Goal: Task Accomplishment & Management: Use online tool/utility

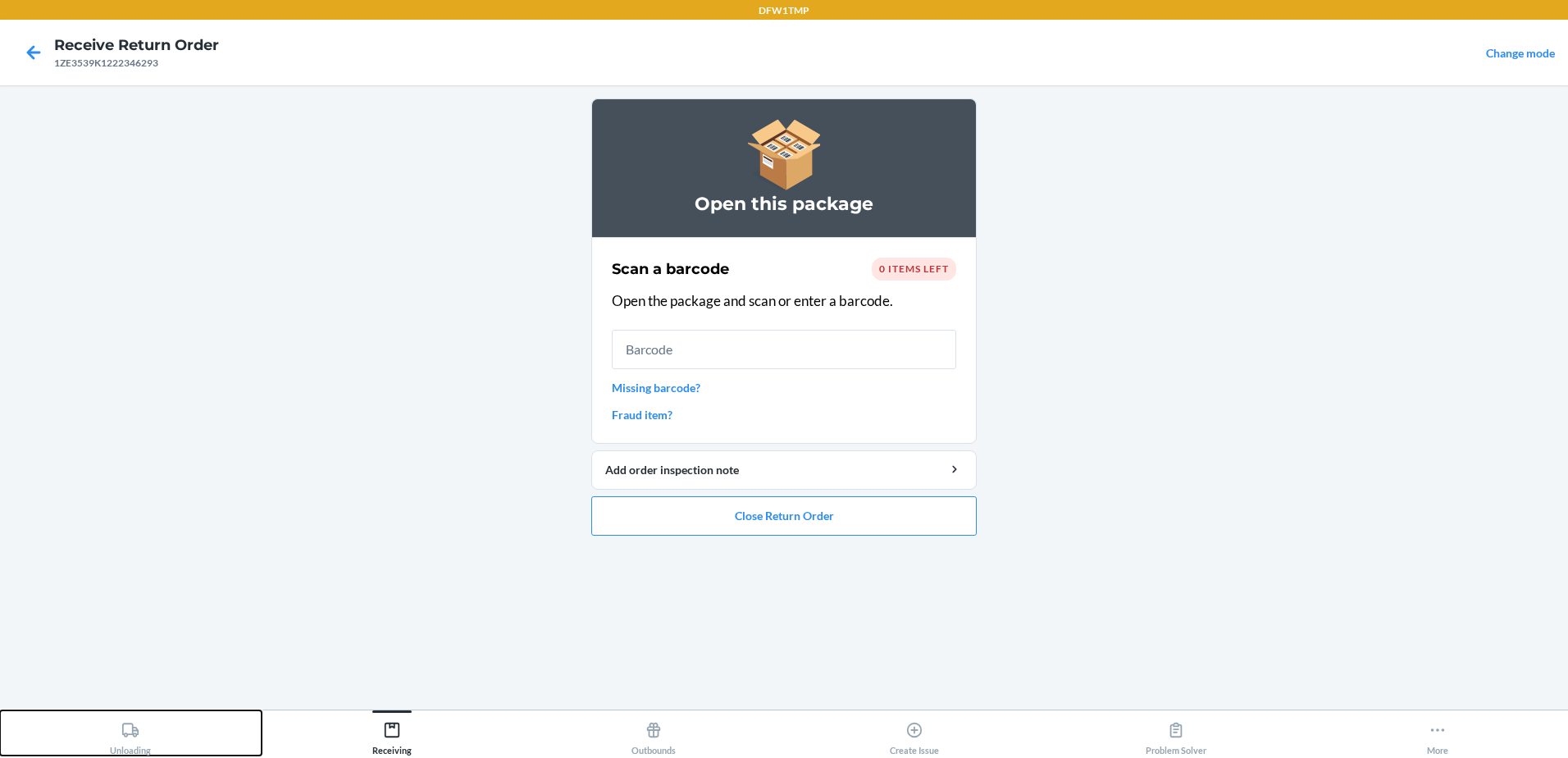
click at [119, 731] on div "Unloading" at bounding box center [131, 735] width 41 height 41
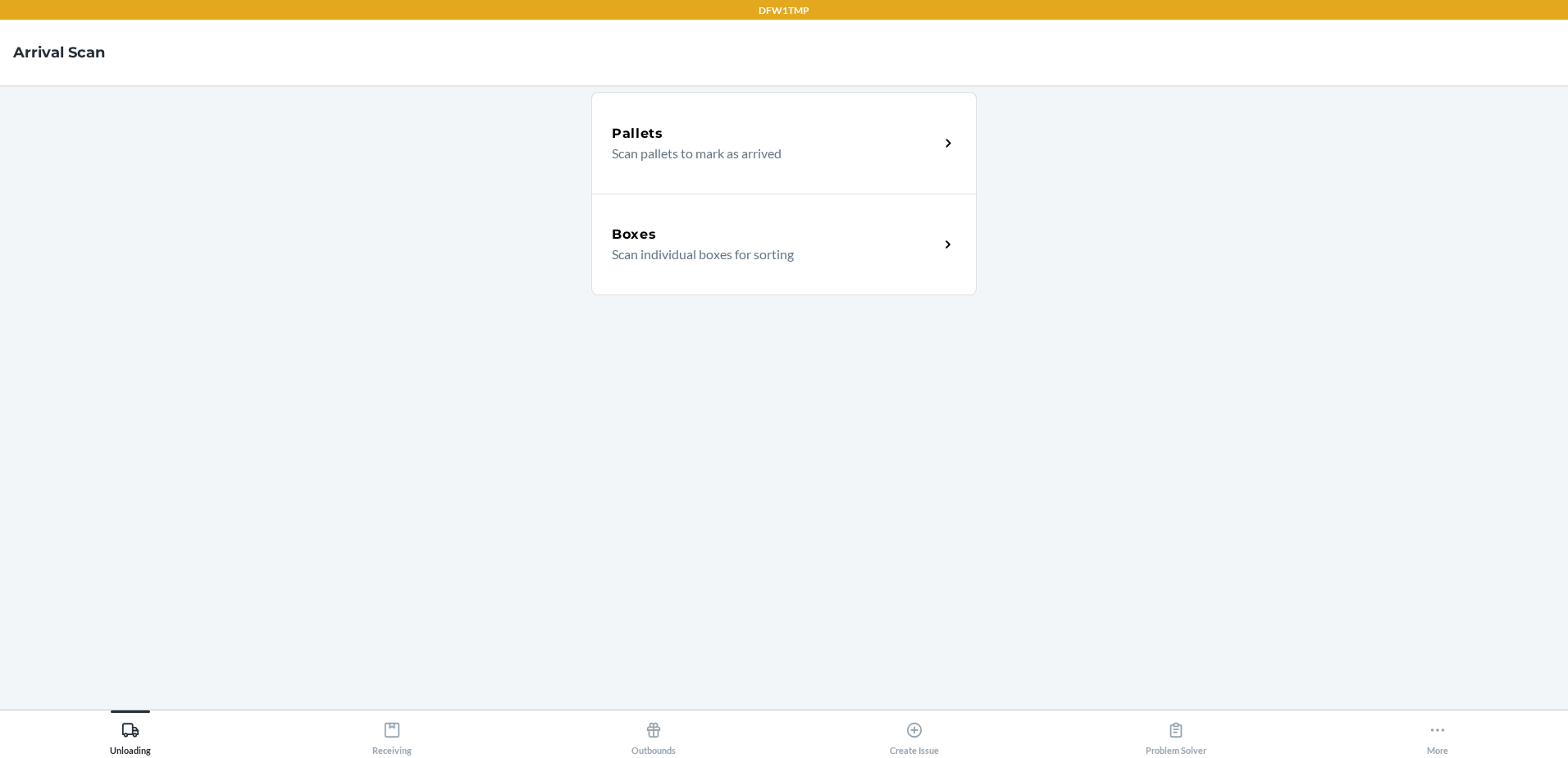
click at [704, 227] on div "Boxes" at bounding box center [776, 234] width 327 height 19
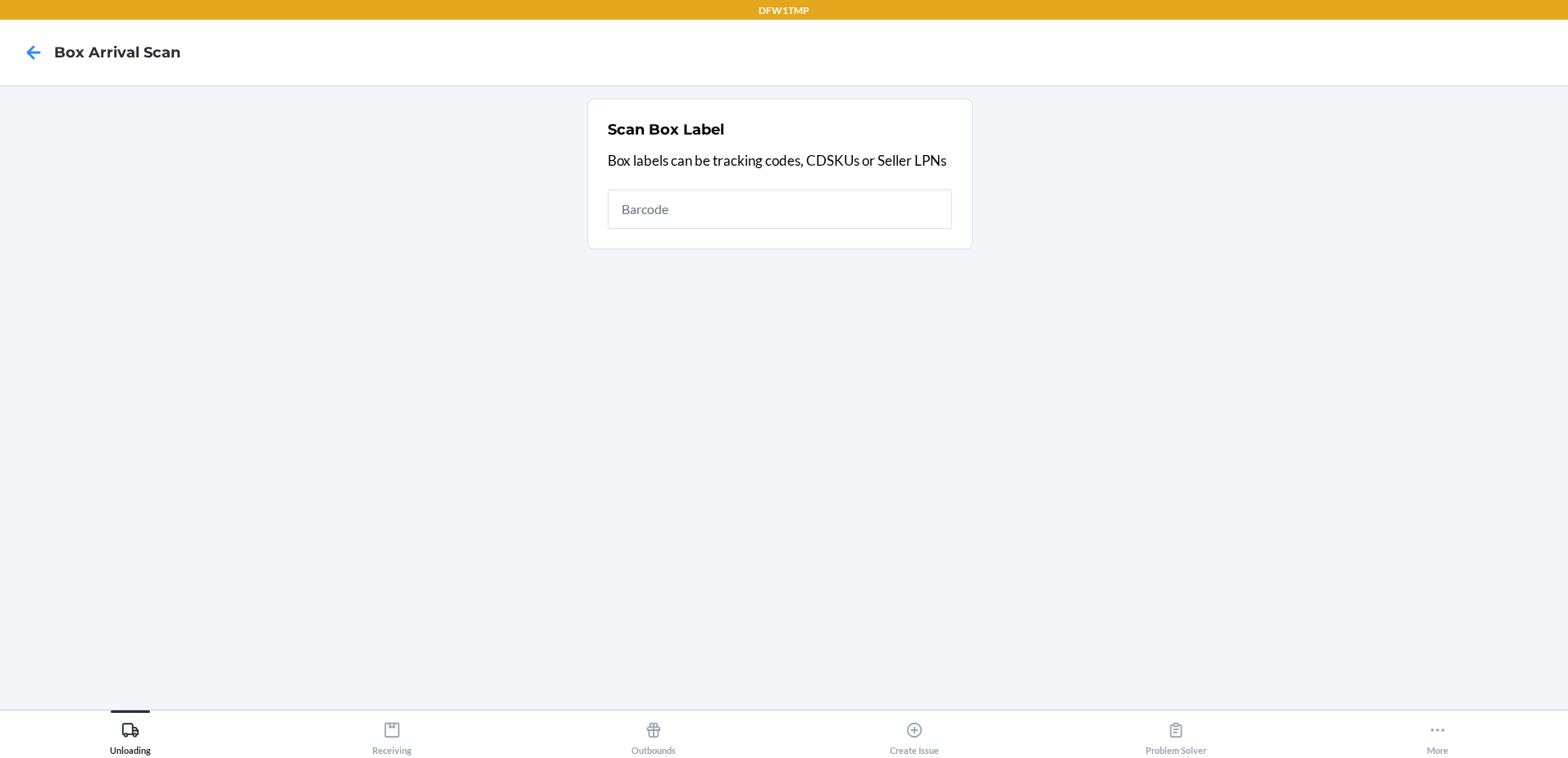
click at [874, 217] on input "text" at bounding box center [780, 209] width 344 height 40
type input "9632013760205460274500797606381638"
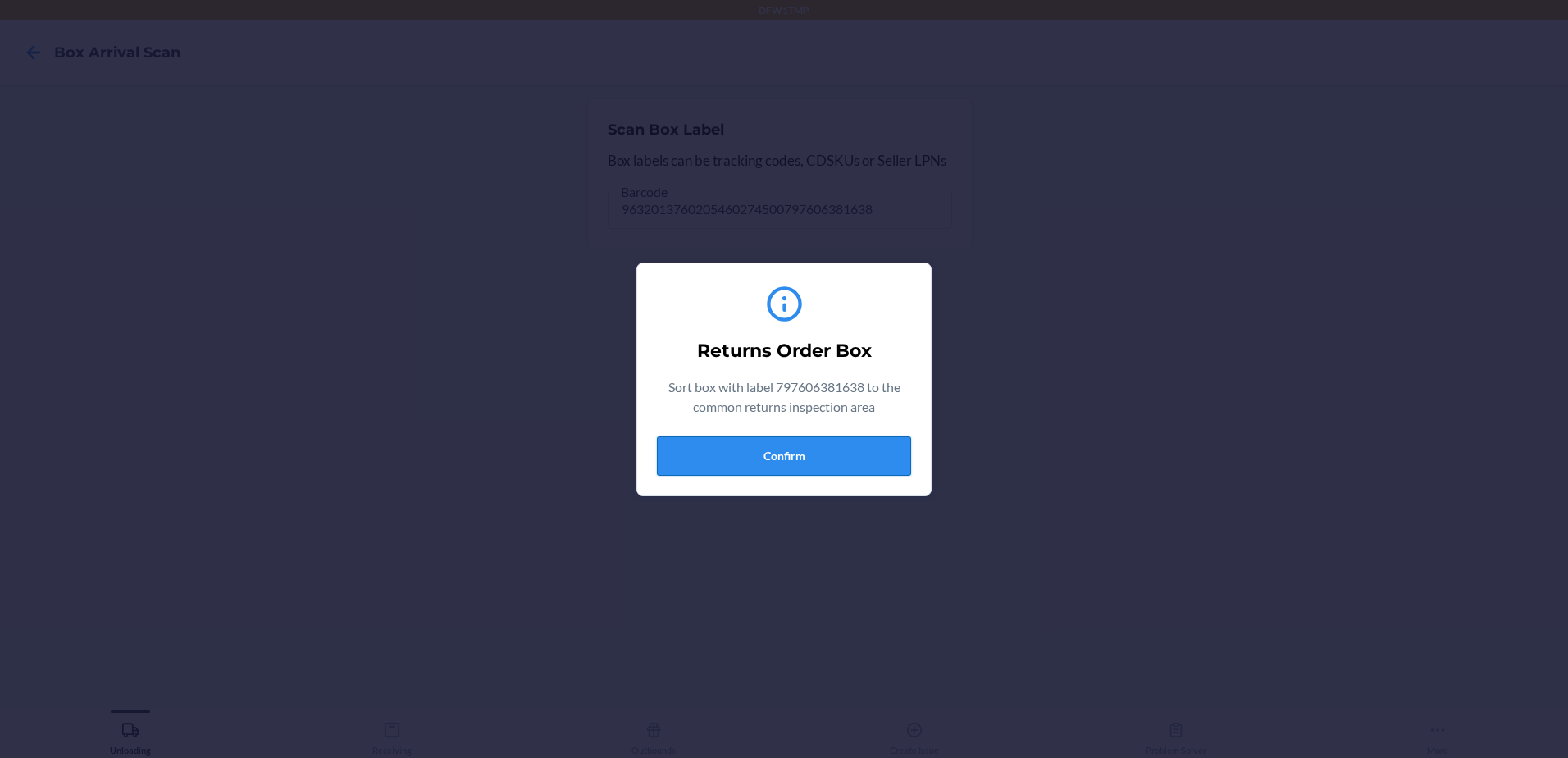
click at [820, 472] on button "Confirm" at bounding box center [784, 455] width 254 height 40
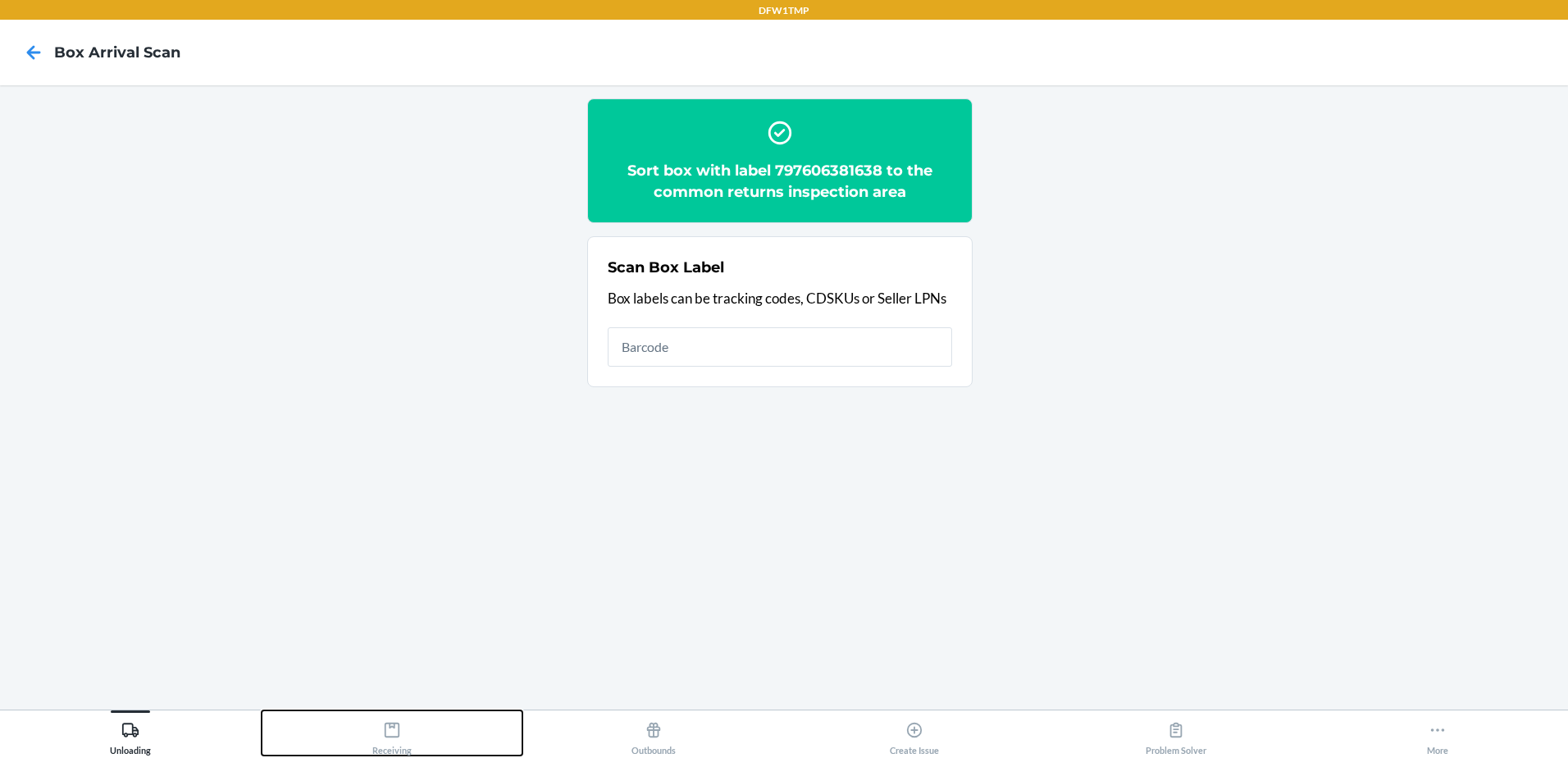
click at [395, 754] on div "Receiving" at bounding box center [392, 735] width 40 height 41
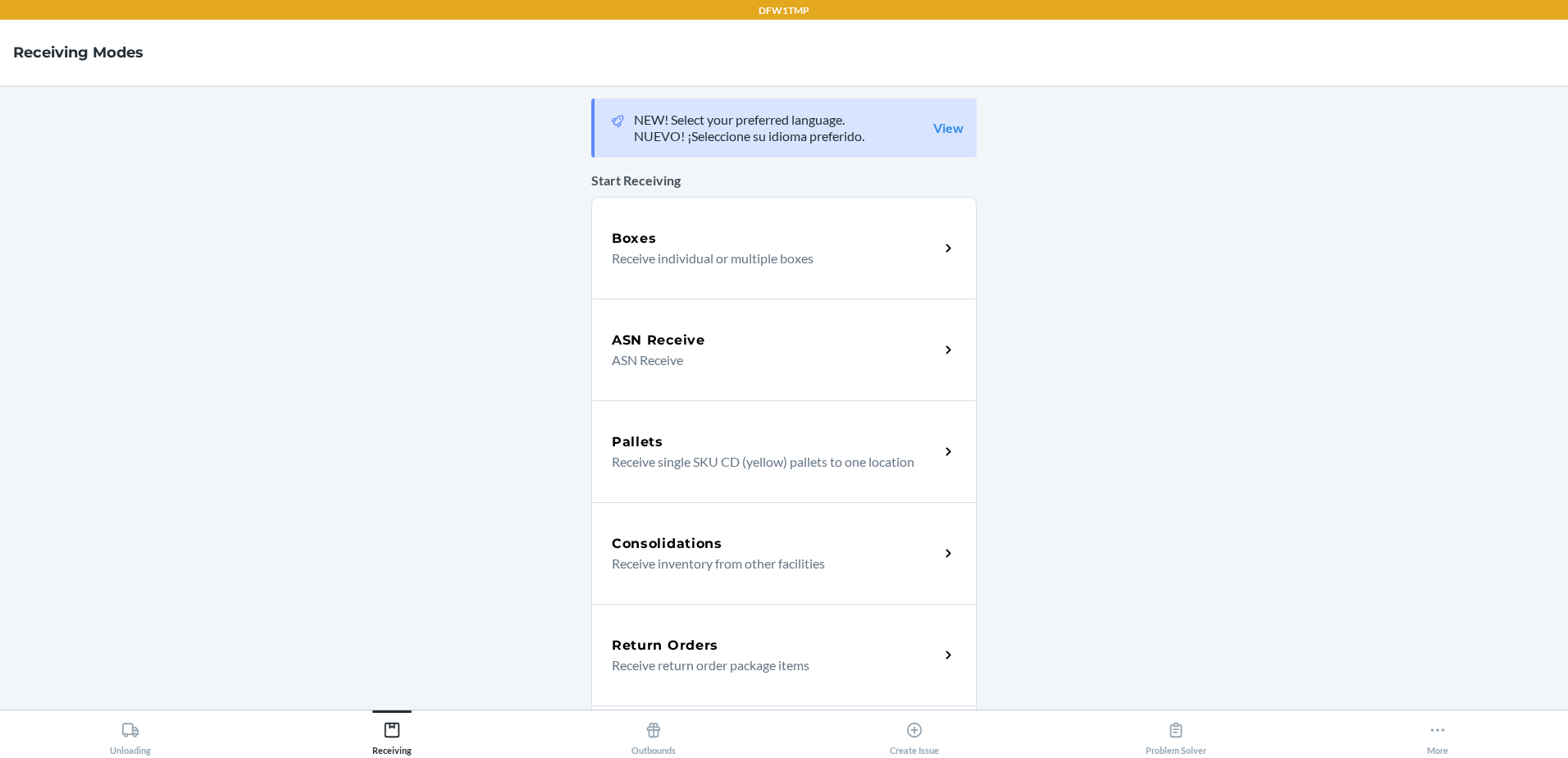
click at [818, 659] on p "Receive return order package items" at bounding box center [769, 665] width 314 height 19
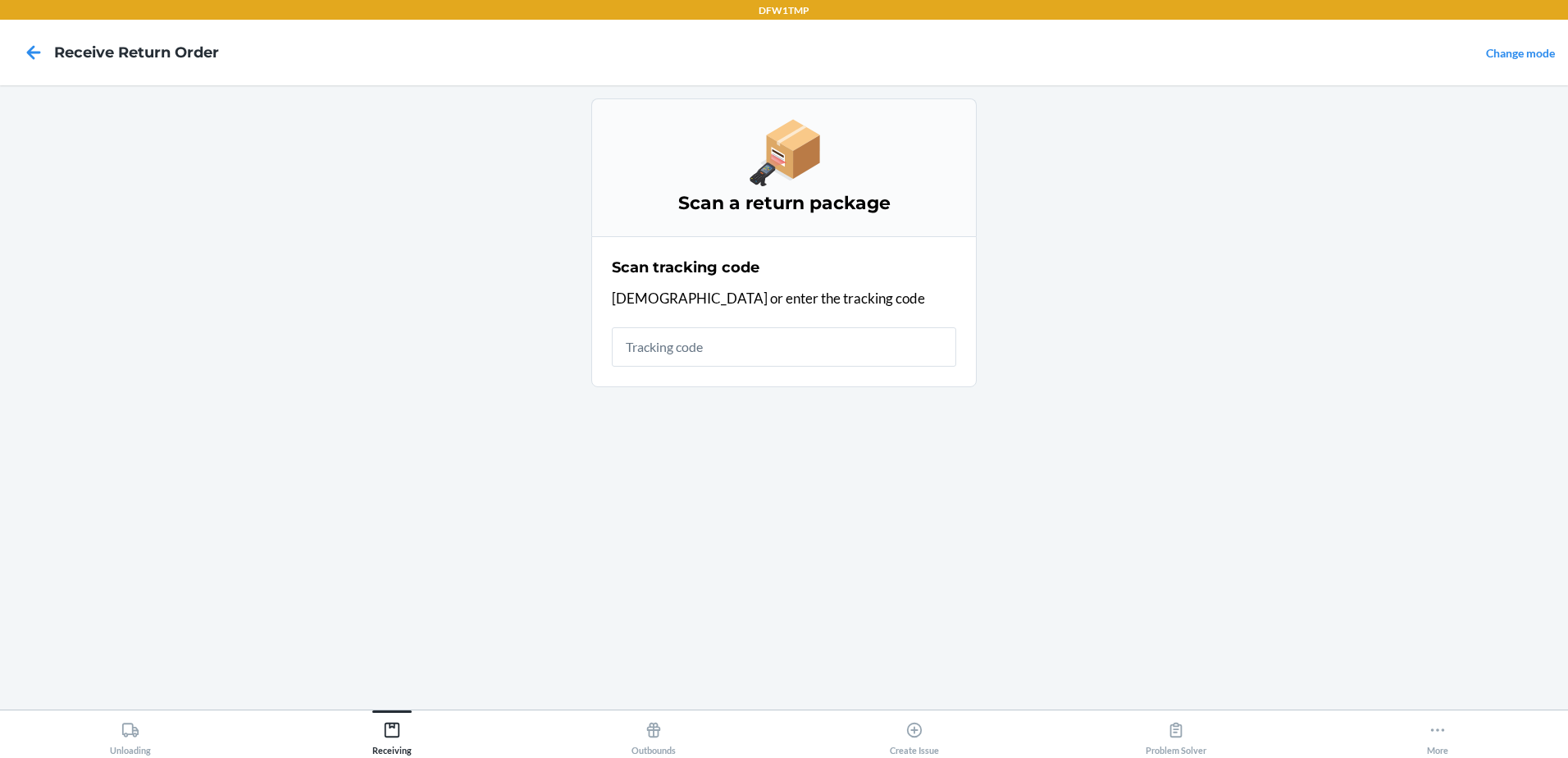
click at [677, 334] on input "text" at bounding box center [784, 346] width 344 height 40
click at [684, 359] on input "text" at bounding box center [784, 346] width 344 height 40
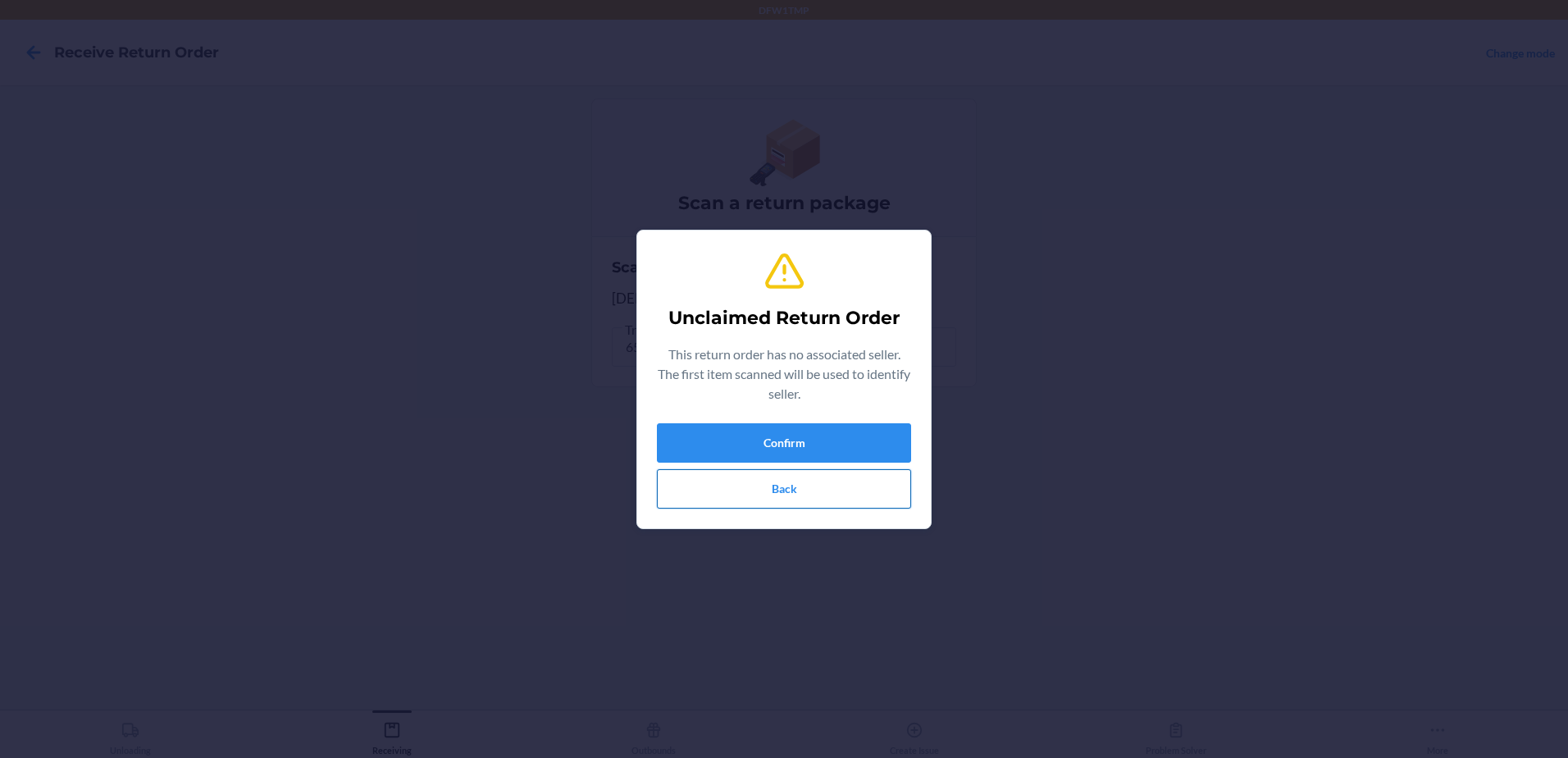
click at [822, 499] on button "Back" at bounding box center [784, 488] width 254 height 40
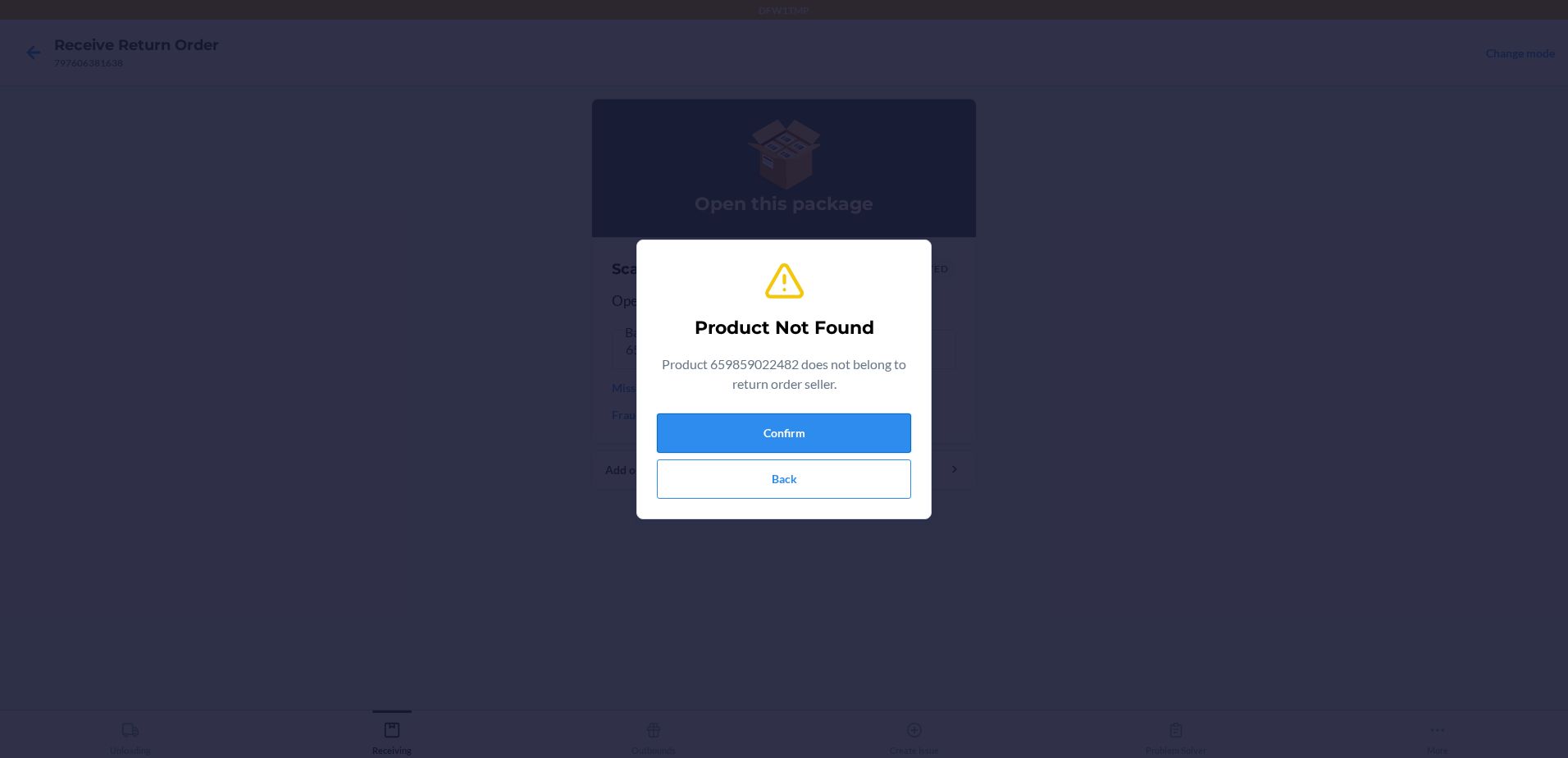
click at [743, 428] on button "Confirm" at bounding box center [784, 432] width 254 height 40
click at [744, 428] on button "Confirm" at bounding box center [784, 432] width 254 height 40
click at [744, 427] on button "Confirm" at bounding box center [784, 432] width 254 height 40
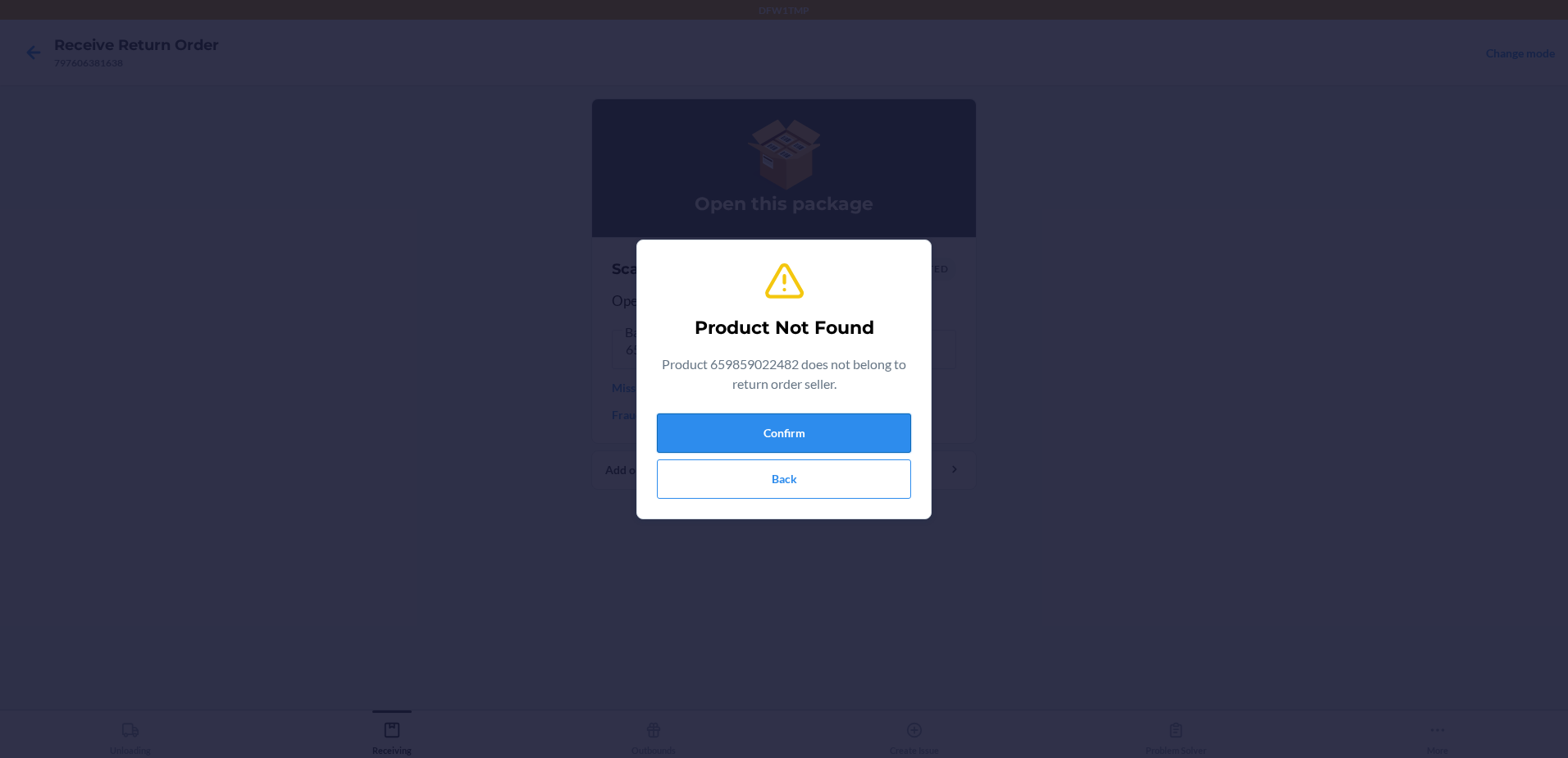
click at [744, 427] on button "Confirm" at bounding box center [784, 432] width 254 height 40
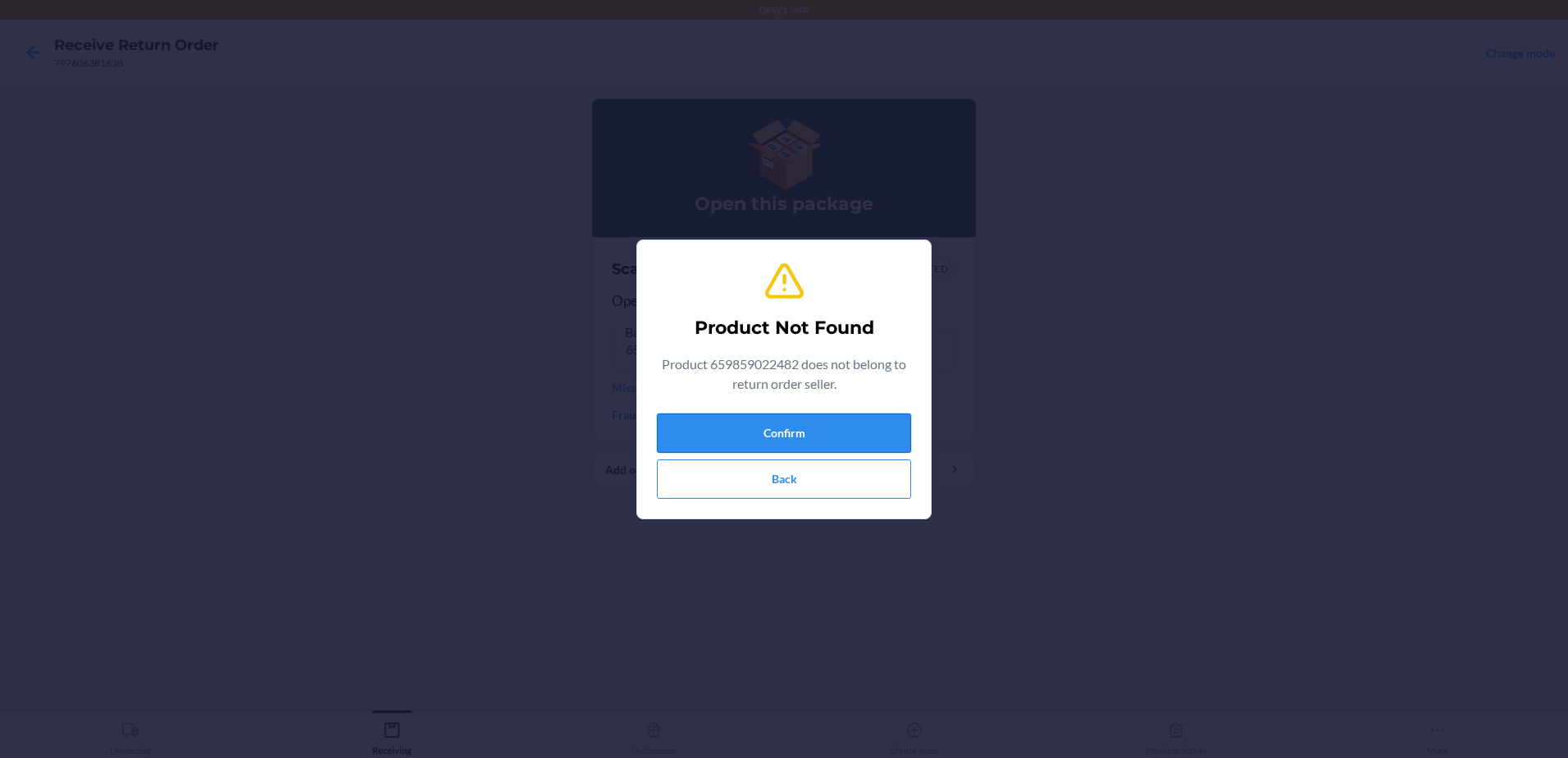
click at [744, 427] on button "Confirm" at bounding box center [784, 432] width 254 height 40
click at [795, 480] on button "Back" at bounding box center [784, 479] width 254 height 40
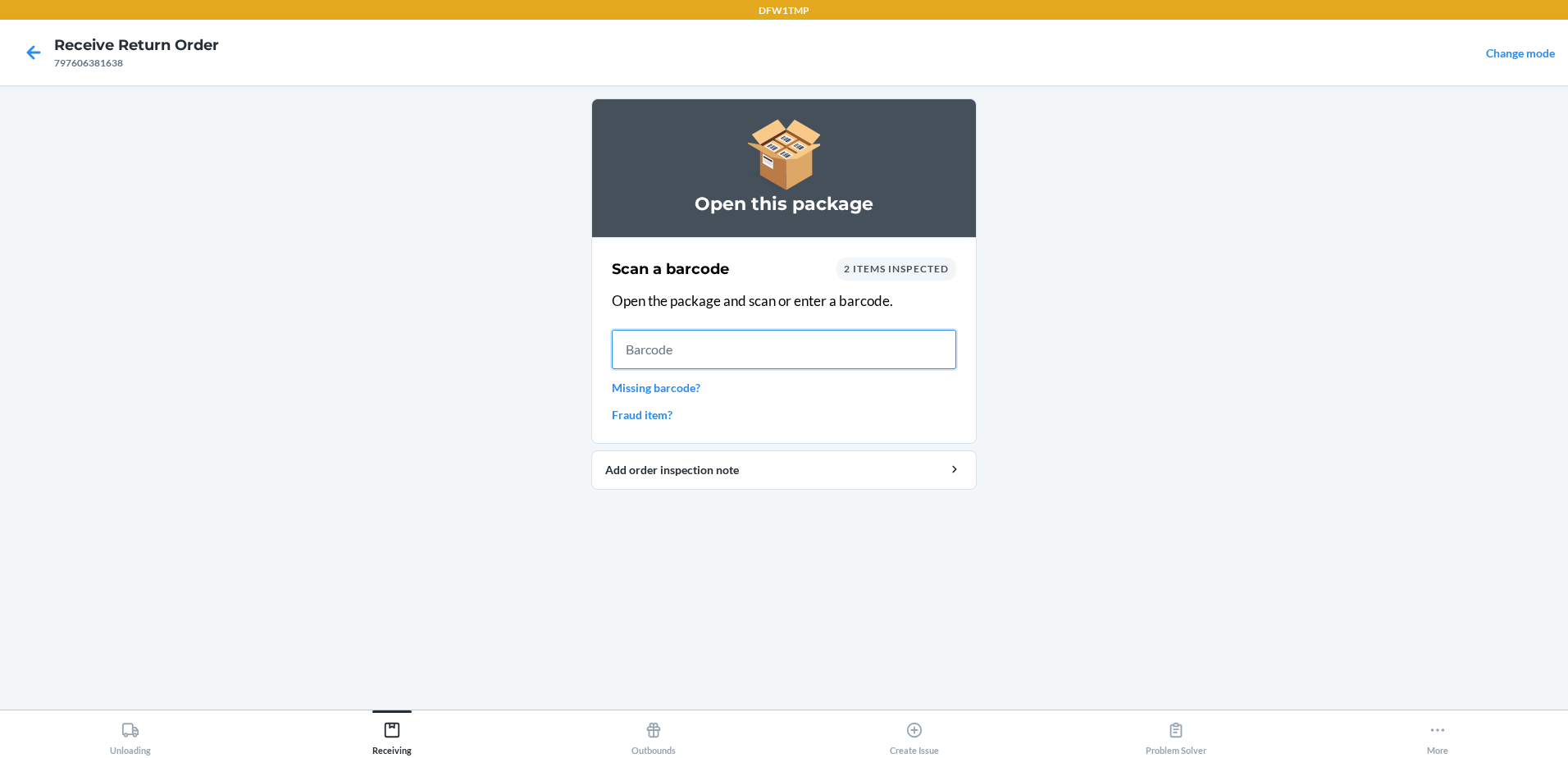
click at [730, 356] on input "text" at bounding box center [784, 349] width 344 height 40
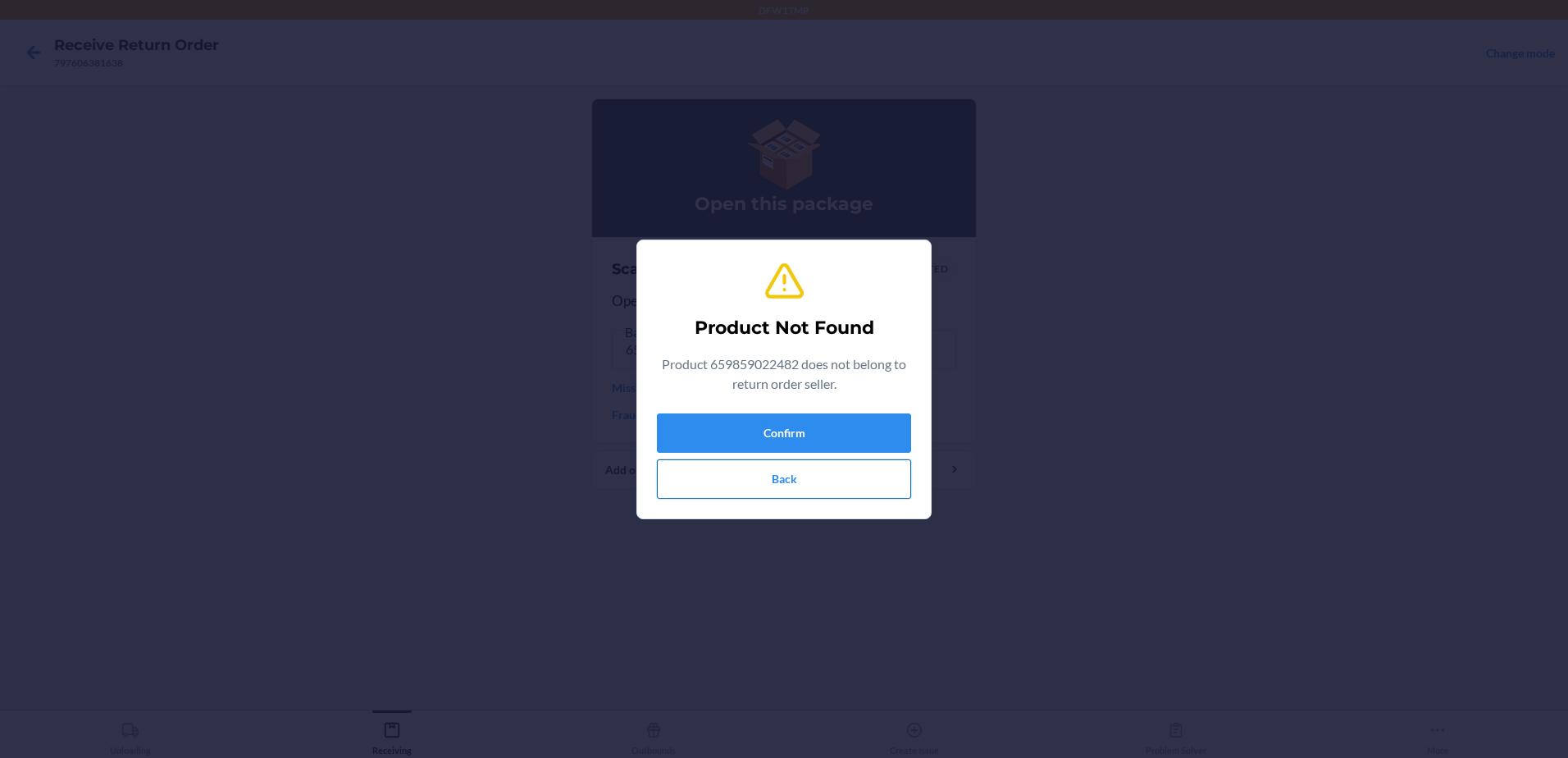
click at [831, 463] on button "Back" at bounding box center [784, 479] width 254 height 40
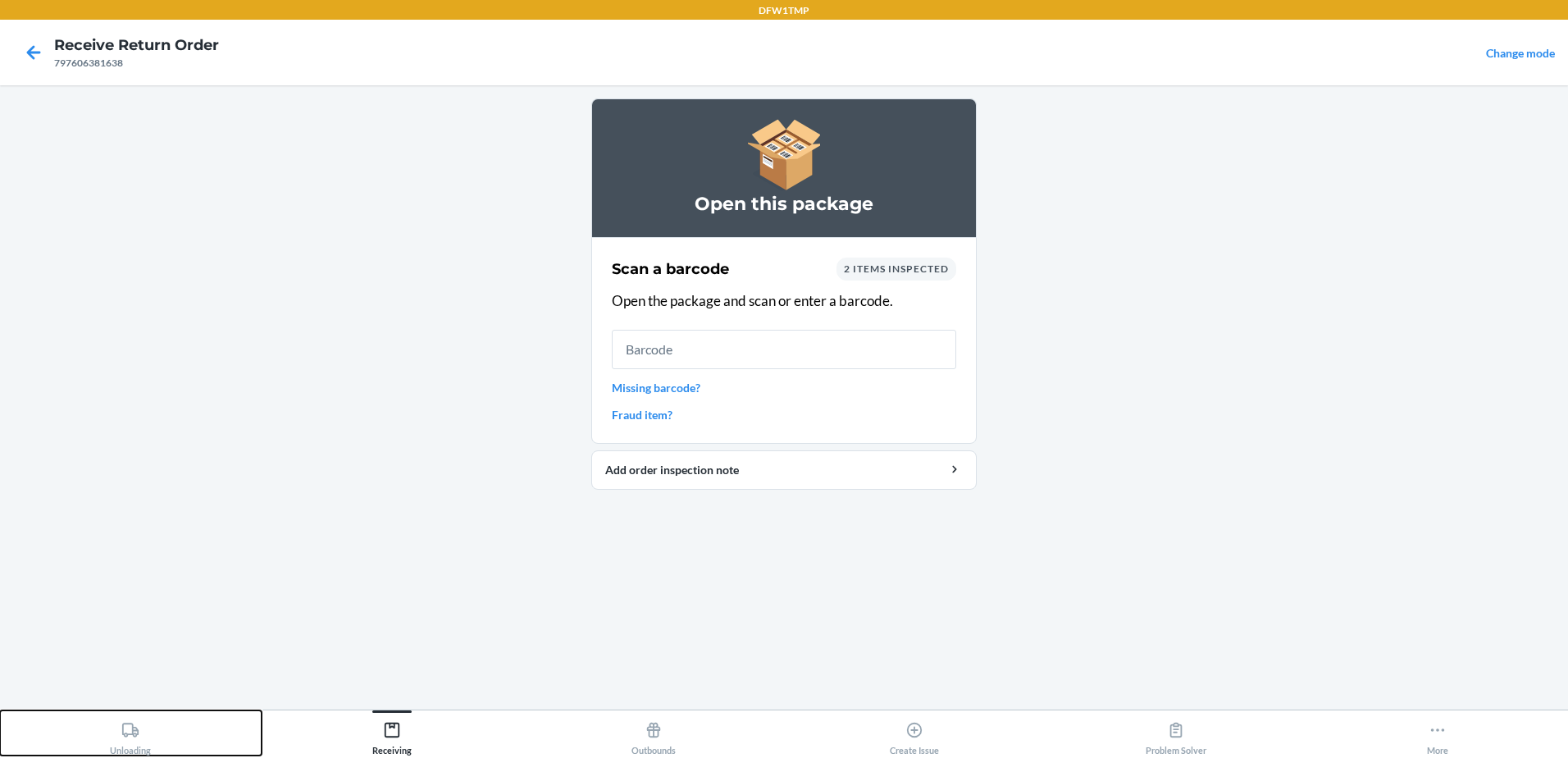
click at [100, 748] on button "Unloading" at bounding box center [131, 732] width 262 height 45
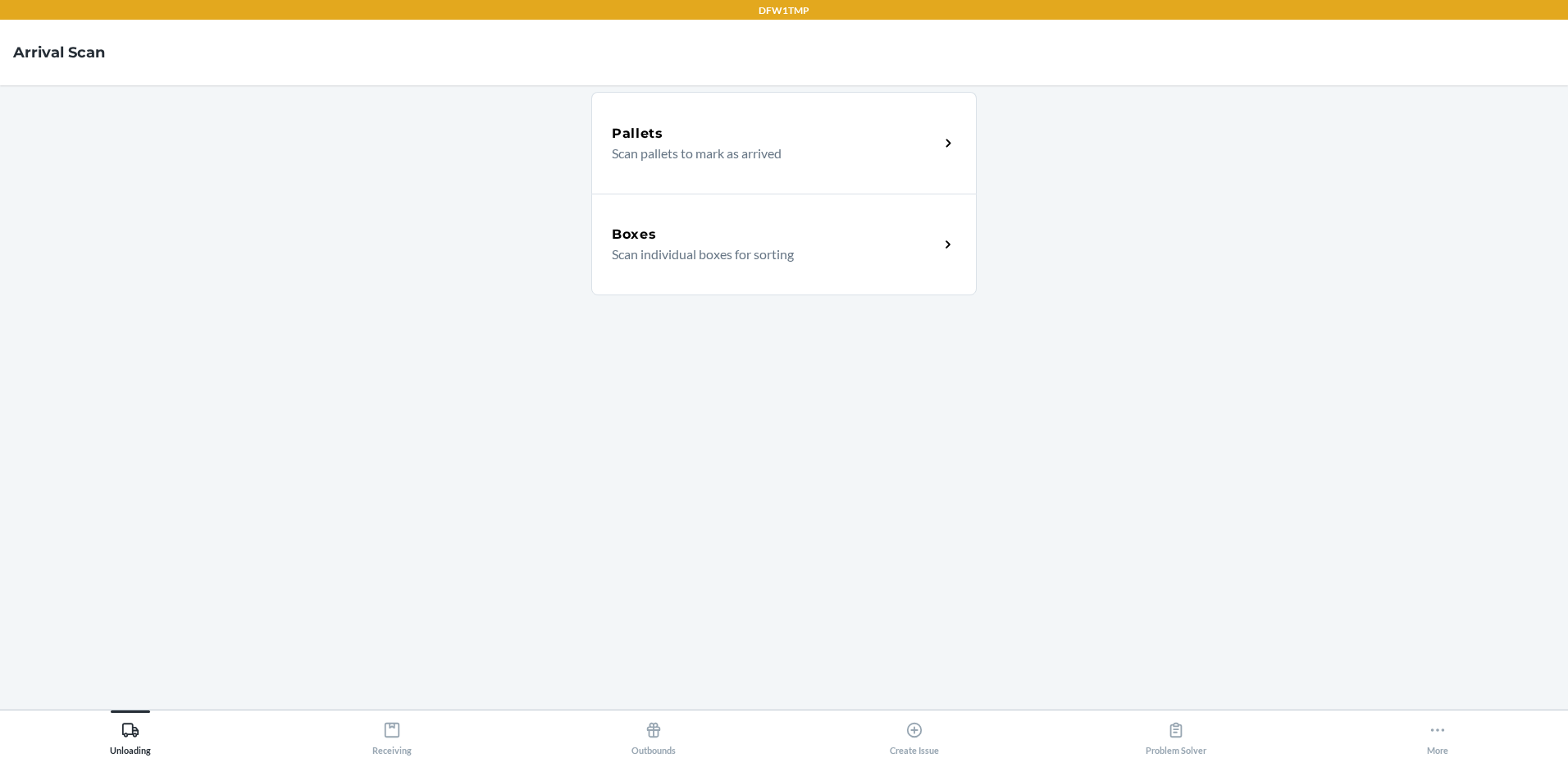
click at [742, 223] on div "Boxes Scan individual boxes for sorting" at bounding box center [784, 244] width 386 height 102
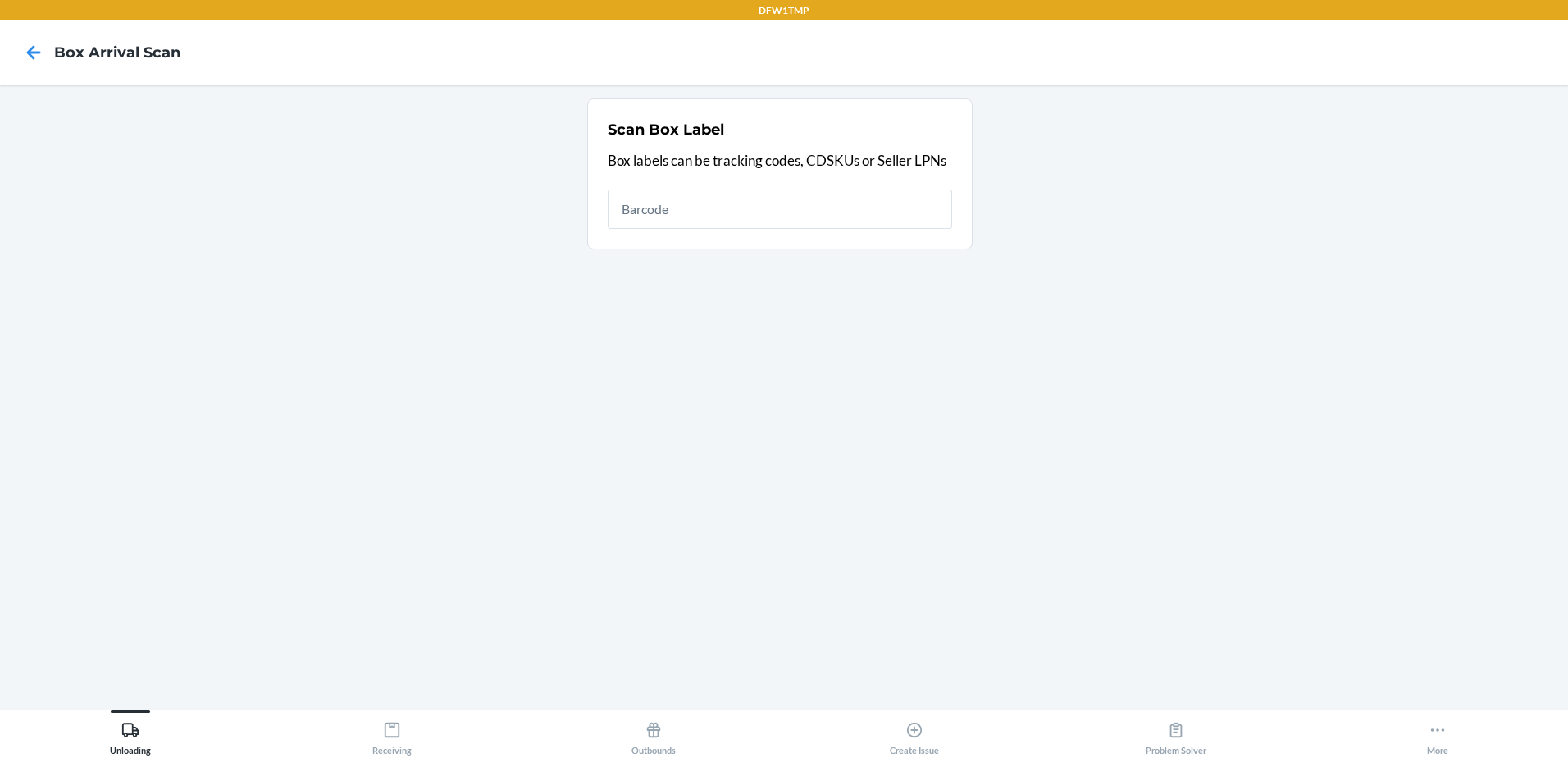
click at [756, 198] on input "text" at bounding box center [780, 209] width 344 height 40
click at [768, 213] on input "text" at bounding box center [780, 209] width 344 height 40
click at [774, 216] on input "text" at bounding box center [780, 209] width 344 height 40
type input "9632013760205460274500797606381638"
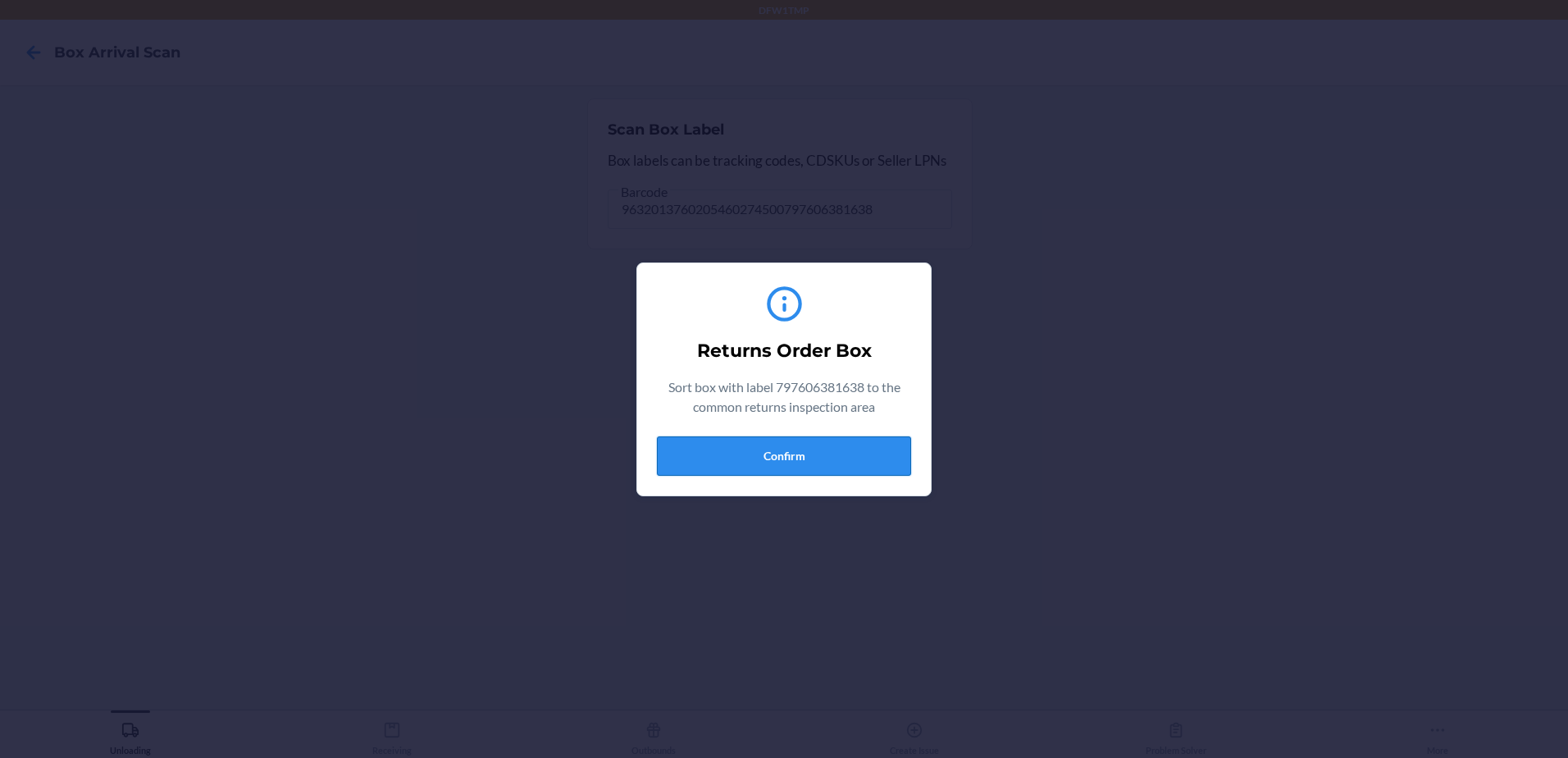
click at [758, 449] on button "Confirm" at bounding box center [784, 455] width 254 height 40
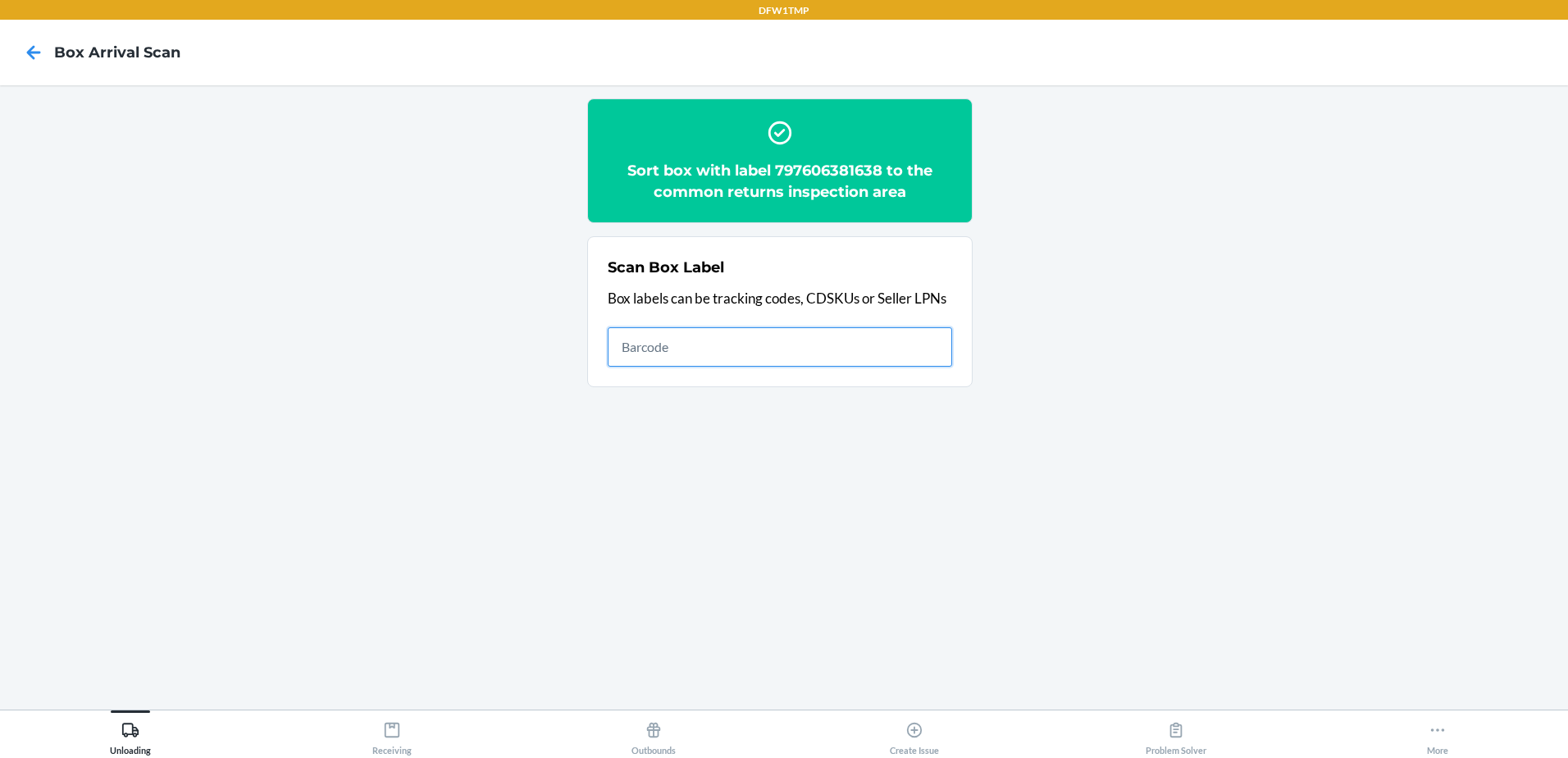
click at [640, 356] on input "text" at bounding box center [780, 346] width 344 height 40
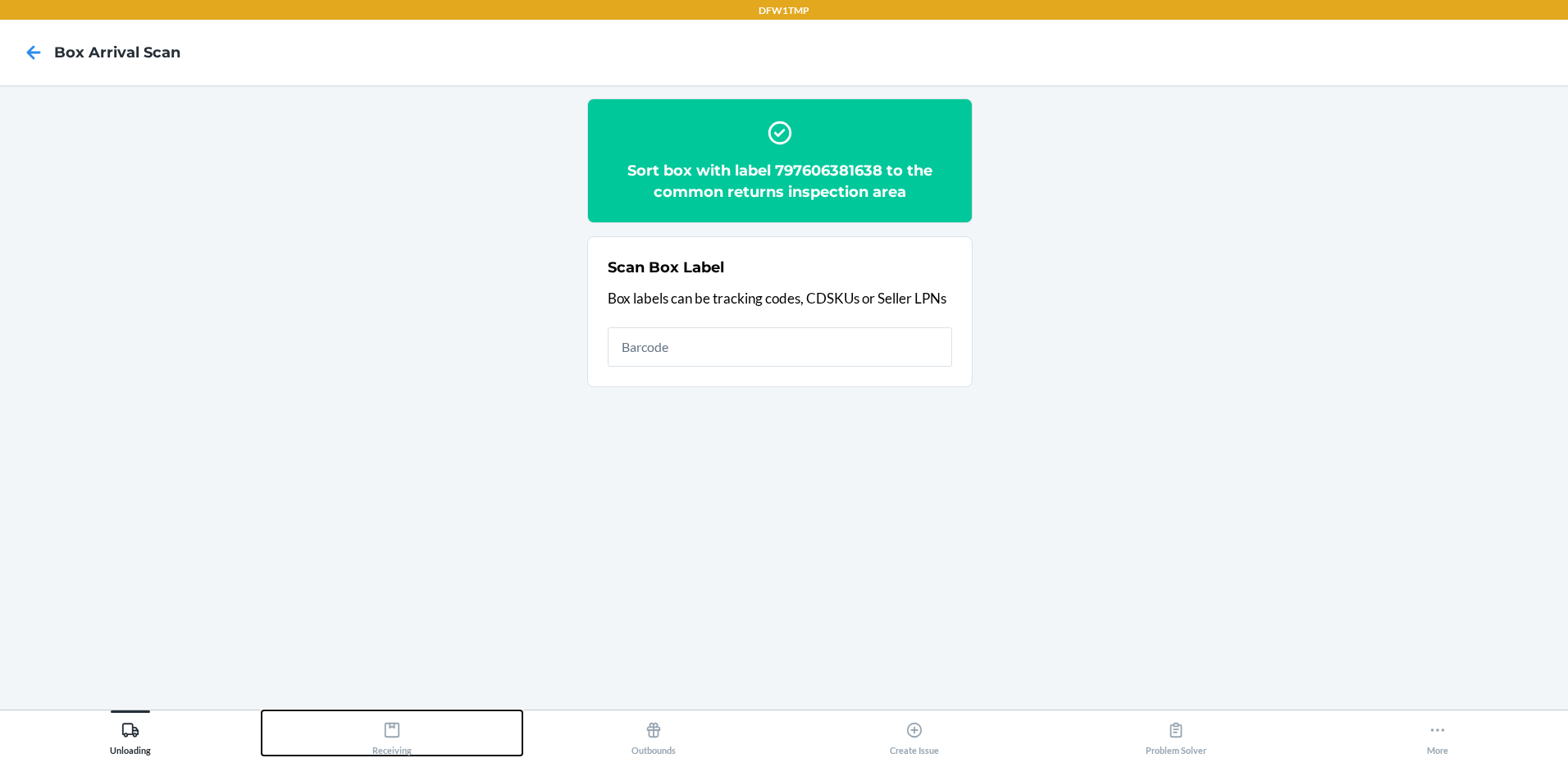
click at [431, 728] on button "Receiving" at bounding box center [393, 732] width 262 height 45
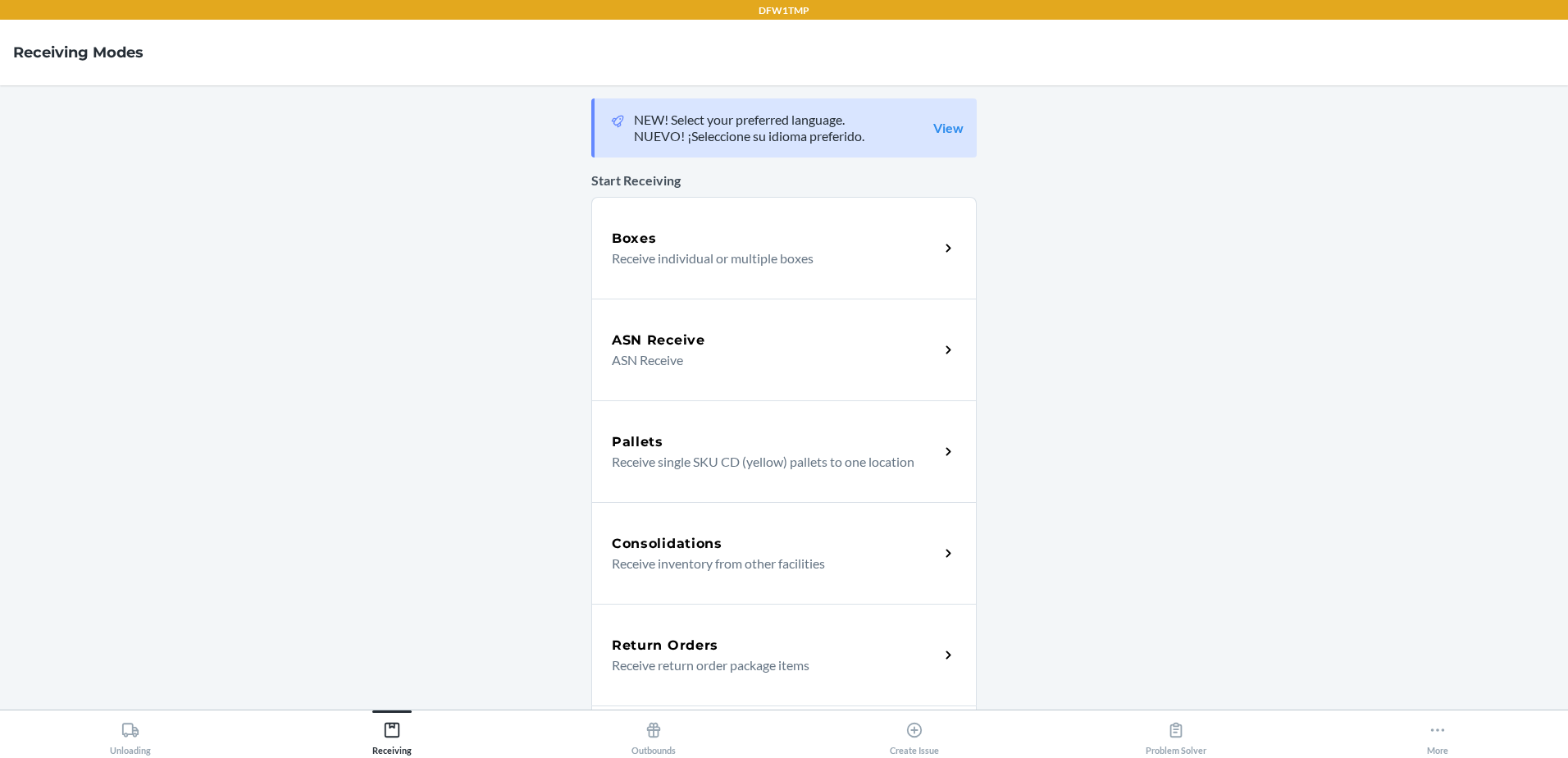
click at [885, 686] on div "Return Orders Receive return order package items" at bounding box center [784, 654] width 386 height 102
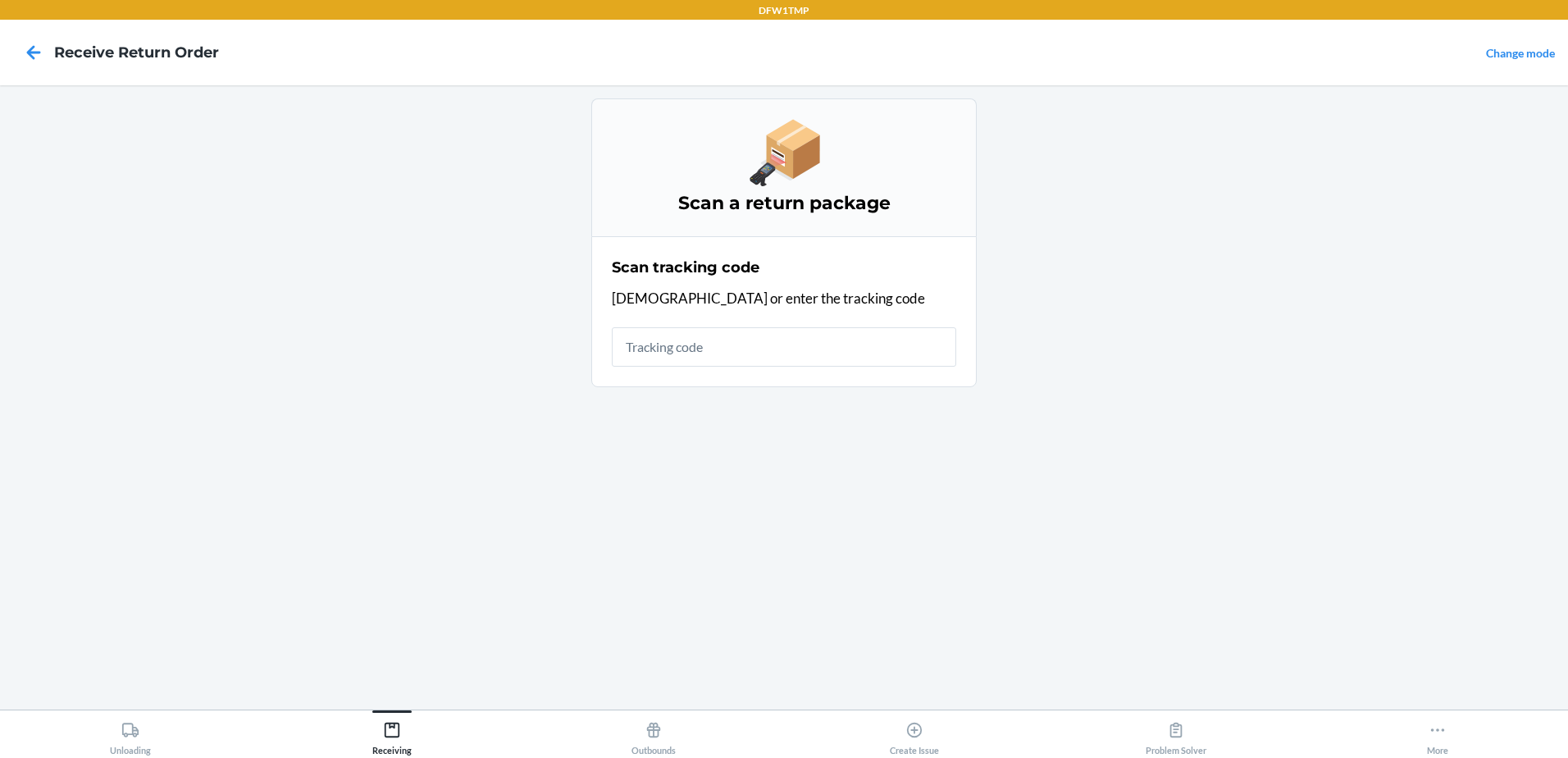
click at [705, 332] on input "text" at bounding box center [784, 346] width 344 height 40
type input "96320137602054602745007976"
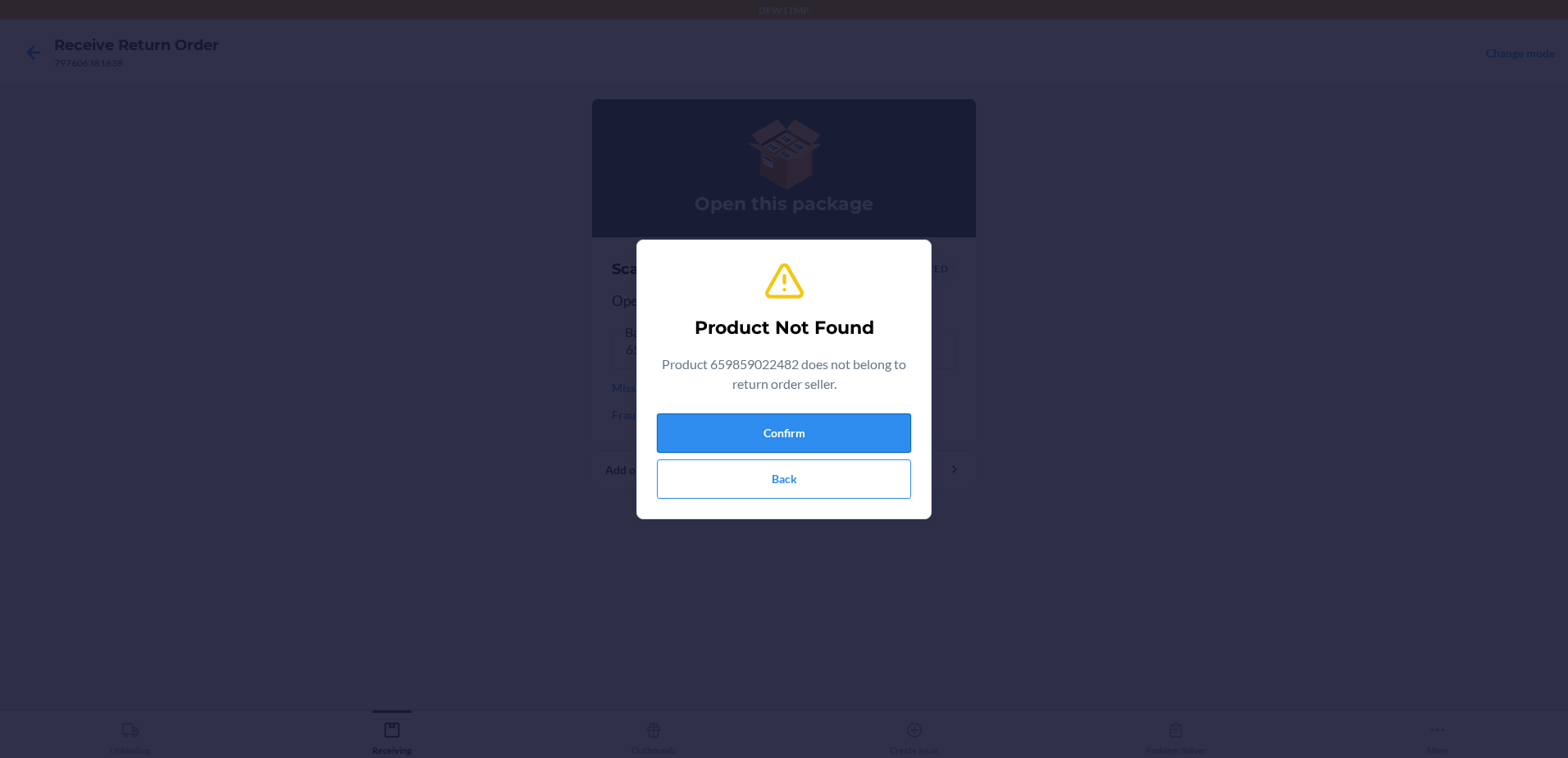
click at [817, 446] on button "Confirm" at bounding box center [784, 432] width 254 height 40
click at [823, 435] on button "Confirm" at bounding box center [784, 432] width 254 height 40
drag, startPoint x: 819, startPoint y: 481, endPoint x: 546, endPoint y: 564, distance: 285.3
click at [828, 478] on button "Back" at bounding box center [784, 479] width 254 height 40
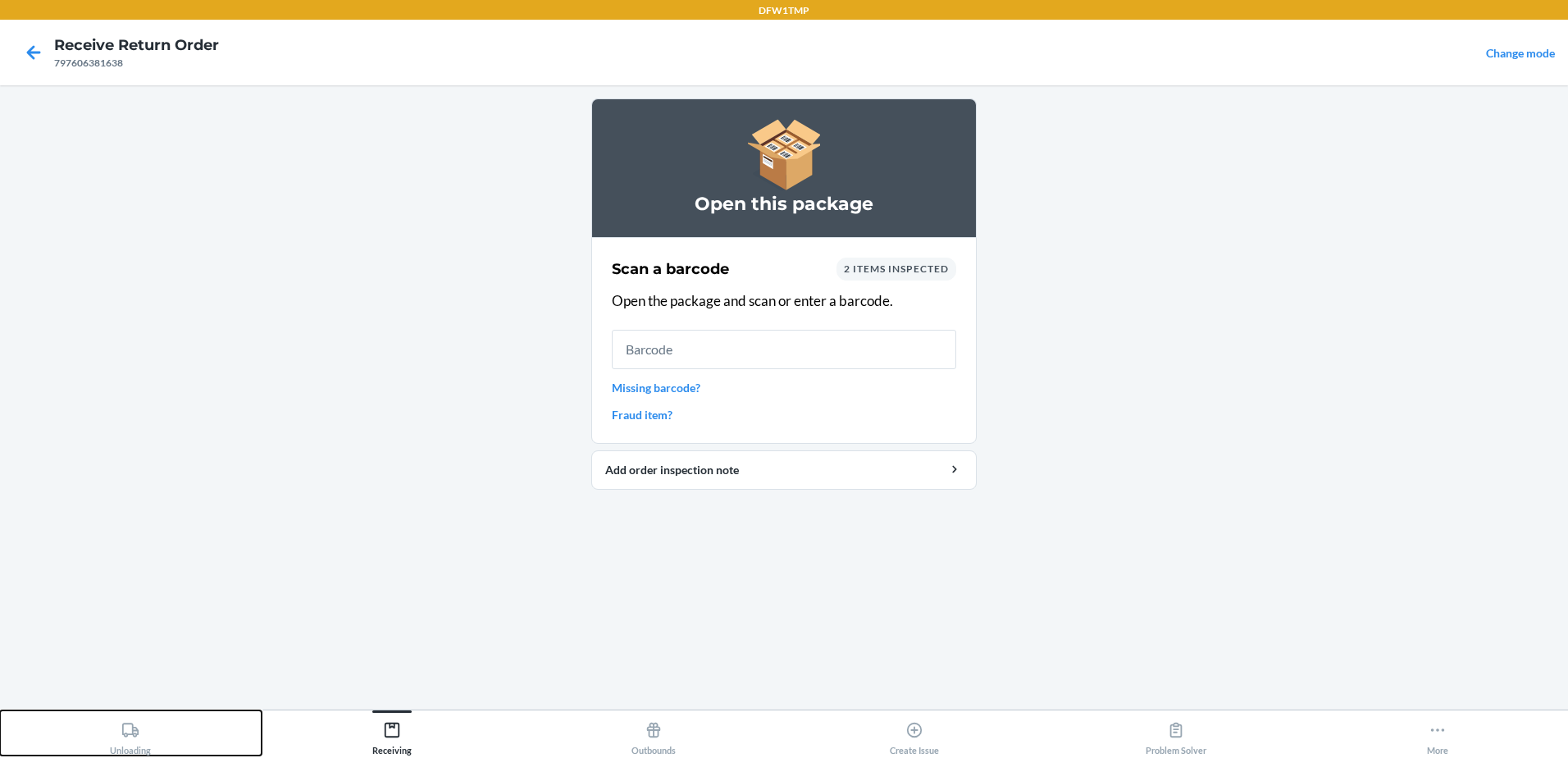
click at [133, 745] on div "Unloading" at bounding box center [131, 735] width 41 height 41
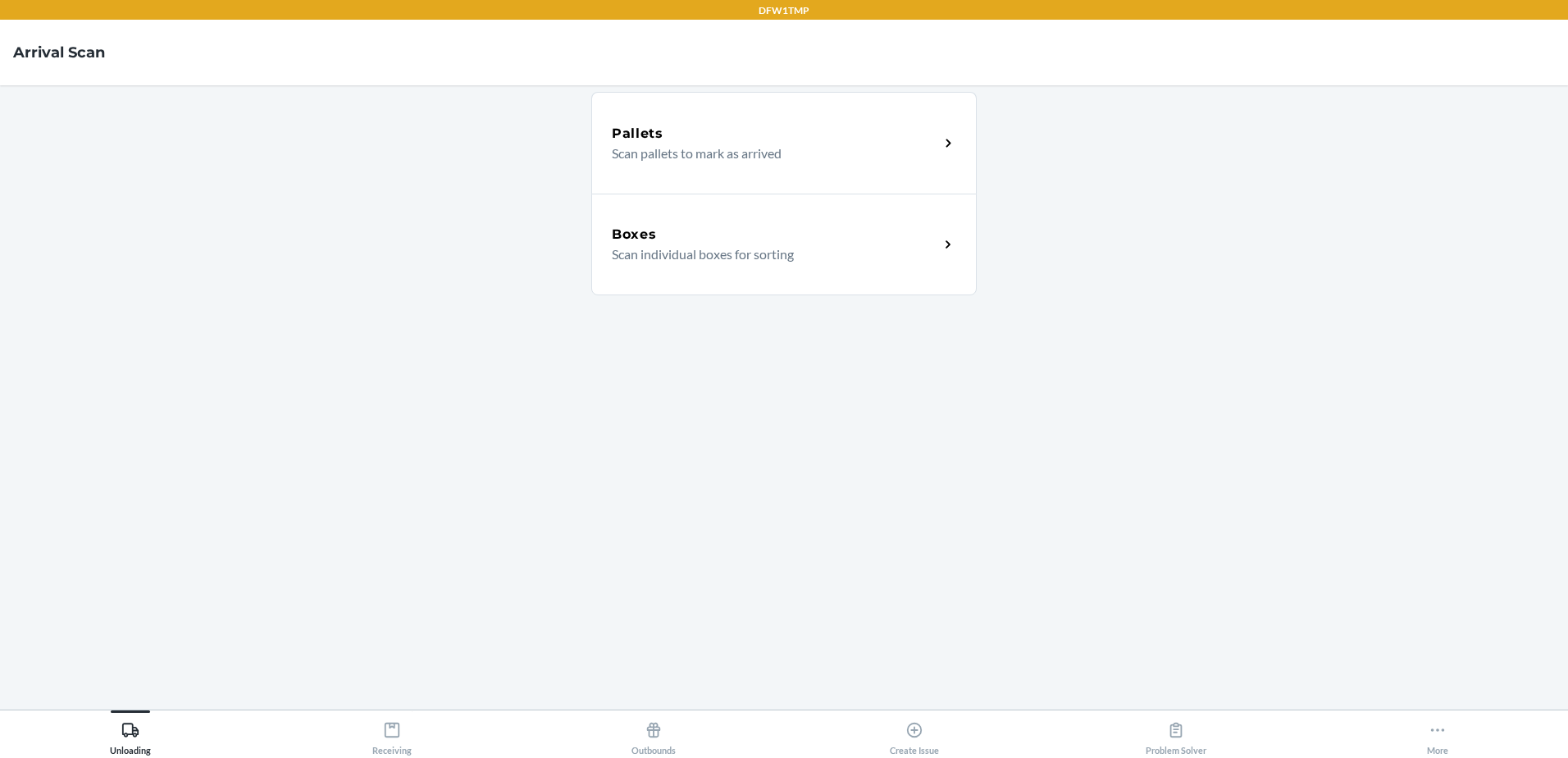
click at [868, 264] on div "Boxes Scan individual boxes for sorting" at bounding box center [784, 244] width 386 height 102
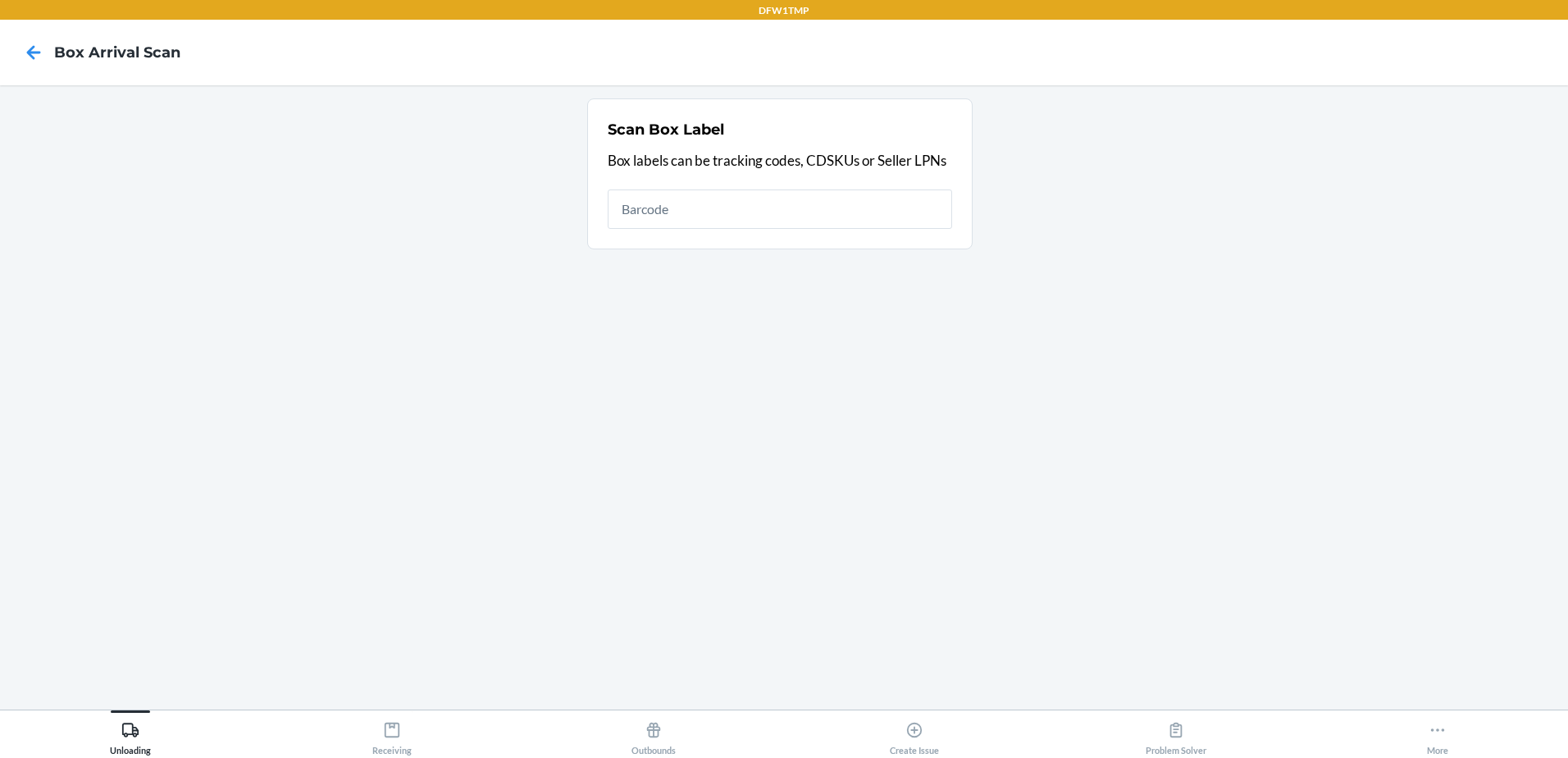
click at [742, 192] on input "text" at bounding box center [780, 209] width 344 height 40
type input "9632013760205460274500797606381638"
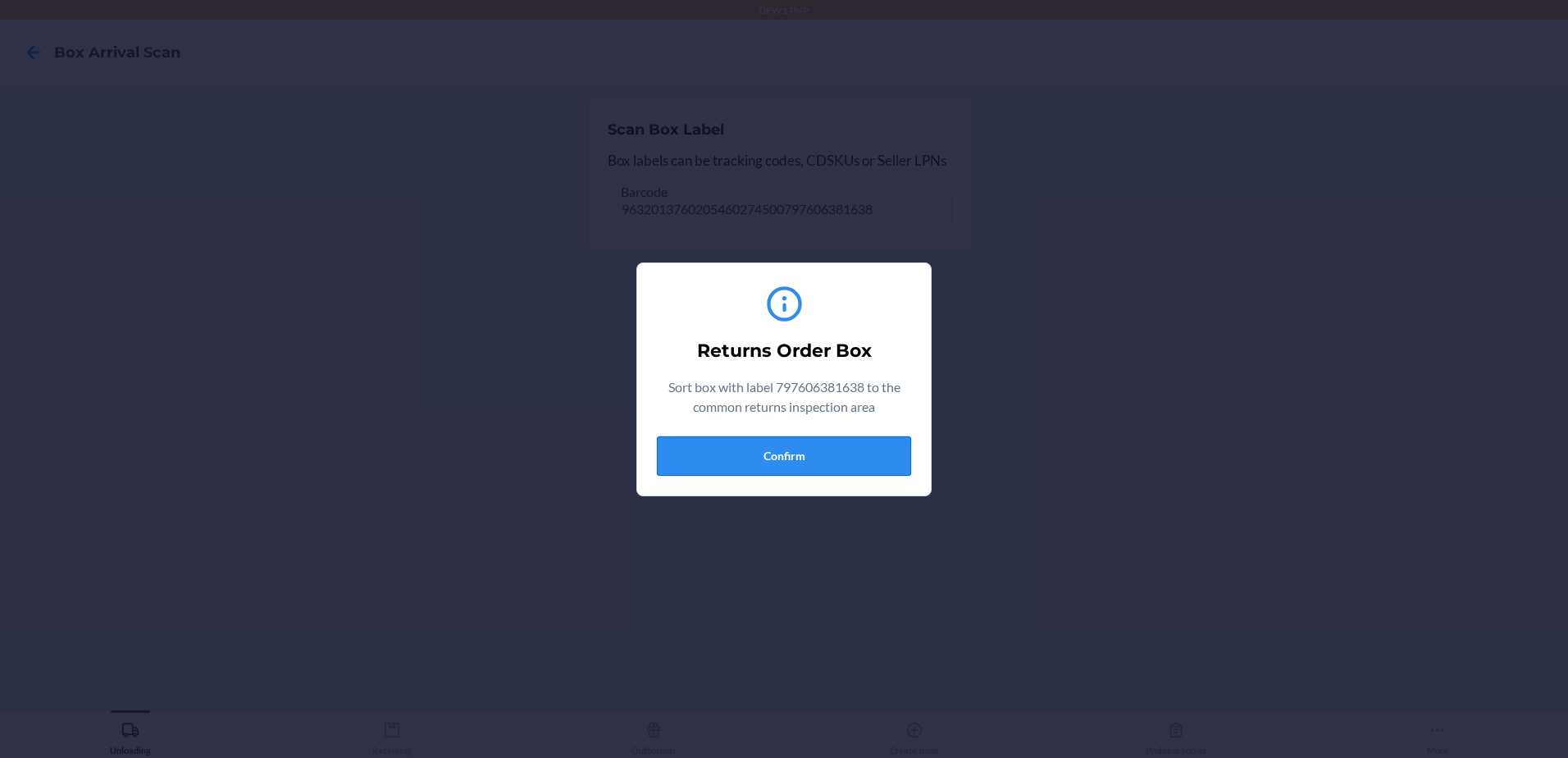
click at [867, 471] on button "Confirm" at bounding box center [784, 455] width 254 height 40
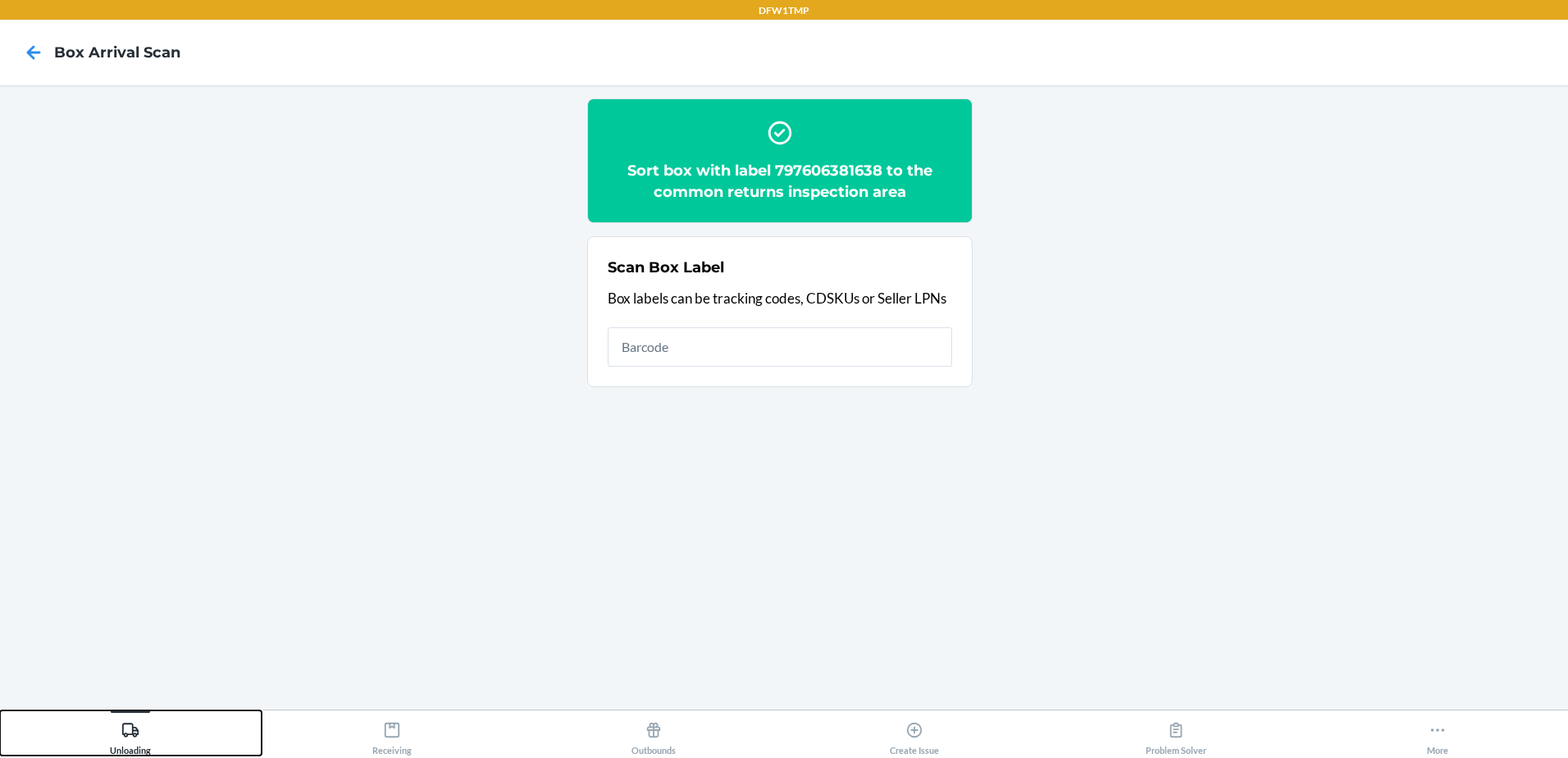
click at [179, 730] on button "Unloading" at bounding box center [131, 732] width 262 height 45
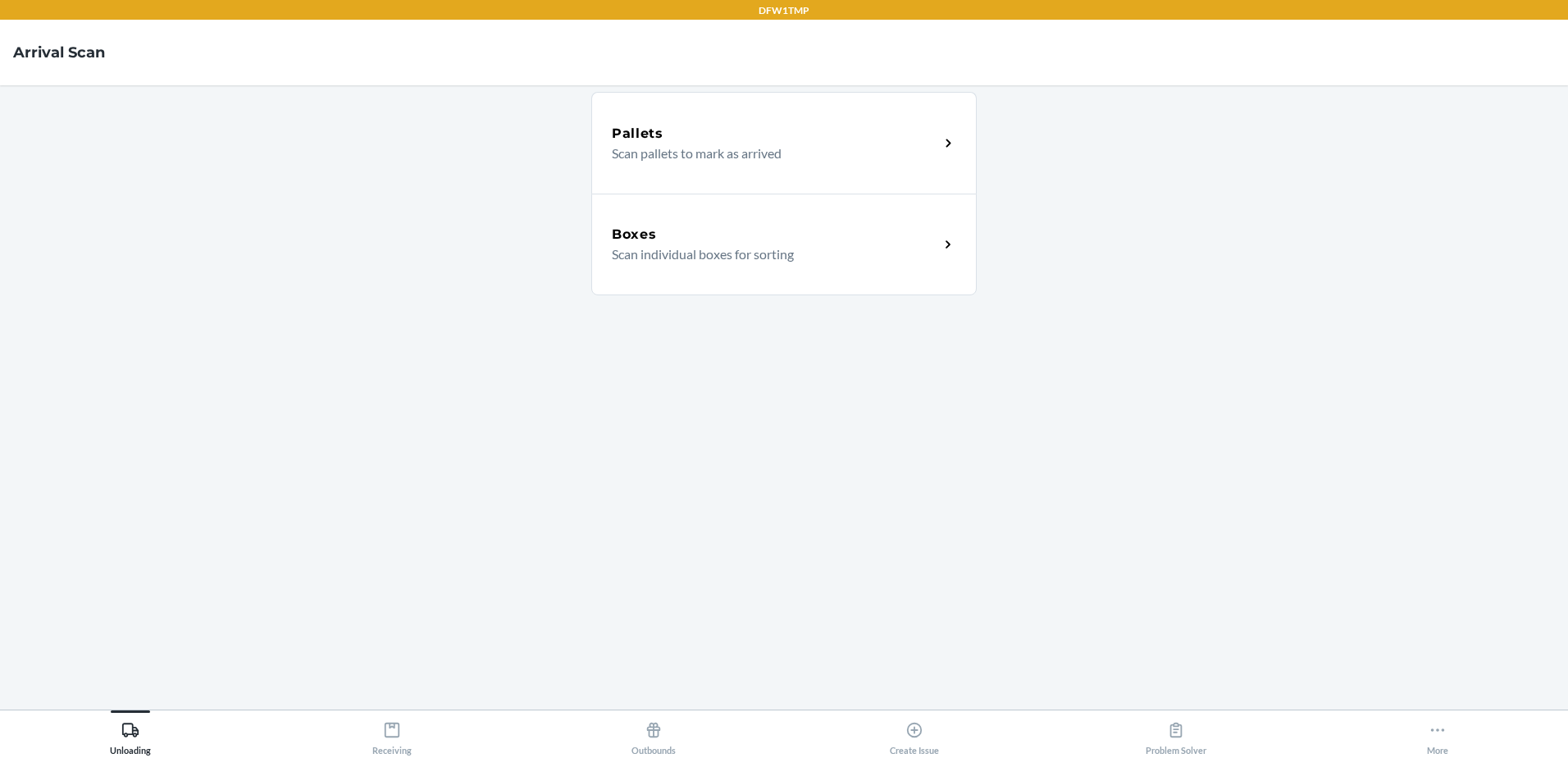
click at [770, 288] on div "Boxes Scan individual boxes for sorting" at bounding box center [784, 244] width 386 height 102
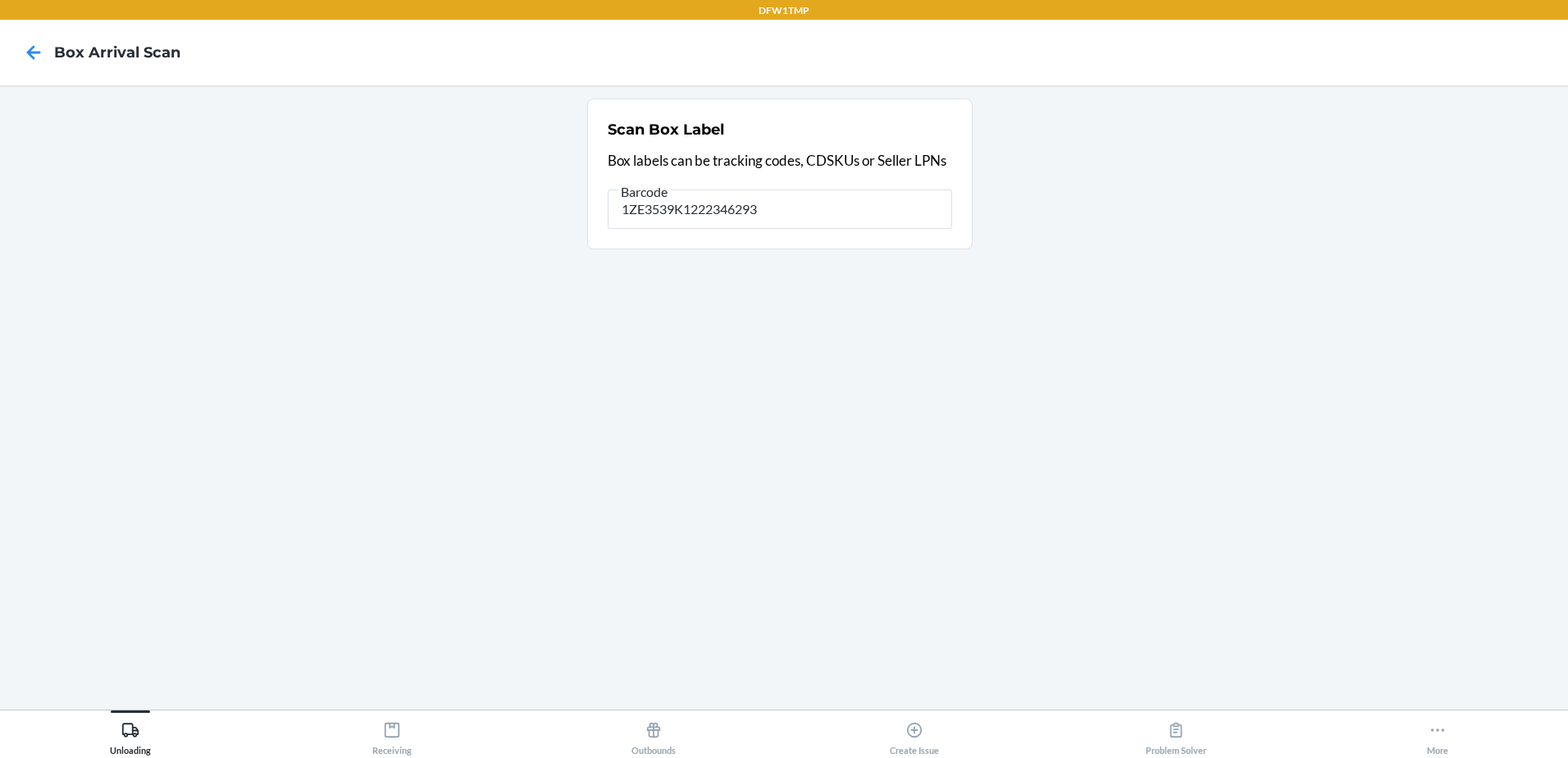
type input "1ZE3539K1222346293"
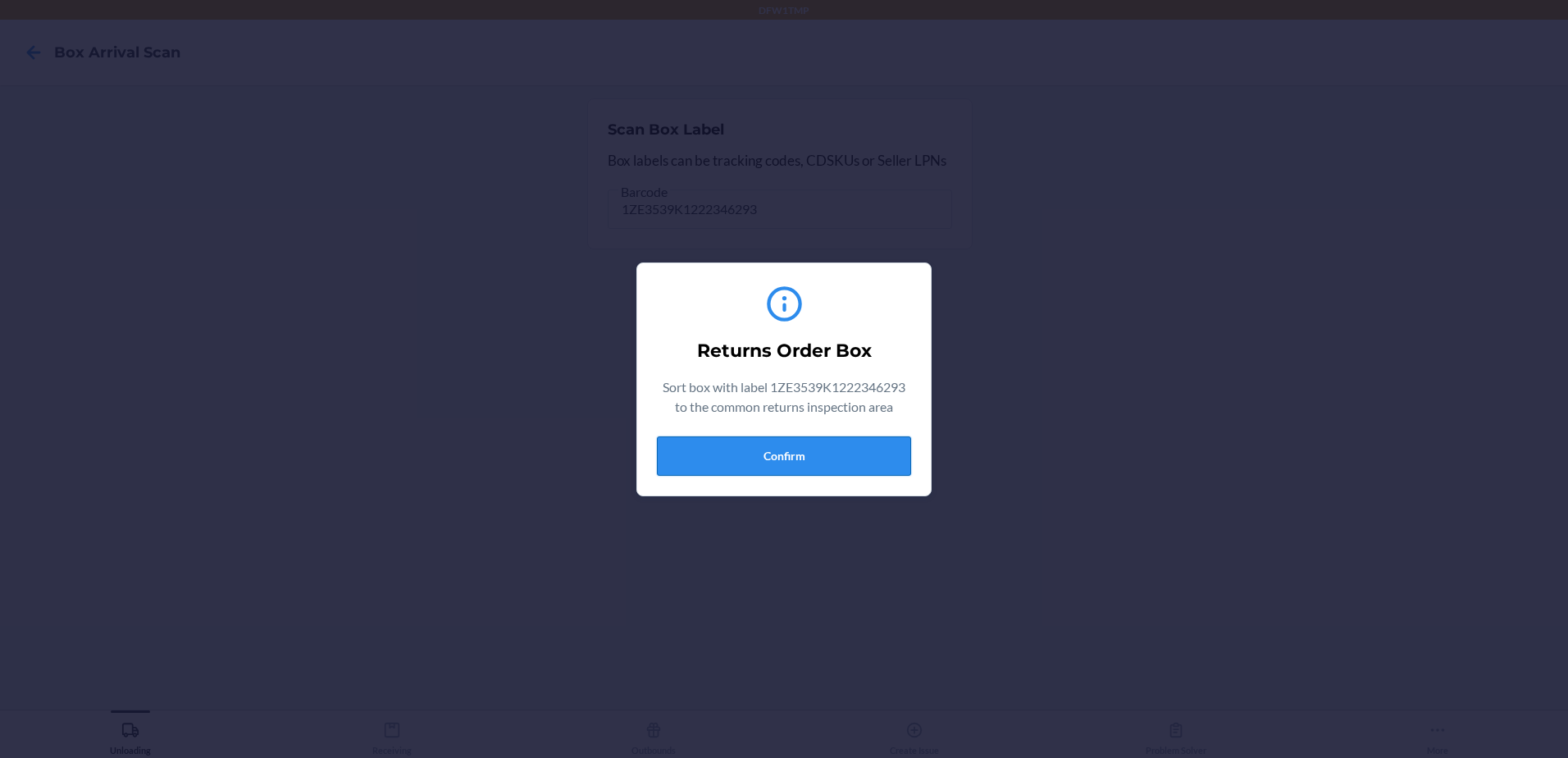
click at [737, 469] on button "Confirm" at bounding box center [784, 455] width 254 height 40
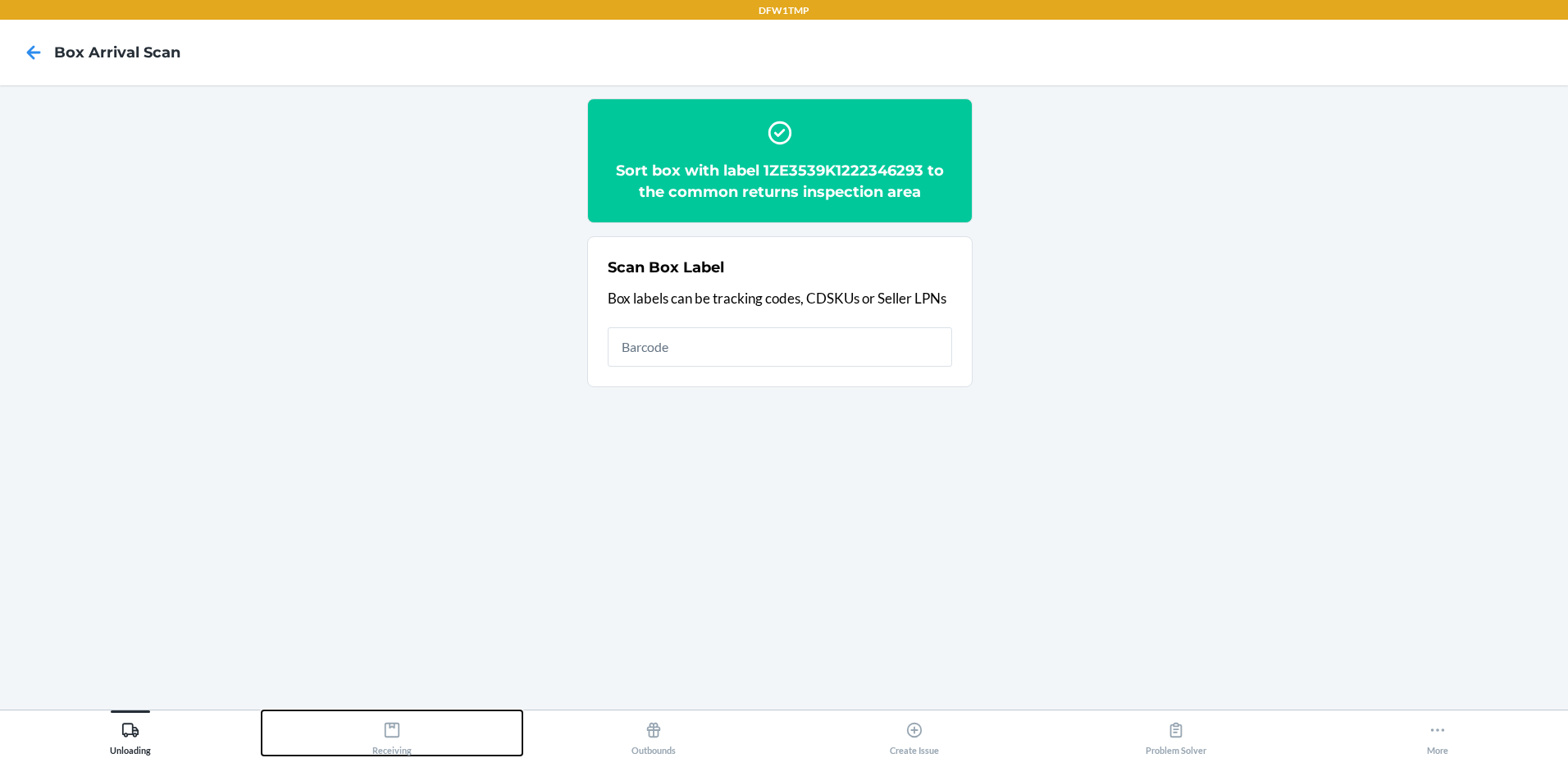
click at [420, 747] on button "Receiving" at bounding box center [393, 732] width 262 height 45
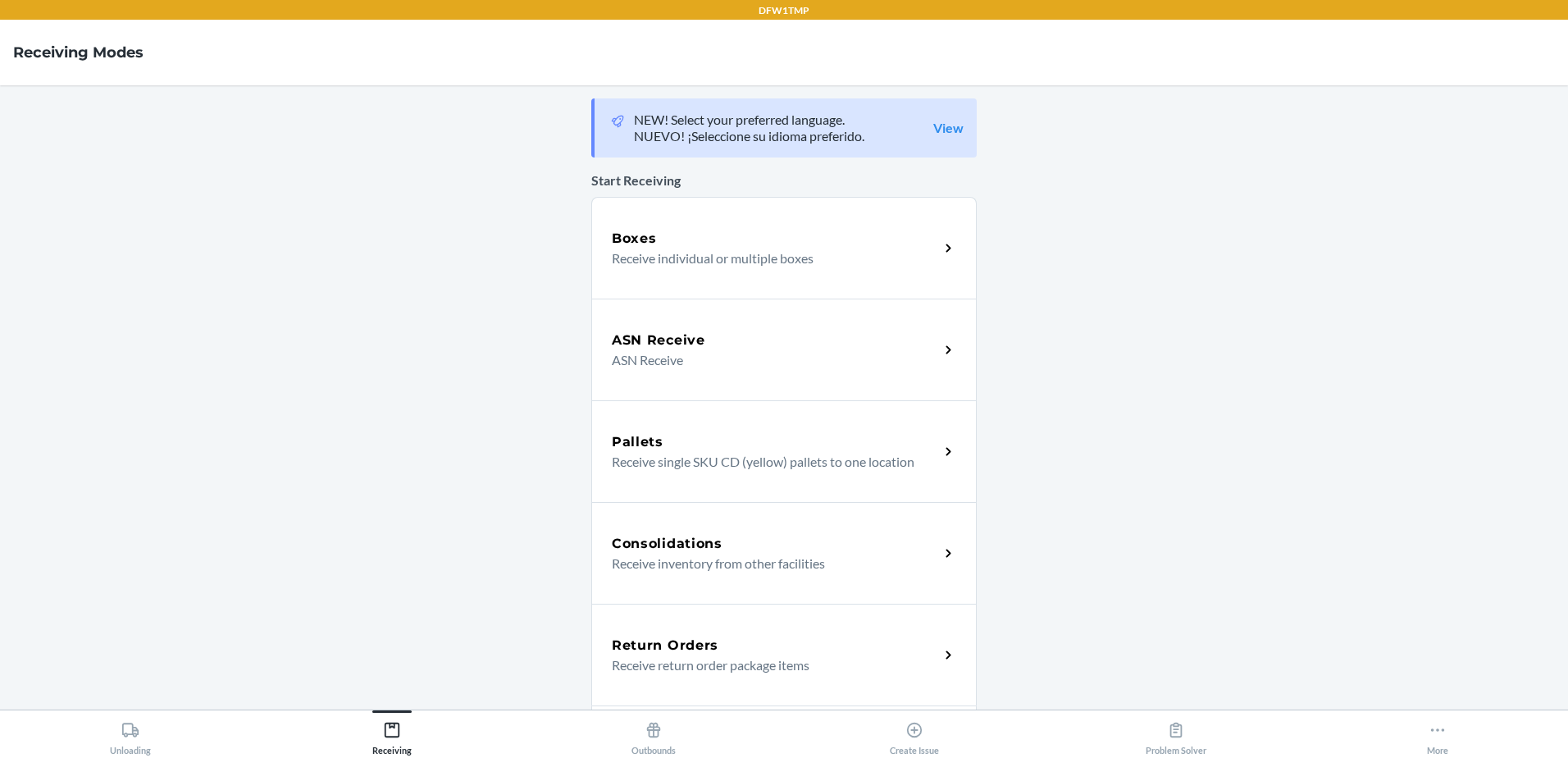
click at [817, 640] on div "Return Orders" at bounding box center [776, 645] width 327 height 19
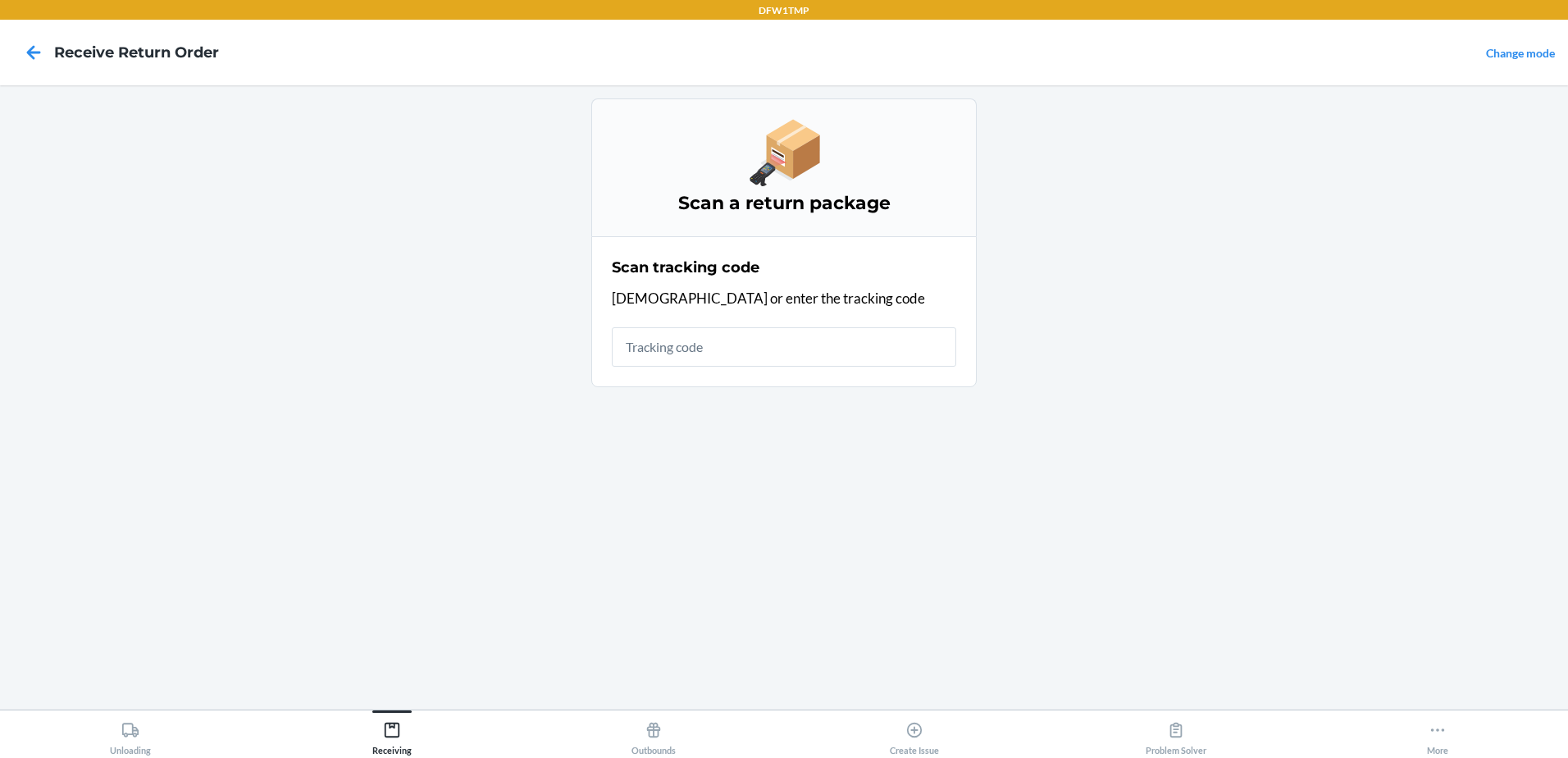
click at [791, 348] on input "text" at bounding box center [784, 346] width 344 height 40
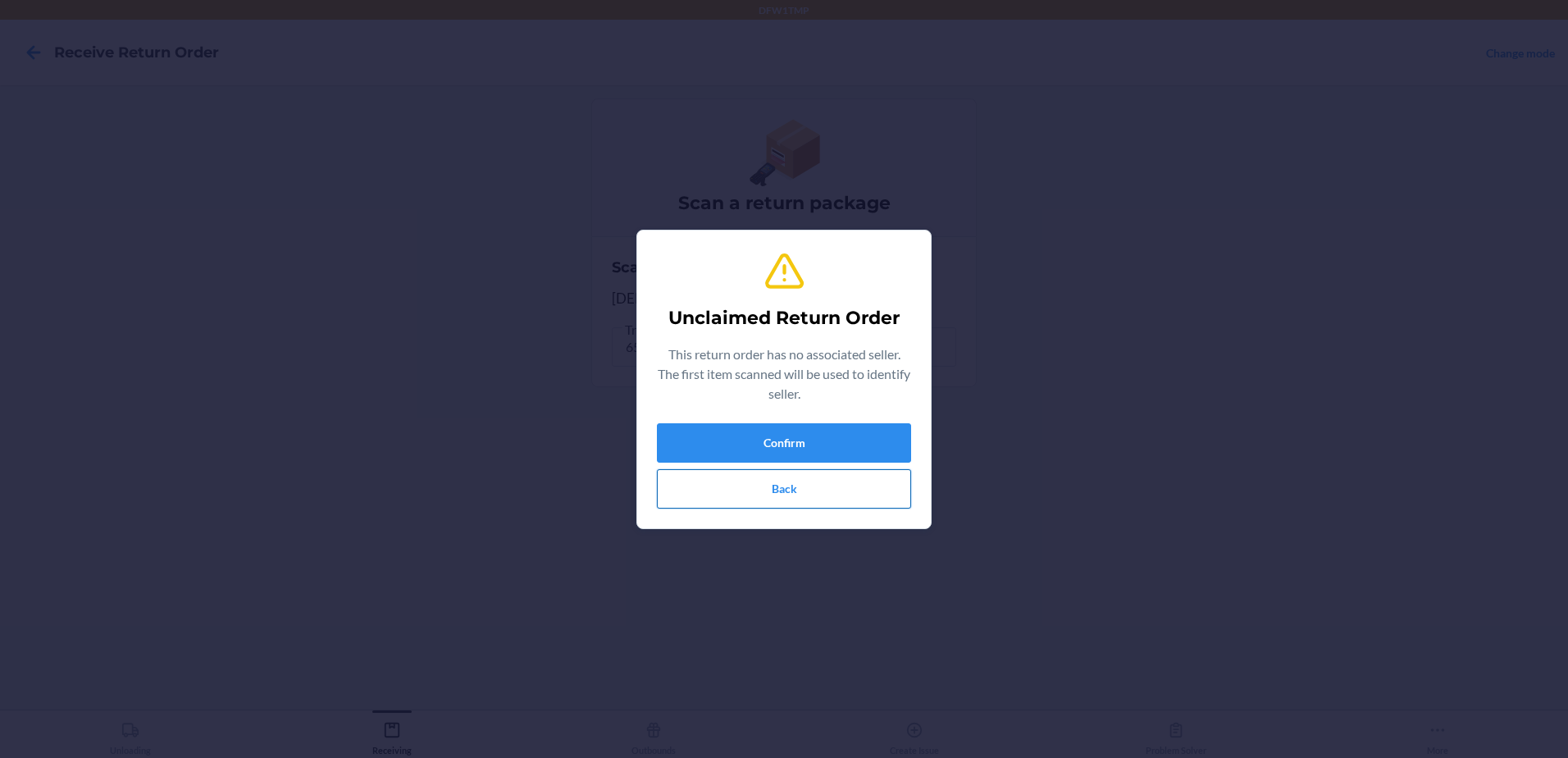
click at [807, 482] on button "Back" at bounding box center [784, 488] width 254 height 40
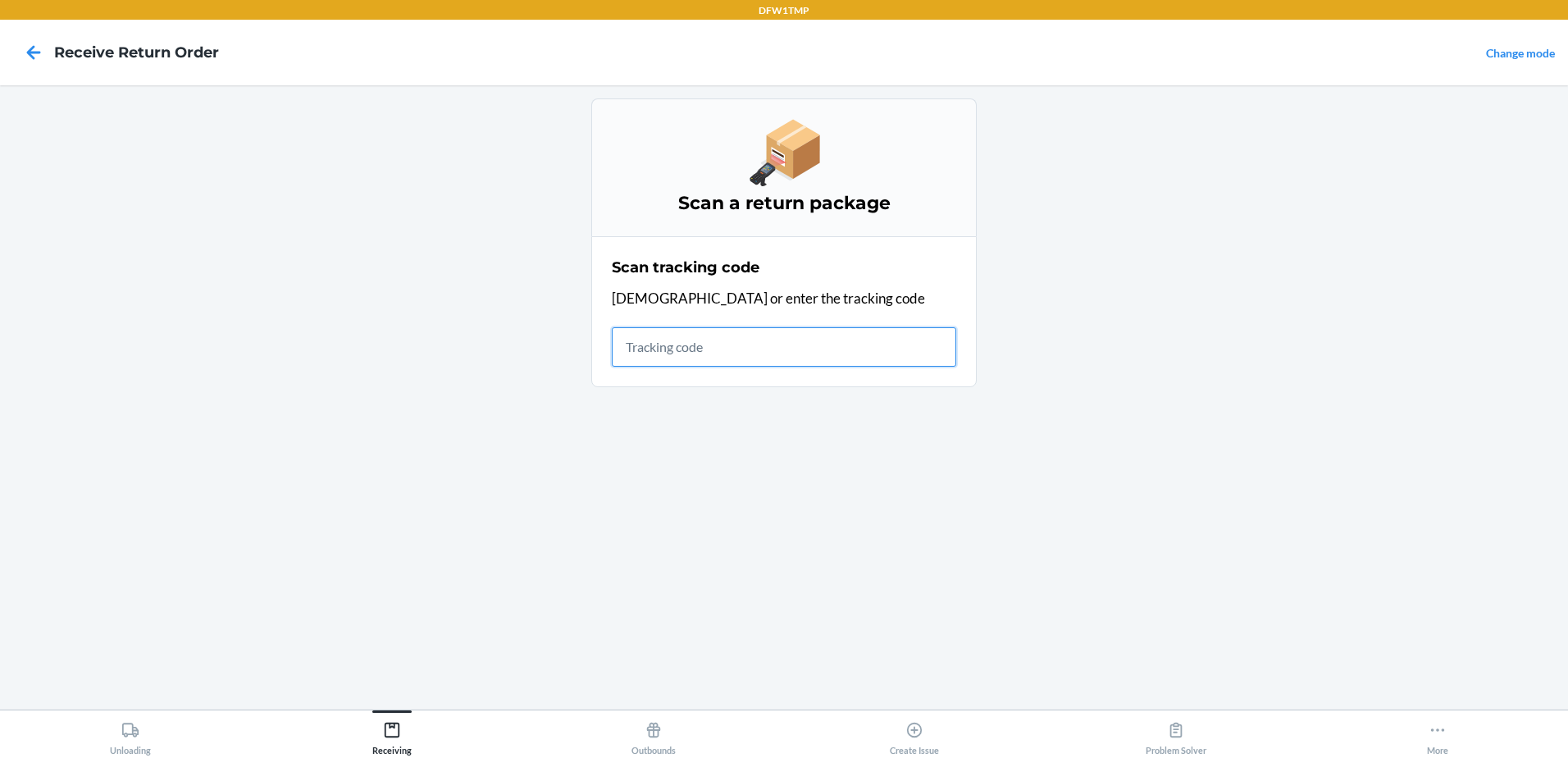
click at [639, 339] on input "text" at bounding box center [784, 346] width 344 height 40
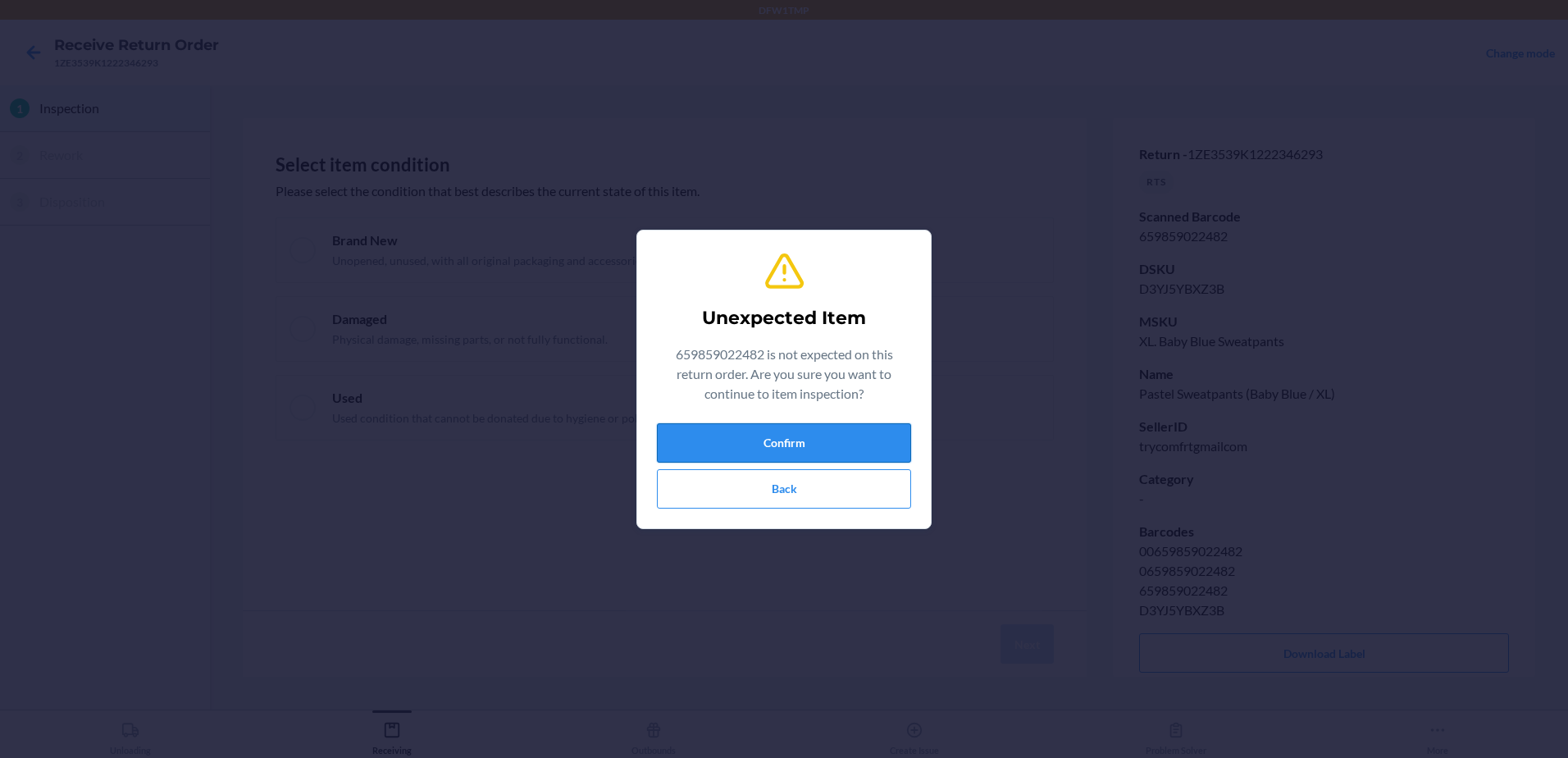
click at [753, 444] on button "Confirm" at bounding box center [784, 443] width 254 height 40
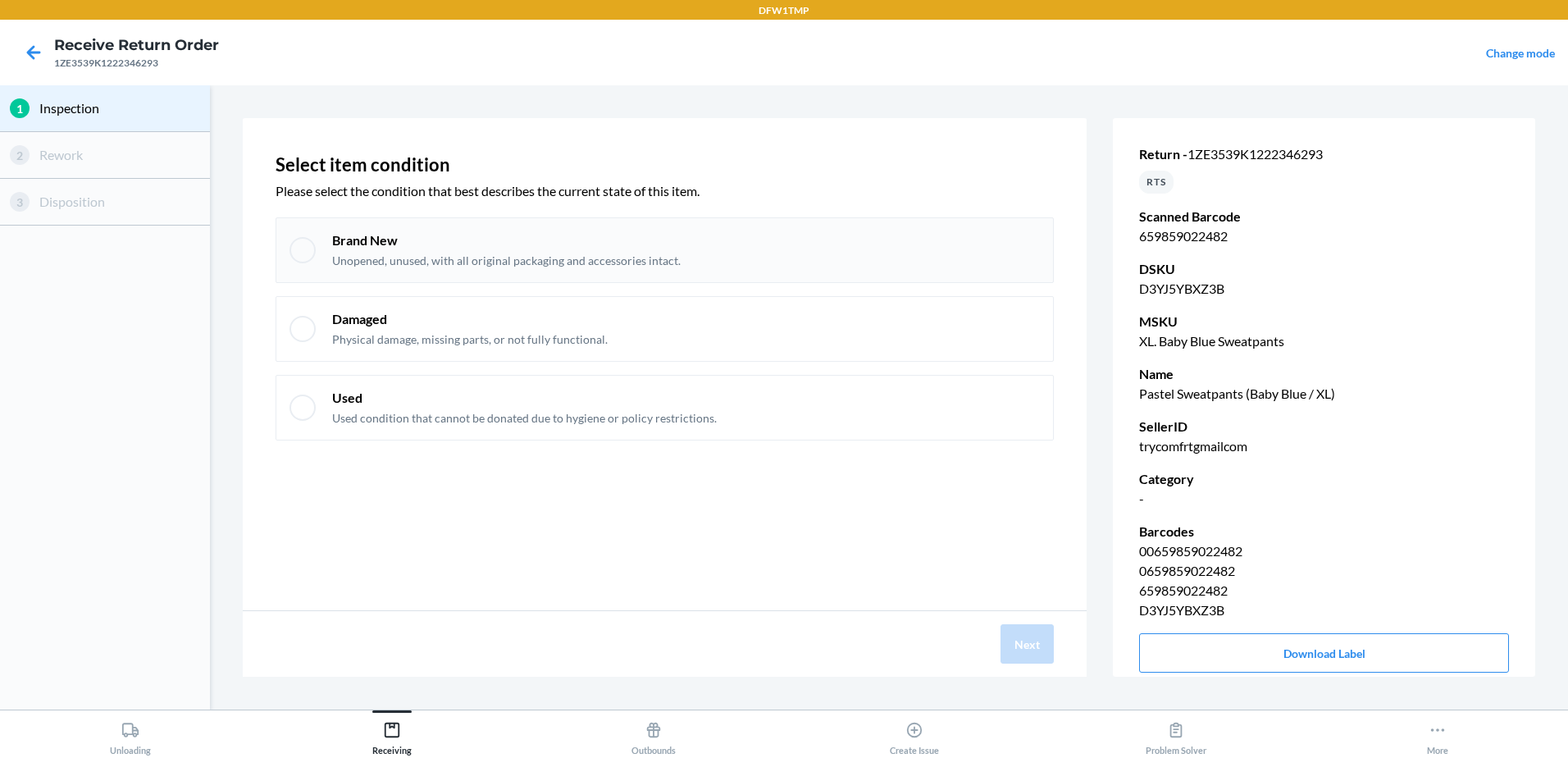
click at [342, 252] on p "Unopened, unused, with all original packaging and accessories intact." at bounding box center [506, 260] width 348 height 16
checkbox input "true"
click at [1044, 647] on button "Next" at bounding box center [1027, 643] width 53 height 40
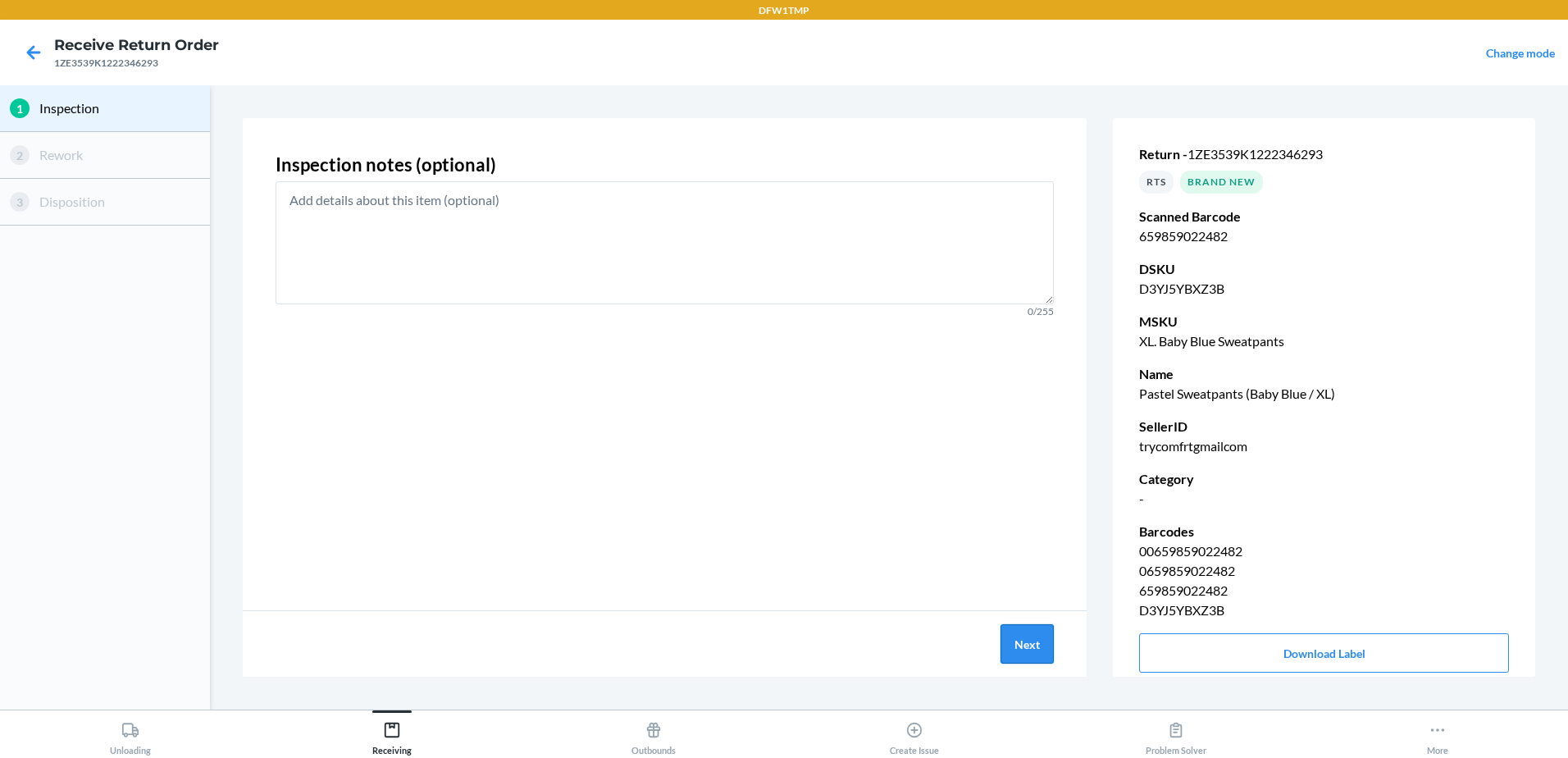
click at [1040, 656] on button "Next" at bounding box center [1027, 643] width 53 height 40
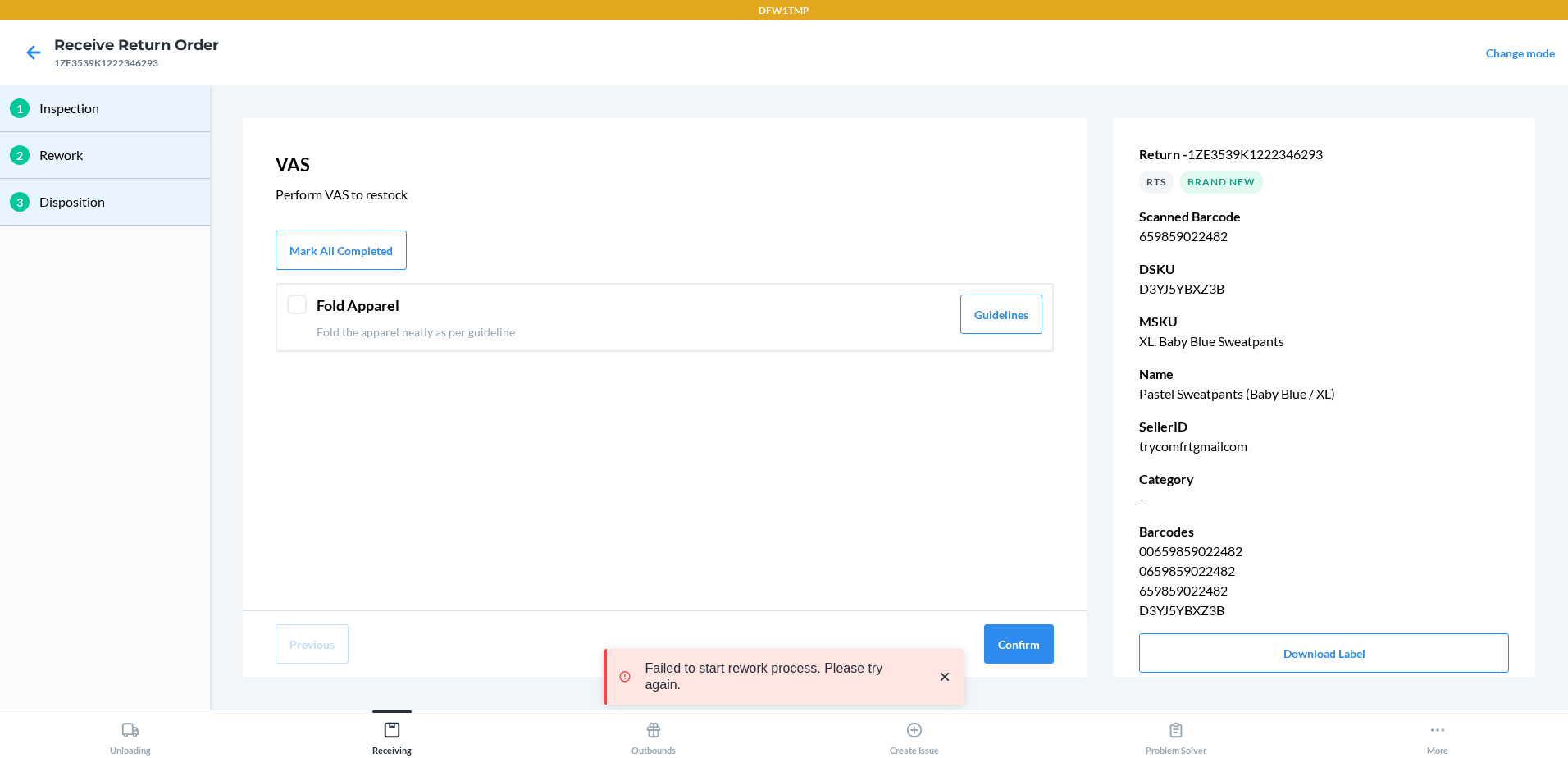
click at [782, 332] on p "Fold the apparel neatly as per guideline" at bounding box center [633, 332] width 634 height 17
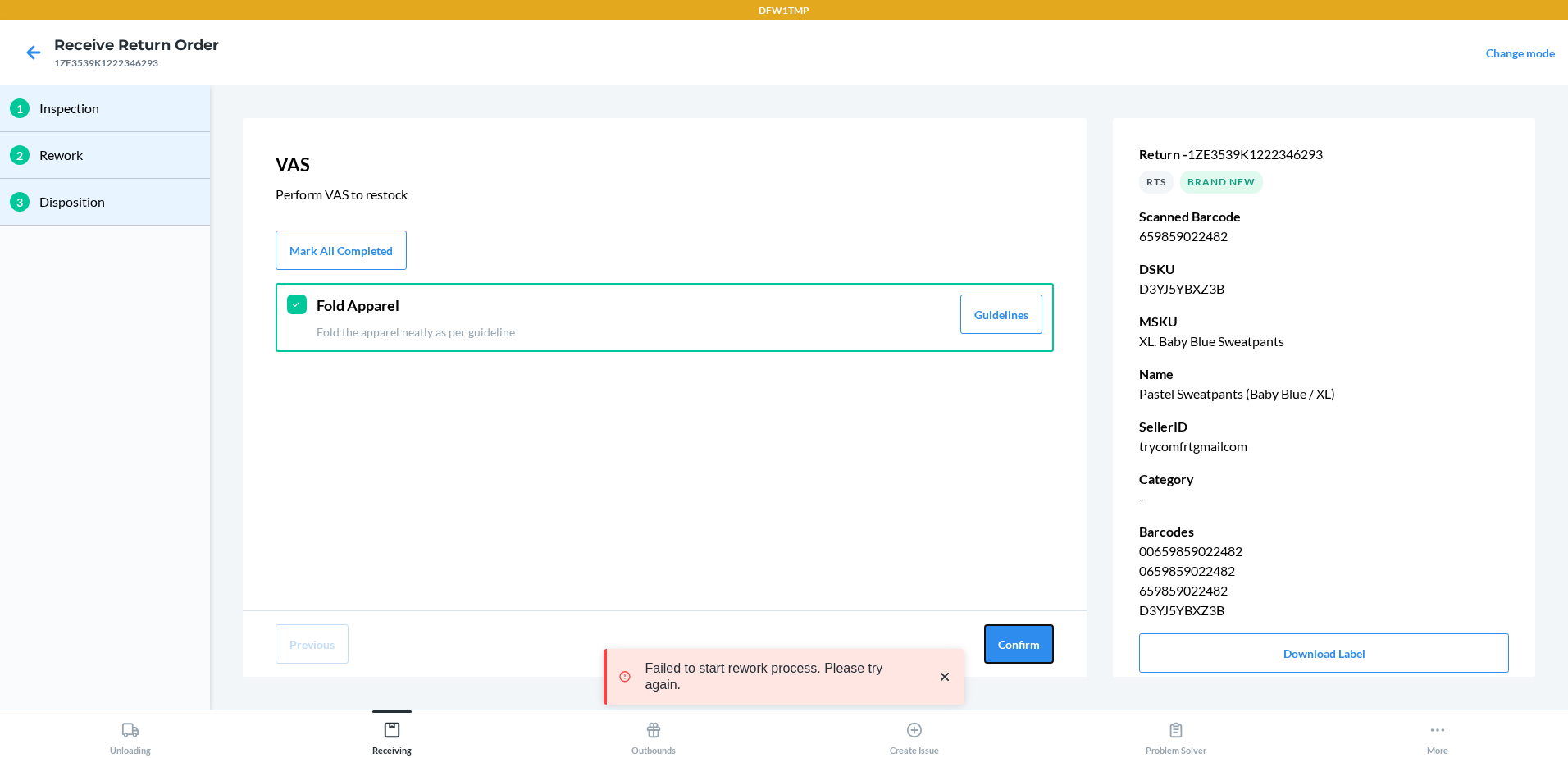
drag, startPoint x: 1026, startPoint y: 649, endPoint x: 799, endPoint y: 530, distance: 256.3
click at [1026, 644] on button "Confirm" at bounding box center [1020, 643] width 70 height 40
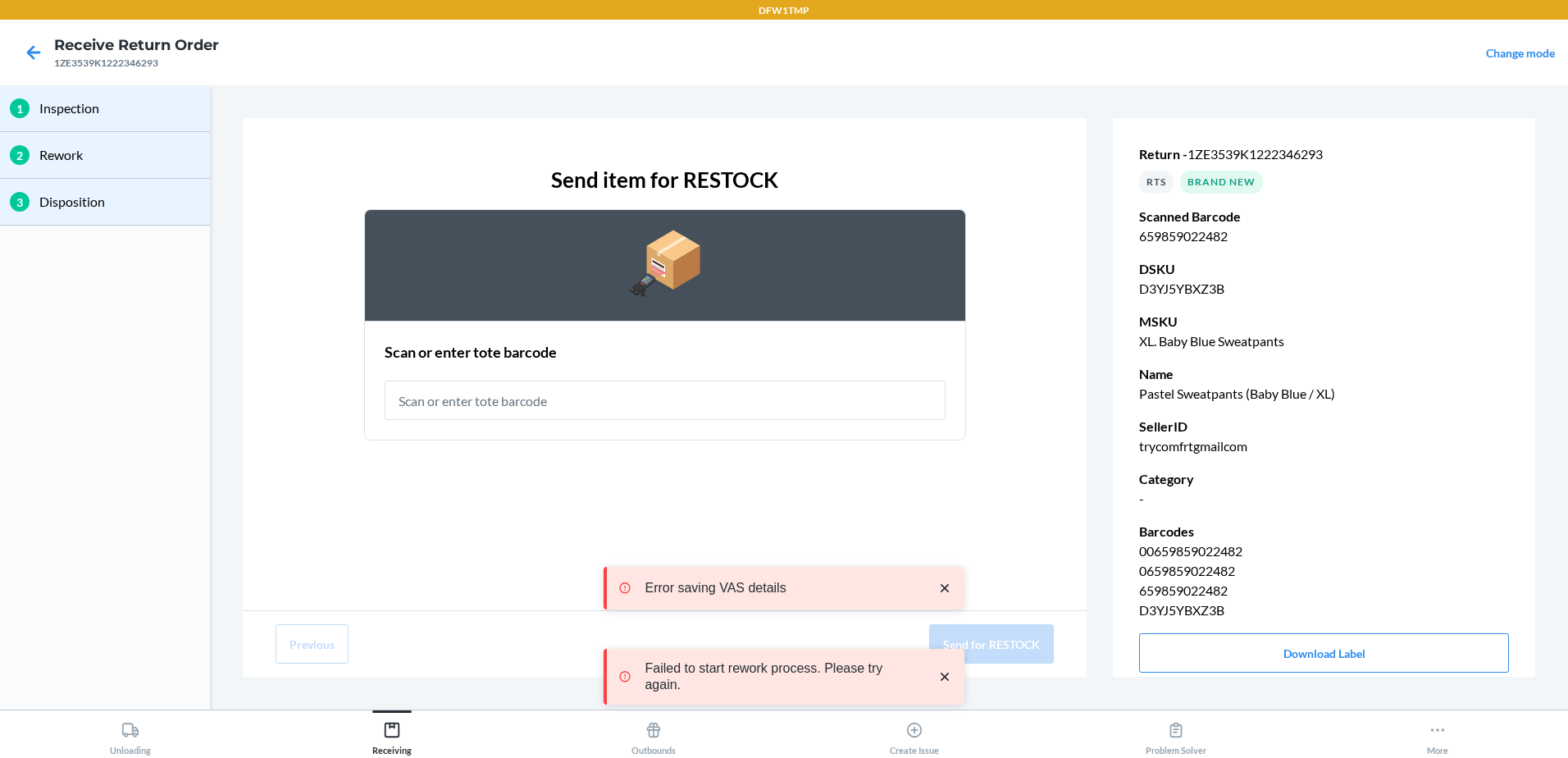
click at [471, 402] on input "text" at bounding box center [666, 399] width 561 height 40
type input "RT-07"
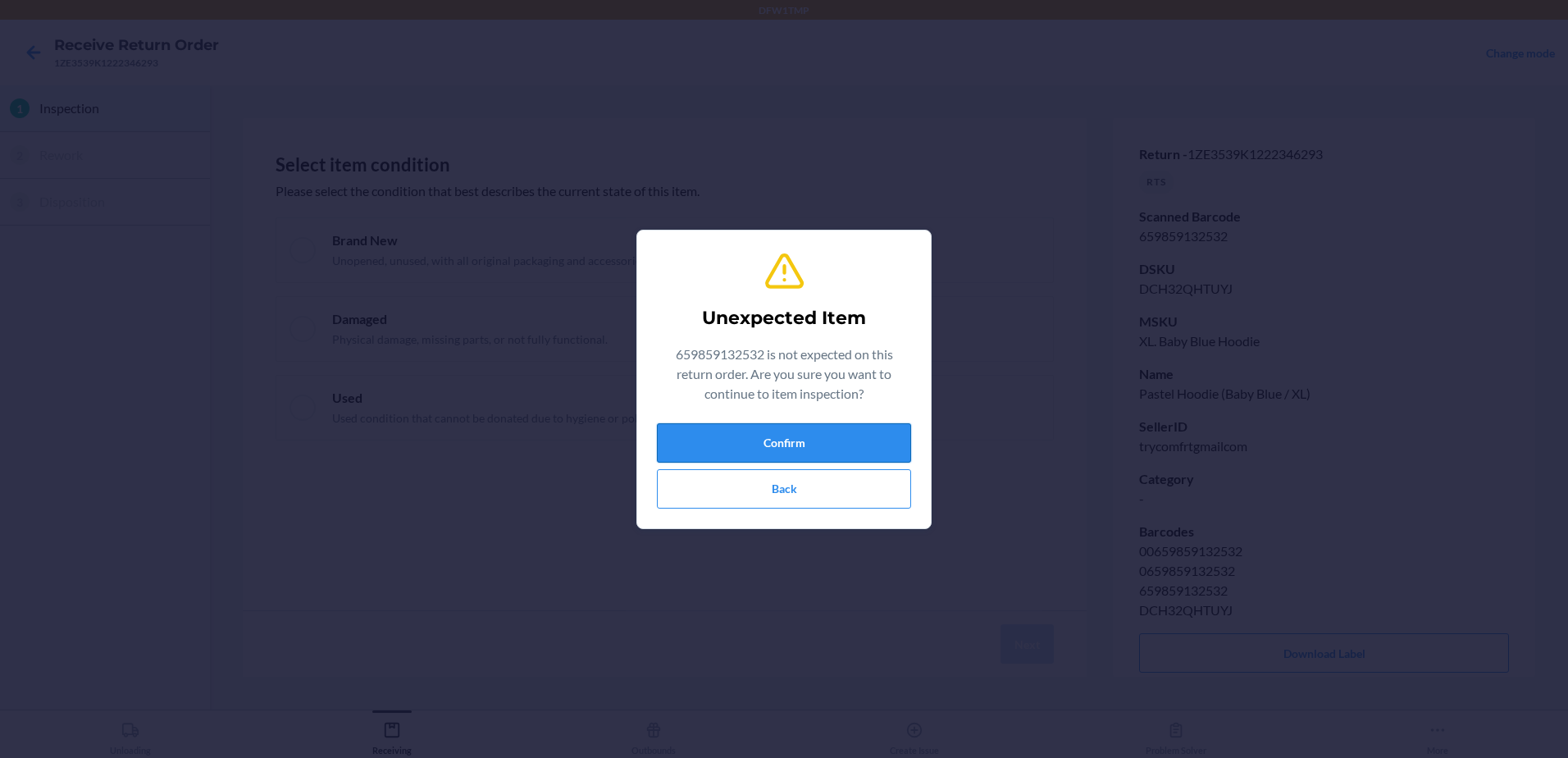
click at [874, 461] on button "Confirm" at bounding box center [784, 443] width 254 height 40
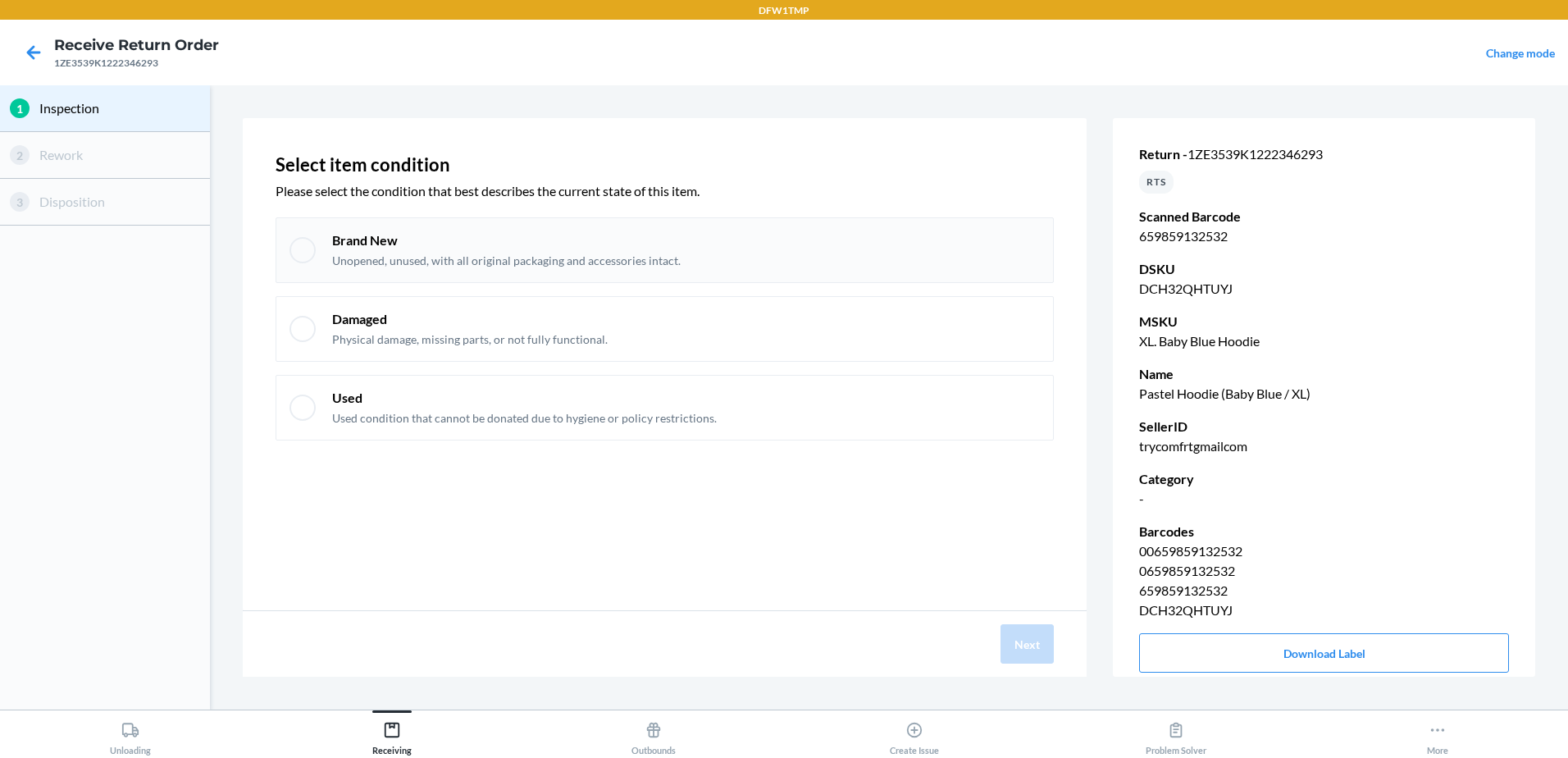
click at [656, 245] on p "Brand New" at bounding box center [506, 240] width 348 height 18
checkbox input "true"
click at [1051, 665] on div "Next" at bounding box center [665, 644] width 844 height 66
click at [1022, 650] on button "Next" at bounding box center [1027, 643] width 53 height 40
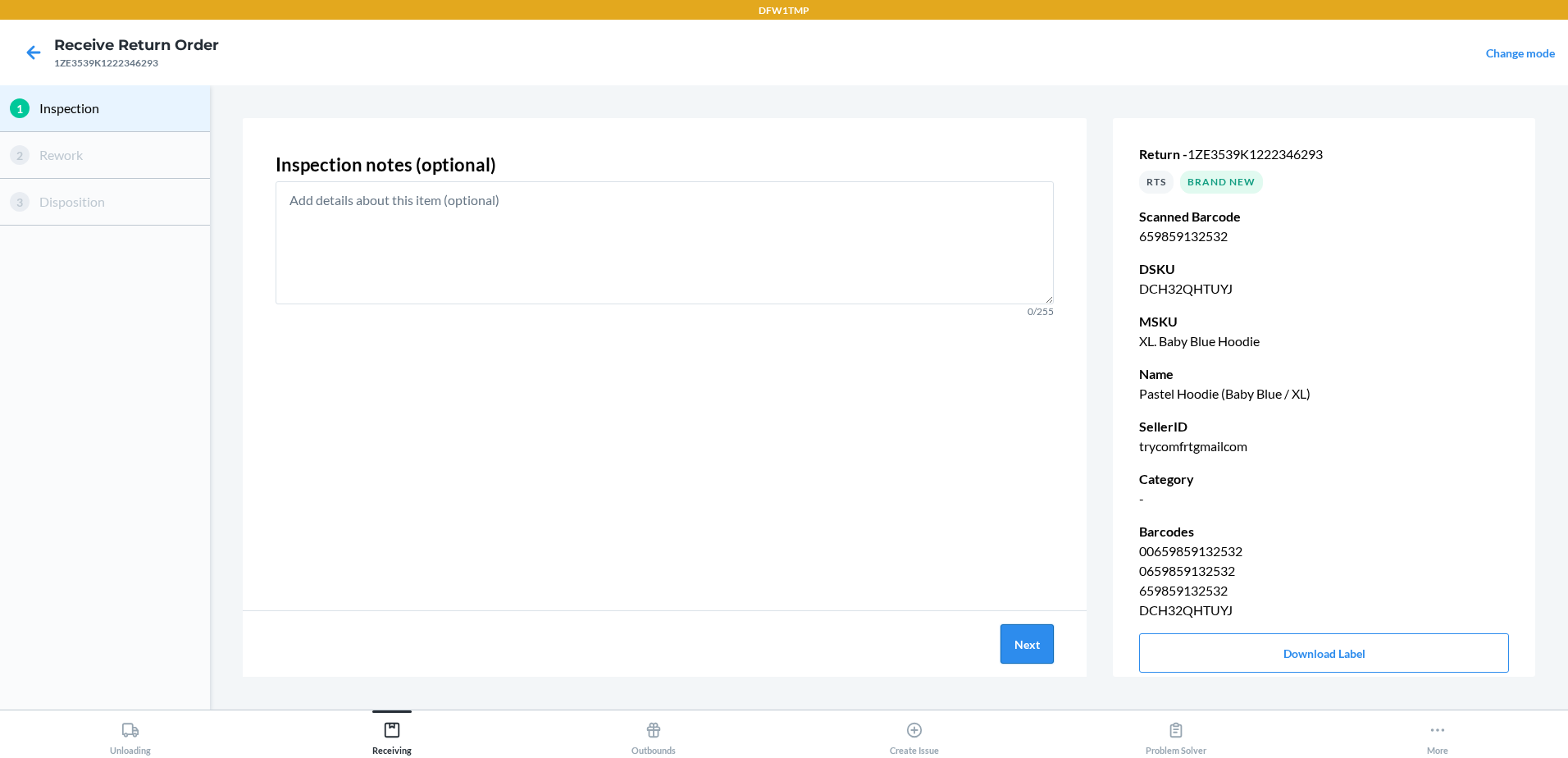
click at [1002, 656] on button "Next" at bounding box center [1027, 643] width 53 height 40
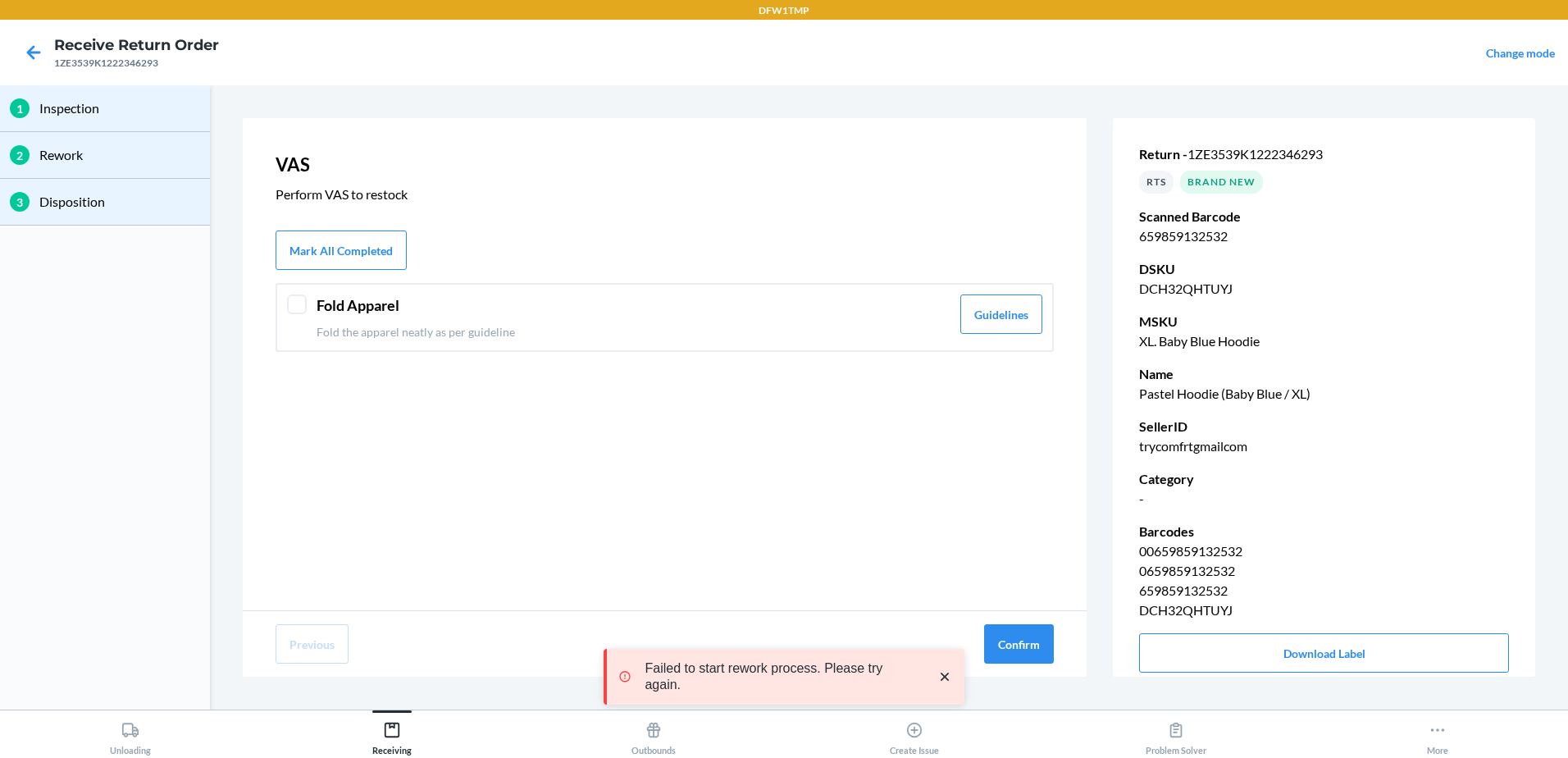
click at [288, 297] on div at bounding box center [297, 304] width 19 height 19
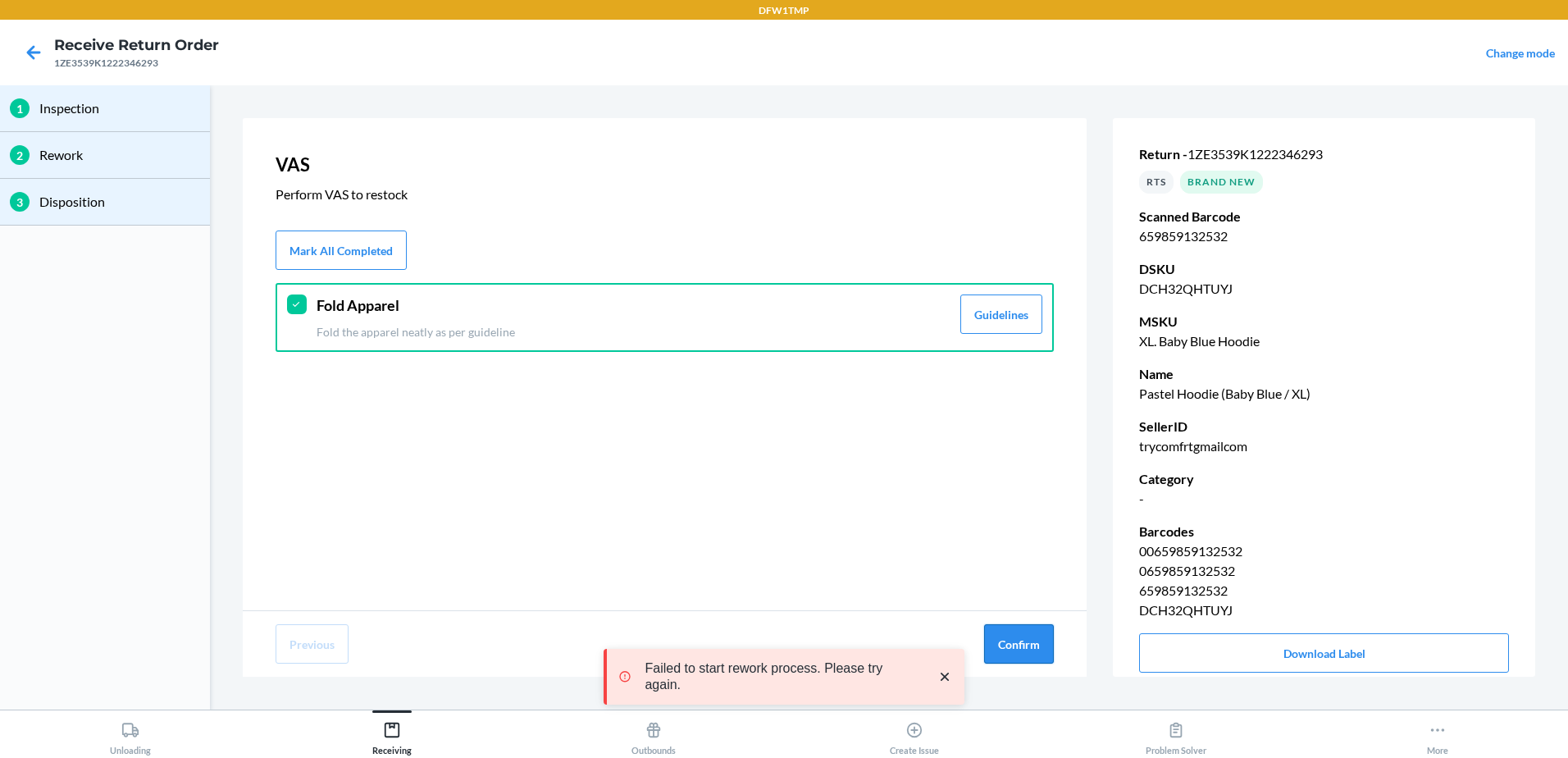
click at [1035, 633] on button "Confirm" at bounding box center [1020, 643] width 70 height 40
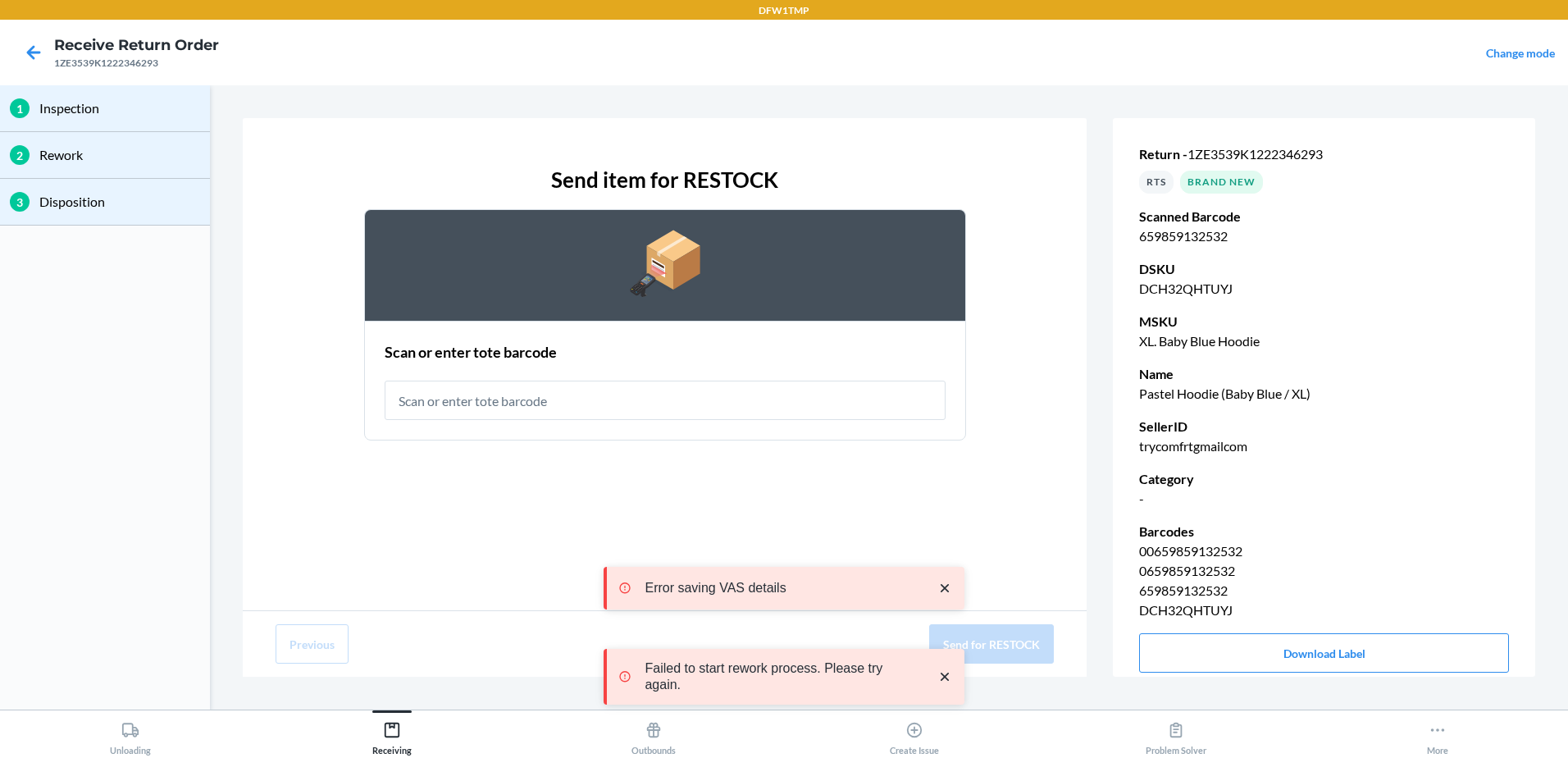
click at [630, 406] on input "text" at bounding box center [666, 399] width 561 height 40
type input "RT-07"
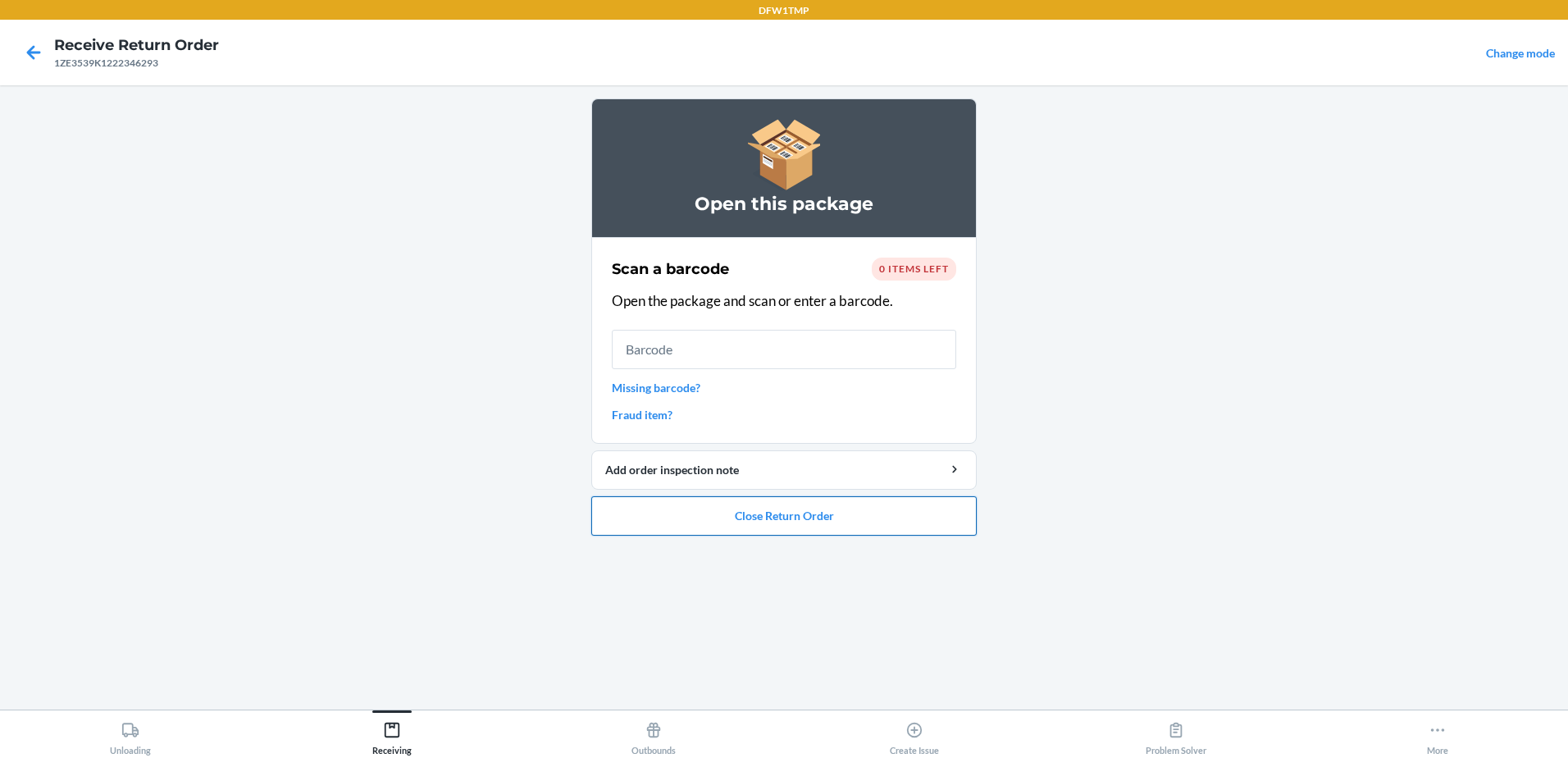
click at [866, 523] on button "Close Return Order" at bounding box center [784, 515] width 386 height 40
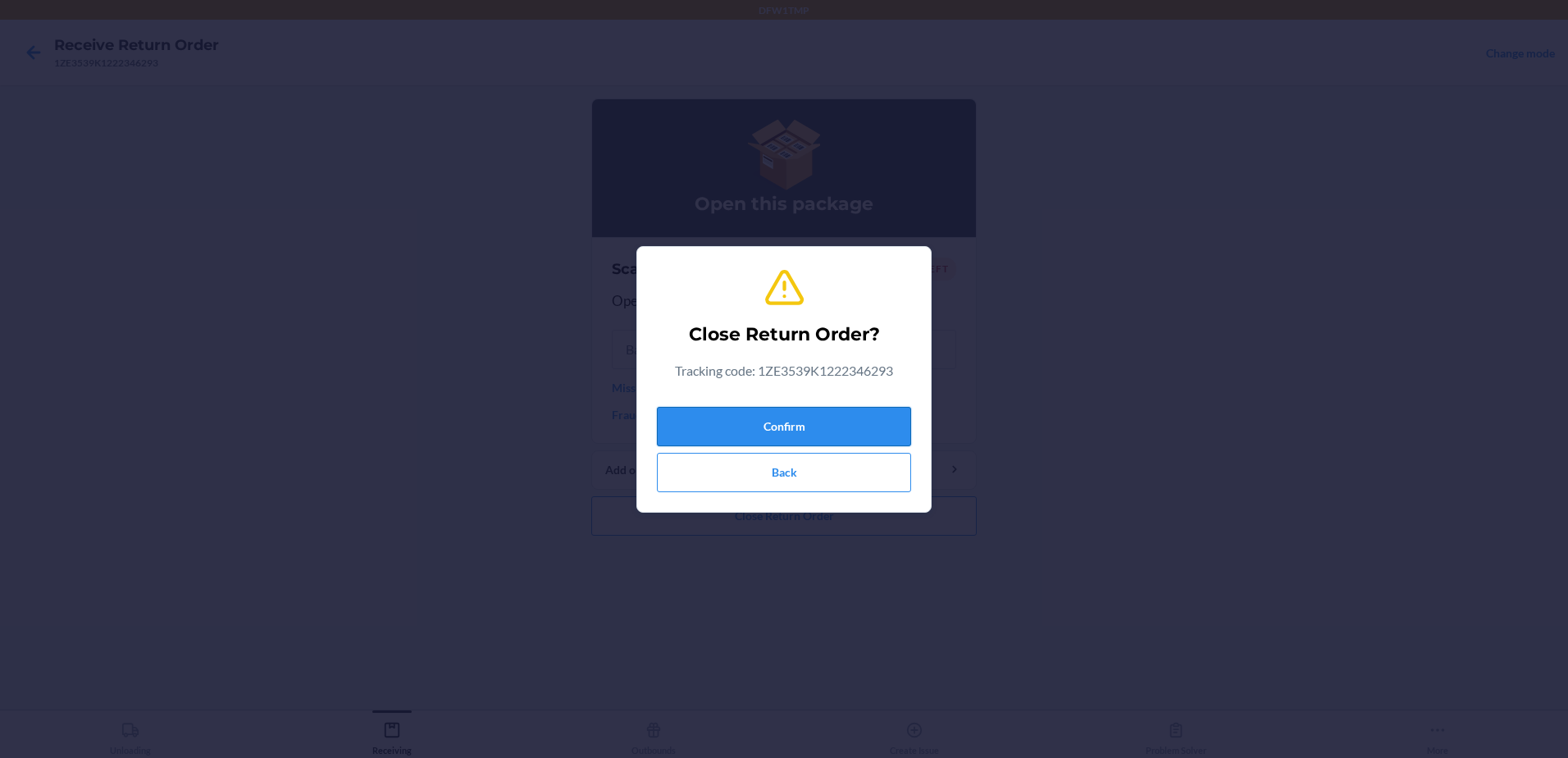
click at [861, 431] on button "Confirm" at bounding box center [784, 426] width 254 height 40
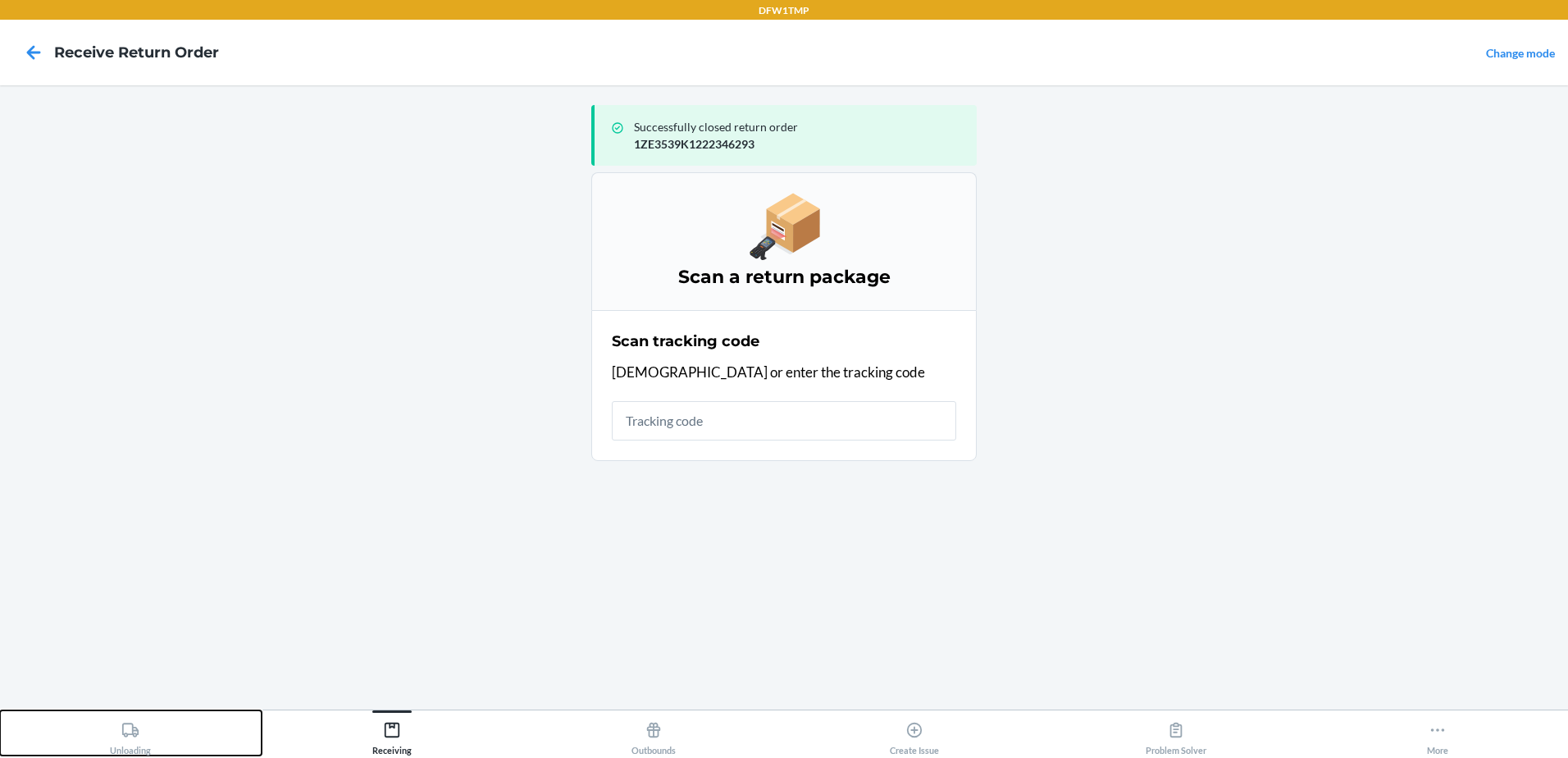
drag, startPoint x: 141, startPoint y: 750, endPoint x: 158, endPoint y: 757, distance: 18.4
click at [138, 751] on div "Unloading" at bounding box center [131, 735] width 41 height 41
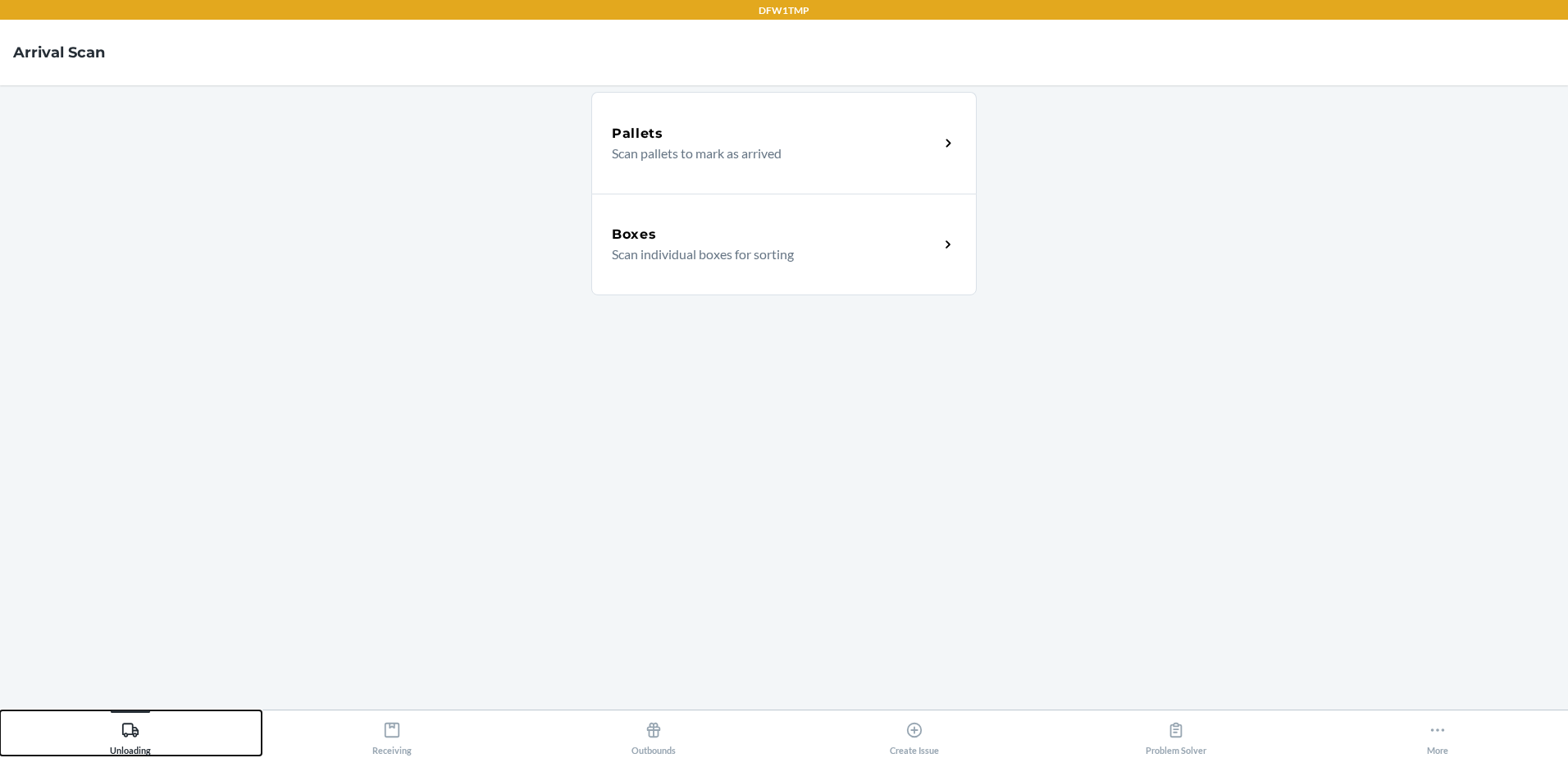
click at [172, 729] on button "Unloading" at bounding box center [131, 732] width 262 height 45
click at [768, 267] on div "Boxes Scan individual boxes for sorting" at bounding box center [784, 244] width 386 height 102
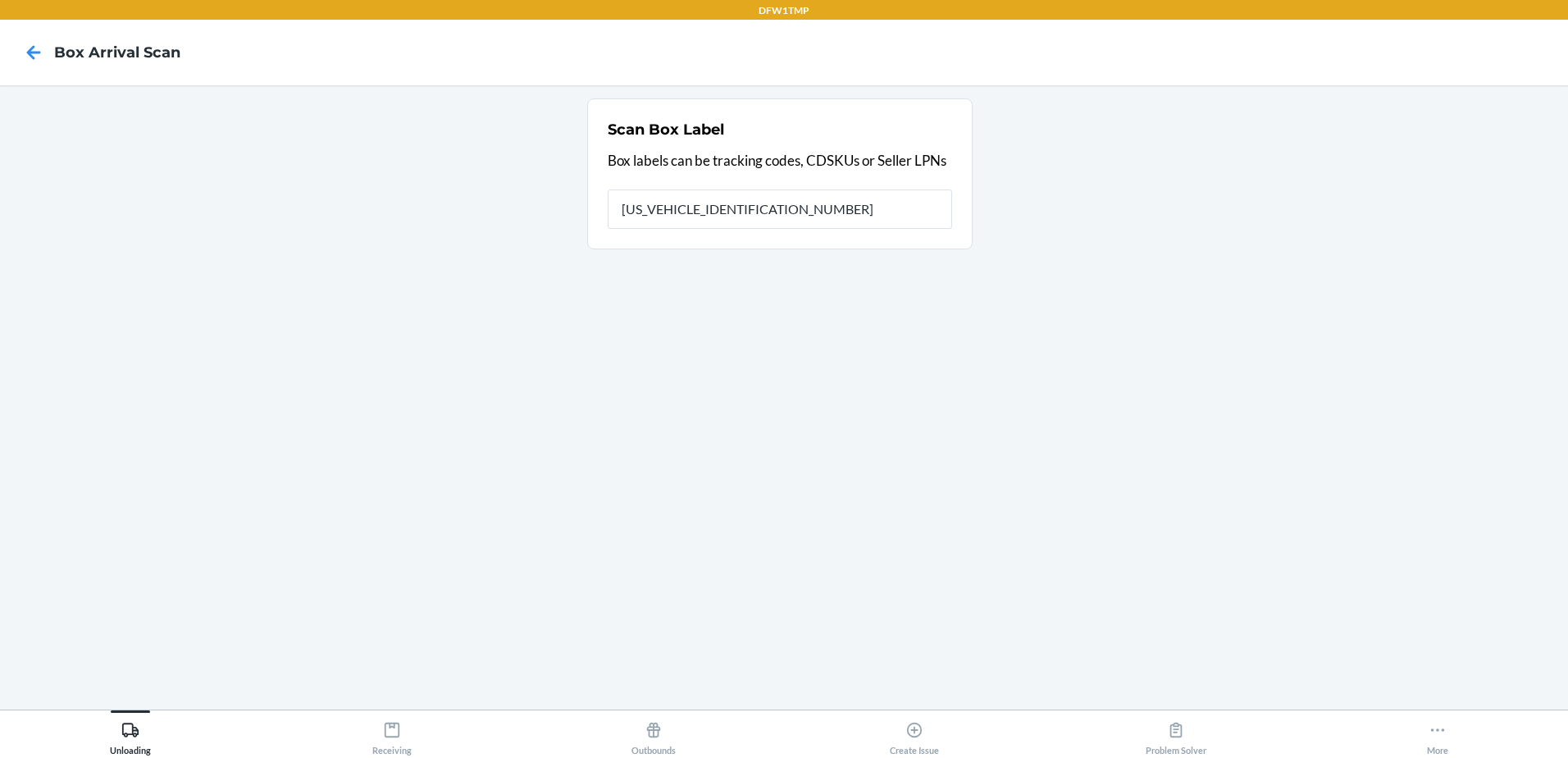
type input "1ZV58C199031523506"
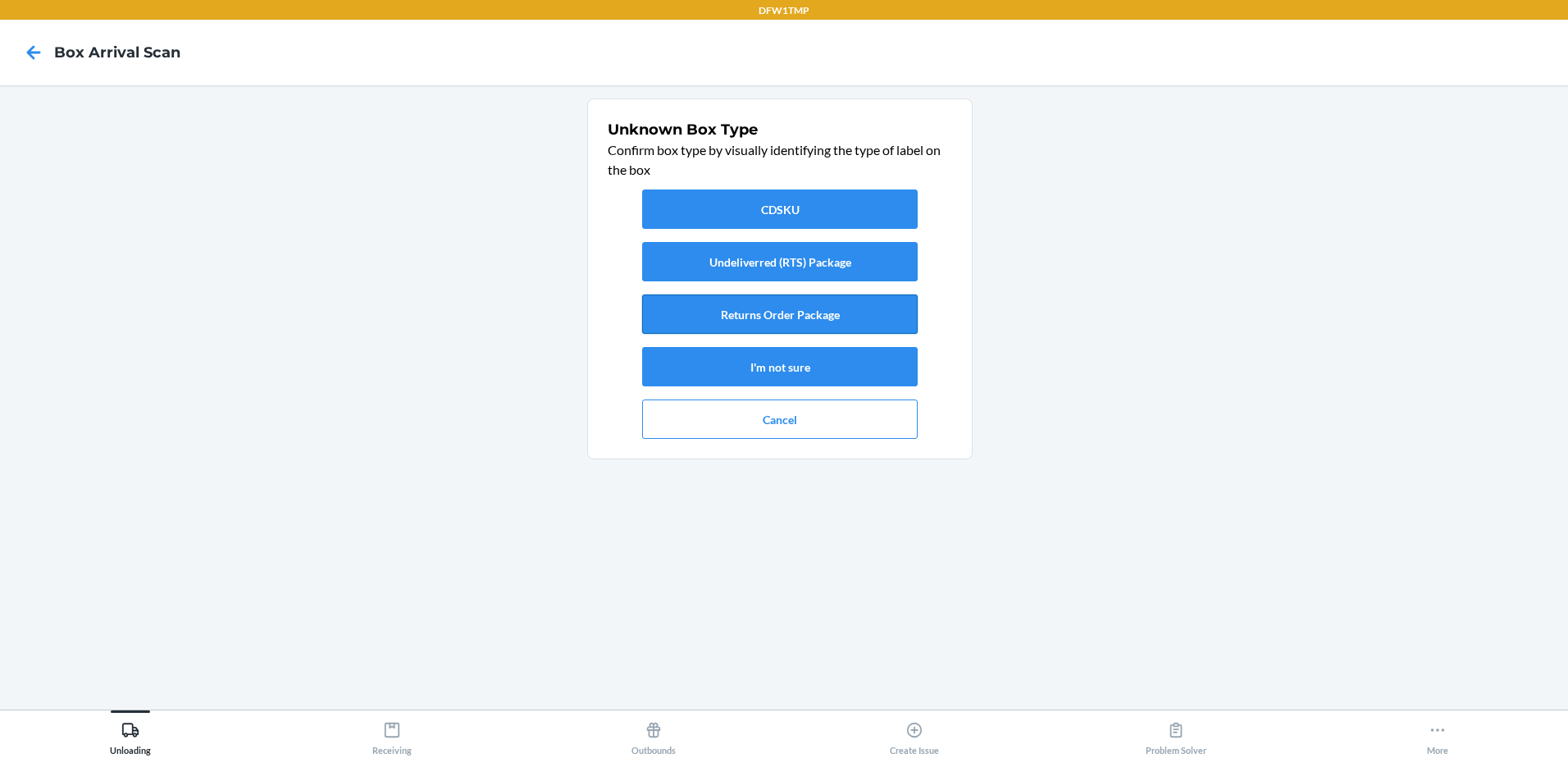
click at [756, 328] on button "Returns Order Package" at bounding box center [780, 313] width 276 height 40
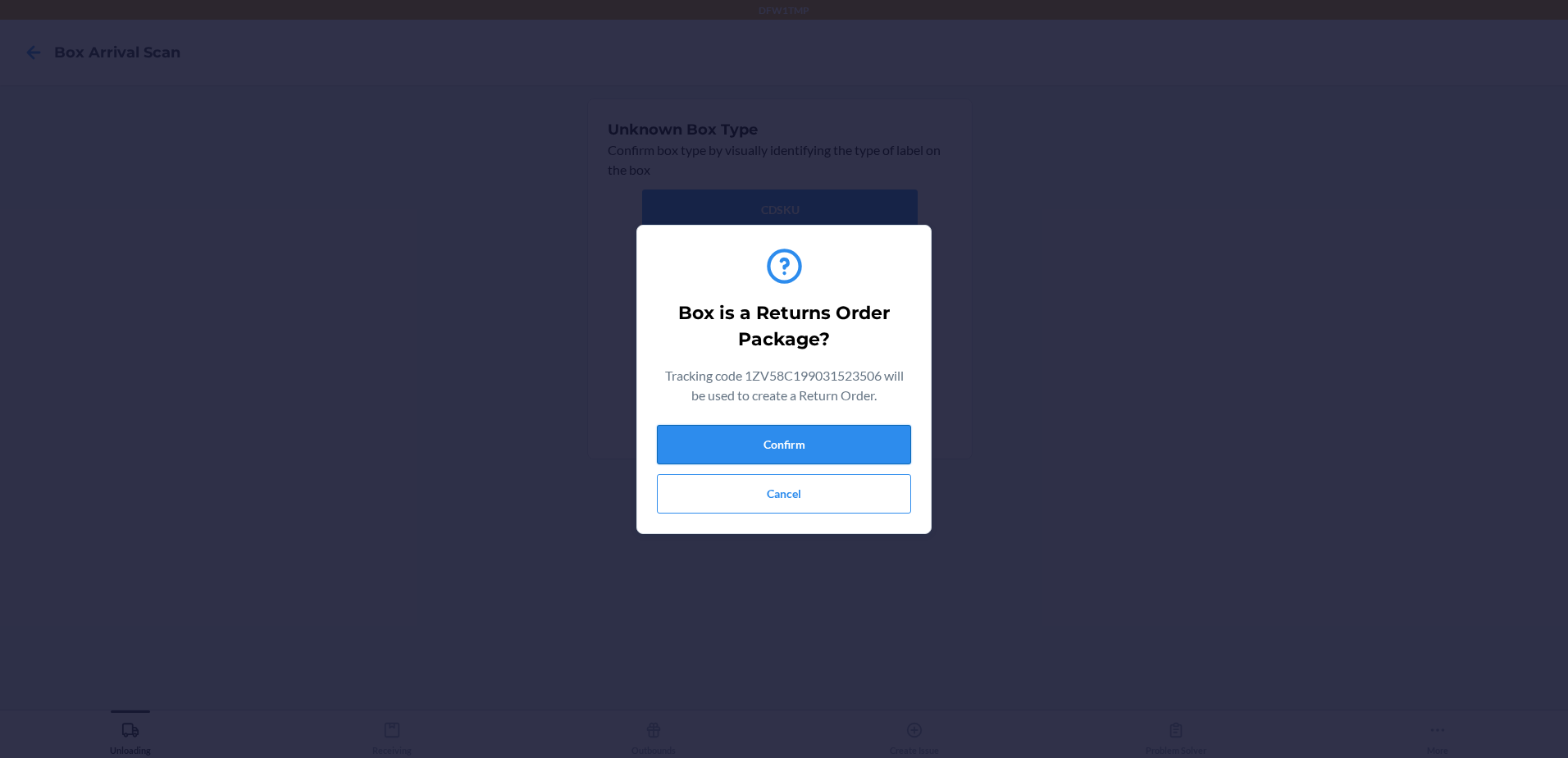
click at [837, 452] on button "Confirm" at bounding box center [784, 444] width 254 height 40
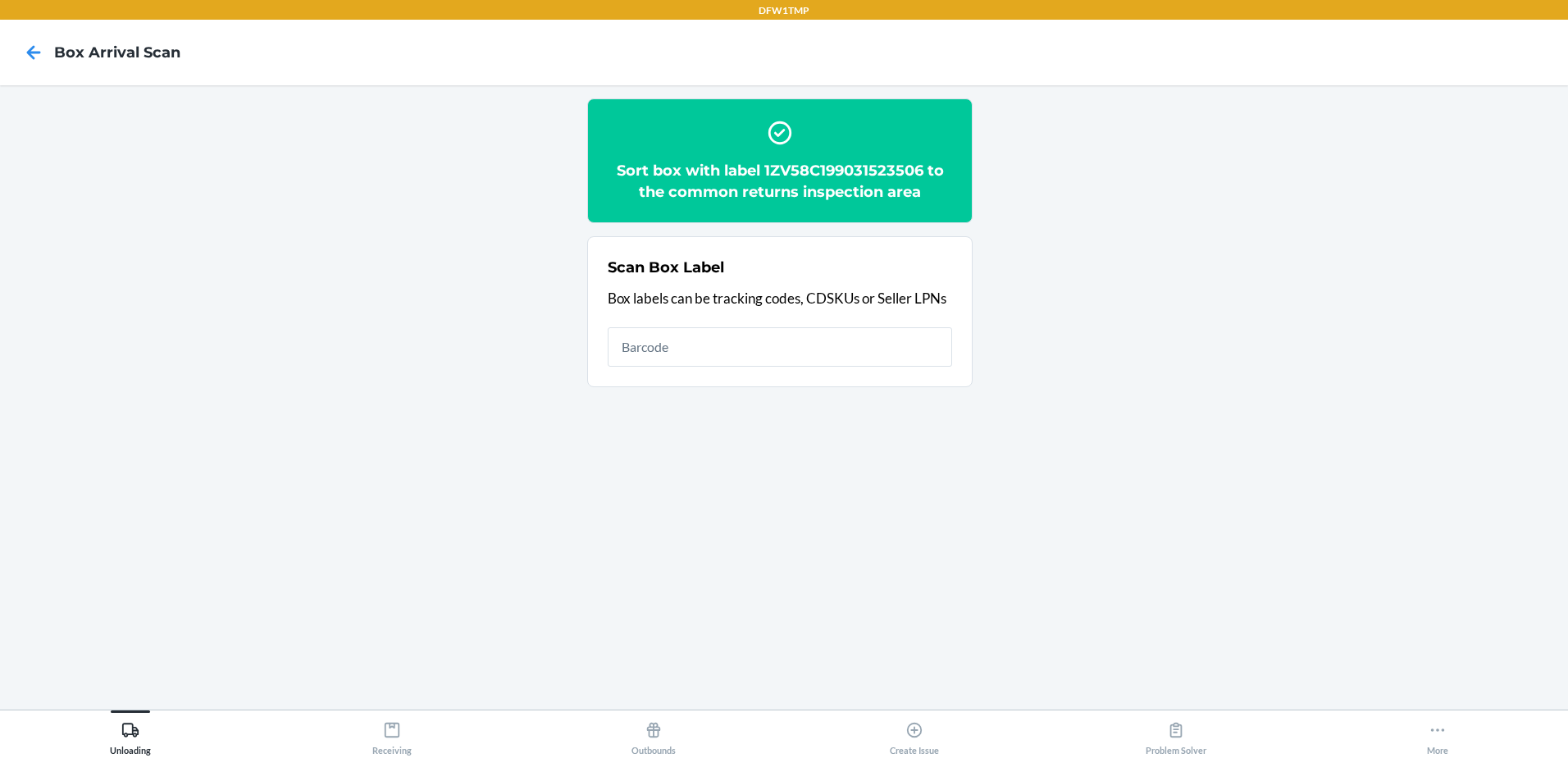
click at [678, 354] on input "text" at bounding box center [780, 346] width 344 height 40
click at [417, 738] on button "Receiving" at bounding box center [393, 732] width 262 height 45
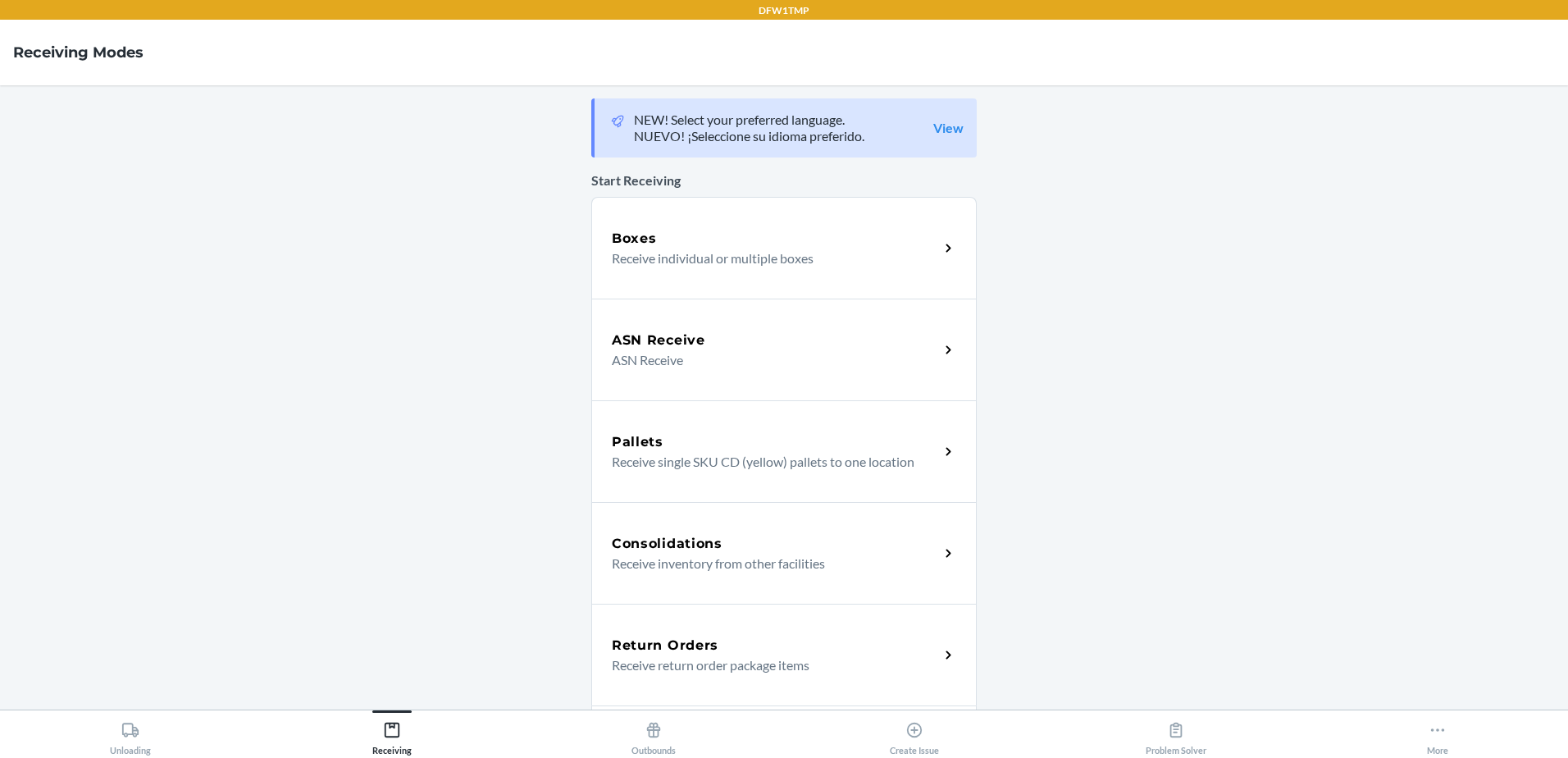
click at [785, 629] on div "Return Orders Receive return order package items" at bounding box center [784, 654] width 386 height 102
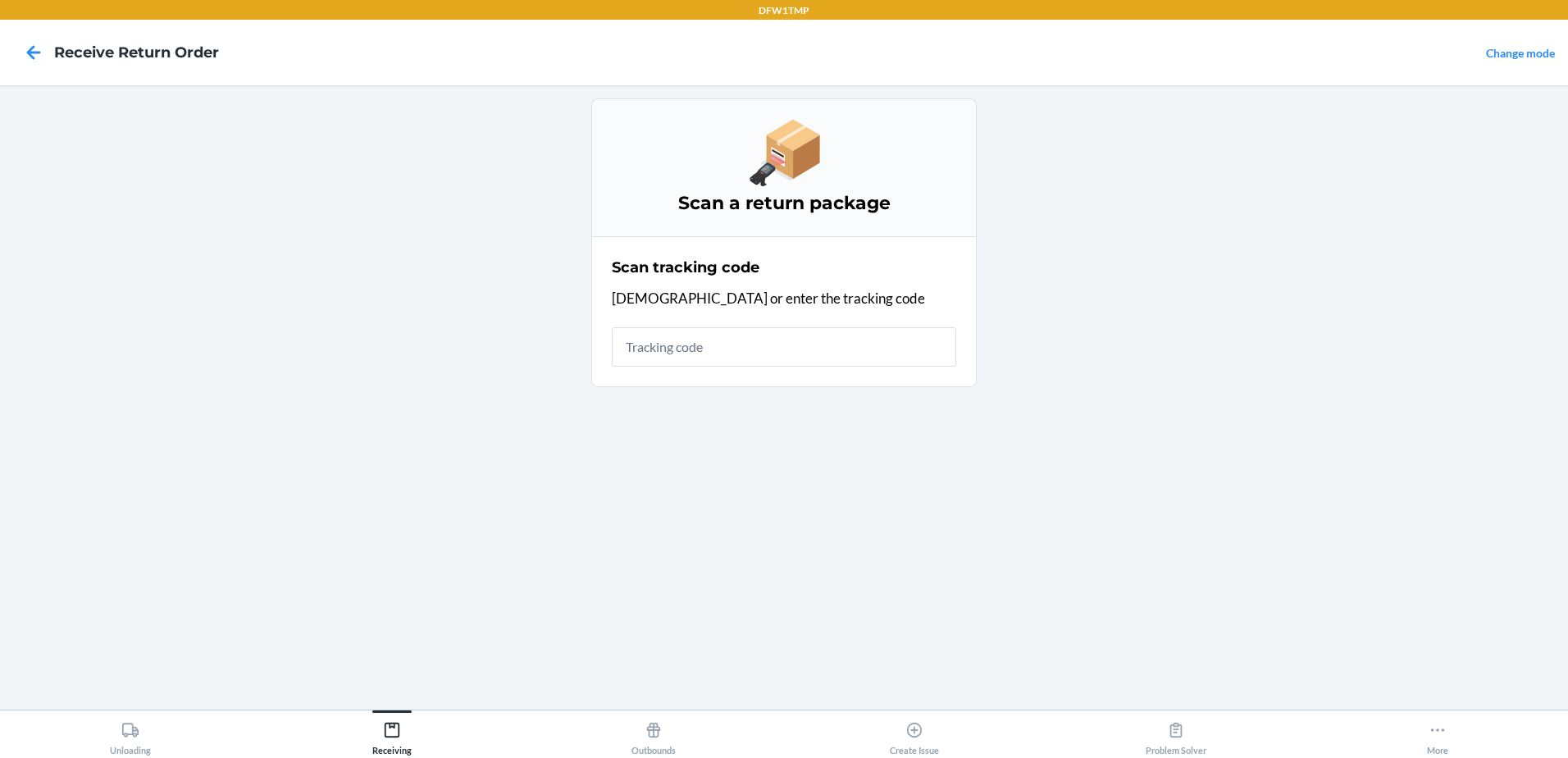
click at [694, 344] on input "text" at bounding box center [784, 346] width 344 height 40
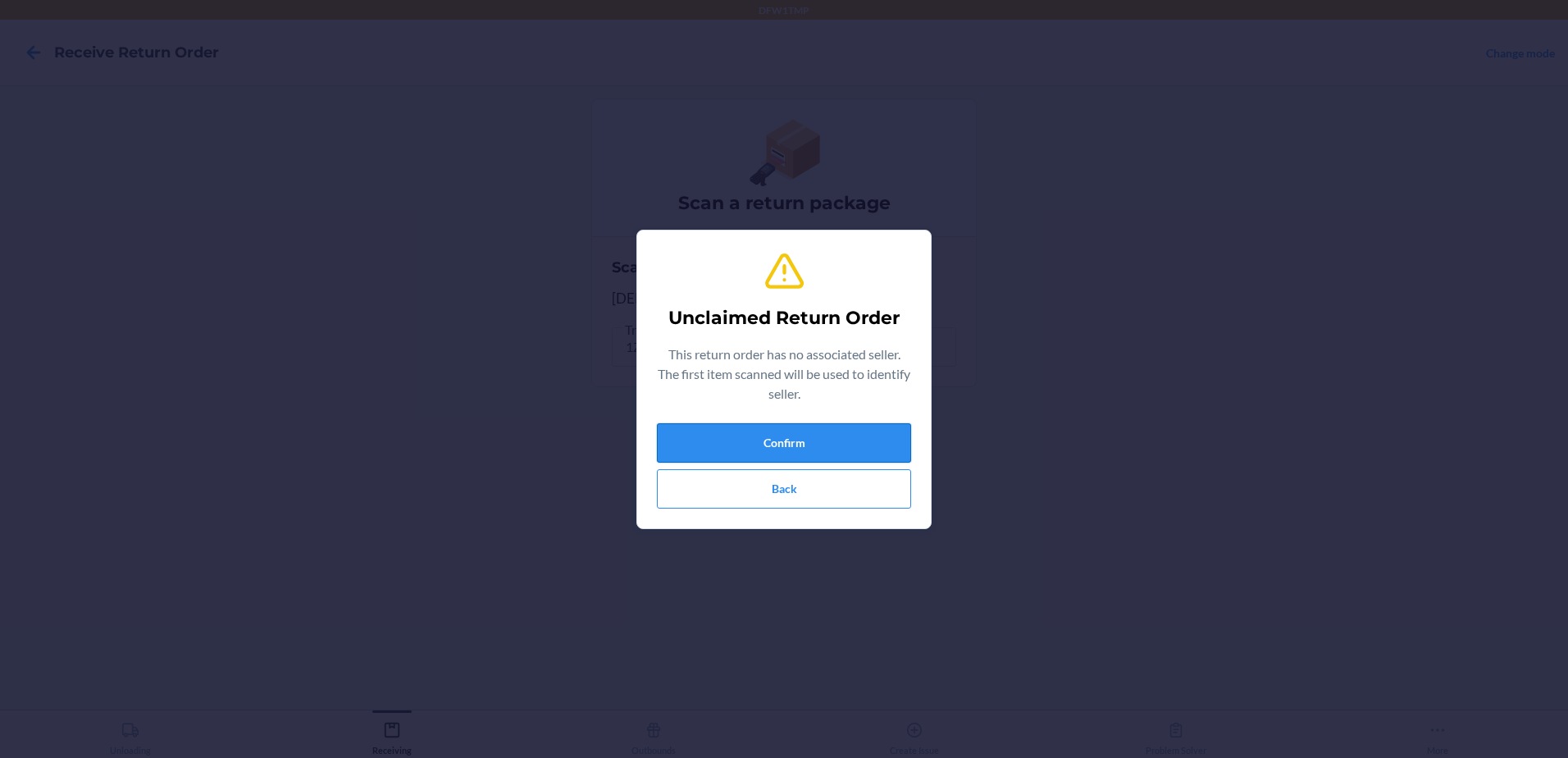
click at [834, 451] on button "Confirm" at bounding box center [784, 443] width 254 height 40
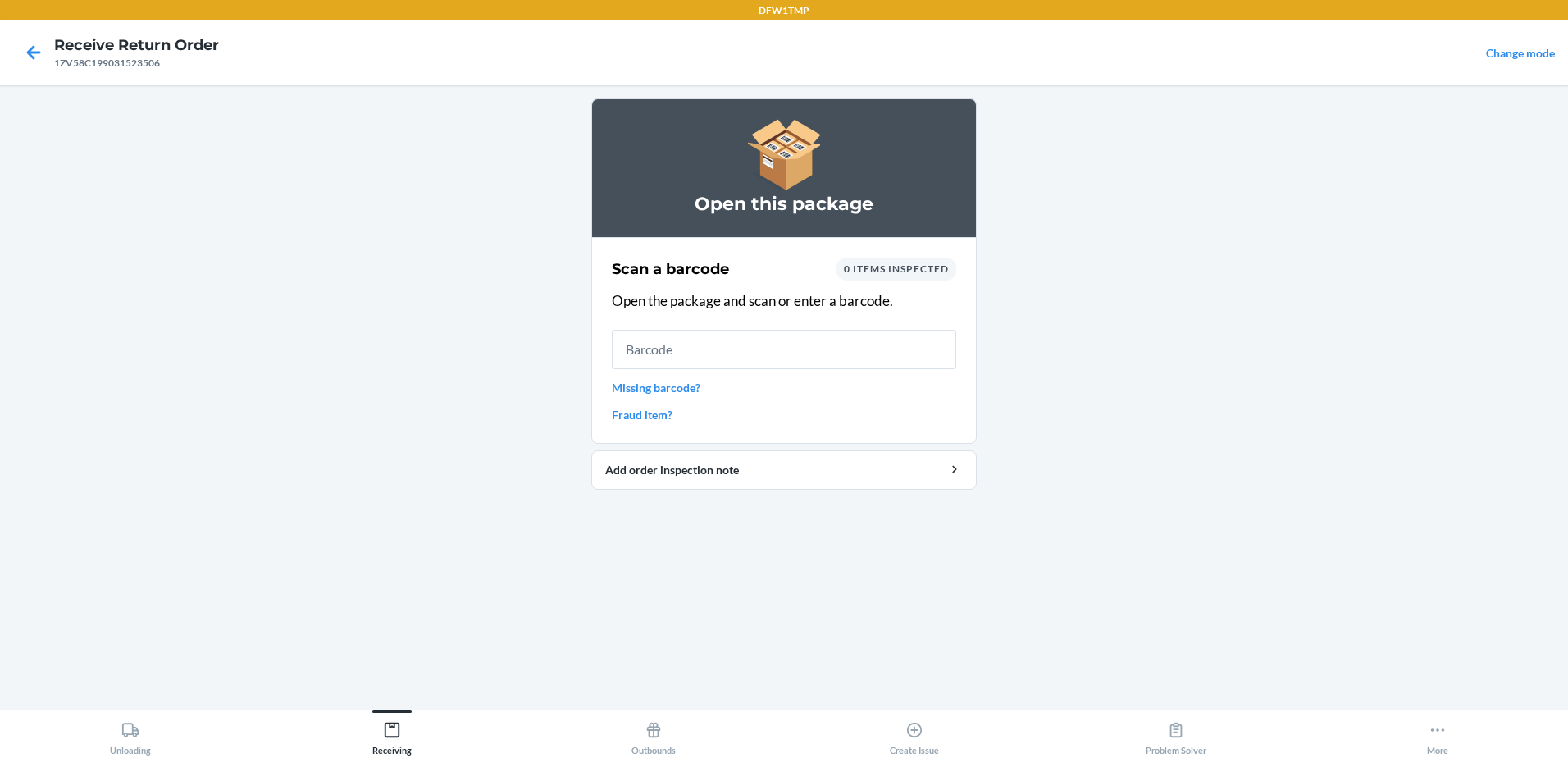
click at [684, 342] on input "text" at bounding box center [784, 349] width 344 height 40
type input "cV"
drag, startPoint x: 763, startPoint y: 346, endPoint x: 644, endPoint y: 349, distance: 119.0
click at [644, 349] on input "cV" at bounding box center [784, 349] width 344 height 40
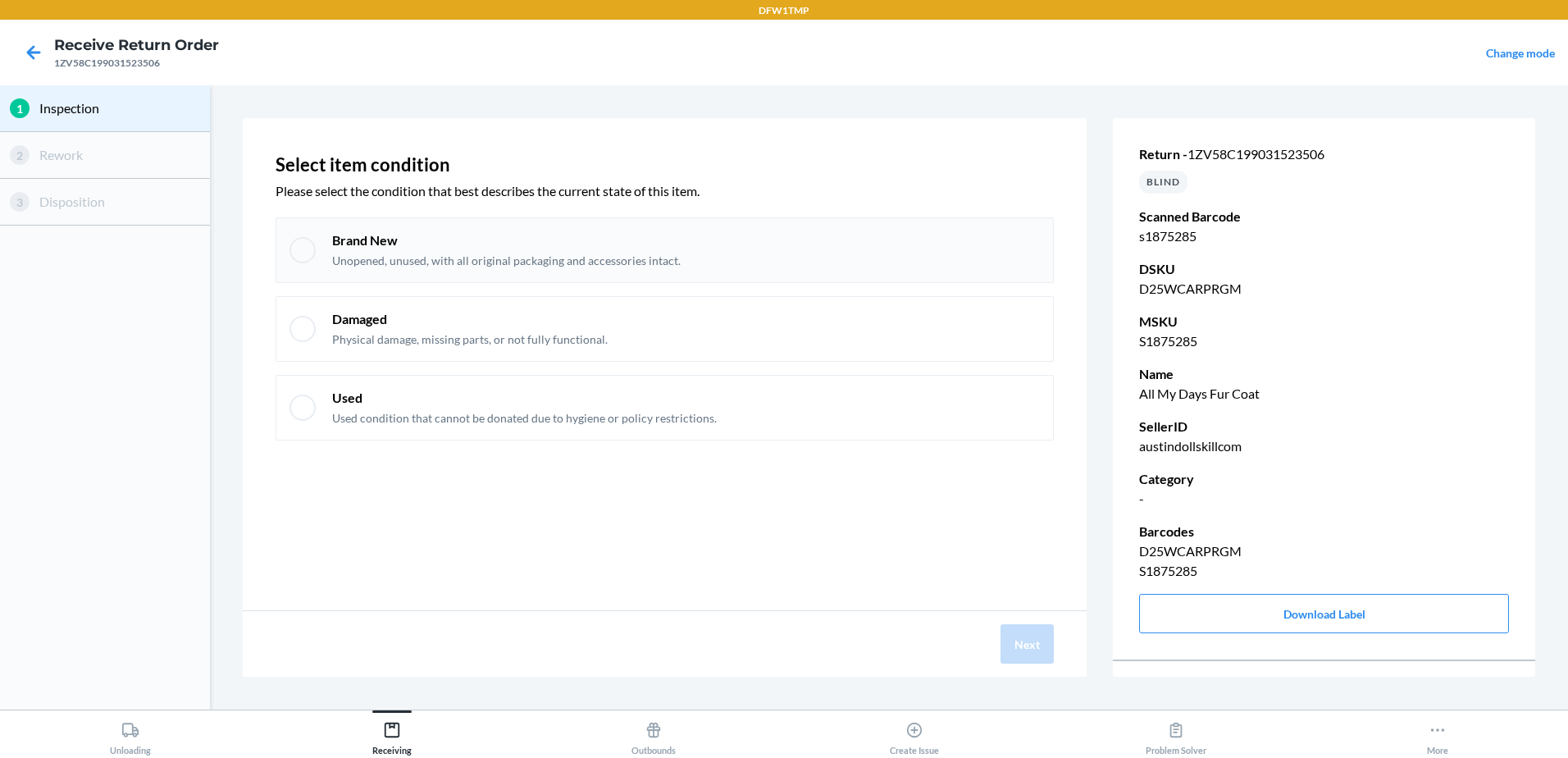
click at [301, 252] on div at bounding box center [302, 249] width 26 height 26
checkbox input "true"
click at [1026, 656] on button "Next" at bounding box center [1027, 643] width 53 height 40
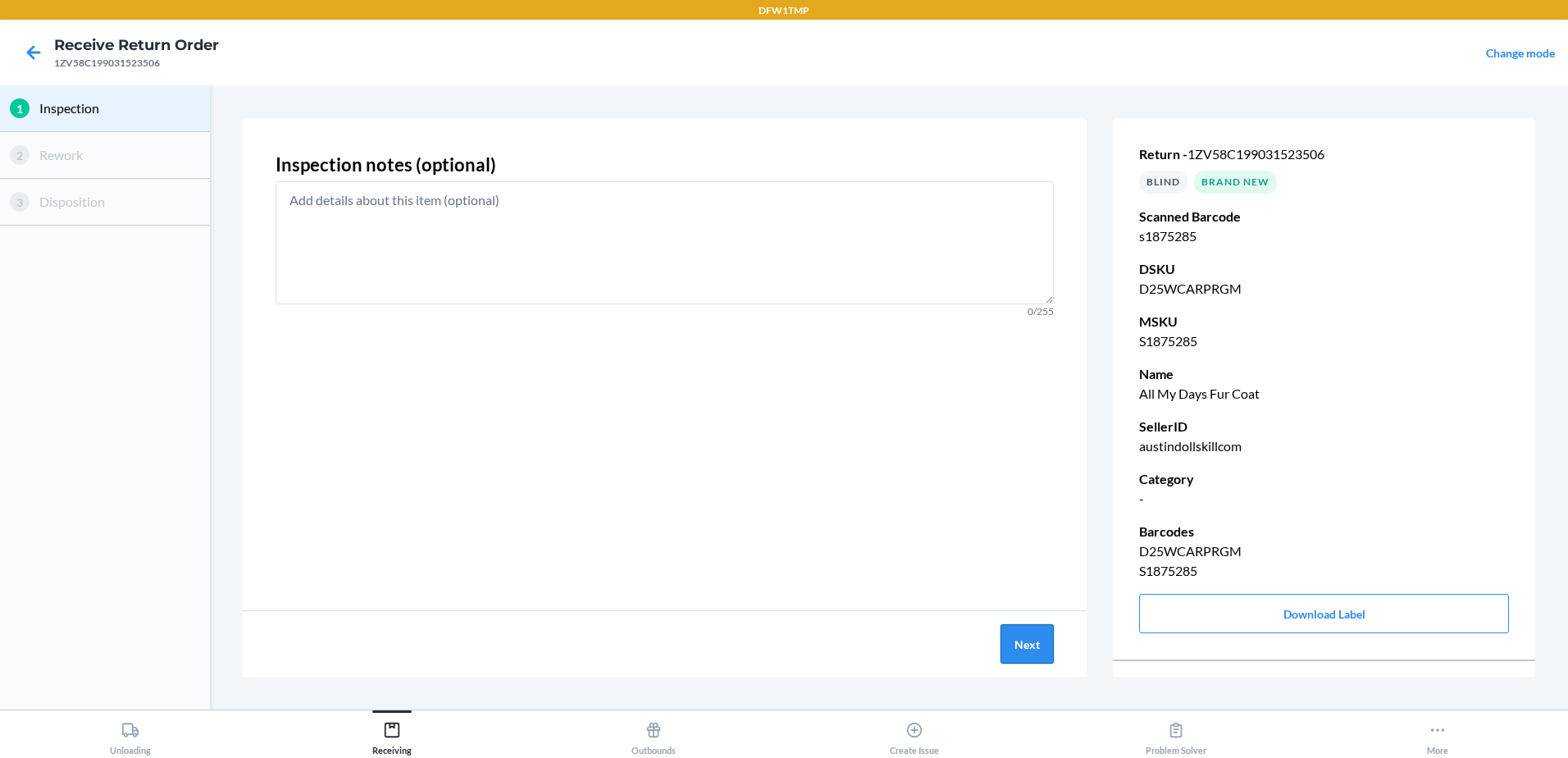
click at [1021, 650] on button "Next" at bounding box center [1027, 643] width 53 height 40
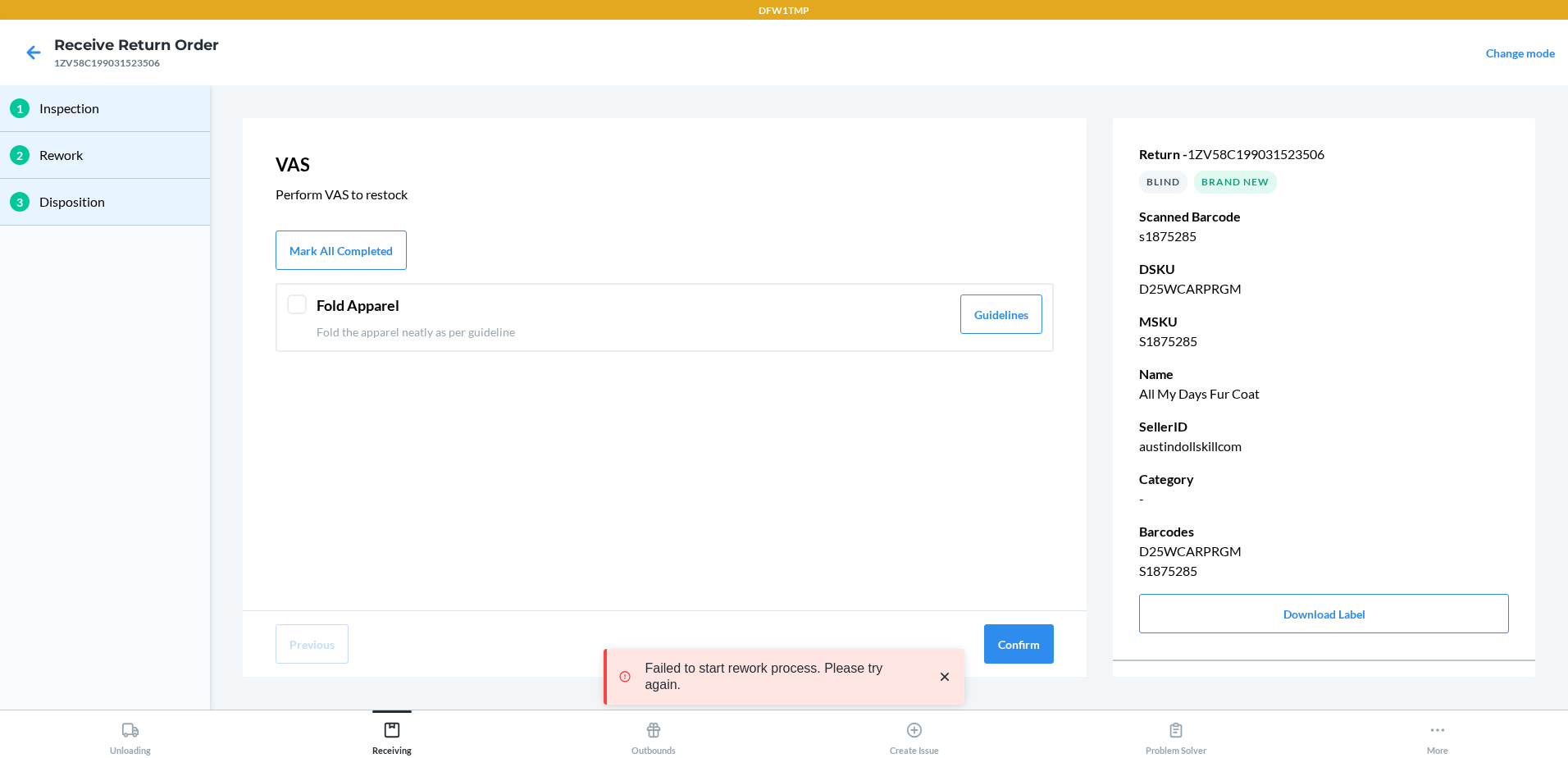
click at [315, 304] on div "Fold Apparel Fold the apparel neatly as per guideline Guidelines" at bounding box center [665, 317] width 779 height 69
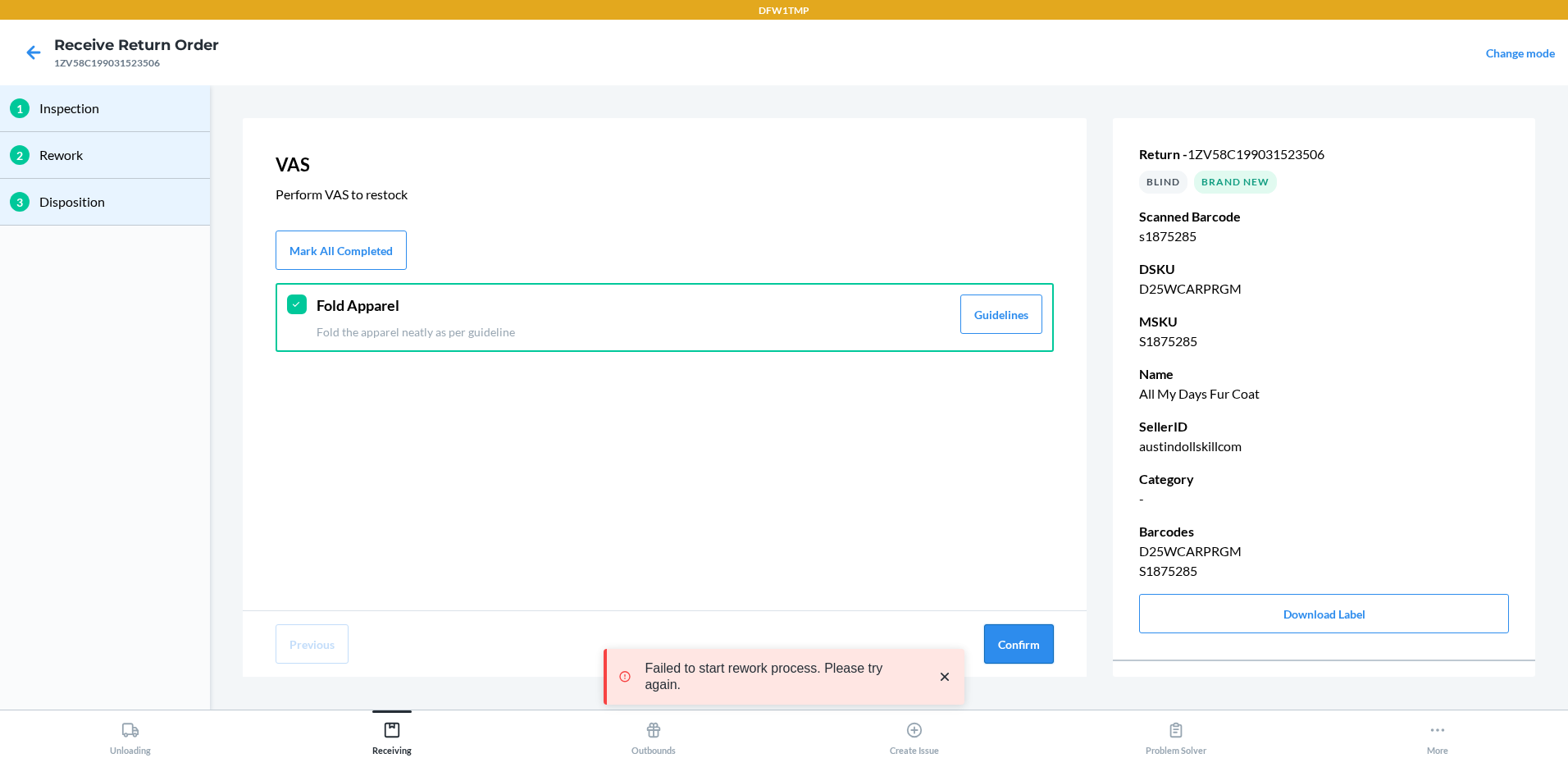
click at [1021, 649] on button "Confirm" at bounding box center [1020, 643] width 70 height 40
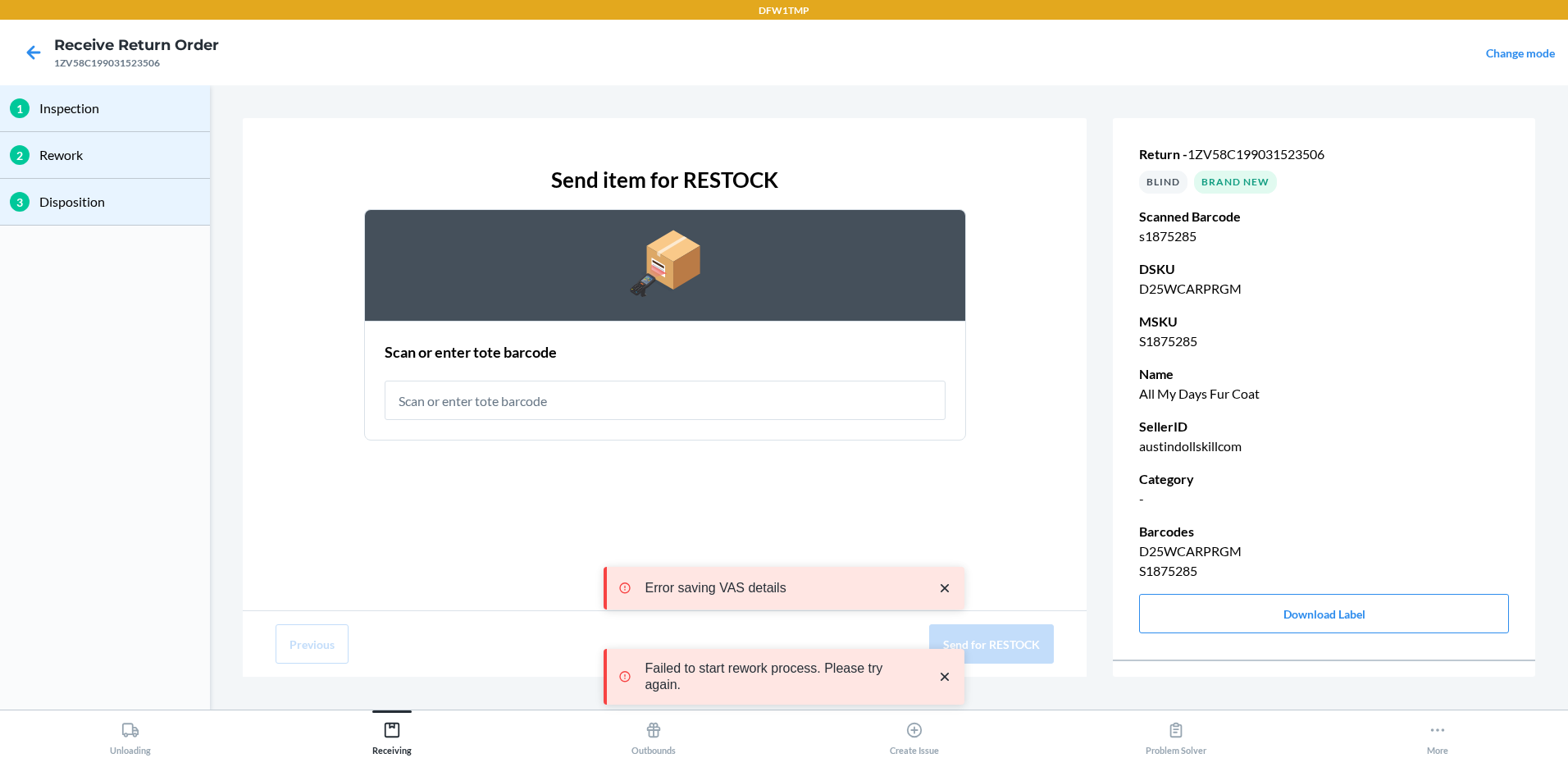
click at [504, 405] on input "text" at bounding box center [666, 399] width 561 height 40
type input "rt-07"
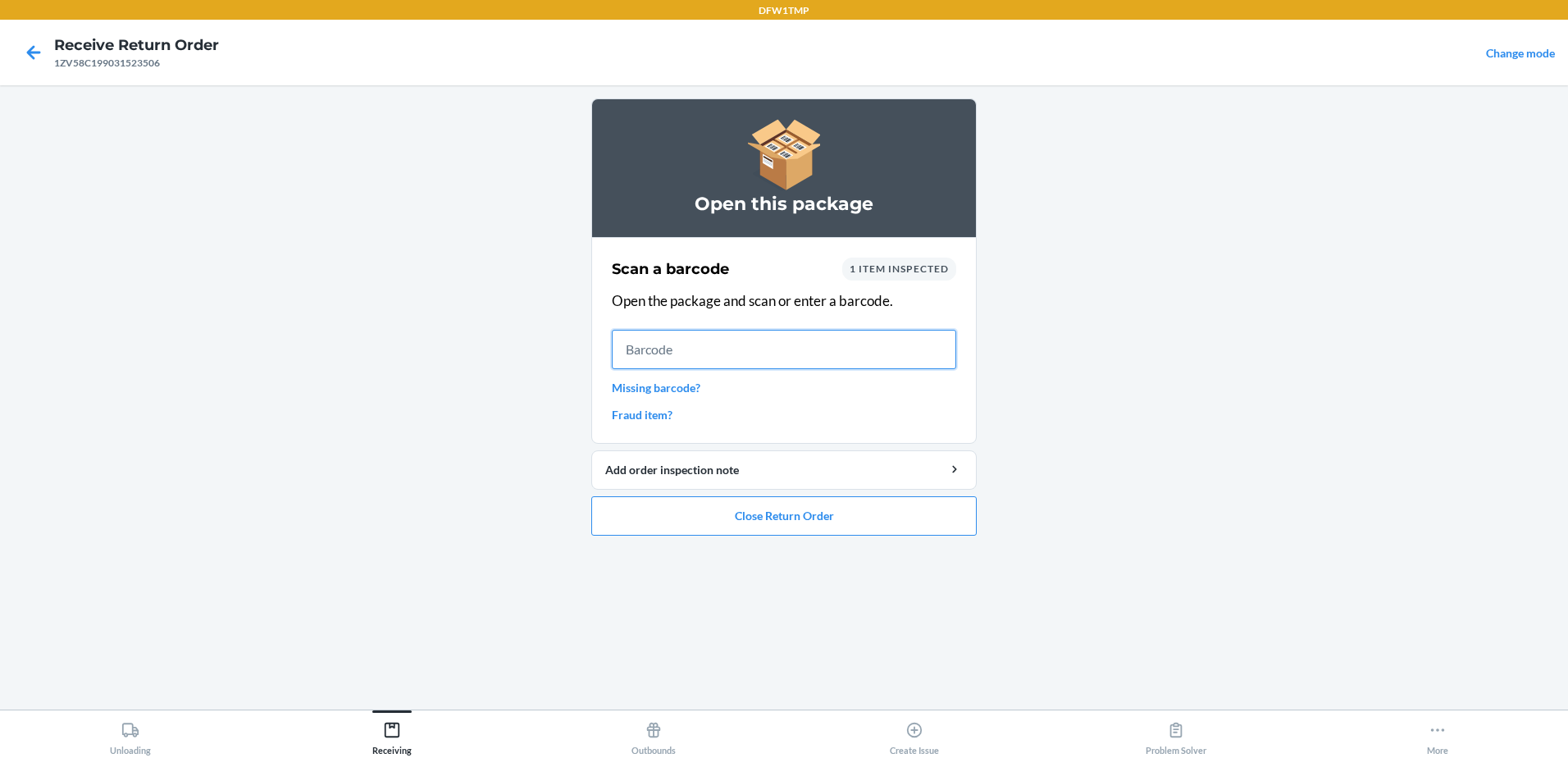
click at [652, 345] on input "text" at bounding box center [784, 349] width 344 height 40
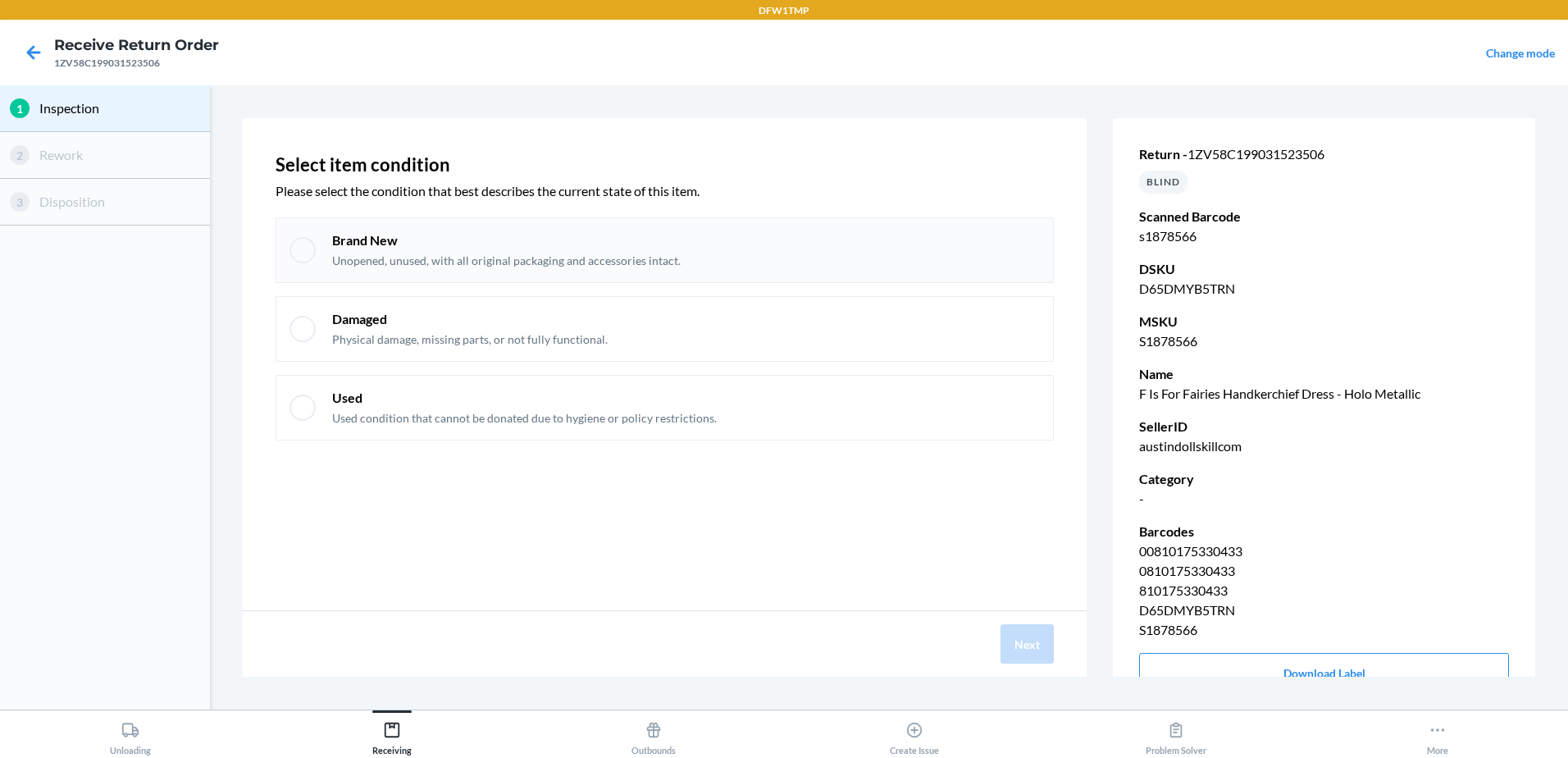
click at [533, 235] on p "Brand New" at bounding box center [506, 240] width 348 height 18
checkbox input "true"
click at [1009, 644] on button "Next" at bounding box center [1027, 643] width 53 height 40
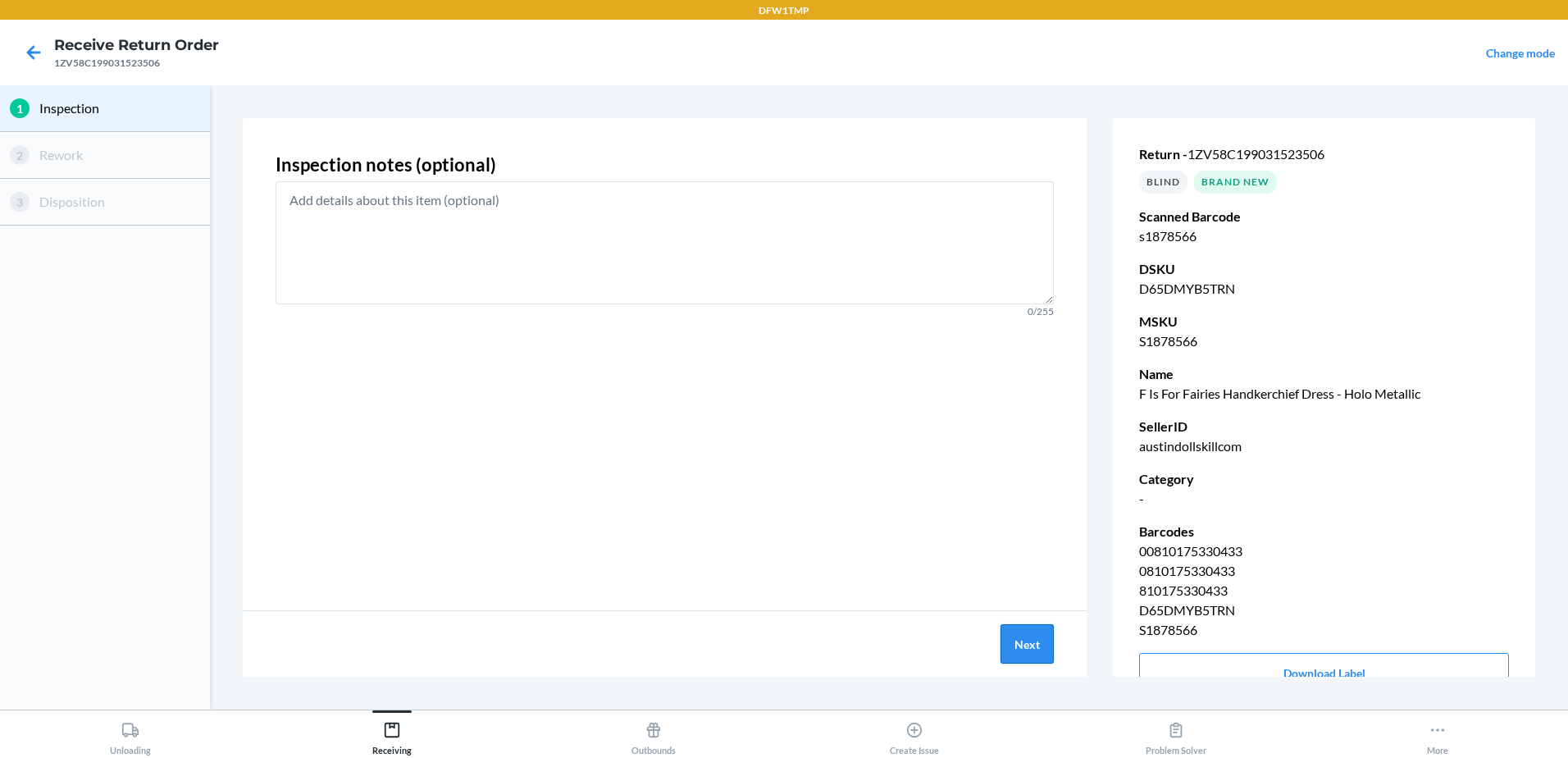
click at [1030, 652] on button "Next" at bounding box center [1027, 643] width 53 height 40
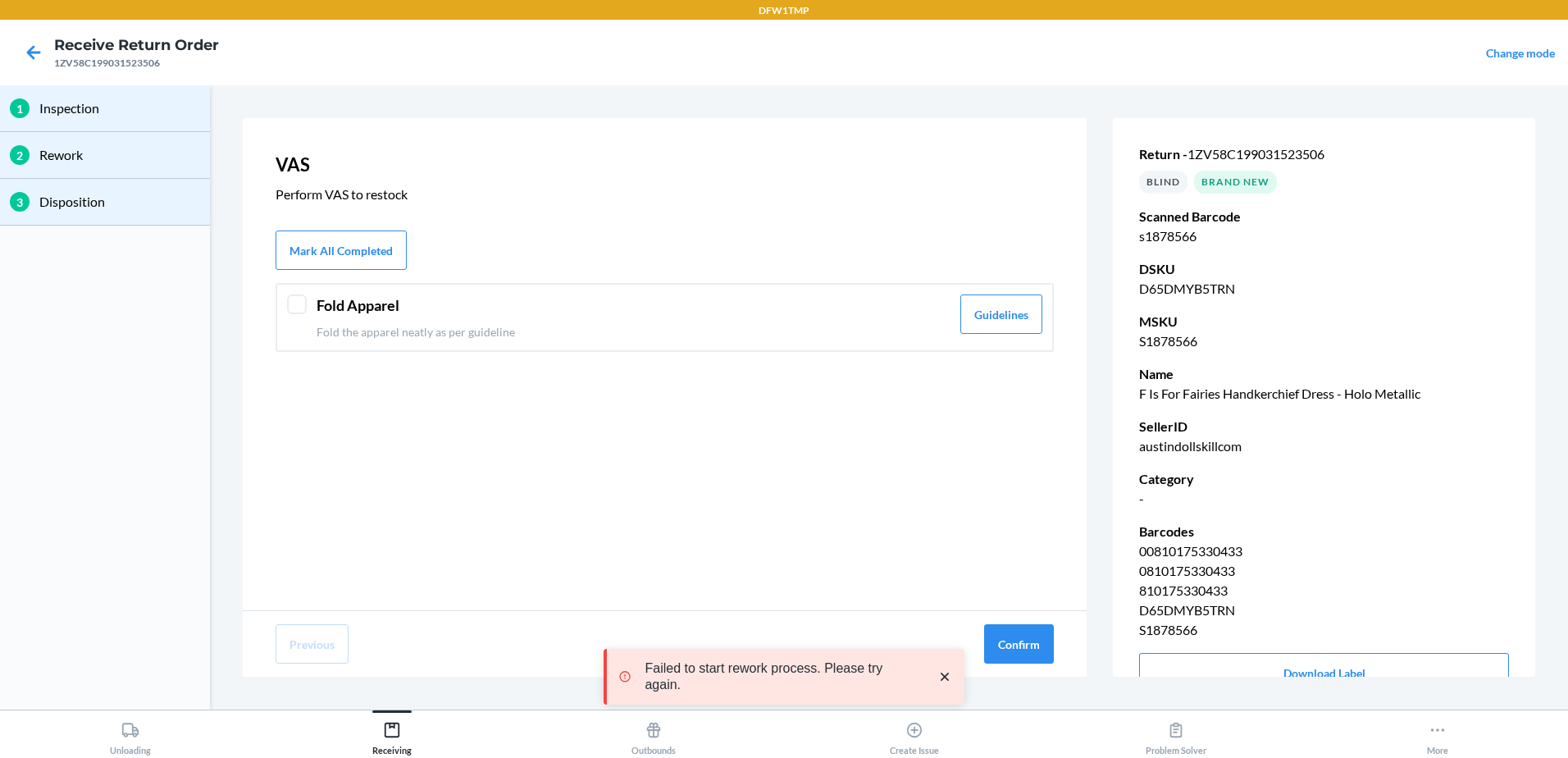
click at [297, 308] on div at bounding box center [297, 304] width 19 height 19
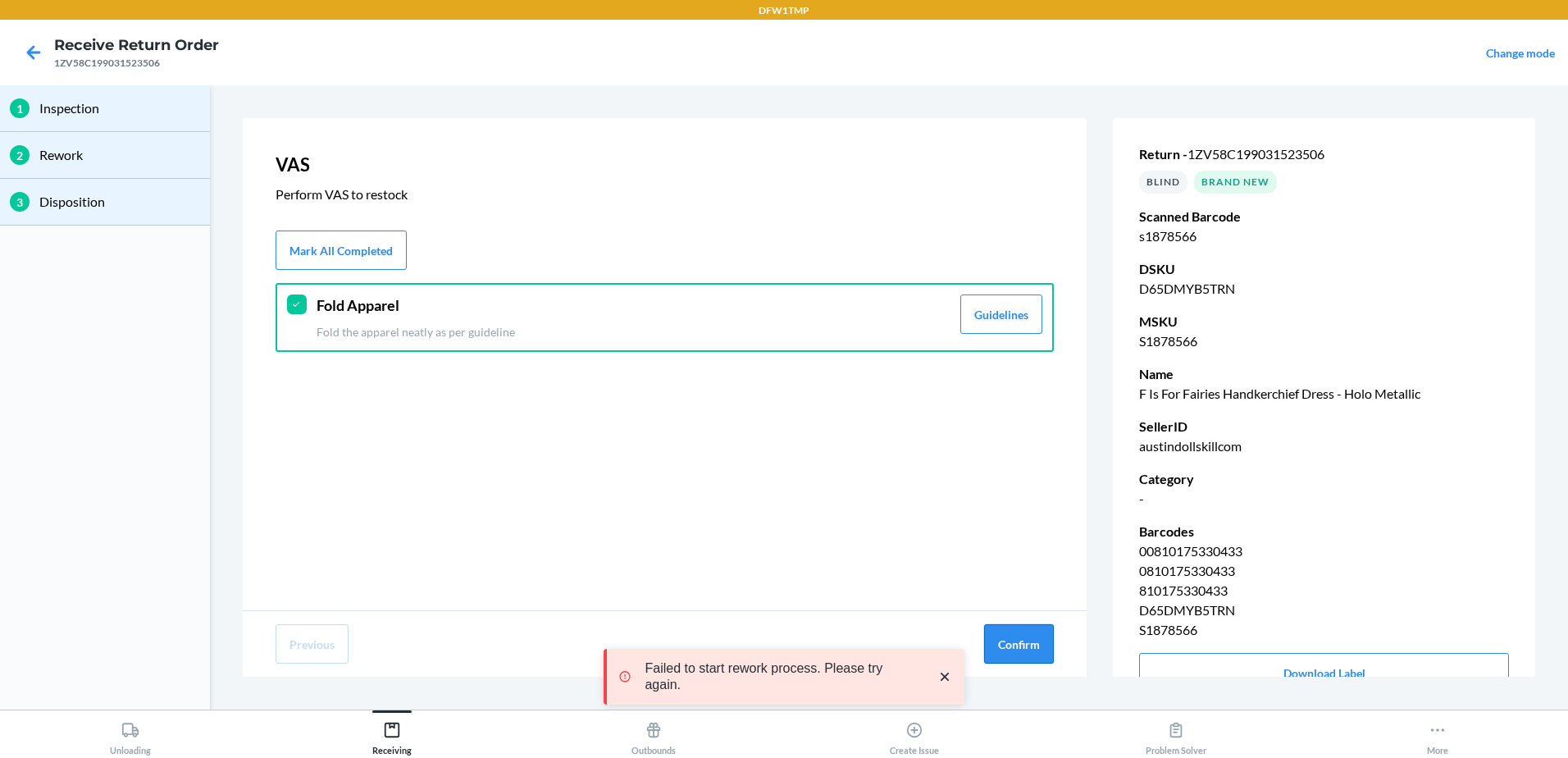
click at [1039, 633] on button "Confirm" at bounding box center [1020, 643] width 70 height 40
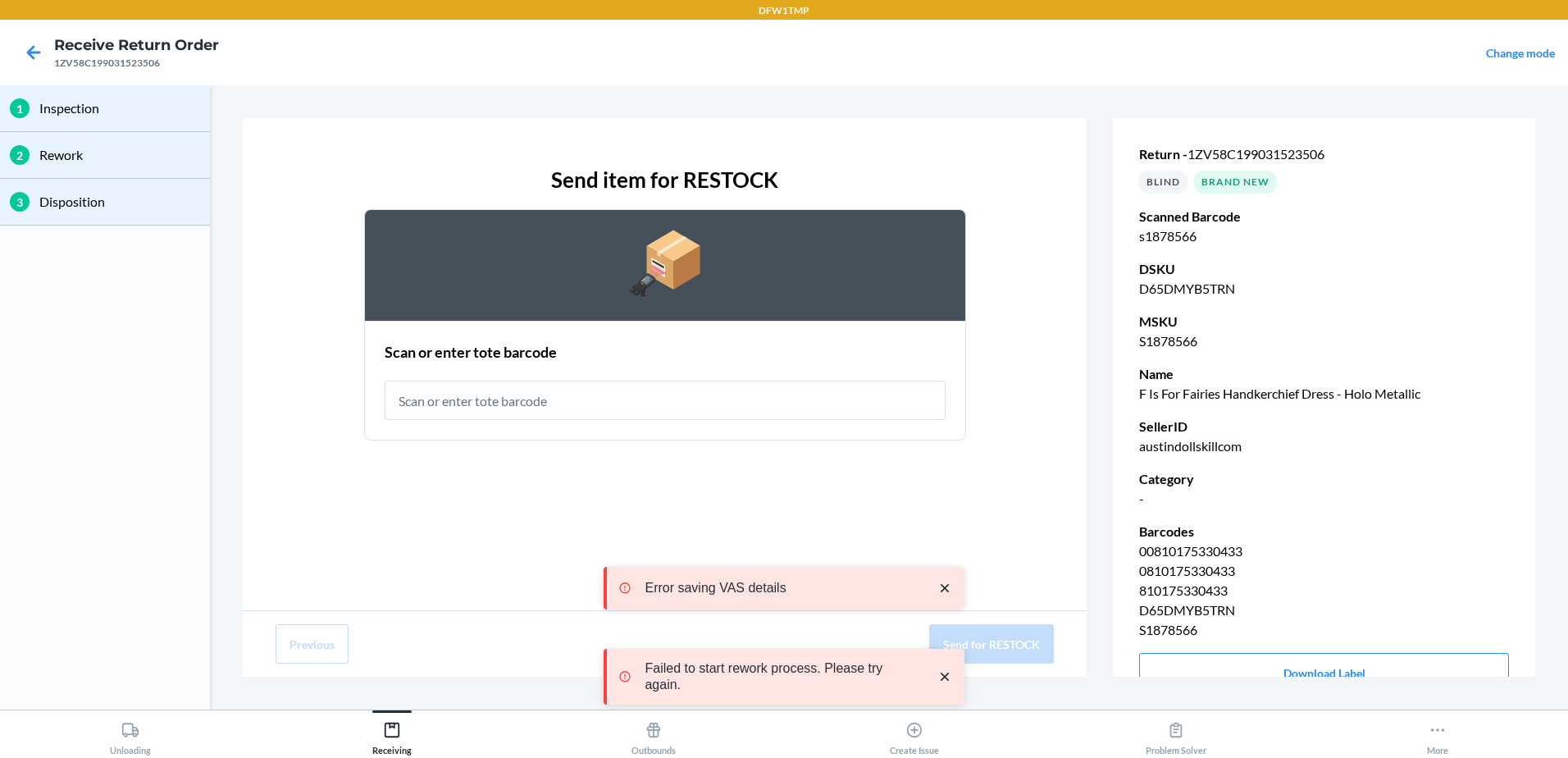
drag, startPoint x: 447, startPoint y: 396, endPoint x: 446, endPoint y: 382, distance: 14.0
click at [446, 382] on input "text" at bounding box center [666, 399] width 561 height 40
type input "rt-07"
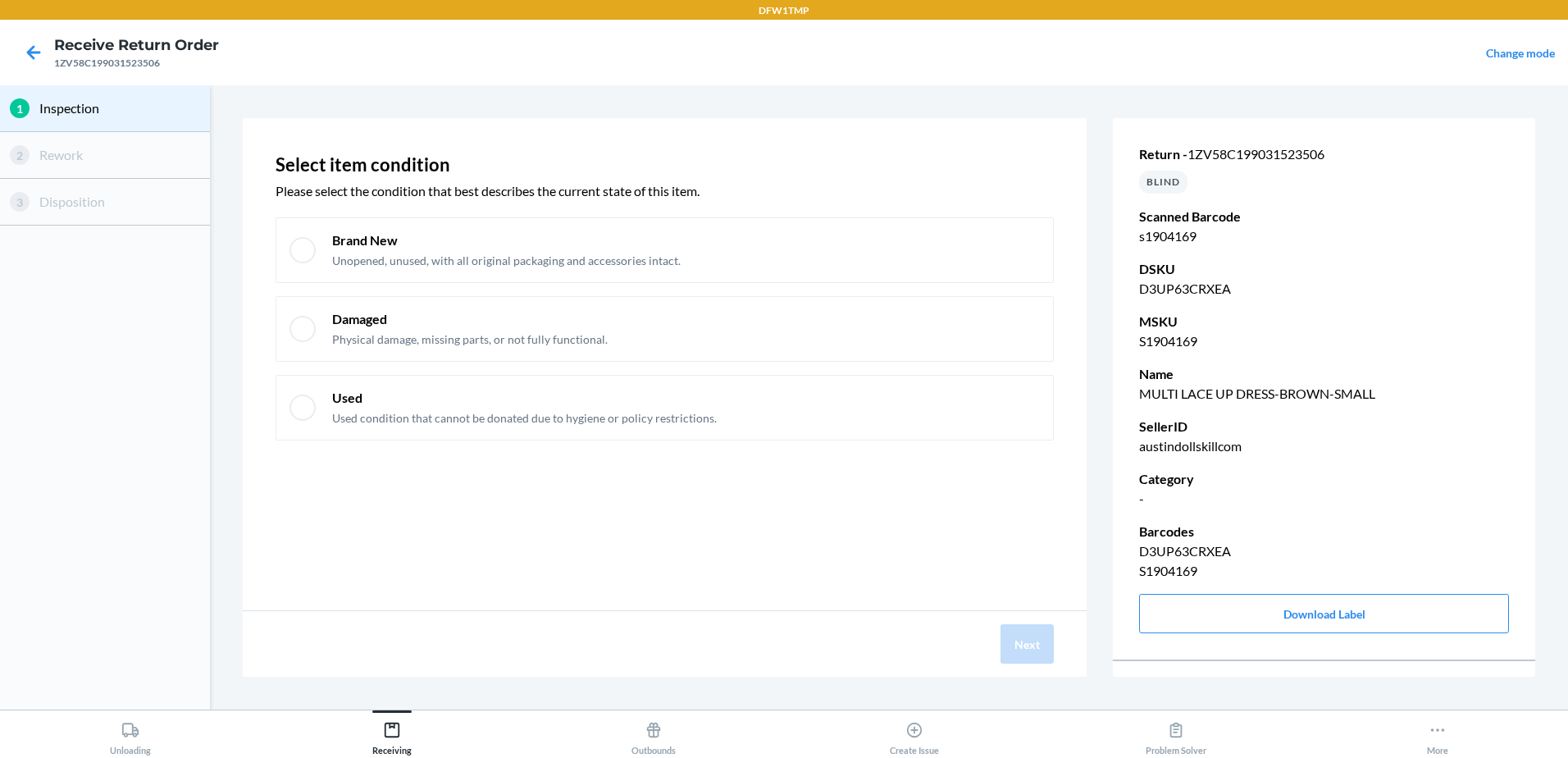
drag, startPoint x: 310, startPoint y: 261, endPoint x: 990, endPoint y: 587, distance: 754.1
click at [311, 261] on div at bounding box center [302, 249] width 26 height 26
checkbox input "true"
click at [1013, 629] on div "Next" at bounding box center [665, 644] width 844 height 66
click at [1017, 635] on button "Next" at bounding box center [1027, 643] width 53 height 40
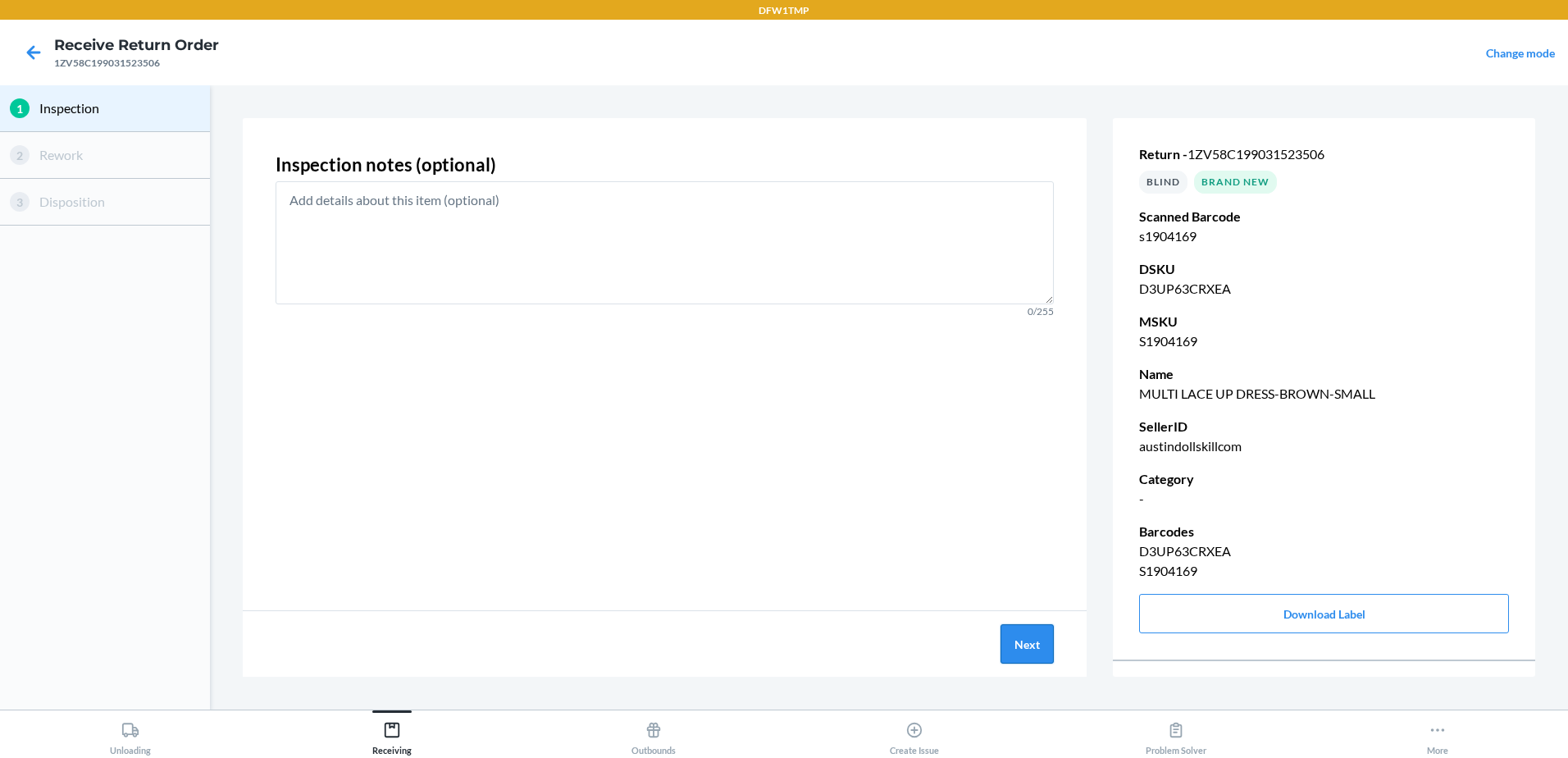
click at [1010, 639] on button "Next" at bounding box center [1027, 643] width 53 height 40
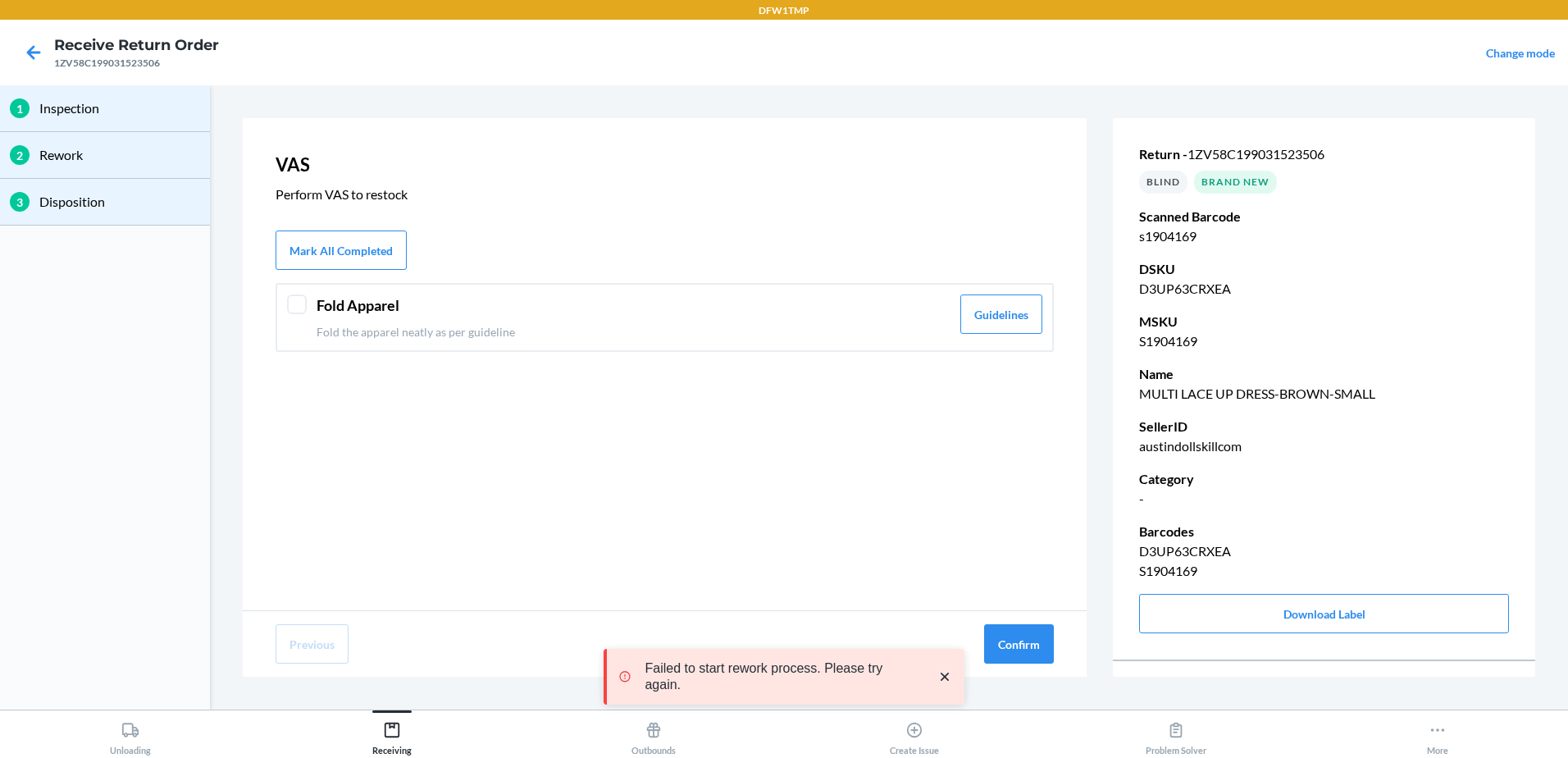
drag, startPoint x: 297, startPoint y: 315, endPoint x: 803, endPoint y: 540, distance: 553.8
click at [303, 315] on div "Fold Apparel Fold the apparel neatly as per guideline Guidelines" at bounding box center [665, 317] width 779 height 69
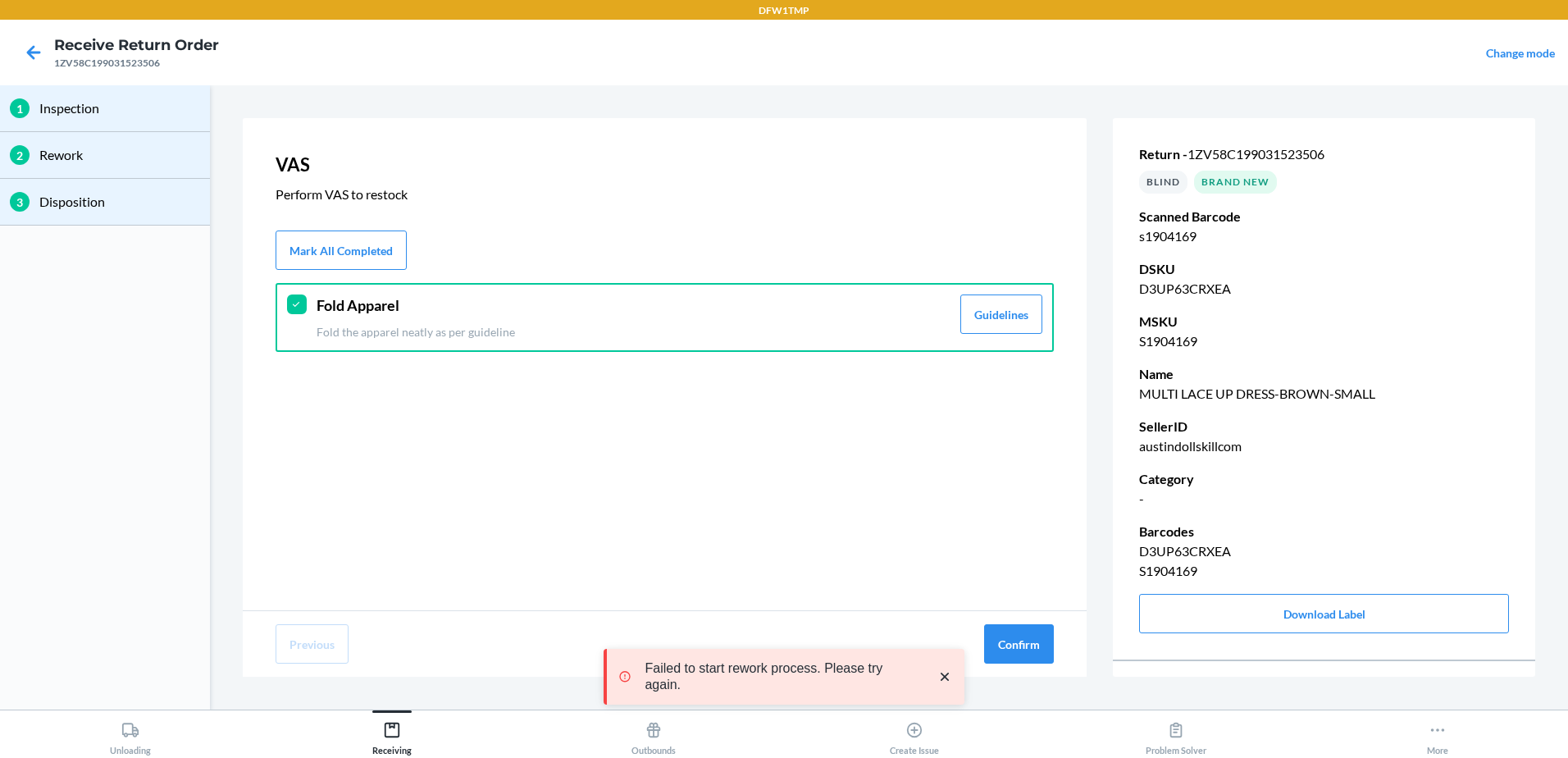
click at [1059, 656] on div "Previous Confirm" at bounding box center [665, 644] width 844 height 66
click at [996, 634] on button "Confirm" at bounding box center [1020, 643] width 70 height 40
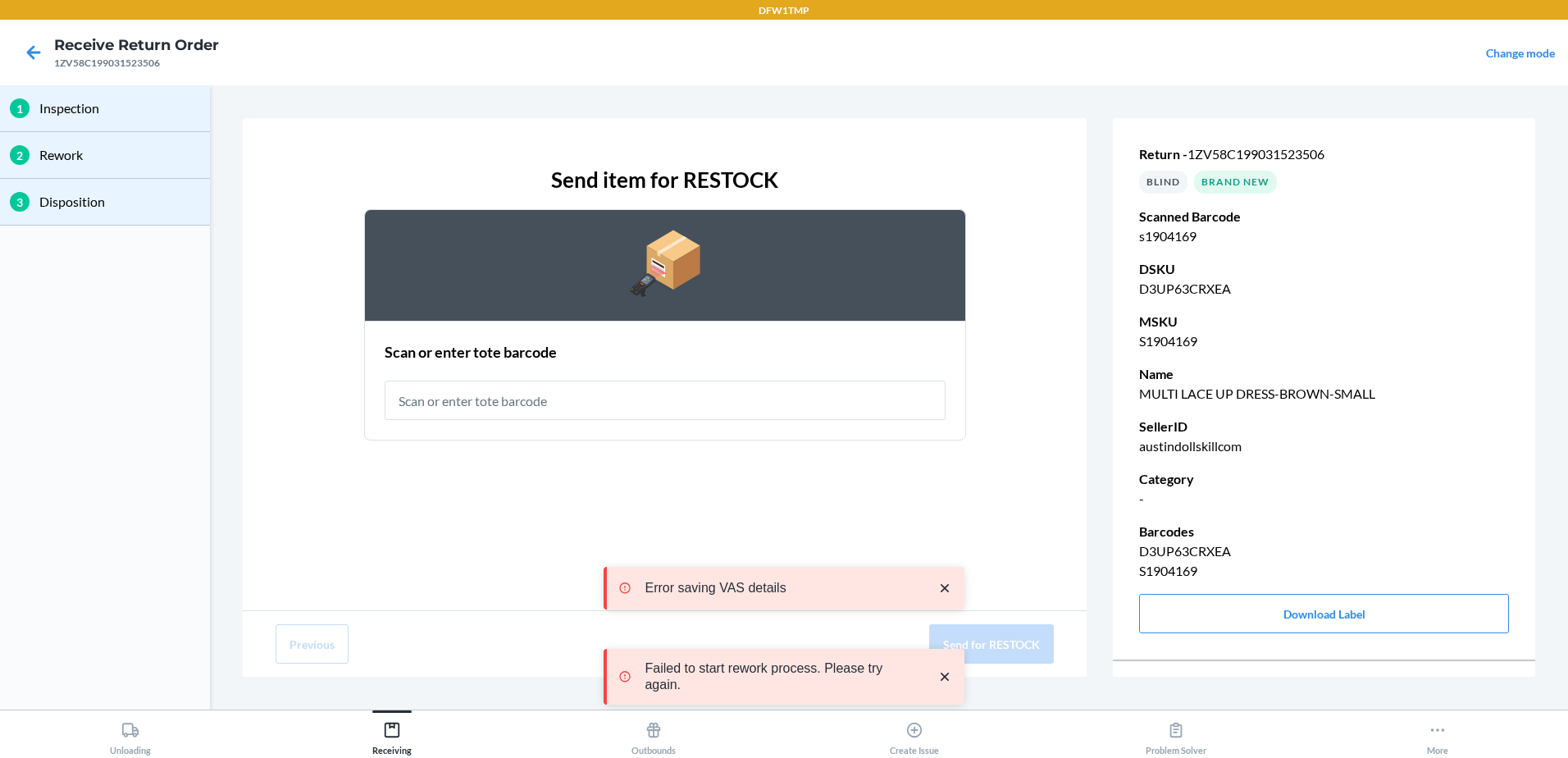
click at [466, 419] on input "text" at bounding box center [666, 399] width 561 height 40
type input "rt-07"
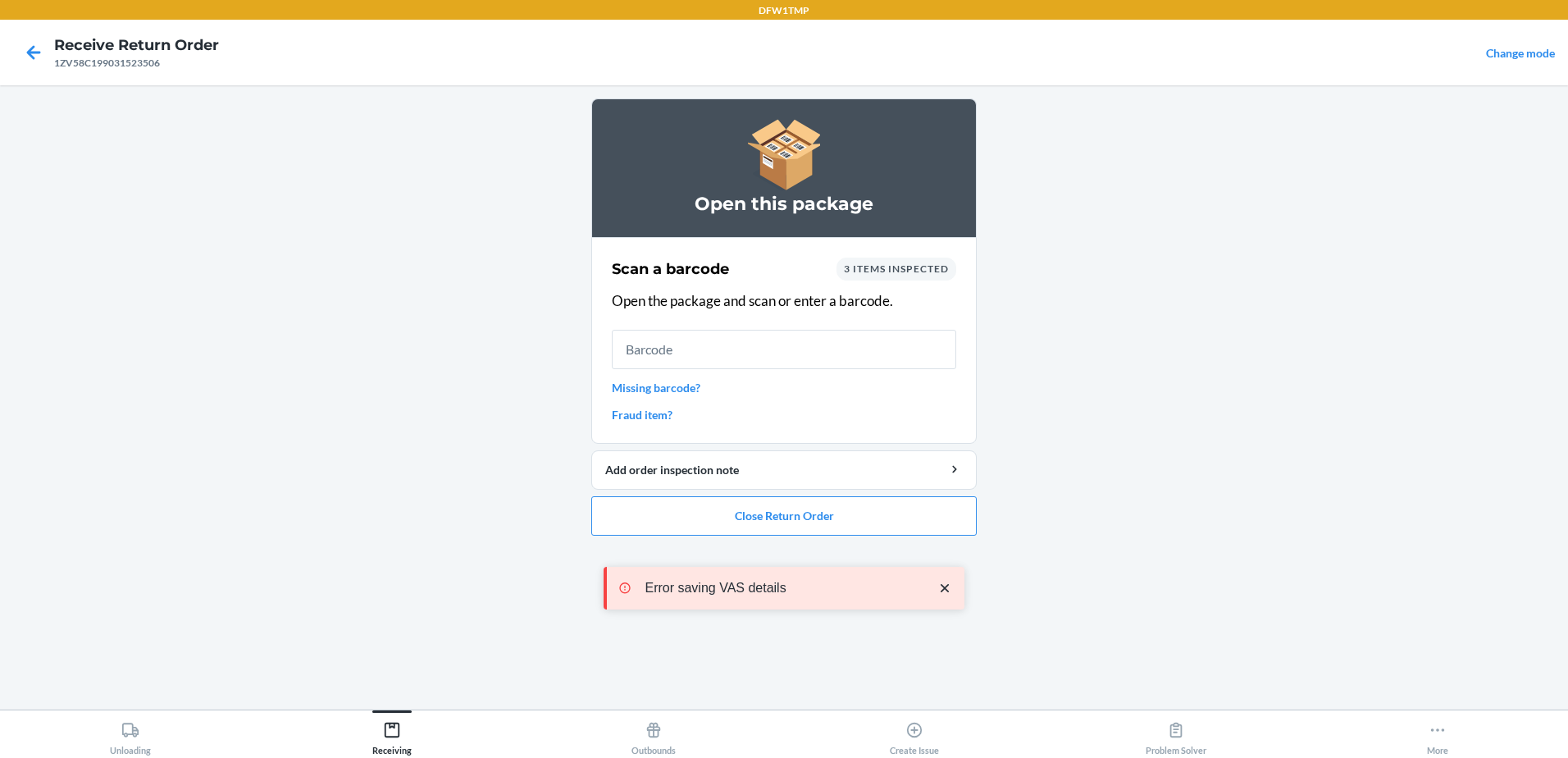
click at [791, 366] on input "text" at bounding box center [784, 349] width 344 height 40
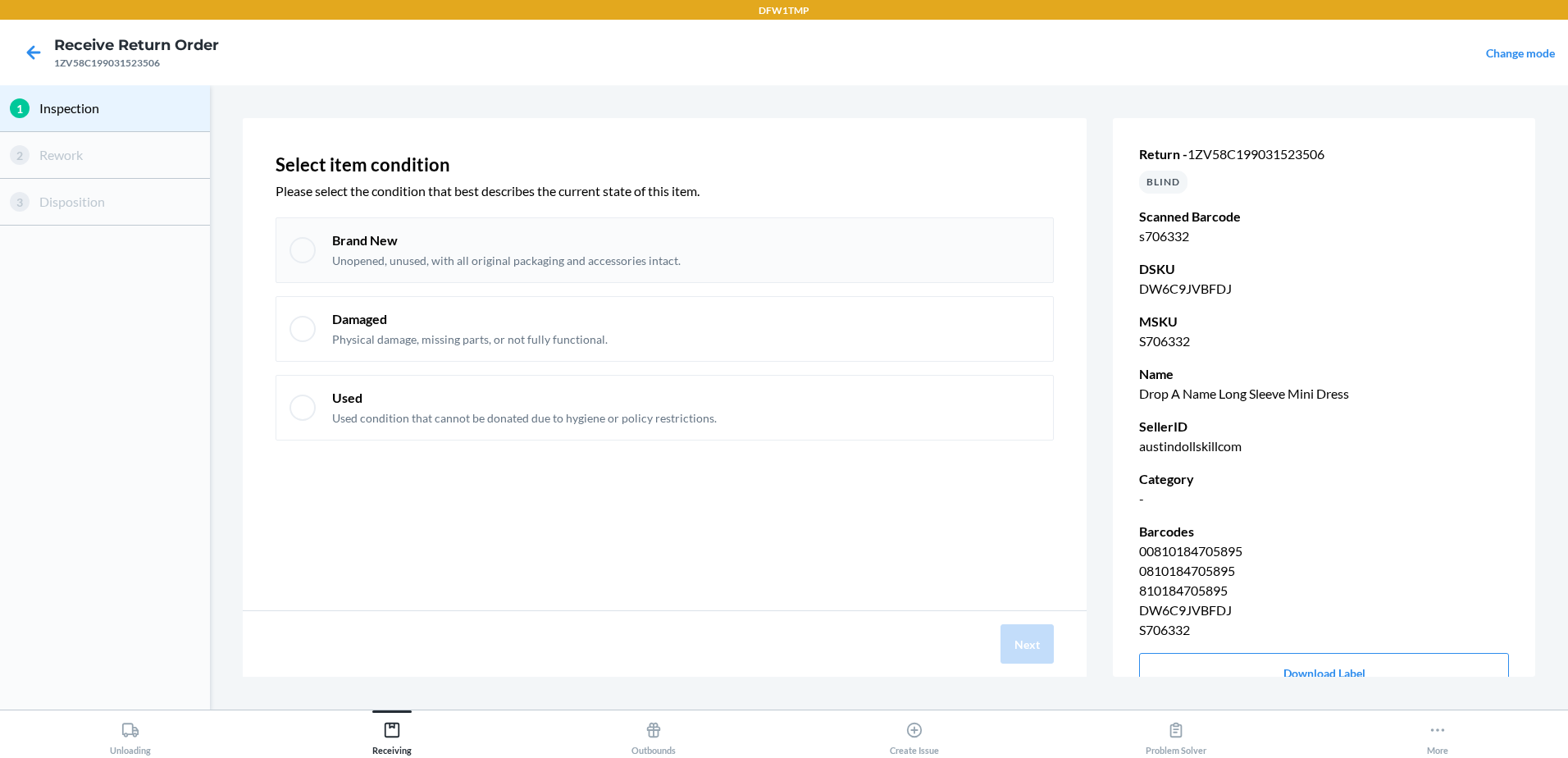
click at [519, 248] on p "Brand New" at bounding box center [506, 240] width 348 height 18
checkbox input "true"
click at [1035, 645] on button "Next" at bounding box center [1027, 643] width 53 height 40
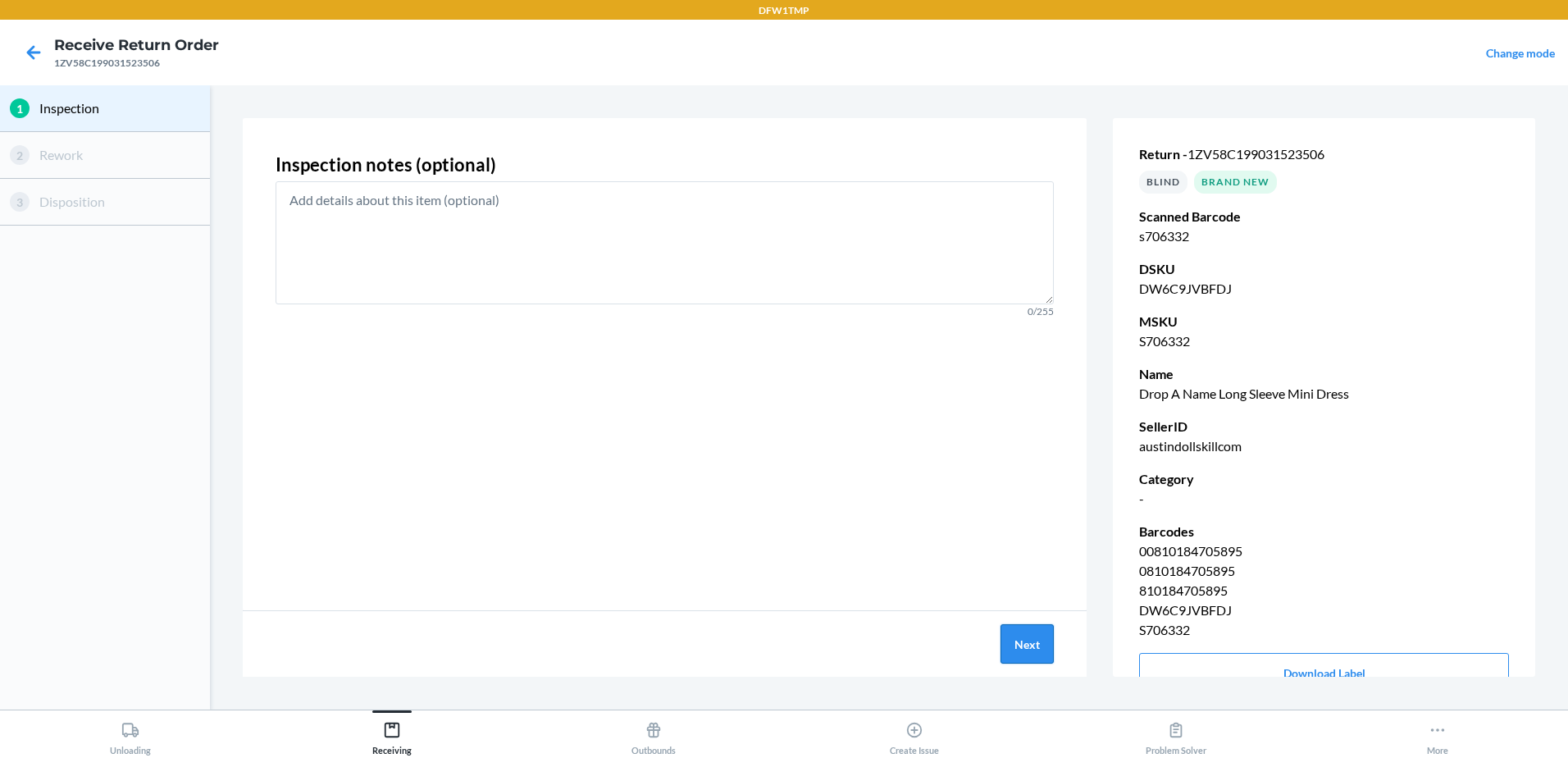
click at [1033, 644] on button "Next" at bounding box center [1027, 643] width 53 height 40
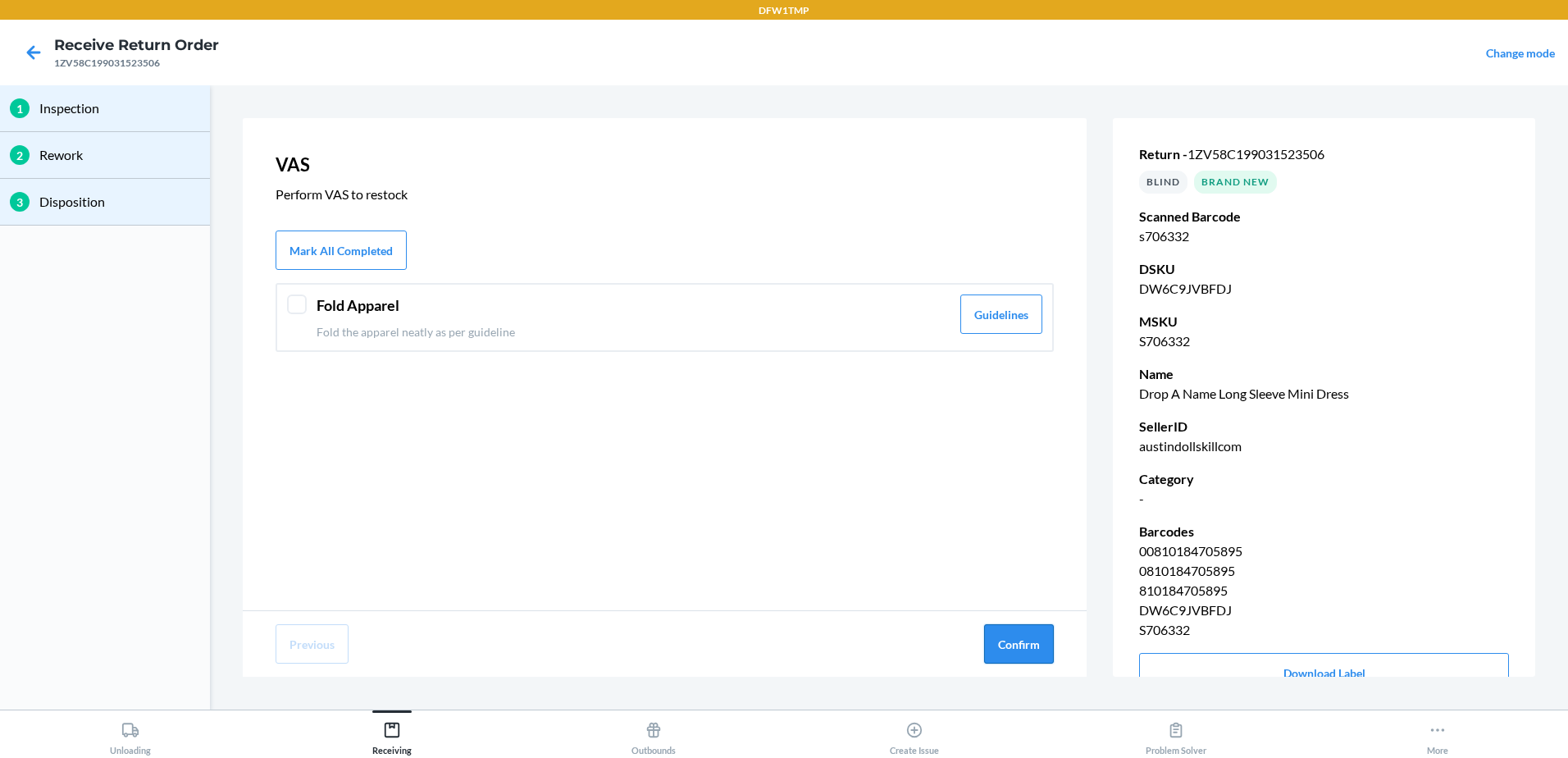
click at [1038, 650] on button "Confirm" at bounding box center [1020, 643] width 70 height 40
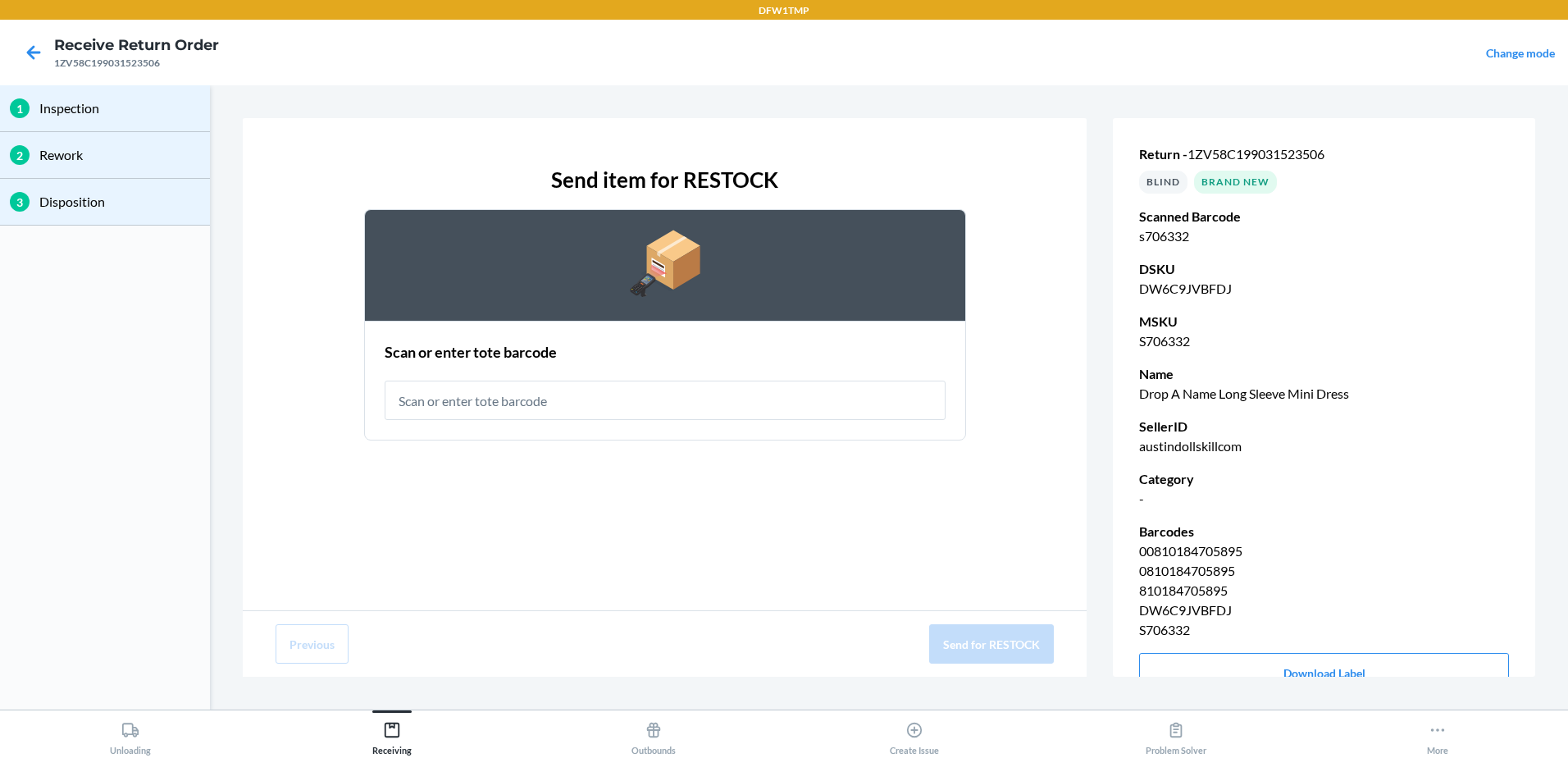
drag, startPoint x: 86, startPoint y: 158, endPoint x: 76, endPoint y: 162, distance: 10.8
click at [87, 158] on p "Rework" at bounding box center [120, 155] width 161 height 19
click at [14, 208] on div "3" at bounding box center [19, 201] width 19 height 19
click at [23, 208] on div "3" at bounding box center [19, 201] width 19 height 19
click at [596, 405] on input "text" at bounding box center [666, 399] width 561 height 40
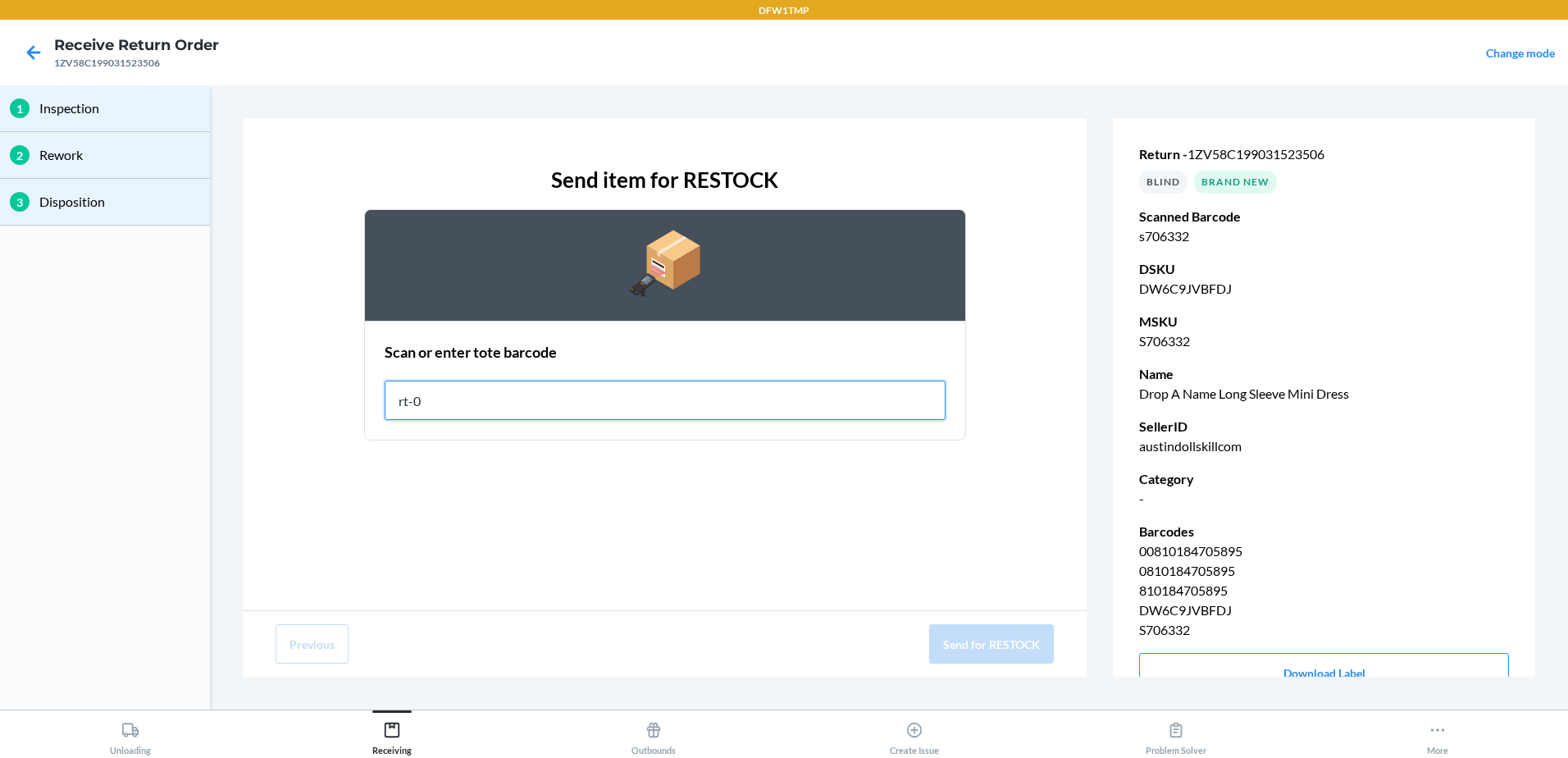
type input "rt-07"
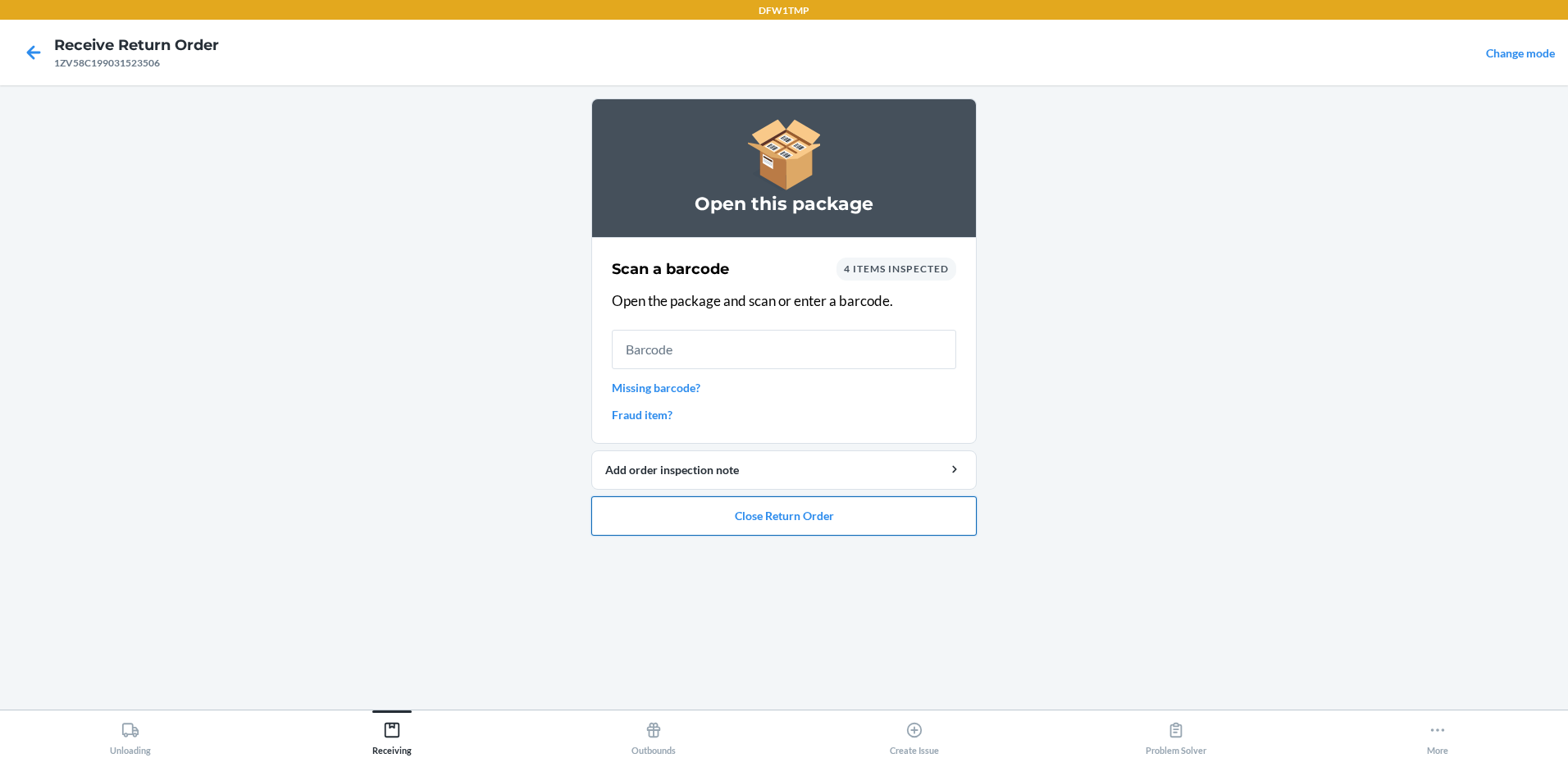
click at [809, 521] on button "Close Return Order" at bounding box center [784, 515] width 386 height 40
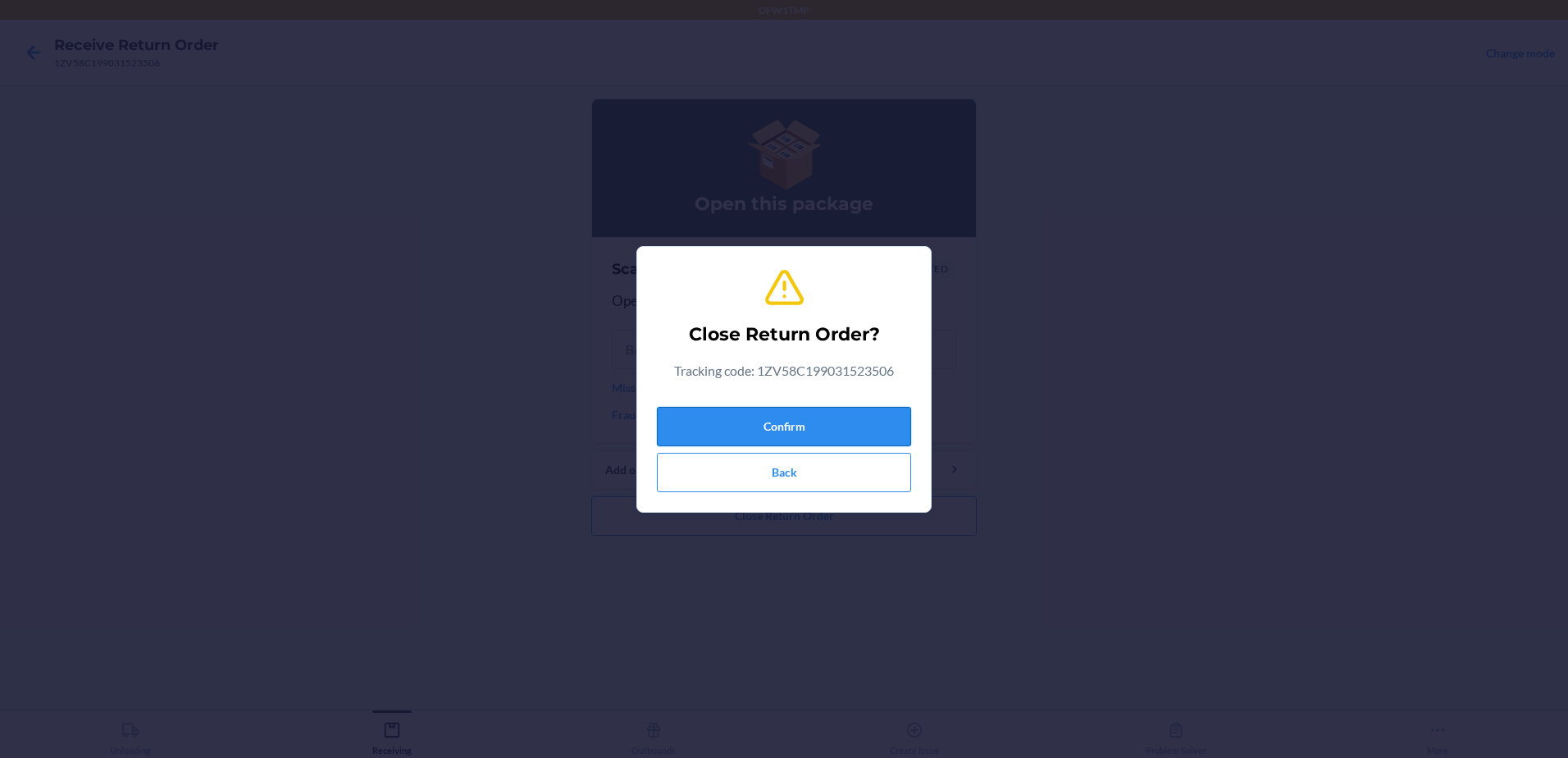
click at [776, 444] on button "Confirm" at bounding box center [784, 426] width 254 height 40
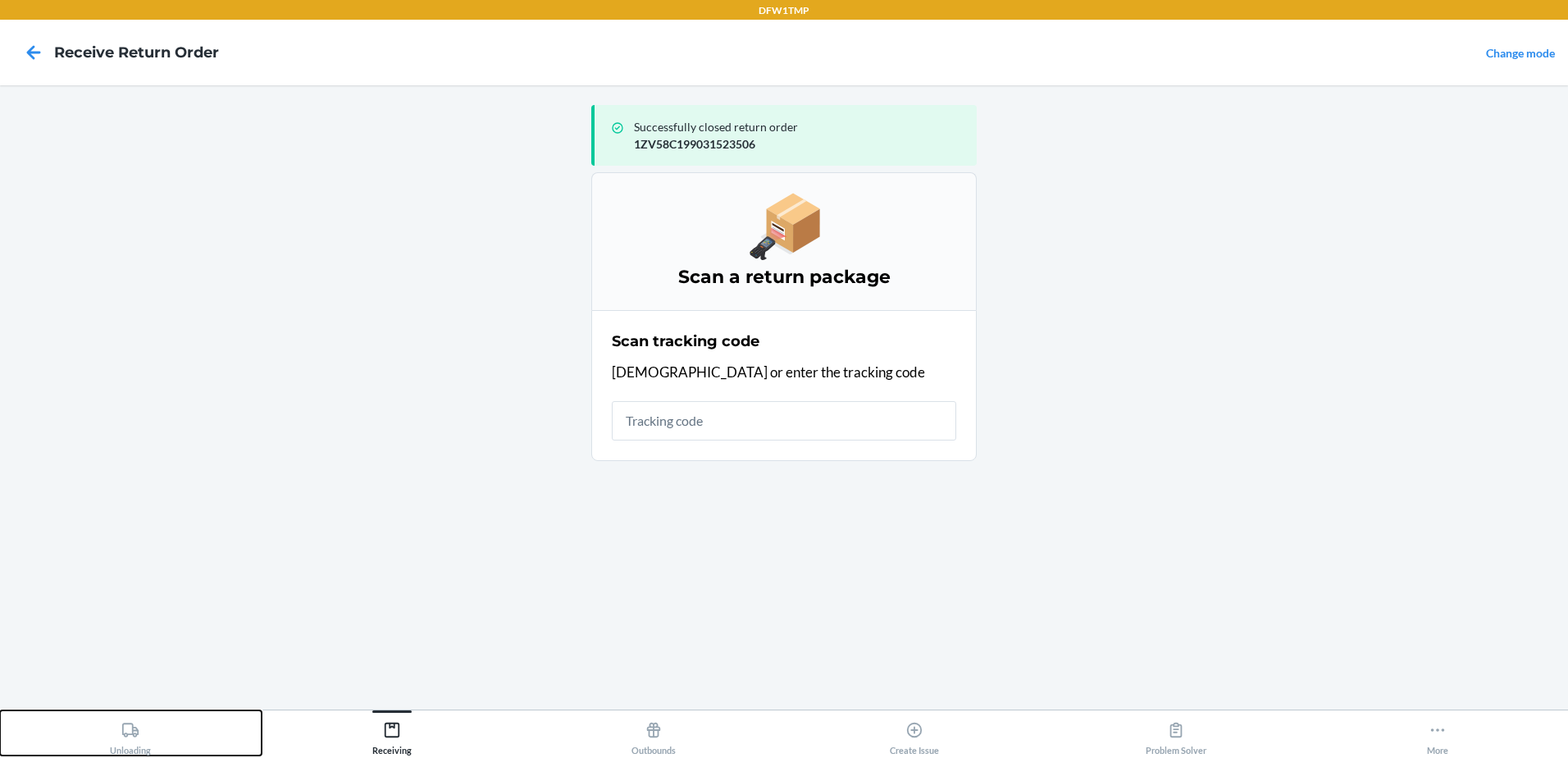
click at [101, 720] on button "Unloading" at bounding box center [131, 732] width 262 height 45
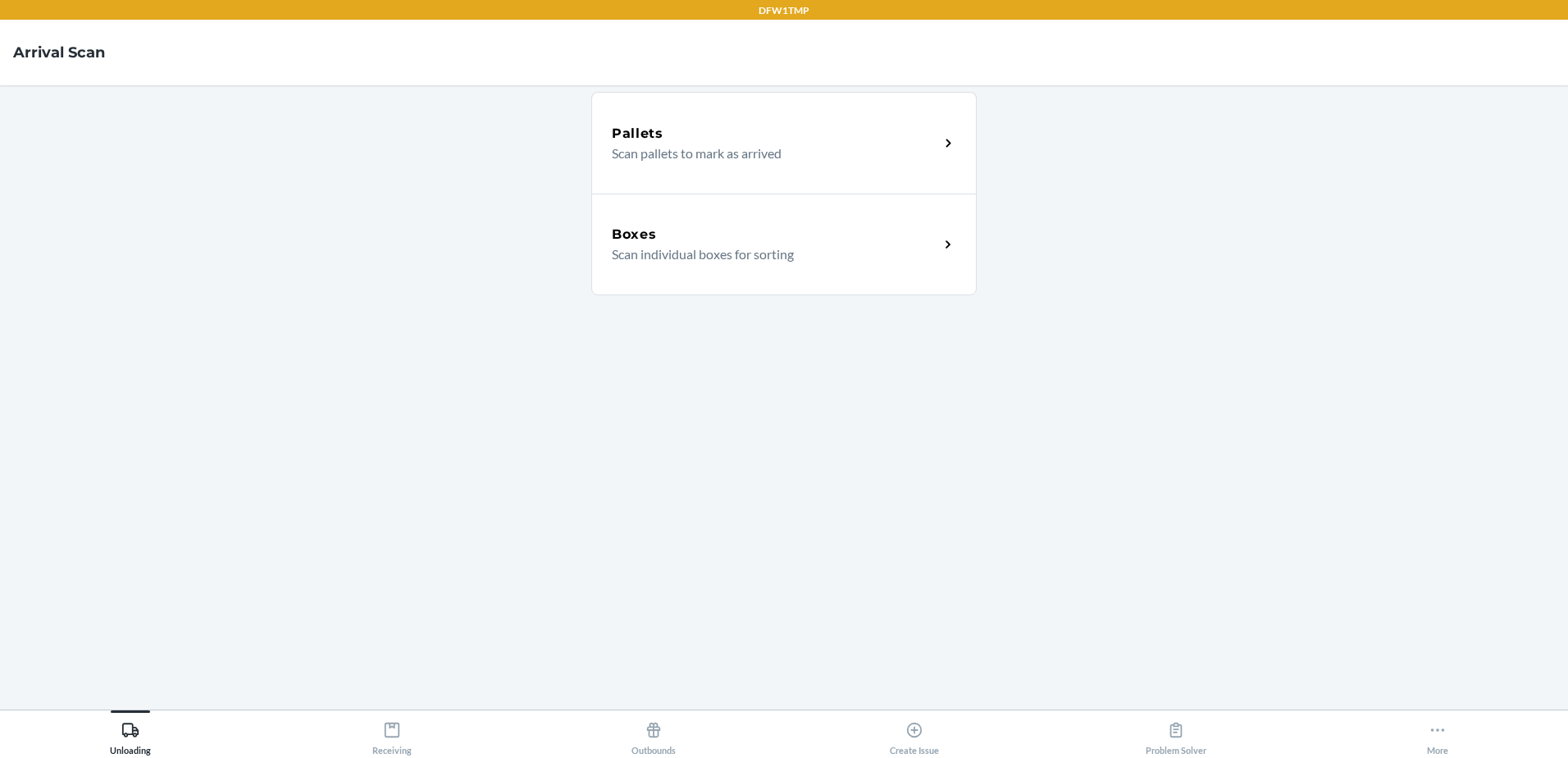
click at [695, 250] on p "Scan individual boxes for sorting" at bounding box center [769, 254] width 314 height 19
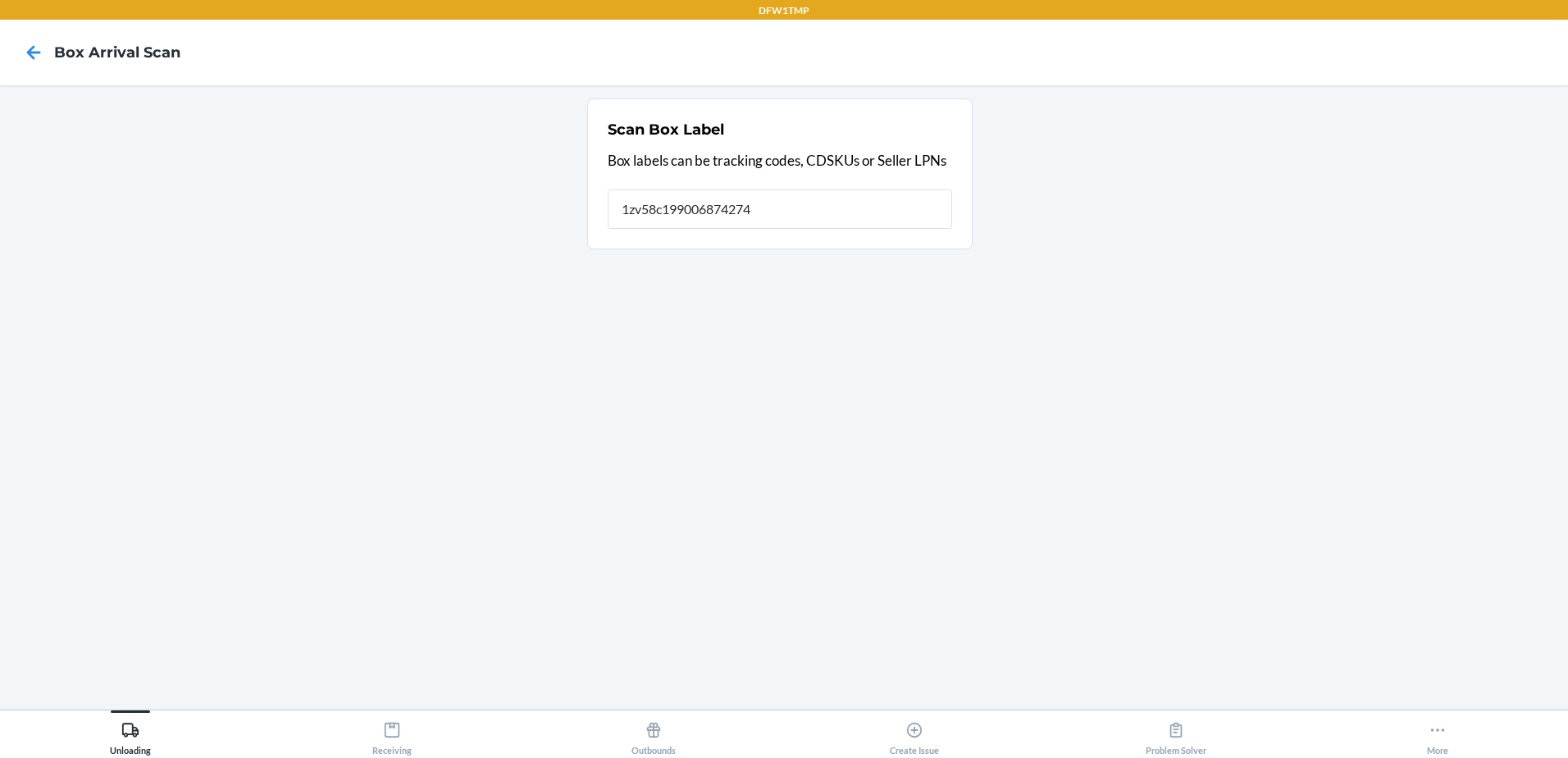
type input "1zv58c199006874274"
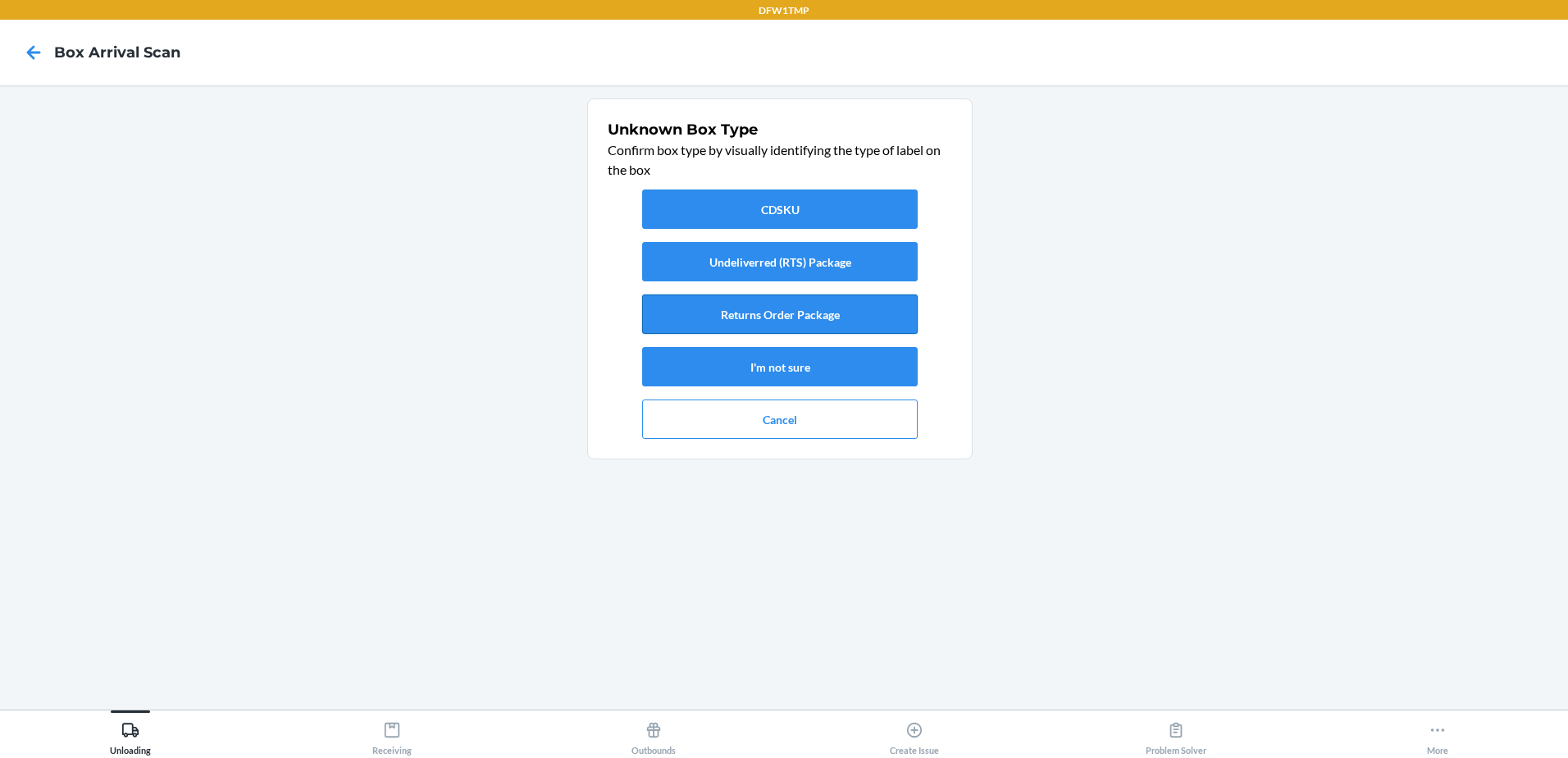
click at [817, 315] on button "Returns Order Package" at bounding box center [780, 313] width 276 height 40
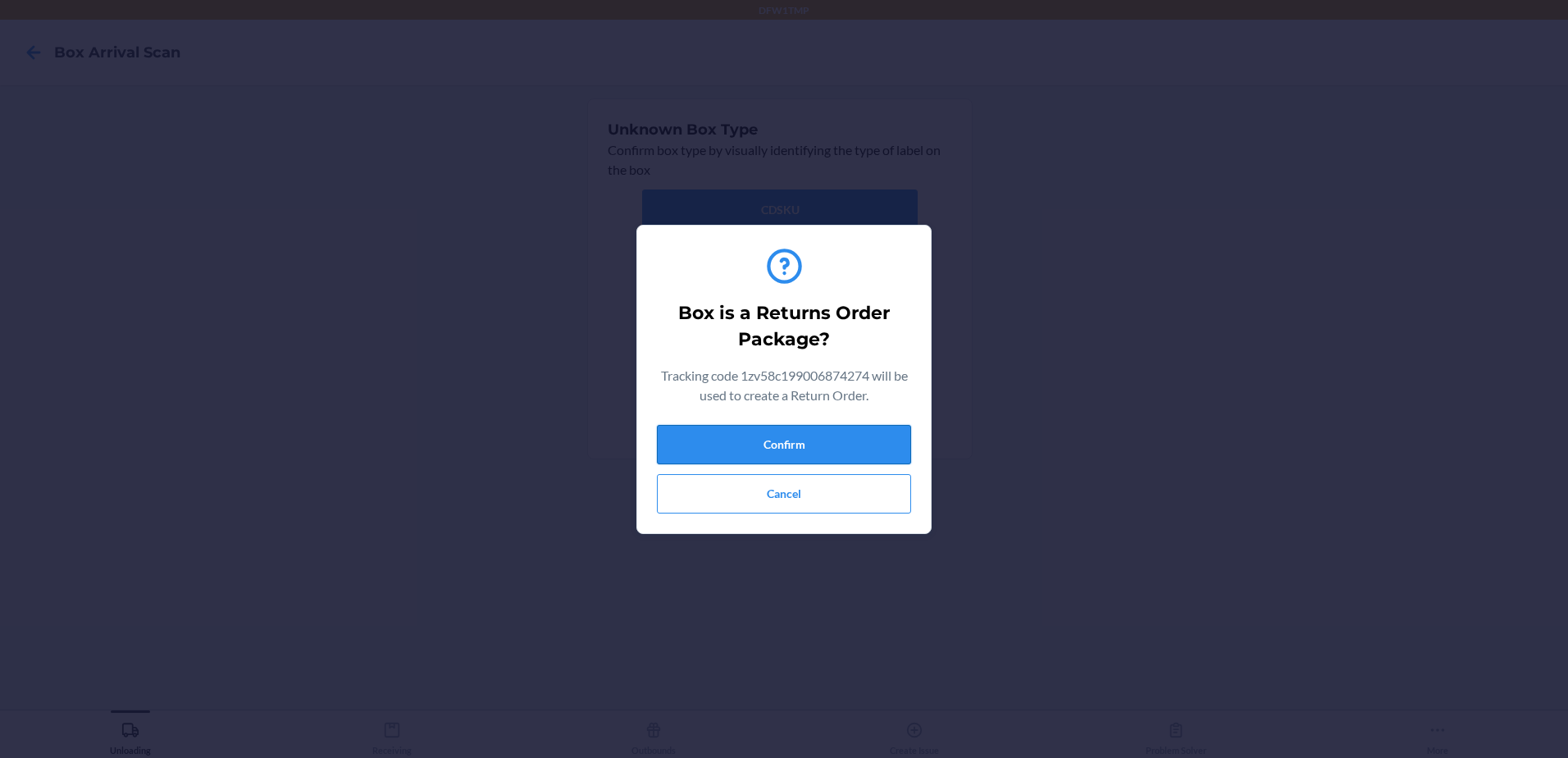
click at [861, 453] on button "Confirm" at bounding box center [784, 444] width 254 height 40
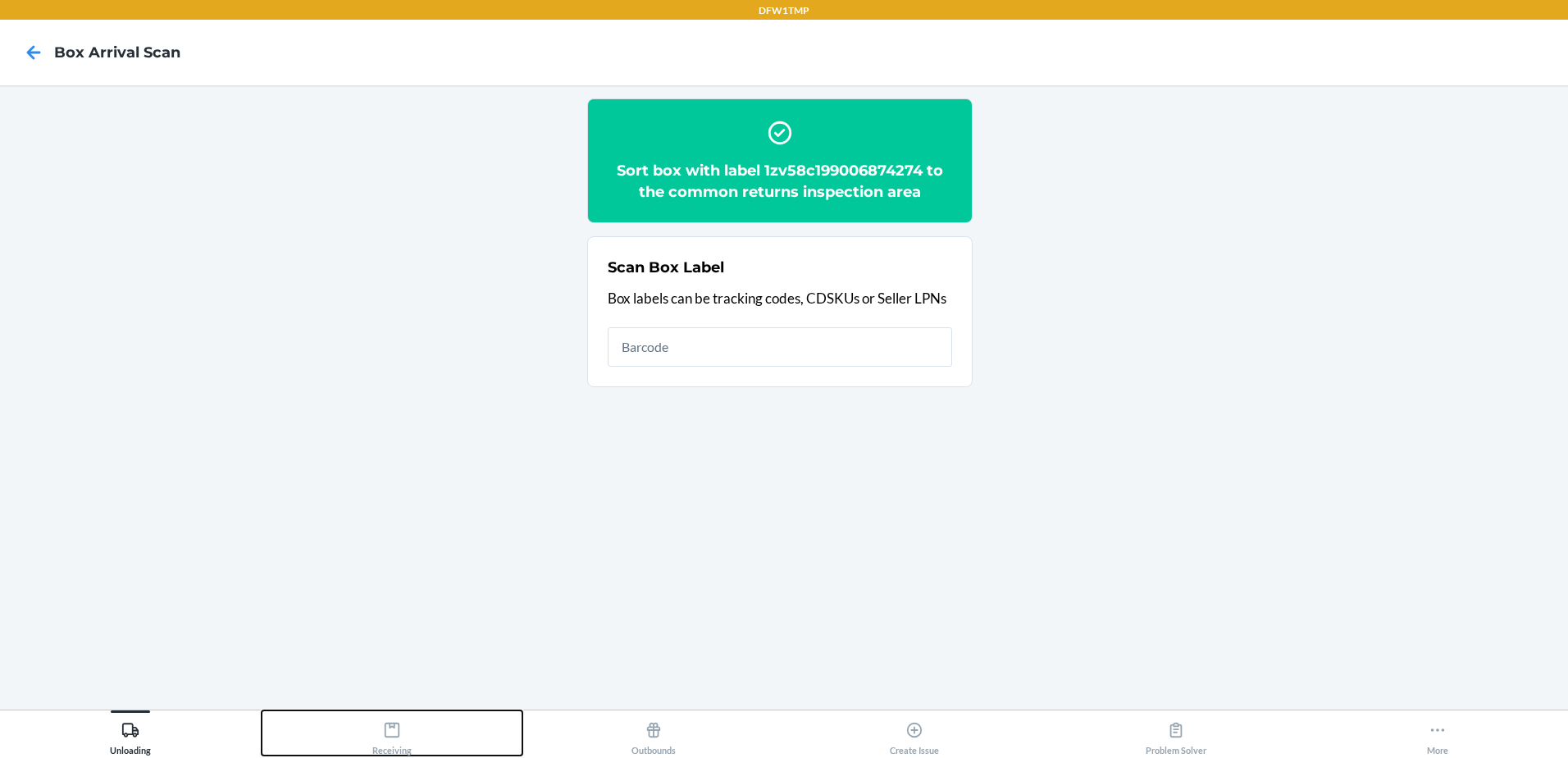
drag, startPoint x: 380, startPoint y: 734, endPoint x: 452, endPoint y: 712, distance: 75.3
click at [391, 734] on div "Receiving" at bounding box center [392, 735] width 40 height 41
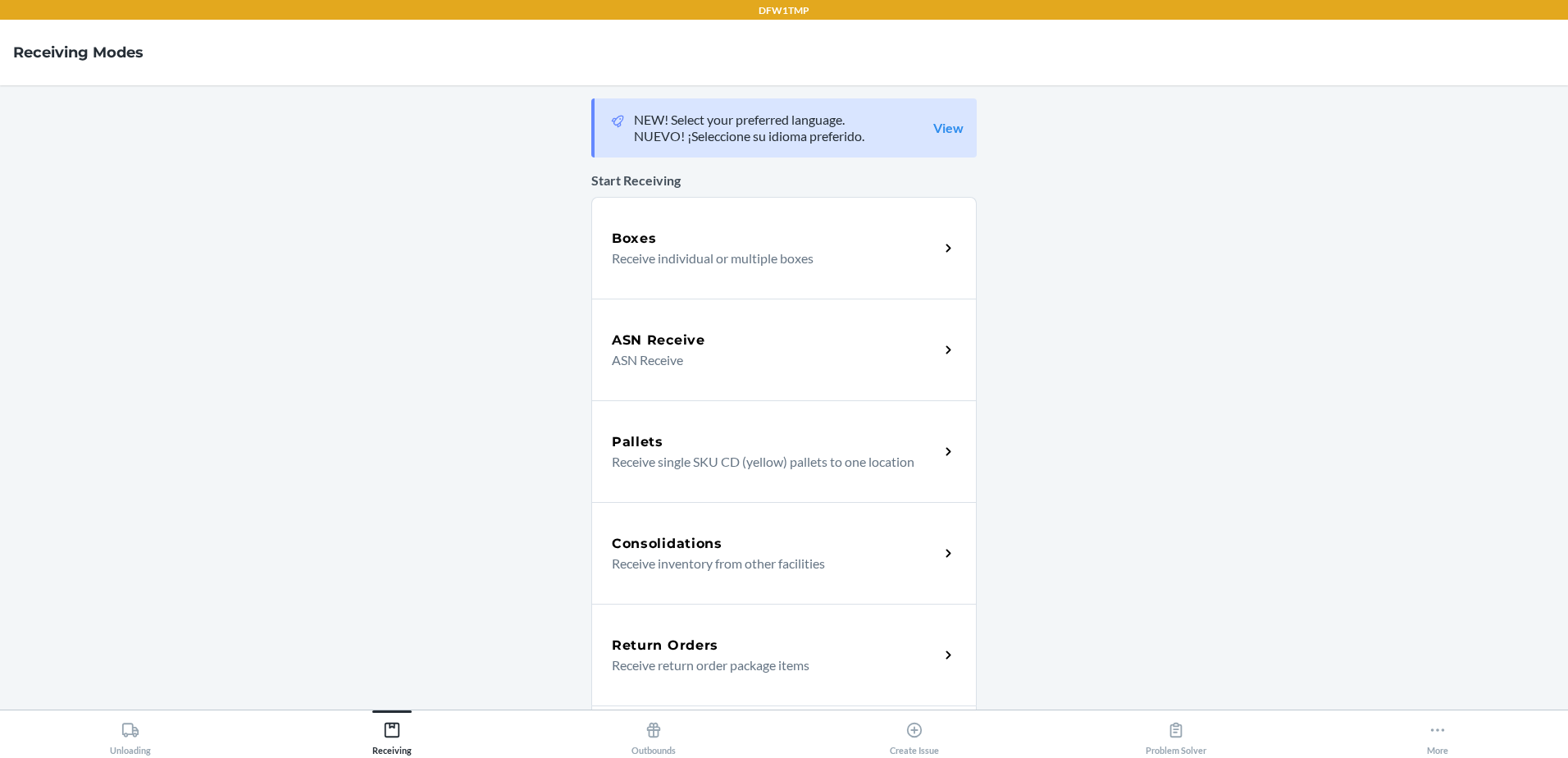
click at [761, 637] on div "Return Orders" at bounding box center [776, 645] width 327 height 19
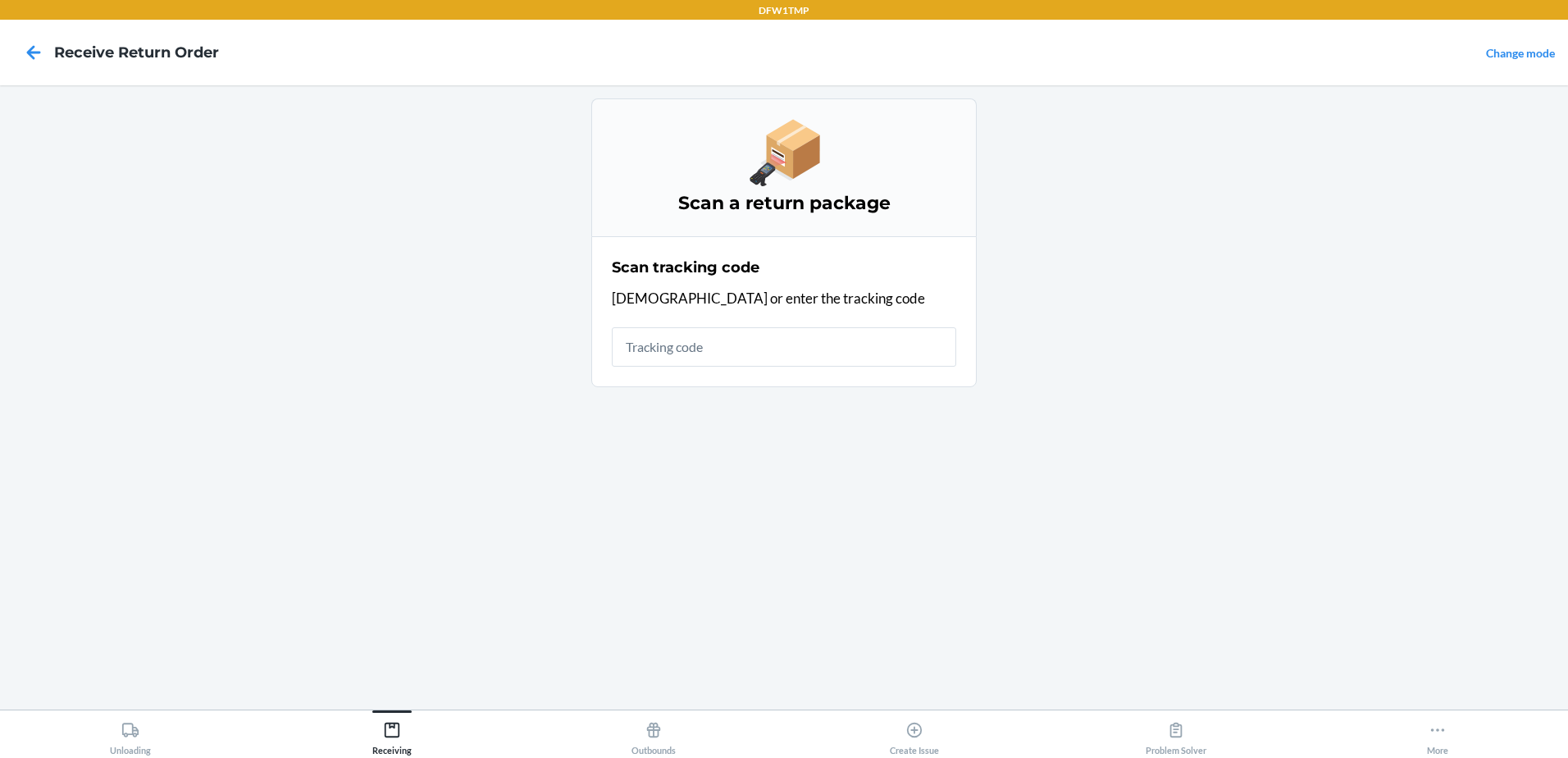
click at [675, 342] on input "text" at bounding box center [784, 346] width 344 height 40
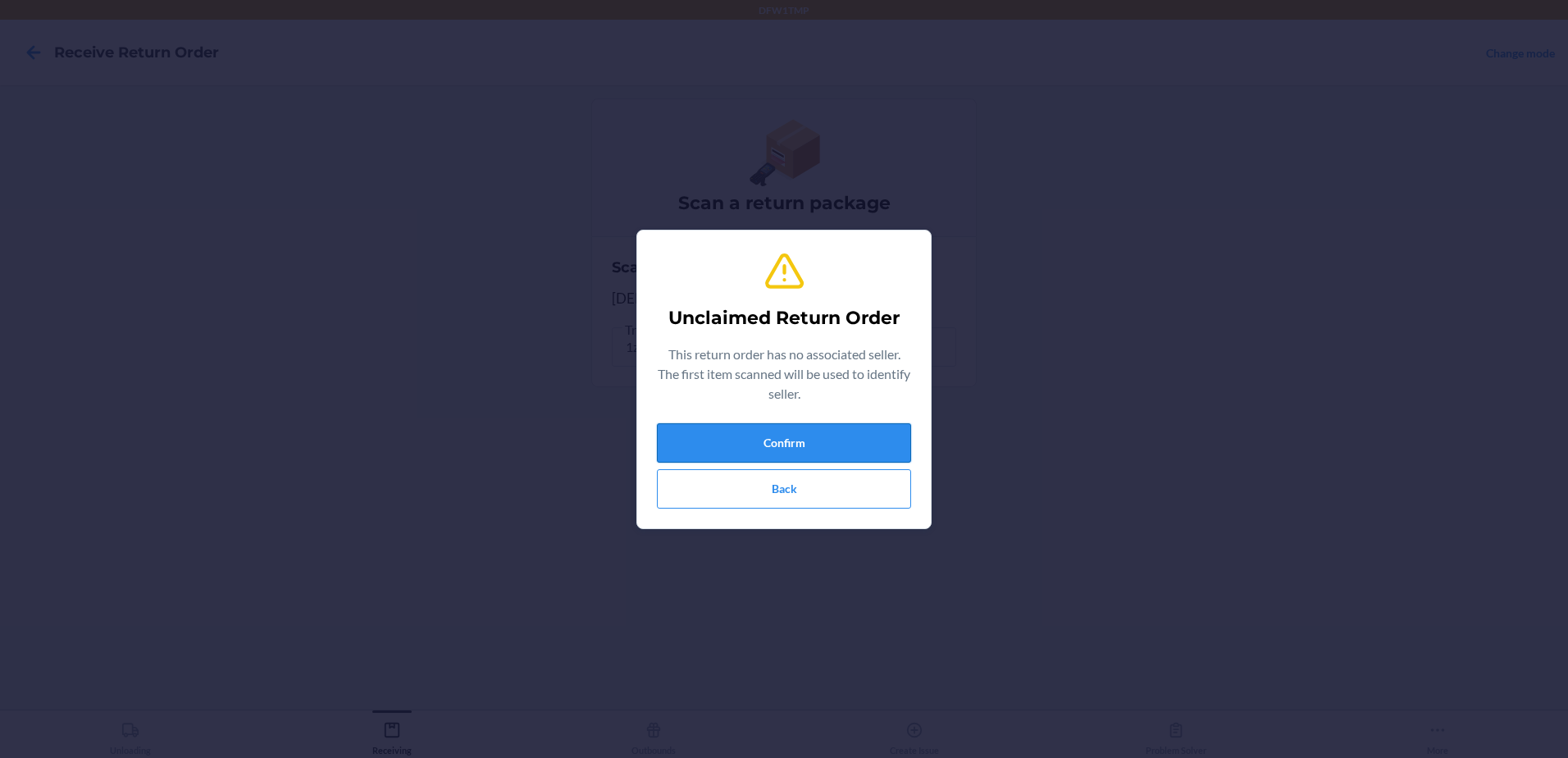
click at [815, 443] on button "Confirm" at bounding box center [784, 443] width 254 height 40
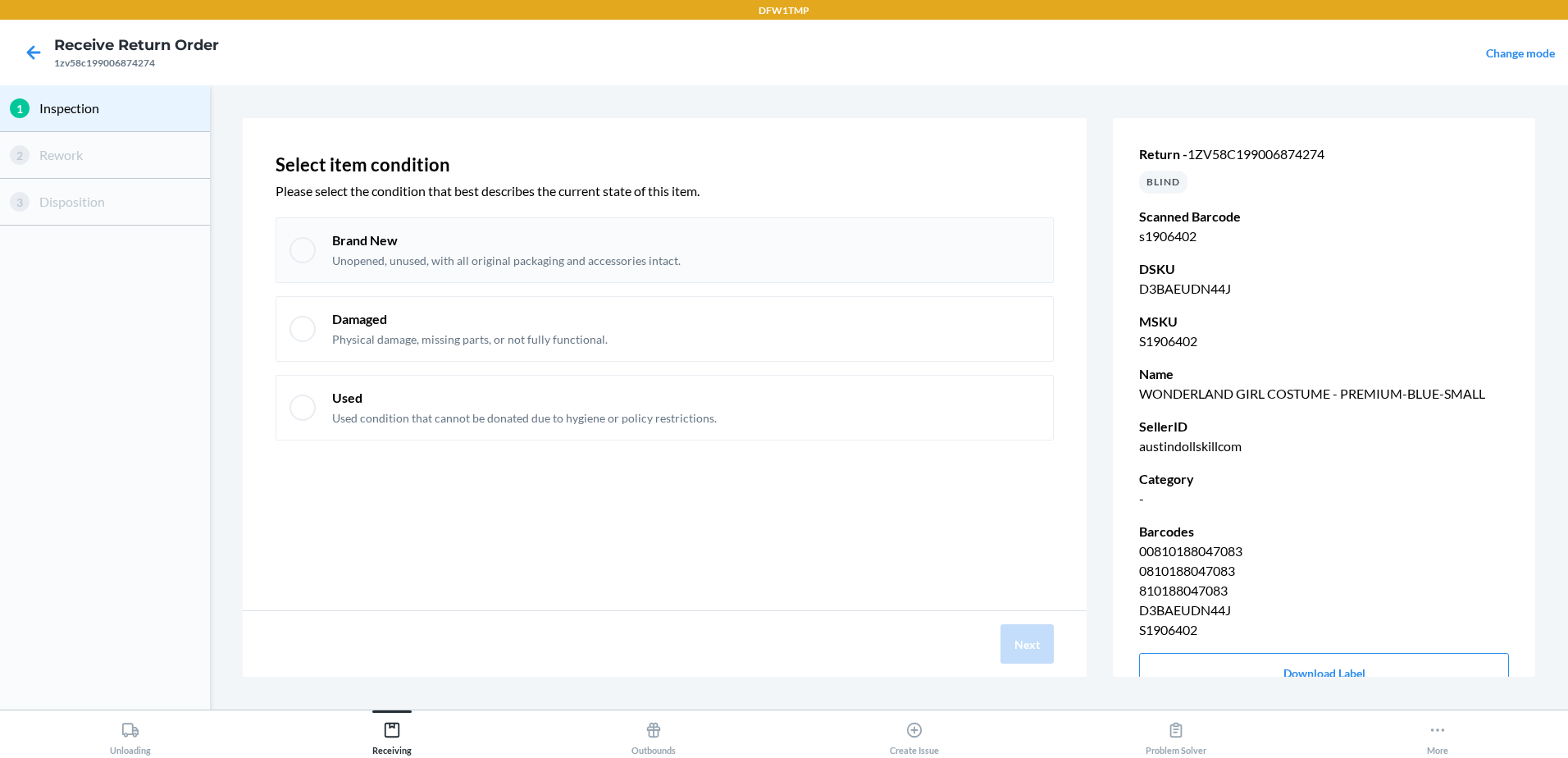
click at [369, 241] on p "Brand New" at bounding box center [506, 240] width 348 height 18
checkbox input "true"
click at [1046, 641] on button "Next" at bounding box center [1027, 643] width 53 height 40
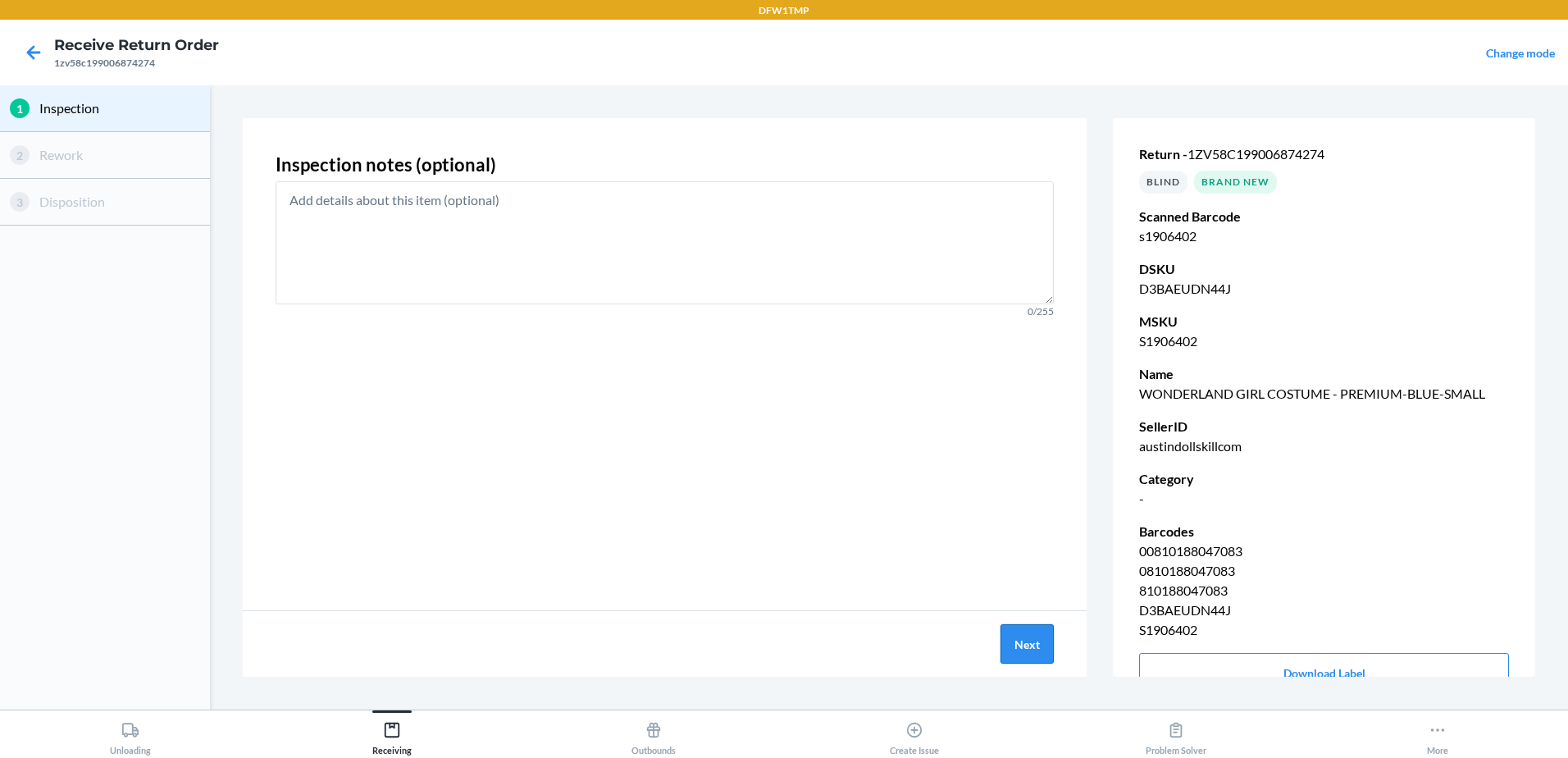
click at [1041, 632] on button "Next" at bounding box center [1027, 643] width 53 height 40
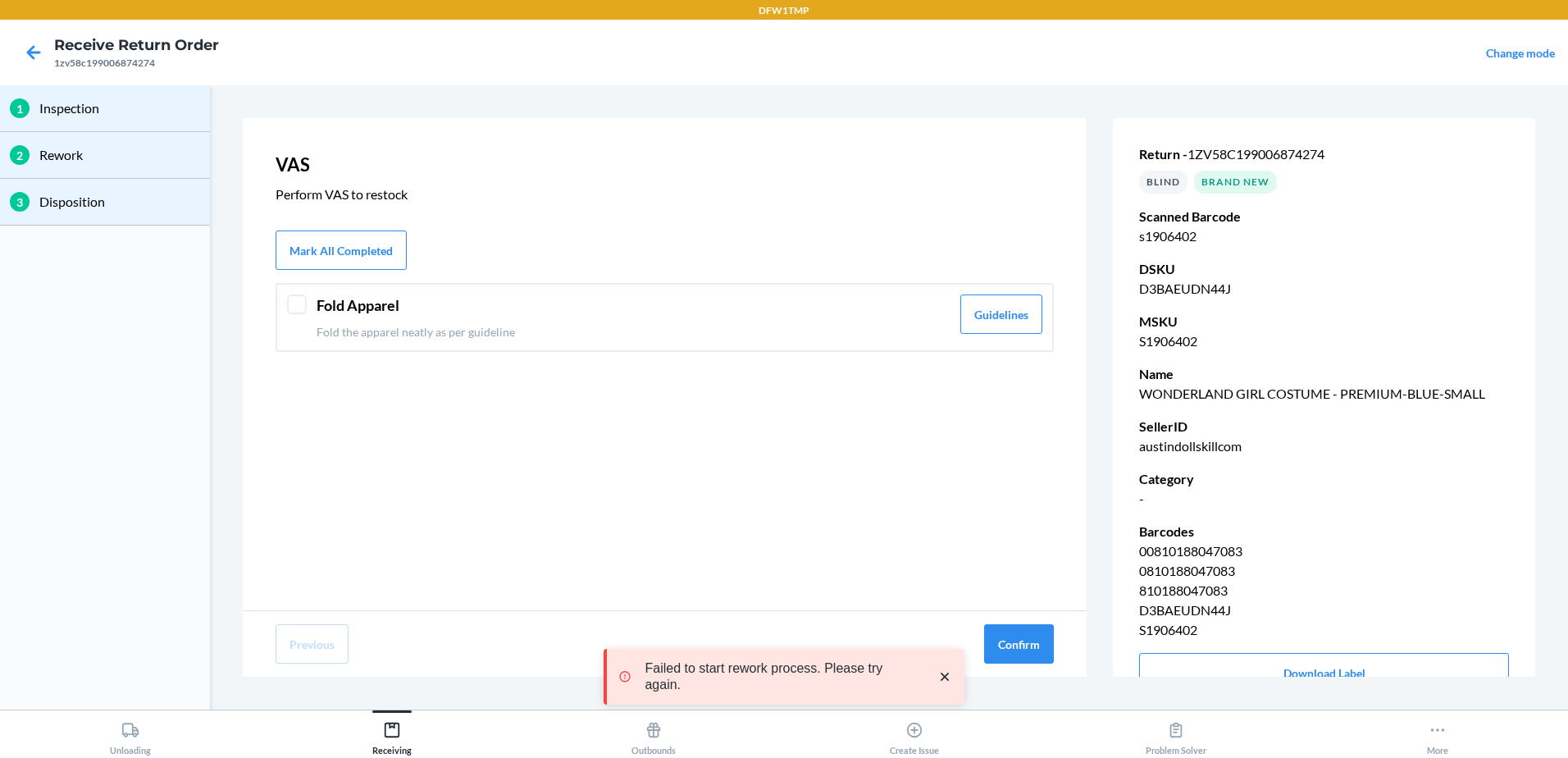
click at [305, 315] on div "Fold Apparel Fold the apparel neatly as per guideline Guidelines" at bounding box center [665, 317] width 779 height 69
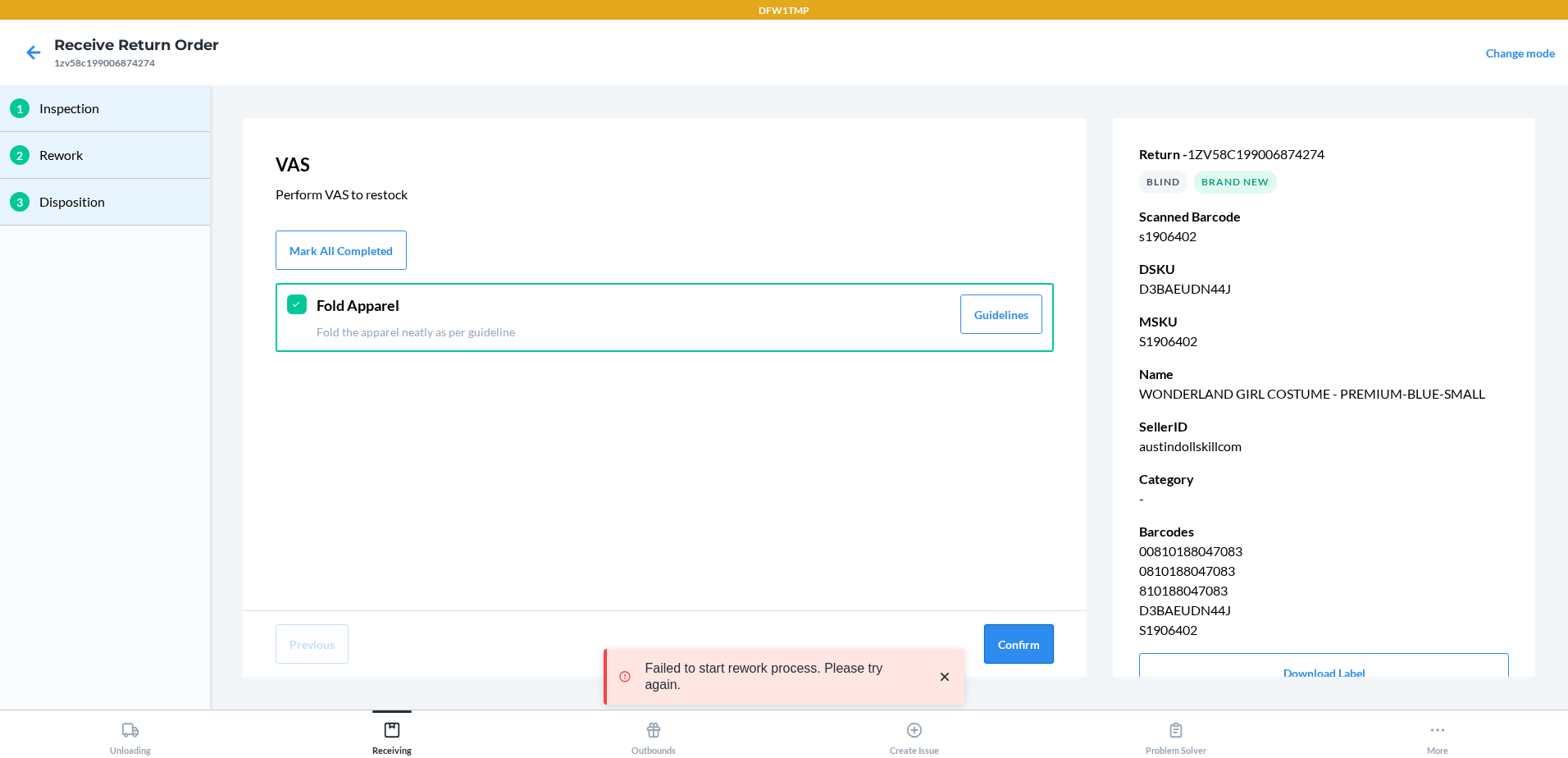
click at [1021, 641] on button "Confirm" at bounding box center [1020, 643] width 70 height 40
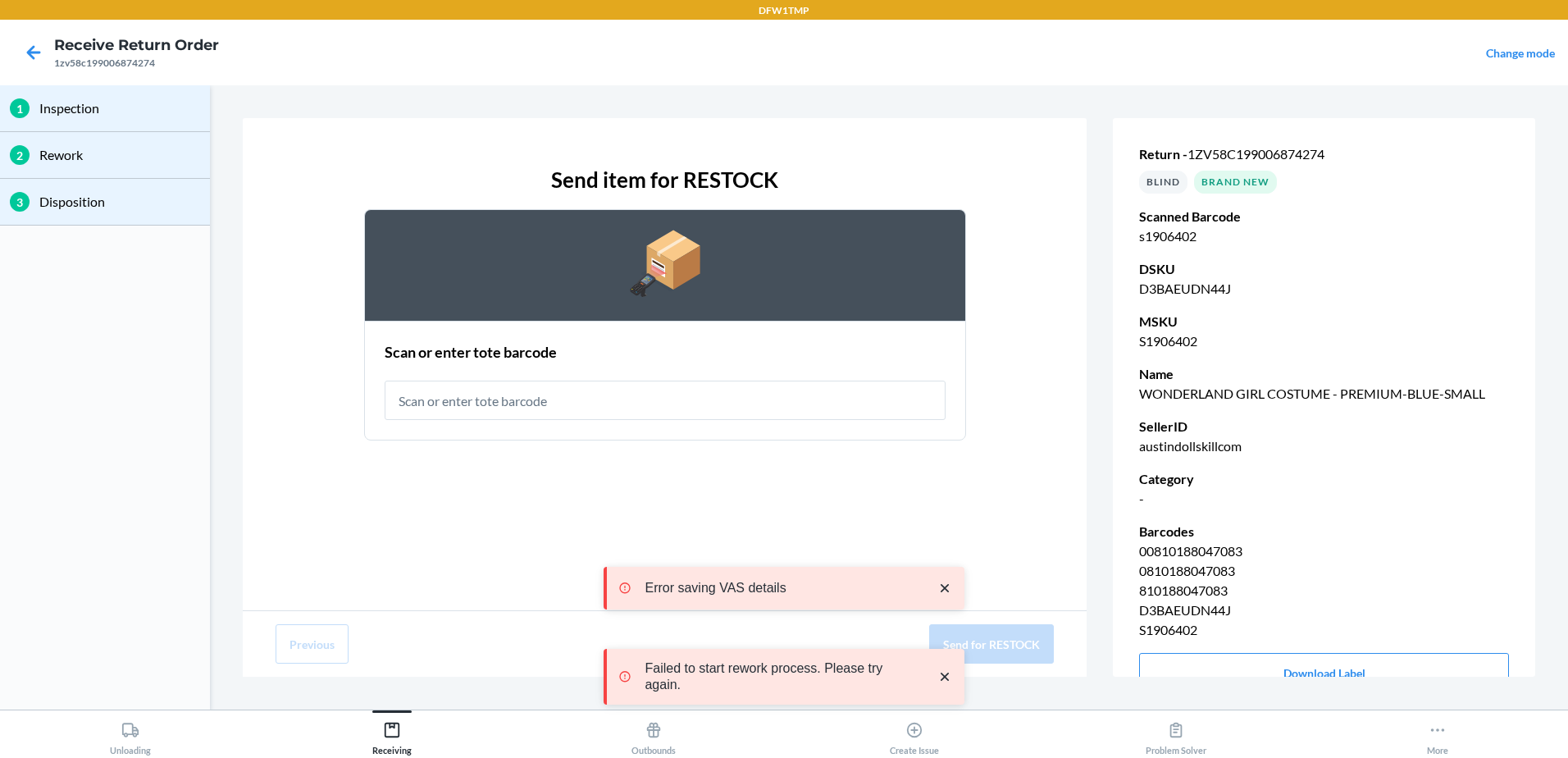
click at [475, 401] on input "text" at bounding box center [666, 399] width 561 height 40
type input "rt-07"
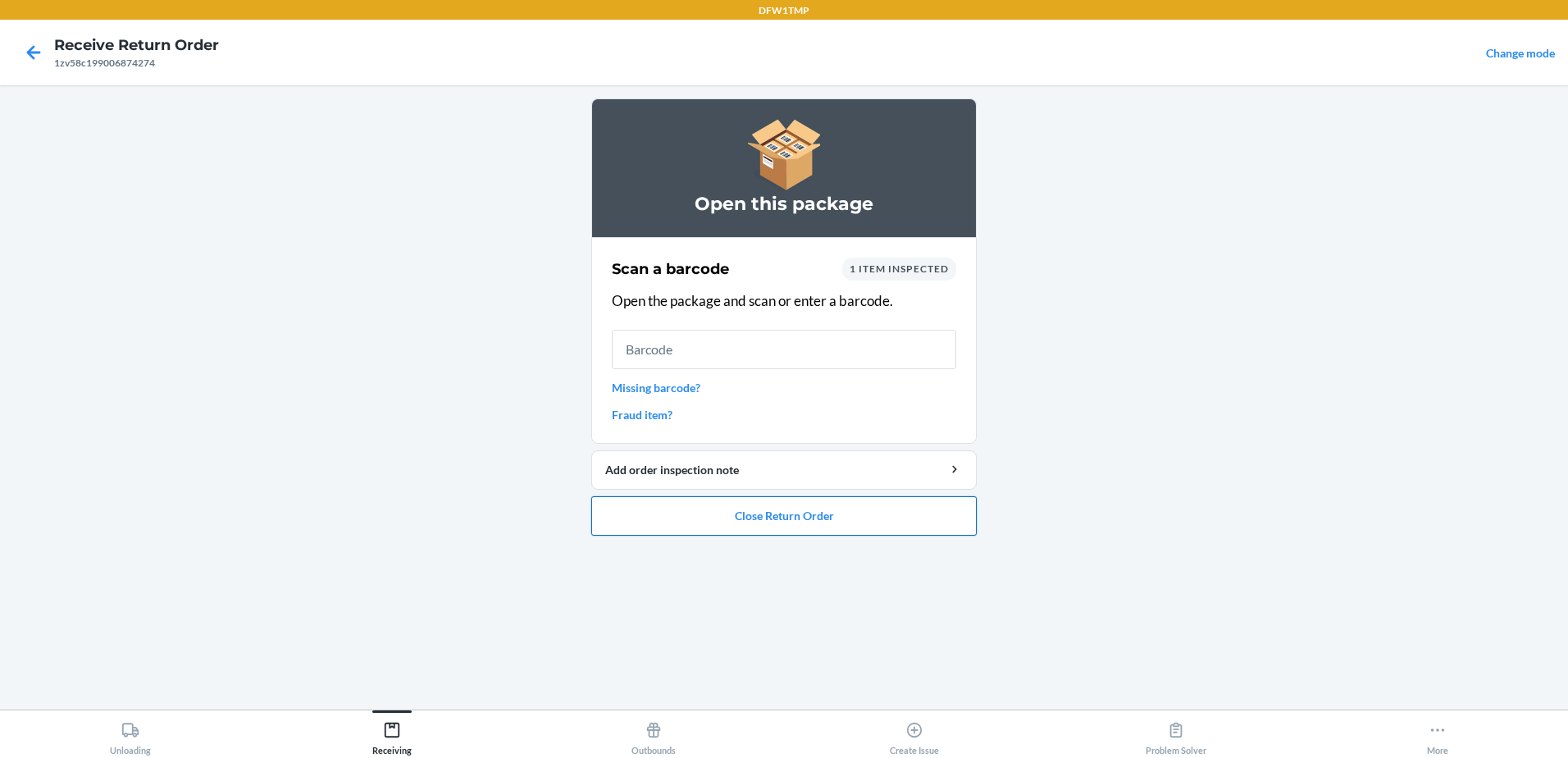
click at [844, 529] on button "Close Return Order" at bounding box center [784, 515] width 386 height 40
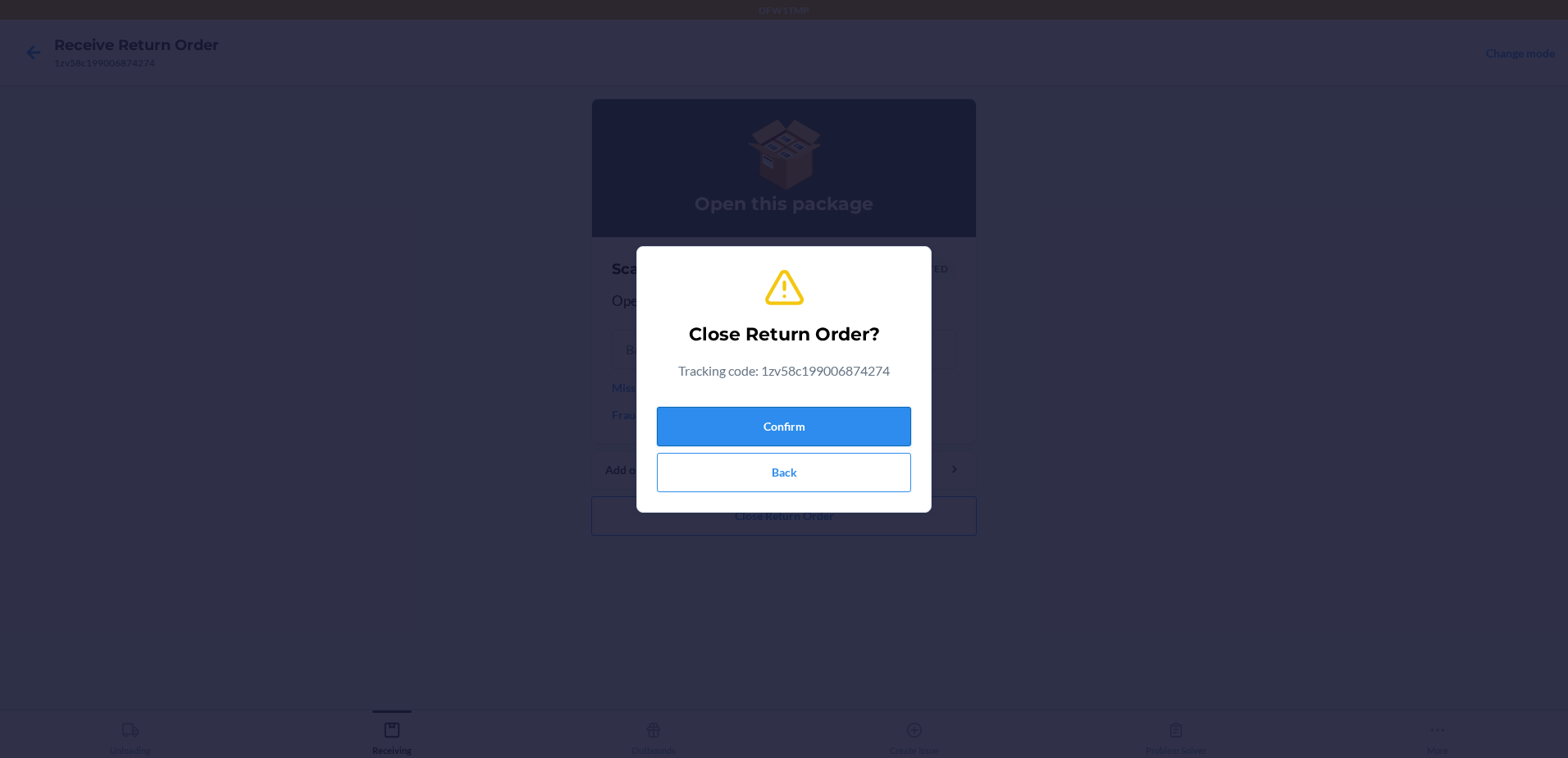
click at [823, 418] on button "Confirm" at bounding box center [784, 426] width 254 height 40
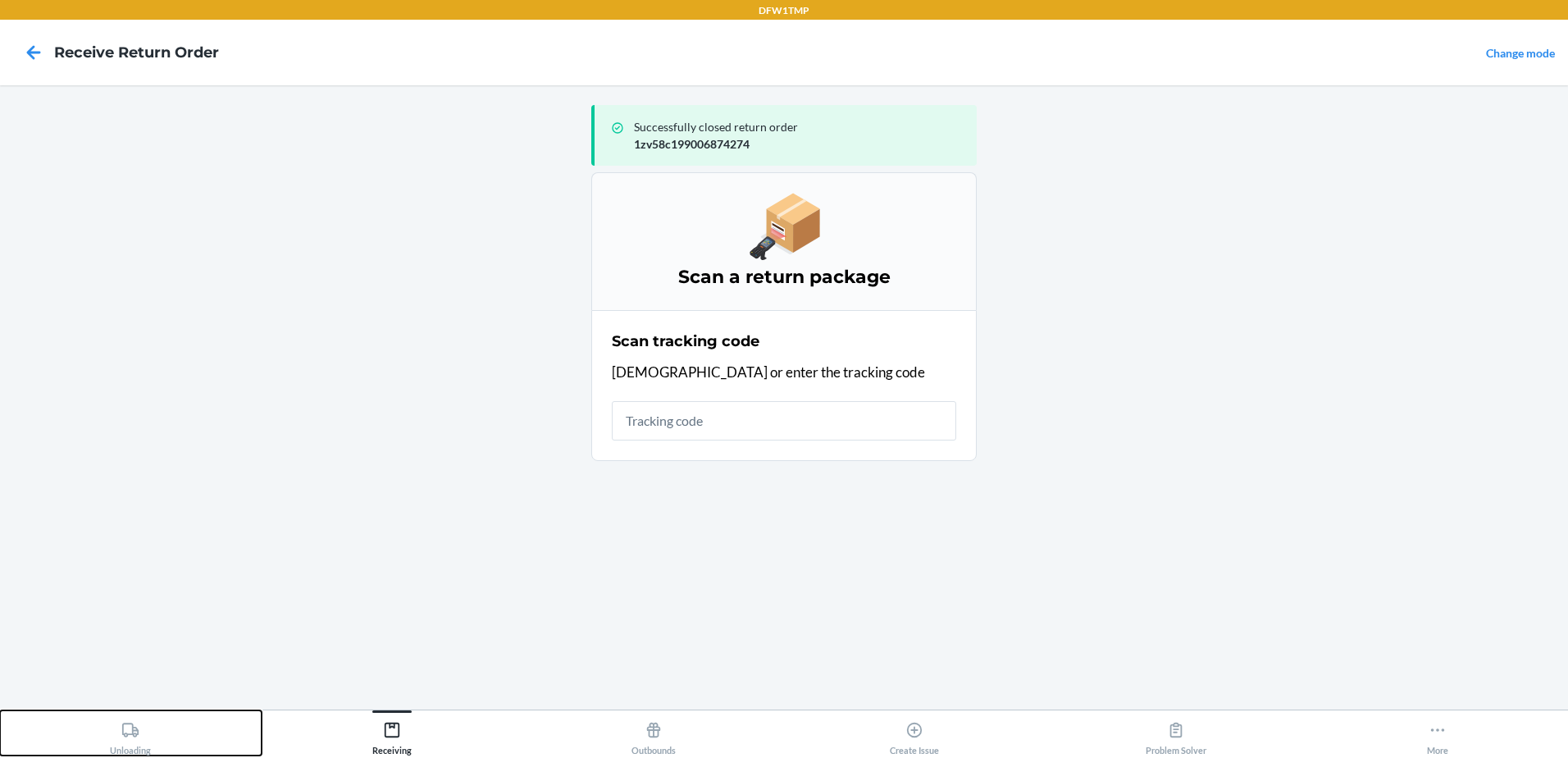
click at [133, 713] on button "Unloading" at bounding box center [131, 732] width 262 height 45
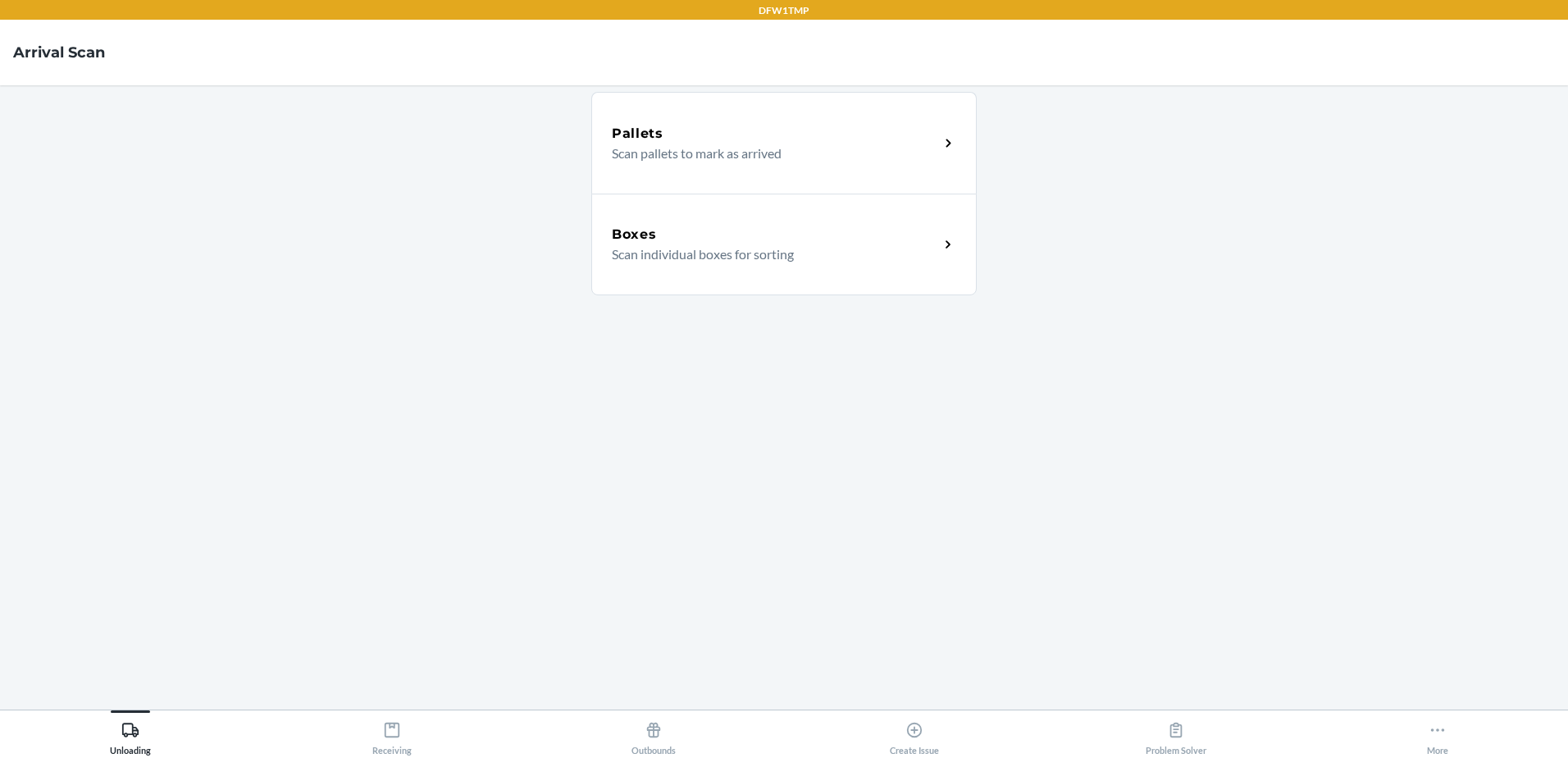
click at [704, 228] on div "Boxes" at bounding box center [776, 234] width 327 height 19
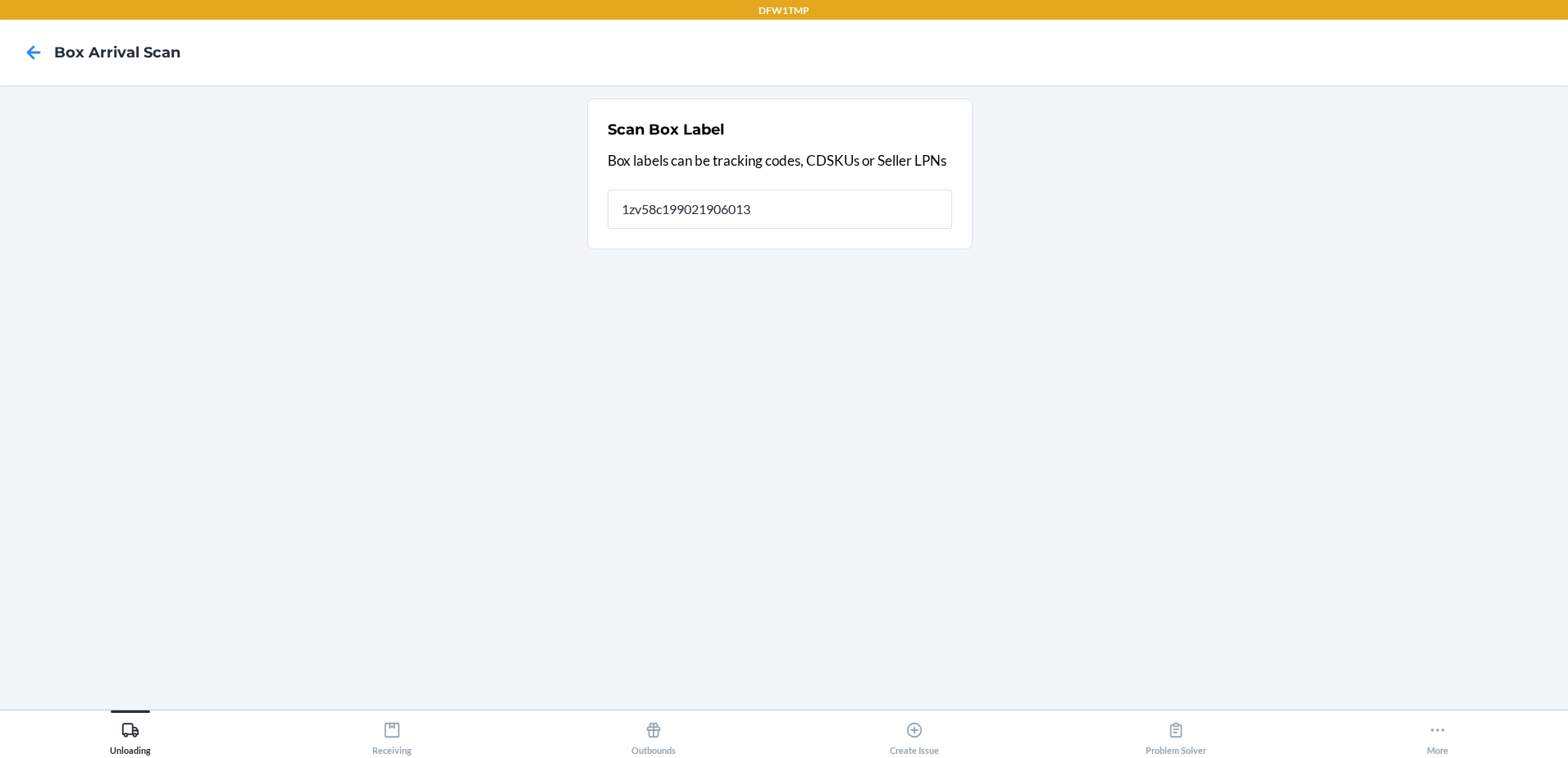
type input "1zv58c199021906013"
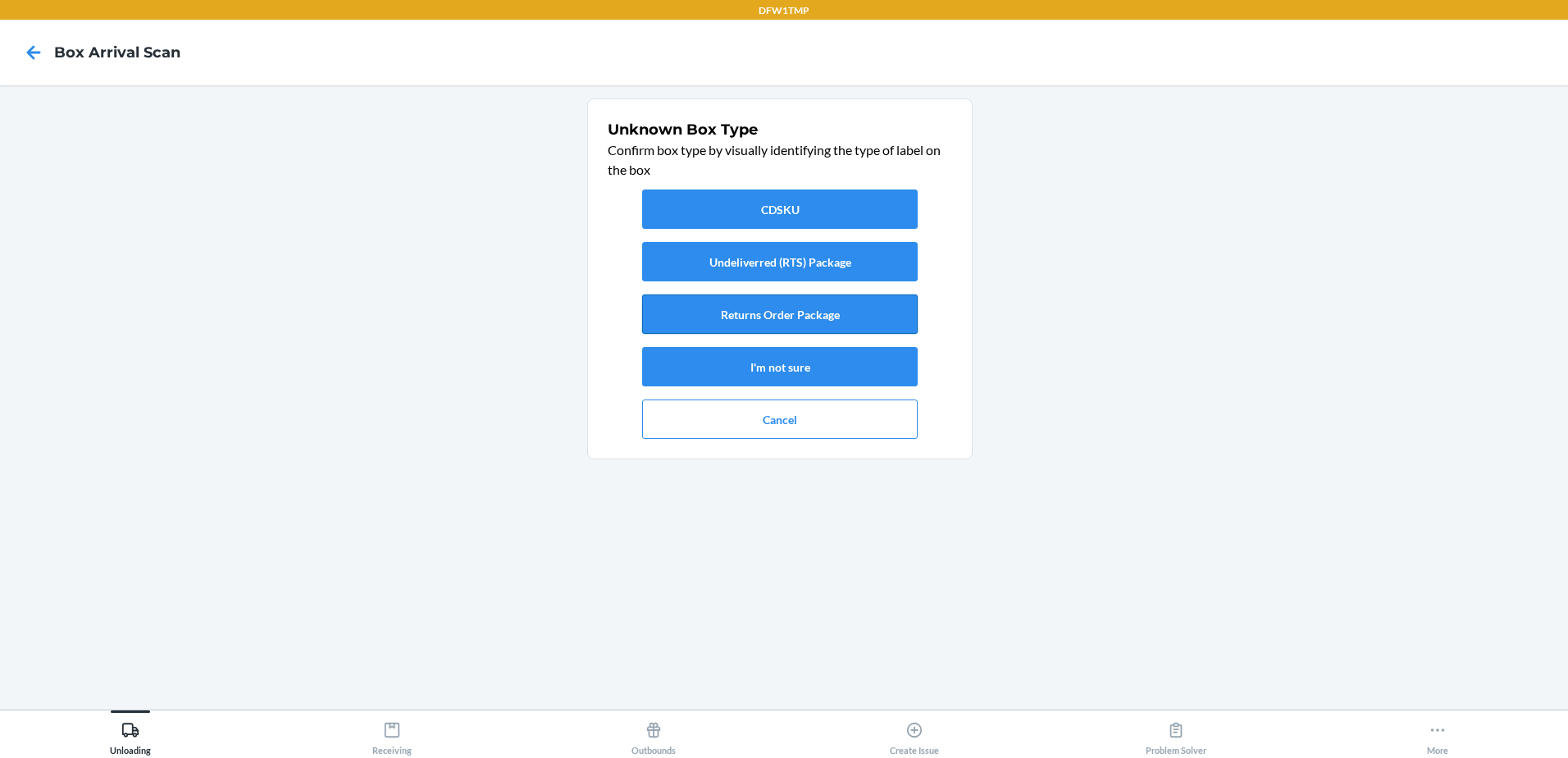
click at [806, 316] on button "Returns Order Package" at bounding box center [780, 313] width 276 height 40
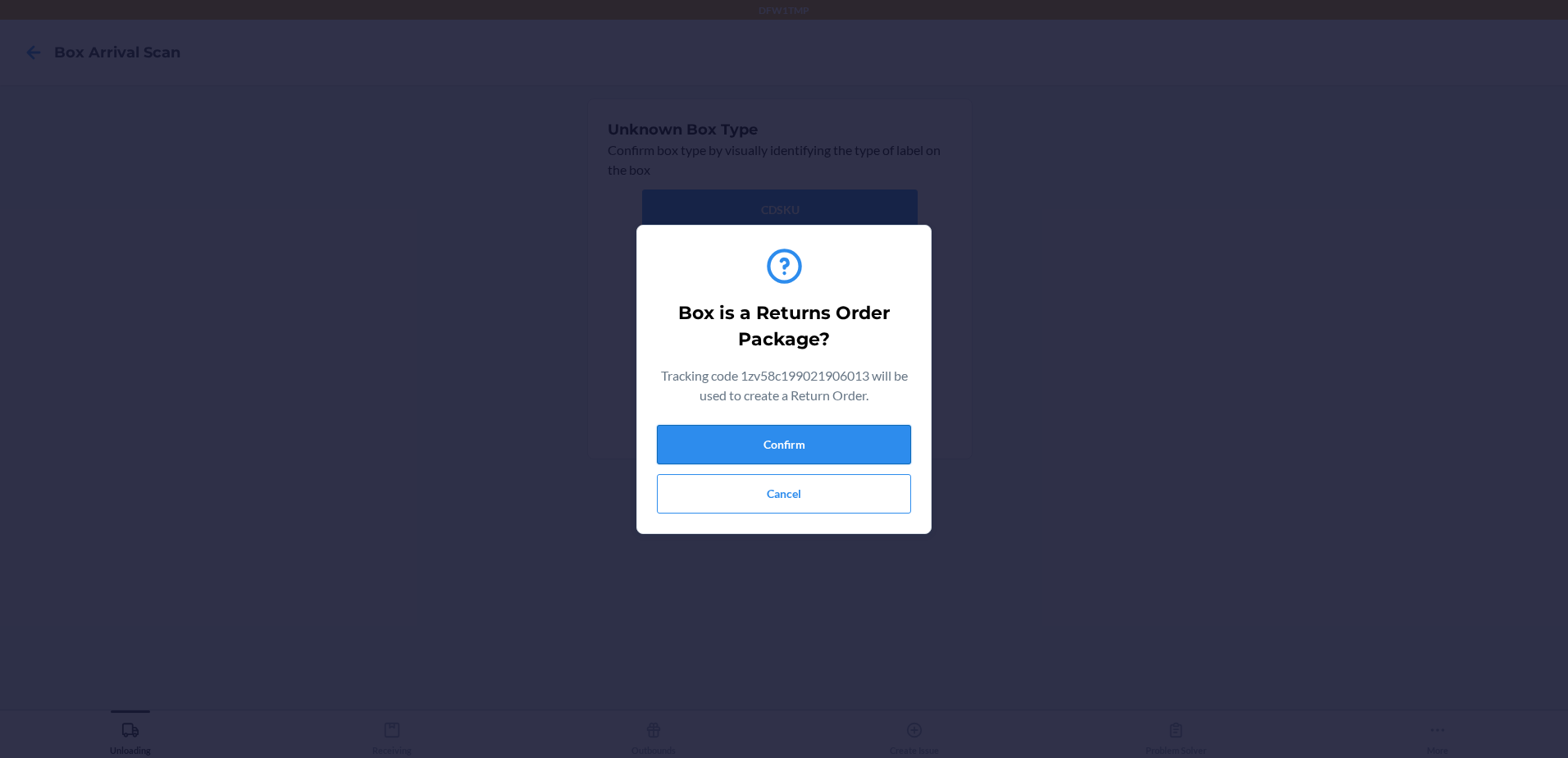
click at [824, 452] on button "Confirm" at bounding box center [784, 444] width 254 height 40
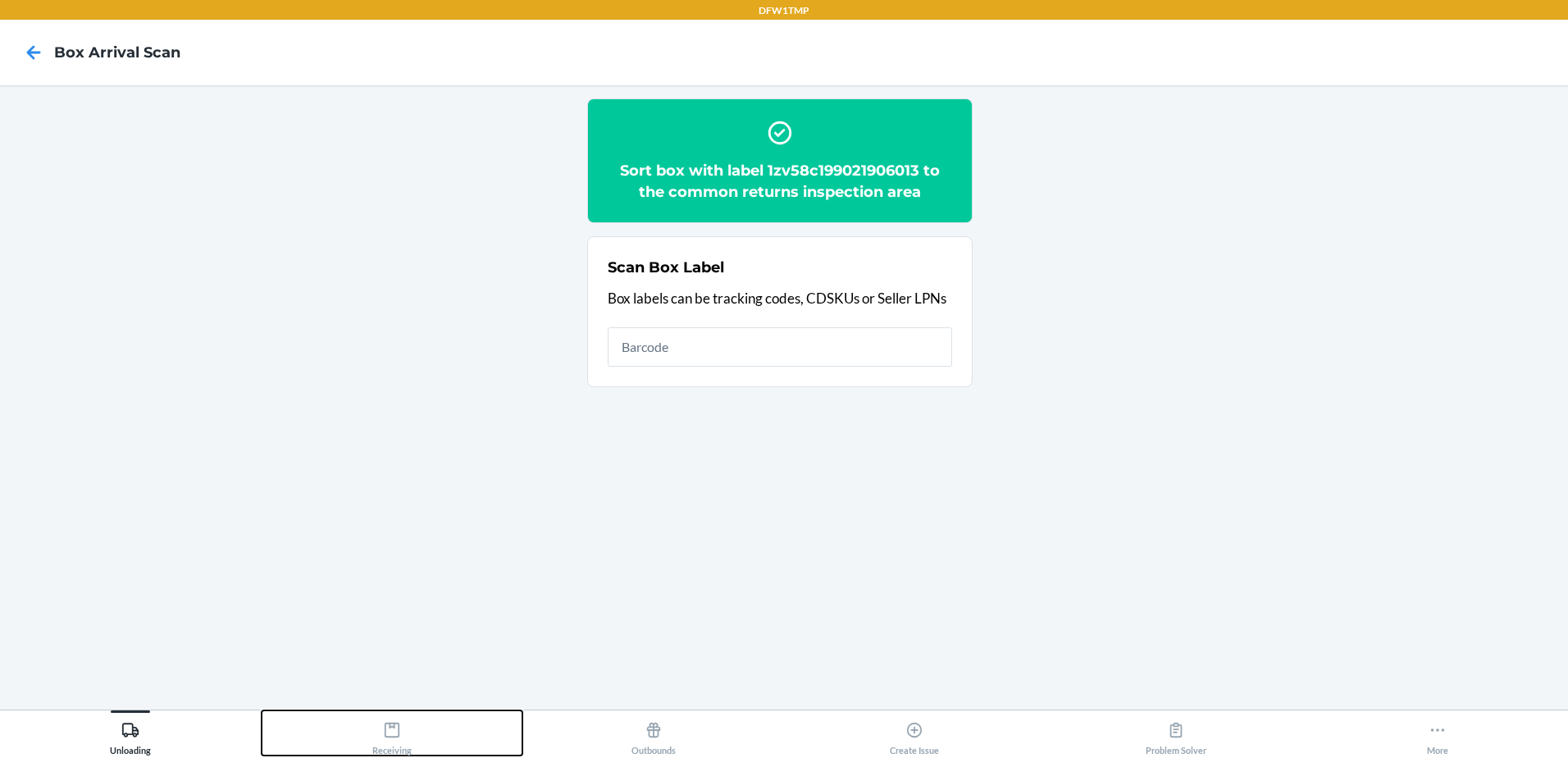
click at [402, 736] on div "Receiving" at bounding box center [392, 735] width 40 height 41
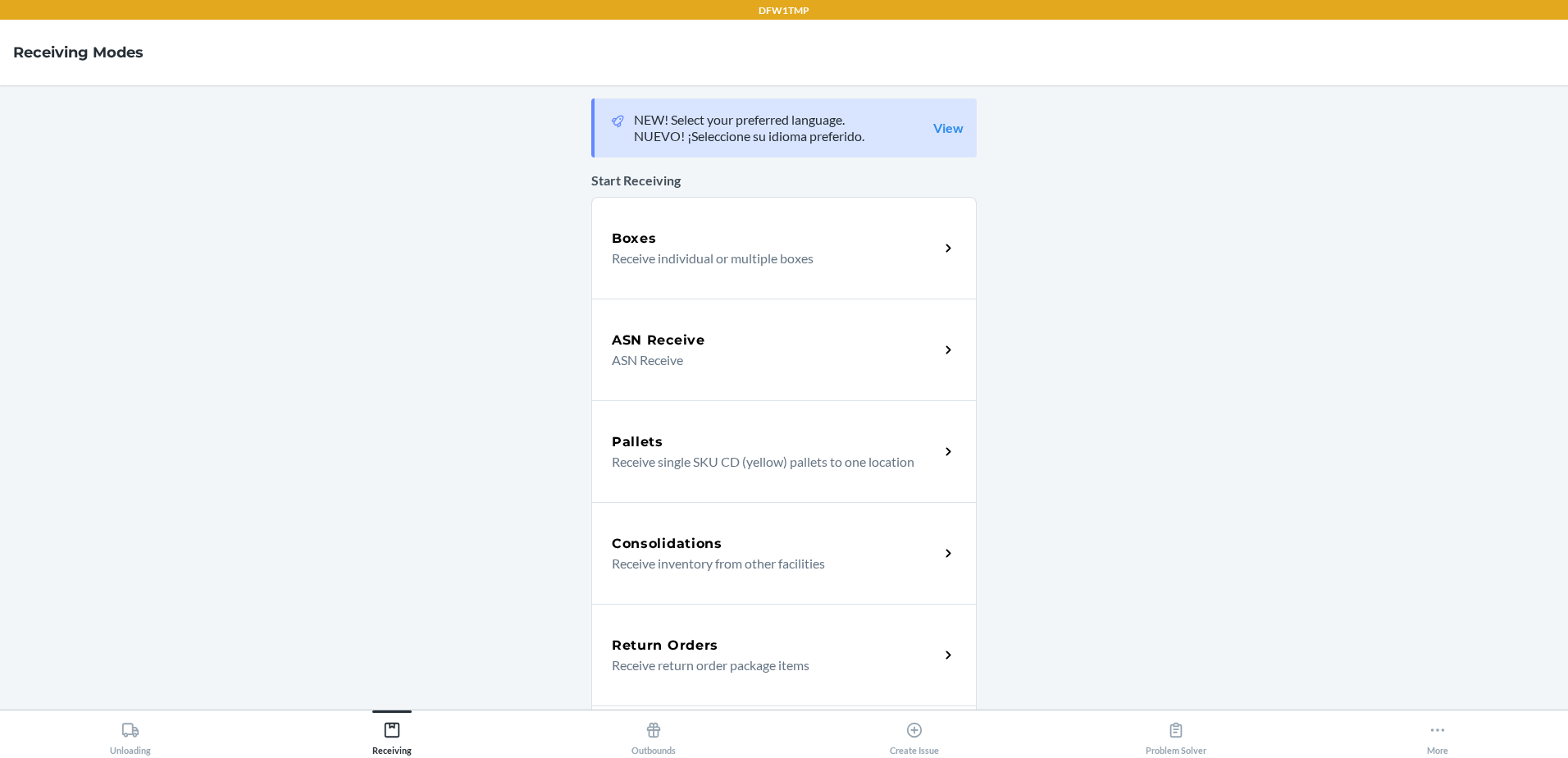
click at [716, 660] on p "Receive return order package items" at bounding box center [769, 665] width 314 height 19
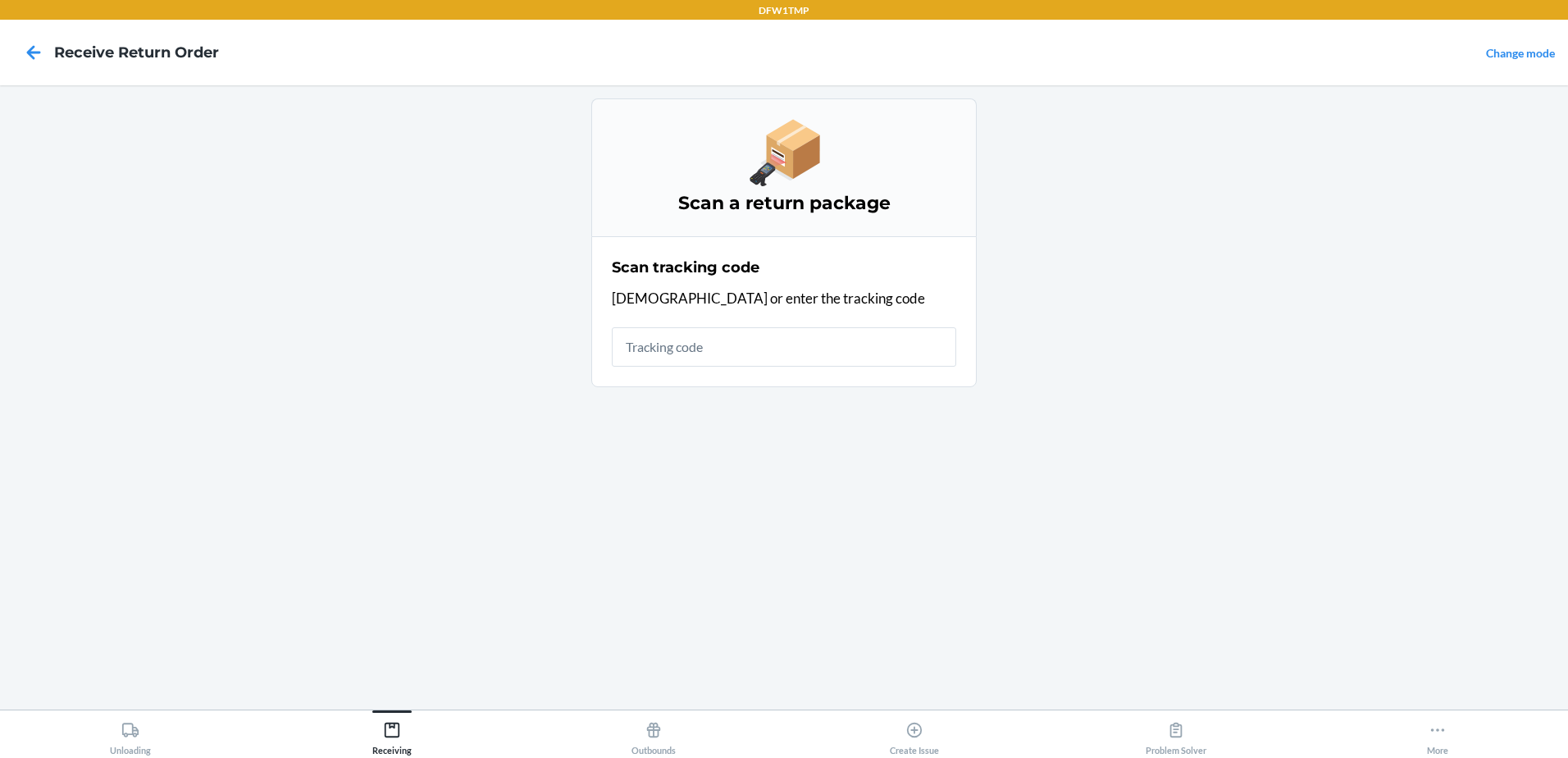
click at [732, 358] on input "text" at bounding box center [784, 346] width 344 height 40
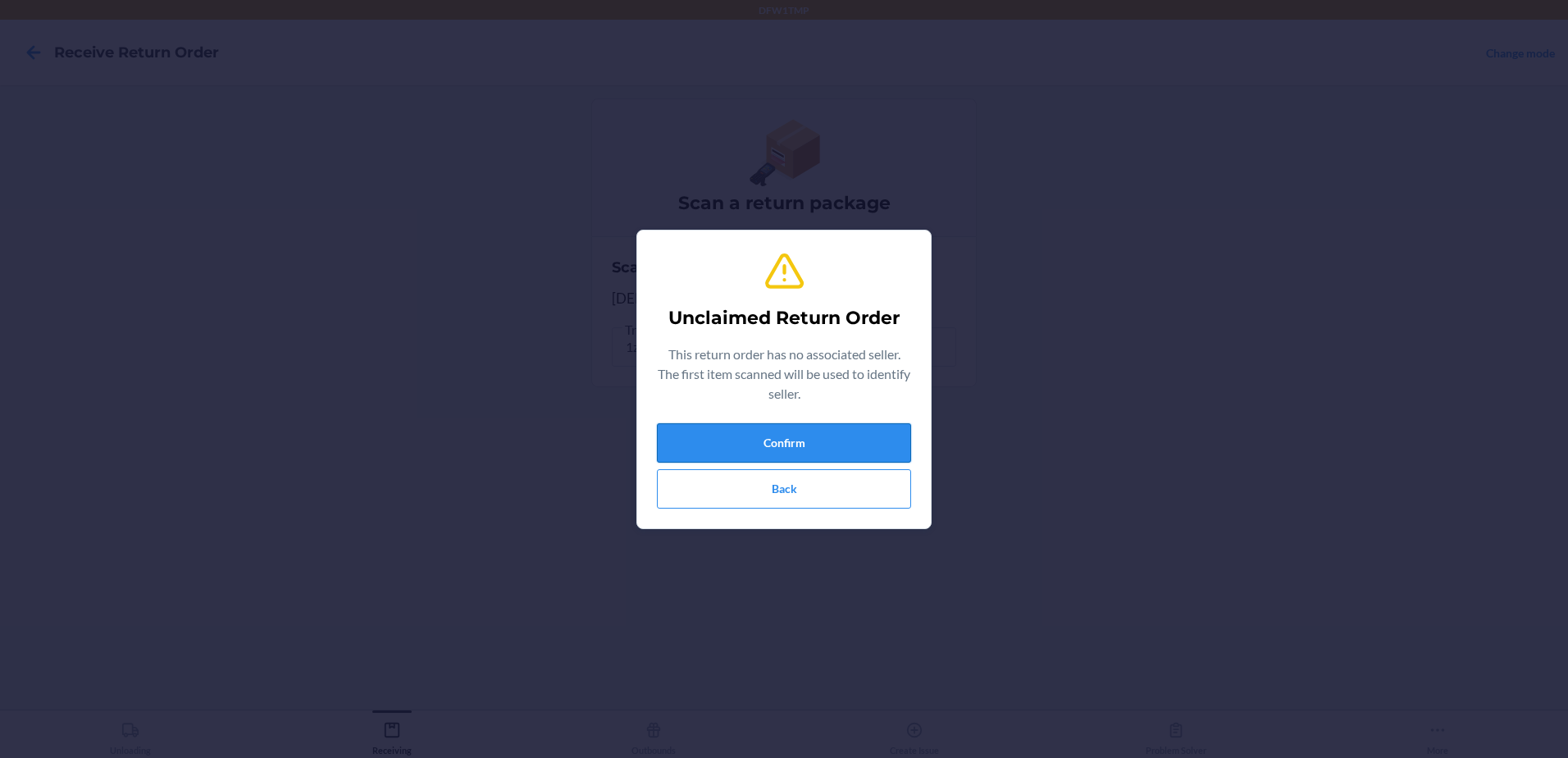
click at [751, 434] on button "Confirm" at bounding box center [784, 443] width 254 height 40
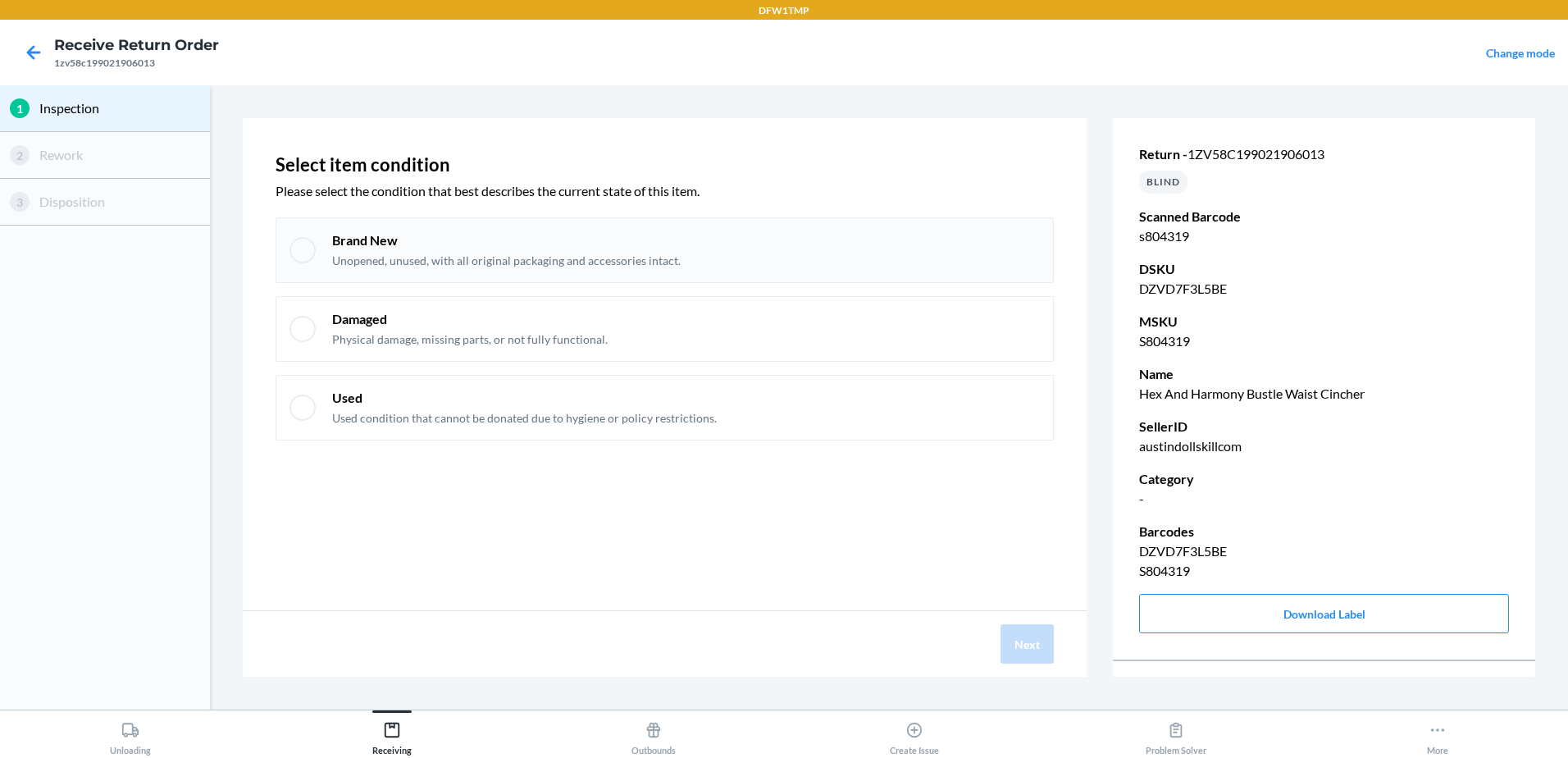
click at [385, 236] on div "Brand New Unopened, unused, with all original packaging and accessories intact." at bounding box center [665, 250] width 779 height 66
drag, startPoint x: 375, startPoint y: 248, endPoint x: 418, endPoint y: 279, distance: 53.0
click at [376, 248] on p "Brand New" at bounding box center [506, 240] width 348 height 18
click at [631, 268] on p "Unopened, unused, with all original packaging and accessories intact." at bounding box center [506, 260] width 348 height 16
checkbox input "true"
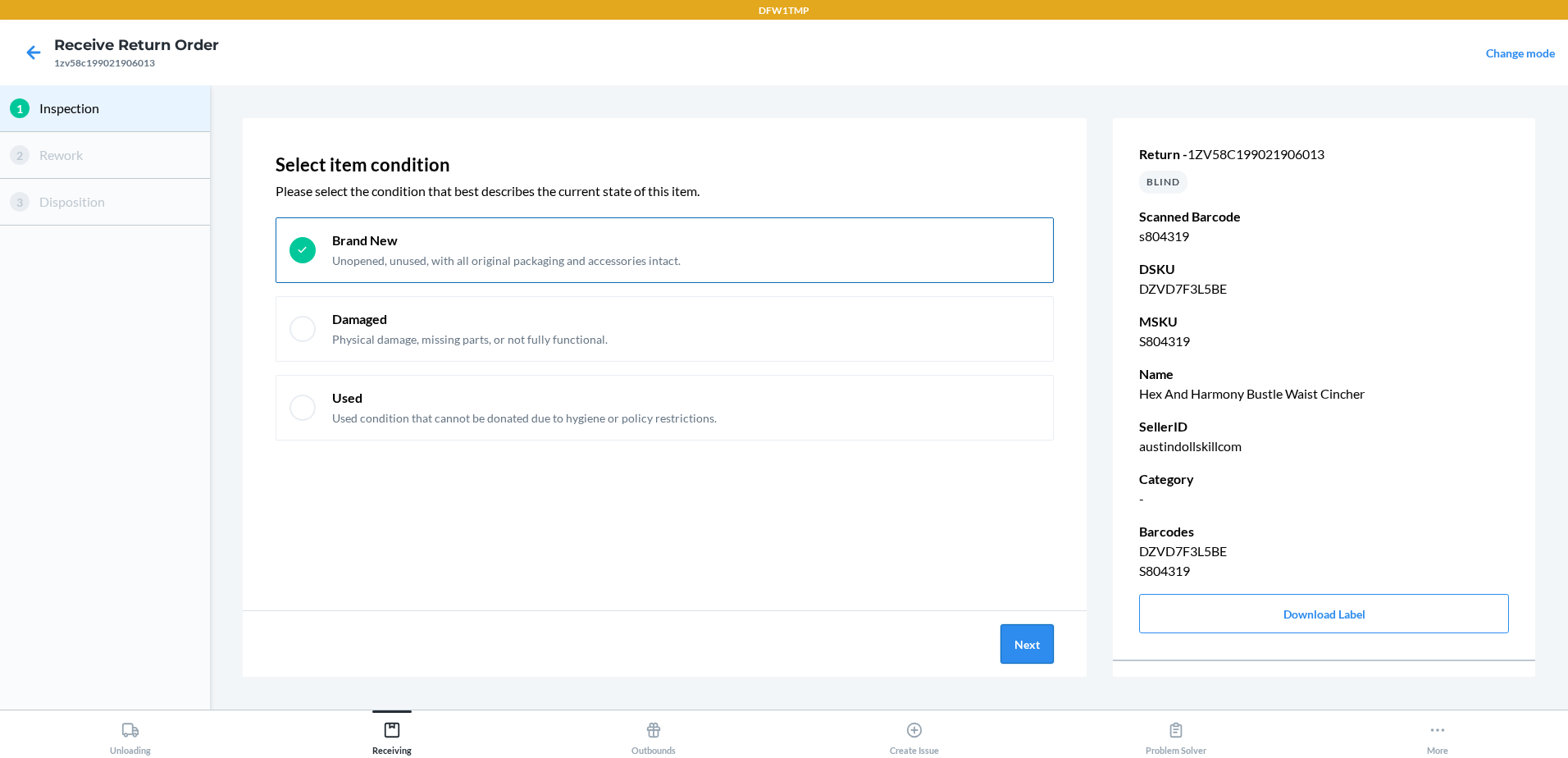
click at [1049, 634] on button "Next" at bounding box center [1027, 643] width 53 height 40
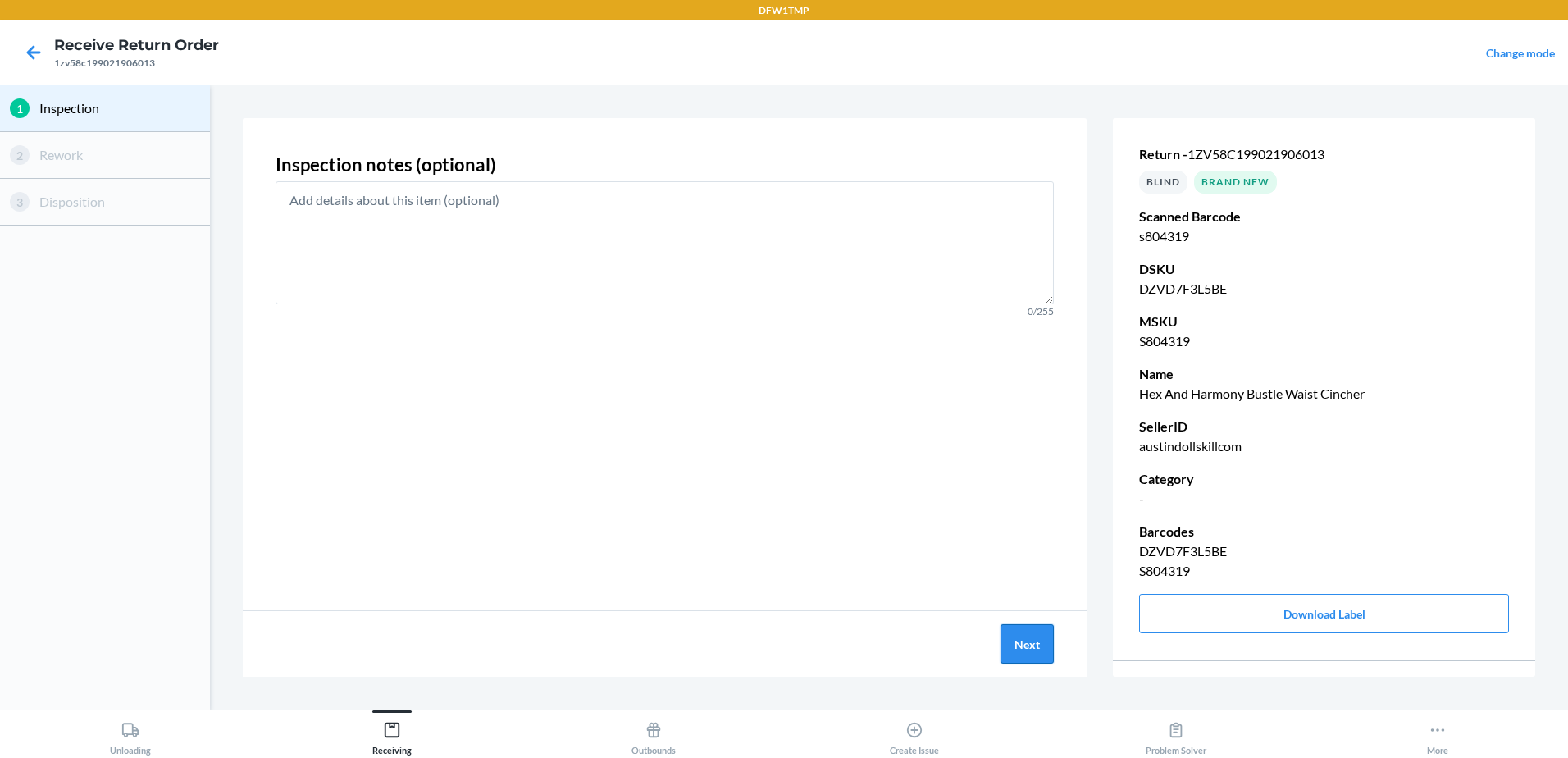
click at [1031, 644] on button "Next" at bounding box center [1027, 643] width 53 height 40
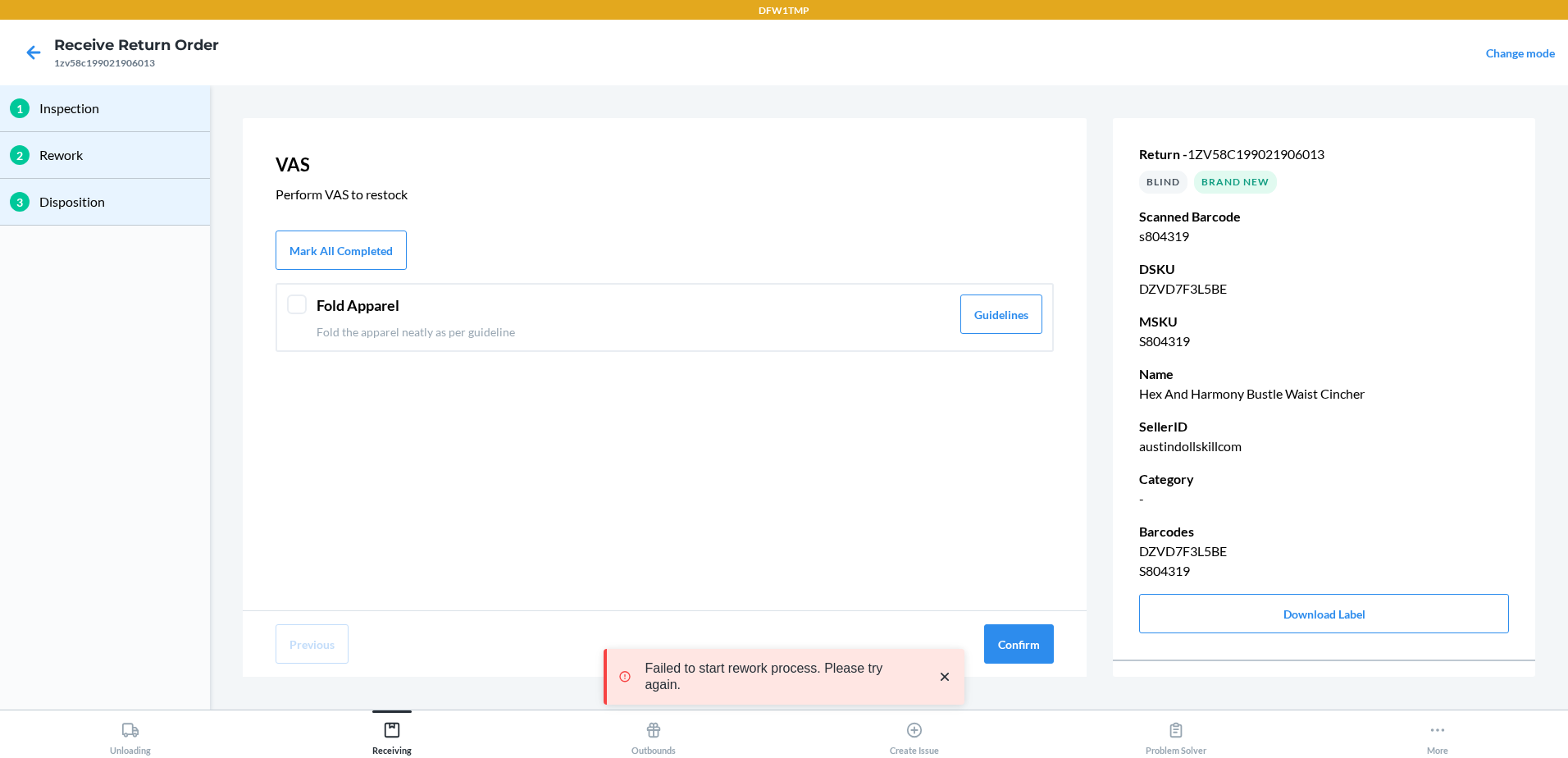
drag, startPoint x: 322, startPoint y: 311, endPoint x: 330, endPoint y: 315, distance: 8.9
click at [330, 315] on header "Fold Apparel" at bounding box center [633, 305] width 634 height 22
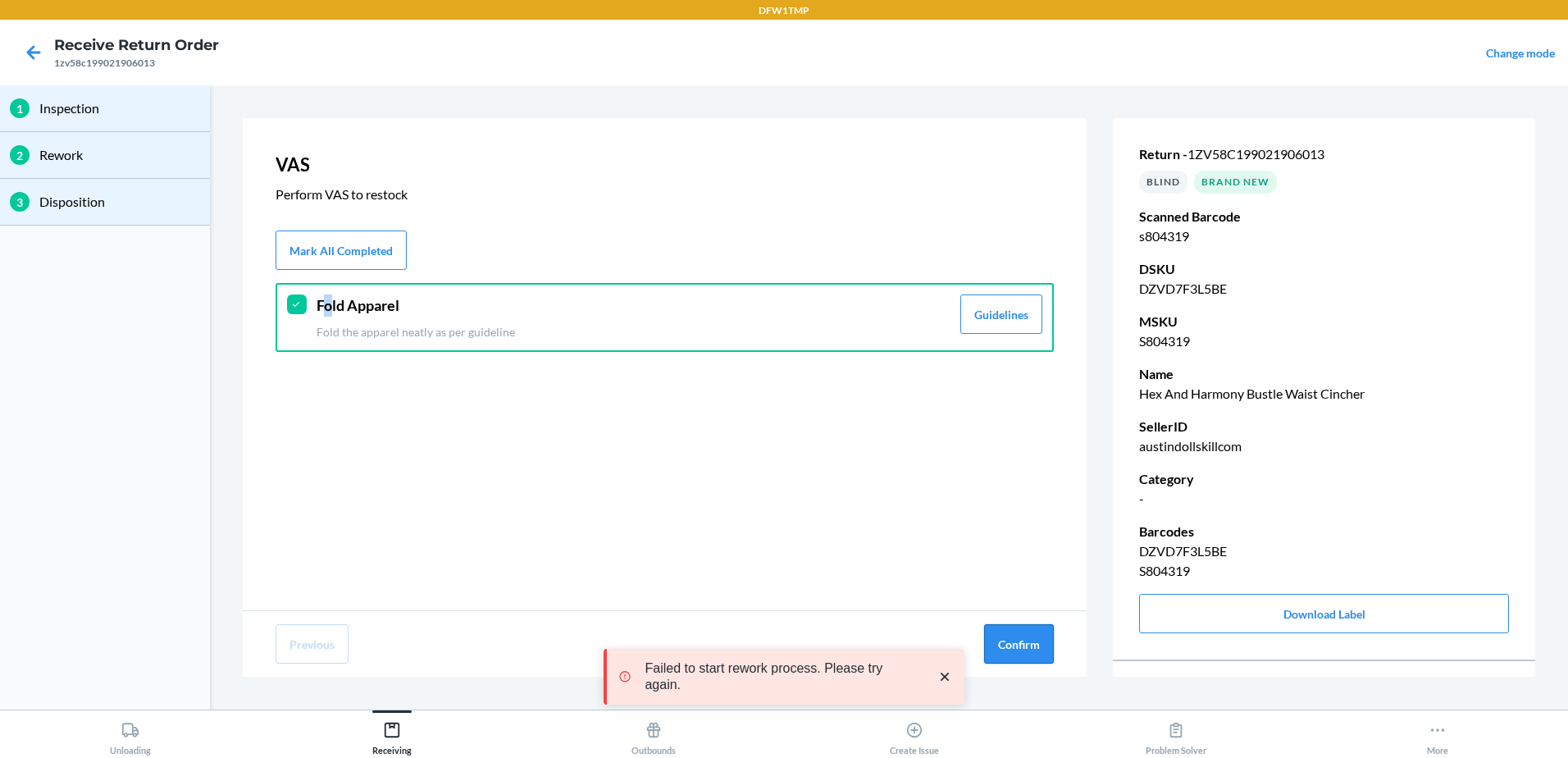
click at [1006, 633] on button "Confirm" at bounding box center [1020, 643] width 70 height 40
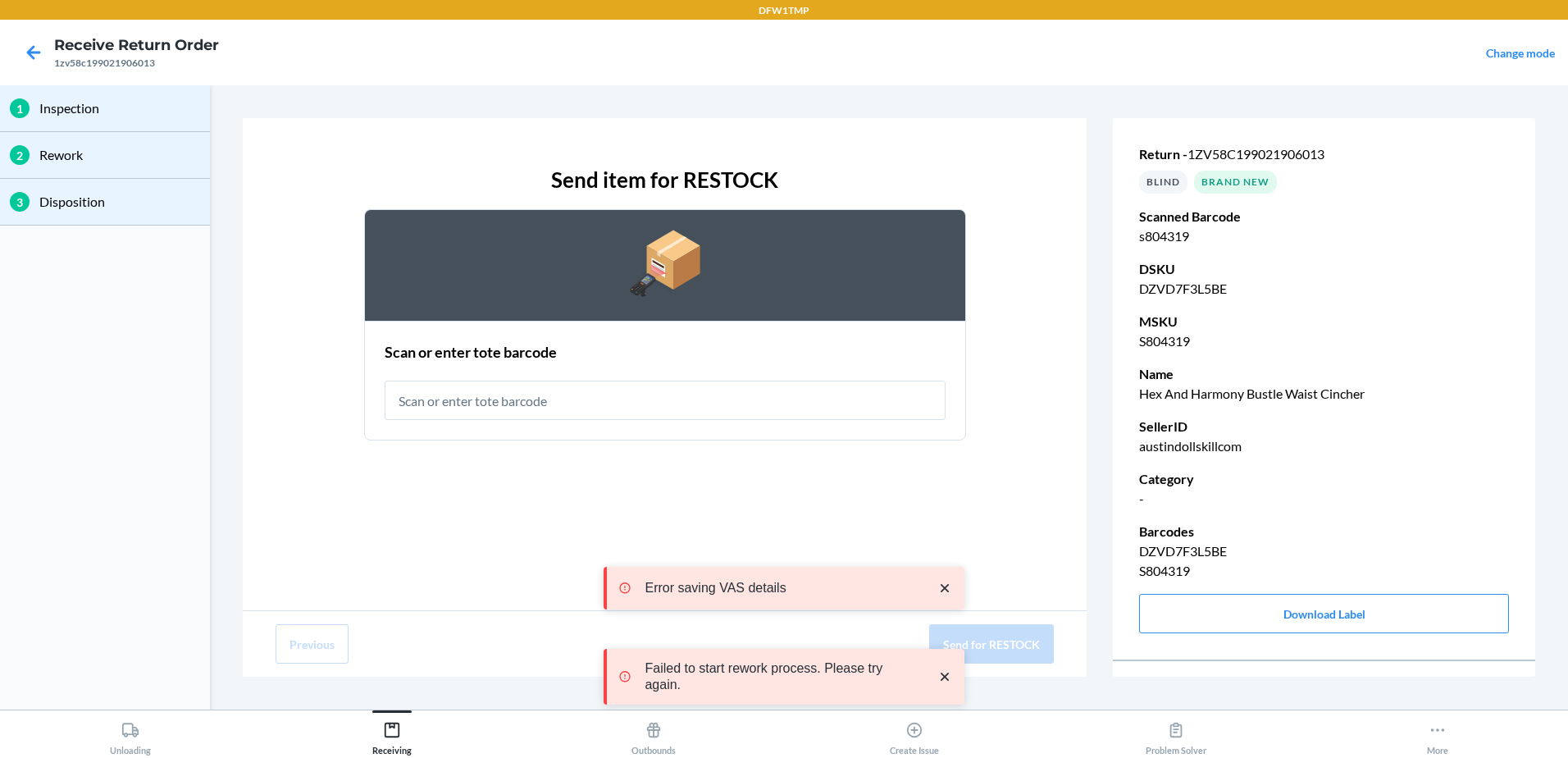
click at [472, 394] on input "text" at bounding box center [666, 399] width 561 height 40
type input "rt-07"
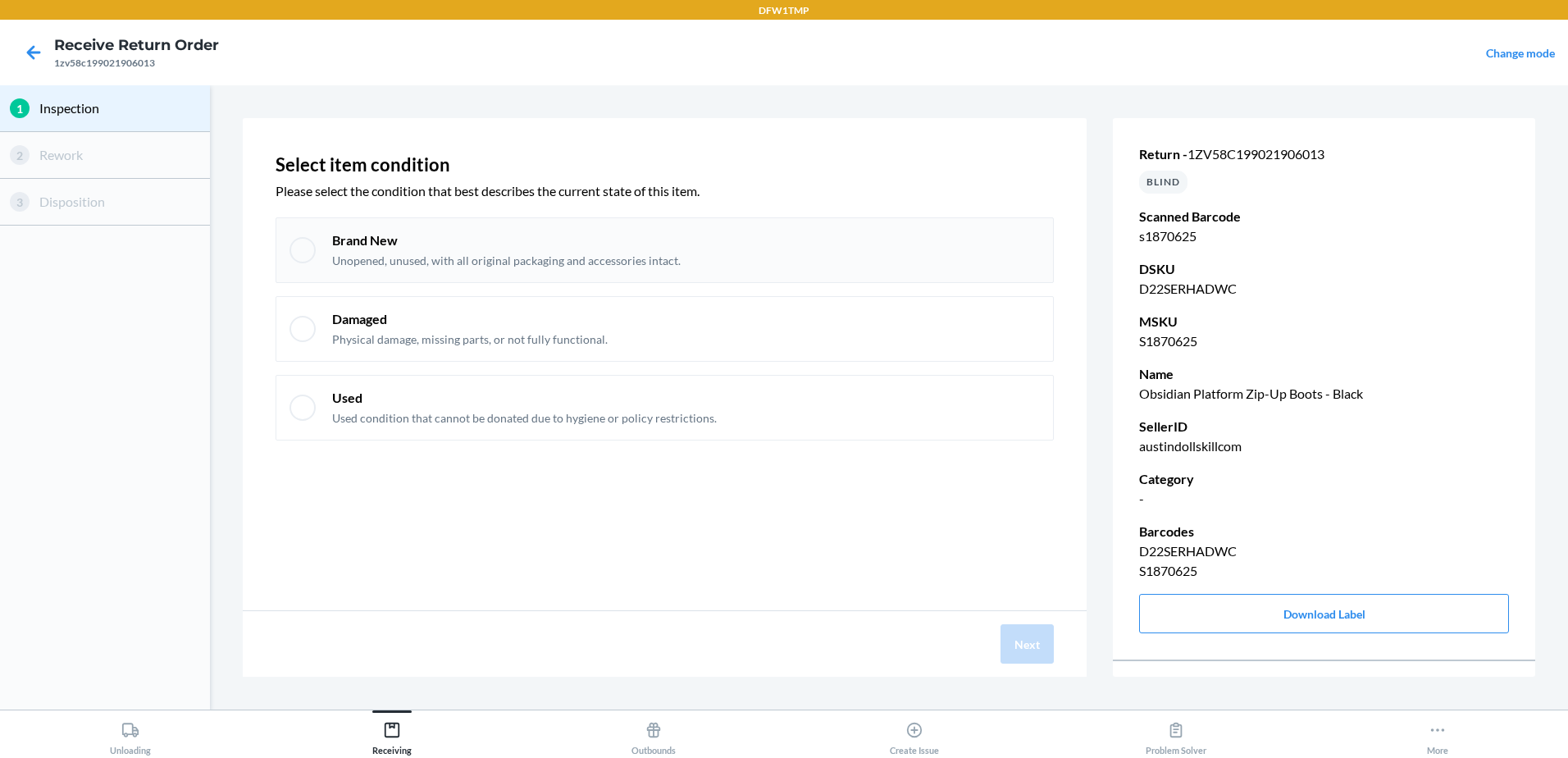
click at [319, 267] on div "Brand New Unopened, unused, with all original packaging and accessories intact." at bounding box center [665, 250] width 779 height 66
checkbox input "true"
click at [1044, 633] on button "Next" at bounding box center [1027, 643] width 53 height 40
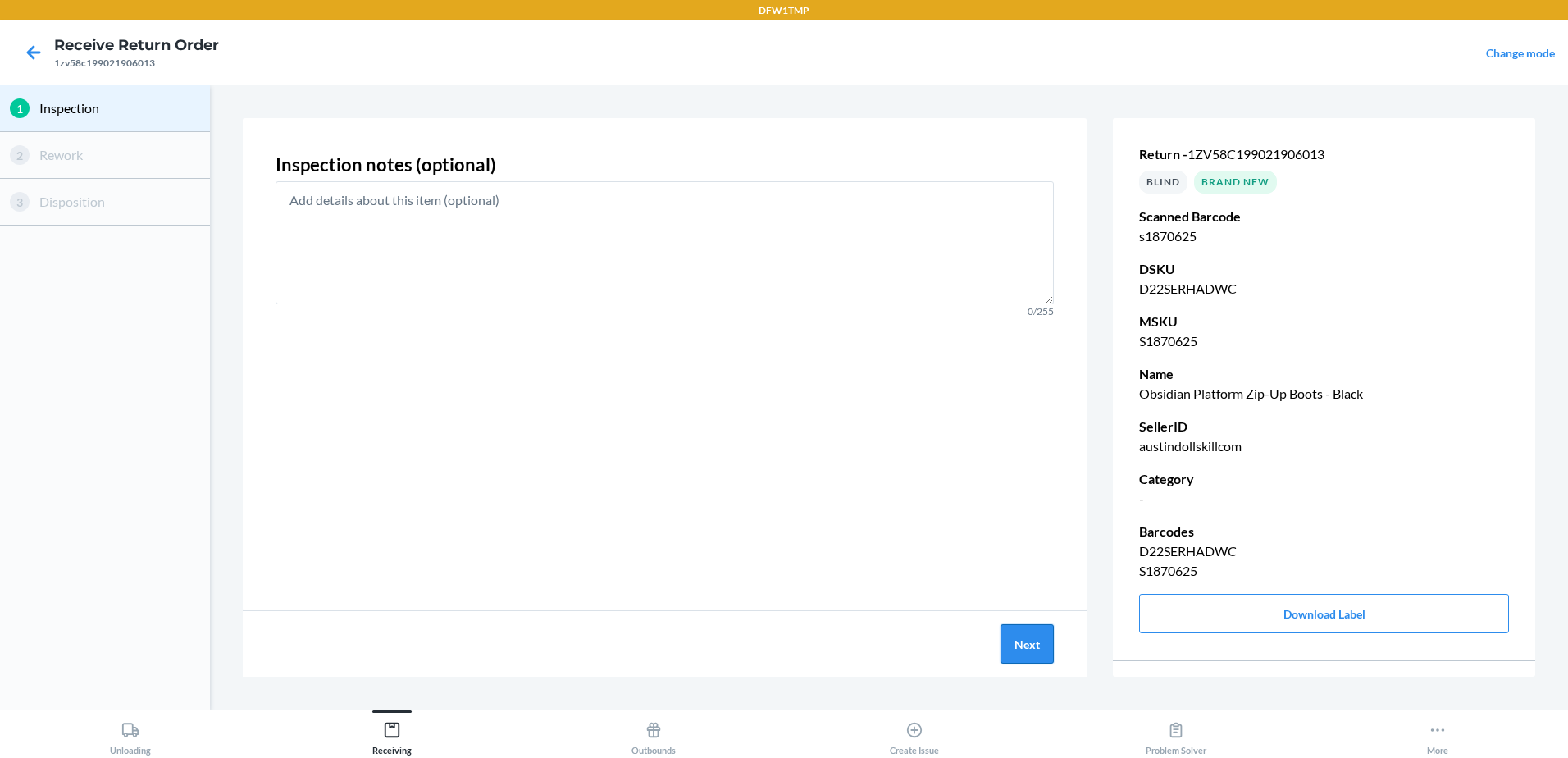
click at [1042, 650] on button "Next" at bounding box center [1027, 643] width 53 height 40
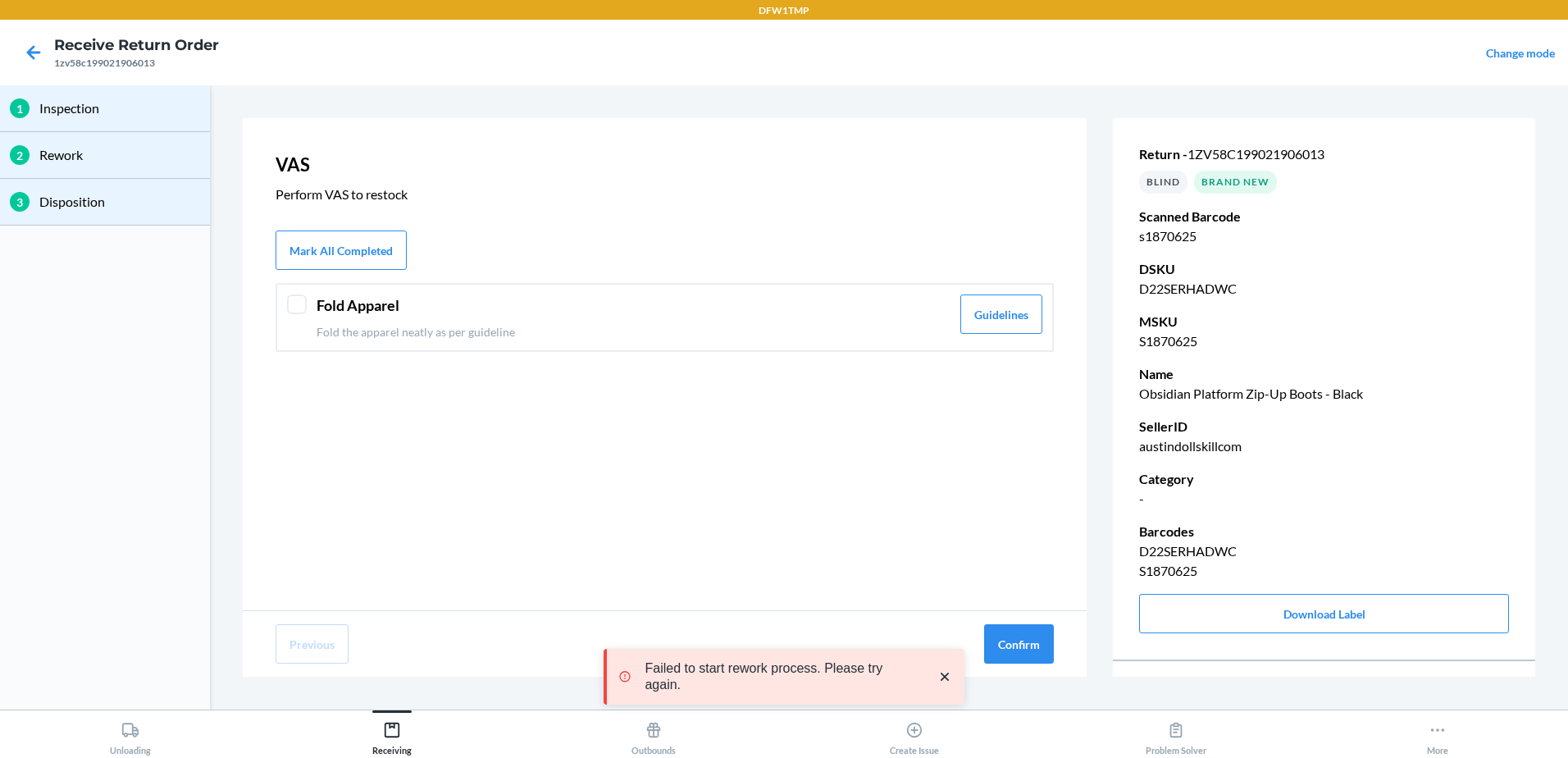
click at [374, 306] on header "Fold Apparel" at bounding box center [633, 305] width 634 height 22
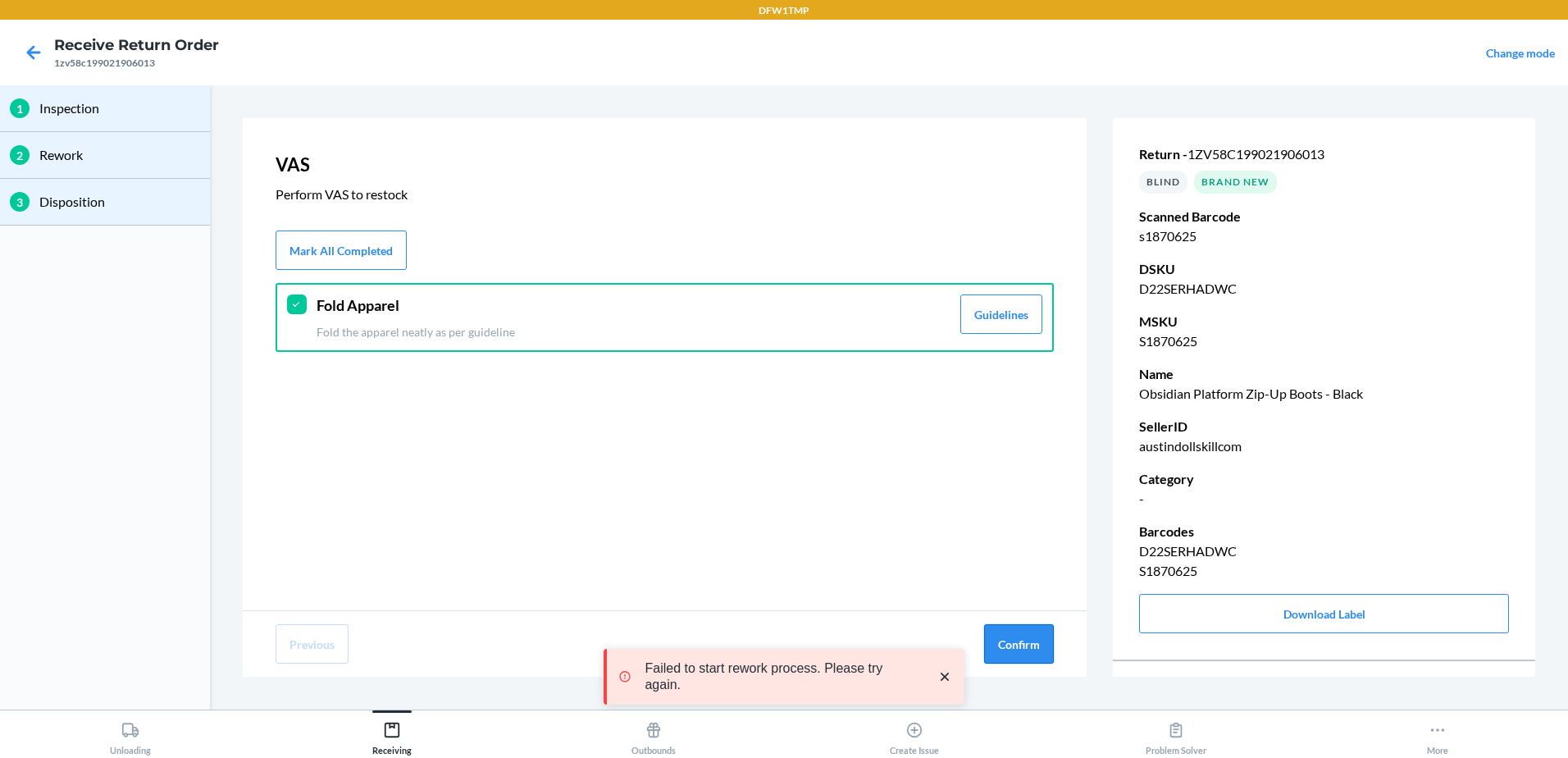
drag, startPoint x: 1021, startPoint y: 631, endPoint x: 988, endPoint y: 644, distance: 35.5
click at [1021, 632] on button "Confirm" at bounding box center [1020, 643] width 70 height 40
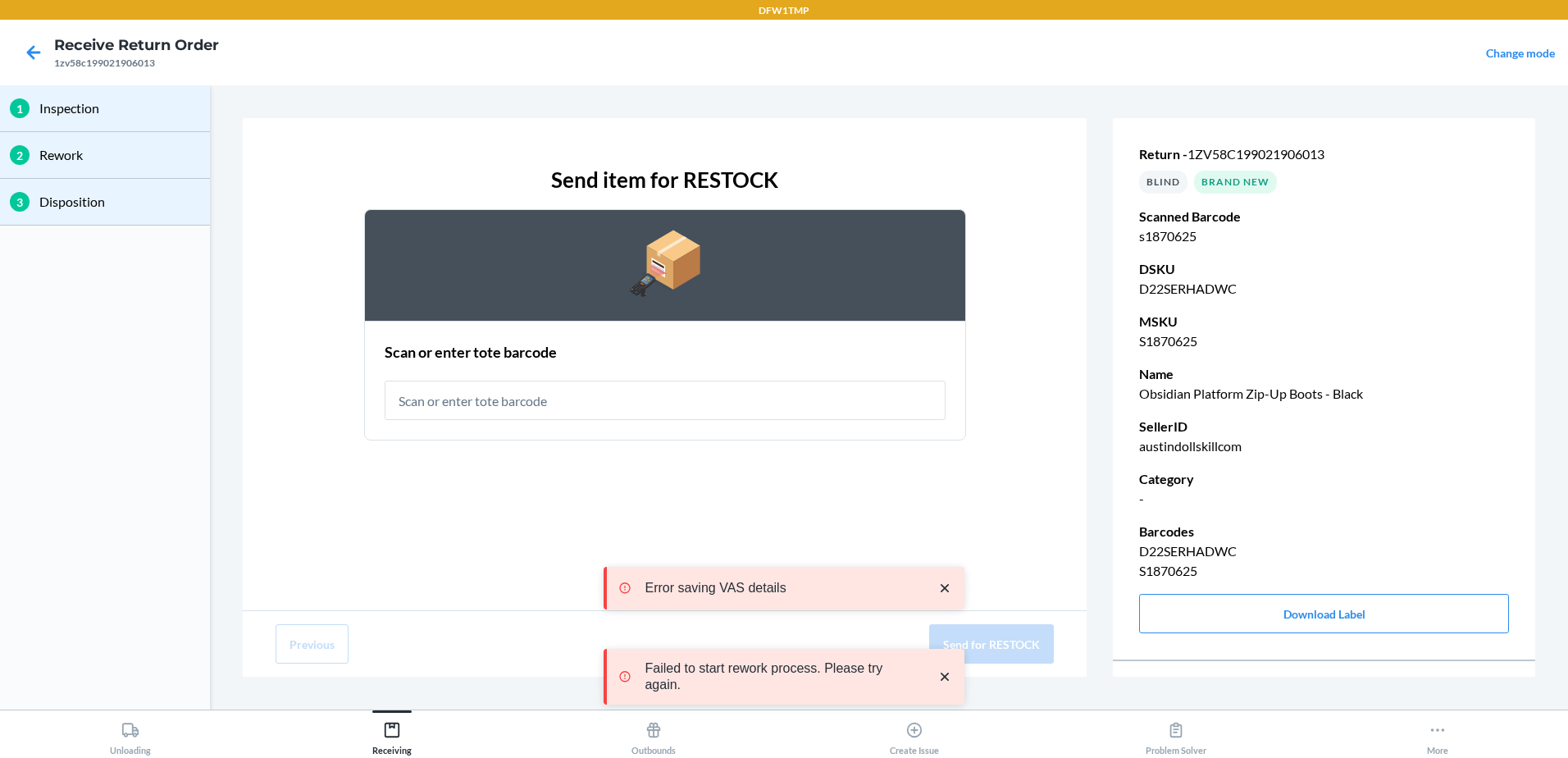
click at [525, 402] on input "text" at bounding box center [666, 399] width 561 height 40
type input "rt-07"
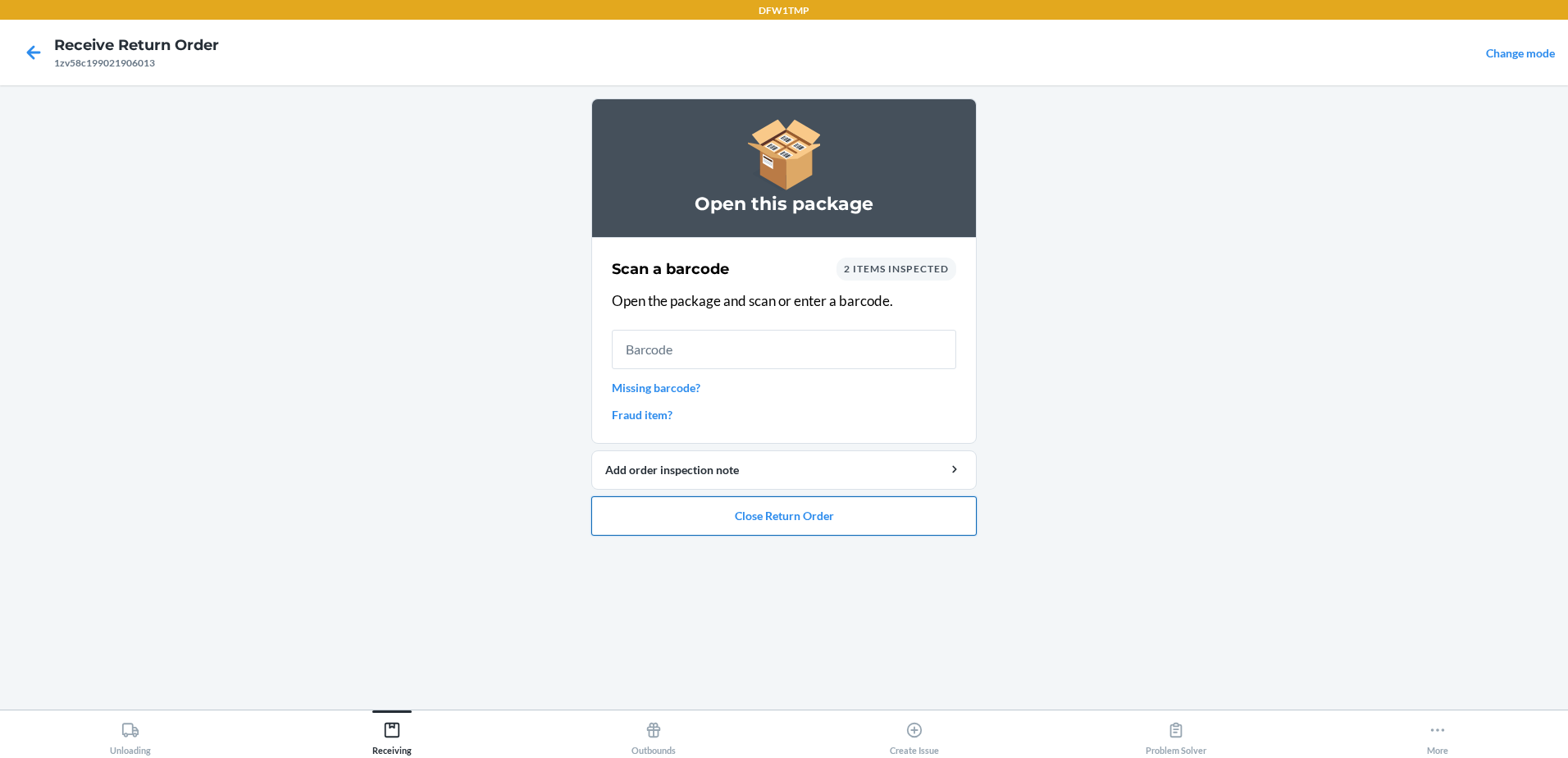
click at [919, 504] on button "Close Return Order" at bounding box center [784, 515] width 386 height 40
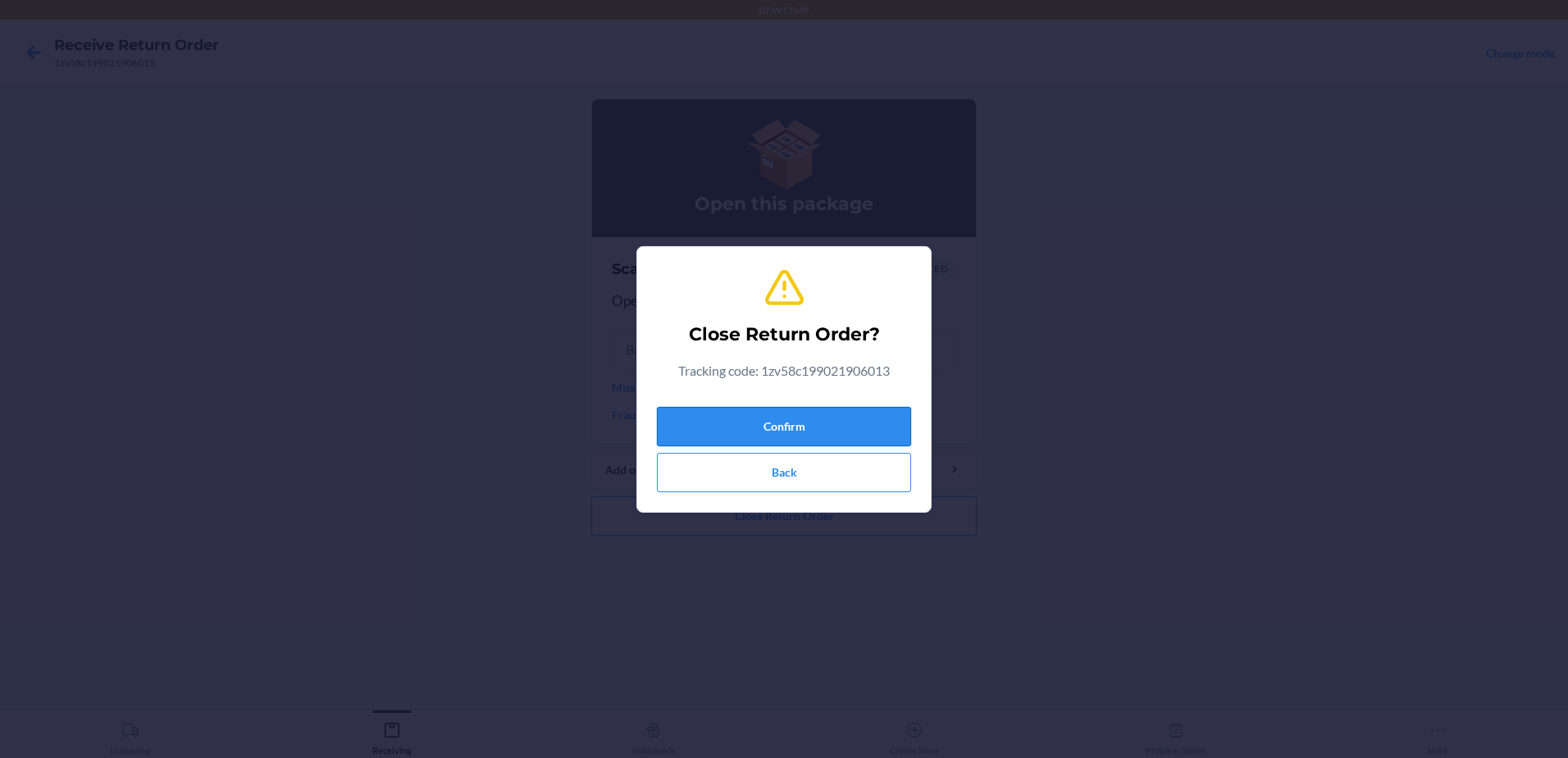
click at [824, 440] on button "Confirm" at bounding box center [784, 426] width 254 height 40
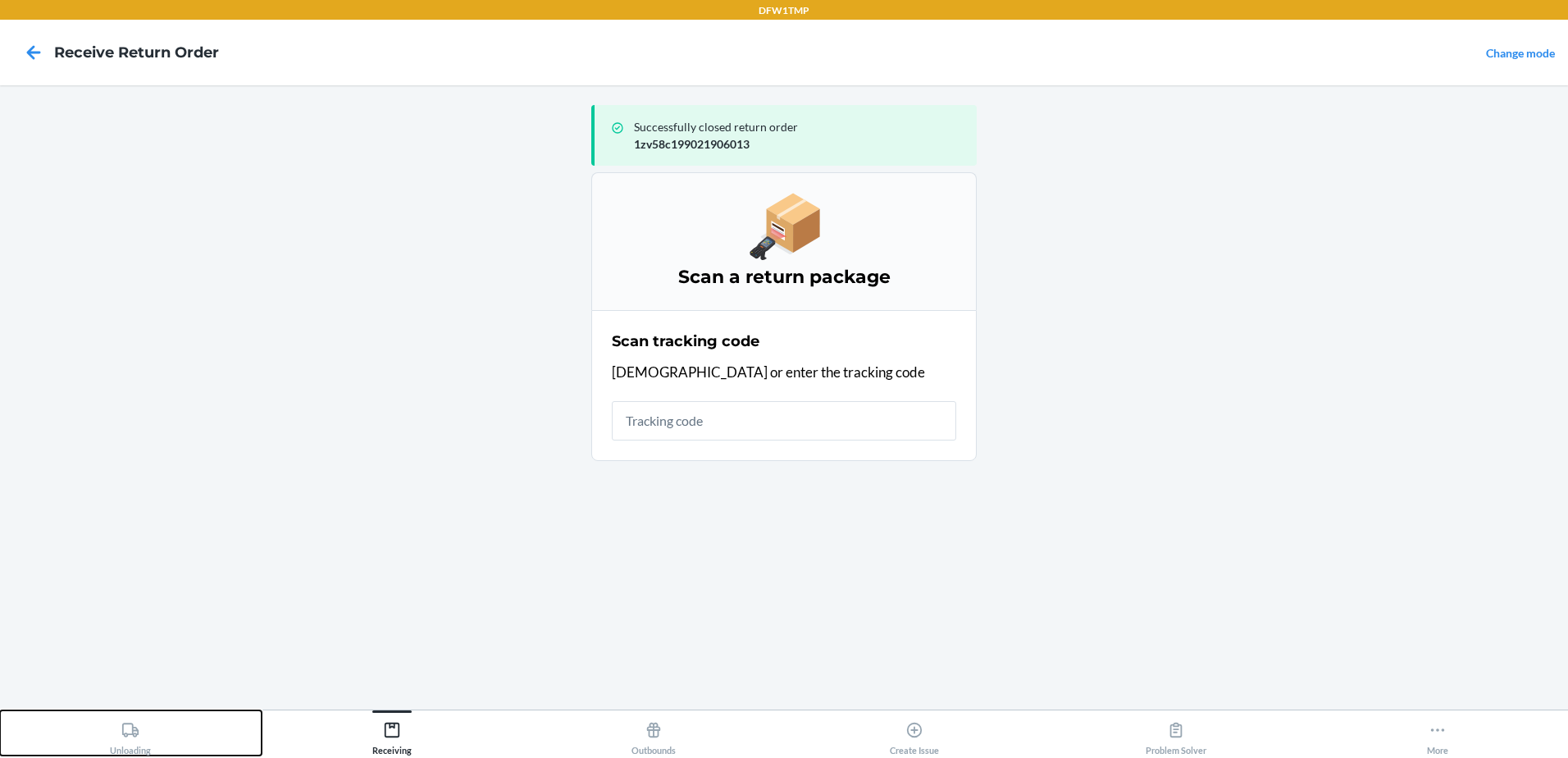
click at [131, 753] on div "Unloading" at bounding box center [131, 735] width 41 height 41
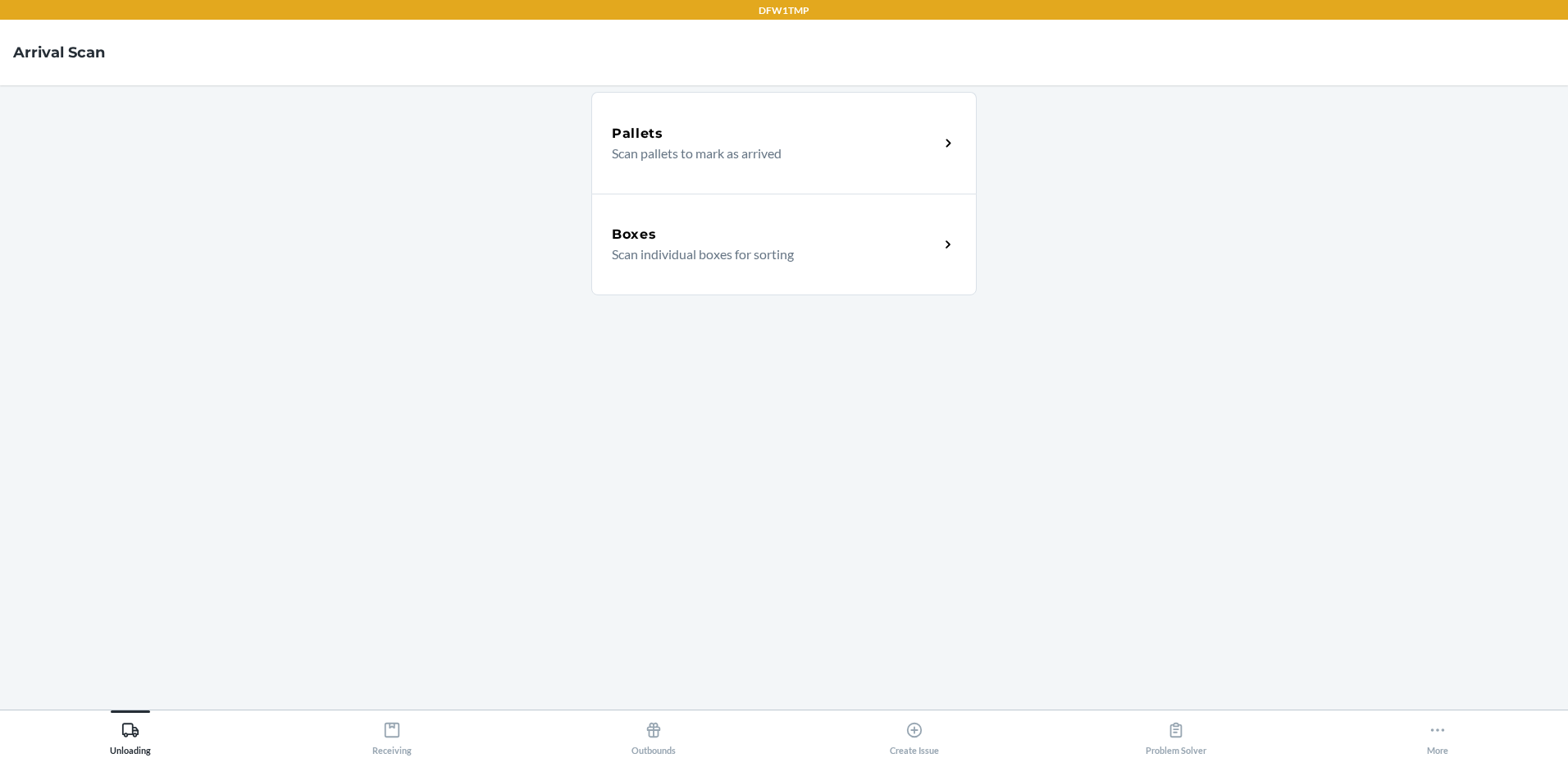
click at [946, 159] on div "Pallets Scan pallets to mark as arrived" at bounding box center [784, 142] width 386 height 102
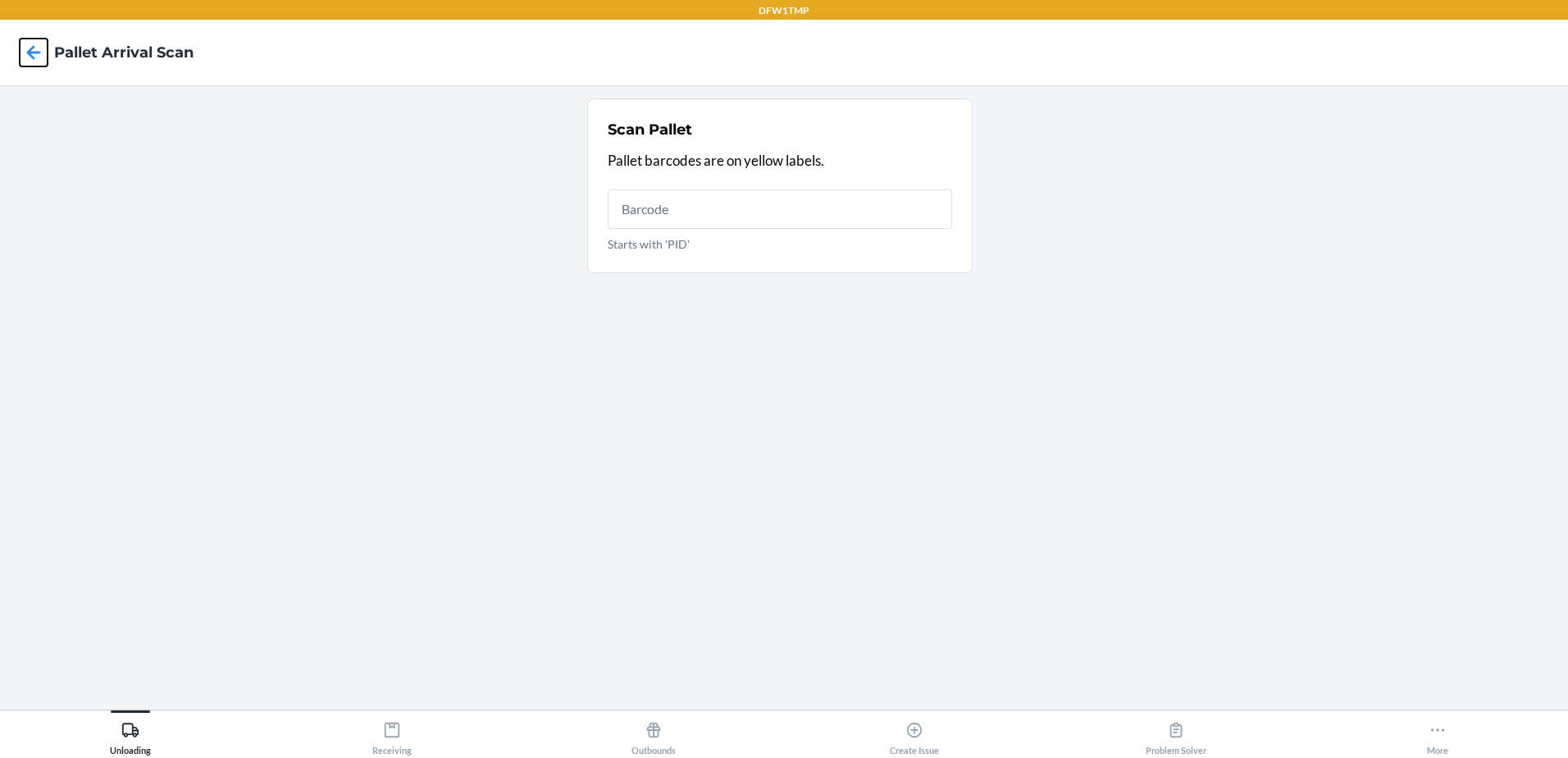
click at [35, 64] on icon at bounding box center [33, 52] width 28 height 28
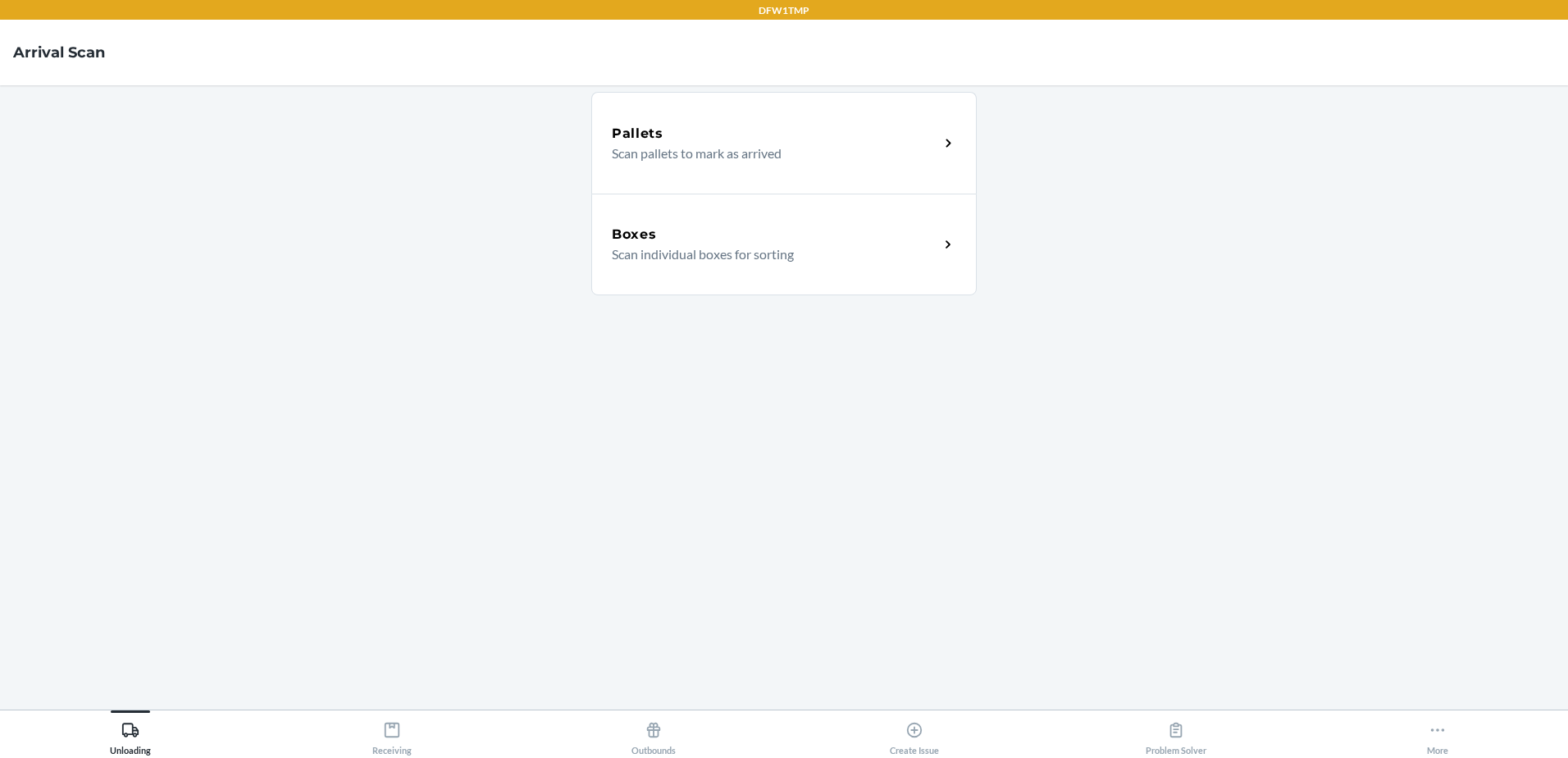
click at [937, 272] on div "Boxes Scan individual boxes for sorting" at bounding box center [784, 244] width 386 height 102
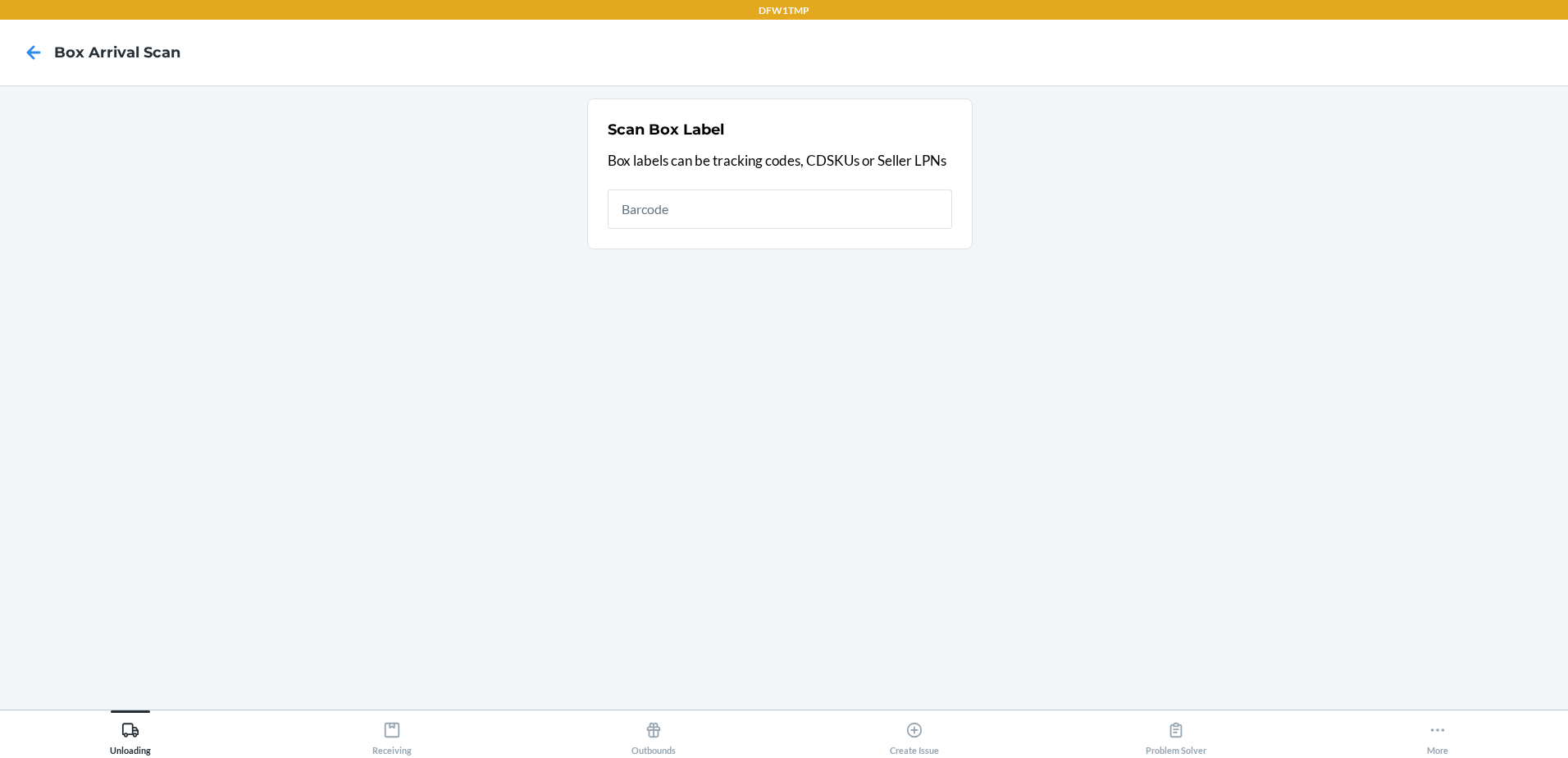
click at [683, 224] on input "text" at bounding box center [780, 209] width 344 height 40
click at [142, 720] on div "Unloading" at bounding box center [131, 735] width 41 height 41
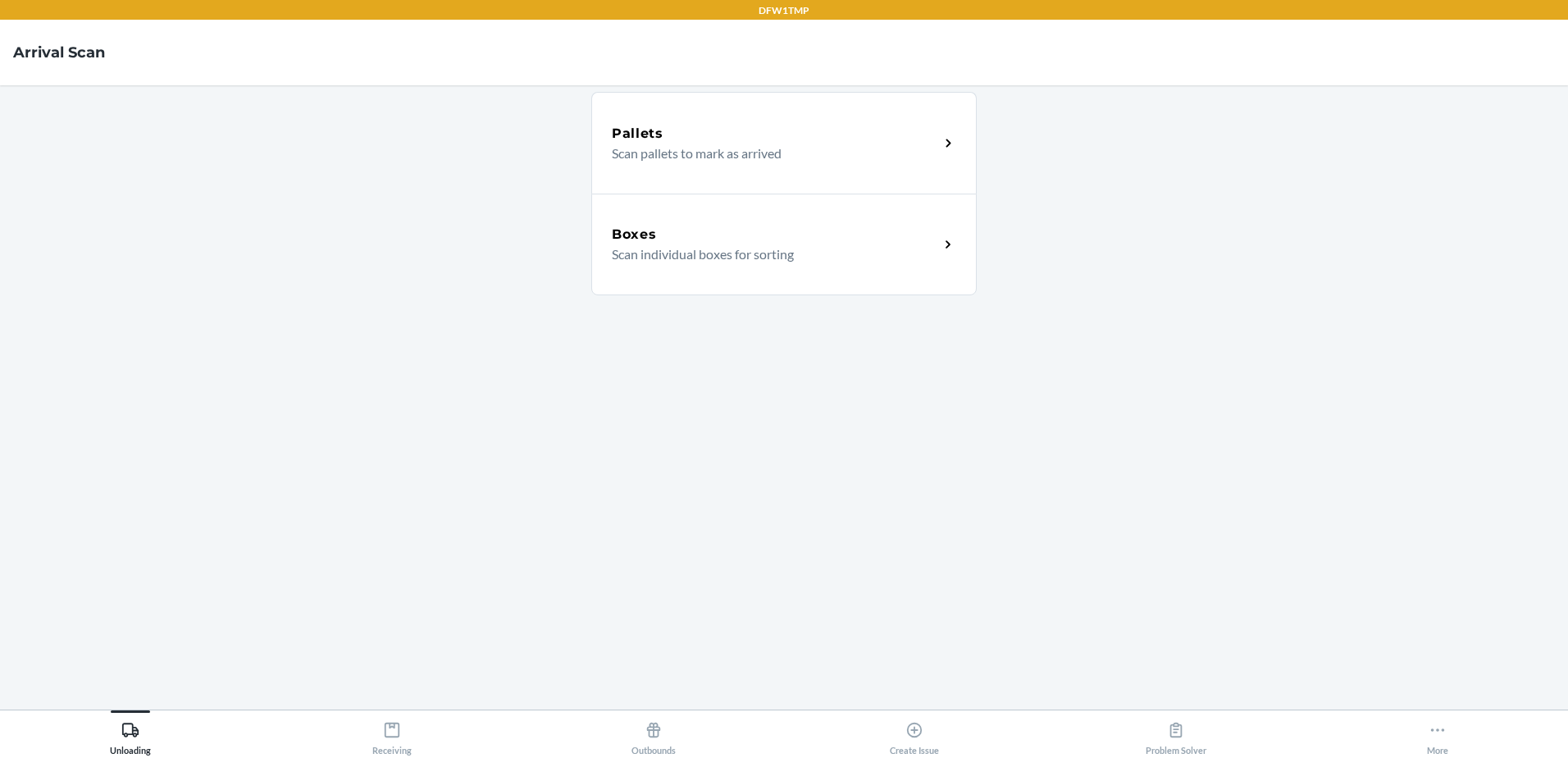
click at [812, 315] on div "Pallets Scan pallets to mark as arrived Boxes Scan individual boxes for sorting" at bounding box center [784, 397] width 386 height 598
click at [817, 258] on p "Scan individual boxes for sorting" at bounding box center [769, 254] width 314 height 19
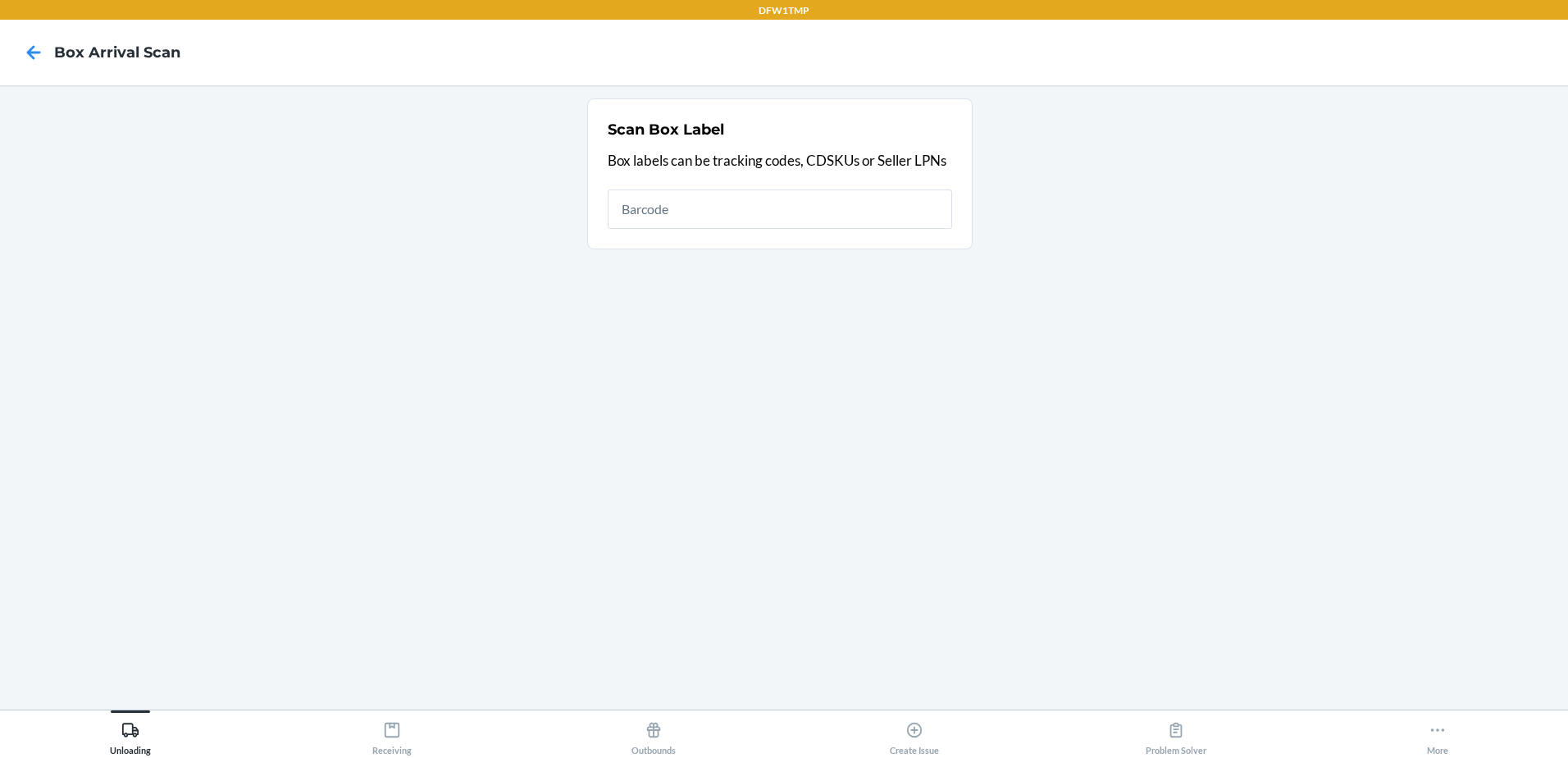
click at [771, 204] on input "text" at bounding box center [780, 209] width 344 height 40
type input "1zh918279016746847"
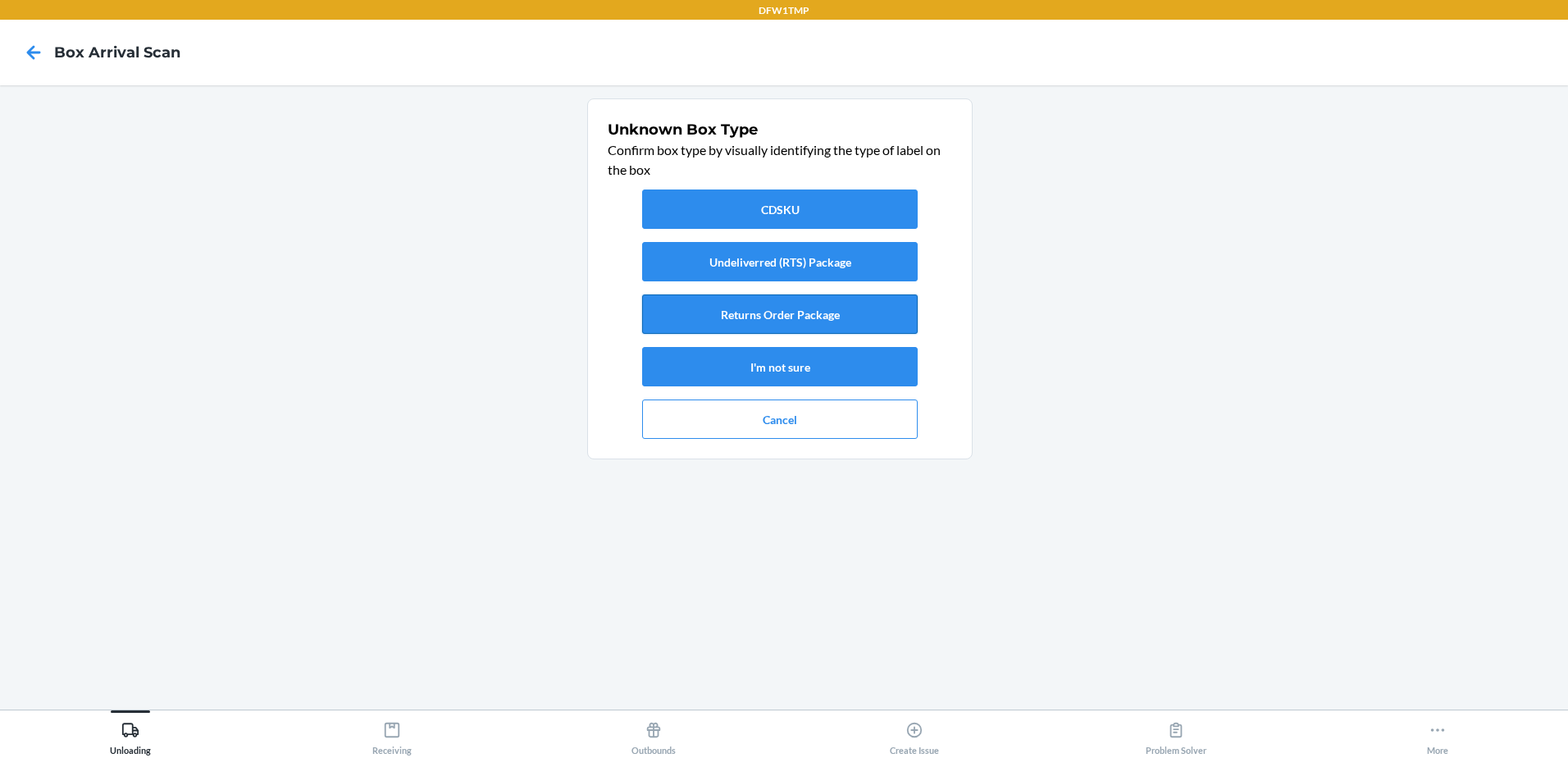
click at [753, 296] on button "Returns Order Package" at bounding box center [780, 313] width 276 height 40
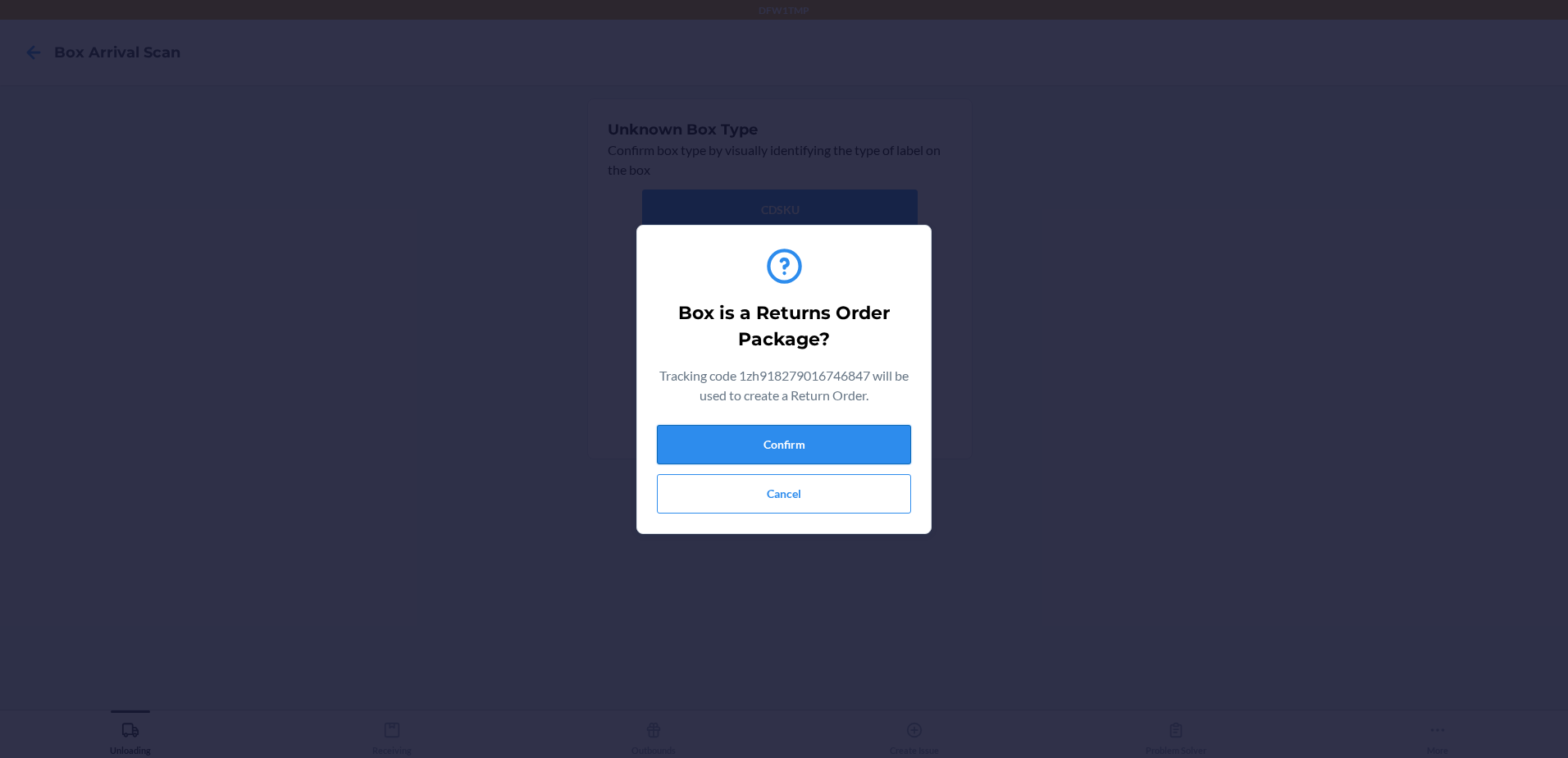
click at [868, 447] on button "Confirm" at bounding box center [784, 444] width 254 height 40
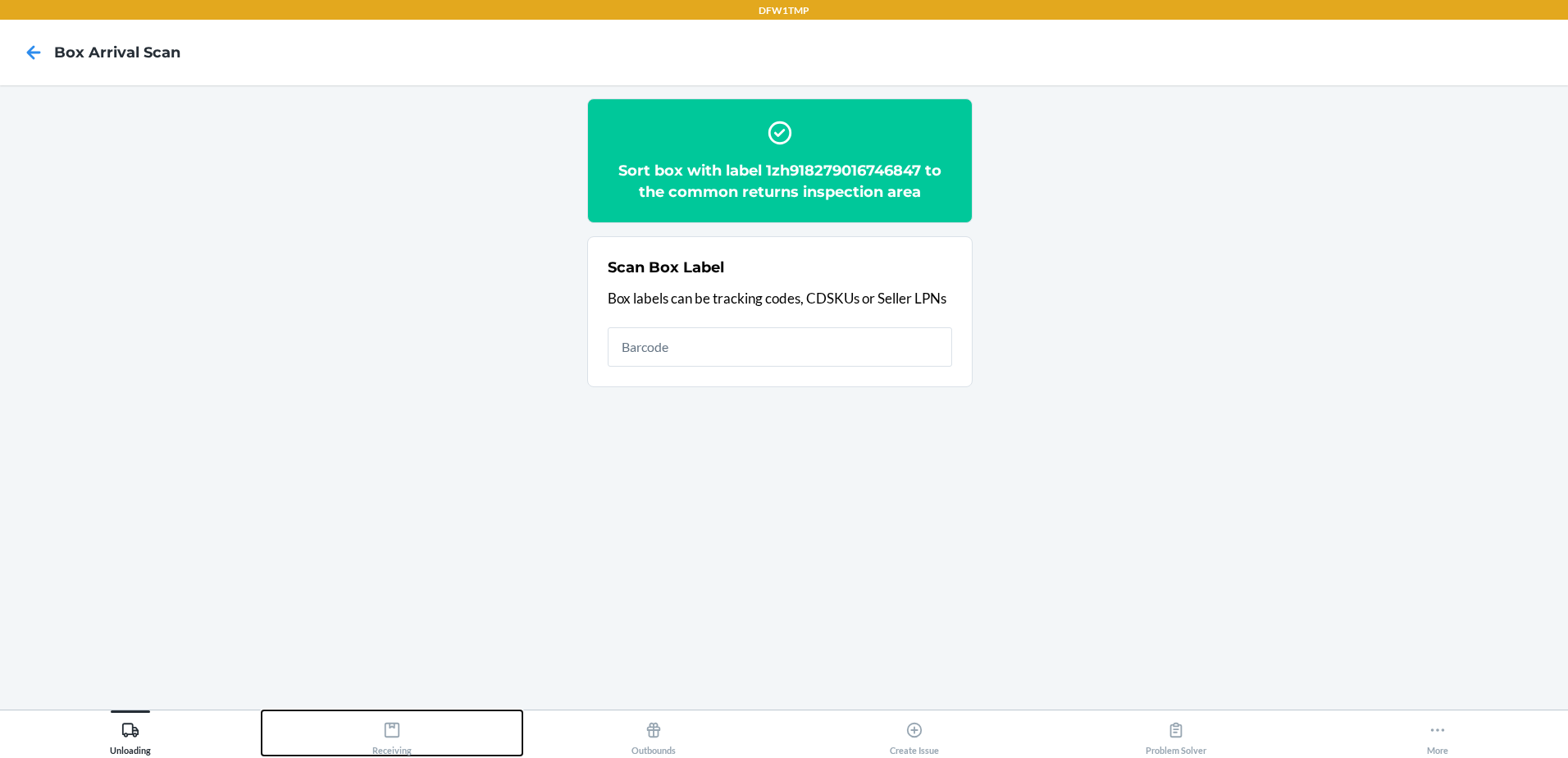
click at [417, 737] on button "Receiving" at bounding box center [393, 732] width 262 height 45
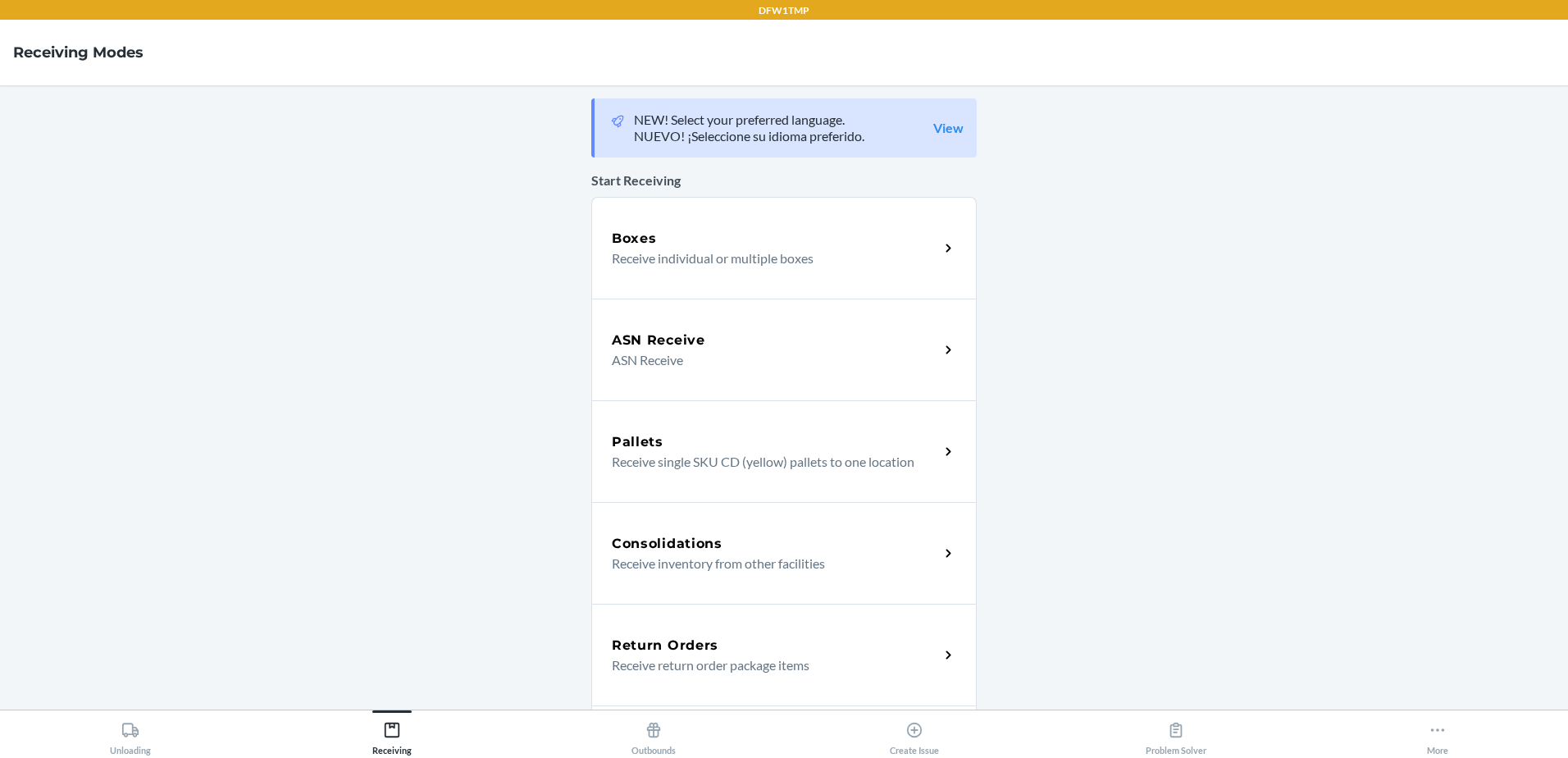
click at [707, 647] on h5 "Return Orders" at bounding box center [666, 645] width 106 height 19
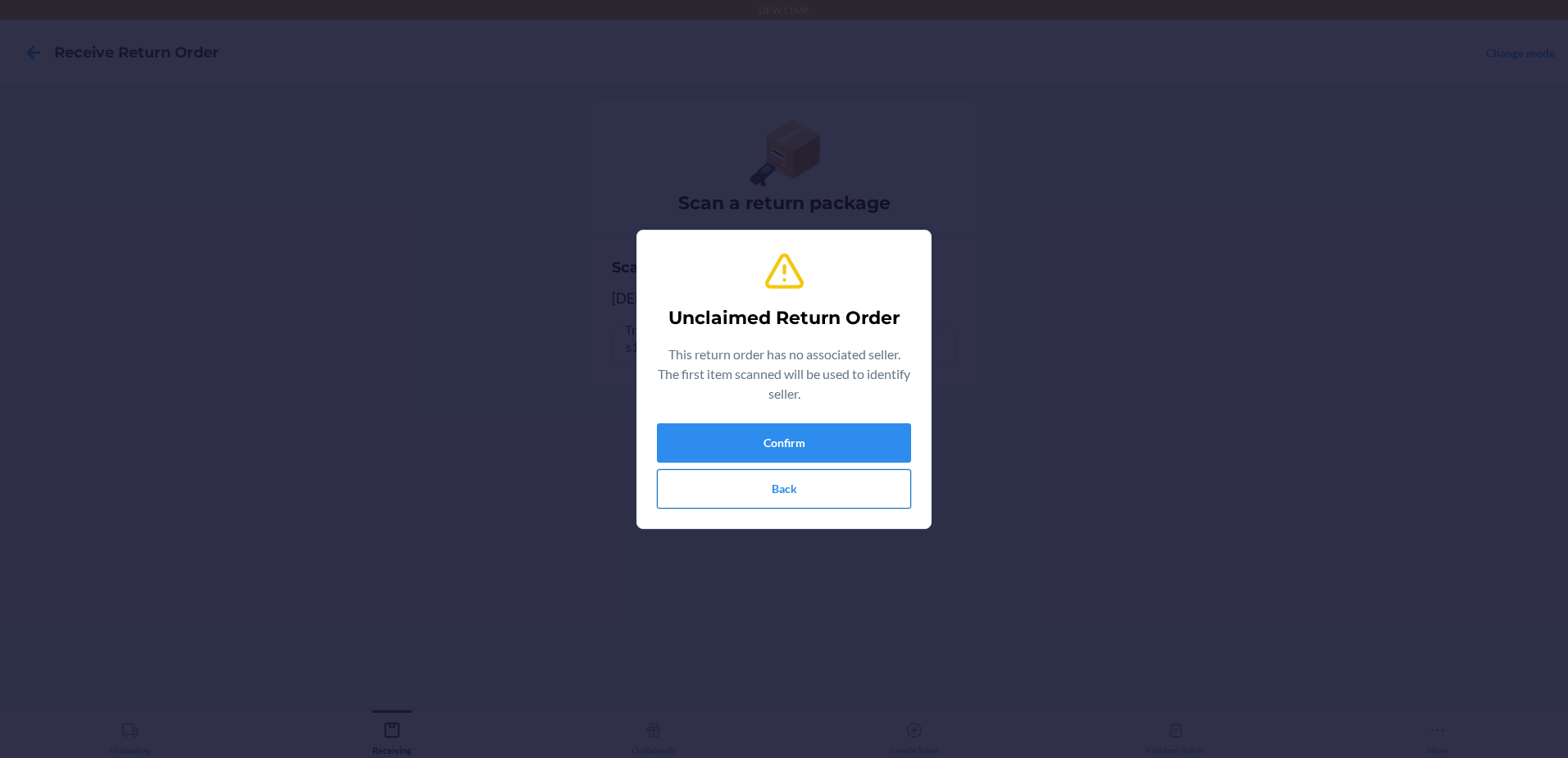
click at [812, 478] on button "Back" at bounding box center [784, 488] width 254 height 40
click at [883, 434] on button "Confirm" at bounding box center [784, 443] width 254 height 40
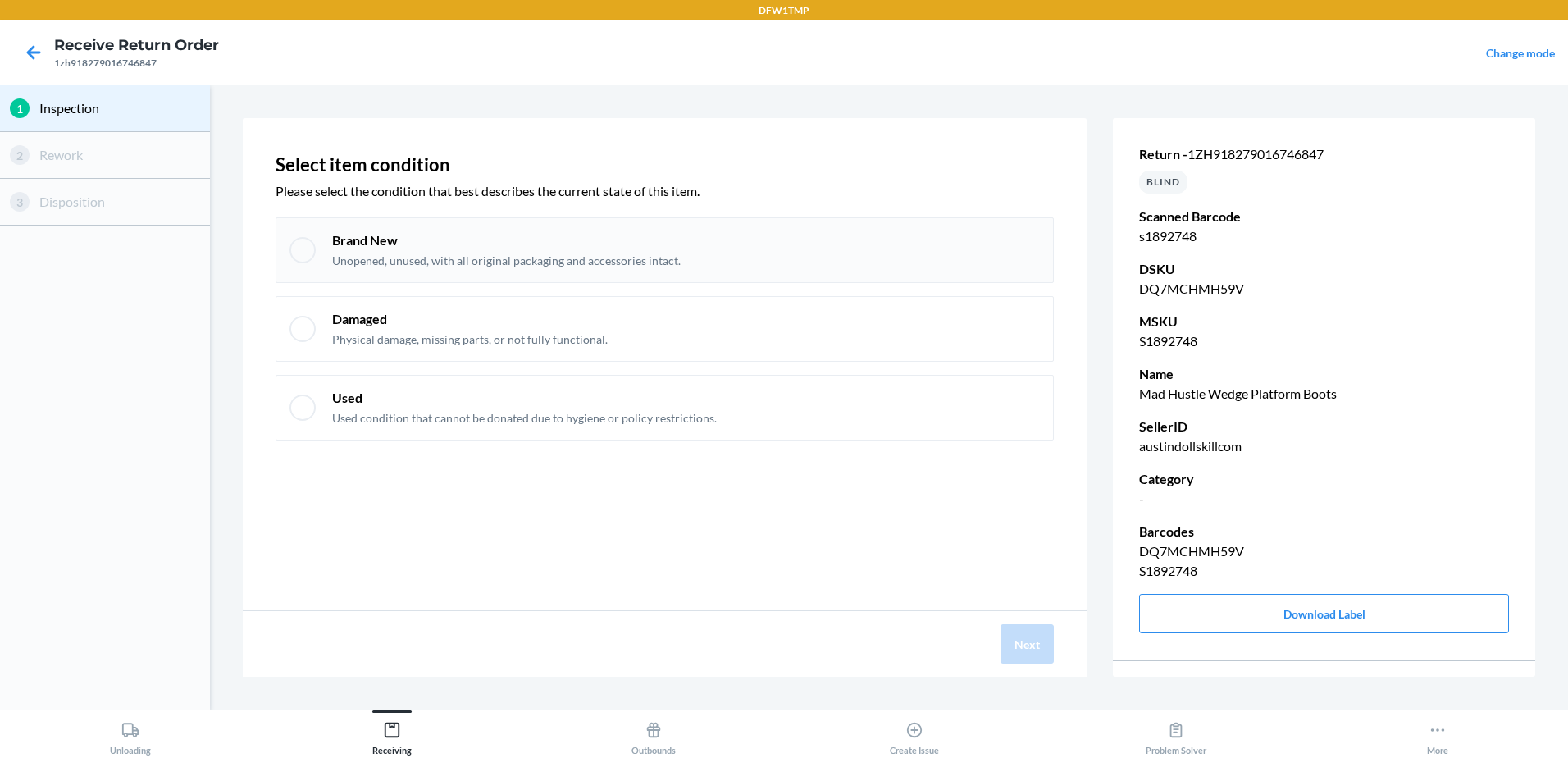
click at [417, 240] on p "Brand New" at bounding box center [506, 240] width 348 height 18
checkbox input "true"
click at [1027, 655] on button "Next" at bounding box center [1027, 643] width 53 height 40
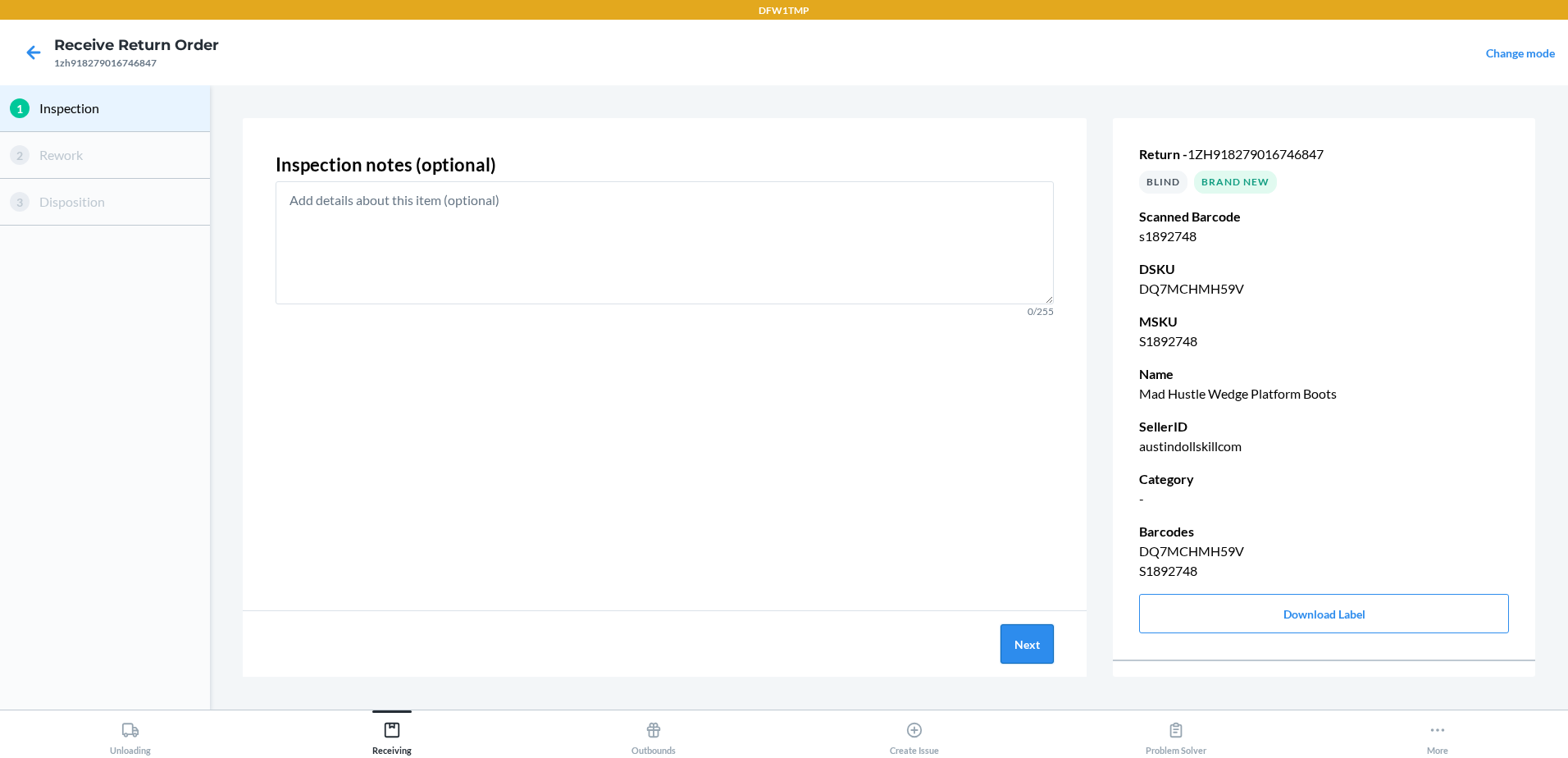
click at [1022, 642] on button "Next" at bounding box center [1027, 643] width 53 height 40
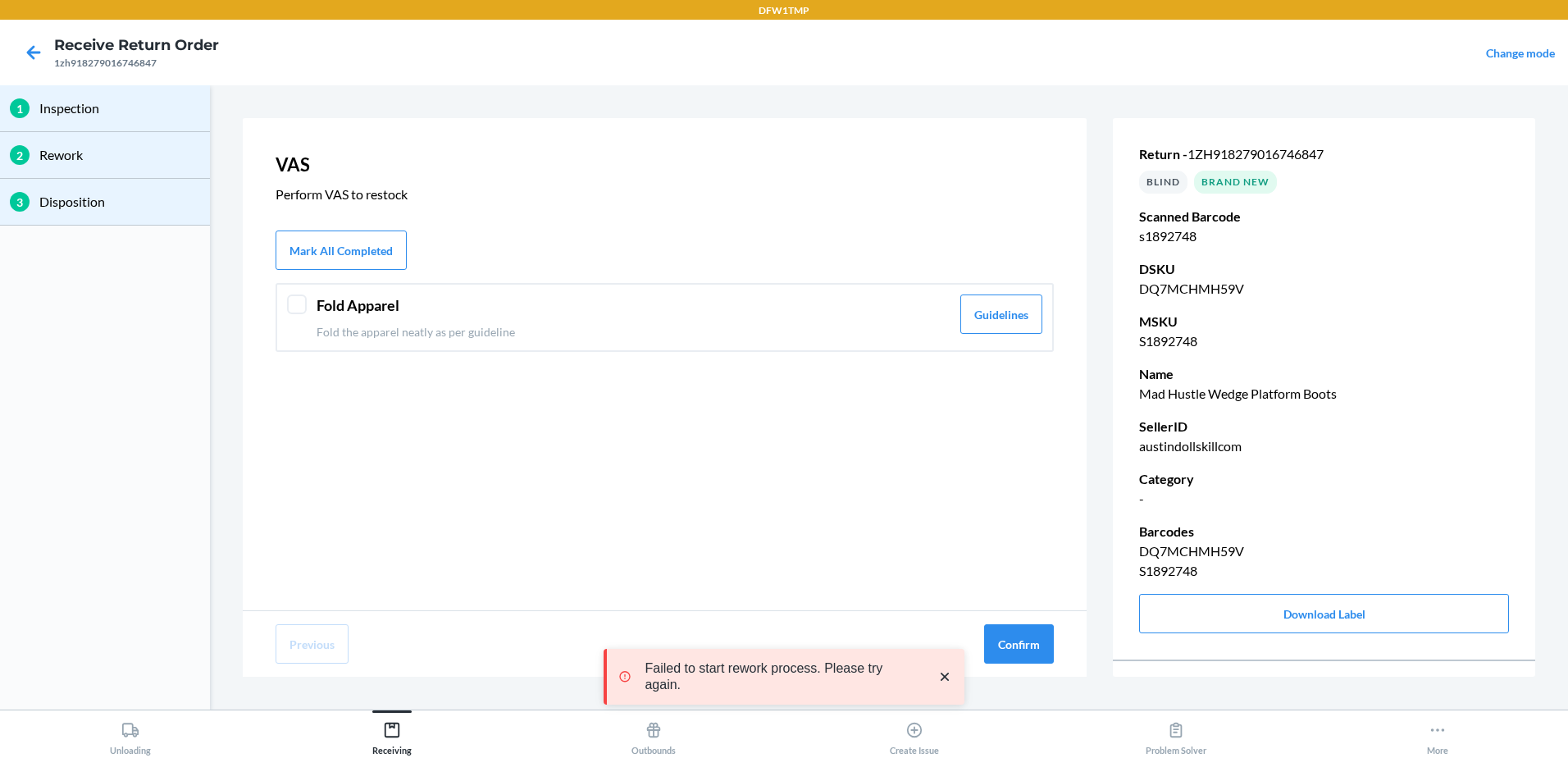
click at [288, 317] on div "Fold Apparel Fold the apparel neatly as per guideline Guidelines" at bounding box center [665, 317] width 779 height 69
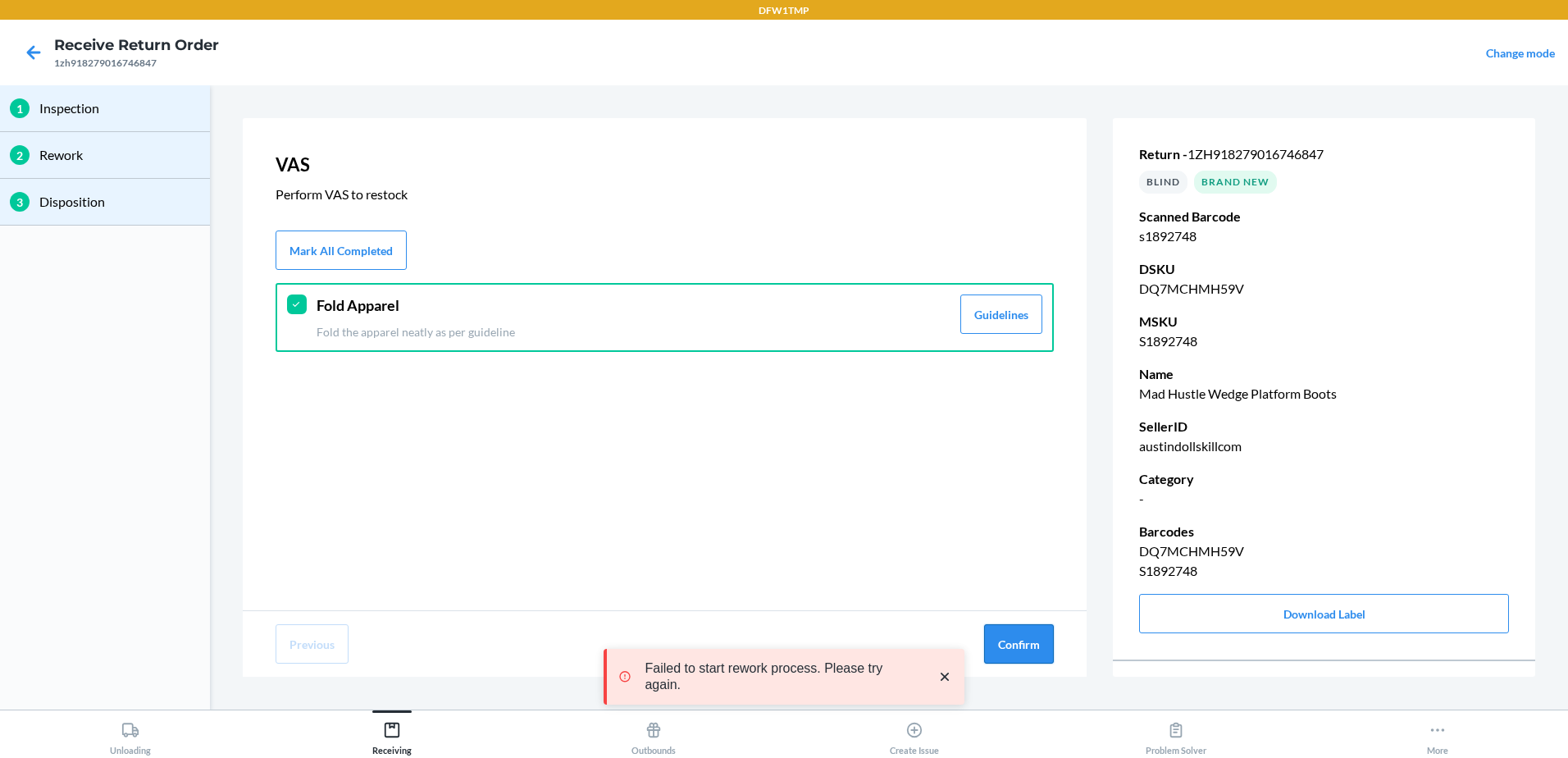
click at [1008, 652] on button "Confirm" at bounding box center [1020, 643] width 70 height 40
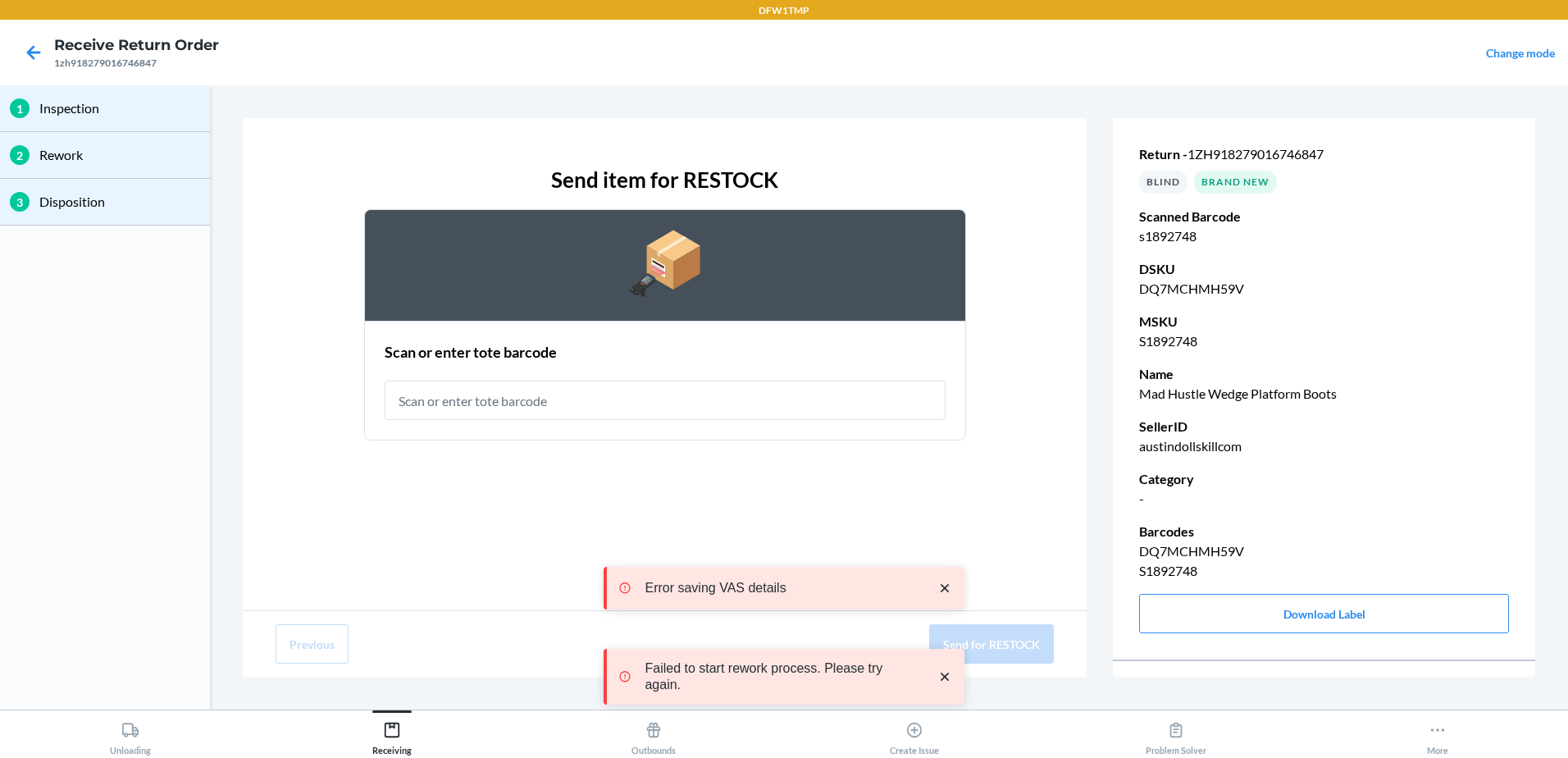
click at [590, 407] on input "text" at bounding box center [666, 399] width 561 height 40
type input "rt-07"
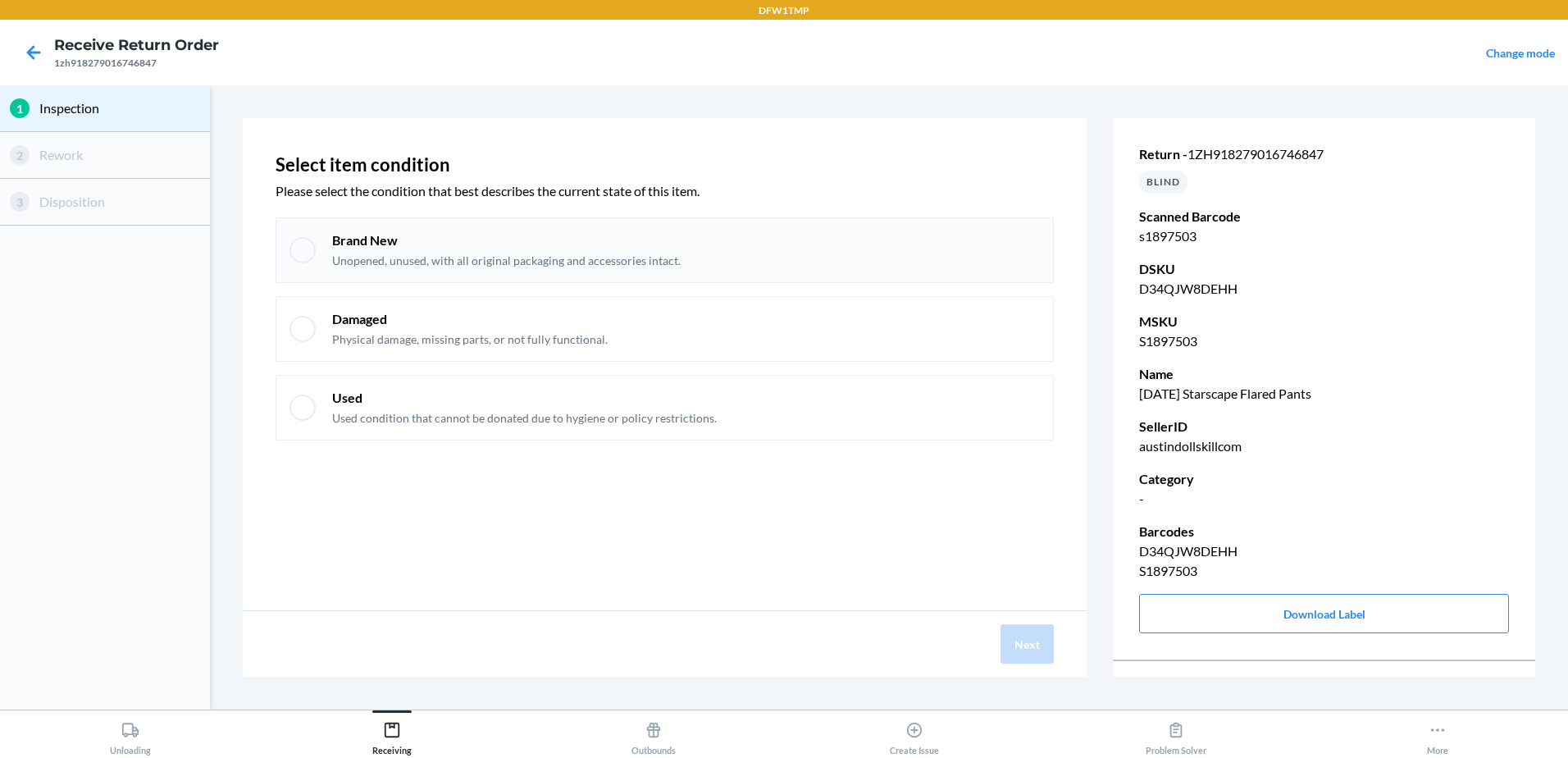
click at [614, 247] on p "Brand New" at bounding box center [506, 240] width 348 height 18
checkbox input "true"
click at [1022, 649] on button "Next" at bounding box center [1027, 643] width 53 height 40
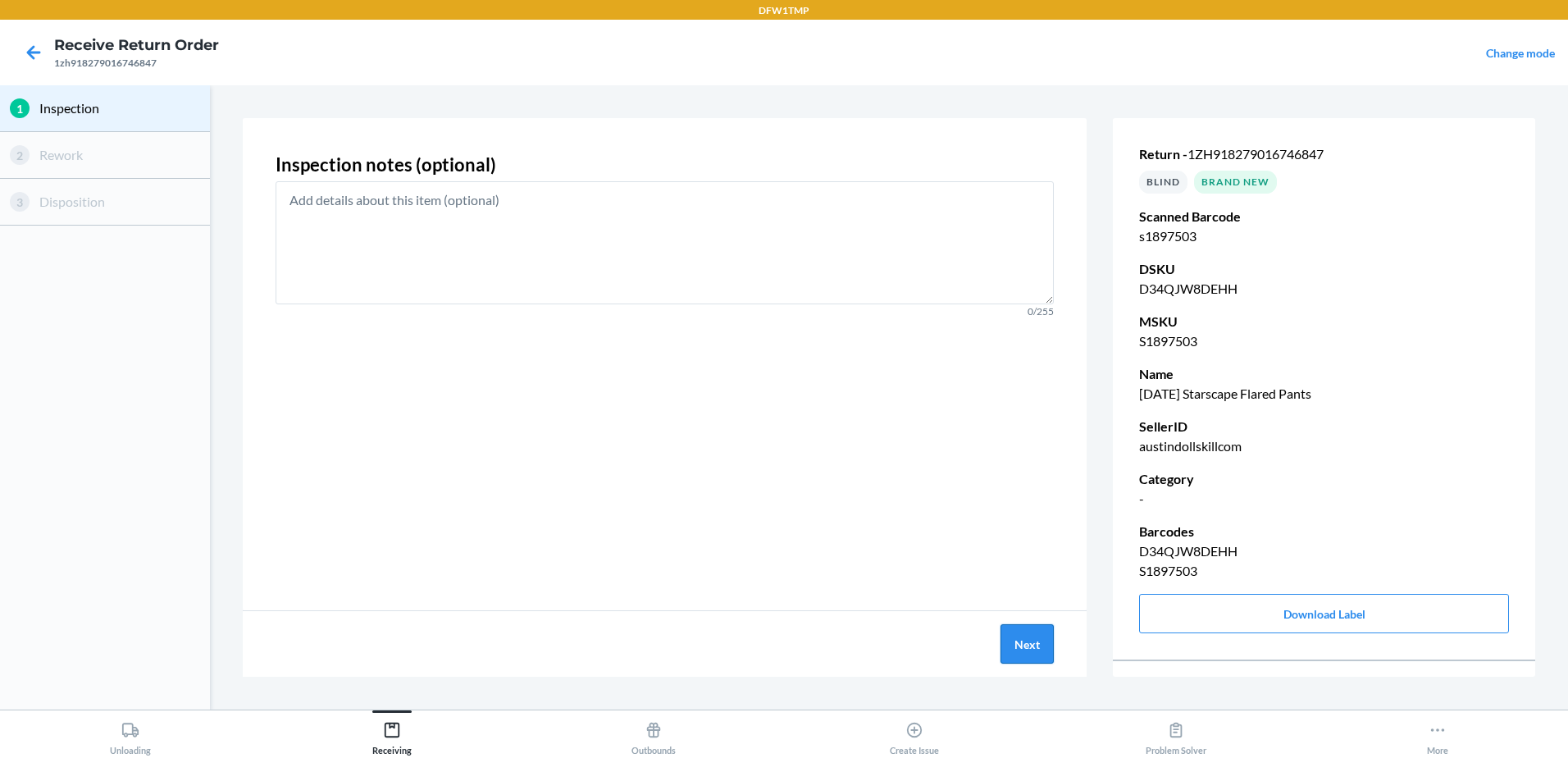
click at [1041, 656] on button "Next" at bounding box center [1027, 643] width 53 height 40
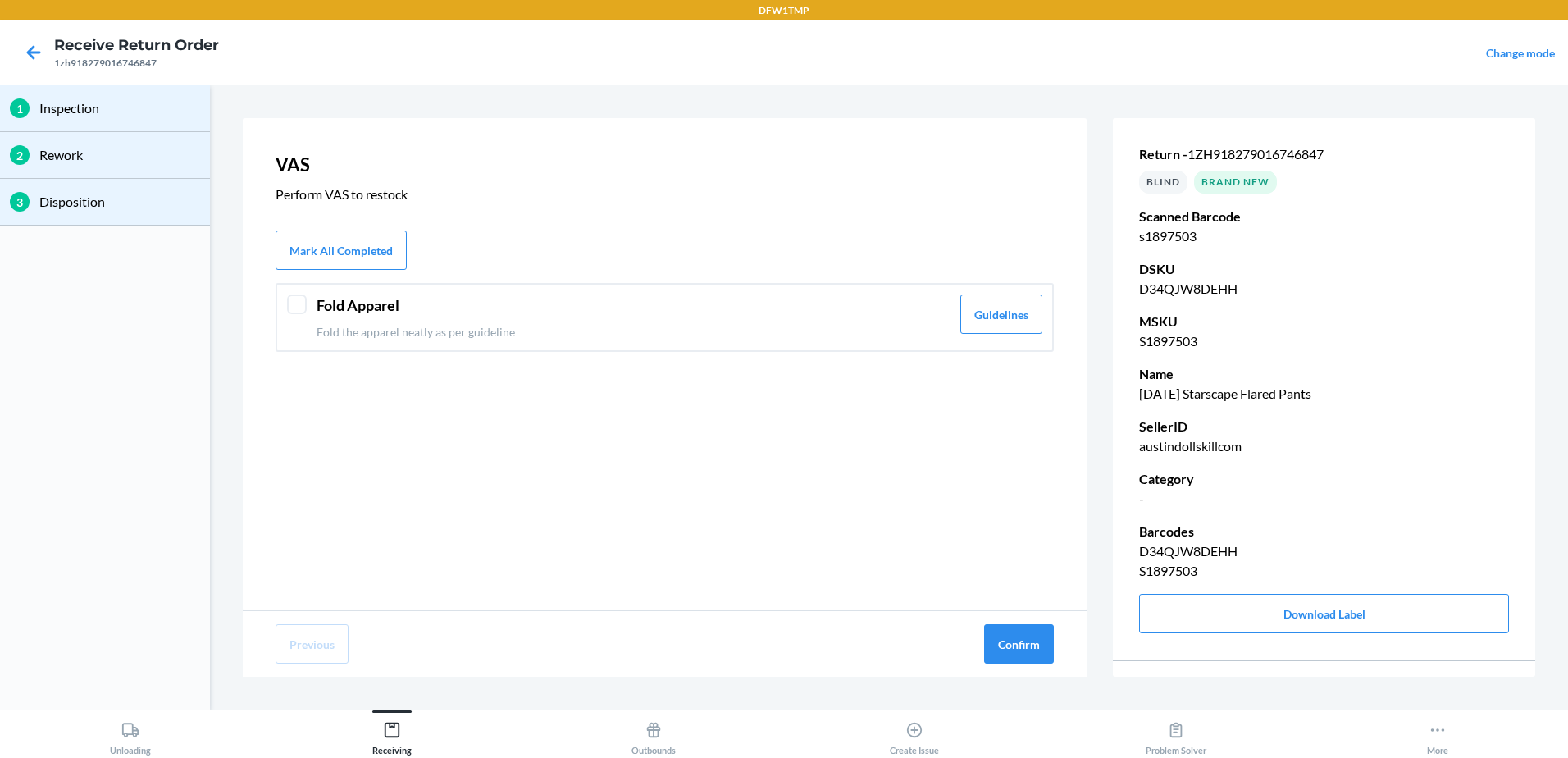
click at [308, 315] on div "Fold Apparel Fold the apparel neatly as per guideline Guidelines" at bounding box center [665, 317] width 779 height 69
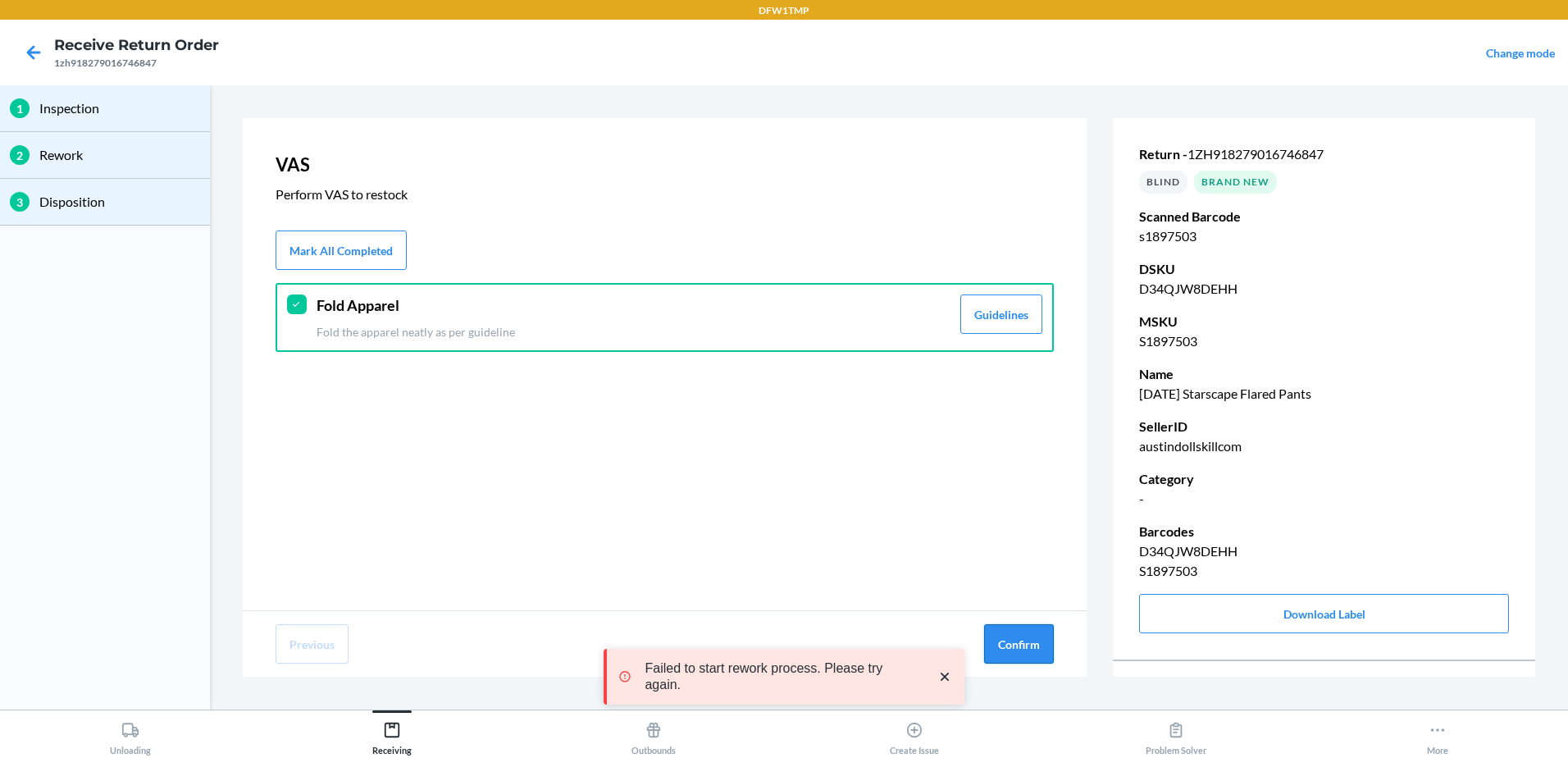
click at [1021, 632] on button "Confirm" at bounding box center [1020, 643] width 70 height 40
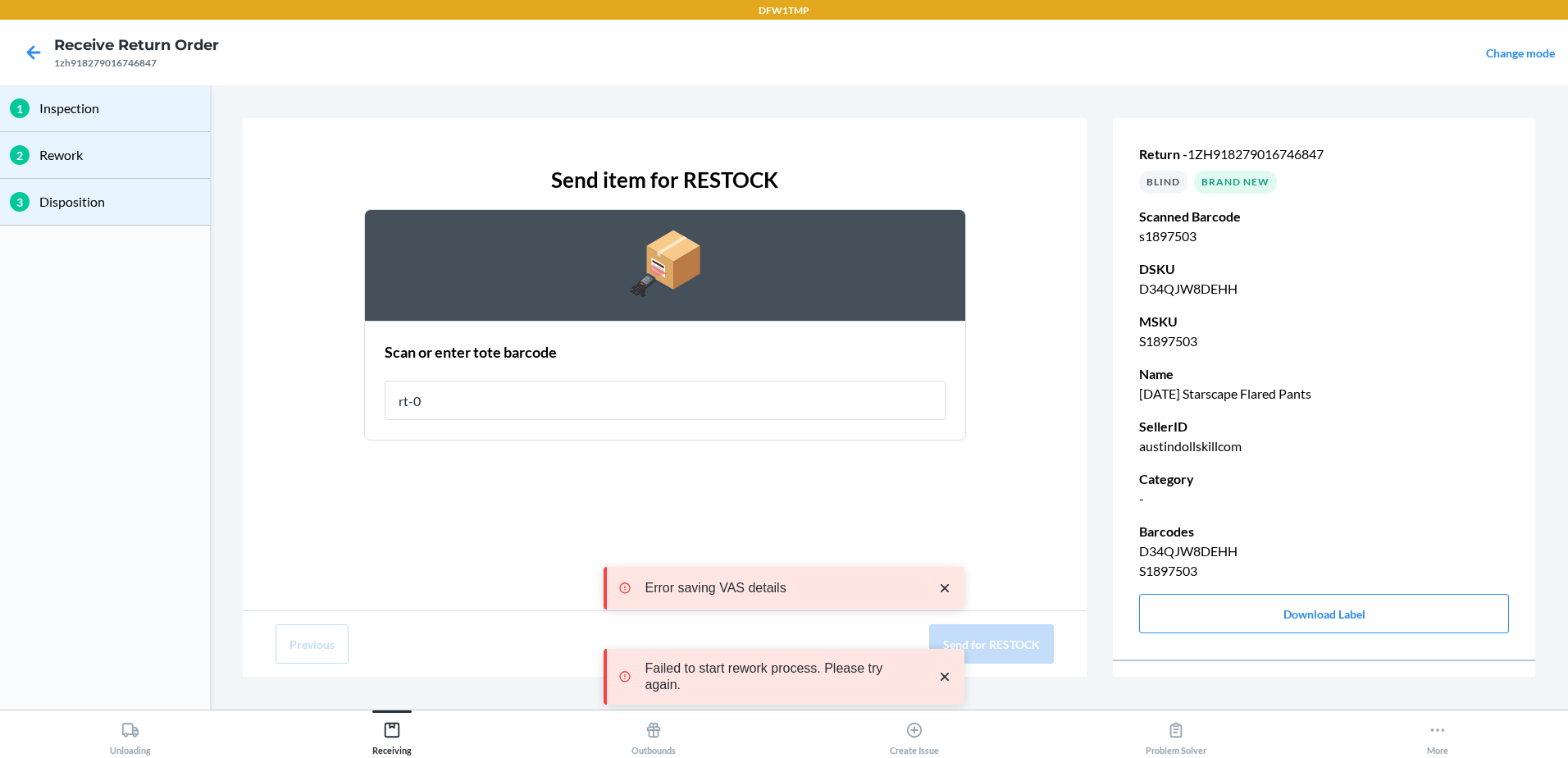
type input "rt-07"
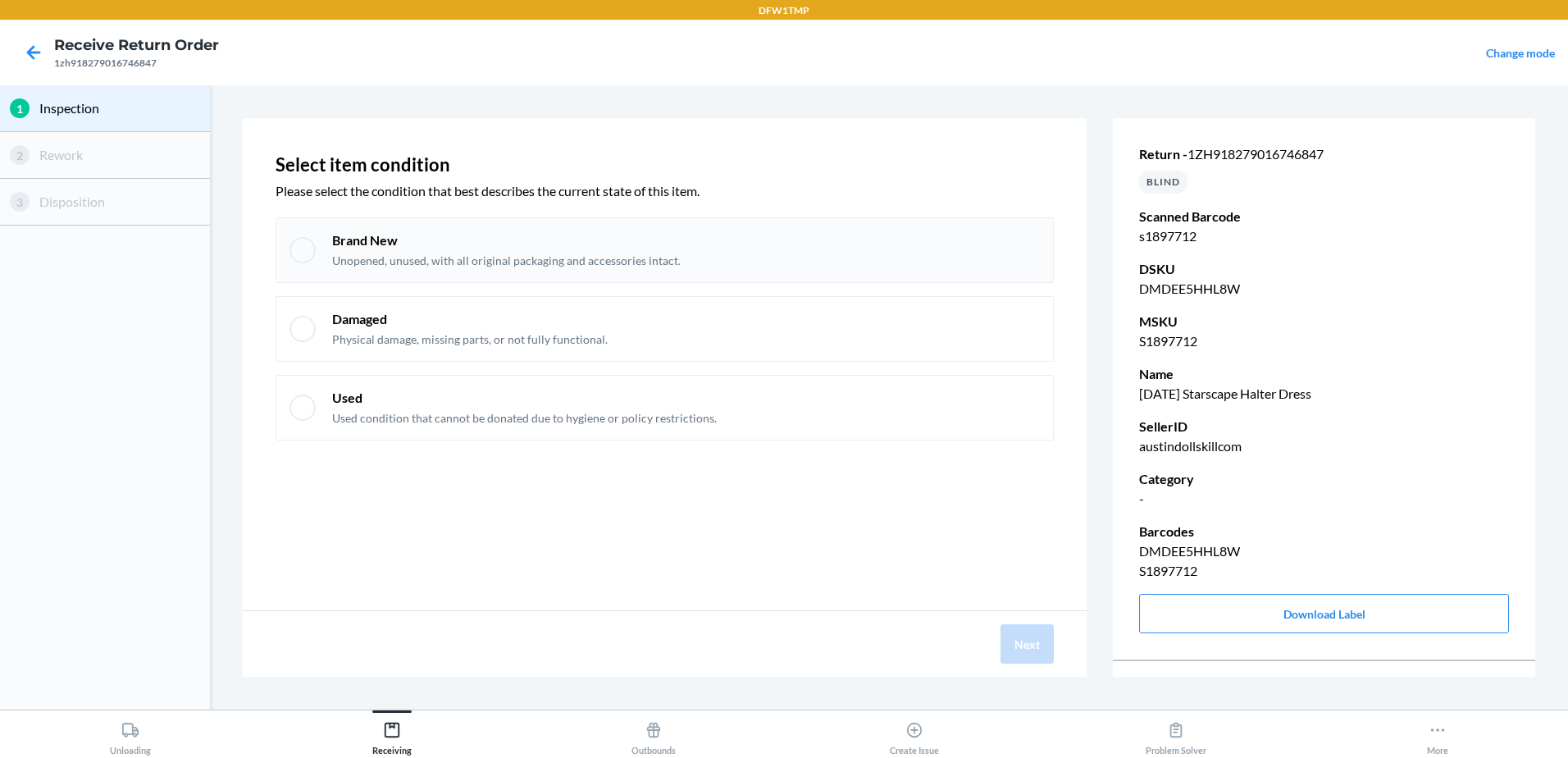
click at [301, 246] on div at bounding box center [302, 249] width 26 height 26
checkbox input "true"
click at [1028, 656] on button "Next" at bounding box center [1027, 643] width 53 height 40
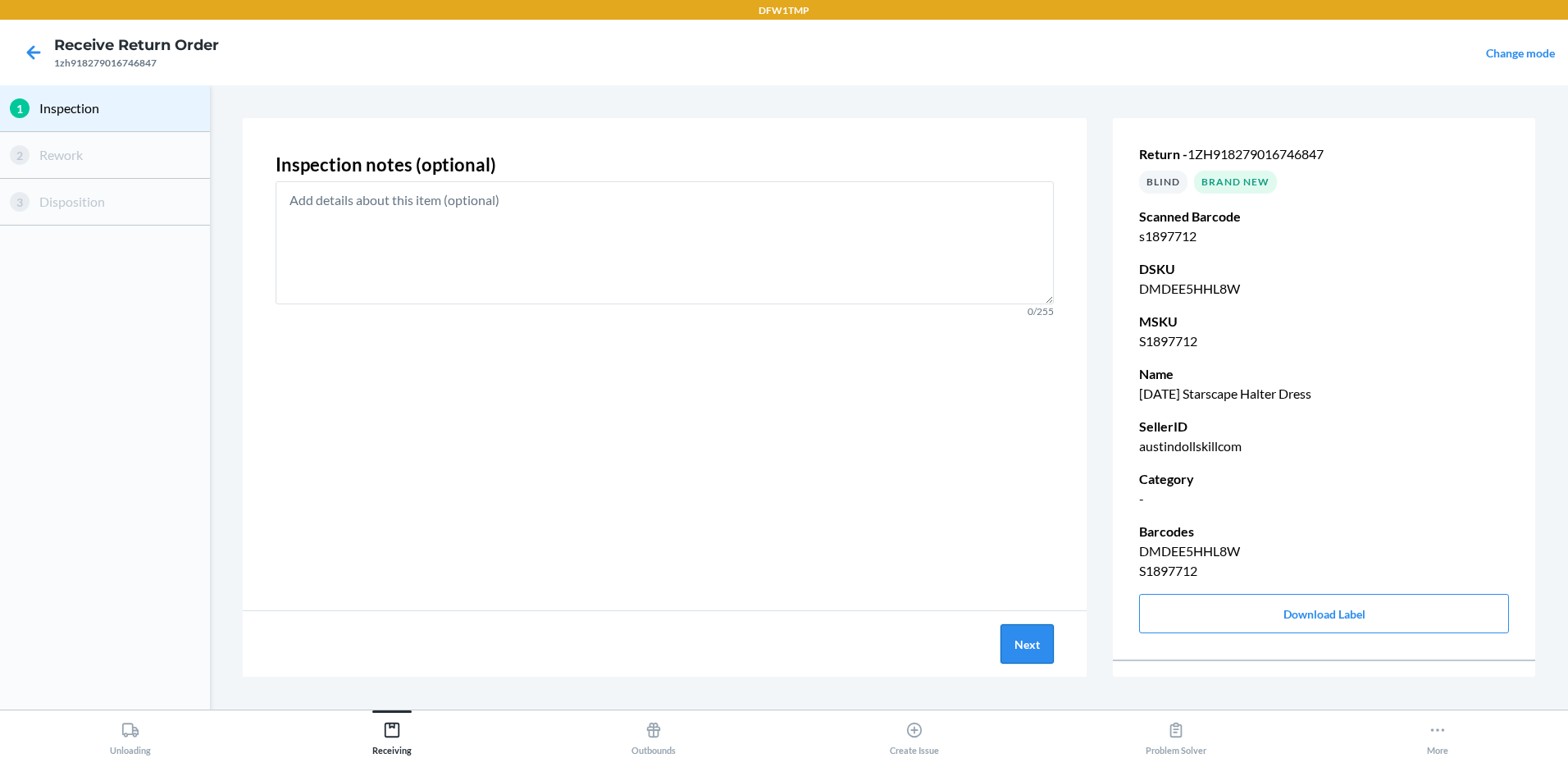
click at [1024, 656] on button "Next" at bounding box center [1027, 643] width 53 height 40
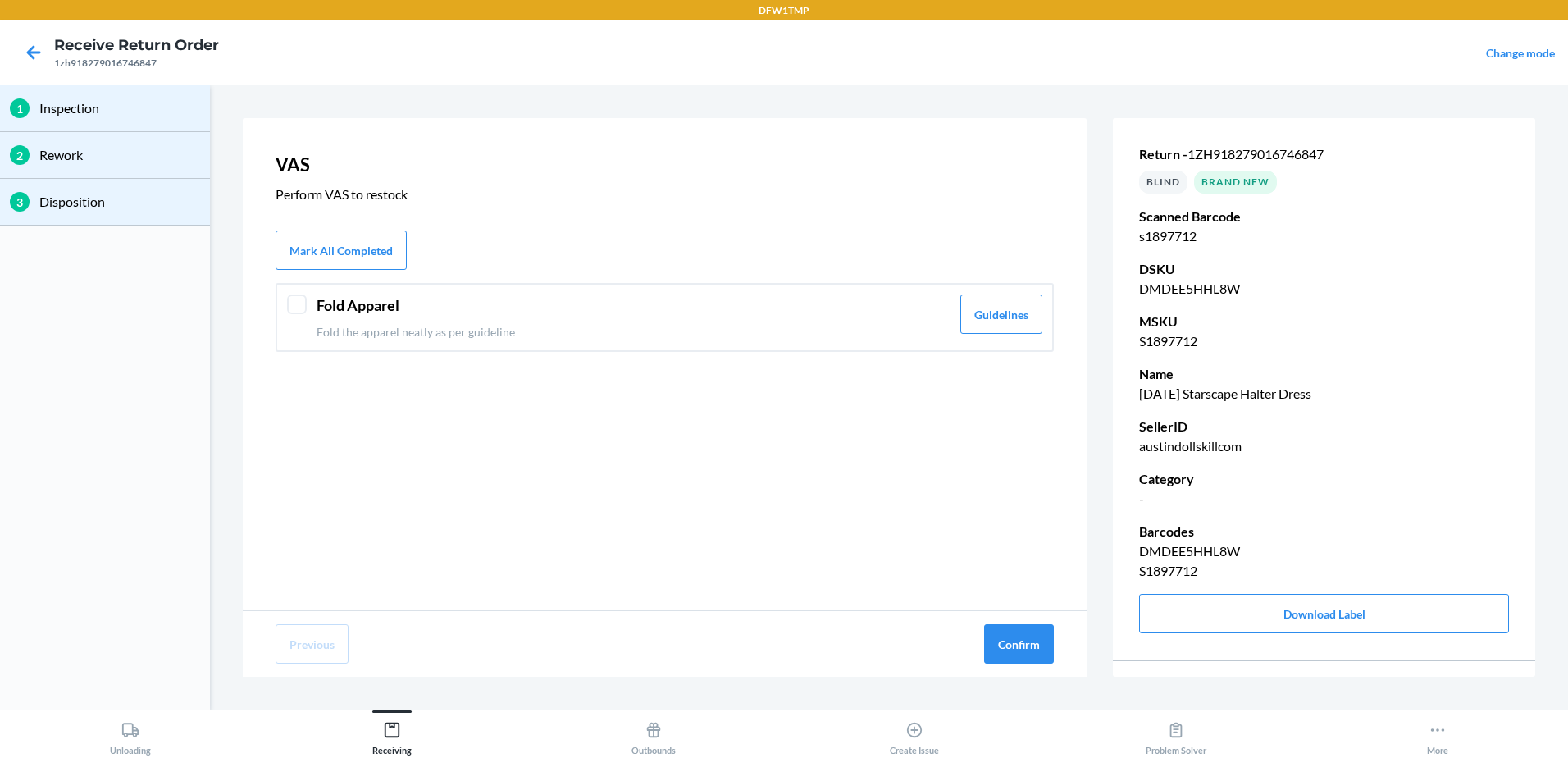
click at [373, 309] on header "Fold Apparel" at bounding box center [633, 305] width 634 height 22
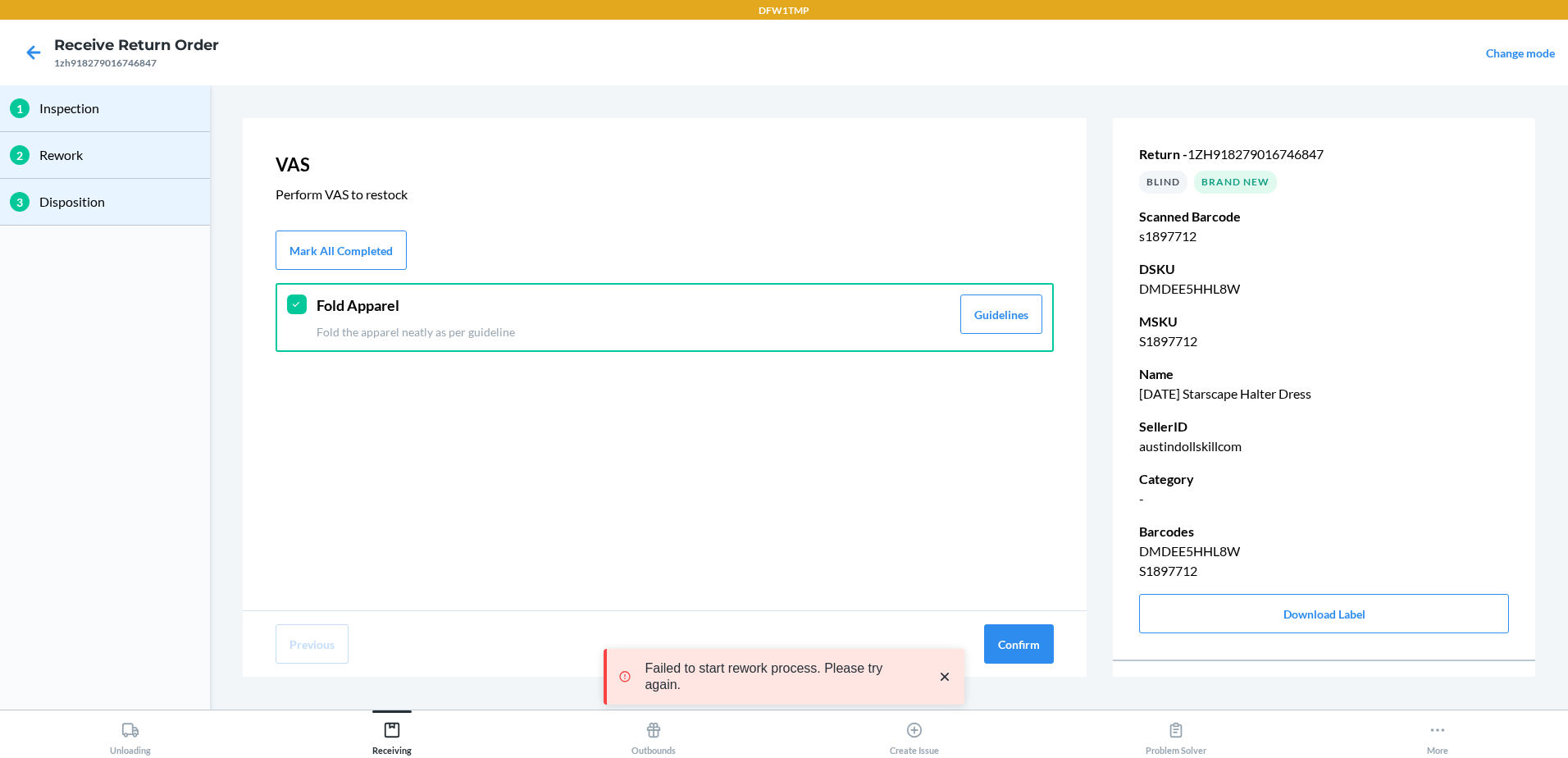
click at [1039, 663] on div "Previous Confirm" at bounding box center [665, 644] width 844 height 66
click at [1017, 643] on button "Confirm" at bounding box center [1020, 643] width 70 height 40
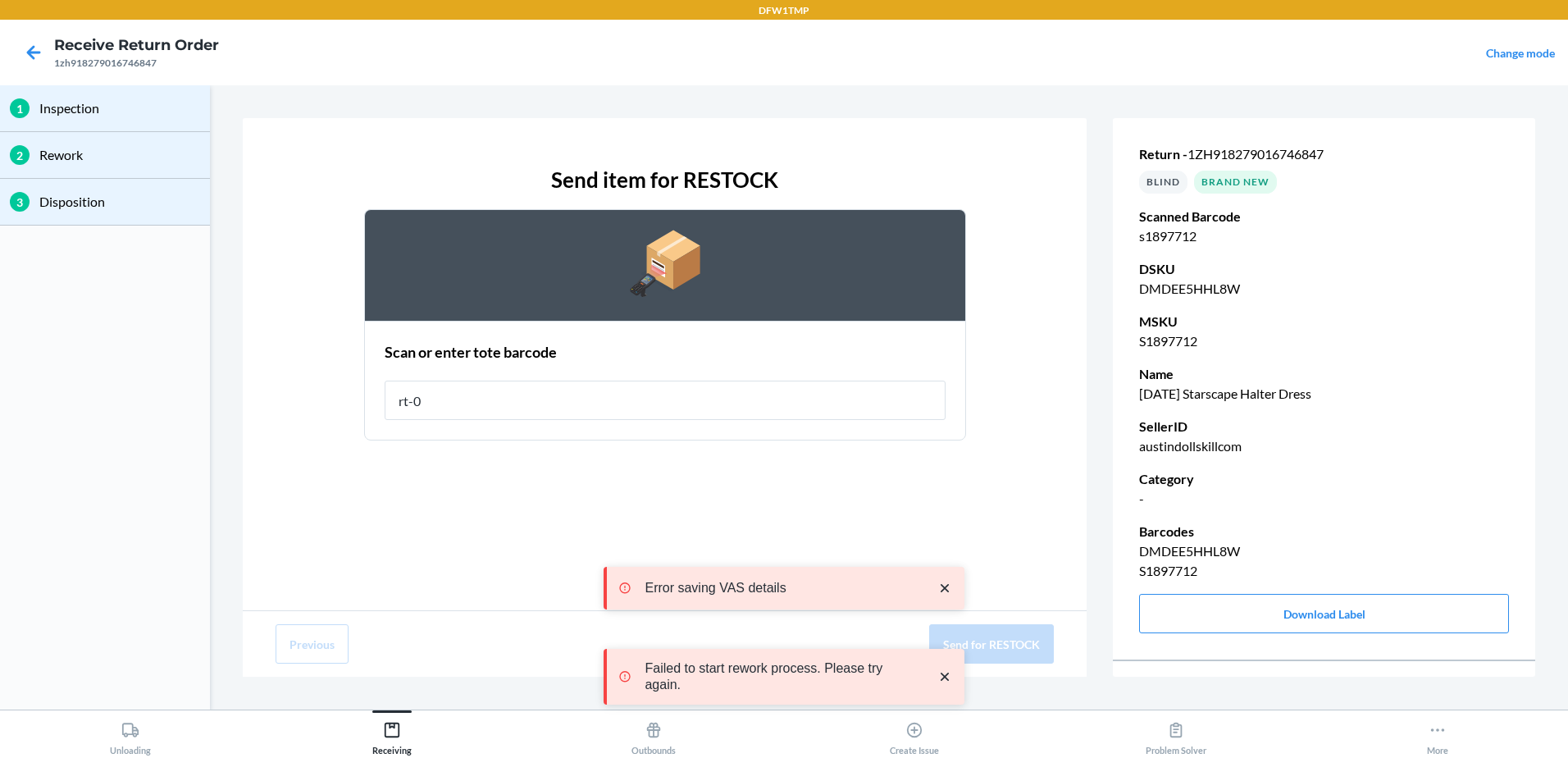
type input "rt-07"
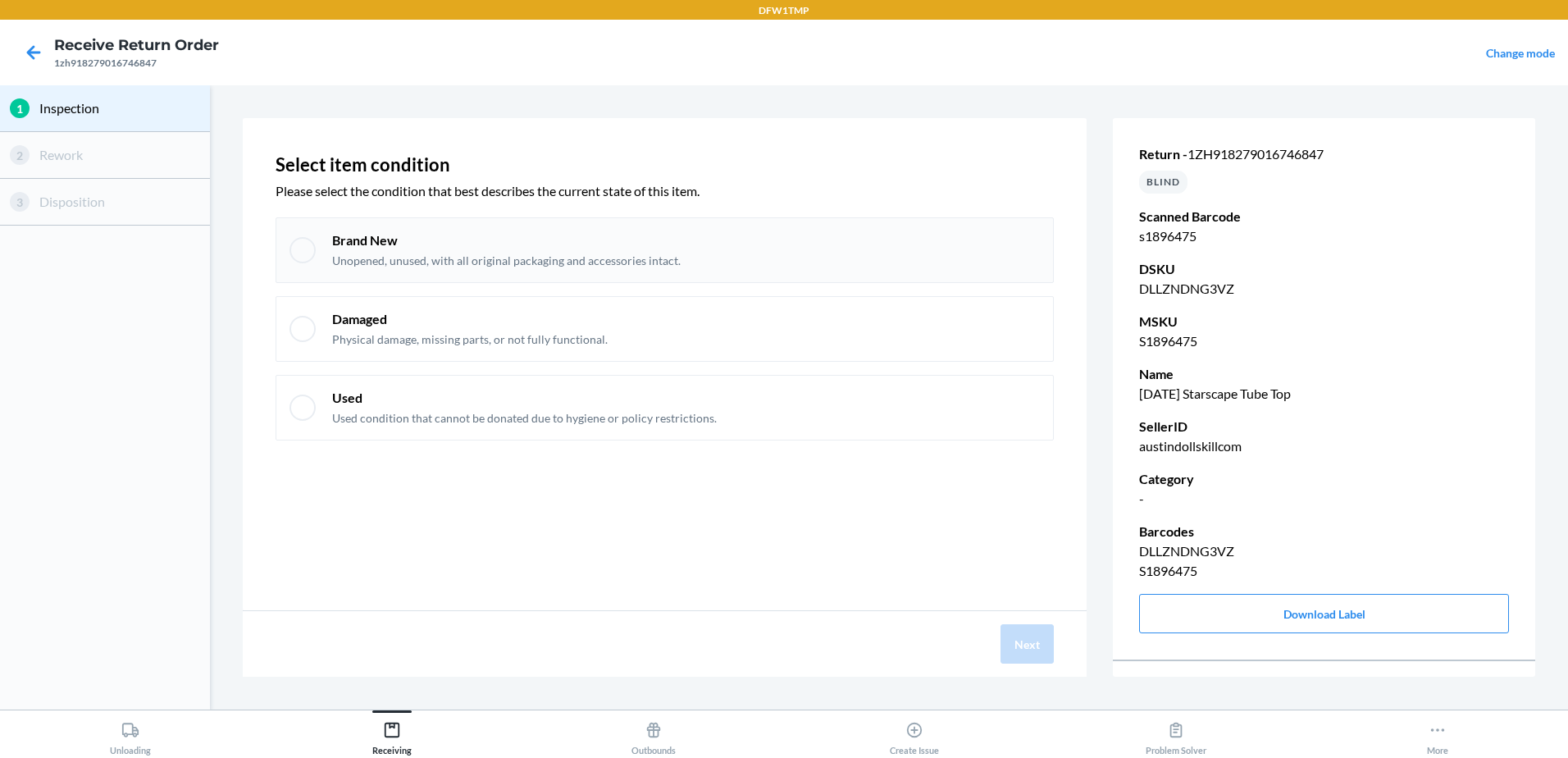
click at [423, 243] on p "Brand New" at bounding box center [506, 240] width 348 height 18
checkbox input "true"
click at [1014, 660] on button "Next" at bounding box center [1027, 643] width 53 height 40
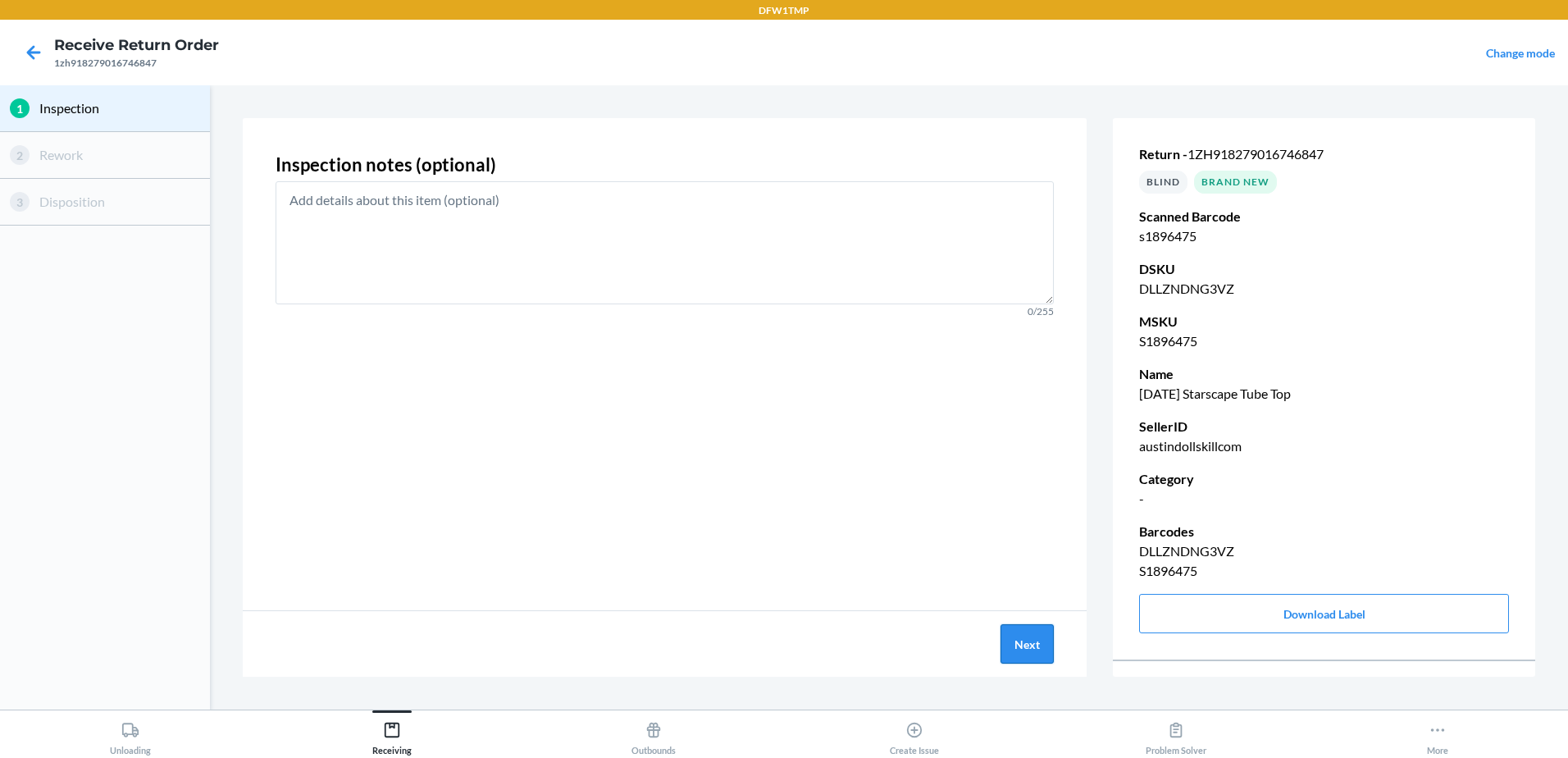
click at [1047, 645] on button "Next" at bounding box center [1027, 643] width 53 height 40
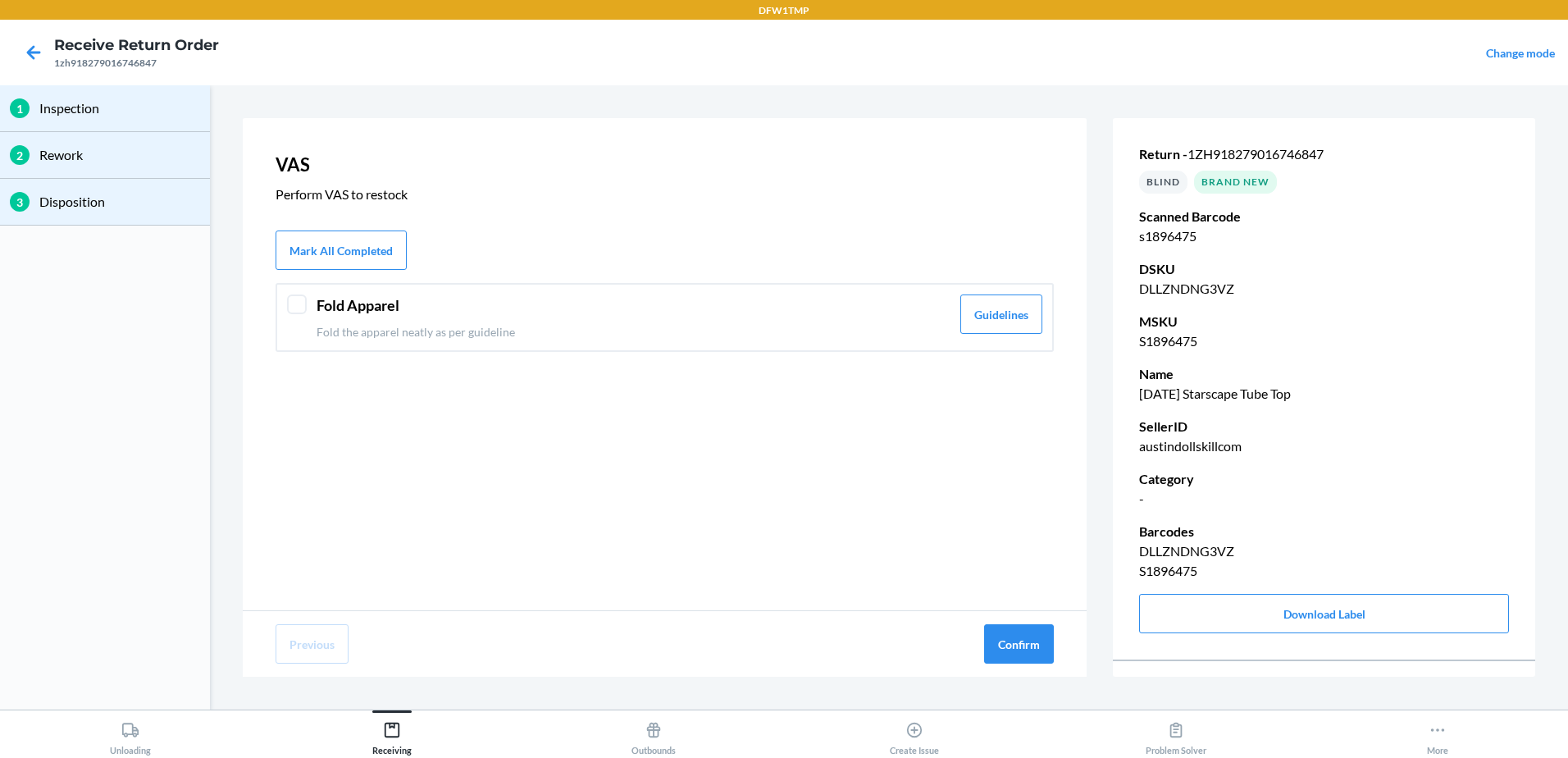
click at [393, 313] on header "Fold Apparel" at bounding box center [633, 305] width 634 height 22
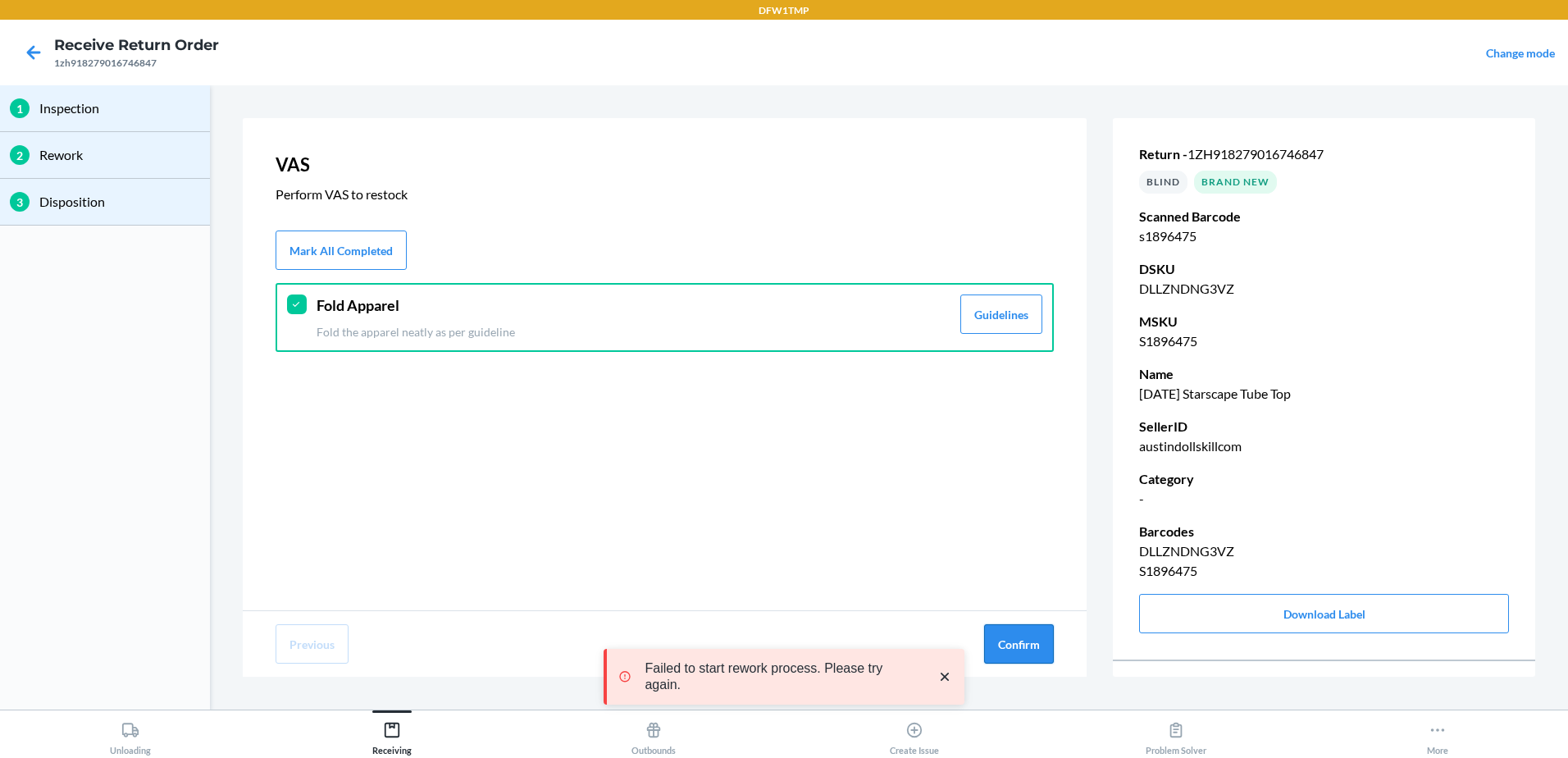
drag, startPoint x: 1021, startPoint y: 650, endPoint x: 974, endPoint y: 644, distance: 47.4
click at [1021, 652] on button "Confirm" at bounding box center [1020, 643] width 70 height 40
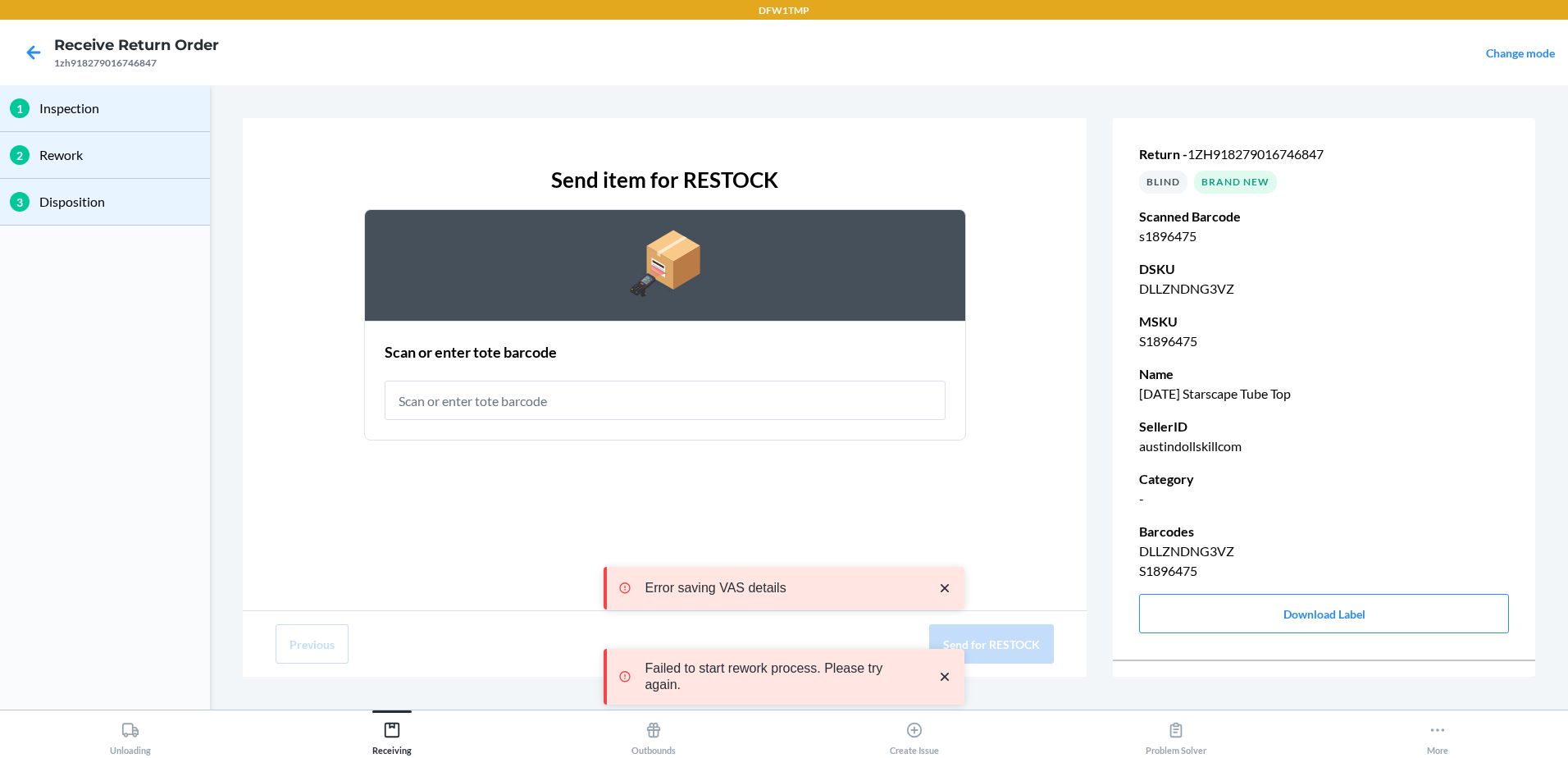
click at [486, 409] on input "text" at bounding box center [666, 399] width 561 height 40
type input "rt-07"
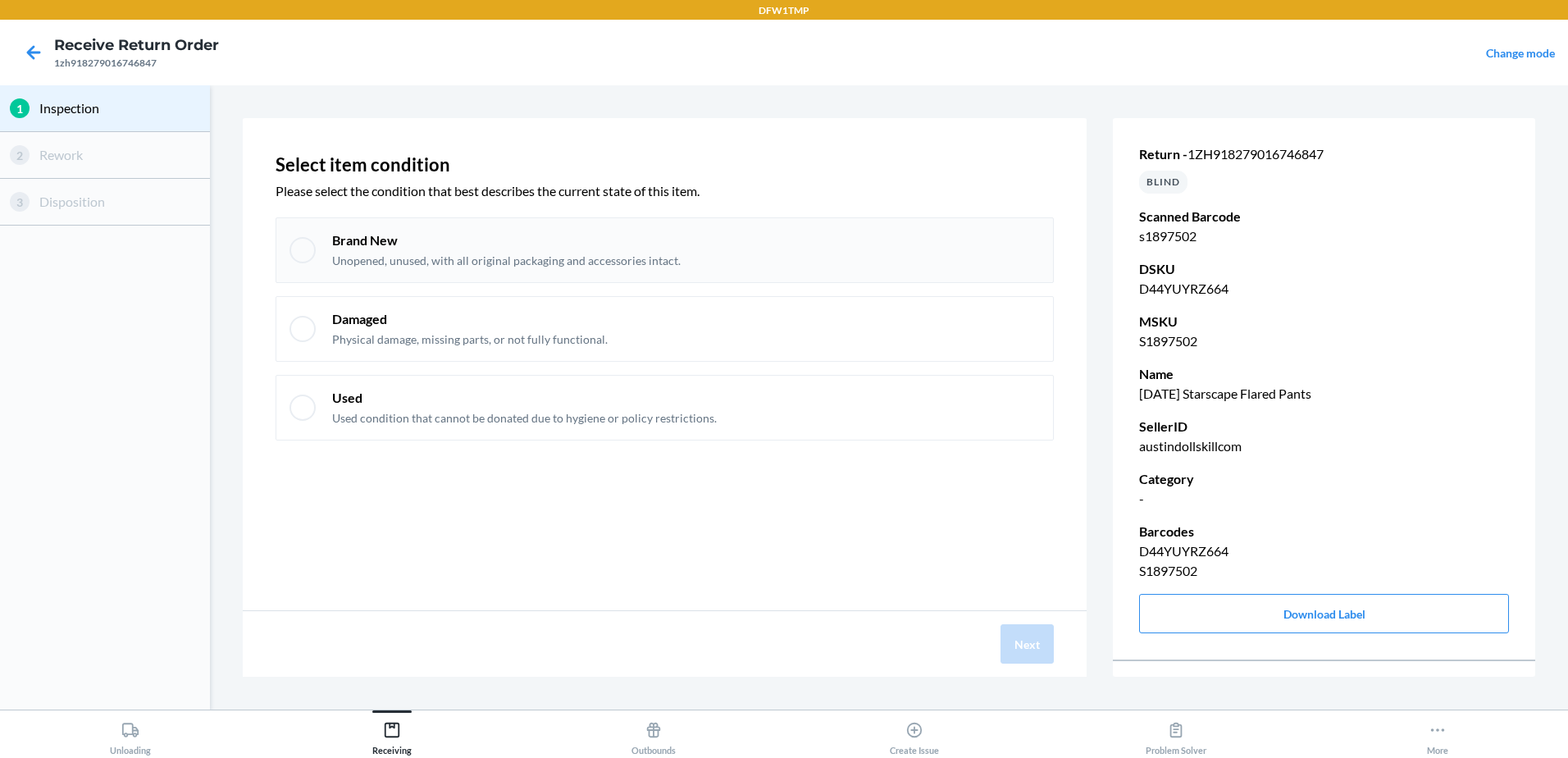
drag, startPoint x: 518, startPoint y: 266, endPoint x: 525, endPoint y: 270, distance: 8.1
click at [518, 266] on p "Unopened, unused, with all original packaging and accessories intact." at bounding box center [506, 260] width 348 height 16
checkbox input "true"
click at [1060, 636] on div "Next" at bounding box center [665, 644] width 844 height 66
click at [1038, 637] on button "Next" at bounding box center [1027, 643] width 53 height 40
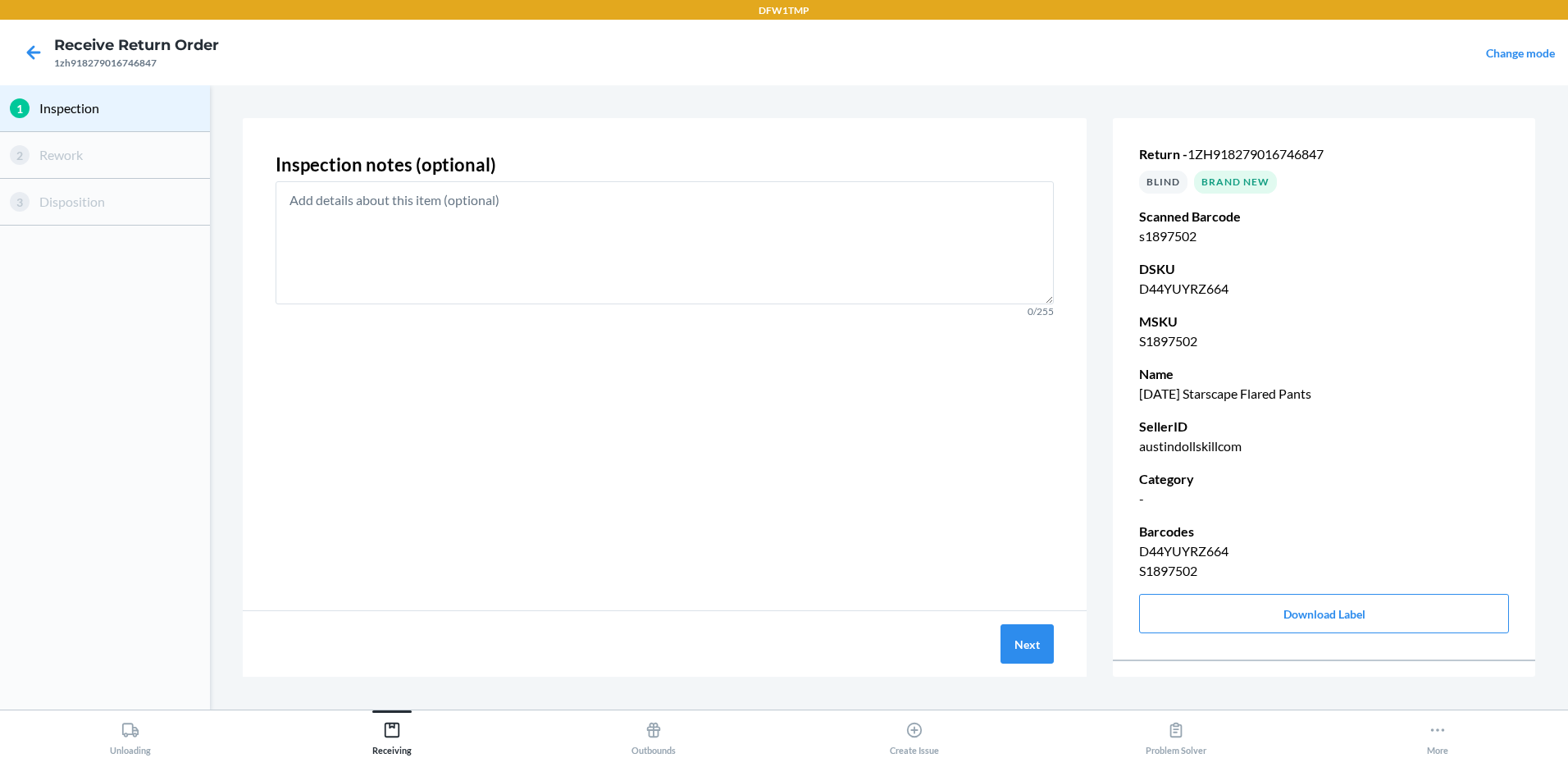
click at [1054, 639] on div "Next" at bounding box center [665, 644] width 844 height 66
click at [1039, 644] on button "Next" at bounding box center [1027, 643] width 53 height 40
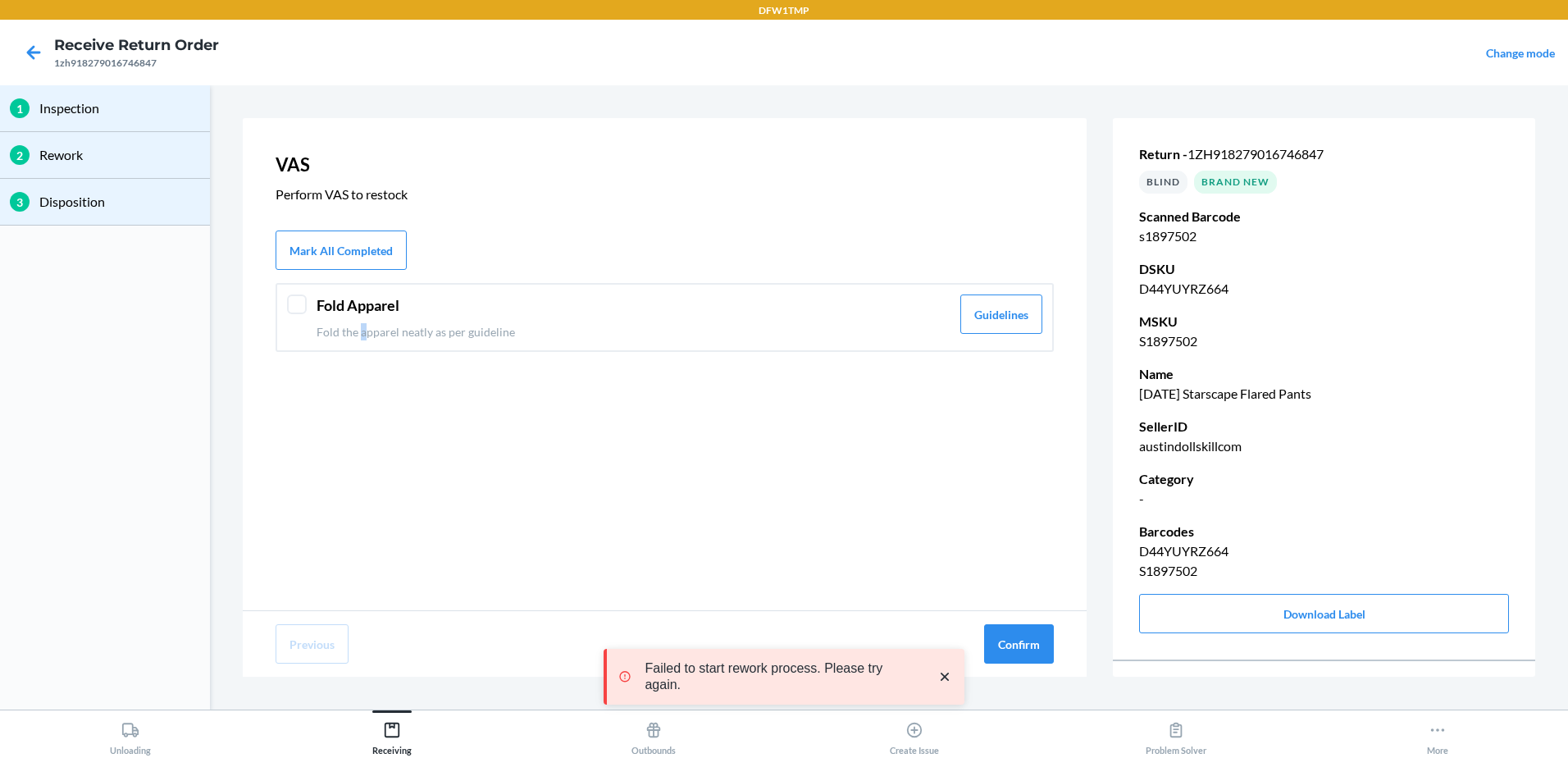
drag, startPoint x: 365, startPoint y: 324, endPoint x: 391, endPoint y: 337, distance: 29.1
click at [383, 333] on div "Fold Apparel Fold the apparel neatly as per guideline" at bounding box center [633, 316] width 634 height 45
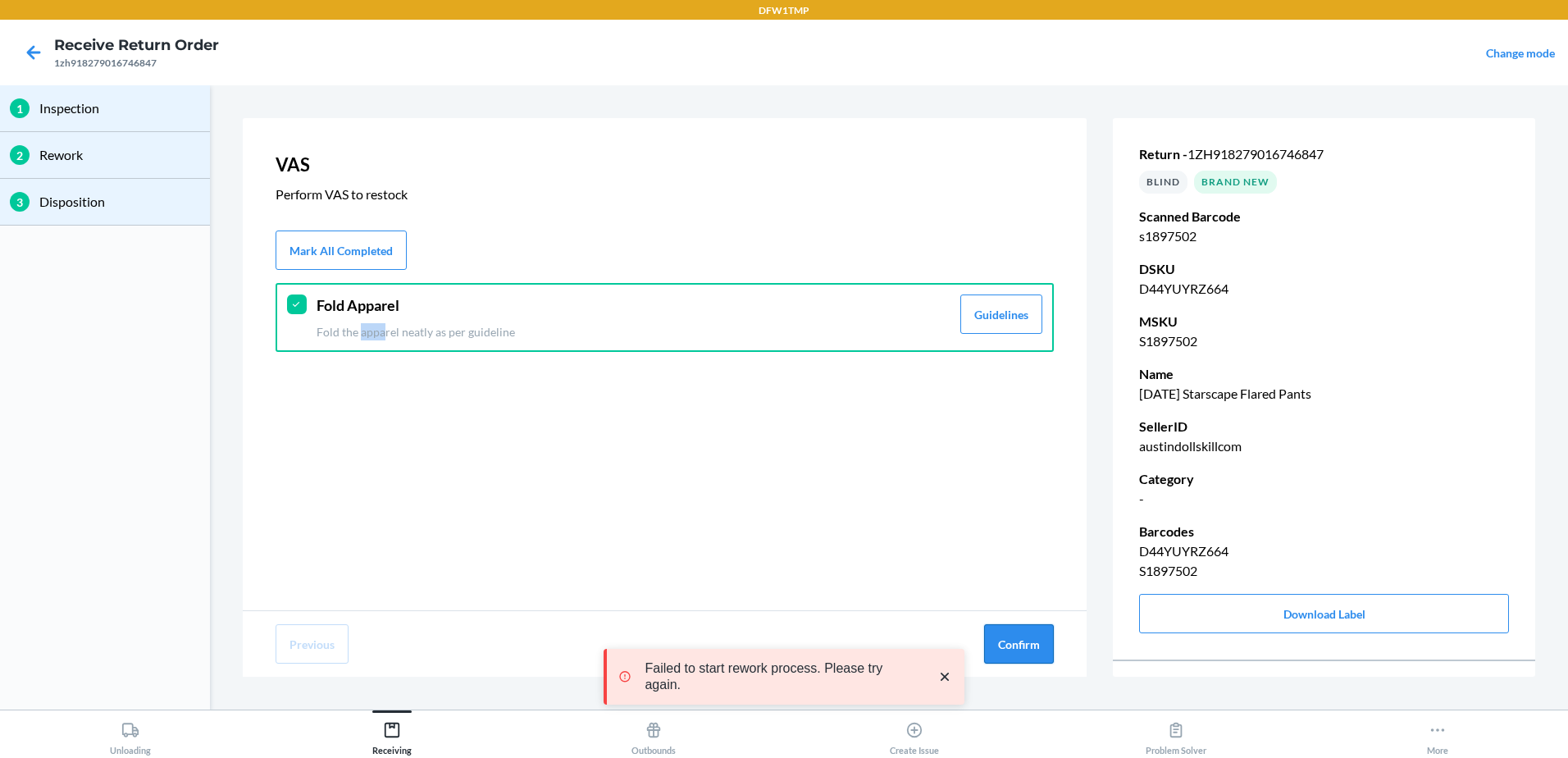
click at [1029, 645] on button "Confirm" at bounding box center [1020, 643] width 70 height 40
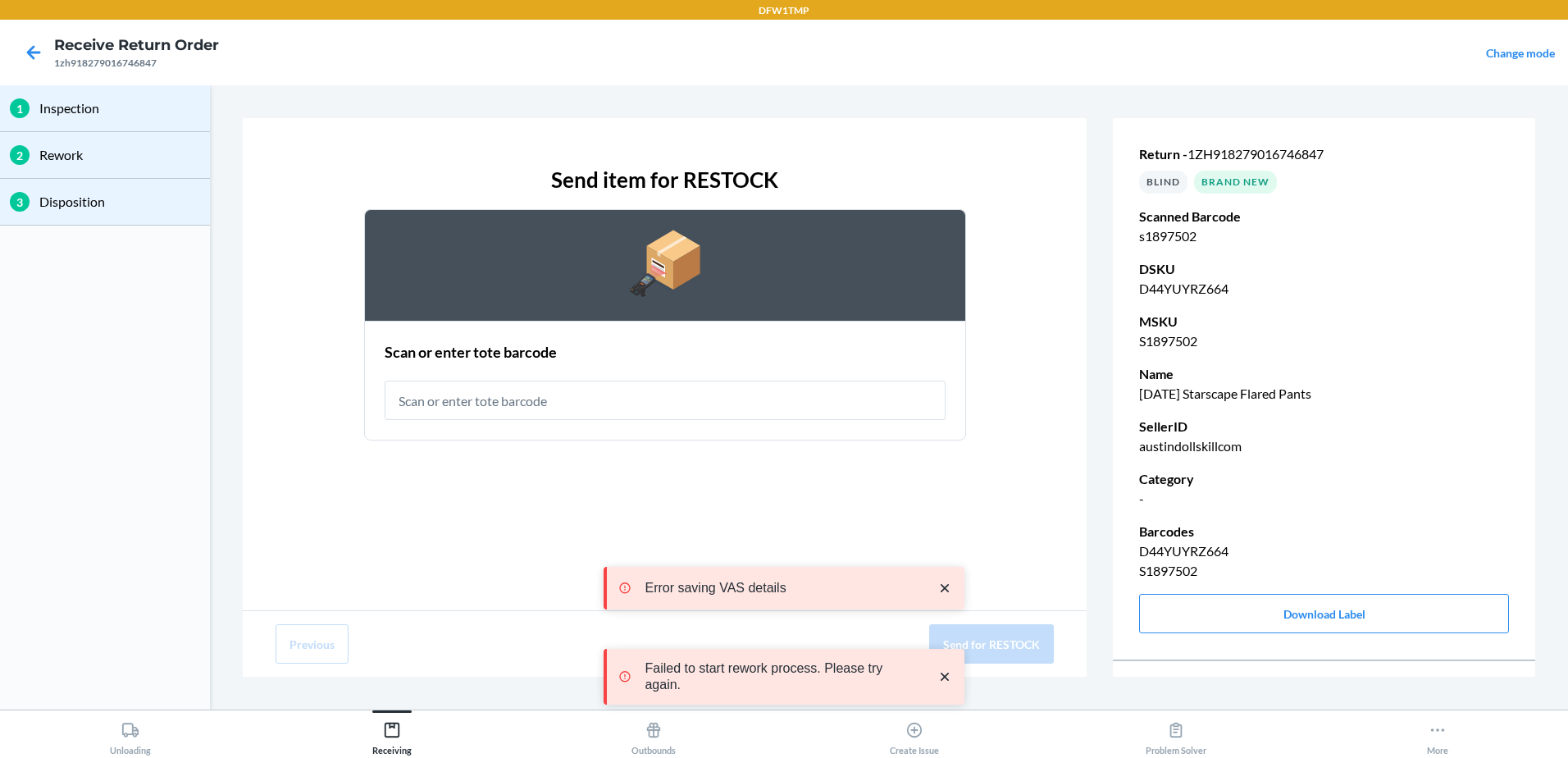
click at [523, 388] on input "text" at bounding box center [666, 399] width 561 height 40
type input "rt-07"
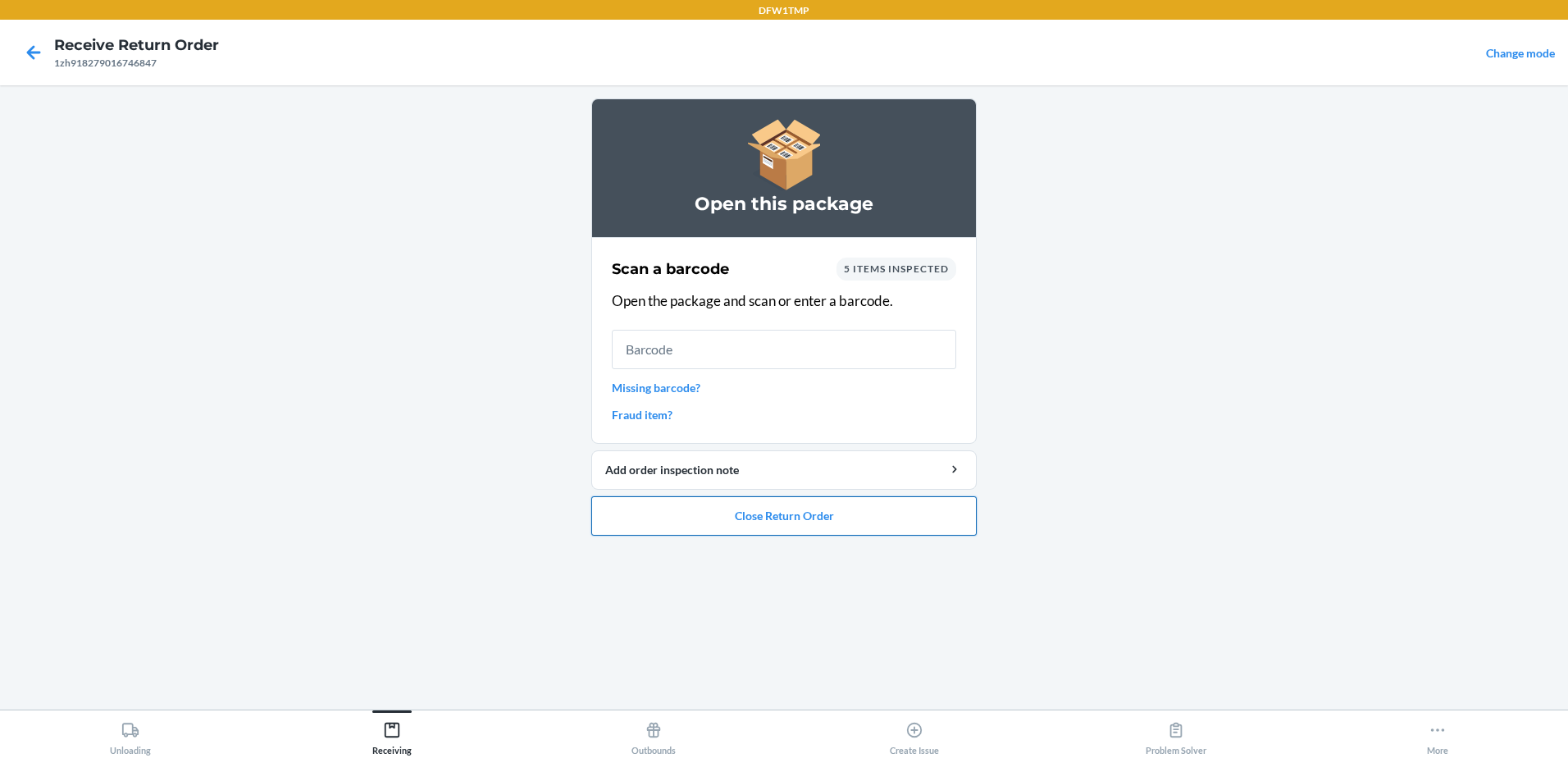
click at [826, 527] on button "Close Return Order" at bounding box center [784, 515] width 386 height 40
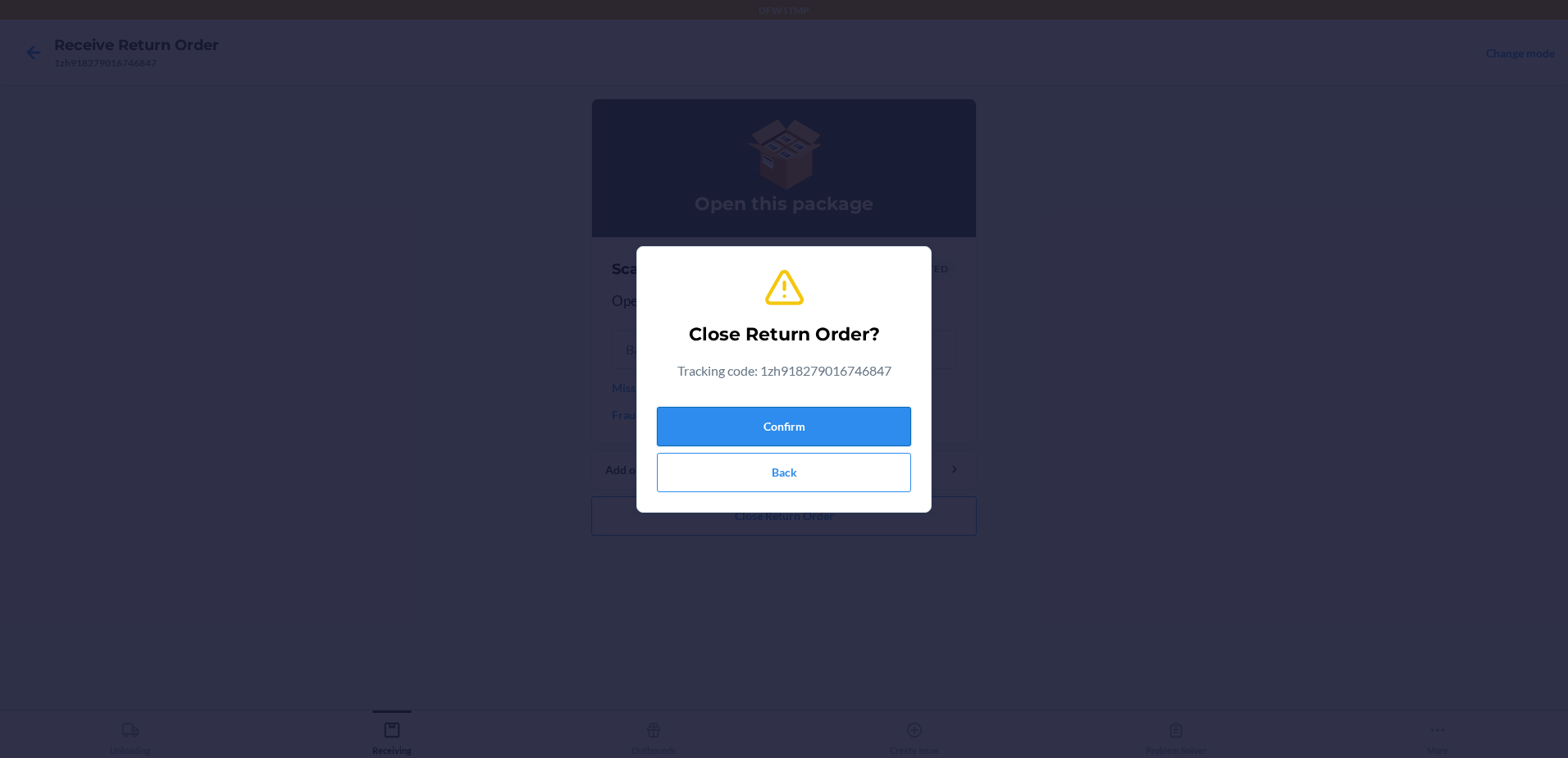
click at [723, 418] on button "Confirm" at bounding box center [784, 426] width 254 height 40
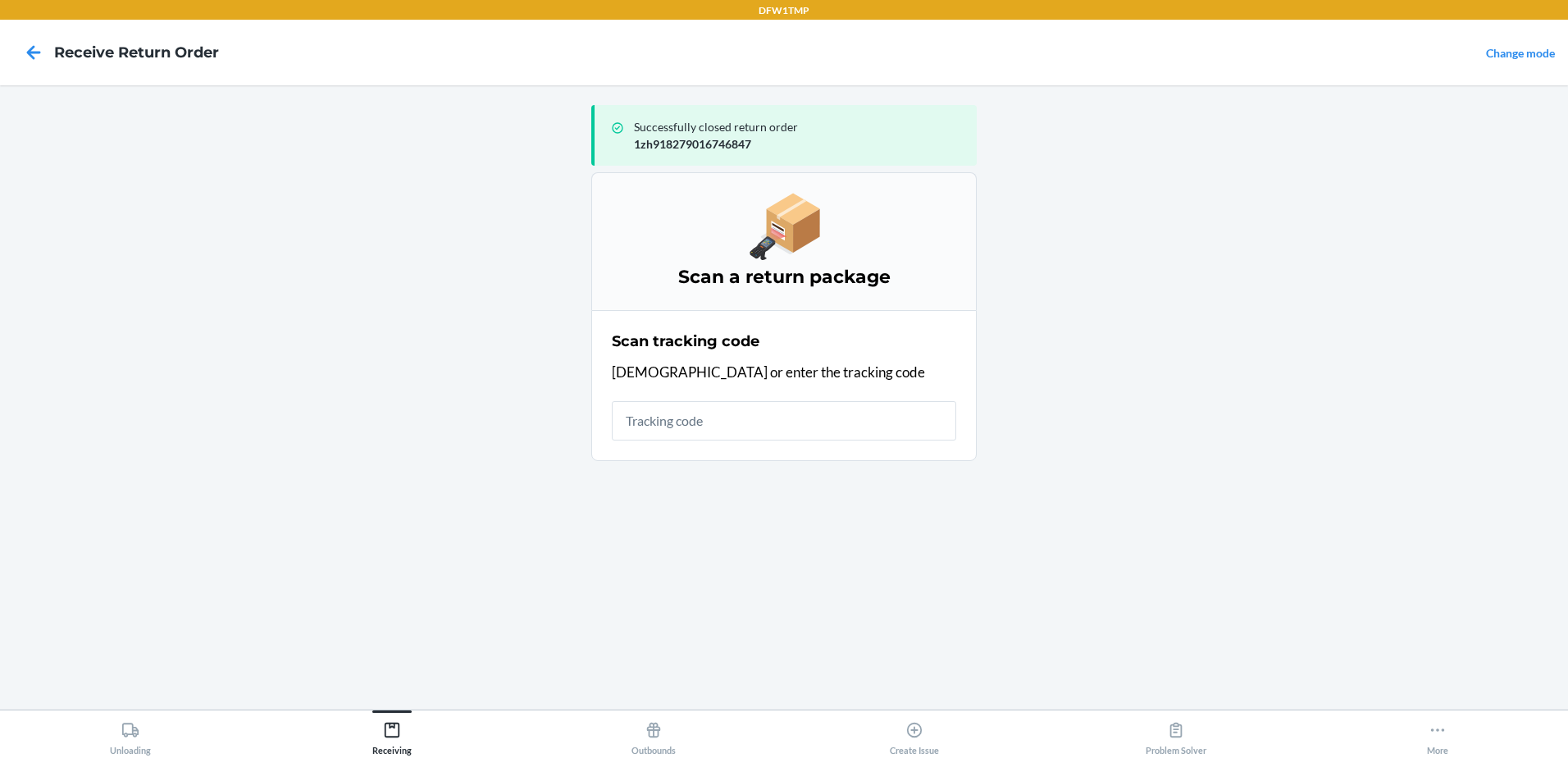
click at [130, 757] on html "DFW1TMP Receive Return Order Change mode Successfully closed return order 1zh91…" at bounding box center [784, 379] width 1568 height 758
click at [137, 755] on div "Unloading Receiving Outbounds Create Issue Problem Solver More" at bounding box center [784, 733] width 1568 height 48
click at [133, 746] on div "Unloading" at bounding box center [131, 735] width 41 height 41
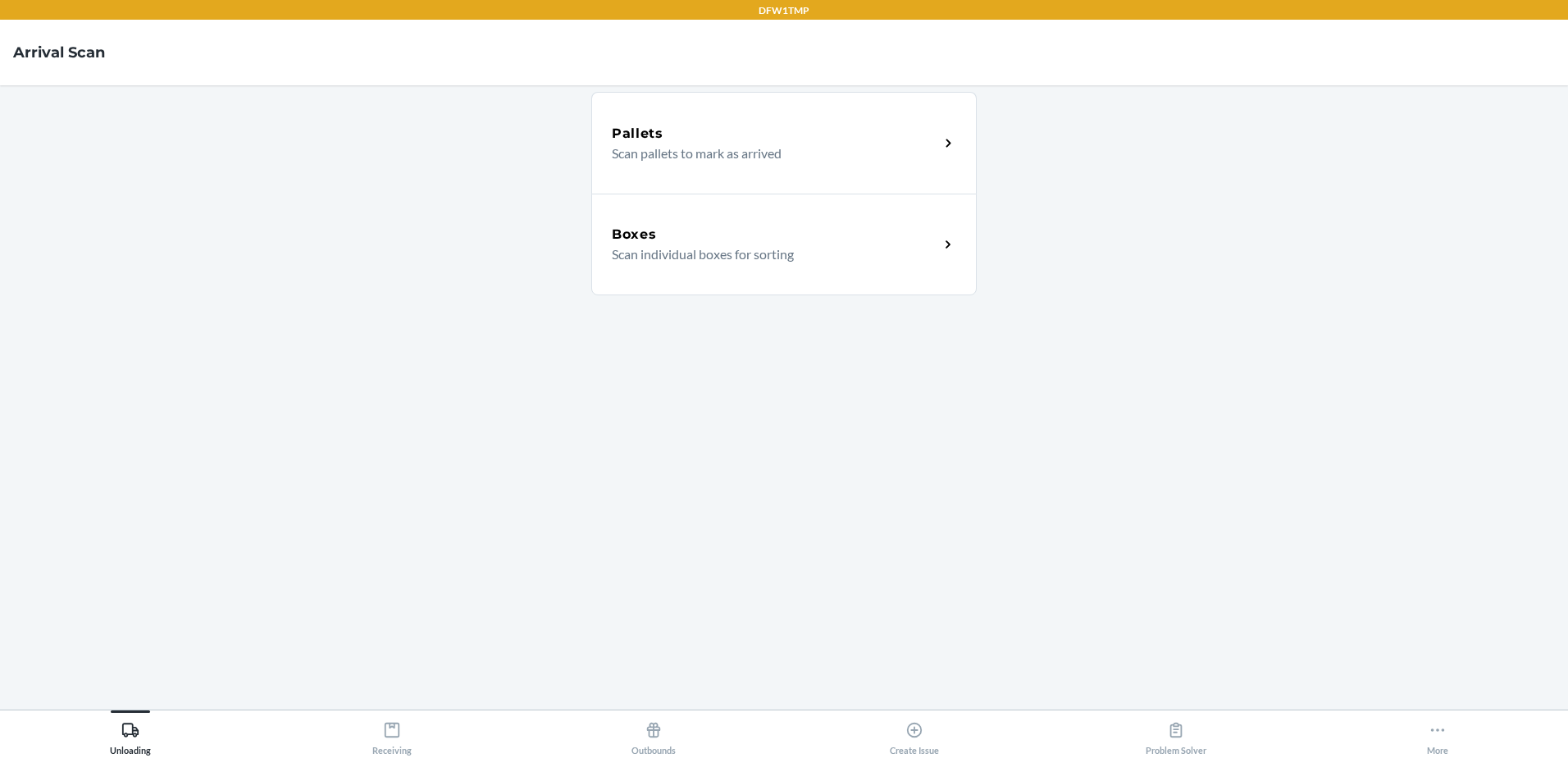
click at [734, 261] on p "Scan individual boxes for sorting" at bounding box center [769, 254] width 314 height 19
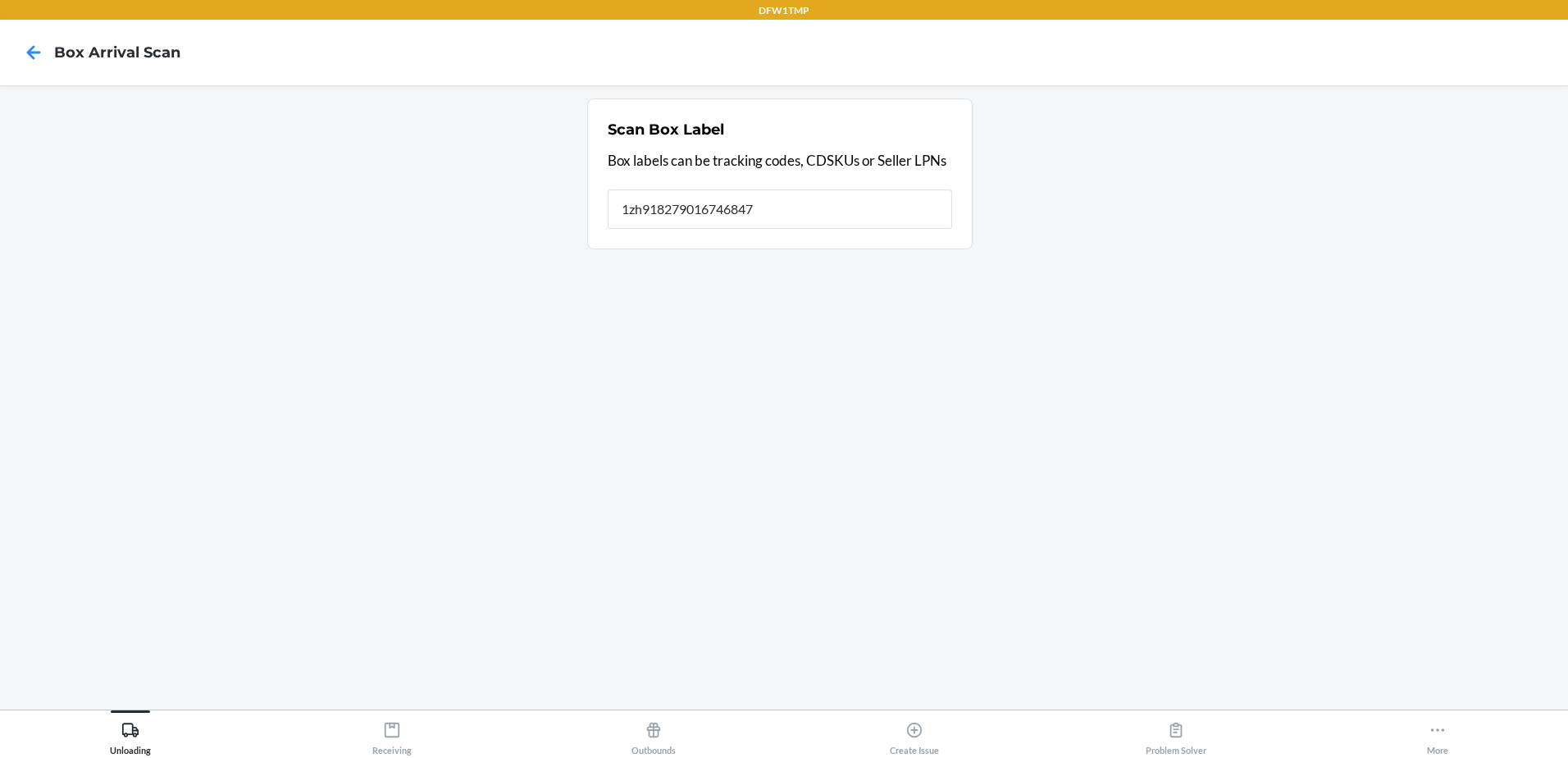
type input "1zh918279016746847"
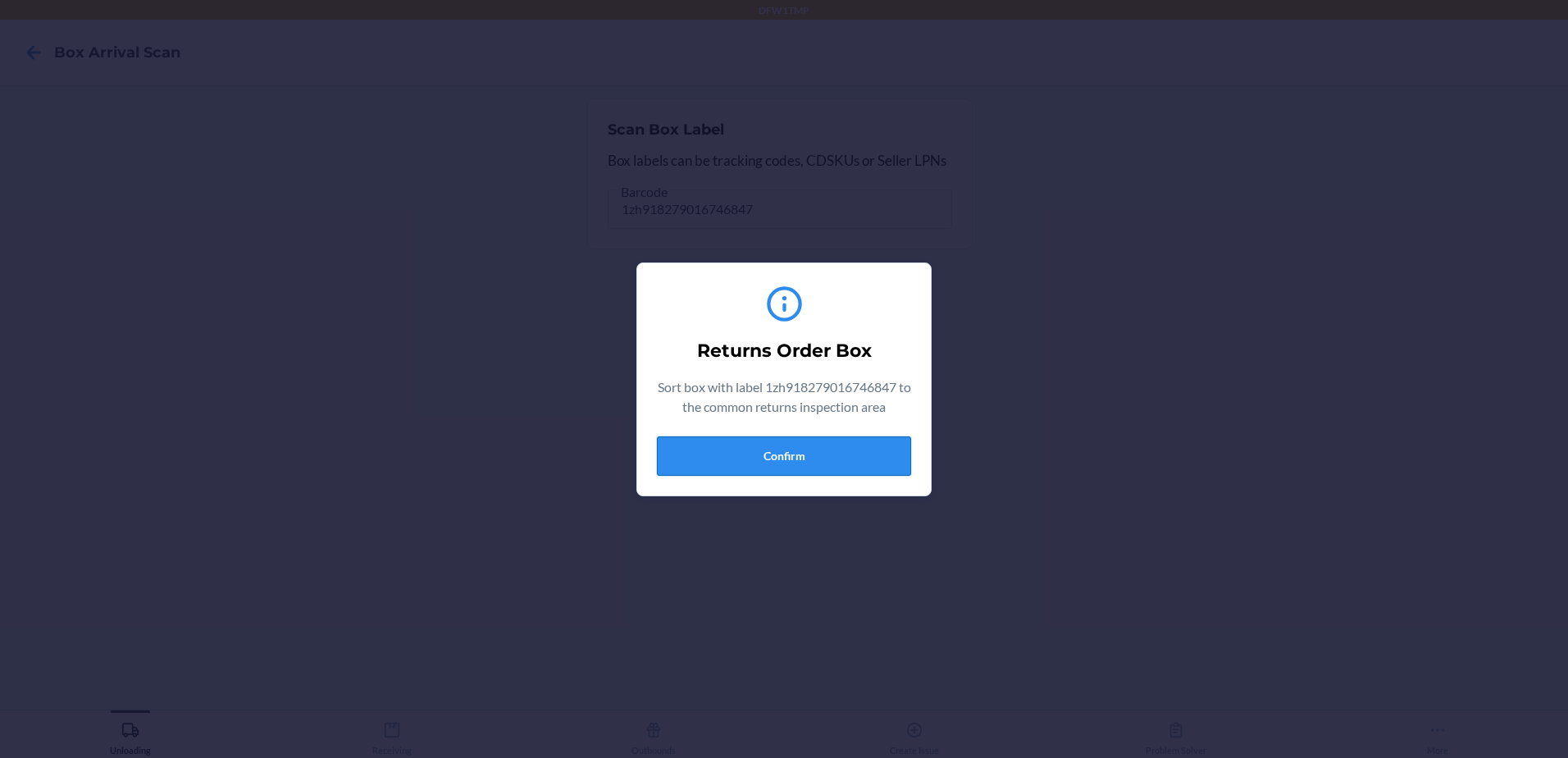
click at [762, 445] on button "Confirm" at bounding box center [784, 455] width 254 height 40
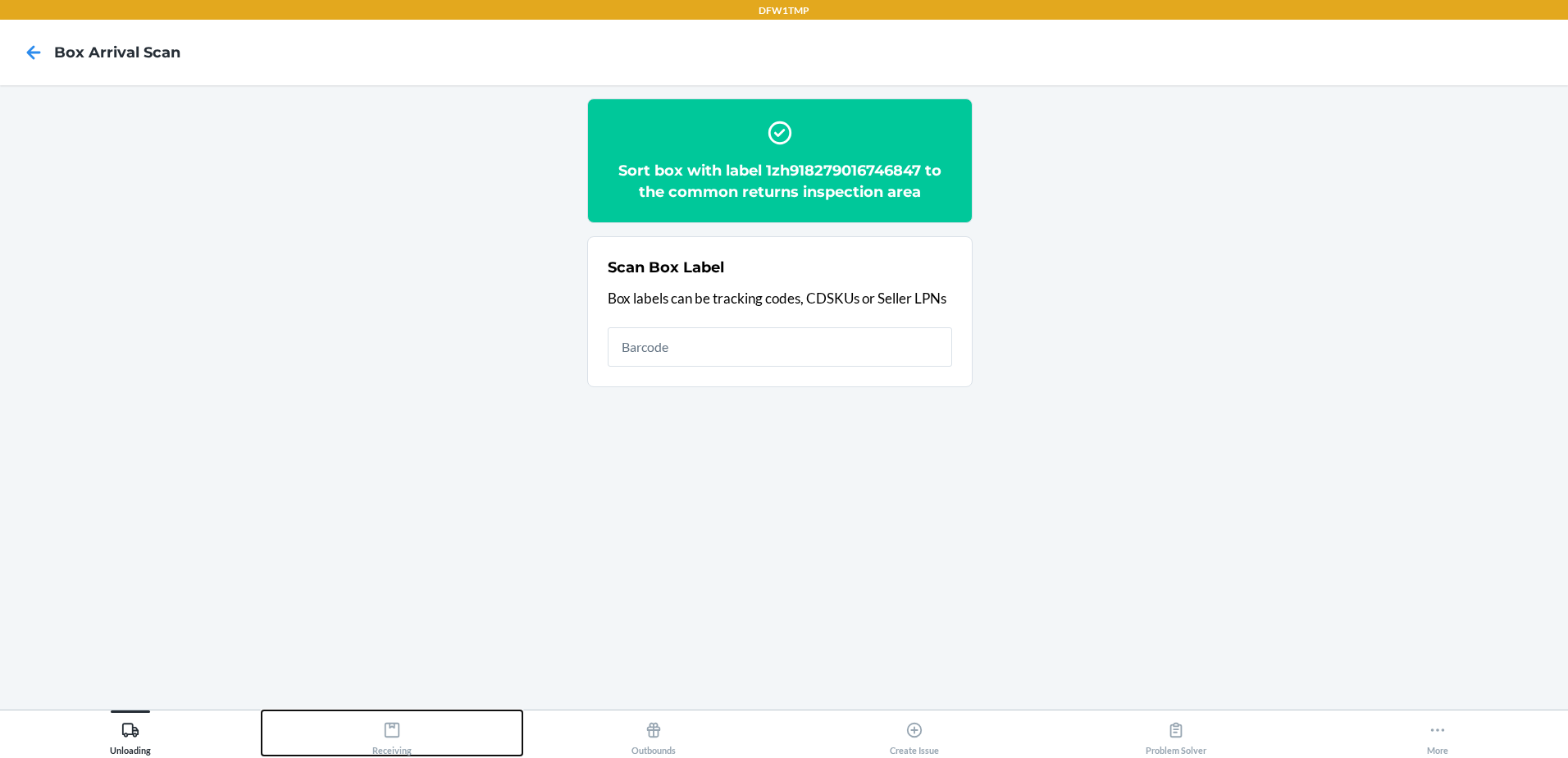
click at [429, 720] on button "Receiving" at bounding box center [393, 732] width 262 height 45
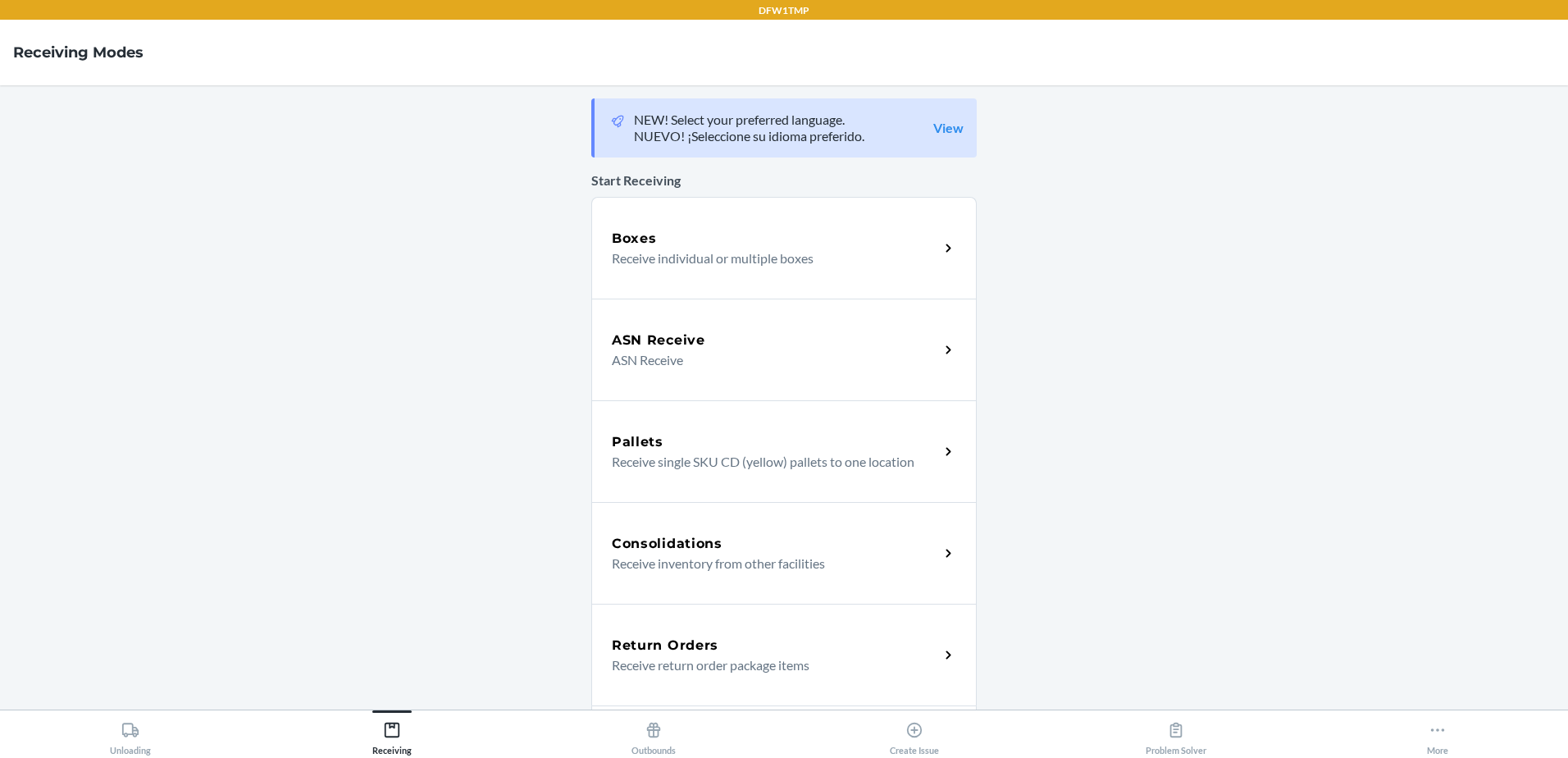
click at [704, 654] on h5 "Return Orders" at bounding box center [666, 645] width 106 height 19
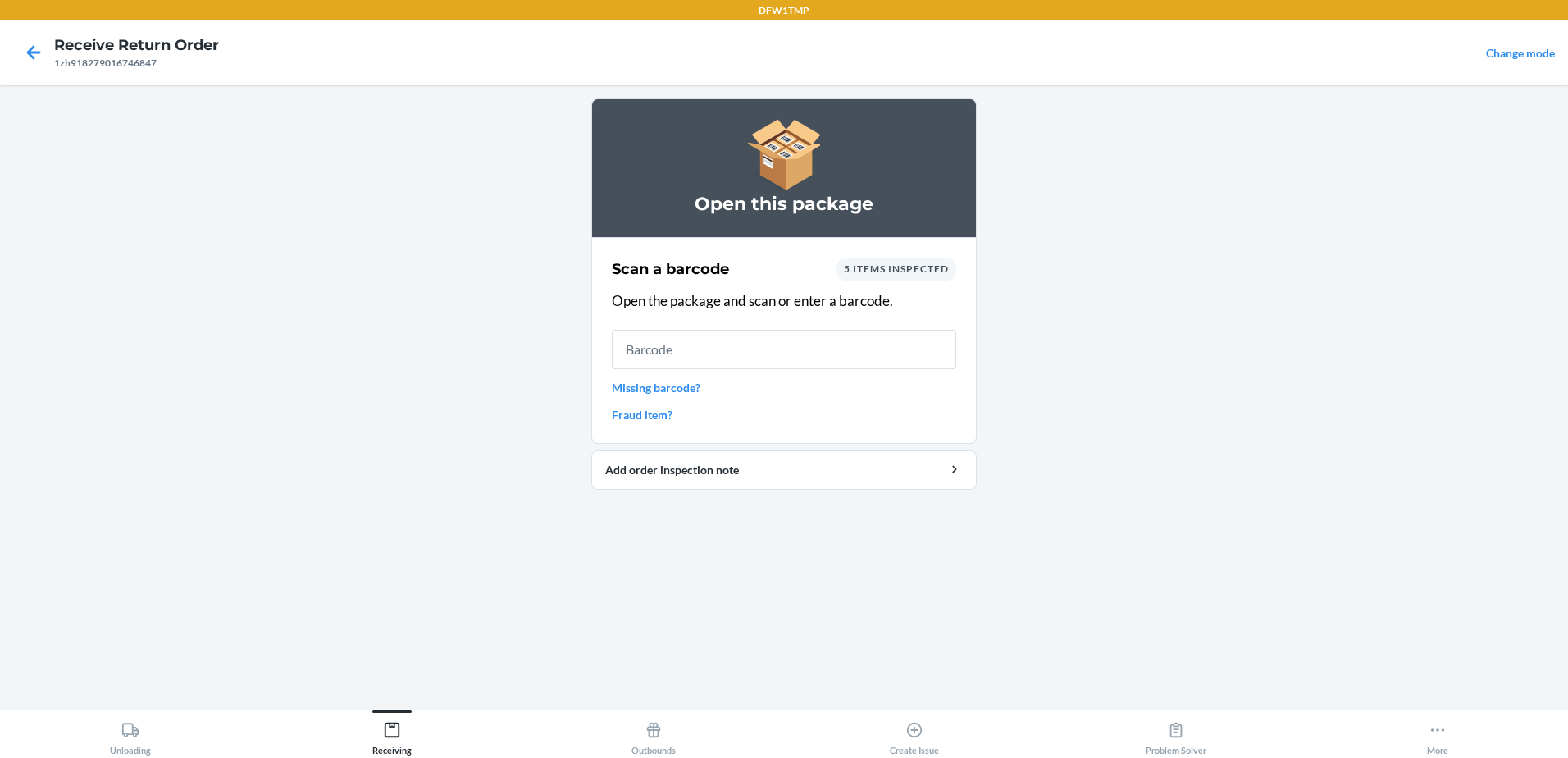
click at [721, 342] on input "text" at bounding box center [784, 349] width 344 height 40
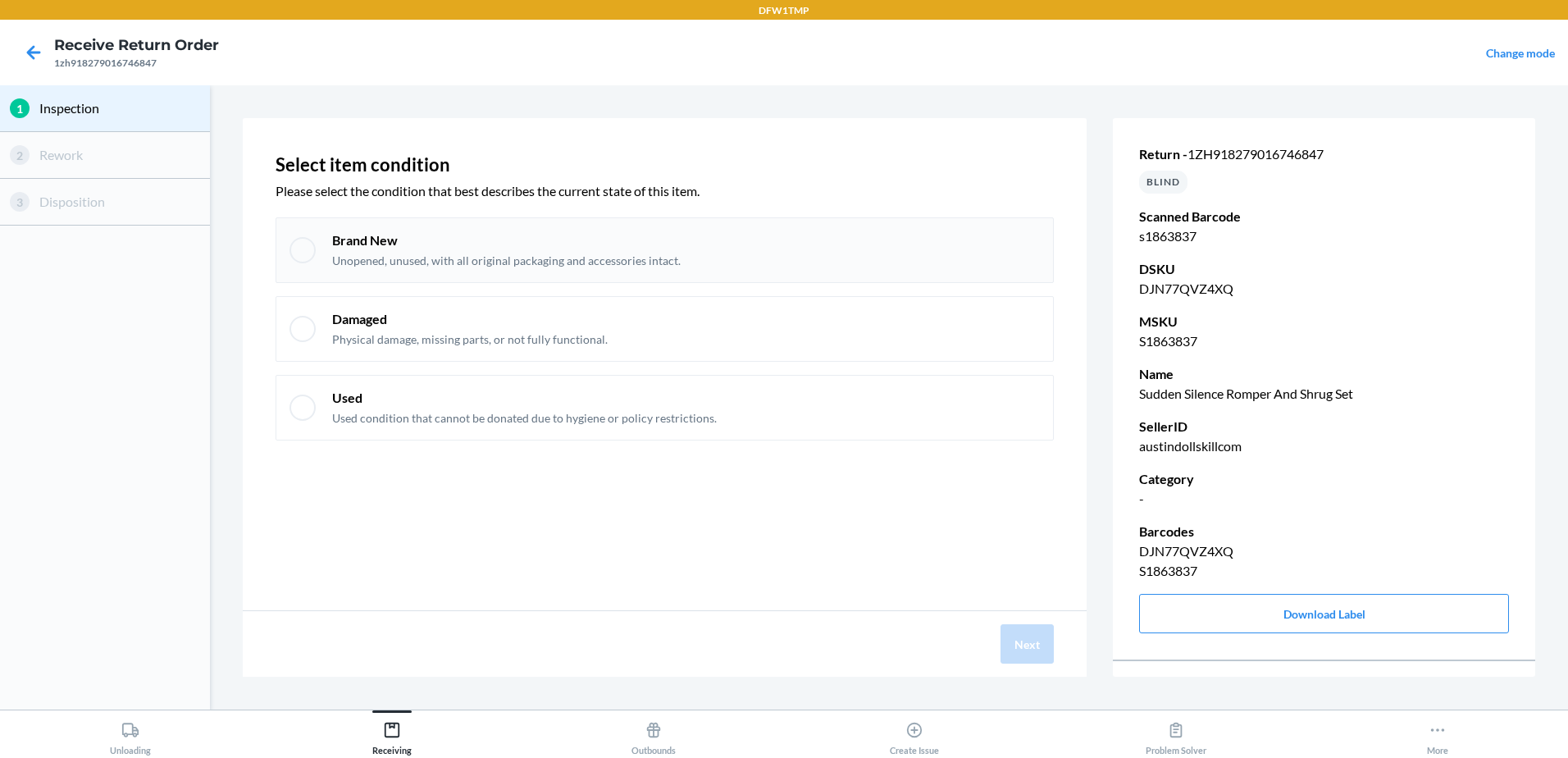
click at [325, 262] on div "Brand New Unopened, unused, with all original packaging and accessories intact." at bounding box center [665, 250] width 779 height 66
checkbox input "true"
click at [1007, 655] on button "Next" at bounding box center [1027, 643] width 53 height 40
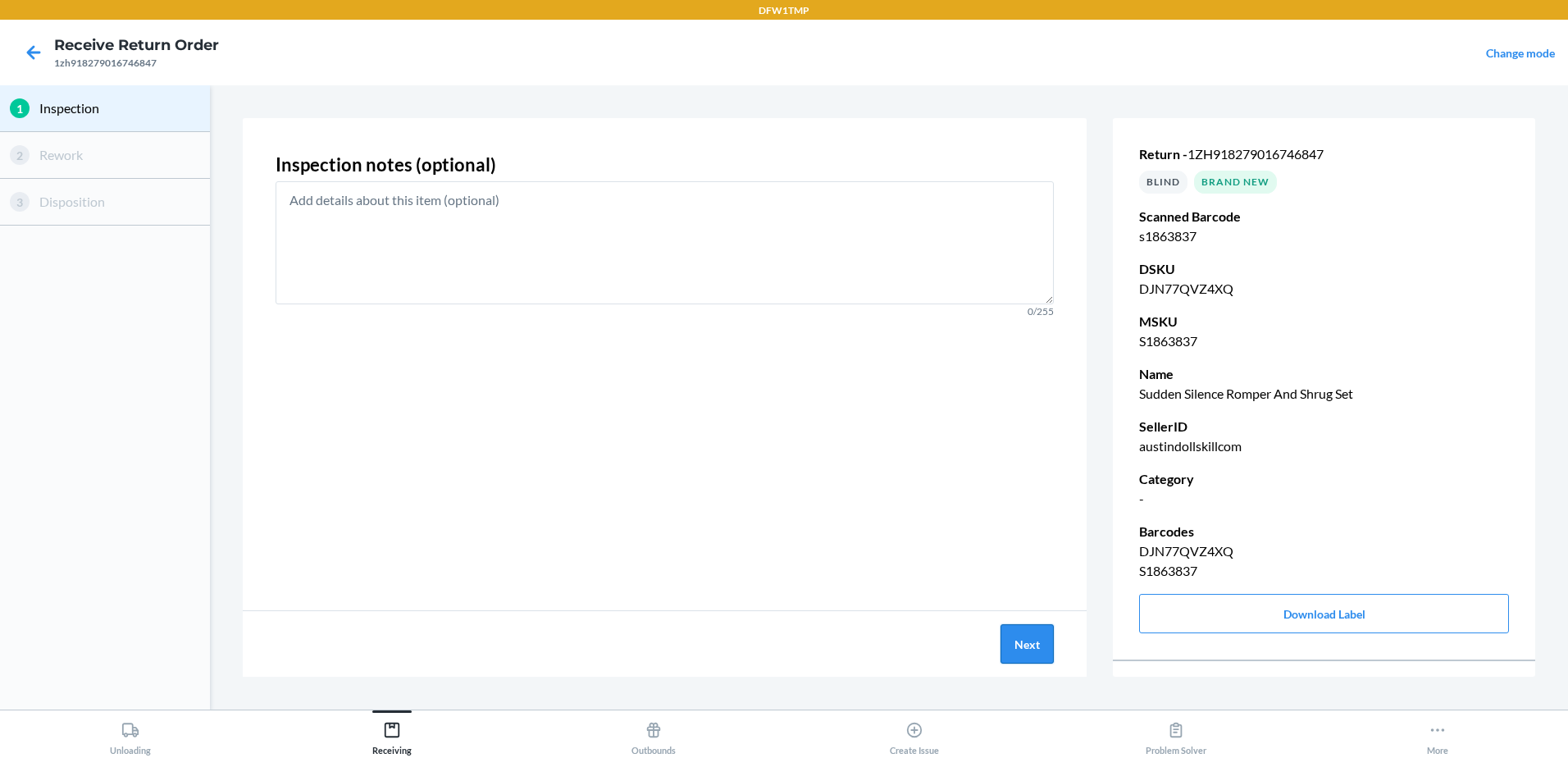
click at [1020, 636] on button "Next" at bounding box center [1027, 643] width 53 height 40
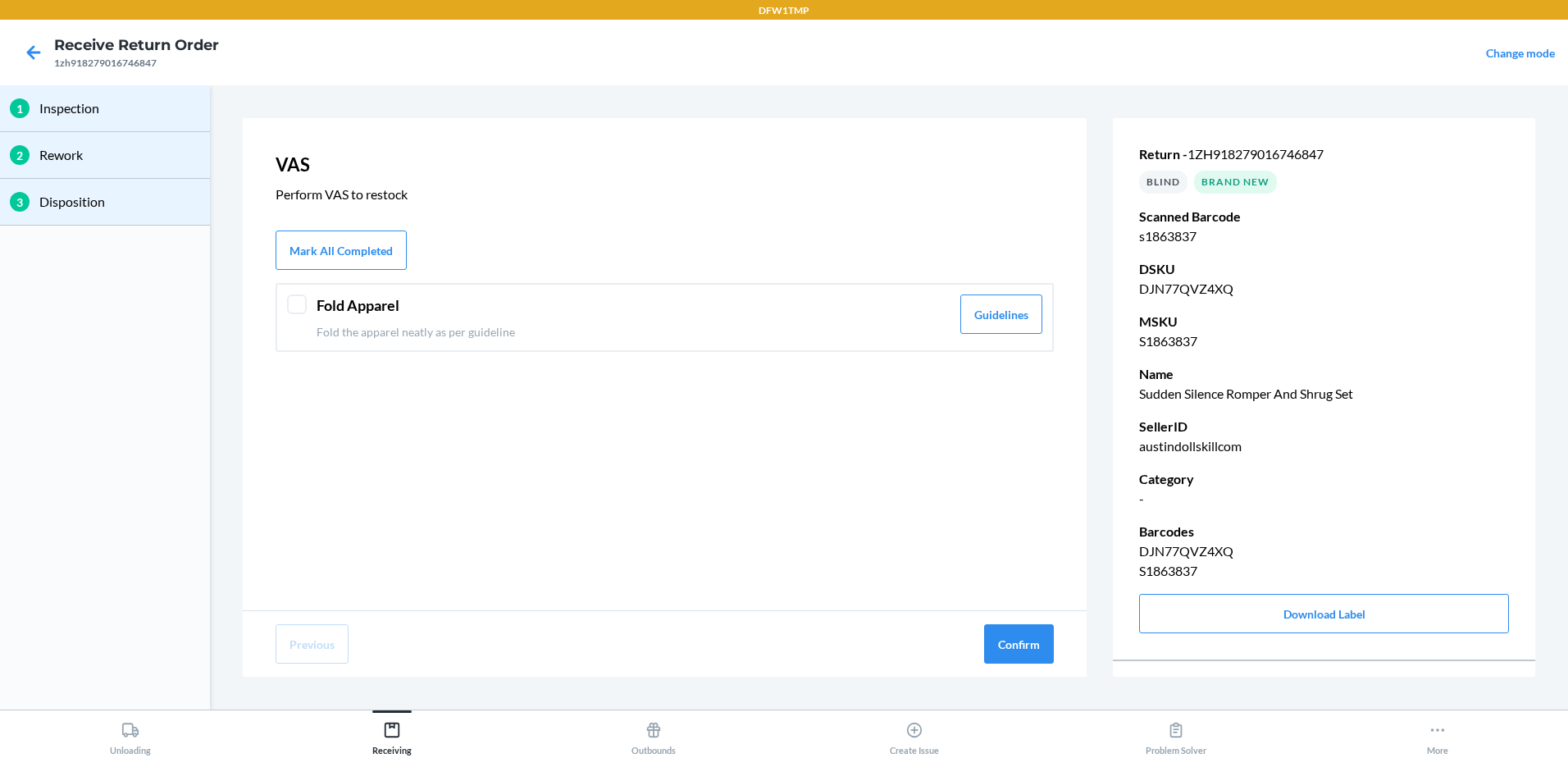
click at [320, 297] on header "Fold Apparel" at bounding box center [633, 305] width 634 height 22
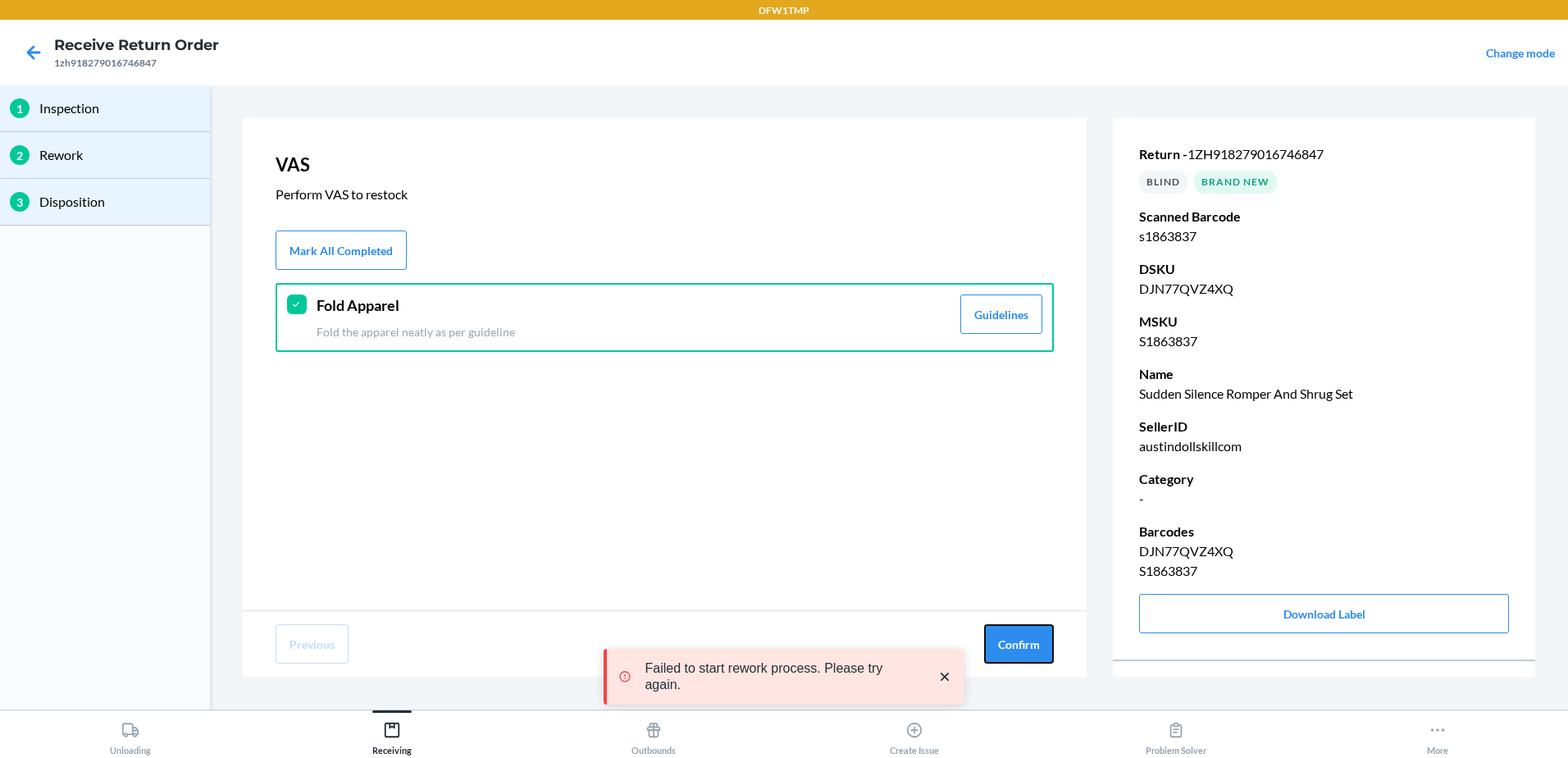
click at [1007, 628] on button "Confirm" at bounding box center [1020, 643] width 70 height 40
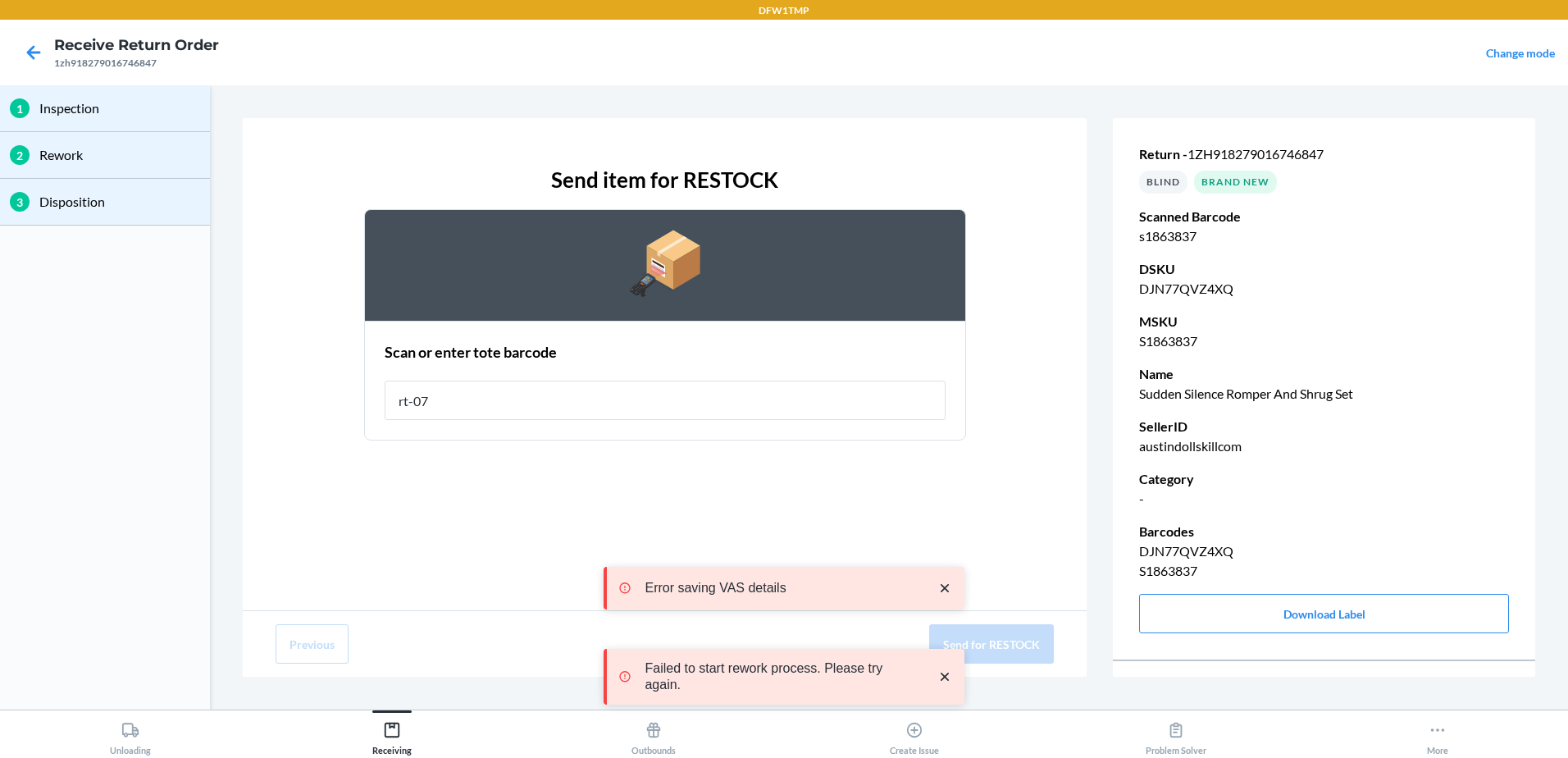
type input "rt-07"
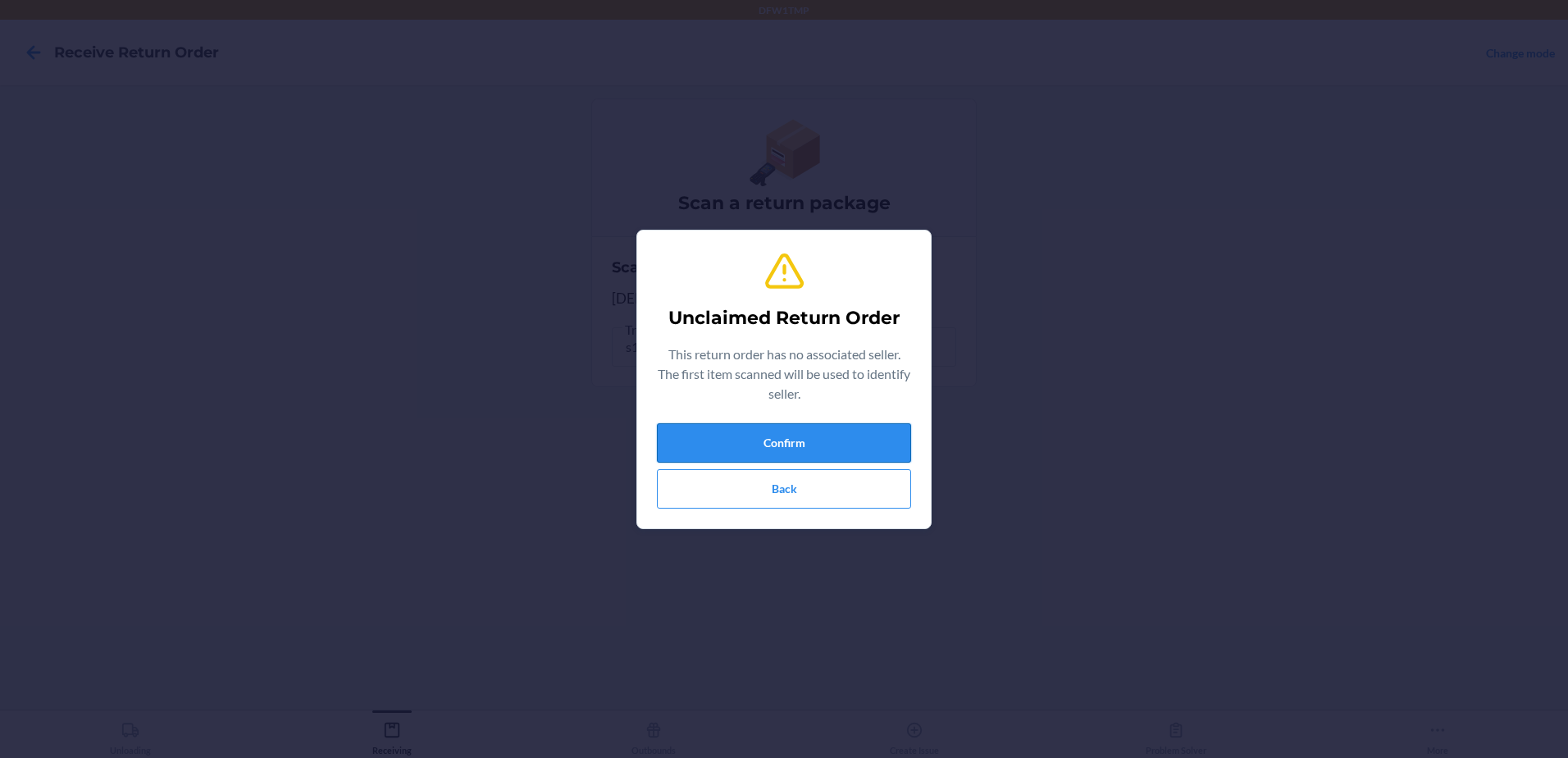
click at [855, 442] on button "Confirm" at bounding box center [784, 443] width 254 height 40
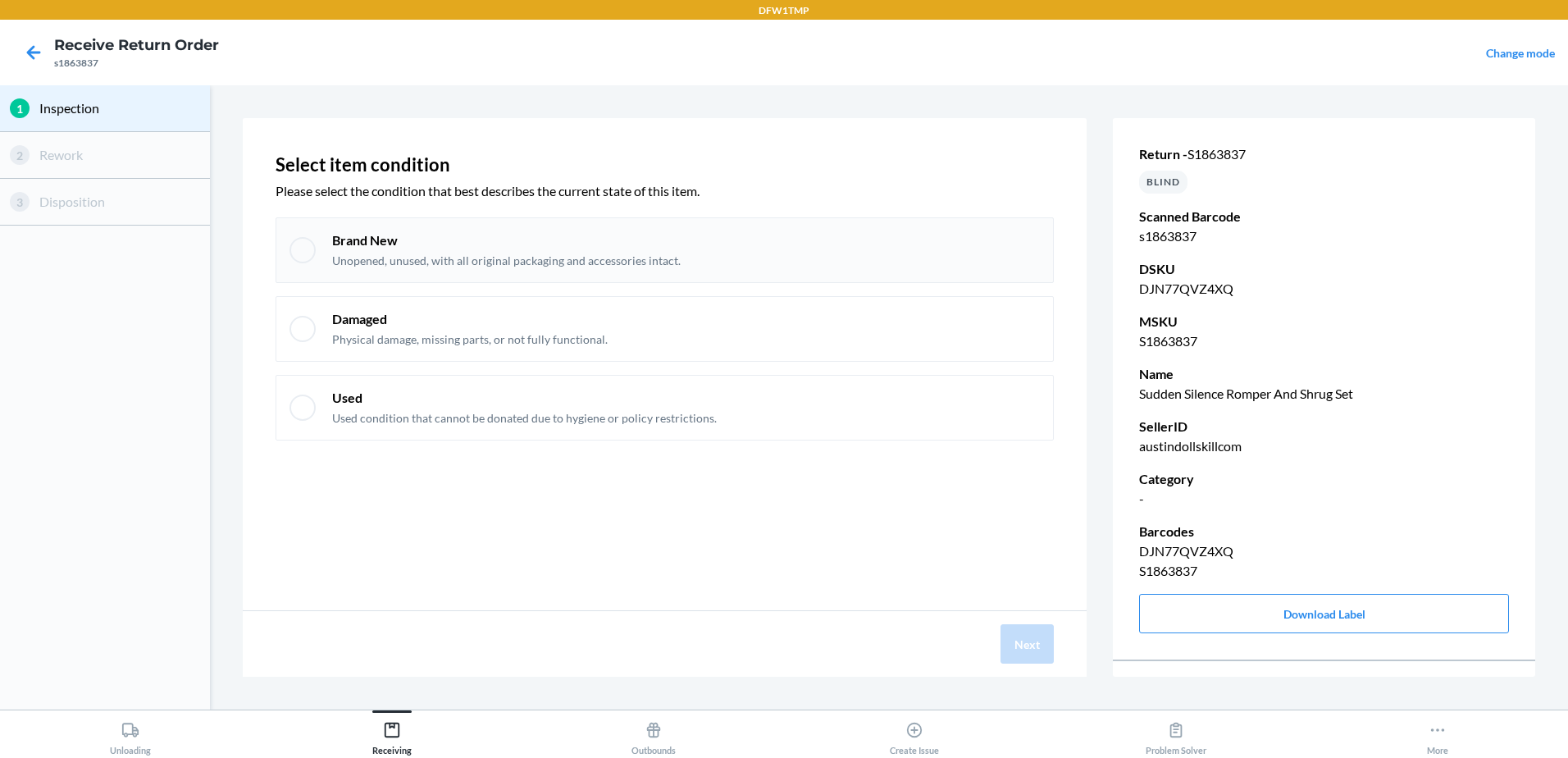
click at [315, 234] on div "Brand New Unopened, unused, with all original packaging and accessories intact." at bounding box center [665, 250] width 779 height 66
checkbox input "true"
click at [1017, 639] on button "Next" at bounding box center [1027, 643] width 53 height 40
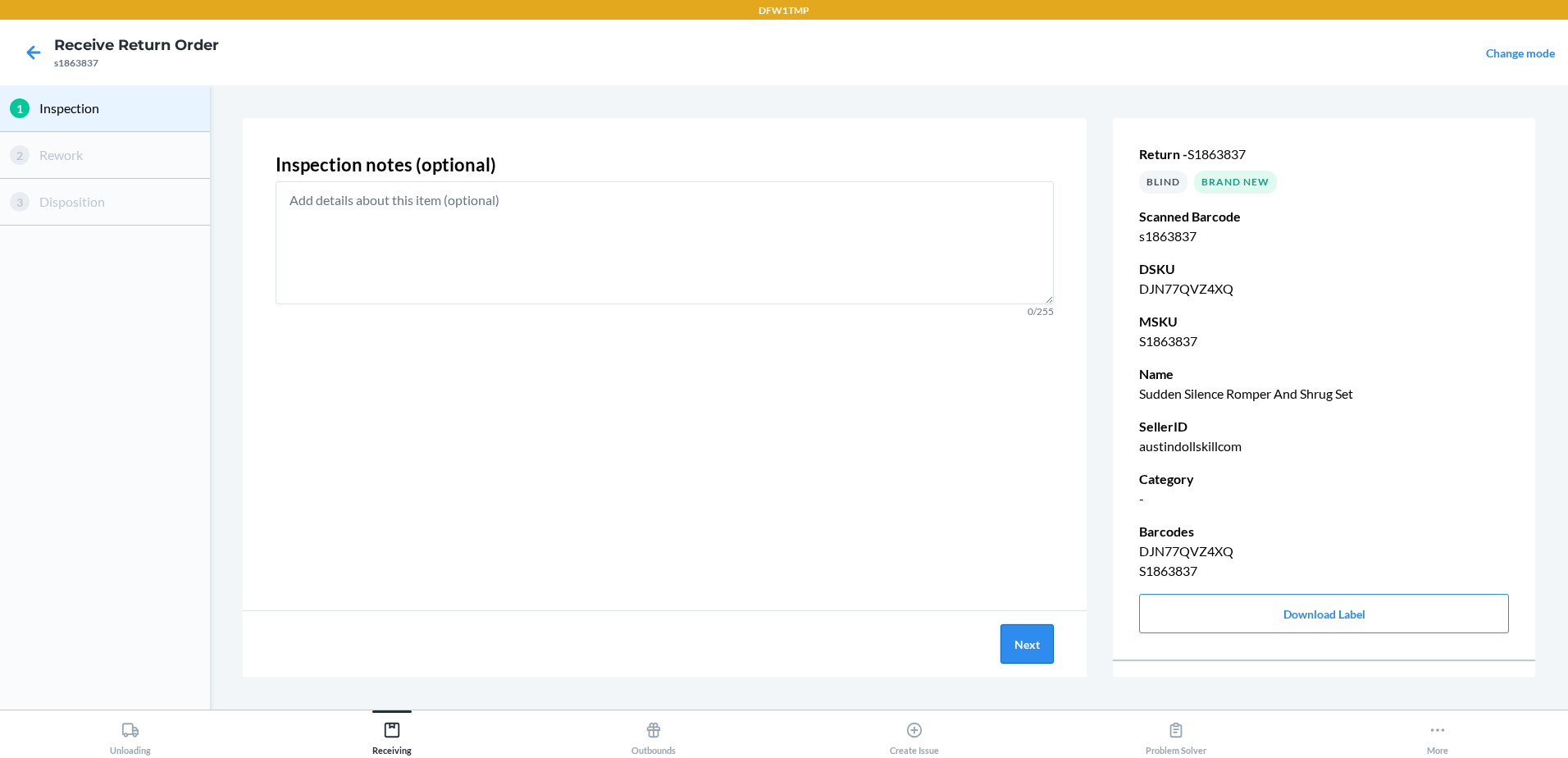
click at [1033, 655] on button "Next" at bounding box center [1027, 643] width 53 height 40
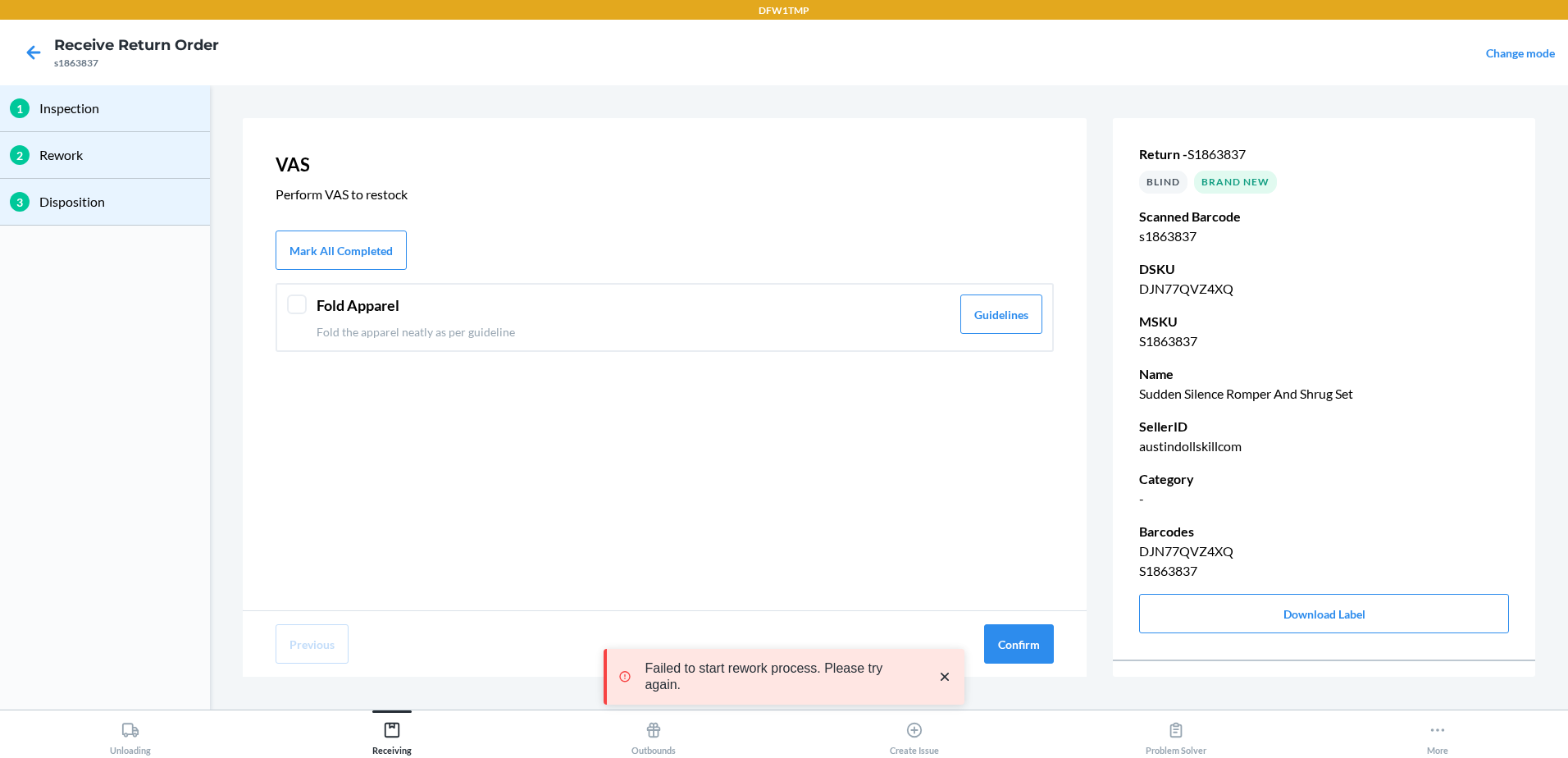
click at [303, 334] on div "Fold Apparel Fold the apparel neatly as per guideline Guidelines" at bounding box center [665, 317] width 779 height 69
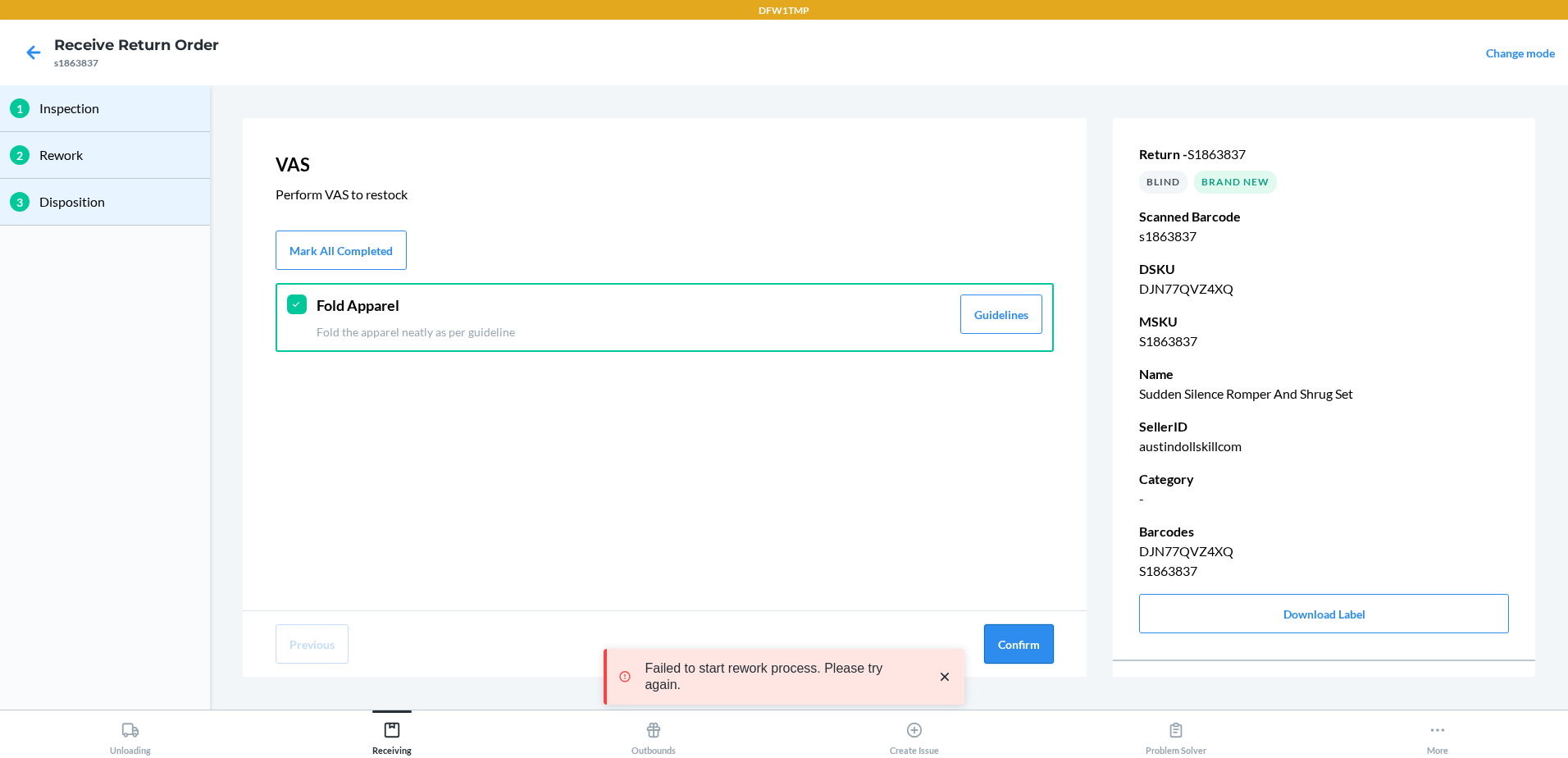
click at [1034, 650] on button "Confirm" at bounding box center [1020, 643] width 70 height 40
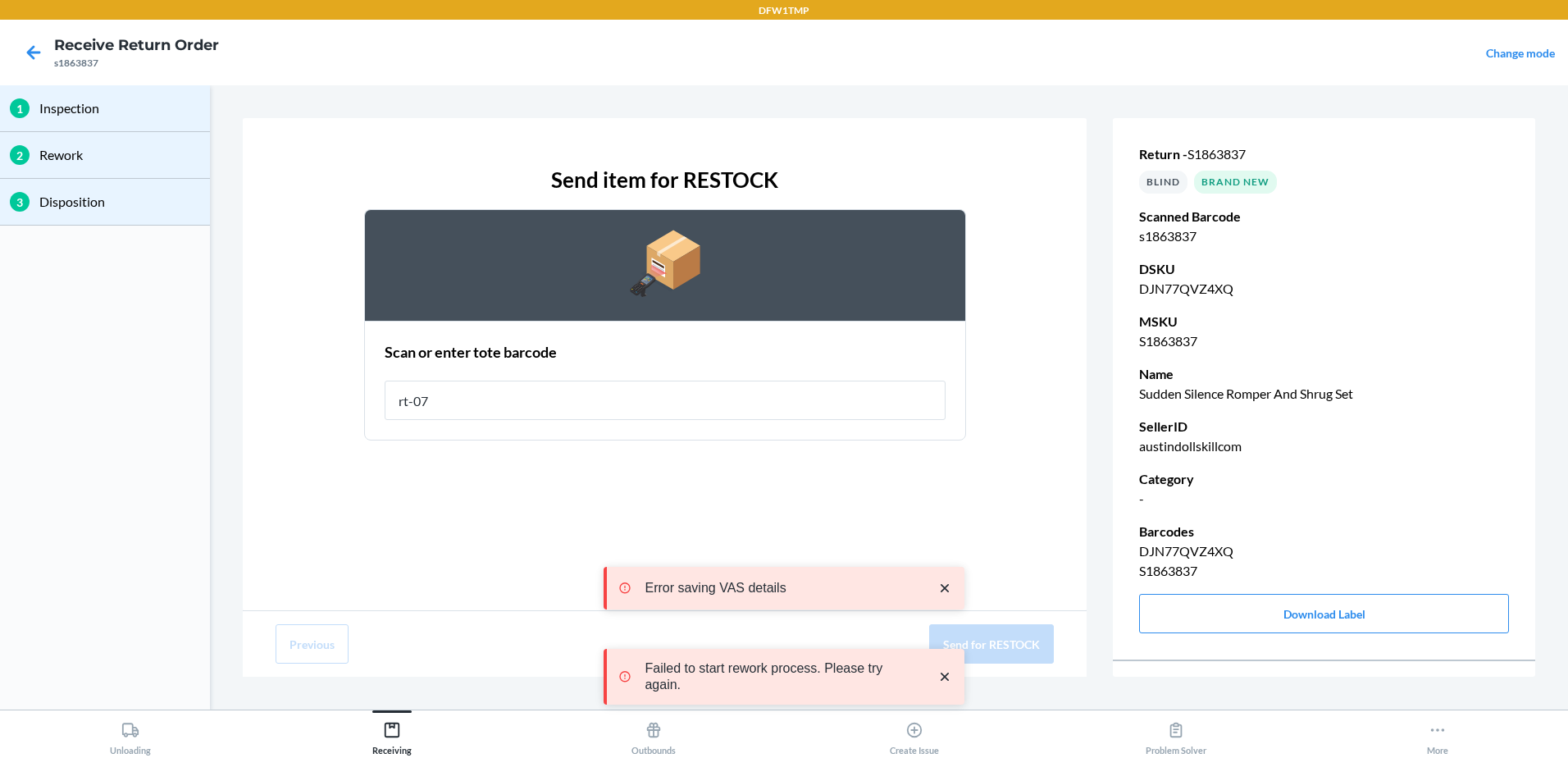
type input "rt-07"
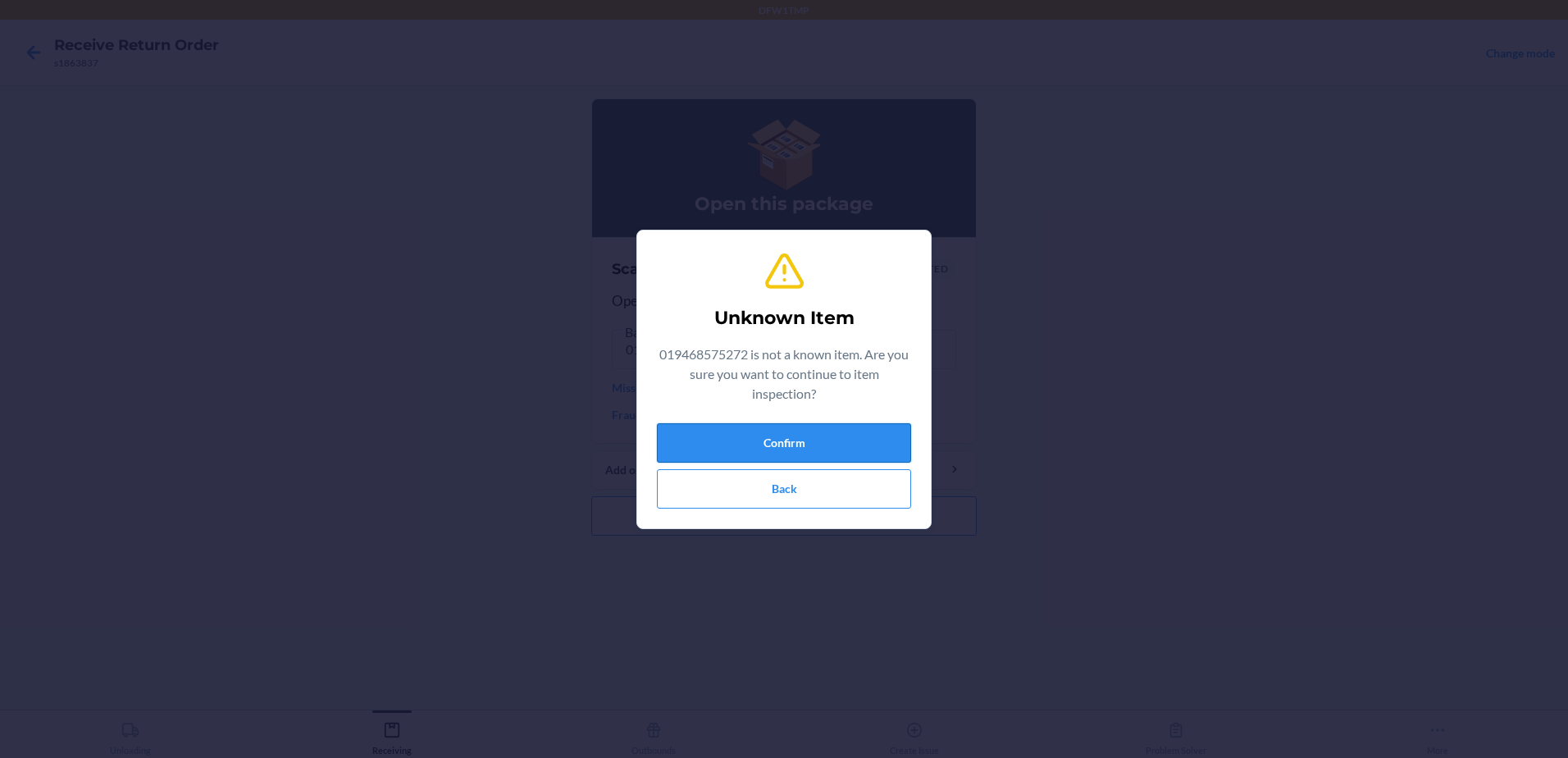
drag, startPoint x: 763, startPoint y: 429, endPoint x: 744, endPoint y: 446, distance: 25.5
click at [774, 412] on div "Unknown Item 019468575272 is not a known item. Are you sure you want to continu…" at bounding box center [784, 379] width 254 height 272
click at [718, 438] on button "Confirm" at bounding box center [784, 443] width 254 height 40
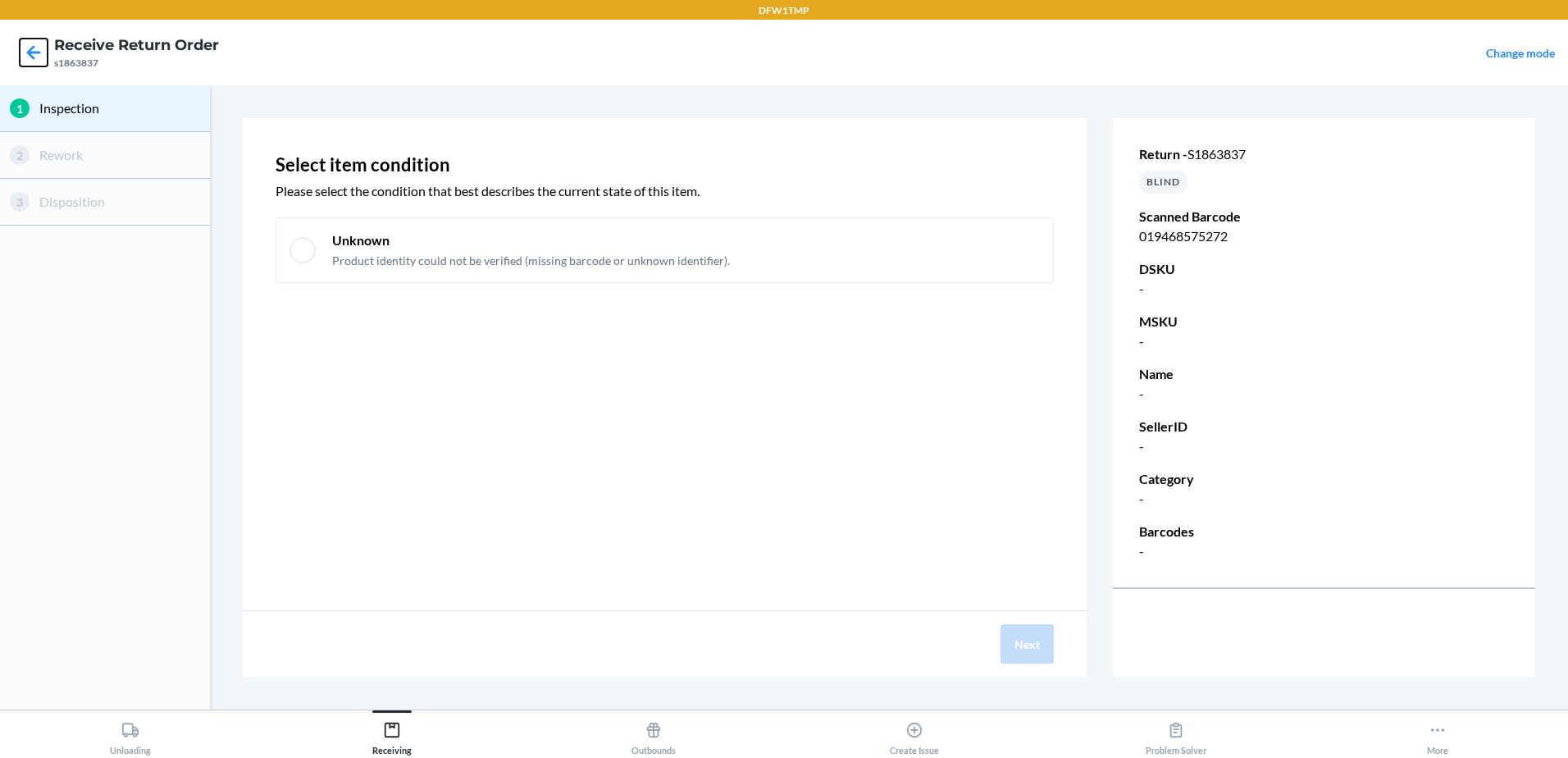
click at [25, 57] on icon at bounding box center [33, 52] width 28 height 28
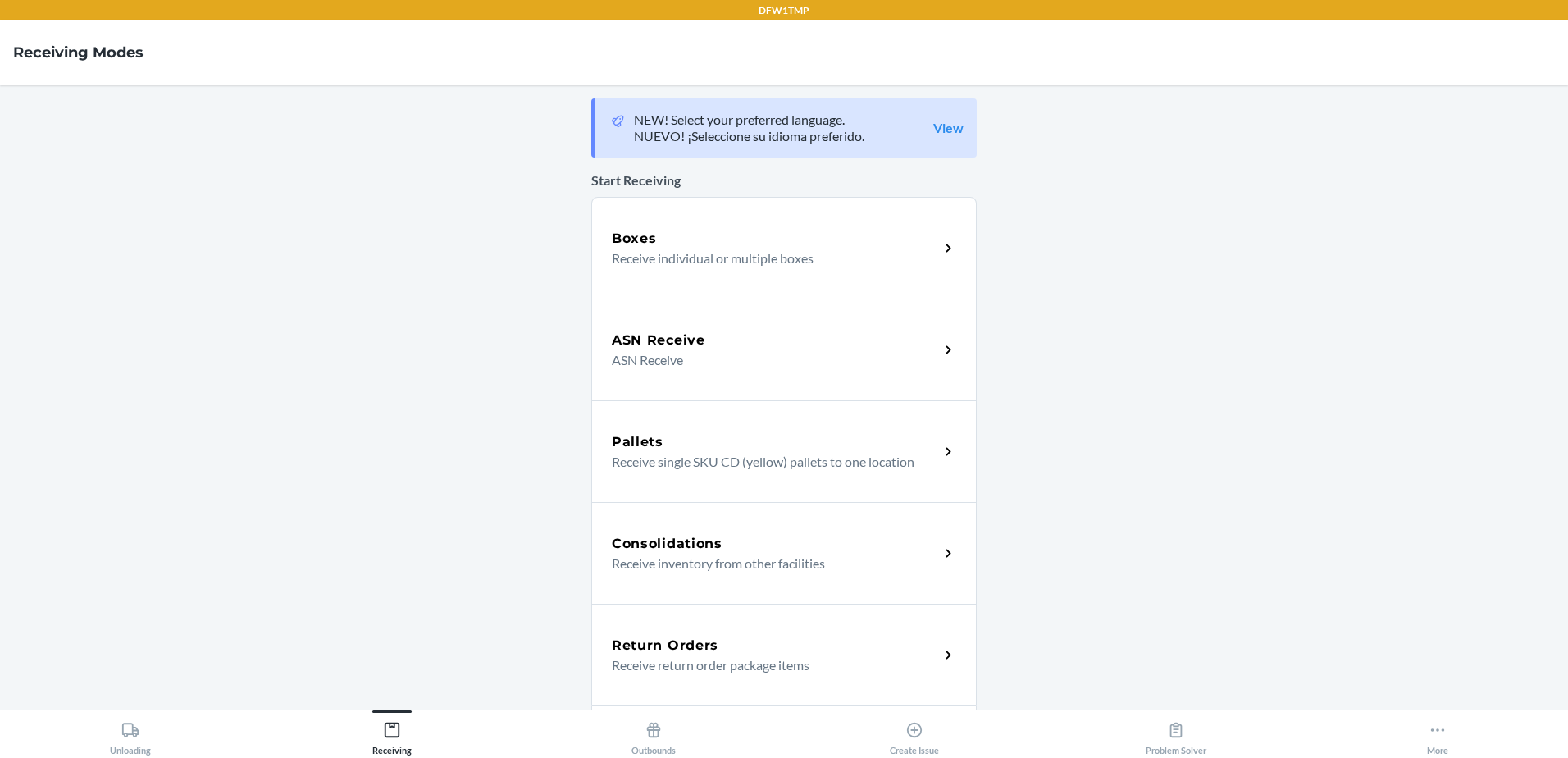
click at [674, 660] on p "Receive return order package items" at bounding box center [769, 665] width 314 height 19
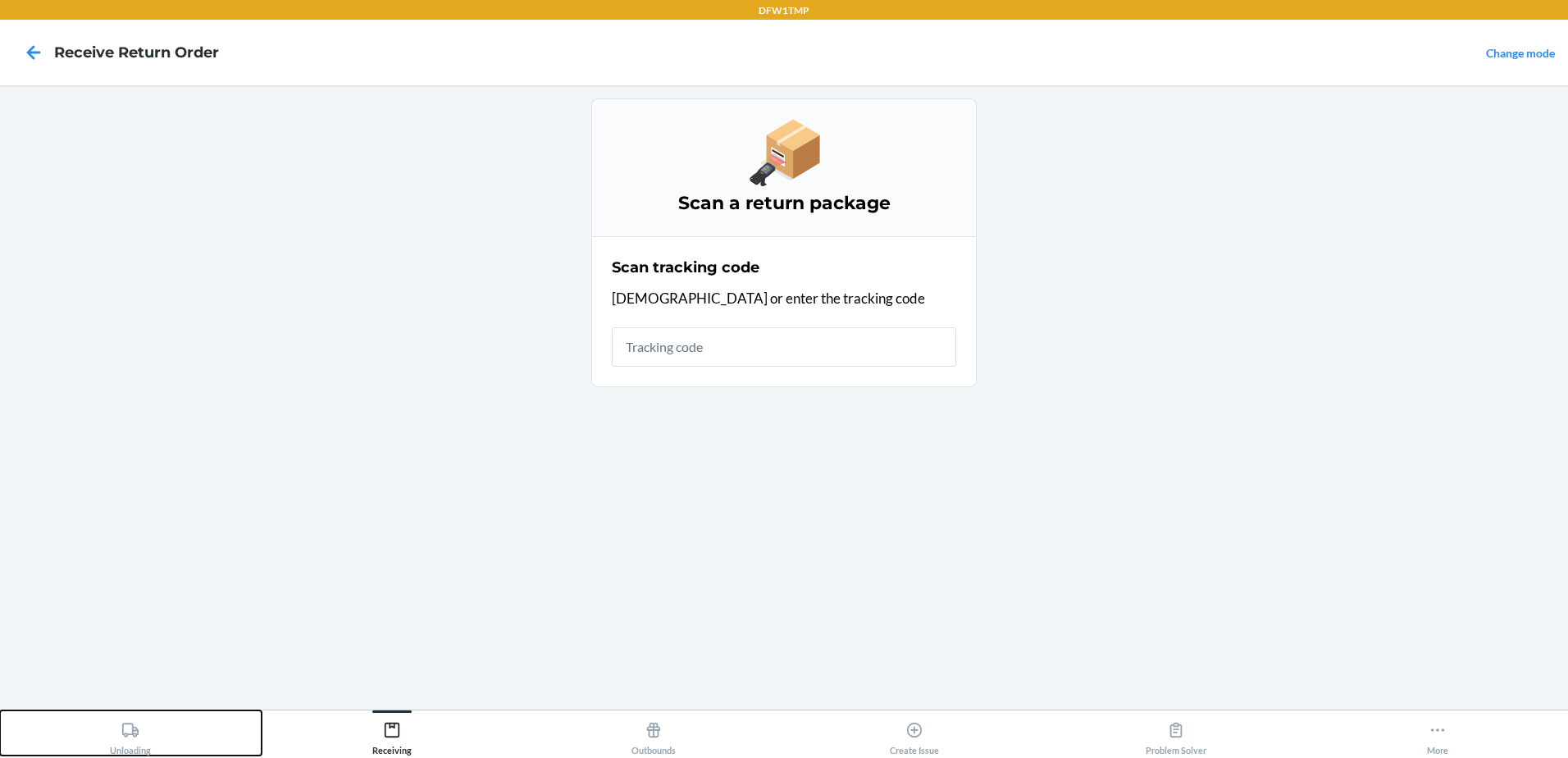
click at [143, 742] on div "Unloading" at bounding box center [131, 735] width 41 height 41
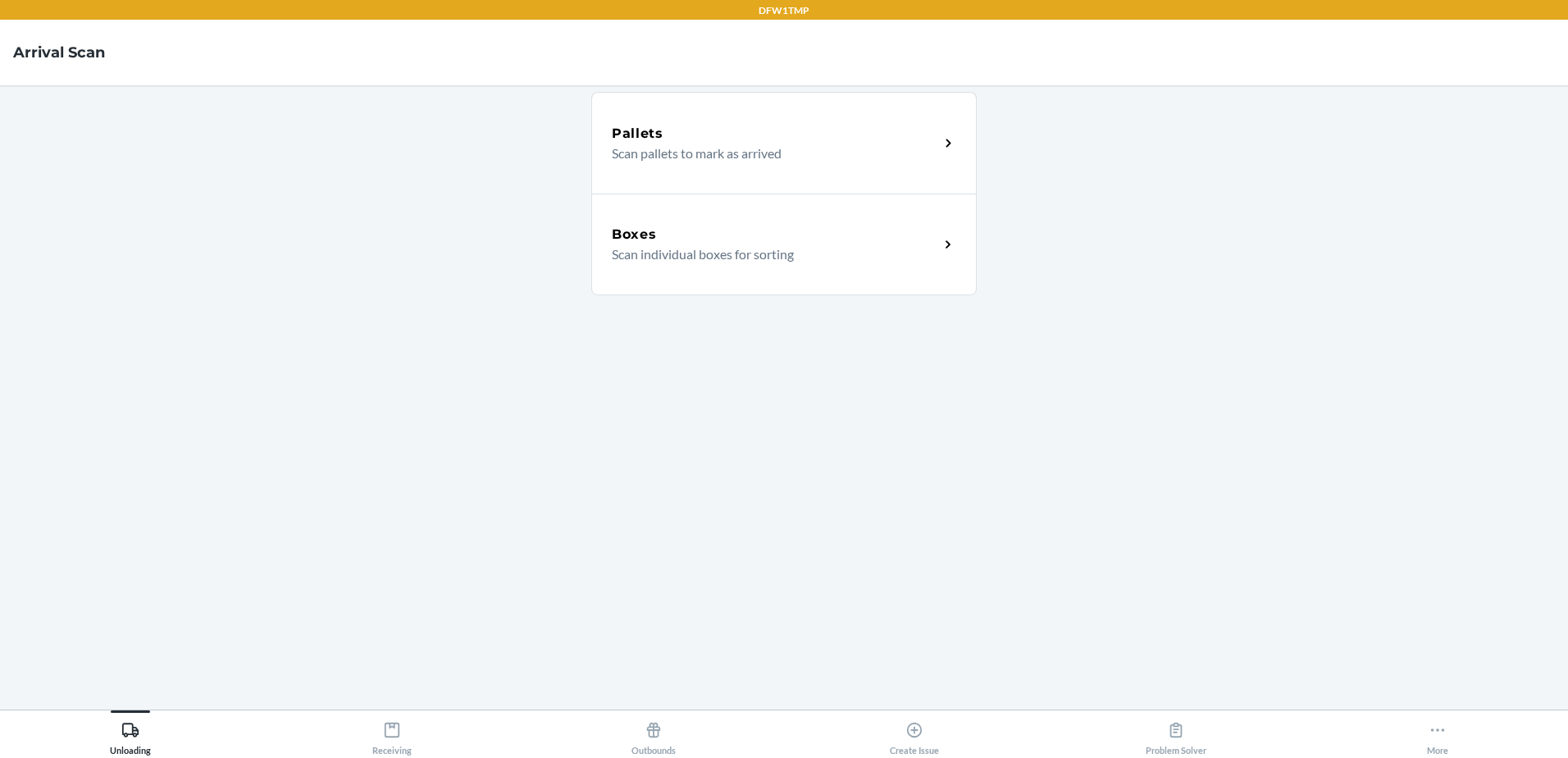
click at [738, 250] on p "Scan individual boxes for sorting" at bounding box center [769, 254] width 314 height 19
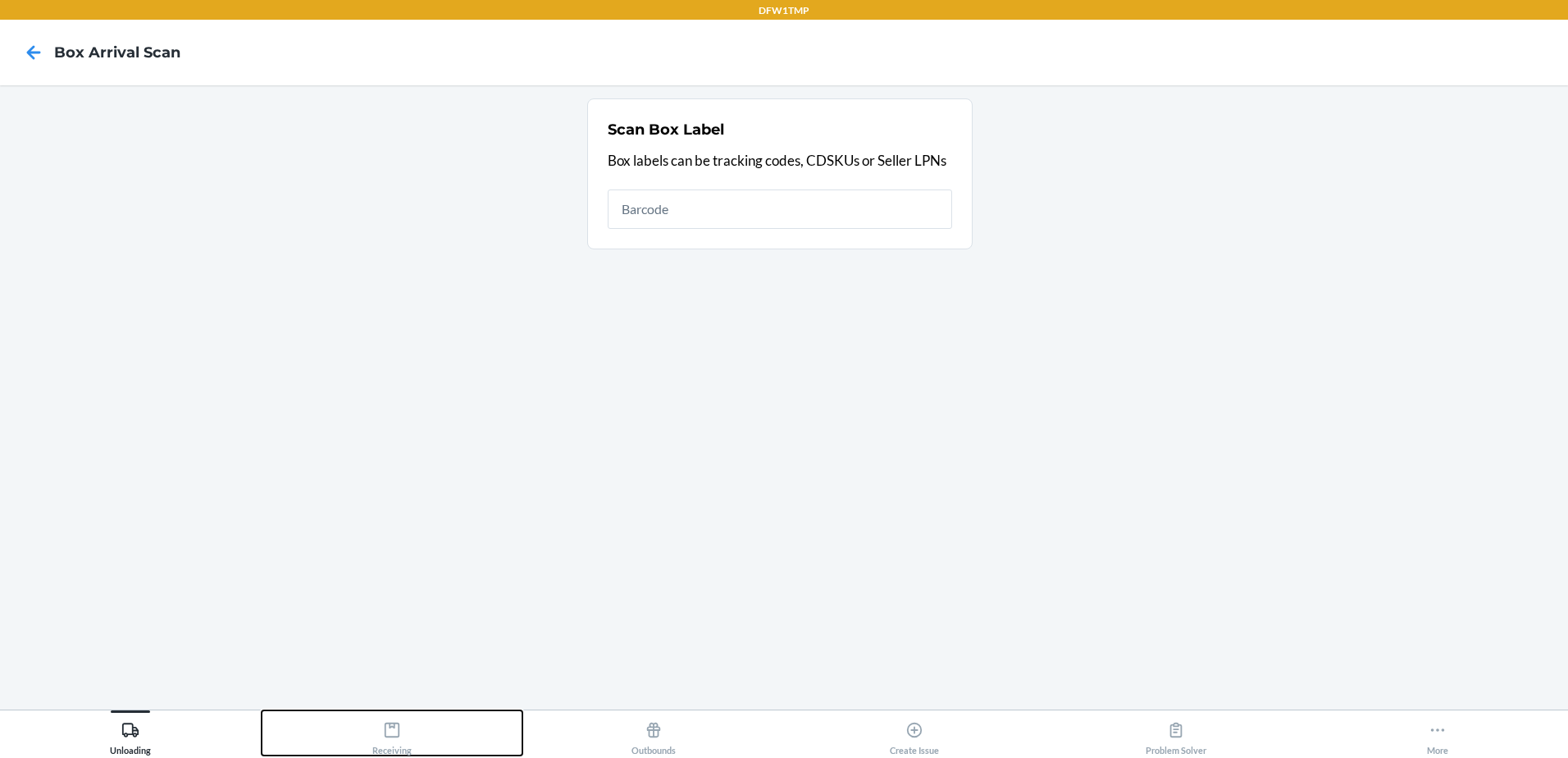
click at [377, 734] on div "Receiving" at bounding box center [392, 735] width 40 height 41
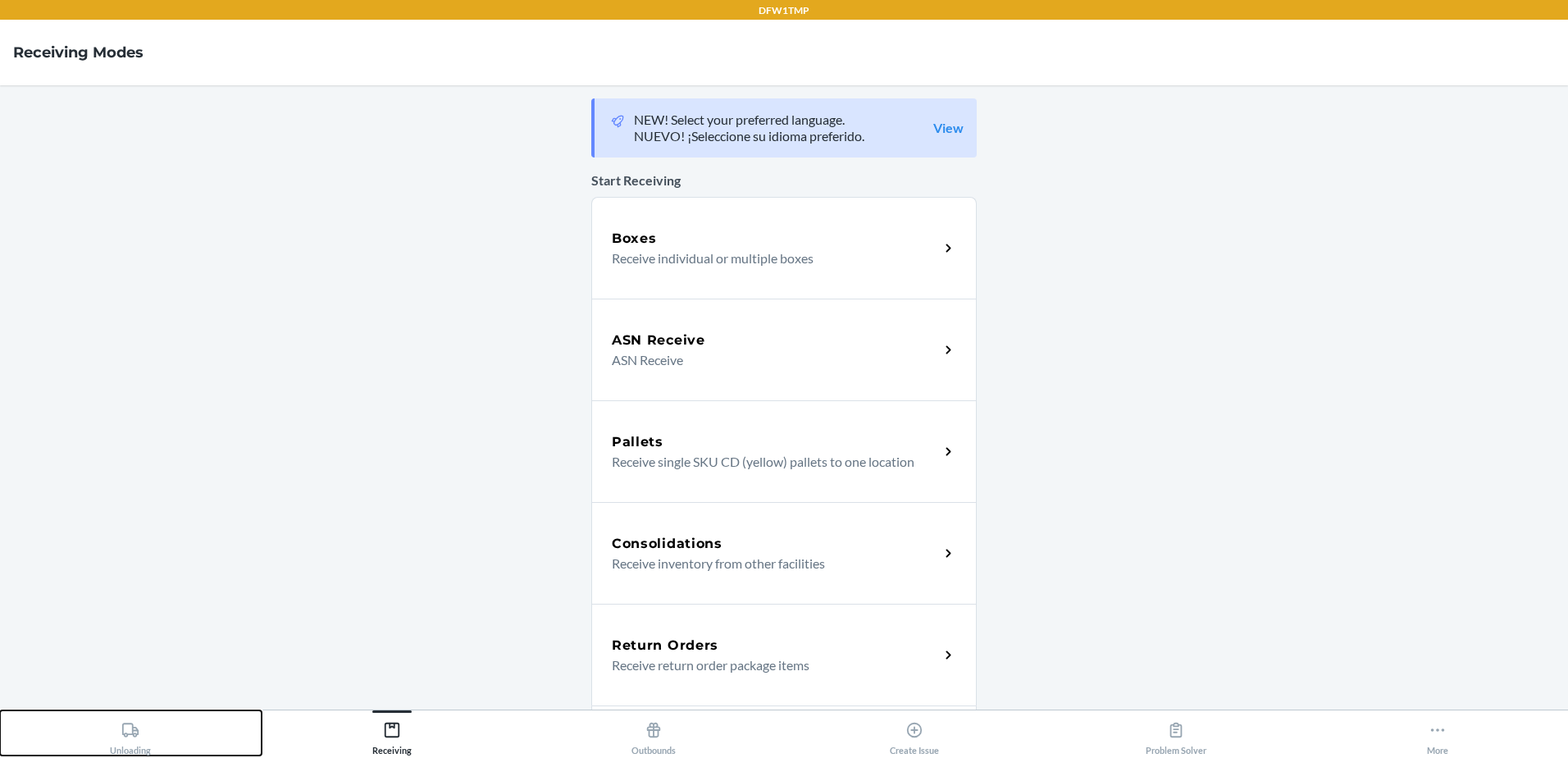
click at [108, 732] on button "Unloading" at bounding box center [131, 732] width 262 height 45
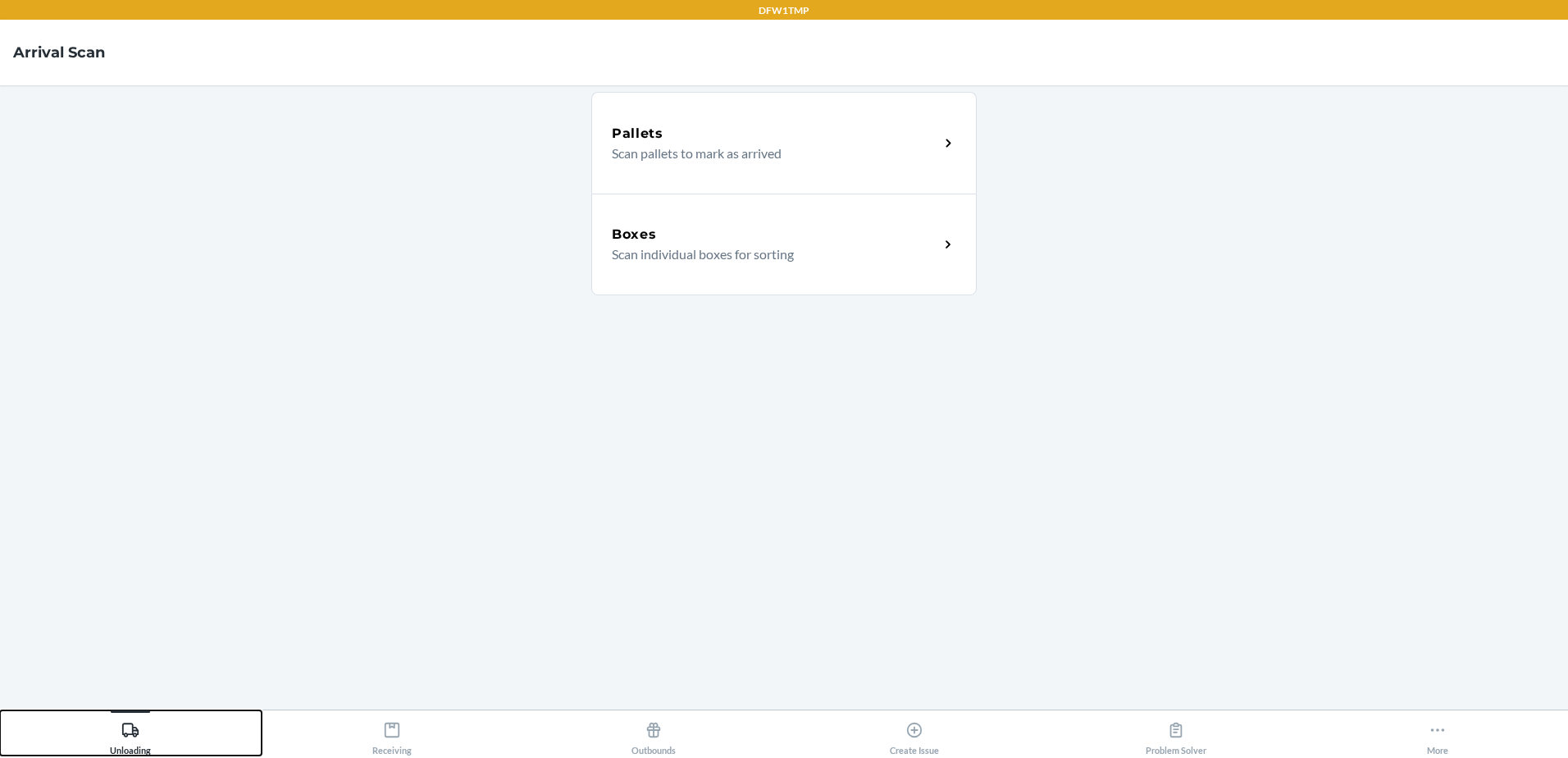
click at [0, 710] on button "Unloading" at bounding box center [131, 732] width 262 height 45
click at [715, 267] on div "Boxes Scan individual boxes for sorting" at bounding box center [784, 244] width 386 height 102
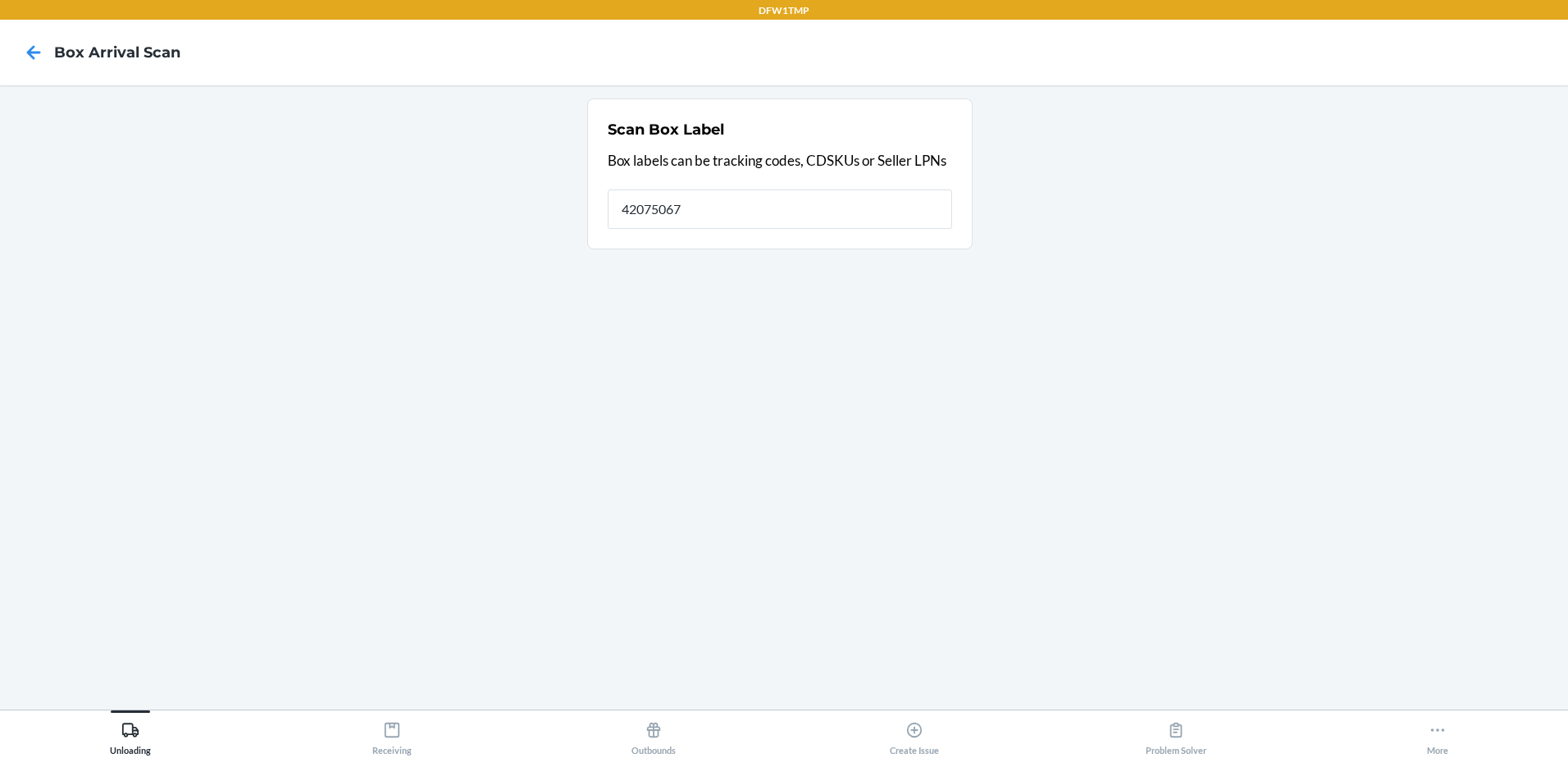
type input "42075067"
type input "420750671zh918279016746847"
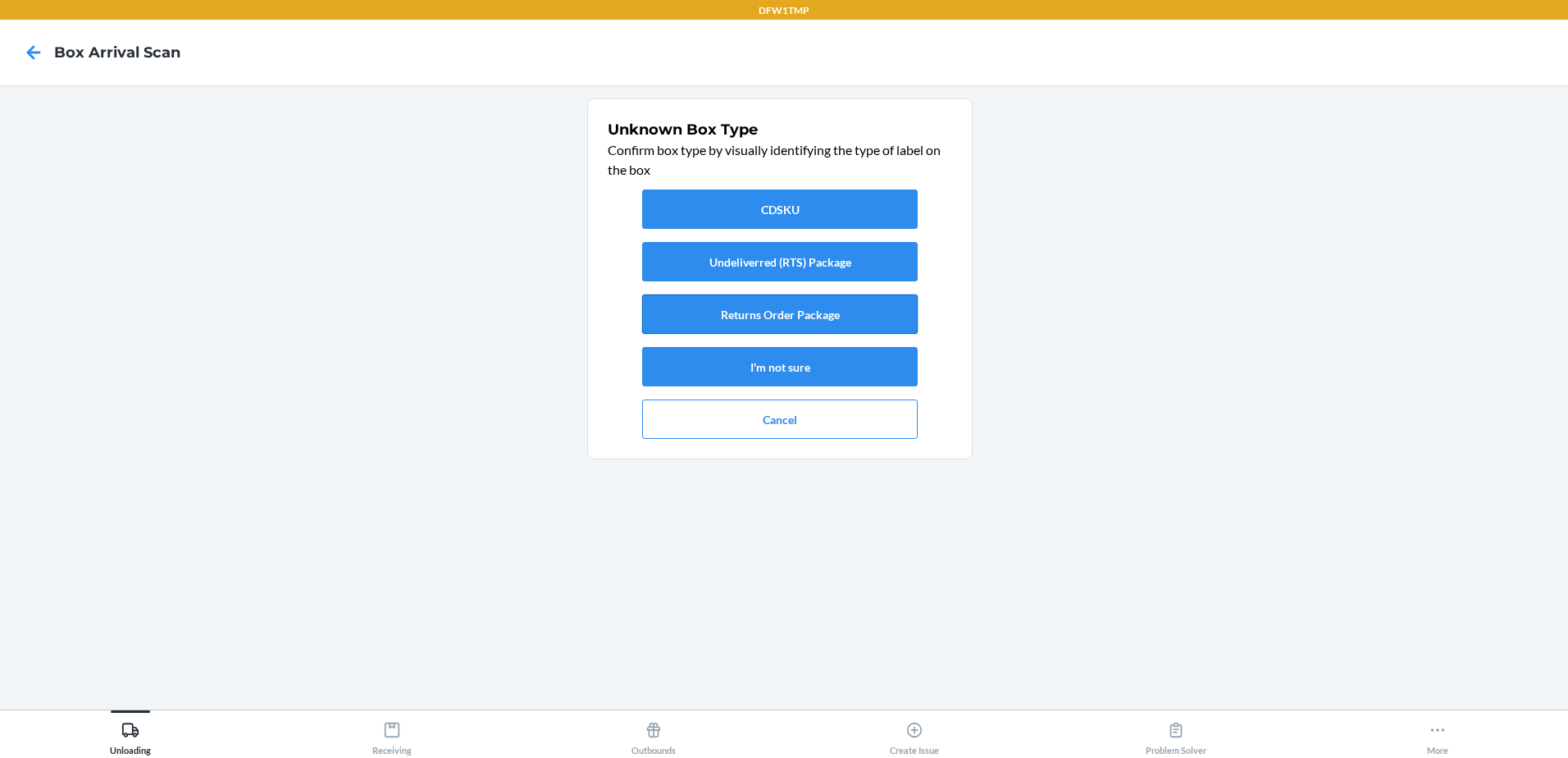
click at [756, 315] on button "Returns Order Package" at bounding box center [780, 313] width 276 height 40
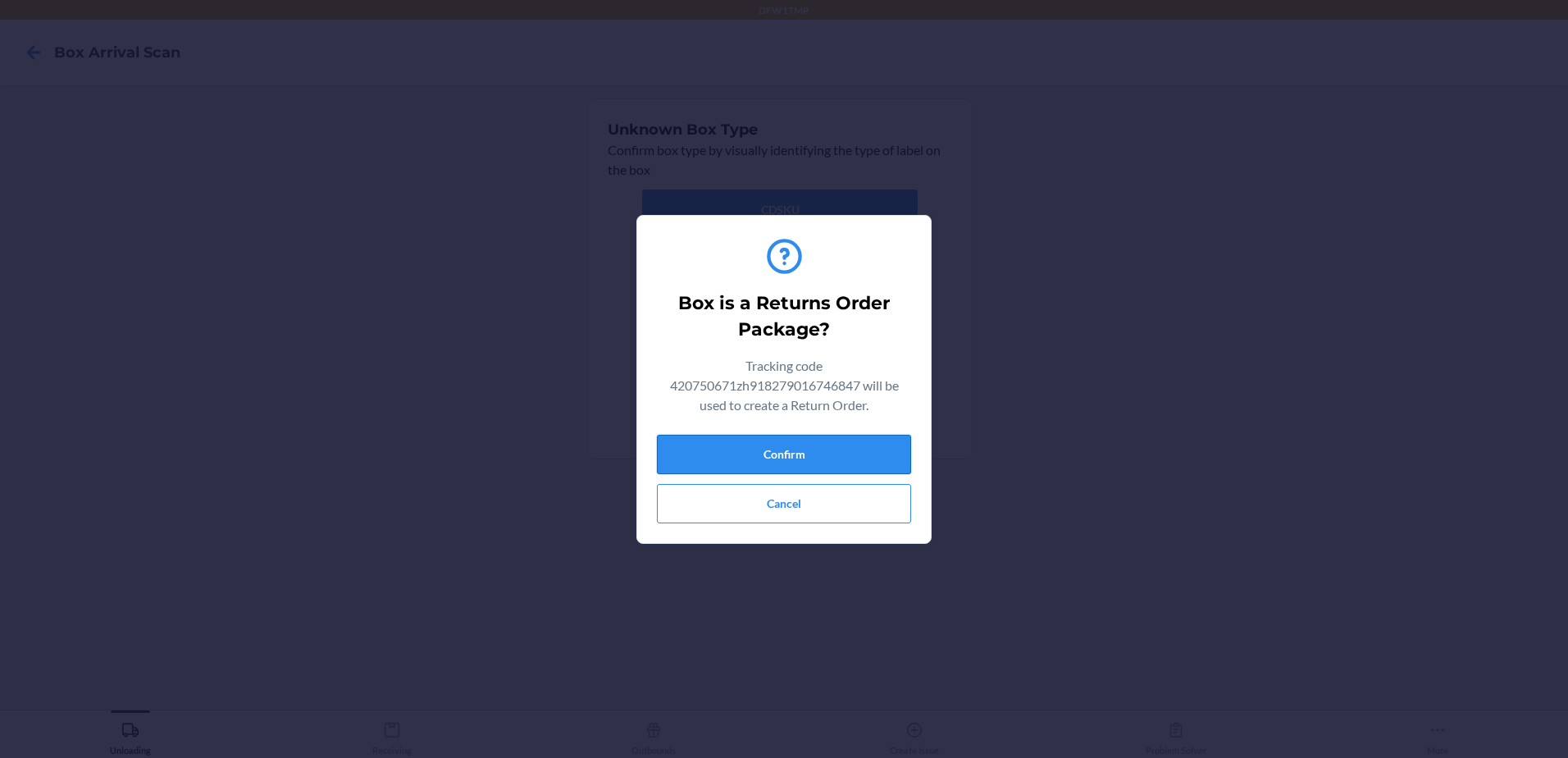
click at [764, 455] on button "Confirm" at bounding box center [784, 453] width 254 height 40
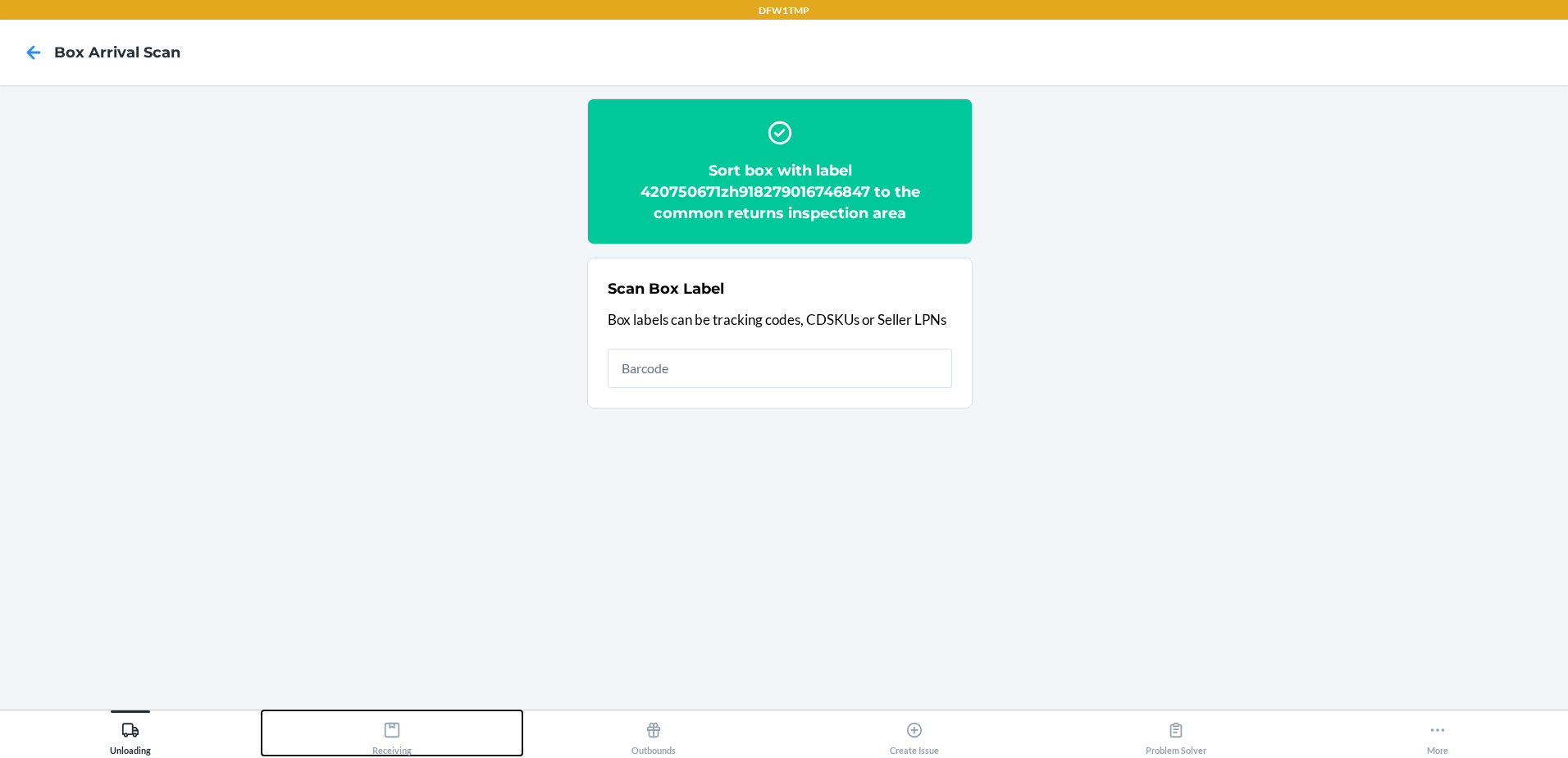
drag, startPoint x: 401, startPoint y: 744, endPoint x: 393, endPoint y: 747, distance: 8.5
click at [399, 745] on div "Receiving" at bounding box center [392, 735] width 40 height 41
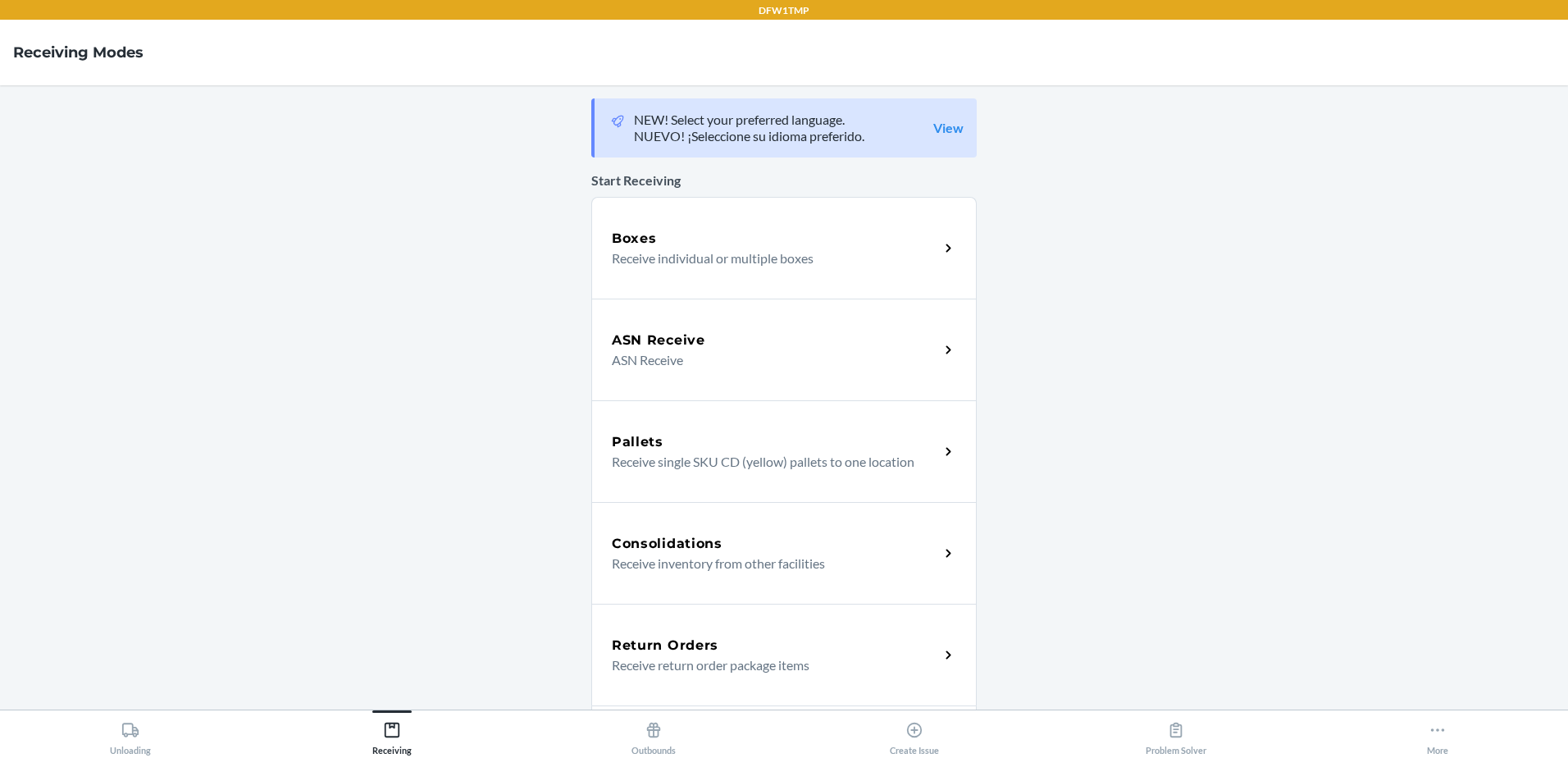
click at [772, 644] on div "Return Orders" at bounding box center [776, 645] width 327 height 19
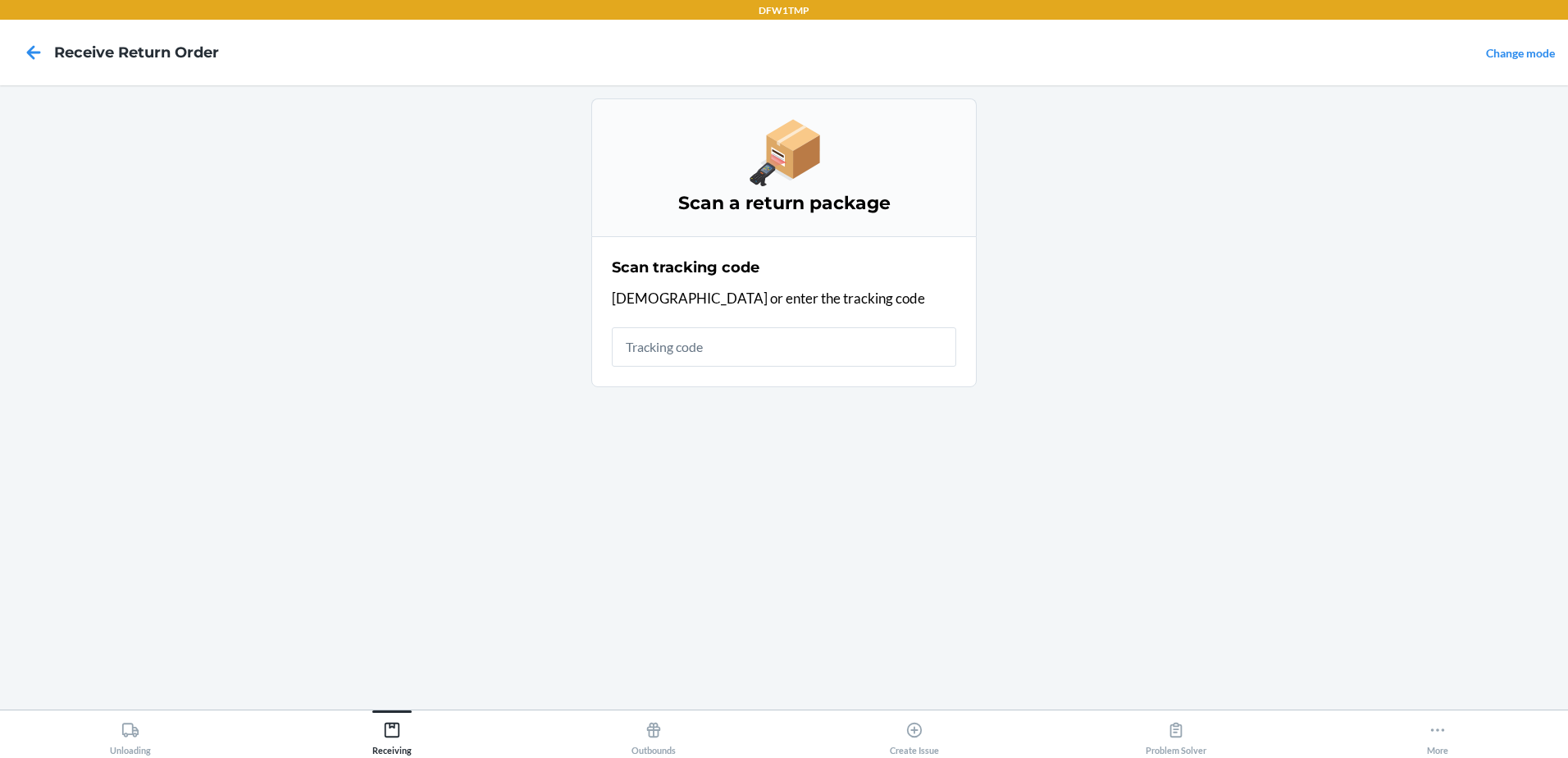
click at [677, 351] on input "text" at bounding box center [784, 346] width 344 height 40
type input "1zh91827901674684"
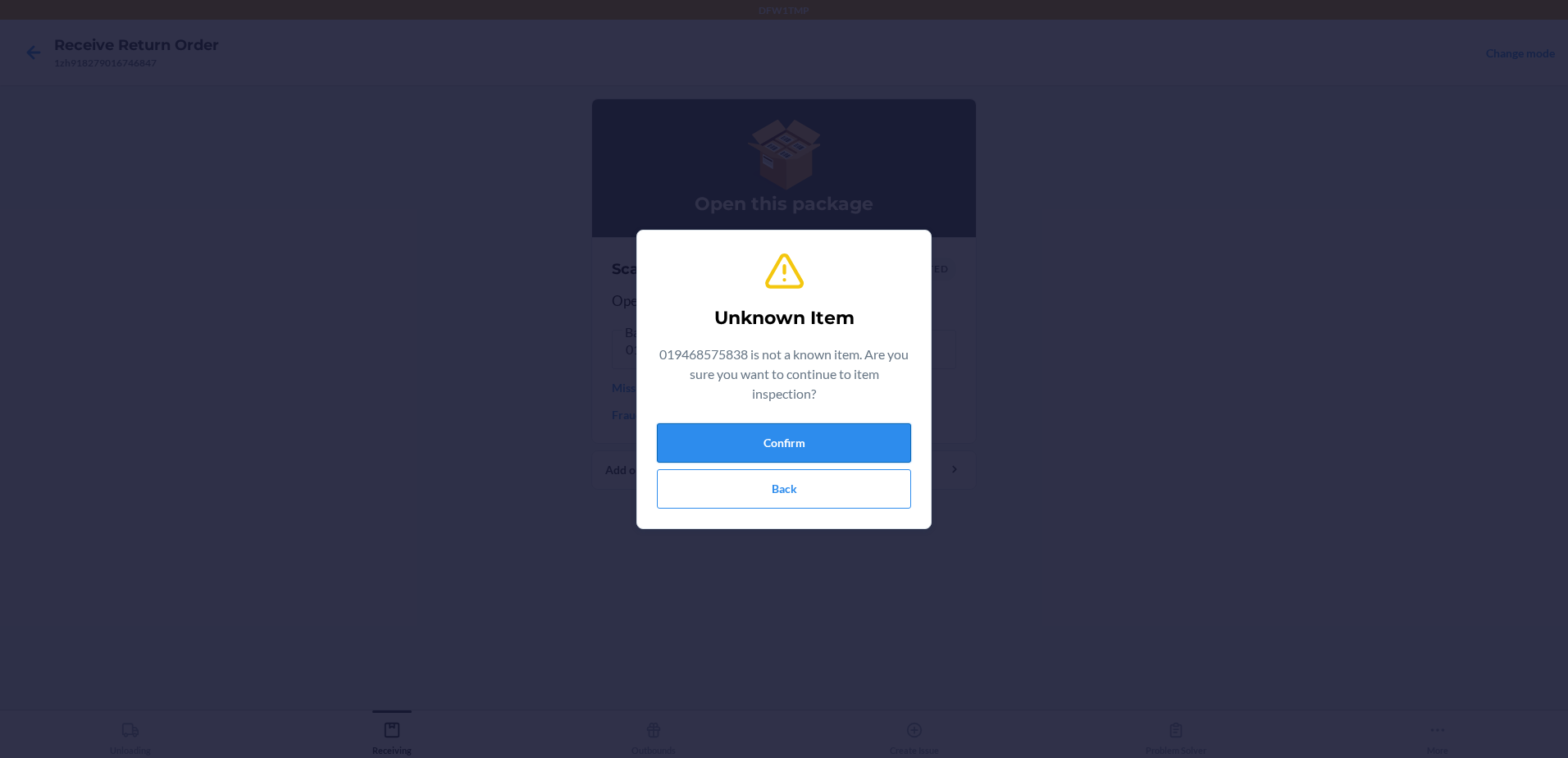
click at [853, 444] on button "Confirm" at bounding box center [784, 443] width 254 height 40
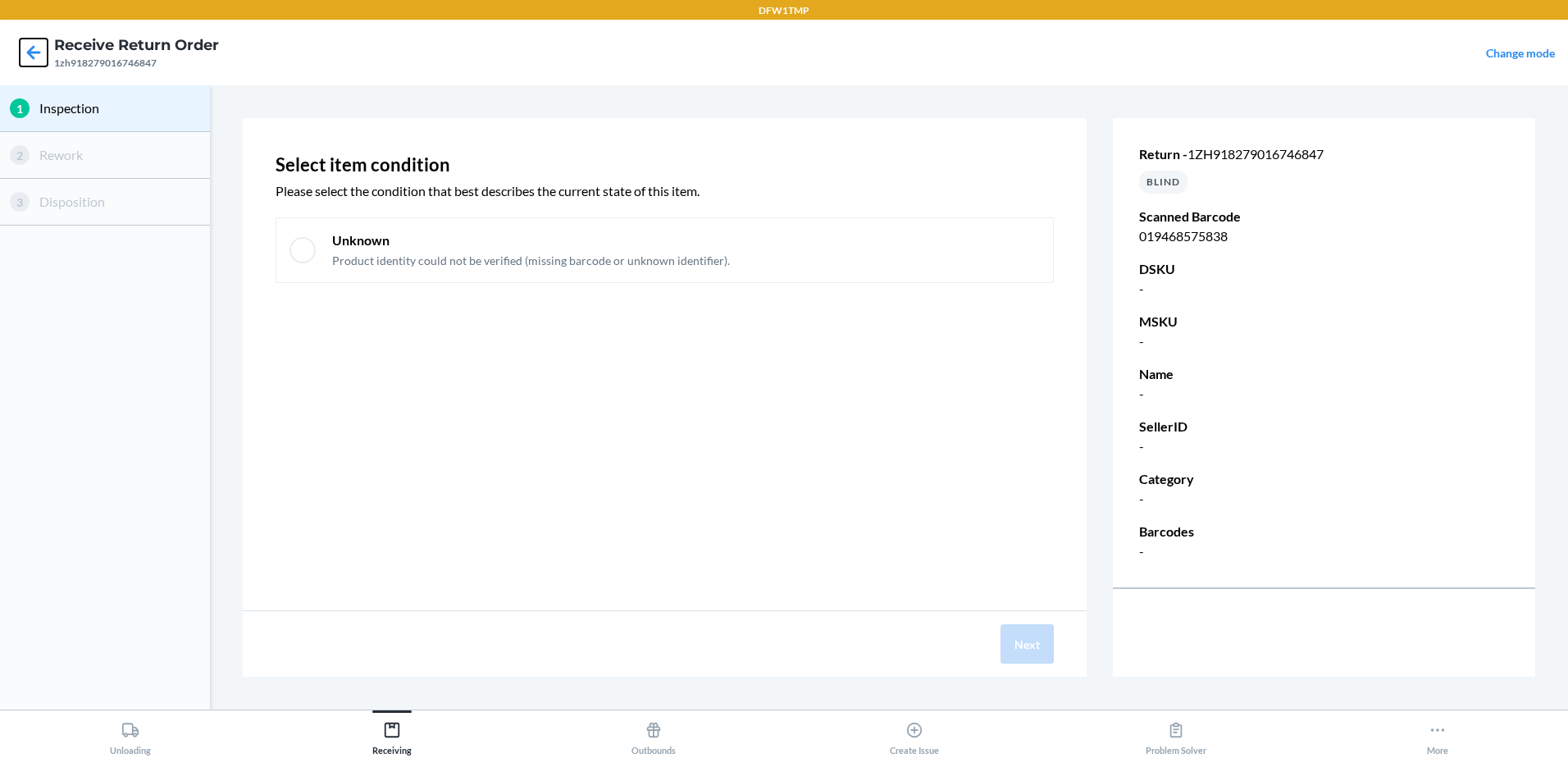
click at [26, 51] on icon at bounding box center [33, 52] width 28 height 28
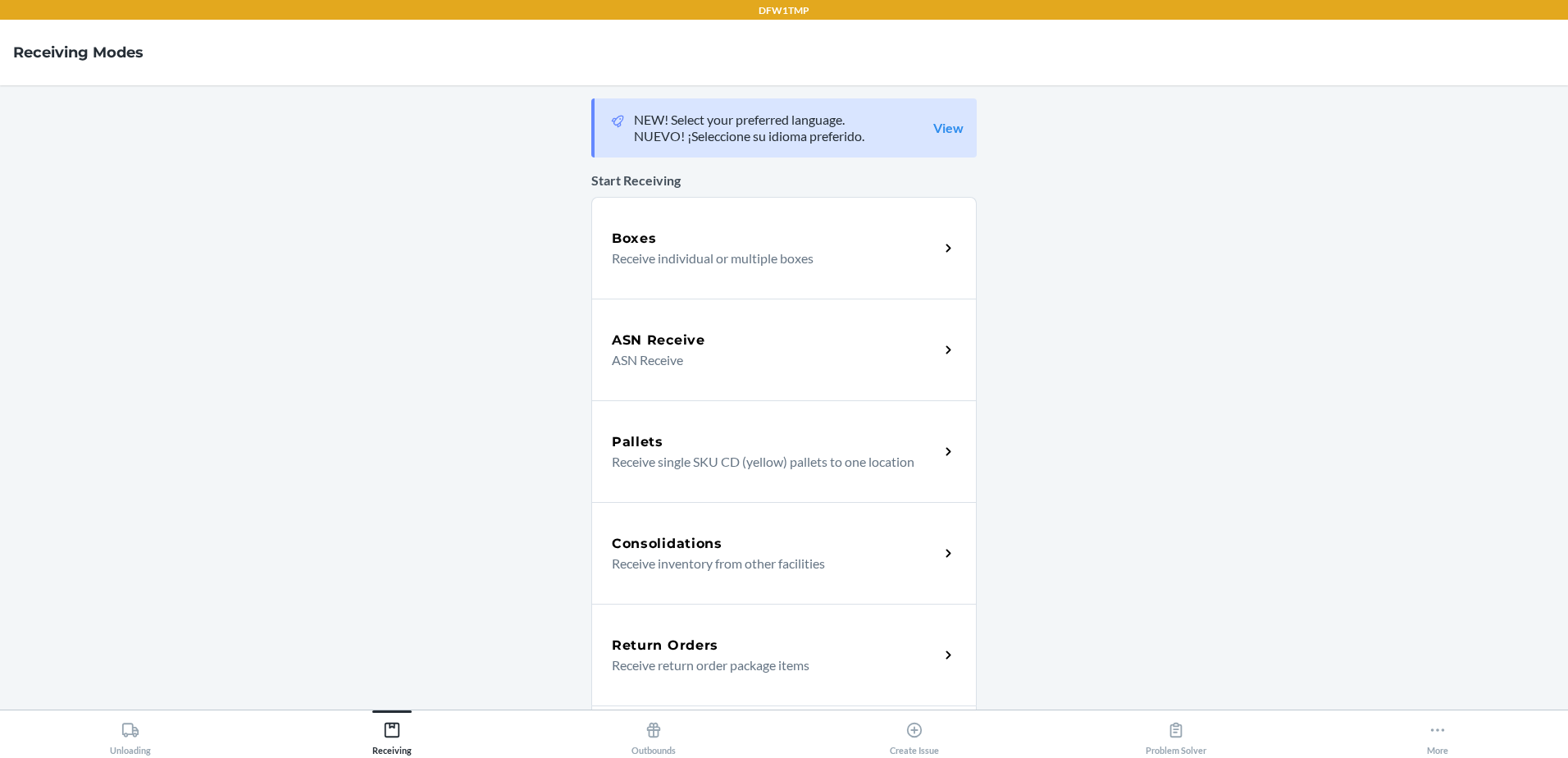
click at [697, 668] on p "Receive return order package items" at bounding box center [769, 665] width 314 height 19
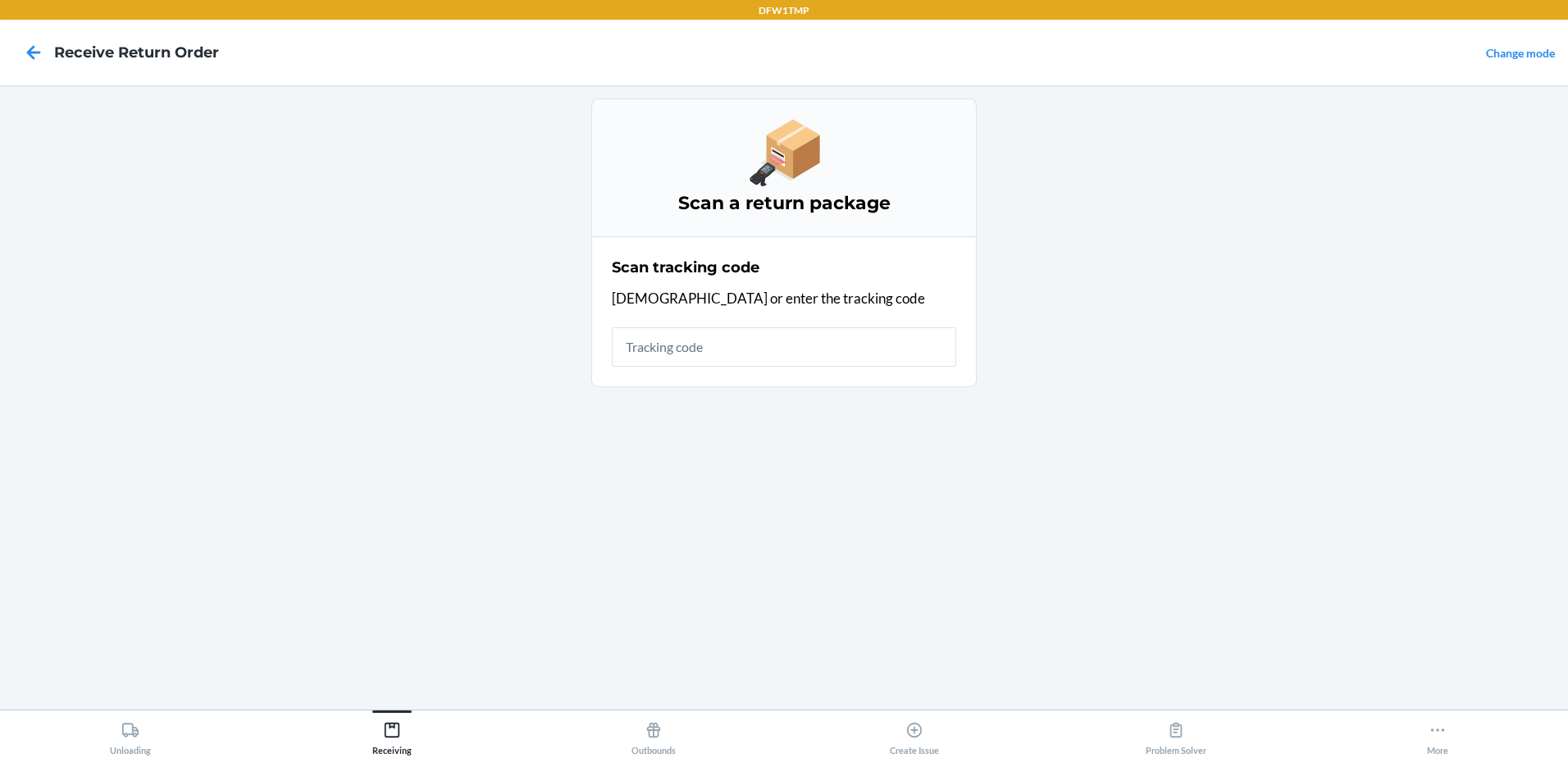
click at [687, 341] on input "text" at bounding box center [784, 346] width 344 height 40
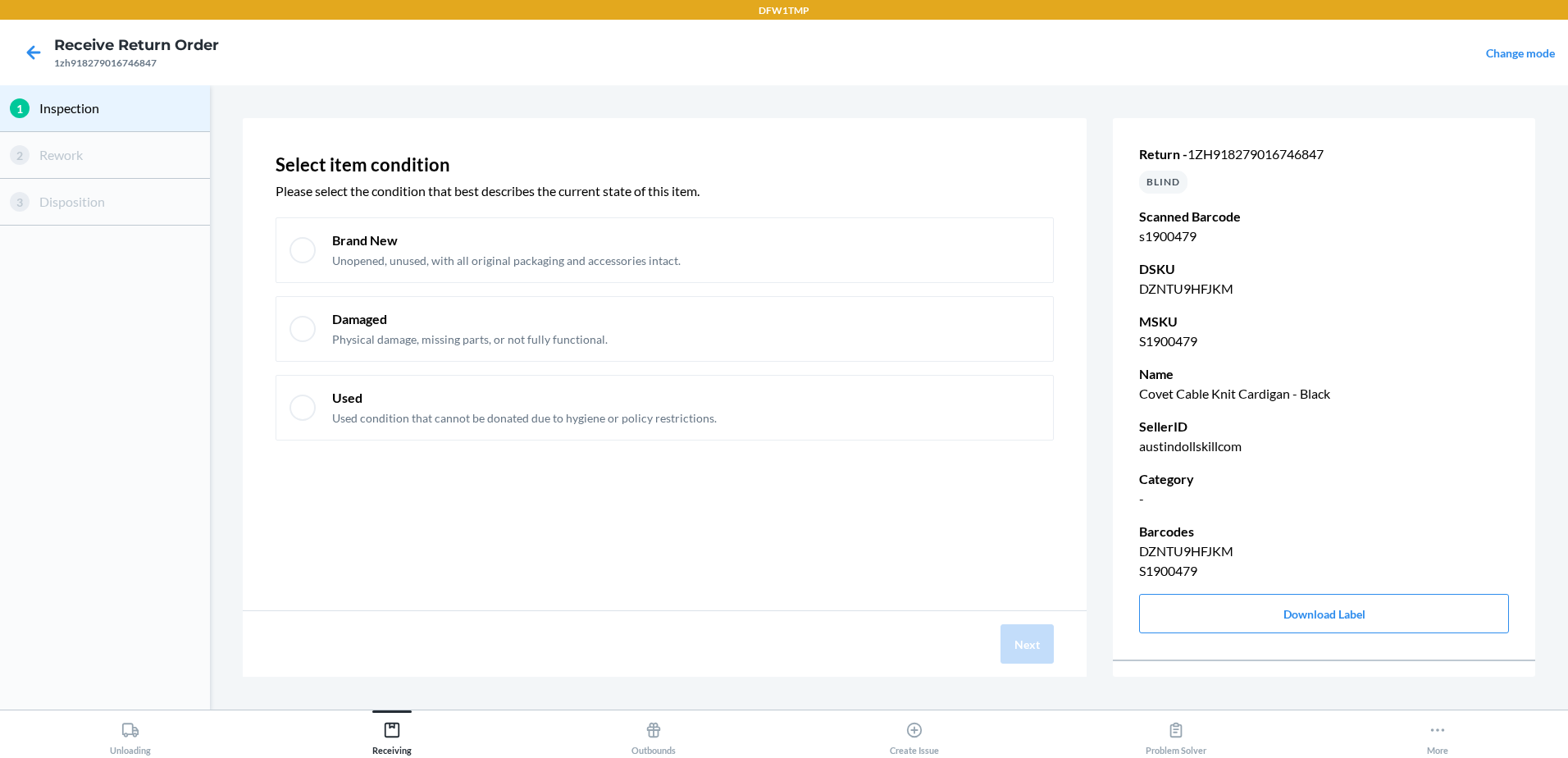
drag, startPoint x: 516, startPoint y: 237, endPoint x: 972, endPoint y: 639, distance: 607.9
click at [516, 237] on p "Brand New" at bounding box center [506, 240] width 348 height 18
checkbox input "true"
click at [1022, 644] on button "Next" at bounding box center [1027, 643] width 53 height 40
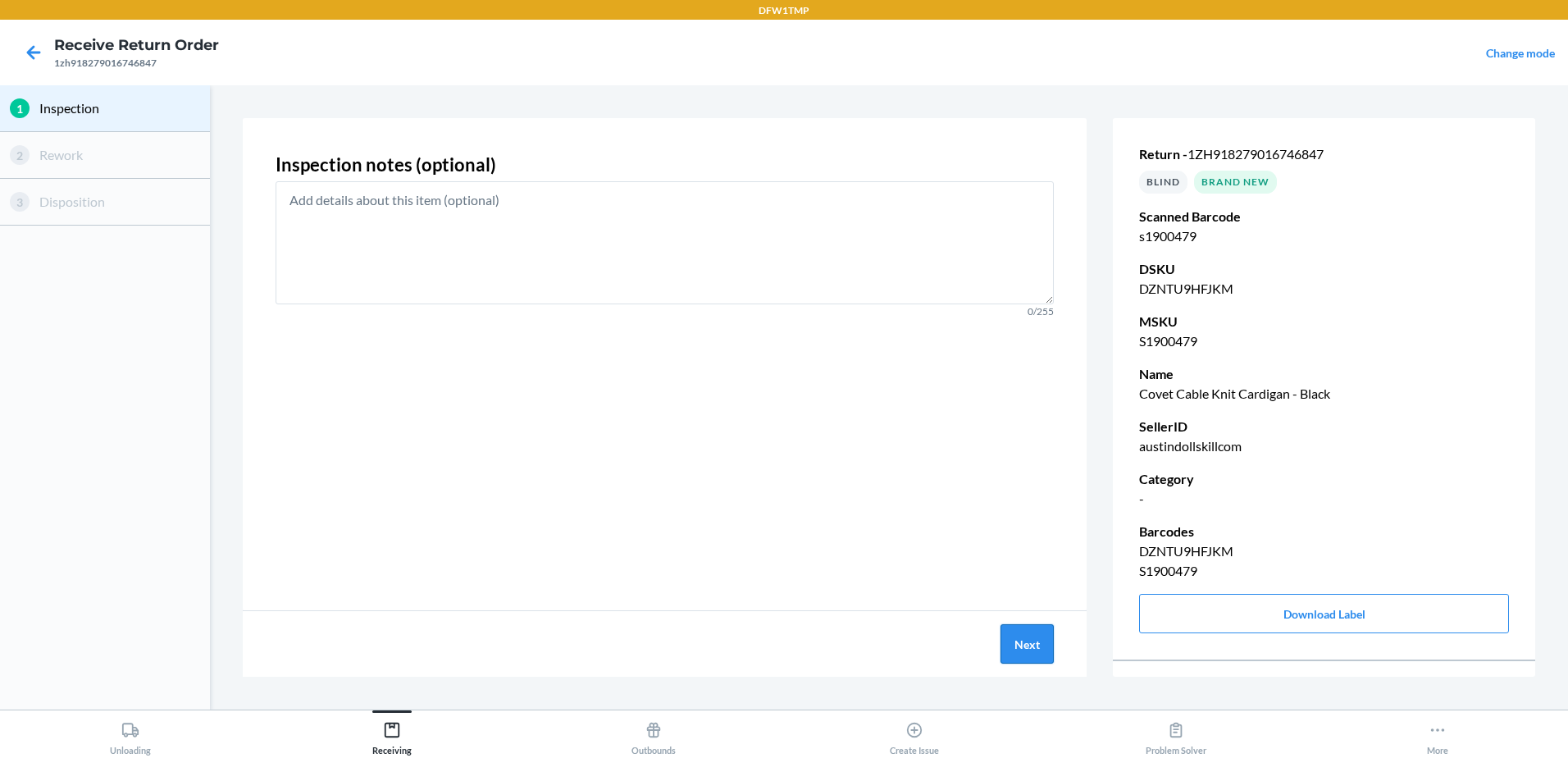
click at [1032, 626] on button "Next" at bounding box center [1027, 643] width 53 height 40
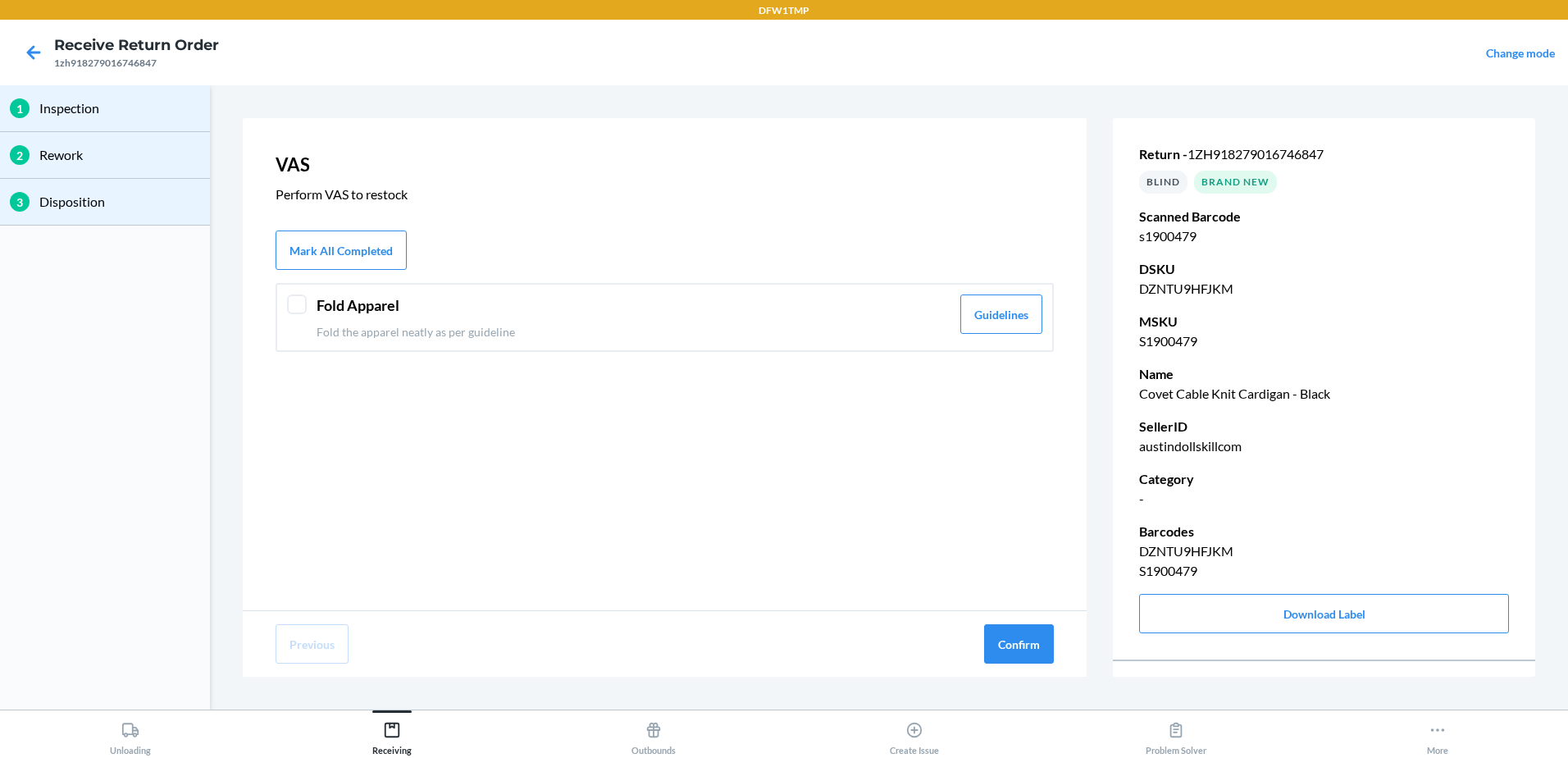
click at [373, 318] on div "Fold Apparel Fold the apparel neatly as per guideline" at bounding box center [633, 316] width 634 height 45
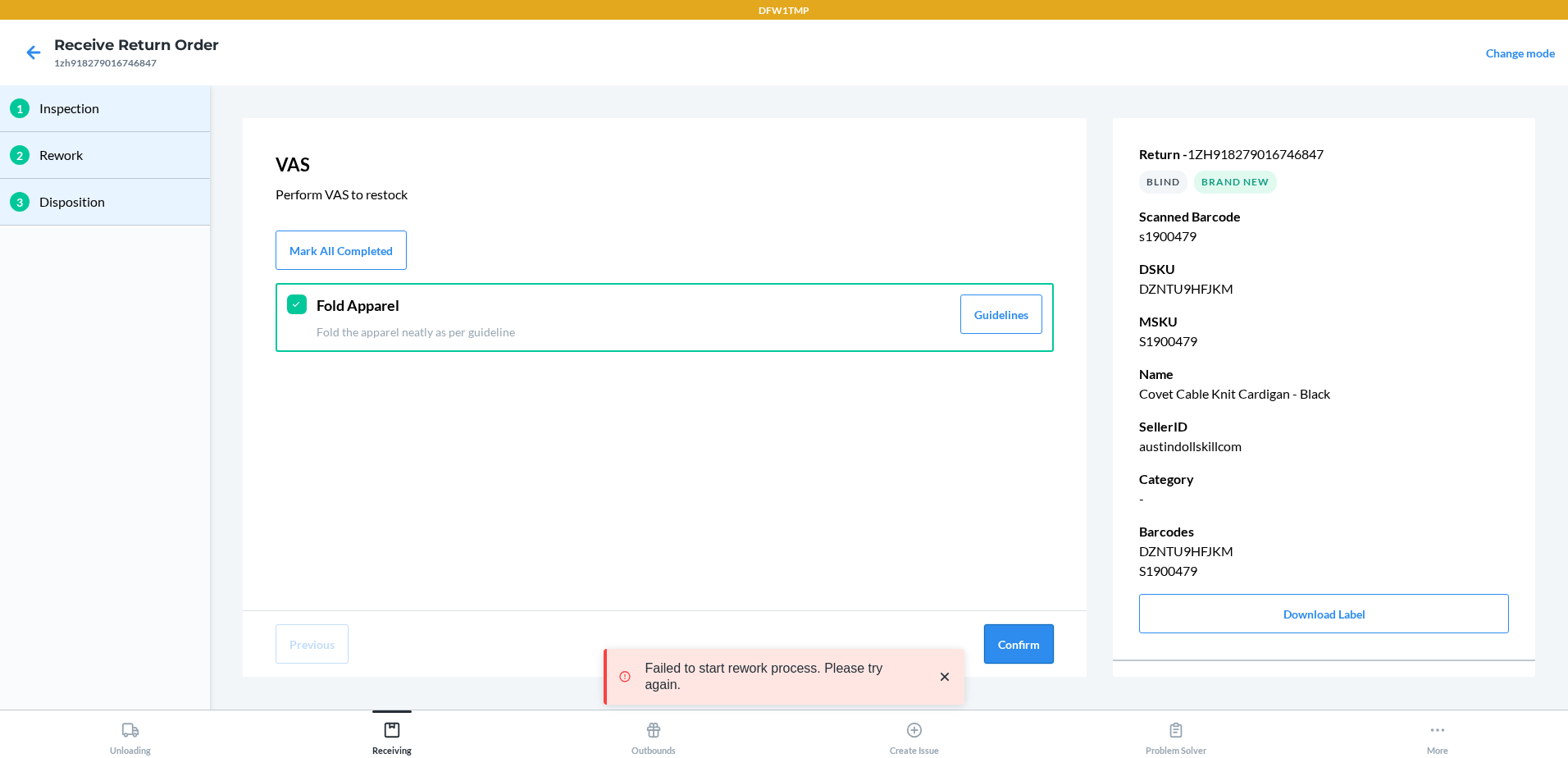
click at [1003, 648] on button "Confirm" at bounding box center [1020, 643] width 70 height 40
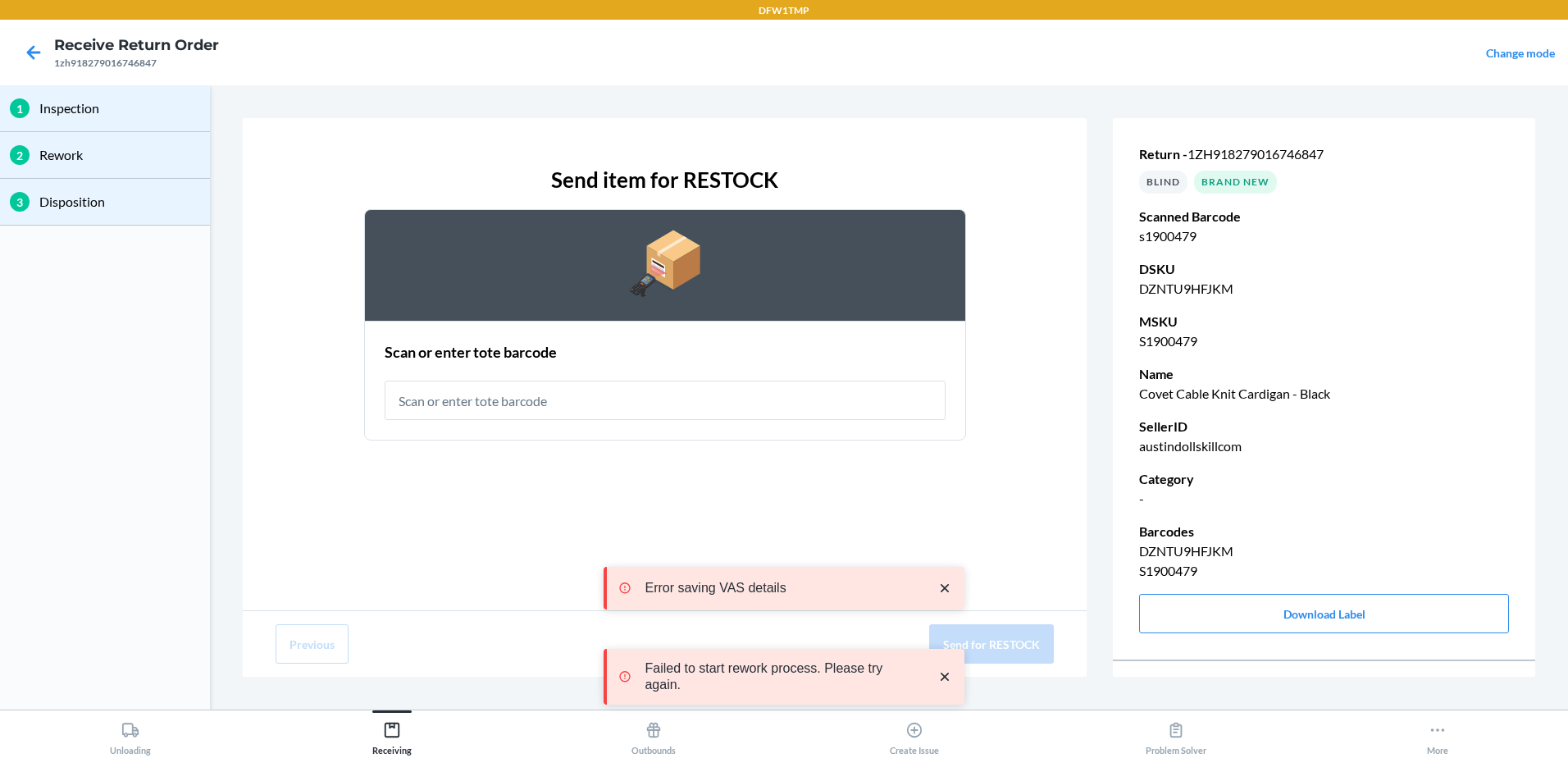
click at [424, 399] on input "text" at bounding box center [666, 399] width 561 height 40
type input "rt-07"
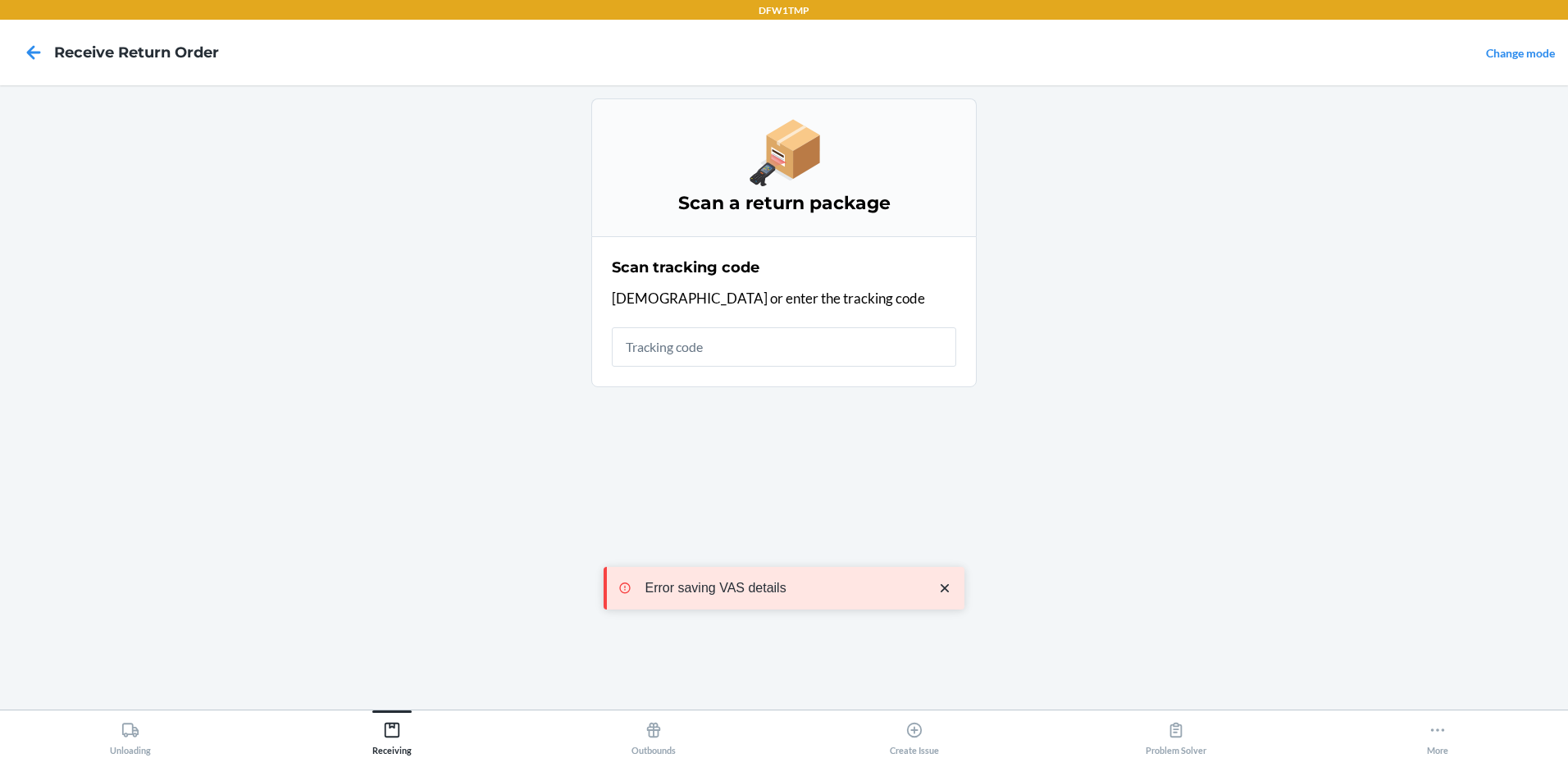
click at [499, 407] on main "Scan a return package Scan tracking code Scan or enter the tracking code" at bounding box center [784, 396] width 1568 height 624
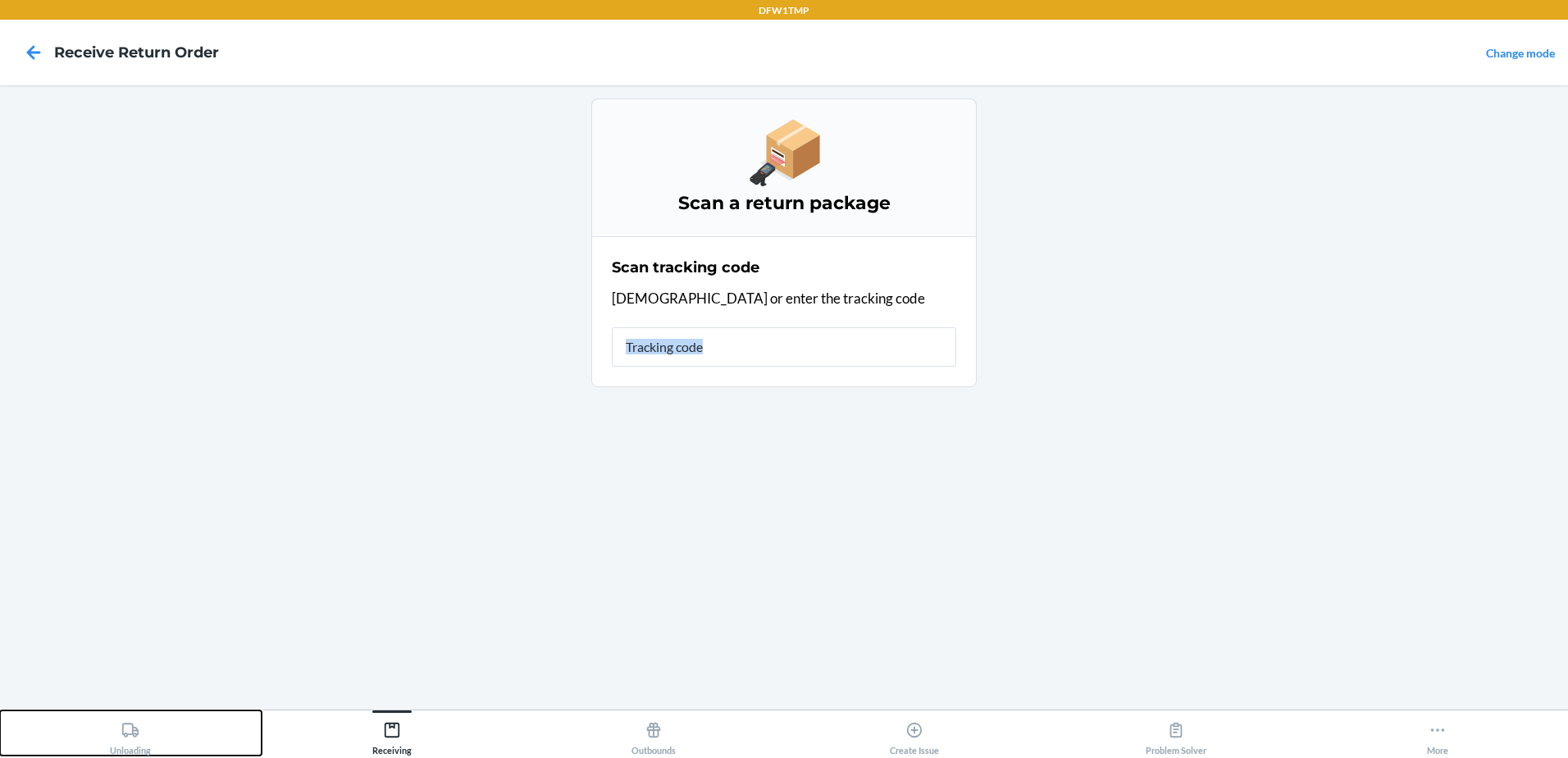
click at [127, 739] on div "Unloading" at bounding box center [131, 735] width 41 height 41
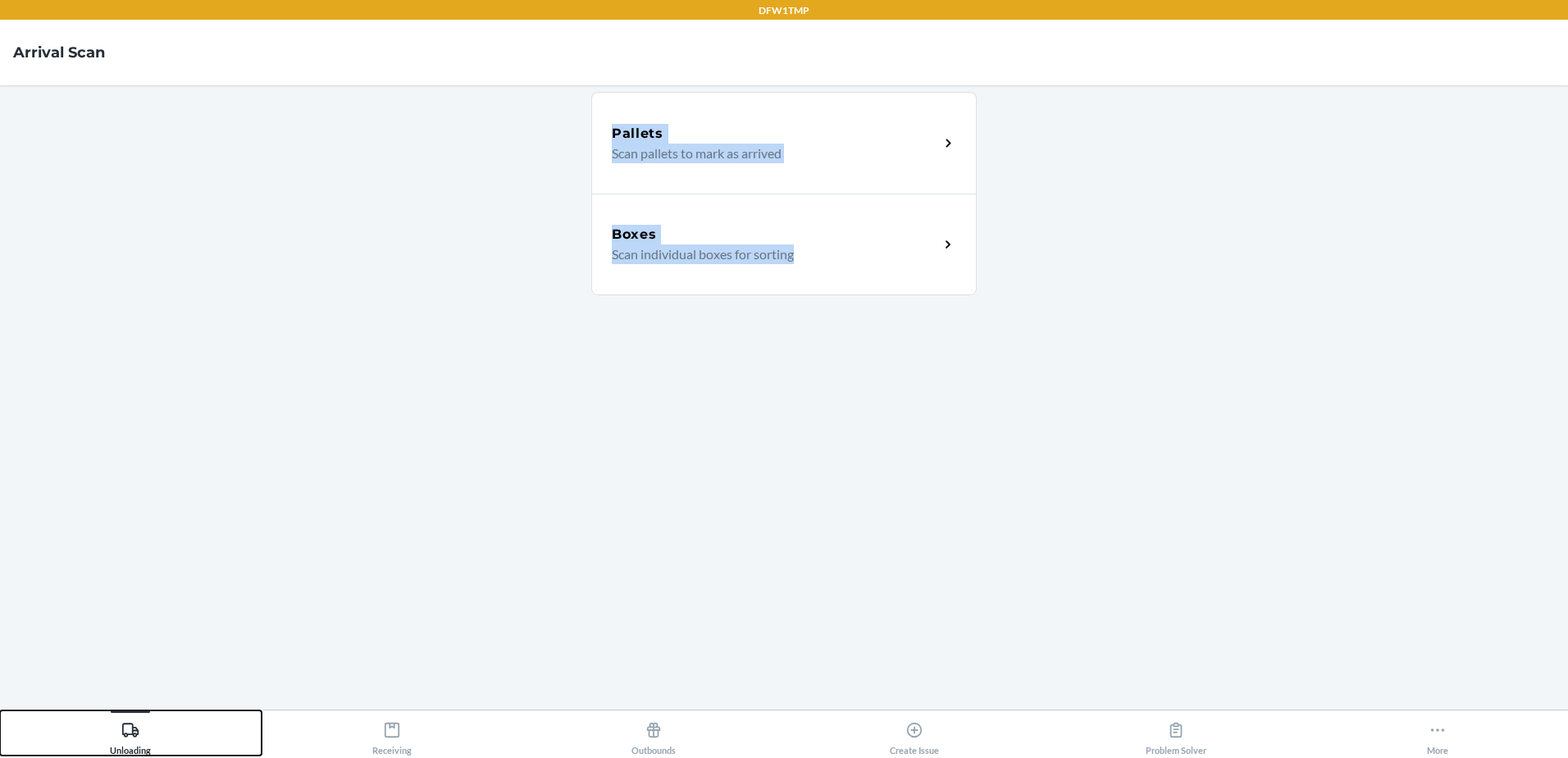
click at [155, 723] on button "Unloading" at bounding box center [131, 732] width 262 height 45
click at [445, 431] on main "Pallets Scan pallets to mark as arrived Boxes Scan individual boxes for sorting" at bounding box center [784, 396] width 1568 height 624
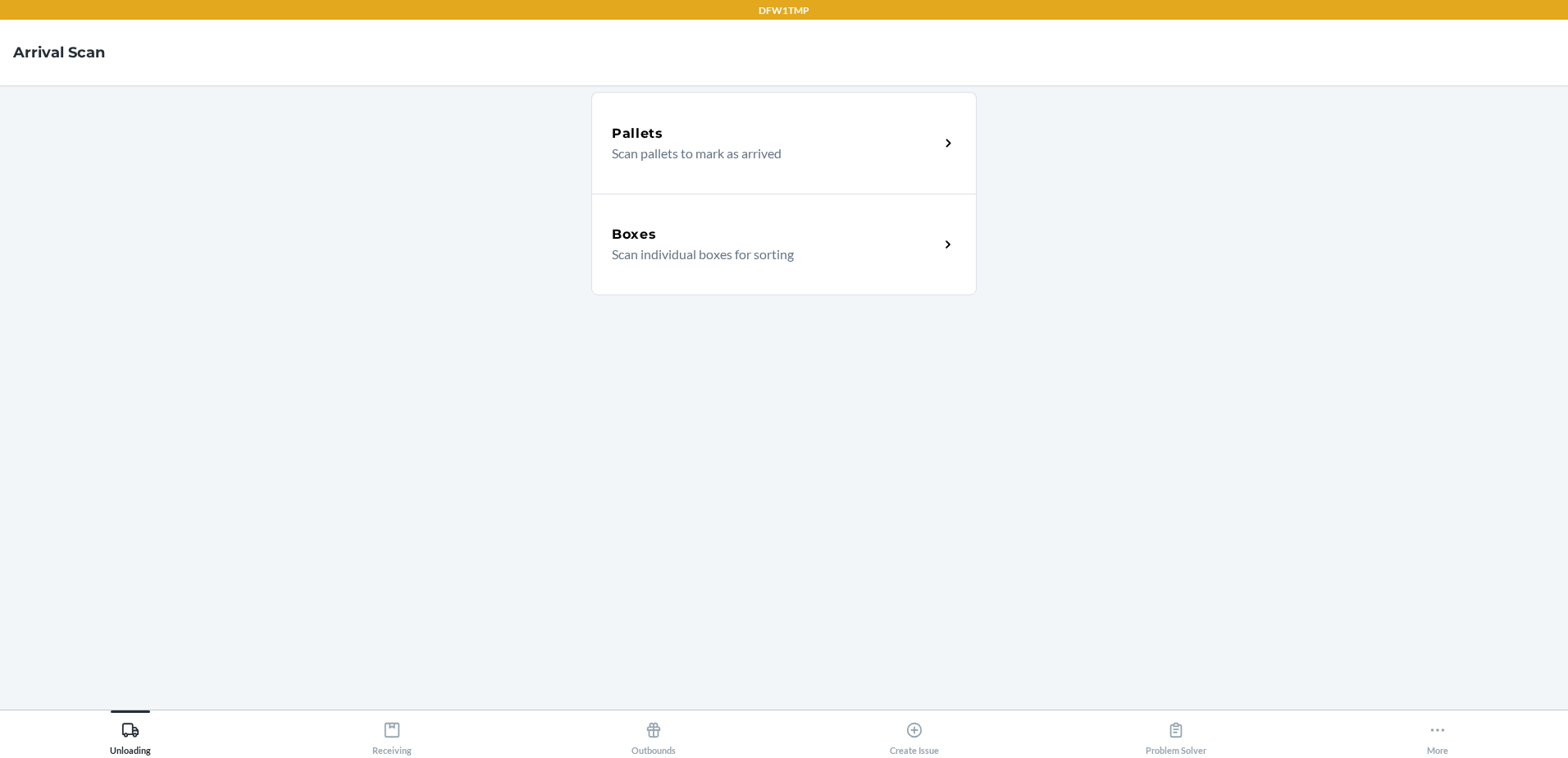
click at [863, 272] on div "Boxes Scan individual boxes for sorting" at bounding box center [784, 244] width 386 height 102
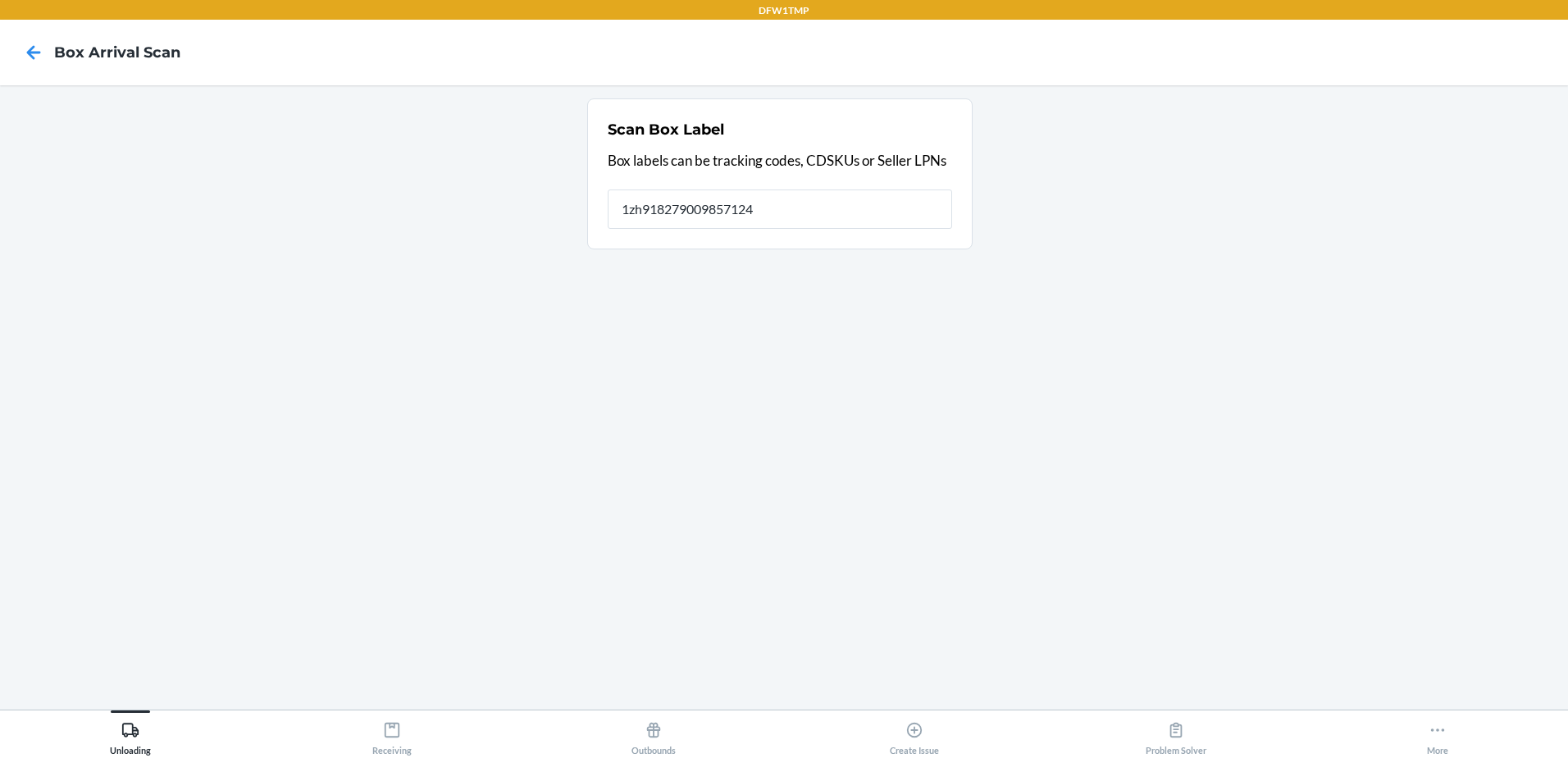
type input "1zh918279009857124"
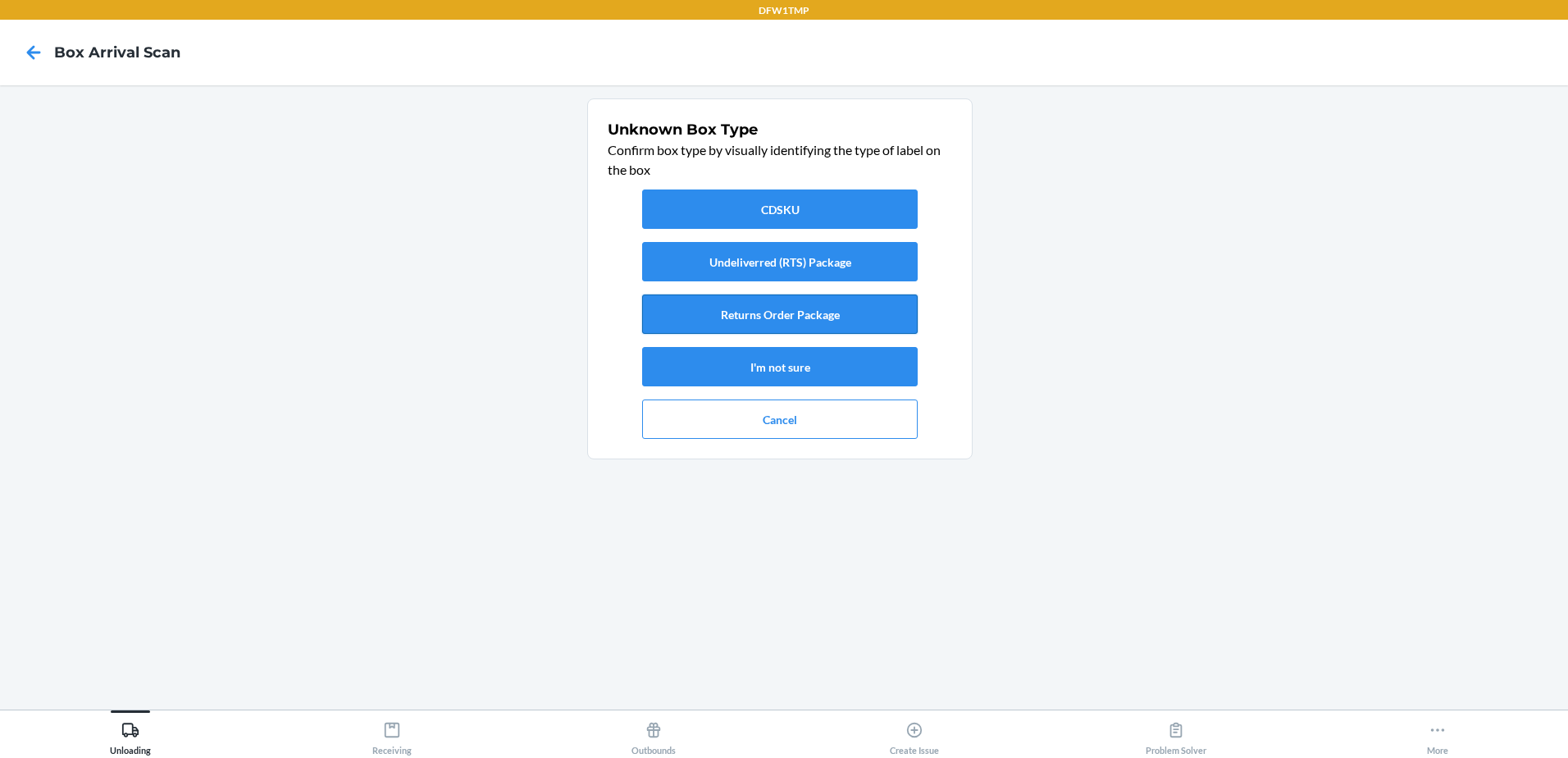
click at [855, 317] on button "Returns Order Package" at bounding box center [780, 313] width 276 height 40
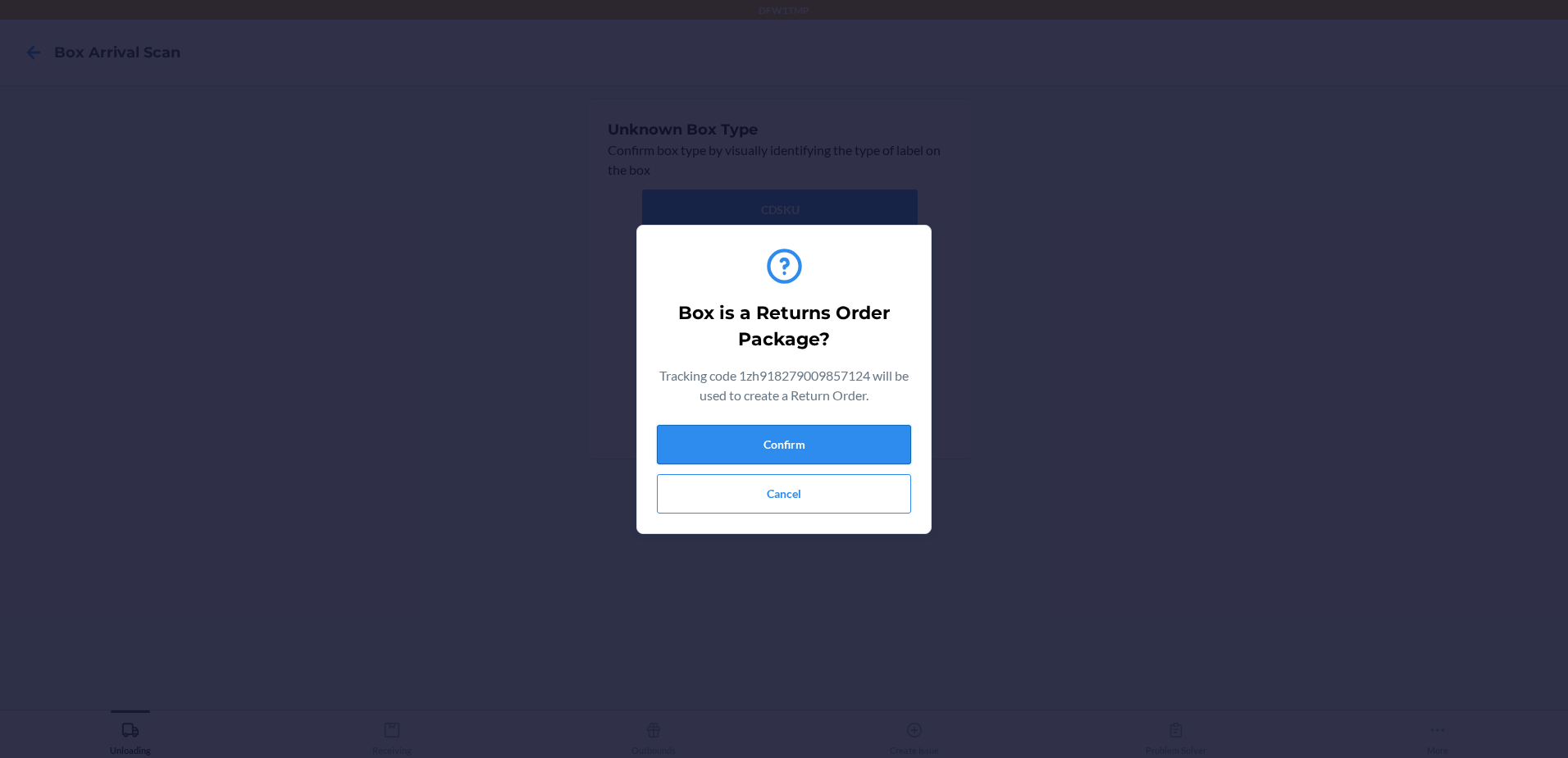
click at [837, 444] on button "Confirm" at bounding box center [784, 444] width 254 height 40
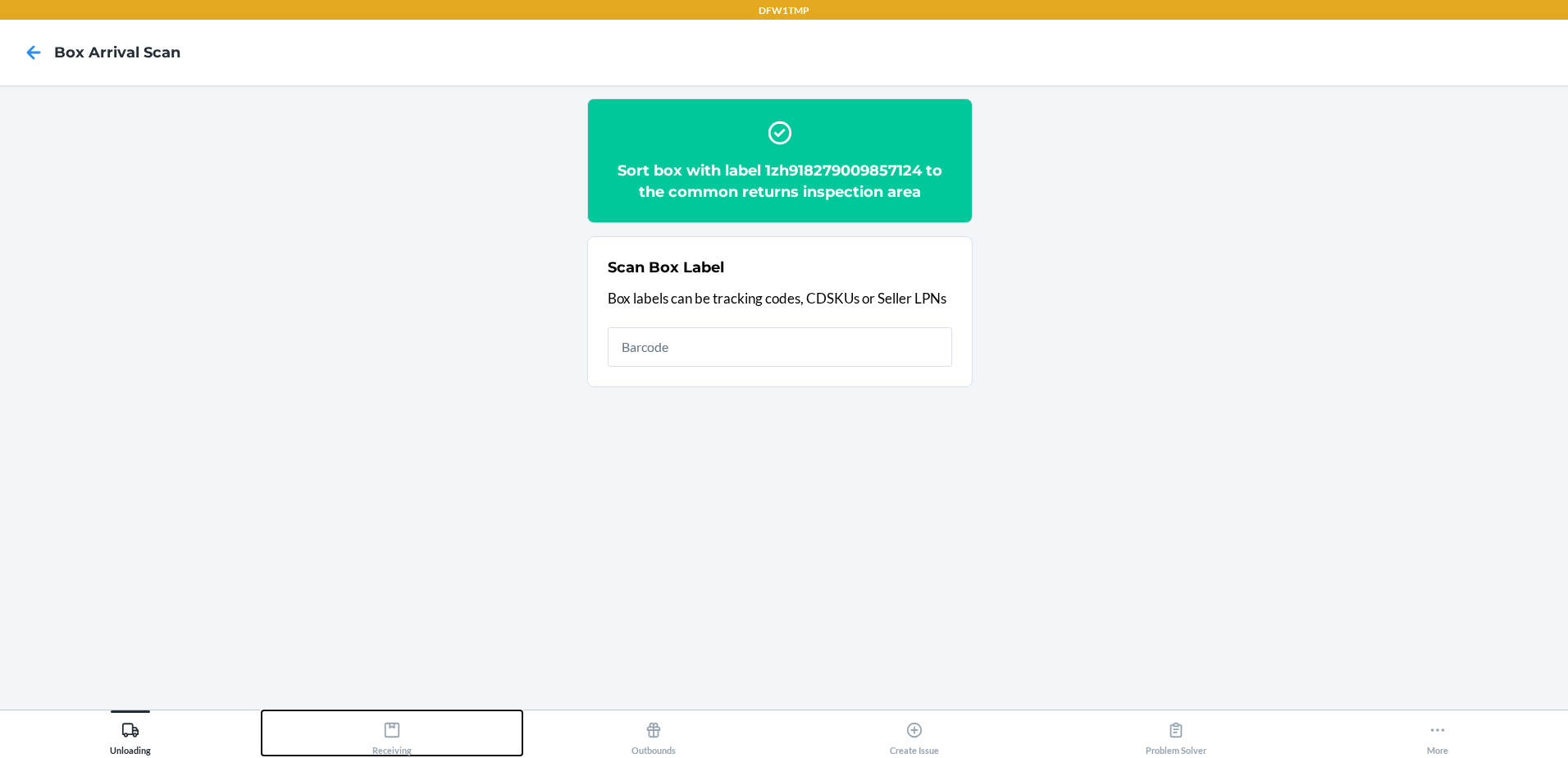
click at [370, 717] on button "Receiving" at bounding box center [393, 732] width 262 height 45
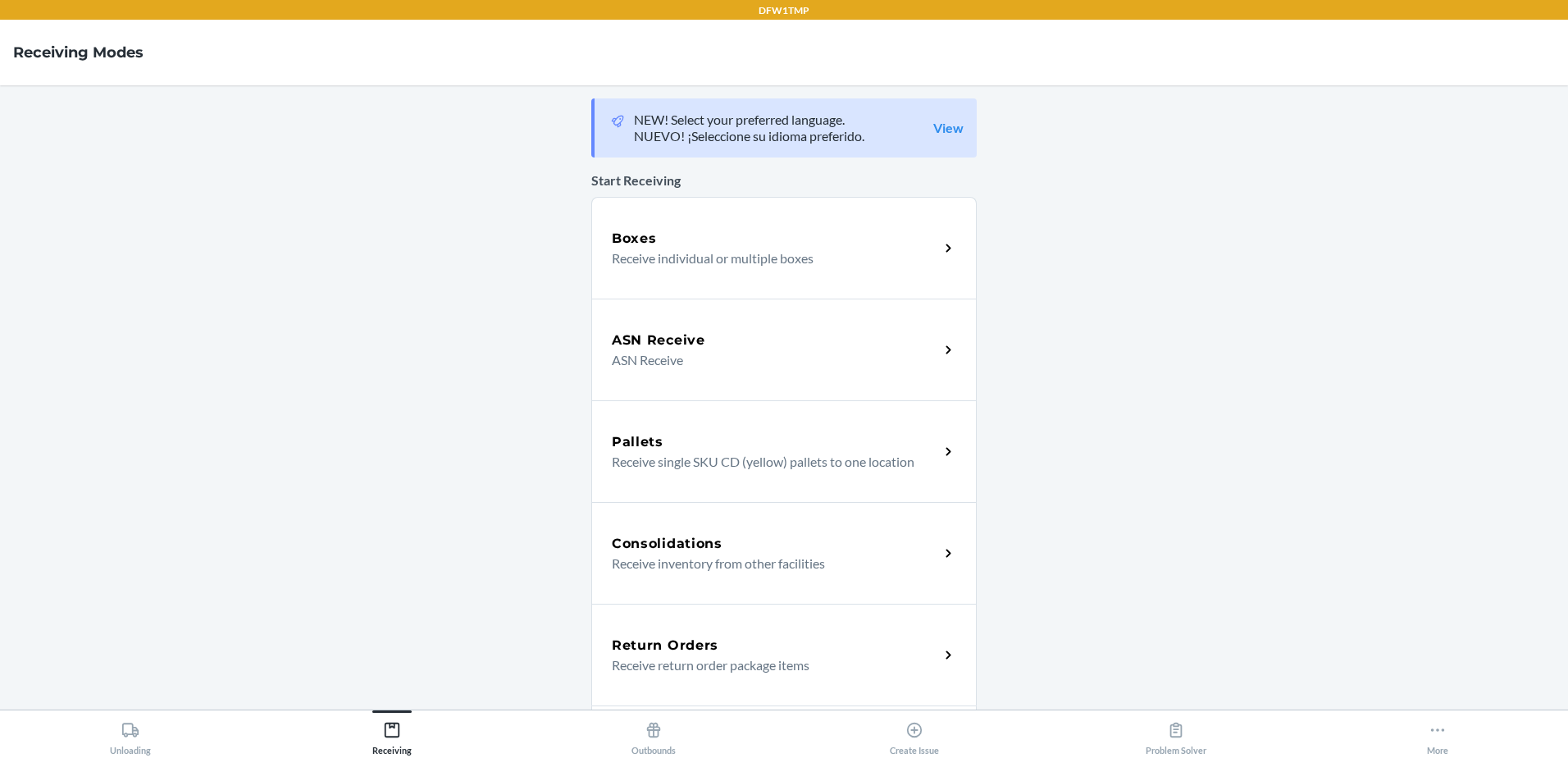
click at [635, 641] on h5 "Return Orders" at bounding box center [666, 645] width 106 height 19
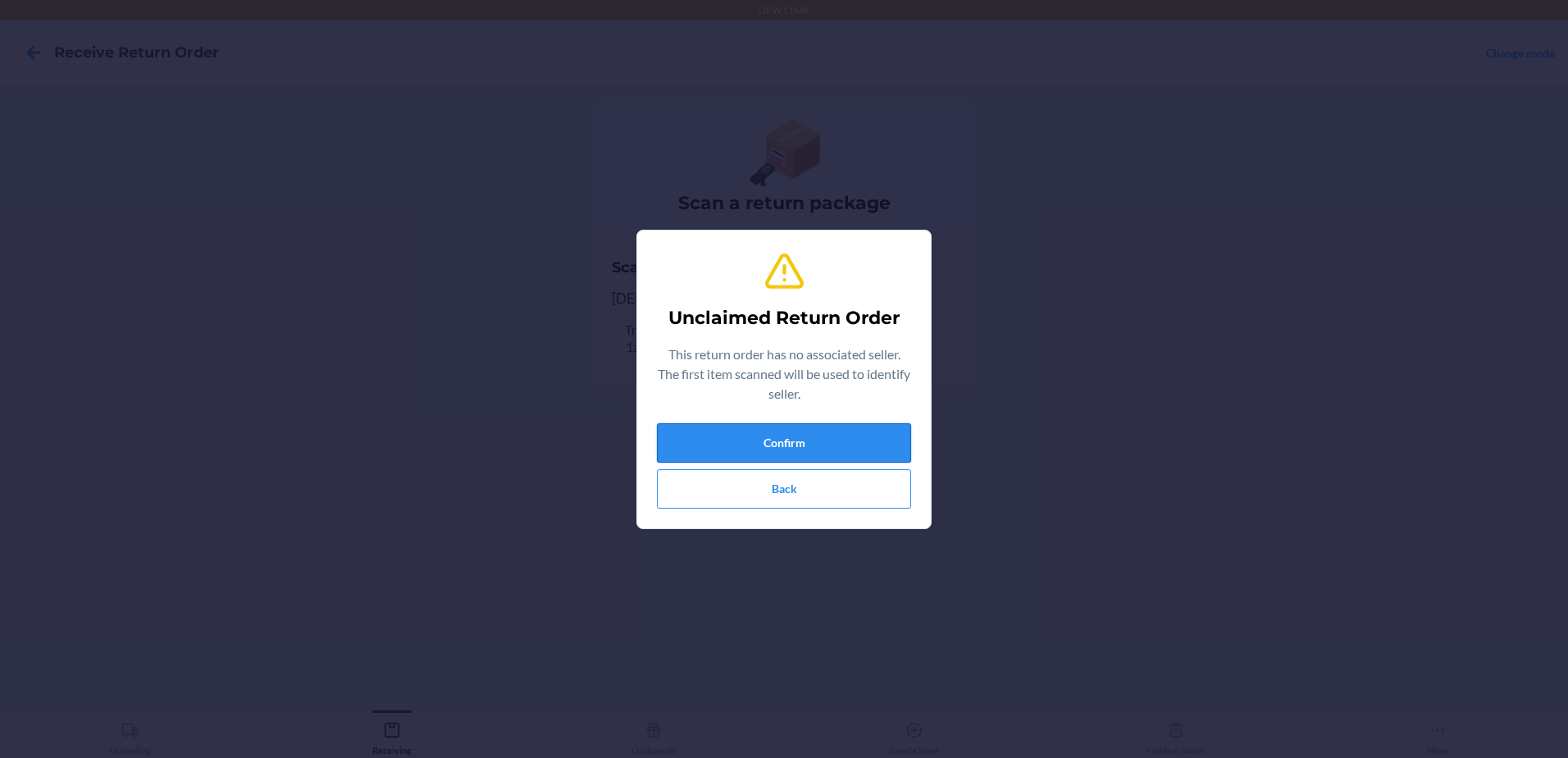
click at [769, 430] on button "Confirm" at bounding box center [784, 443] width 254 height 40
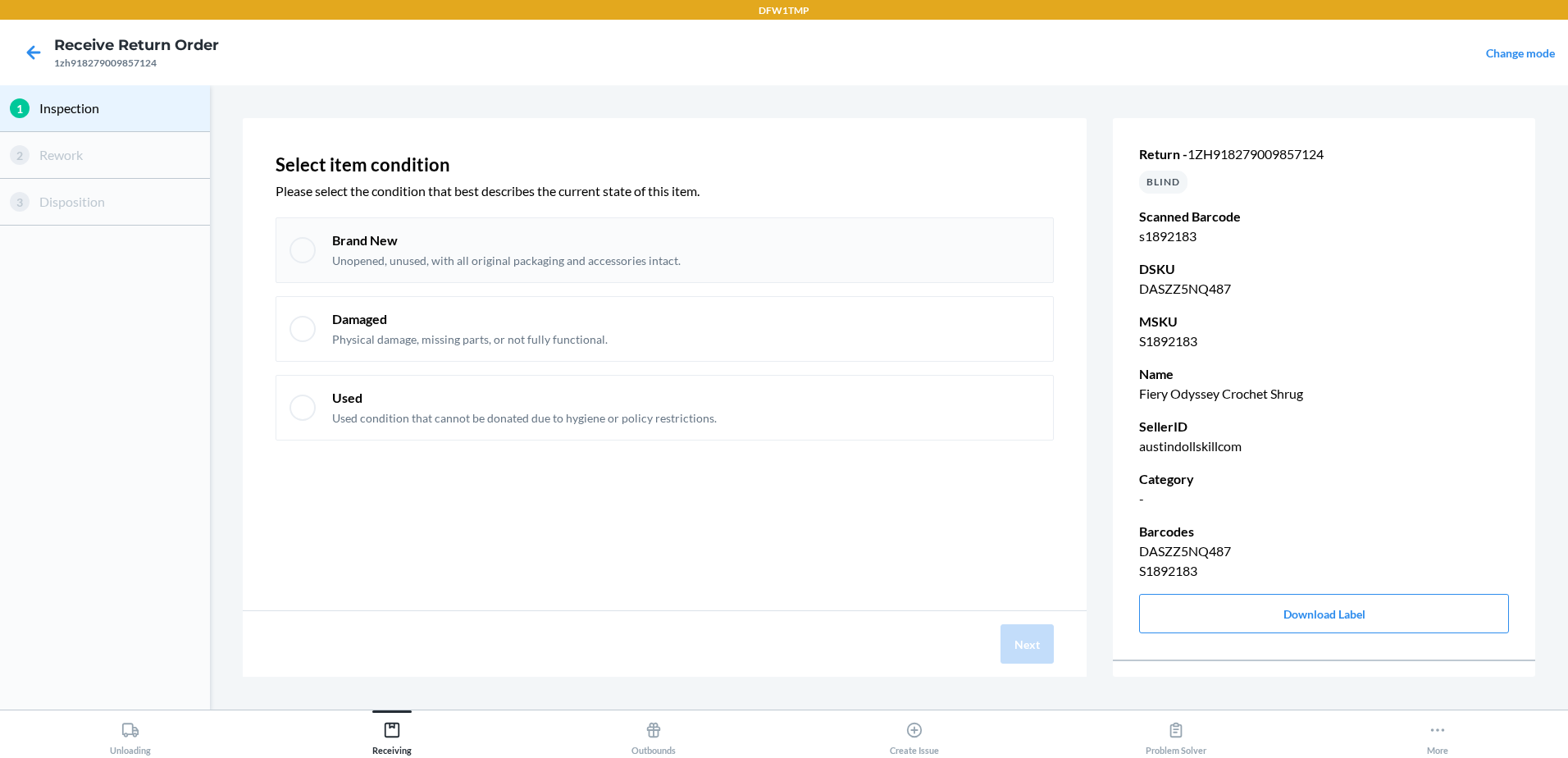
click at [362, 249] on div "Brand New Unopened, unused, with all original packaging and accessories intact." at bounding box center [506, 249] width 348 height 38
checkbox input "true"
click at [1024, 639] on button "Next" at bounding box center [1027, 643] width 53 height 40
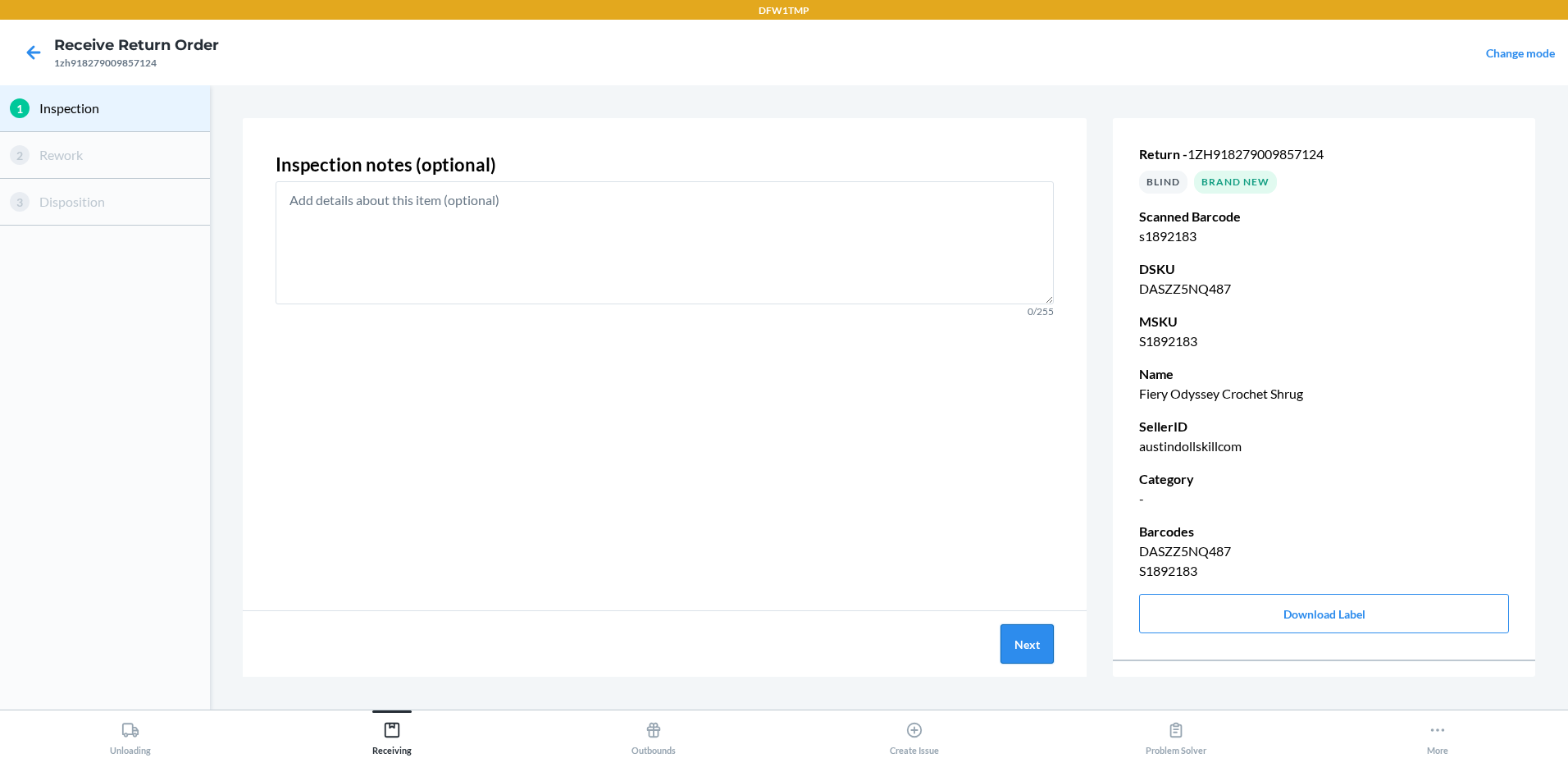
click at [1022, 645] on button "Next" at bounding box center [1027, 643] width 53 height 40
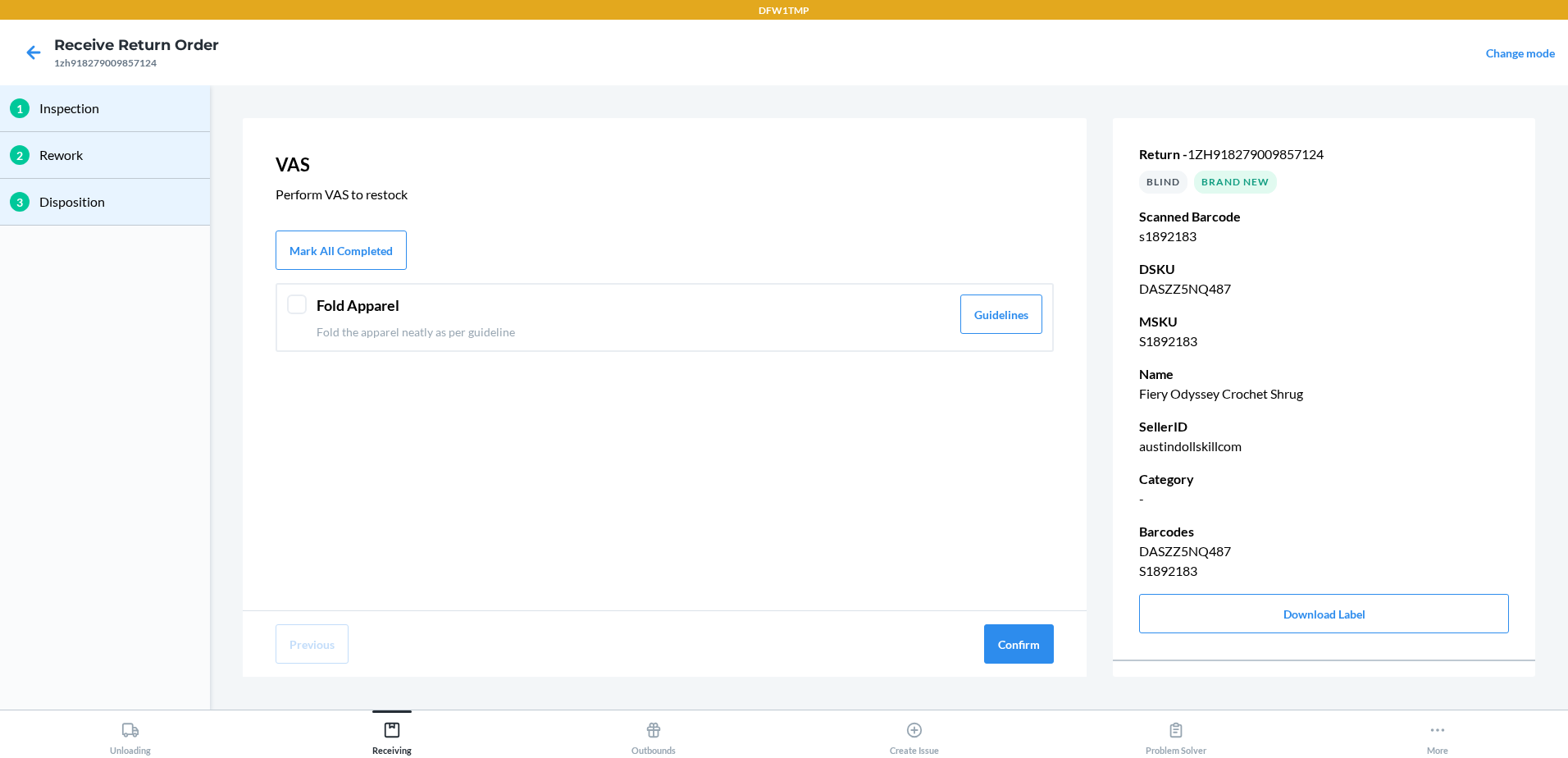
click at [325, 314] on header "Fold Apparel" at bounding box center [633, 305] width 634 height 22
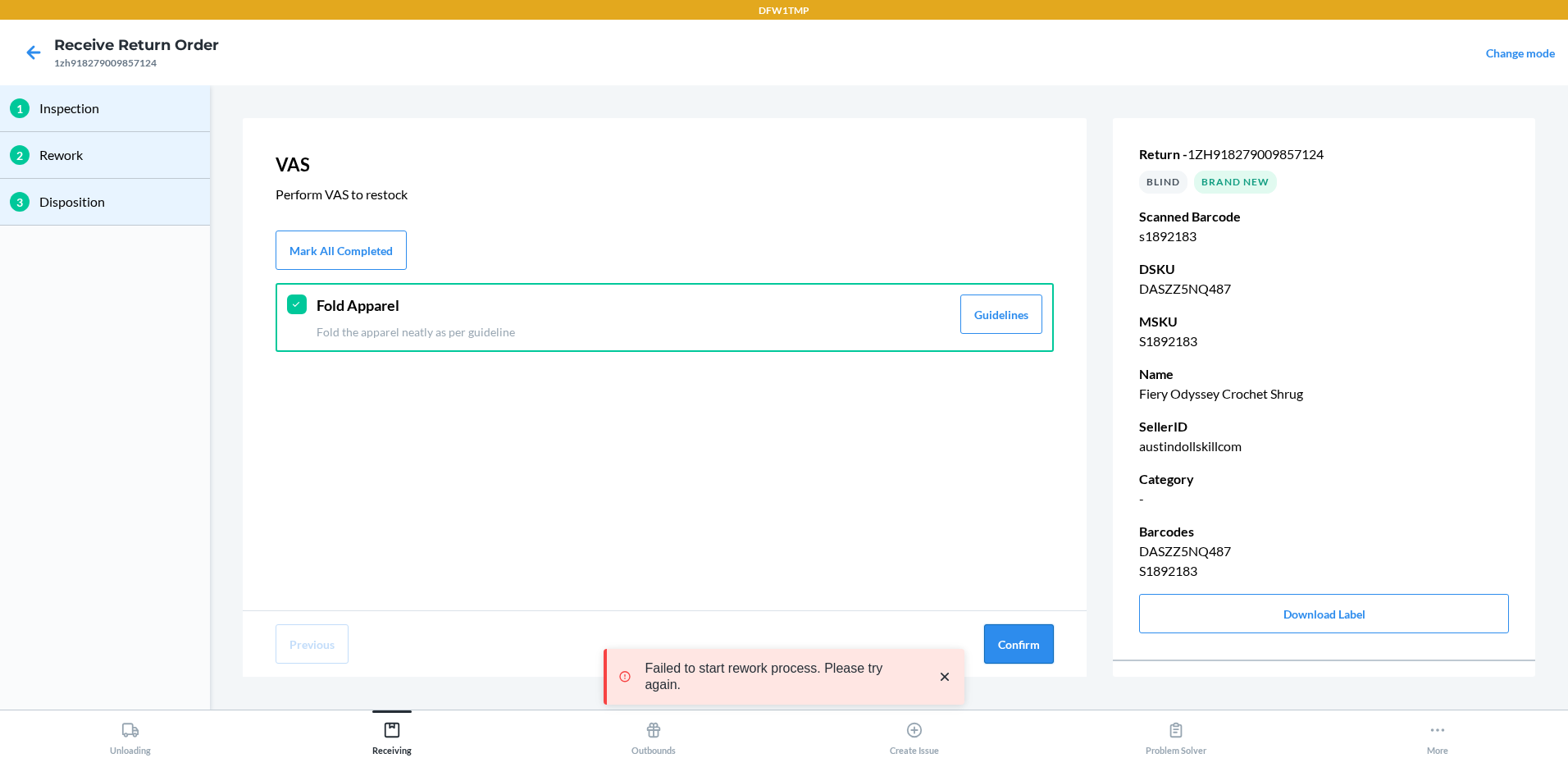
click at [1033, 650] on button "Confirm" at bounding box center [1020, 643] width 70 height 40
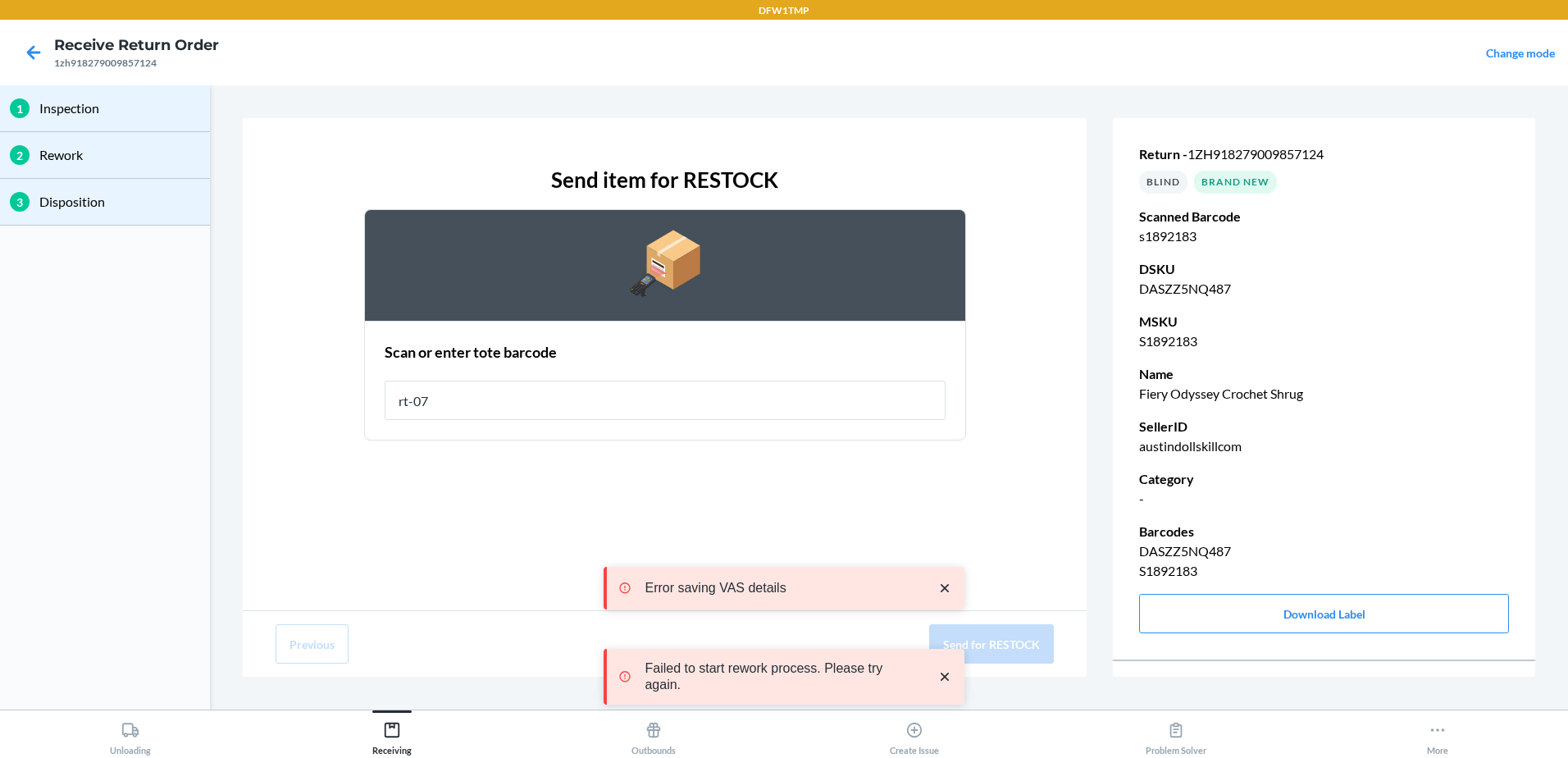
type input "rt-07"
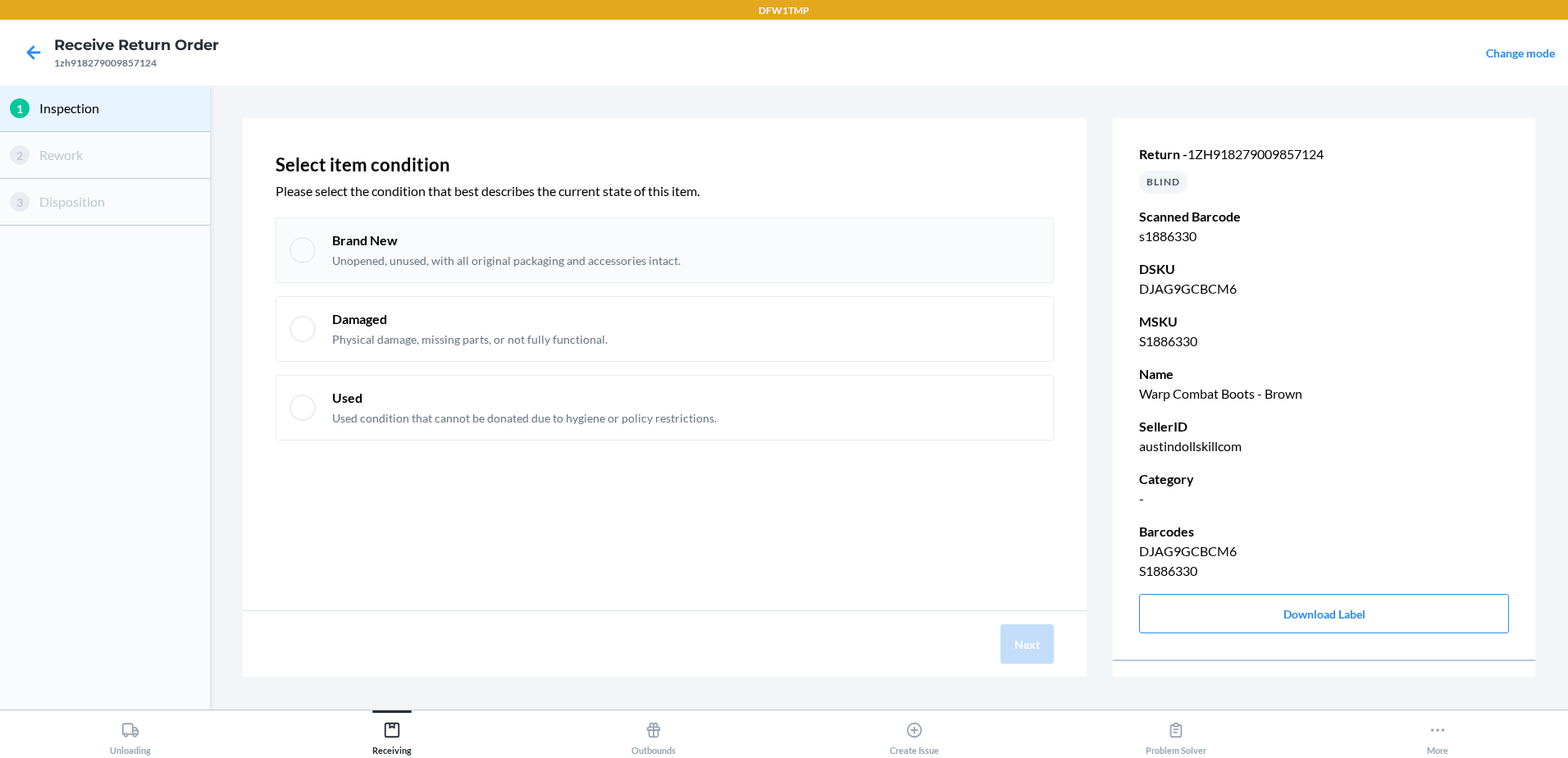
click at [429, 255] on p "Unopened, unused, with all original packaging and accessories intact." at bounding box center [506, 260] width 348 height 16
checkbox input "true"
click at [1025, 652] on button "Next" at bounding box center [1027, 643] width 53 height 40
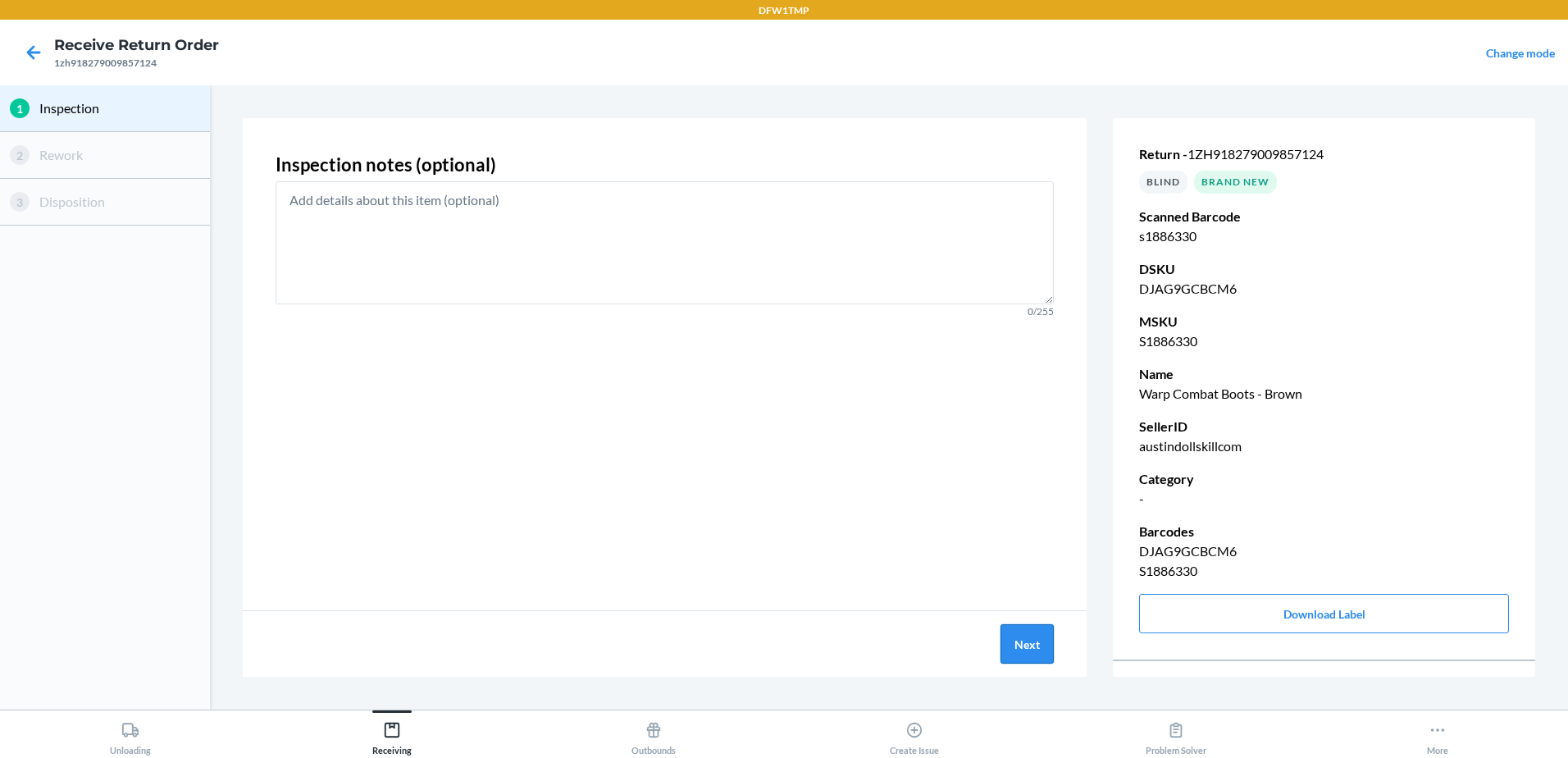
click at [1014, 657] on button "Next" at bounding box center [1027, 643] width 53 height 40
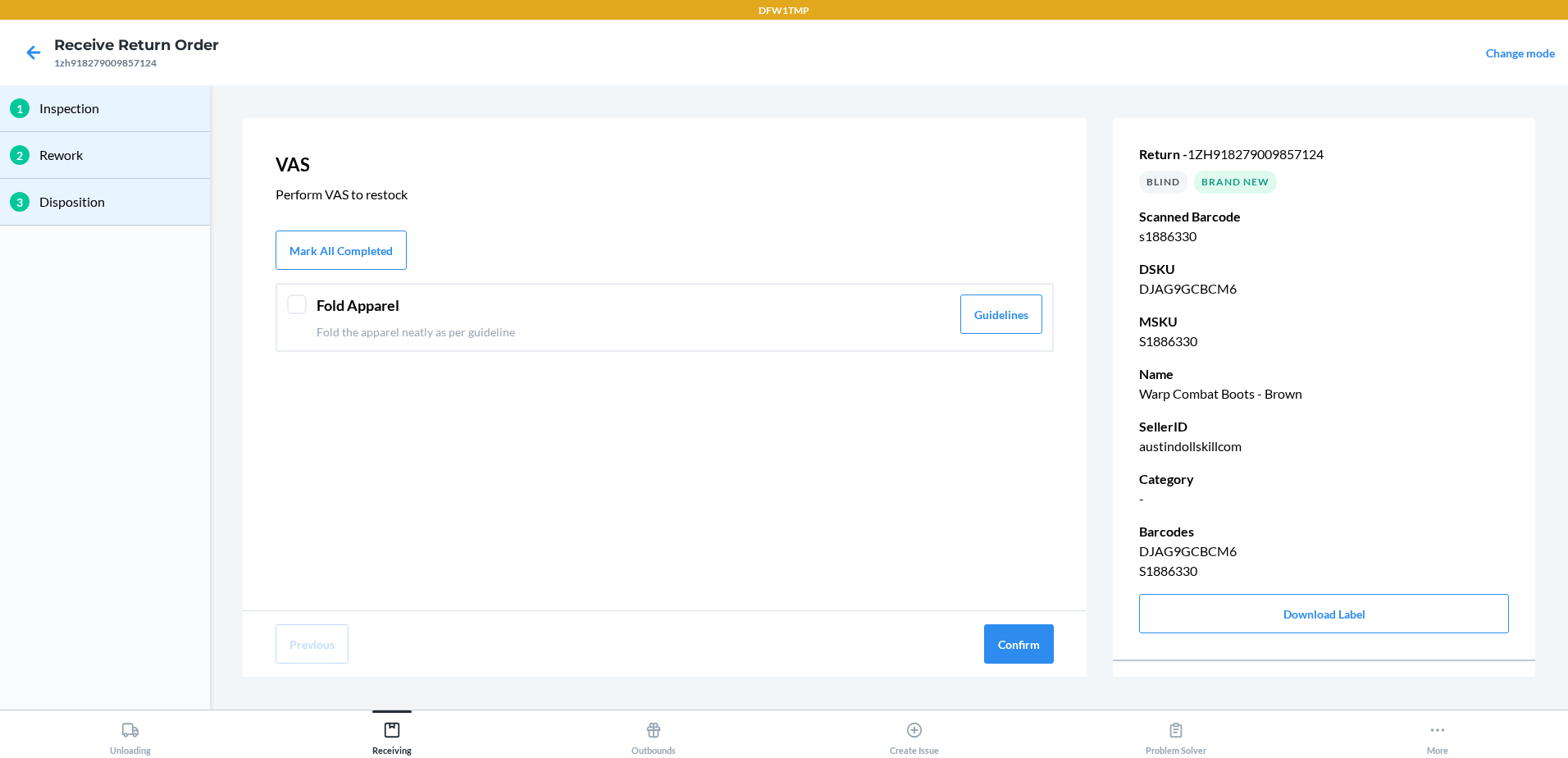
click at [280, 322] on div "Fold Apparel Fold the apparel neatly as per guideline Guidelines" at bounding box center [665, 317] width 779 height 69
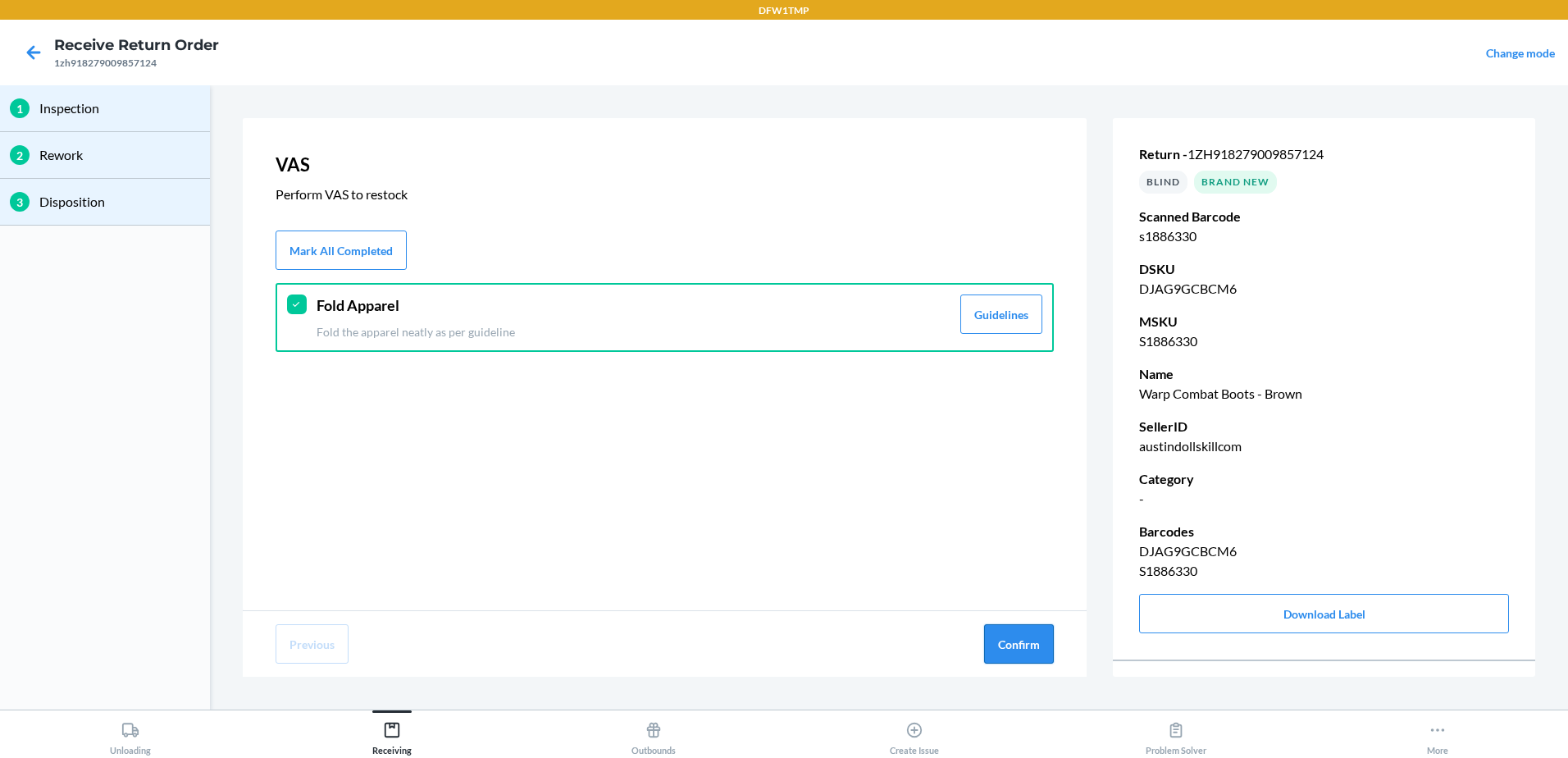
click at [1012, 639] on button "Confirm" at bounding box center [1020, 643] width 70 height 40
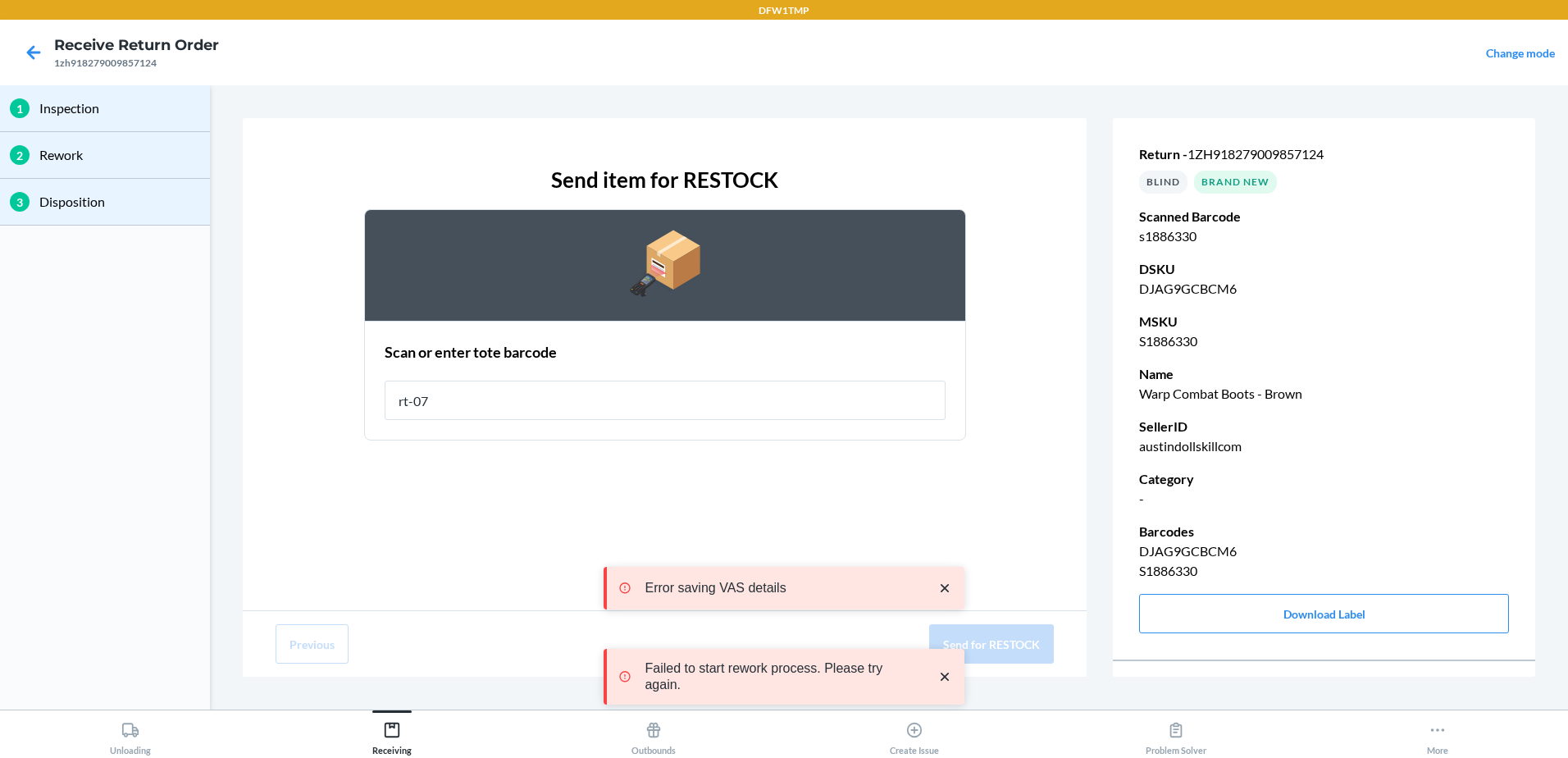
type input "rt-07"
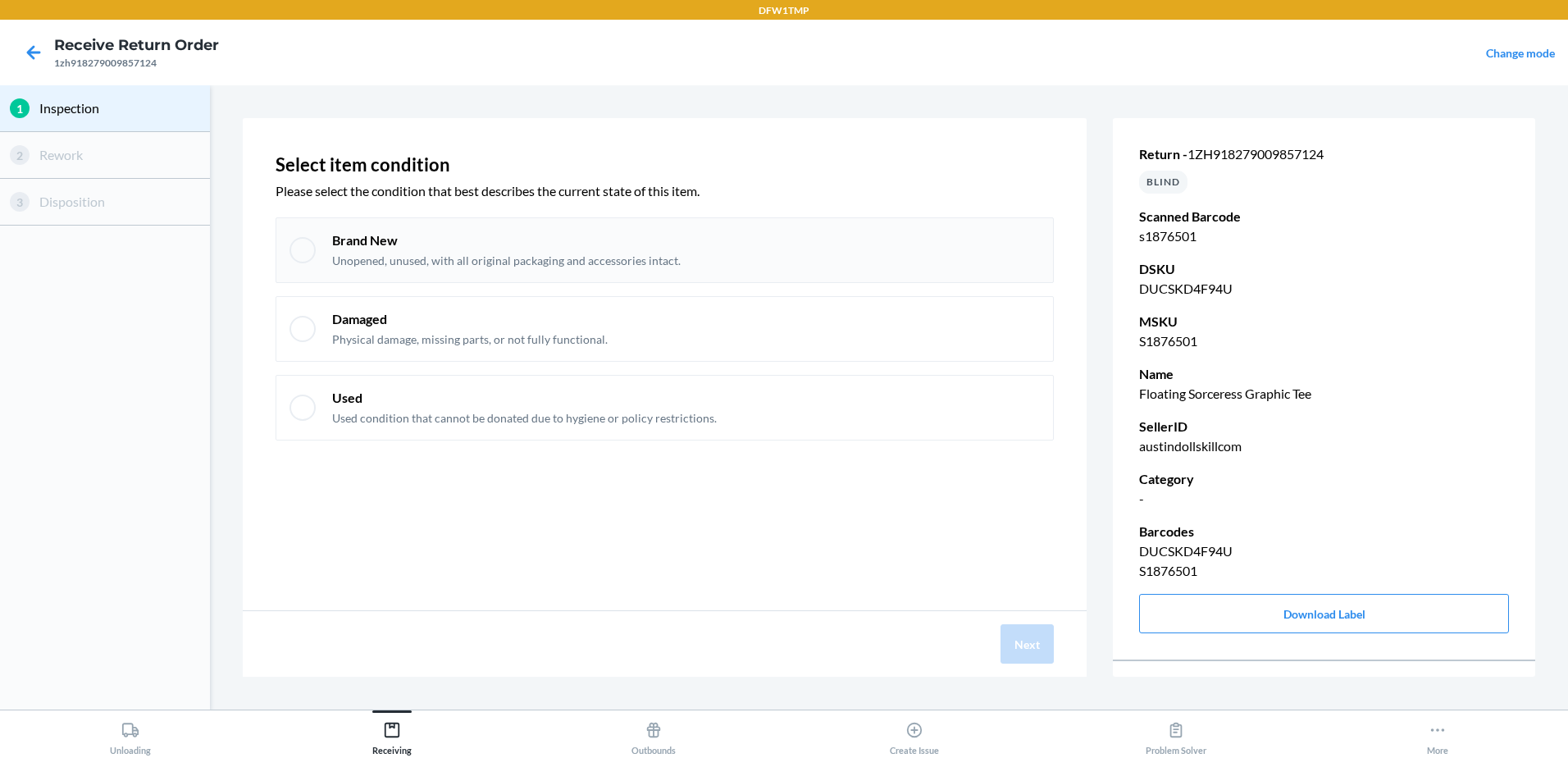
click at [342, 242] on p "Brand New" at bounding box center [506, 240] width 348 height 18
checkbox input "true"
click at [1036, 649] on button "Next" at bounding box center [1027, 643] width 53 height 40
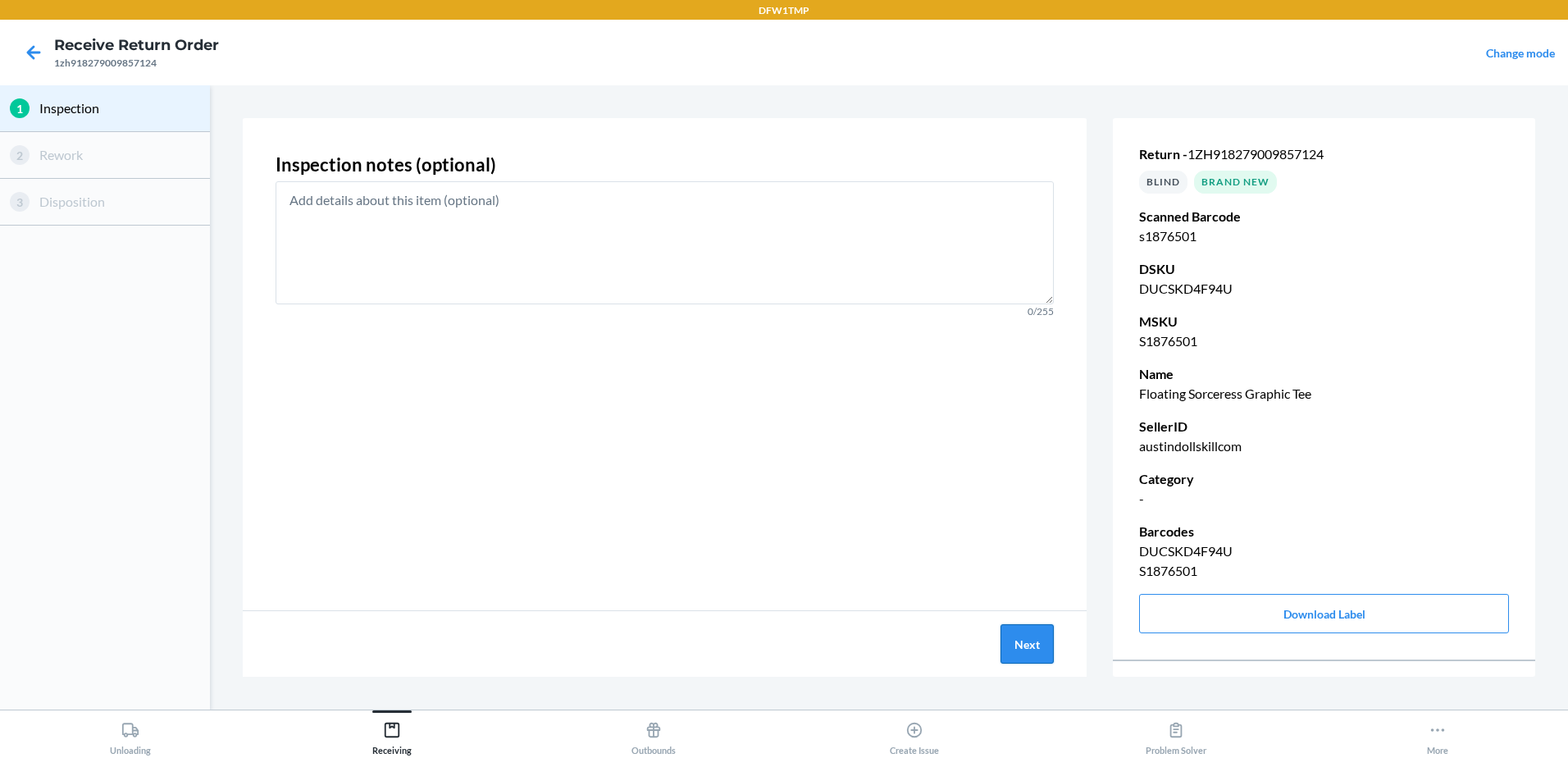
click at [1045, 649] on button "Next" at bounding box center [1027, 643] width 53 height 40
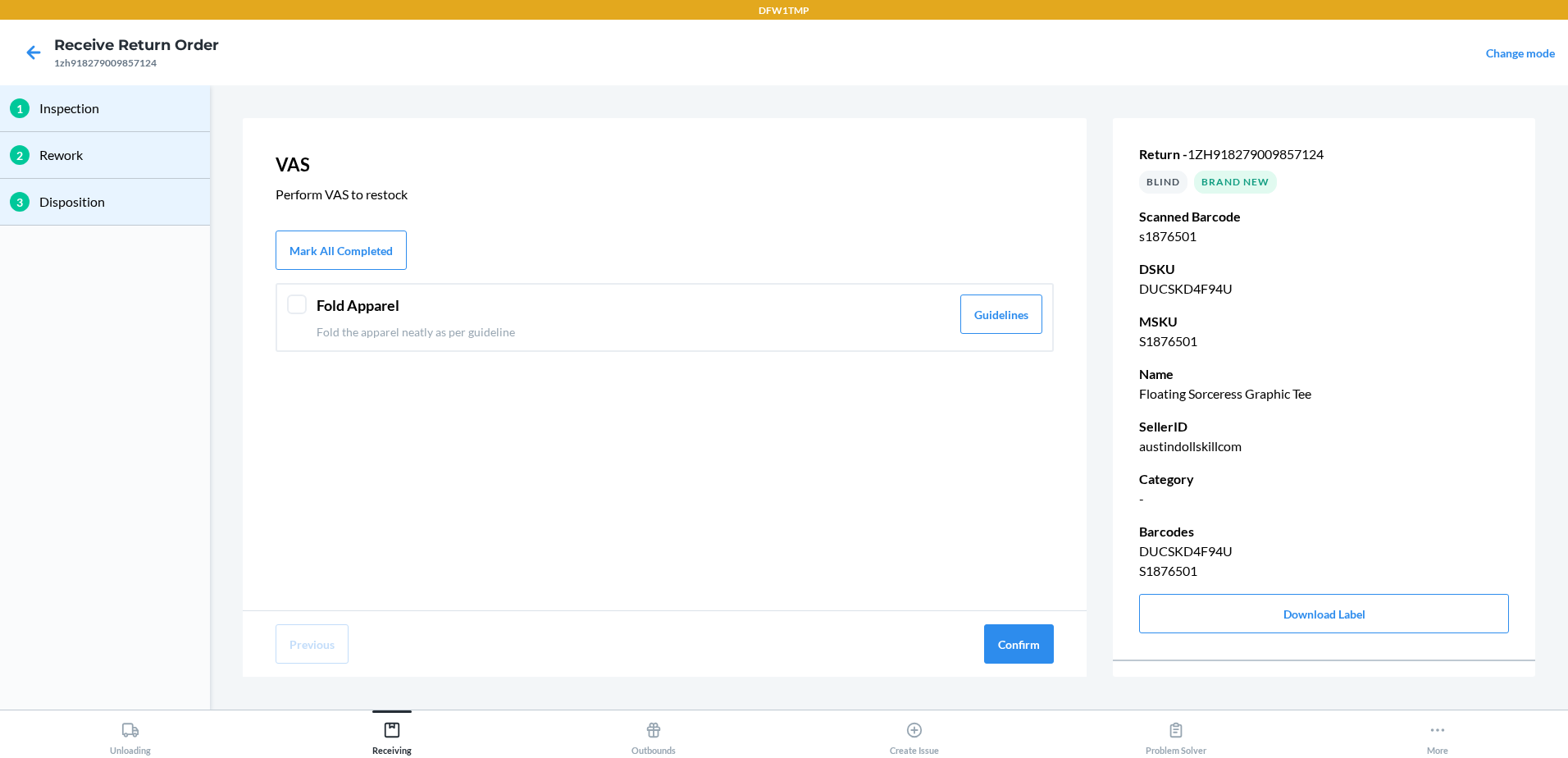
click at [326, 307] on header "Fold Apparel" at bounding box center [633, 305] width 634 height 22
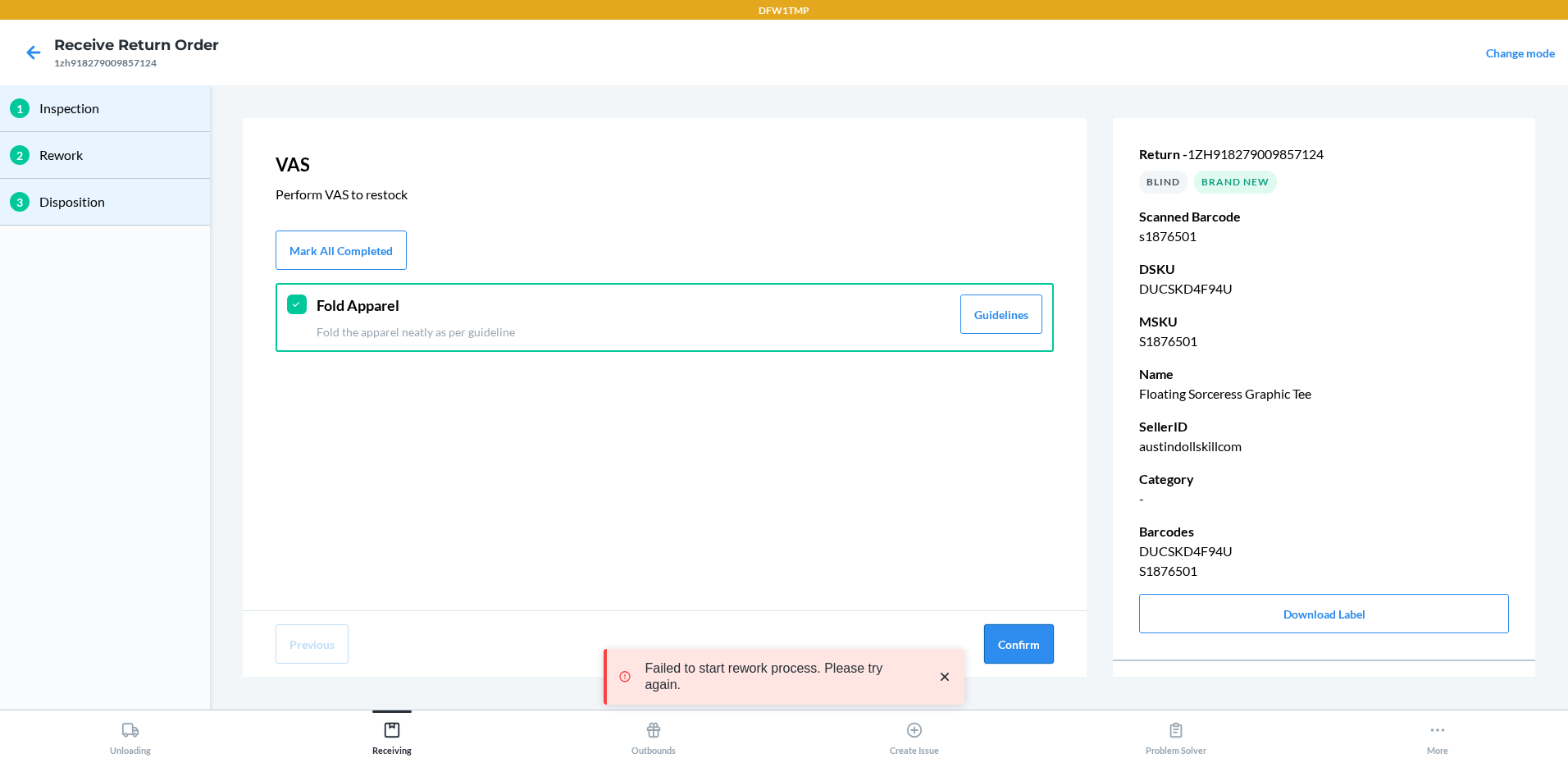
click at [1032, 641] on button "Confirm" at bounding box center [1020, 643] width 70 height 40
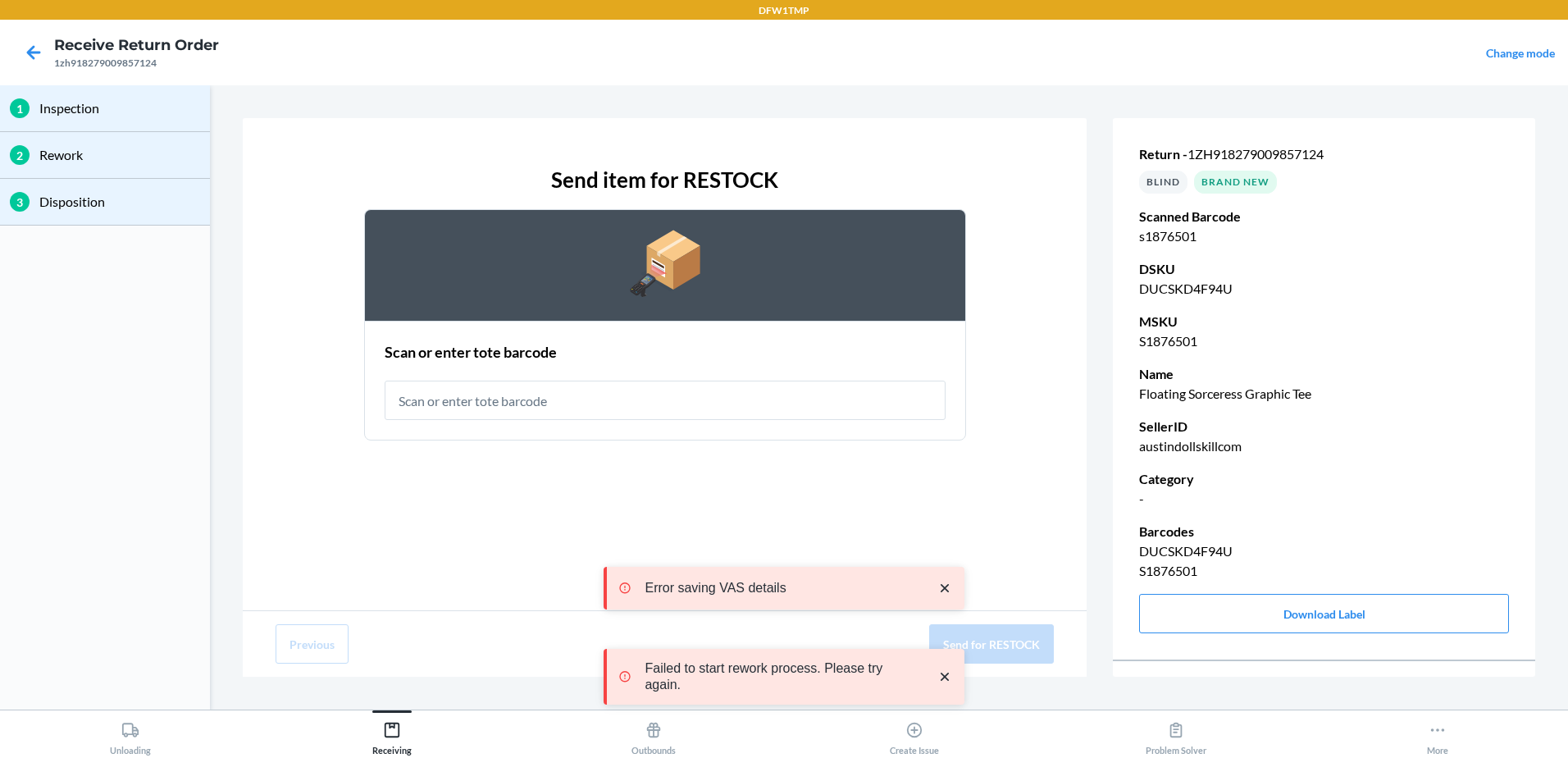
click at [456, 405] on input "text" at bounding box center [666, 399] width 561 height 40
type input "rt-07"
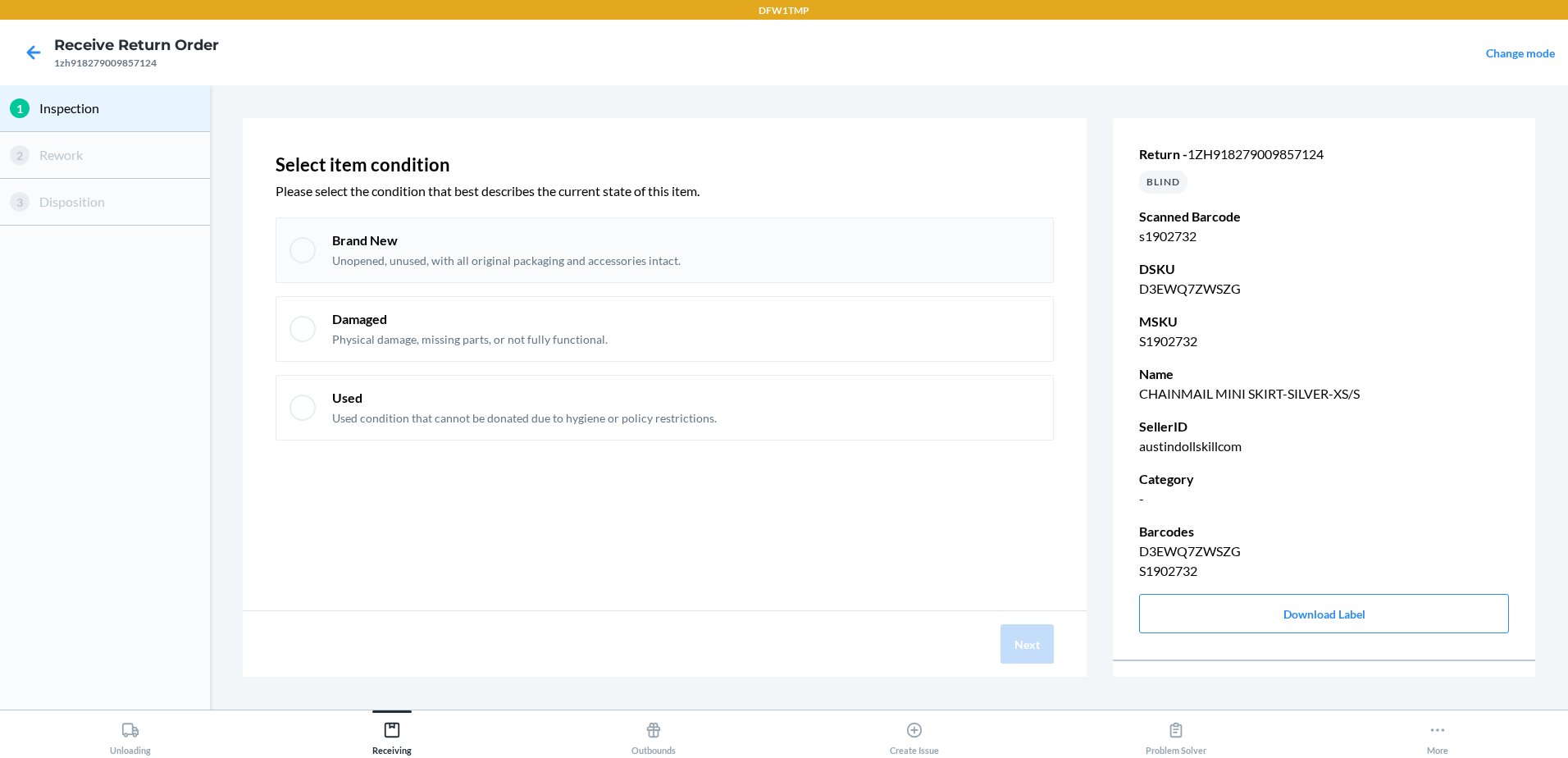
click at [580, 277] on div "Brand New Unopened, unused, with all original packaging and accessories intact." at bounding box center [665, 250] width 779 height 66
checkbox input "true"
click at [1026, 659] on button "Next" at bounding box center [1027, 643] width 53 height 40
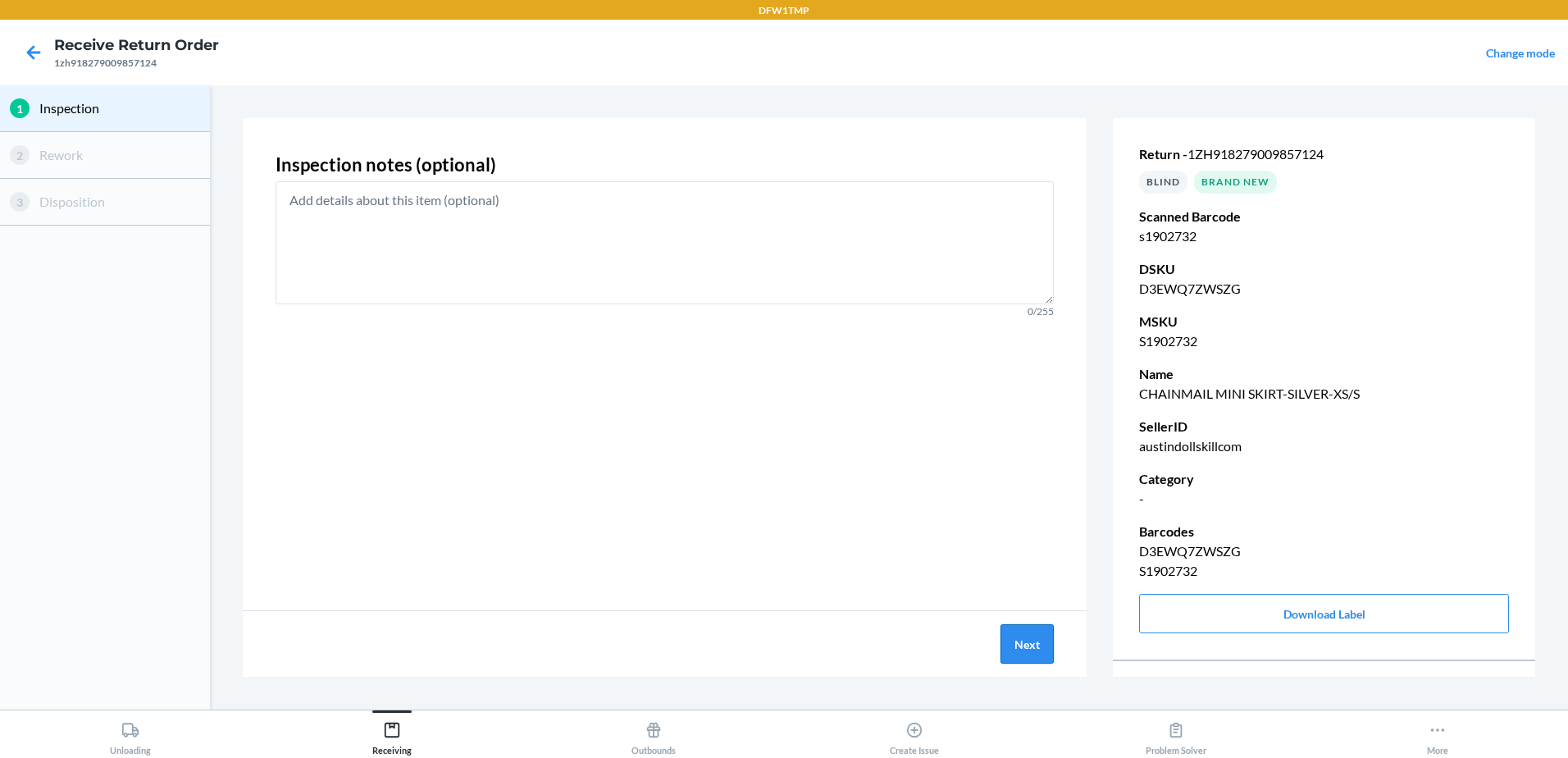
click at [1010, 650] on button "Next" at bounding box center [1027, 643] width 53 height 40
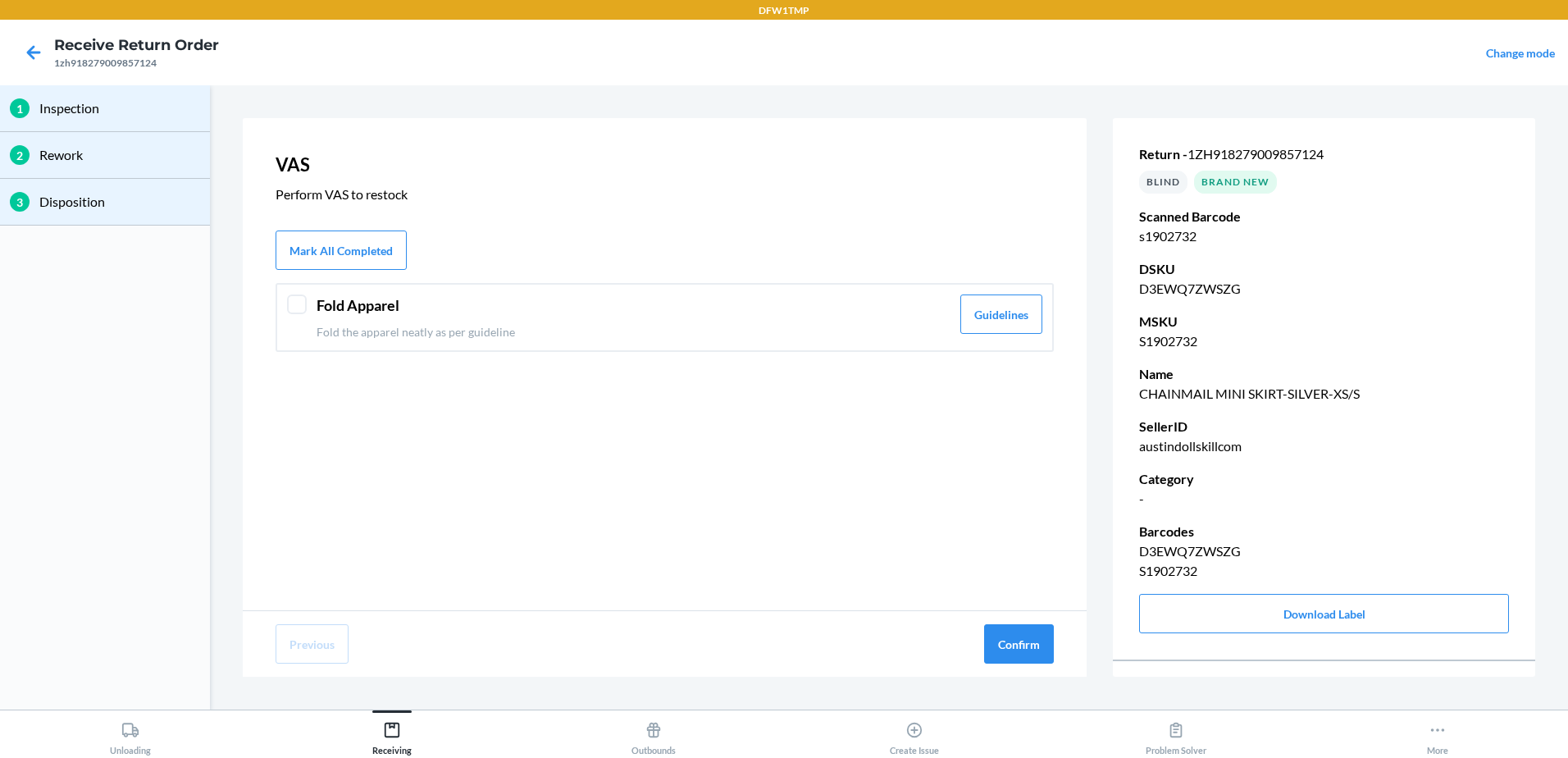
drag, startPoint x: 516, startPoint y: 296, endPoint x: 523, endPoint y: 312, distance: 17.5
click at [516, 296] on header "Fold Apparel" at bounding box center [633, 305] width 634 height 22
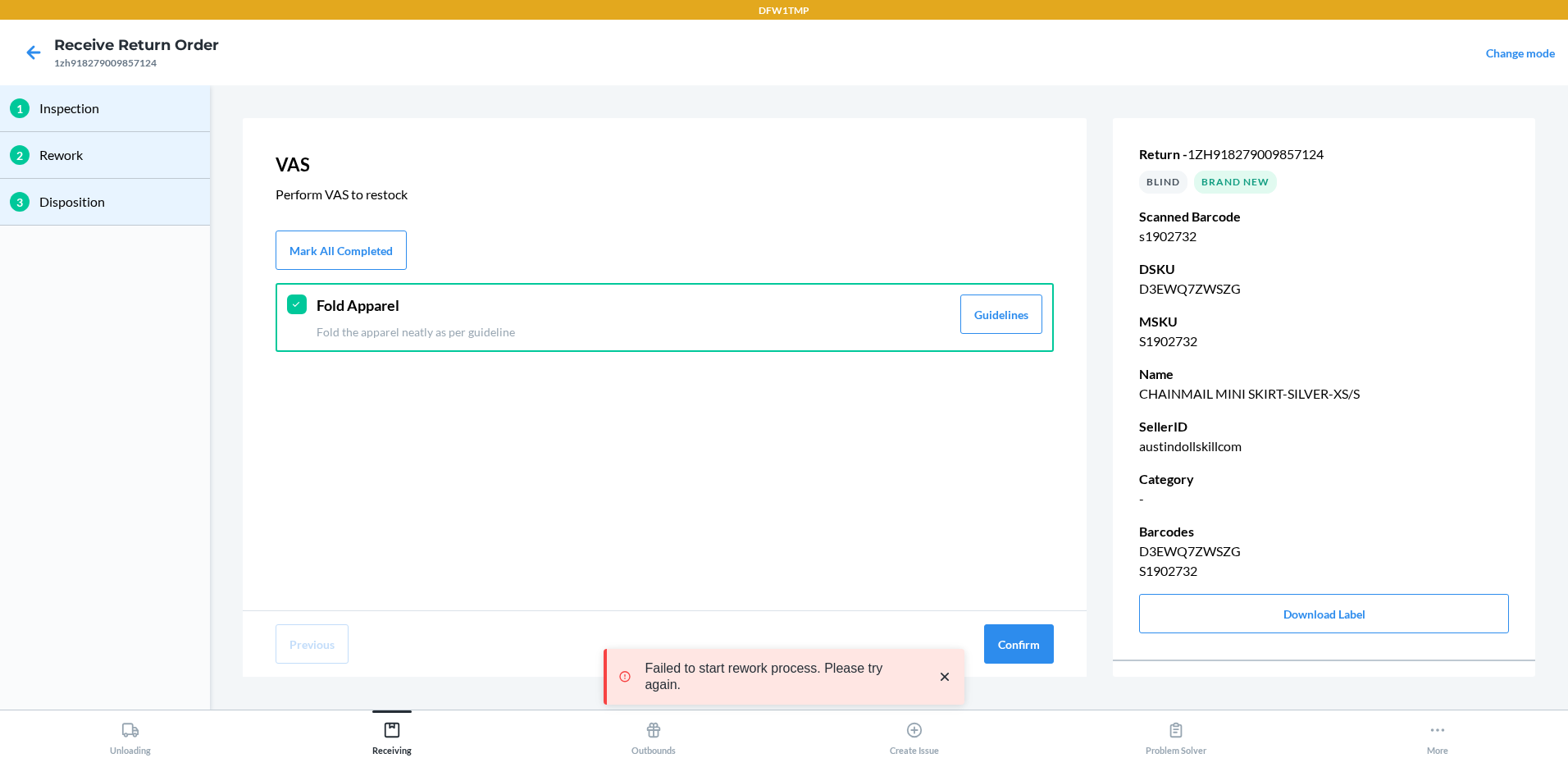
click at [1070, 651] on div "Previous Confirm" at bounding box center [665, 644] width 844 height 66
click at [1027, 637] on button "Confirm" at bounding box center [1020, 643] width 70 height 40
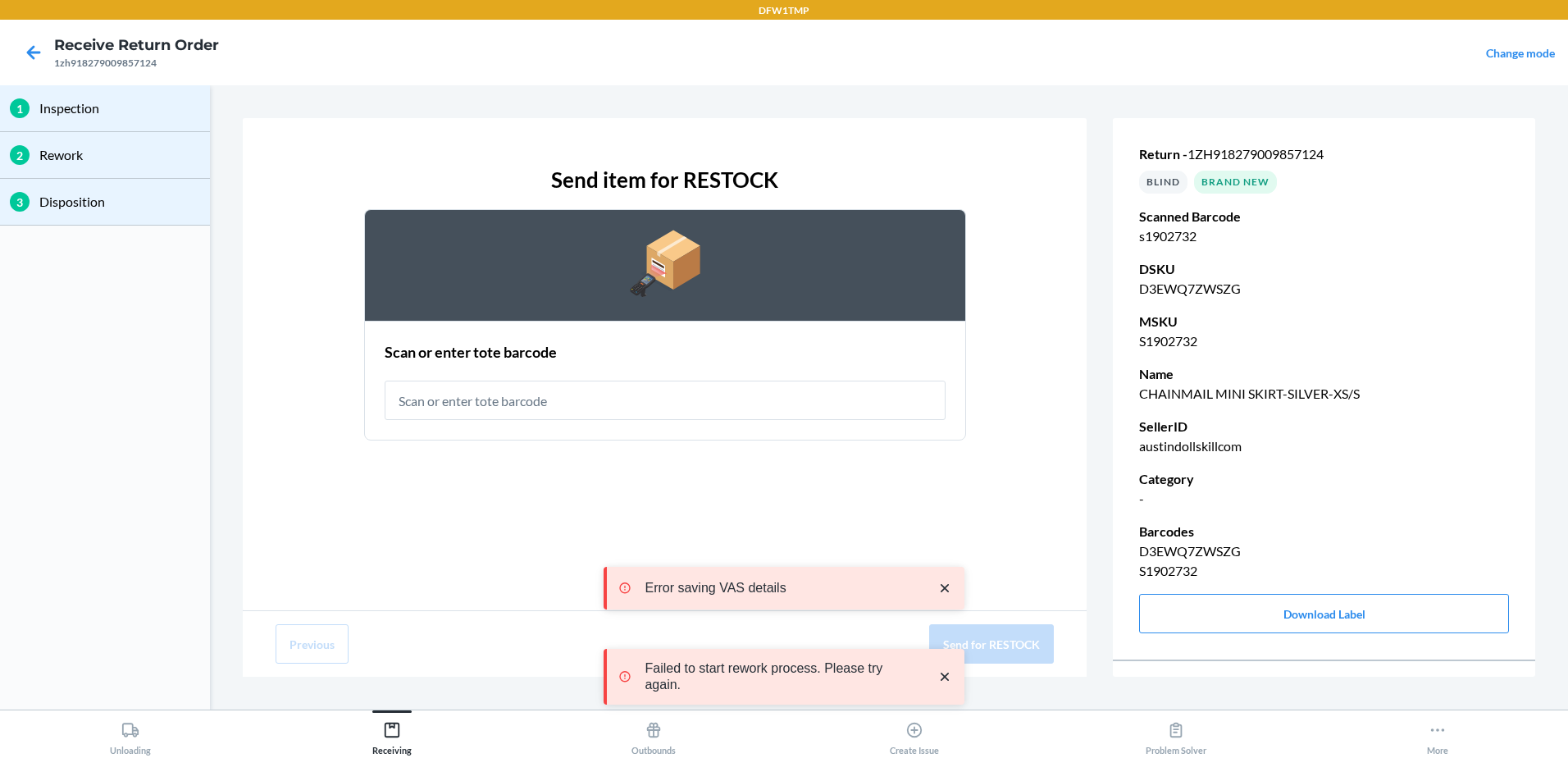
click at [688, 400] on input "text" at bounding box center [666, 399] width 561 height 40
type input "rt-07"
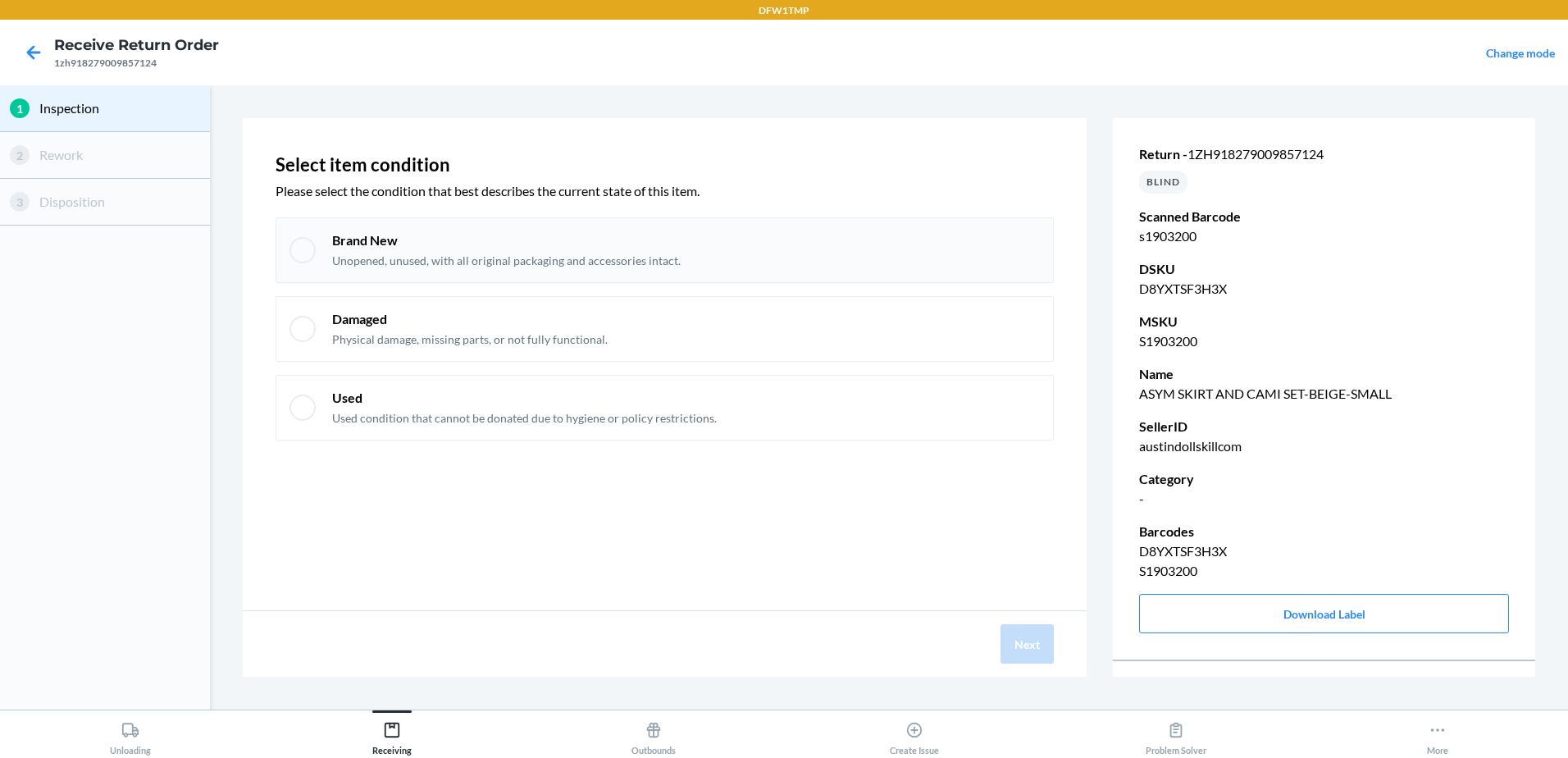
click at [570, 248] on p "Brand New" at bounding box center [506, 240] width 348 height 18
checkbox input "true"
click at [1035, 650] on button "Next" at bounding box center [1027, 643] width 53 height 40
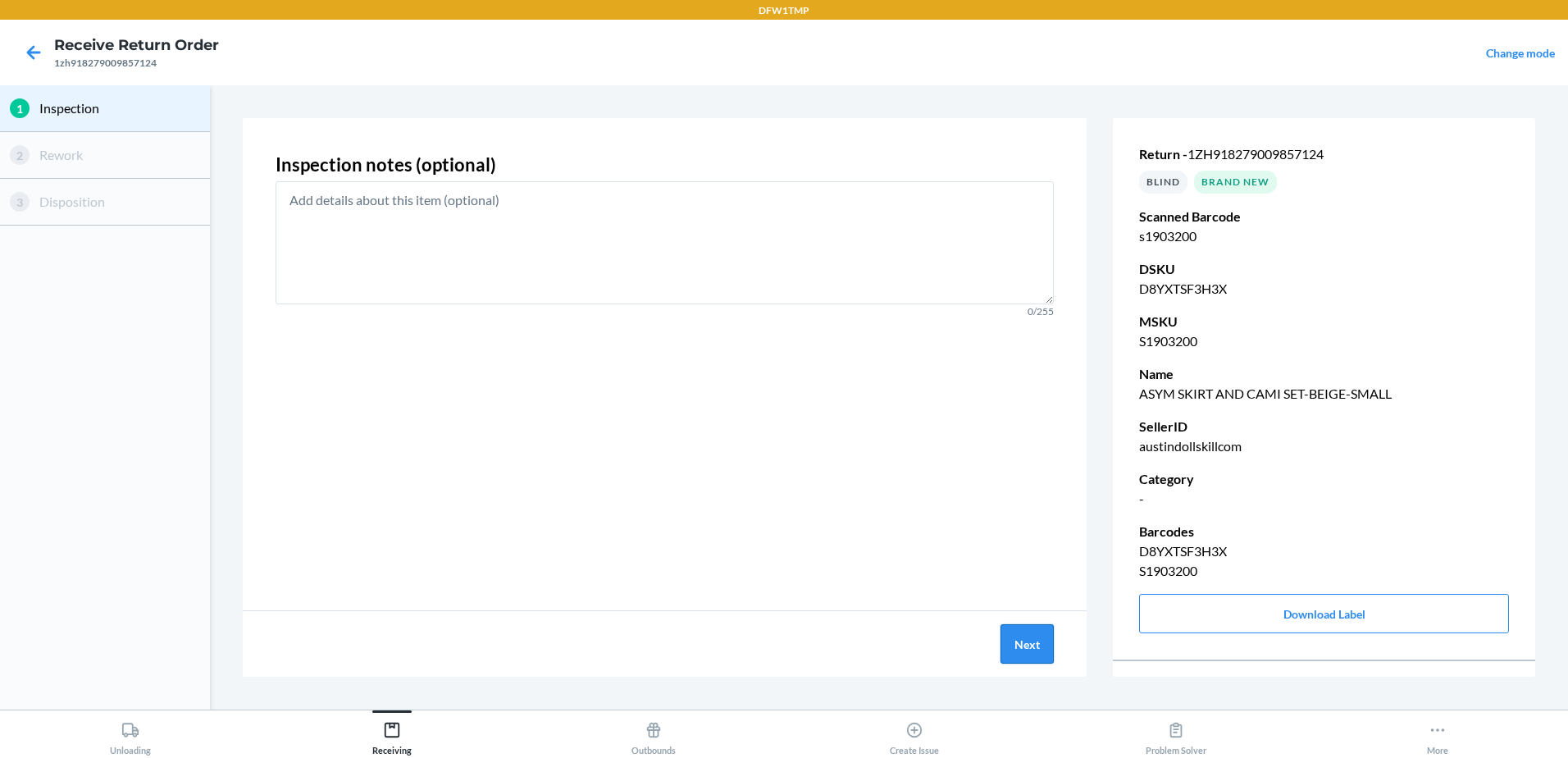
click at [1023, 652] on button "Next" at bounding box center [1027, 643] width 53 height 40
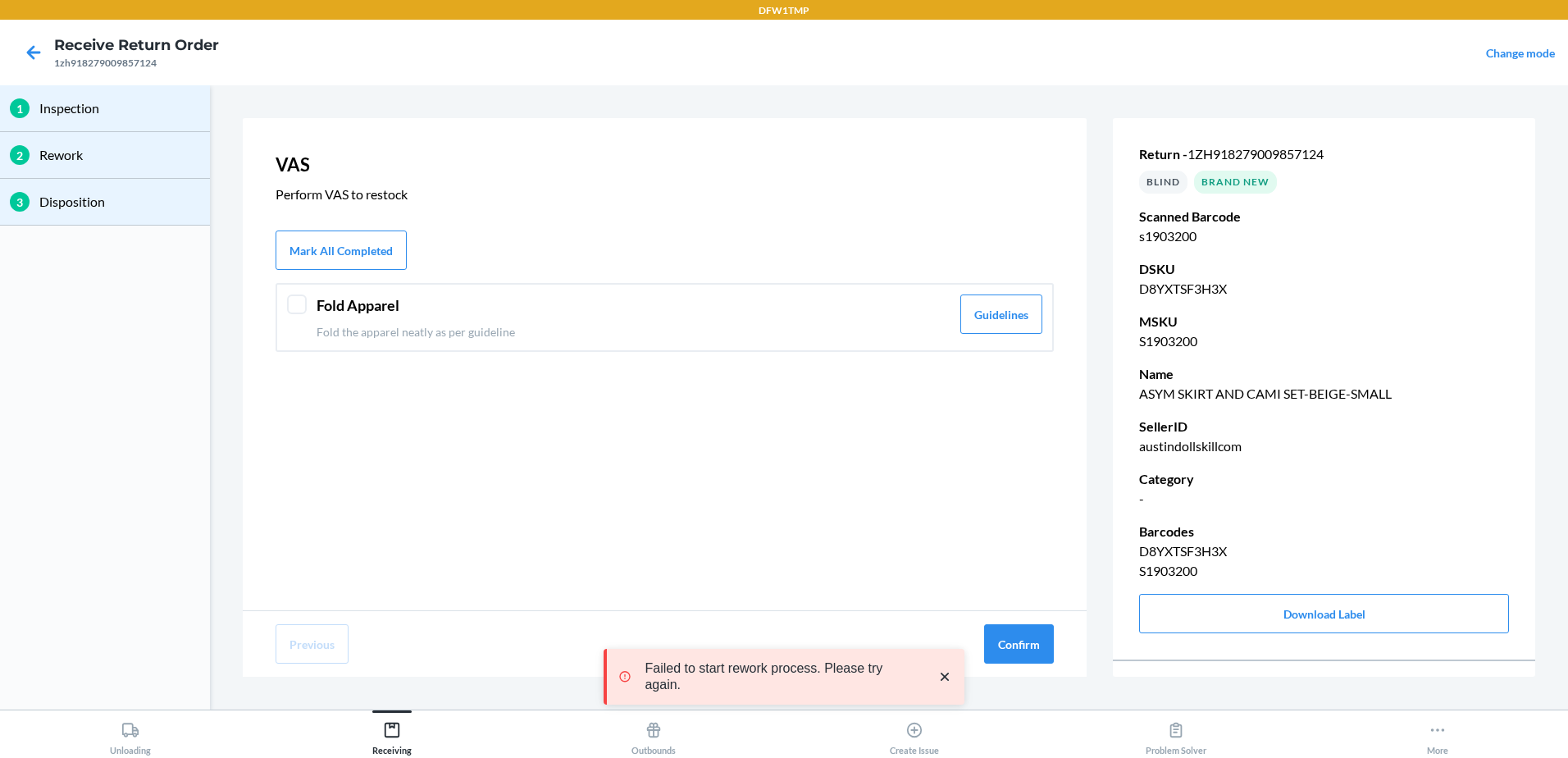
click at [549, 304] on header "Fold Apparel" at bounding box center [633, 305] width 634 height 22
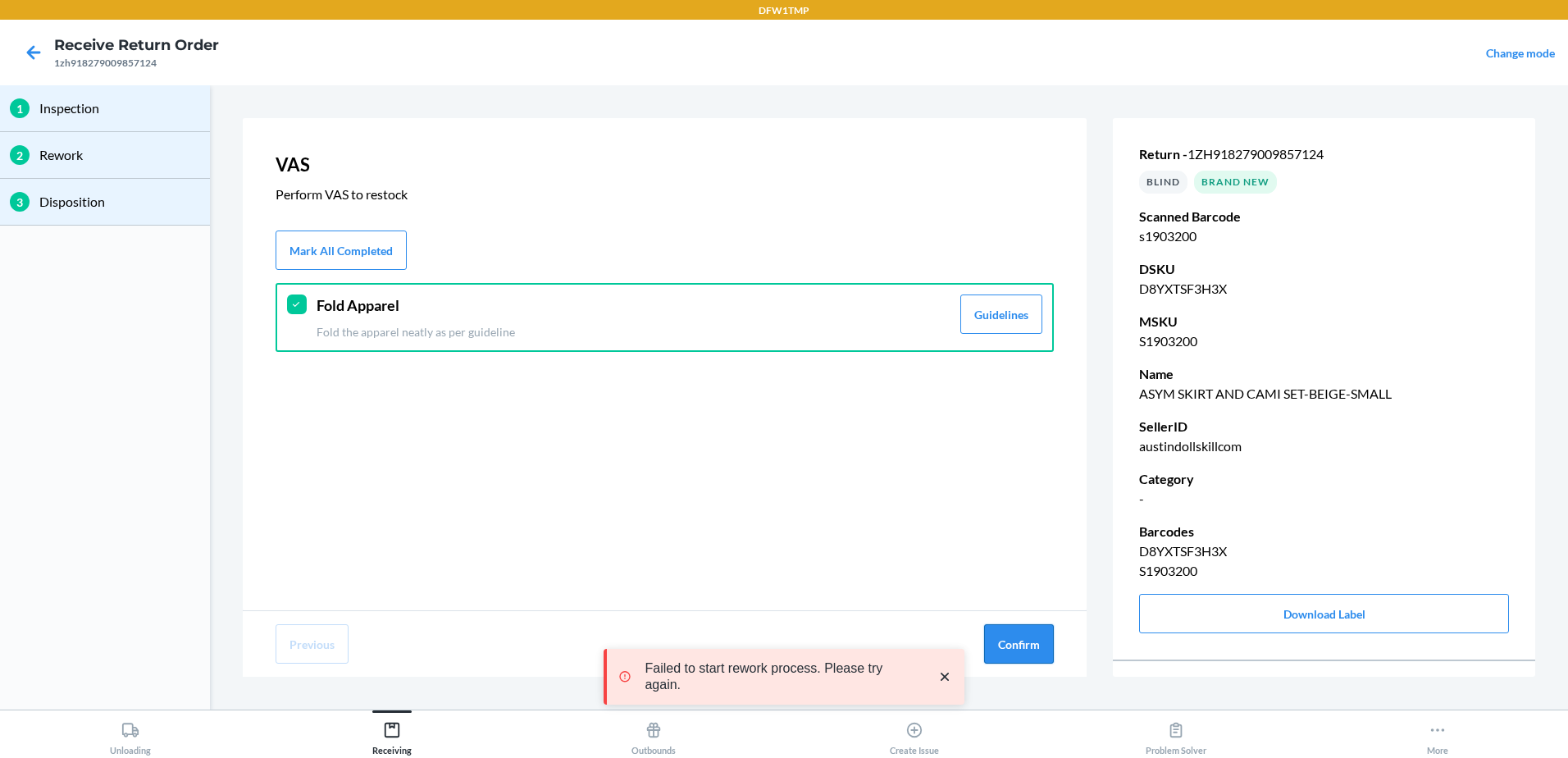
click at [1039, 649] on button "Confirm" at bounding box center [1020, 643] width 70 height 40
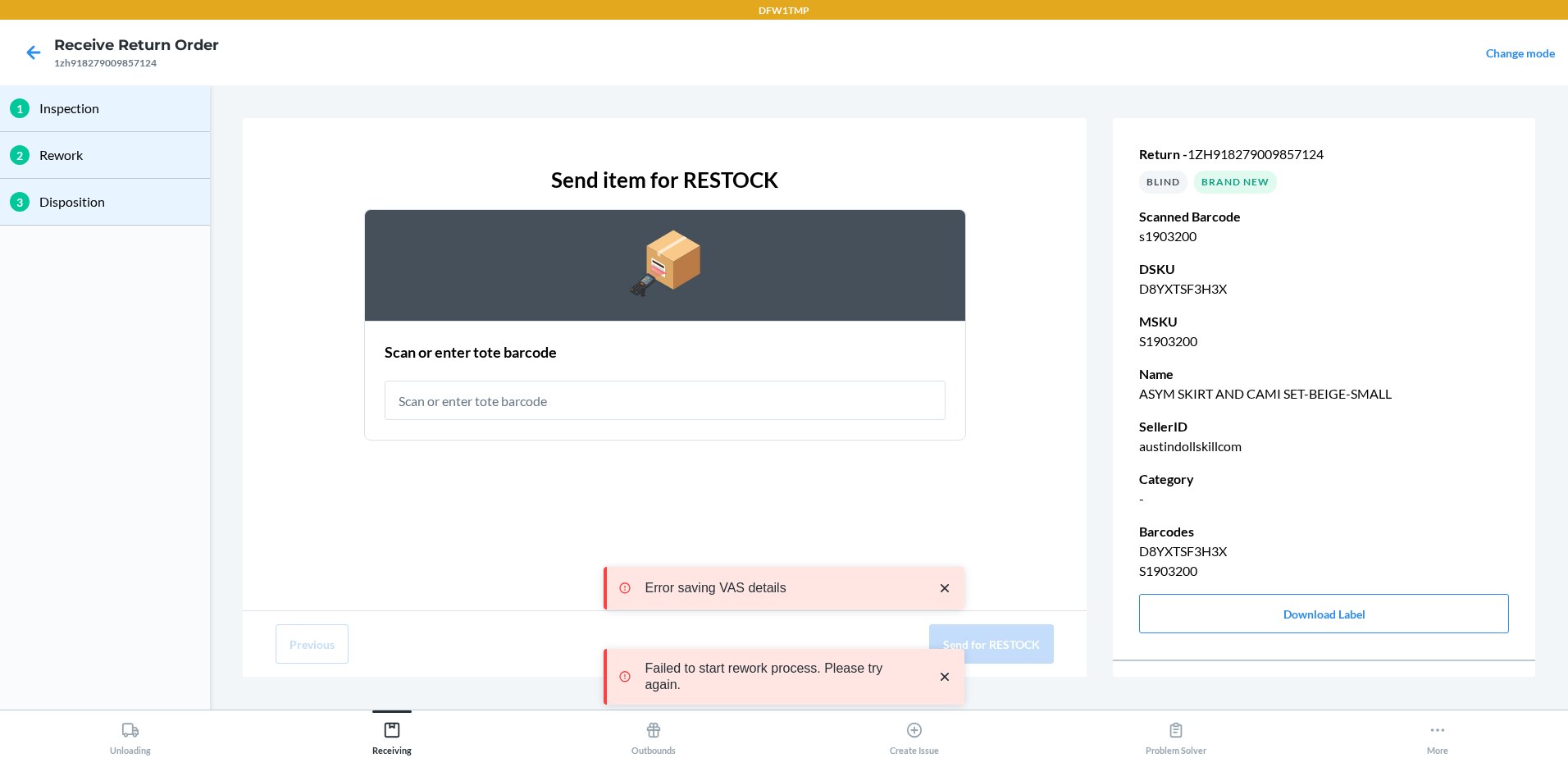
click at [533, 388] on input "text" at bounding box center [666, 399] width 561 height 40
type input "rt-07"
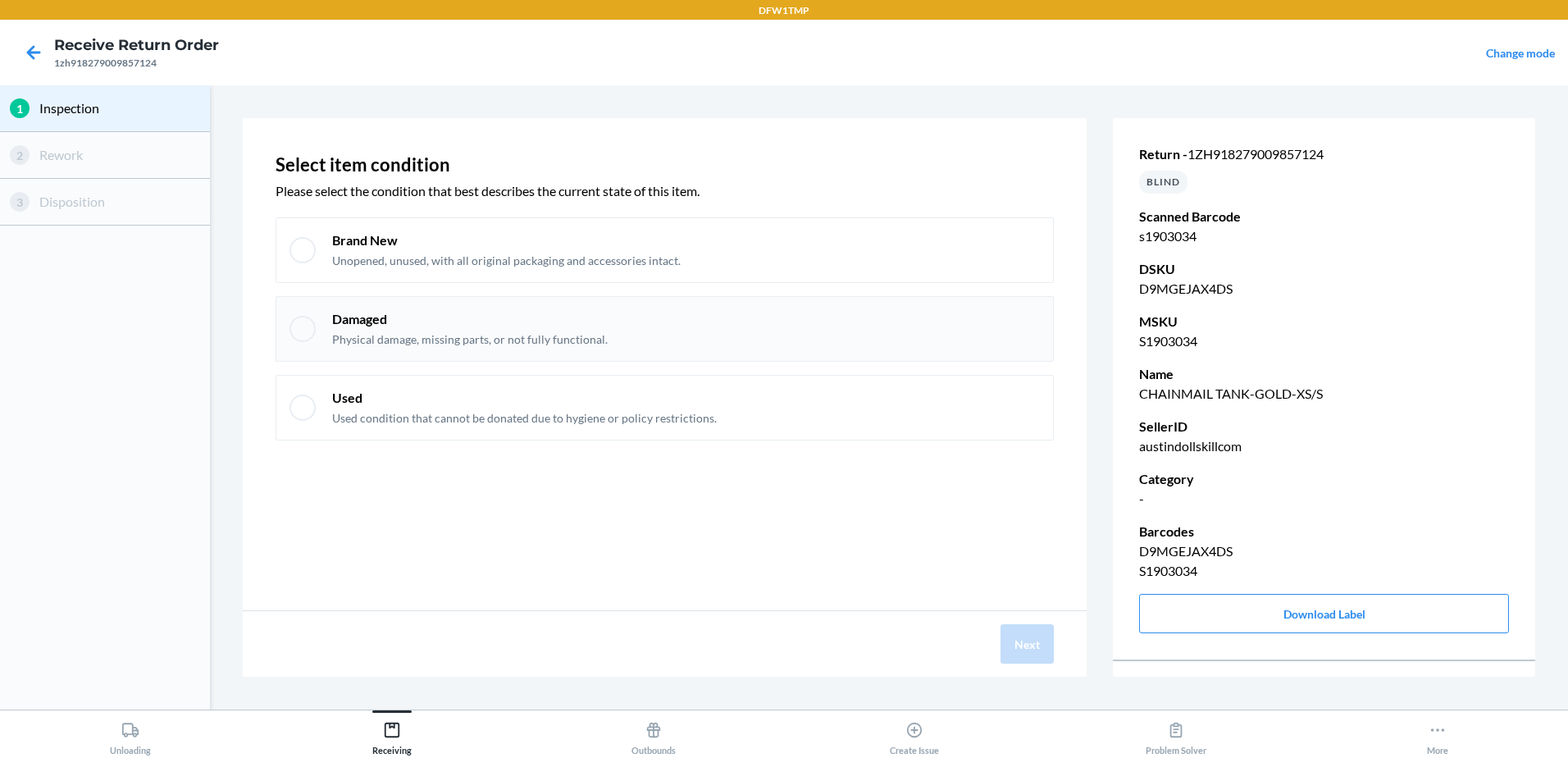
drag, startPoint x: 370, startPoint y: 258, endPoint x: 477, endPoint y: 351, distance: 141.8
click at [370, 259] on p "Unopened, unused, with all original packaging and accessories intact." at bounding box center [506, 260] width 348 height 16
checkbox input "true"
click at [1030, 645] on button "Next" at bounding box center [1027, 643] width 53 height 40
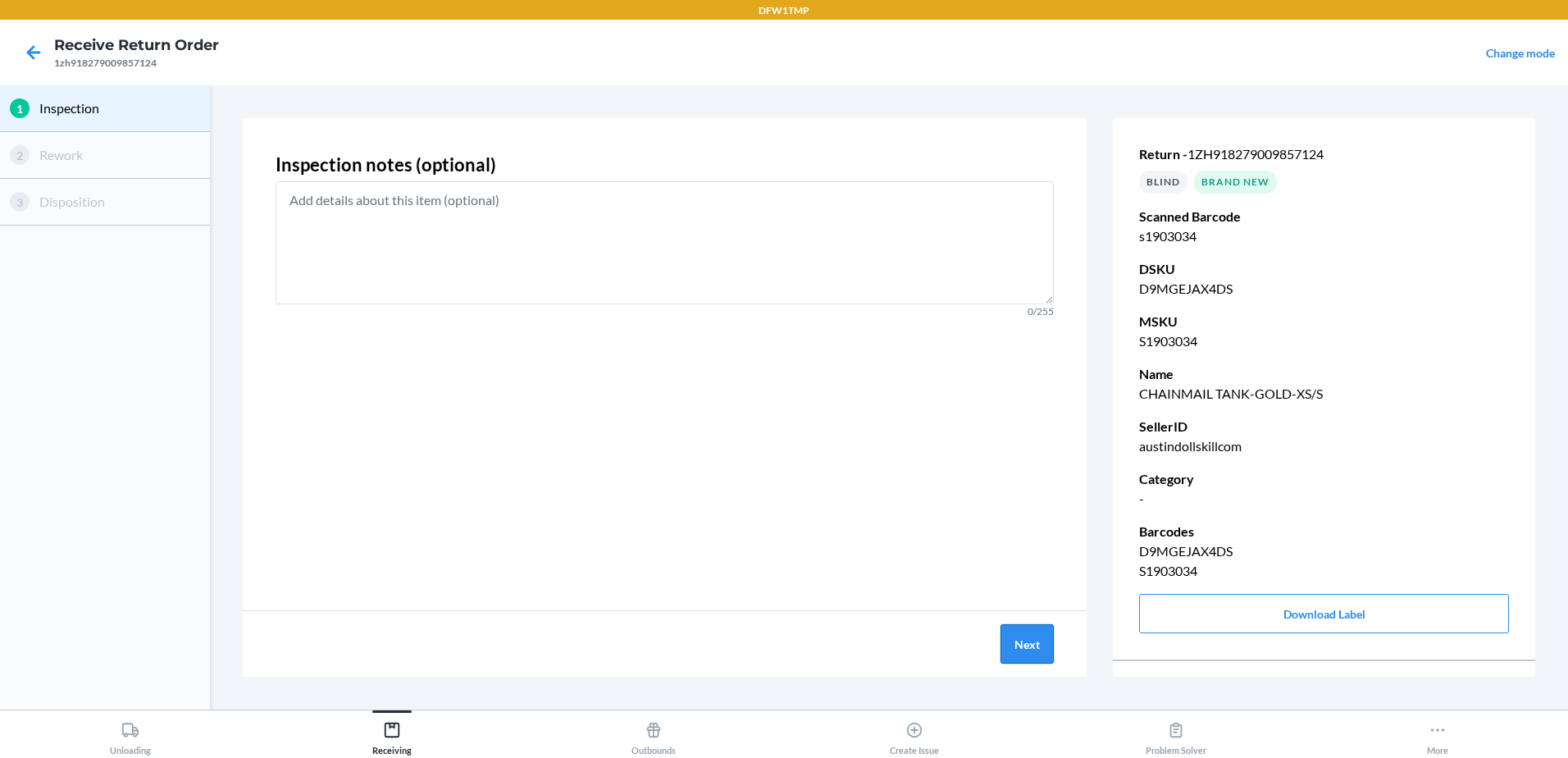
click at [1022, 656] on button "Next" at bounding box center [1027, 643] width 53 height 40
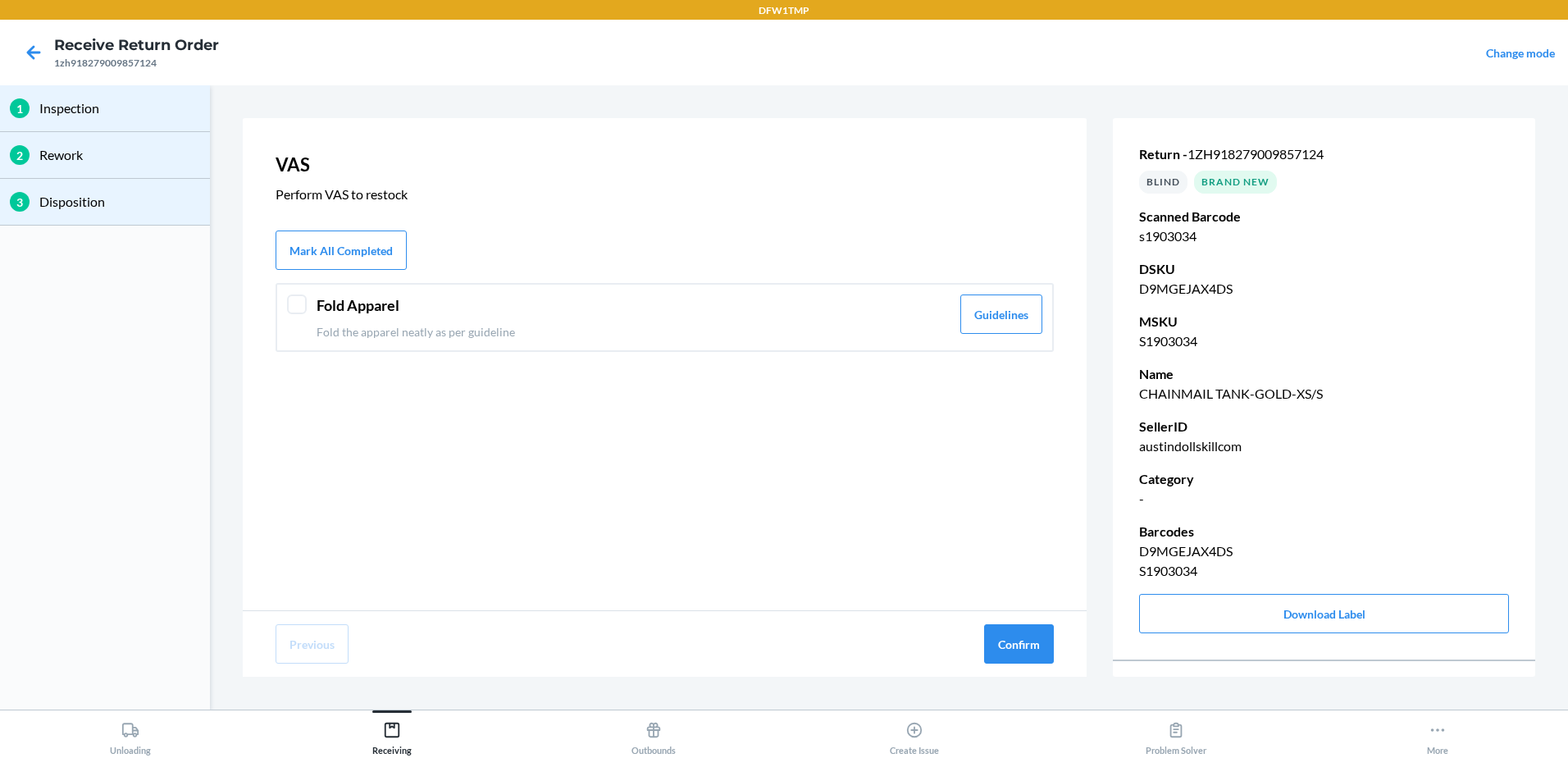
click at [294, 304] on div at bounding box center [297, 304] width 19 height 19
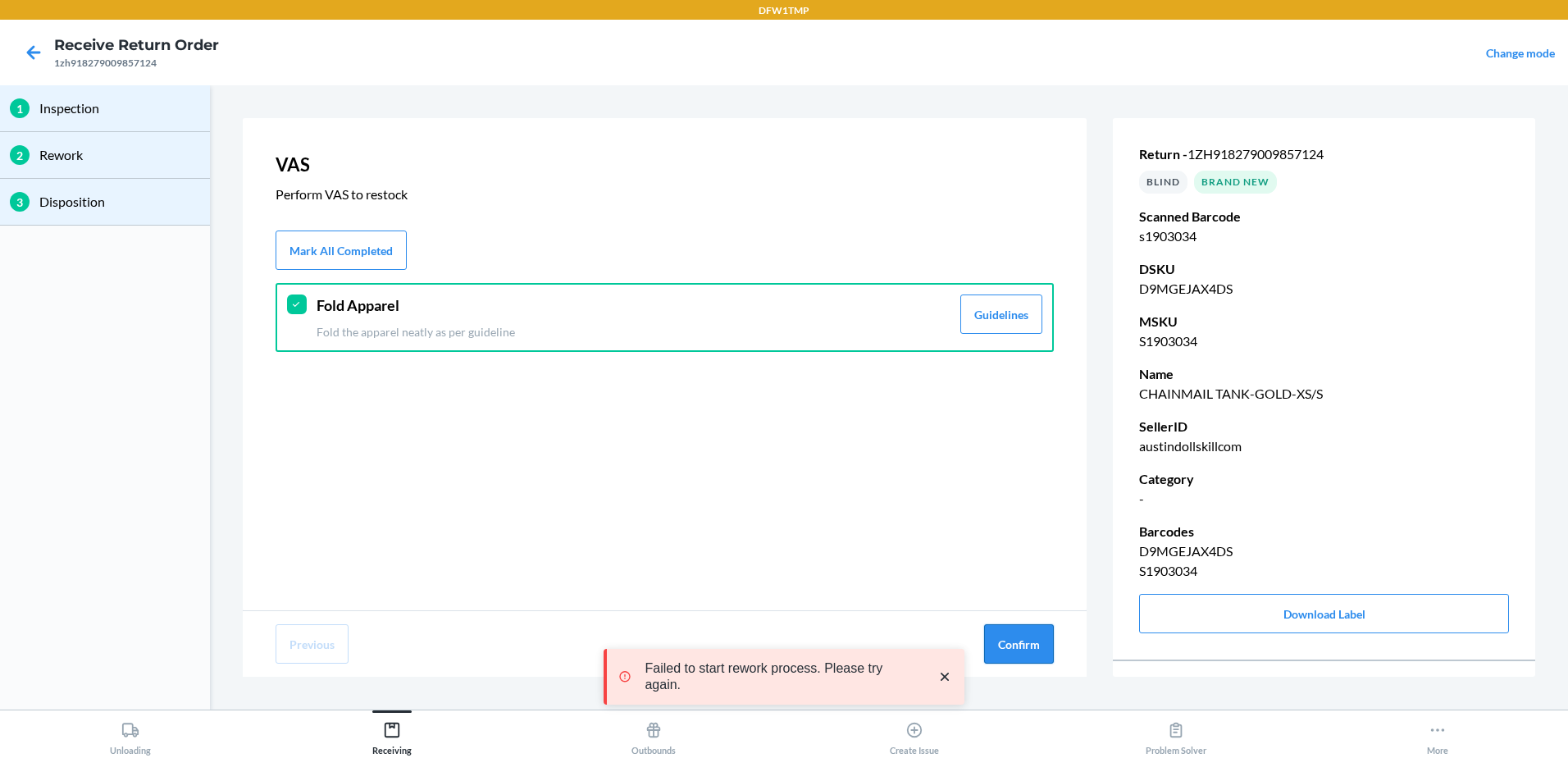
click at [990, 646] on button "Confirm" at bounding box center [1020, 643] width 70 height 40
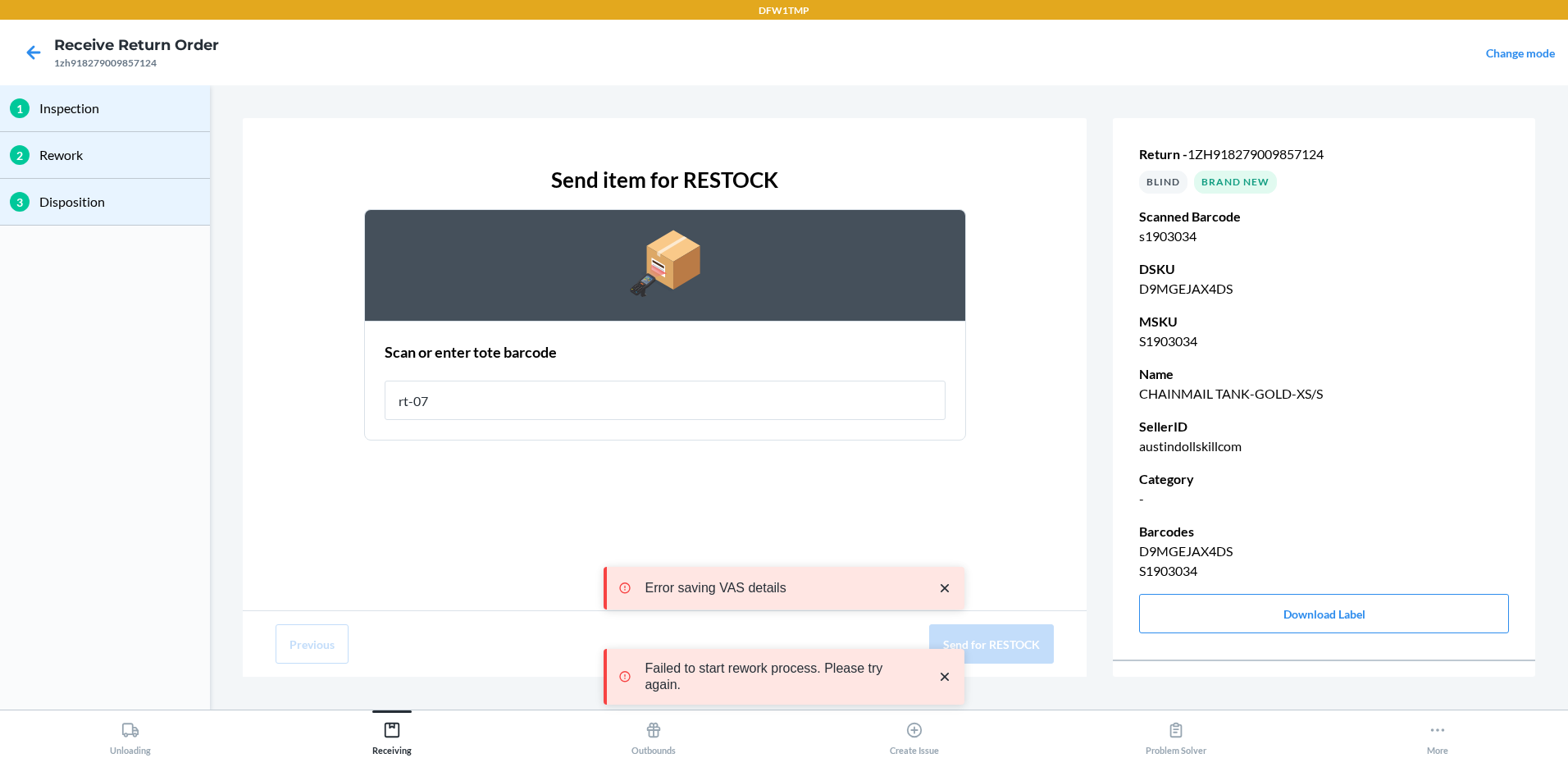
type input "rt-07"
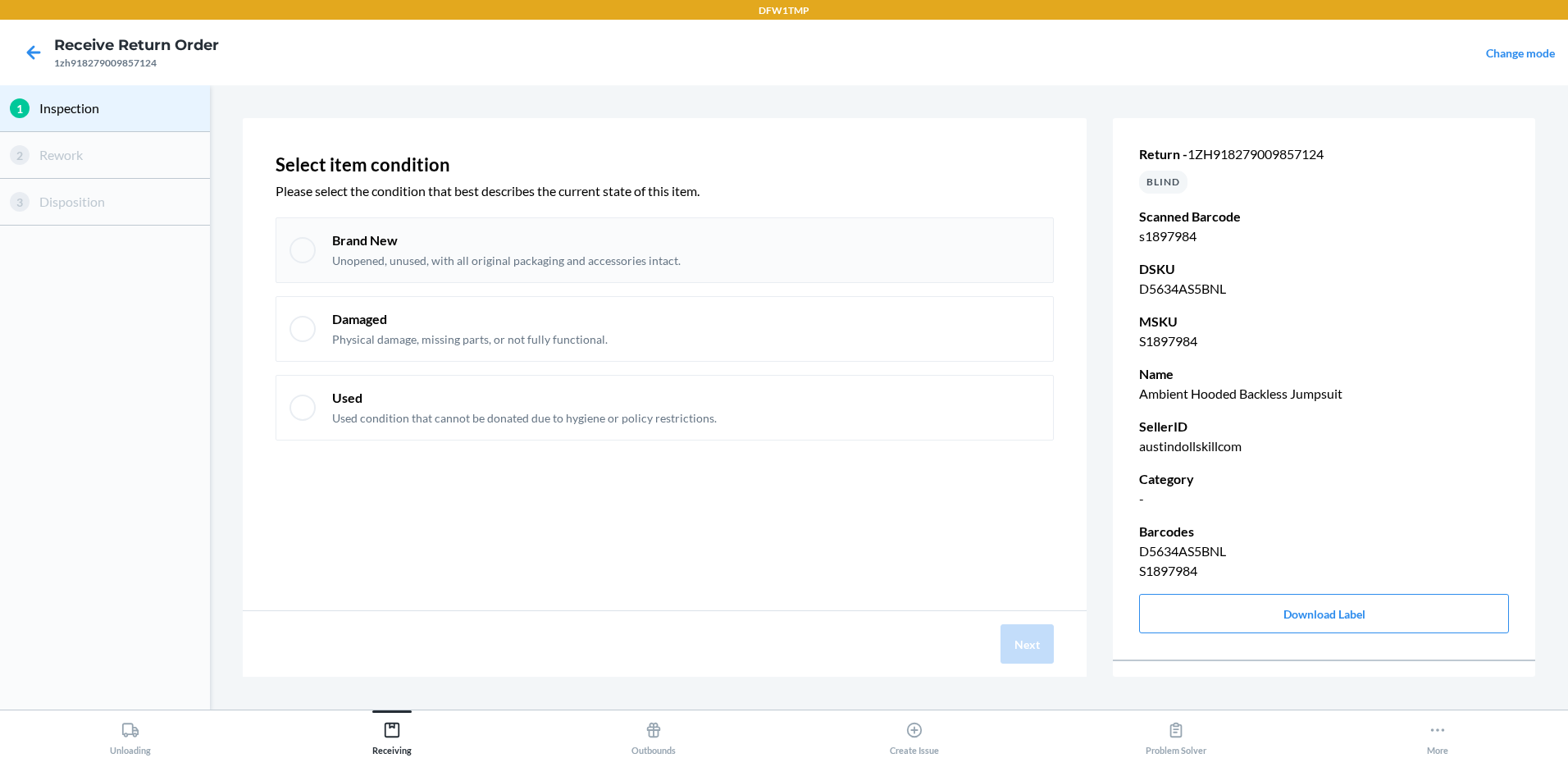
click at [441, 258] on p "Unopened, unused, with all original packaging and accessories intact." at bounding box center [506, 260] width 348 height 16
checkbox input "true"
drag, startPoint x: 1012, startPoint y: 664, endPoint x: 1011, endPoint y: 654, distance: 10.0
click at [1011, 656] on div "Next" at bounding box center [665, 644] width 844 height 66
click at [1039, 643] on button "Next" at bounding box center [1027, 643] width 53 height 40
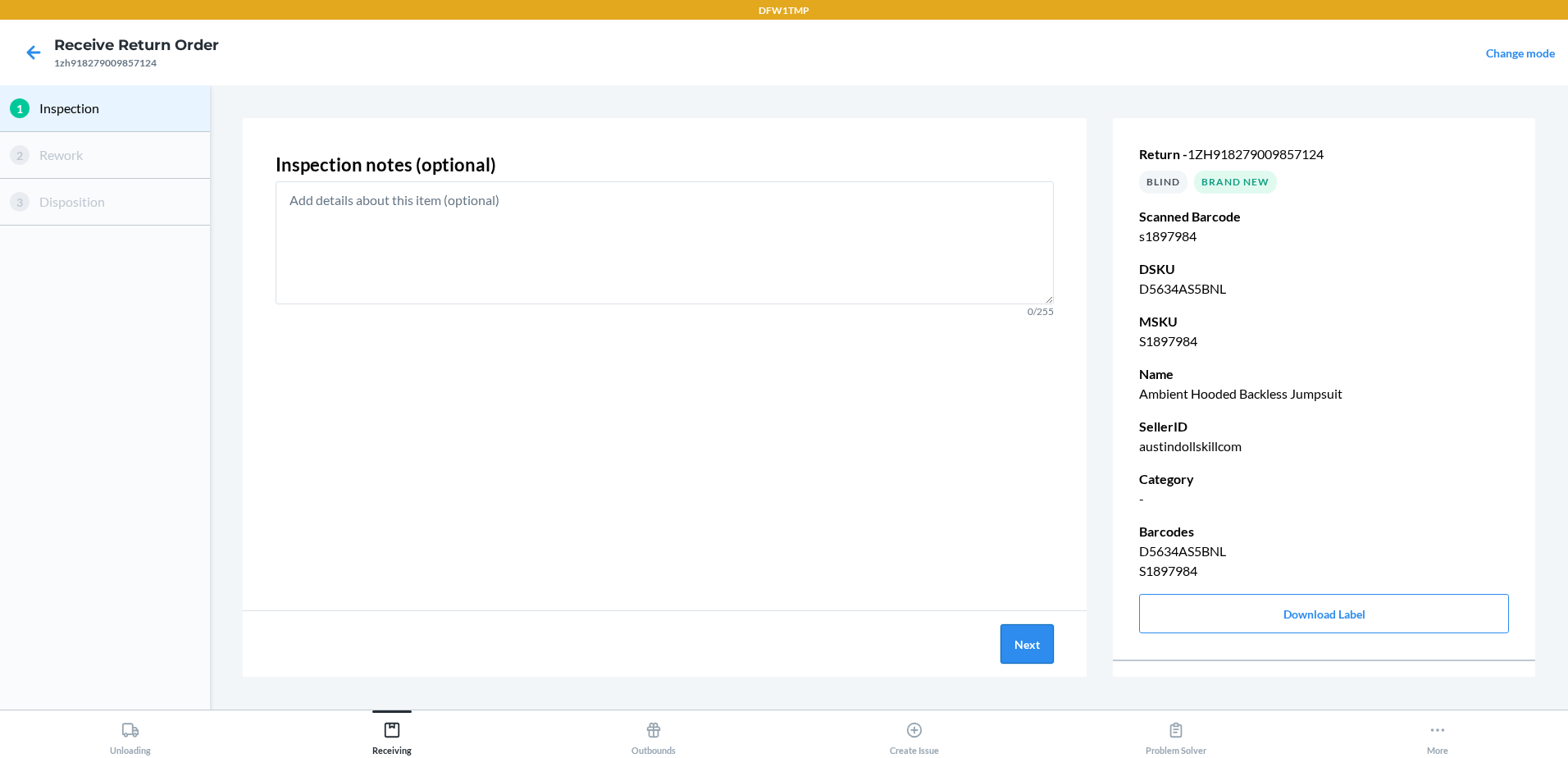
click at [1040, 643] on button "Next" at bounding box center [1027, 643] width 53 height 40
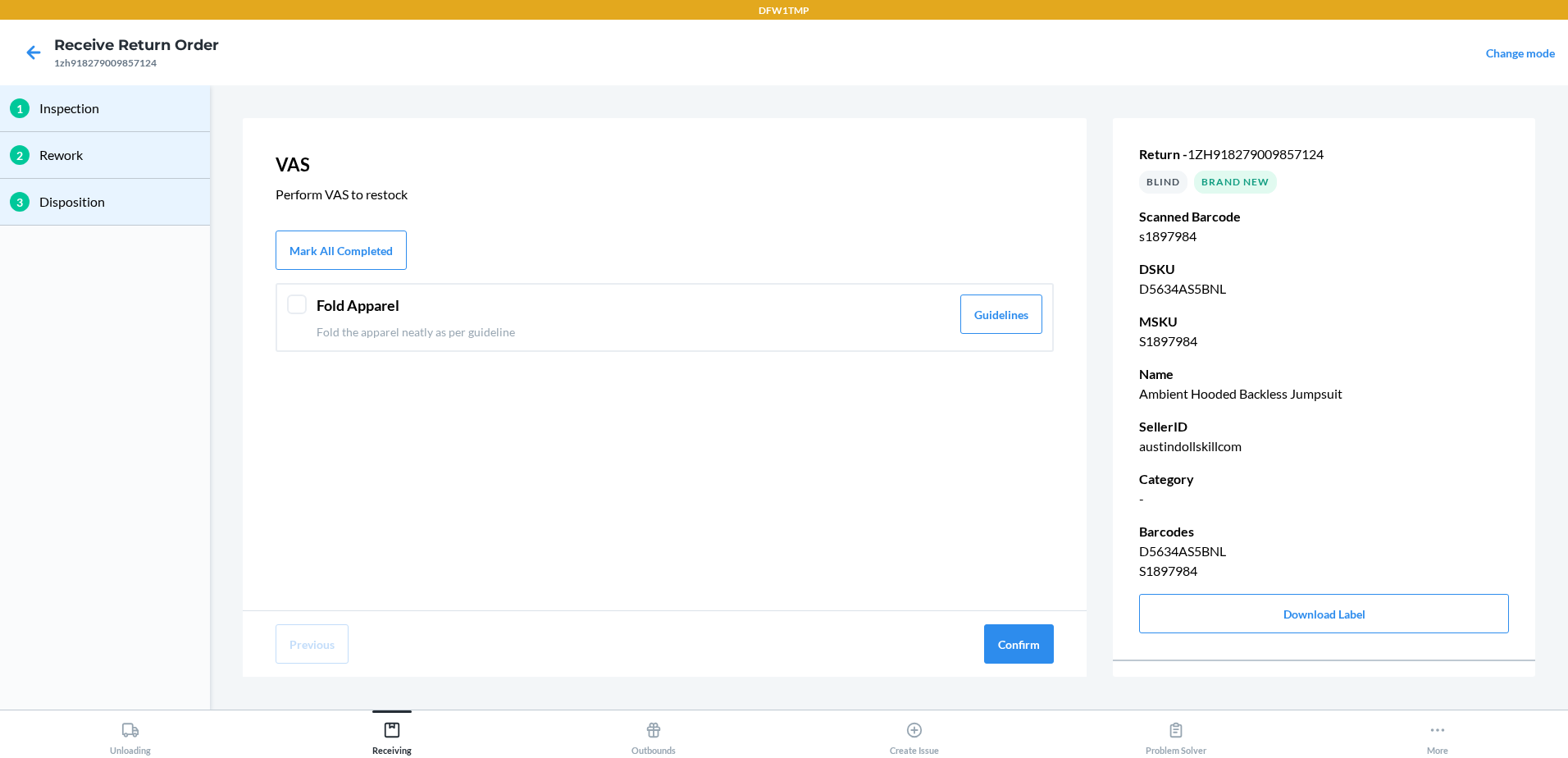
click at [381, 317] on div "Fold Apparel Fold the apparel neatly as per guideline" at bounding box center [633, 316] width 634 height 45
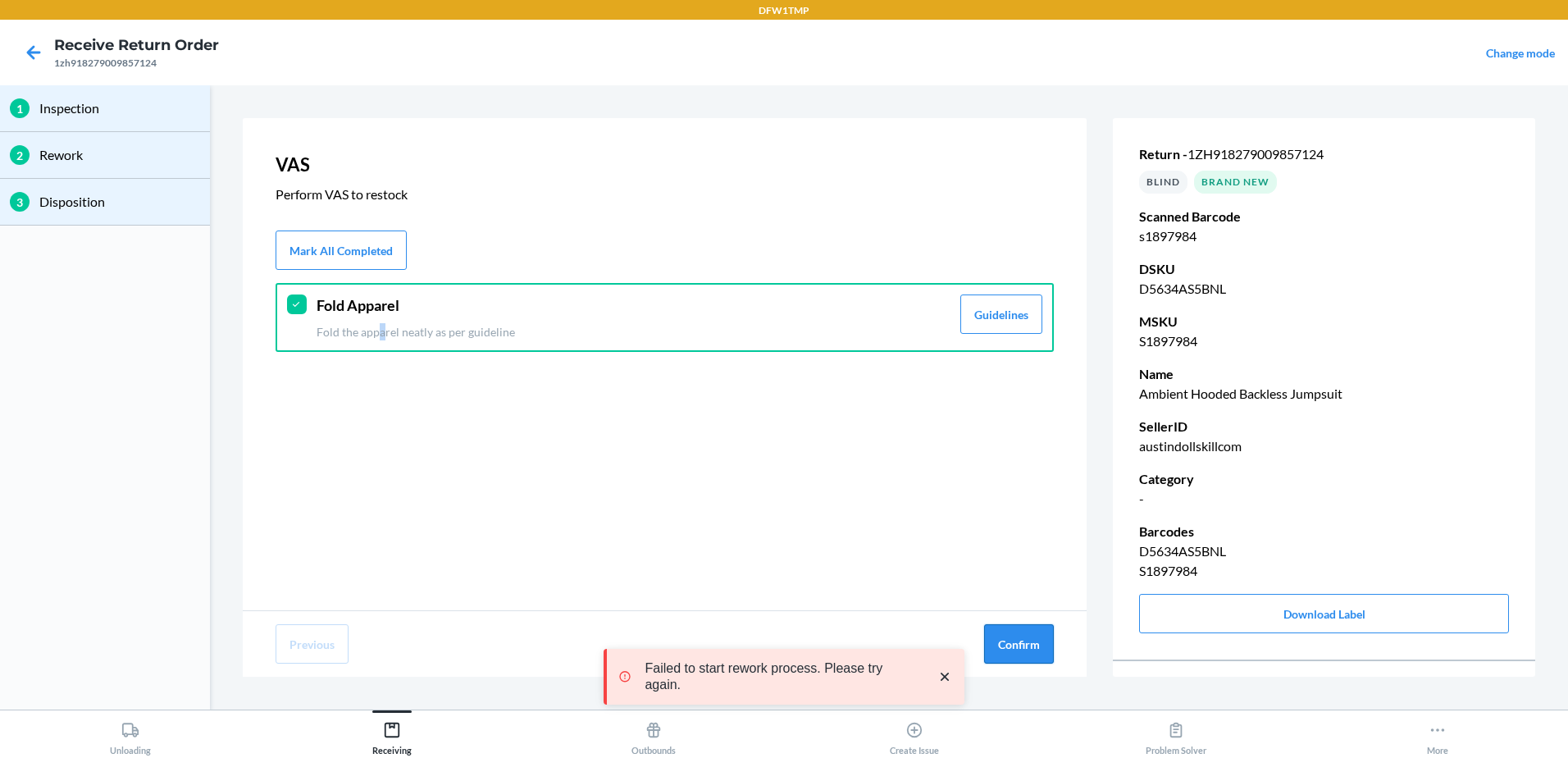
click at [1023, 648] on button "Confirm" at bounding box center [1020, 643] width 70 height 40
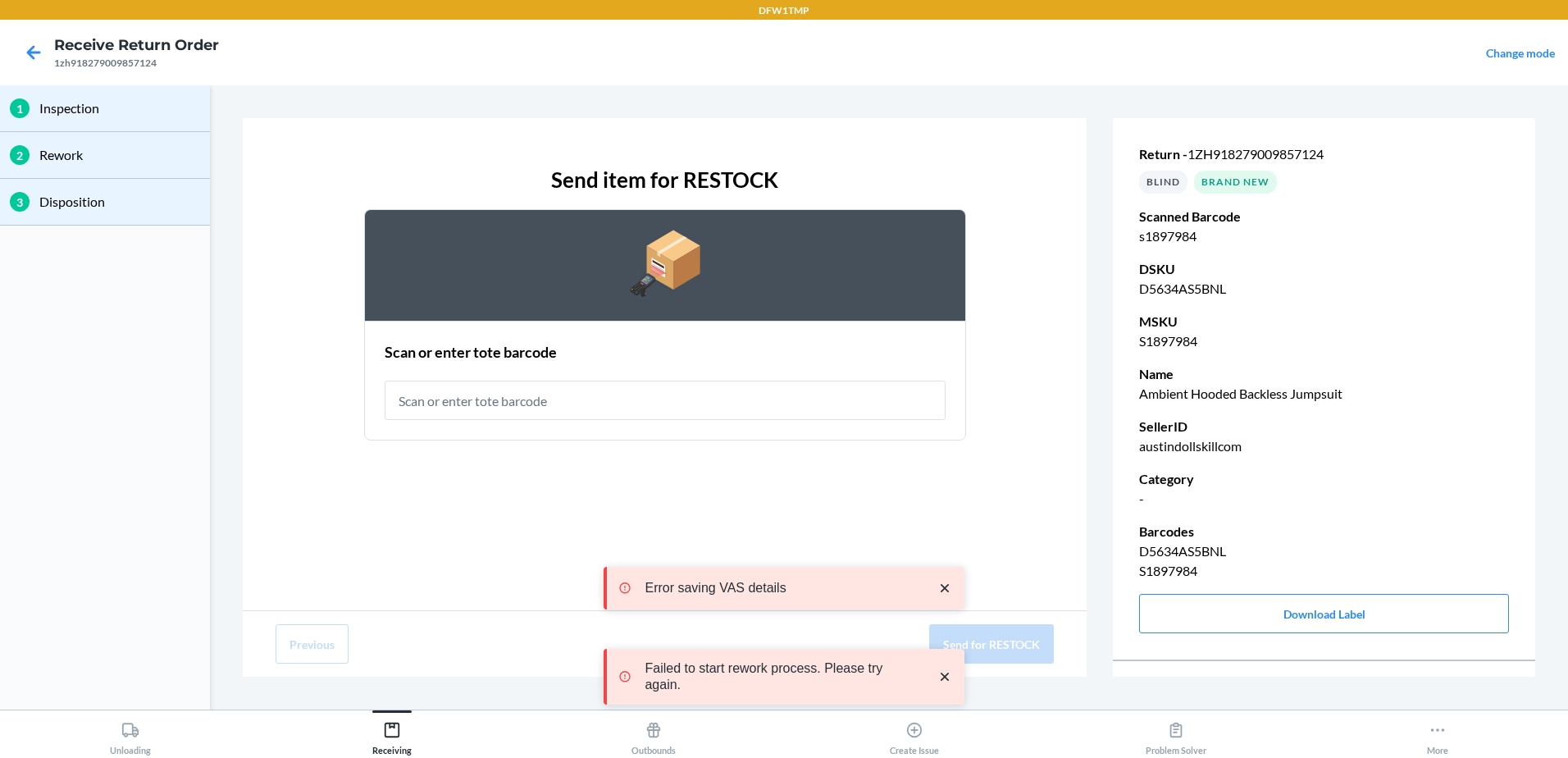
click at [485, 418] on input "text" at bounding box center [666, 399] width 561 height 40
type input "rt-07"
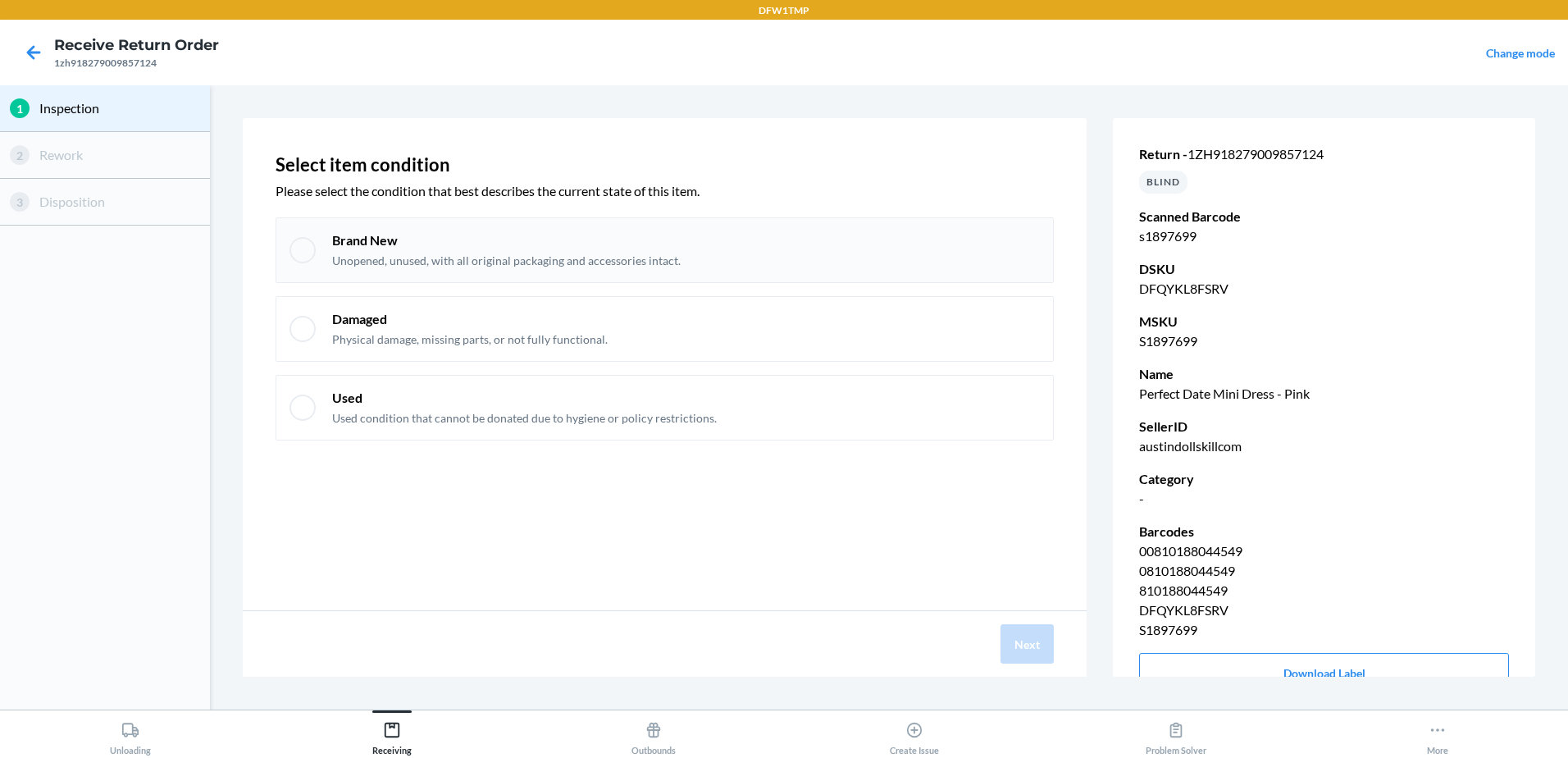
click at [383, 251] on div "Brand New Unopened, unused, with all original packaging and accessories intact." at bounding box center [506, 249] width 348 height 38
checkbox input "true"
click at [1039, 655] on button "Next" at bounding box center [1027, 643] width 53 height 40
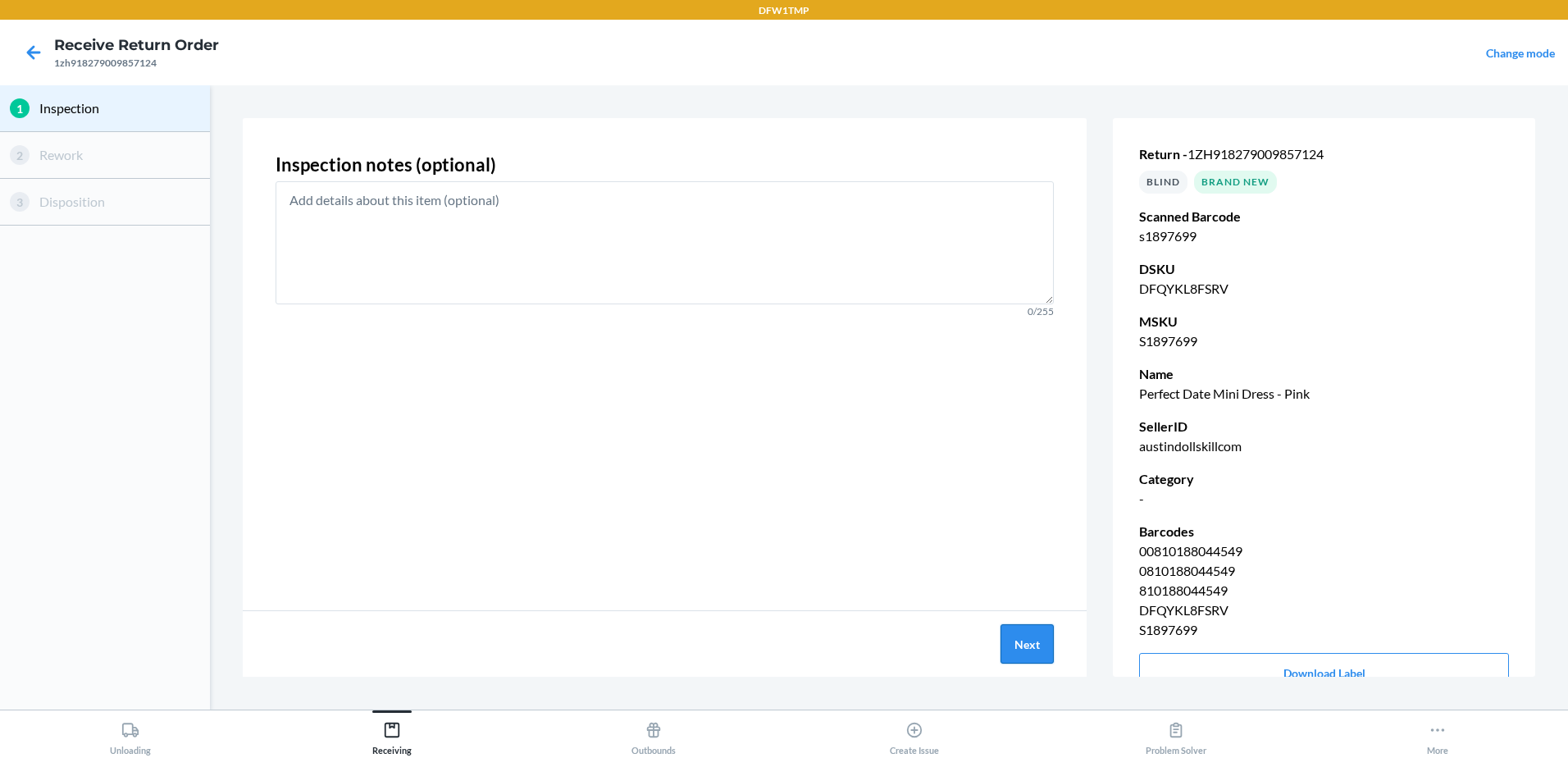
click at [1039, 651] on button "Next" at bounding box center [1027, 643] width 53 height 40
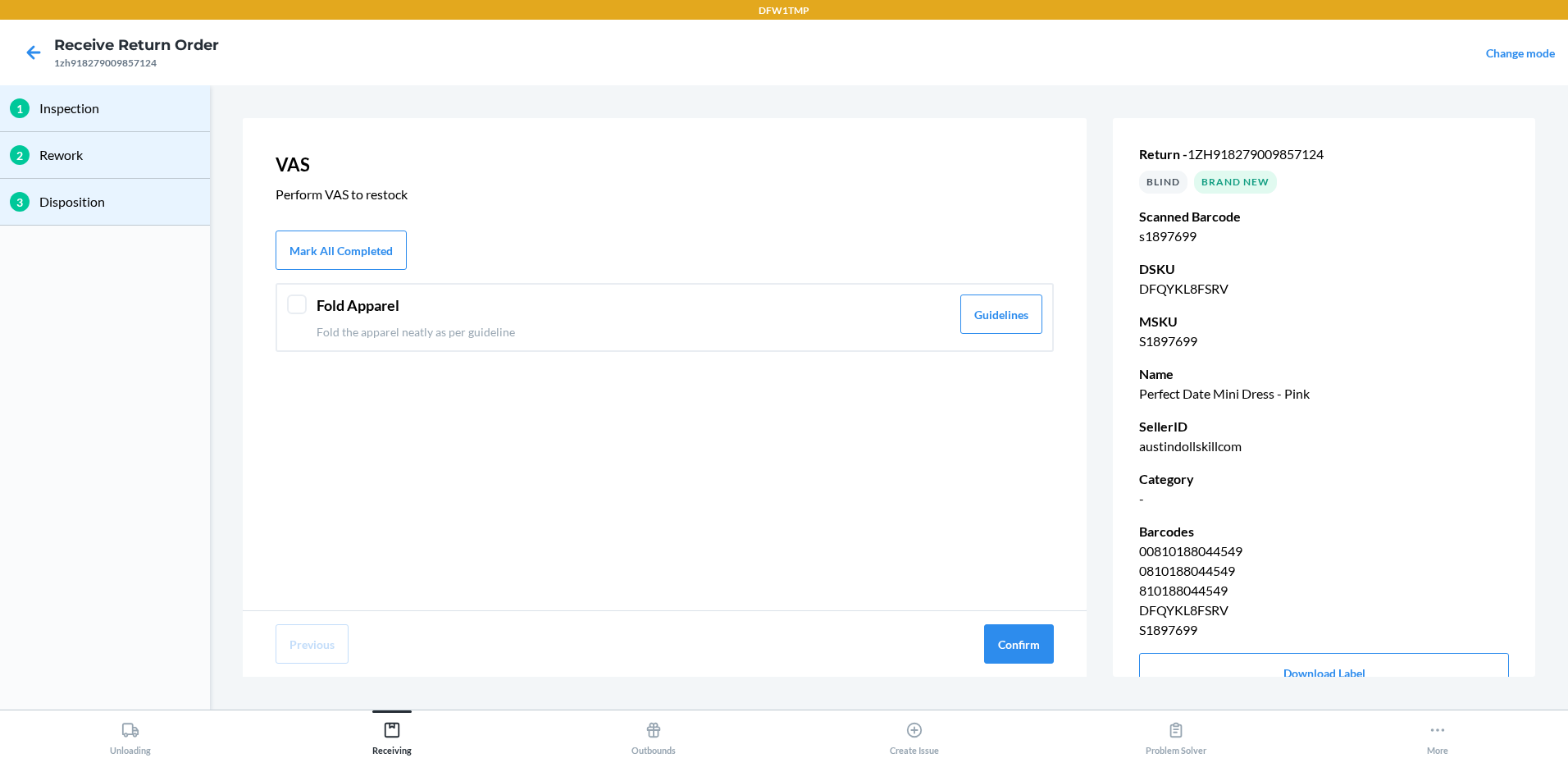
click at [350, 336] on p "Fold the apparel neatly as per guideline" at bounding box center [633, 332] width 634 height 17
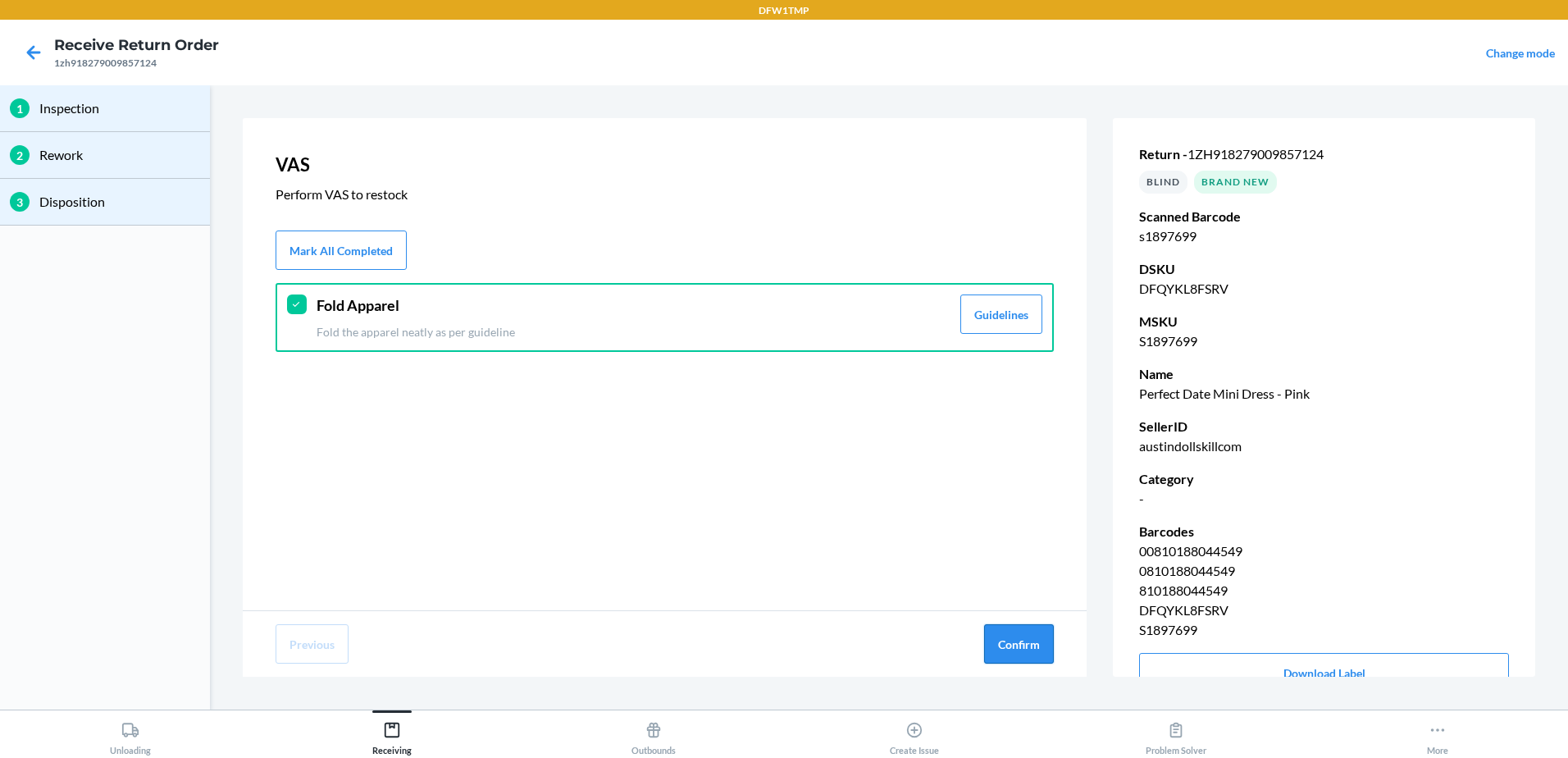
click at [1013, 639] on button "Confirm" at bounding box center [1020, 643] width 70 height 40
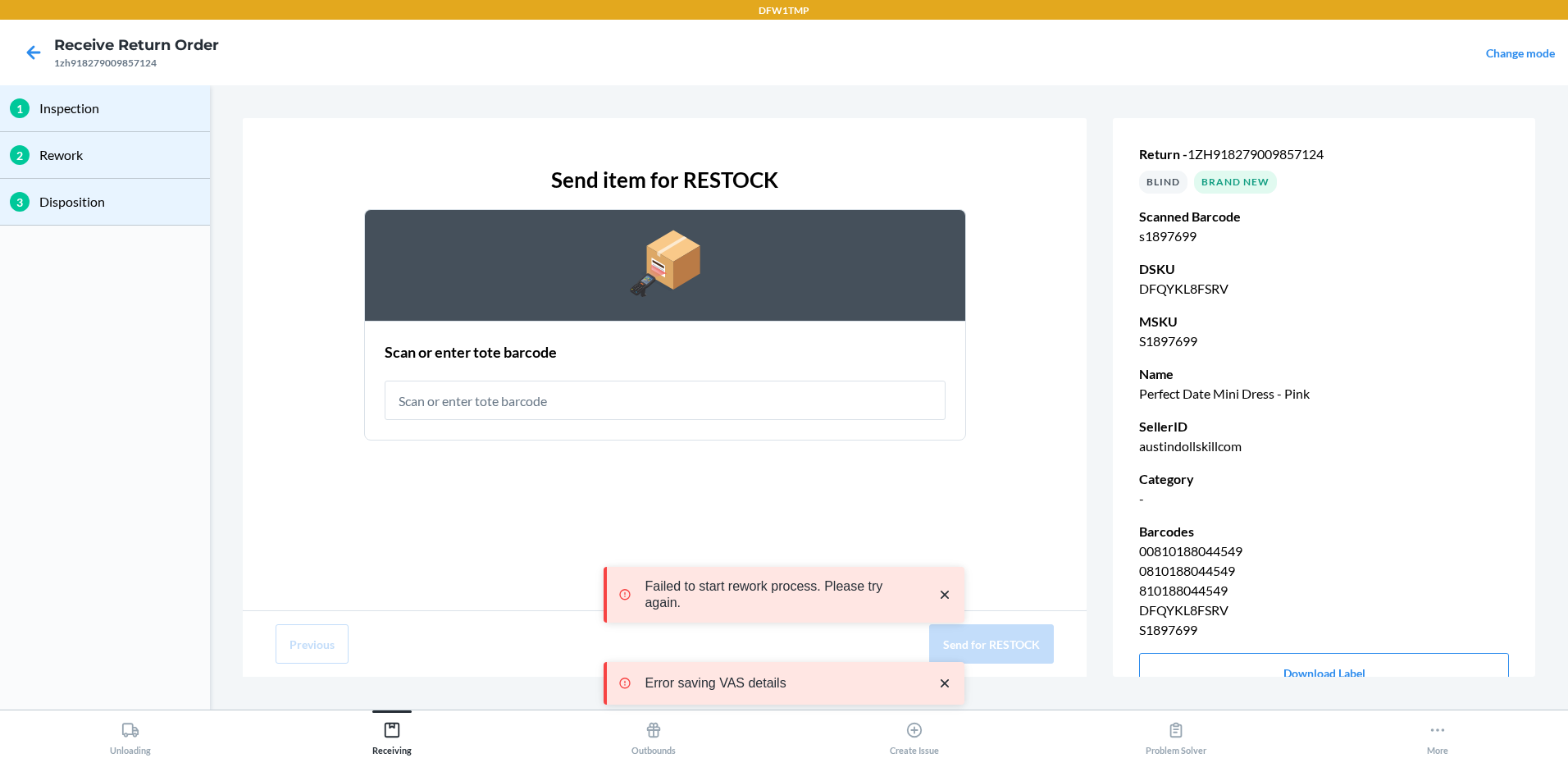
click at [478, 406] on input "text" at bounding box center [666, 399] width 561 height 40
type input "rt-07"
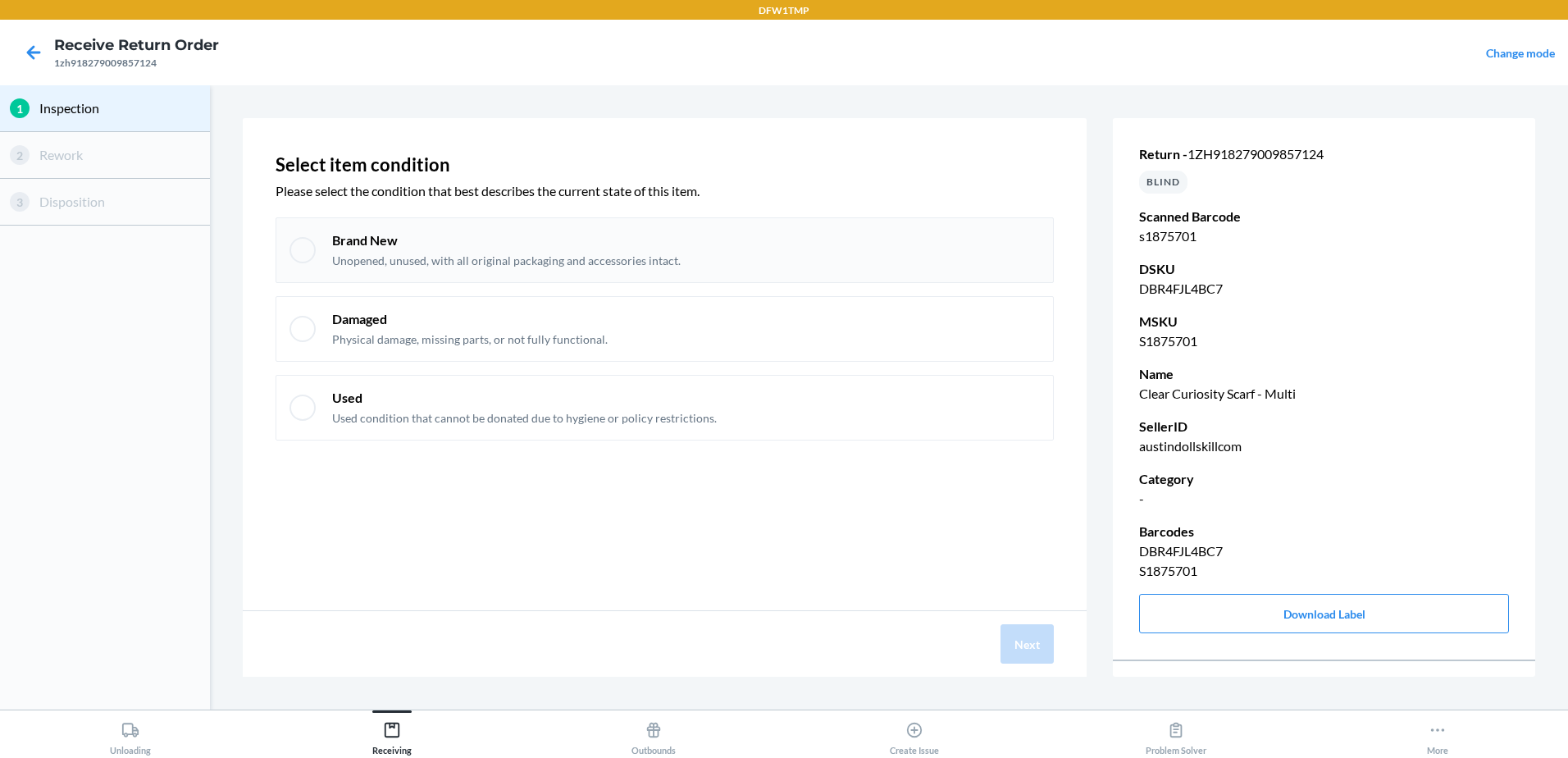
click at [530, 251] on div "Brand New Unopened, unused, with all original packaging and accessories intact." at bounding box center [506, 249] width 348 height 38
checkbox input "true"
click at [1036, 643] on button "Next" at bounding box center [1027, 643] width 53 height 40
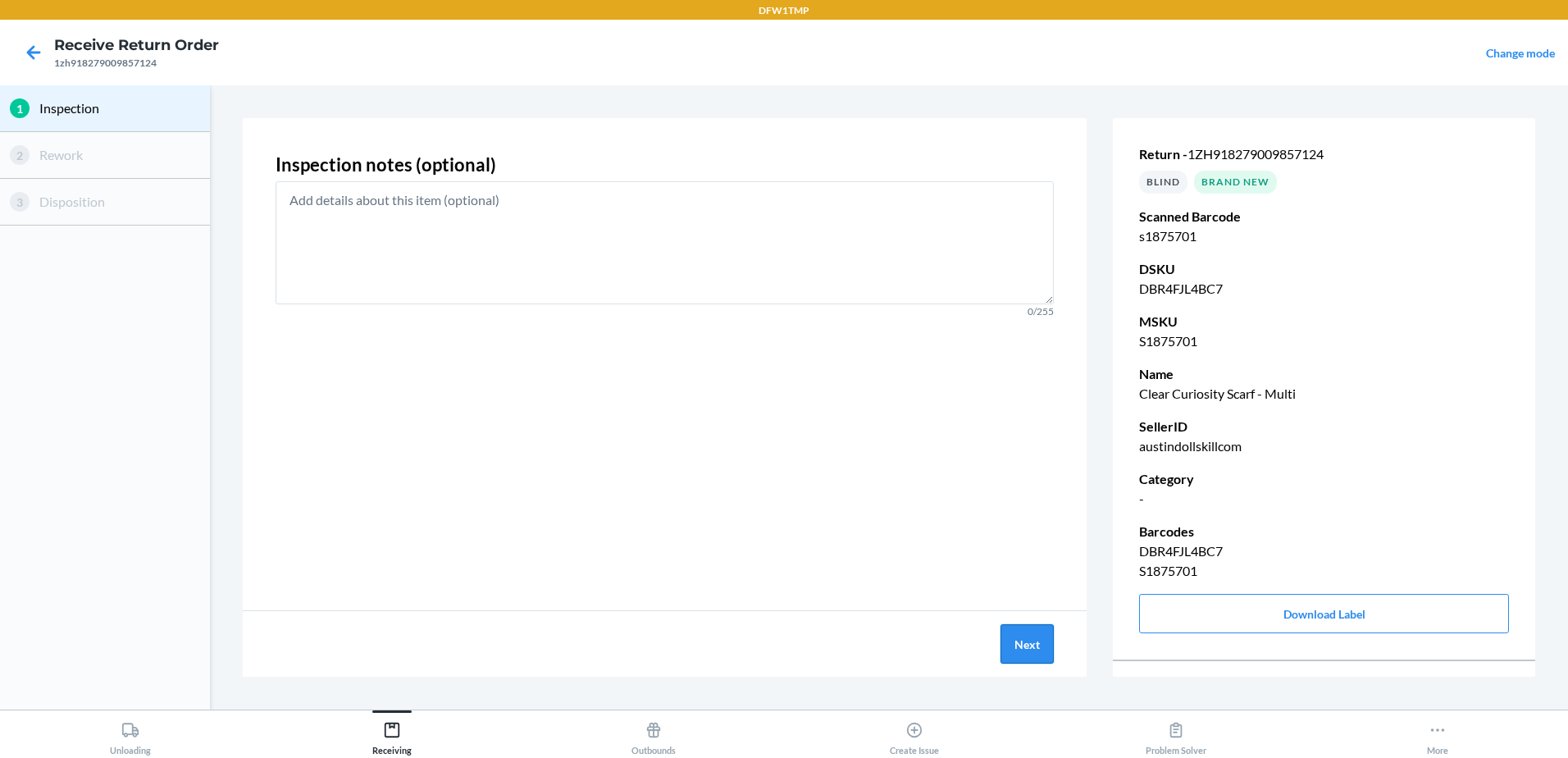
click at [1027, 647] on button "Next" at bounding box center [1027, 643] width 53 height 40
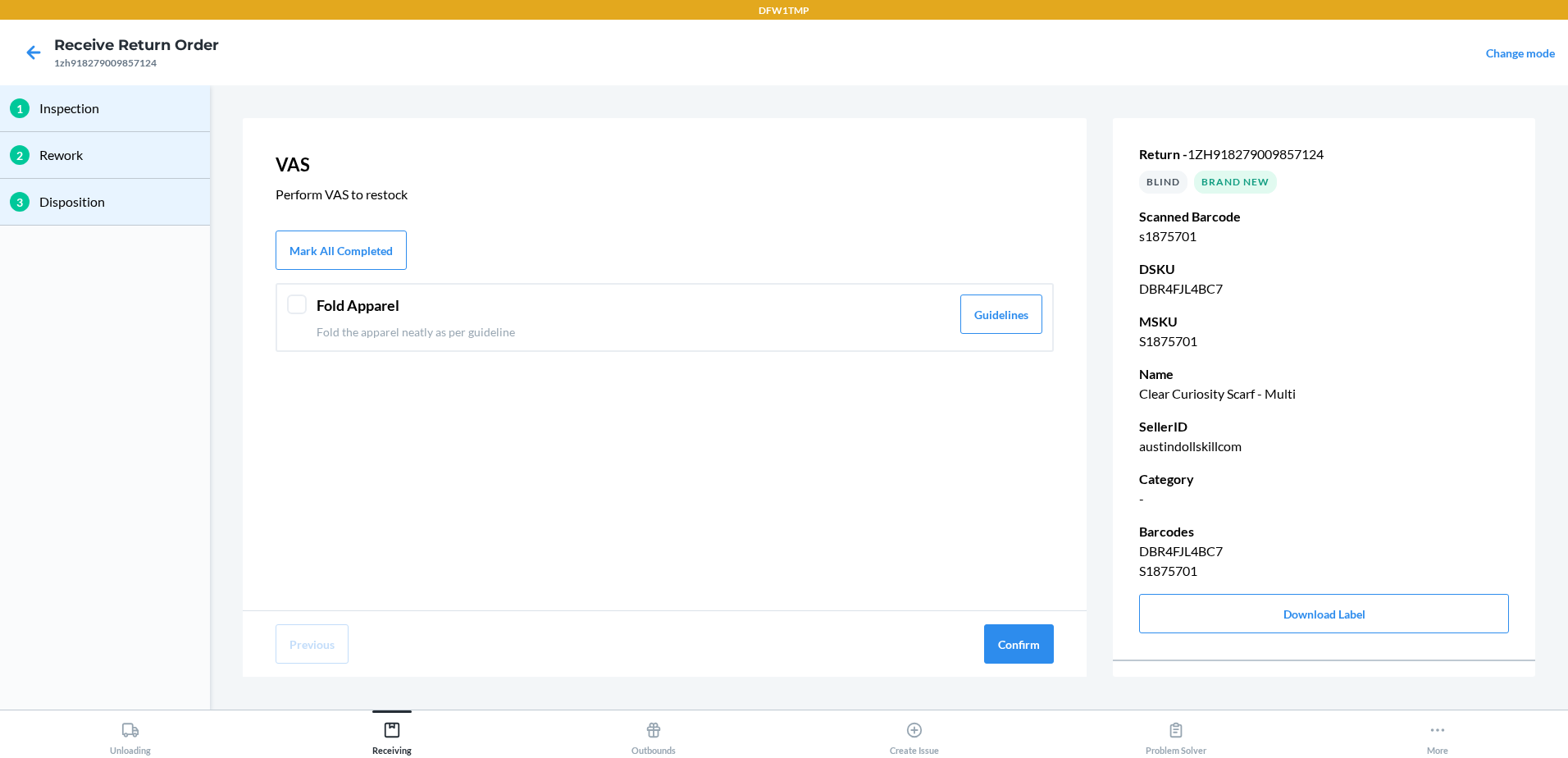
click at [626, 309] on header "Fold Apparel" at bounding box center [633, 305] width 634 height 22
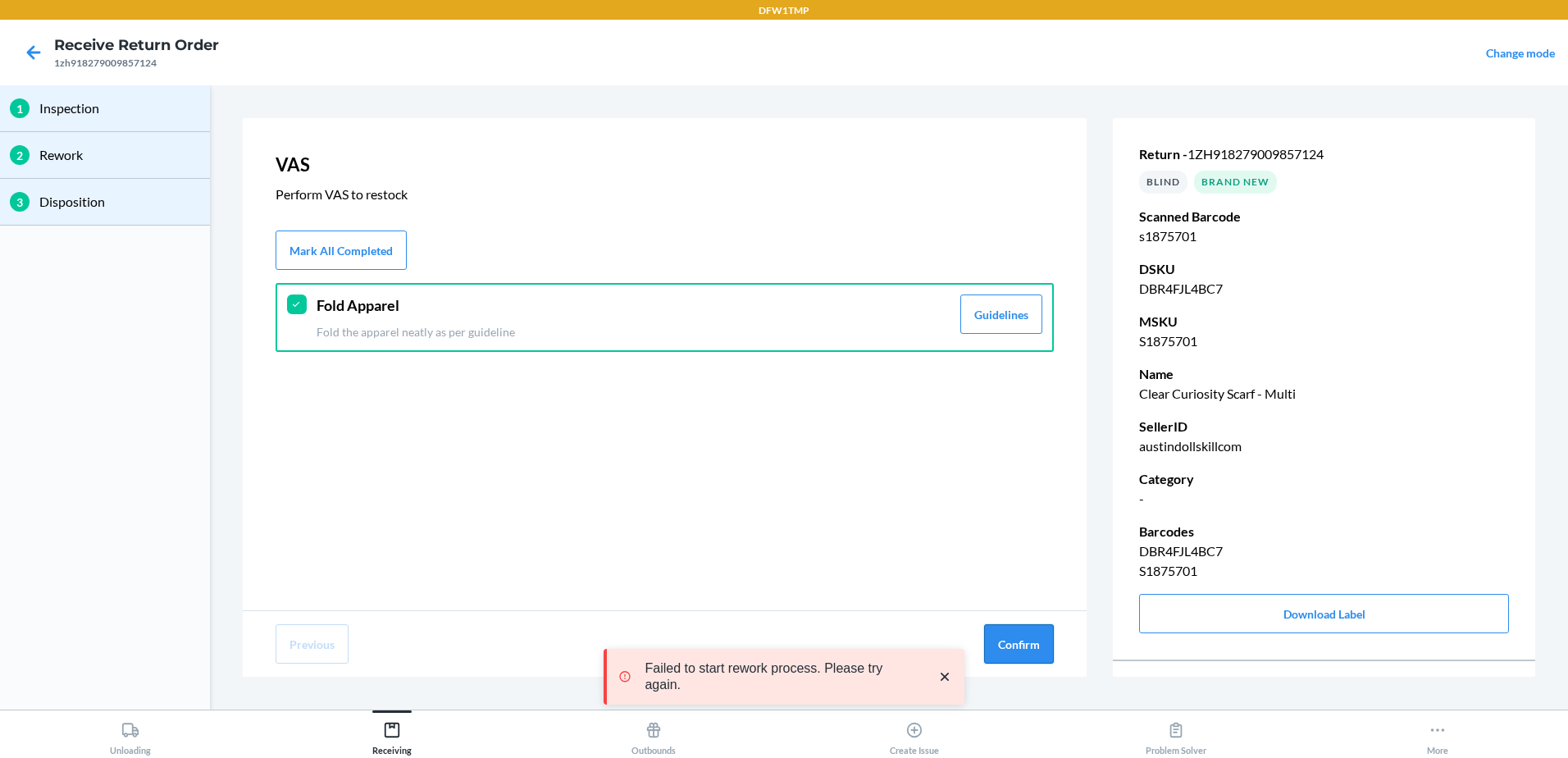
click at [1019, 659] on button "Confirm" at bounding box center [1020, 643] width 70 height 40
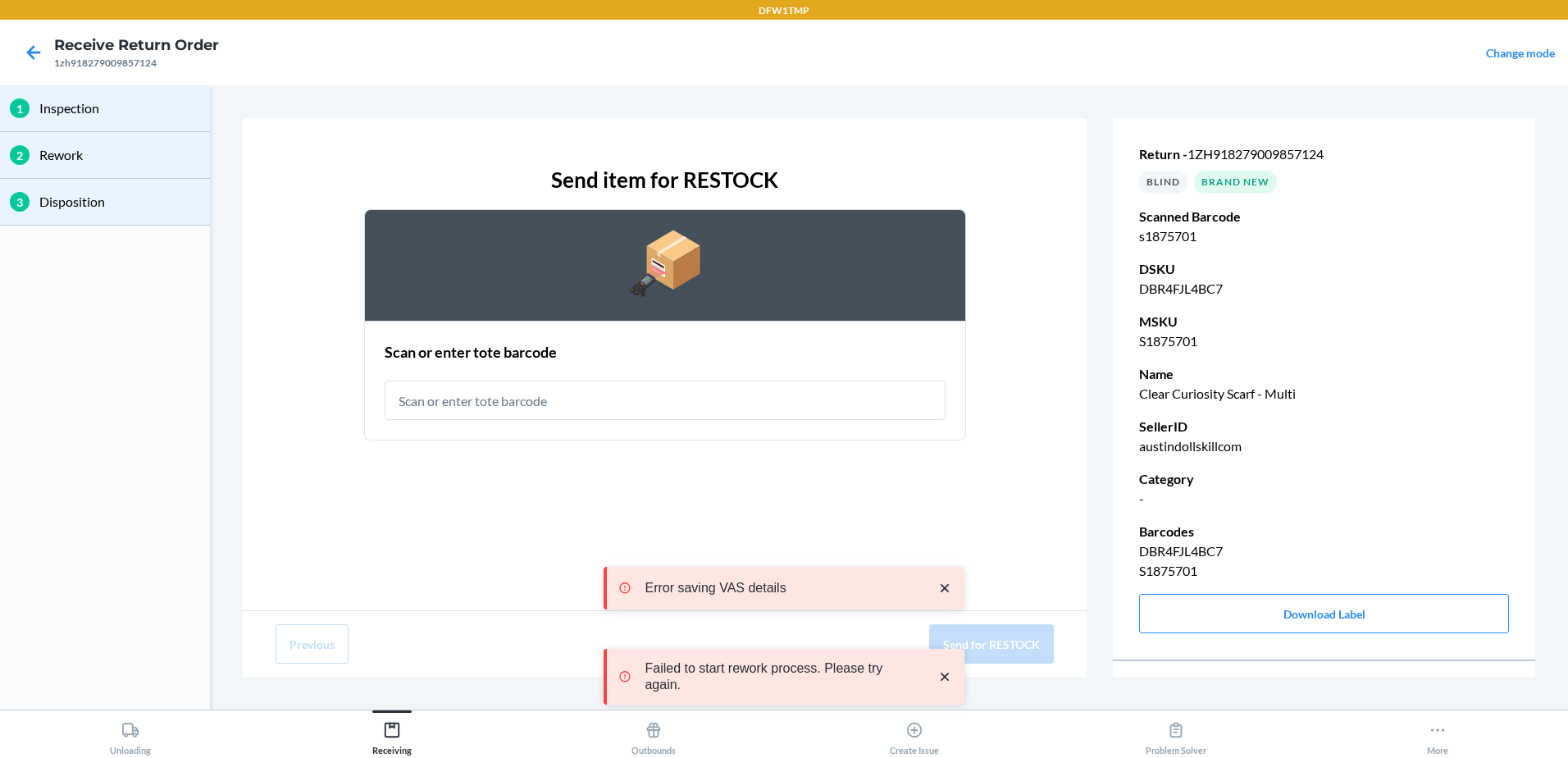
click at [509, 412] on input "text" at bounding box center [666, 399] width 561 height 40
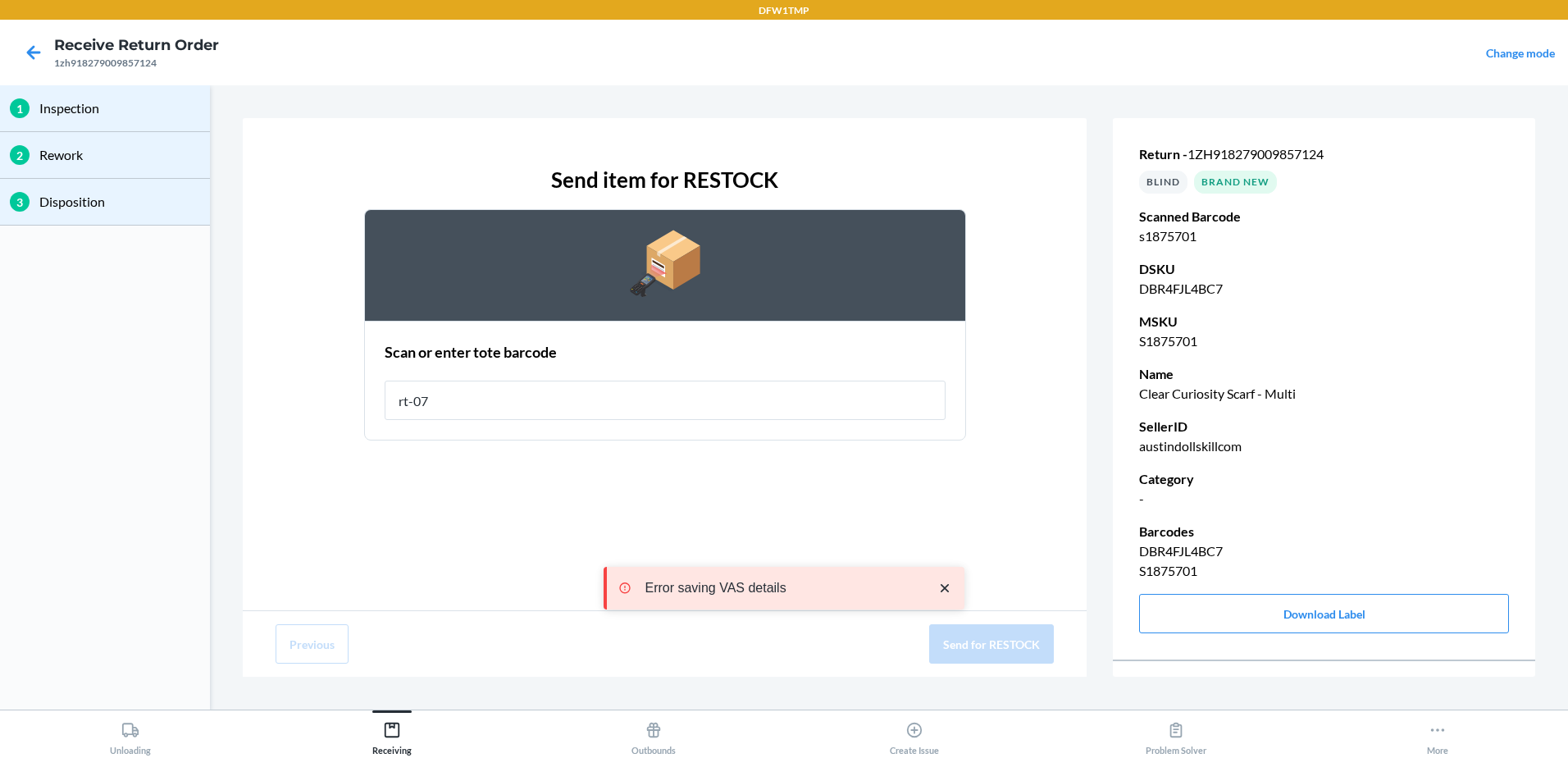
type input "rt-07"
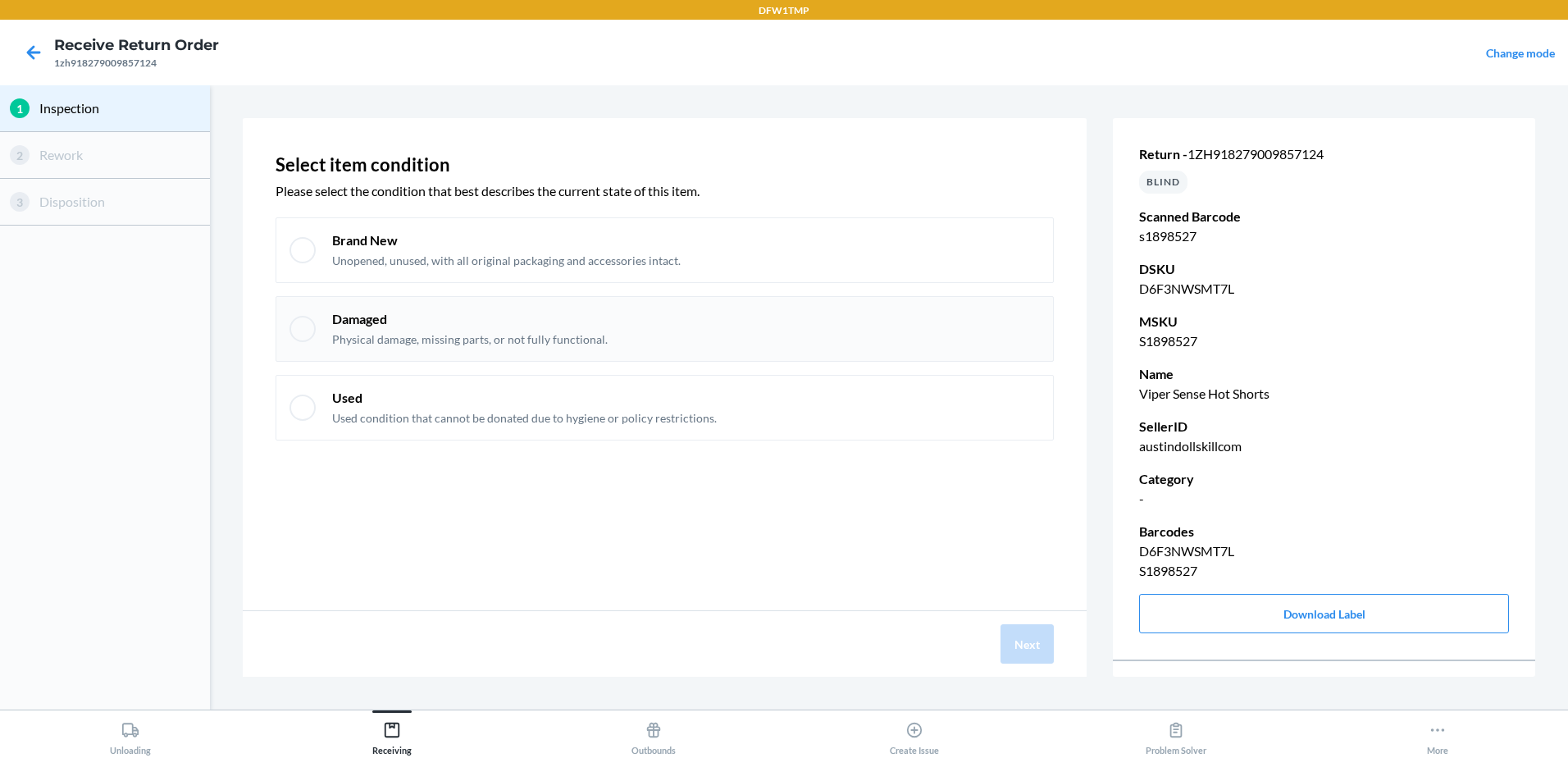
click at [406, 300] on div "Damaged Physical damage, missing parts, or not fully functional." at bounding box center [665, 329] width 779 height 66
checkbox input "true"
click at [391, 272] on div "Brand New Unopened, unused, with all original packaging and accessories intact." at bounding box center [665, 250] width 779 height 66
checkbox input "true"
checkbox input "false"
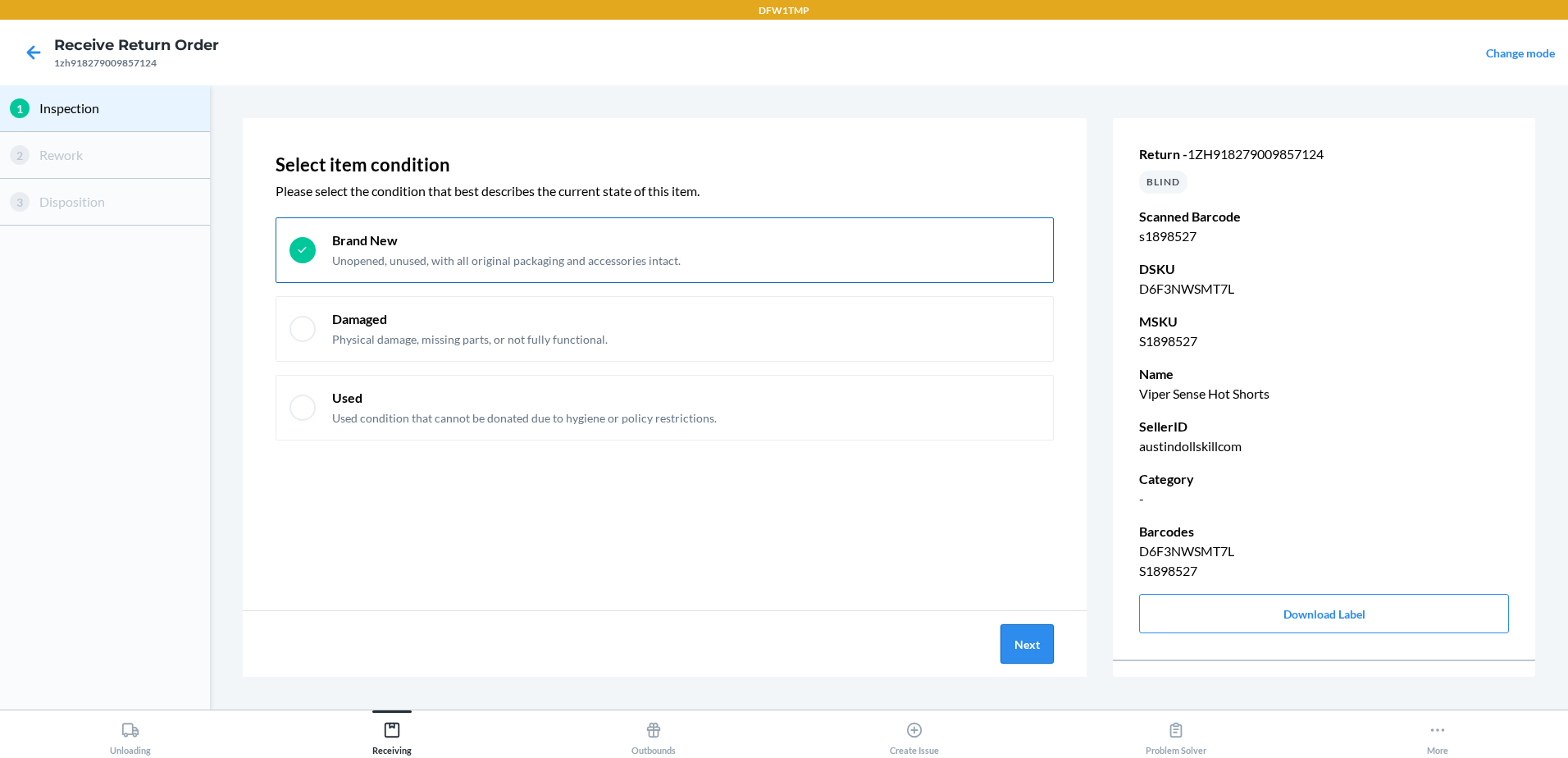
click at [1052, 628] on button "Next" at bounding box center [1027, 643] width 53 height 40
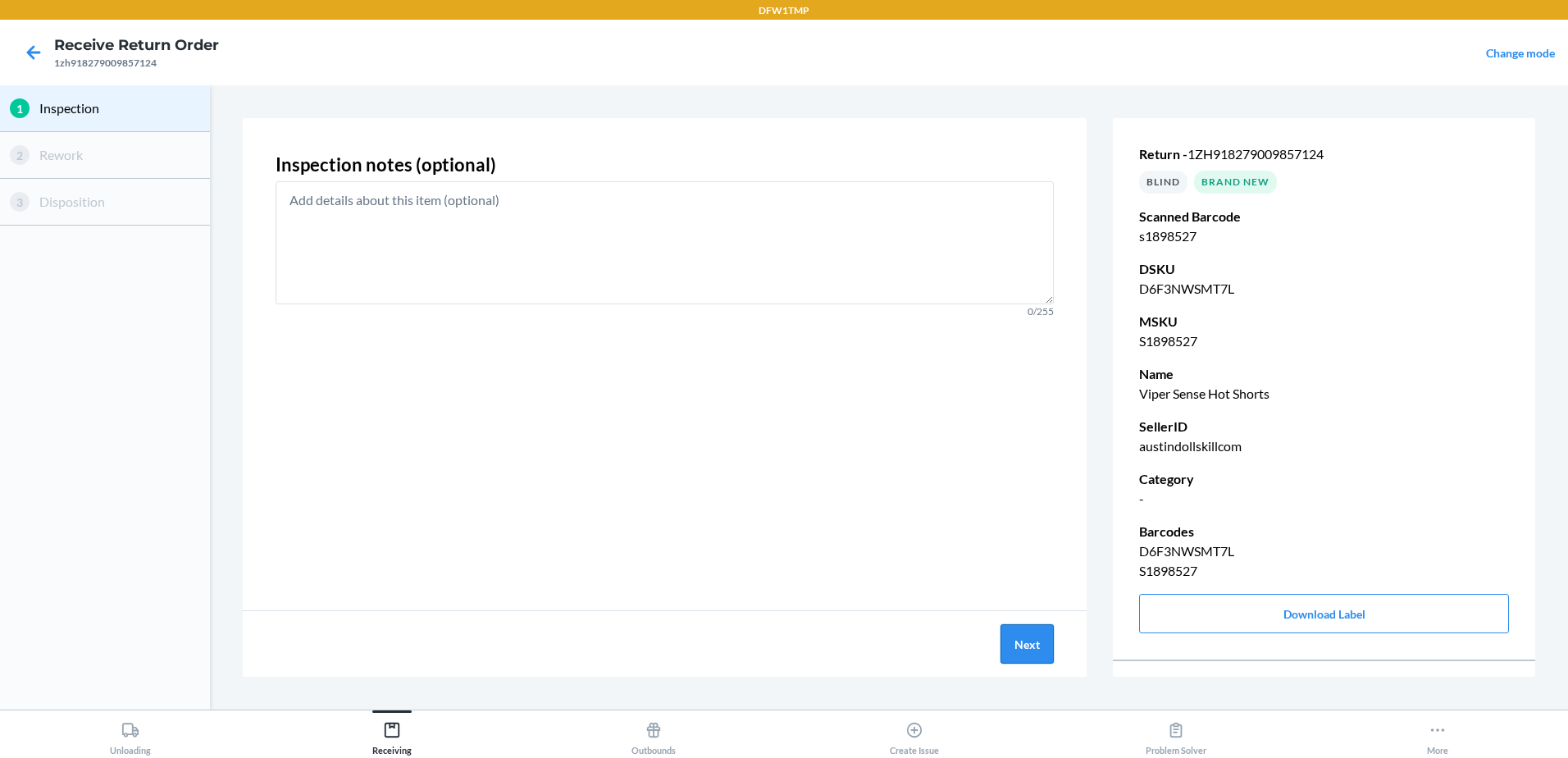
click at [1036, 641] on button "Next" at bounding box center [1027, 643] width 53 height 40
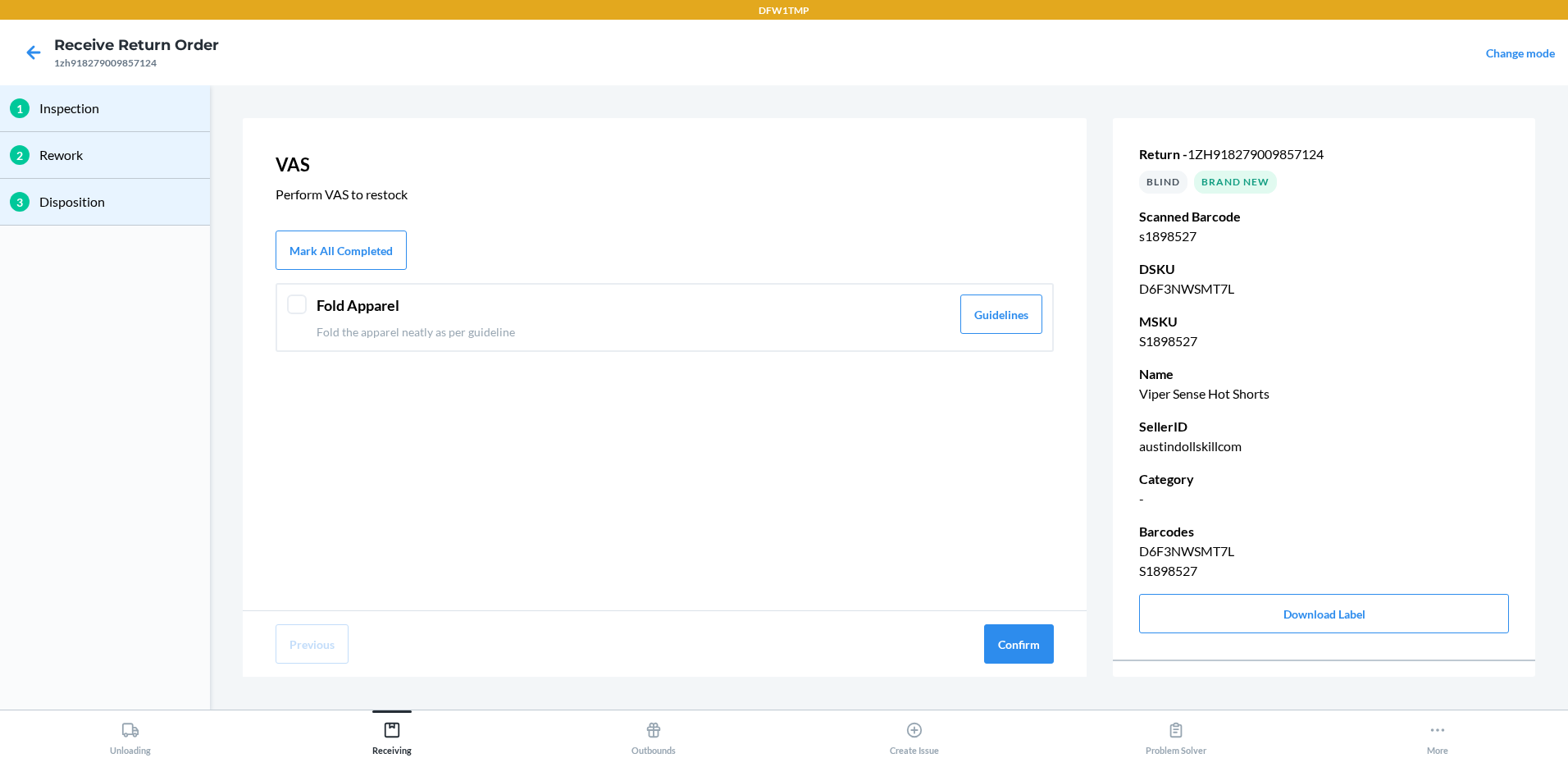
click at [404, 307] on header "Fold Apparel" at bounding box center [633, 305] width 634 height 22
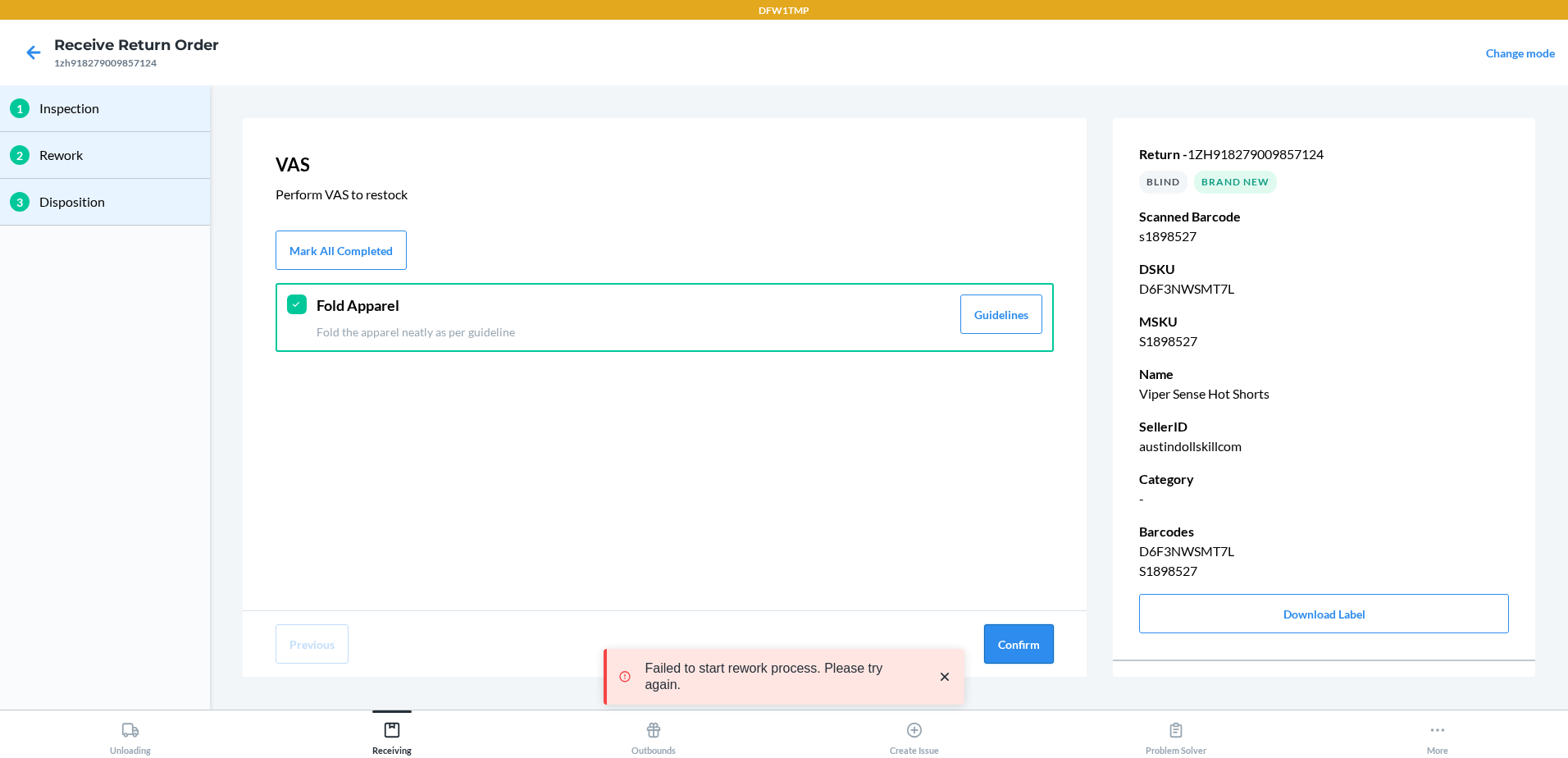
drag, startPoint x: 1042, startPoint y: 633, endPoint x: 1021, endPoint y: 640, distance: 22.1
click at [1029, 640] on button "Confirm" at bounding box center [1020, 643] width 70 height 40
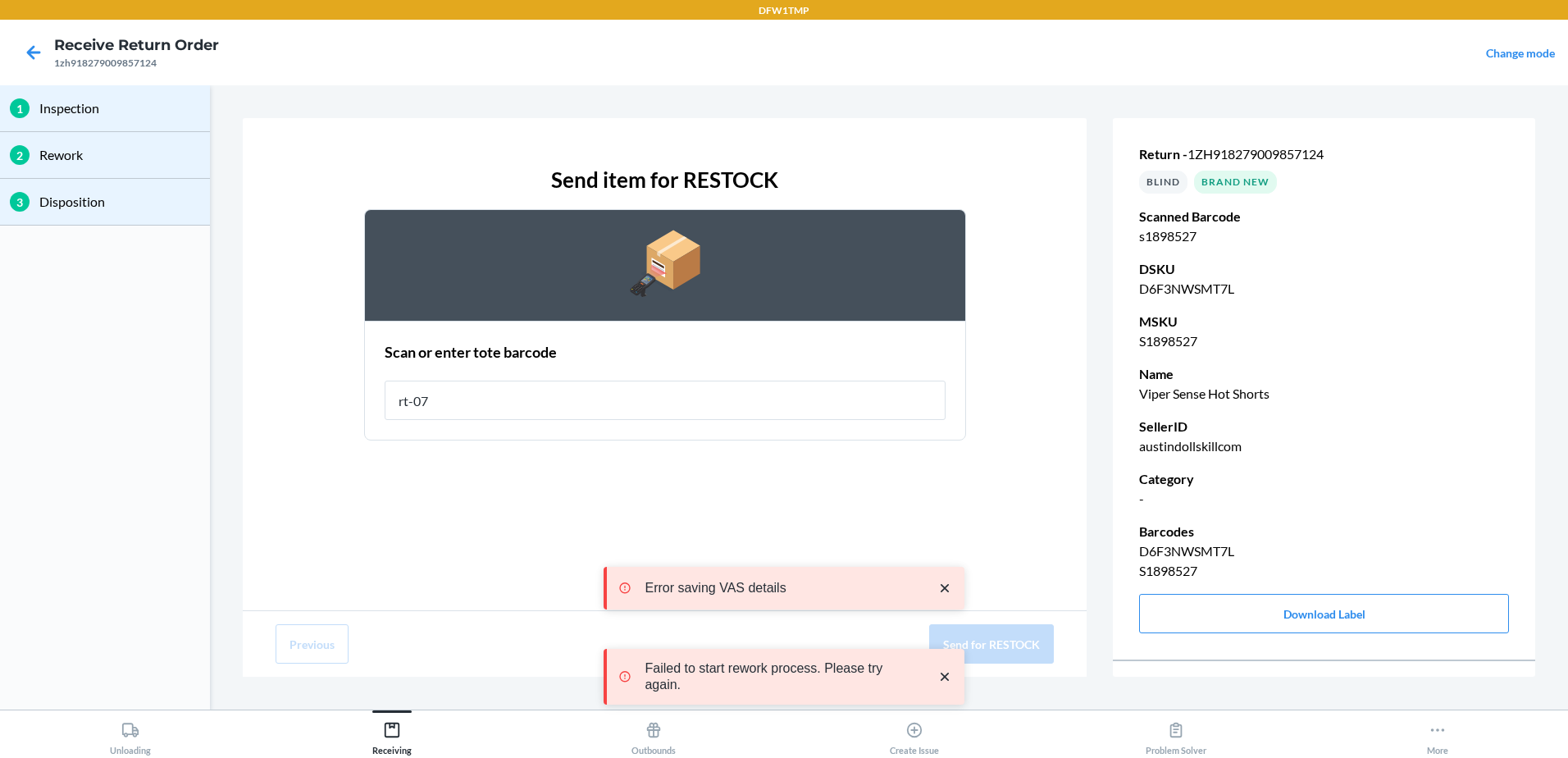
type input "rt-07"
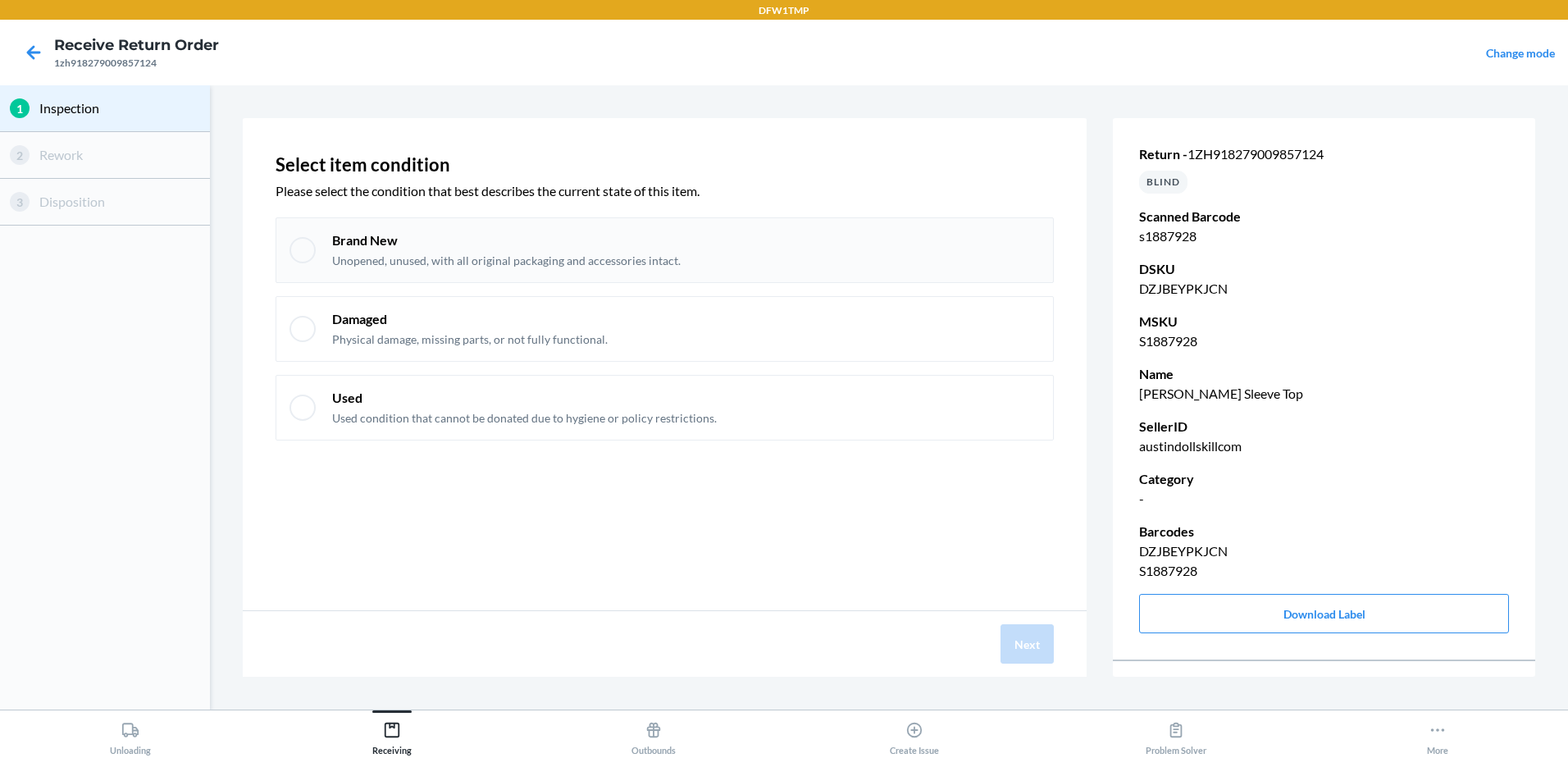
click at [375, 279] on div "Brand New Unopened, unused, with all original packaging and accessories intact." at bounding box center [665, 250] width 779 height 66
checkbox input "true"
click at [1051, 647] on button "Next" at bounding box center [1027, 643] width 53 height 40
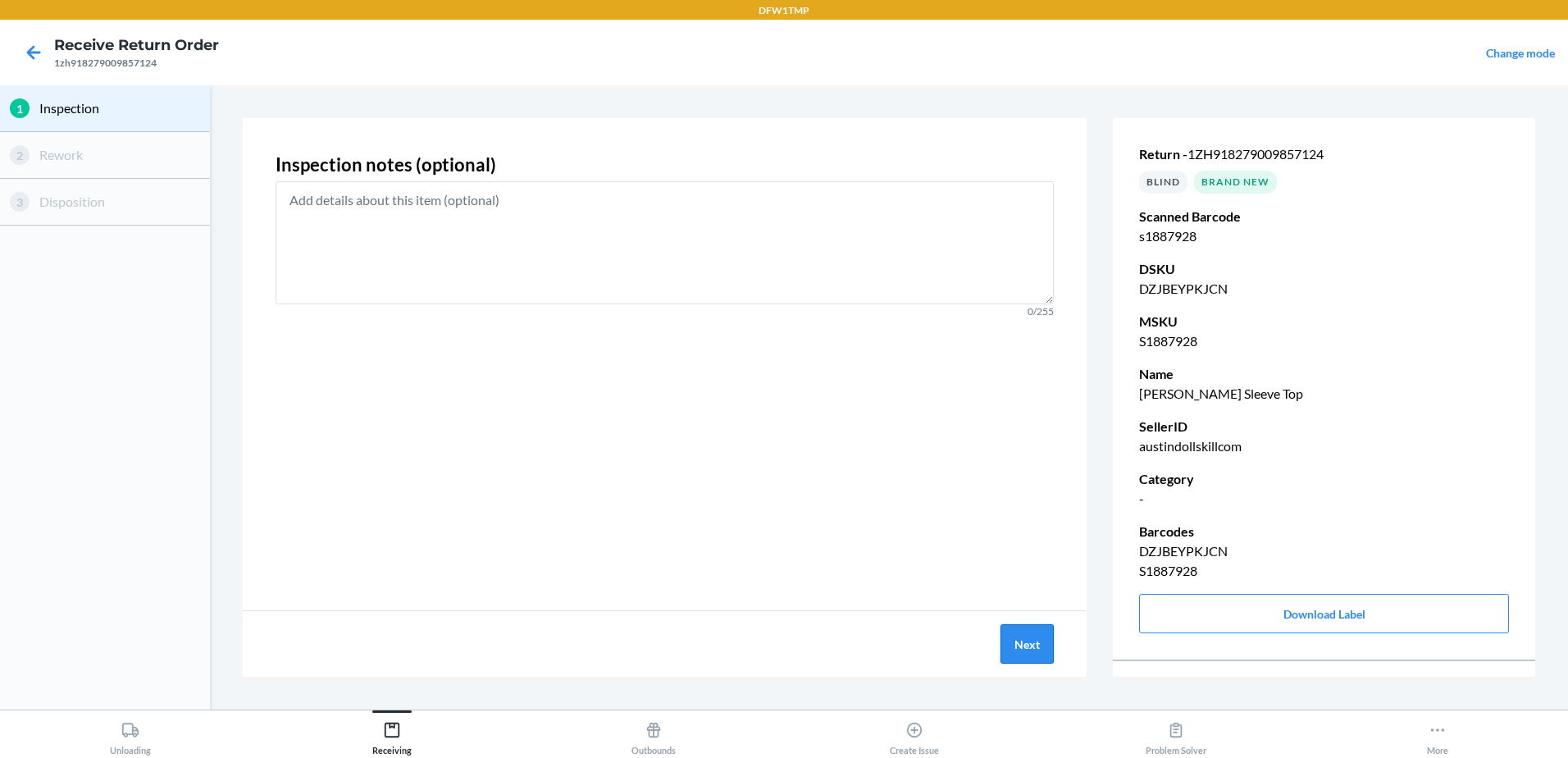
drag, startPoint x: 1000, startPoint y: 636, endPoint x: 1044, endPoint y: 656, distance: 48.3
click at [1006, 637] on div "Next" at bounding box center [665, 644] width 844 height 66
click at [1045, 650] on button "Next" at bounding box center [1027, 643] width 53 height 40
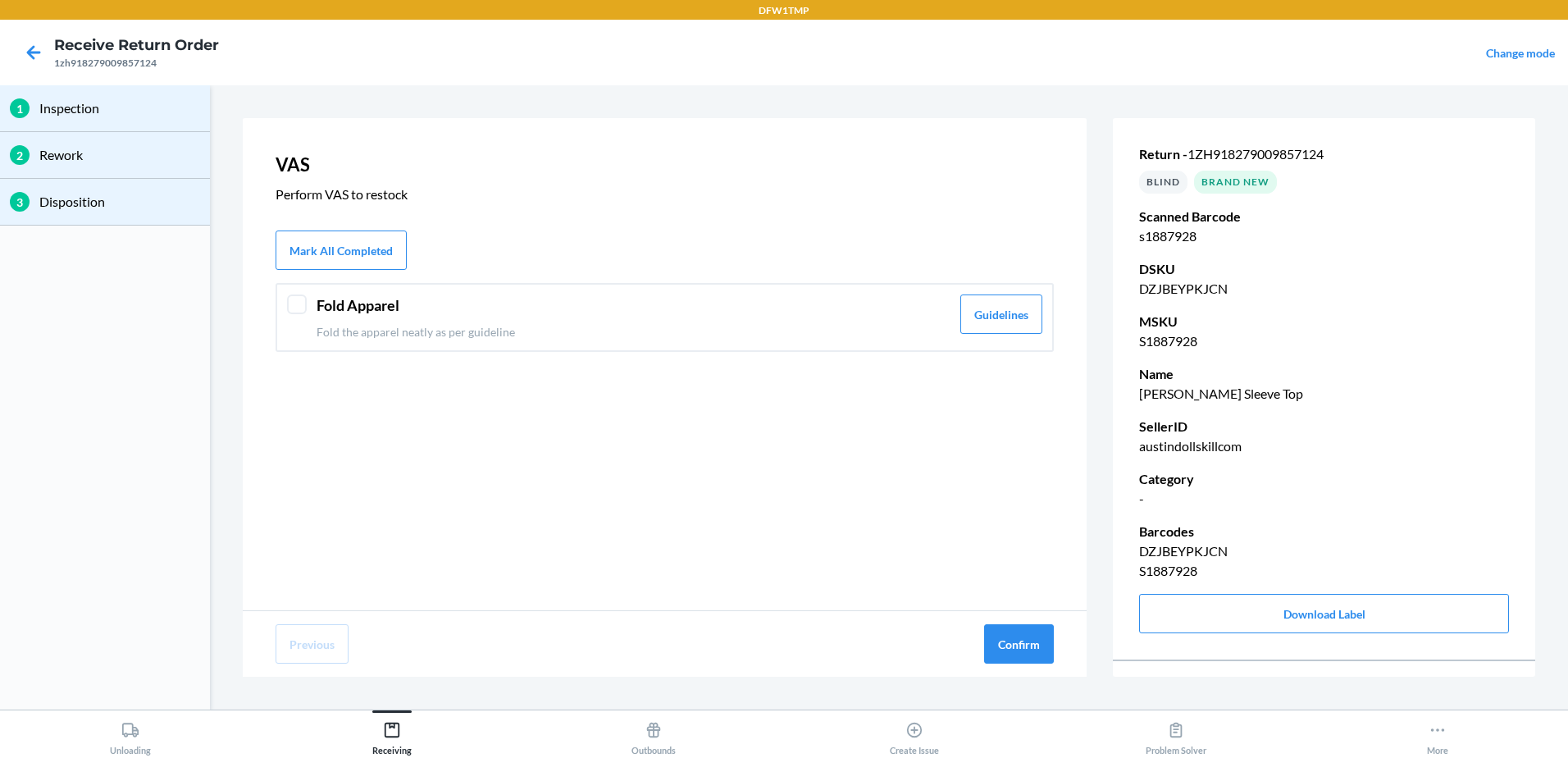
drag, startPoint x: 644, startPoint y: 333, endPoint x: 652, endPoint y: 345, distance: 14.4
click at [648, 337] on p "Fold the apparel neatly as per guideline" at bounding box center [633, 332] width 634 height 17
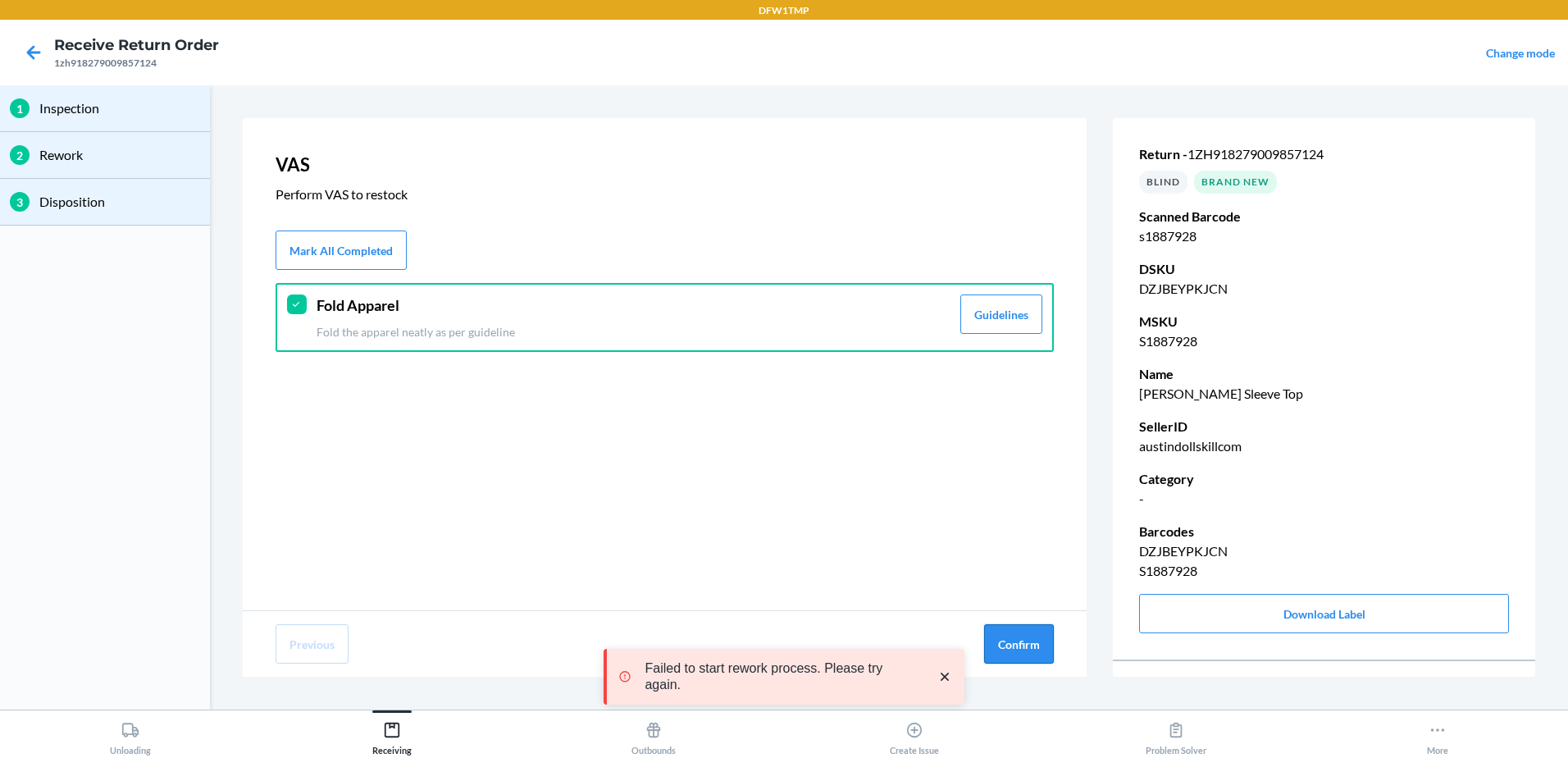
click at [1039, 653] on button "Confirm" at bounding box center [1020, 643] width 70 height 40
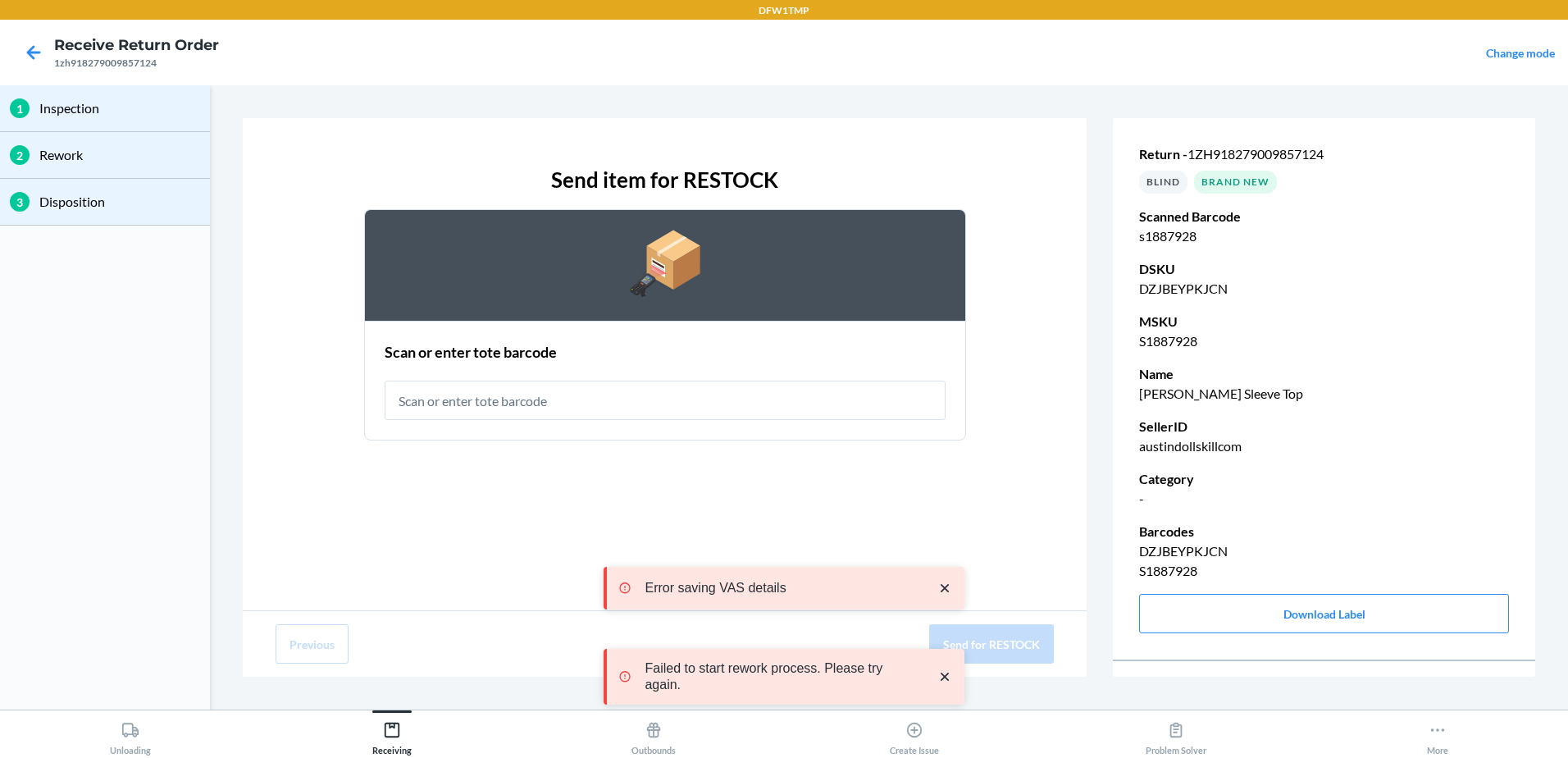
click at [552, 380] on input "text" at bounding box center [666, 399] width 561 height 40
type input "rt-07"
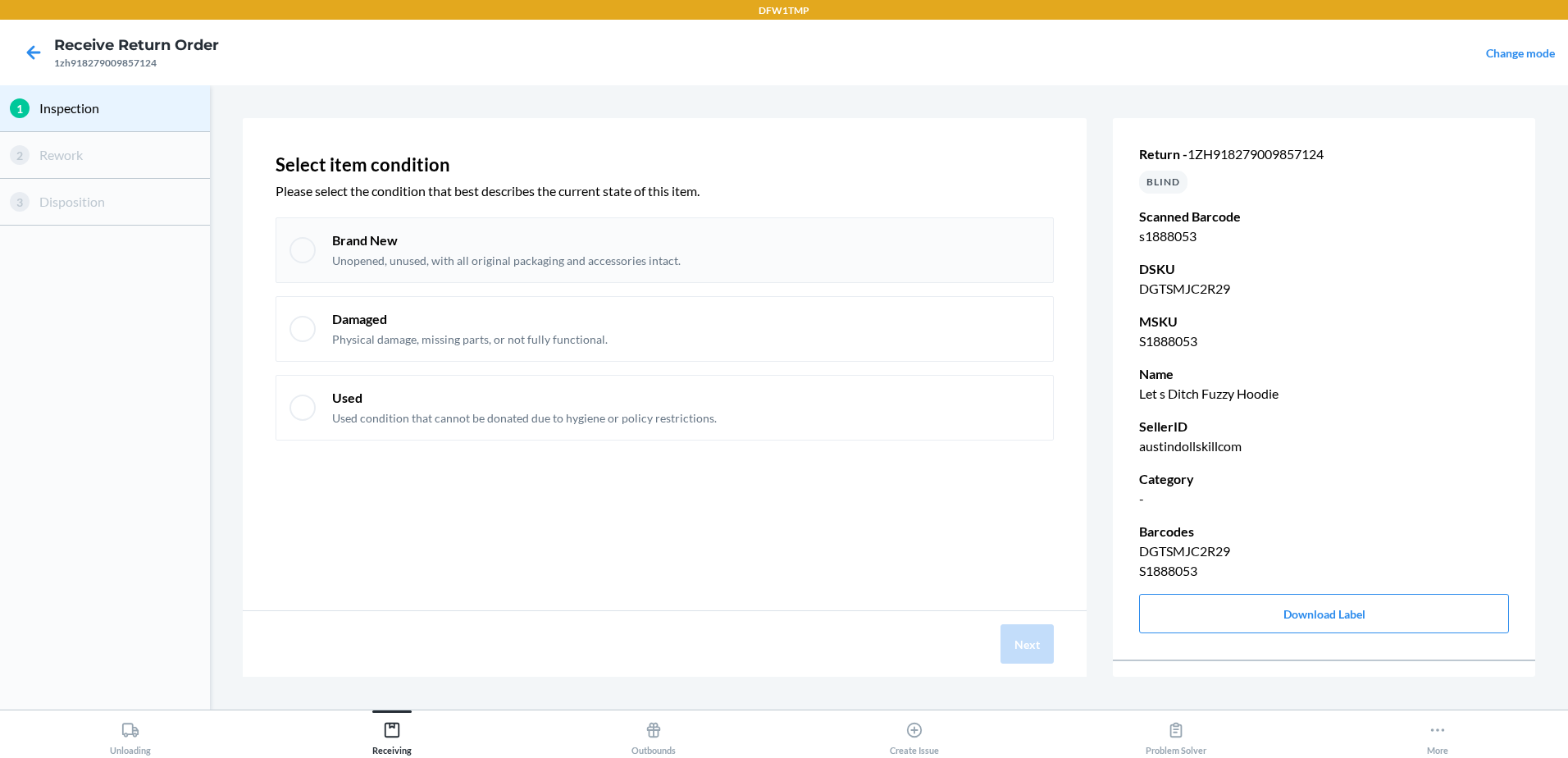
click at [580, 236] on p "Brand New" at bounding box center [506, 240] width 348 height 18
checkbox input "true"
click at [1023, 664] on div "Next" at bounding box center [665, 644] width 844 height 66
click at [1039, 647] on button "Next" at bounding box center [1027, 643] width 53 height 40
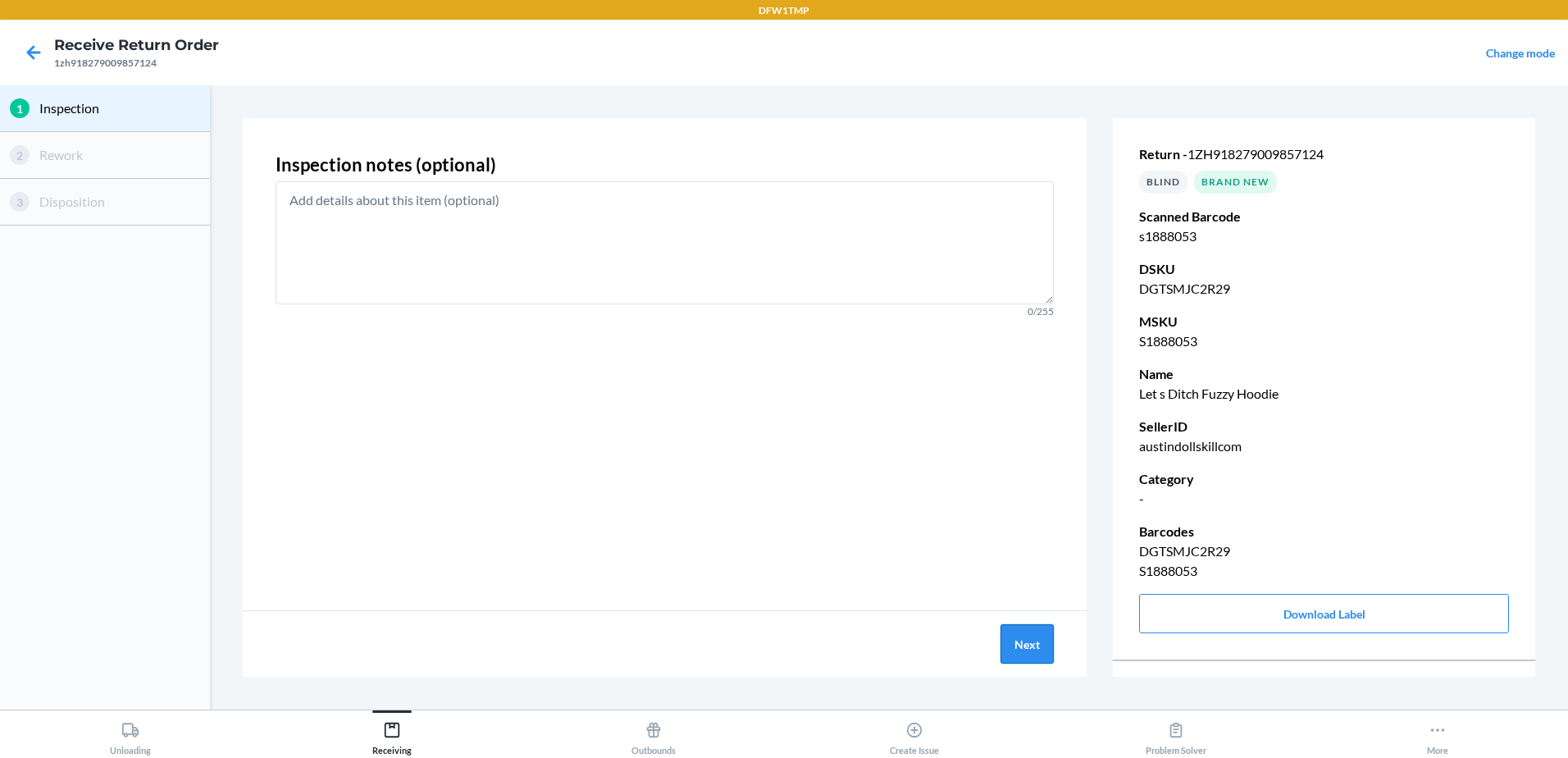
click at [1038, 646] on button "Next" at bounding box center [1027, 643] width 53 height 40
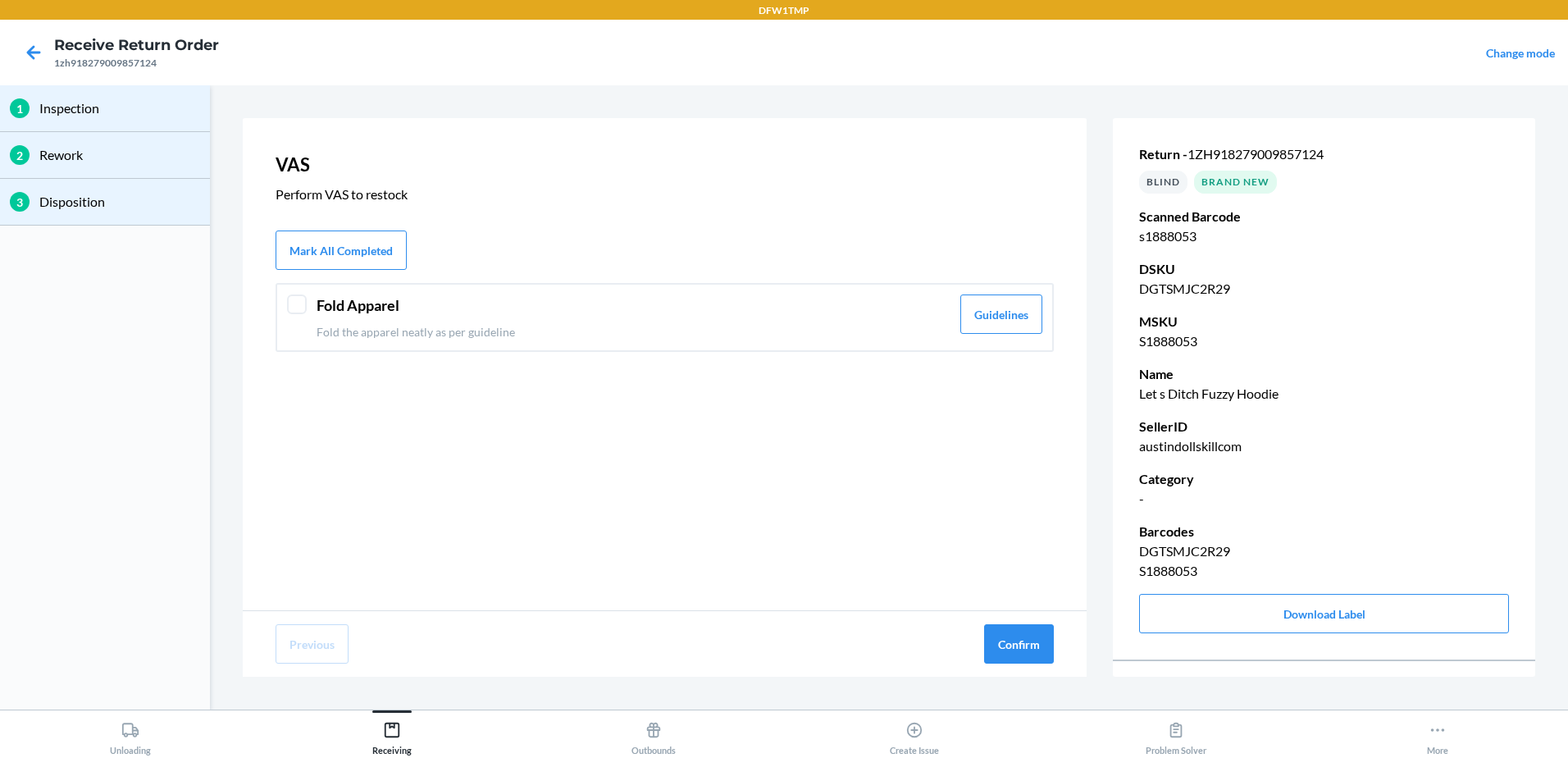
click at [683, 259] on div "Mark All Completed" at bounding box center [665, 249] width 779 height 40
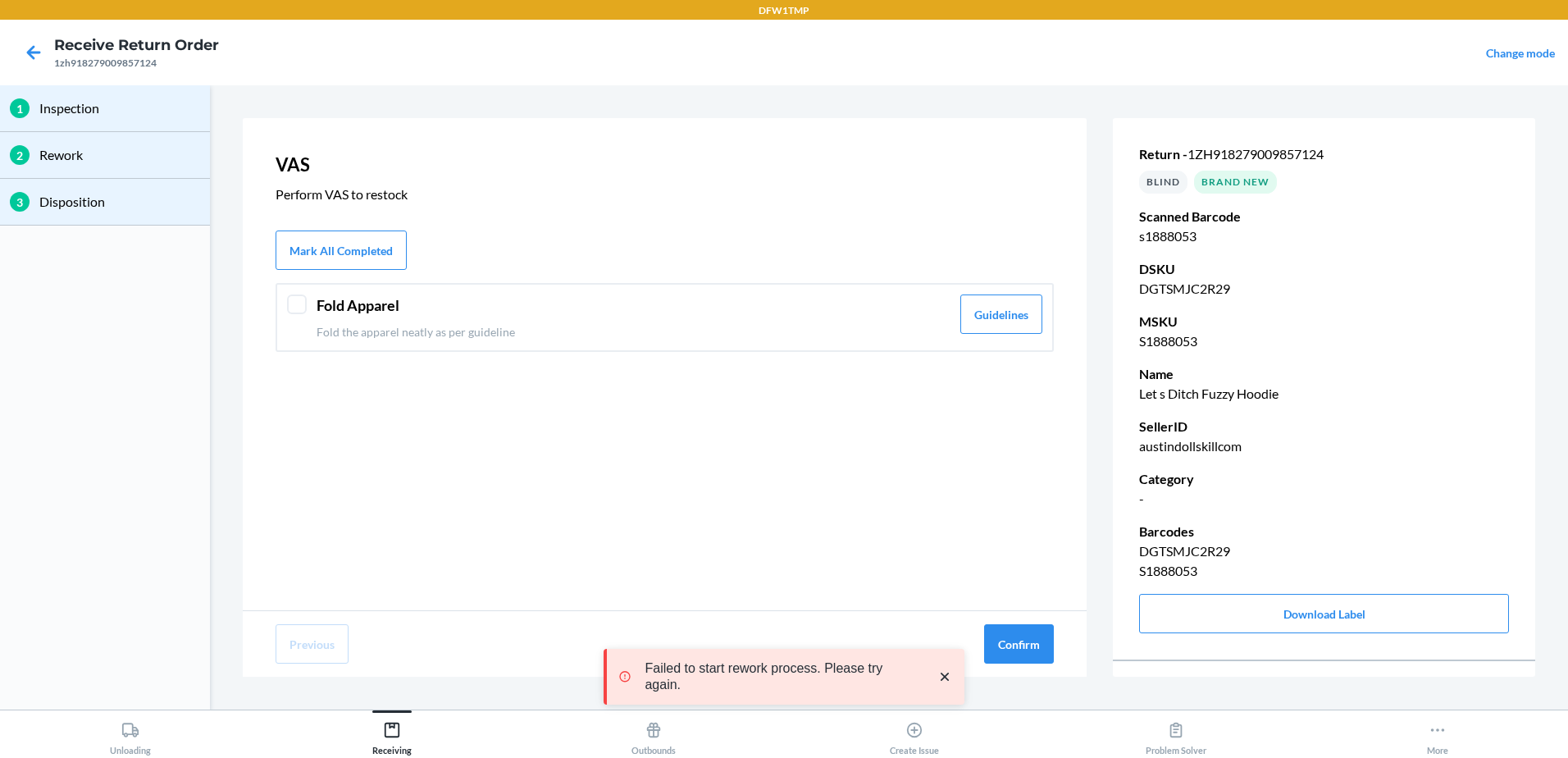
click at [731, 307] on header "Fold Apparel" at bounding box center [633, 305] width 634 height 22
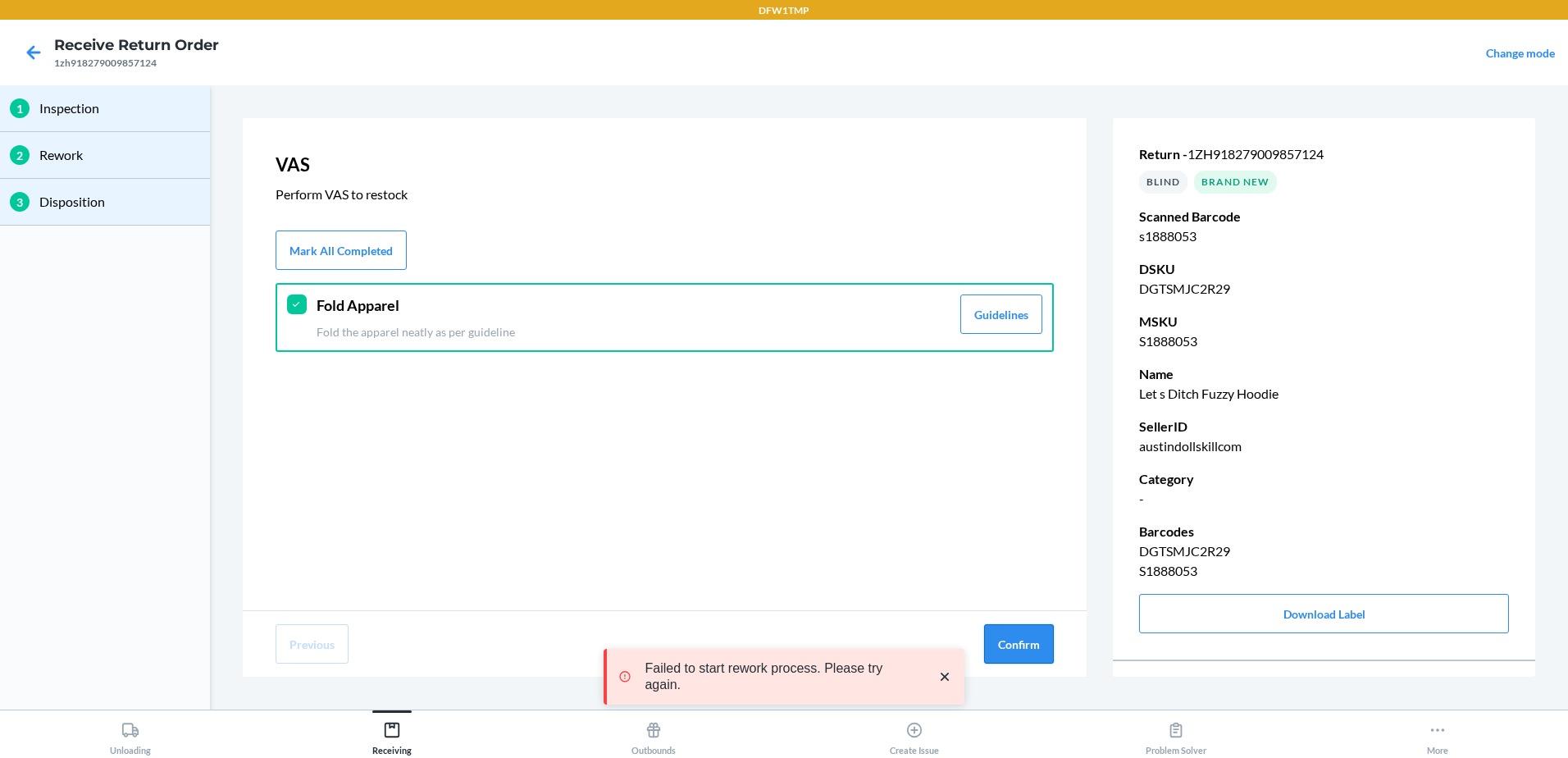
drag, startPoint x: 1042, startPoint y: 655, endPoint x: 1028, endPoint y: 648, distance: 15.7
click at [1041, 655] on button "Confirm" at bounding box center [1020, 643] width 70 height 40
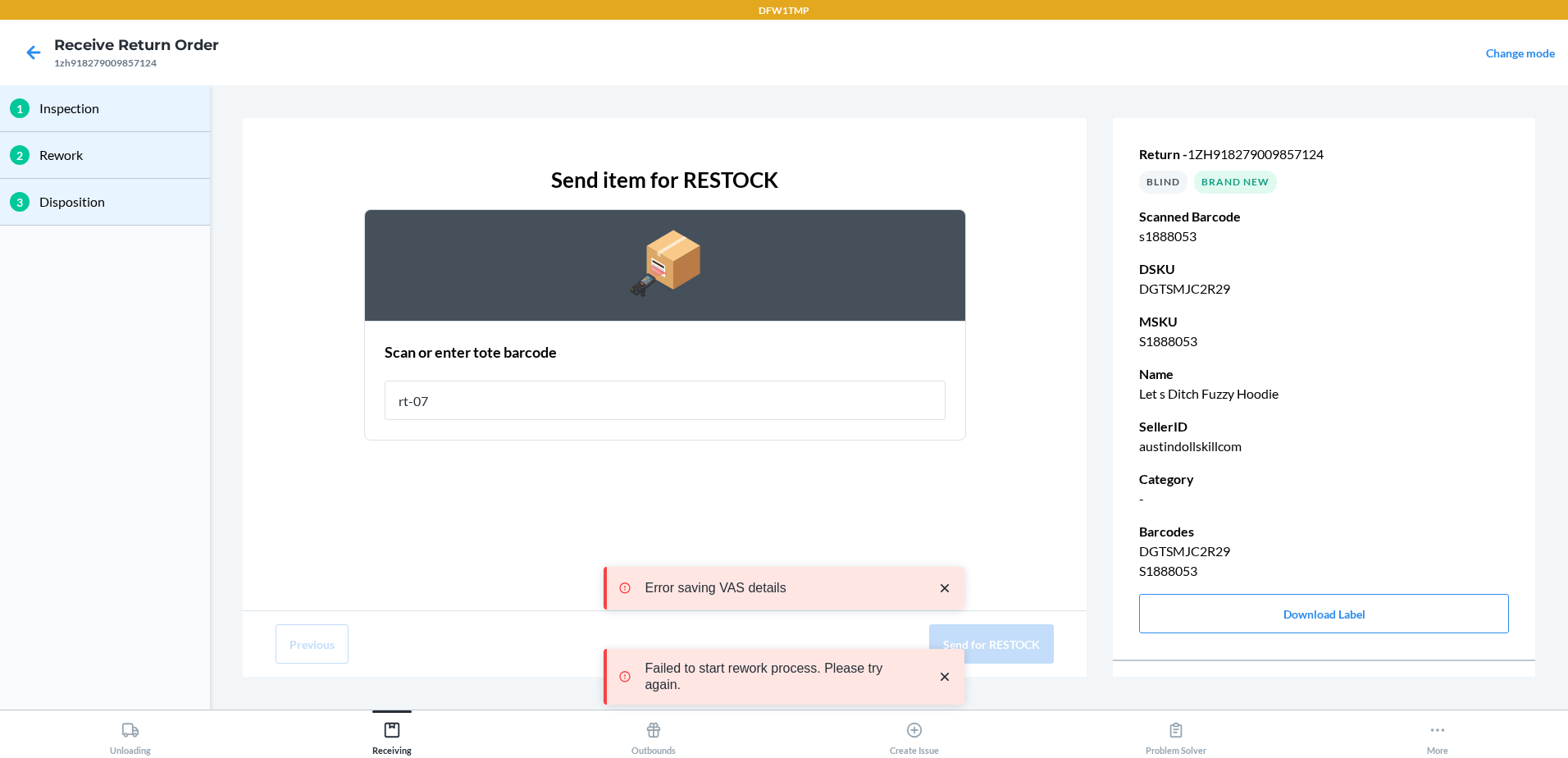
type input "rt-07"
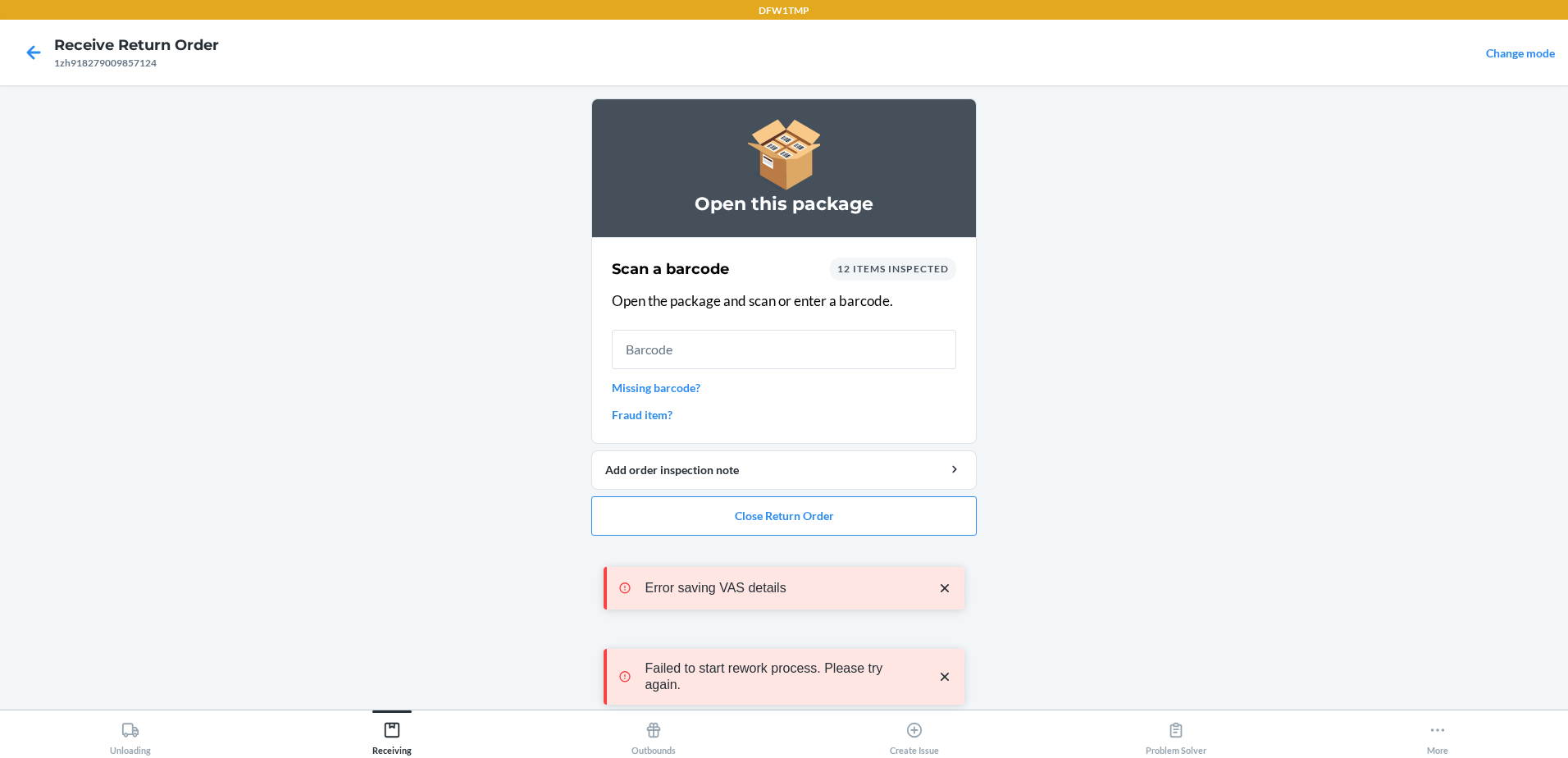
click at [1276, 321] on main "Open this package Scan a barcode 12 items inspected Open the package and scan o…" at bounding box center [784, 396] width 1568 height 624
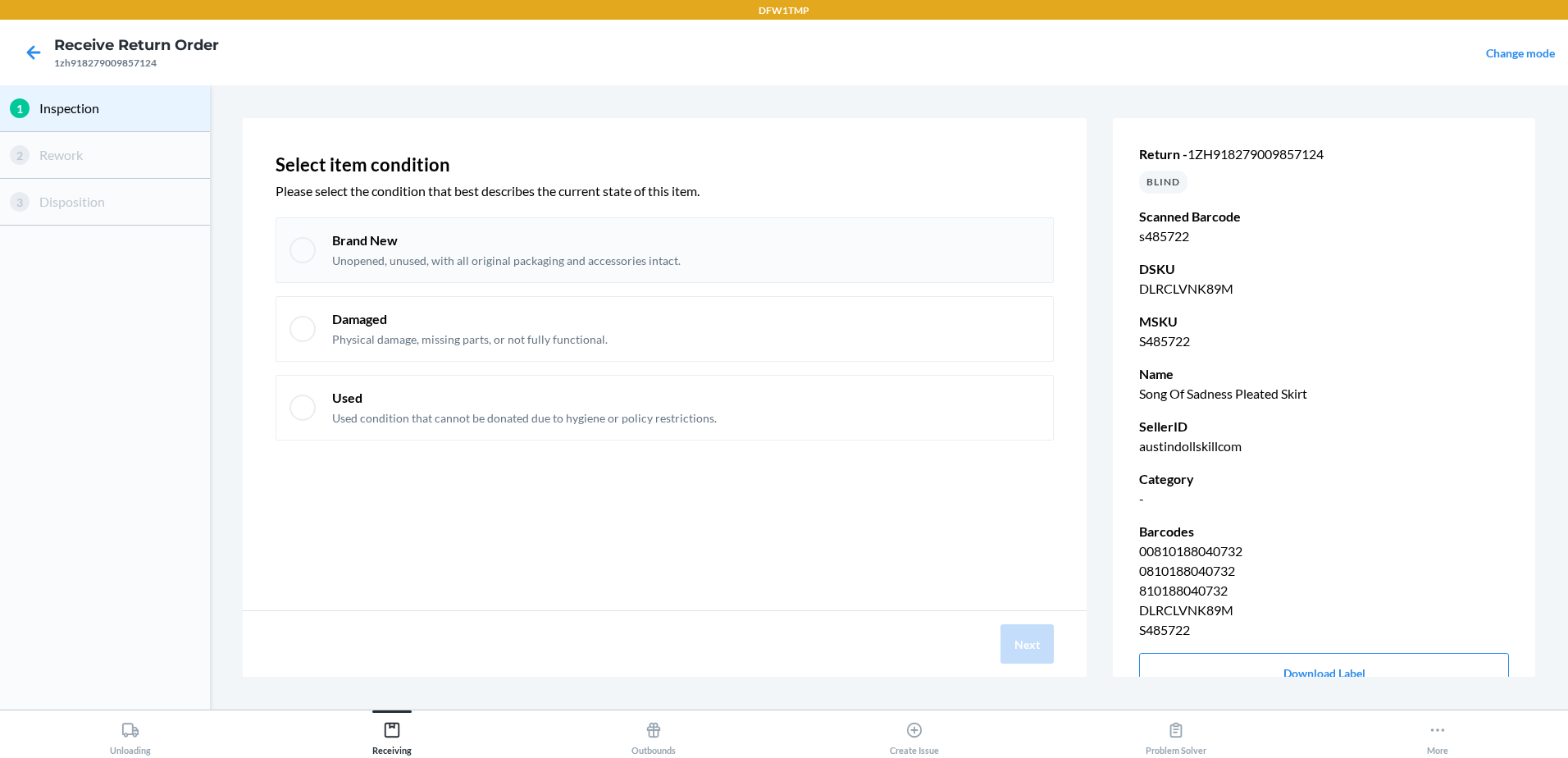
click at [525, 222] on div "Brand New Unopened, unused, with all original packaging and accessories intact." at bounding box center [665, 250] width 779 height 66
checkbox input "true"
click at [1060, 666] on div "Next" at bounding box center [665, 644] width 844 height 66
click at [1041, 644] on button "Next" at bounding box center [1027, 643] width 53 height 40
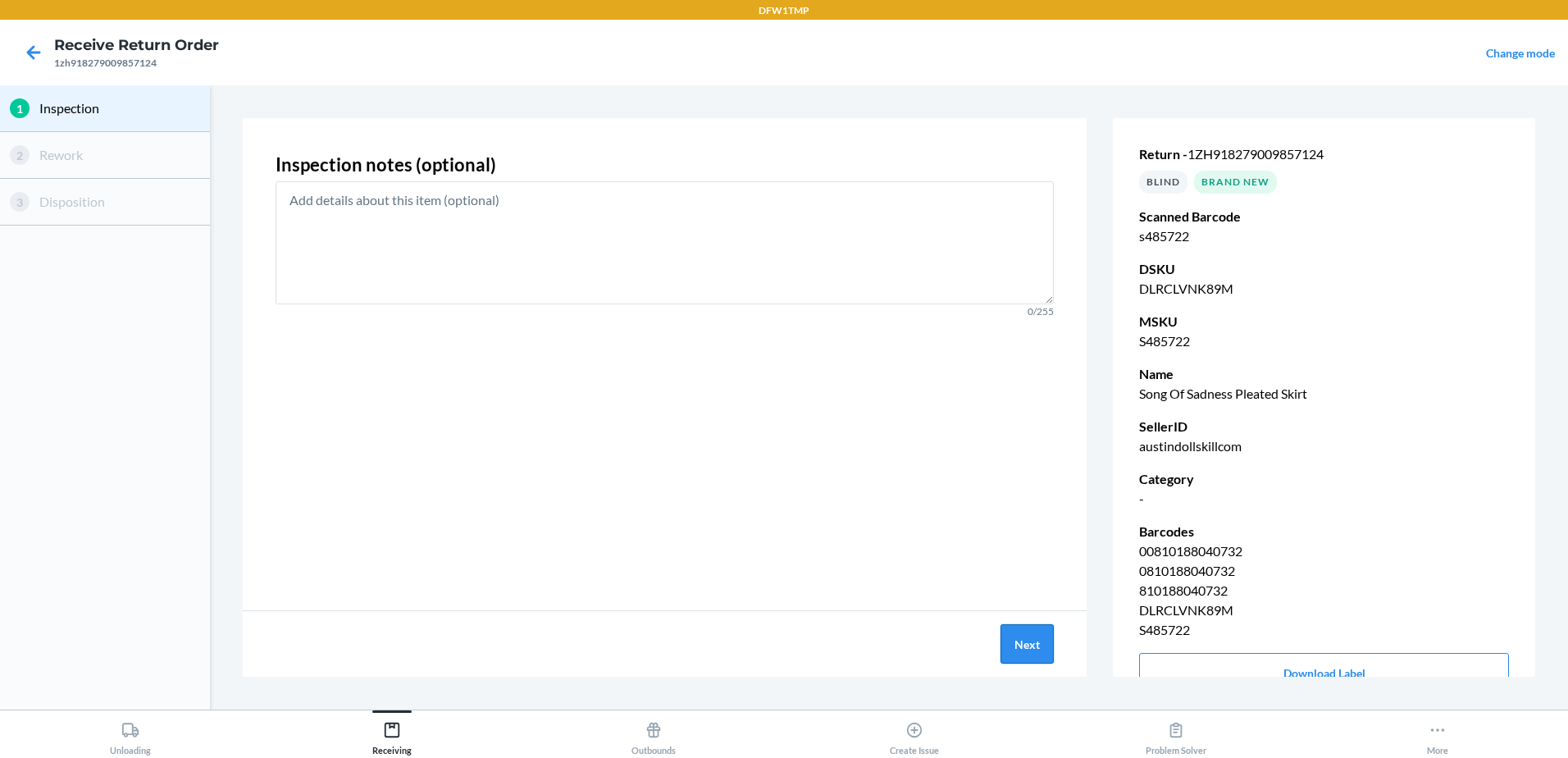
click at [1022, 649] on button "Next" at bounding box center [1027, 643] width 53 height 40
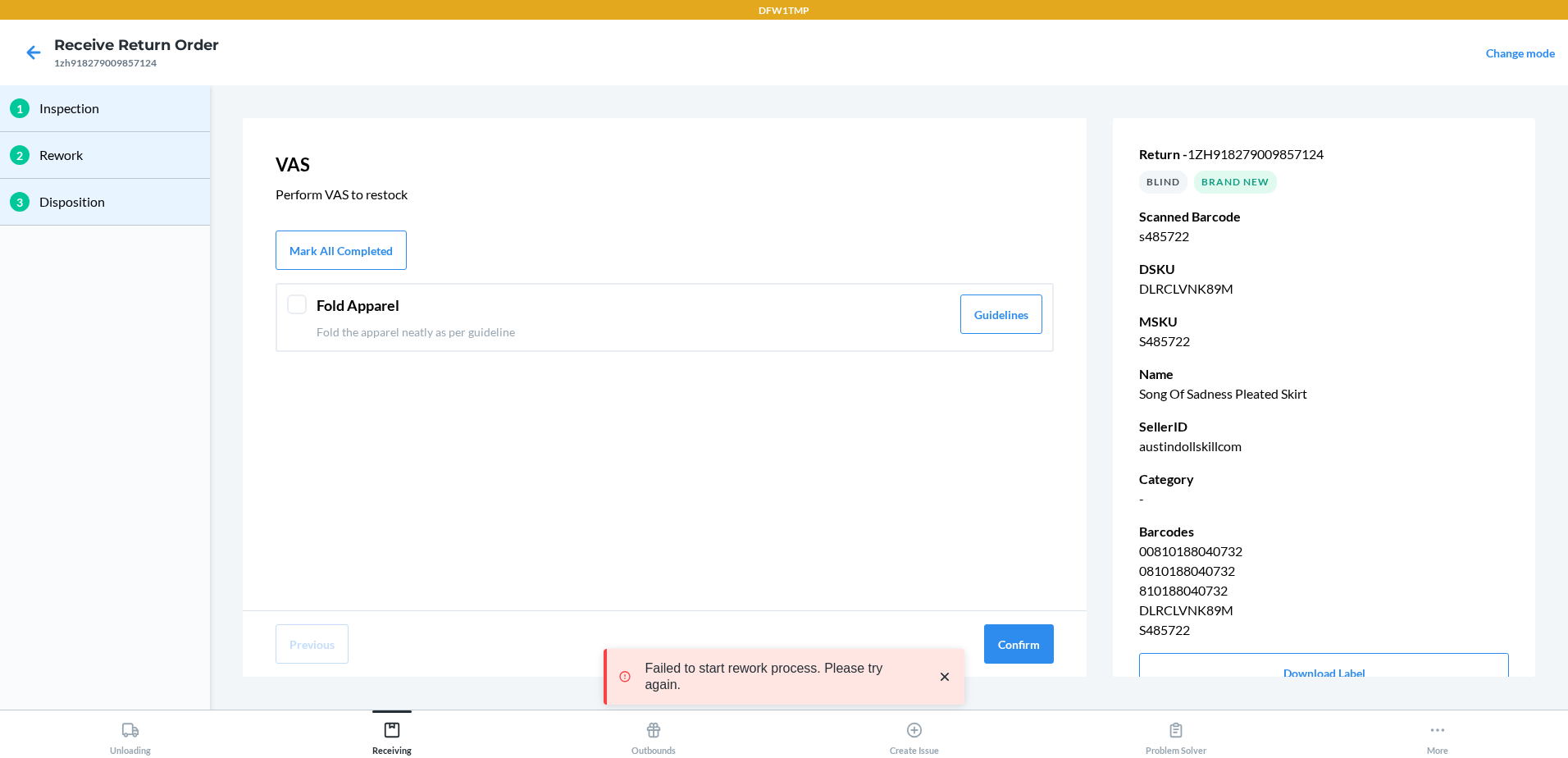
click at [386, 315] on header "Fold Apparel" at bounding box center [633, 305] width 634 height 22
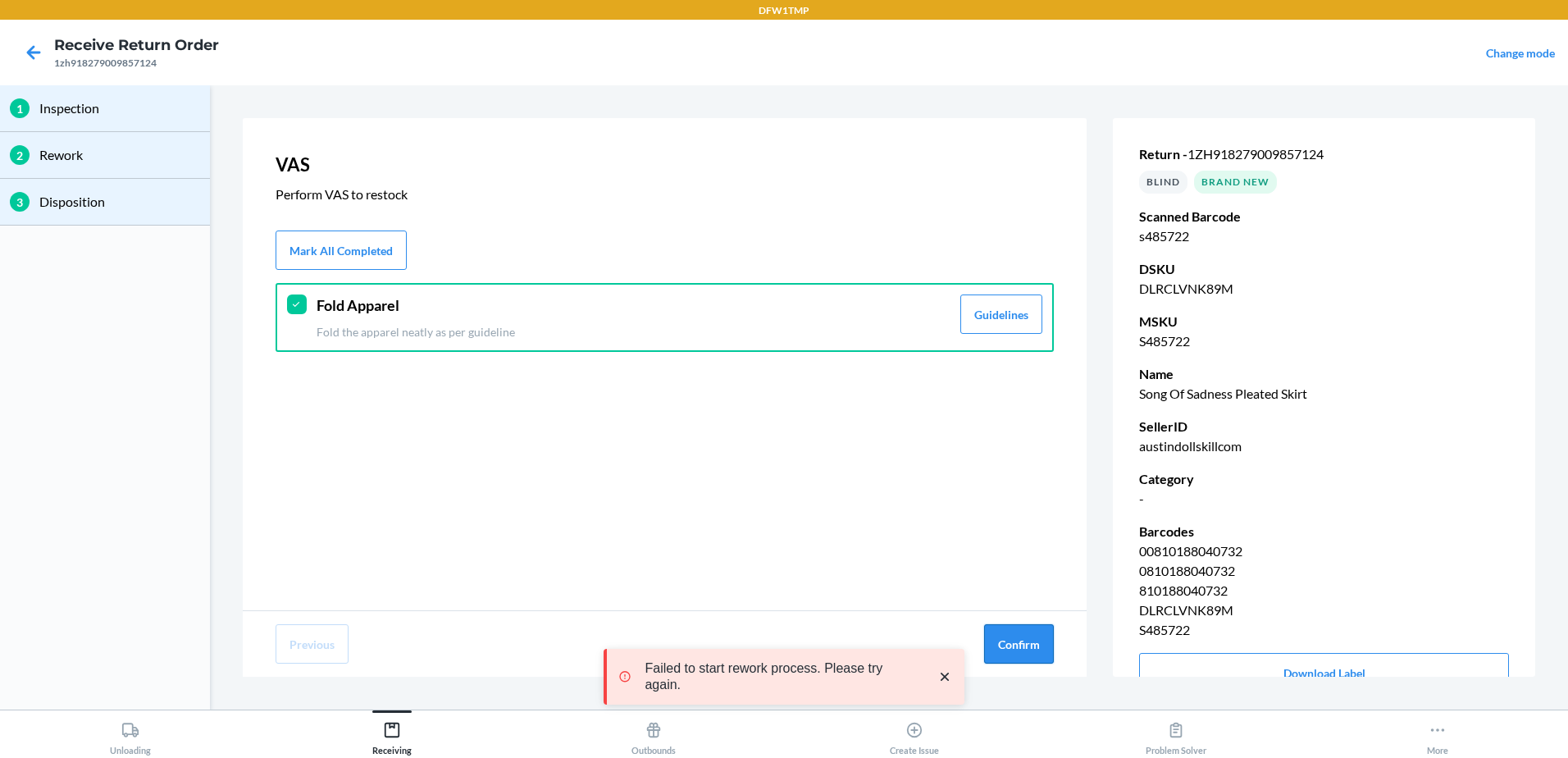
click at [1006, 629] on button "Confirm" at bounding box center [1020, 643] width 70 height 40
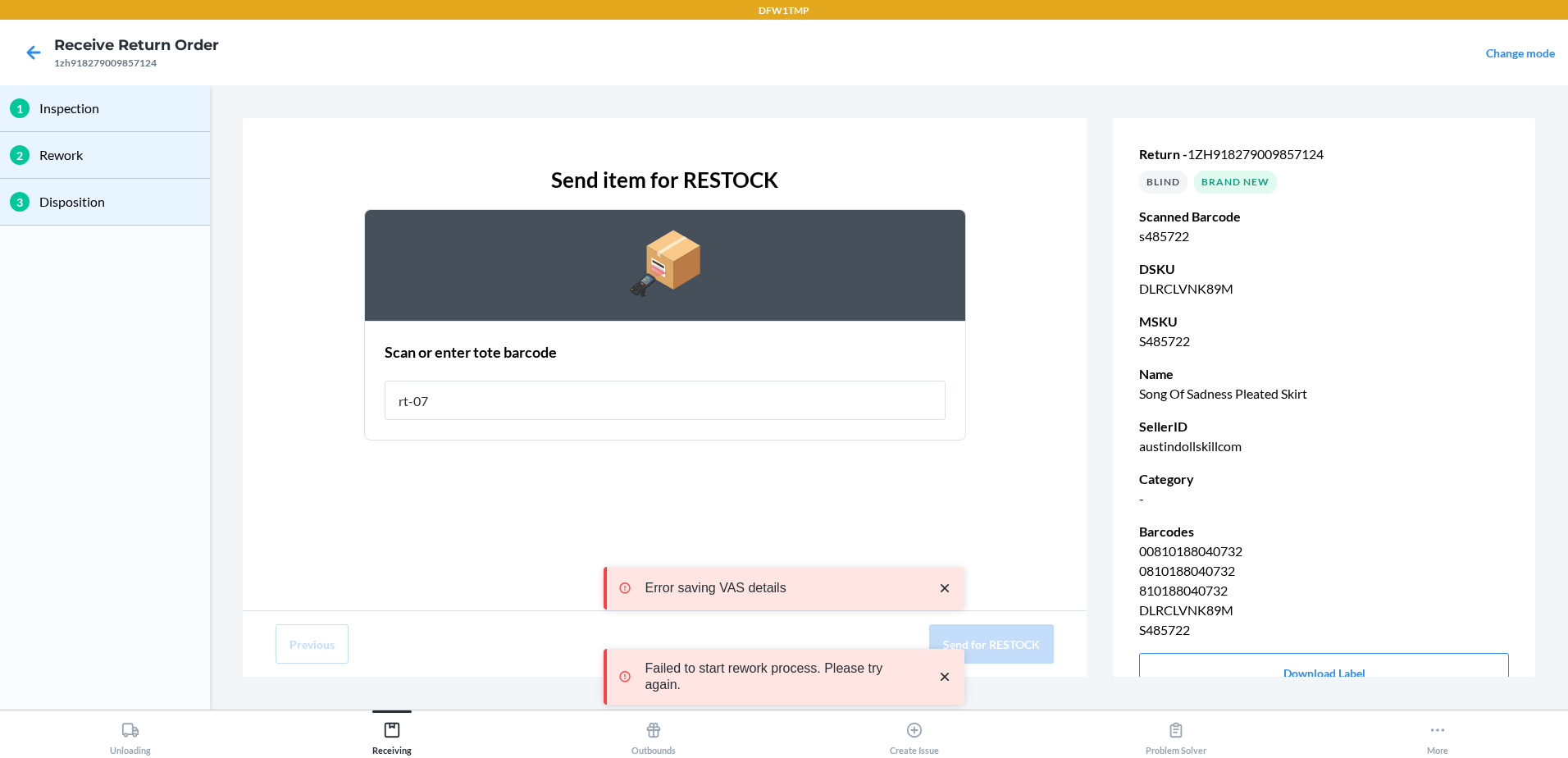
type input "rt-07"
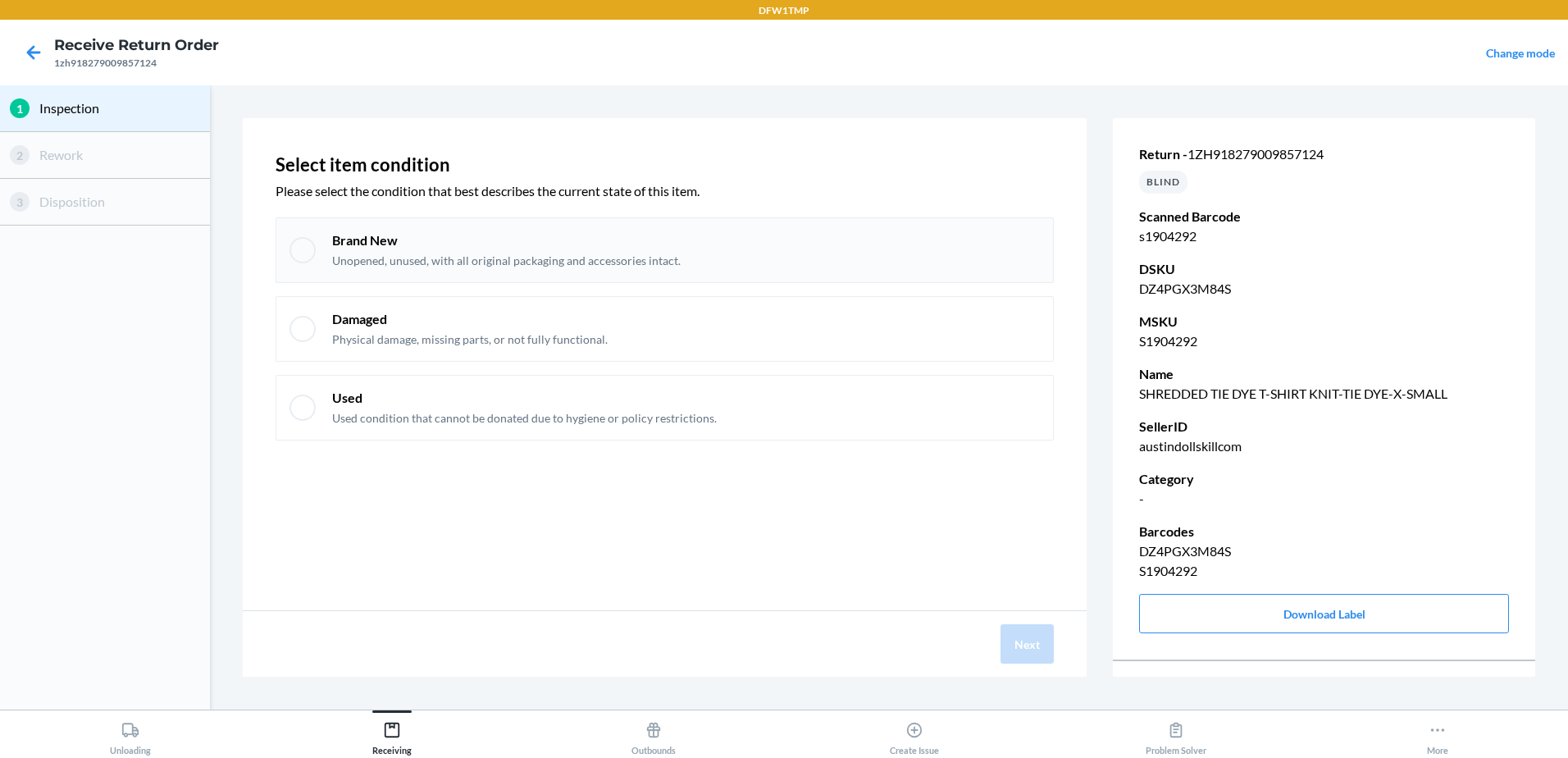
click at [742, 259] on div "Brand New Unopened, unused, with all original packaging and accessories intact." at bounding box center [686, 249] width 708 height 38
checkbox input "true"
click at [1037, 621] on div "Next" at bounding box center [665, 644] width 844 height 66
click at [1037, 653] on button "Next" at bounding box center [1027, 643] width 53 height 40
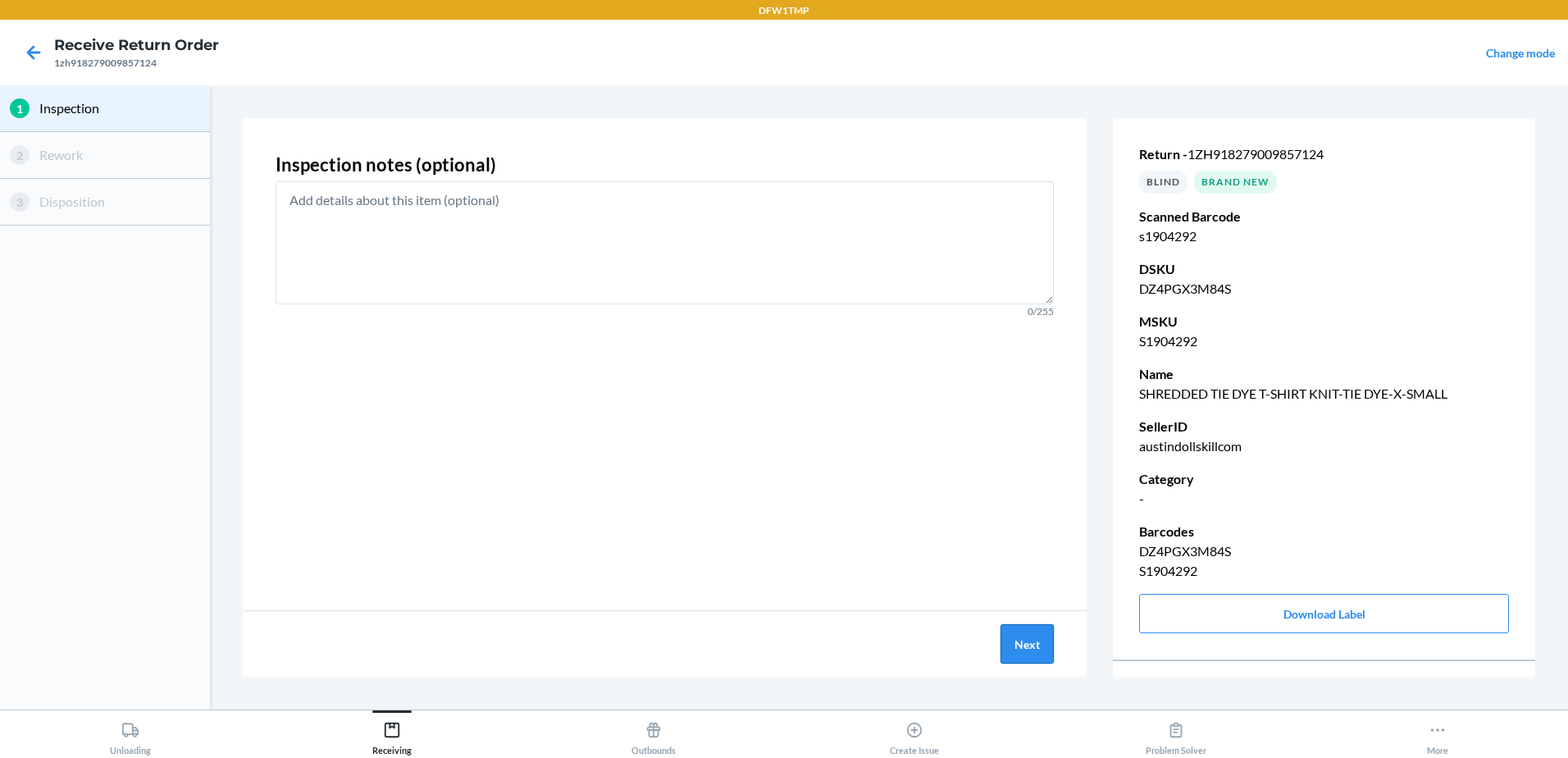
click at [1028, 650] on button "Next" at bounding box center [1027, 643] width 53 height 40
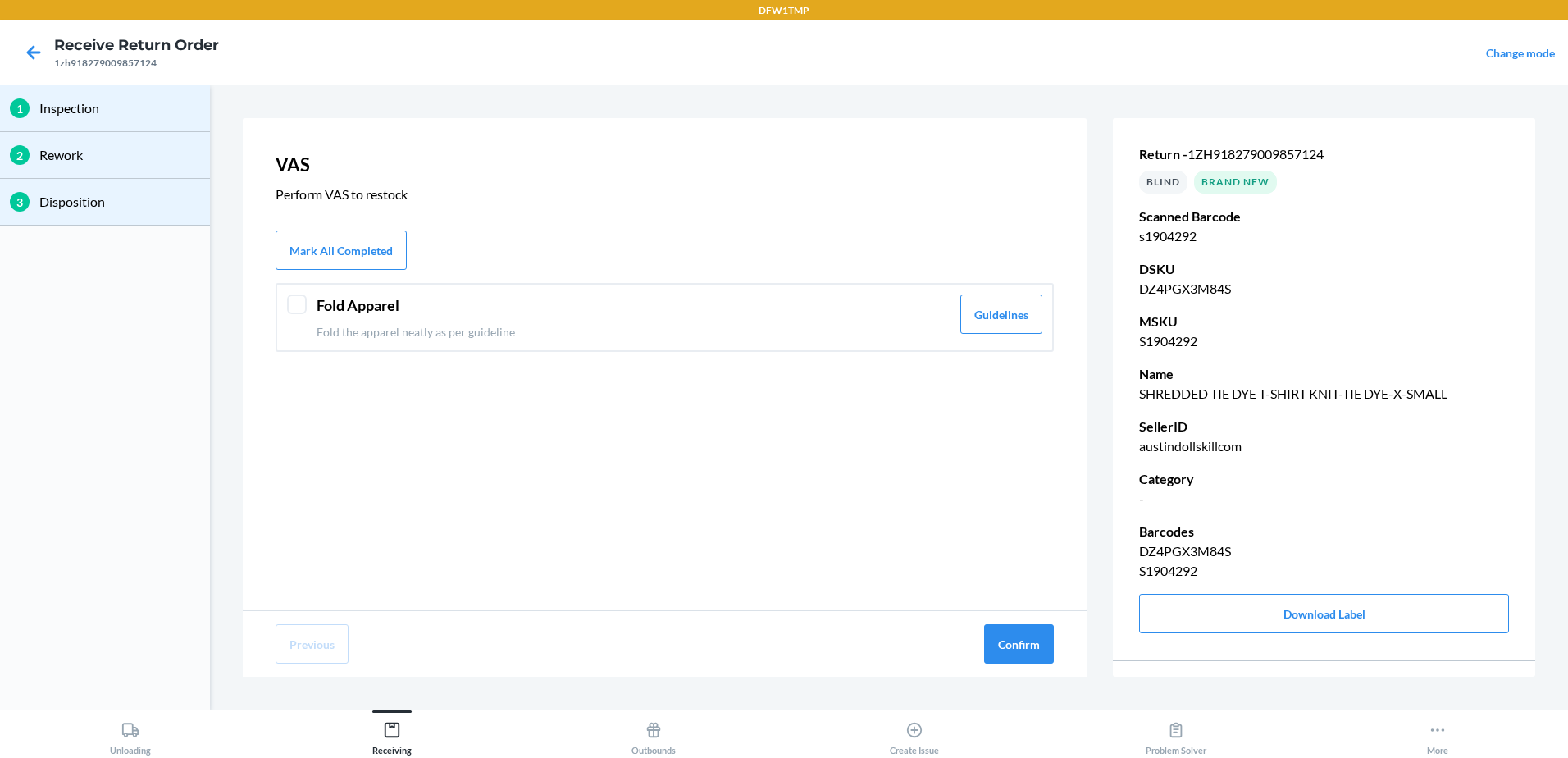
click at [357, 298] on header "Fold Apparel" at bounding box center [633, 305] width 634 height 22
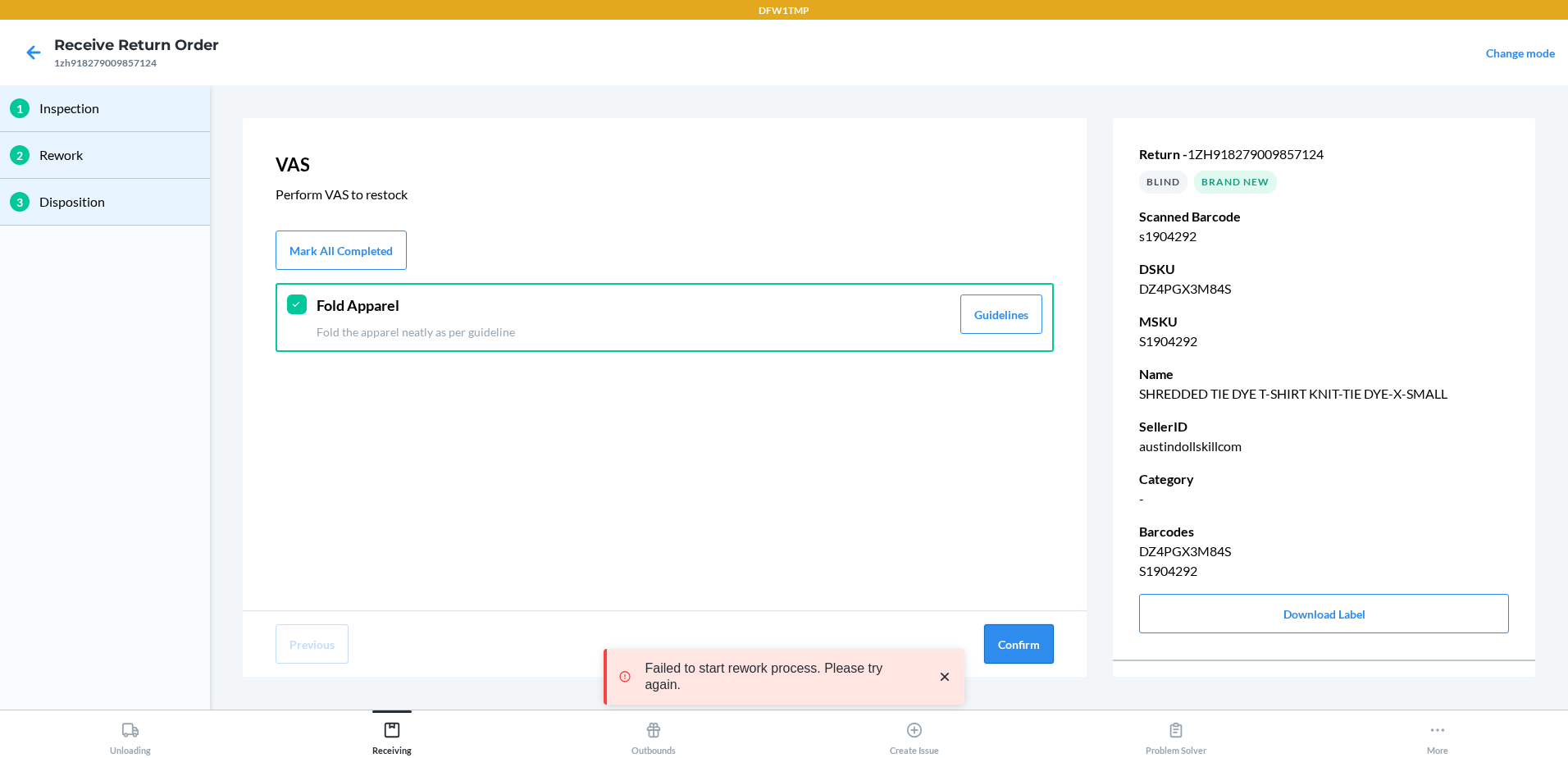
click at [1006, 653] on button "Confirm" at bounding box center [1020, 643] width 70 height 40
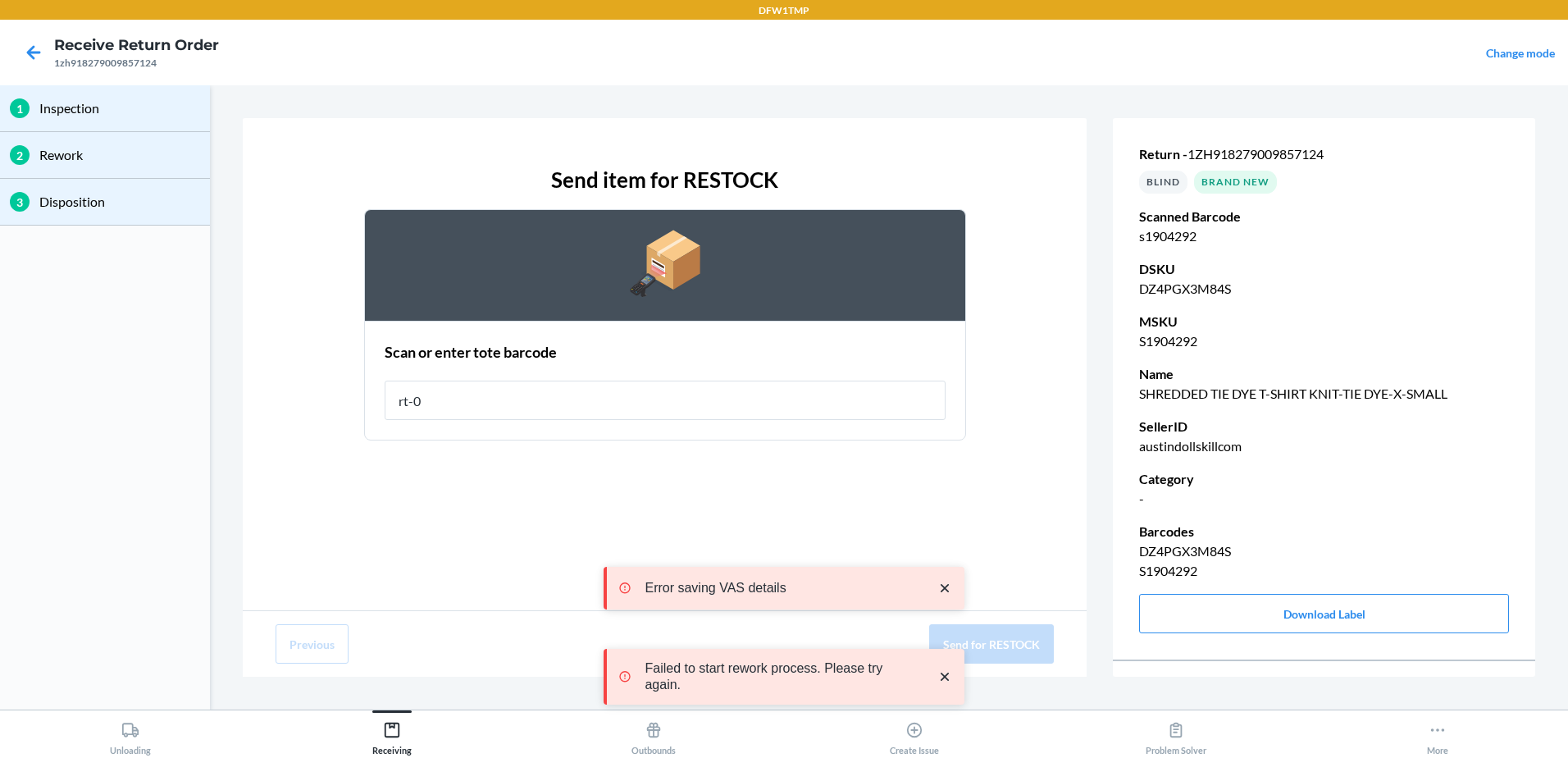
type input "rt-07"
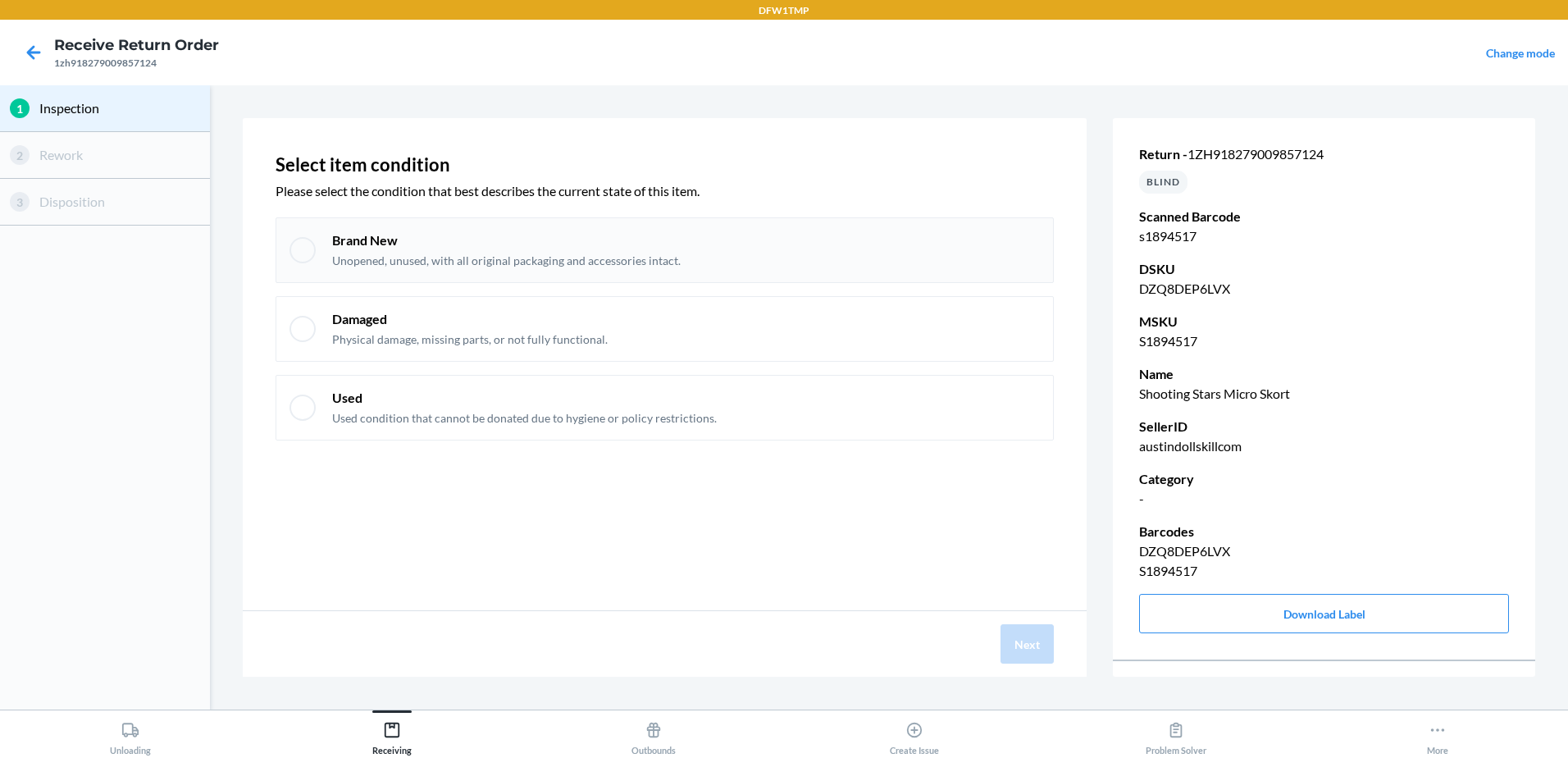
click at [691, 223] on div "Brand New Unopened, unused, with all original packaging and accessories intact." at bounding box center [665, 250] width 779 height 66
checkbox input "true"
click at [1021, 649] on button "Next" at bounding box center [1027, 643] width 53 height 40
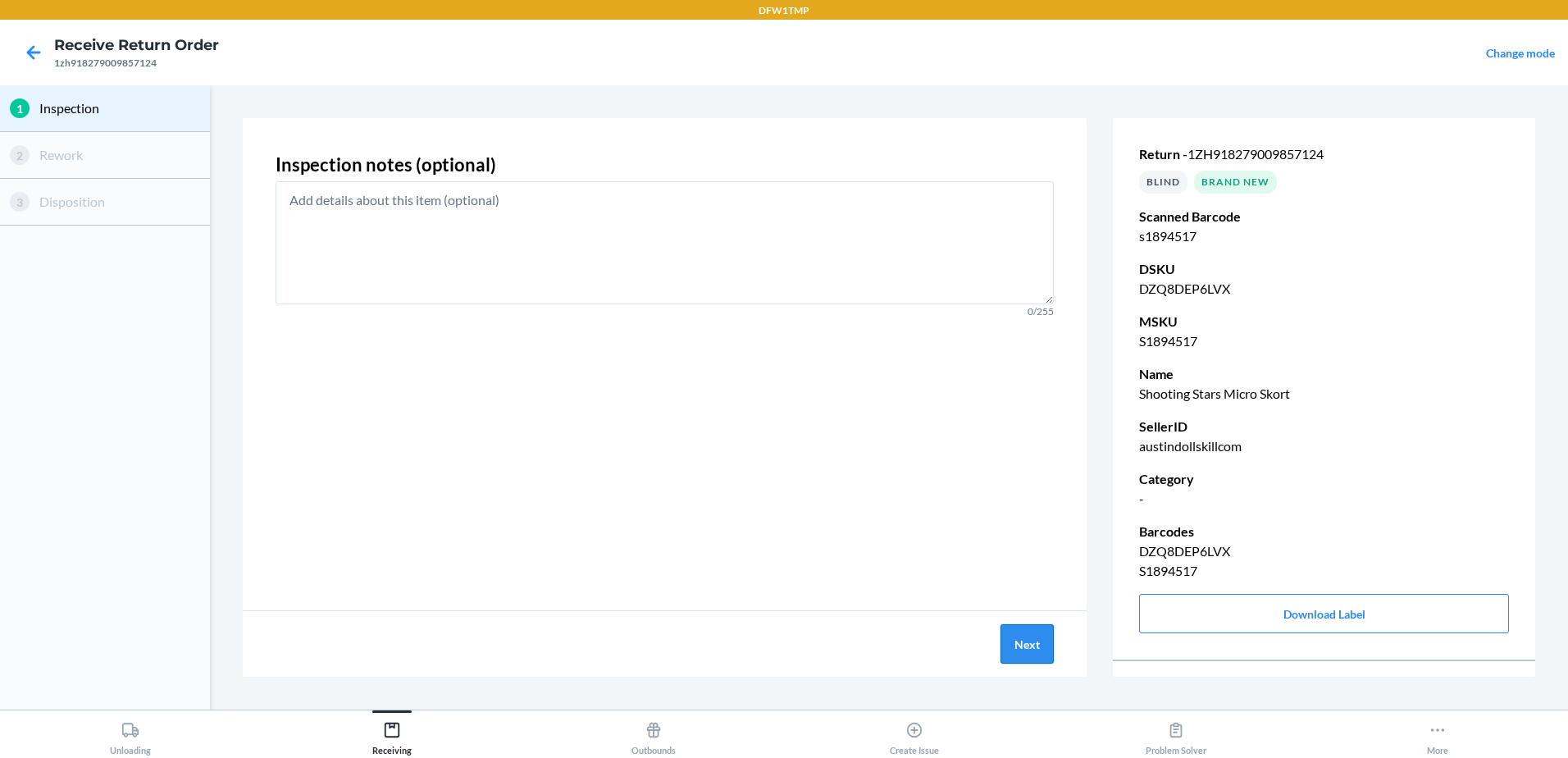
click at [1043, 650] on button "Next" at bounding box center [1027, 643] width 53 height 40
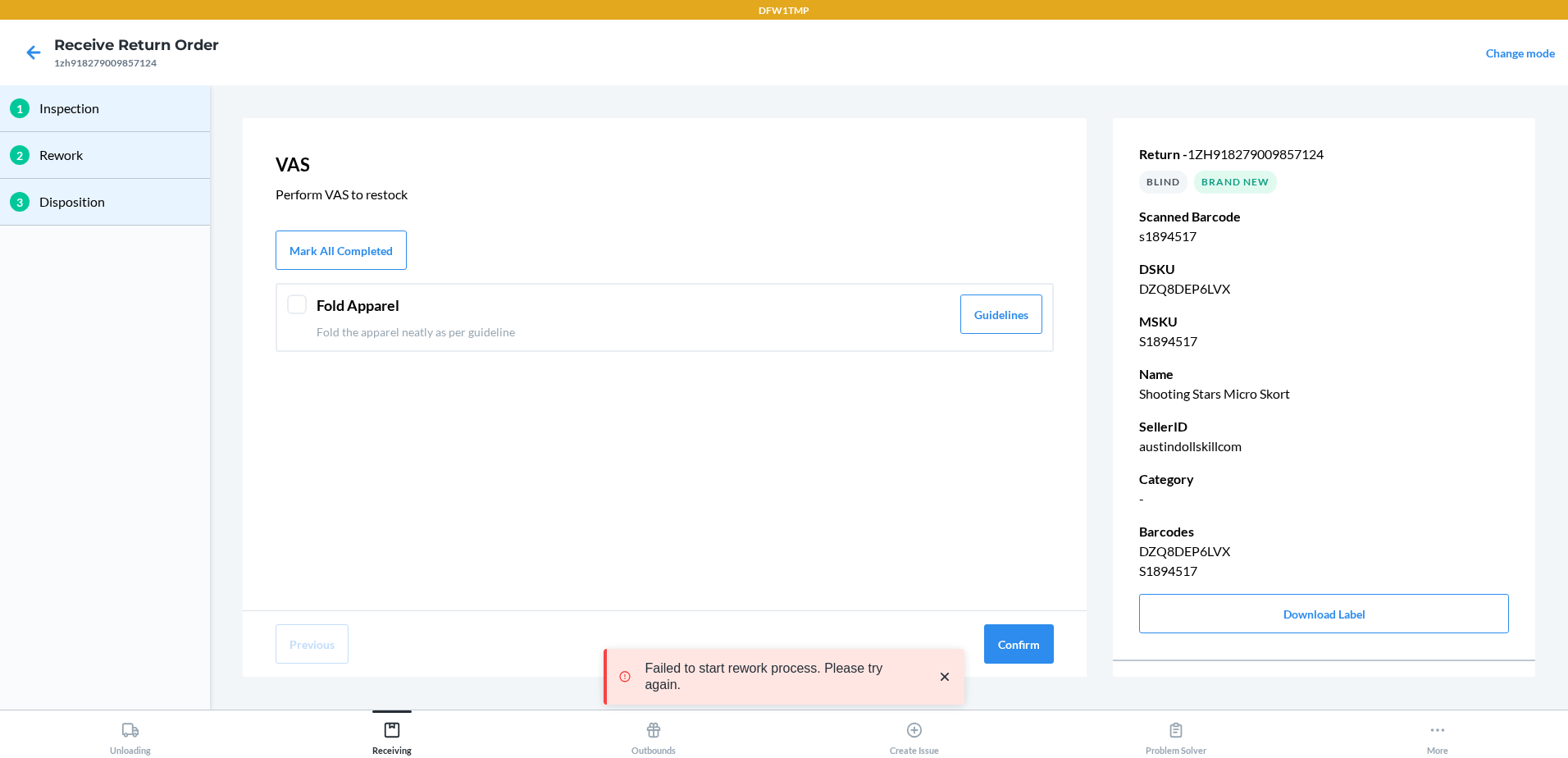
click at [707, 357] on div "VAS Perform VAS to restock Mark All Completed Fold Apparel Fold the apparel nea…" at bounding box center [665, 364] width 844 height 492
click at [732, 322] on div "Fold Apparel Fold the apparel neatly as per guideline" at bounding box center [633, 316] width 634 height 45
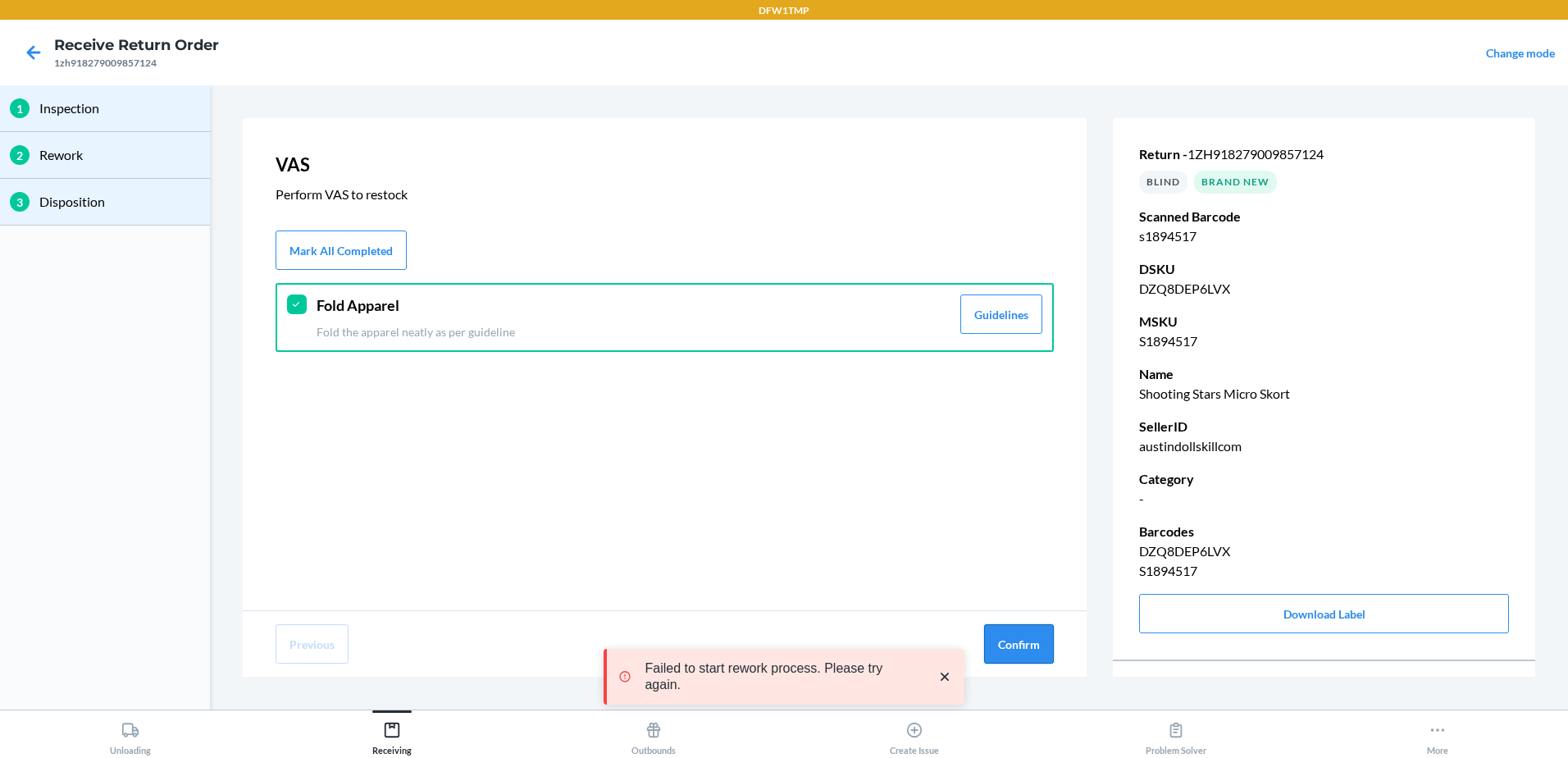
click at [1014, 651] on button "Confirm" at bounding box center [1020, 643] width 70 height 40
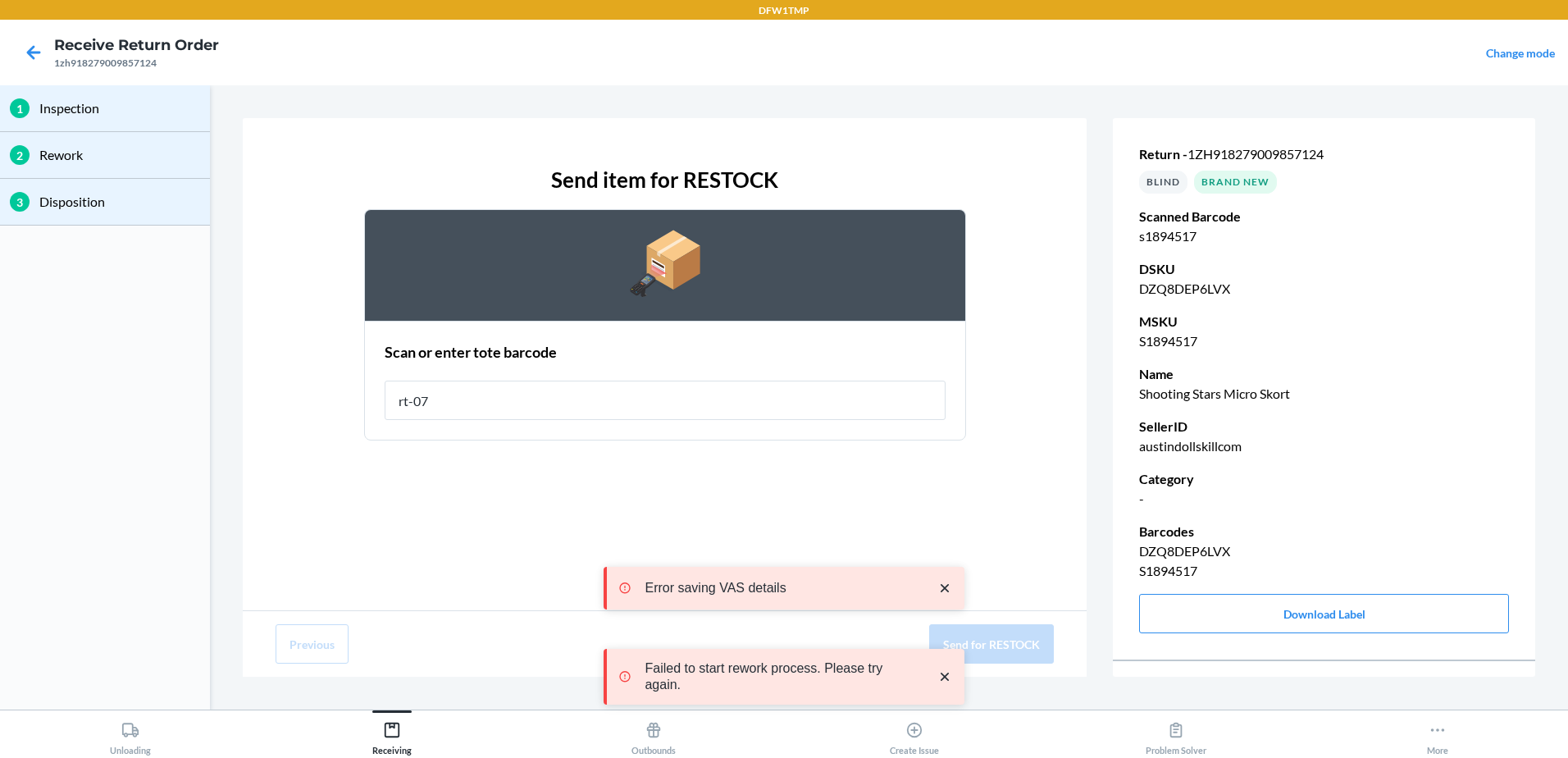
type input "rt-07"
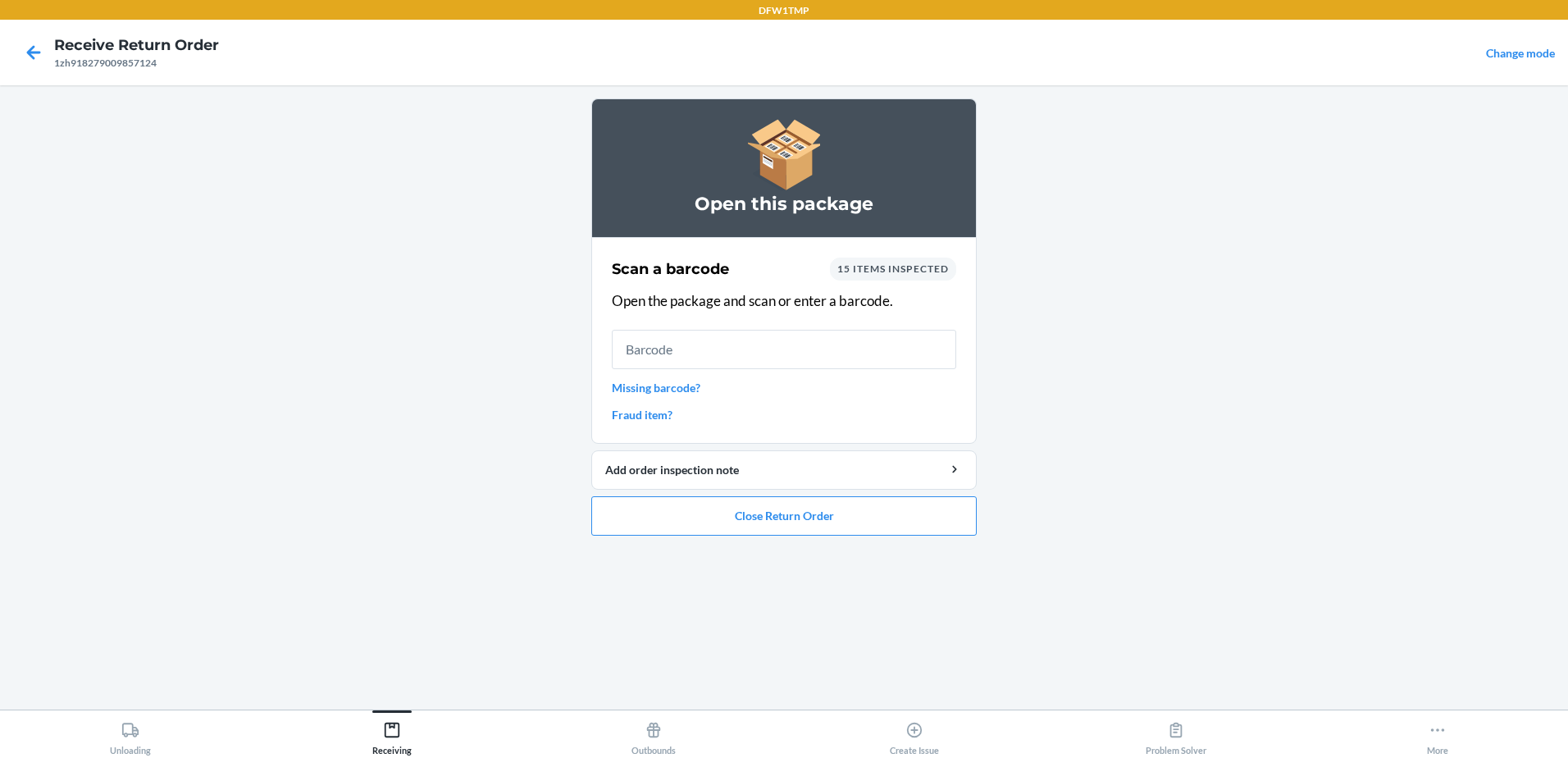
type input "8"
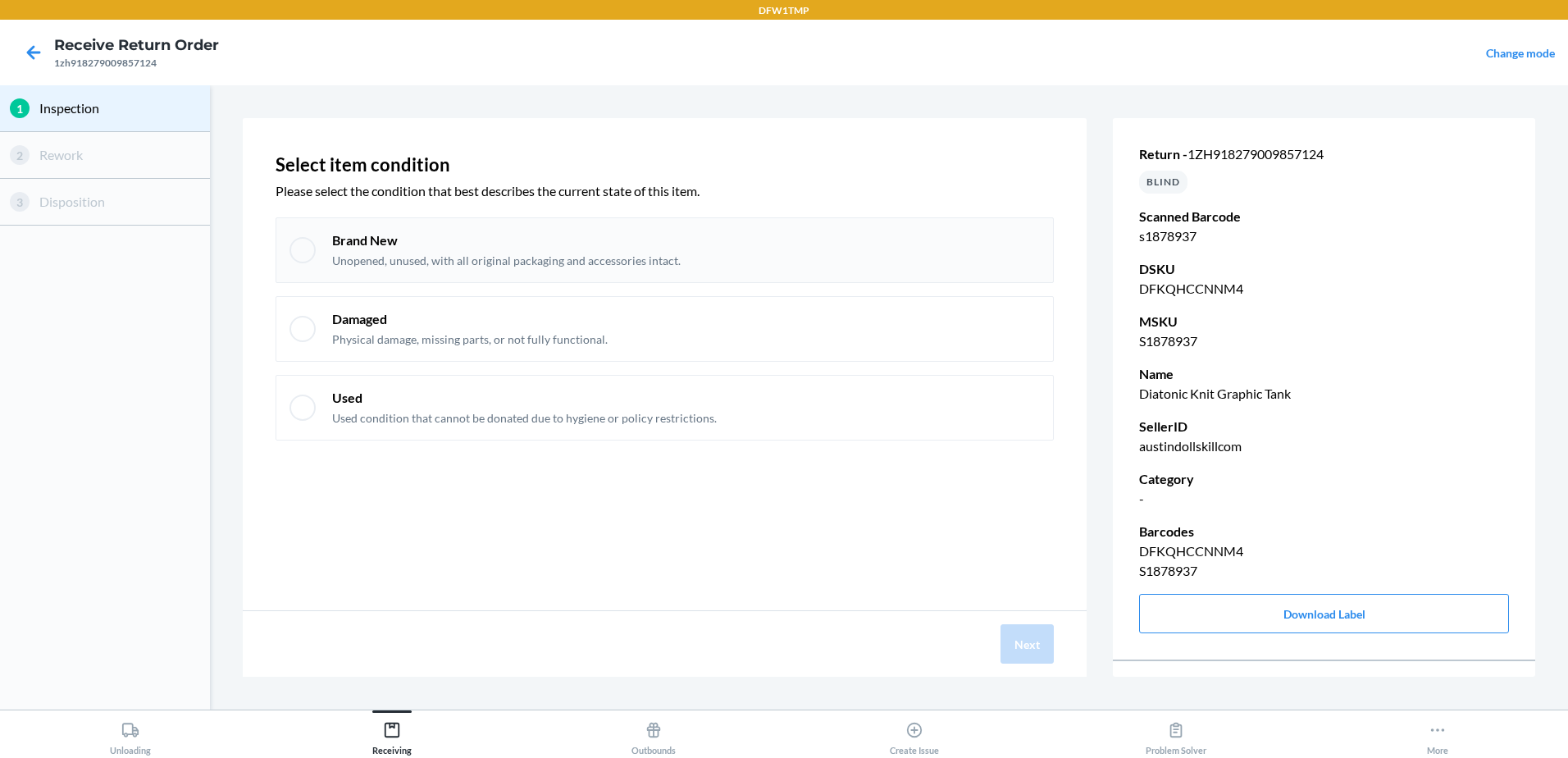
click at [918, 231] on div "Brand New Unopened, unused, with all original packaging and accessories intact." at bounding box center [686, 249] width 708 height 38
checkbox input "true"
click at [1013, 650] on button "Next" at bounding box center [1027, 643] width 53 height 40
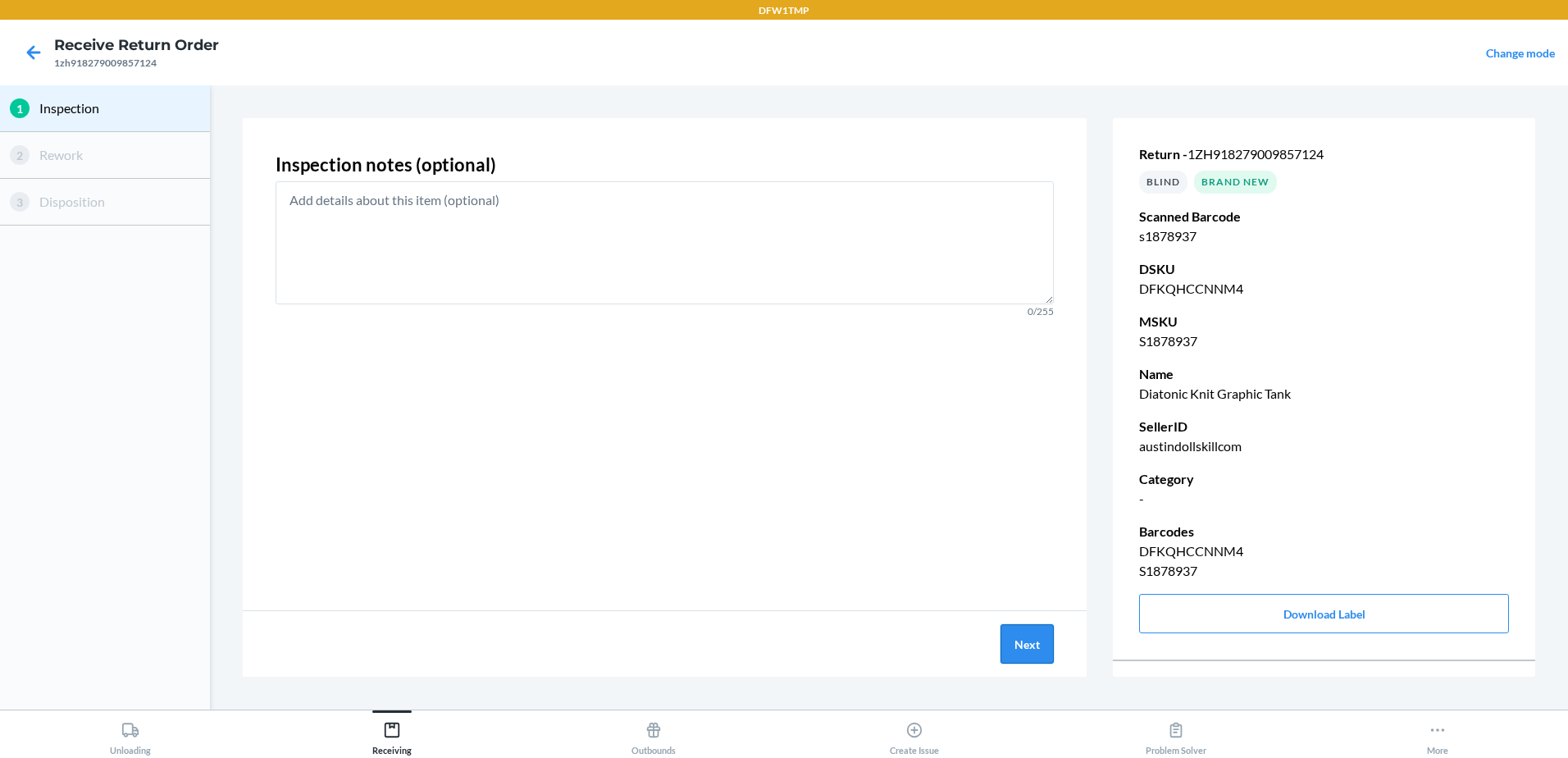
click at [1017, 649] on button "Next" at bounding box center [1027, 643] width 53 height 40
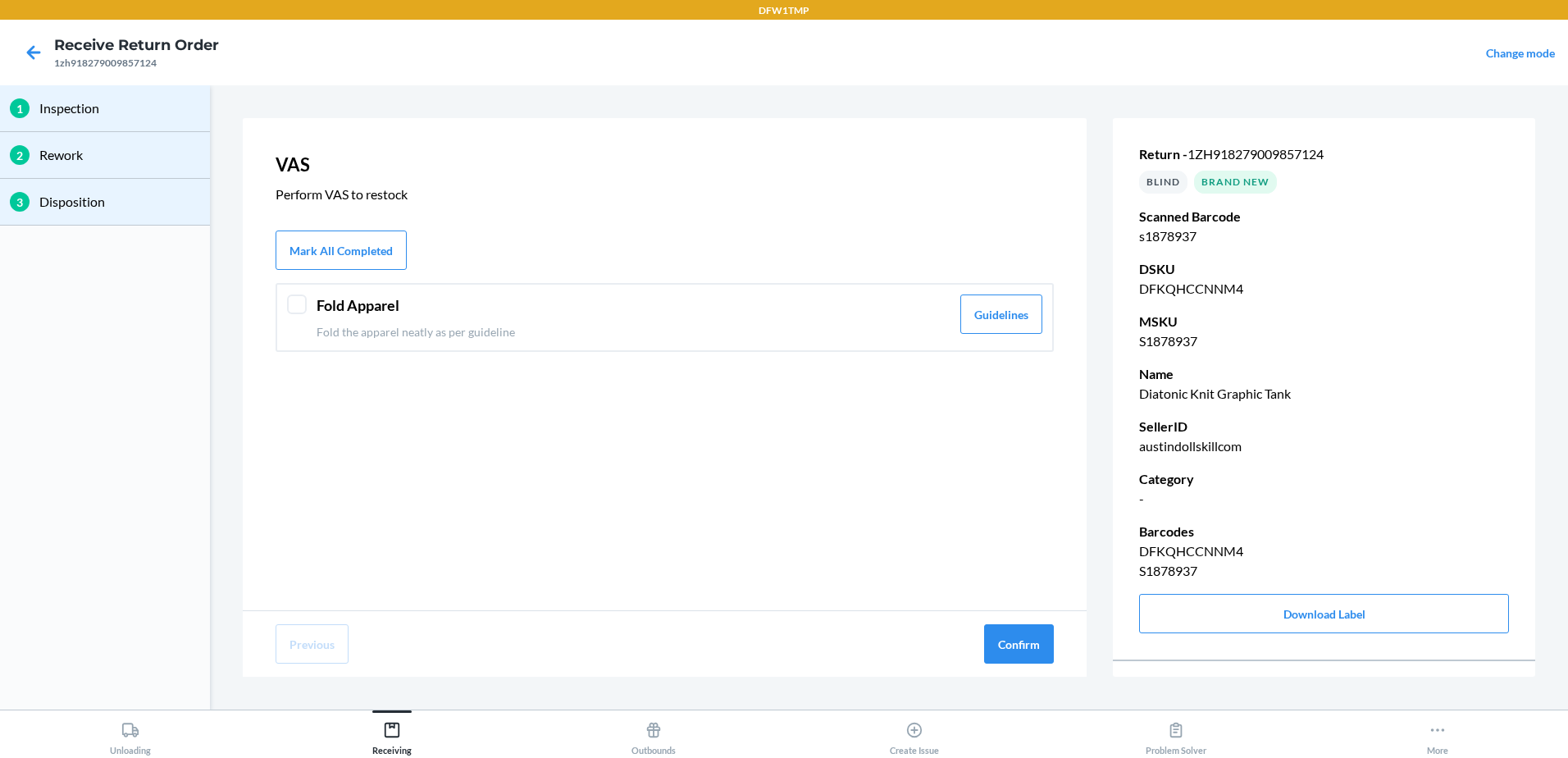
click at [765, 340] on div "Fold Apparel Fold the apparel neatly as per guideline Guidelines" at bounding box center [665, 317] width 779 height 69
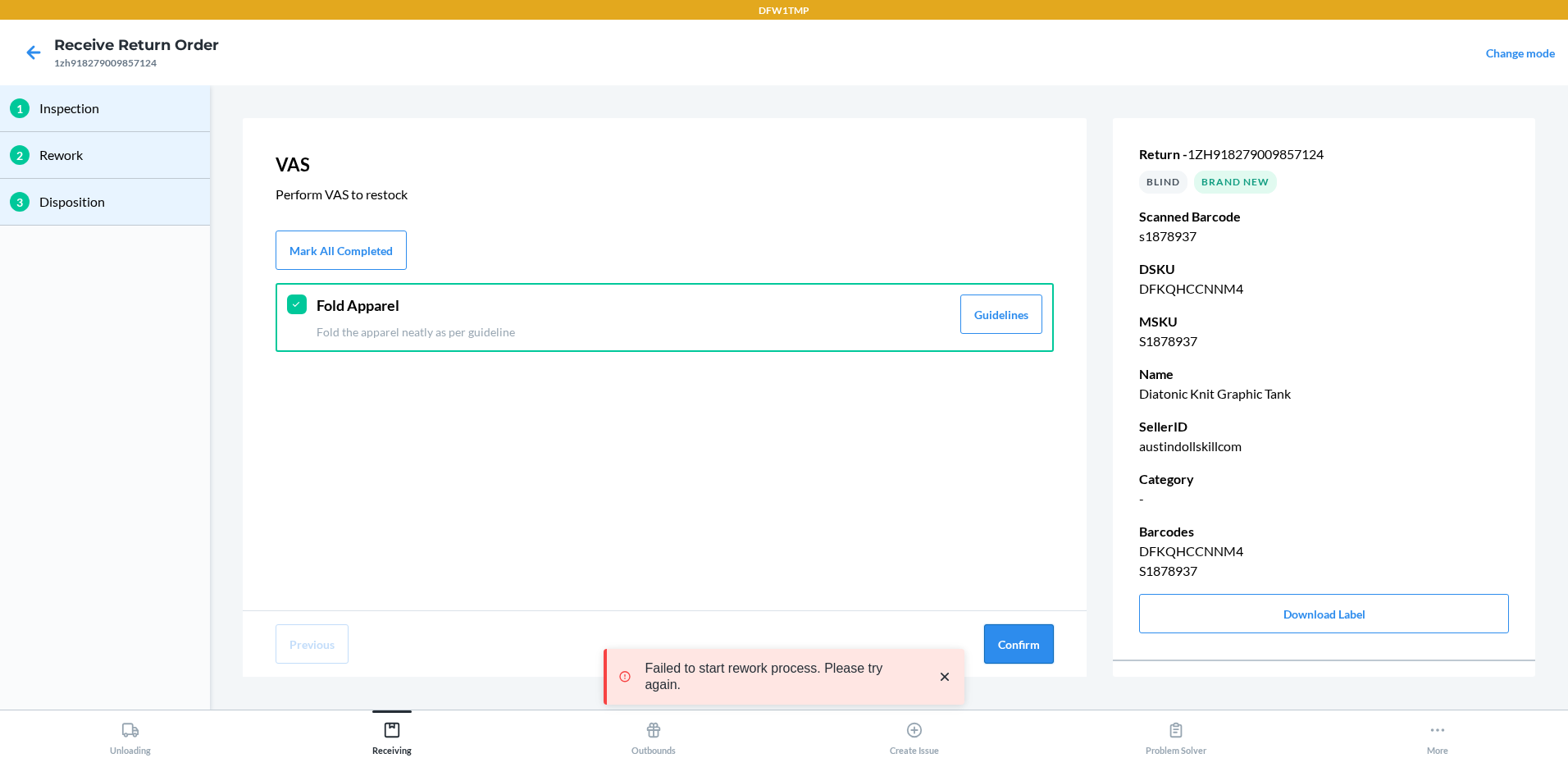
click at [1003, 634] on button "Confirm" at bounding box center [1020, 643] width 70 height 40
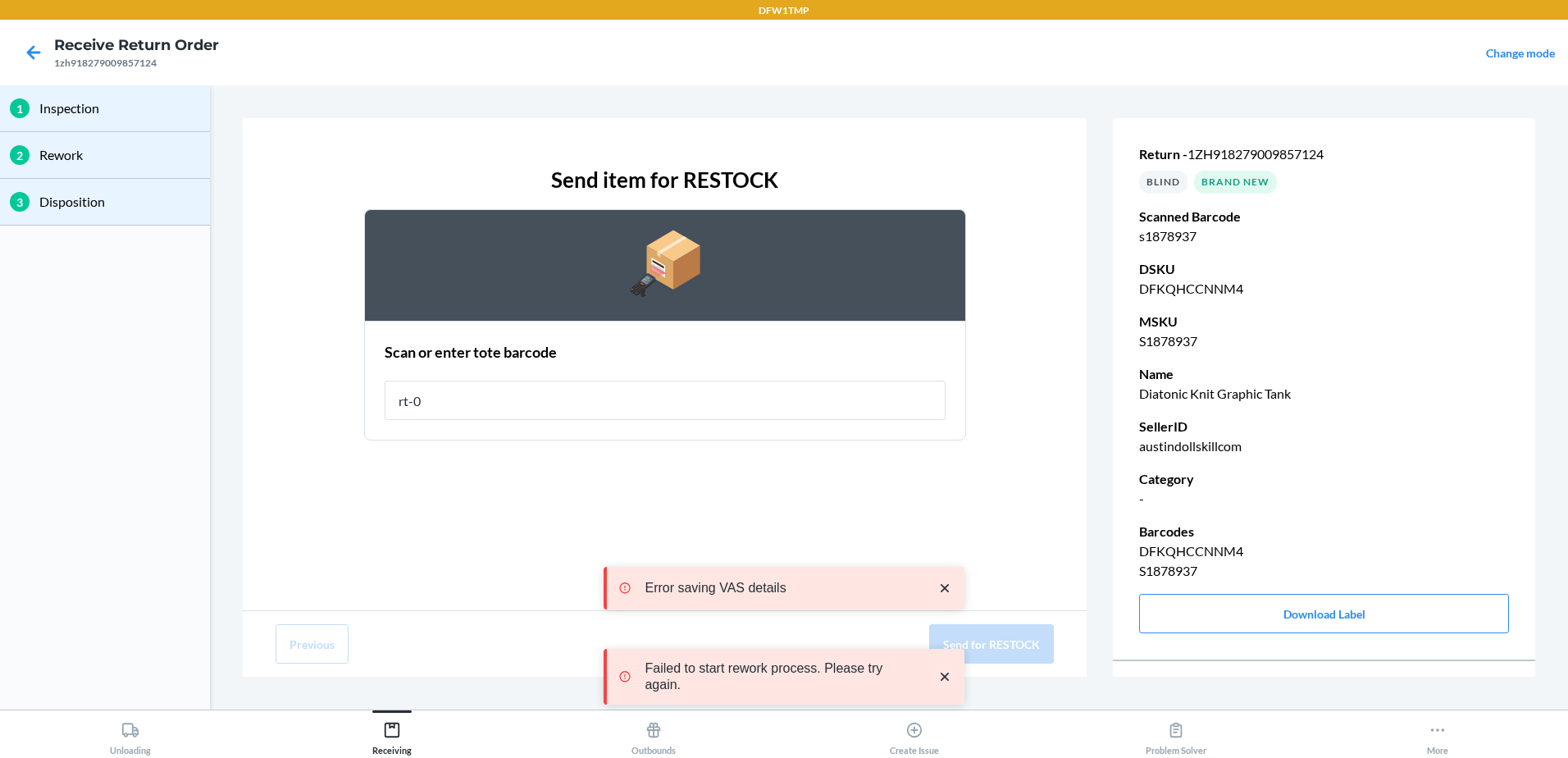
type input "rt-07"
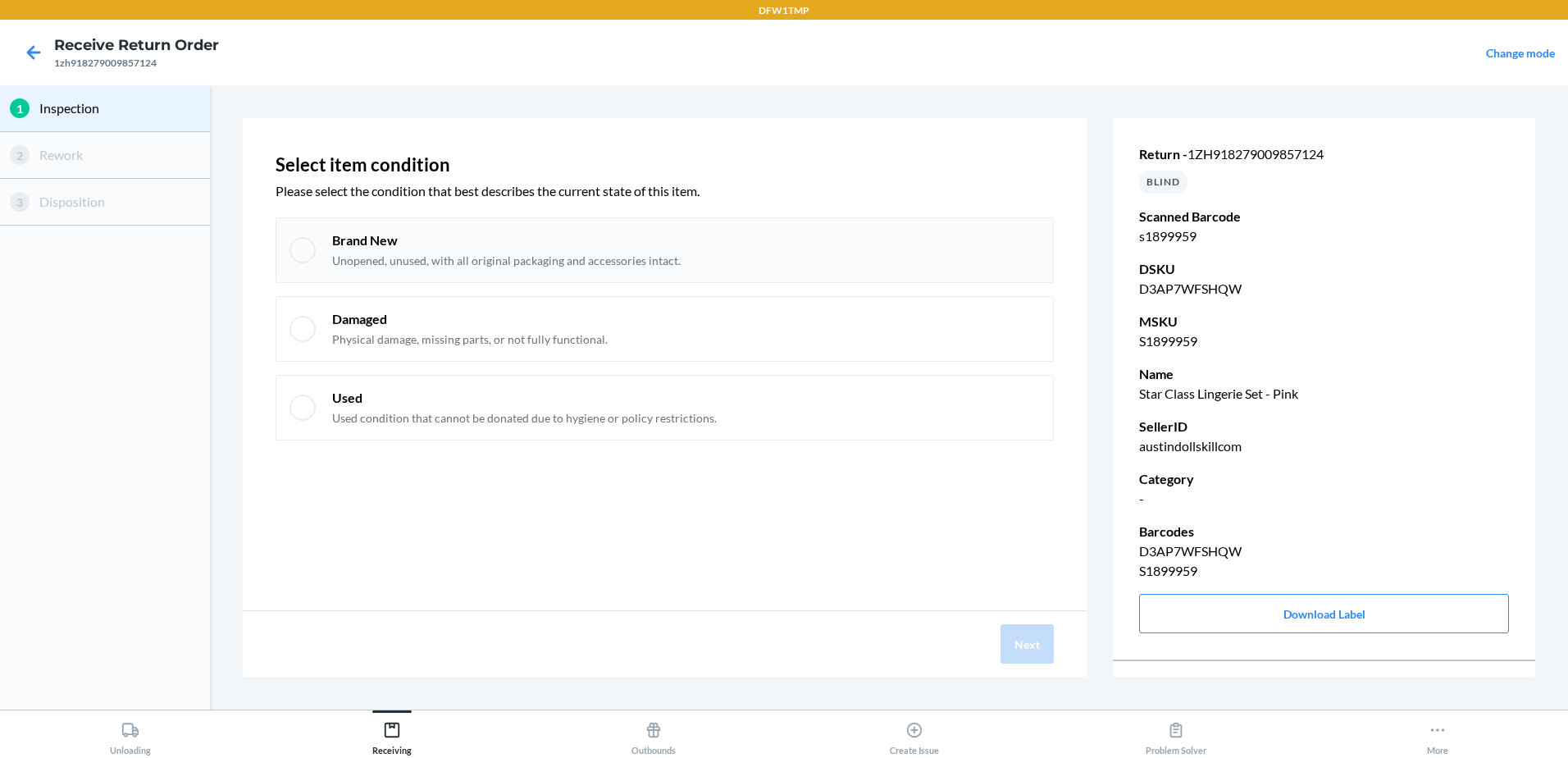
click at [684, 239] on div "Brand New Unopened, unused, with all original packaging and accessories intact." at bounding box center [686, 249] width 708 height 38
checkbox input "true"
click at [1033, 653] on button "Next" at bounding box center [1027, 643] width 53 height 40
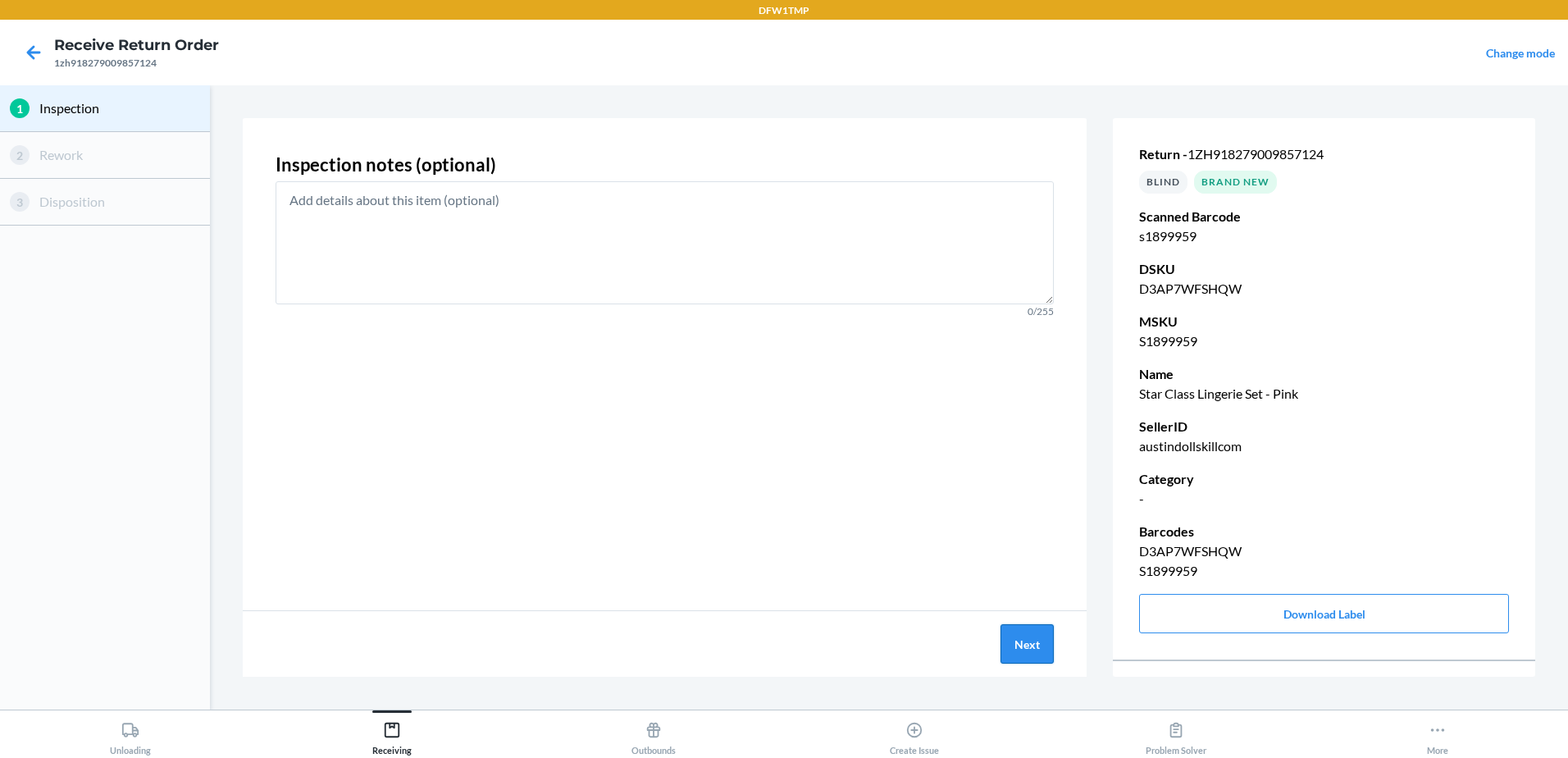
click at [1023, 631] on button "Next" at bounding box center [1027, 643] width 53 height 40
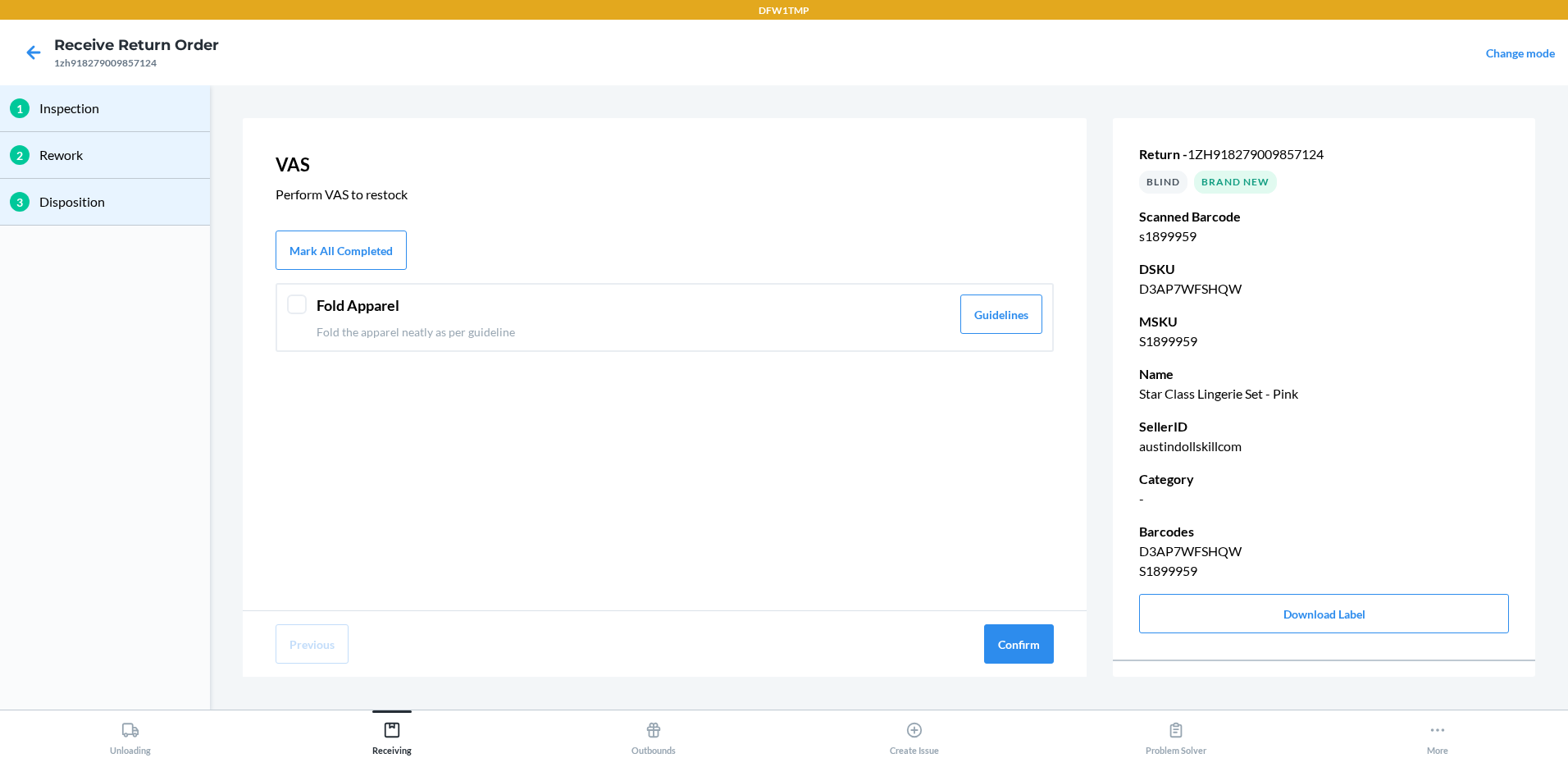
click at [755, 309] on header "Fold Apparel" at bounding box center [633, 305] width 634 height 22
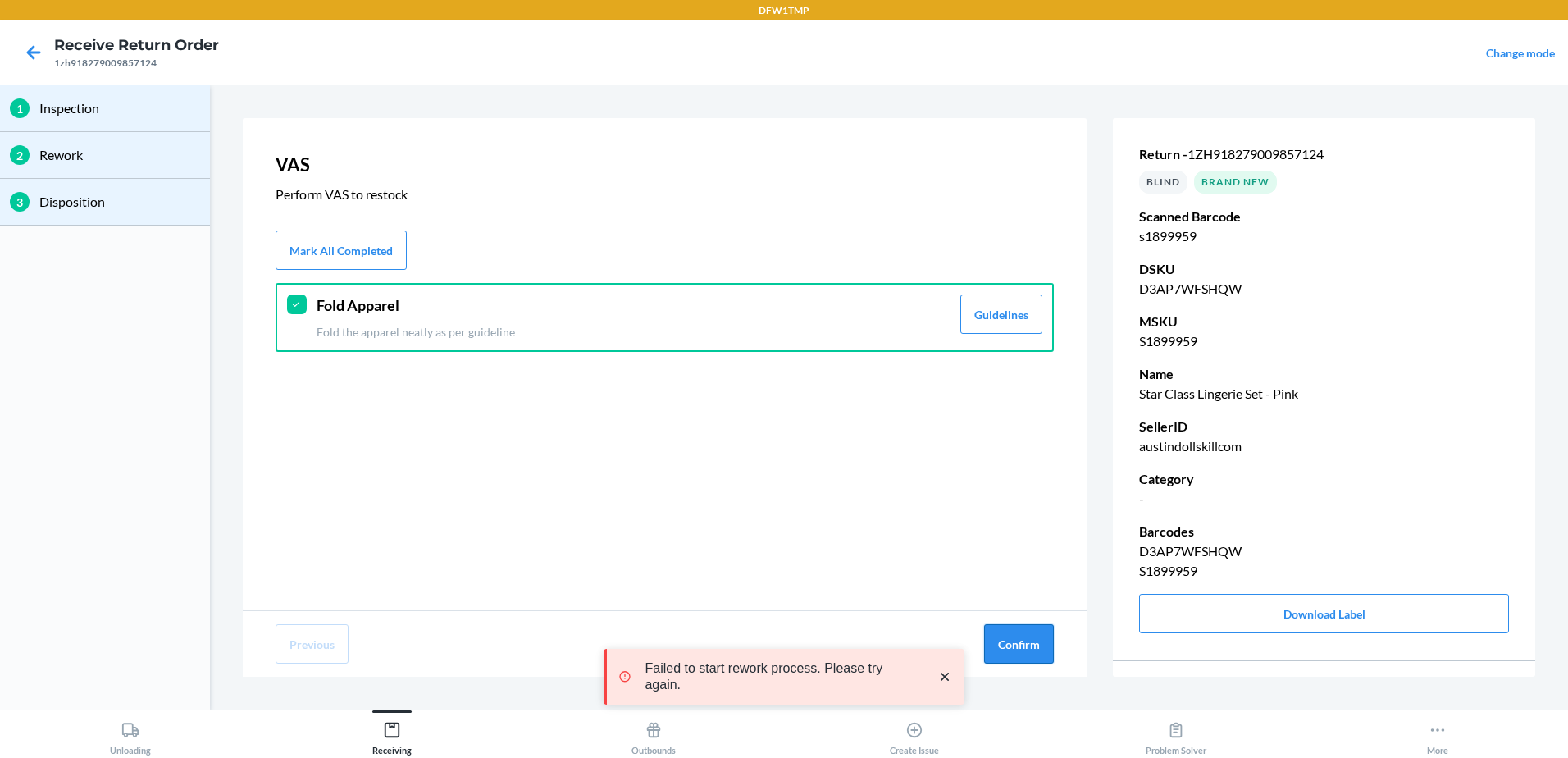
click at [1006, 632] on button "Confirm" at bounding box center [1020, 643] width 70 height 40
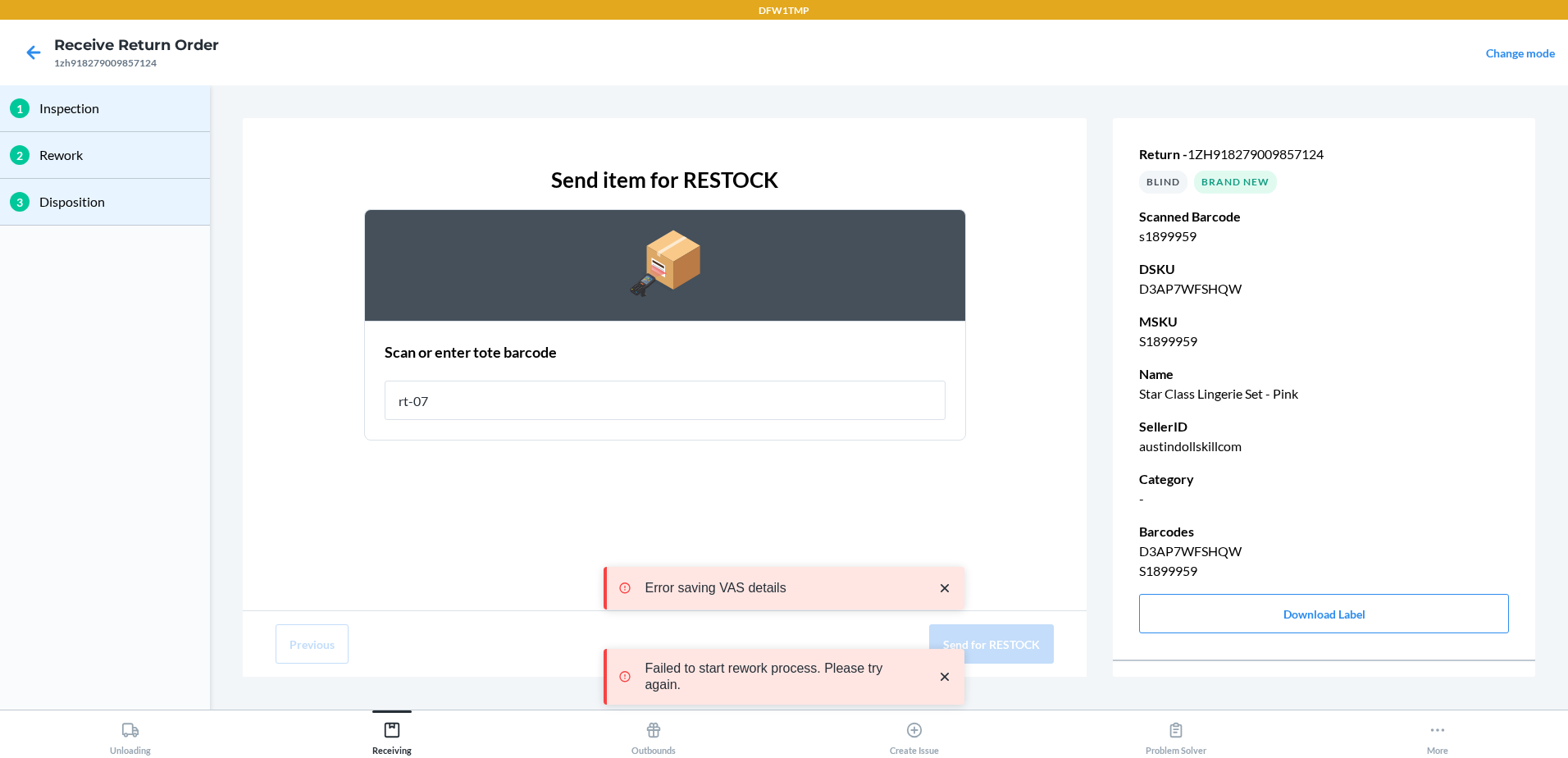
type input "rt-07"
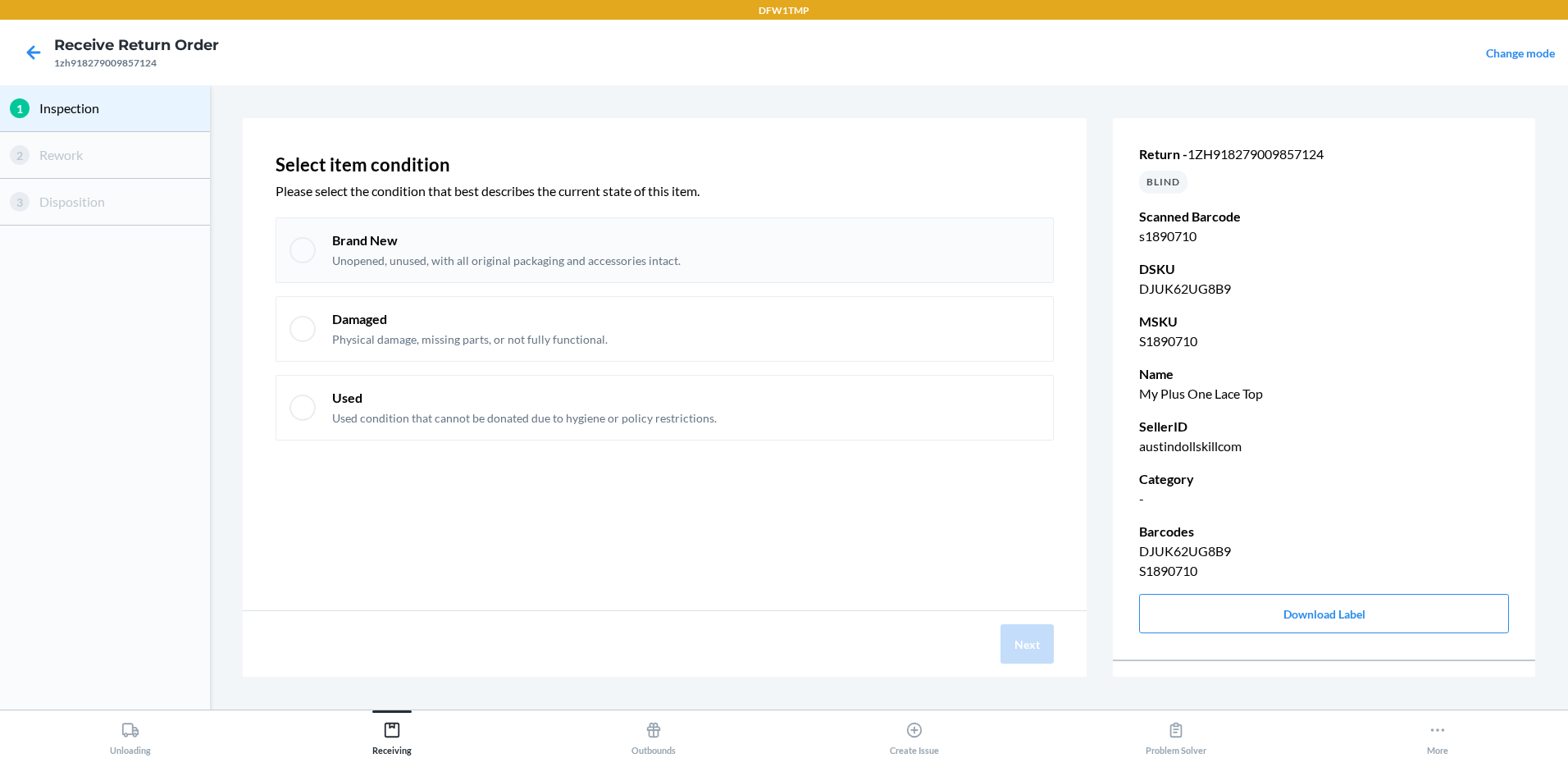
click at [715, 252] on div "Brand New Unopened, unused, with all original packaging and accessories intact." at bounding box center [686, 249] width 708 height 38
checkbox input "true"
click at [1036, 654] on button "Next" at bounding box center [1027, 643] width 53 height 40
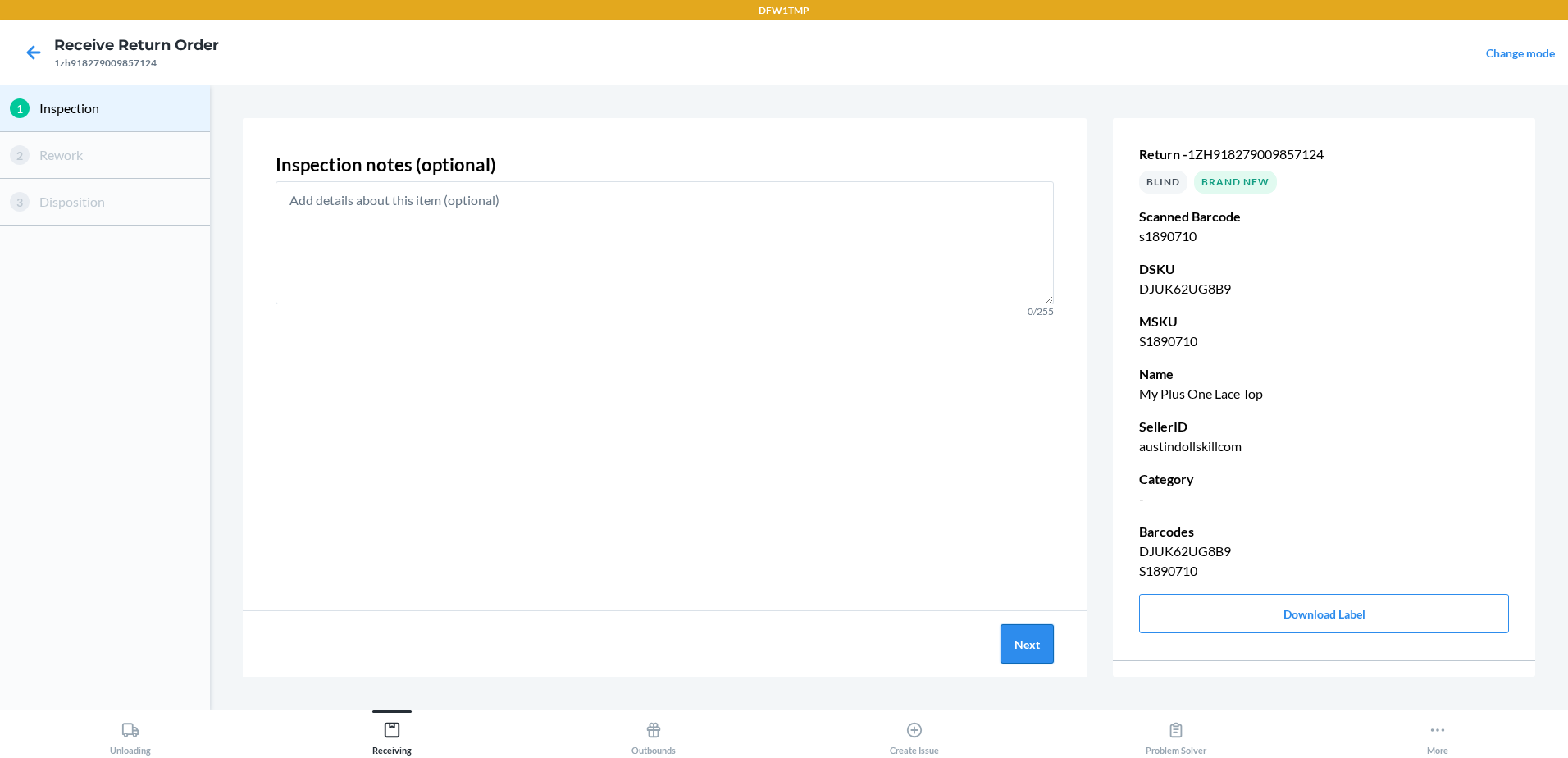
click at [1025, 637] on button "Next" at bounding box center [1027, 643] width 53 height 40
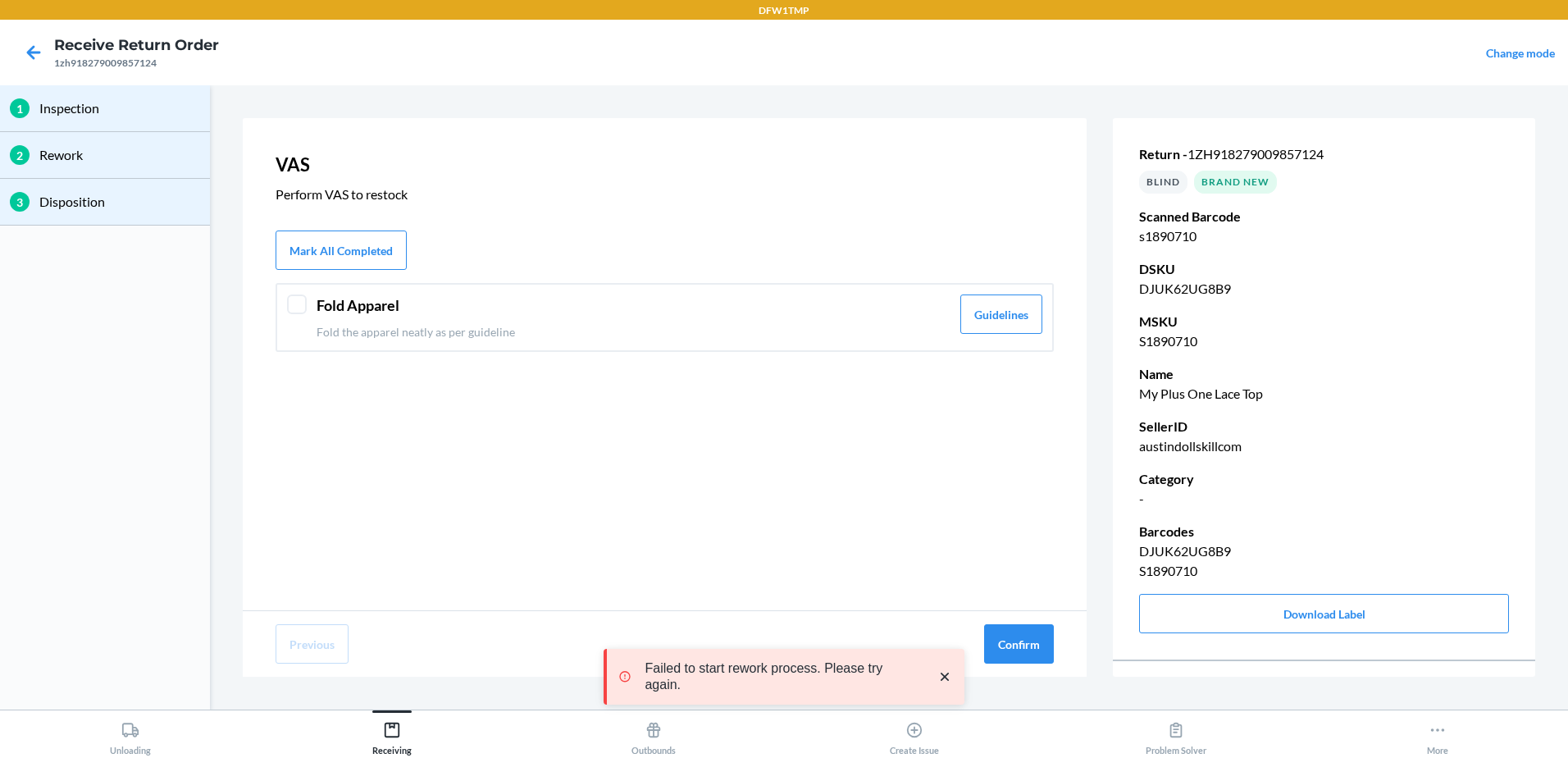
drag, startPoint x: 736, startPoint y: 334, endPoint x: 850, endPoint y: 457, distance: 167.7
click at [736, 335] on p "Fold the apparel neatly as per guideline" at bounding box center [633, 332] width 634 height 17
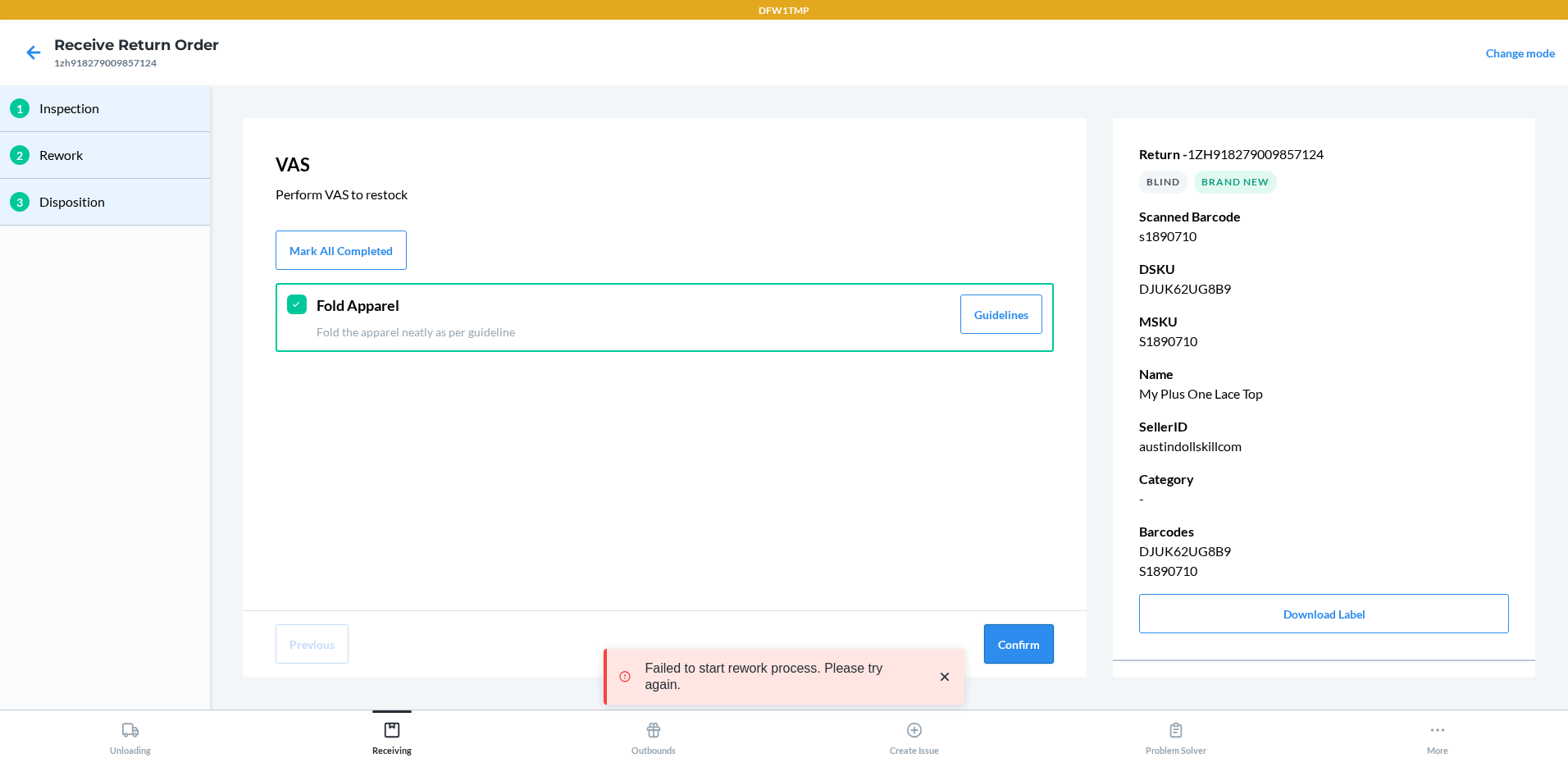
click at [1038, 652] on button "Confirm" at bounding box center [1020, 643] width 70 height 40
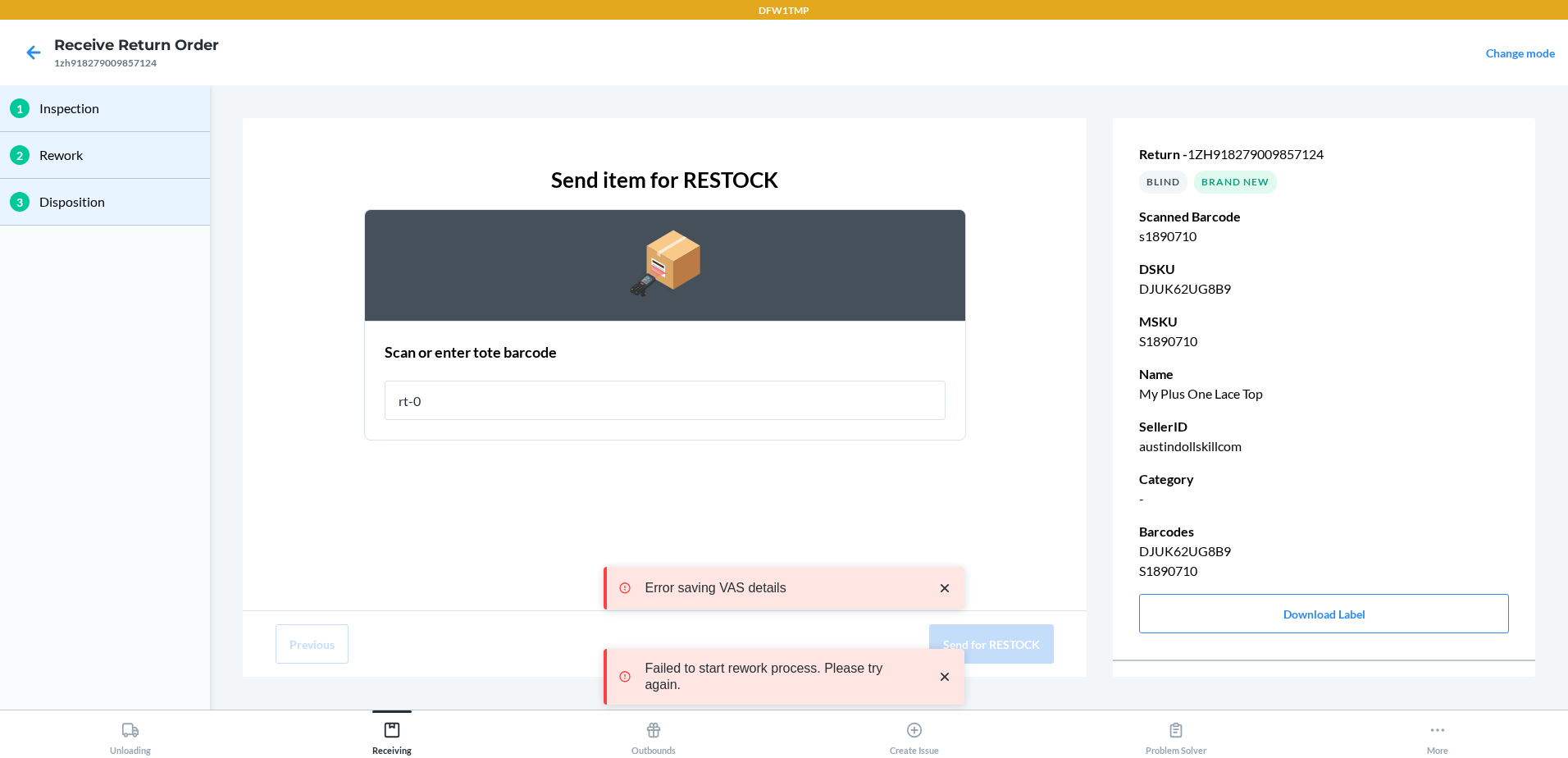
type input "rt-07"
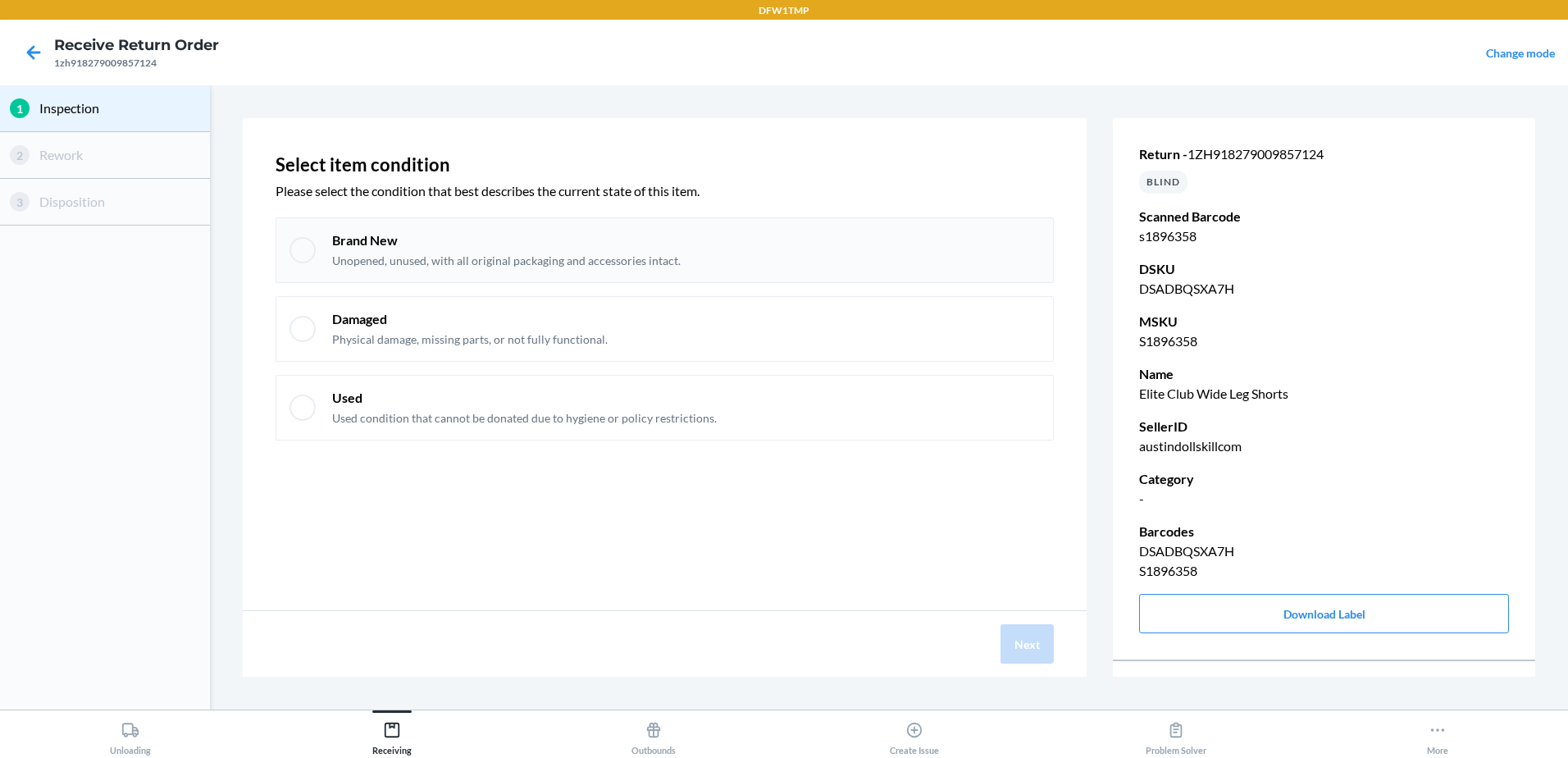
click at [946, 268] on div "Brand New Unopened, unused, with all original packaging and accessories intact." at bounding box center [686, 249] width 708 height 38
checkbox input "true"
click at [1045, 639] on button "Next" at bounding box center [1027, 643] width 53 height 40
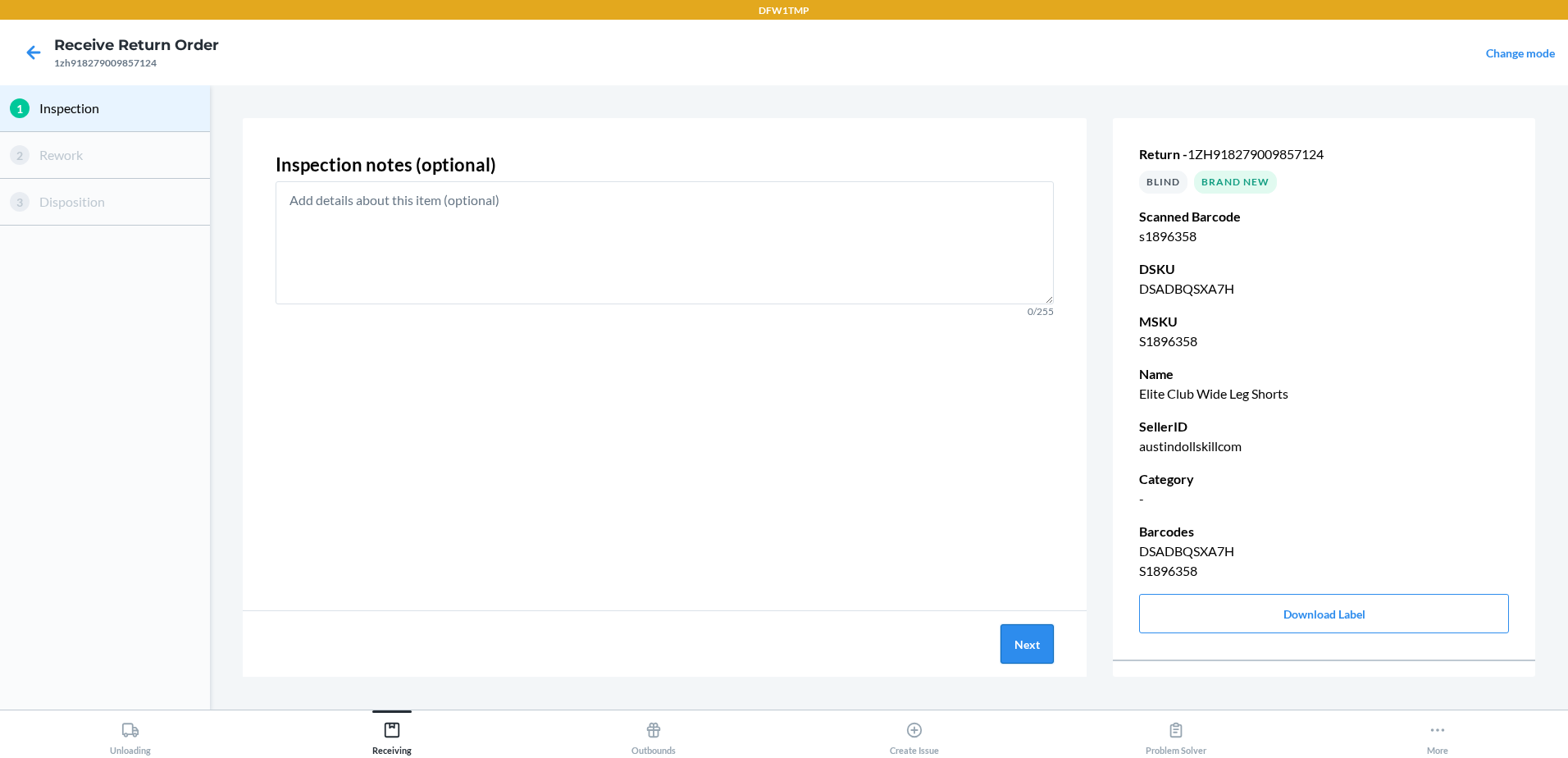
click at [1010, 657] on button "Next" at bounding box center [1027, 643] width 53 height 40
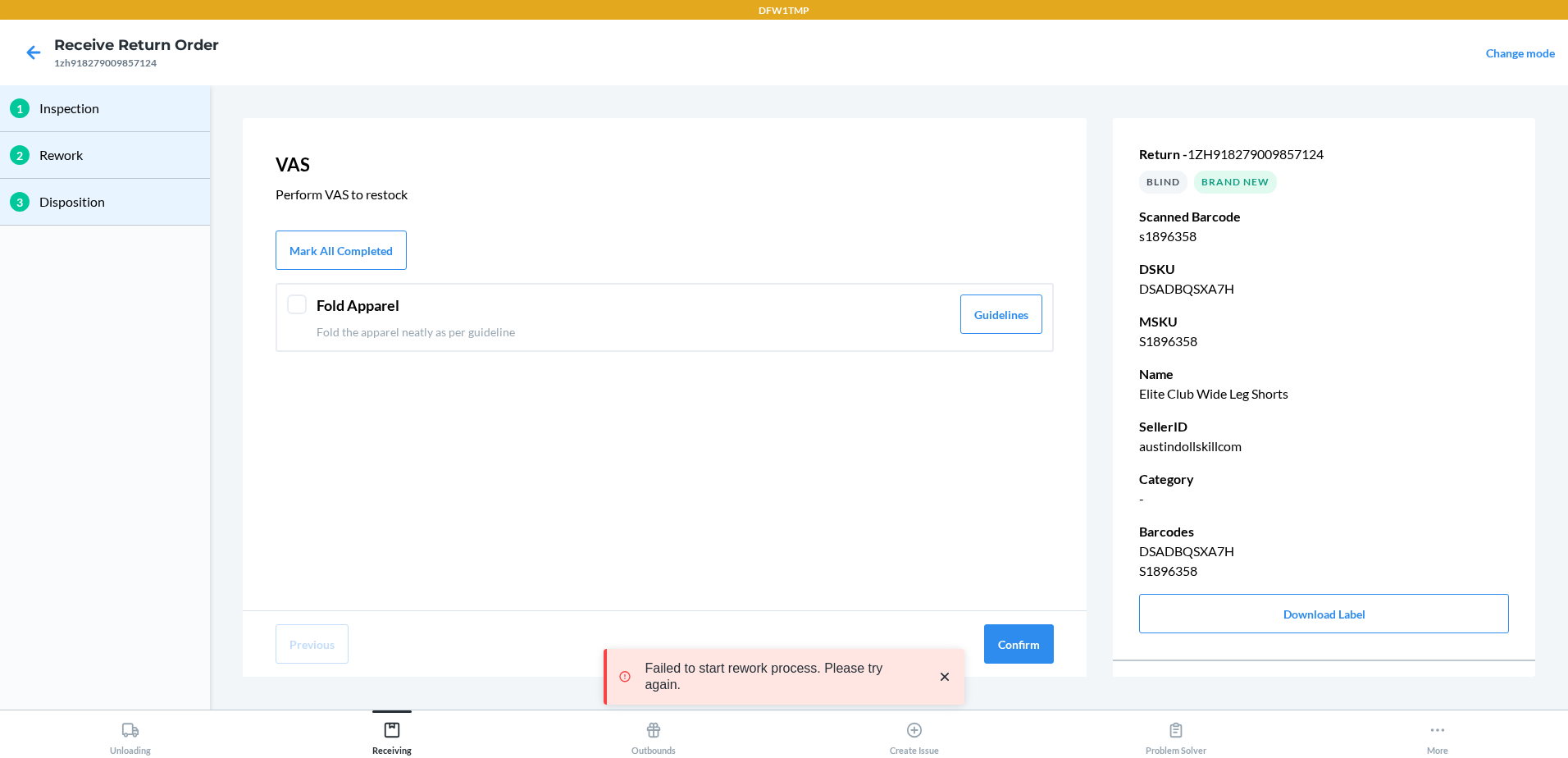
click at [901, 328] on p "Fold the apparel neatly as per guideline" at bounding box center [633, 332] width 634 height 17
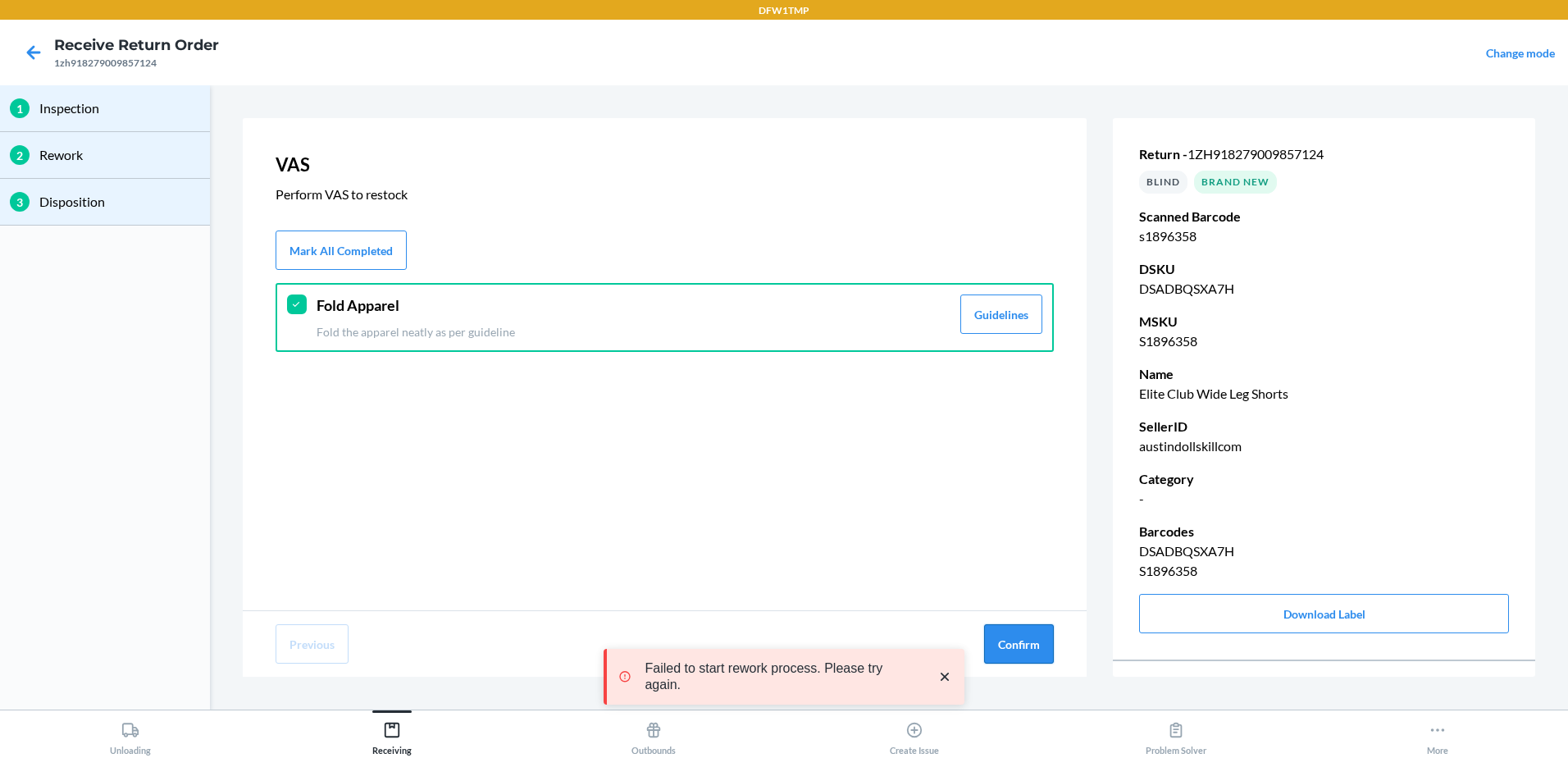
click at [1008, 643] on button "Confirm" at bounding box center [1020, 643] width 70 height 40
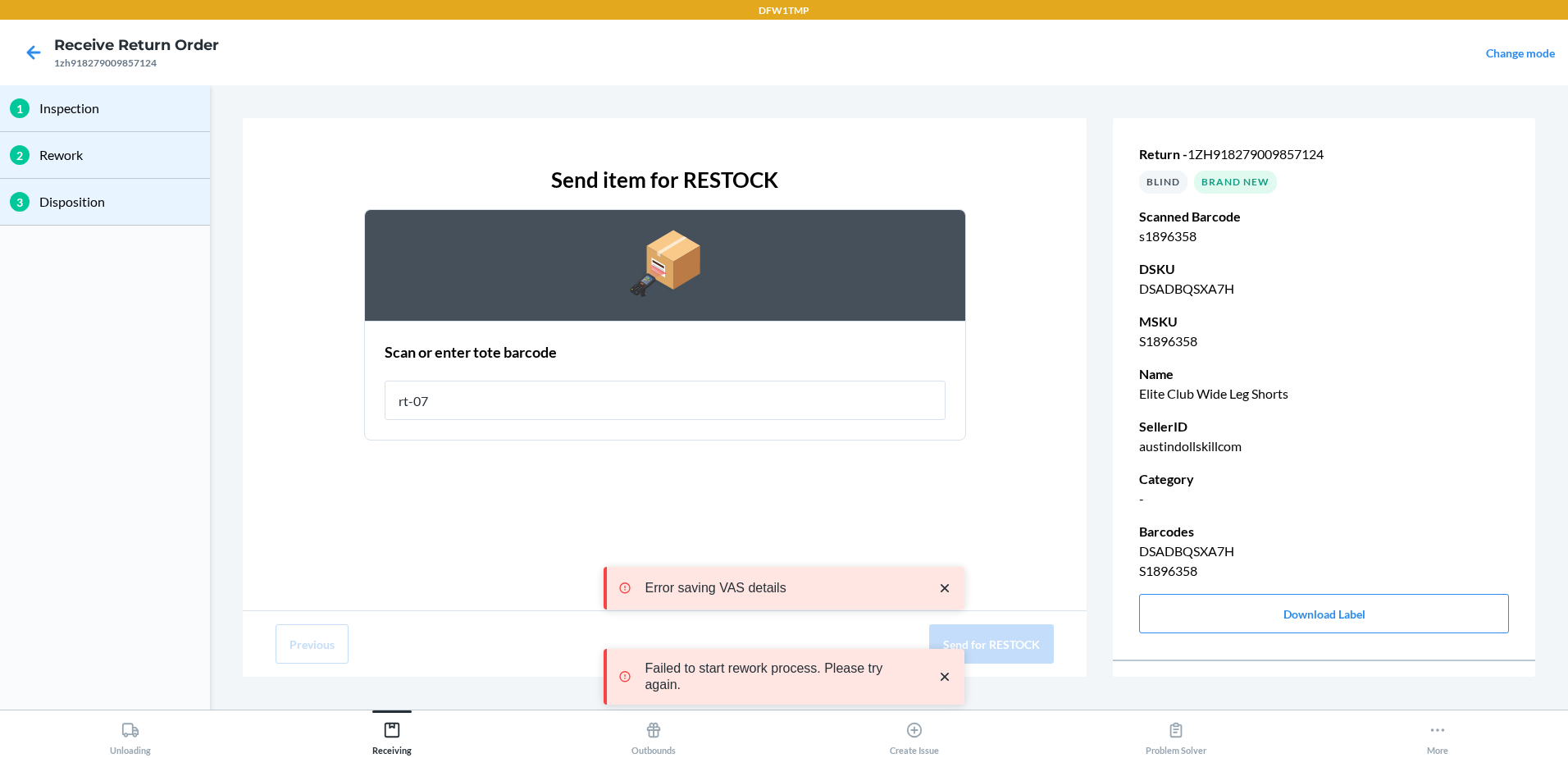
type input "rt-07"
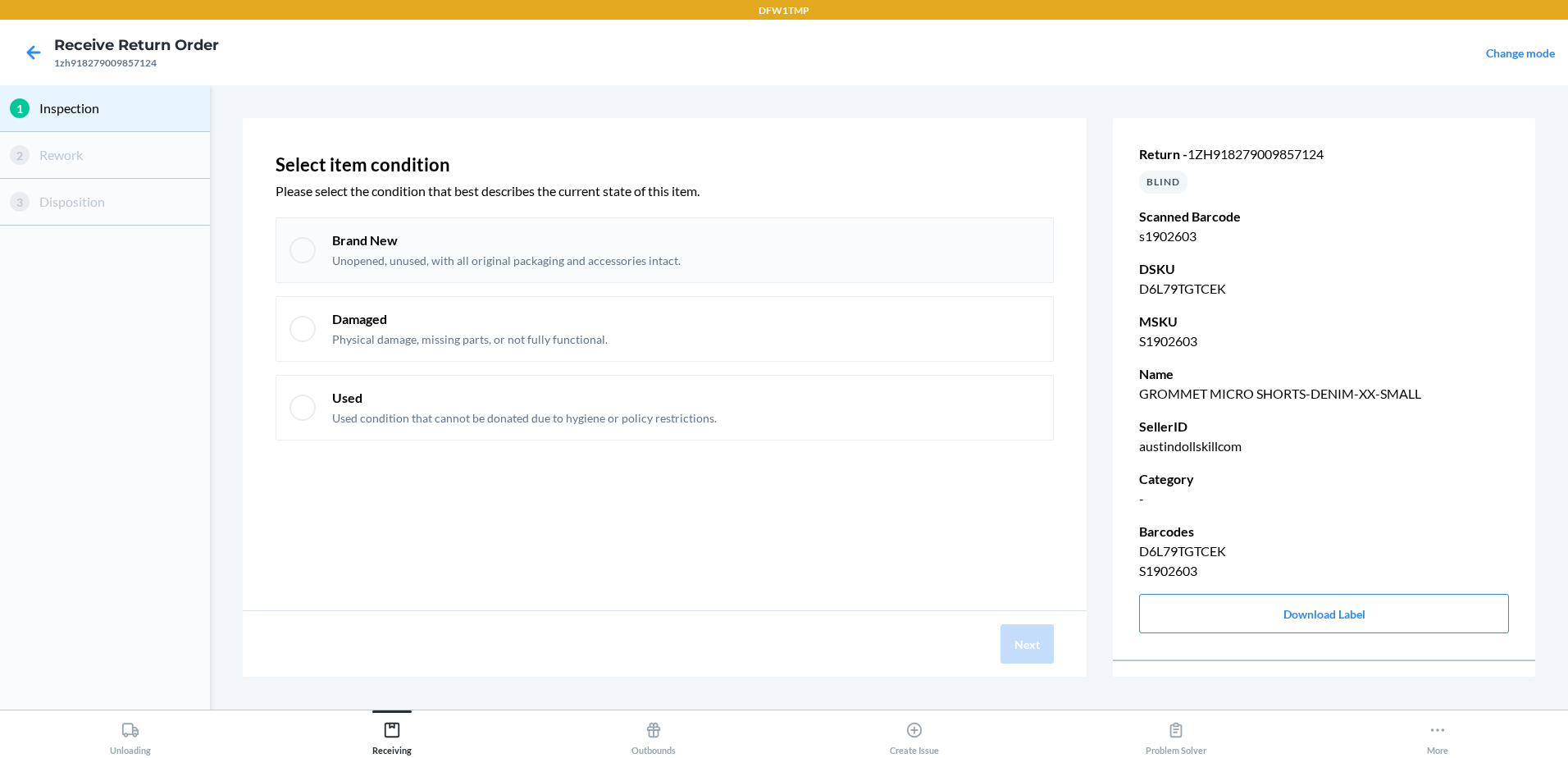
click at [689, 260] on div "Brand New Unopened, unused, with all original packaging and accessories intact." at bounding box center [686, 249] width 708 height 38
checkbox input "true"
click at [1029, 650] on button "Next" at bounding box center [1027, 643] width 53 height 40
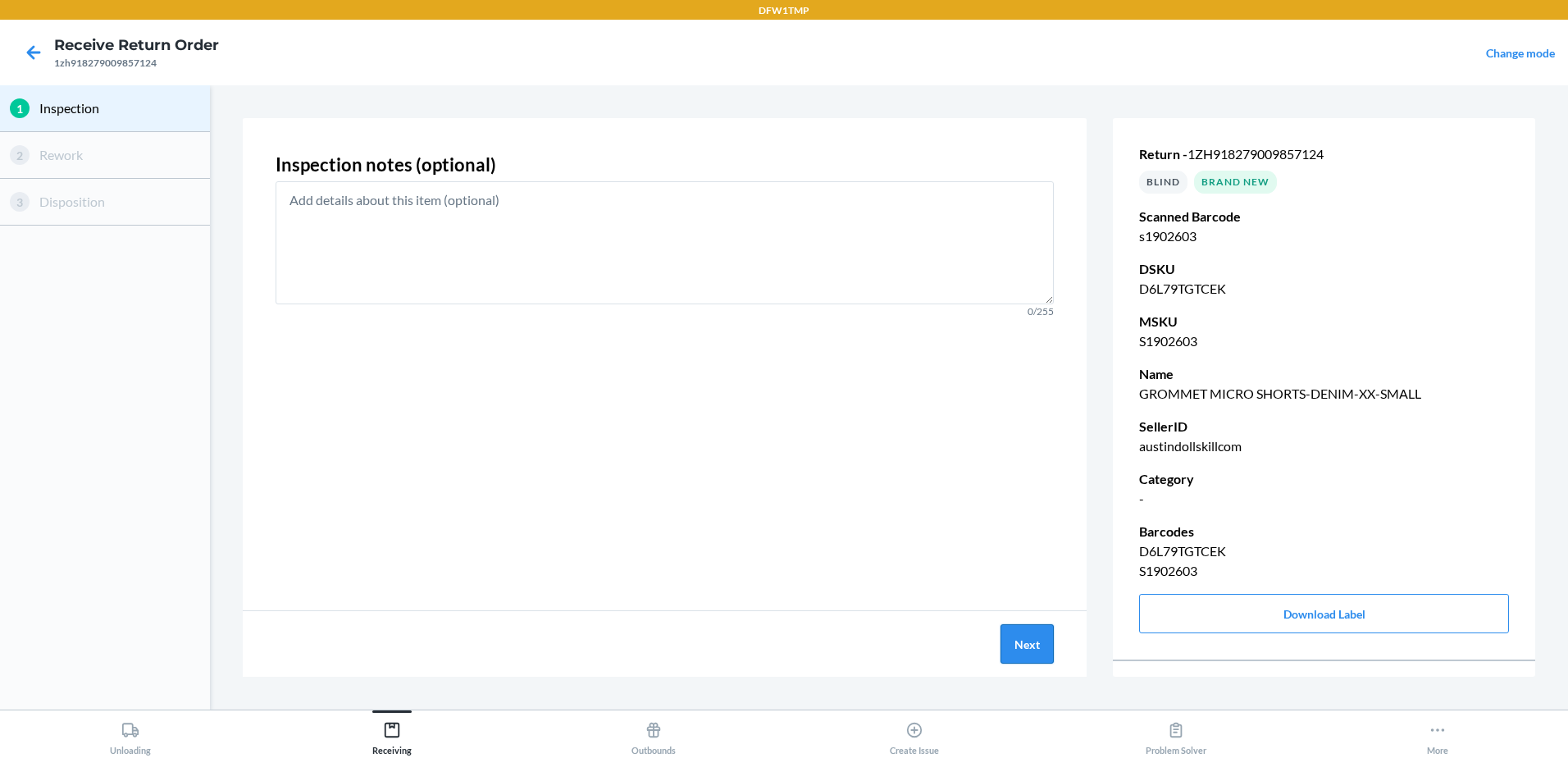
click at [1011, 644] on button "Next" at bounding box center [1027, 643] width 53 height 40
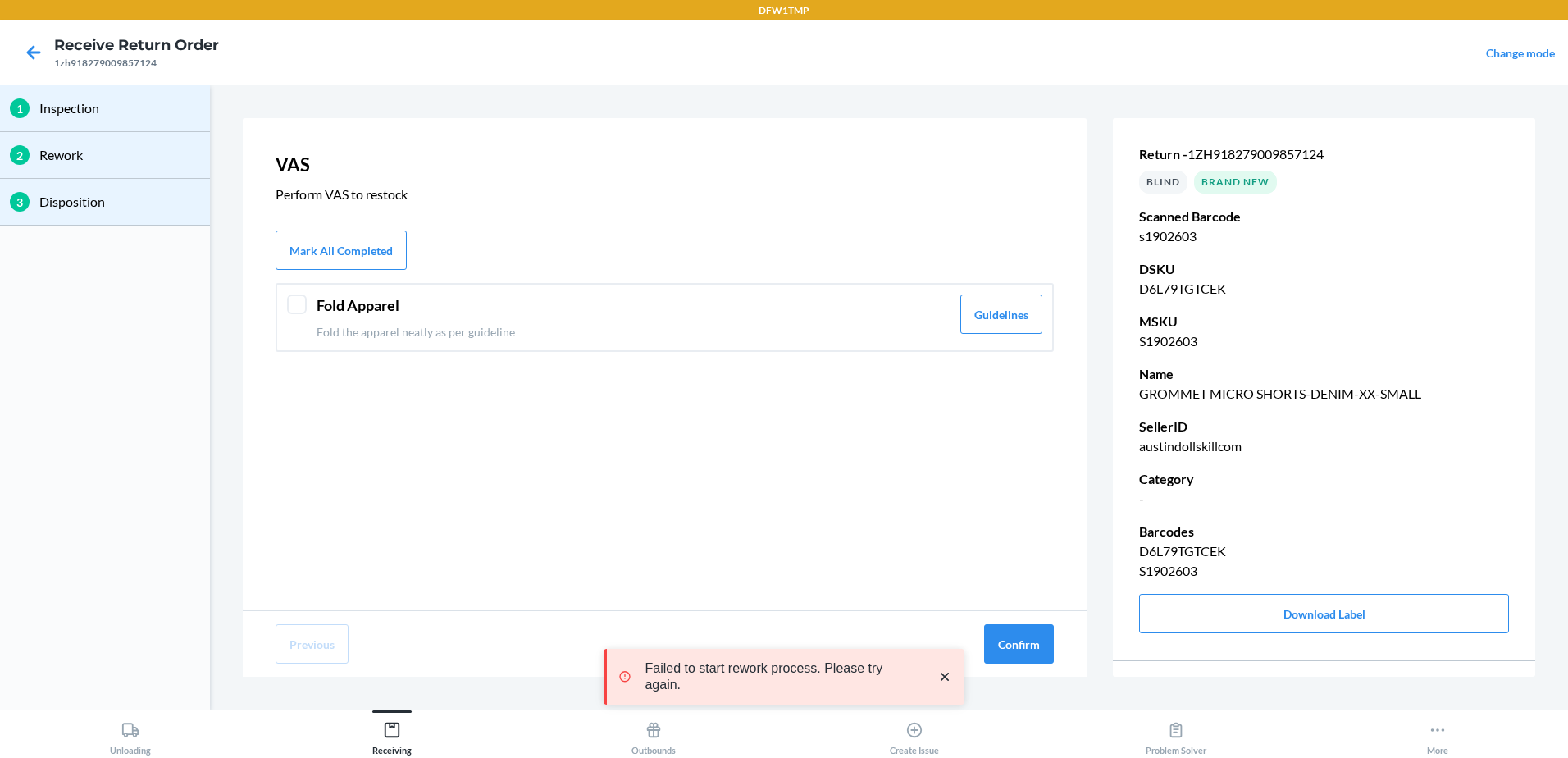
click at [701, 317] on div "Fold Apparel Fold the apparel neatly as per guideline" at bounding box center [633, 316] width 634 height 45
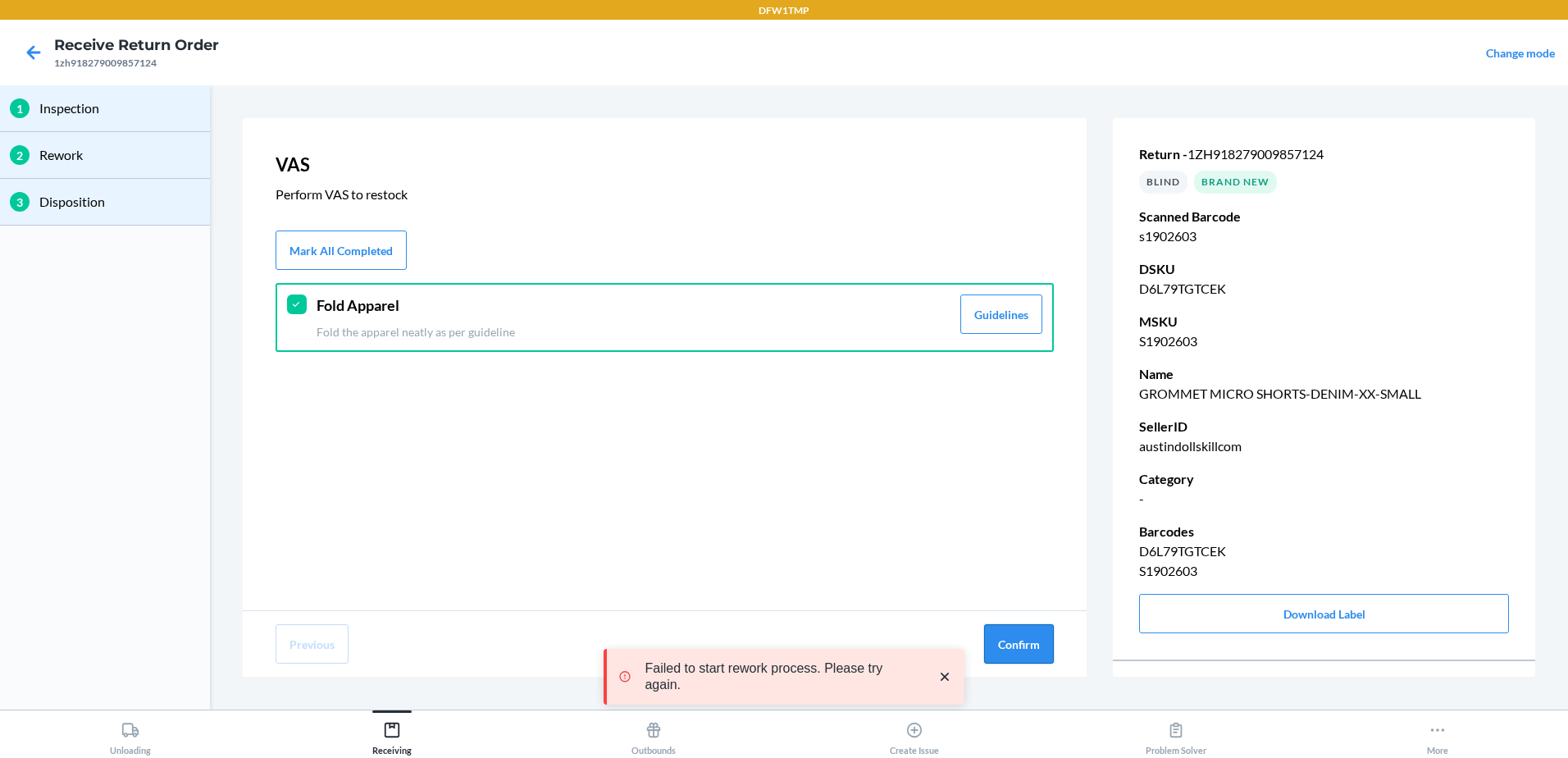
click at [995, 639] on button "Confirm" at bounding box center [1020, 643] width 70 height 40
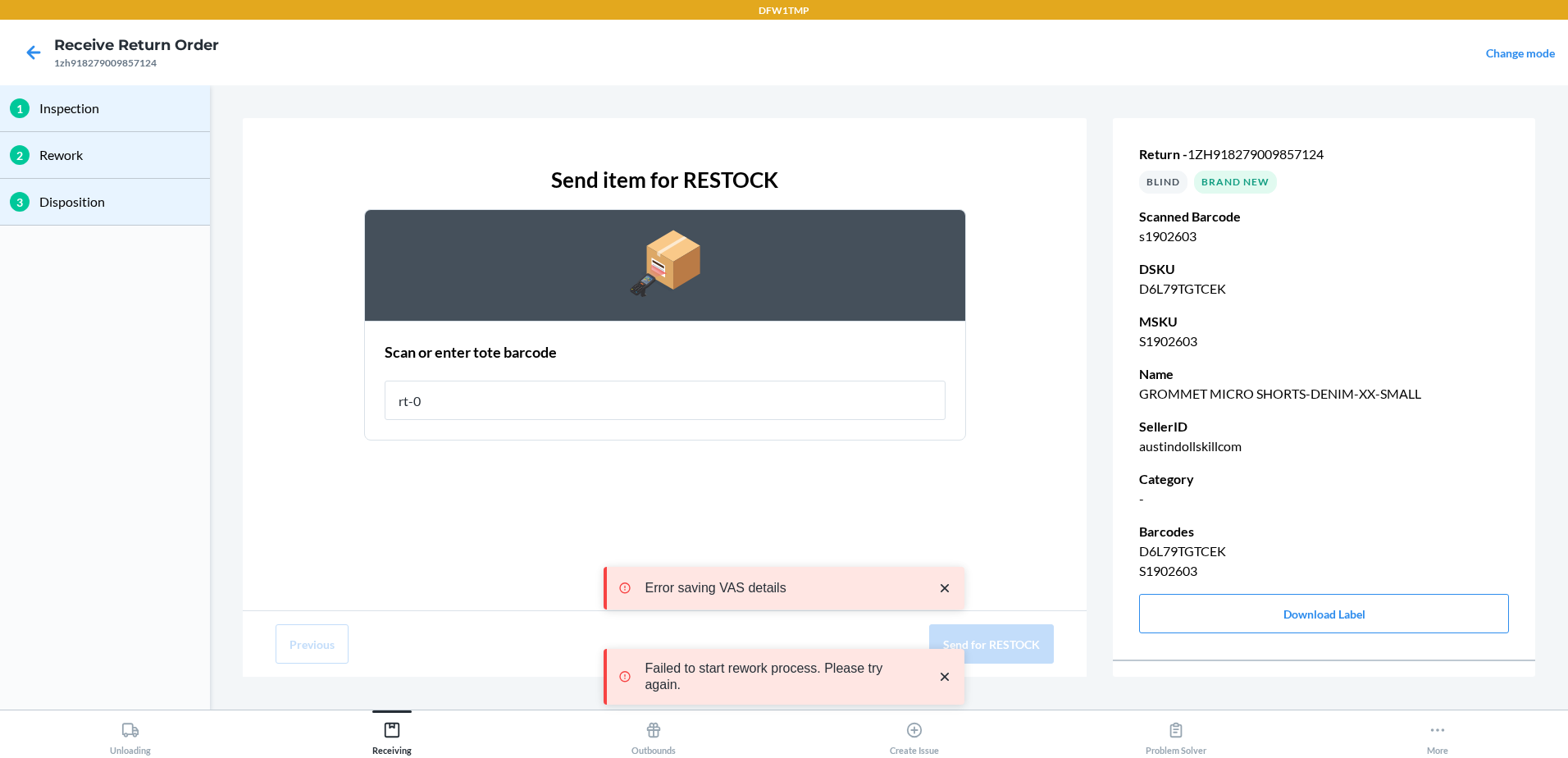
type input "rt-07"
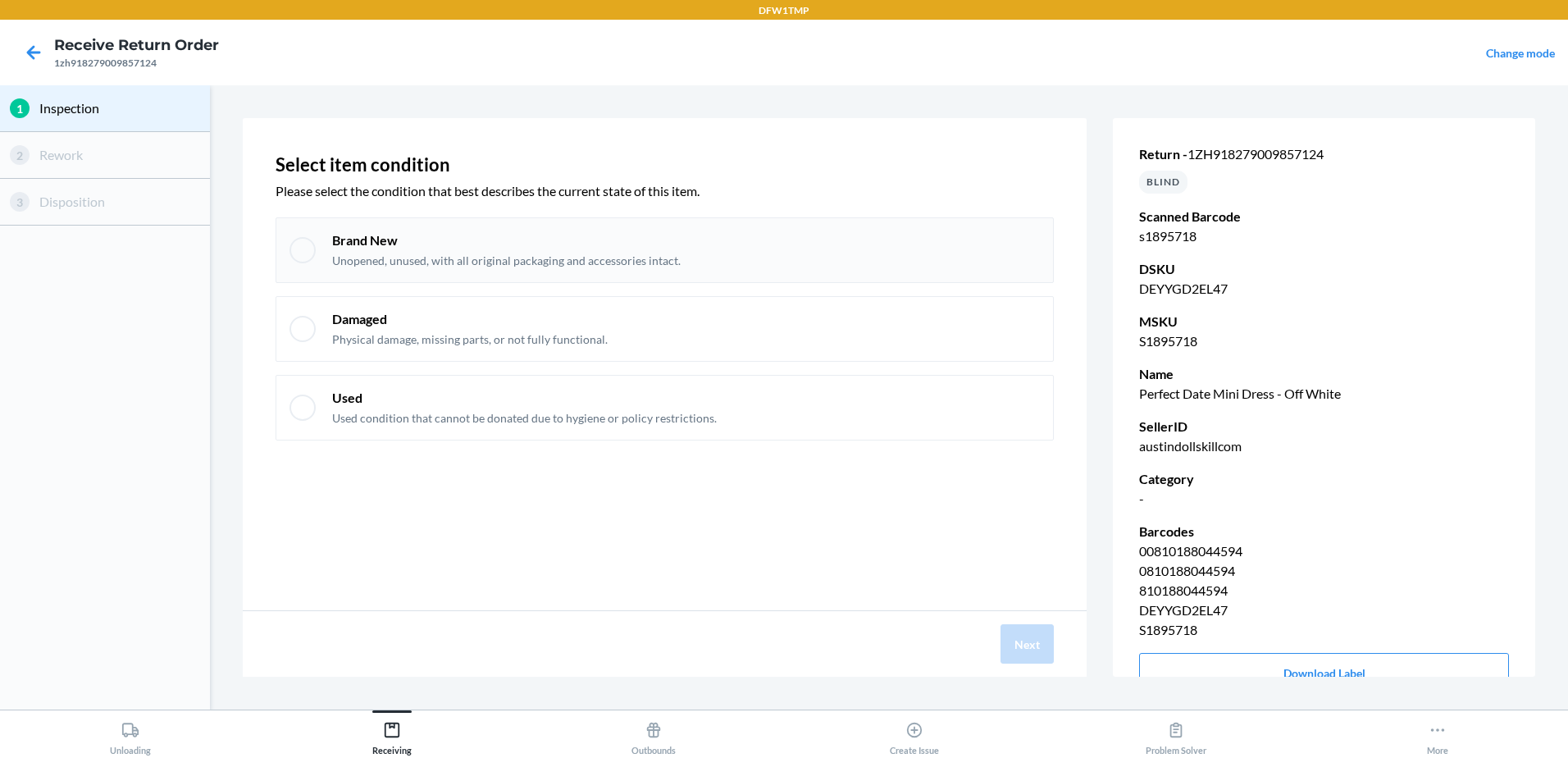
click at [617, 226] on div "Brand New Unopened, unused, with all original packaging and accessories intact." at bounding box center [665, 250] width 779 height 66
checkbox input "true"
click at [1022, 637] on button "Next" at bounding box center [1027, 643] width 53 height 40
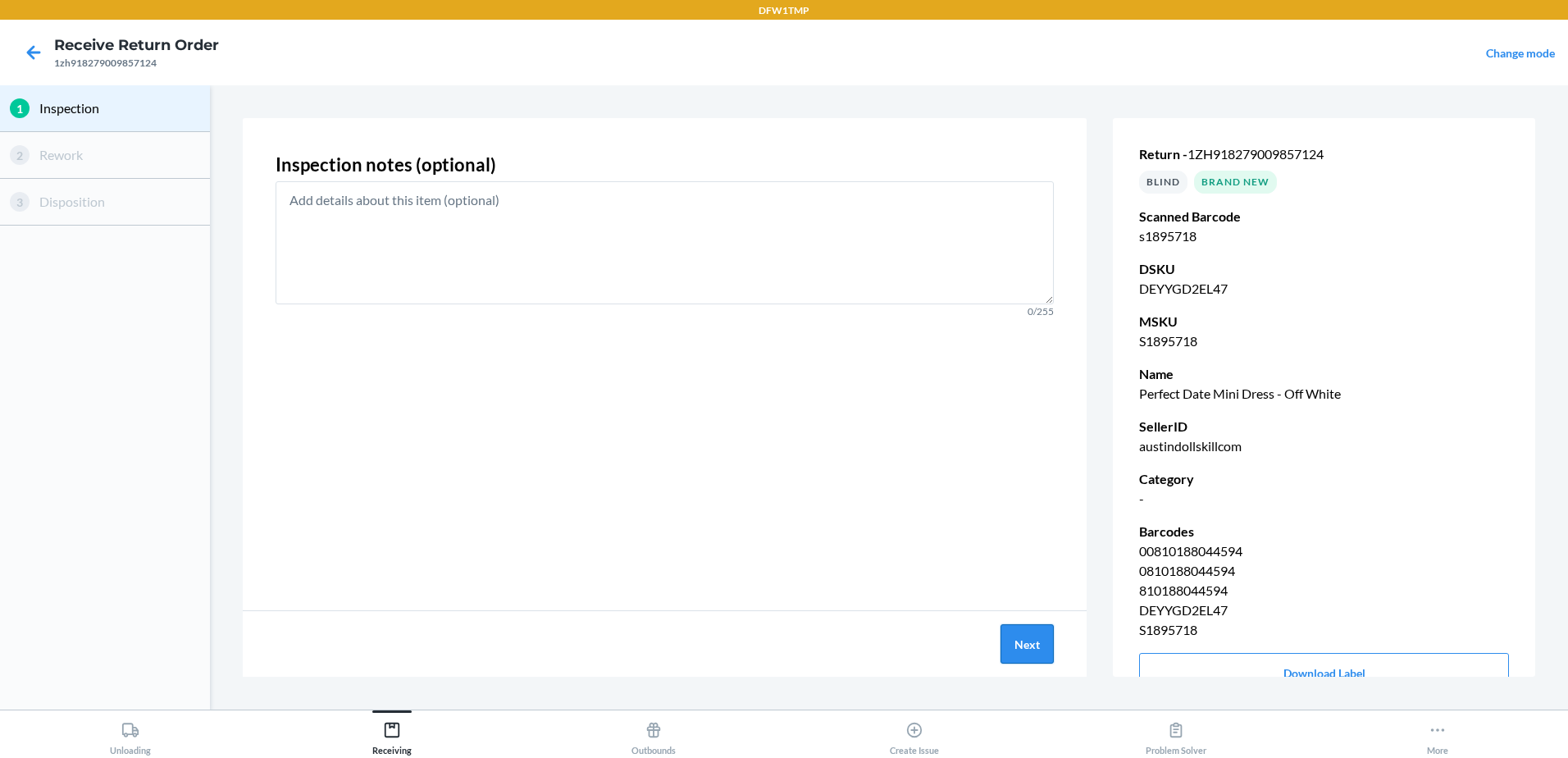
click at [1033, 639] on button "Next" at bounding box center [1027, 643] width 53 height 40
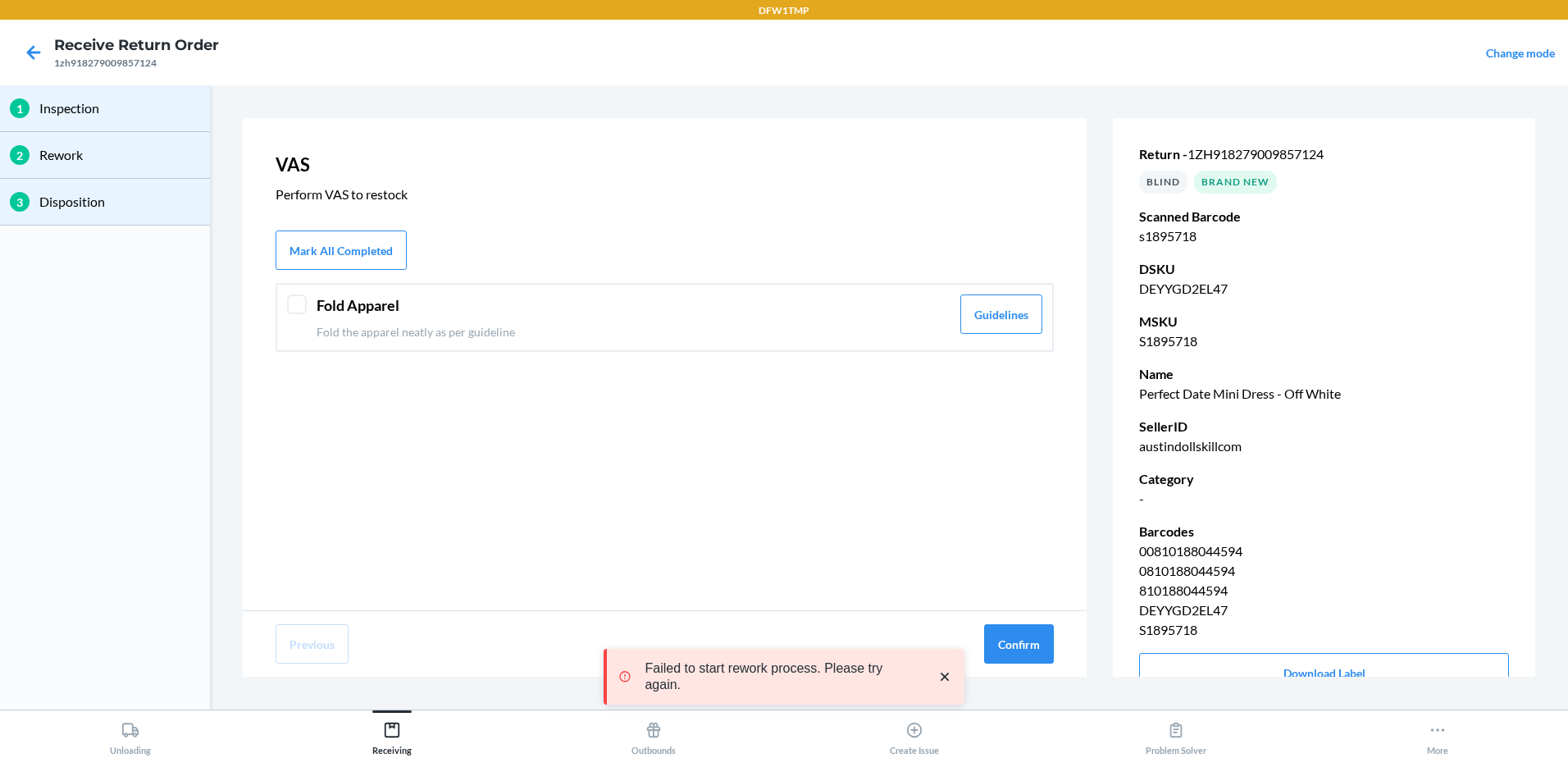
click at [789, 329] on p "Fold the apparel neatly as per guideline" at bounding box center [633, 332] width 634 height 17
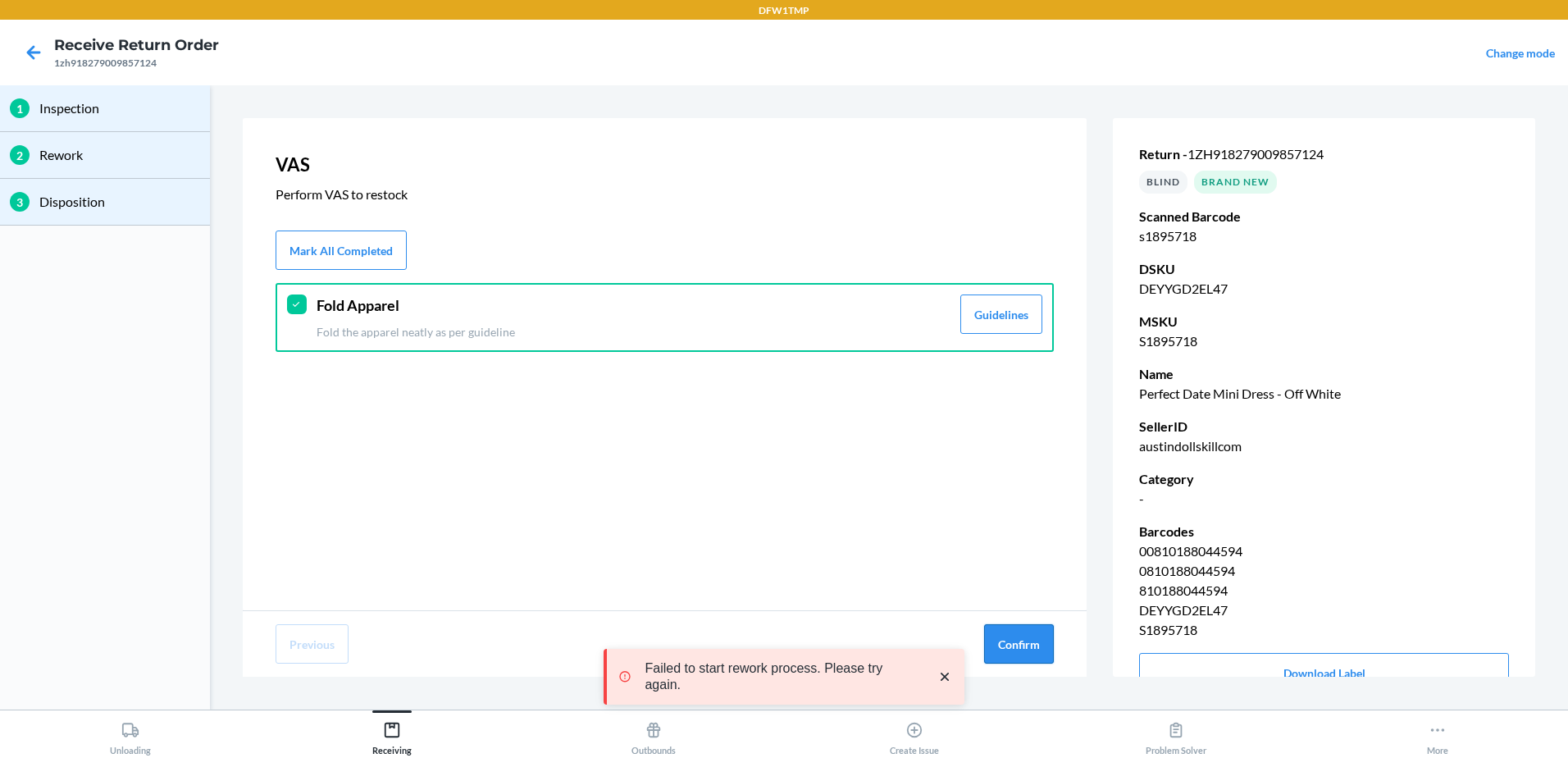
click at [991, 639] on button "Confirm" at bounding box center [1020, 643] width 70 height 40
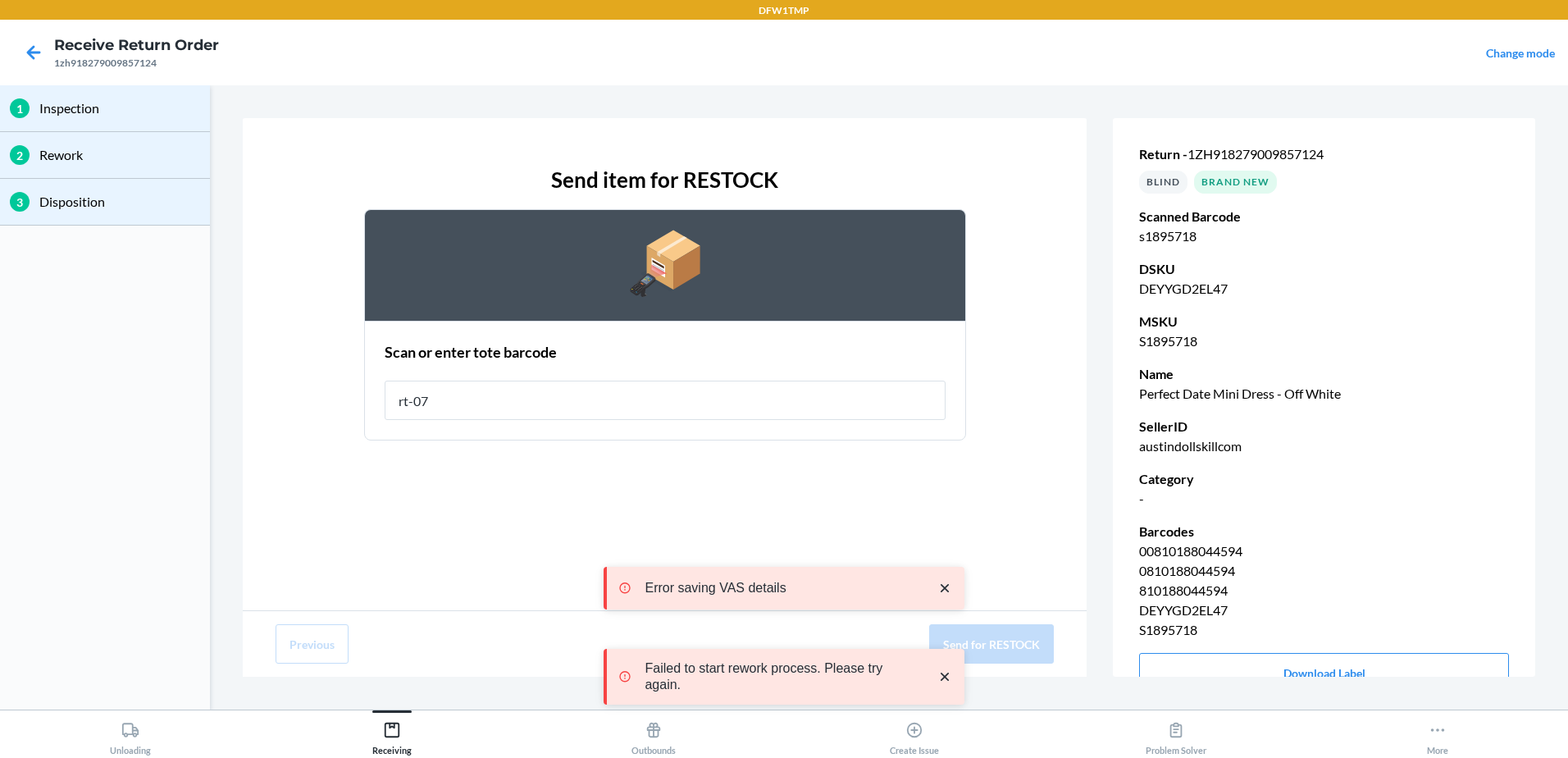
type input "rt-07"
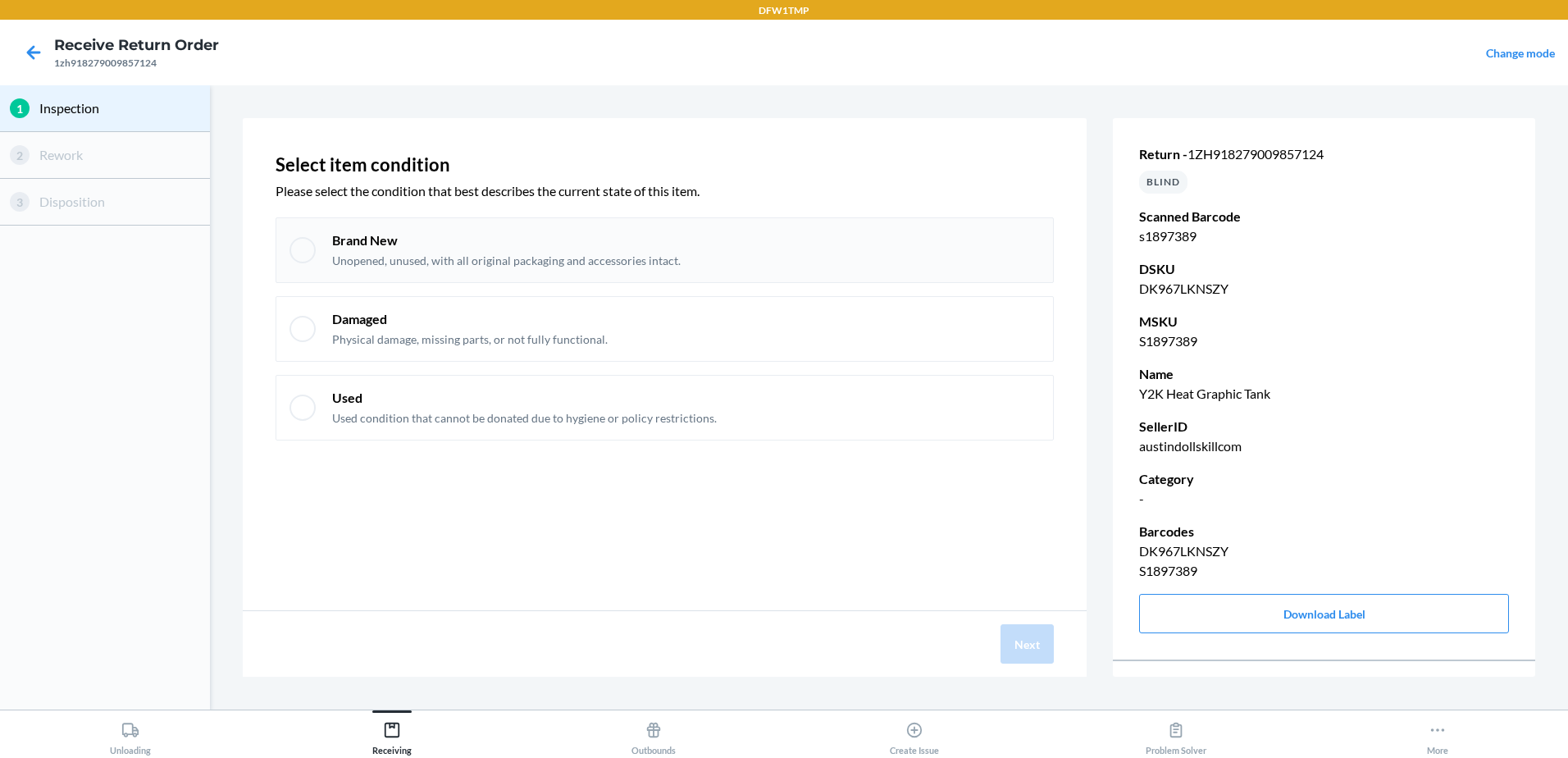
click at [743, 268] on div "Brand New Unopened, unused, with all original packaging and accessories intact." at bounding box center [686, 249] width 708 height 38
checkbox input "true"
click at [1025, 649] on button "Next" at bounding box center [1027, 643] width 53 height 40
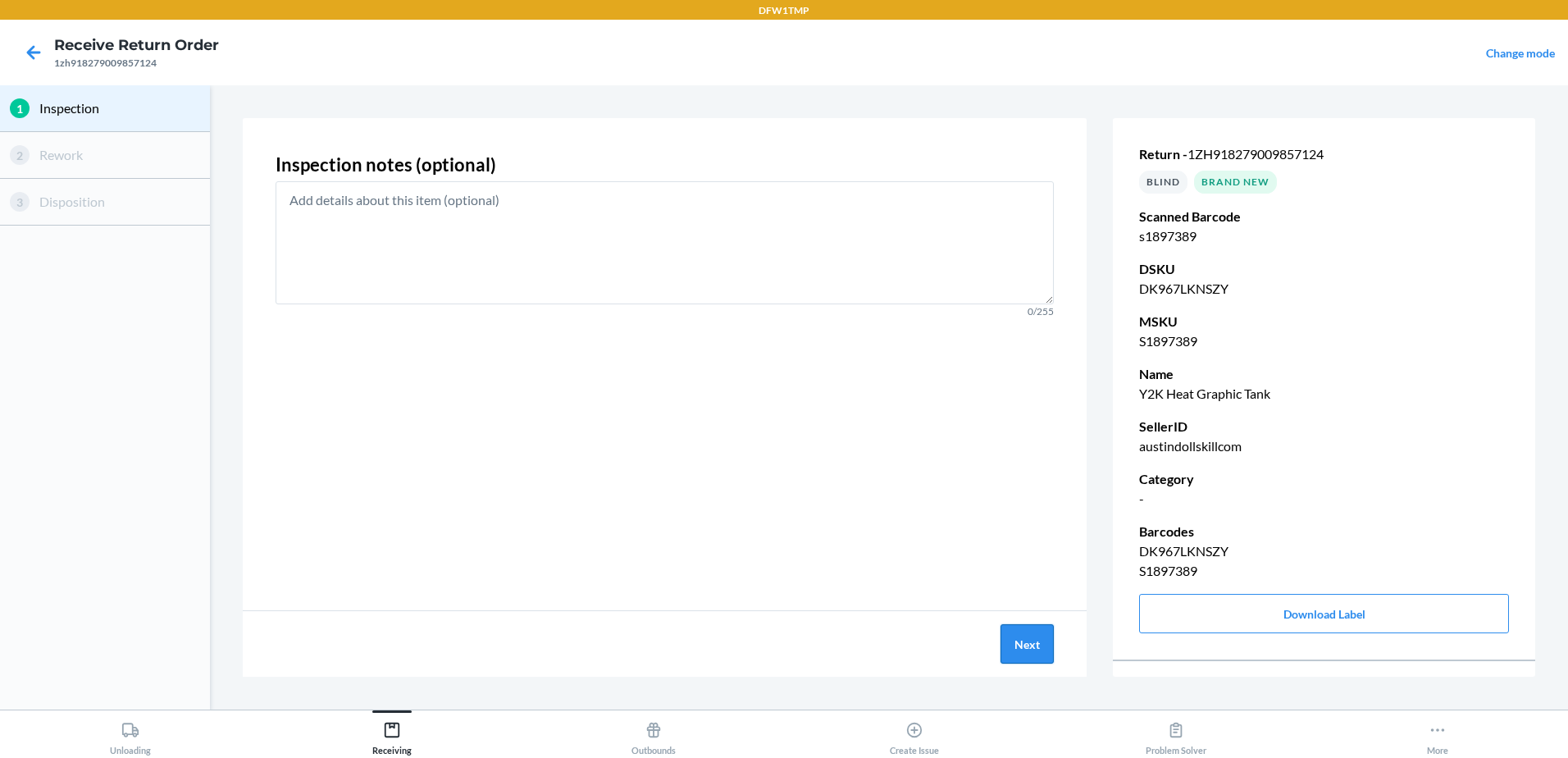
click at [1018, 639] on button "Next" at bounding box center [1027, 643] width 53 height 40
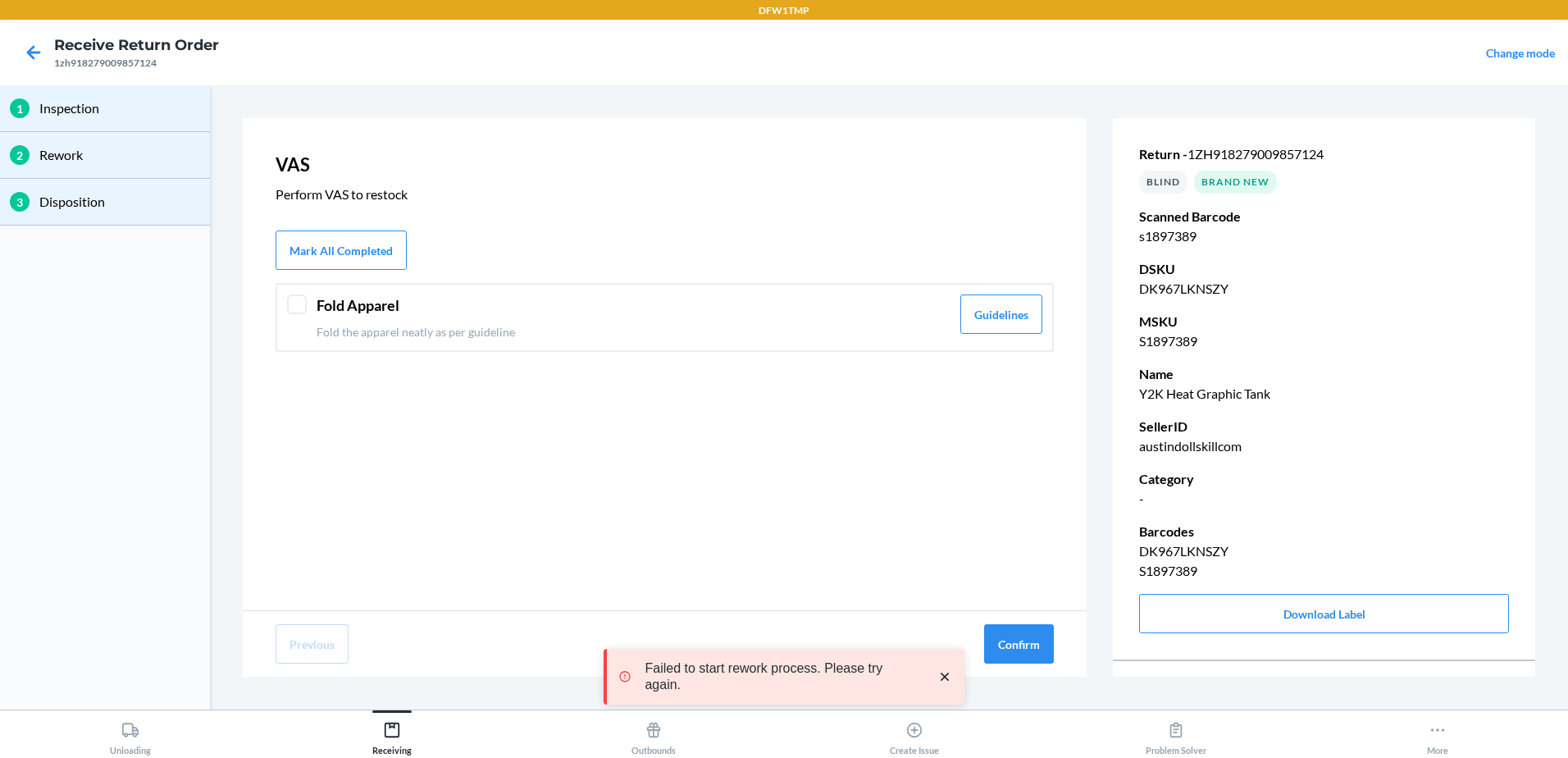
click at [663, 305] on header "Fold Apparel" at bounding box center [633, 305] width 634 height 22
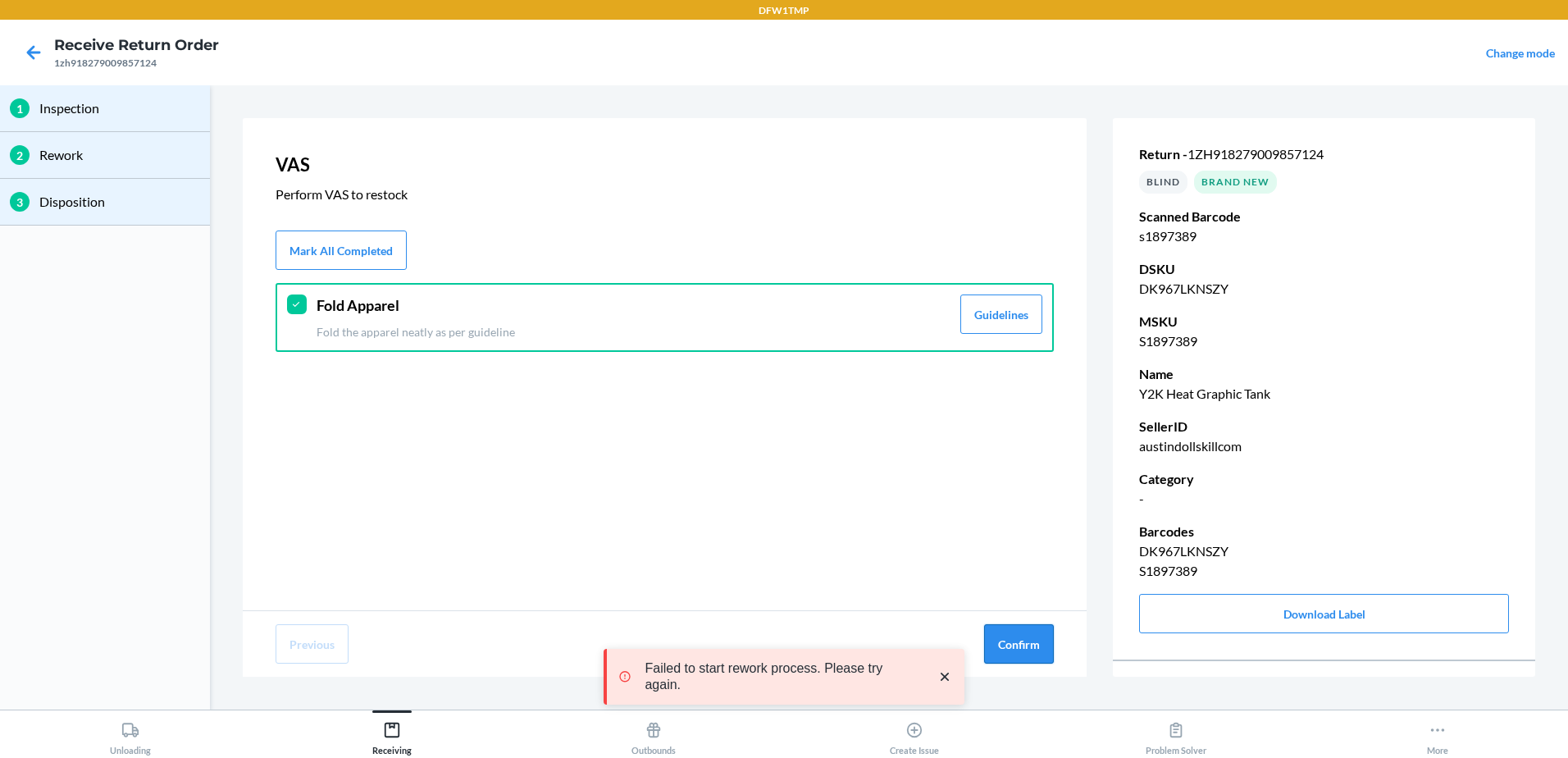
click at [1027, 629] on button "Confirm" at bounding box center [1020, 643] width 70 height 40
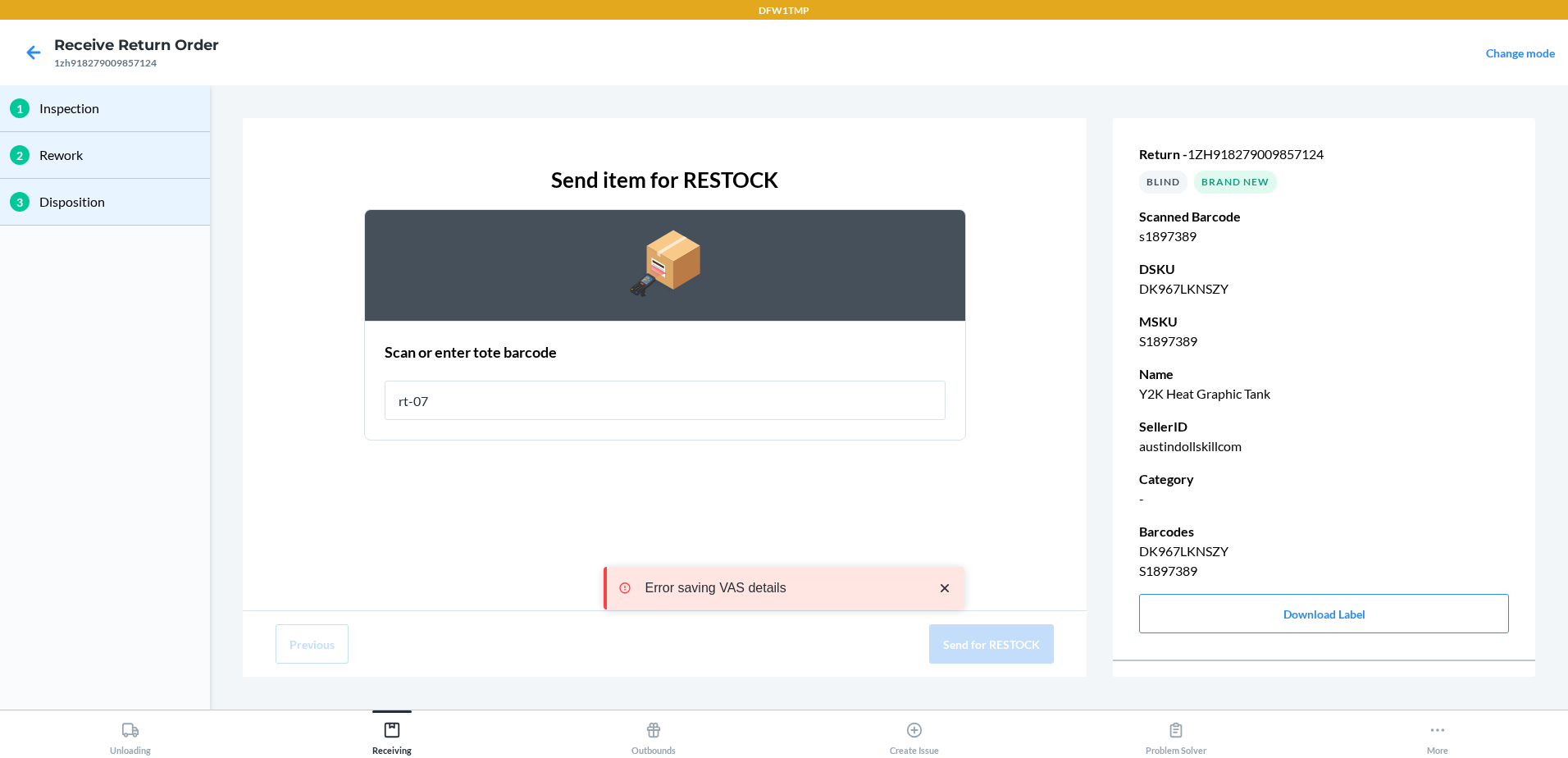
type input "rt-07"
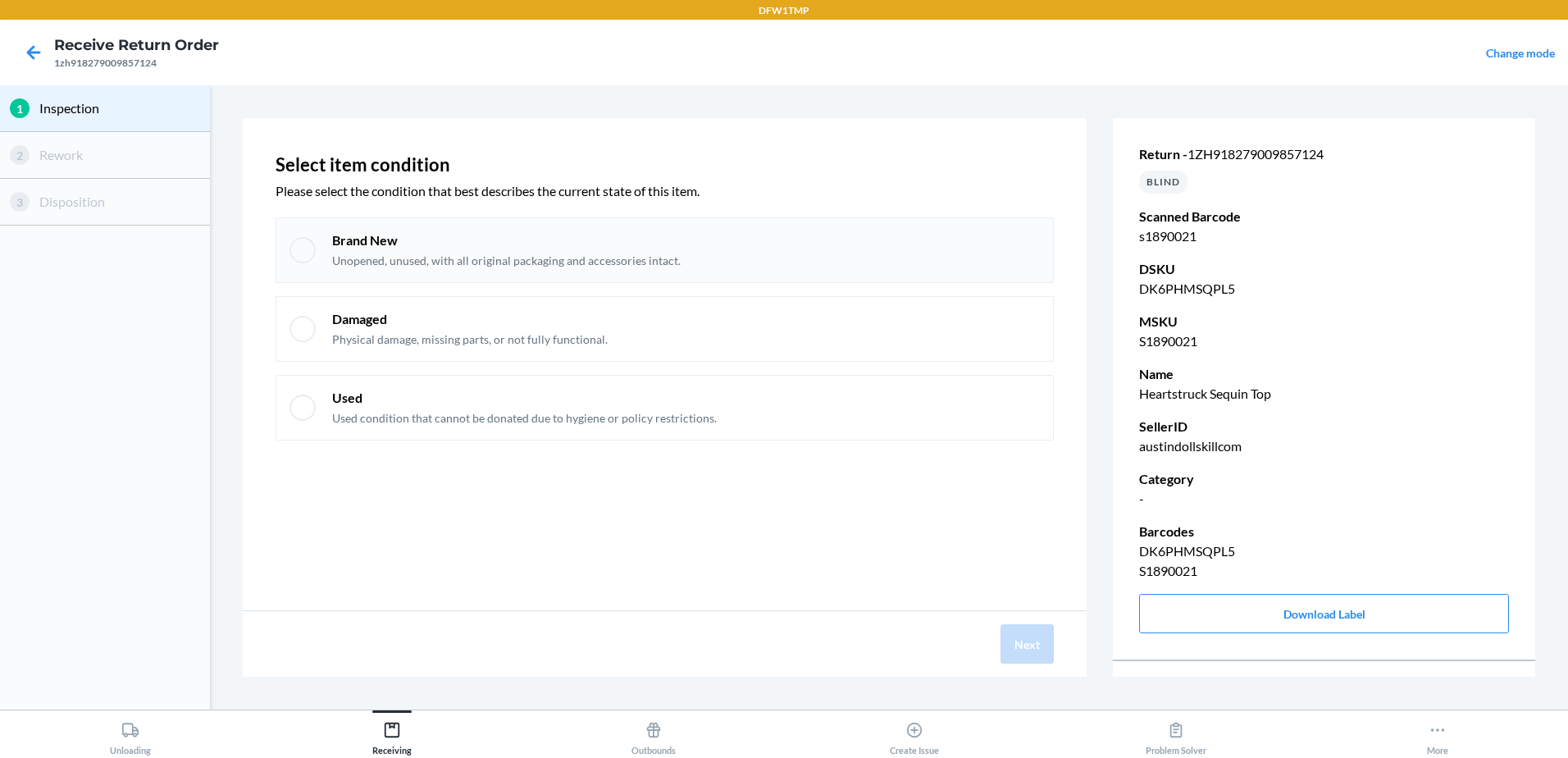
click at [846, 247] on div "Brand New Unopened, unused, with all original packaging and accessories intact." at bounding box center [686, 249] width 708 height 38
checkbox input "true"
click at [1043, 656] on button "Next" at bounding box center [1027, 643] width 53 height 40
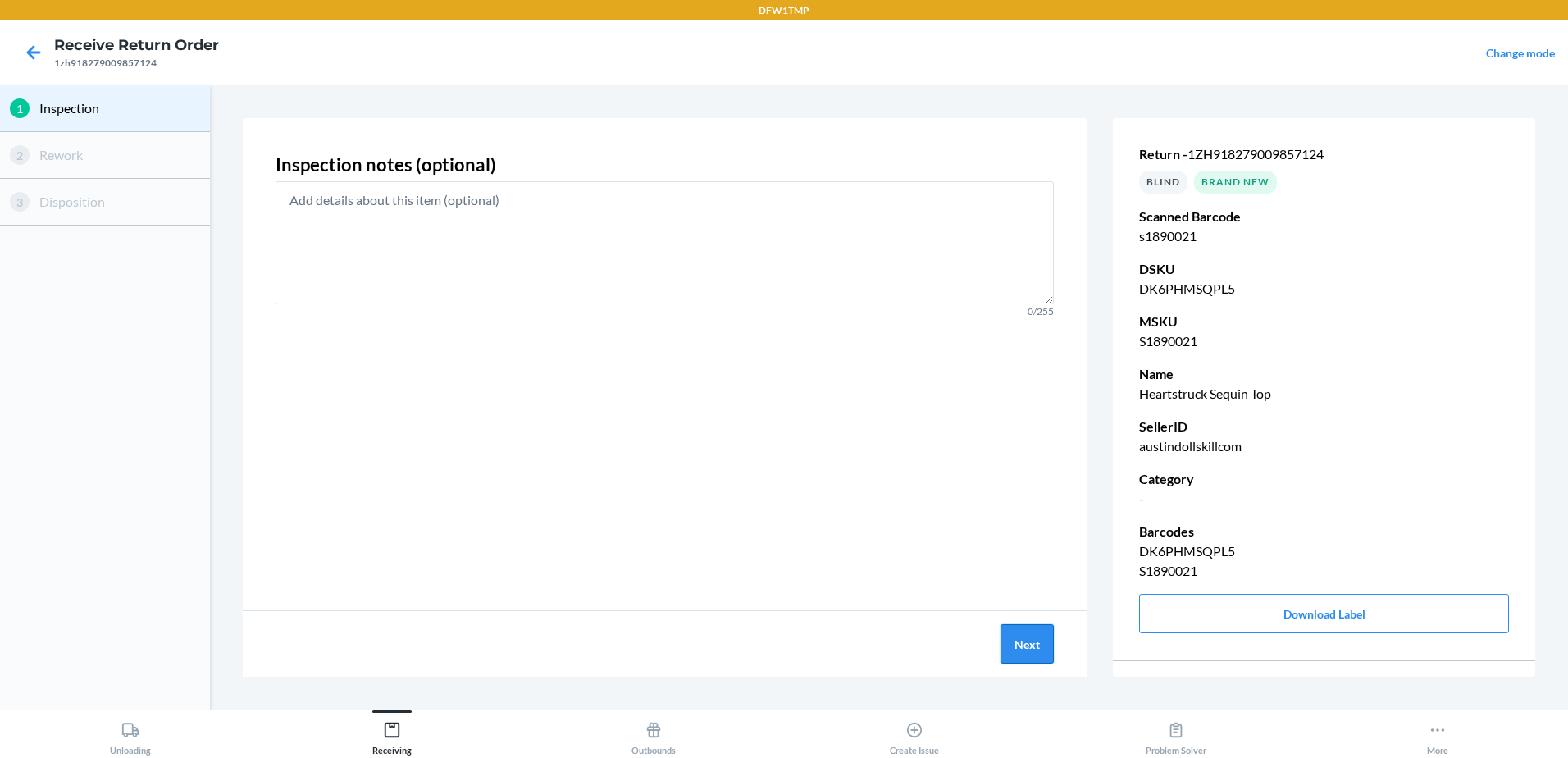
click at [1003, 643] on button "Next" at bounding box center [1027, 643] width 53 height 40
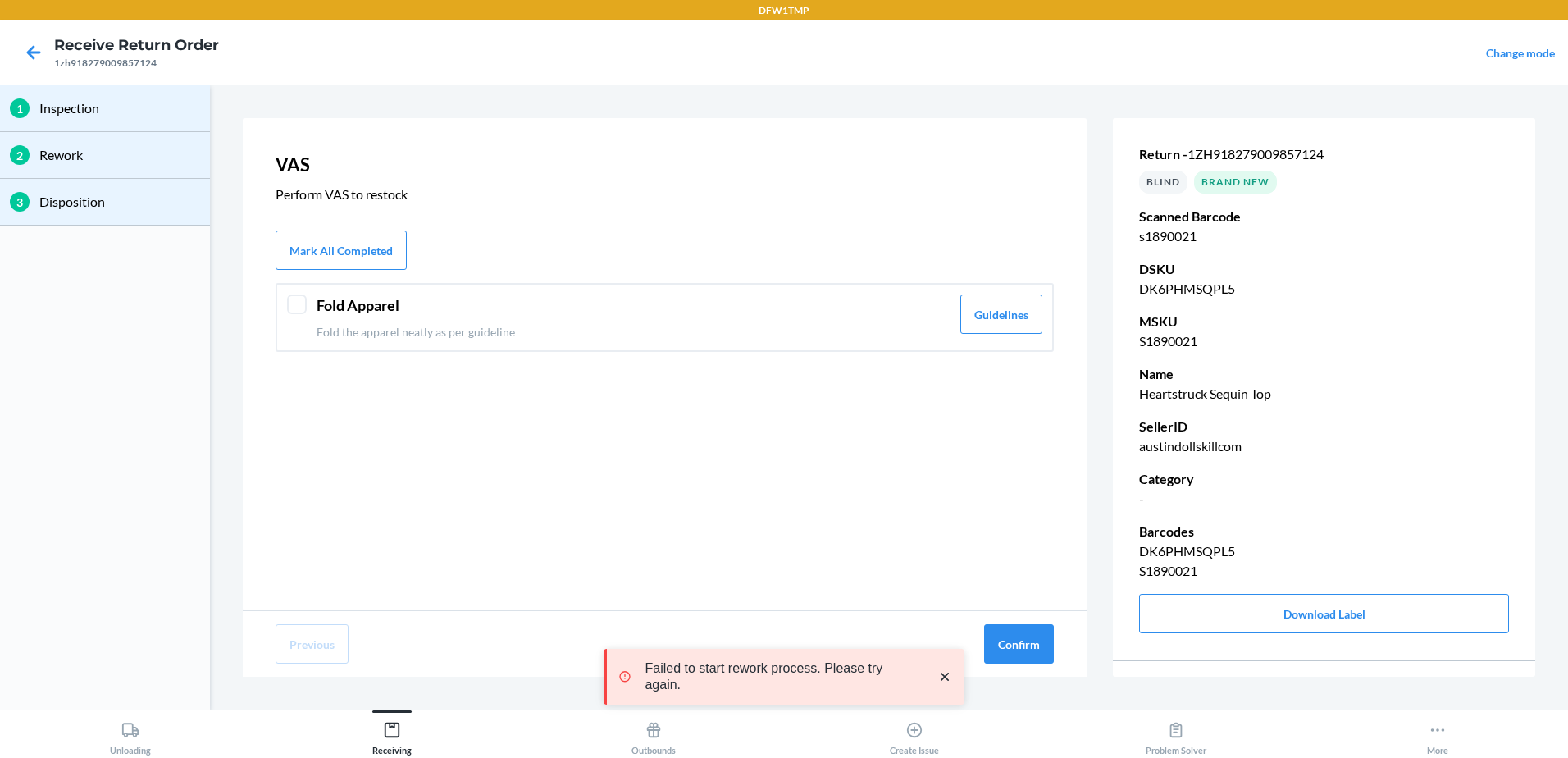
click at [709, 358] on div "VAS Perform VAS to restock Mark All Completed Fold Apparel Fold the apparel nea…" at bounding box center [665, 364] width 844 height 492
click at [723, 329] on p "Fold the apparel neatly as per guideline" at bounding box center [633, 332] width 634 height 17
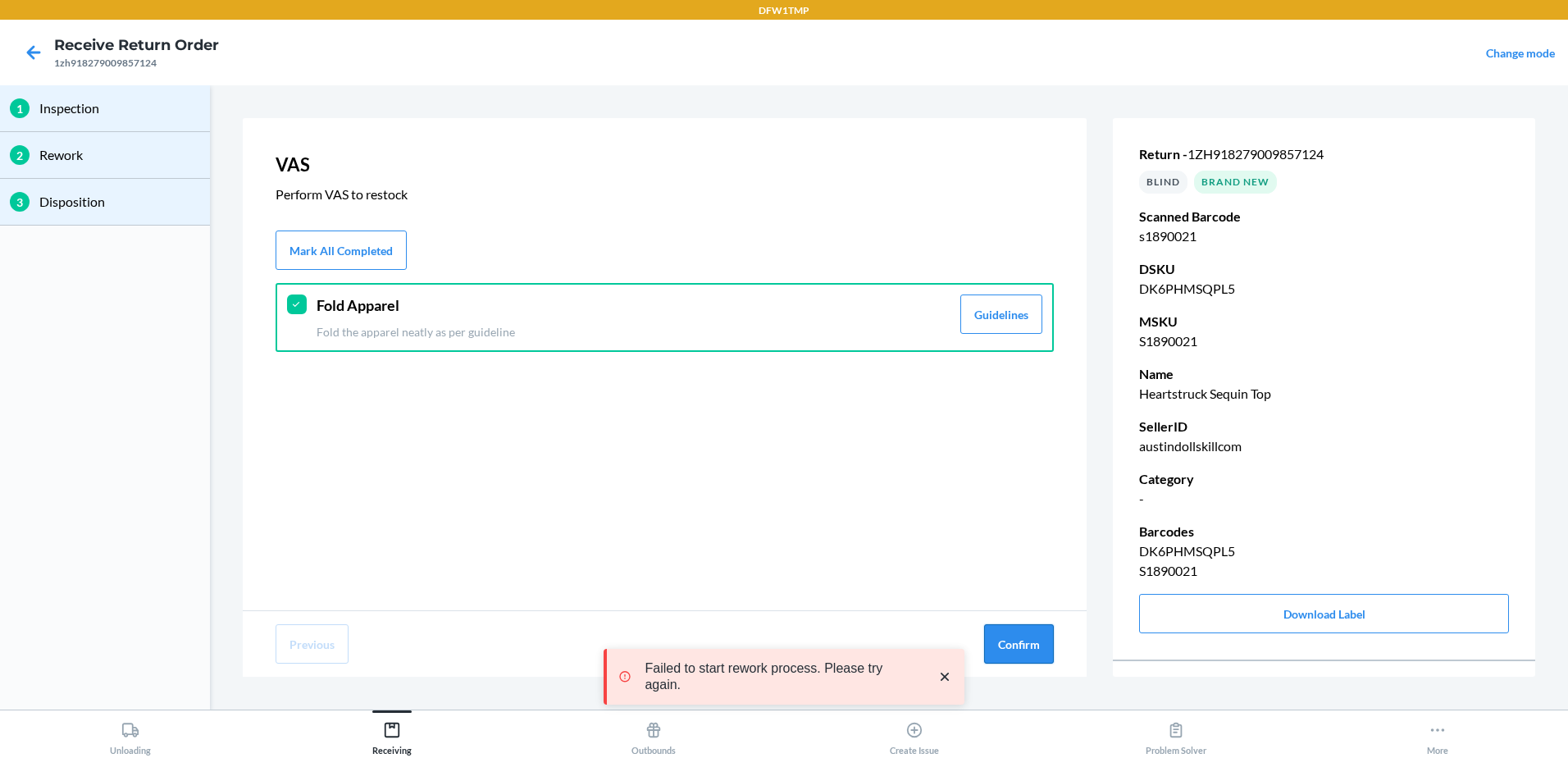
click at [1044, 642] on button "Confirm" at bounding box center [1020, 643] width 70 height 40
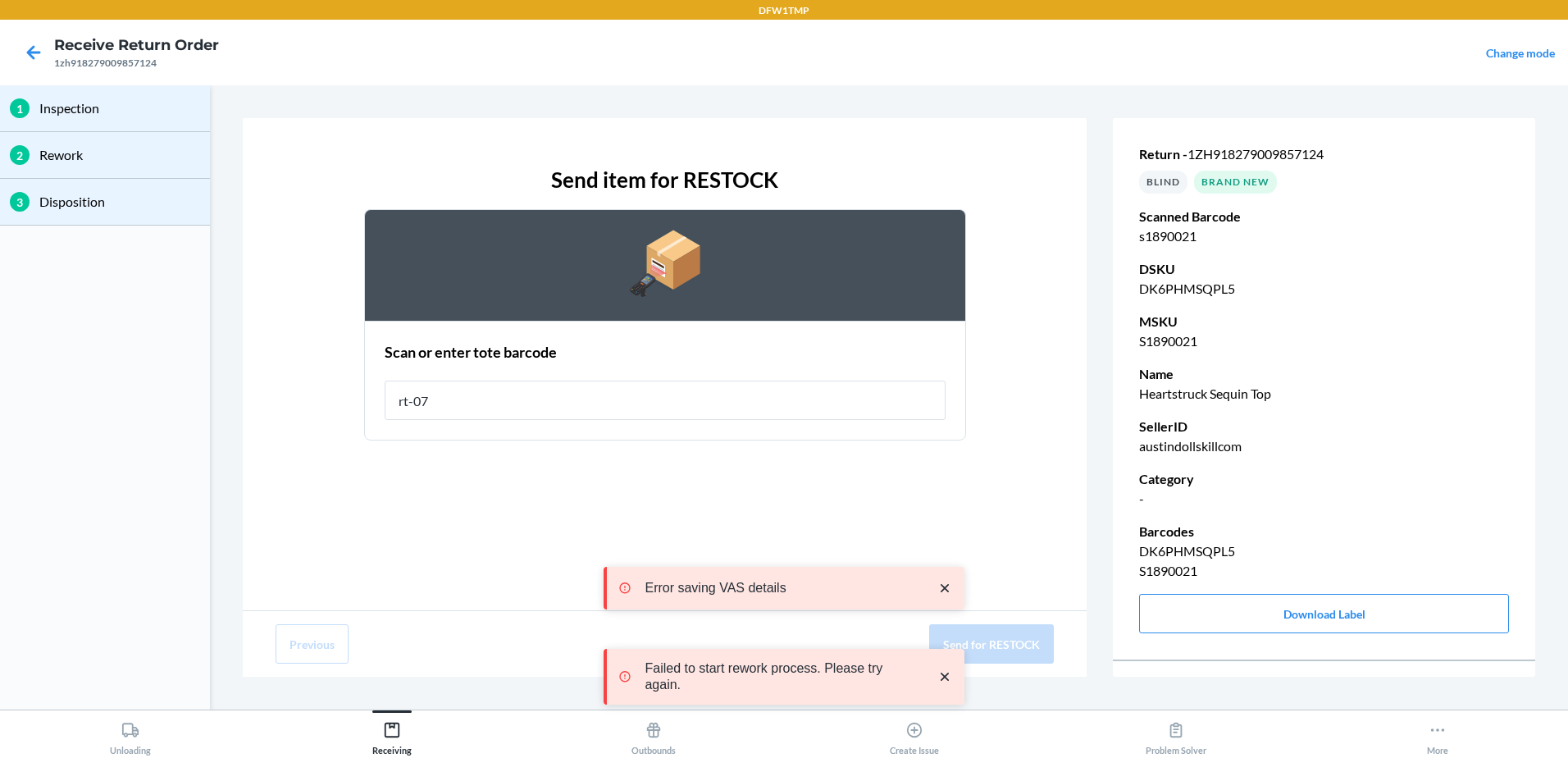
type input "rt-07"
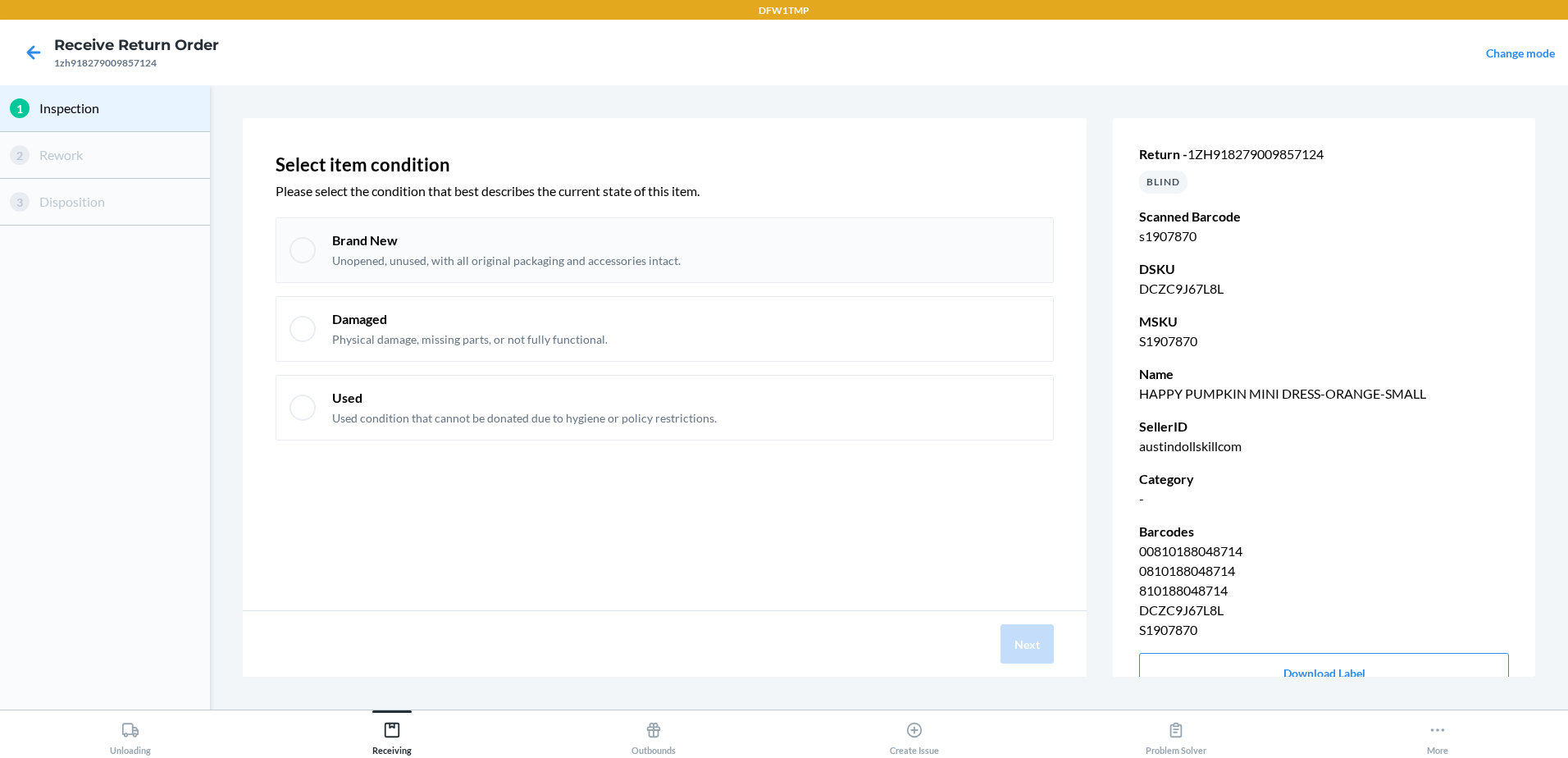
click at [963, 271] on div "Brand New Unopened, unused, with all original packaging and accessories intact." at bounding box center [665, 250] width 779 height 66
checkbox input "true"
click at [1011, 636] on button "Next" at bounding box center [1027, 643] width 53 height 40
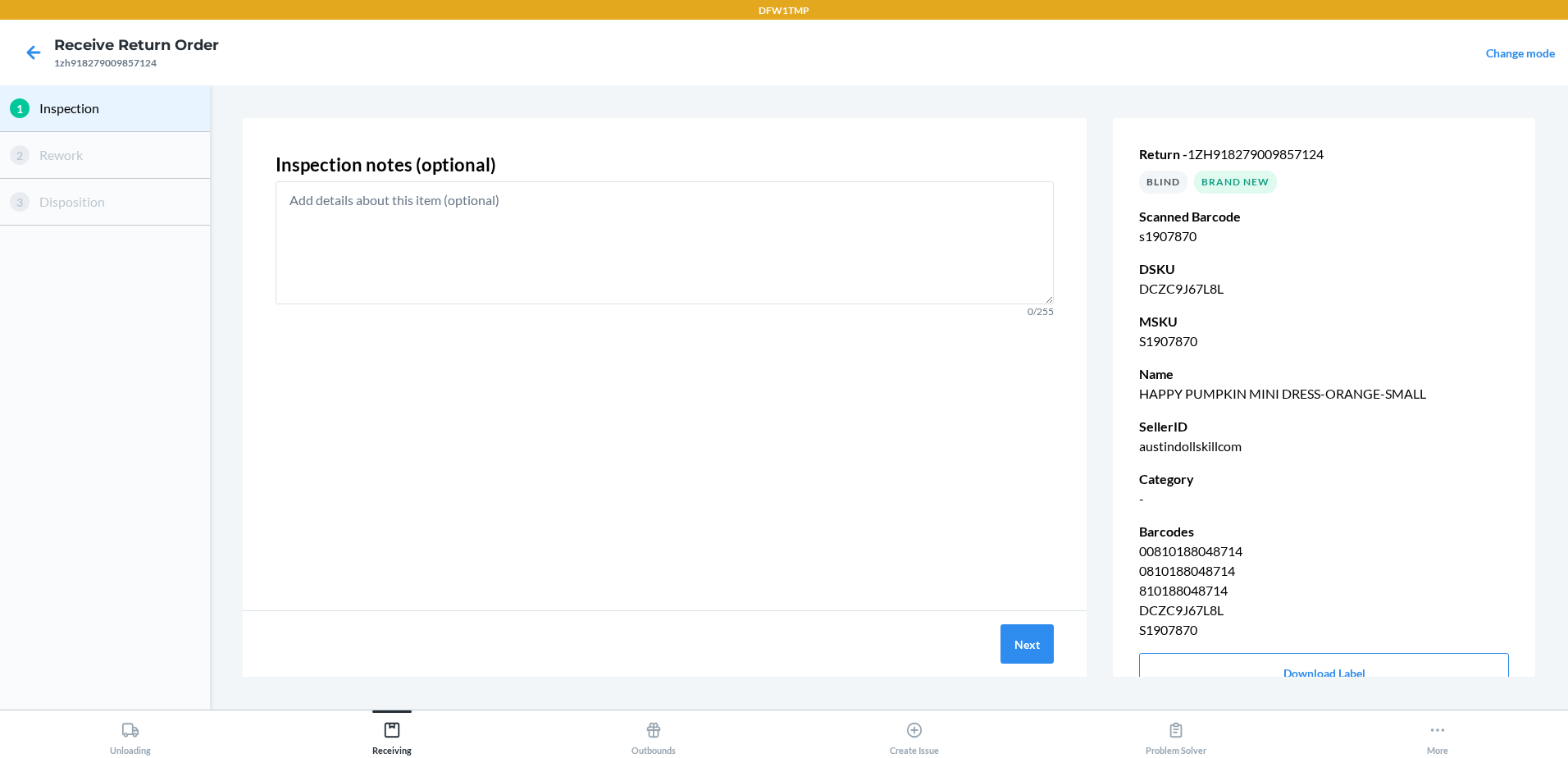
click at [1000, 634] on div "Next" at bounding box center [665, 644] width 844 height 66
click at [1044, 644] on button "Next" at bounding box center [1027, 643] width 53 height 40
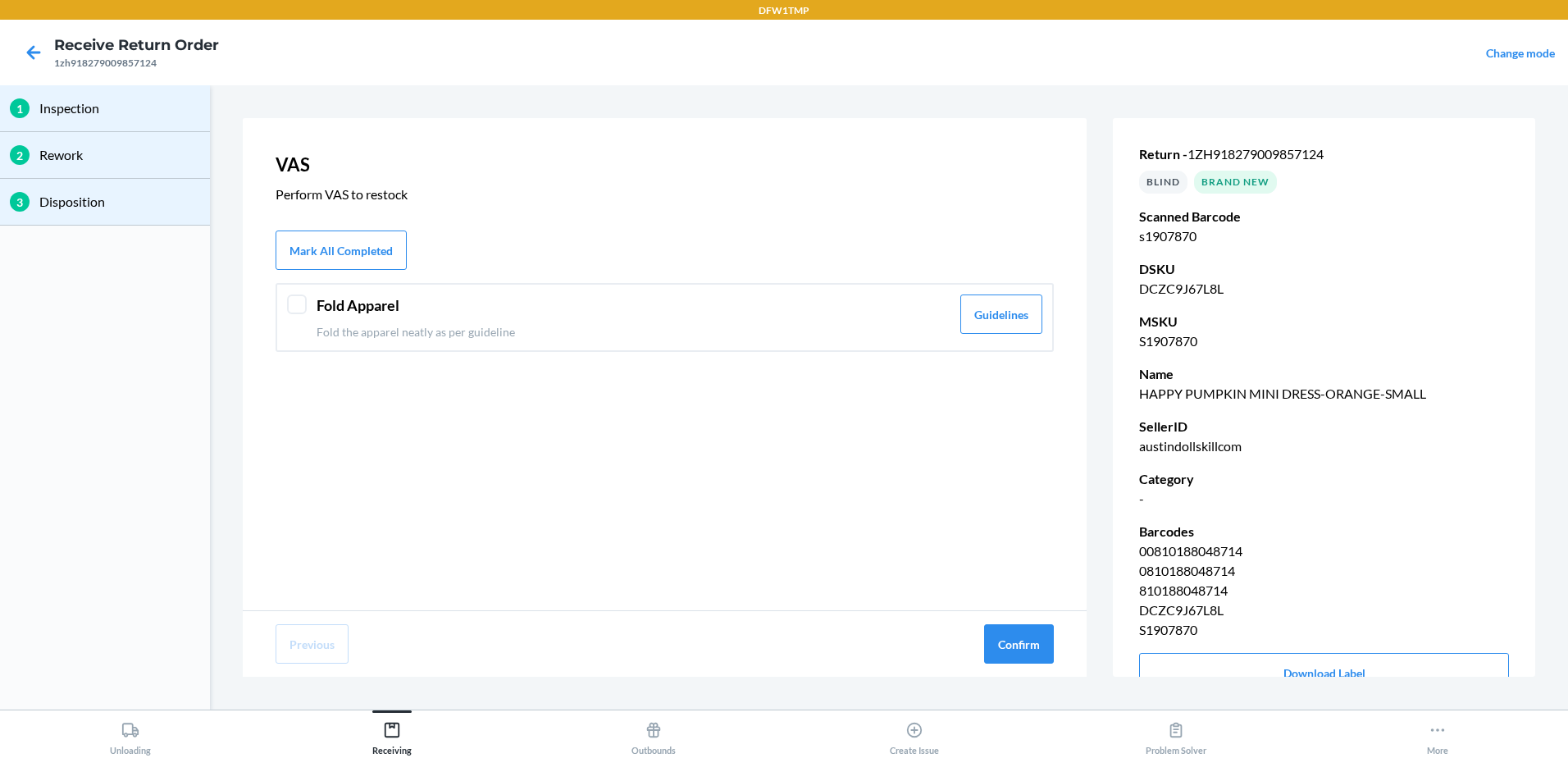
click at [650, 314] on header "Fold Apparel" at bounding box center [633, 305] width 634 height 22
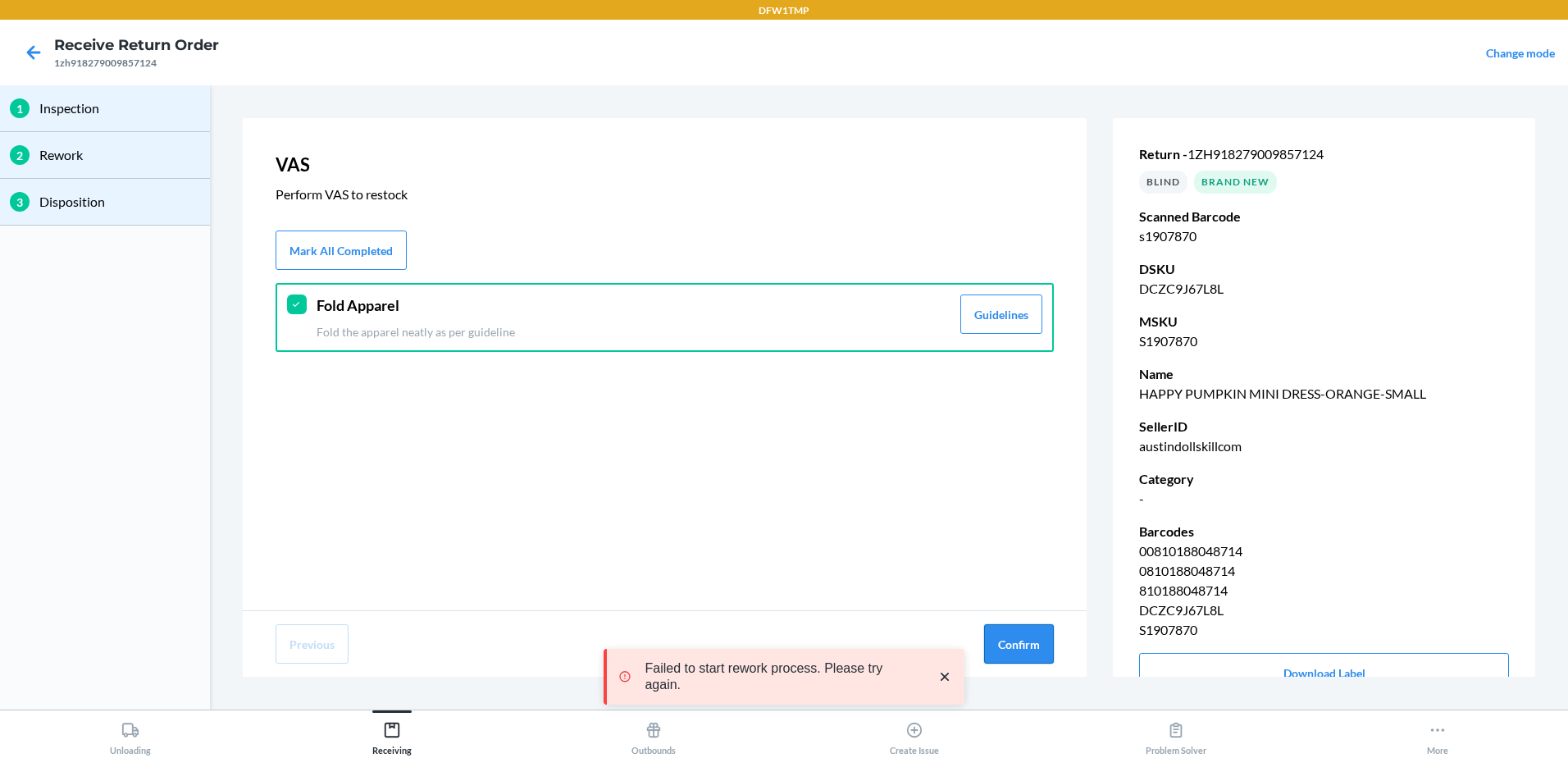
click at [1040, 650] on button "Confirm" at bounding box center [1020, 643] width 70 height 40
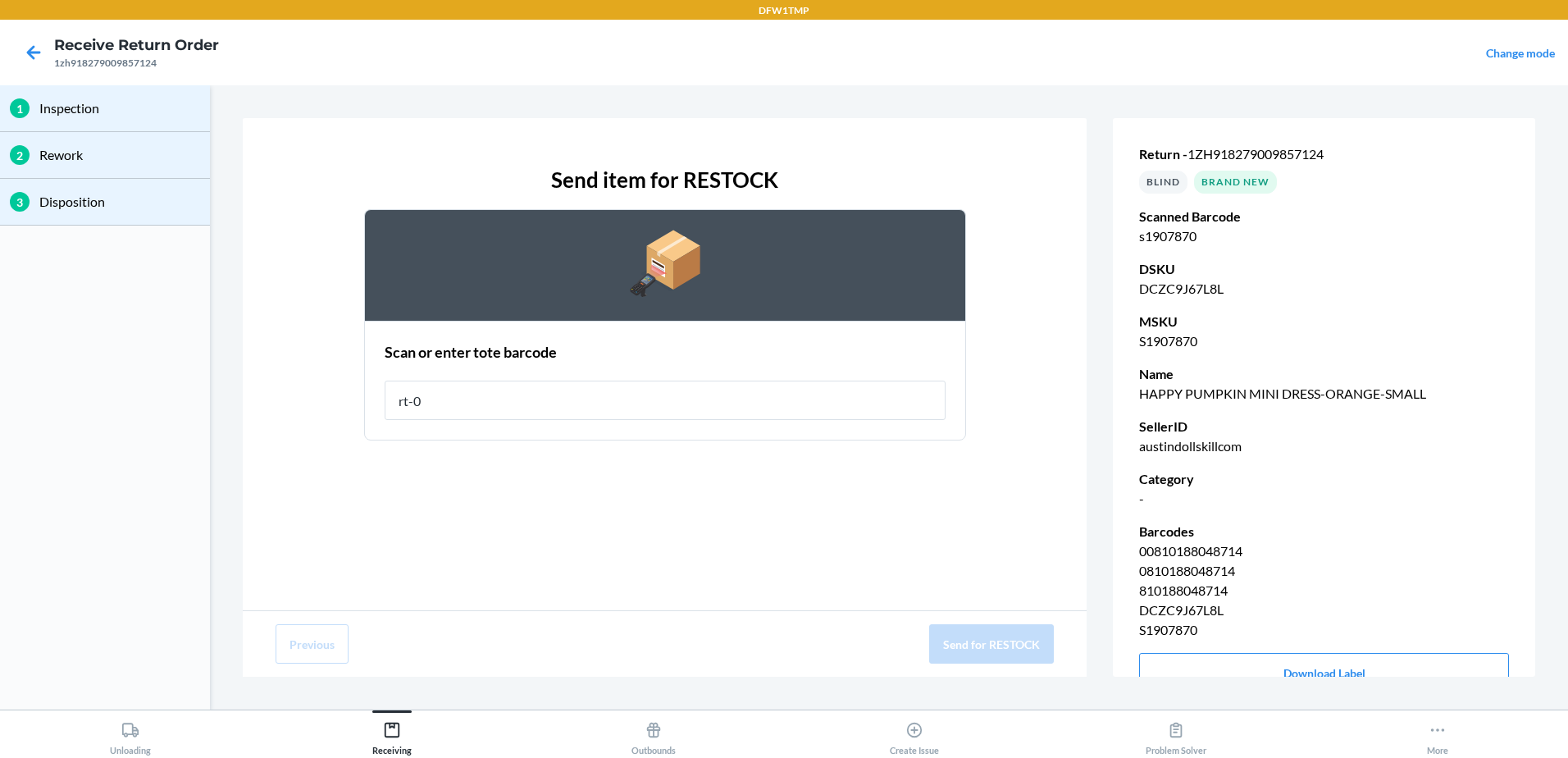
type input "rt-07"
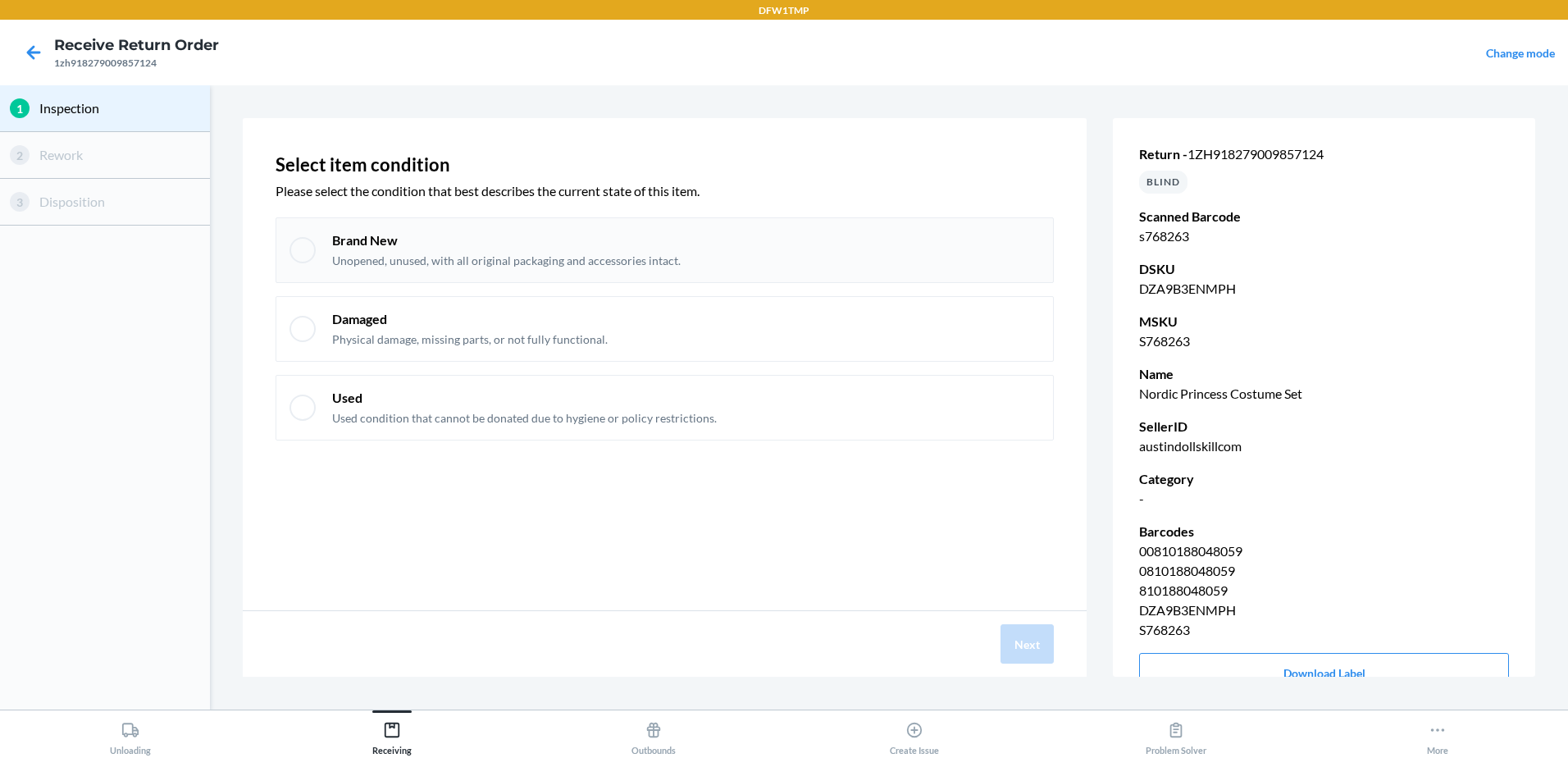
click at [888, 259] on div "Brand New Unopened, unused, with all original packaging and accessories intact." at bounding box center [686, 249] width 708 height 38
checkbox input "true"
click at [1027, 632] on button "Next" at bounding box center [1027, 643] width 53 height 40
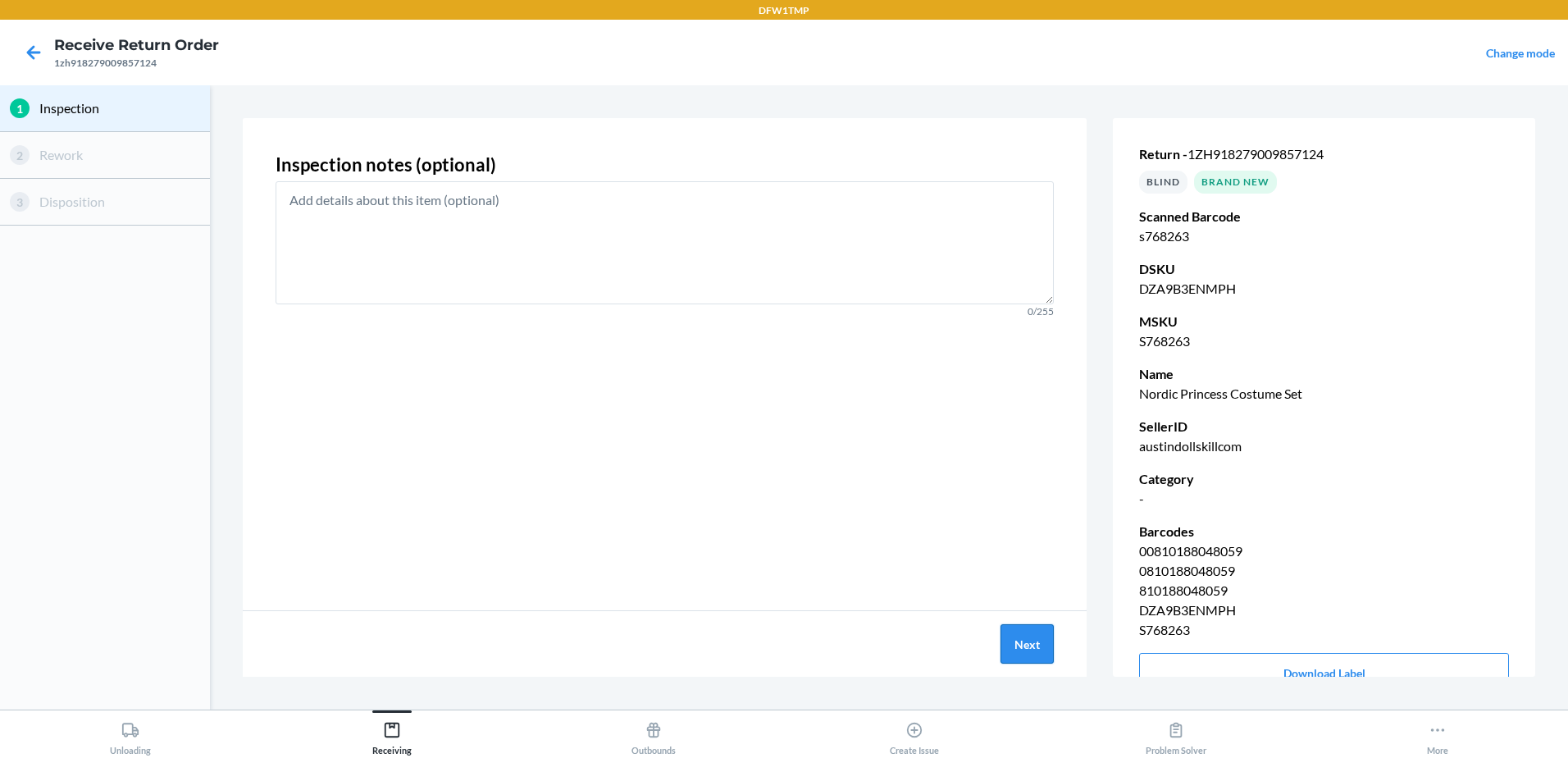
click at [1042, 649] on button "Next" at bounding box center [1027, 643] width 53 height 40
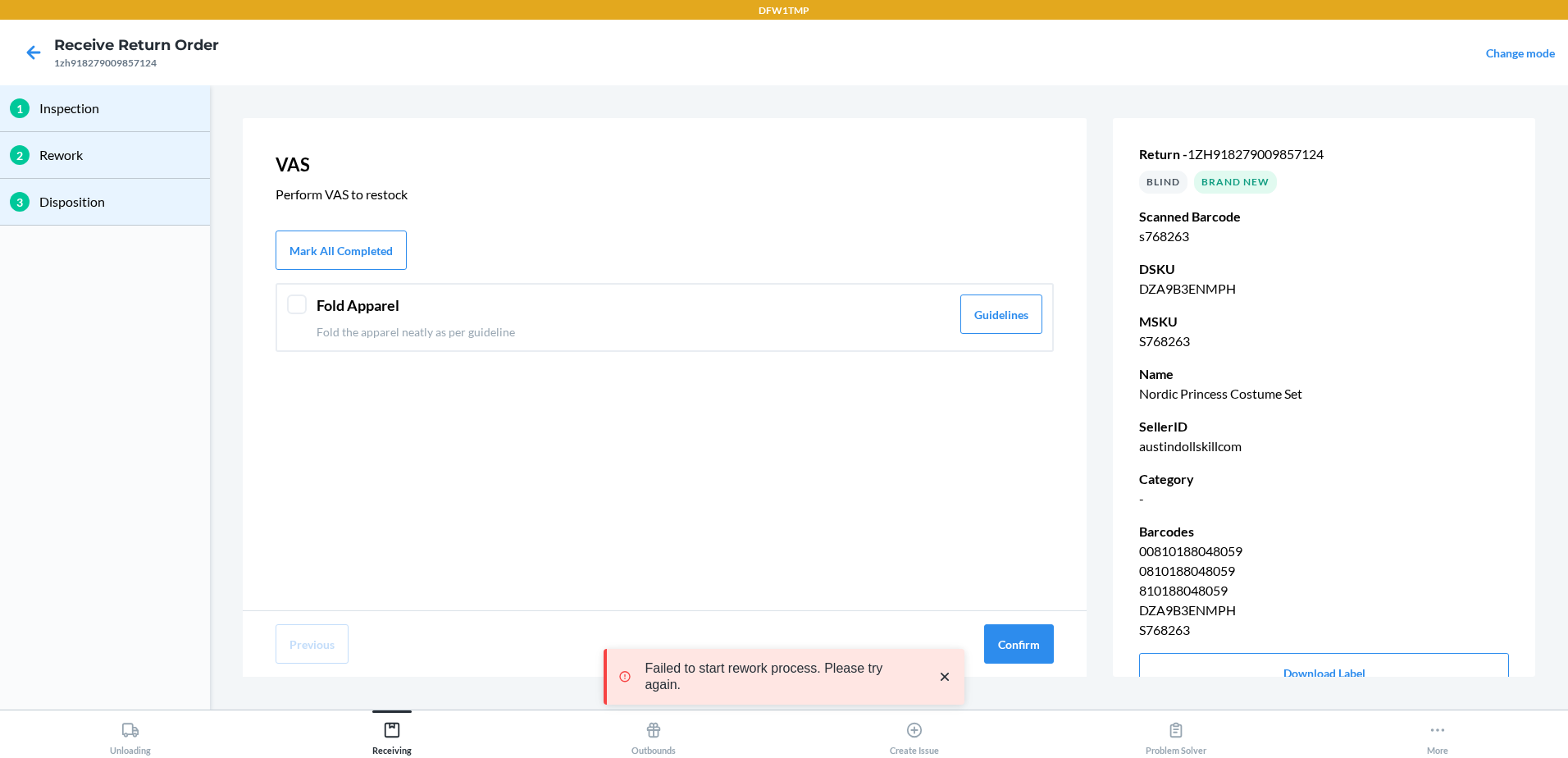
click at [664, 319] on div "Fold Apparel Fold the apparel neatly as per guideline" at bounding box center [633, 316] width 634 height 45
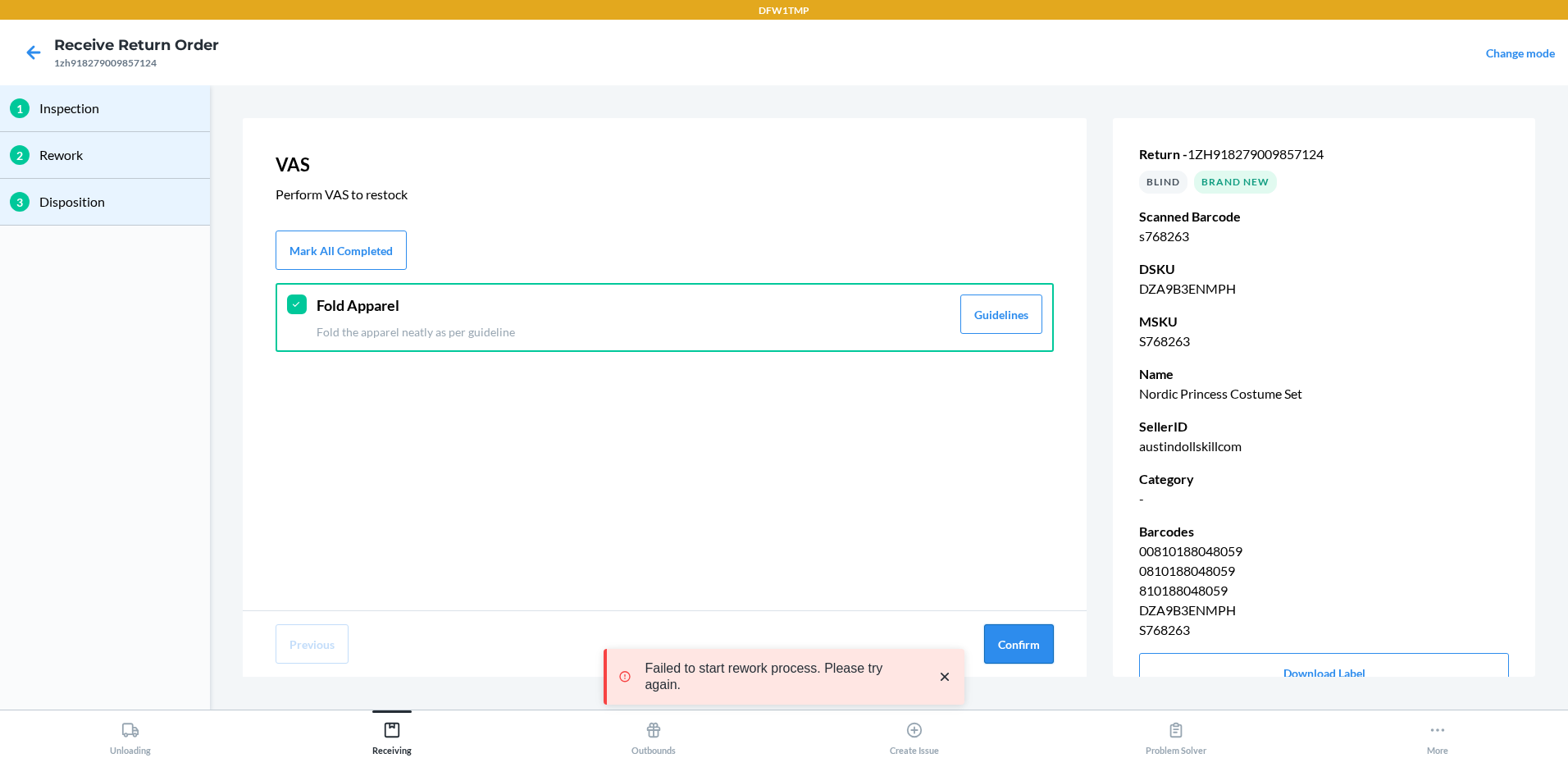
click at [1021, 650] on button "Confirm" at bounding box center [1020, 643] width 70 height 40
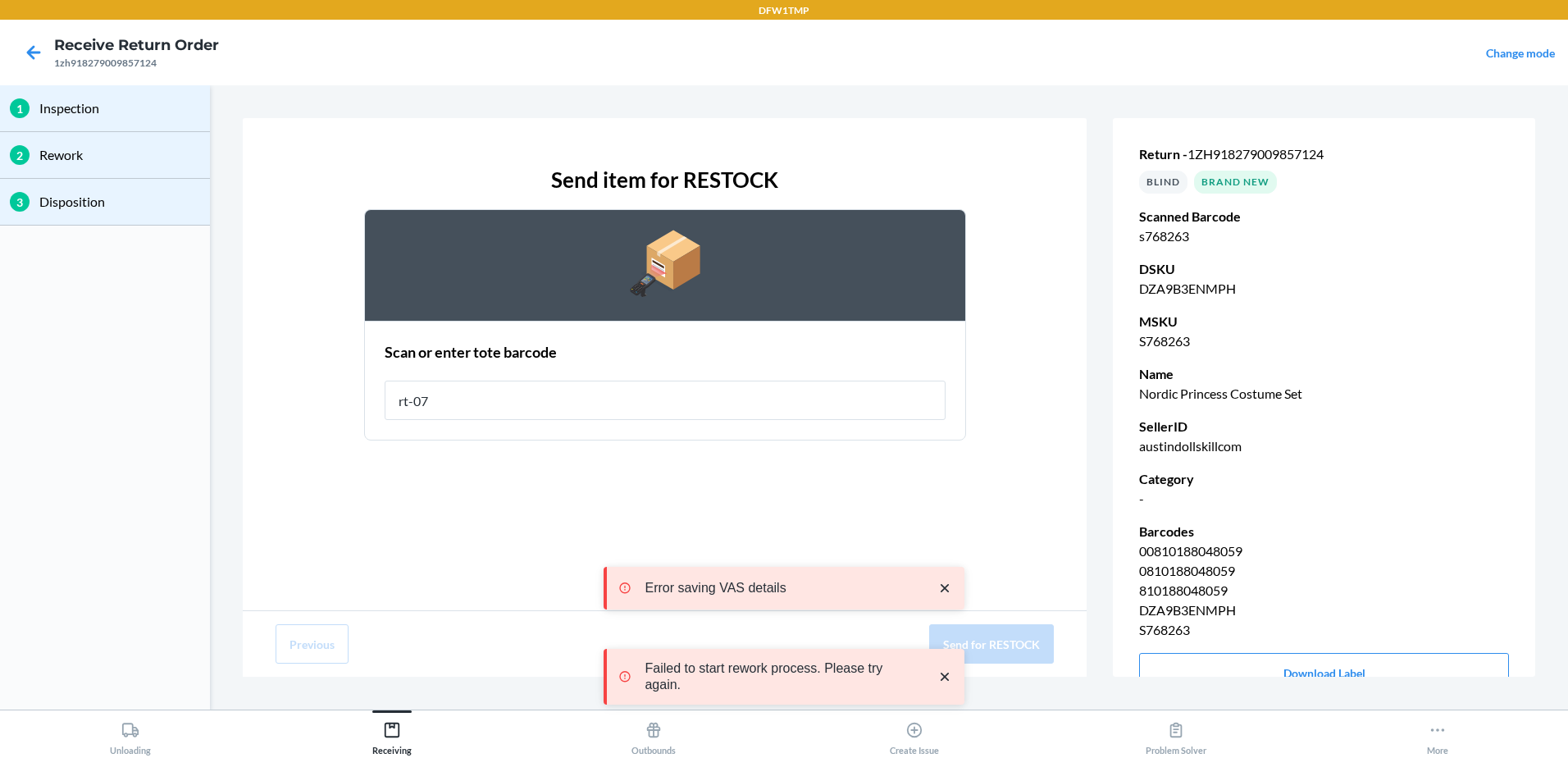
type input "rt-07"
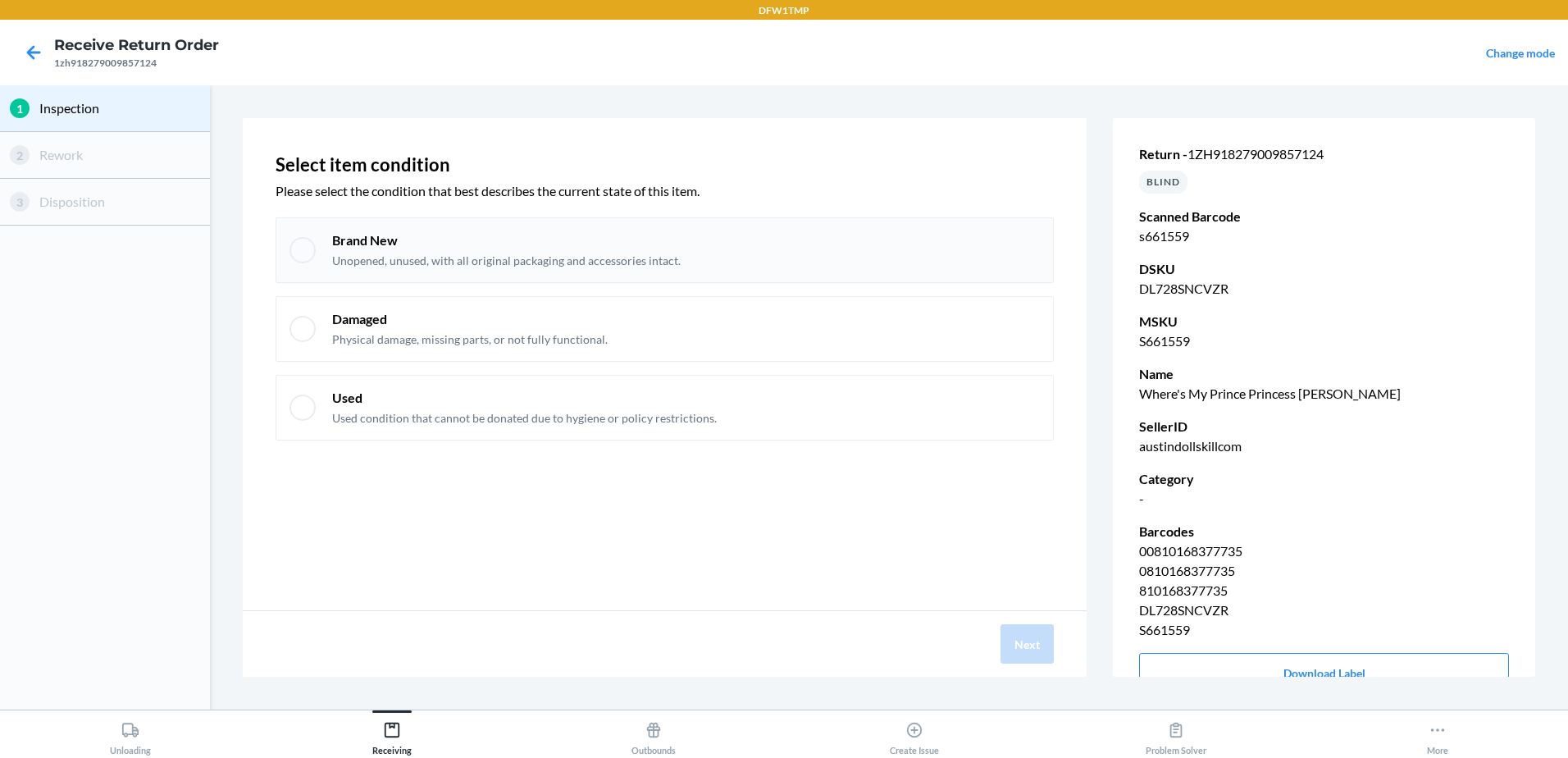
click at [792, 260] on div "Brand New Unopened, unused, with all original packaging and accessories intact." at bounding box center [686, 249] width 708 height 38
checkbox input "true"
click at [1009, 629] on button "Next" at bounding box center [1027, 643] width 53 height 40
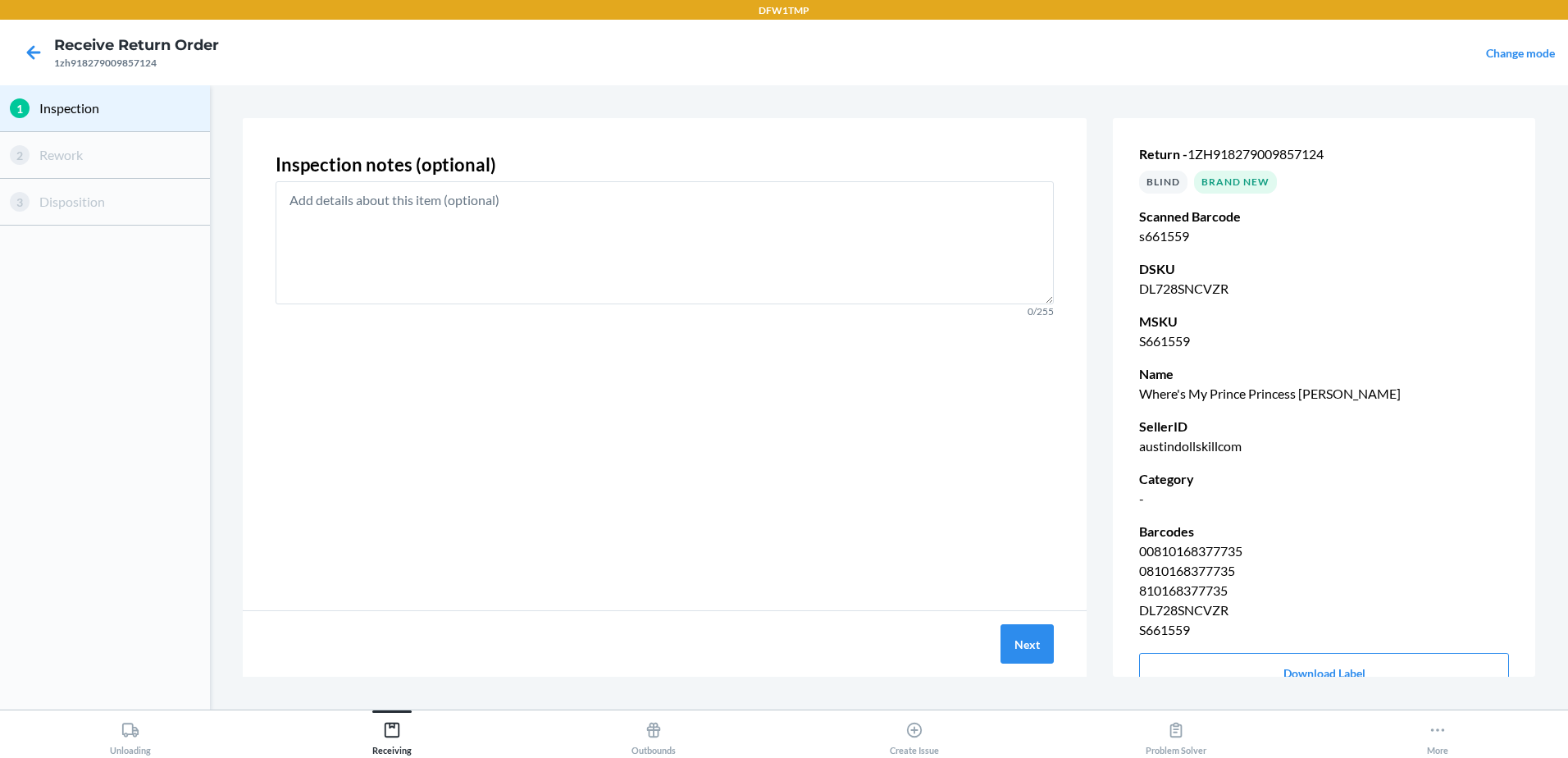
click at [1040, 664] on div "Next" at bounding box center [665, 644] width 844 height 66
click at [1039, 645] on button "Next" at bounding box center [1027, 643] width 53 height 40
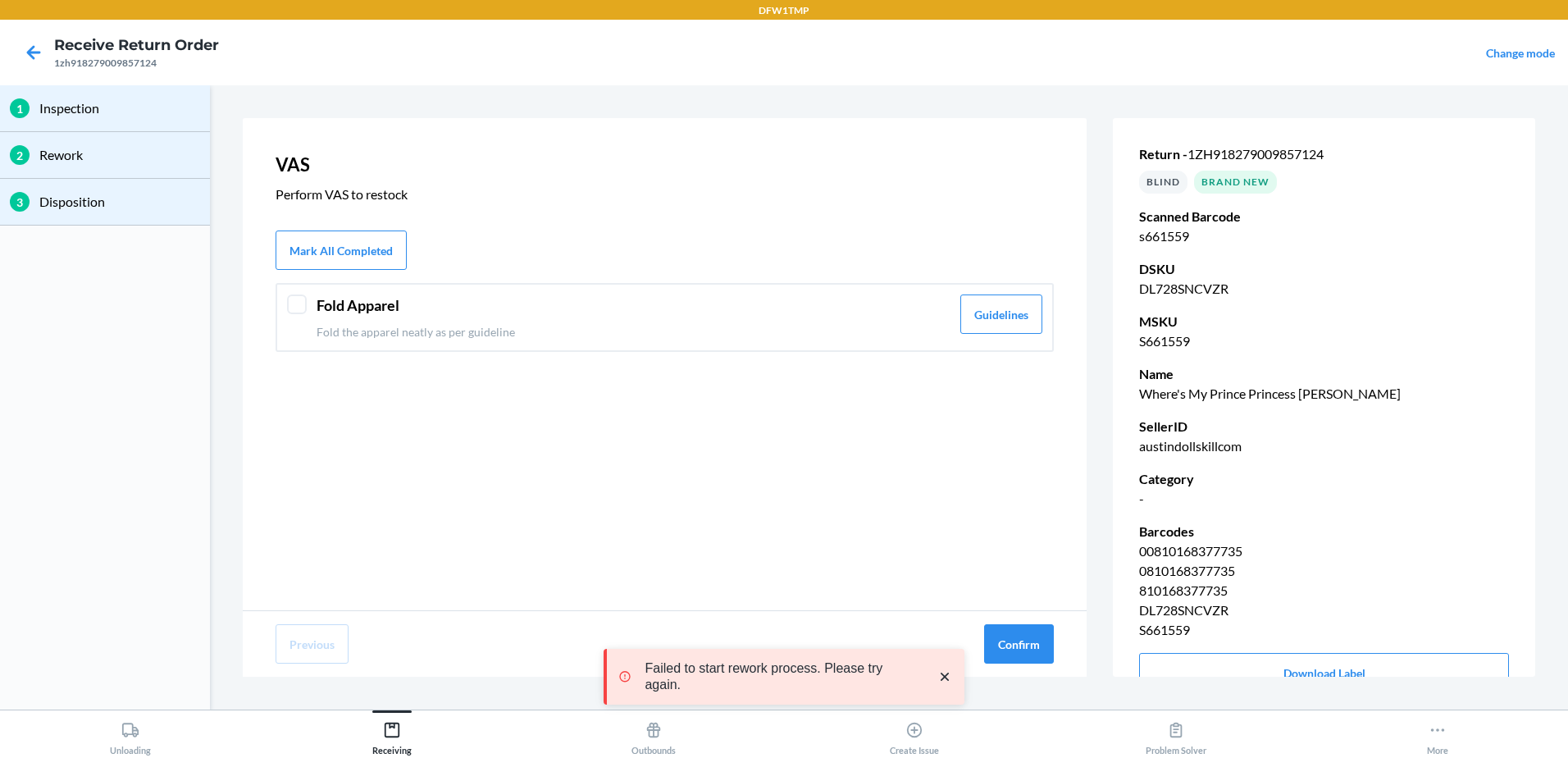
click at [877, 336] on p "Fold the apparel neatly as per guideline" at bounding box center [633, 332] width 634 height 17
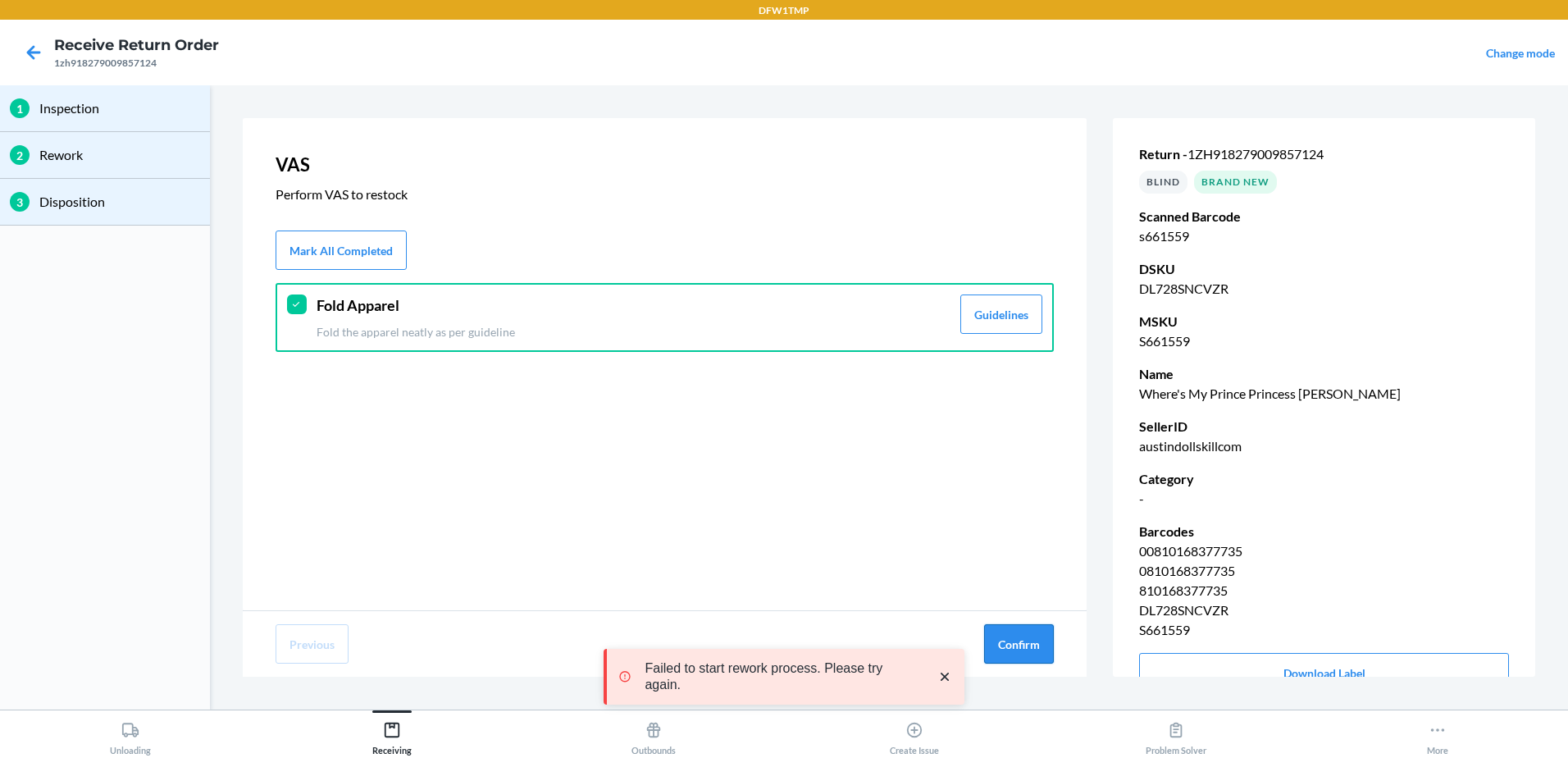
click at [1025, 639] on button "Confirm" at bounding box center [1020, 643] width 70 height 40
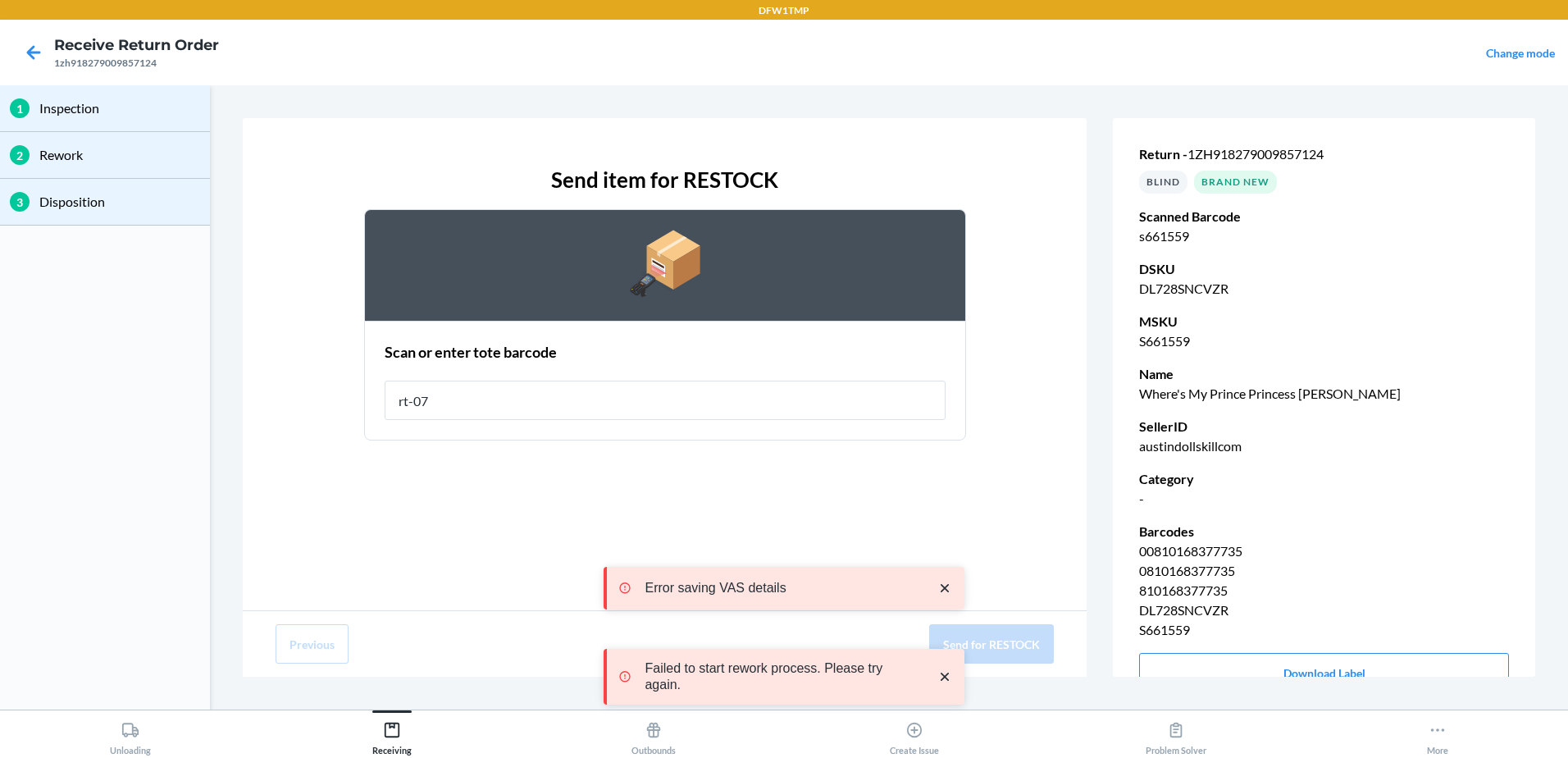
type input "rt-07"
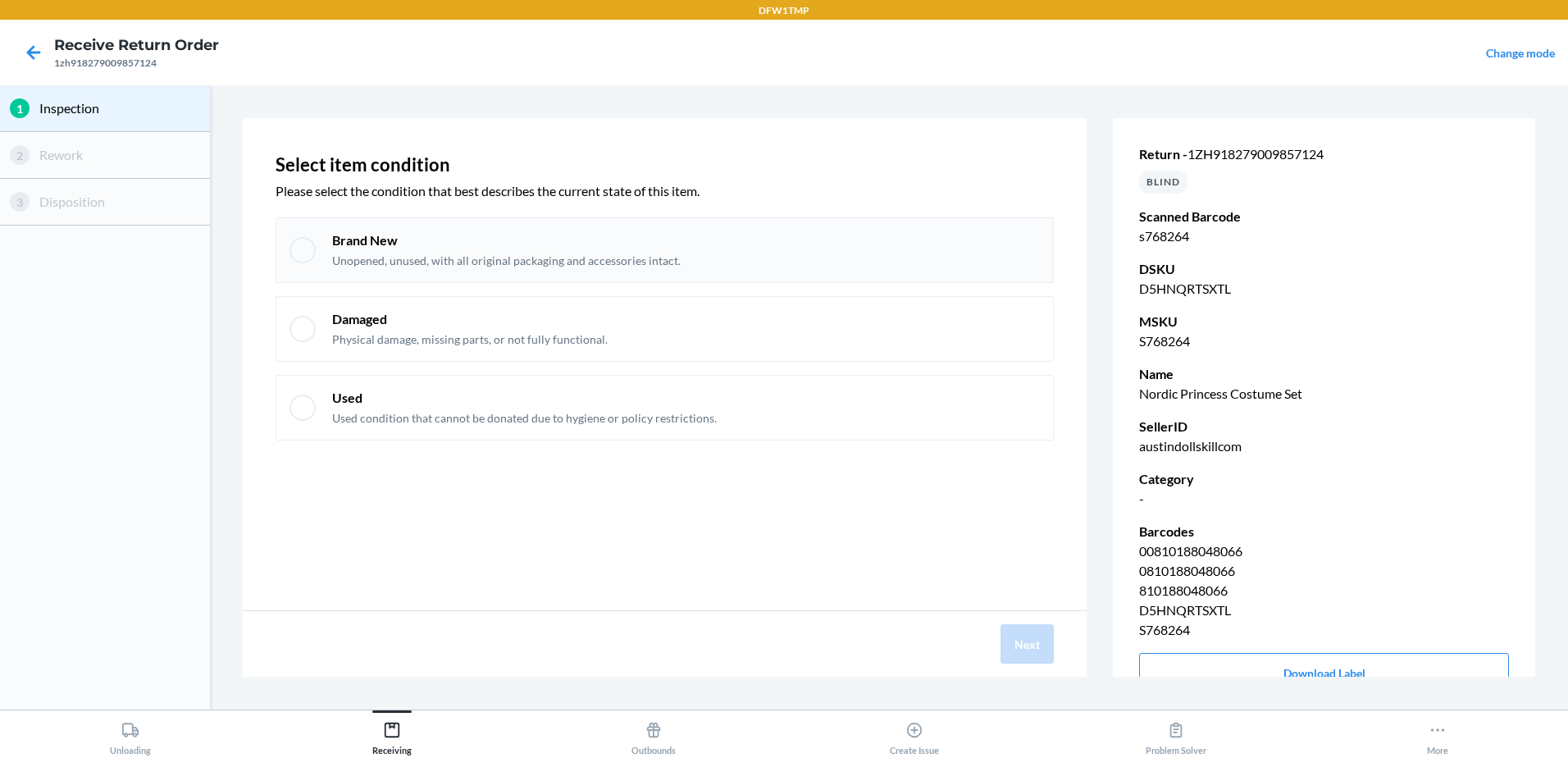
click at [413, 228] on div "Brand New Unopened, unused, with all original packaging and accessories intact." at bounding box center [665, 250] width 779 height 66
checkbox input "true"
click at [1034, 647] on button "Next" at bounding box center [1027, 643] width 53 height 40
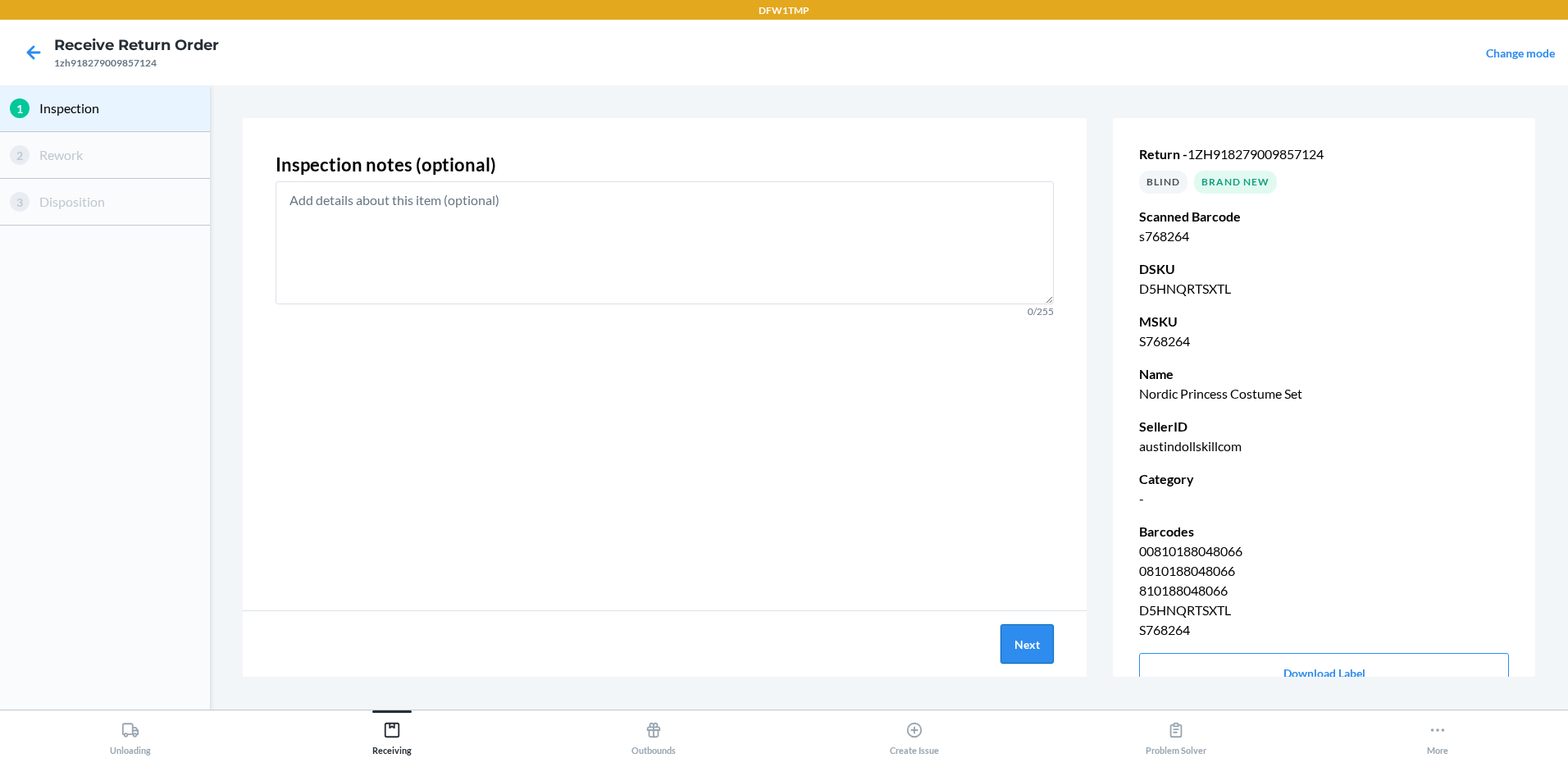
click at [1028, 627] on button "Next" at bounding box center [1027, 643] width 53 height 40
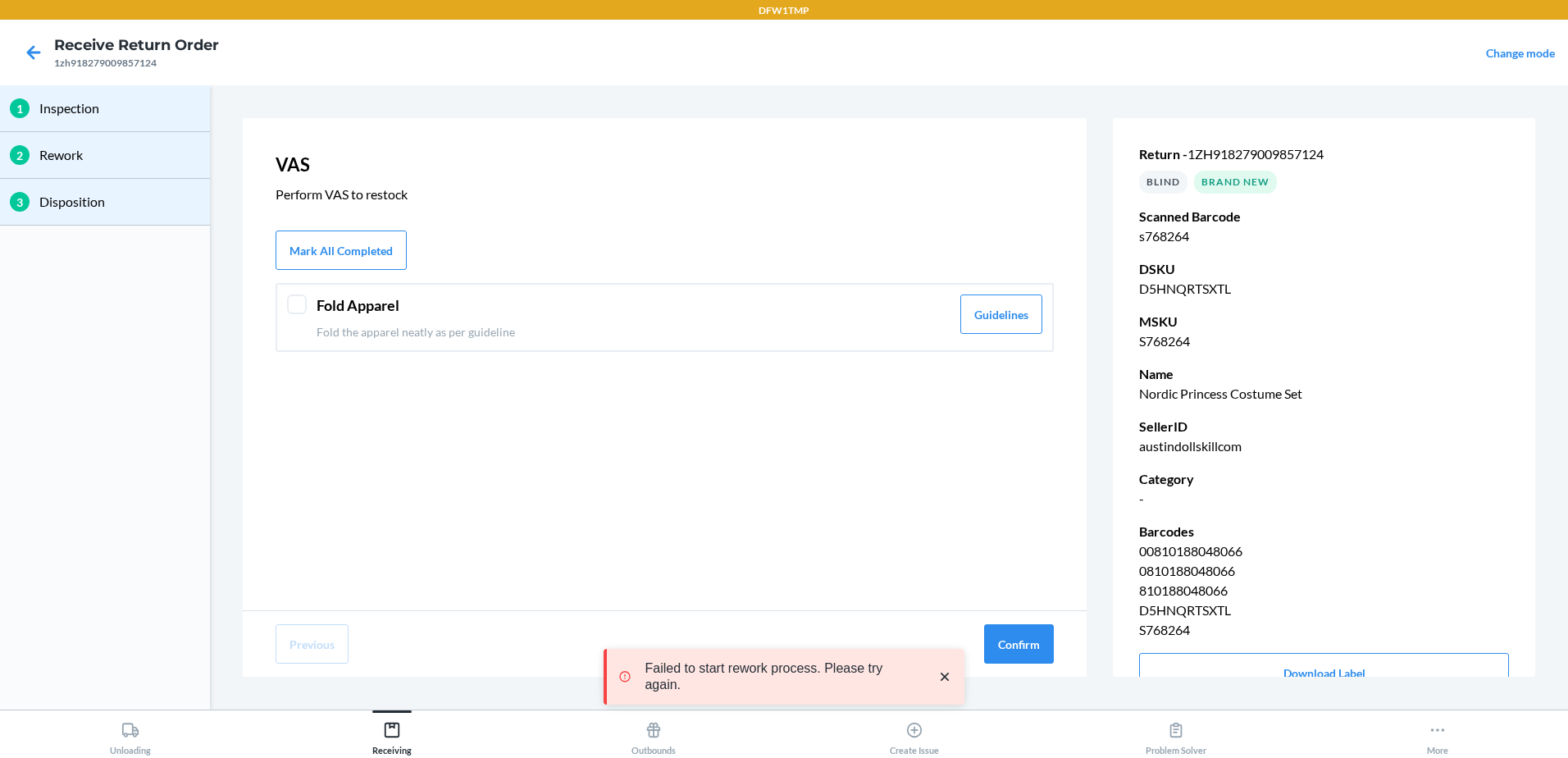
click at [742, 303] on header "Fold Apparel" at bounding box center [633, 305] width 634 height 22
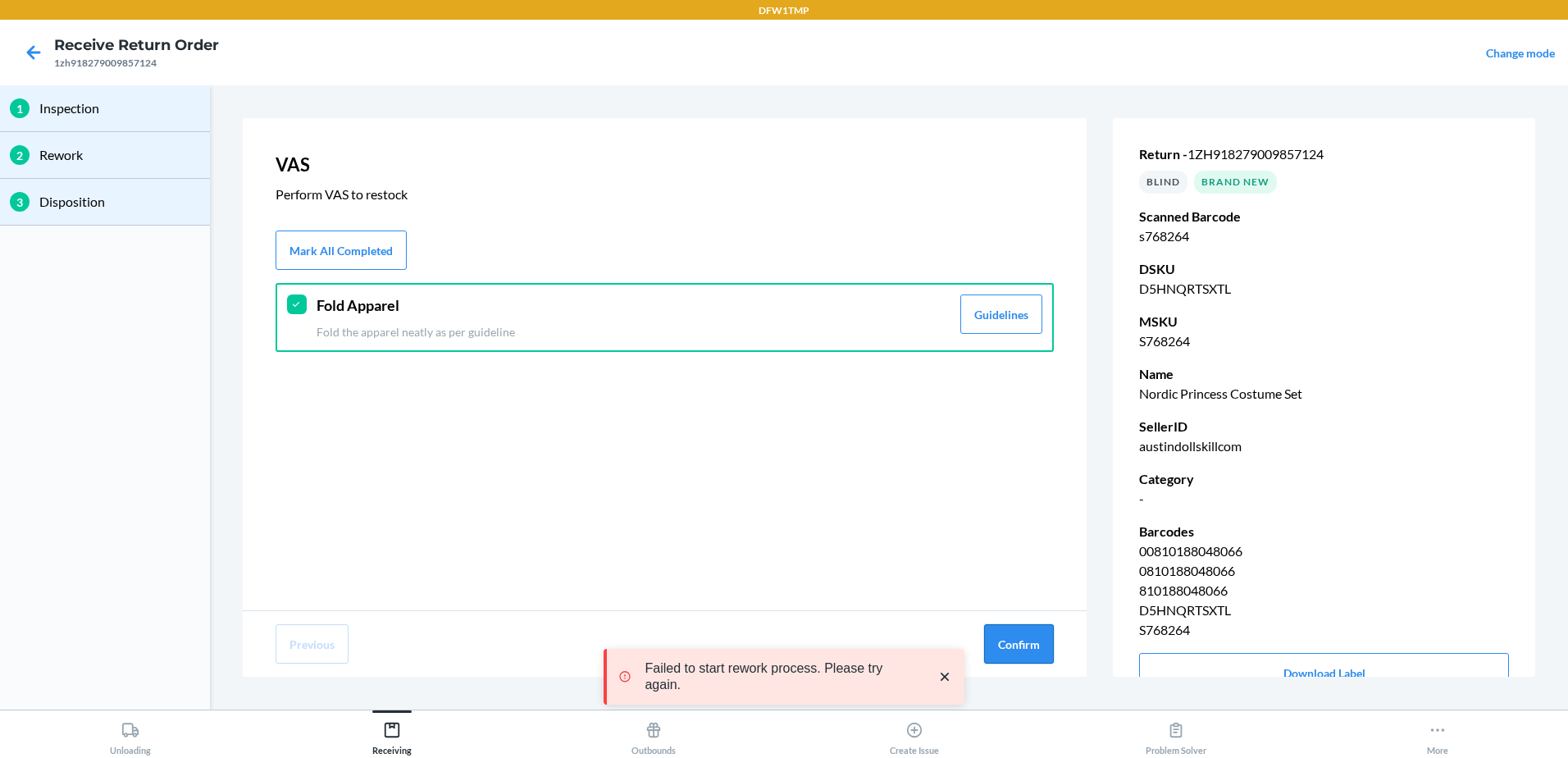
click at [1033, 632] on button "Confirm" at bounding box center [1020, 643] width 70 height 40
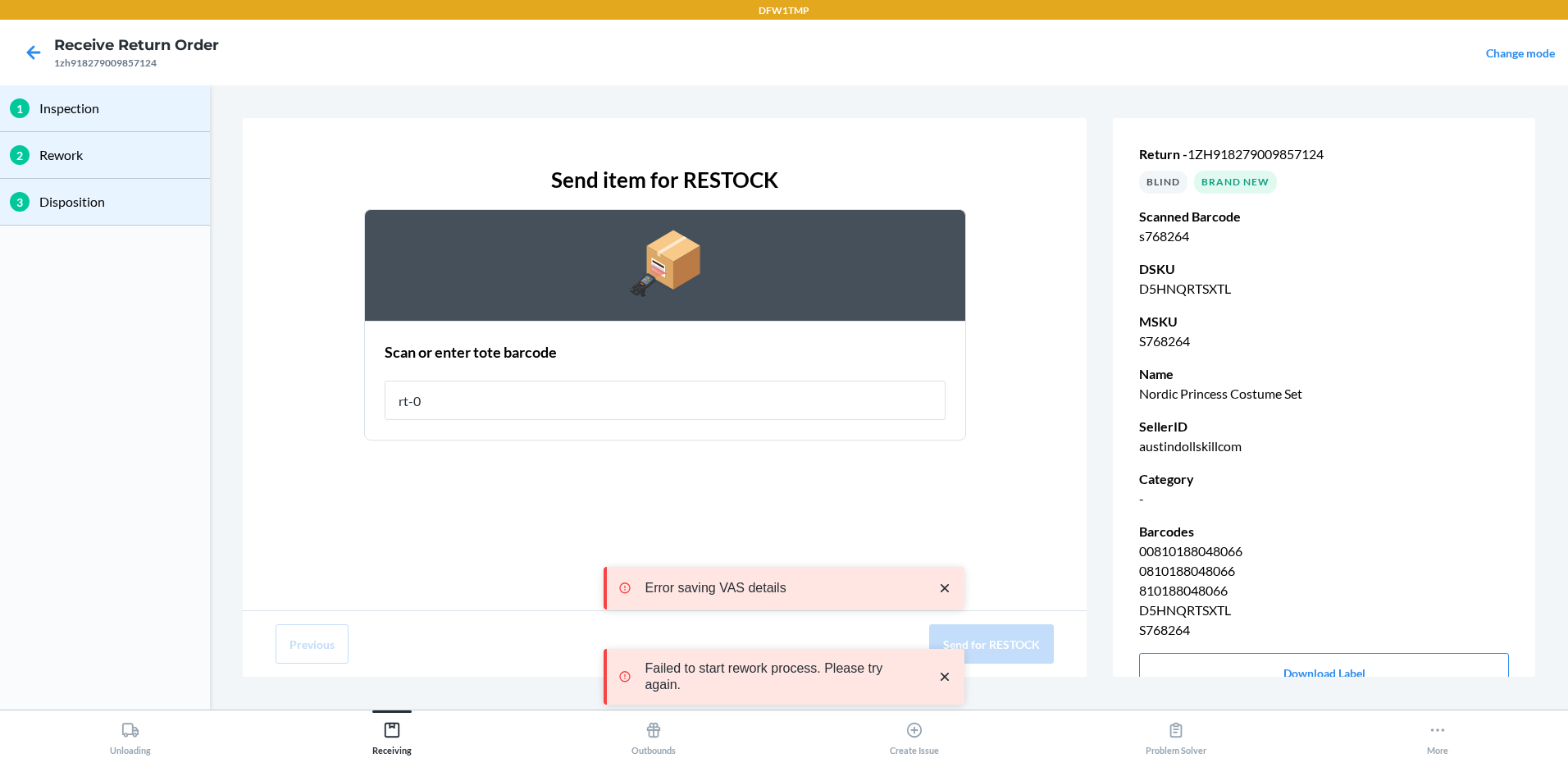
type input "rt-07"
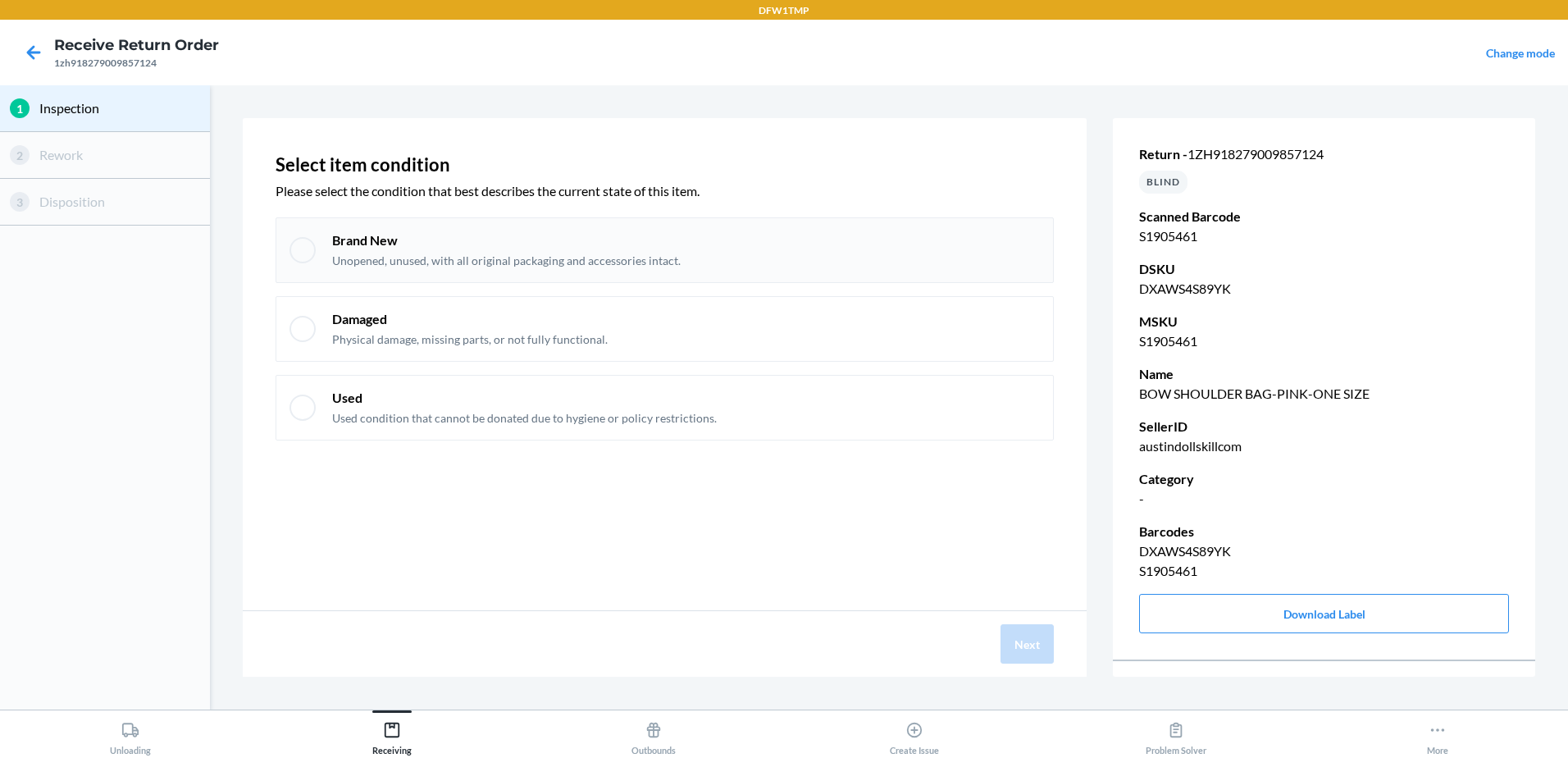
click at [884, 267] on div "Brand New Unopened, unused, with all original packaging and accessories intact." at bounding box center [686, 249] width 708 height 38
checkbox input "true"
click at [1040, 633] on button "Next" at bounding box center [1027, 643] width 53 height 40
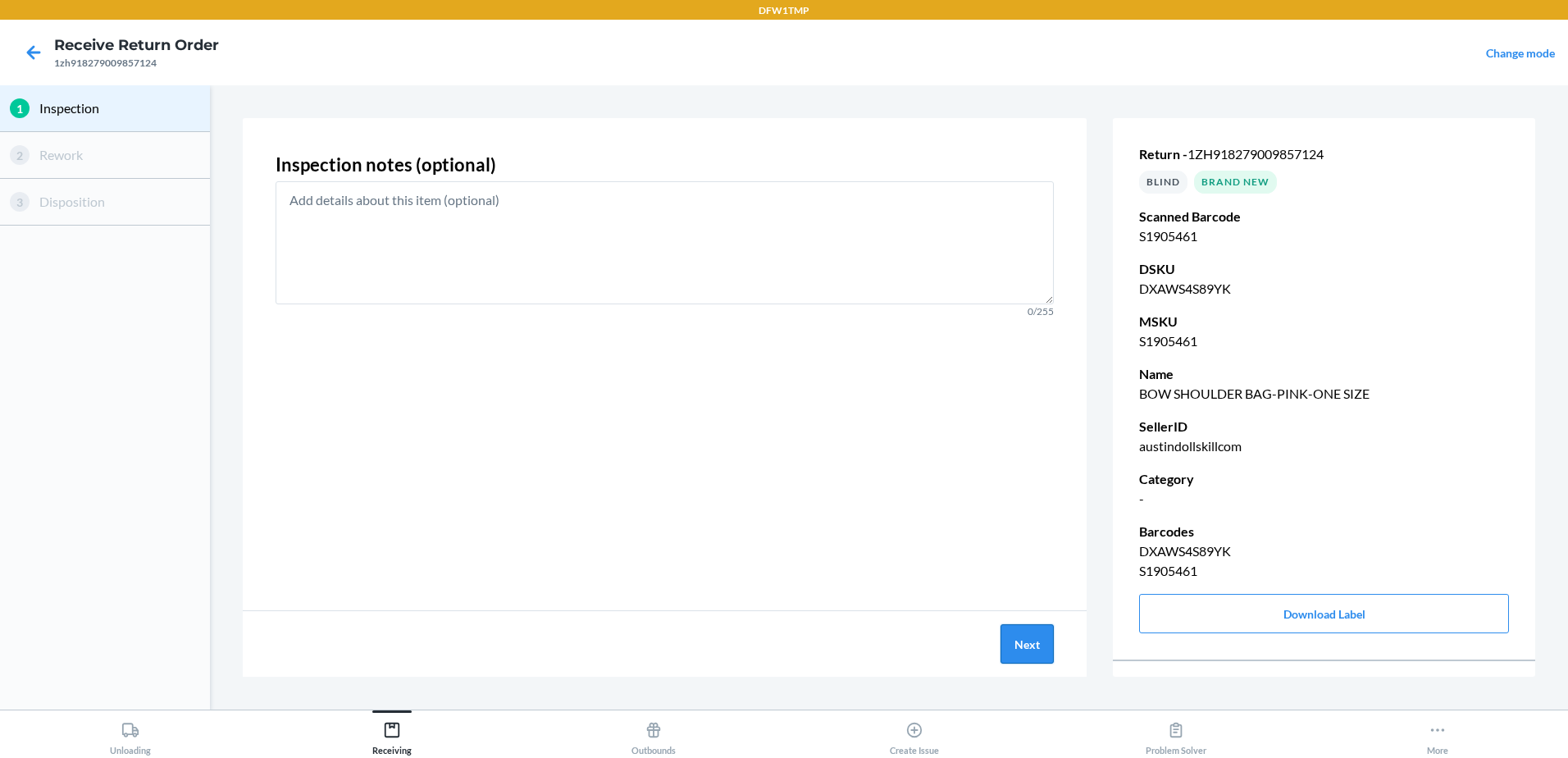
click at [1046, 656] on button "Next" at bounding box center [1027, 643] width 53 height 40
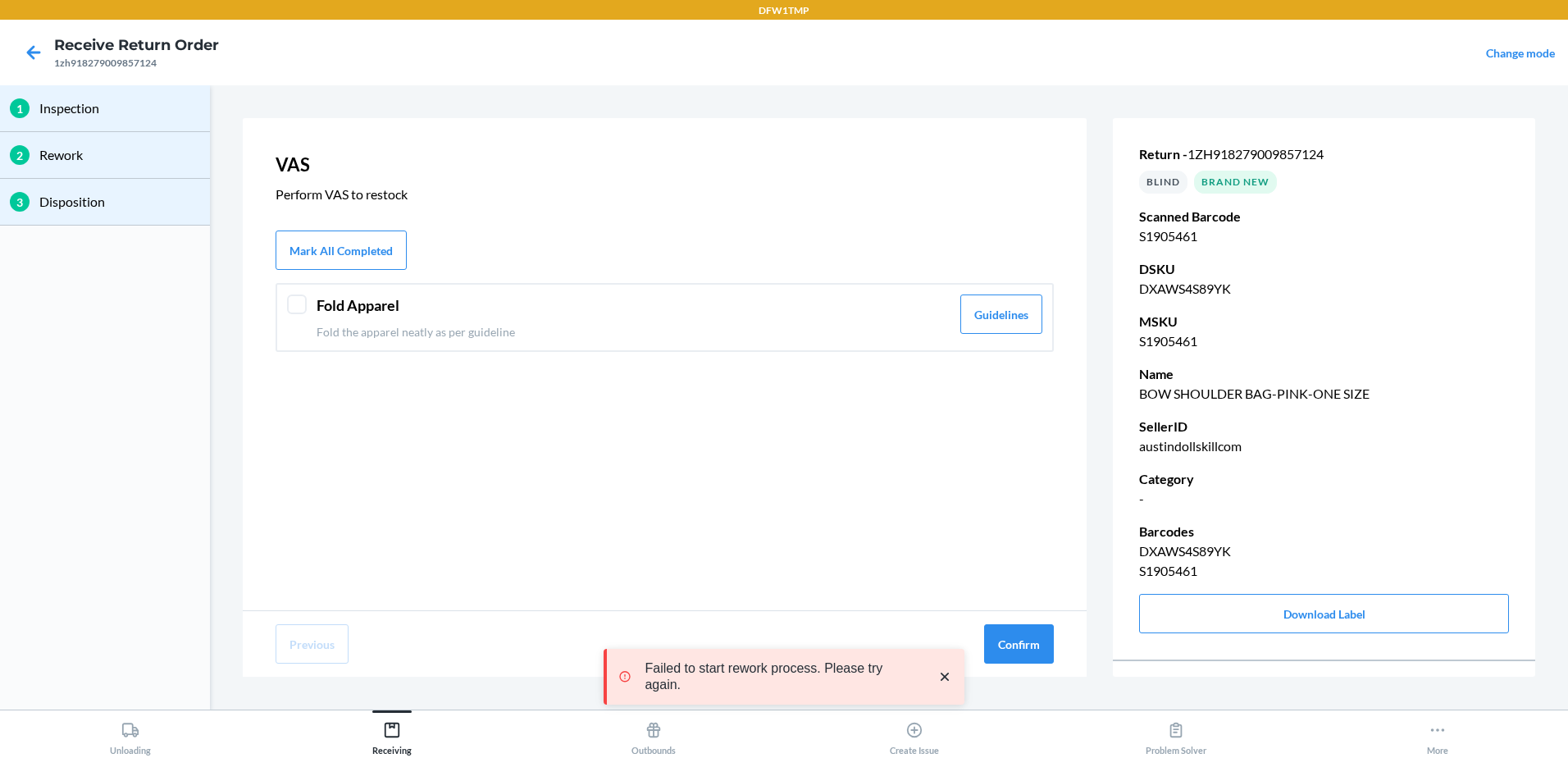
click at [814, 315] on header "Fold Apparel" at bounding box center [633, 305] width 634 height 22
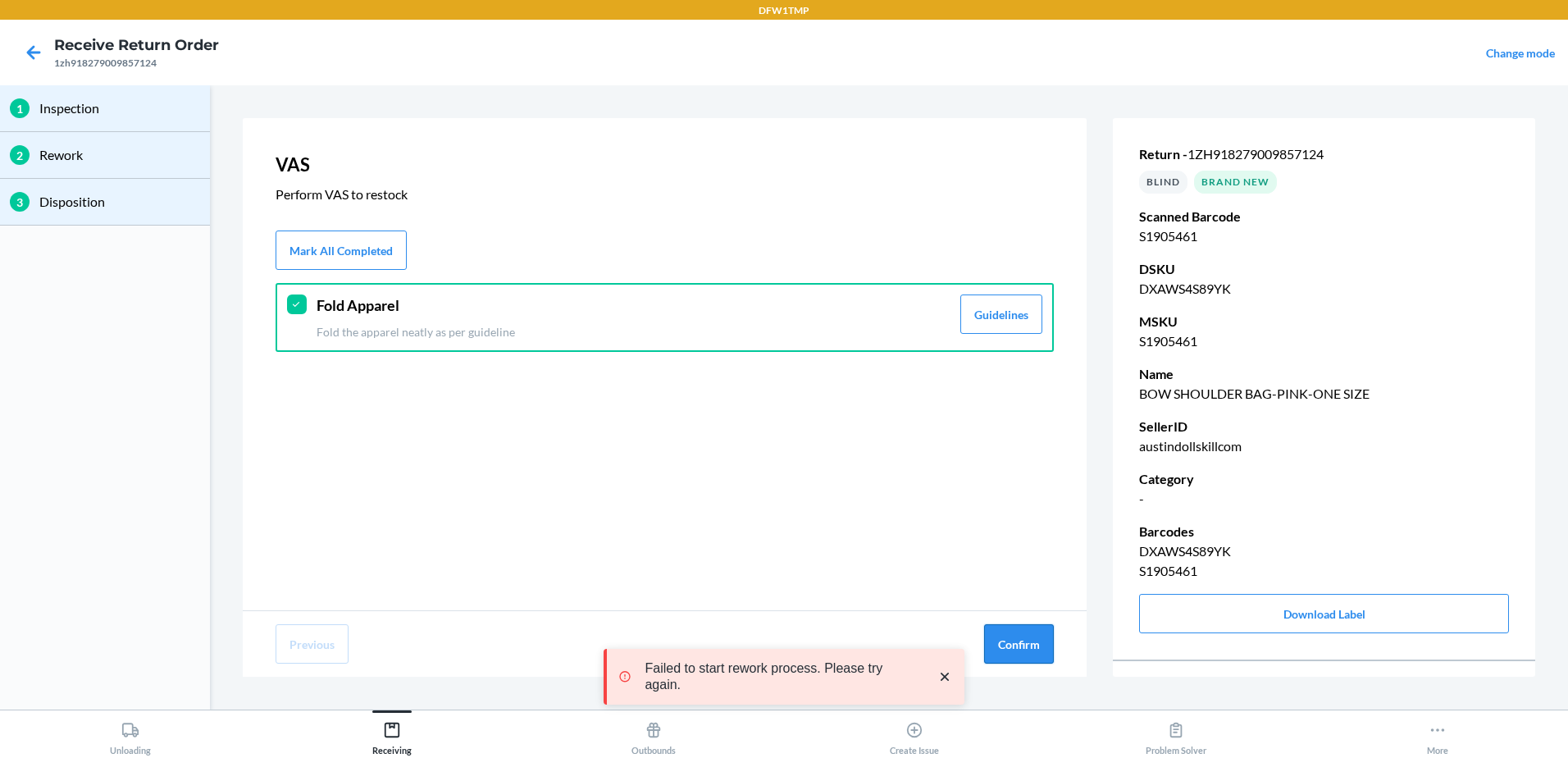
click at [1022, 654] on button "Confirm" at bounding box center [1020, 643] width 70 height 40
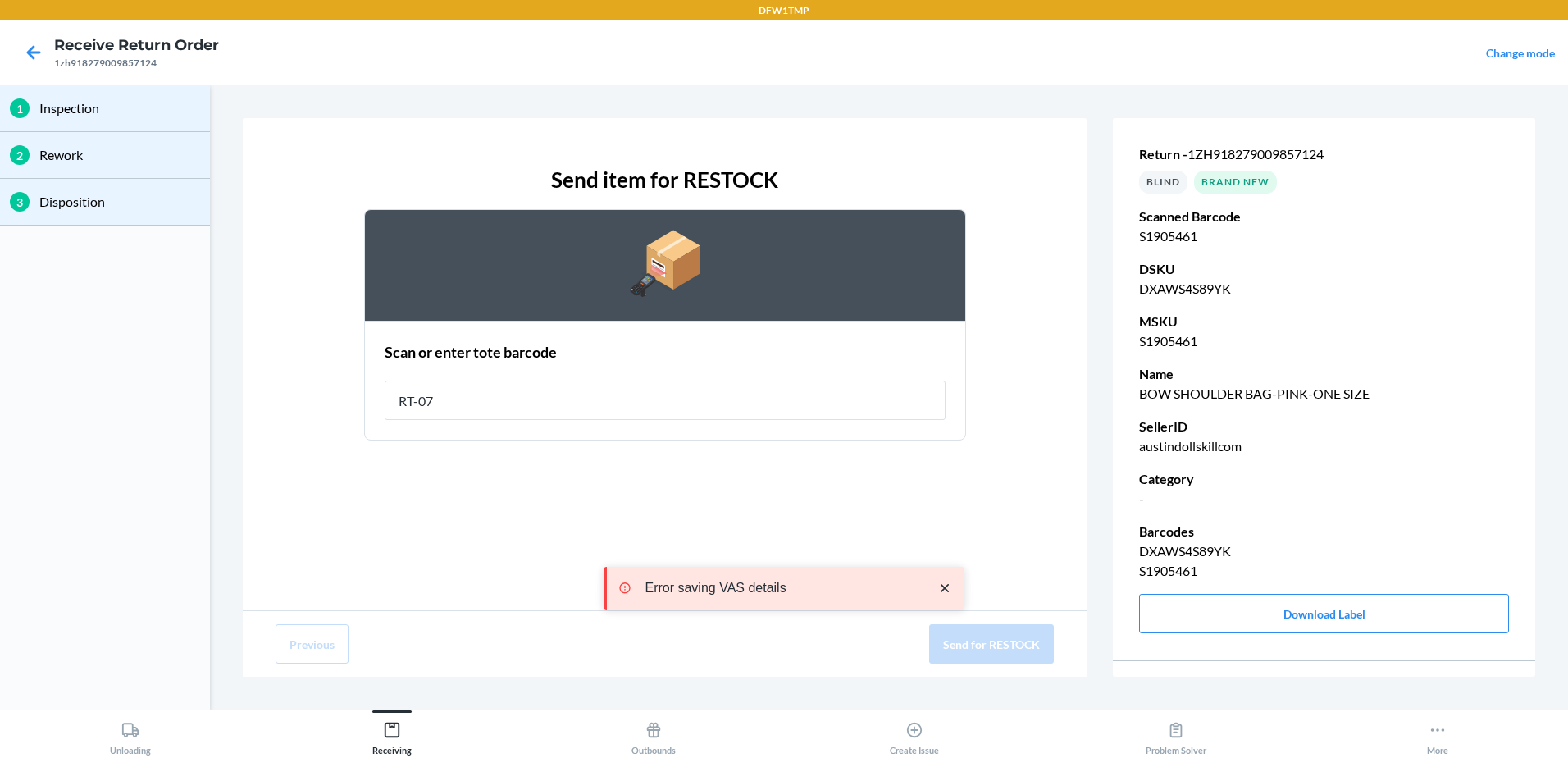
type input "RT-07"
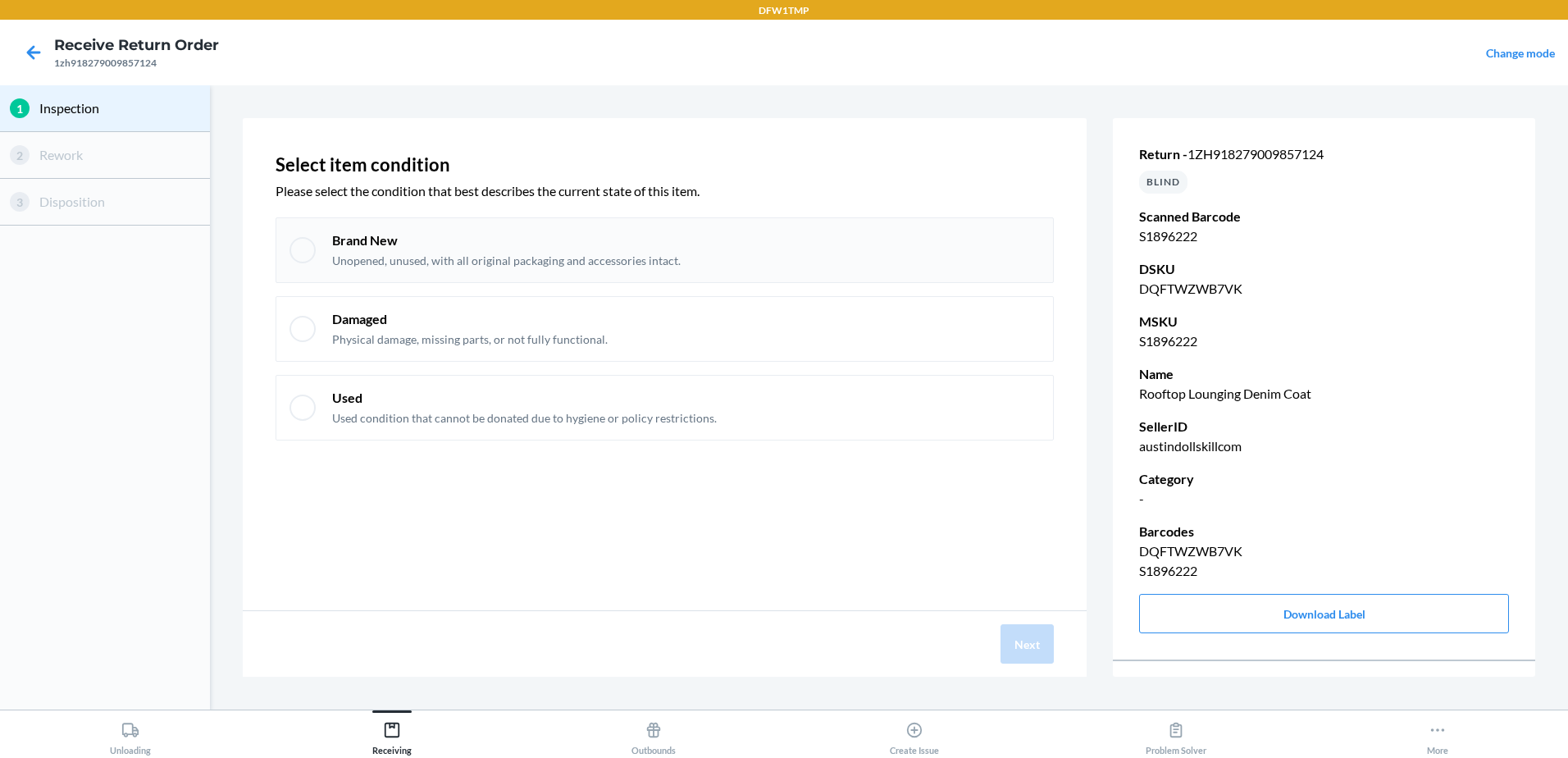
click at [997, 235] on div "Brand New Unopened, unused, with all original packaging and accessories intact." at bounding box center [686, 249] width 708 height 38
checkbox input "true"
click at [1013, 633] on button "Next" at bounding box center [1027, 643] width 53 height 40
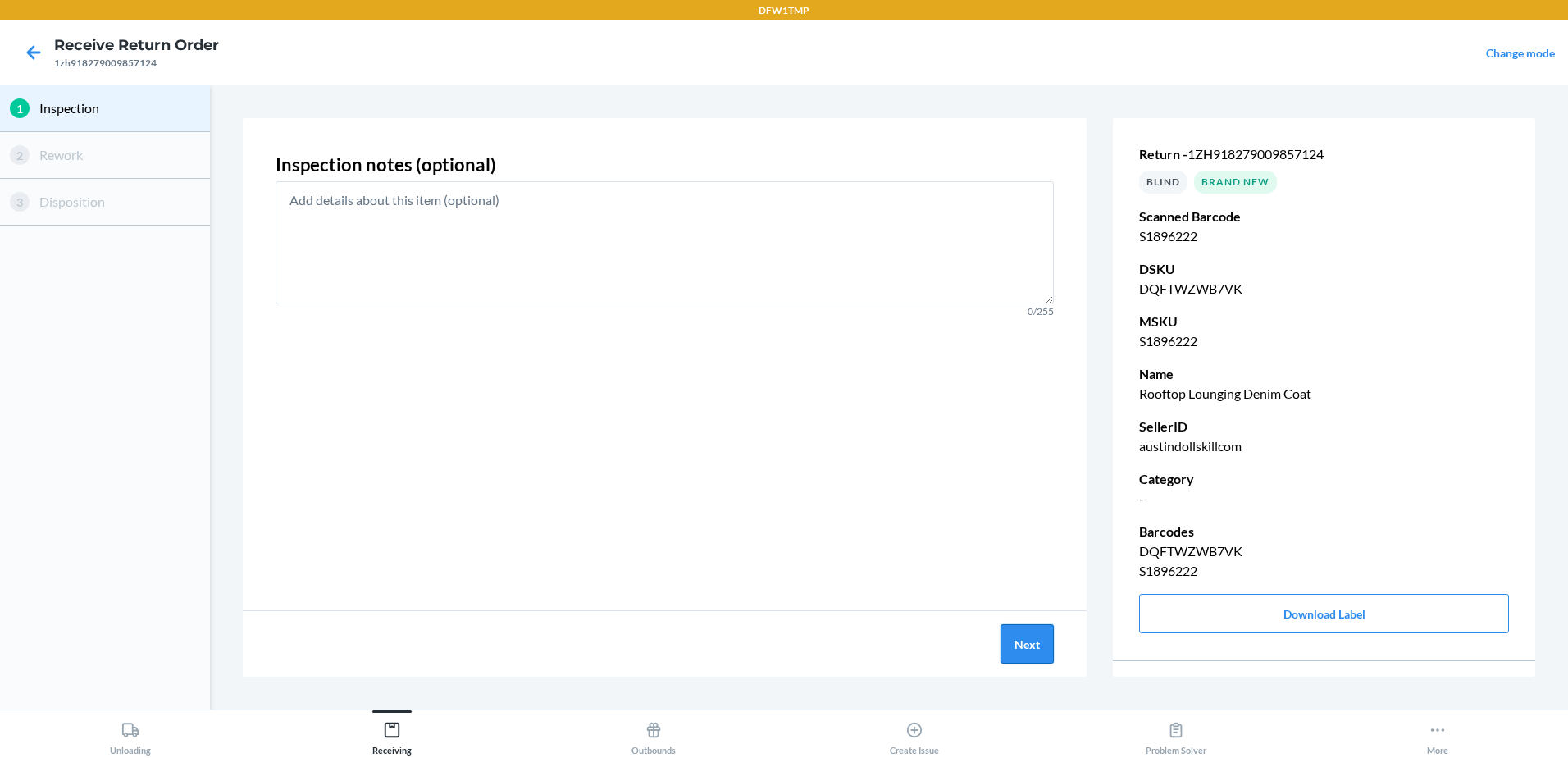
click at [1010, 624] on button "Next" at bounding box center [1027, 643] width 53 height 40
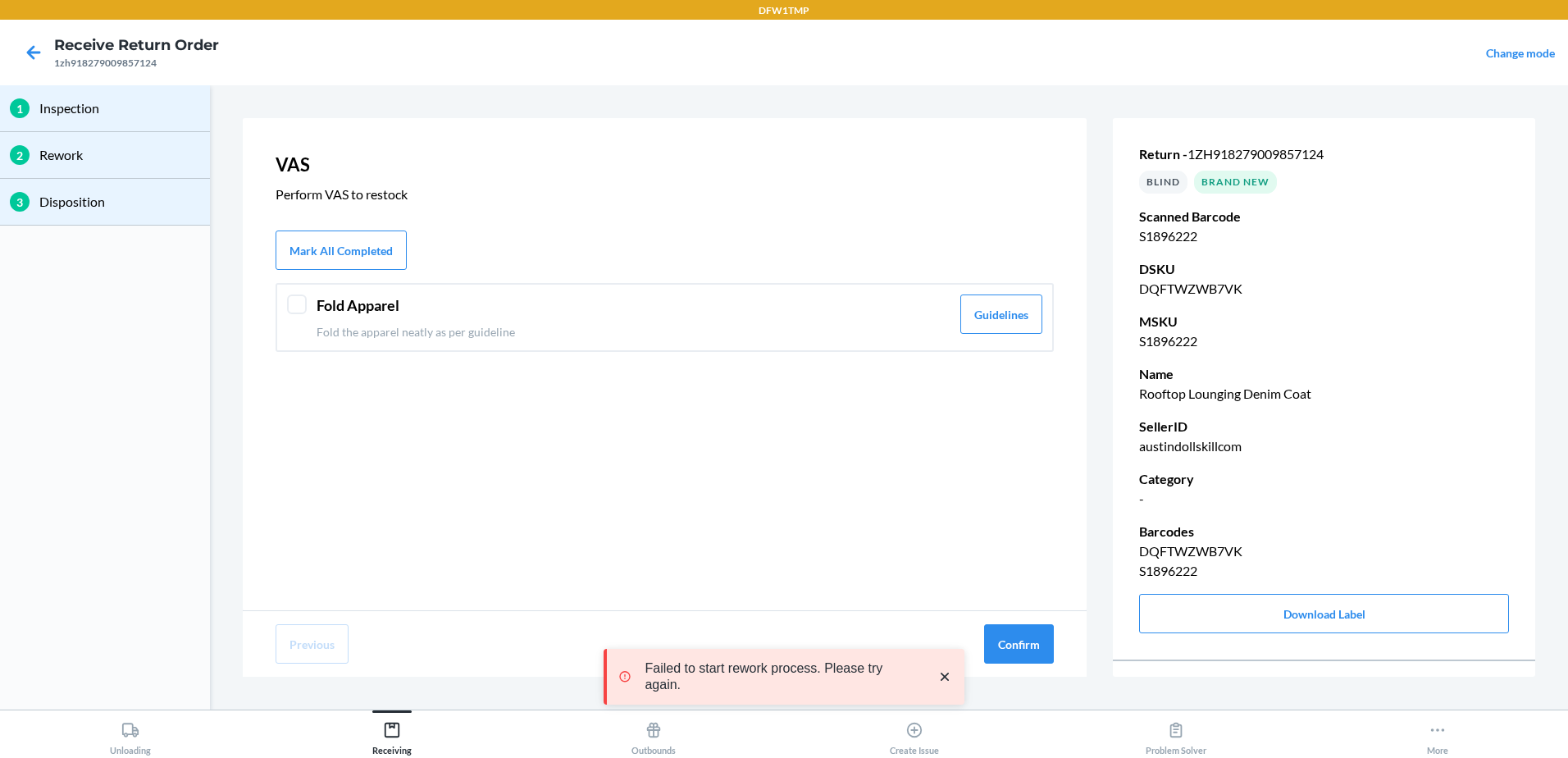
click at [924, 298] on header "Fold Apparel" at bounding box center [633, 305] width 634 height 22
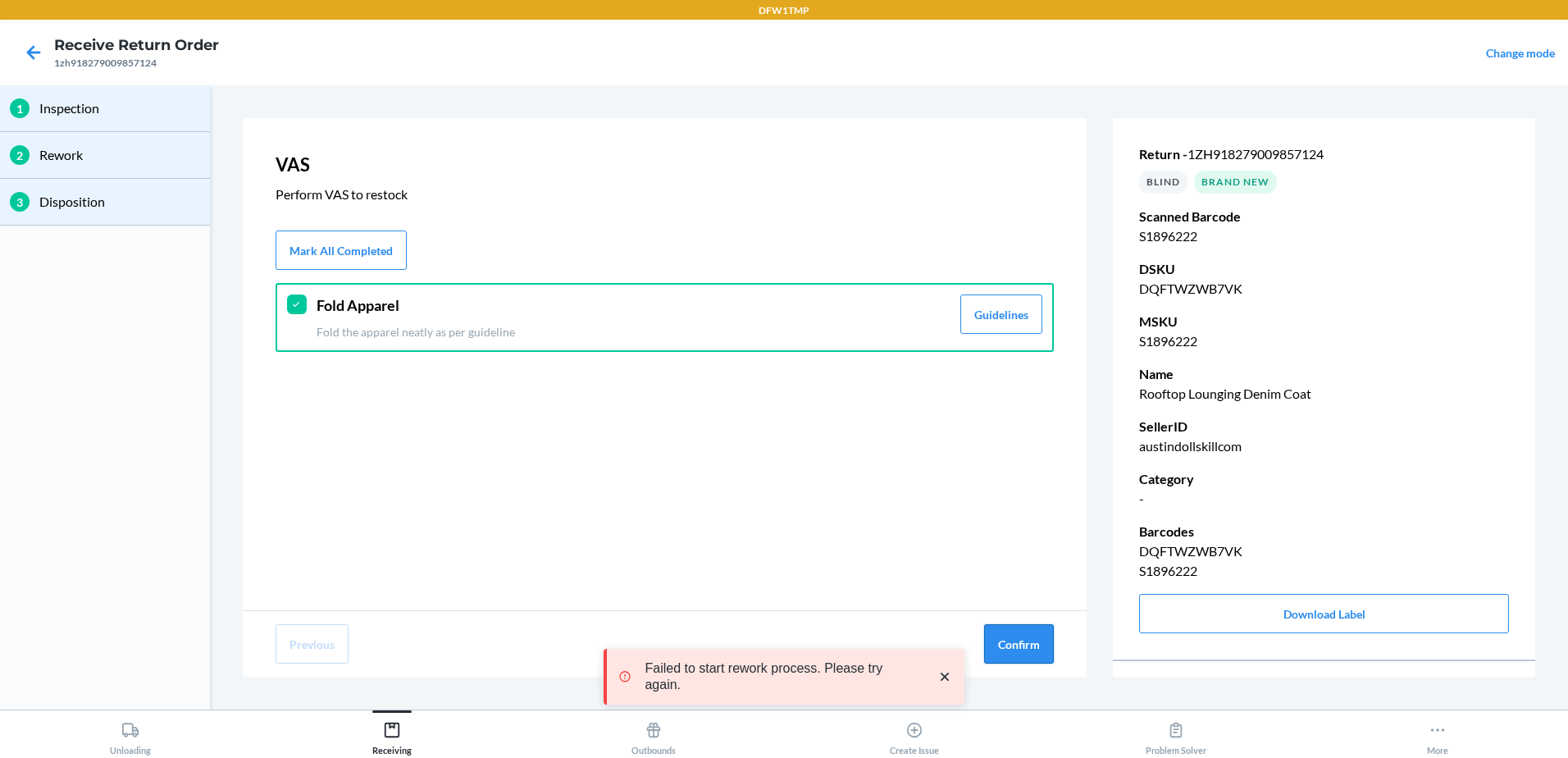
click at [1009, 644] on button "Confirm" at bounding box center [1020, 643] width 70 height 40
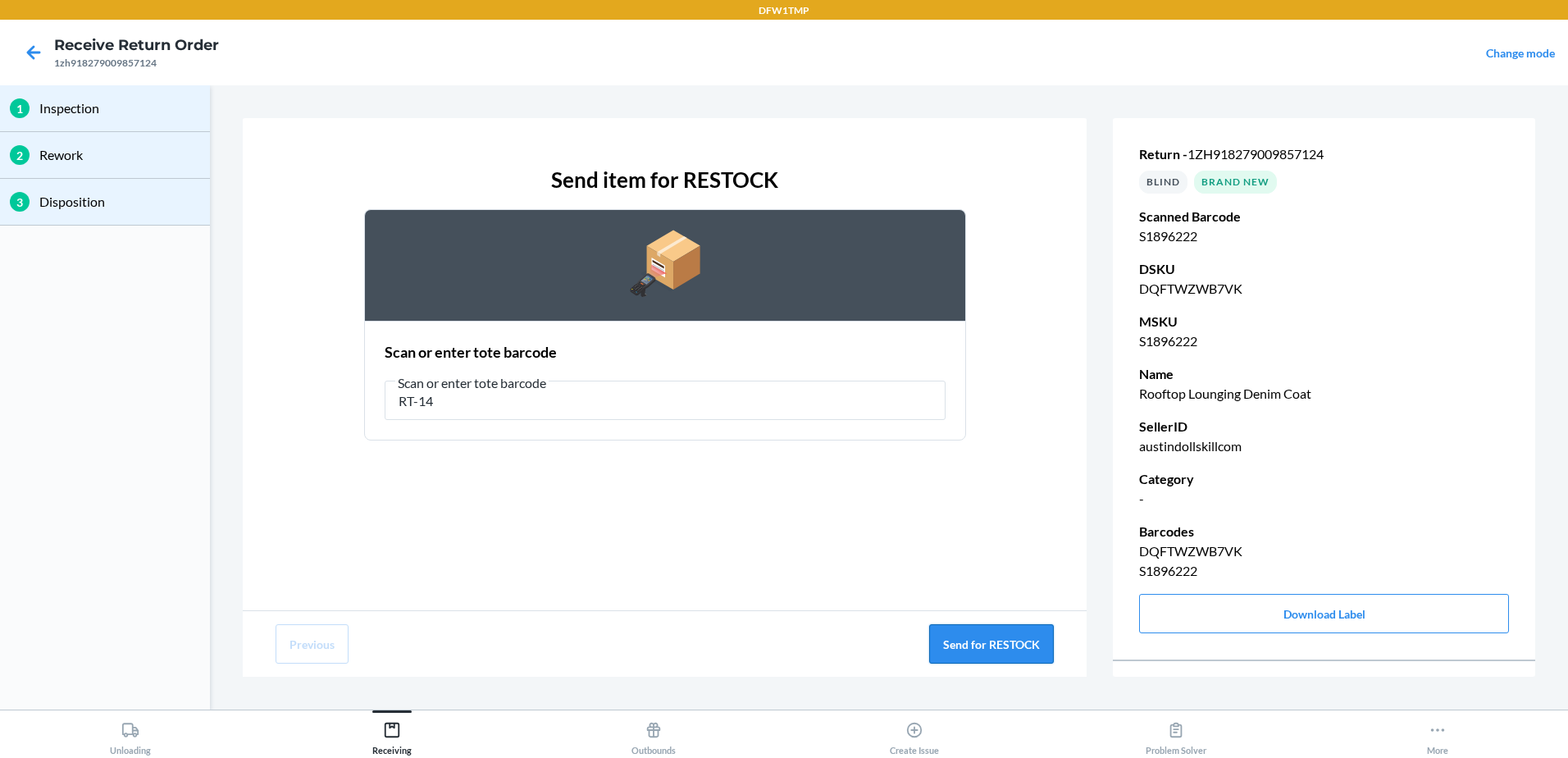
type input "RT-14"
click at [1017, 639] on button "Send for RESTOCK" at bounding box center [991, 643] width 125 height 40
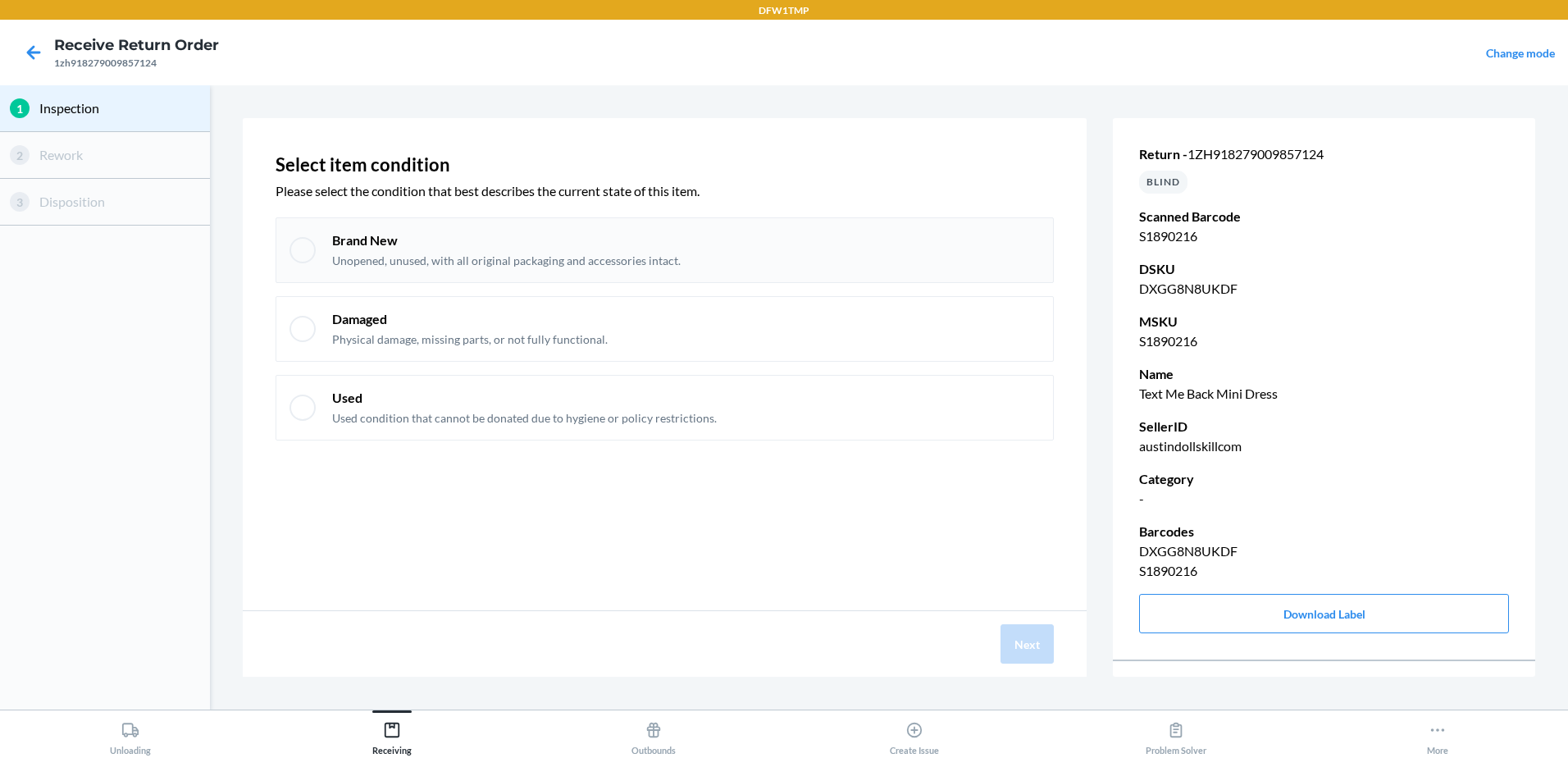
click at [795, 243] on div "Brand New Unopened, unused, with all original packaging and accessories intact." at bounding box center [686, 249] width 708 height 38
checkbox input "true"
click at [1017, 651] on button "Next" at bounding box center [1027, 643] width 53 height 40
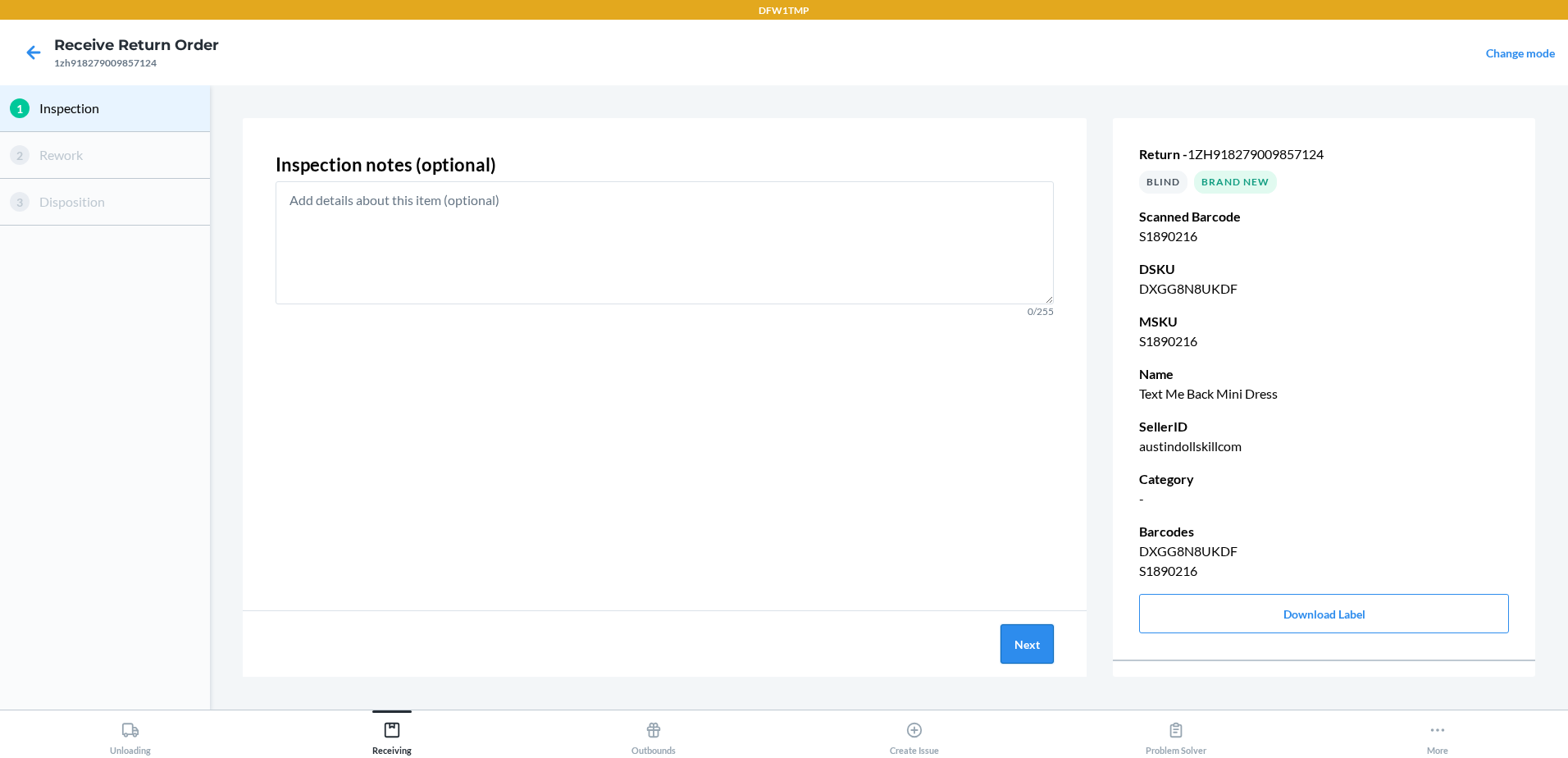
click at [1022, 639] on button "Next" at bounding box center [1027, 643] width 53 height 40
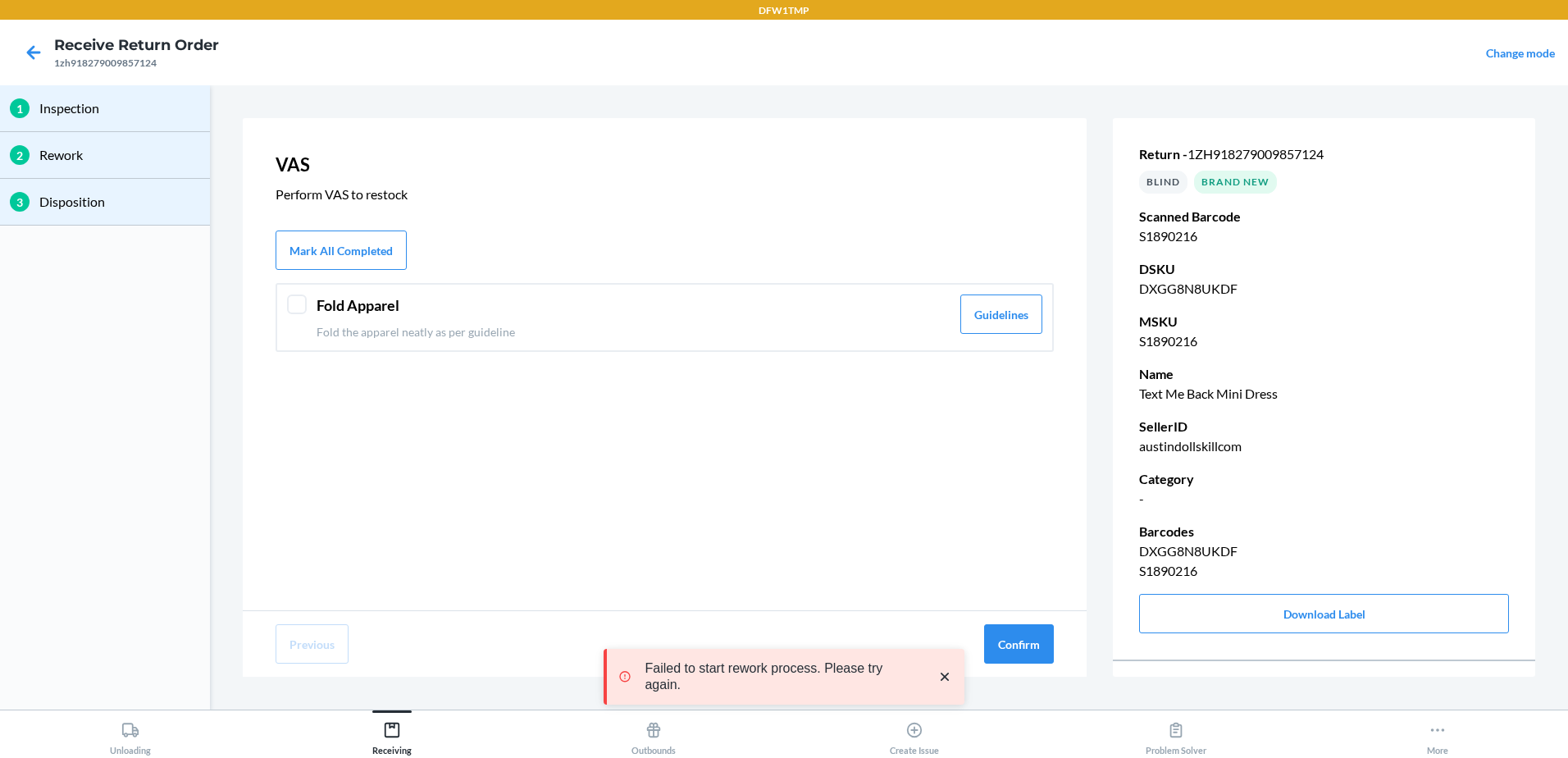
click at [287, 310] on div at bounding box center [297, 304] width 19 height 19
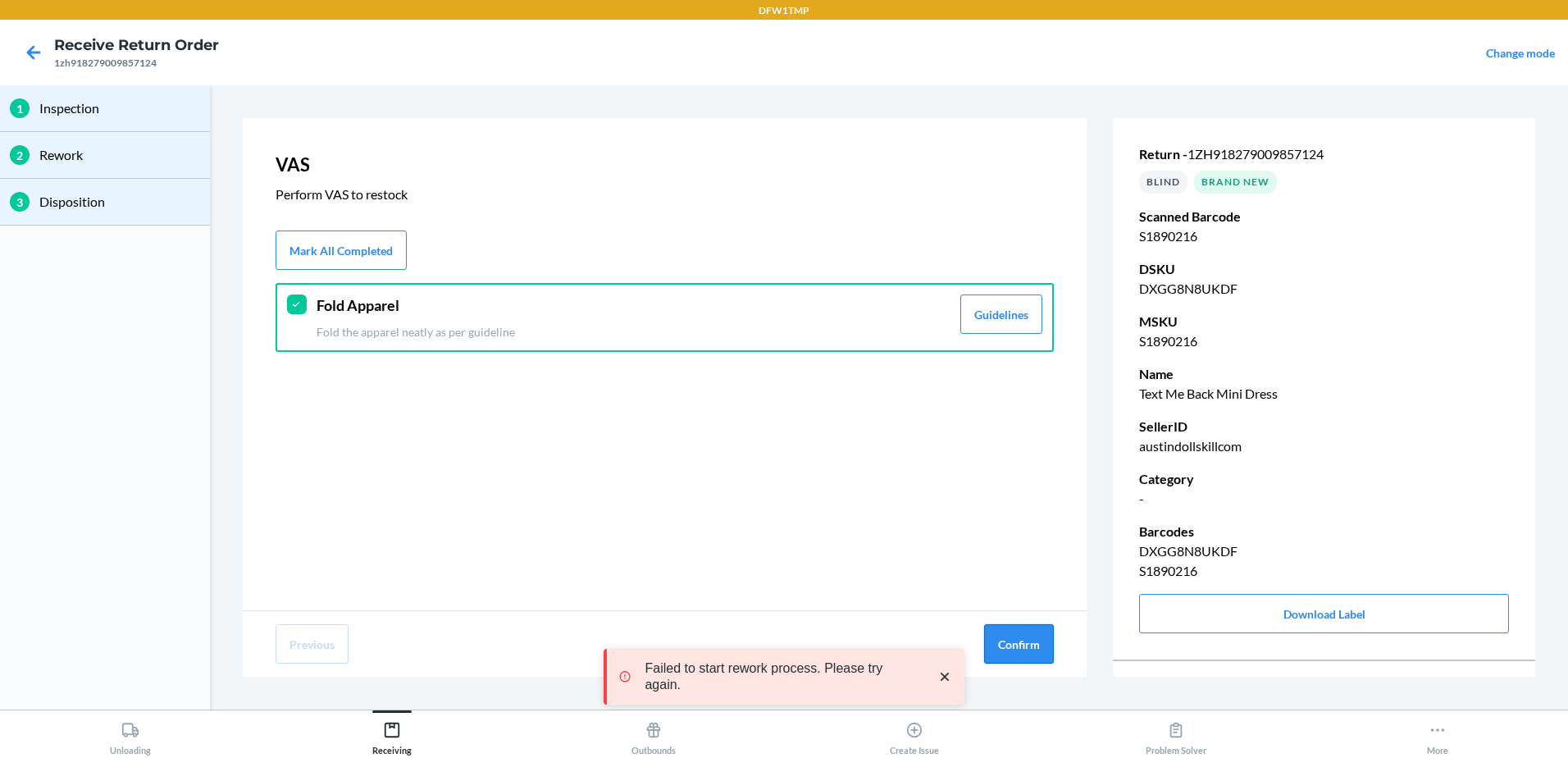
click at [1016, 636] on button "Confirm" at bounding box center [1020, 643] width 70 height 40
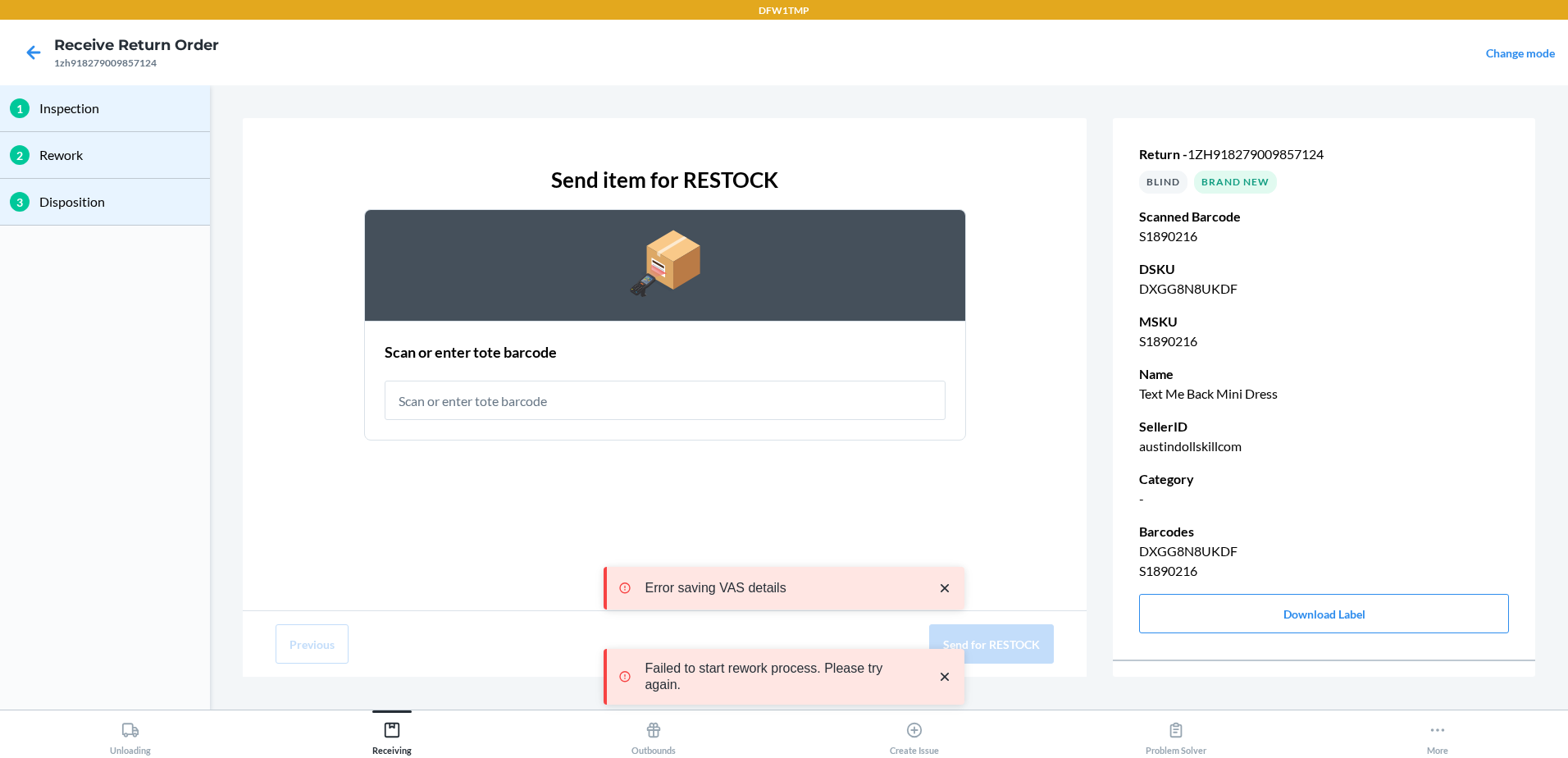
click at [537, 401] on input "text" at bounding box center [666, 399] width 561 height 40
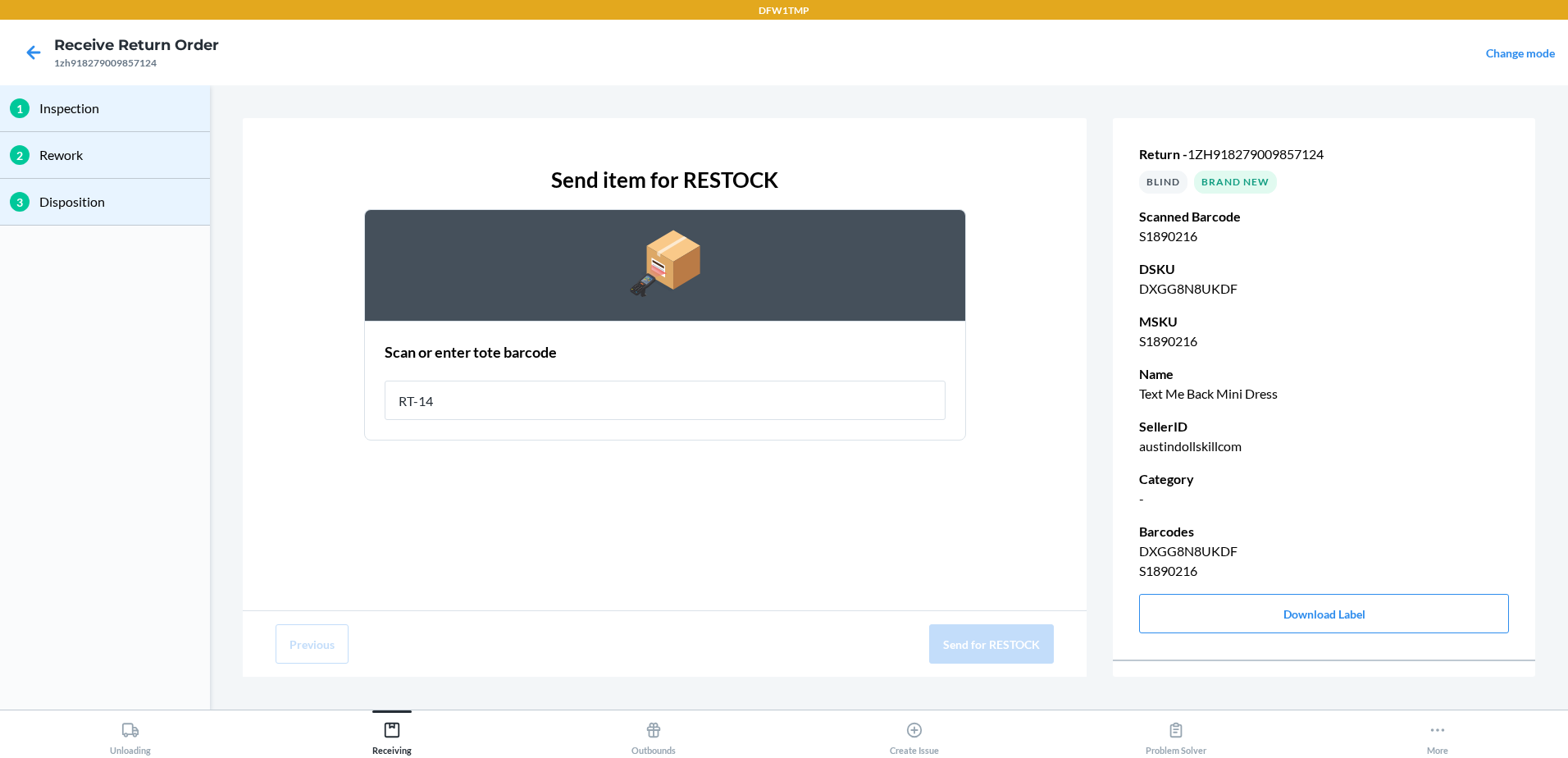
type input "RT-14"
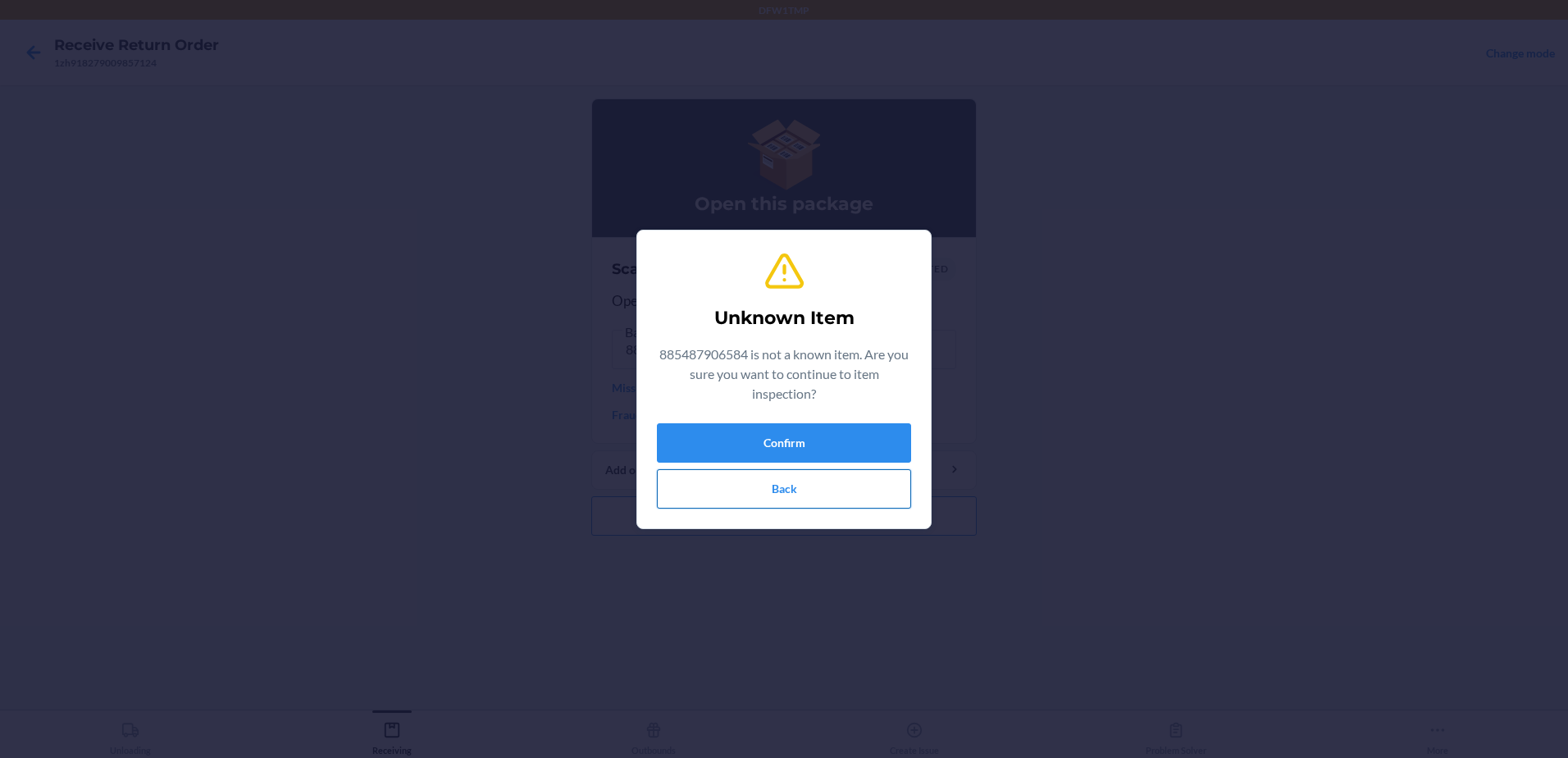
click at [769, 482] on button "Back" at bounding box center [784, 488] width 254 height 40
drag, startPoint x: 767, startPoint y: 485, endPoint x: 1006, endPoint y: 356, distance: 271.6
click at [1006, 356] on div "Unknown Item 885487906584 is not a known item. Are you sure you want to continu…" at bounding box center [784, 379] width 1568 height 758
click at [796, 478] on button "Back" at bounding box center [784, 488] width 254 height 40
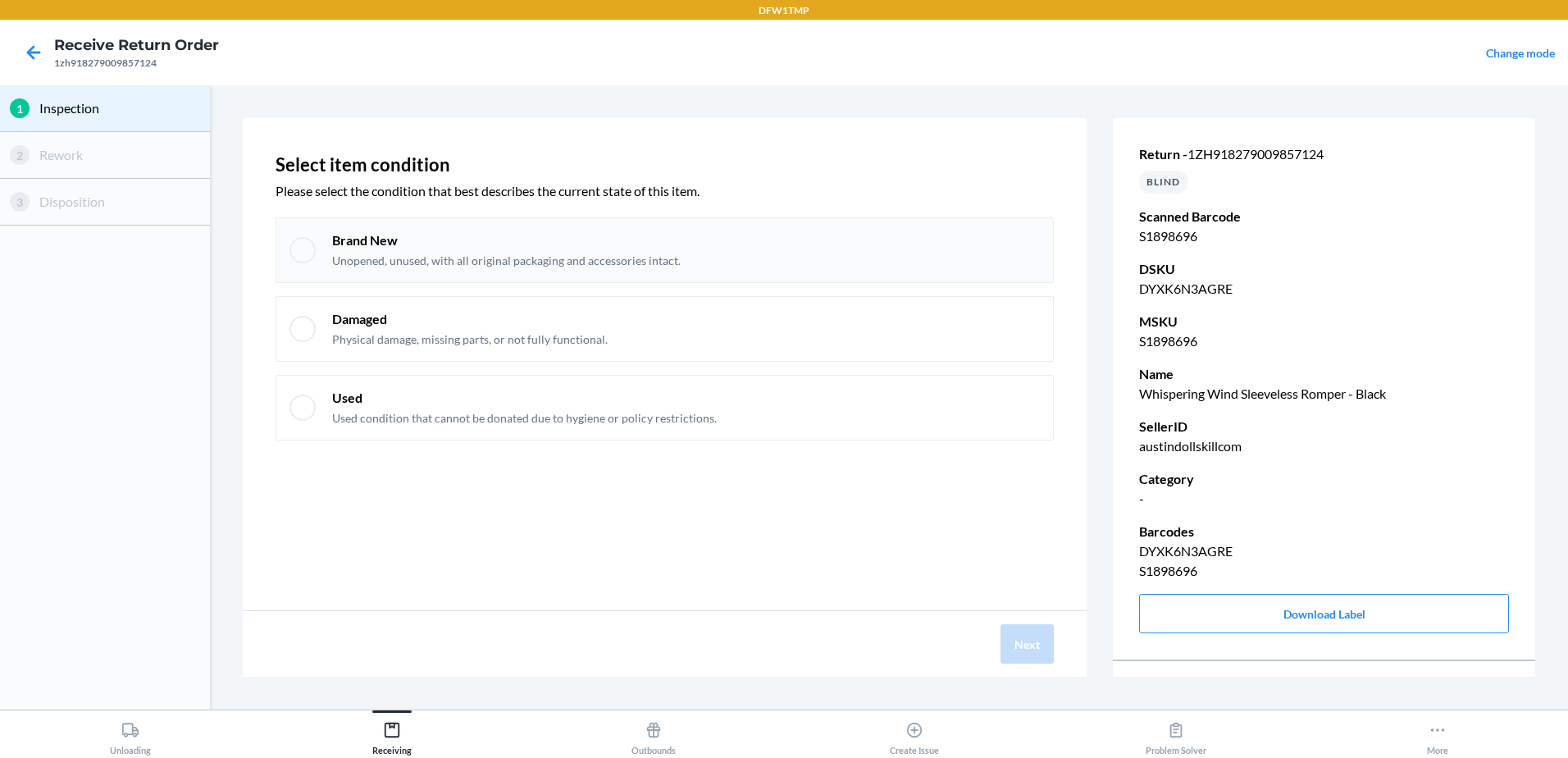
click at [718, 243] on div "Brand New Unopened, unused, with all original packaging and accessories intact." at bounding box center [686, 249] width 708 height 38
checkbox input "true"
click at [1050, 656] on button "Next" at bounding box center [1027, 643] width 53 height 40
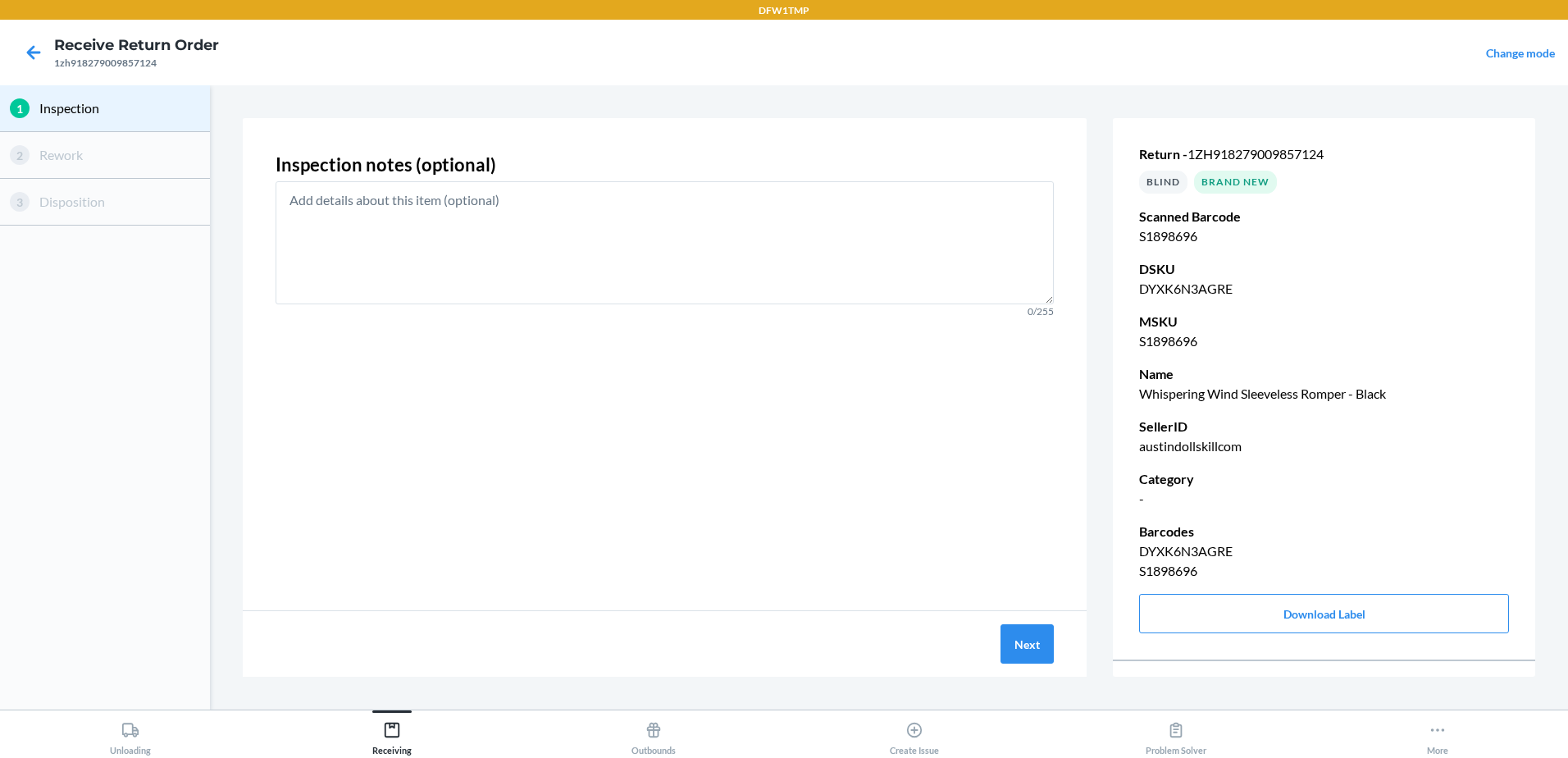
click at [998, 631] on div "Next" at bounding box center [665, 644] width 844 height 66
click at [1021, 639] on button "Next" at bounding box center [1027, 643] width 53 height 40
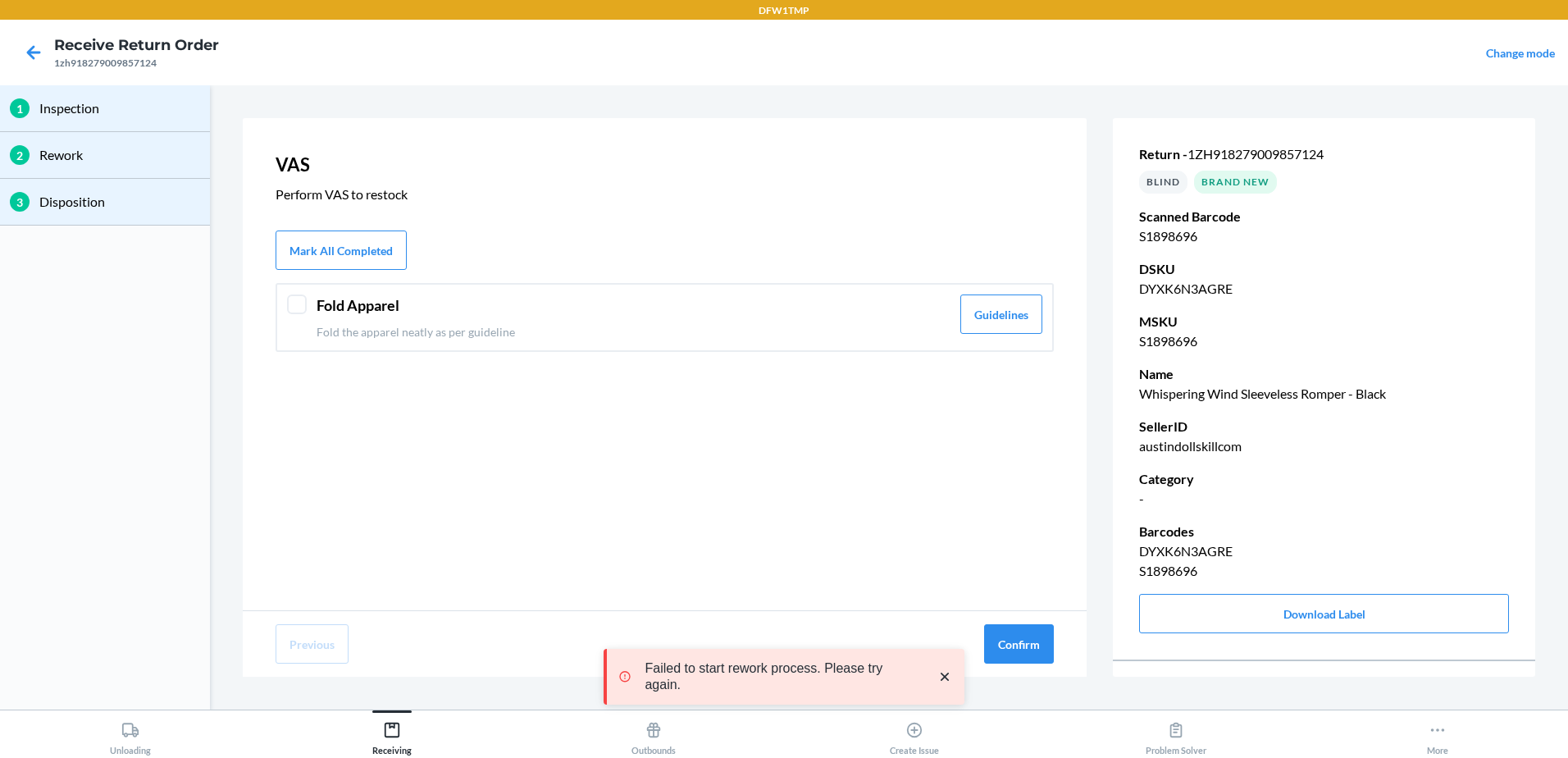
click at [330, 291] on div "Fold Apparel Fold the apparel neatly as per guideline Guidelines" at bounding box center [665, 317] width 779 height 69
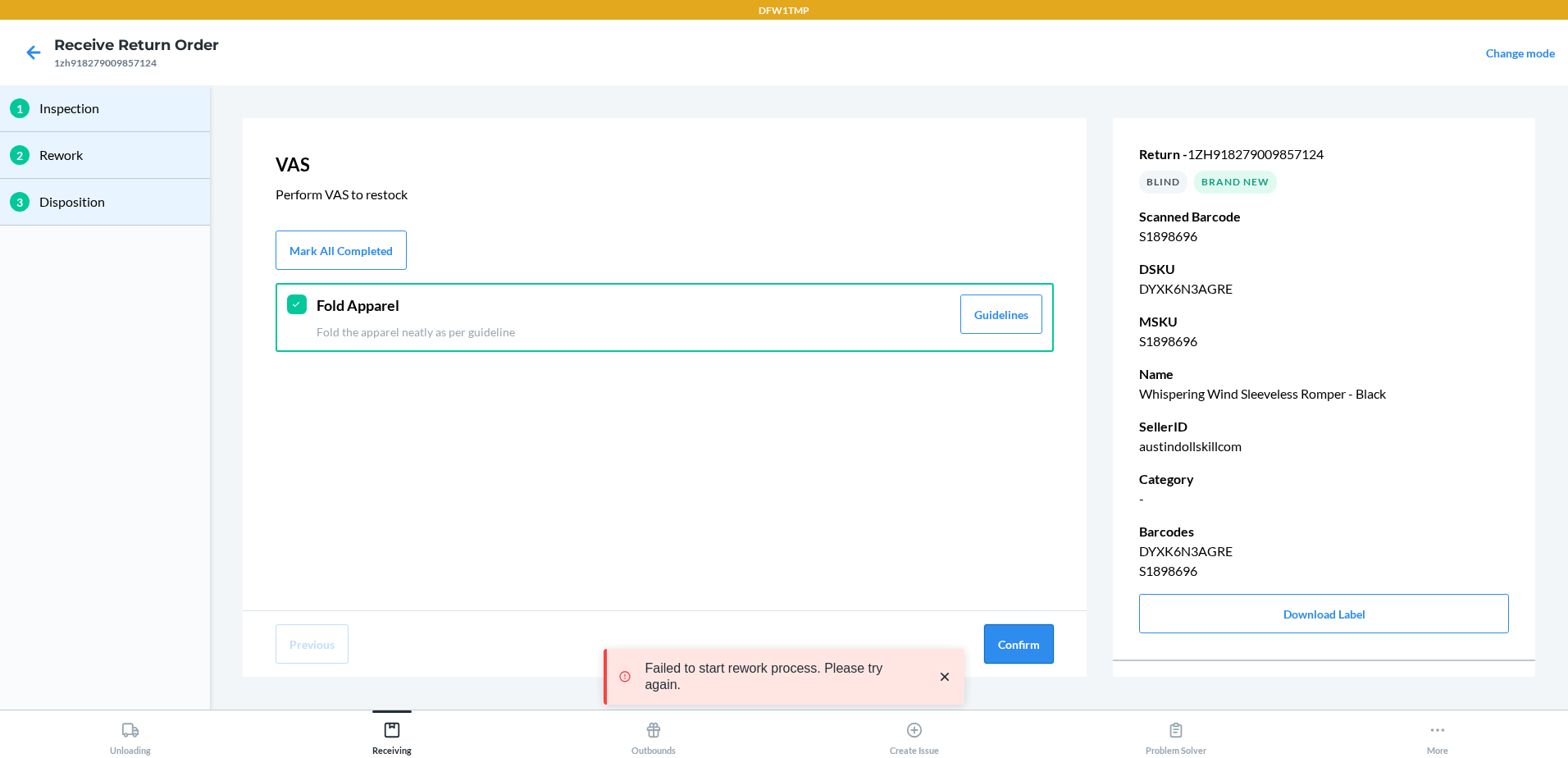
click at [1049, 649] on button "Confirm" at bounding box center [1020, 643] width 70 height 40
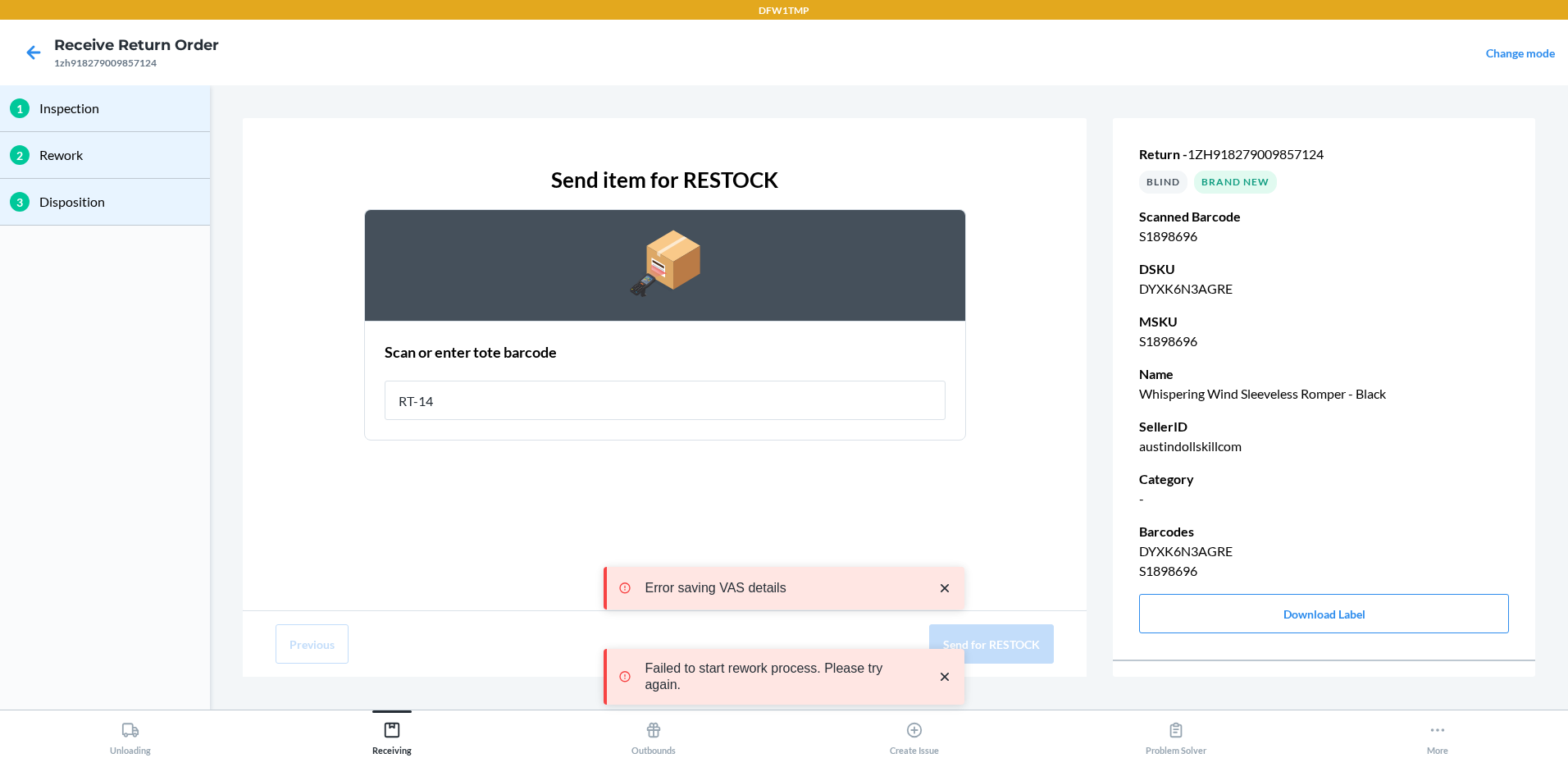
type input "RT-14"
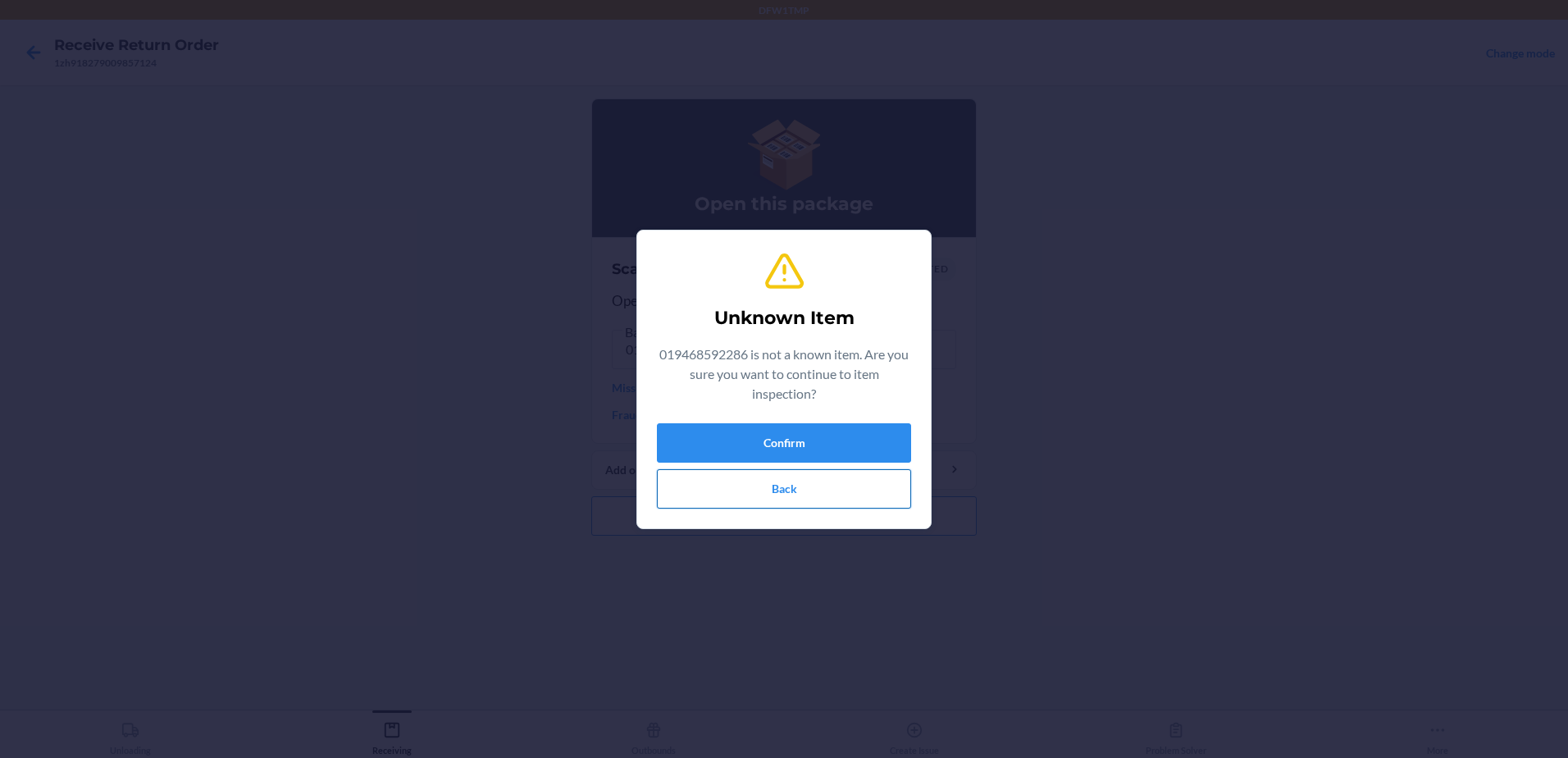
click at [814, 472] on button "Back" at bounding box center [784, 488] width 254 height 40
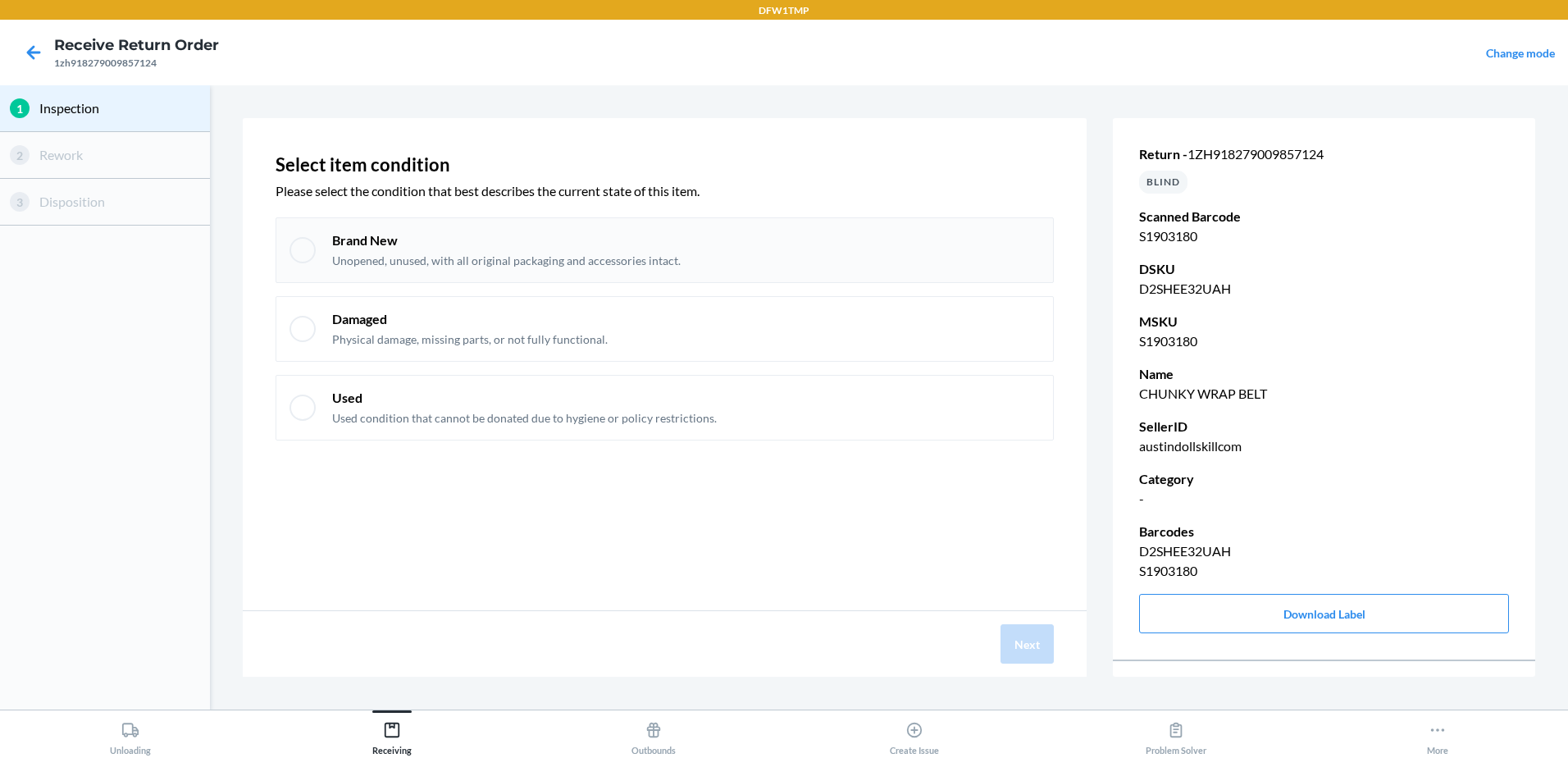
click at [764, 244] on div "Brand New Unopened, unused, with all original packaging and accessories intact." at bounding box center [686, 249] width 708 height 38
checkbox input "true"
drag, startPoint x: 1022, startPoint y: 662, endPoint x: 1013, endPoint y: 657, distance: 10.3
click at [1023, 662] on button "Next" at bounding box center [1027, 643] width 53 height 40
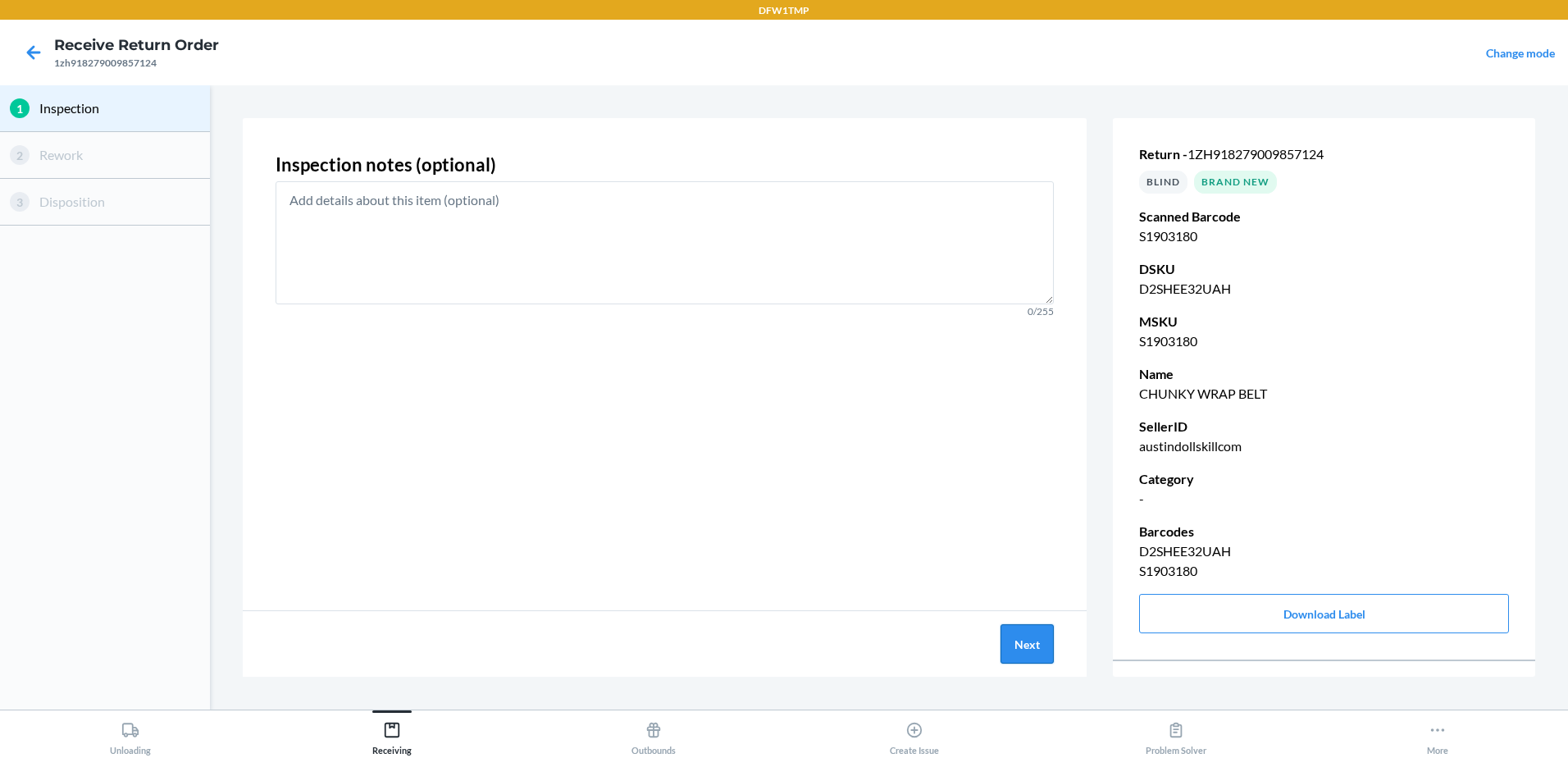
click at [1016, 646] on button "Next" at bounding box center [1027, 643] width 53 height 40
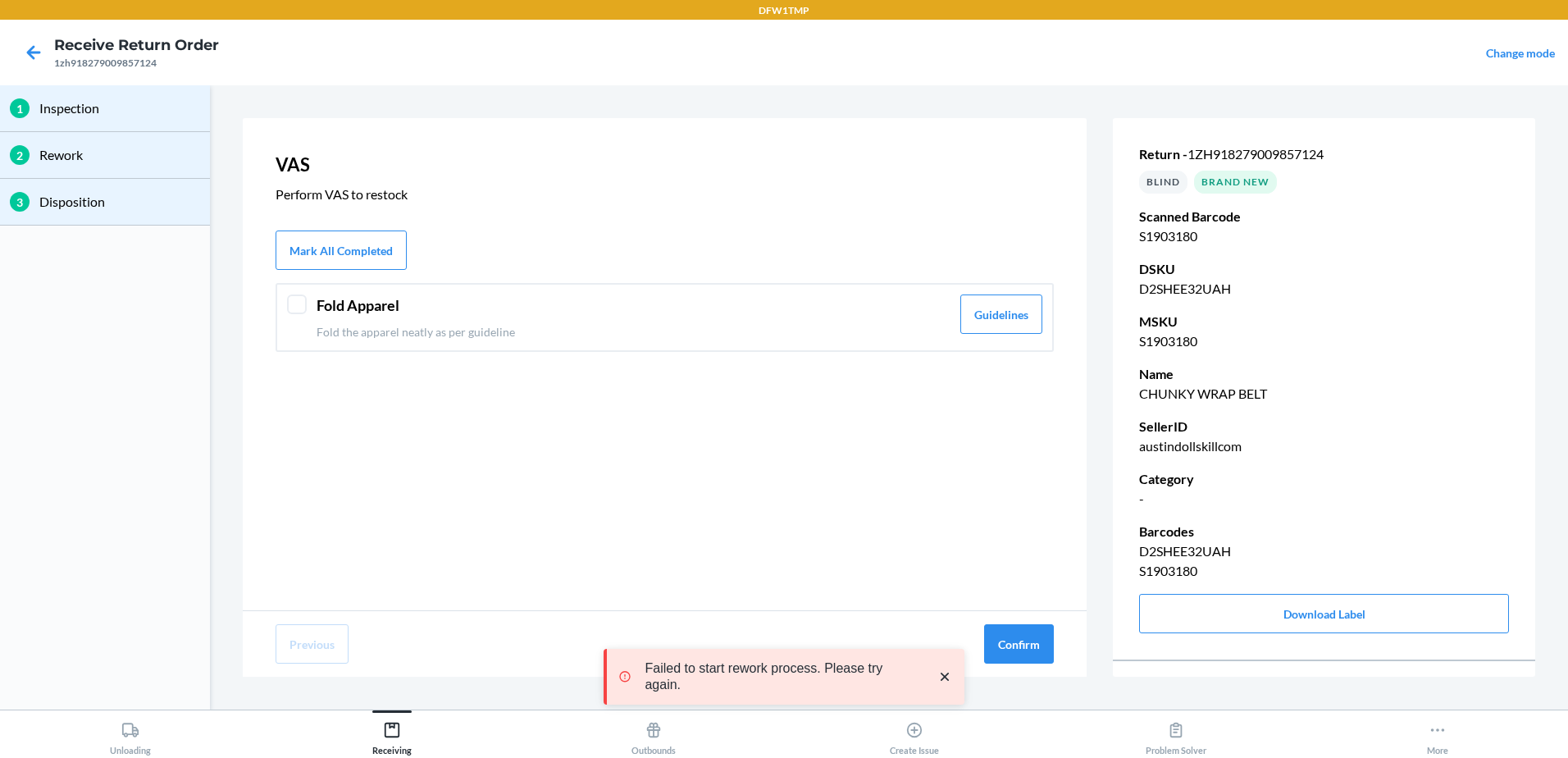
drag, startPoint x: 476, startPoint y: 330, endPoint x: 743, endPoint y: 460, distance: 297.0
click at [478, 332] on p "Fold the apparel neatly as per guideline" at bounding box center [633, 332] width 634 height 17
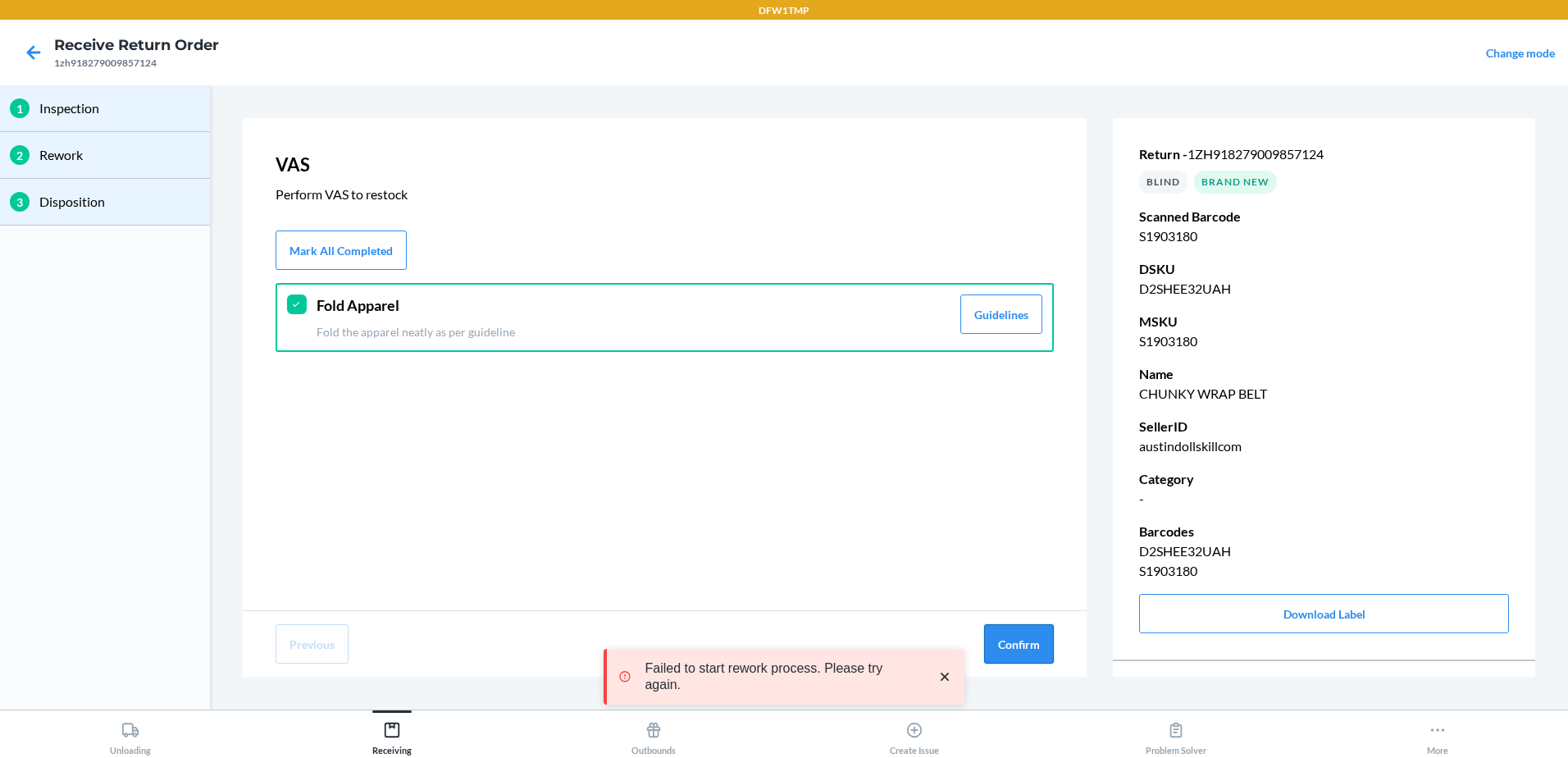
click at [1037, 648] on button "Confirm" at bounding box center [1020, 643] width 70 height 40
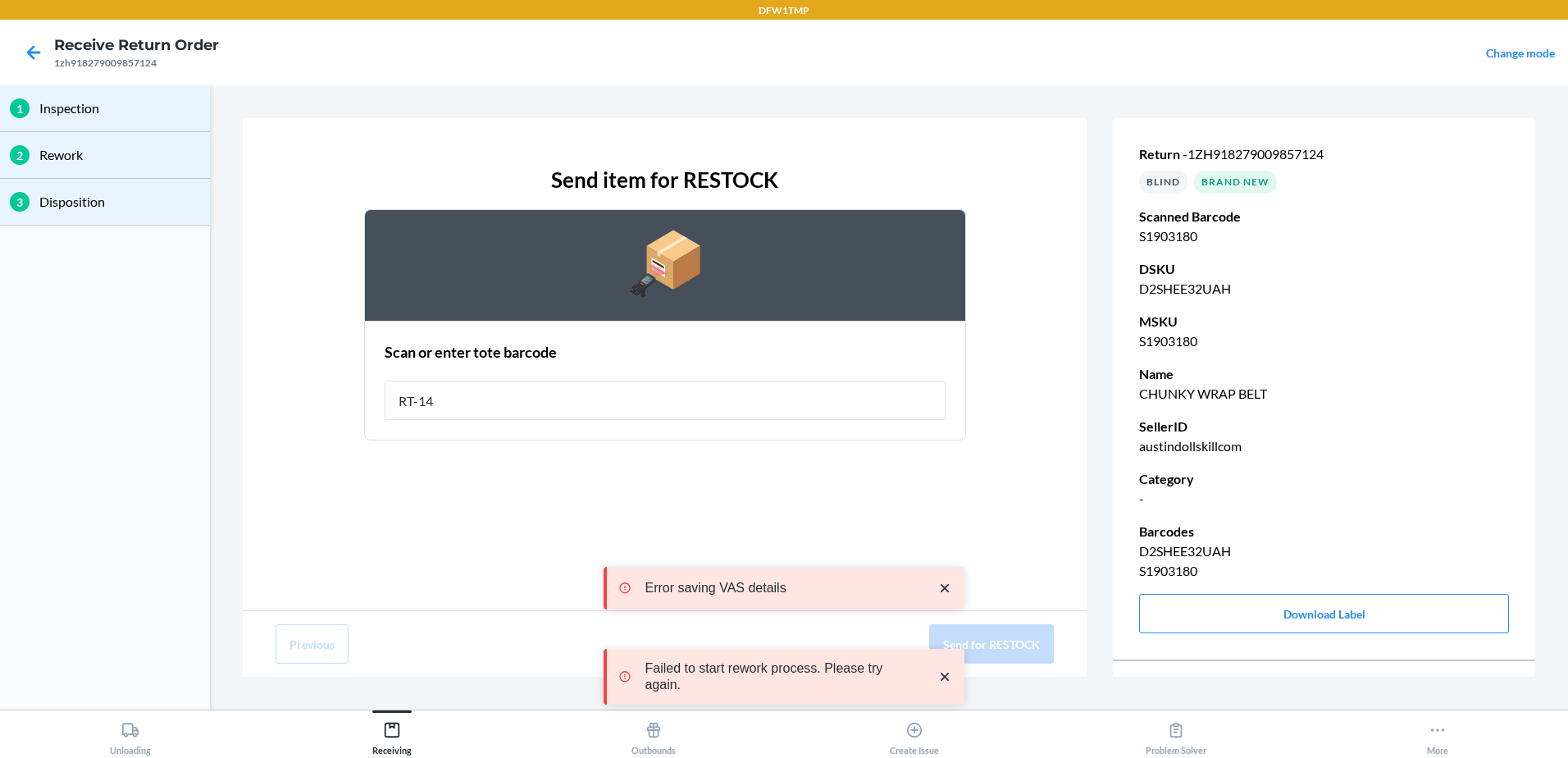
type input "RT-14"
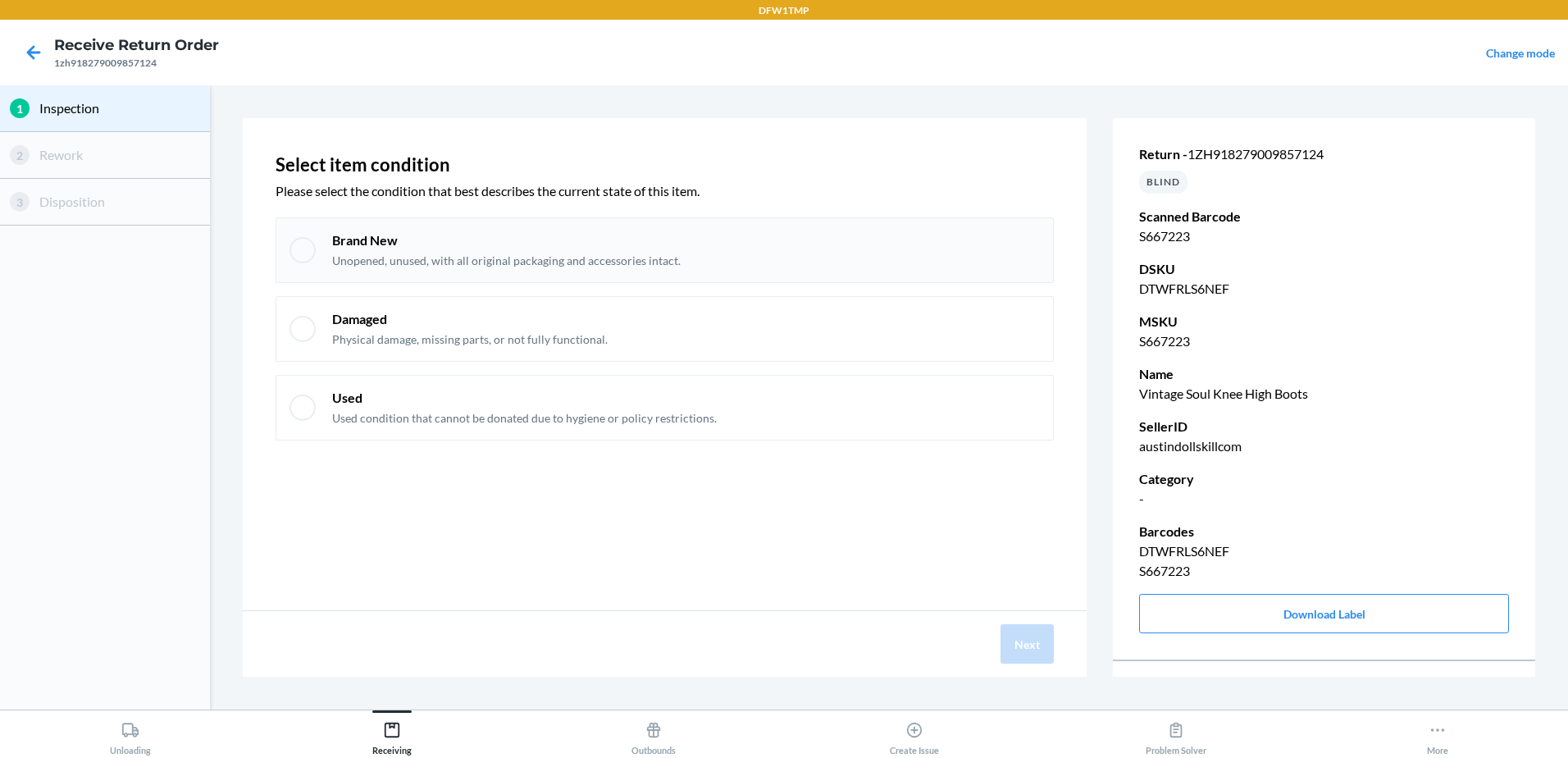
drag, startPoint x: 579, startPoint y: 237, endPoint x: 617, endPoint y: 251, distance: 40.5
click at [587, 233] on p "Brand New" at bounding box center [506, 240] width 348 height 18
checkbox input "true"
click at [1023, 650] on button "Next" at bounding box center [1027, 643] width 53 height 40
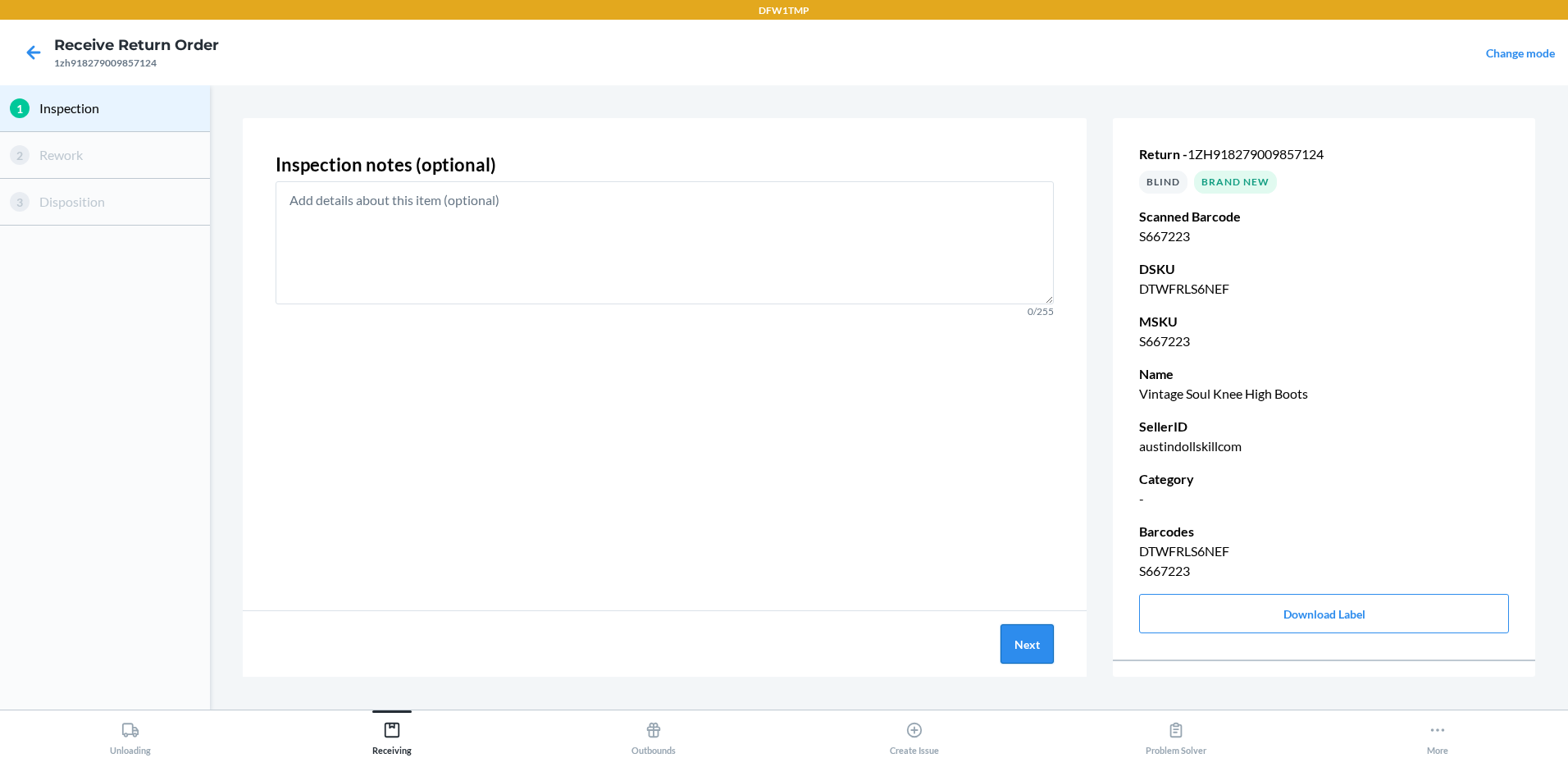
click at [1043, 644] on button "Next" at bounding box center [1027, 643] width 53 height 40
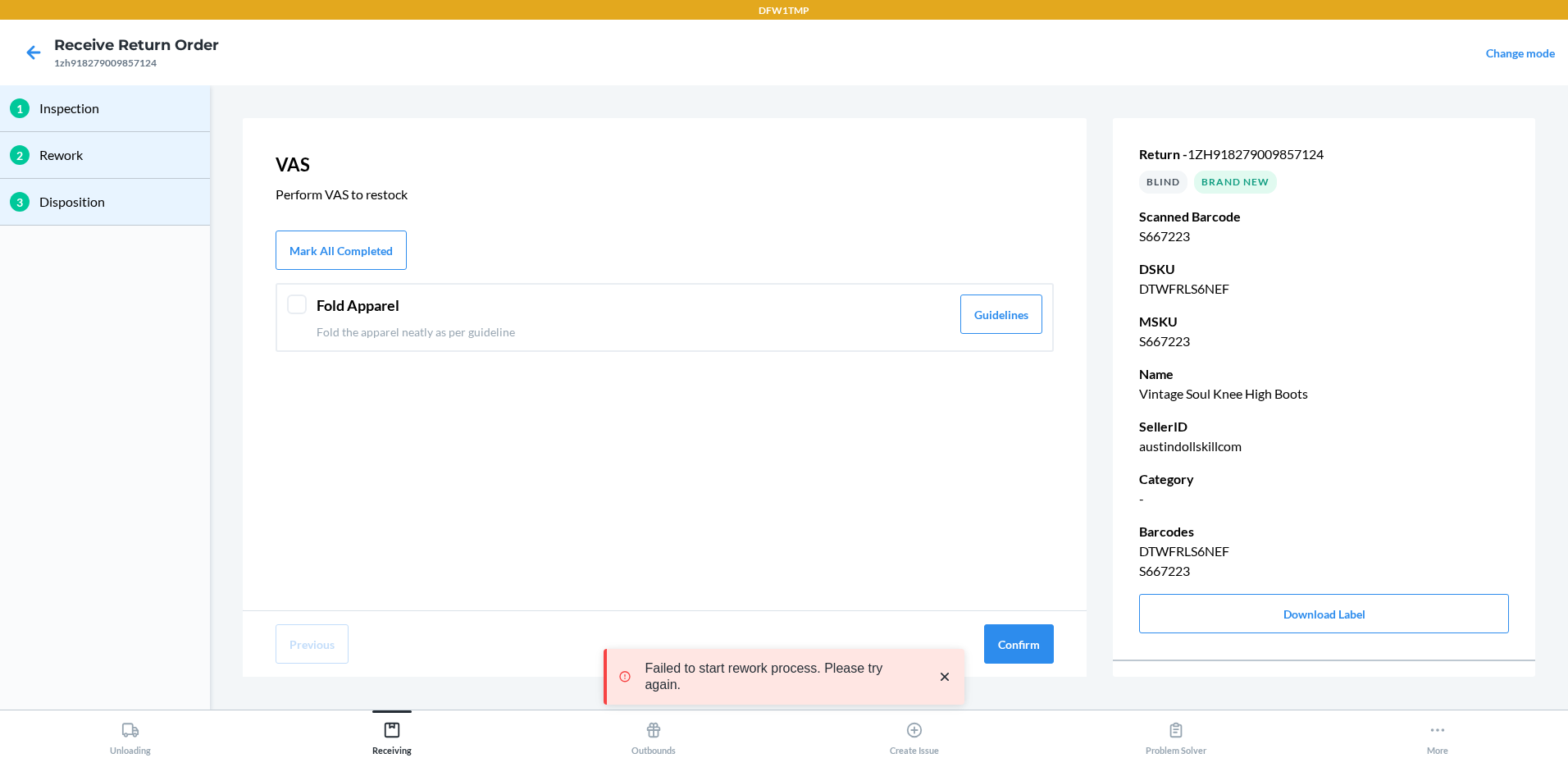
click at [826, 327] on p "Fold the apparel neatly as per guideline" at bounding box center [633, 332] width 634 height 17
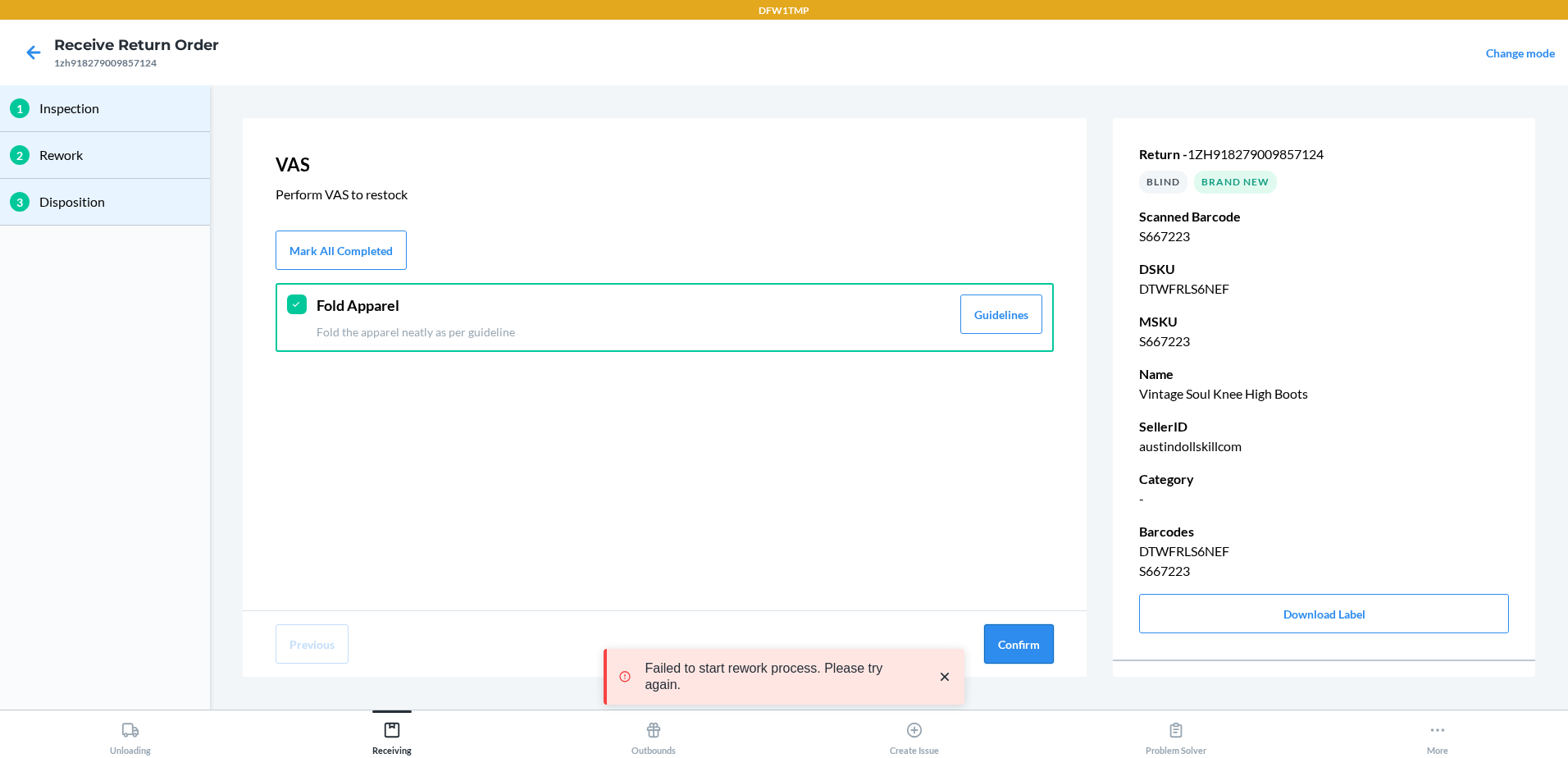
click at [1033, 661] on button "Confirm" at bounding box center [1020, 643] width 70 height 40
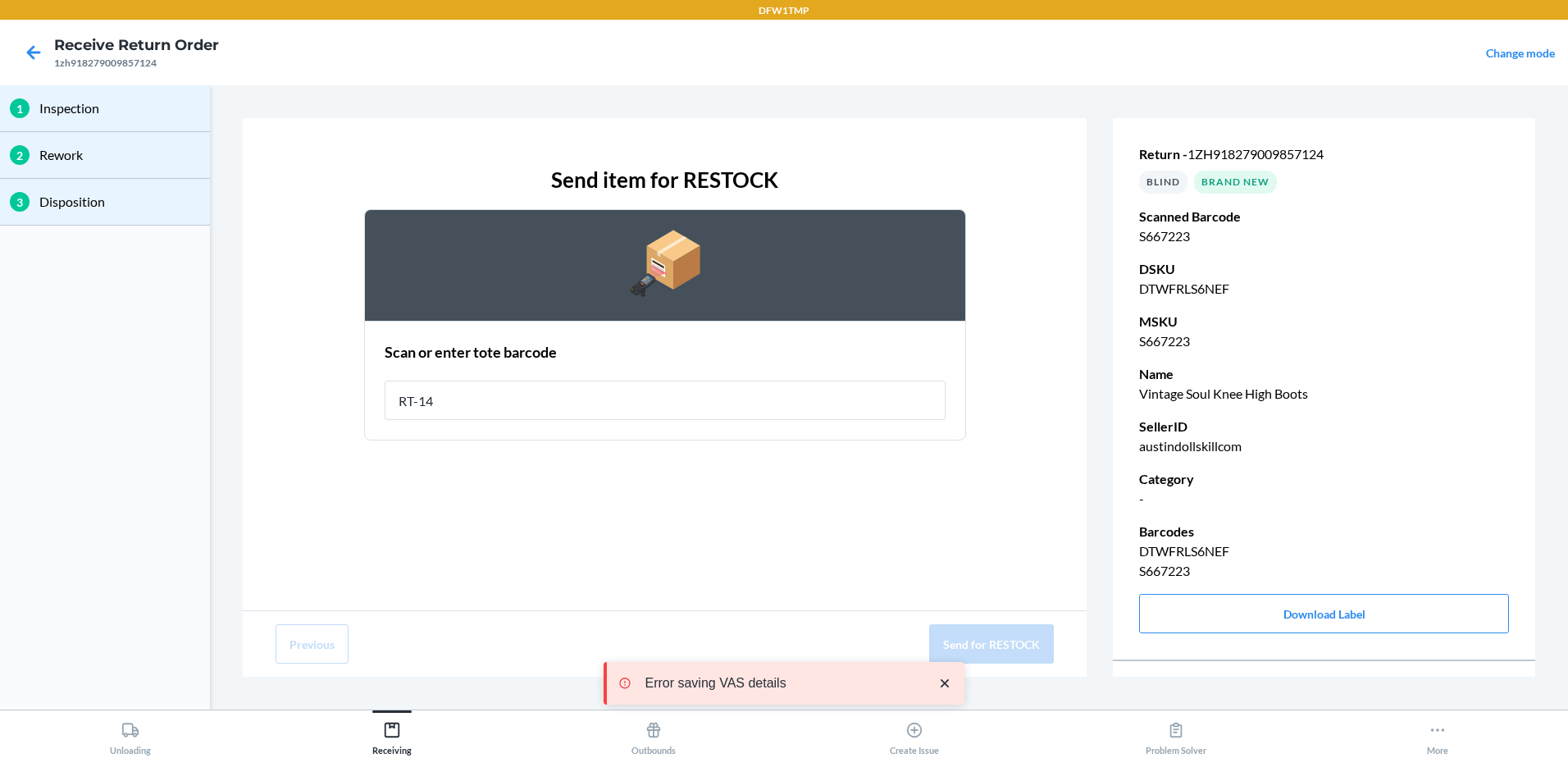
type input "RT-14"
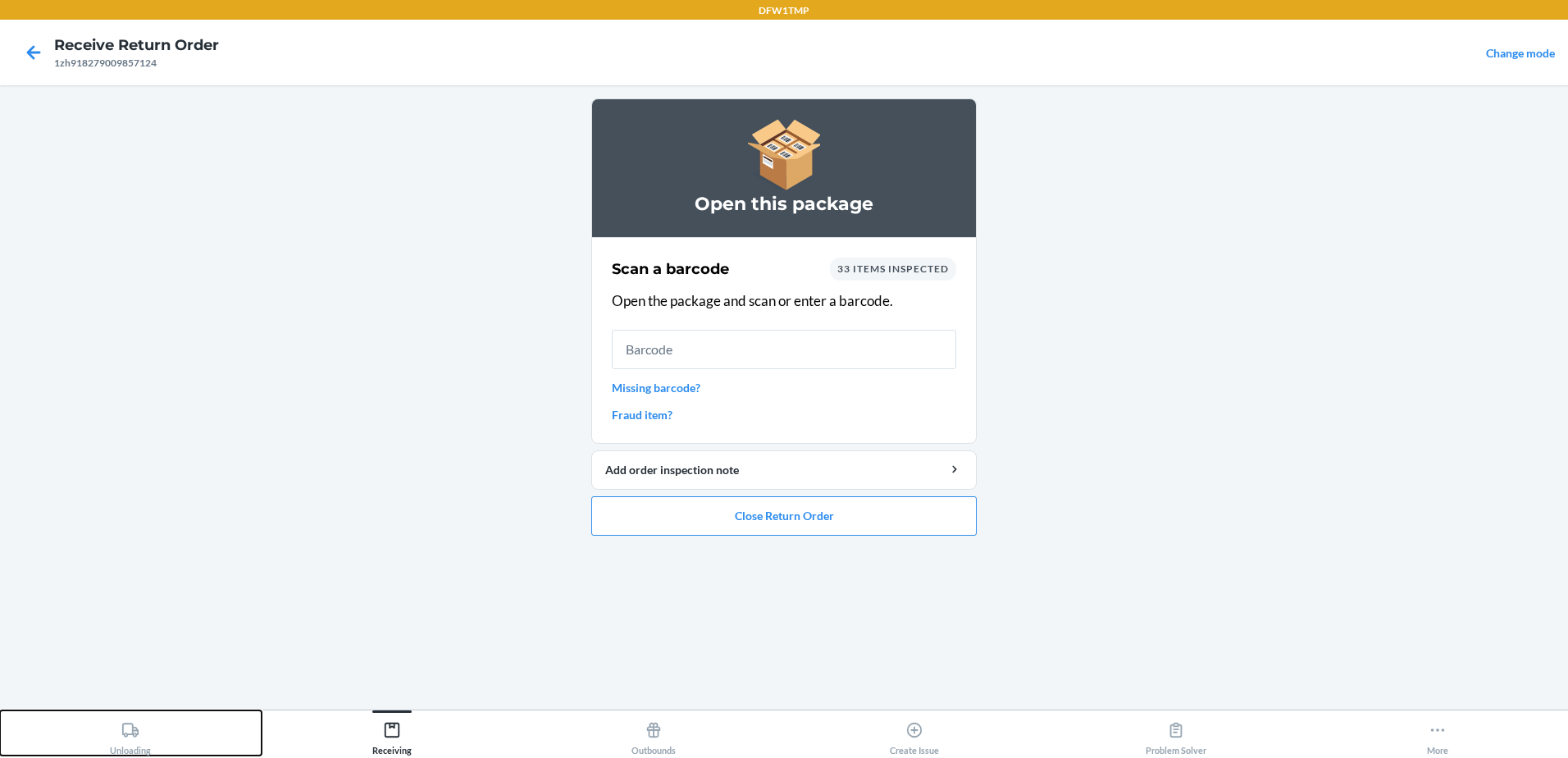
click at [154, 735] on button "Unloading" at bounding box center [131, 732] width 262 height 45
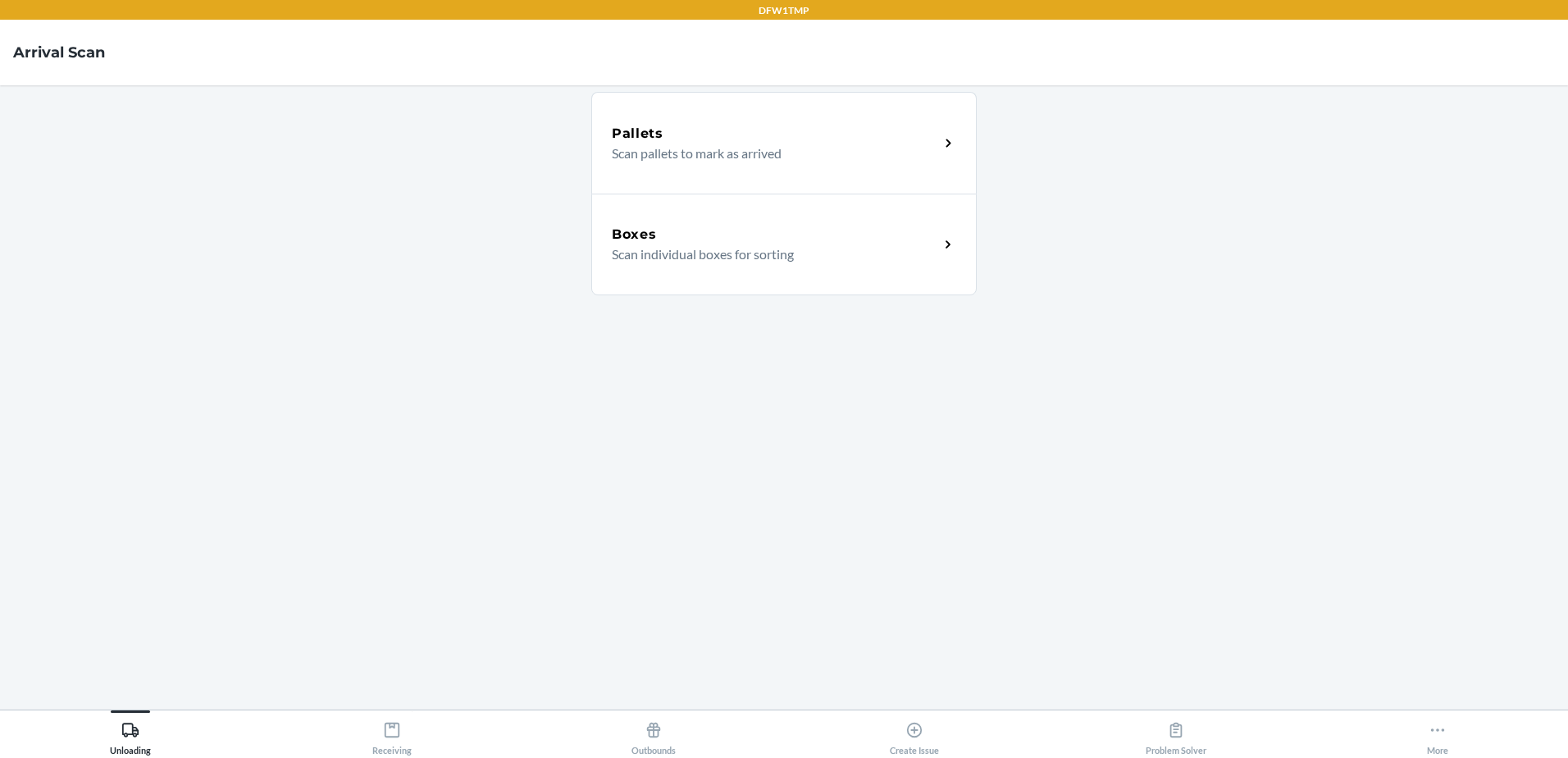
drag, startPoint x: 805, startPoint y: 299, endPoint x: 815, endPoint y: 305, distance: 11.7
click at [805, 299] on div "Pallets Scan pallets to mark as arrived Boxes Scan individual boxes for sorting" at bounding box center [784, 397] width 386 height 598
click at [785, 220] on div "Boxes Scan individual boxes for sorting" at bounding box center [784, 244] width 386 height 102
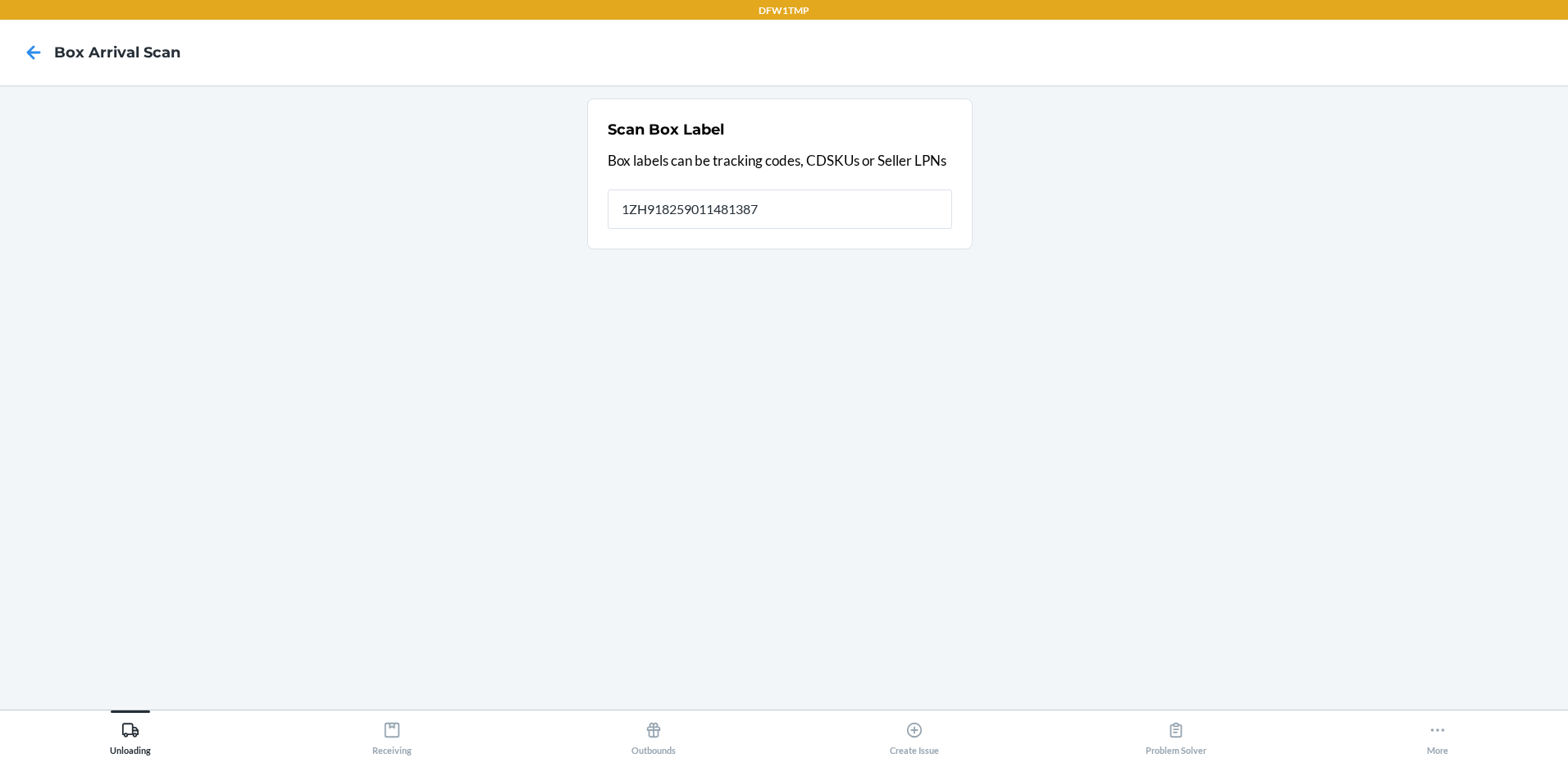
type input "1ZH918259011481387"
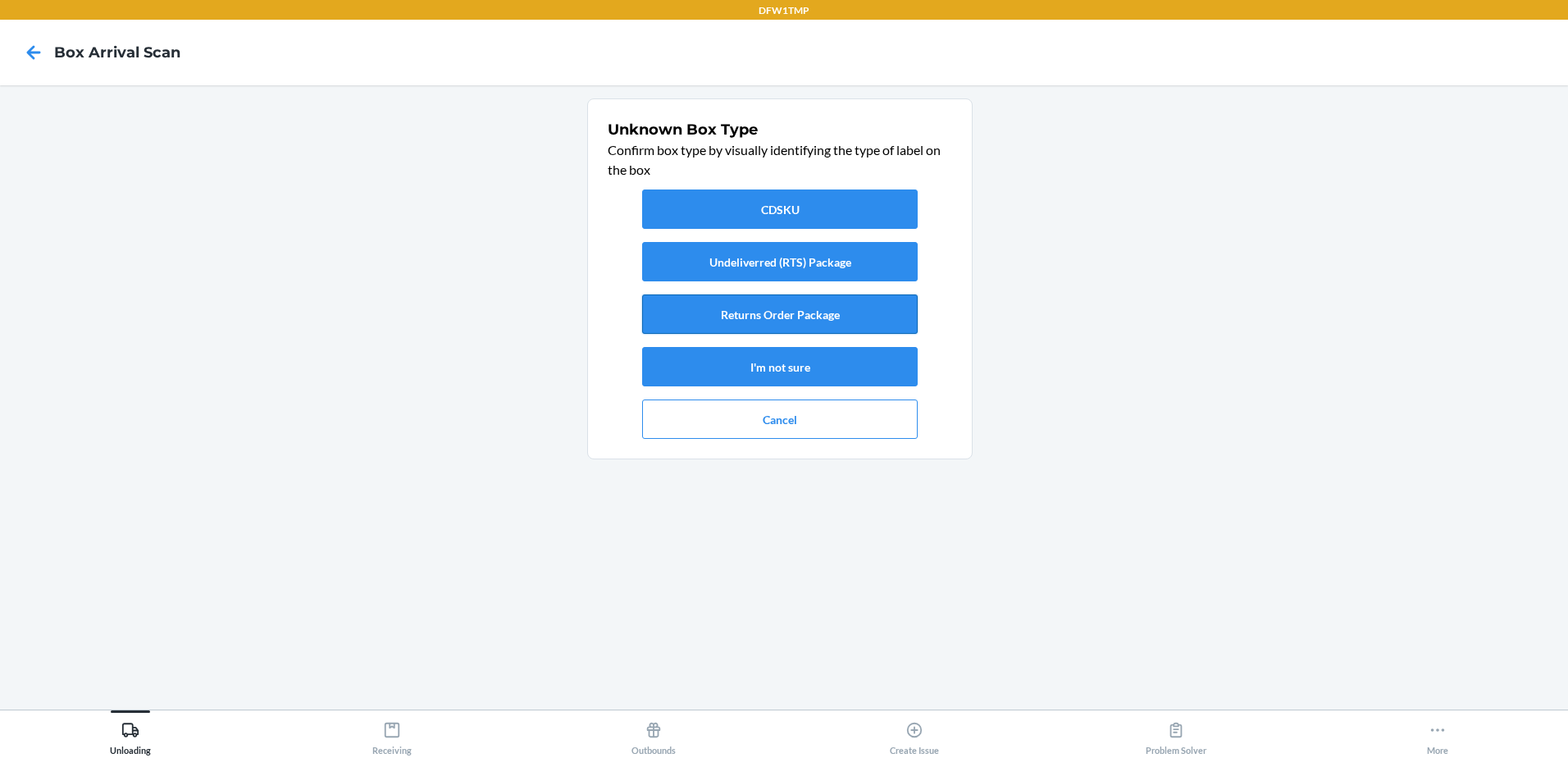
click at [761, 330] on button "Returns Order Package" at bounding box center [780, 313] width 276 height 40
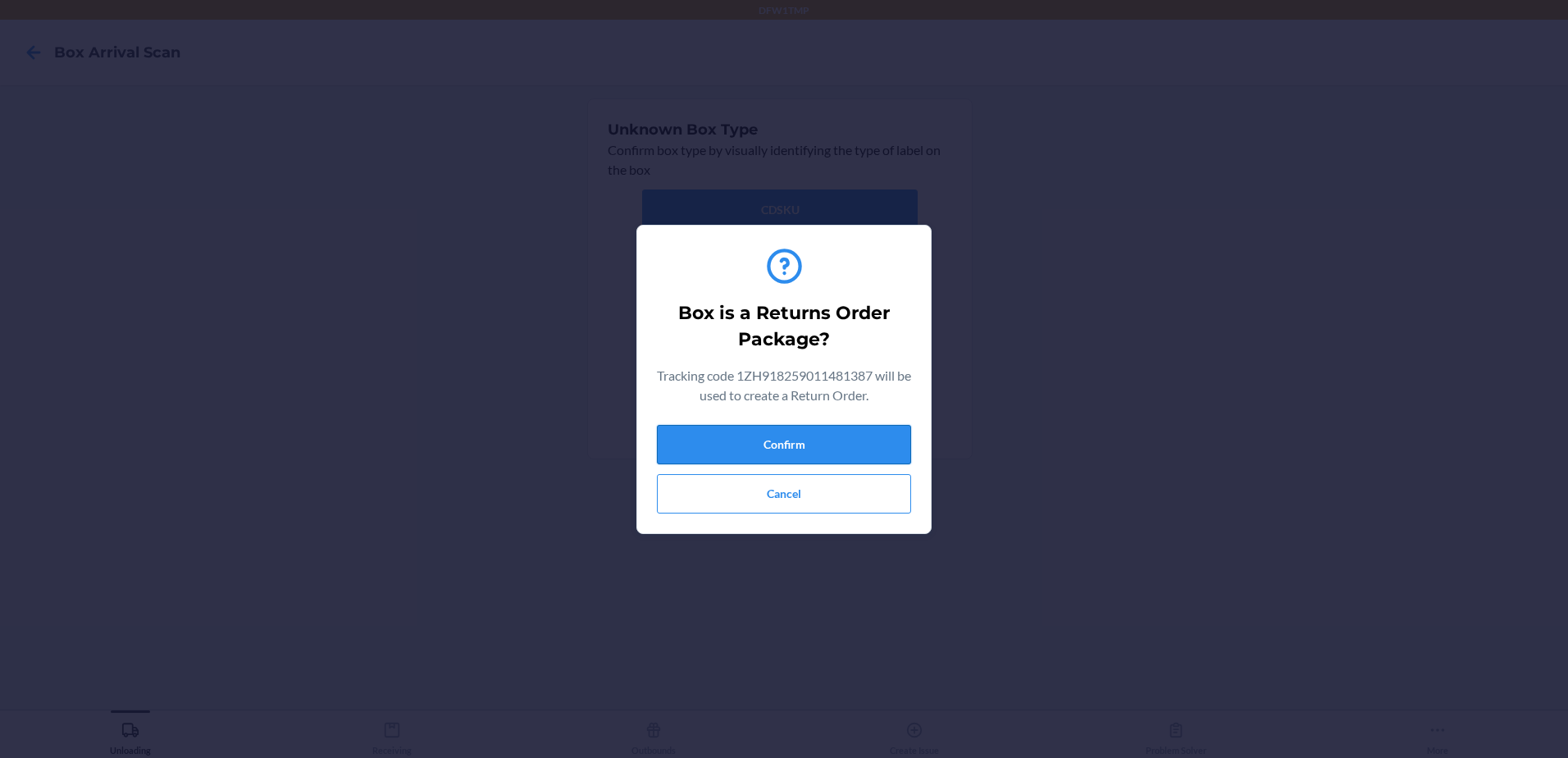
click at [727, 451] on button "Confirm" at bounding box center [784, 444] width 254 height 40
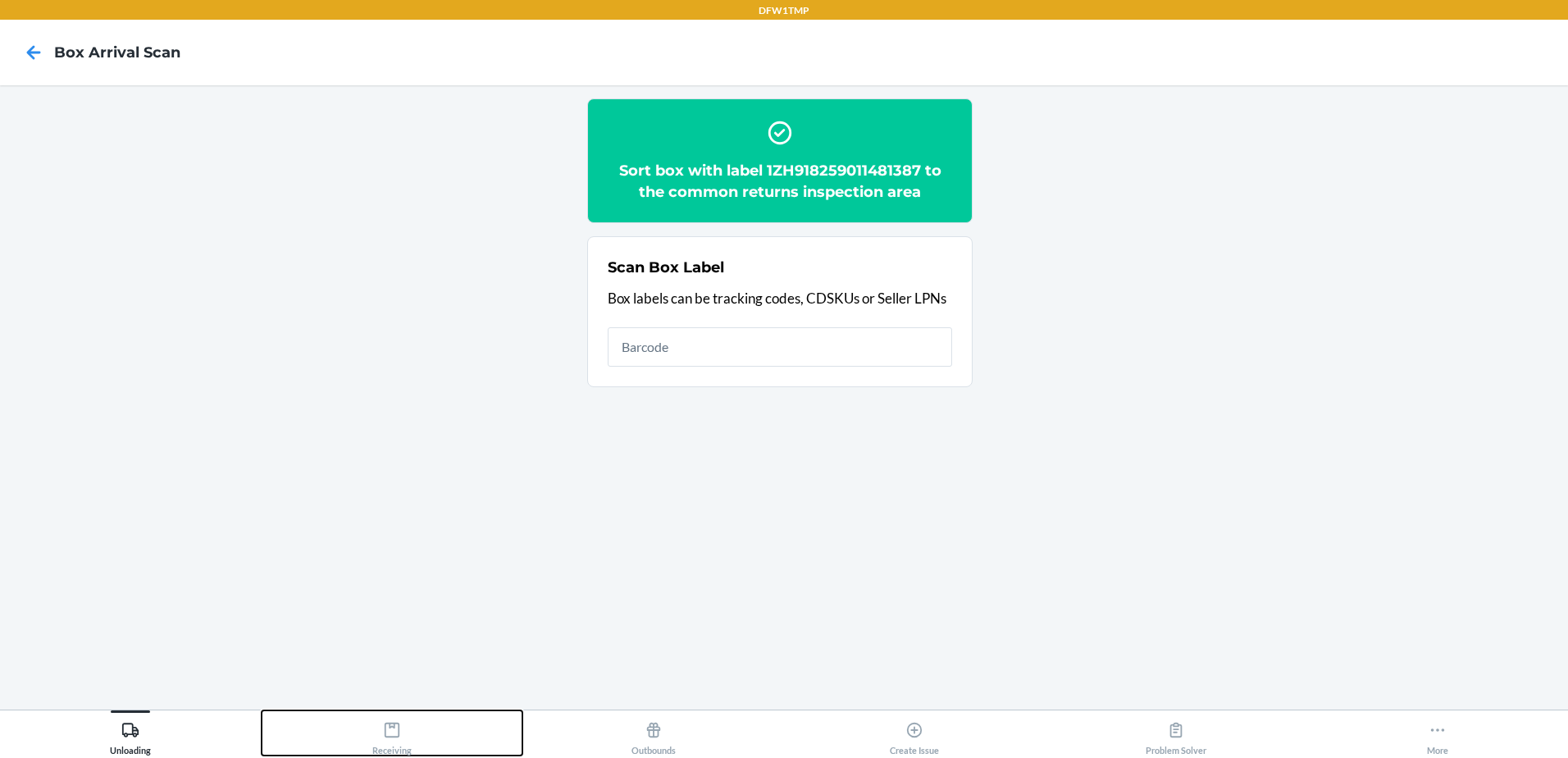
click at [390, 751] on div "Receiving" at bounding box center [392, 735] width 40 height 41
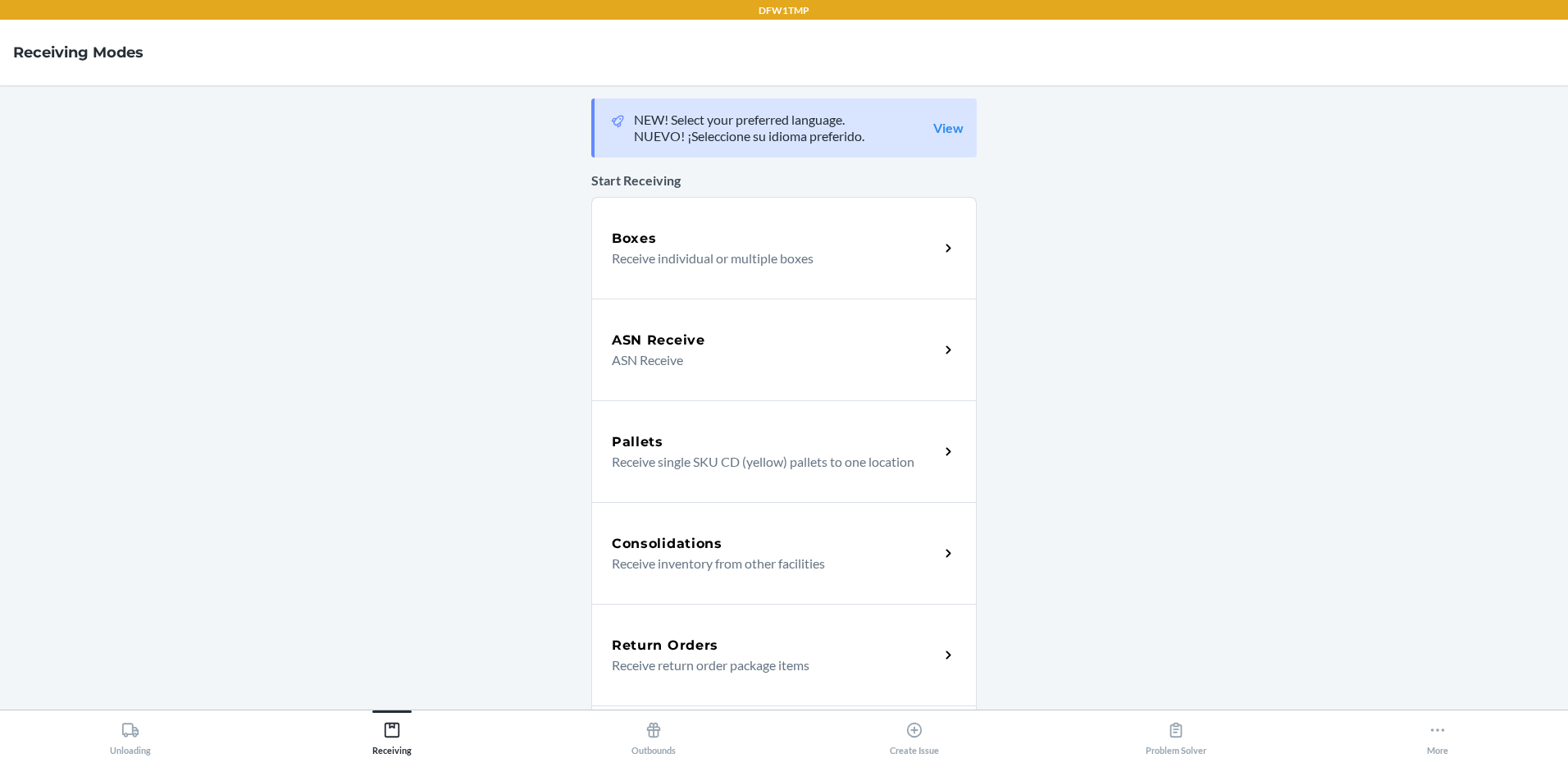
click at [668, 602] on div "Consolidations Receive inventory from other facilities" at bounding box center [784, 552] width 386 height 102
click at [798, 663] on p "Receive return order package items" at bounding box center [769, 665] width 314 height 19
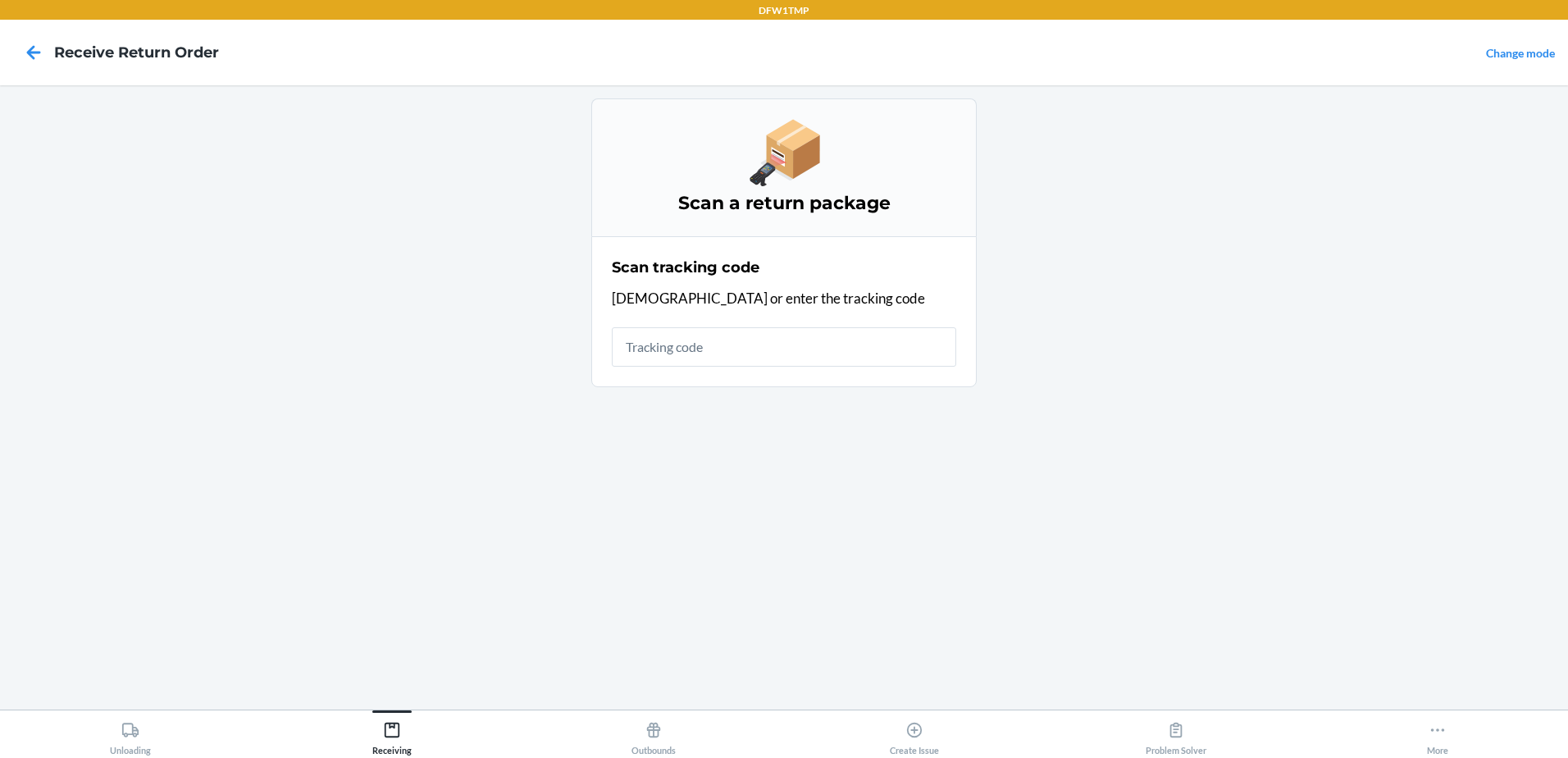
click at [695, 346] on input "text" at bounding box center [784, 346] width 344 height 40
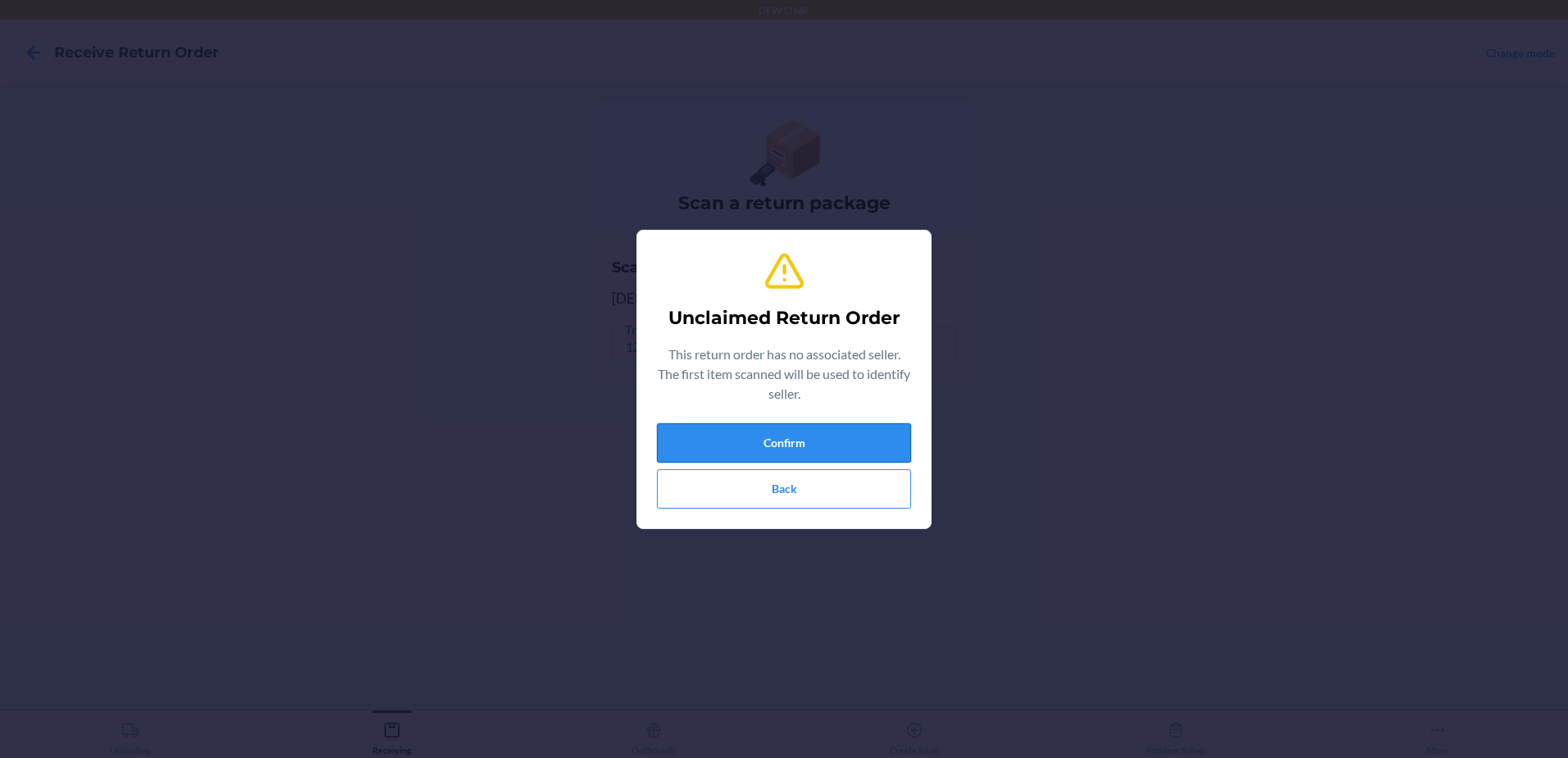
click at [852, 441] on button "Confirm" at bounding box center [784, 443] width 254 height 40
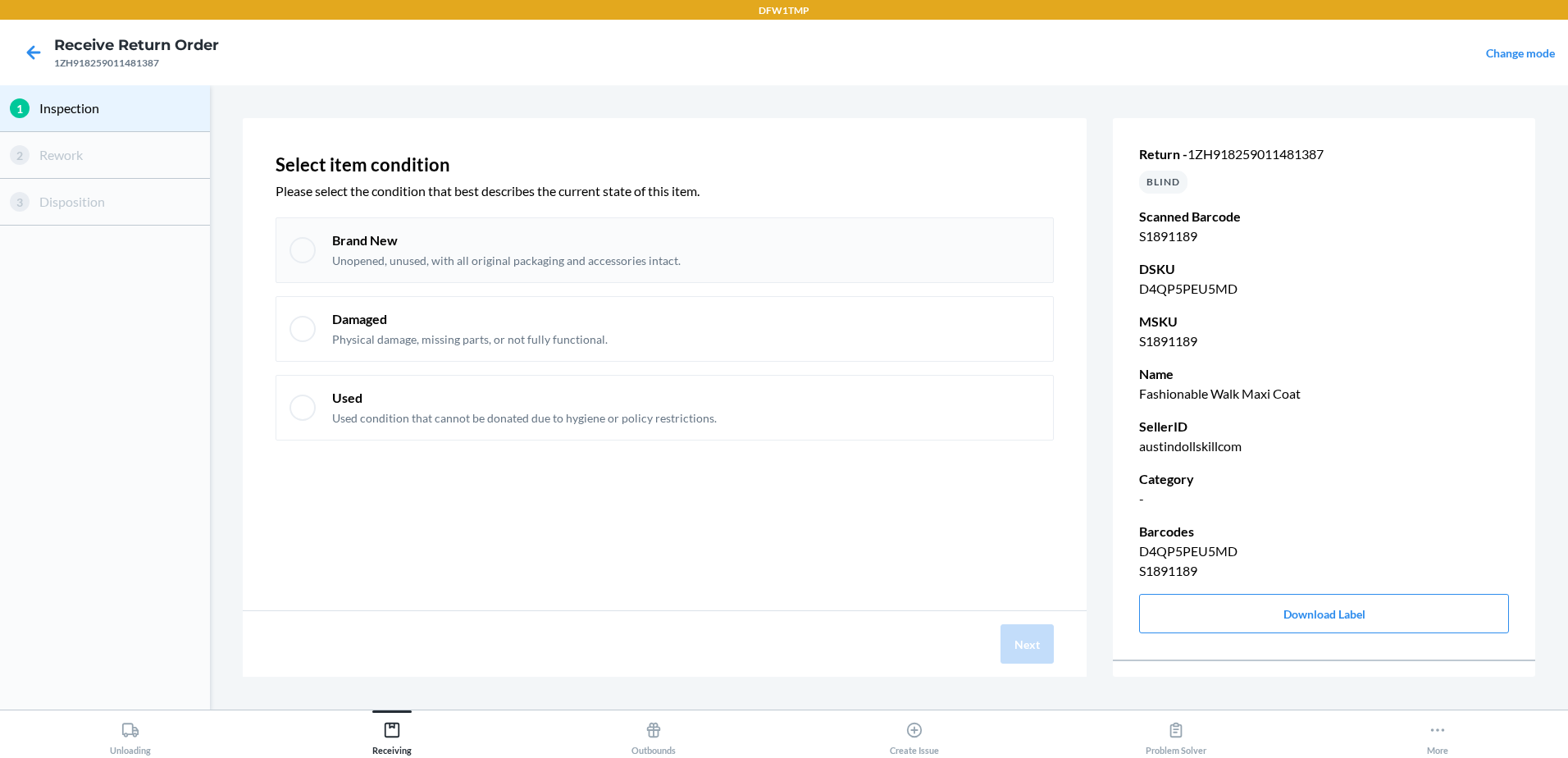
click at [634, 238] on p "Brand New" at bounding box center [506, 240] width 348 height 18
checkbox input "true"
click at [1043, 647] on button "Next" at bounding box center [1027, 643] width 53 height 40
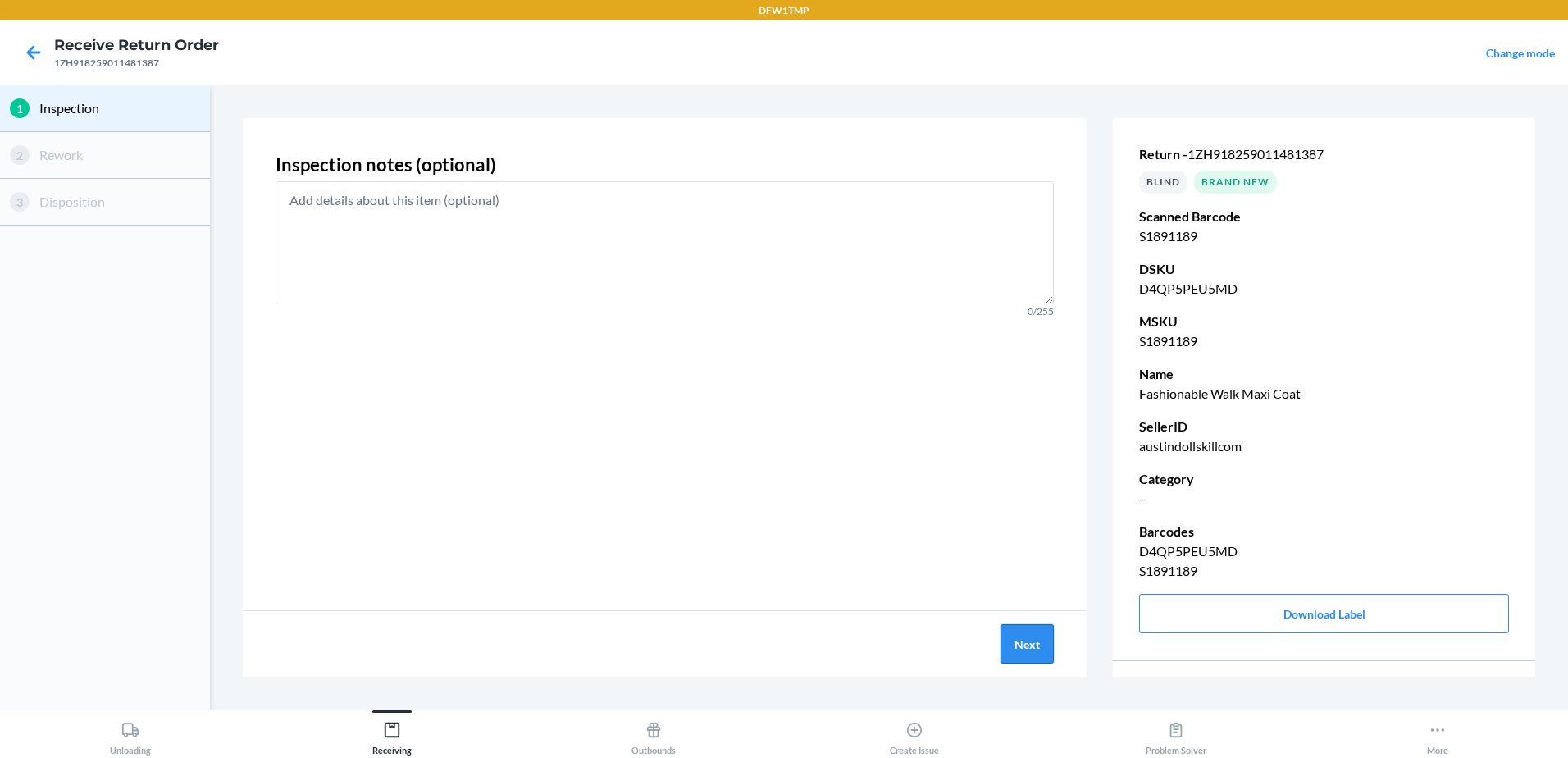
click at [1017, 644] on button "Next" at bounding box center [1027, 643] width 53 height 40
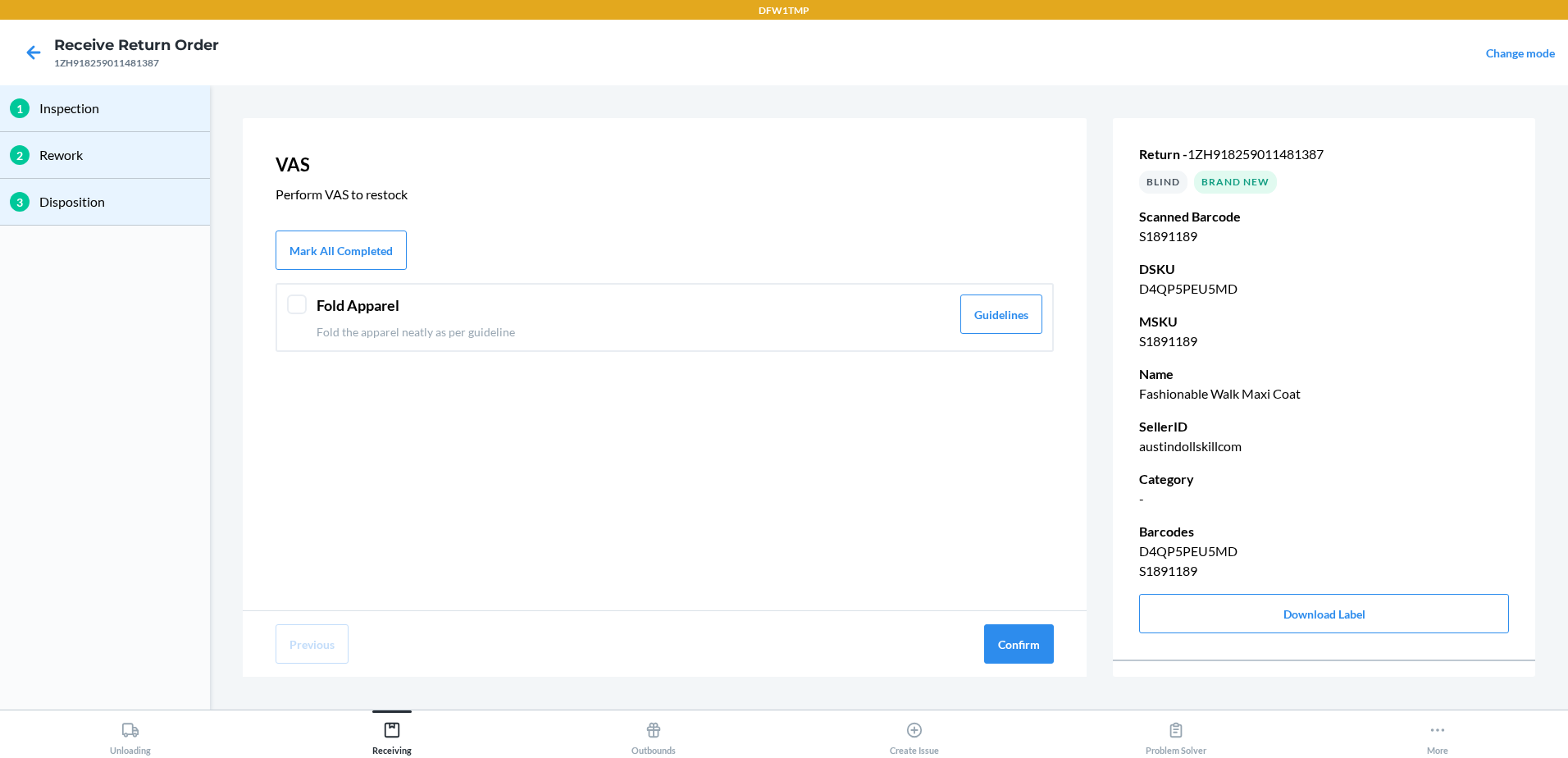
click at [316, 321] on div "Fold Apparel Fold the apparel neatly as per guideline" at bounding box center [633, 316] width 634 height 45
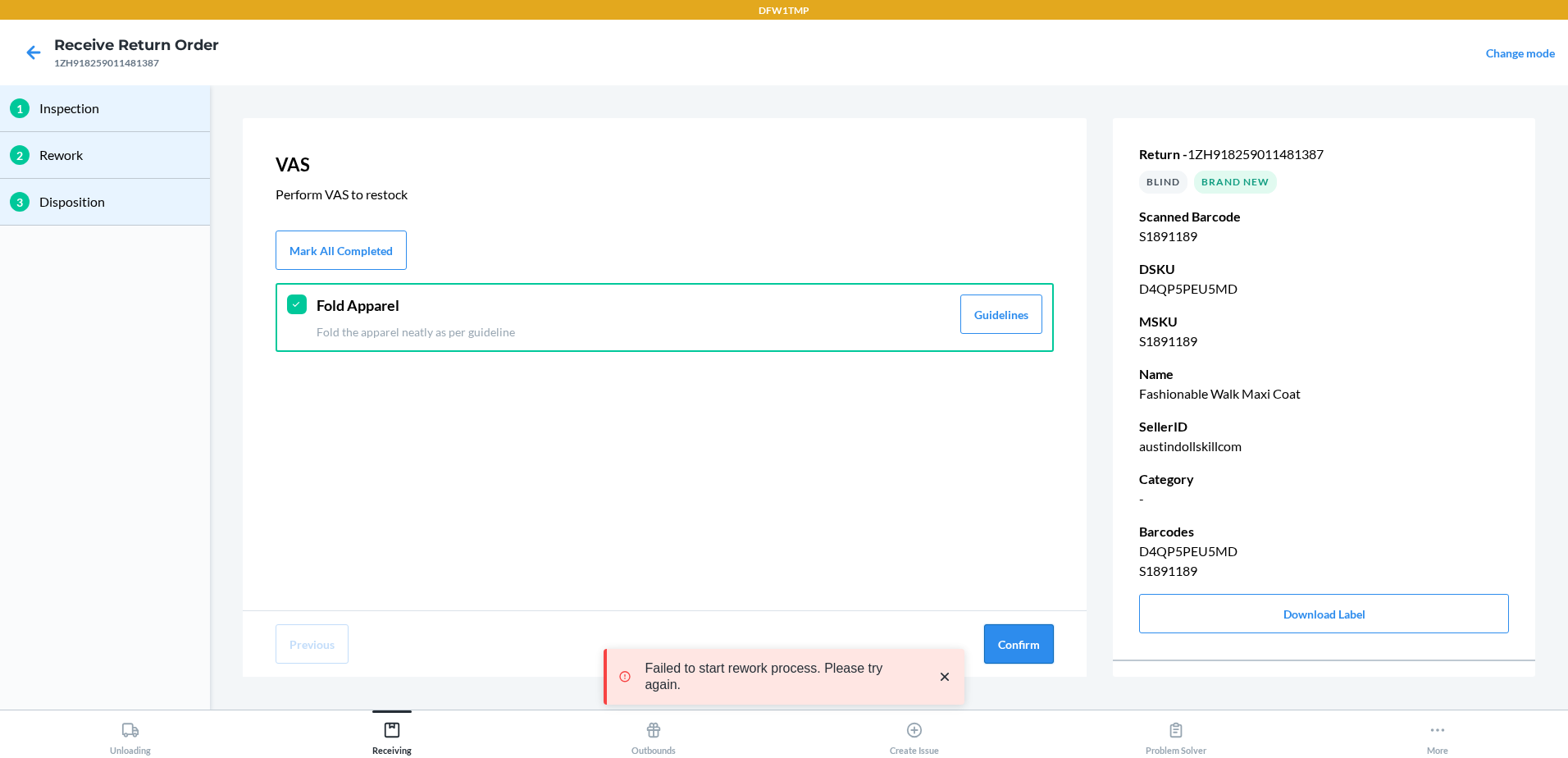
click at [1033, 654] on button "Confirm" at bounding box center [1020, 643] width 70 height 40
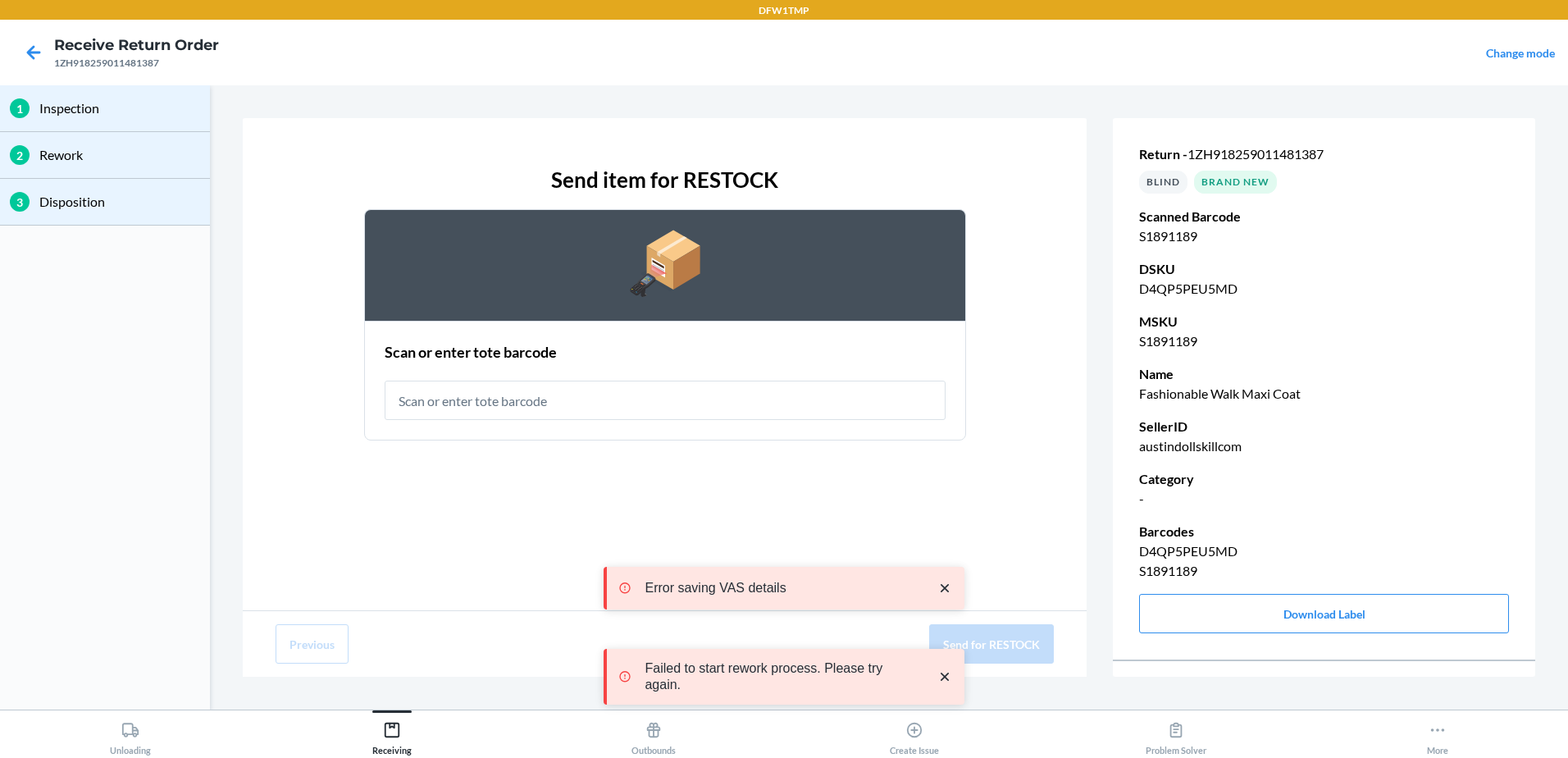
click at [499, 408] on input "text" at bounding box center [666, 399] width 561 height 40
type input "RT-14"
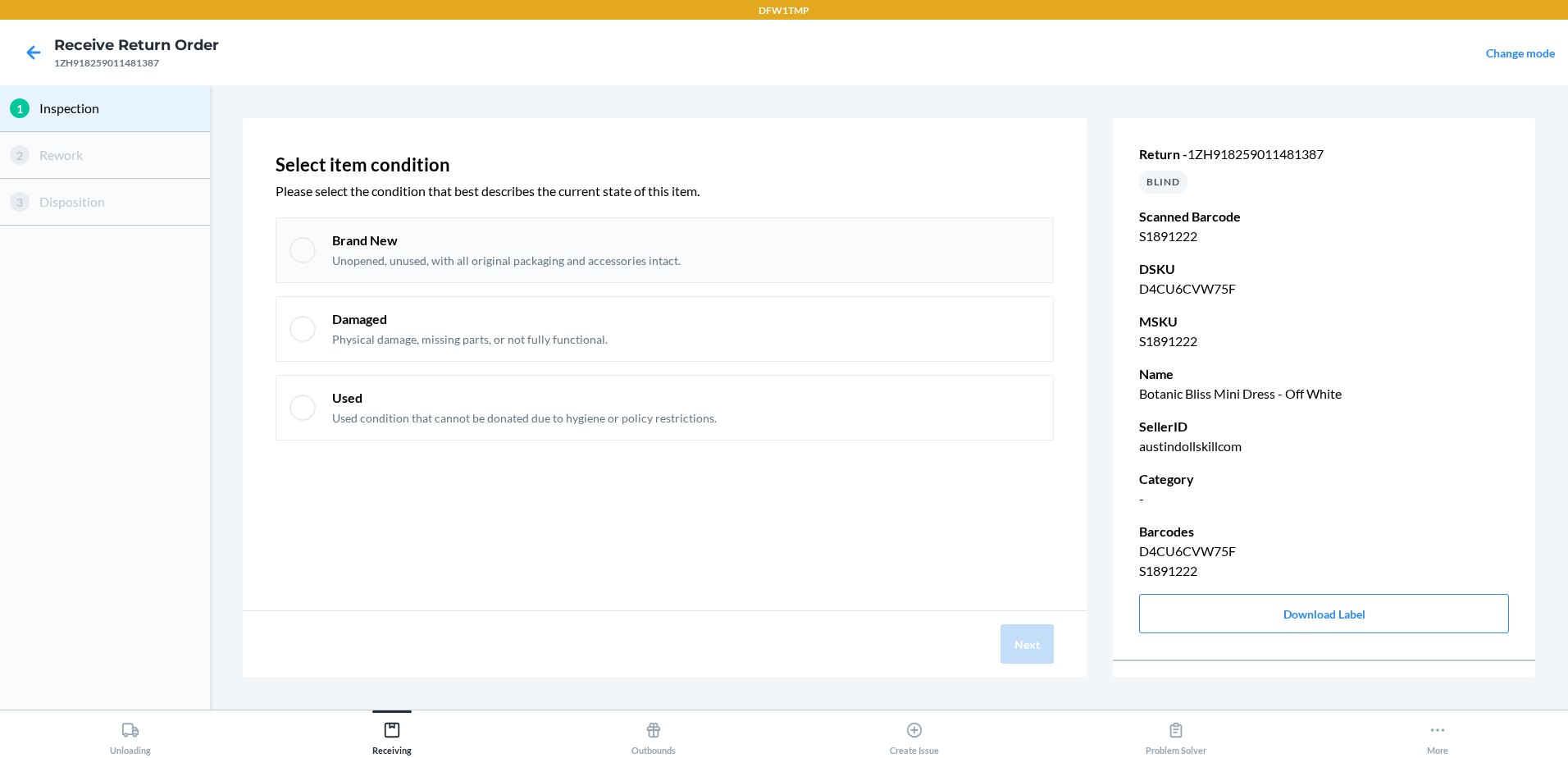
click at [465, 261] on p "Unopened, unused, with all original packaging and accessories intact." at bounding box center [506, 260] width 348 height 16
checkbox input "true"
click at [1033, 660] on button "Next" at bounding box center [1027, 643] width 53 height 40
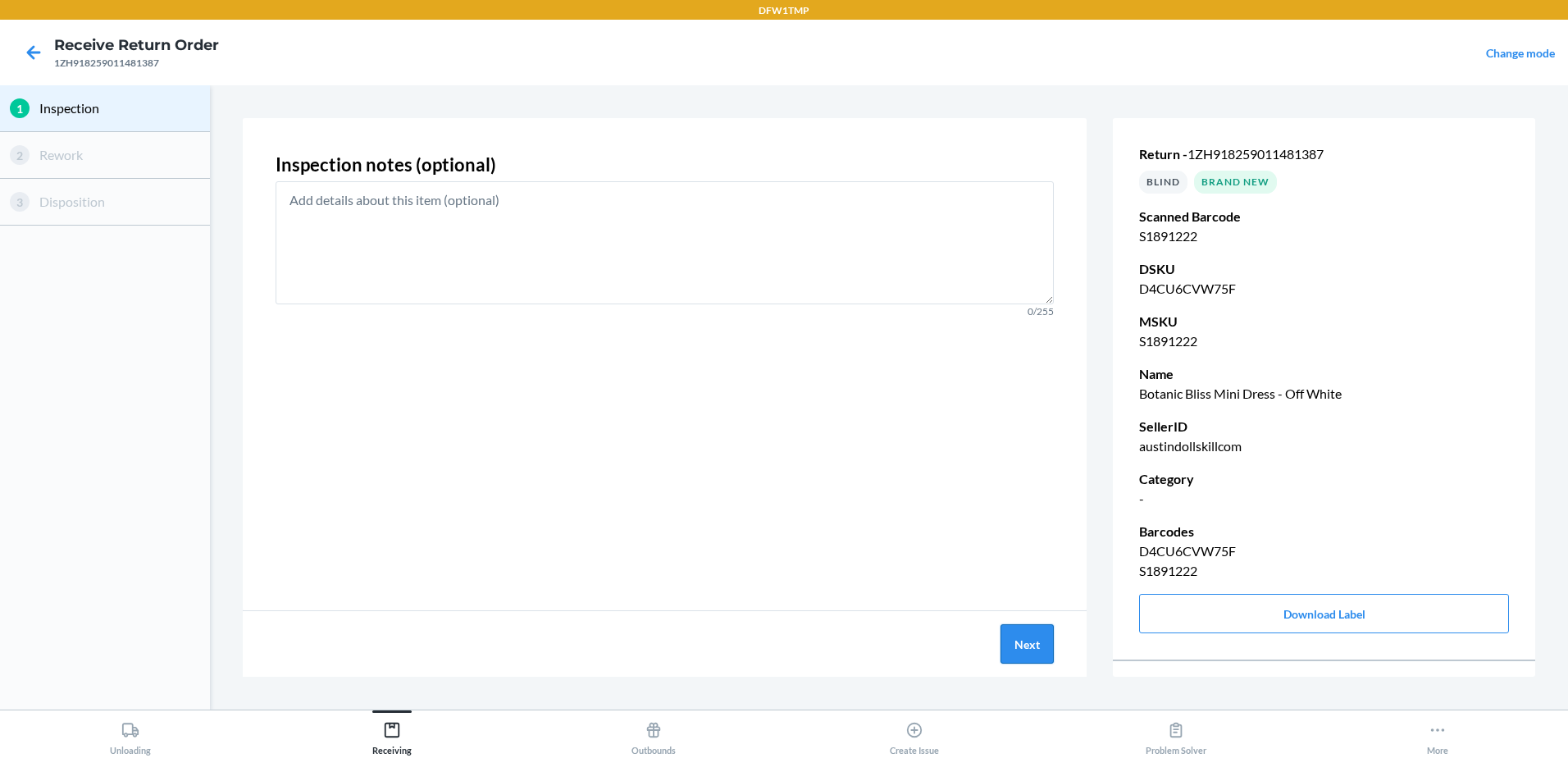
click at [1026, 628] on button "Next" at bounding box center [1027, 643] width 53 height 40
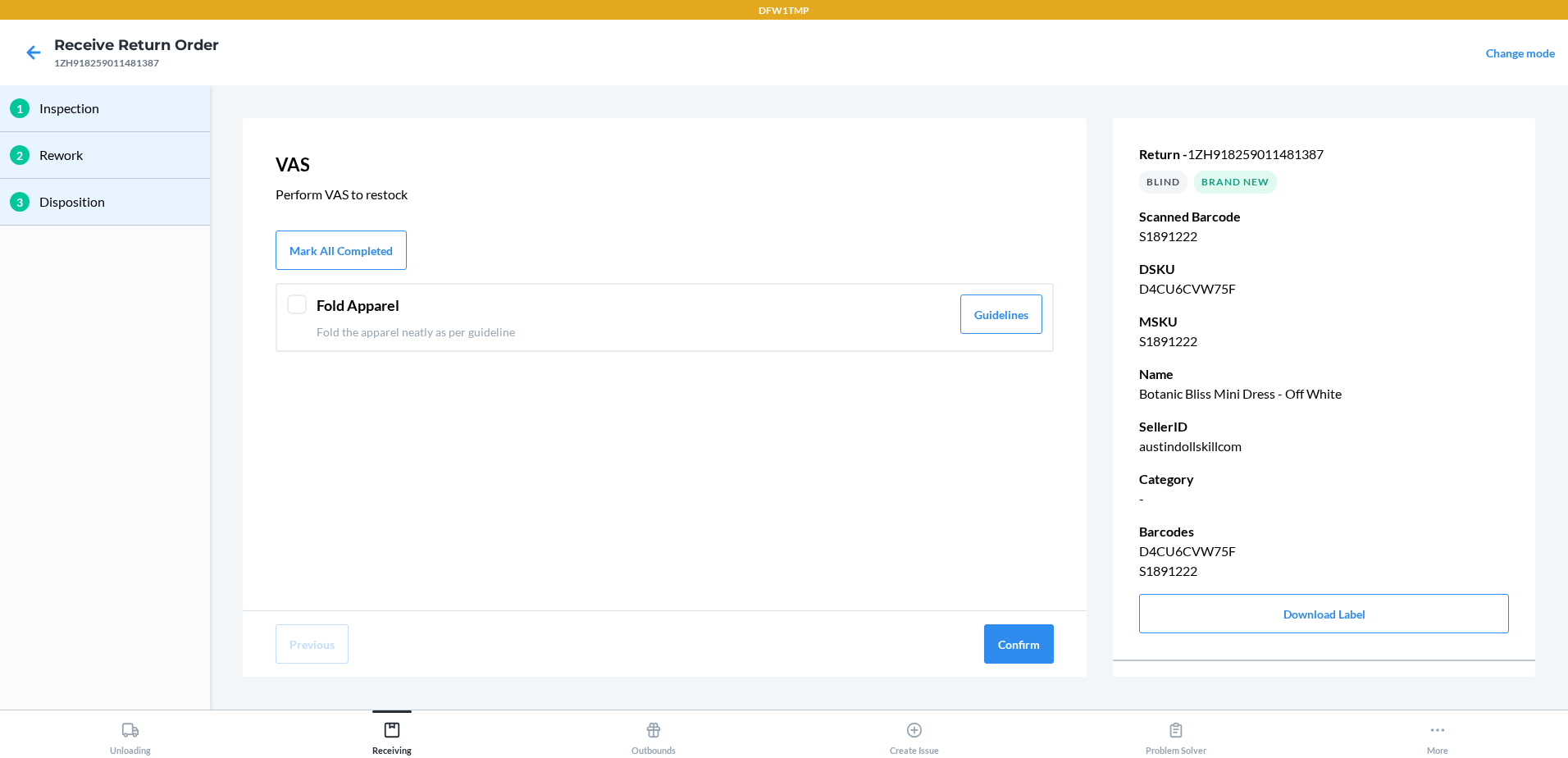
click at [369, 302] on header "Fold Apparel" at bounding box center [633, 305] width 634 height 22
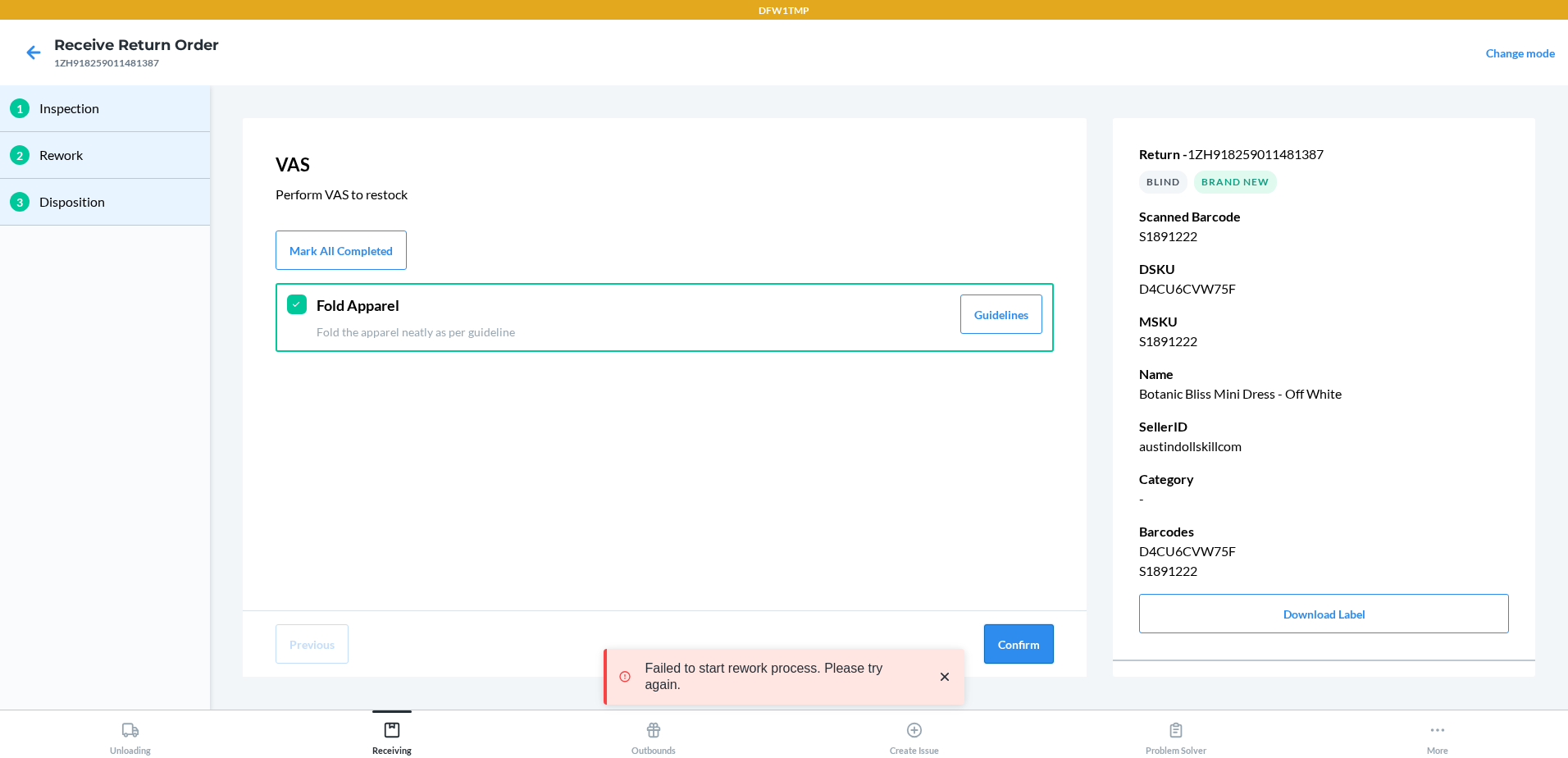
click at [1019, 655] on button "Confirm" at bounding box center [1020, 643] width 70 height 40
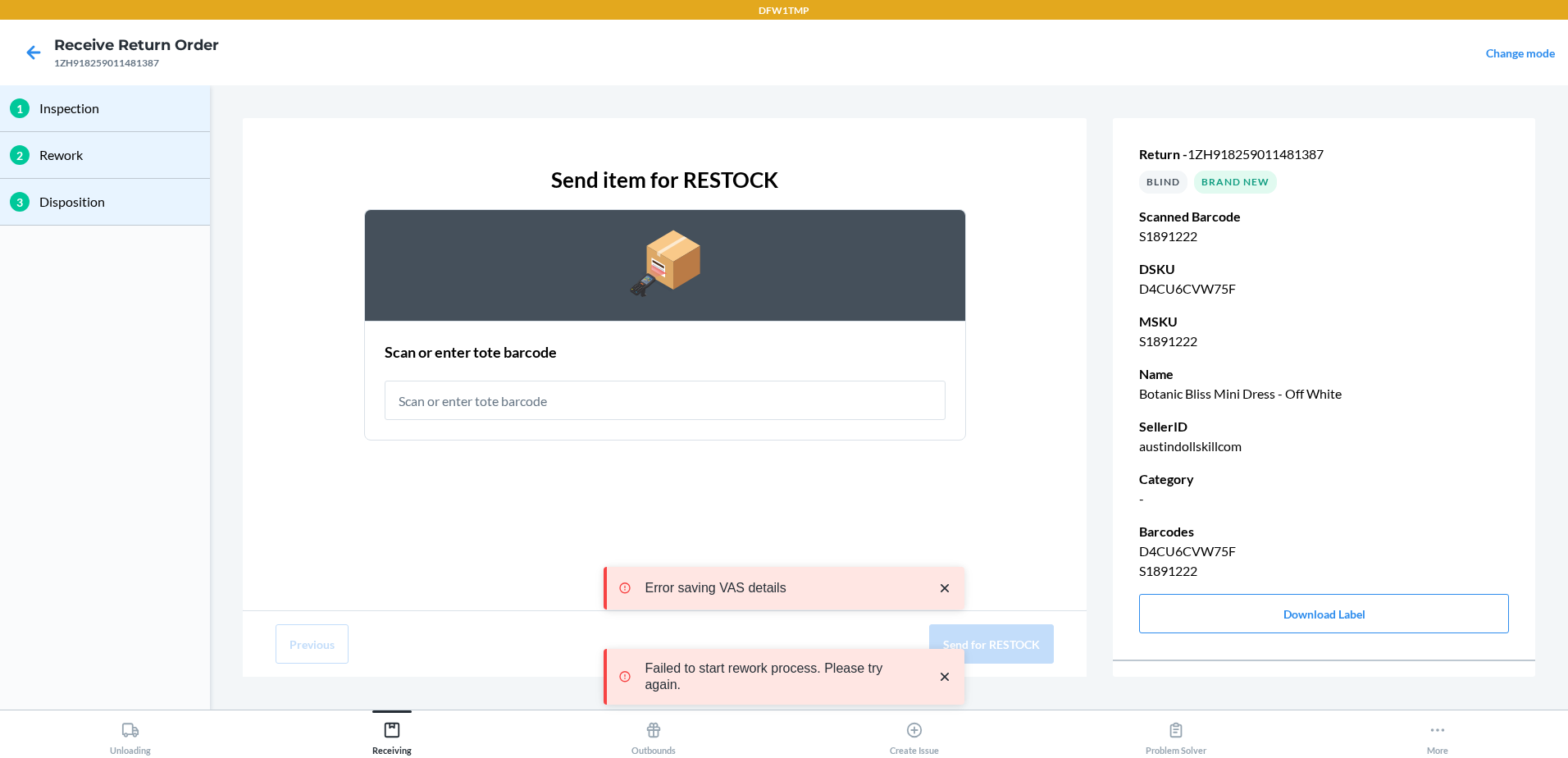
click at [535, 373] on div "Scan or enter tote barcode" at bounding box center [666, 381] width 561 height 89
click at [558, 400] on input "text" at bounding box center [666, 399] width 561 height 40
type input "RT-14"
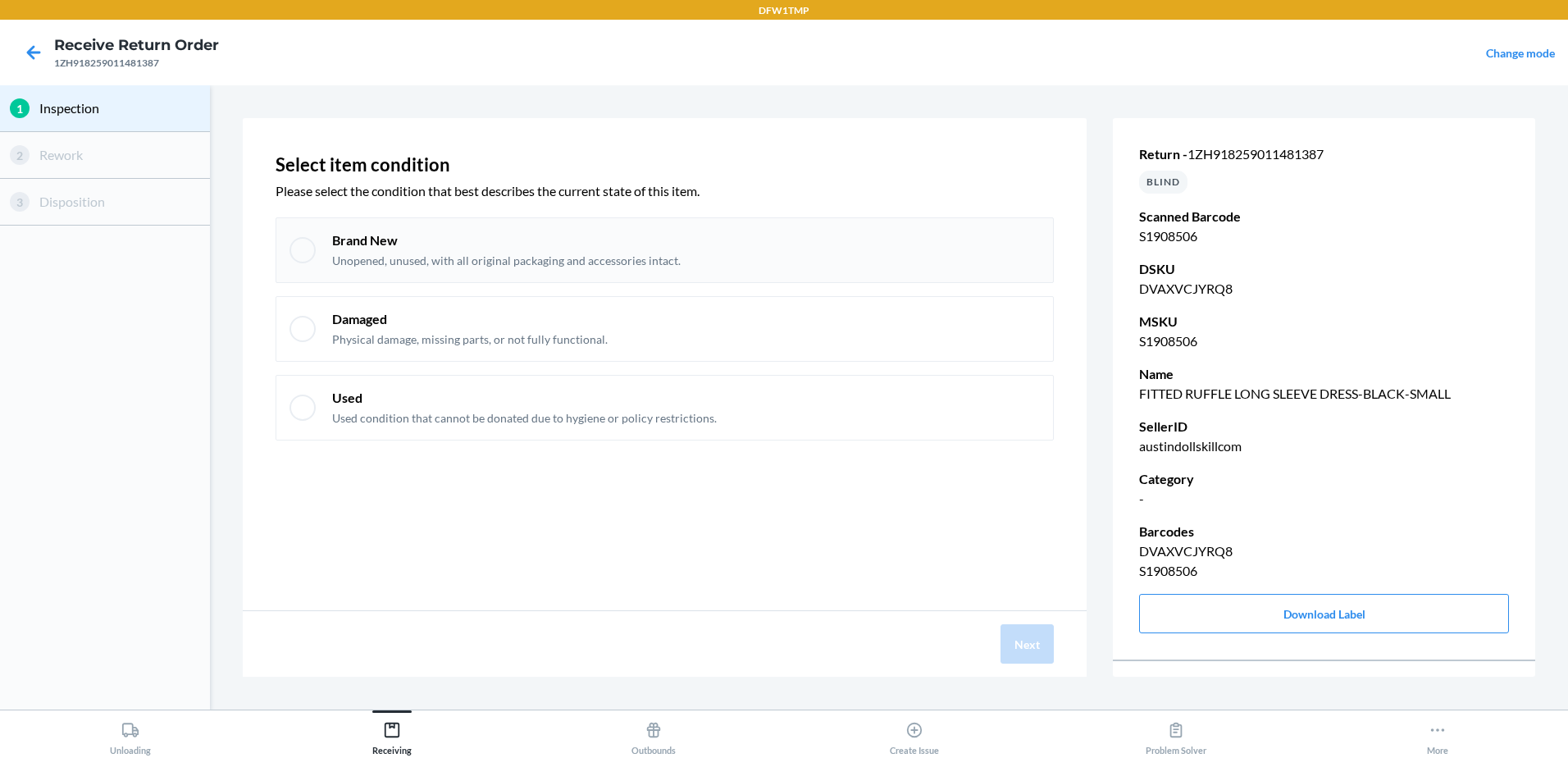
drag, startPoint x: 678, startPoint y: 191, endPoint x: 670, endPoint y: 242, distance: 51.6
click at [677, 197] on p "Please select the condition that best describes the current state of this item." at bounding box center [665, 190] width 779 height 19
click at [680, 235] on div "Brand New Unopened, unused, with all original packaging and accessories intact." at bounding box center [686, 249] width 708 height 38
checkbox input "true"
click at [1022, 646] on button "Next" at bounding box center [1027, 643] width 53 height 40
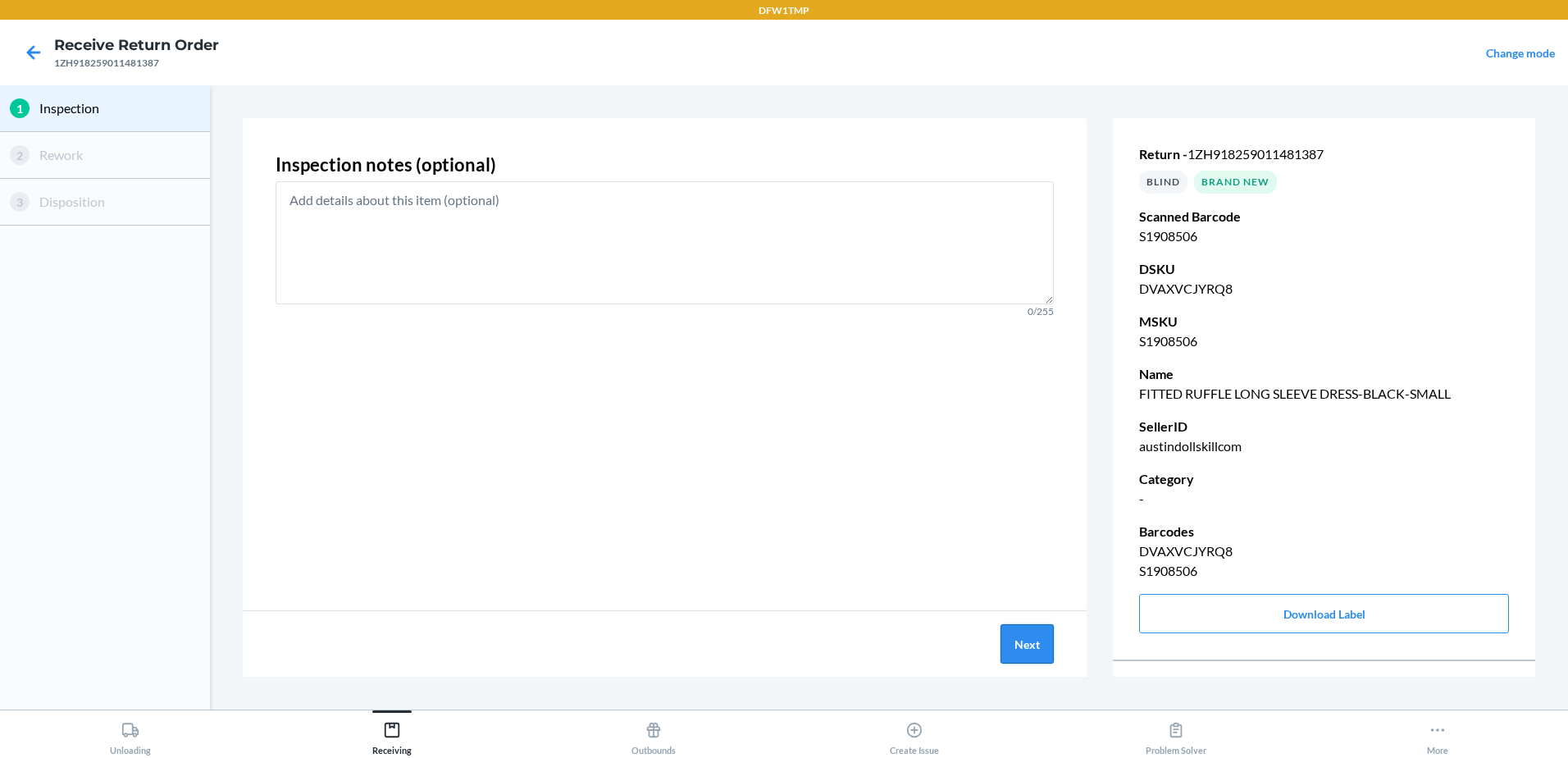
click at [1035, 651] on button "Next" at bounding box center [1027, 643] width 53 height 40
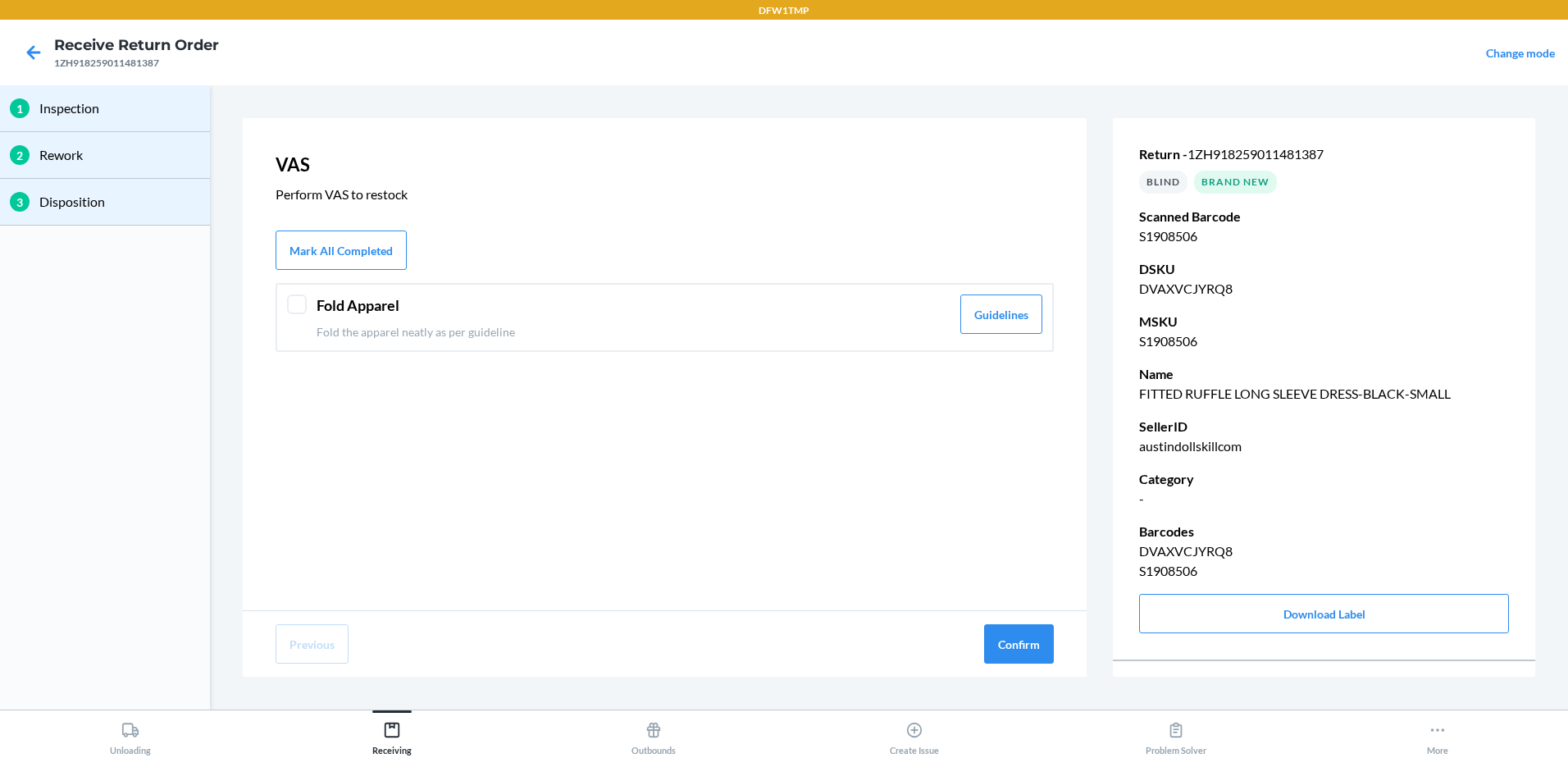
click at [537, 338] on p "Fold the apparel neatly as per guideline" at bounding box center [633, 332] width 634 height 17
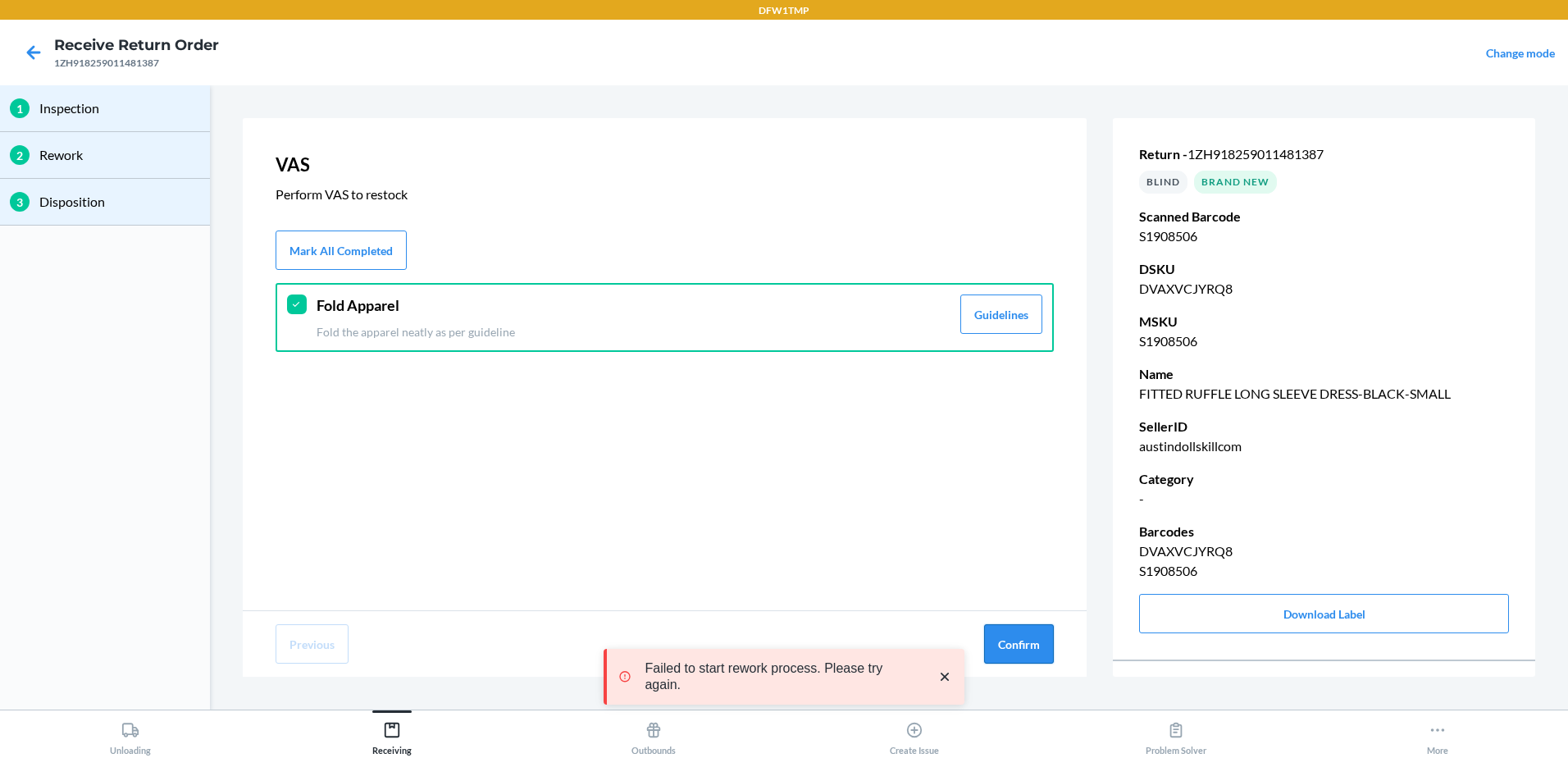
click at [1016, 655] on button "Confirm" at bounding box center [1020, 643] width 70 height 40
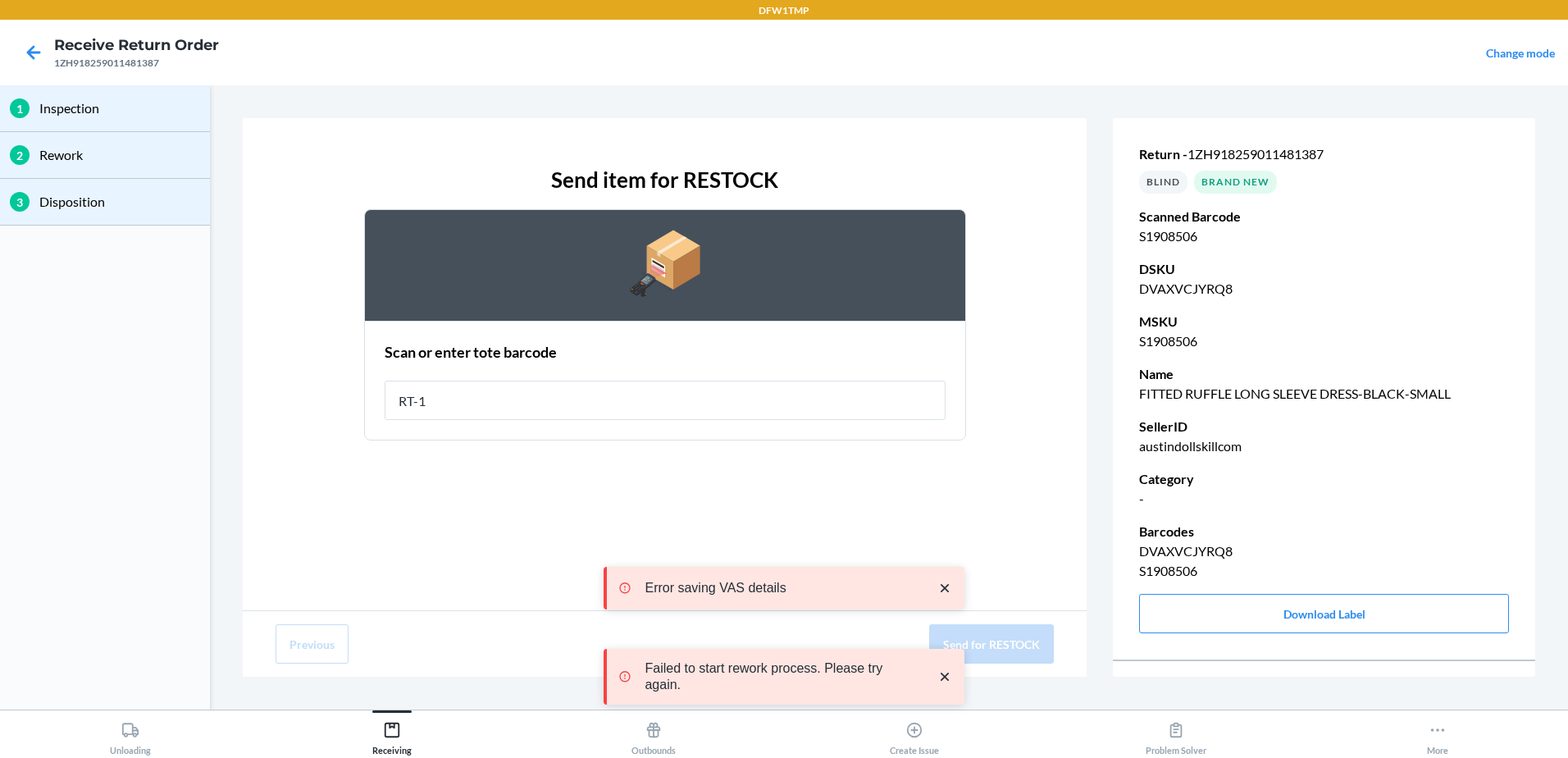
type input "RT-14"
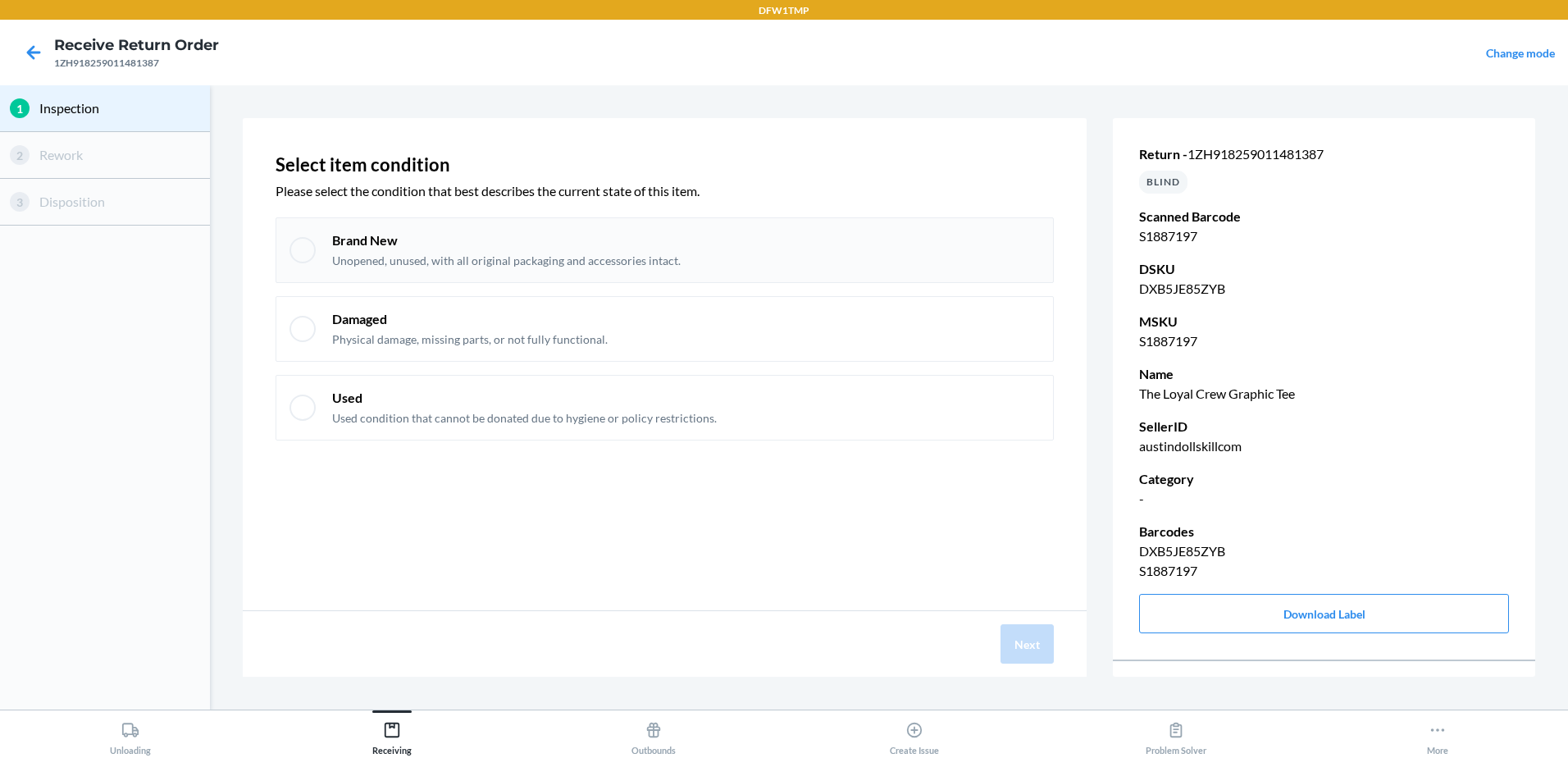
click at [432, 248] on p "Brand New" at bounding box center [506, 240] width 348 height 18
checkbox input "true"
click at [1055, 652] on div "Next" at bounding box center [665, 644] width 844 height 66
click at [1022, 651] on button "Next" at bounding box center [1027, 643] width 53 height 40
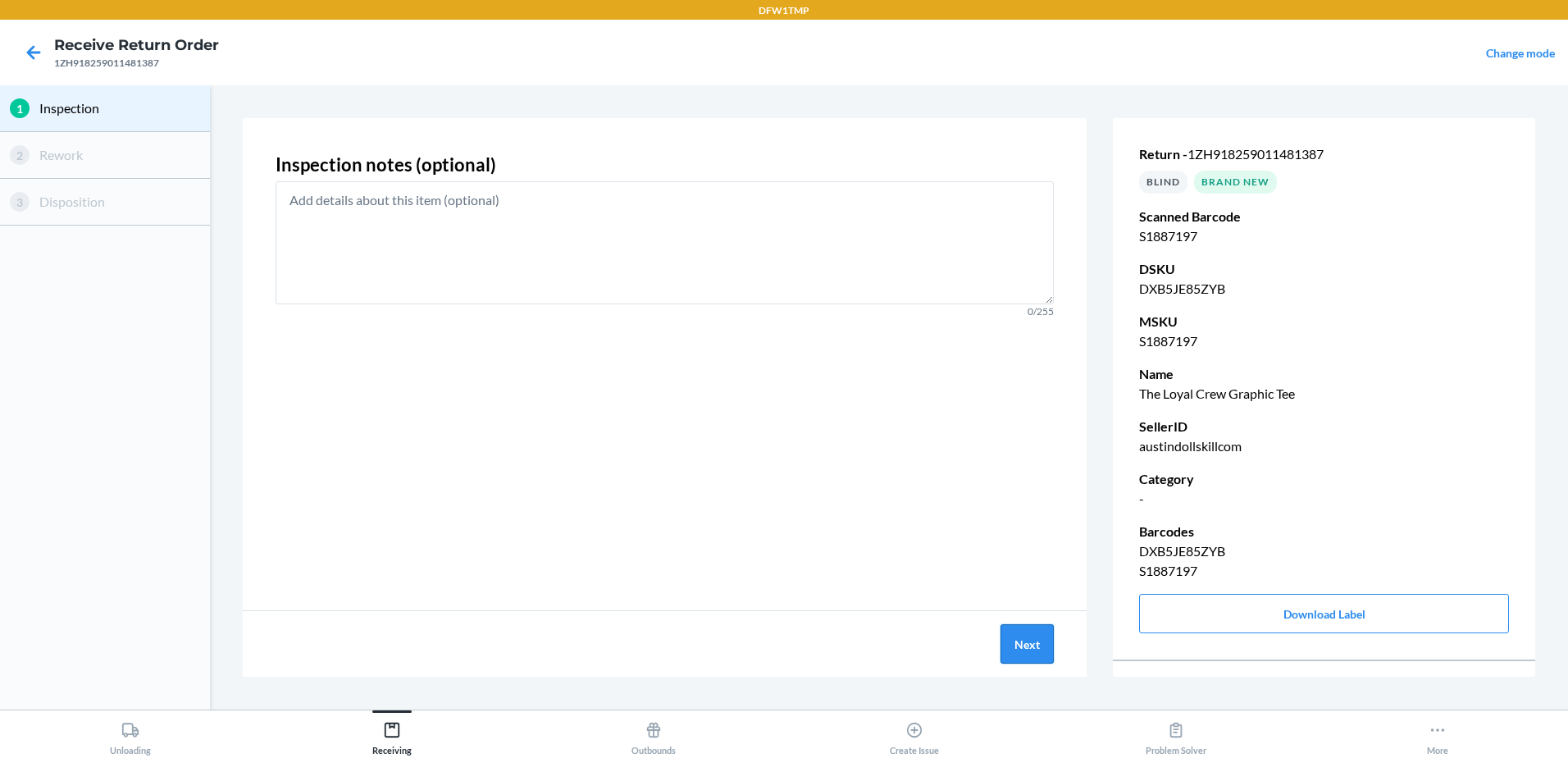
click at [1030, 640] on button "Next" at bounding box center [1027, 643] width 53 height 40
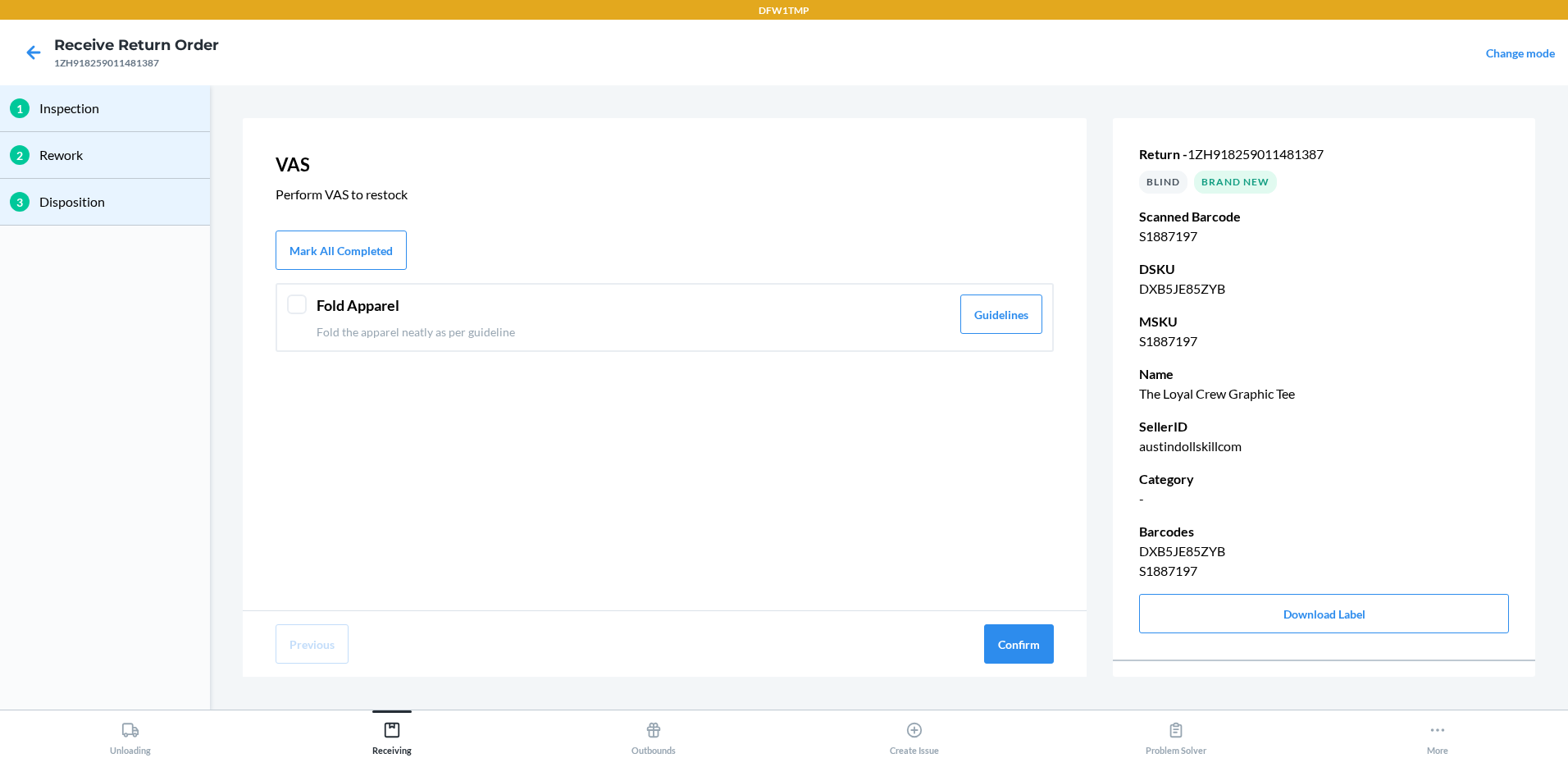
click at [638, 333] on p "Fold the apparel neatly as per guideline" at bounding box center [633, 332] width 634 height 17
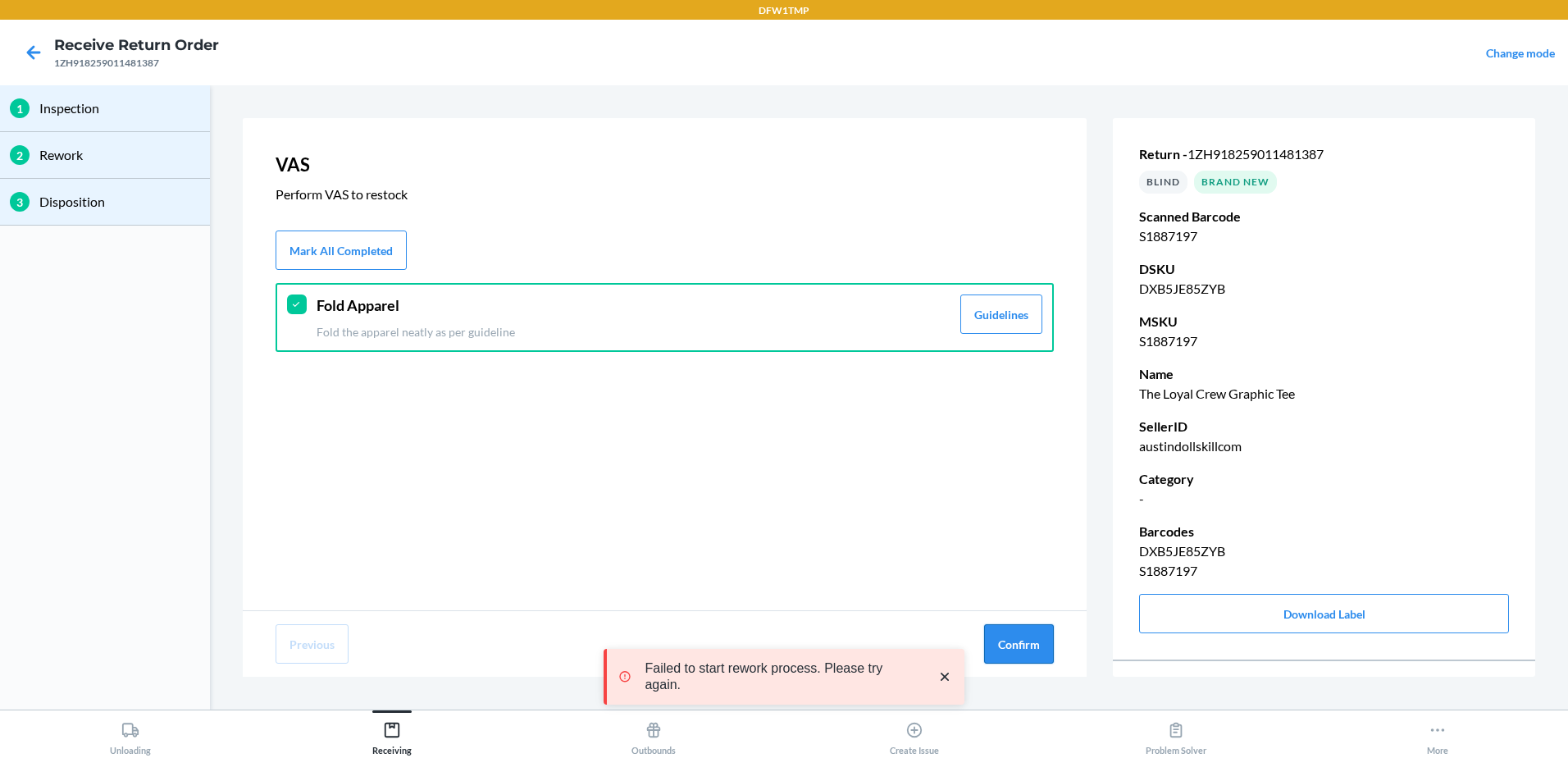
drag, startPoint x: 991, startPoint y: 644, endPoint x: 1014, endPoint y: 656, distance: 25.9
click at [1000, 654] on button "Confirm" at bounding box center [1020, 643] width 70 height 40
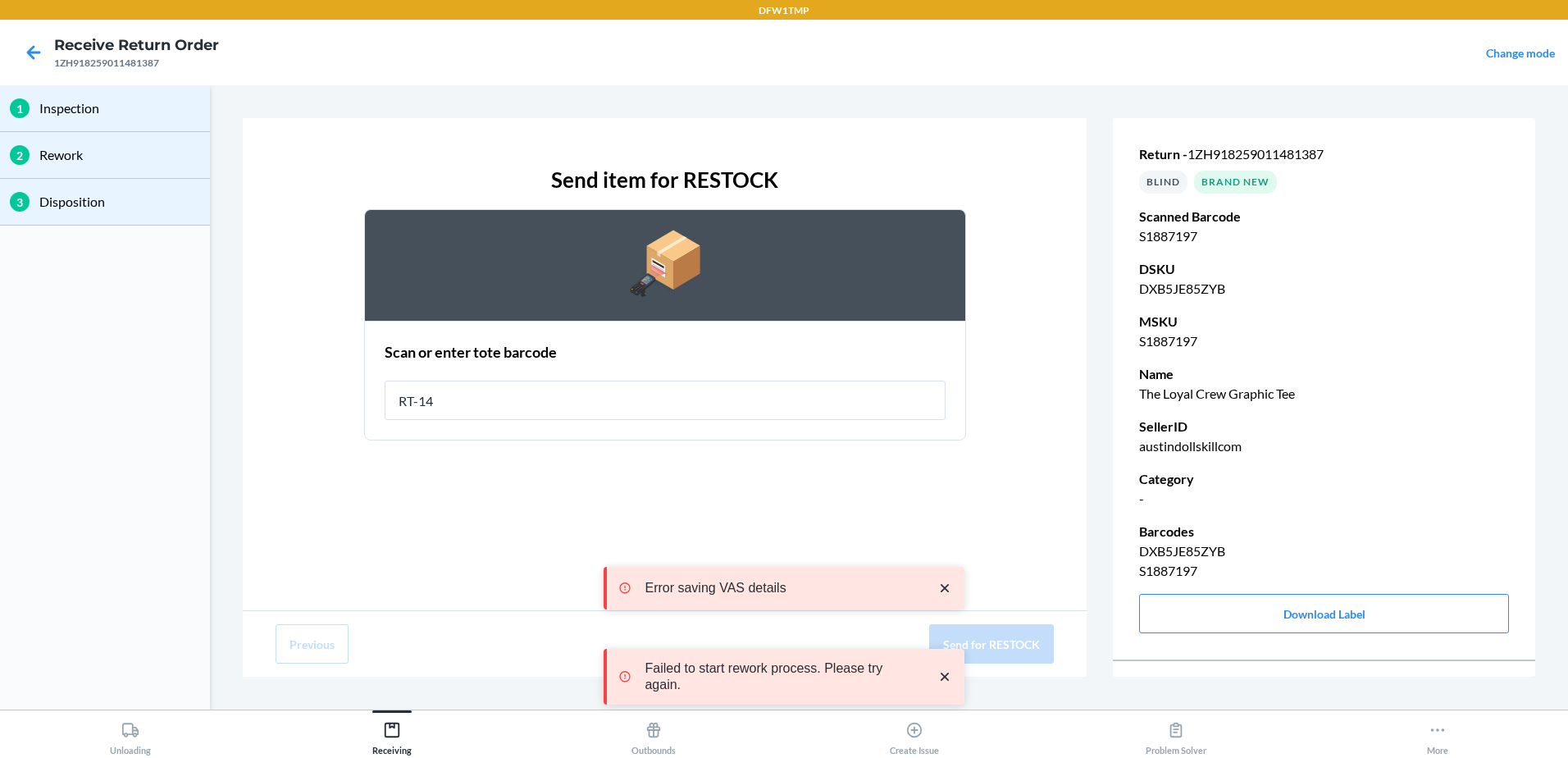
type input "RT-14"
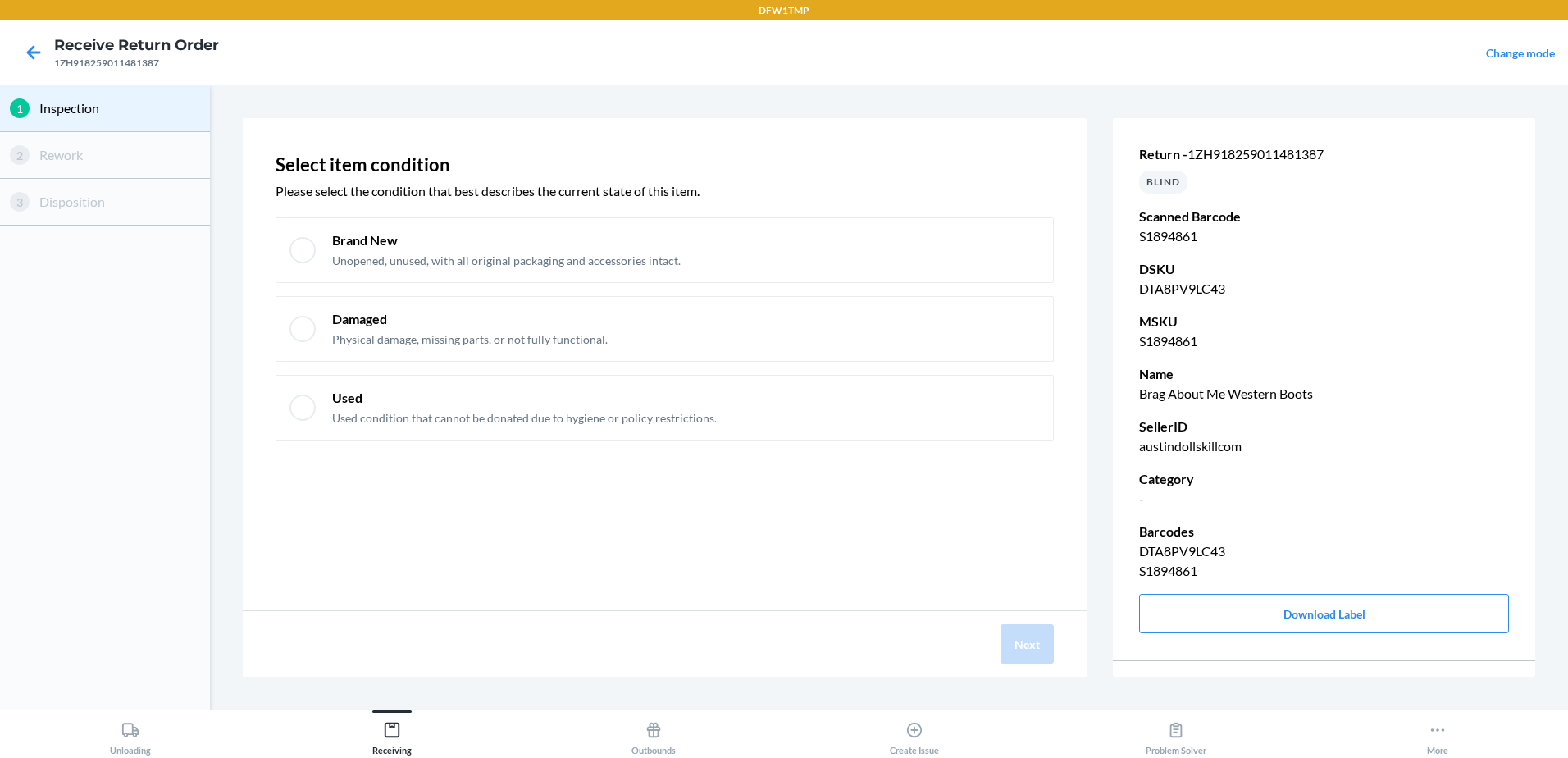
click at [812, 293] on div "Brand New Unopened, unused, with all original packaging and accessories intact.…" at bounding box center [665, 329] width 779 height 223
click at [810, 239] on div "Brand New Unopened, unused, with all original packaging and accessories intact." at bounding box center [686, 249] width 708 height 38
checkbox input "true"
drag, startPoint x: 1038, startPoint y: 639, endPoint x: 866, endPoint y: 575, distance: 183.5
click at [1039, 639] on button "Next" at bounding box center [1027, 643] width 53 height 40
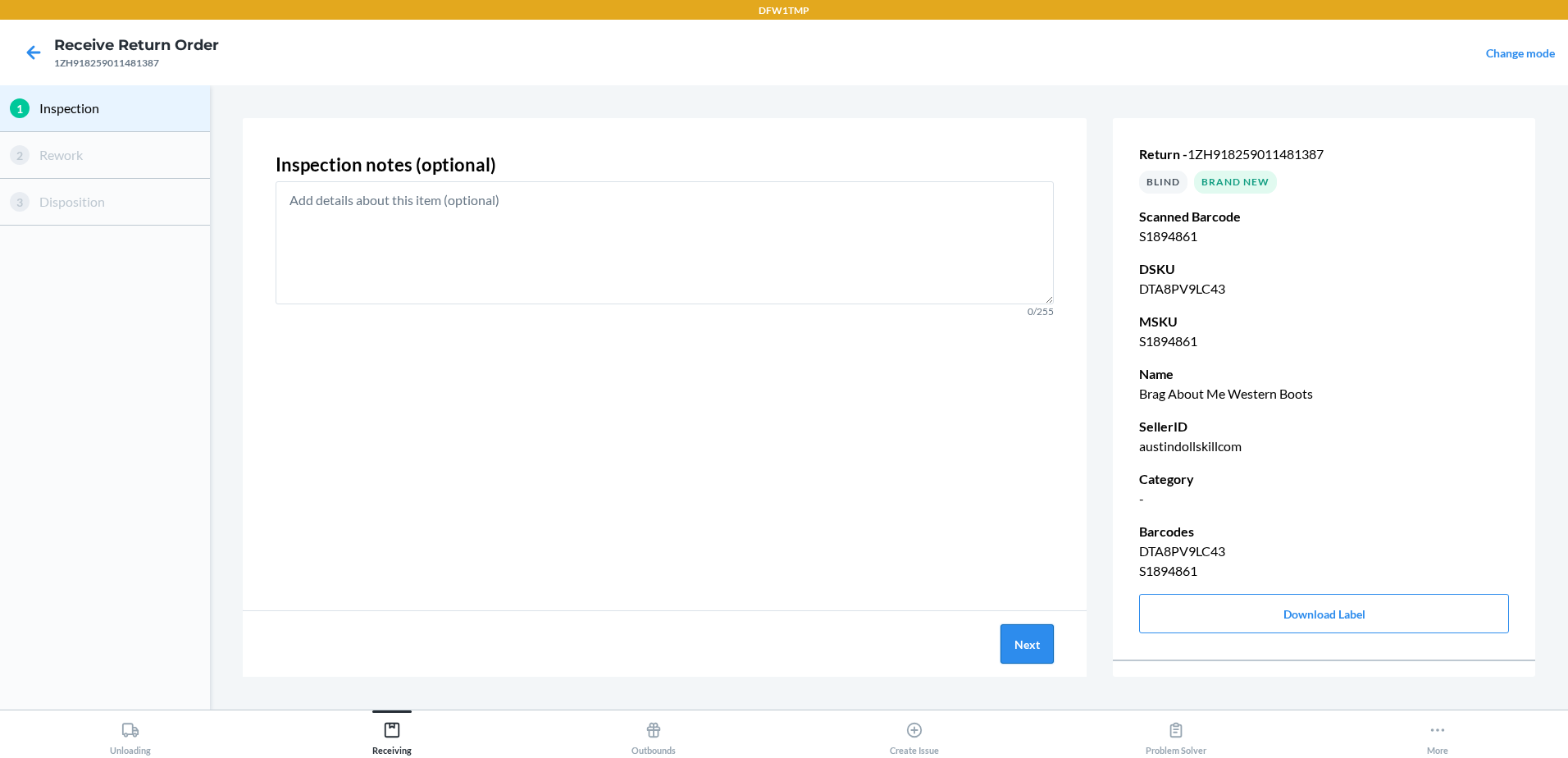
click at [1027, 637] on button "Next" at bounding box center [1027, 643] width 53 height 40
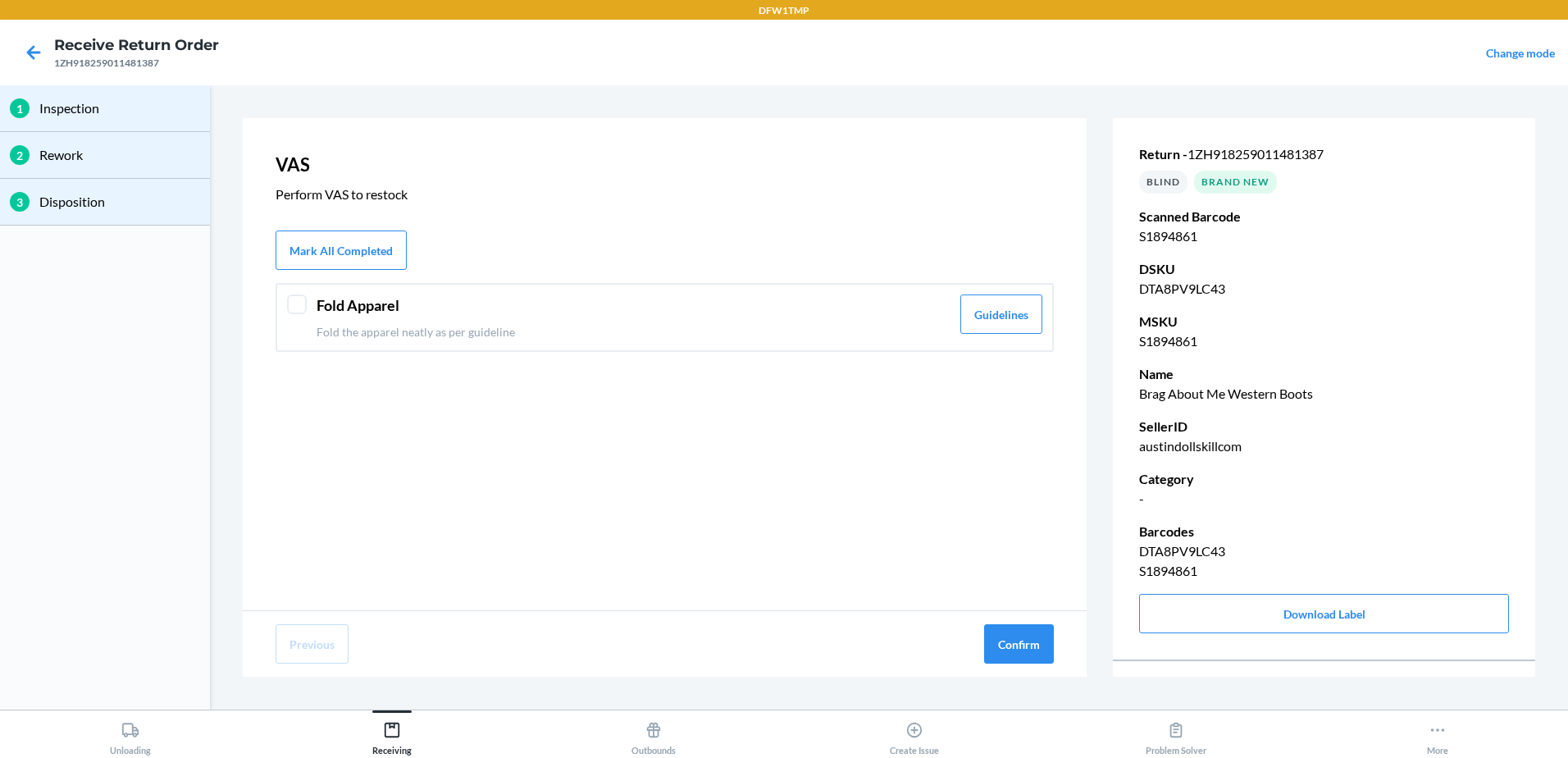
click at [418, 342] on div "Fold Apparel Fold the apparel neatly as per guideline Guidelines" at bounding box center [665, 317] width 779 height 69
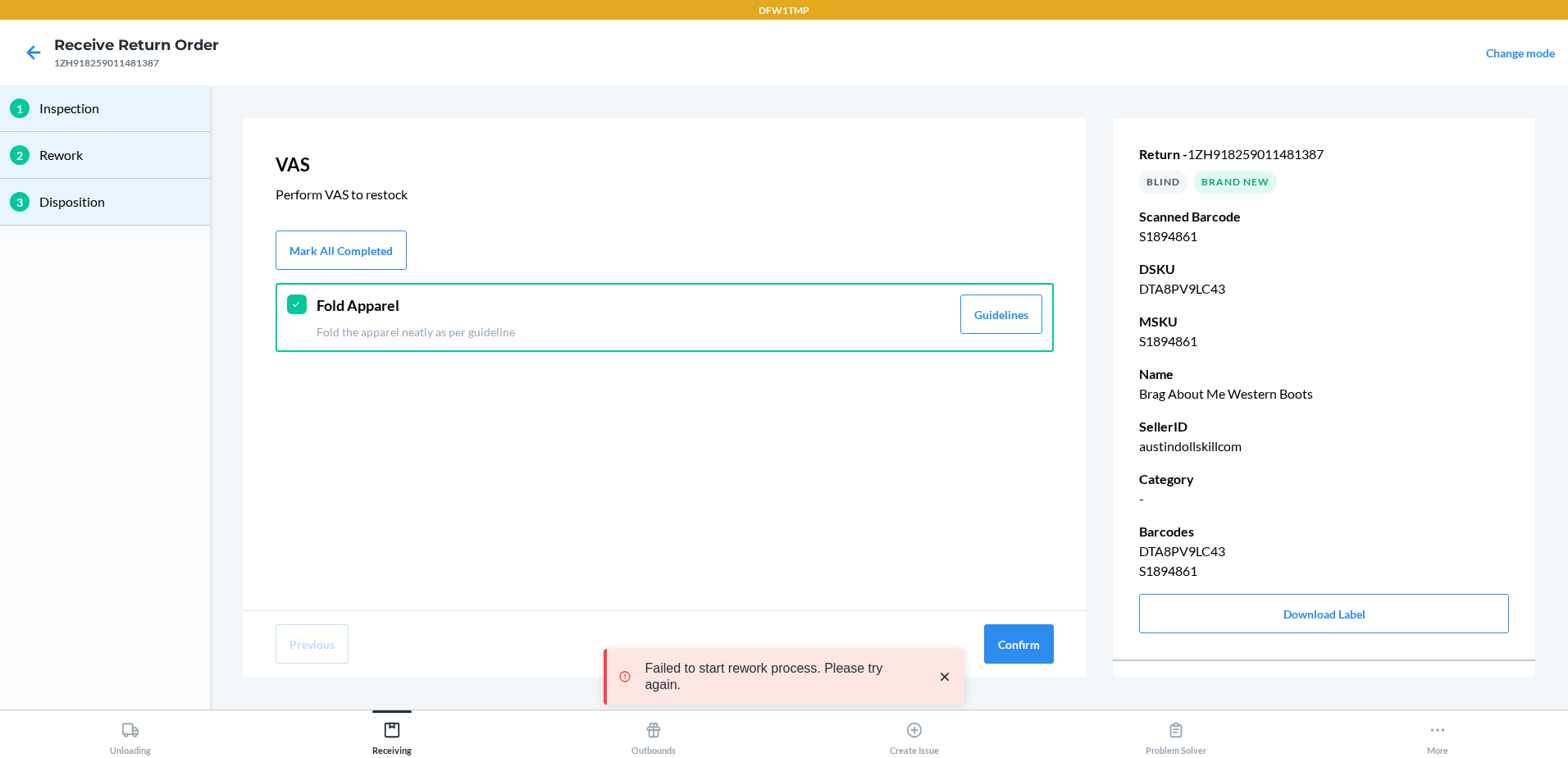
click at [1029, 682] on section "VAS Perform VAS to restock Mark All Completed Fold Apparel Fold the apparel nea…" at bounding box center [889, 397] width 1346 height 611
click at [1027, 672] on div "Previous Confirm" at bounding box center [665, 644] width 844 height 66
click at [1007, 646] on button "Confirm" at bounding box center [1020, 643] width 70 height 40
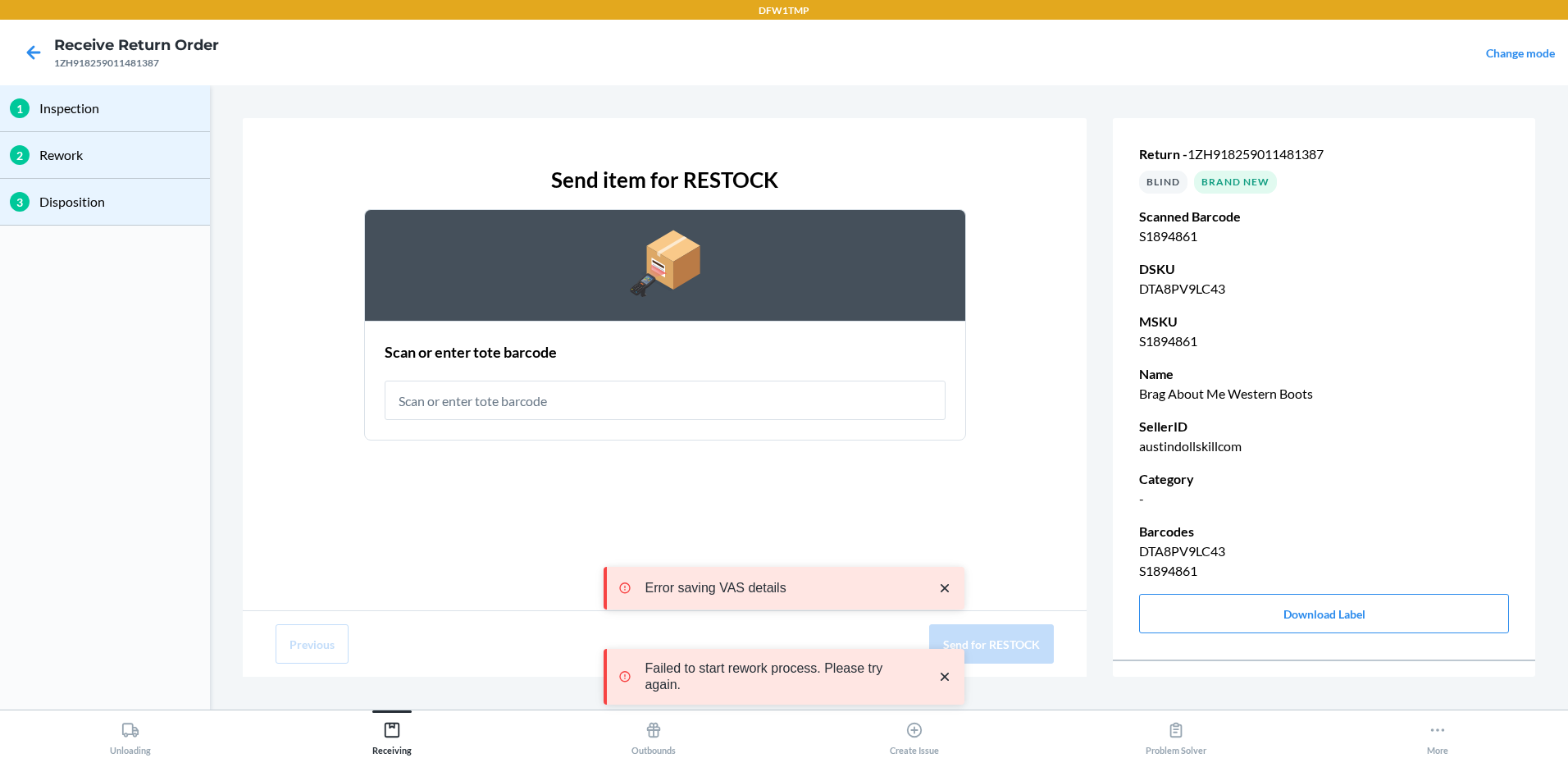
click at [488, 400] on input "text" at bounding box center [666, 399] width 561 height 40
type input "RT-14"
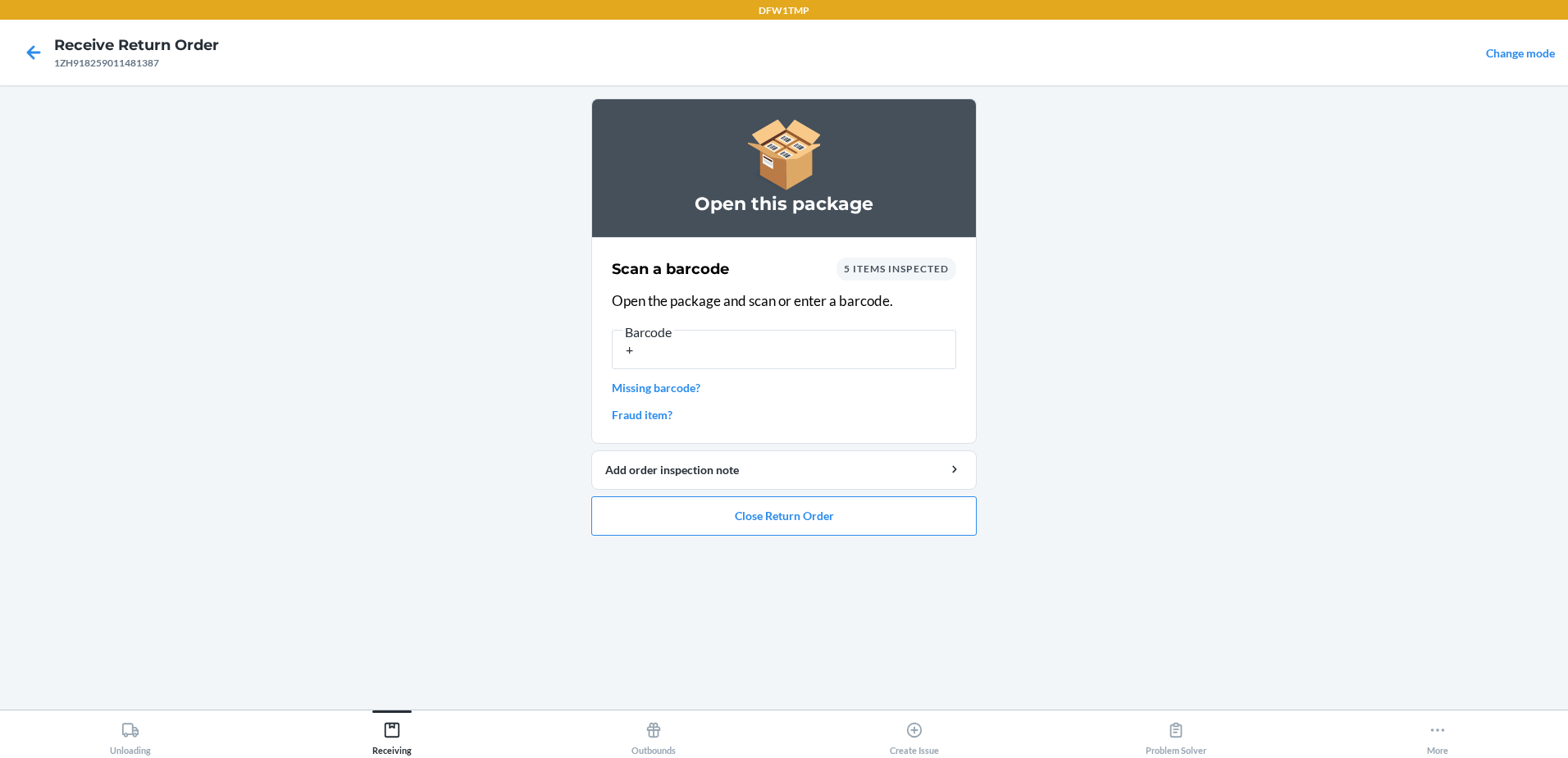
type input "+"
click at [896, 351] on input "+" at bounding box center [784, 349] width 344 height 40
click at [882, 361] on input "+" at bounding box center [784, 349] width 344 height 40
click at [675, 346] on input "text" at bounding box center [784, 349] width 344 height 40
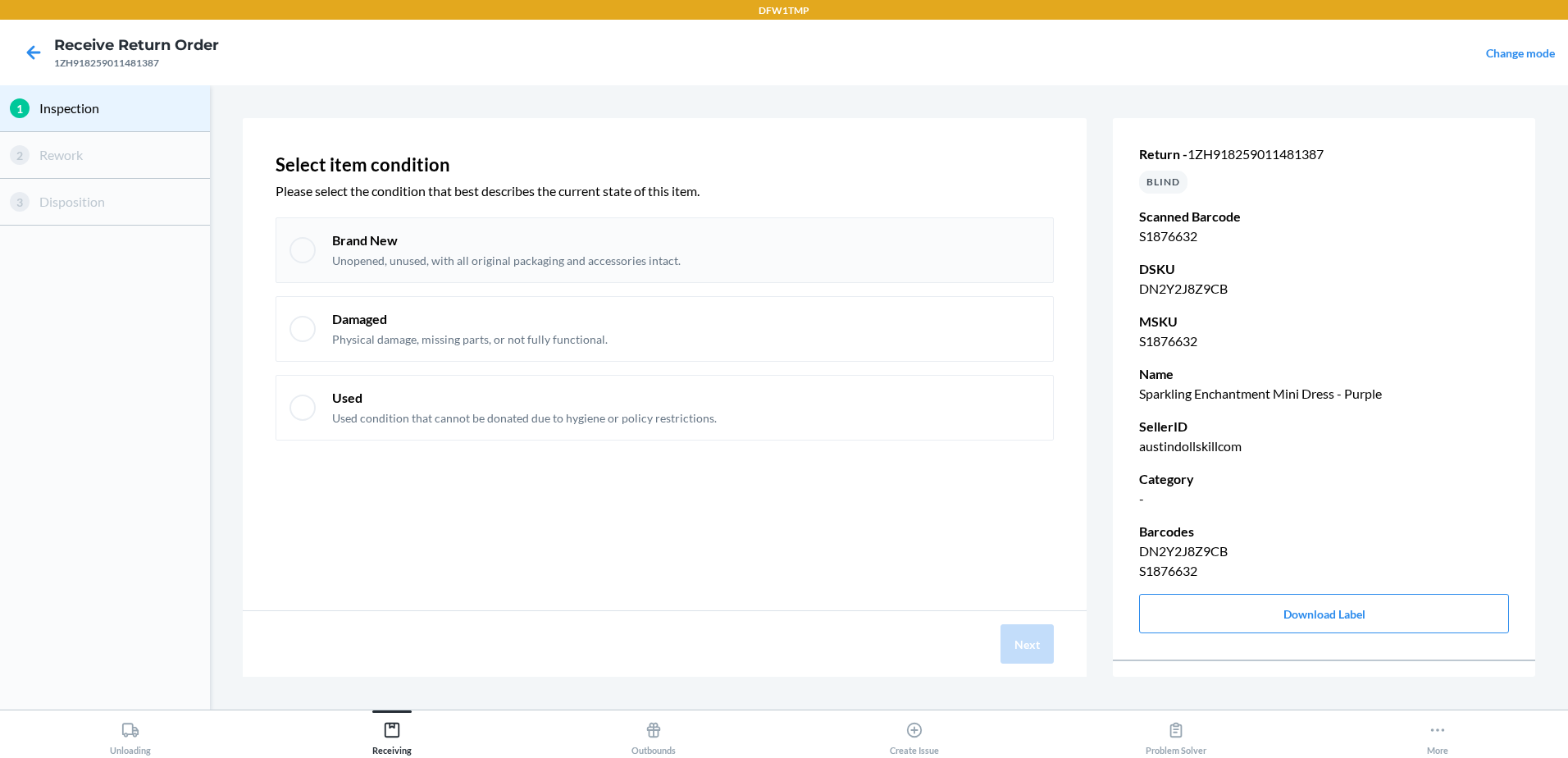
click at [349, 256] on p "Unopened, unused, with all original packaging and accessories intact." at bounding box center [506, 260] width 348 height 16
checkbox input "true"
click at [1017, 650] on button "Next" at bounding box center [1027, 643] width 53 height 40
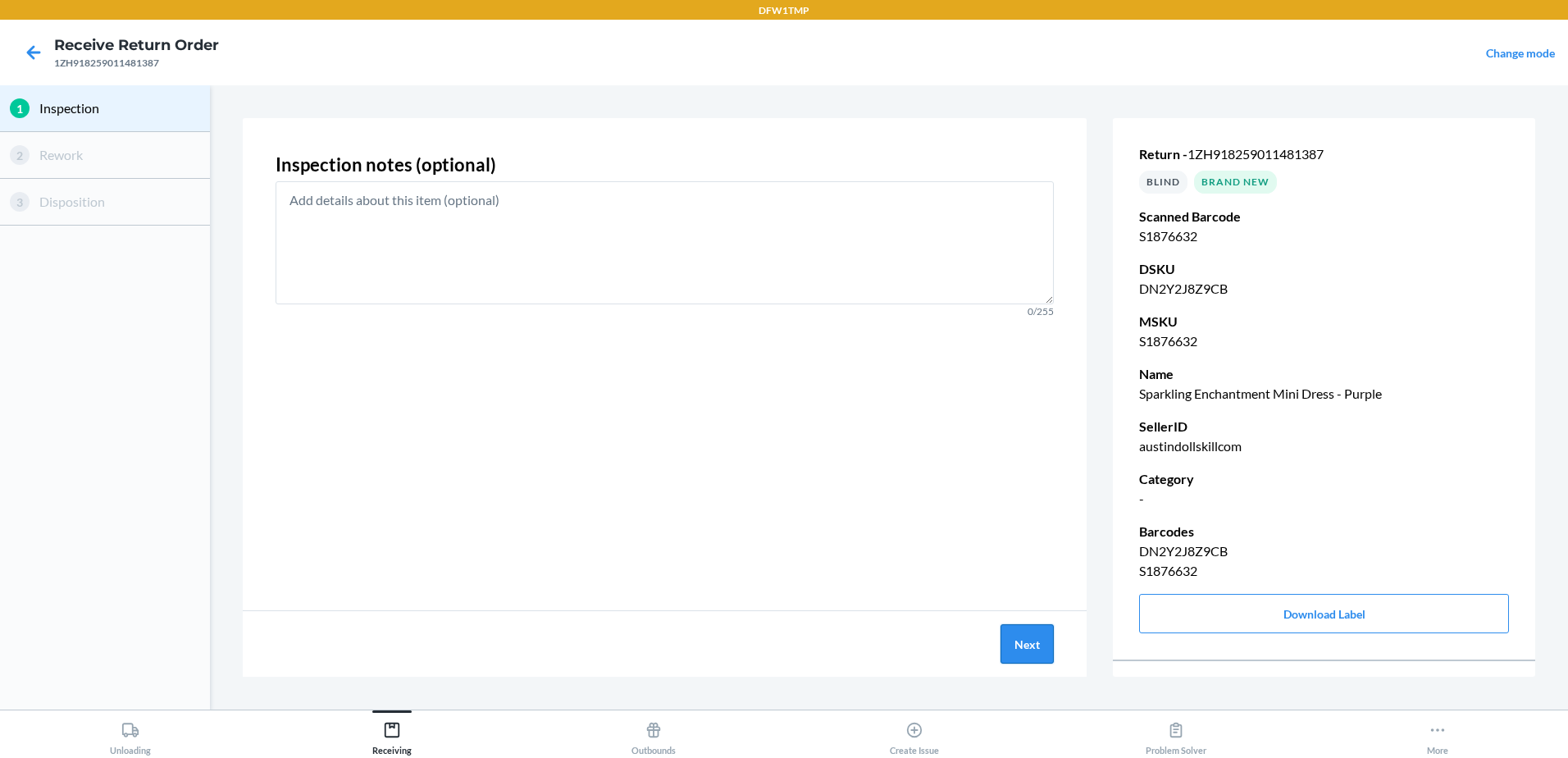
click at [1020, 645] on button "Next" at bounding box center [1027, 643] width 53 height 40
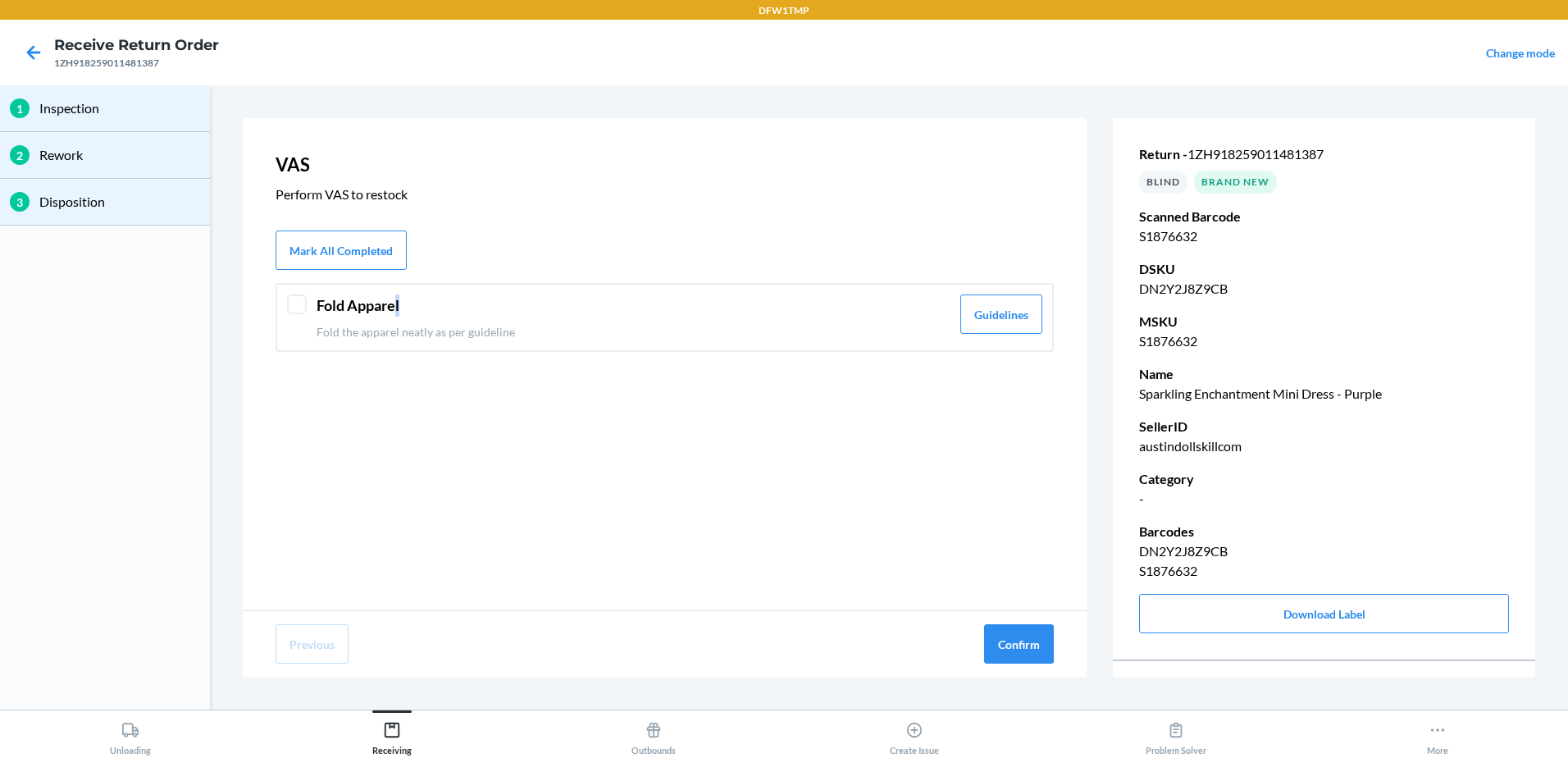
click at [399, 304] on header "Fold Apparel" at bounding box center [633, 305] width 634 height 22
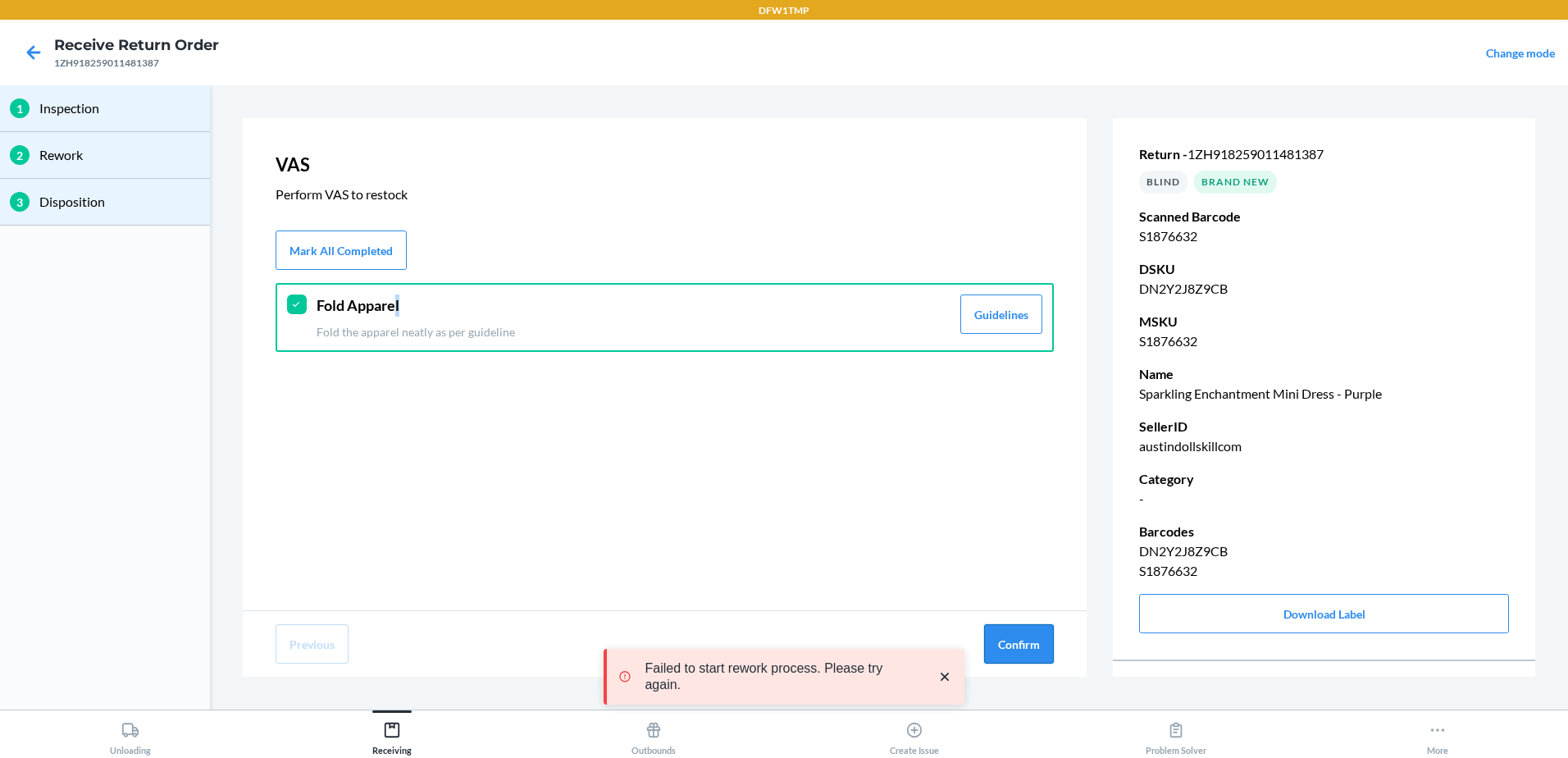
click at [1015, 641] on button "Confirm" at bounding box center [1020, 643] width 70 height 40
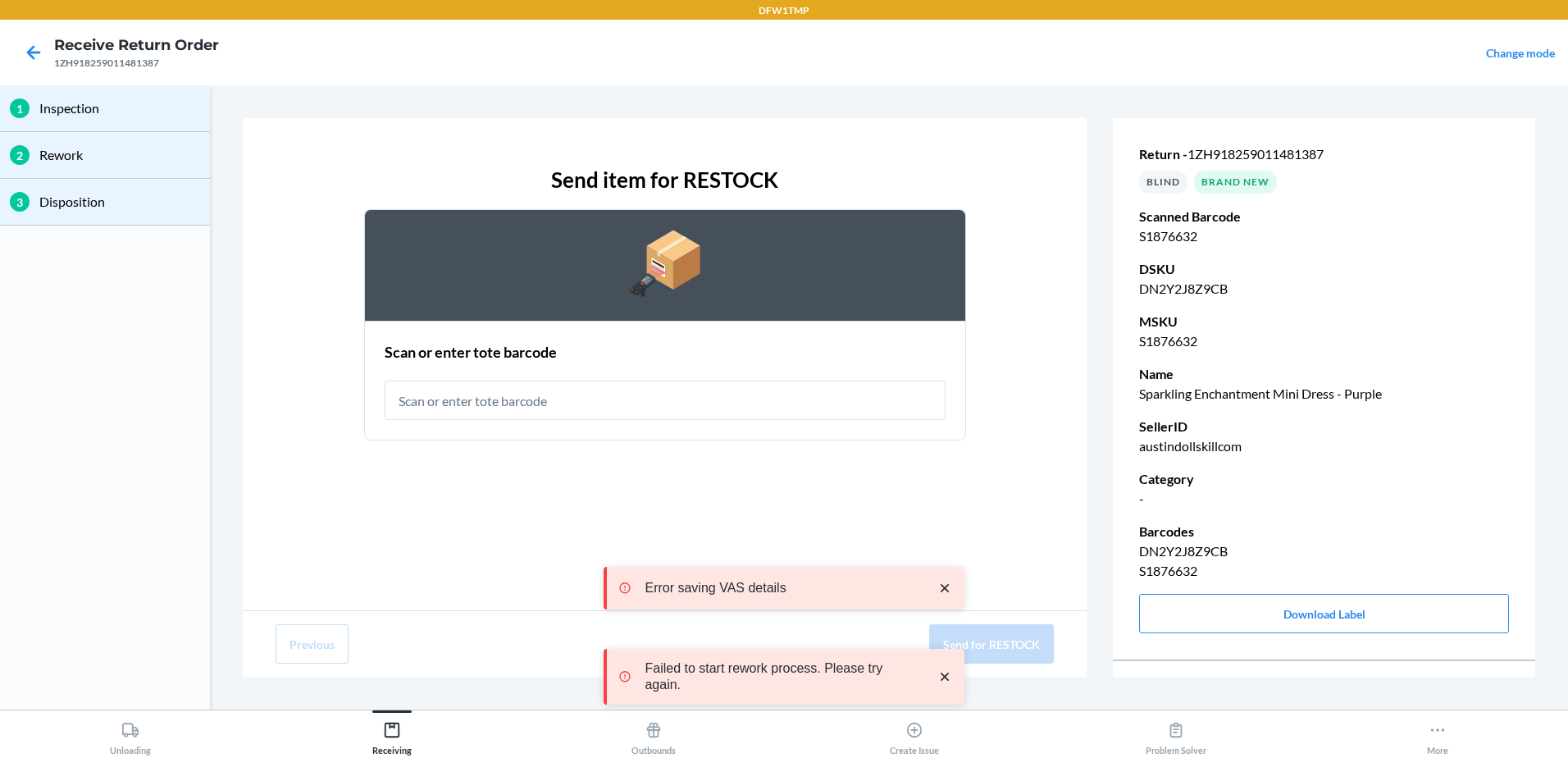
click at [516, 389] on input "text" at bounding box center [666, 399] width 561 height 40
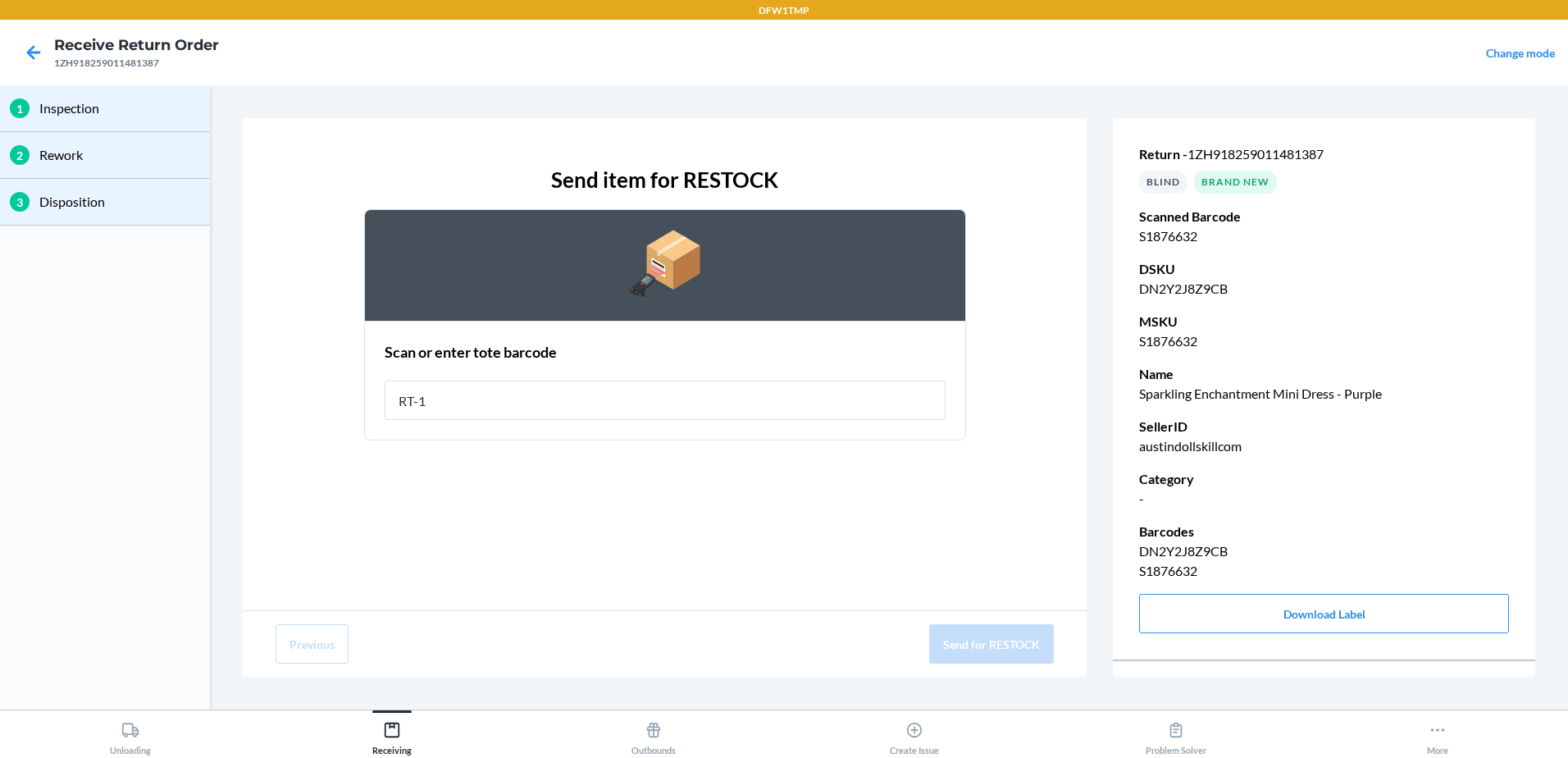
type input "RT-14"
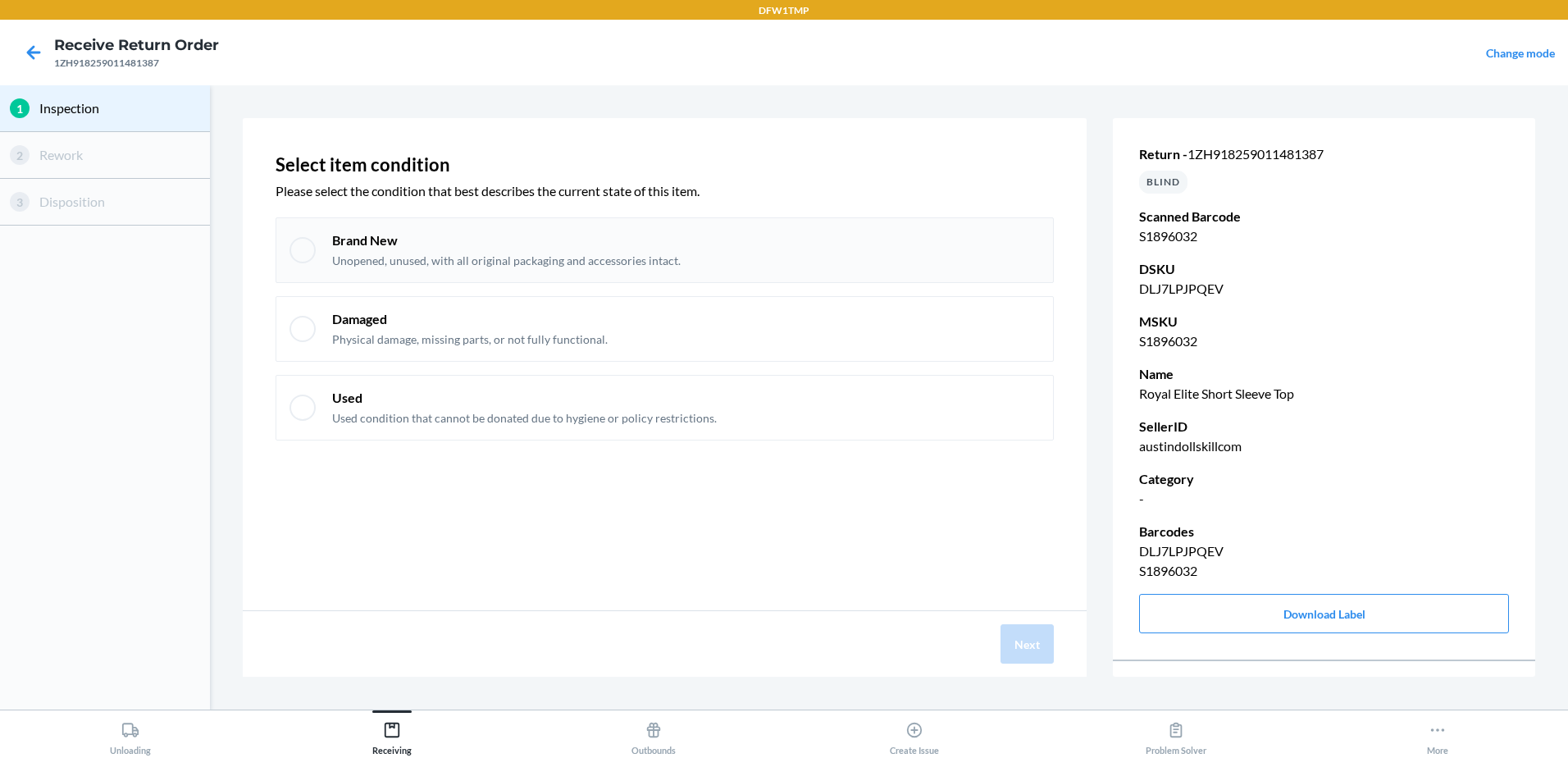
click at [613, 240] on p "Brand New" at bounding box center [506, 240] width 348 height 18
checkbox input "true"
click at [1024, 645] on button "Next" at bounding box center [1027, 643] width 53 height 40
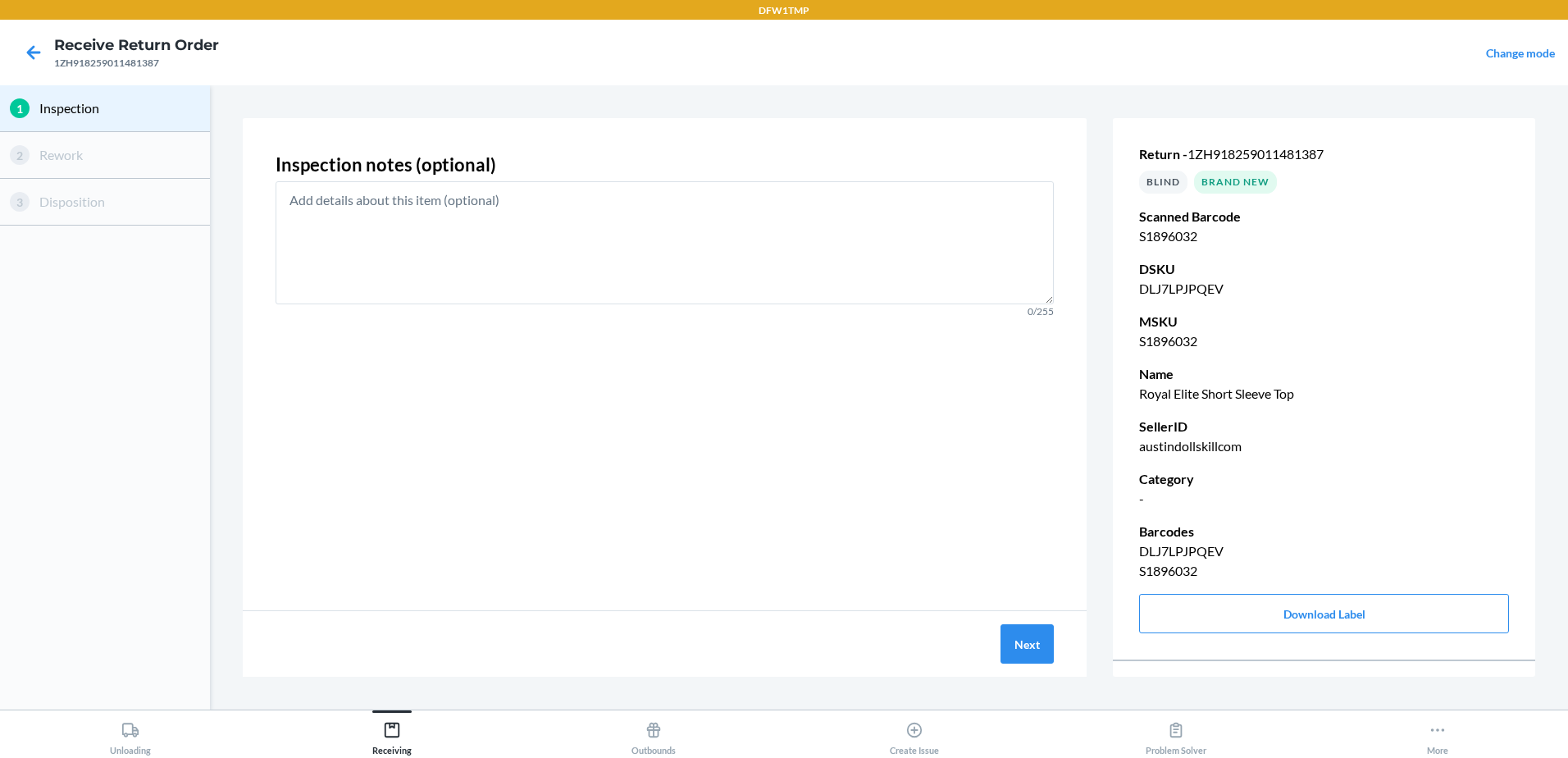
click at [1054, 660] on div "Next" at bounding box center [665, 644] width 844 height 66
click at [1034, 640] on button "Next" at bounding box center [1027, 643] width 53 height 40
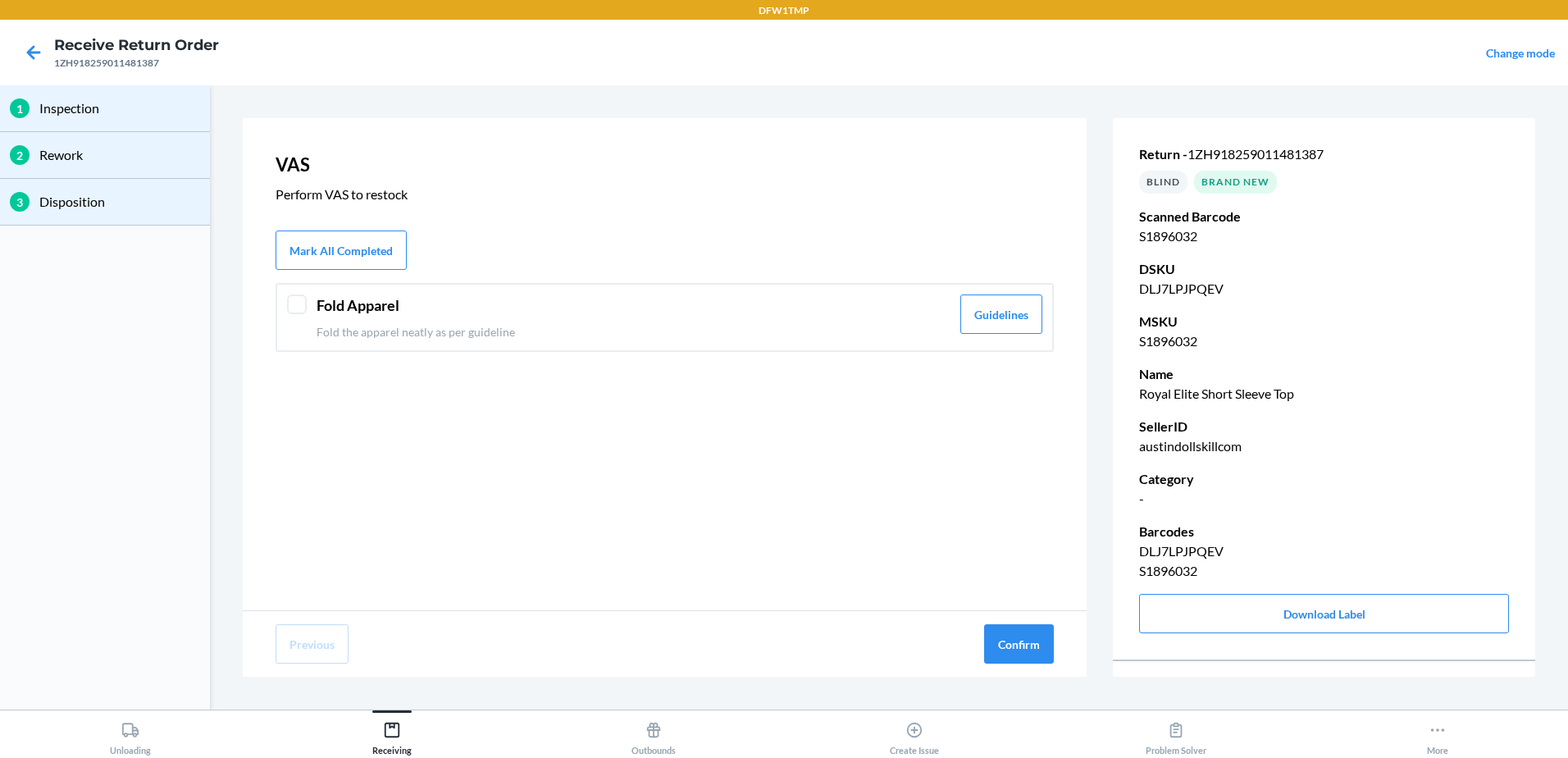
click at [730, 336] on p "Fold the apparel neatly as per guideline" at bounding box center [633, 332] width 634 height 17
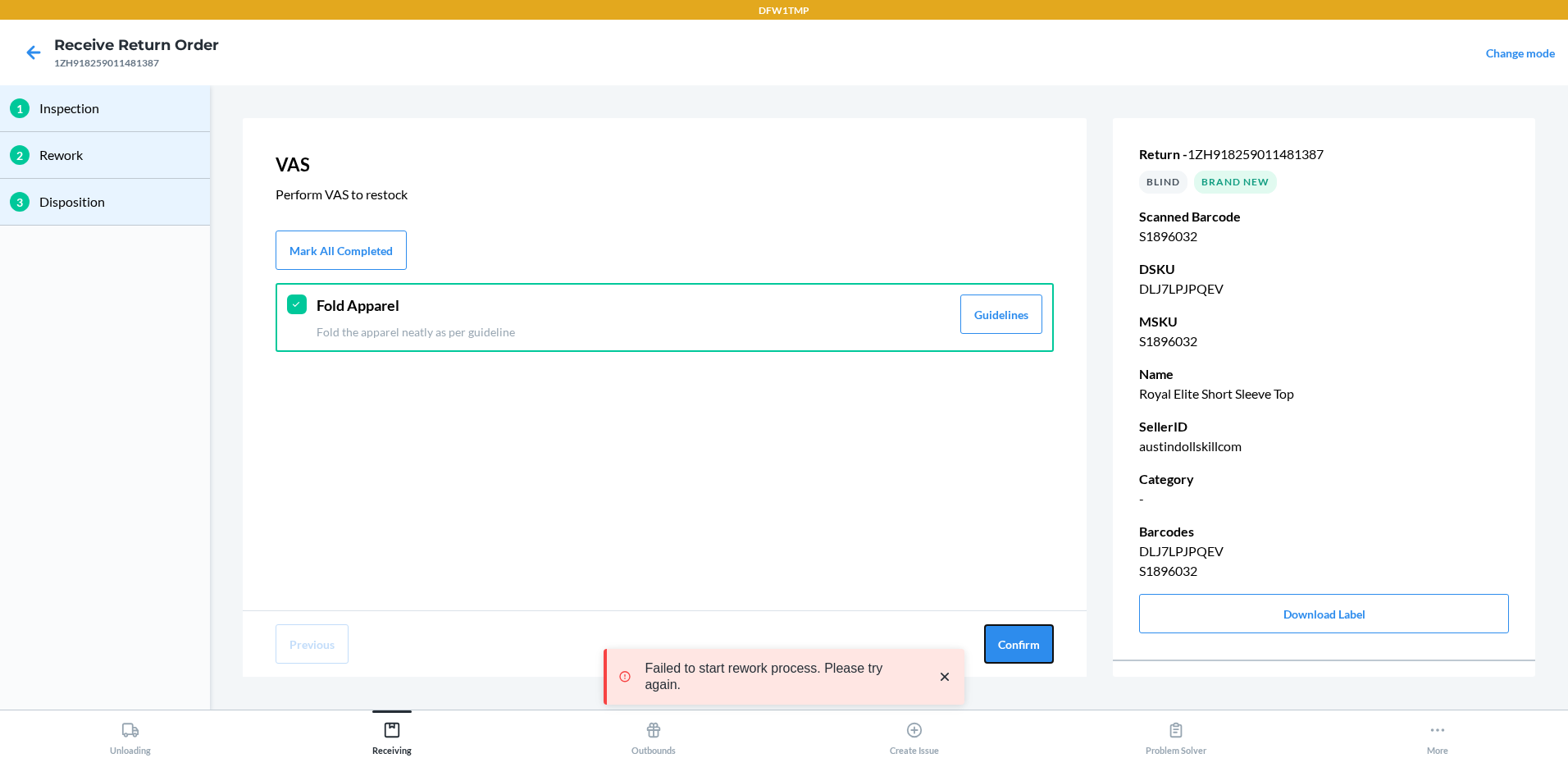
drag, startPoint x: 1021, startPoint y: 644, endPoint x: 951, endPoint y: 599, distance: 83.2
click at [1021, 644] on button "Confirm" at bounding box center [1020, 643] width 70 height 40
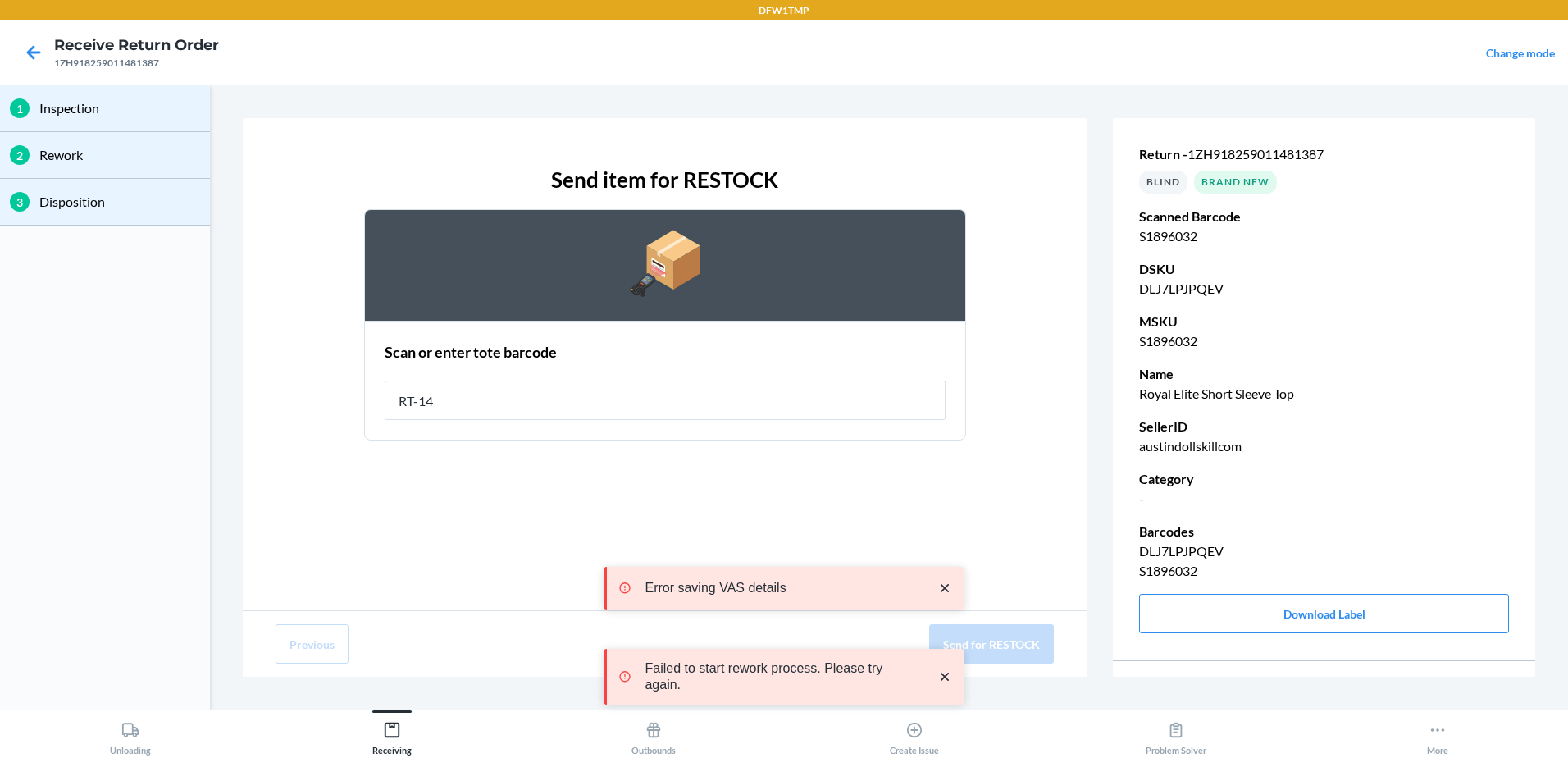
type input "RT-14"
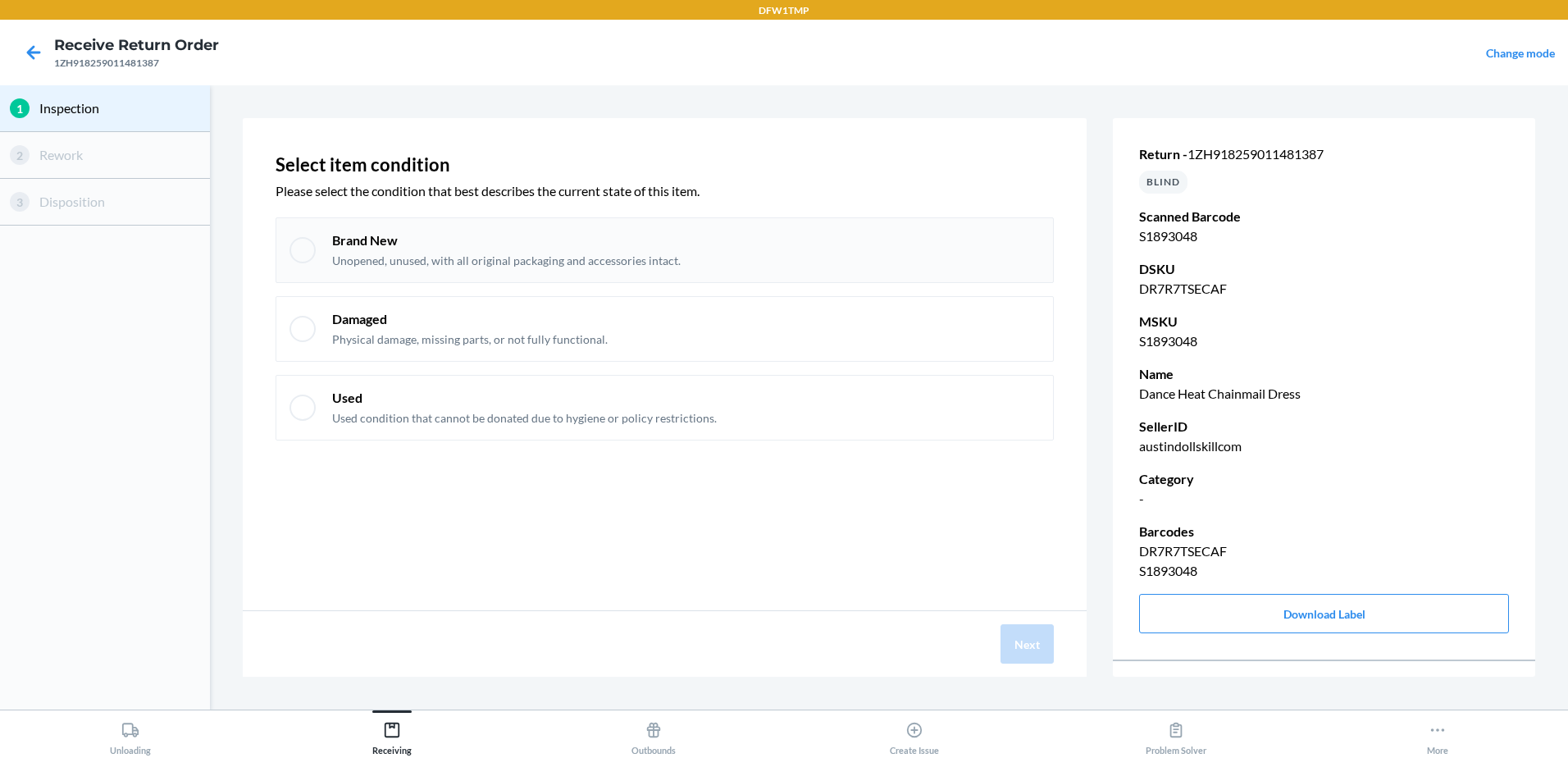
click at [647, 231] on p "Brand New" at bounding box center [506, 240] width 348 height 18
checkbox input "true"
click at [1038, 641] on button "Next" at bounding box center [1027, 643] width 53 height 40
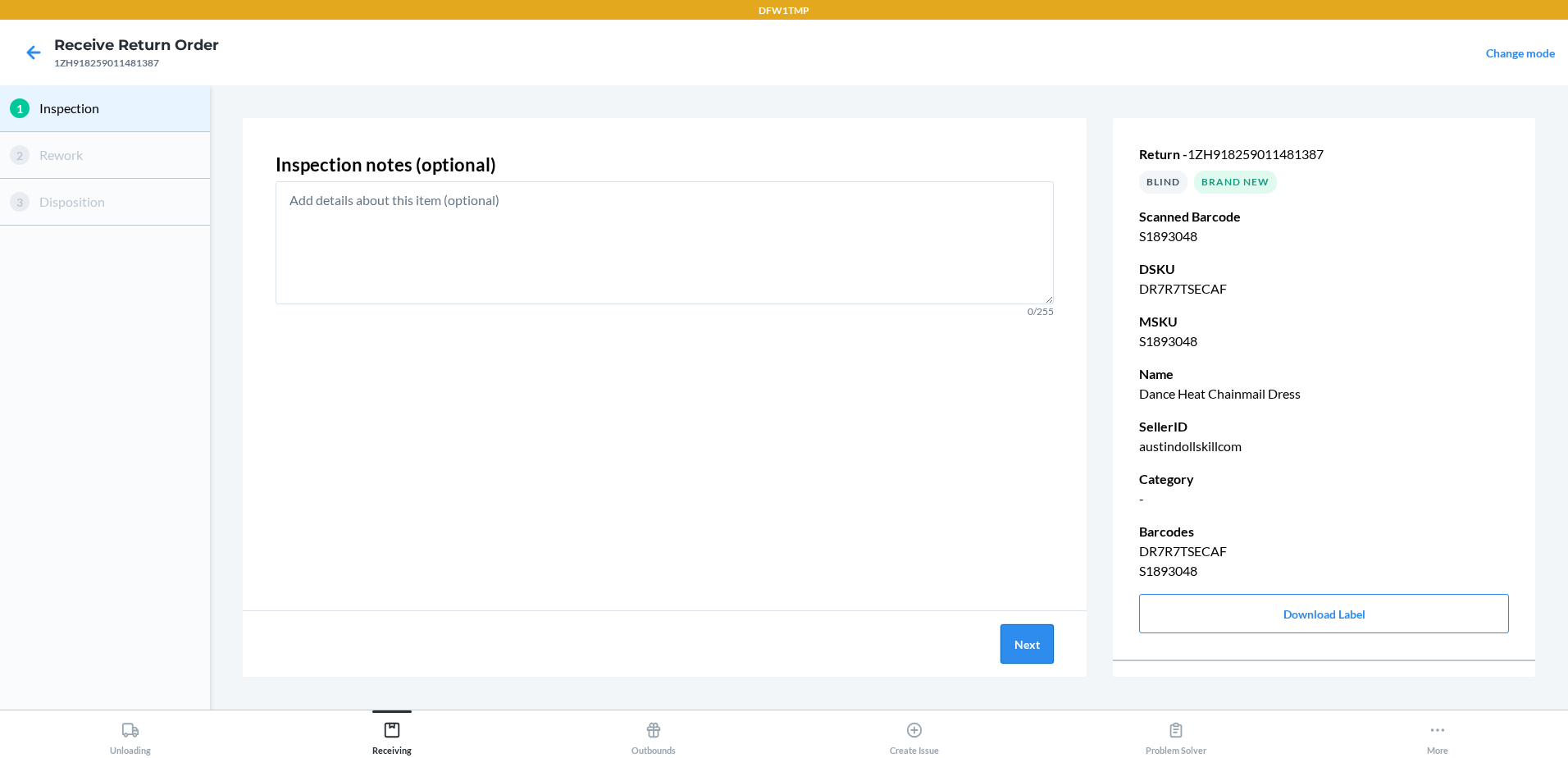
click at [1015, 656] on button "Next" at bounding box center [1027, 643] width 53 height 40
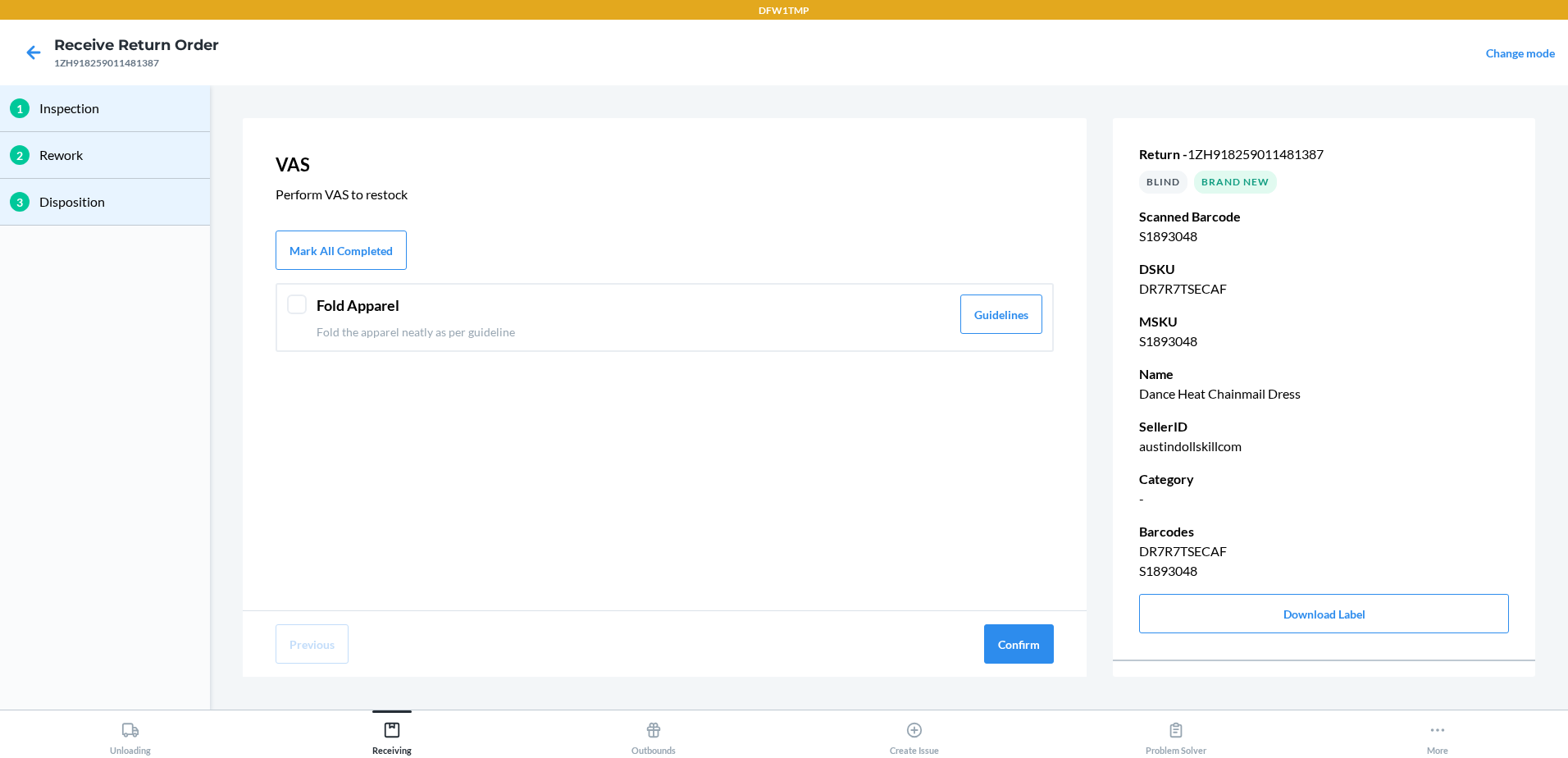
click at [337, 329] on p "Fold the apparel neatly as per guideline" at bounding box center [633, 332] width 634 height 17
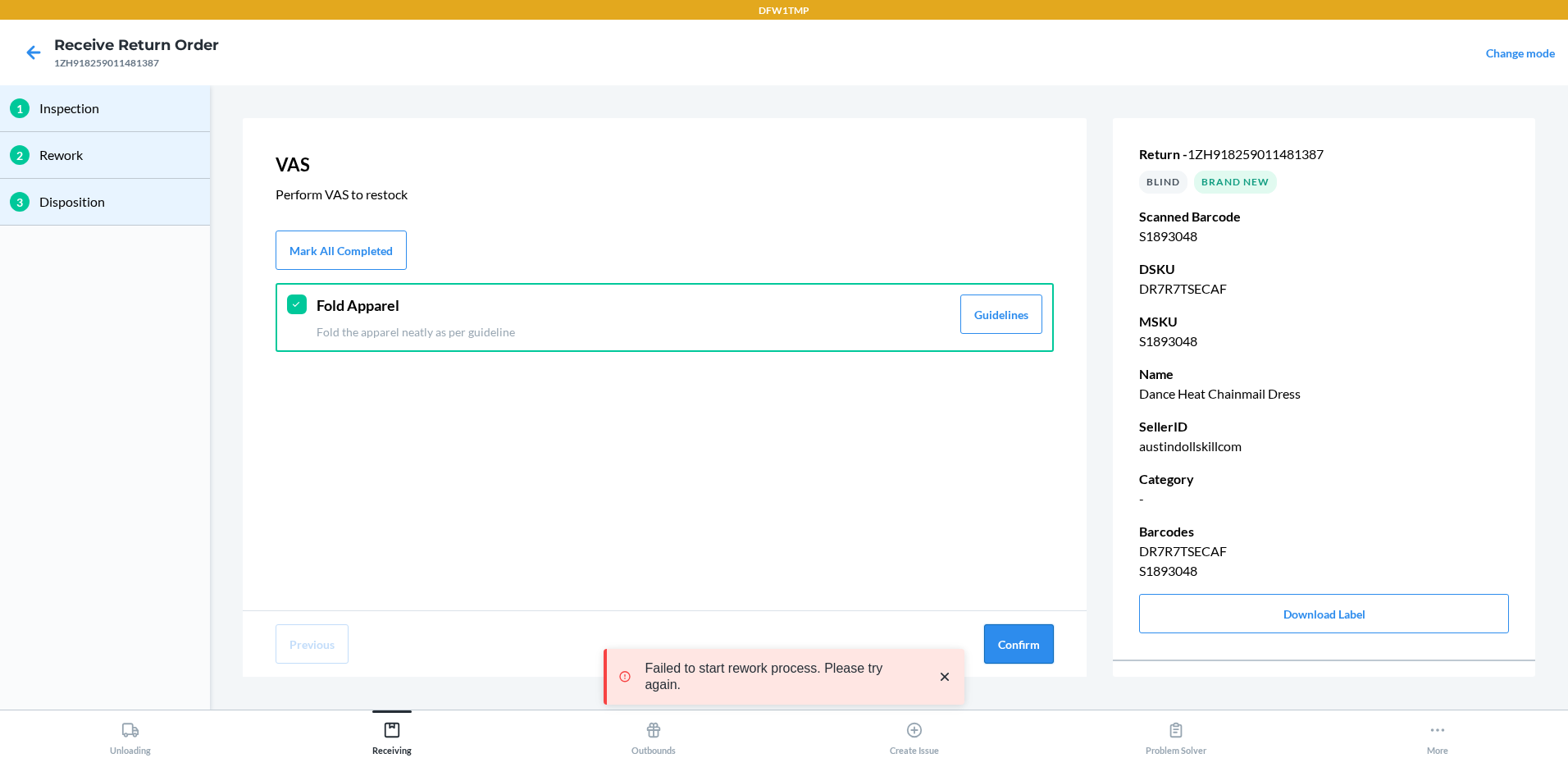
click at [1001, 655] on button "Confirm" at bounding box center [1020, 643] width 70 height 40
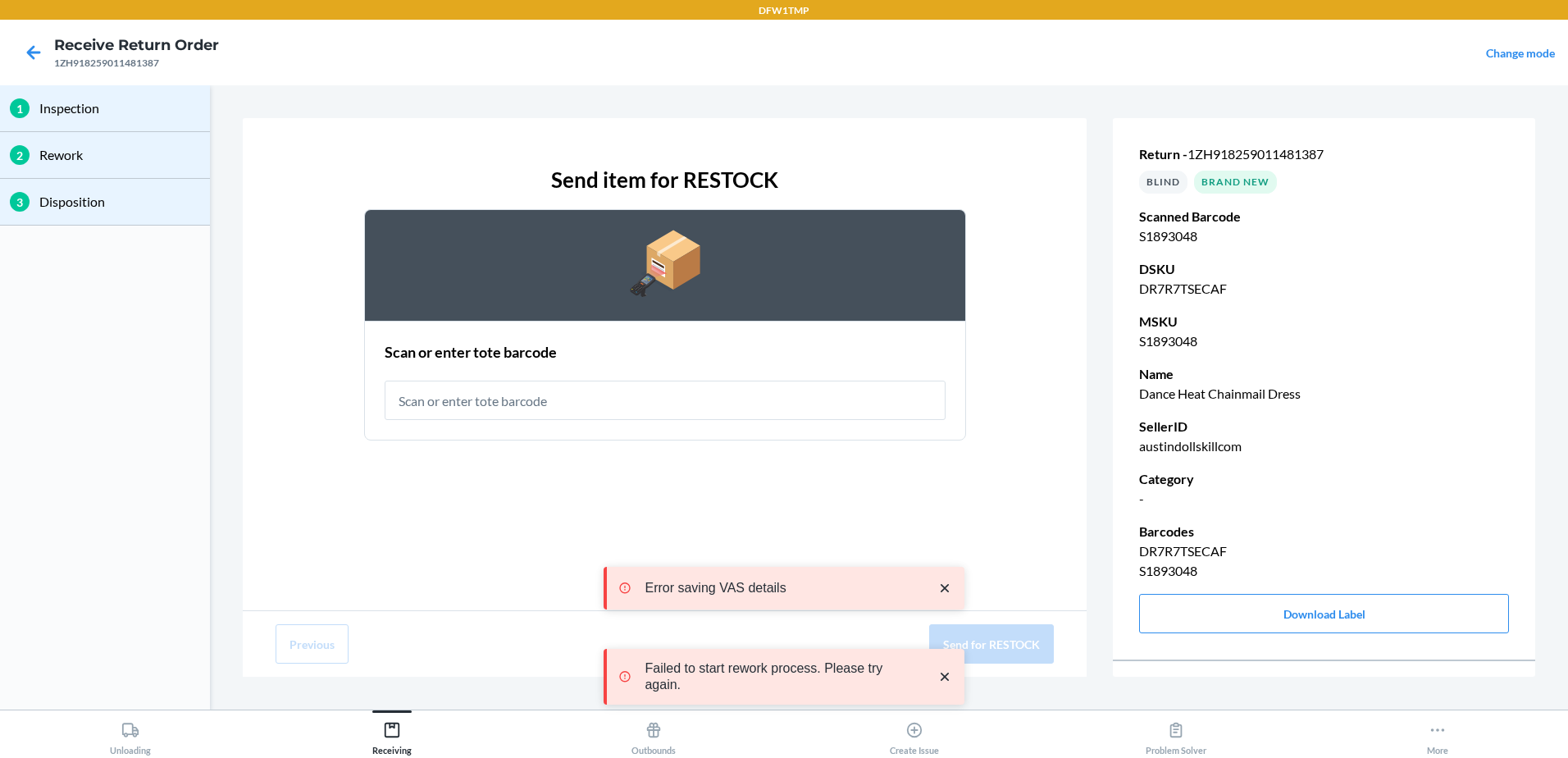
click at [537, 394] on input "text" at bounding box center [666, 399] width 561 height 40
type input "RT-14"
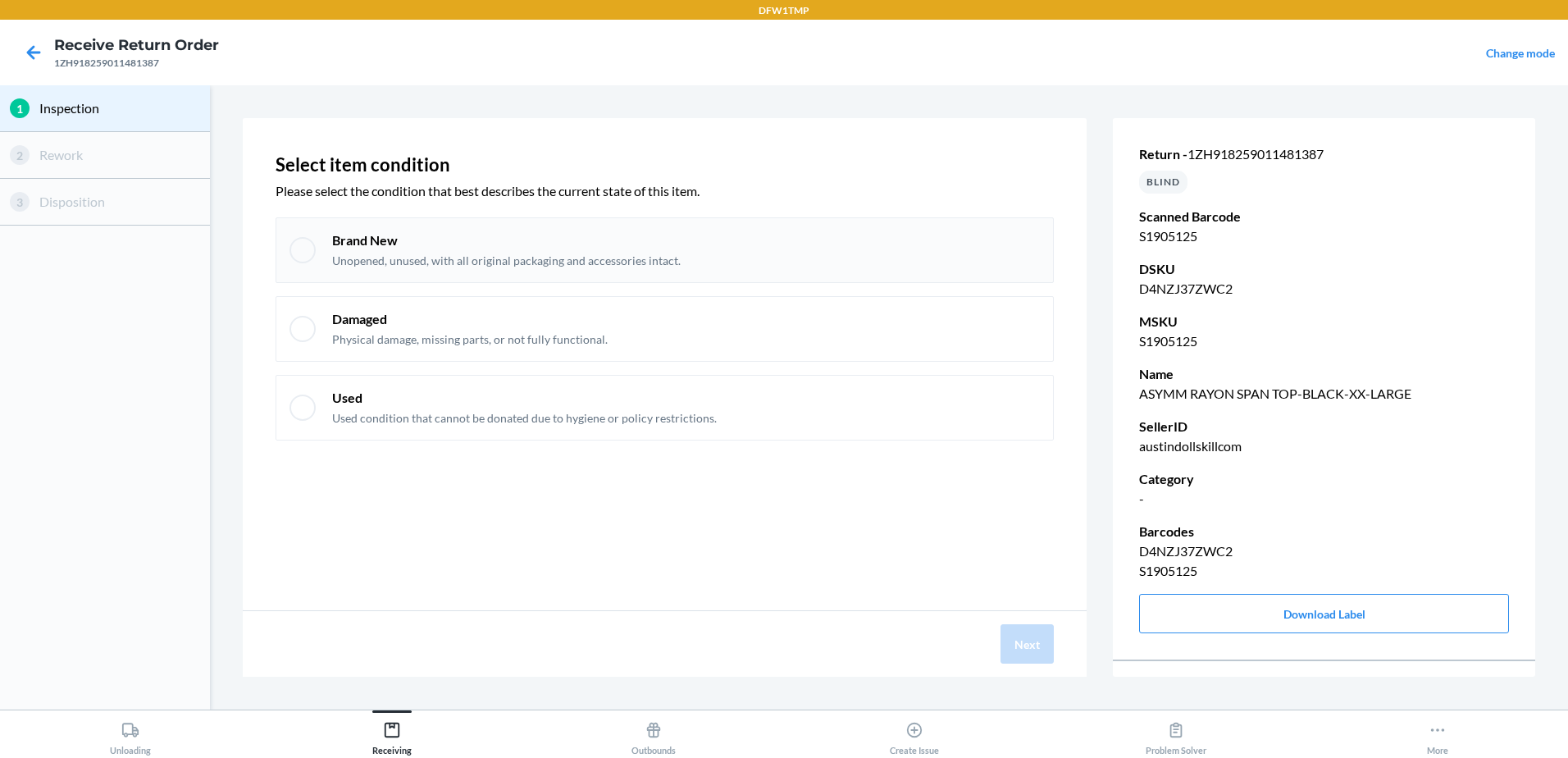
click at [311, 249] on div at bounding box center [302, 249] width 26 height 26
checkbox input "true"
click at [1043, 650] on button "Next" at bounding box center [1027, 643] width 53 height 40
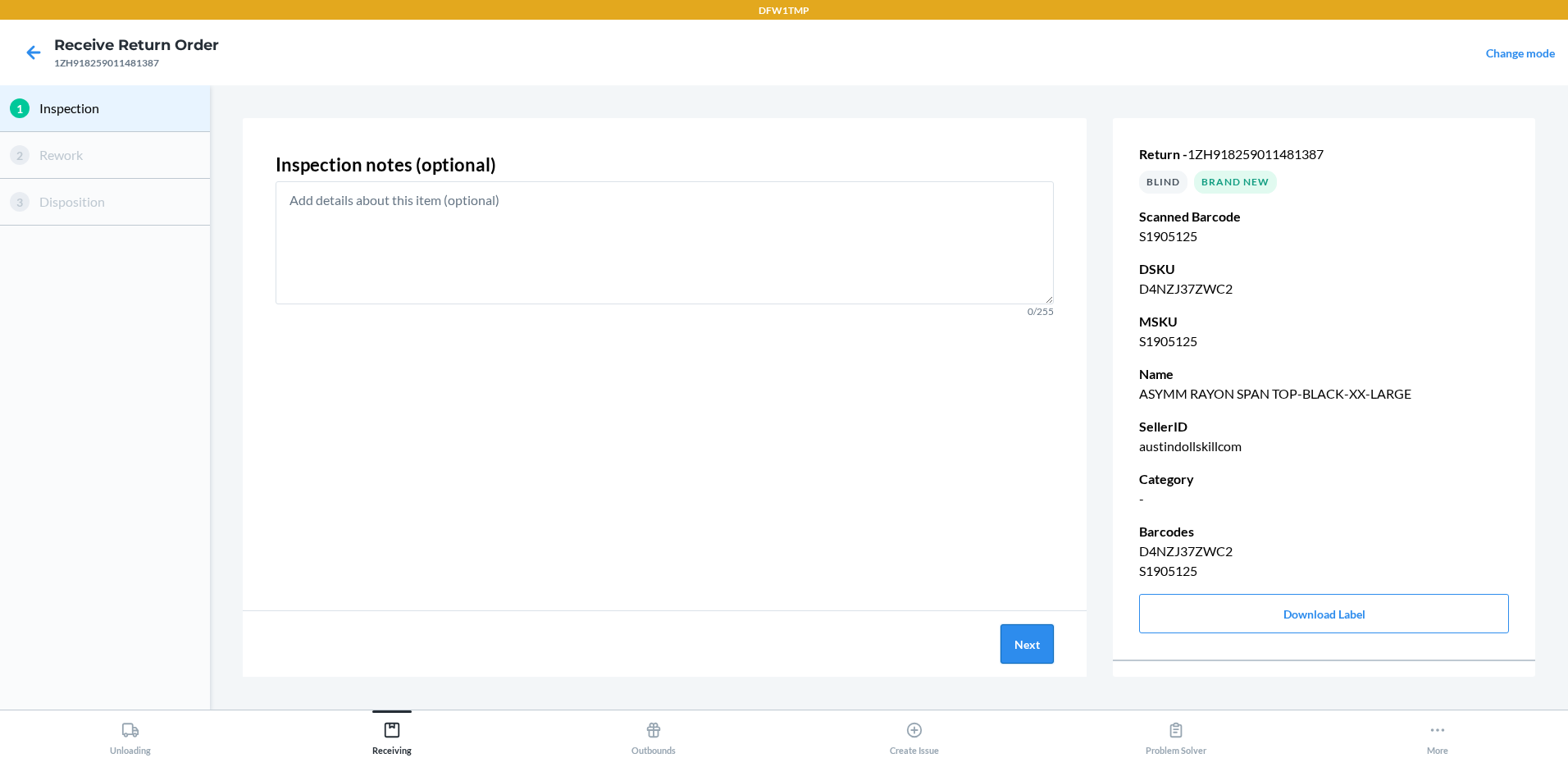
click at [1037, 629] on button "Next" at bounding box center [1027, 643] width 53 height 40
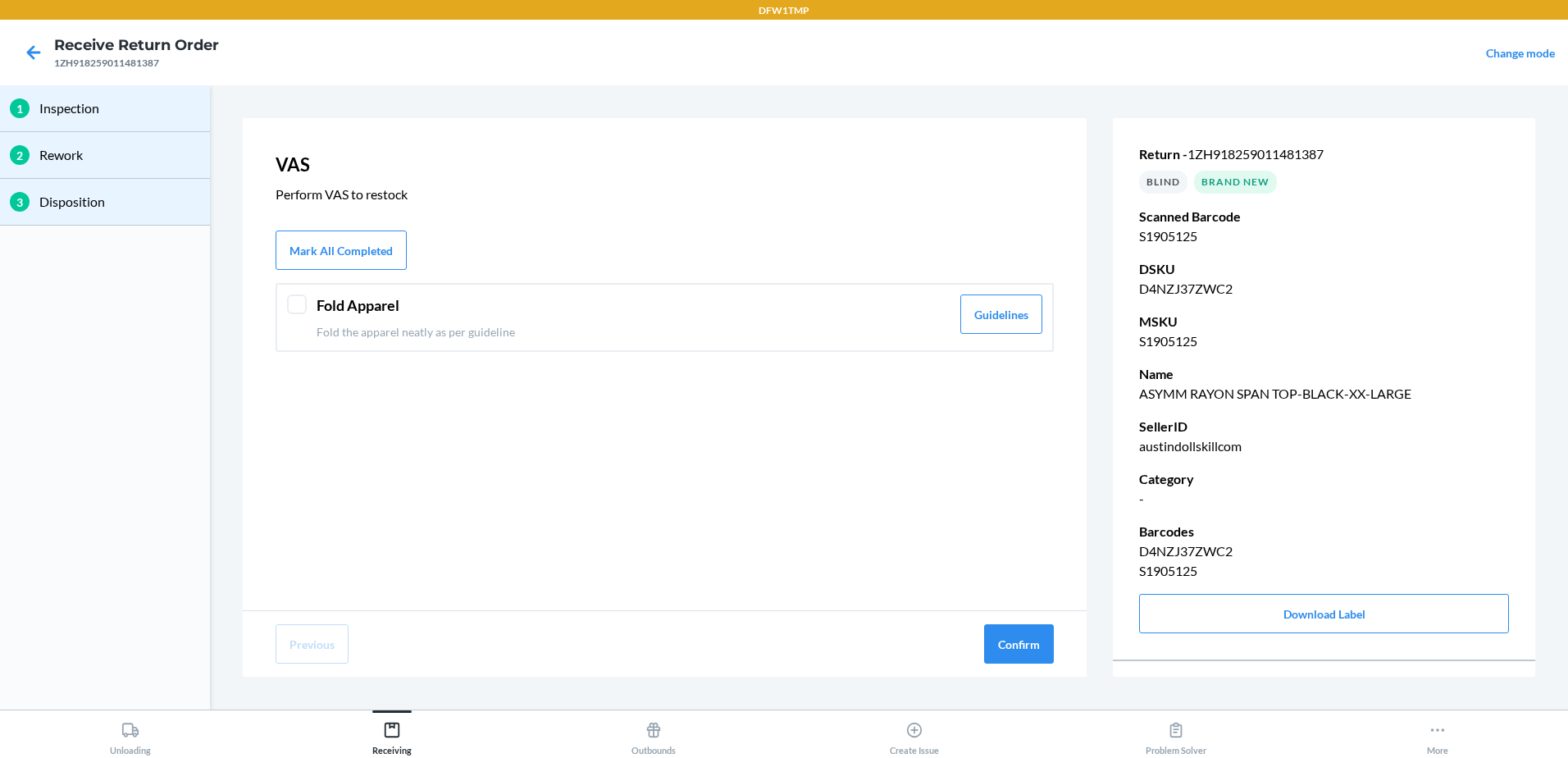
click at [365, 315] on header "Fold Apparel" at bounding box center [633, 305] width 634 height 22
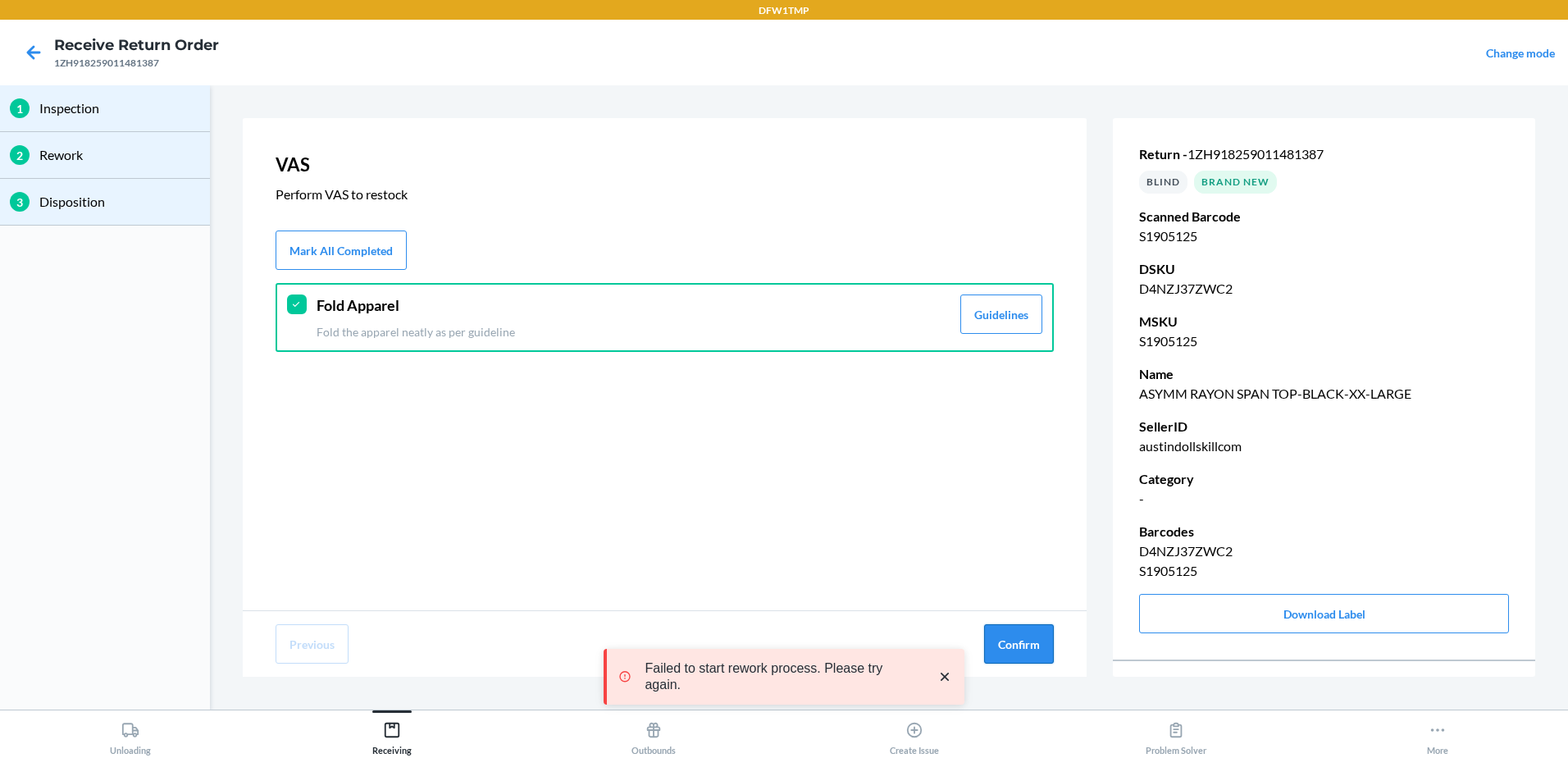
click at [1012, 655] on button "Confirm" at bounding box center [1020, 643] width 70 height 40
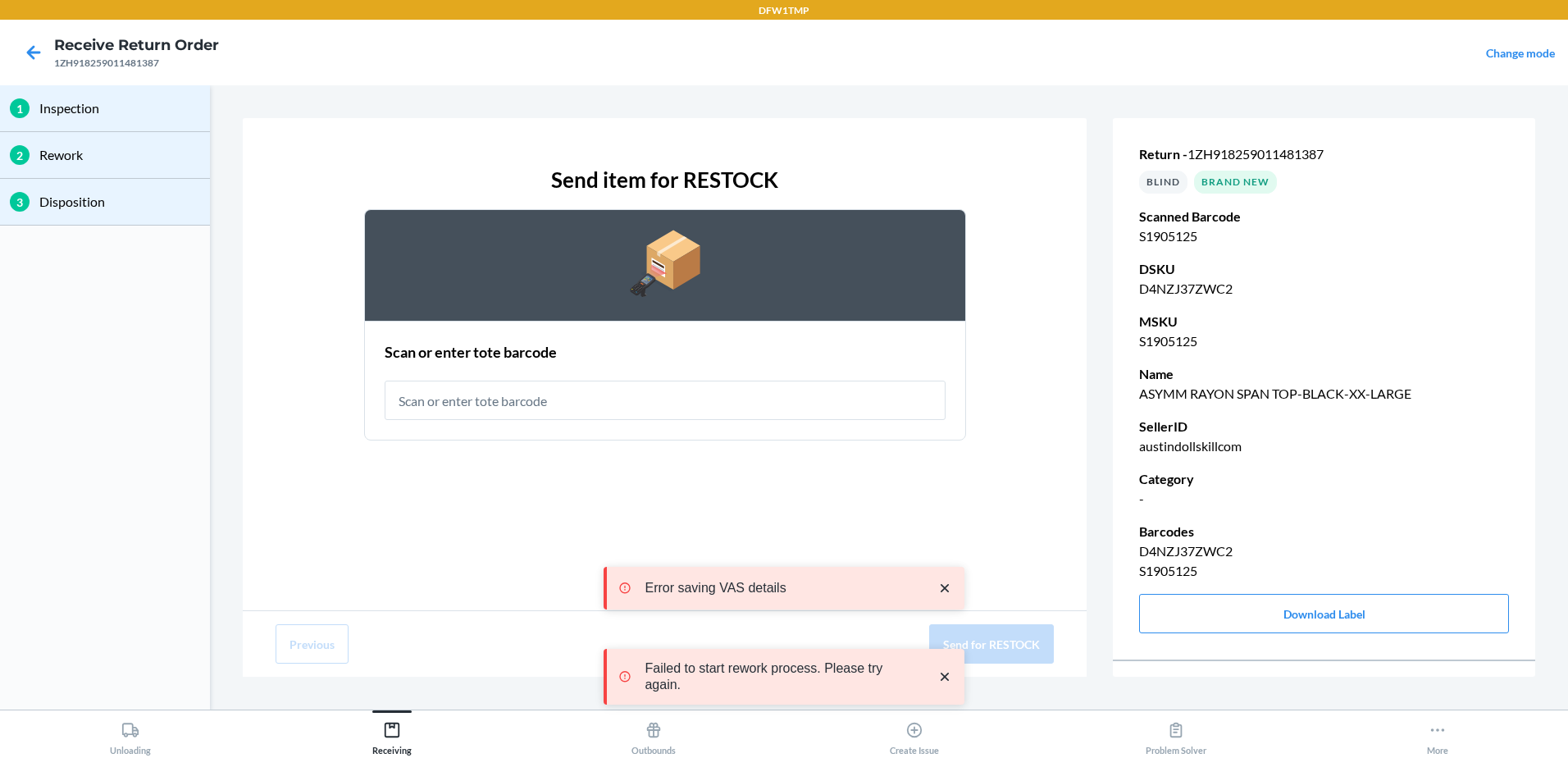
click at [500, 405] on input "text" at bounding box center [666, 399] width 561 height 40
type input "RT-14"
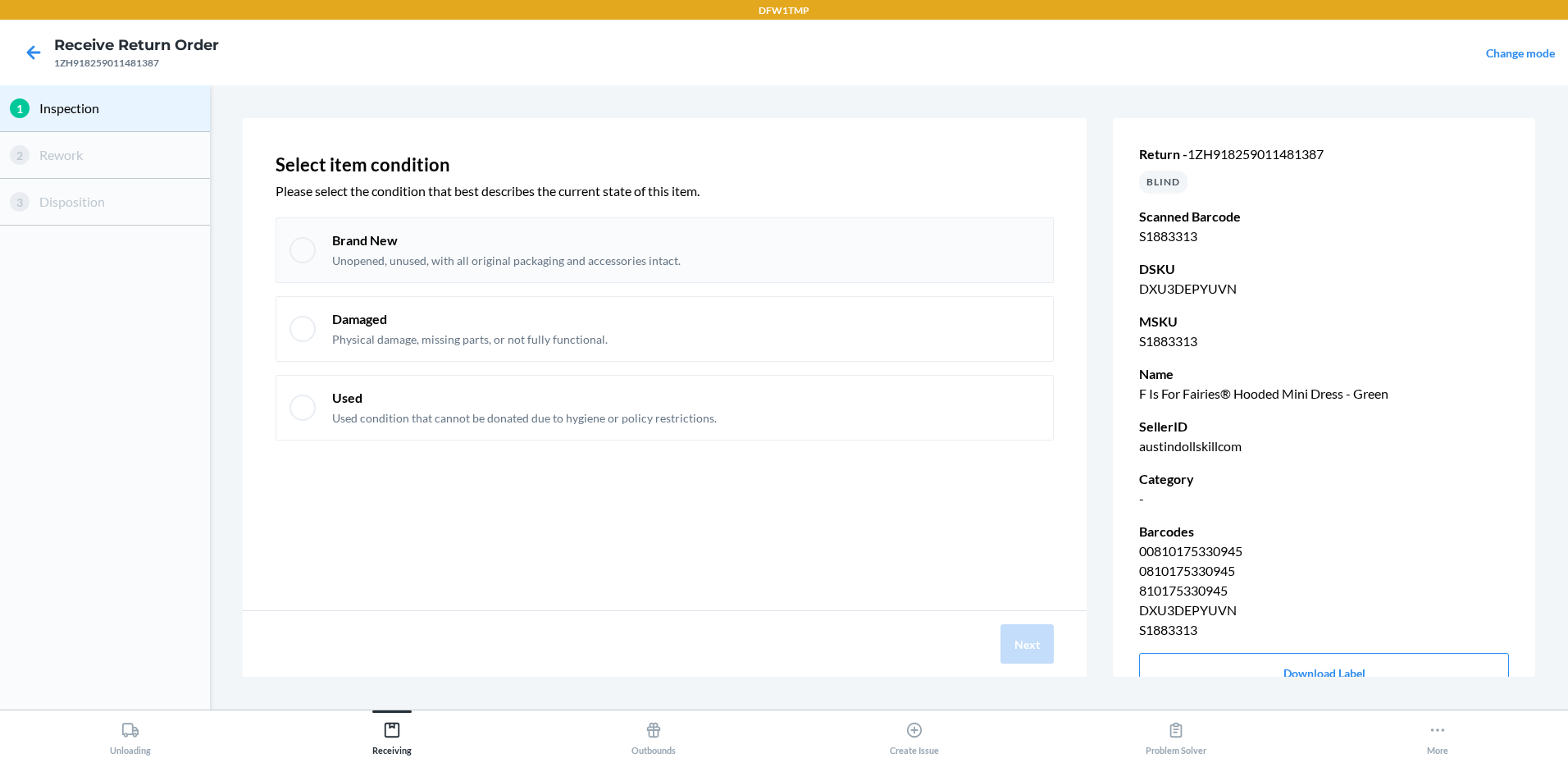
click at [305, 249] on div at bounding box center [302, 249] width 26 height 26
checkbox input "true"
click at [1033, 645] on button "Next" at bounding box center [1027, 643] width 53 height 40
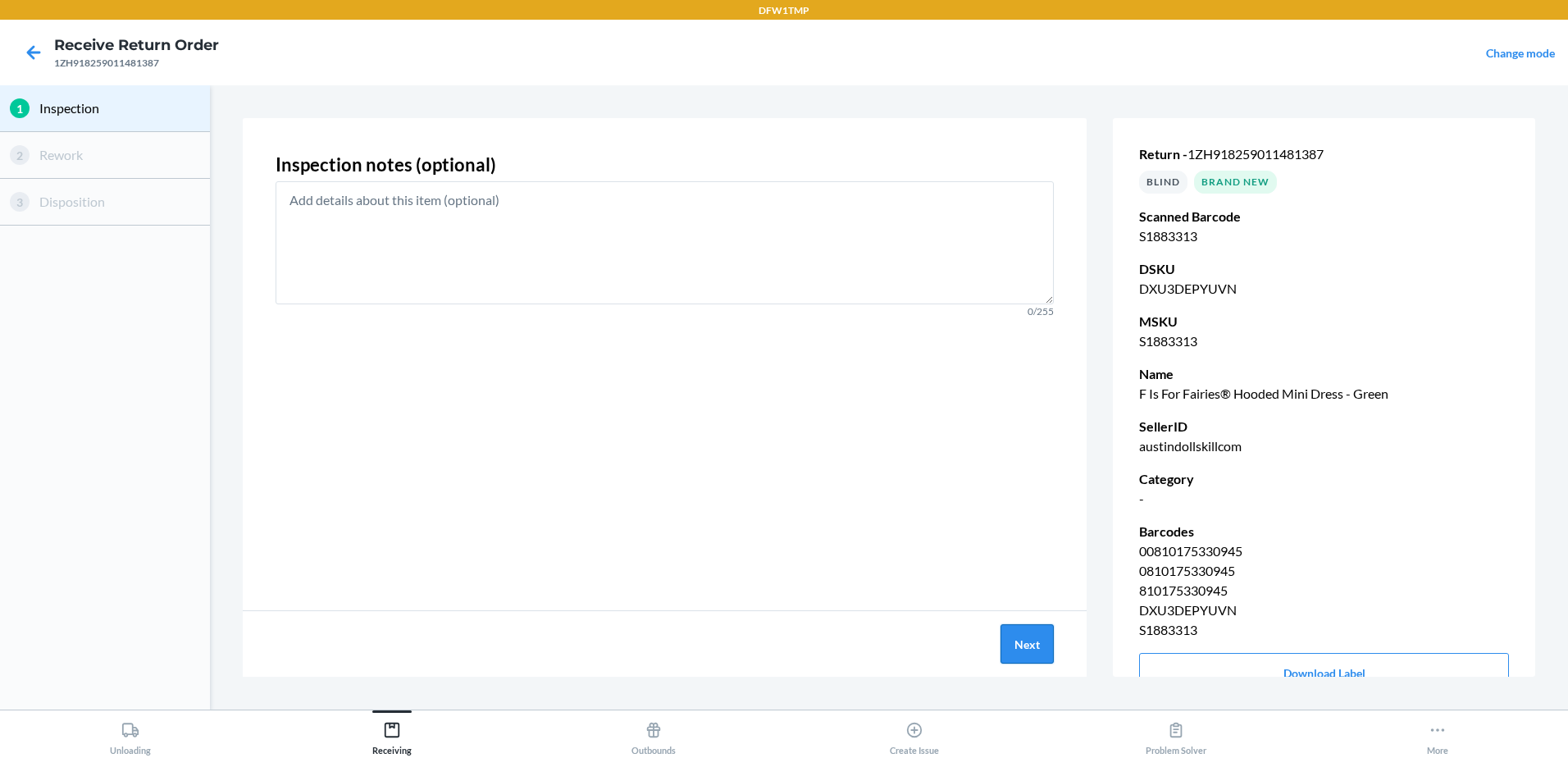
click at [1014, 647] on button "Next" at bounding box center [1027, 643] width 53 height 40
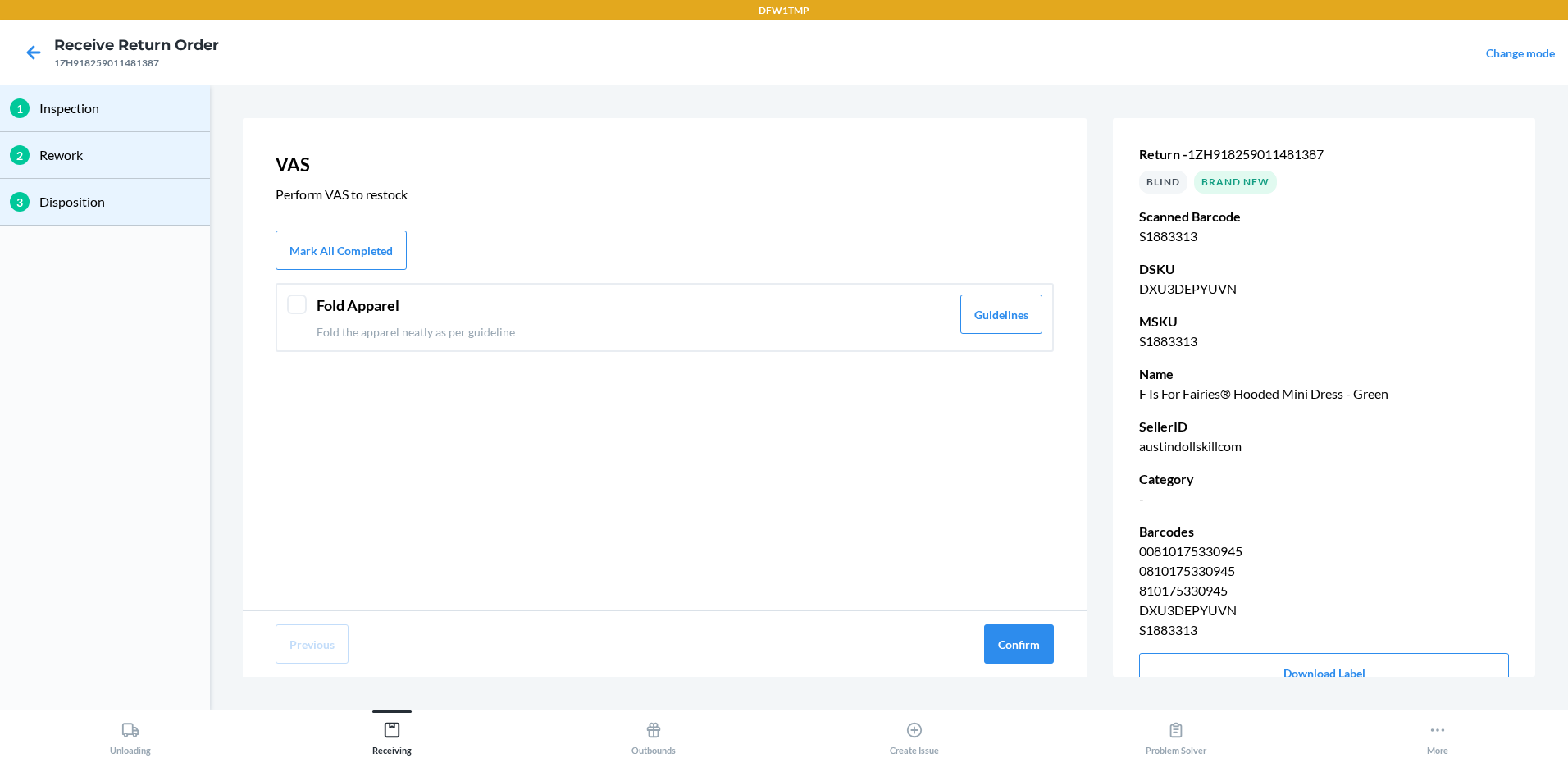
drag, startPoint x: 409, startPoint y: 300, endPoint x: 423, endPoint y: 310, distance: 17.2
click at [410, 300] on header "Fold Apparel" at bounding box center [633, 305] width 634 height 22
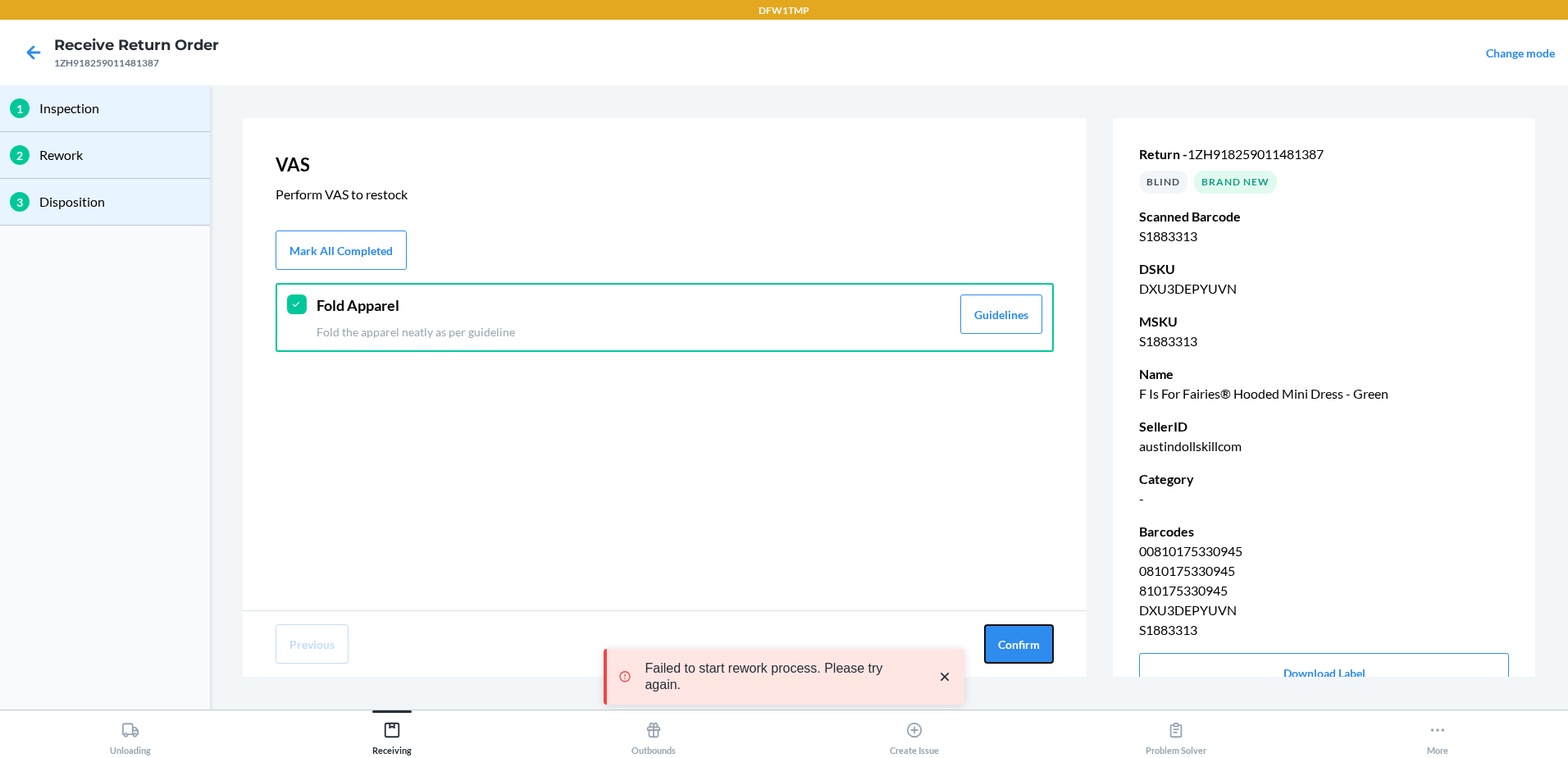
drag, startPoint x: 1050, startPoint y: 650, endPoint x: 712, endPoint y: 502, distance: 369.0
click at [1050, 650] on button "Confirm" at bounding box center [1020, 643] width 70 height 40
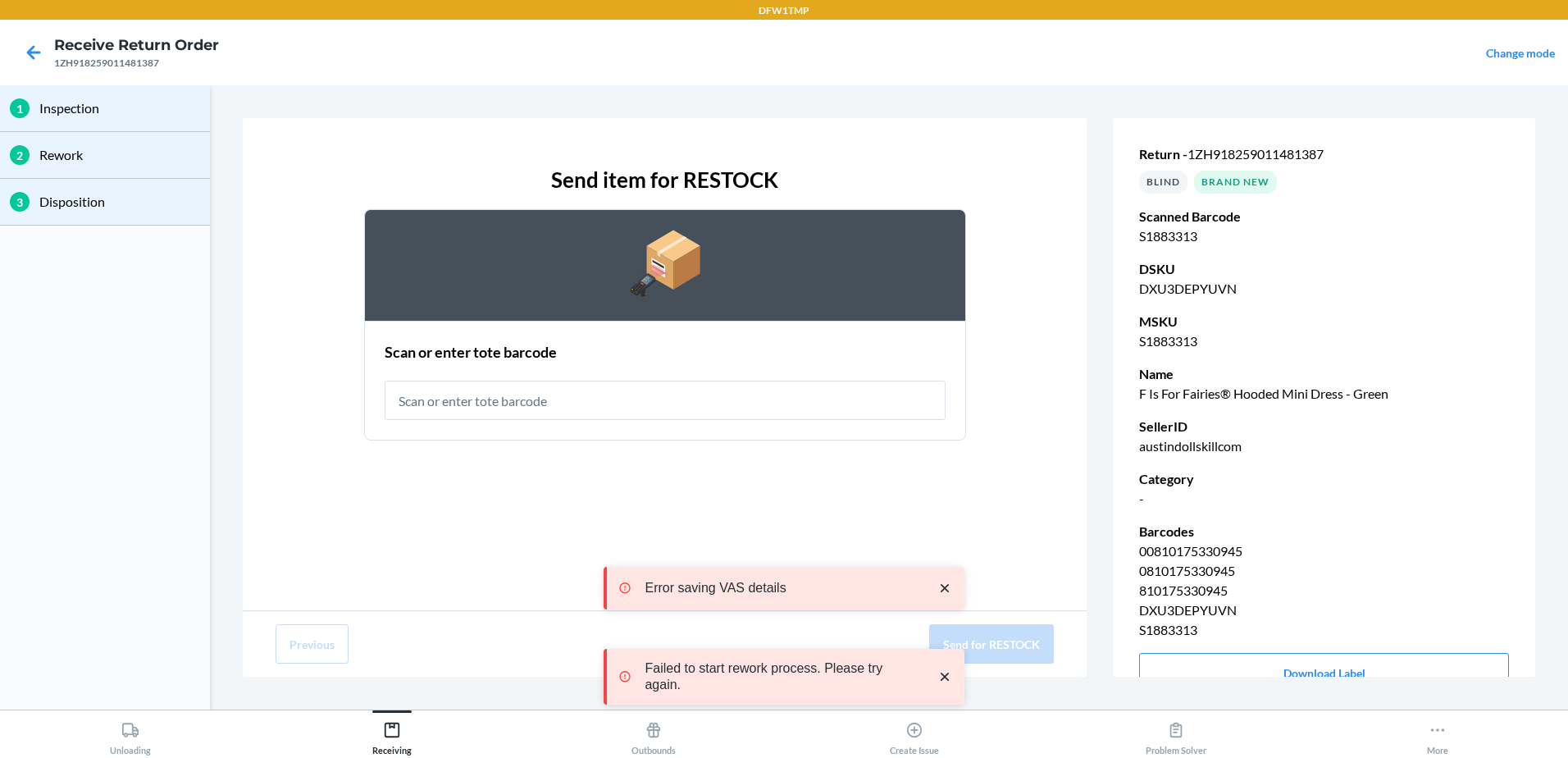
click at [586, 405] on input "text" at bounding box center [666, 399] width 561 height 40
type input "RT-14"
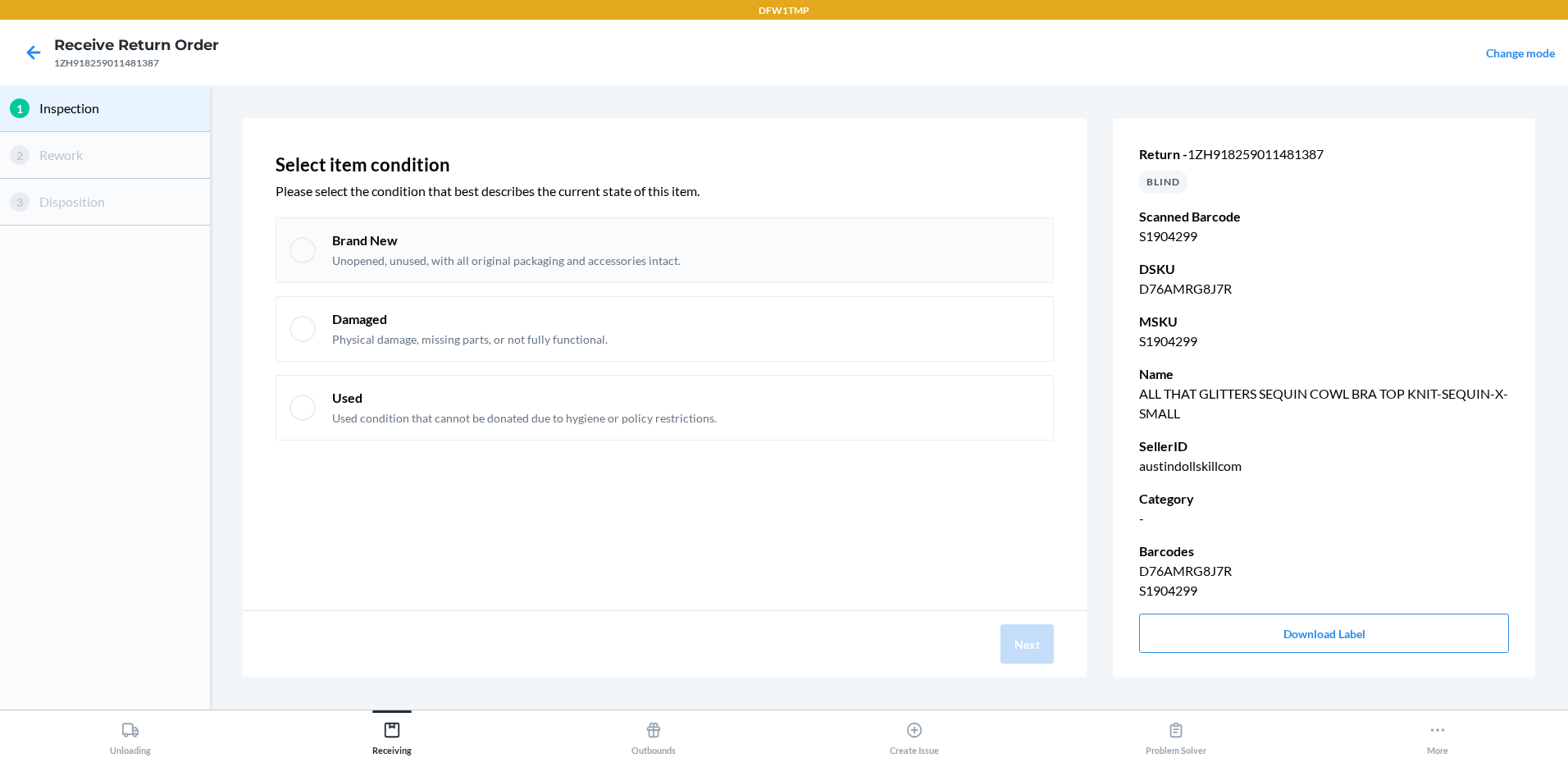
click at [407, 275] on div "Brand New Unopened, unused, with all original packaging and accessories intact." at bounding box center [665, 250] width 779 height 66
checkbox input "true"
click at [1022, 646] on button "Next" at bounding box center [1027, 643] width 53 height 40
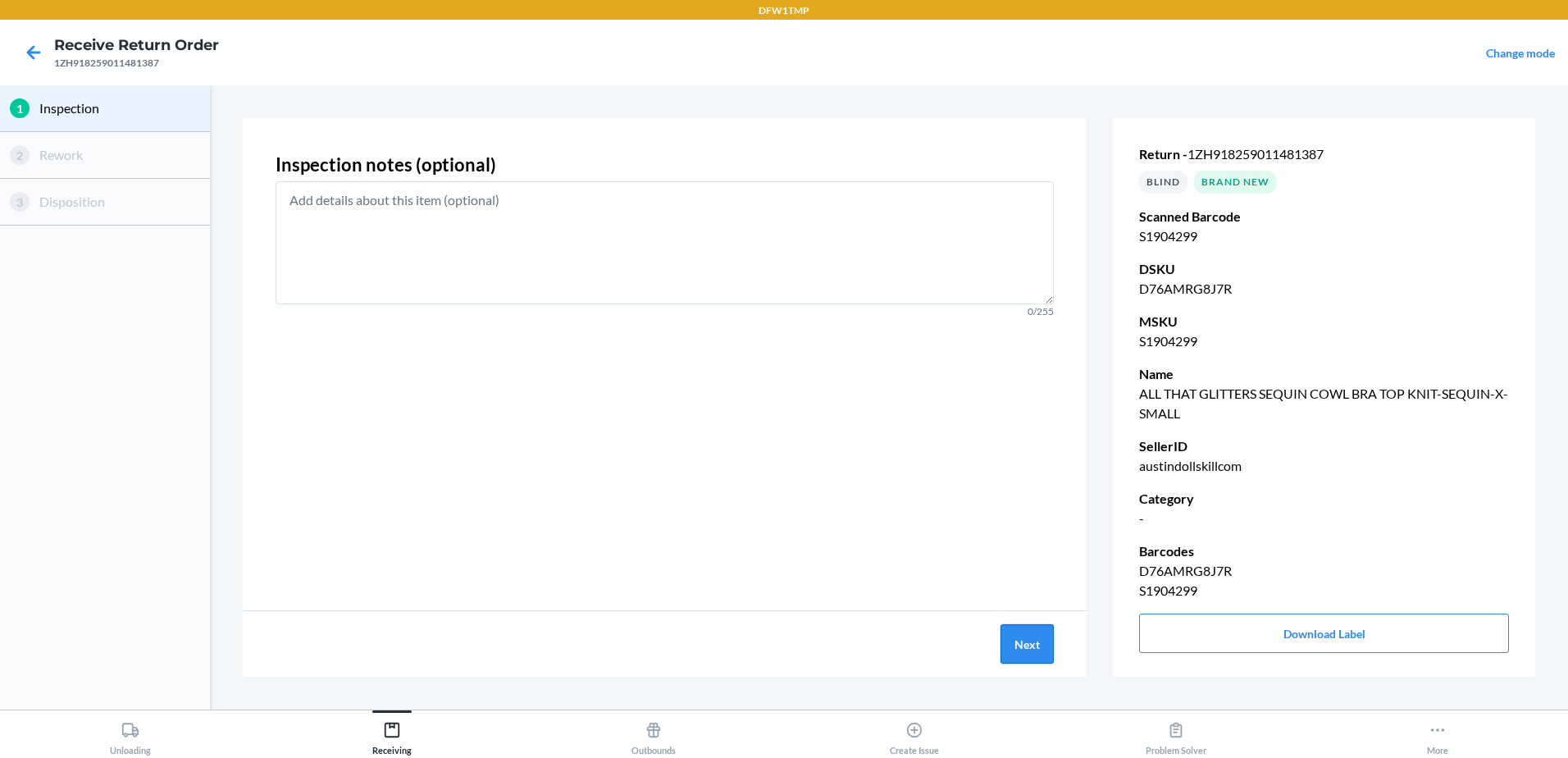
drag, startPoint x: 1006, startPoint y: 638, endPoint x: 1039, endPoint y: 651, distance: 35.5
click at [1039, 651] on button "Next" at bounding box center [1027, 643] width 53 height 40
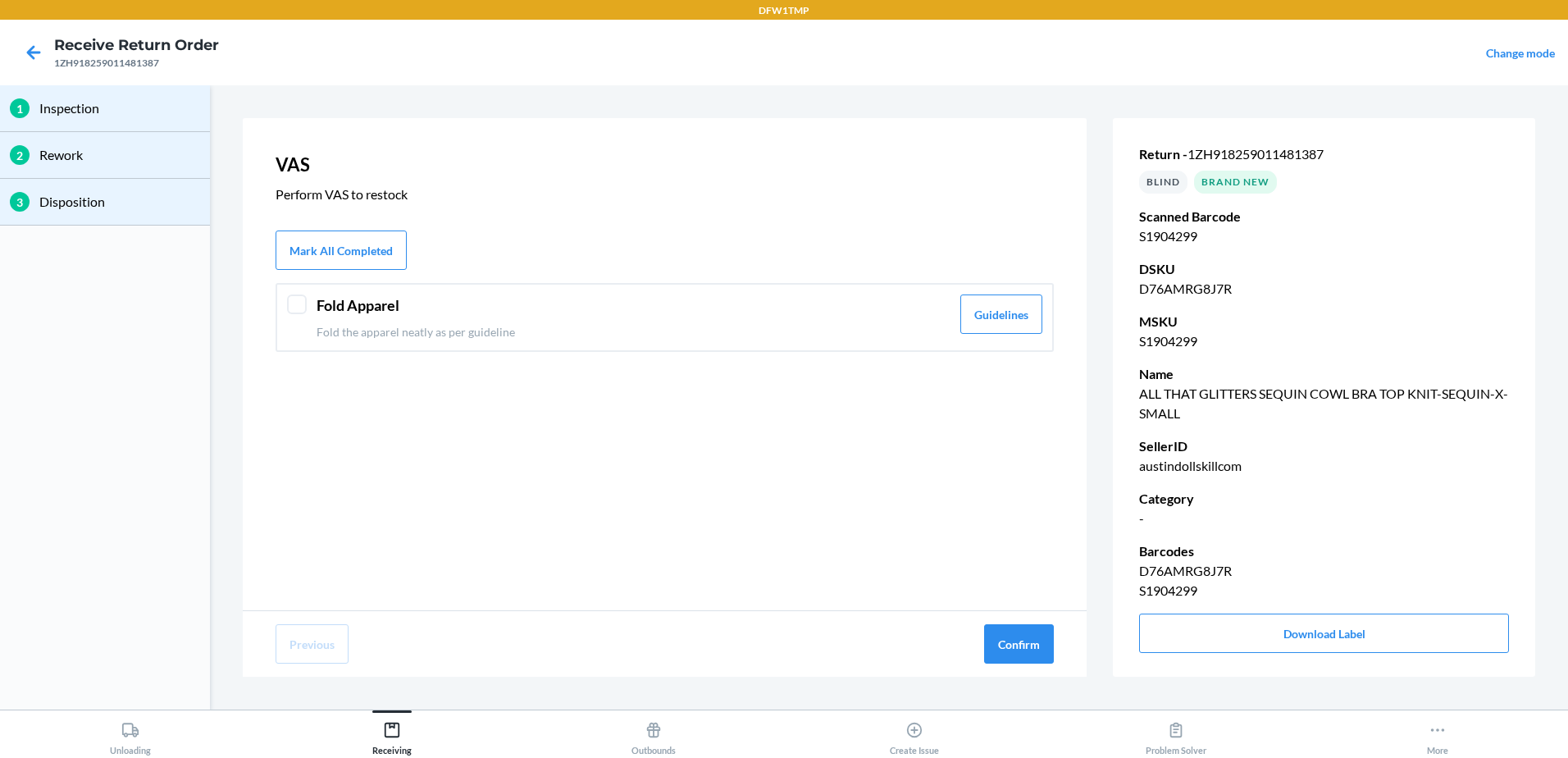
click at [776, 321] on div "Fold Apparel Fold the apparel neatly as per guideline" at bounding box center [633, 316] width 634 height 45
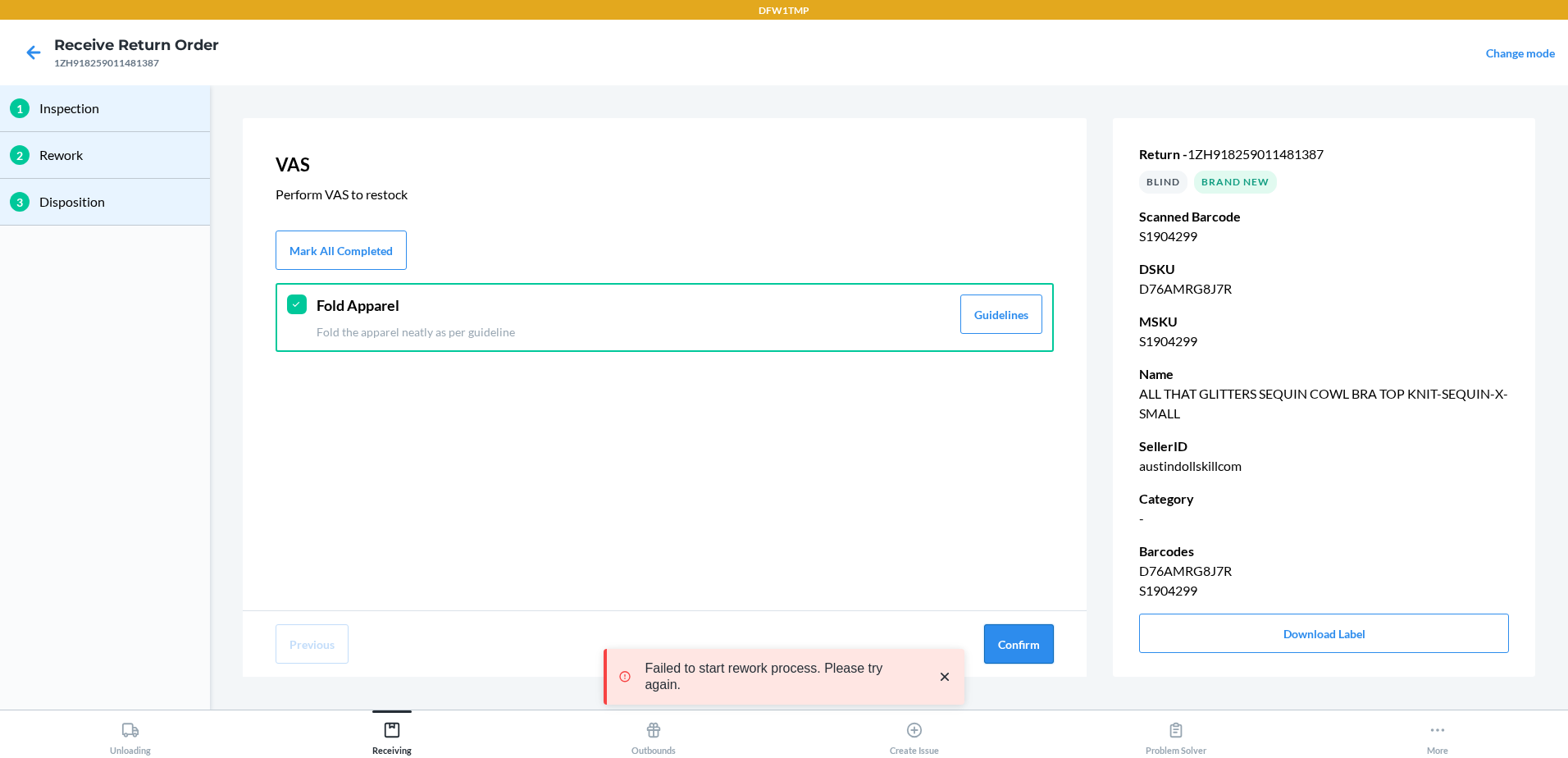
click at [1021, 646] on button "Confirm" at bounding box center [1020, 643] width 70 height 40
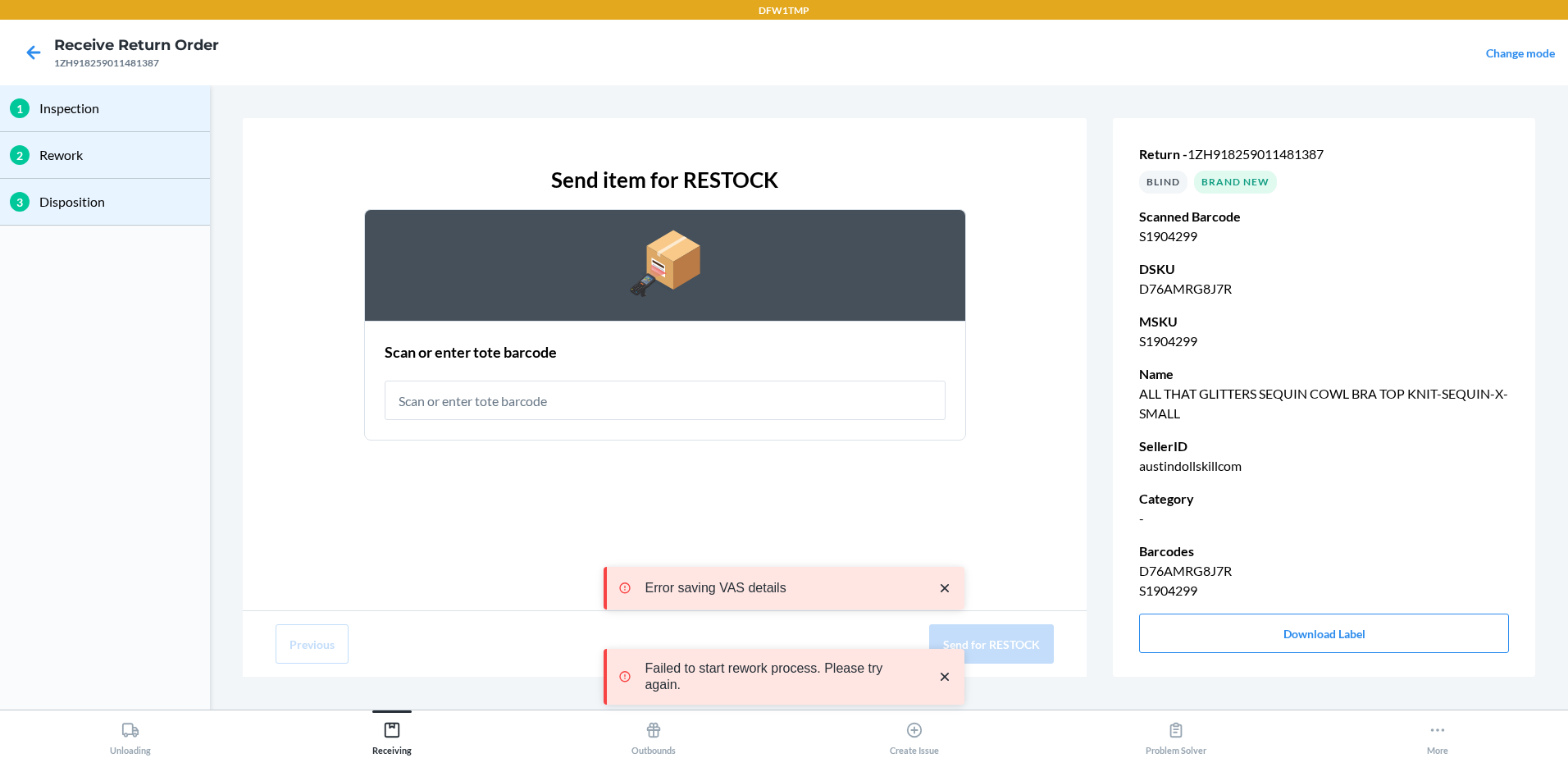
click at [523, 401] on input "text" at bounding box center [666, 399] width 561 height 40
type input "RT-14"
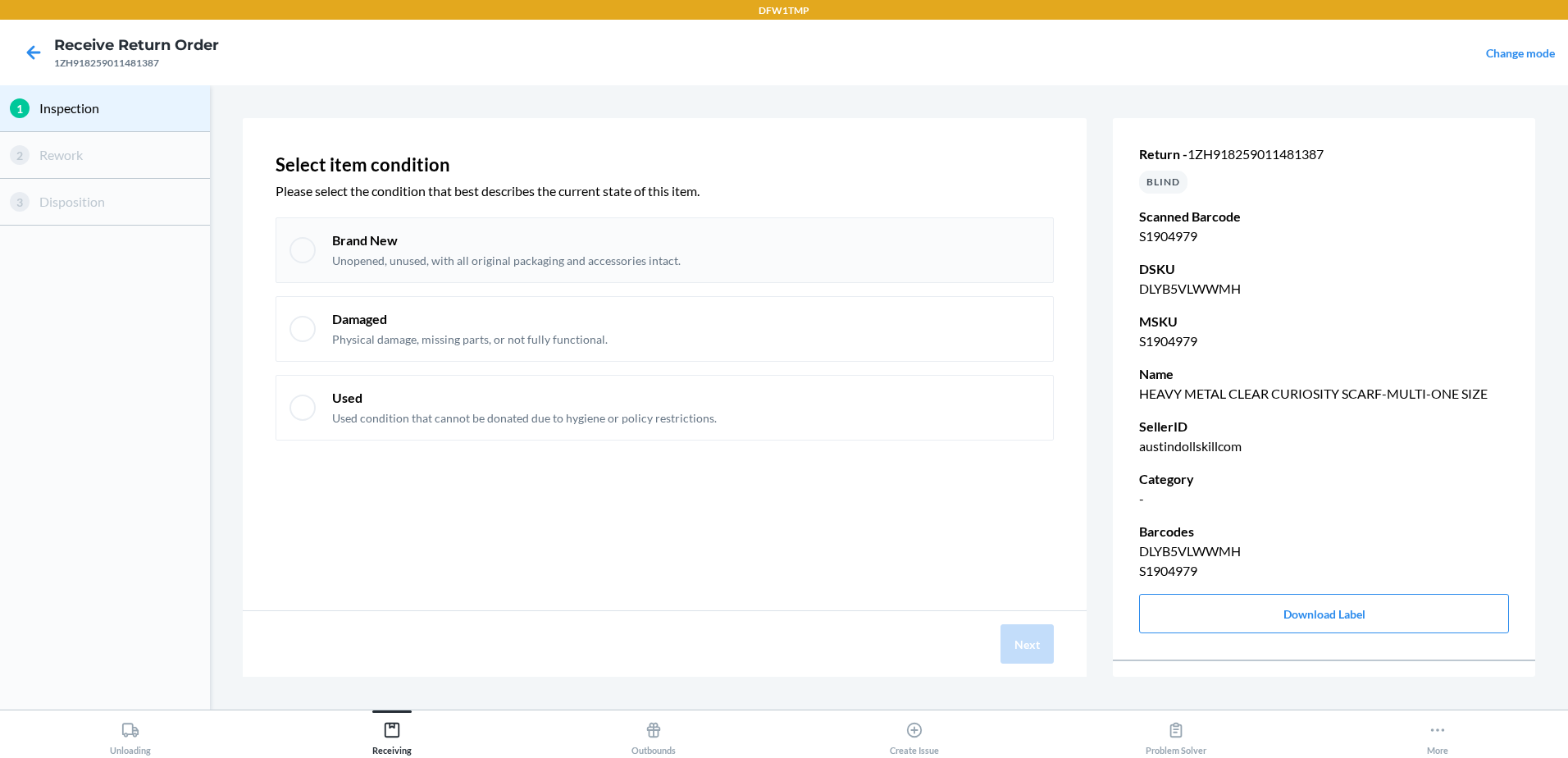
click at [425, 244] on p "Brand New" at bounding box center [506, 240] width 348 height 18
checkbox input "true"
click at [1006, 639] on button "Next" at bounding box center [1027, 643] width 53 height 40
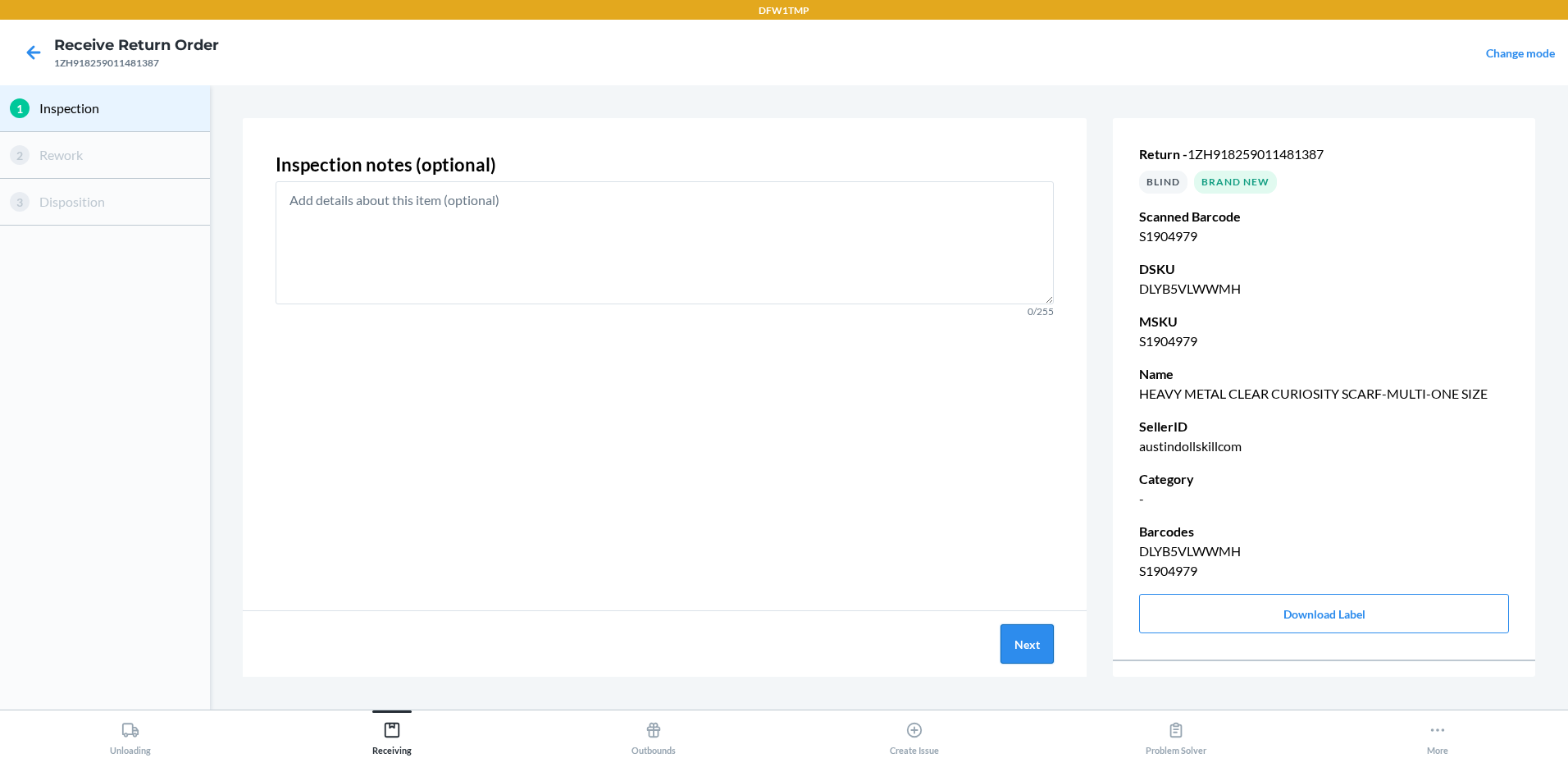
click at [1009, 657] on button "Next" at bounding box center [1027, 643] width 53 height 40
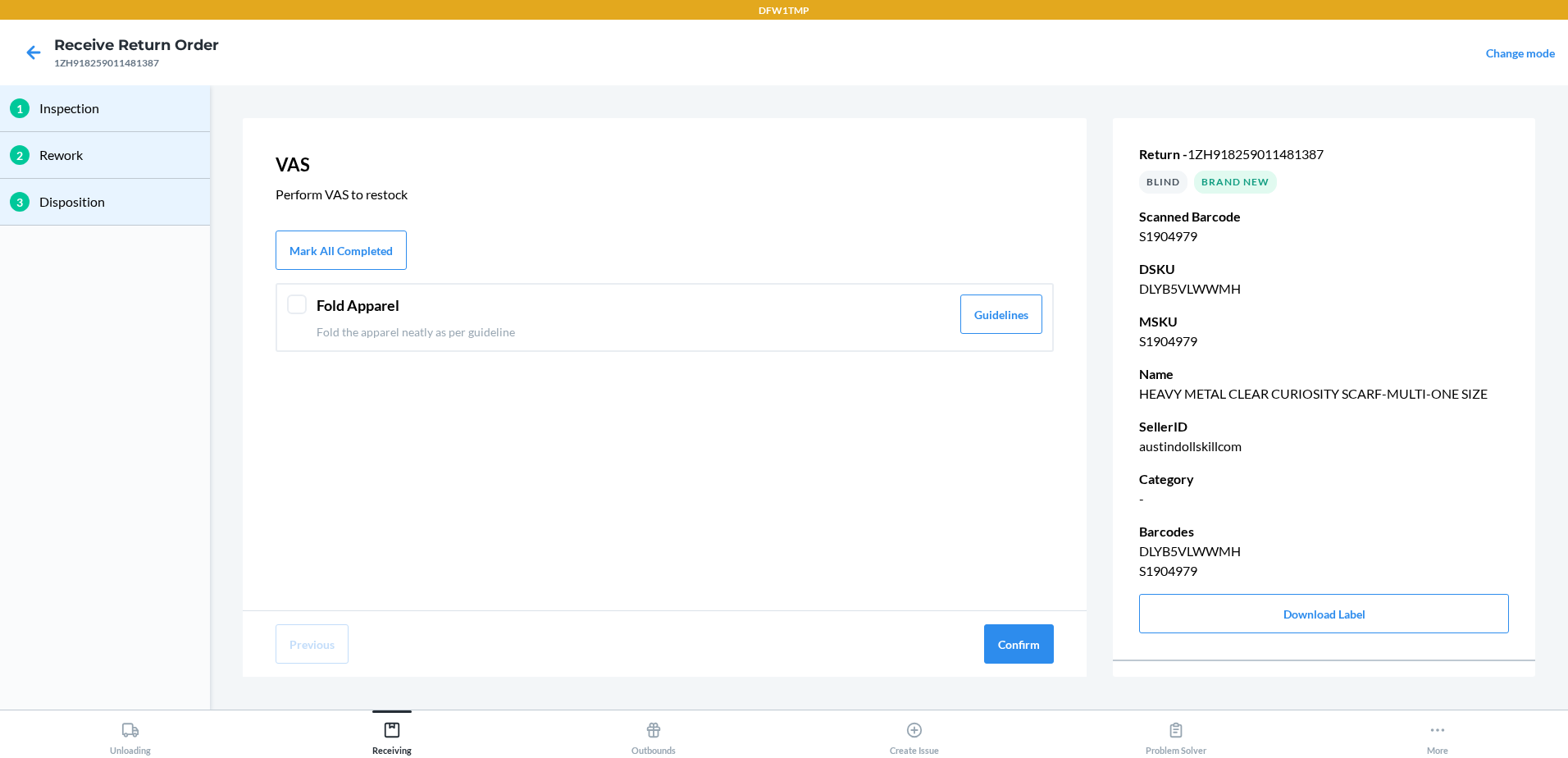
drag, startPoint x: 355, startPoint y: 321, endPoint x: 725, endPoint y: 532, distance: 425.9
click at [356, 321] on div "Fold Apparel Fold the apparel neatly as per guideline" at bounding box center [633, 316] width 634 height 45
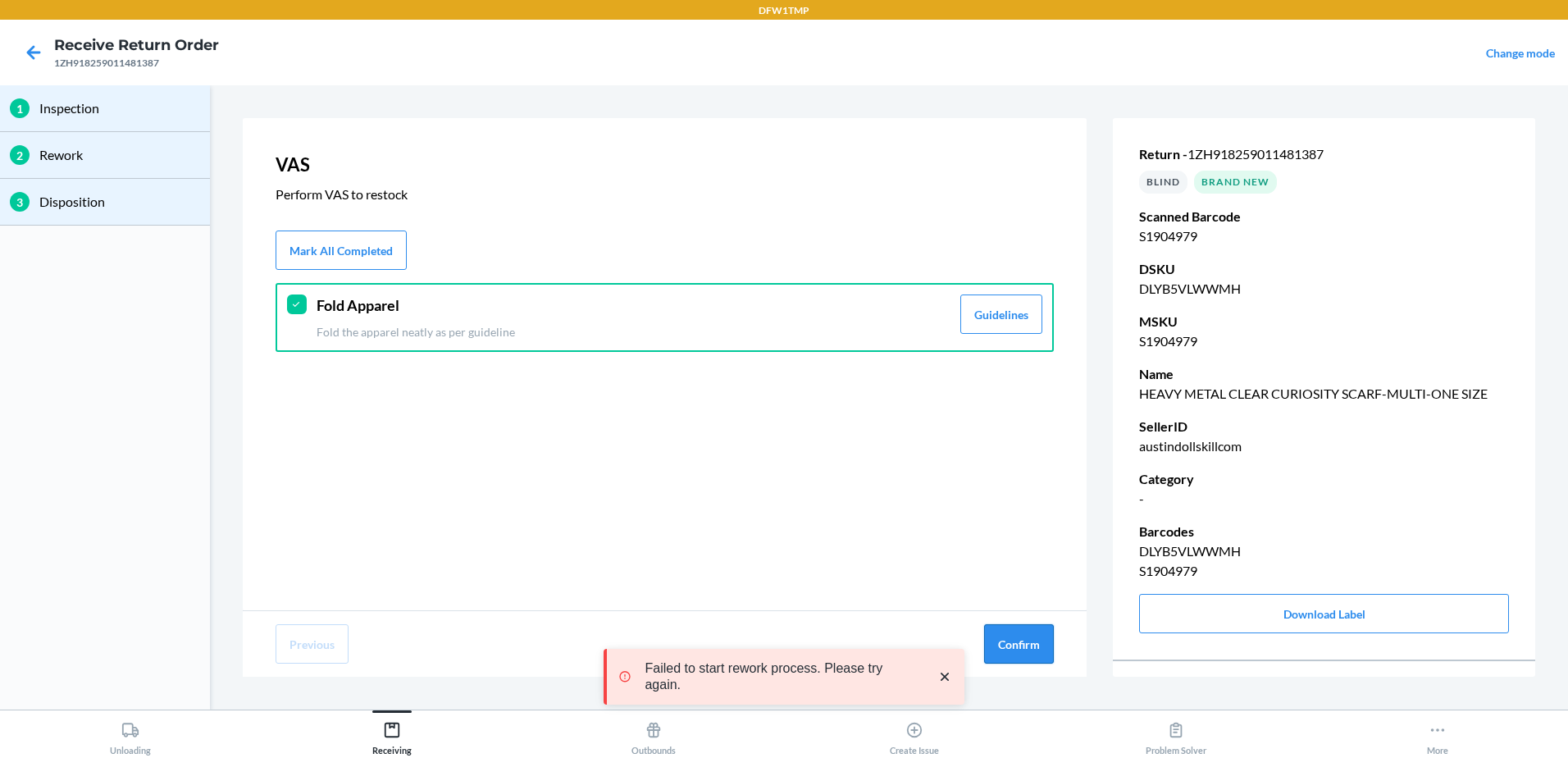
click at [996, 655] on button "Confirm" at bounding box center [1020, 643] width 70 height 40
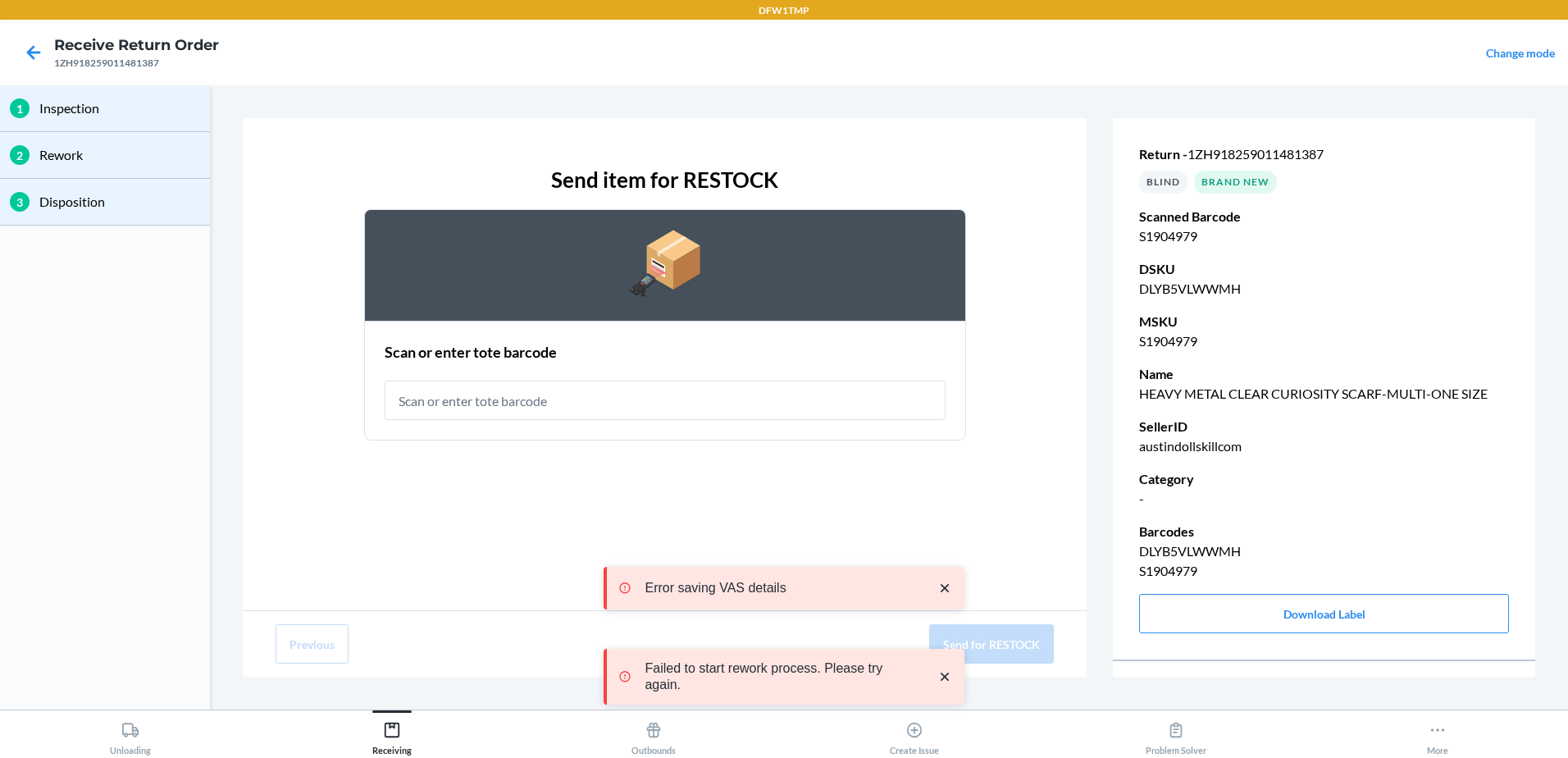
click at [424, 395] on input "text" at bounding box center [666, 399] width 561 height 40
type input "RT-14"
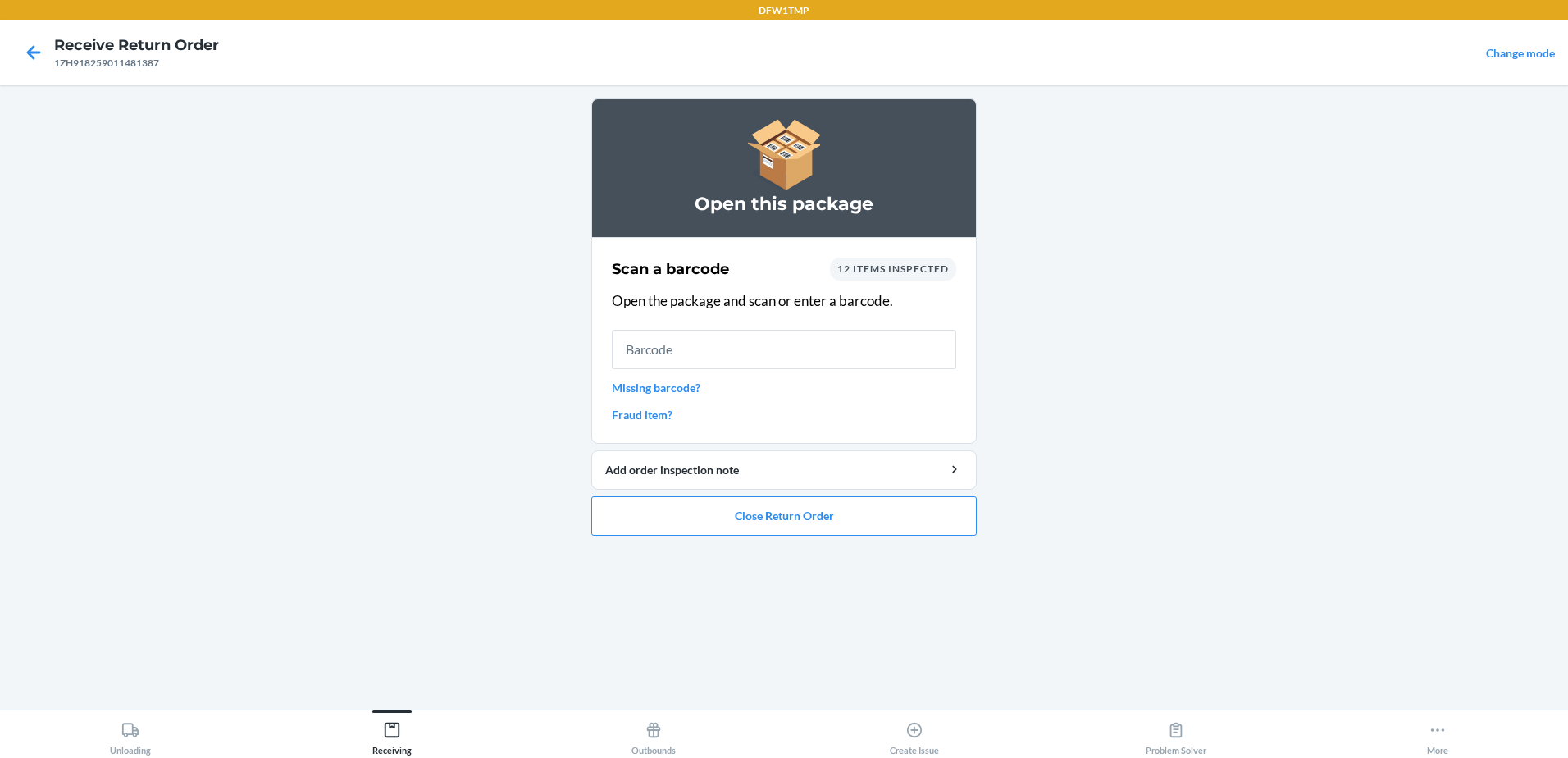
click at [1249, 513] on main "Open this package Scan a barcode 12 items inspected Open the package and scan o…" at bounding box center [784, 396] width 1568 height 624
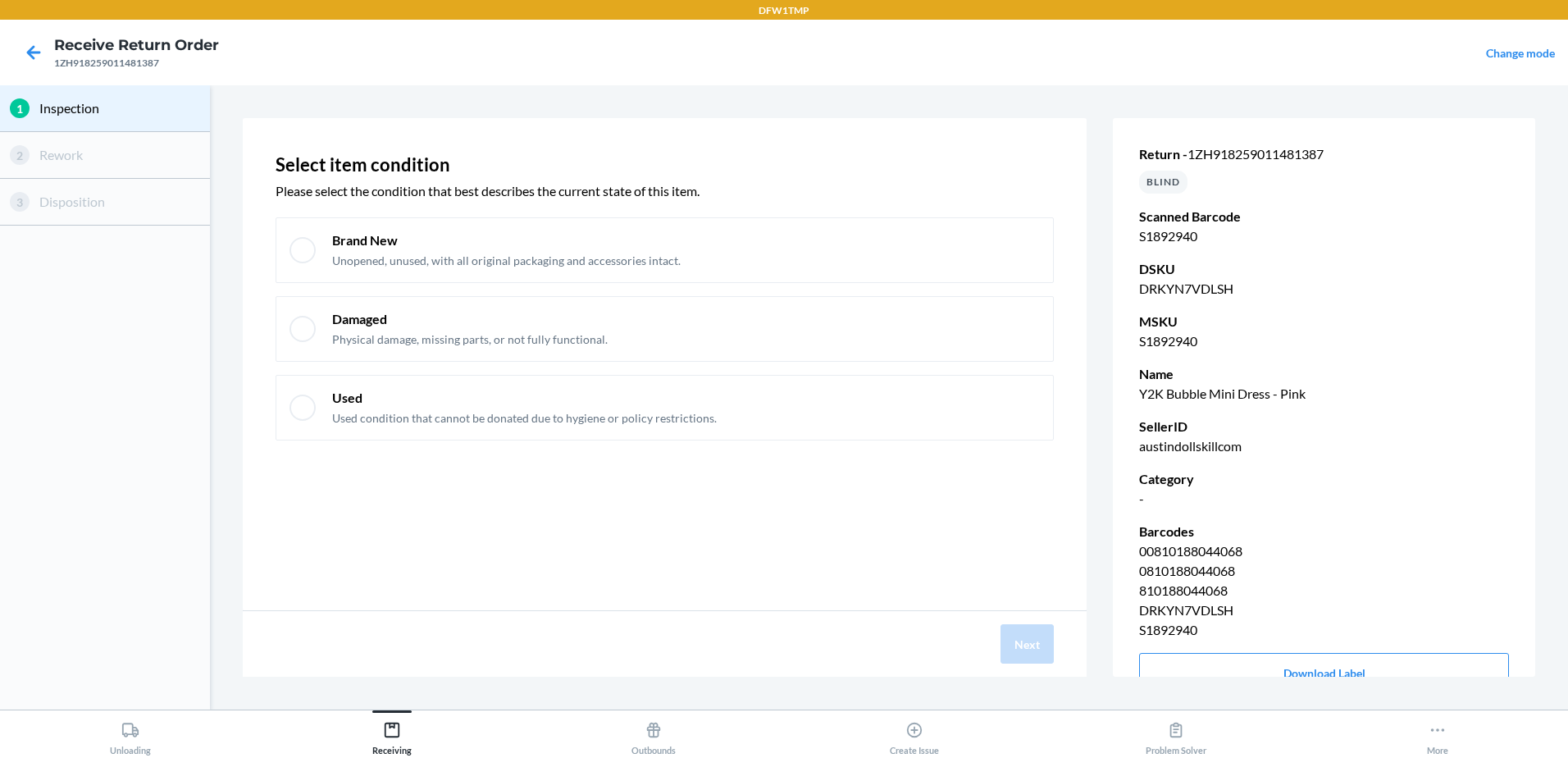
click at [270, 249] on div "Select item condition Please select the condition that best describes the curre…" at bounding box center [665, 364] width 844 height 492
click at [342, 234] on p "Brand New" at bounding box center [506, 240] width 348 height 18
checkbox input "true"
click at [1050, 650] on button "Next" at bounding box center [1027, 643] width 53 height 40
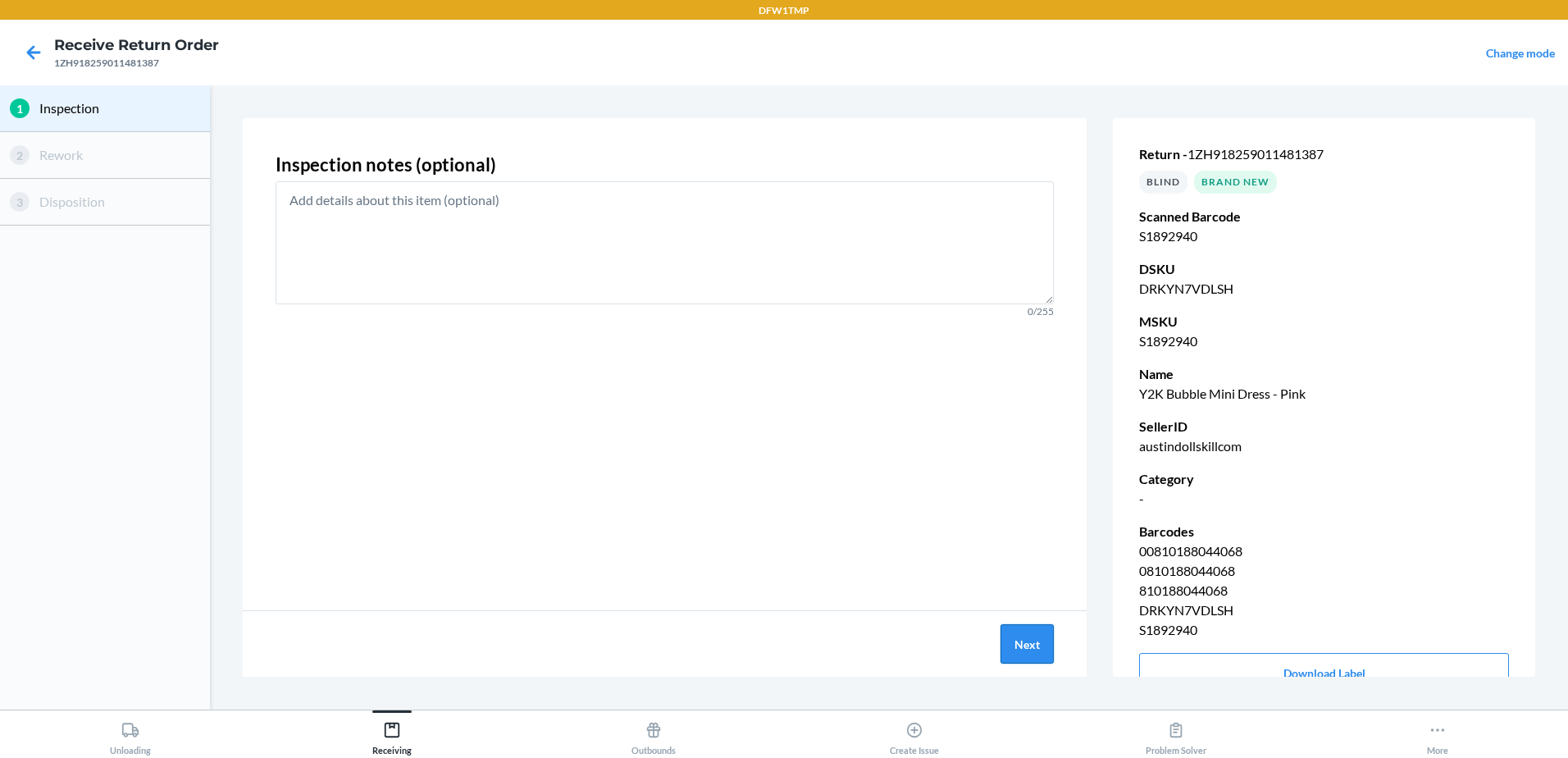
click at [1040, 649] on button "Next" at bounding box center [1027, 643] width 53 height 40
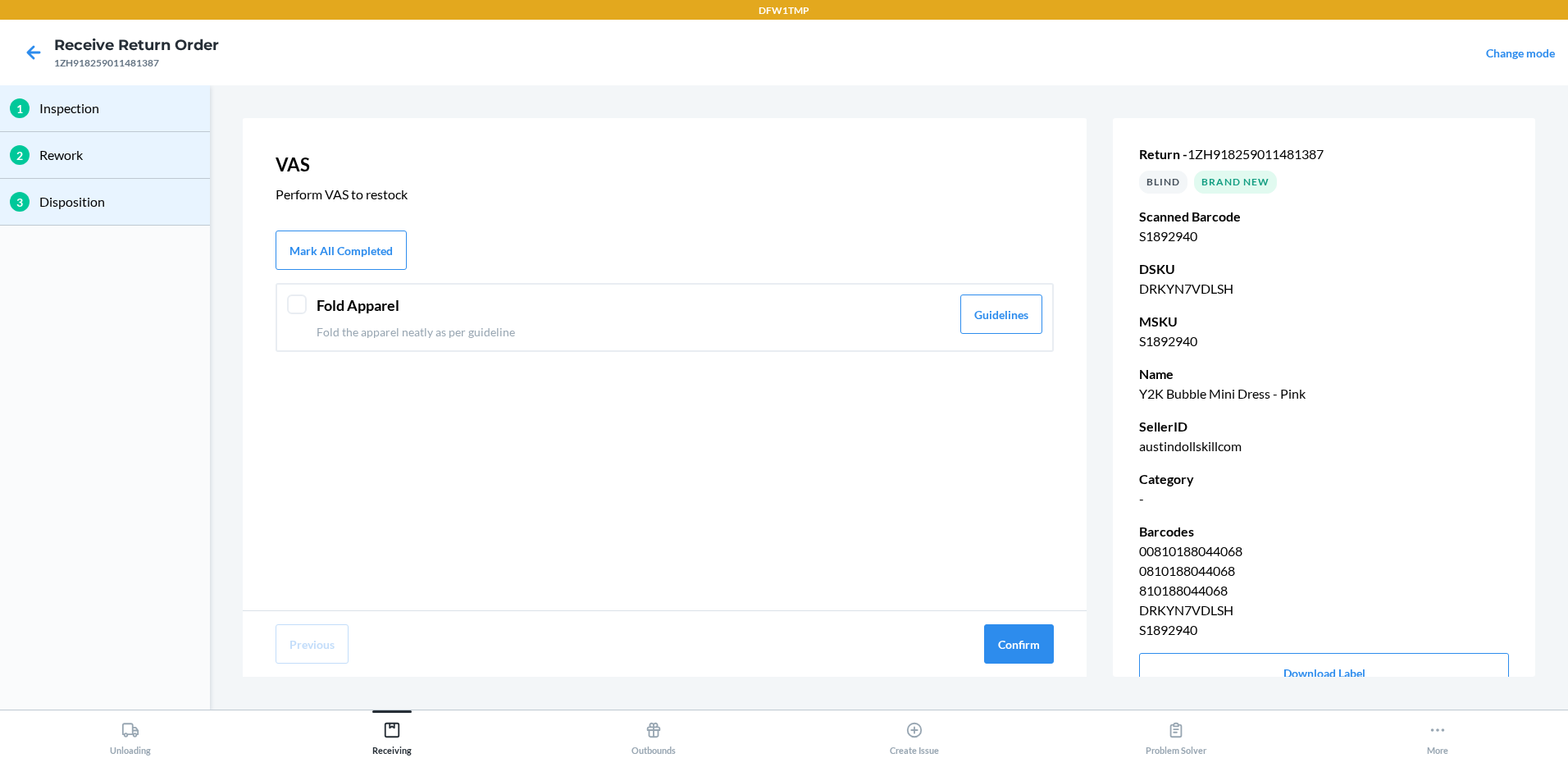
click at [527, 337] on p "Fold the apparel neatly as per guideline" at bounding box center [633, 332] width 634 height 17
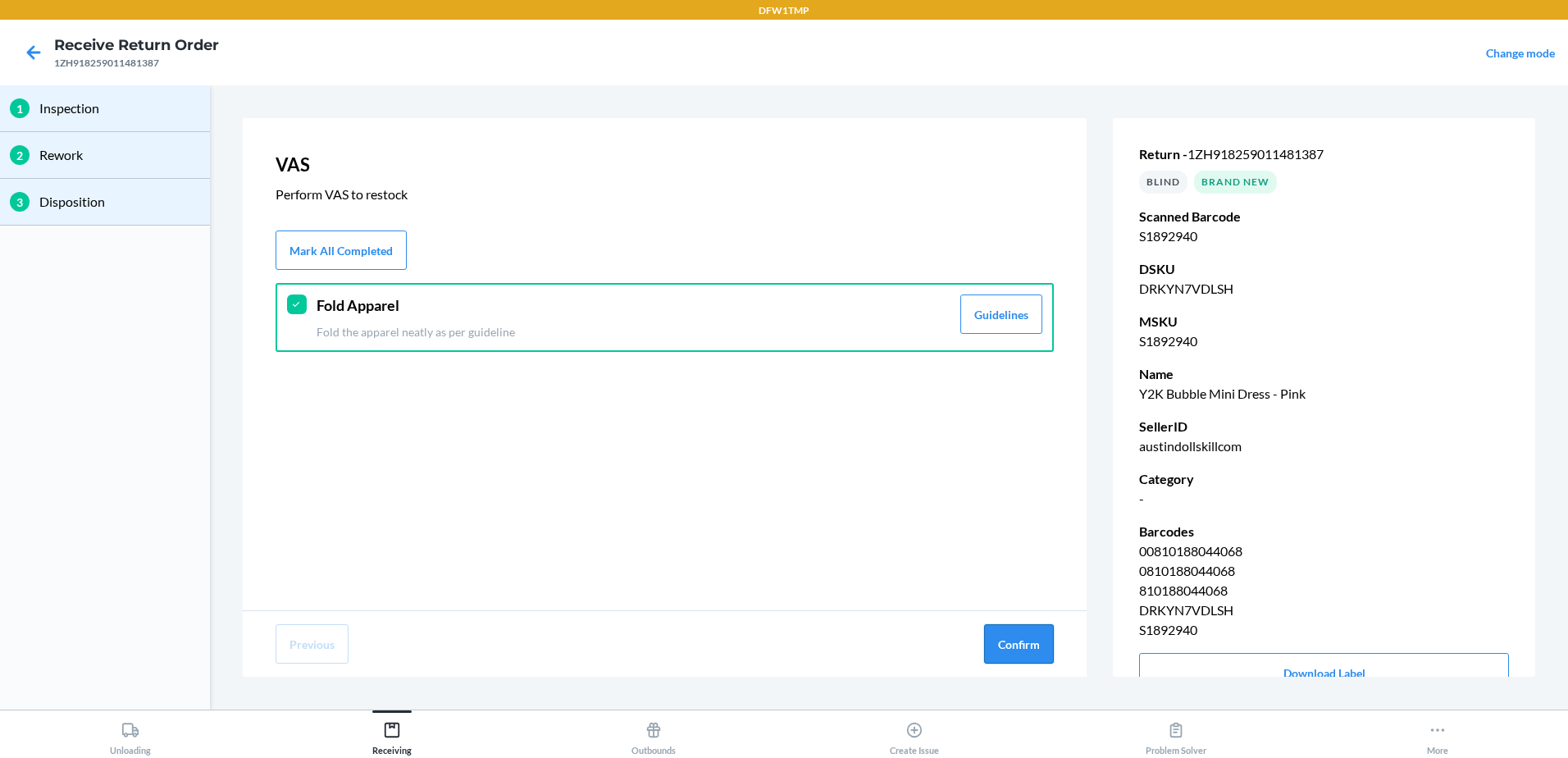
click at [1039, 649] on button "Confirm" at bounding box center [1020, 643] width 70 height 40
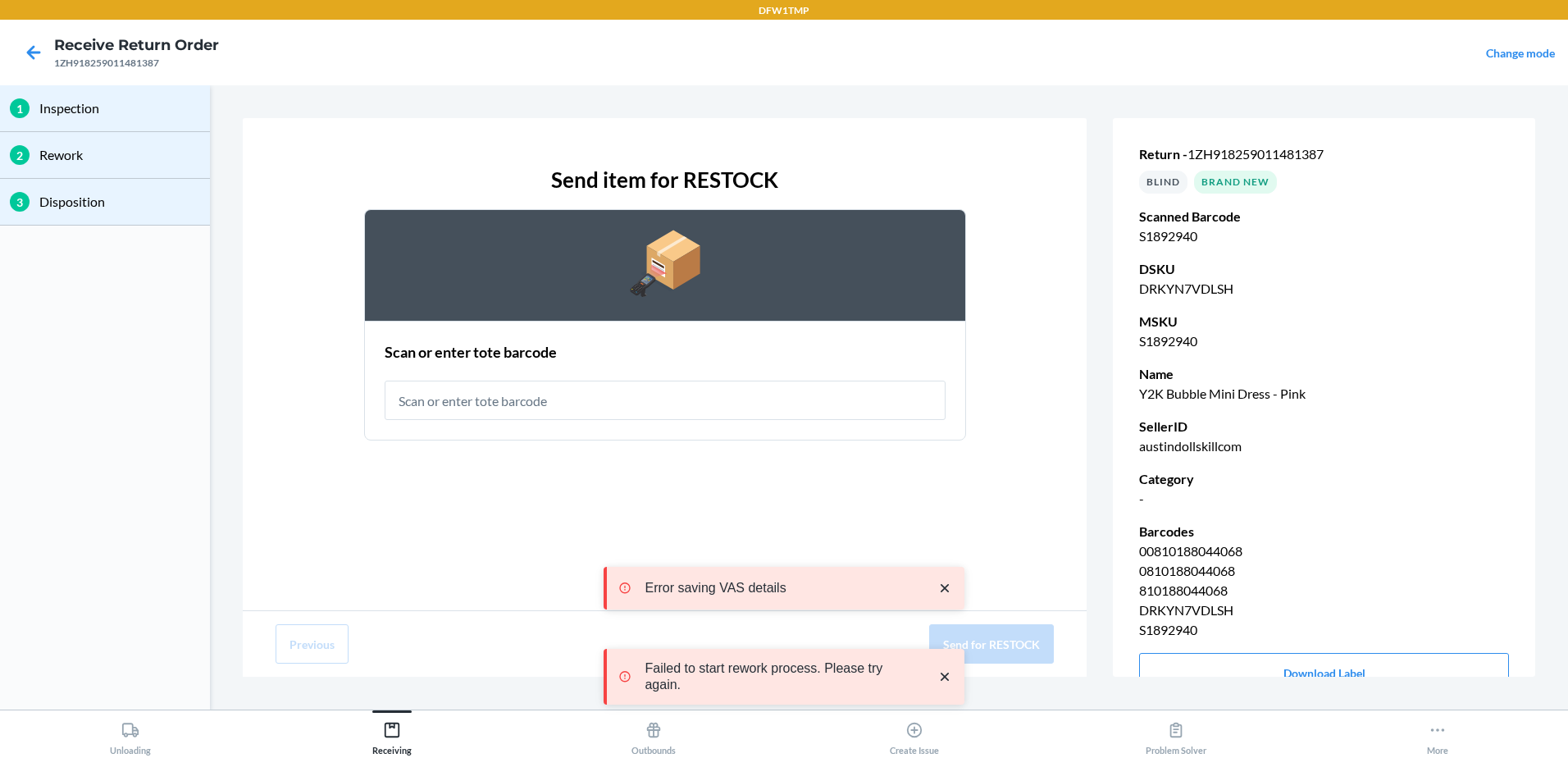
drag, startPoint x: 696, startPoint y: 411, endPoint x: 698, endPoint y: 424, distance: 13.2
click at [697, 411] on input "text" at bounding box center [666, 399] width 561 height 40
type input "RT-14"
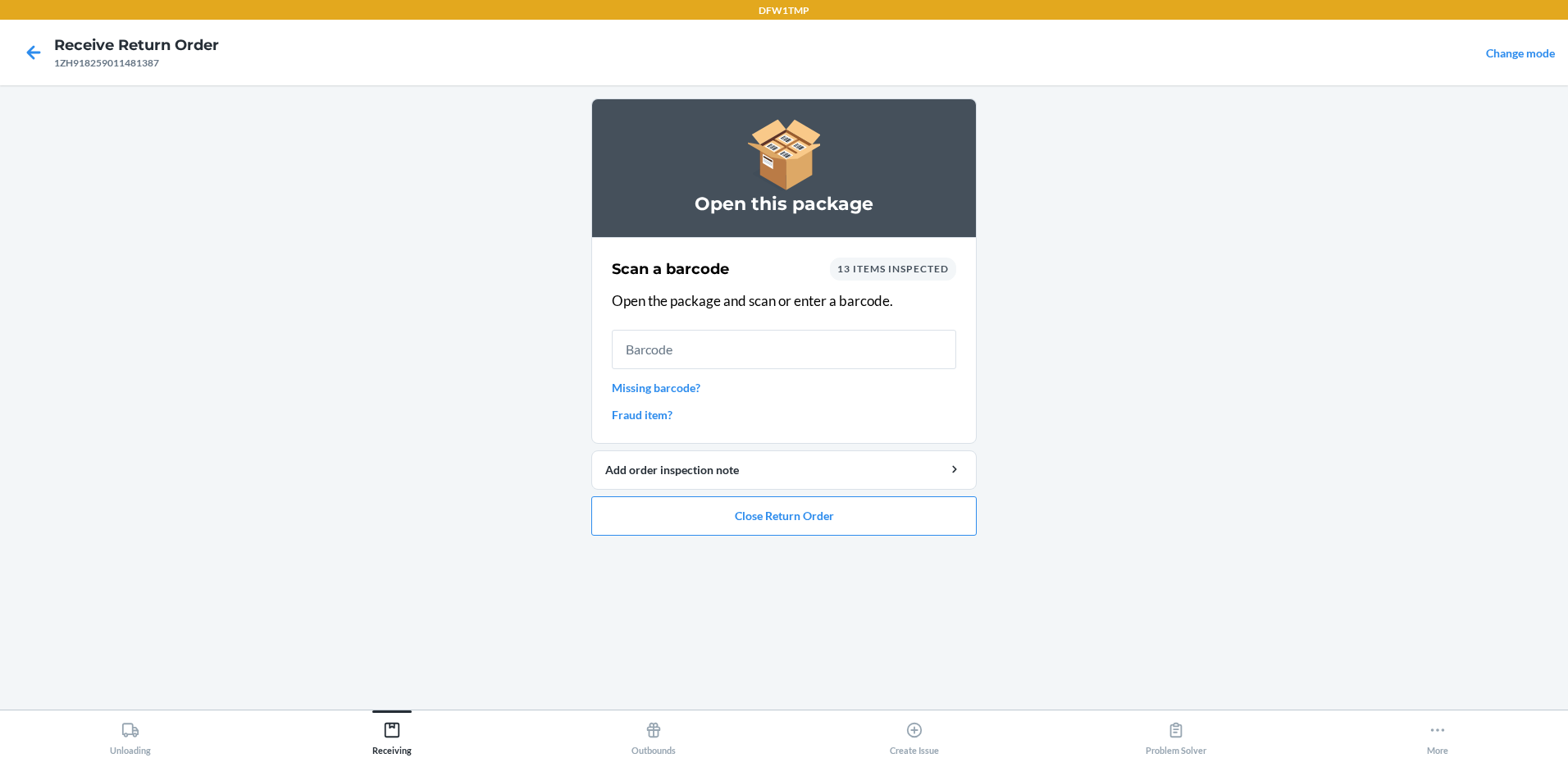
click at [305, 324] on main "Open this package Scan a barcode 13 items inspected Open the package and scan o…" at bounding box center [784, 396] width 1568 height 624
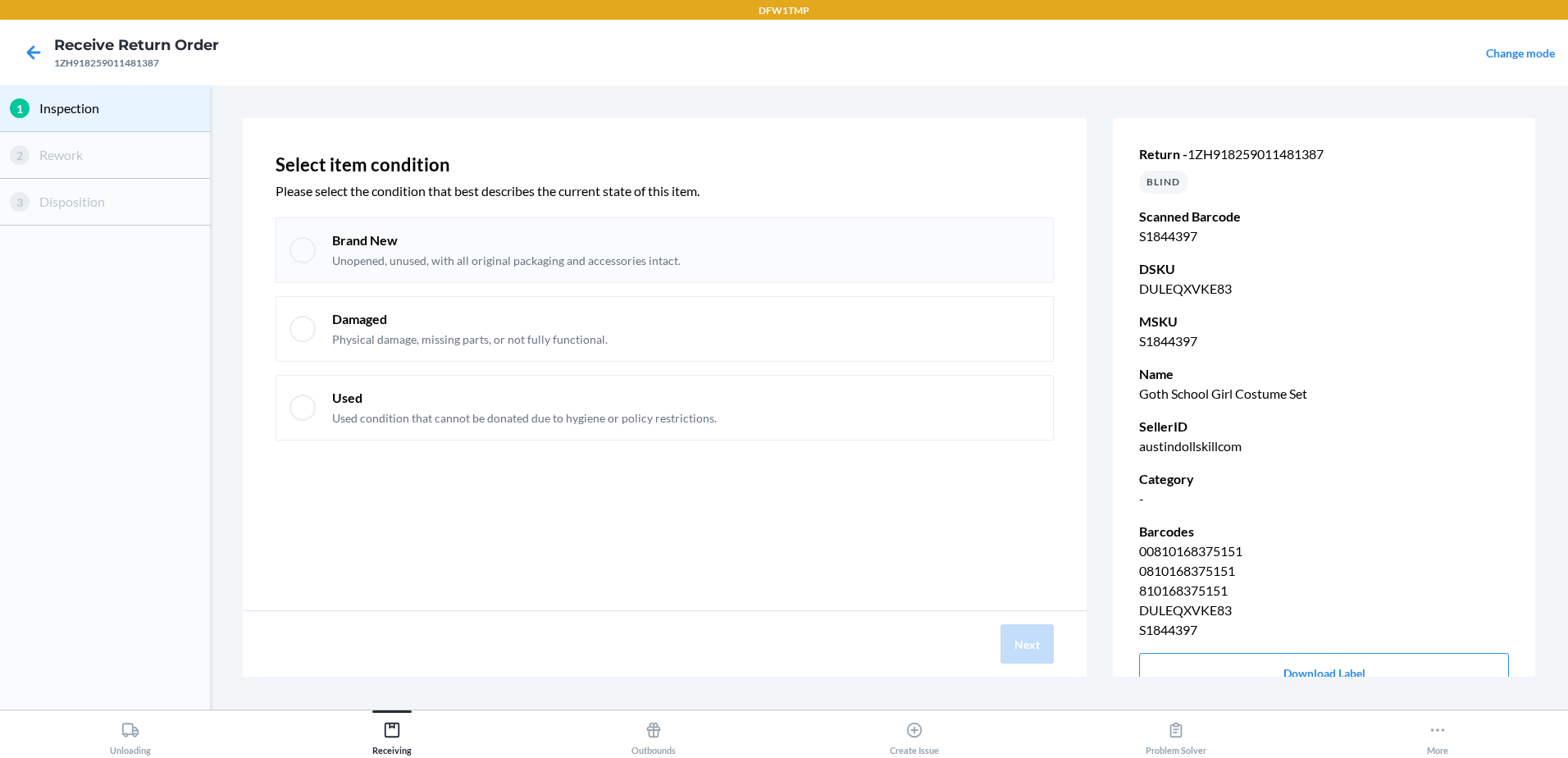
click at [311, 258] on div at bounding box center [302, 249] width 26 height 26
checkbox input "true"
click at [1050, 656] on button "Next" at bounding box center [1027, 643] width 53 height 40
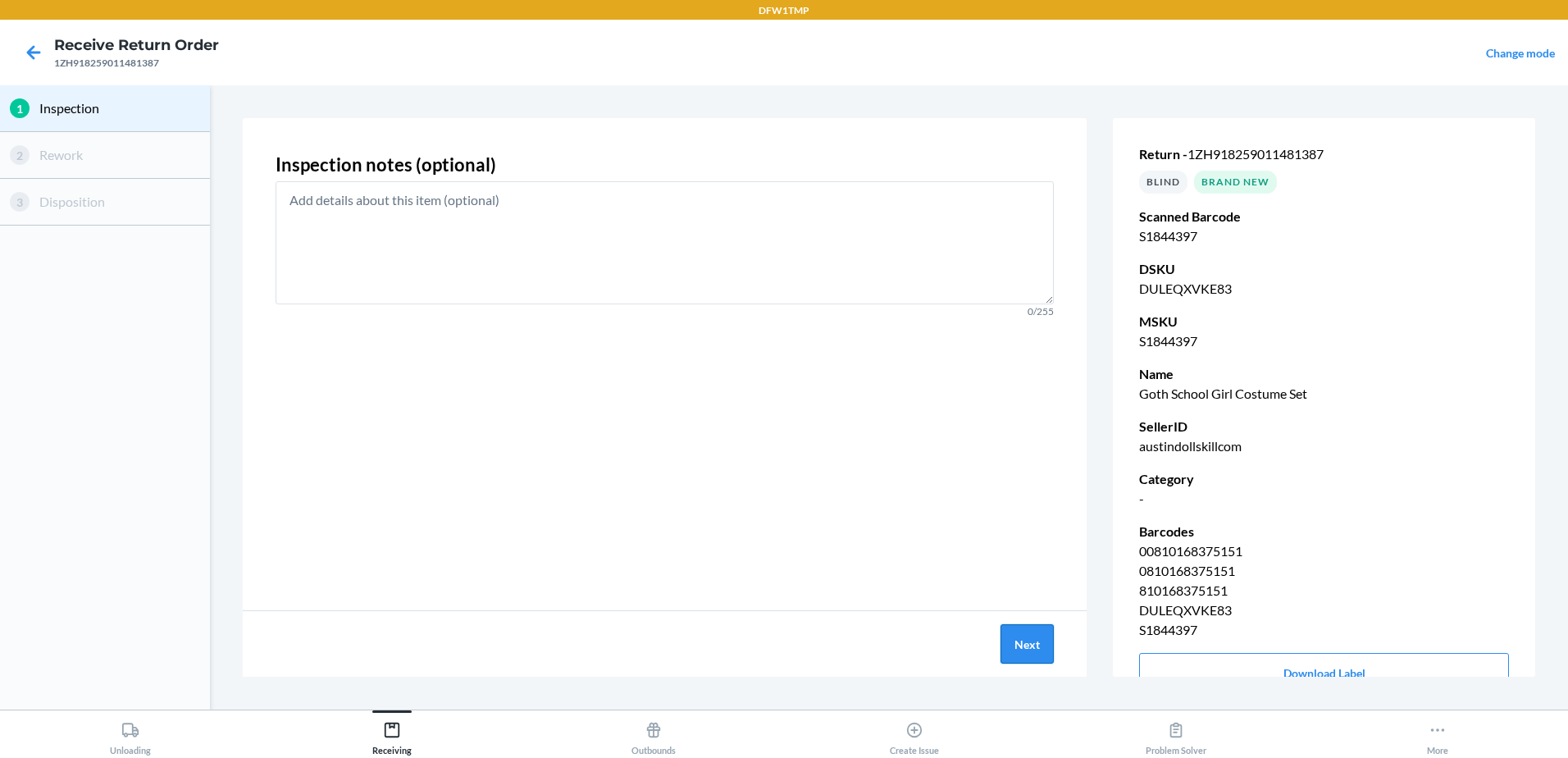
click at [1038, 656] on button "Next" at bounding box center [1027, 643] width 53 height 40
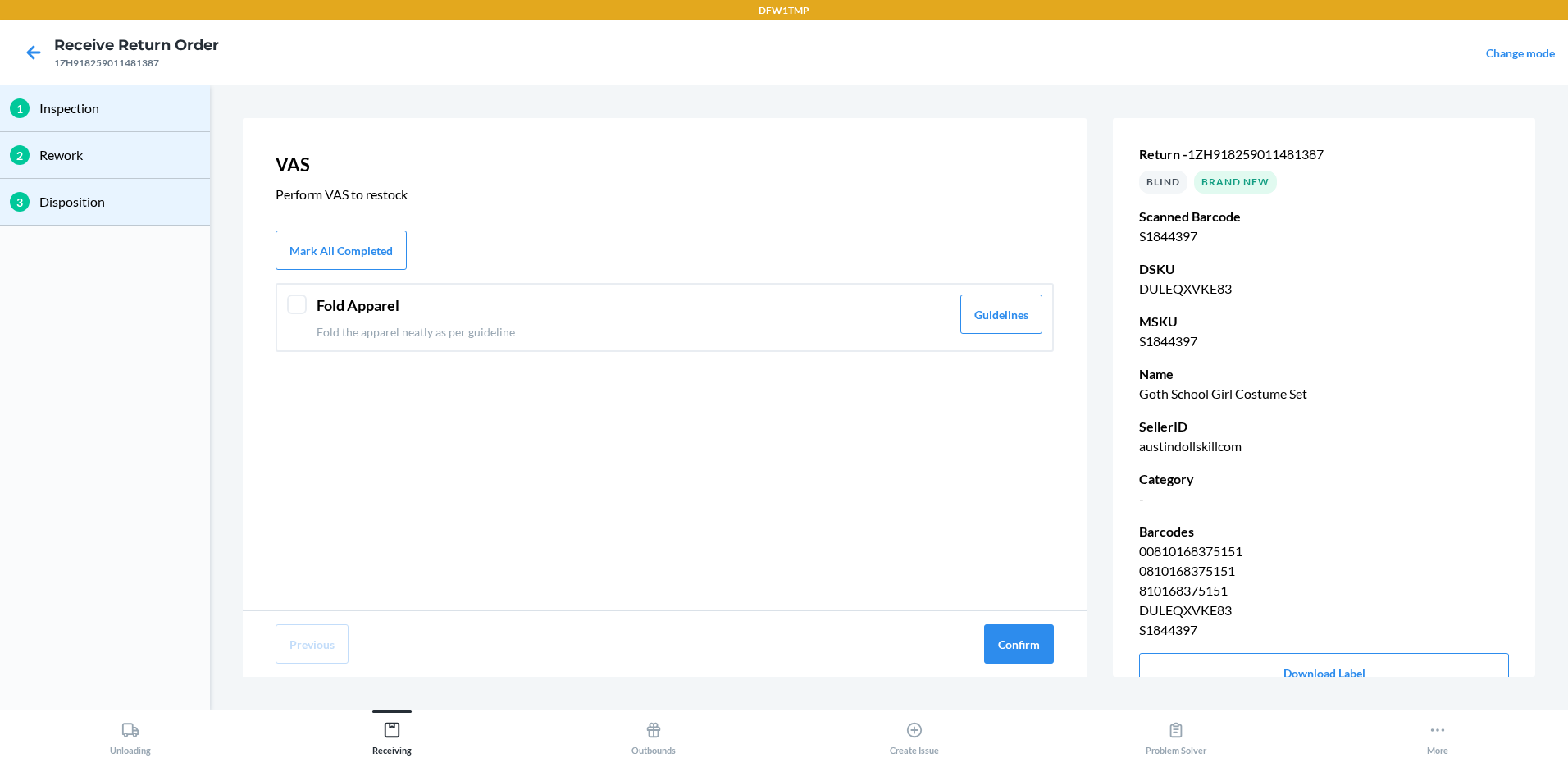
drag, startPoint x: 488, startPoint y: 335, endPoint x: 658, endPoint y: 337, distance: 170.0
click at [488, 335] on p "Fold the apparel neatly as per guideline" at bounding box center [633, 332] width 634 height 17
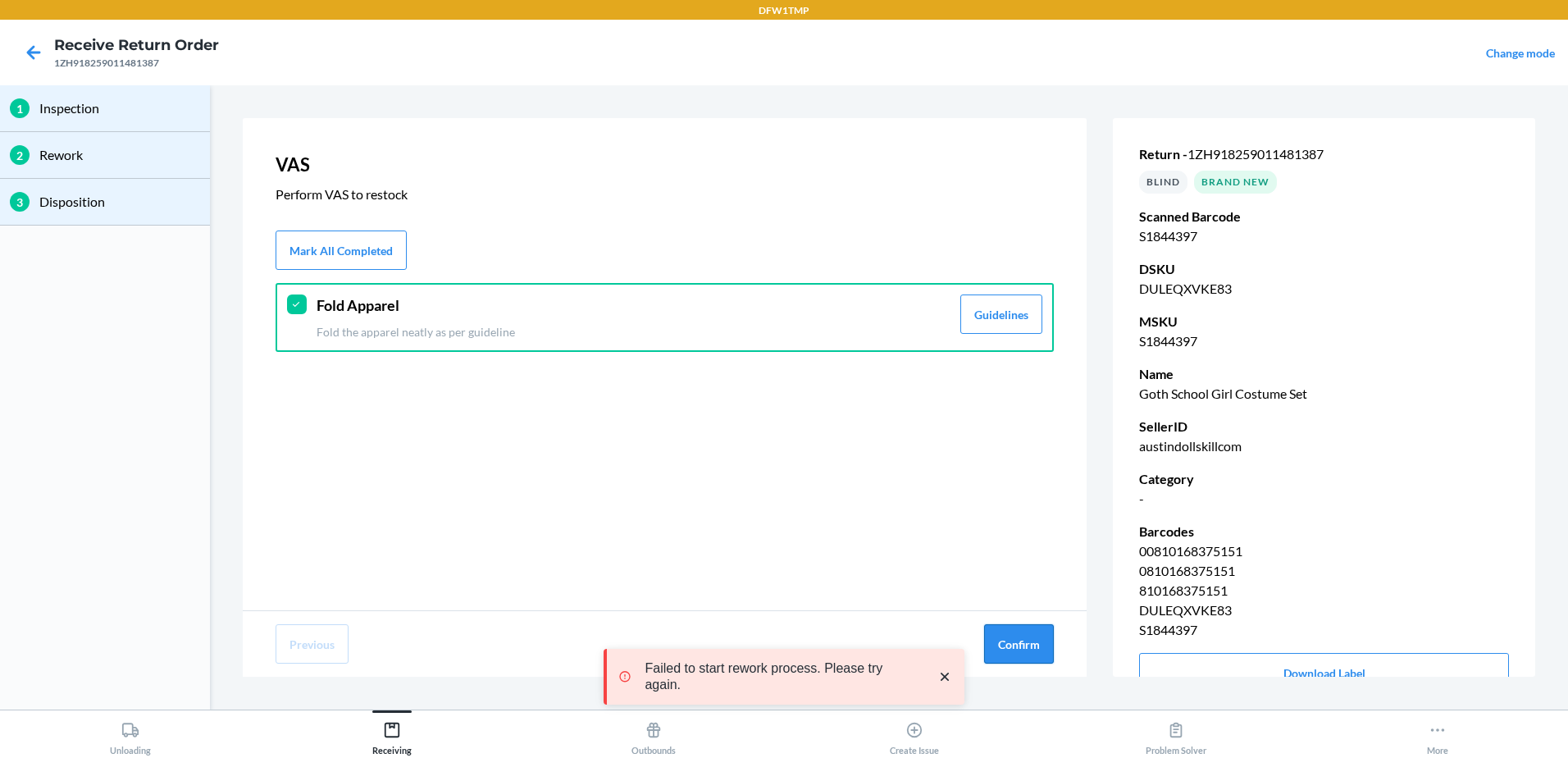
click at [1029, 656] on button "Confirm" at bounding box center [1020, 643] width 70 height 40
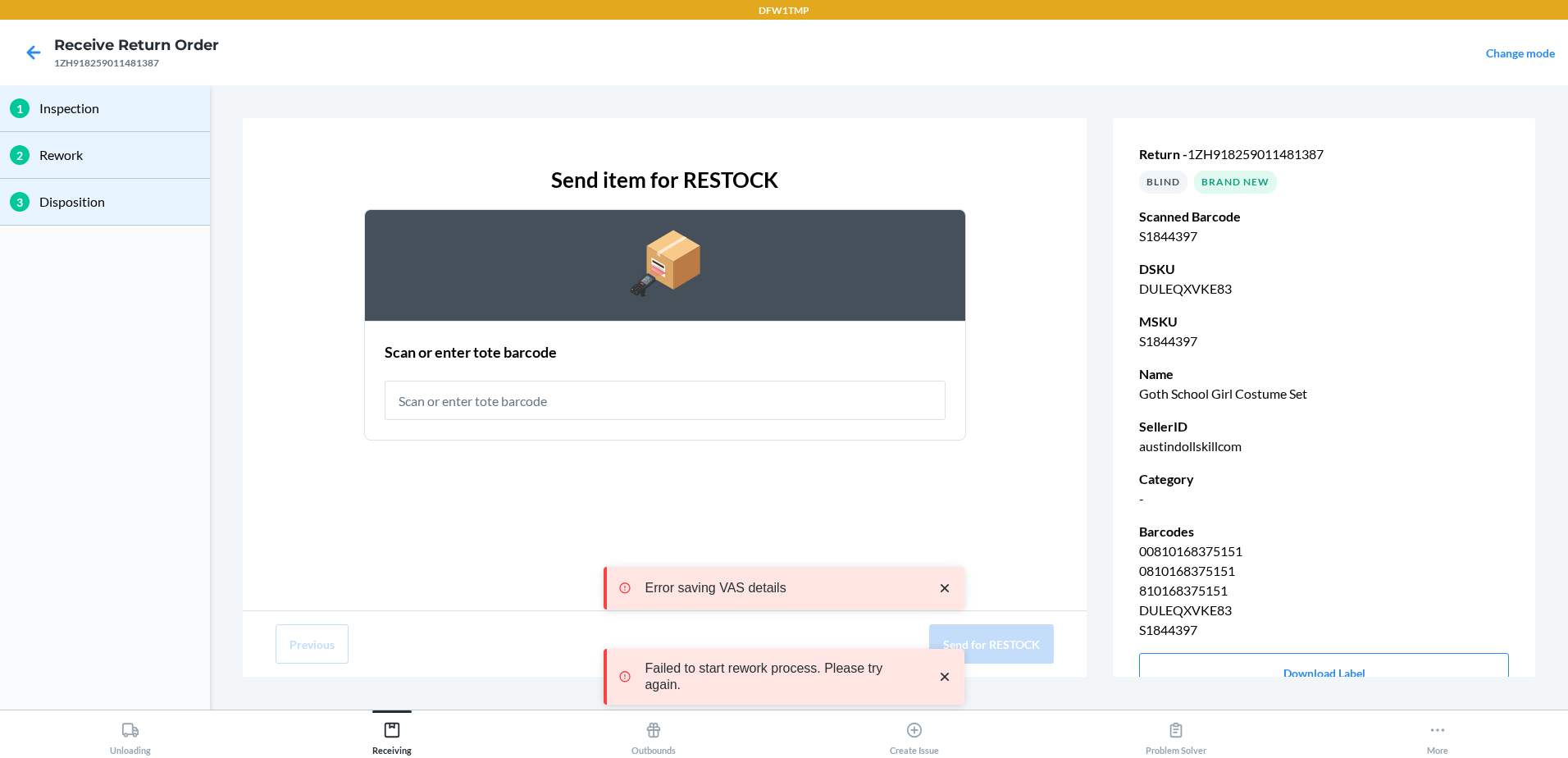
click at [494, 413] on input "text" at bounding box center [666, 399] width 561 height 40
type input "RT-14"
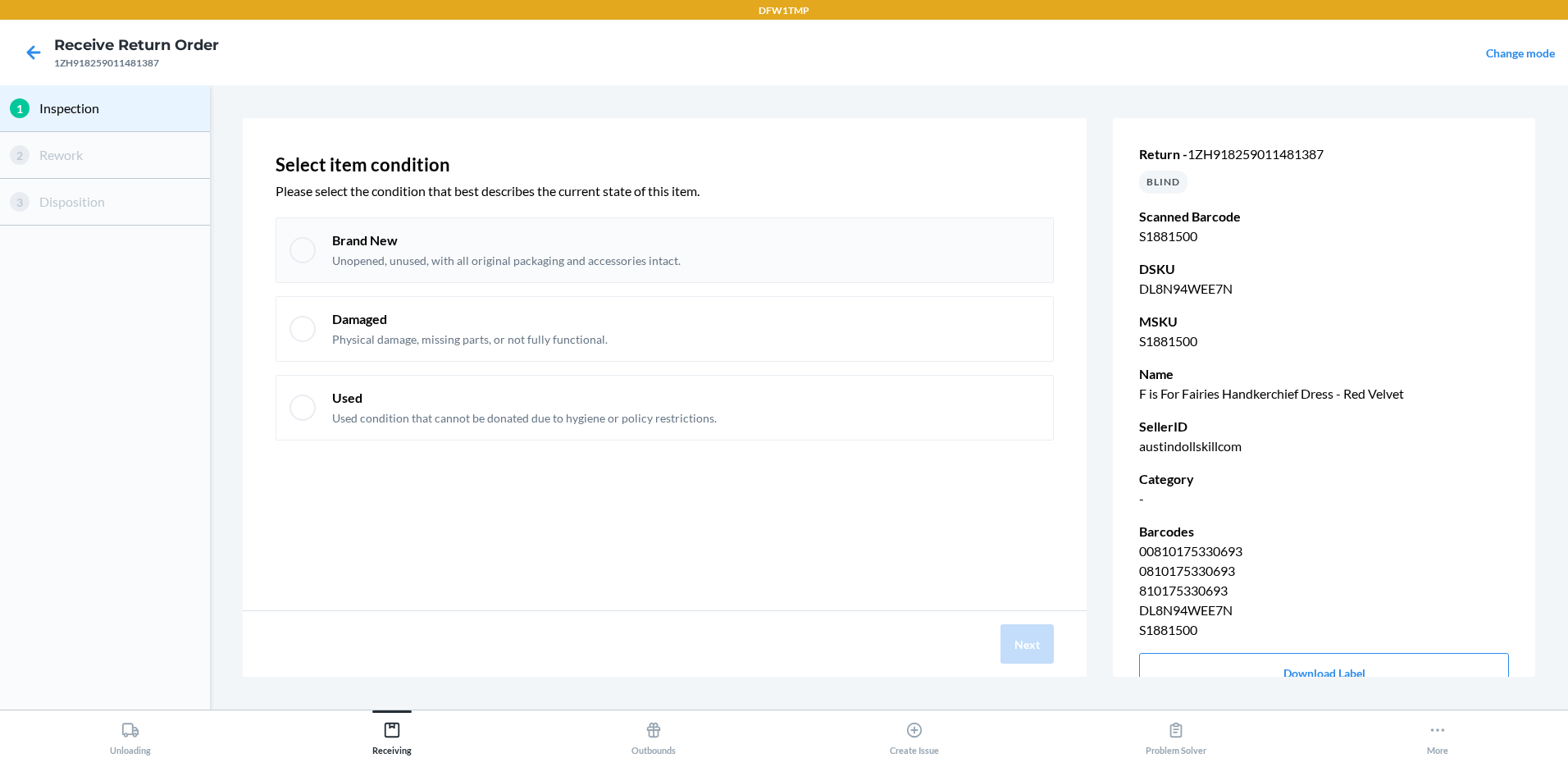
click at [305, 248] on div at bounding box center [302, 249] width 26 height 26
checkbox input "true"
click at [1018, 664] on div "Next" at bounding box center [665, 644] width 844 height 66
drag, startPoint x: 1037, startPoint y: 651, endPoint x: 806, endPoint y: 588, distance: 239.4
click at [1038, 652] on button "Next" at bounding box center [1027, 643] width 53 height 40
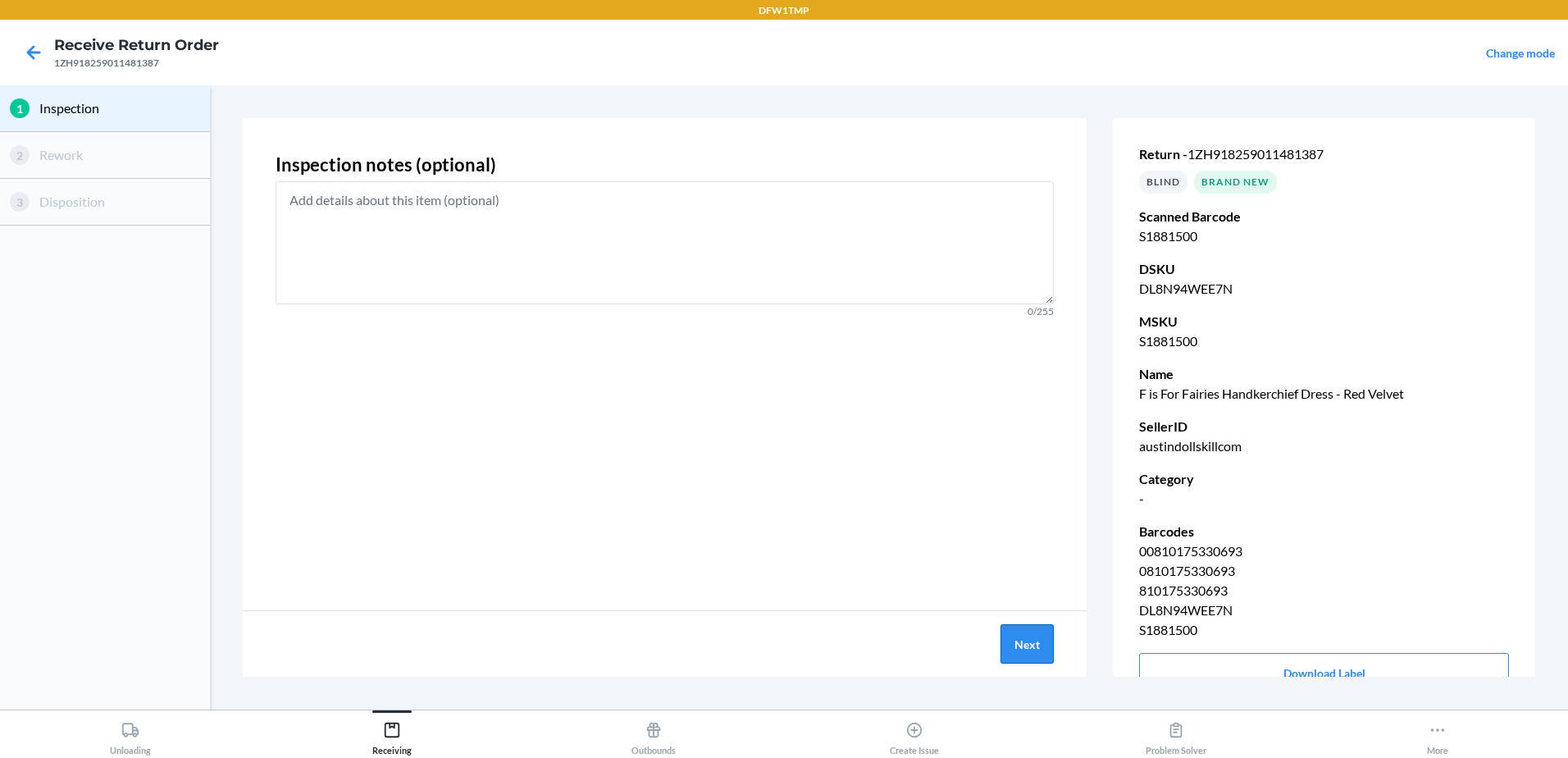
click at [1034, 639] on button "Next" at bounding box center [1027, 643] width 53 height 40
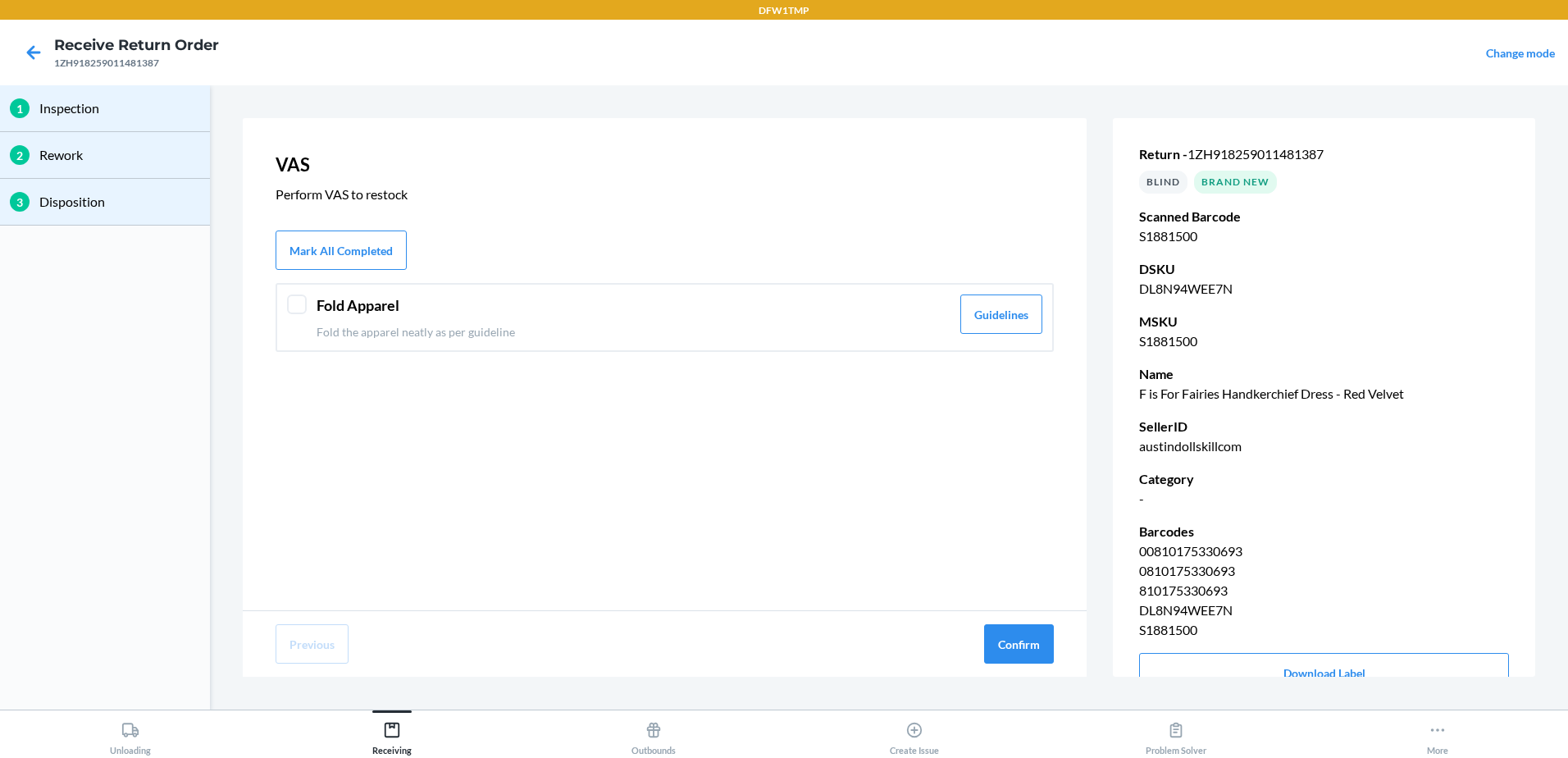
click at [284, 328] on div "Fold Apparel Fold the apparel neatly as per guideline Guidelines" at bounding box center [665, 317] width 779 height 69
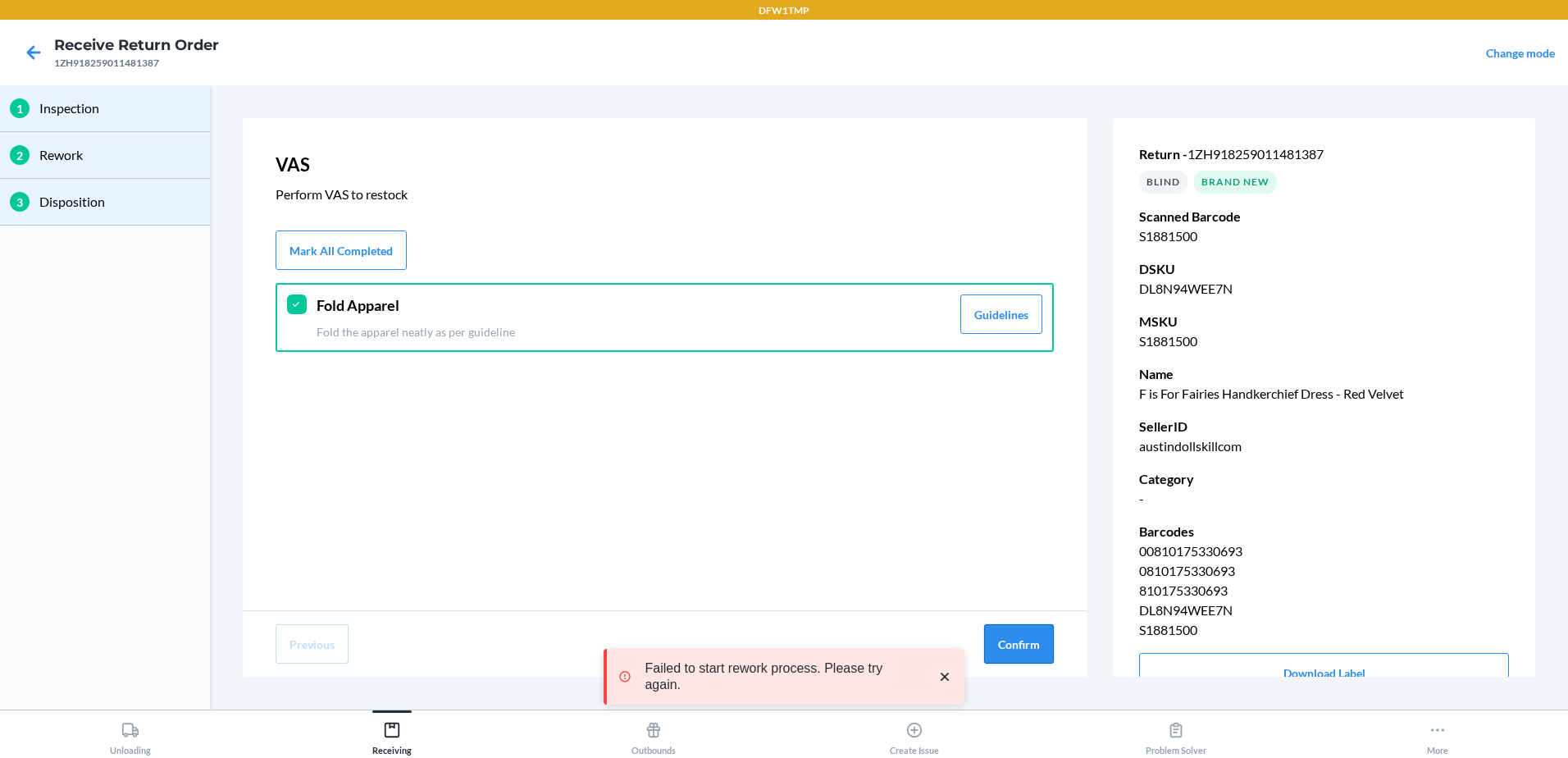
click at [996, 639] on button "Confirm" at bounding box center [1020, 643] width 70 height 40
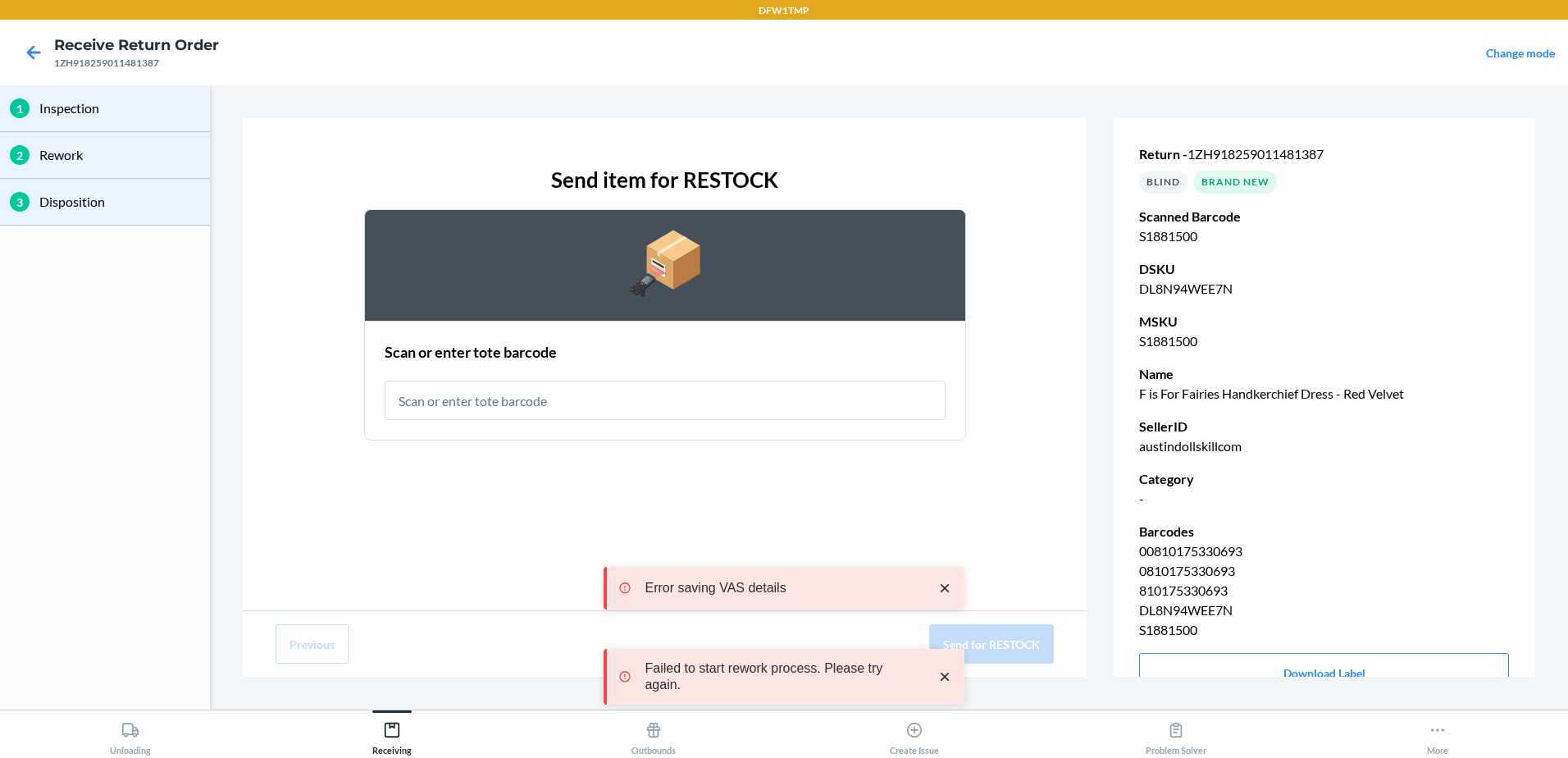
click at [422, 395] on input "text" at bounding box center [666, 399] width 561 height 40
type input "RT-14"
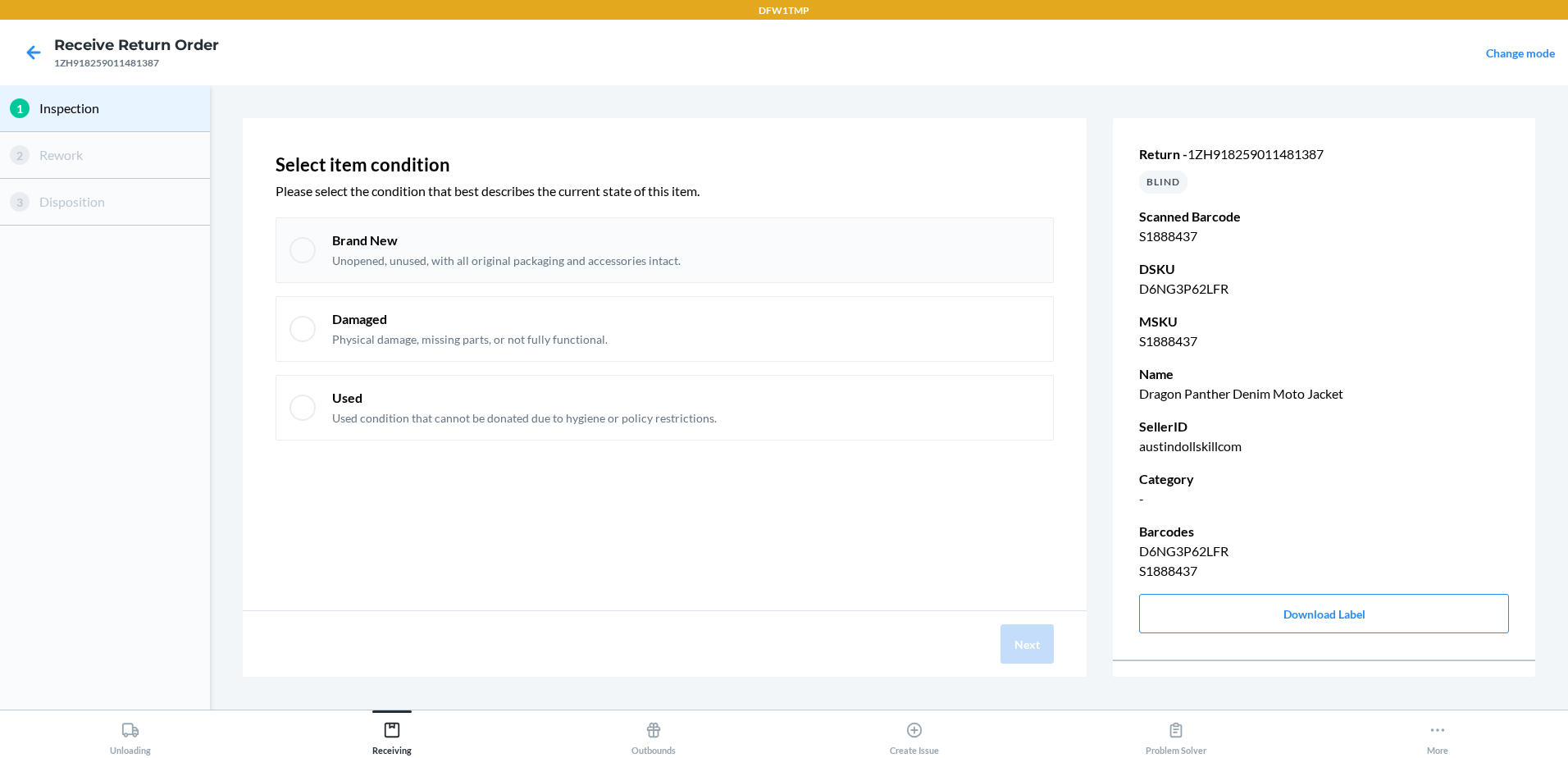
click at [543, 240] on p "Brand New" at bounding box center [506, 240] width 348 height 18
checkbox input "true"
click at [1030, 646] on button "Next" at bounding box center [1027, 643] width 53 height 40
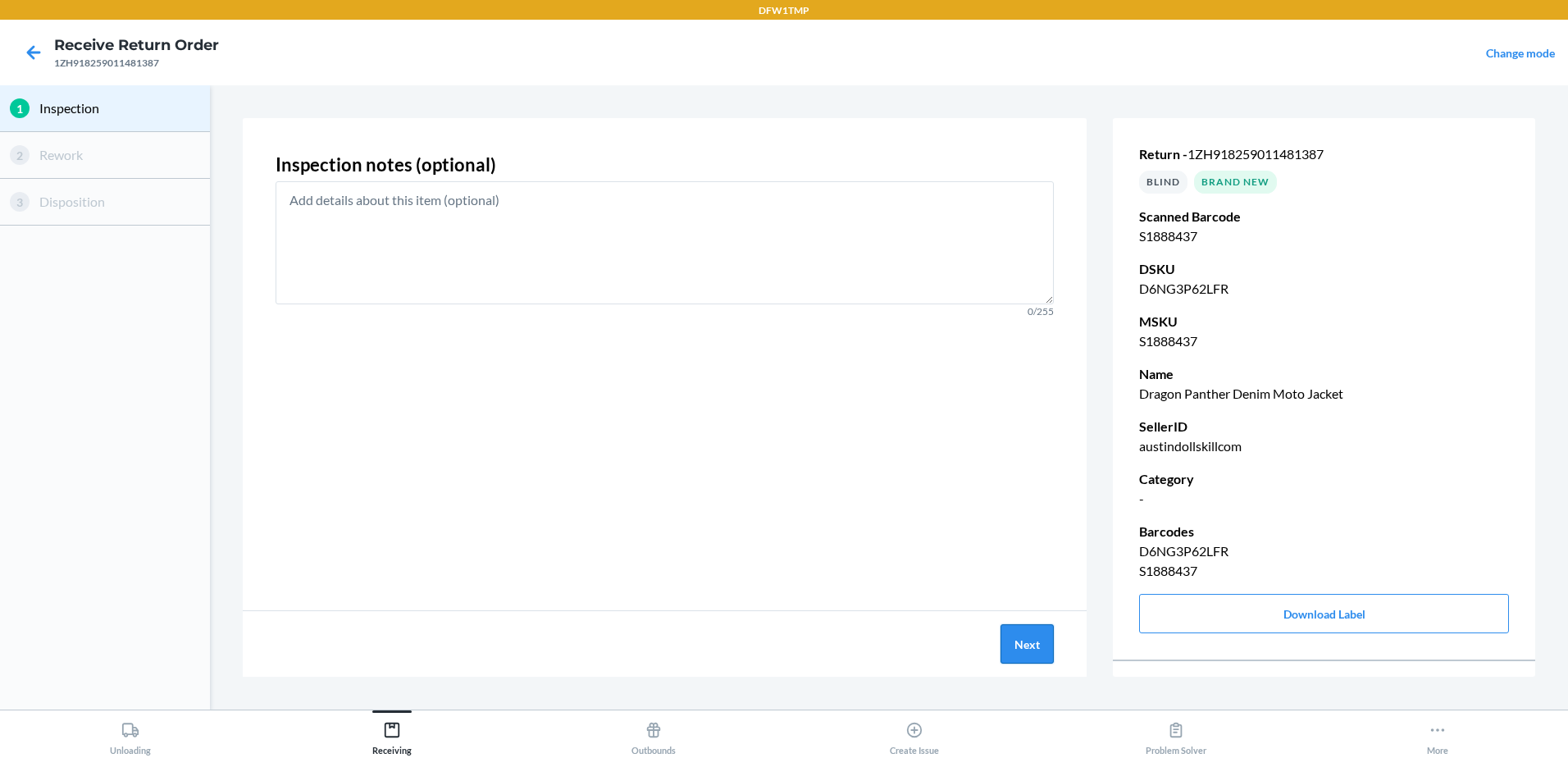
click at [1028, 635] on button "Next" at bounding box center [1027, 643] width 53 height 40
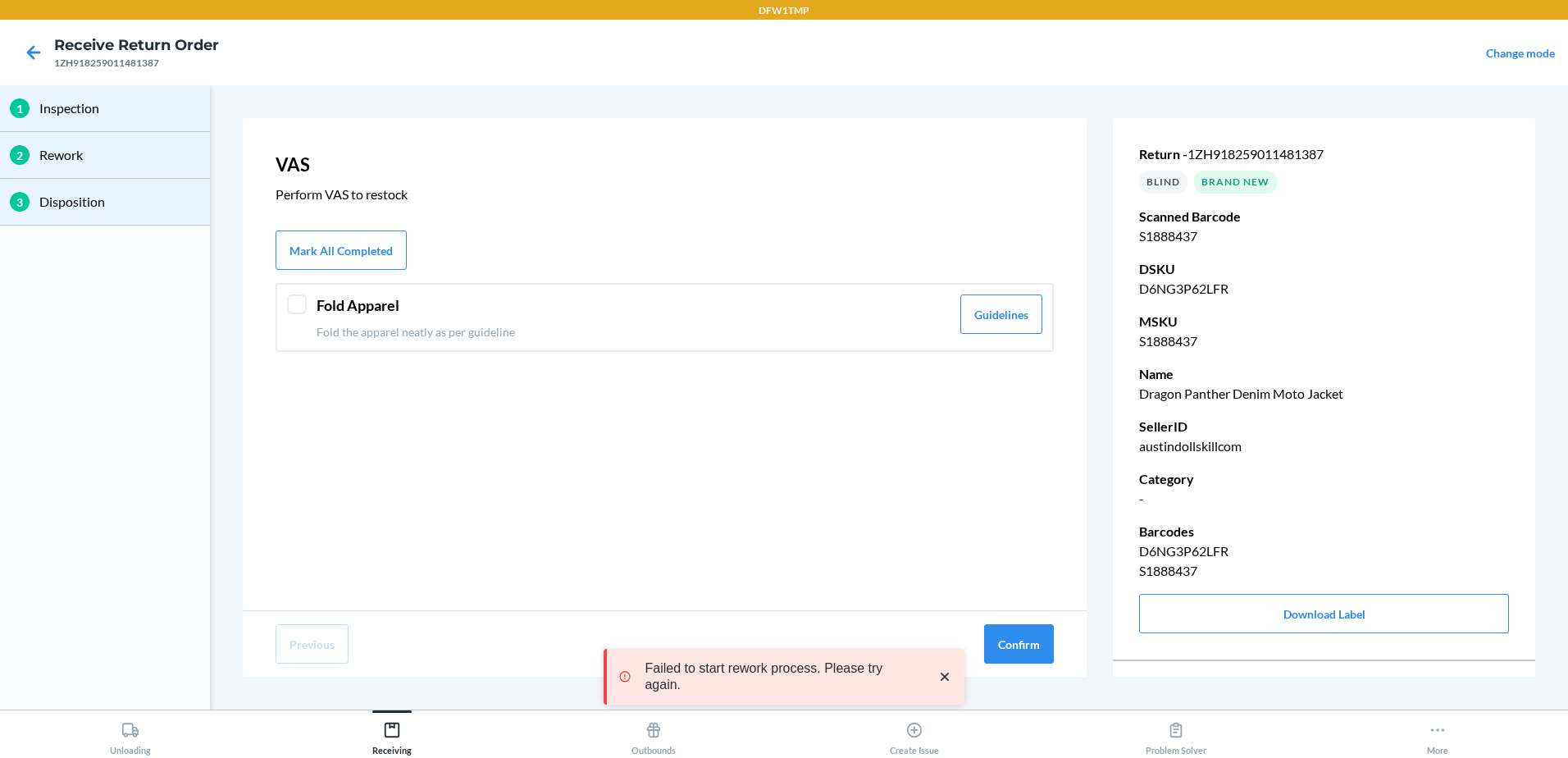
click at [345, 326] on p "Fold the apparel neatly as per guideline" at bounding box center [633, 332] width 634 height 17
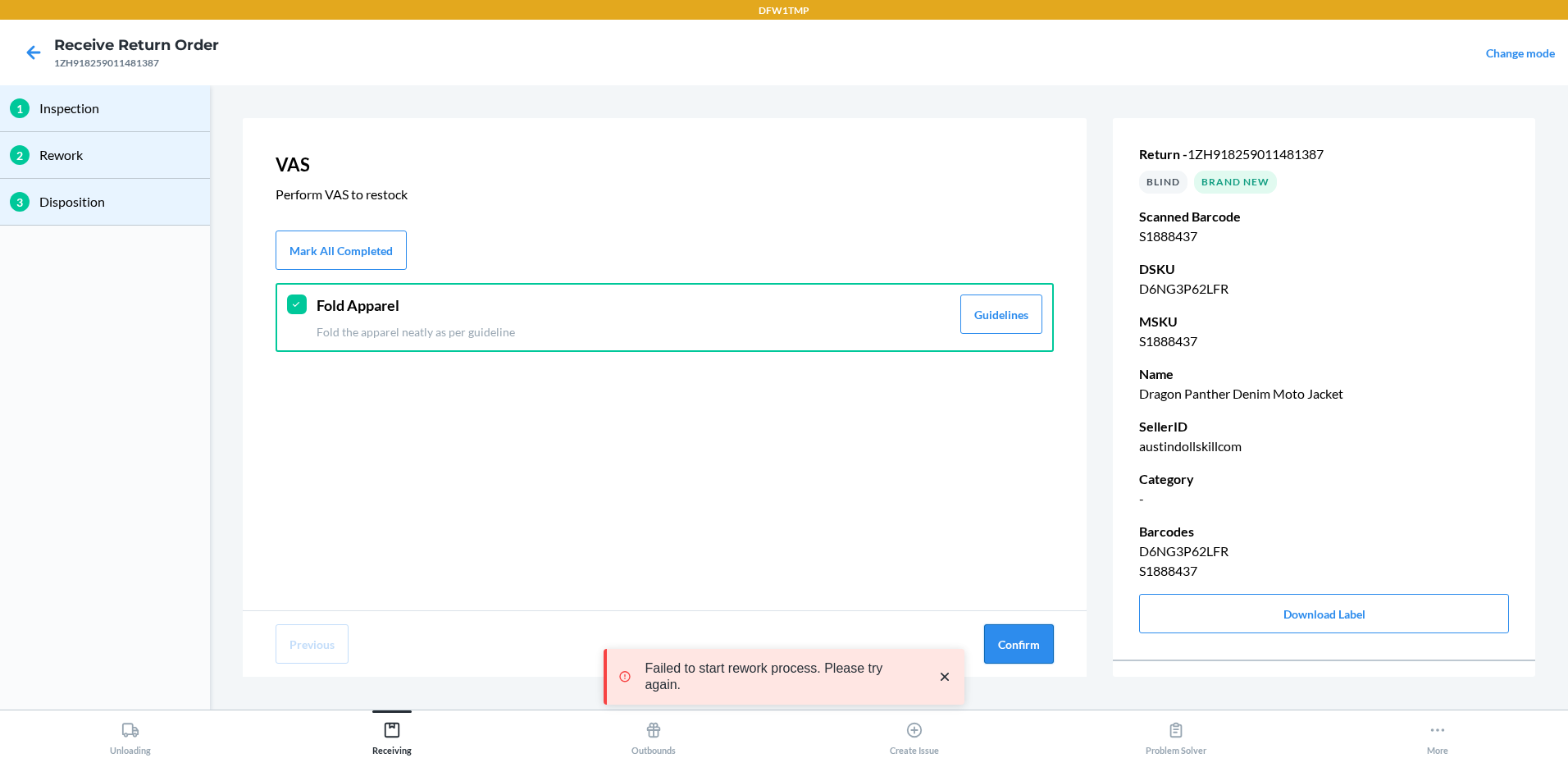
drag, startPoint x: 1066, startPoint y: 656, endPoint x: 1054, endPoint y: 650, distance: 13.4
click at [1066, 656] on div "Previous Confirm" at bounding box center [665, 644] width 844 height 66
click at [1029, 635] on button "Confirm" at bounding box center [1020, 643] width 70 height 40
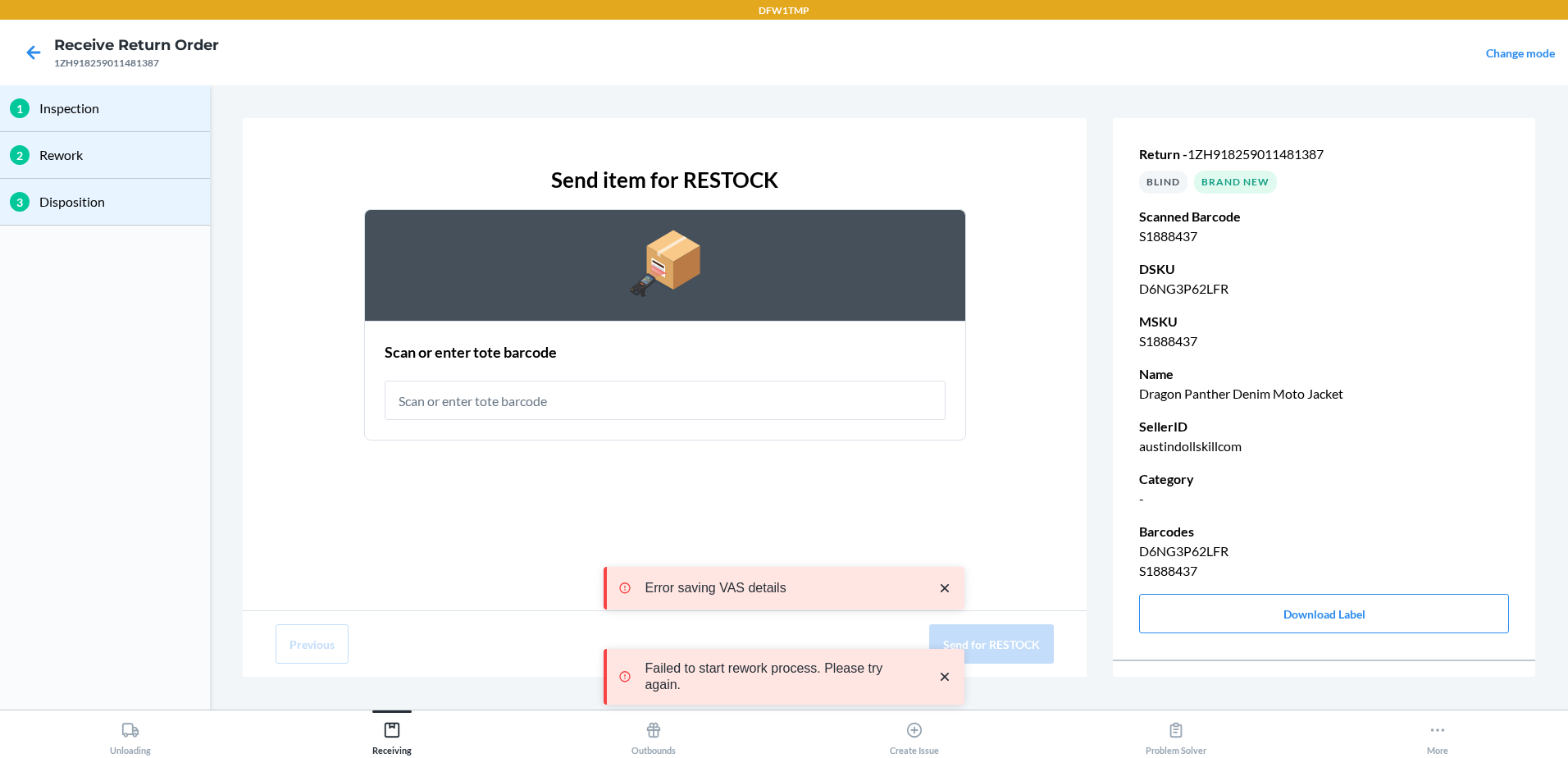
click at [558, 403] on input "text" at bounding box center [666, 399] width 561 height 40
type input "RT-14"
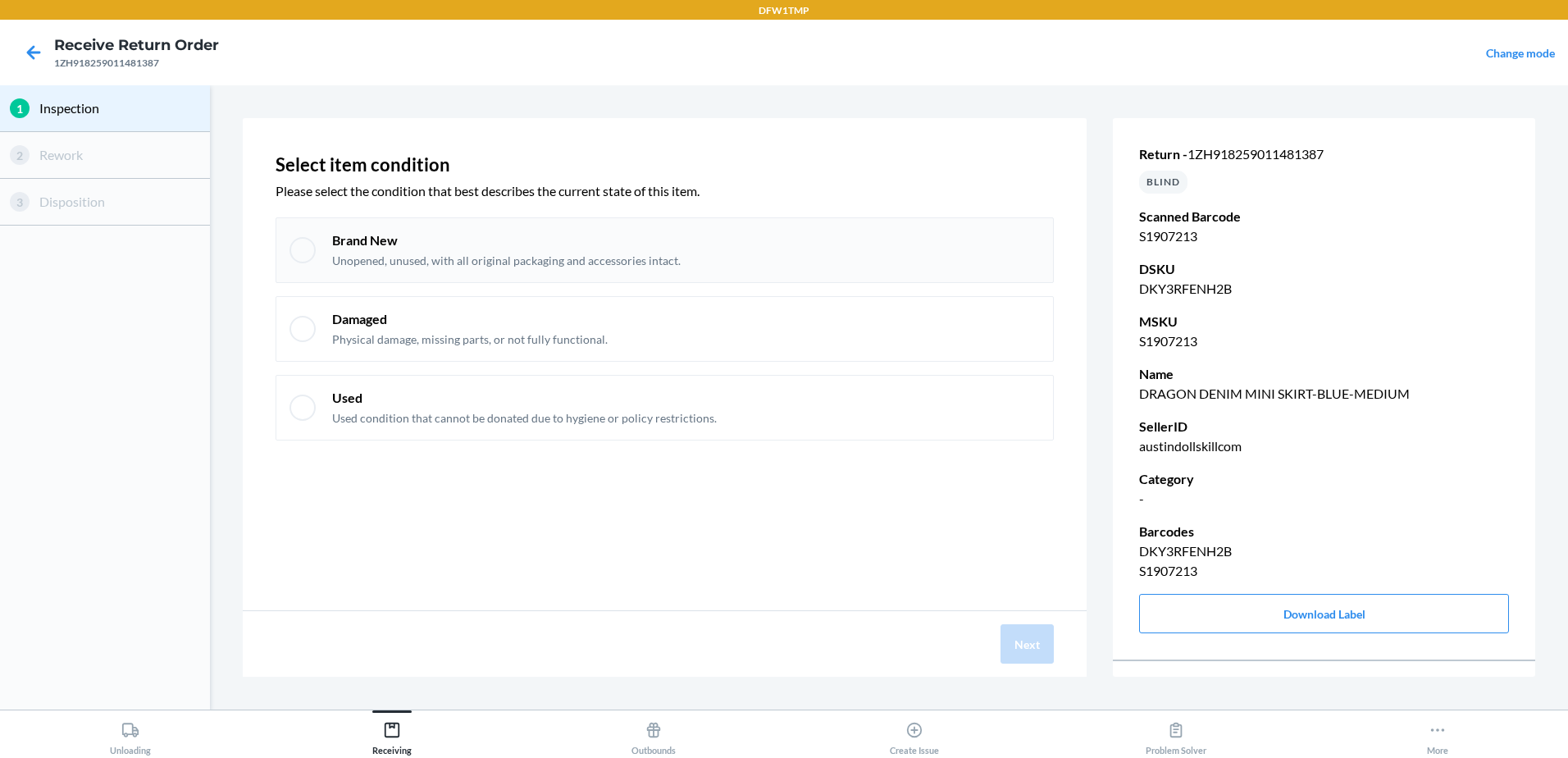
click at [349, 273] on div "Brand New Unopened, unused, with all original packaging and accessories intact." at bounding box center [665, 250] width 779 height 66
checkbox input "true"
click at [1037, 640] on button "Next" at bounding box center [1027, 643] width 53 height 40
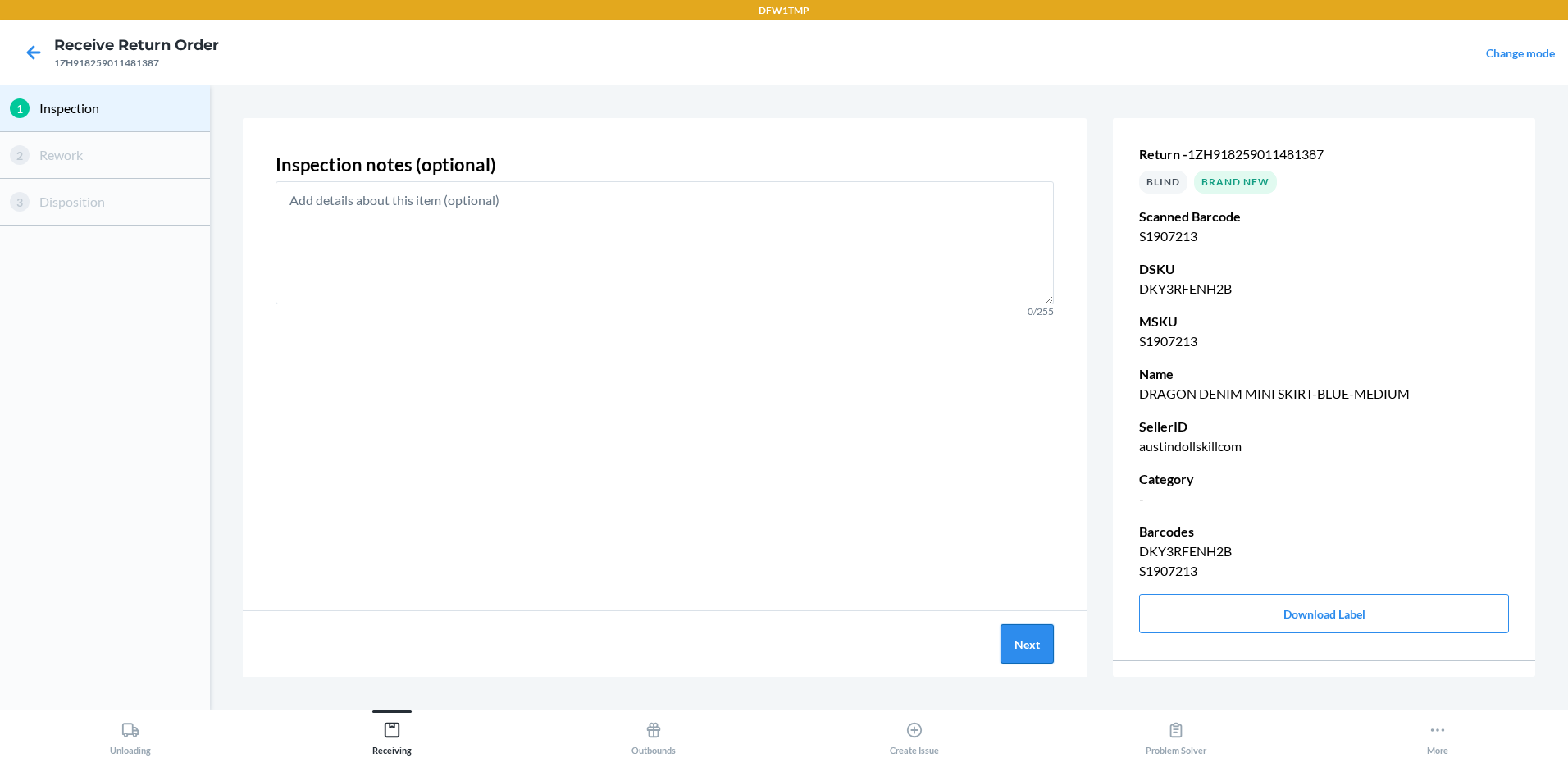
click at [1024, 627] on button "Next" at bounding box center [1027, 643] width 53 height 40
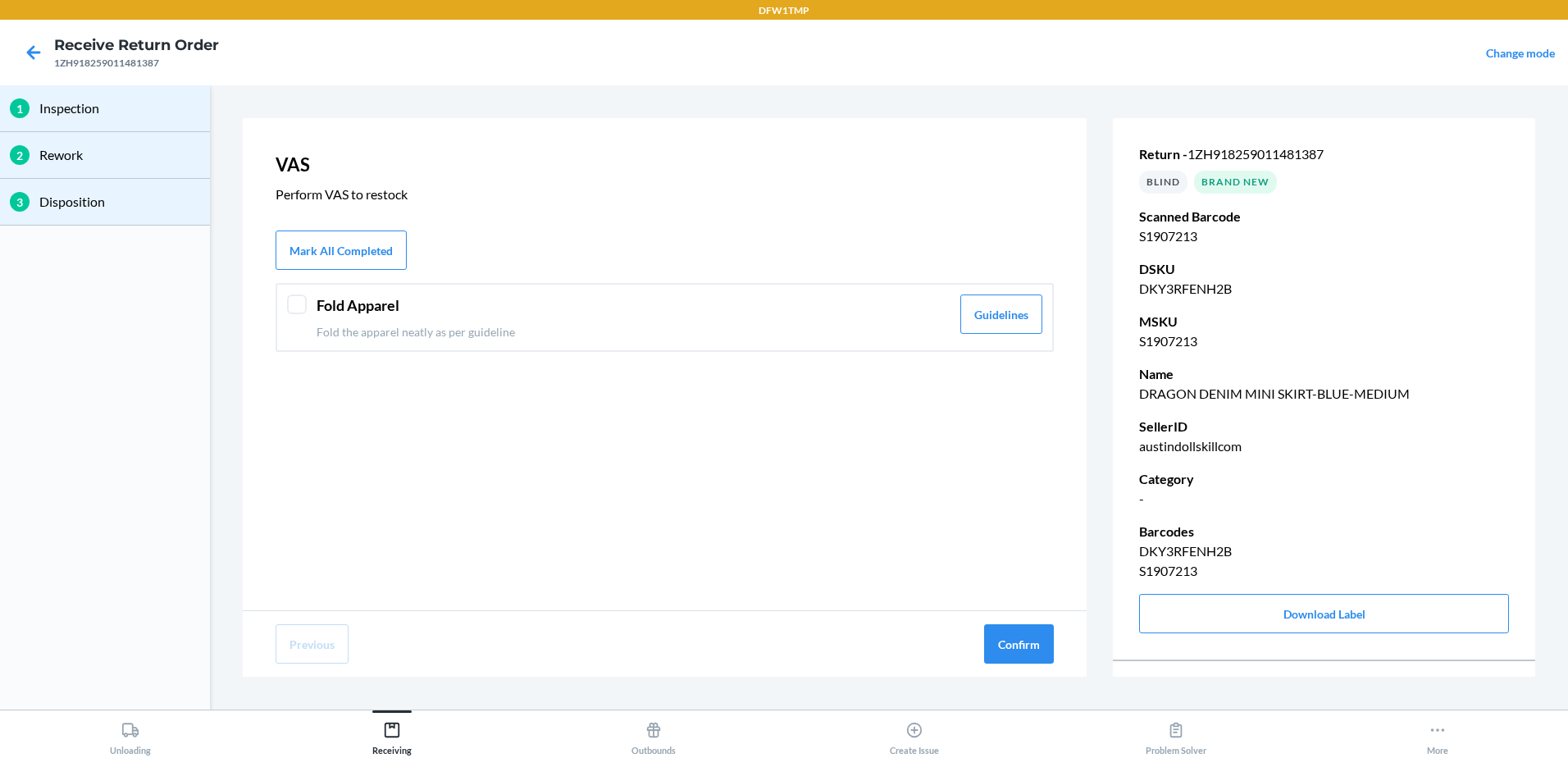
click at [276, 295] on div "Fold Apparel Fold the apparel neatly as per guideline Guidelines" at bounding box center [665, 317] width 779 height 69
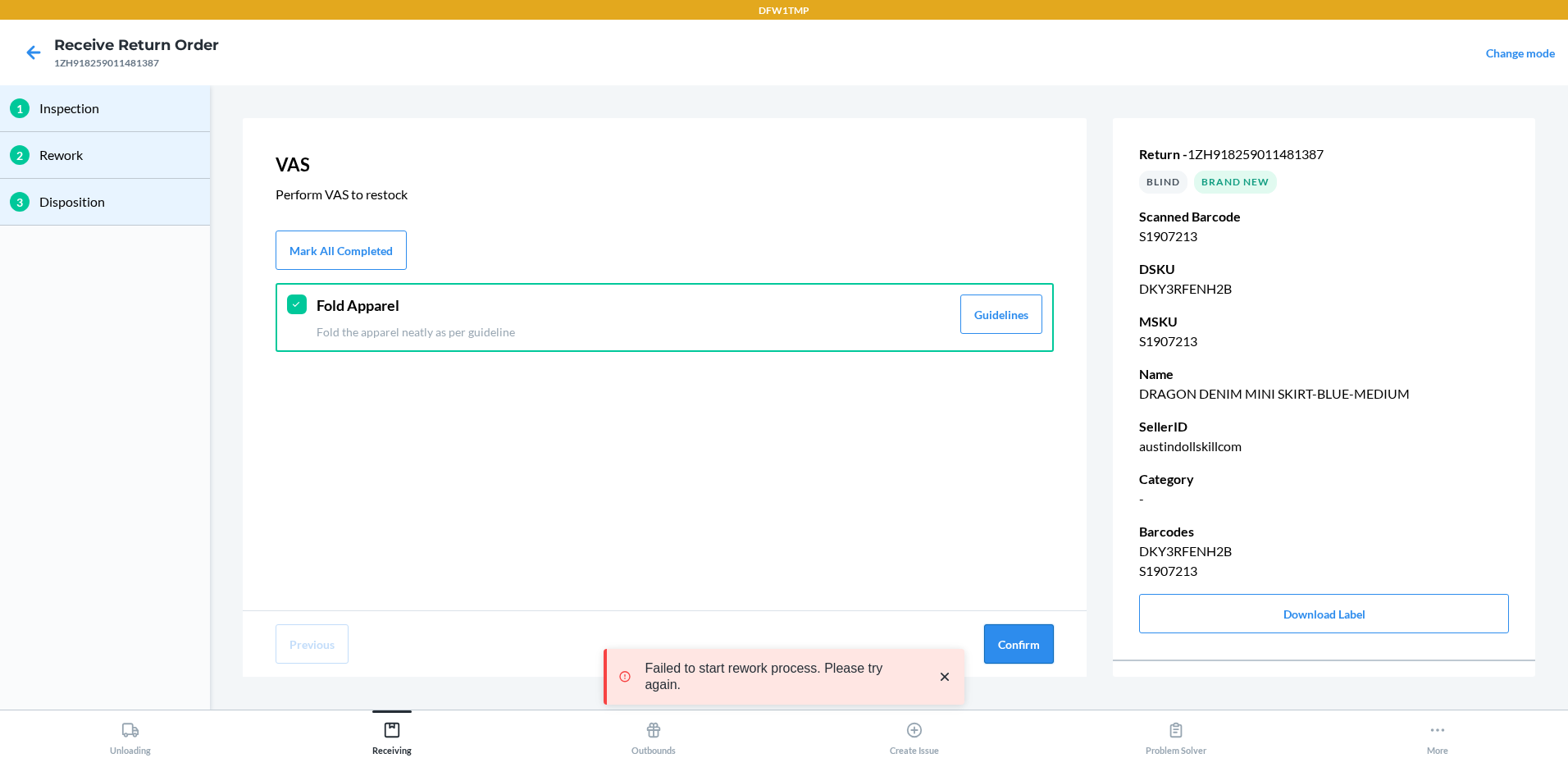
click at [1028, 656] on button "Confirm" at bounding box center [1020, 643] width 70 height 40
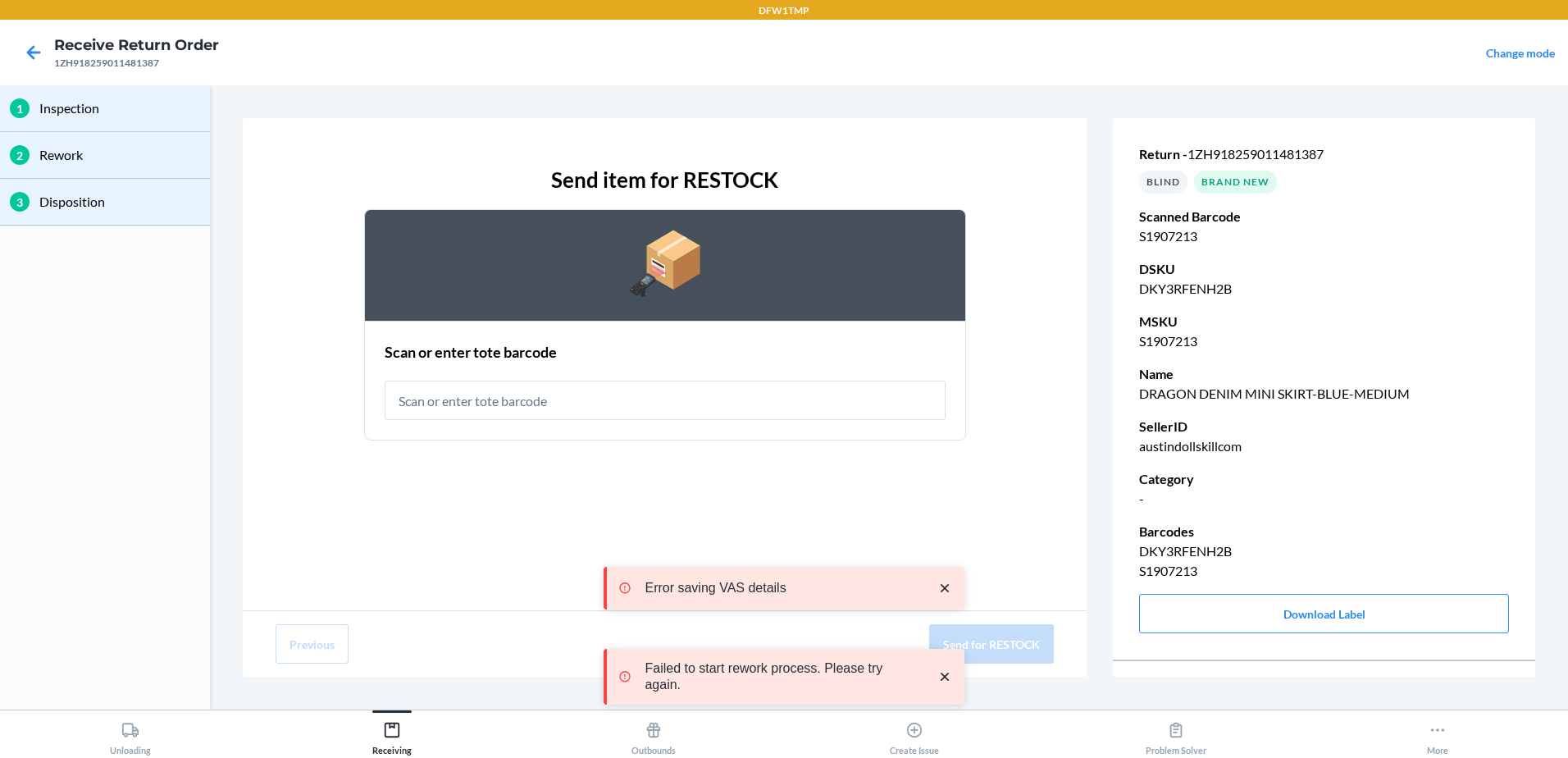
click at [483, 385] on input "text" at bounding box center [666, 399] width 561 height 40
type input "RT-14"
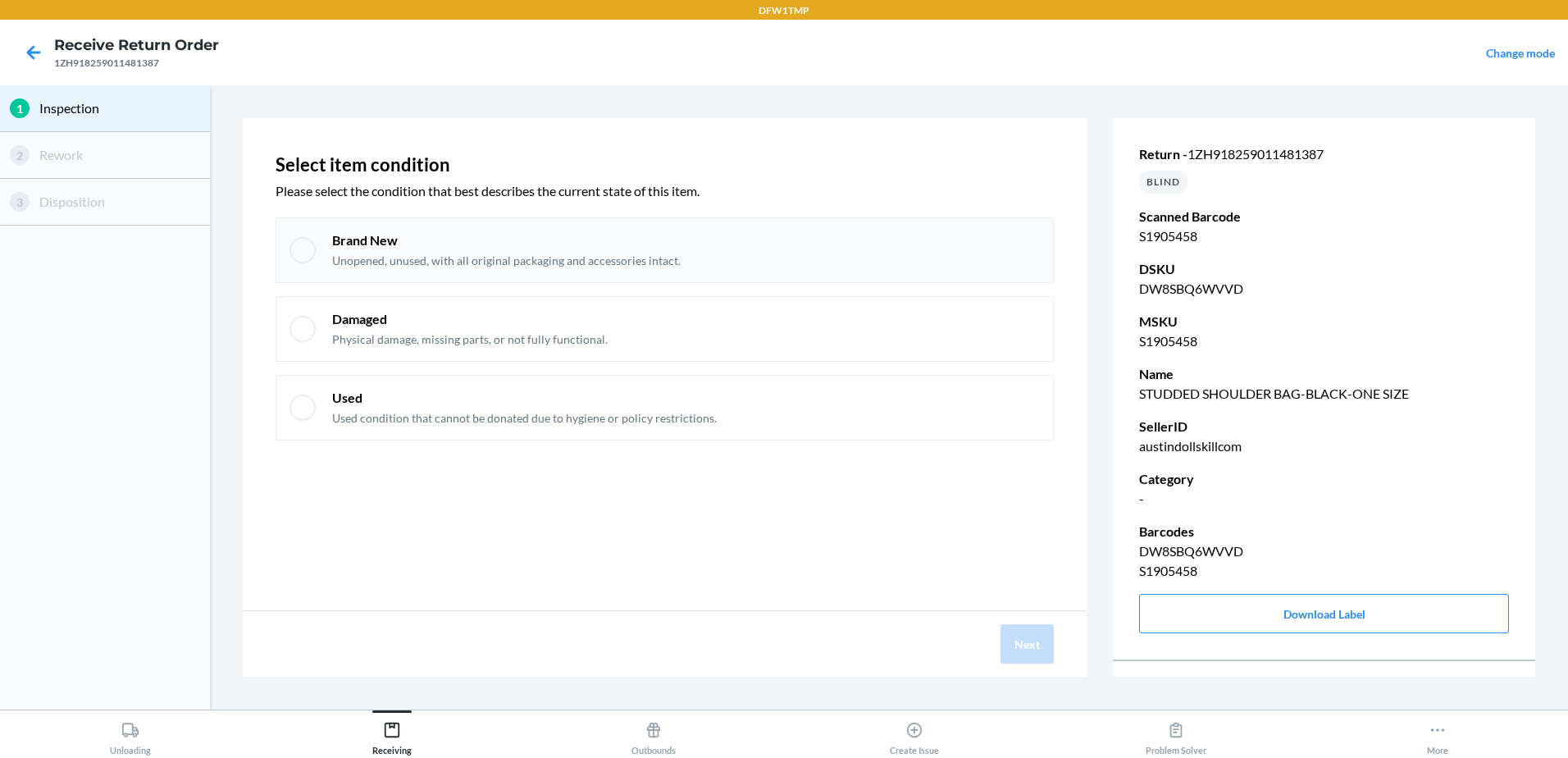
drag, startPoint x: 511, startPoint y: 248, endPoint x: 542, endPoint y: 257, distance: 32.3
click at [533, 257] on div "Brand New Unopened, unused, with all original packaging and accessories intact." at bounding box center [506, 249] width 348 height 38
checkbox input "true"
click at [1037, 631] on button "Next" at bounding box center [1027, 643] width 53 height 40
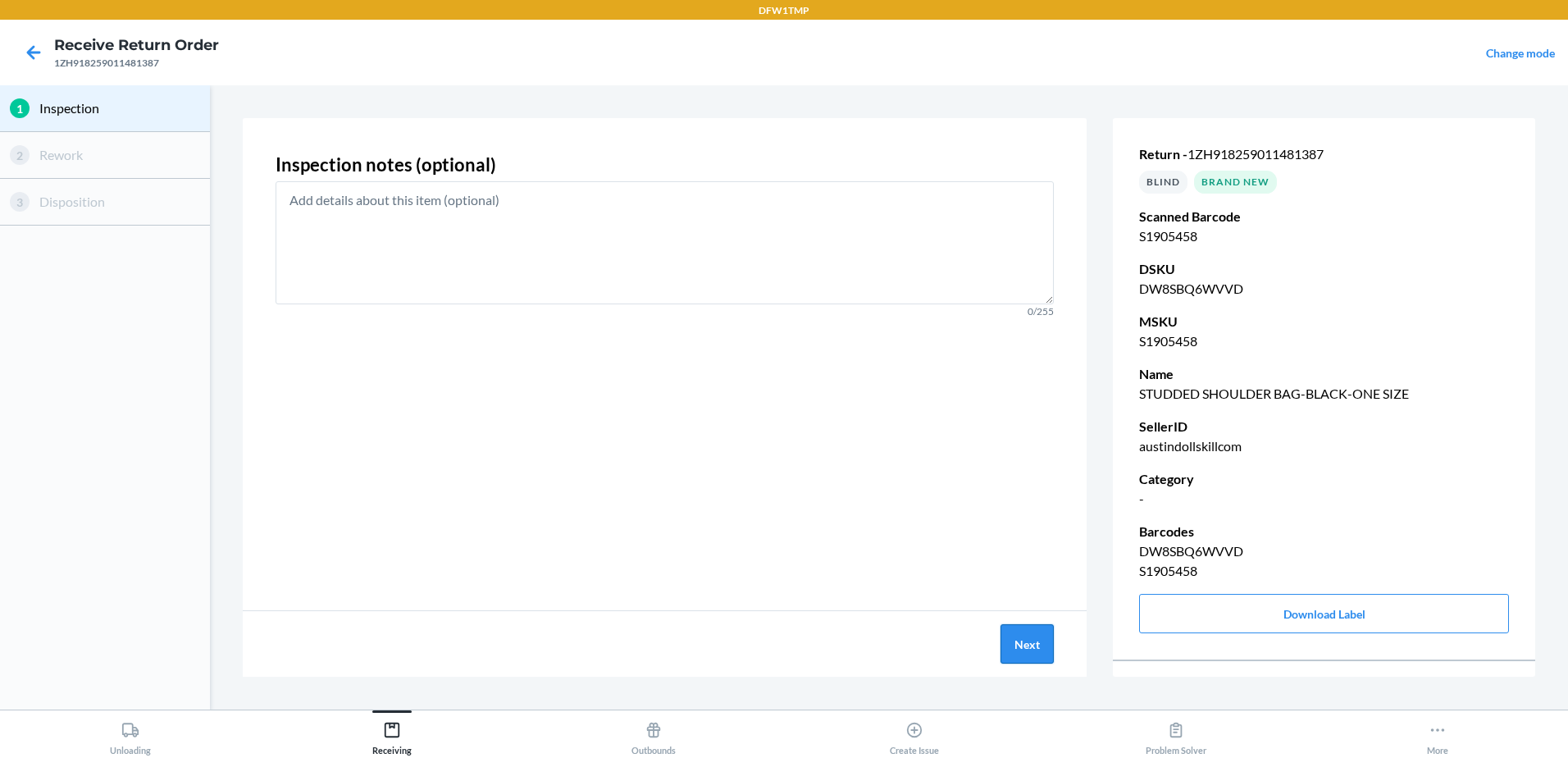
click at [1051, 639] on button "Next" at bounding box center [1027, 643] width 53 height 40
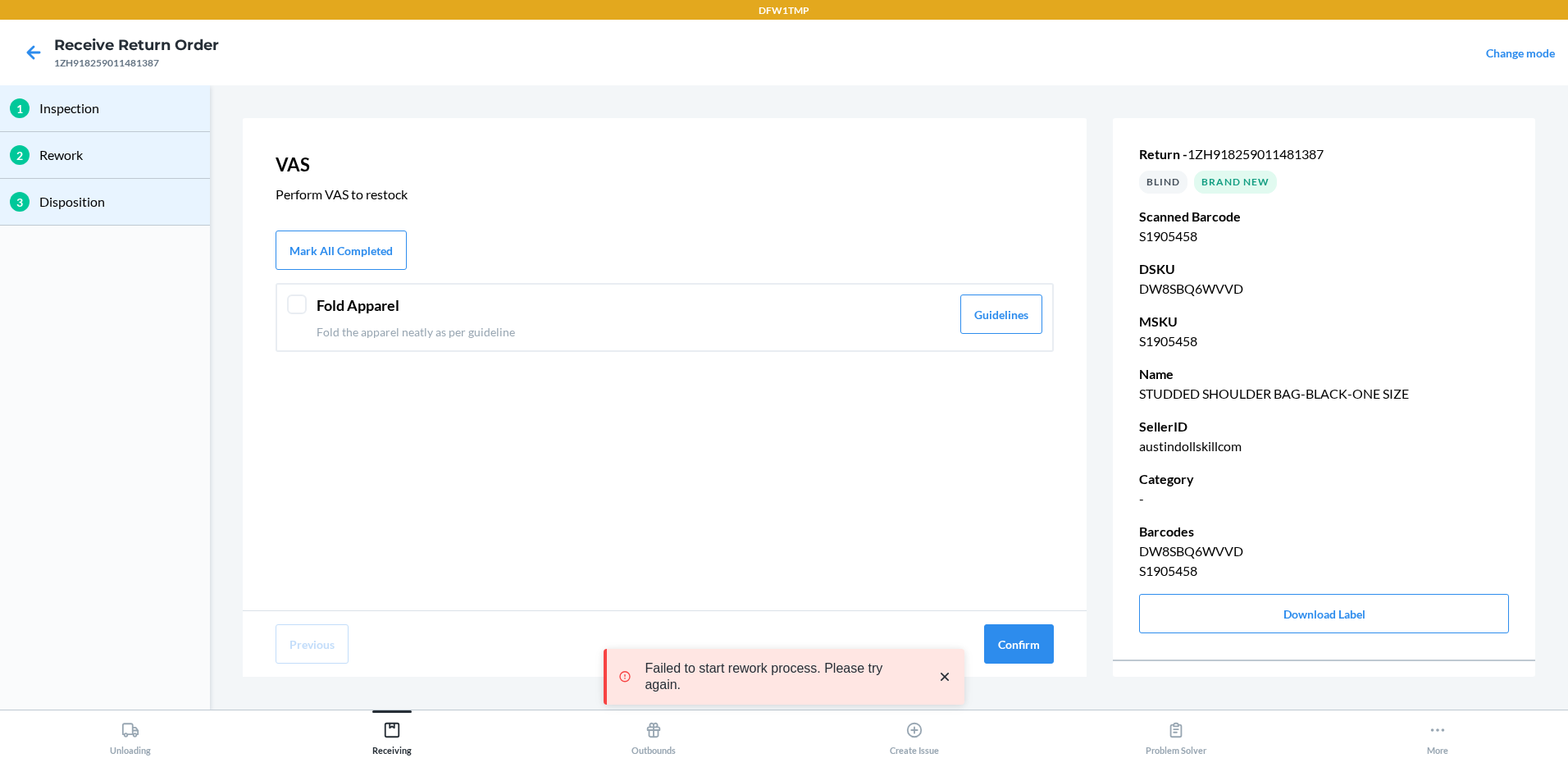
click at [411, 331] on p "Fold the apparel neatly as per guideline" at bounding box center [633, 332] width 634 height 17
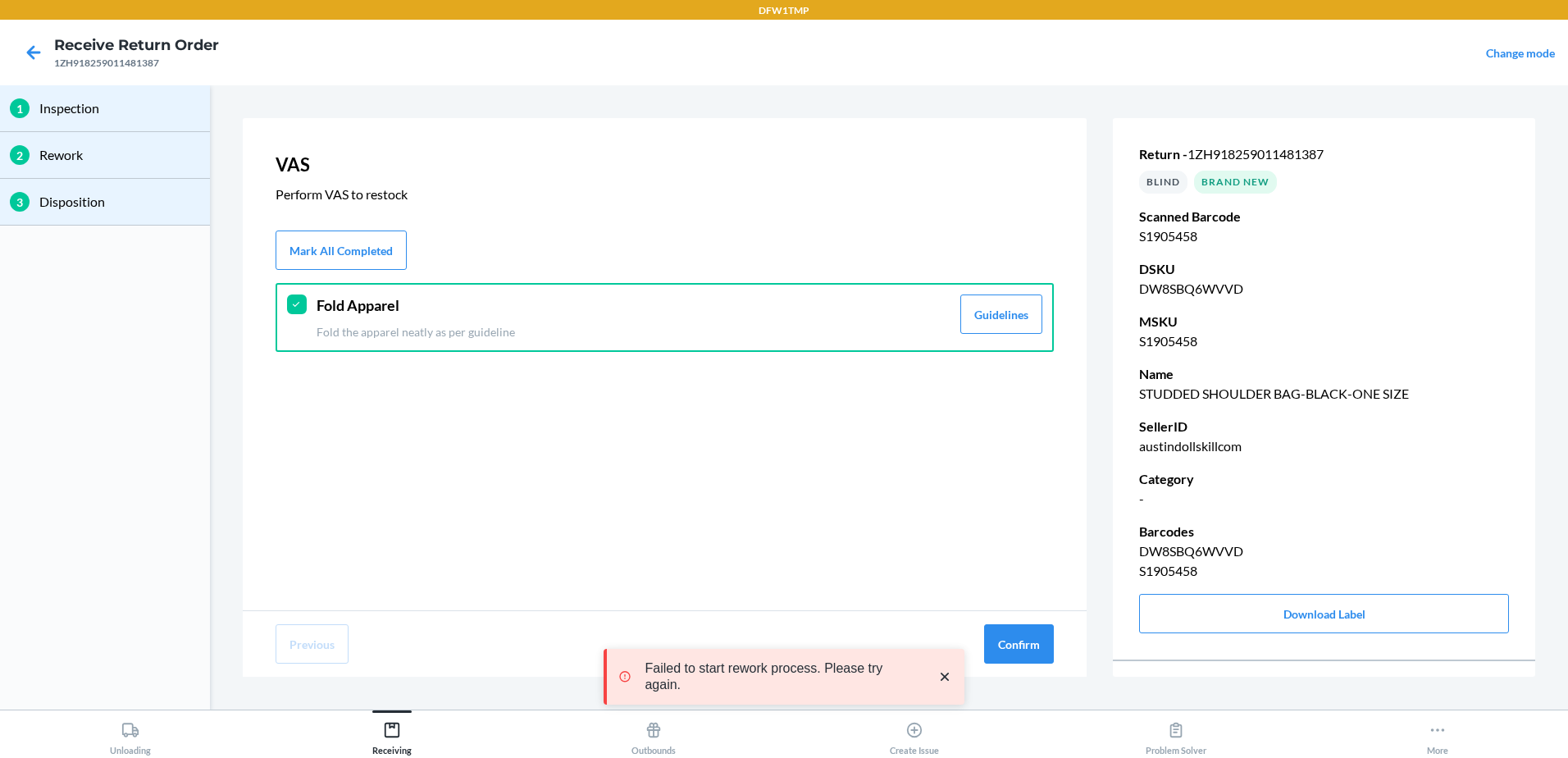
click at [1054, 666] on div "Previous Confirm" at bounding box center [665, 644] width 844 height 66
click at [1022, 628] on button "Confirm" at bounding box center [1020, 643] width 70 height 40
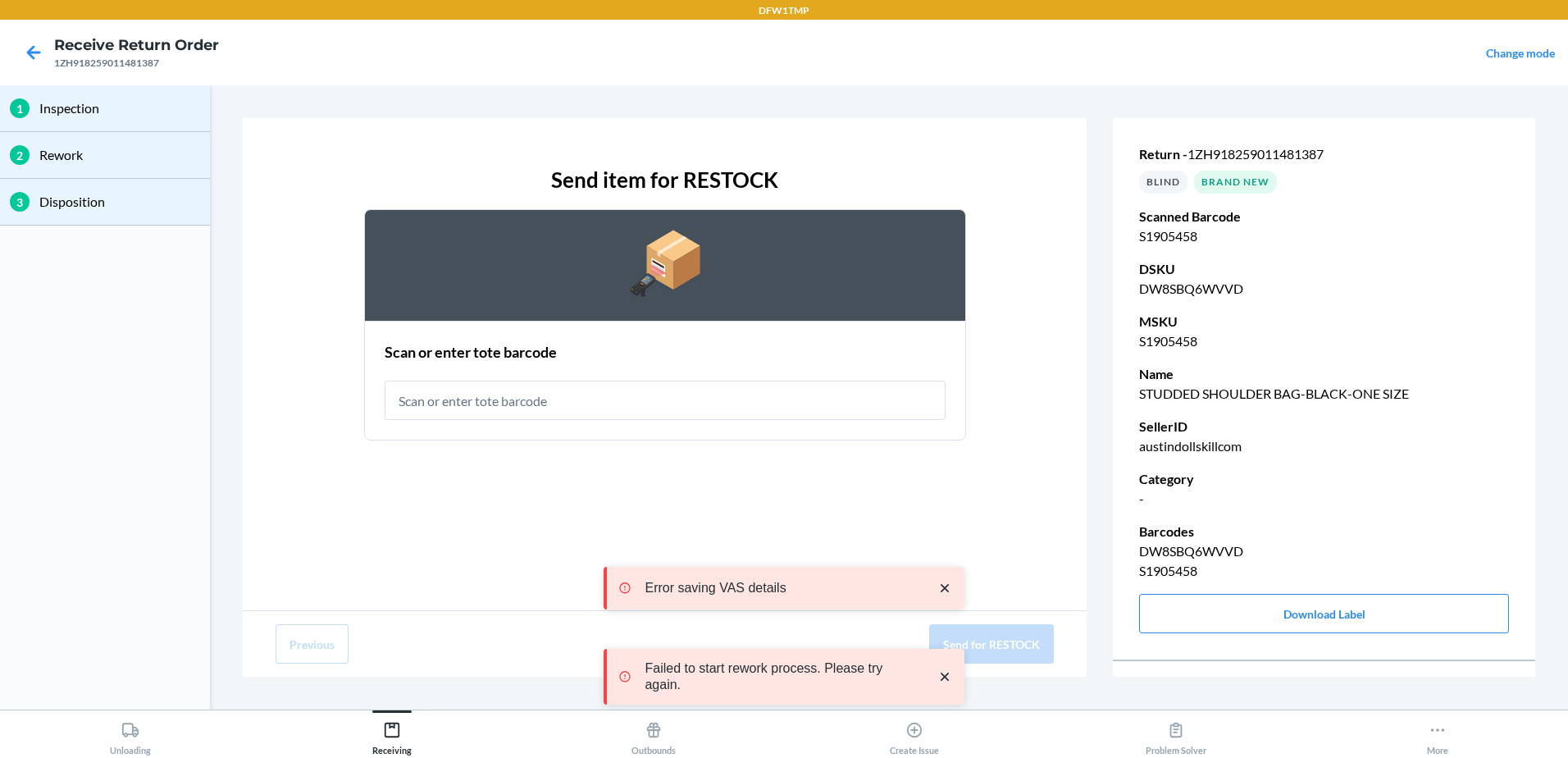
click at [516, 413] on input "text" at bounding box center [666, 399] width 561 height 40
type input "RT-14"
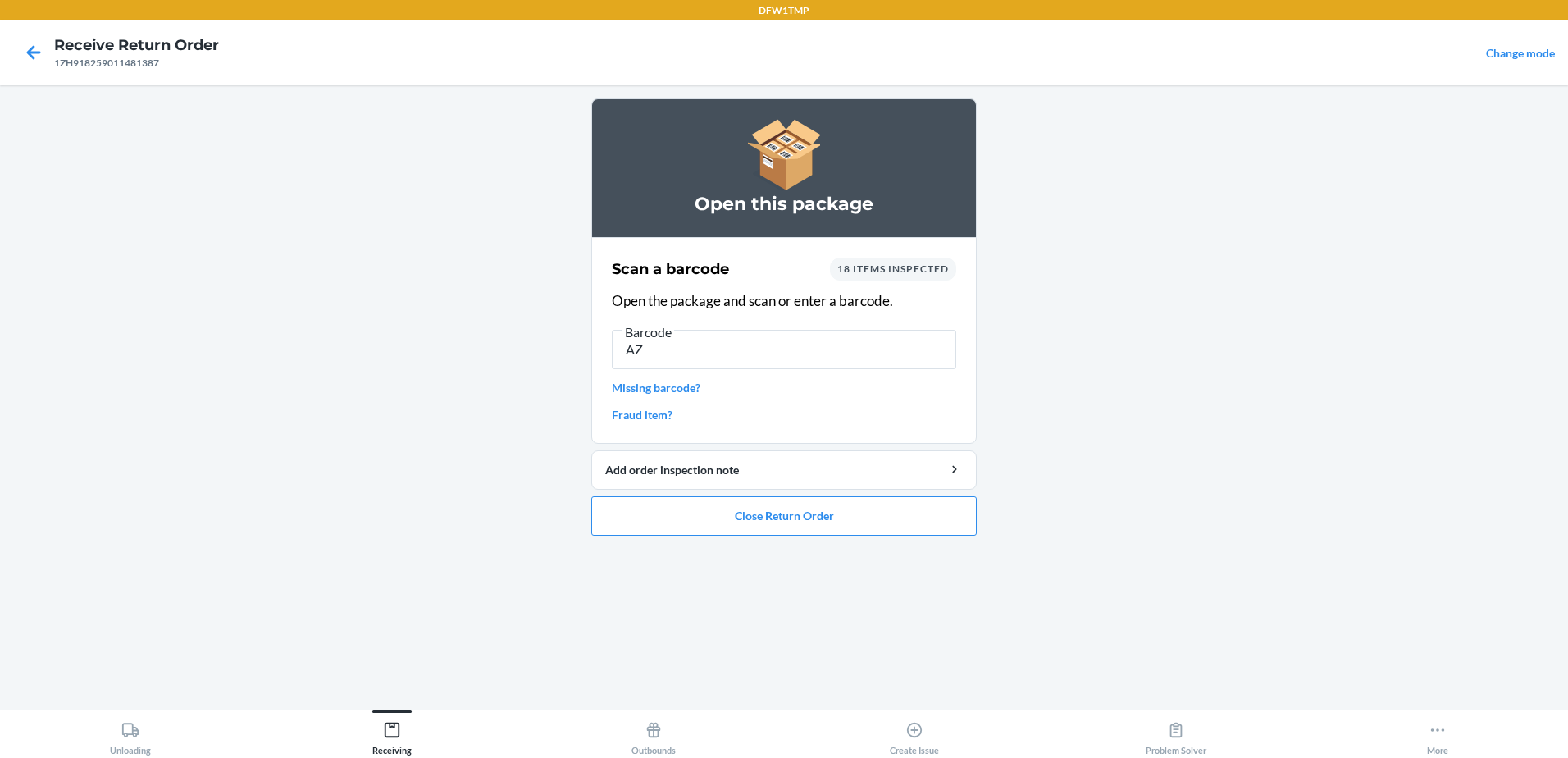
type input "A"
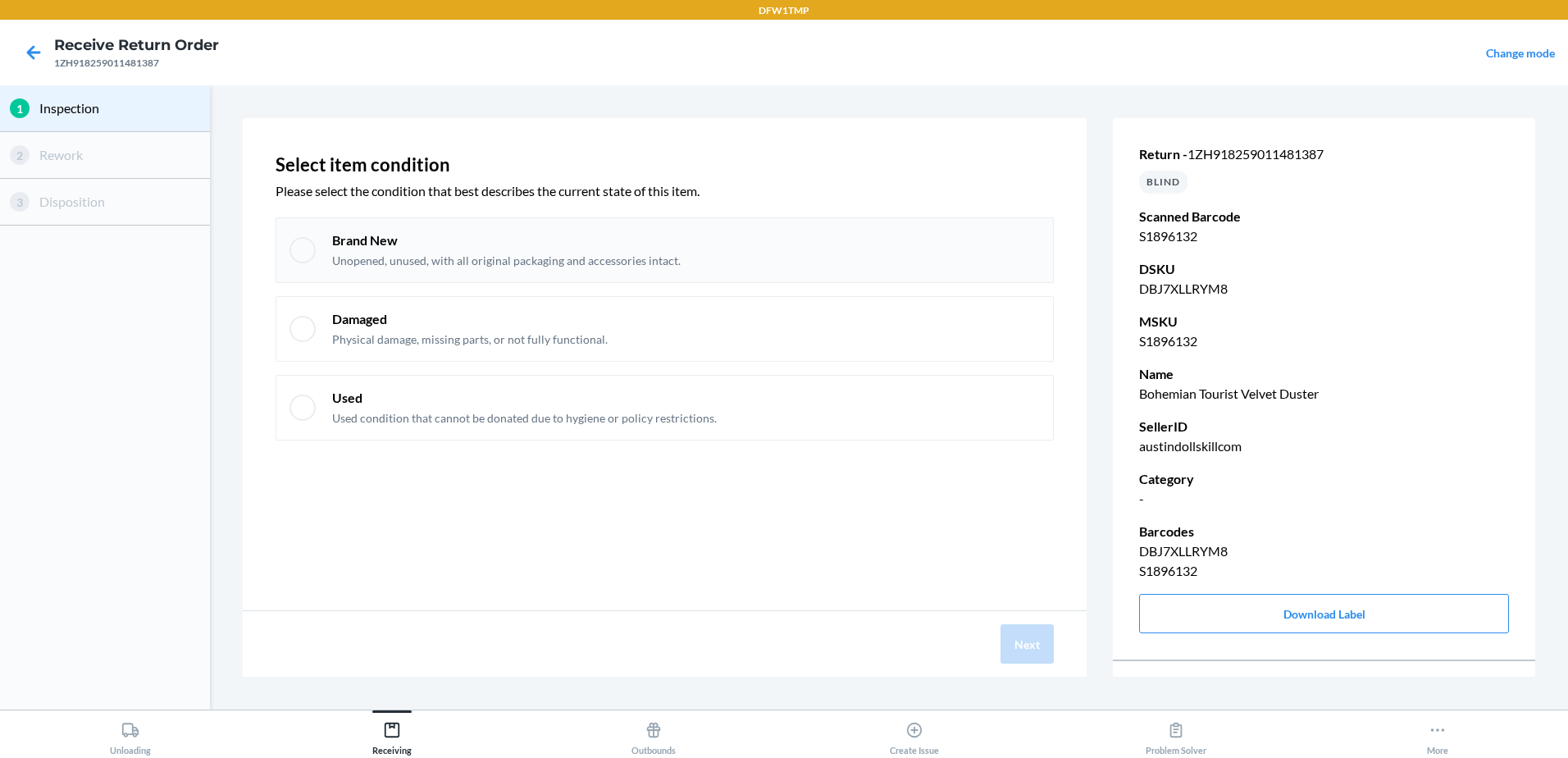
click at [299, 250] on div at bounding box center [302, 249] width 26 height 26
checkbox input "true"
click at [1050, 677] on section "Select item condition Please select the condition that best describes the curre…" at bounding box center [889, 397] width 1346 height 611
click at [1046, 658] on button "Next" at bounding box center [1027, 643] width 53 height 40
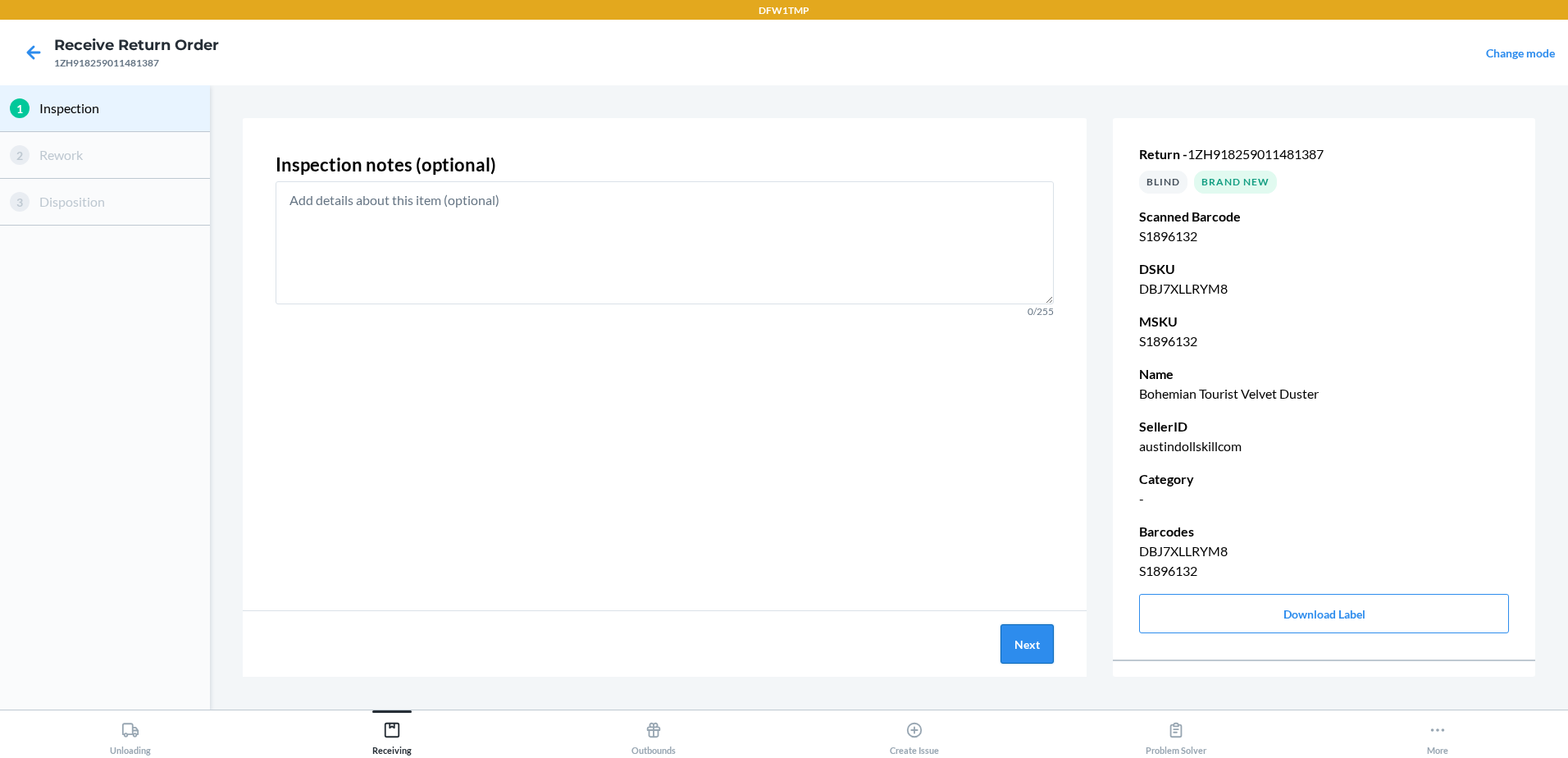
click at [1019, 644] on button "Next" at bounding box center [1027, 643] width 53 height 40
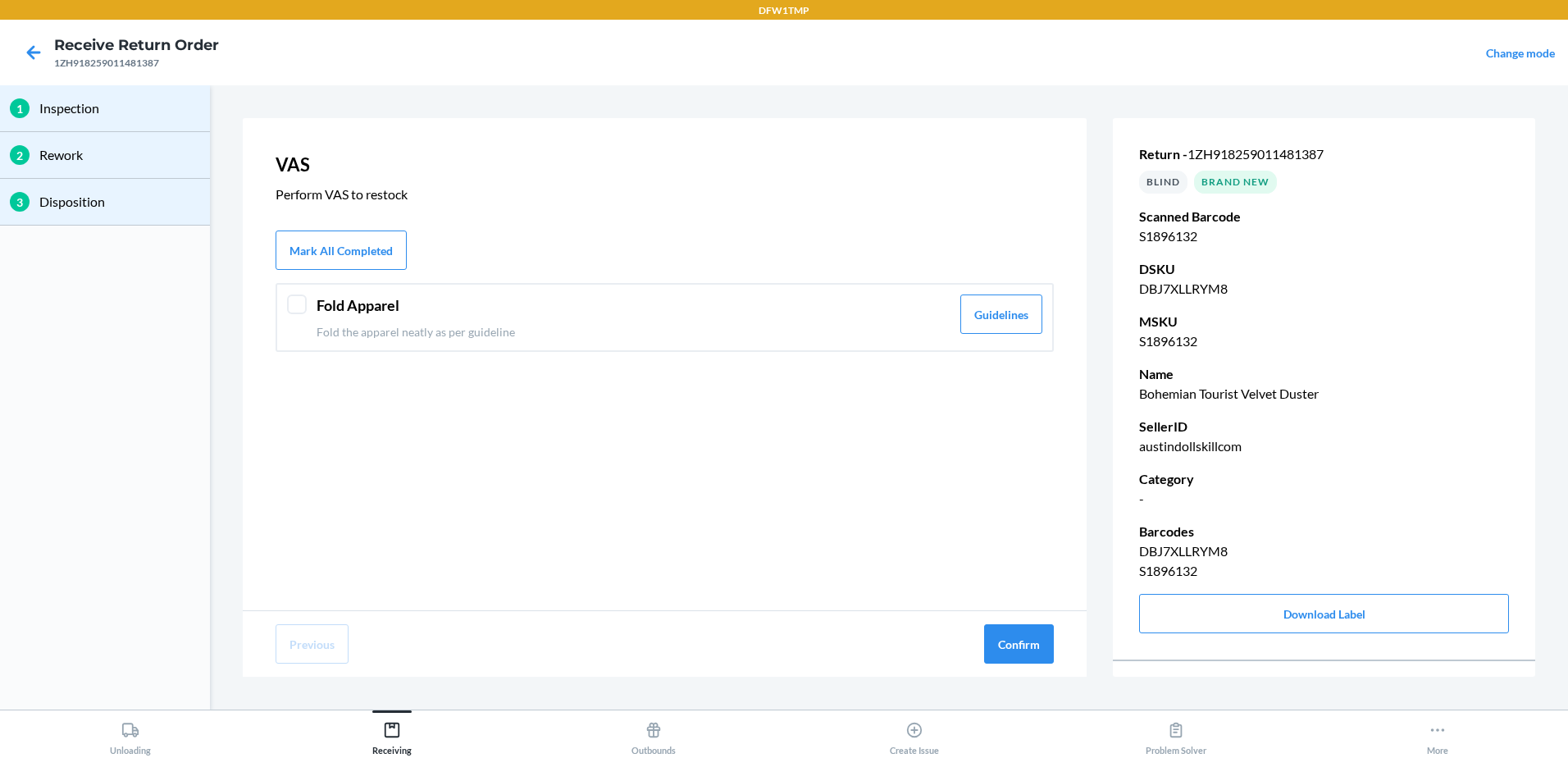
click at [297, 305] on div at bounding box center [297, 304] width 19 height 19
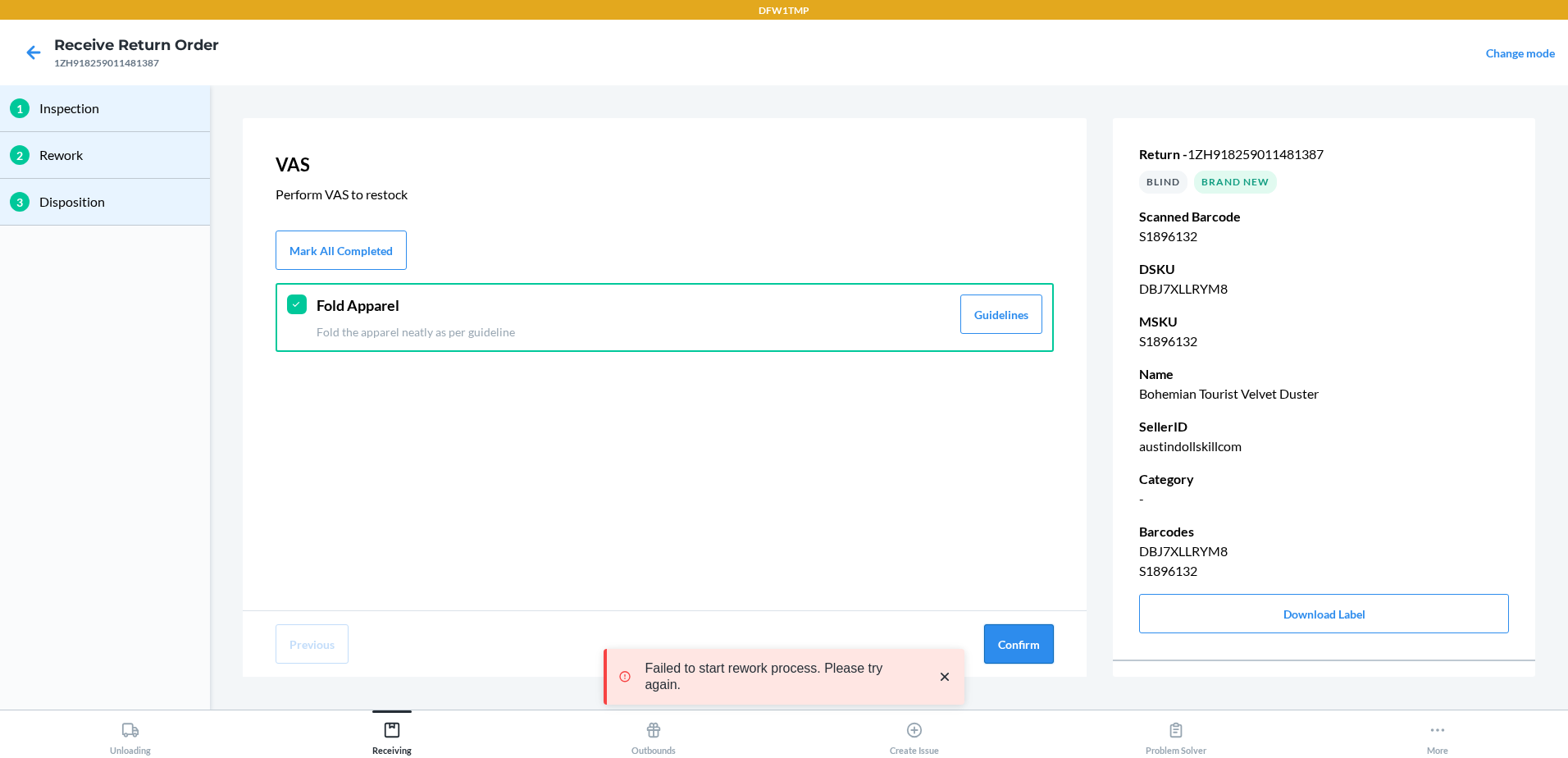
click at [1008, 643] on button "Confirm" at bounding box center [1020, 643] width 70 height 40
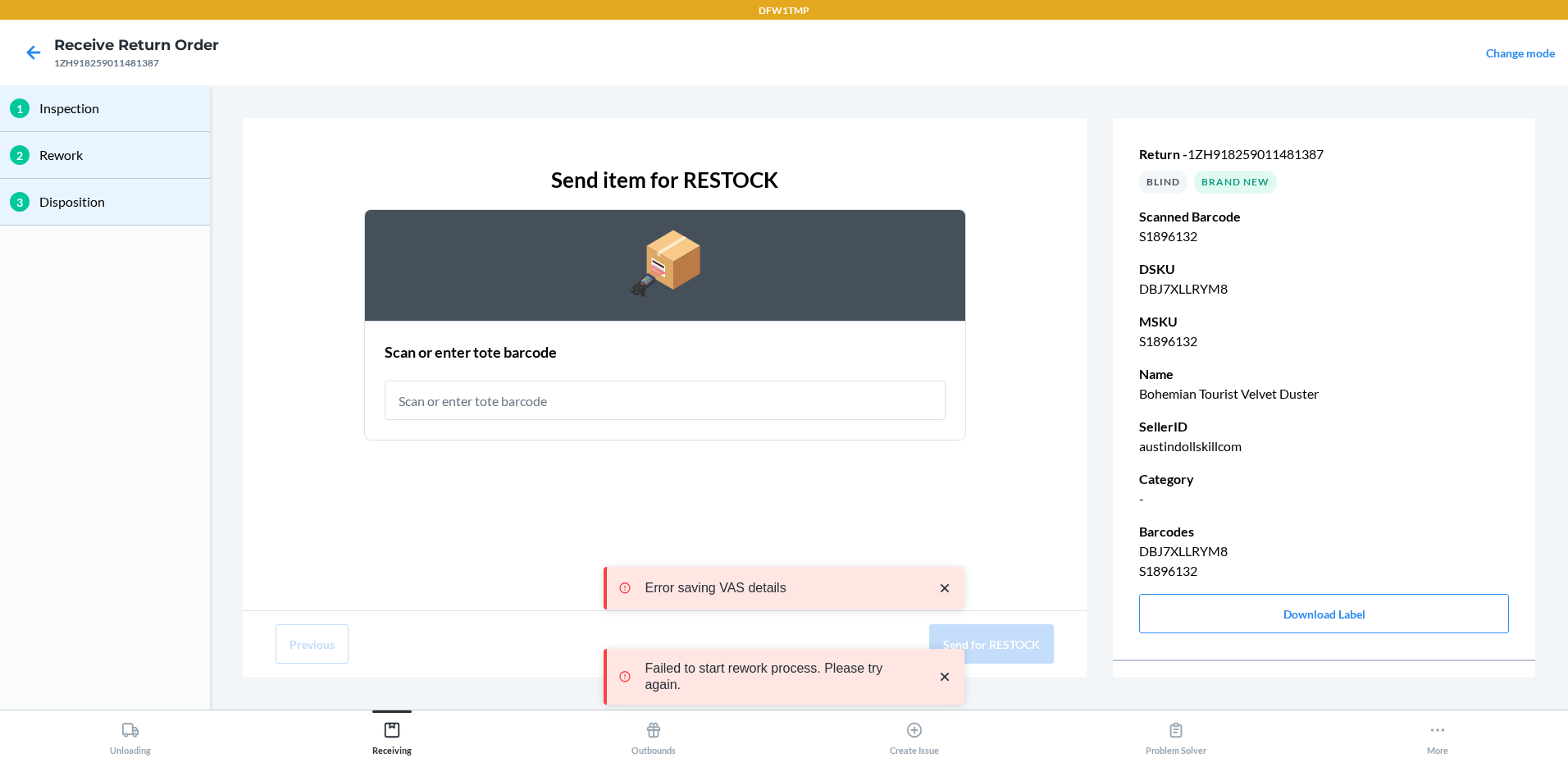
click at [462, 402] on input "text" at bounding box center [666, 399] width 561 height 40
type input "RT-14"
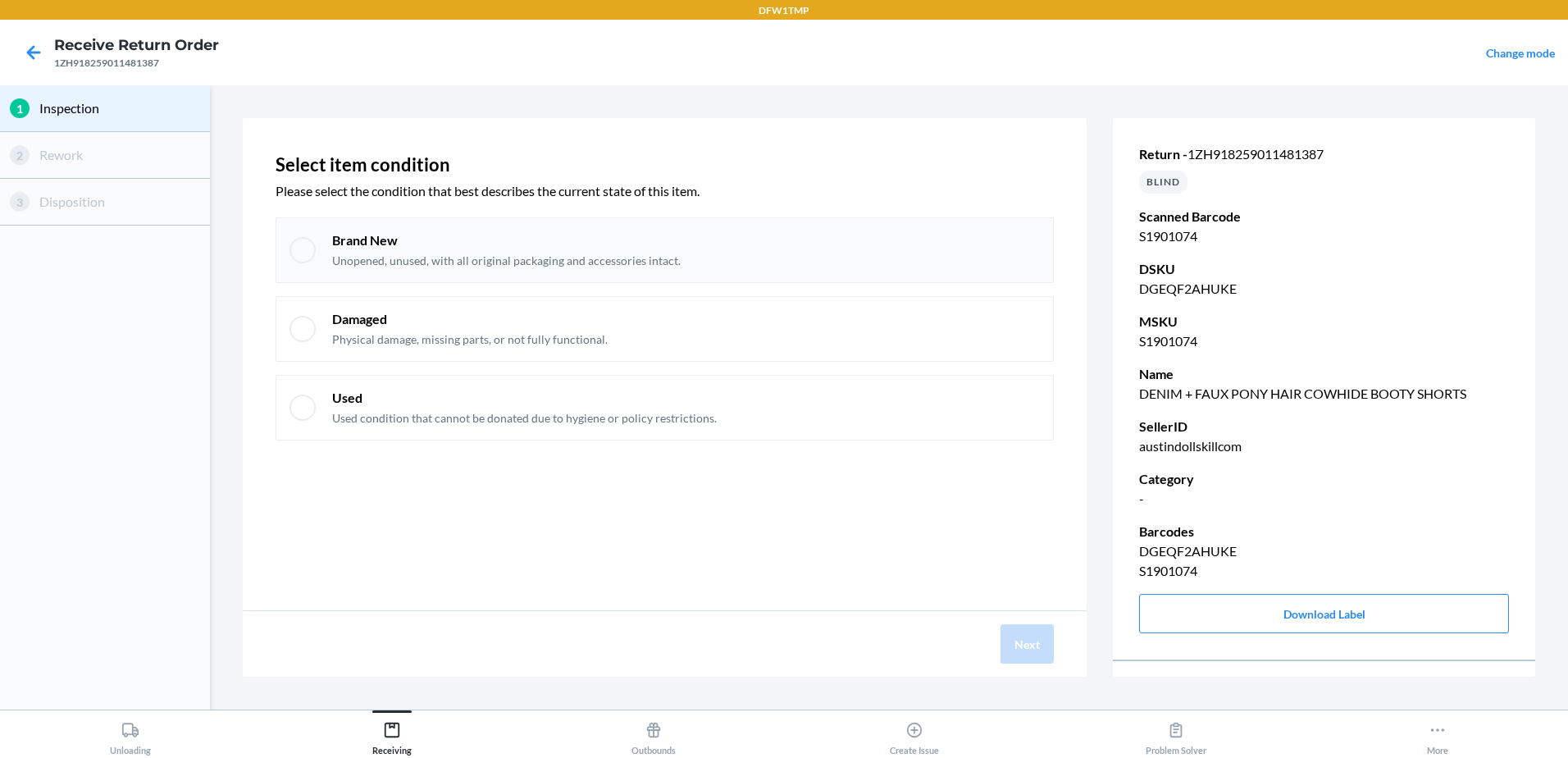
click at [572, 270] on div "Brand New Unopened, unused, with all original packaging and accessories intact." at bounding box center [665, 250] width 779 height 66
checkbox input "true"
click at [1033, 654] on button "Next" at bounding box center [1027, 643] width 53 height 40
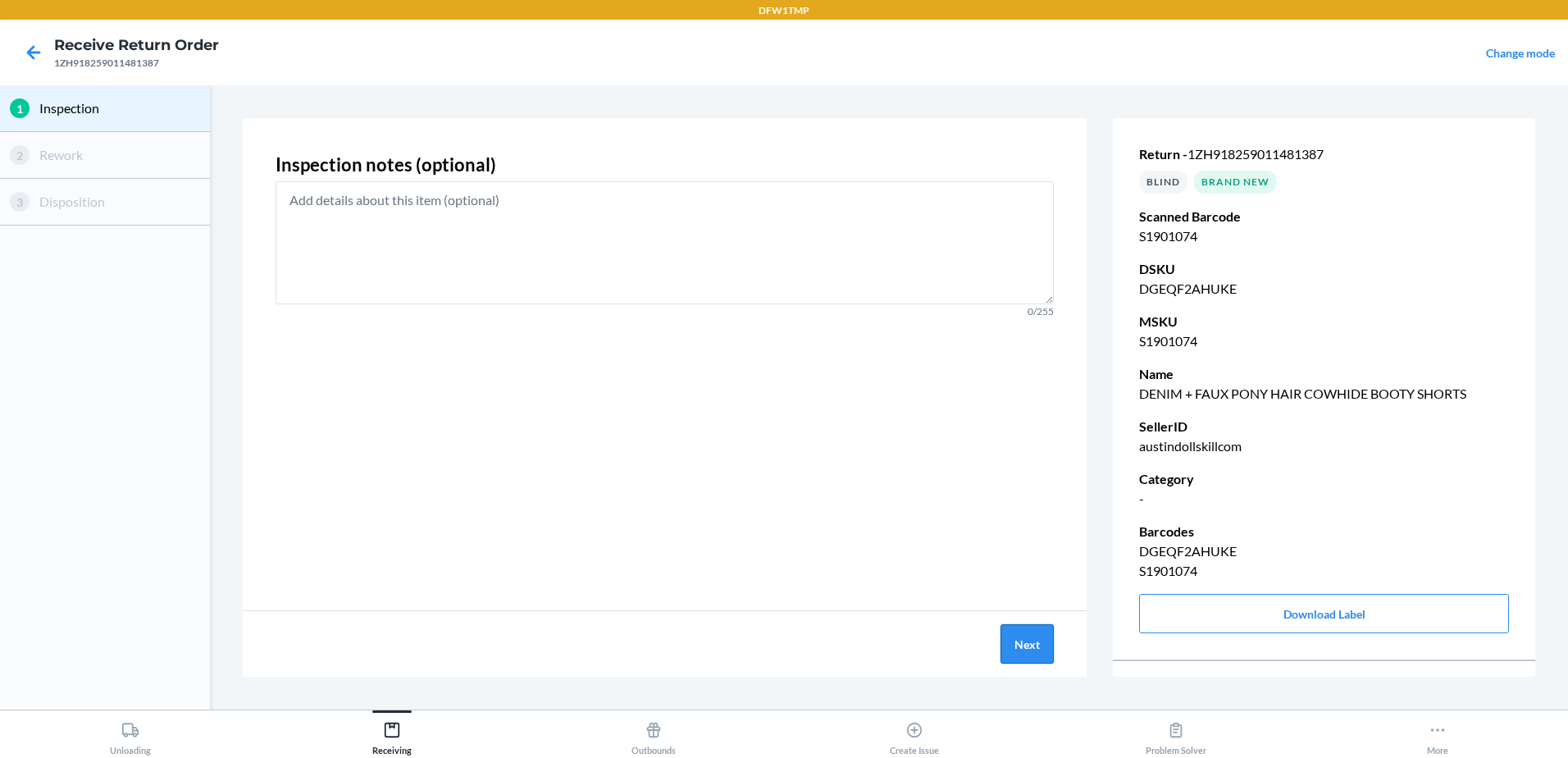
click at [1027, 644] on button "Next" at bounding box center [1027, 643] width 53 height 40
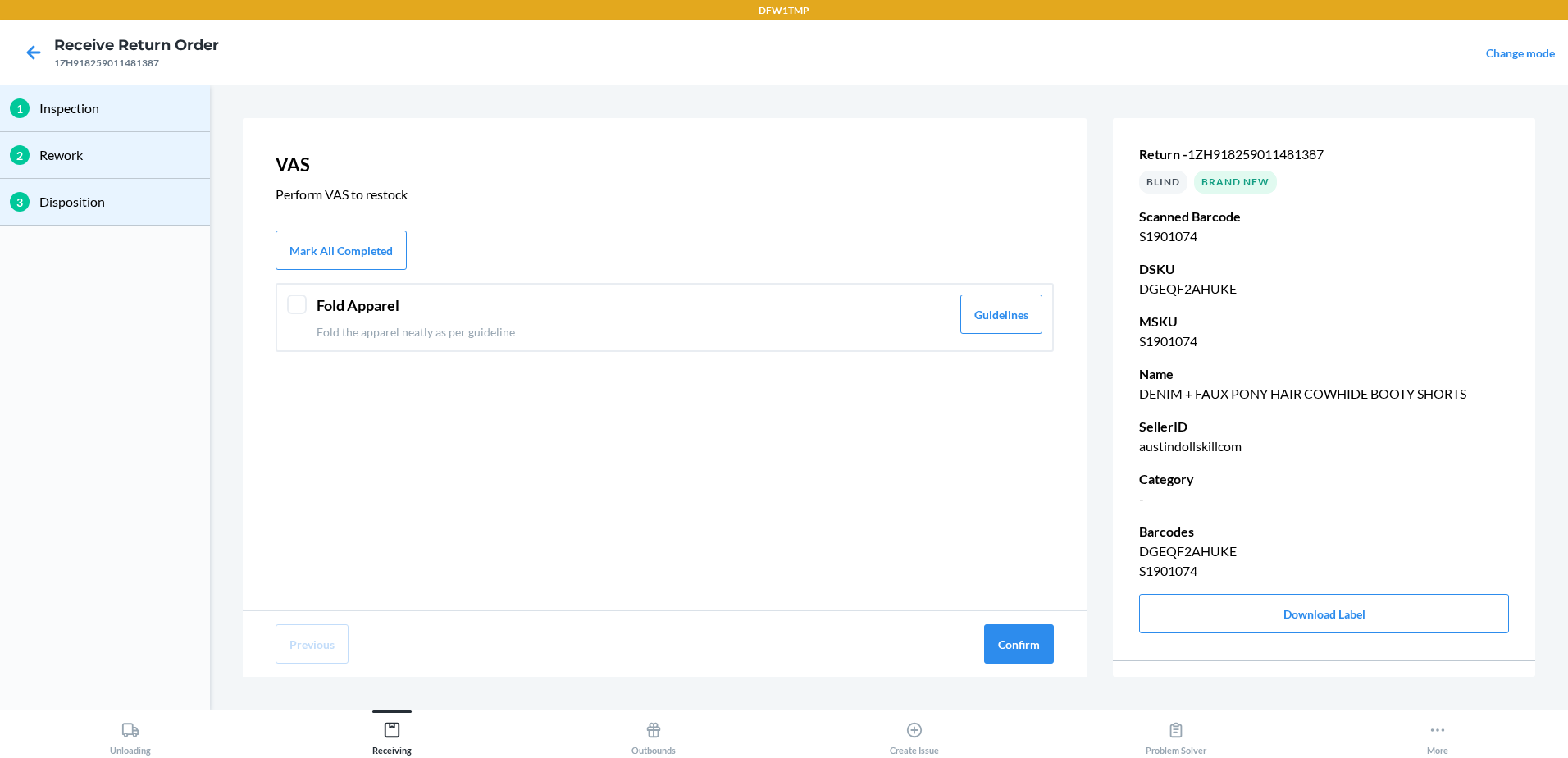
click at [591, 345] on div "Fold Apparel Fold the apparel neatly as per guideline Guidelines" at bounding box center [665, 317] width 779 height 69
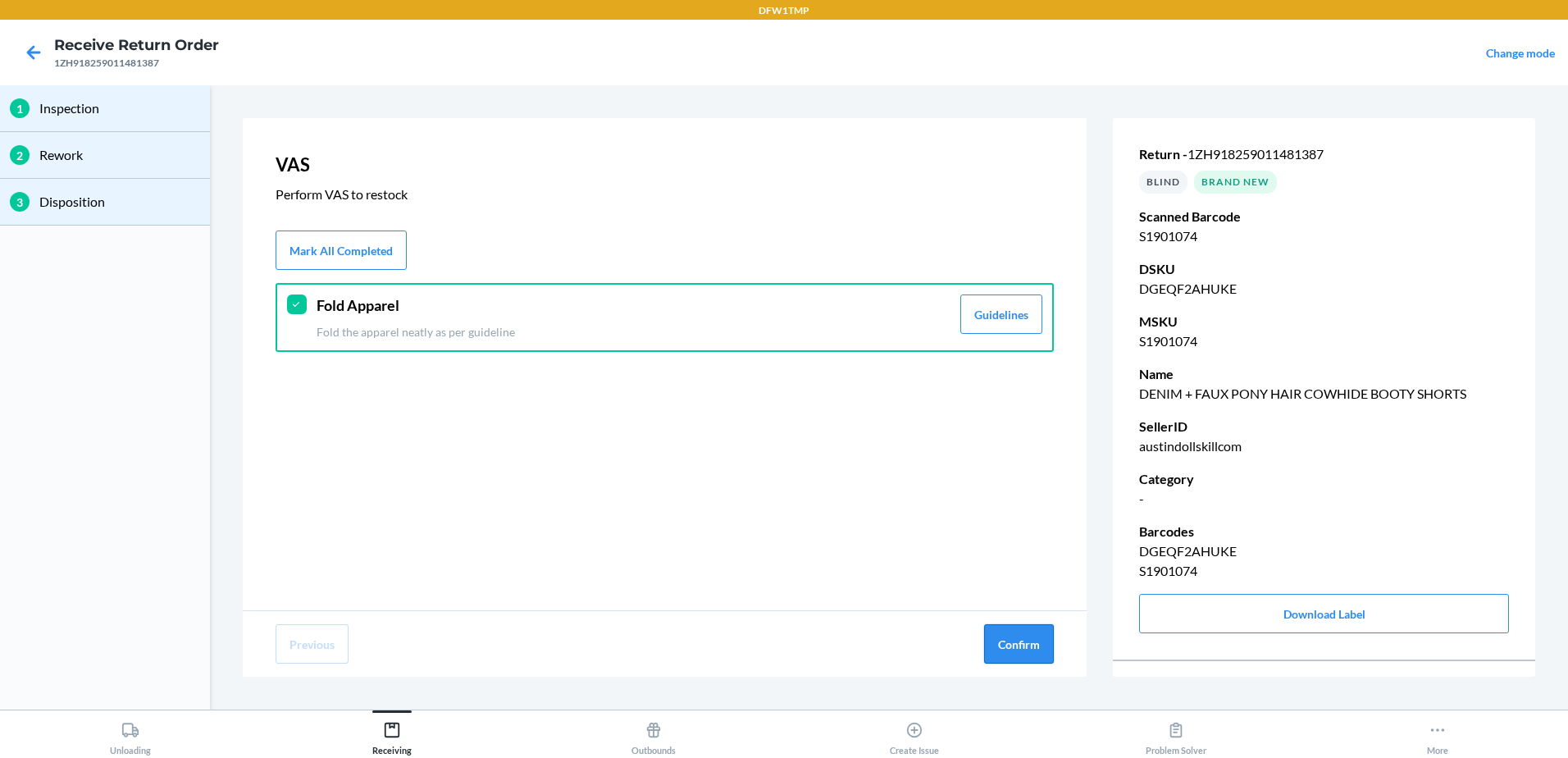
click at [1042, 656] on button "Confirm" at bounding box center [1020, 643] width 70 height 40
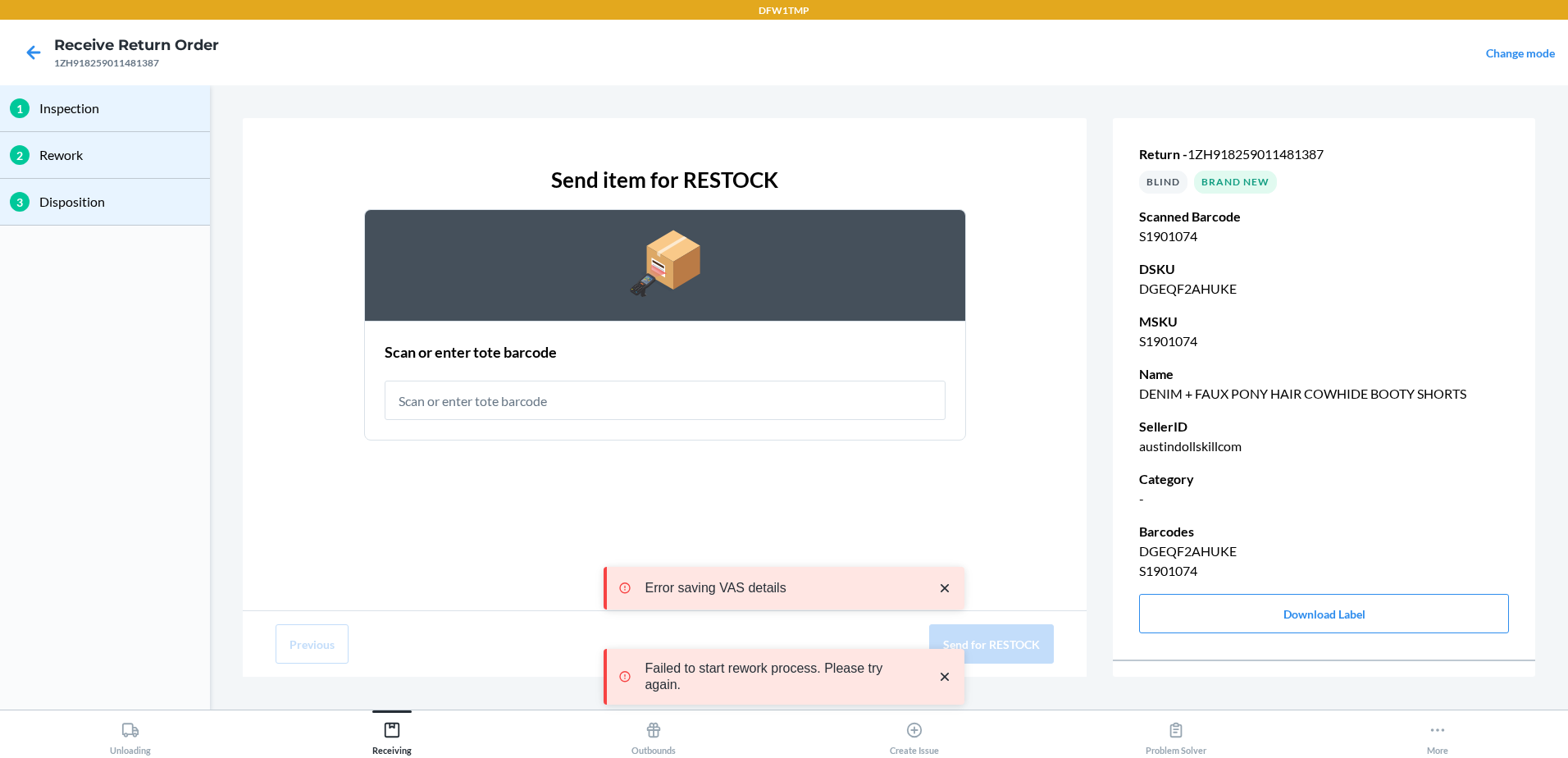
click at [569, 420] on div "Scan or enter tote barcode" at bounding box center [666, 381] width 561 height 89
type input "RT-14"
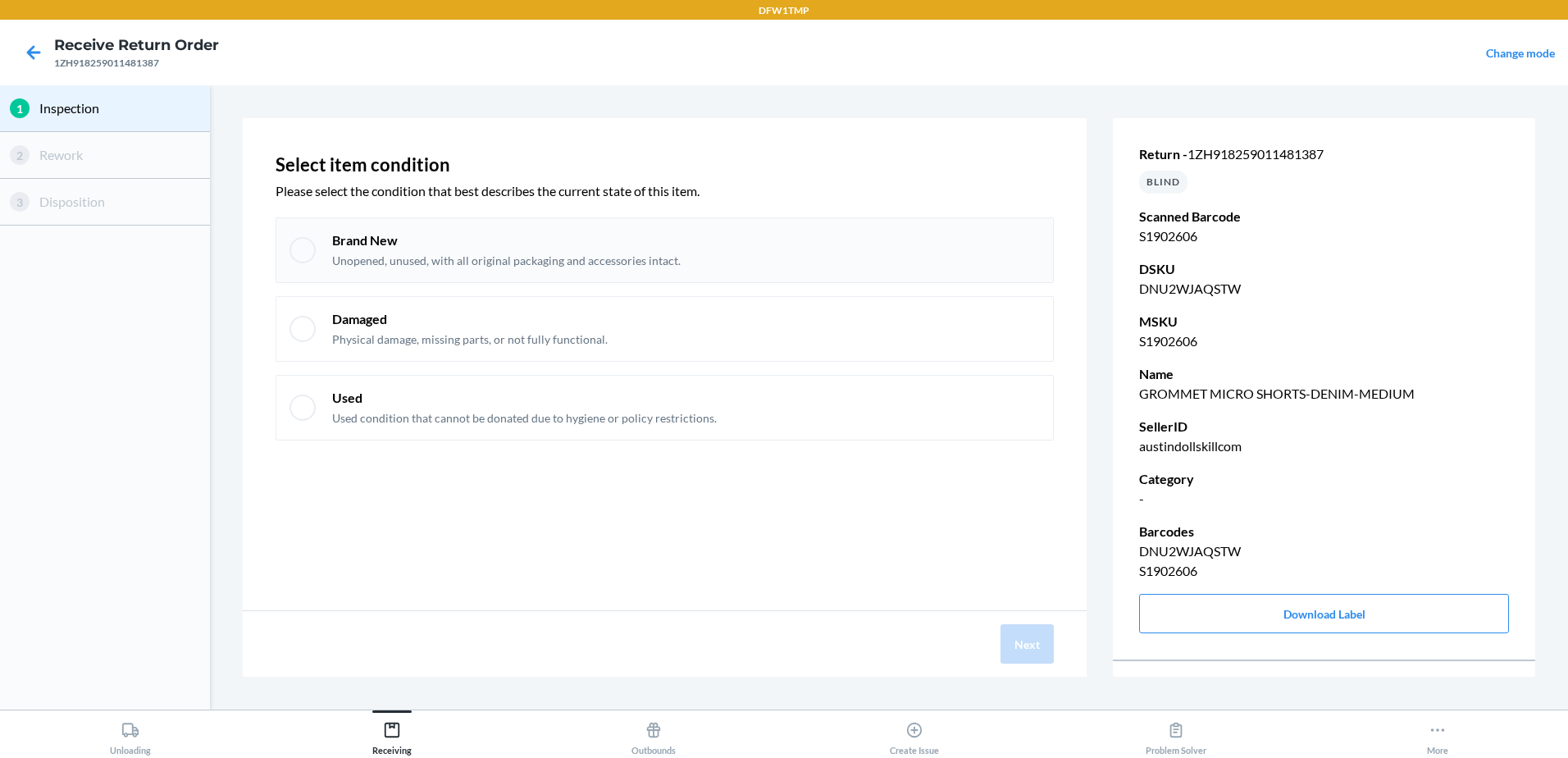
click at [455, 235] on p "Brand New" at bounding box center [506, 240] width 348 height 18
checkbox input "true"
click at [1040, 648] on button "Next" at bounding box center [1027, 643] width 53 height 40
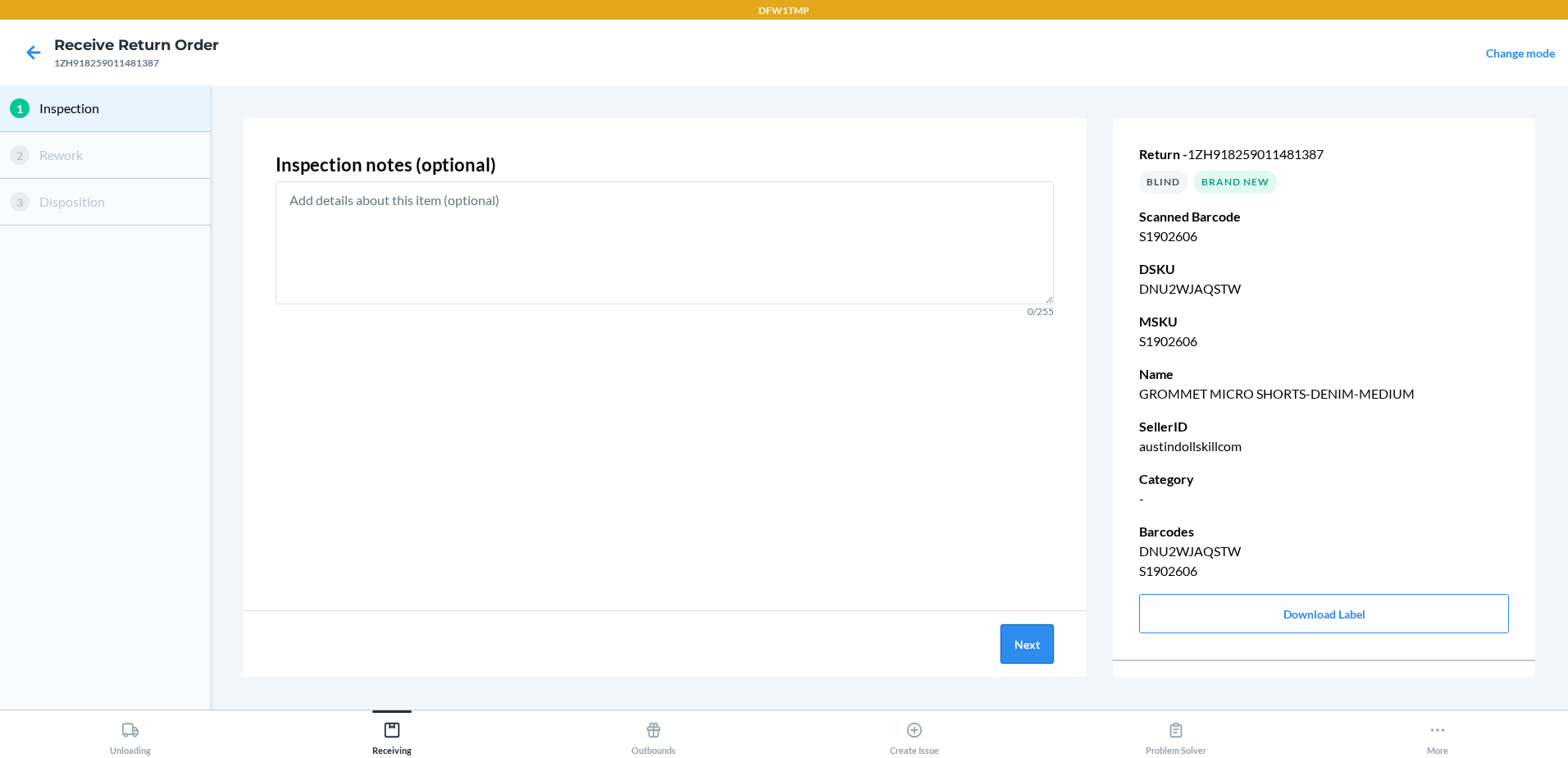
click at [1039, 644] on button "Next" at bounding box center [1027, 643] width 53 height 40
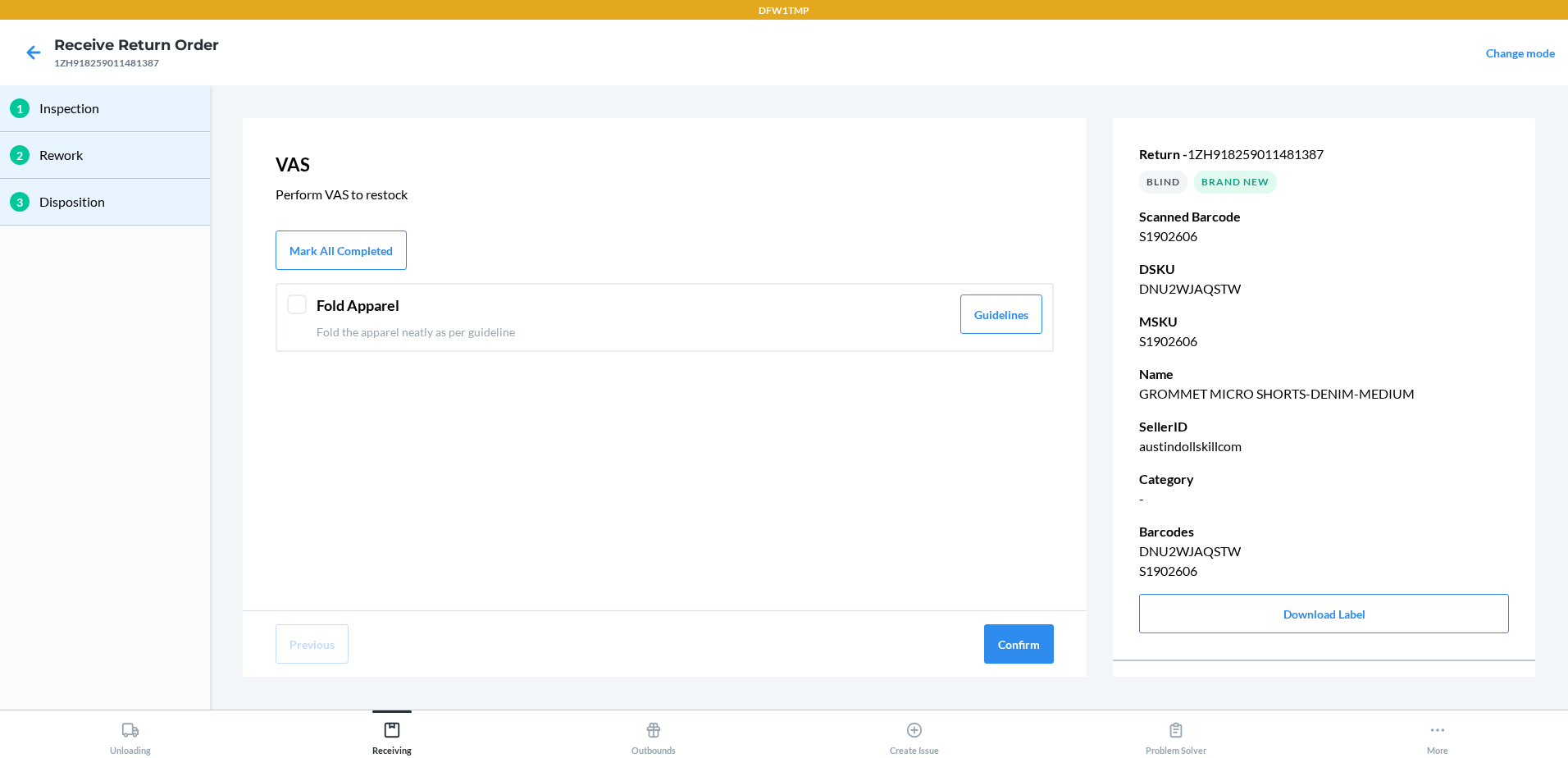
click at [366, 324] on p "Fold the apparel neatly as per guideline" at bounding box center [633, 332] width 634 height 17
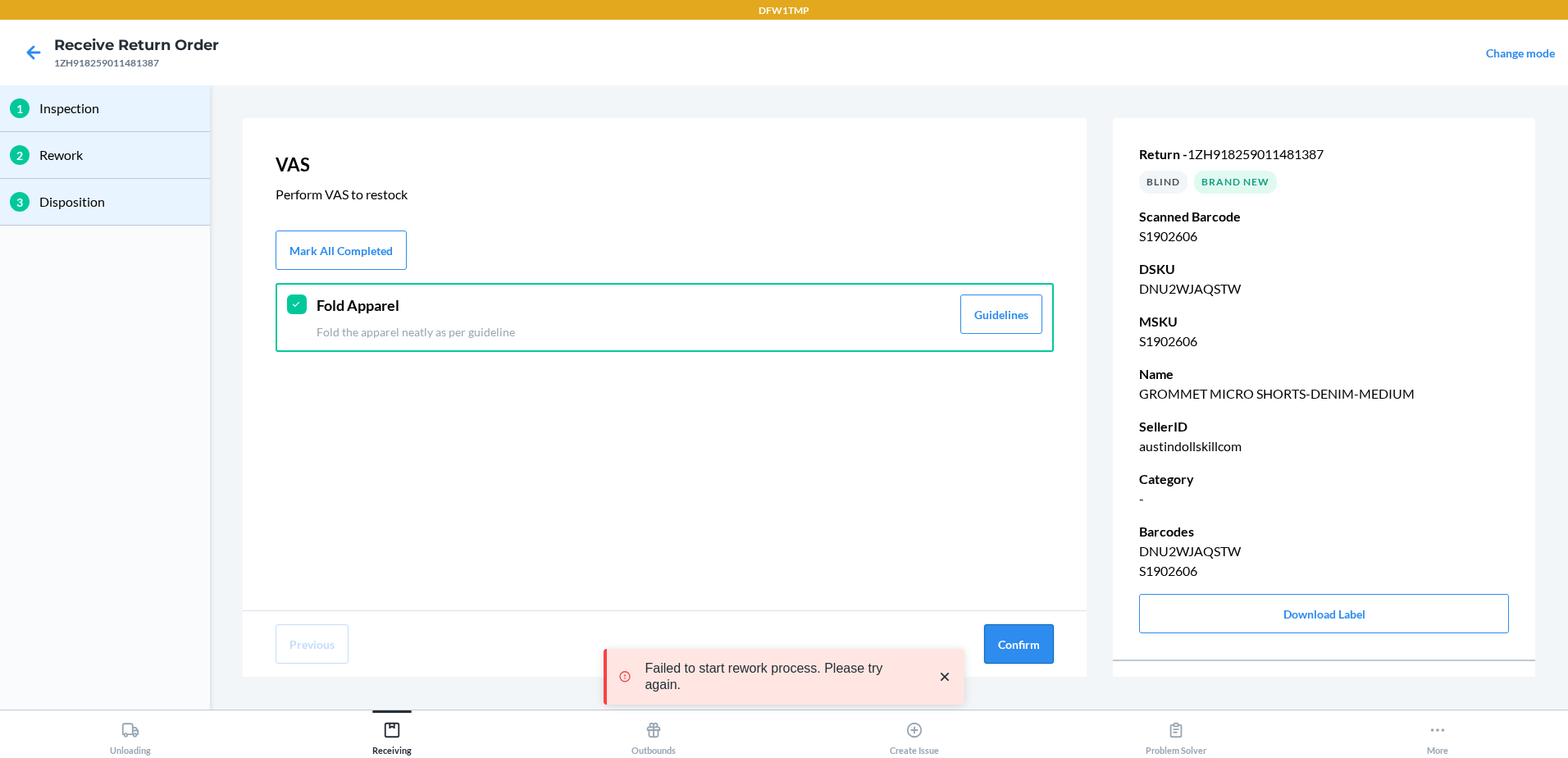
click at [991, 645] on button "Confirm" at bounding box center [1020, 643] width 70 height 40
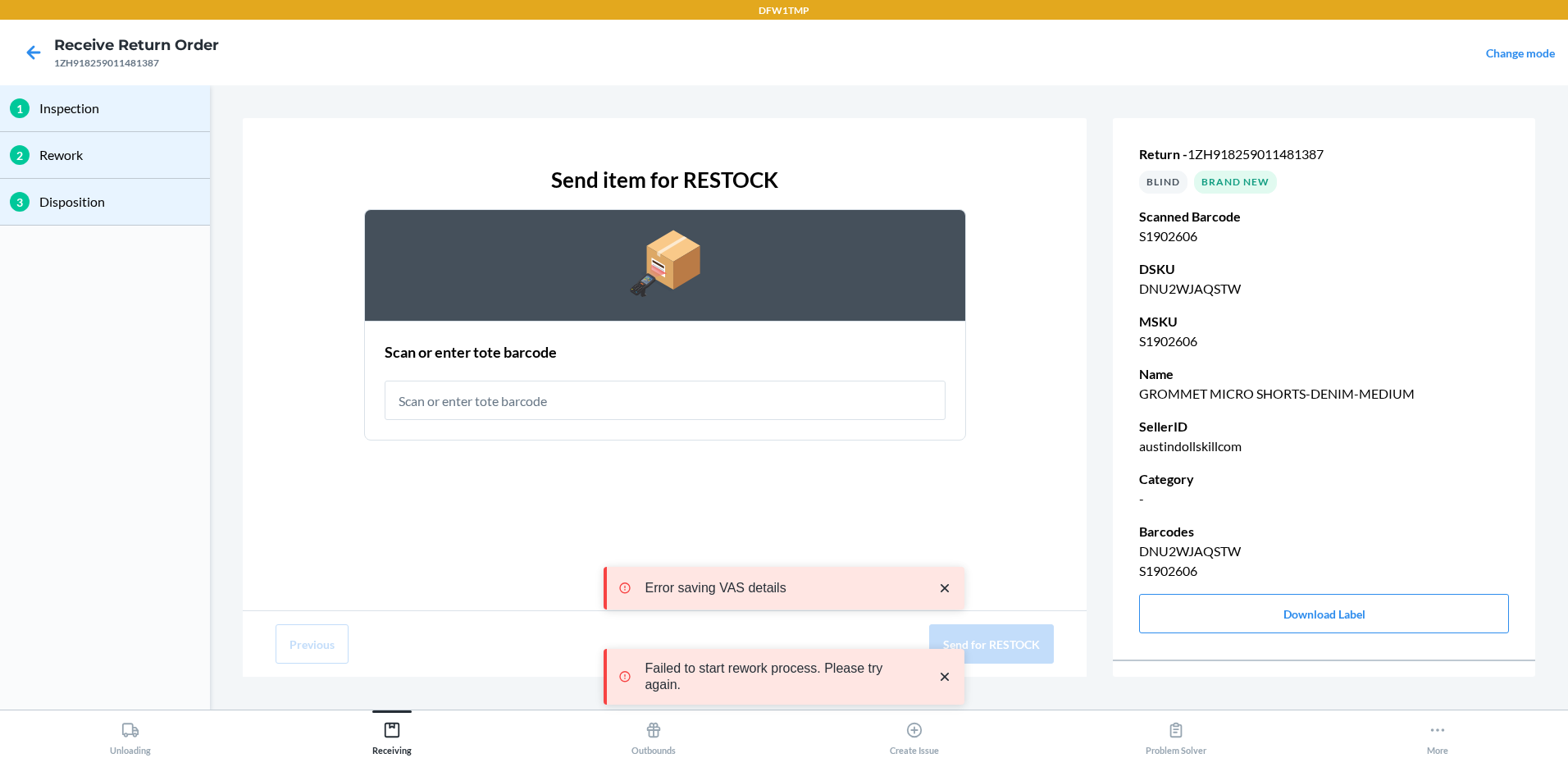
click at [473, 407] on input "text" at bounding box center [666, 399] width 561 height 40
type input "RT-14"
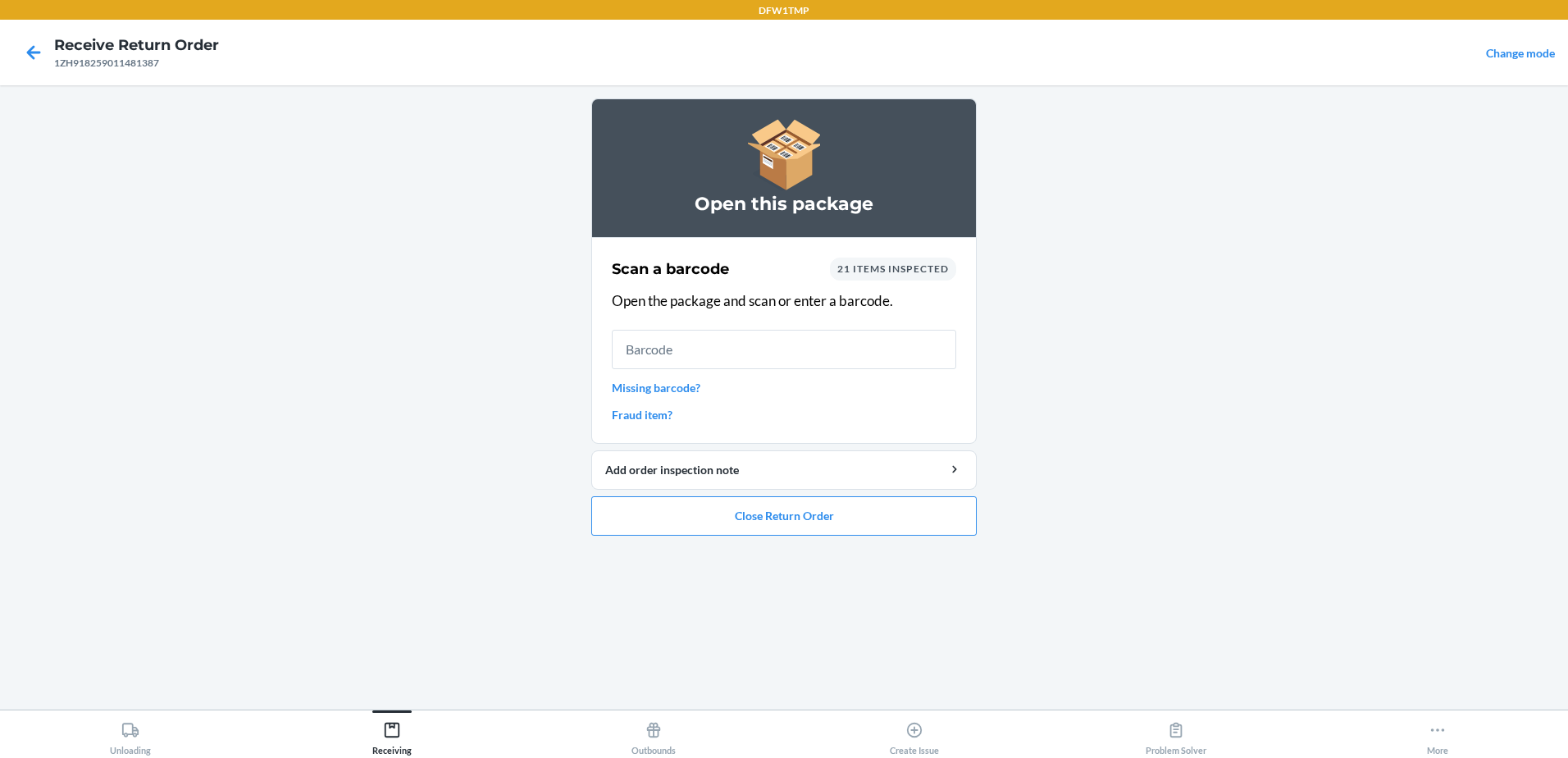
type input "0"
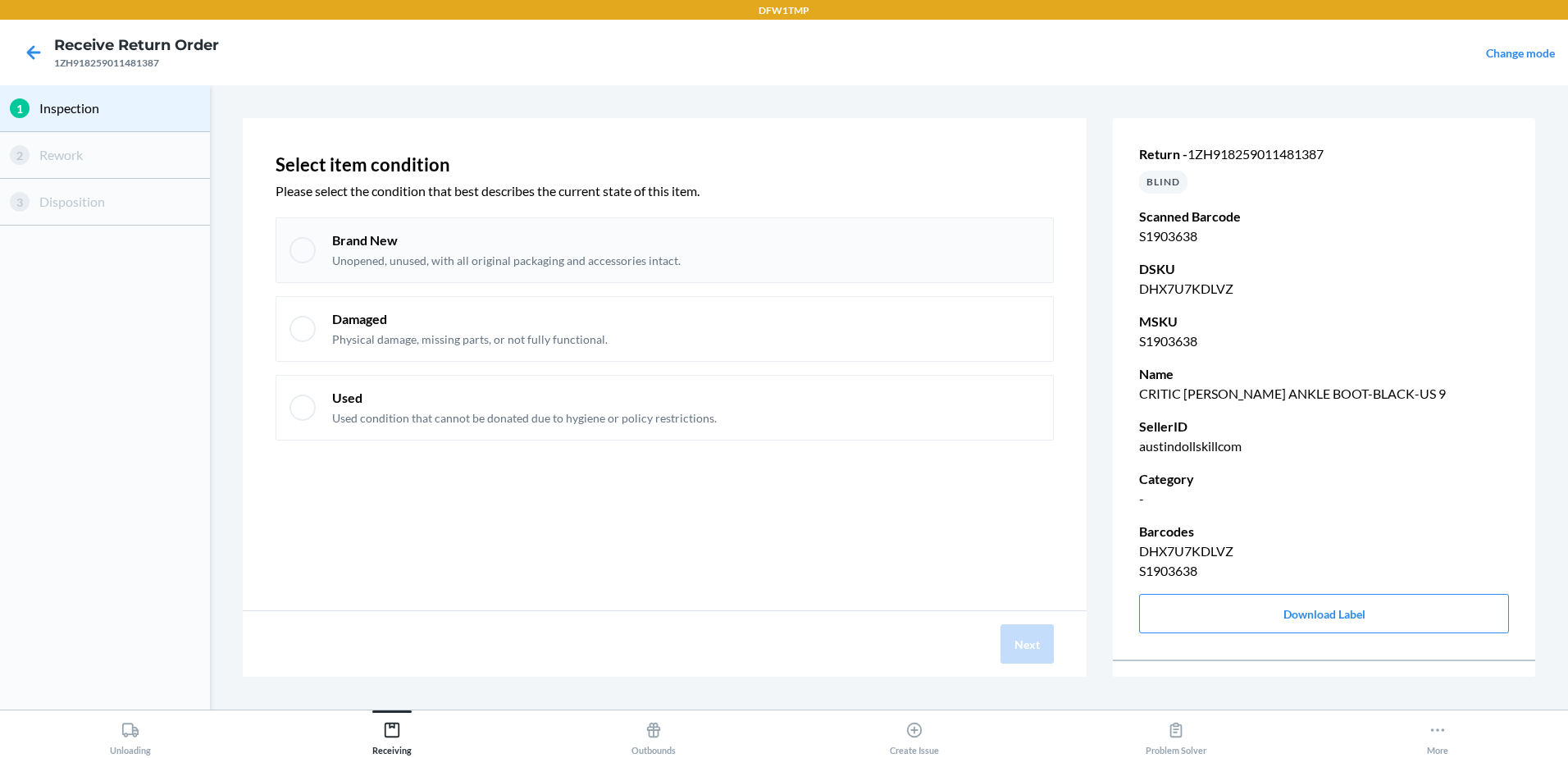
click at [349, 248] on p "Brand New" at bounding box center [506, 240] width 348 height 18
checkbox input "true"
click at [1029, 652] on button "Next" at bounding box center [1027, 643] width 53 height 40
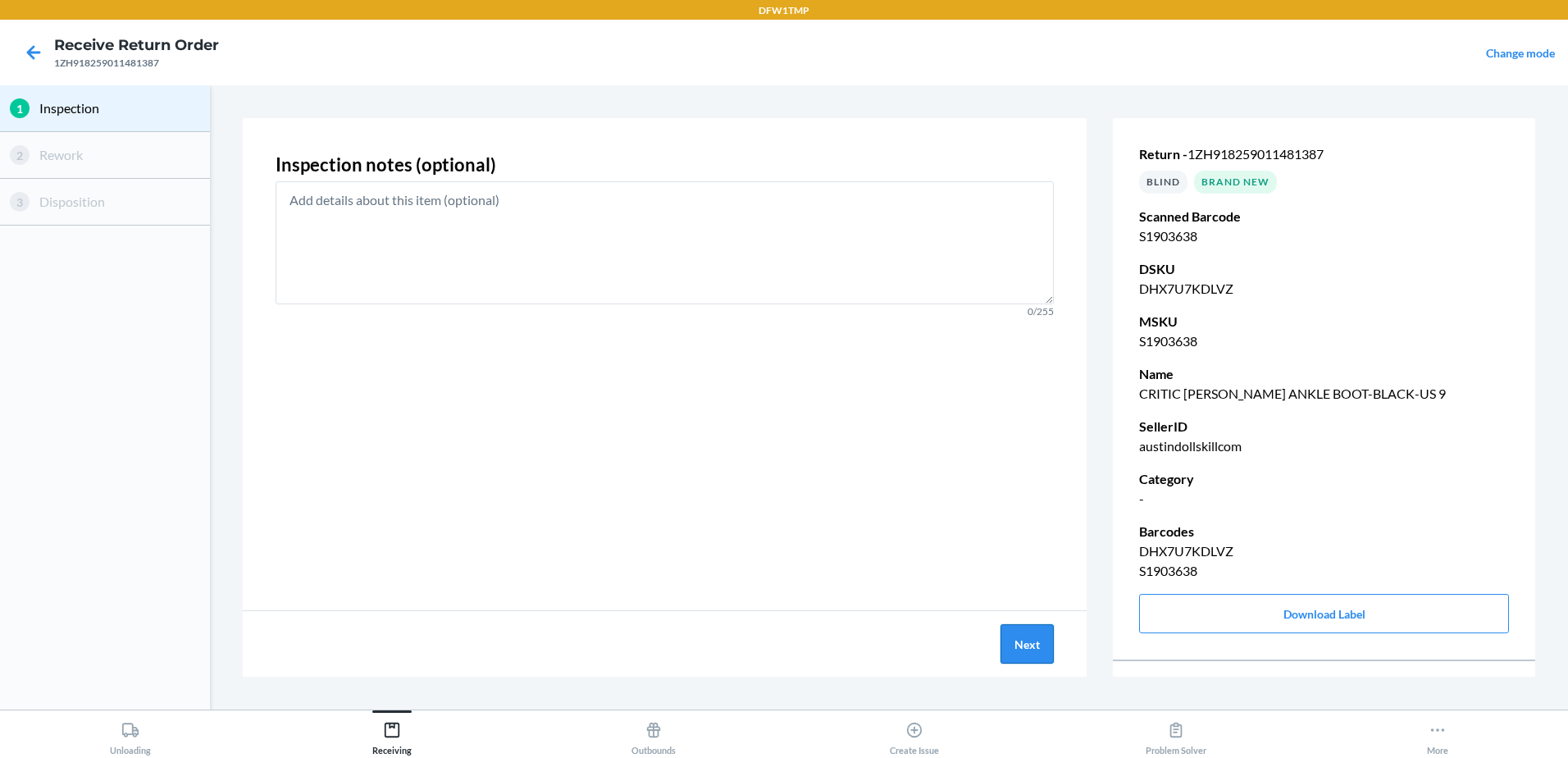
click at [1034, 652] on button "Next" at bounding box center [1027, 643] width 53 height 40
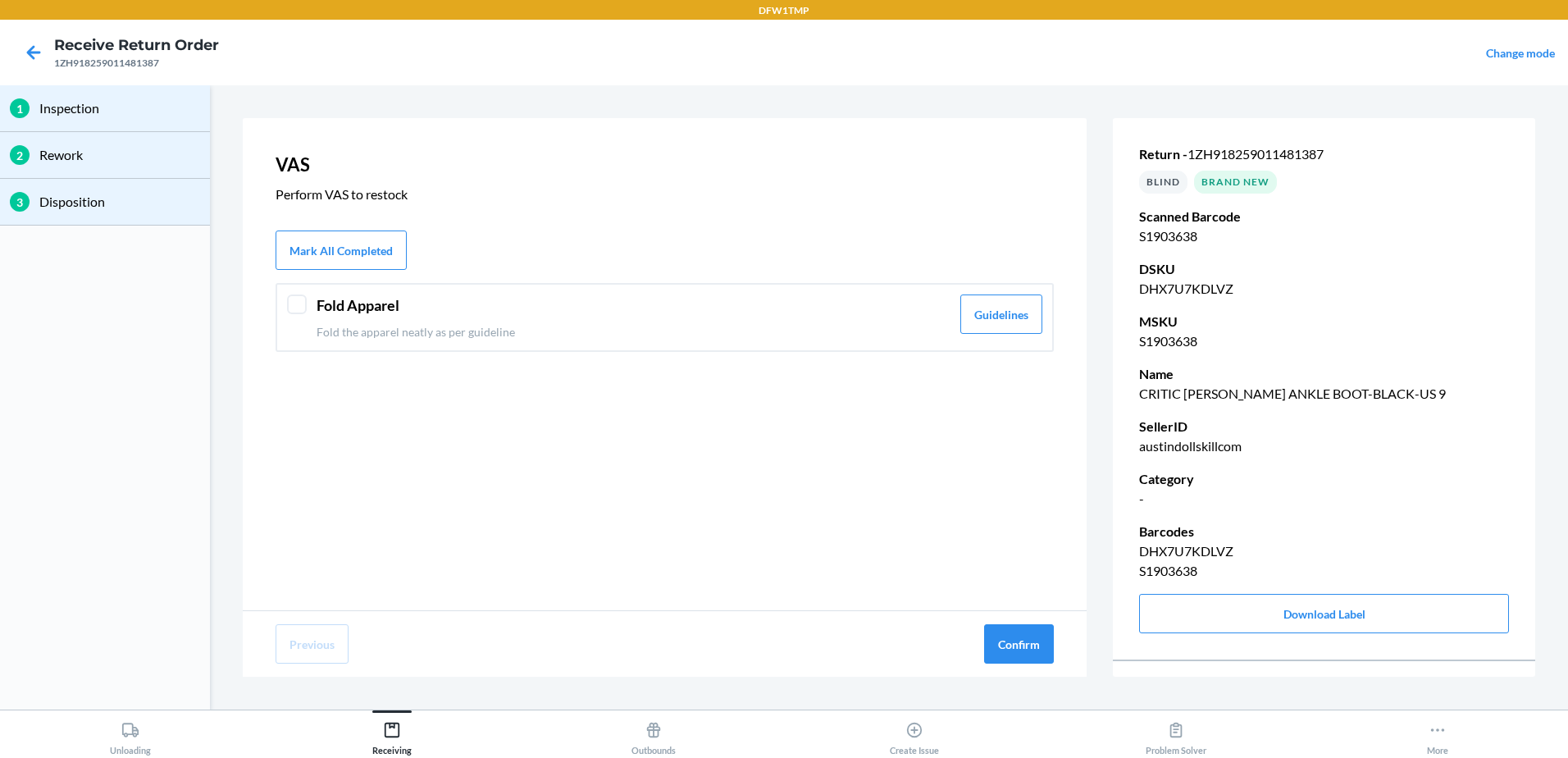
click at [347, 314] on header "Fold Apparel" at bounding box center [633, 305] width 634 height 22
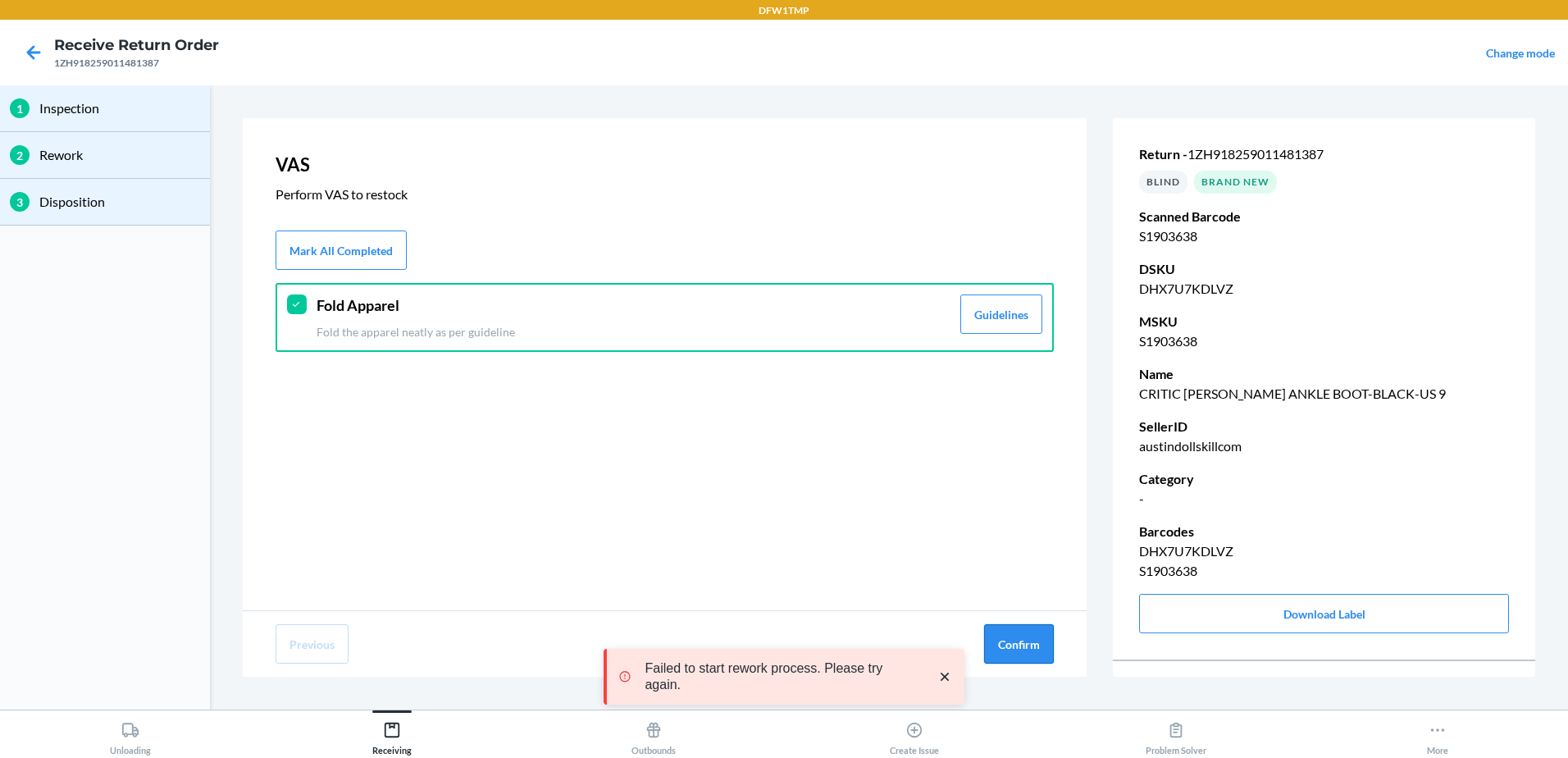
click at [1012, 644] on button "Confirm" at bounding box center [1020, 643] width 70 height 40
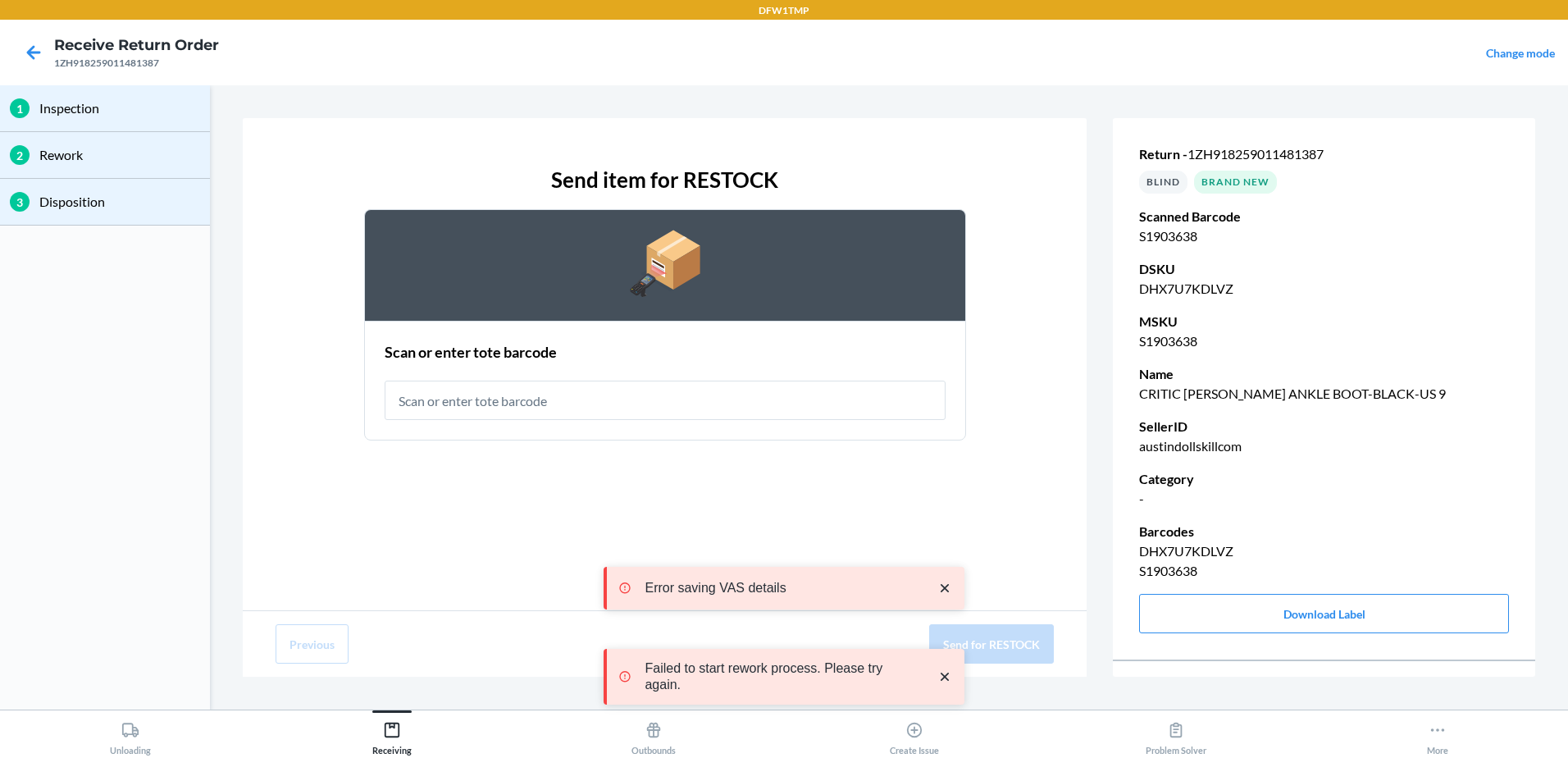
click at [592, 402] on input "text" at bounding box center [666, 399] width 561 height 40
type input "RT-14"
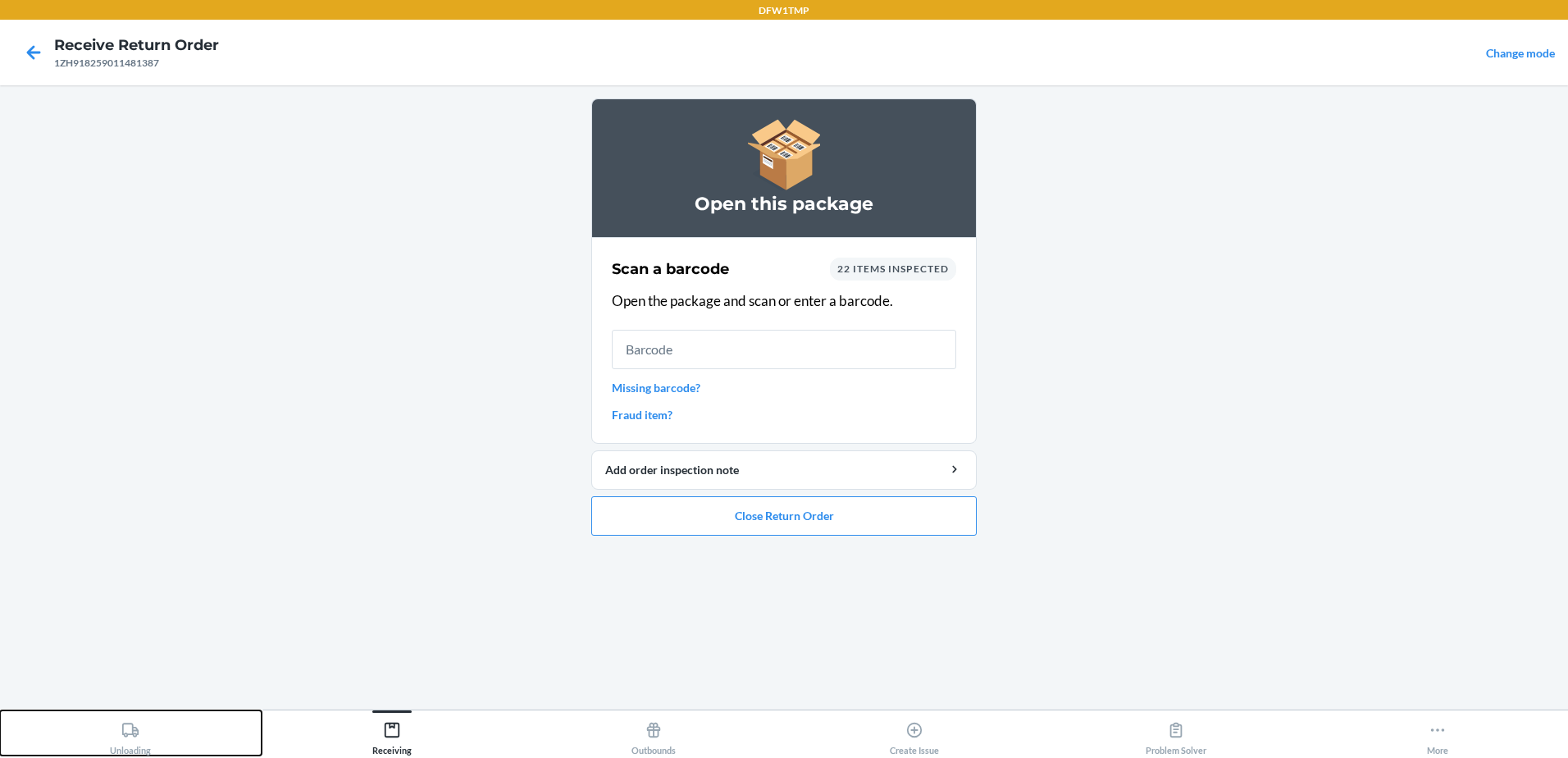
click at [139, 731] on icon at bounding box center [130, 729] width 18 height 18
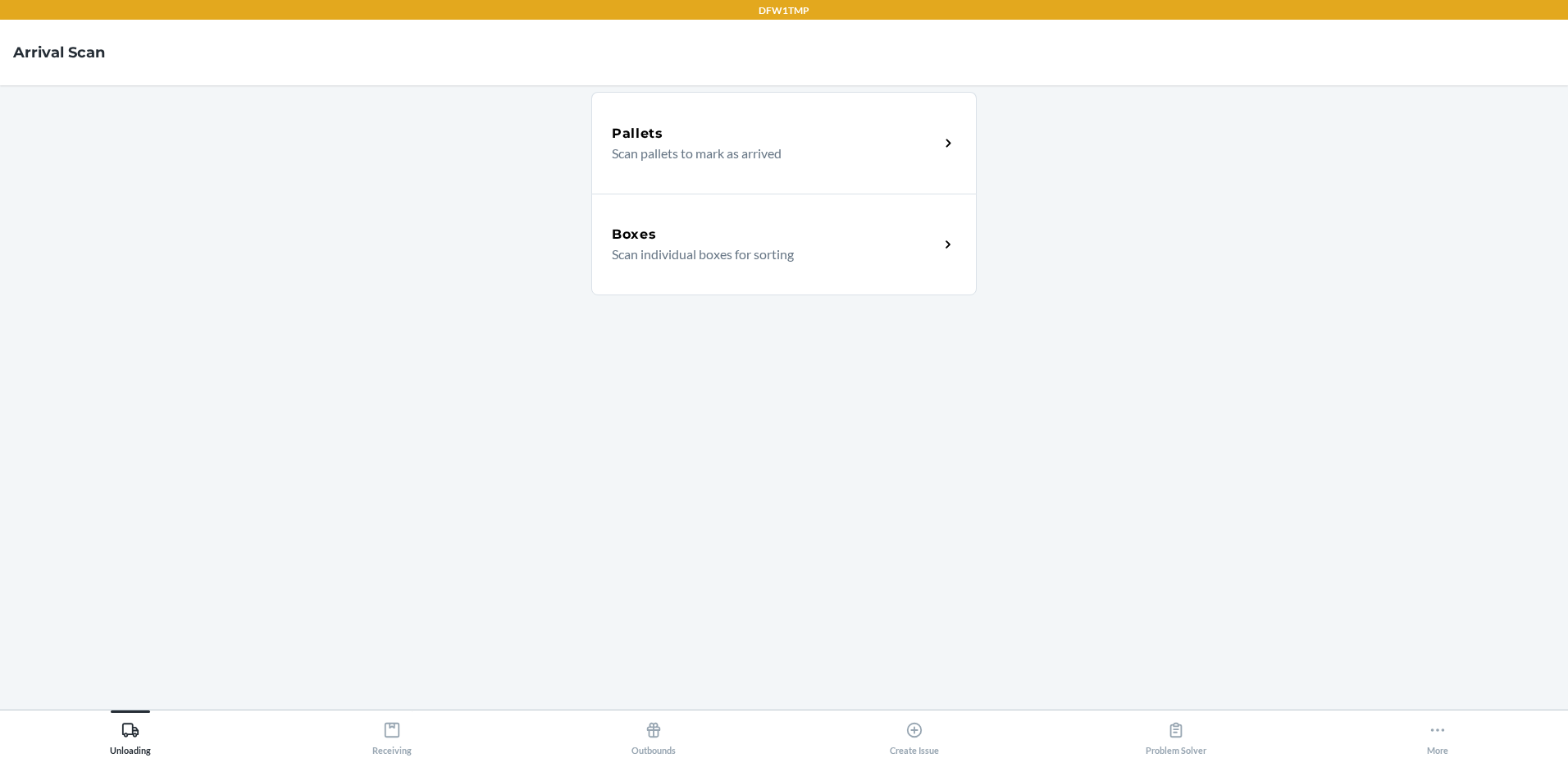
click at [853, 246] on p "Scan individual boxes for sorting" at bounding box center [769, 254] width 314 height 19
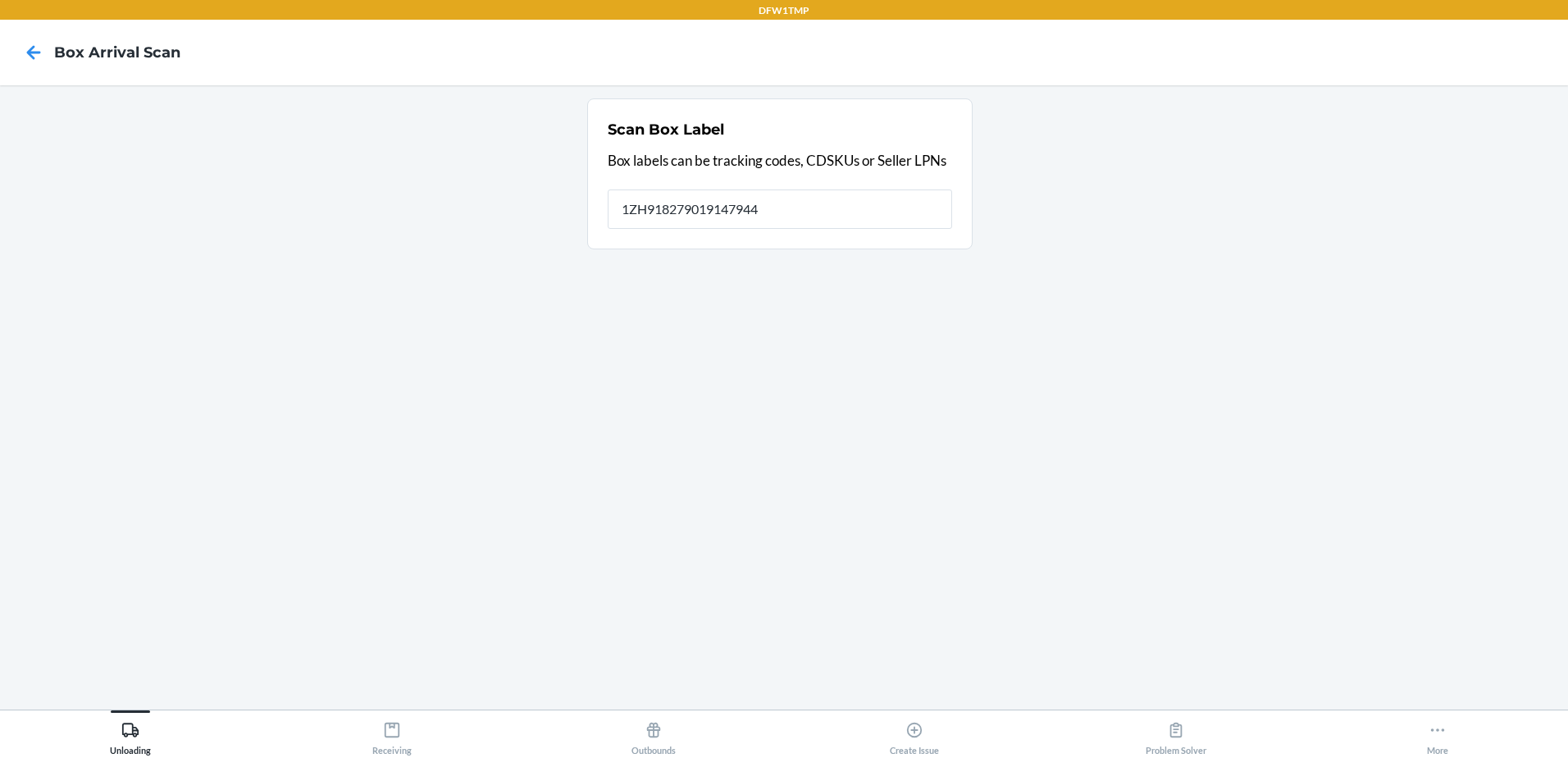
type input "1ZH918279019147944"
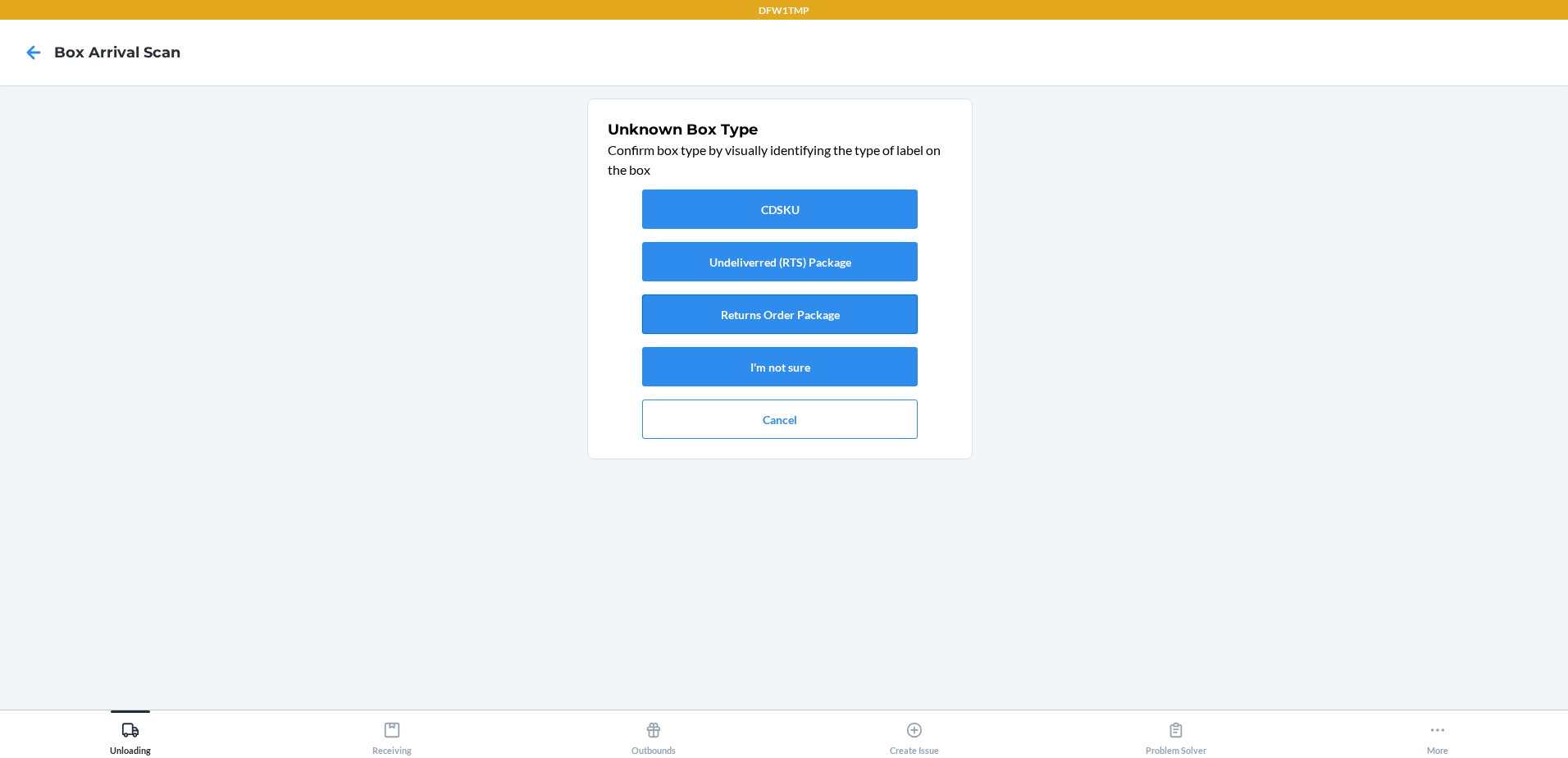
click at [756, 316] on button "Returns Order Package" at bounding box center [780, 313] width 276 height 40
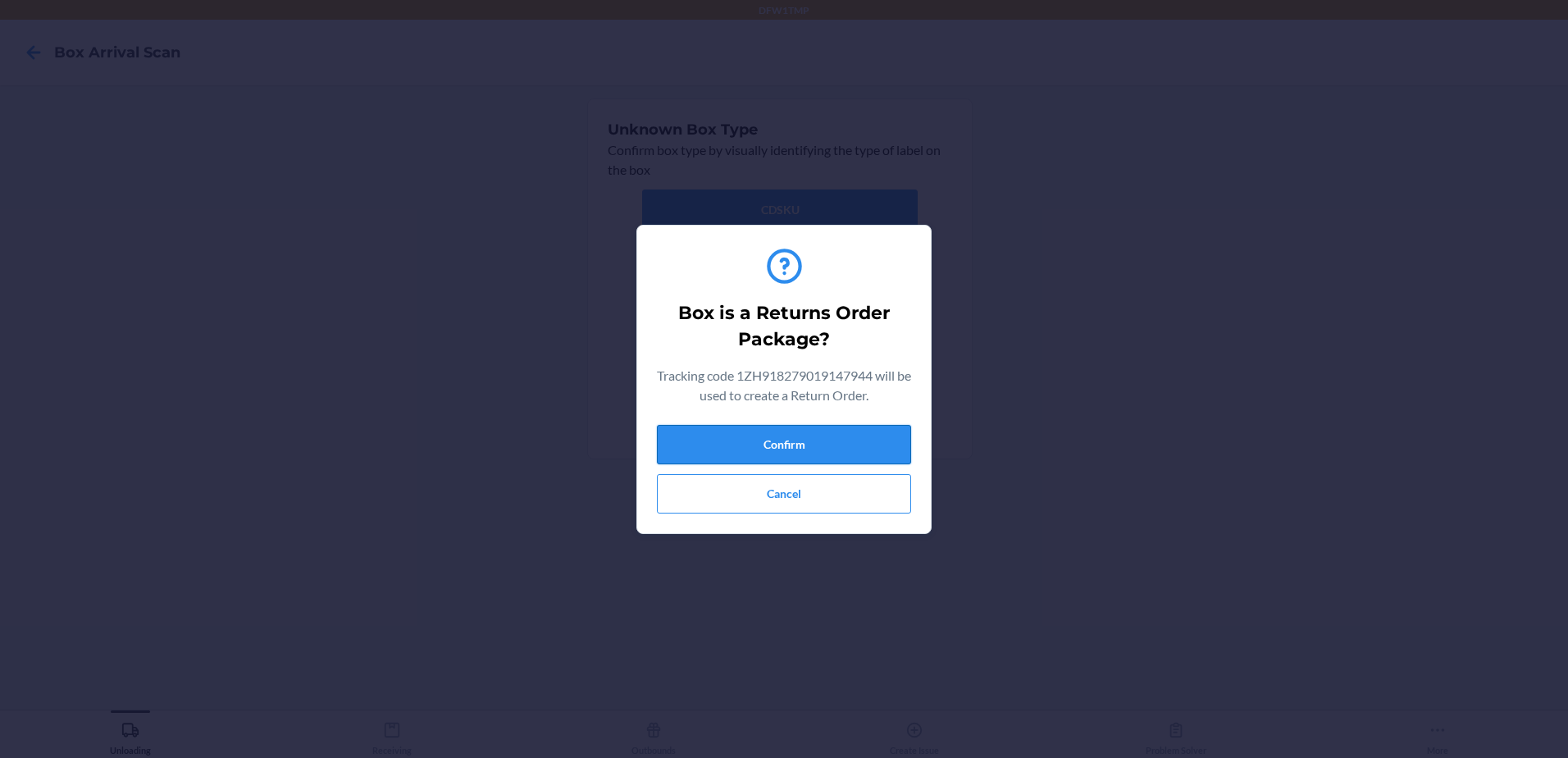
click at [762, 431] on button "Confirm" at bounding box center [784, 444] width 254 height 40
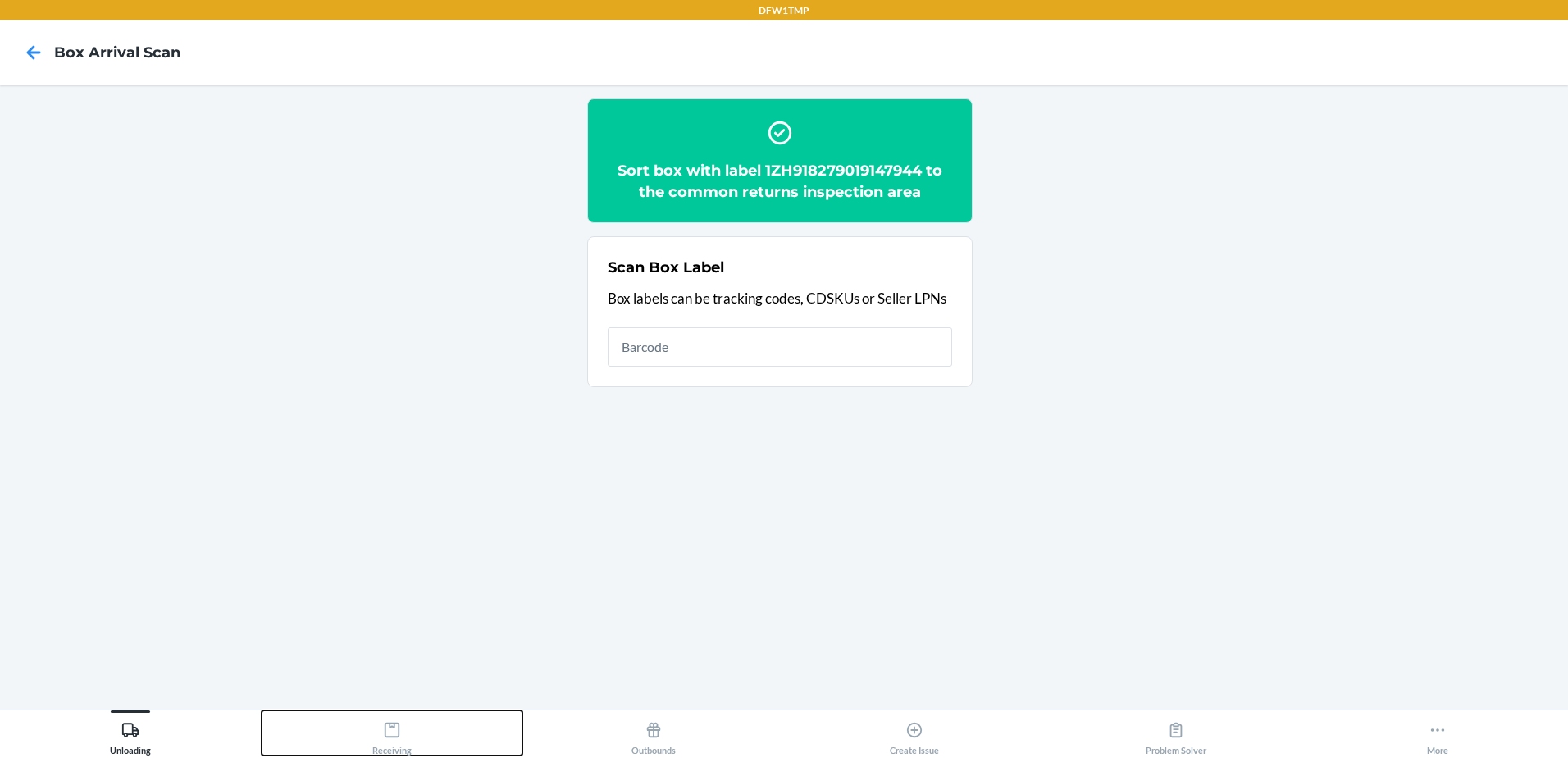
click at [397, 741] on div "Receiving" at bounding box center [392, 735] width 40 height 41
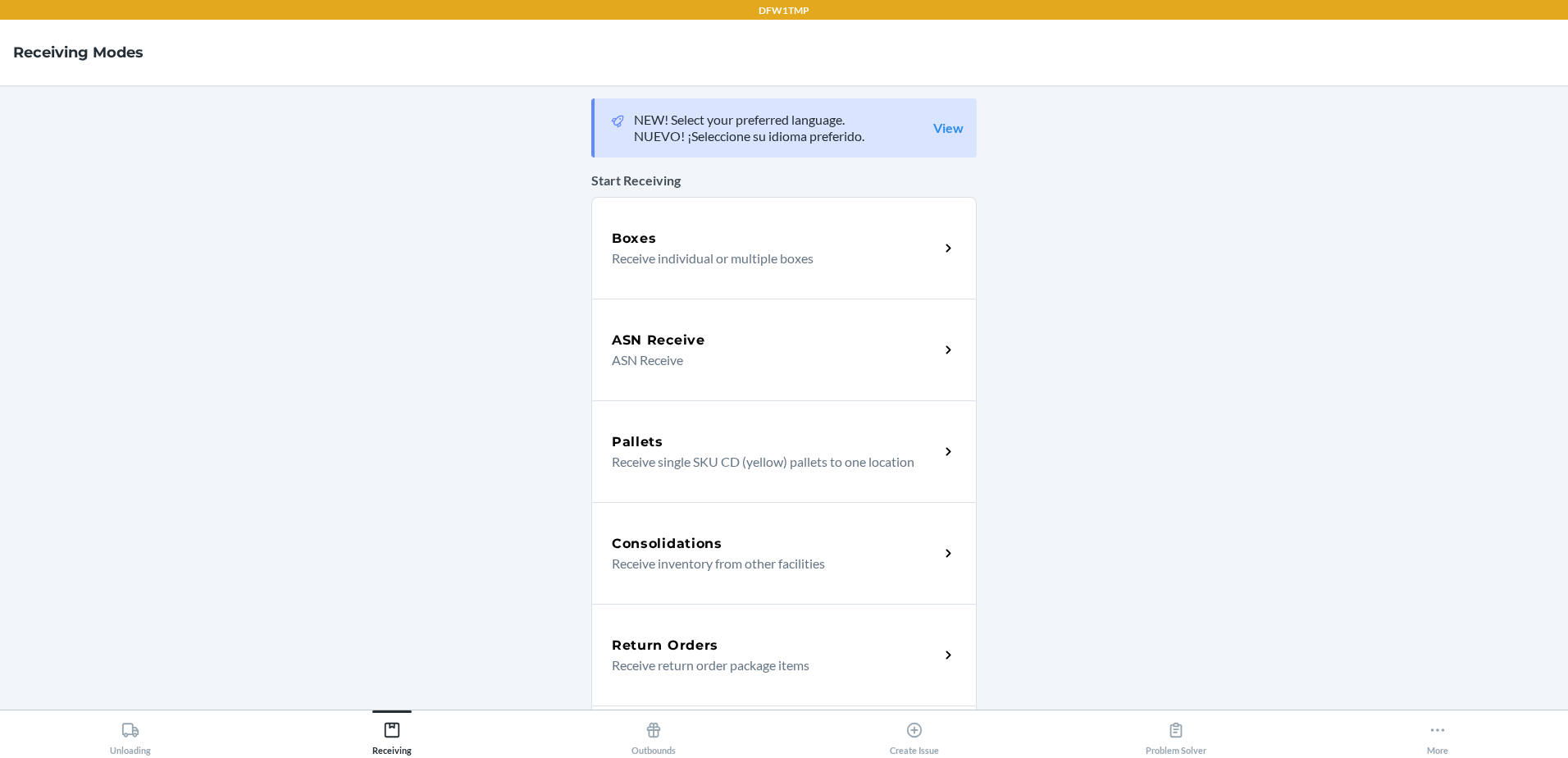
click at [712, 656] on p "Receive return order package items" at bounding box center [769, 665] width 314 height 19
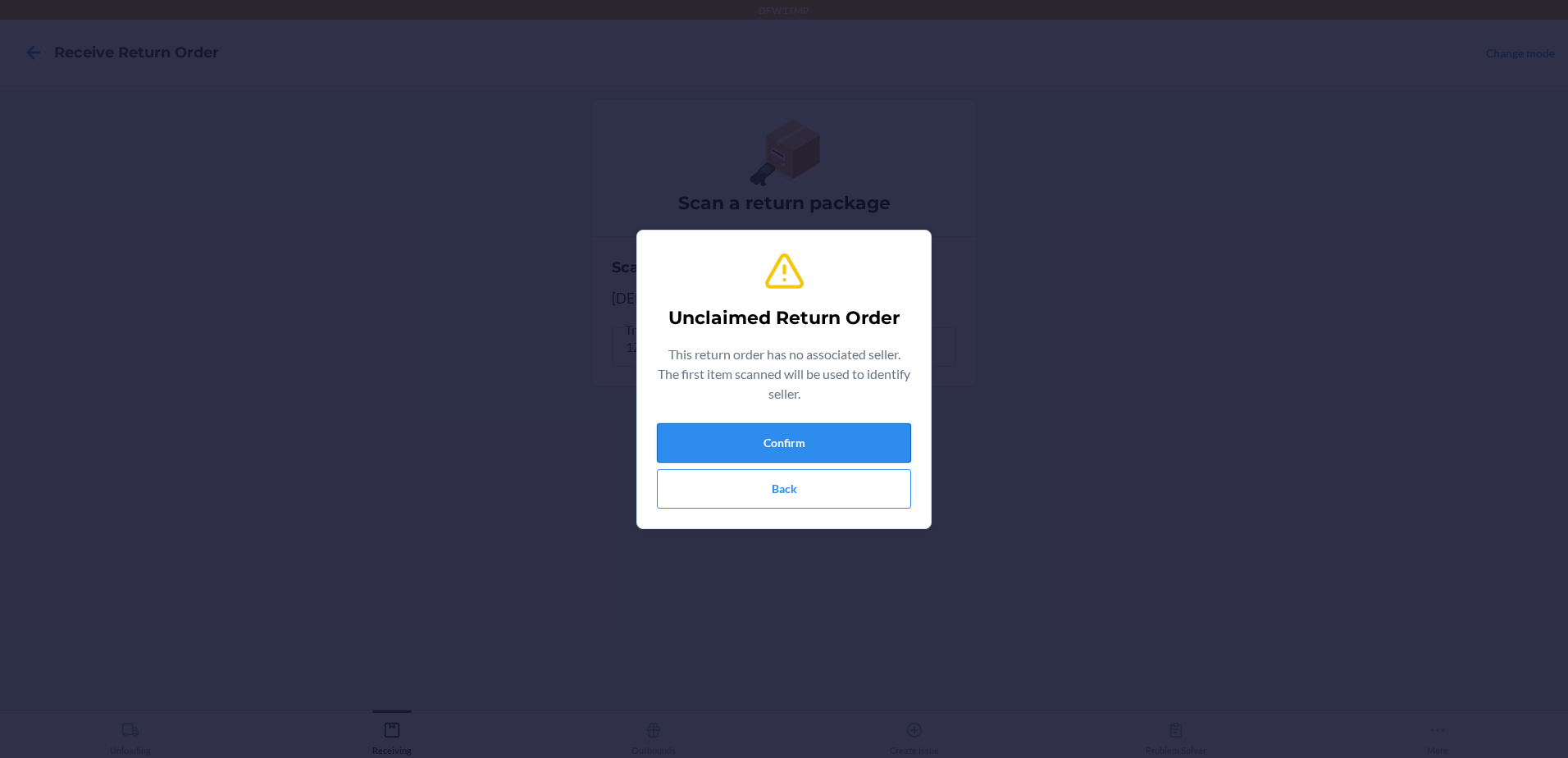
click at [753, 440] on button "Confirm" at bounding box center [784, 443] width 254 height 40
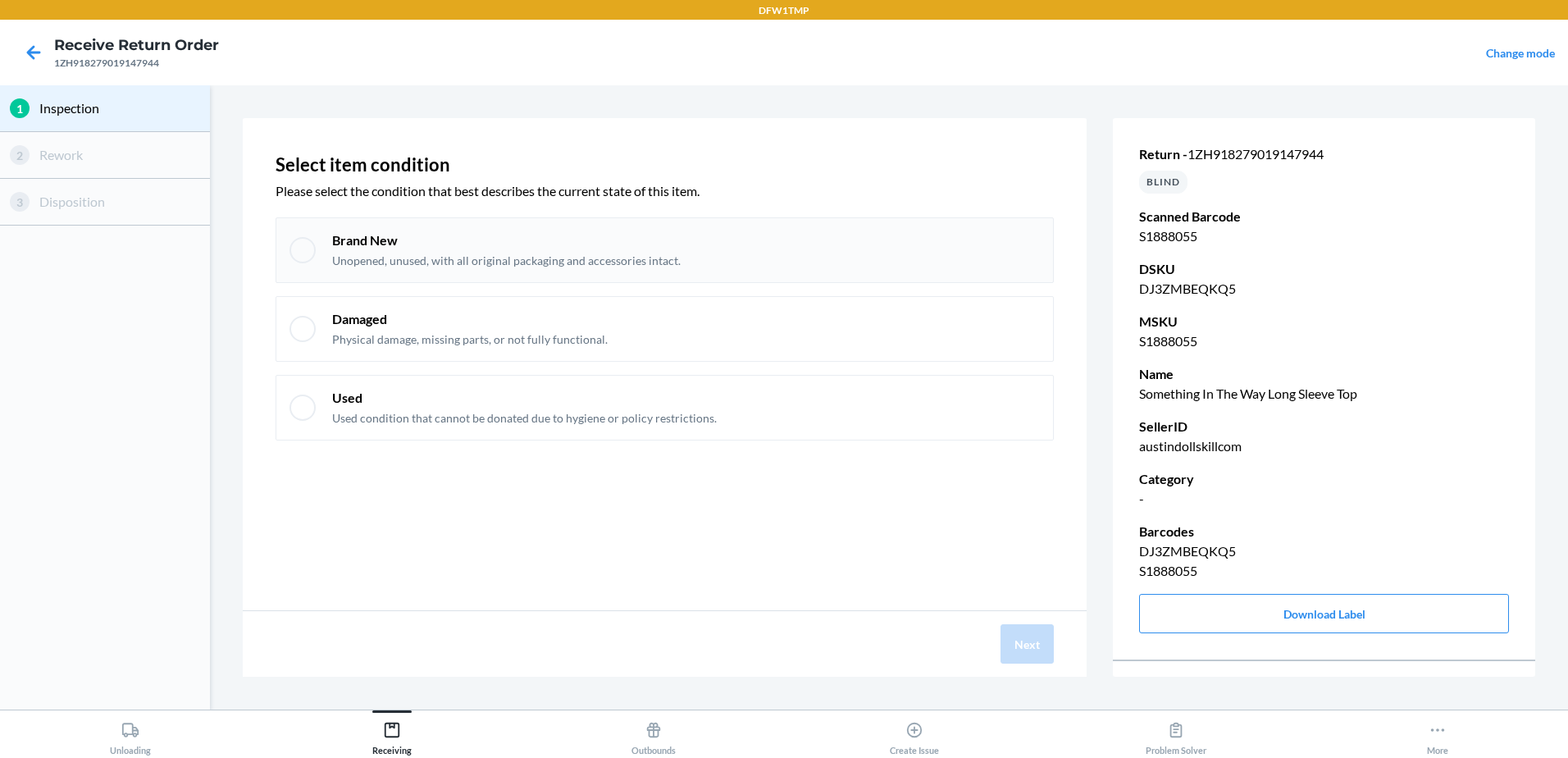
click at [653, 262] on p "Unopened, unused, with all original packaging and accessories intact." at bounding box center [506, 260] width 348 height 16
checkbox input "true"
click at [1014, 649] on button "Next" at bounding box center [1027, 643] width 53 height 40
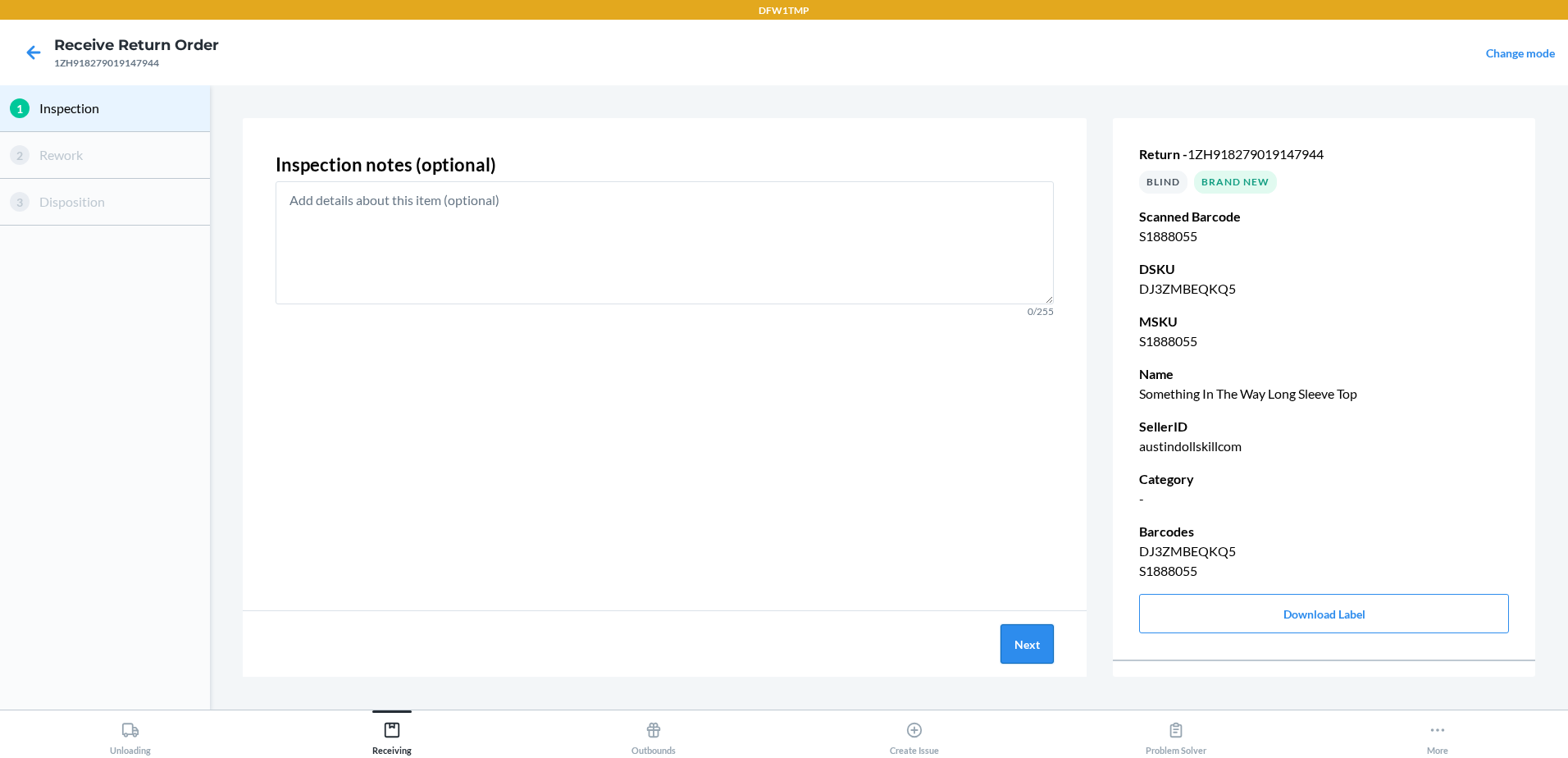
click at [1029, 652] on button "Next" at bounding box center [1027, 643] width 53 height 40
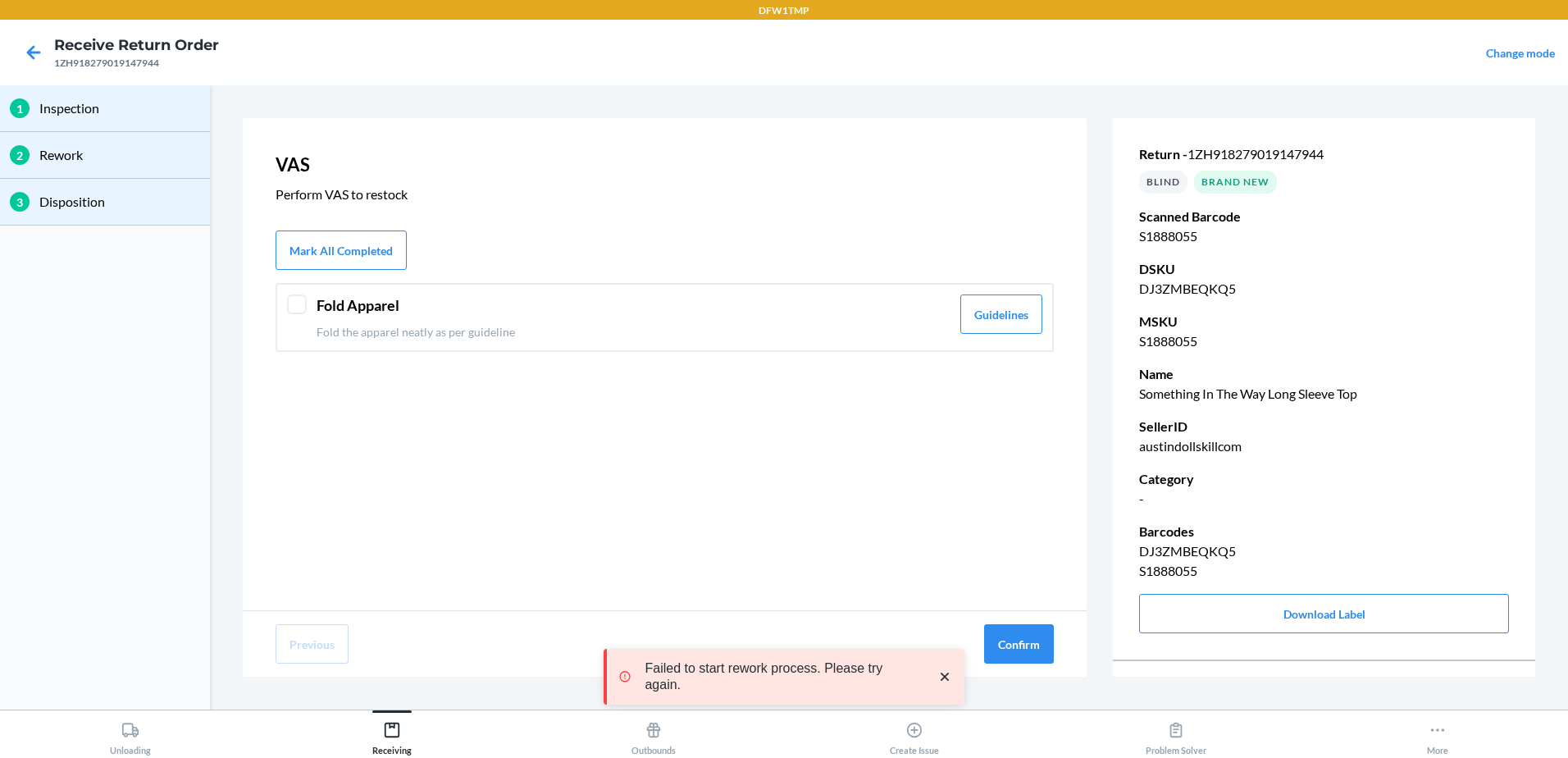
click at [543, 332] on p "Fold the apparel neatly as per guideline" at bounding box center [633, 332] width 634 height 17
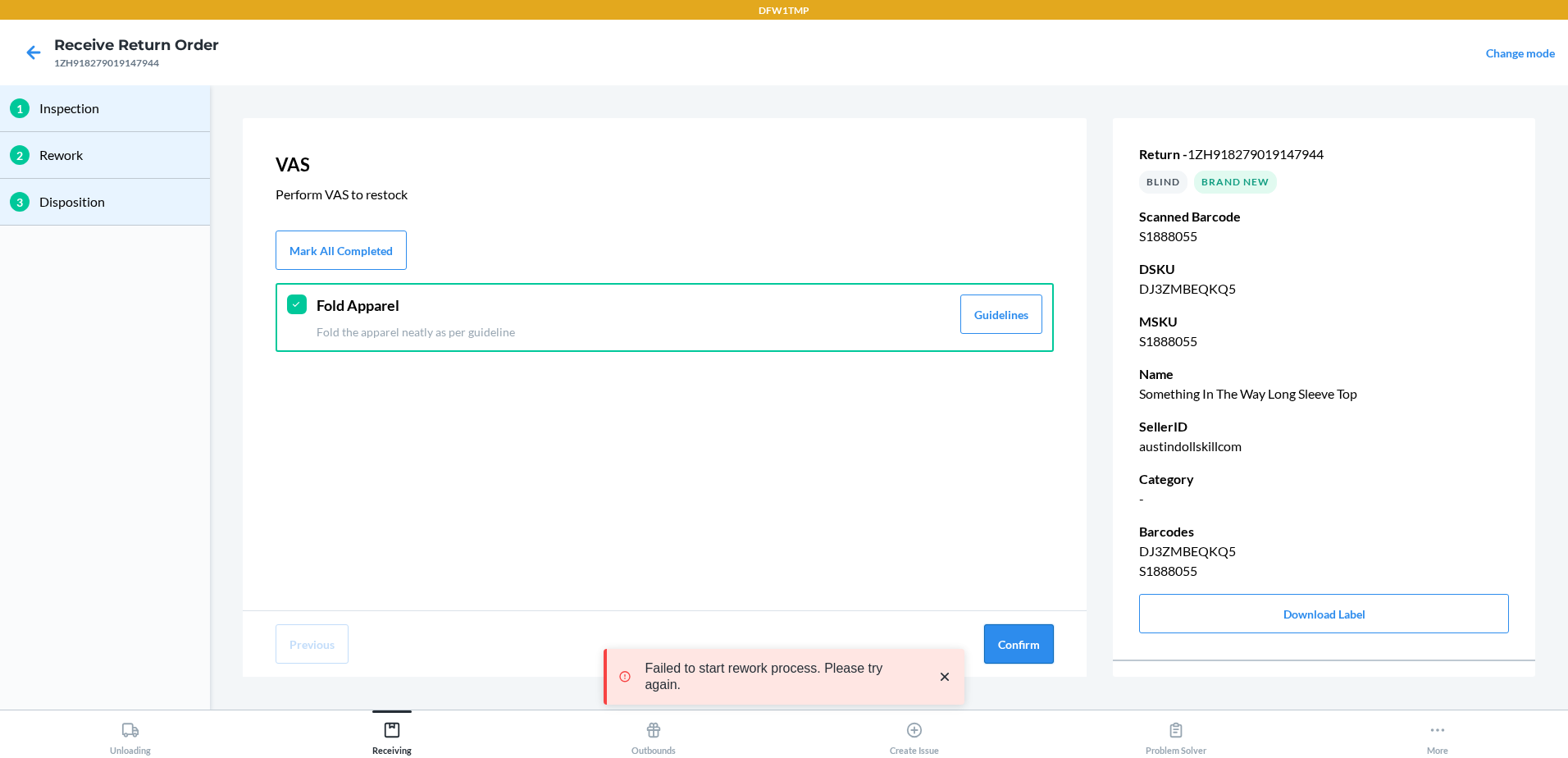
click at [1051, 644] on button "Confirm" at bounding box center [1020, 643] width 70 height 40
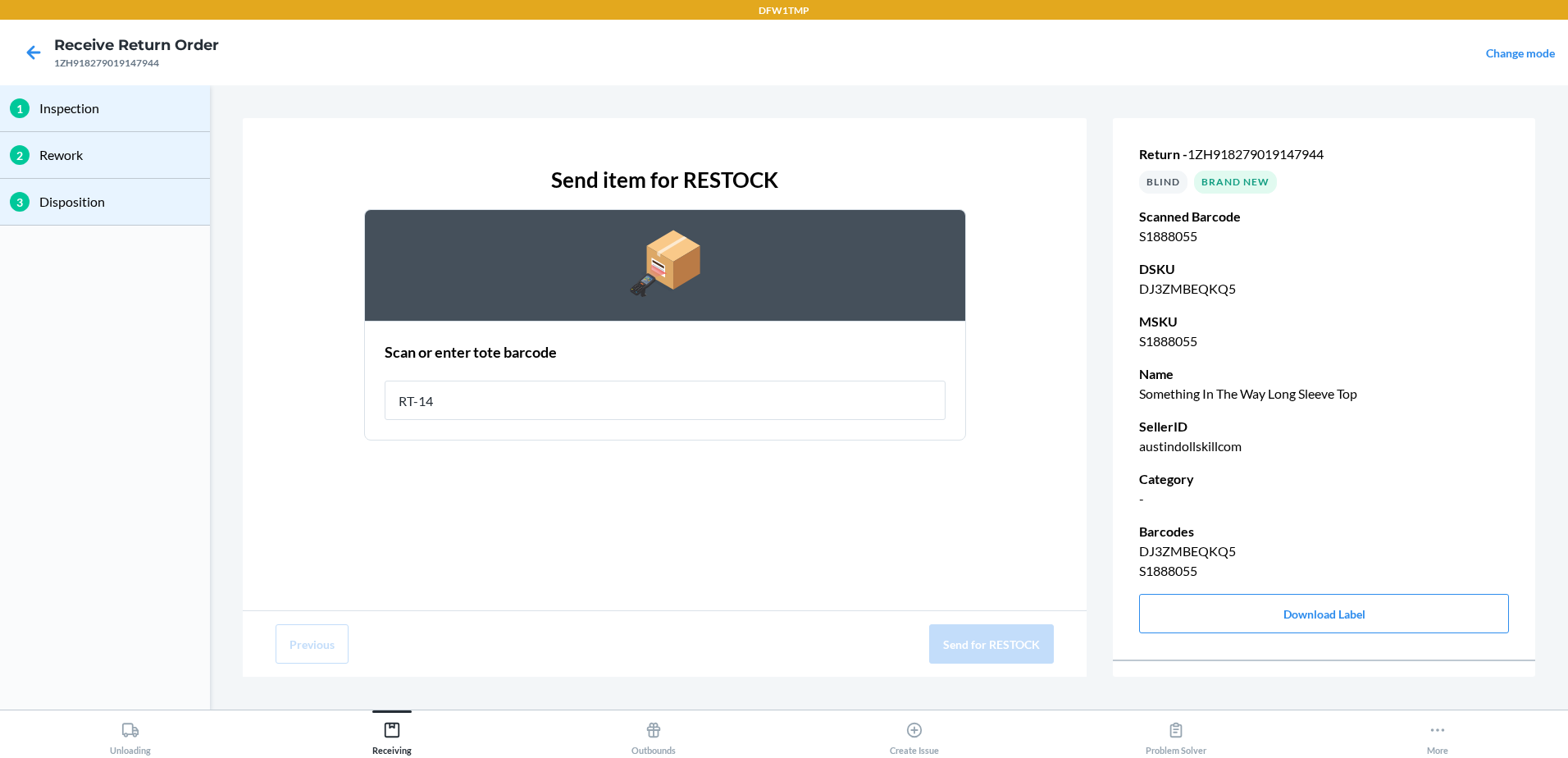
type input "RT-14"
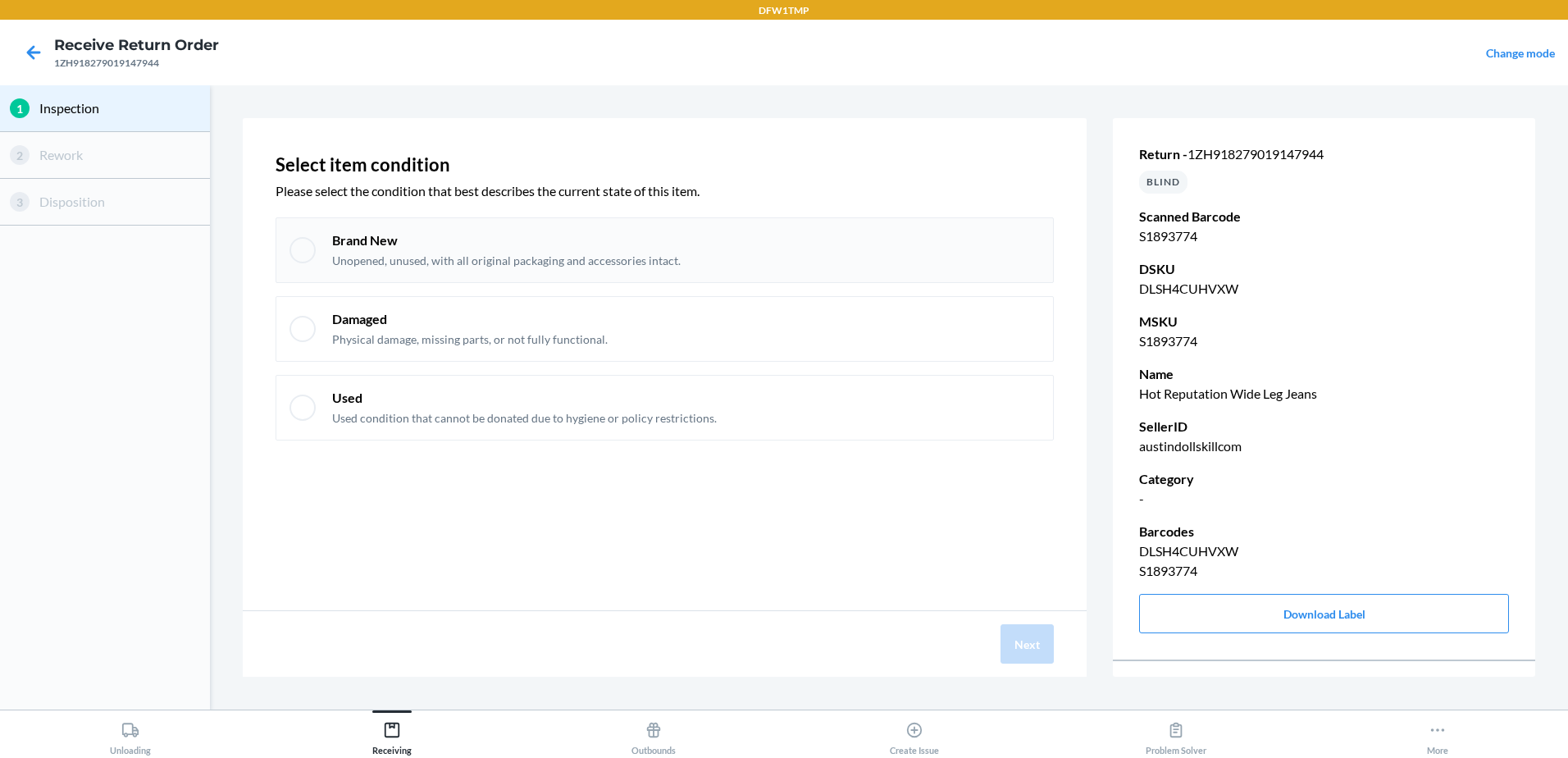
click at [276, 275] on div "Brand New Unopened, unused, with all original packaging and accessories intact." at bounding box center [665, 250] width 779 height 66
checkbox input "true"
click at [1066, 656] on div "Next" at bounding box center [665, 644] width 844 height 66
click at [999, 631] on div "Next" at bounding box center [665, 644] width 844 height 66
click at [1009, 638] on button "Next" at bounding box center [1027, 643] width 53 height 40
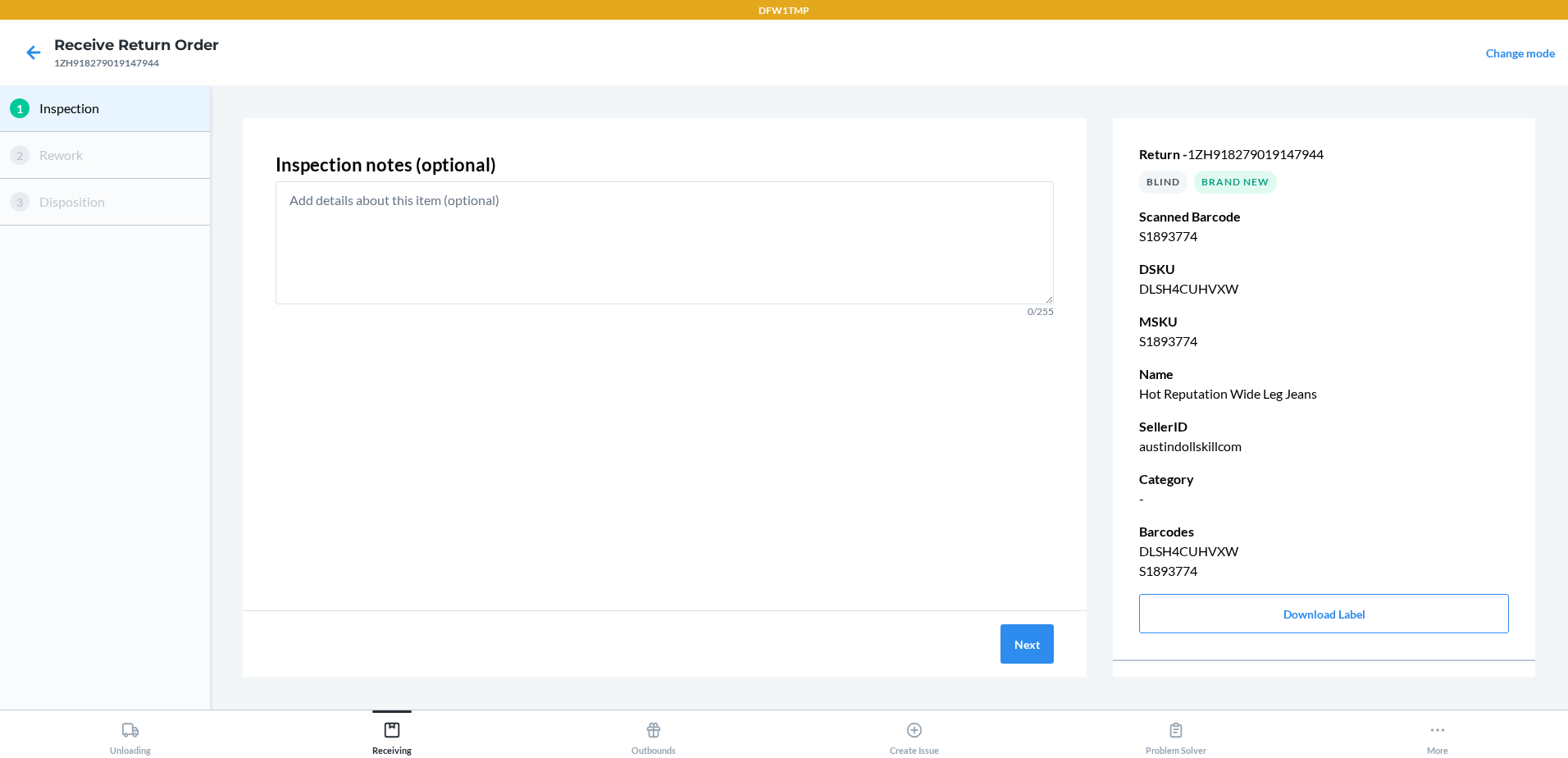
click at [1031, 664] on div "Next" at bounding box center [665, 644] width 844 height 66
click at [1017, 641] on button "Next" at bounding box center [1027, 643] width 53 height 40
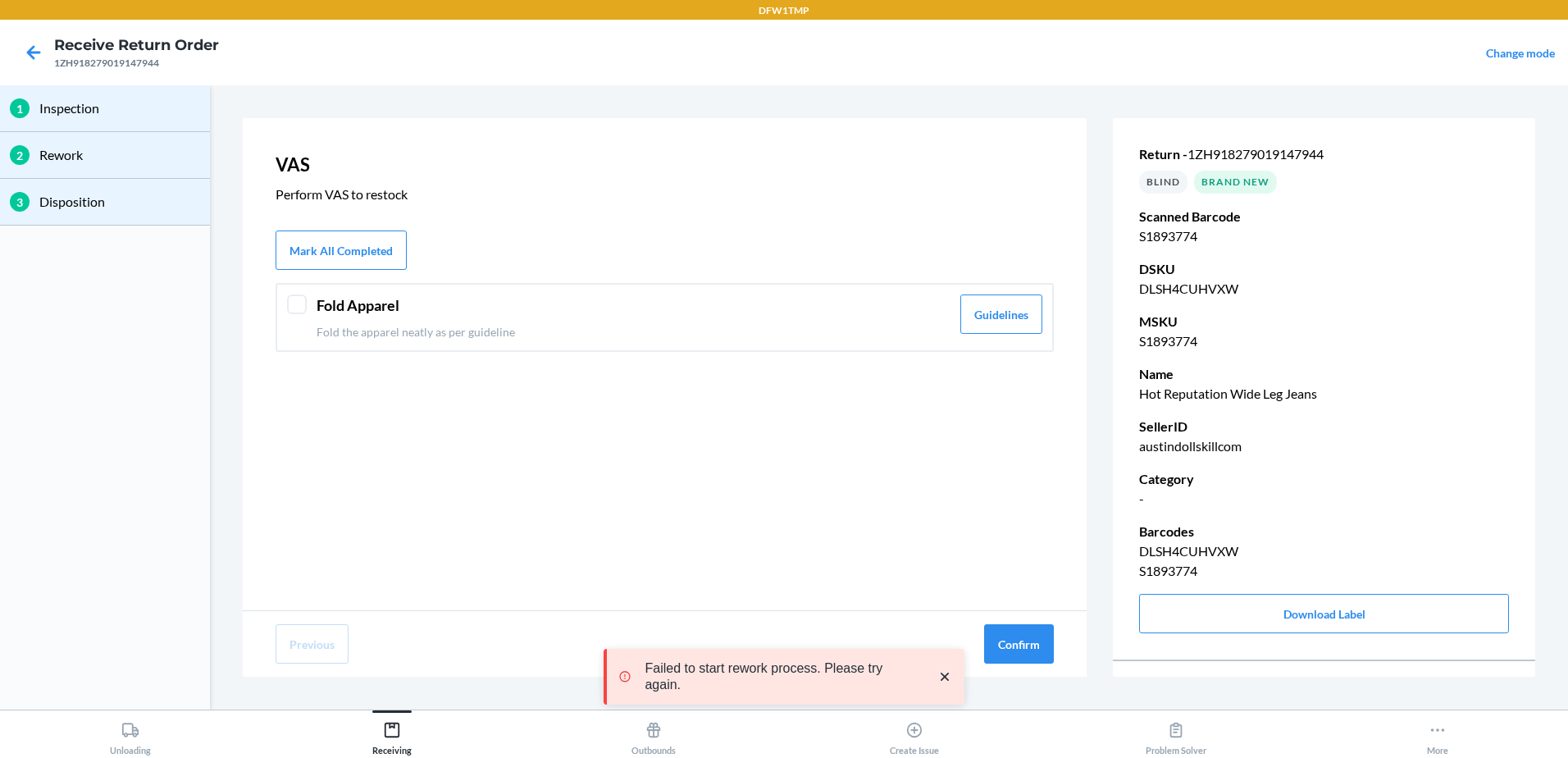
click at [308, 310] on div "Fold Apparel Fold the apparel neatly as per guideline Guidelines" at bounding box center [665, 317] width 779 height 69
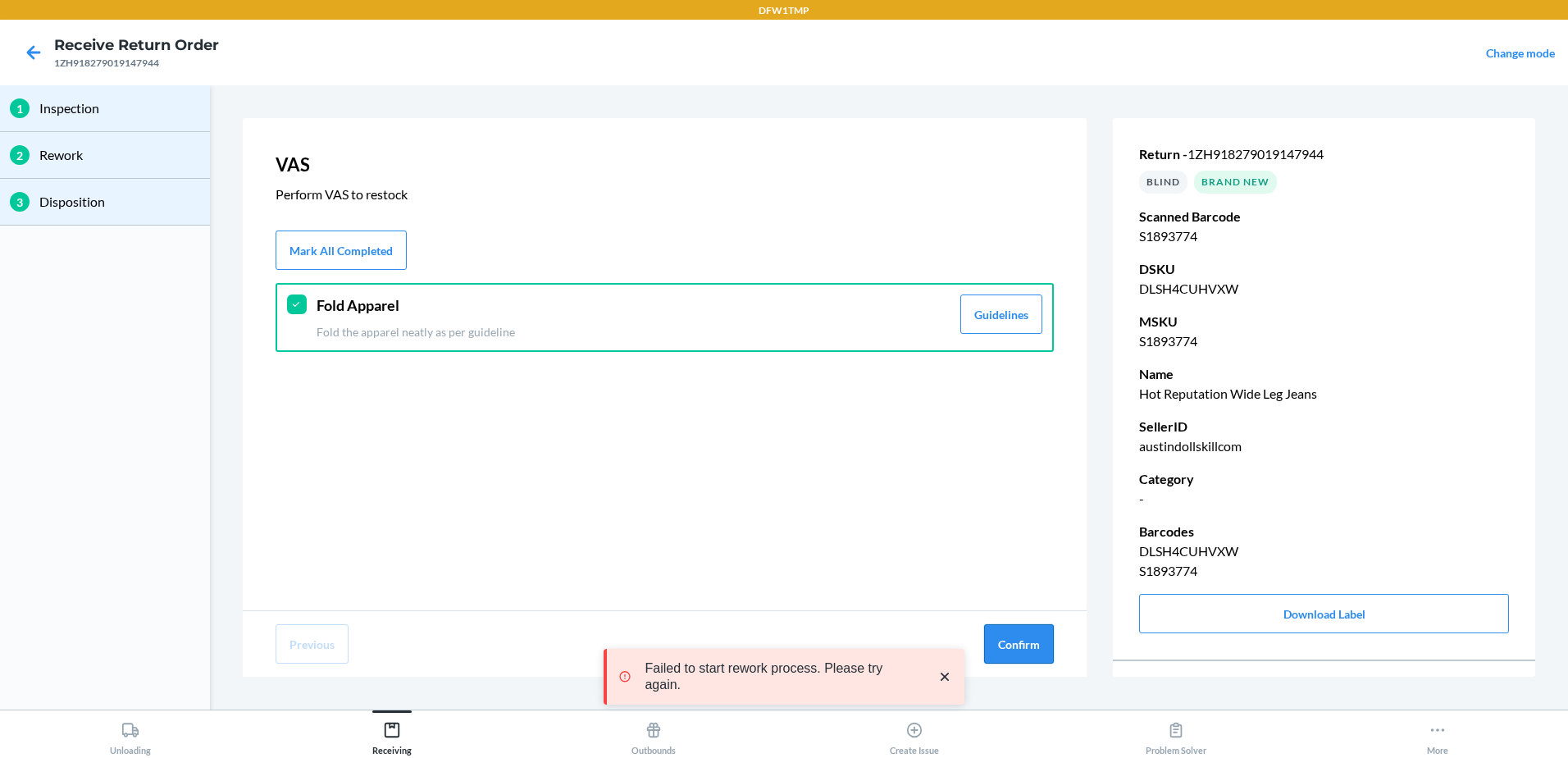
click at [1033, 641] on button "Confirm" at bounding box center [1020, 643] width 70 height 40
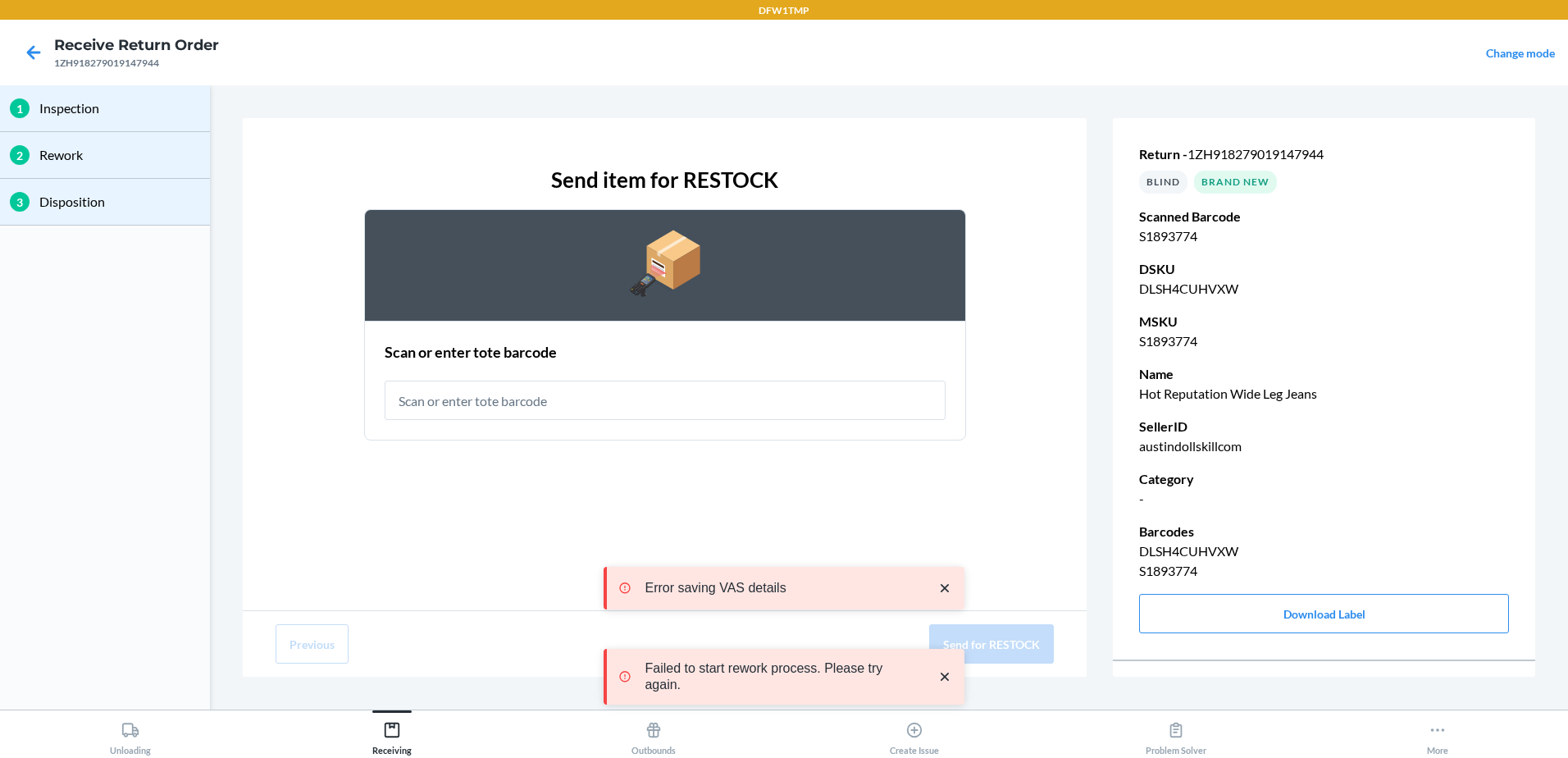
click at [448, 383] on input "text" at bounding box center [666, 399] width 561 height 40
type input "RT-14"
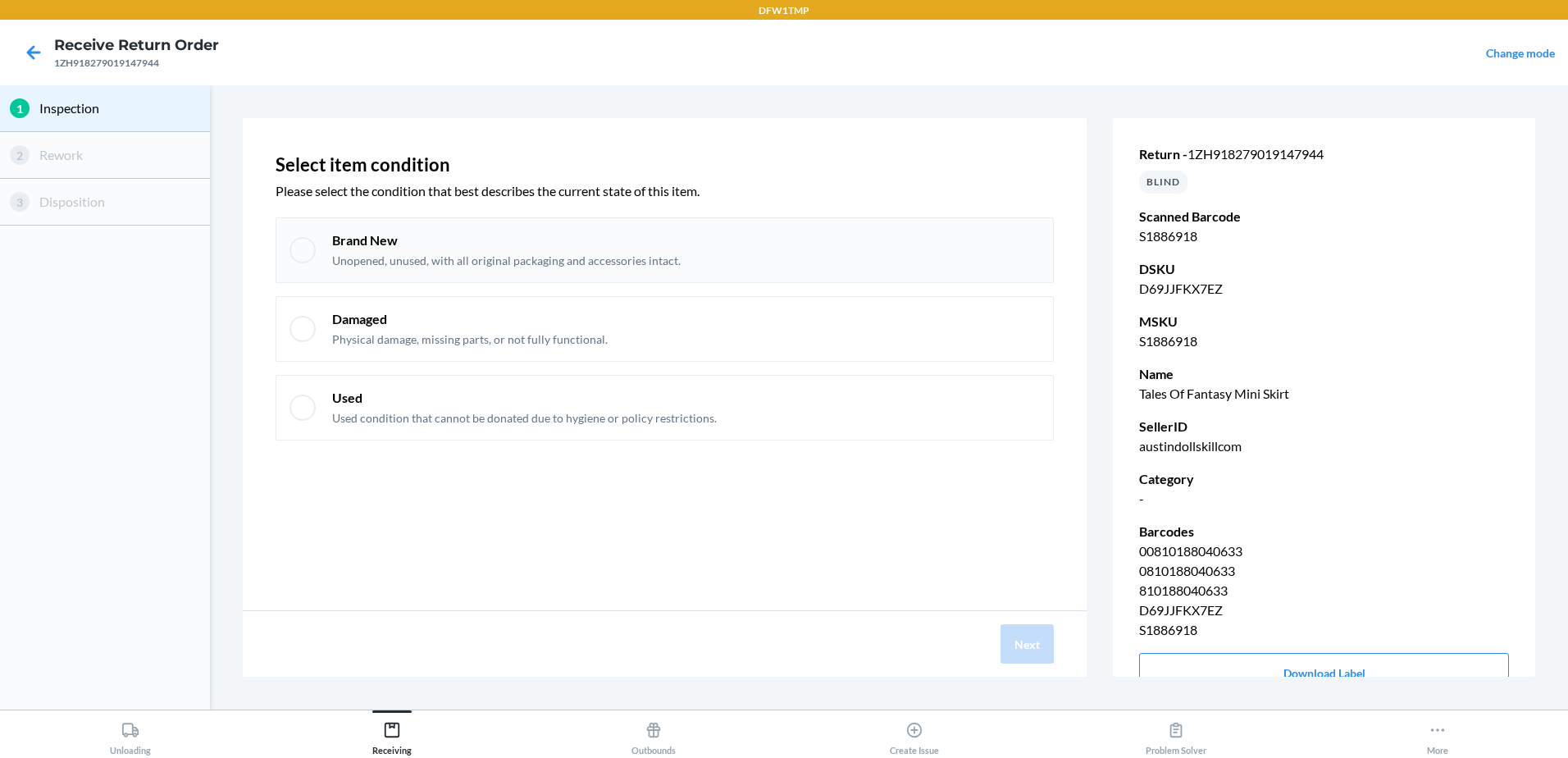
click at [369, 235] on p "Brand New" at bounding box center [506, 240] width 348 height 18
checkbox input "true"
click at [1032, 645] on button "Next" at bounding box center [1027, 643] width 53 height 40
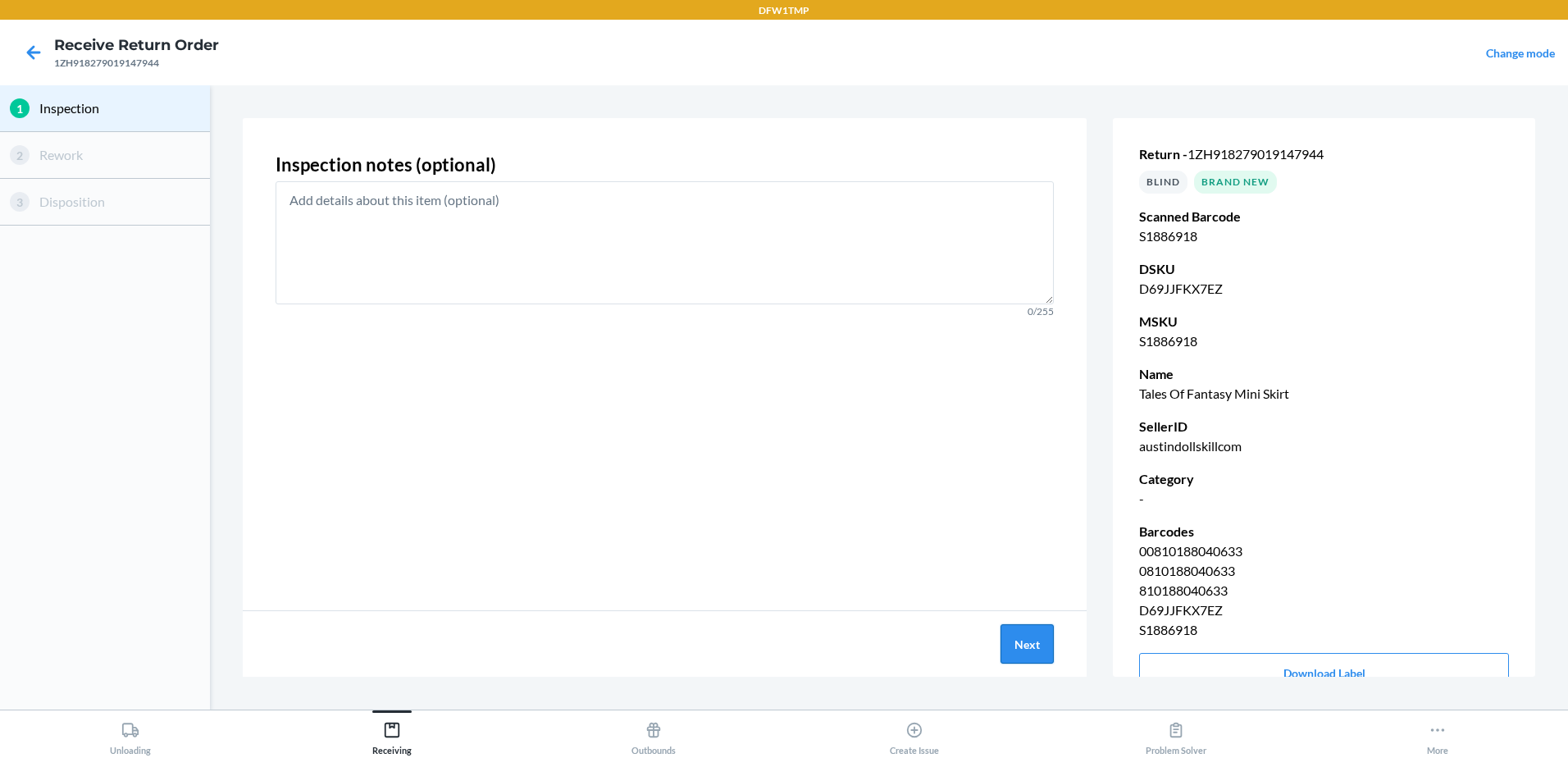
click at [1037, 635] on button "Next" at bounding box center [1027, 643] width 53 height 40
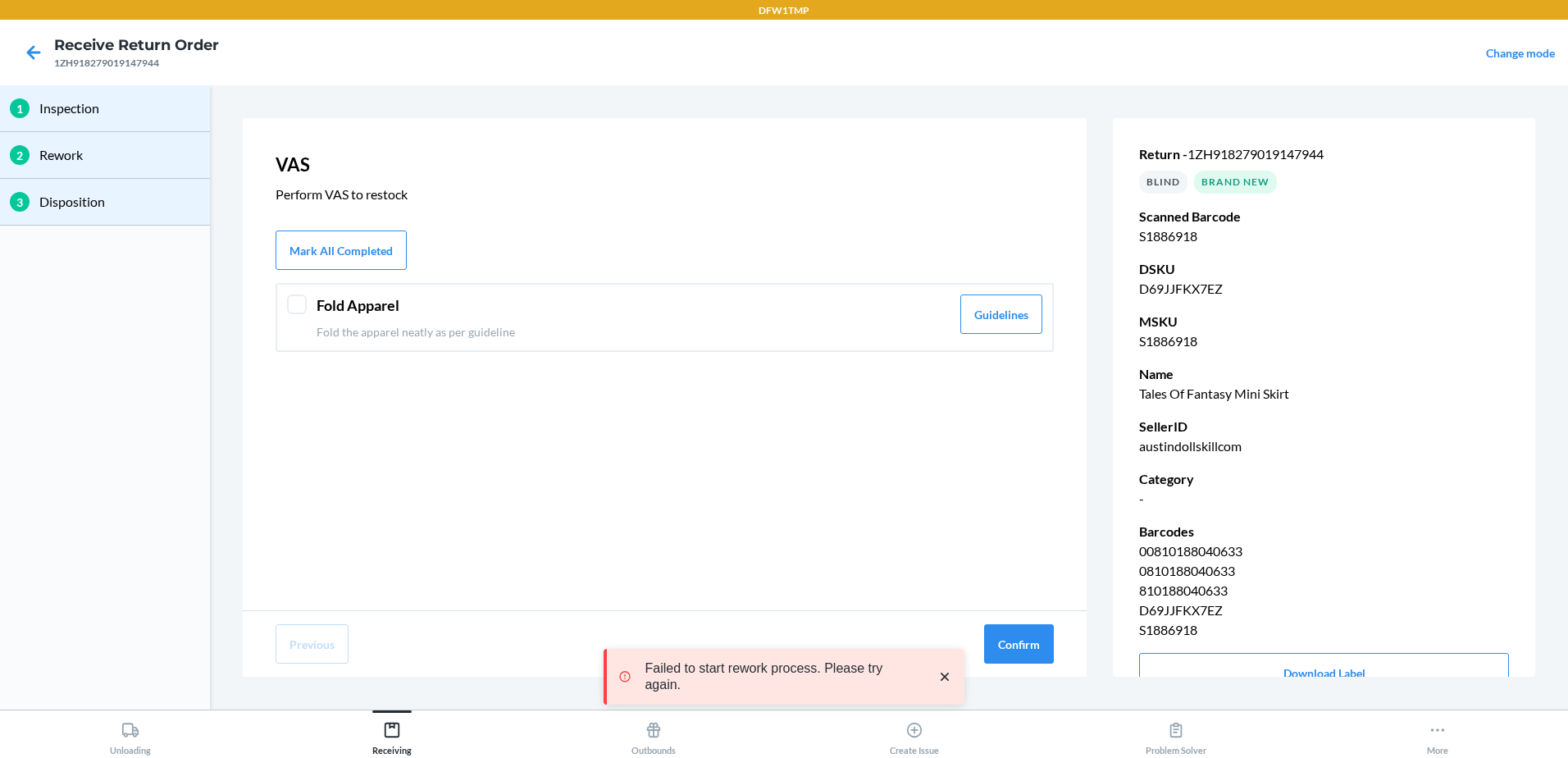
click at [370, 308] on header "Fold Apparel" at bounding box center [633, 305] width 634 height 22
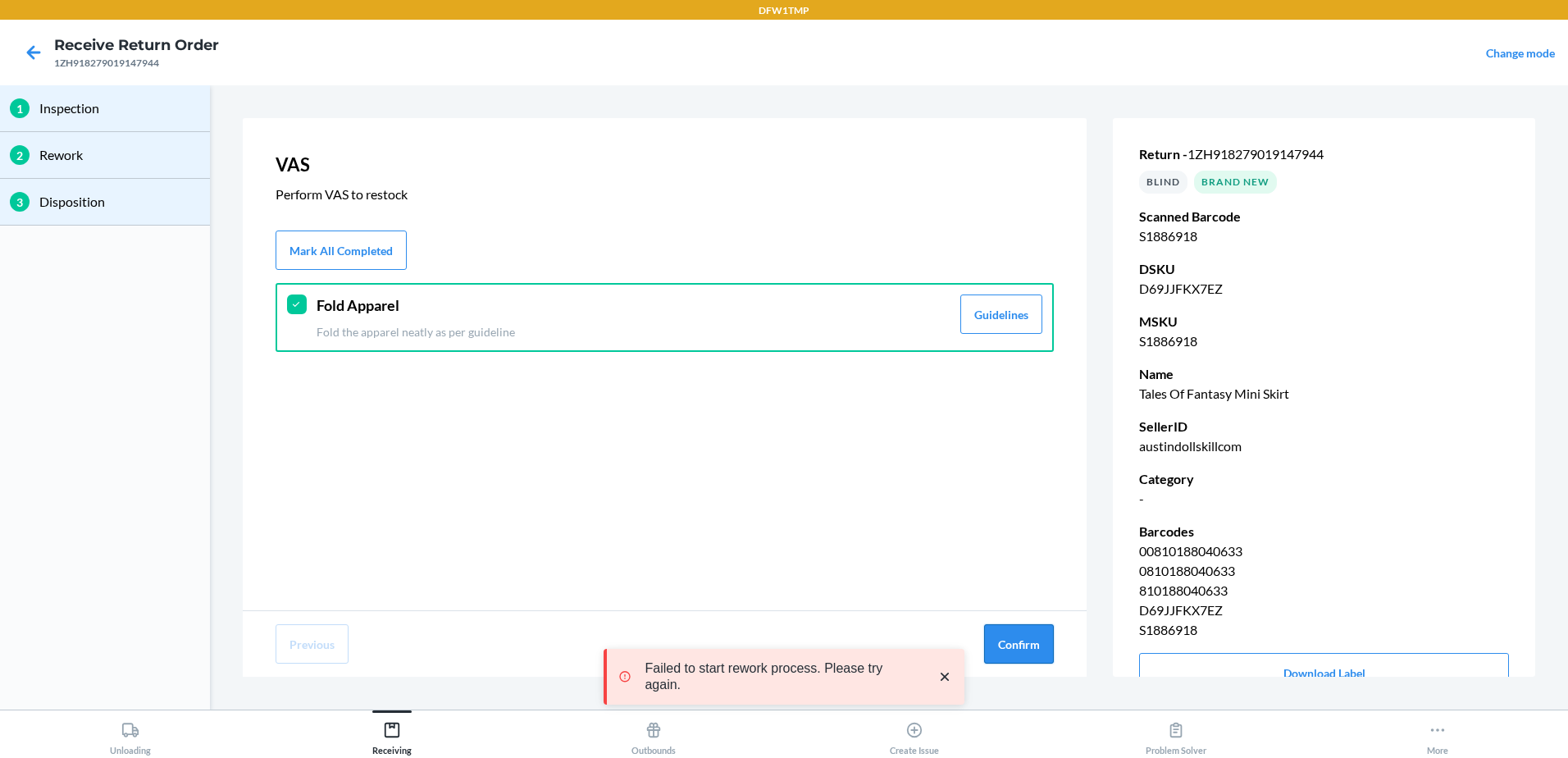
click at [1018, 639] on button "Confirm" at bounding box center [1020, 643] width 70 height 40
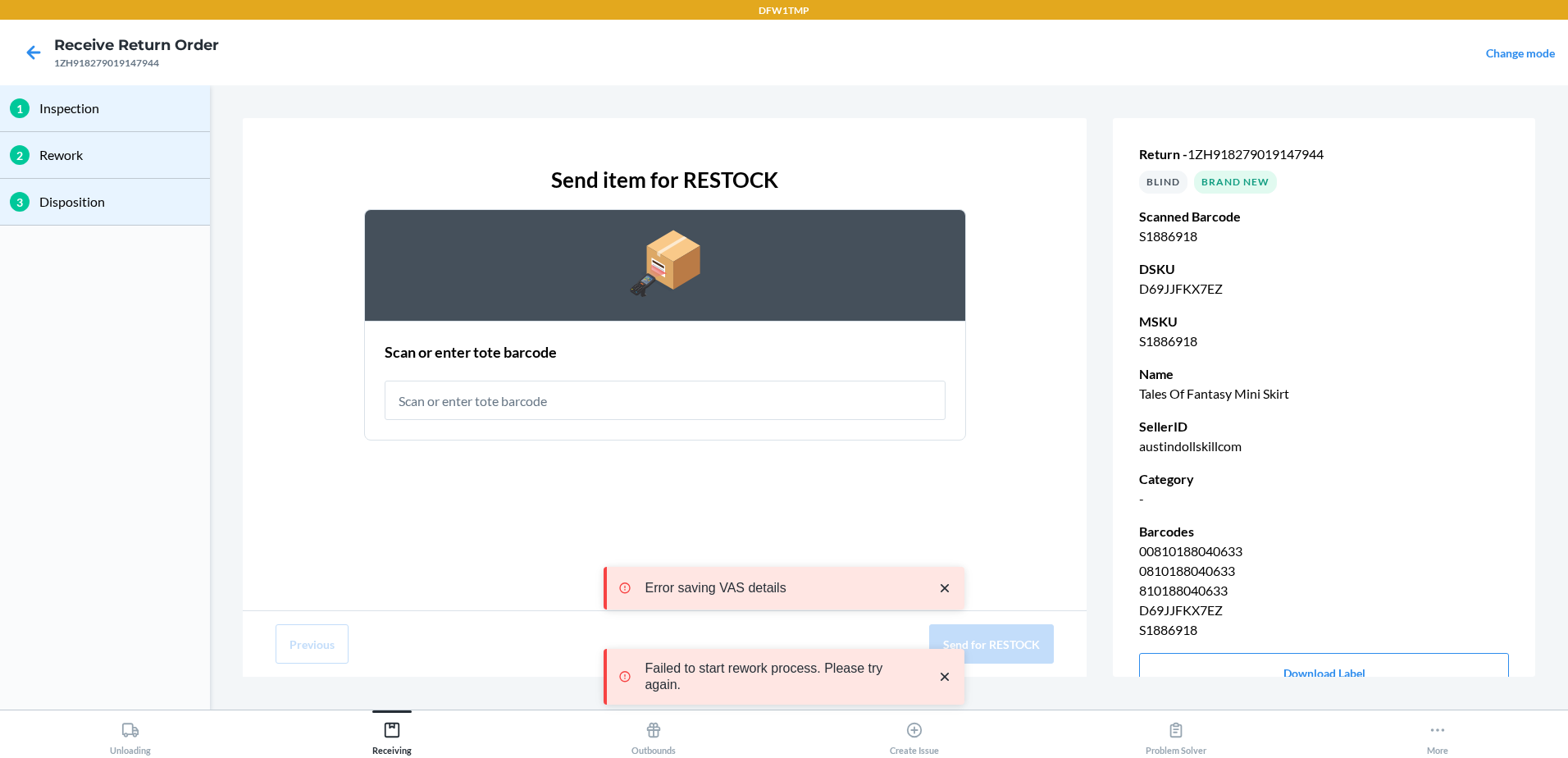
click at [418, 405] on input "text" at bounding box center [666, 399] width 561 height 40
type input "RT-14"
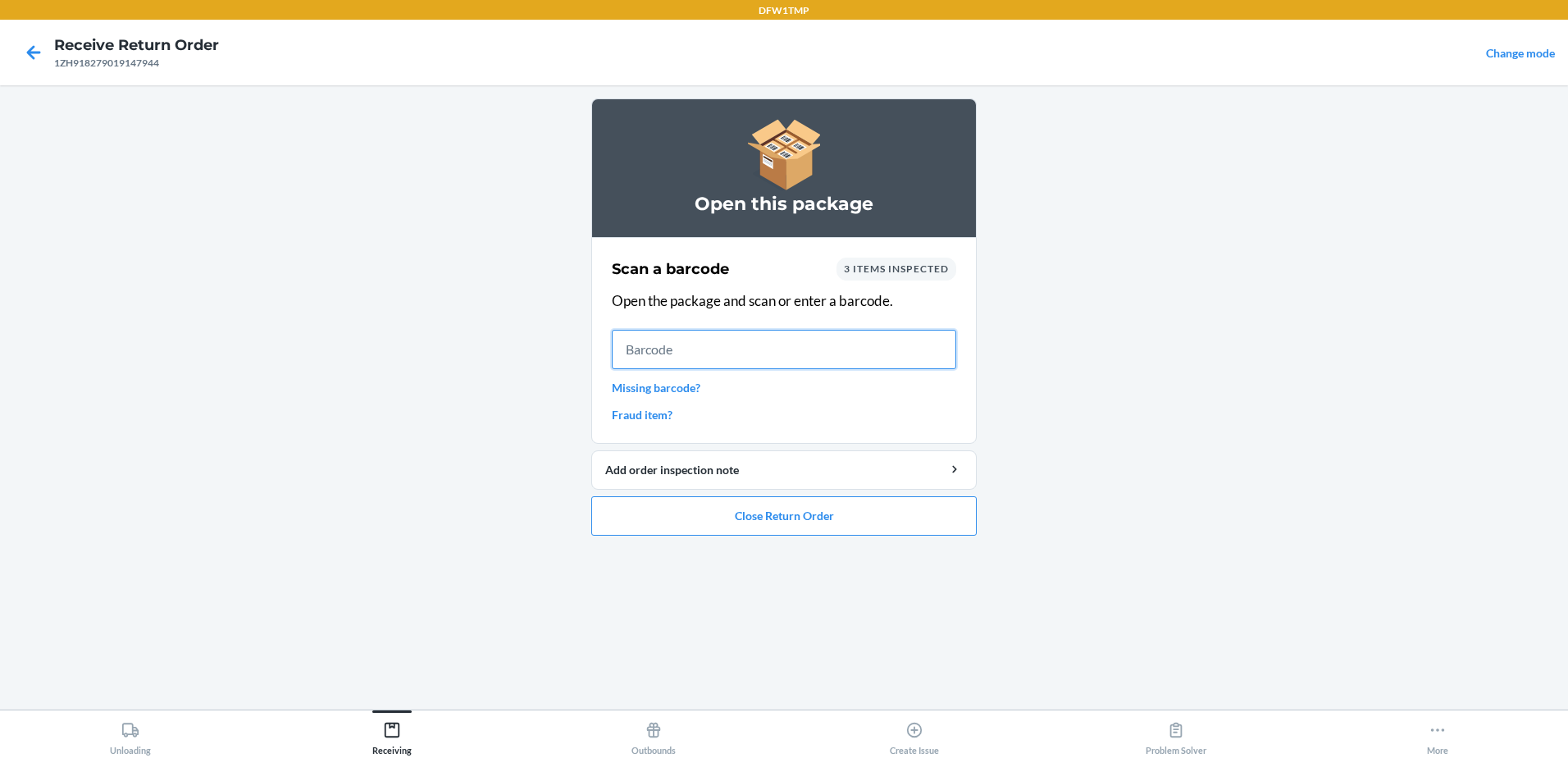
drag, startPoint x: 456, startPoint y: 134, endPoint x: 659, endPoint y: 356, distance: 300.8
click at [659, 356] on input "text" at bounding box center [784, 349] width 344 height 40
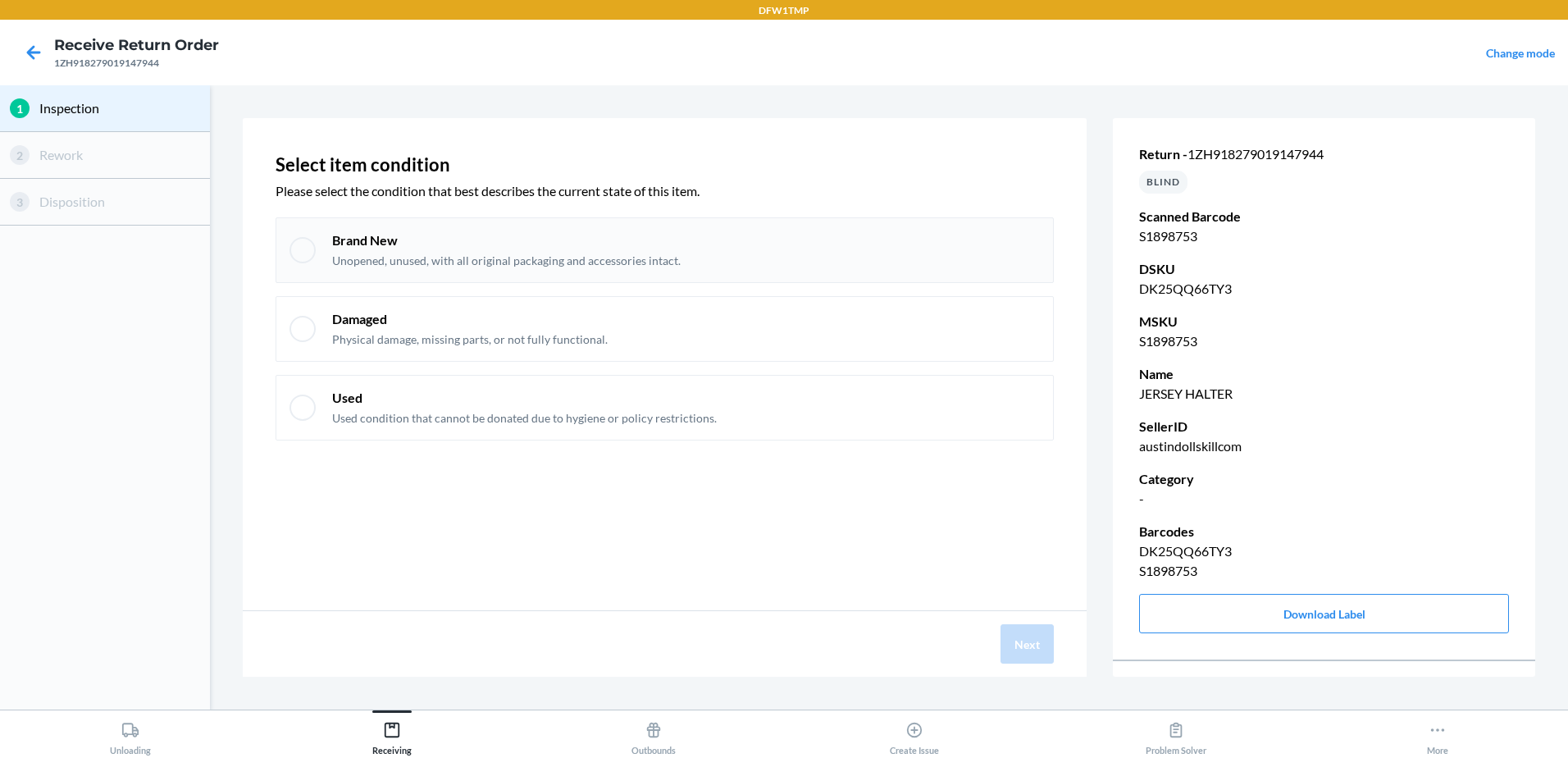
click at [300, 262] on div at bounding box center [302, 249] width 26 height 26
checkbox input "true"
click at [1042, 649] on button "Next" at bounding box center [1027, 643] width 53 height 40
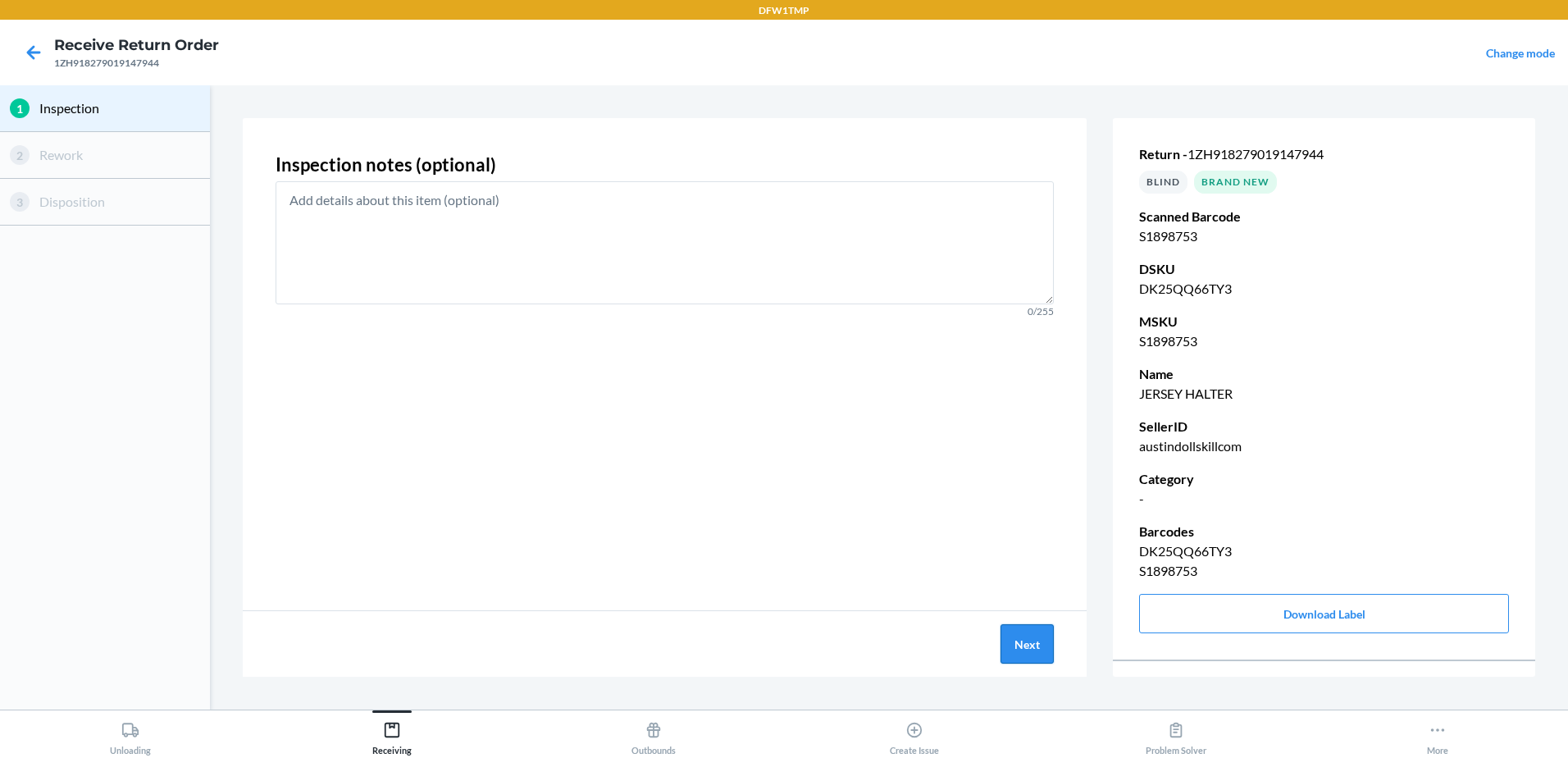
click at [1003, 648] on button "Next" at bounding box center [1027, 643] width 53 height 40
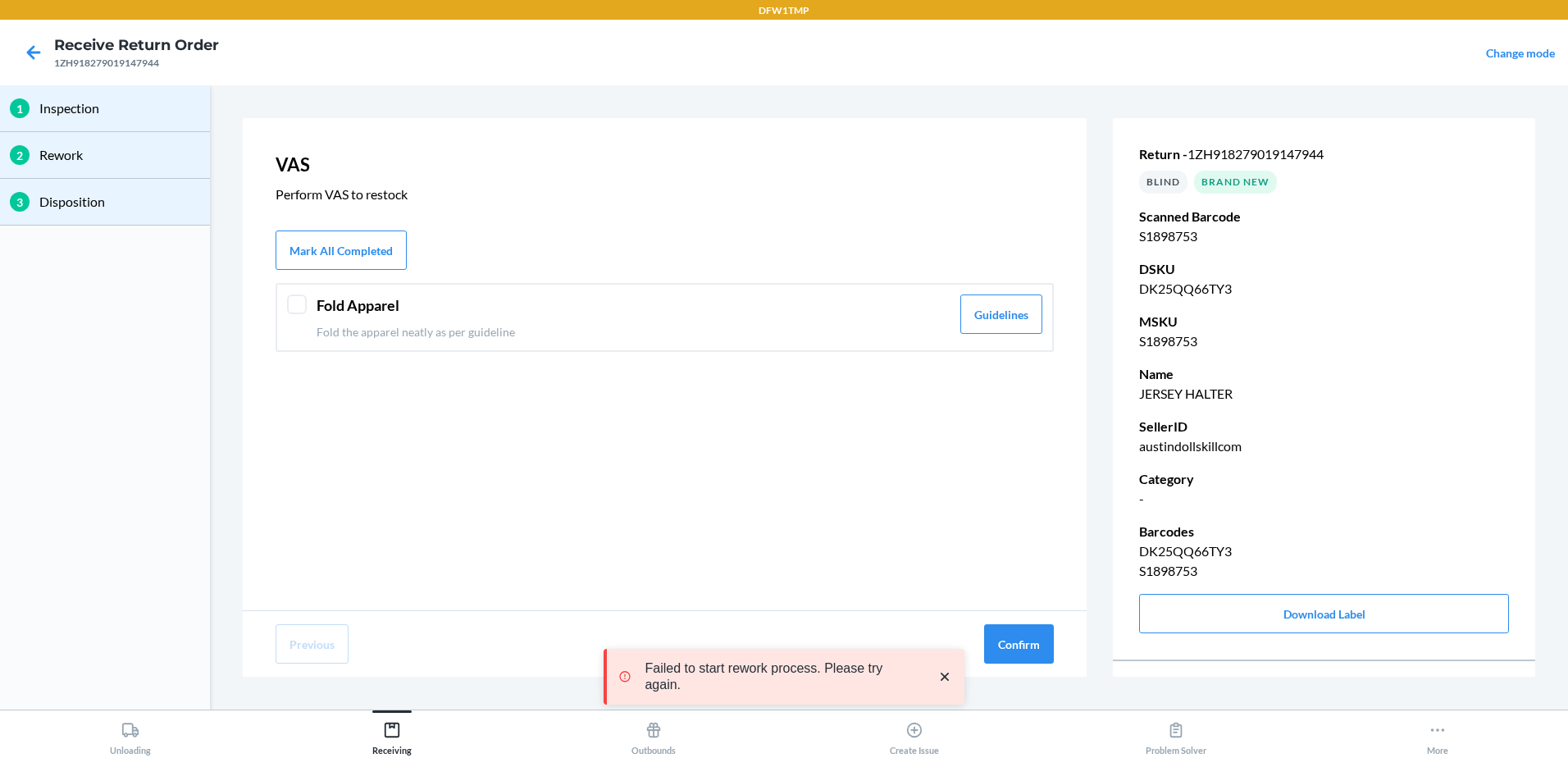
click at [457, 334] on p "Fold the apparel neatly as per guideline" at bounding box center [633, 332] width 634 height 17
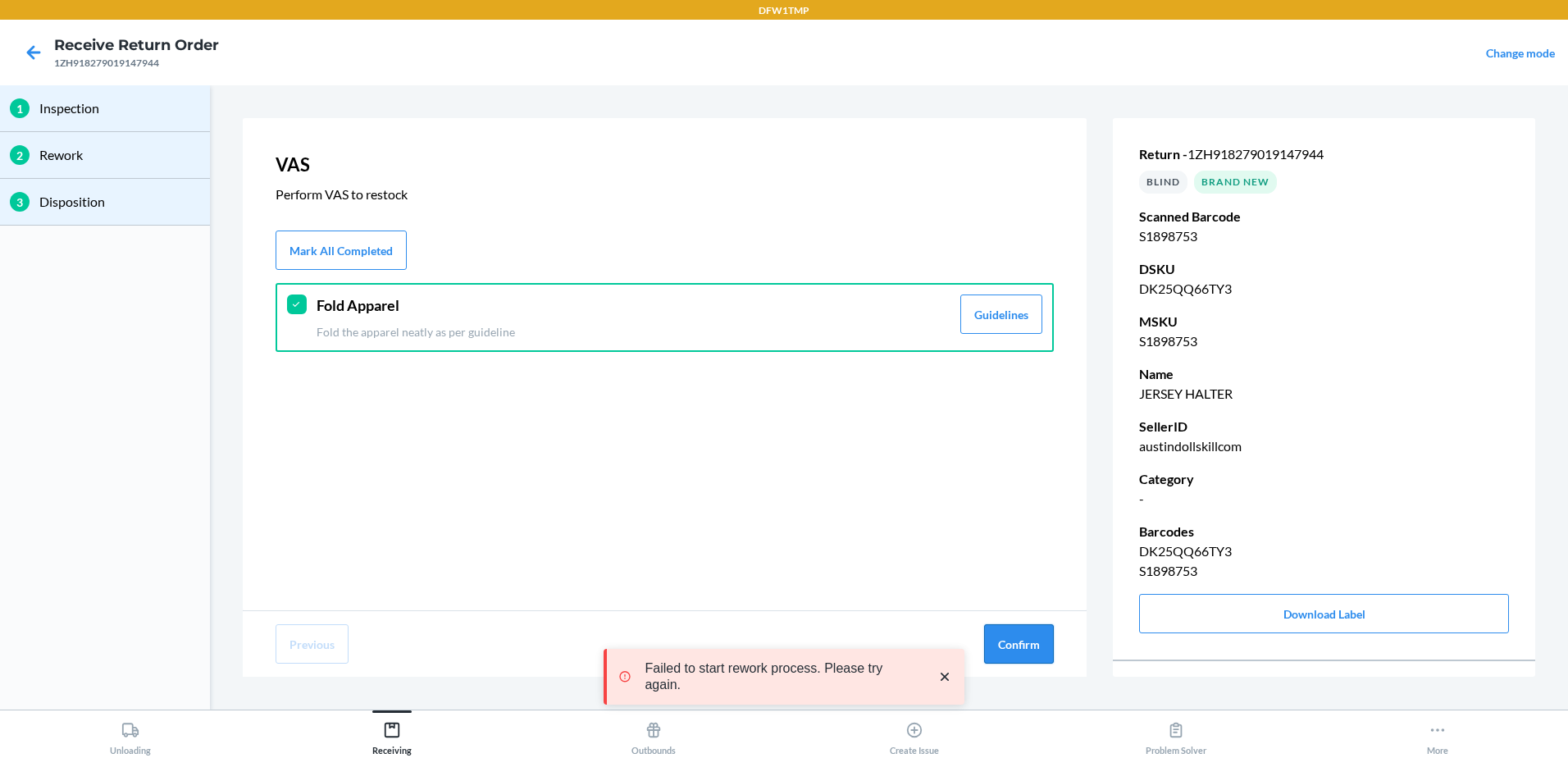
click at [1041, 653] on button "Confirm" at bounding box center [1020, 643] width 70 height 40
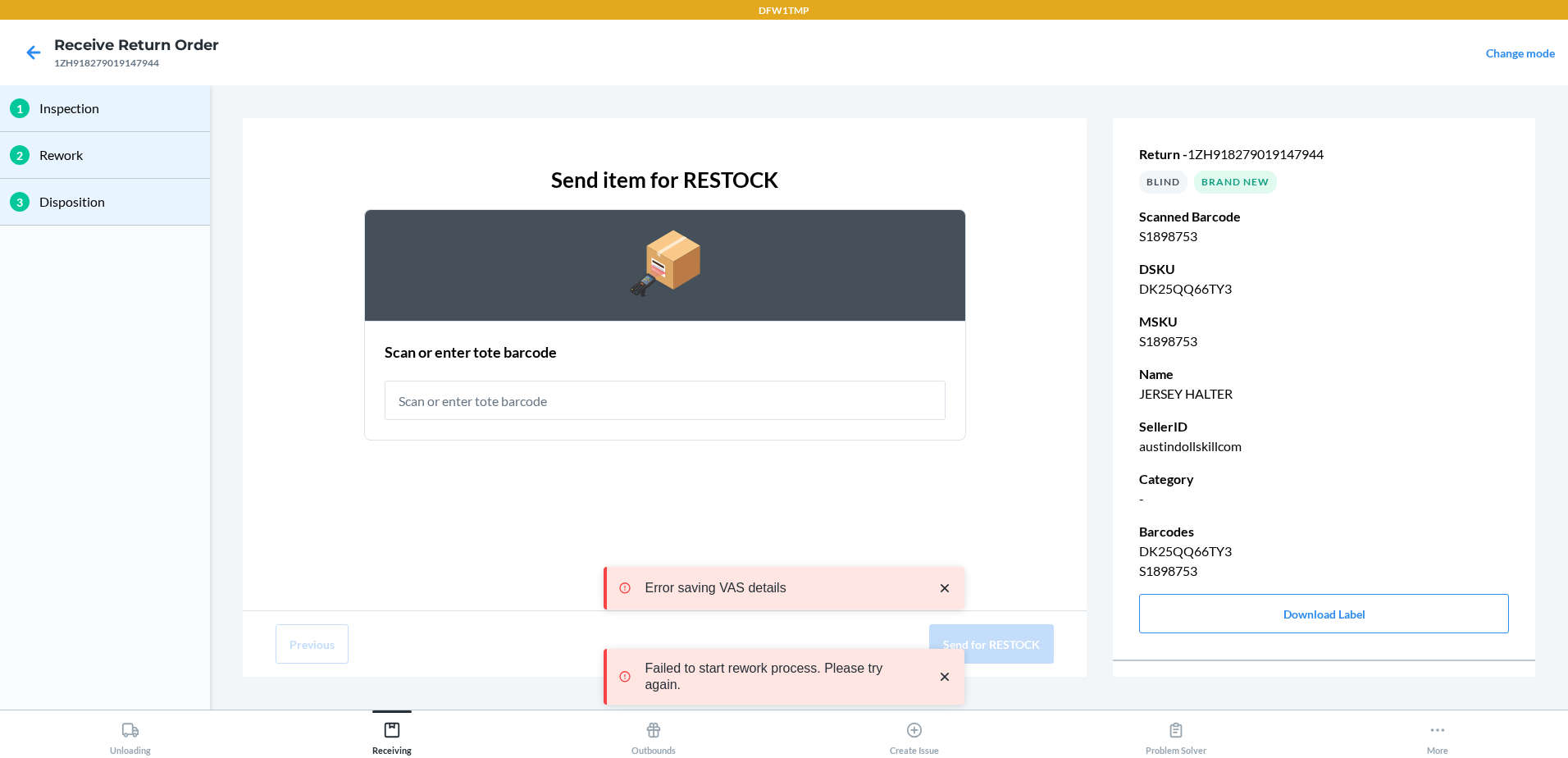
click at [441, 394] on input "text" at bounding box center [666, 399] width 561 height 40
type input "RT-14"
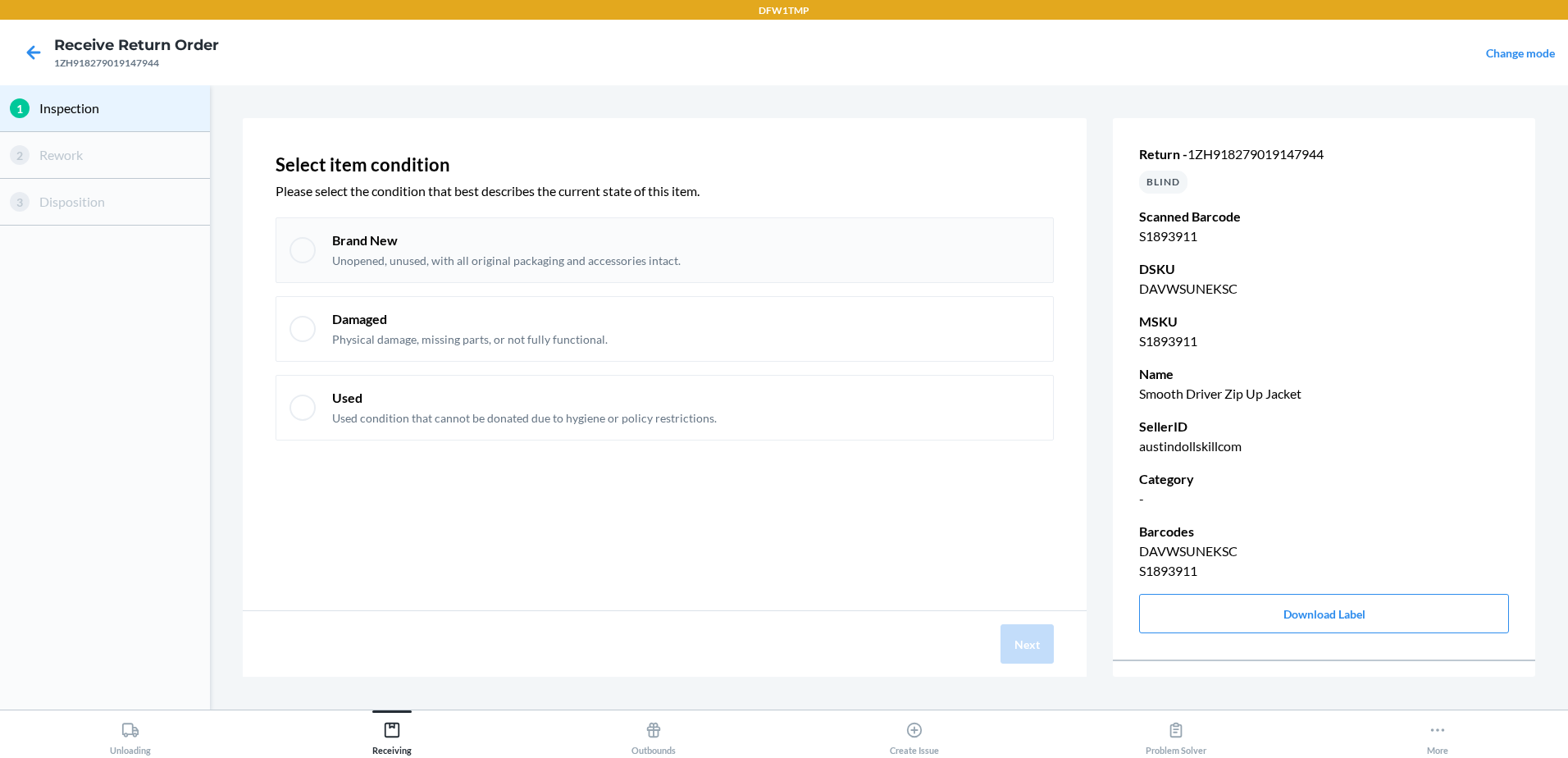
click at [418, 255] on p "Unopened, unused, with all original packaging and accessories intact." at bounding box center [506, 260] width 348 height 16
checkbox input "true"
click at [1004, 651] on button "Next" at bounding box center [1027, 643] width 53 height 40
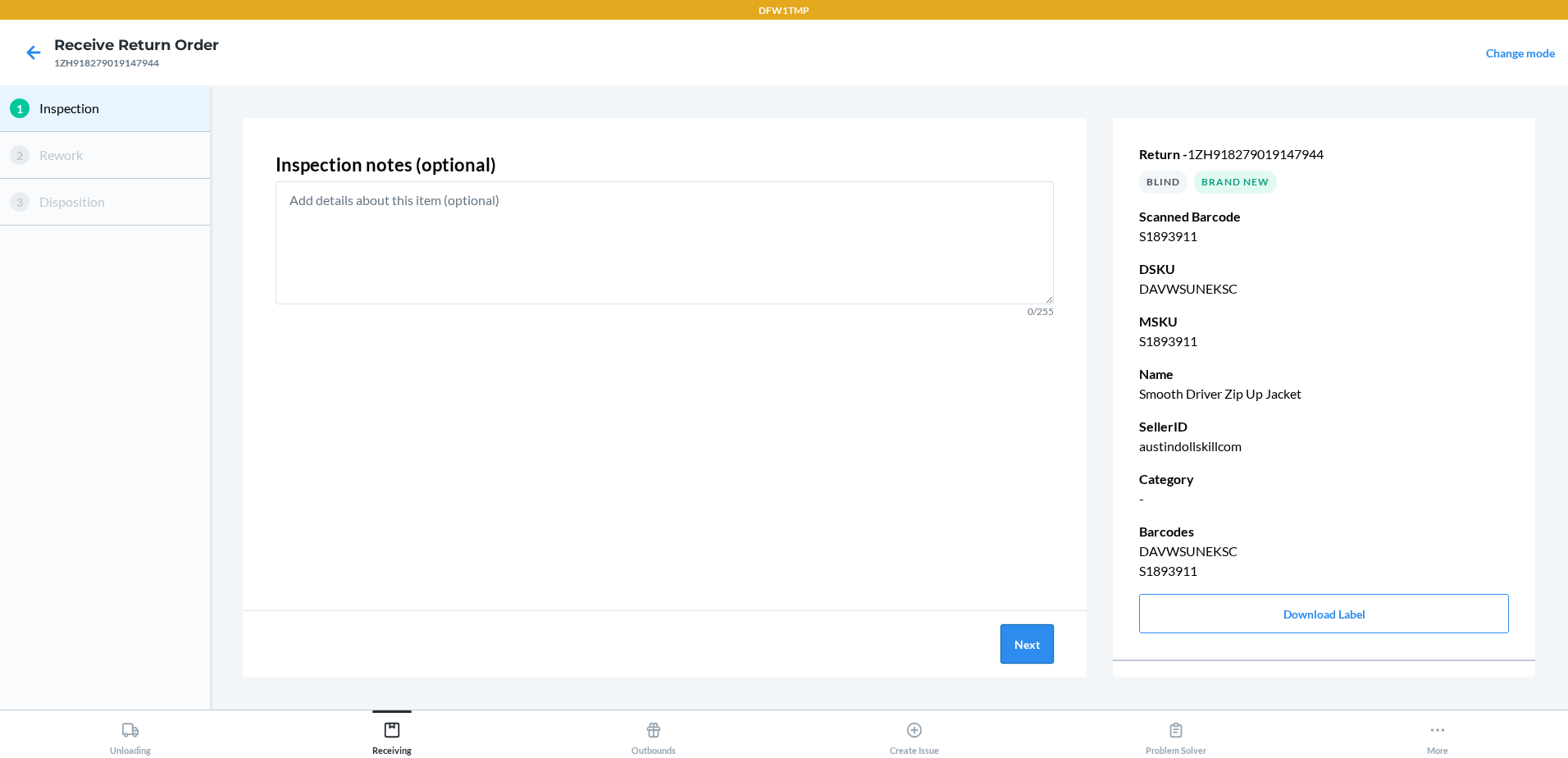
click at [1008, 654] on button "Next" at bounding box center [1027, 643] width 53 height 40
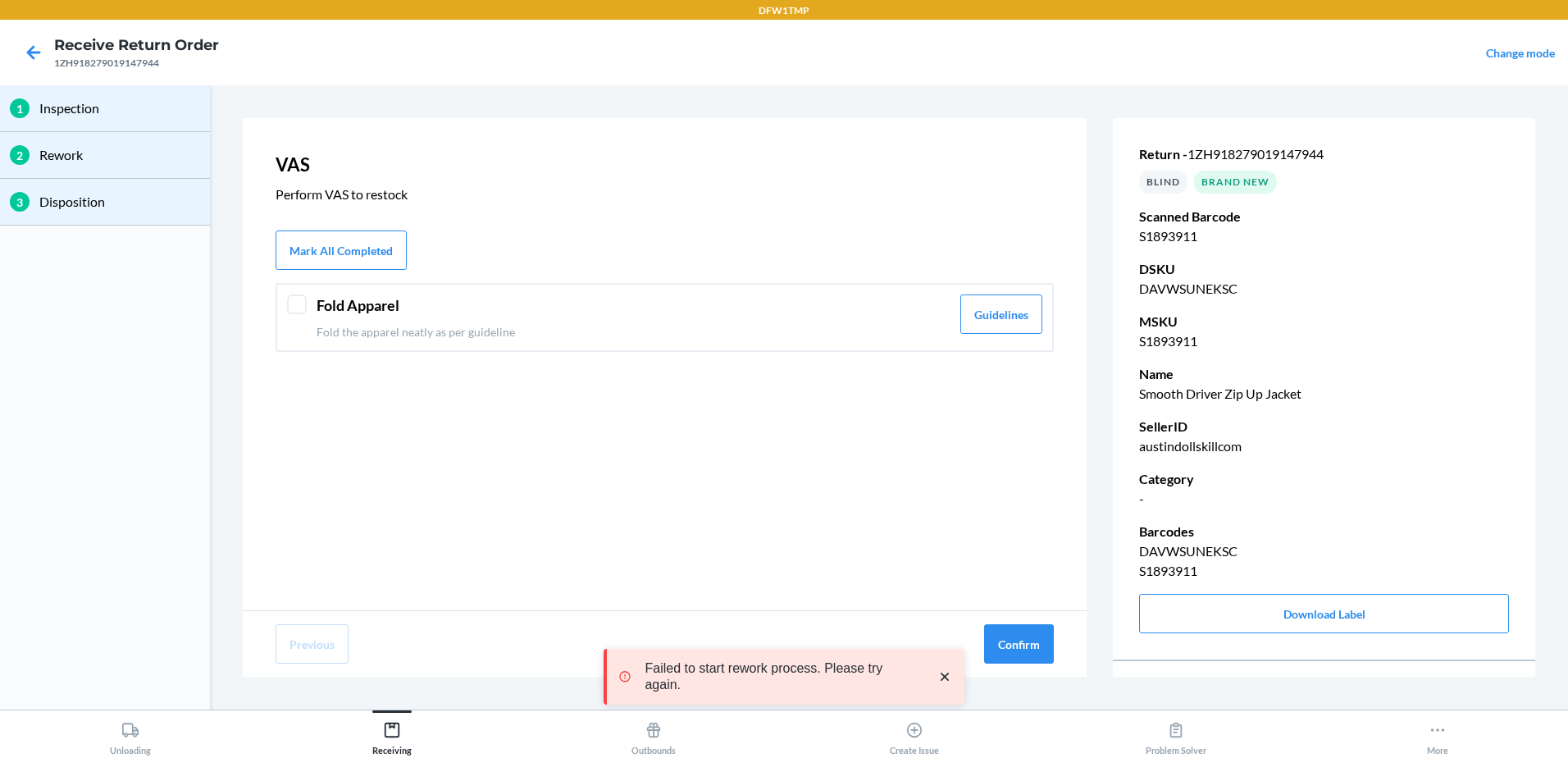
click at [410, 310] on header "Fold Apparel" at bounding box center [633, 305] width 634 height 22
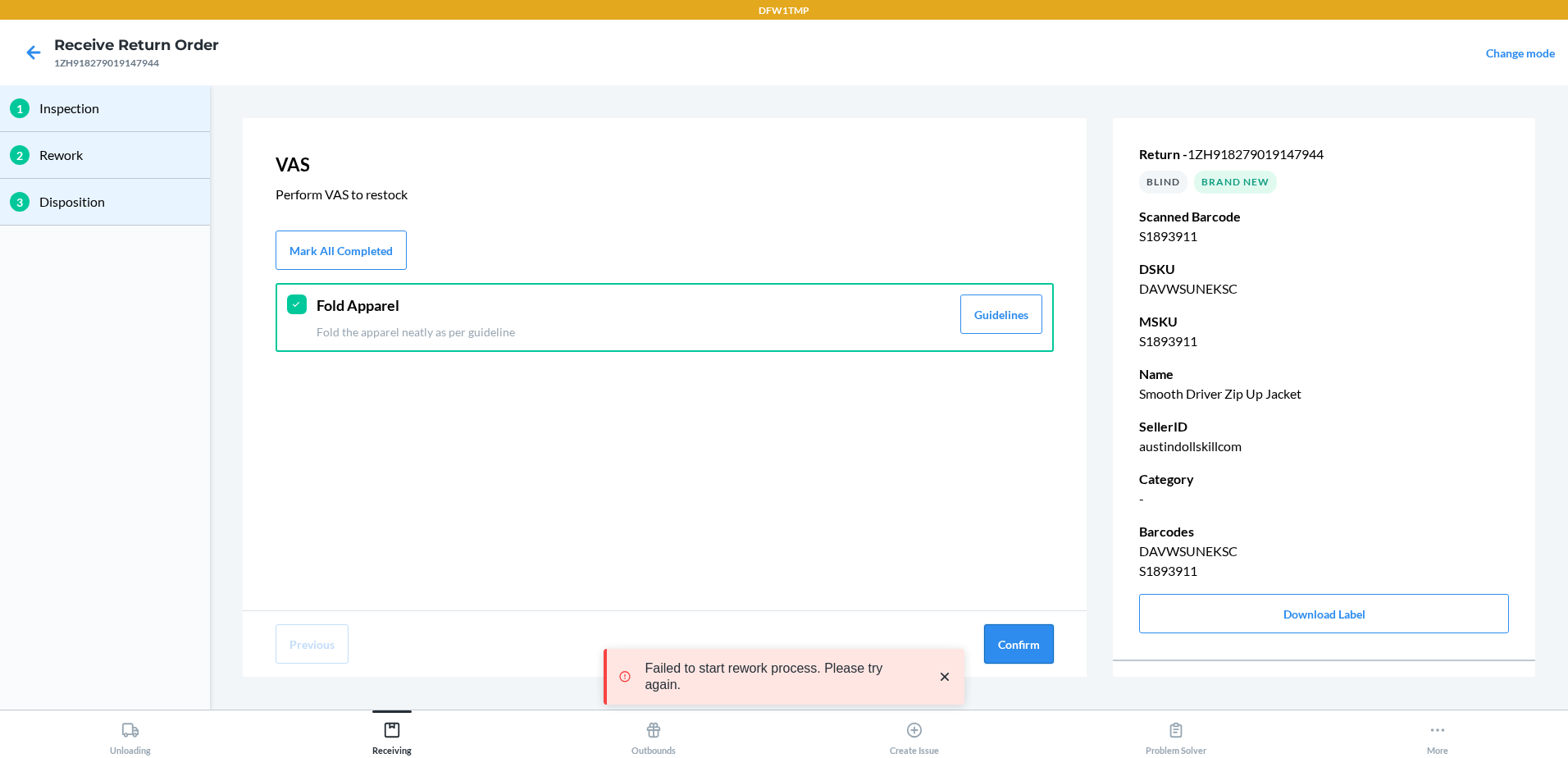
click at [1027, 638] on button "Confirm" at bounding box center [1020, 643] width 70 height 40
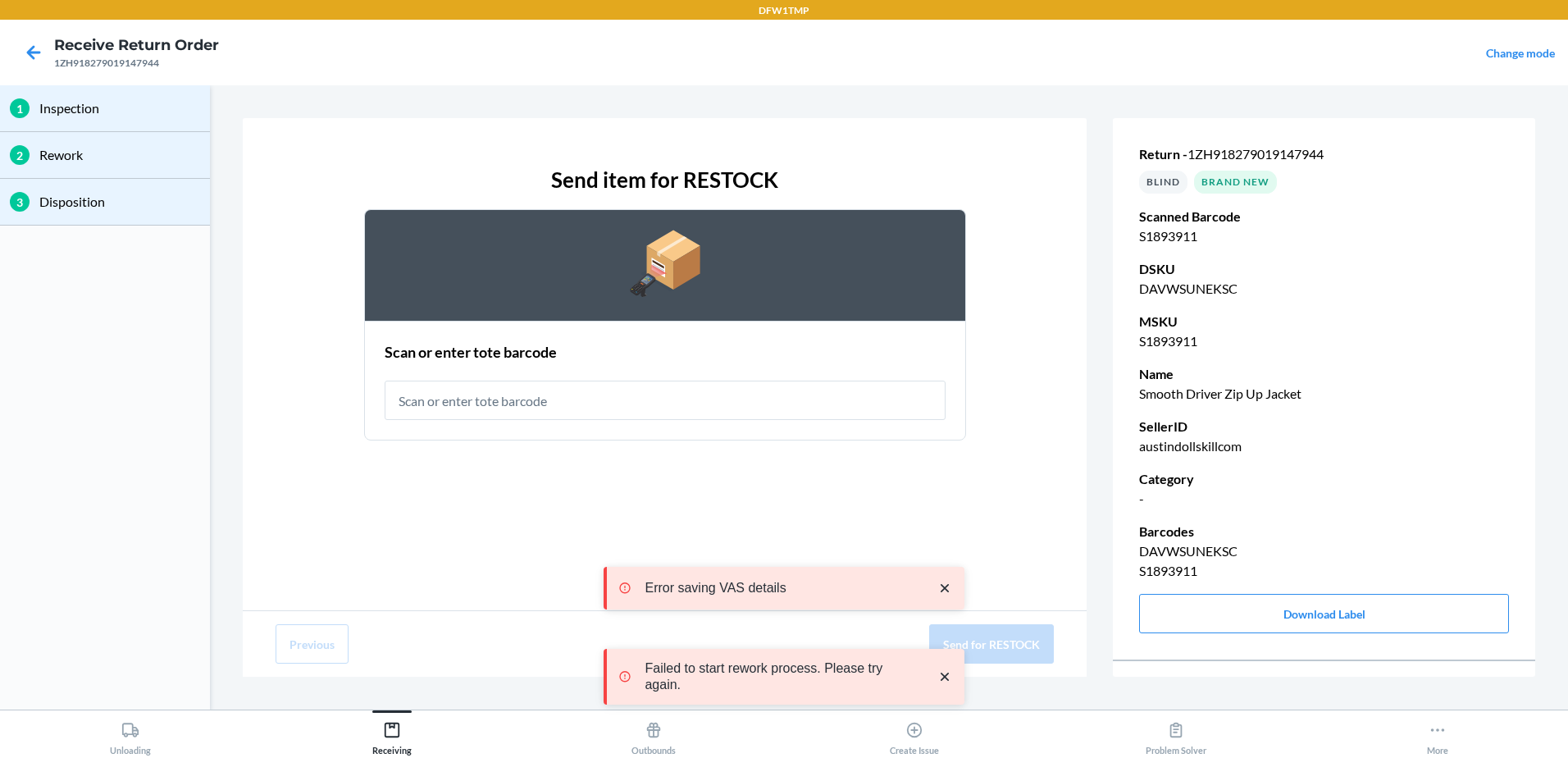
click at [544, 398] on input "text" at bounding box center [666, 399] width 561 height 40
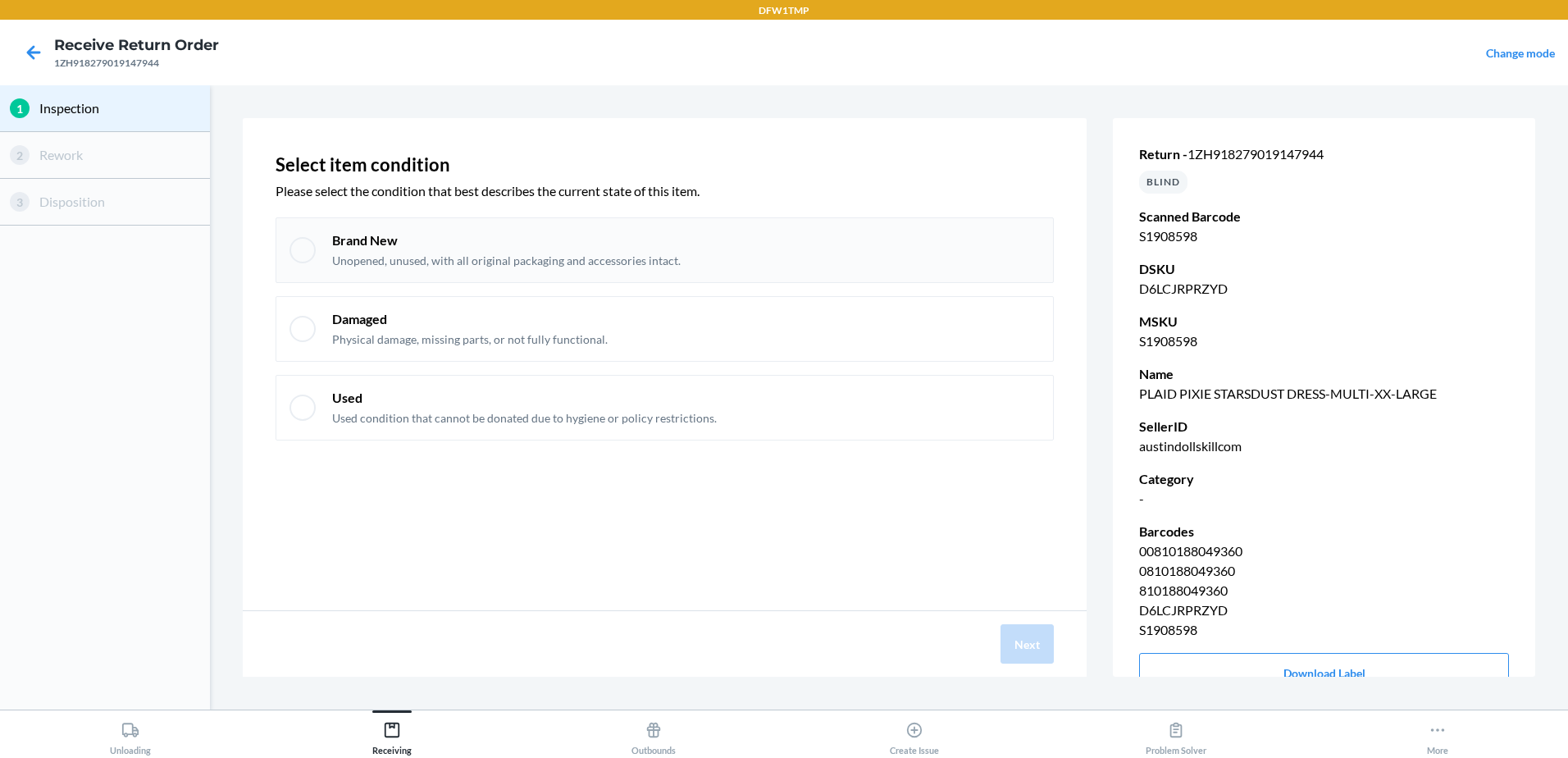
click at [360, 252] on p "Unopened, unused, with all original packaging and accessories intact." at bounding box center [506, 260] width 348 height 16
click at [1045, 641] on button "Next" at bounding box center [1027, 643] width 53 height 40
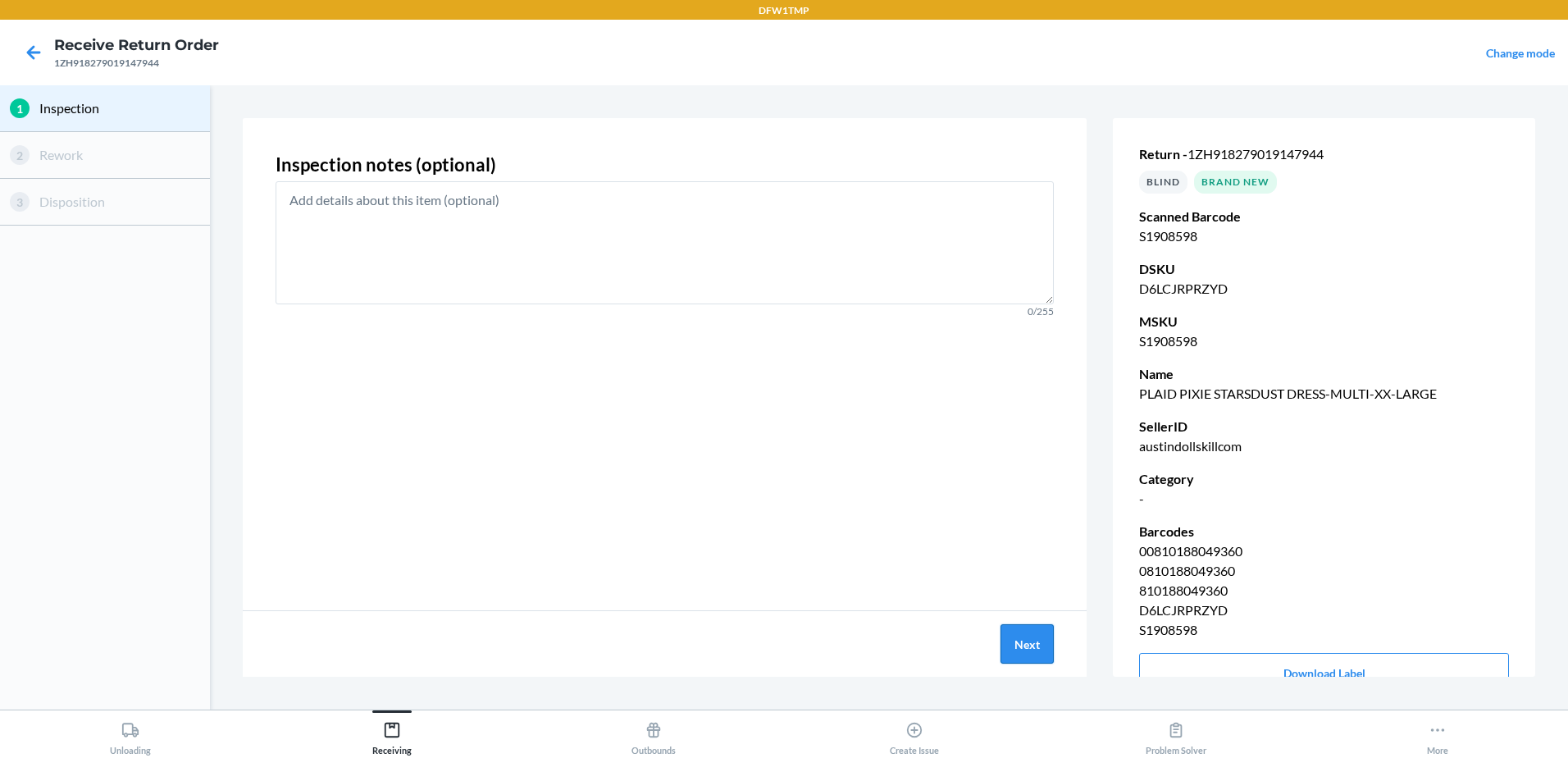
click at [1022, 658] on button "Next" at bounding box center [1027, 643] width 53 height 40
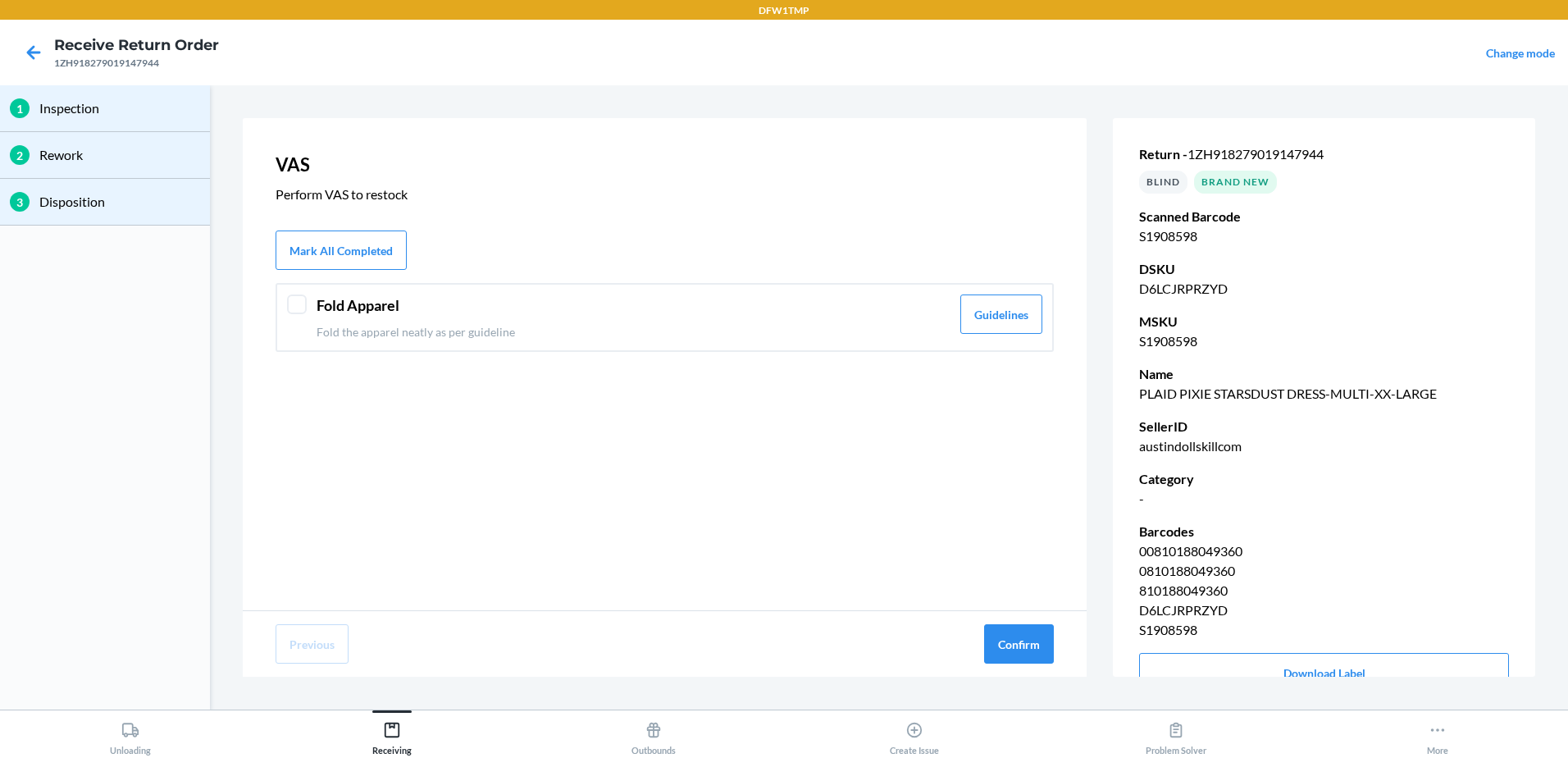
drag, startPoint x: 463, startPoint y: 323, endPoint x: 904, endPoint y: 563, distance: 502.1
click at [465, 323] on p "Fold the apparel neatly as per guideline" at bounding box center [633, 332] width 634 height 17
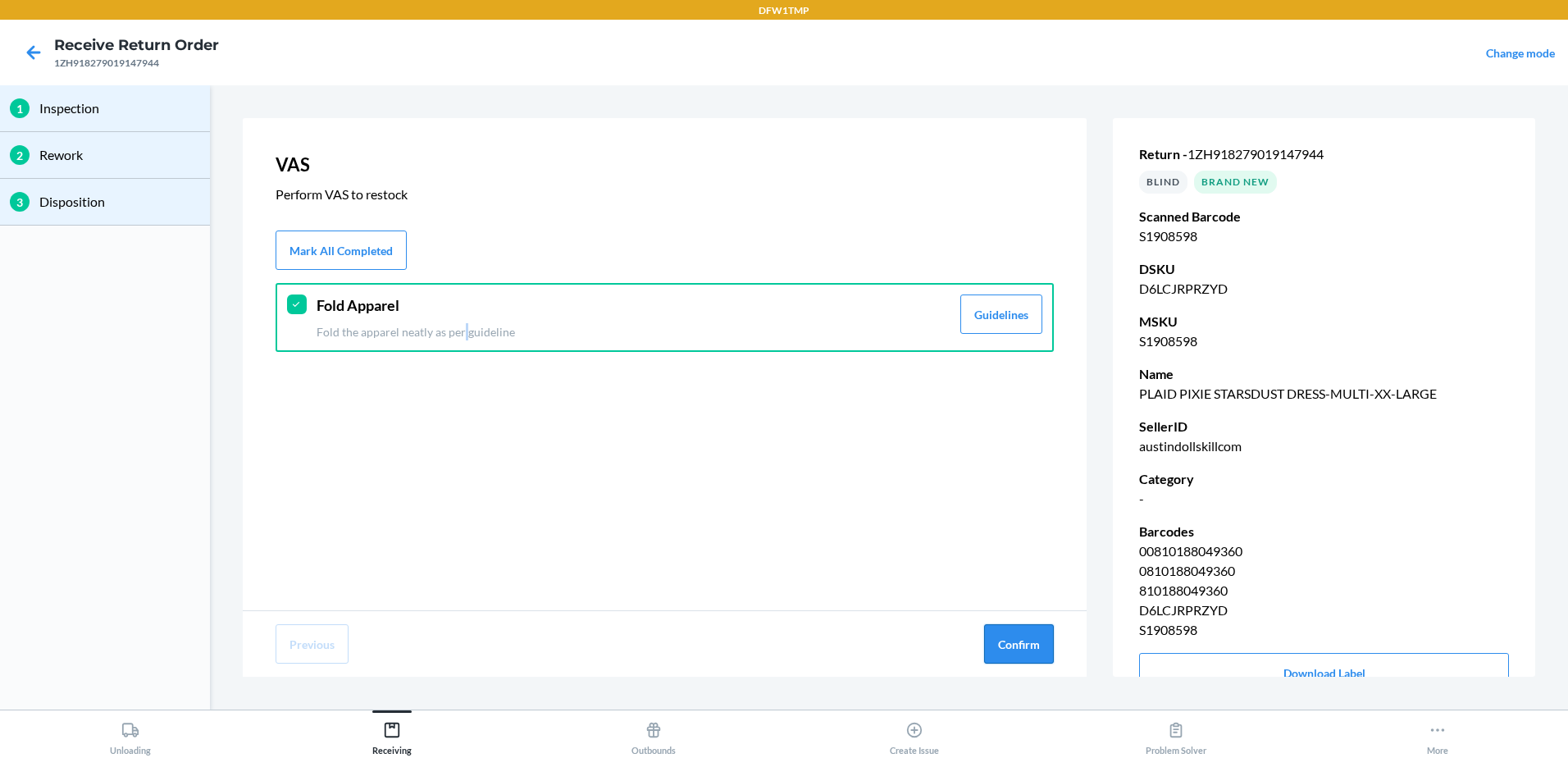
click at [1007, 659] on button "Confirm" at bounding box center [1020, 643] width 70 height 40
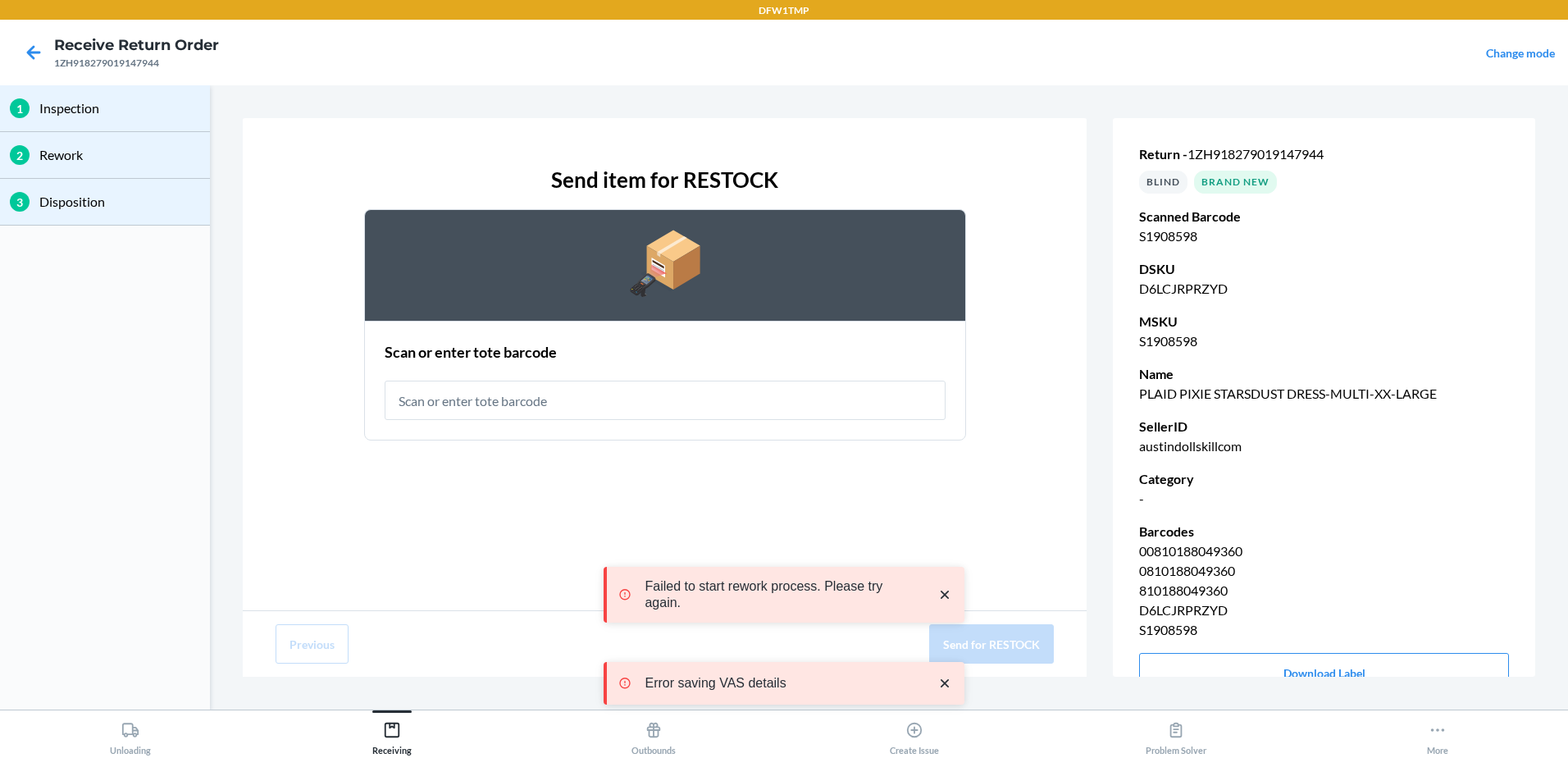
click at [632, 418] on input "text" at bounding box center [666, 399] width 561 height 40
click at [703, 414] on input "text" at bounding box center [666, 399] width 561 height 40
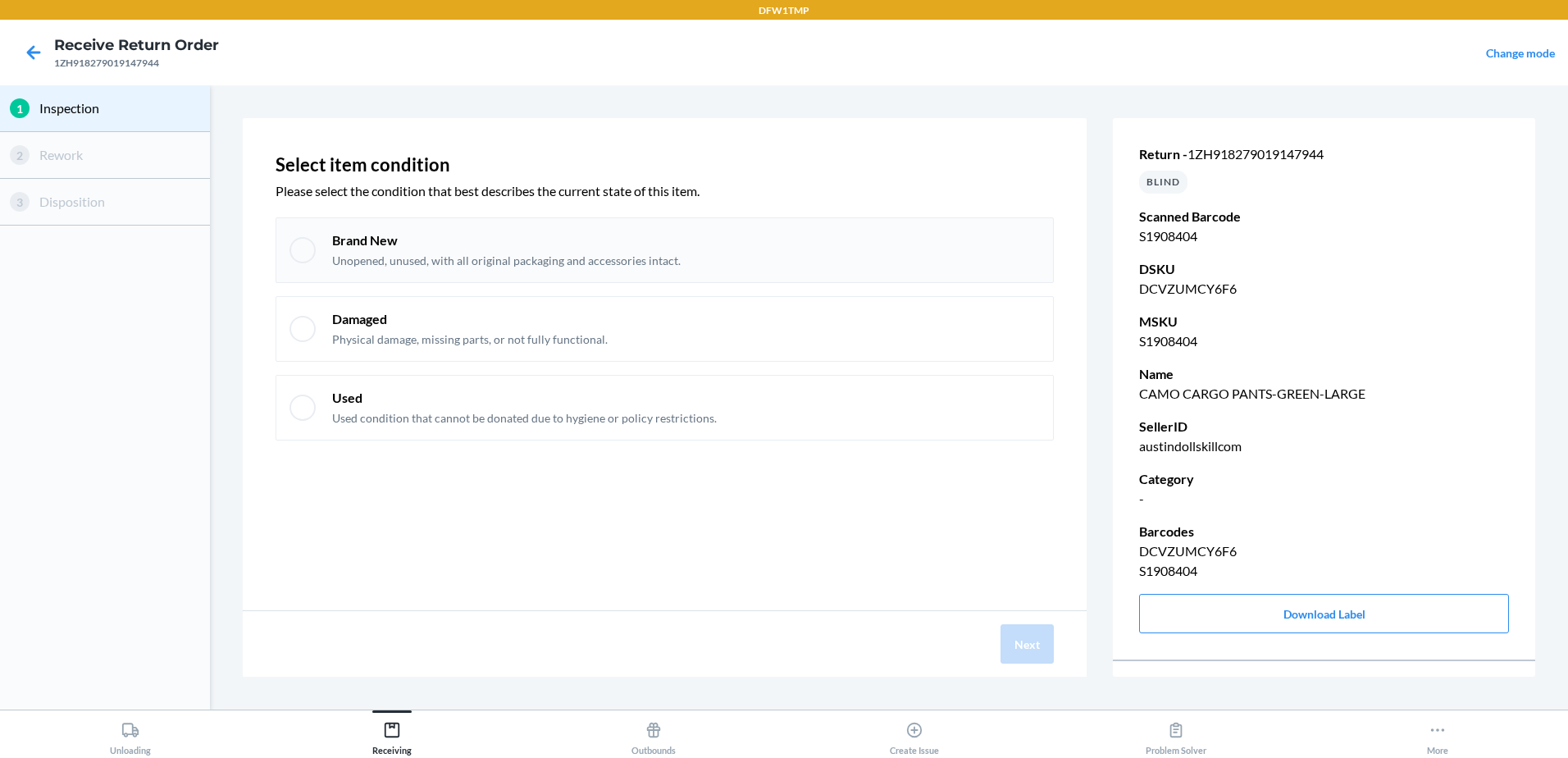
click at [415, 275] on div "Brand New Unopened, unused, with all original packaging and accessories intact." at bounding box center [665, 250] width 779 height 66
click at [1028, 639] on button "Next" at bounding box center [1027, 643] width 53 height 40
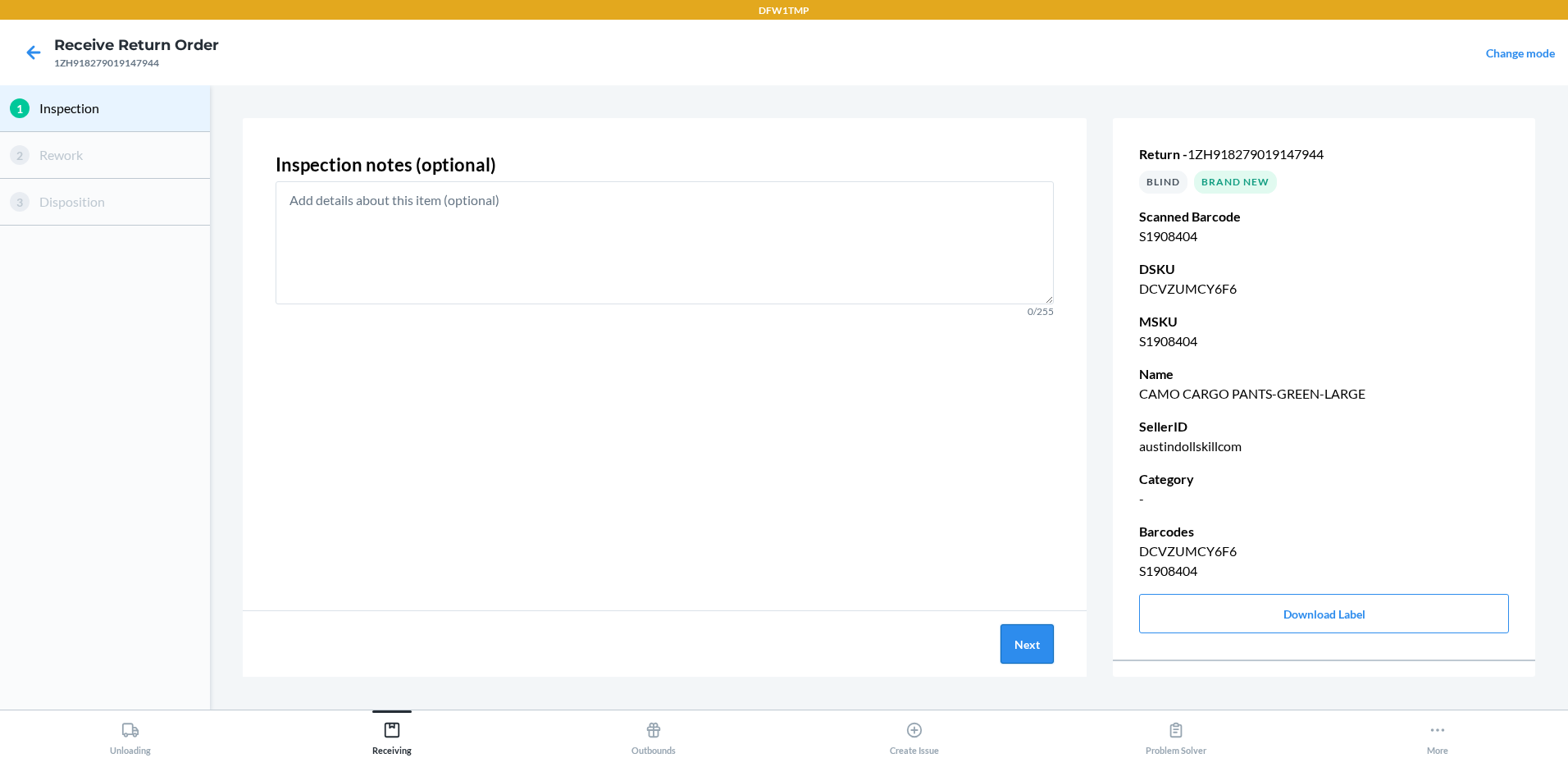
click at [1013, 650] on button "Next" at bounding box center [1027, 643] width 53 height 40
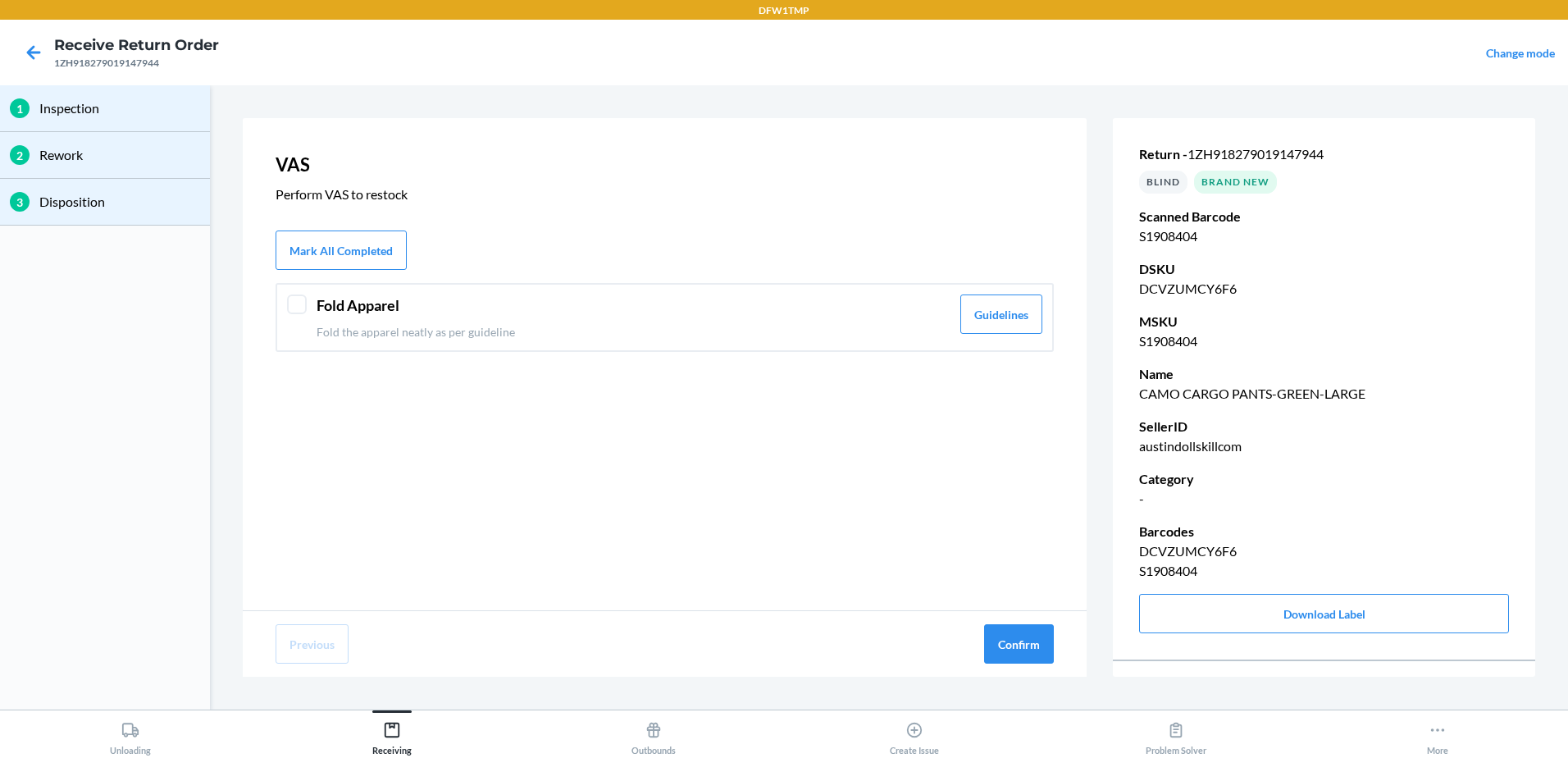
click at [526, 316] on div "Fold Apparel Fold the apparel neatly as per guideline" at bounding box center [633, 316] width 634 height 45
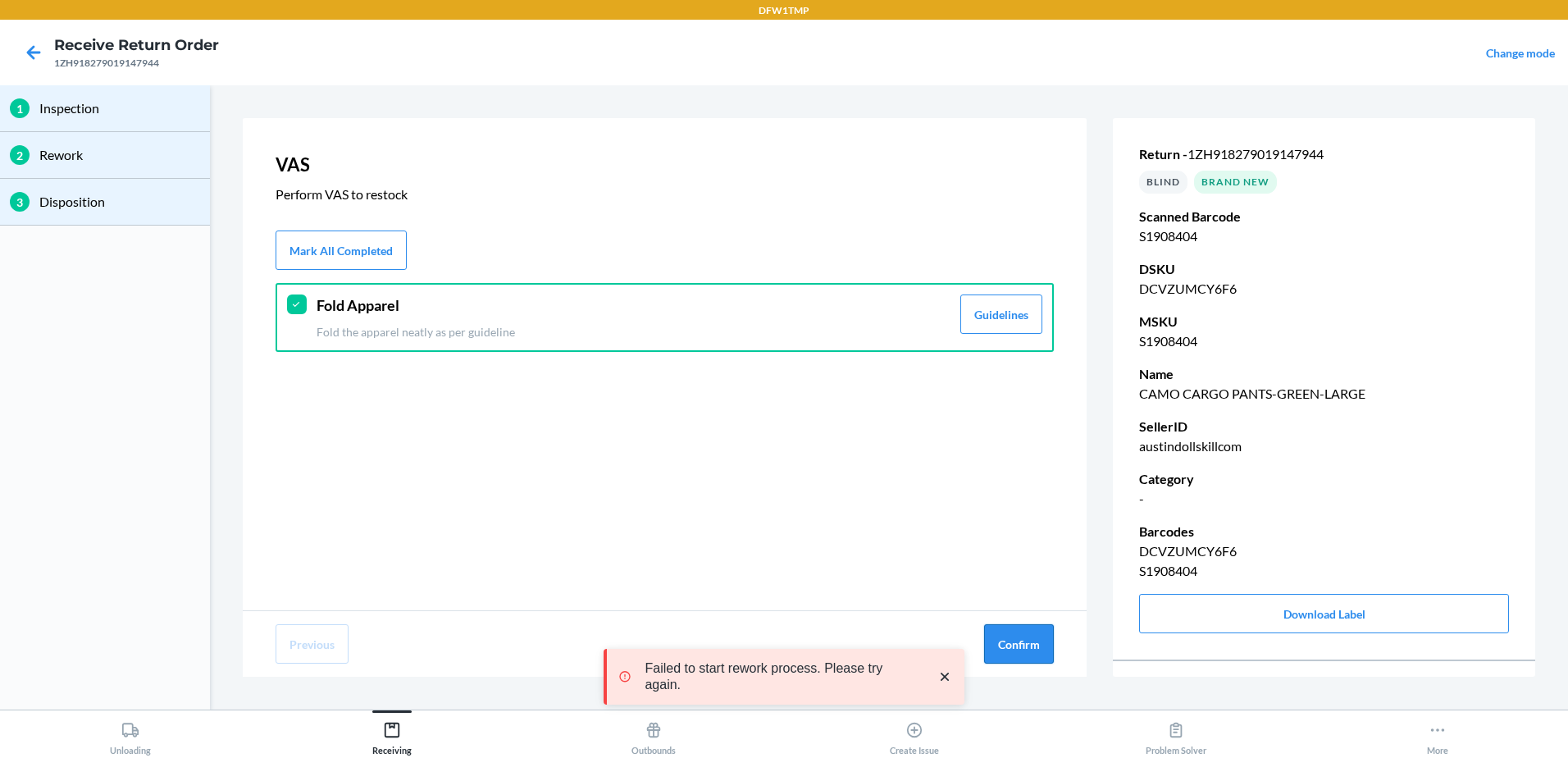
click at [1018, 648] on button "Confirm" at bounding box center [1020, 643] width 70 height 40
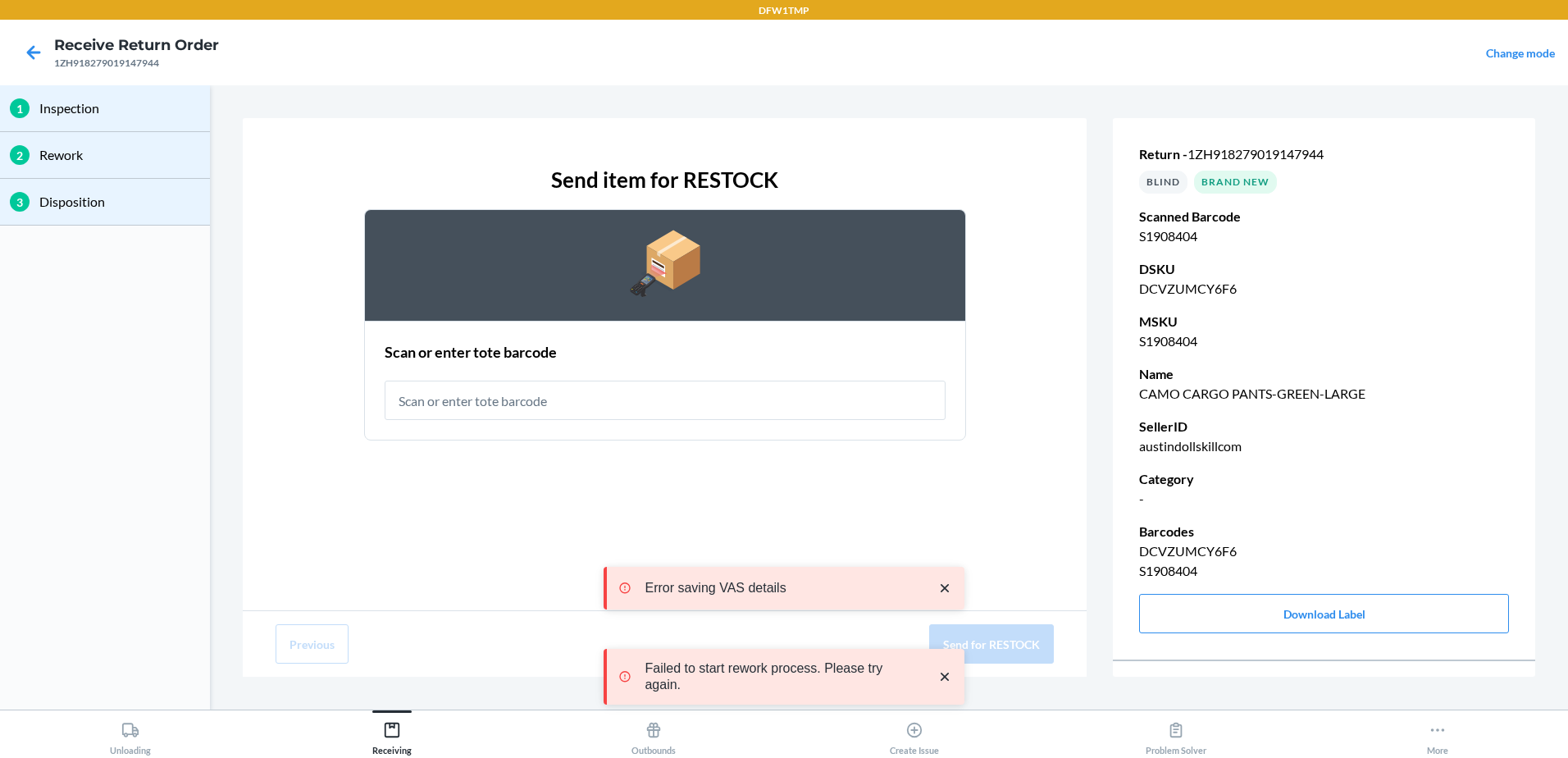
click at [461, 412] on input "text" at bounding box center [666, 399] width 561 height 40
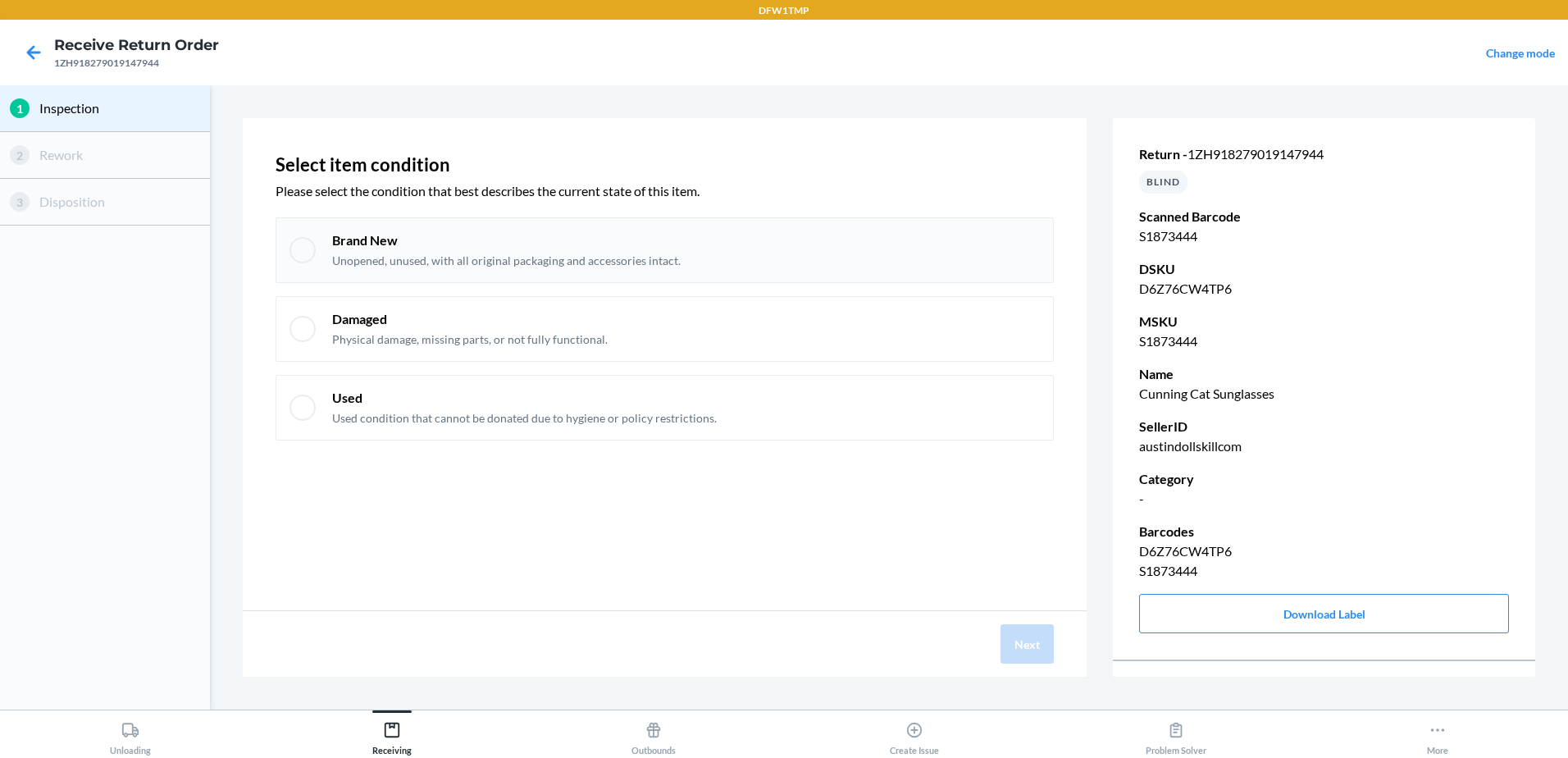
click at [698, 239] on div "Brand New Unopened, unused, with all original packaging and accessories intact." at bounding box center [686, 249] width 708 height 38
click at [1043, 646] on button "Next" at bounding box center [1027, 643] width 53 height 40
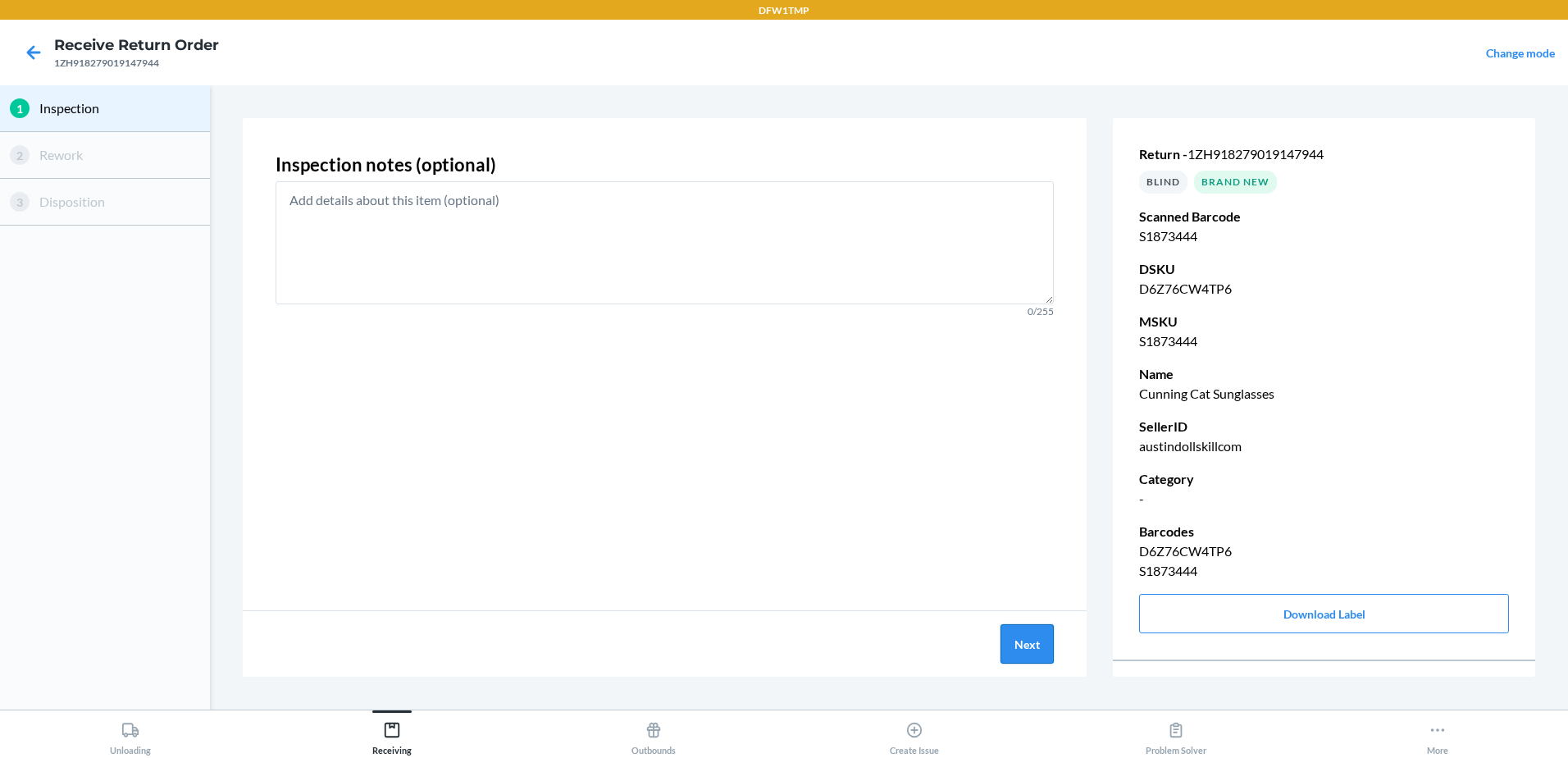
click at [1044, 654] on button "Next" at bounding box center [1027, 643] width 53 height 40
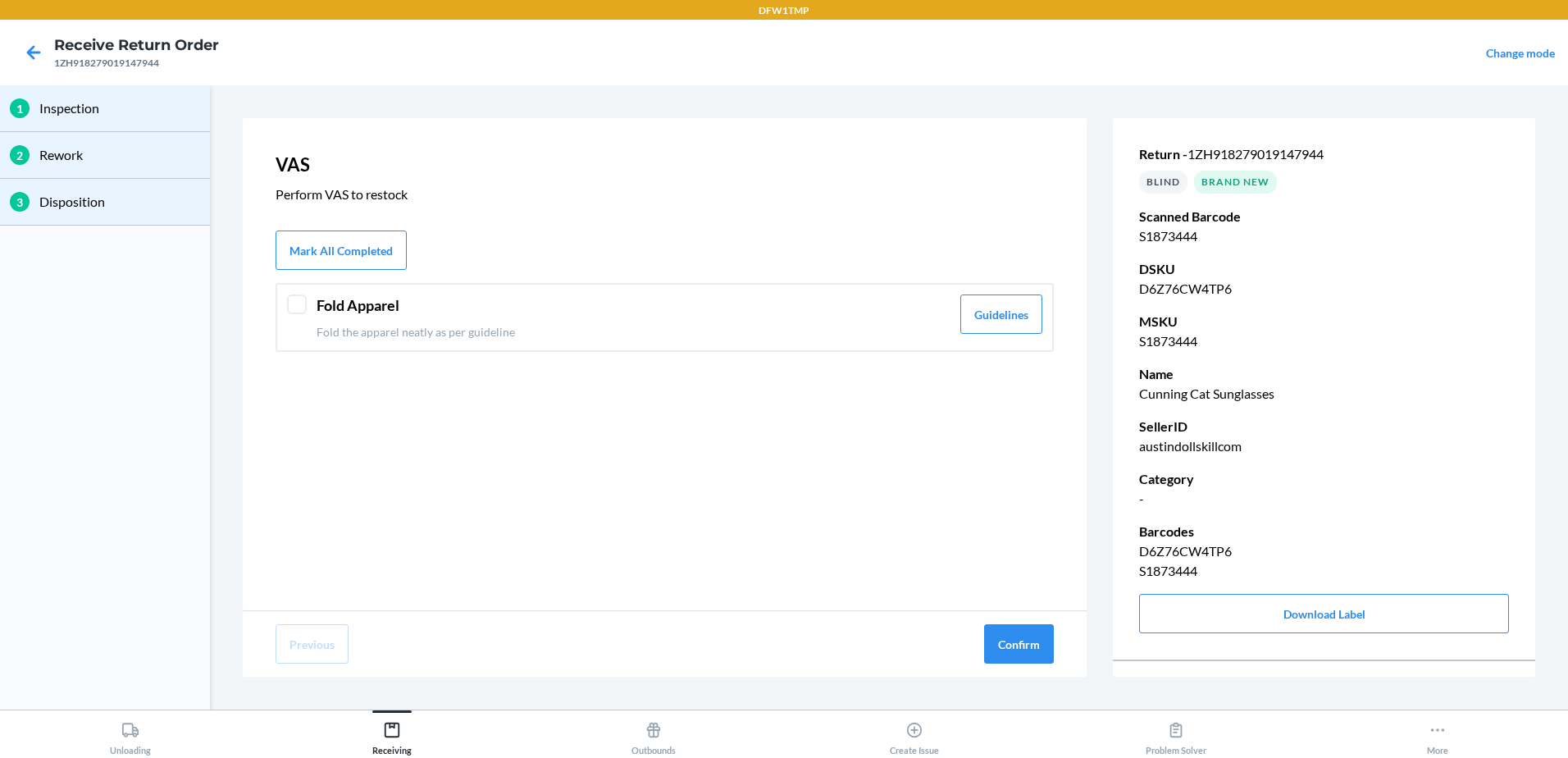
click at [580, 294] on header "Fold Apparel" at bounding box center [633, 305] width 634 height 22
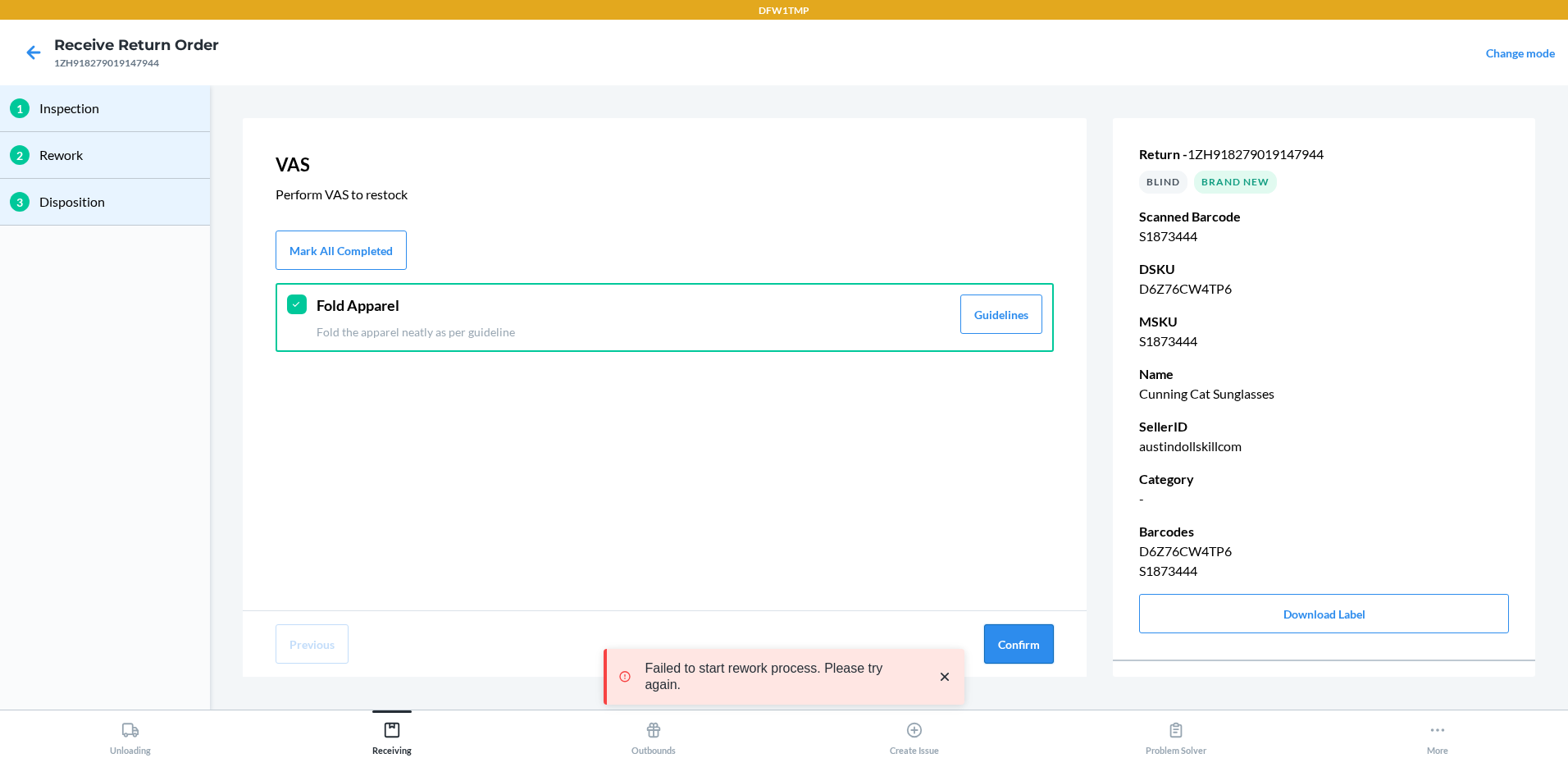
drag, startPoint x: 1000, startPoint y: 632, endPoint x: 964, endPoint y: 648, distance: 39.4
click at [1001, 632] on button "Confirm" at bounding box center [1020, 643] width 70 height 40
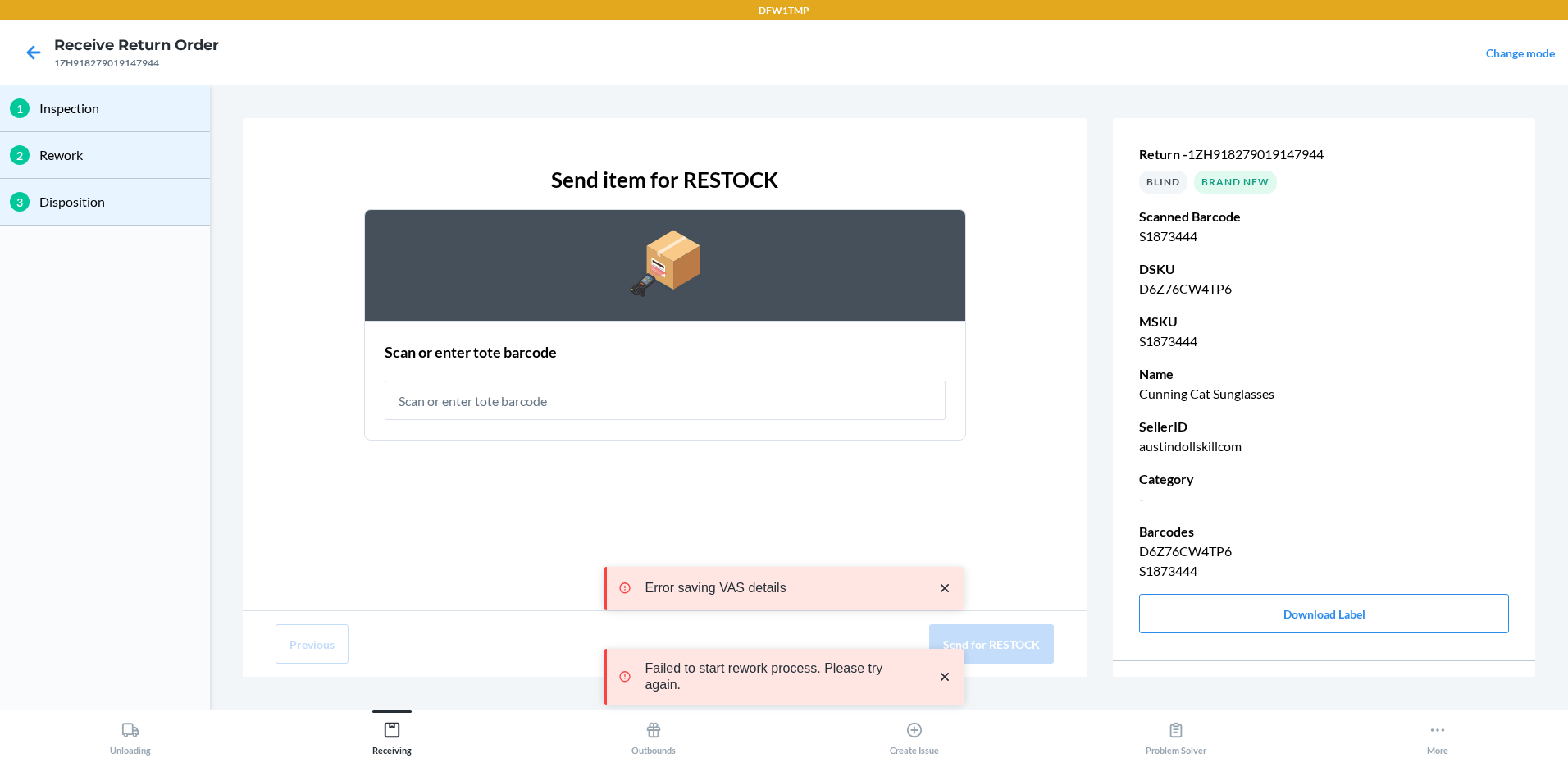
click at [433, 396] on input "text" at bounding box center [666, 399] width 561 height 40
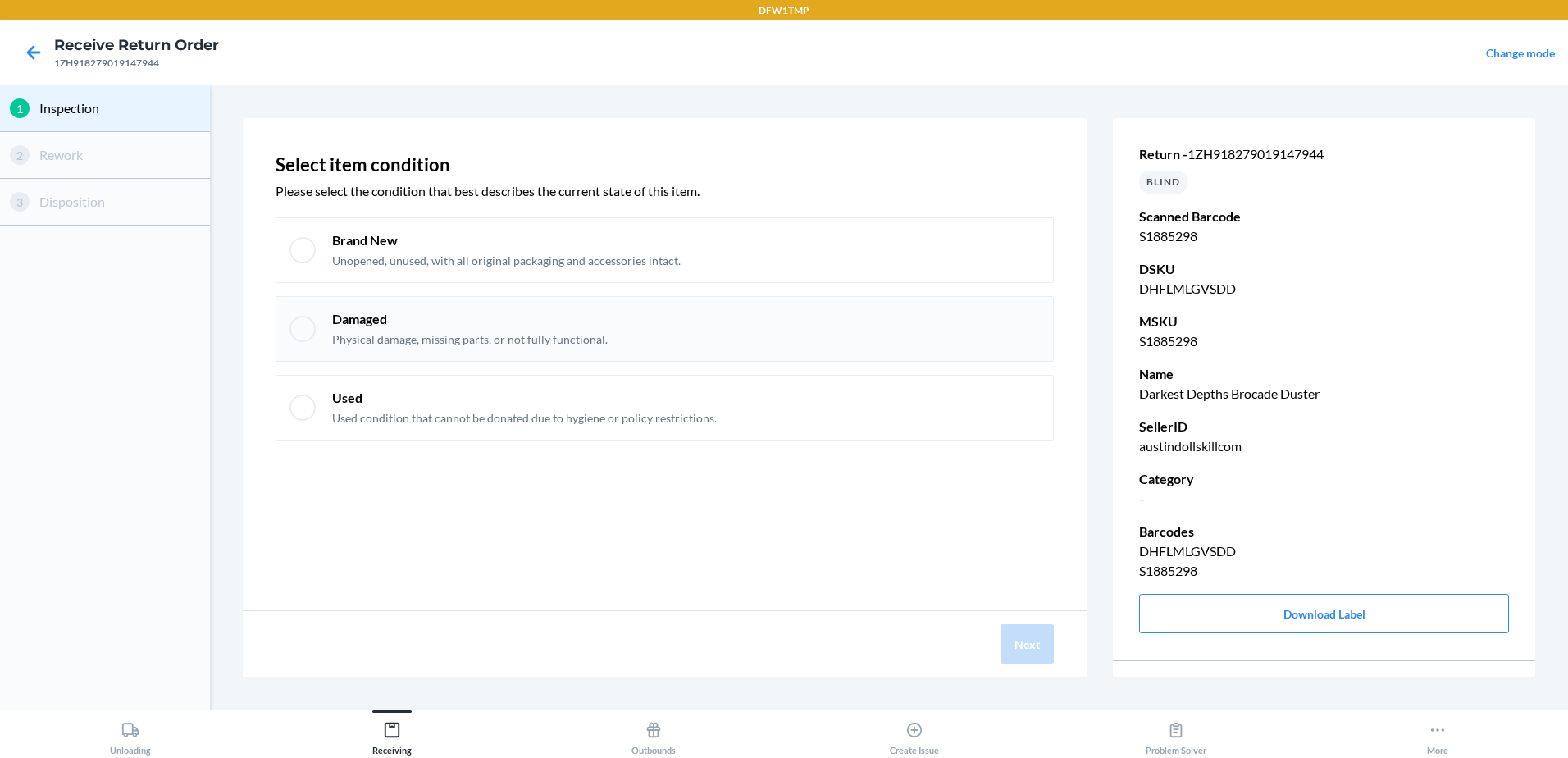
drag, startPoint x: 332, startPoint y: 242, endPoint x: 520, endPoint y: 351, distance: 217.3
click at [332, 242] on p "Brand New" at bounding box center [506, 240] width 348 height 18
click at [1020, 644] on button "Next" at bounding box center [1027, 643] width 53 height 40
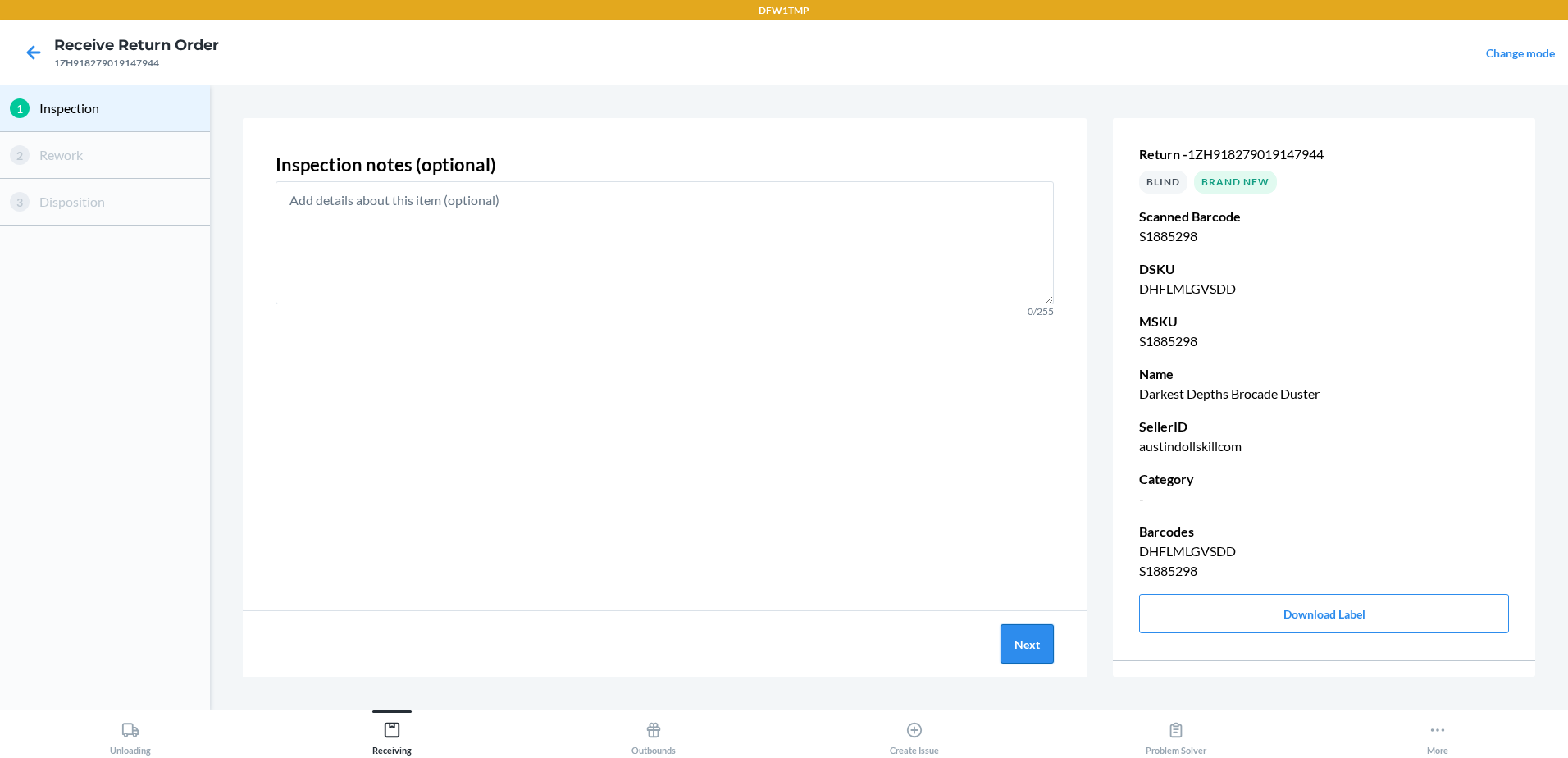
click at [1033, 658] on button "Next" at bounding box center [1027, 643] width 53 height 40
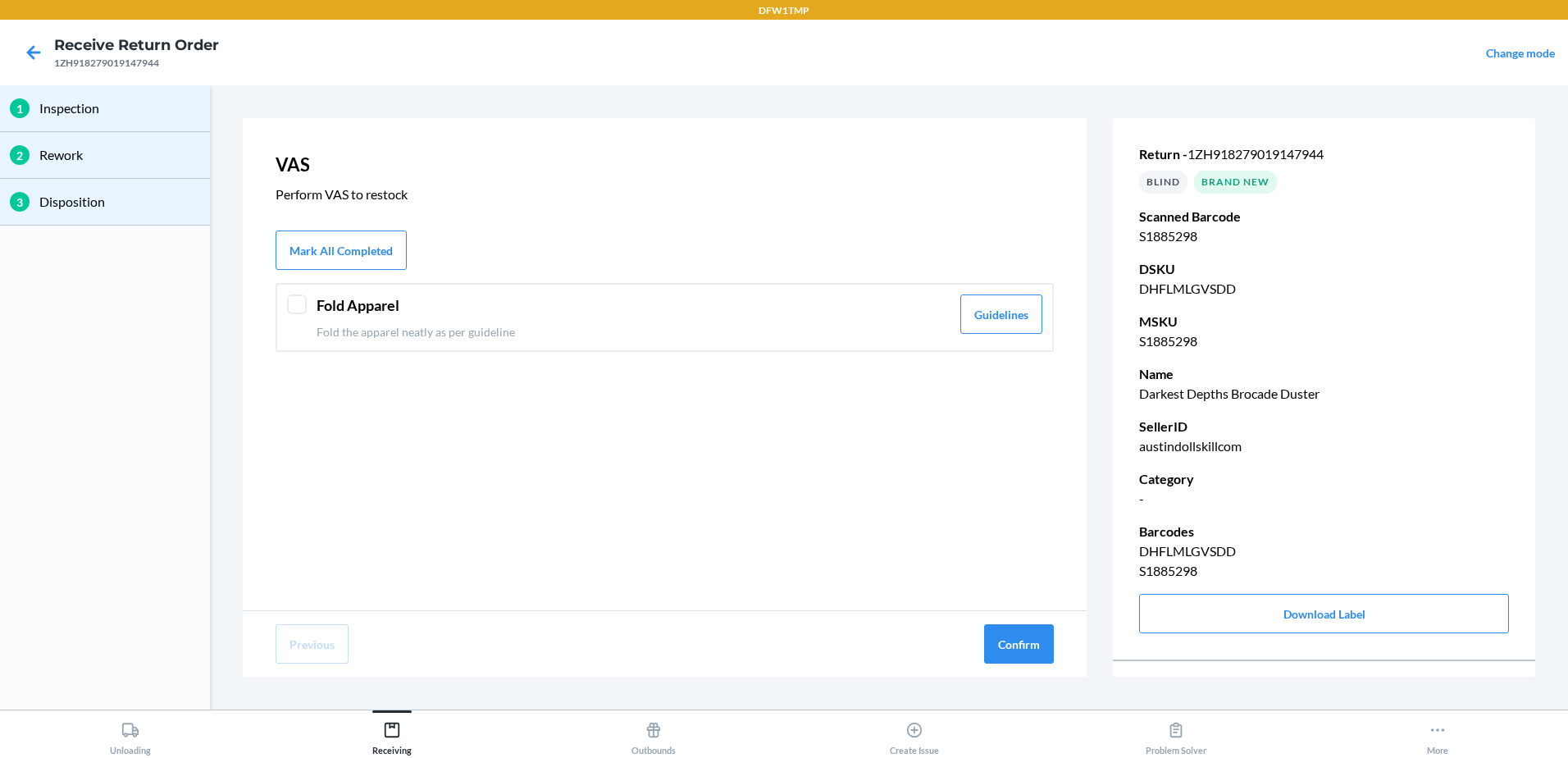
click at [390, 294] on div "Fold Apparel Fold the apparel neatly as per guideline Guidelines" at bounding box center [665, 317] width 779 height 69
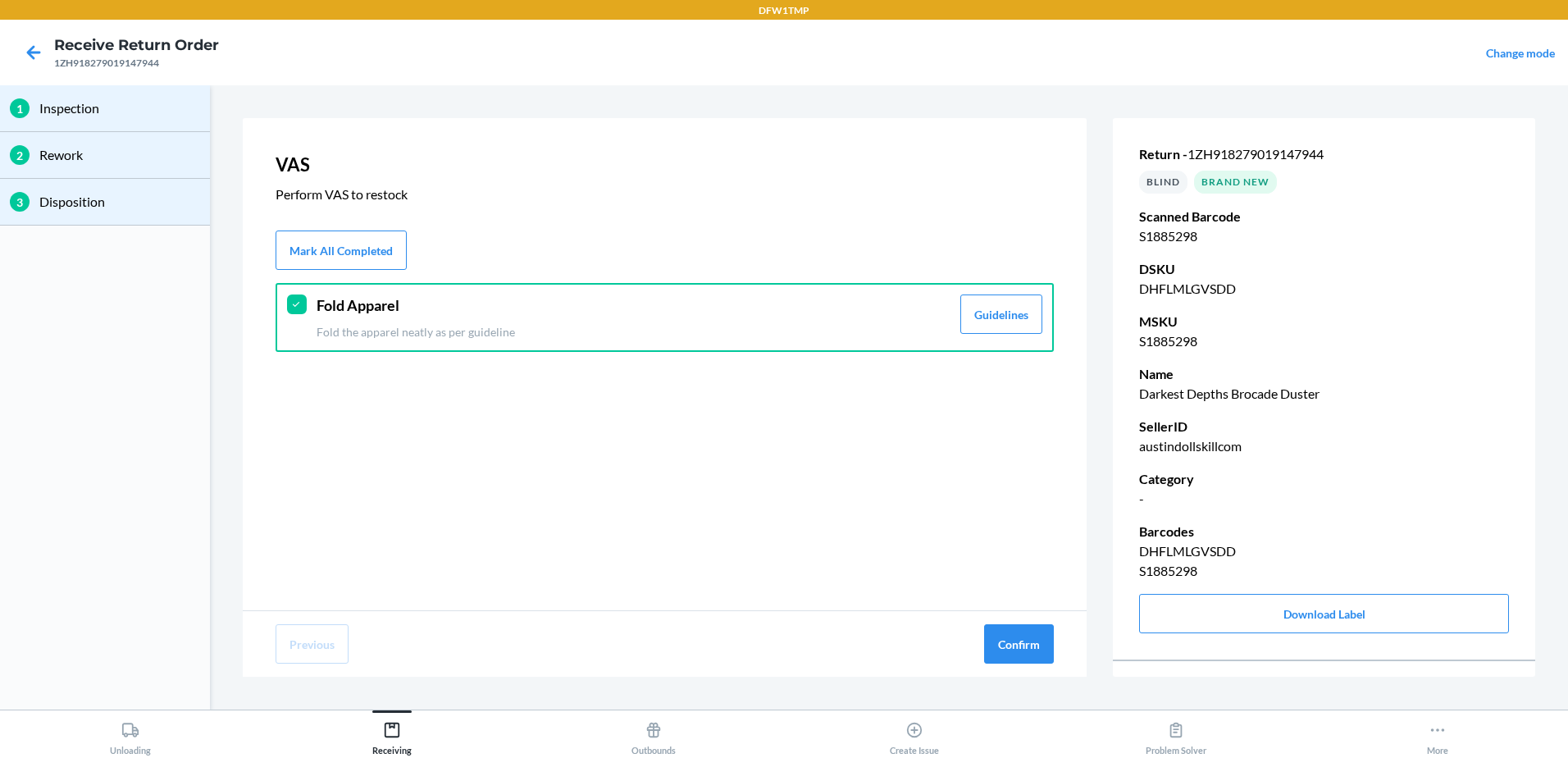
click at [1059, 633] on div "Previous Confirm" at bounding box center [665, 644] width 844 height 66
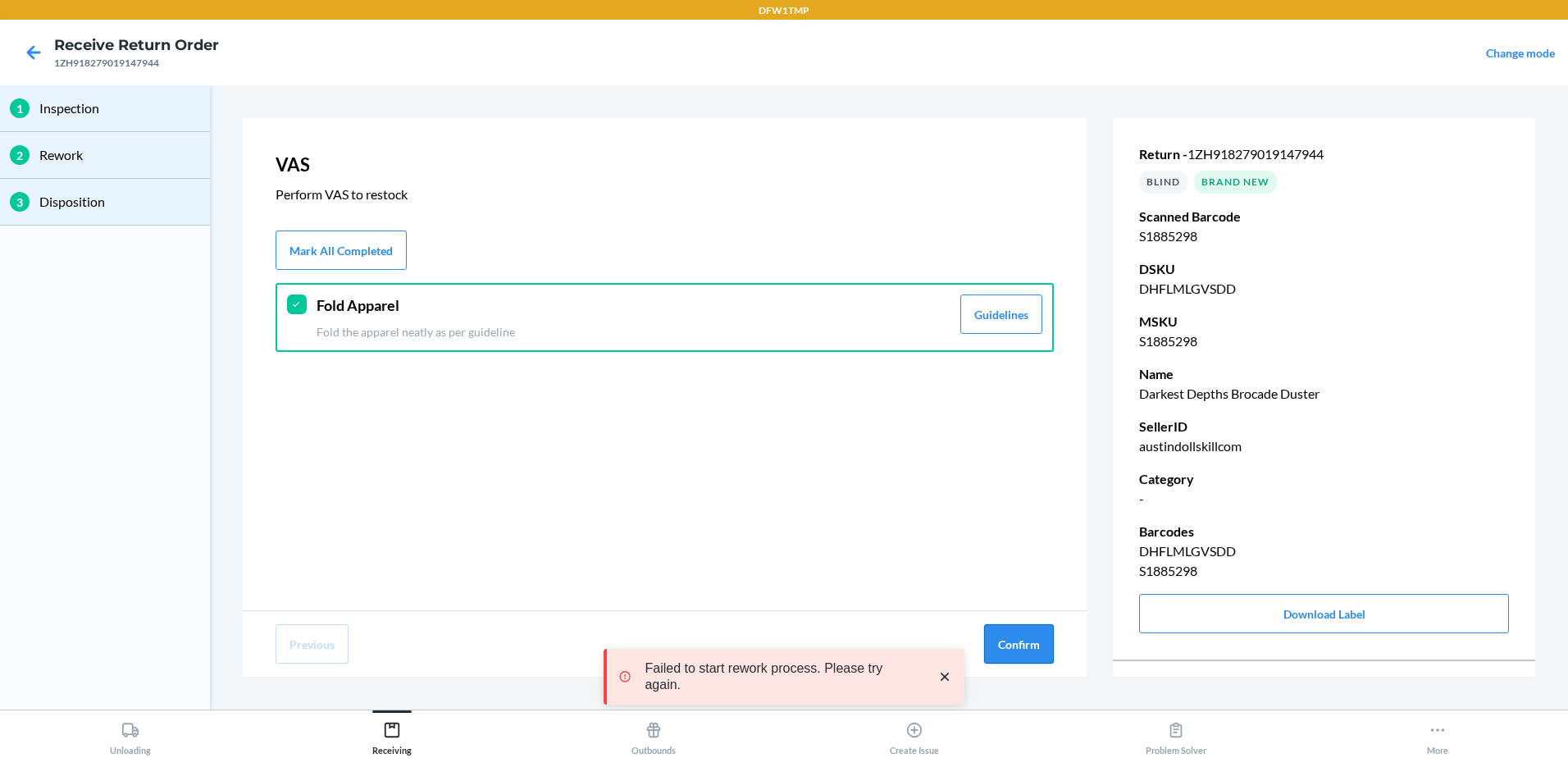
click at [990, 646] on button "Confirm" at bounding box center [1020, 643] width 70 height 40
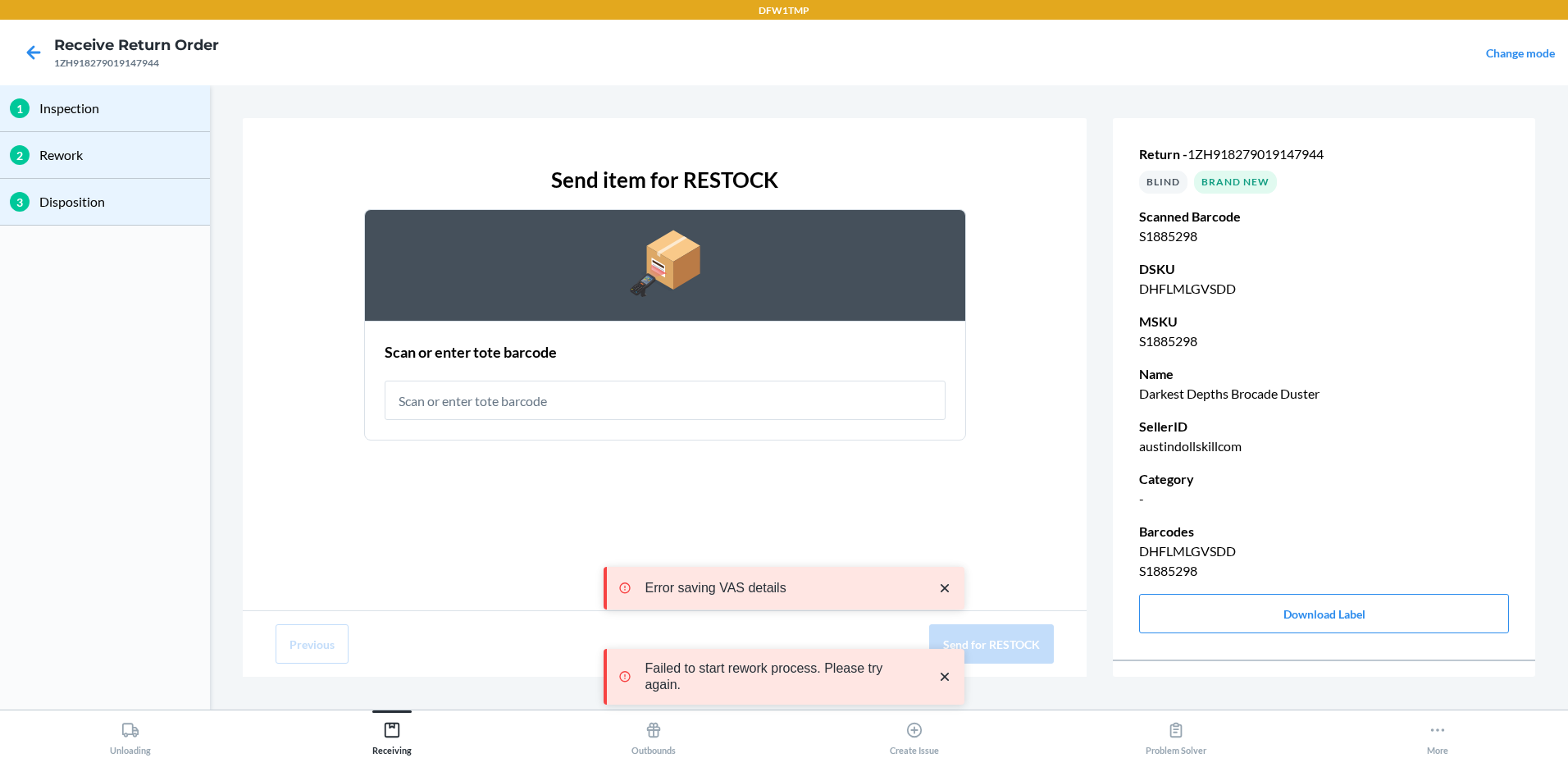
click at [537, 399] on input "text" at bounding box center [666, 399] width 561 height 40
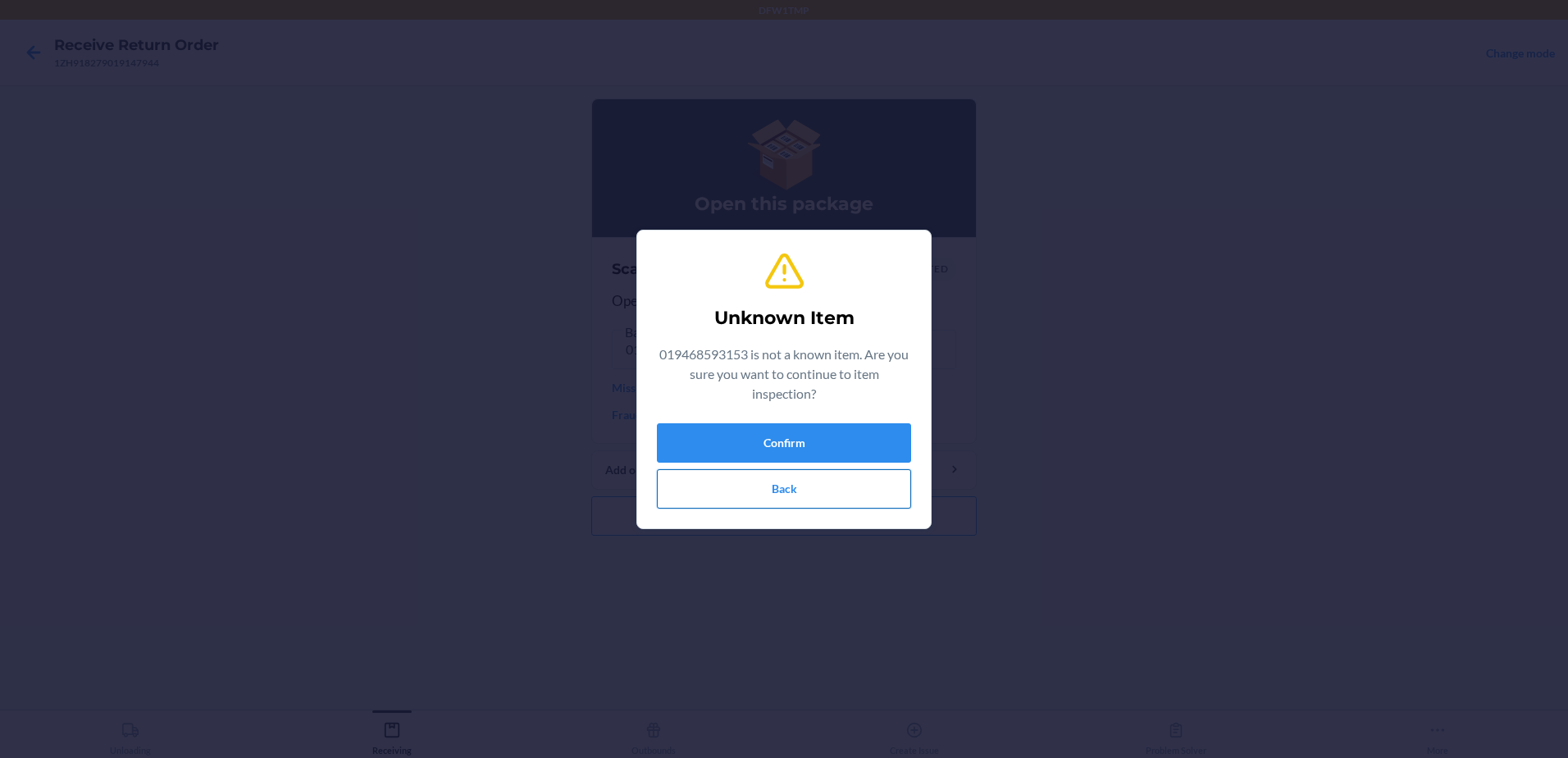
click at [797, 501] on button "Back" at bounding box center [784, 488] width 254 height 40
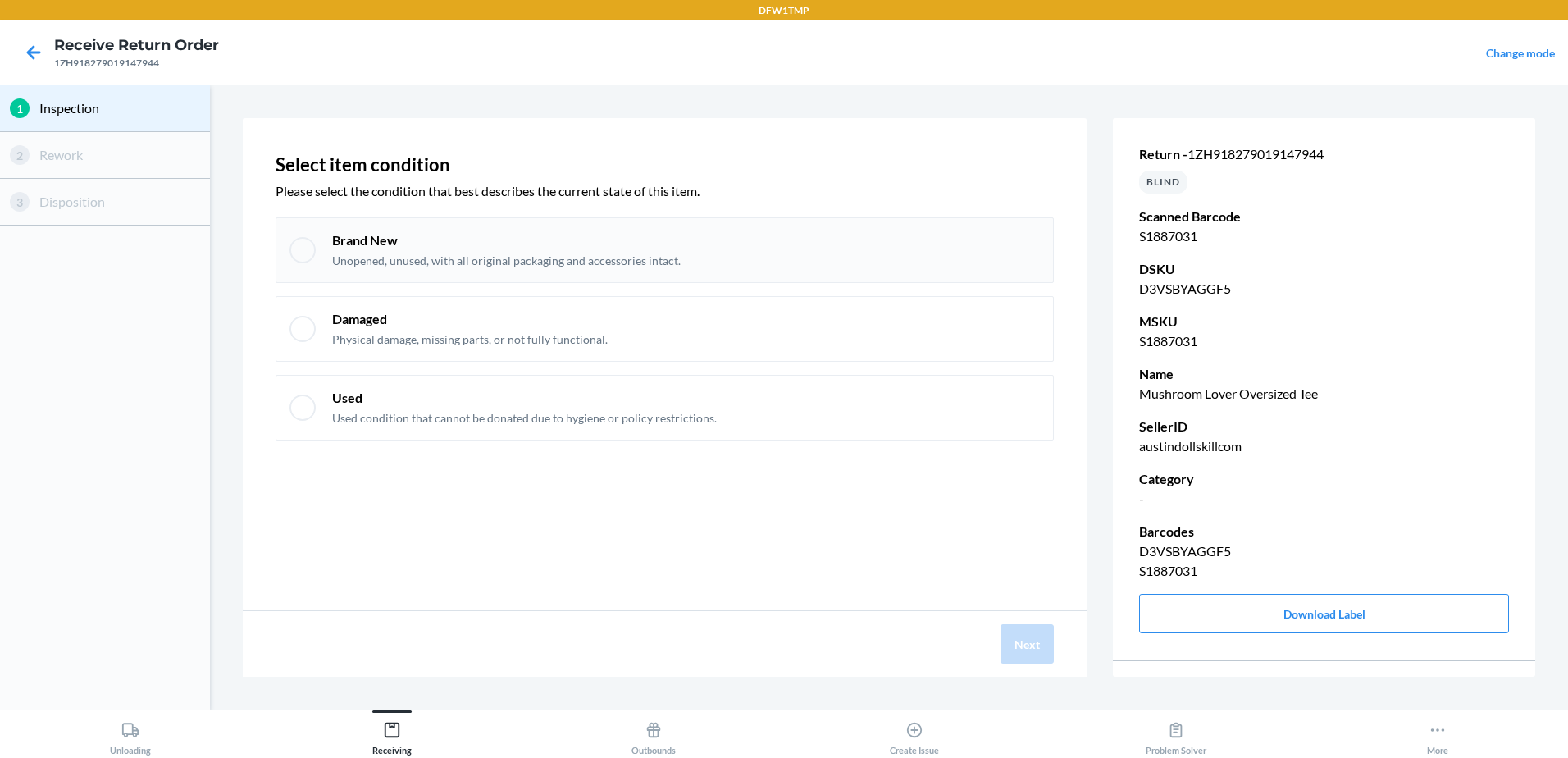
click at [530, 259] on p "Unopened, unused, with all original packaging and accessories intact." at bounding box center [506, 260] width 348 height 16
click at [997, 645] on div "Next" at bounding box center [665, 644] width 844 height 66
click at [1018, 647] on button "Next" at bounding box center [1027, 643] width 53 height 40
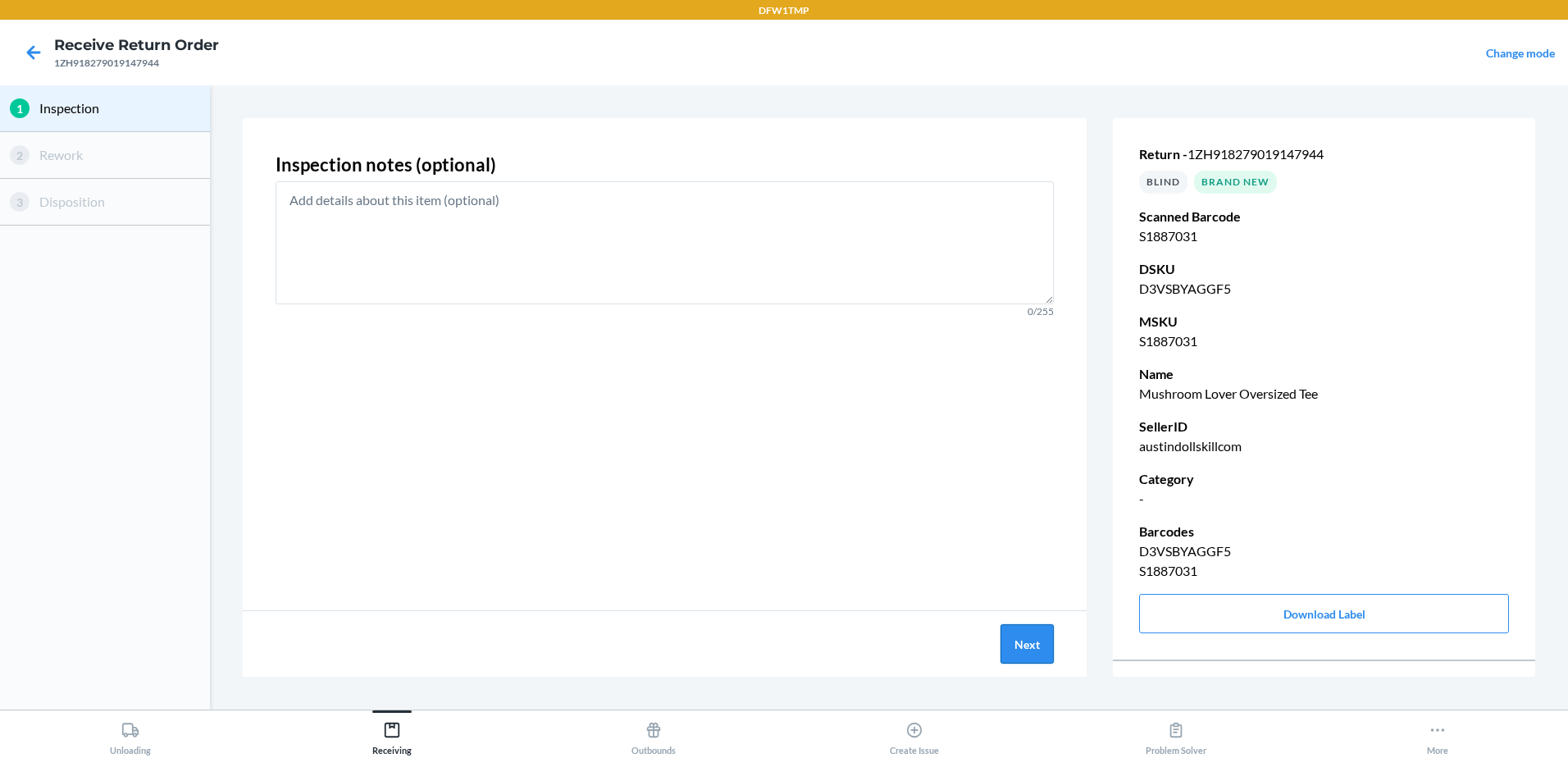
click at [1019, 633] on button "Next" at bounding box center [1027, 643] width 53 height 40
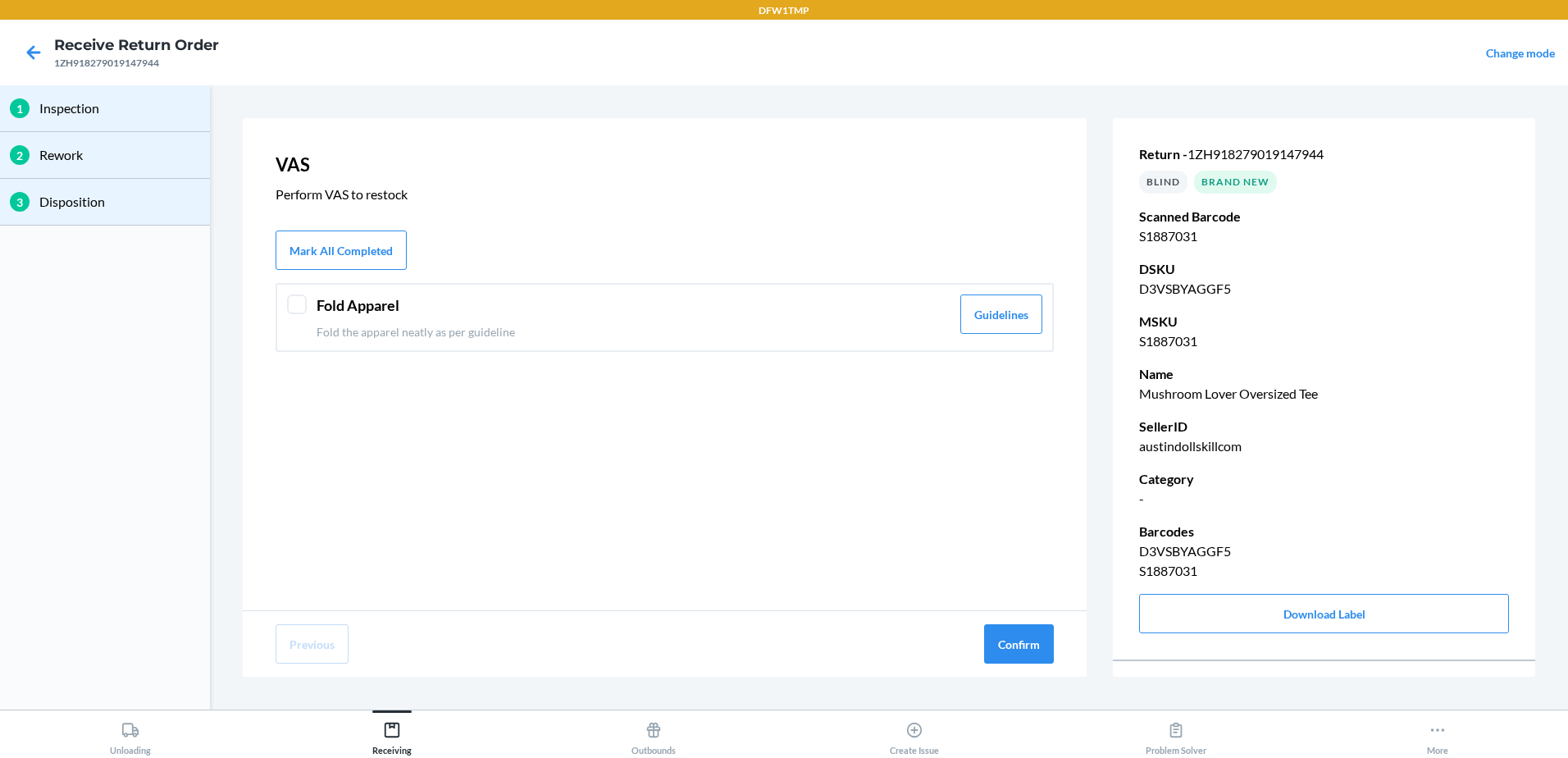
click at [449, 306] on header "Fold Apparel" at bounding box center [633, 305] width 634 height 22
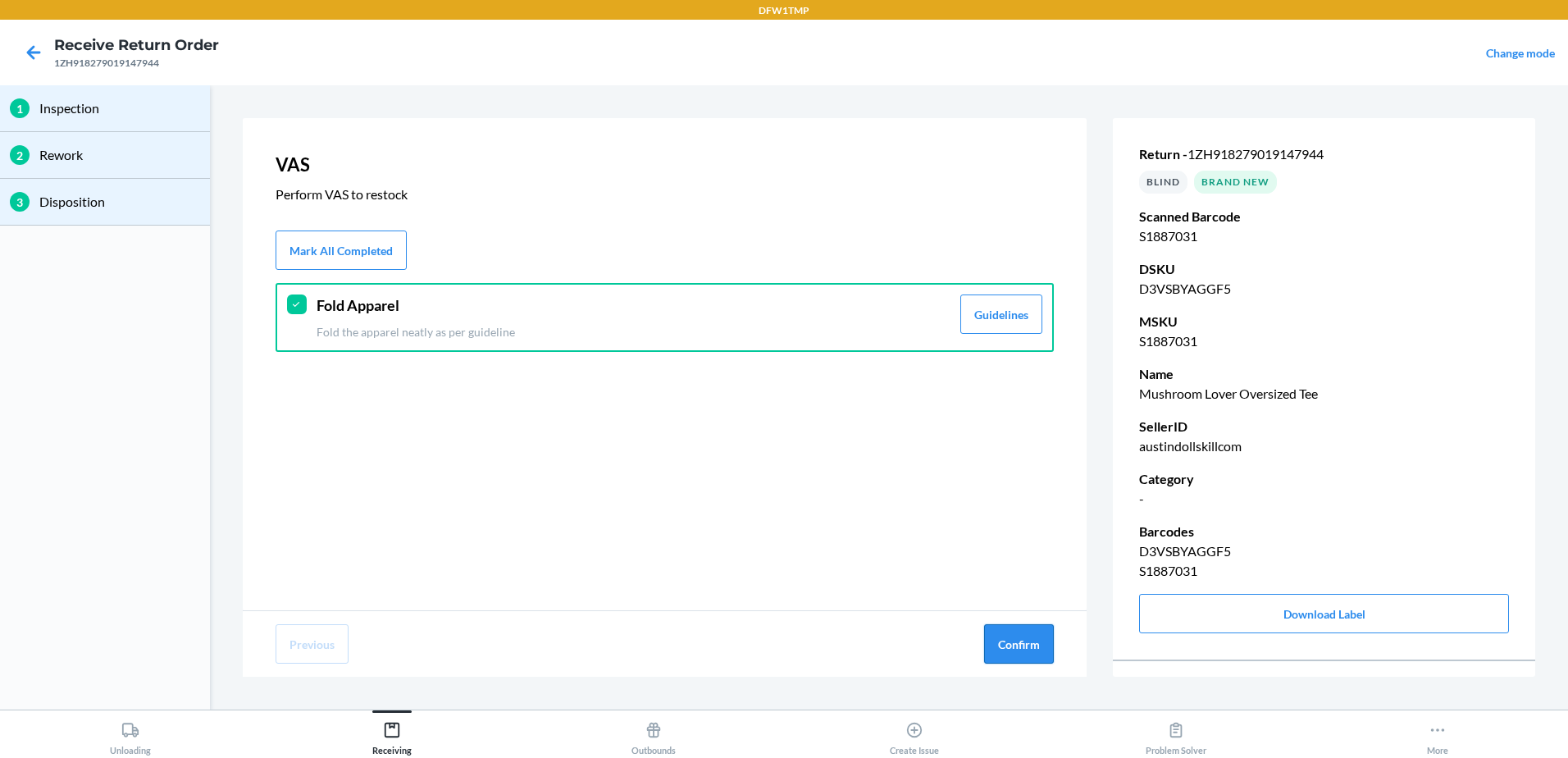
drag, startPoint x: 990, startPoint y: 626, endPoint x: 1007, endPoint y: 645, distance: 25.5
click at [999, 637] on button "Confirm" at bounding box center [1020, 643] width 70 height 40
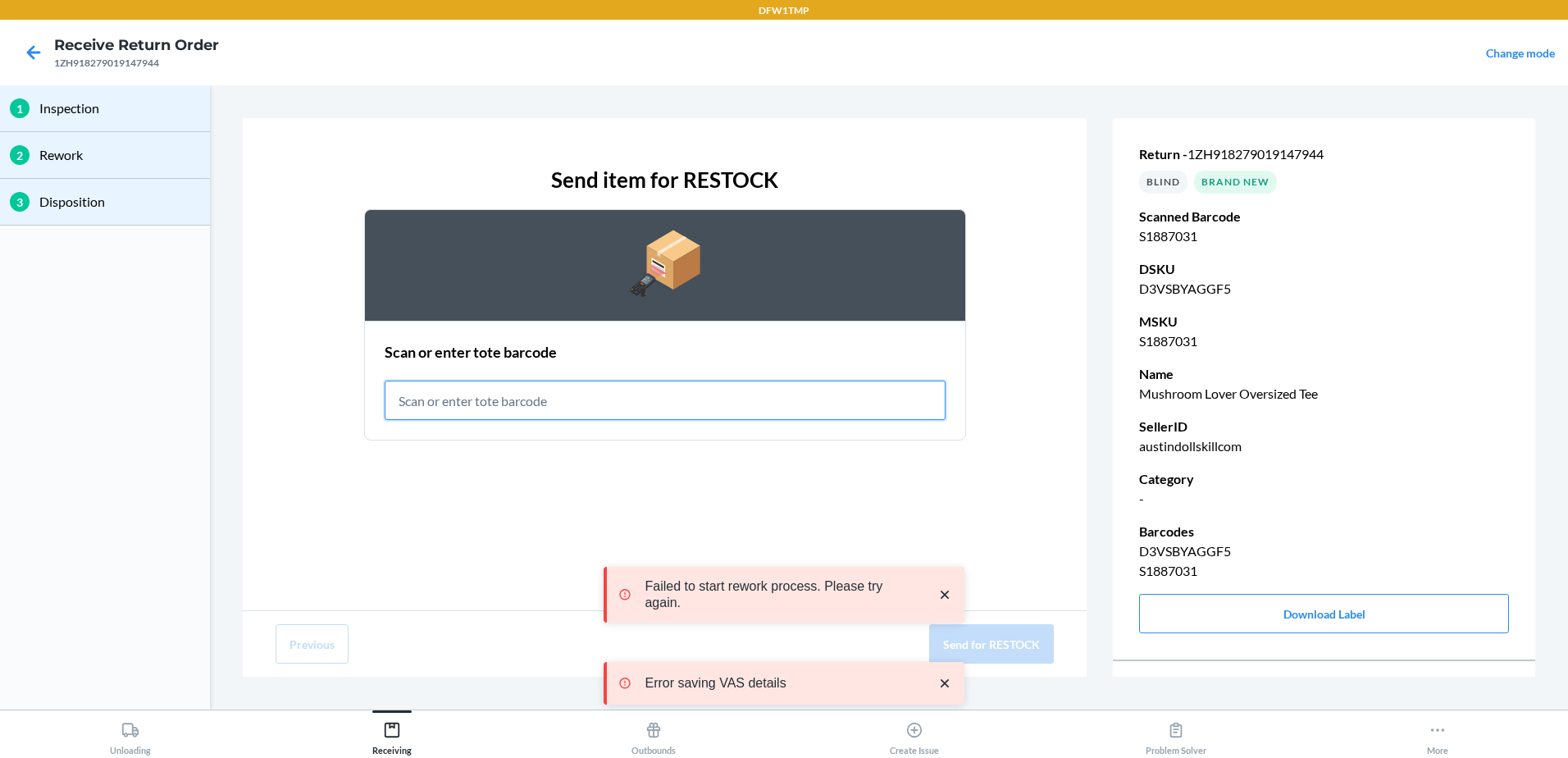
click at [650, 408] on input "text" at bounding box center [666, 399] width 561 height 40
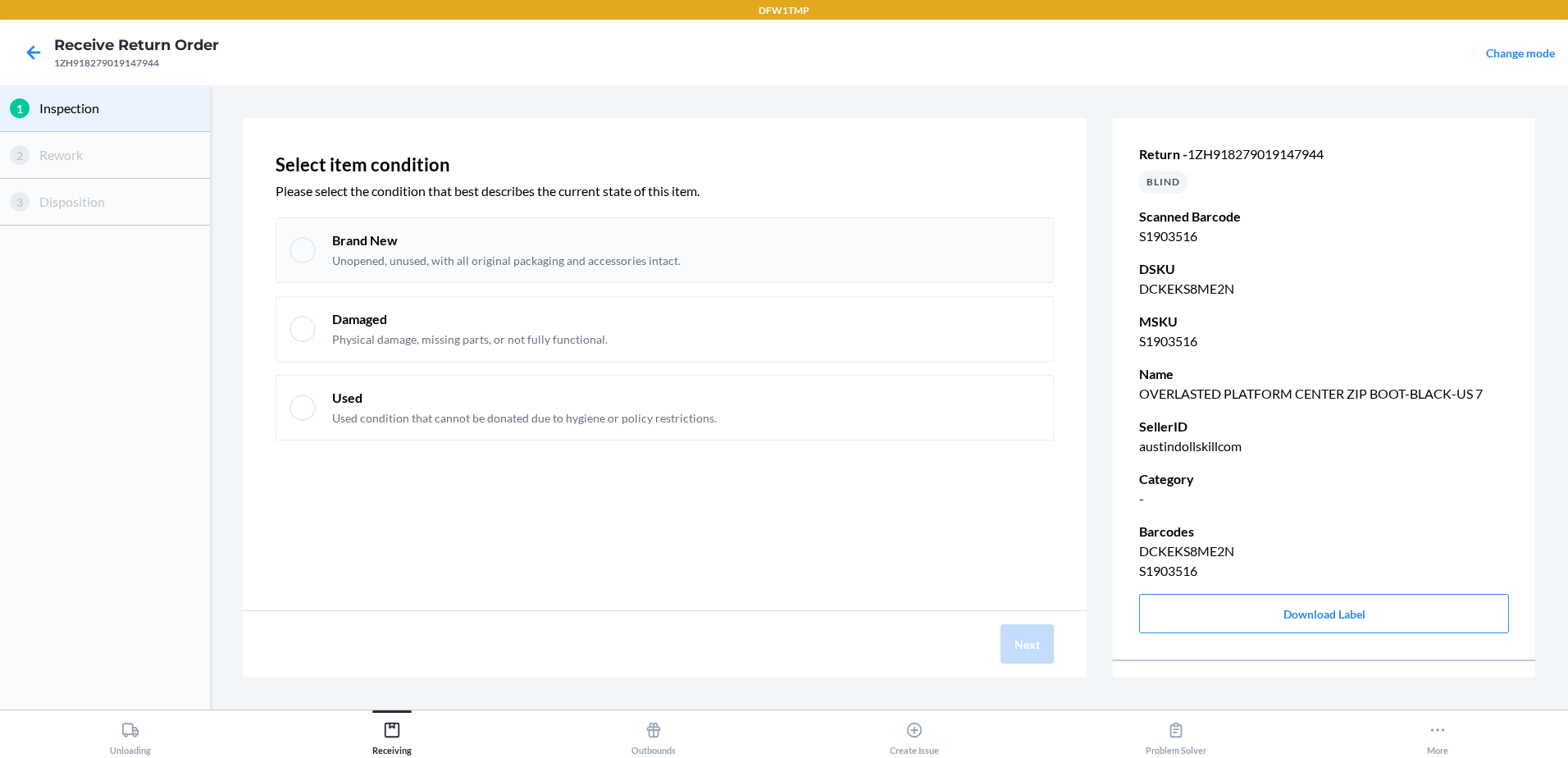
click at [522, 268] on p "Unopened, unused, with all original packaging and accessories intact." at bounding box center [506, 260] width 348 height 16
click at [1039, 651] on button "Next" at bounding box center [1027, 643] width 53 height 40
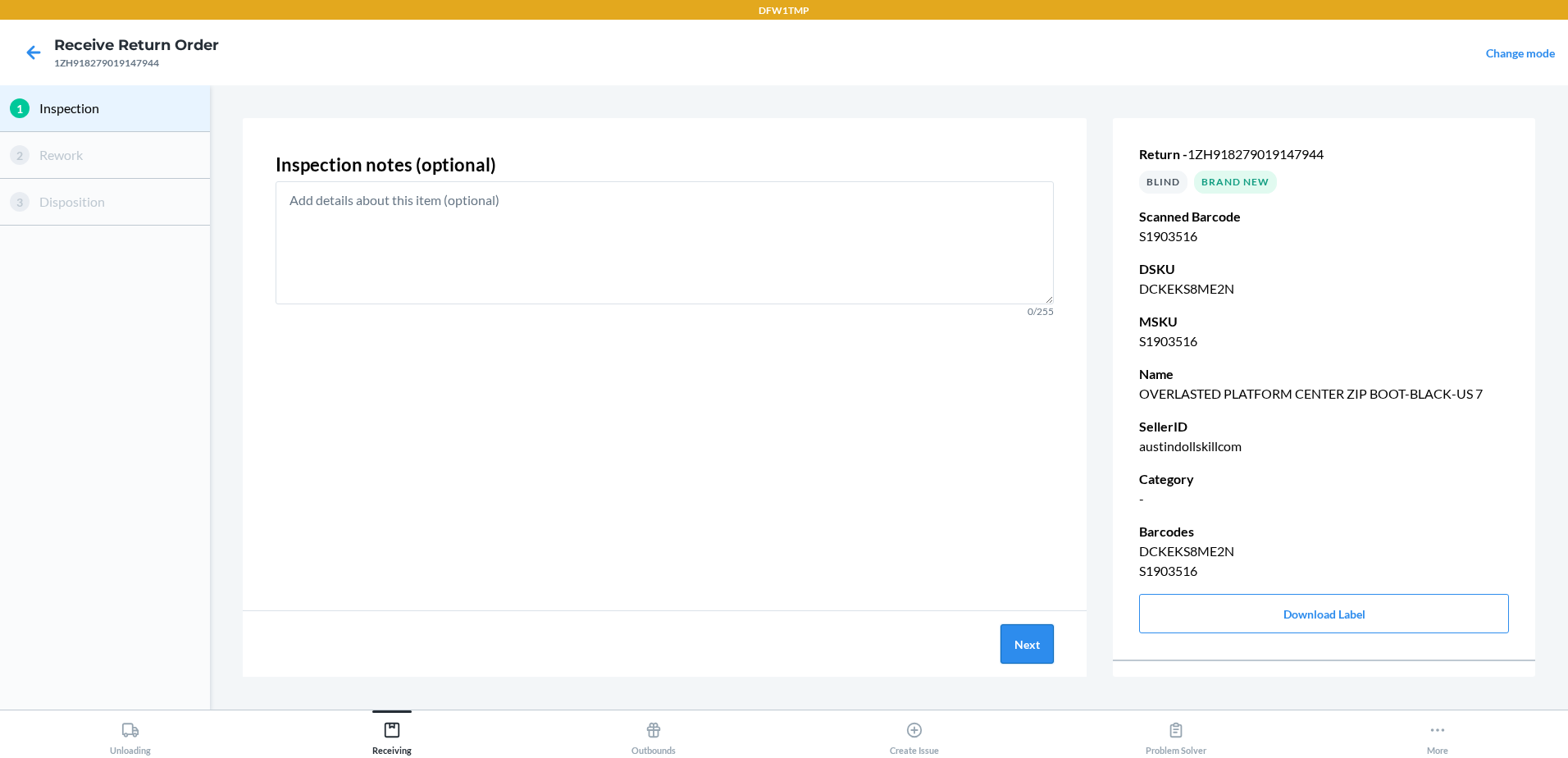
click at [1021, 643] on button "Next" at bounding box center [1027, 643] width 53 height 40
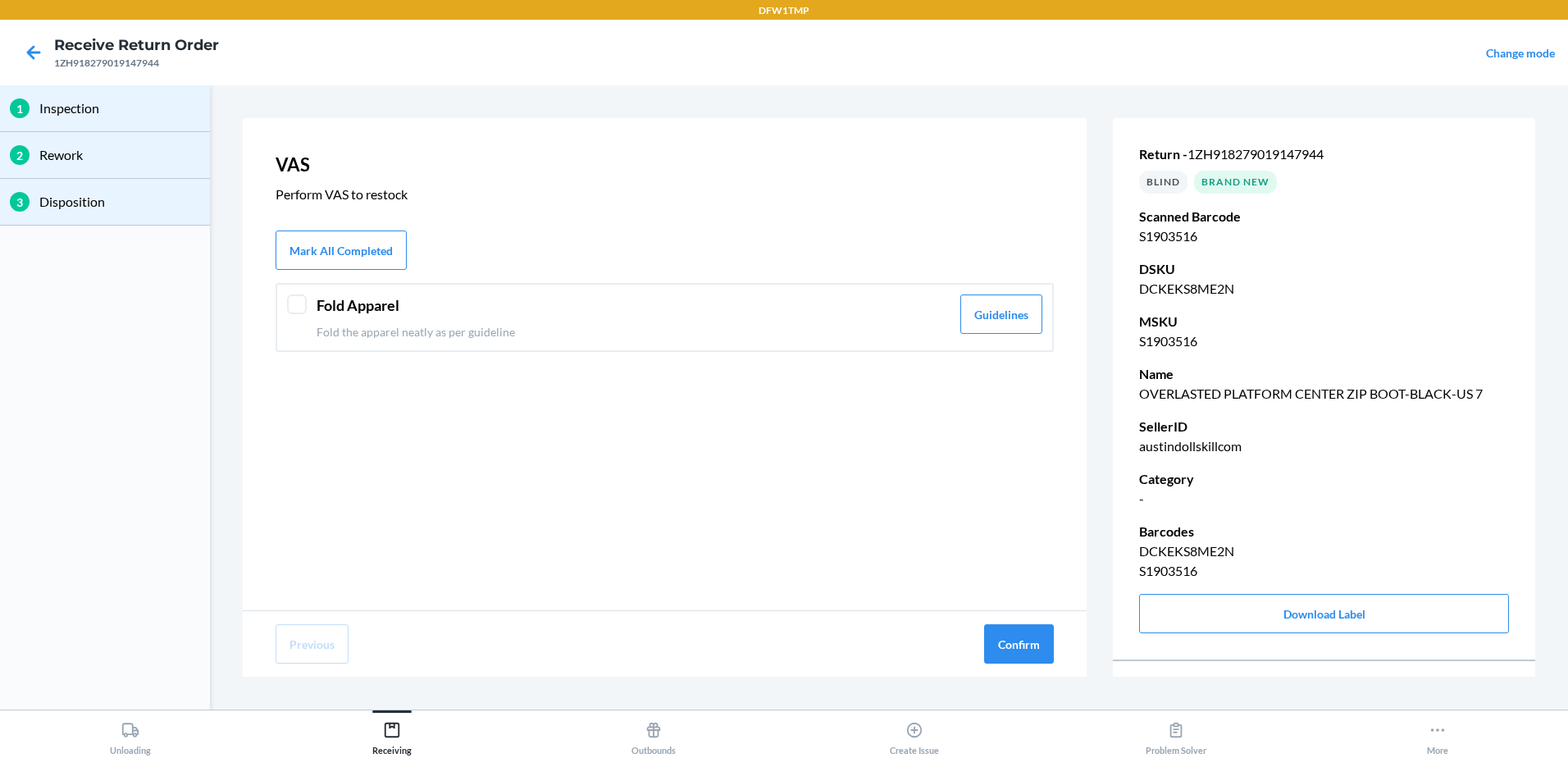
click at [754, 310] on header "Fold Apparel" at bounding box center [633, 305] width 634 height 22
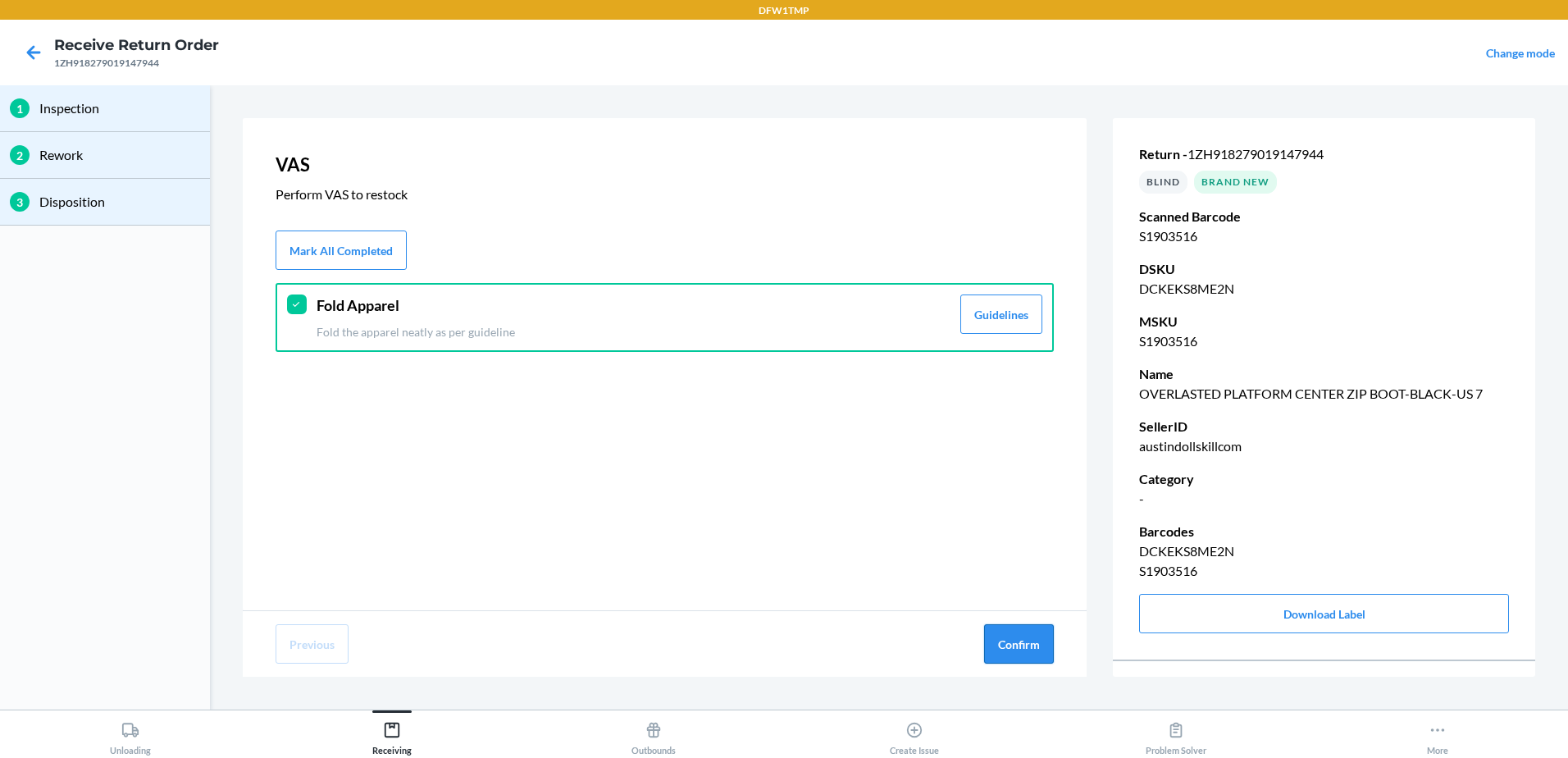
click at [1049, 633] on button "Confirm" at bounding box center [1020, 643] width 70 height 40
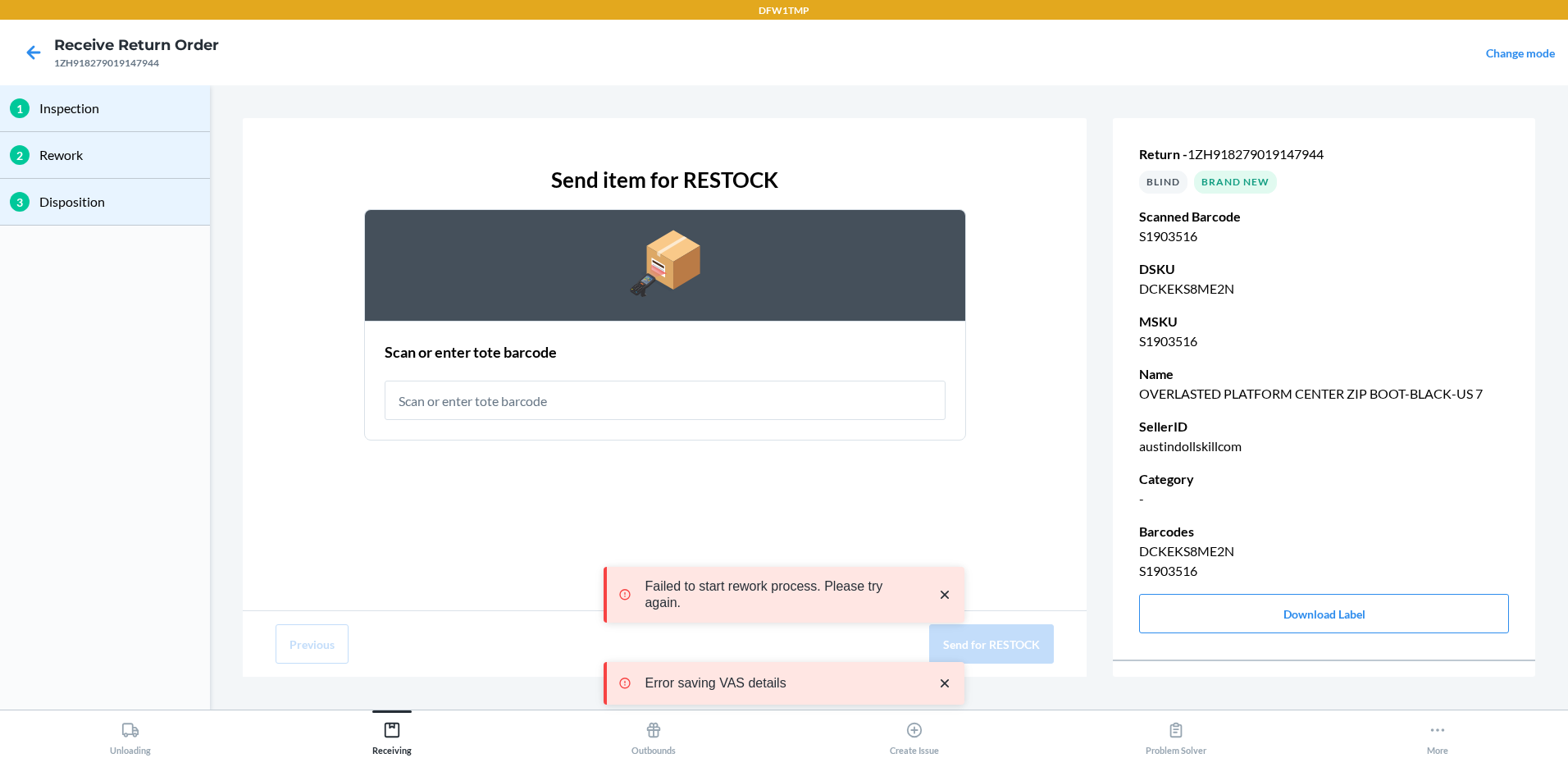
click at [561, 388] on input "text" at bounding box center [666, 399] width 561 height 40
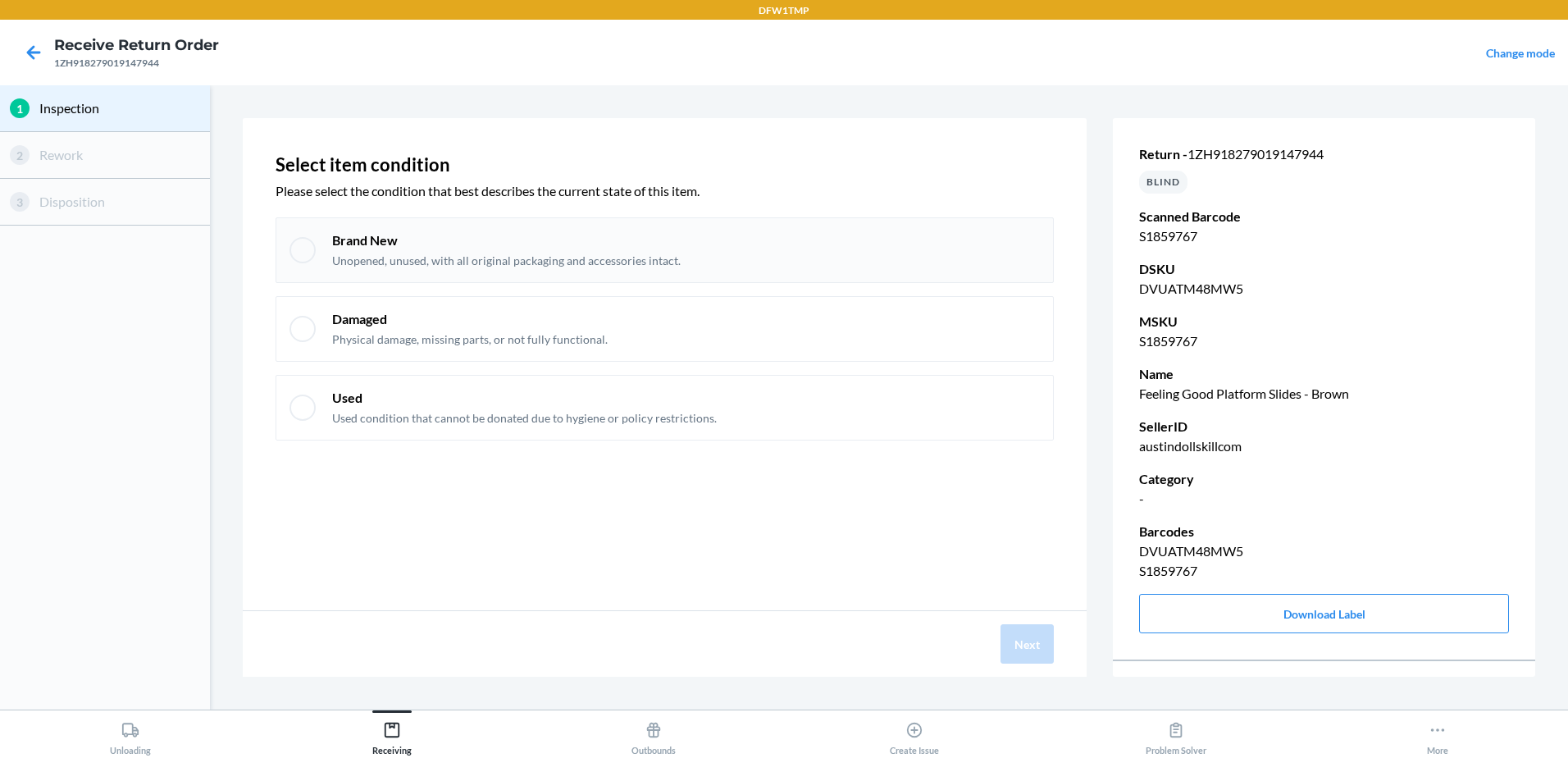
click at [823, 238] on div "Brand New Unopened, unused, with all original packaging and accessories intact." at bounding box center [686, 249] width 708 height 38
click at [1019, 649] on button "Next" at bounding box center [1027, 643] width 53 height 40
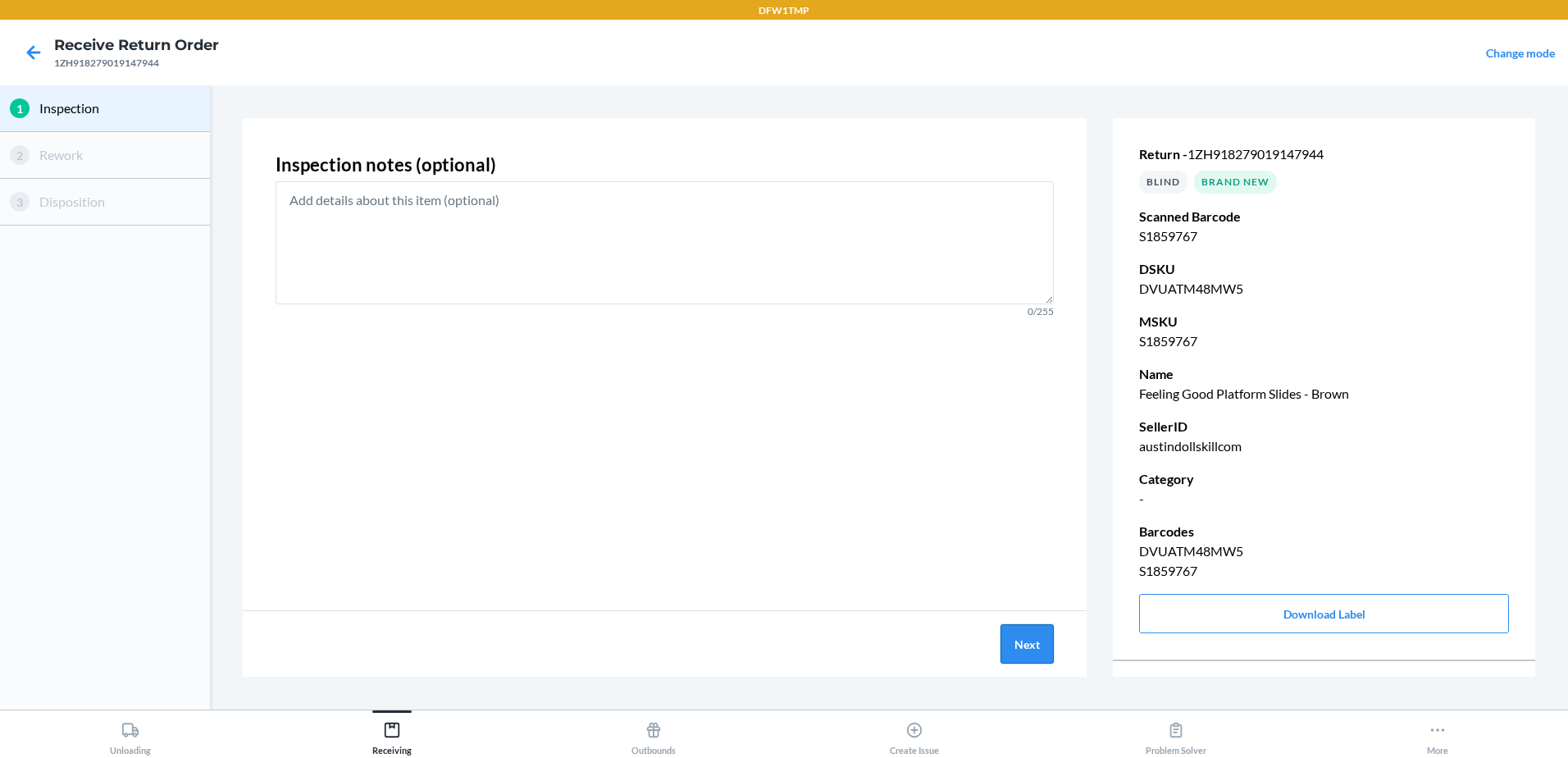
click at [1032, 648] on button "Next" at bounding box center [1027, 643] width 53 height 40
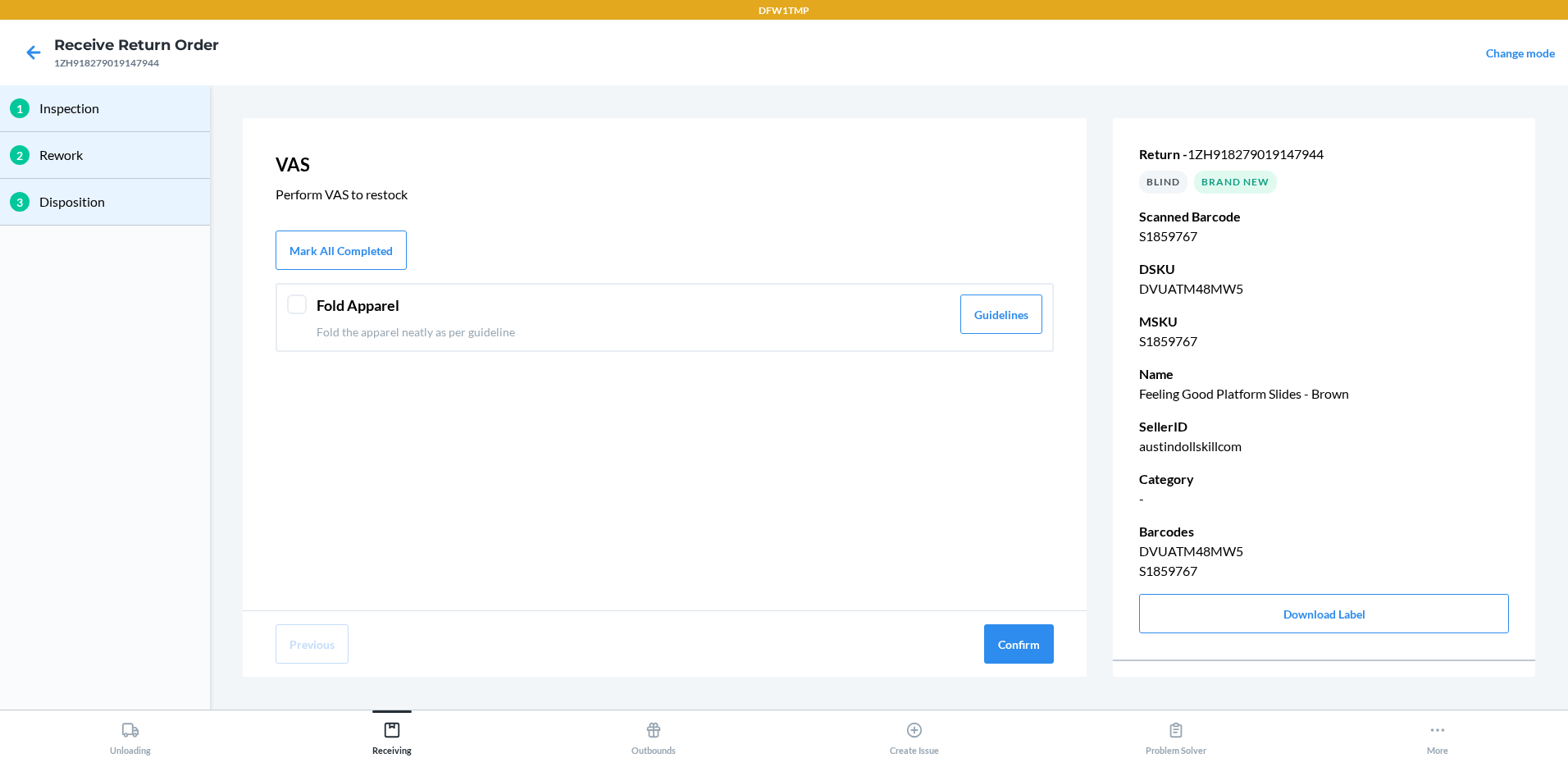
drag, startPoint x: 321, startPoint y: 294, endPoint x: 511, endPoint y: 386, distance: 211.1
click at [321, 294] on div "Fold Apparel Fold the apparel neatly as per guideline Guidelines" at bounding box center [665, 317] width 779 height 69
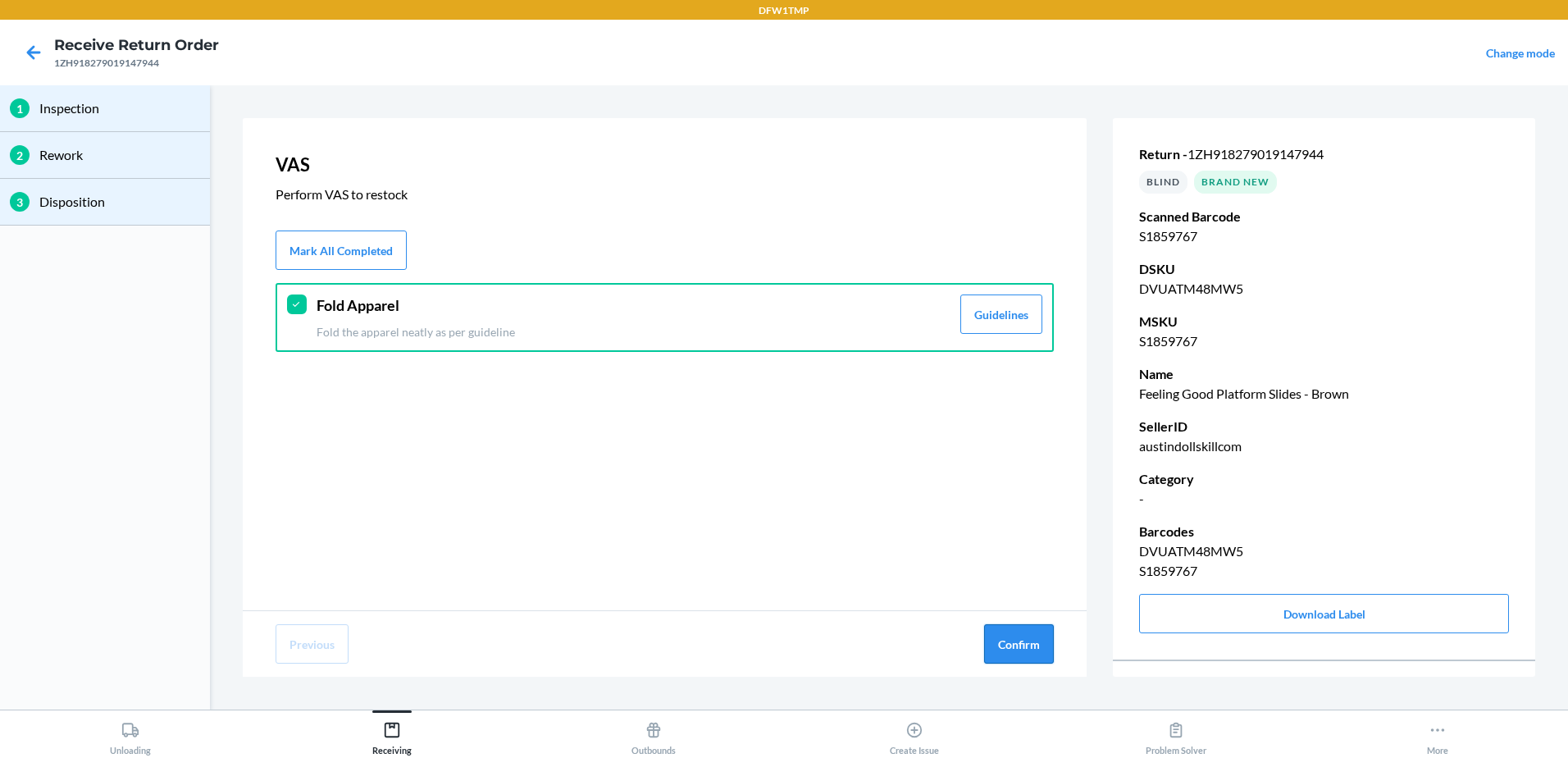
click at [1043, 659] on button "Confirm" at bounding box center [1020, 643] width 70 height 40
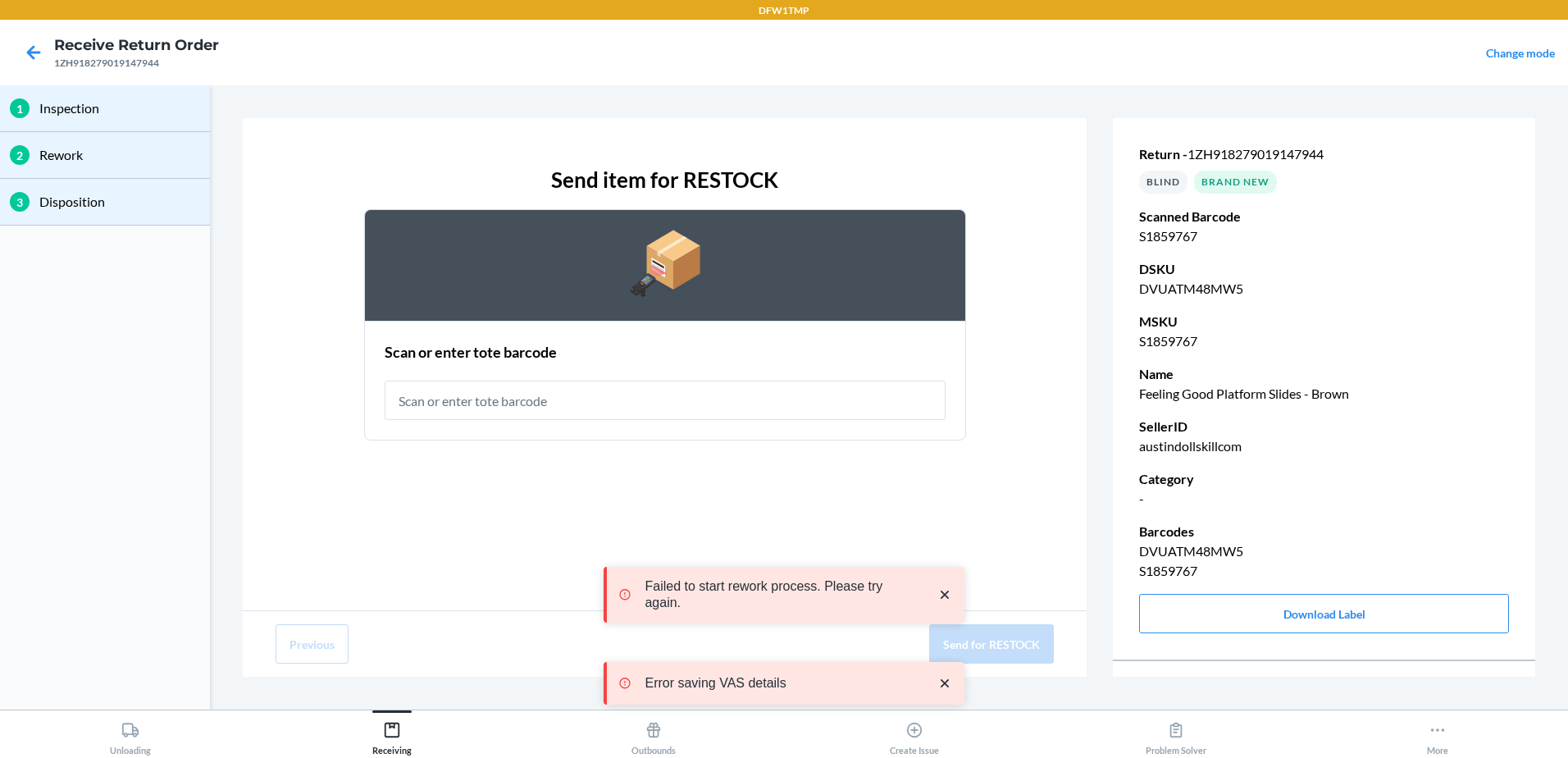
click at [543, 412] on input "text" at bounding box center [666, 399] width 561 height 40
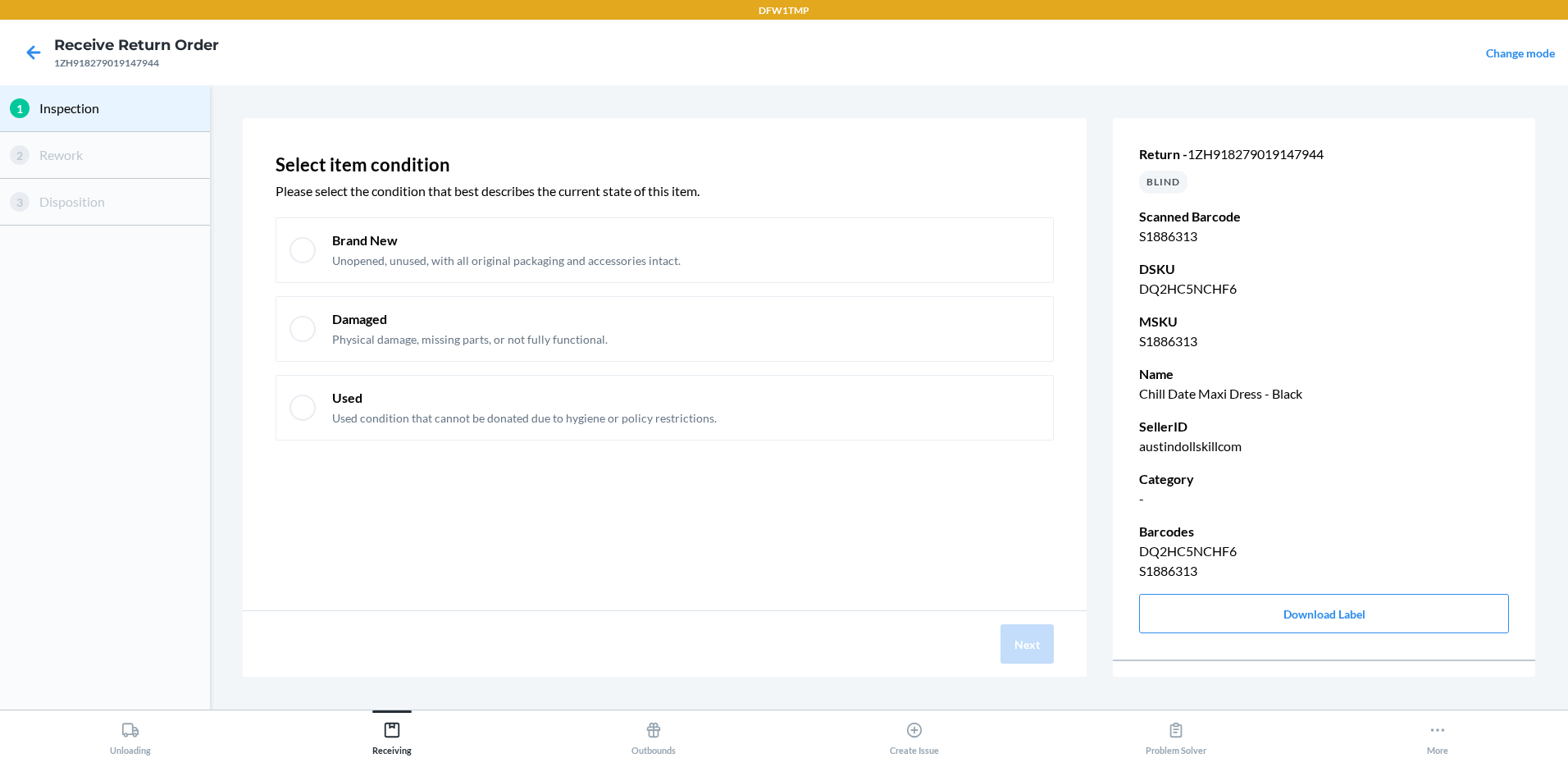
click at [806, 203] on div "Select item condition Please select the condition that best describes the curre…" at bounding box center [665, 301] width 779 height 306
click at [818, 278] on div "Brand New Unopened, unused, with all original packaging and accessories intact." at bounding box center [665, 250] width 779 height 66
drag, startPoint x: 1022, startPoint y: 633, endPoint x: 1008, endPoint y: 636, distance: 14.3
click at [1022, 635] on button "Next" at bounding box center [1027, 643] width 53 height 40
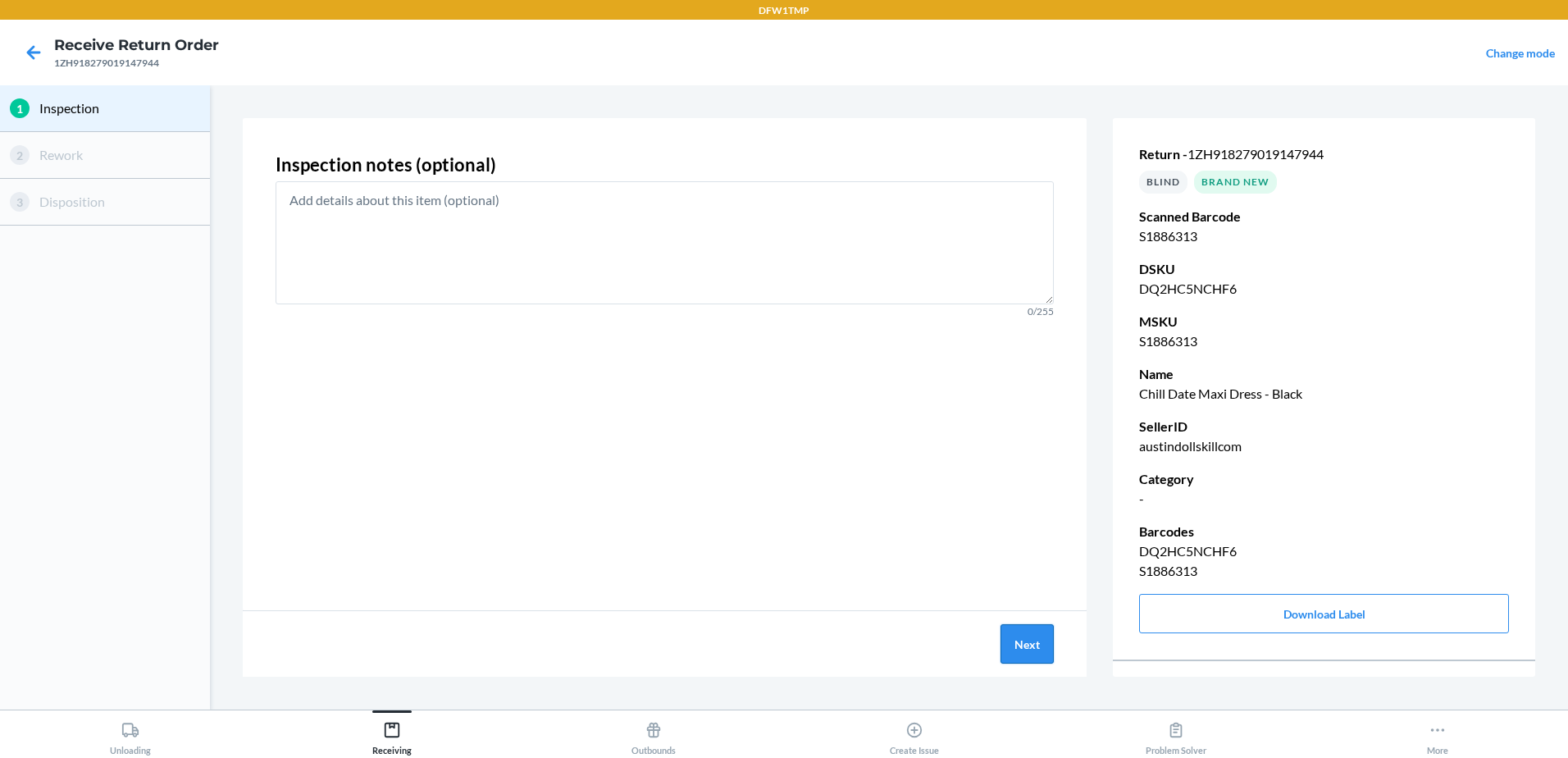
click at [1030, 639] on button "Next" at bounding box center [1027, 643] width 53 height 40
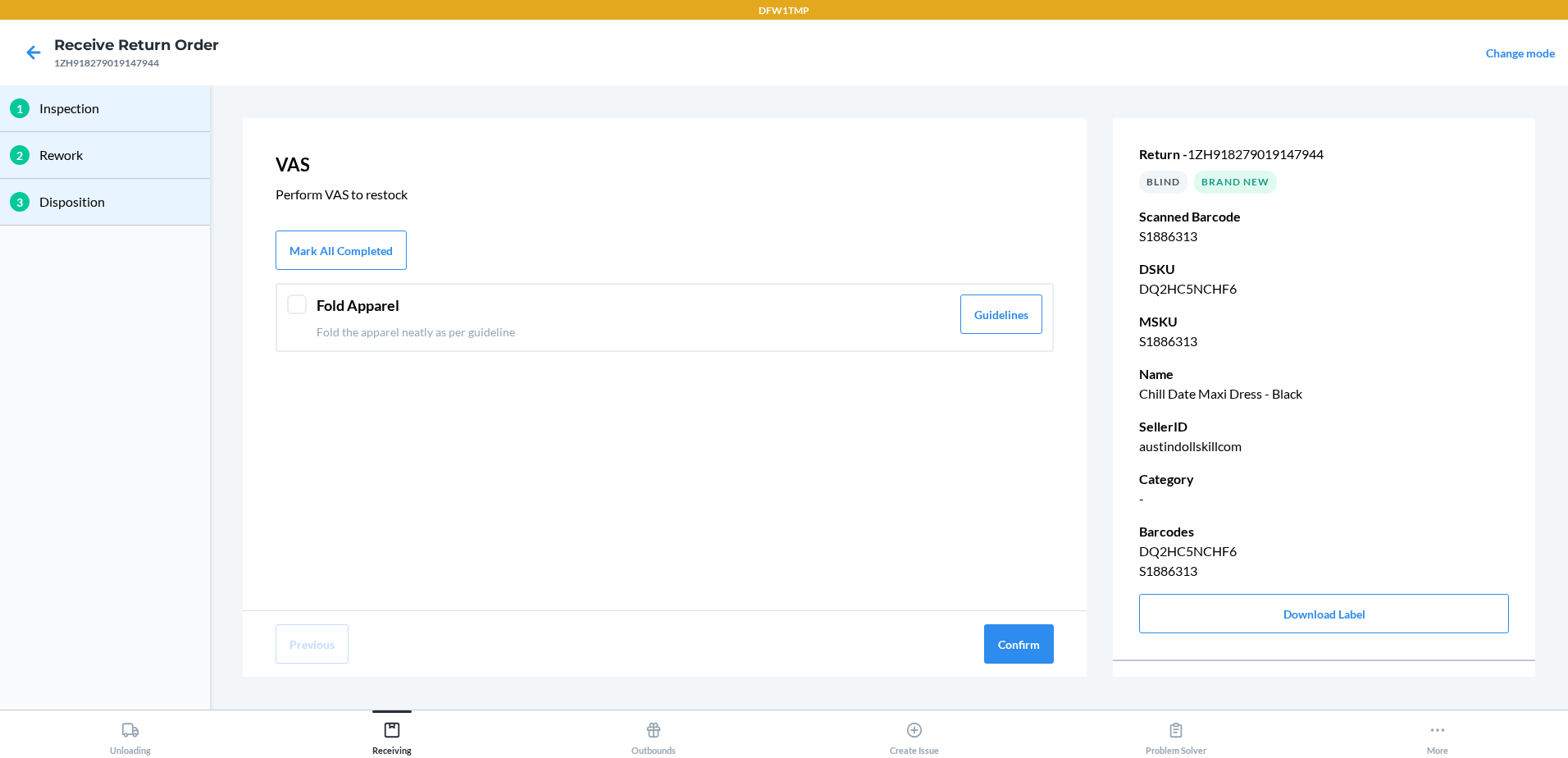
click at [398, 324] on p "Fold the apparel neatly as per guideline" at bounding box center [633, 332] width 634 height 17
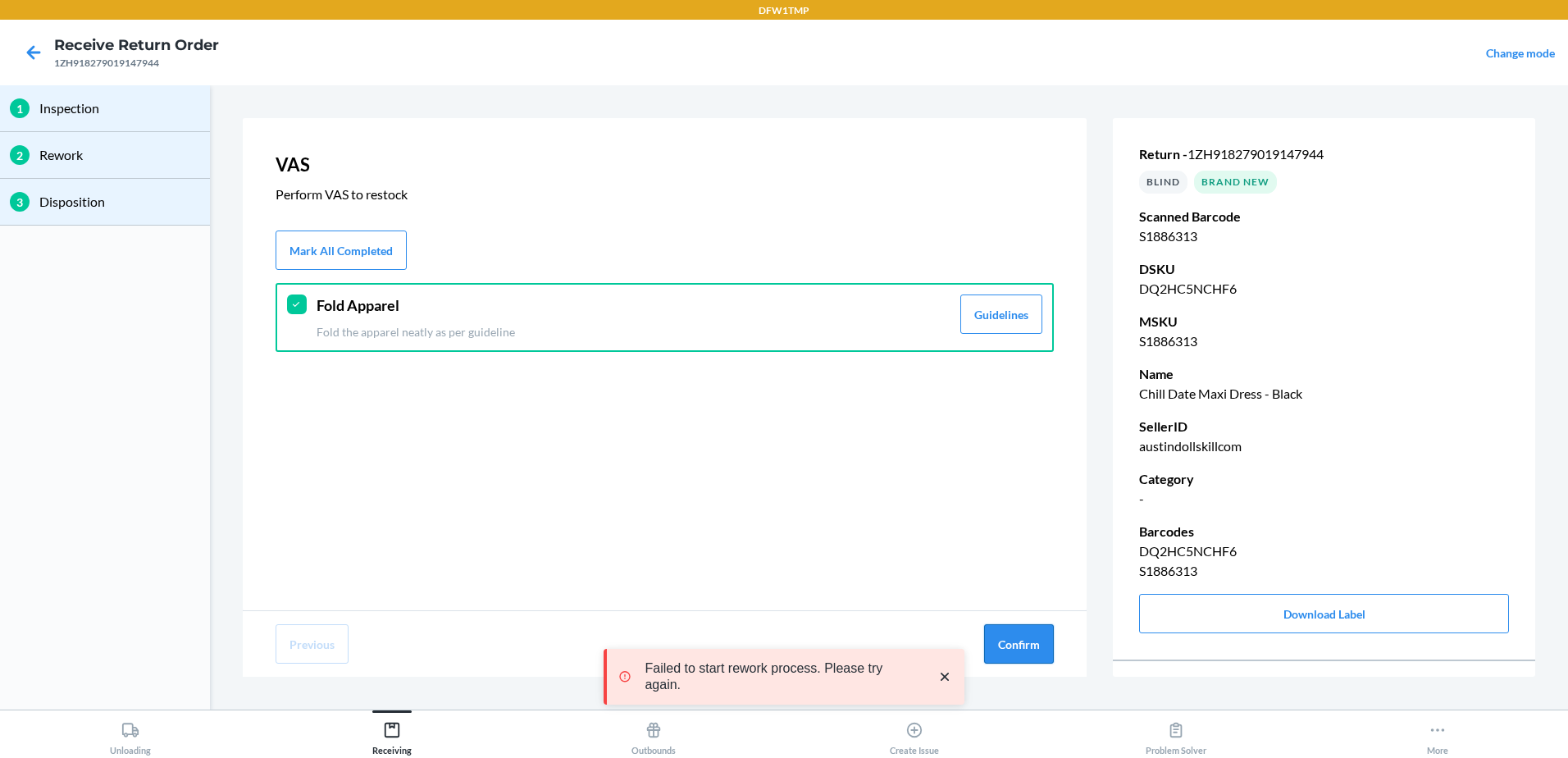
click at [1022, 656] on button "Confirm" at bounding box center [1020, 643] width 70 height 40
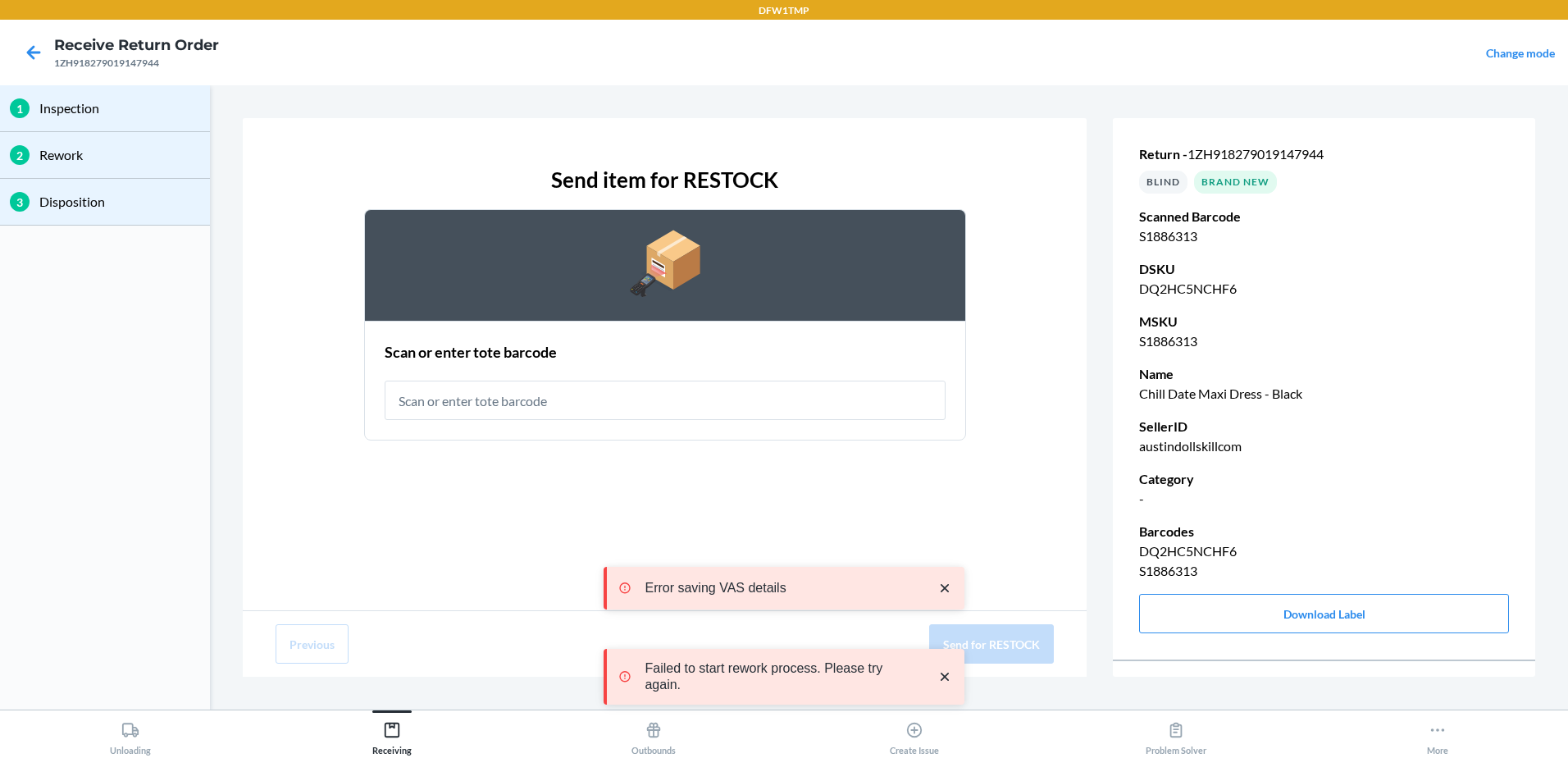
click at [584, 400] on input "text" at bounding box center [666, 399] width 561 height 40
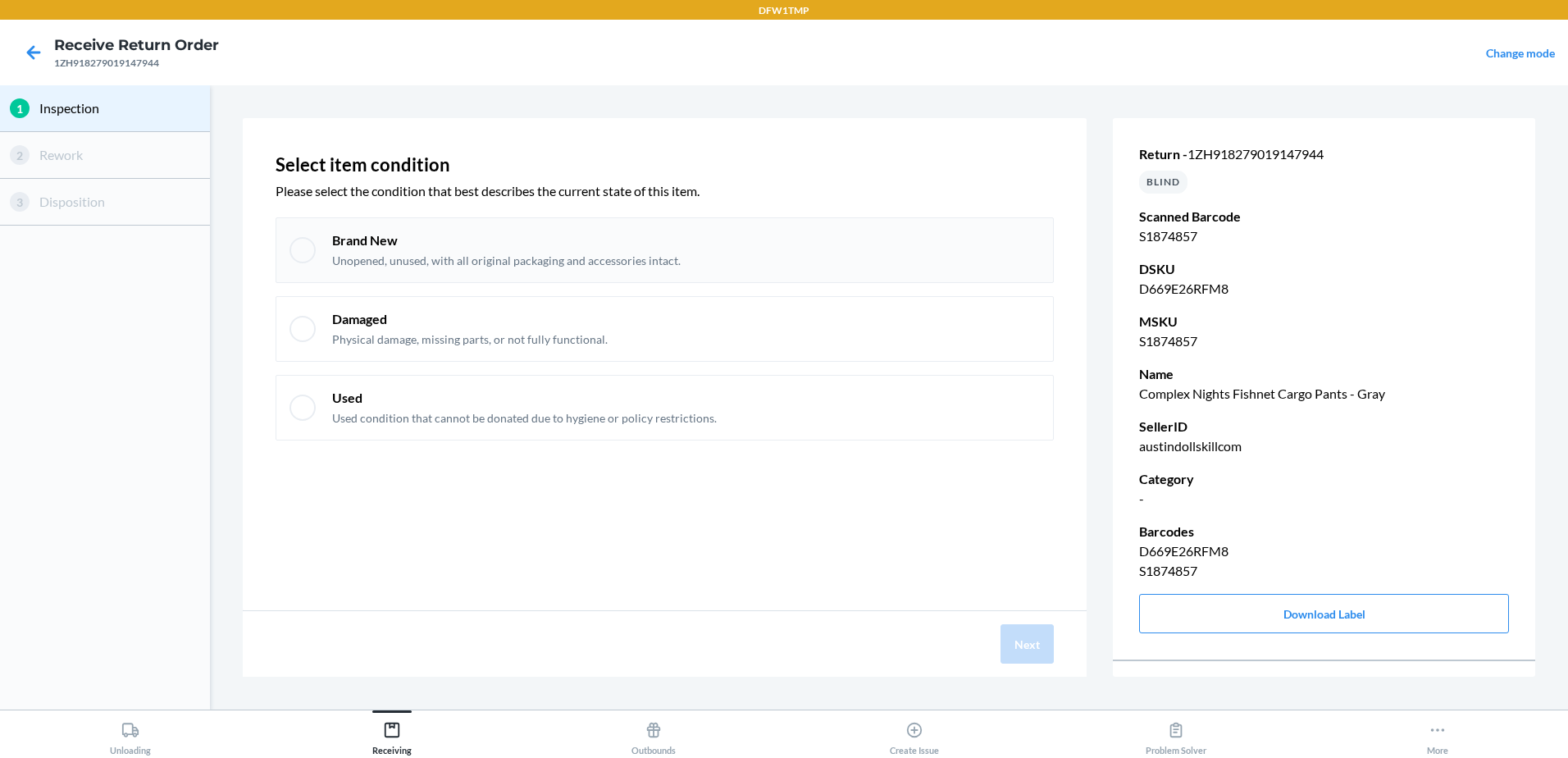
click at [321, 252] on div "Brand New Unopened, unused, with all original packaging and accessories intact." at bounding box center [665, 250] width 779 height 66
click at [1046, 656] on button "Next" at bounding box center [1027, 643] width 53 height 40
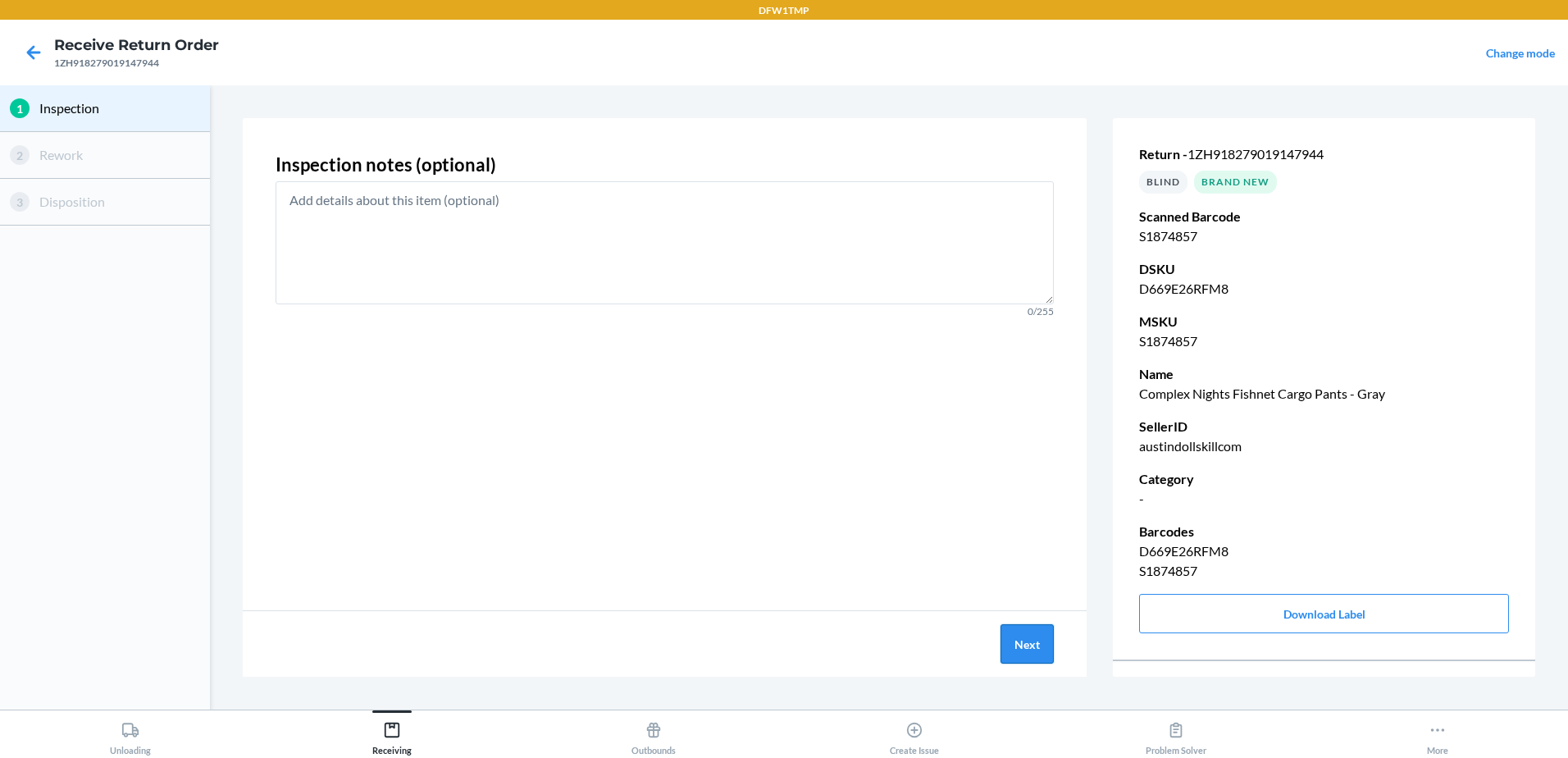
click at [1039, 654] on button "Next" at bounding box center [1027, 643] width 53 height 40
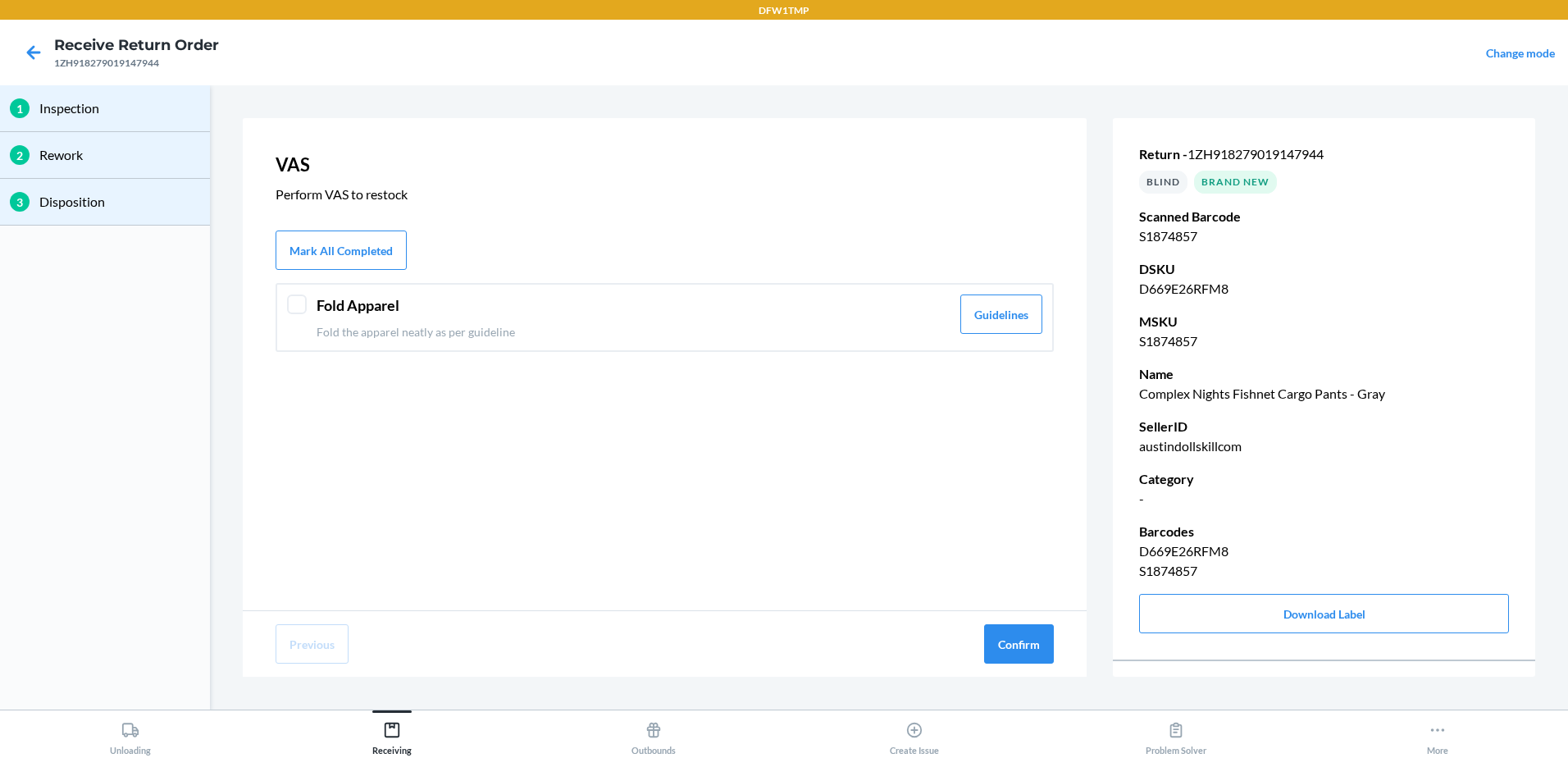
click at [425, 342] on div "Fold Apparel Fold the apparel neatly as per guideline Guidelines" at bounding box center [665, 317] width 779 height 69
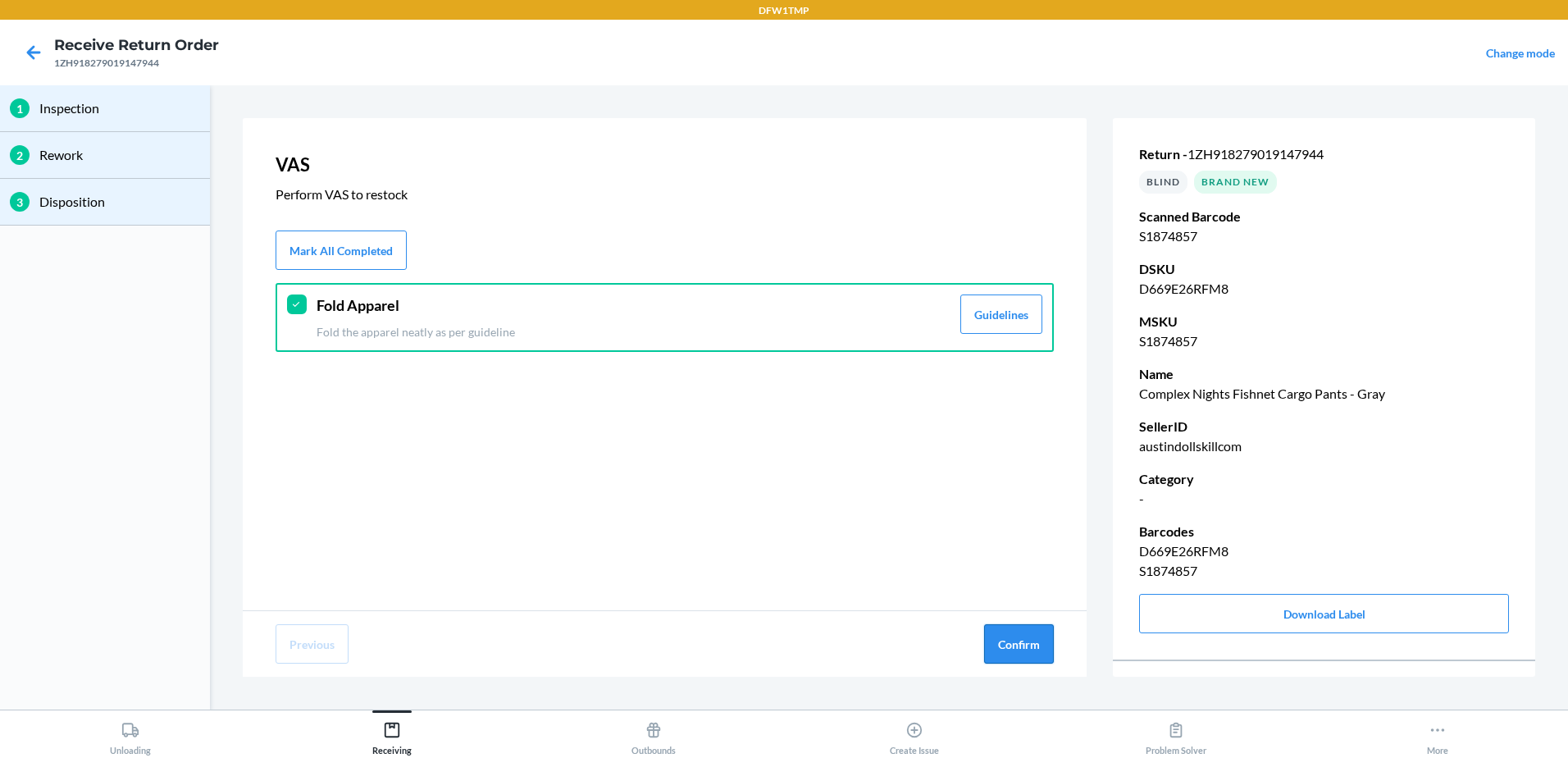
click at [1049, 656] on button "Confirm" at bounding box center [1020, 643] width 70 height 40
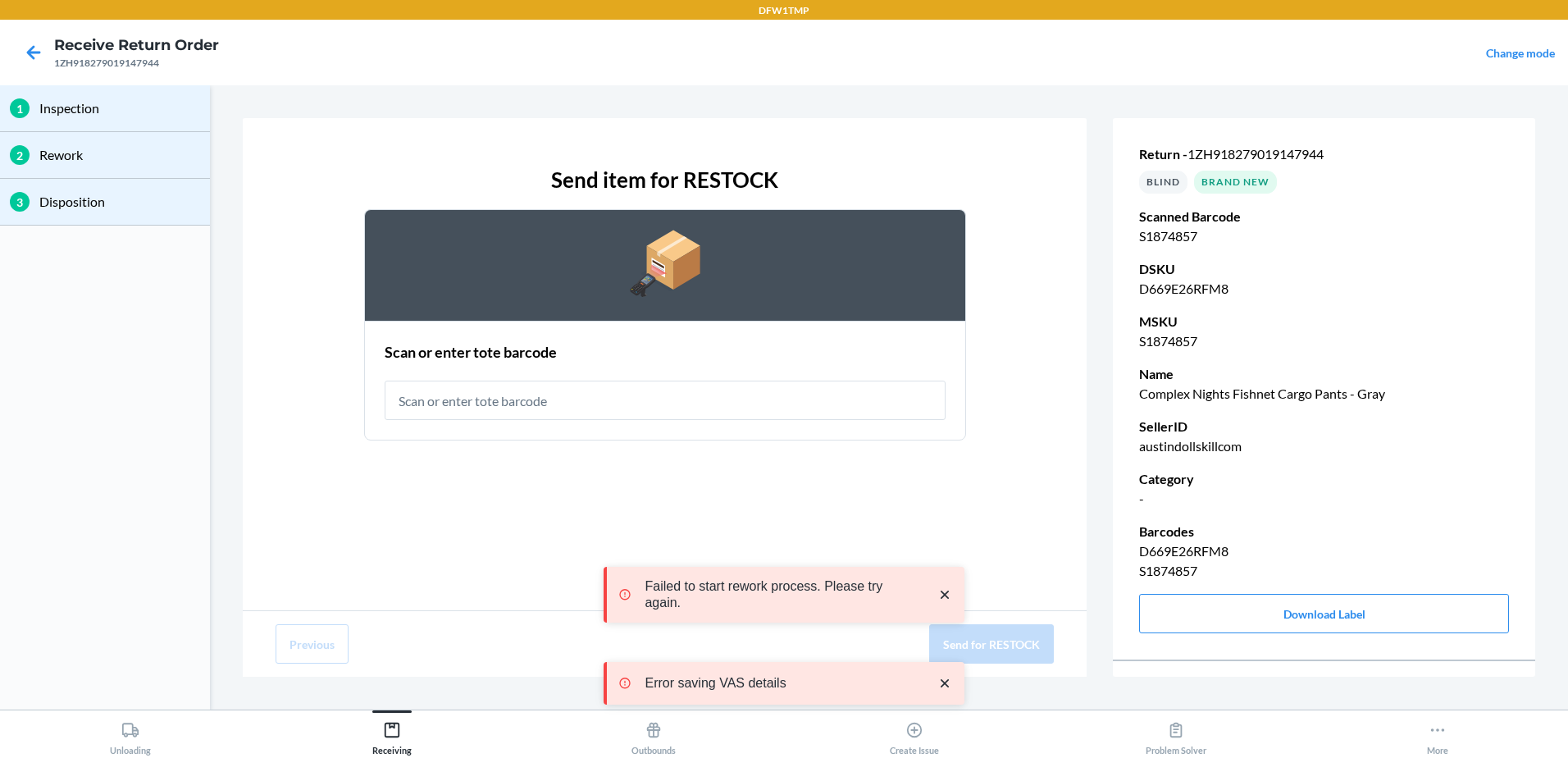
drag, startPoint x: 478, startPoint y: 408, endPoint x: 607, endPoint y: 461, distance: 139.5
click at [483, 410] on input "text" at bounding box center [666, 399] width 561 height 40
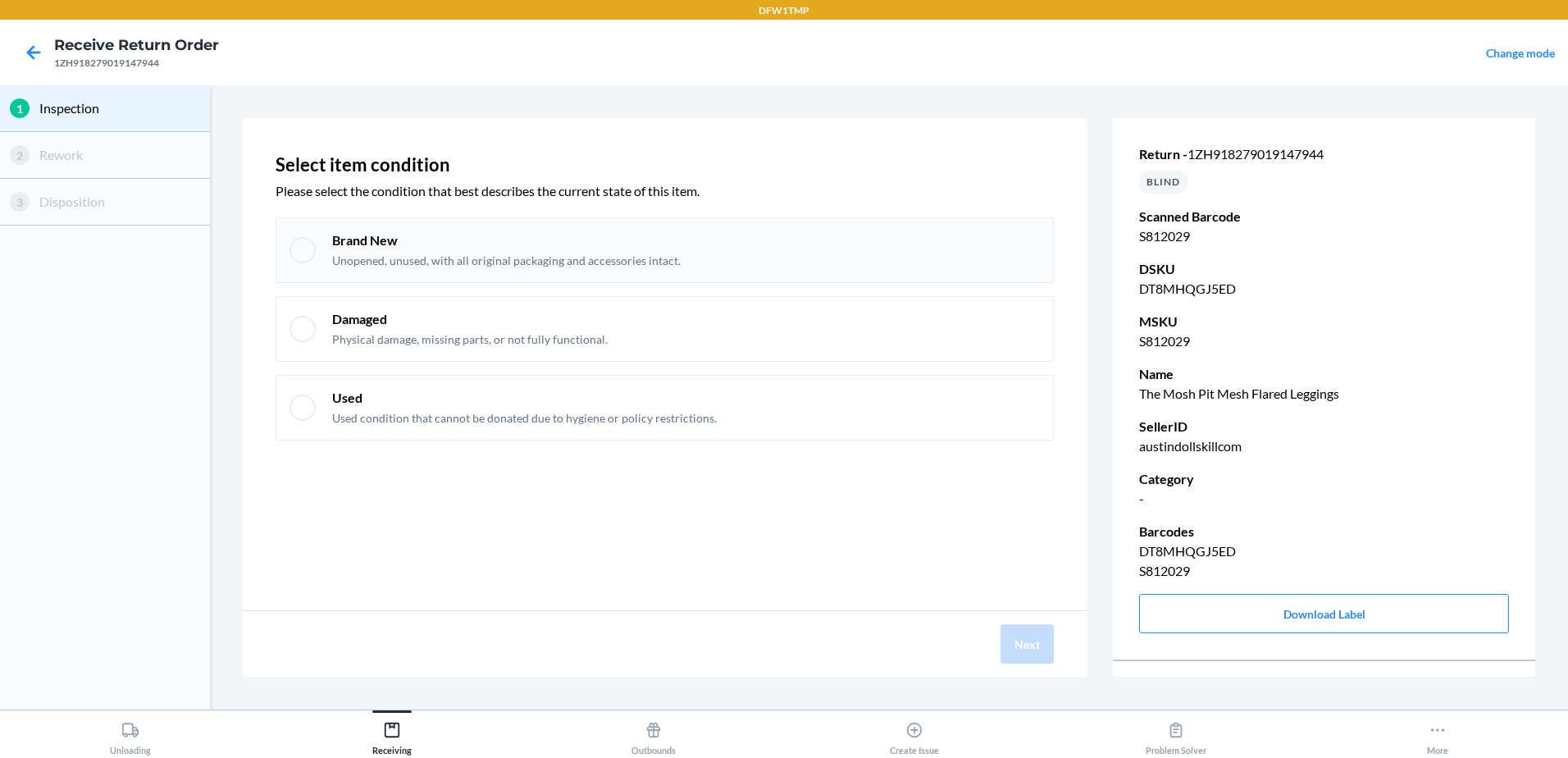
click at [391, 234] on p "Brand New" at bounding box center [506, 240] width 348 height 18
click at [1037, 645] on button "Next" at bounding box center [1027, 643] width 53 height 40
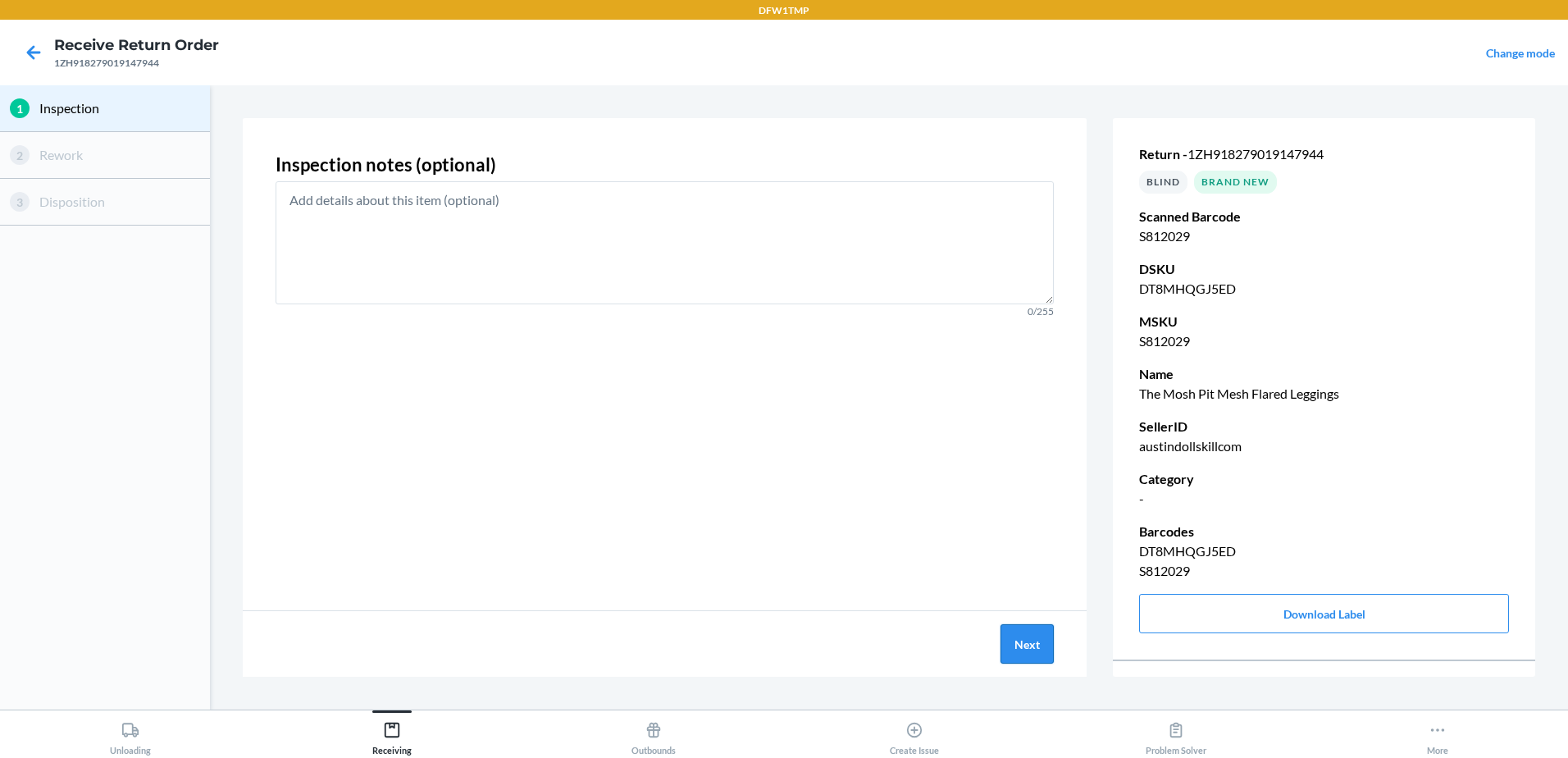
click at [1006, 648] on button "Next" at bounding box center [1027, 643] width 53 height 40
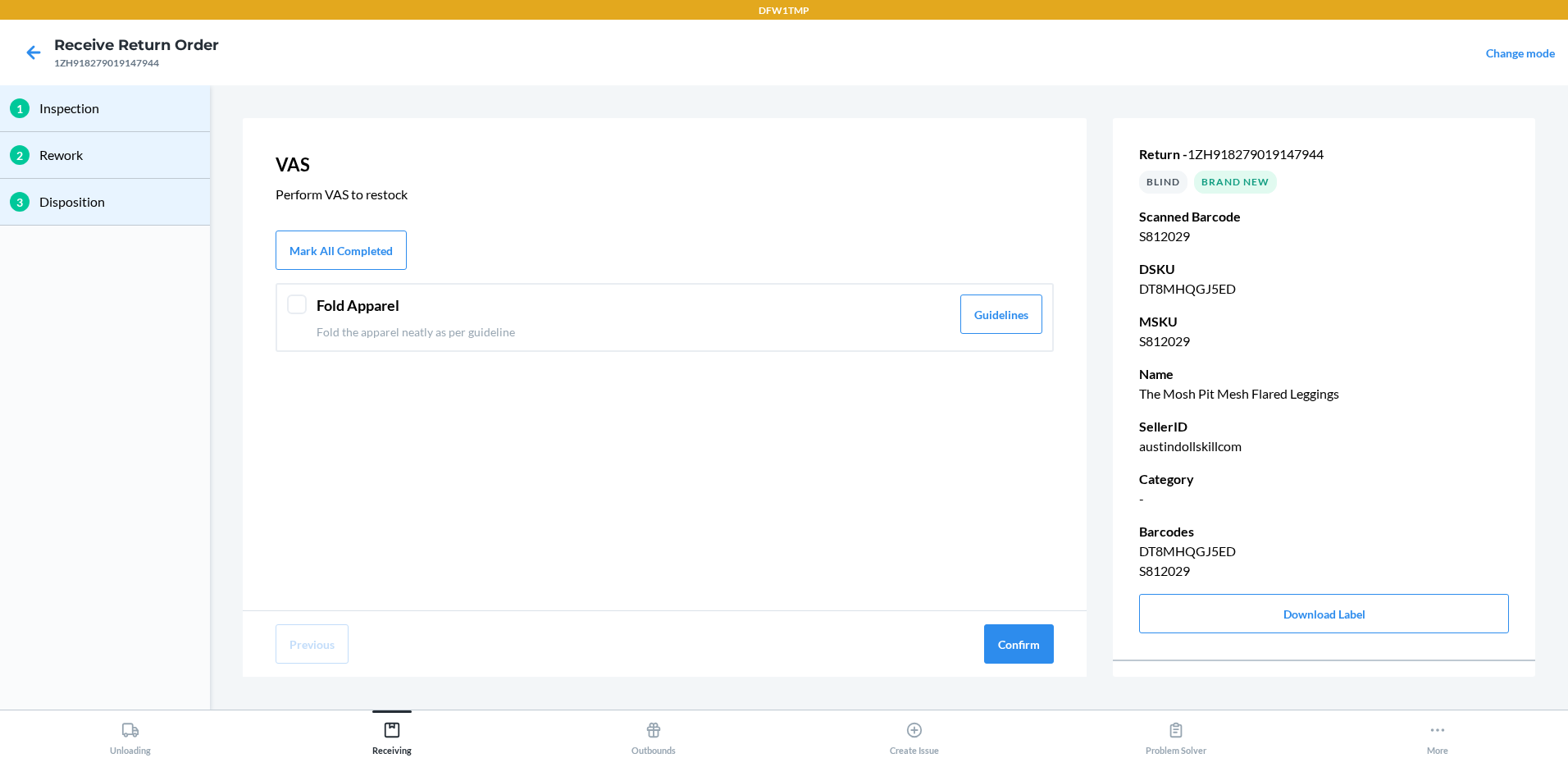
click at [504, 323] on p "Fold the apparel neatly as per guideline" at bounding box center [633, 332] width 634 height 17
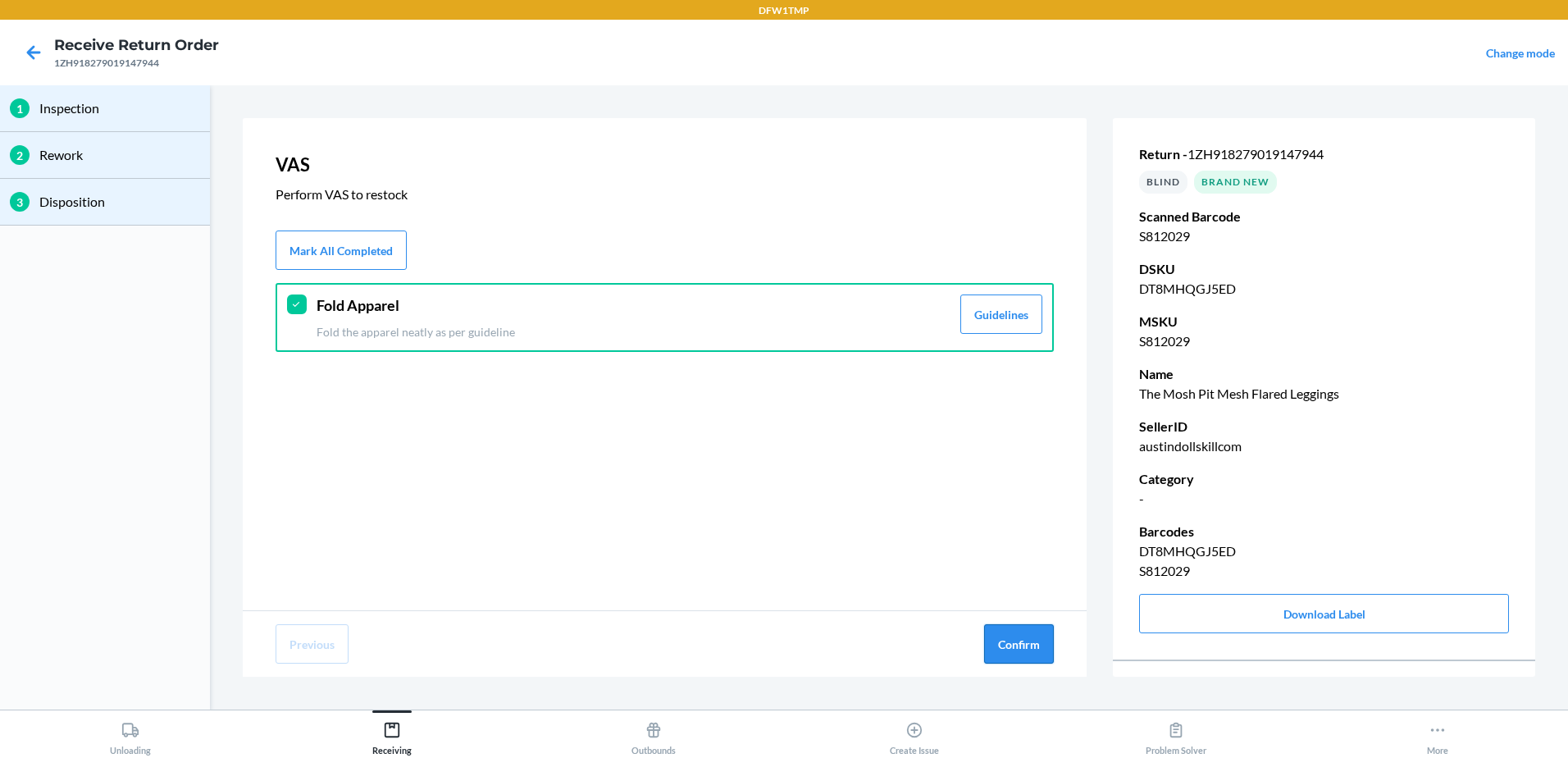
click at [1000, 656] on button "Confirm" at bounding box center [1020, 643] width 70 height 40
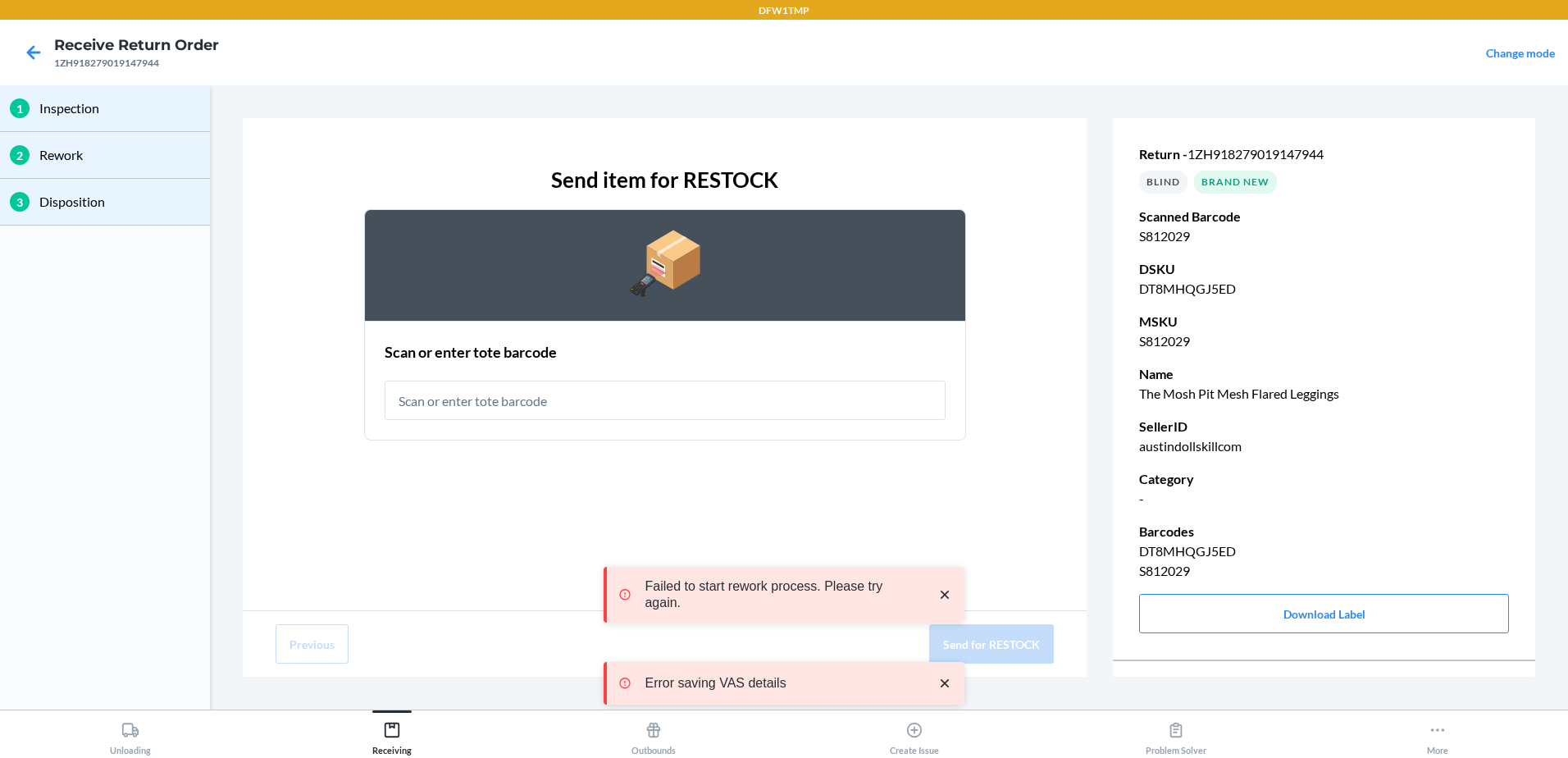
click at [537, 413] on input "text" at bounding box center [666, 399] width 561 height 40
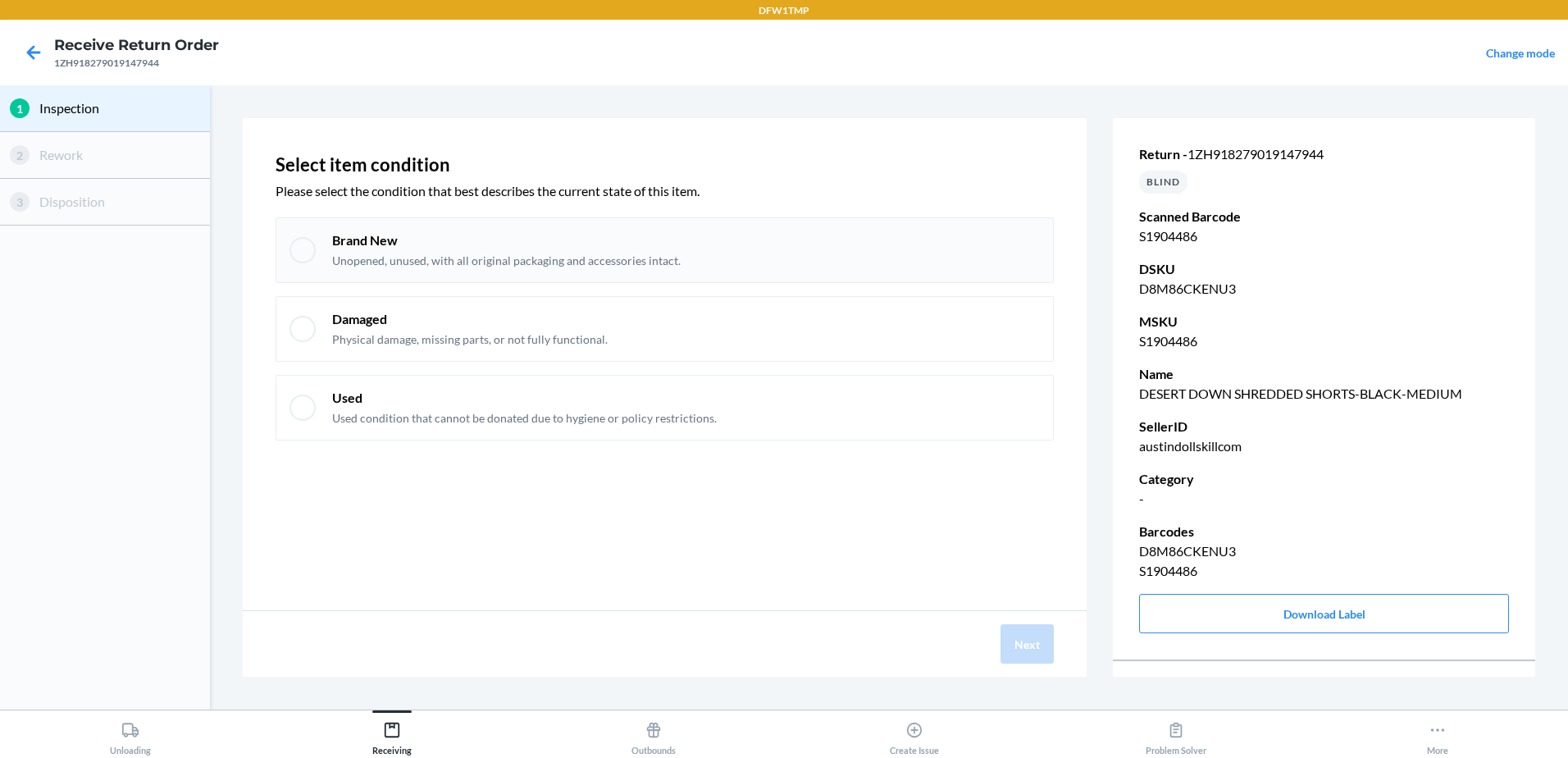
click at [472, 264] on p "Unopened, unused, with all original packaging and accessories intact." at bounding box center [506, 260] width 348 height 16
click at [1027, 658] on button "Next" at bounding box center [1027, 643] width 53 height 40
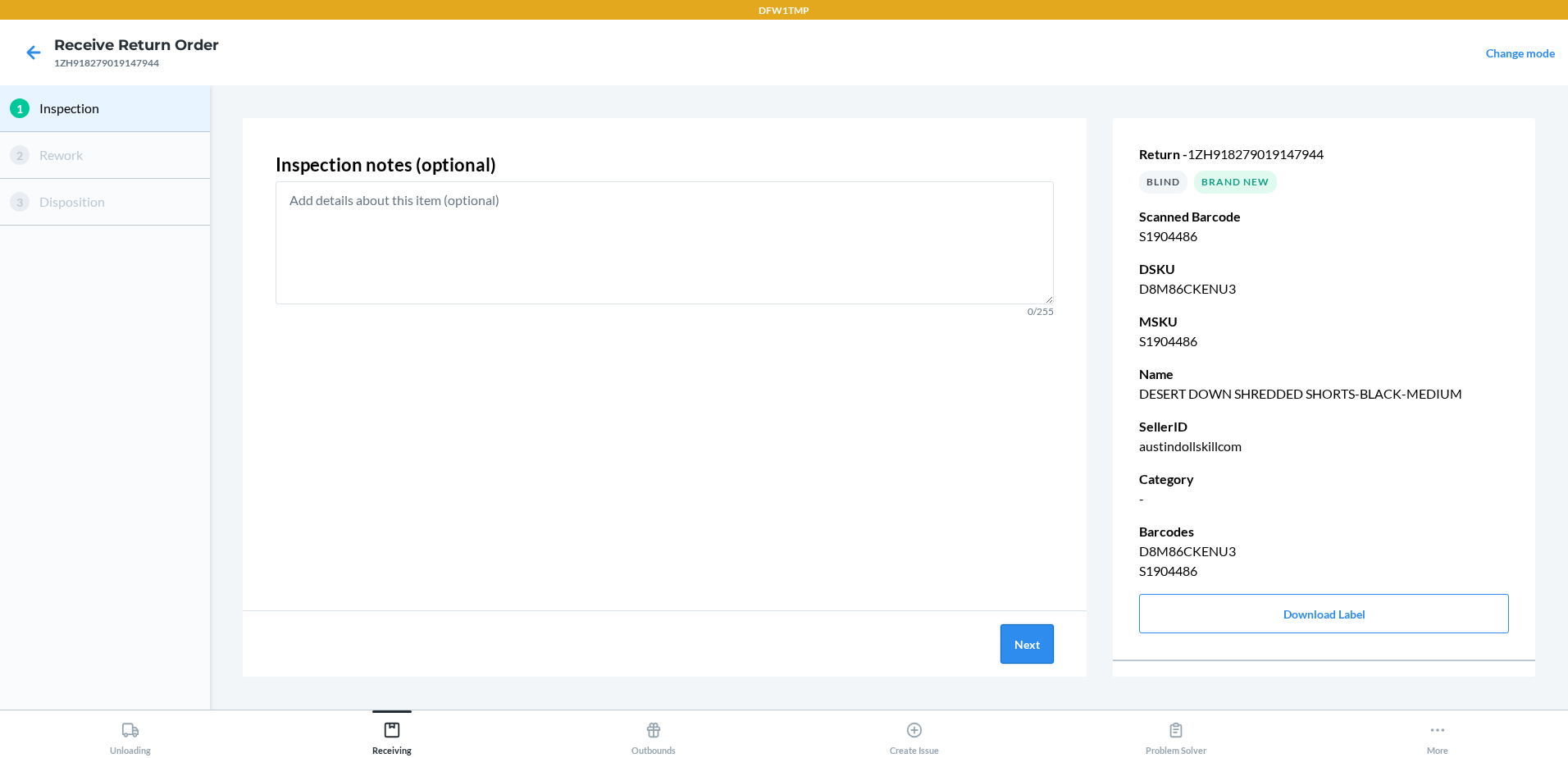
click at [1034, 639] on button "Next" at bounding box center [1027, 643] width 53 height 40
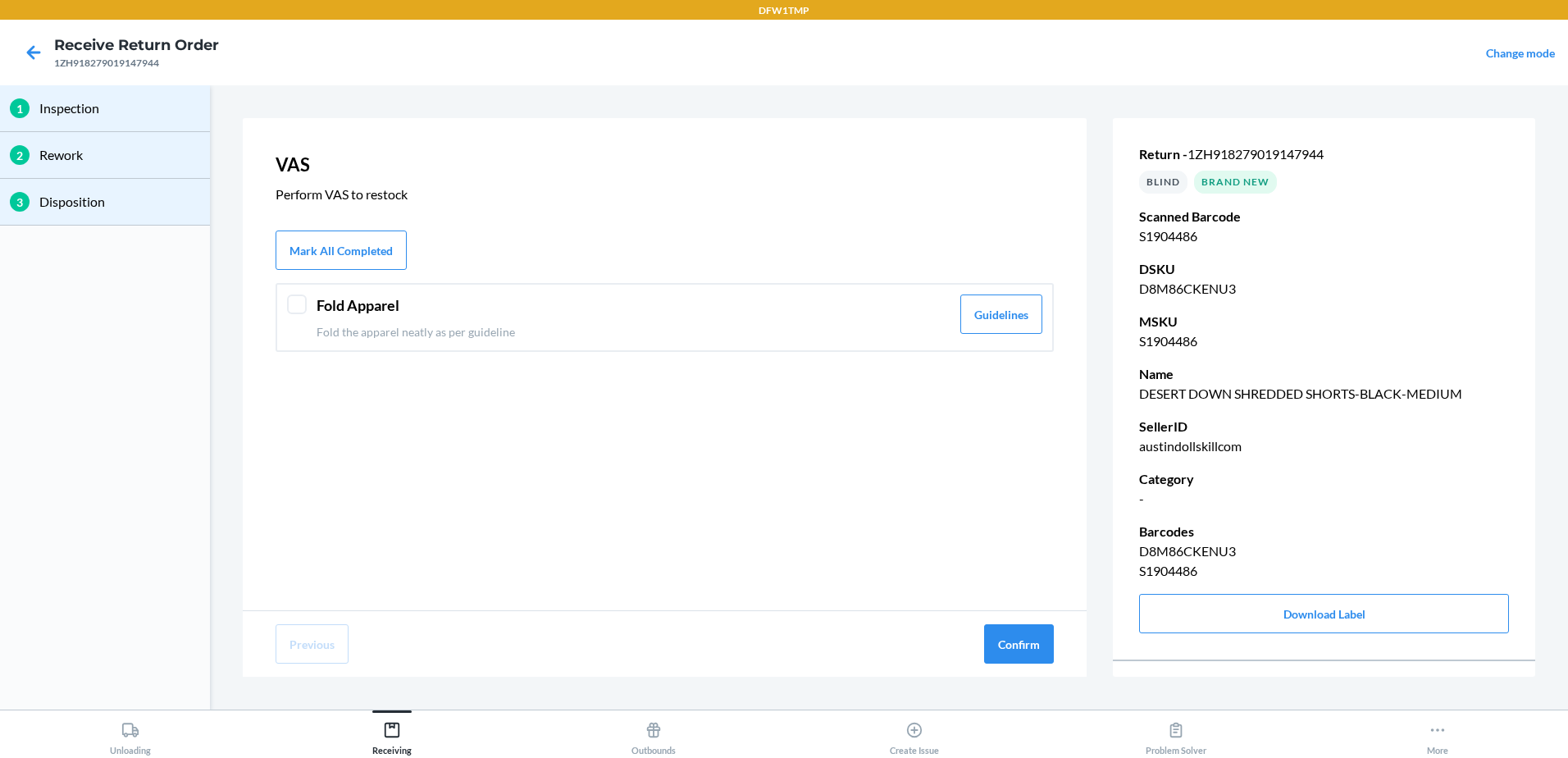
click at [390, 324] on p "Fold the apparel neatly as per guideline" at bounding box center [633, 332] width 634 height 17
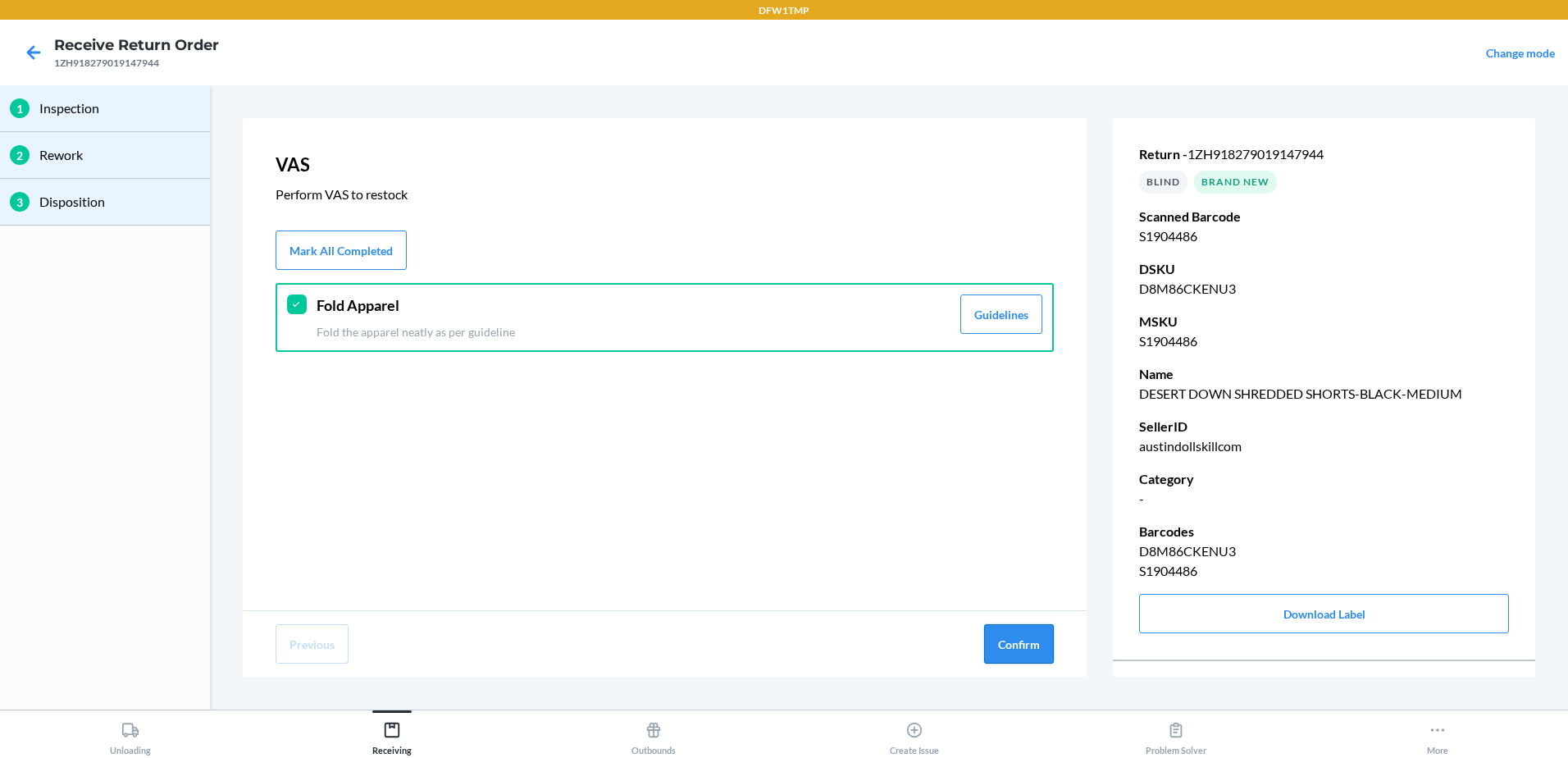
click at [1015, 648] on button "Confirm" at bounding box center [1020, 643] width 70 height 40
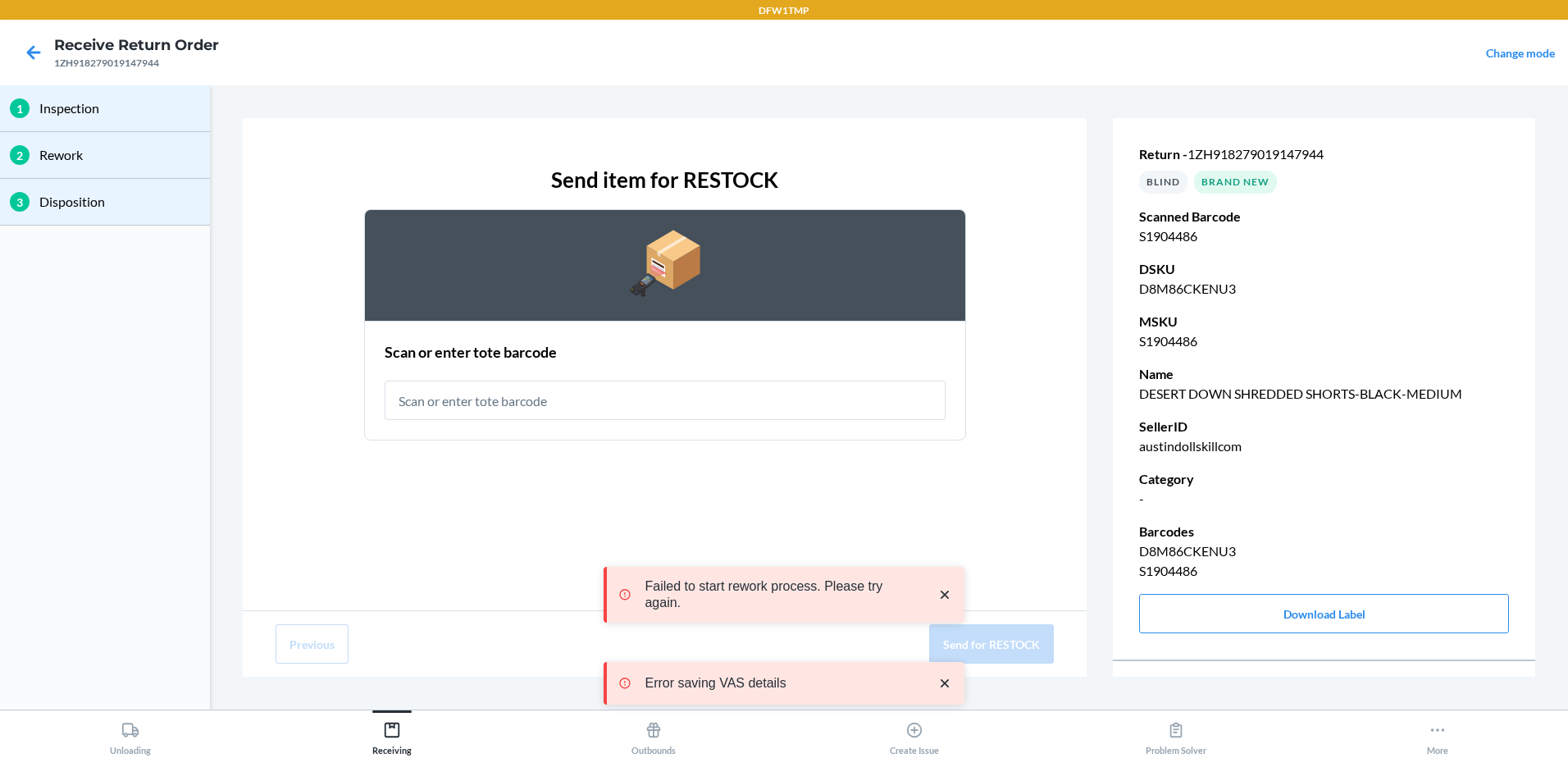
click at [504, 391] on input "text" at bounding box center [666, 399] width 561 height 40
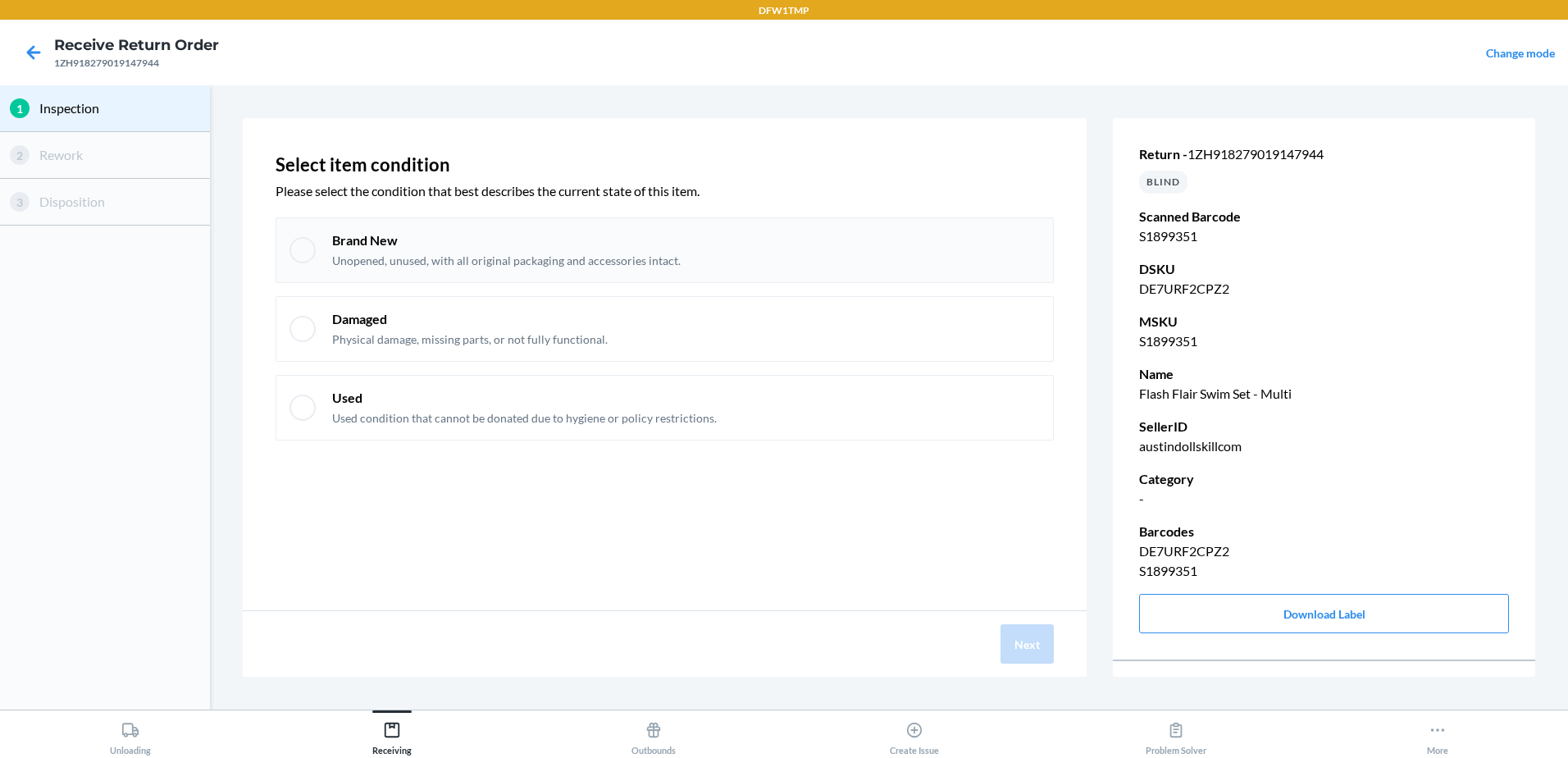
click at [380, 239] on p "Brand New" at bounding box center [506, 240] width 348 height 18
click at [1027, 647] on button "Next" at bounding box center [1027, 643] width 53 height 40
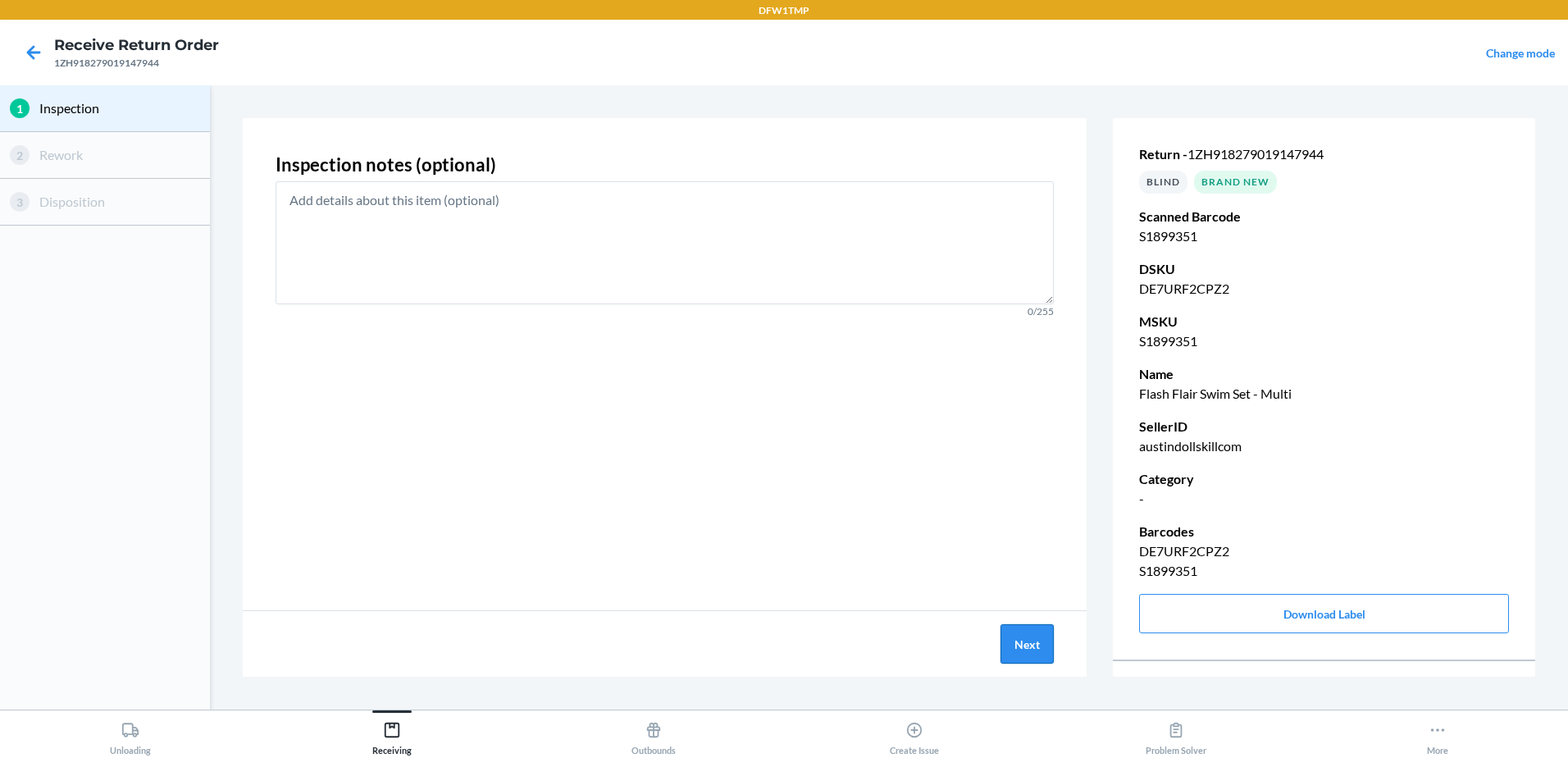
click at [1003, 651] on button "Next" at bounding box center [1027, 643] width 53 height 40
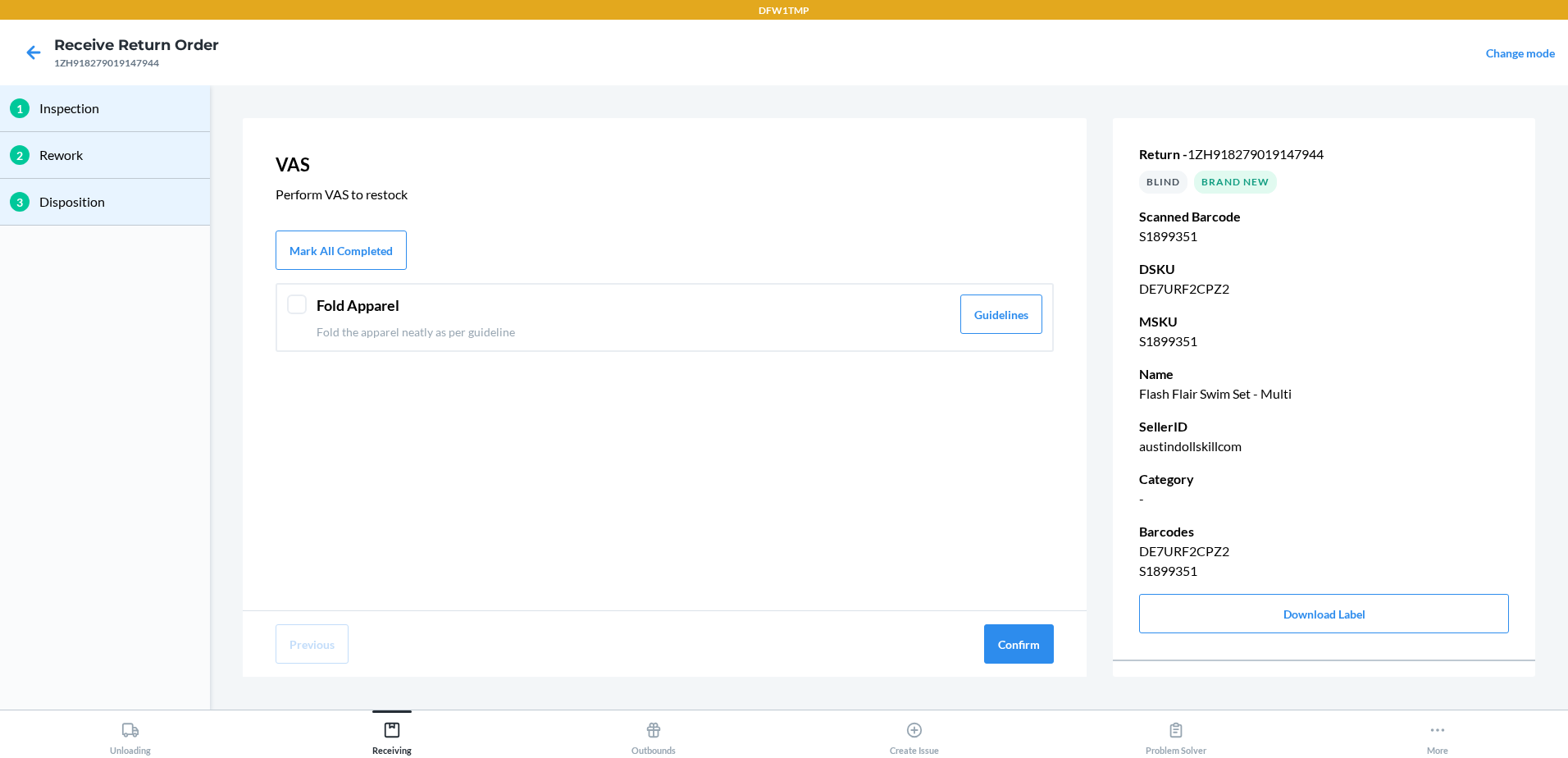
click at [391, 315] on header "Fold Apparel" at bounding box center [633, 305] width 634 height 22
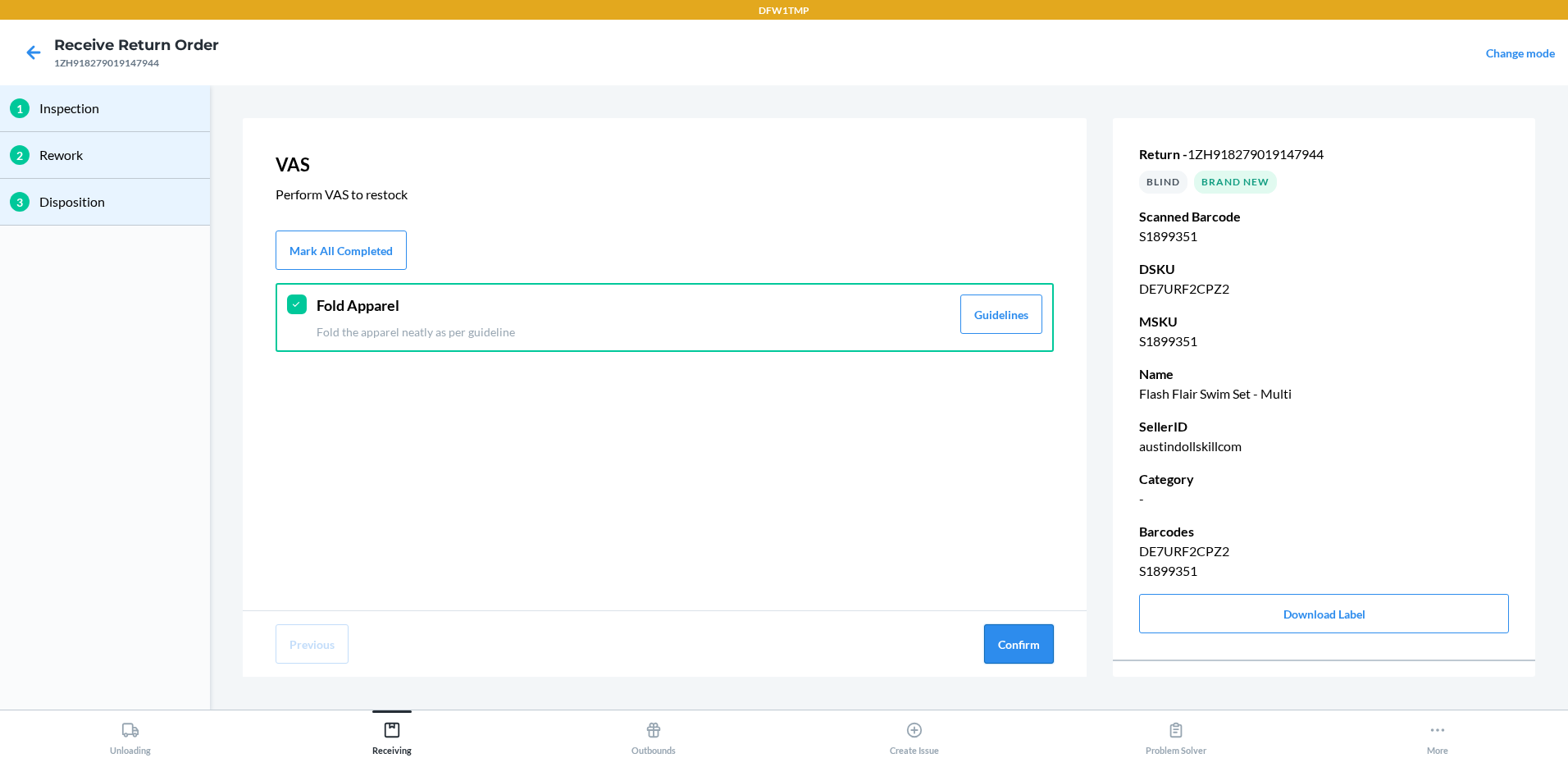
drag, startPoint x: 1010, startPoint y: 643, endPoint x: 1001, endPoint y: 644, distance: 9.1
click at [1011, 643] on button "Confirm" at bounding box center [1020, 643] width 70 height 40
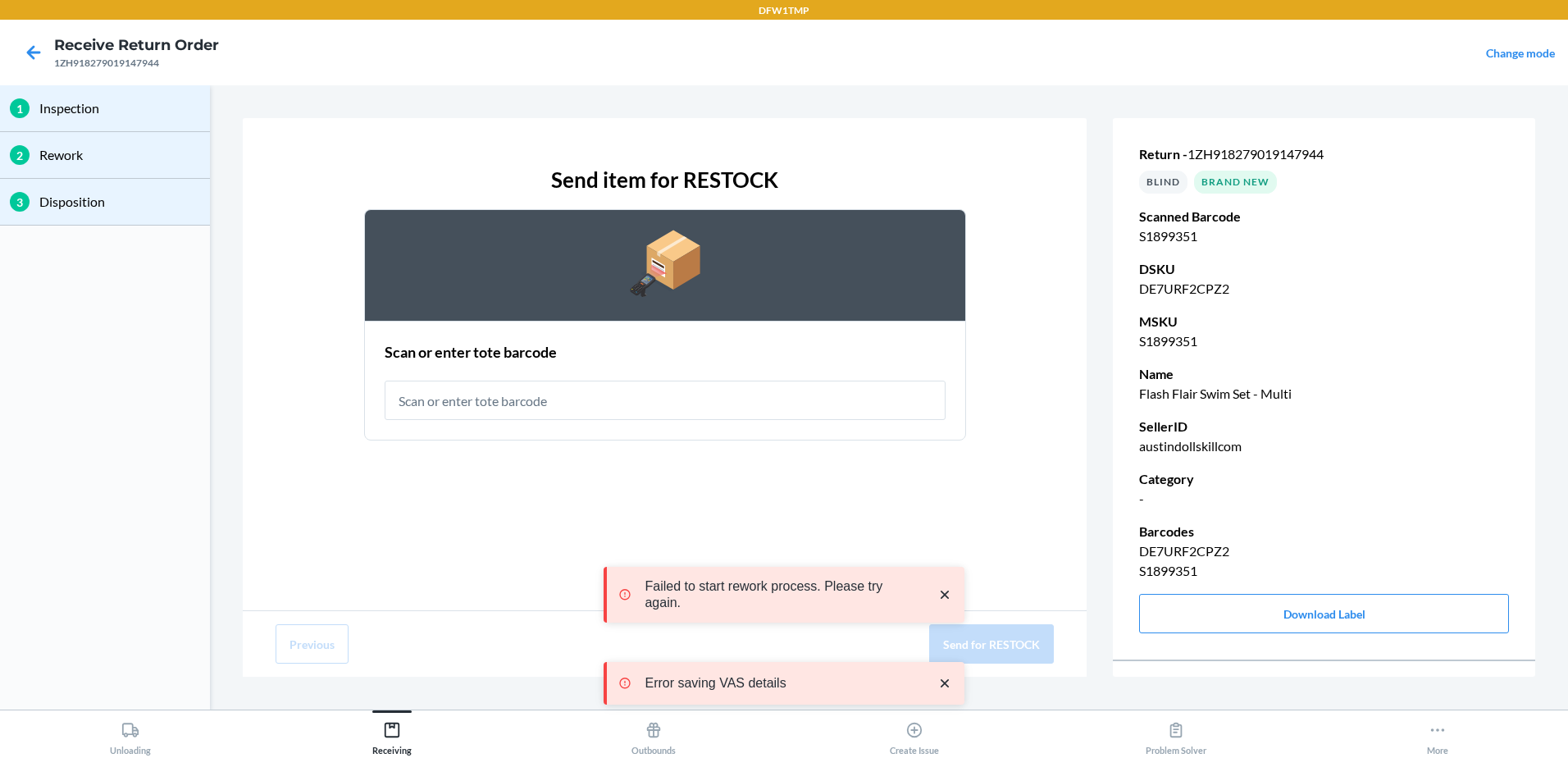
click at [453, 388] on input "text" at bounding box center [666, 399] width 561 height 40
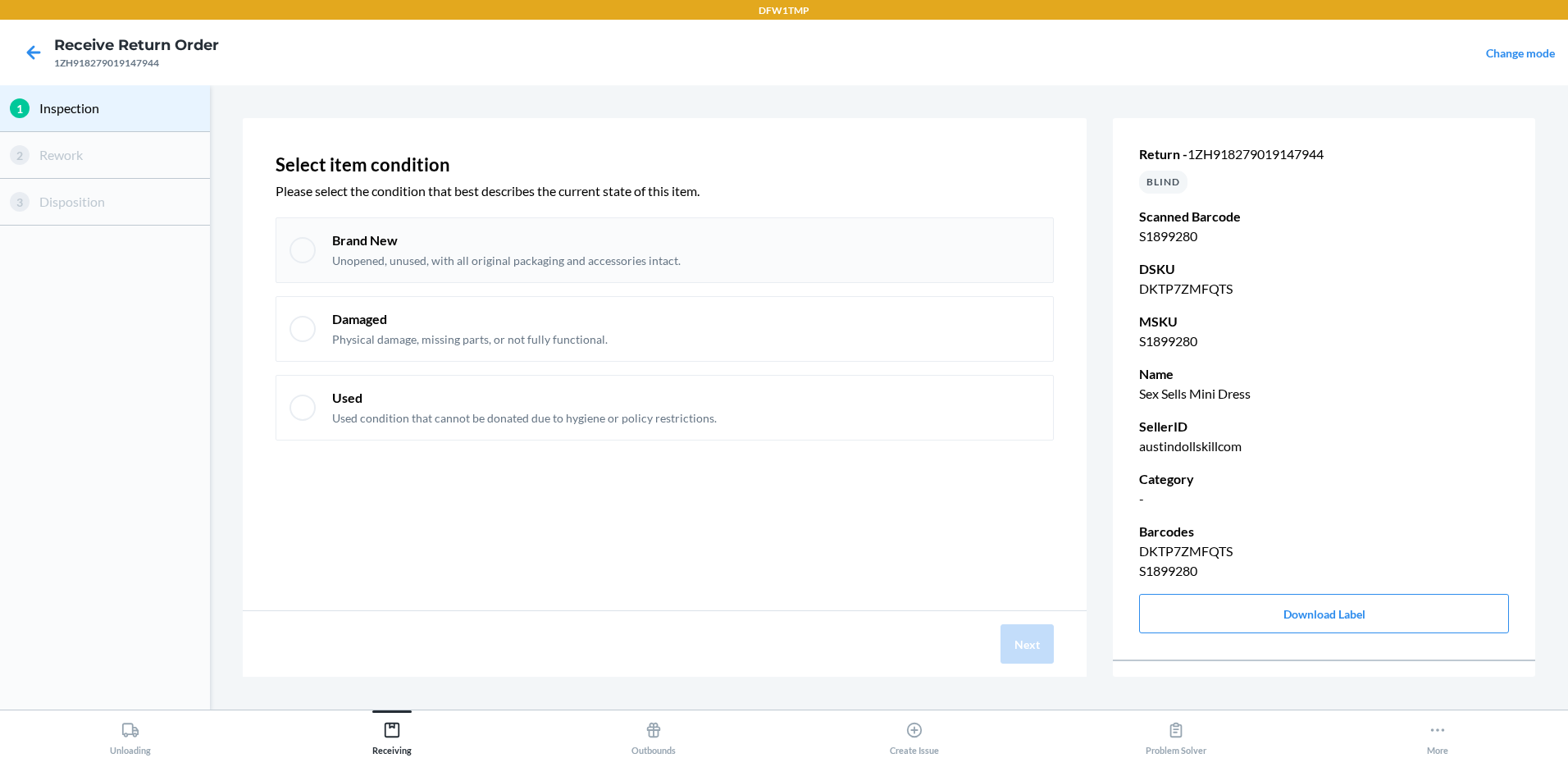
click at [370, 226] on div "Brand New Unopened, unused, with all original packaging and accessories intact." at bounding box center [665, 250] width 779 height 66
click at [1024, 649] on button "Next" at bounding box center [1027, 643] width 53 height 40
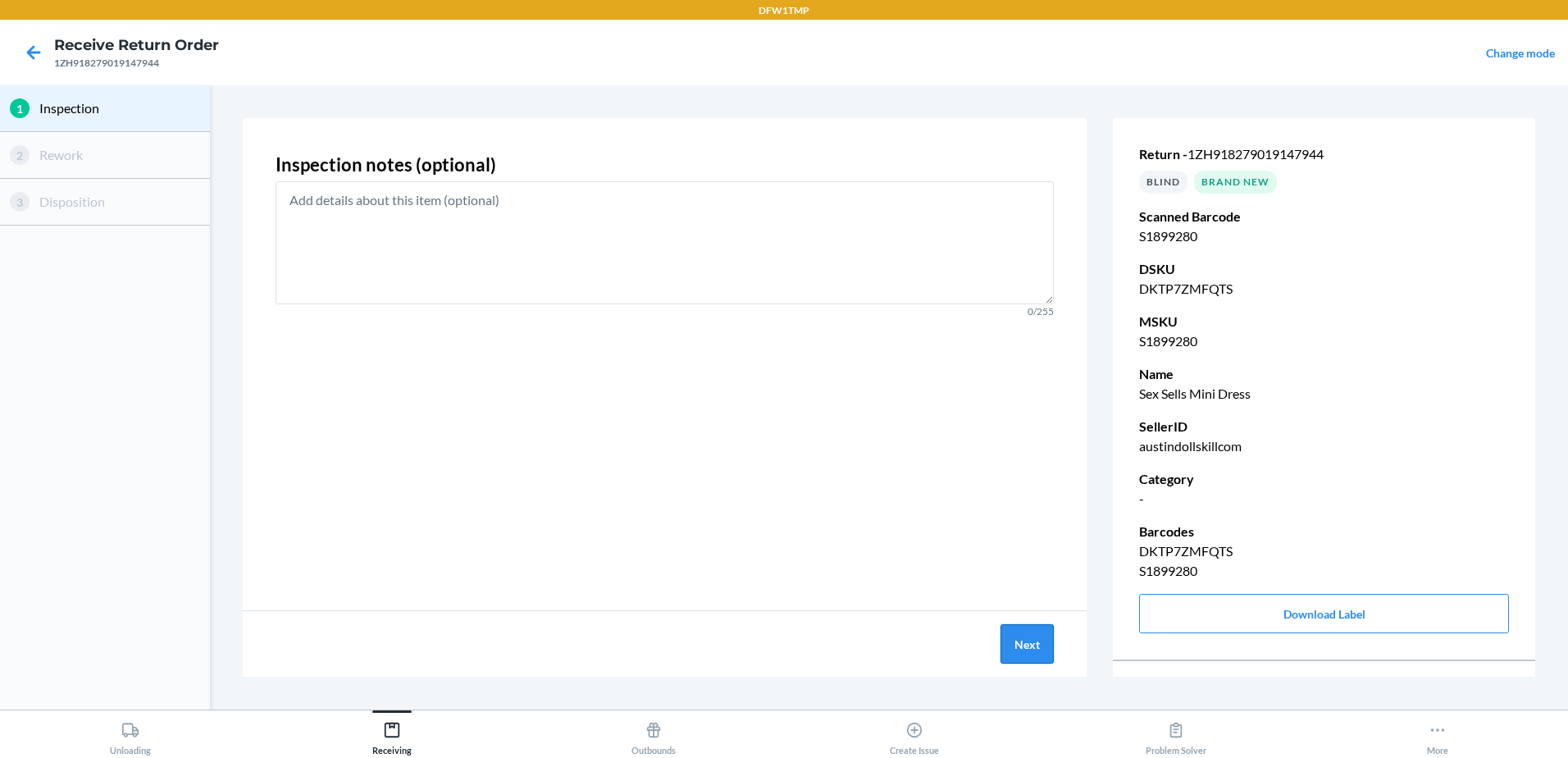
click at [1028, 660] on button "Next" at bounding box center [1027, 643] width 53 height 40
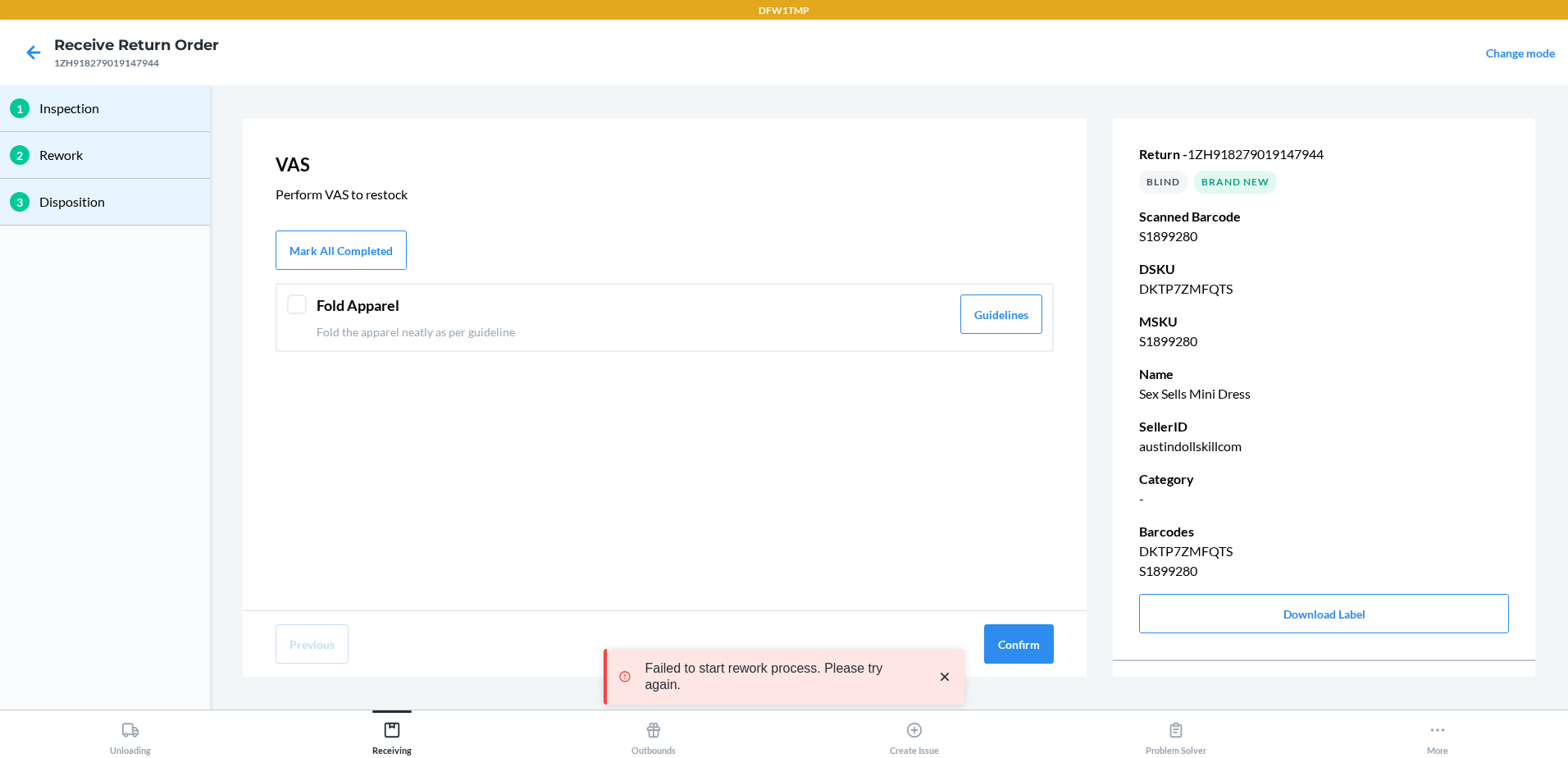
click at [549, 301] on header "Fold Apparel" at bounding box center [633, 305] width 634 height 22
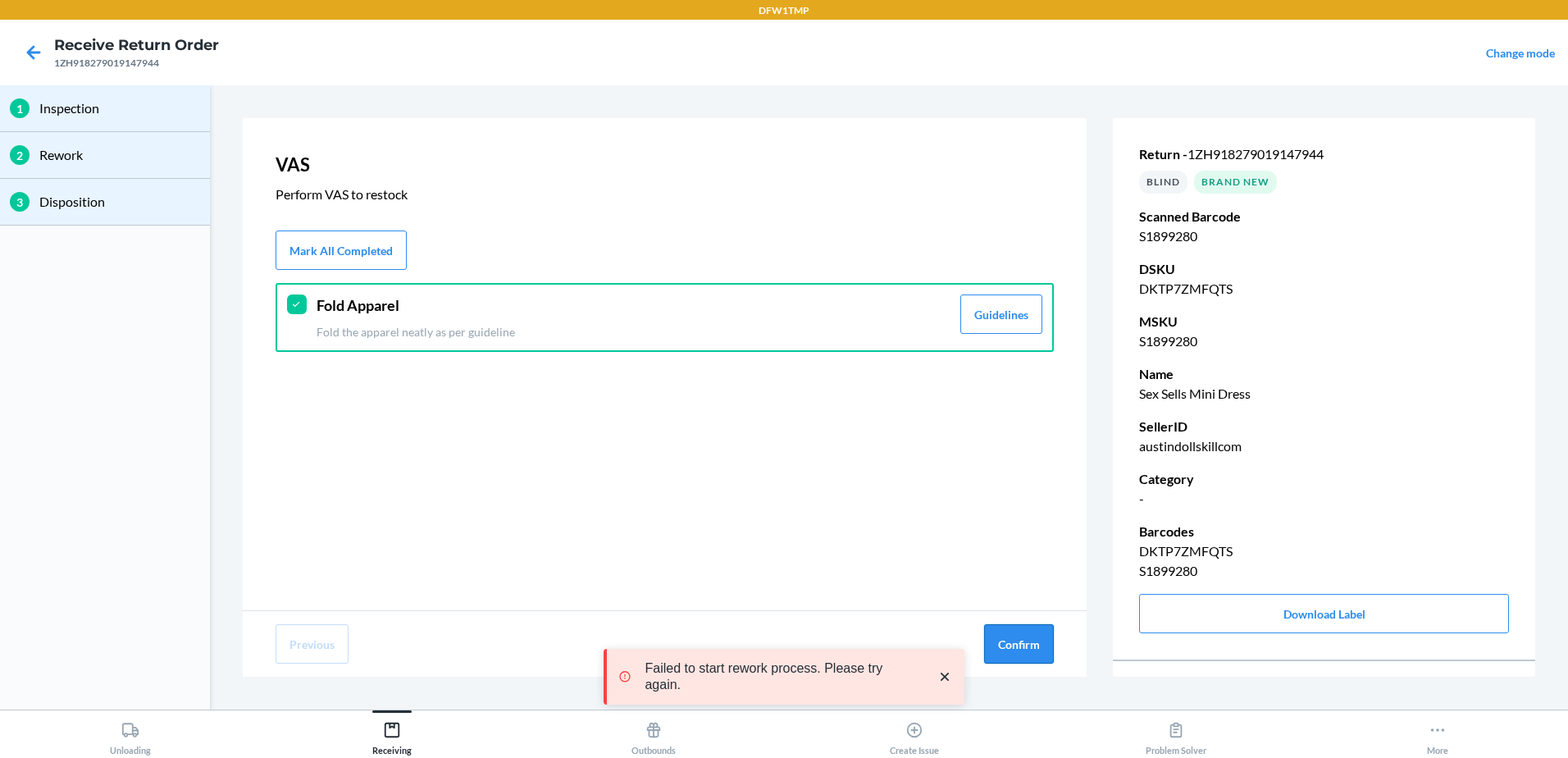
drag, startPoint x: 994, startPoint y: 637, endPoint x: 981, endPoint y: 650, distance: 18.4
click at [995, 637] on button "Confirm" at bounding box center [1020, 643] width 70 height 40
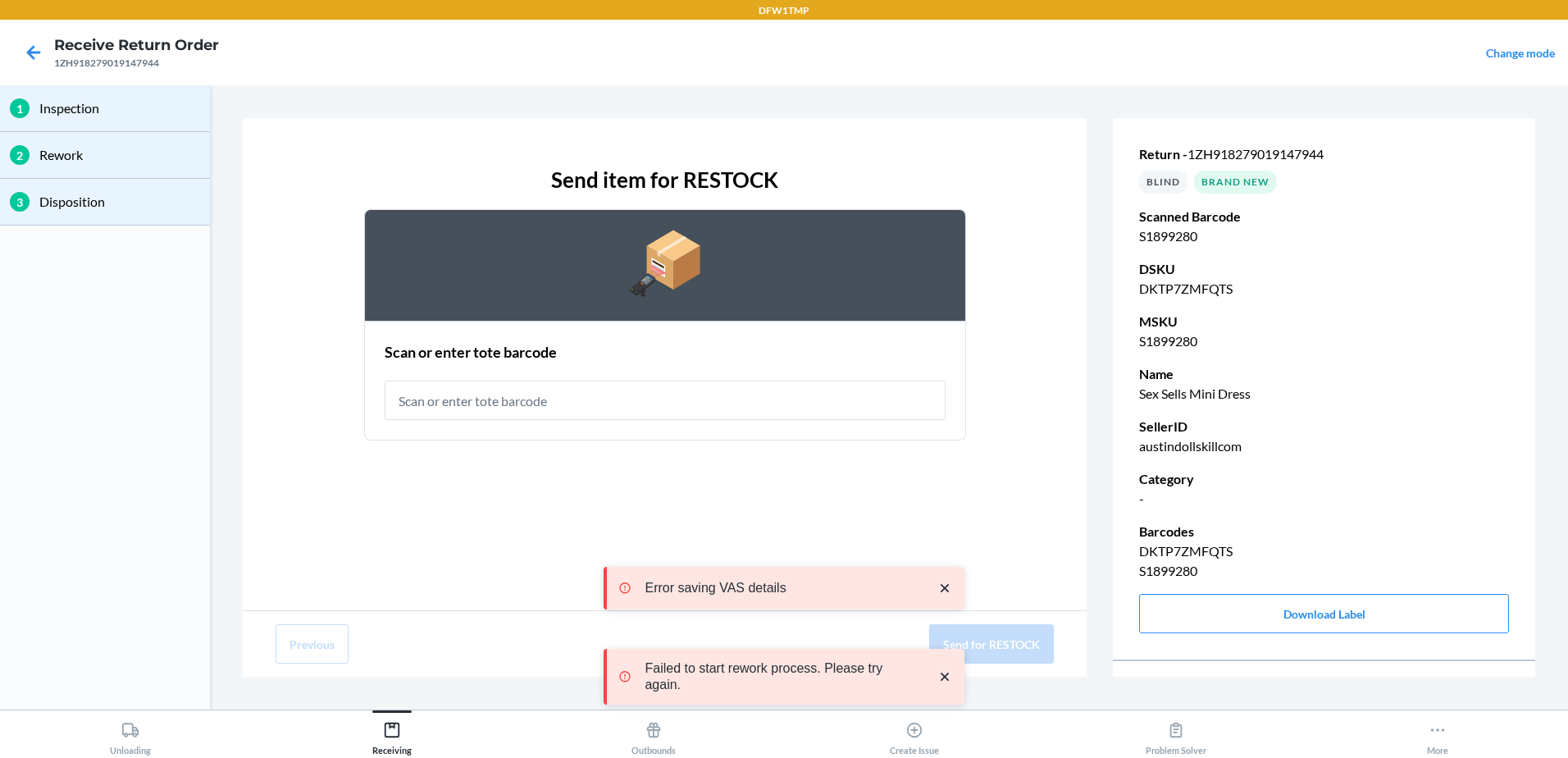
click at [670, 386] on input "text" at bounding box center [666, 399] width 561 height 40
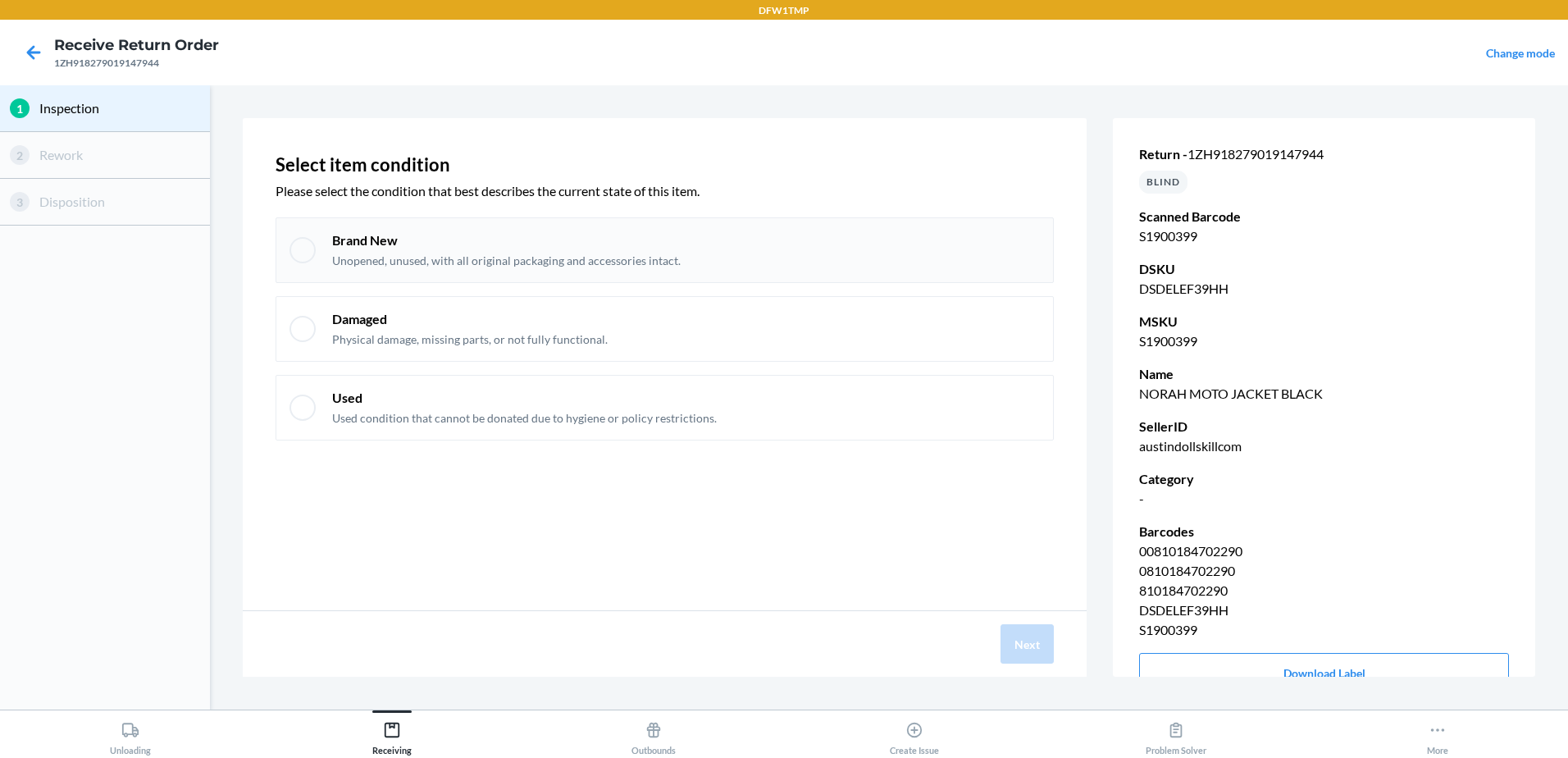
click at [307, 249] on div at bounding box center [302, 249] width 26 height 26
click at [1013, 651] on button "Next" at bounding box center [1027, 643] width 53 height 40
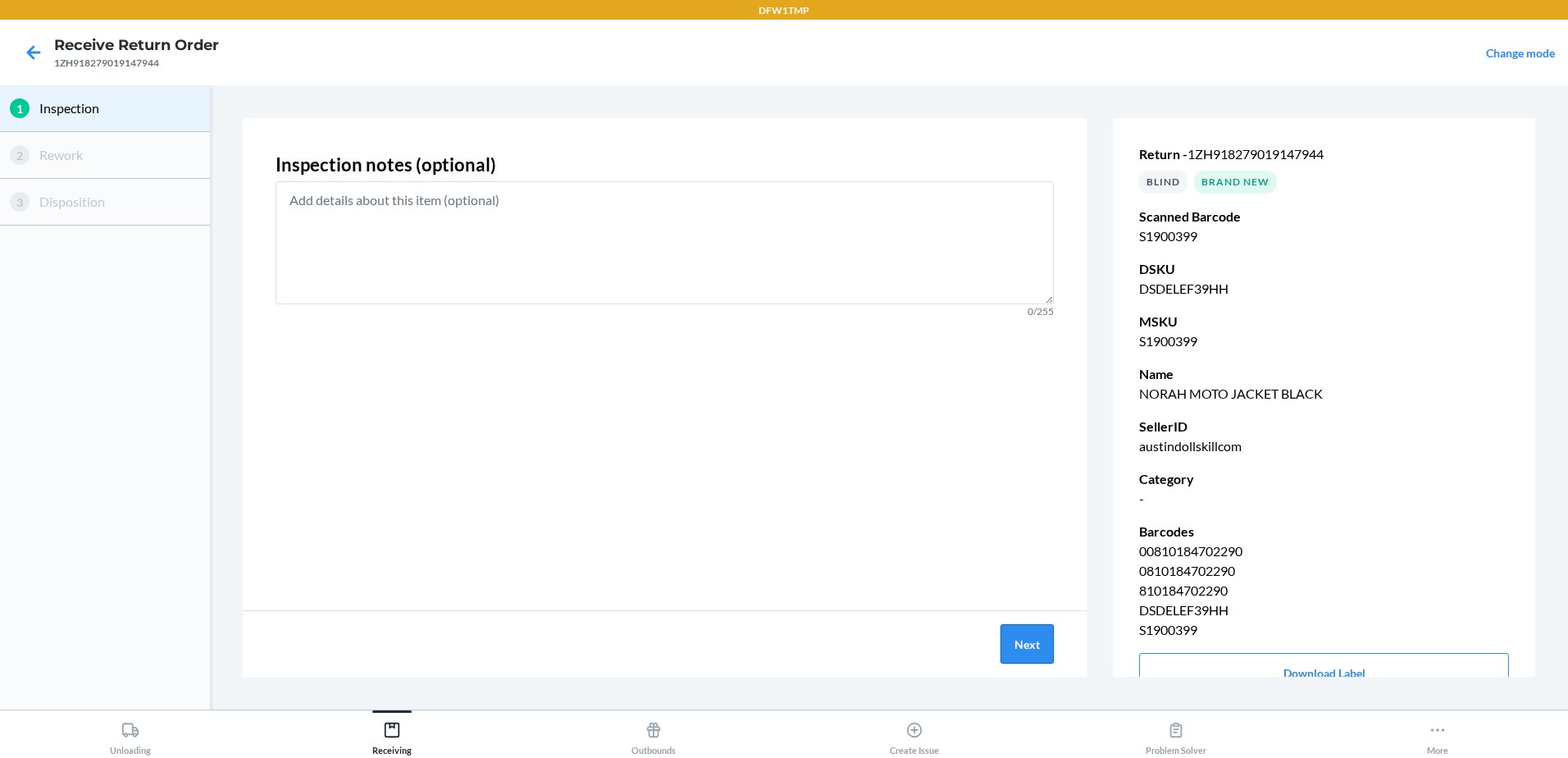
click at [1035, 657] on button "Next" at bounding box center [1027, 643] width 53 height 40
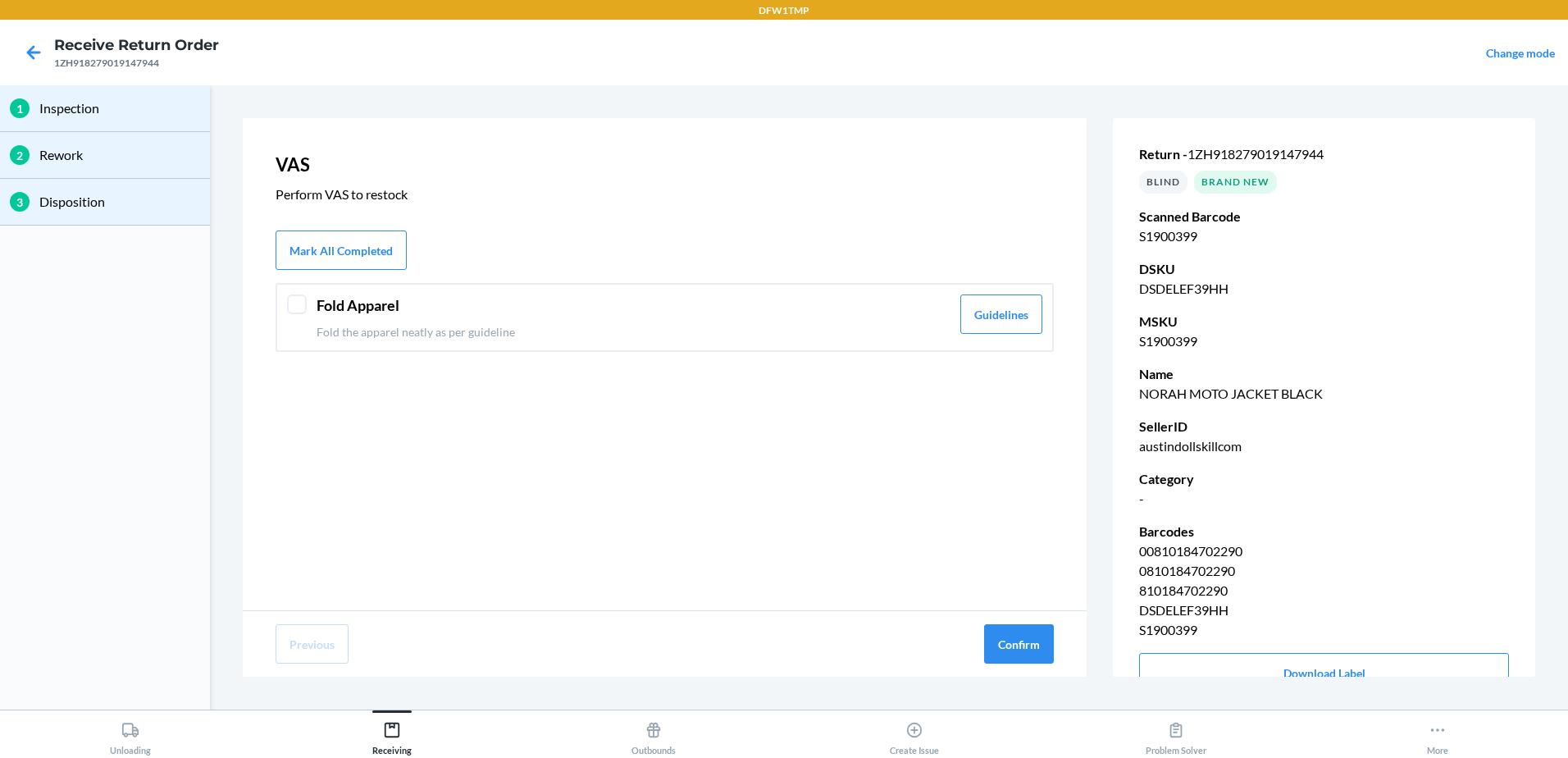
click at [536, 319] on div "Fold Apparel Fold the apparel neatly as per guideline" at bounding box center [633, 316] width 634 height 45
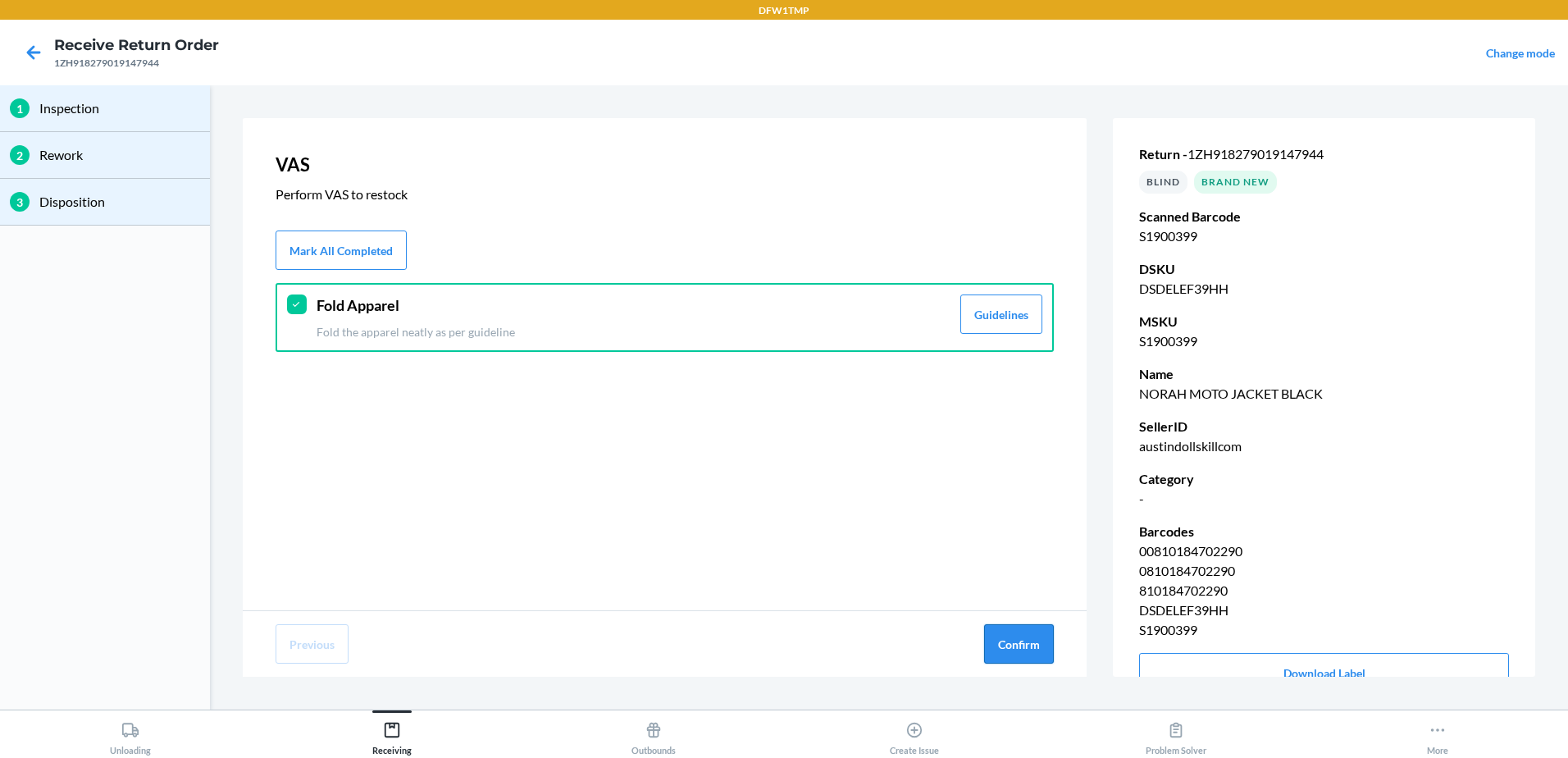
click at [1017, 641] on button "Confirm" at bounding box center [1020, 643] width 70 height 40
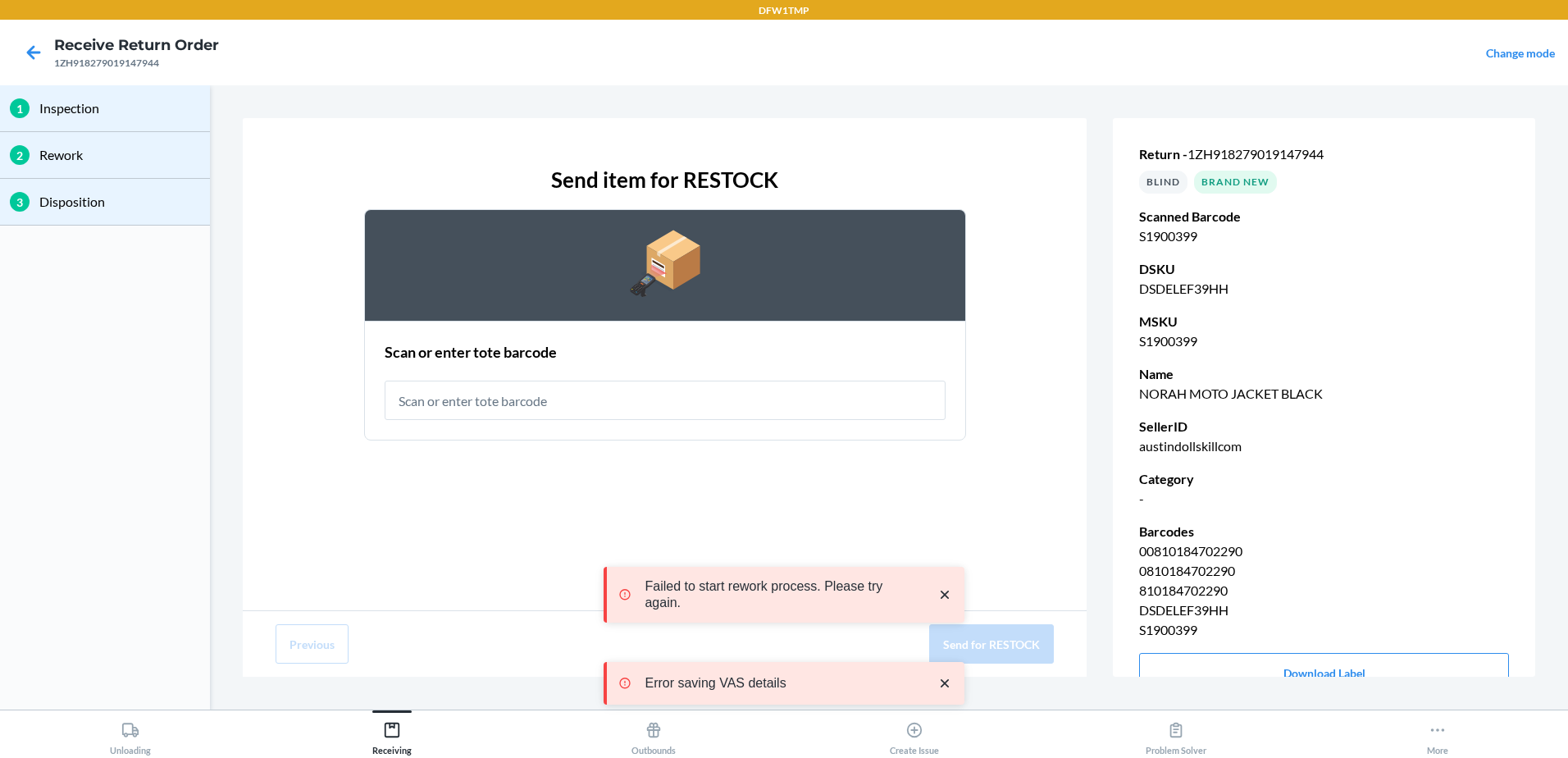
click at [520, 382] on input "text" at bounding box center [666, 399] width 561 height 40
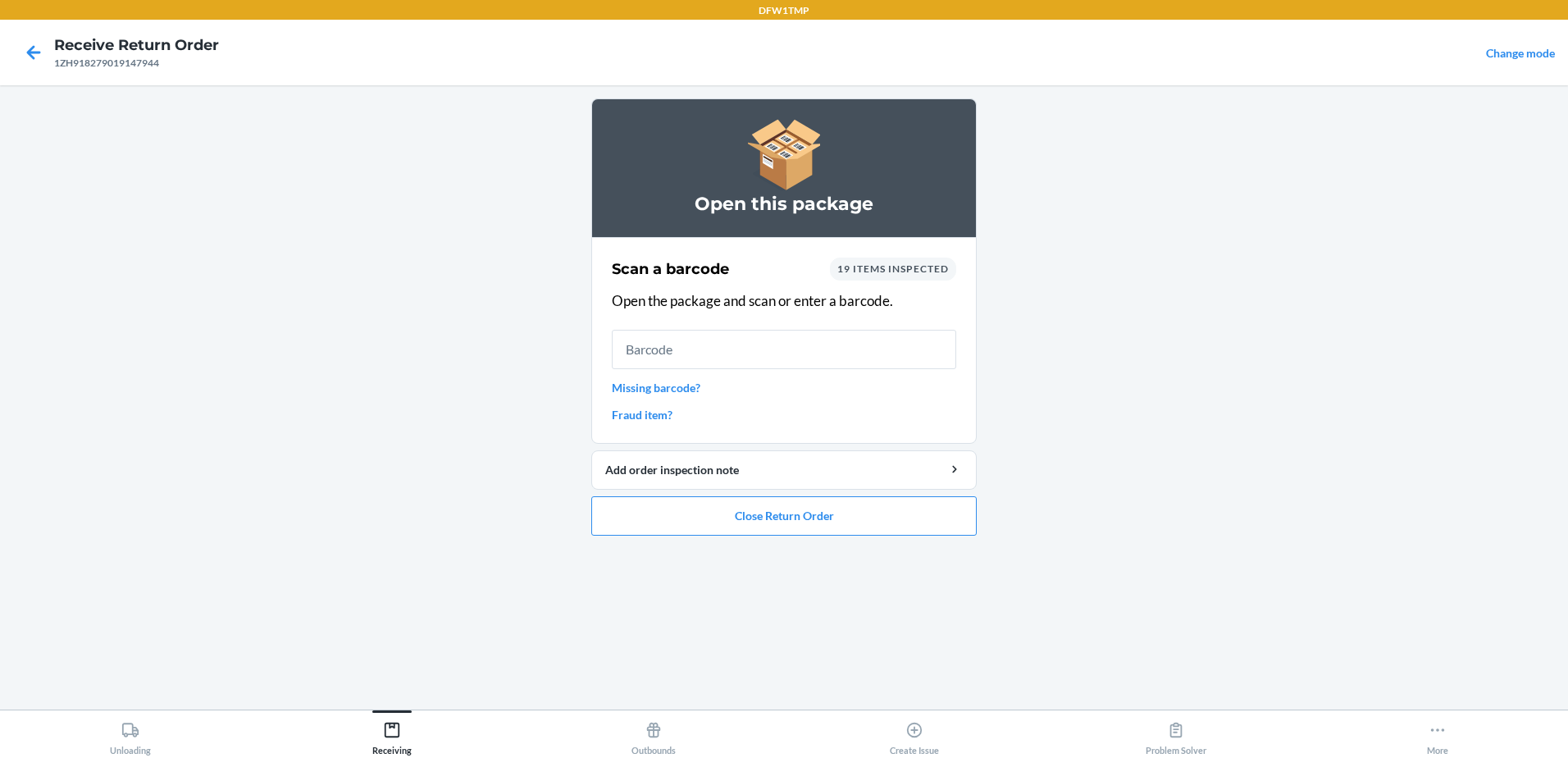
click at [53, 412] on main "Open this package Scan a barcode 19 items inspected Open the package and scan o…" at bounding box center [784, 396] width 1568 height 624
click at [85, 742] on button "Unloading" at bounding box center [131, 732] width 262 height 45
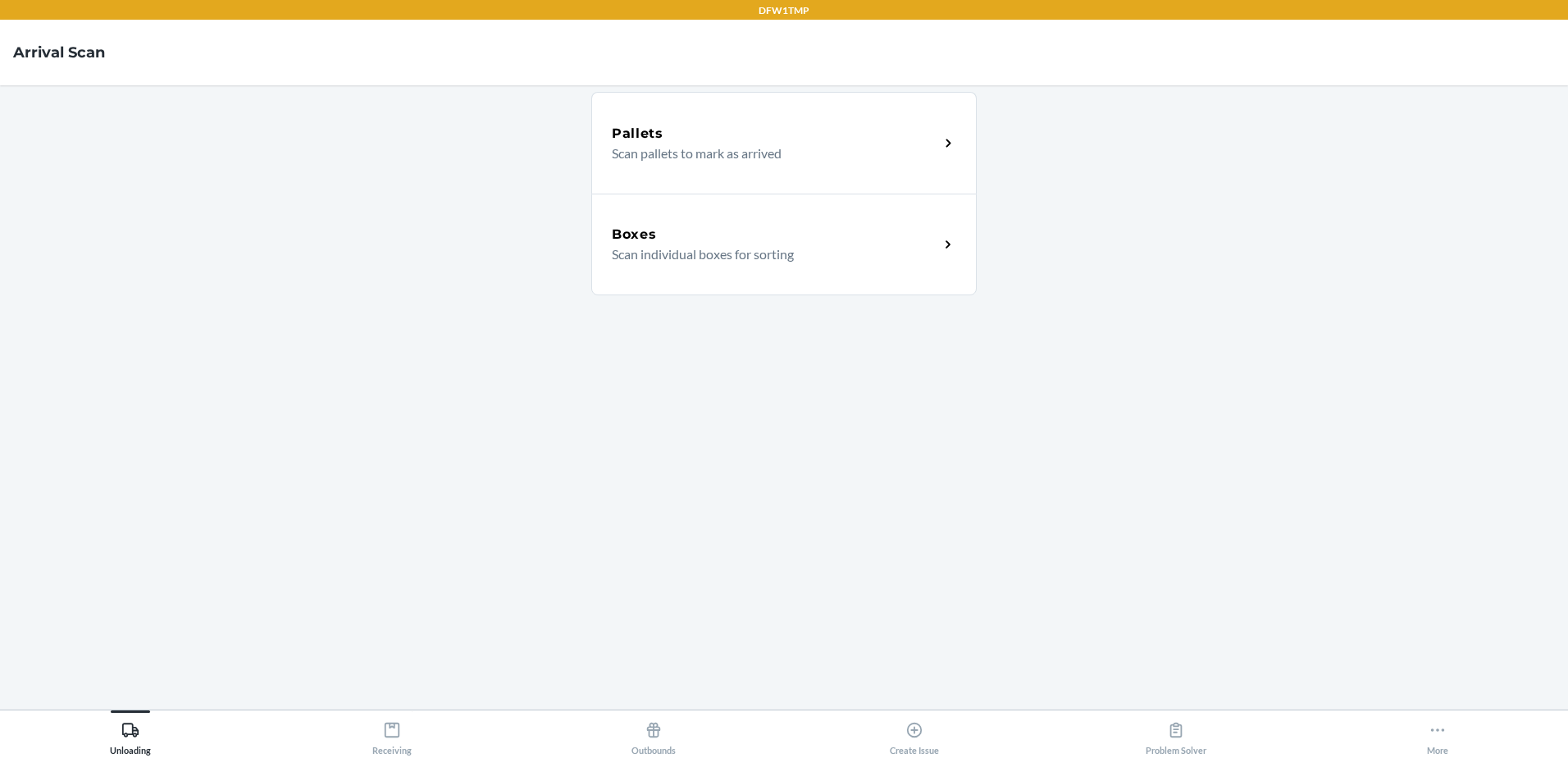
click at [807, 230] on div "Boxes" at bounding box center [776, 234] width 327 height 19
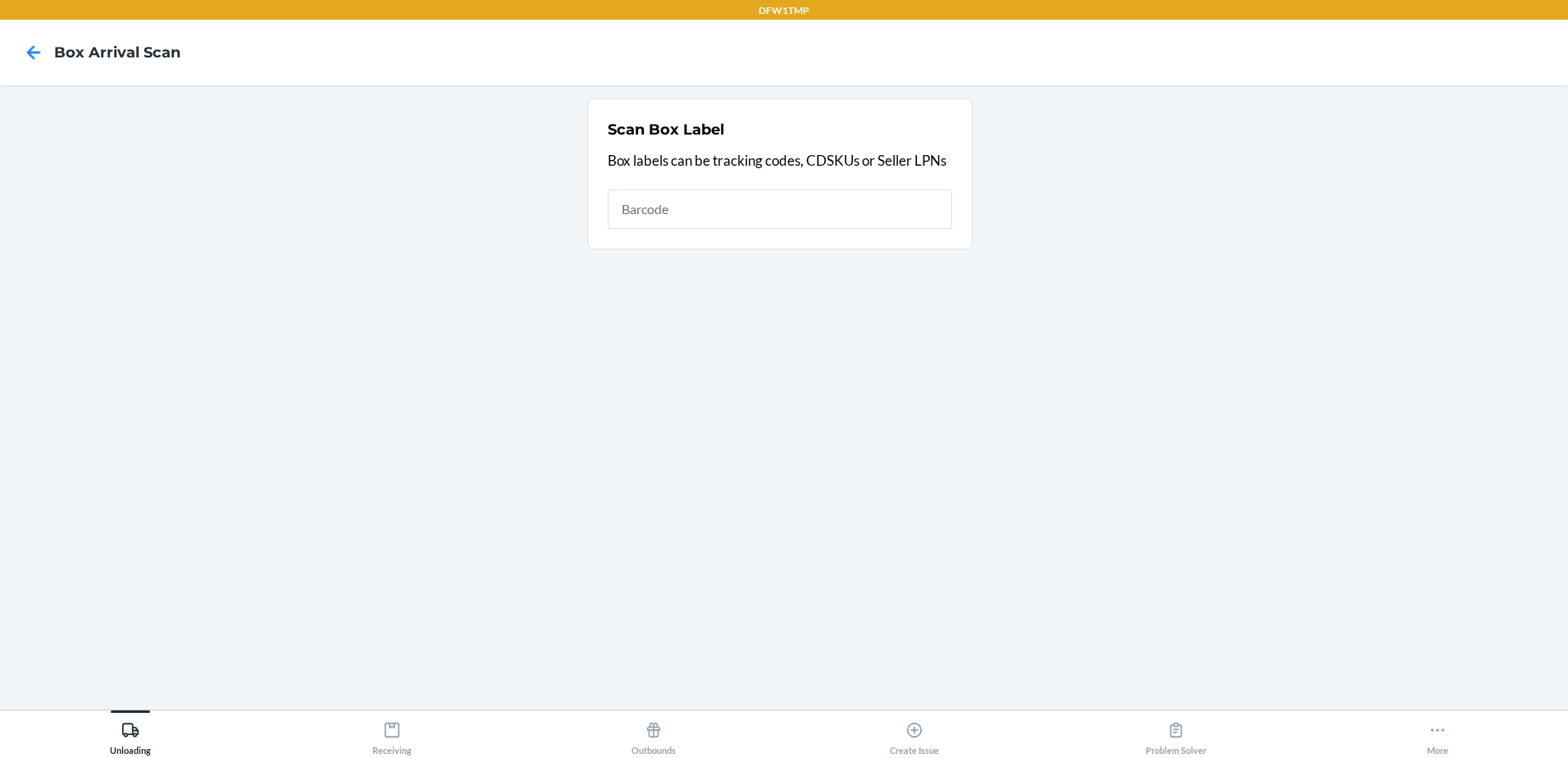
click at [858, 227] on input "text" at bounding box center [780, 209] width 344 height 40
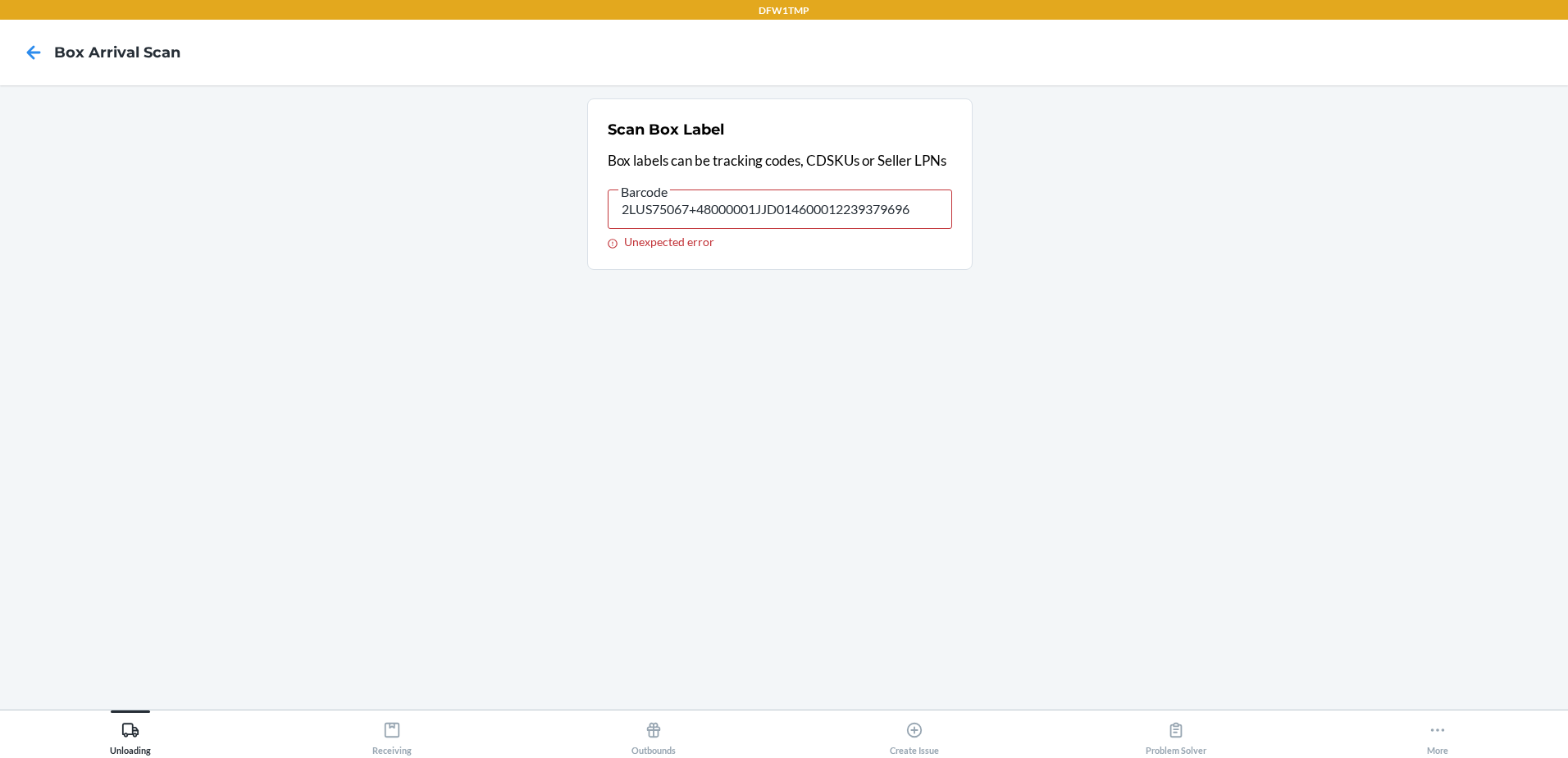
drag, startPoint x: 923, startPoint y: 212, endPoint x: 307, endPoint y: 149, distance: 619.2
click at [307, 149] on section "Scan Box Label Box labels can be tracking codes, CDSKUs or Seller LPNs Barcode …" at bounding box center [784, 397] width 1542 height 598
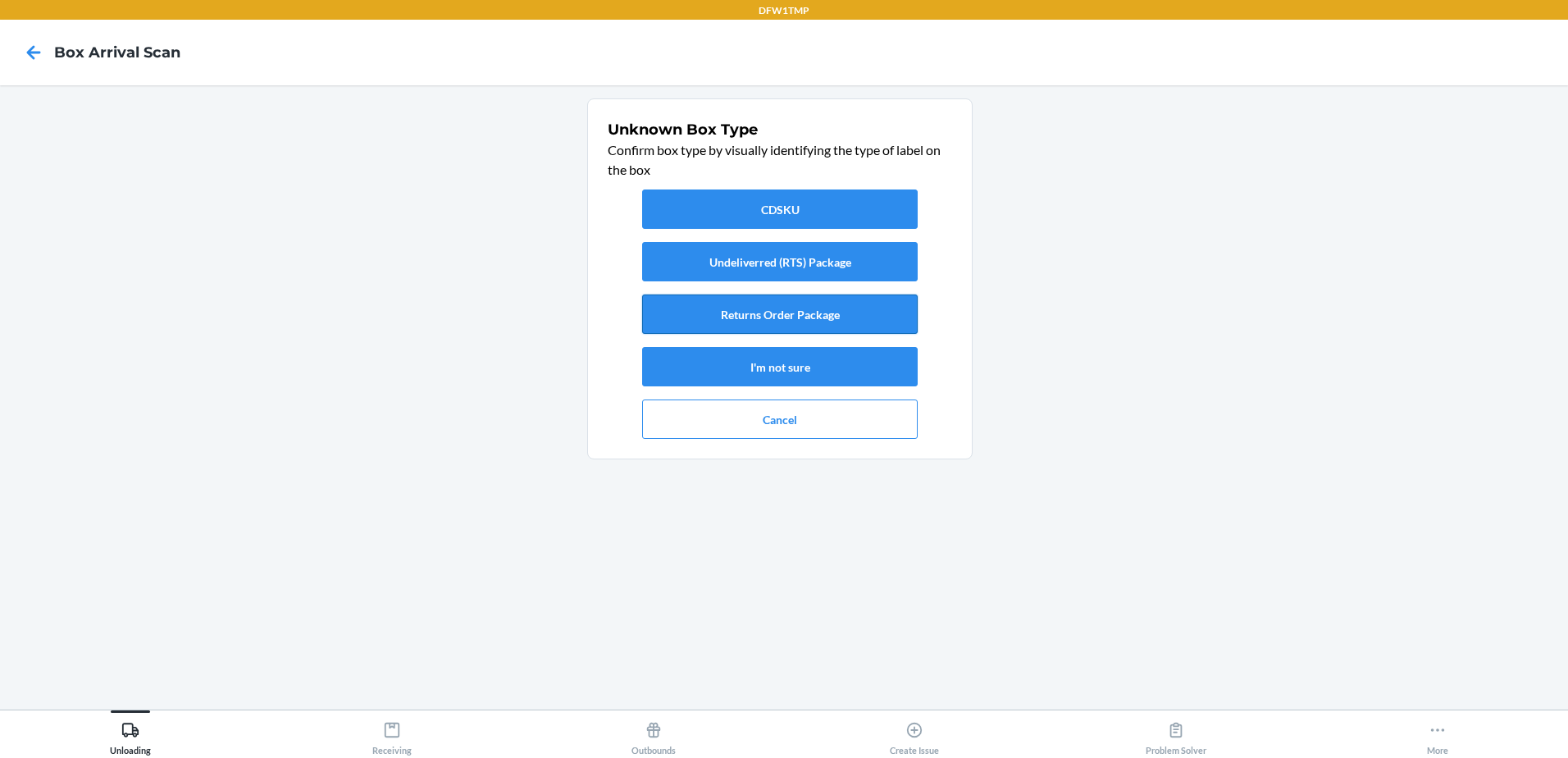
click at [803, 323] on button "Returns Order Package" at bounding box center [780, 313] width 276 height 40
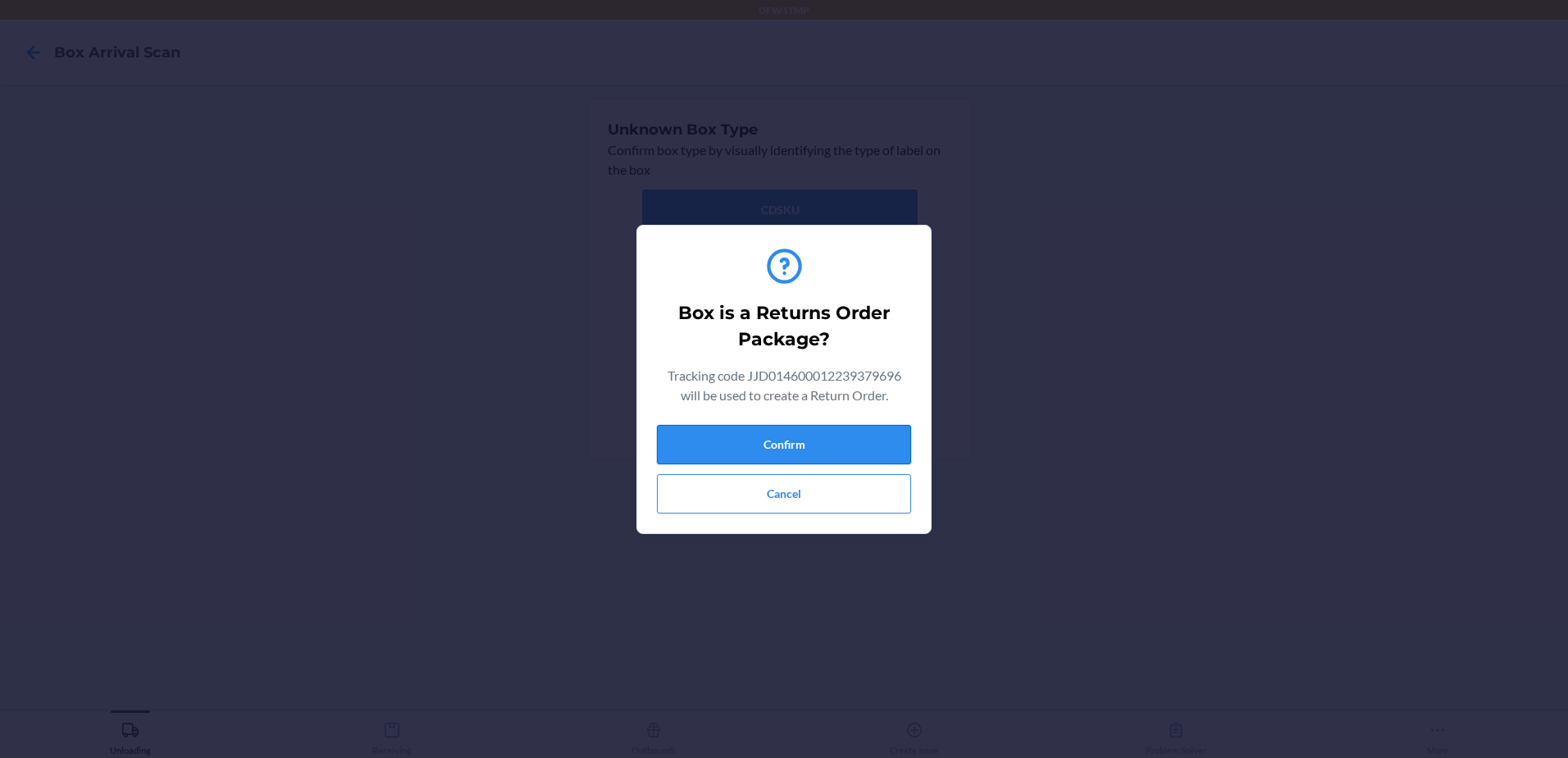
click at [730, 440] on button "Confirm" at bounding box center [784, 444] width 254 height 40
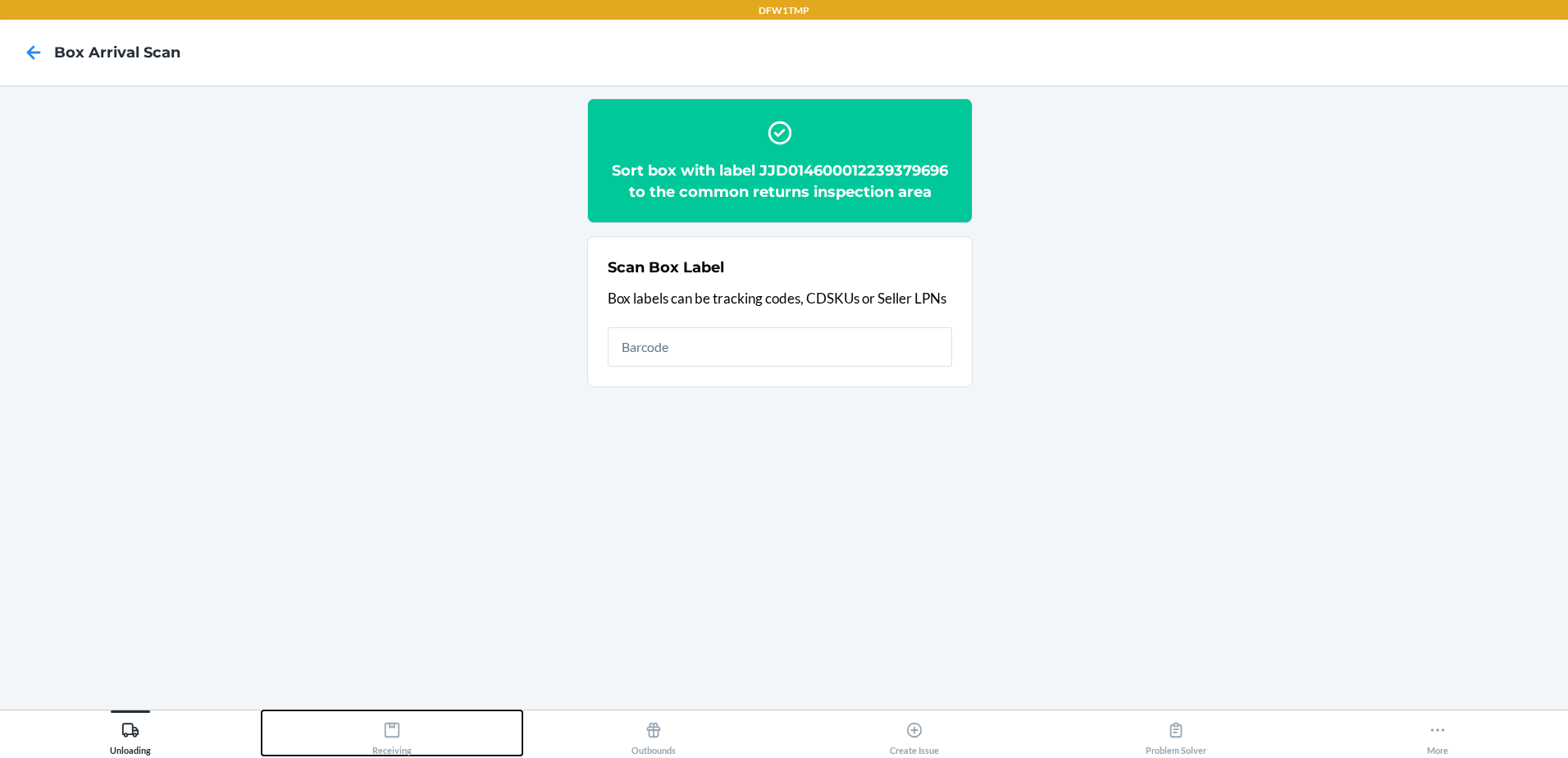
drag, startPoint x: 396, startPoint y: 740, endPoint x: 408, endPoint y: 752, distance: 17.0
click at [397, 741] on div "Receiving" at bounding box center [392, 735] width 40 height 41
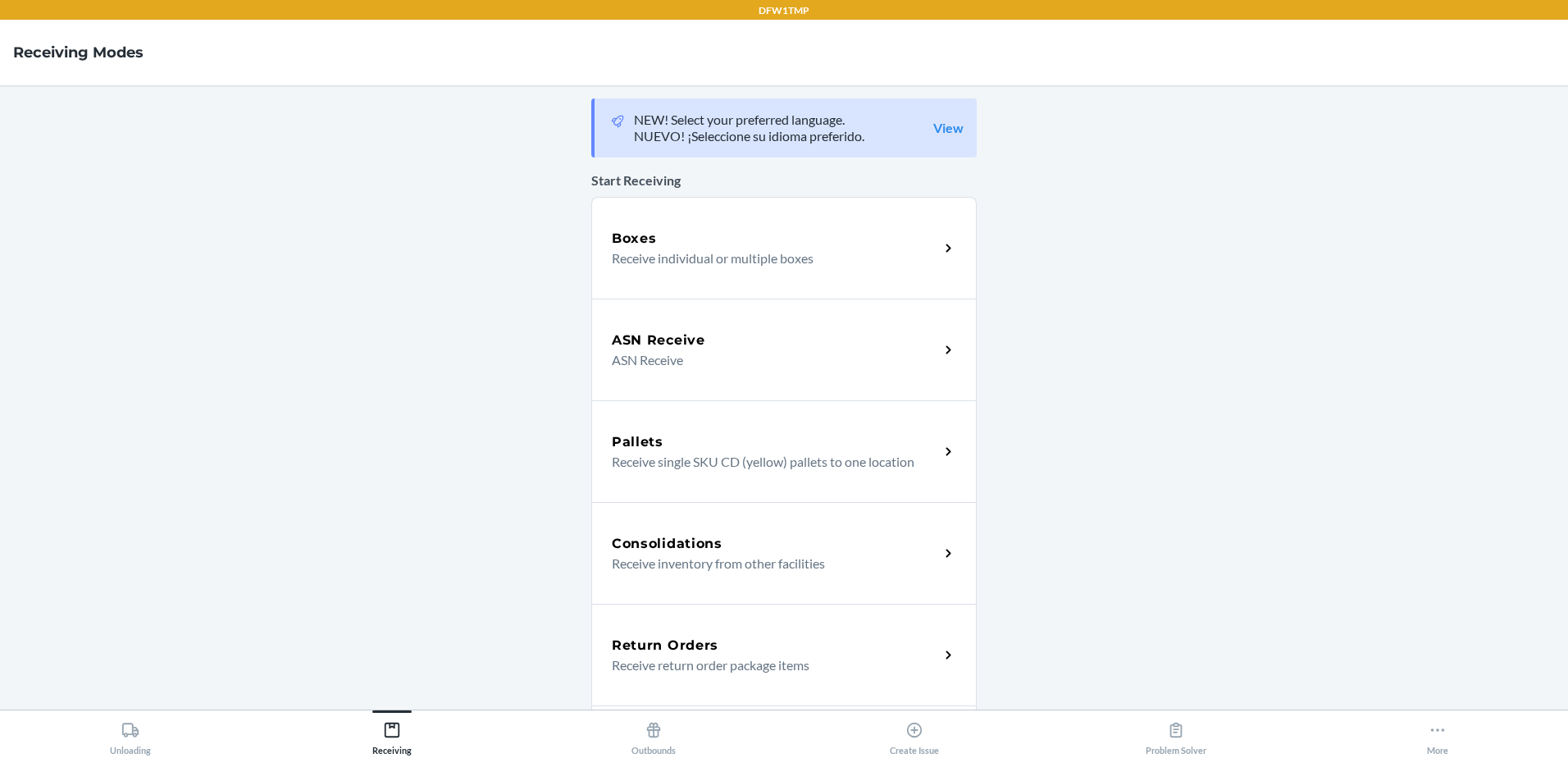
click at [701, 659] on p "Receive return order package items" at bounding box center [769, 665] width 314 height 19
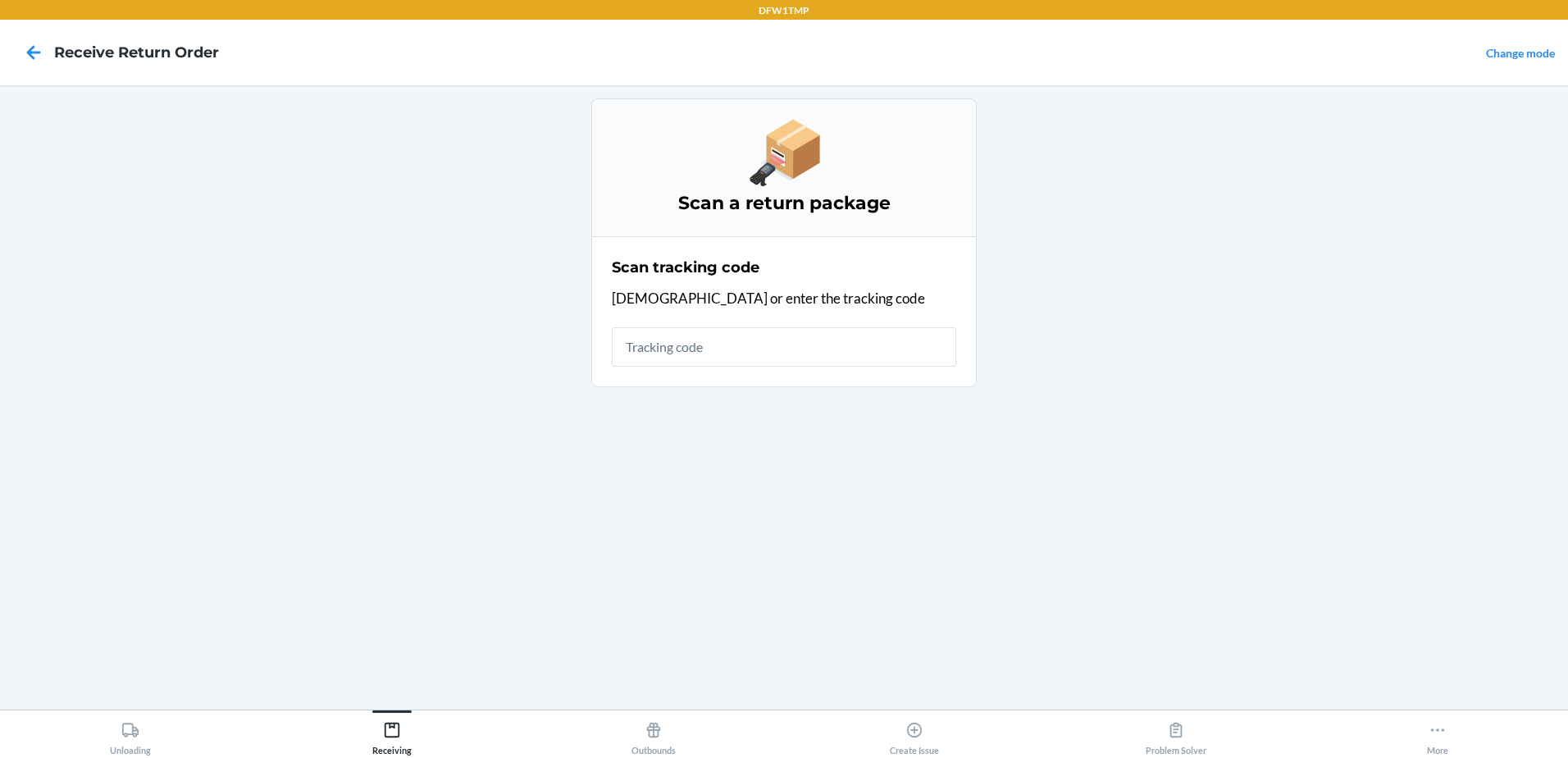
drag, startPoint x: 790, startPoint y: 356, endPoint x: 773, endPoint y: 370, distance: 22.0
click at [790, 357] on input "text" at bounding box center [784, 346] width 344 height 40
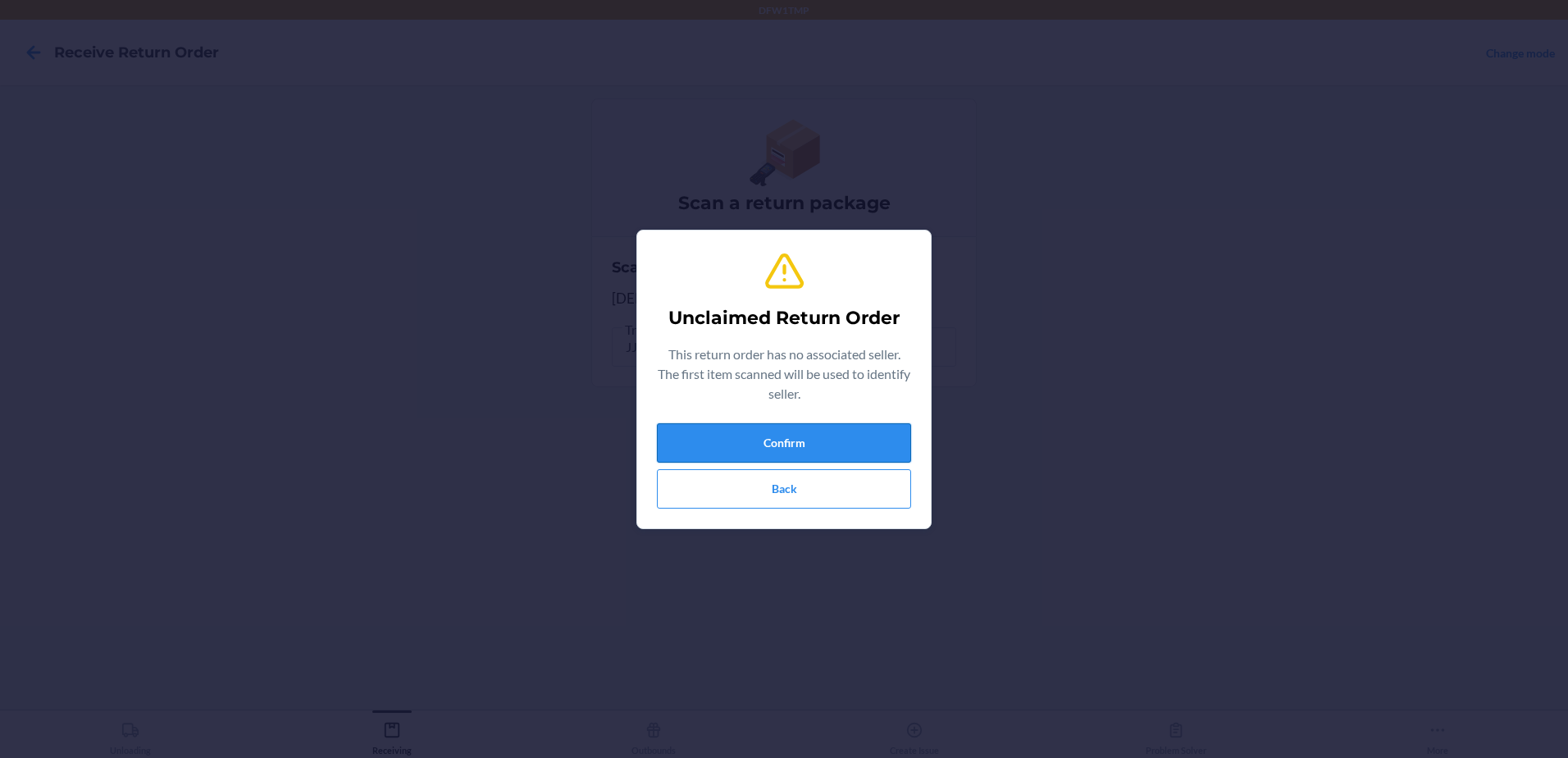
click at [855, 447] on button "Confirm" at bounding box center [784, 443] width 254 height 40
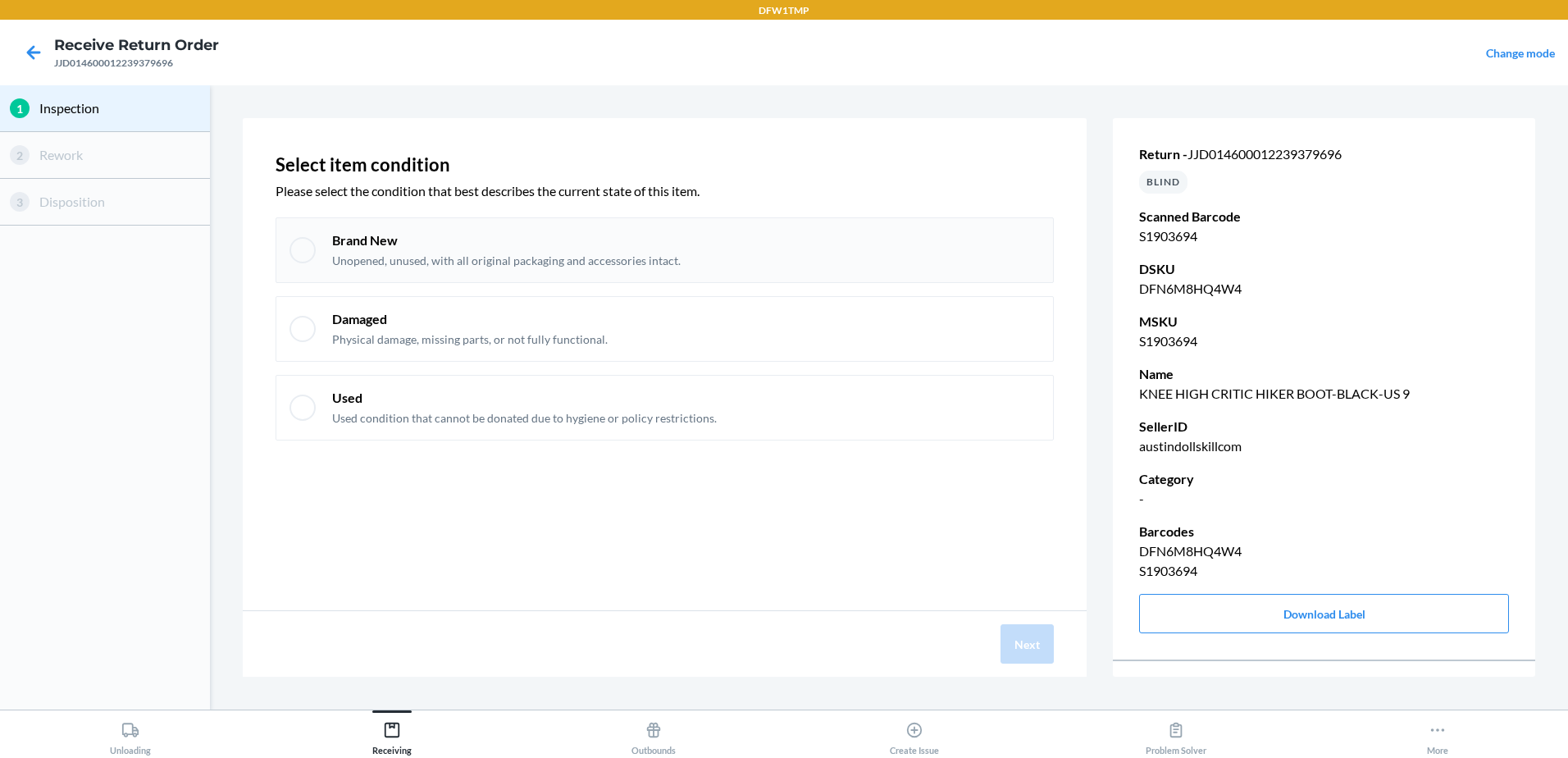
click at [606, 256] on p "Unopened, unused, with all original packaging and accessories intact." at bounding box center [506, 260] width 348 height 16
drag, startPoint x: 1039, startPoint y: 654, endPoint x: 914, endPoint y: 570, distance: 150.6
click at [1046, 640] on button "Next" at bounding box center [1027, 643] width 53 height 40
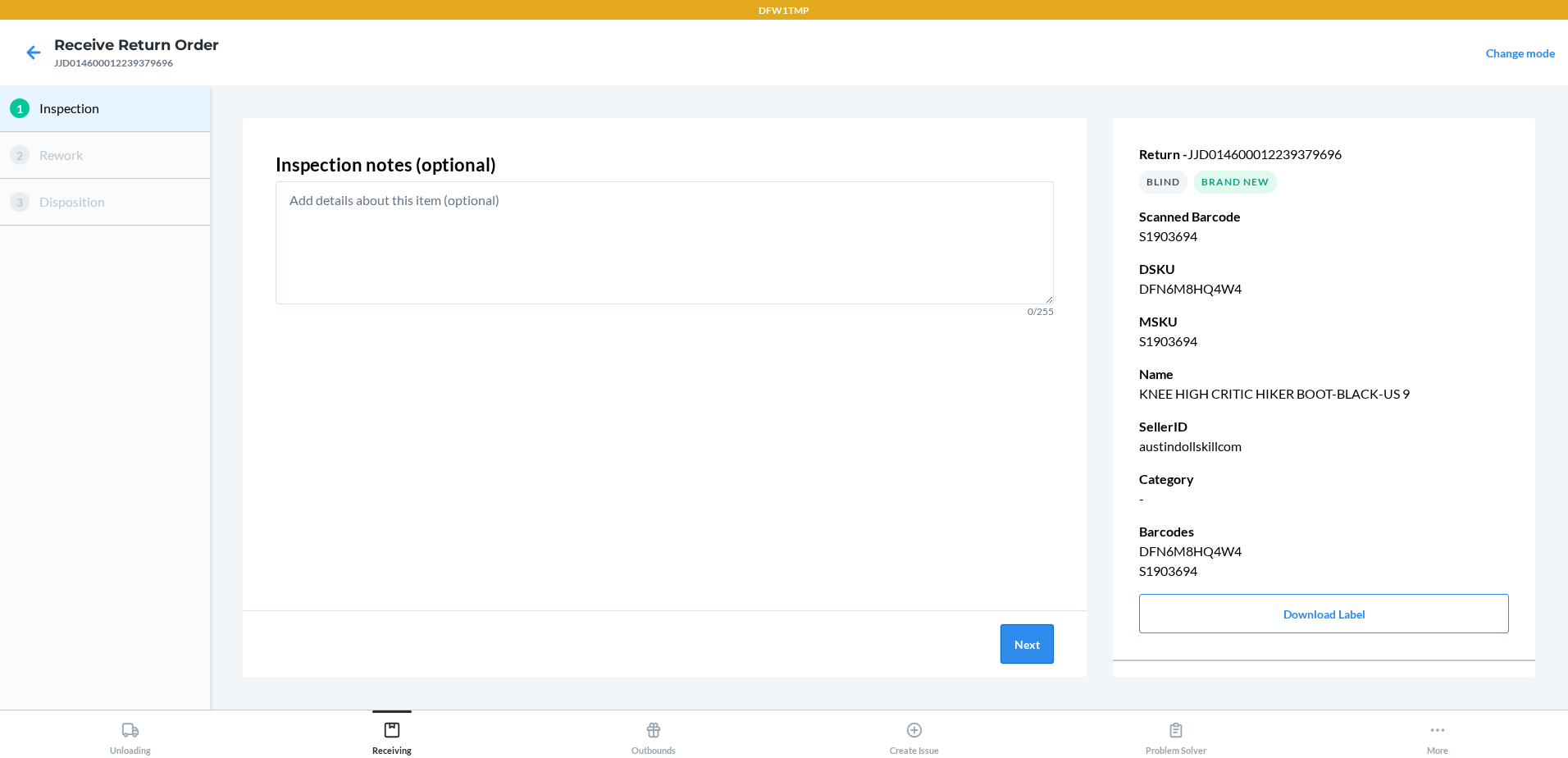
click at [1041, 661] on button "Next" at bounding box center [1027, 643] width 53 height 40
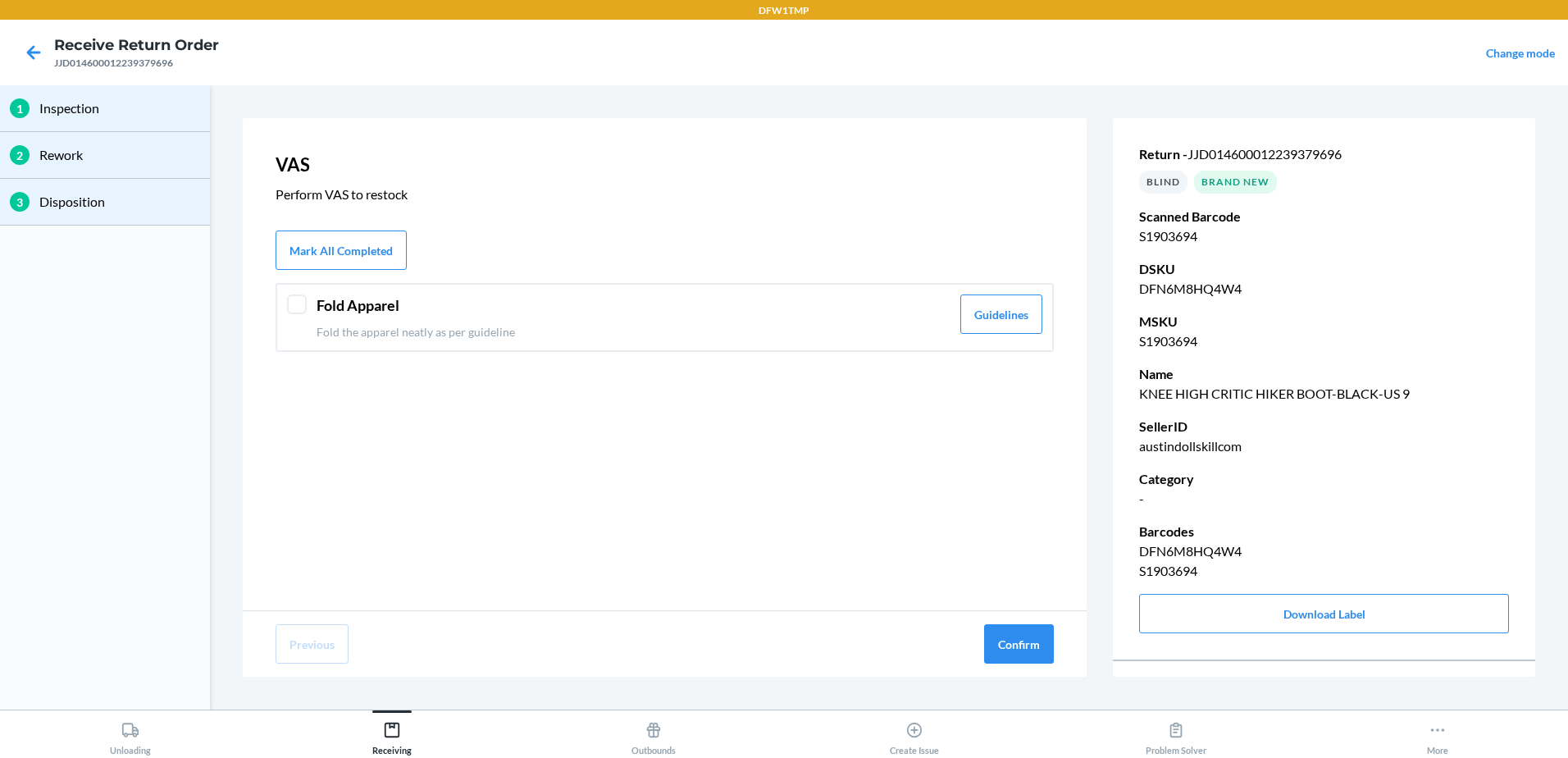
click at [663, 348] on div "Fold Apparel Fold the apparel neatly as per guideline Guidelines" at bounding box center [665, 317] width 779 height 69
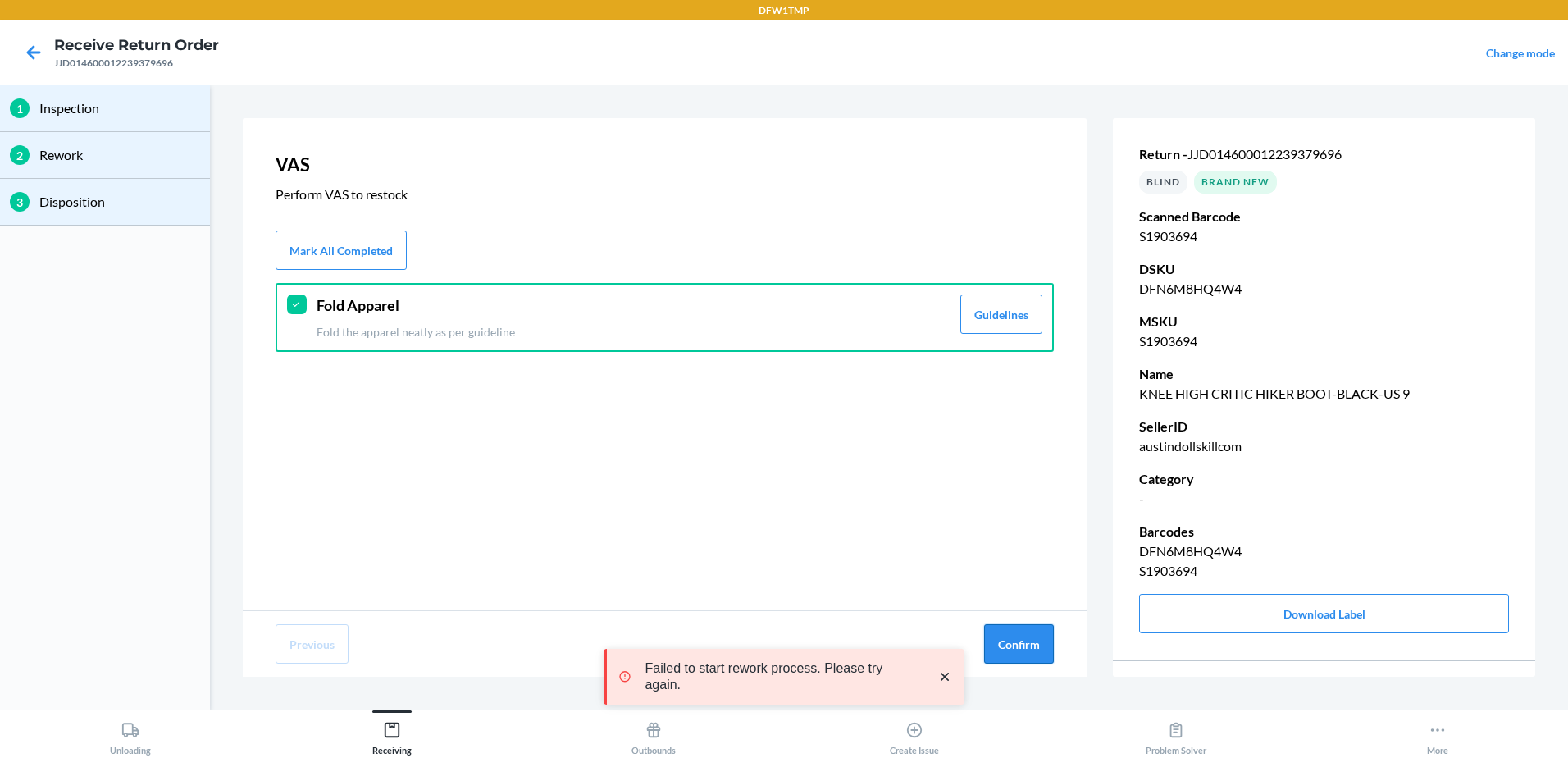
click at [1025, 646] on button "Confirm" at bounding box center [1020, 643] width 70 height 40
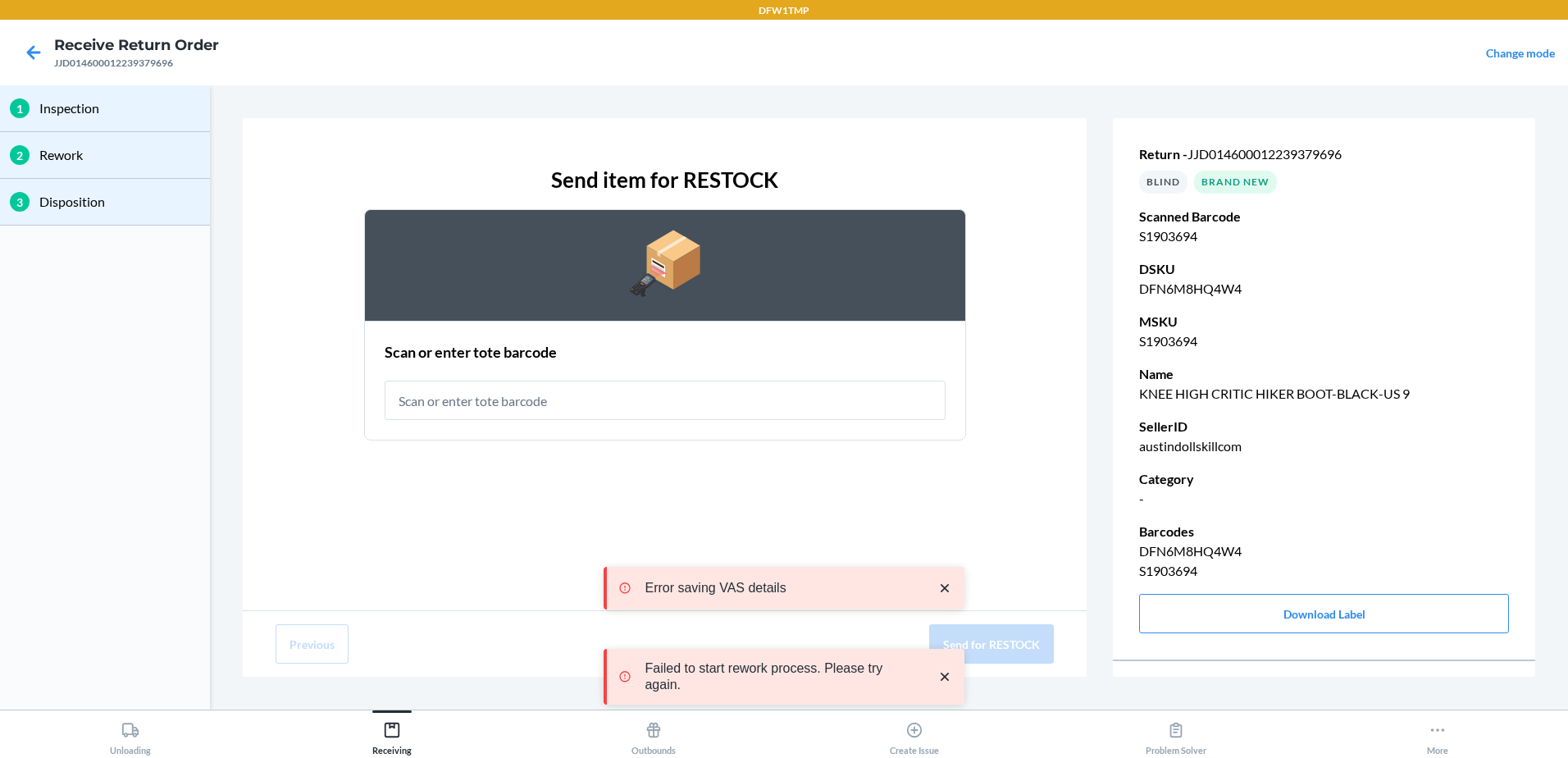
click at [532, 388] on input "text" at bounding box center [666, 399] width 561 height 40
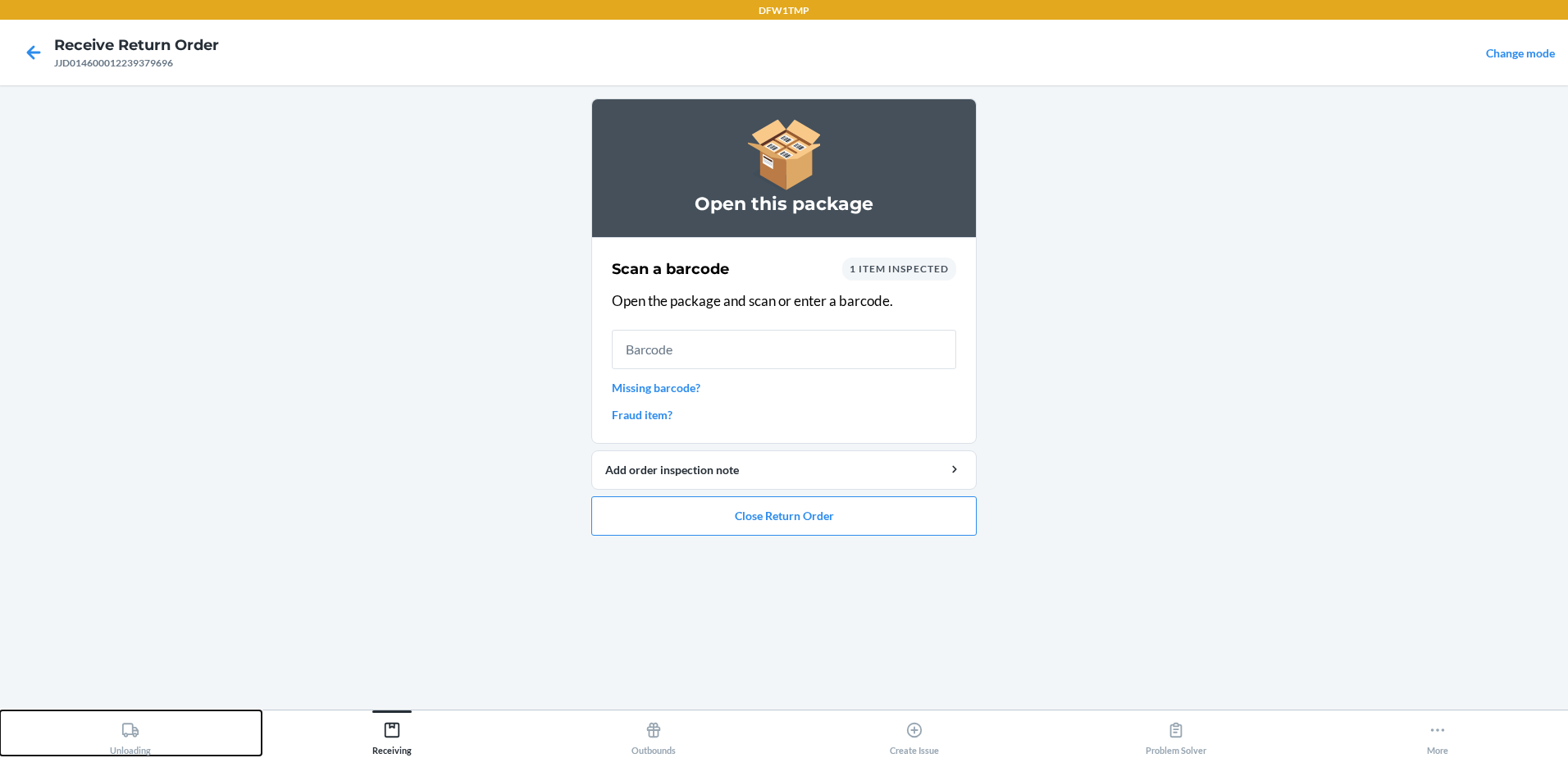
click at [95, 736] on button "Unloading" at bounding box center [131, 732] width 262 height 45
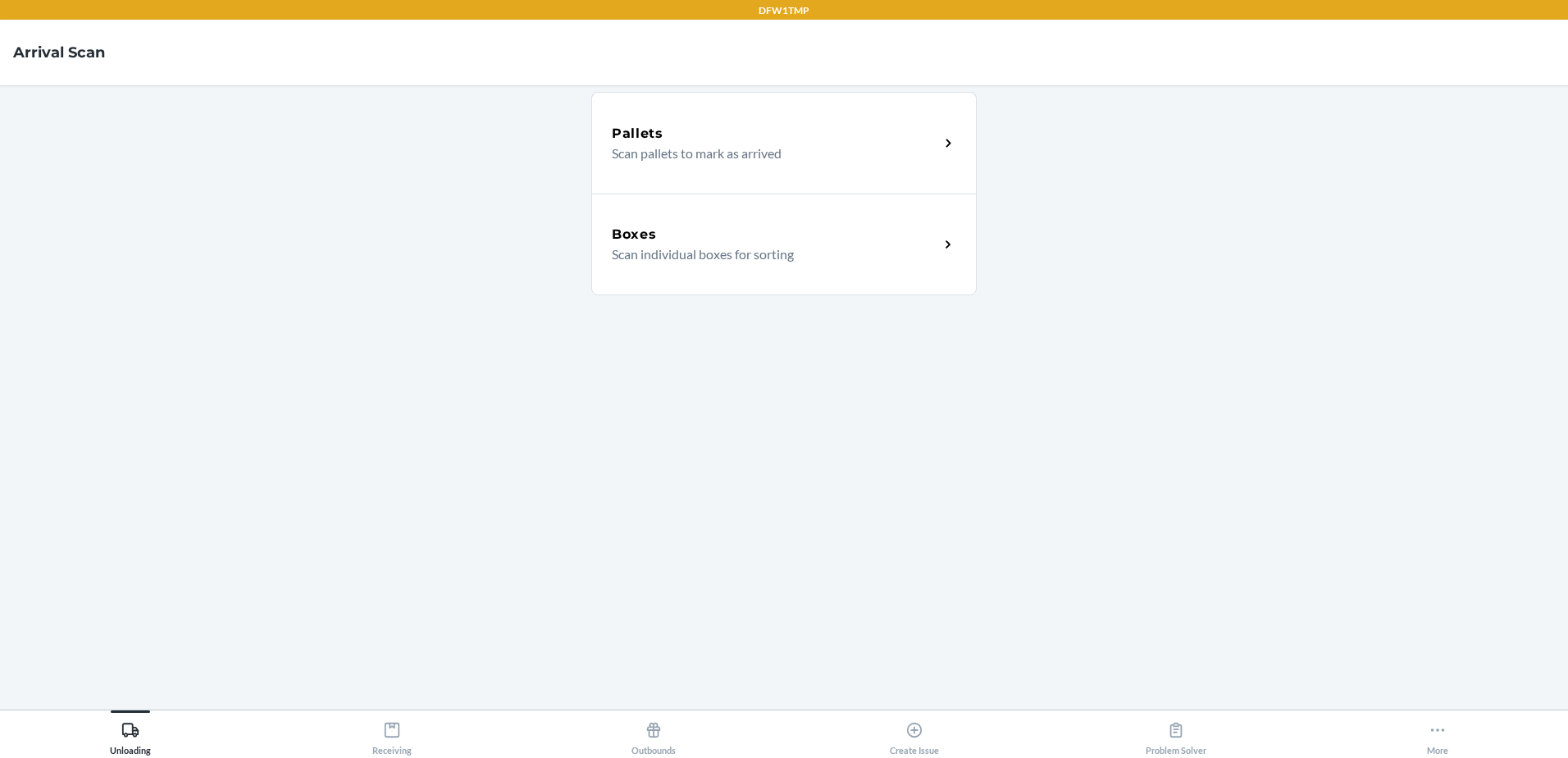
click at [737, 248] on p "Scan individual boxes for sorting" at bounding box center [769, 254] width 314 height 19
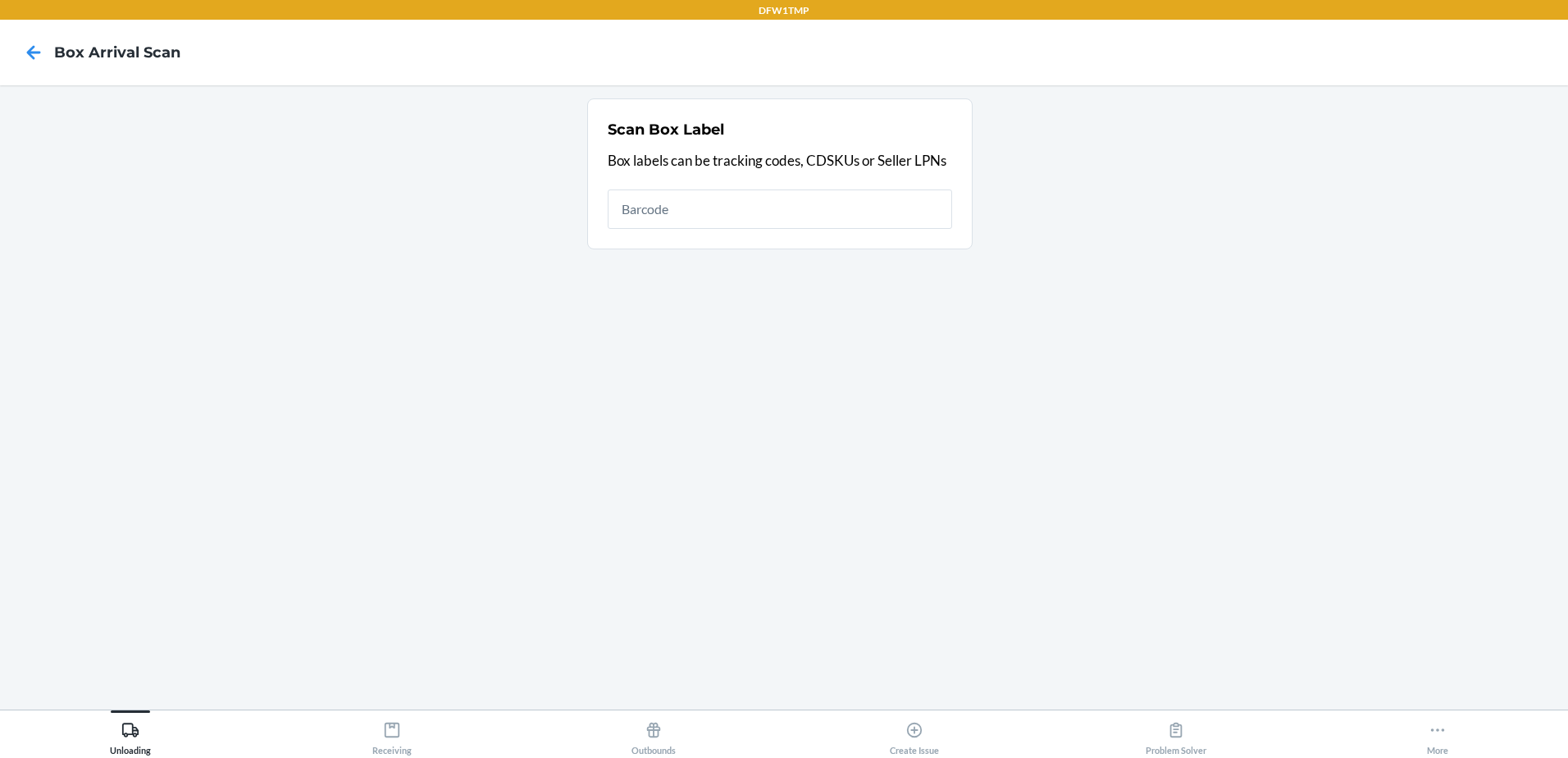
click at [673, 204] on input "text" at bounding box center [780, 209] width 344 height 40
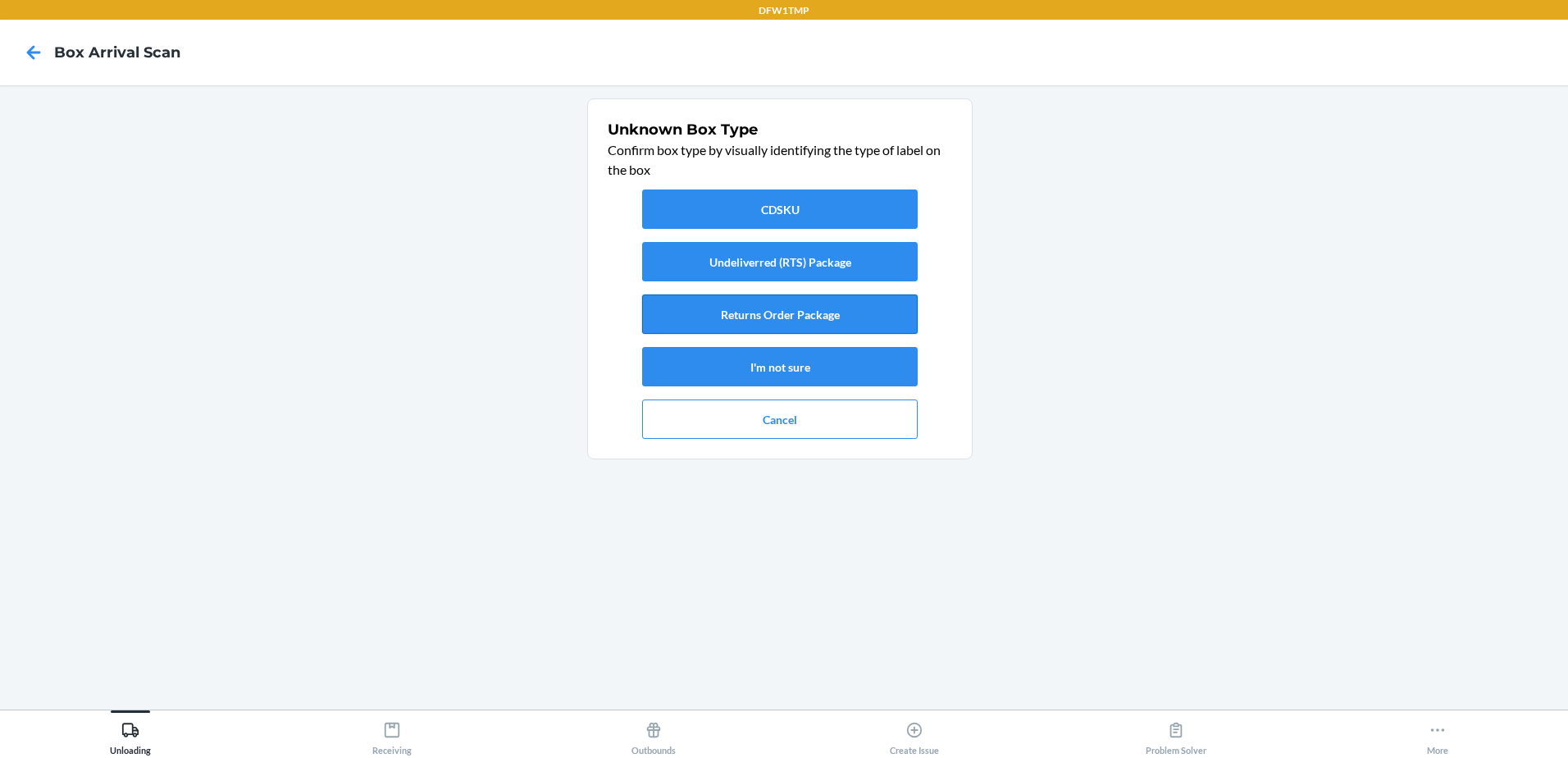
click at [686, 312] on button "Returns Order Package" at bounding box center [780, 313] width 276 height 40
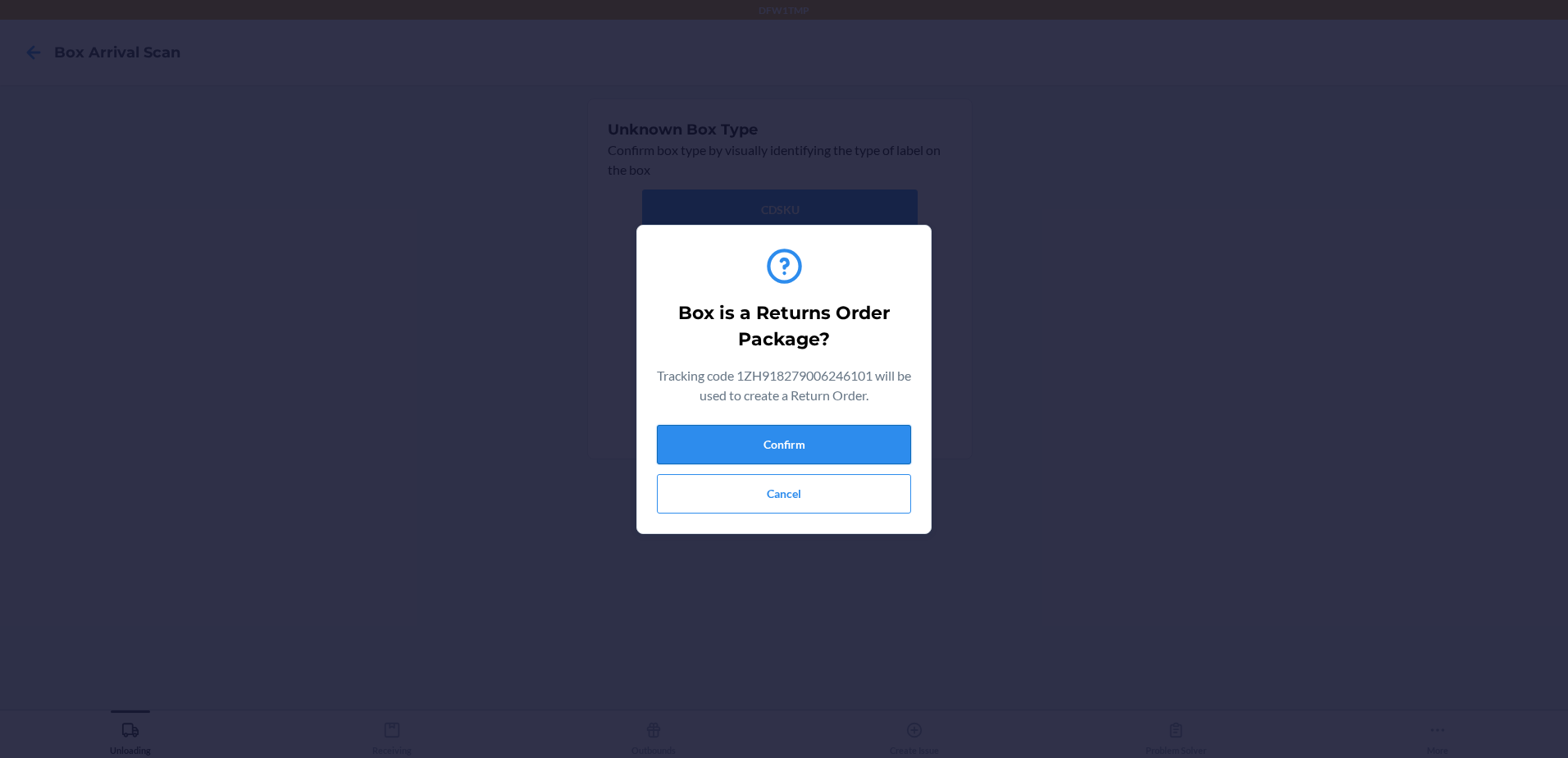
drag, startPoint x: 840, startPoint y: 457, endPoint x: 684, endPoint y: 457, distance: 156.0
click at [835, 455] on button "Confirm" at bounding box center [784, 444] width 254 height 40
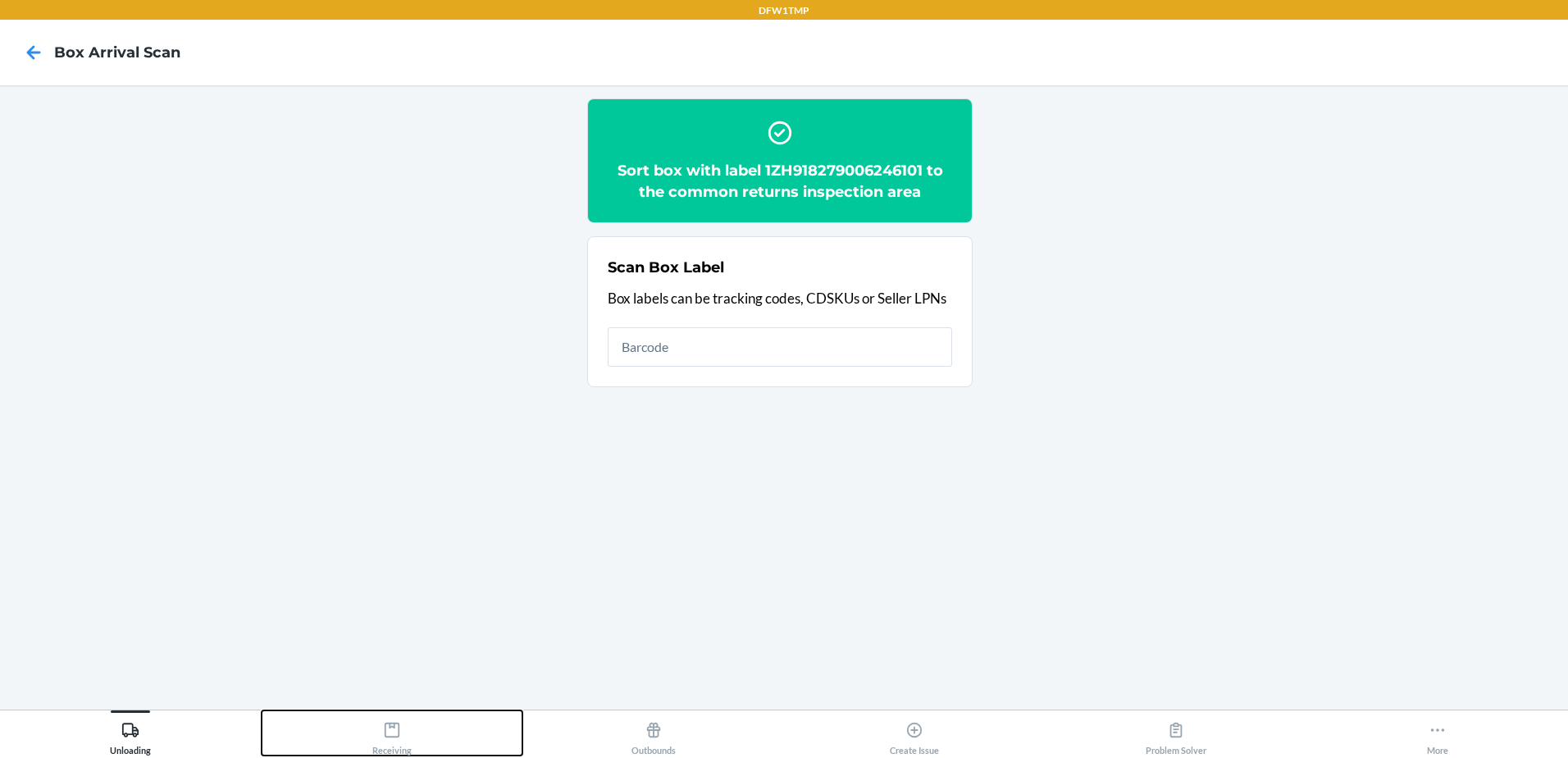
drag, startPoint x: 394, startPoint y: 728, endPoint x: 460, endPoint y: 636, distance: 113.2
click at [394, 729] on icon at bounding box center [392, 729] width 18 height 18
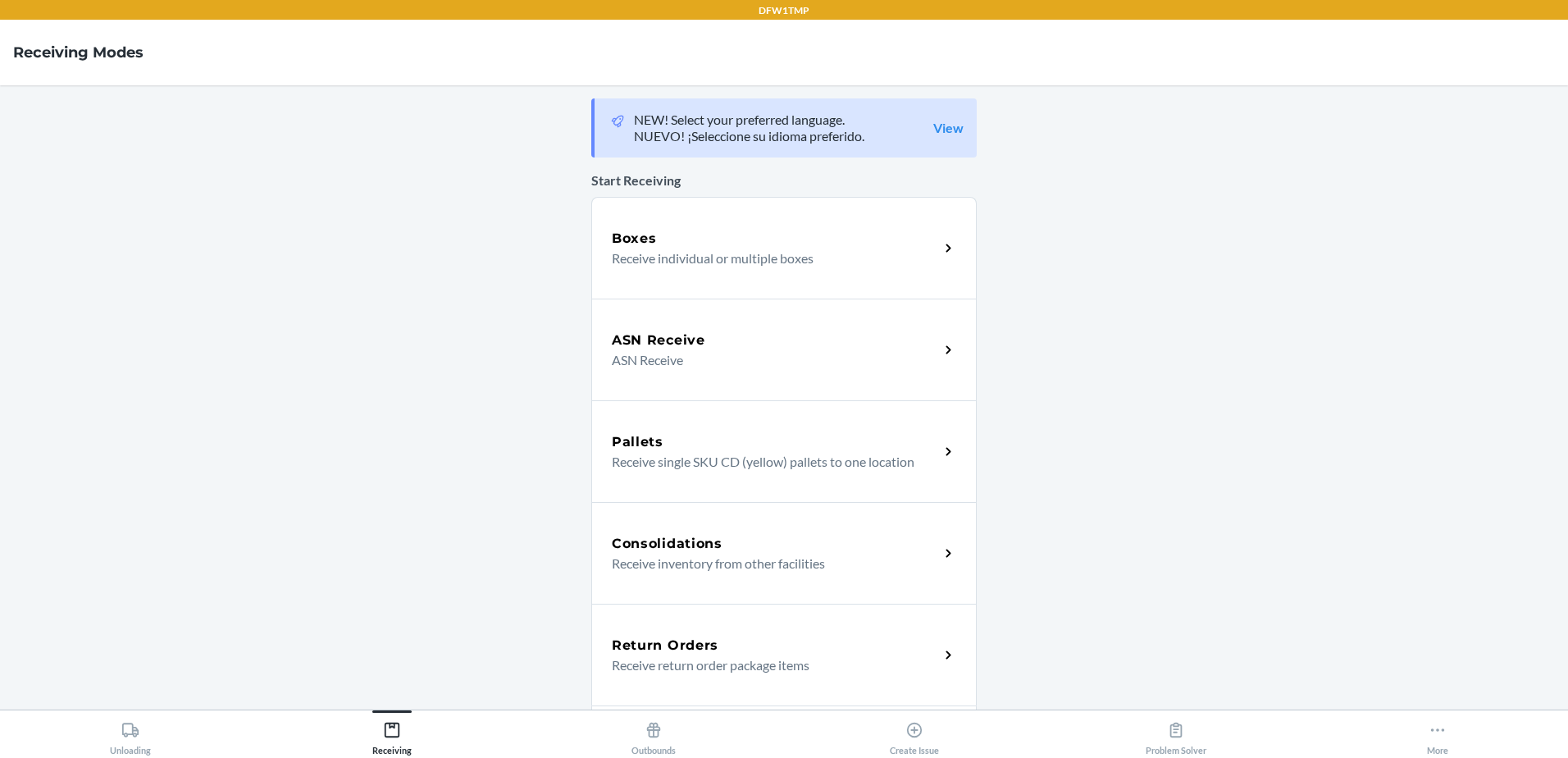
click at [695, 652] on h5 "Return Orders" at bounding box center [666, 645] width 106 height 19
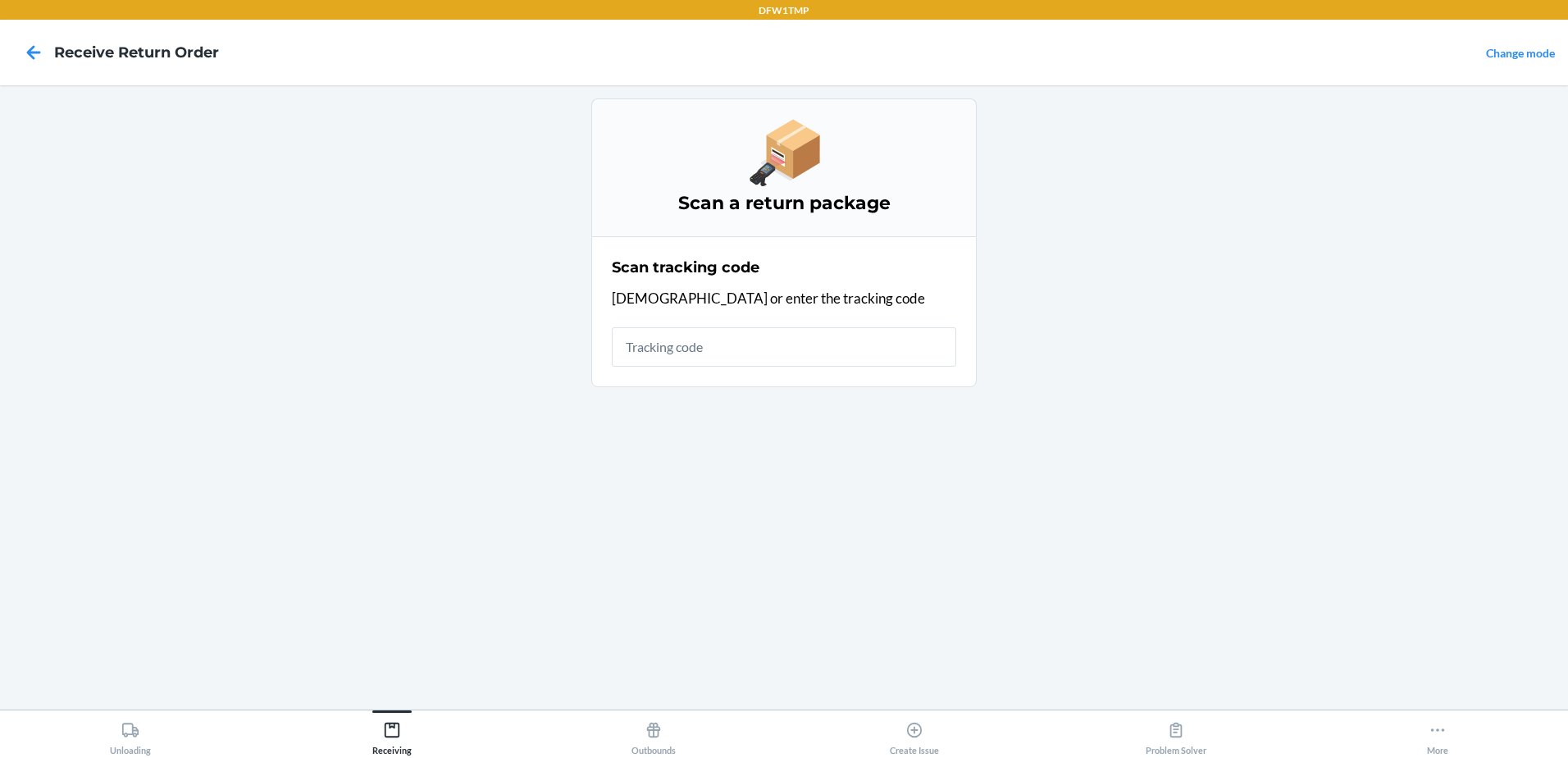
click at [735, 336] on input "text" at bounding box center [784, 346] width 344 height 40
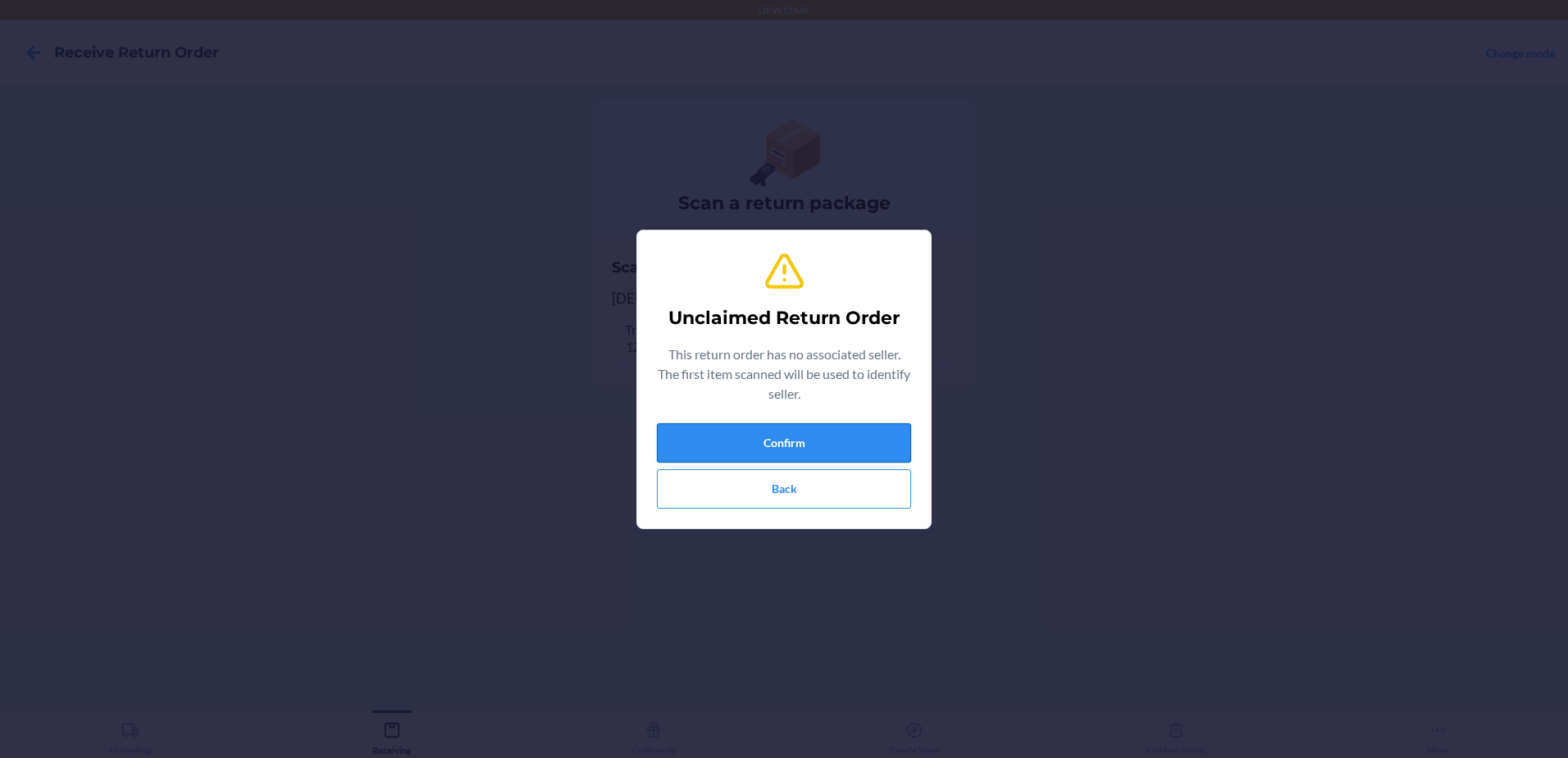
click at [814, 437] on button "Confirm" at bounding box center [784, 443] width 254 height 40
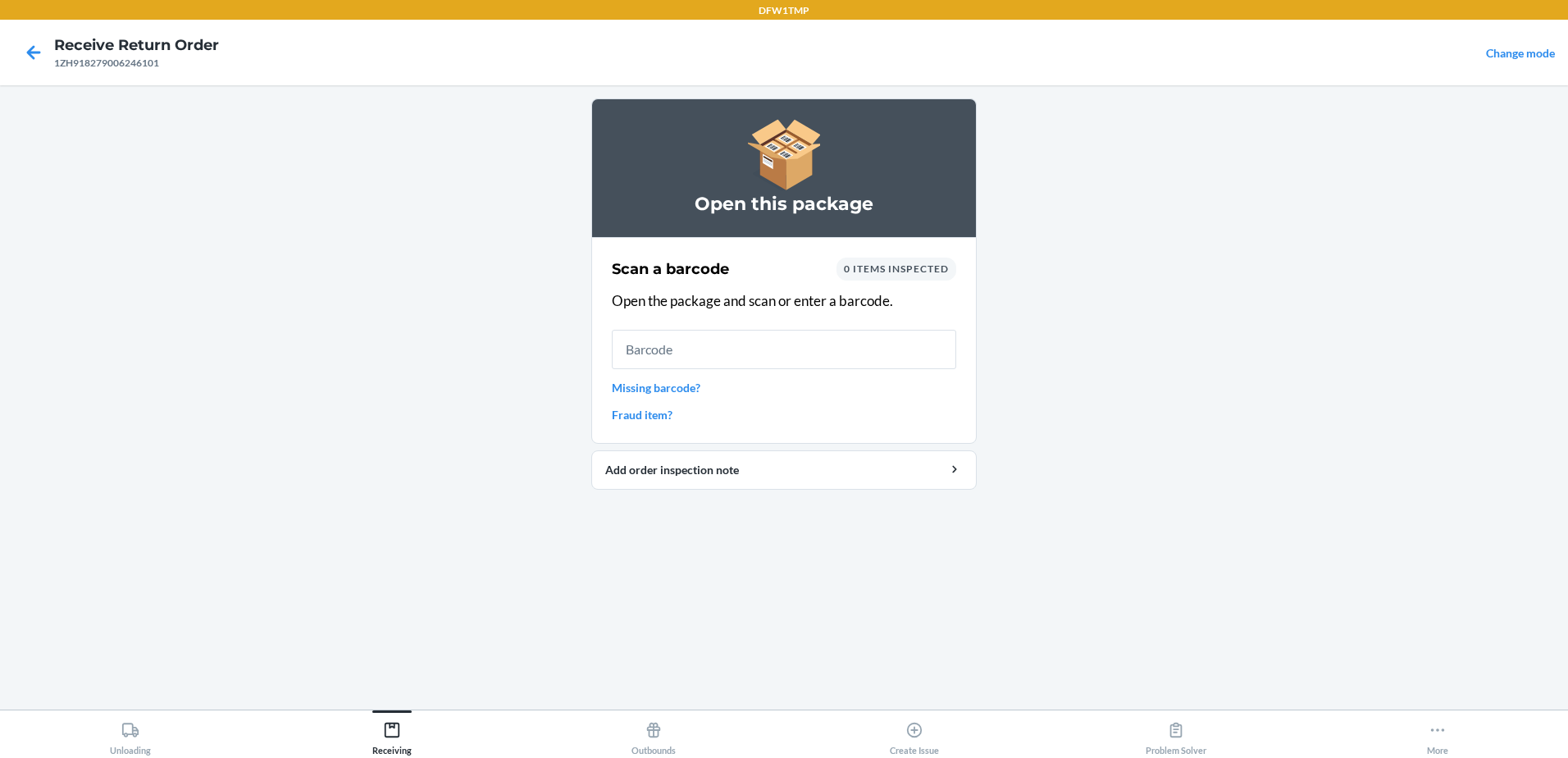
click at [639, 353] on input "text" at bounding box center [784, 349] width 344 height 40
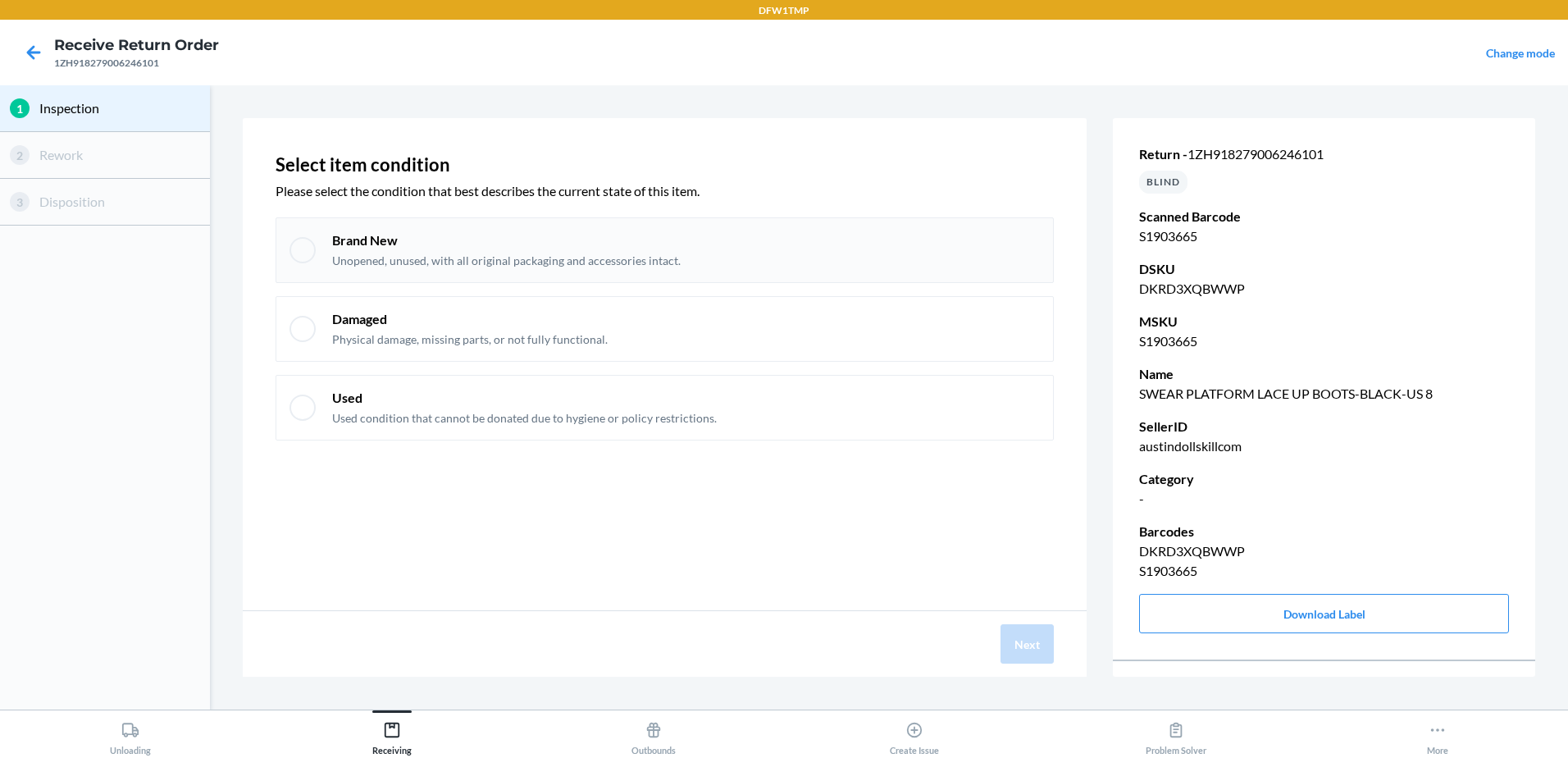
click at [309, 262] on div at bounding box center [302, 249] width 26 height 26
click at [1025, 650] on button "Next" at bounding box center [1027, 643] width 53 height 40
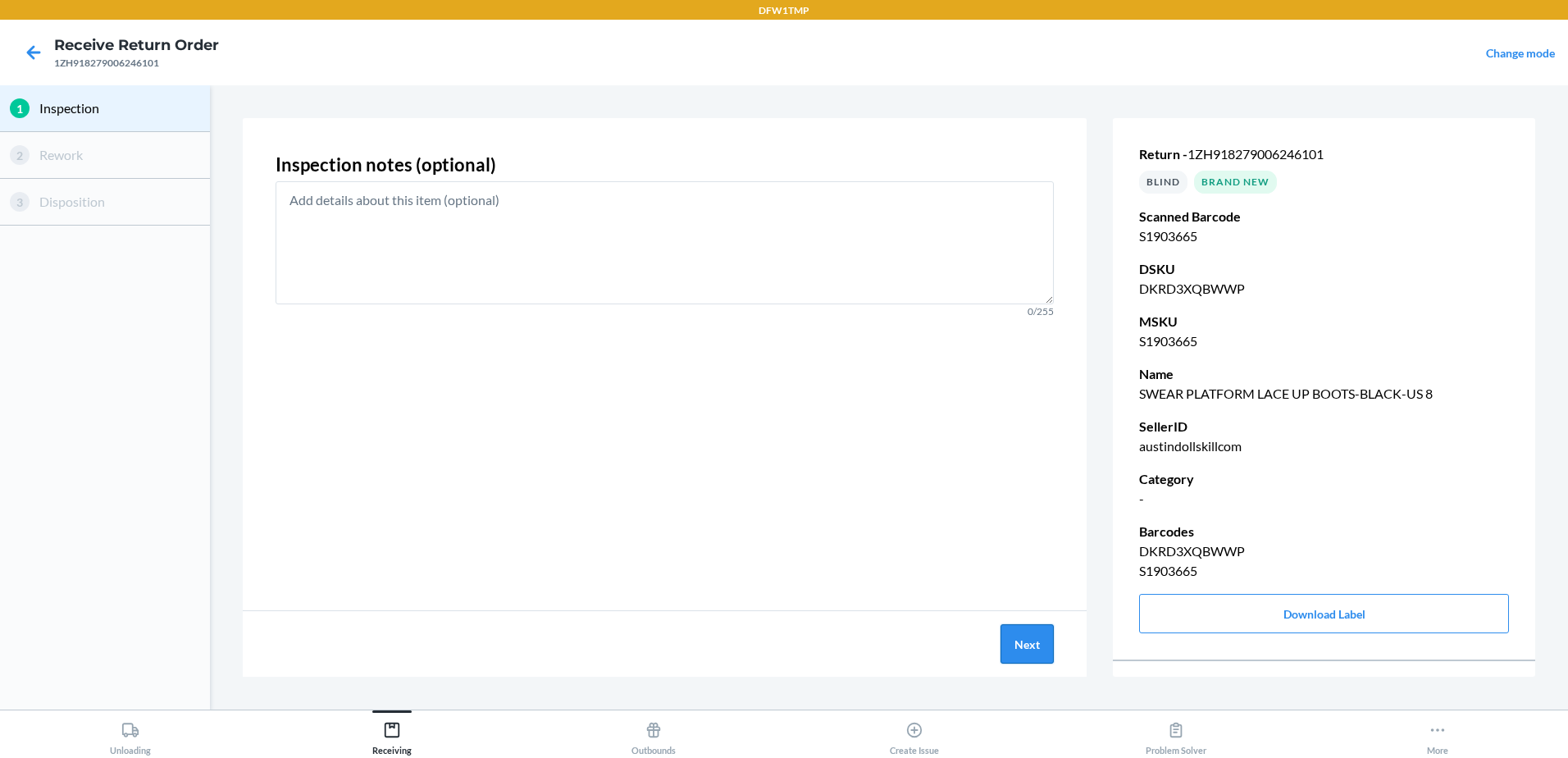
click at [1027, 644] on button "Next" at bounding box center [1027, 643] width 53 height 40
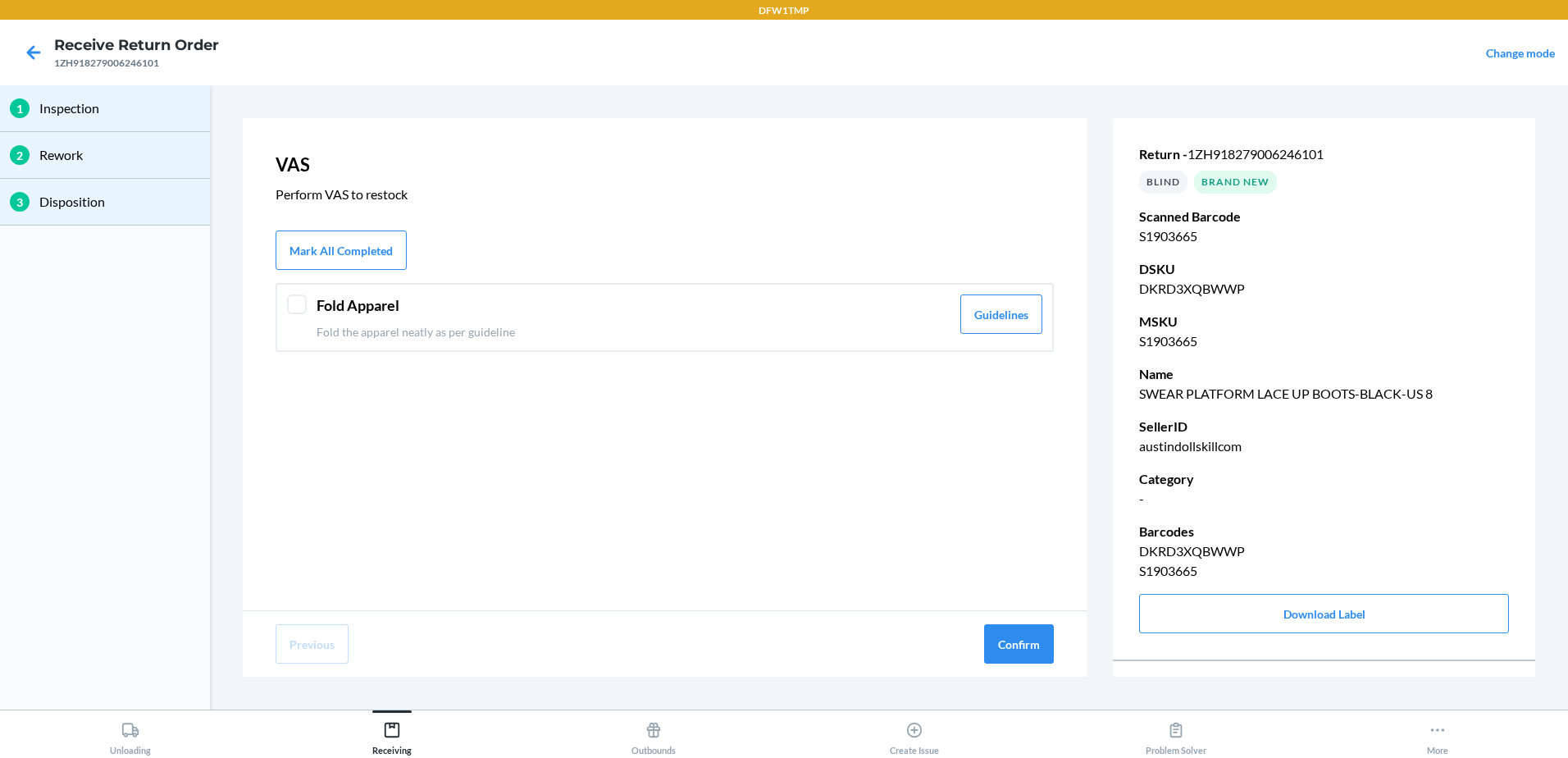
click at [512, 320] on div "Fold Apparel Fold the apparel neatly as per guideline" at bounding box center [633, 316] width 634 height 45
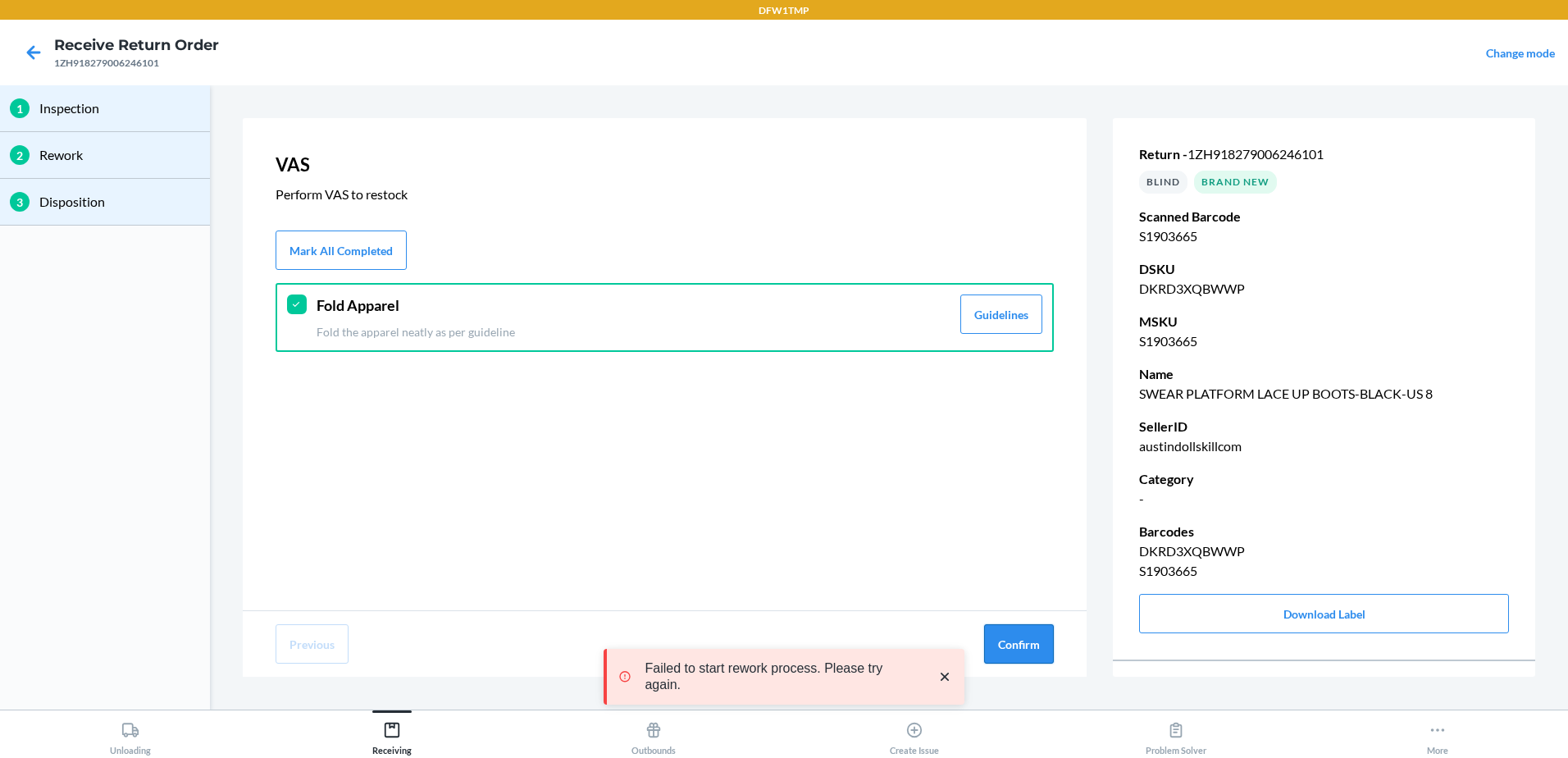
click at [1014, 623] on div "Previous Confirm" at bounding box center [665, 644] width 844 height 66
click at [1016, 635] on button "Confirm" at bounding box center [1020, 643] width 70 height 40
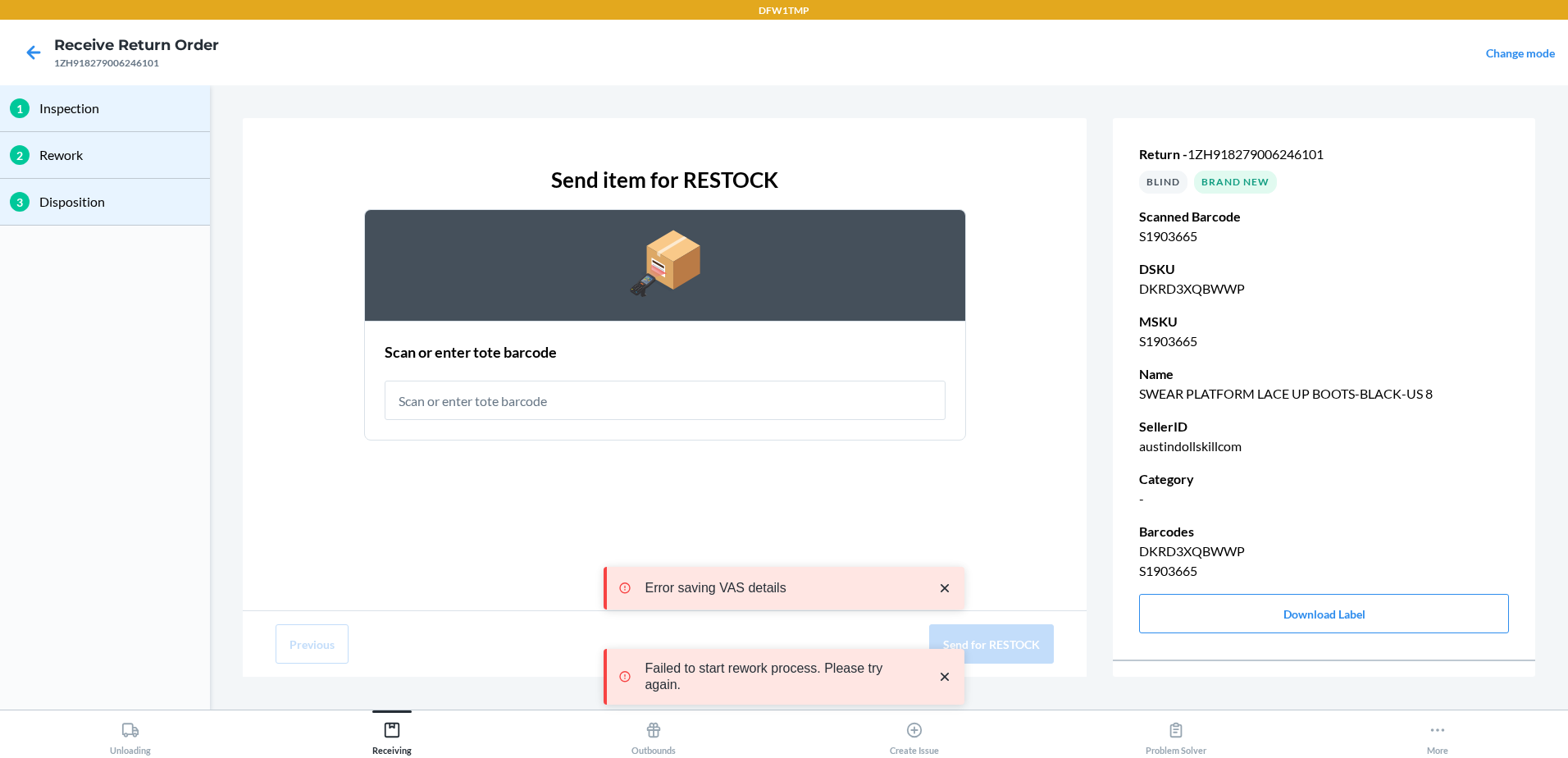
click at [652, 402] on input "text" at bounding box center [666, 399] width 561 height 40
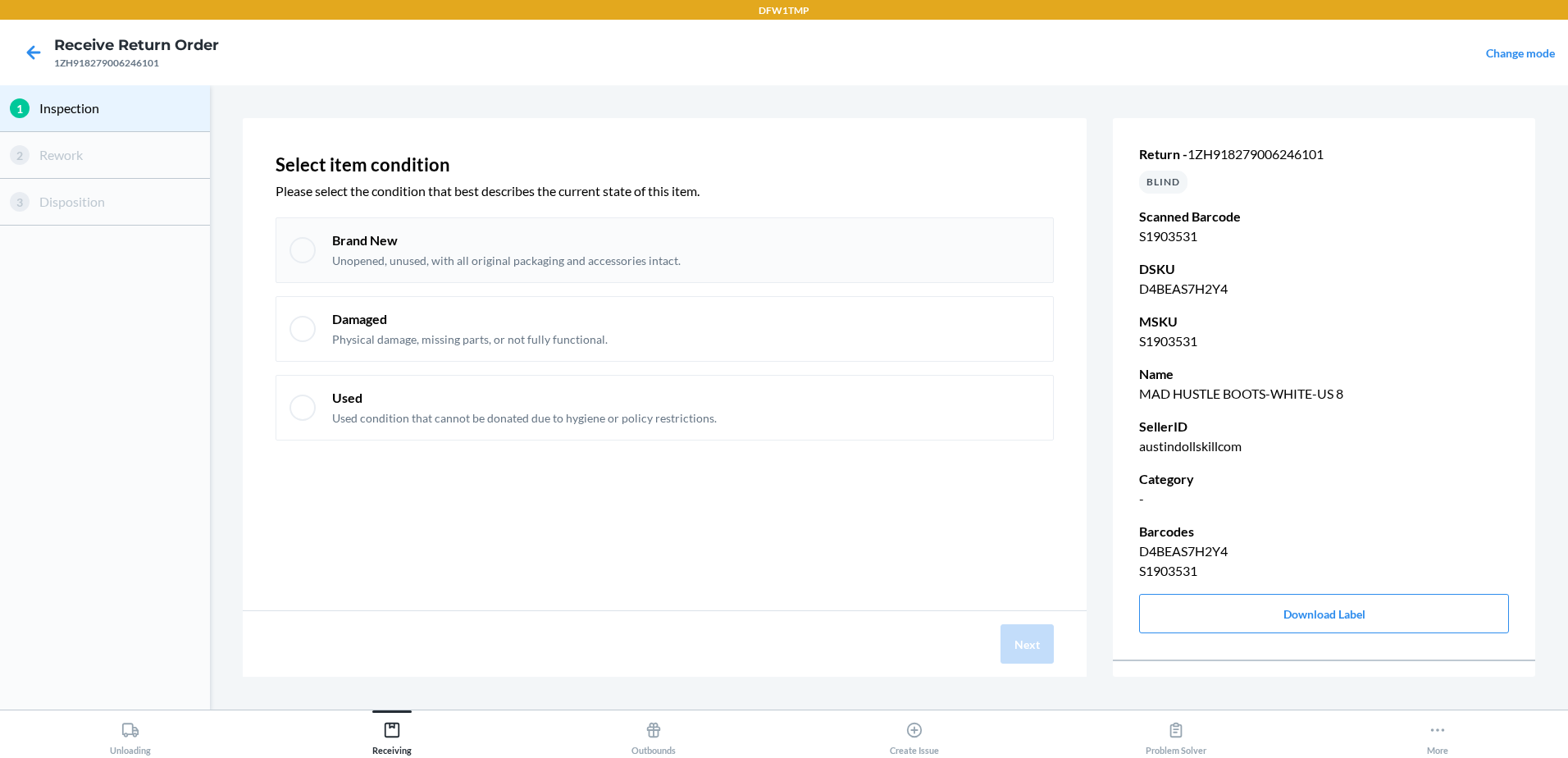
click at [488, 262] on p "Unopened, unused, with all original packaging and accessories intact." at bounding box center [506, 260] width 348 height 16
click at [1006, 641] on button "Next" at bounding box center [1027, 643] width 53 height 40
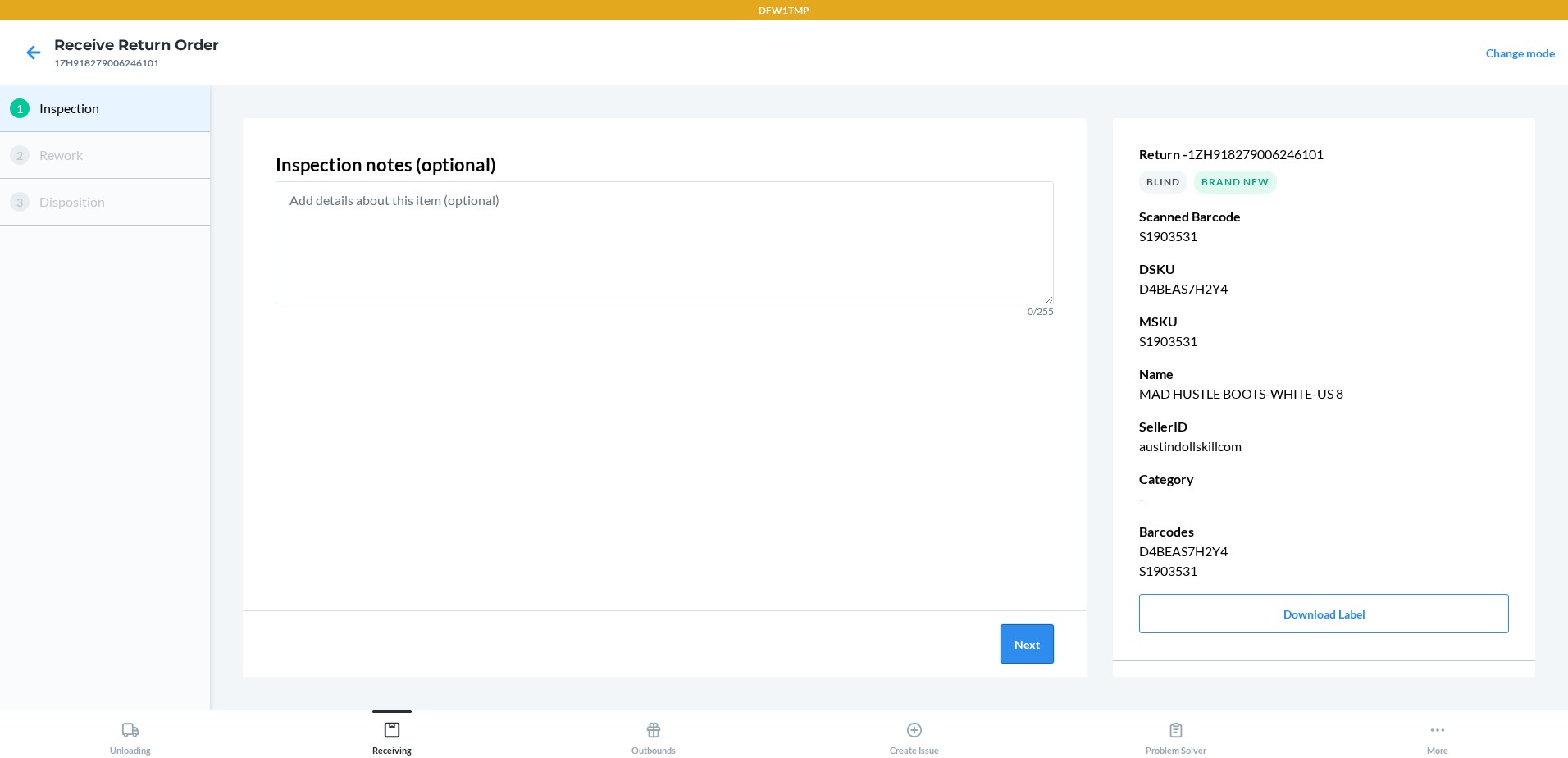
click at [1022, 644] on button "Next" at bounding box center [1027, 643] width 53 height 40
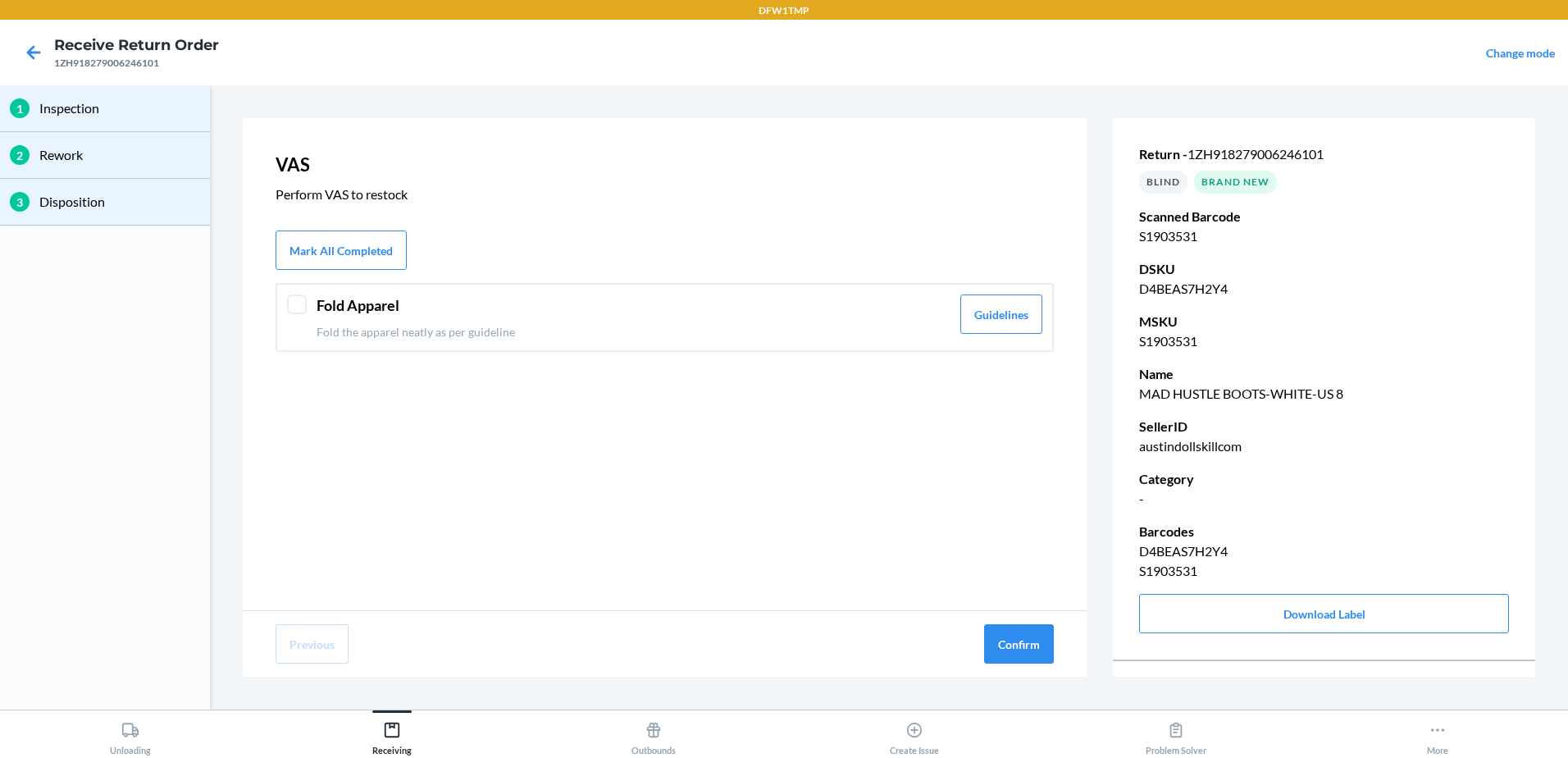
click at [494, 304] on header "Fold Apparel" at bounding box center [633, 305] width 634 height 22
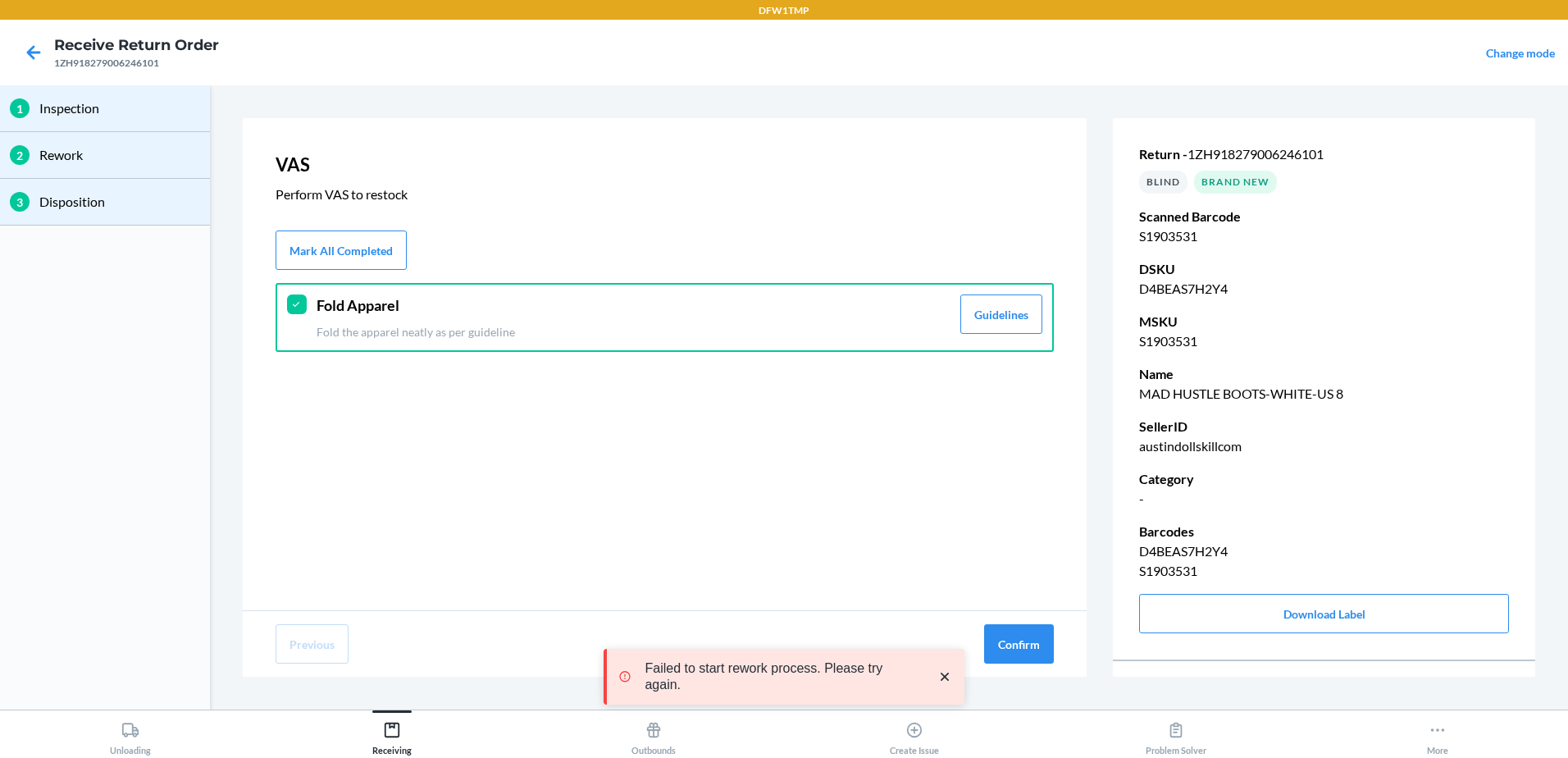
drag, startPoint x: 984, startPoint y: 630, endPoint x: 969, endPoint y: 633, distance: 15.3
click at [982, 629] on div "Previous Confirm" at bounding box center [665, 644] width 844 height 66
click at [1001, 648] on button "Confirm" at bounding box center [1020, 643] width 70 height 40
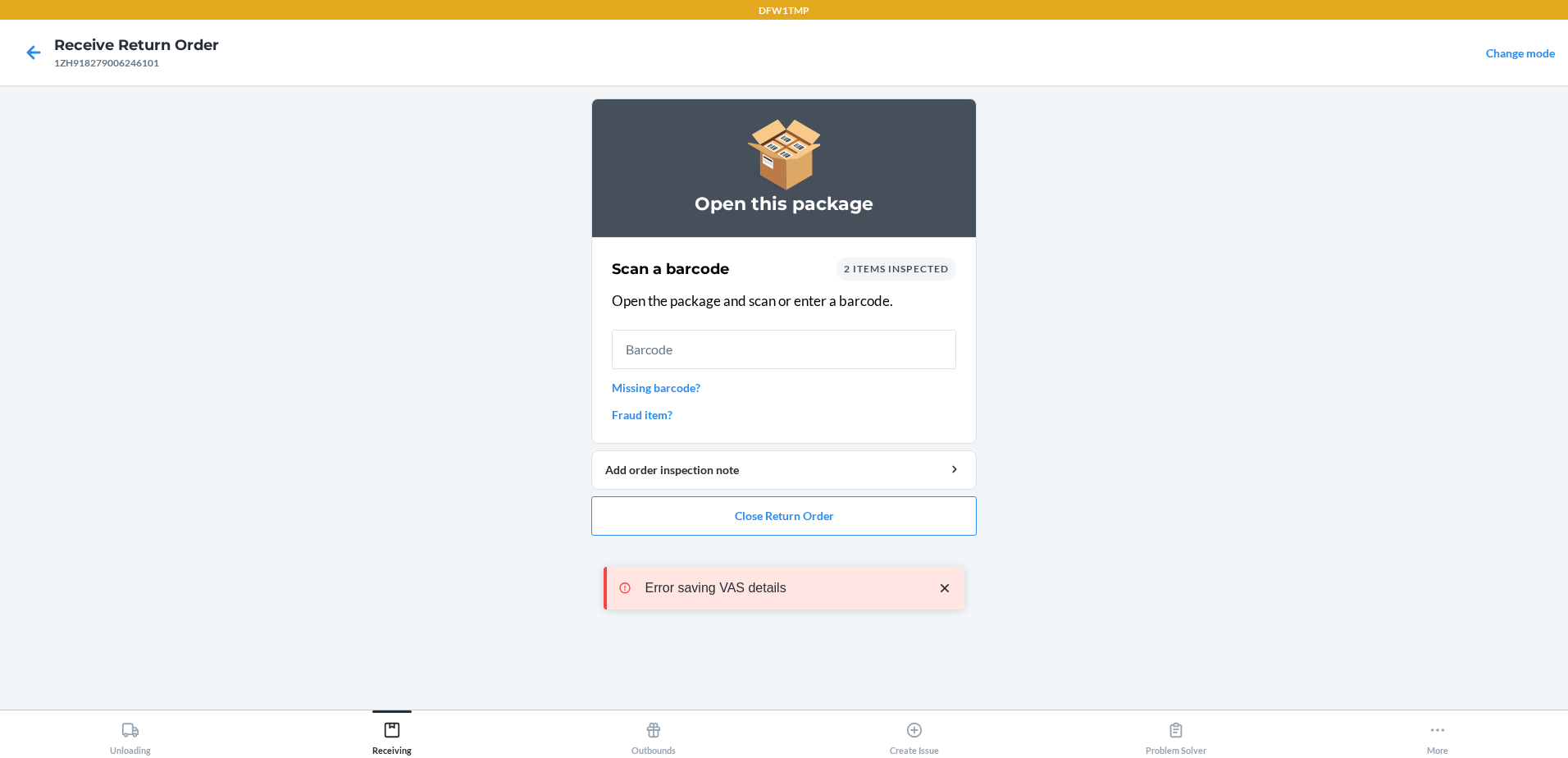
click at [321, 491] on main "Open this package Scan a barcode 2 items inspected Open the package and scan or…" at bounding box center [784, 396] width 1568 height 624
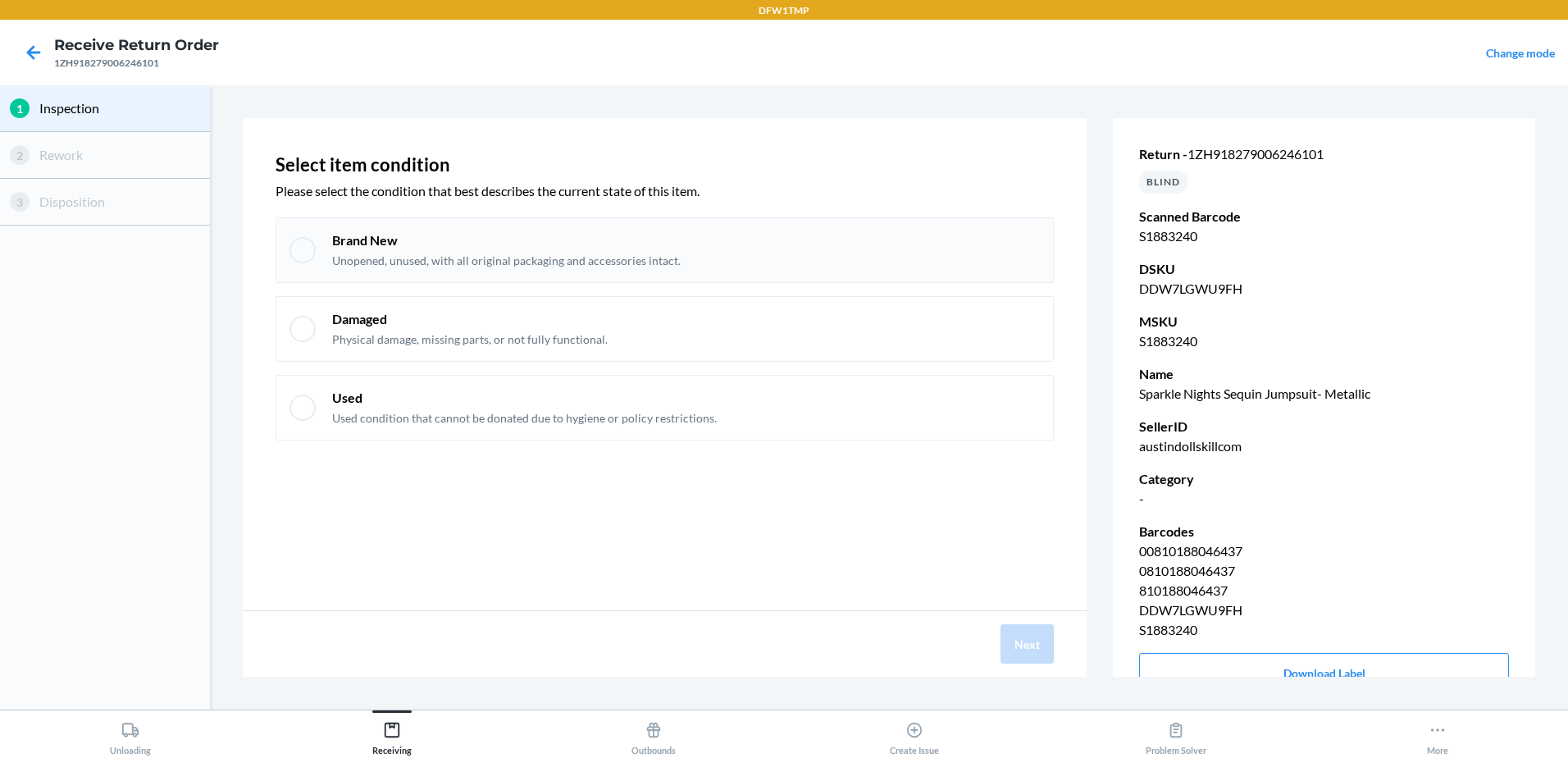
click at [872, 223] on div "Brand New Unopened, unused, with all original packaging and accessories intact." at bounding box center [665, 250] width 779 height 66
click at [1031, 630] on button "Next" at bounding box center [1027, 643] width 53 height 40
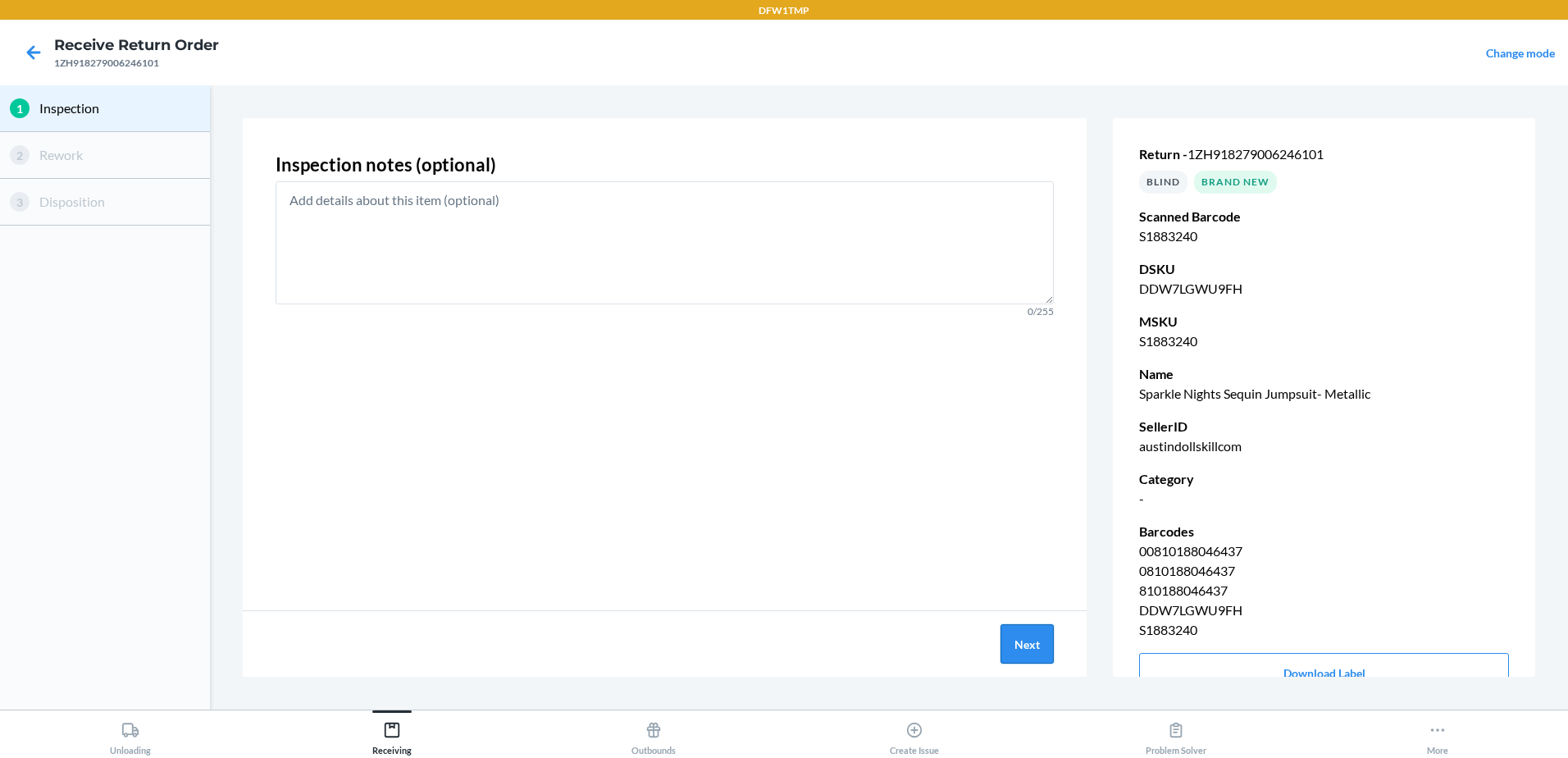
click at [1038, 657] on button "Next" at bounding box center [1027, 643] width 53 height 40
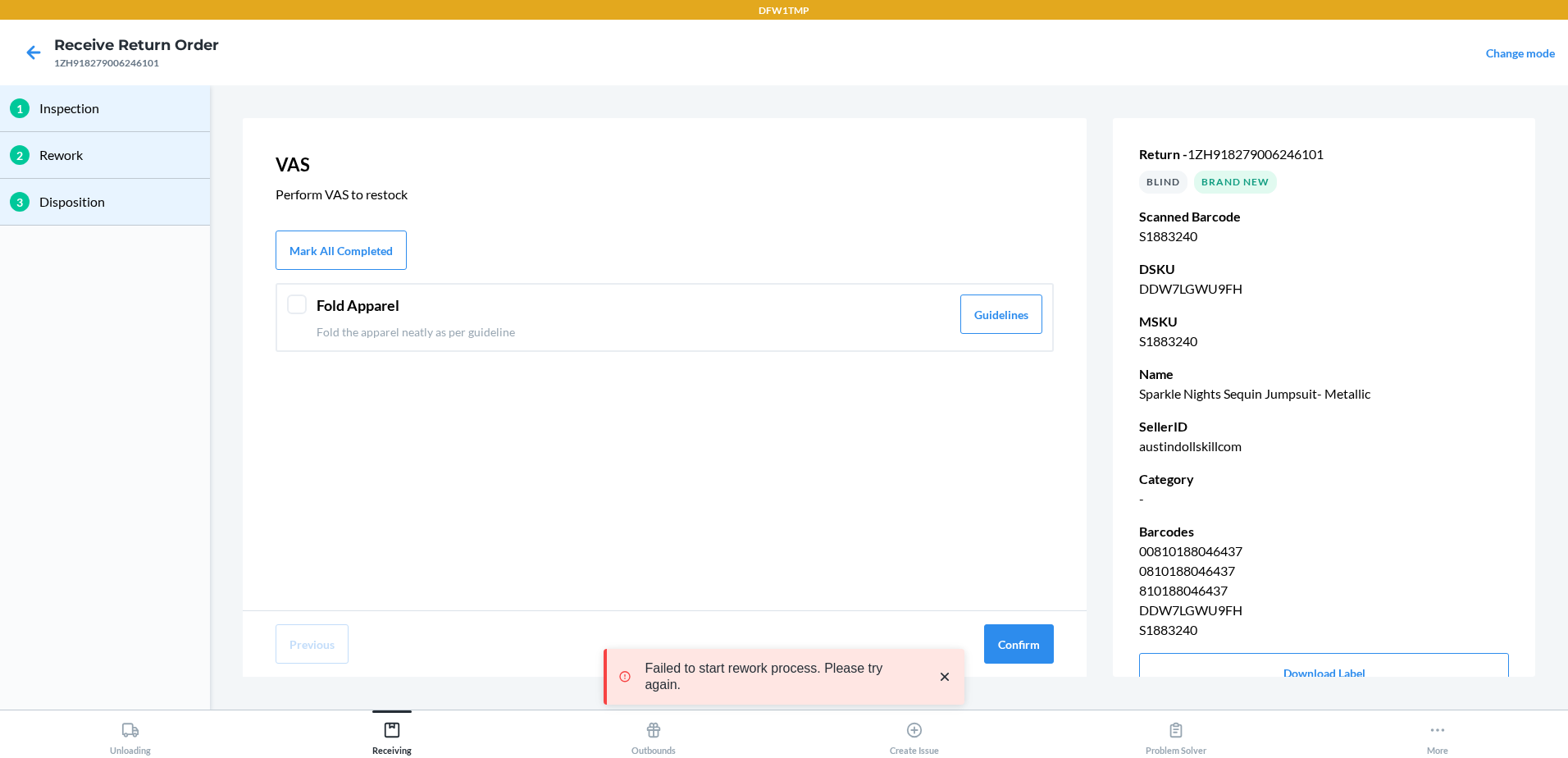
drag, startPoint x: 426, startPoint y: 305, endPoint x: 508, endPoint y: 331, distance: 86.0
click at [429, 305] on header "Fold Apparel" at bounding box center [633, 305] width 634 height 22
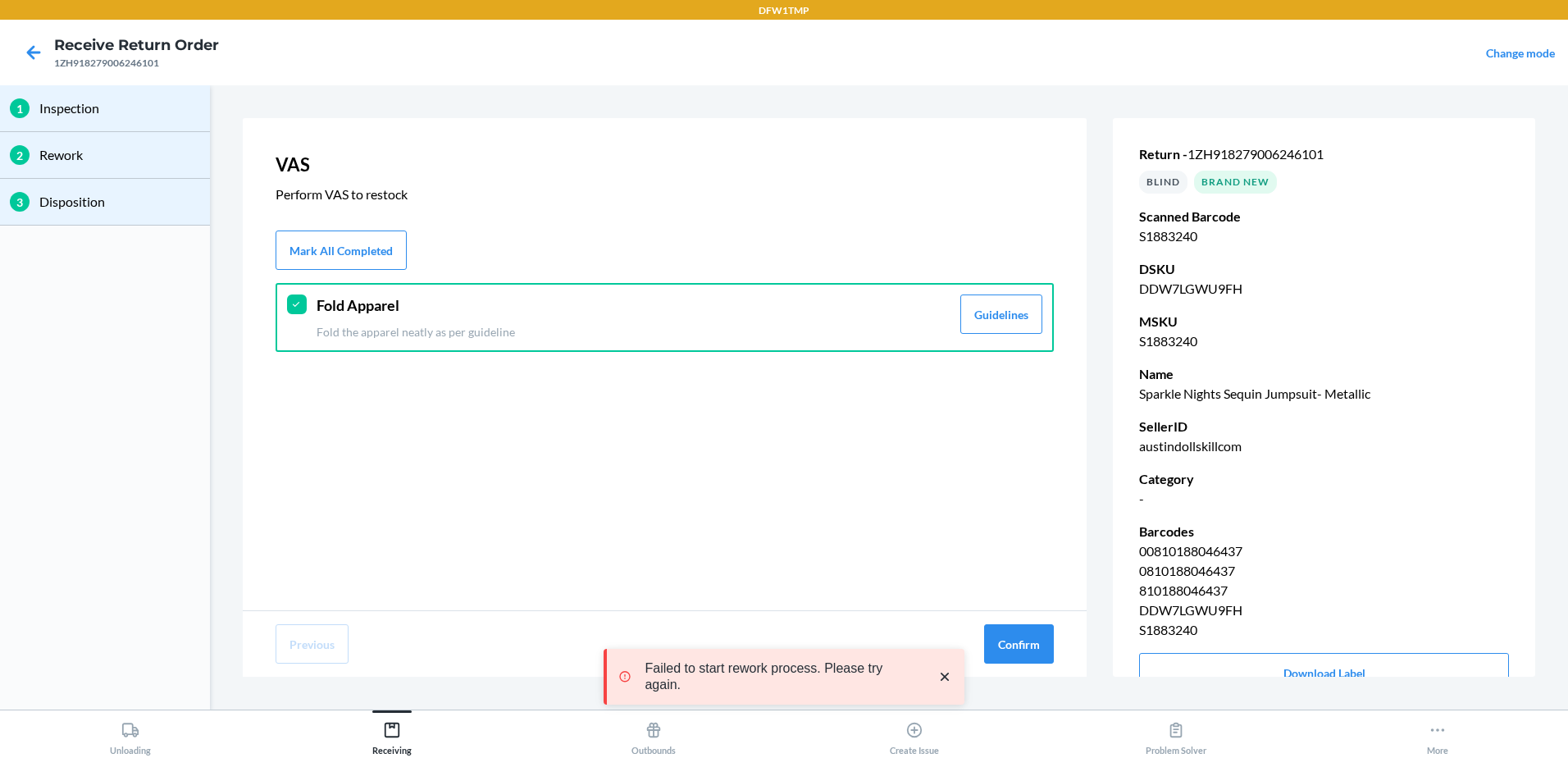
click at [1027, 619] on div "Previous Confirm" at bounding box center [665, 644] width 844 height 66
click at [1003, 662] on button "Confirm" at bounding box center [1020, 643] width 70 height 40
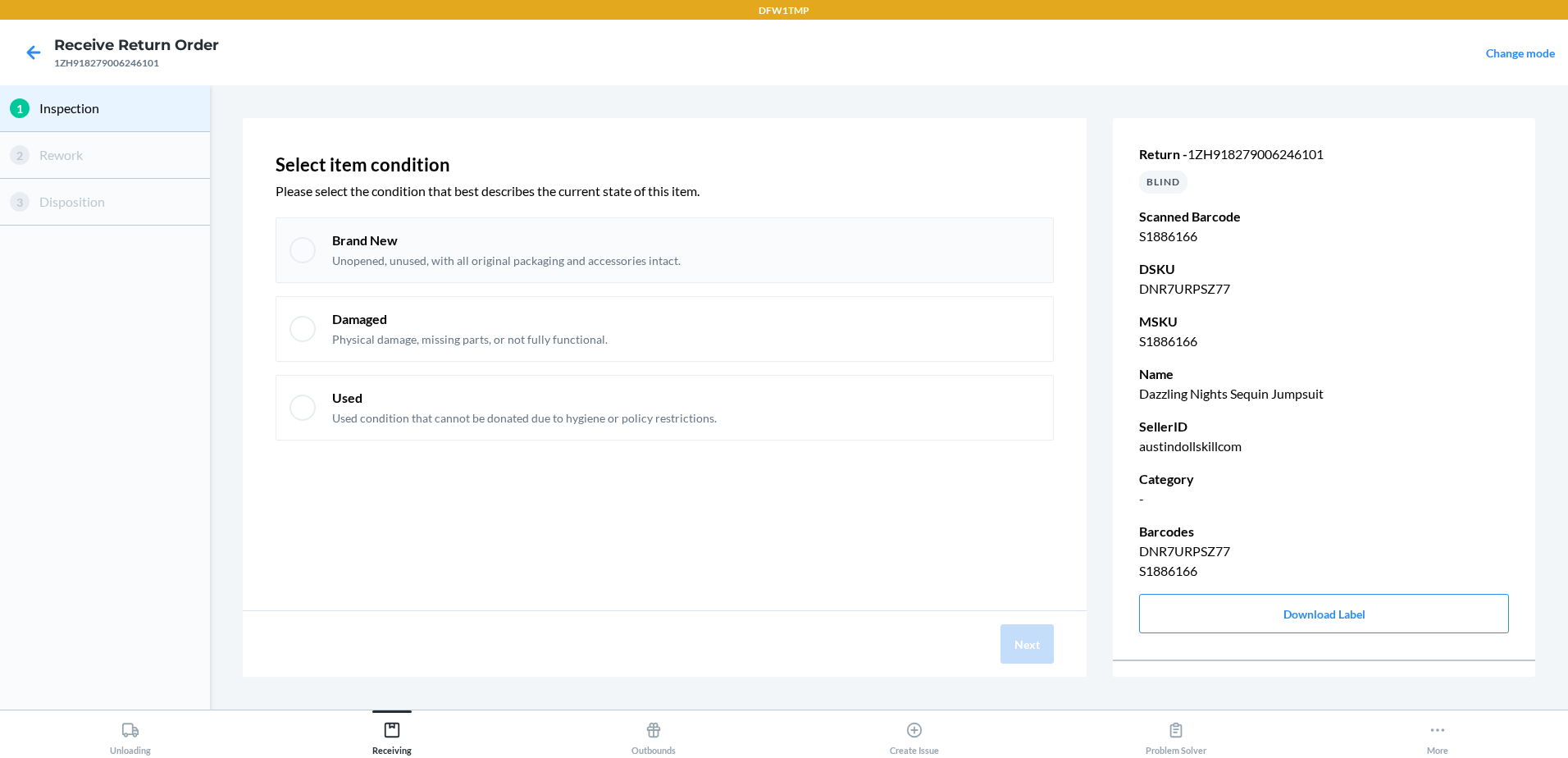
click at [379, 240] on p "Brand New" at bounding box center [506, 240] width 348 height 18
click at [1028, 656] on button "Next" at bounding box center [1027, 643] width 53 height 40
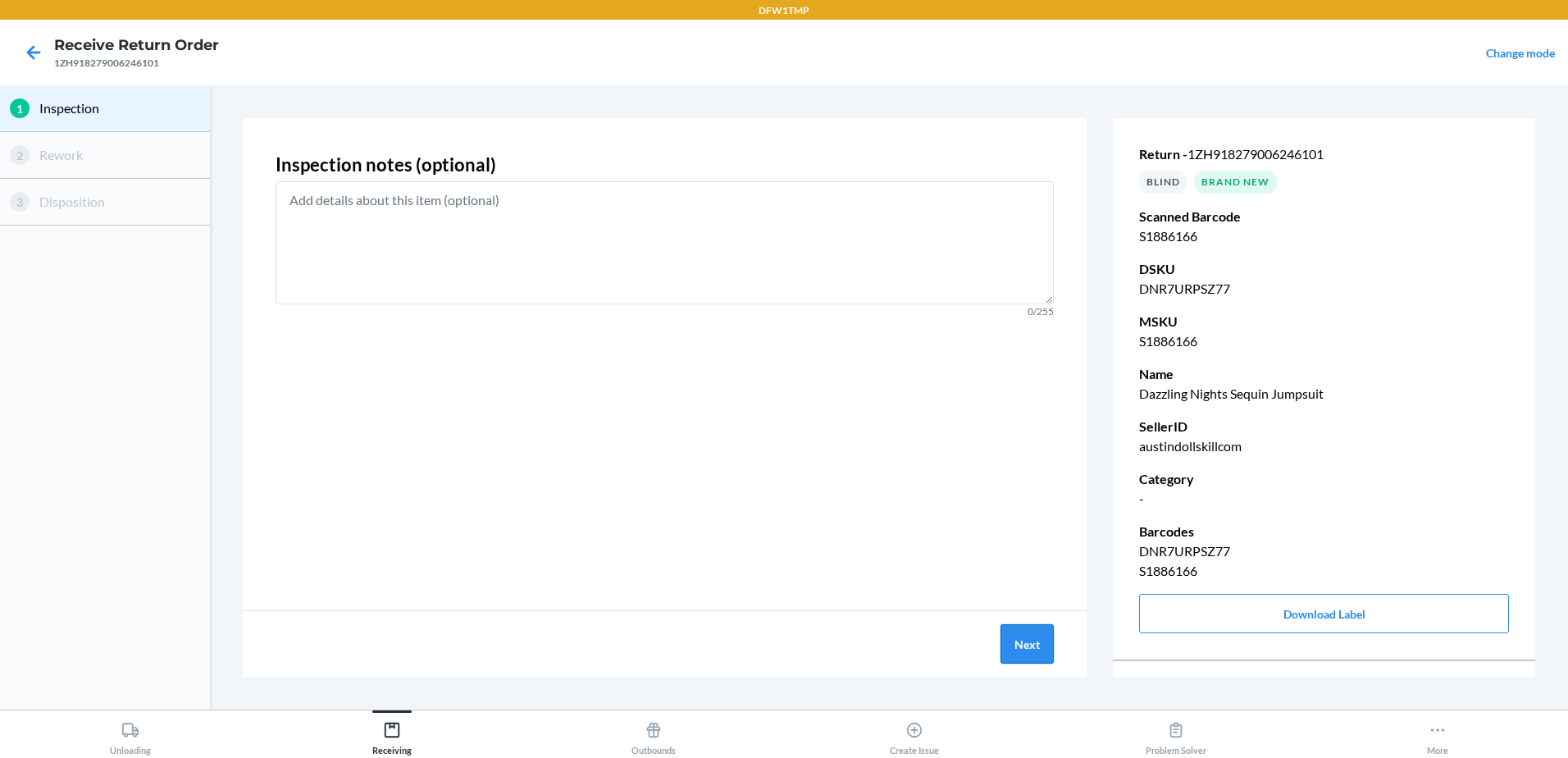
click at [1031, 627] on button "Next" at bounding box center [1027, 643] width 53 height 40
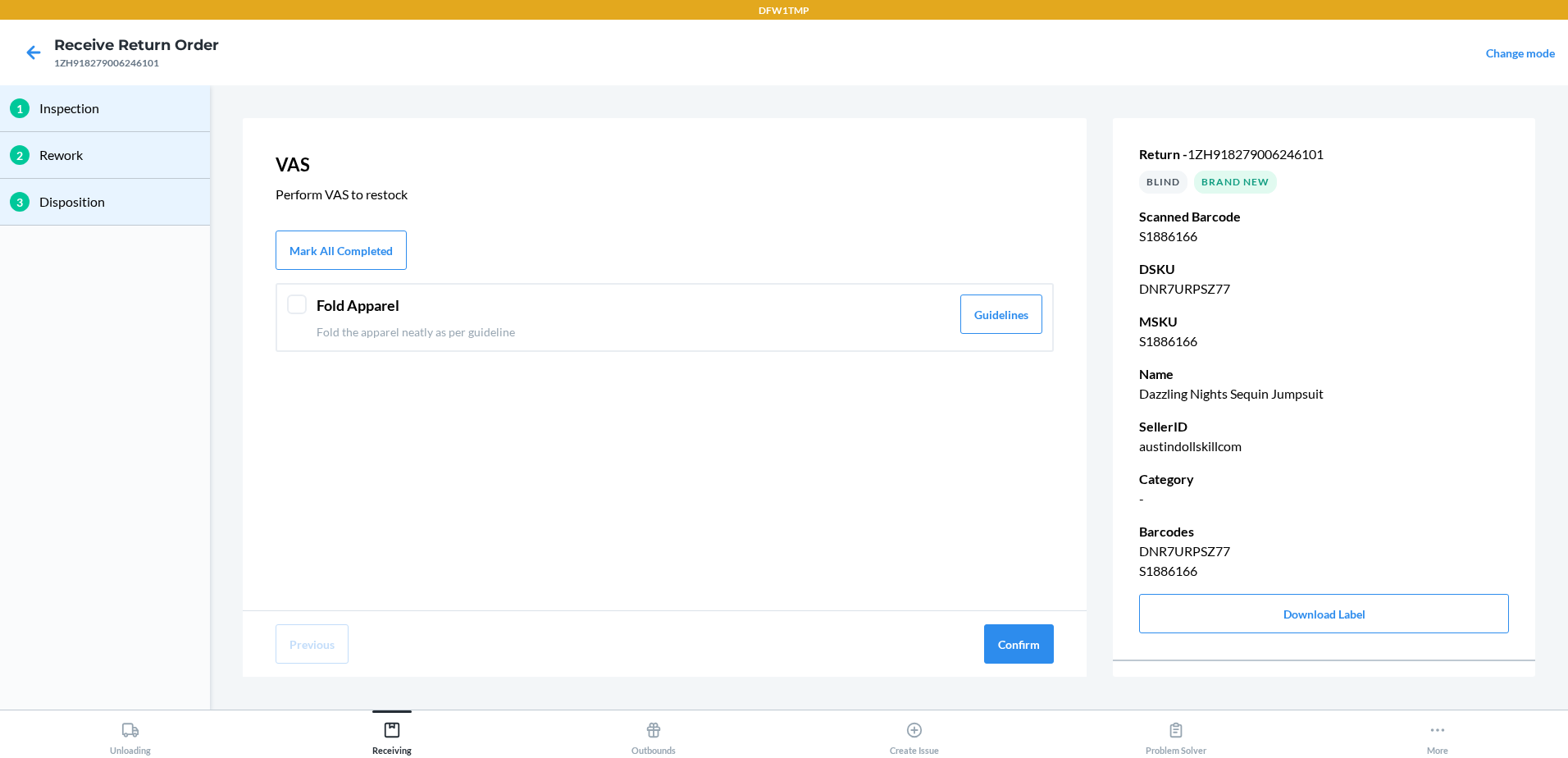
click at [448, 310] on header "Fold Apparel" at bounding box center [633, 305] width 634 height 22
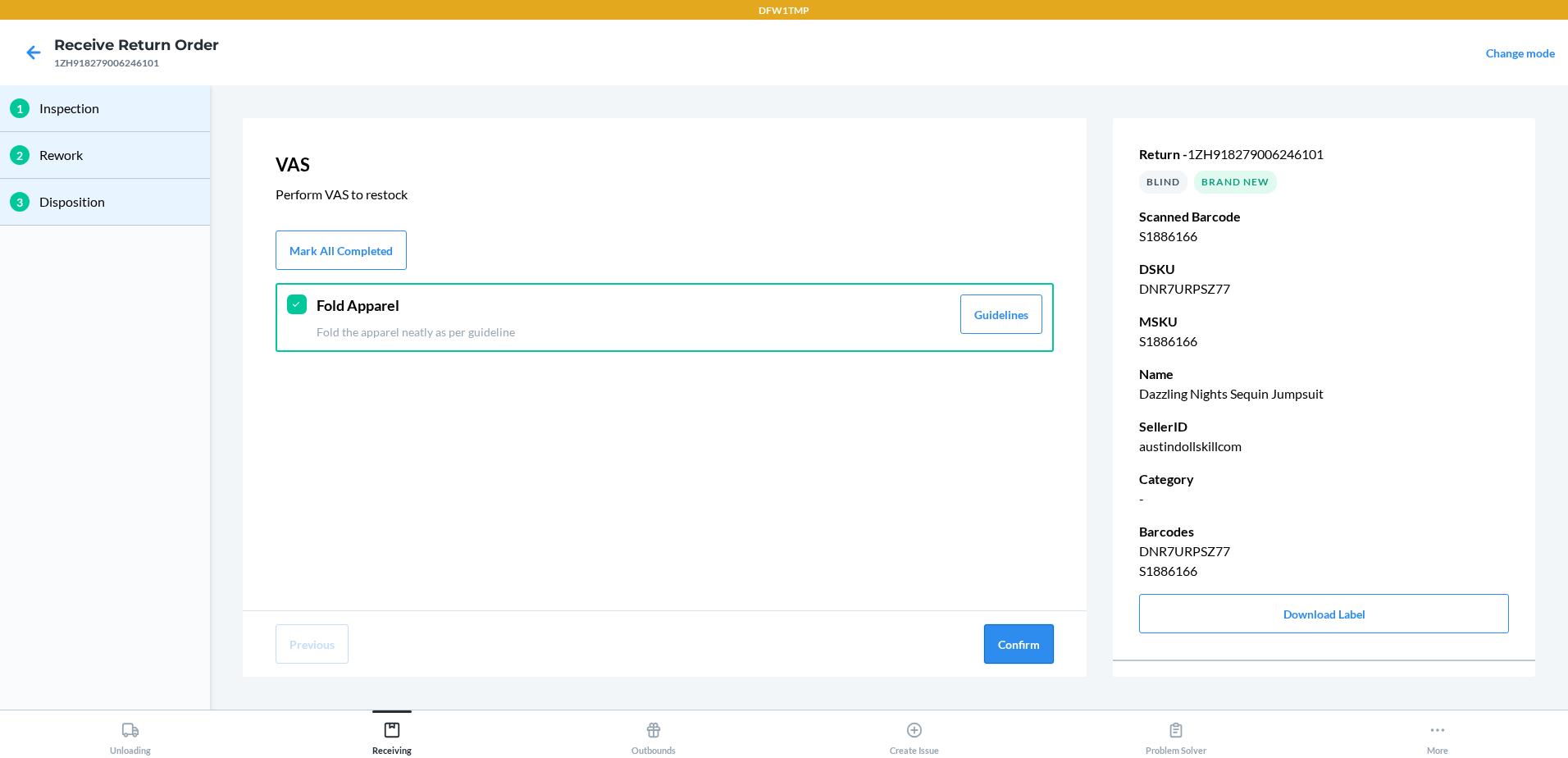
click at [1009, 644] on button "Confirm" at bounding box center [1020, 643] width 70 height 40
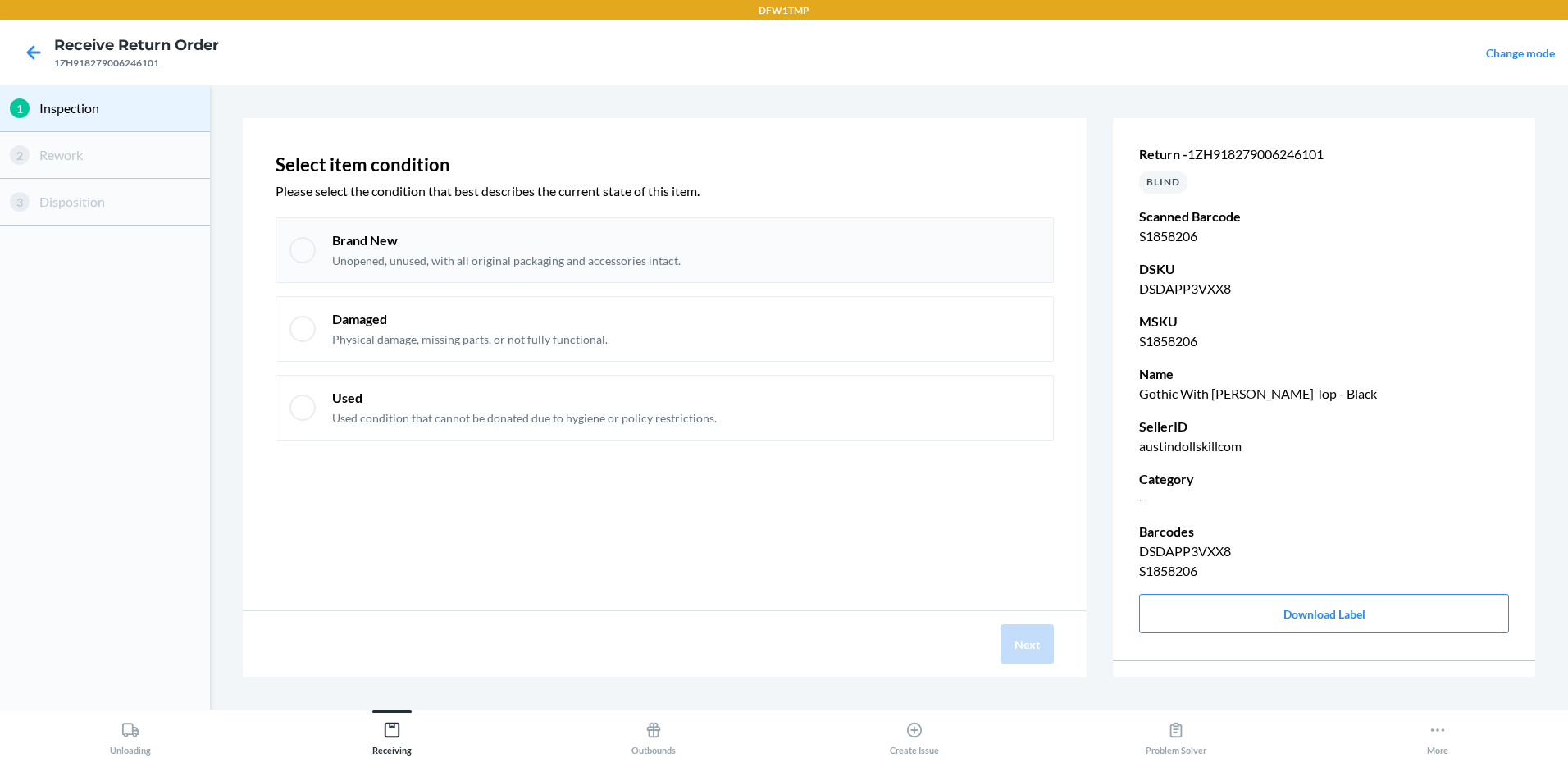
click at [579, 267] on p "Unopened, unused, with all original packaging and accessories intact." at bounding box center [506, 260] width 348 height 16
click at [1019, 643] on button "Next" at bounding box center [1027, 643] width 53 height 40
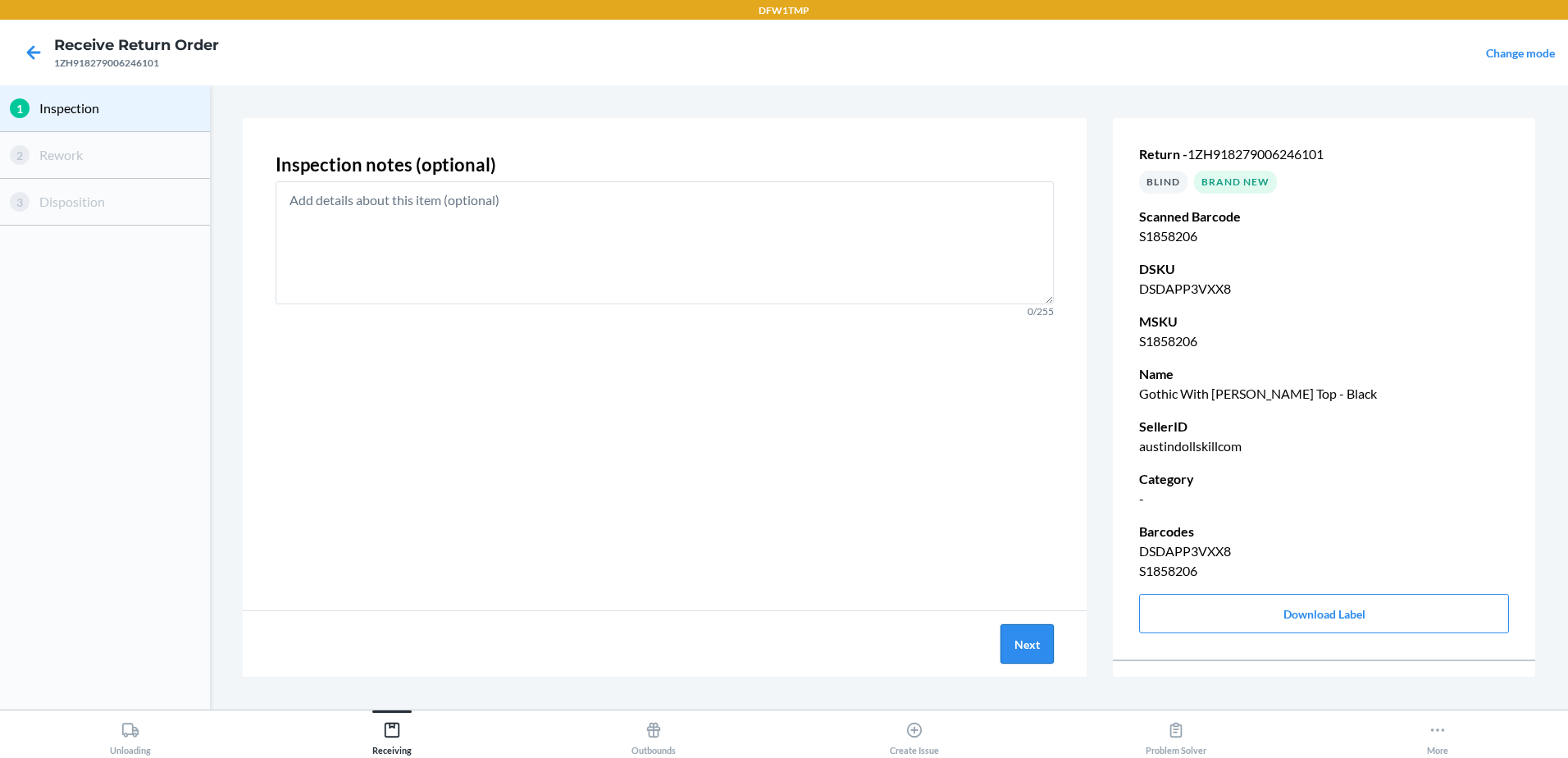
drag, startPoint x: 1018, startPoint y: 642, endPoint x: 1027, endPoint y: 648, distance: 10.8
click at [1027, 648] on button "Next" at bounding box center [1027, 643] width 53 height 40
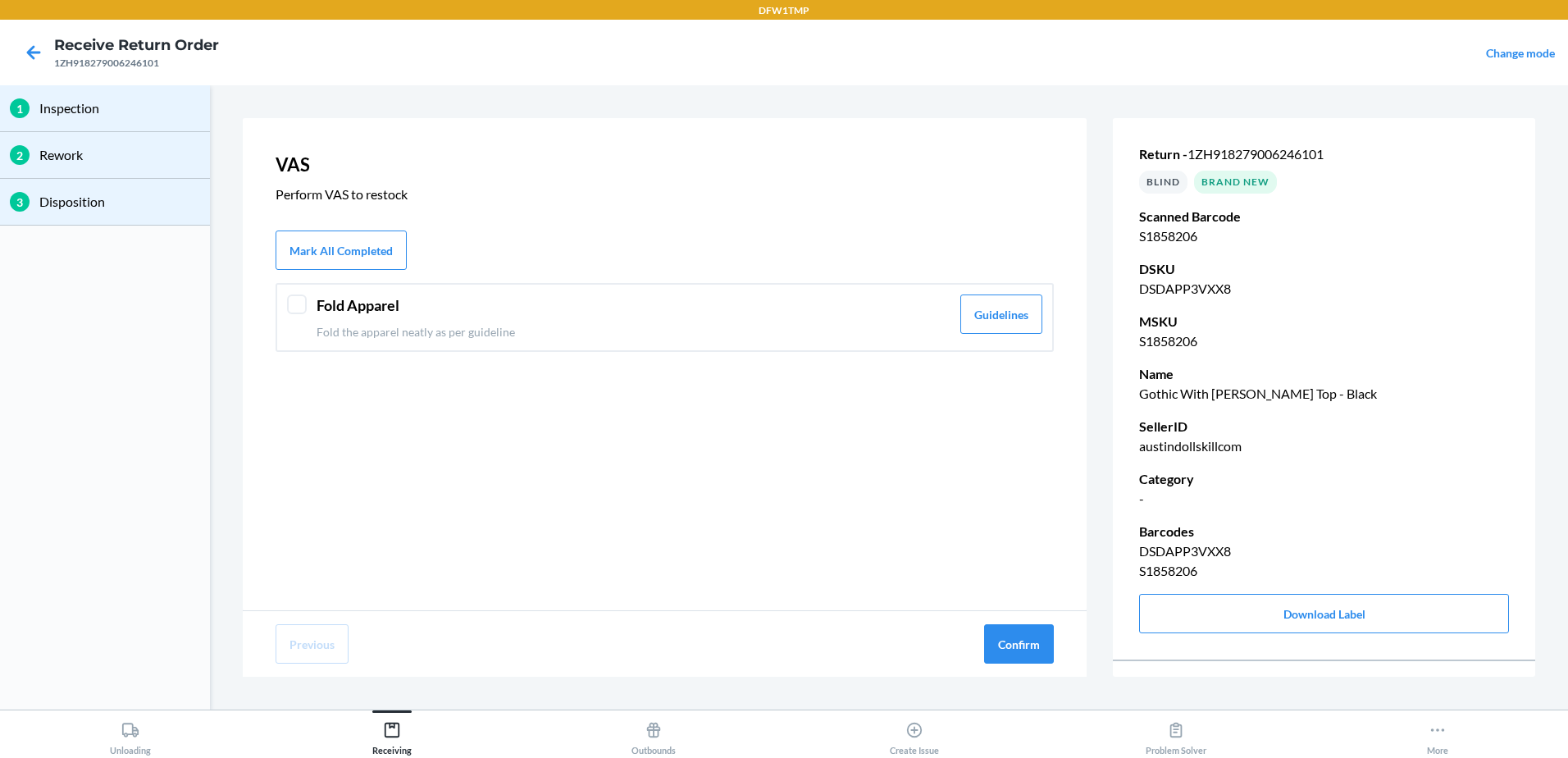
click at [719, 335] on p "Fold the apparel neatly as per guideline" at bounding box center [633, 332] width 634 height 17
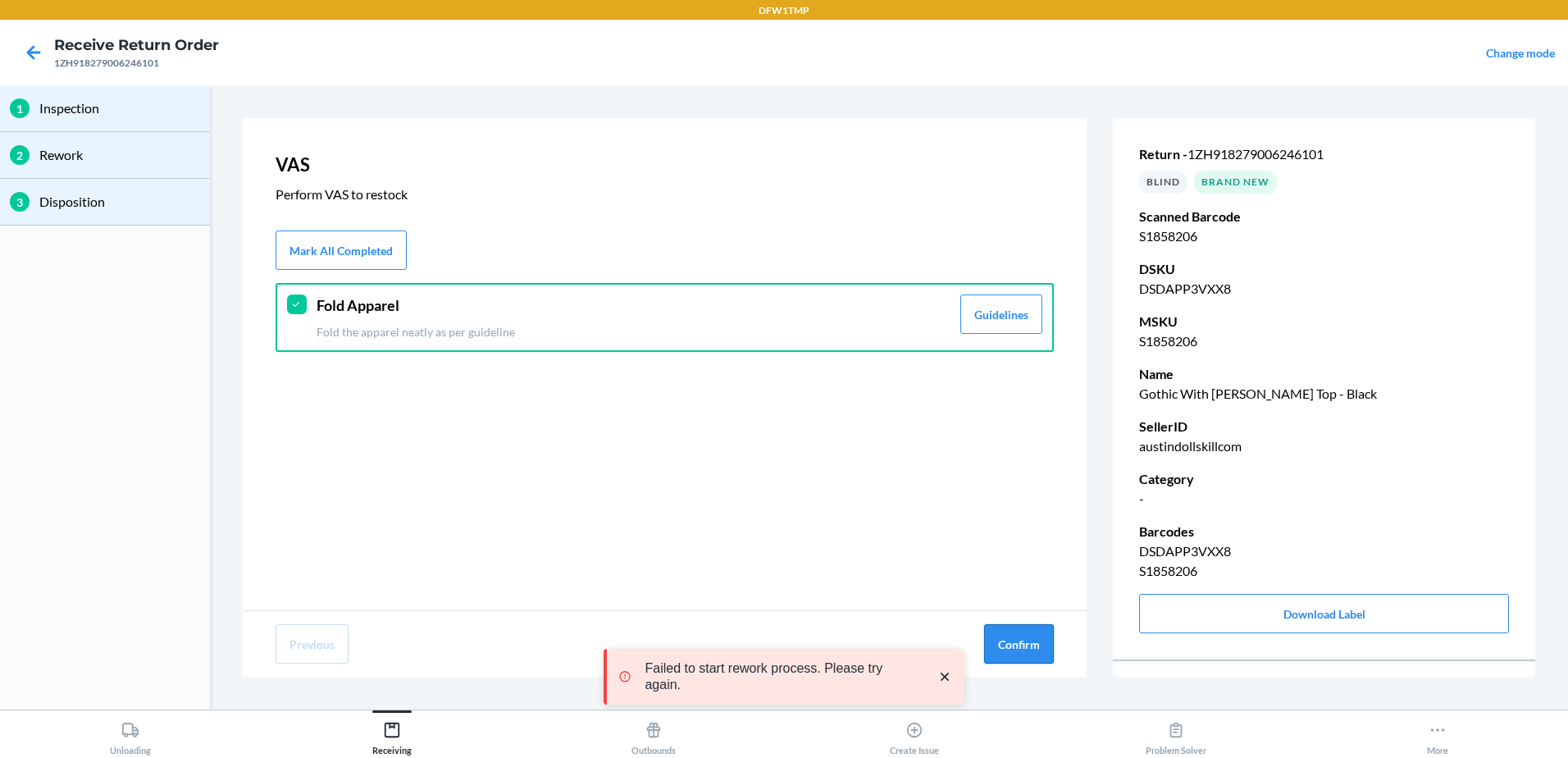
click at [1000, 649] on button "Confirm" at bounding box center [1020, 643] width 70 height 40
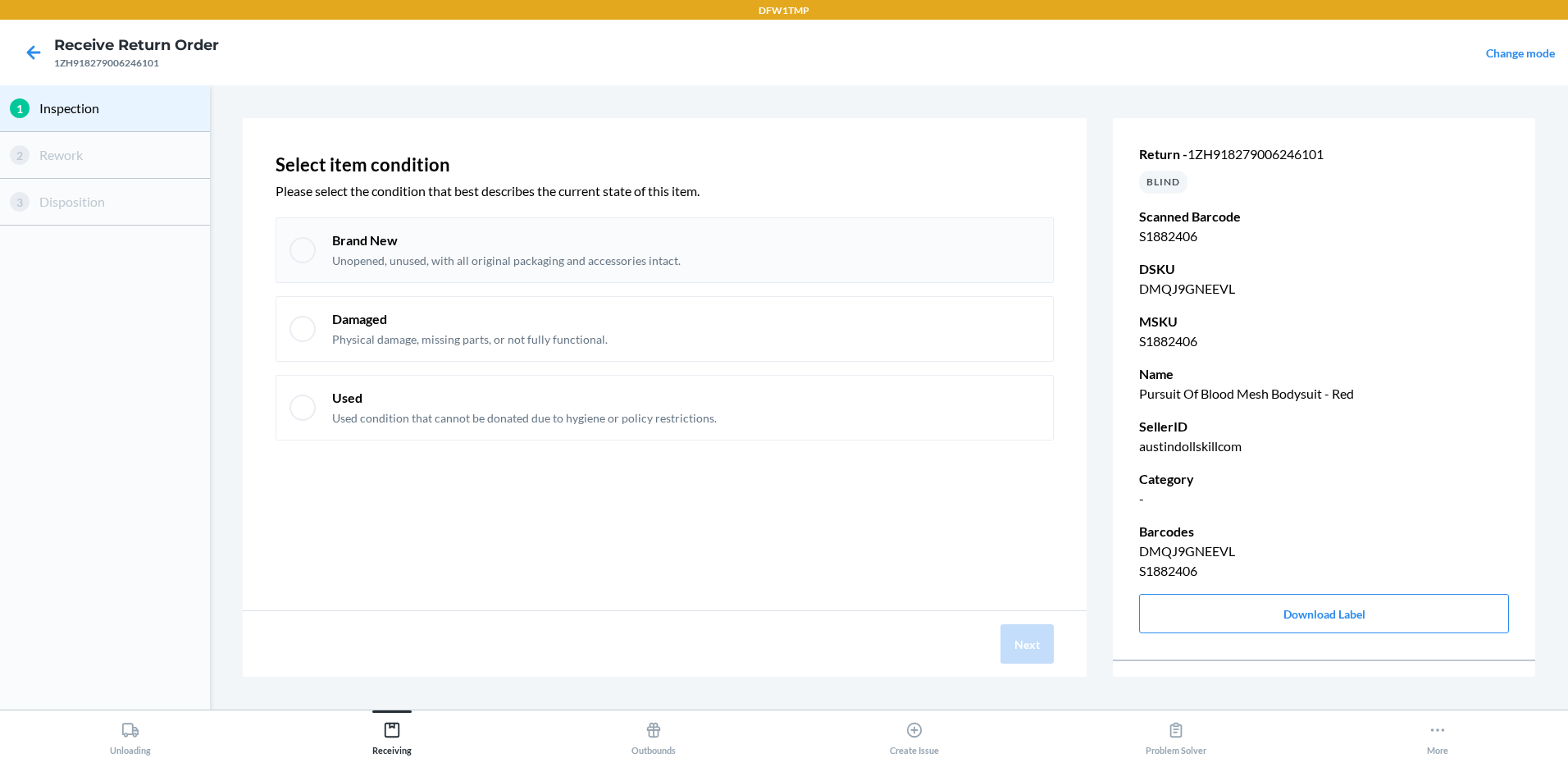
click at [364, 233] on p "Brand New" at bounding box center [506, 240] width 348 height 18
click at [1036, 660] on button "Next" at bounding box center [1027, 643] width 53 height 40
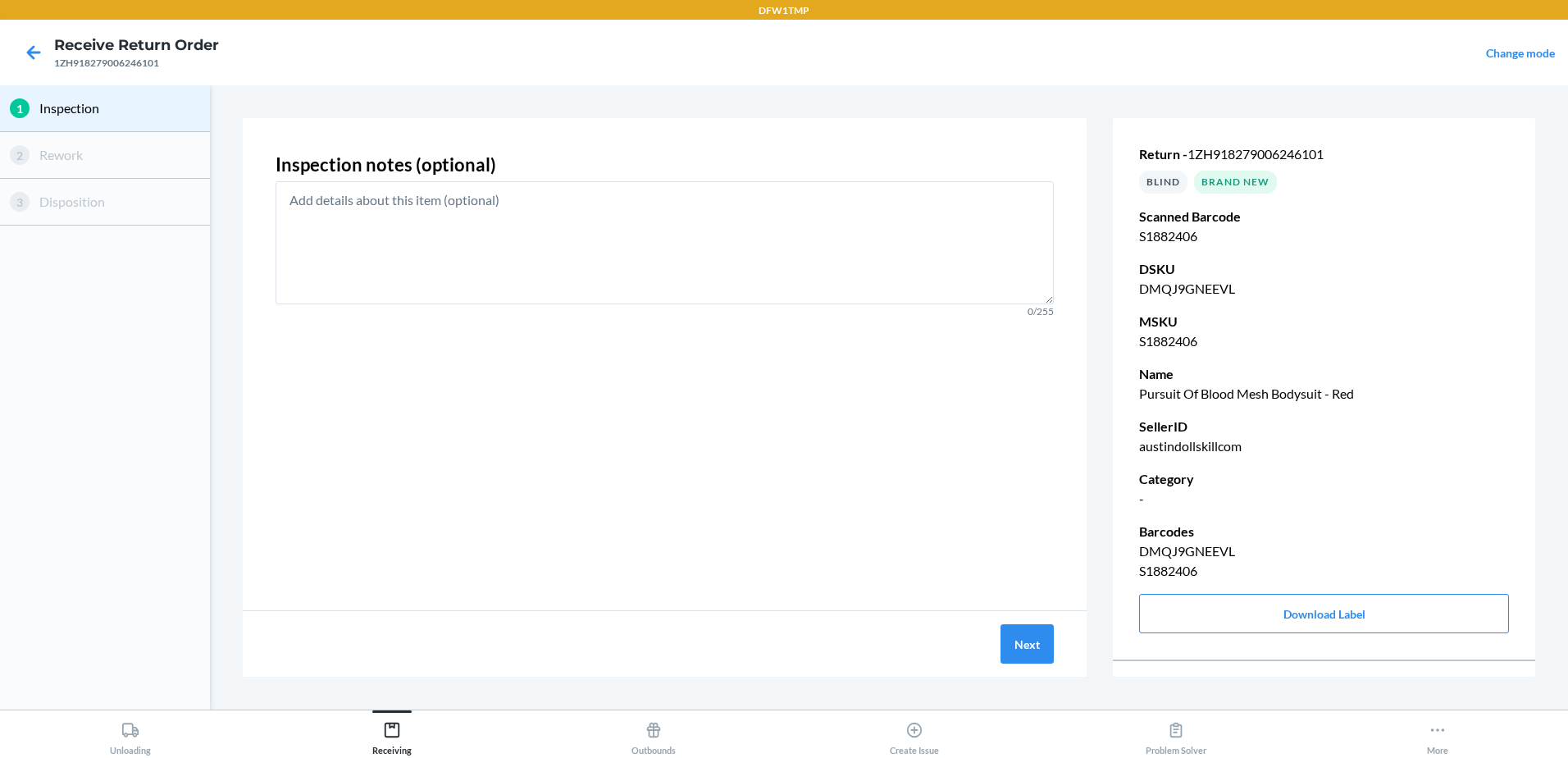
click at [1012, 623] on div "Next" at bounding box center [665, 644] width 844 height 66
click at [1033, 657] on button "Next" at bounding box center [1027, 643] width 53 height 40
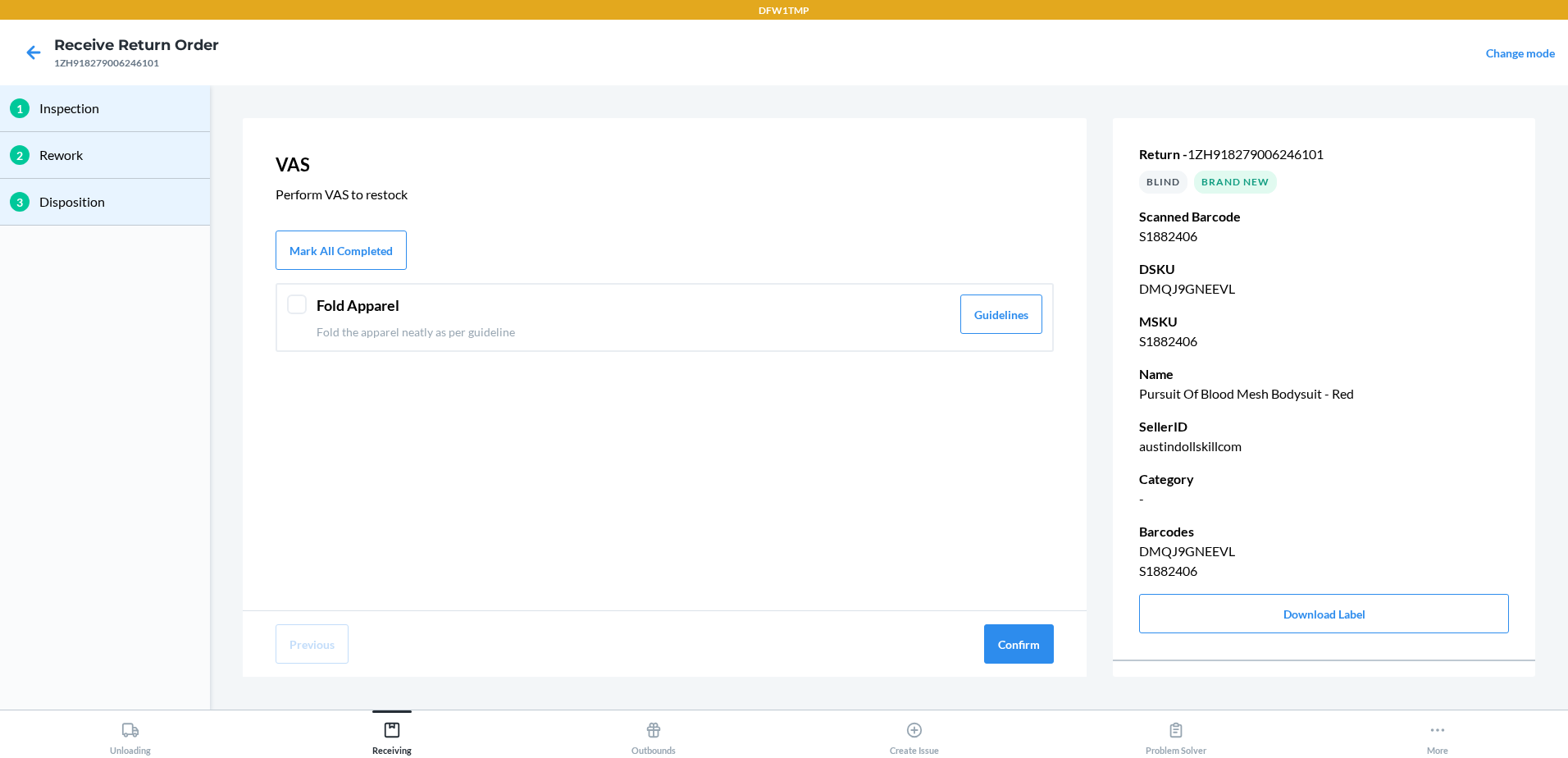
click at [424, 314] on header "Fold Apparel" at bounding box center [633, 305] width 634 height 22
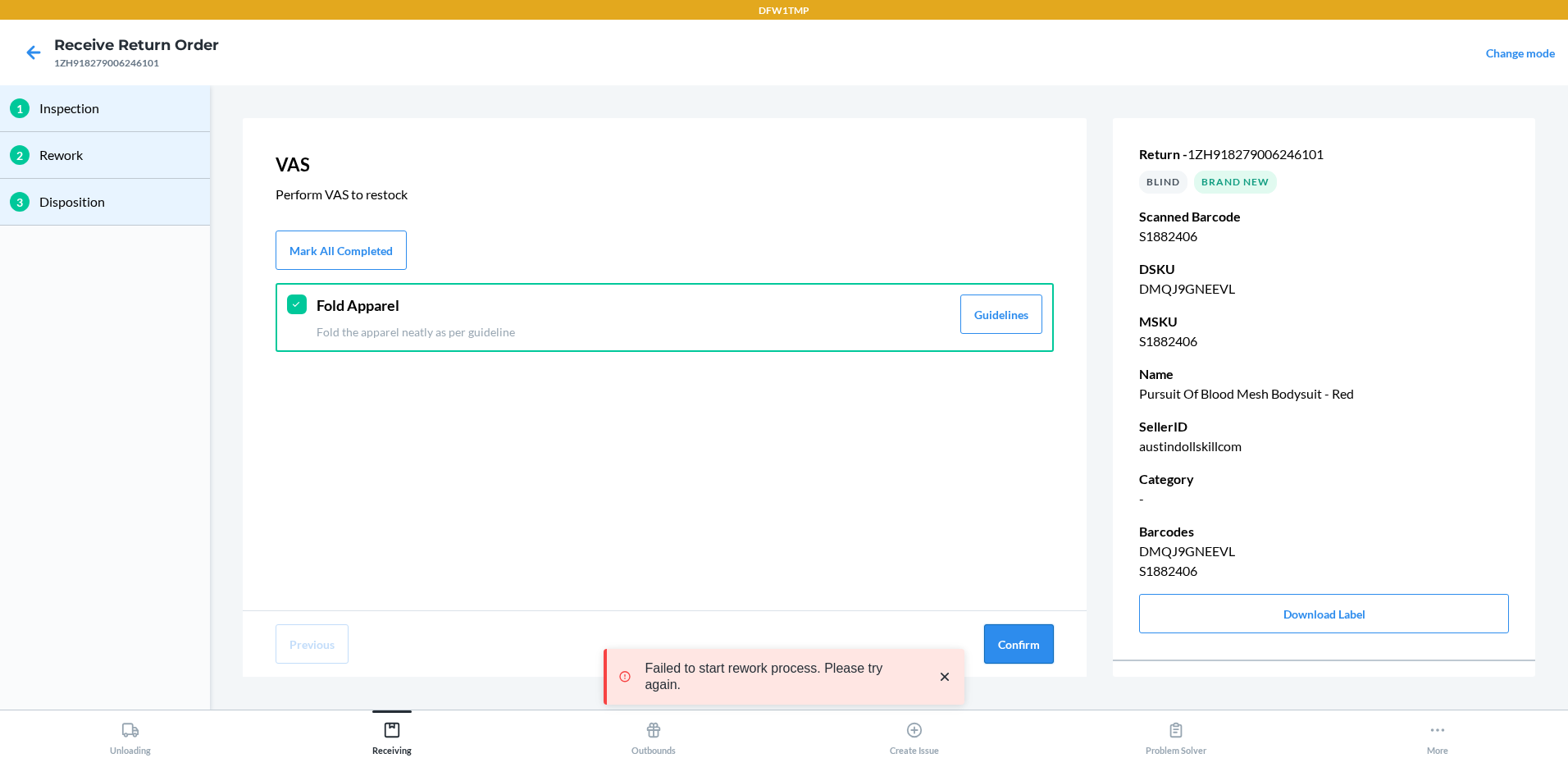
click at [1019, 656] on button "Confirm" at bounding box center [1020, 643] width 70 height 40
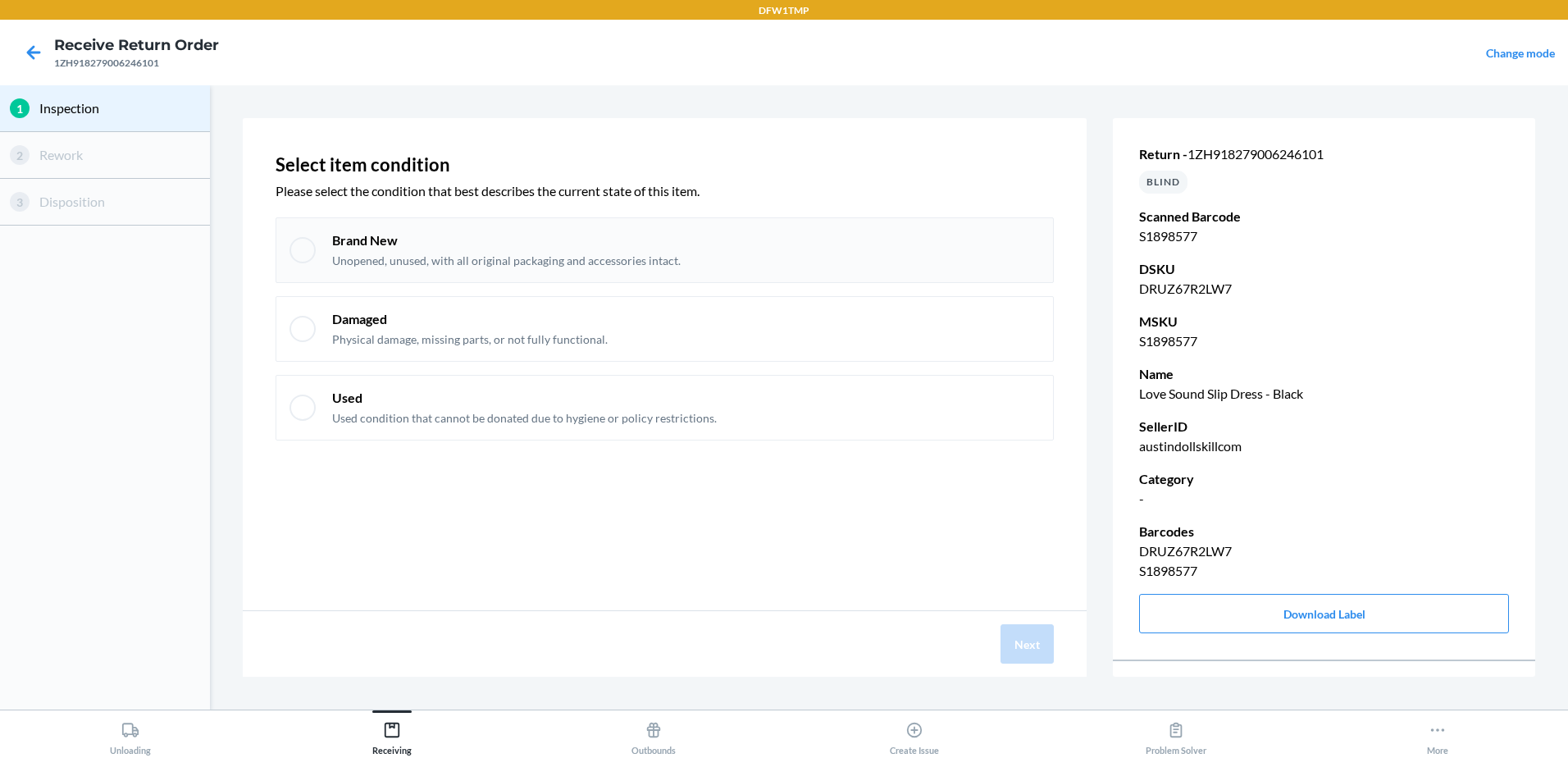
click at [381, 244] on p "Brand New" at bounding box center [506, 240] width 348 height 18
click at [999, 638] on div "Next" at bounding box center [665, 644] width 844 height 66
click at [1023, 661] on button "Next" at bounding box center [1027, 643] width 53 height 40
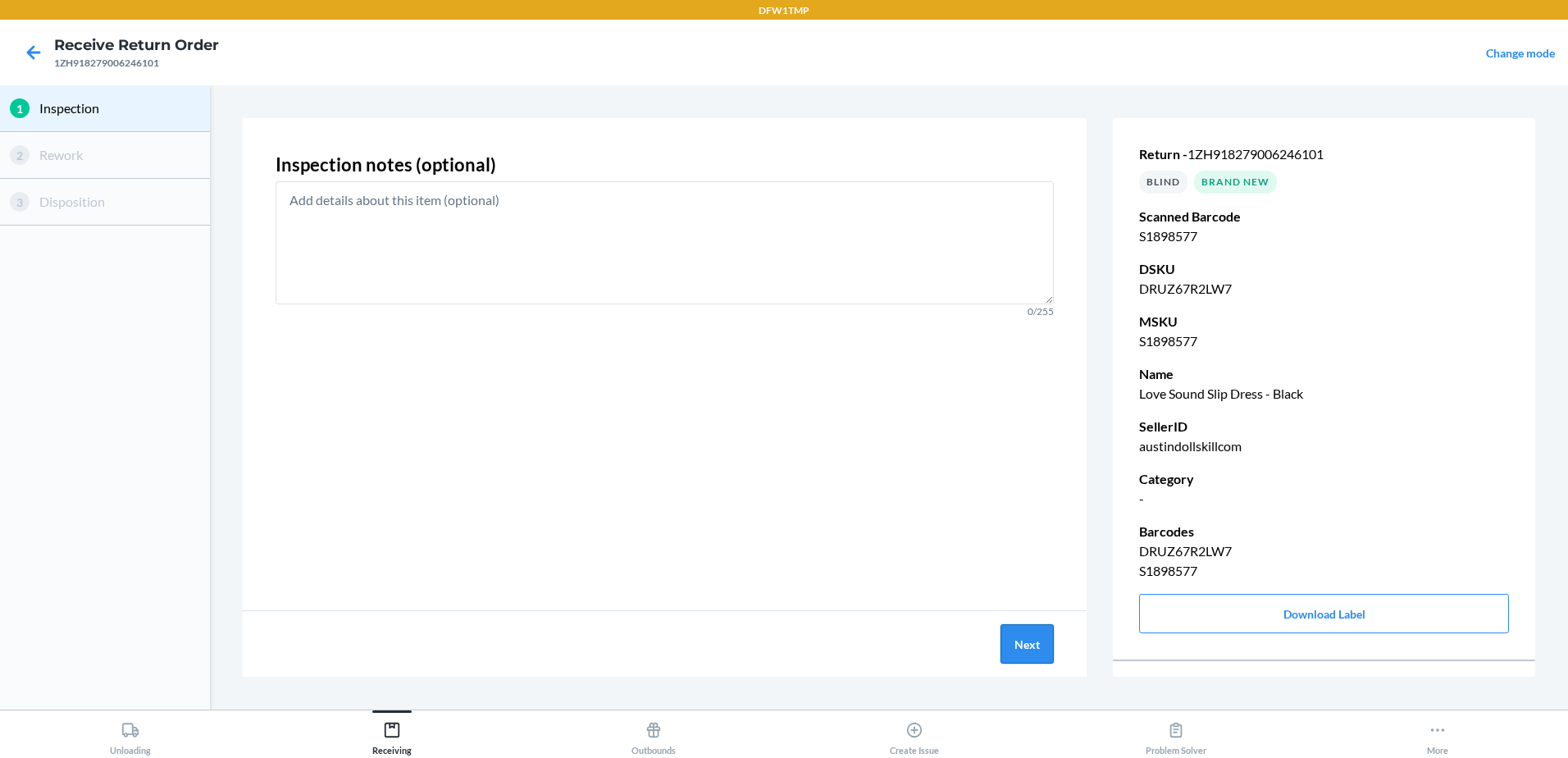
click at [1021, 662] on button "Next" at bounding box center [1027, 643] width 53 height 40
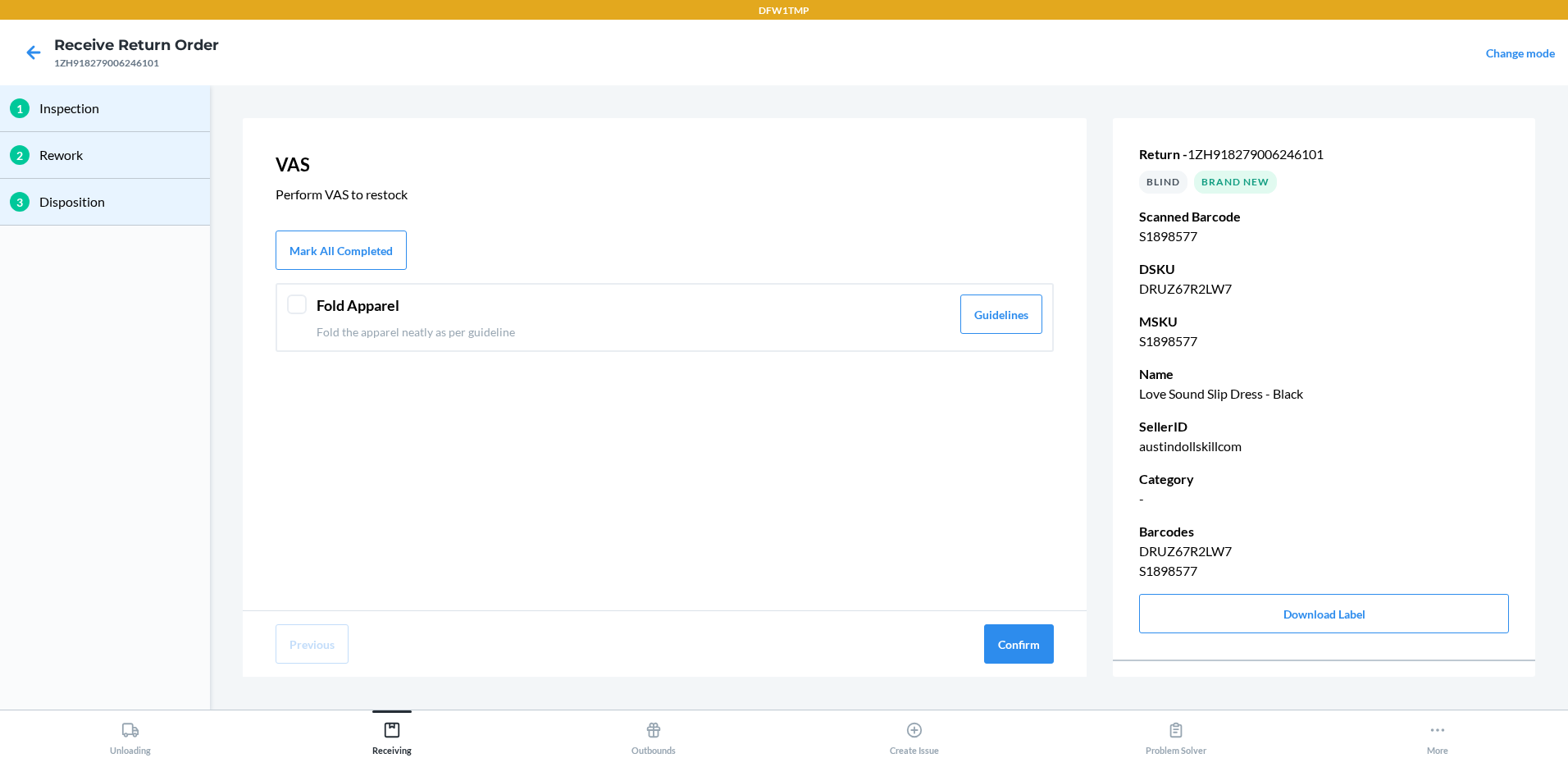
click at [636, 318] on div "Fold Apparel Fold the apparel neatly as per guideline" at bounding box center [633, 316] width 634 height 45
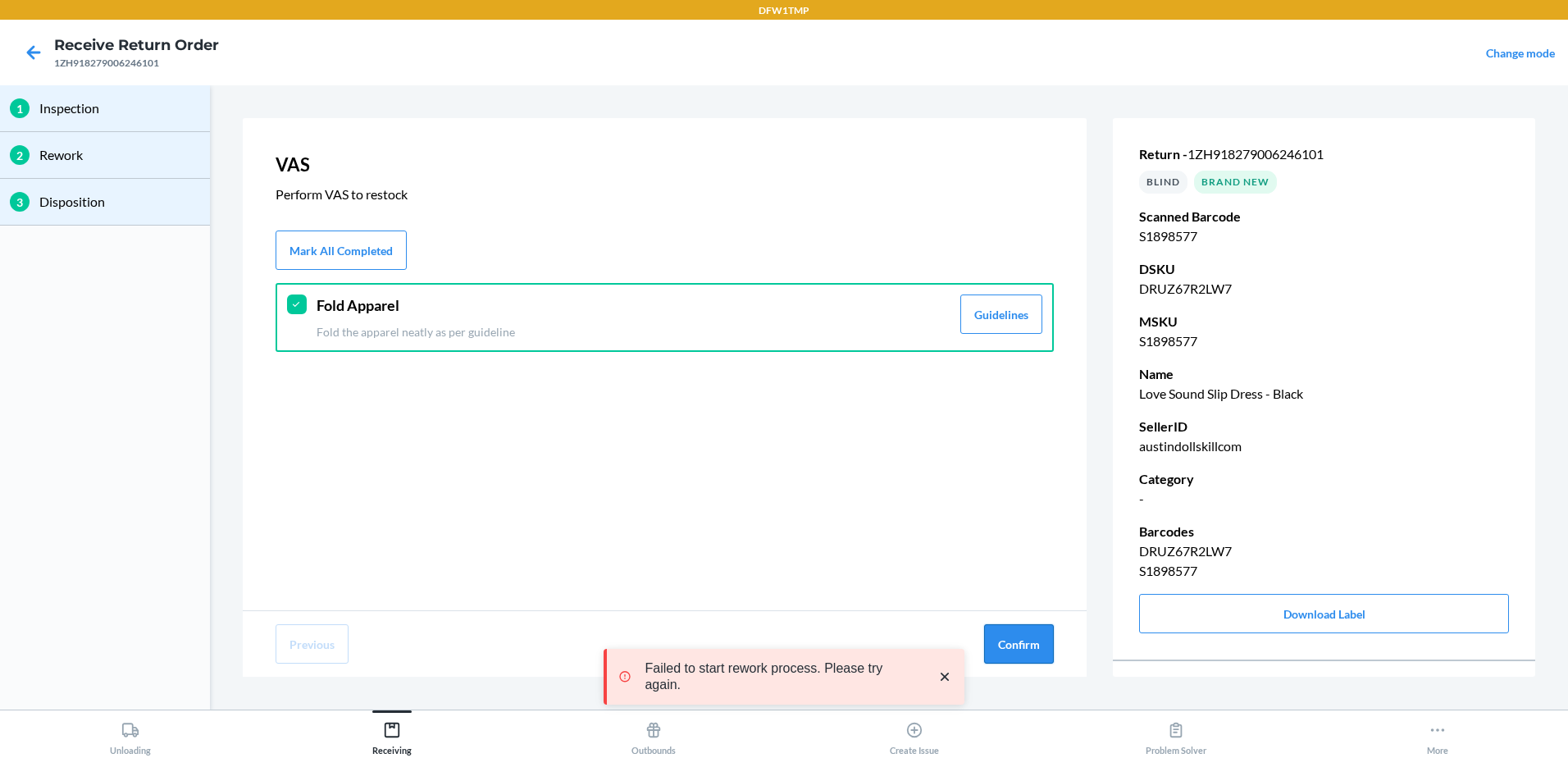
click at [1037, 644] on button "Confirm" at bounding box center [1020, 643] width 70 height 40
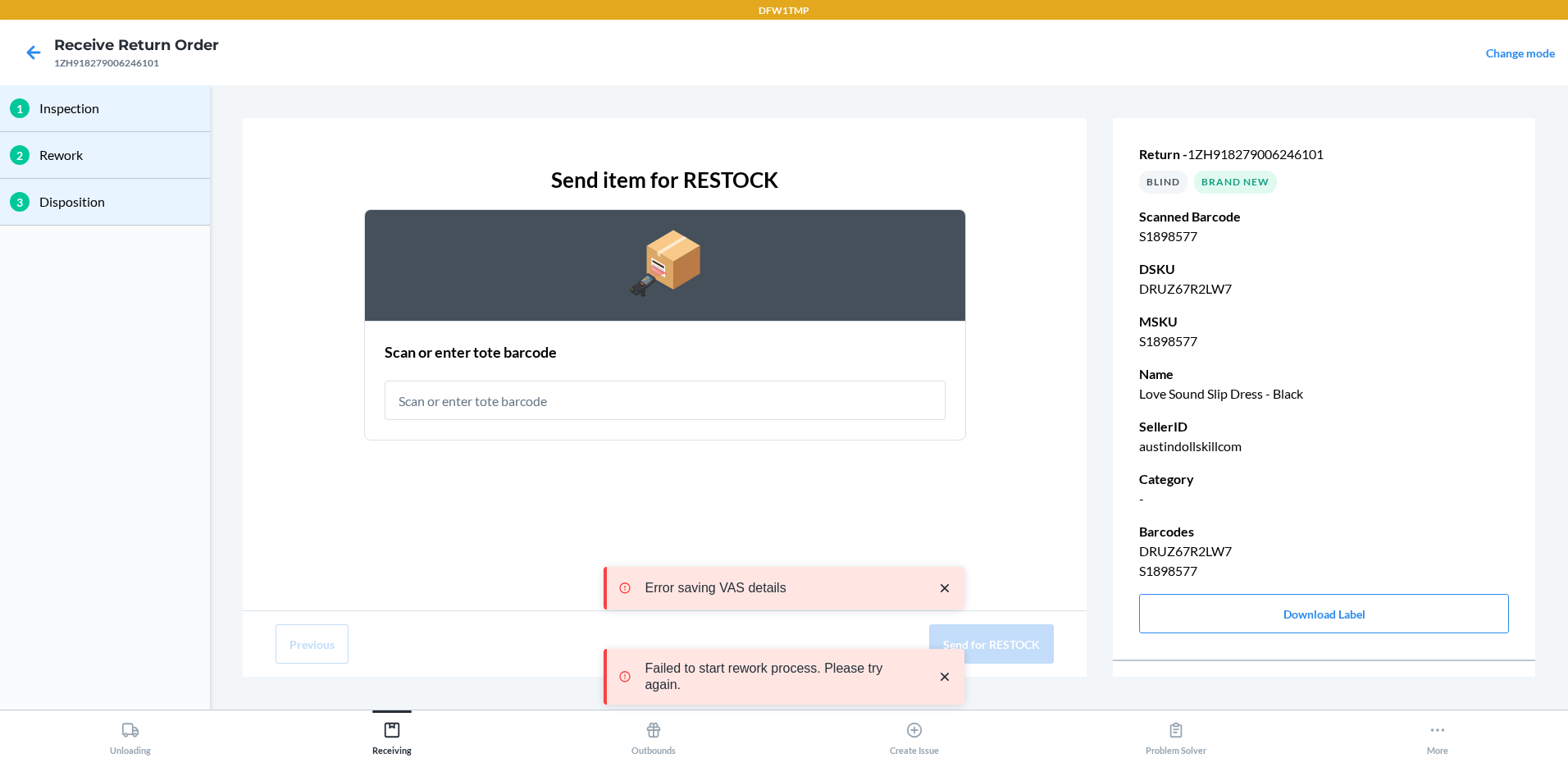
click at [683, 390] on input "text" at bounding box center [666, 399] width 561 height 40
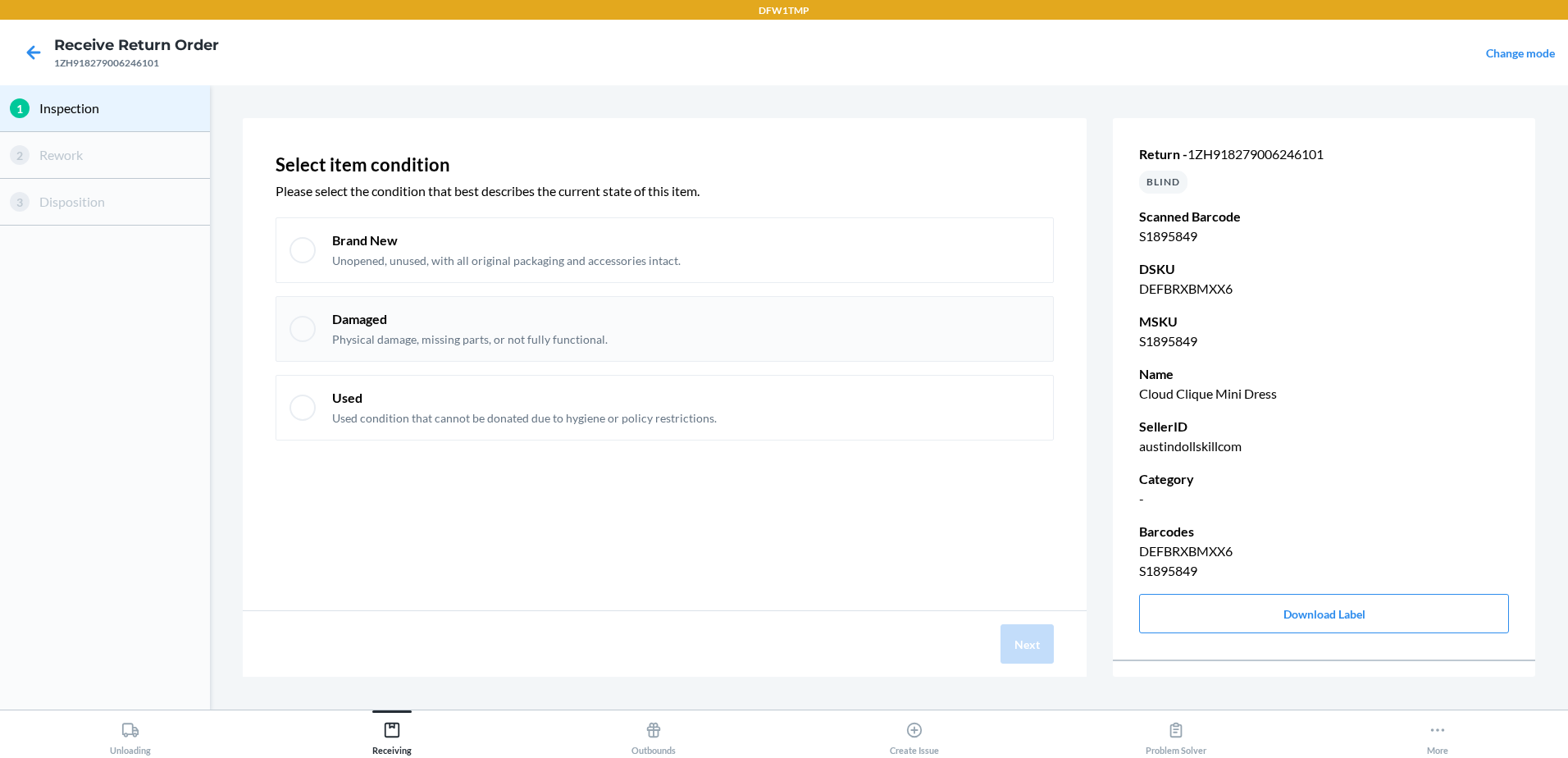
click at [553, 330] on div "Damaged Physical damage, missing parts, or not fully functional." at bounding box center [469, 329] width 276 height 38
click at [531, 266] on p "Unopened, unused, with all original packaging and accessories intact." at bounding box center [506, 260] width 348 height 16
click at [1050, 656] on button "Next" at bounding box center [1027, 643] width 53 height 40
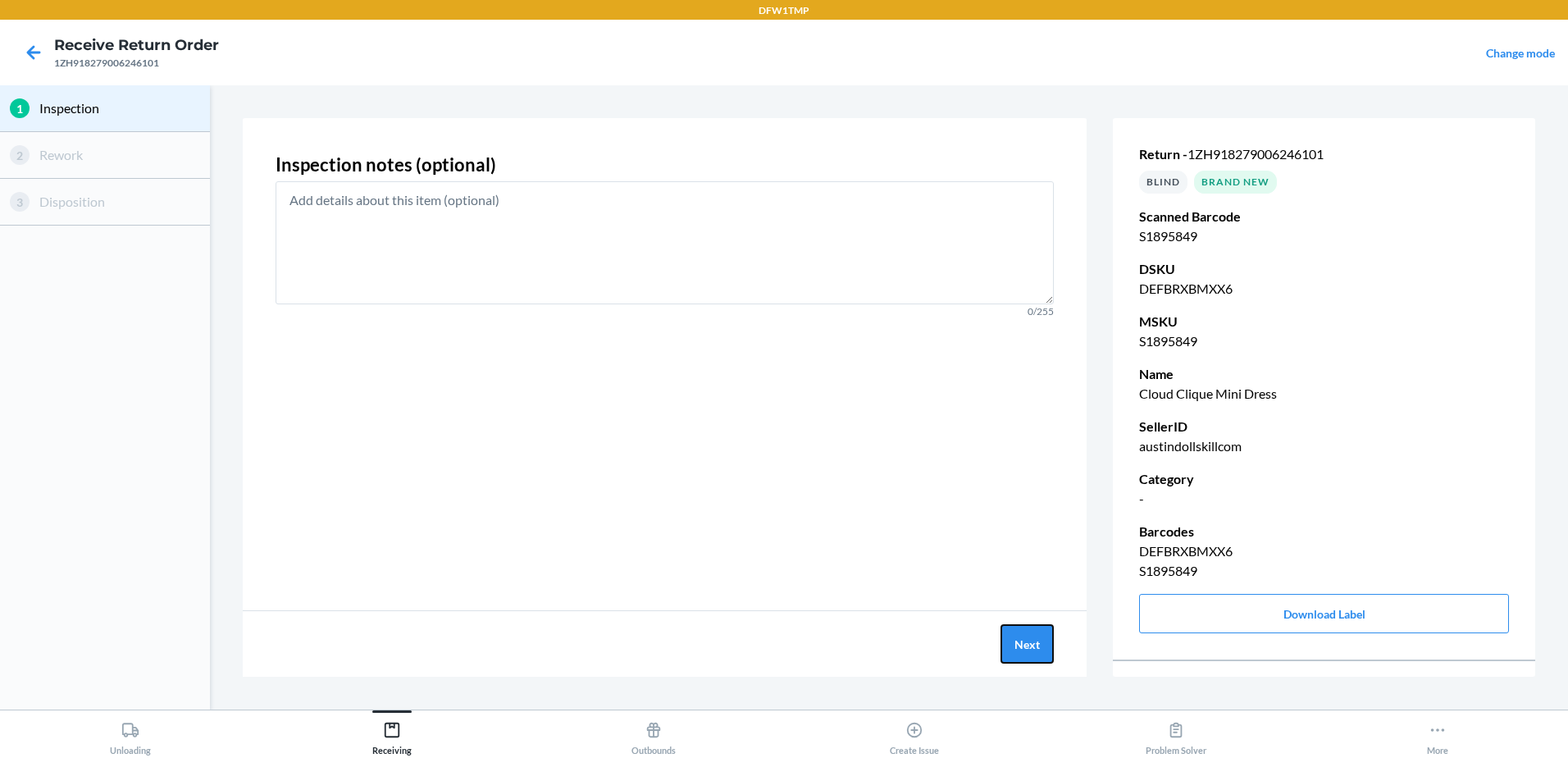
click at [1032, 660] on button "Next" at bounding box center [1027, 643] width 53 height 40
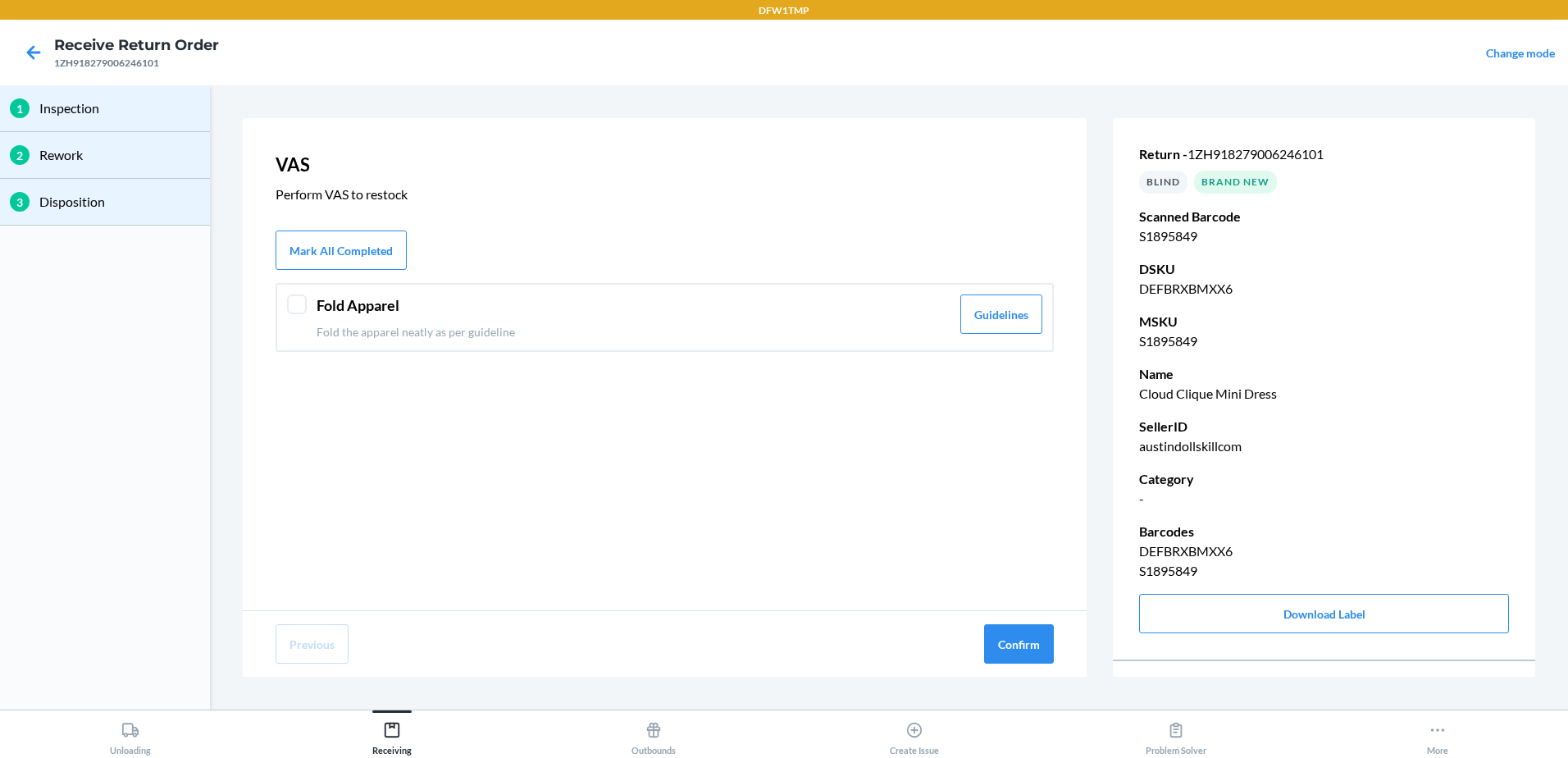
click at [855, 290] on div "Fold Apparel Fold the apparel neatly as per guideline Guidelines" at bounding box center [665, 317] width 779 height 69
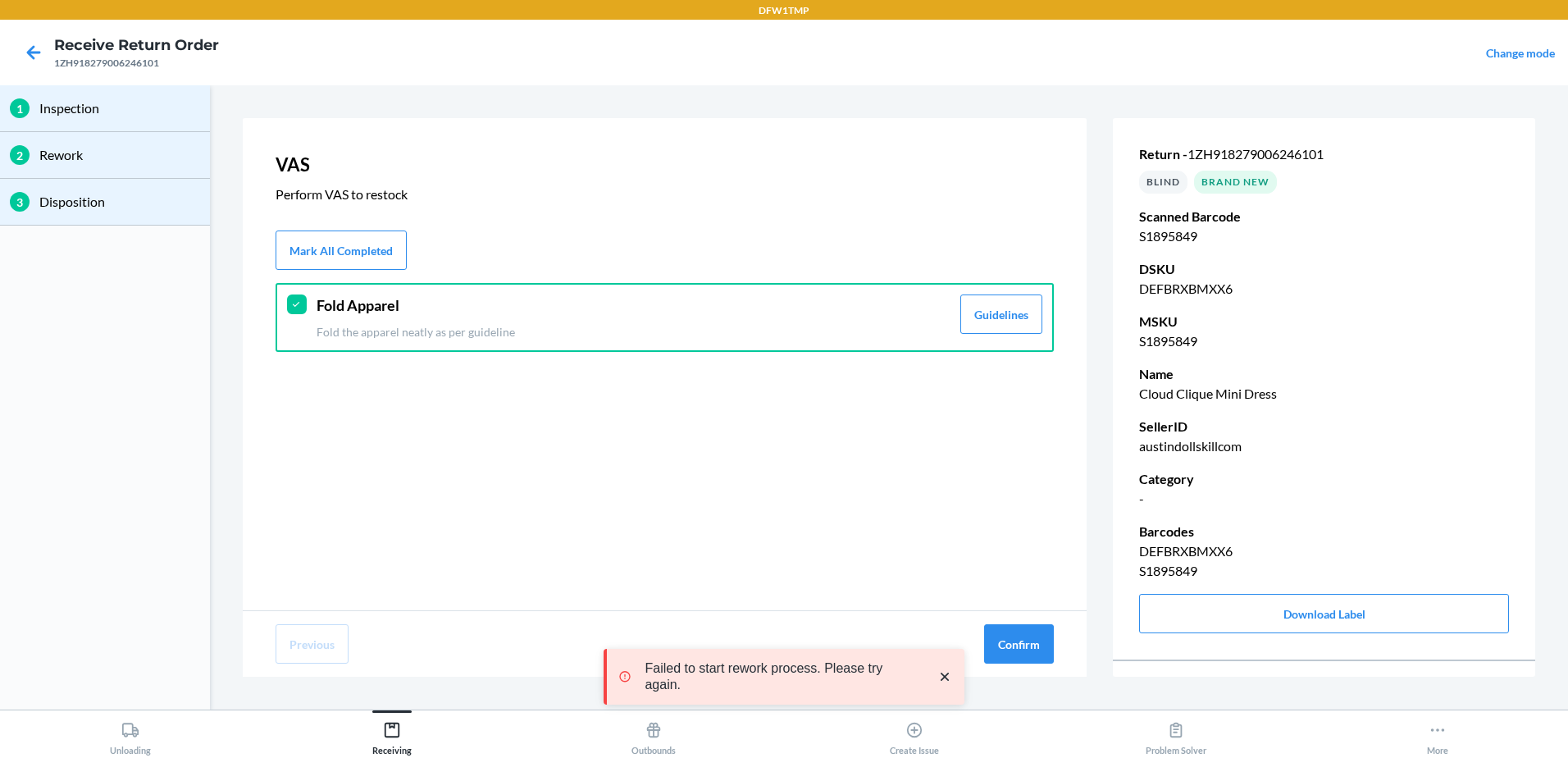
click at [1038, 623] on div "Previous Confirm" at bounding box center [665, 644] width 844 height 66
click at [1027, 649] on button "Confirm" at bounding box center [1020, 643] width 70 height 40
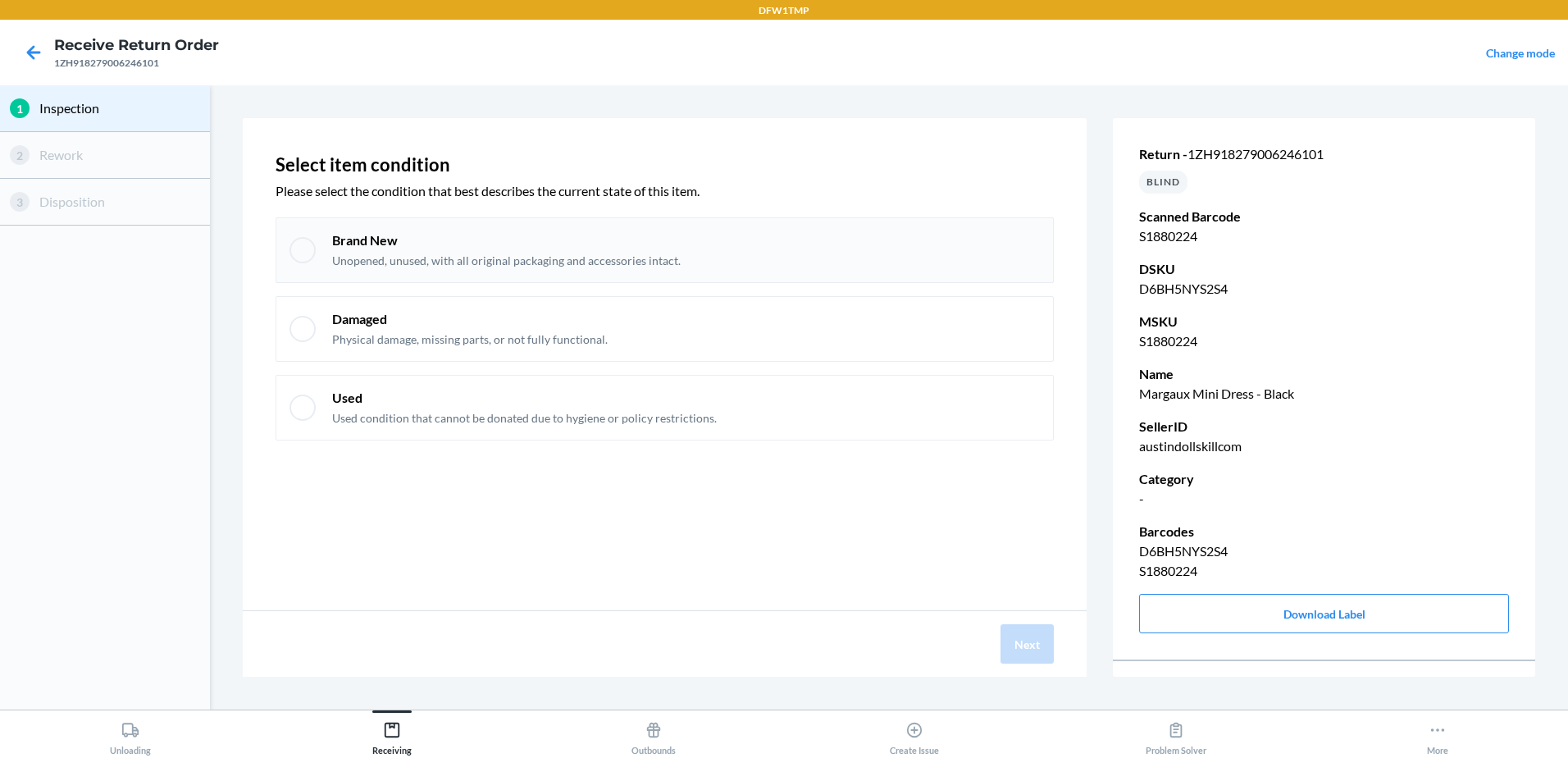
click at [389, 237] on p "Brand New" at bounding box center [506, 240] width 348 height 18
click at [1032, 660] on button "Next" at bounding box center [1027, 643] width 53 height 40
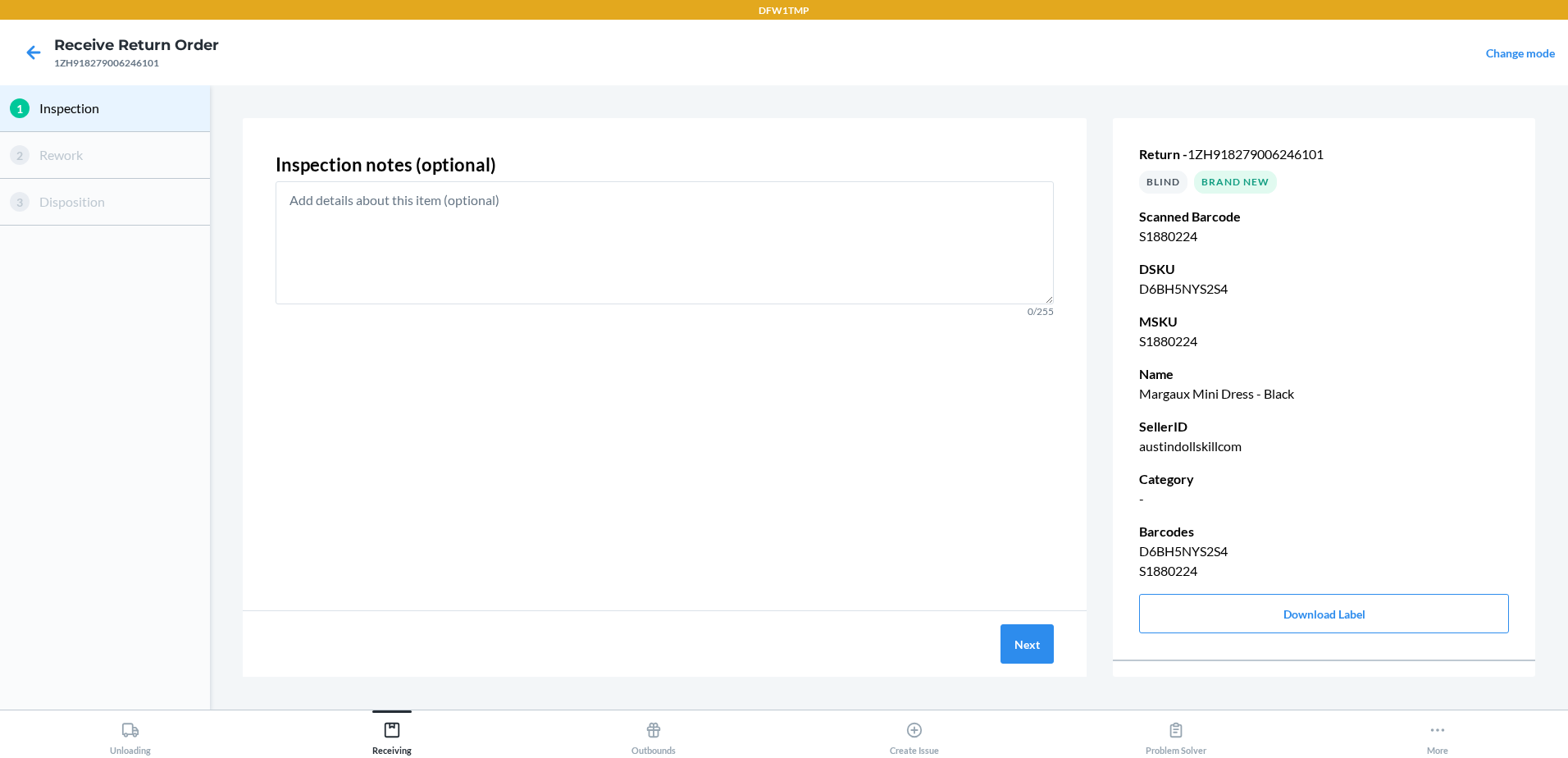
click at [1004, 618] on div "Next" at bounding box center [665, 644] width 844 height 66
click at [1029, 647] on button "Next" at bounding box center [1027, 643] width 53 height 40
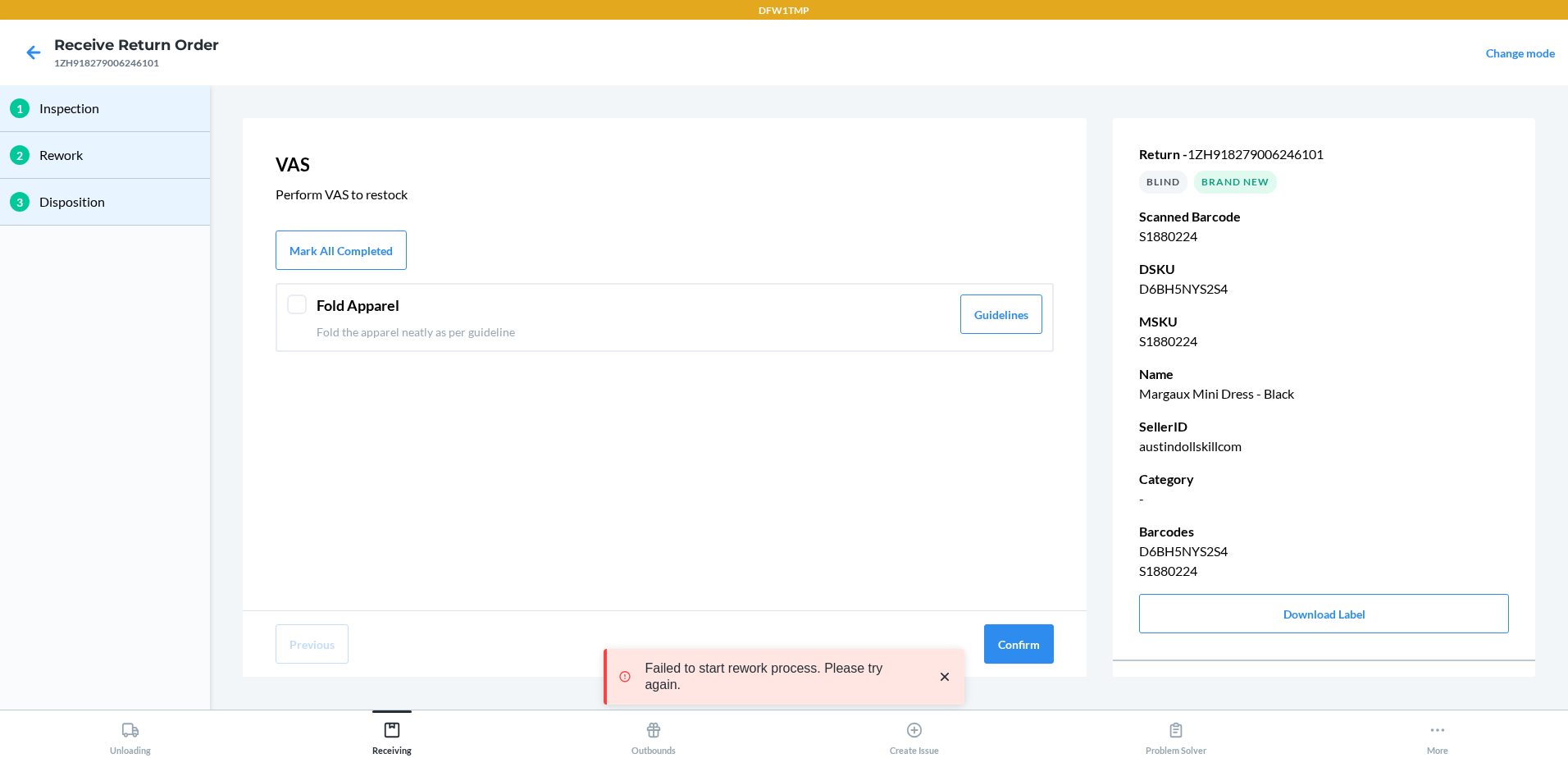
click at [549, 334] on p "Fold the apparel neatly as per guideline" at bounding box center [633, 332] width 634 height 17
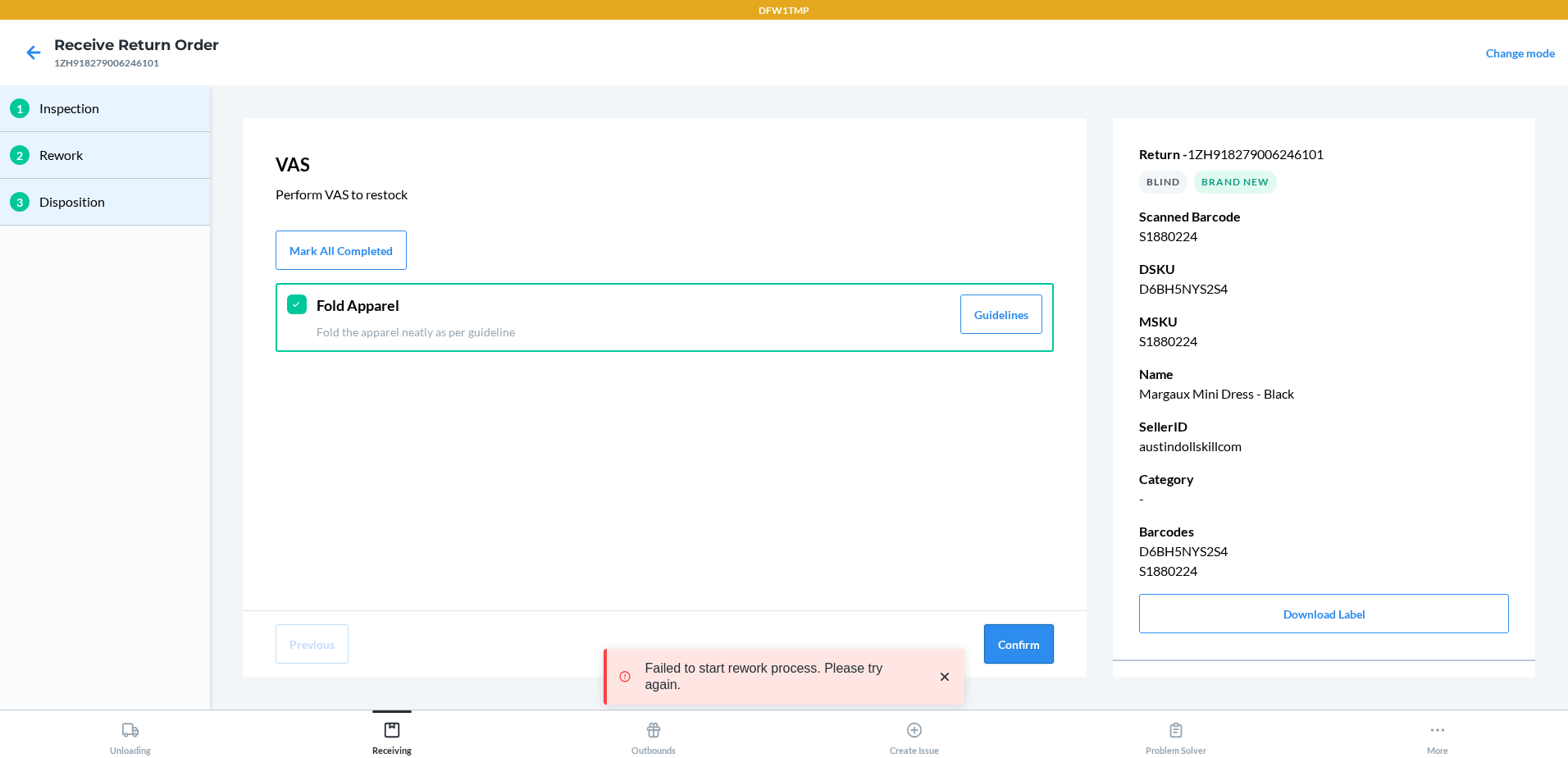
click at [1001, 648] on button "Confirm" at bounding box center [1020, 643] width 70 height 40
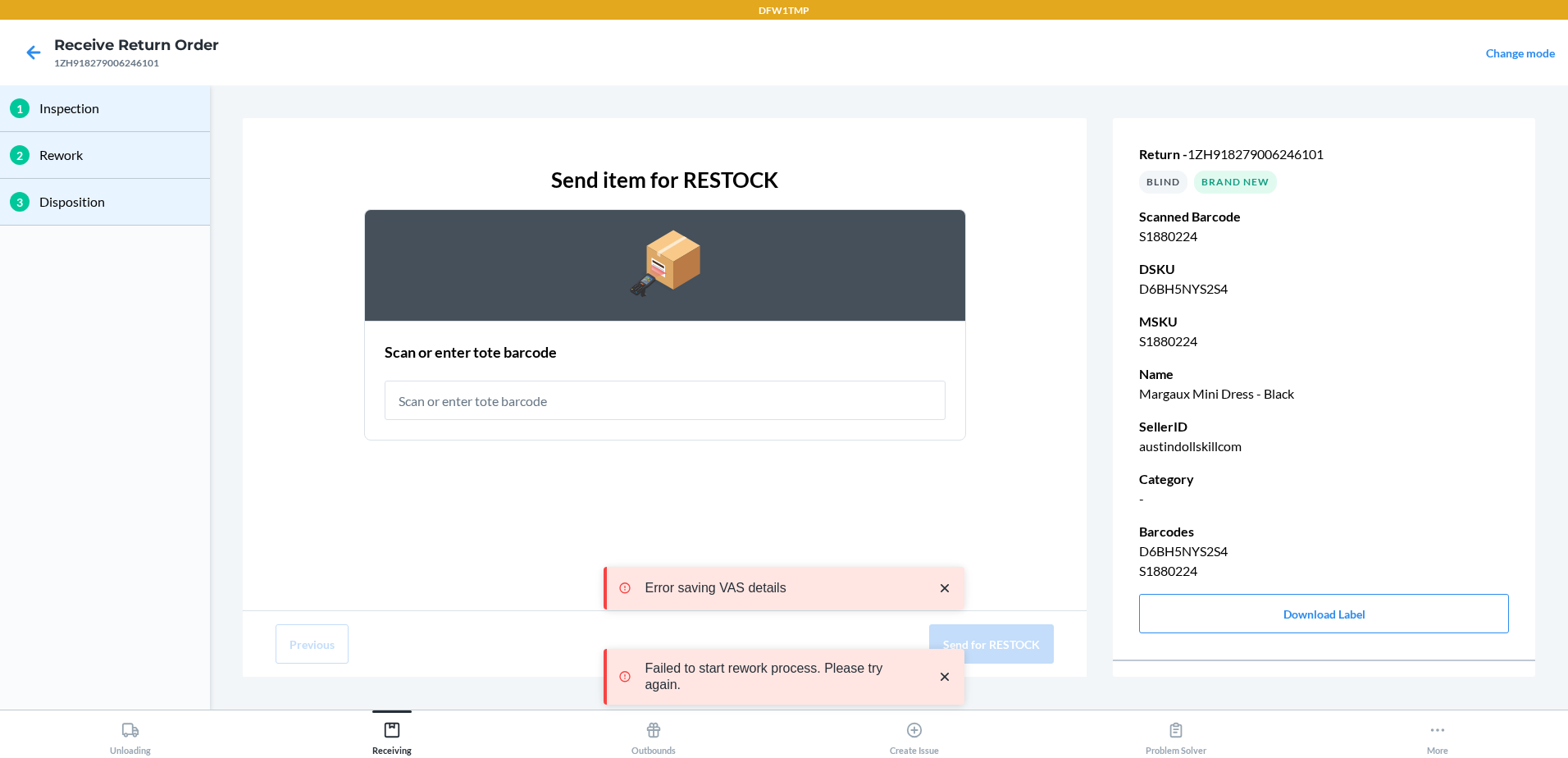
click at [530, 396] on input "text" at bounding box center [666, 399] width 561 height 40
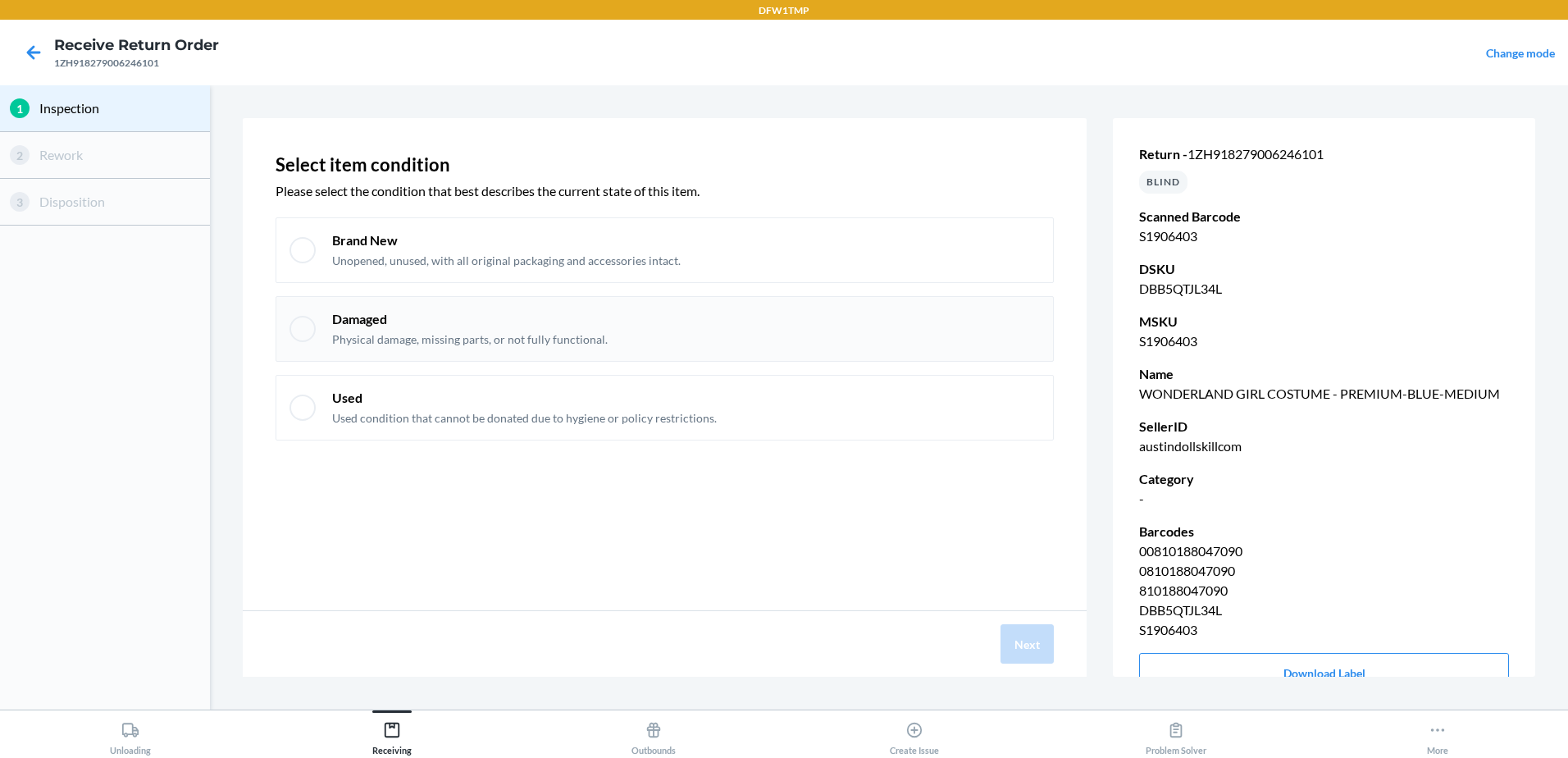
click at [636, 266] on p "Unopened, unused, with all original packaging and accessories intact." at bounding box center [506, 260] width 348 height 16
click at [1021, 661] on button "Next" at bounding box center [1027, 643] width 53 height 40
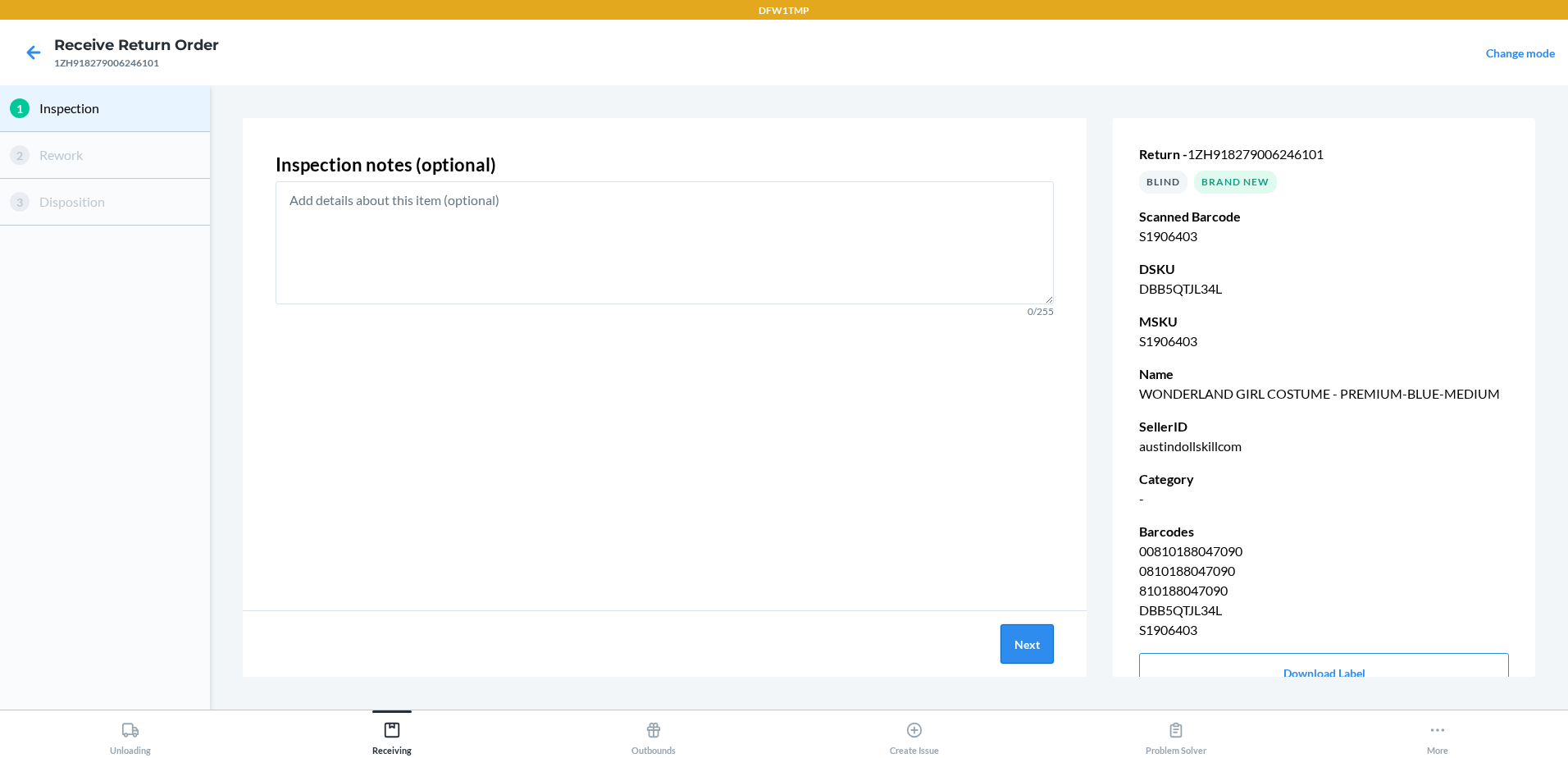
click at [1020, 651] on button "Next" at bounding box center [1027, 643] width 53 height 40
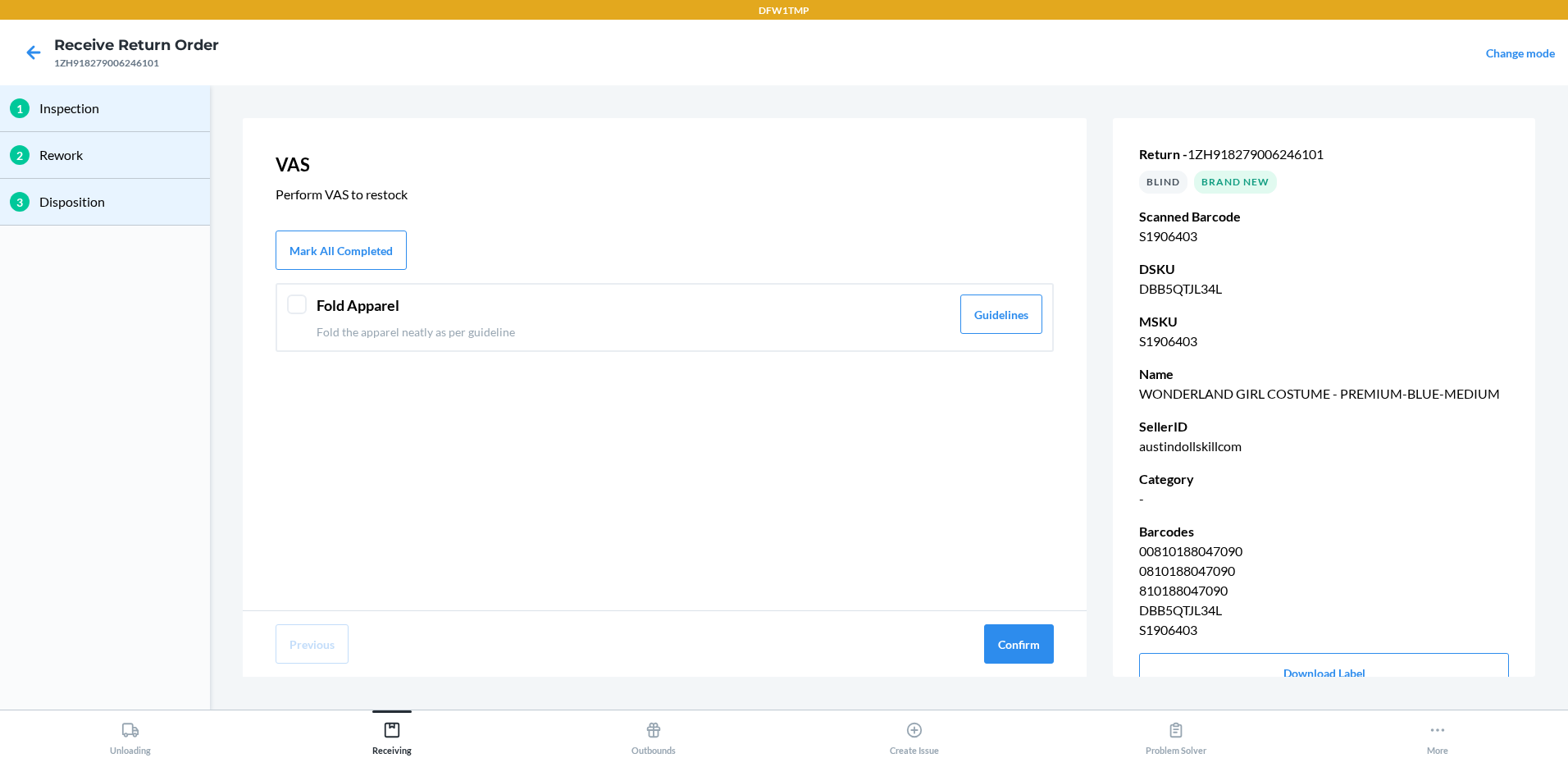
click at [594, 293] on div "Fold Apparel Fold the apparel neatly as per guideline Guidelines" at bounding box center [665, 317] width 779 height 69
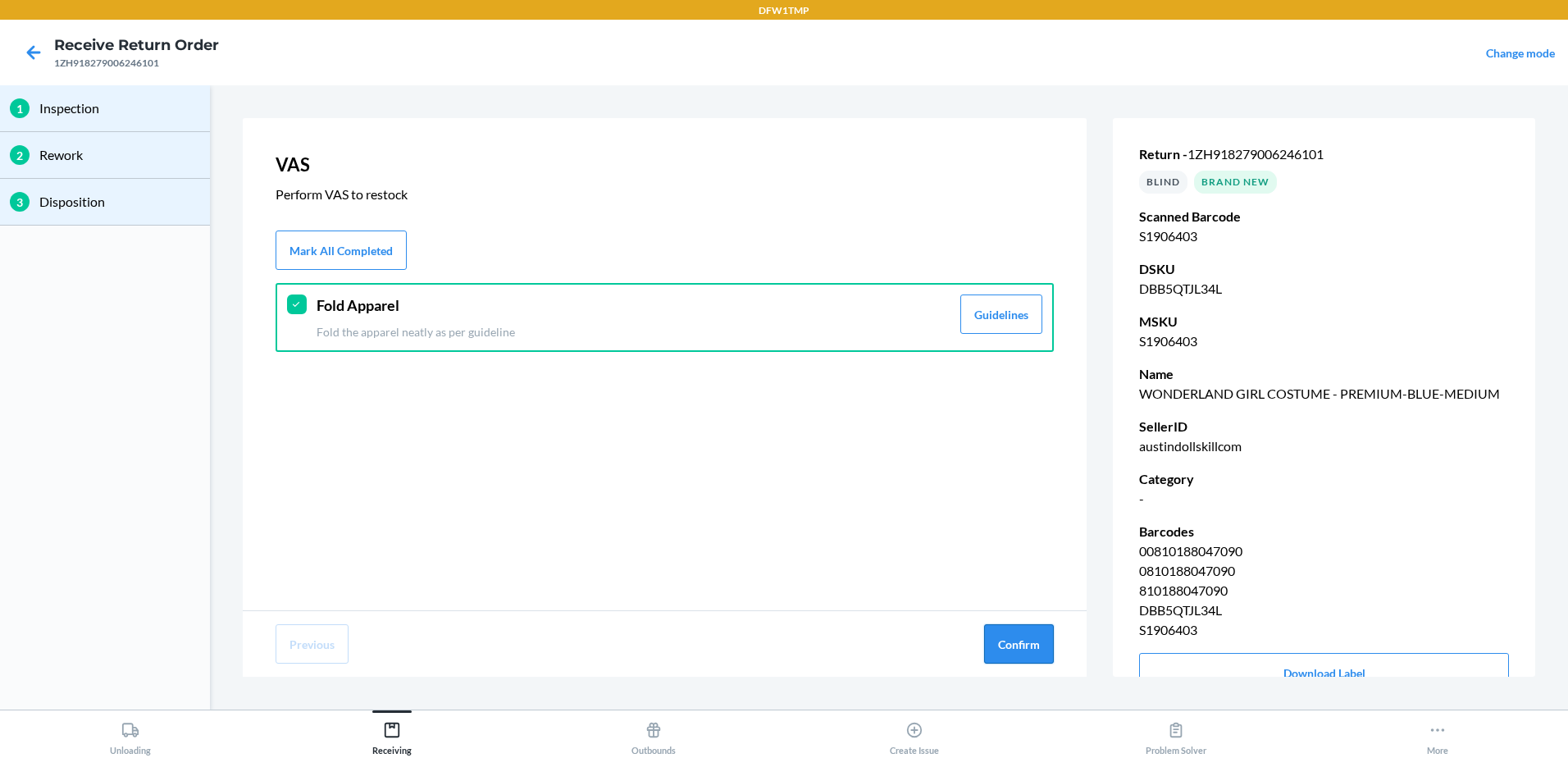
drag, startPoint x: 1037, startPoint y: 661, endPoint x: 1028, endPoint y: 656, distance: 10.3
click at [1032, 659] on button "Confirm" at bounding box center [1020, 643] width 70 height 40
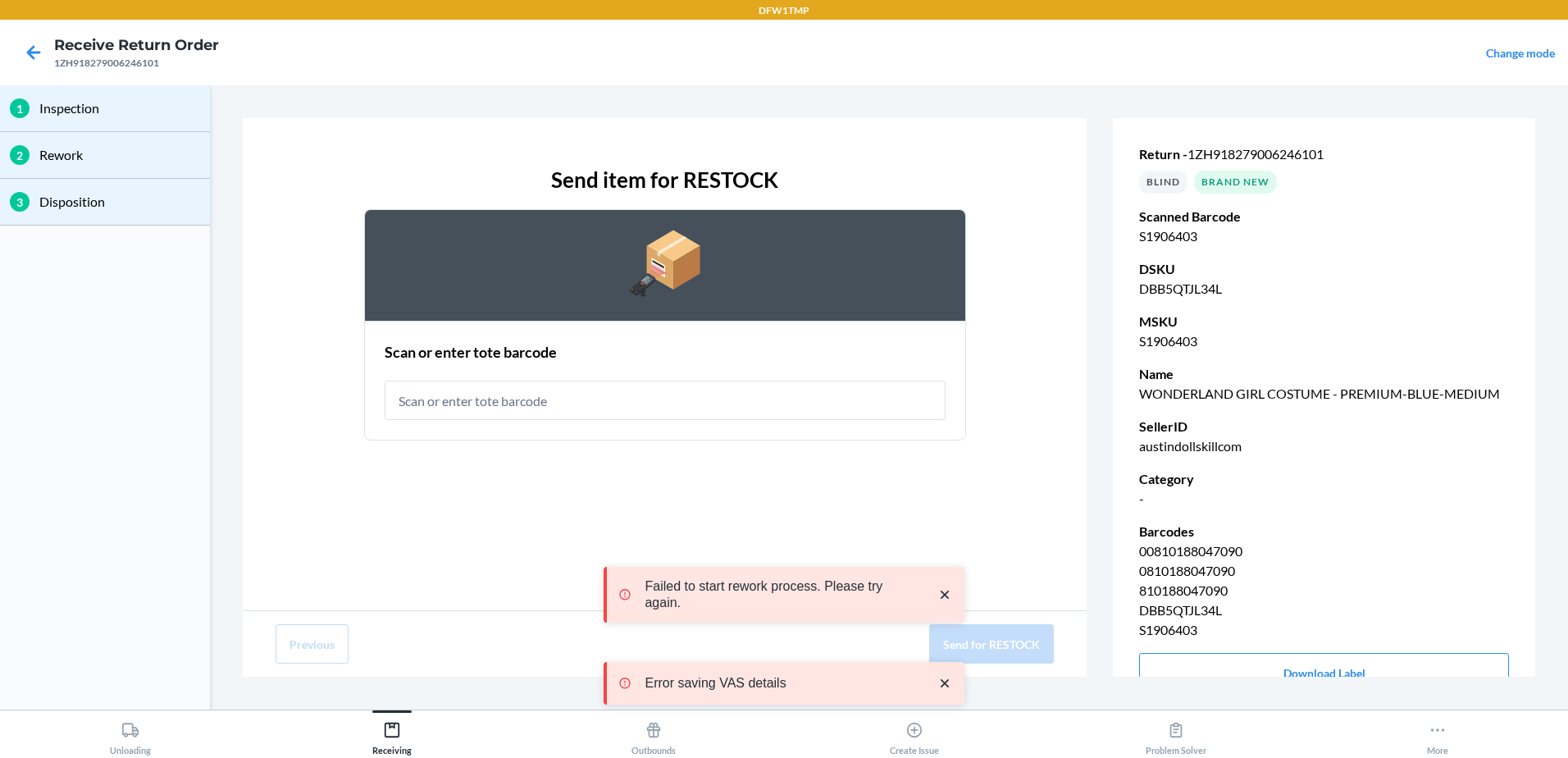
click at [636, 409] on input "text" at bounding box center [666, 399] width 561 height 40
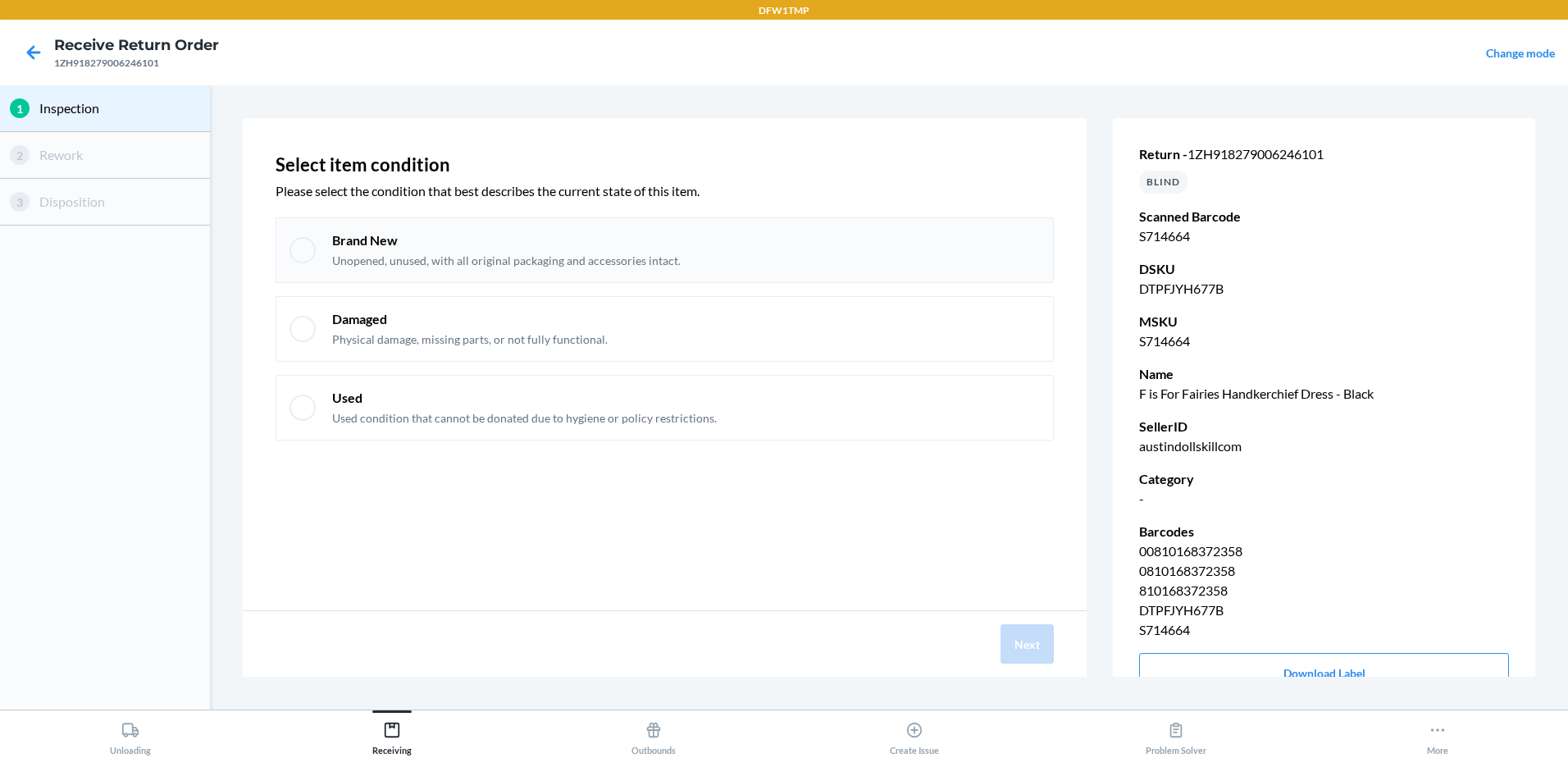
click at [289, 219] on div "Brand New Unopened, unused, with all original packaging and accessories intact." at bounding box center [665, 250] width 779 height 66
click at [1030, 665] on div "Next" at bounding box center [665, 644] width 844 height 66
click at [1027, 664] on div "Next" at bounding box center [665, 644] width 844 height 66
click at [1010, 632] on button "Next" at bounding box center [1027, 643] width 53 height 40
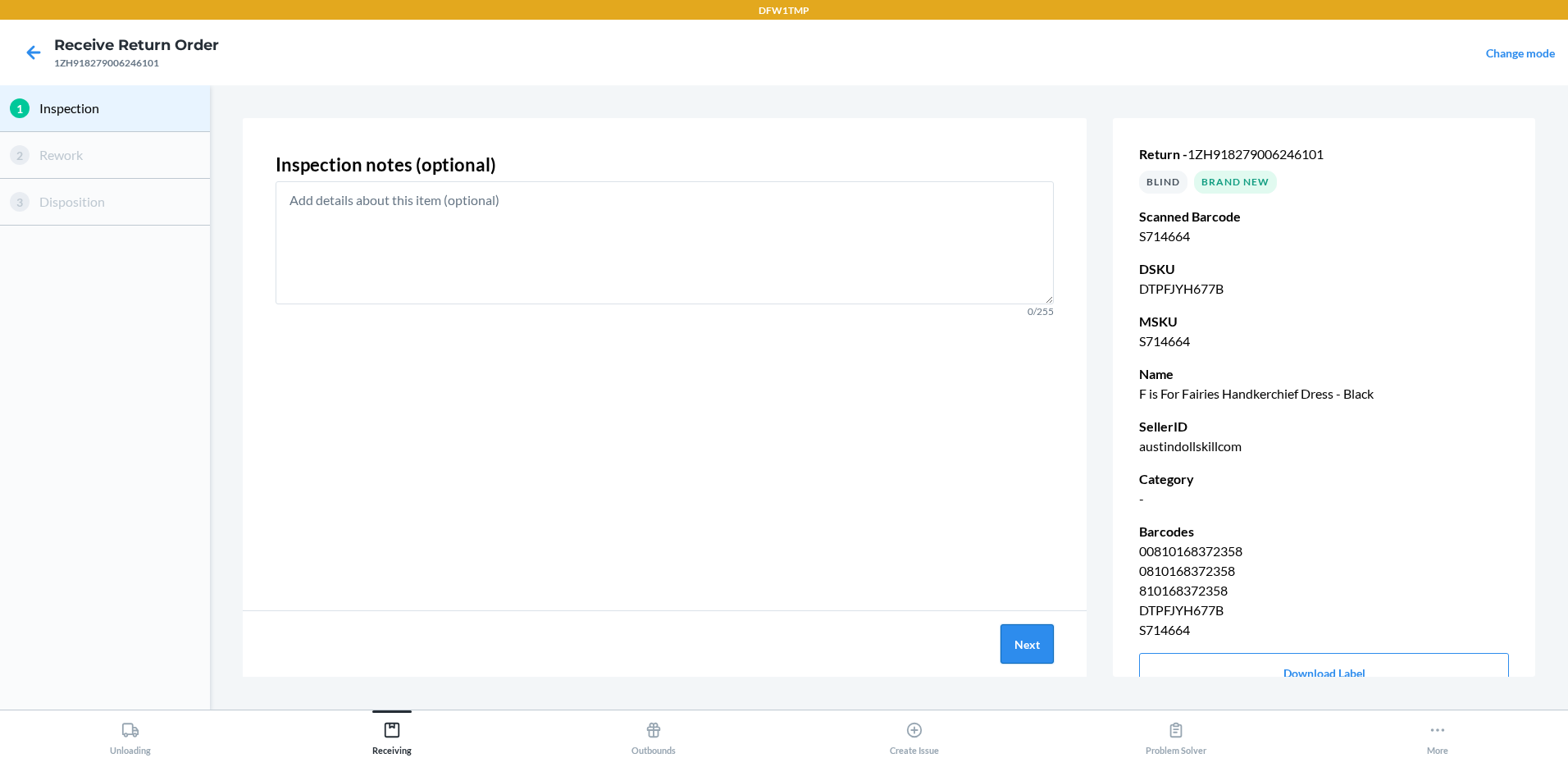
click at [1022, 647] on button "Next" at bounding box center [1027, 643] width 53 height 40
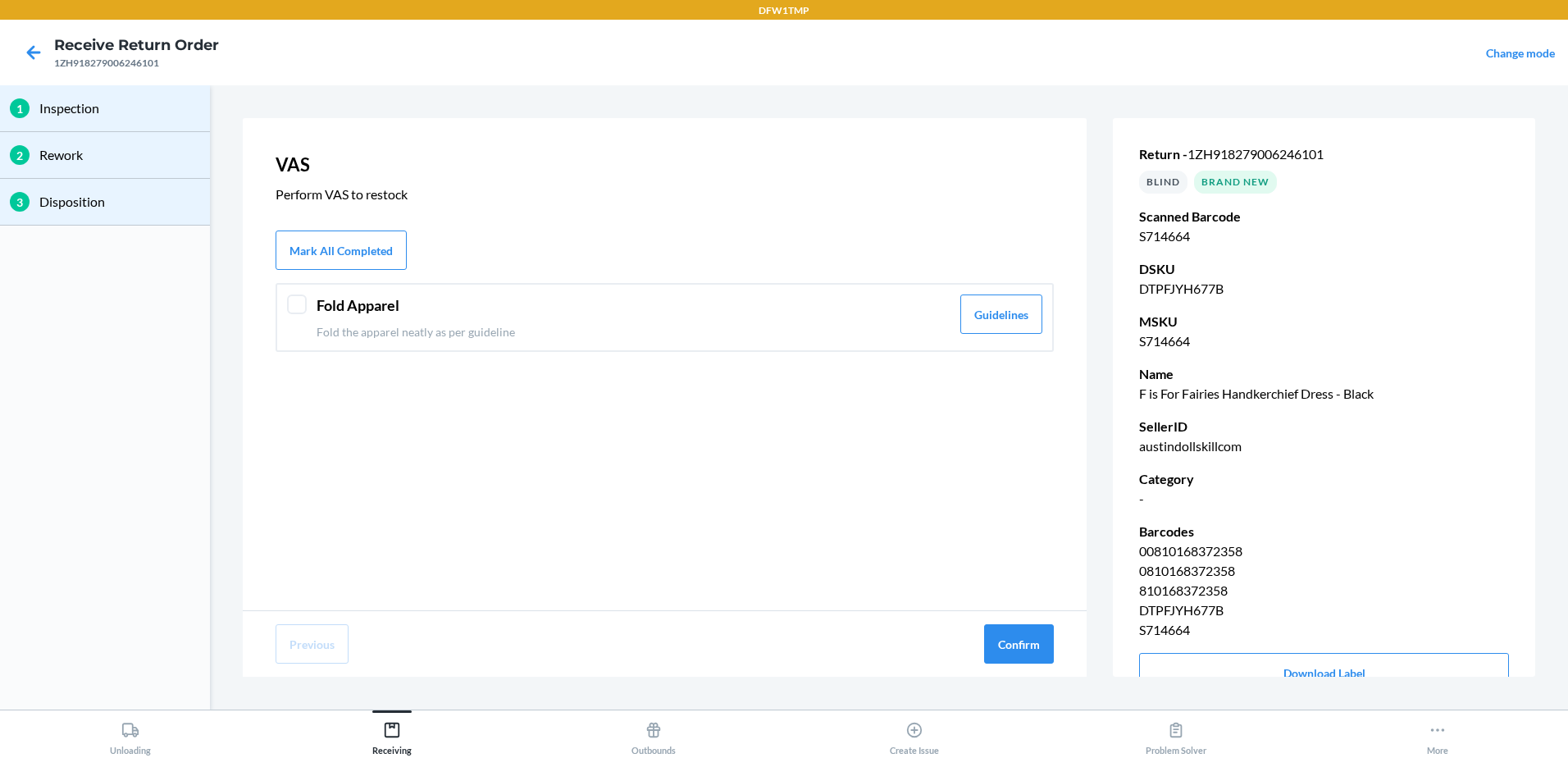
click at [578, 319] on div "Fold Apparel Fold the apparel neatly as per guideline" at bounding box center [633, 316] width 634 height 45
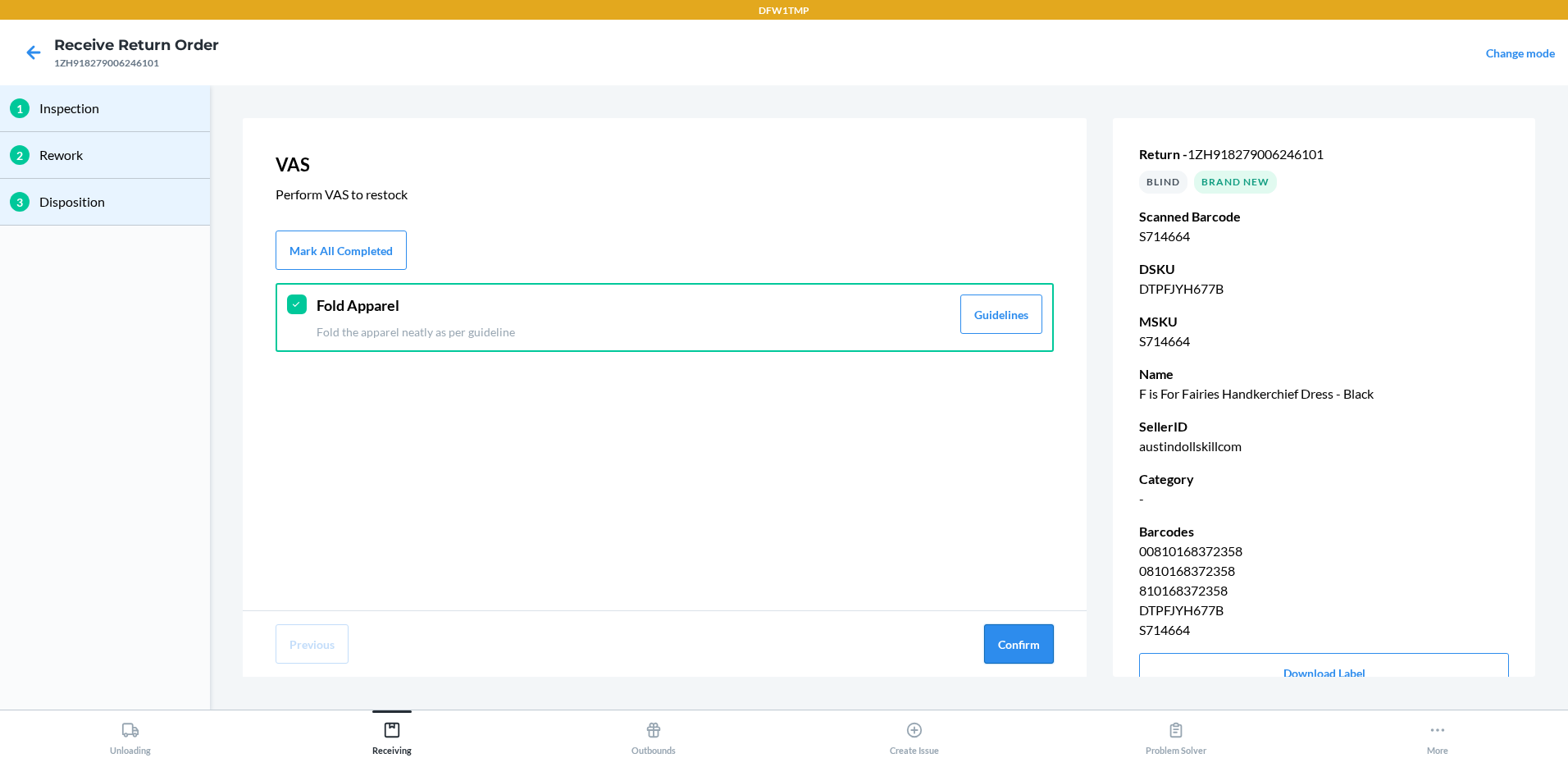
drag, startPoint x: 968, startPoint y: 618, endPoint x: 1022, endPoint y: 655, distance: 65.5
click at [1001, 637] on div "Previous Confirm" at bounding box center [665, 644] width 844 height 66
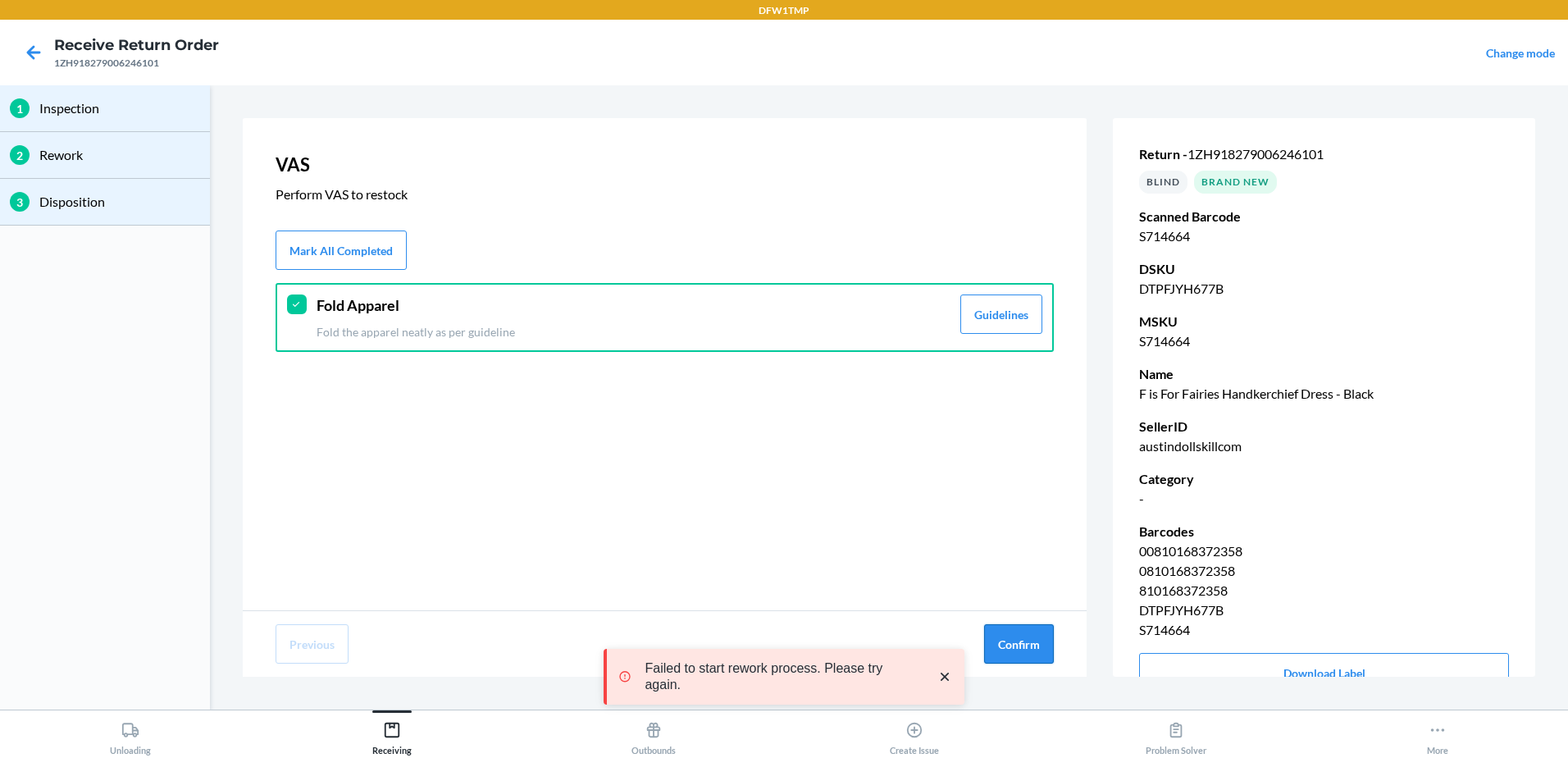
click at [1022, 650] on button "Confirm" at bounding box center [1020, 643] width 70 height 40
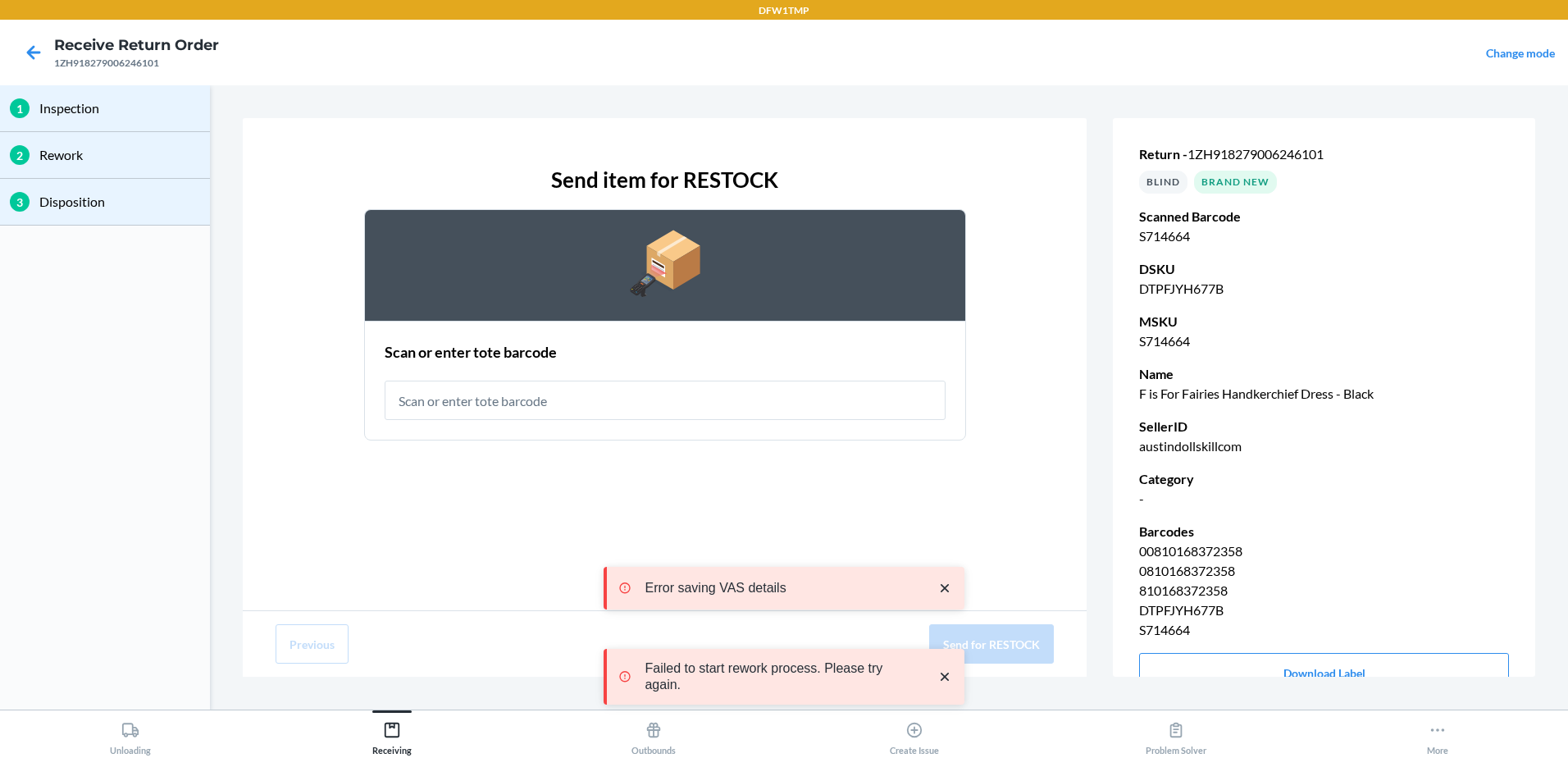
click at [614, 398] on input "text" at bounding box center [666, 399] width 561 height 40
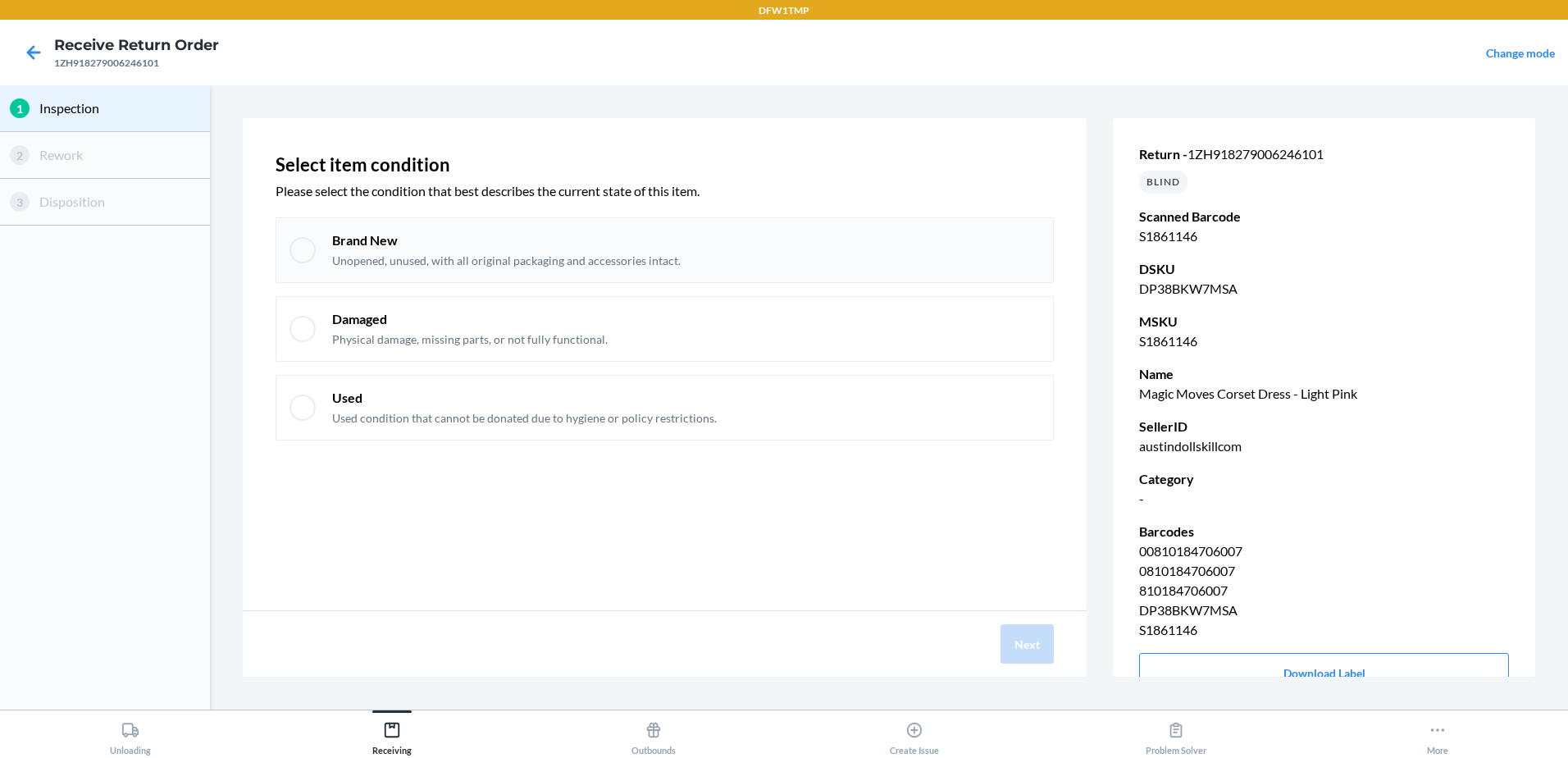
click at [360, 251] on div "Brand New Unopened, unused, with all original packaging and accessories intact." at bounding box center [506, 249] width 348 height 38
click at [1018, 654] on button "Next" at bounding box center [1027, 643] width 53 height 40
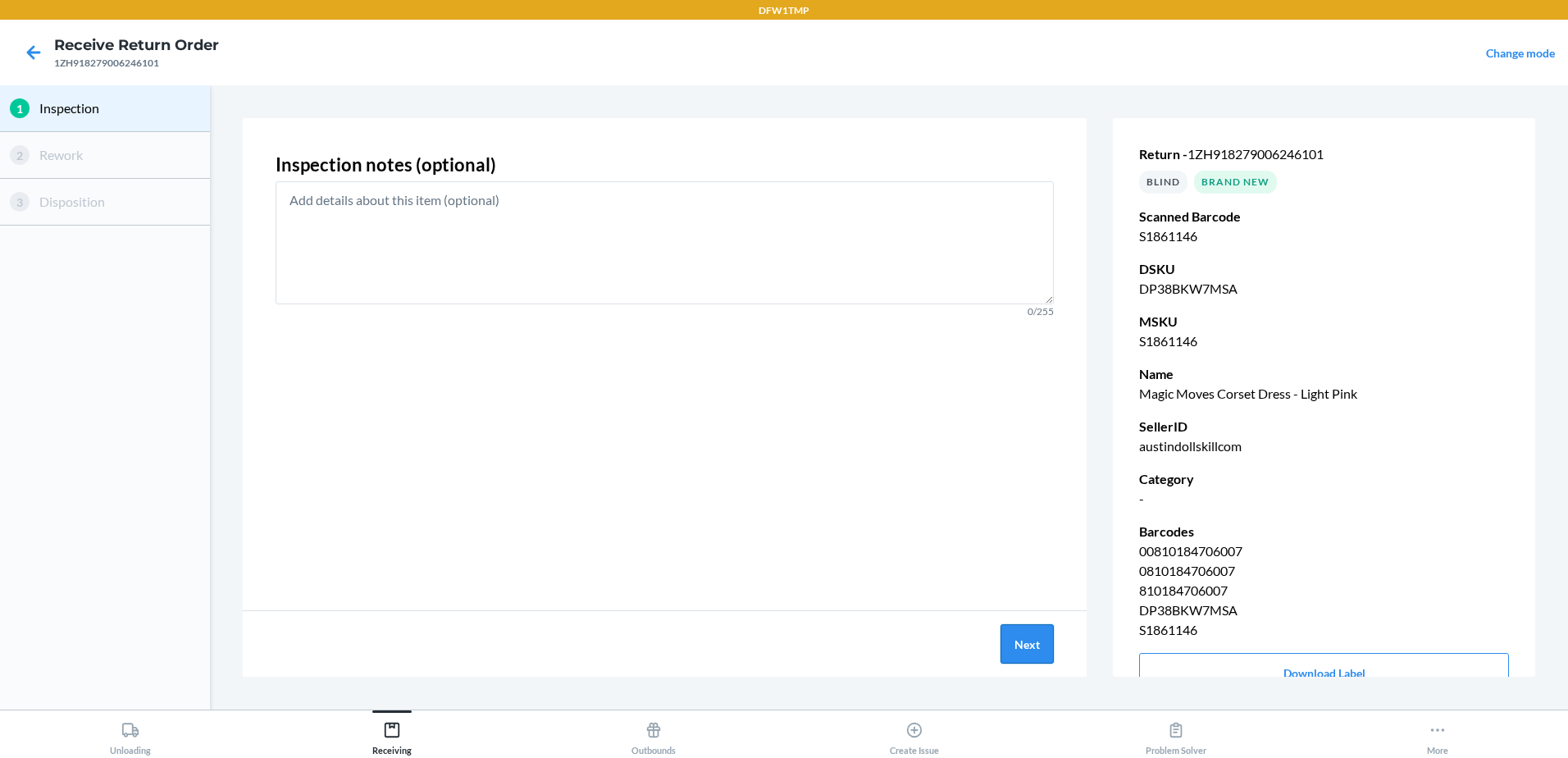
click at [1013, 636] on button "Next" at bounding box center [1027, 643] width 53 height 40
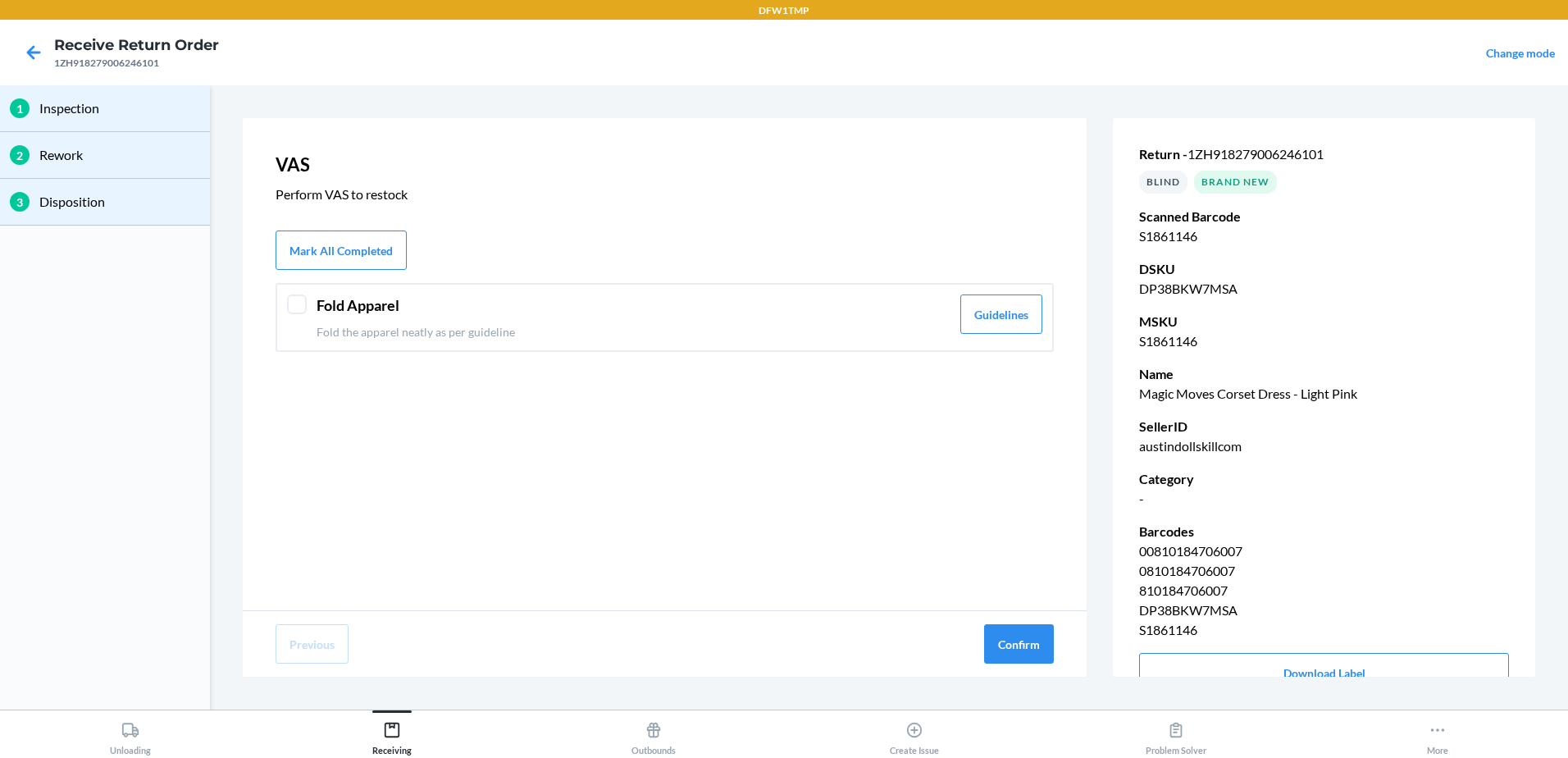
click at [500, 358] on div "VAS Perform VAS to restock Mark All Completed Fold Apparel Fold the apparel nea…" at bounding box center [665, 364] width 844 height 492
drag, startPoint x: 571, startPoint y: 316, endPoint x: 686, endPoint y: 483, distance: 202.8
click at [572, 316] on div "Fold Apparel Fold the apparel neatly as per guideline" at bounding box center [633, 316] width 634 height 45
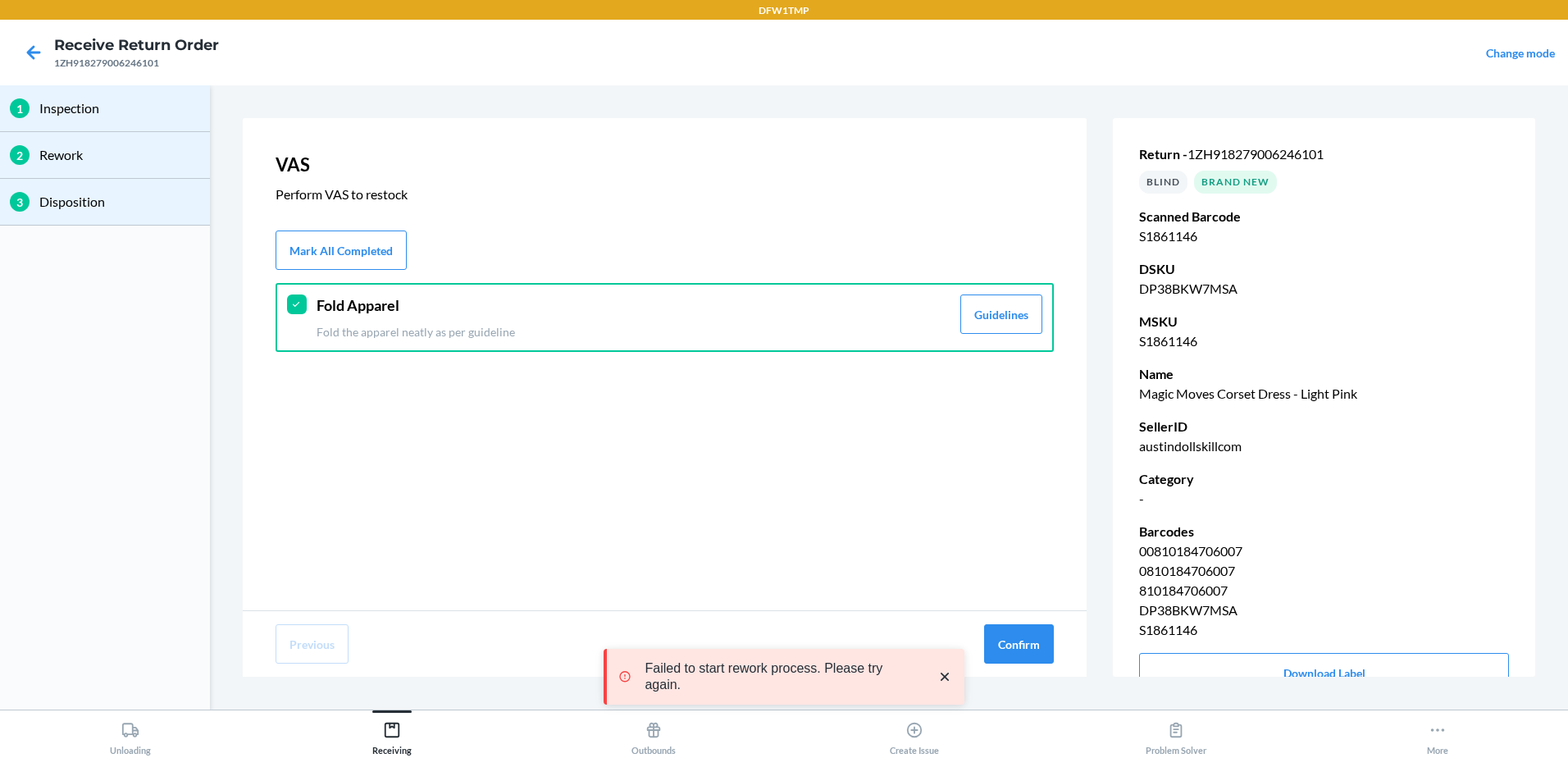
click at [1027, 665] on div "Previous Confirm" at bounding box center [665, 644] width 844 height 66
click at [1021, 656] on button "Confirm" at bounding box center [1020, 643] width 70 height 40
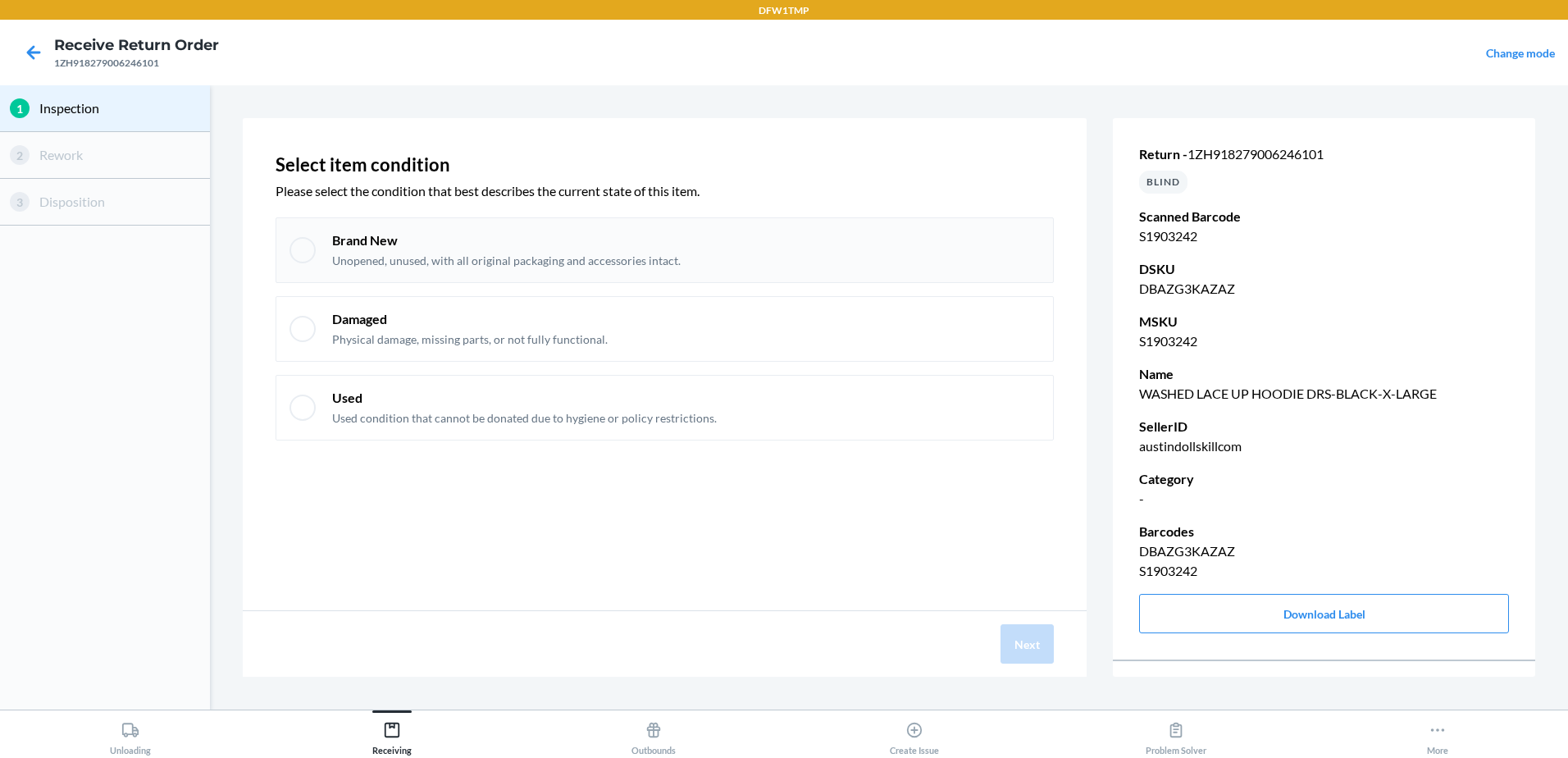
click at [366, 249] on p "Brand New" at bounding box center [506, 240] width 348 height 18
click at [1038, 647] on button "Next" at bounding box center [1027, 643] width 53 height 40
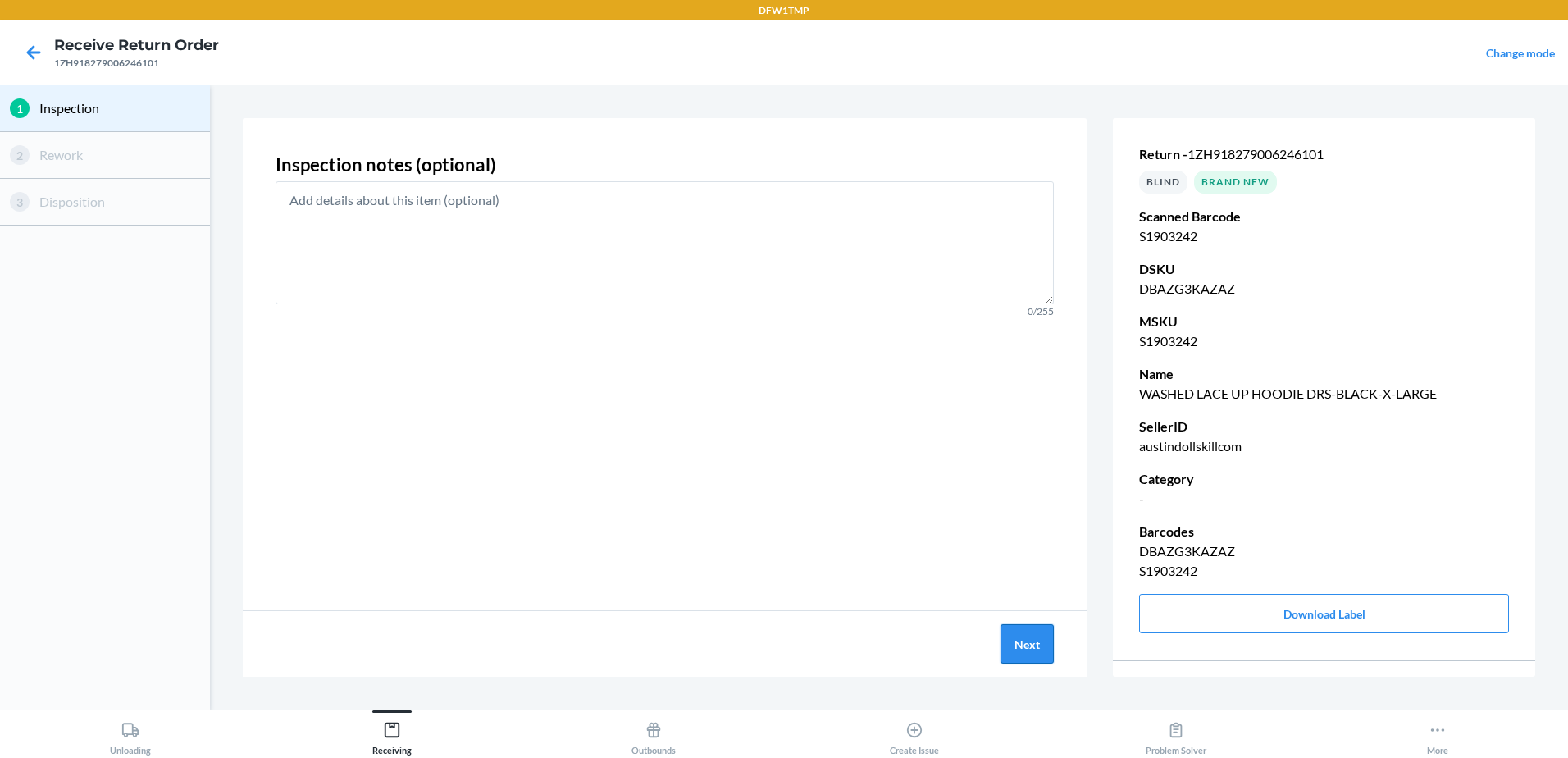
click at [1035, 653] on button "Next" at bounding box center [1027, 643] width 53 height 40
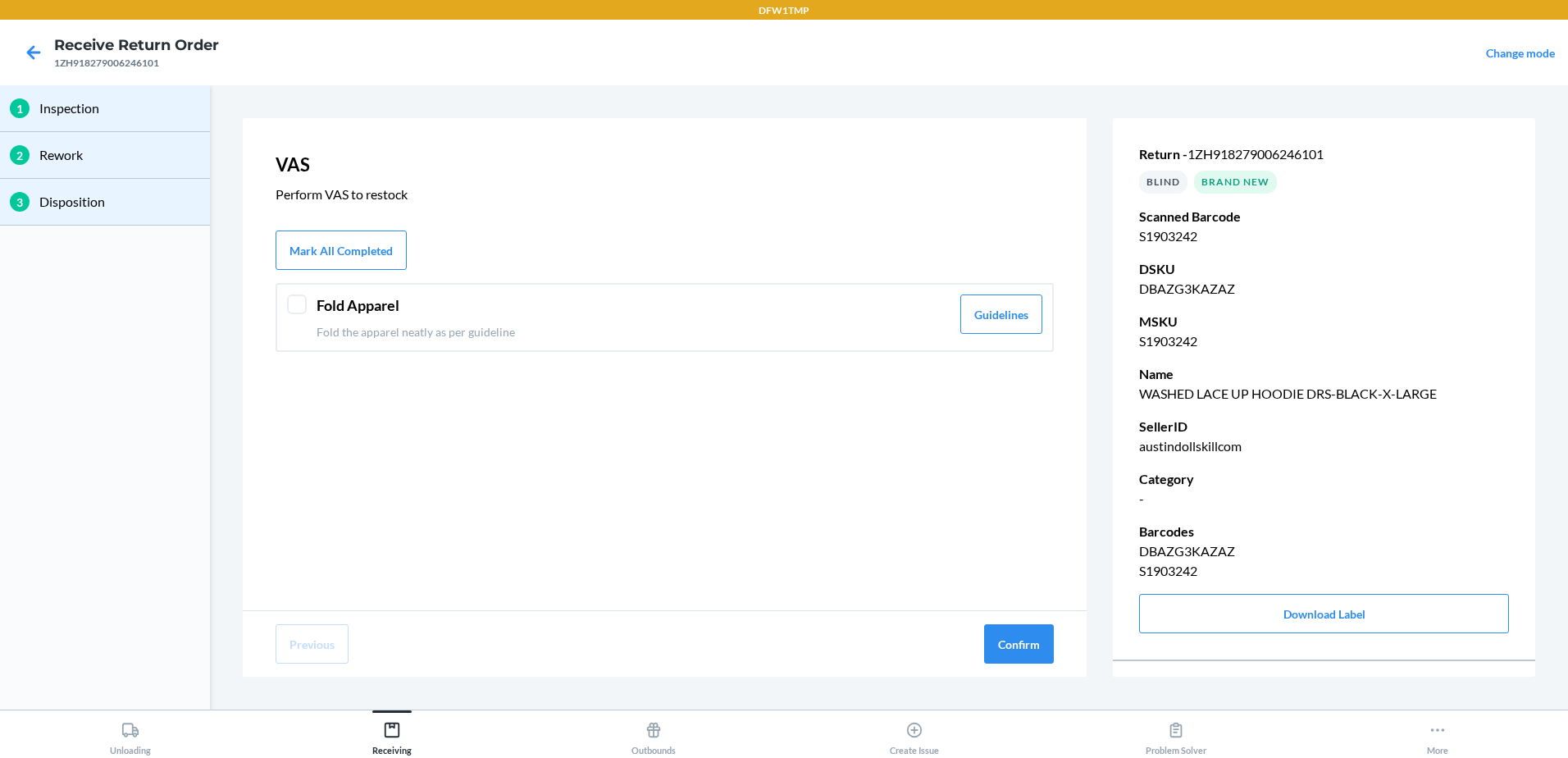
click at [378, 314] on header "Fold Apparel" at bounding box center [633, 305] width 634 height 22
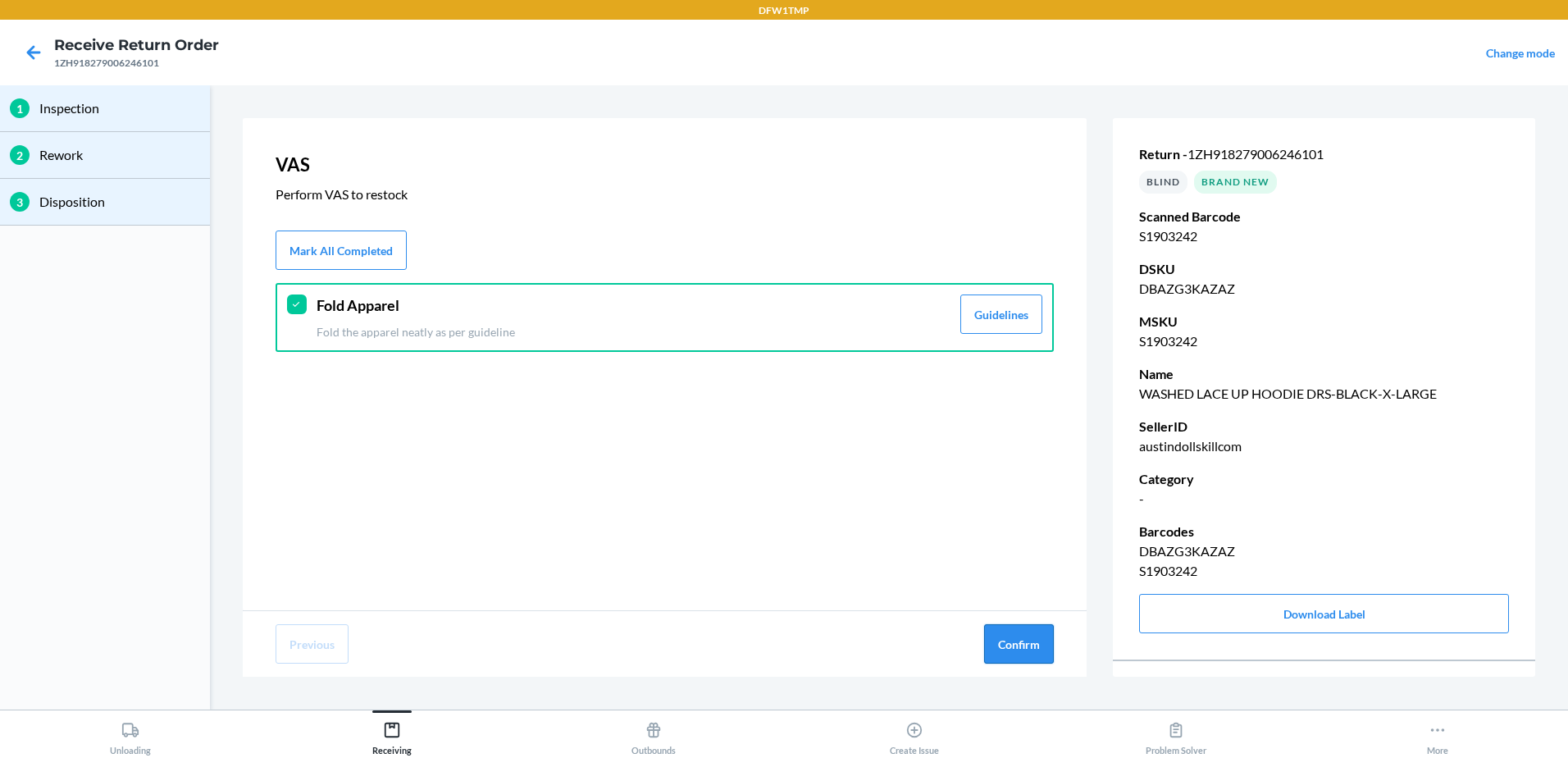
click at [997, 655] on button "Confirm" at bounding box center [1020, 643] width 70 height 40
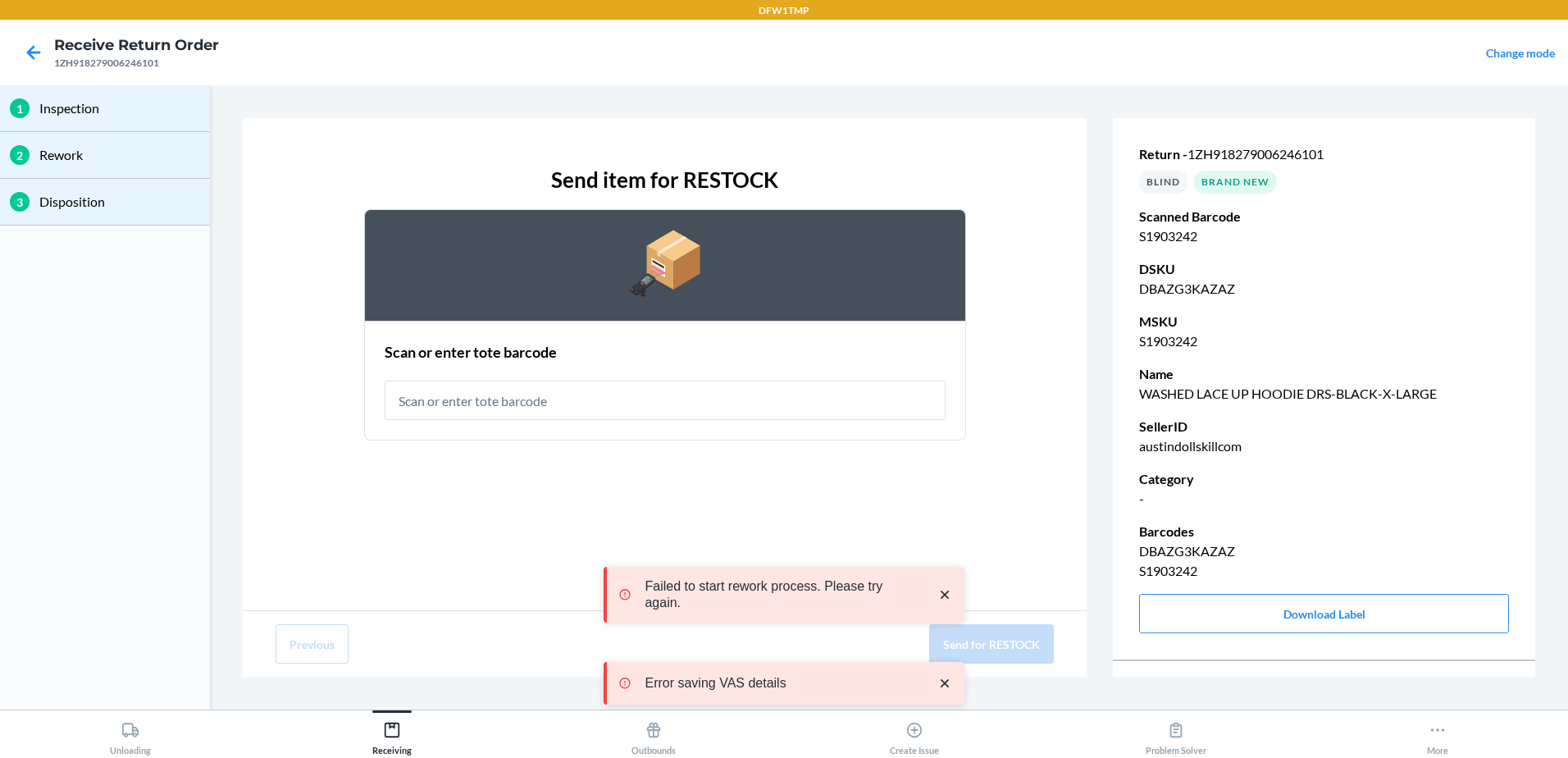
click at [545, 400] on input "text" at bounding box center [666, 399] width 561 height 40
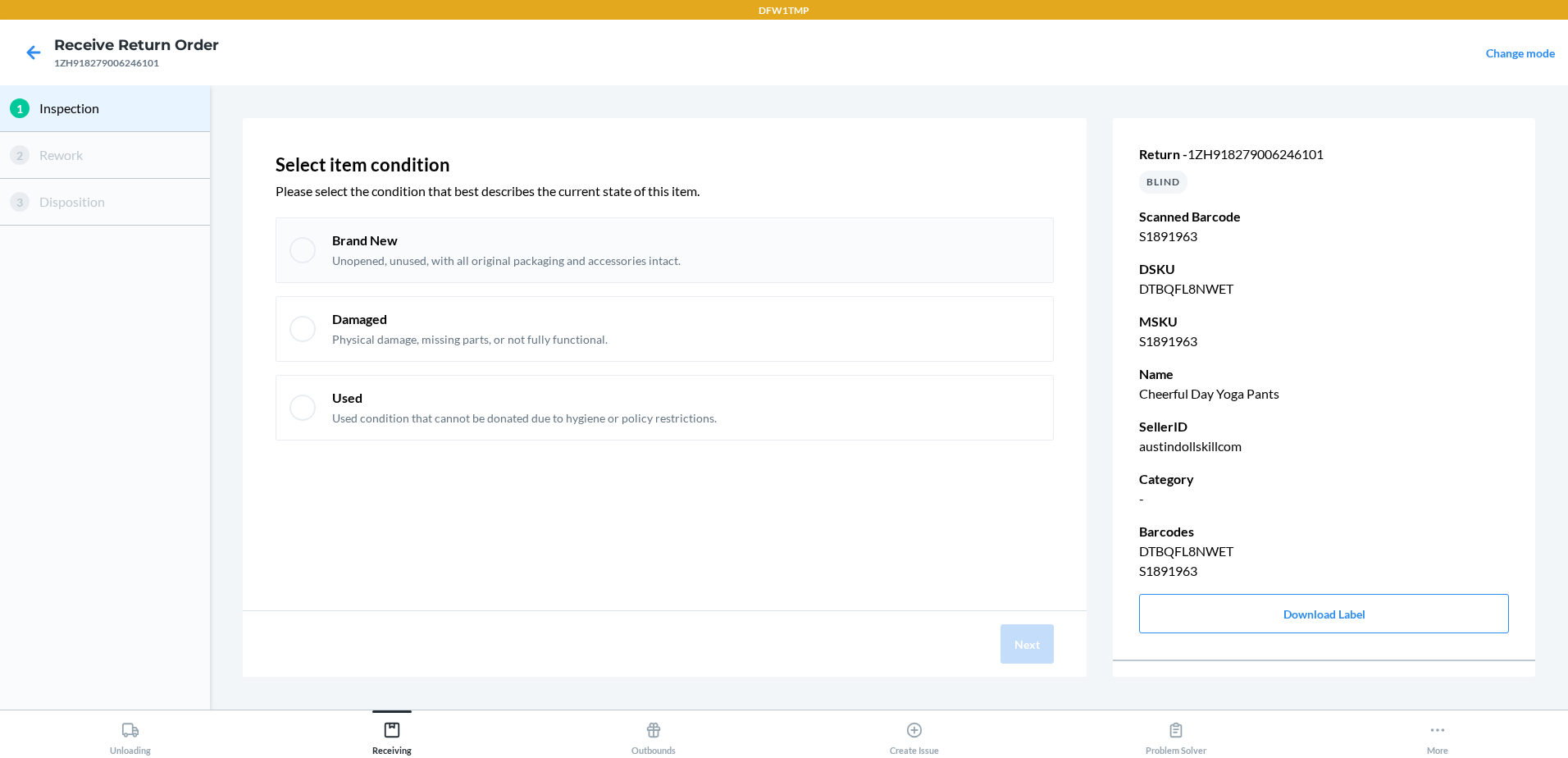
click at [499, 277] on div "Brand New Unopened, unused, with all original packaging and accessories intact." at bounding box center [665, 250] width 779 height 66
click at [1037, 640] on button "Next" at bounding box center [1027, 643] width 53 height 40
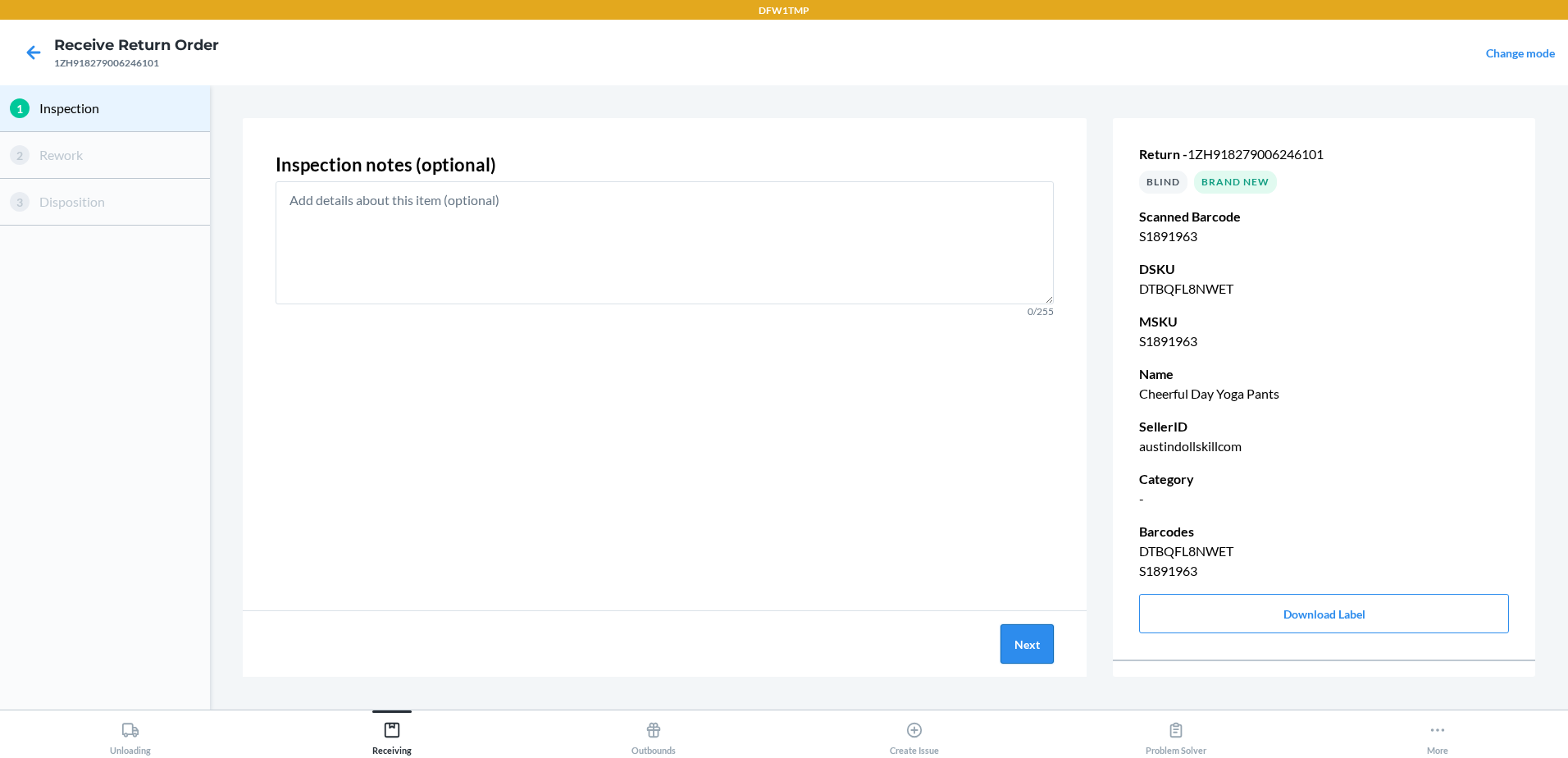
click at [1028, 638] on button "Next" at bounding box center [1027, 643] width 53 height 40
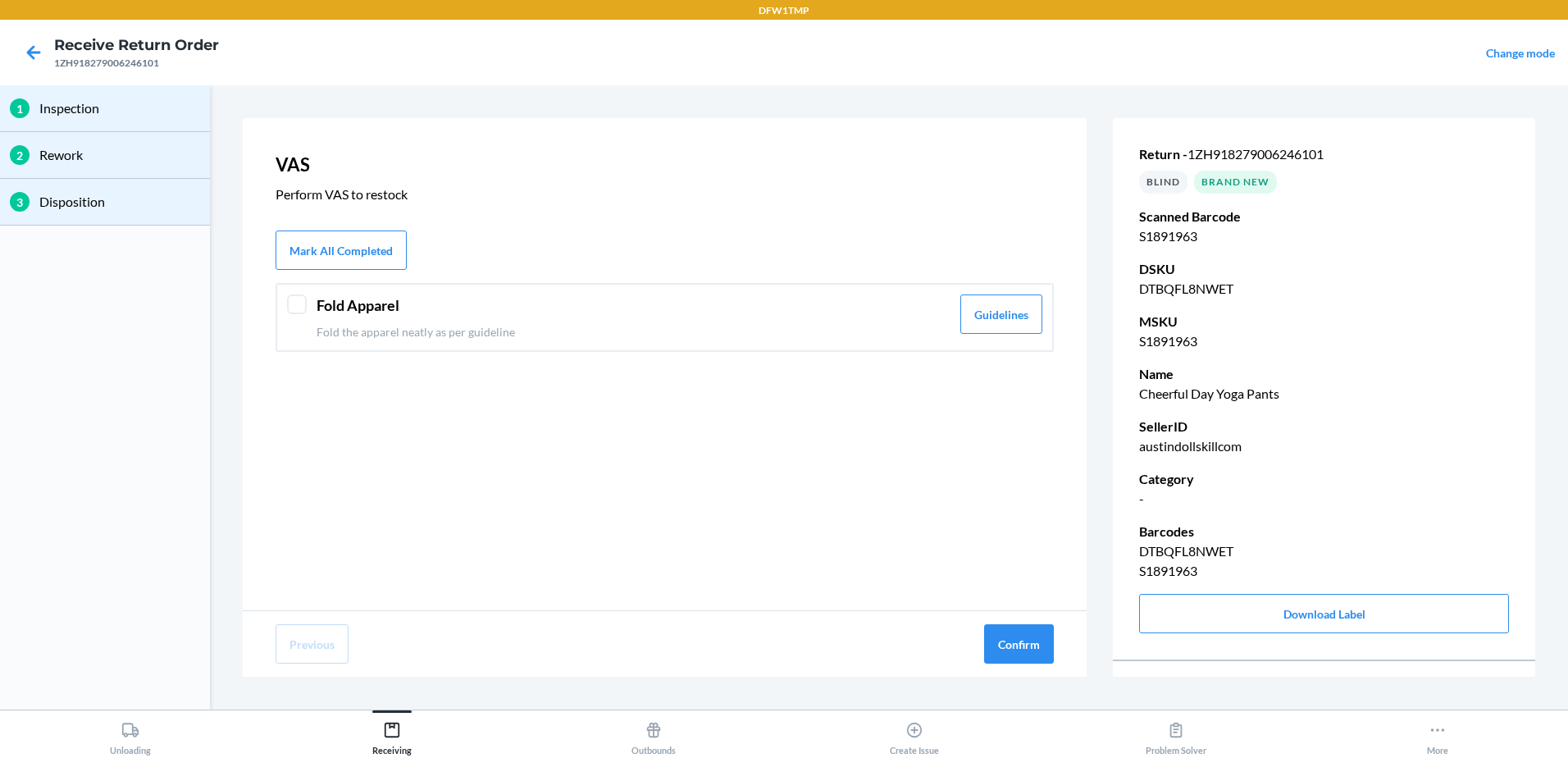
click at [468, 336] on p "Fold the apparel neatly as per guideline" at bounding box center [633, 332] width 634 height 17
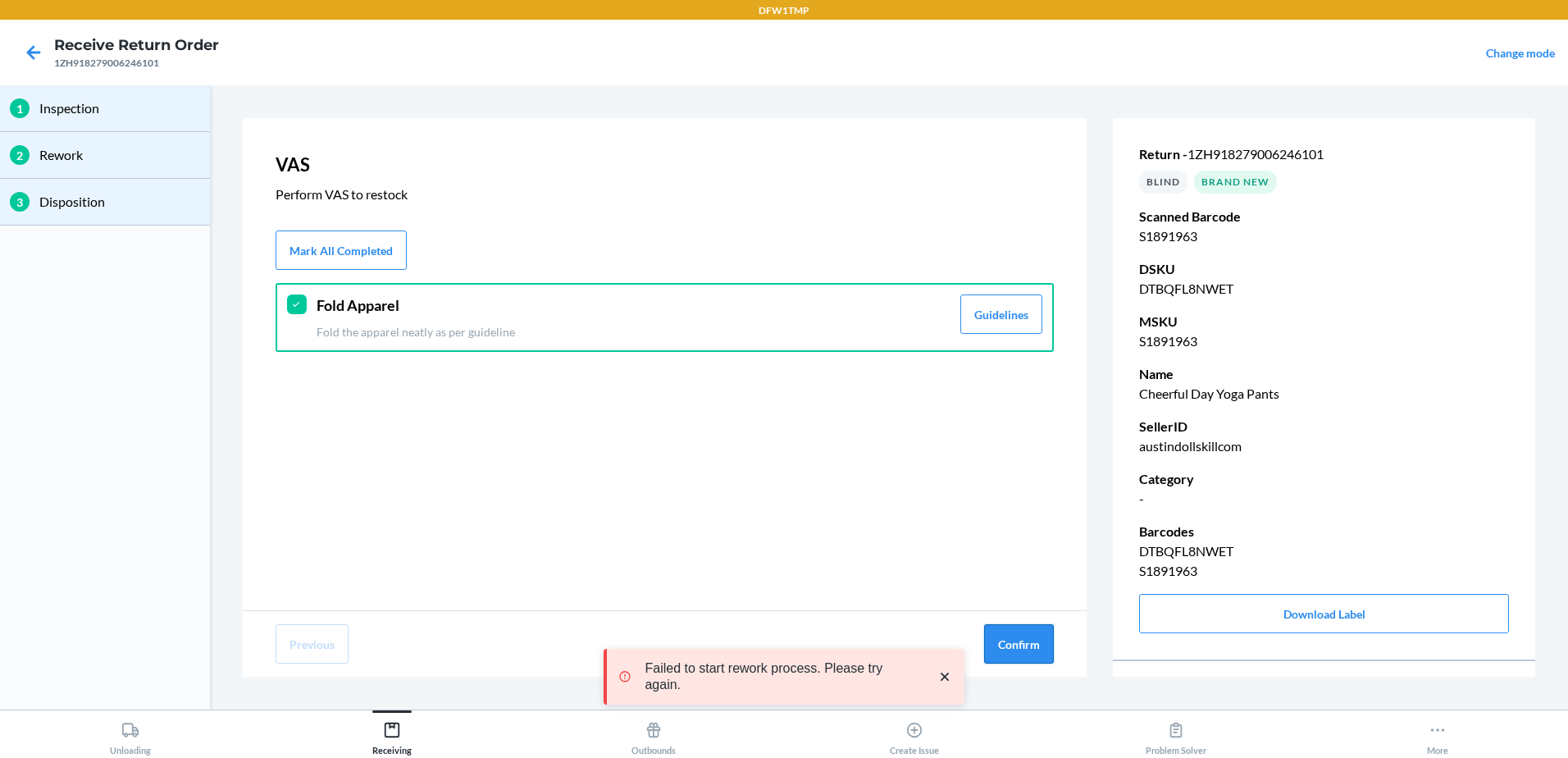
click at [1028, 645] on button "Confirm" at bounding box center [1020, 643] width 70 height 40
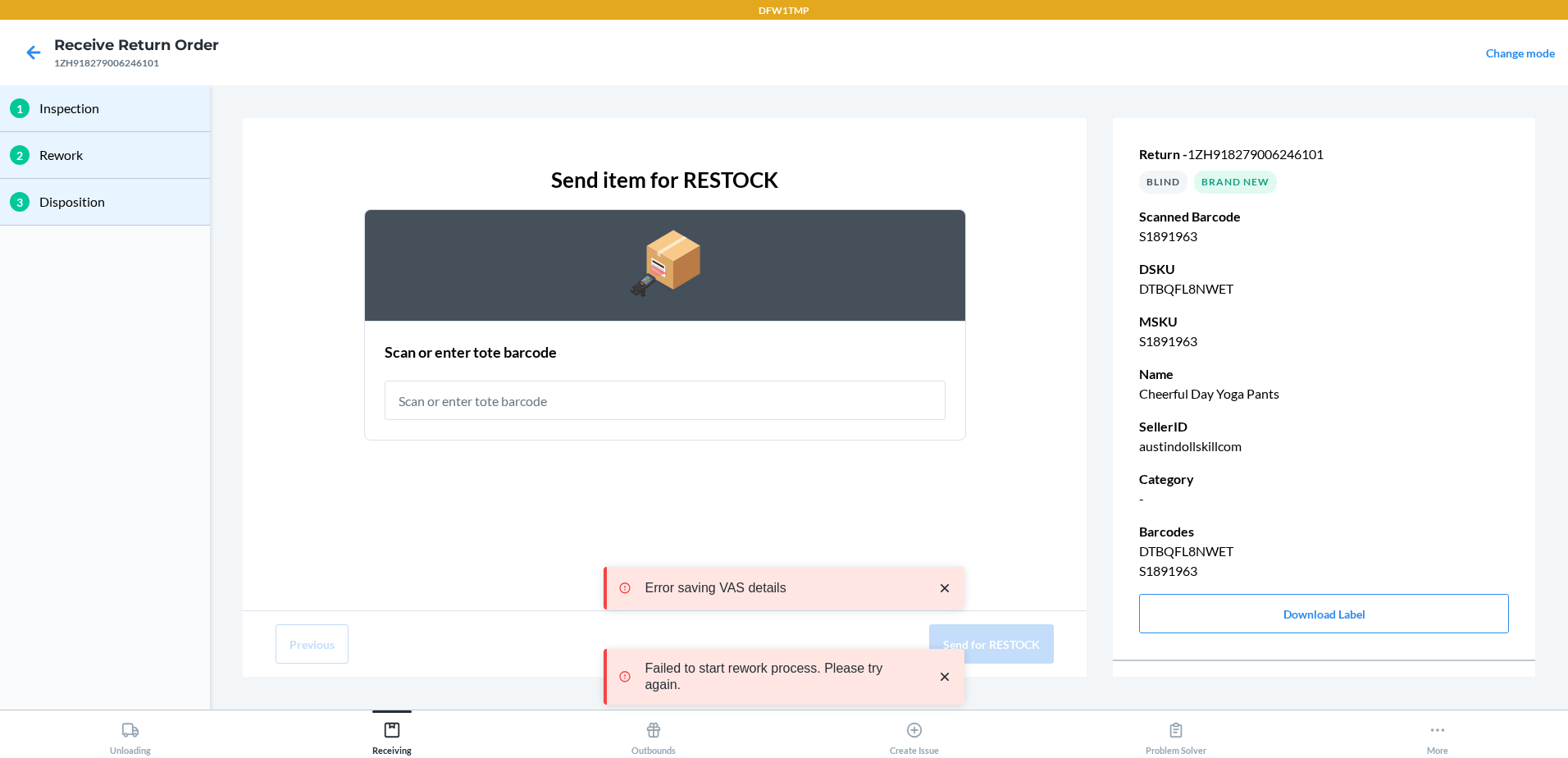
click at [500, 401] on input "text" at bounding box center [666, 399] width 561 height 40
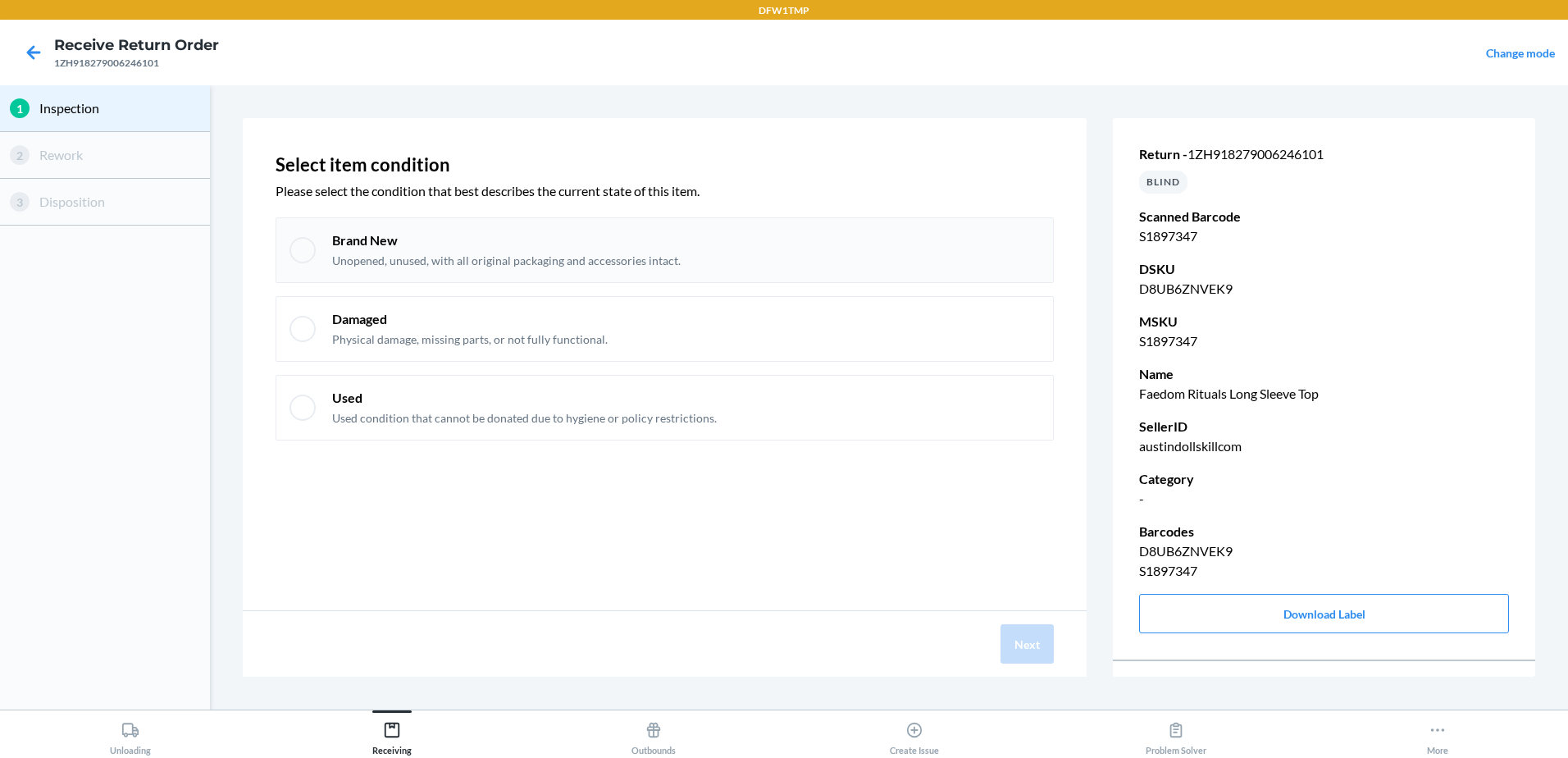
click at [354, 253] on p "Unopened, unused, with all original packaging and accessories intact." at bounding box center [506, 260] width 348 height 16
click at [1039, 656] on button "Next" at bounding box center [1027, 643] width 53 height 40
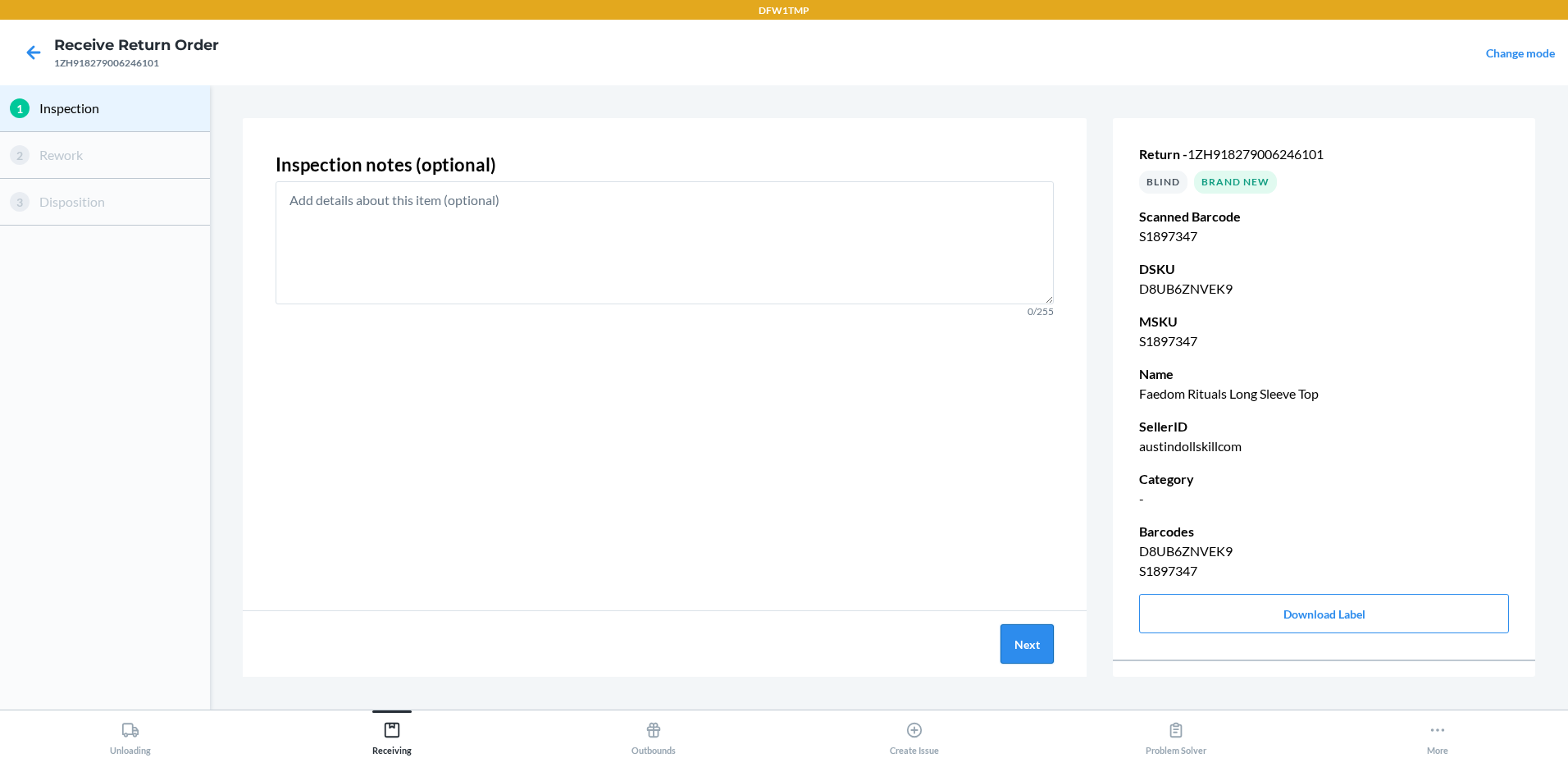
click at [1014, 650] on button "Next" at bounding box center [1027, 643] width 53 height 40
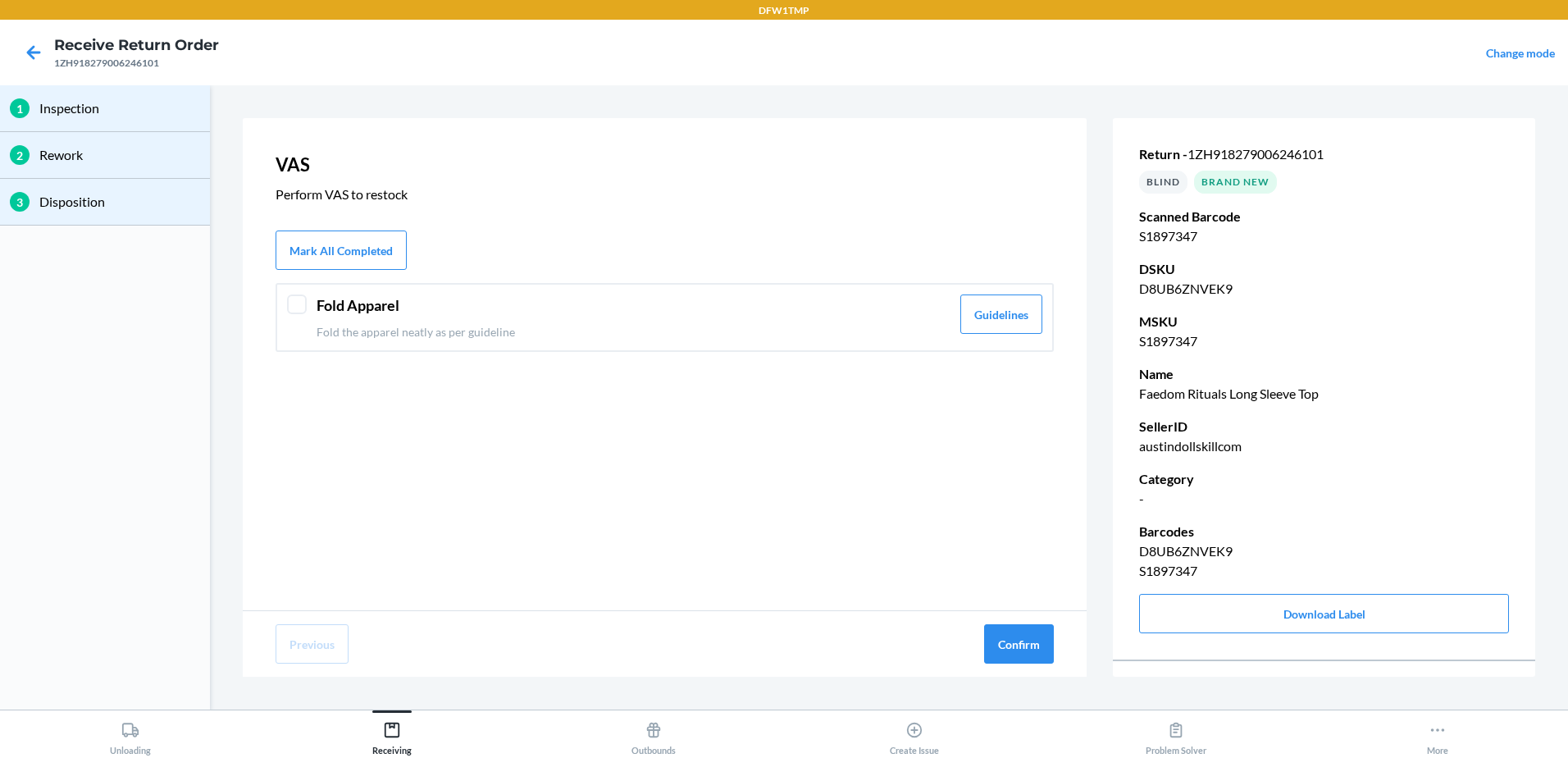
click at [498, 318] on div "Fold Apparel Fold the apparel neatly as per guideline" at bounding box center [633, 316] width 634 height 45
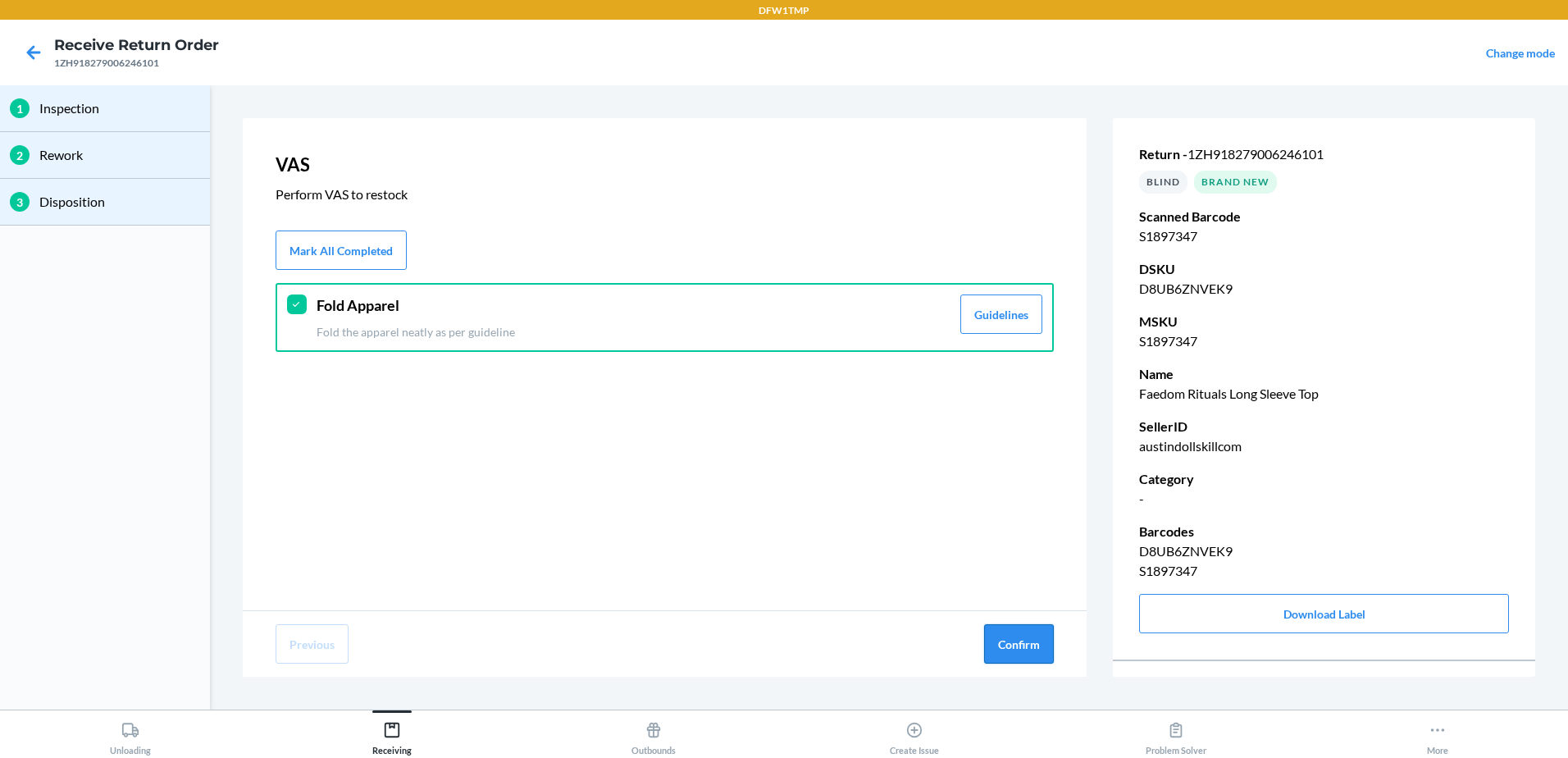
click at [1017, 631] on button "Confirm" at bounding box center [1020, 643] width 70 height 40
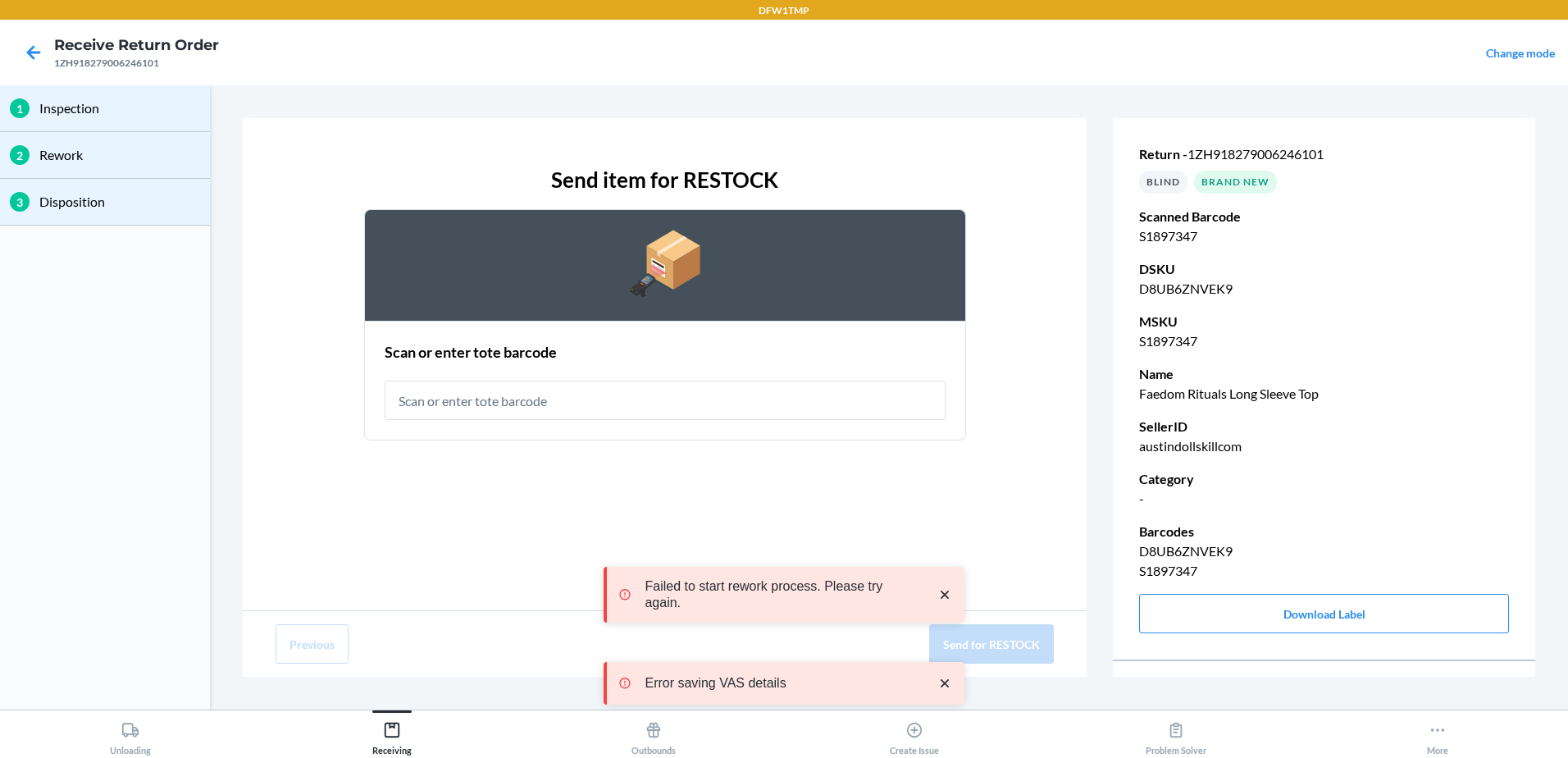
click at [516, 402] on input "text" at bounding box center [666, 399] width 561 height 40
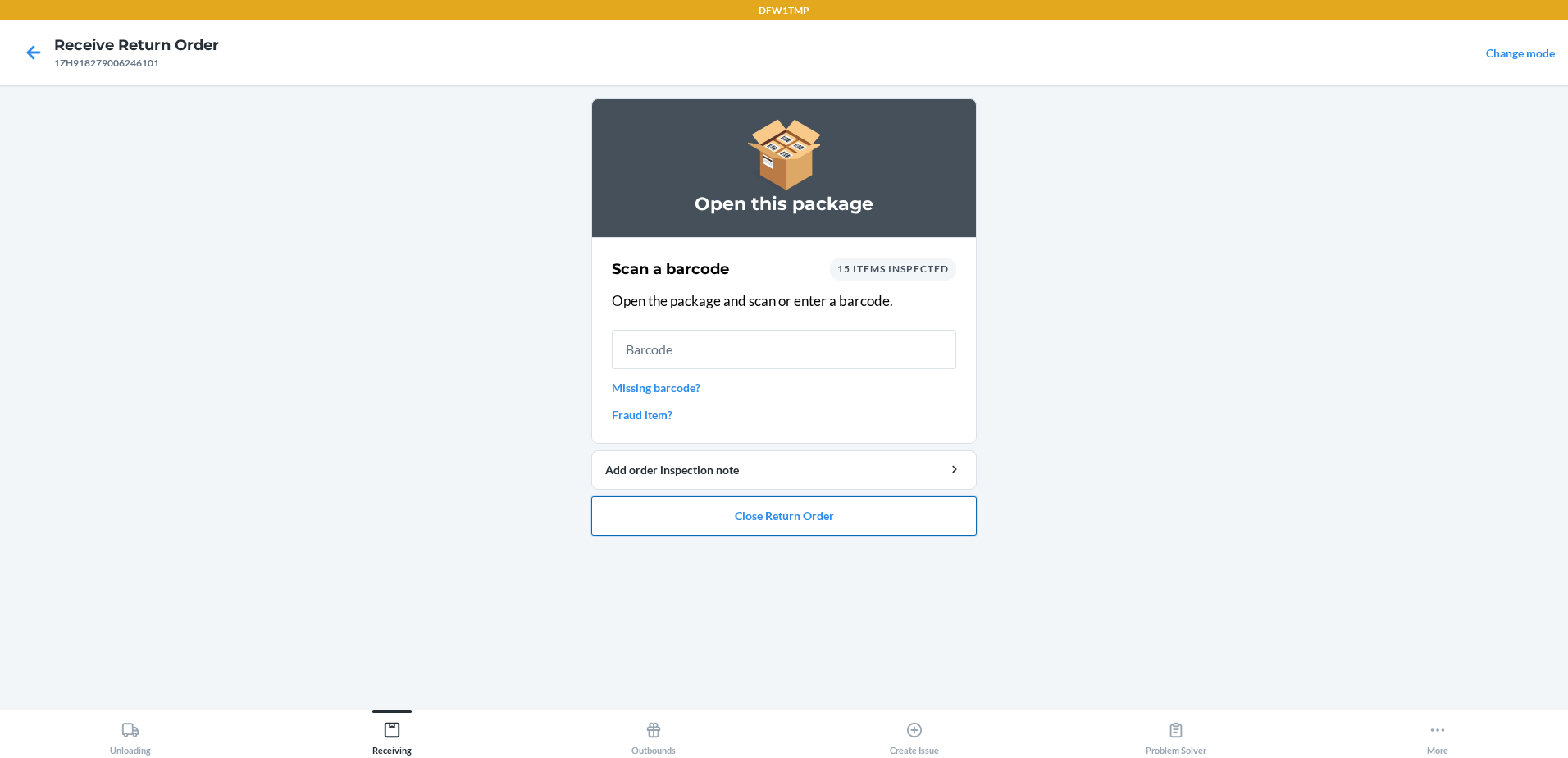
click at [769, 516] on button "Close Return Order" at bounding box center [784, 515] width 386 height 40
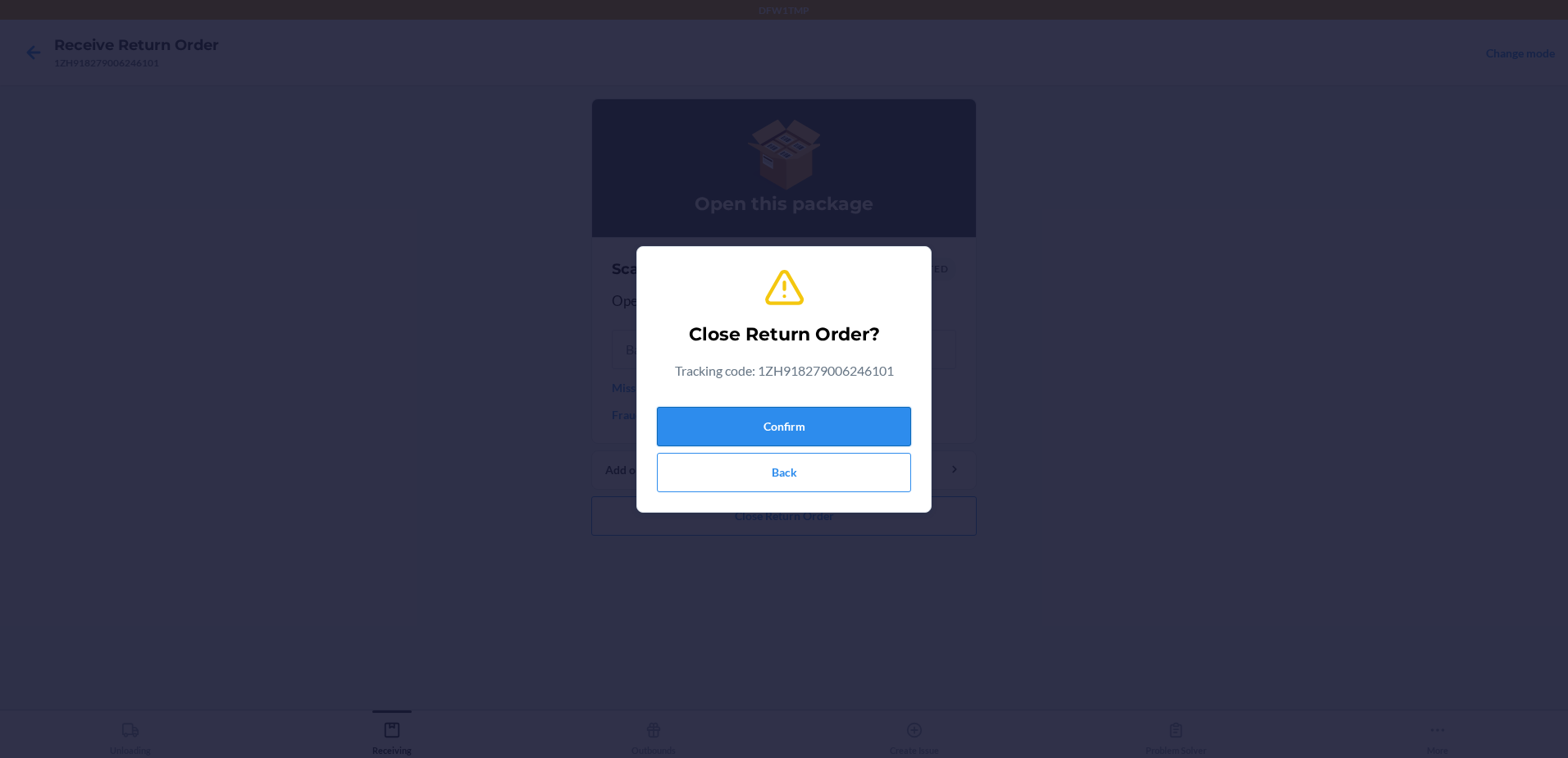
click at [791, 425] on button "Confirm" at bounding box center [784, 426] width 254 height 40
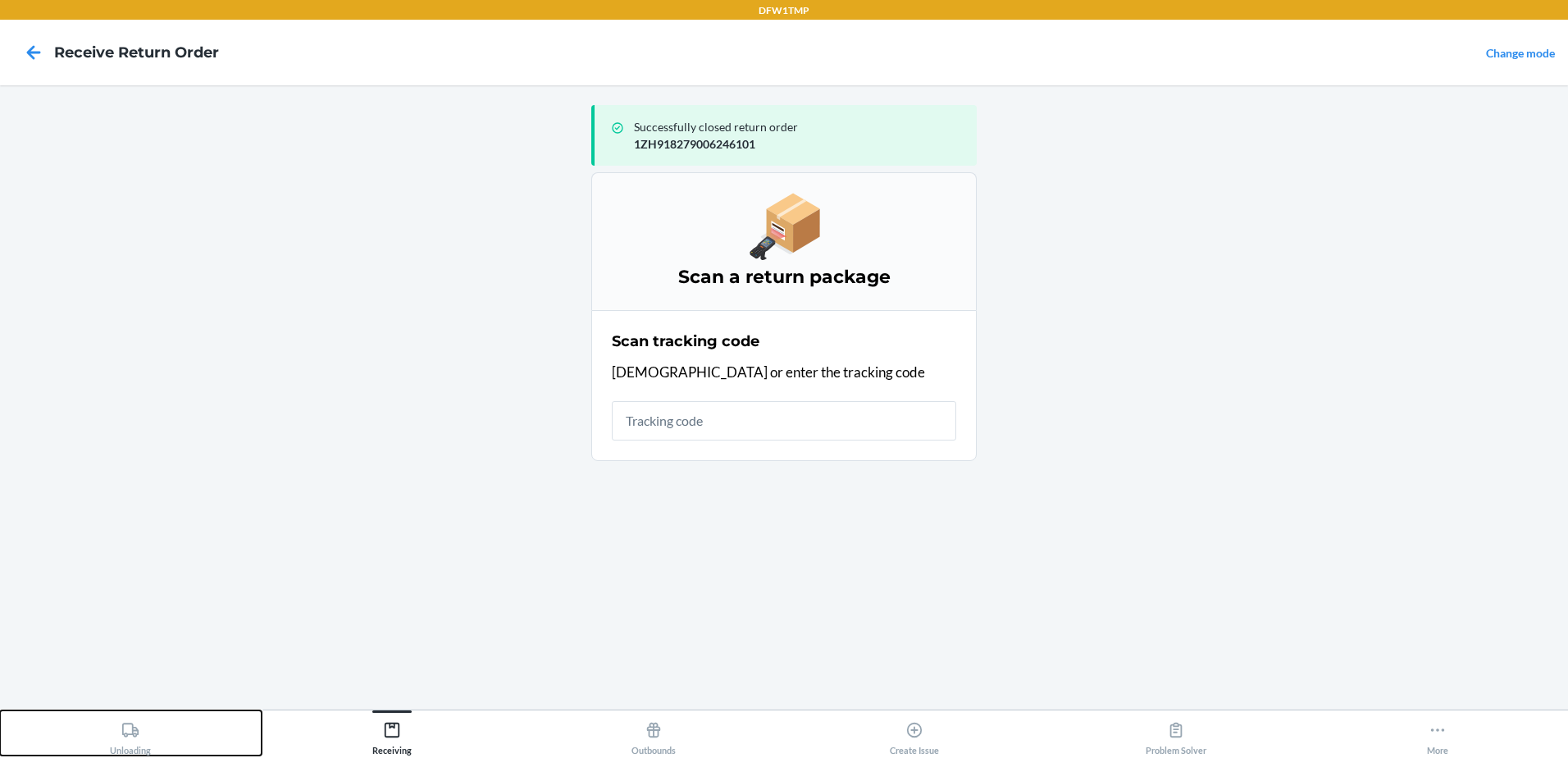
click at [109, 743] on button "Unloading" at bounding box center [131, 732] width 262 height 45
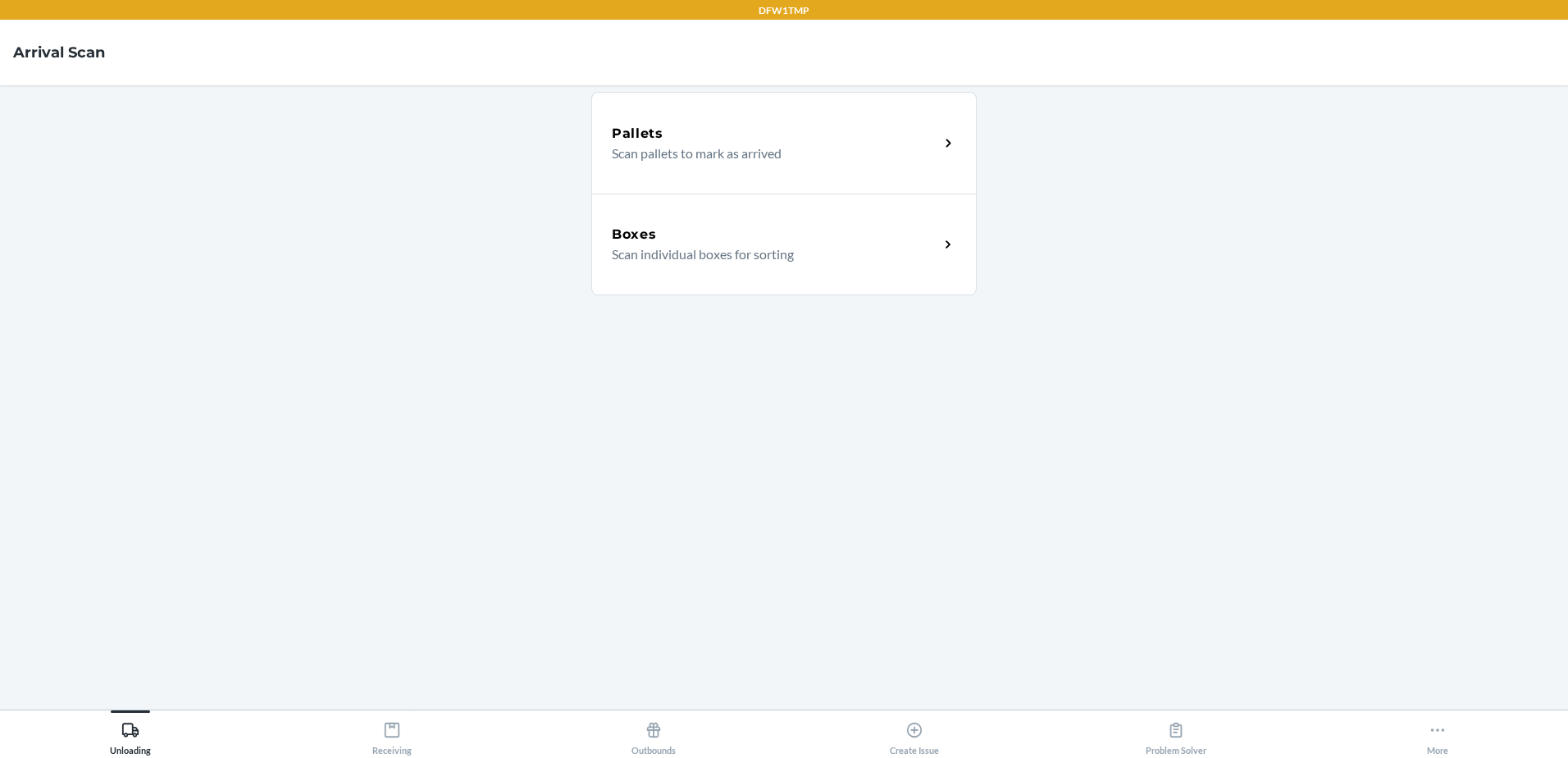
click at [511, 650] on main "Pallets Scan pallets to mark as arrived Boxes Scan individual boxes for sorting" at bounding box center [784, 396] width 1568 height 624
click at [744, 270] on div "Boxes Scan individual boxes for sorting" at bounding box center [784, 244] width 386 height 102
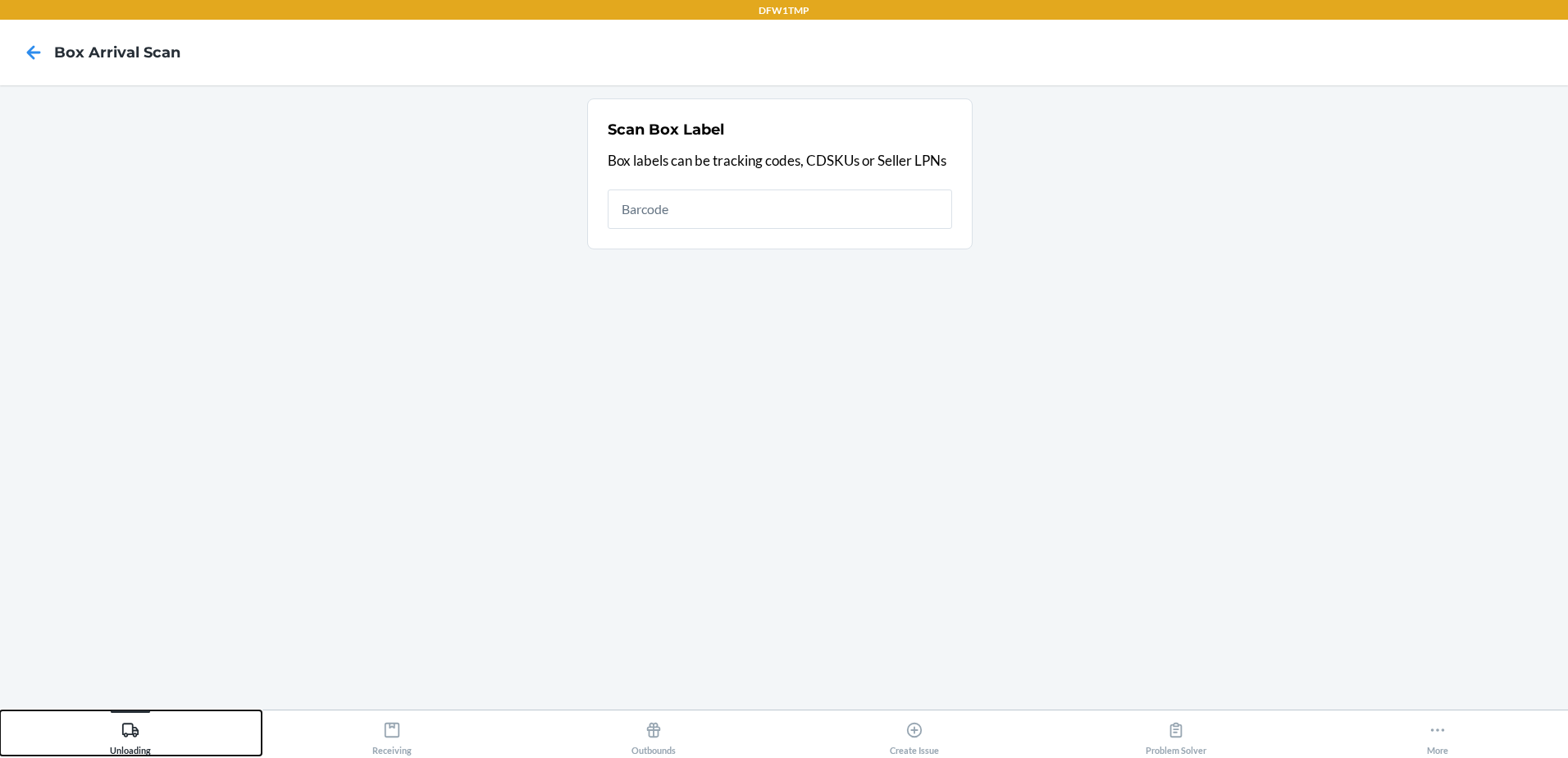
click at [110, 730] on div "Unloading" at bounding box center [131, 735] width 41 height 41
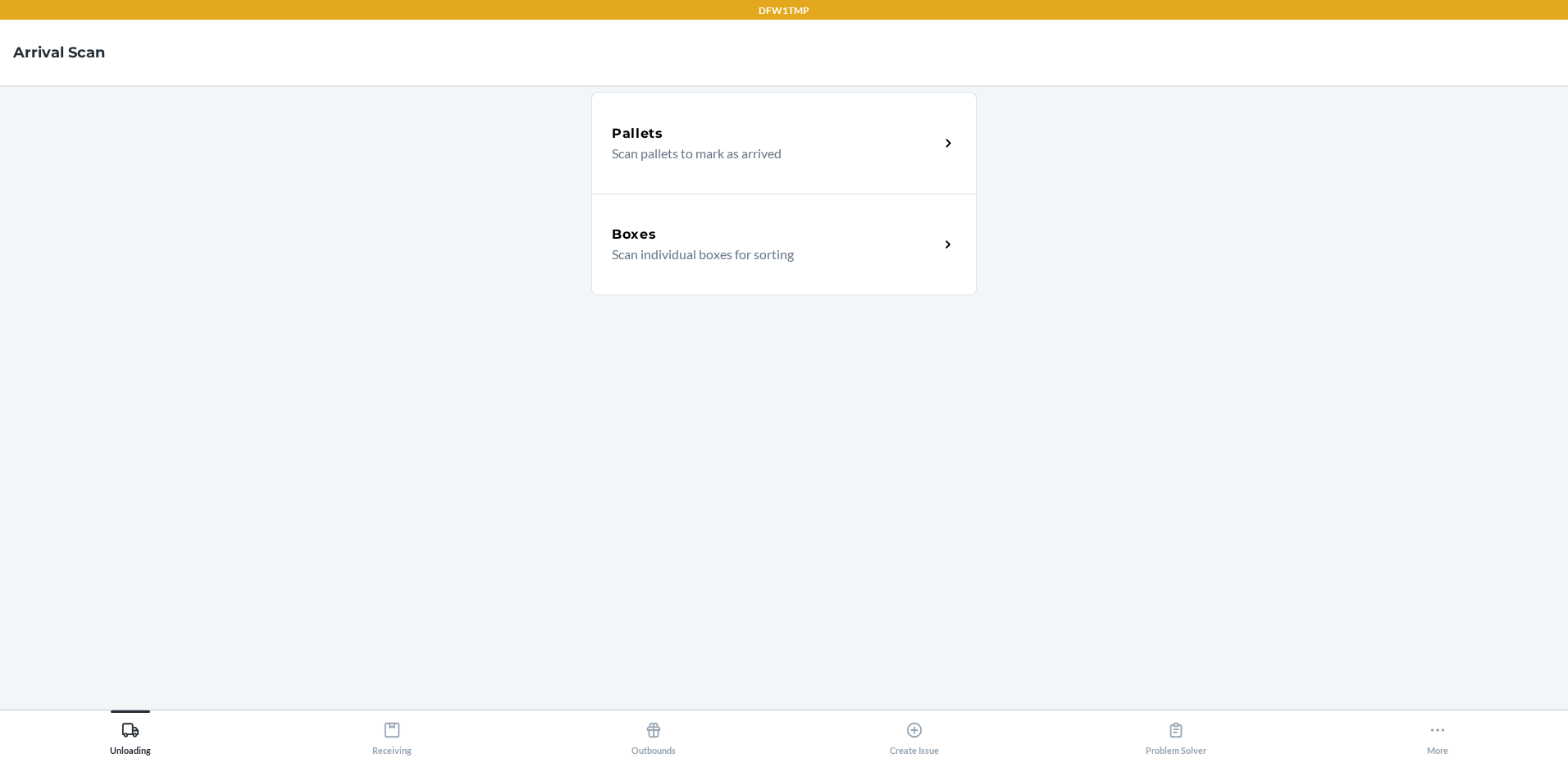
click at [754, 246] on p "Scan individual boxes for sorting" at bounding box center [769, 254] width 314 height 19
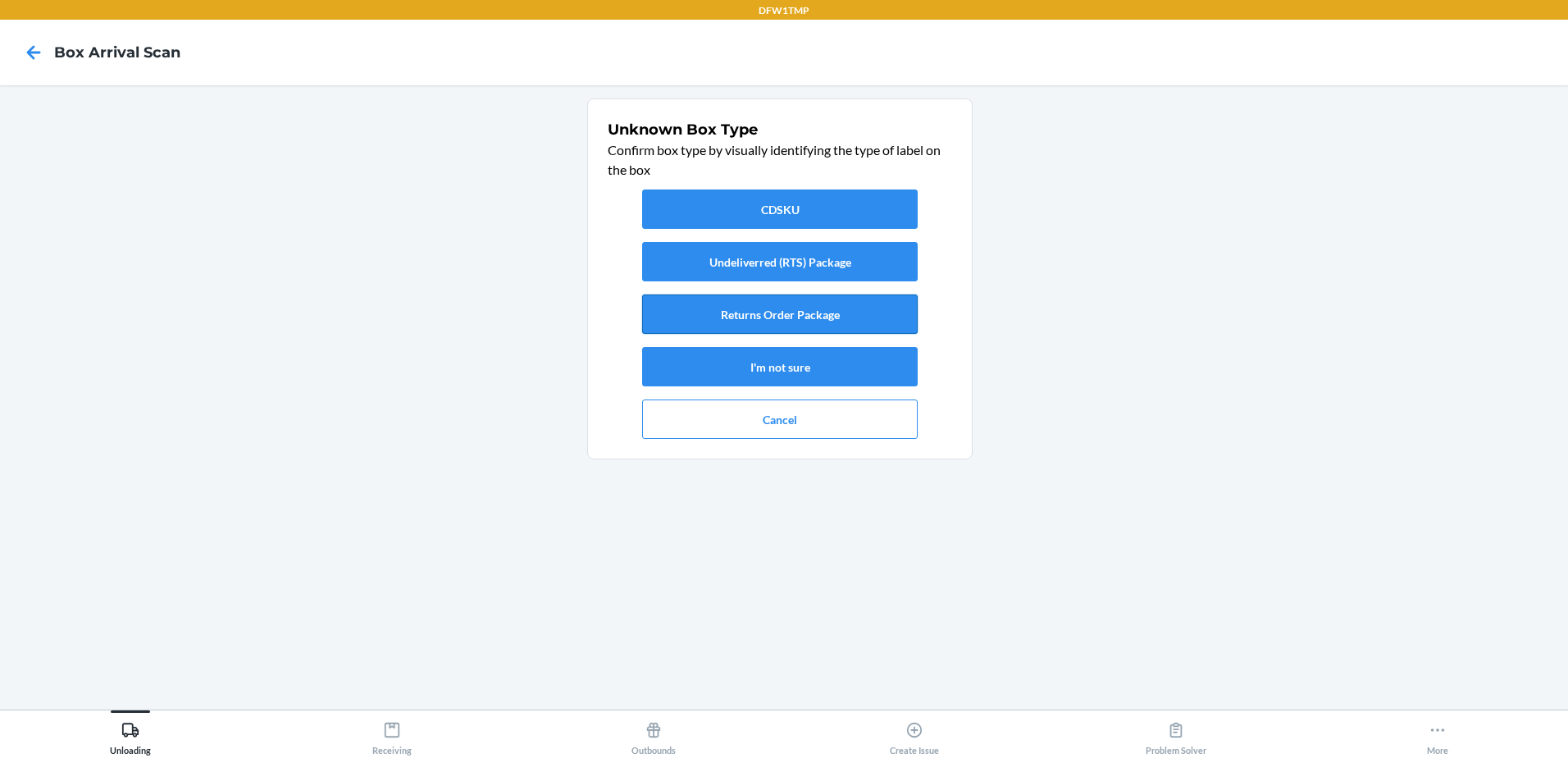
click at [834, 313] on button "Returns Order Package" at bounding box center [780, 313] width 276 height 40
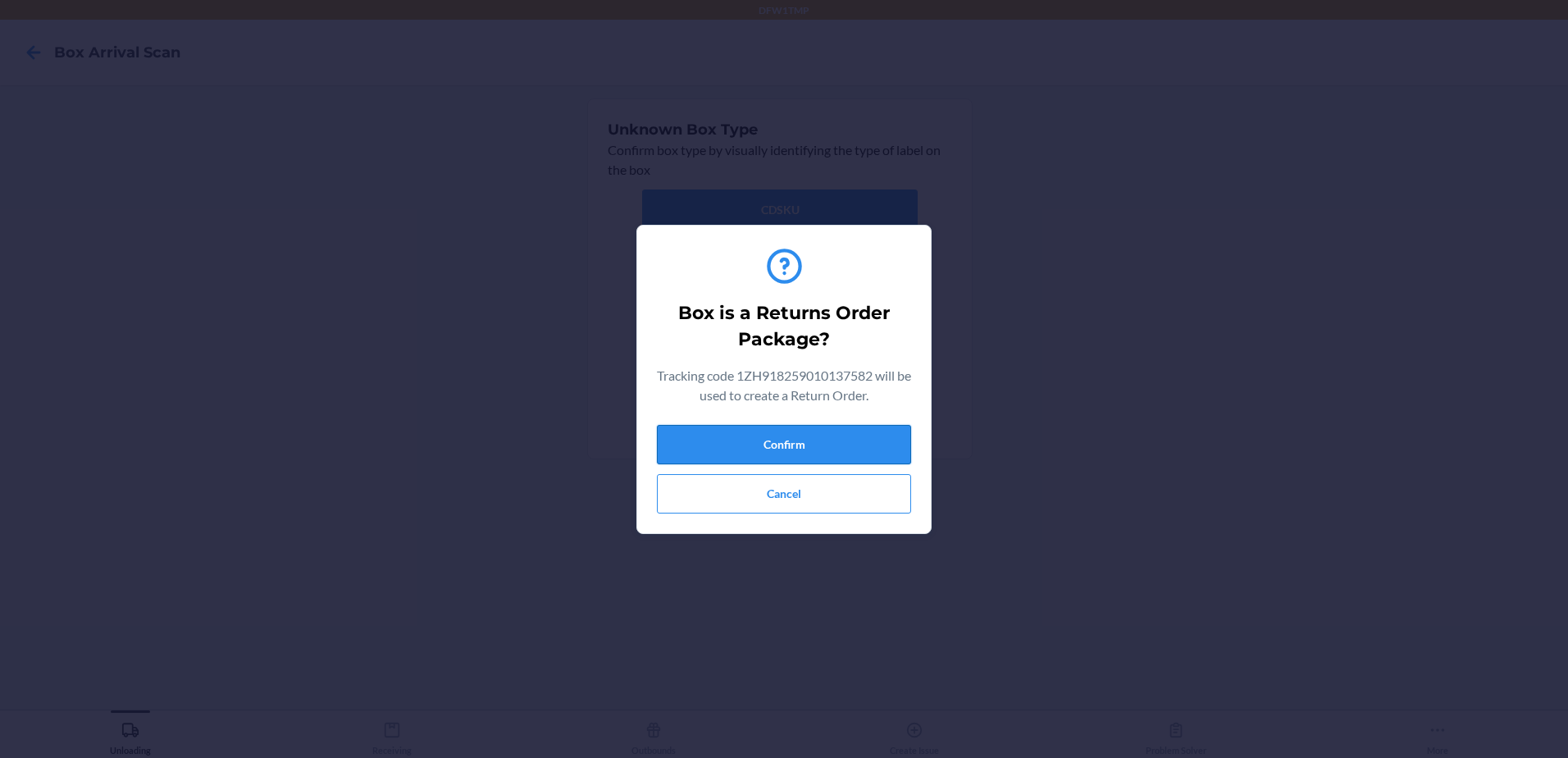
click at [664, 442] on button "Confirm" at bounding box center [784, 444] width 254 height 40
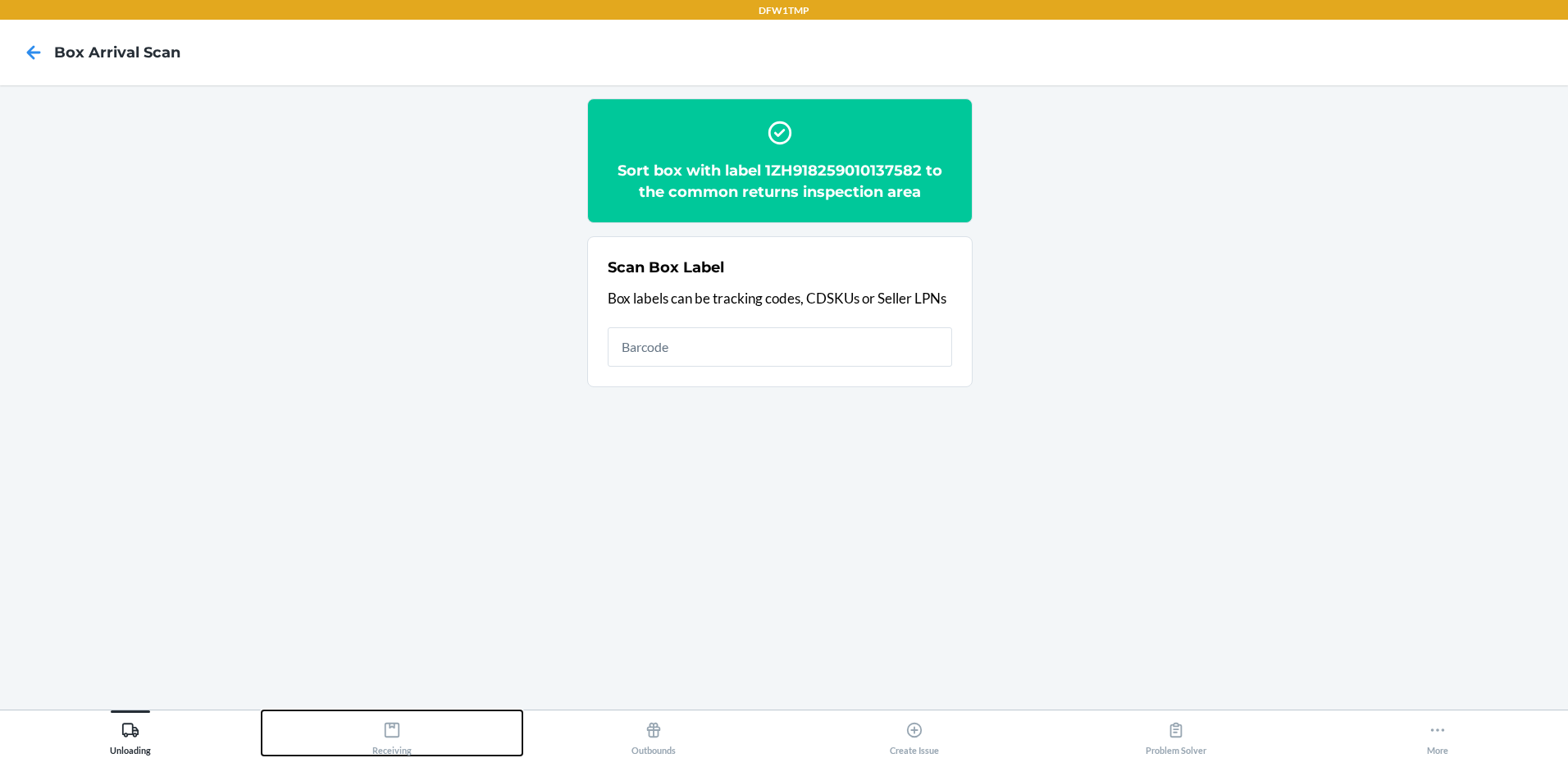
drag, startPoint x: 434, startPoint y: 730, endPoint x: 447, endPoint y: 731, distance: 13.0
click at [447, 731] on button "Receiving" at bounding box center [393, 732] width 262 height 45
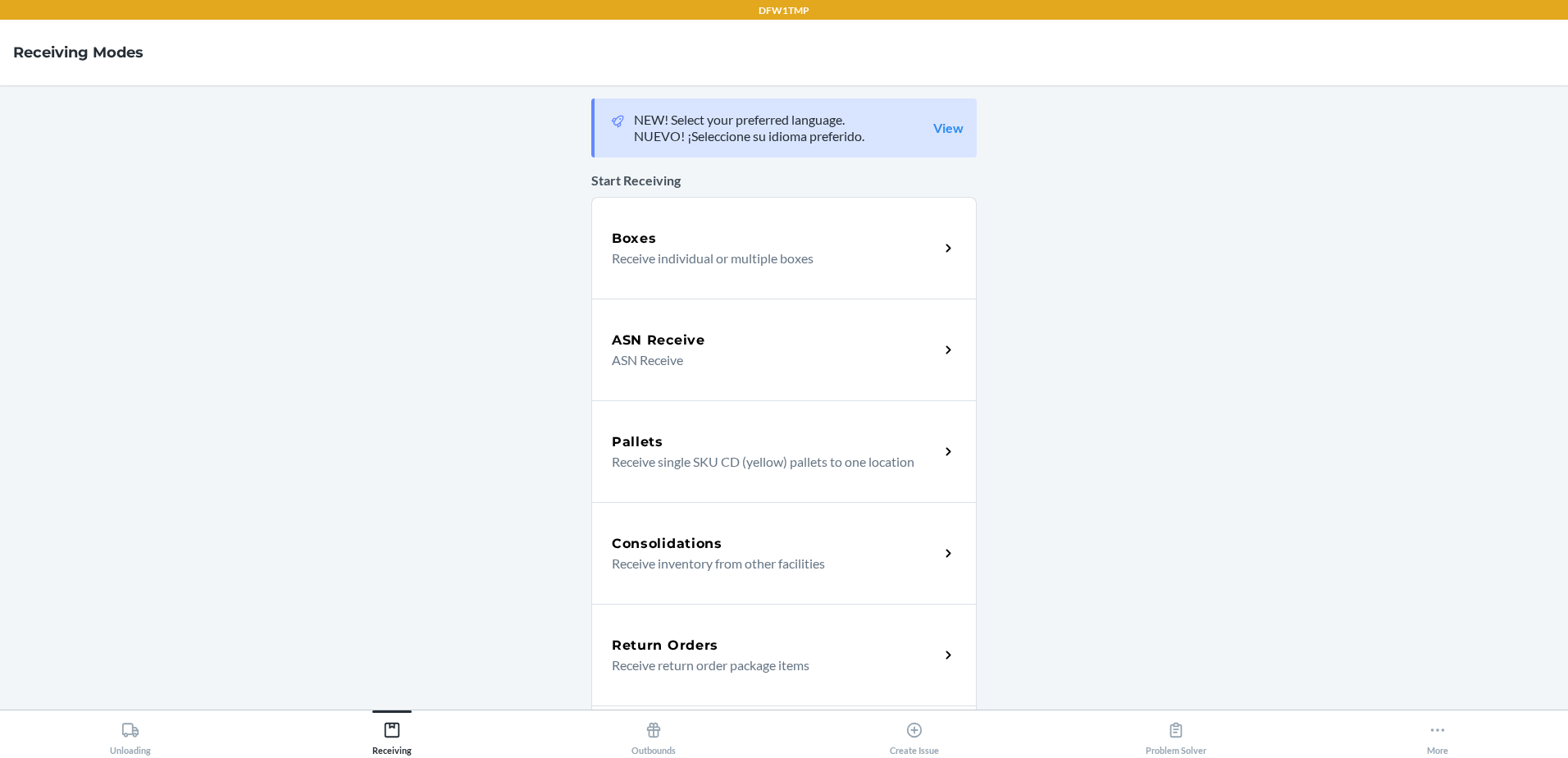
click at [701, 653] on h5 "Return Orders" at bounding box center [666, 645] width 106 height 19
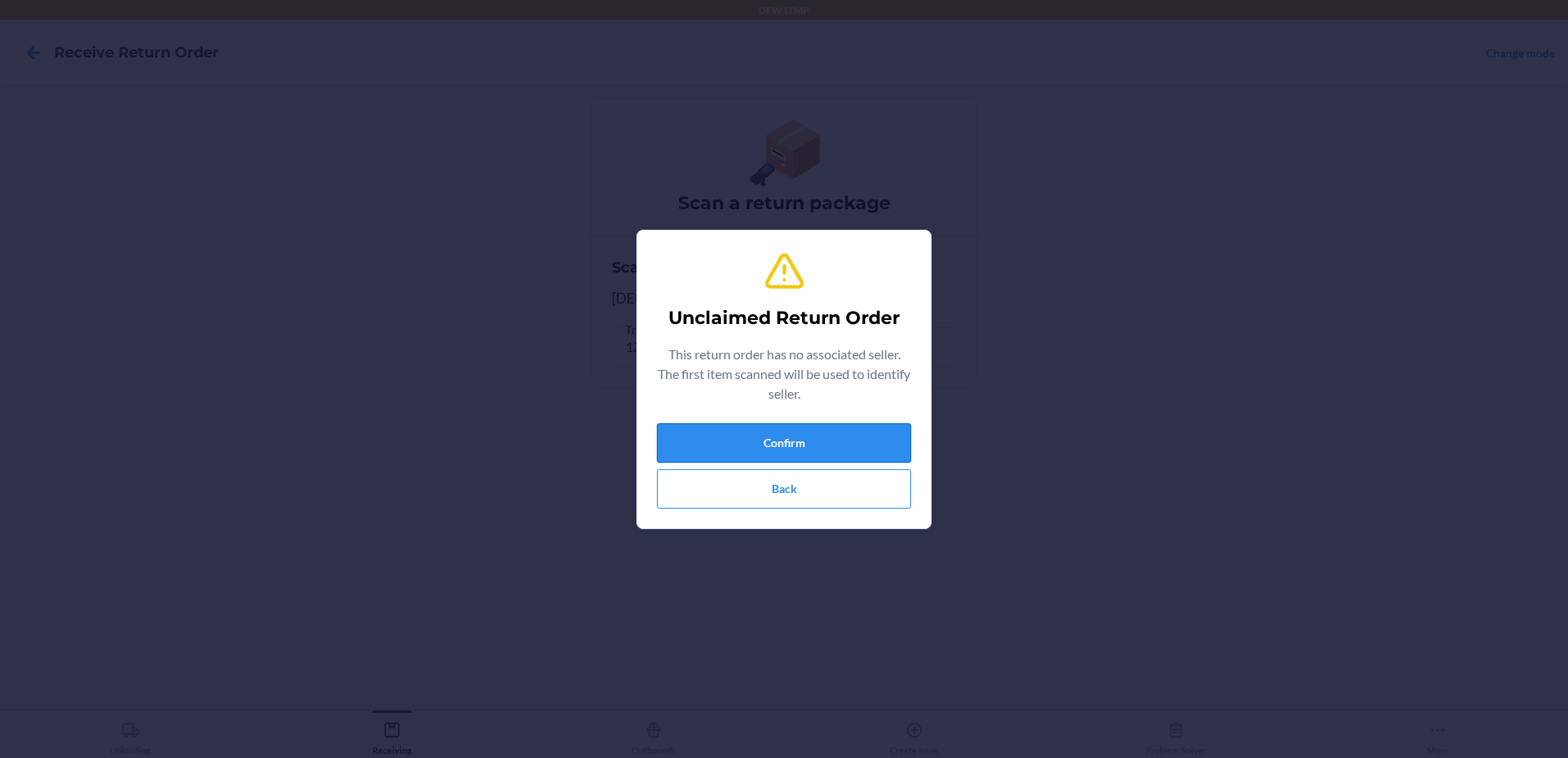
click at [838, 440] on button "Confirm" at bounding box center [784, 443] width 254 height 40
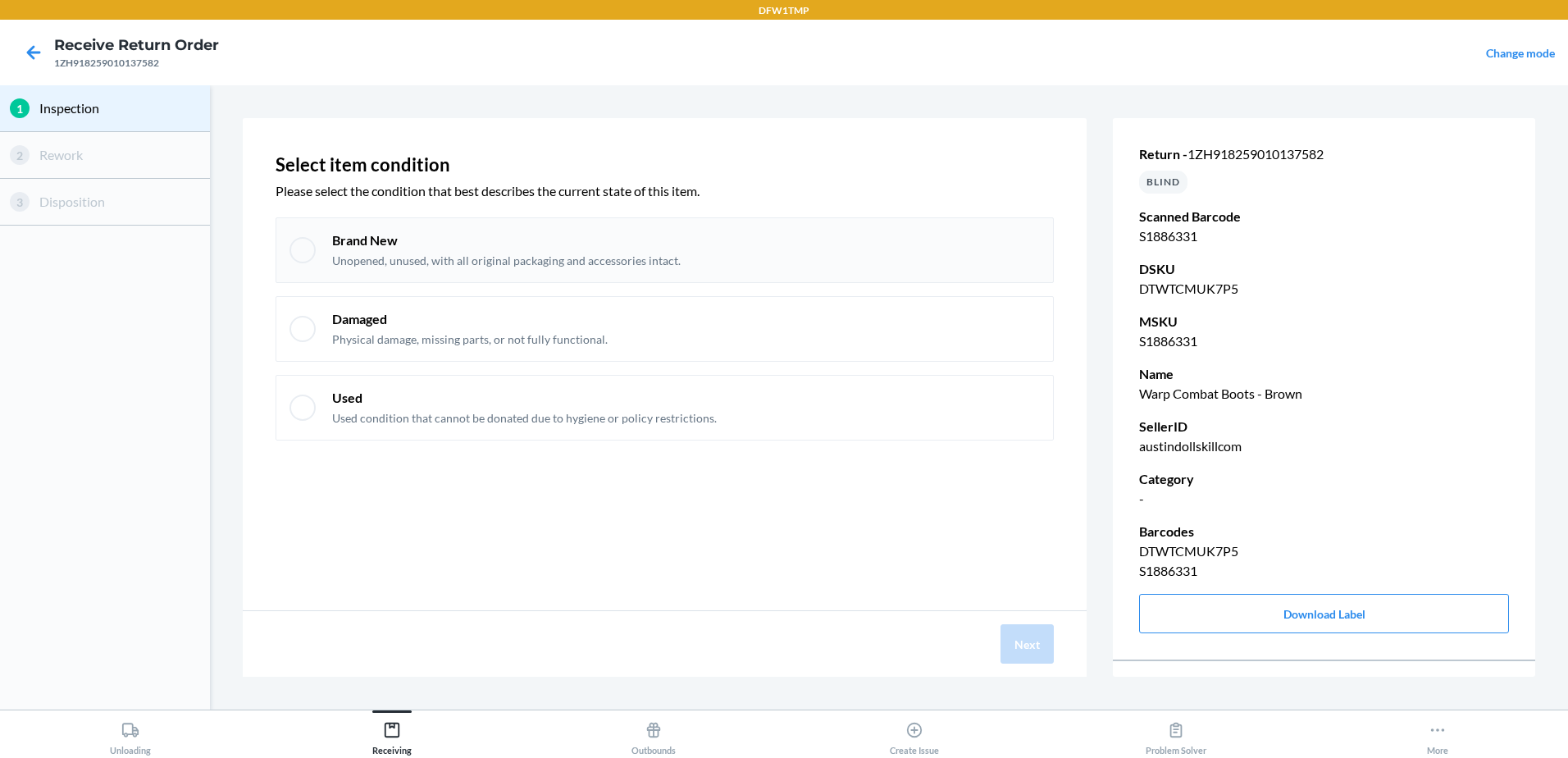
click at [575, 264] on p "Unopened, unused, with all original packaging and accessories intact." at bounding box center [506, 260] width 348 height 16
click at [1036, 643] on button "Next" at bounding box center [1027, 643] width 53 height 40
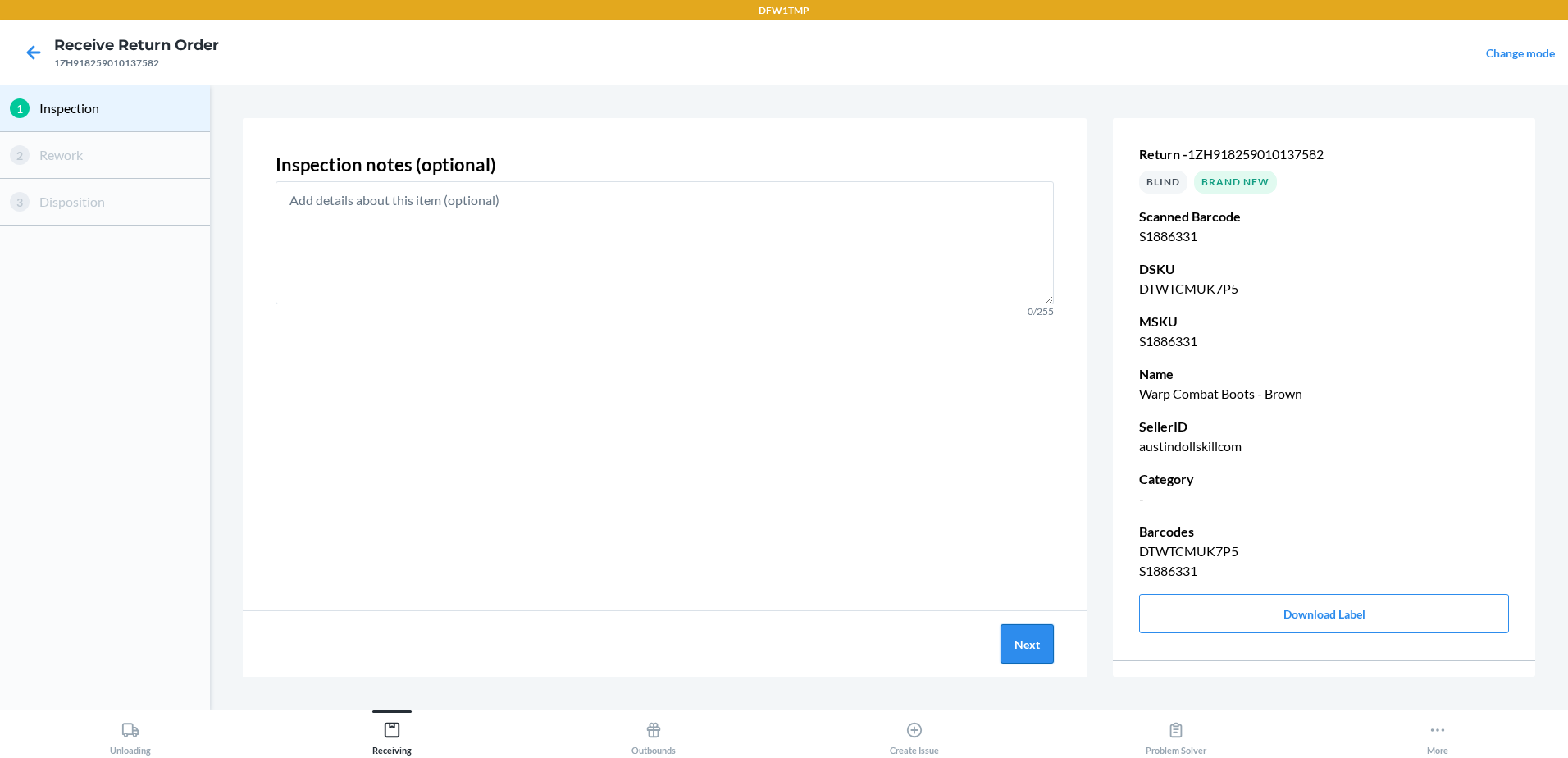
click at [1042, 650] on button "Next" at bounding box center [1027, 643] width 53 height 40
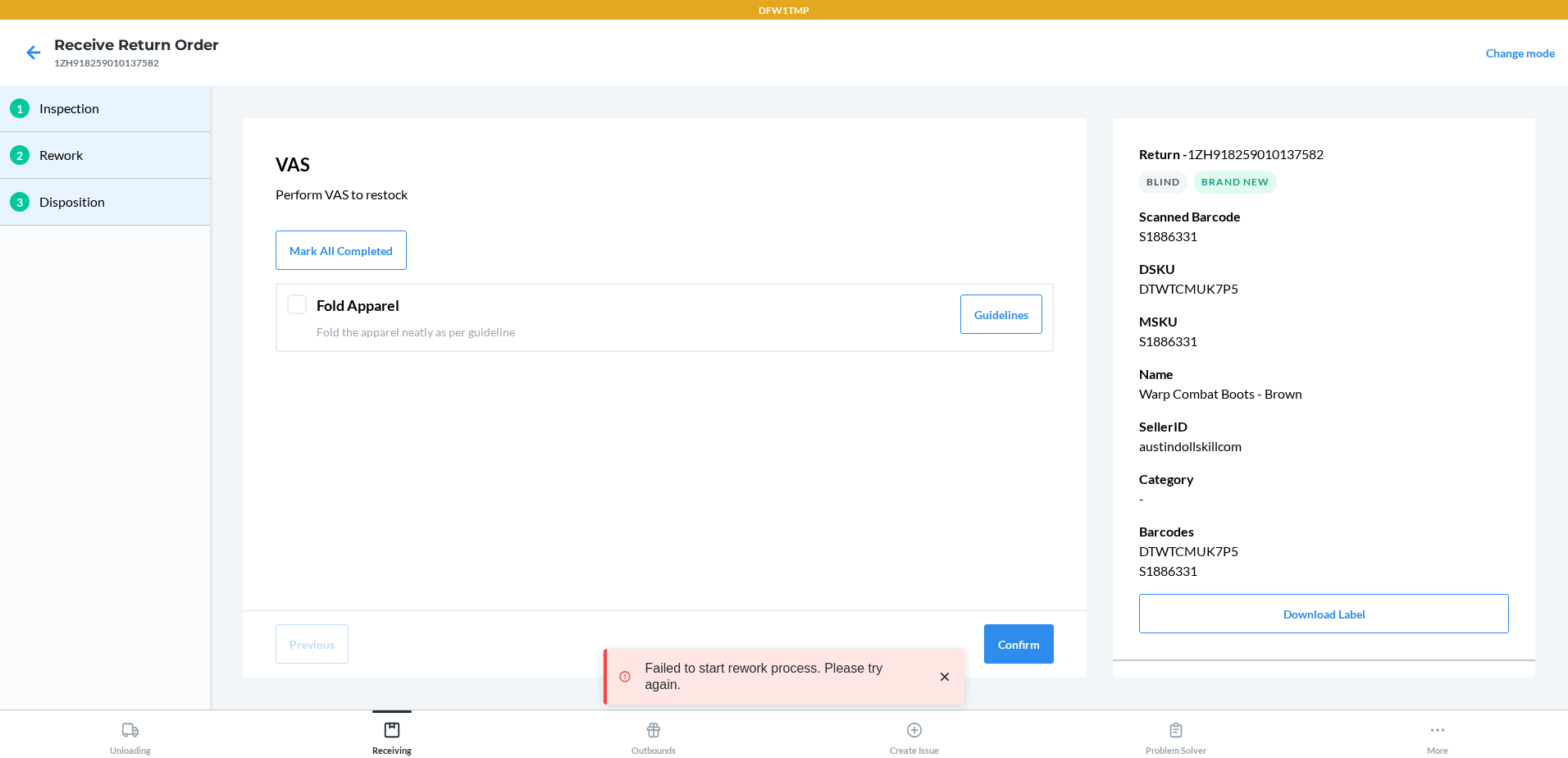
click at [305, 314] on div "Fold Apparel Fold the apparel neatly as per guideline Guidelines" at bounding box center [665, 317] width 779 height 69
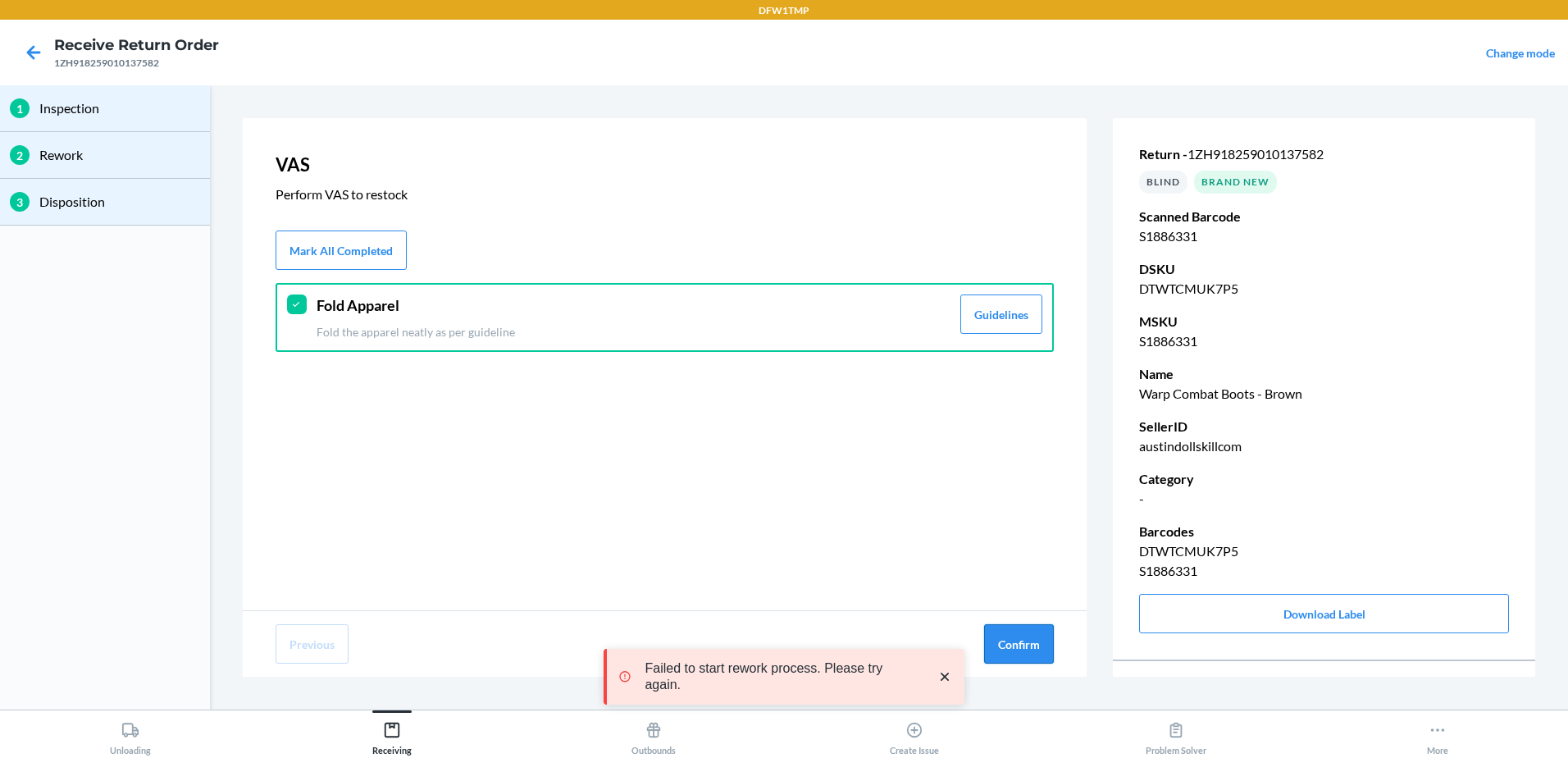
click at [1036, 645] on button "Confirm" at bounding box center [1020, 643] width 70 height 40
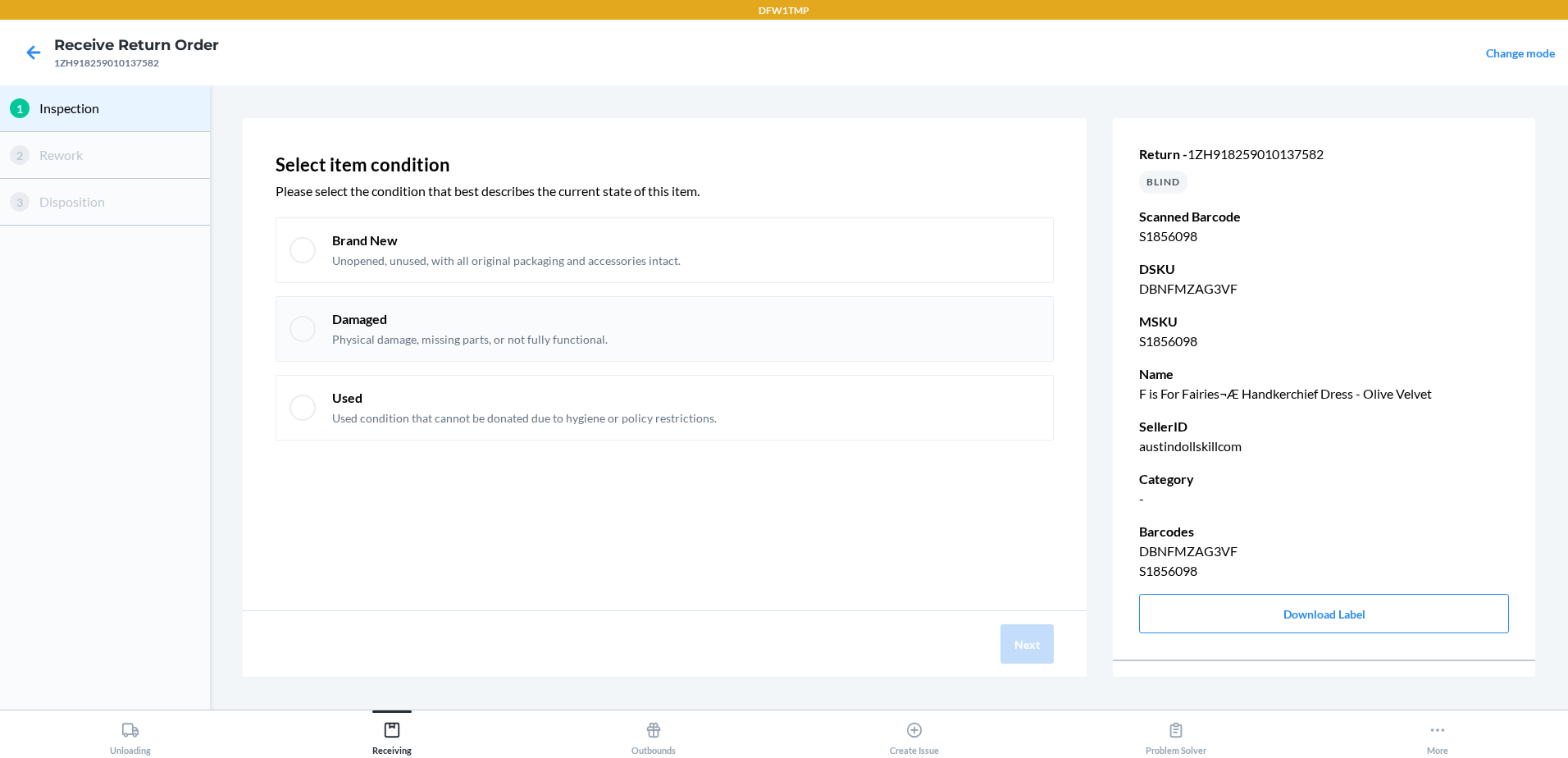
drag, startPoint x: 324, startPoint y: 270, endPoint x: 358, endPoint y: 301, distance: 46.0
click at [323, 271] on div "Brand New Unopened, unused, with all original packaging and accessories intact." at bounding box center [665, 250] width 779 height 66
click at [1017, 636] on button "Next" at bounding box center [1027, 643] width 53 height 40
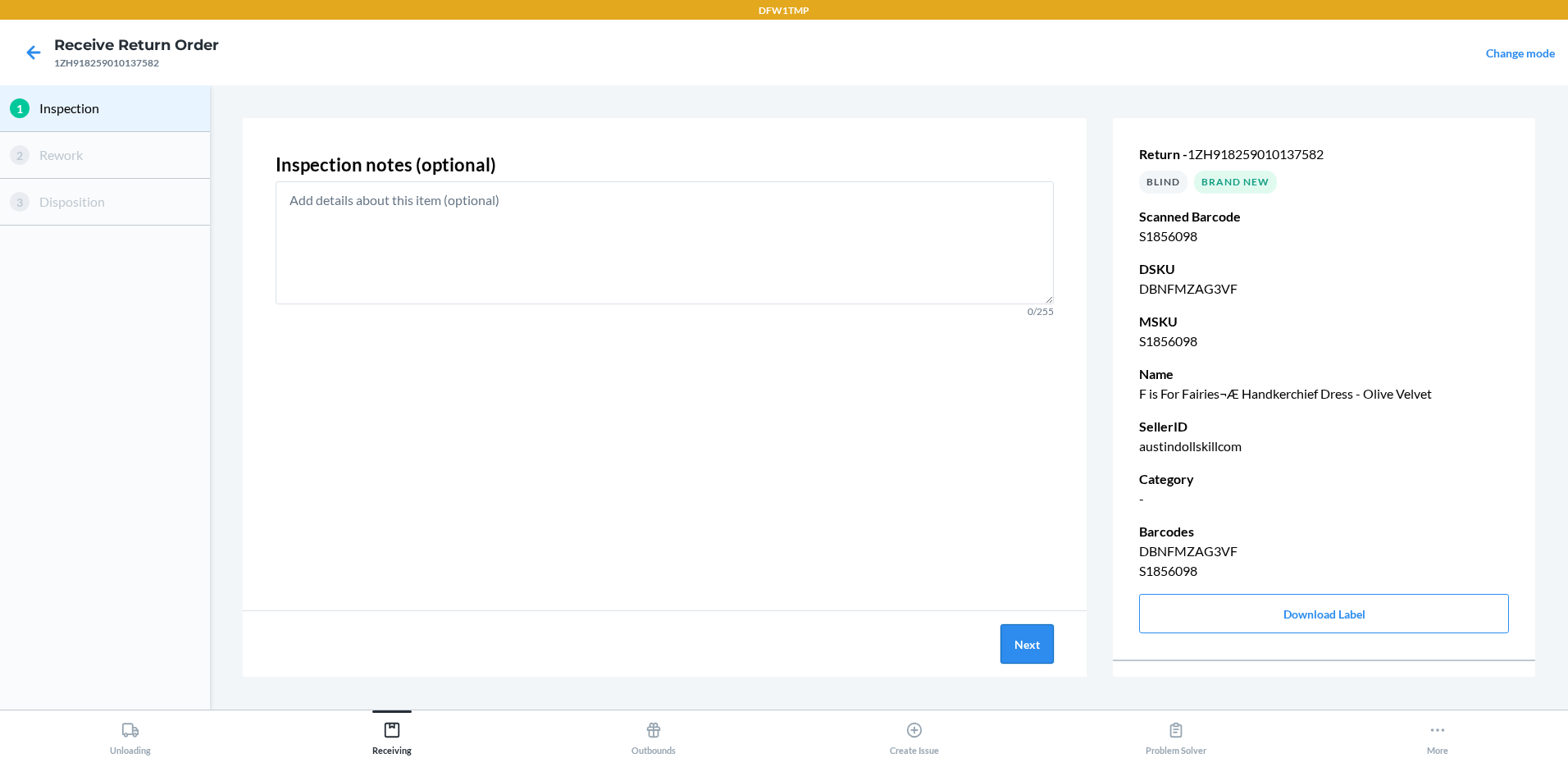
click at [1043, 654] on button "Next" at bounding box center [1027, 643] width 53 height 40
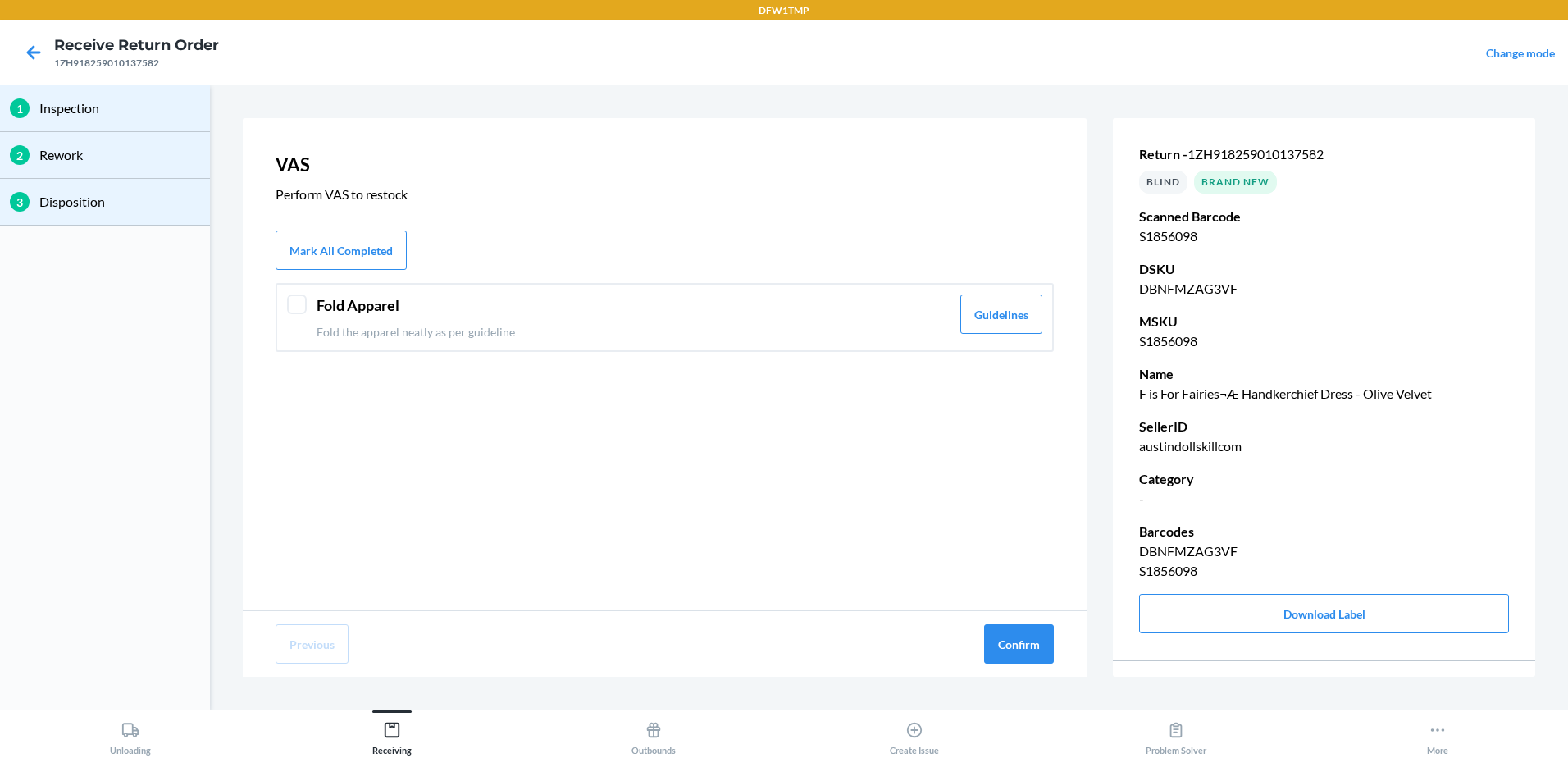
click at [427, 314] on header "Fold Apparel" at bounding box center [633, 305] width 634 height 22
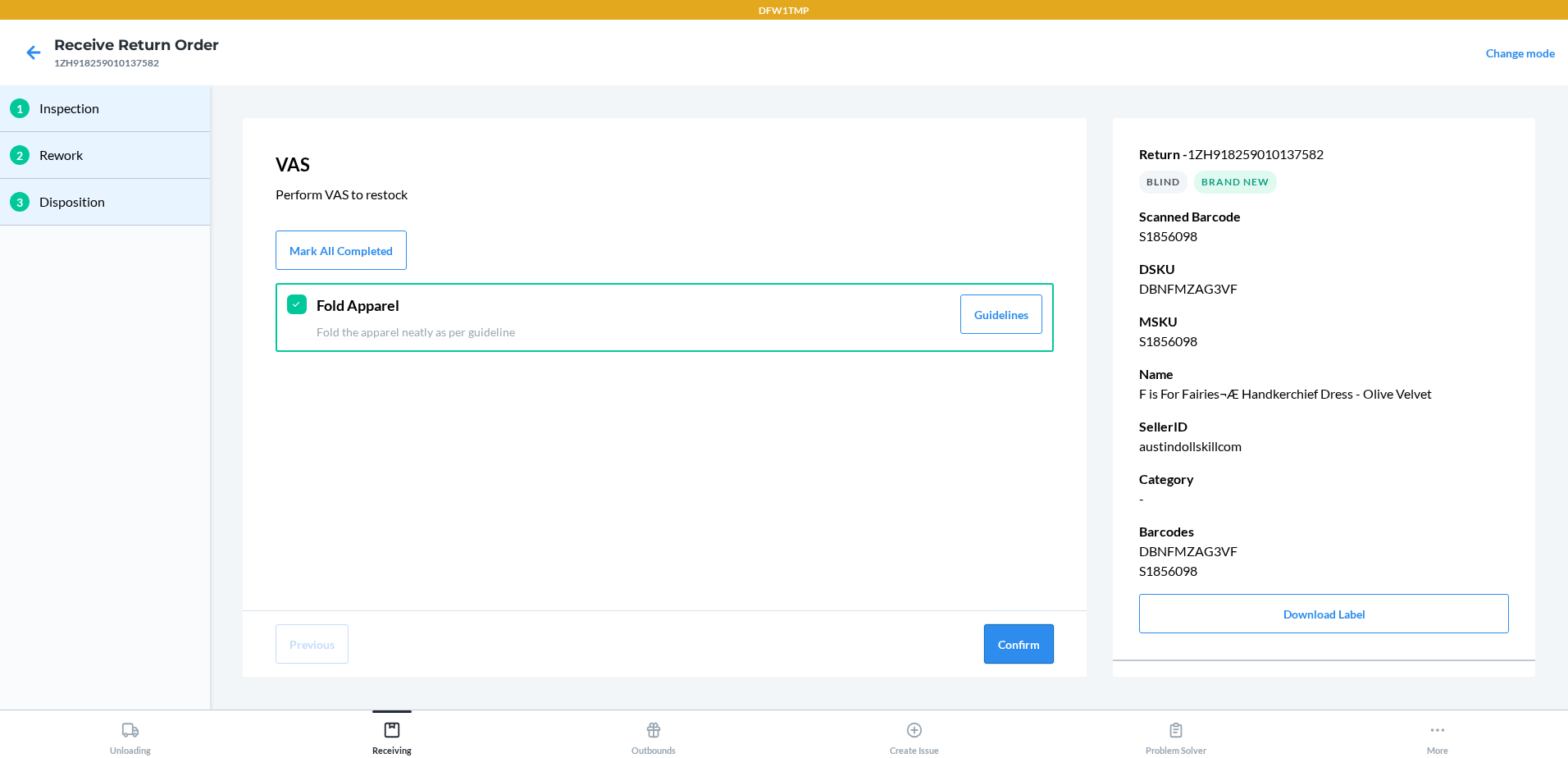
click at [1009, 646] on button "Confirm" at bounding box center [1020, 643] width 70 height 40
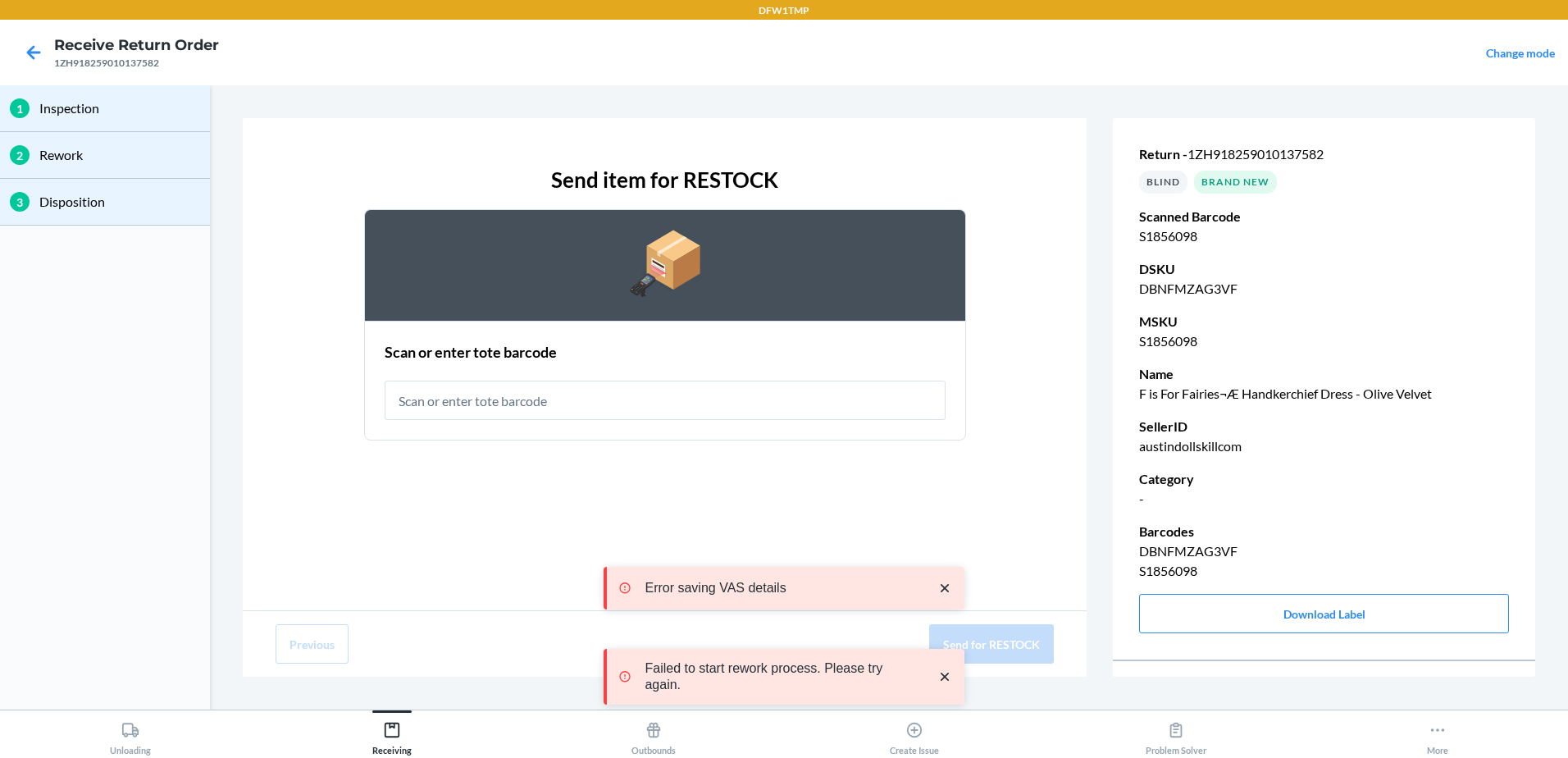
click at [551, 394] on input "text" at bounding box center [666, 399] width 561 height 40
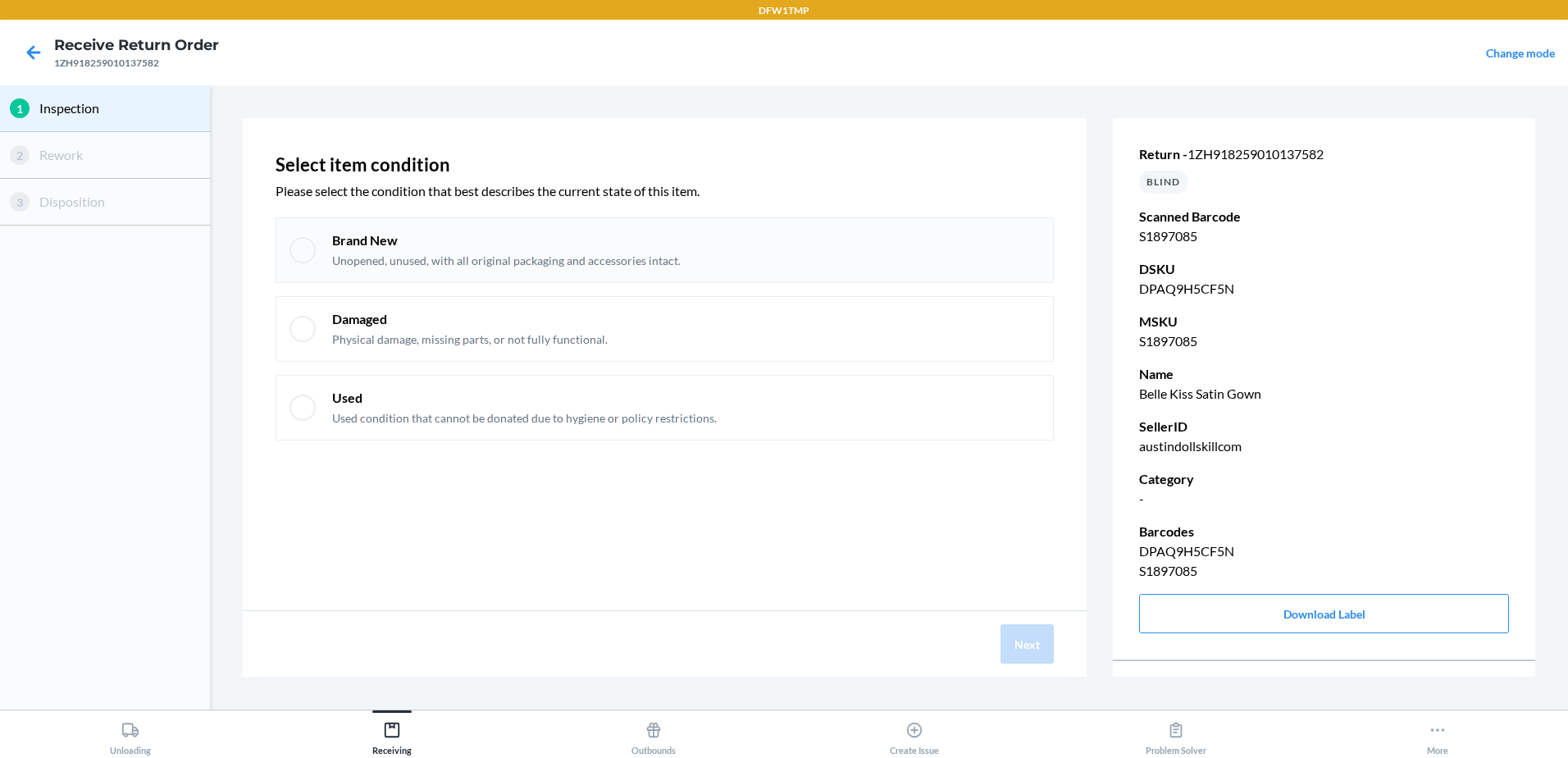
click at [309, 269] on div "Brand New Unopened, unused, with all original packaging and accessories intact." at bounding box center [665, 250] width 779 height 66
click at [1009, 652] on button "Next" at bounding box center [1027, 643] width 53 height 40
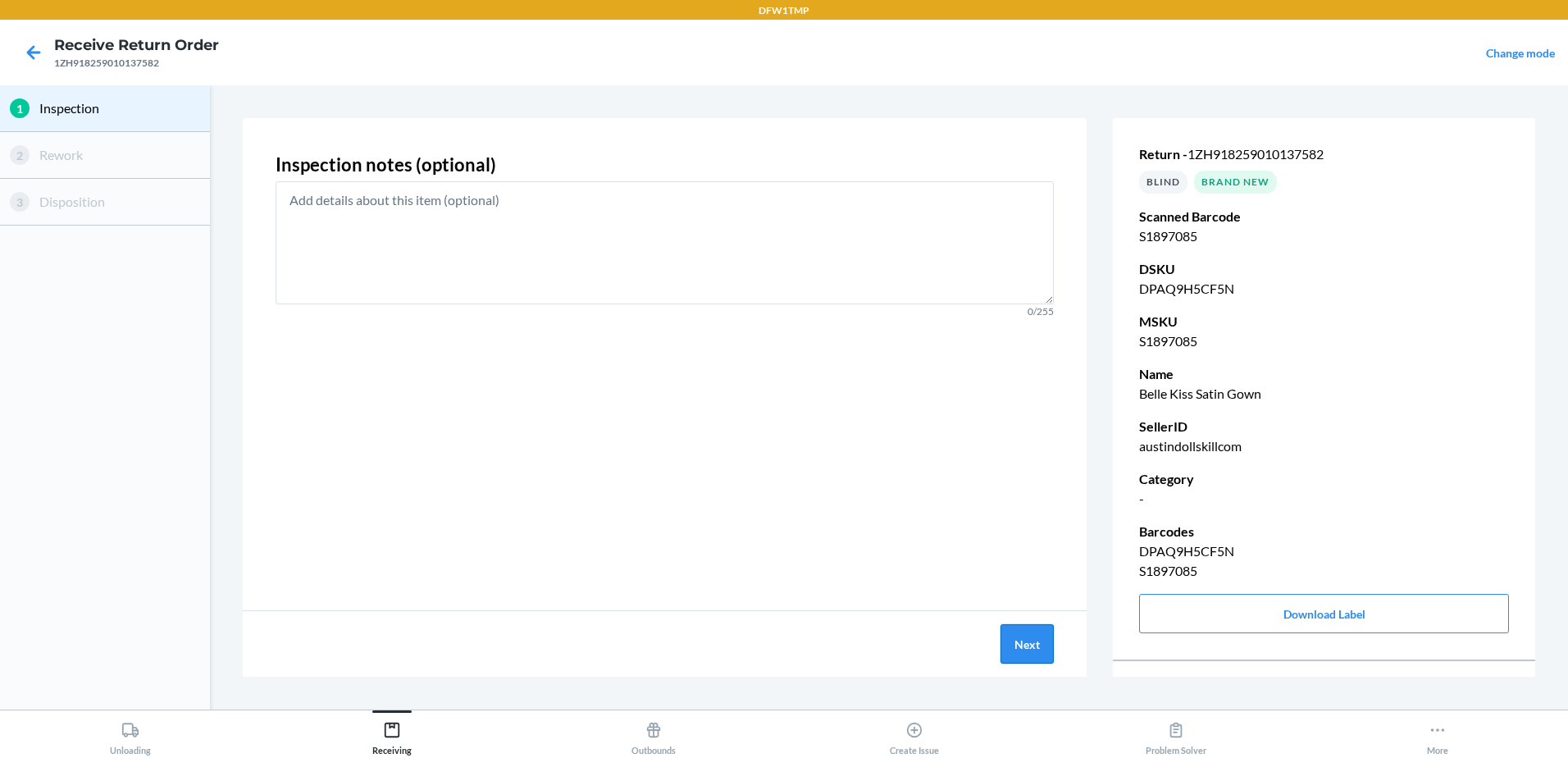
click at [1027, 640] on button "Next" at bounding box center [1027, 643] width 53 height 40
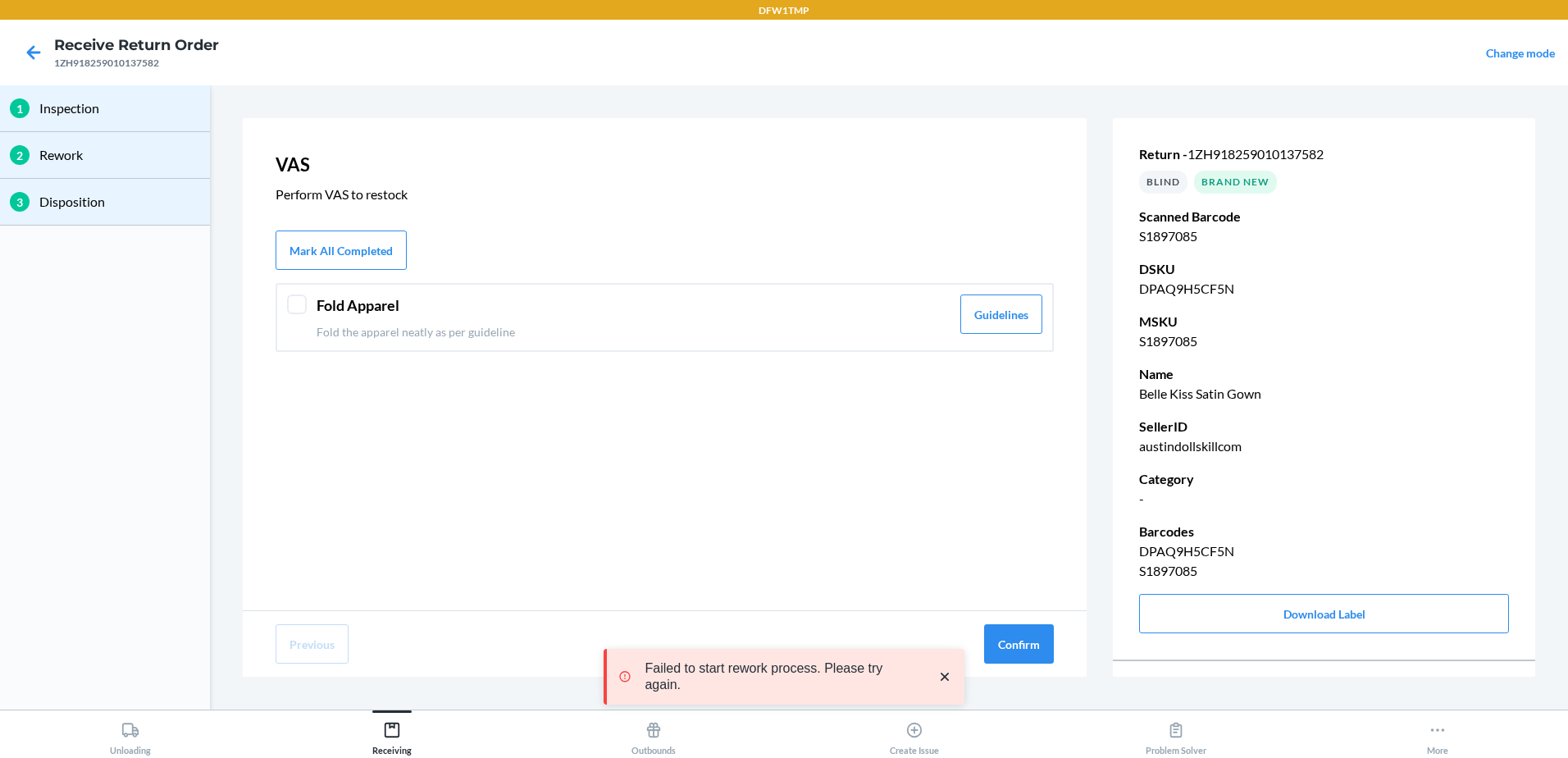
click at [613, 315] on div "Fold Apparel Fold the apparel neatly as per guideline" at bounding box center [633, 316] width 634 height 45
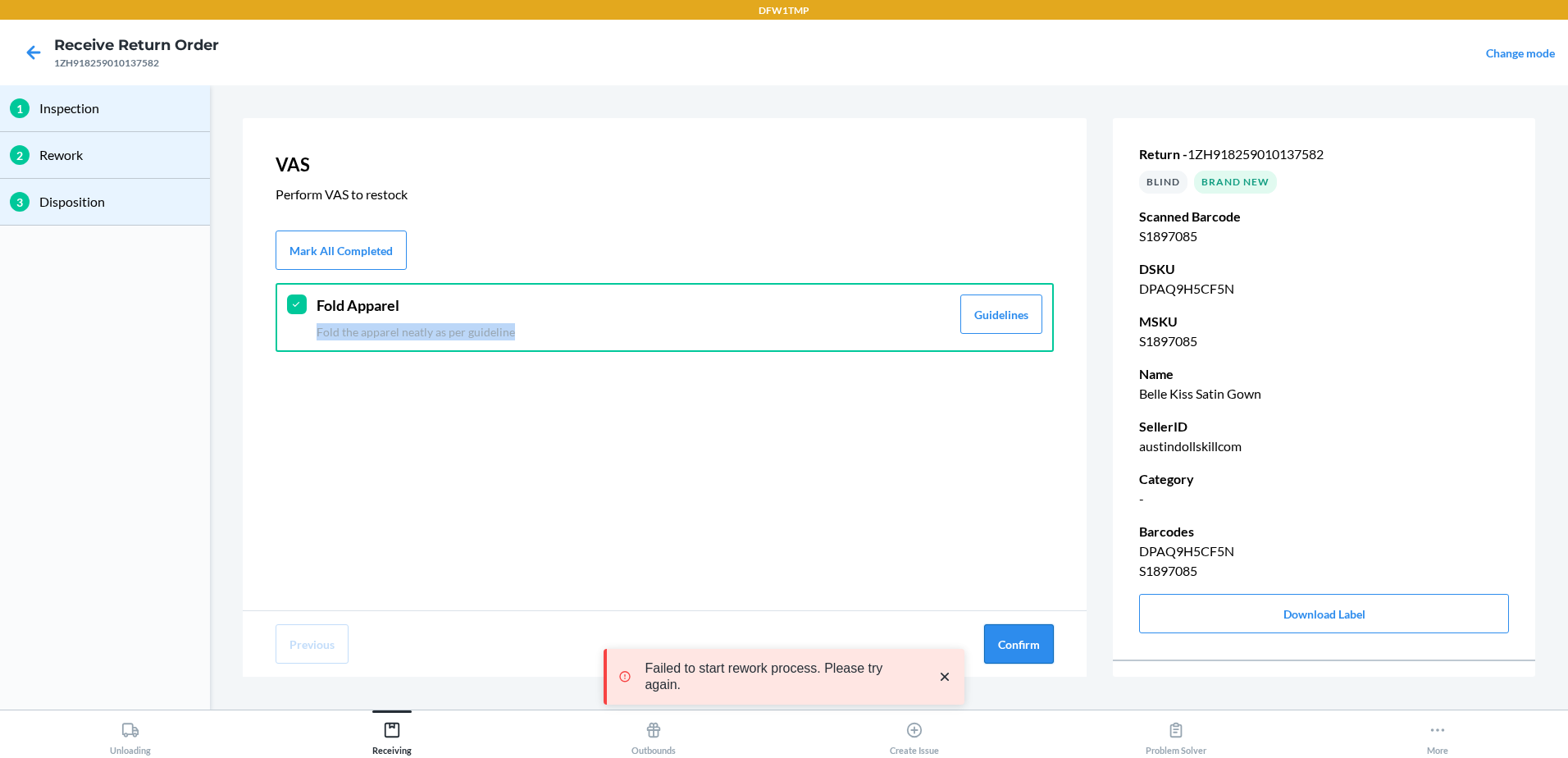
click at [1014, 656] on button "Confirm" at bounding box center [1020, 643] width 70 height 40
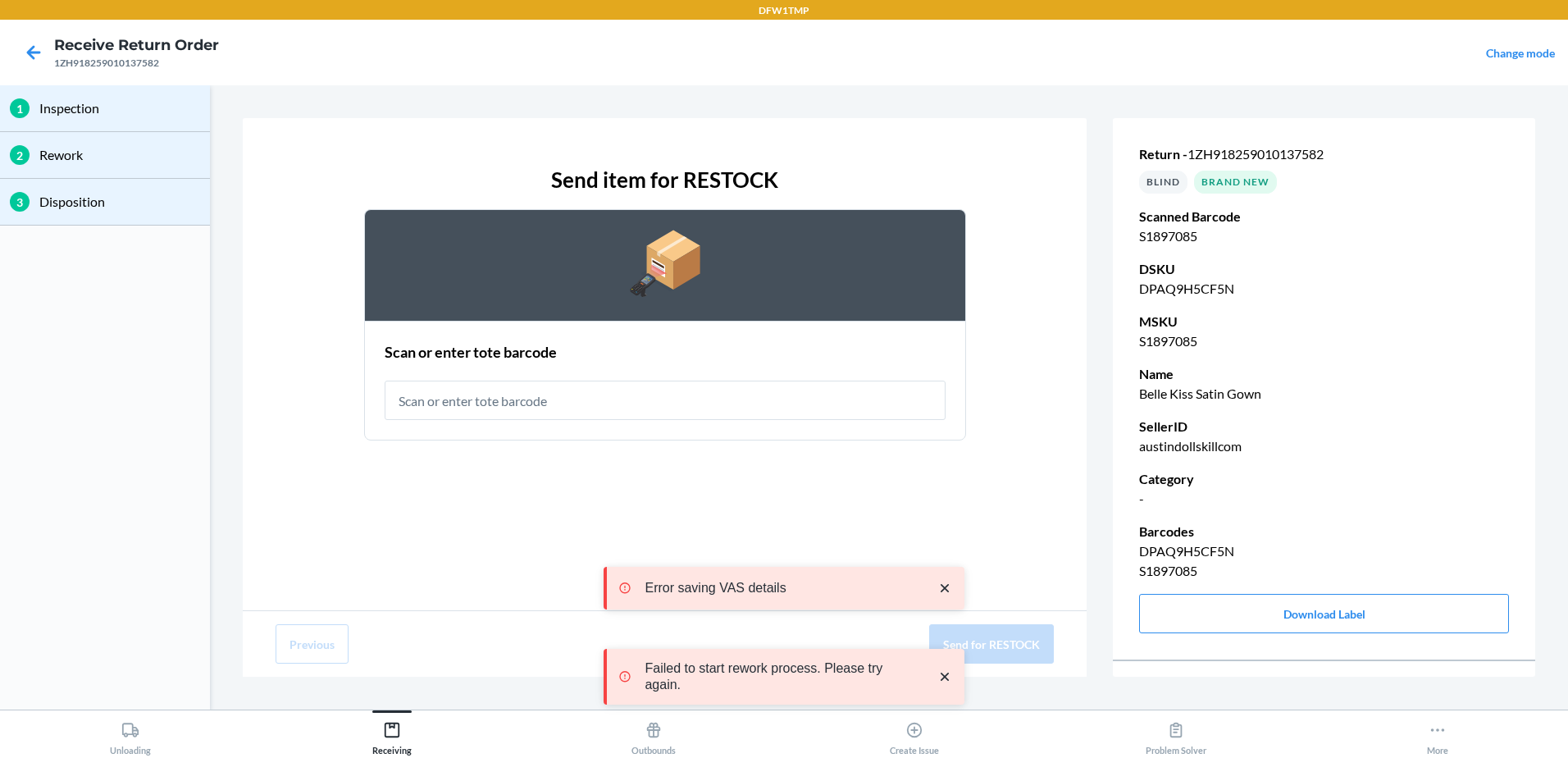
click at [616, 402] on input "text" at bounding box center [666, 399] width 561 height 40
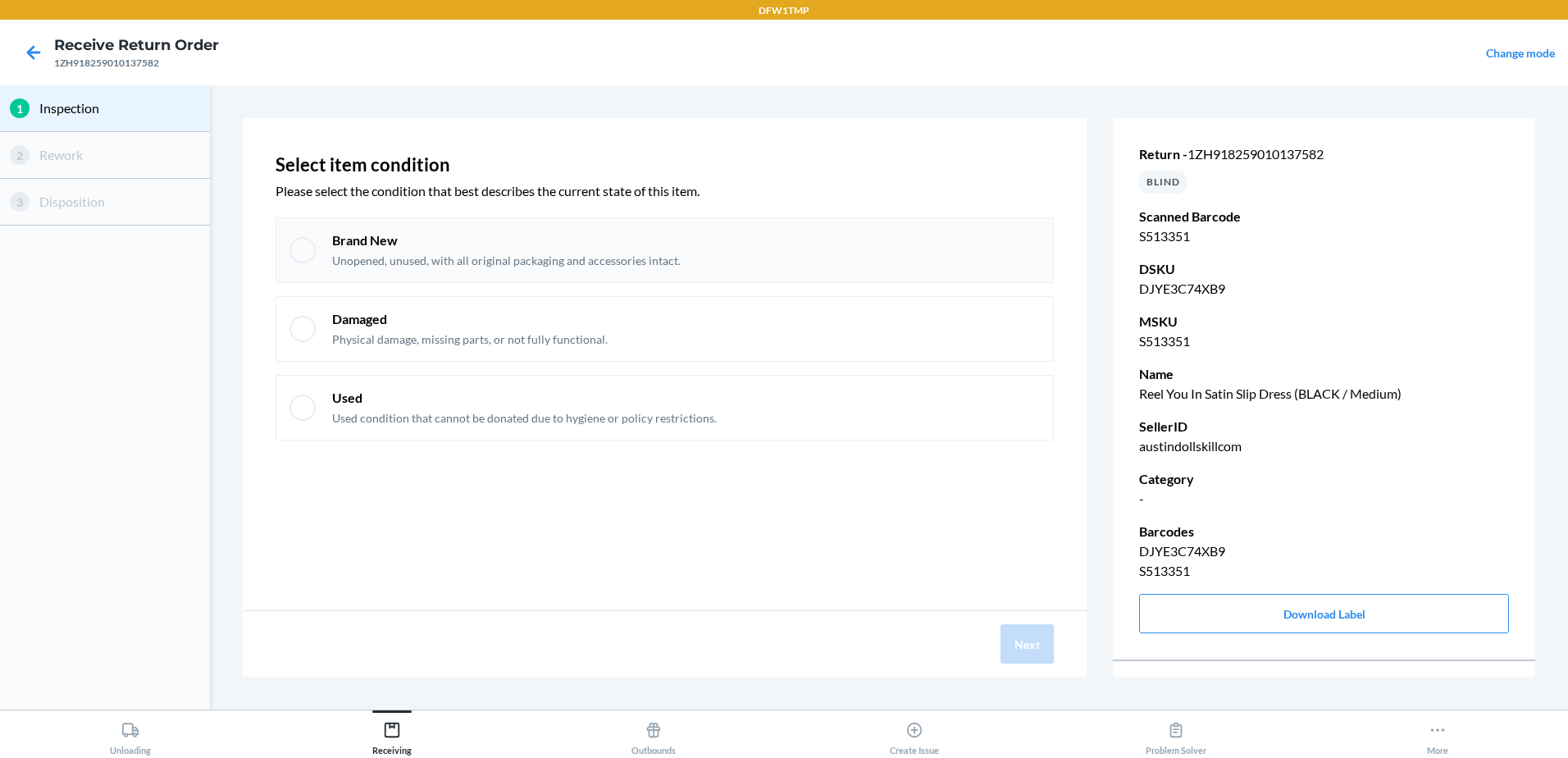
click at [294, 242] on div at bounding box center [302, 249] width 26 height 26
click at [1043, 629] on button "Next" at bounding box center [1027, 643] width 53 height 40
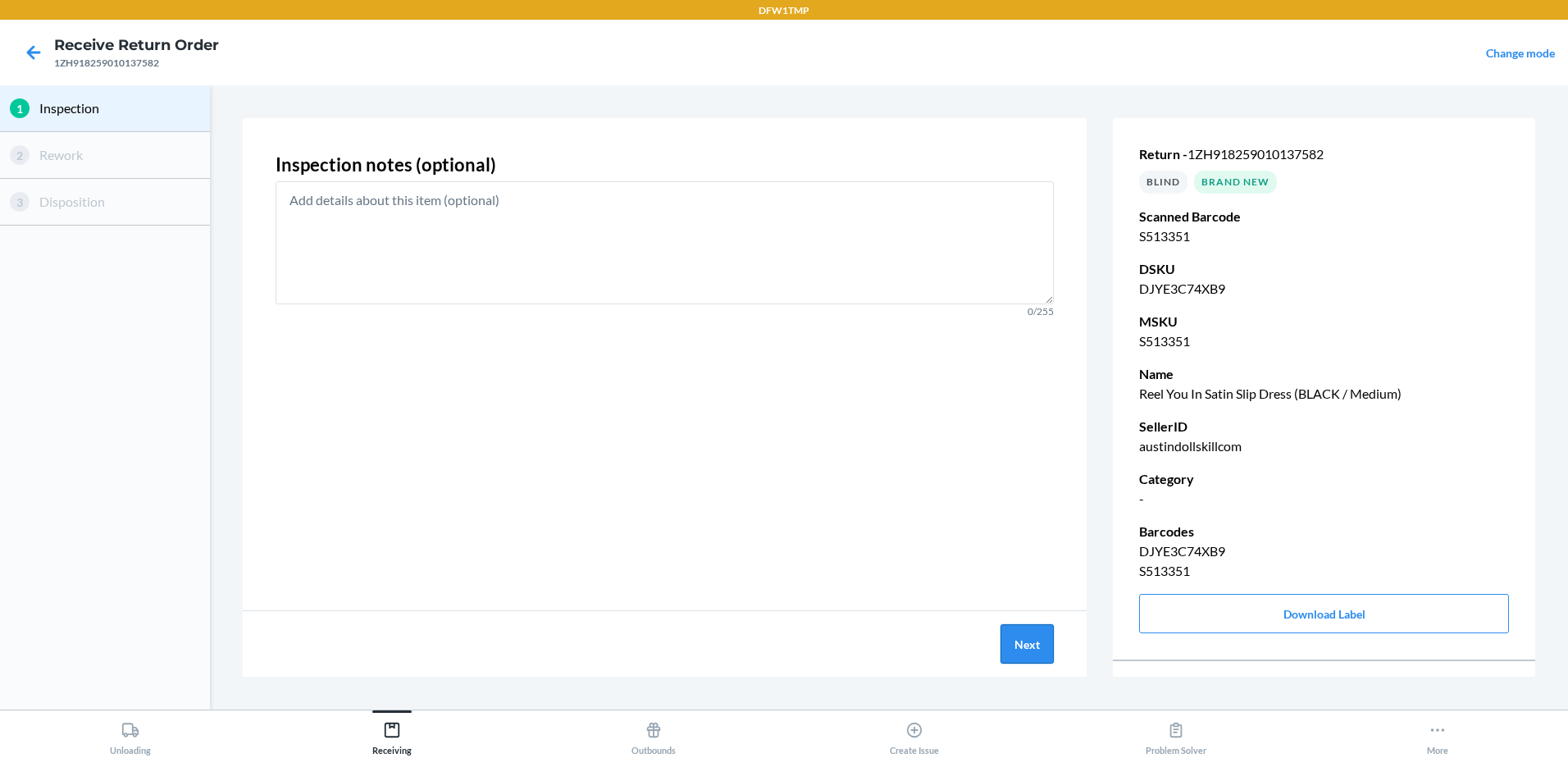
click at [1030, 633] on button "Next" at bounding box center [1027, 643] width 53 height 40
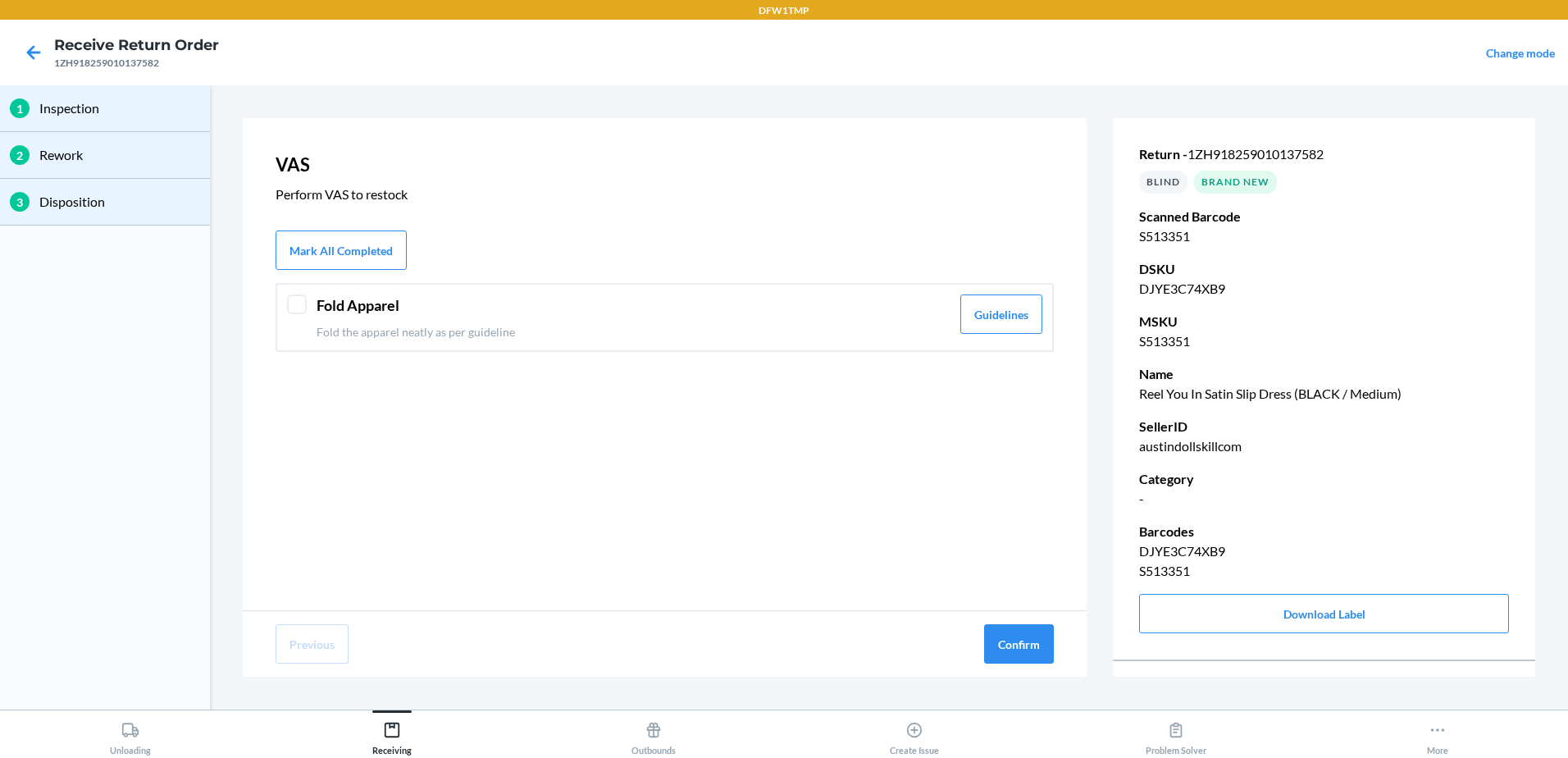
click at [432, 308] on header "Fold Apparel" at bounding box center [633, 305] width 634 height 22
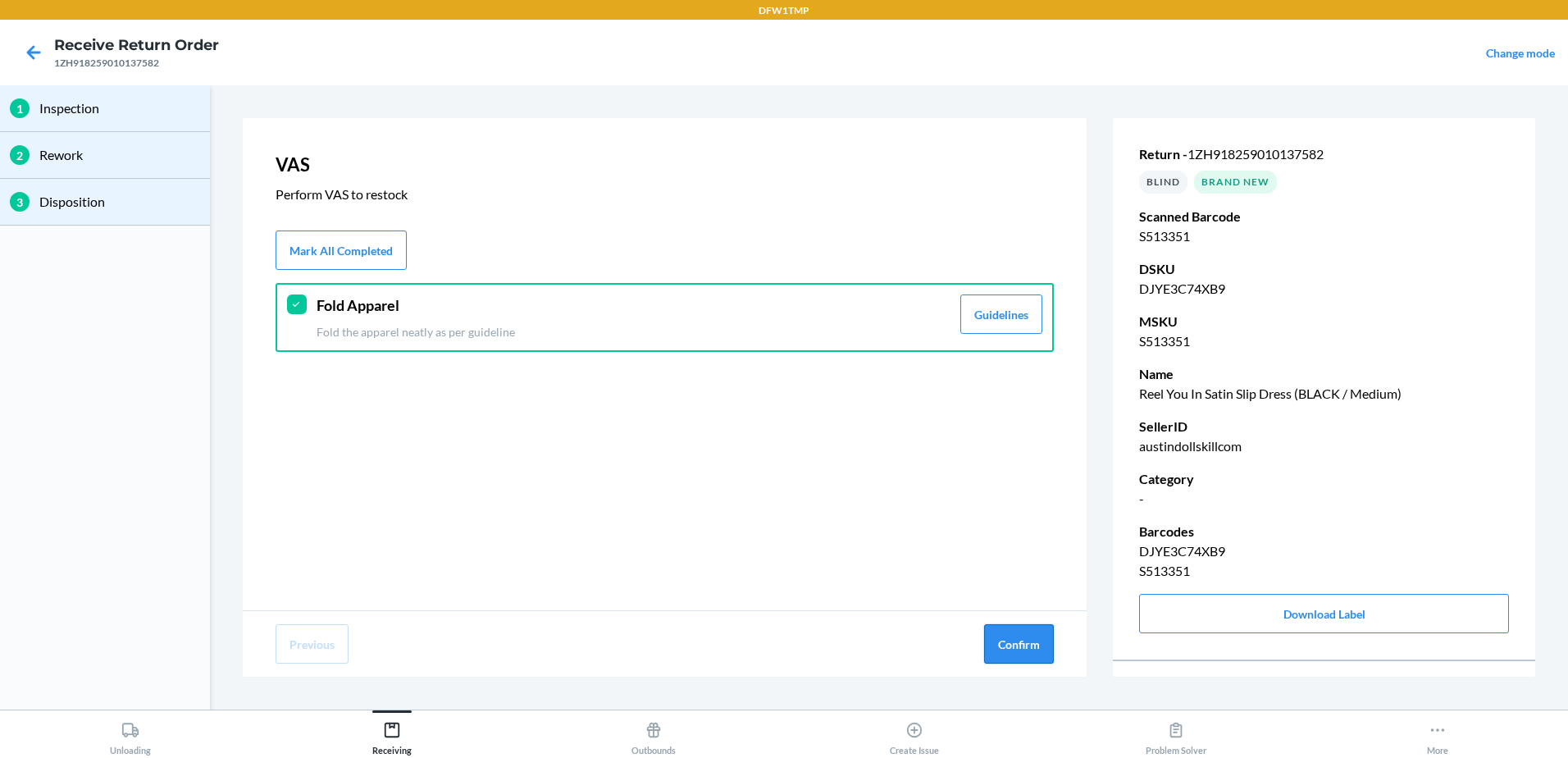
click at [1000, 654] on button "Confirm" at bounding box center [1020, 643] width 70 height 40
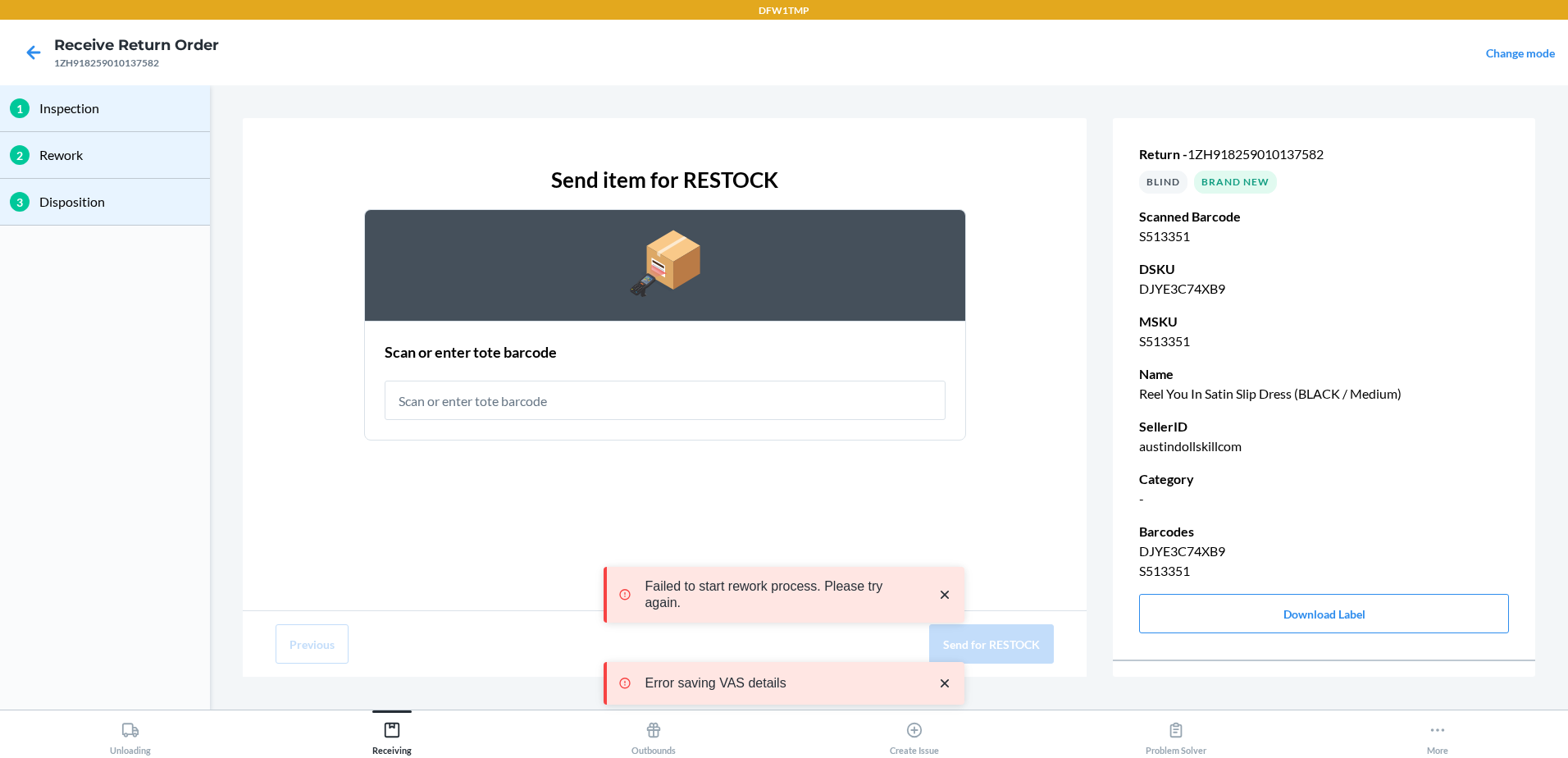
click at [539, 407] on input "text" at bounding box center [666, 399] width 561 height 40
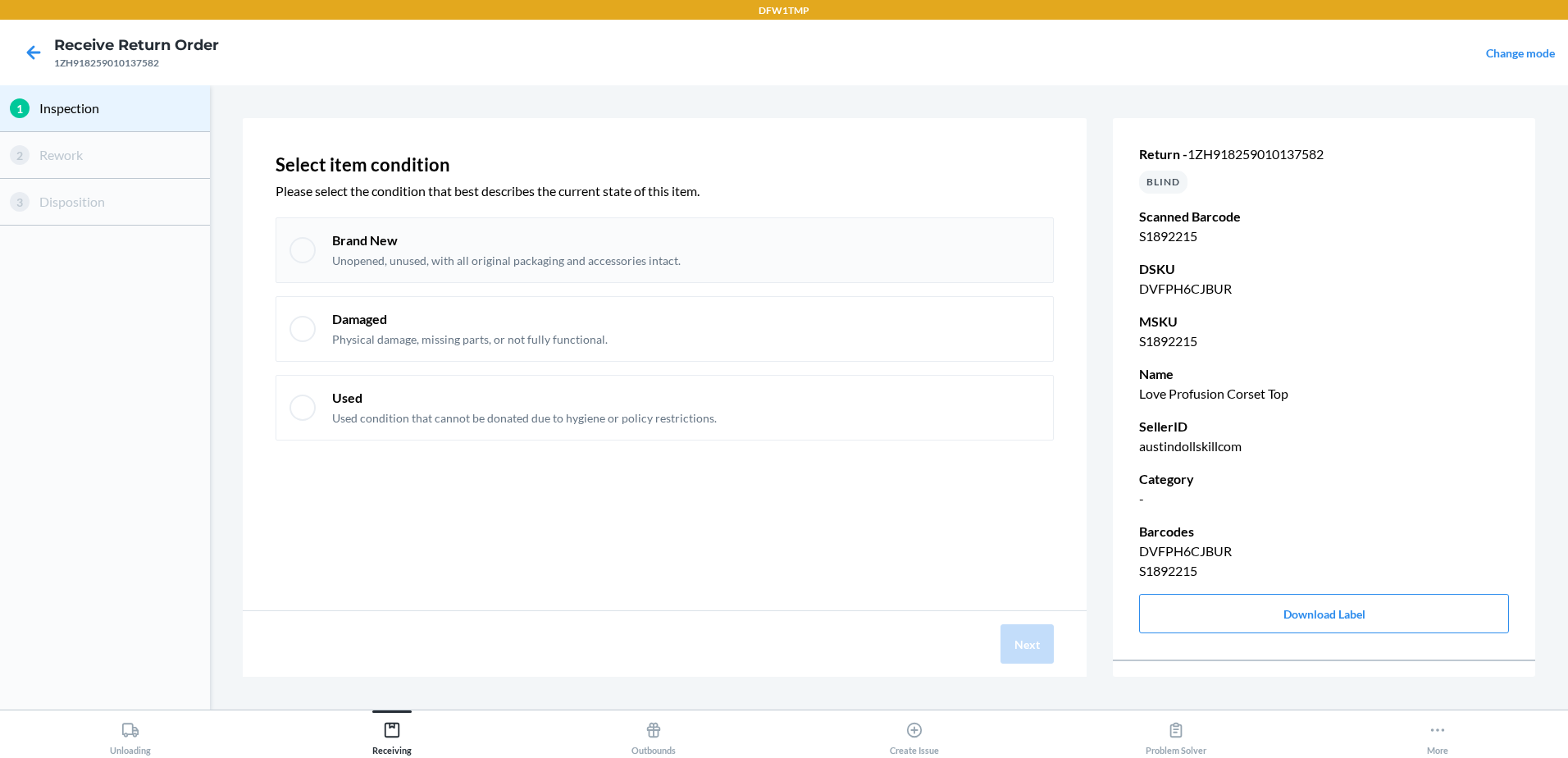
click at [315, 261] on div "Brand New Unopened, unused, with all original packaging and accessories intact." at bounding box center [665, 250] width 779 height 66
click at [1021, 643] on button "Next" at bounding box center [1027, 643] width 53 height 40
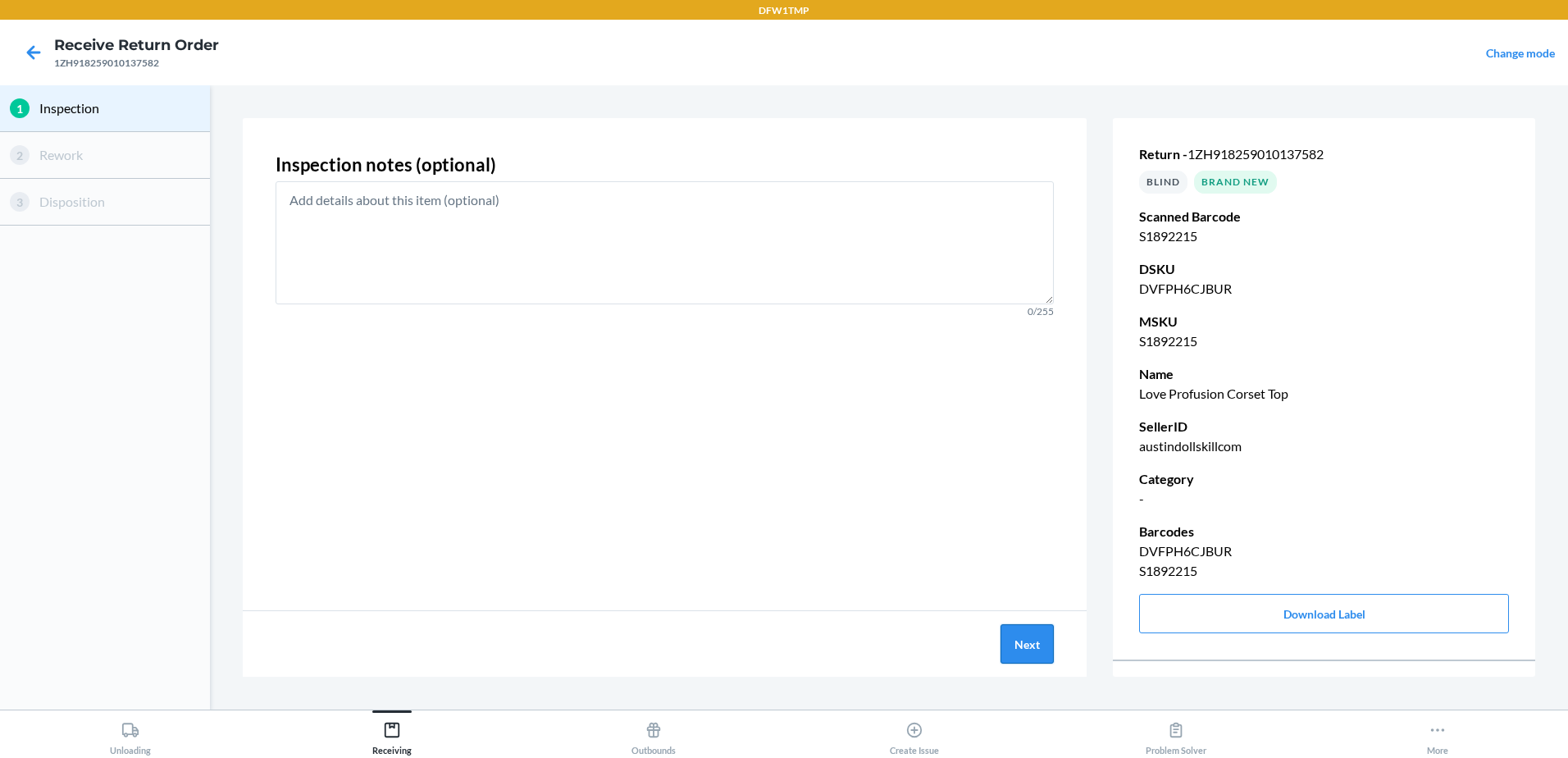
click at [1048, 642] on button "Next" at bounding box center [1027, 643] width 53 height 40
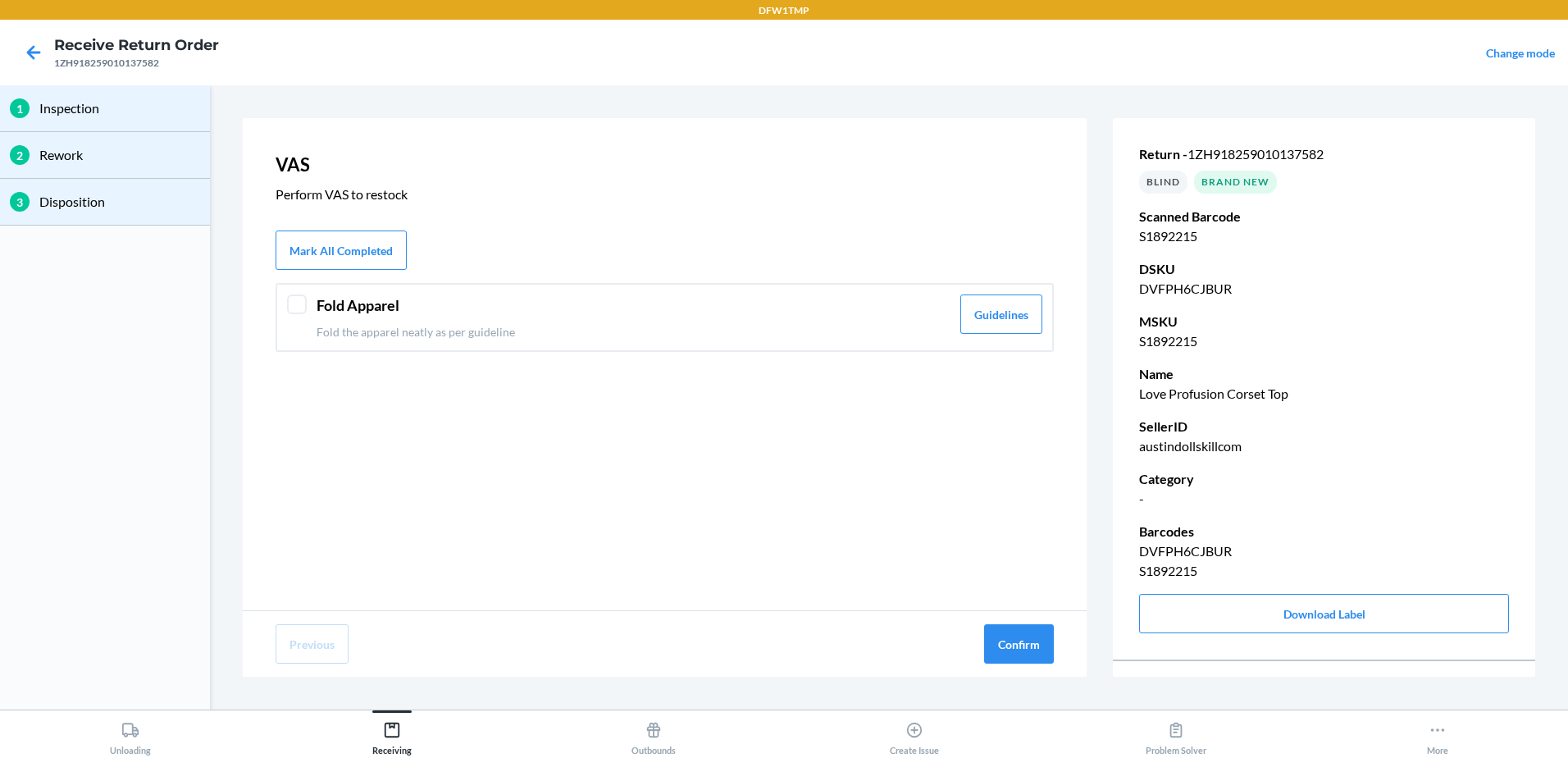
click at [321, 326] on p "Fold the apparel neatly as per guideline" at bounding box center [633, 332] width 634 height 17
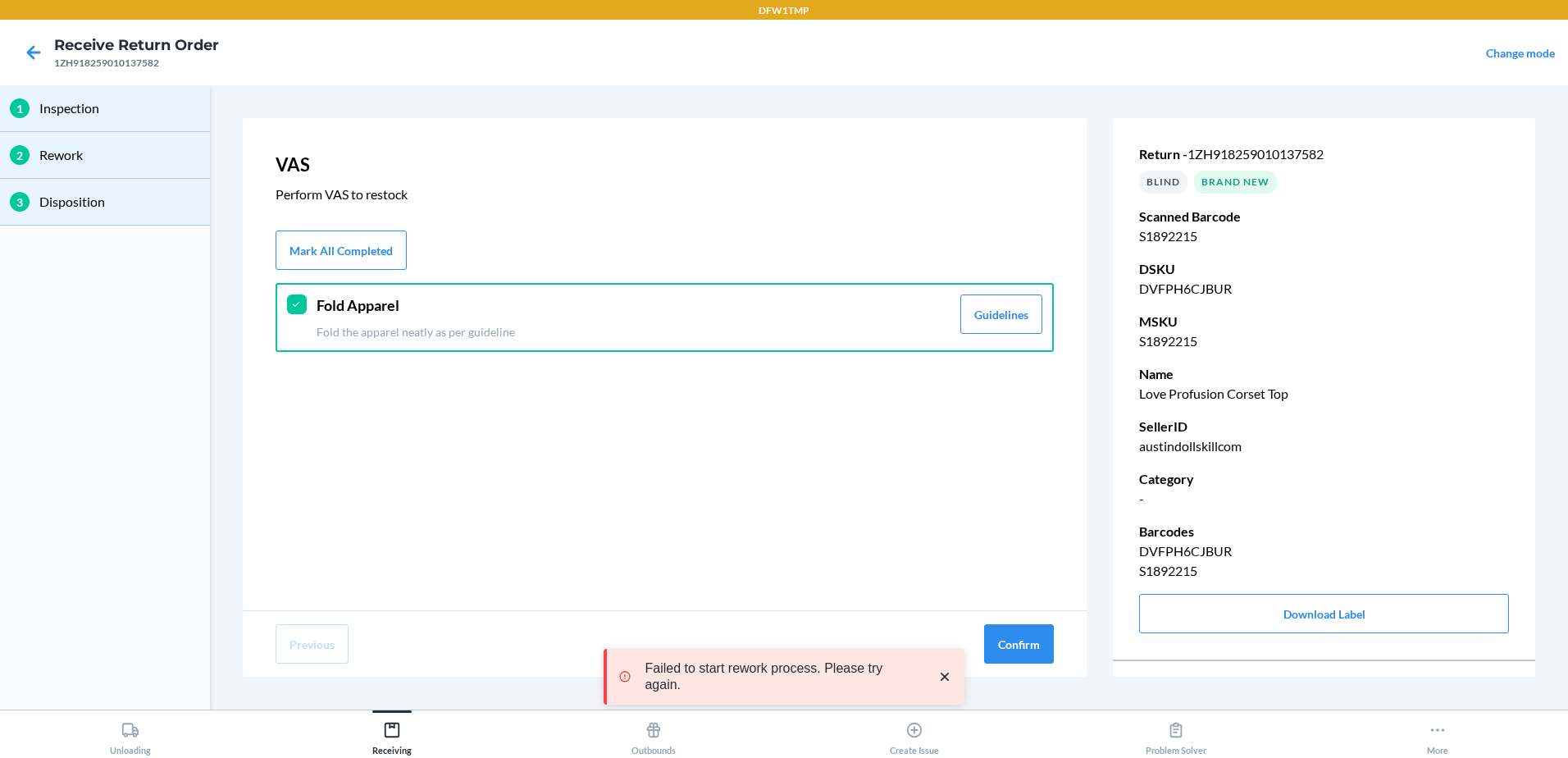
click at [1060, 645] on div "Previous Confirm" at bounding box center [665, 644] width 844 height 66
click at [1029, 643] on button "Confirm" at bounding box center [1020, 643] width 70 height 40
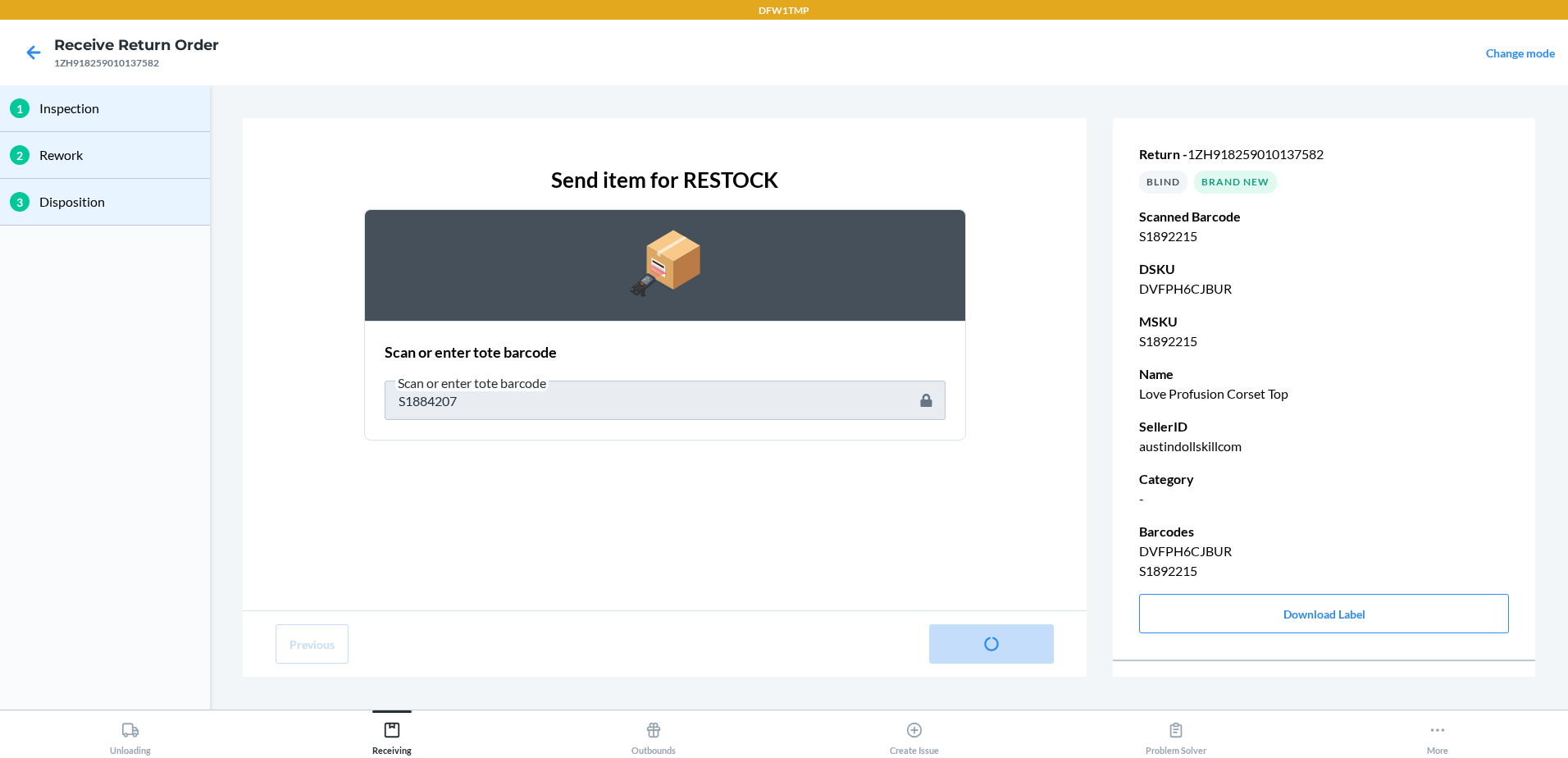
click at [540, 402] on main "1 Inspection 2 Rework 3 Disposition Send item for RESTOCK Scan or enter tote ba…" at bounding box center [784, 396] width 1568 height 624
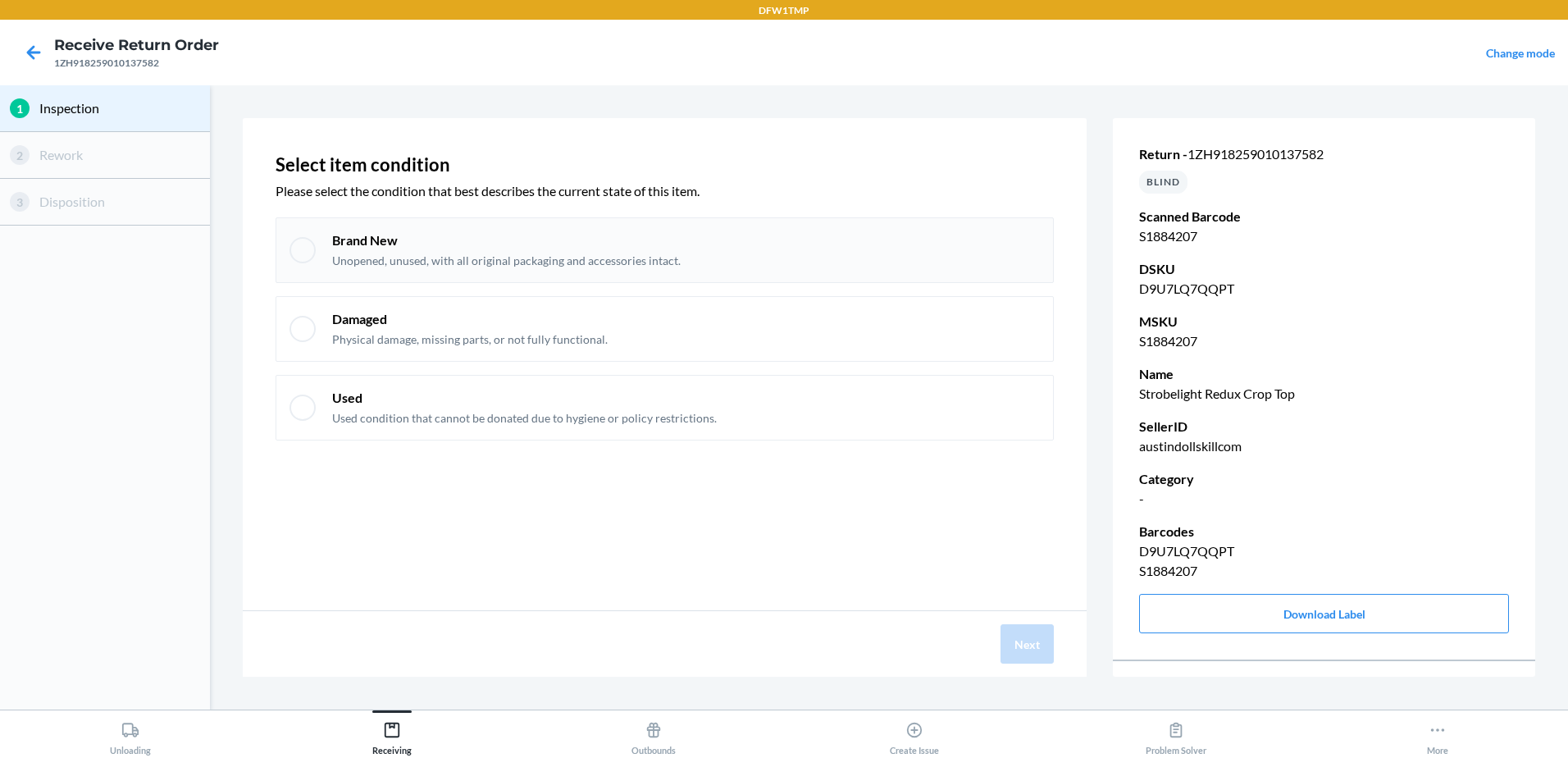
drag, startPoint x: 370, startPoint y: 246, endPoint x: 393, endPoint y: 278, distance: 39.4
click at [372, 244] on p "Brand New" at bounding box center [506, 240] width 348 height 18
click at [1043, 656] on button "Next" at bounding box center [1027, 643] width 53 height 40
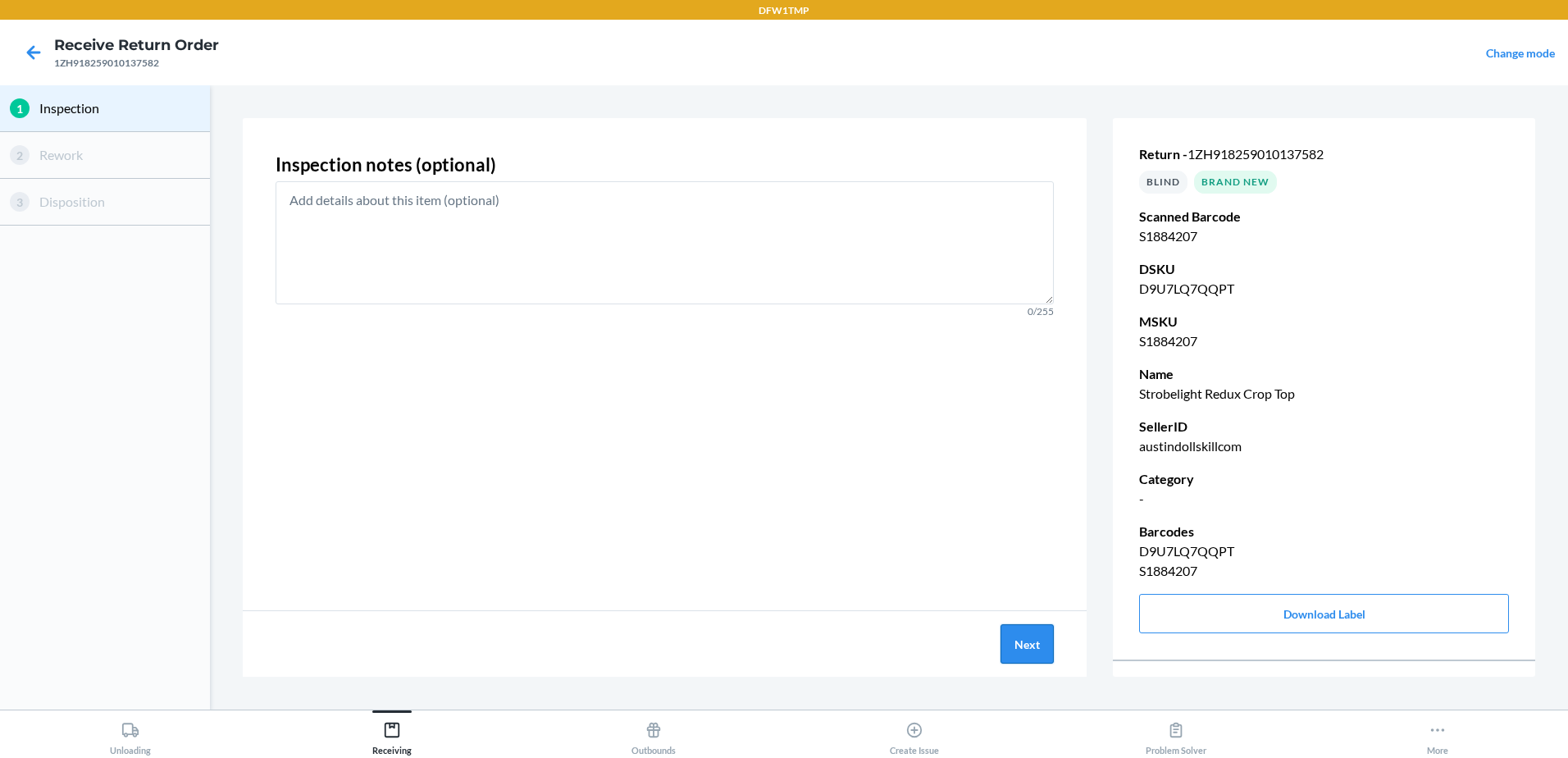
click at [1020, 659] on button "Next" at bounding box center [1027, 643] width 53 height 40
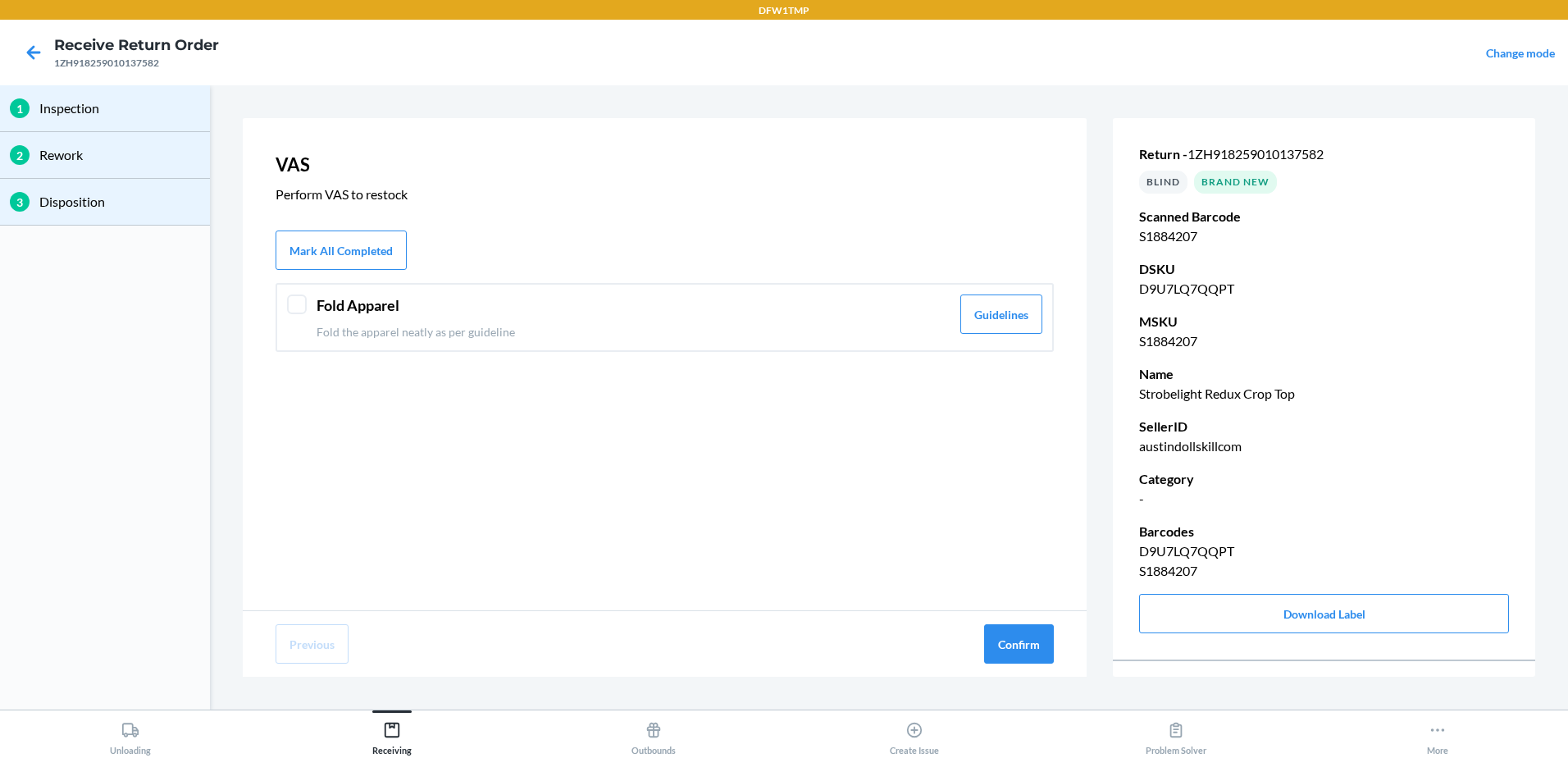
click at [459, 326] on p "Fold the apparel neatly as per guideline" at bounding box center [633, 332] width 634 height 17
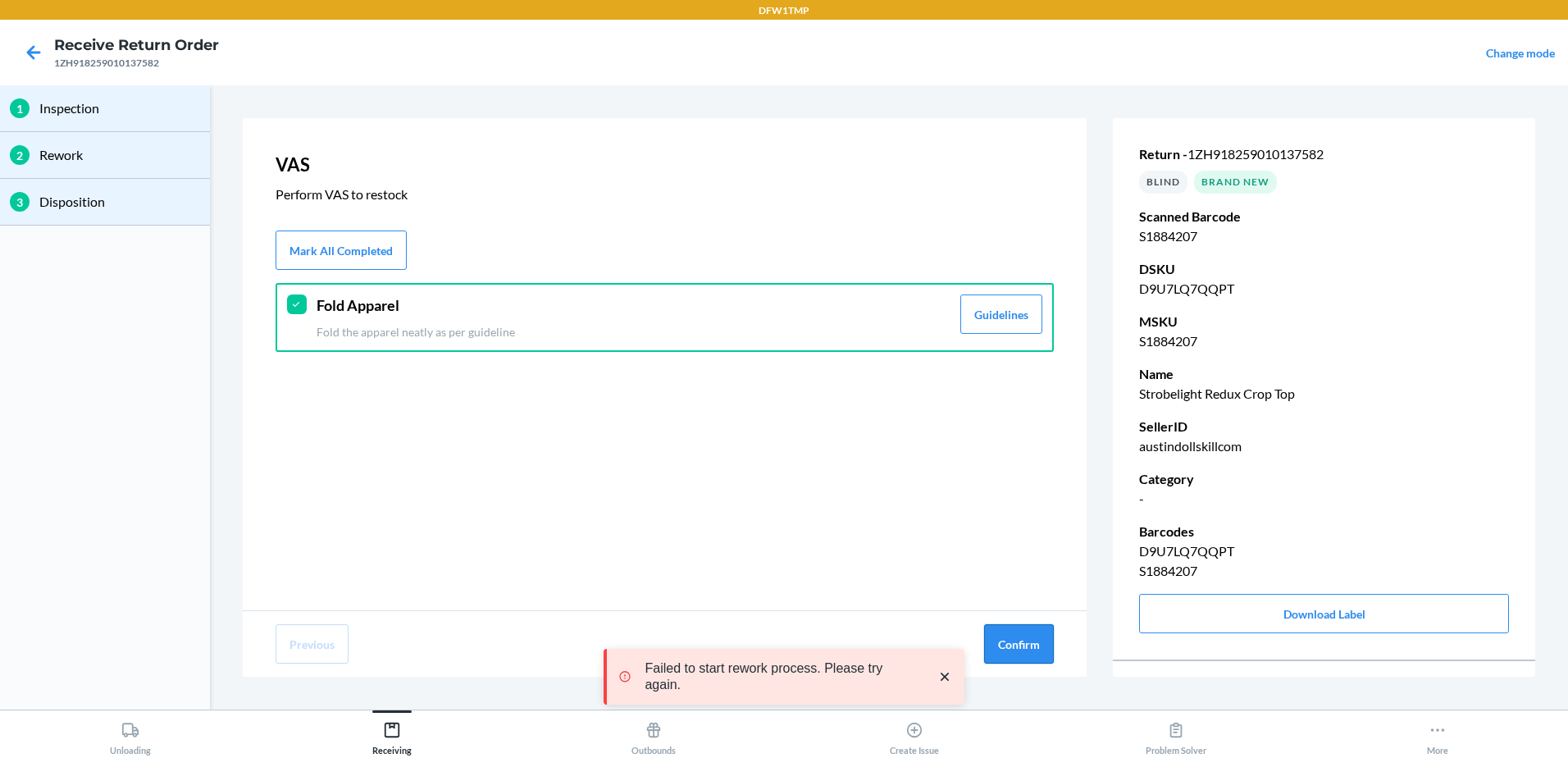
click at [1030, 646] on button "Confirm" at bounding box center [1020, 643] width 70 height 40
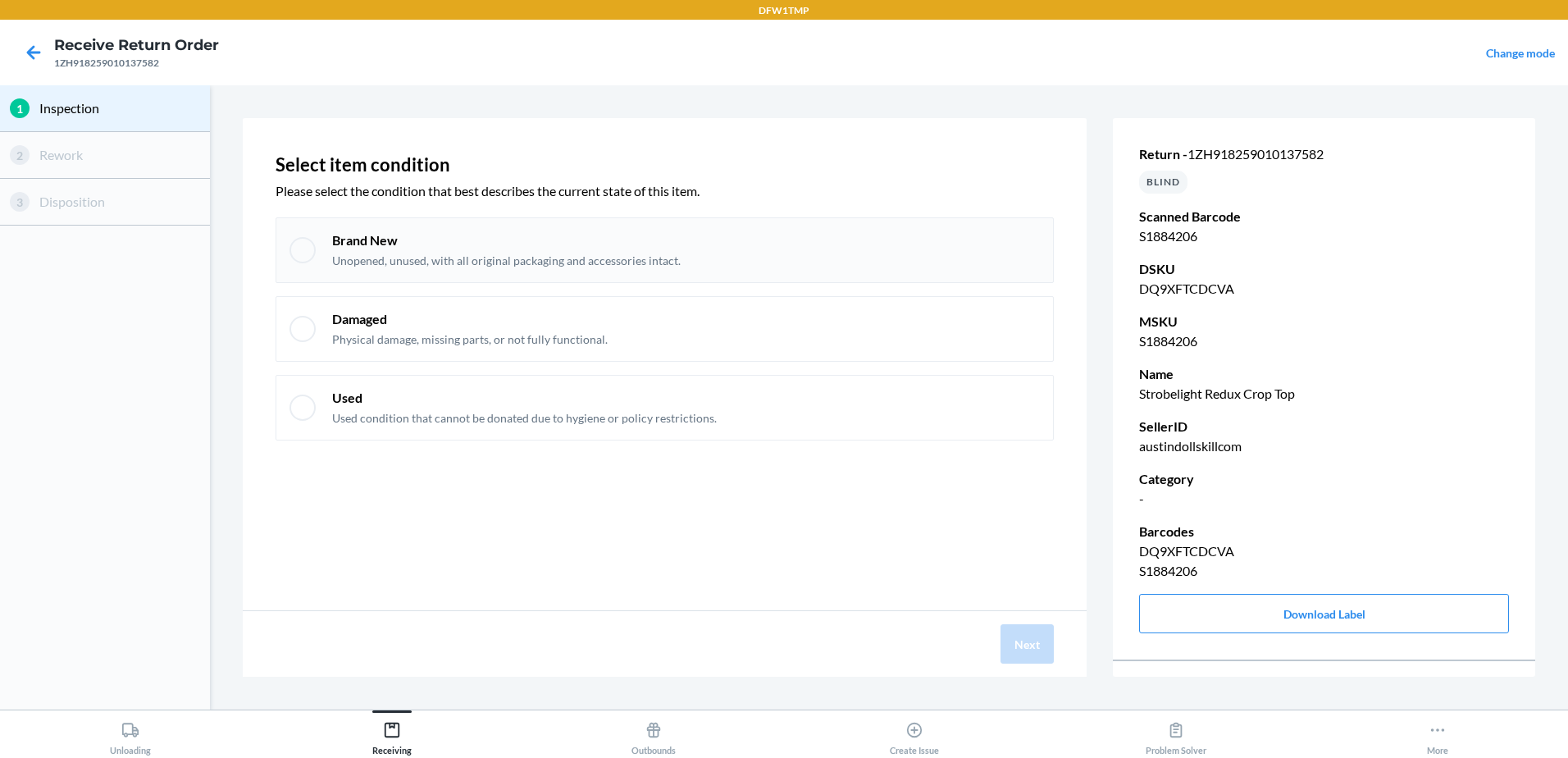
click at [451, 265] on p "Unopened, unused, with all original packaging and accessories intact." at bounding box center [506, 260] width 348 height 16
click at [1050, 643] on button "Next" at bounding box center [1027, 643] width 53 height 40
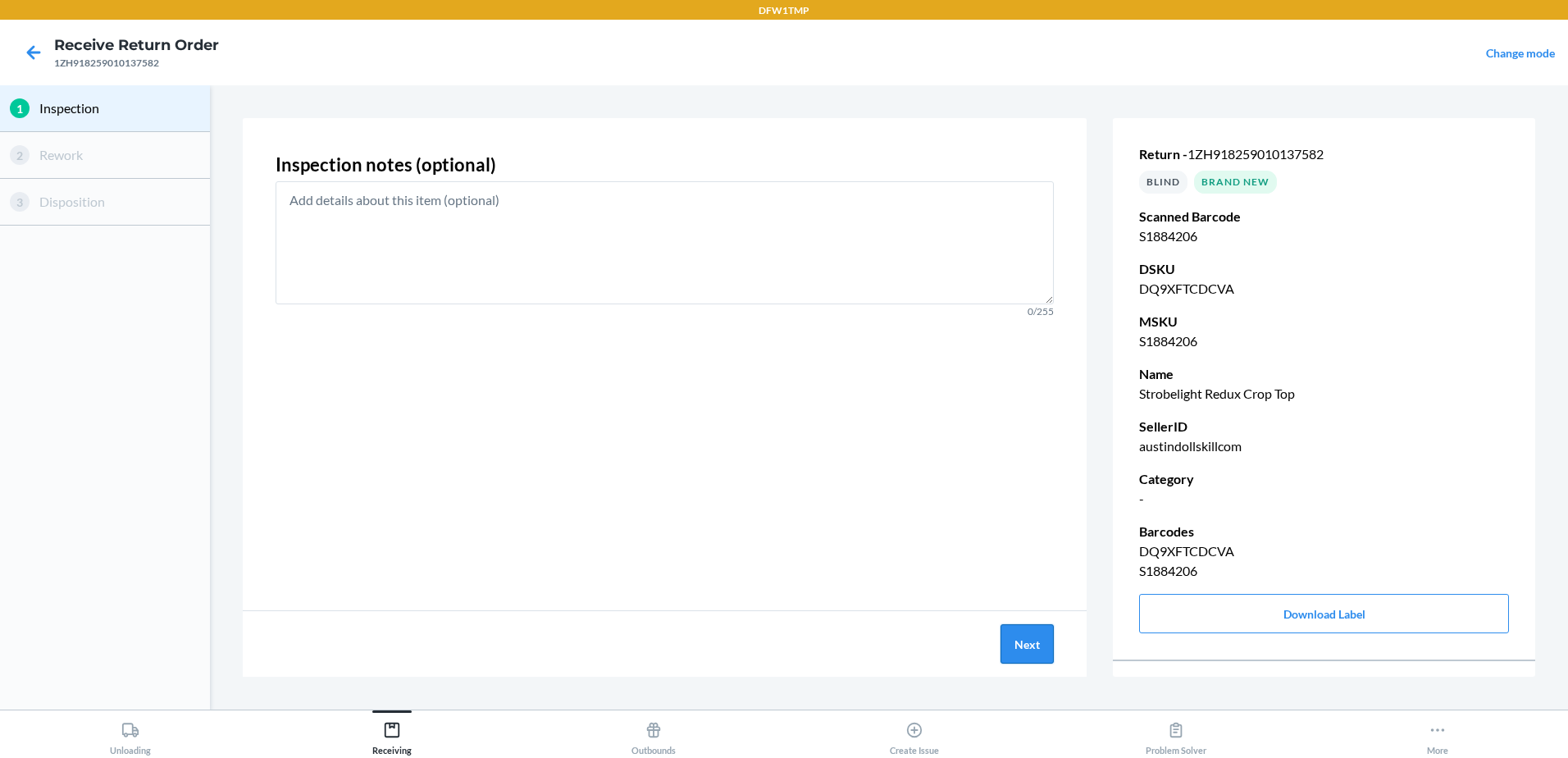
click at [1051, 643] on button "Next" at bounding box center [1027, 643] width 53 height 40
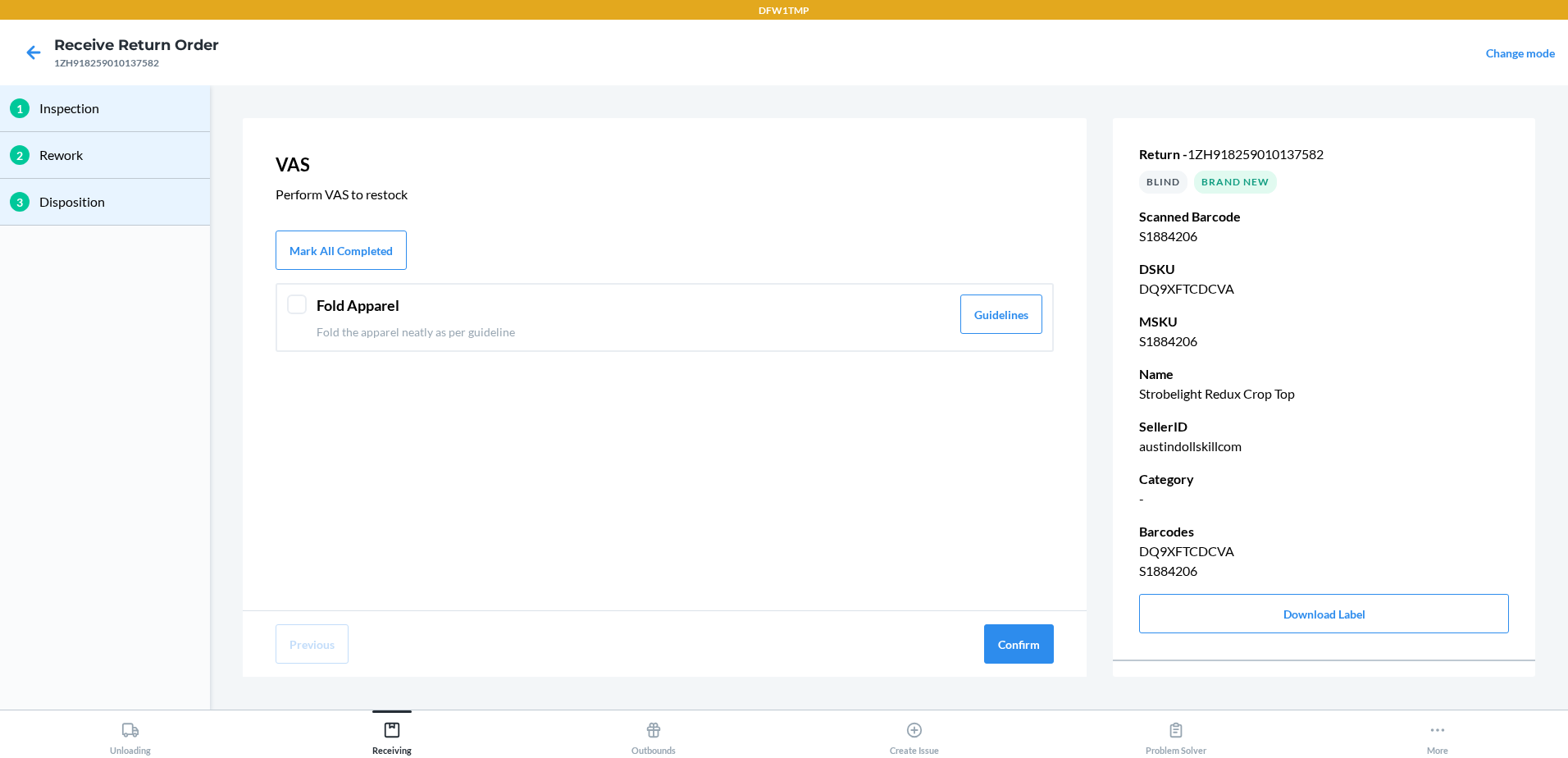
click at [423, 282] on div "VAS Perform VAS to restock Mark All Completed Fold Apparel Fold the apparel nea…" at bounding box center [665, 364] width 844 height 492
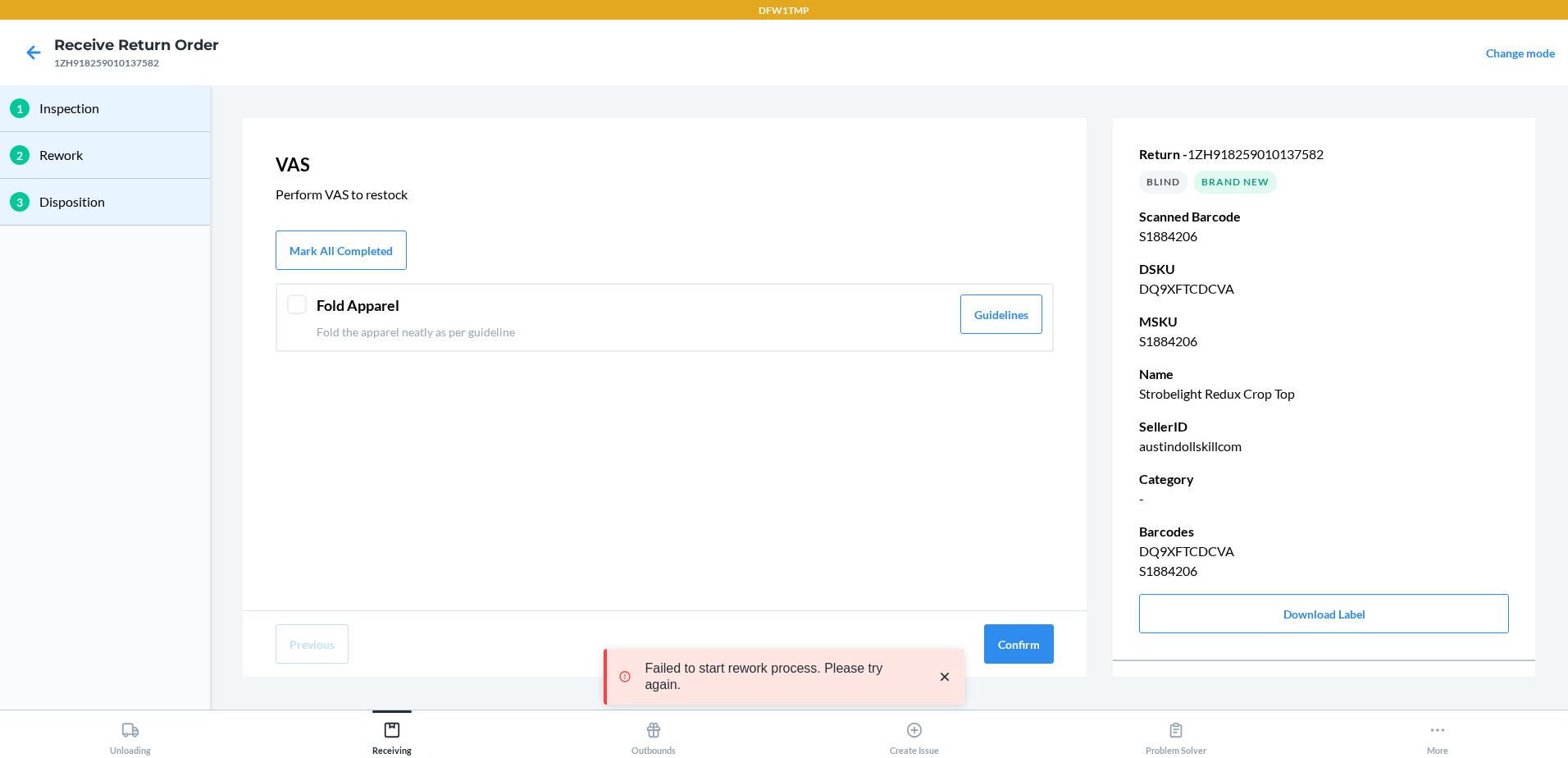
click at [789, 312] on header "Fold Apparel" at bounding box center [633, 305] width 634 height 22
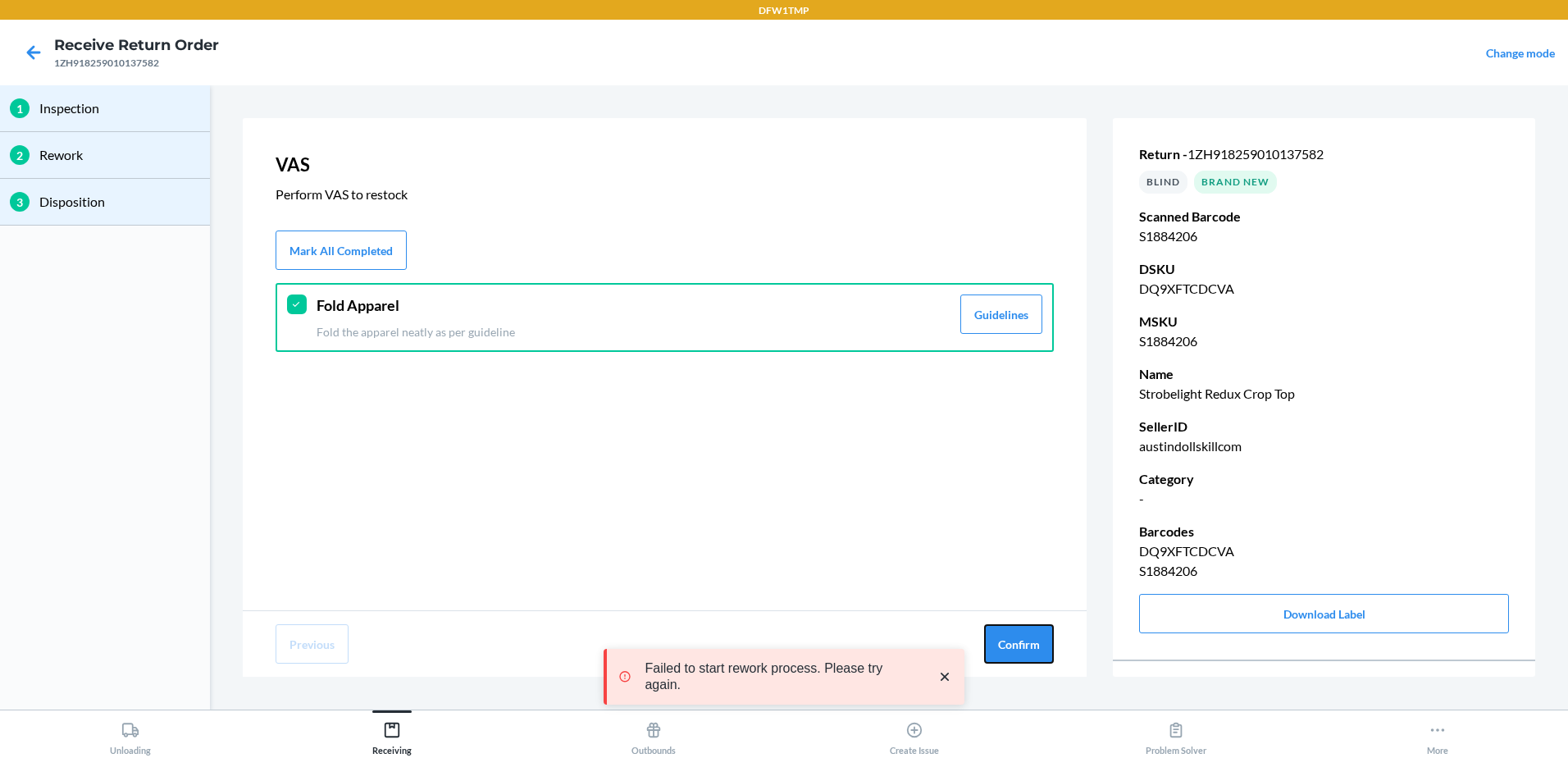
drag, startPoint x: 1049, startPoint y: 653, endPoint x: 877, endPoint y: 566, distance: 192.8
click at [1049, 652] on button "Confirm" at bounding box center [1020, 643] width 70 height 40
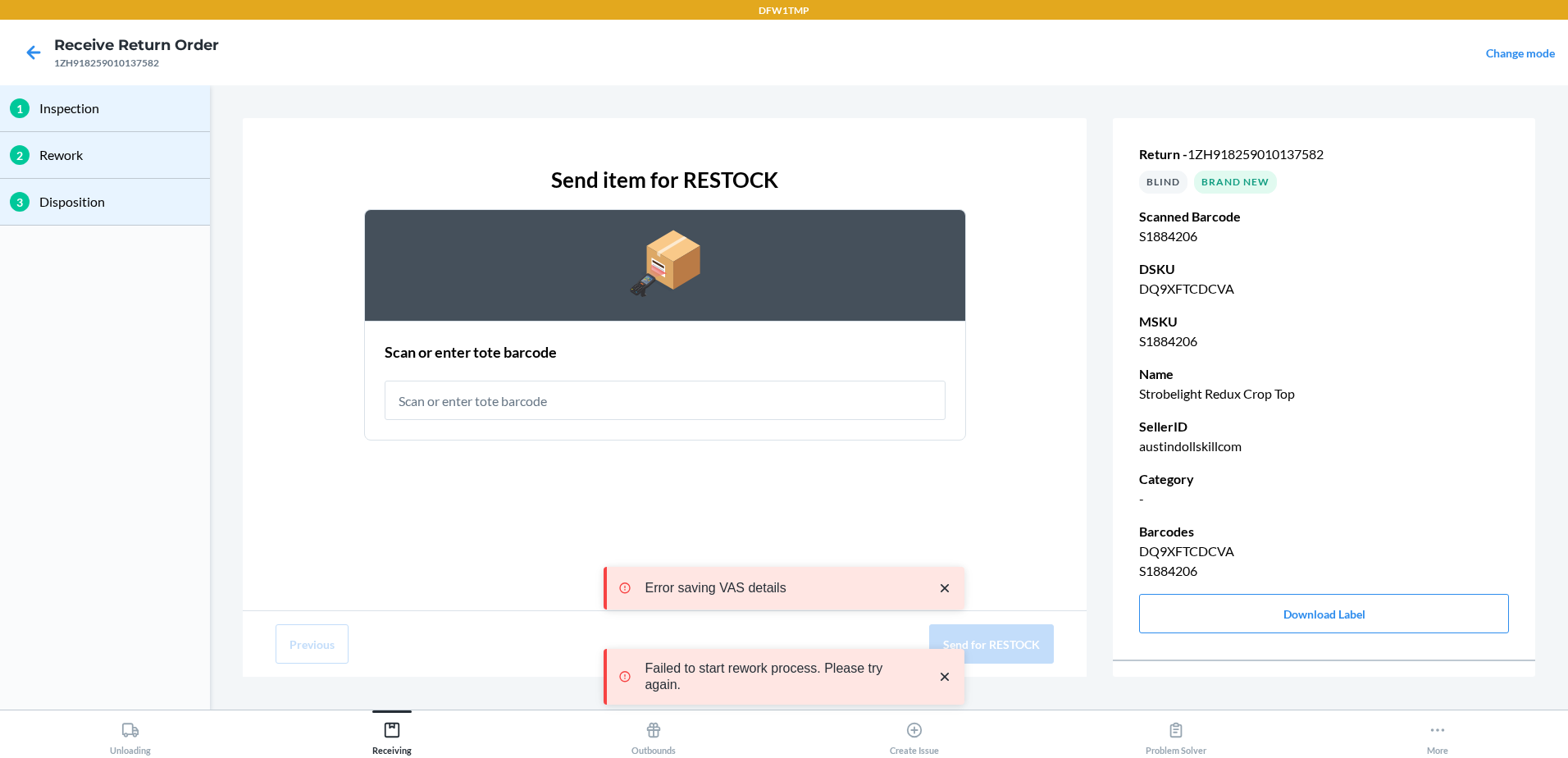
click at [562, 394] on input "text" at bounding box center [666, 399] width 561 height 40
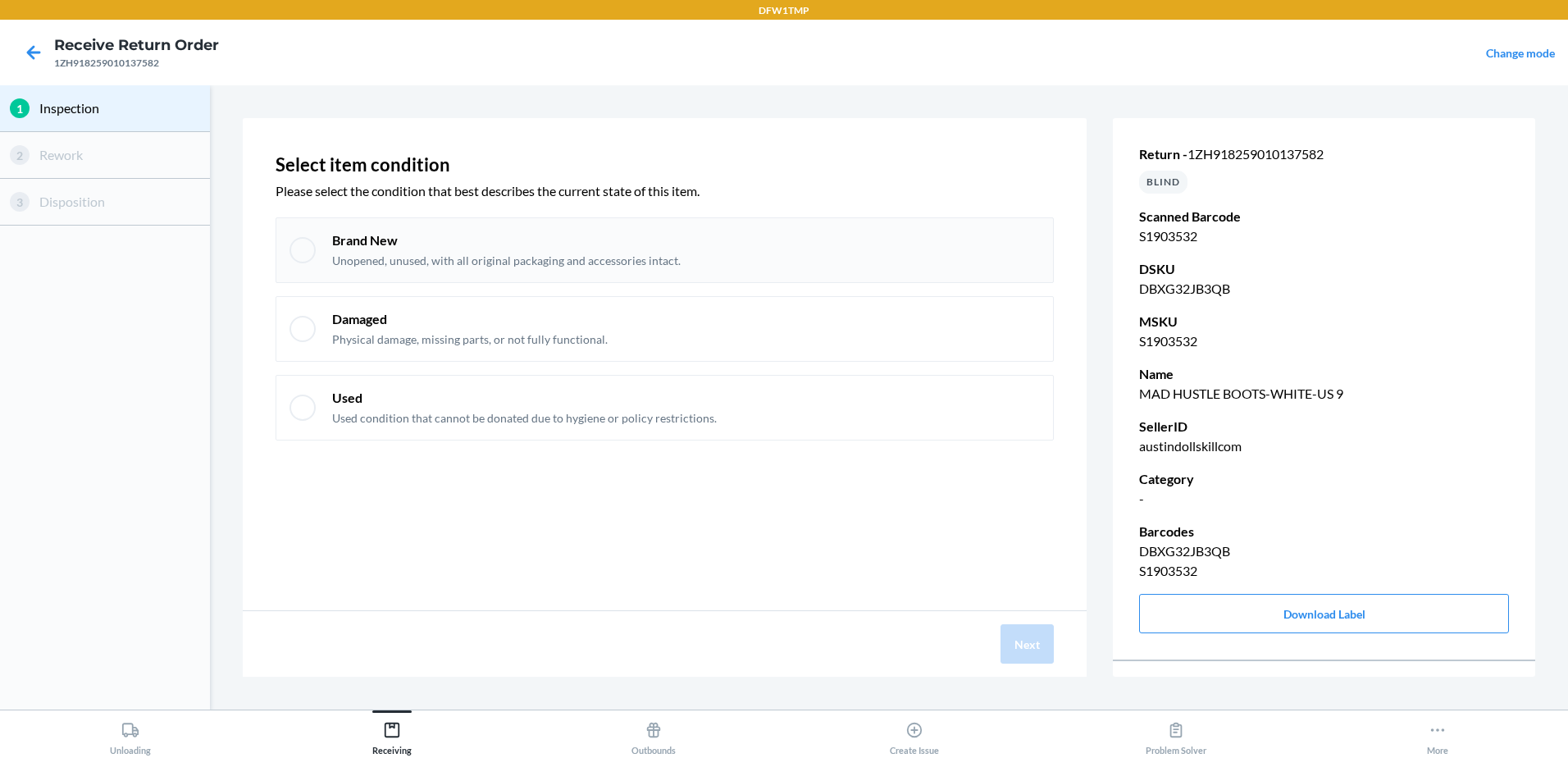
drag, startPoint x: 716, startPoint y: 248, endPoint x: 736, endPoint y: 278, distance: 36.1
click at [715, 245] on div "Brand New Unopened, unused, with all original packaging and accessories intact." at bounding box center [686, 249] width 708 height 38
click at [1003, 650] on button "Next" at bounding box center [1027, 643] width 53 height 40
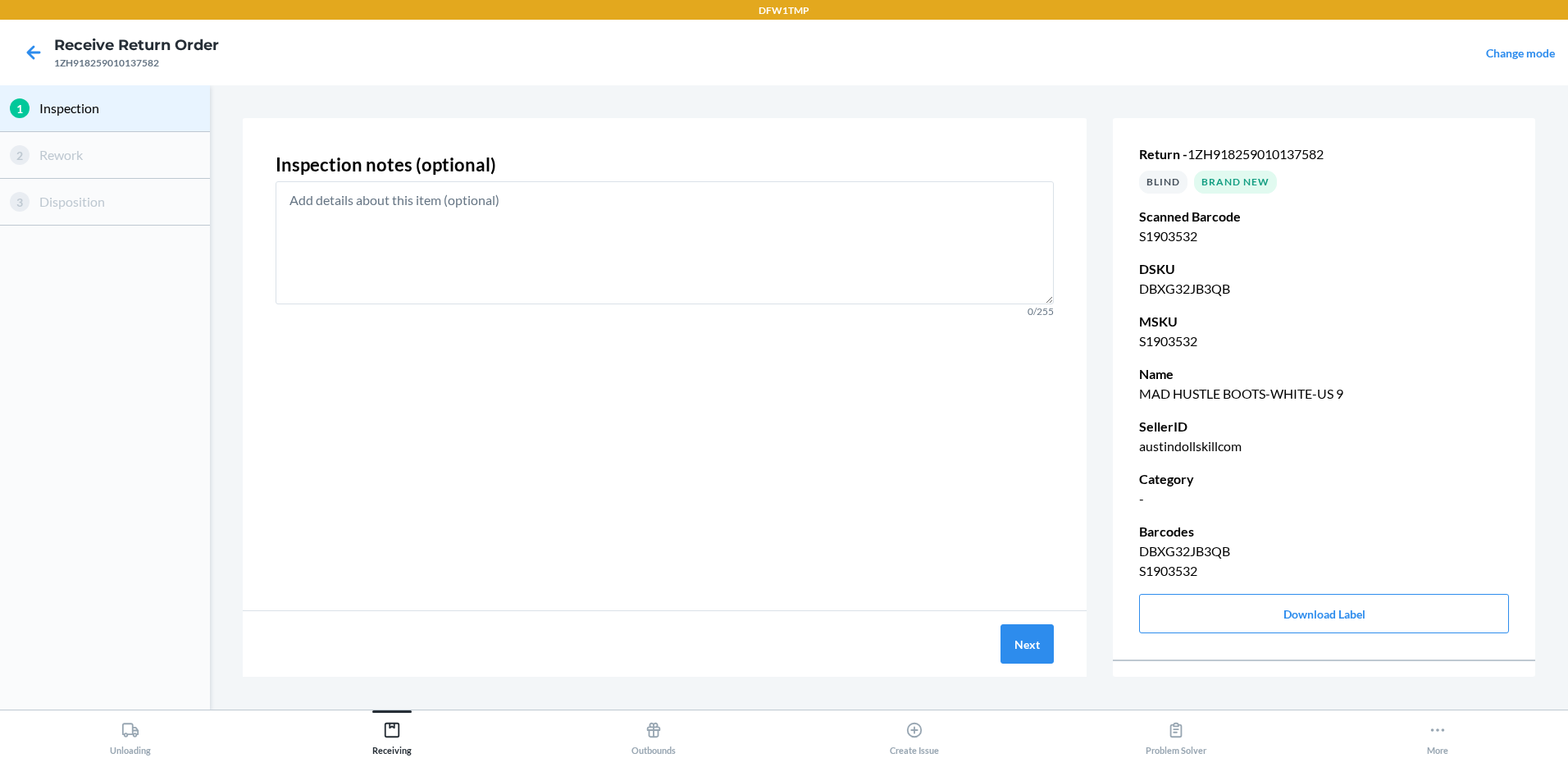
click at [1026, 669] on div "Next" at bounding box center [665, 644] width 844 height 66
click at [1014, 635] on button "Next" at bounding box center [1027, 643] width 53 height 40
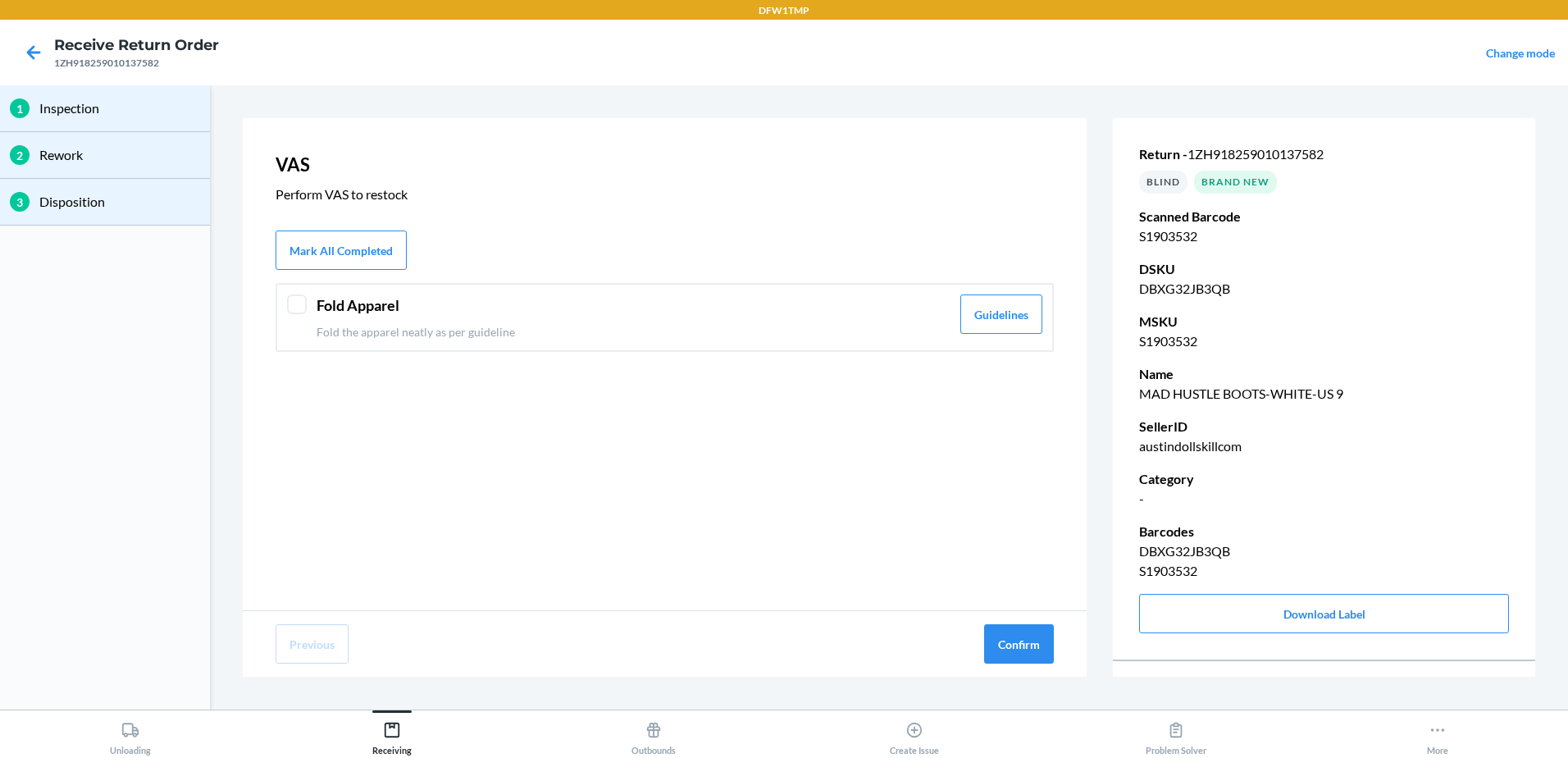
click at [618, 327] on p "Fold the apparel neatly as per guideline" at bounding box center [633, 332] width 634 height 17
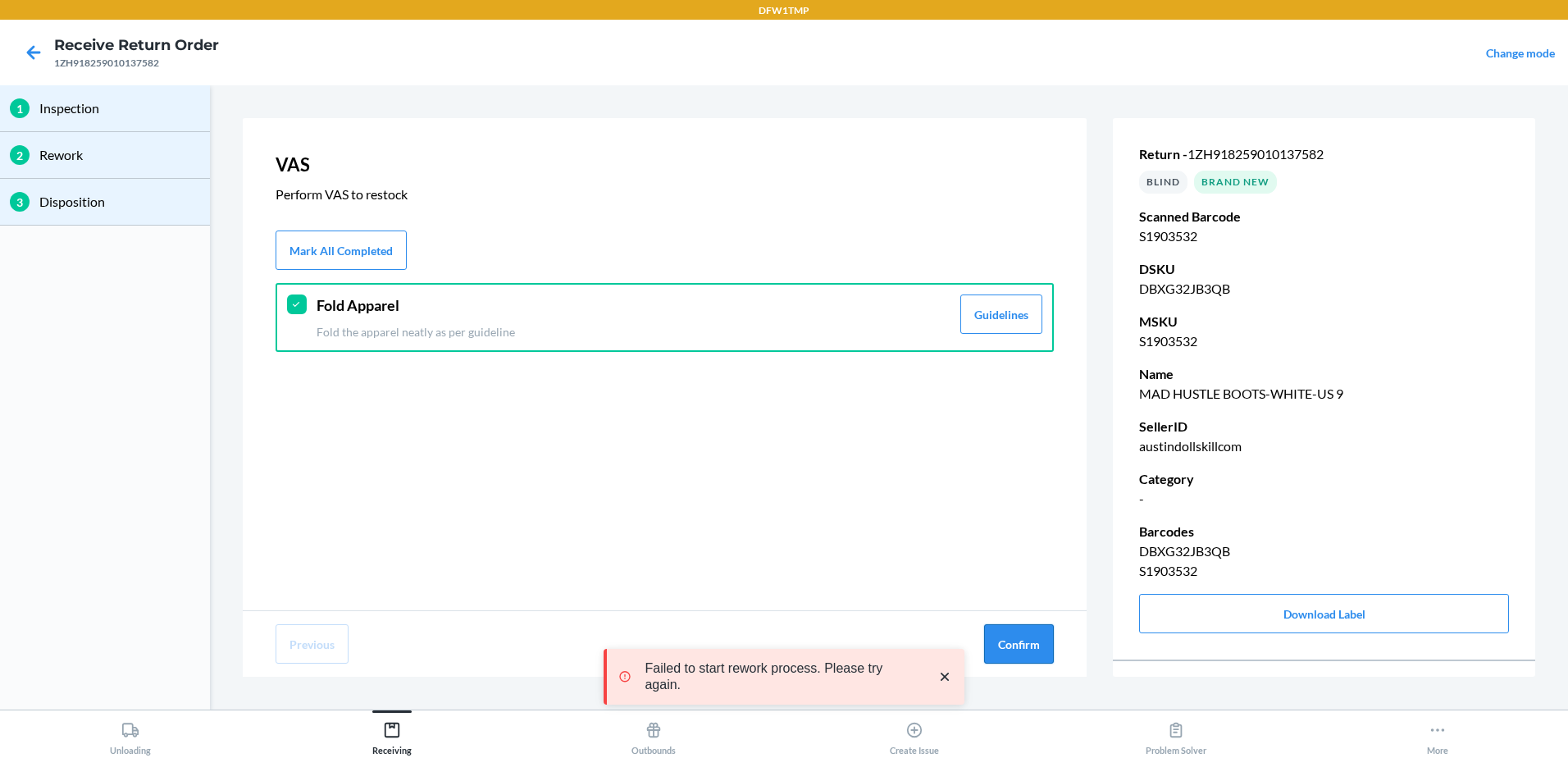
click at [985, 648] on button "Confirm" at bounding box center [1020, 643] width 70 height 40
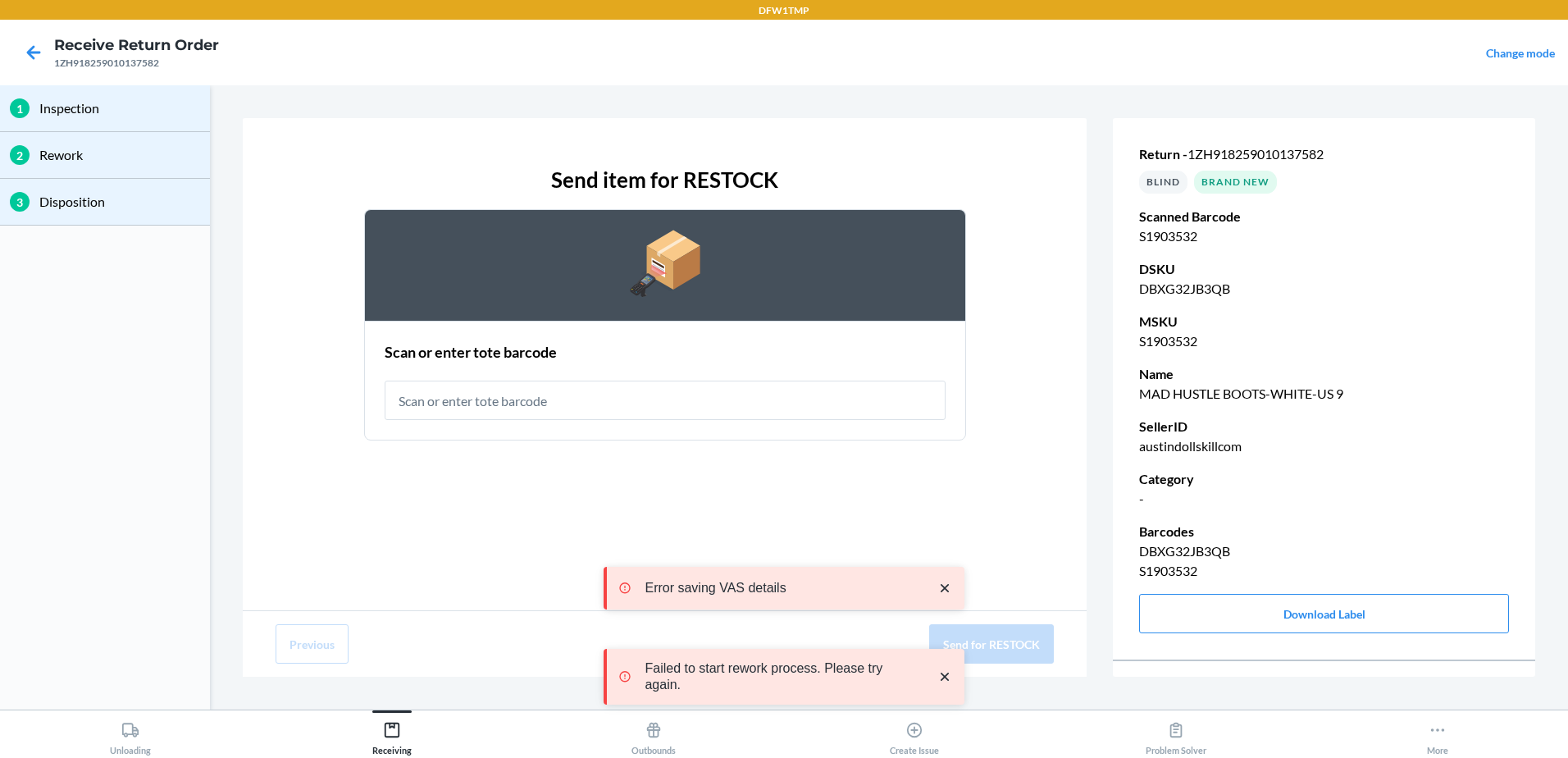
click at [749, 396] on input "text" at bounding box center [666, 399] width 561 height 40
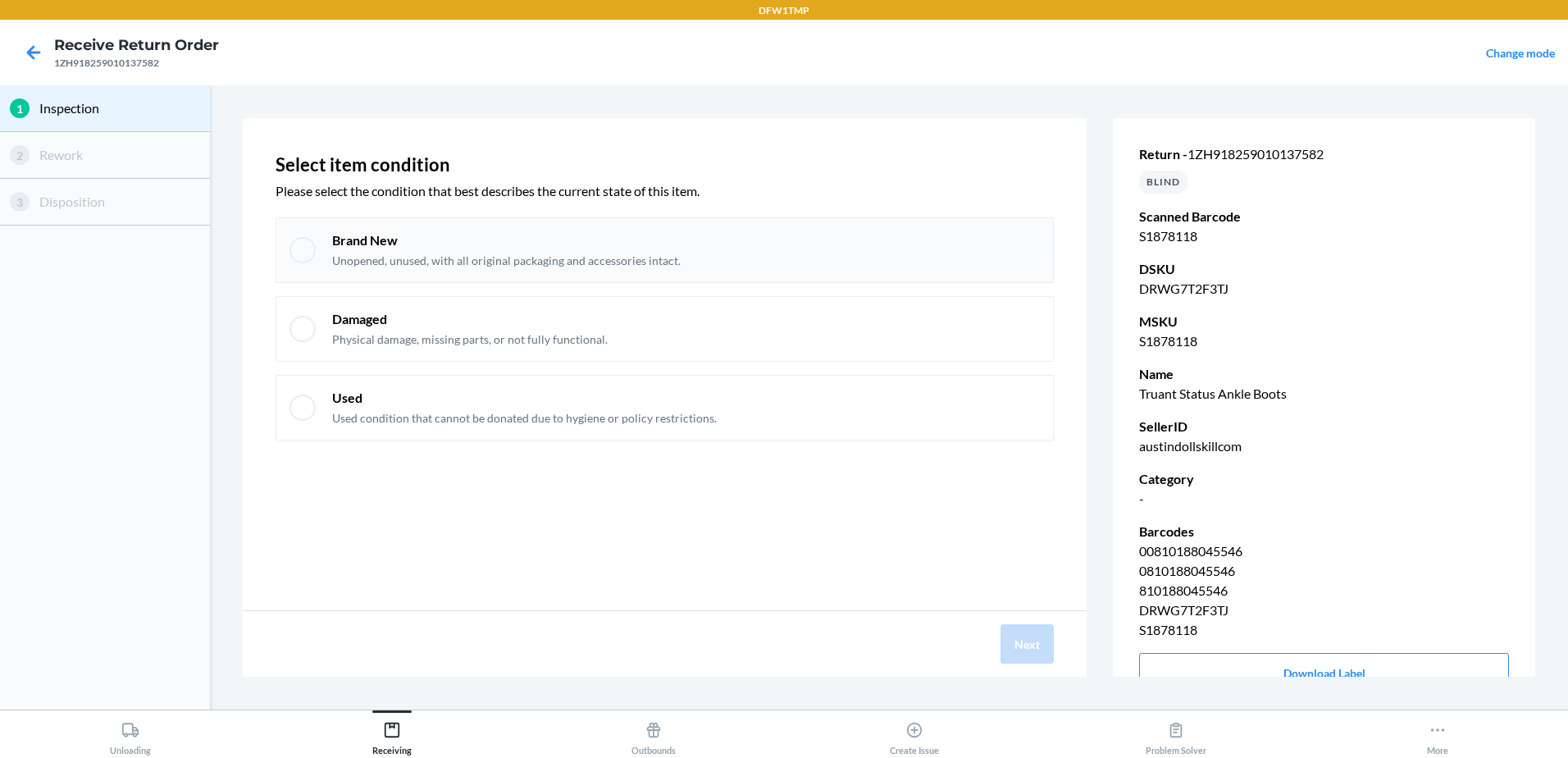
click at [408, 256] on p "Unopened, unused, with all original packaging and accessories intact." at bounding box center [506, 260] width 348 height 16
click at [1031, 650] on button "Next" at bounding box center [1027, 643] width 53 height 40
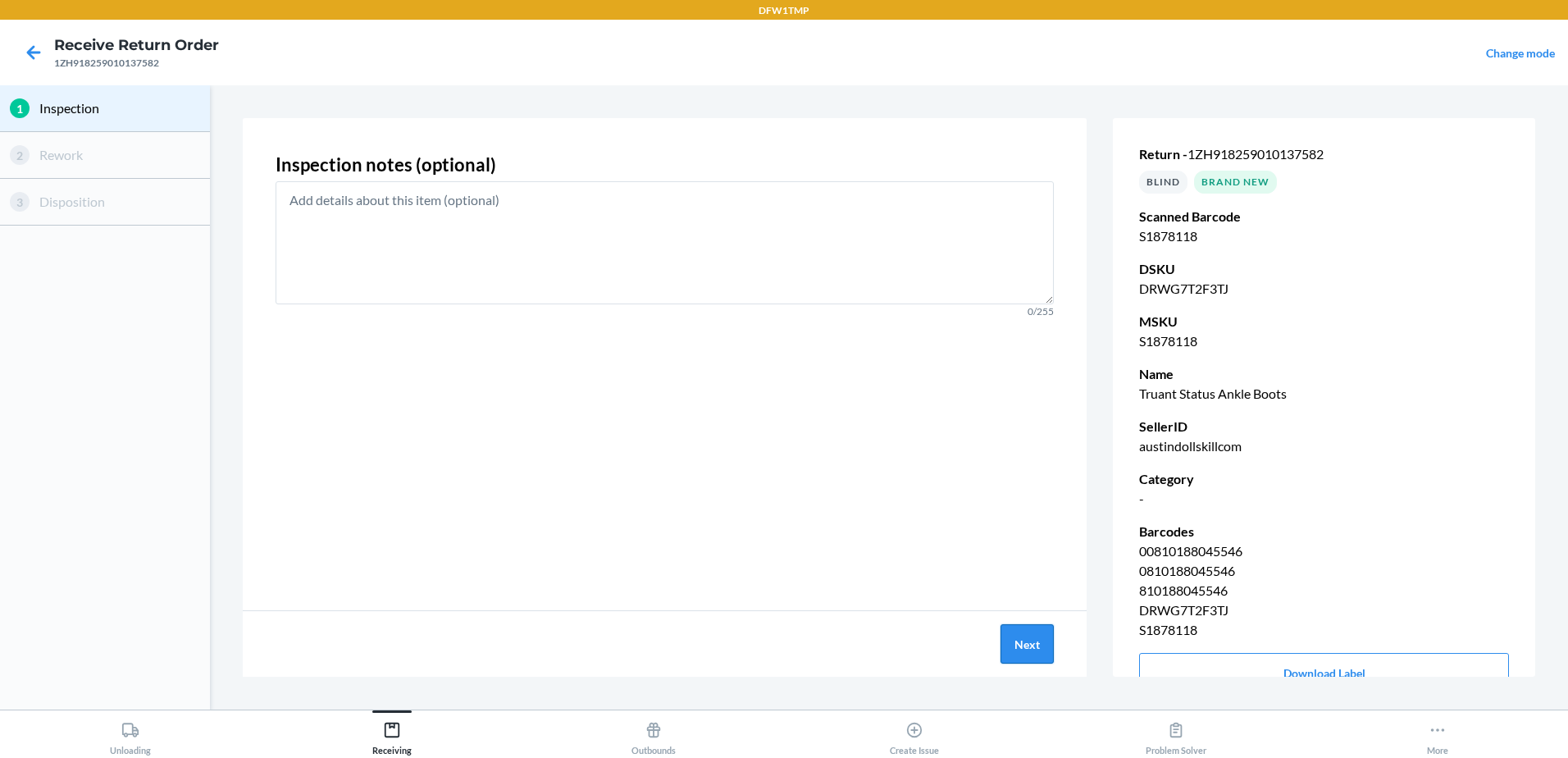
click at [1041, 638] on button "Next" at bounding box center [1027, 643] width 53 height 40
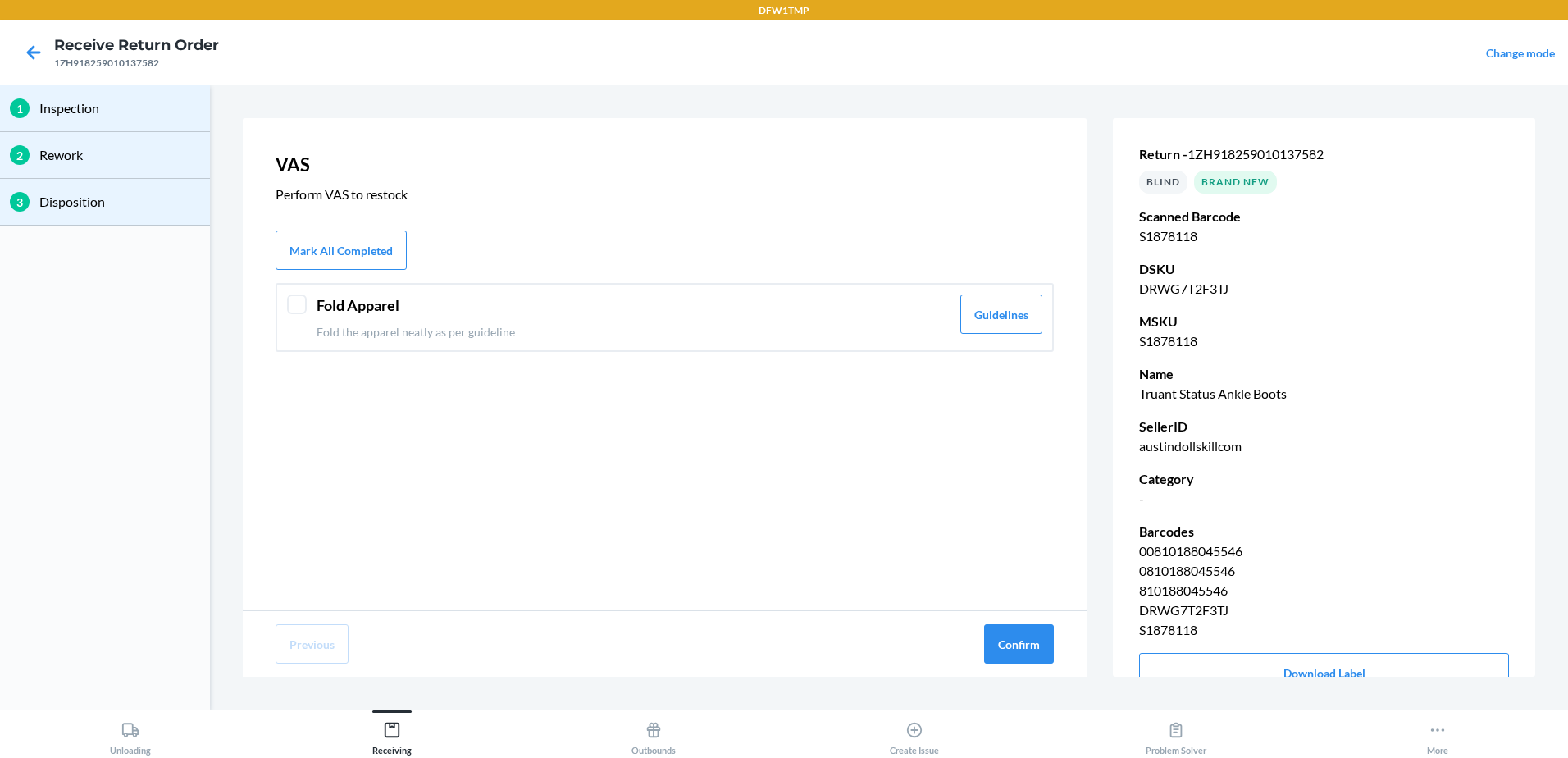
click at [488, 318] on div "Fold Apparel Fold the apparel neatly as per guideline" at bounding box center [633, 316] width 634 height 45
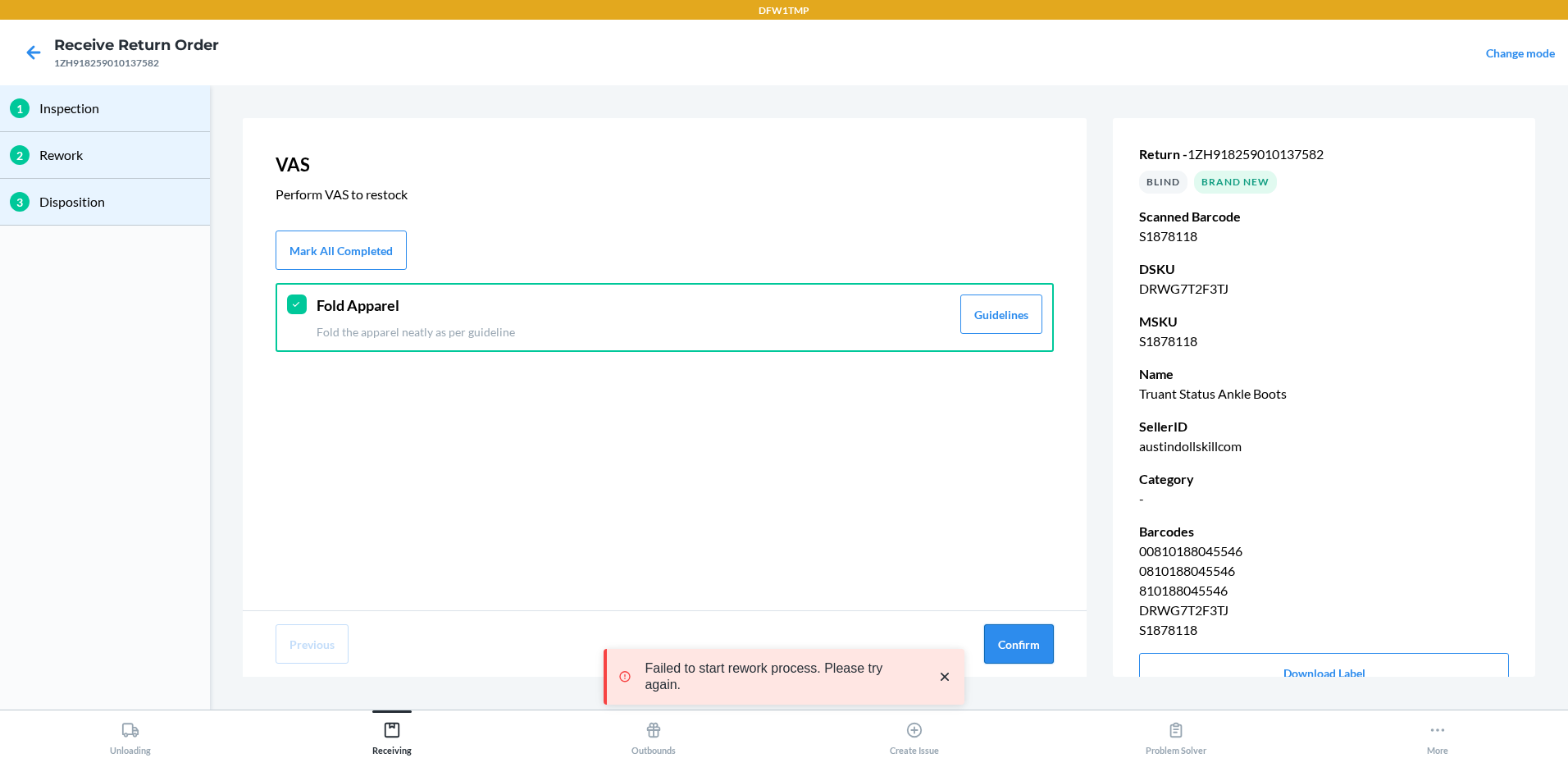
click at [1028, 637] on button "Confirm" at bounding box center [1020, 643] width 70 height 40
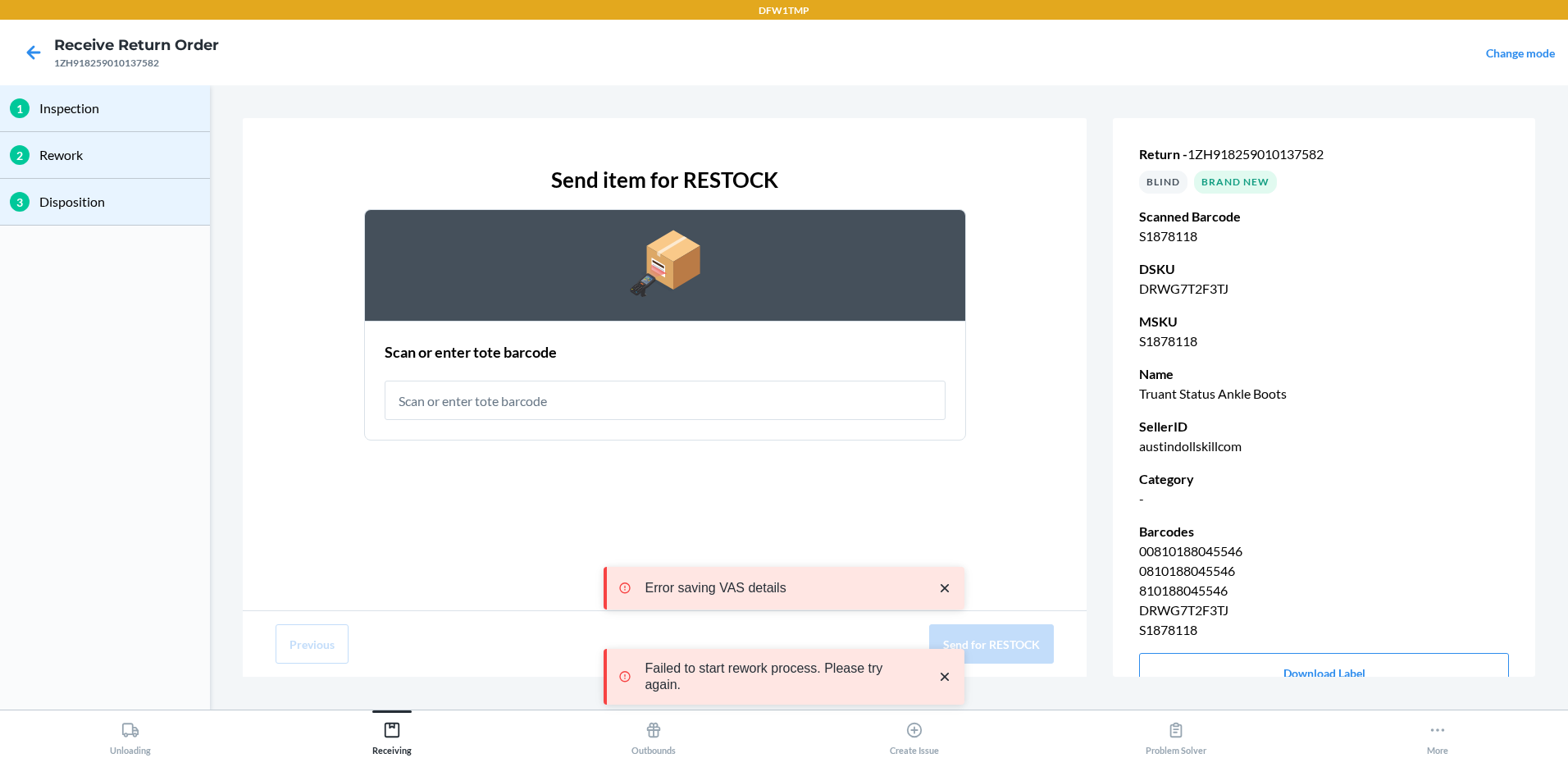
click at [684, 401] on input "text" at bounding box center [666, 399] width 561 height 40
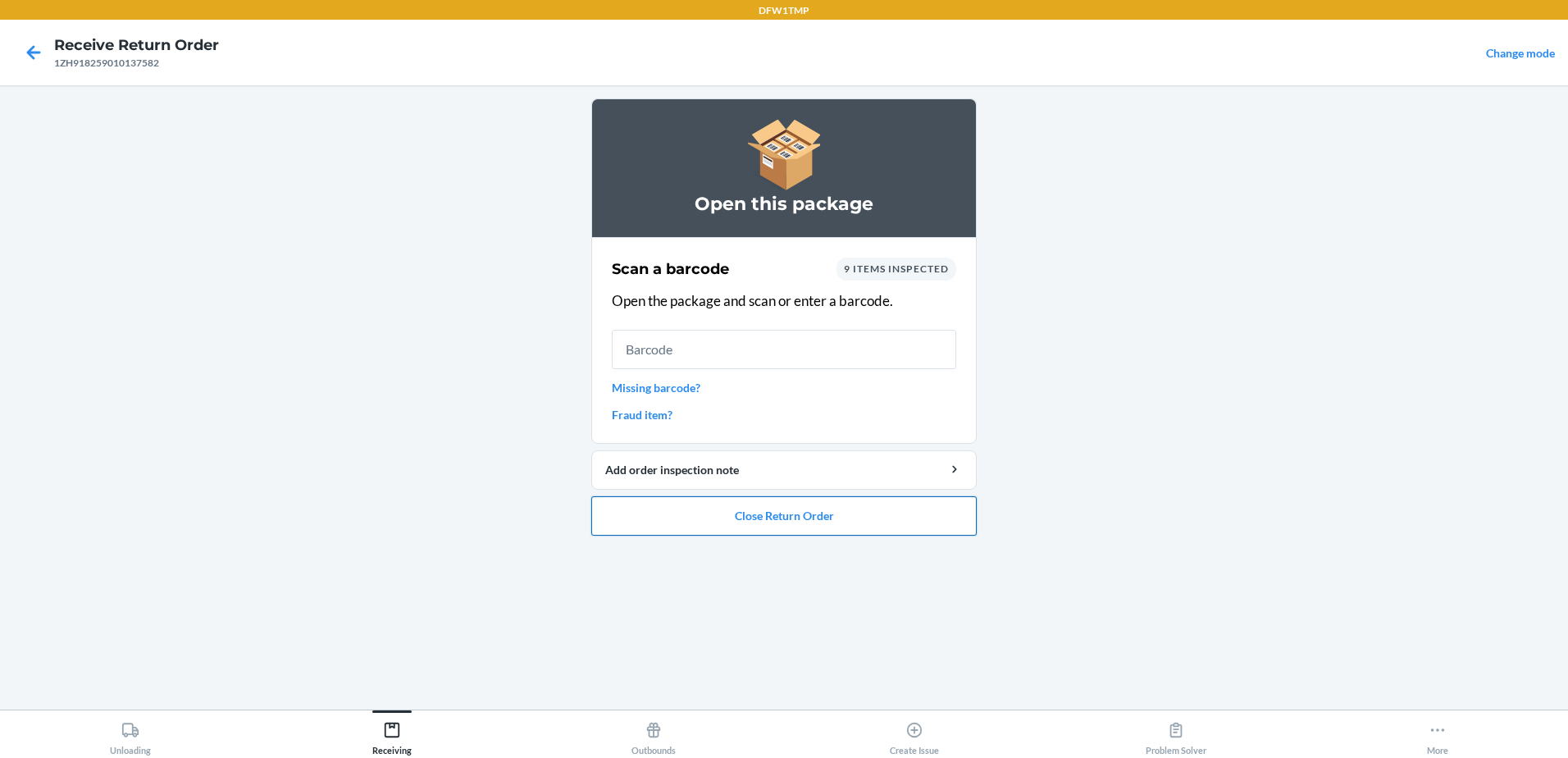
click at [812, 520] on button "Close Return Order" at bounding box center [784, 515] width 386 height 40
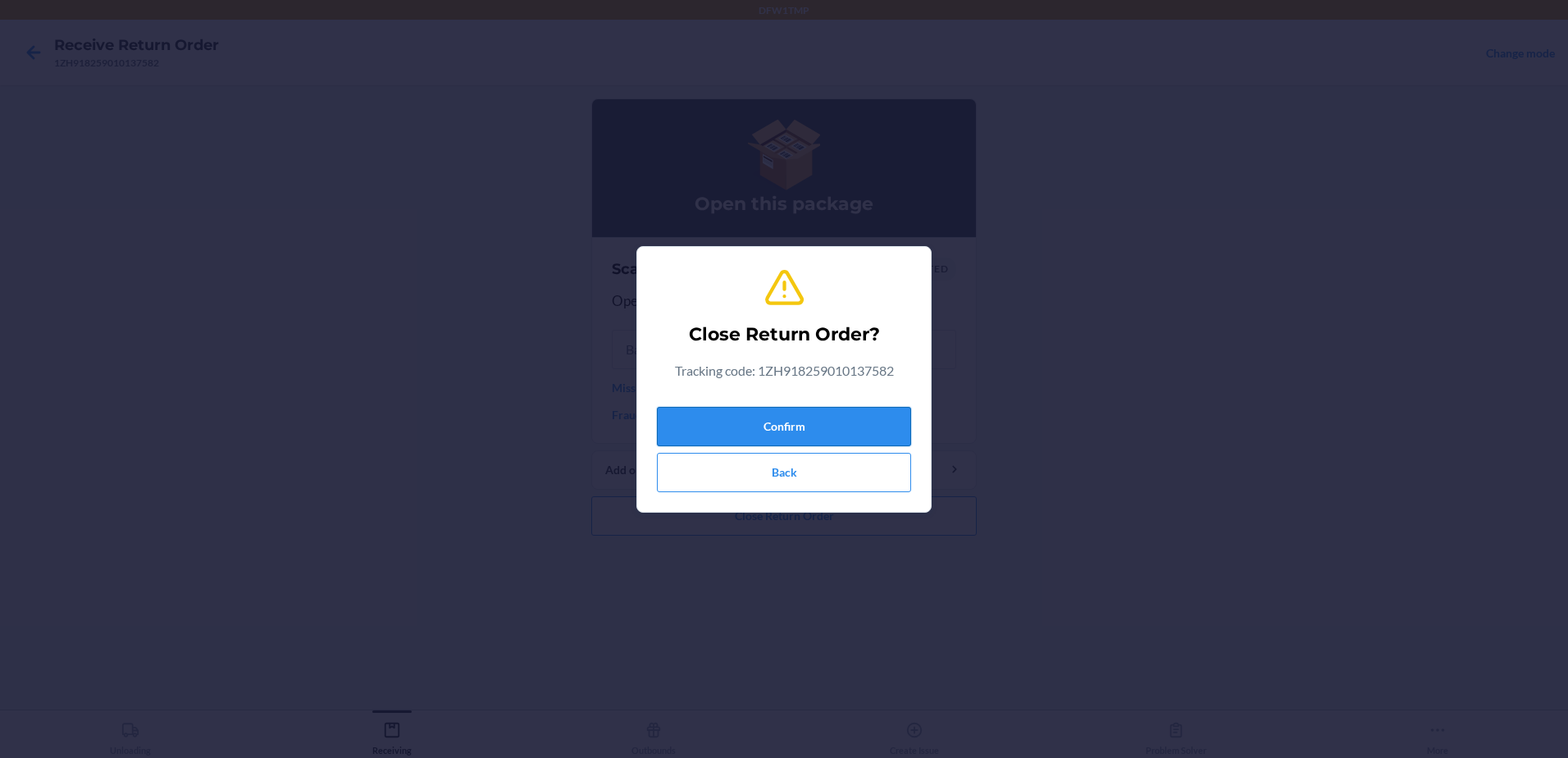
drag, startPoint x: 825, startPoint y: 418, endPoint x: 787, endPoint y: 417, distance: 38.0
click at [826, 418] on button "Confirm" at bounding box center [784, 426] width 254 height 40
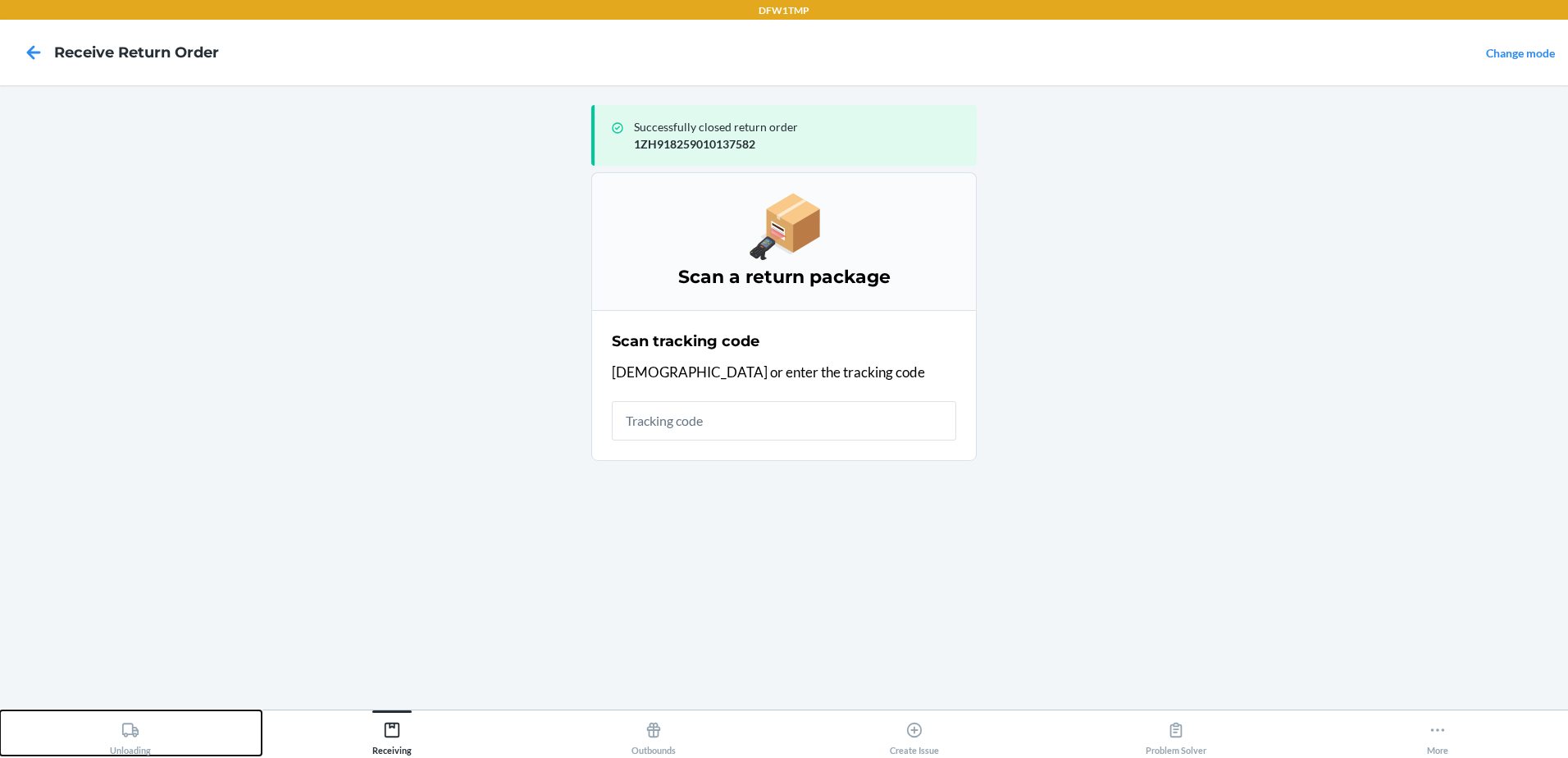
click at [170, 752] on button "Unloading" at bounding box center [131, 732] width 262 height 45
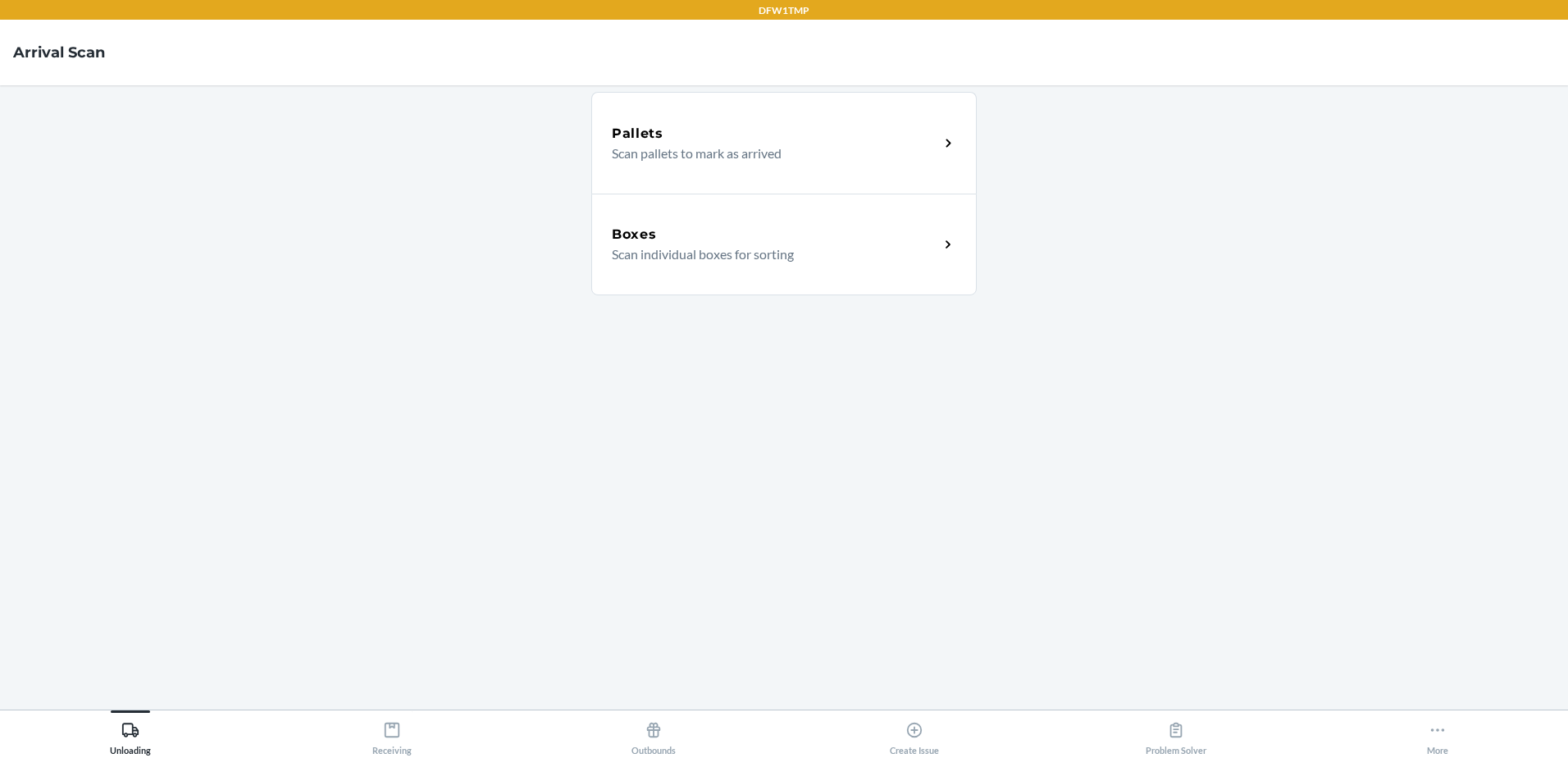
click at [726, 259] on p "Scan individual boxes for sorting" at bounding box center [769, 254] width 314 height 19
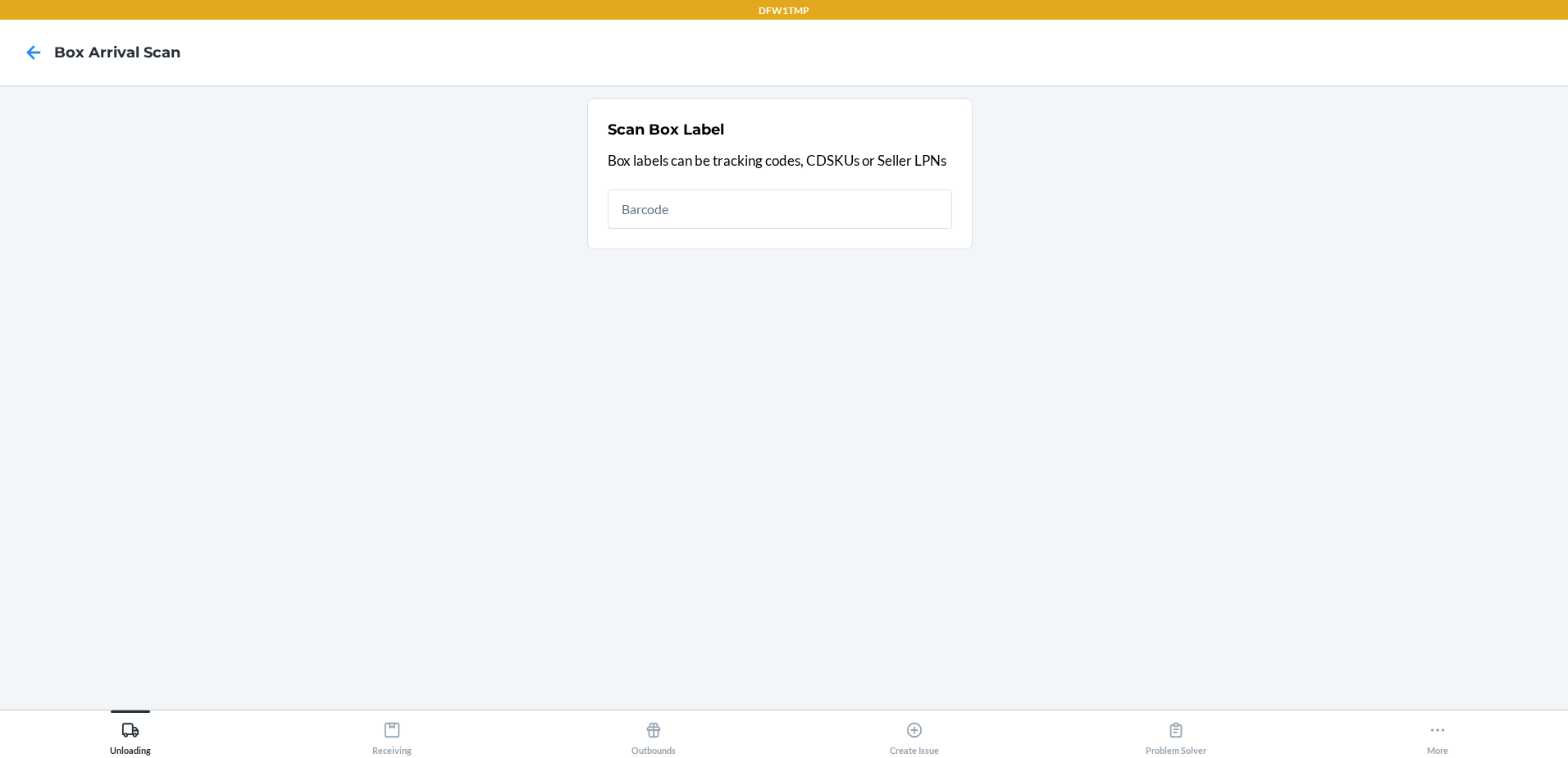
click at [666, 222] on input "text" at bounding box center [780, 209] width 344 height 40
click at [666, 212] on input "text" at bounding box center [780, 209] width 344 height 40
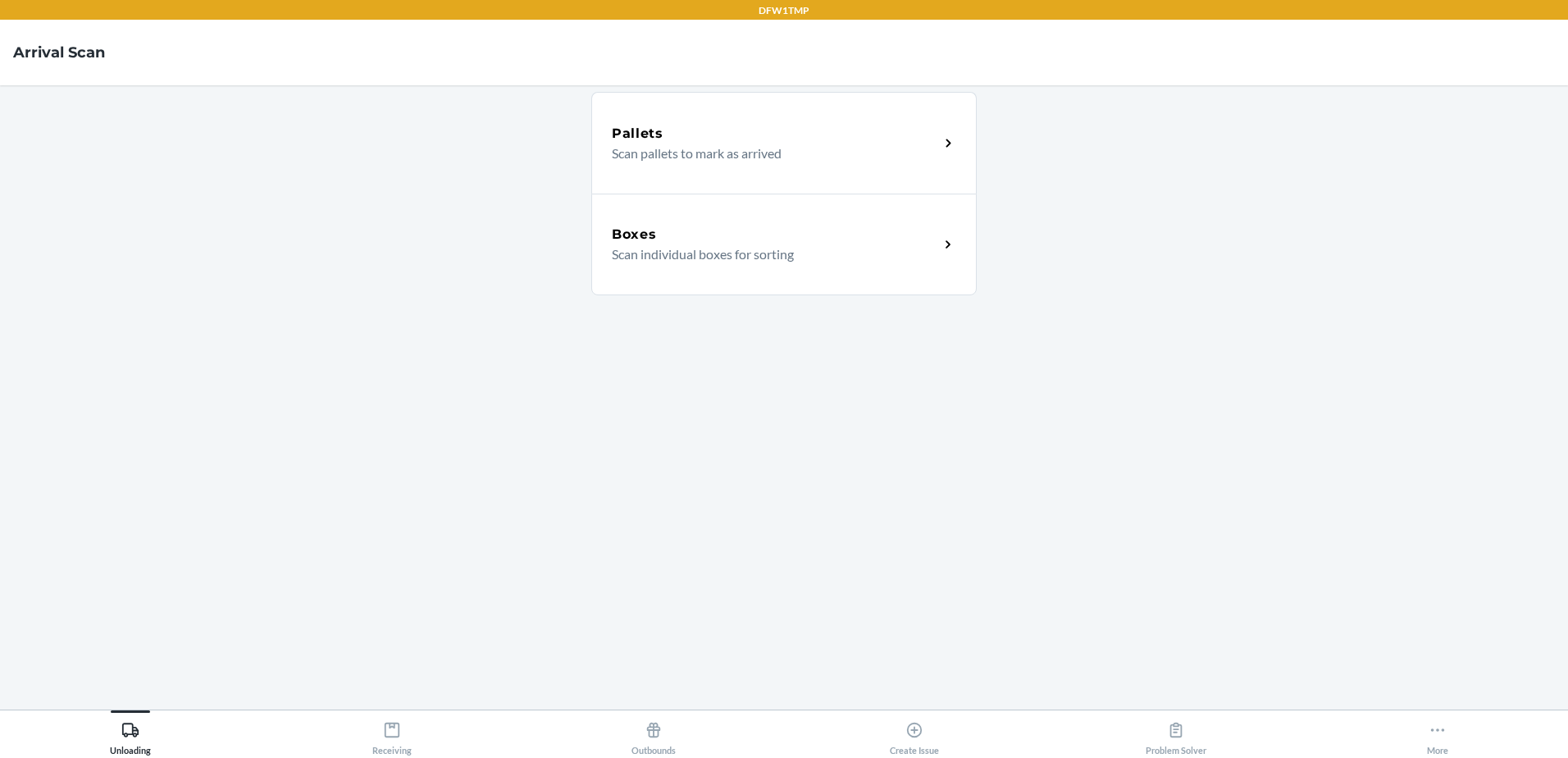
click at [623, 220] on div "Boxes Scan individual boxes for sorting" at bounding box center [784, 244] width 386 height 102
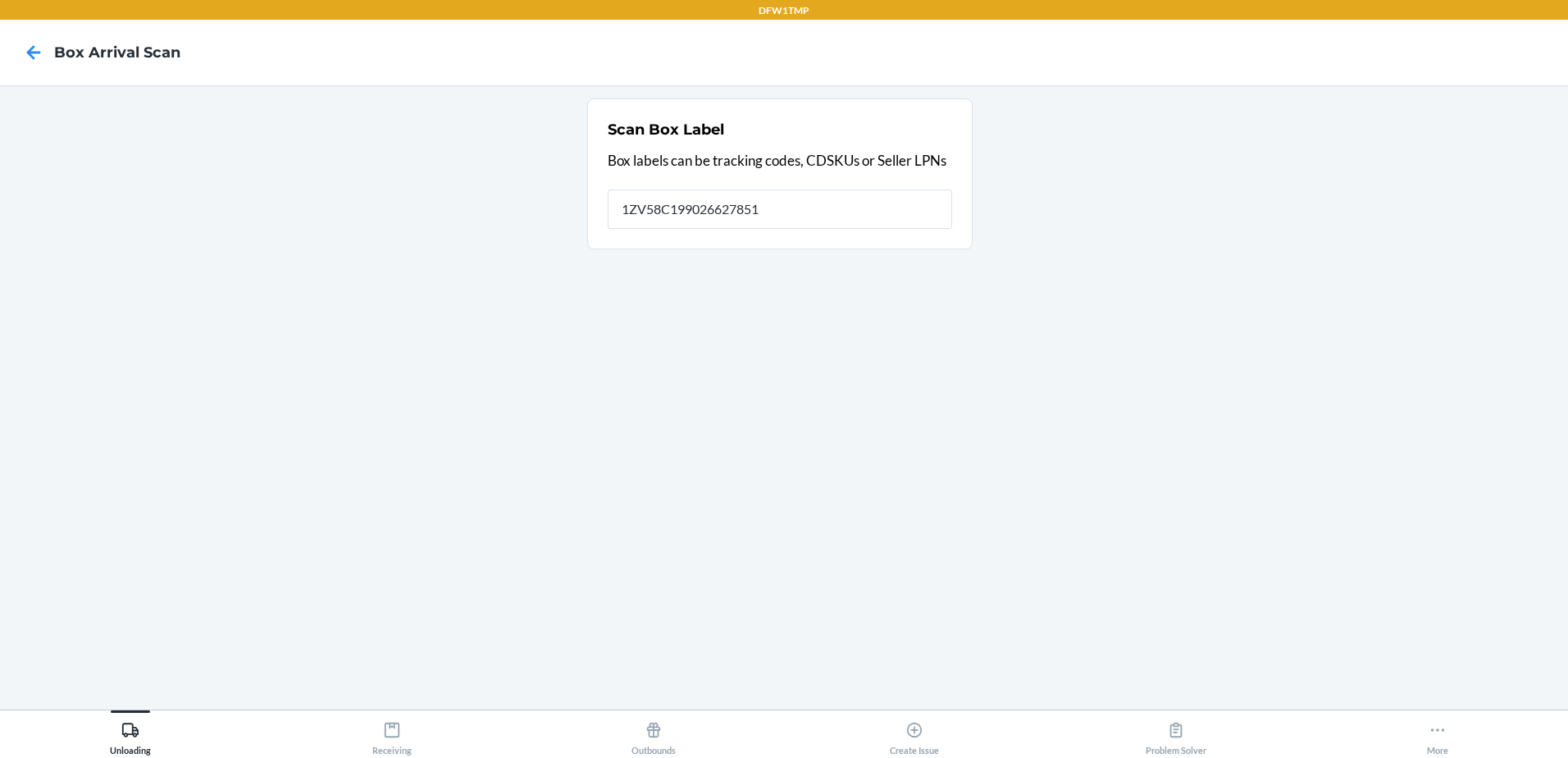
type input "1ZV58C199026627851"
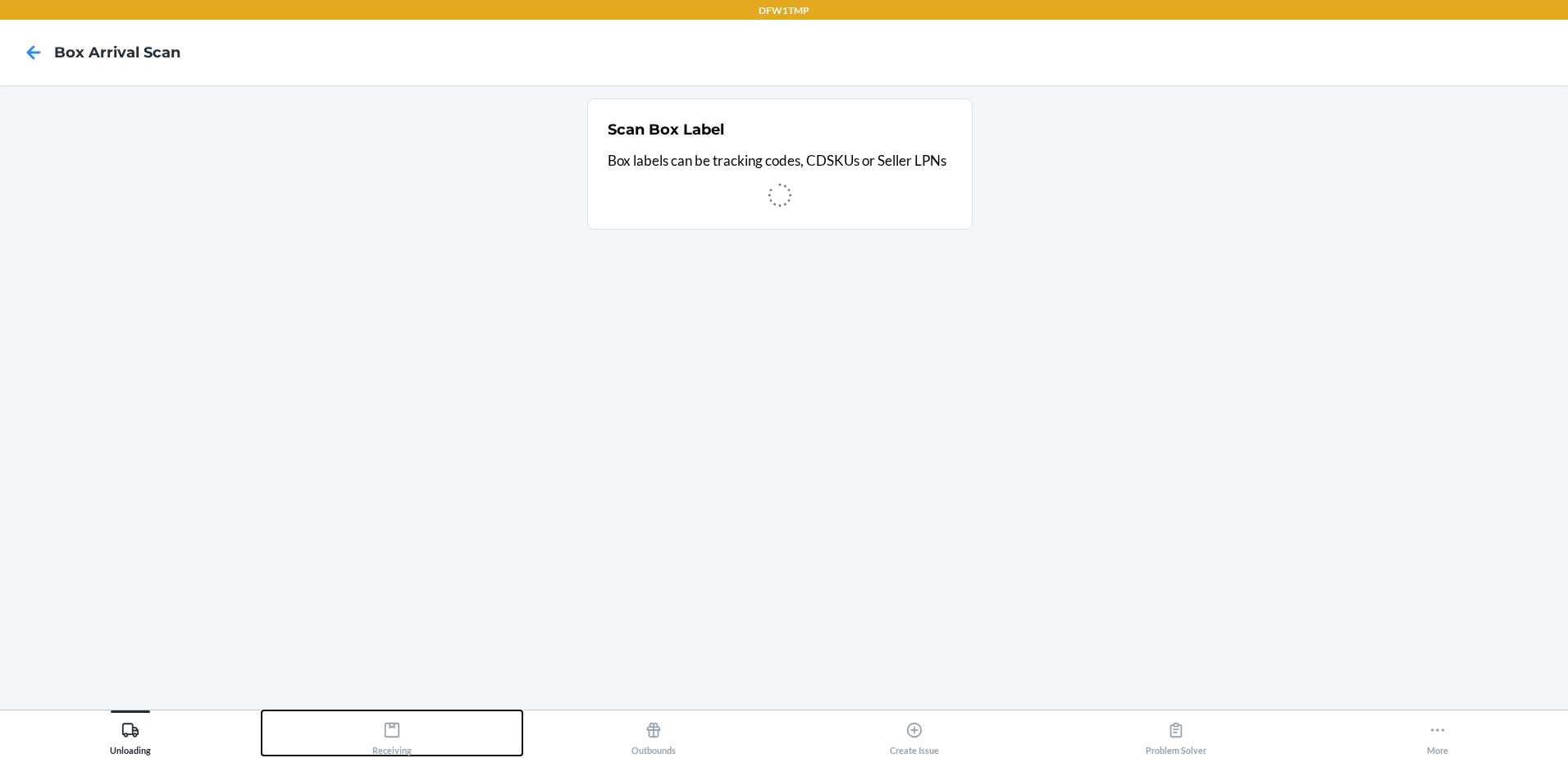
click at [418, 741] on button "Receiving" at bounding box center [393, 732] width 262 height 45
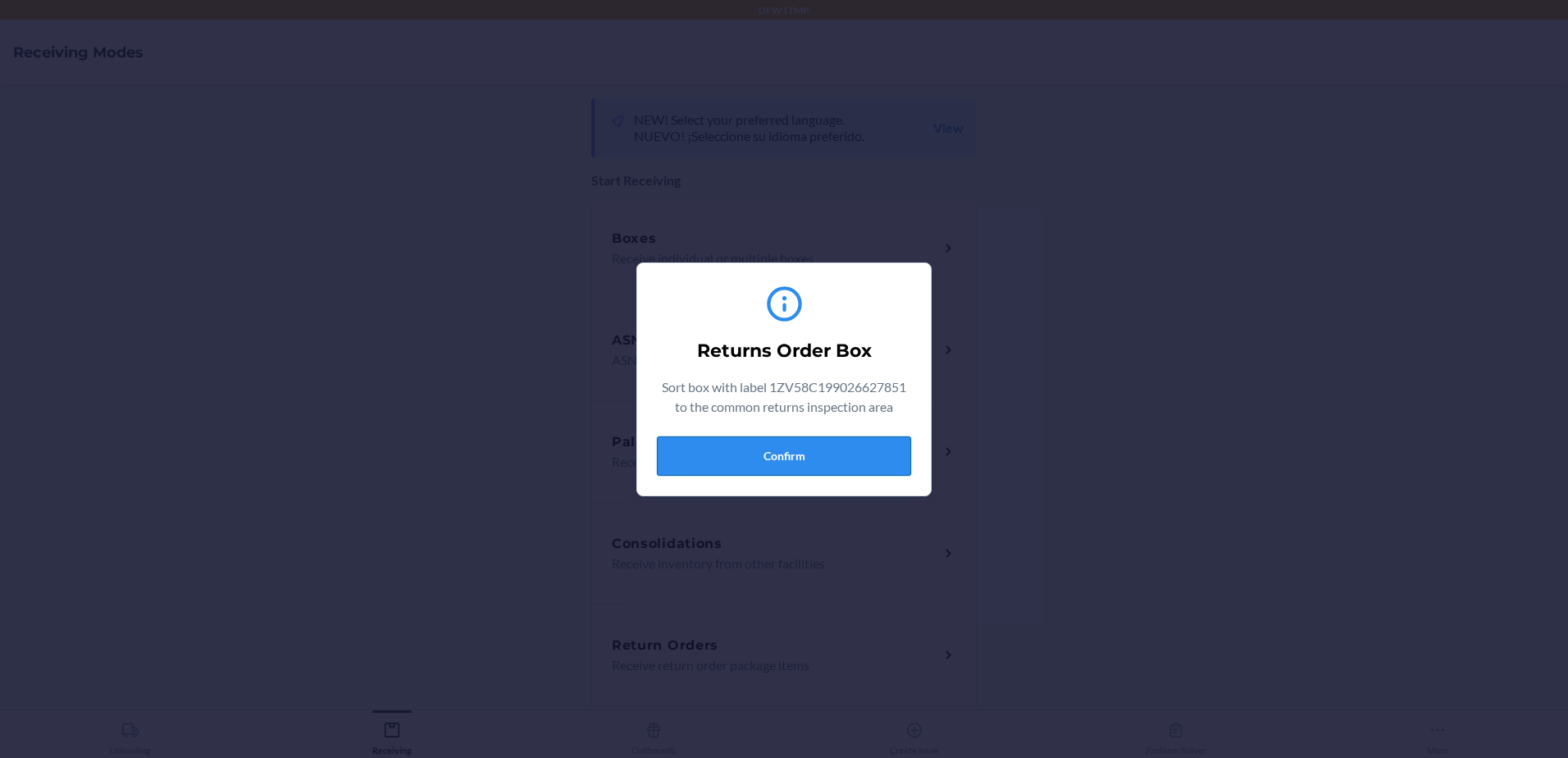
click at [854, 455] on button "Confirm" at bounding box center [784, 455] width 254 height 40
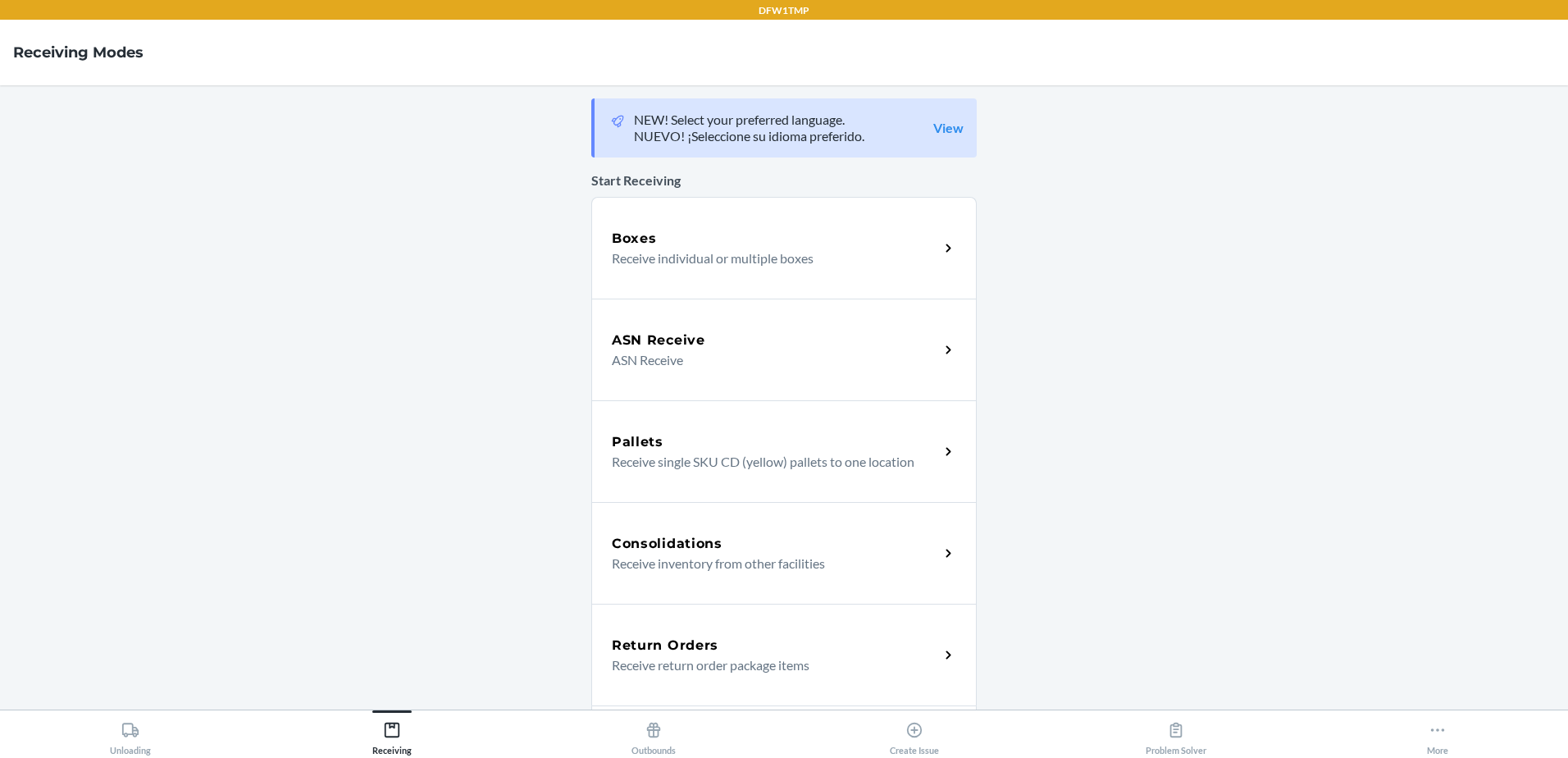
click at [799, 660] on p "Receive return order package items" at bounding box center [769, 665] width 314 height 19
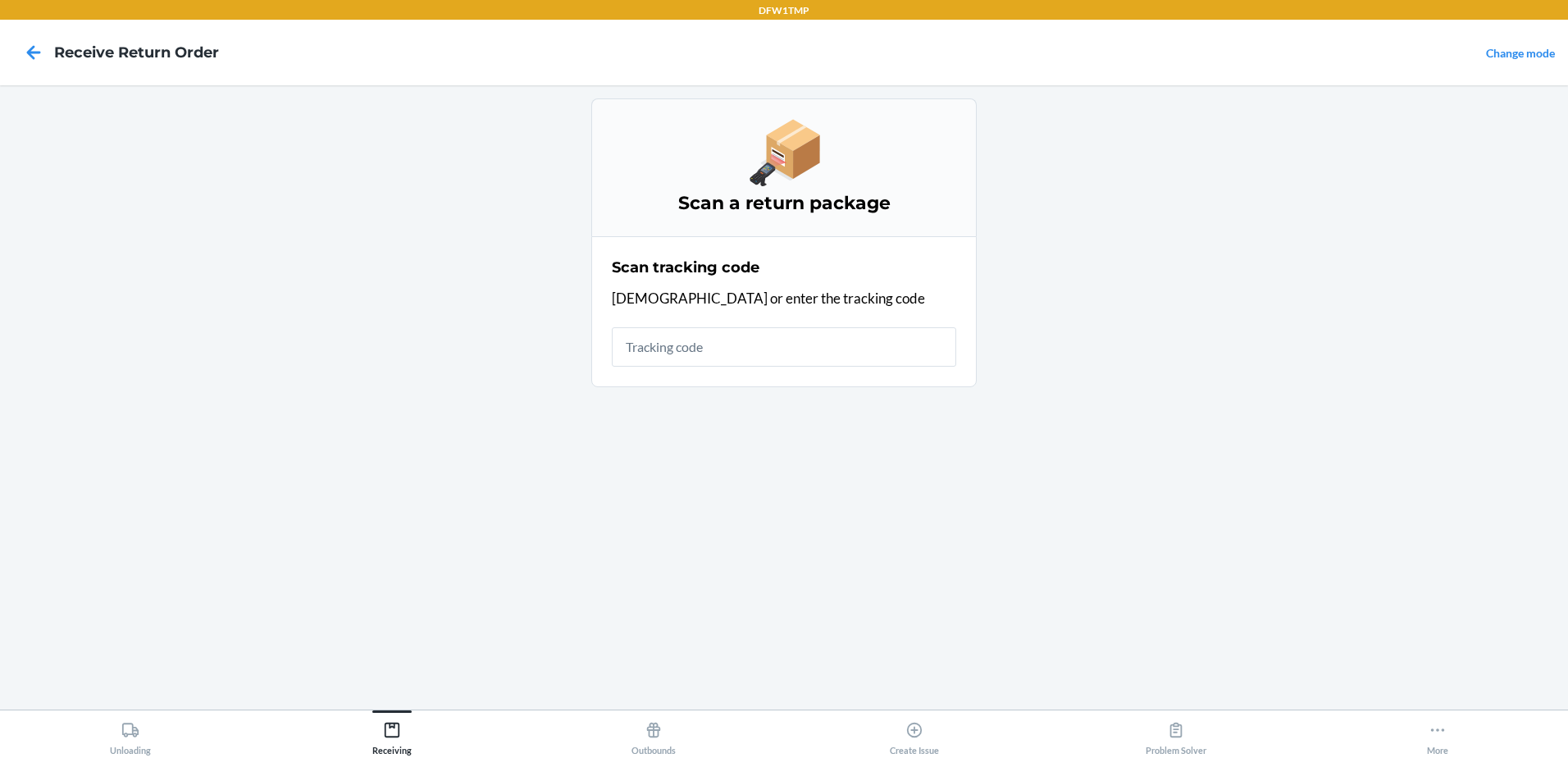
click at [751, 372] on section "Scan tracking code Scan or enter the tracking code" at bounding box center [784, 311] width 386 height 151
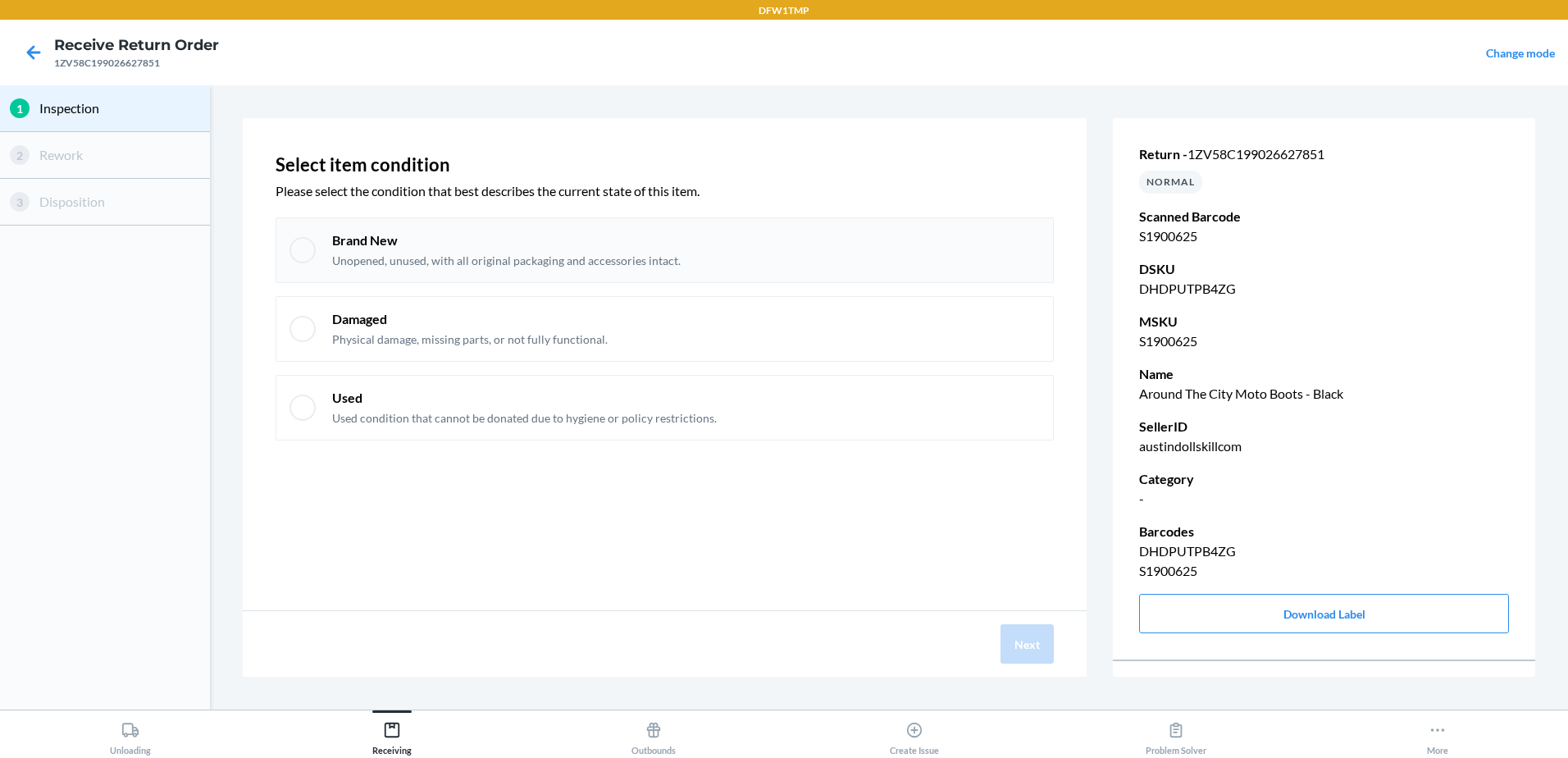
click at [311, 243] on div at bounding box center [302, 249] width 26 height 26
checkbox input "true"
click at [1029, 657] on button "Next" at bounding box center [1027, 643] width 53 height 40
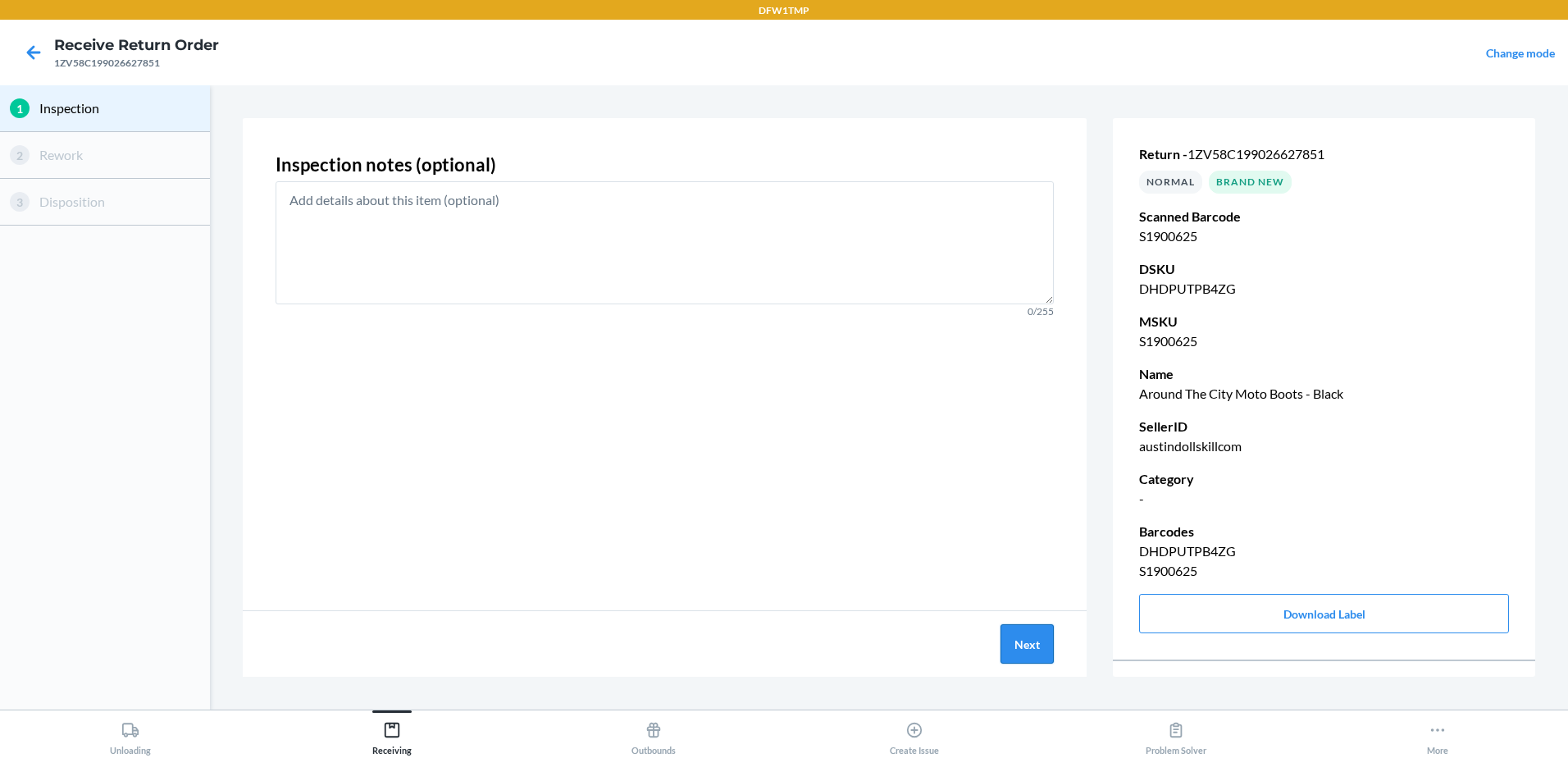
click at [1023, 652] on button "Next" at bounding box center [1027, 643] width 53 height 40
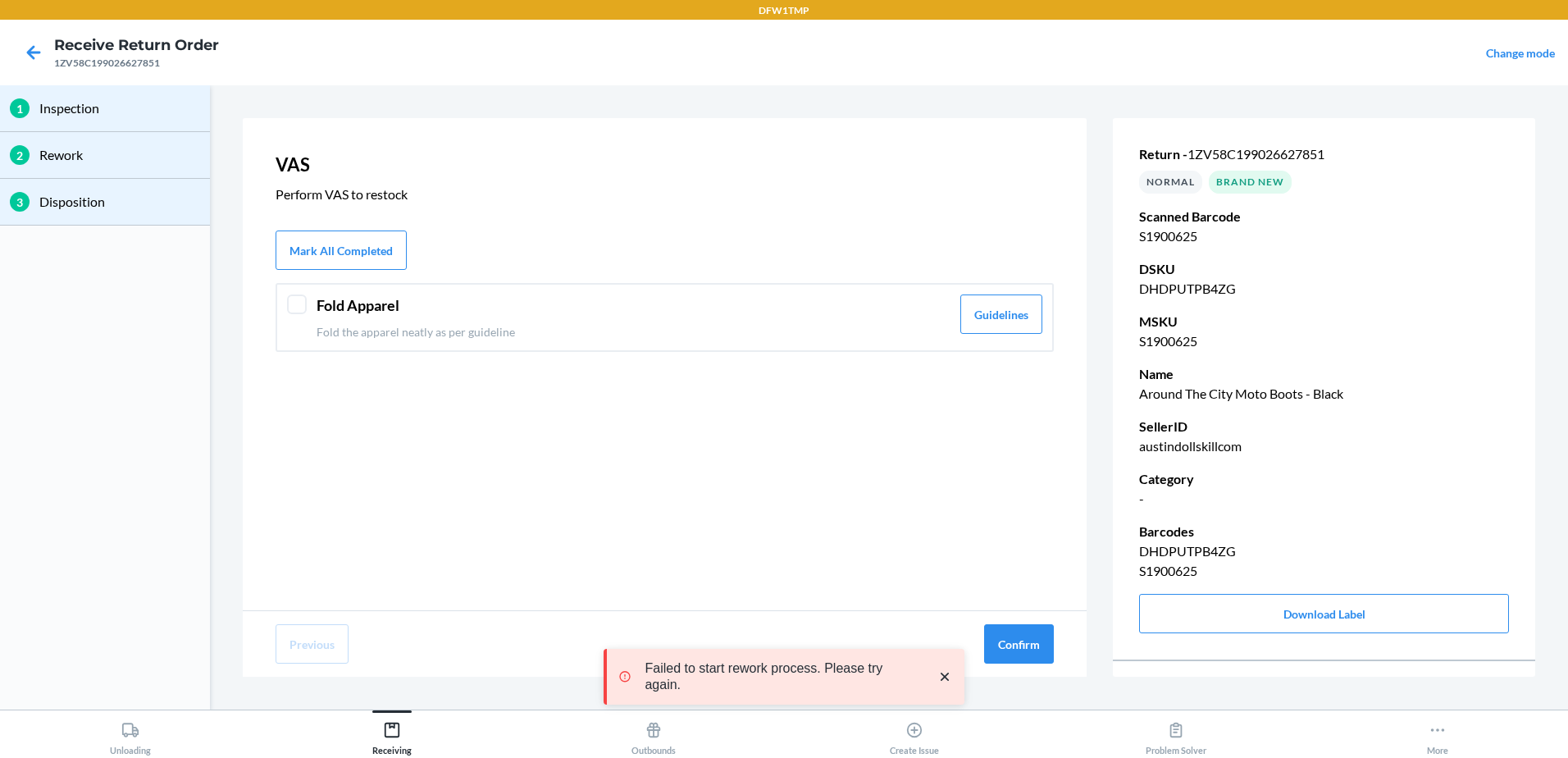
click at [291, 298] on div at bounding box center [297, 304] width 19 height 19
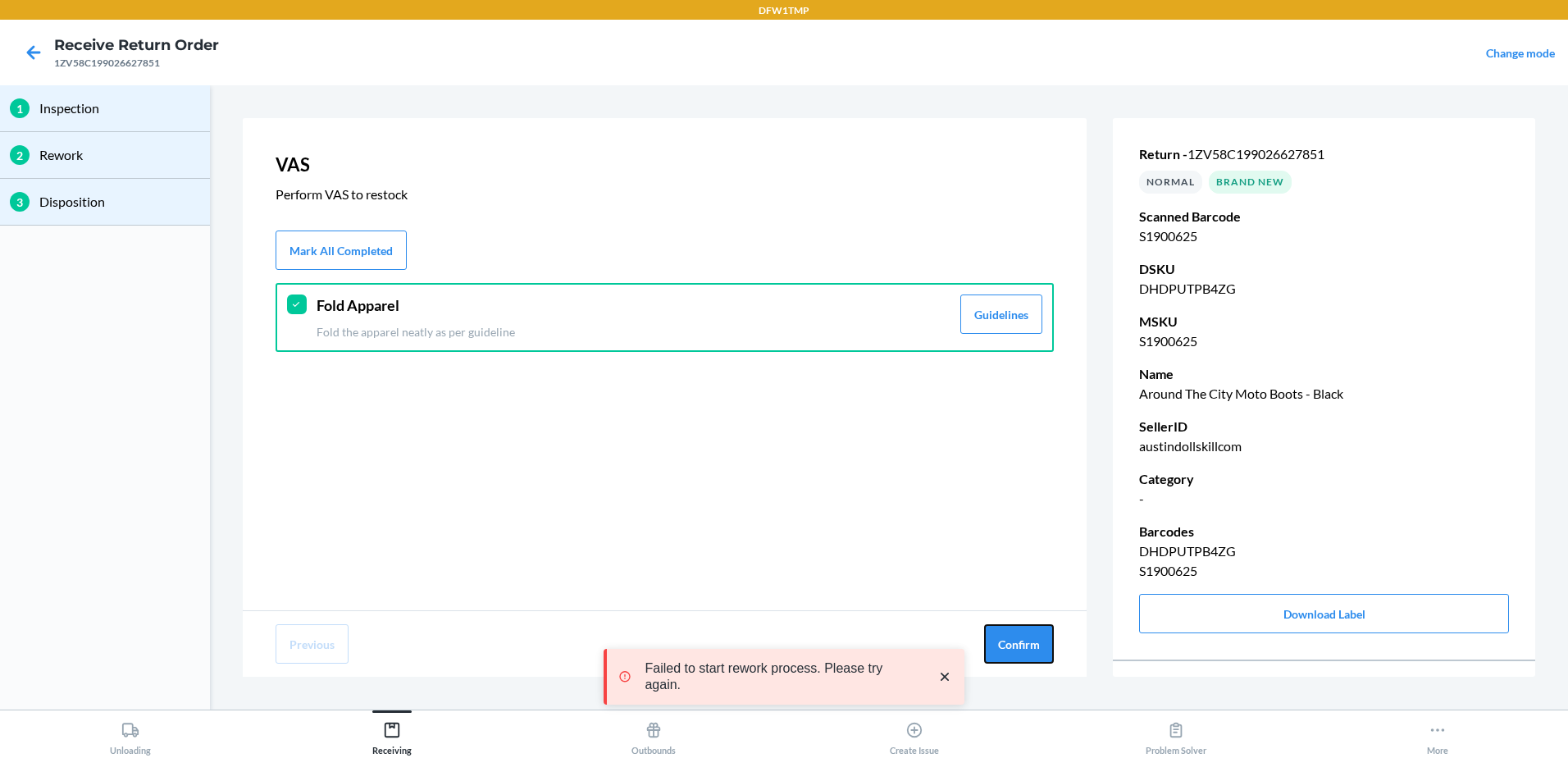
drag, startPoint x: 1036, startPoint y: 643, endPoint x: 903, endPoint y: 628, distance: 133.8
click at [1036, 645] on button "Confirm" at bounding box center [1020, 643] width 70 height 40
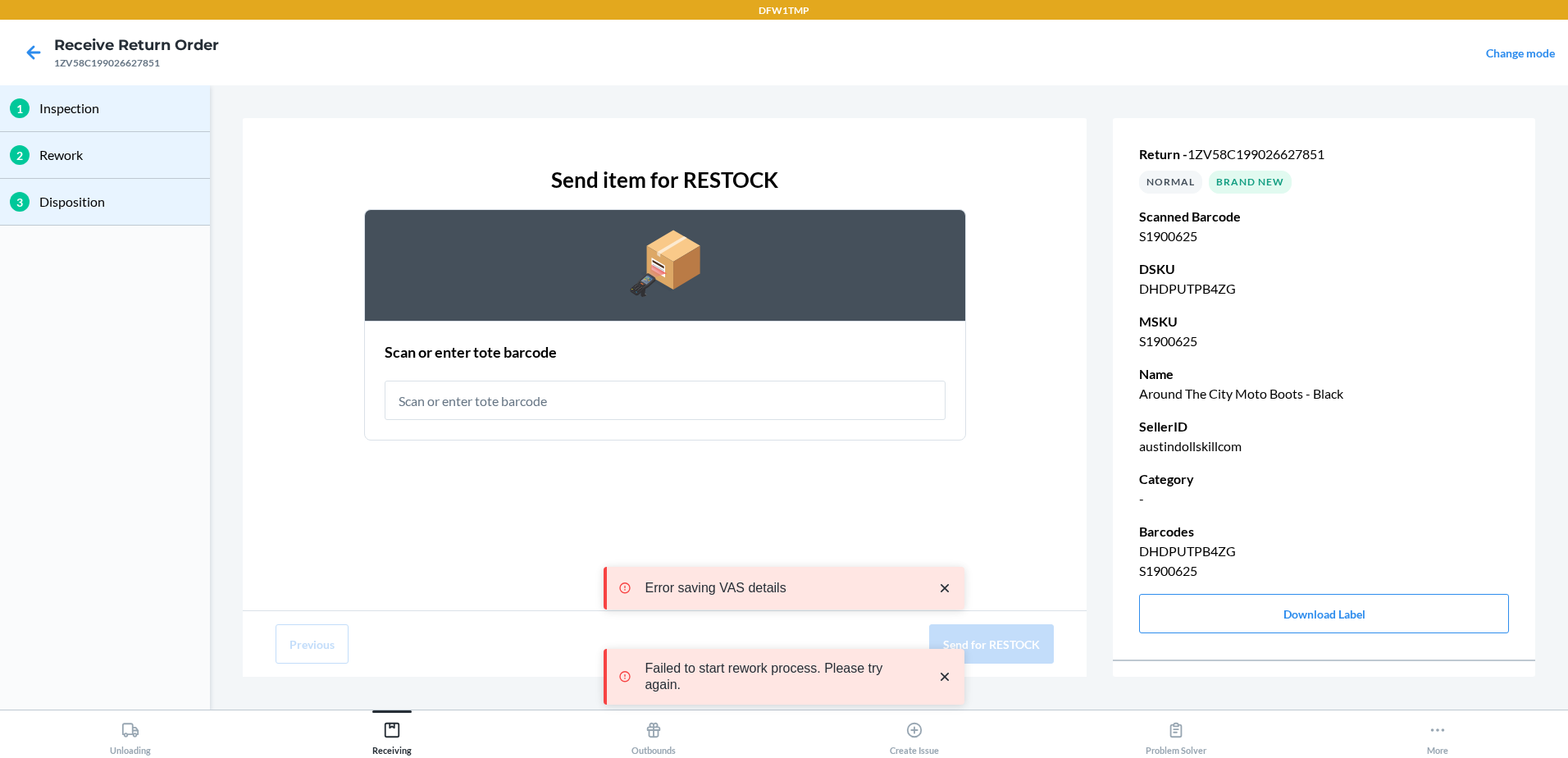
click at [569, 391] on input "text" at bounding box center [666, 399] width 561 height 40
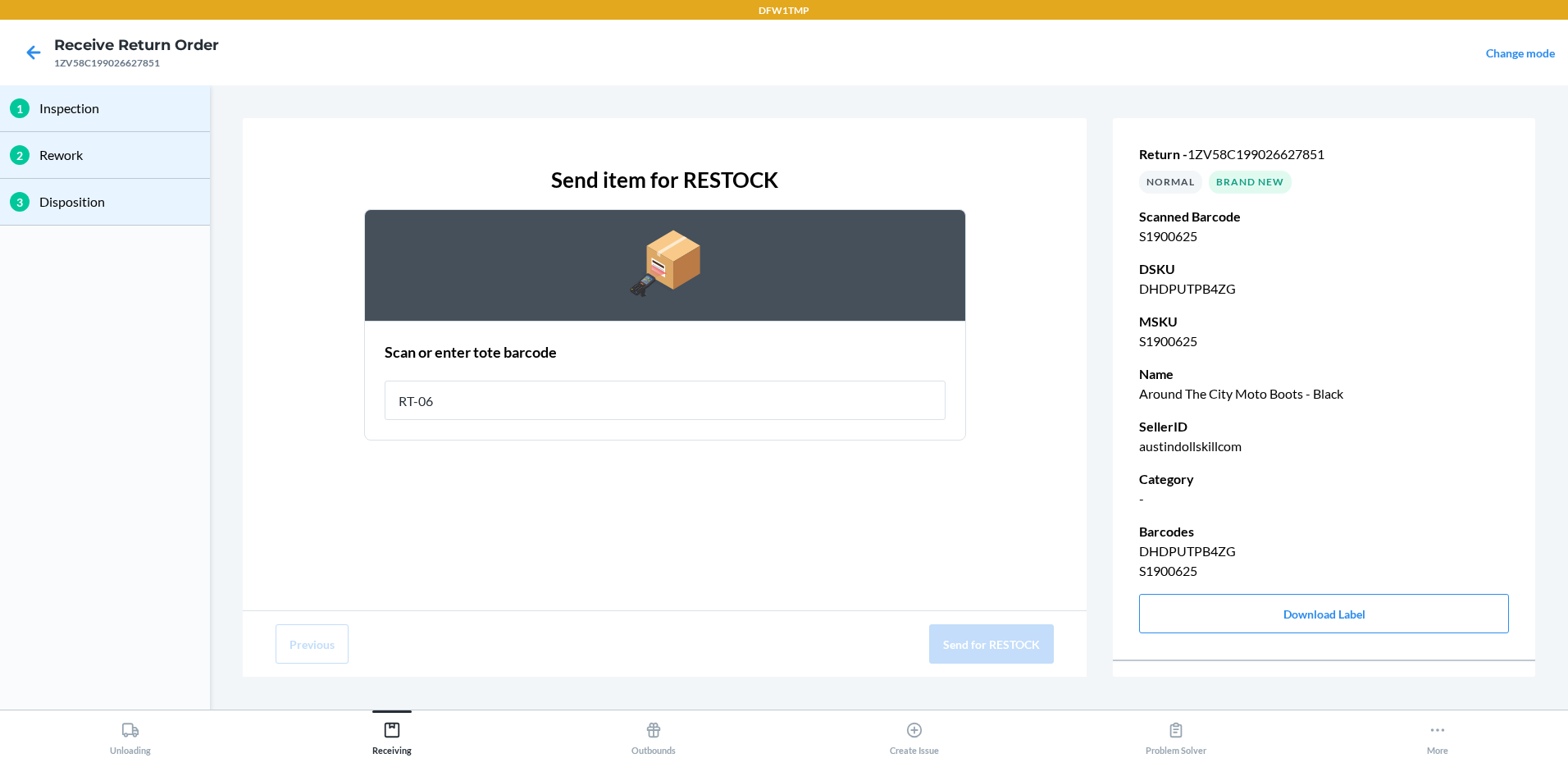
type input "RT-06"
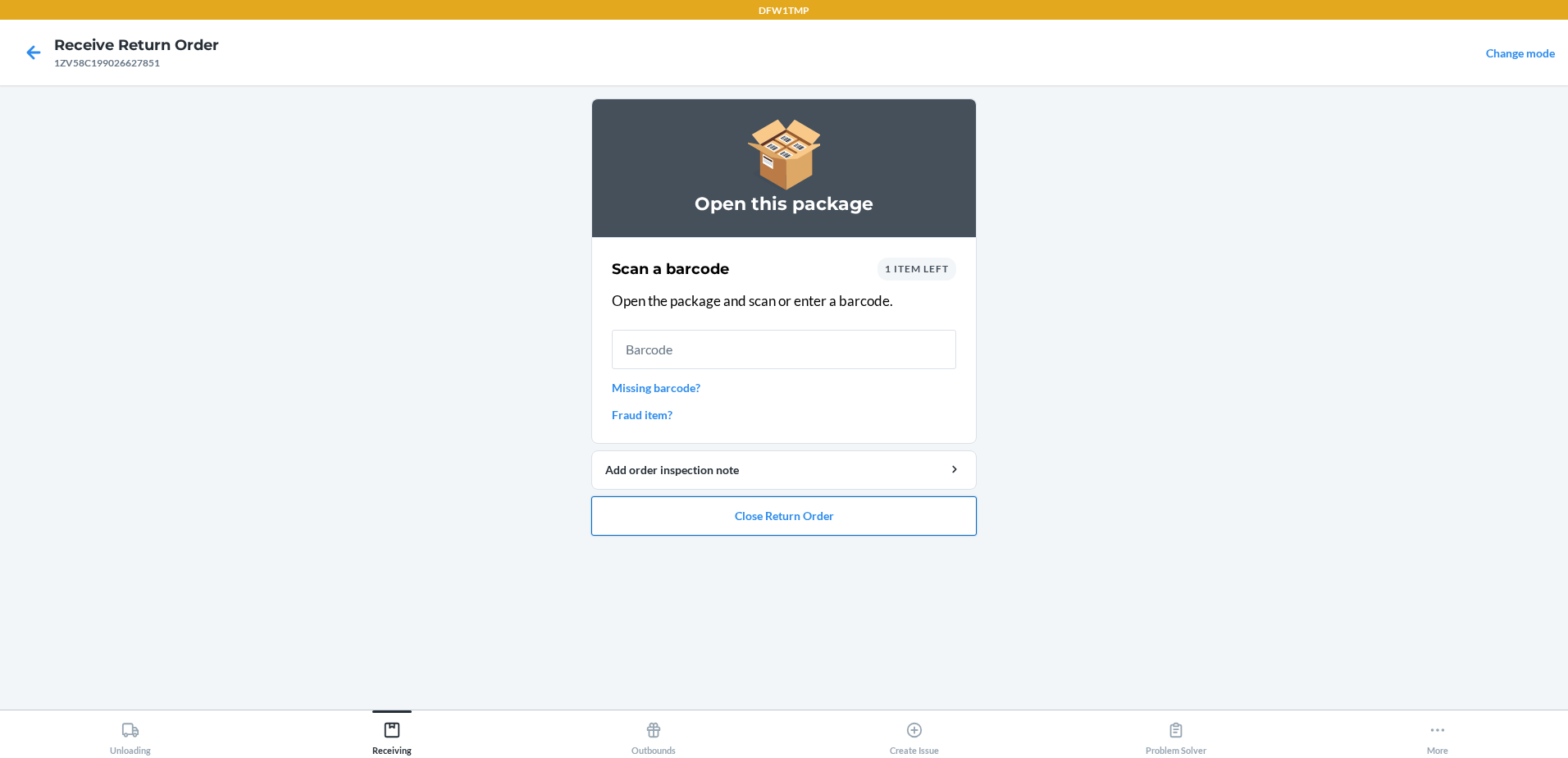
click at [823, 515] on button "Close Return Order" at bounding box center [784, 515] width 386 height 40
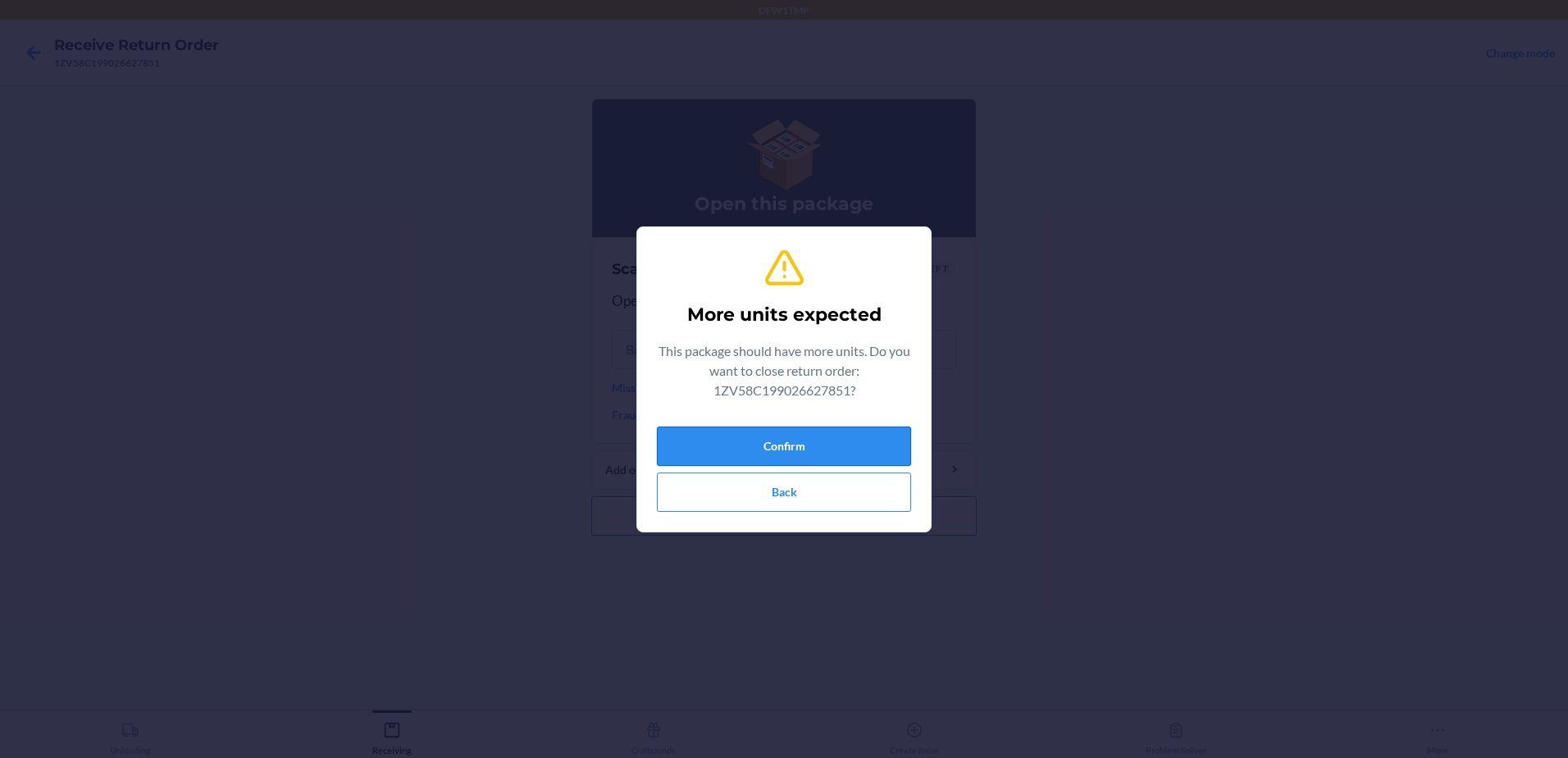
click at [815, 450] on button "Confirm" at bounding box center [784, 446] width 254 height 40
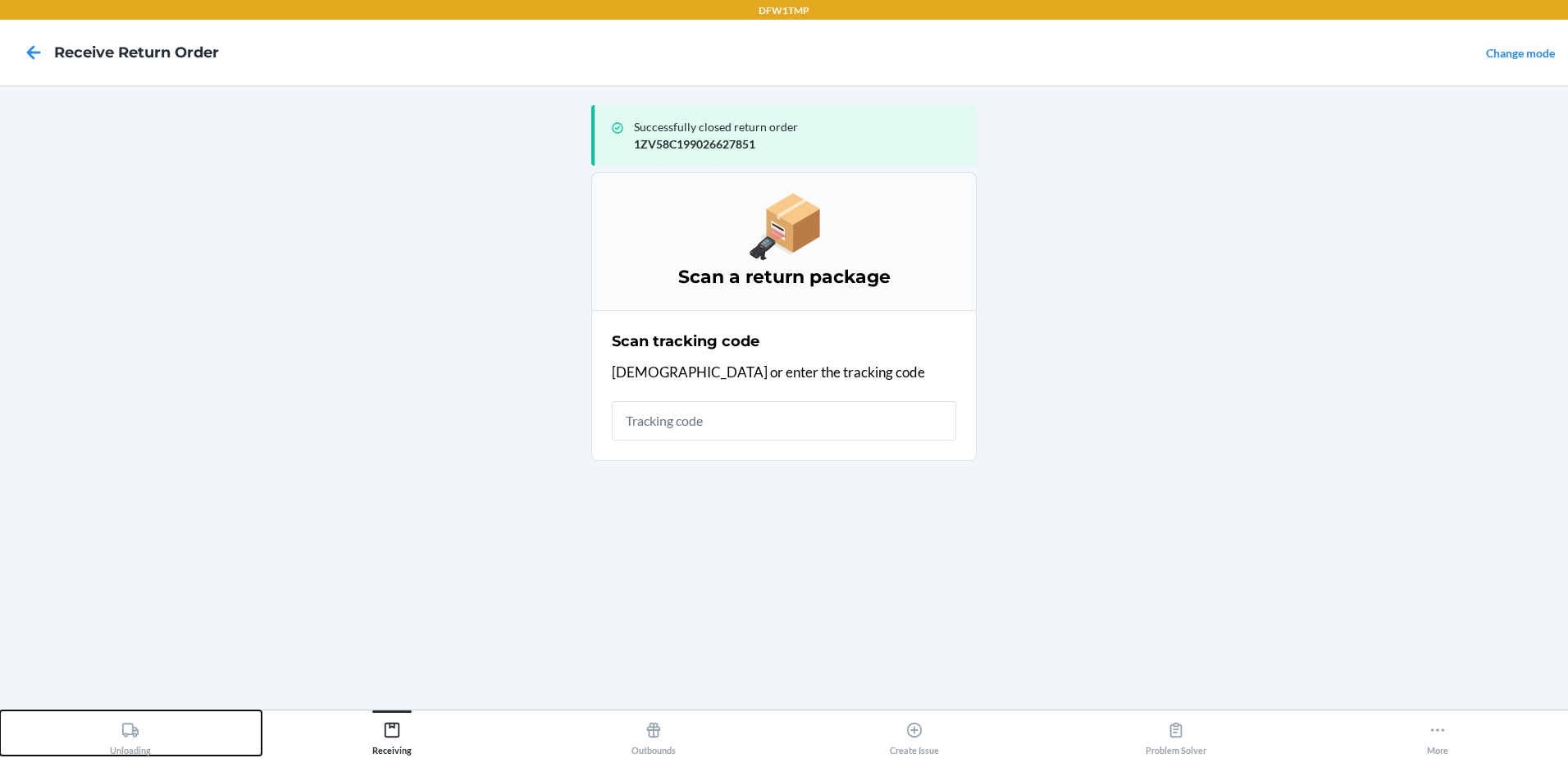
click at [132, 730] on icon at bounding box center [130, 729] width 18 height 18
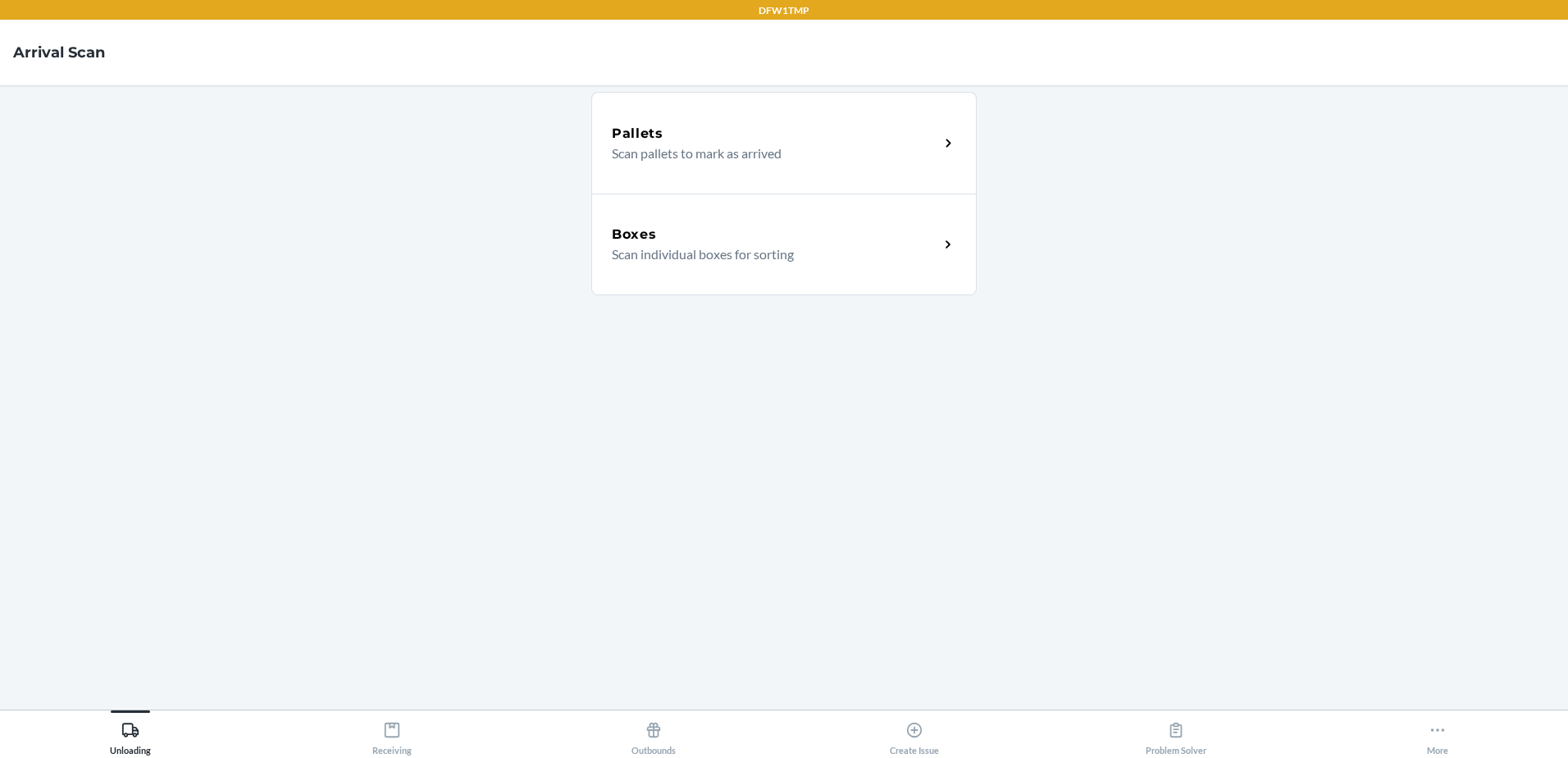
click at [670, 256] on p "Scan individual boxes for sorting" at bounding box center [769, 254] width 314 height 19
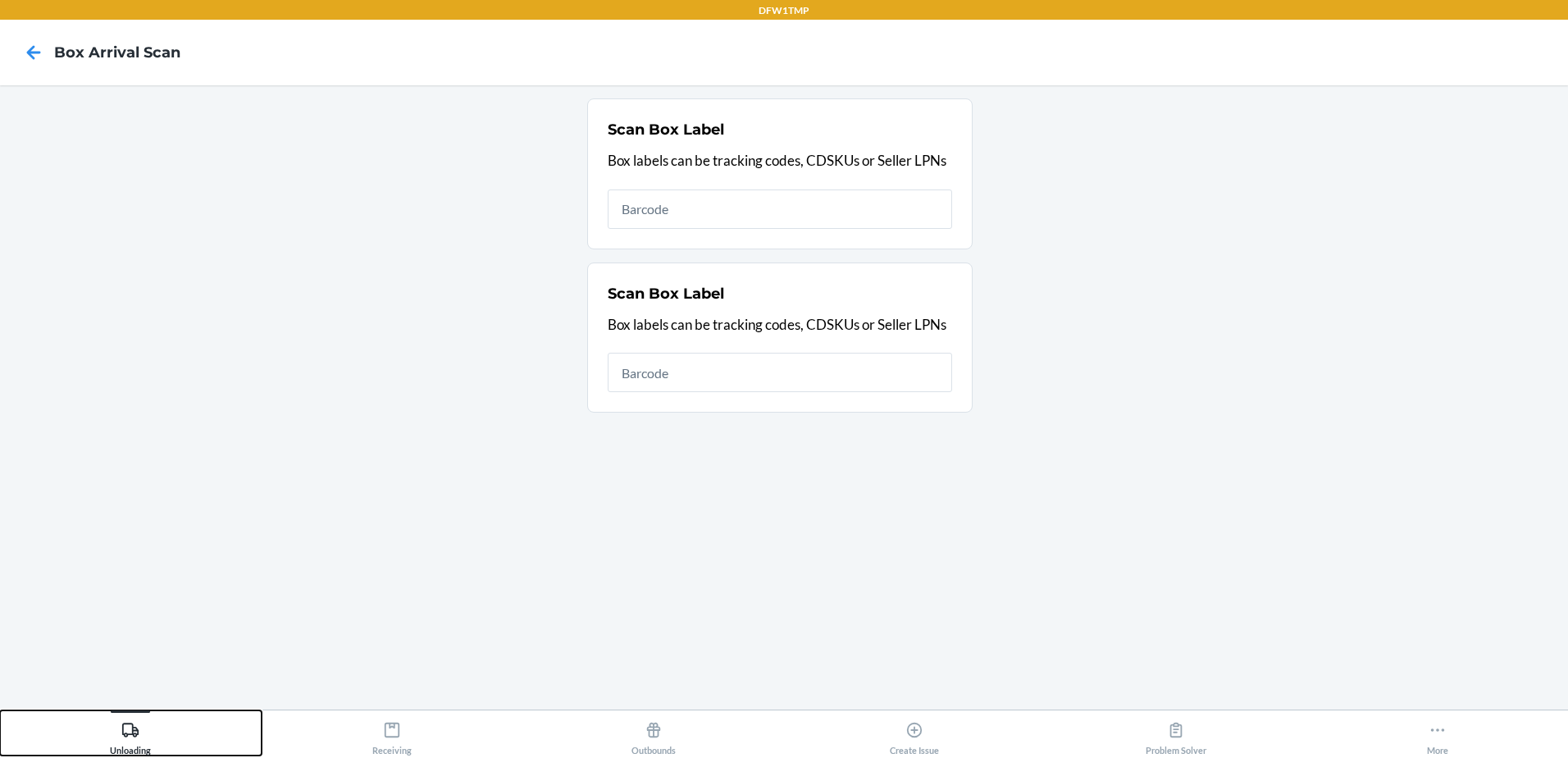
click at [117, 753] on div "Unloading" at bounding box center [131, 735] width 41 height 41
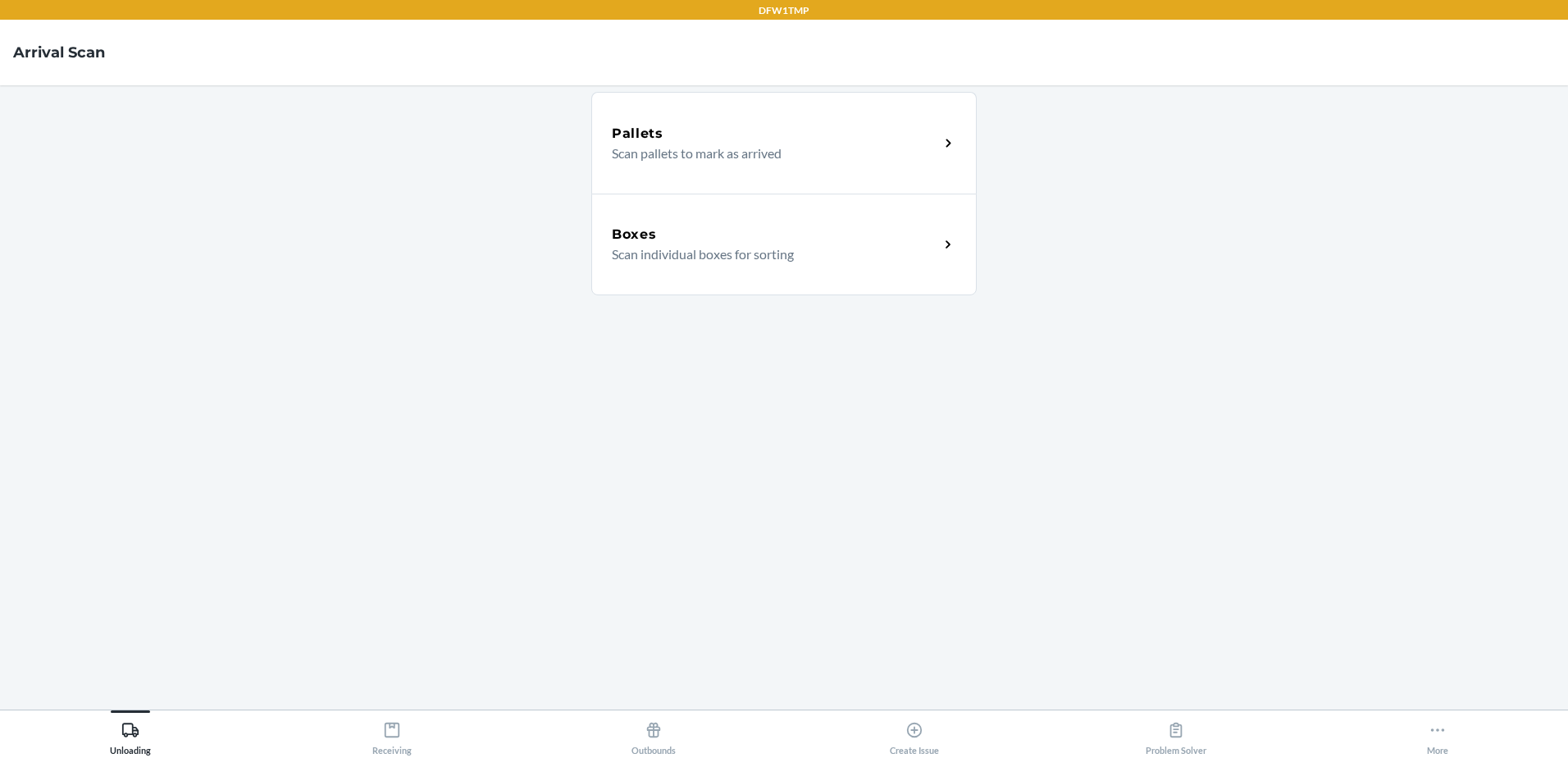
click at [867, 245] on div "Boxes Scan individual boxes for sorting" at bounding box center [776, 244] width 327 height 40
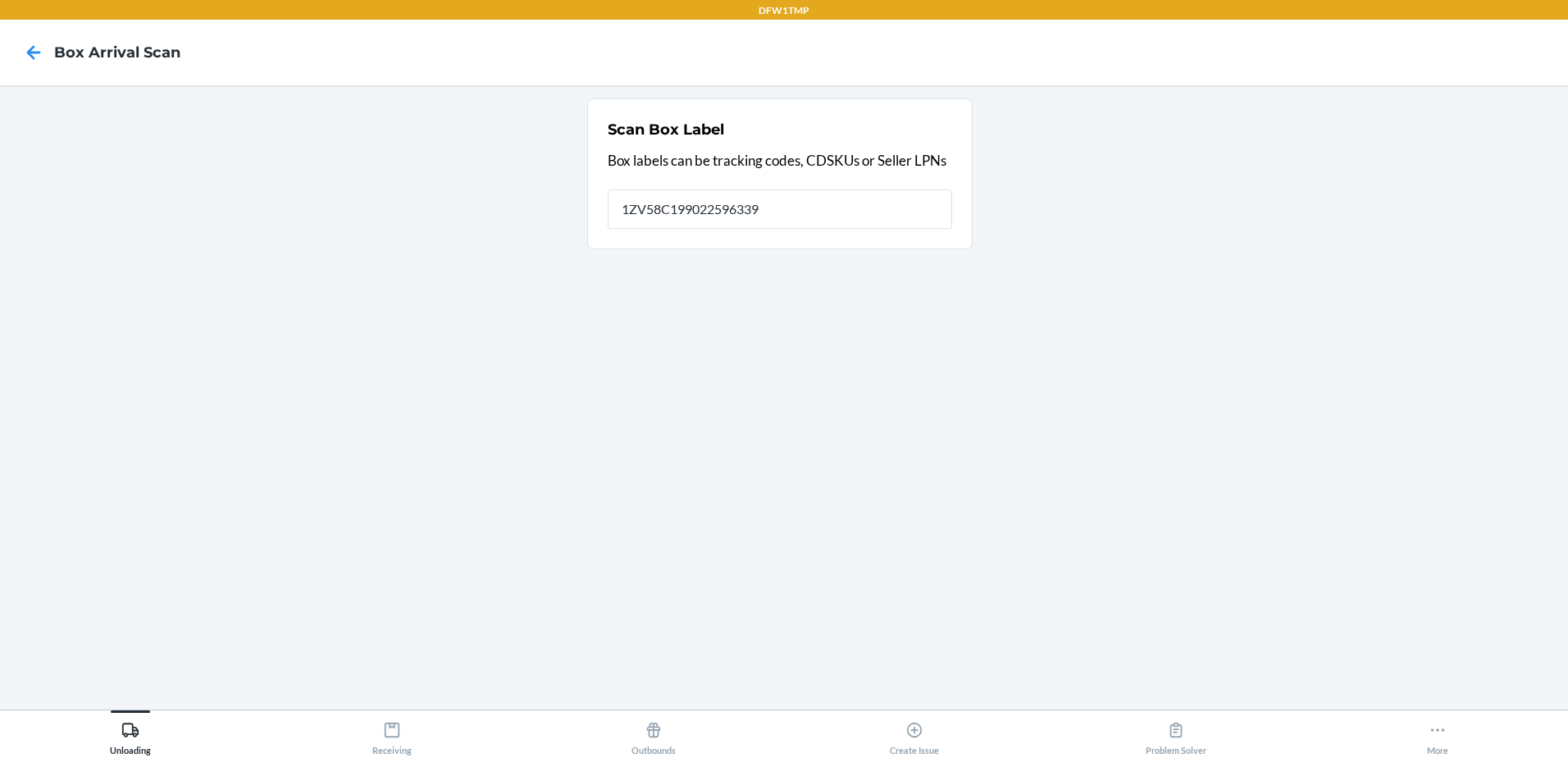
type input "1ZV58C199022596339"
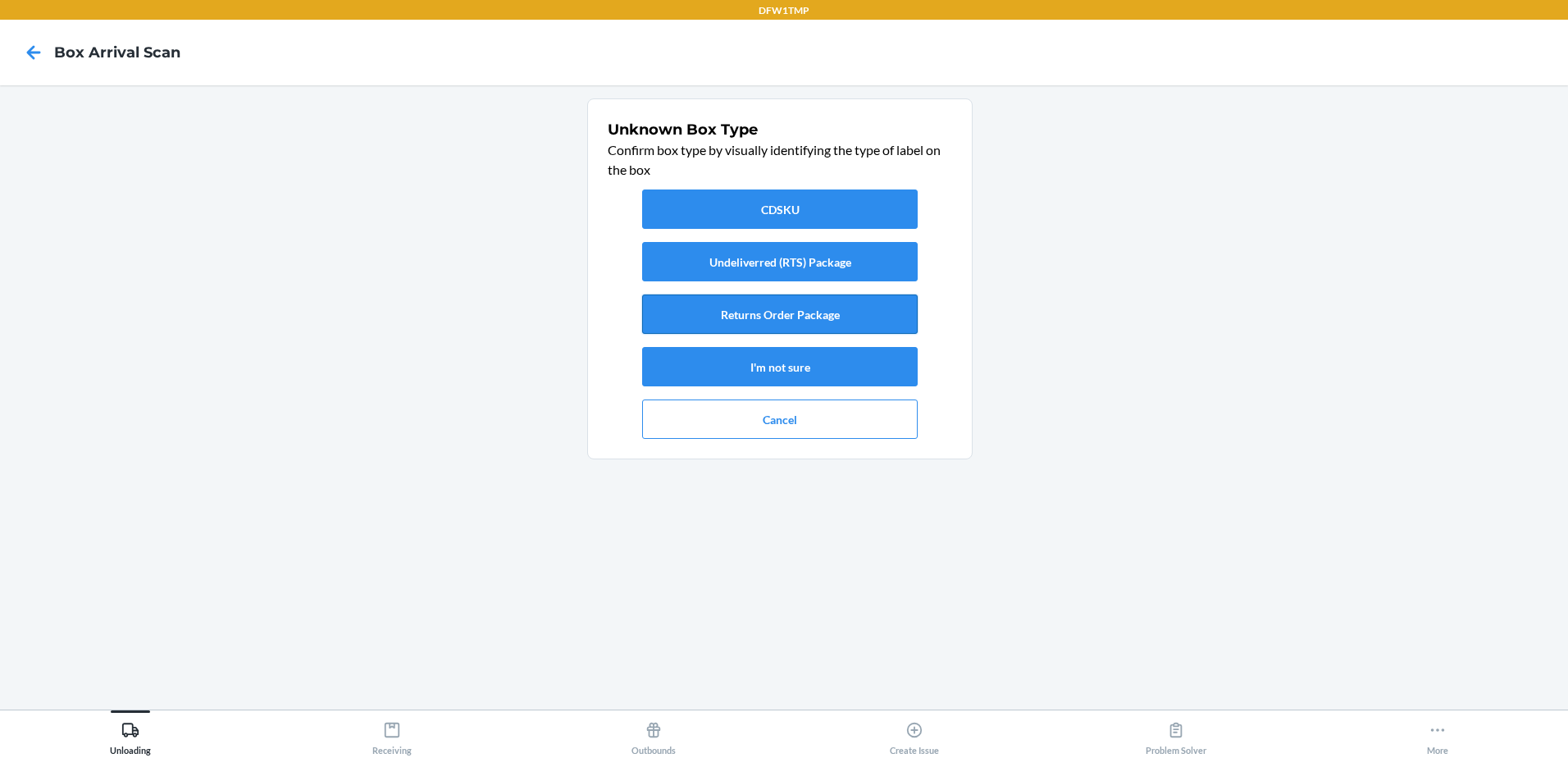
click at [788, 322] on button "Returns Order Package" at bounding box center [780, 313] width 276 height 40
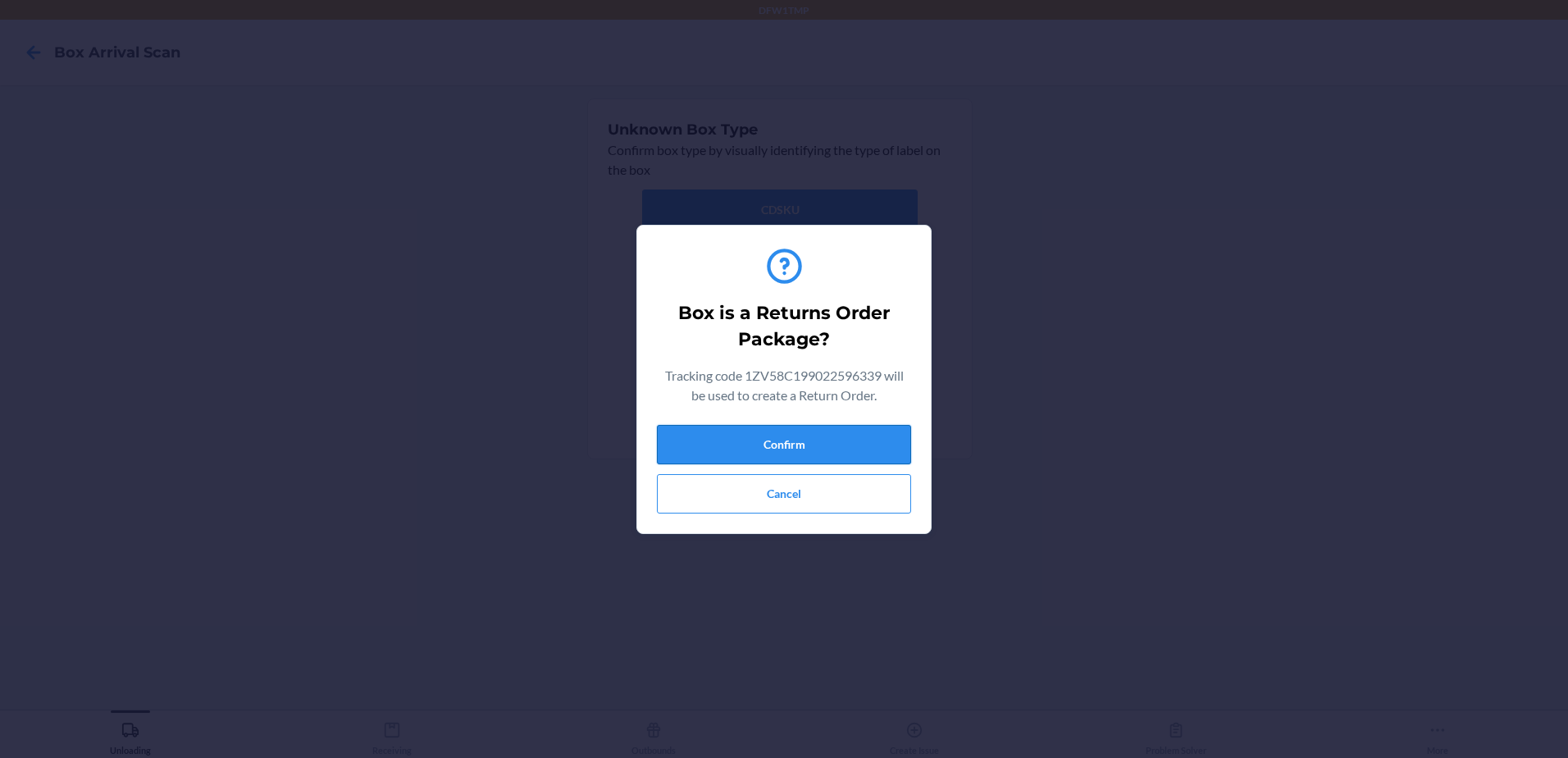
click at [774, 445] on button "Confirm" at bounding box center [784, 444] width 254 height 40
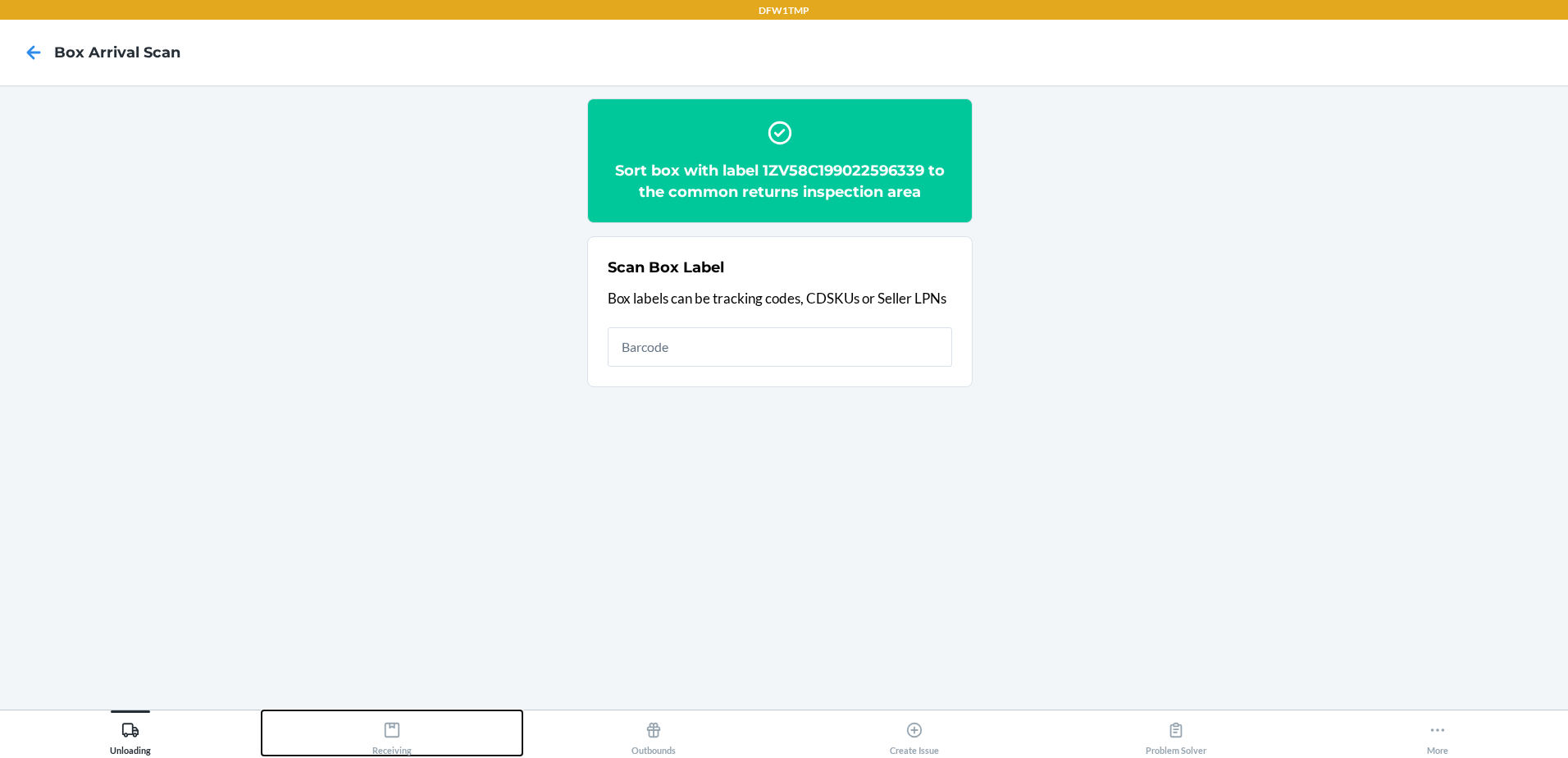
click at [342, 746] on button "Receiving" at bounding box center [393, 732] width 262 height 45
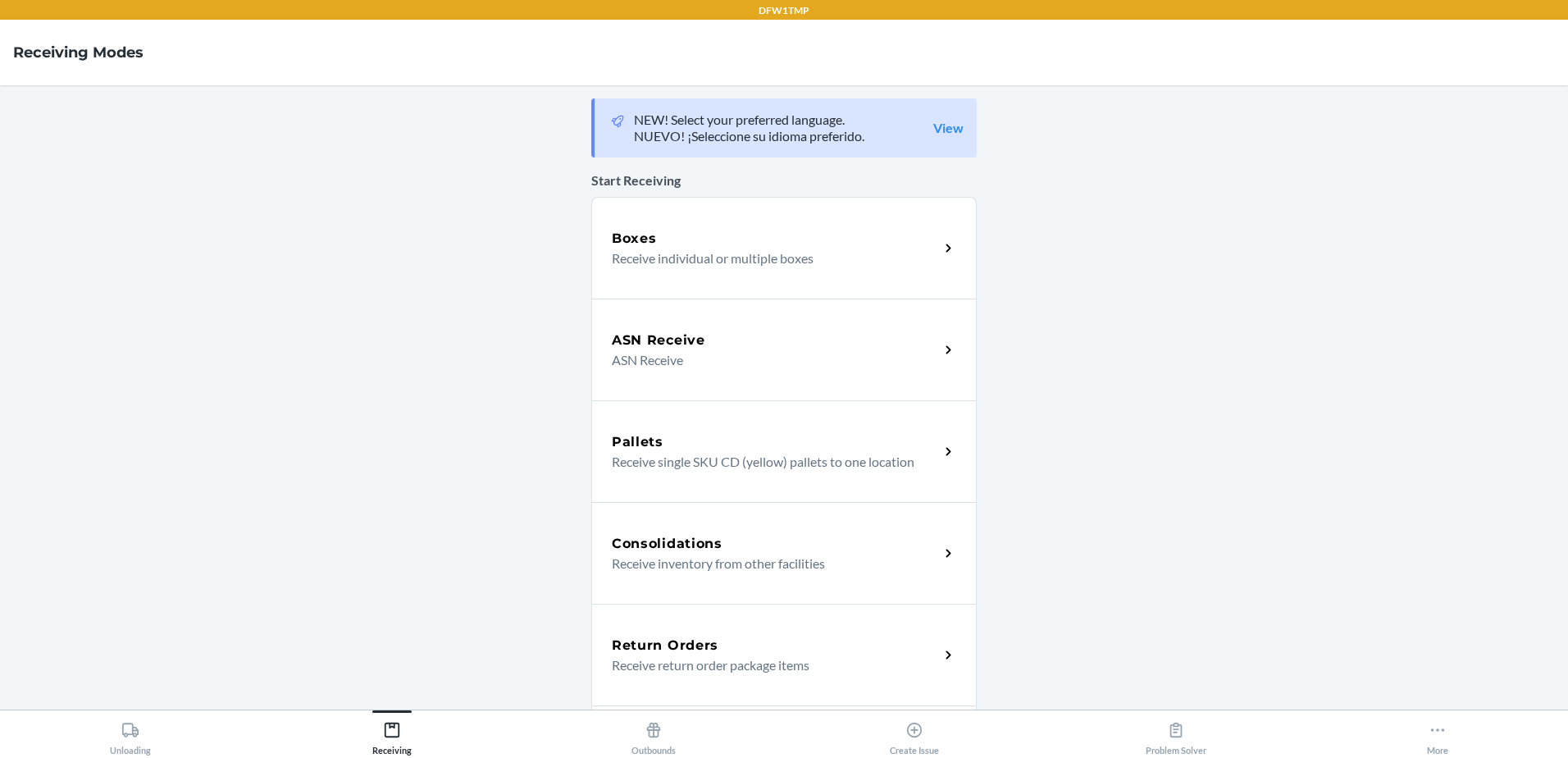
click at [689, 644] on h5 "Return Orders" at bounding box center [666, 645] width 106 height 19
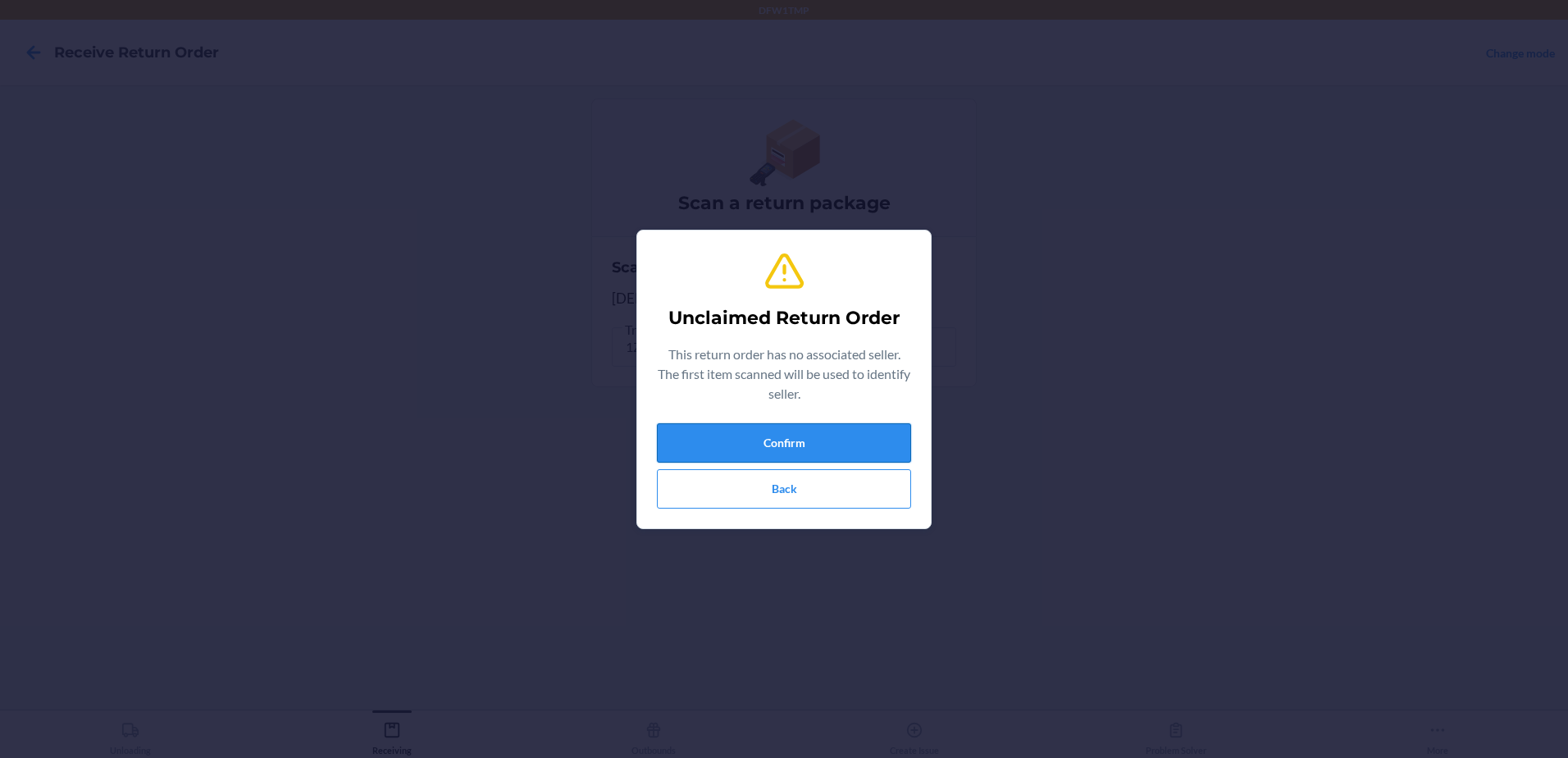
click at [828, 438] on button "Confirm" at bounding box center [784, 443] width 254 height 40
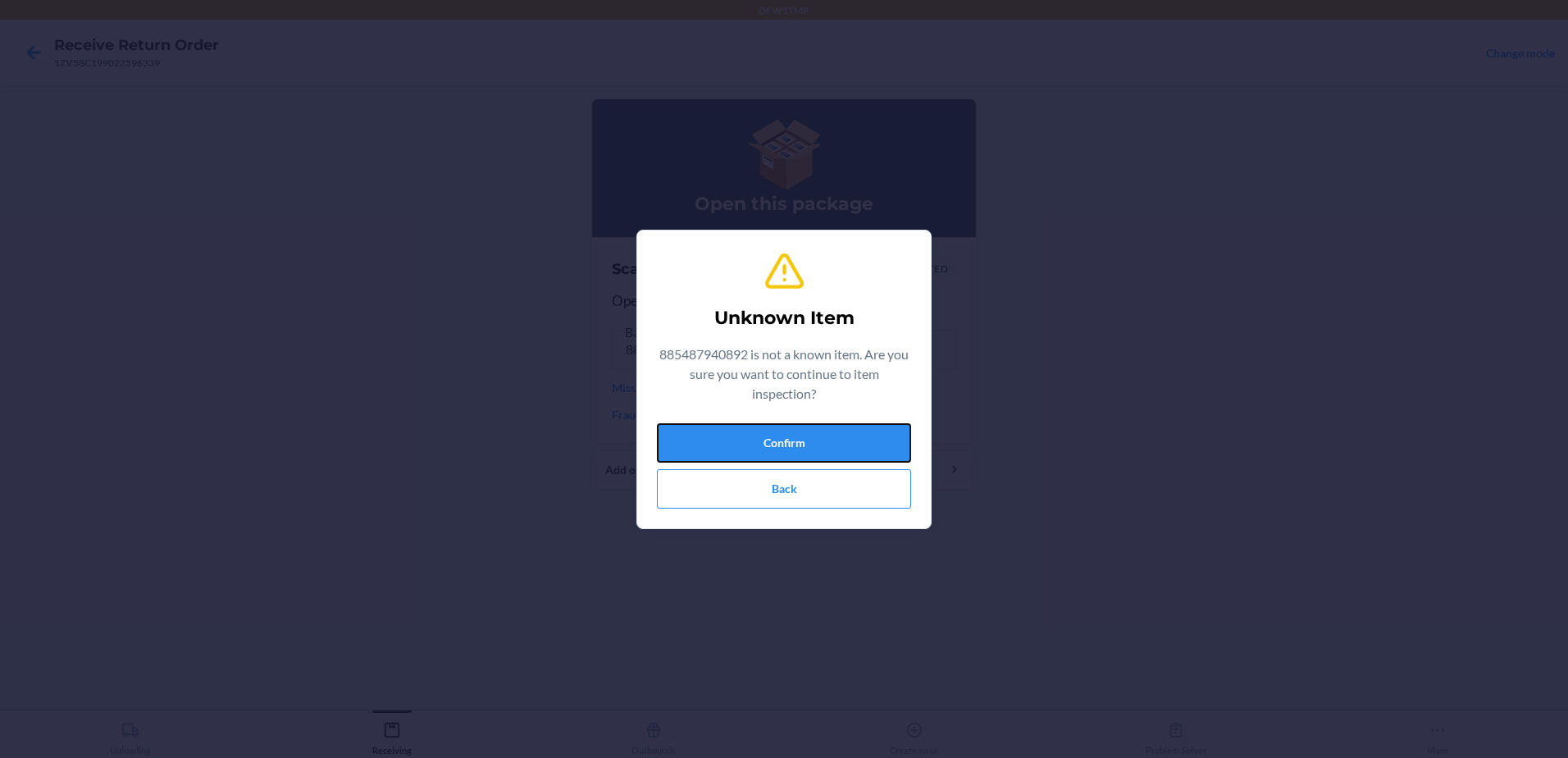
click at [817, 450] on button "Confirm" at bounding box center [784, 443] width 254 height 40
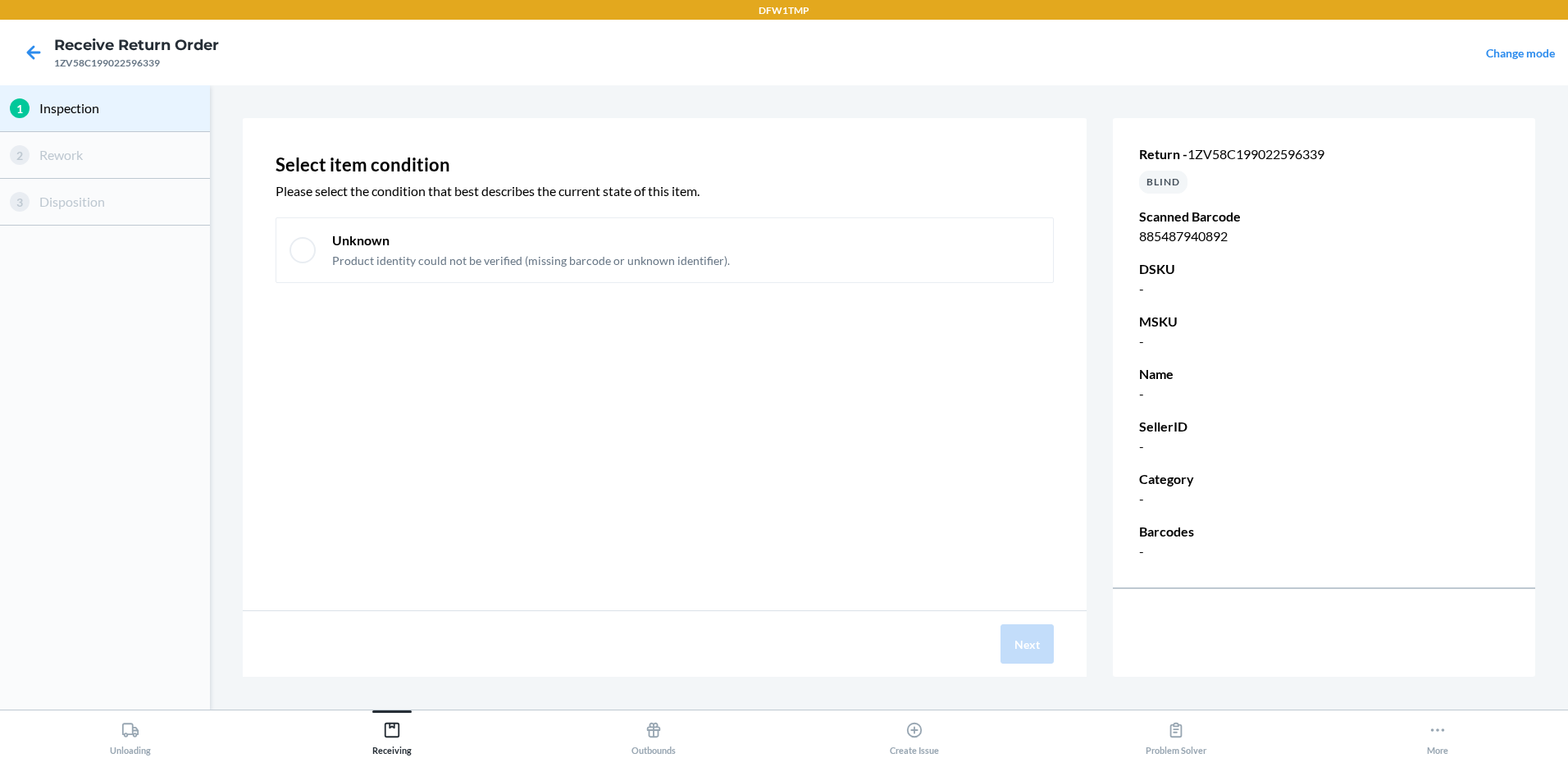
click at [19, 45] on div at bounding box center [34, 52] width 41 height 41
click at [34, 45] on icon at bounding box center [33, 52] width 28 height 28
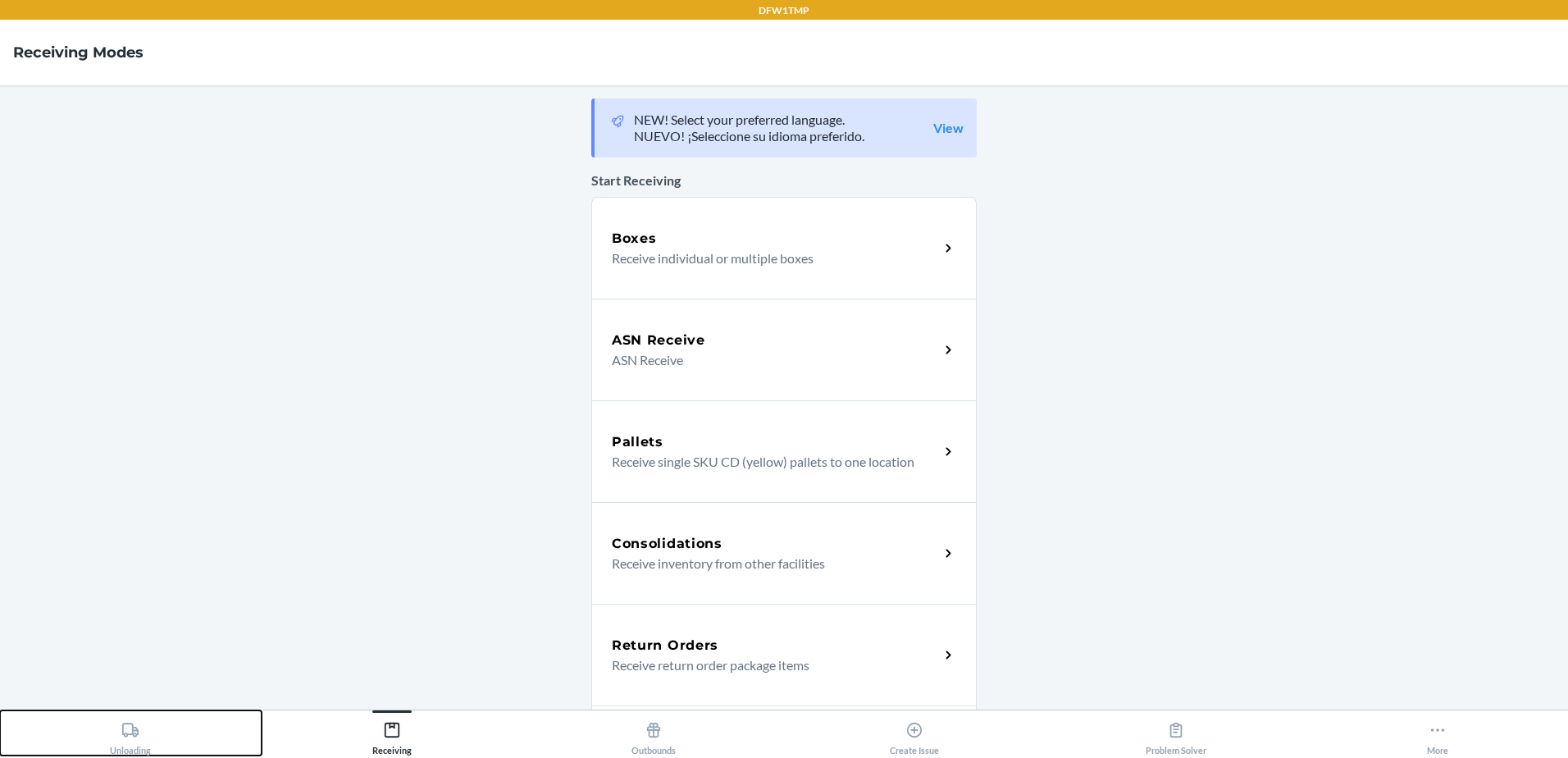
click at [116, 740] on div "Unloading" at bounding box center [131, 735] width 41 height 41
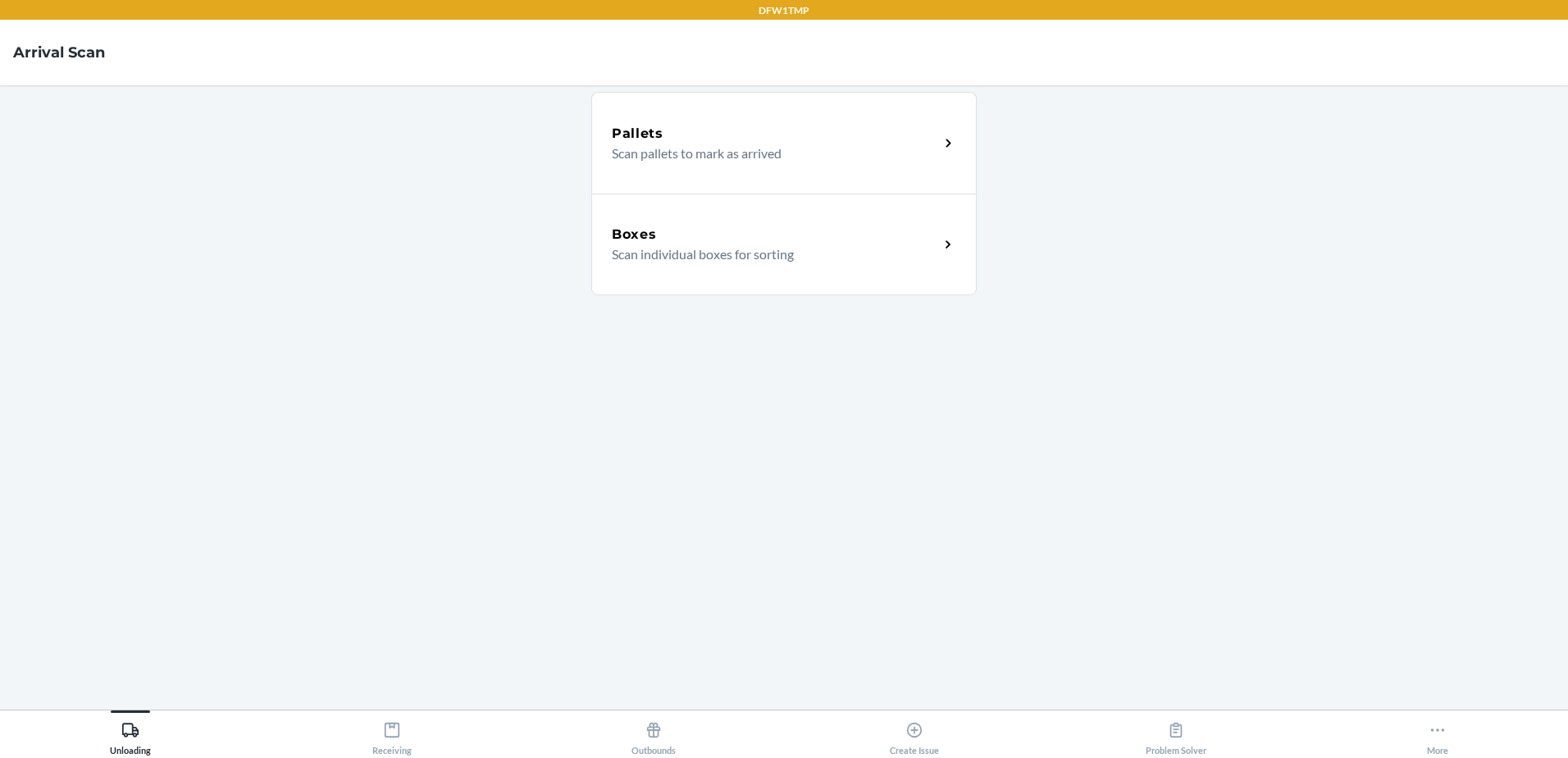
click at [584, 306] on main "Pallets Scan pallets to mark as arrived Boxes Scan individual boxes for sorting" at bounding box center [784, 396] width 1568 height 624
click at [922, 262] on p "Scan individual boxes for sorting" at bounding box center [769, 254] width 314 height 19
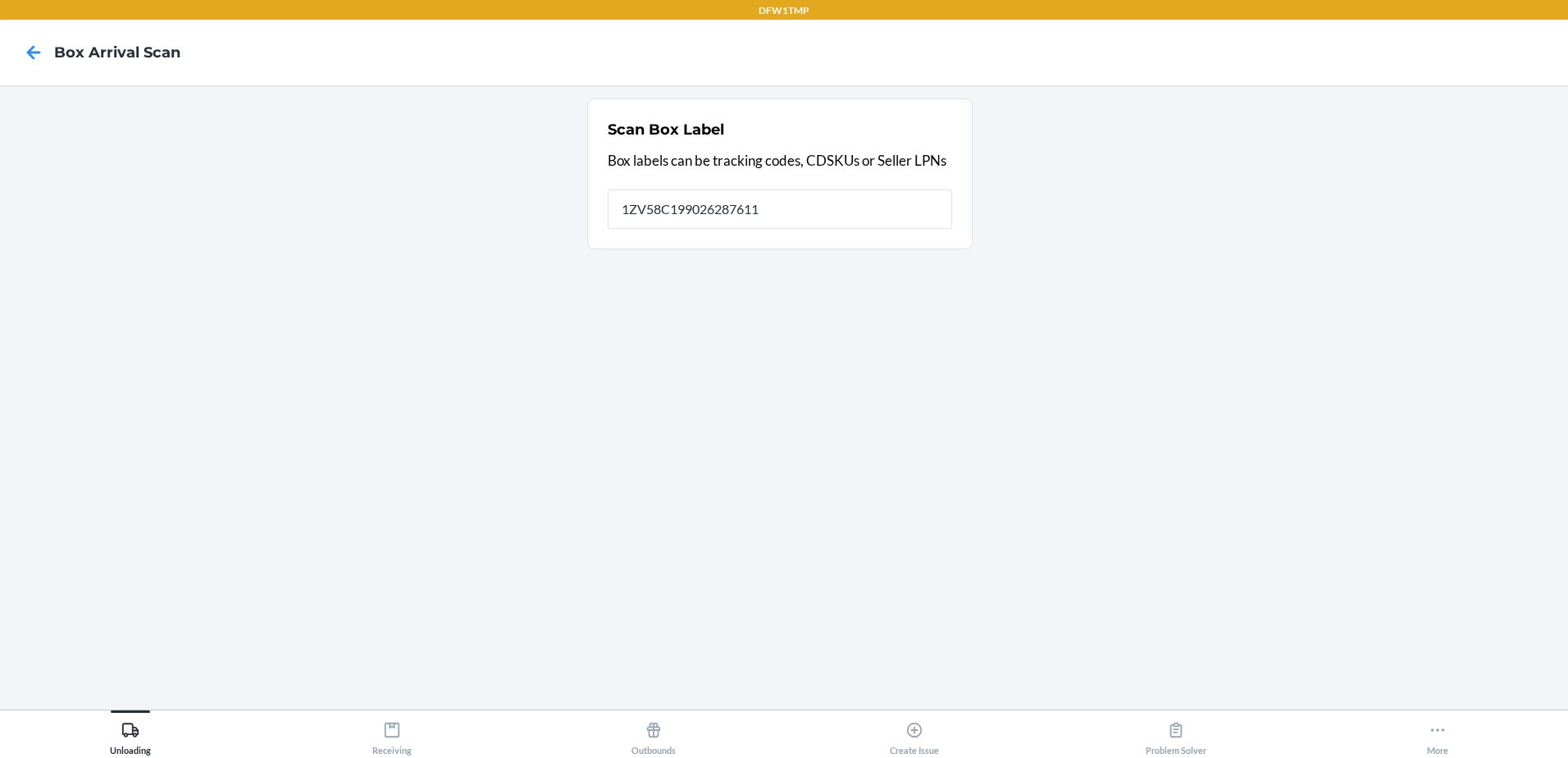
type input "1ZV58C199026287611"
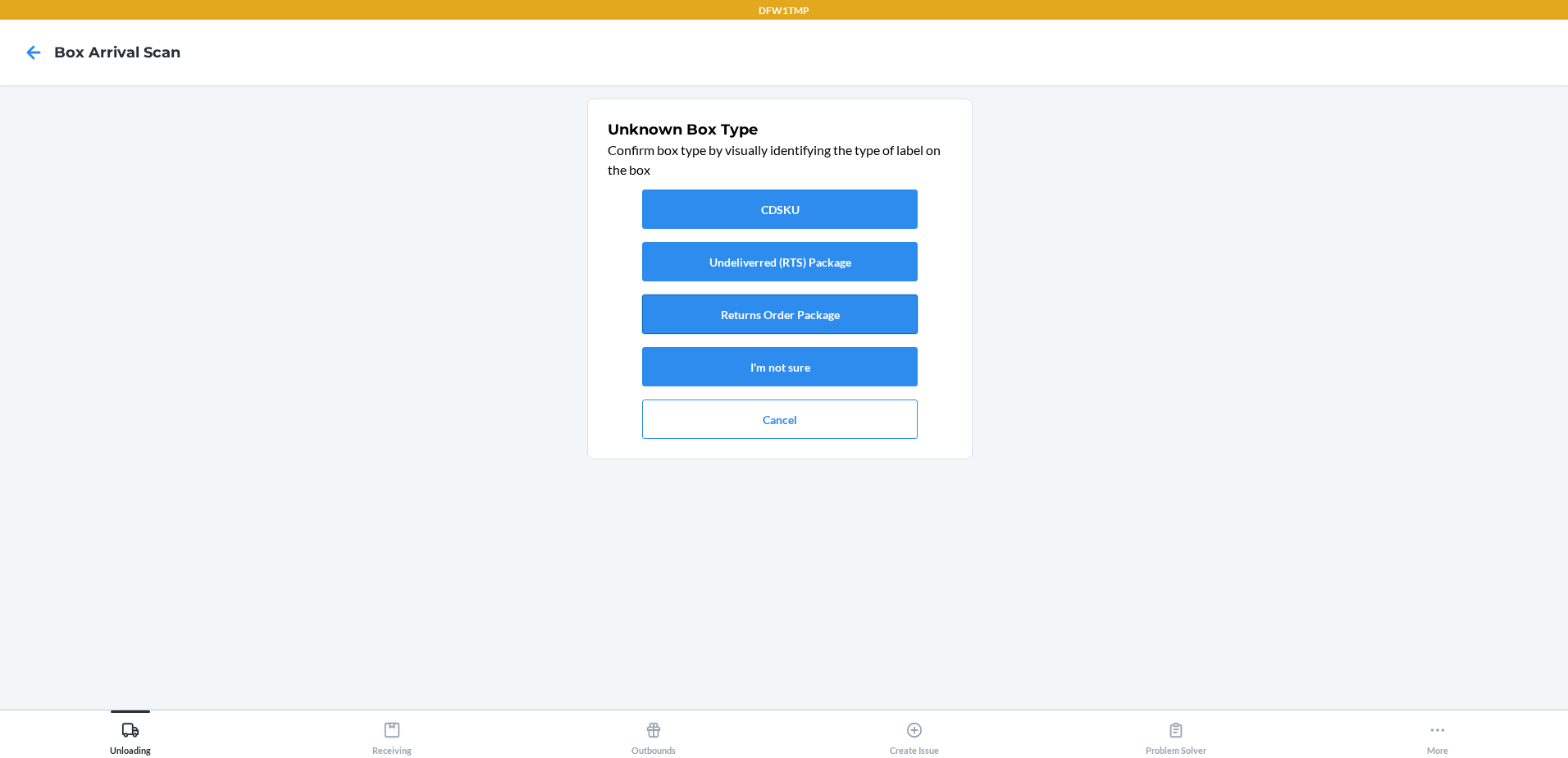
click at [820, 321] on button "Returns Order Package" at bounding box center [780, 313] width 276 height 40
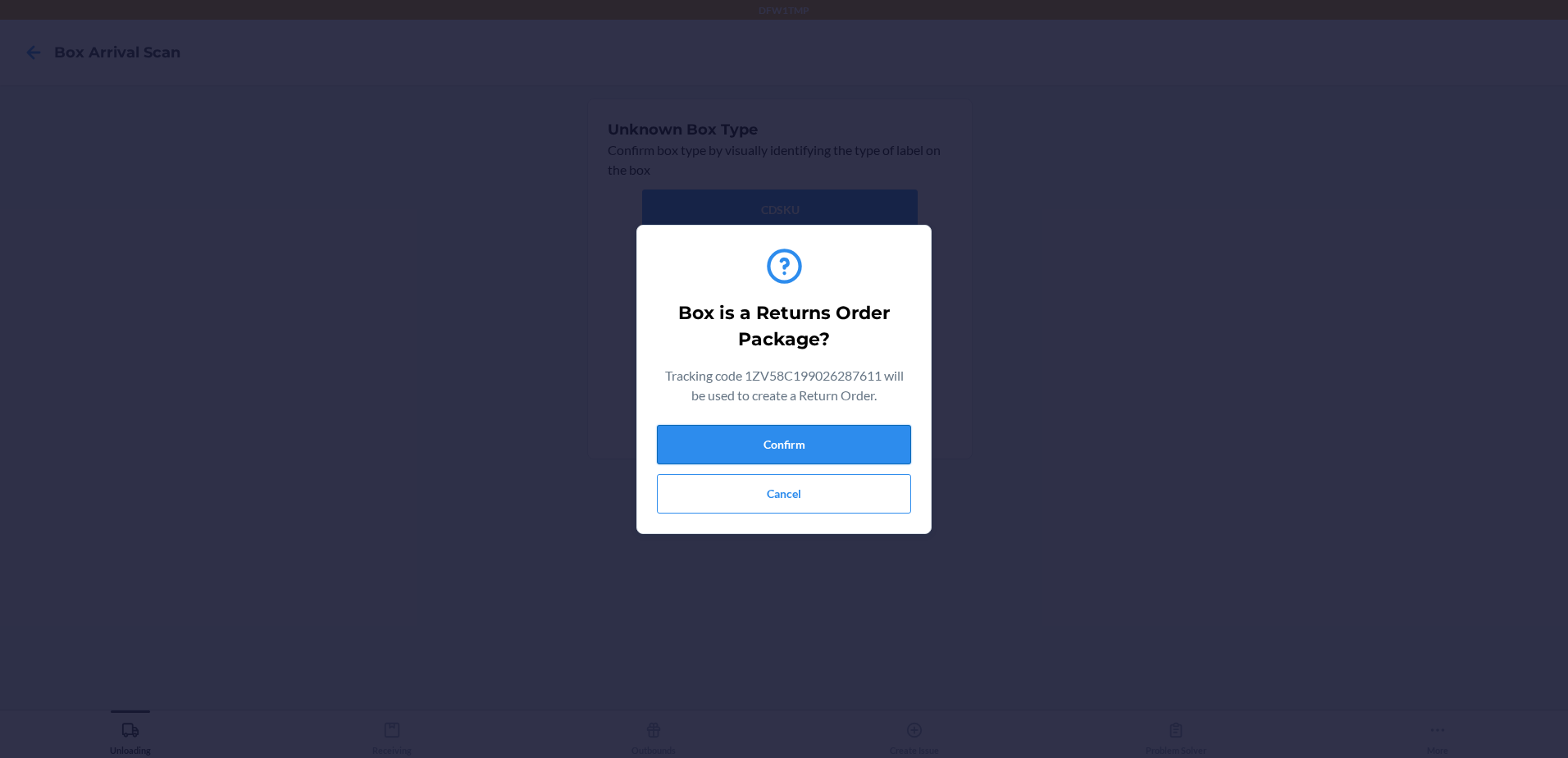
click at [814, 456] on button "Confirm" at bounding box center [784, 444] width 254 height 40
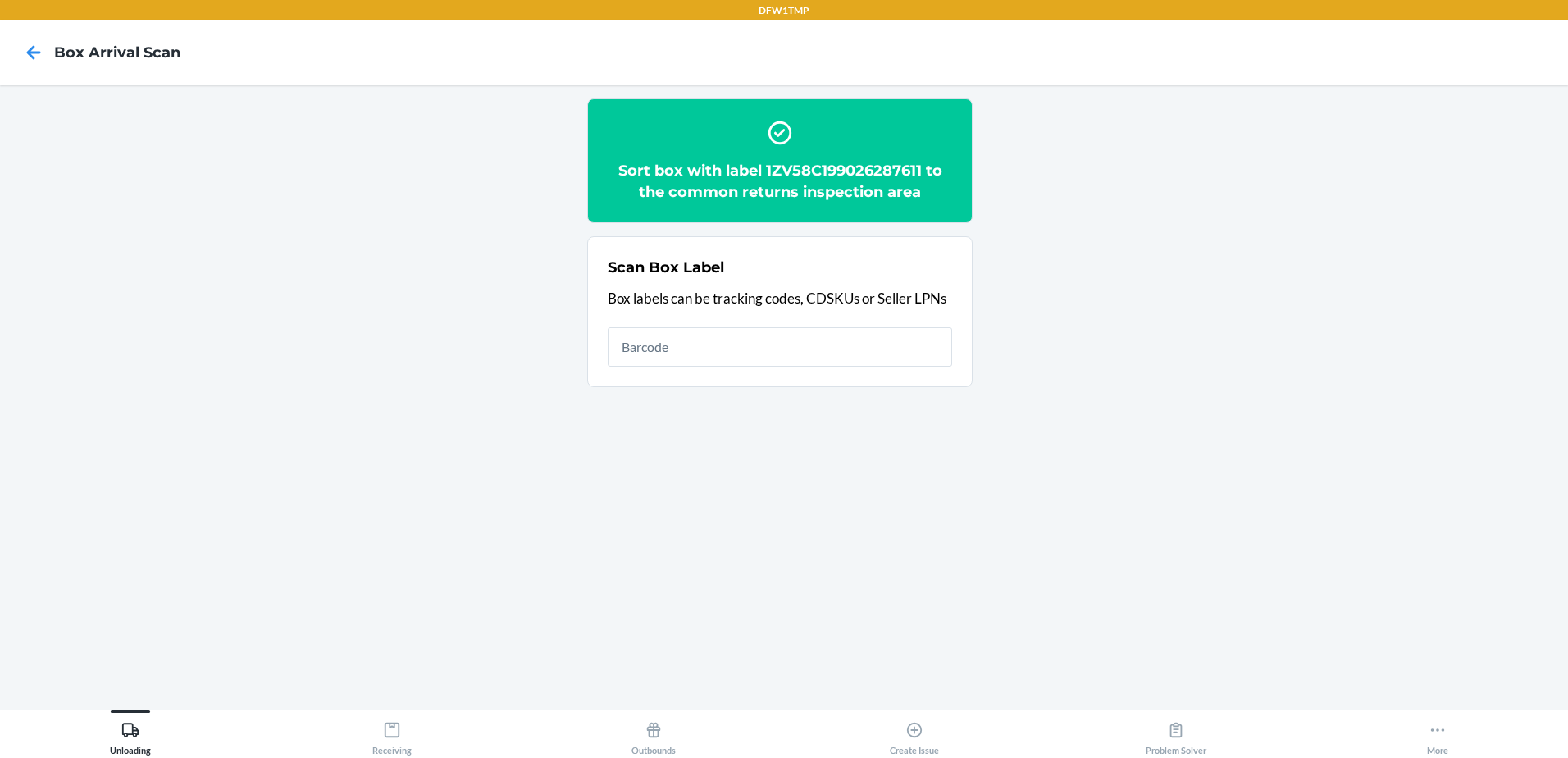
click at [753, 333] on input "text" at bounding box center [780, 346] width 344 height 40
click at [445, 739] on button "Receiving" at bounding box center [393, 732] width 262 height 45
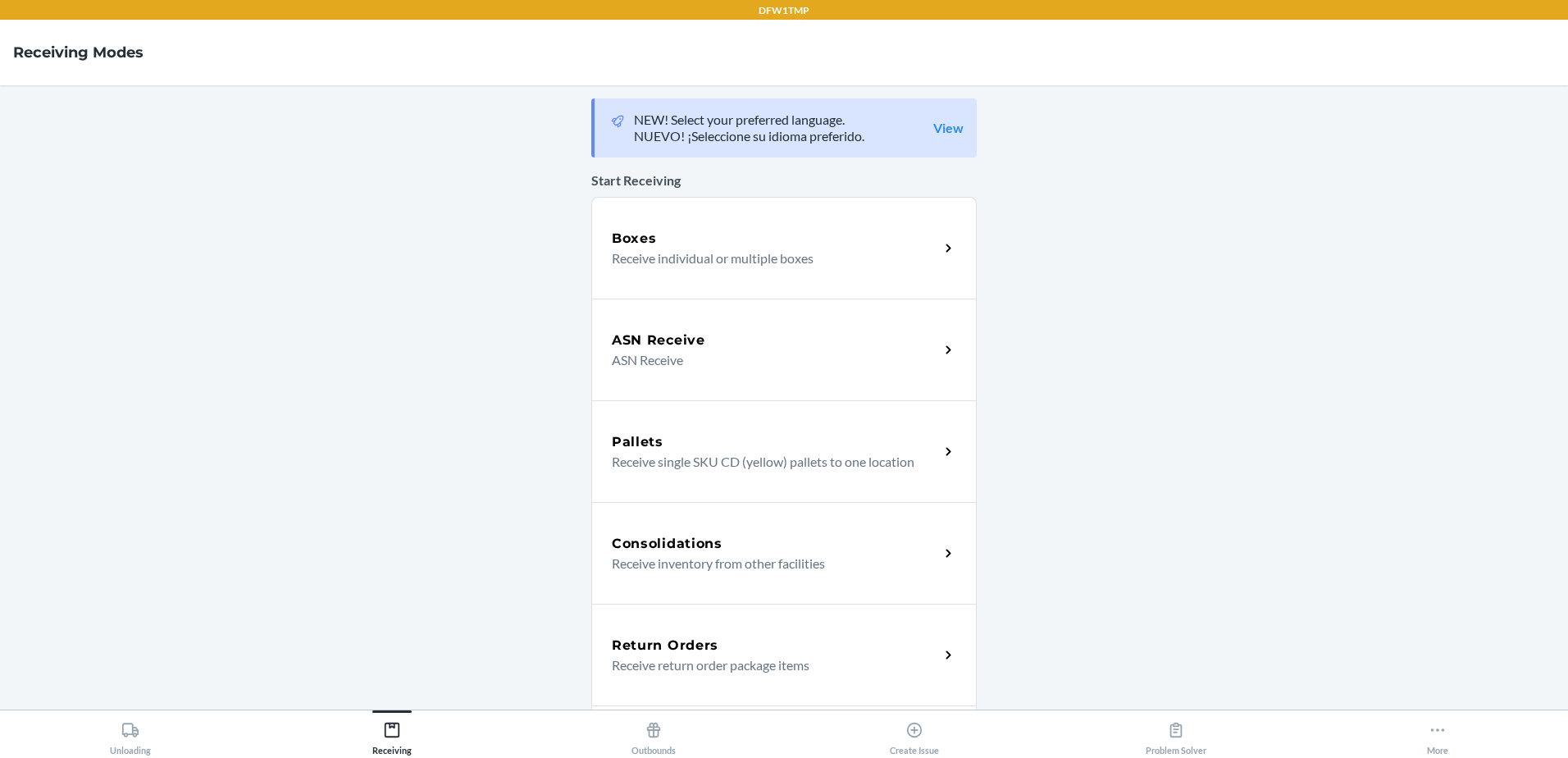
click at [790, 666] on p "Receive return order package items" at bounding box center [769, 665] width 314 height 19
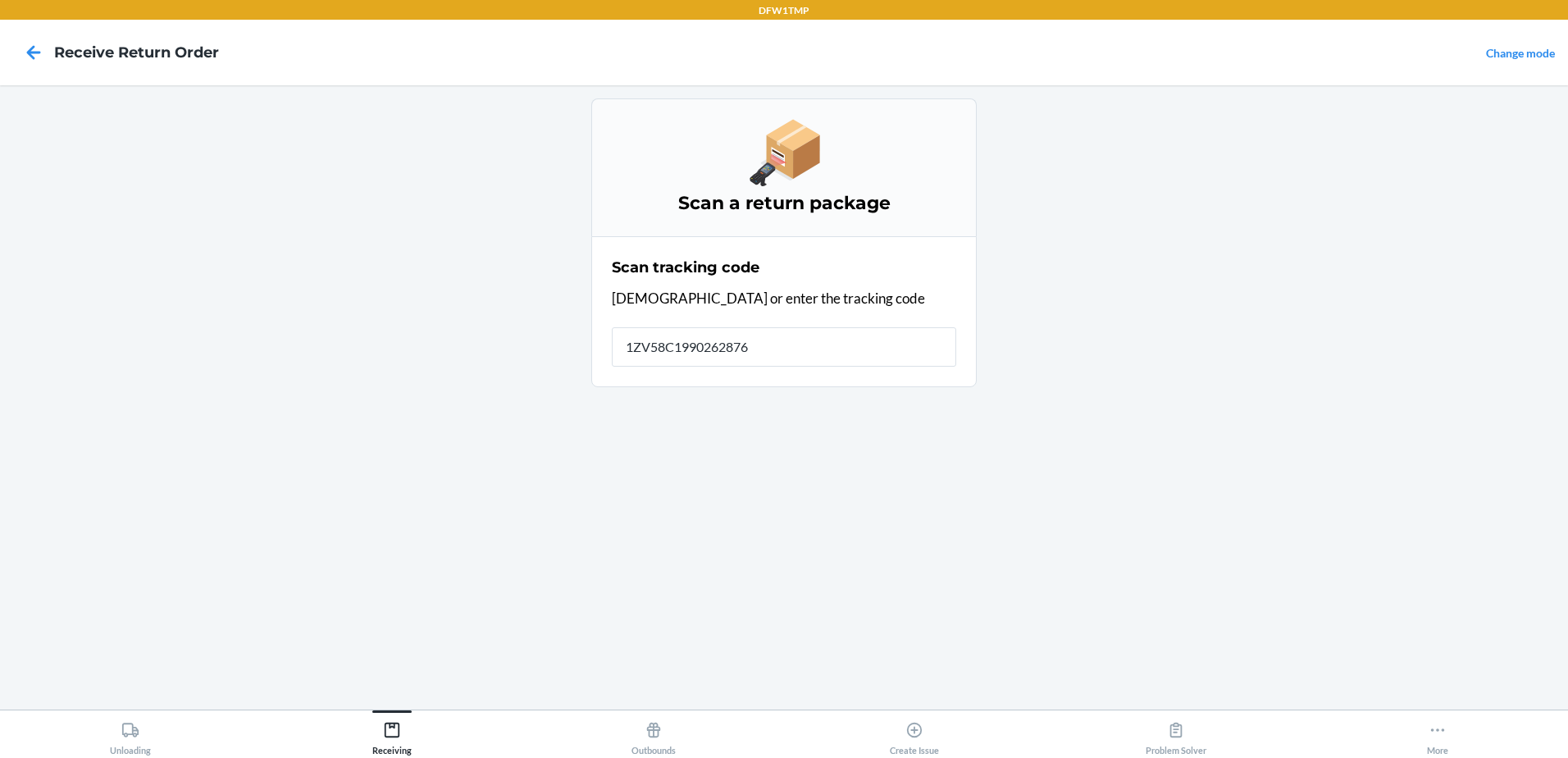
type input "1ZV58C19902628761"
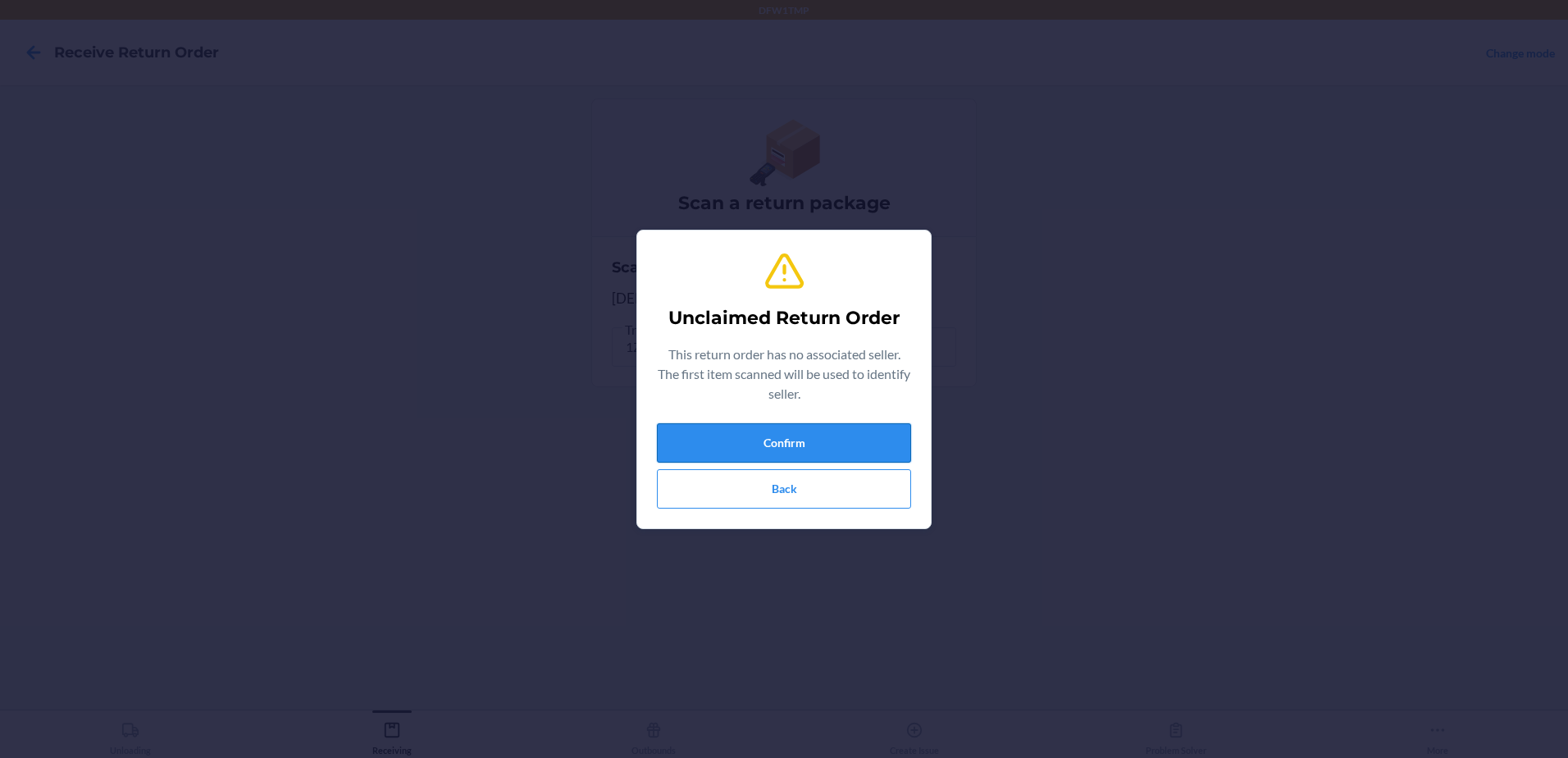
click at [889, 451] on button "Confirm" at bounding box center [784, 443] width 254 height 40
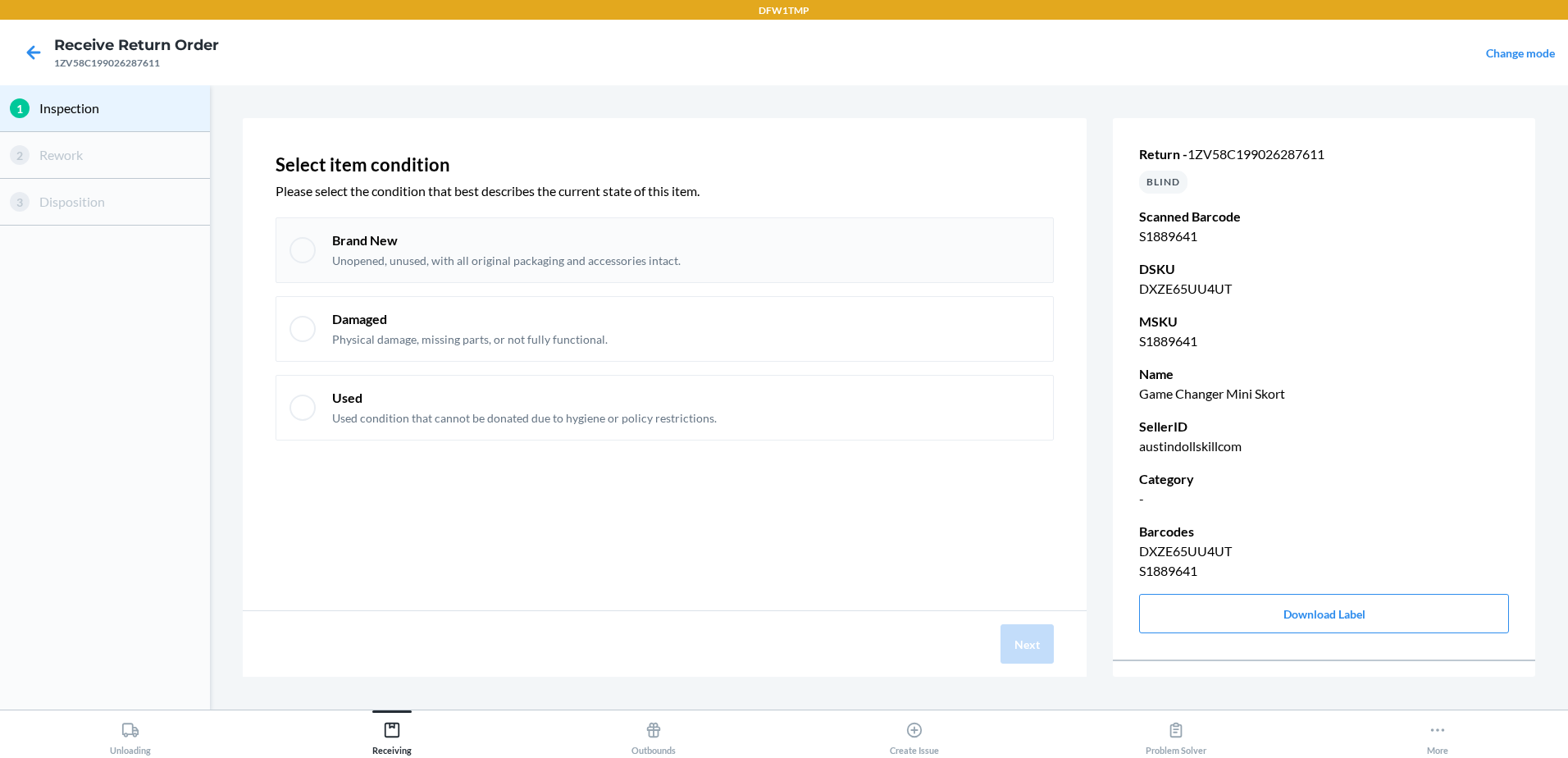
click at [839, 230] on div "Brand New Unopened, unused, with all original packaging and accessories intact." at bounding box center [665, 250] width 779 height 66
checkbox input "true"
click at [1039, 660] on button "Next" at bounding box center [1027, 643] width 53 height 40
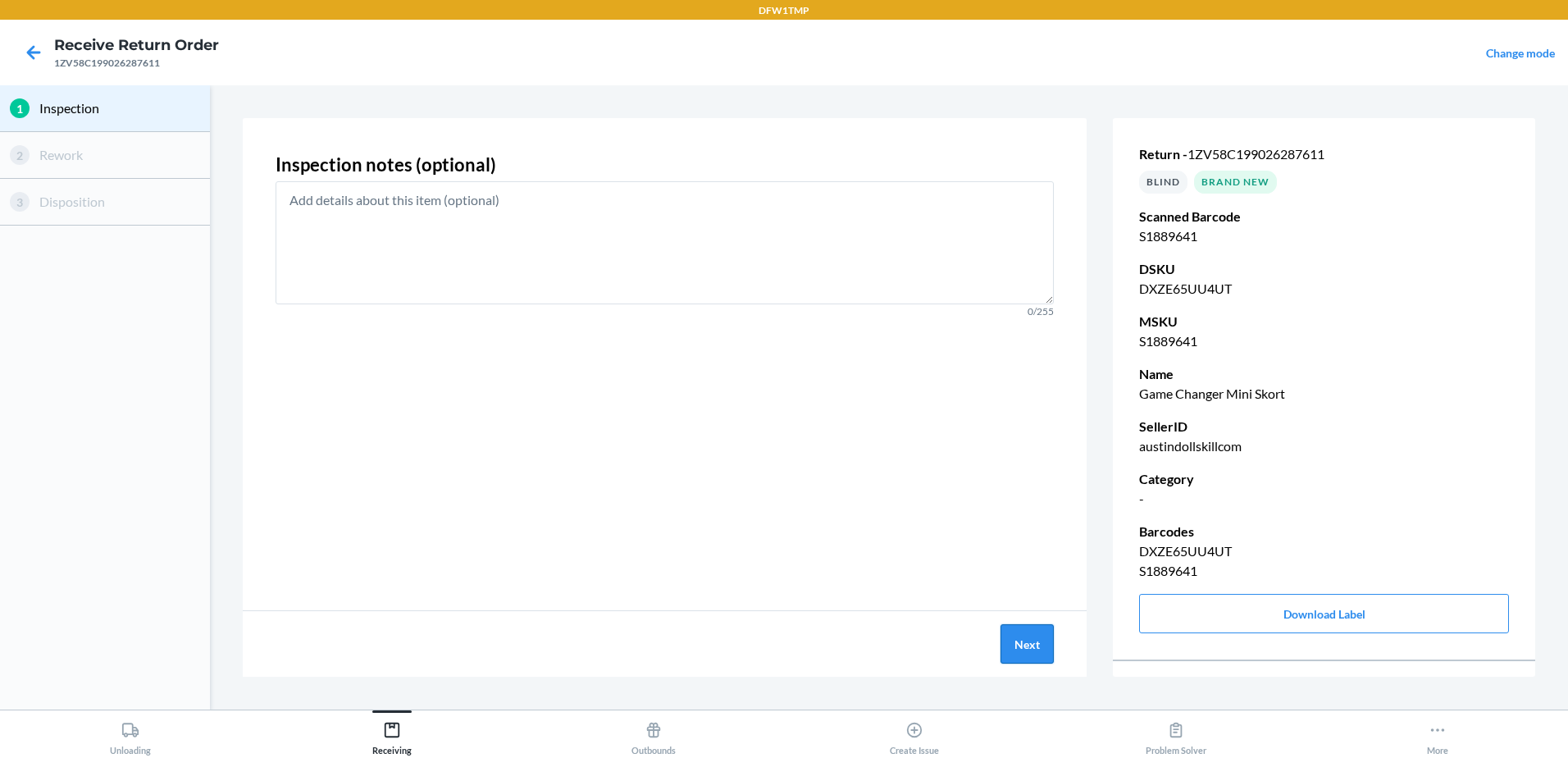
click at [1026, 650] on button "Next" at bounding box center [1027, 643] width 53 height 40
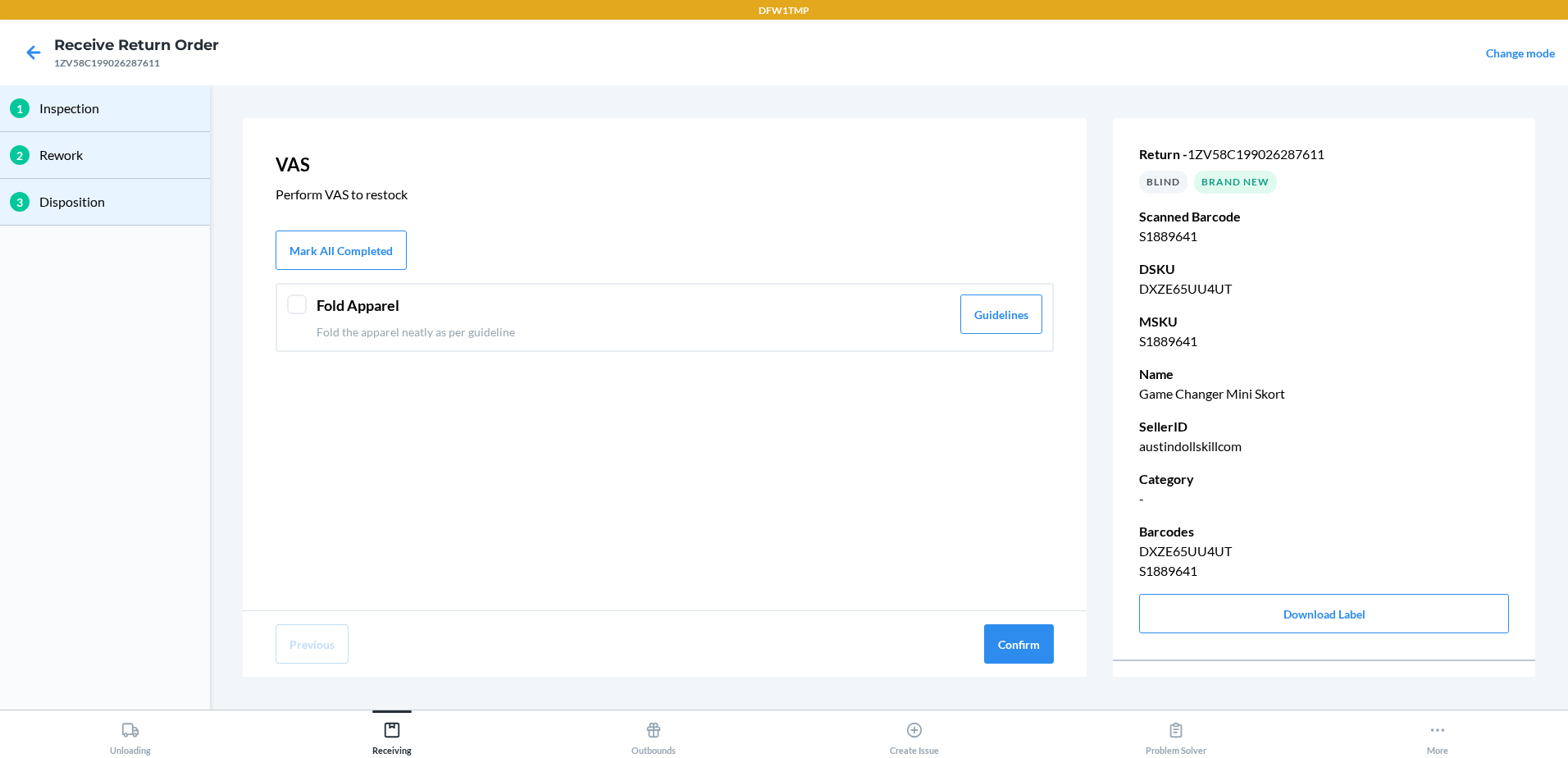
click at [497, 307] on header "Fold Apparel" at bounding box center [633, 305] width 634 height 22
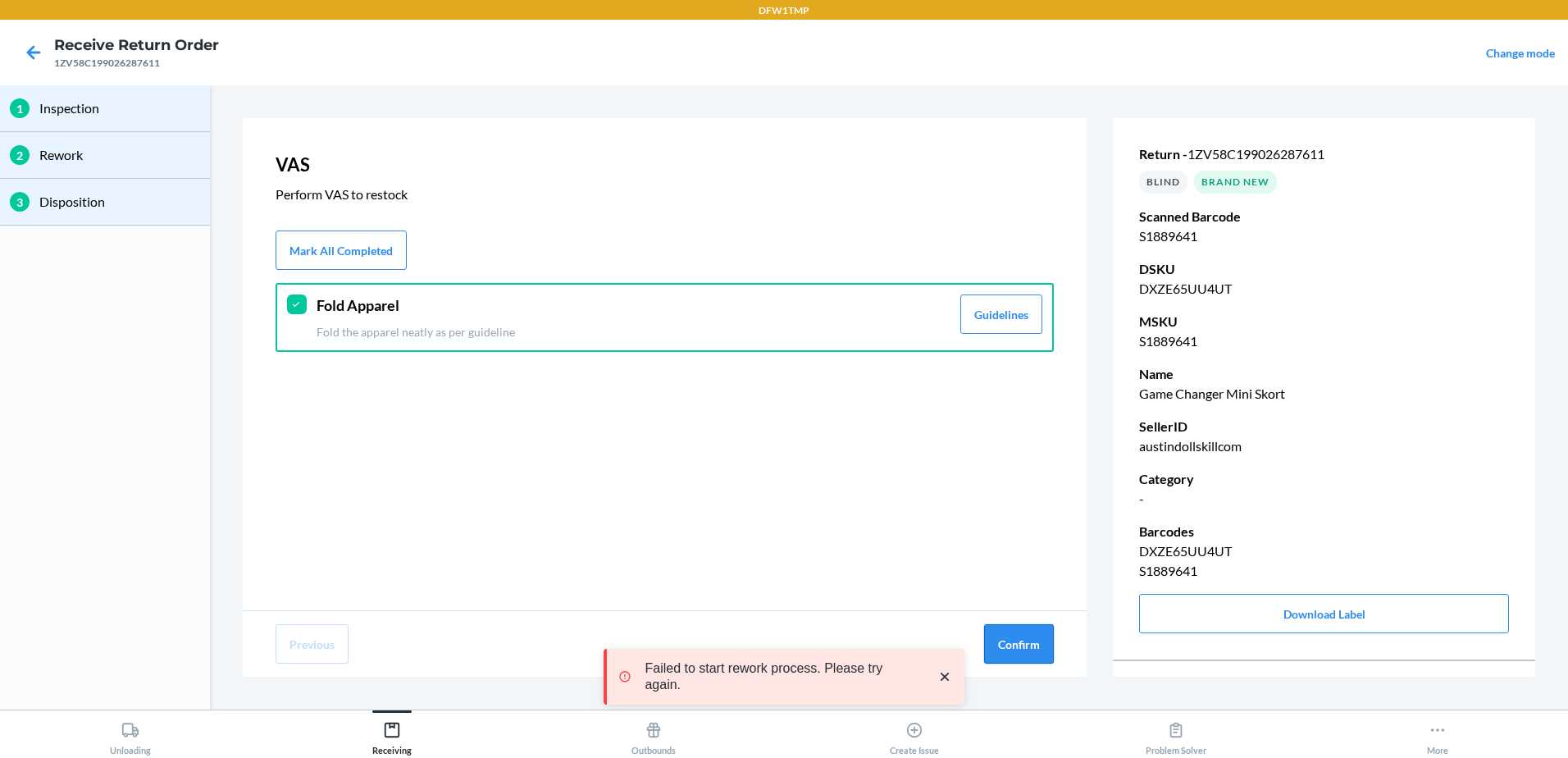
click at [1011, 626] on button "Confirm" at bounding box center [1020, 643] width 70 height 40
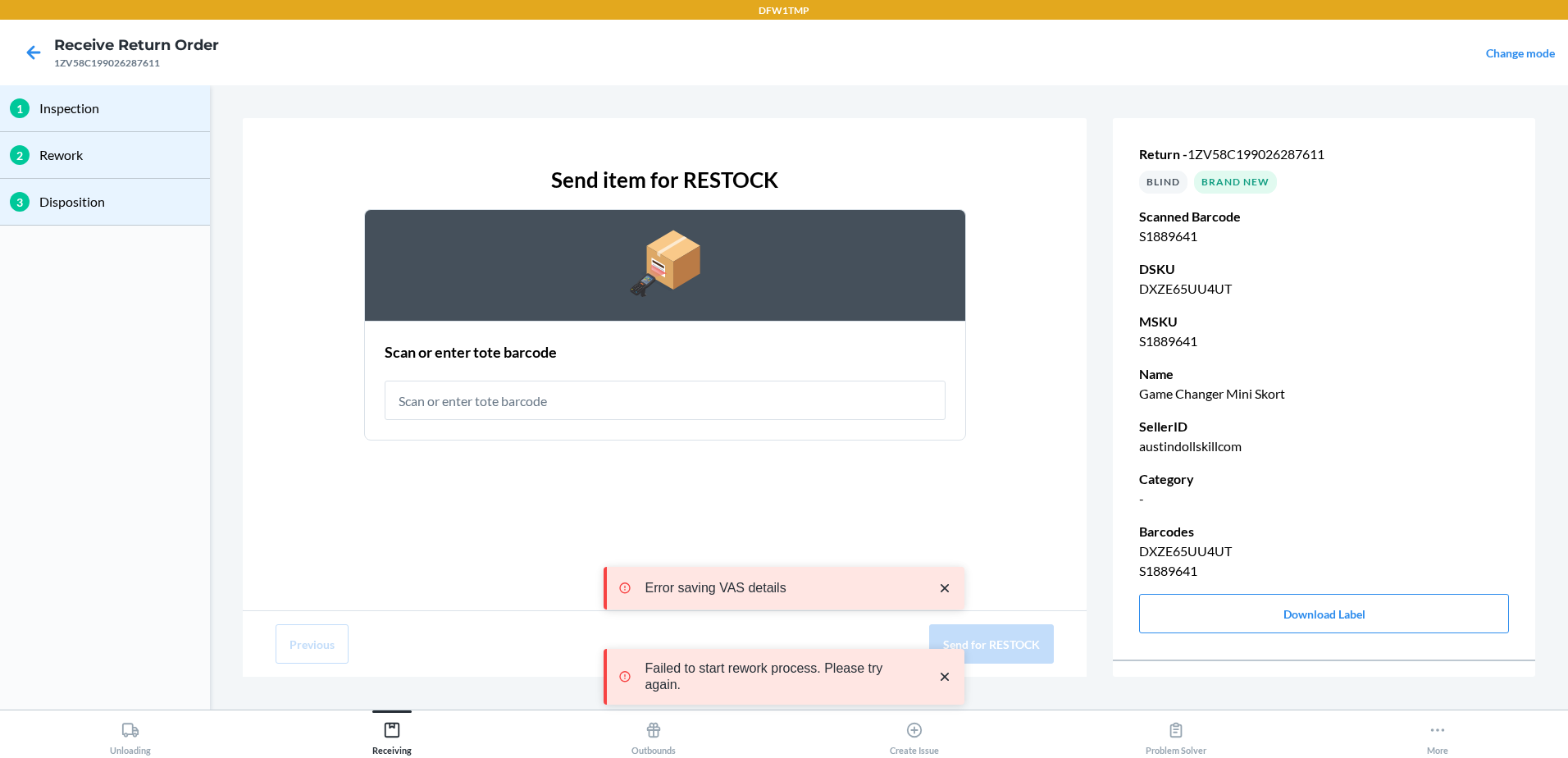
click at [618, 391] on input "text" at bounding box center [666, 399] width 561 height 40
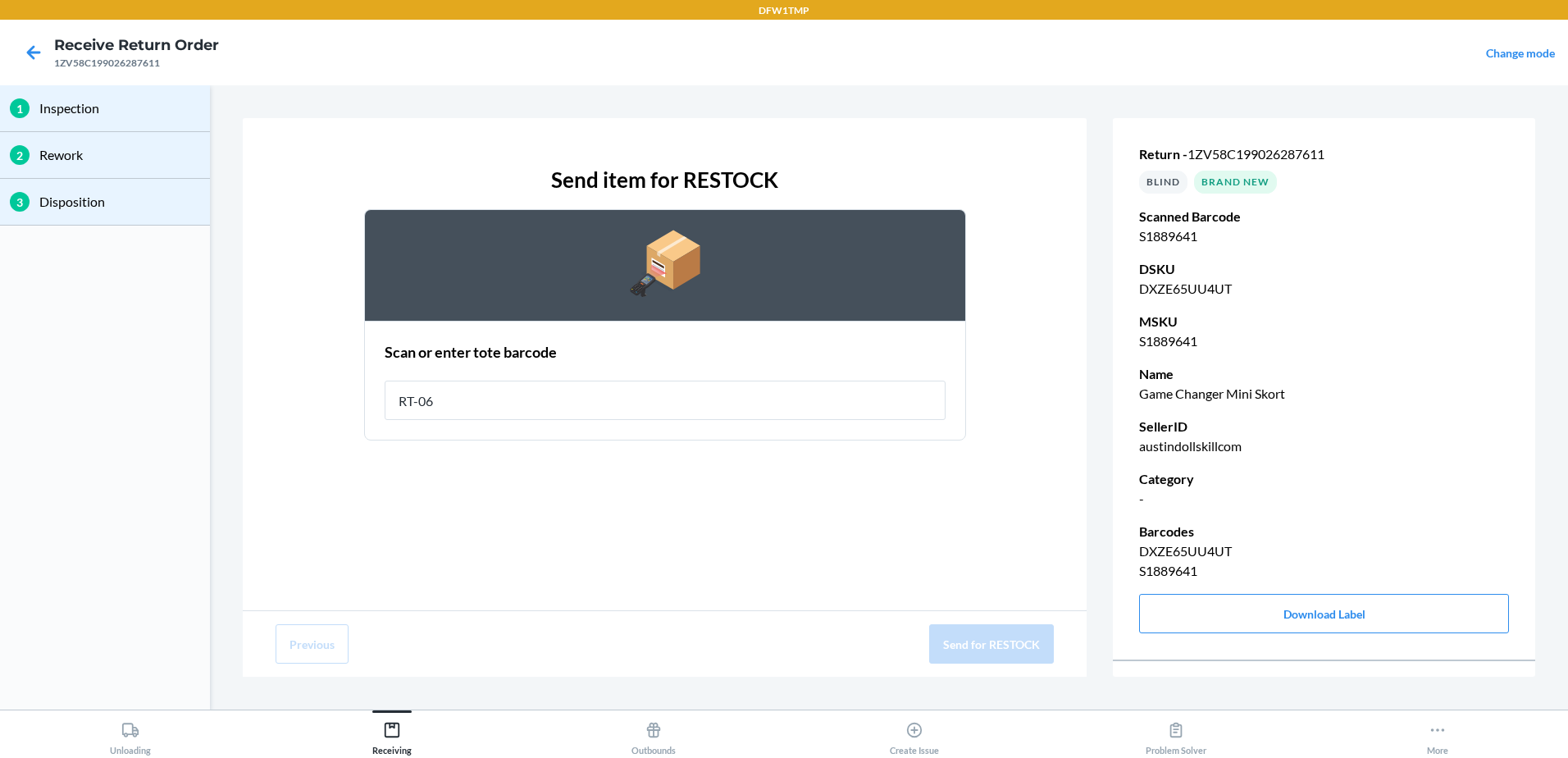
type input "RT-06"
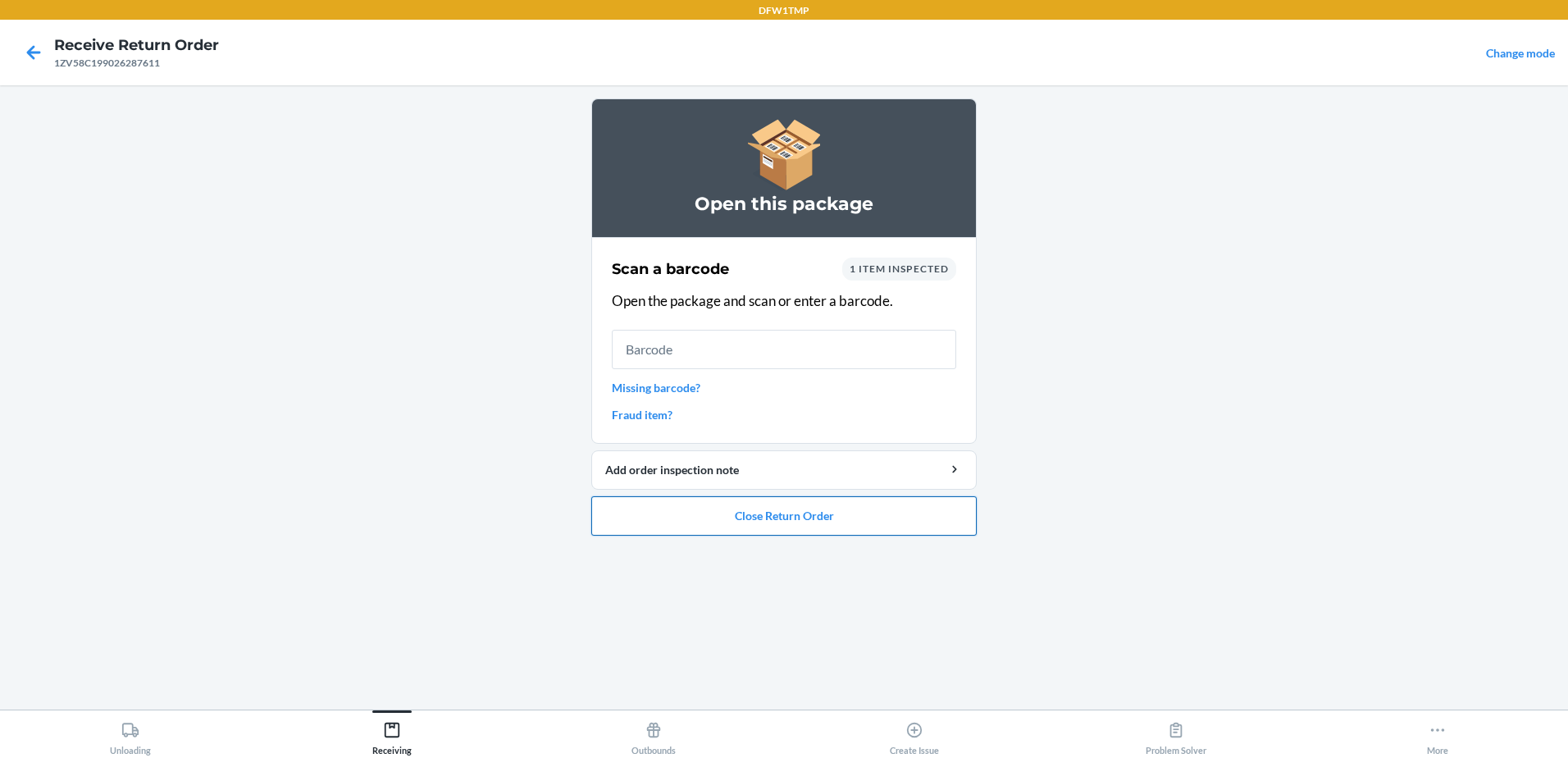
click at [700, 530] on button "Close Return Order" at bounding box center [784, 515] width 386 height 40
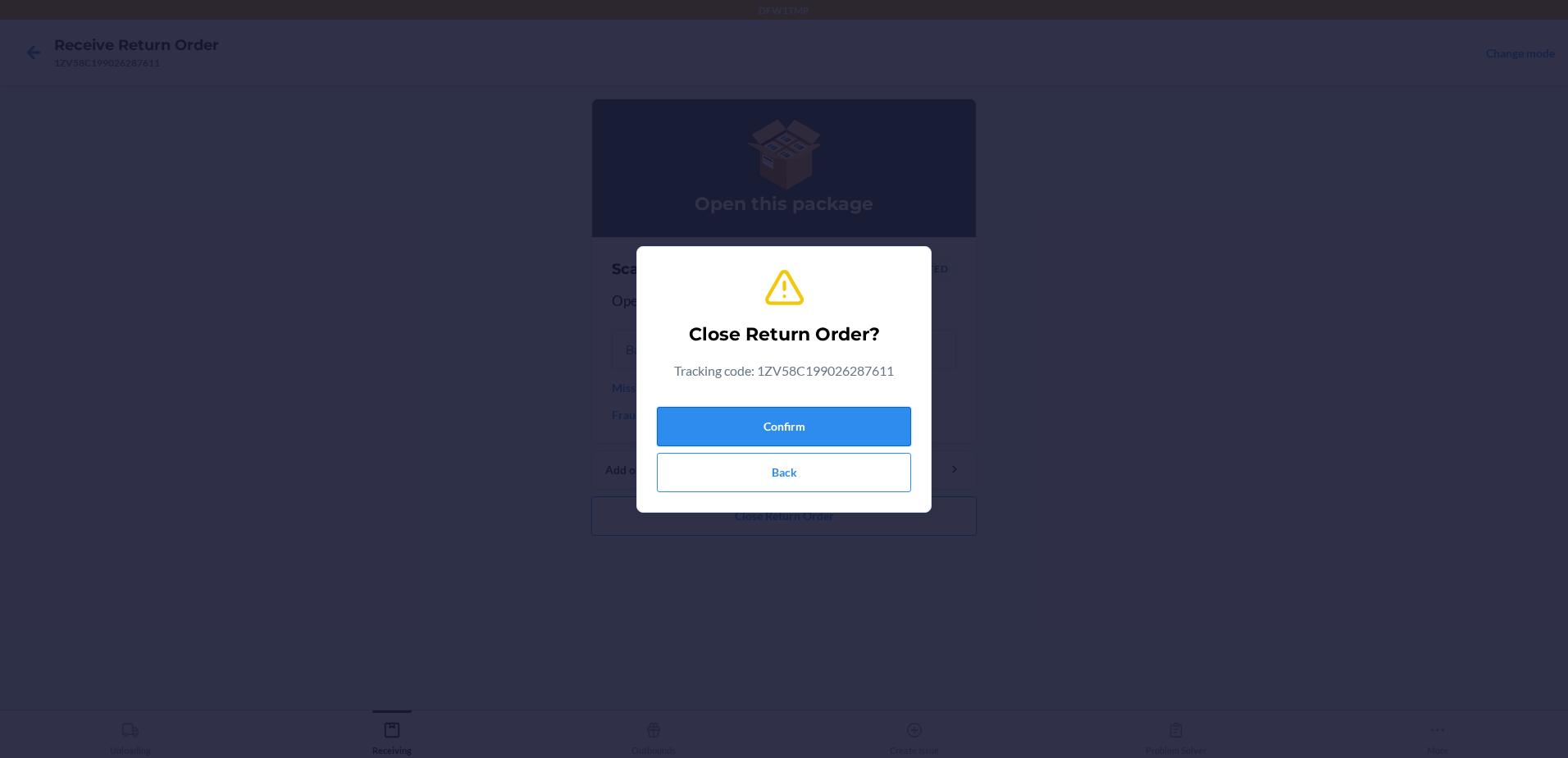
click at [849, 439] on button "Confirm" at bounding box center [784, 426] width 254 height 40
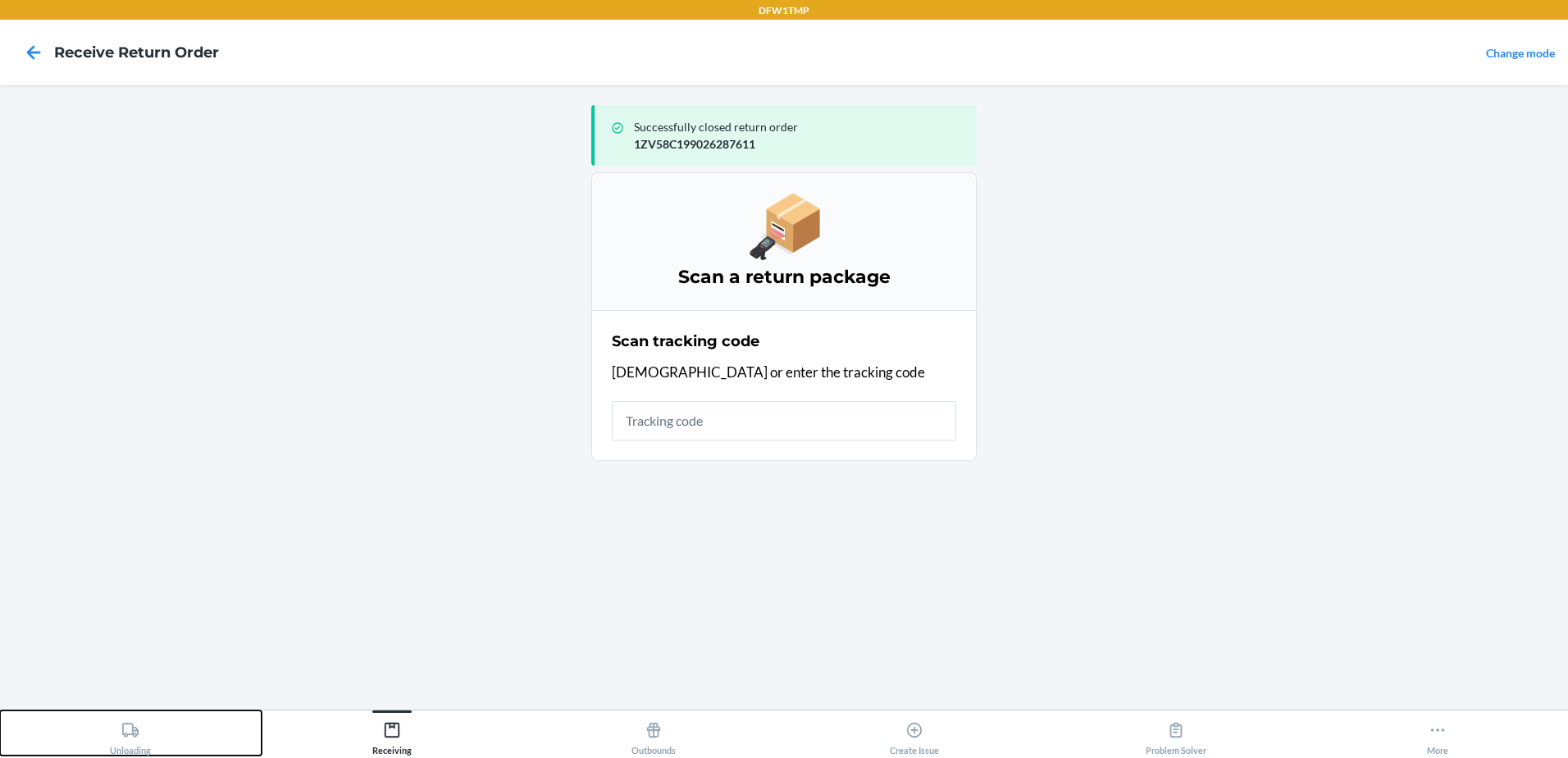
click at [137, 722] on icon at bounding box center [130, 729] width 18 height 18
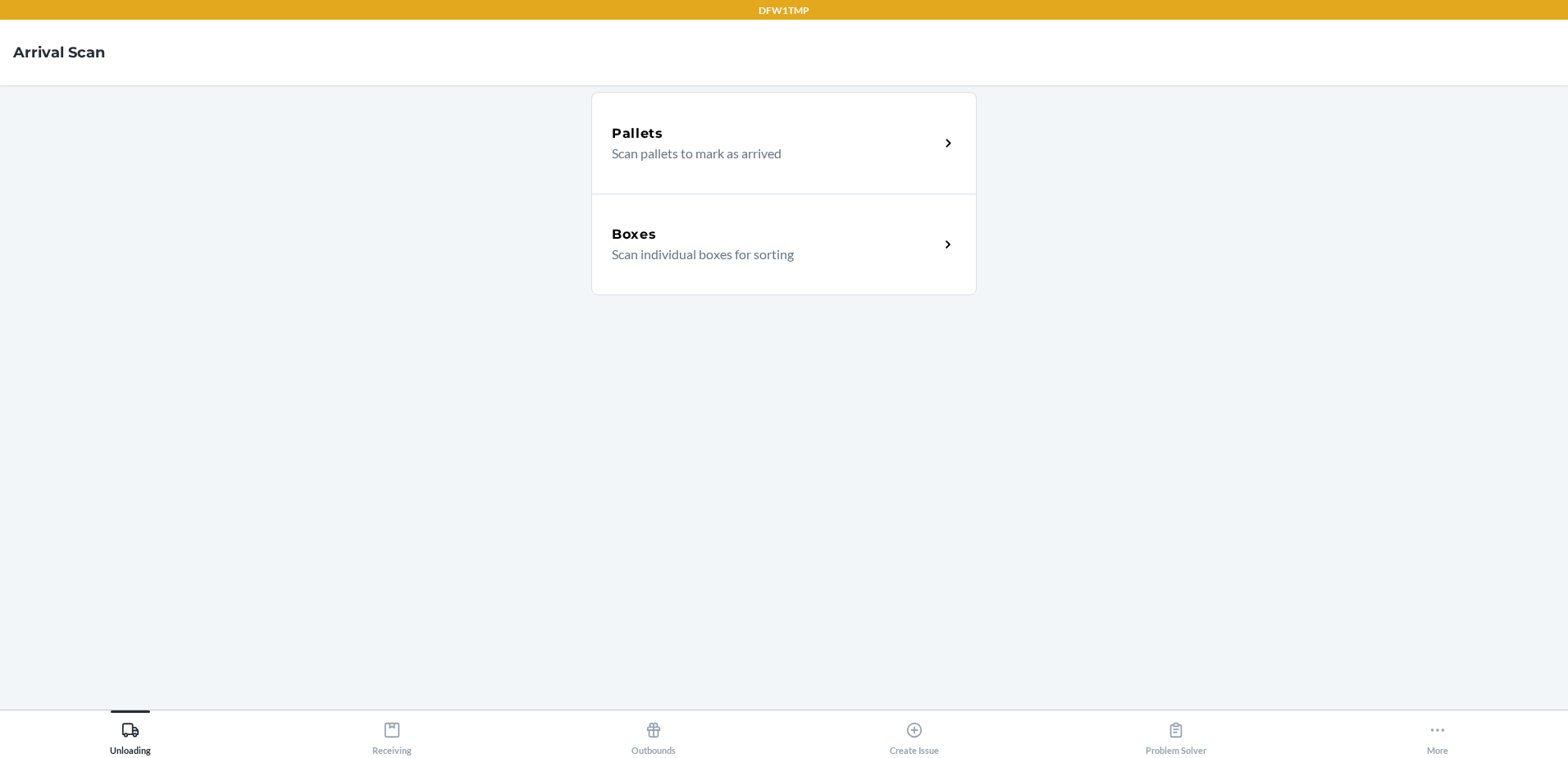
click at [791, 288] on div "Boxes Scan individual boxes for sorting" at bounding box center [784, 244] width 386 height 102
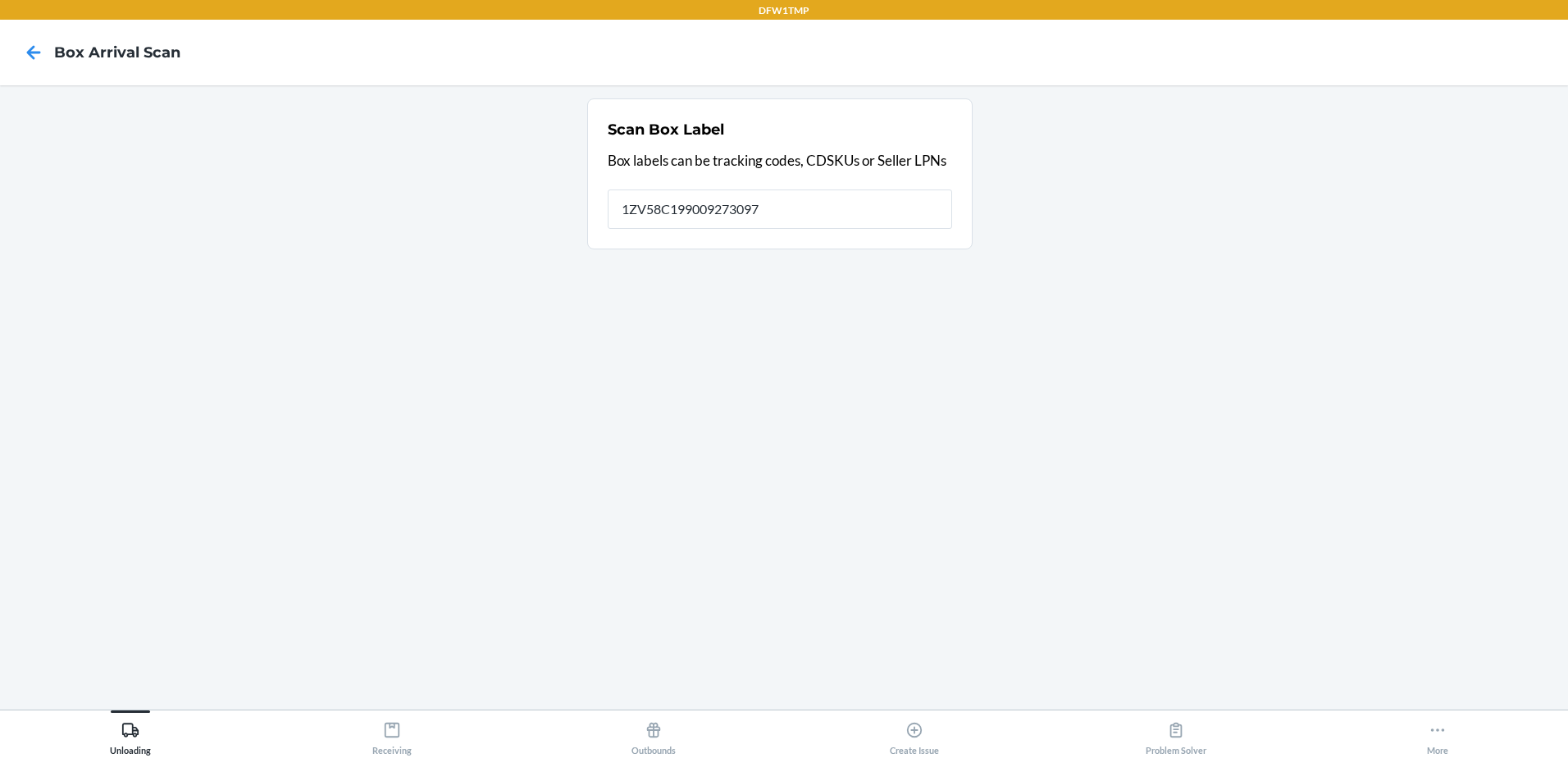
type input "1ZV58C199009273097"
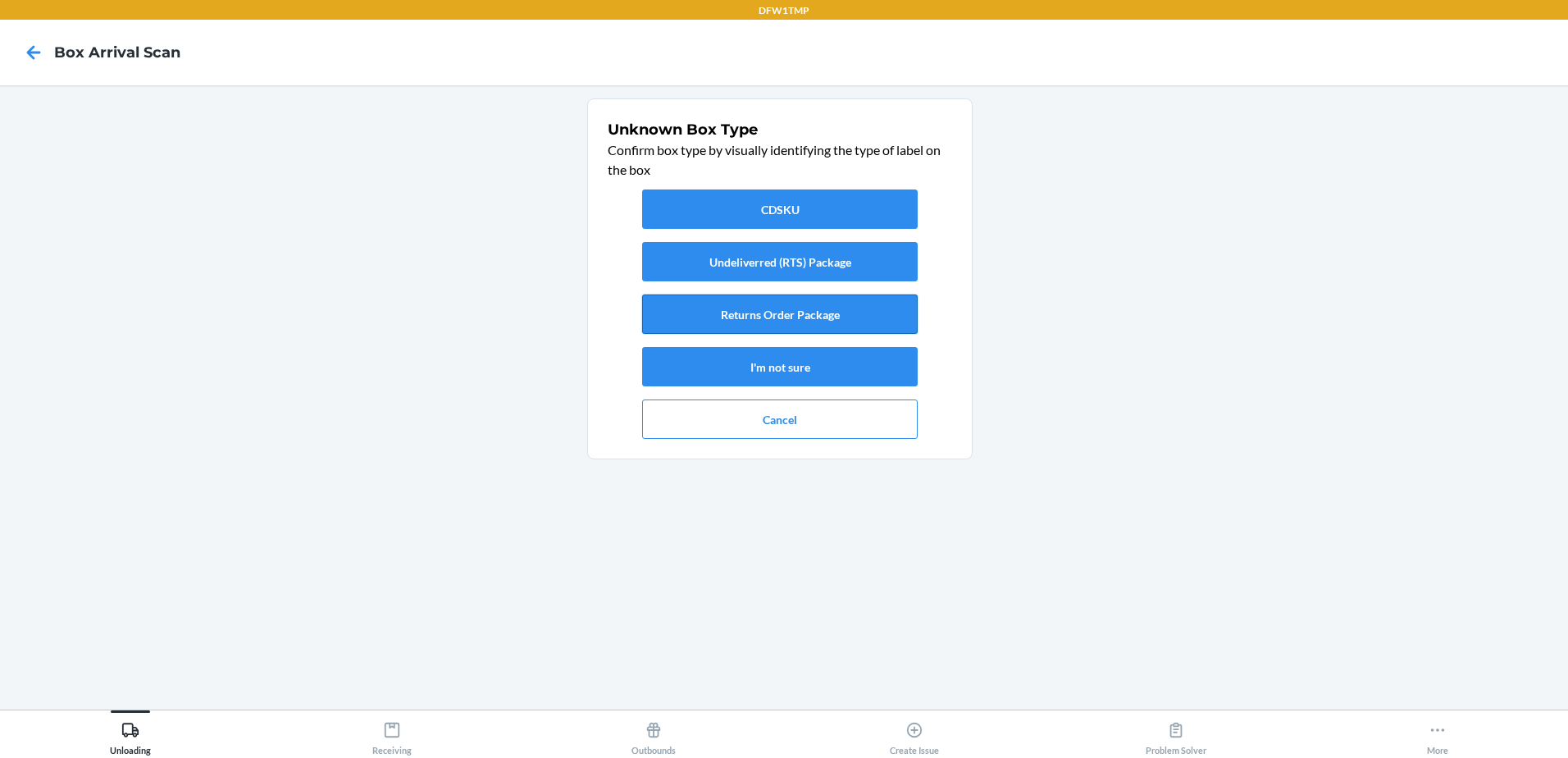
click at [839, 305] on button "Returns Order Package" at bounding box center [780, 313] width 276 height 40
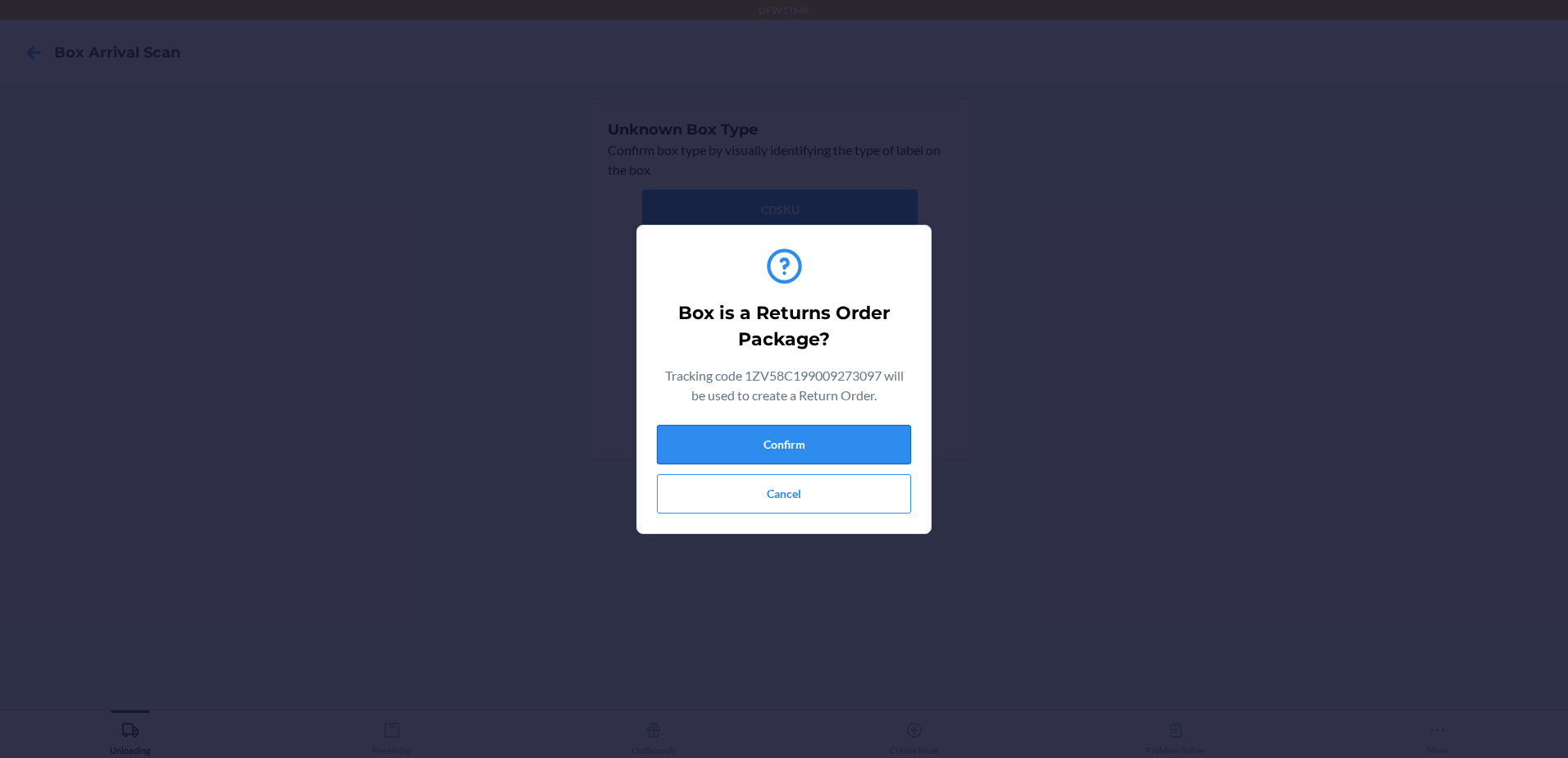
click at [766, 429] on button "Confirm" at bounding box center [784, 444] width 254 height 40
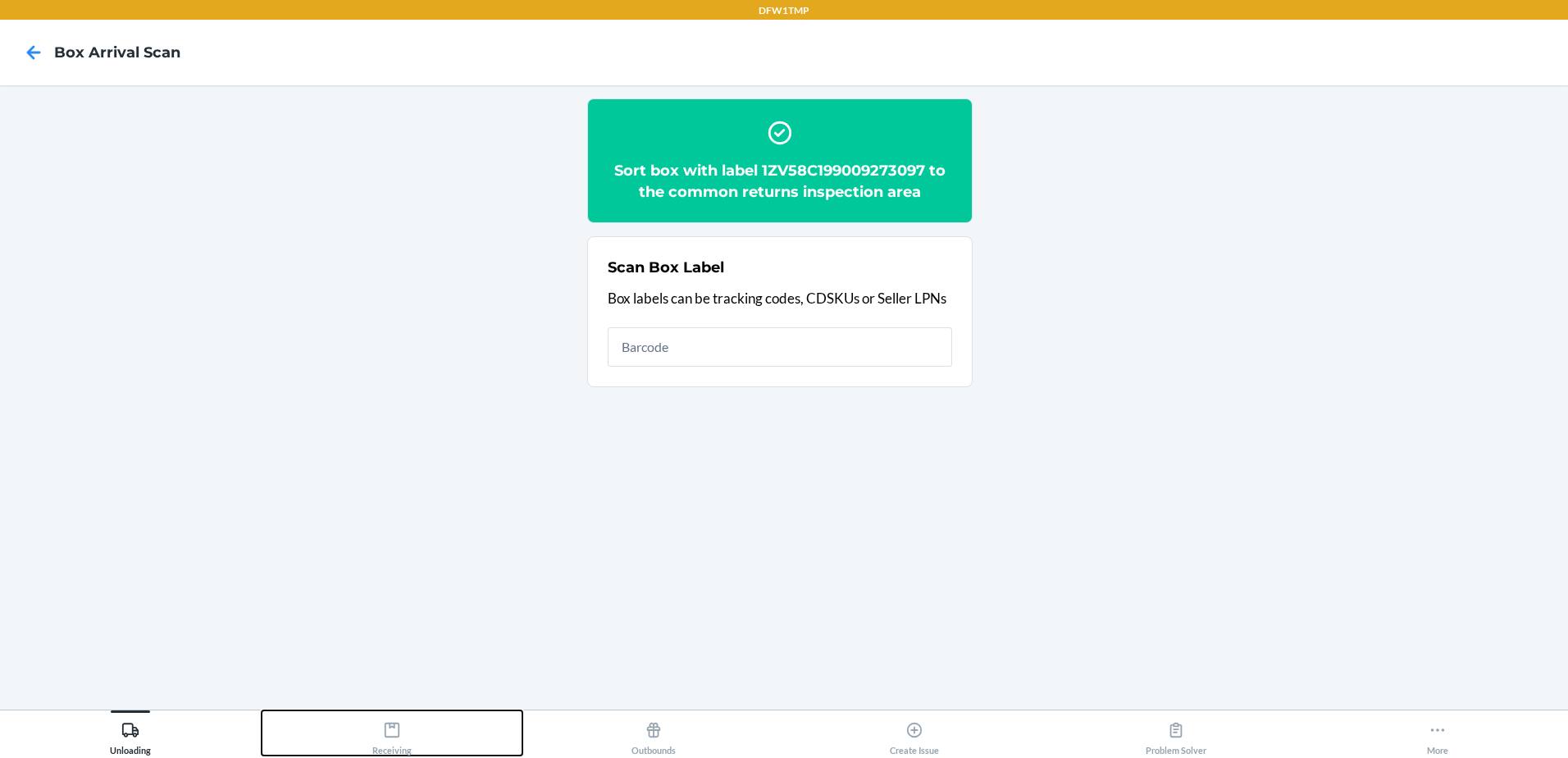
click at [416, 717] on button "Receiving" at bounding box center [393, 732] width 262 height 45
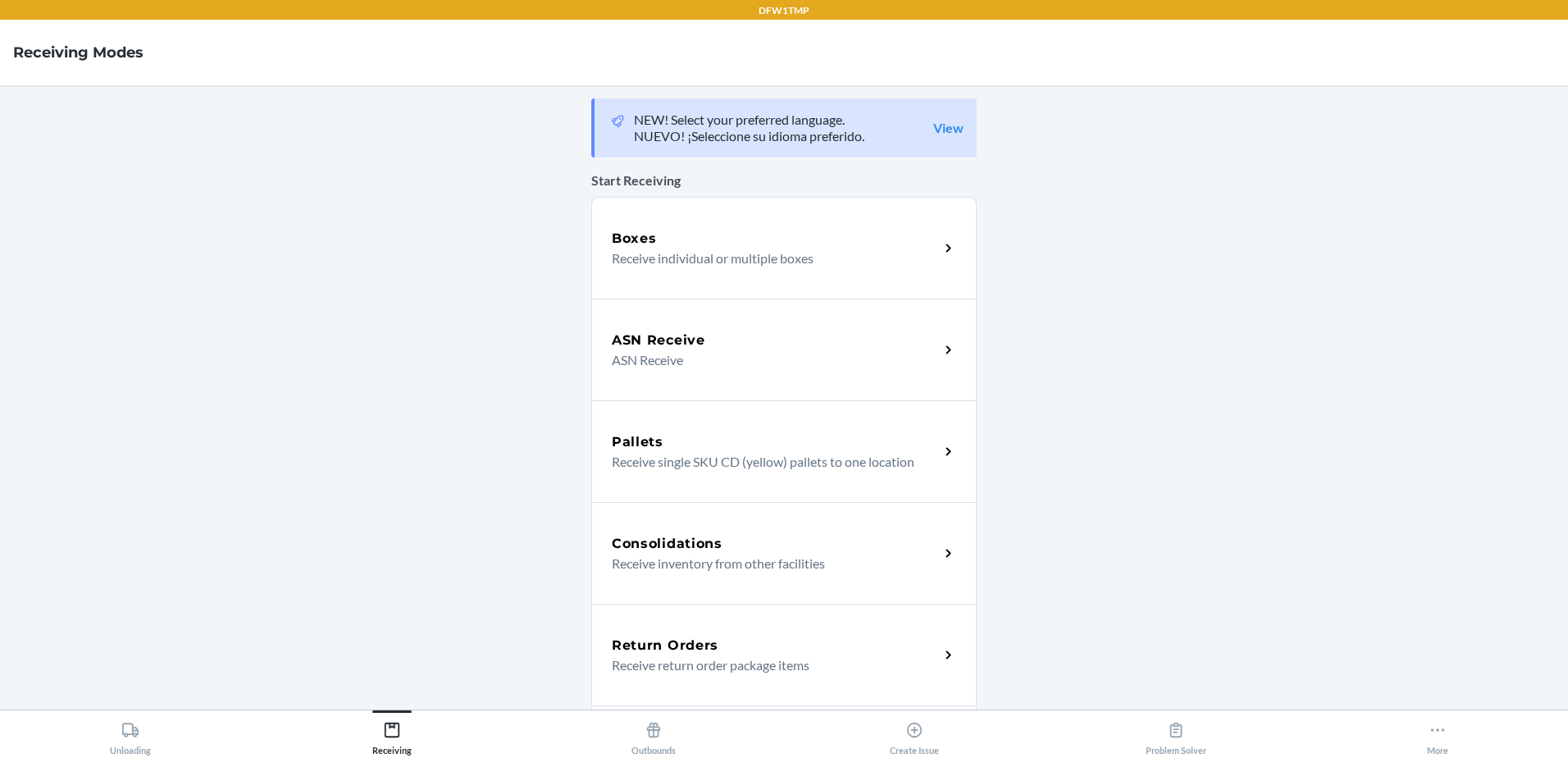
click at [731, 639] on div "Return Orders" at bounding box center [776, 645] width 327 height 19
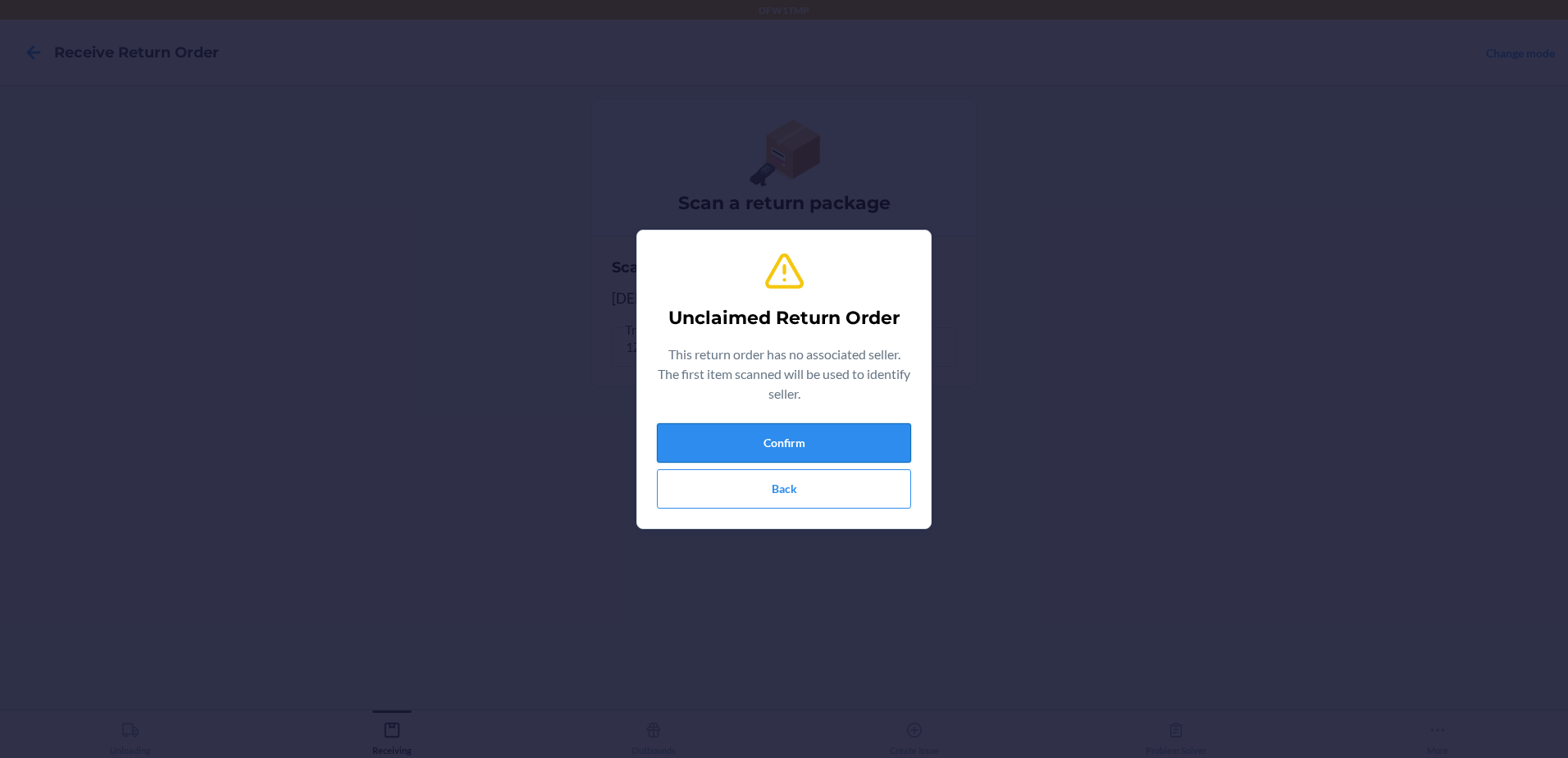
click at [859, 442] on button "Confirm" at bounding box center [784, 443] width 254 height 40
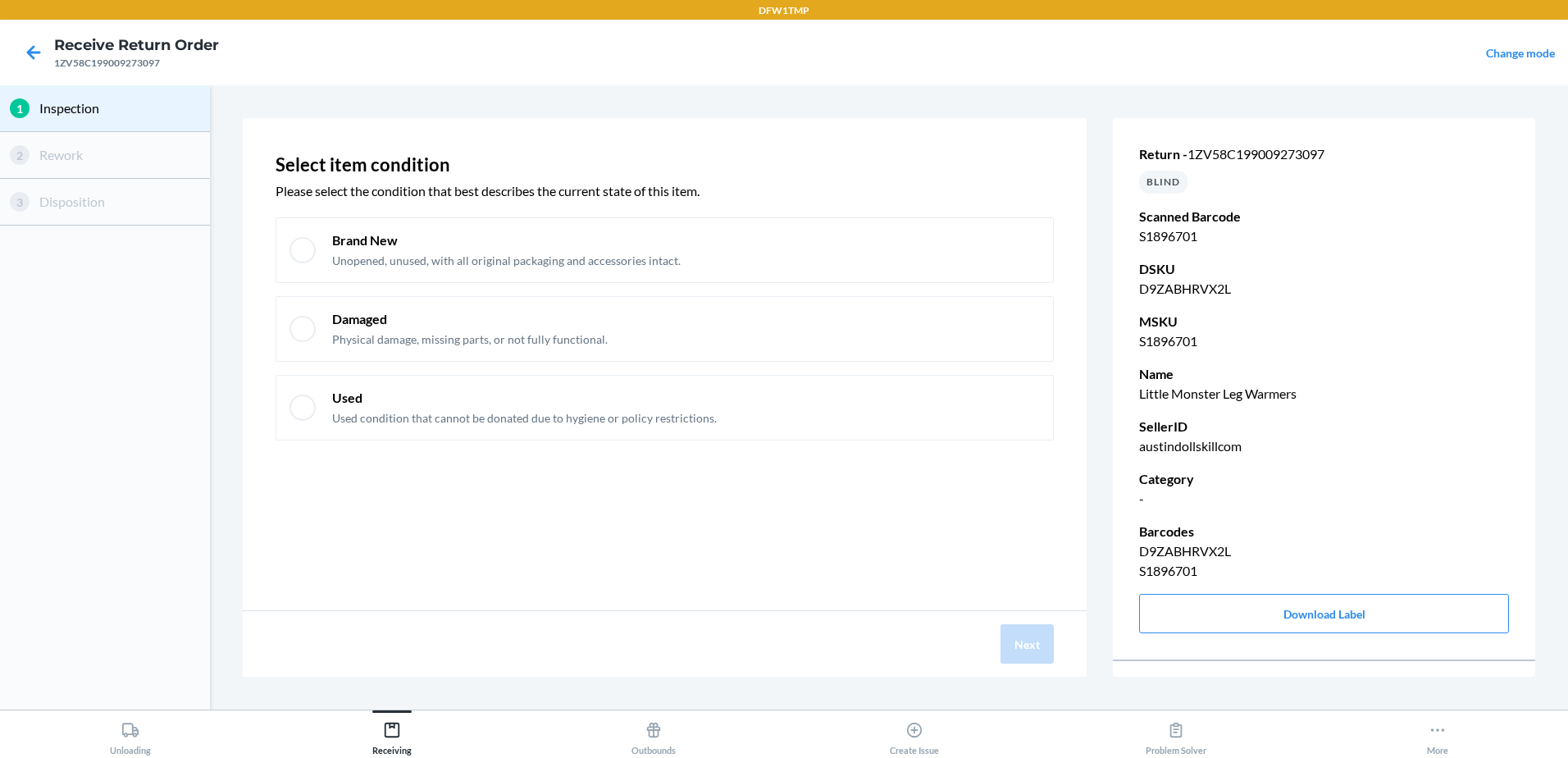
drag, startPoint x: 518, startPoint y: 235, endPoint x: 732, endPoint y: 484, distance: 328.3
click at [520, 235] on p "Brand New" at bounding box center [506, 240] width 348 height 18
checkbox input "true"
click at [1022, 631] on button "Next" at bounding box center [1027, 643] width 53 height 40
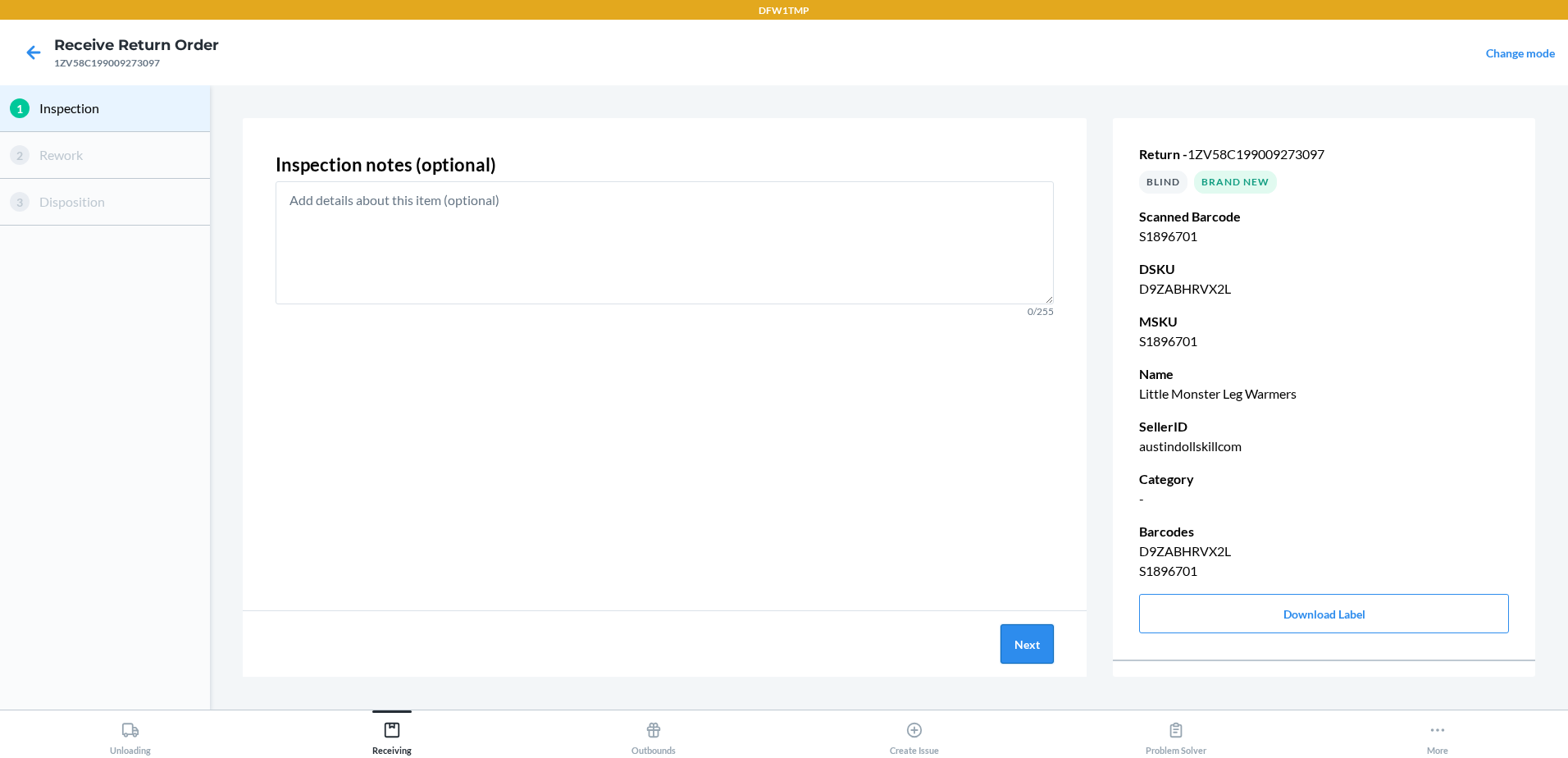
click at [1006, 647] on button "Next" at bounding box center [1027, 643] width 53 height 40
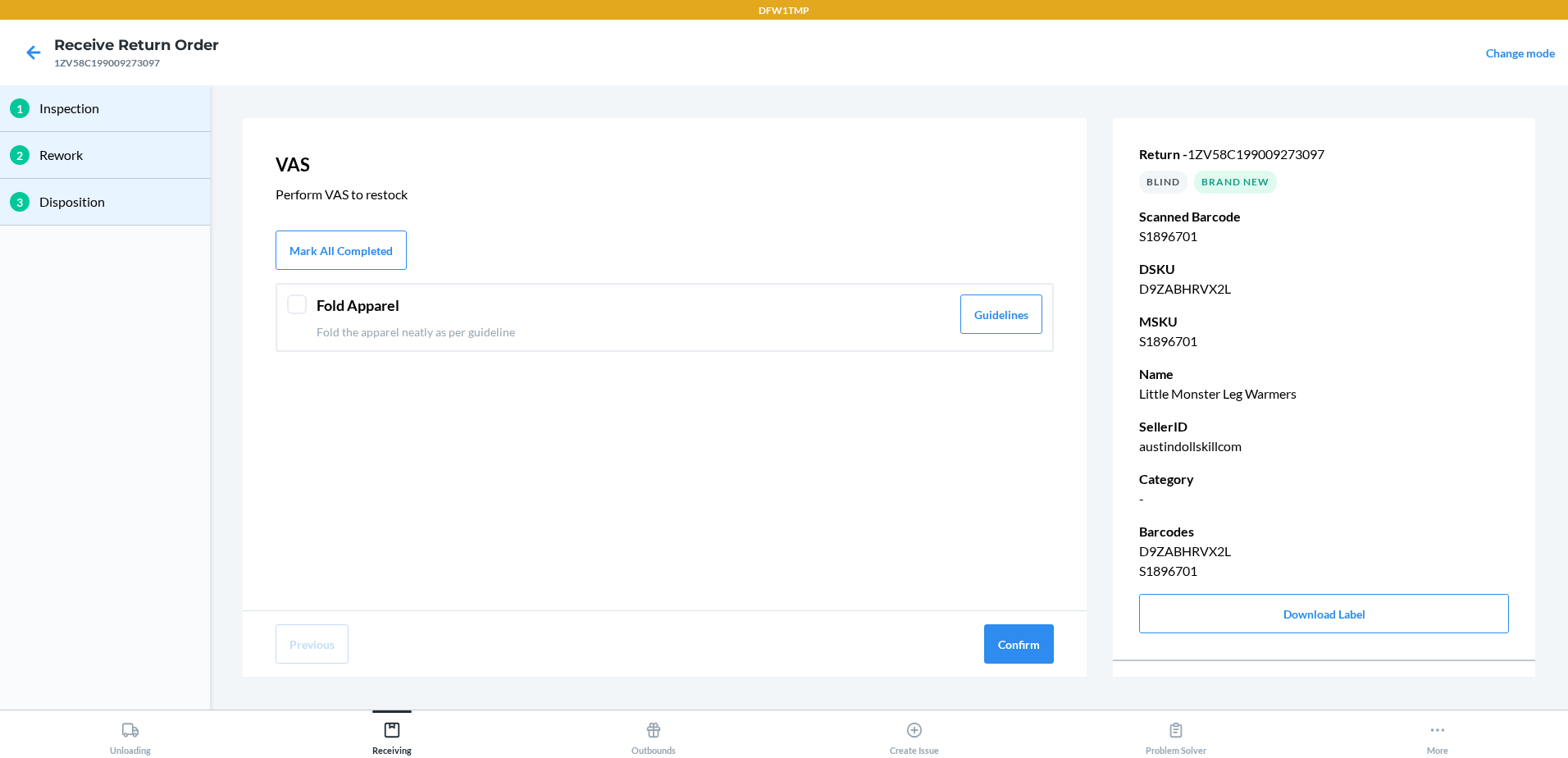
click at [475, 341] on div "Fold Apparel Fold the apparel neatly as per guideline Guidelines" at bounding box center [665, 317] width 779 height 69
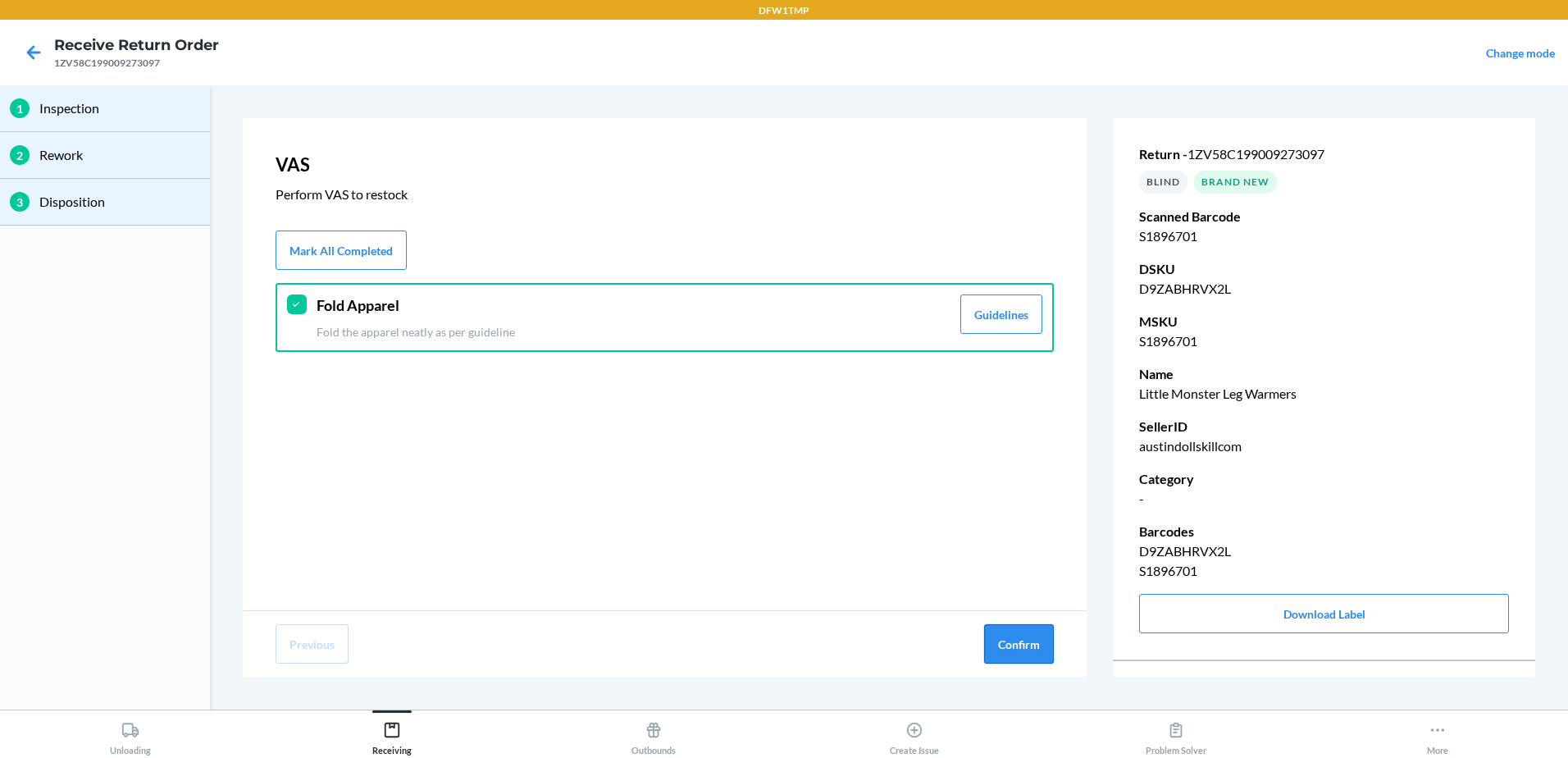
drag, startPoint x: 1039, startPoint y: 642, endPoint x: 1021, endPoint y: 648, distance: 19.0
click at [1036, 642] on button "Confirm" at bounding box center [1020, 643] width 70 height 40
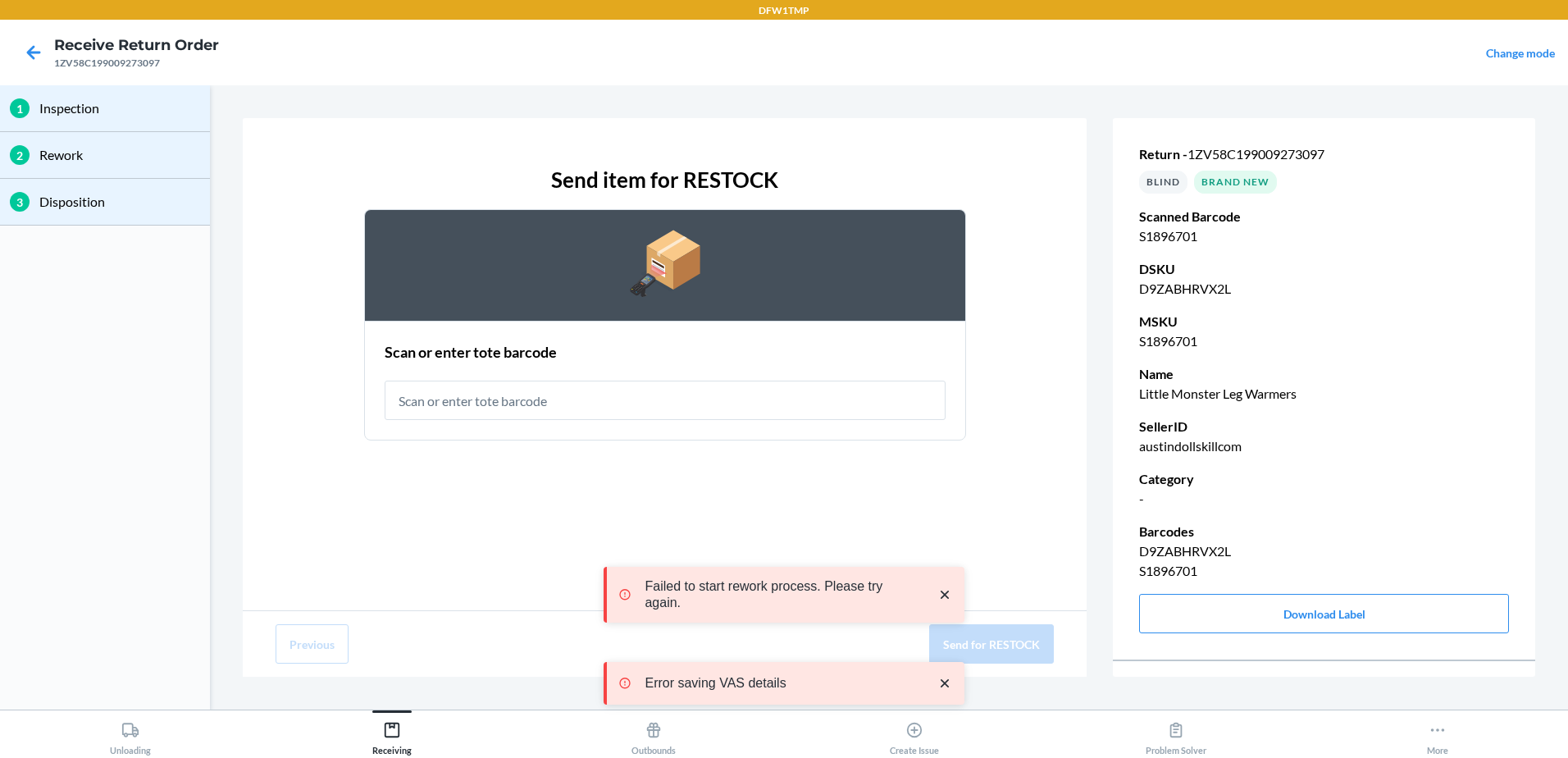
click at [499, 404] on input "text" at bounding box center [666, 399] width 561 height 40
type input "RT-06"
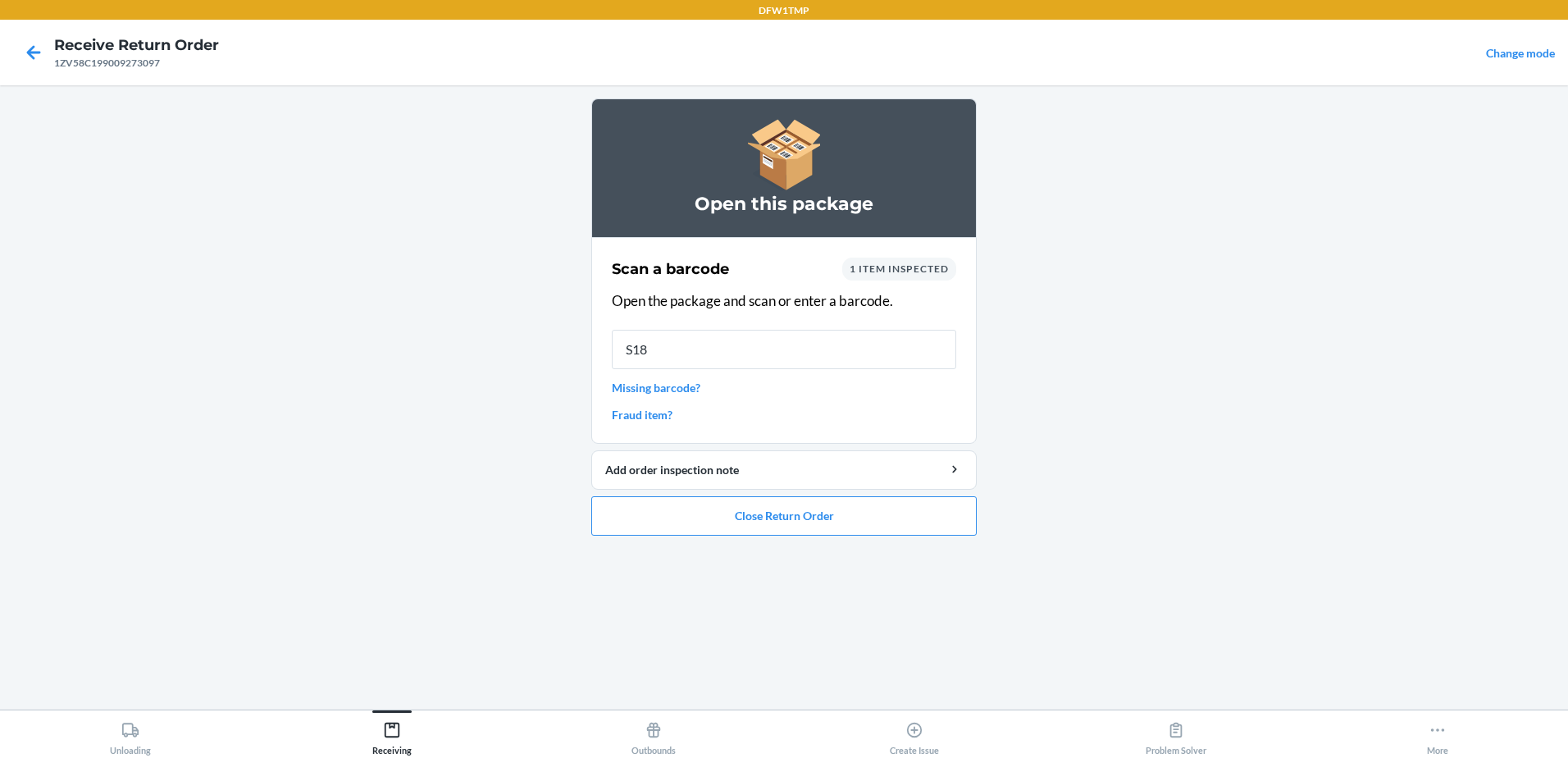
type input "S189"
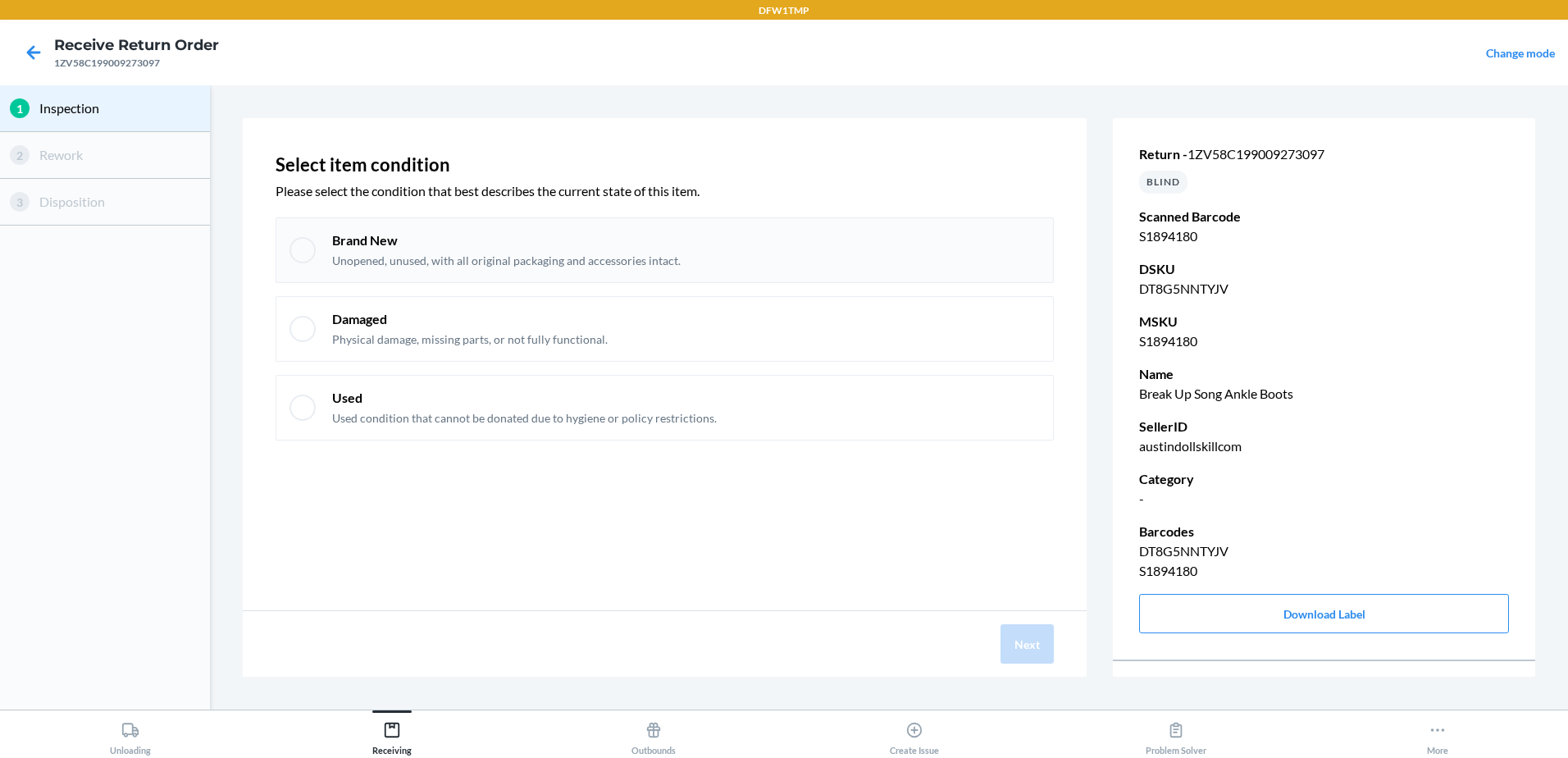
click at [383, 258] on p "Unopened, unused, with all original packaging and accessories intact." at bounding box center [506, 260] width 348 height 16
checkbox input "true"
drag, startPoint x: 1012, startPoint y: 638, endPoint x: 800, endPoint y: 525, distance: 240.2
click at [1011, 631] on button "Next" at bounding box center [1027, 643] width 53 height 40
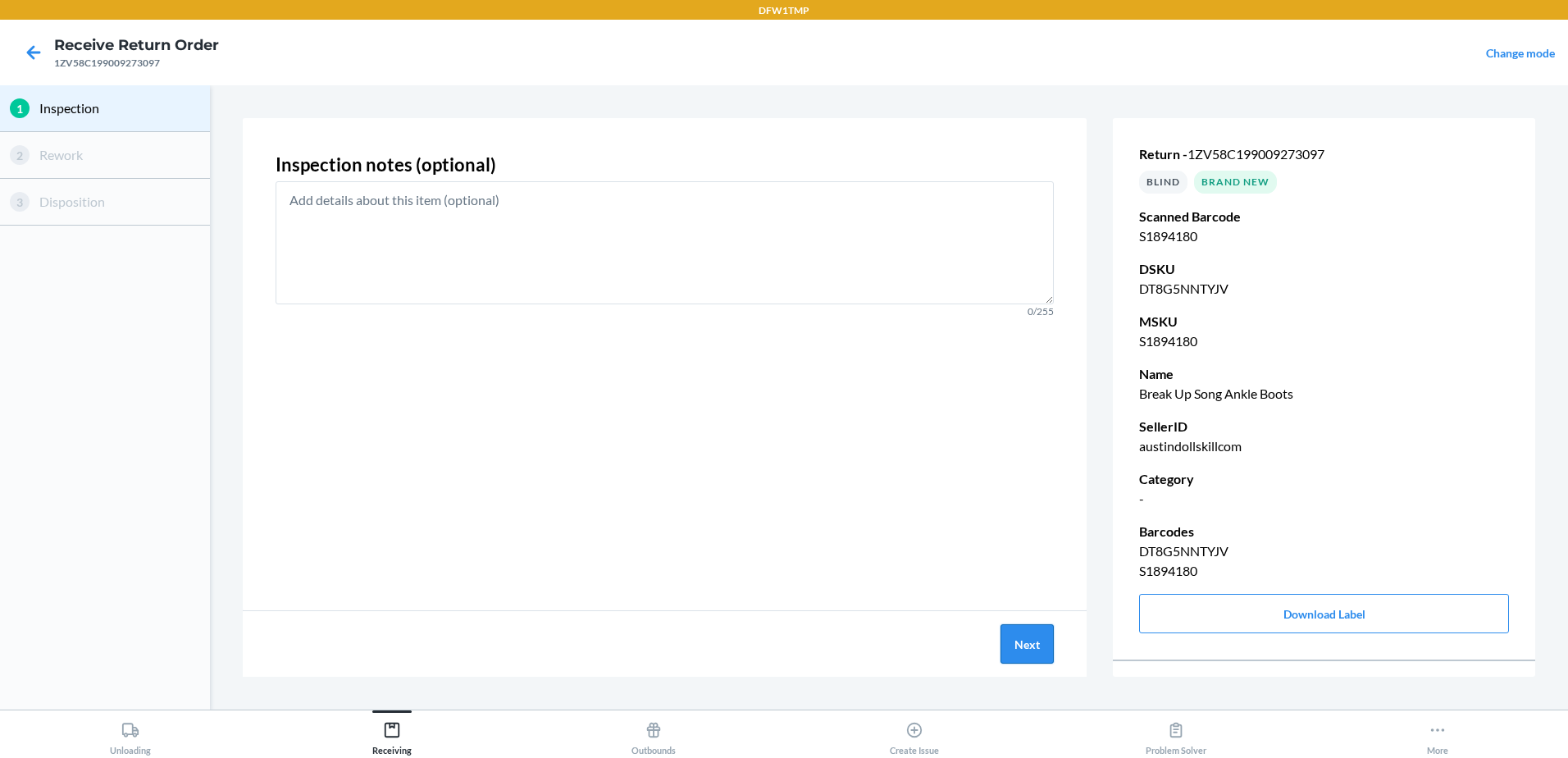
click at [1039, 639] on button "Next" at bounding box center [1027, 643] width 53 height 40
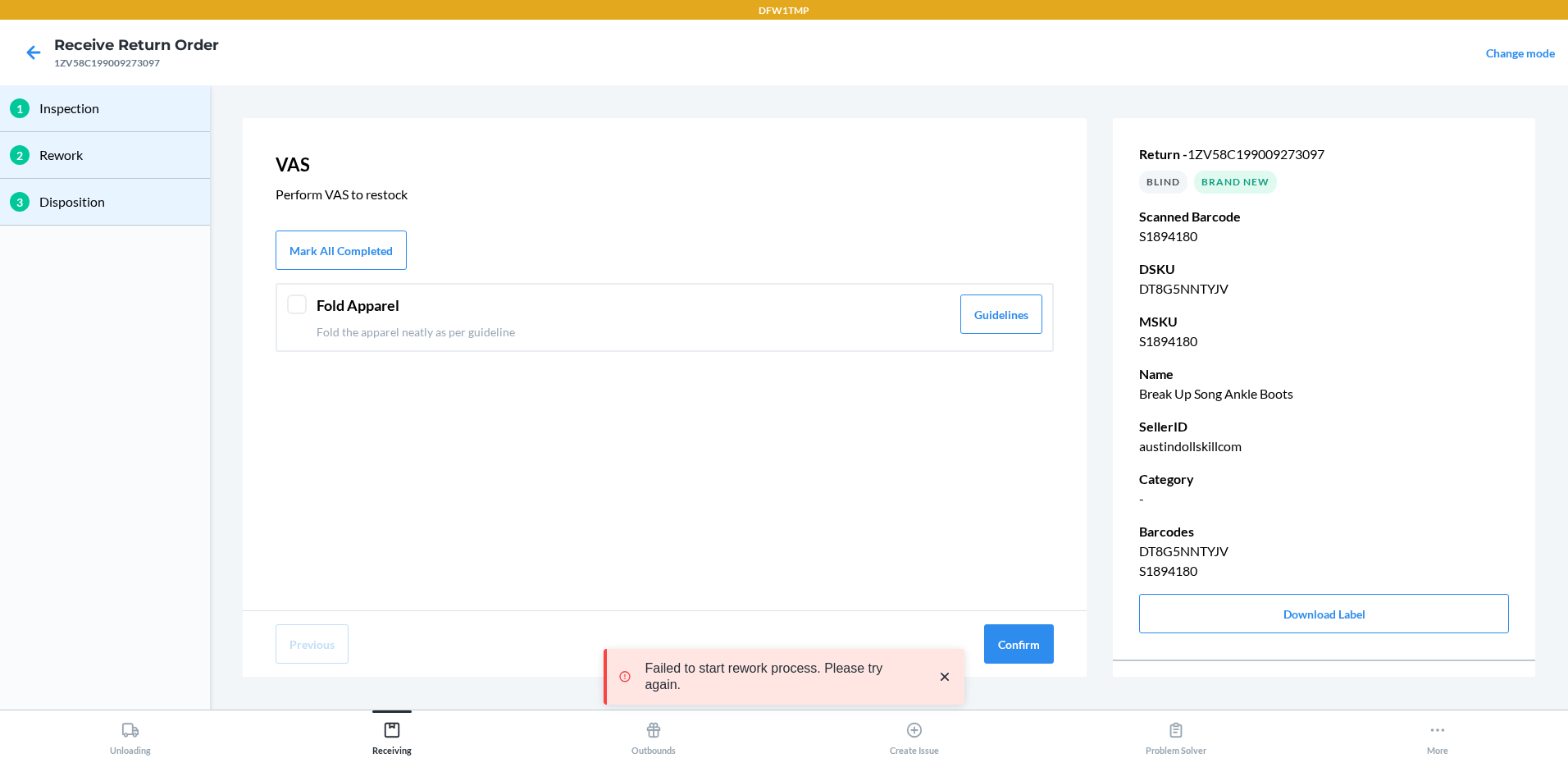
click at [294, 306] on div at bounding box center [297, 304] width 19 height 19
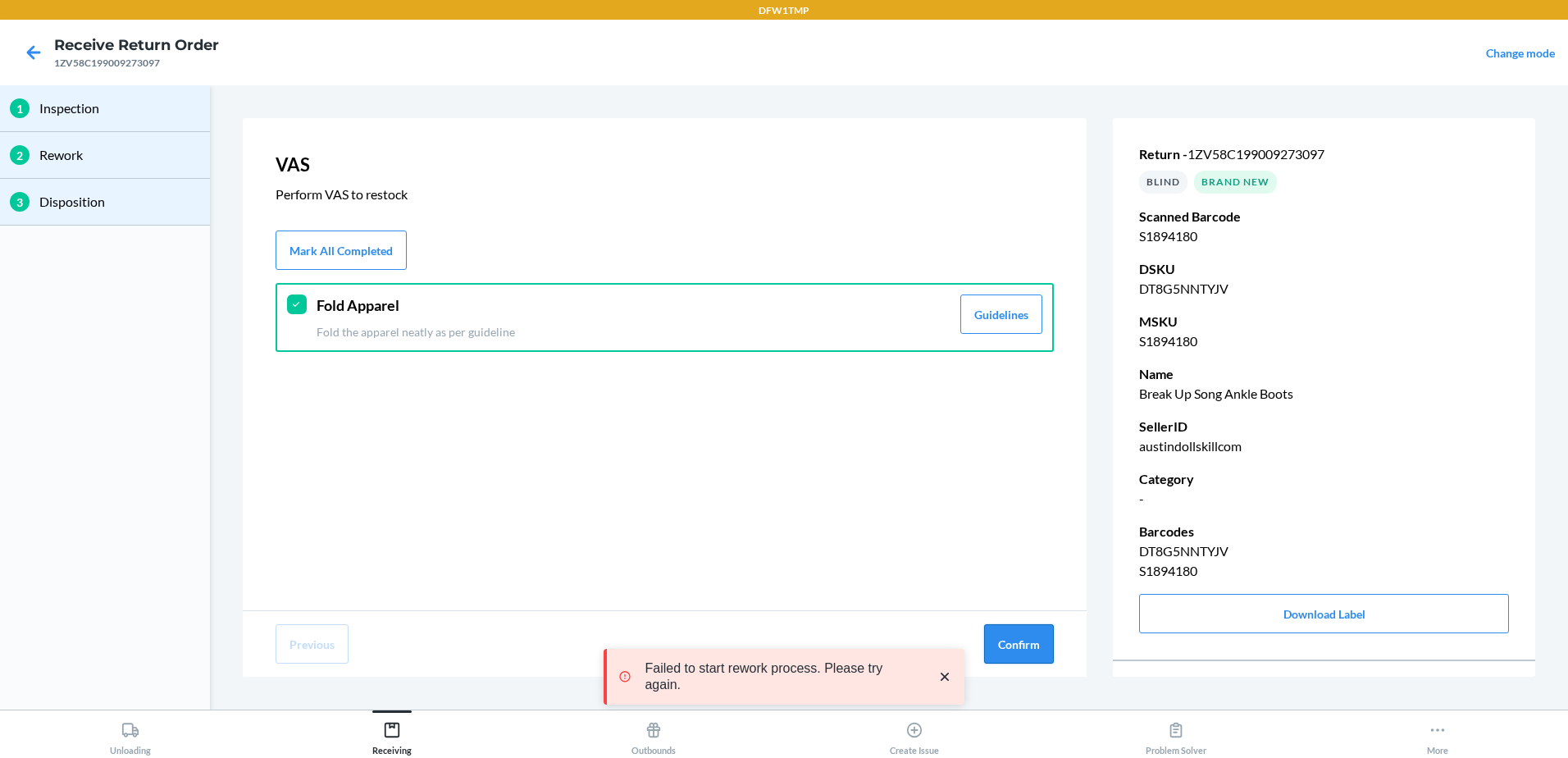
click at [1042, 658] on button "Confirm" at bounding box center [1020, 643] width 70 height 40
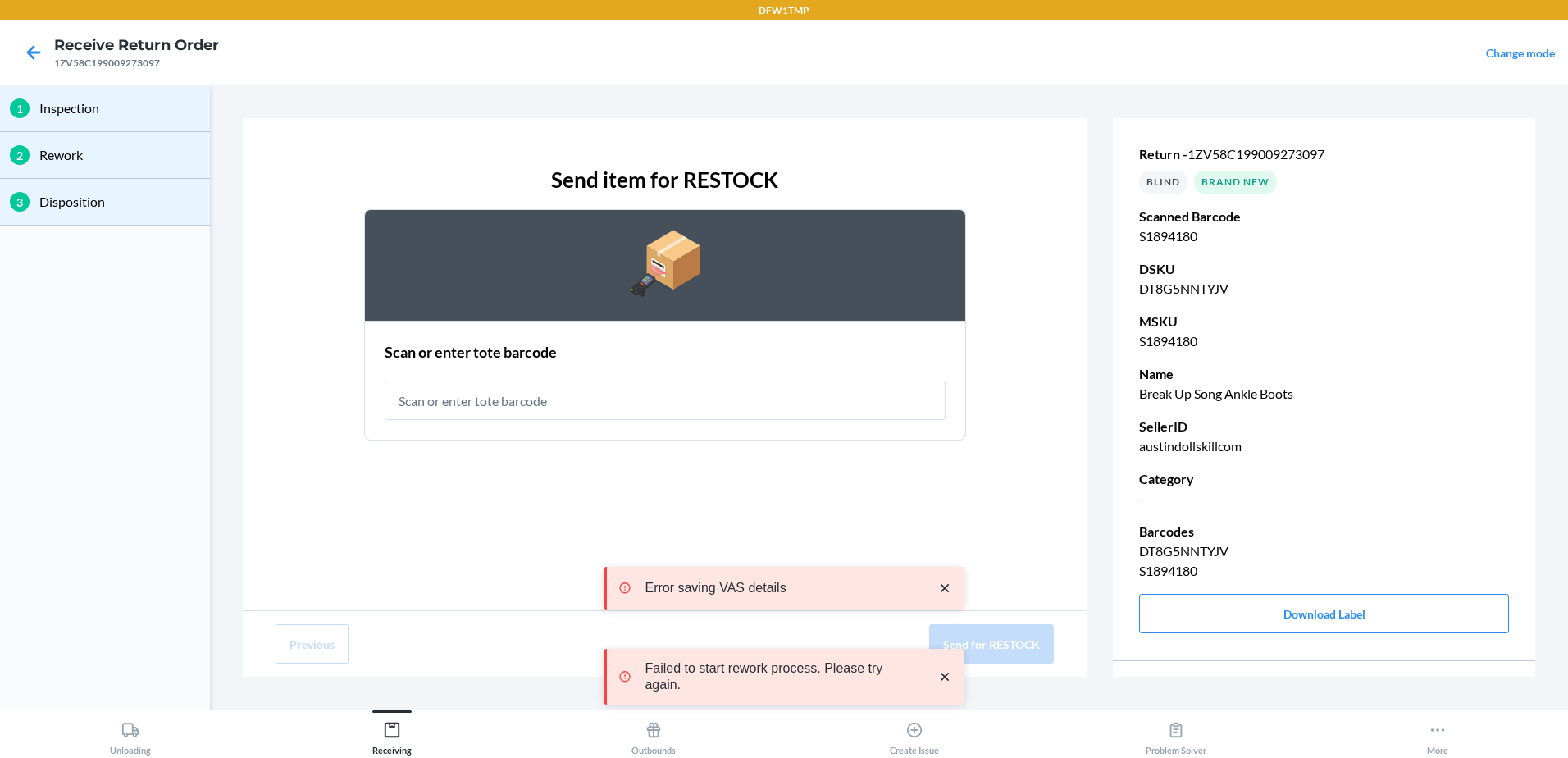
click at [569, 402] on input "text" at bounding box center [666, 399] width 561 height 40
type input "RT-06"
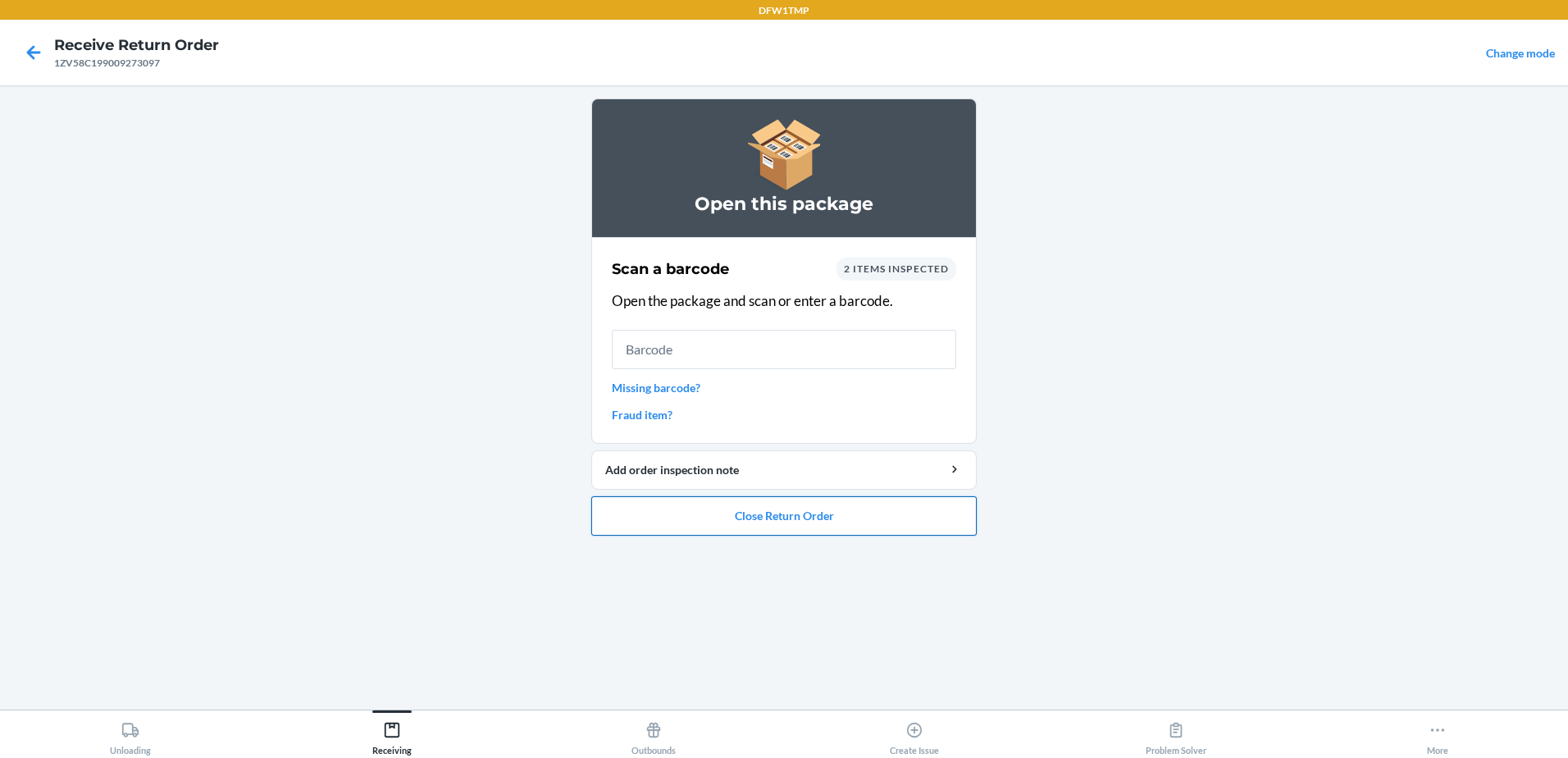
click at [842, 520] on button "Close Return Order" at bounding box center [784, 515] width 386 height 40
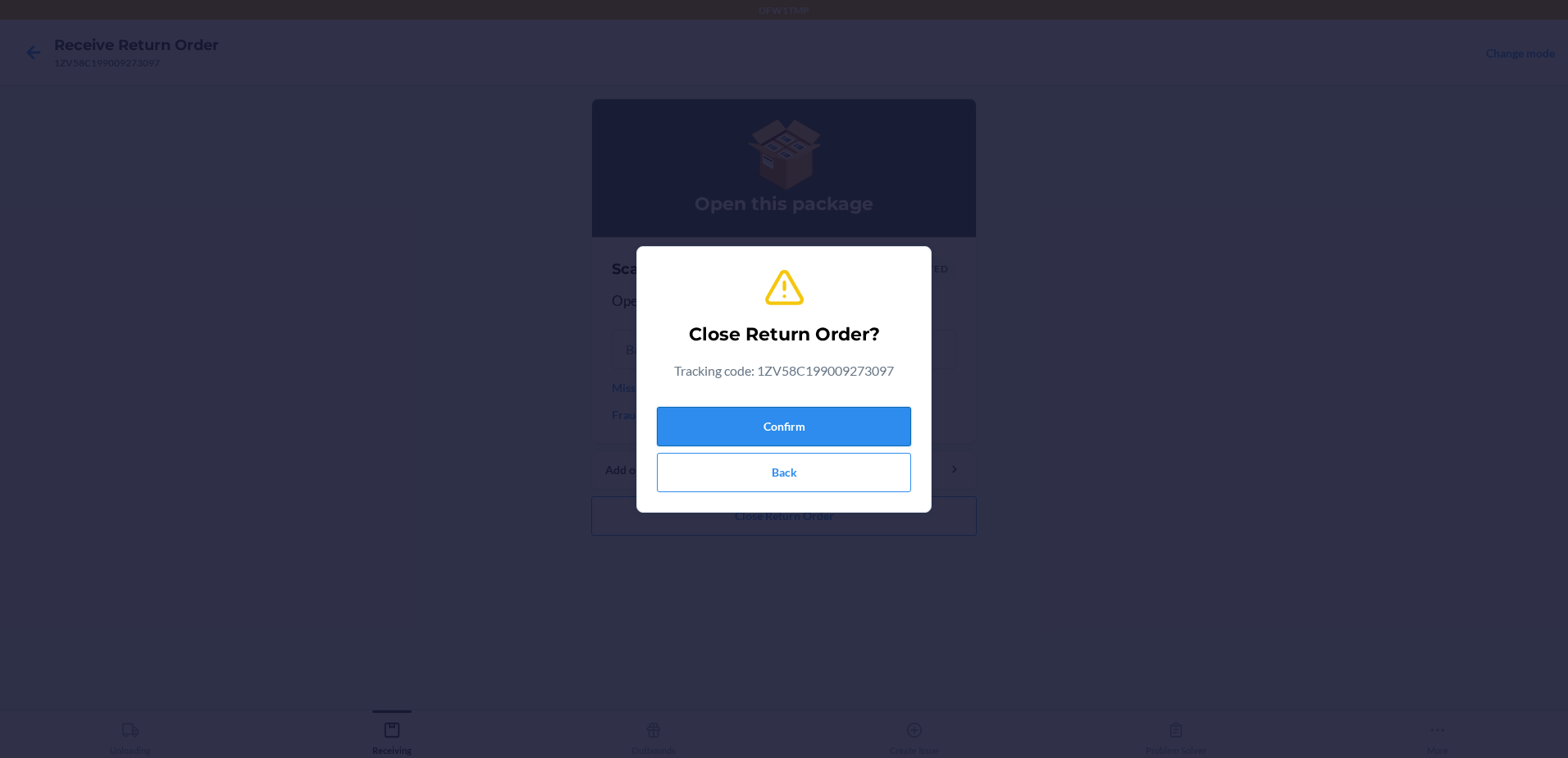
click at [819, 431] on button "Confirm" at bounding box center [784, 426] width 254 height 40
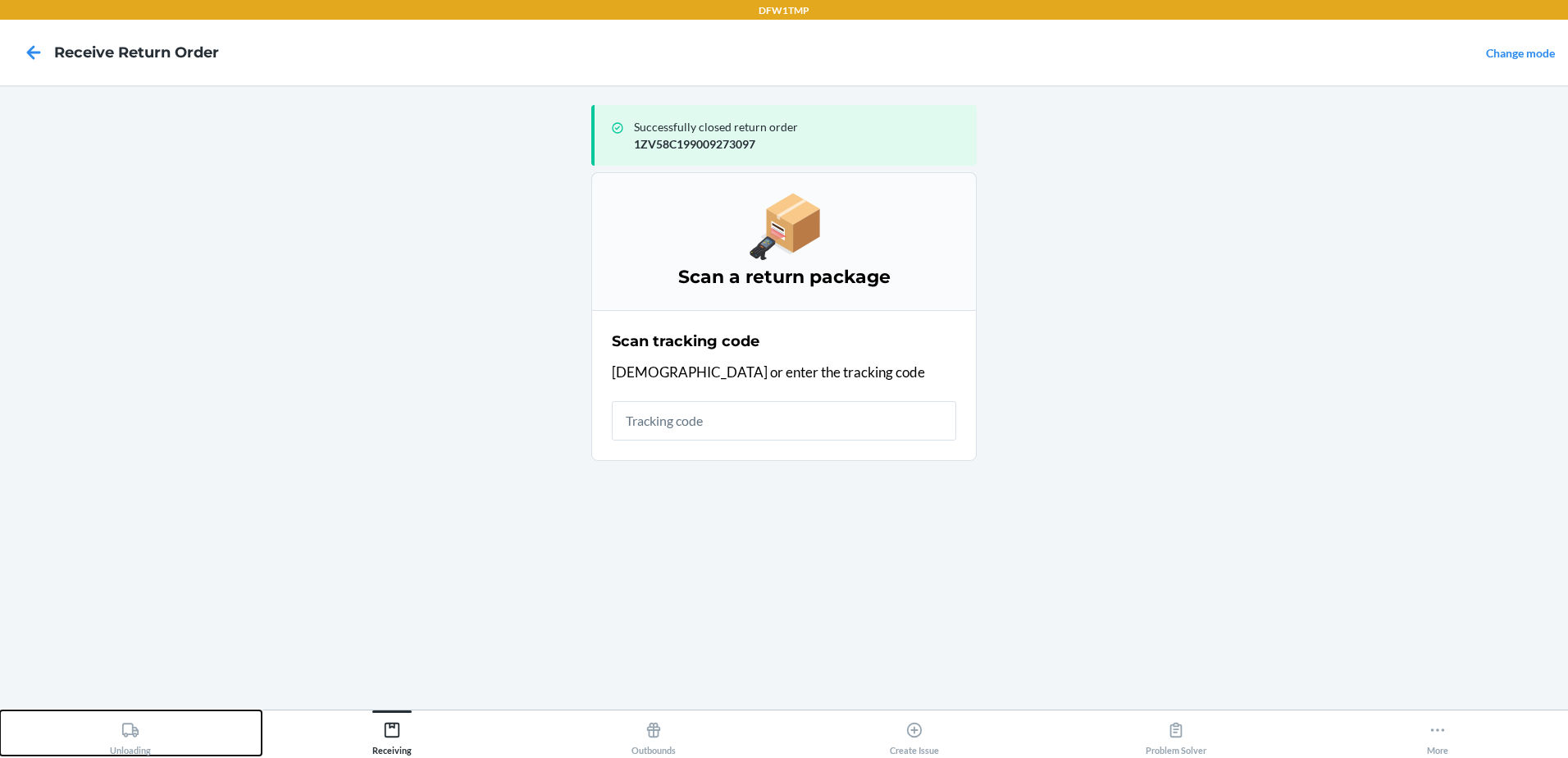
click at [127, 733] on icon at bounding box center [130, 729] width 16 height 14
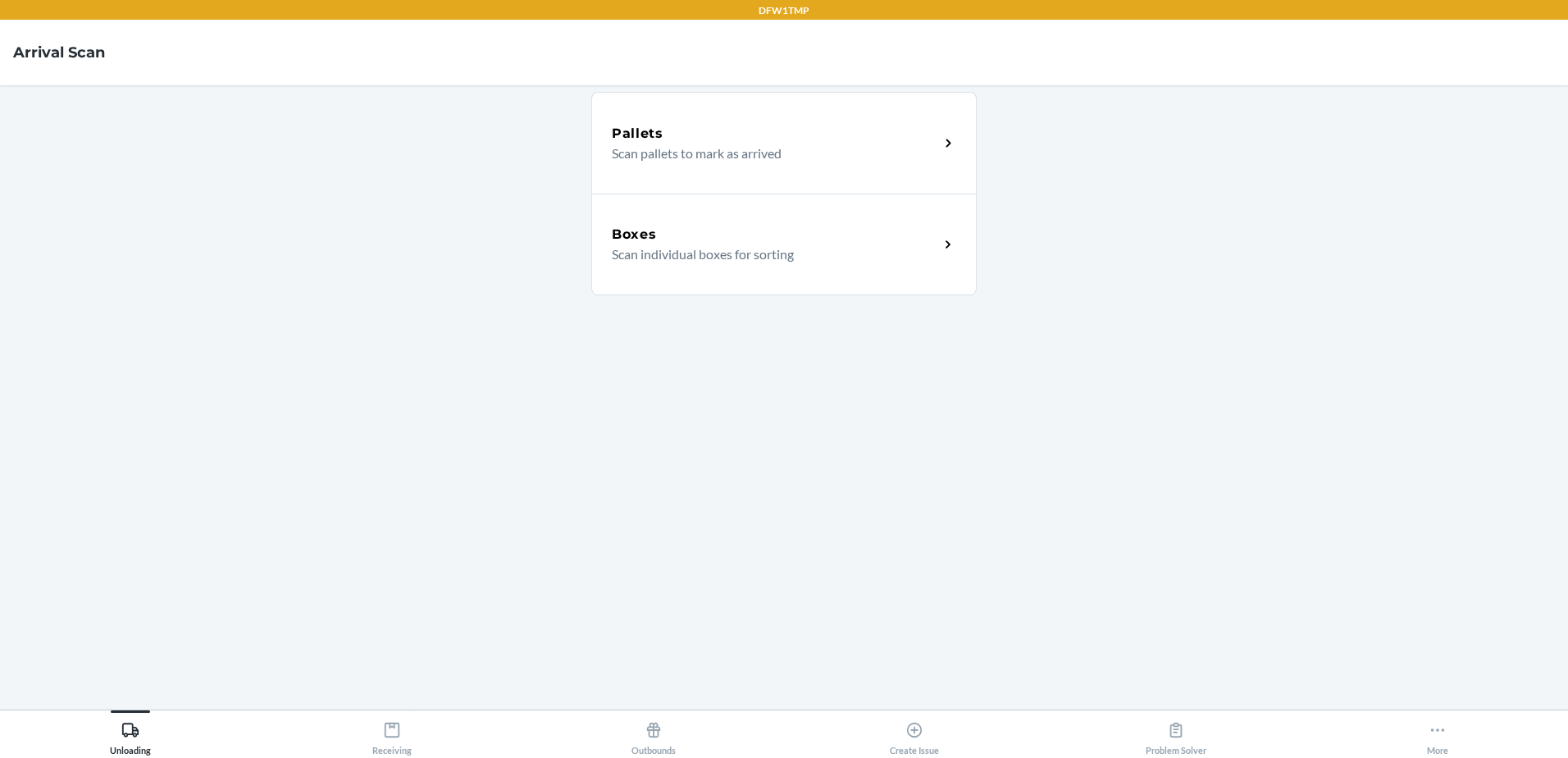
click at [830, 240] on div "Boxes" at bounding box center [776, 234] width 327 height 19
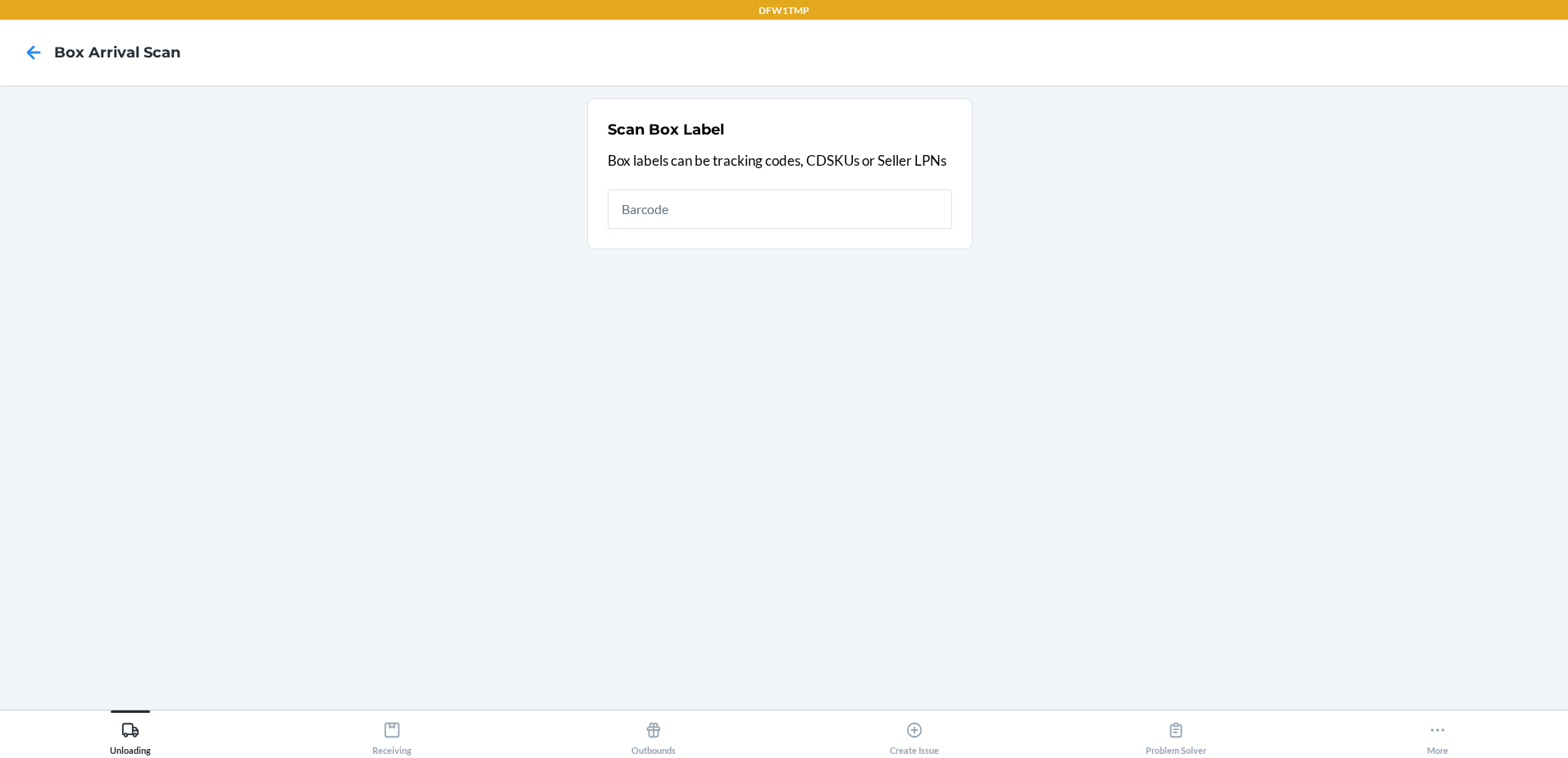
click at [783, 197] on input "text" at bounding box center [780, 209] width 344 height 40
type input "1ZV58C199002474098"
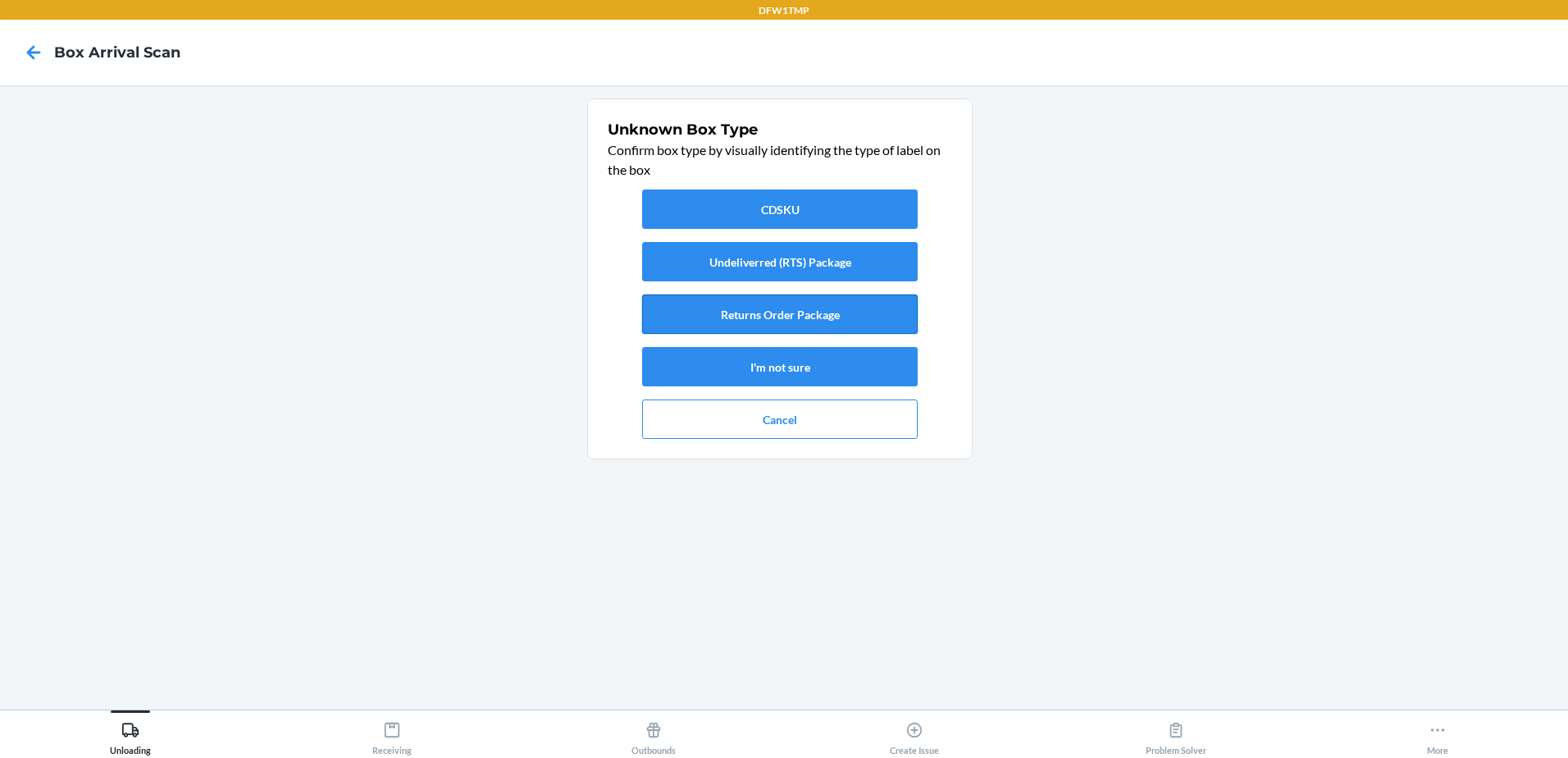
click at [846, 323] on button "Returns Order Package" at bounding box center [780, 313] width 276 height 40
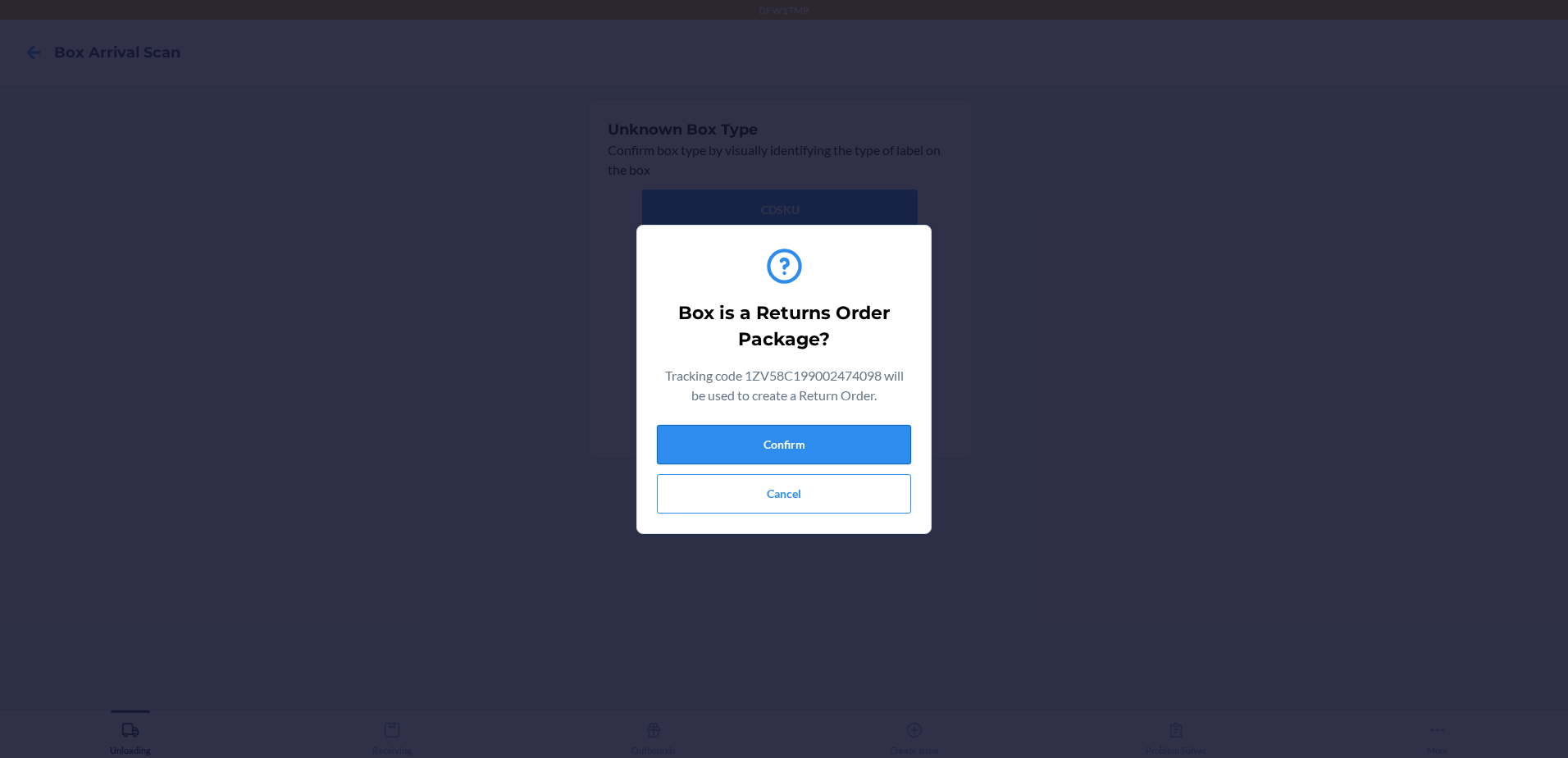
click at [884, 445] on button "Confirm" at bounding box center [784, 444] width 254 height 40
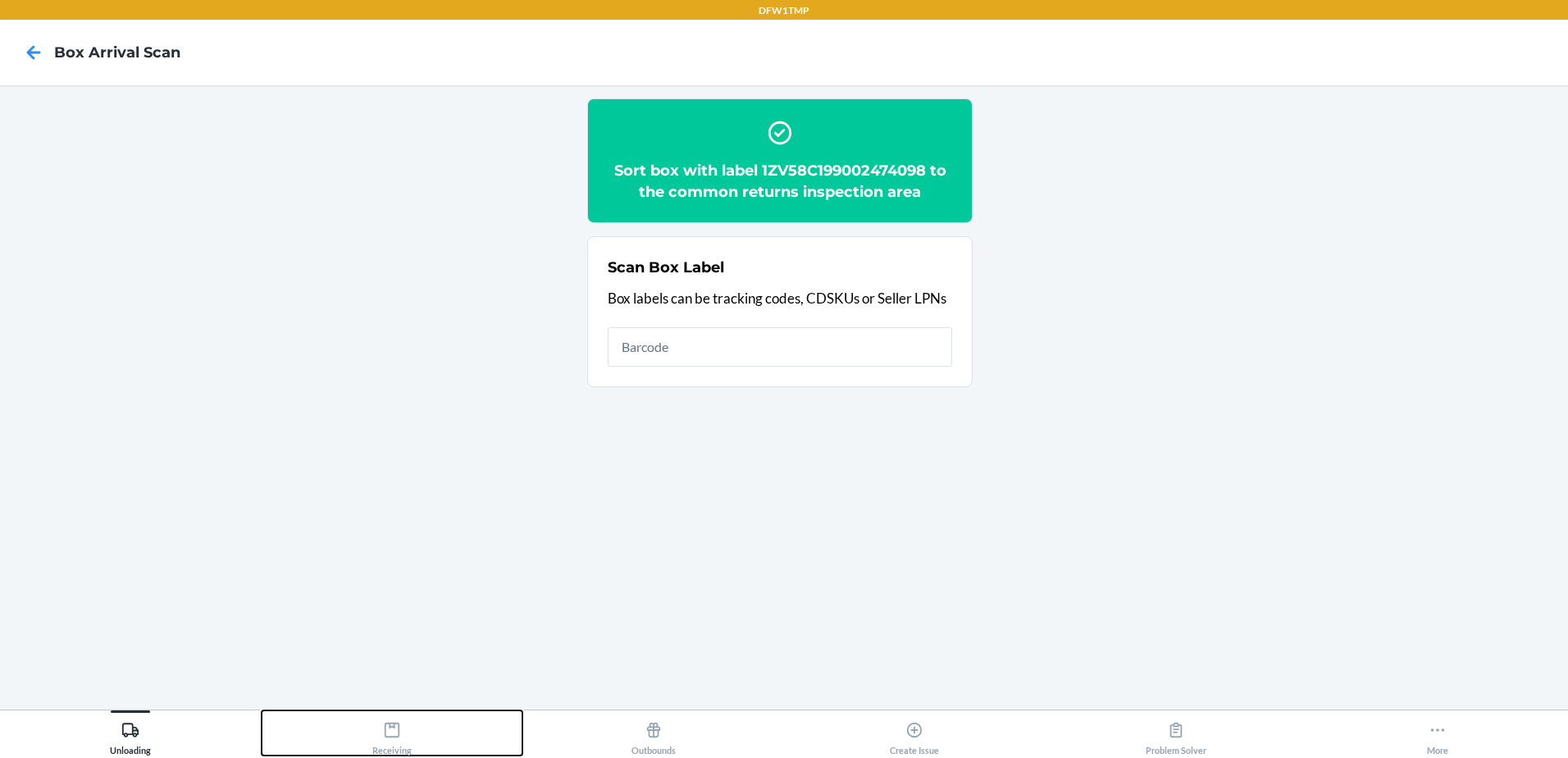
click at [383, 747] on div "Receiving" at bounding box center [392, 735] width 40 height 41
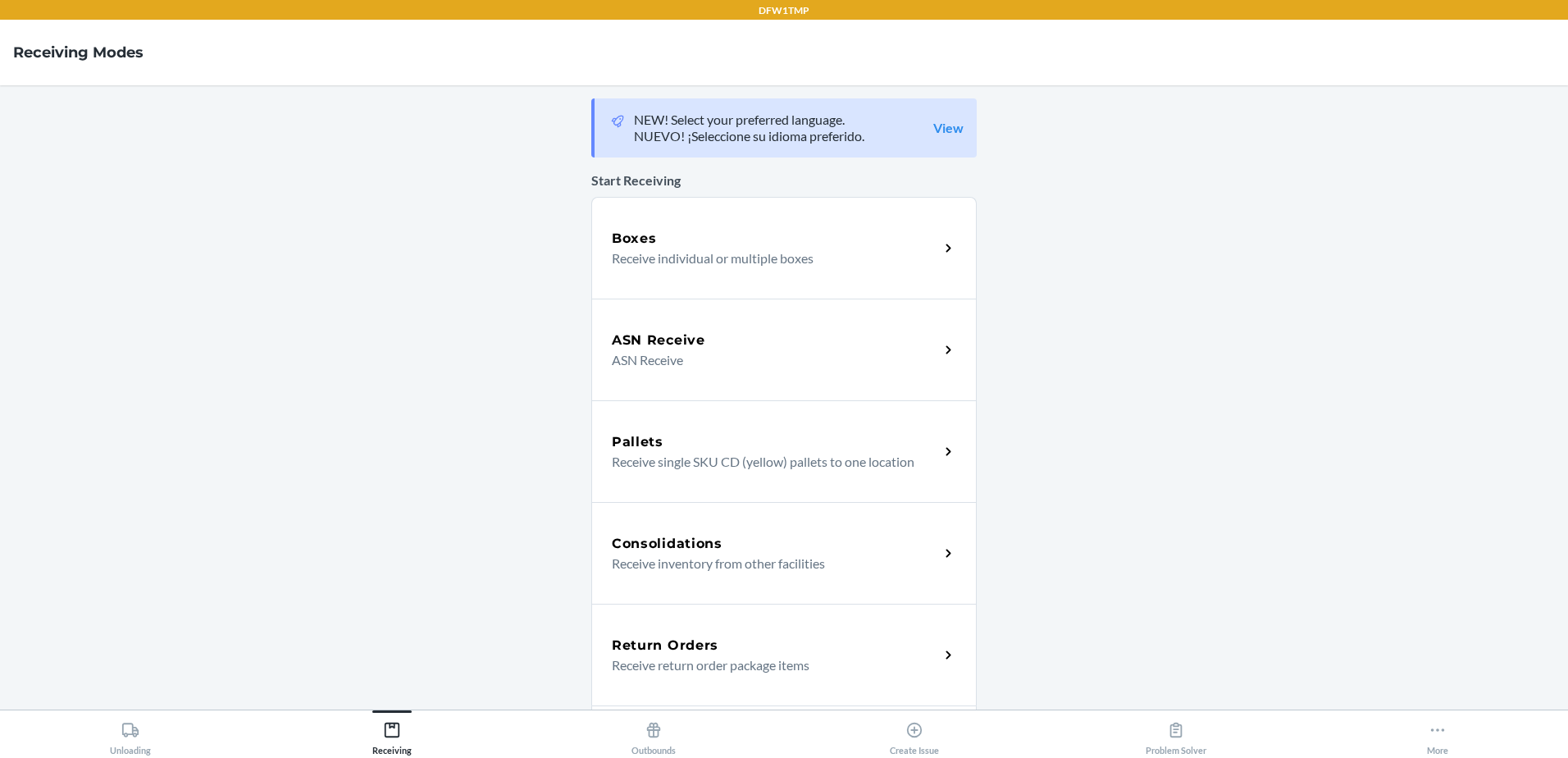
click at [711, 662] on p "Receive return order package items" at bounding box center [769, 665] width 314 height 19
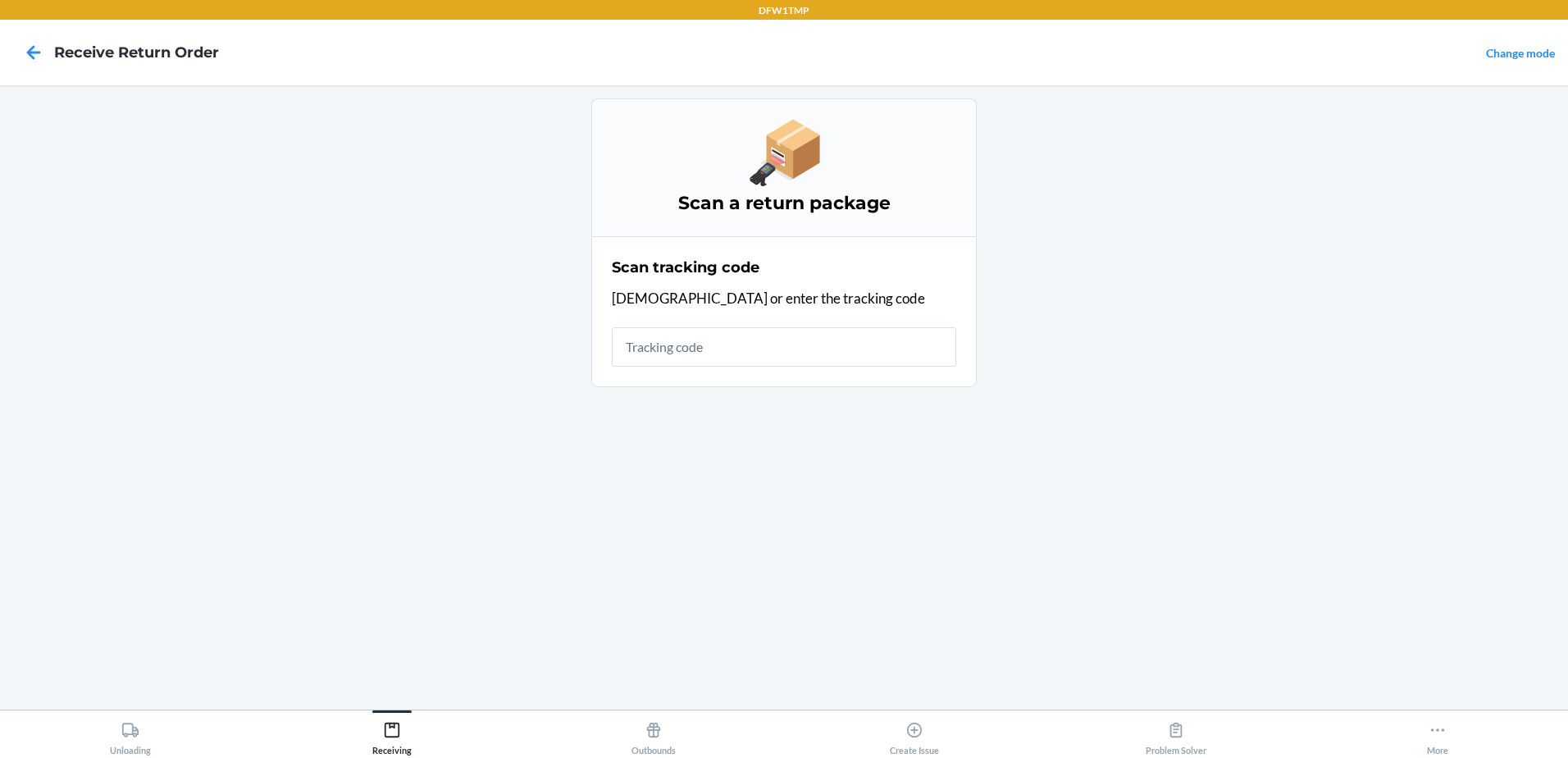
click at [666, 342] on input "text" at bounding box center [784, 346] width 344 height 40
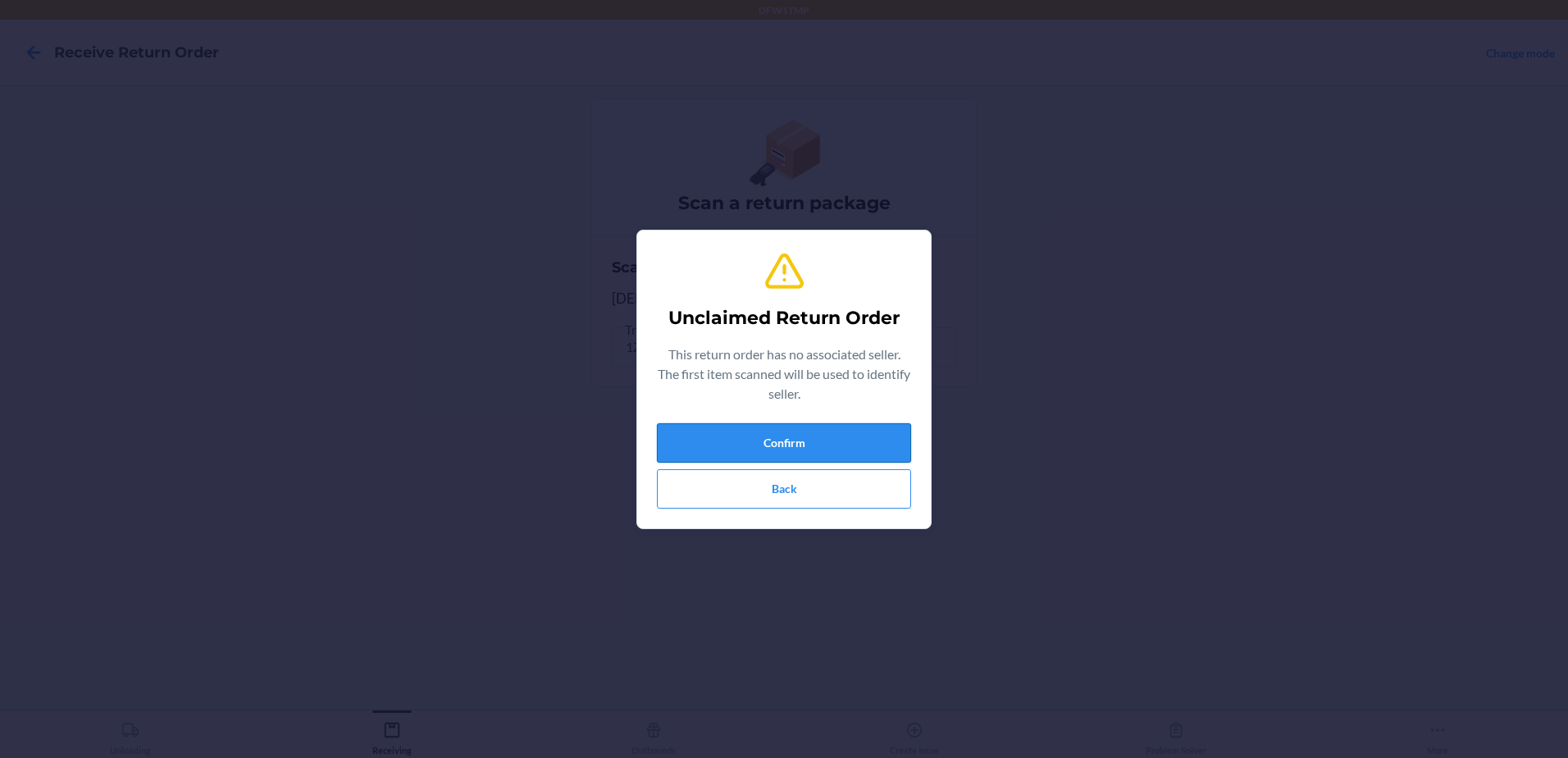
click at [810, 439] on button "Confirm" at bounding box center [784, 443] width 254 height 40
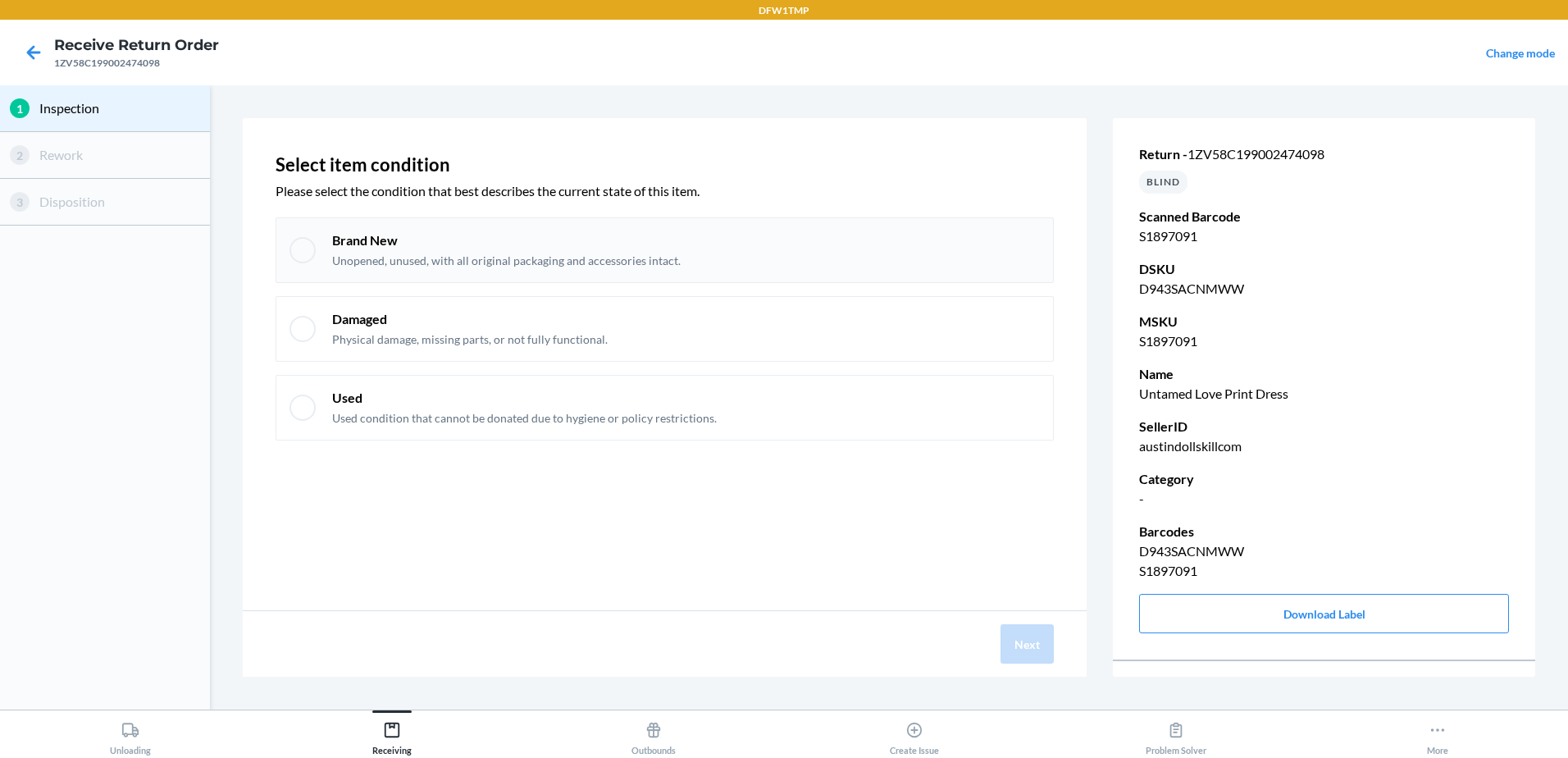
click at [305, 244] on div at bounding box center [302, 249] width 26 height 26
checkbox input "true"
click at [1066, 659] on div "Next" at bounding box center [665, 644] width 844 height 66
click at [1045, 650] on button "Next" at bounding box center [1027, 643] width 53 height 40
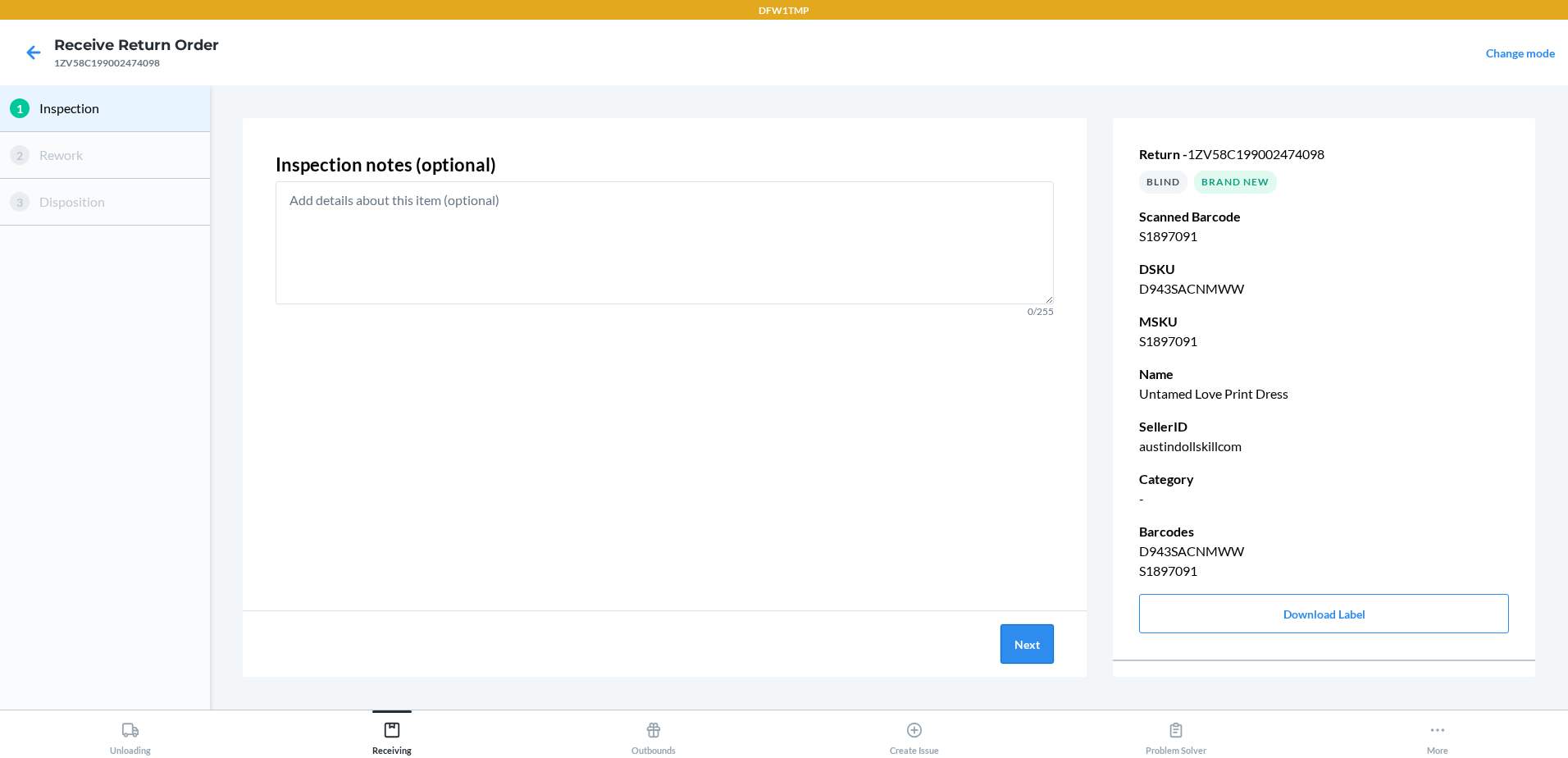
click at [1002, 652] on button "Next" at bounding box center [1027, 643] width 53 height 40
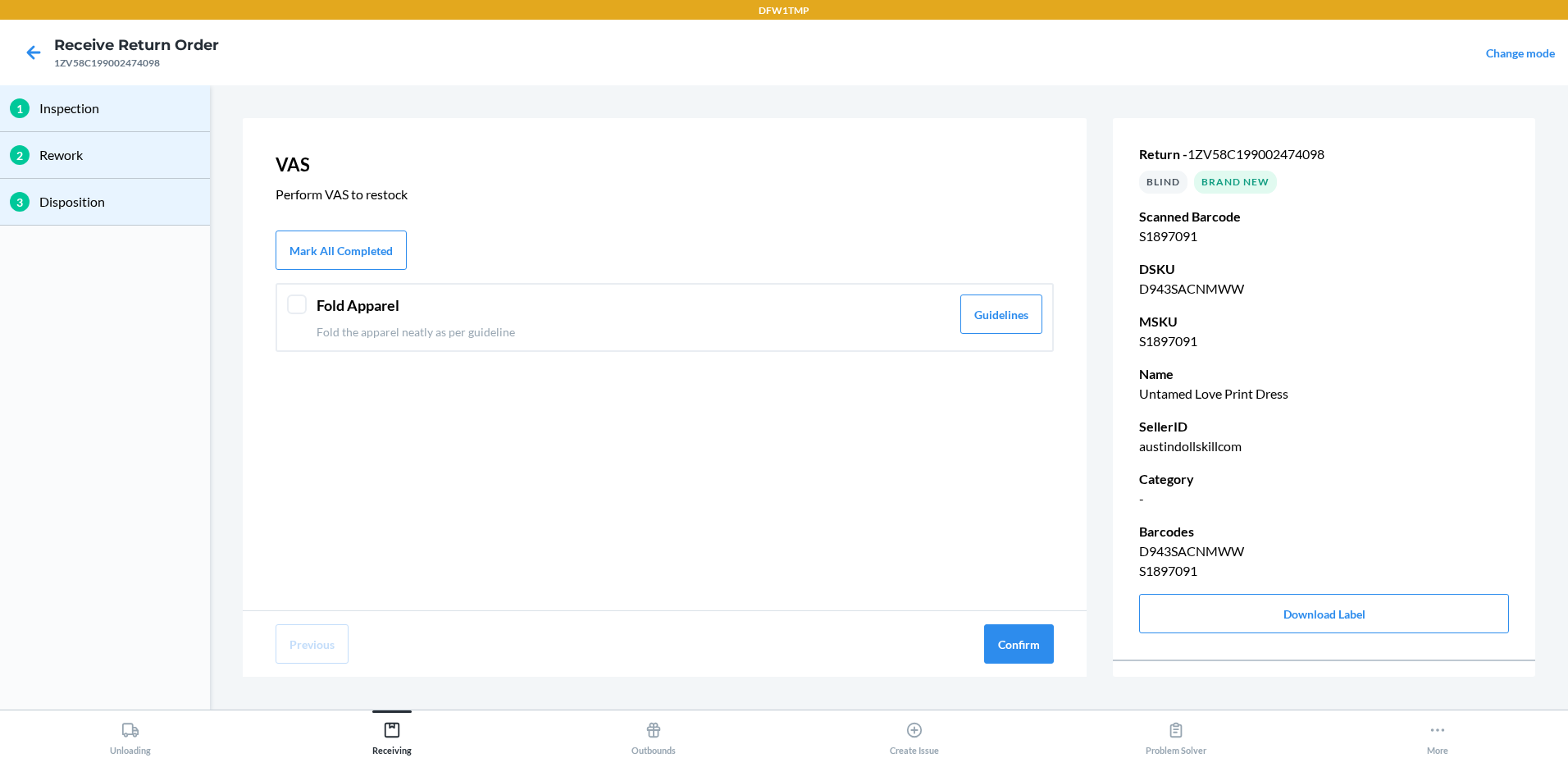
click at [590, 333] on p "Fold the apparel neatly as per guideline" at bounding box center [633, 332] width 634 height 17
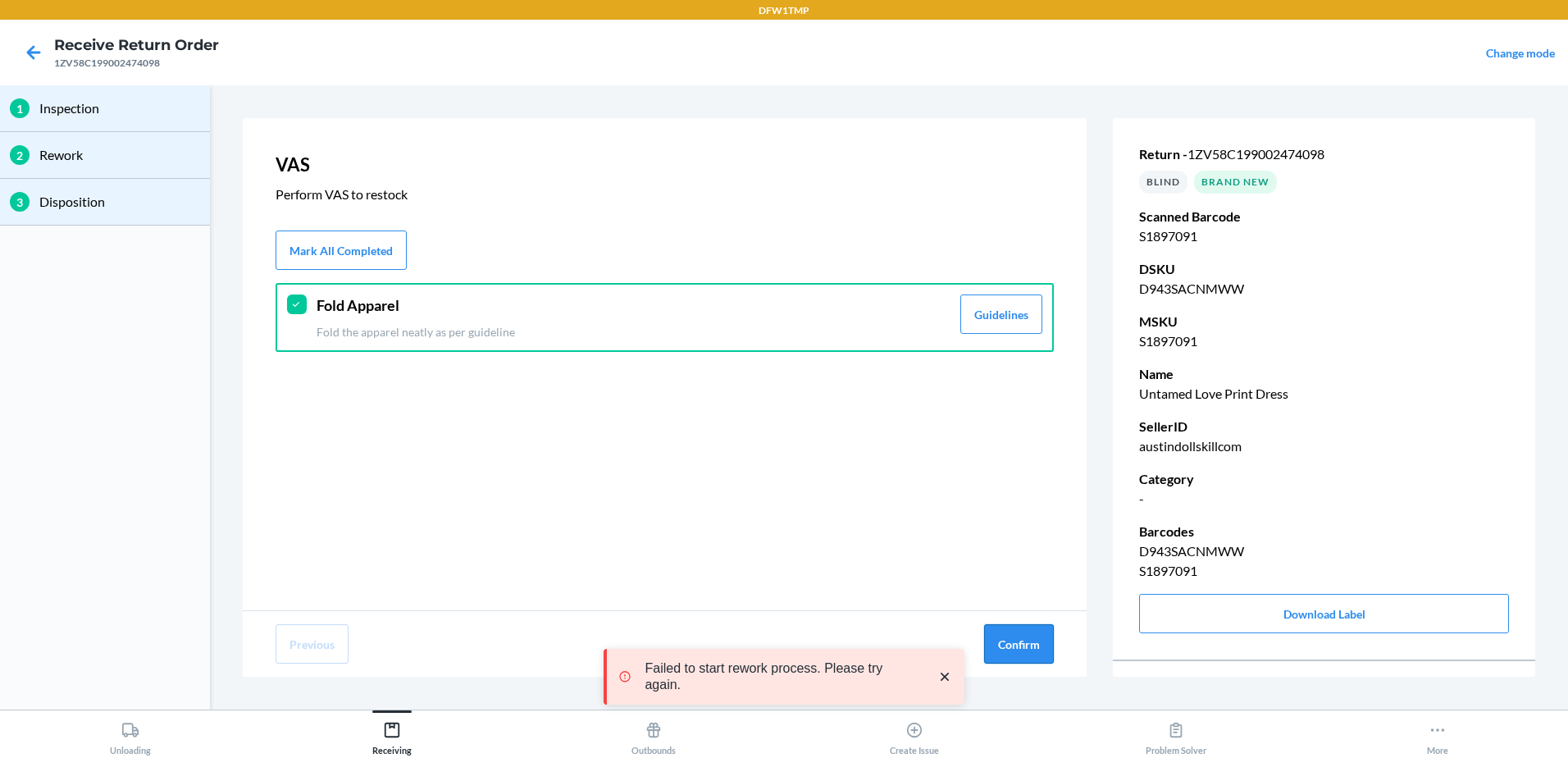
click at [1010, 631] on button "Confirm" at bounding box center [1020, 643] width 70 height 40
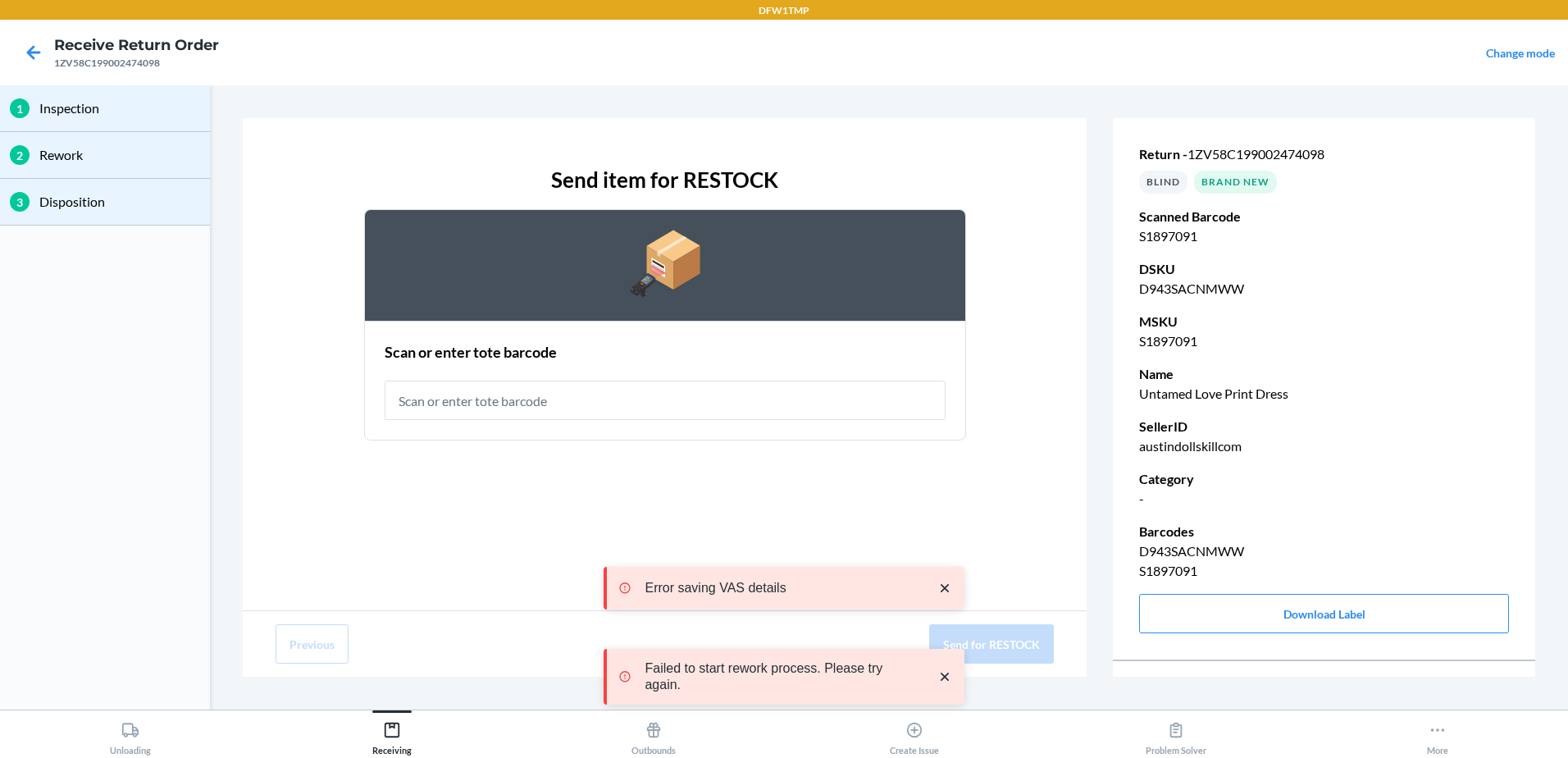
click at [680, 395] on input "text" at bounding box center [666, 399] width 561 height 40
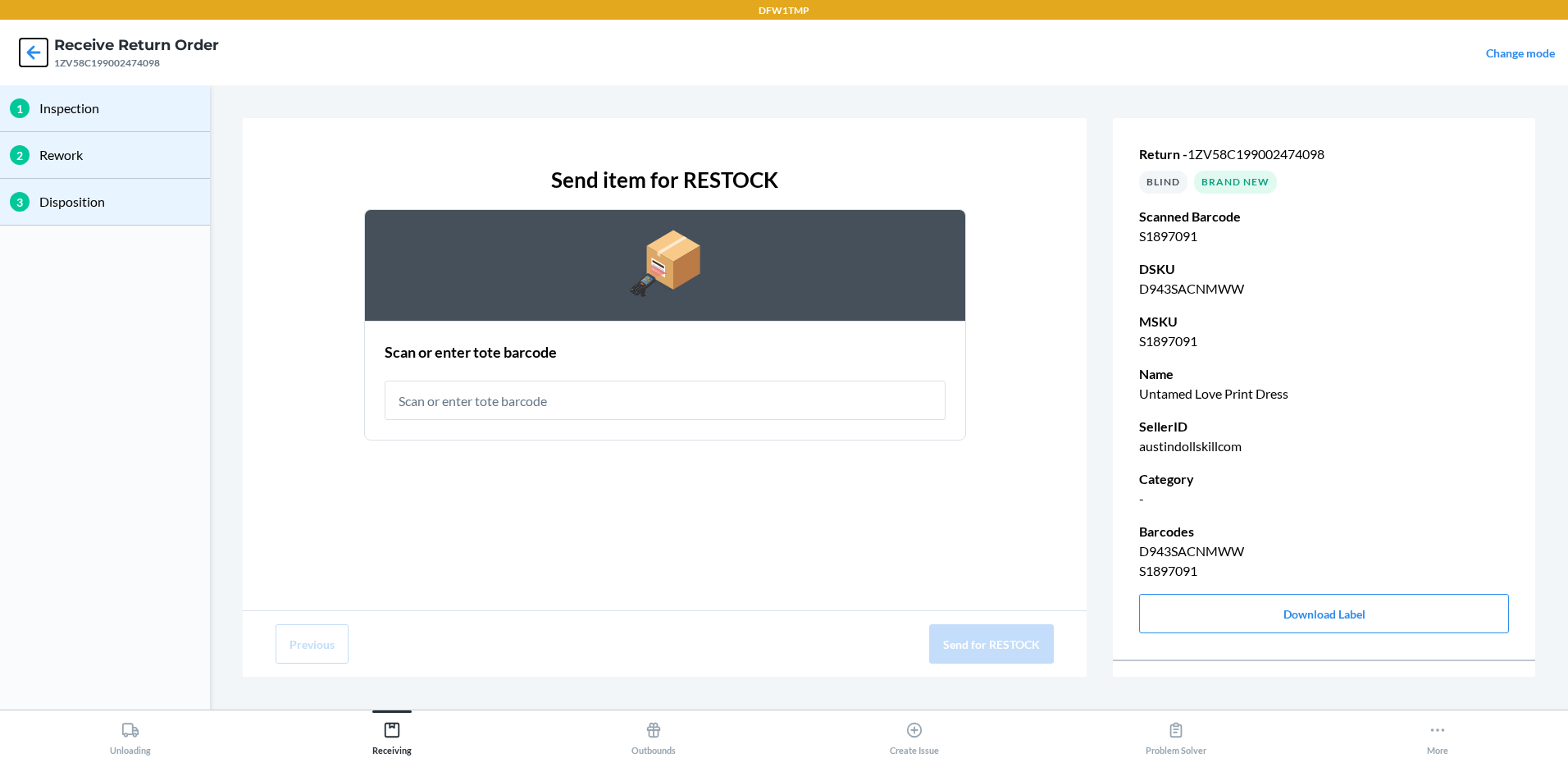
click at [44, 48] on icon at bounding box center [33, 52] width 28 height 28
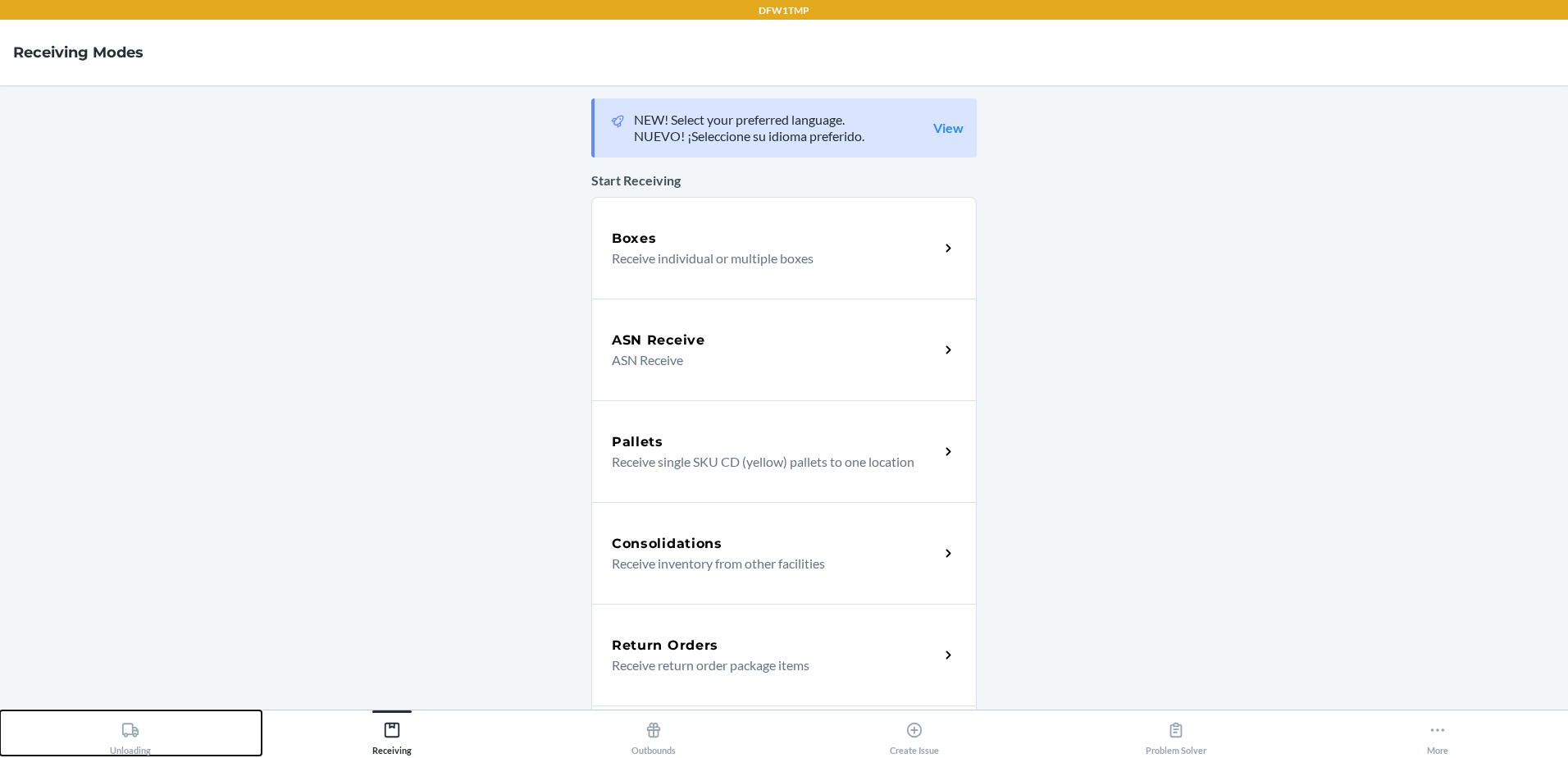
drag, startPoint x: 148, startPoint y: 739, endPoint x: 262, endPoint y: 738, distance: 114.0
click at [148, 739] on div "Unloading" at bounding box center [131, 735] width 41 height 41
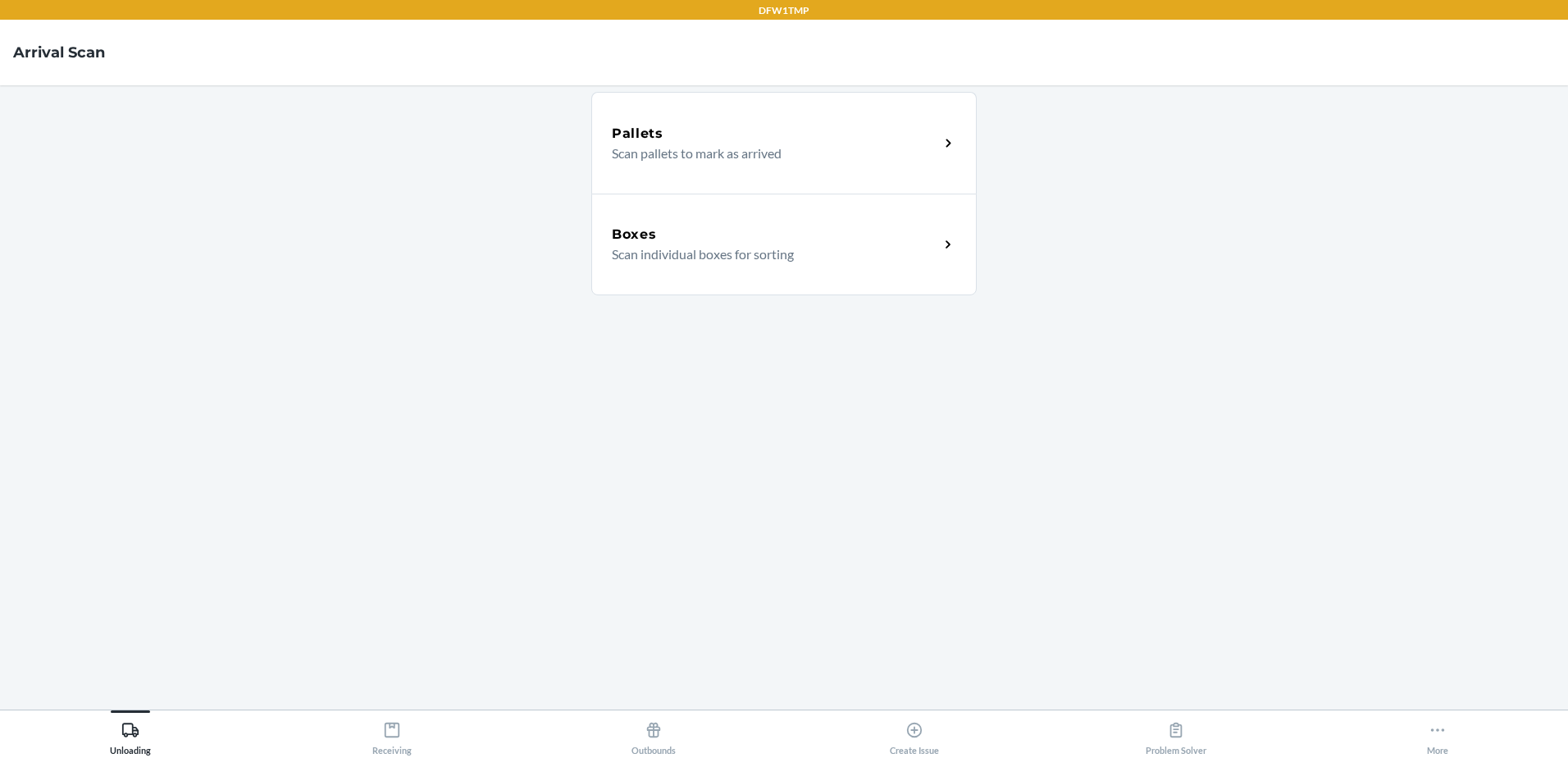
click at [761, 254] on p "Scan individual boxes for sorting" at bounding box center [769, 254] width 314 height 19
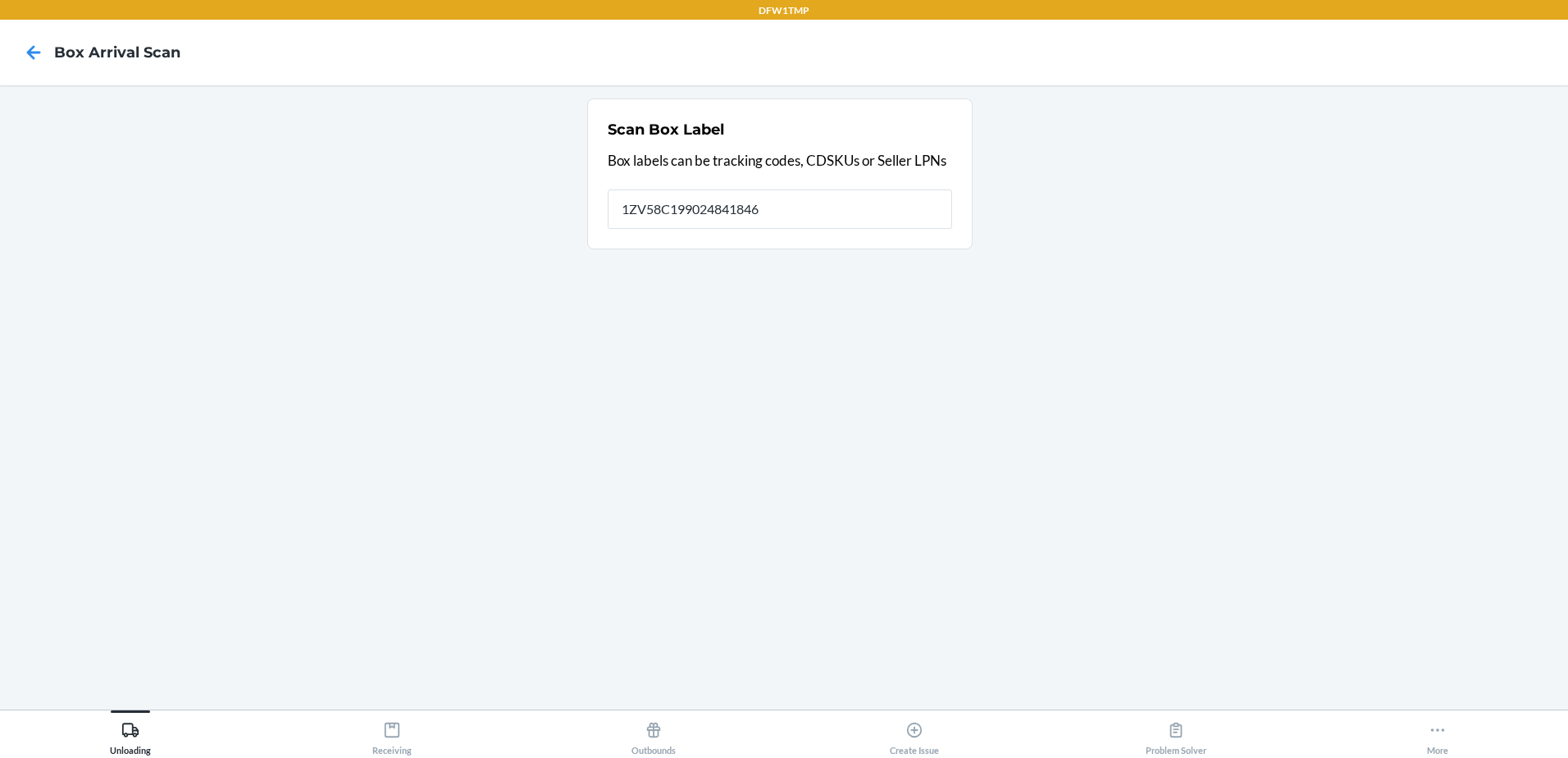
type input "1ZV58C199024841846"
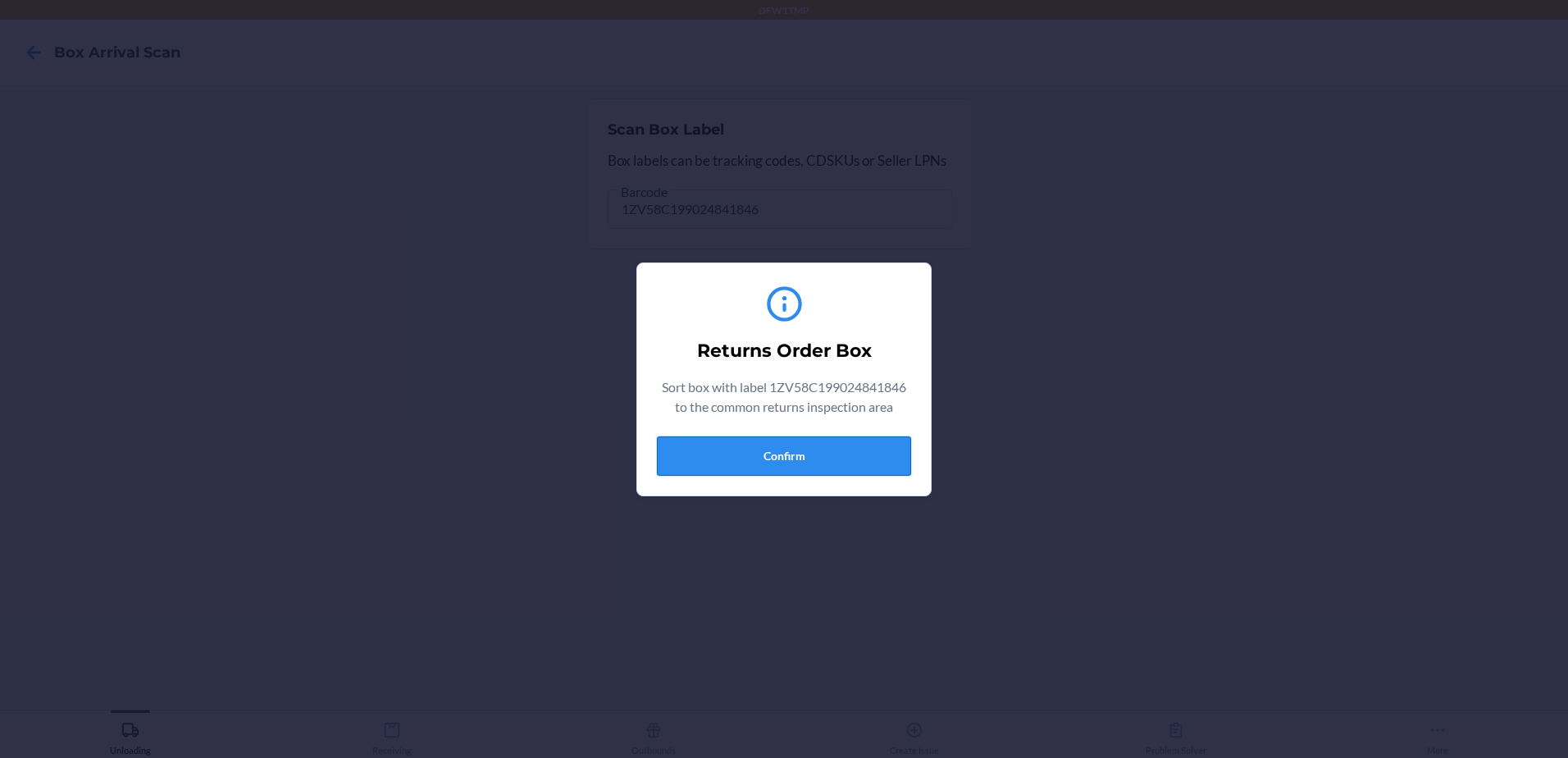
click at [863, 445] on button "Confirm" at bounding box center [784, 455] width 254 height 40
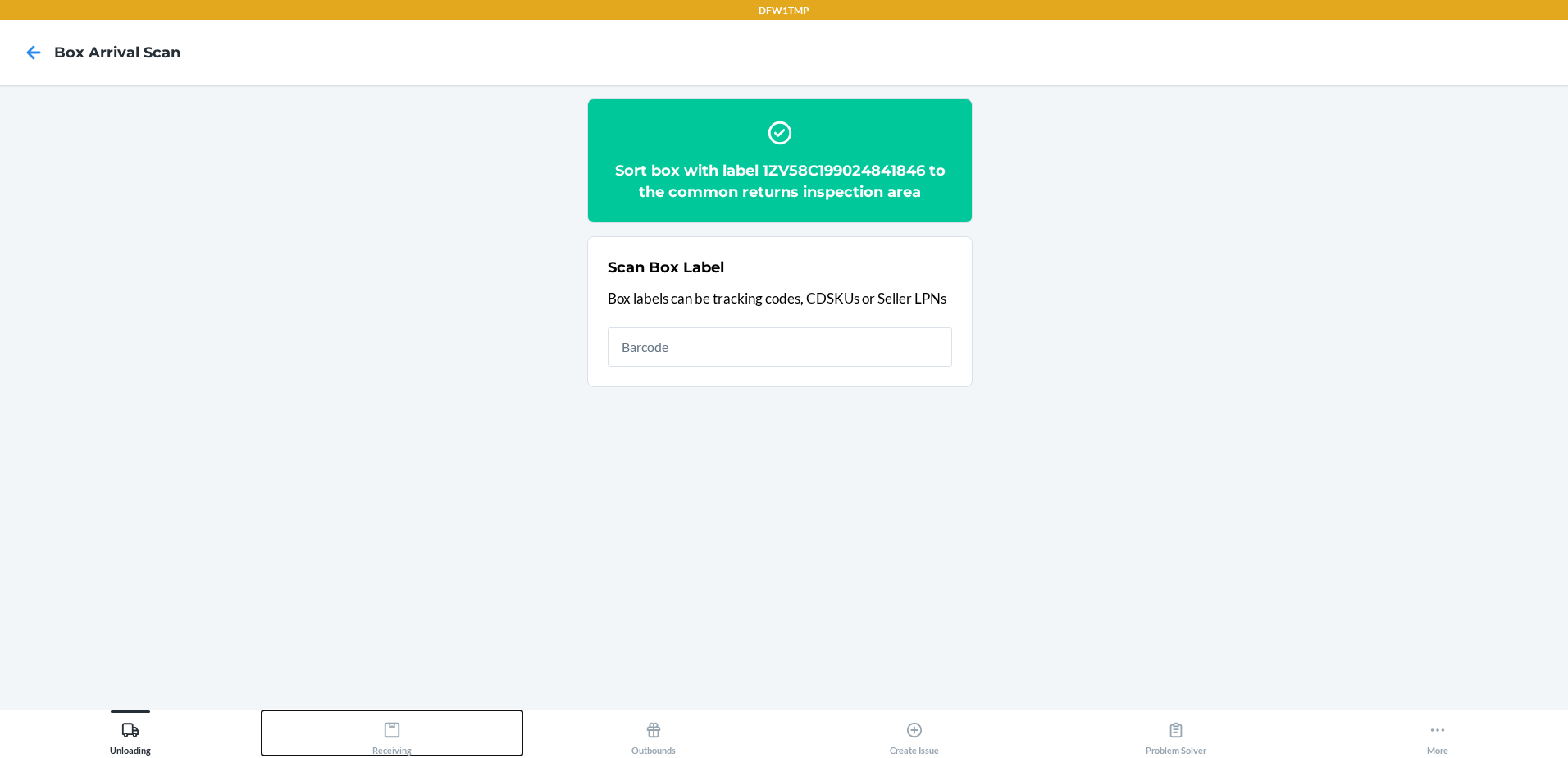
click at [412, 740] on button "Receiving" at bounding box center [393, 732] width 262 height 45
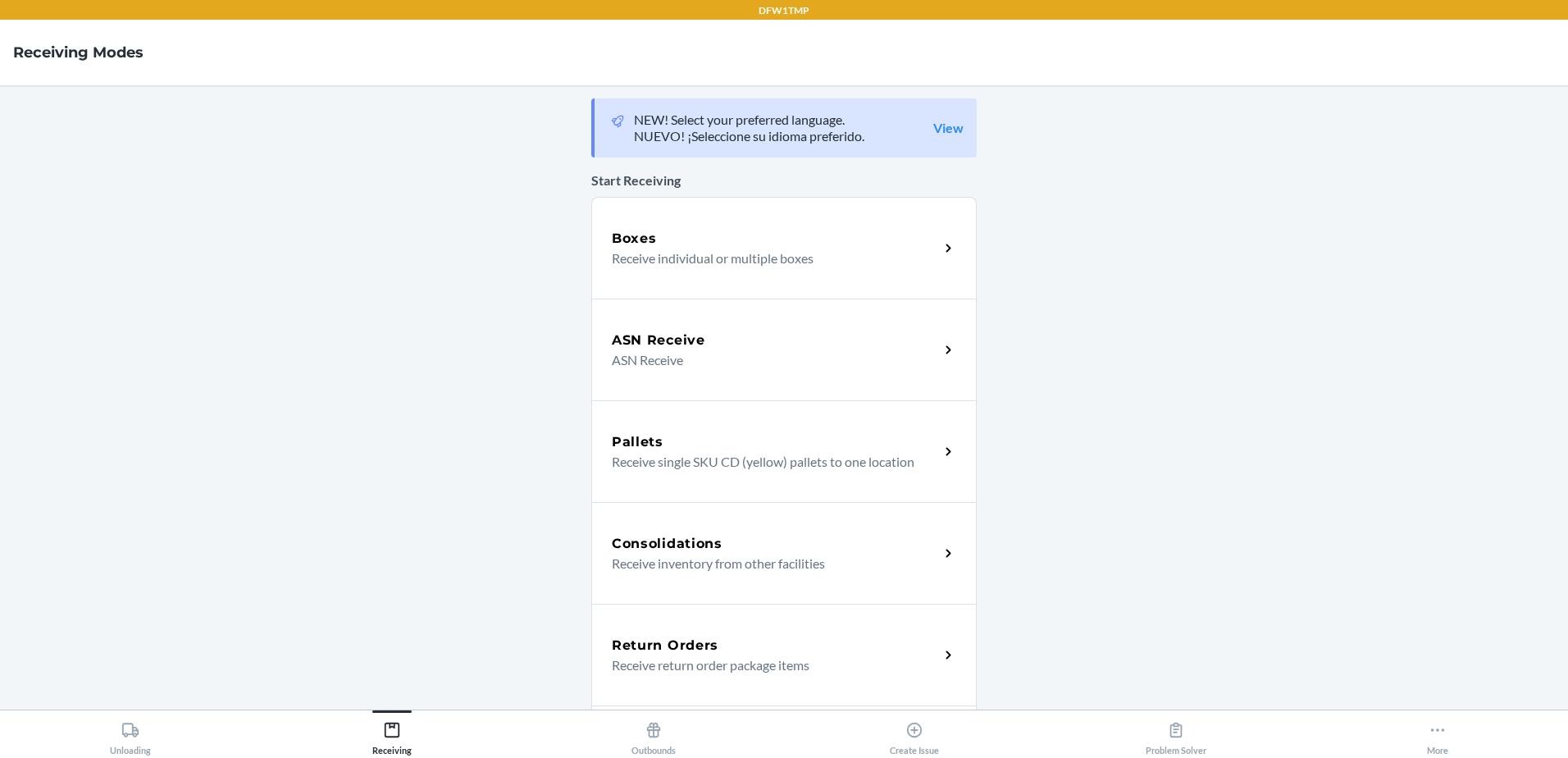
click at [740, 632] on div "Return Orders Receive return order package items" at bounding box center [784, 654] width 386 height 102
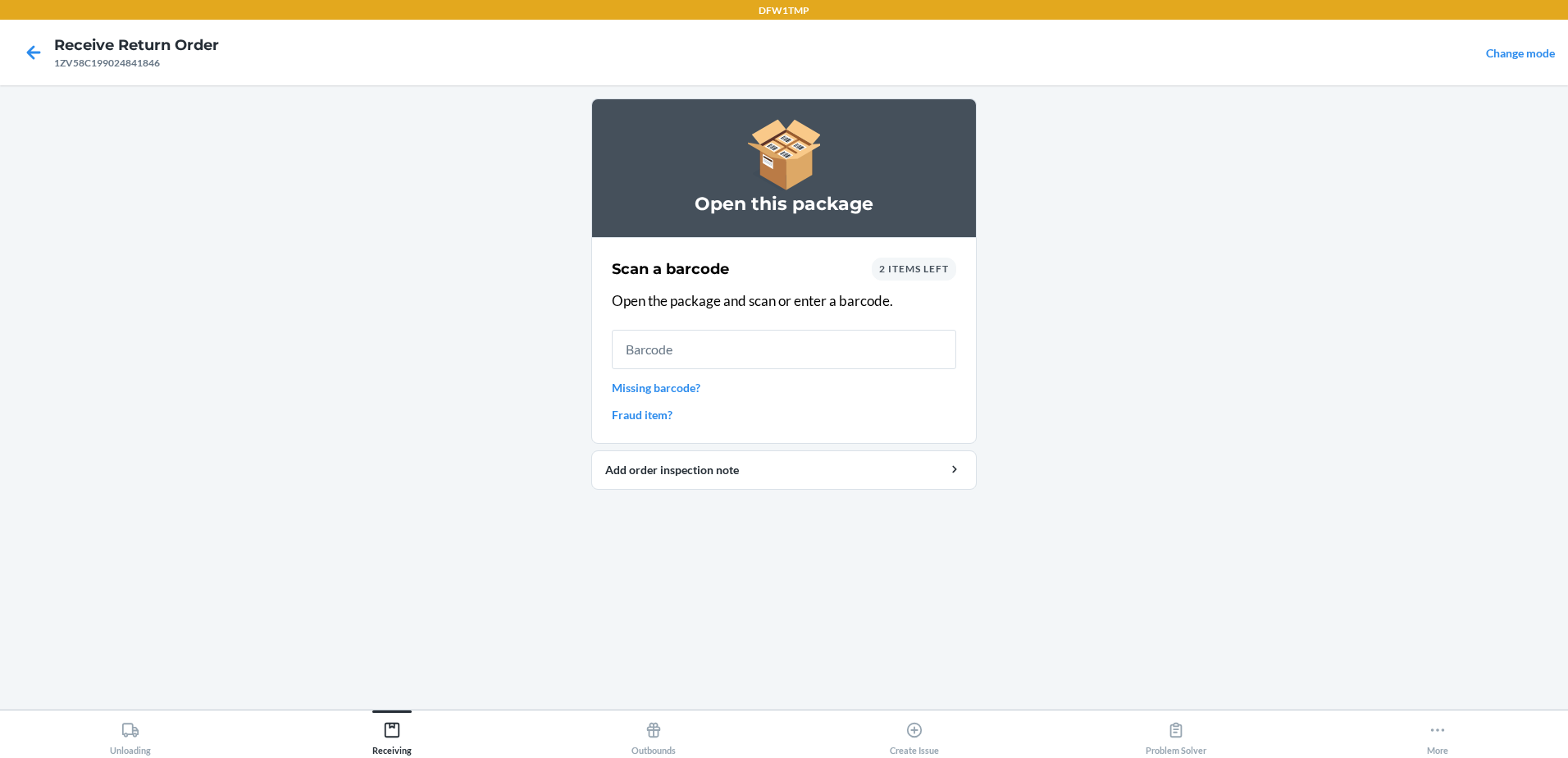
click at [806, 362] on input "text" at bounding box center [784, 349] width 344 height 40
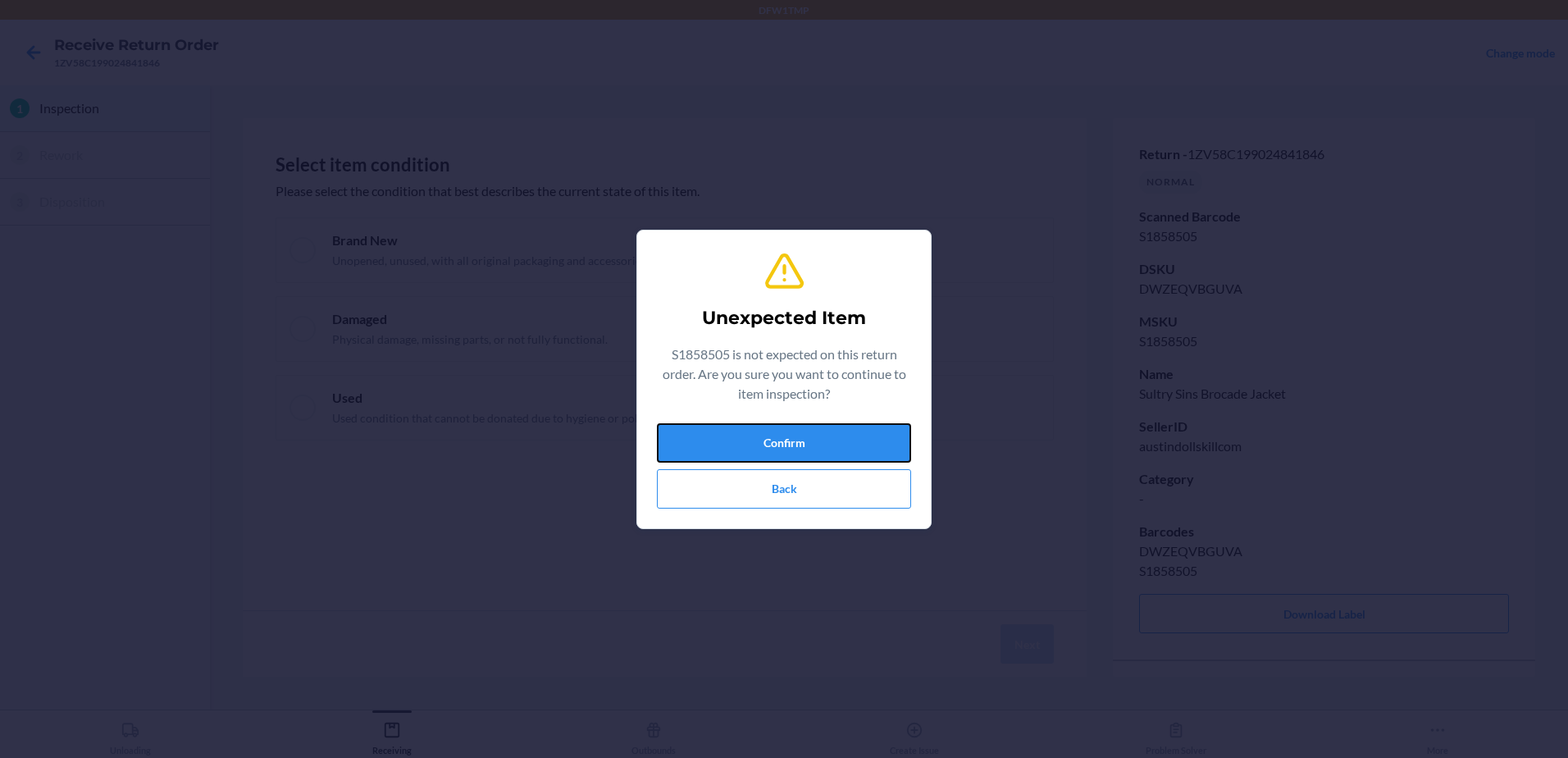
click at [845, 445] on button "Confirm" at bounding box center [784, 443] width 254 height 40
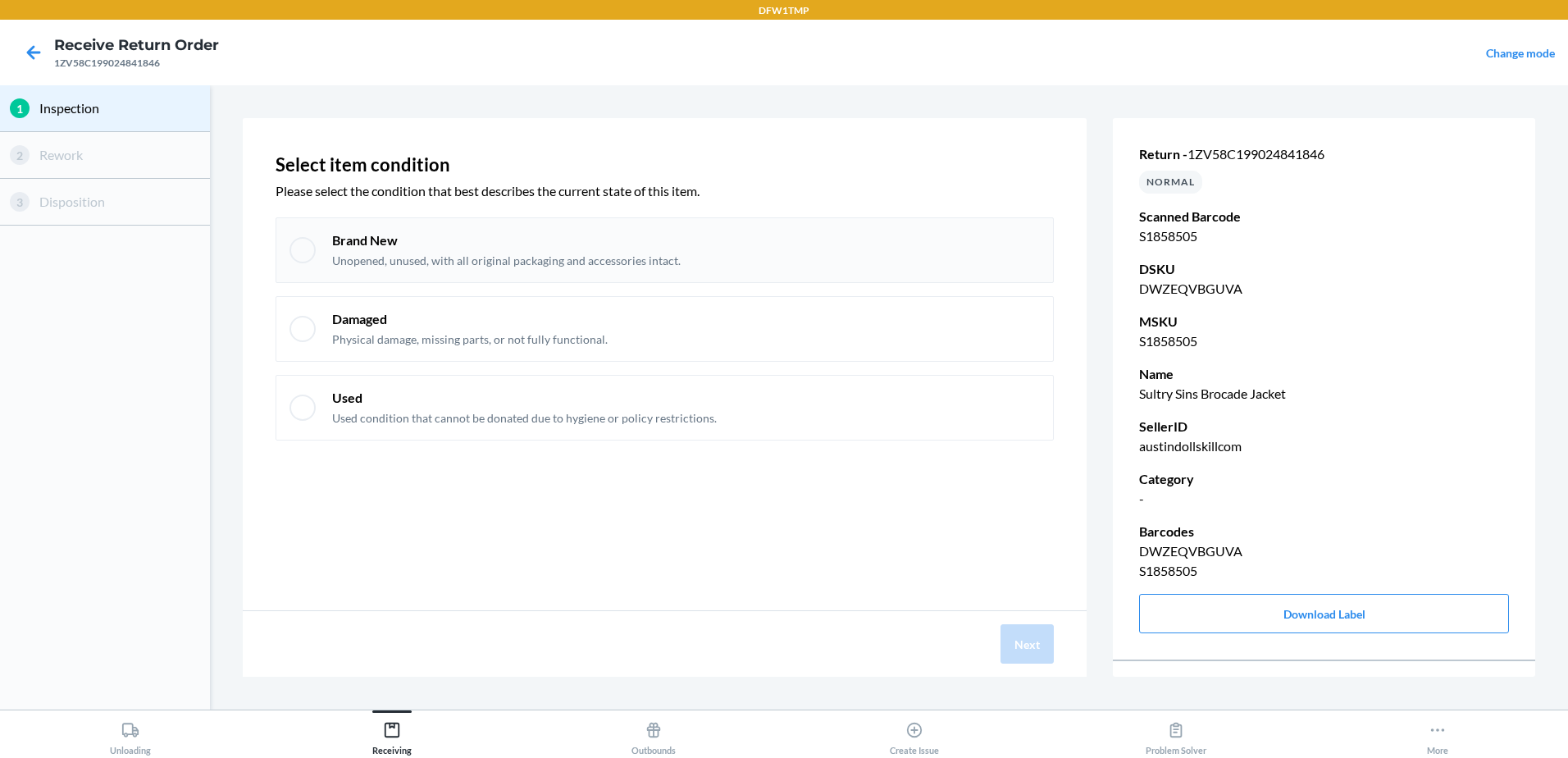
click at [326, 236] on div "Brand New Unopened, unused, with all original packaging and accessories intact." at bounding box center [665, 250] width 779 height 66
checkbox input "true"
click at [1001, 659] on button "Next" at bounding box center [1027, 643] width 53 height 40
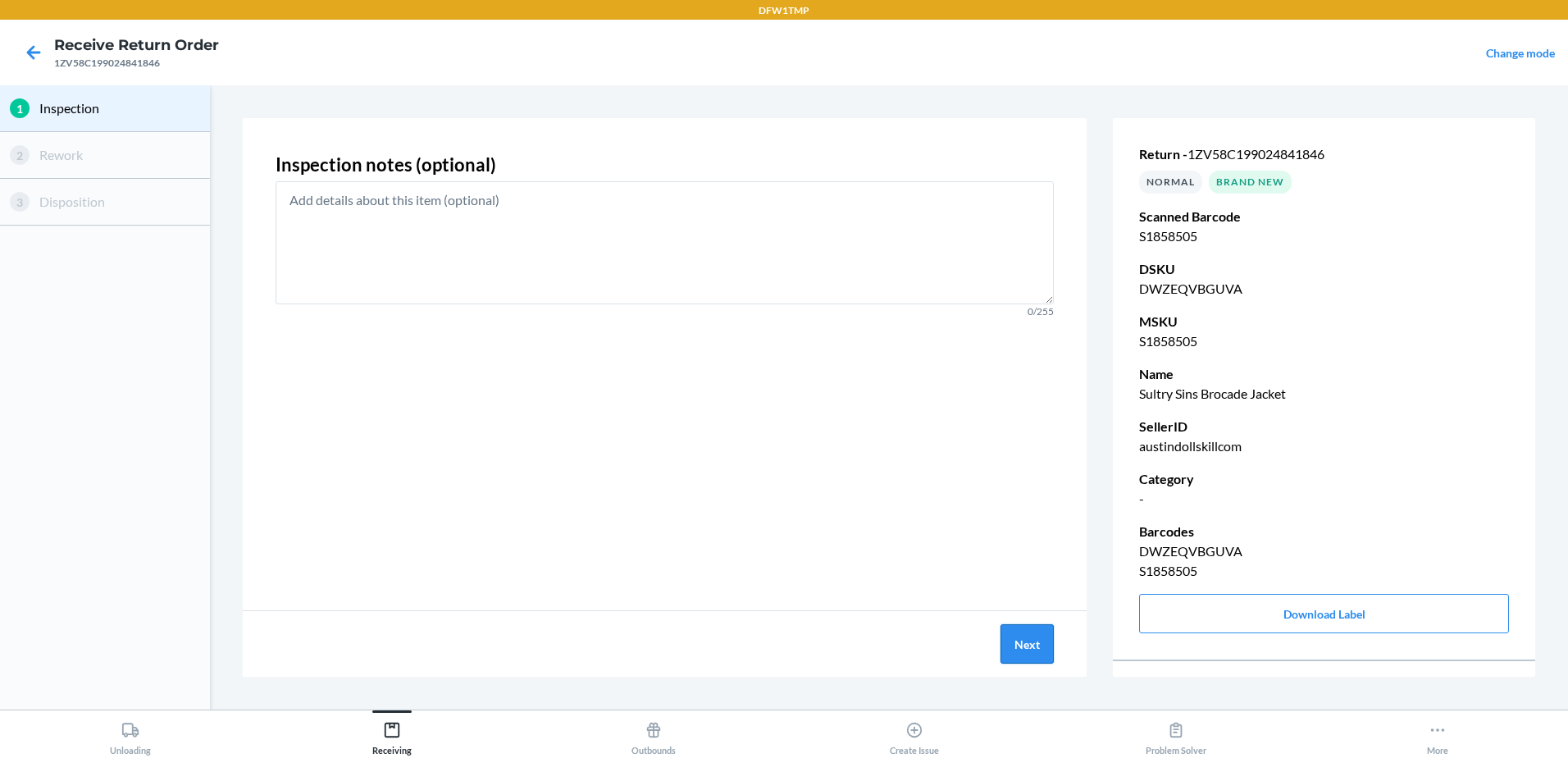
click at [1001, 625] on div "Next" at bounding box center [1027, 643] width 53 height 40
click at [1027, 639] on button "Next" at bounding box center [1027, 643] width 53 height 40
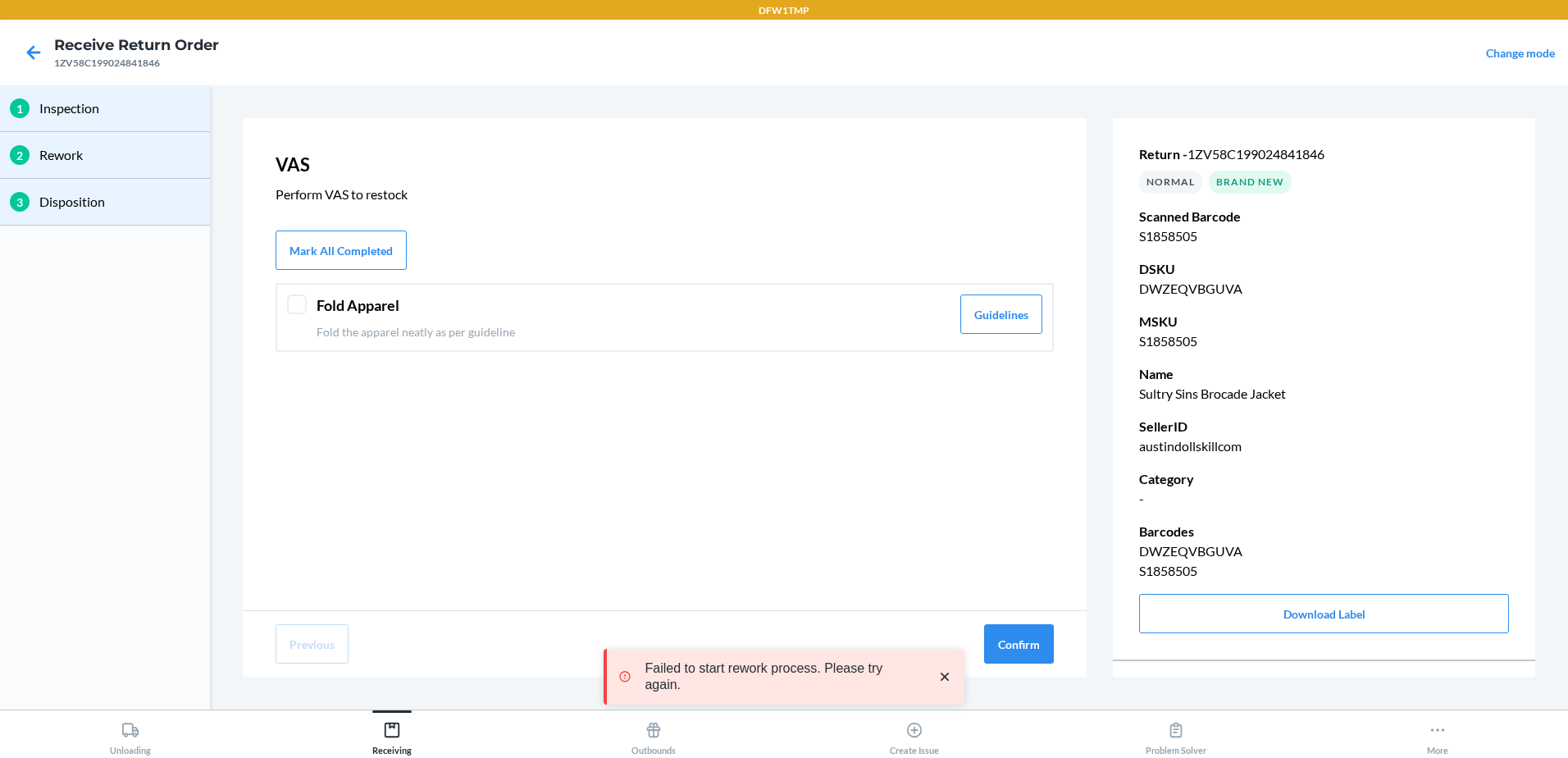
click at [595, 355] on div "VAS Perform VAS to restock Mark All Completed Fold Apparel Fold the apparel nea…" at bounding box center [665, 364] width 844 height 492
click at [722, 316] on div "Fold Apparel Fold the apparel neatly as per guideline" at bounding box center [633, 316] width 634 height 45
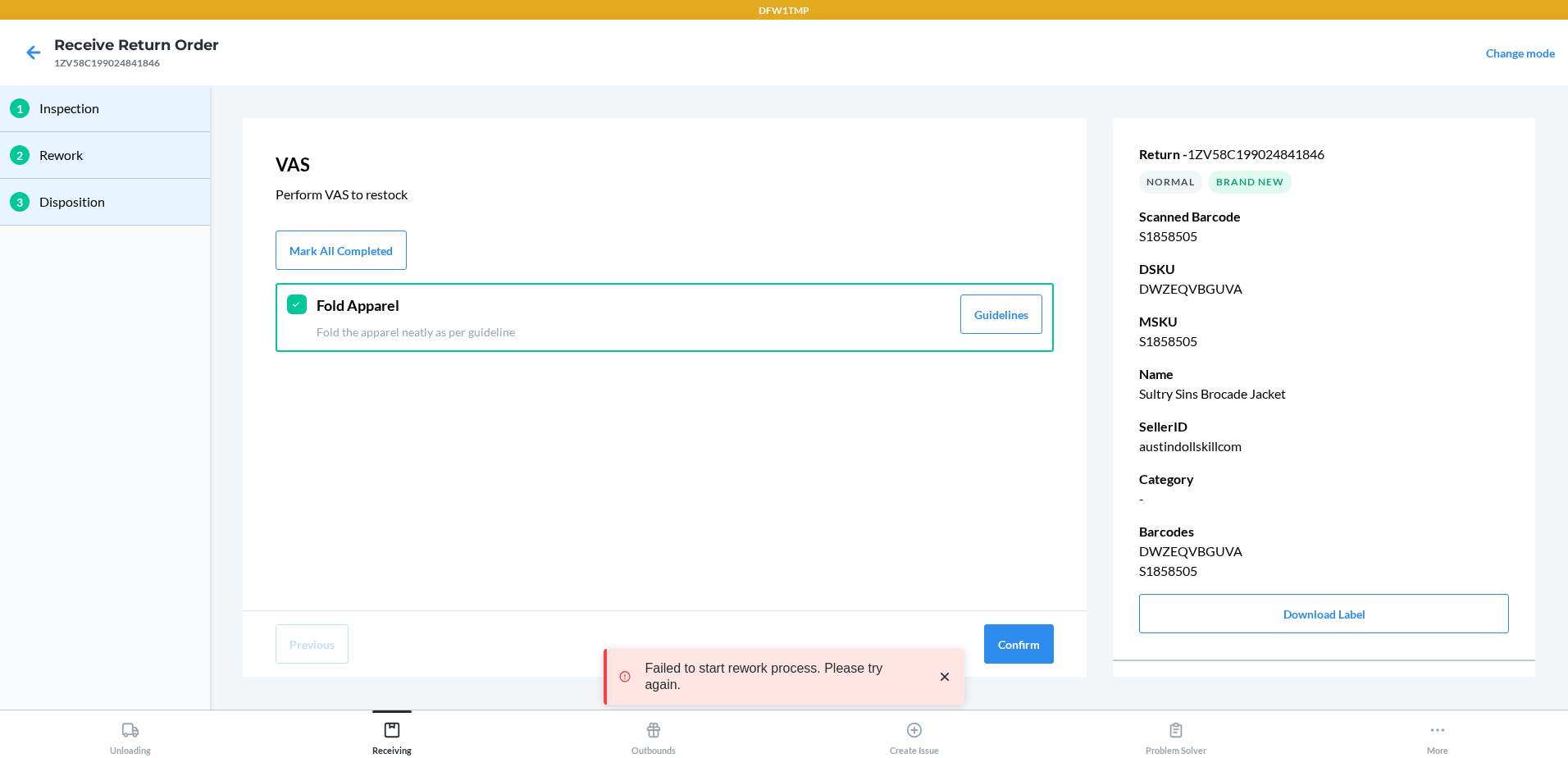
click at [1053, 671] on div "Previous Confirm" at bounding box center [665, 644] width 844 height 66
click at [1021, 638] on button "Confirm" at bounding box center [1020, 643] width 70 height 40
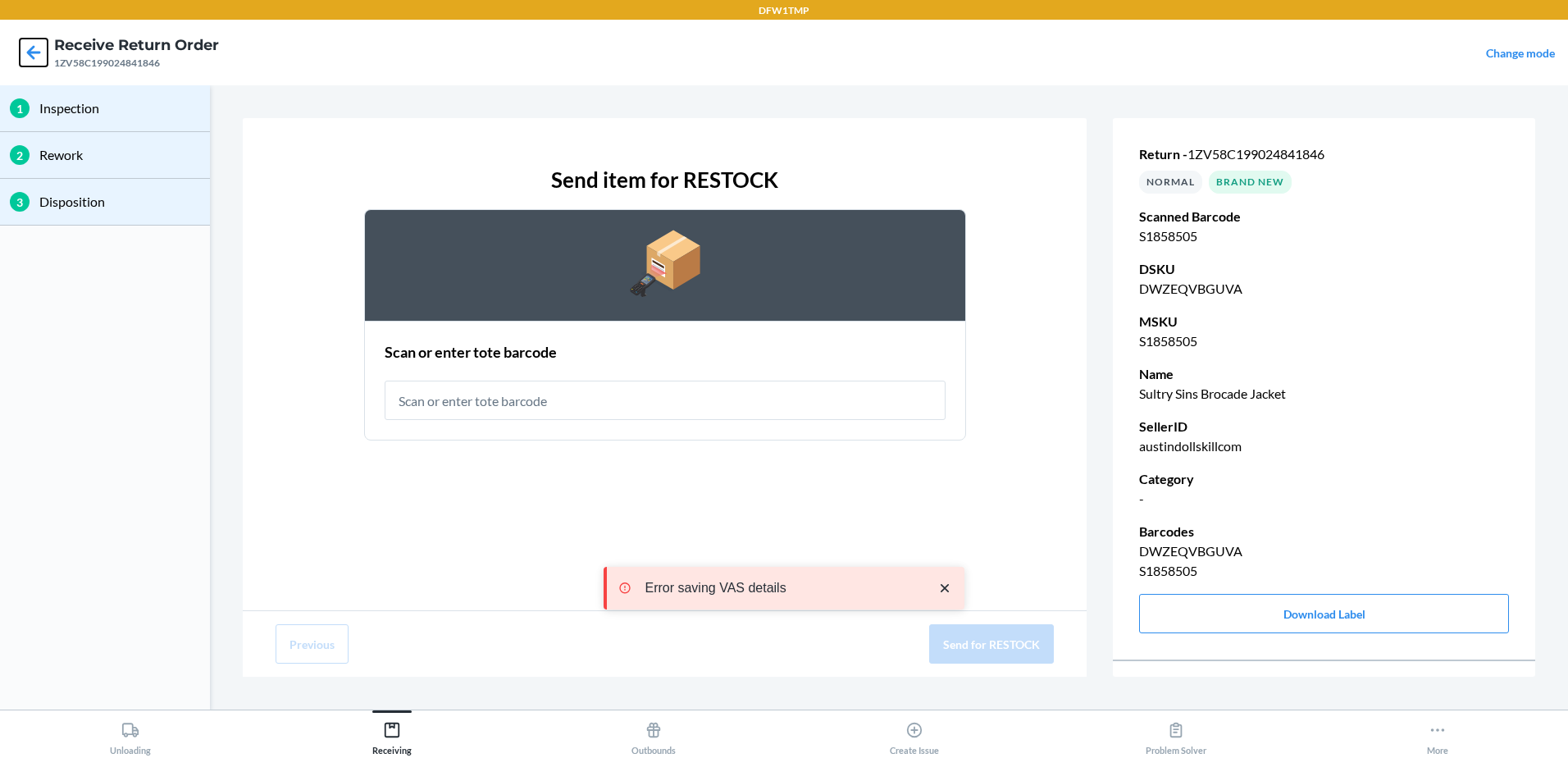
click at [44, 56] on icon at bounding box center [33, 52] width 28 height 28
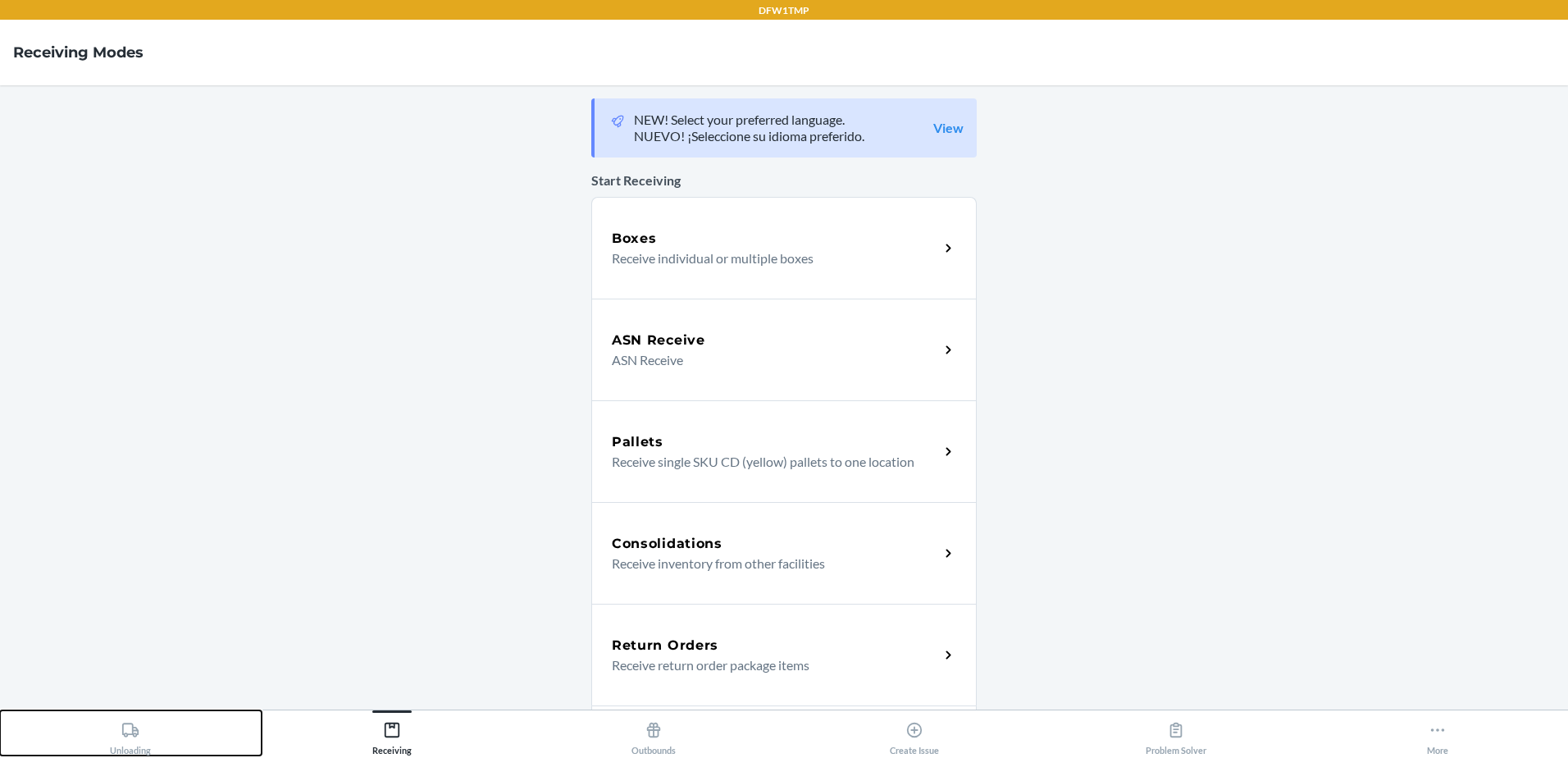
click at [164, 730] on button "Unloading" at bounding box center [131, 732] width 262 height 45
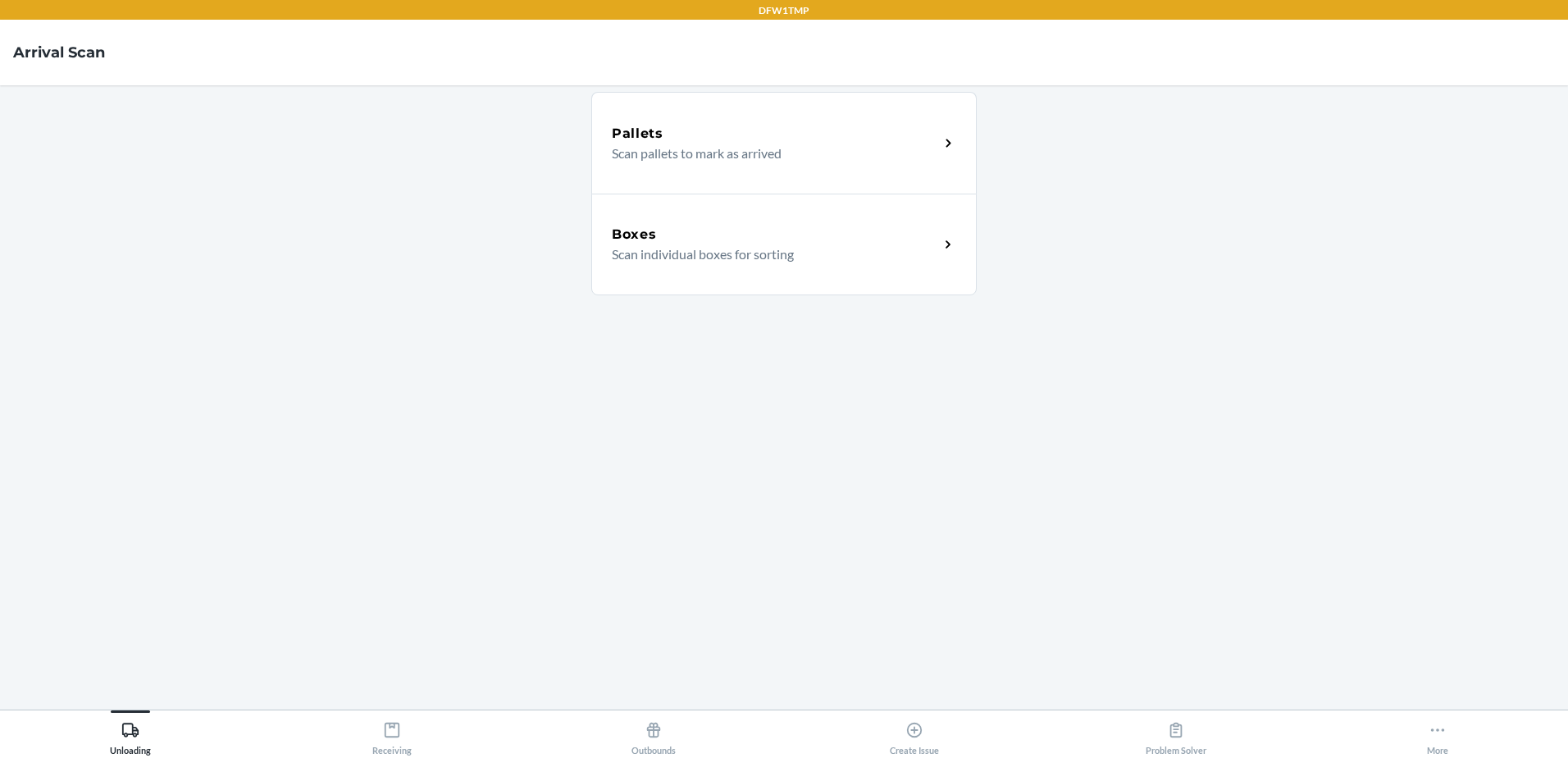
click at [749, 277] on div "Boxes Scan individual boxes for sorting" at bounding box center [784, 244] width 386 height 102
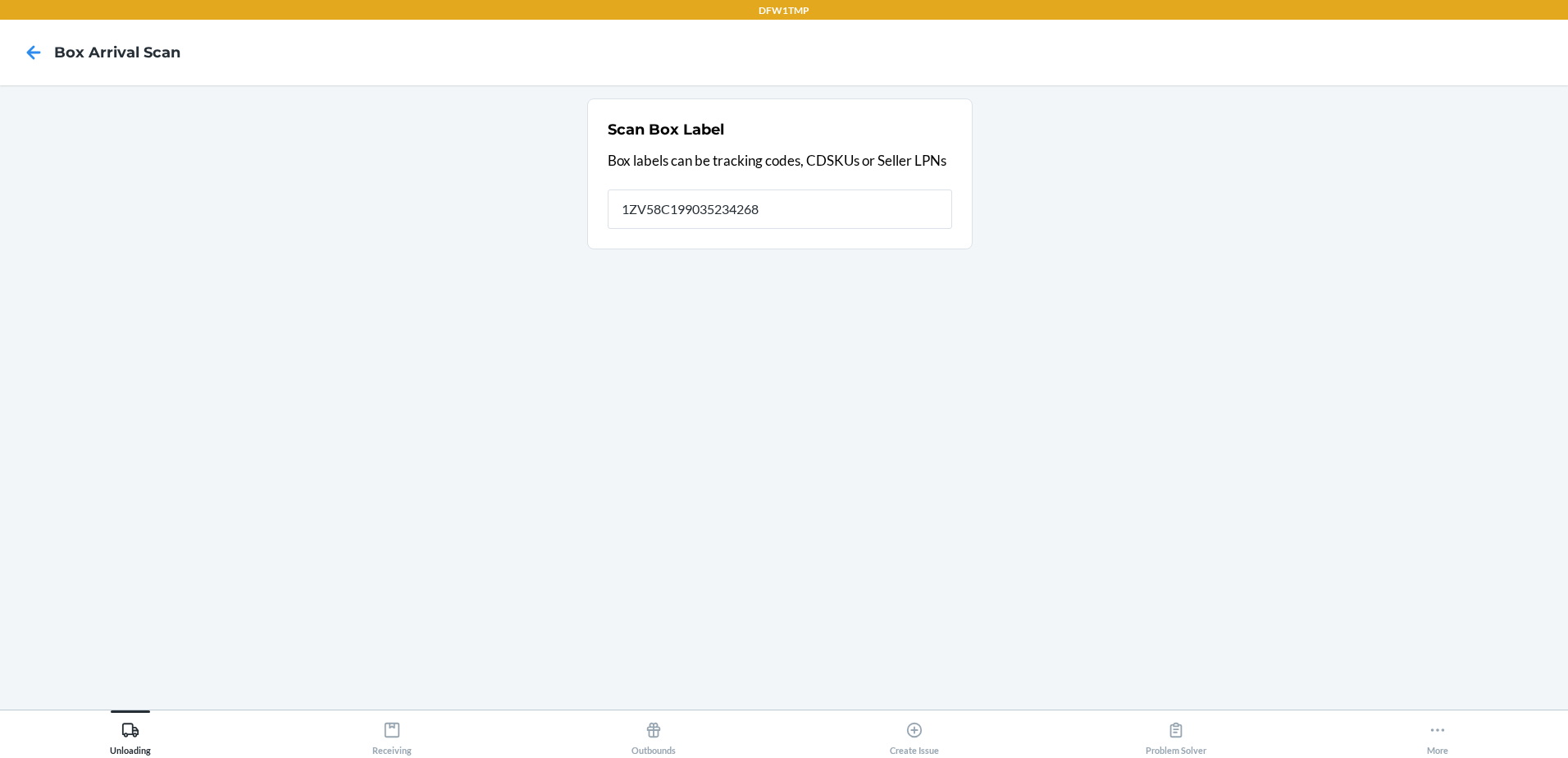
type input "1ZV58C199035234268"
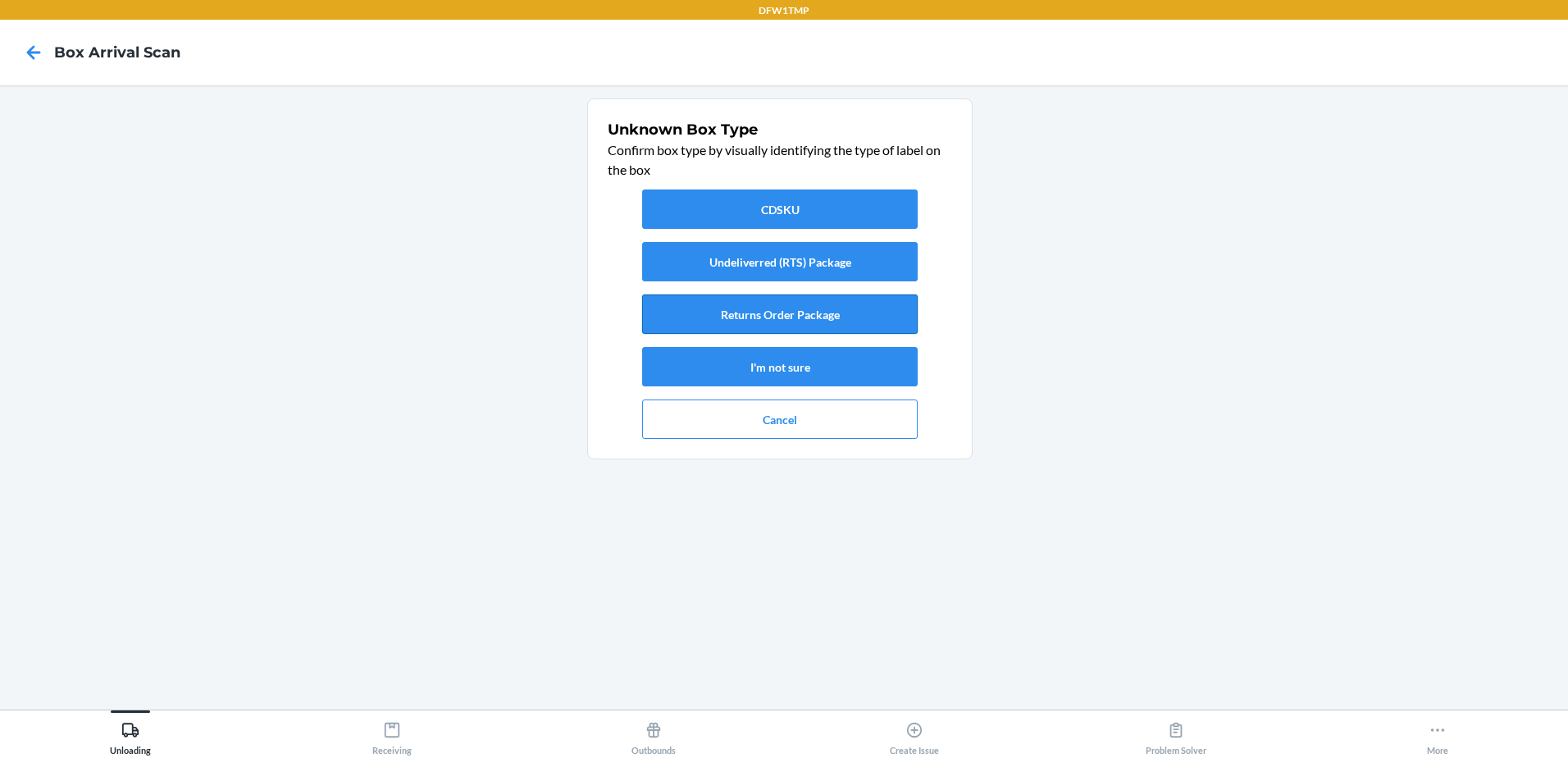
click at [839, 306] on button "Returns Order Package" at bounding box center [780, 313] width 276 height 40
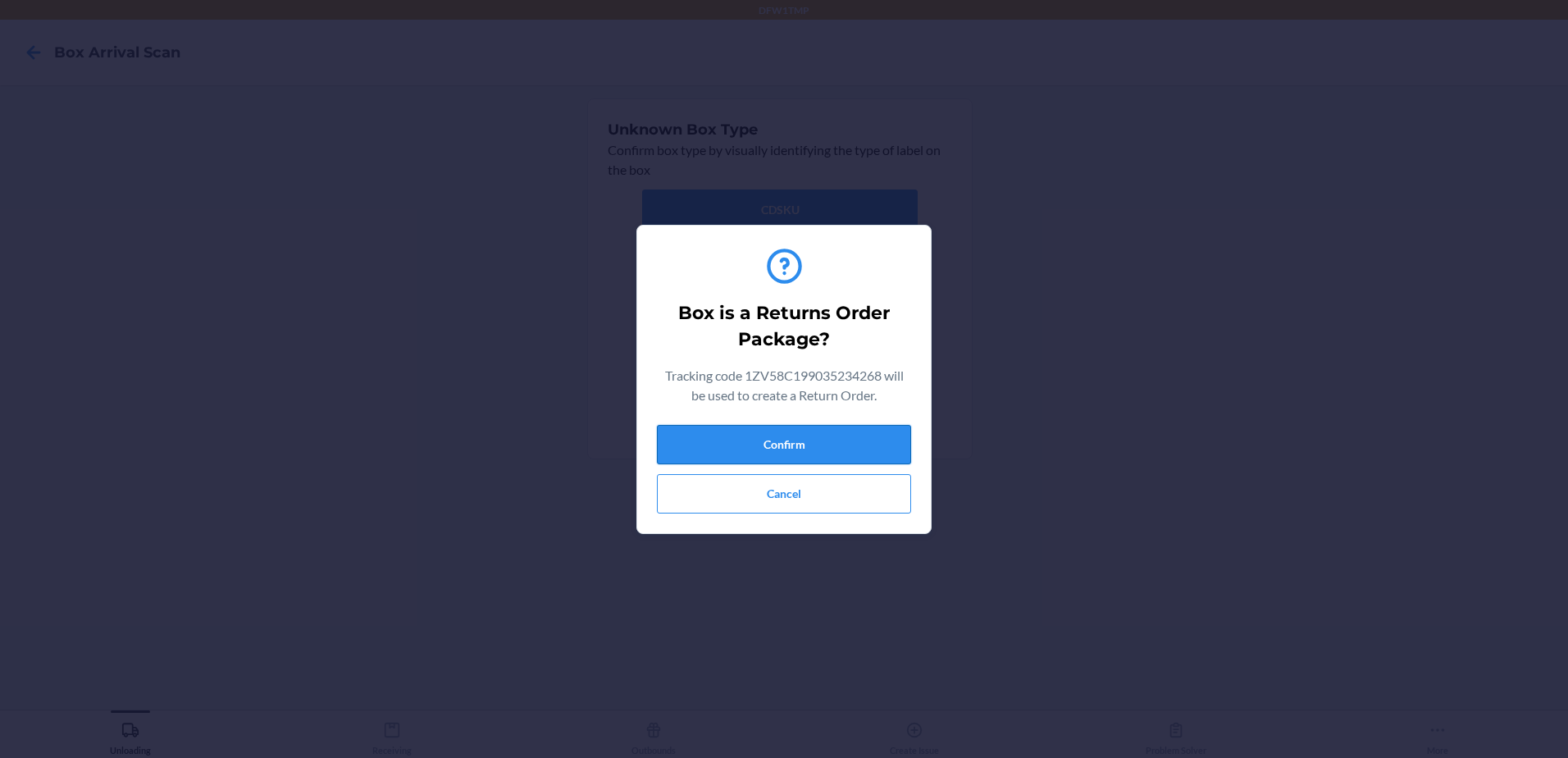
click at [761, 427] on button "Confirm" at bounding box center [784, 444] width 254 height 40
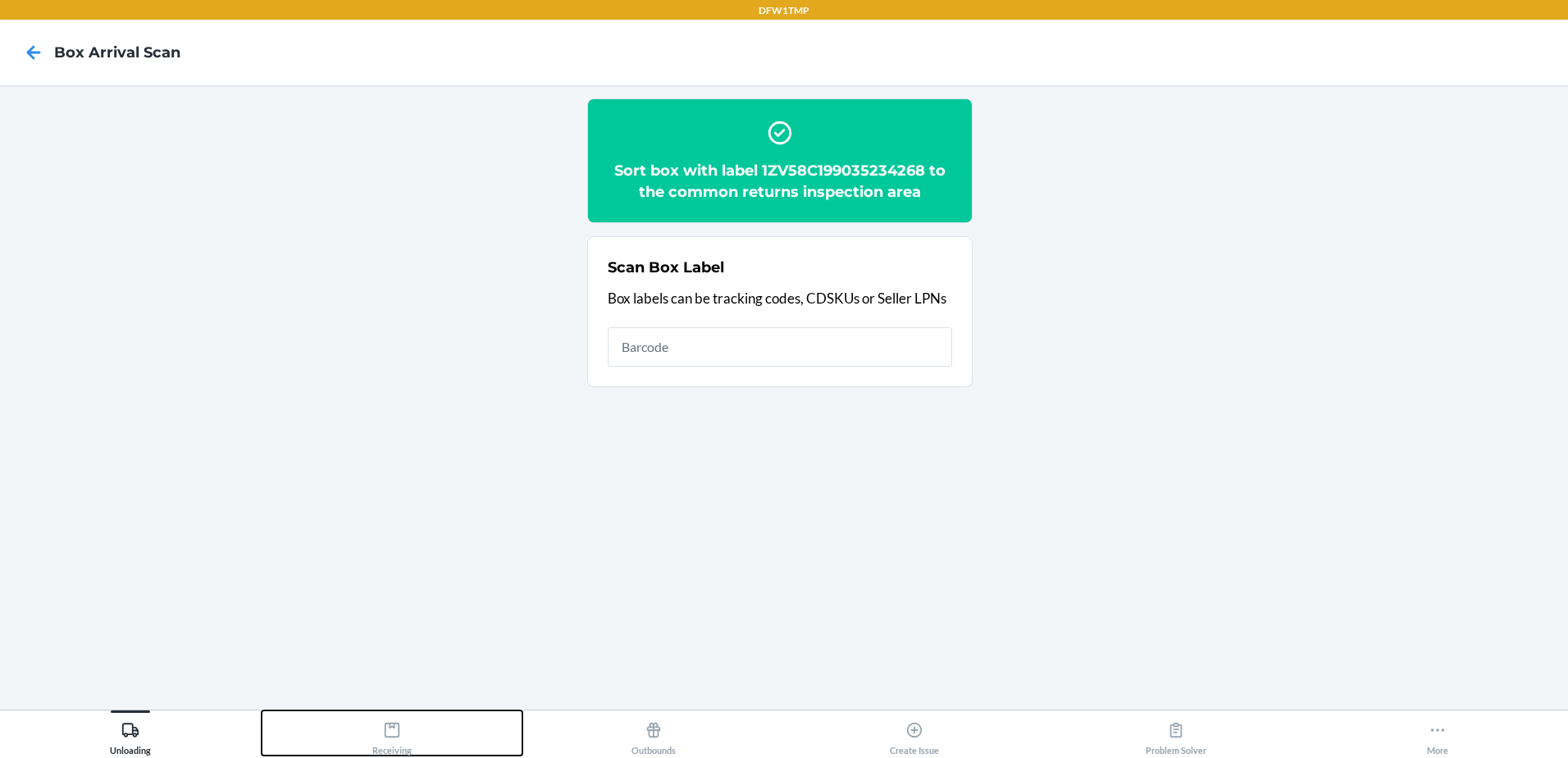
click at [408, 741] on div "Receiving" at bounding box center [392, 735] width 40 height 41
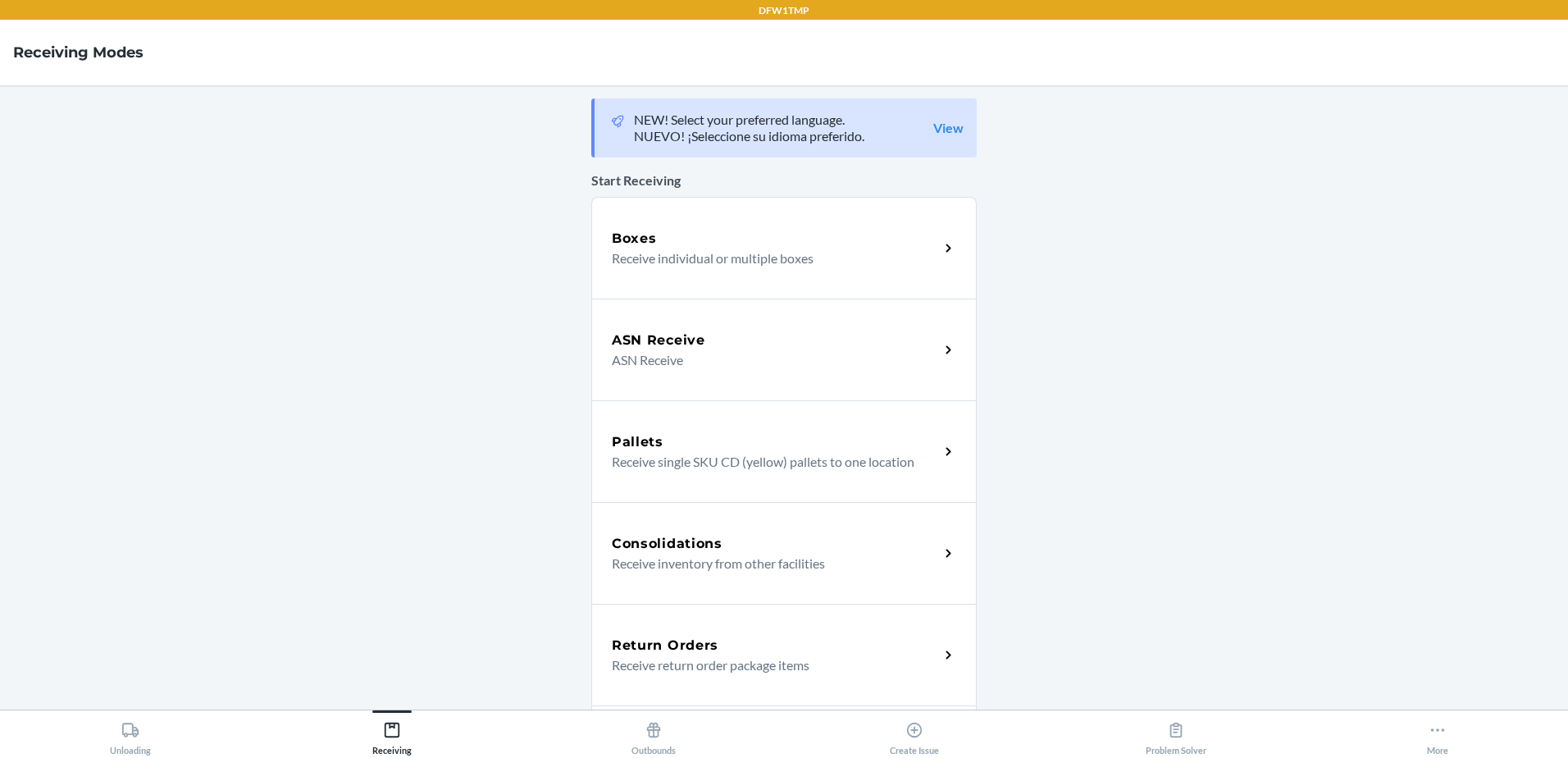
click at [637, 661] on p "Receive return order package items" at bounding box center [769, 665] width 314 height 19
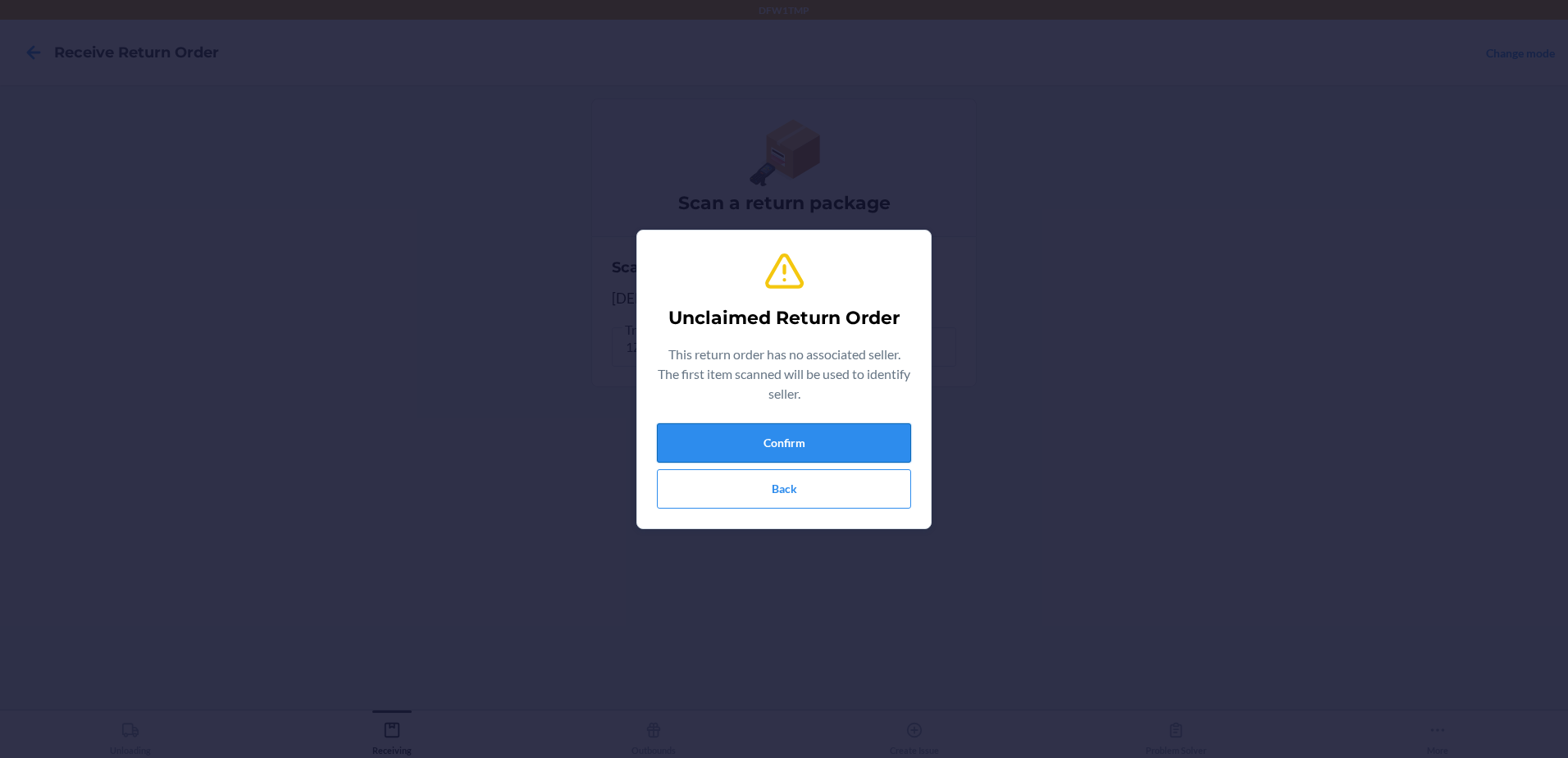
click at [774, 444] on button "Confirm" at bounding box center [784, 443] width 254 height 40
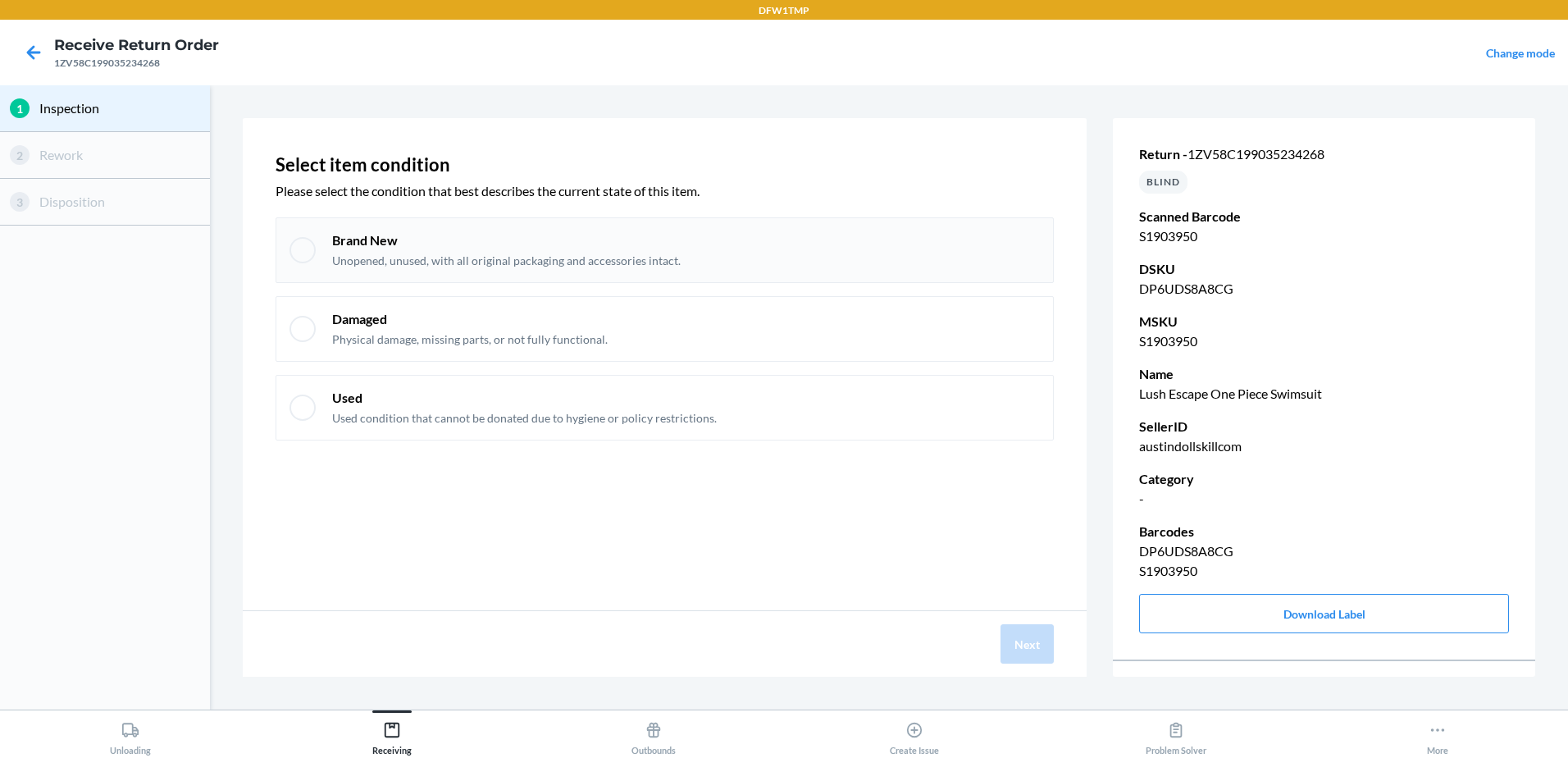
click at [391, 242] on p "Brand New" at bounding box center [506, 240] width 348 height 18
checkbox input "true"
click at [1026, 633] on button "Next" at bounding box center [1027, 643] width 53 height 40
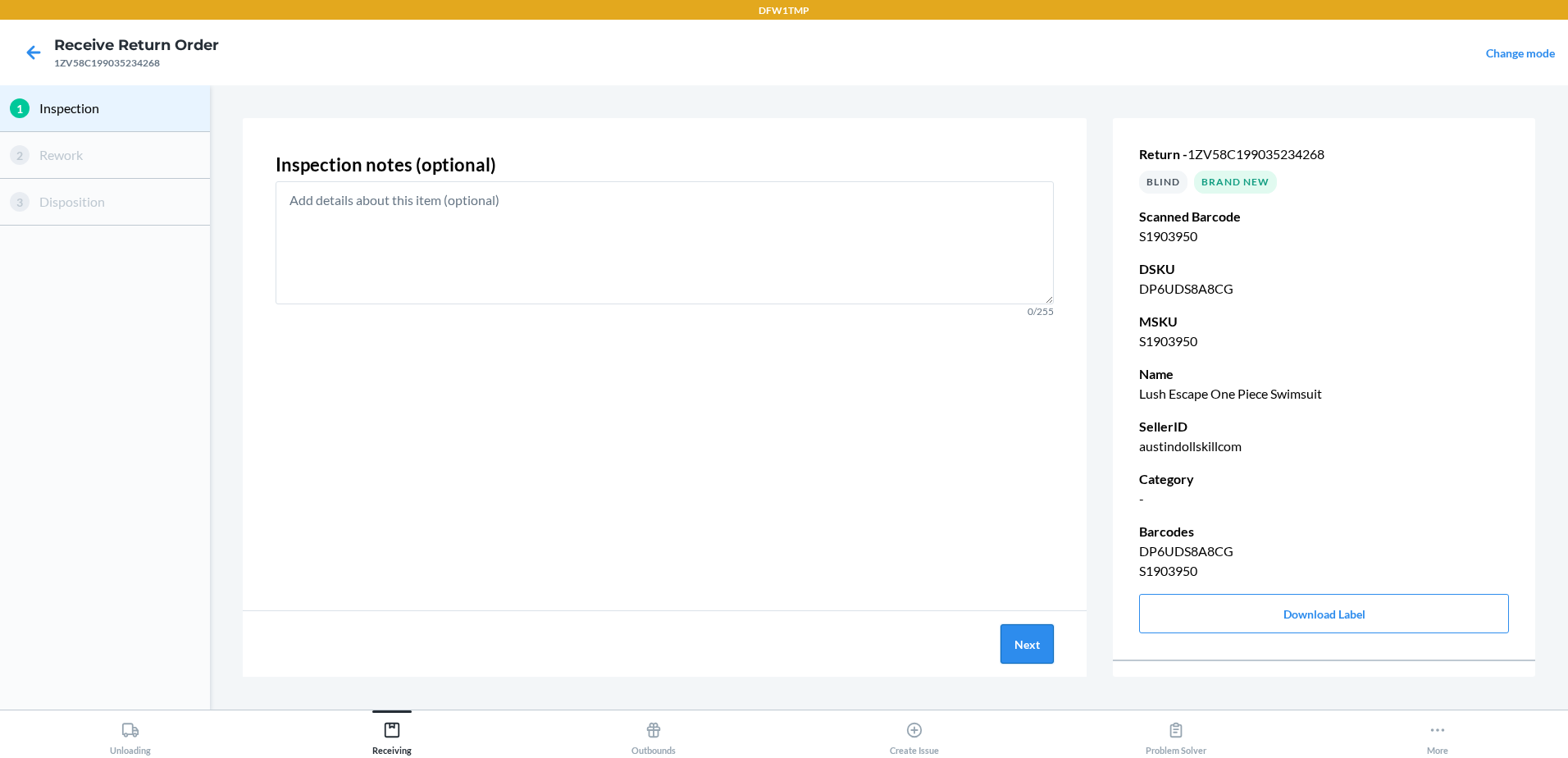
click at [1034, 646] on button "Next" at bounding box center [1027, 643] width 53 height 40
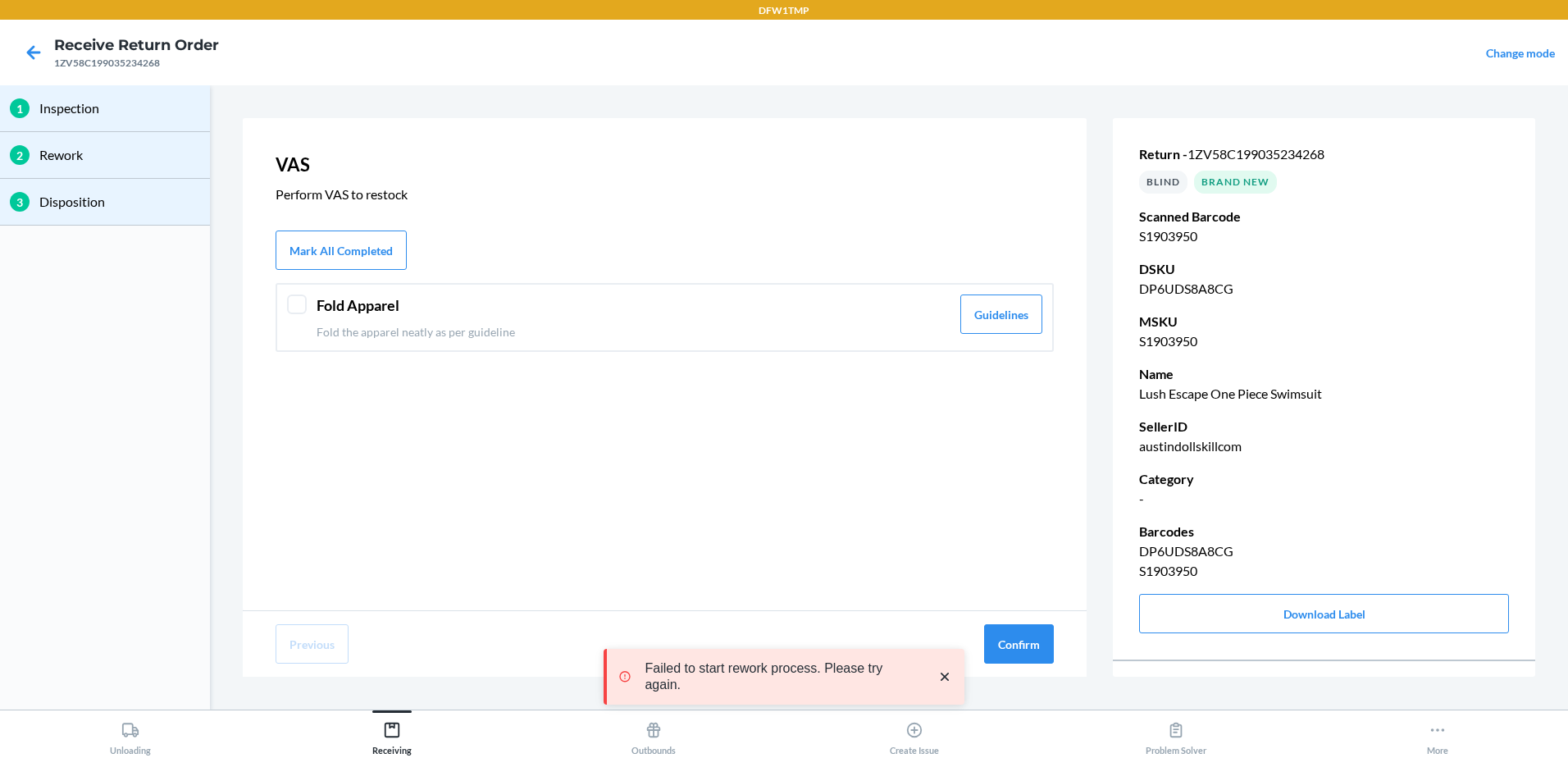
click at [519, 322] on div "Fold Apparel Fold the apparel neatly as per guideline" at bounding box center [633, 316] width 634 height 45
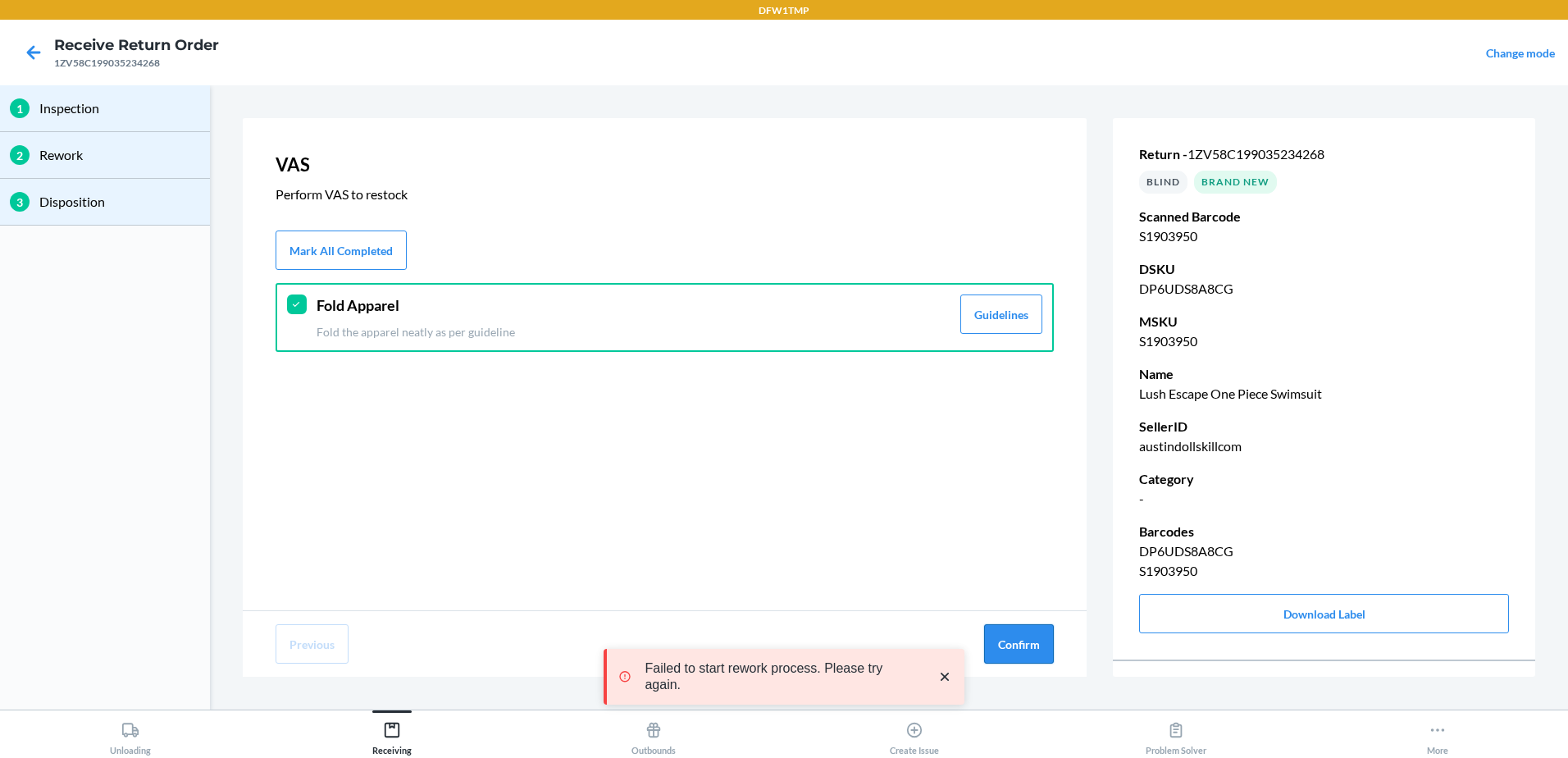
click at [1009, 628] on button "Confirm" at bounding box center [1020, 643] width 70 height 40
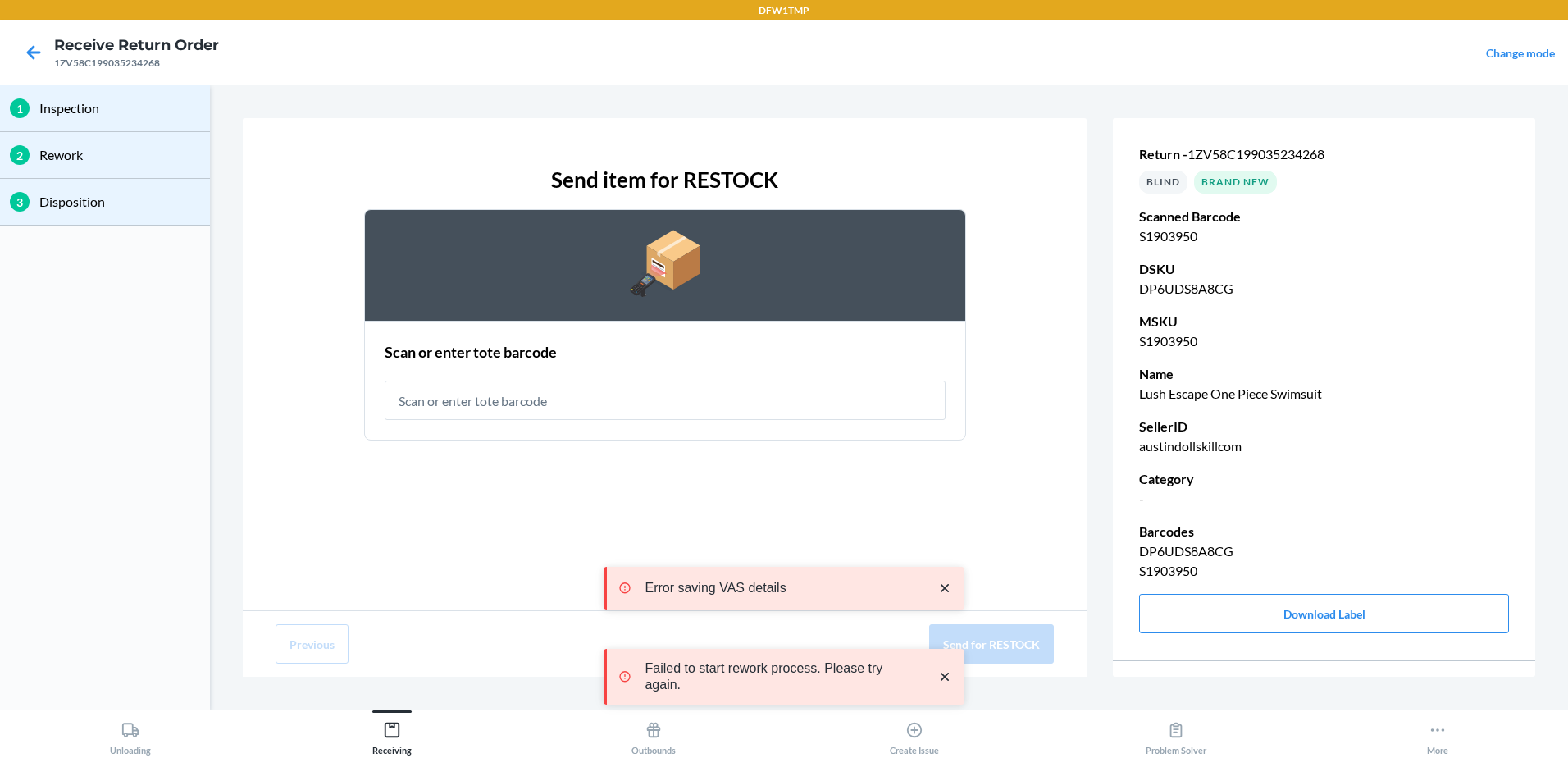
click at [524, 386] on input "text" at bounding box center [666, 399] width 561 height 40
click at [26, 52] on icon at bounding box center [33, 52] width 28 height 28
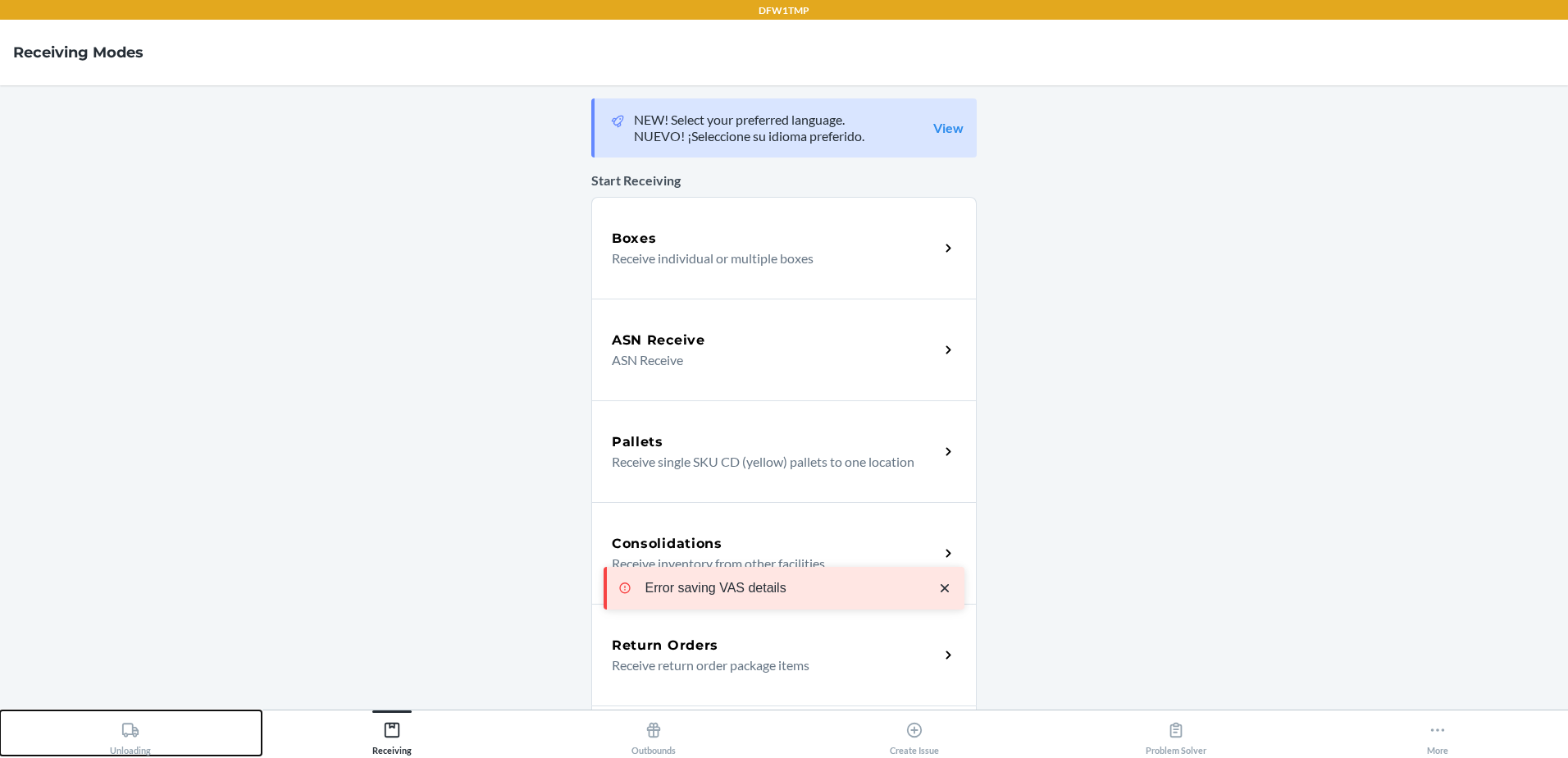
click at [186, 745] on button "Unloading" at bounding box center [131, 732] width 262 height 45
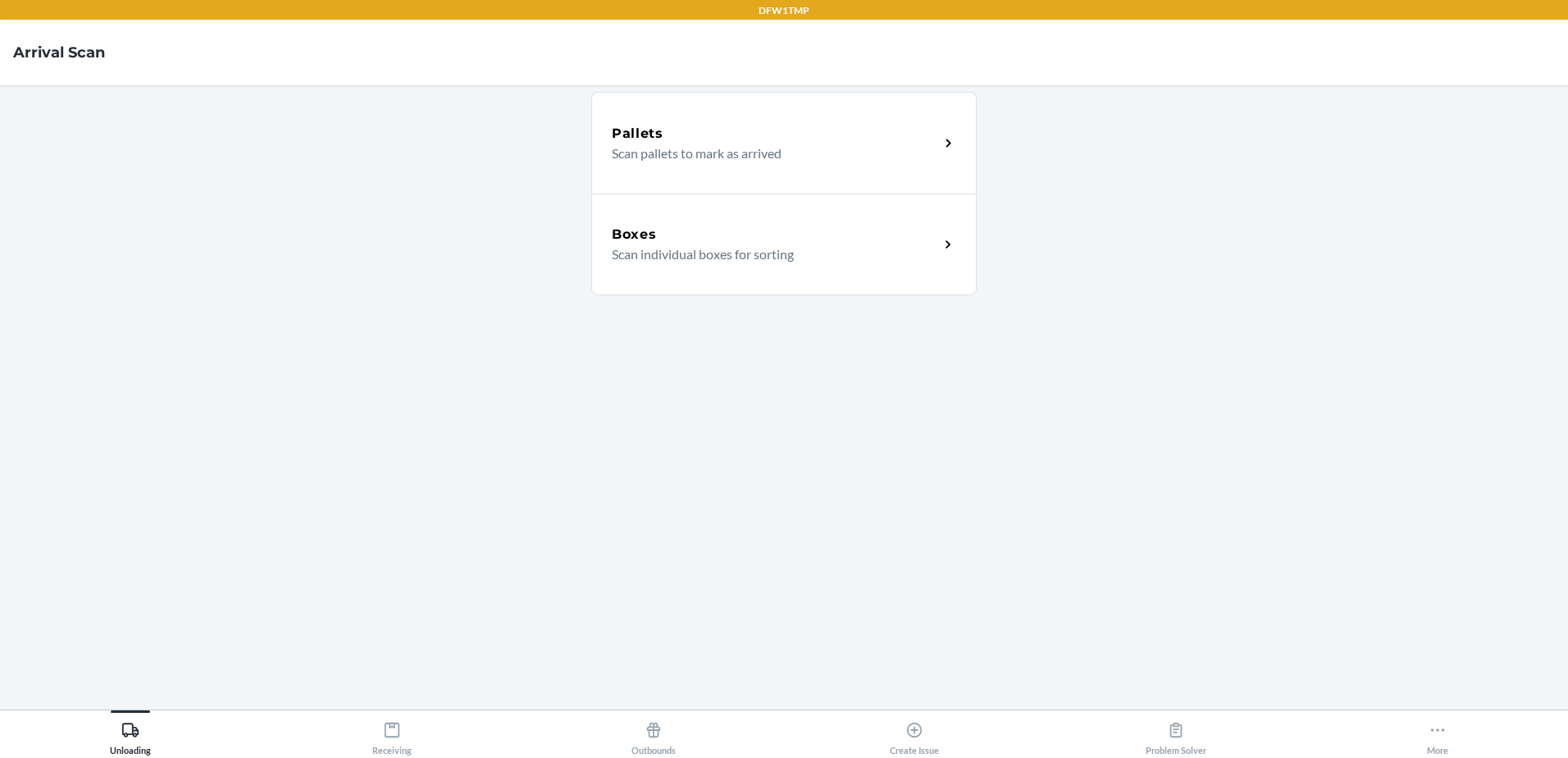
click at [708, 234] on div "Boxes" at bounding box center [776, 234] width 327 height 19
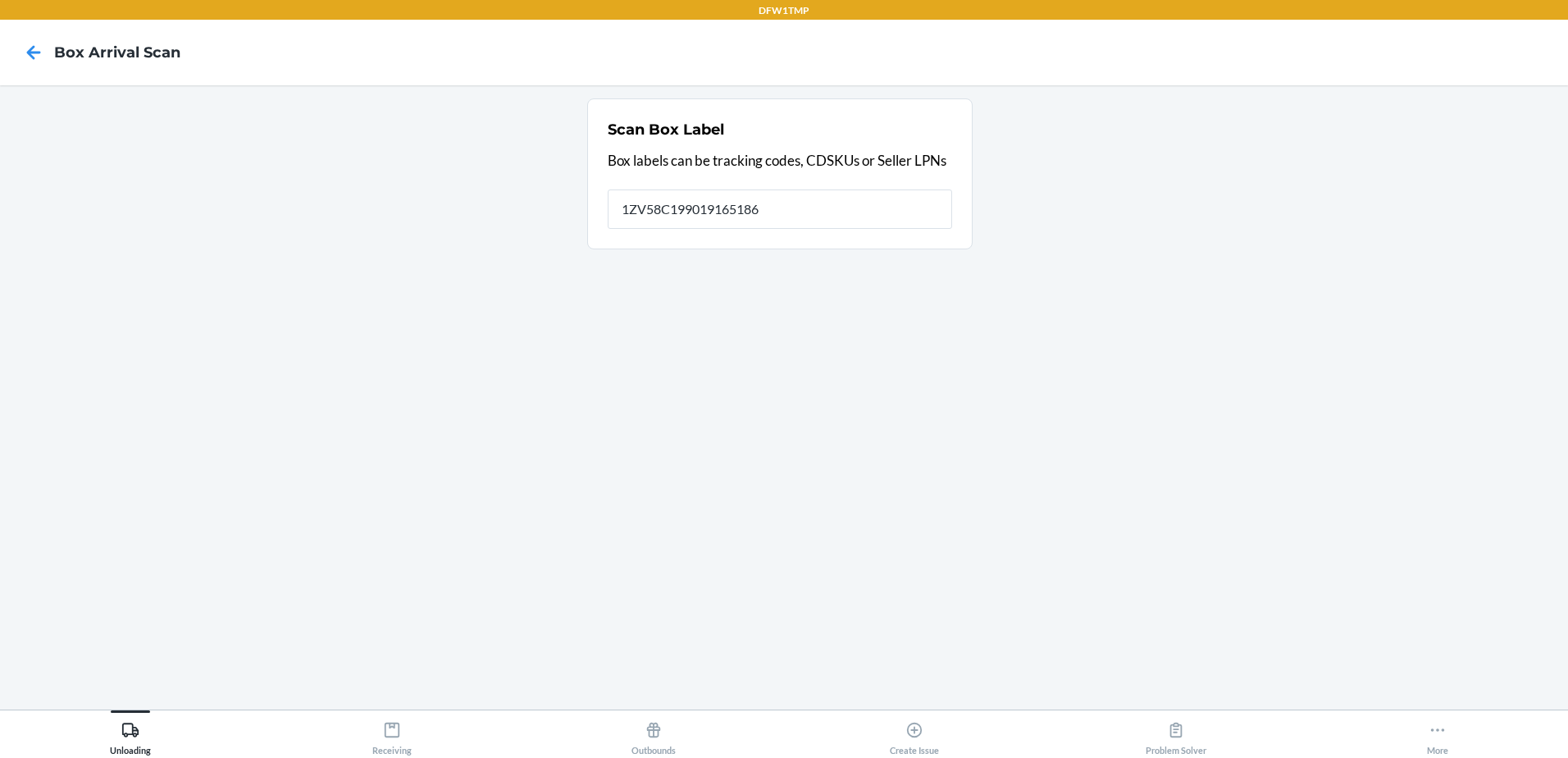
type input "1ZV58C199019165186"
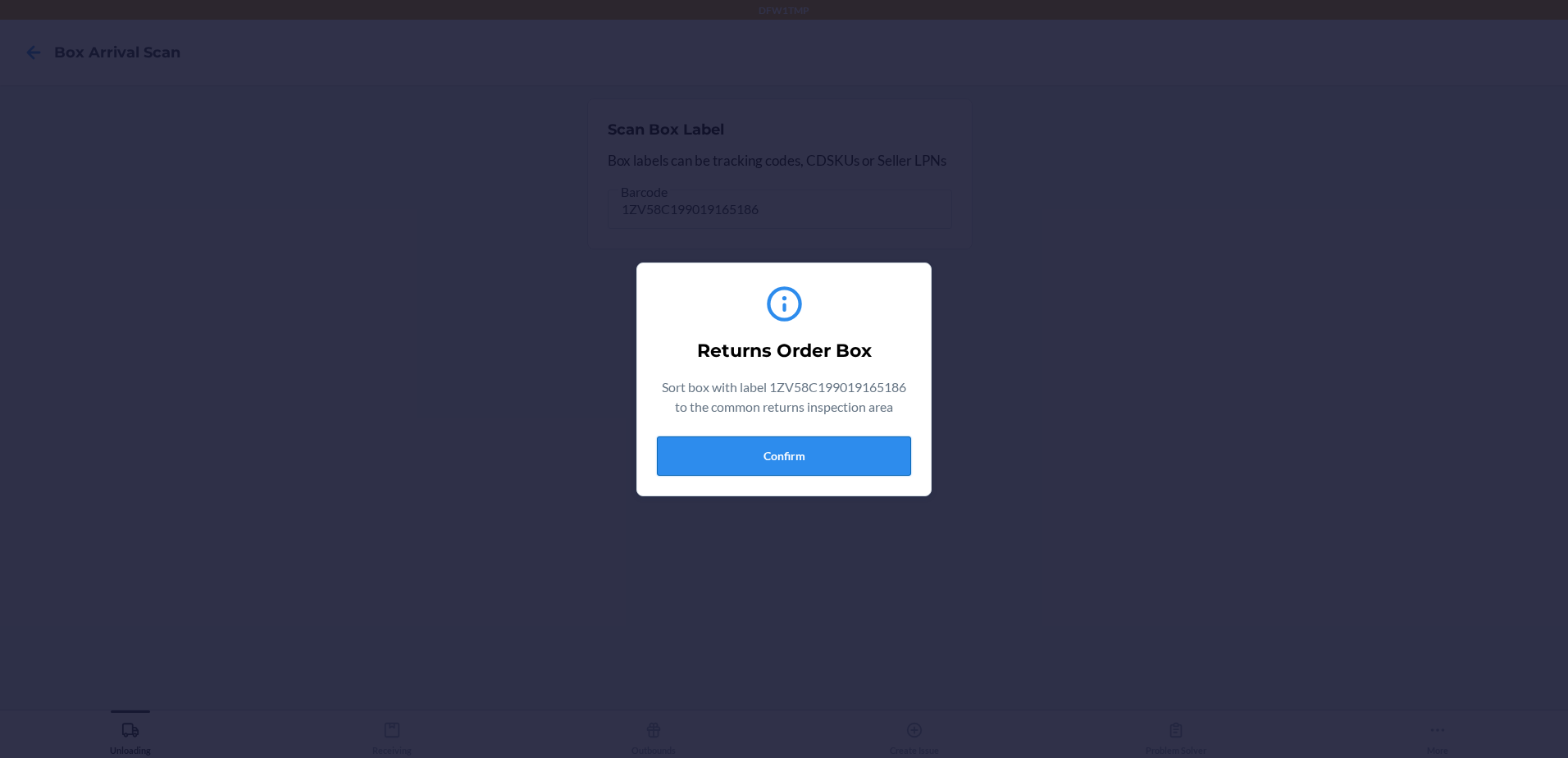
click at [864, 458] on button "Confirm" at bounding box center [784, 455] width 254 height 40
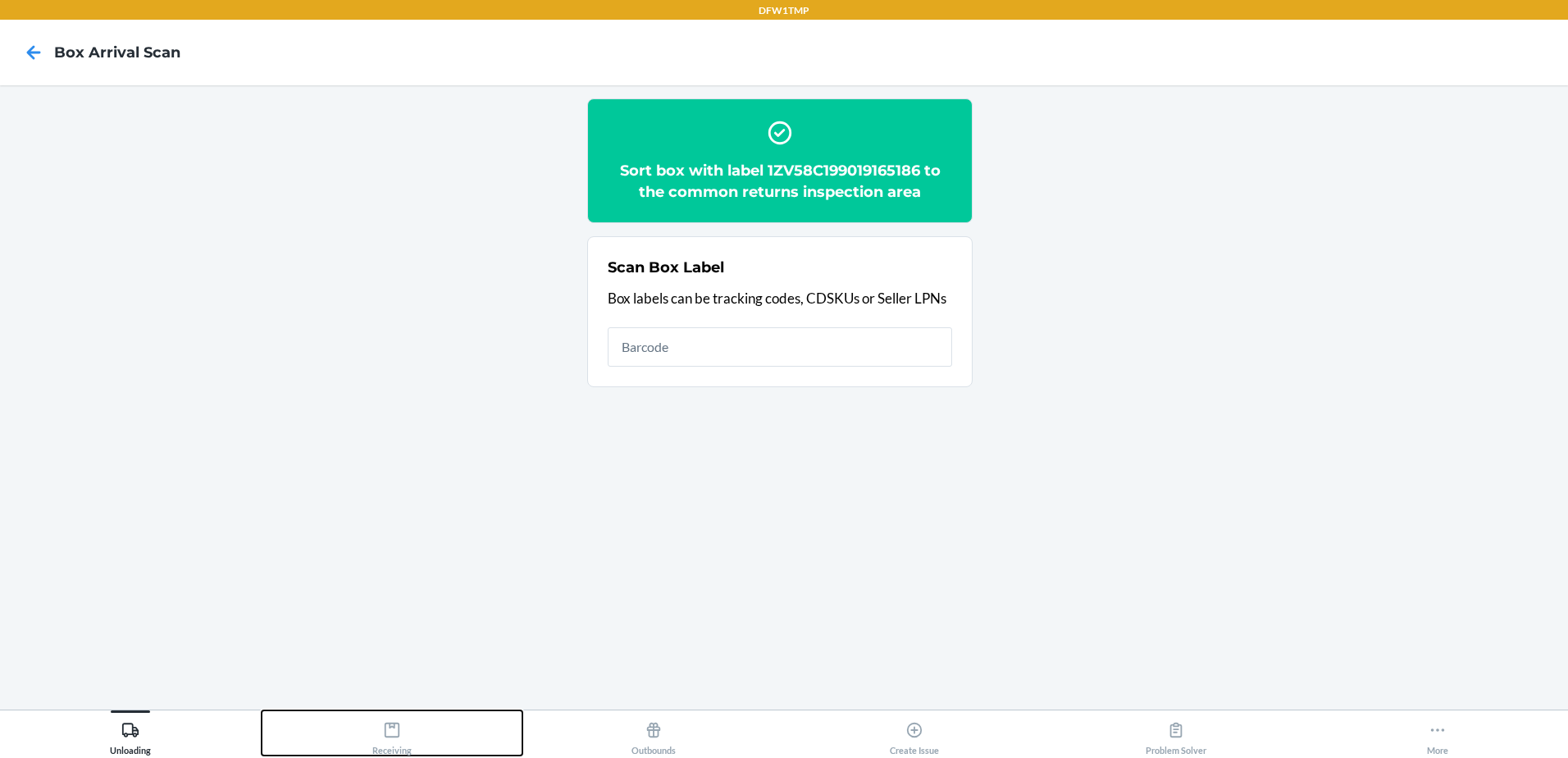
drag, startPoint x: 387, startPoint y: 746, endPoint x: 402, endPoint y: 746, distance: 15.0
click at [391, 751] on div "Receiving" at bounding box center [392, 735] width 40 height 41
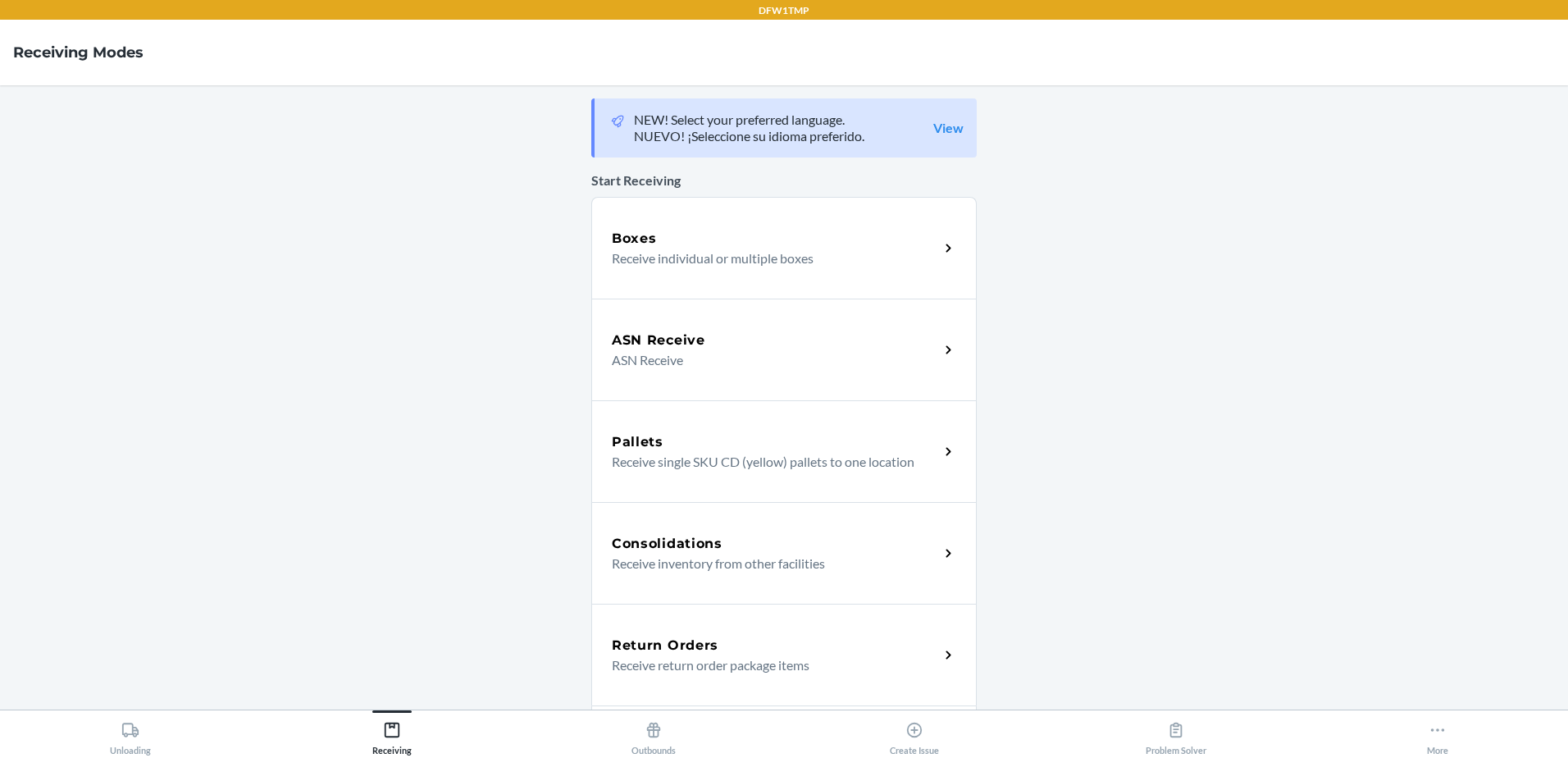
click at [702, 667] on p "Receive return order package items" at bounding box center [769, 665] width 314 height 19
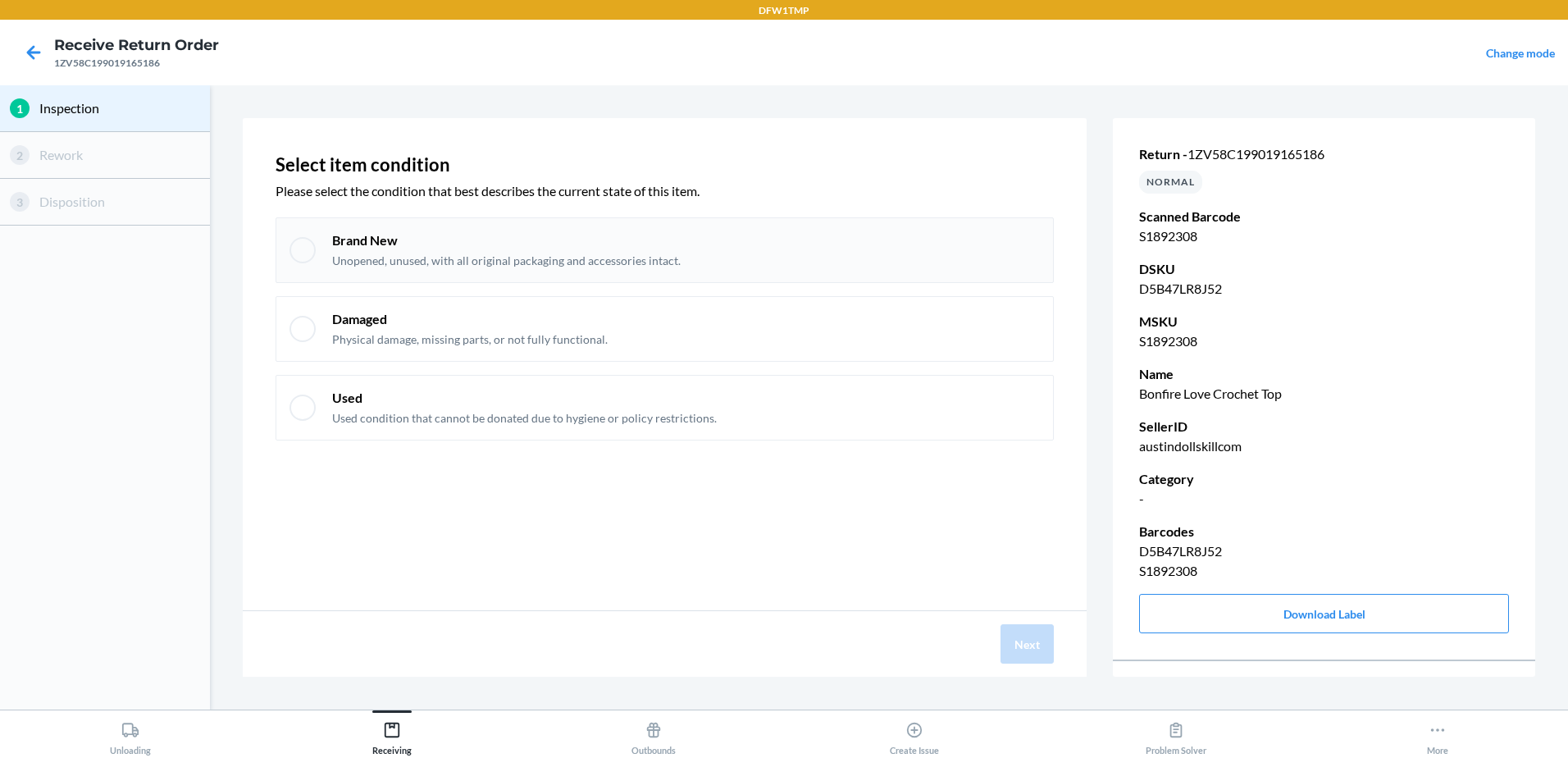
click at [301, 256] on div at bounding box center [302, 249] width 26 height 26
checkbox input "true"
click at [1042, 676] on div "Next" at bounding box center [665, 644] width 844 height 66
click at [1041, 649] on button "Next" at bounding box center [1027, 643] width 53 height 40
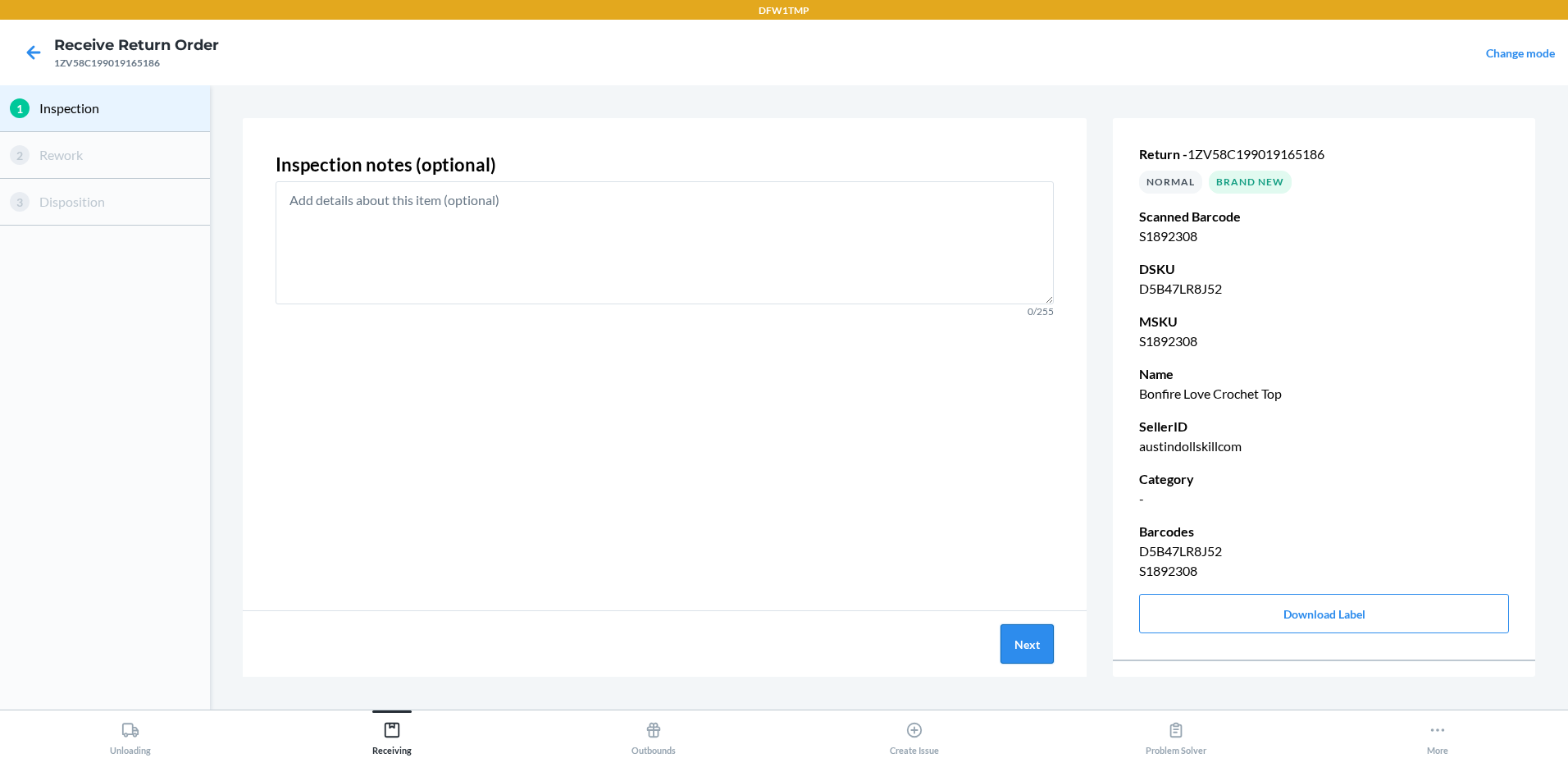
click at [1039, 649] on button "Next" at bounding box center [1027, 643] width 53 height 40
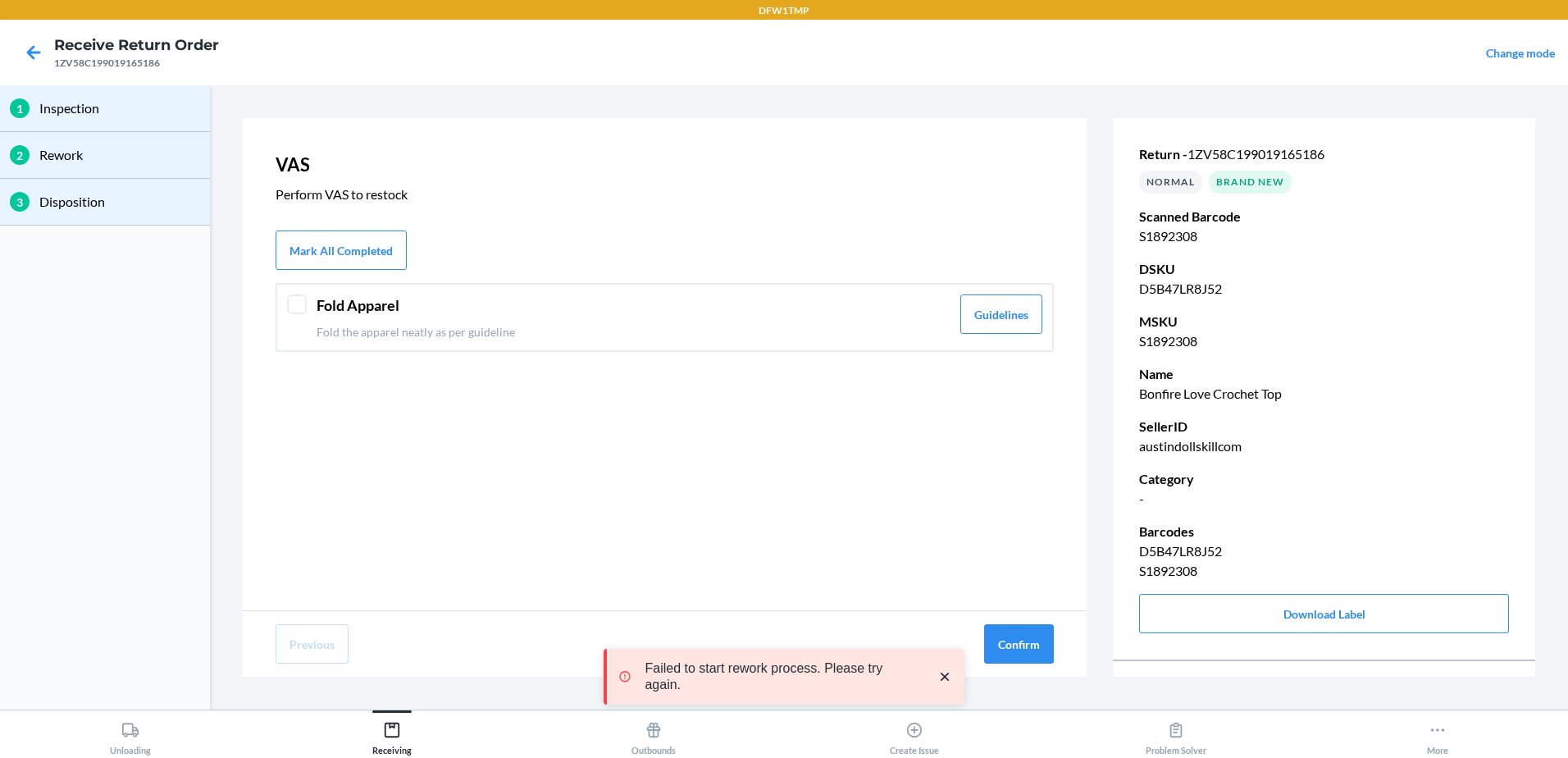
click at [446, 331] on p "Fold the apparel neatly as per guideline" at bounding box center [633, 332] width 634 height 17
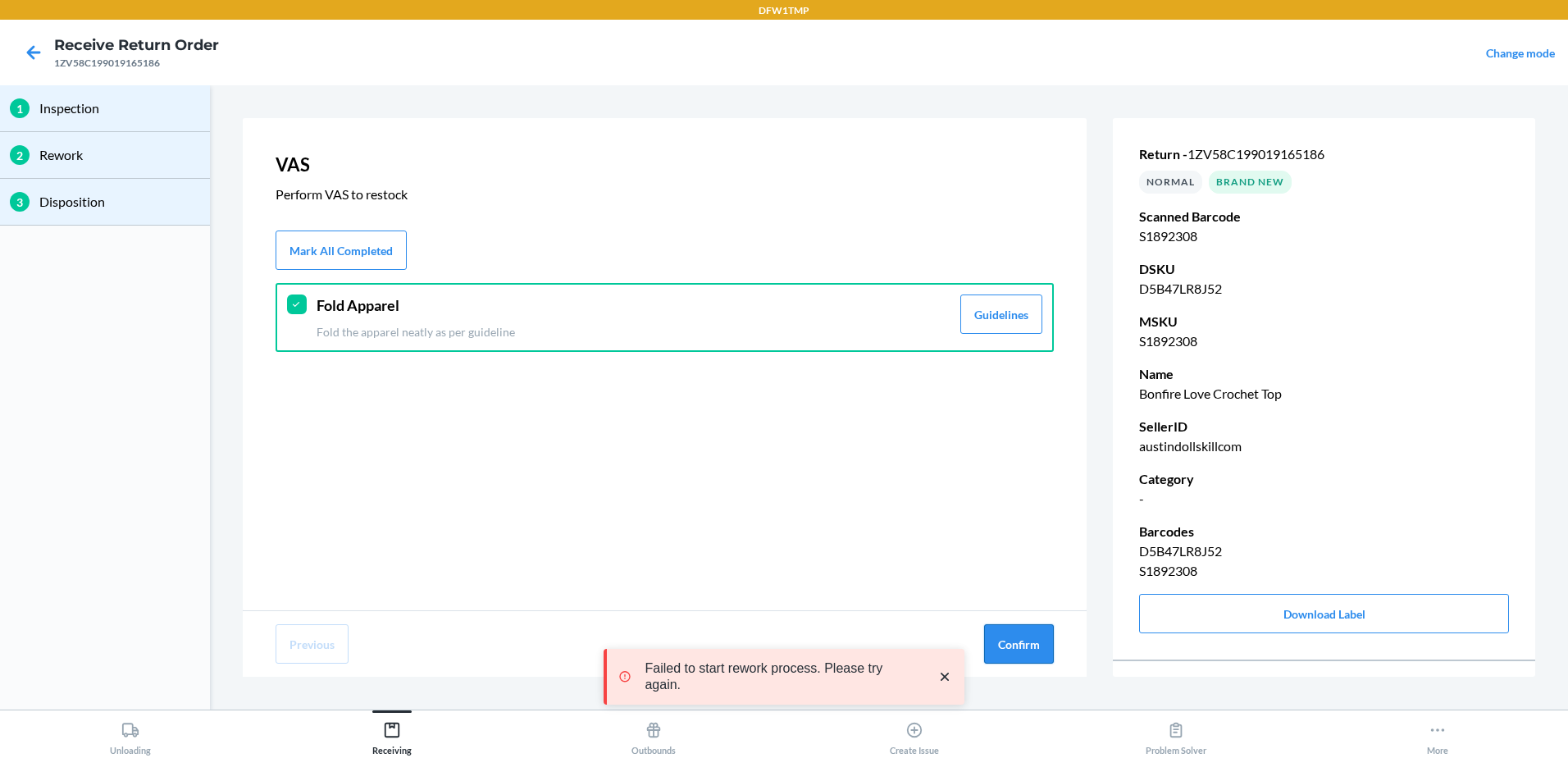
click at [1022, 660] on button "Confirm" at bounding box center [1020, 643] width 70 height 40
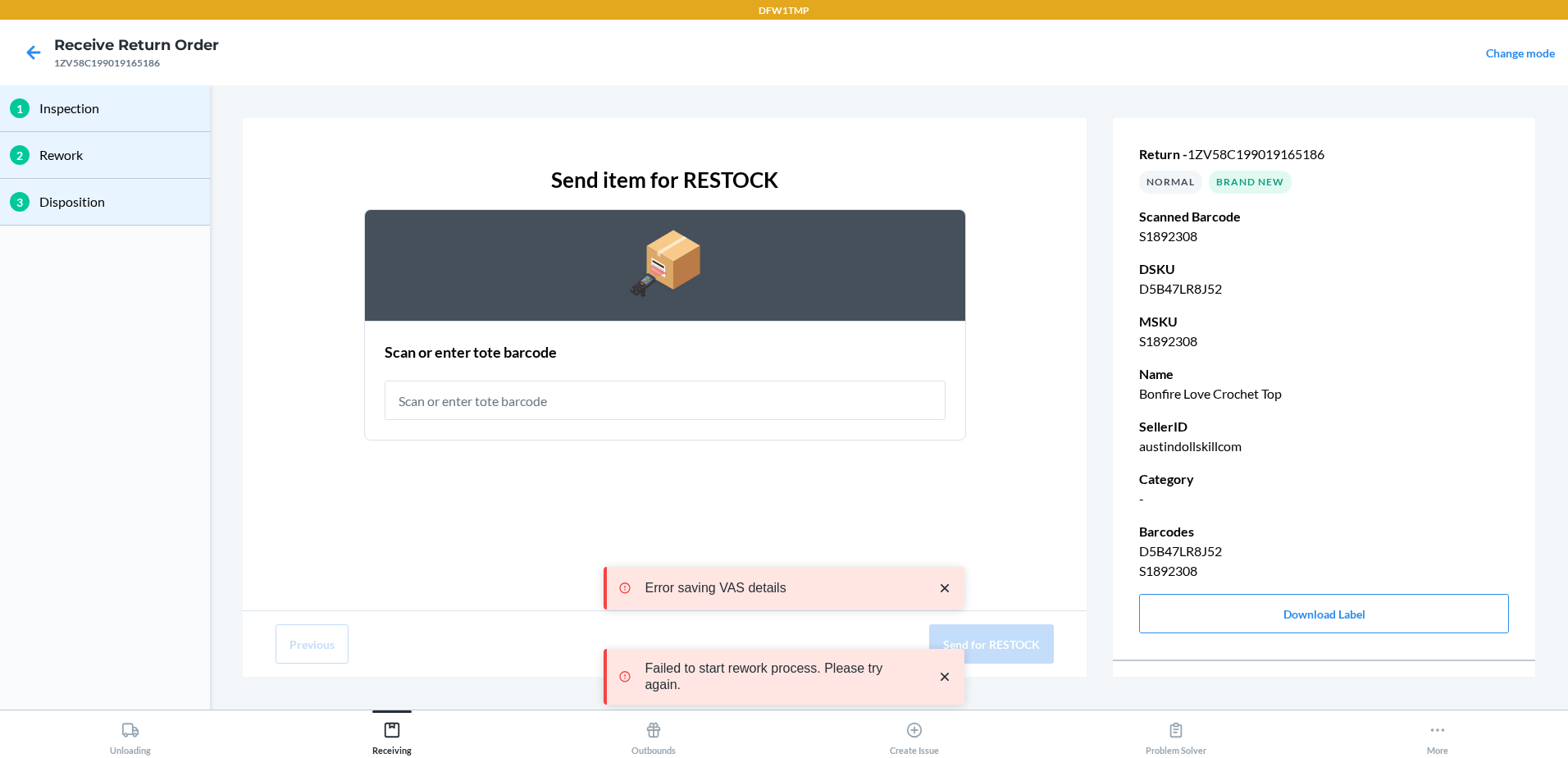
click at [15, 75] on nav "Receive Return Order 1ZV58C199019165186 Change mode" at bounding box center [784, 52] width 1568 height 66
click at [23, 62] on icon at bounding box center [33, 52] width 28 height 28
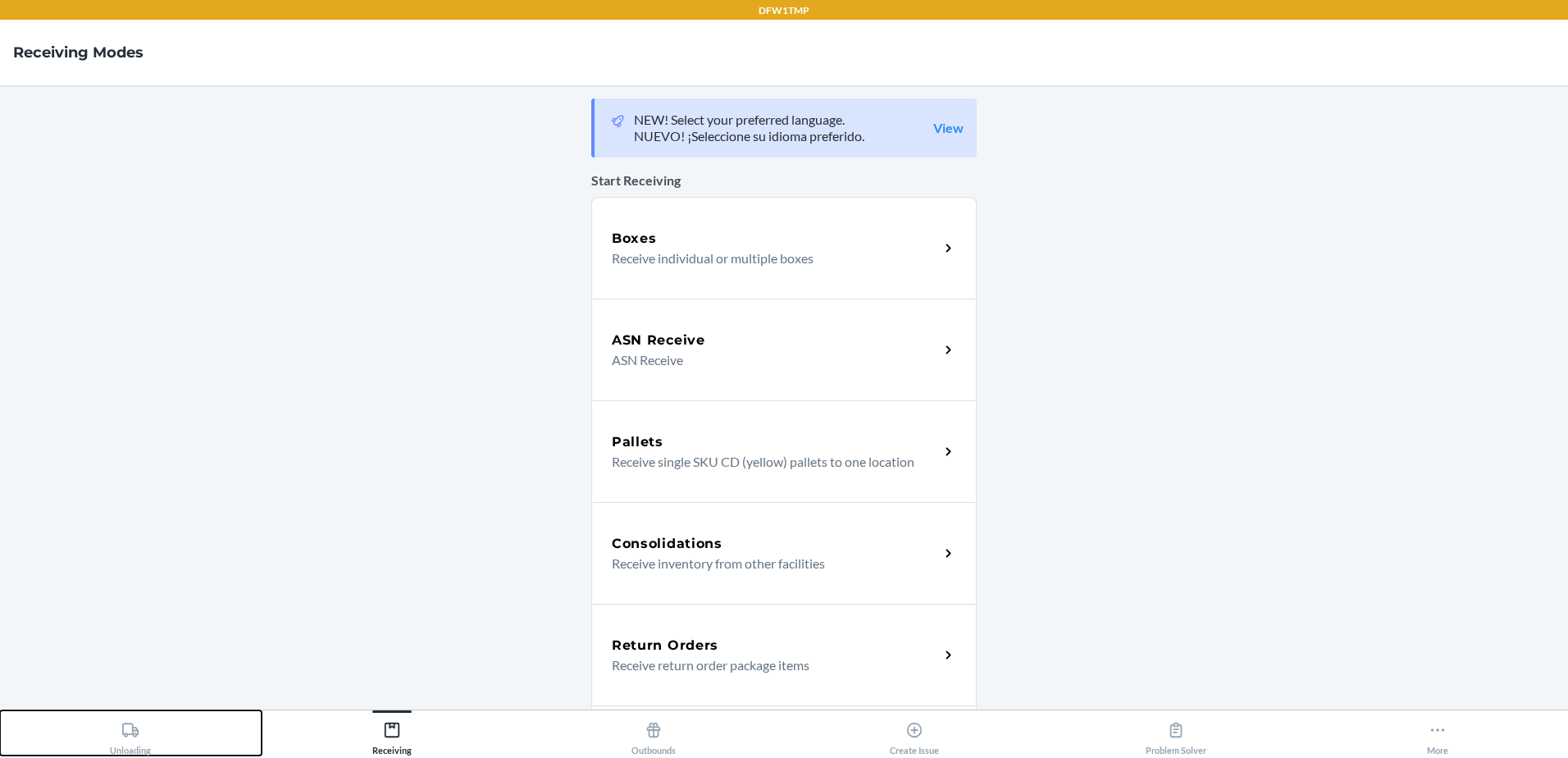
click at [138, 736] on icon at bounding box center [130, 729] width 18 height 18
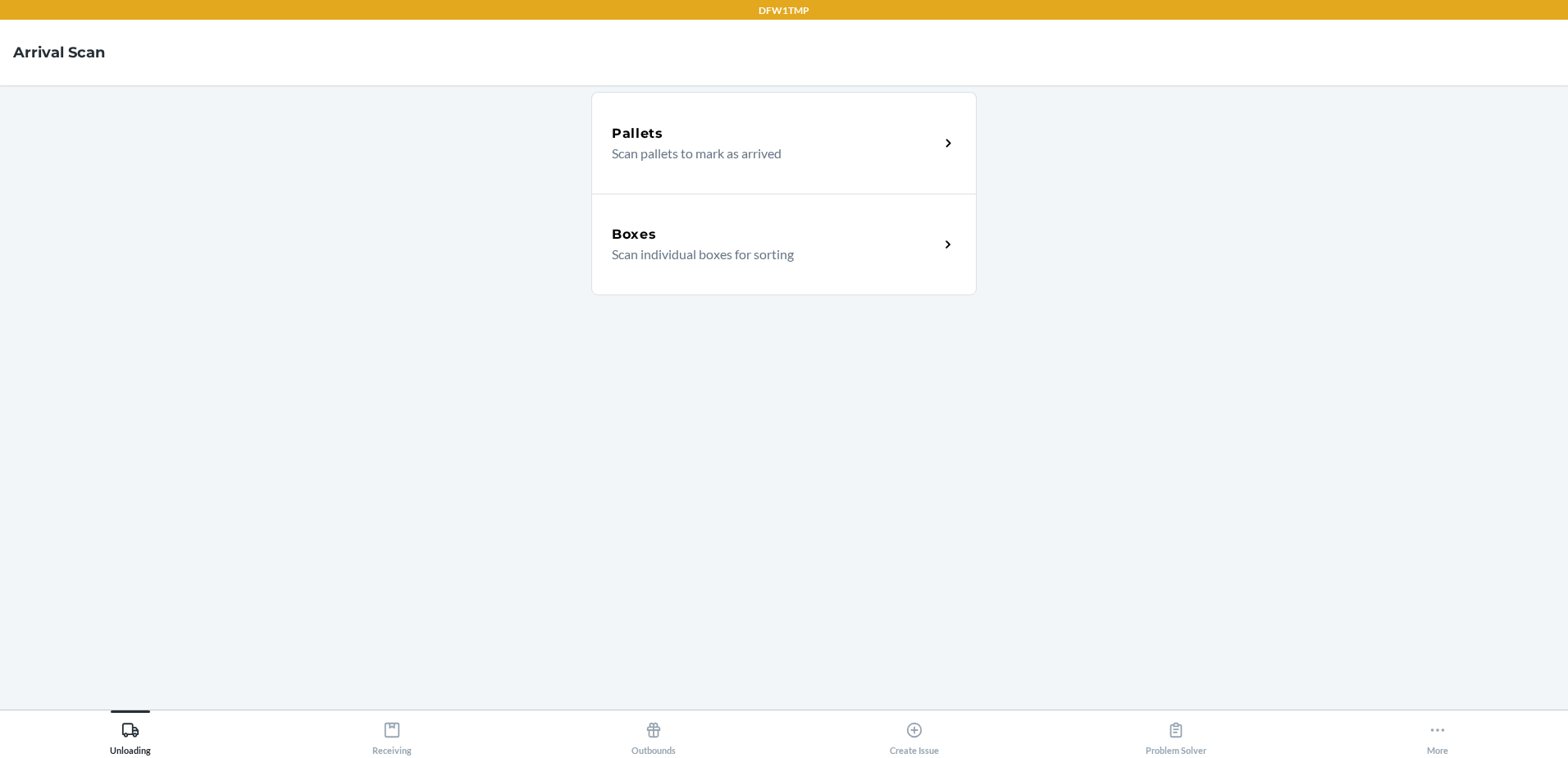
click at [784, 257] on p "Scan individual boxes for sorting" at bounding box center [769, 254] width 314 height 19
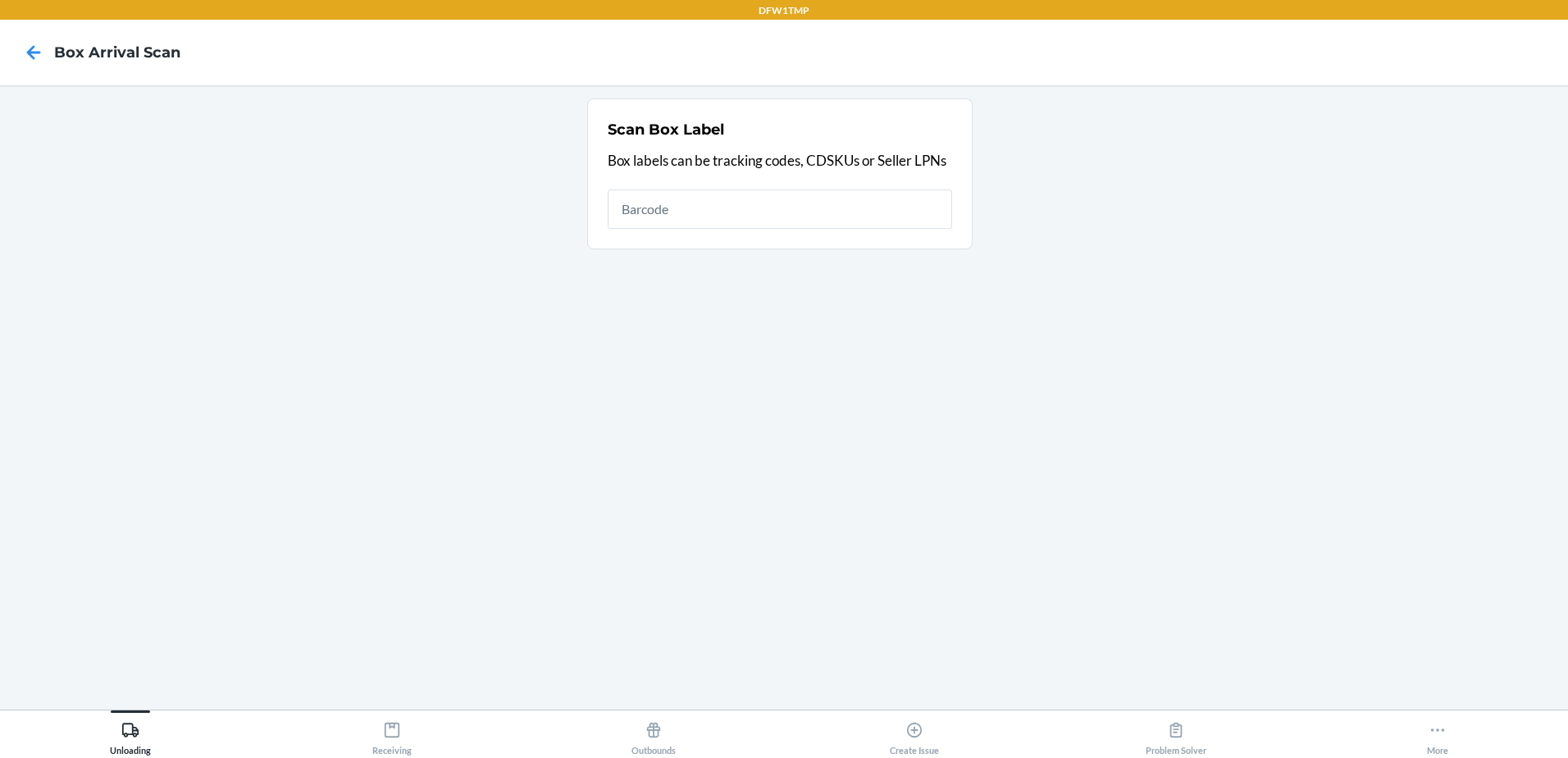
click at [738, 208] on input "text" at bounding box center [780, 209] width 344 height 40
type input "1ZV58C199015673492"
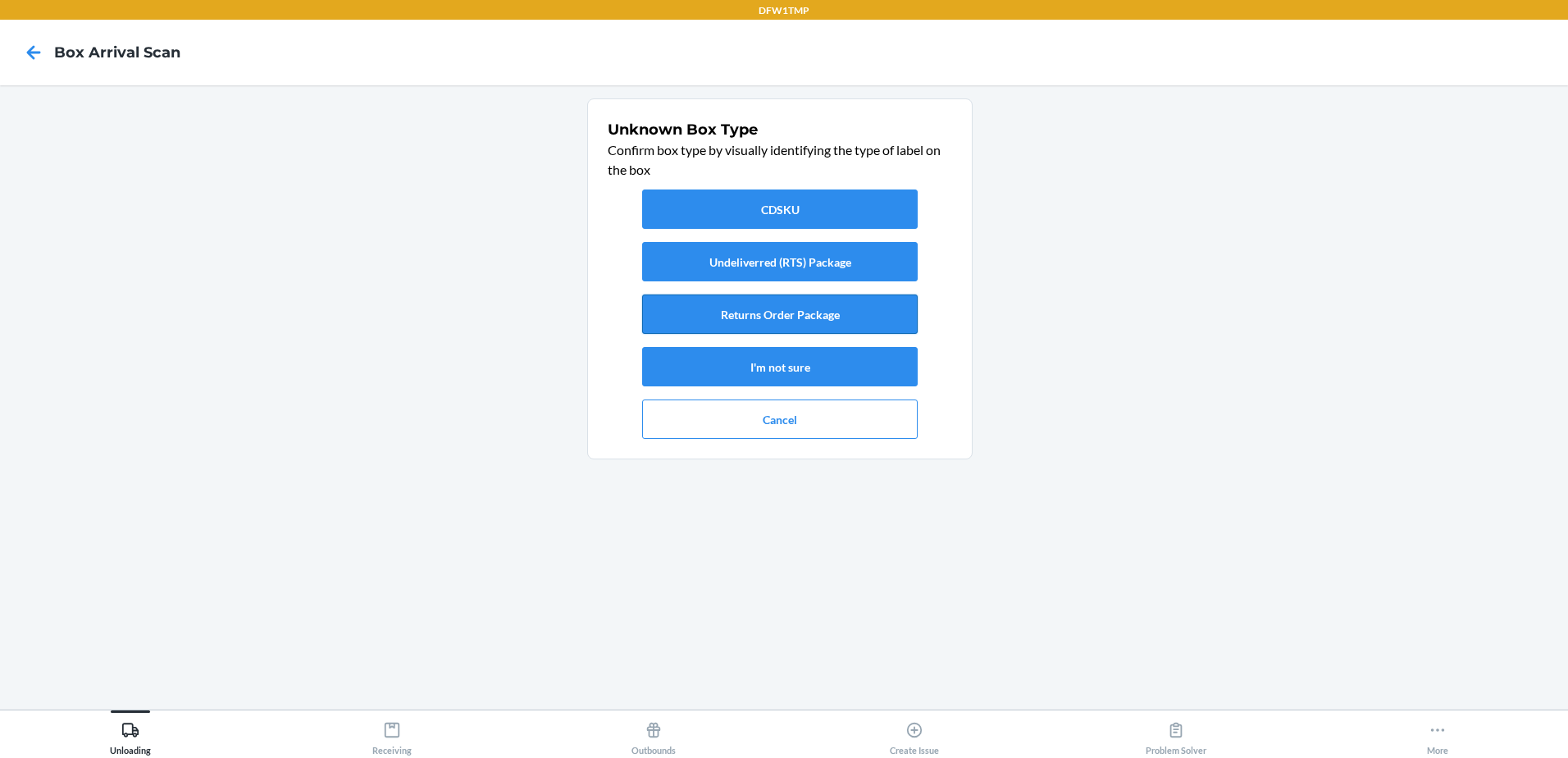
click at [818, 312] on button "Returns Order Package" at bounding box center [780, 313] width 276 height 40
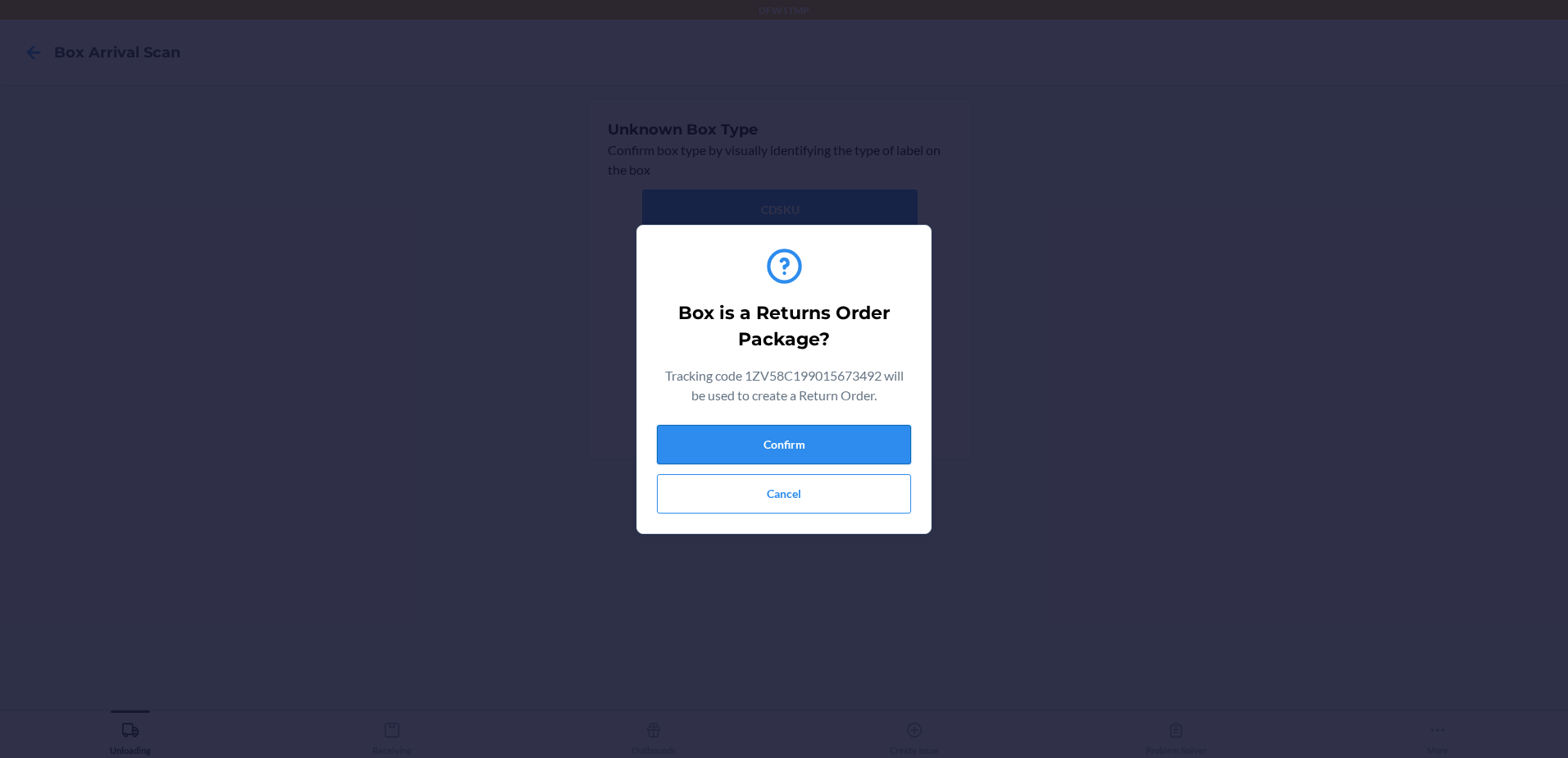
click at [735, 427] on button "Confirm" at bounding box center [784, 444] width 254 height 40
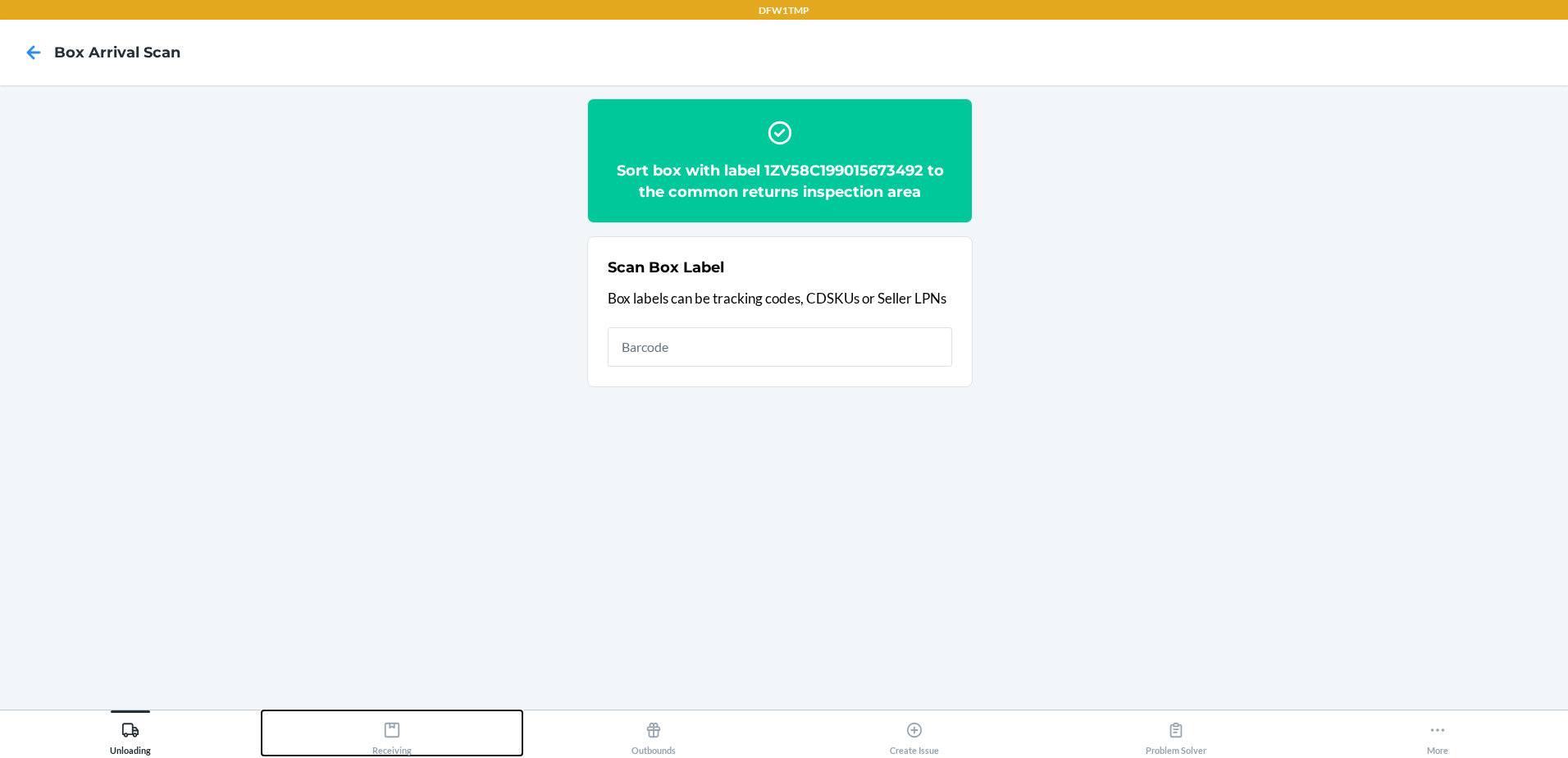
click at [389, 720] on div "Receiving" at bounding box center [392, 735] width 40 height 41
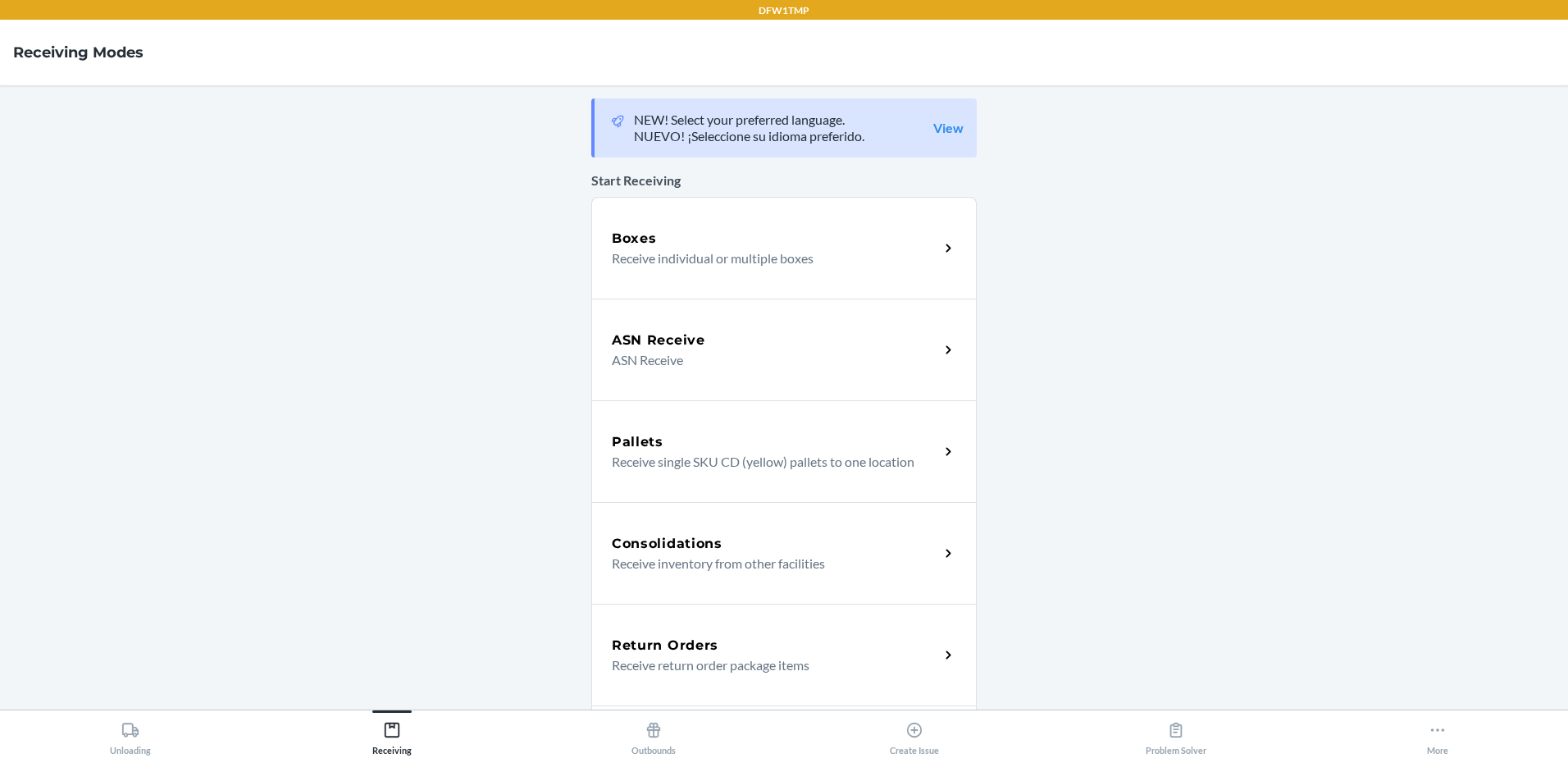
click at [712, 635] on div "Return Orders" at bounding box center [776, 645] width 327 height 19
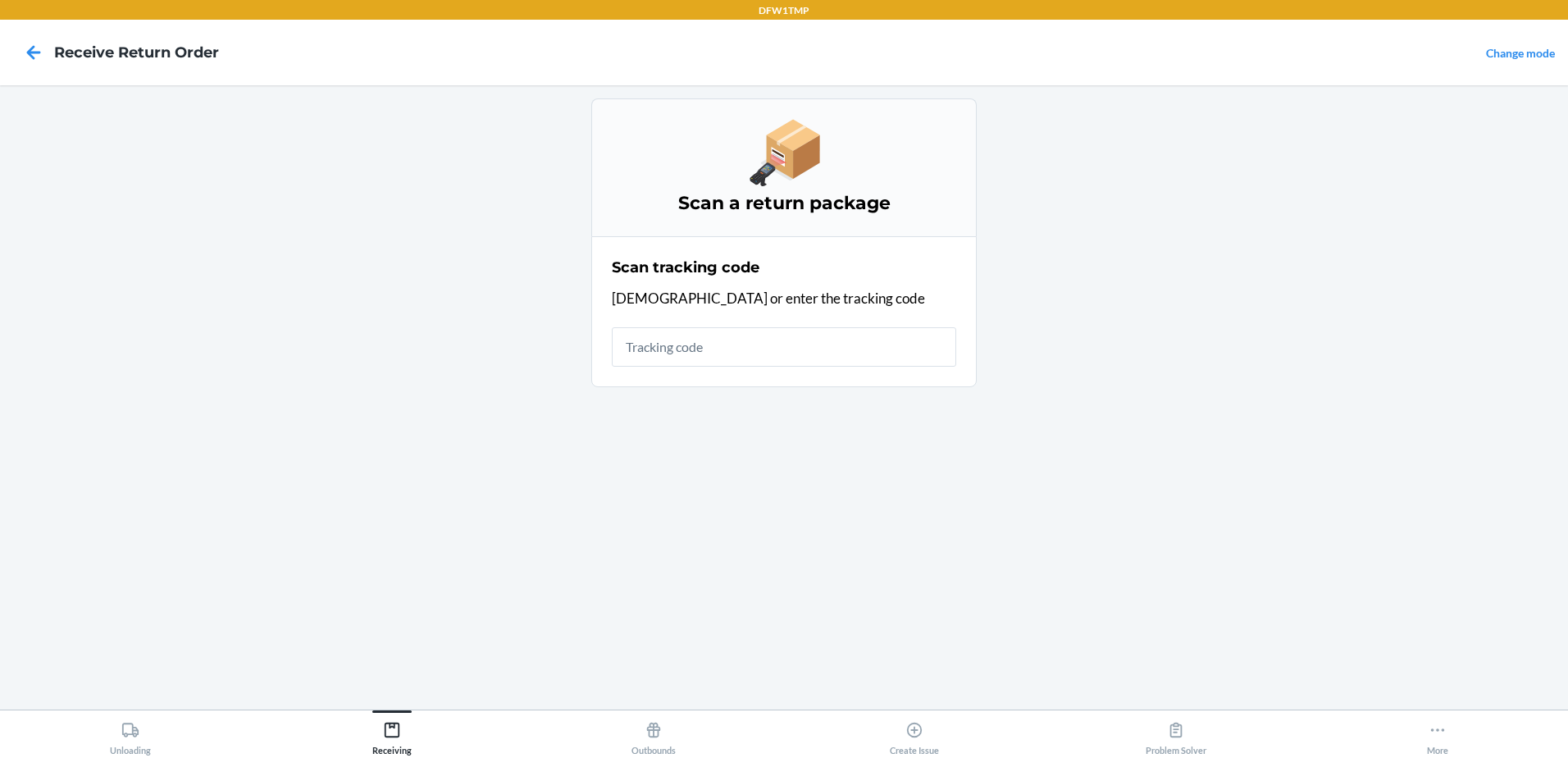
click at [774, 343] on input "text" at bounding box center [784, 346] width 344 height 40
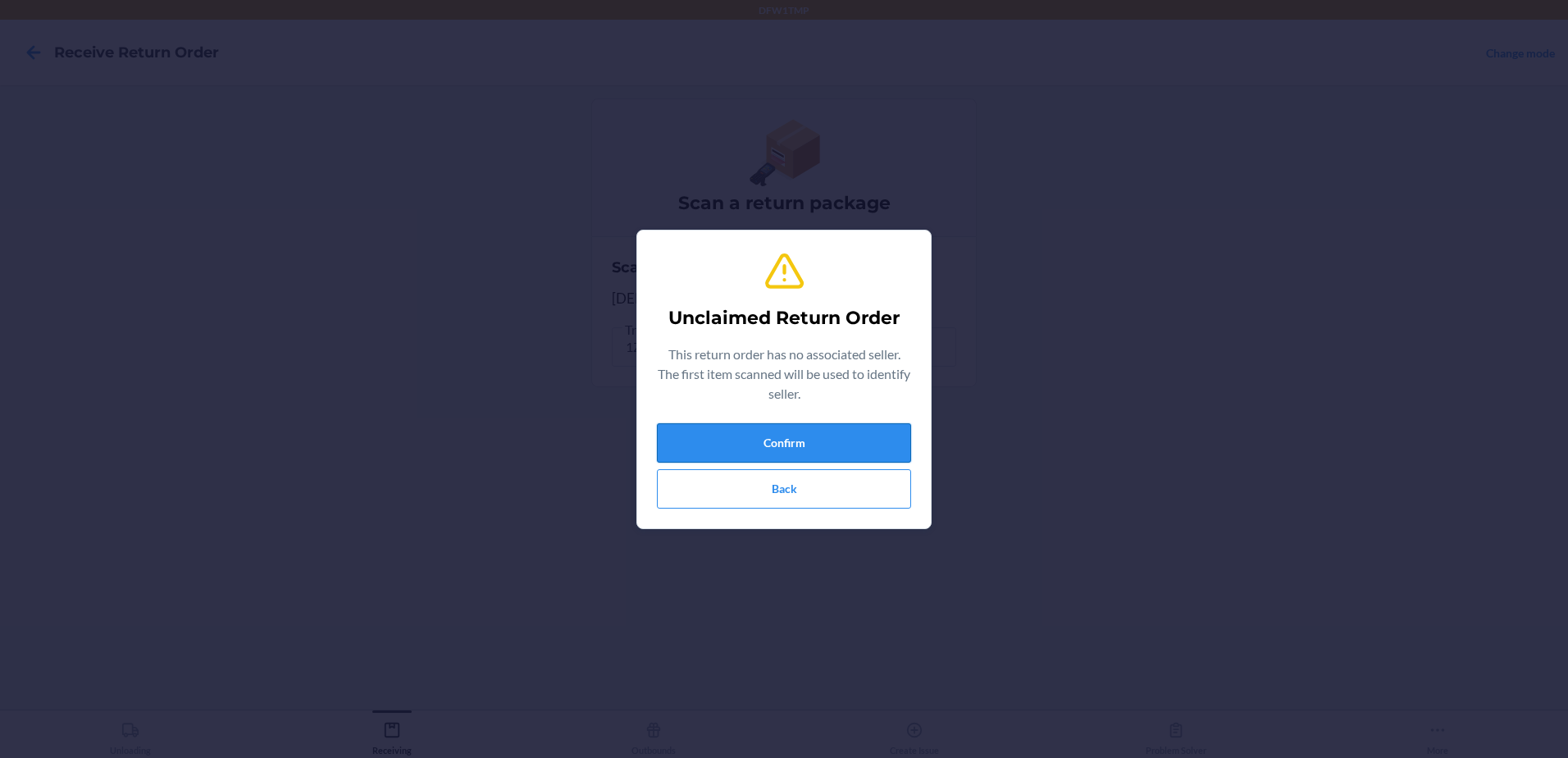
click at [818, 439] on button "Confirm" at bounding box center [784, 443] width 254 height 40
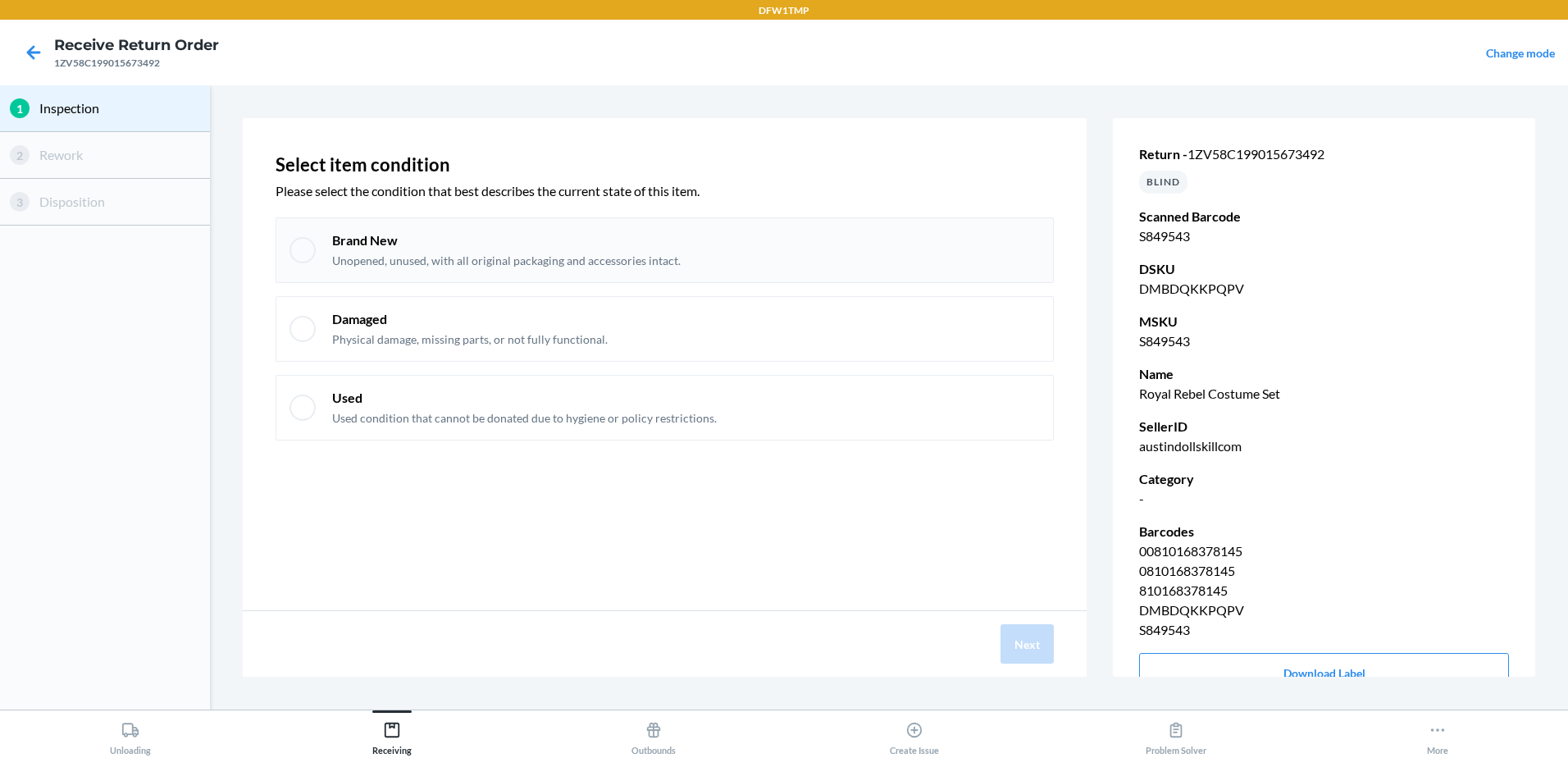
click at [327, 246] on div "Brand New Unopened, unused, with all original packaging and accessories intact." at bounding box center [665, 250] width 779 height 66
checkbox input "true"
click at [1039, 643] on button "Next" at bounding box center [1027, 643] width 53 height 40
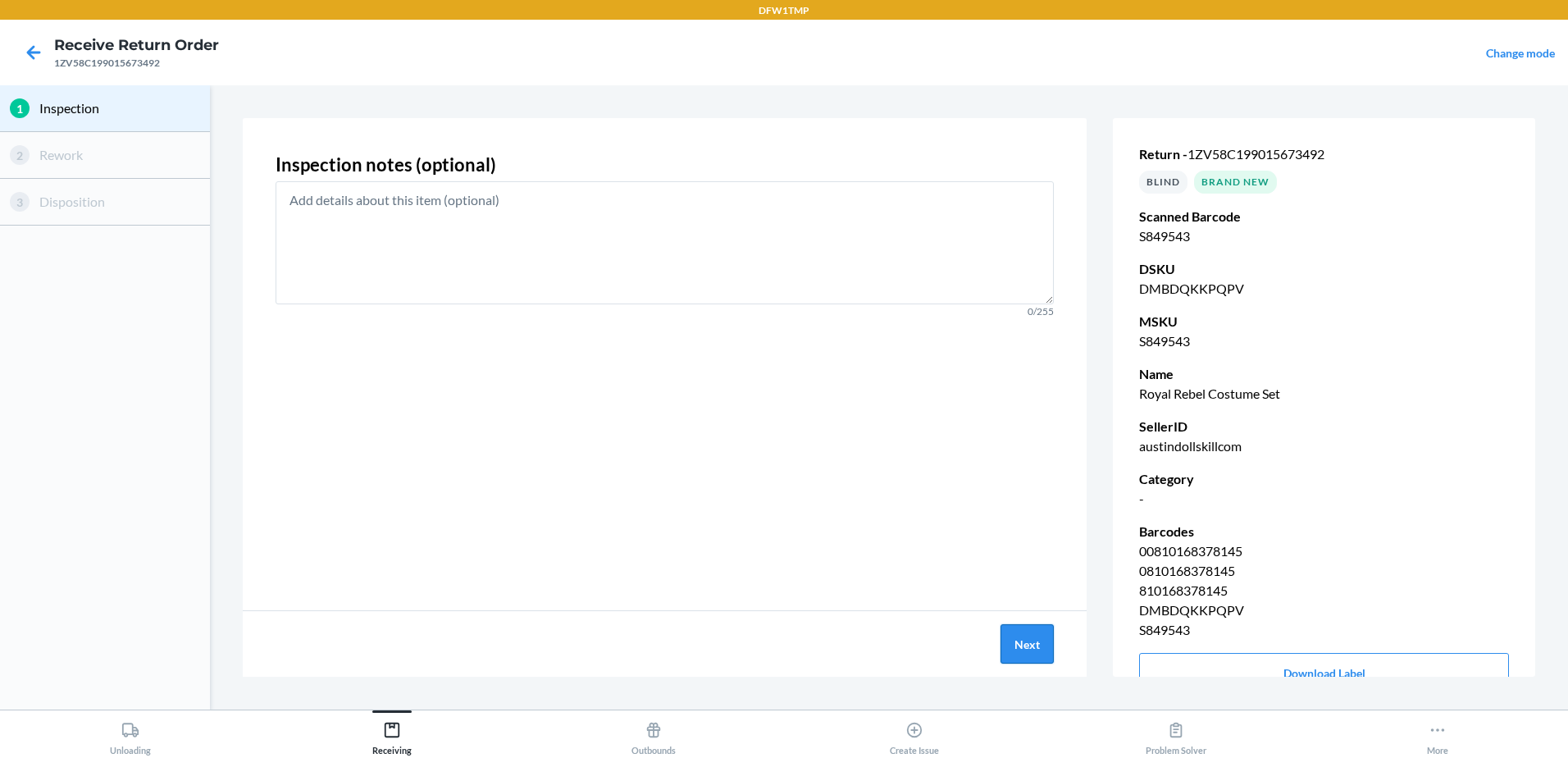
click at [1036, 657] on button "Next" at bounding box center [1027, 643] width 53 height 40
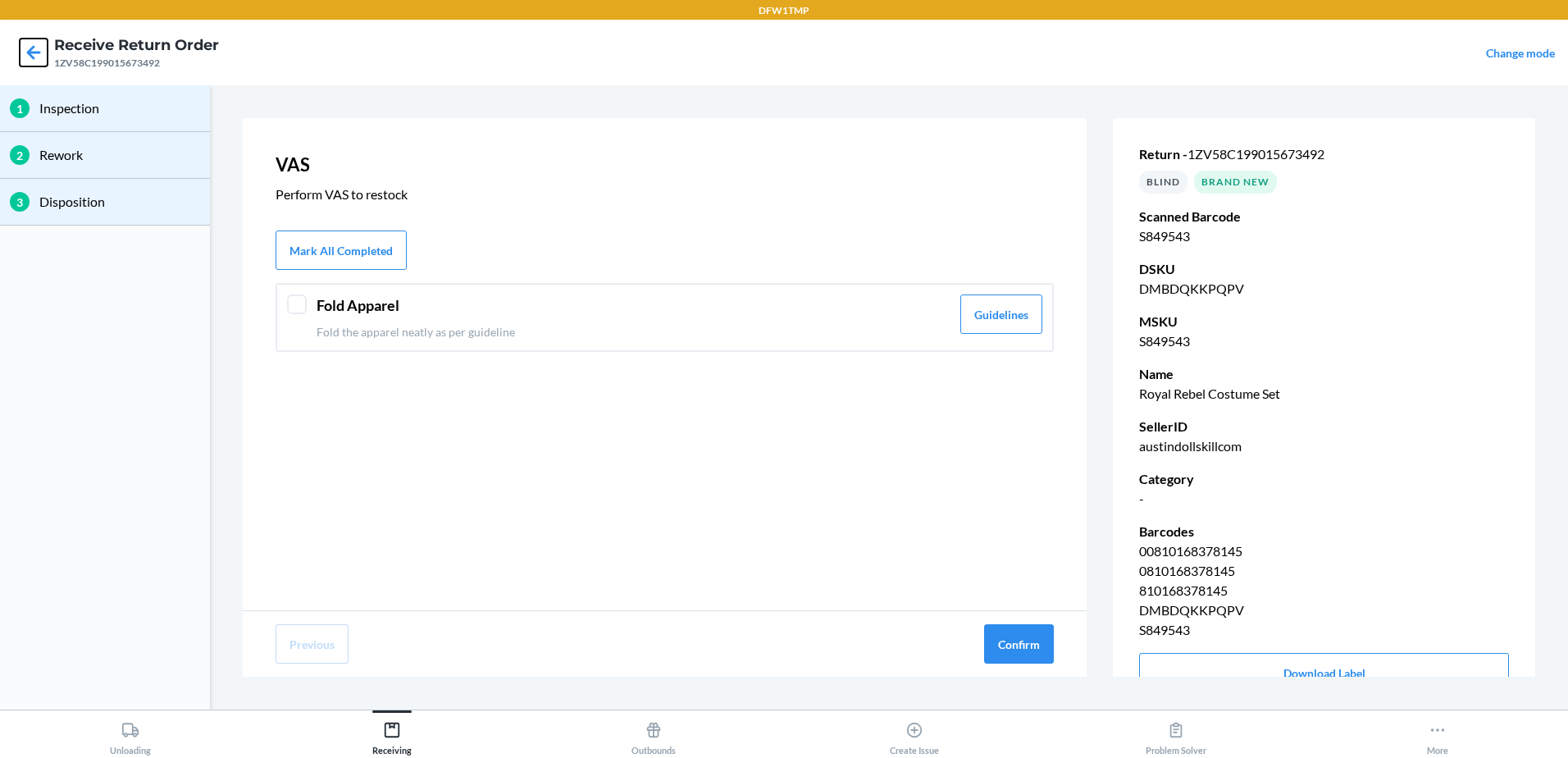
click at [29, 51] on icon at bounding box center [34, 52] width 14 height 14
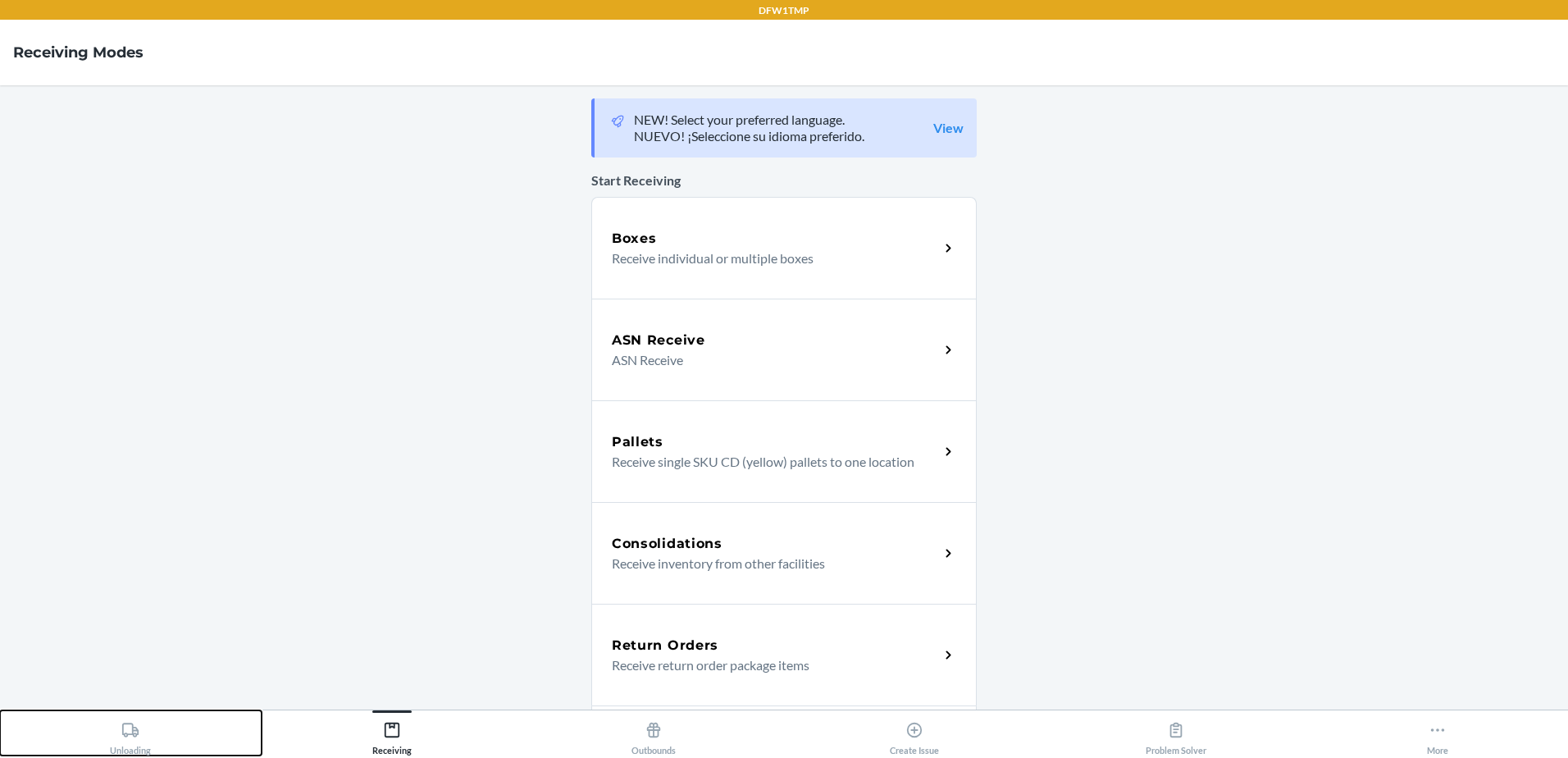
click at [180, 728] on button "Unloading" at bounding box center [131, 732] width 262 height 45
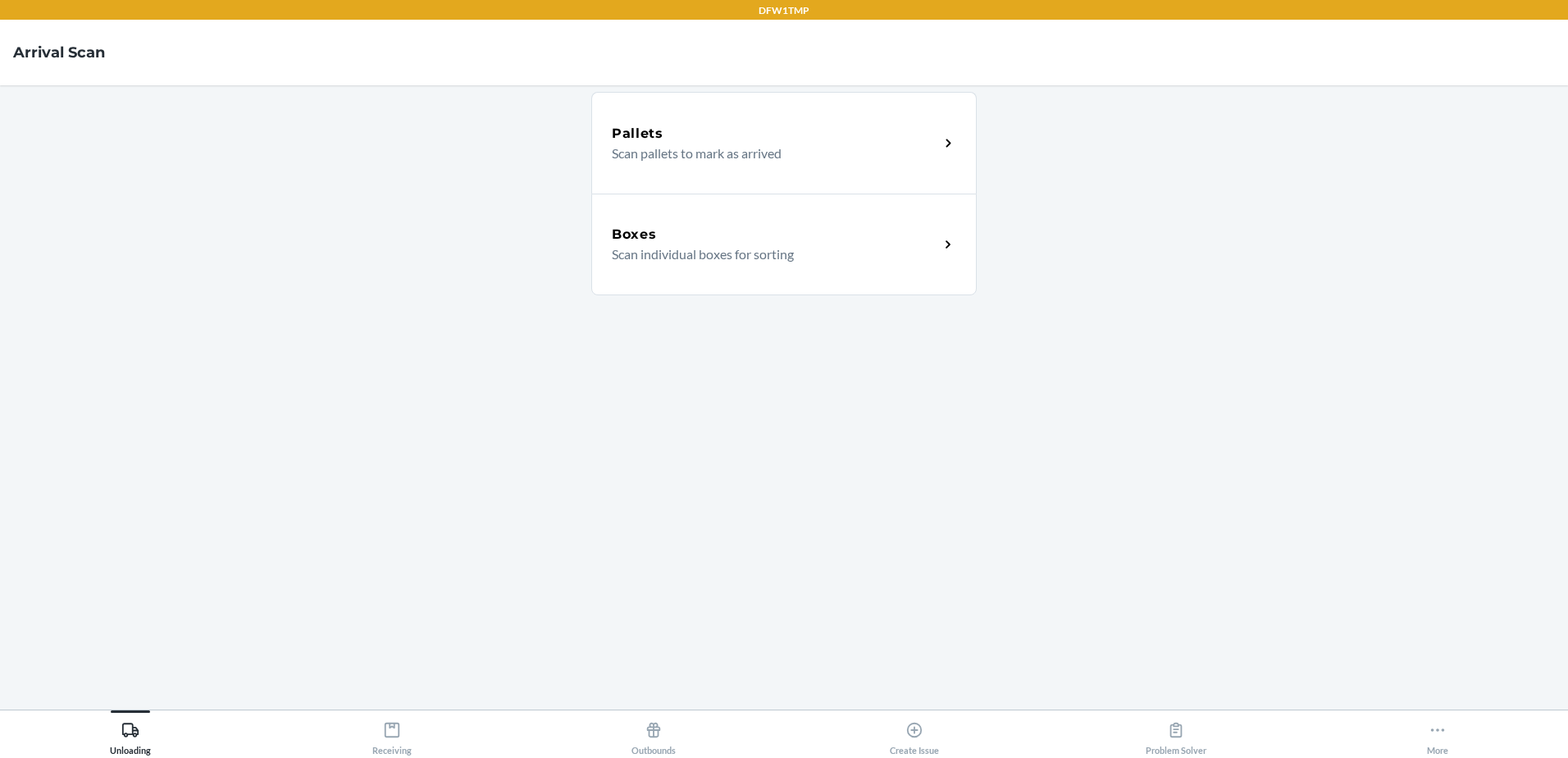
click at [917, 234] on div "Boxes" at bounding box center [776, 234] width 327 height 19
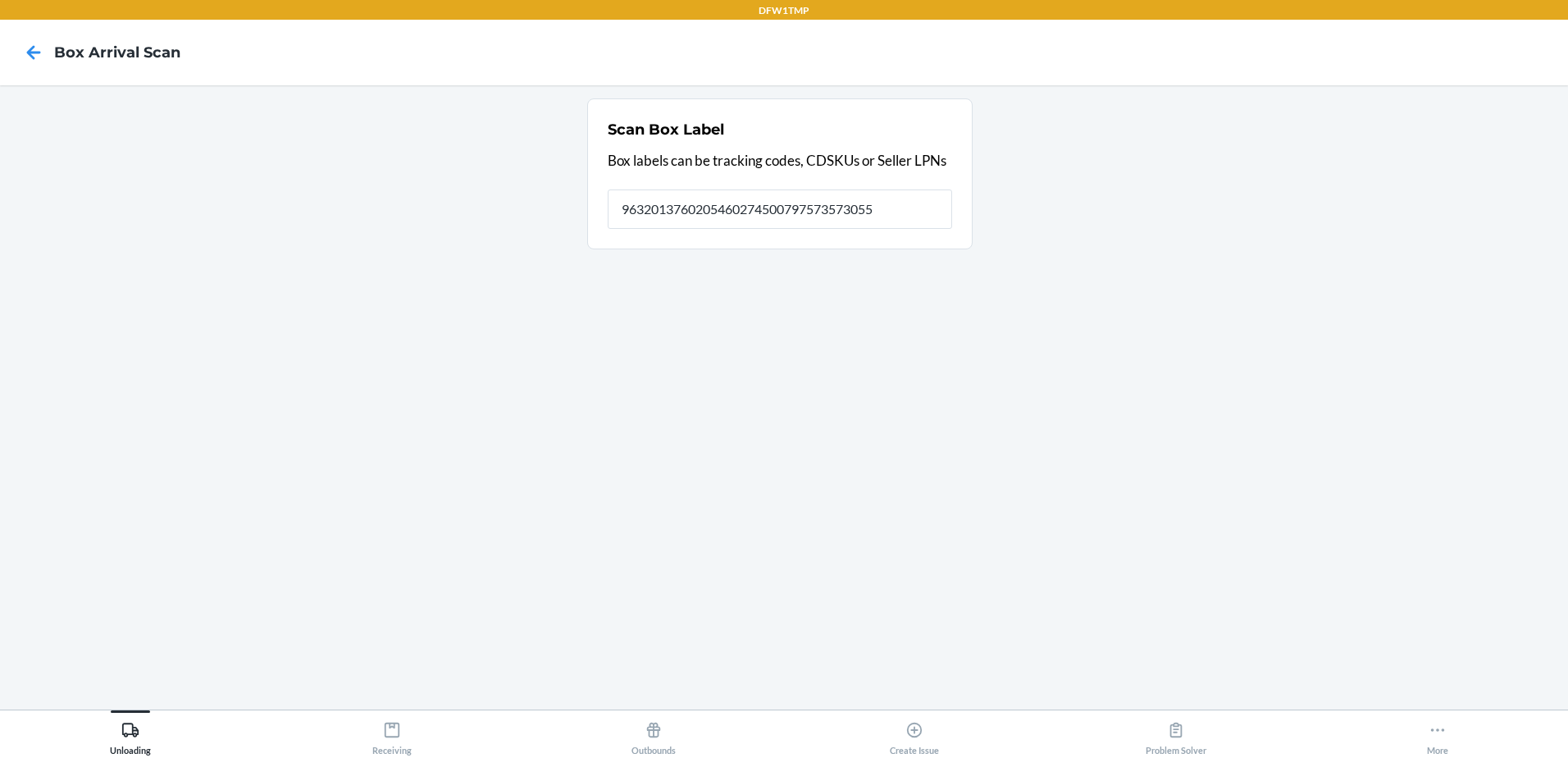
type input "9632013760205460274500797573573055"
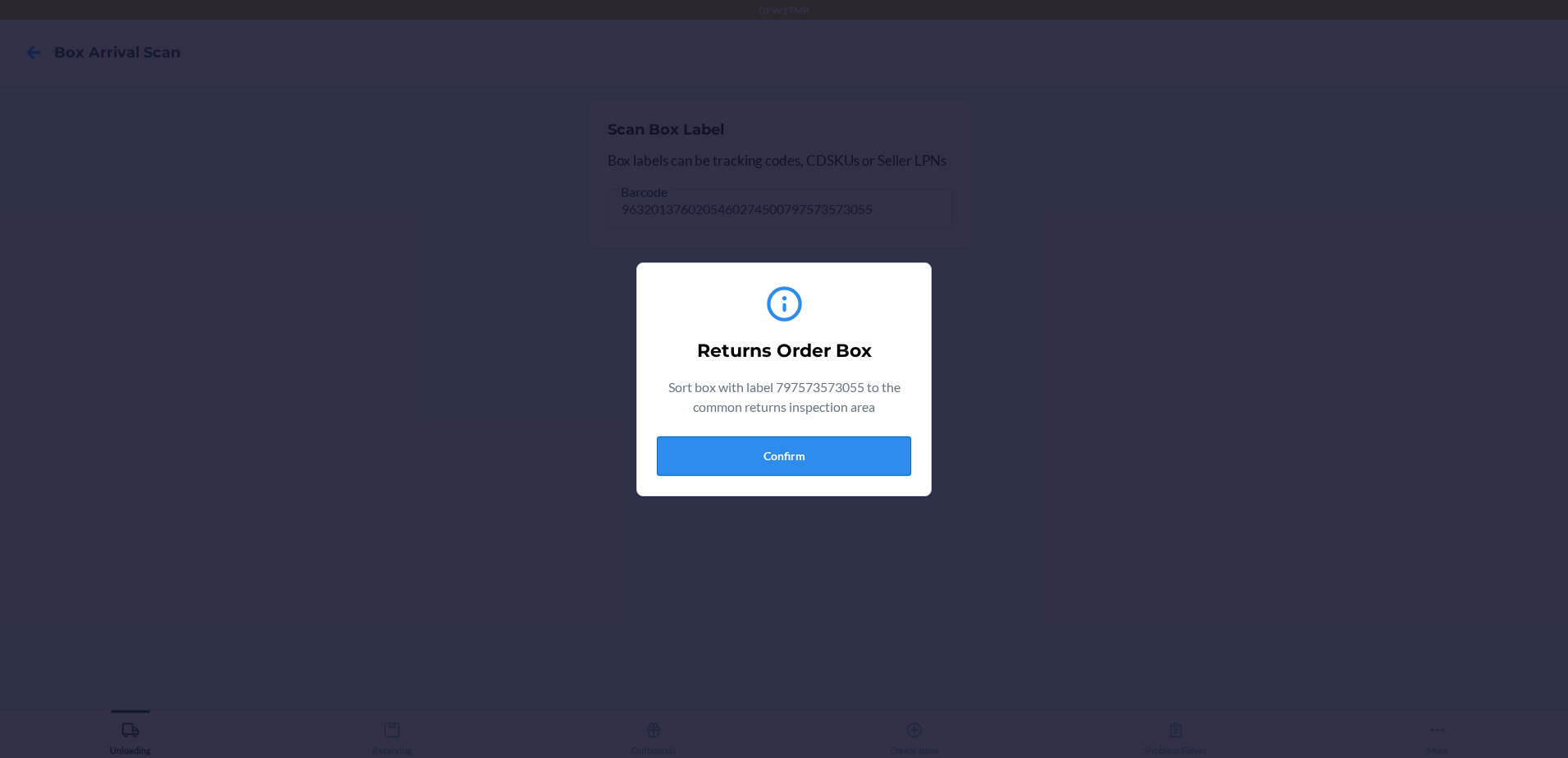
click at [862, 446] on button "Confirm" at bounding box center [784, 455] width 254 height 40
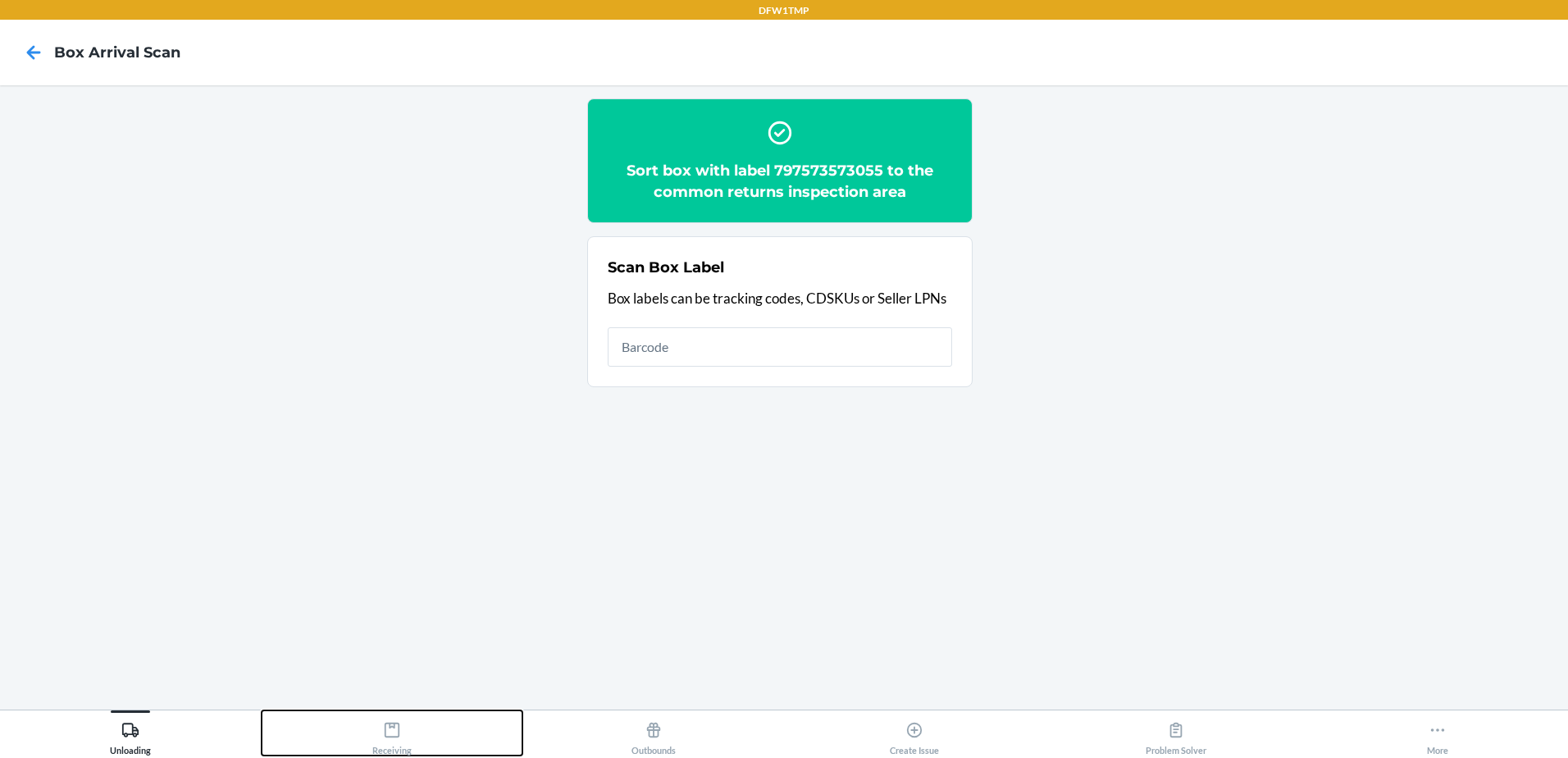
click at [395, 747] on div "Receiving" at bounding box center [392, 735] width 40 height 41
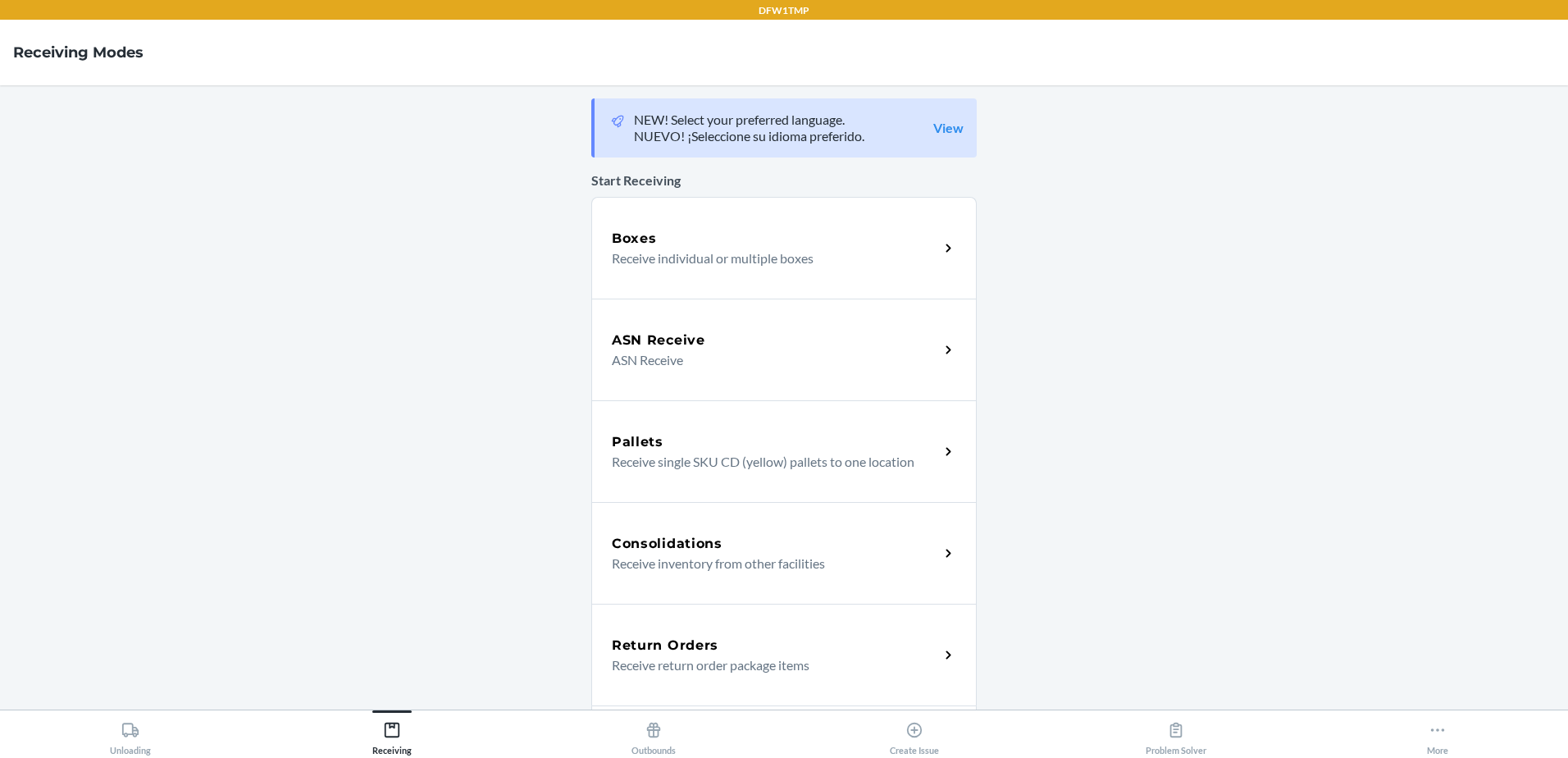
click at [667, 651] on h5 "Return Orders" at bounding box center [666, 645] width 106 height 19
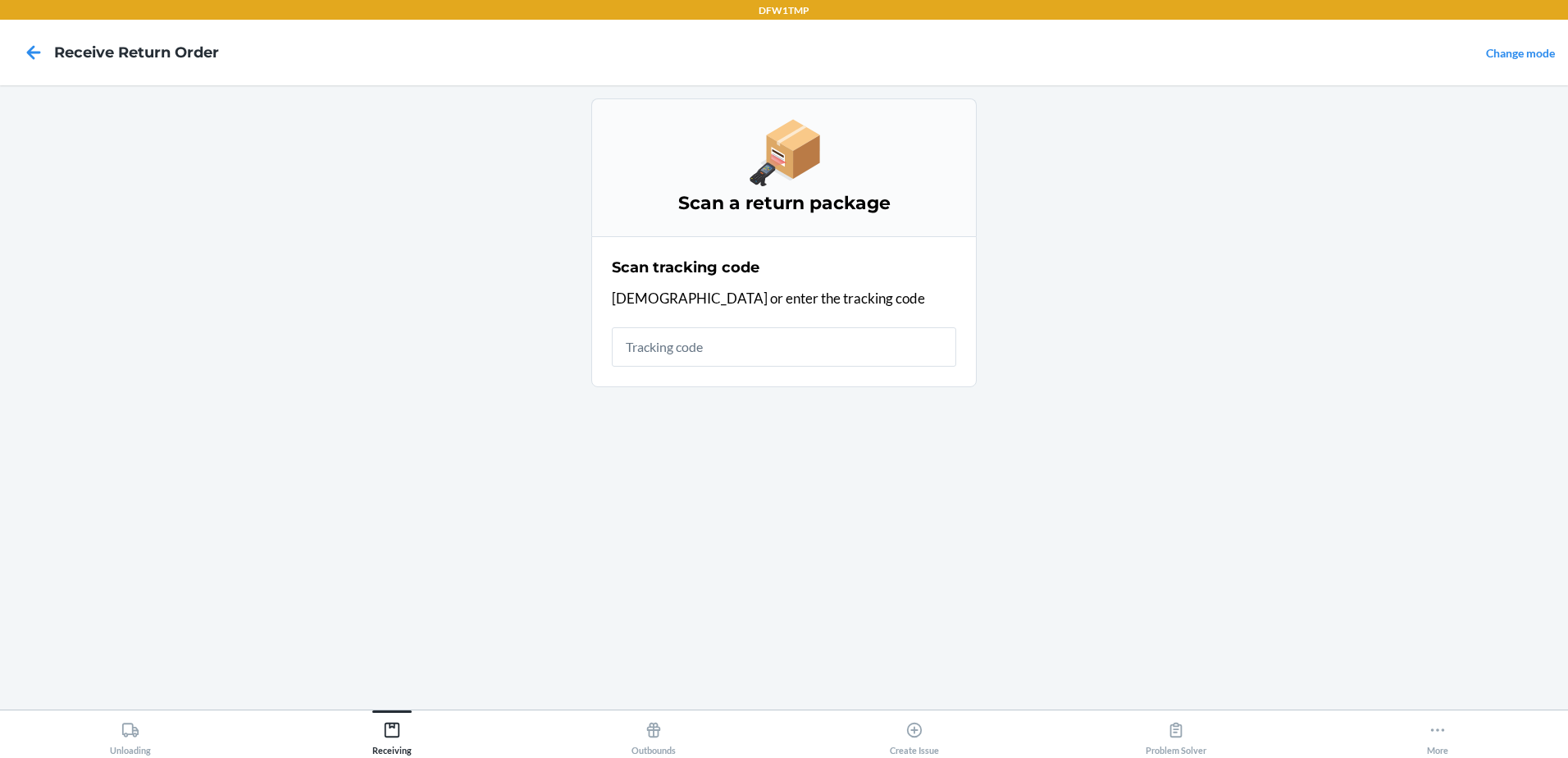
click at [798, 340] on input "text" at bounding box center [784, 346] width 344 height 40
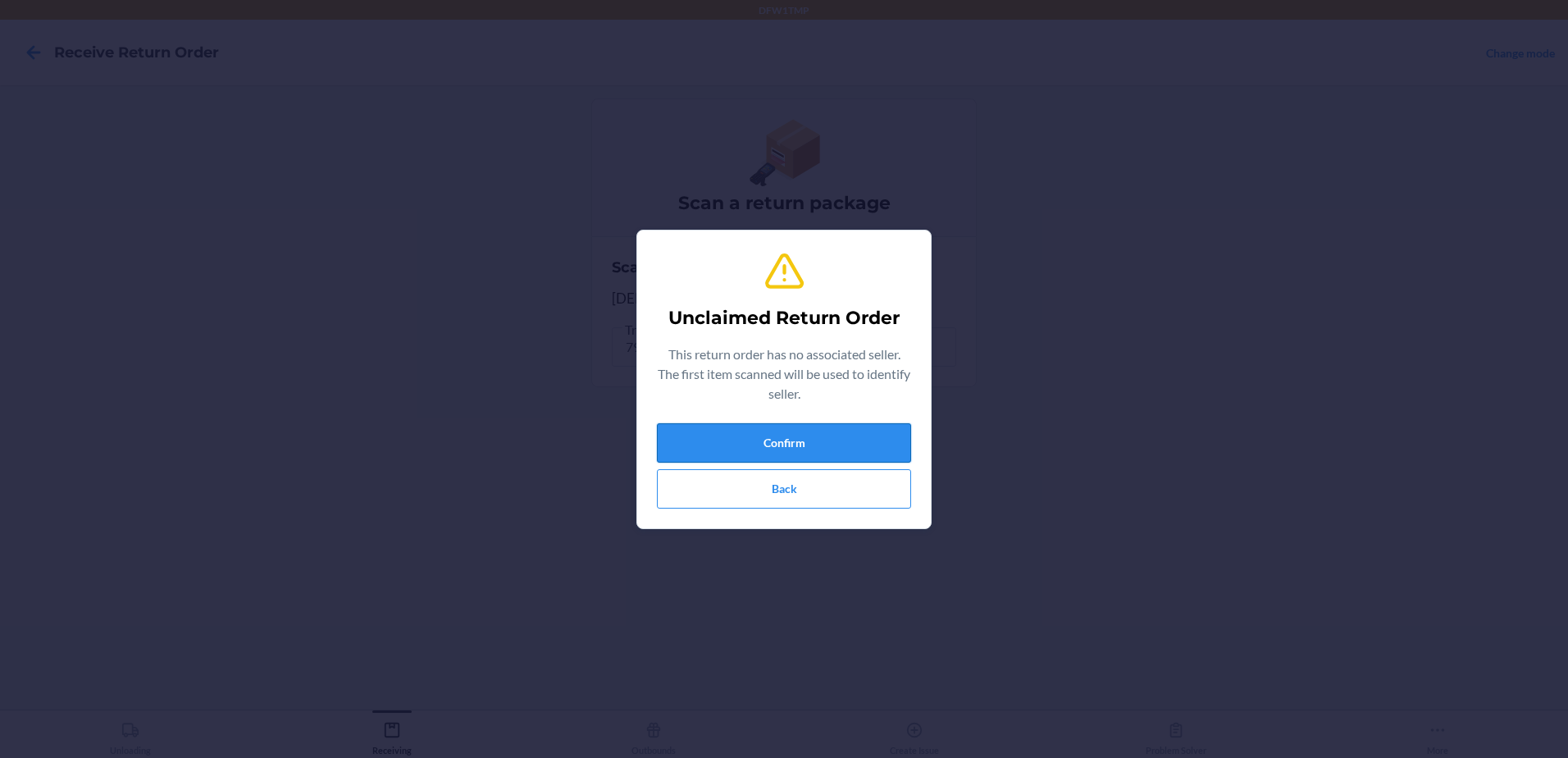
click at [809, 435] on button "Confirm" at bounding box center [784, 443] width 254 height 40
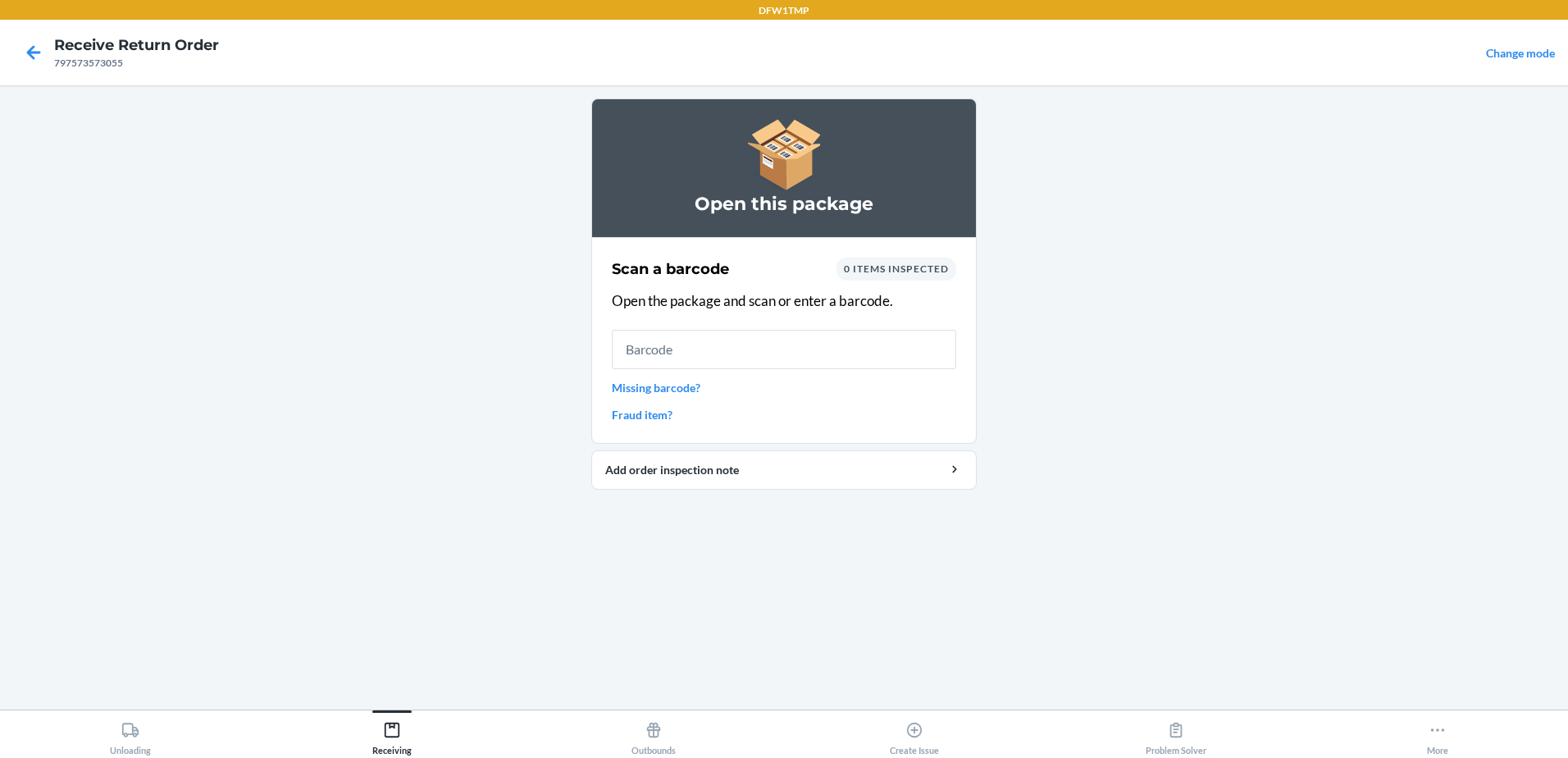
click at [678, 356] on input "text" at bounding box center [784, 349] width 344 height 40
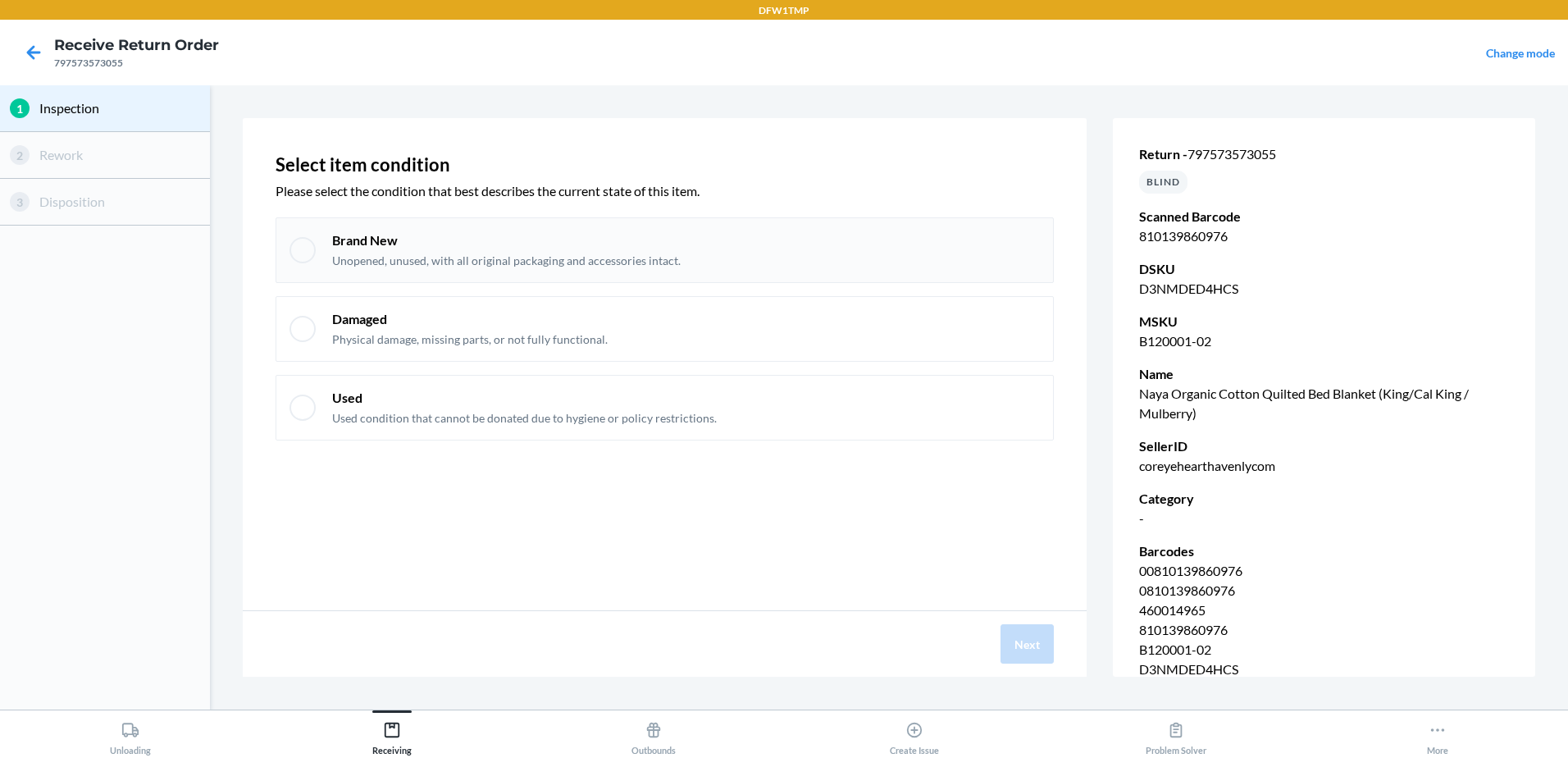
click at [525, 223] on div "Brand New Unopened, unused, with all original packaging and accessories intact." at bounding box center [665, 250] width 779 height 66
checkbox input "true"
click at [1028, 627] on button "Next" at bounding box center [1027, 643] width 53 height 40
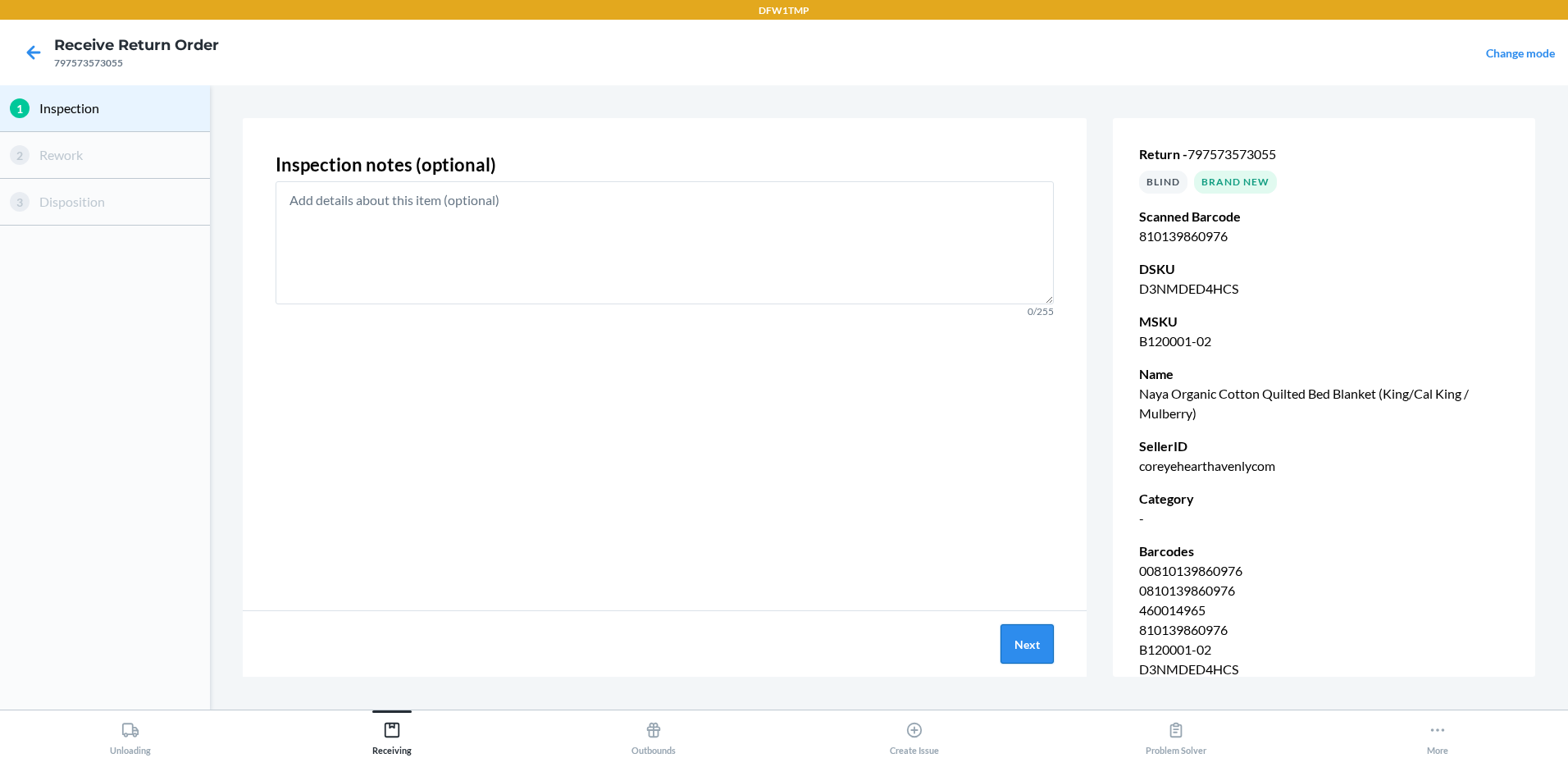
click at [1041, 650] on button "Next" at bounding box center [1027, 643] width 53 height 40
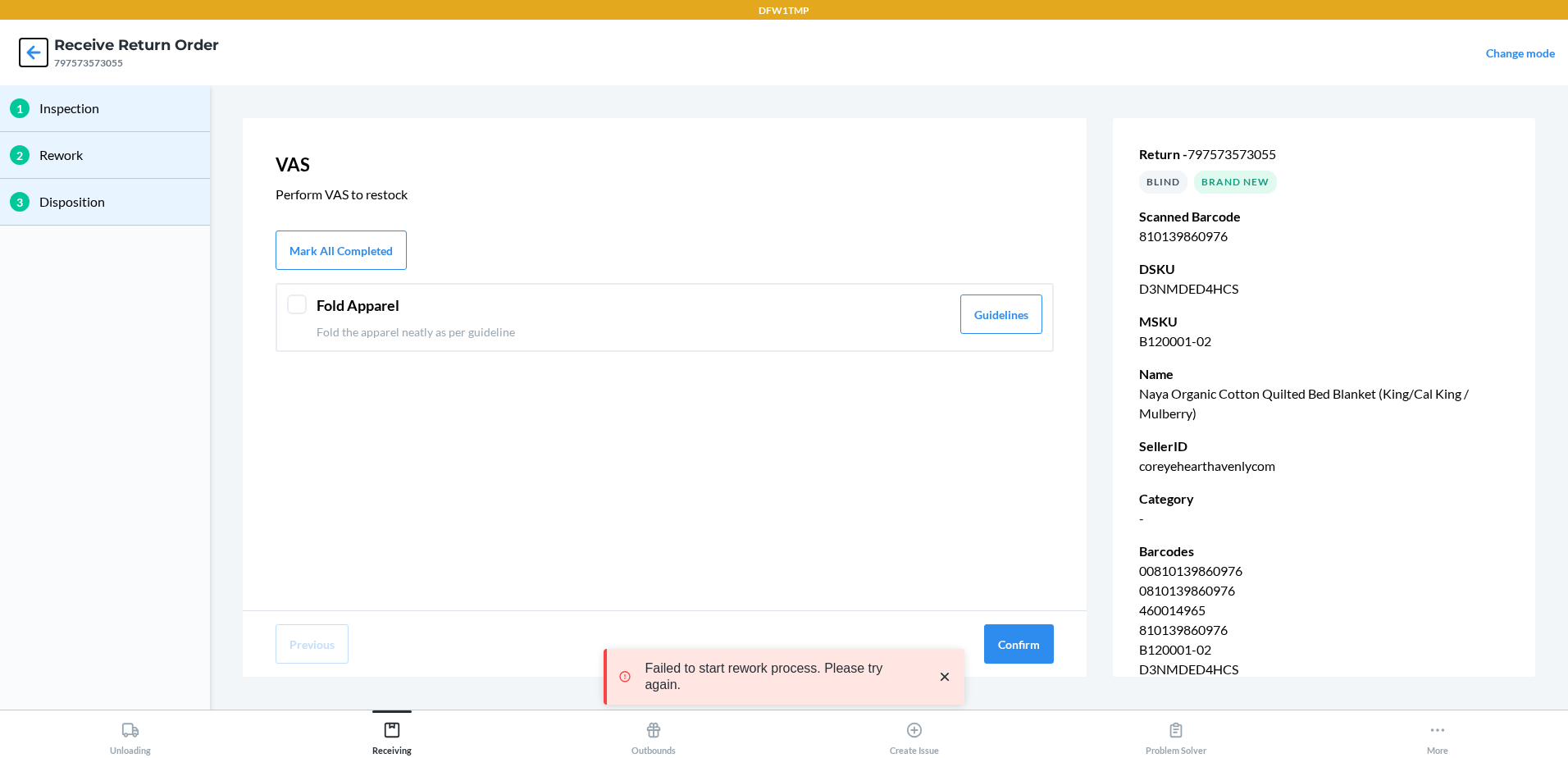
click at [34, 54] on icon at bounding box center [33, 52] width 28 height 28
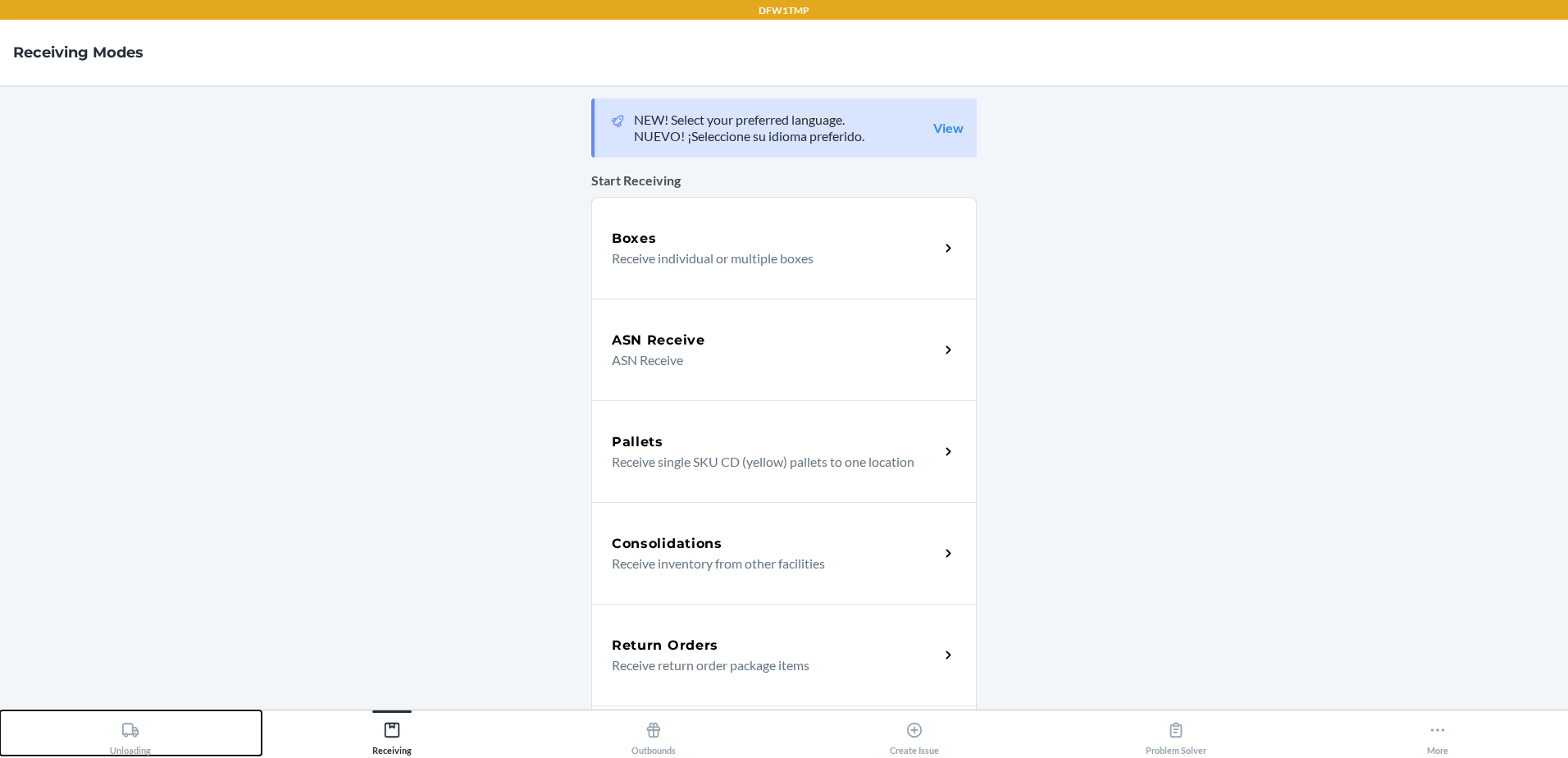
click at [175, 714] on button "Unloading" at bounding box center [131, 732] width 262 height 45
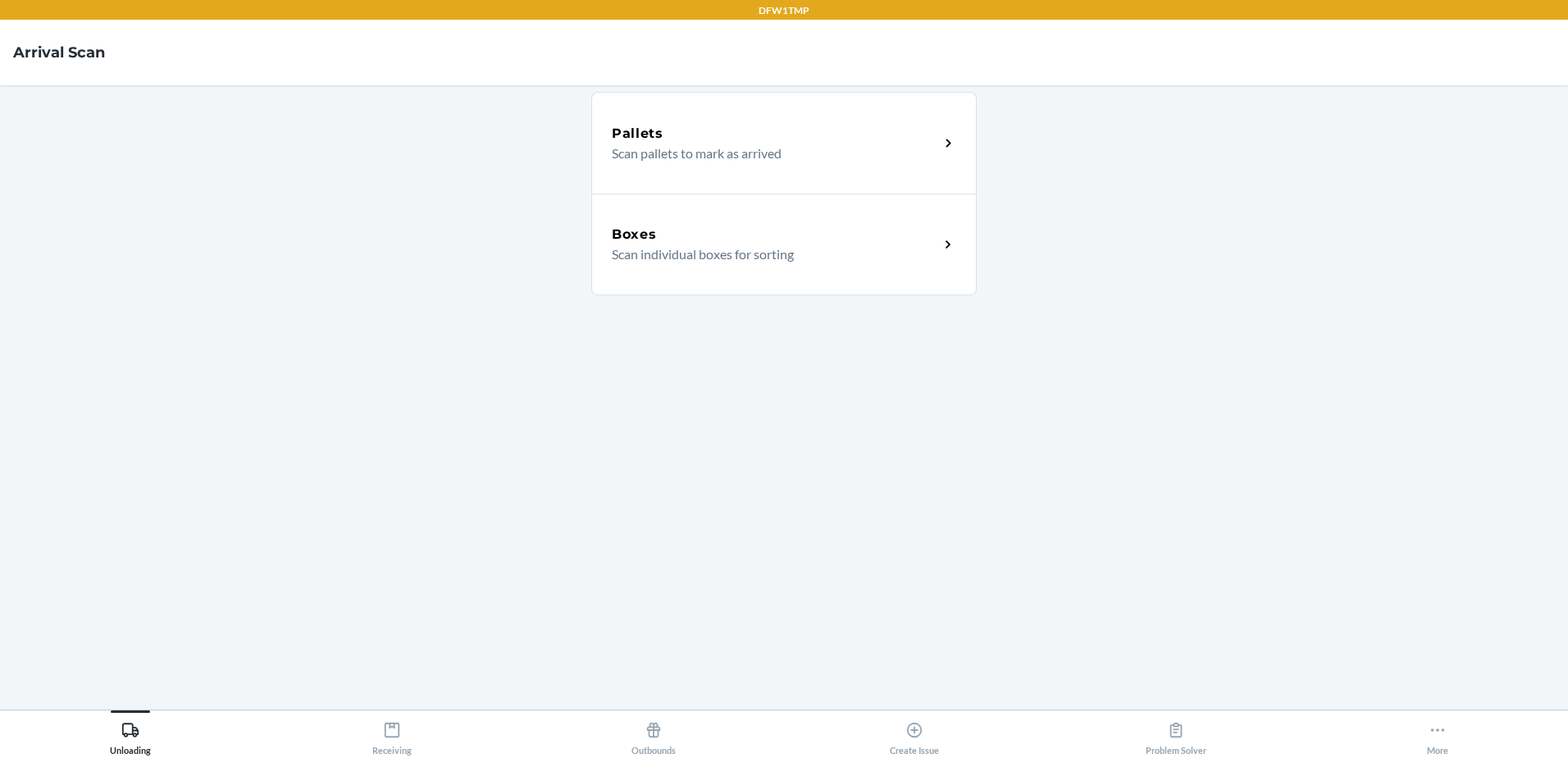
click at [874, 240] on div "Boxes" at bounding box center [776, 234] width 327 height 19
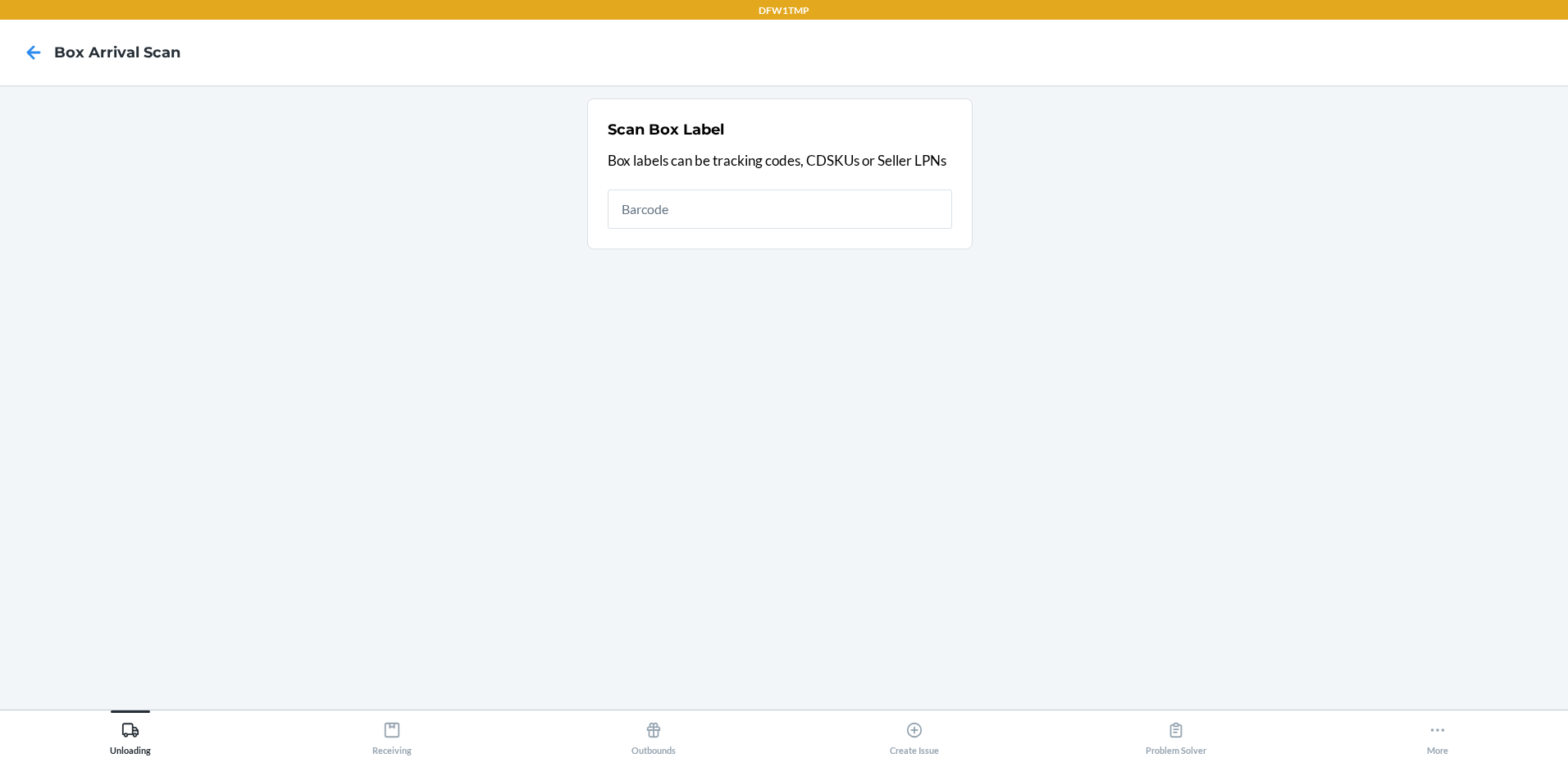
click at [686, 217] on input "text" at bounding box center [780, 209] width 344 height 40
type input "1ZR08H699035868252"
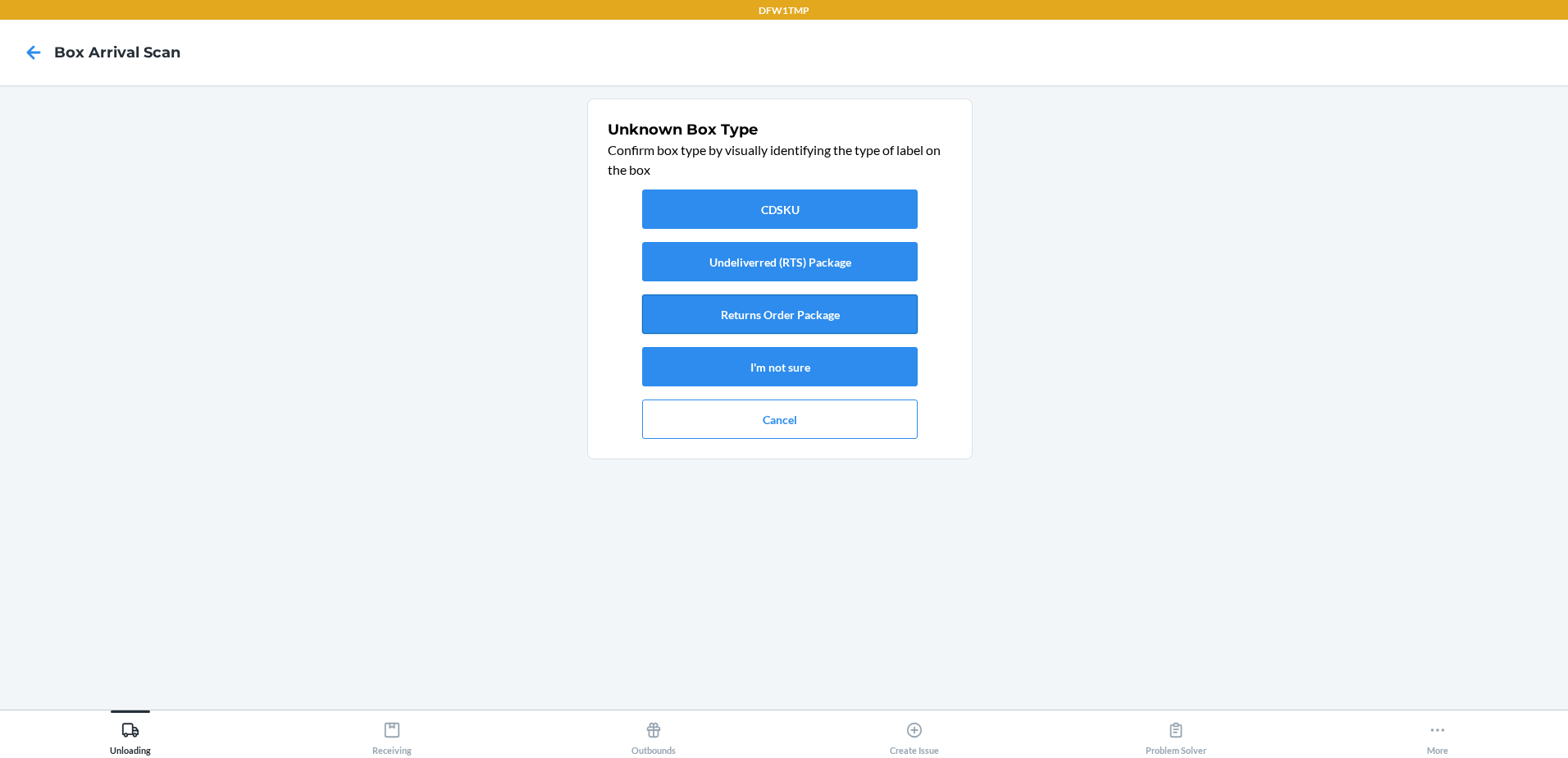
click at [839, 326] on button "Returns Order Package" at bounding box center [780, 313] width 276 height 40
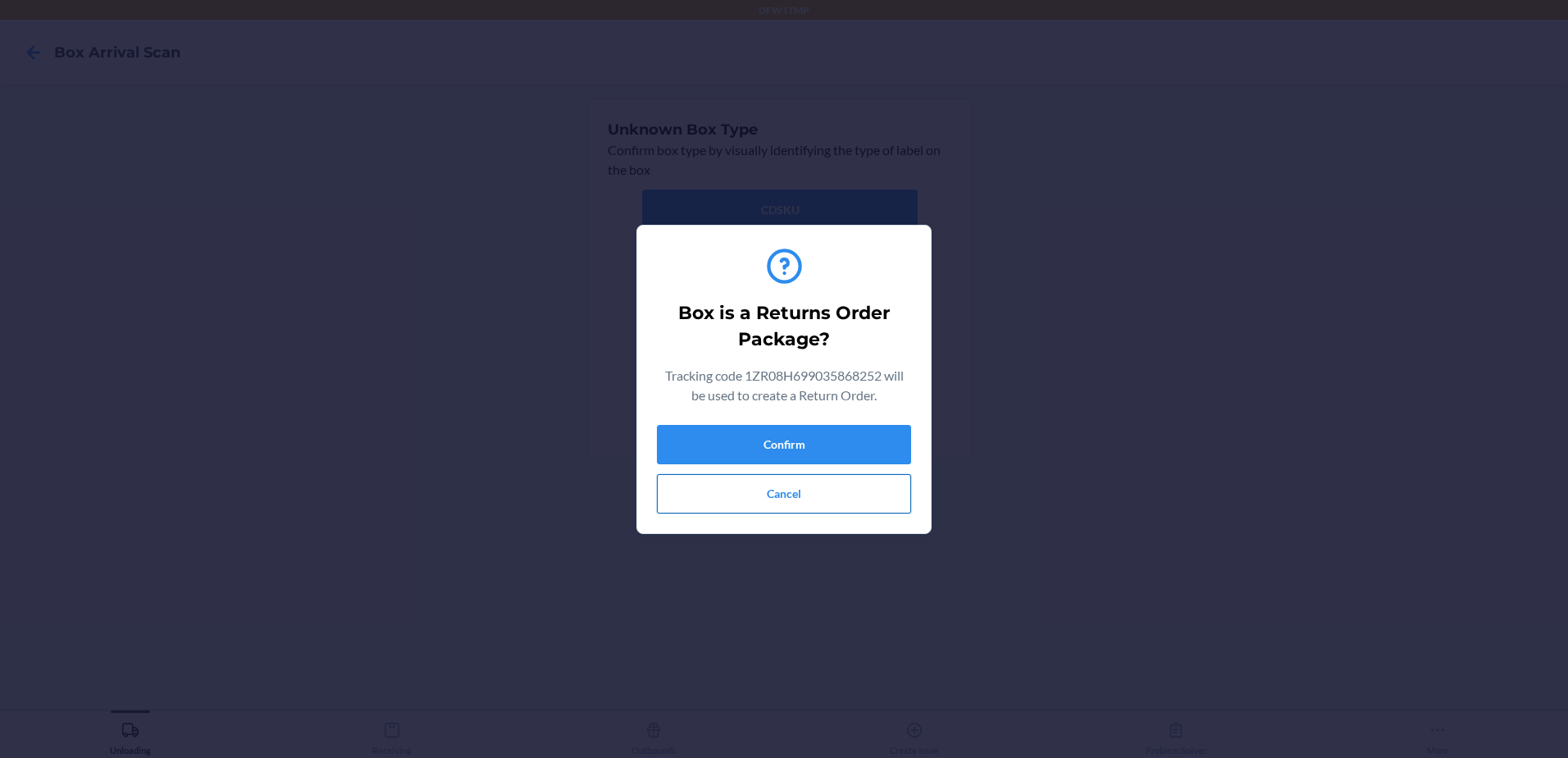
click at [844, 474] on button "Cancel" at bounding box center [784, 493] width 254 height 40
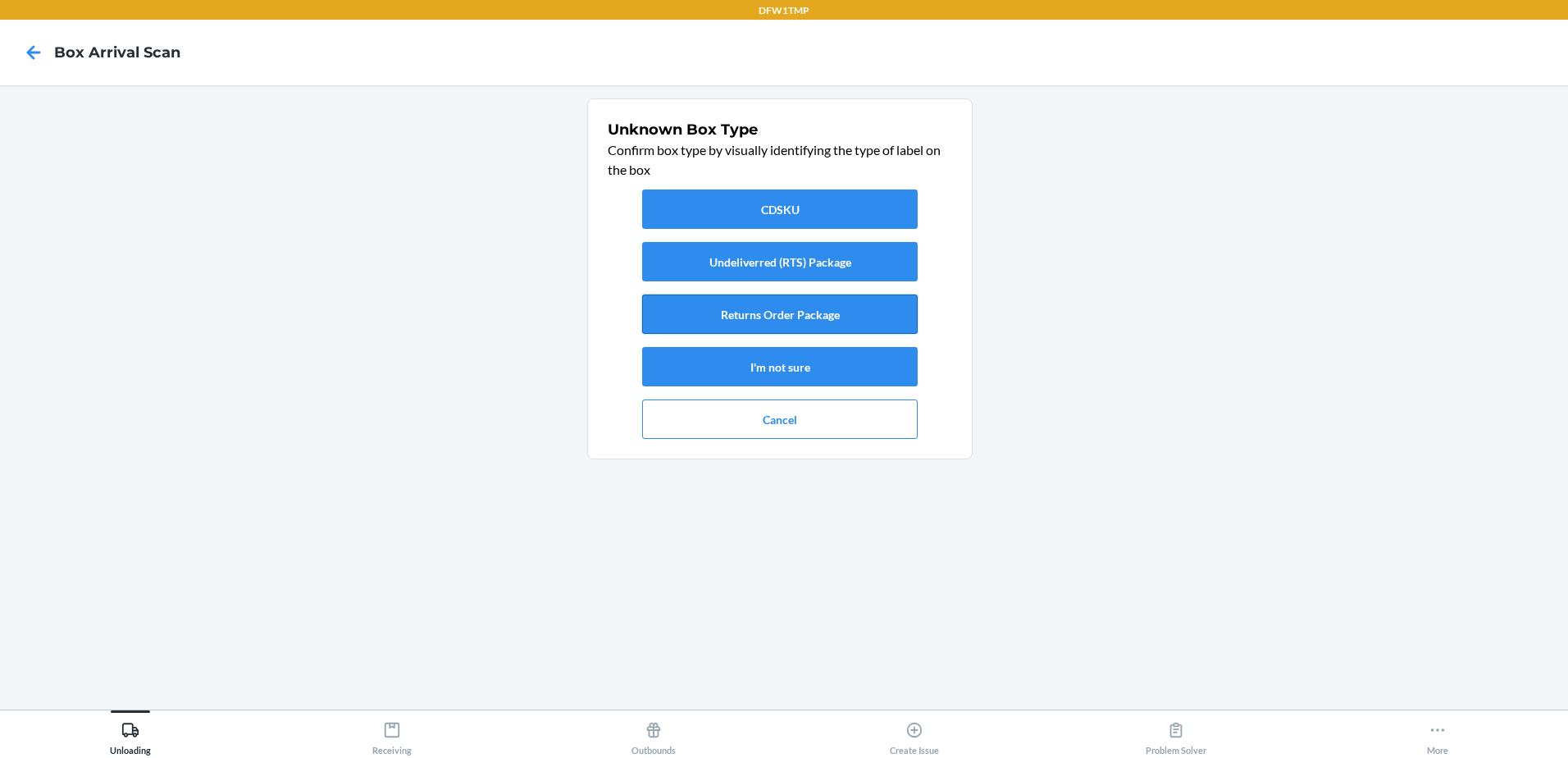
click at [784, 323] on button "Returns Order Package" at bounding box center [780, 313] width 276 height 40
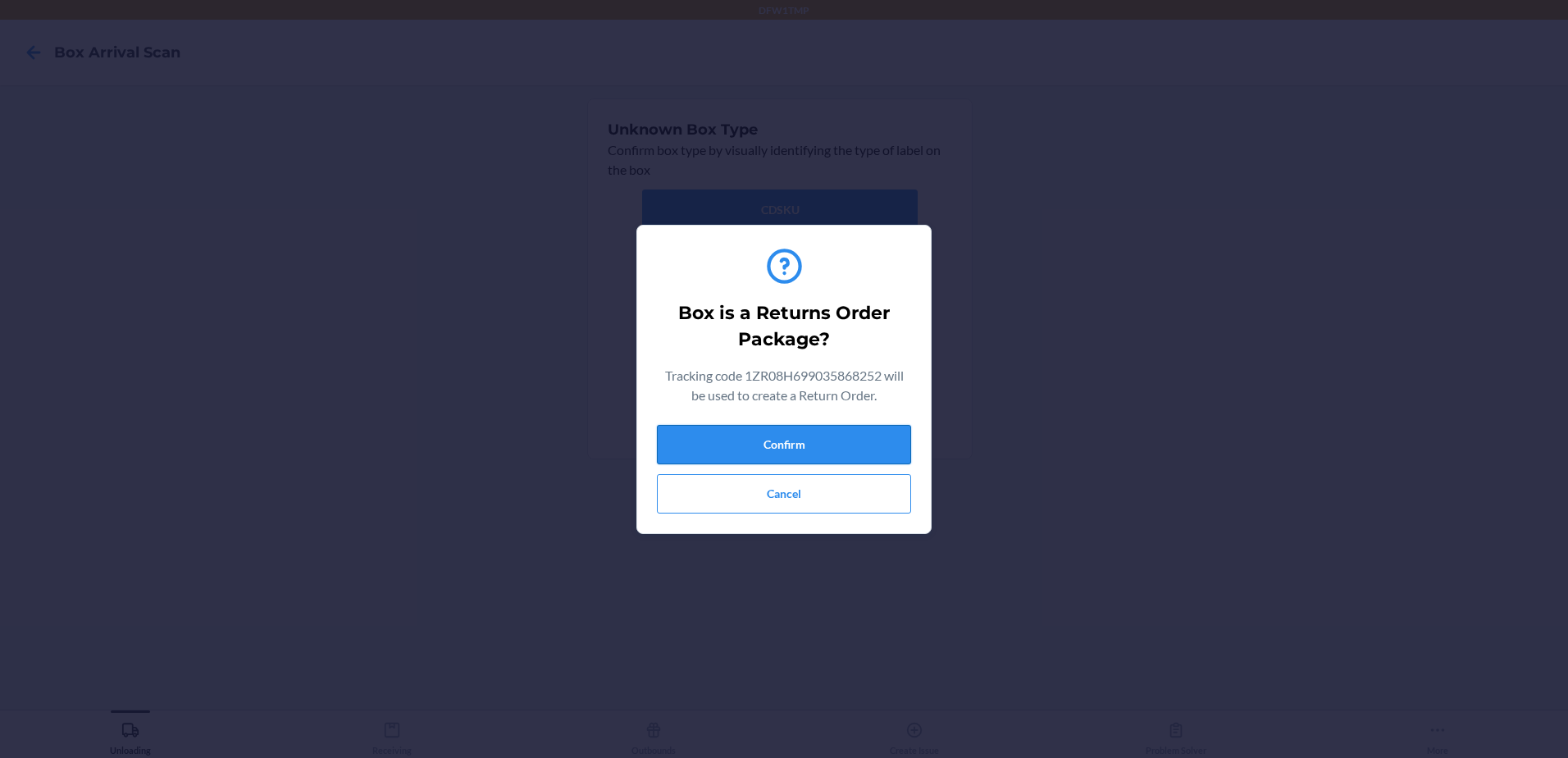
click at [836, 430] on button "Confirm" at bounding box center [784, 444] width 254 height 40
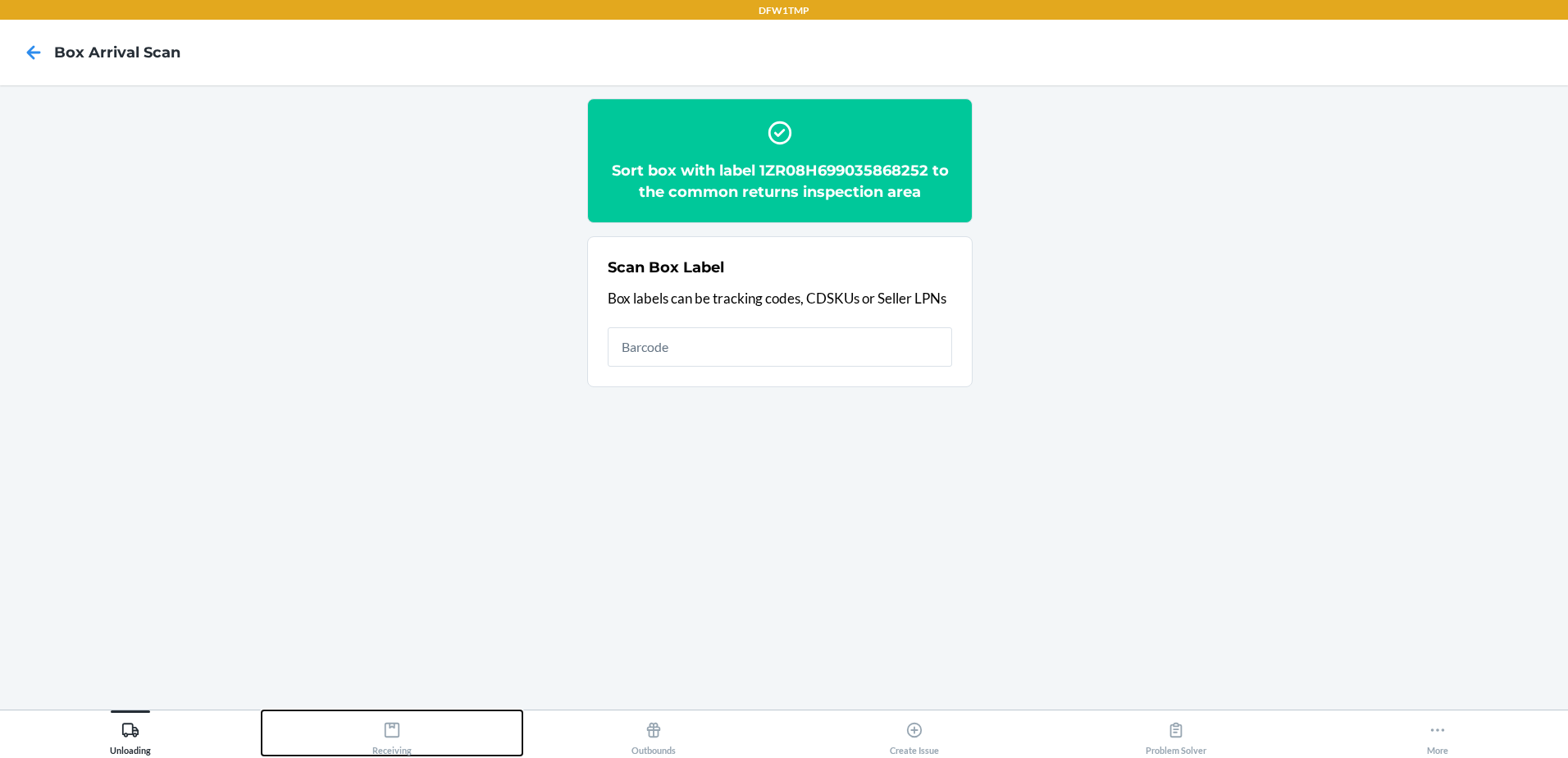
click at [384, 742] on div "Receiving" at bounding box center [392, 735] width 40 height 41
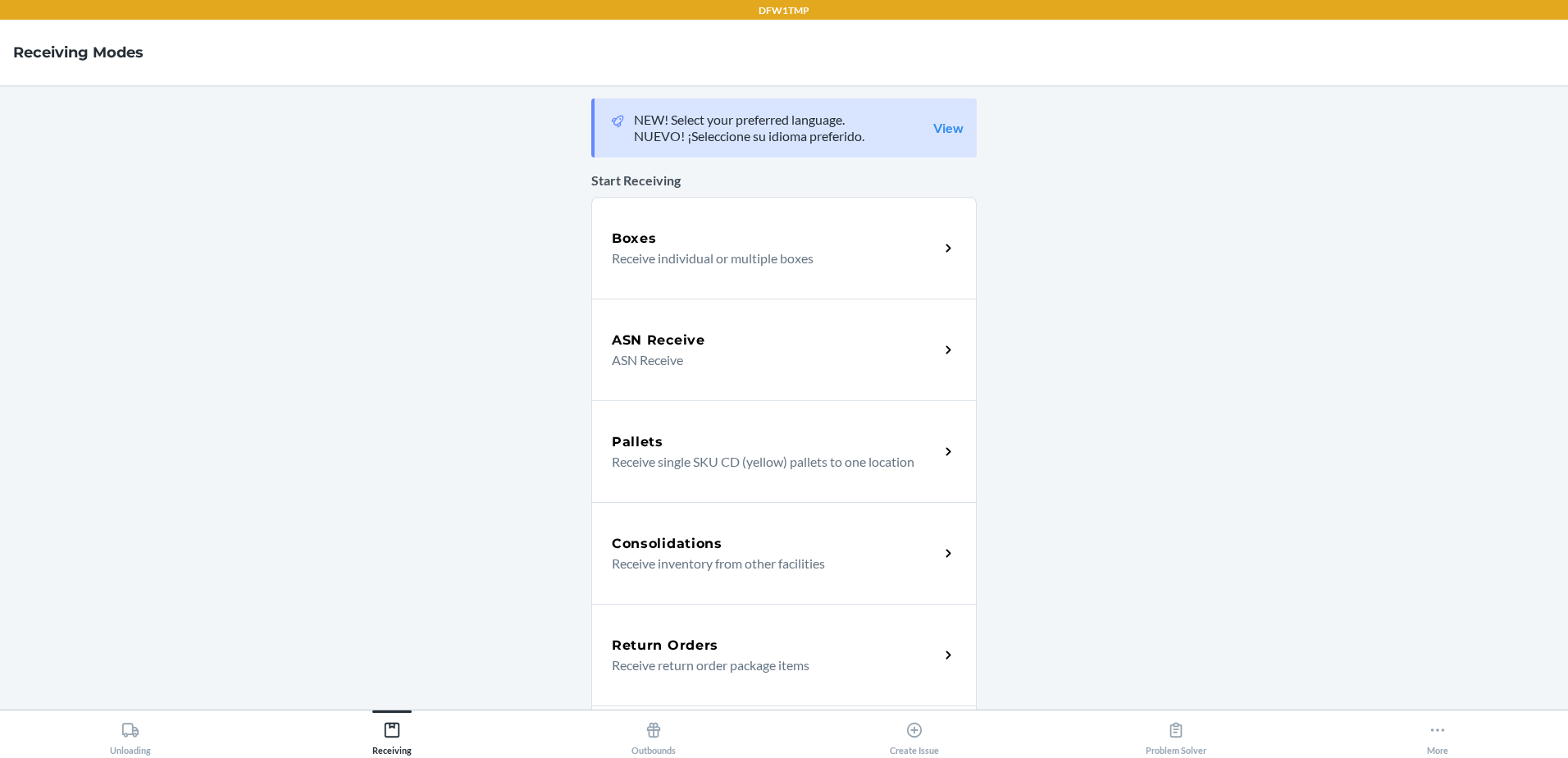
click at [639, 648] on h5 "Return Orders" at bounding box center [666, 645] width 106 height 19
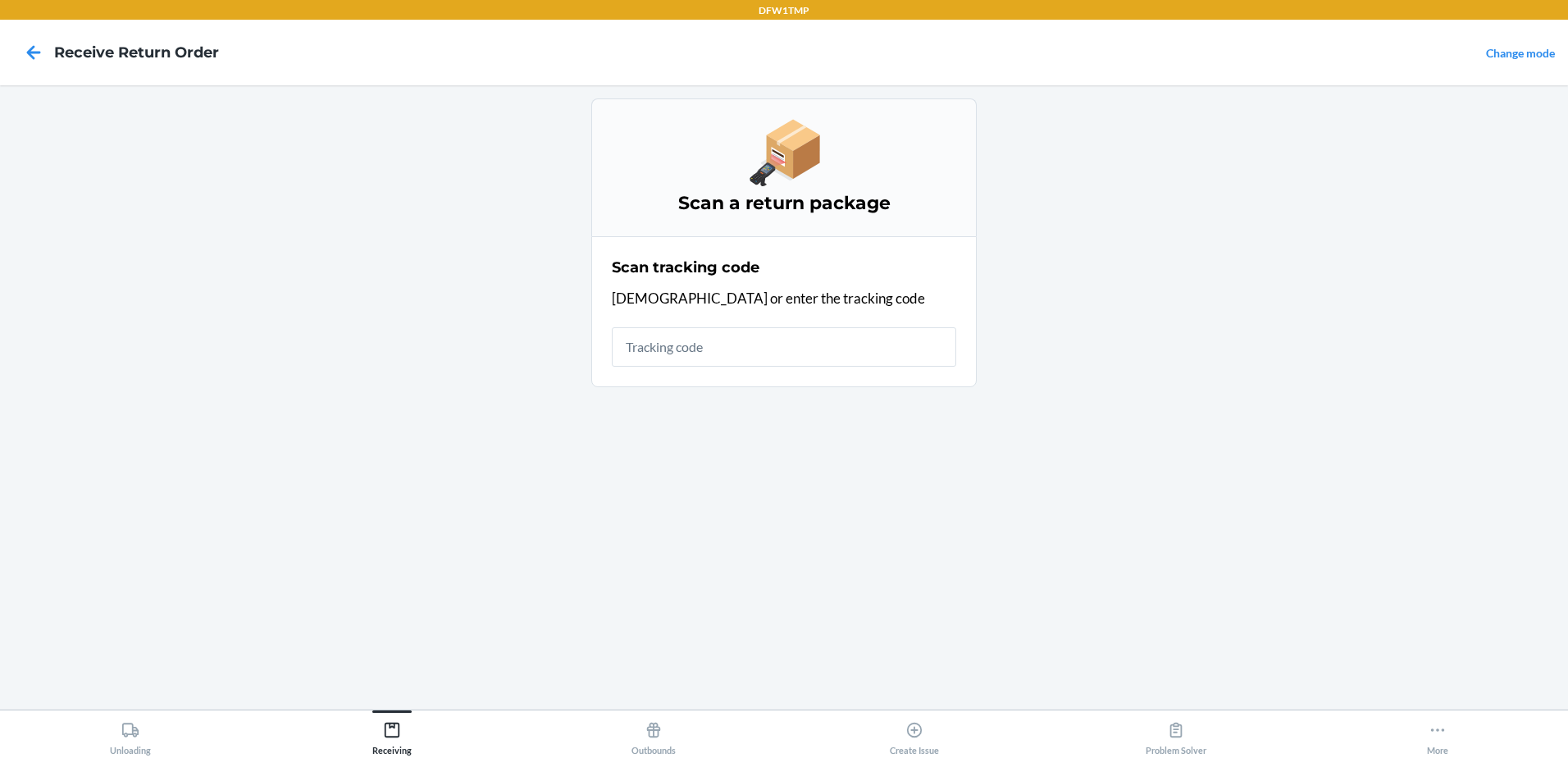
click at [699, 329] on input "text" at bounding box center [784, 346] width 344 height 40
type input "1ZR08H699035868252"
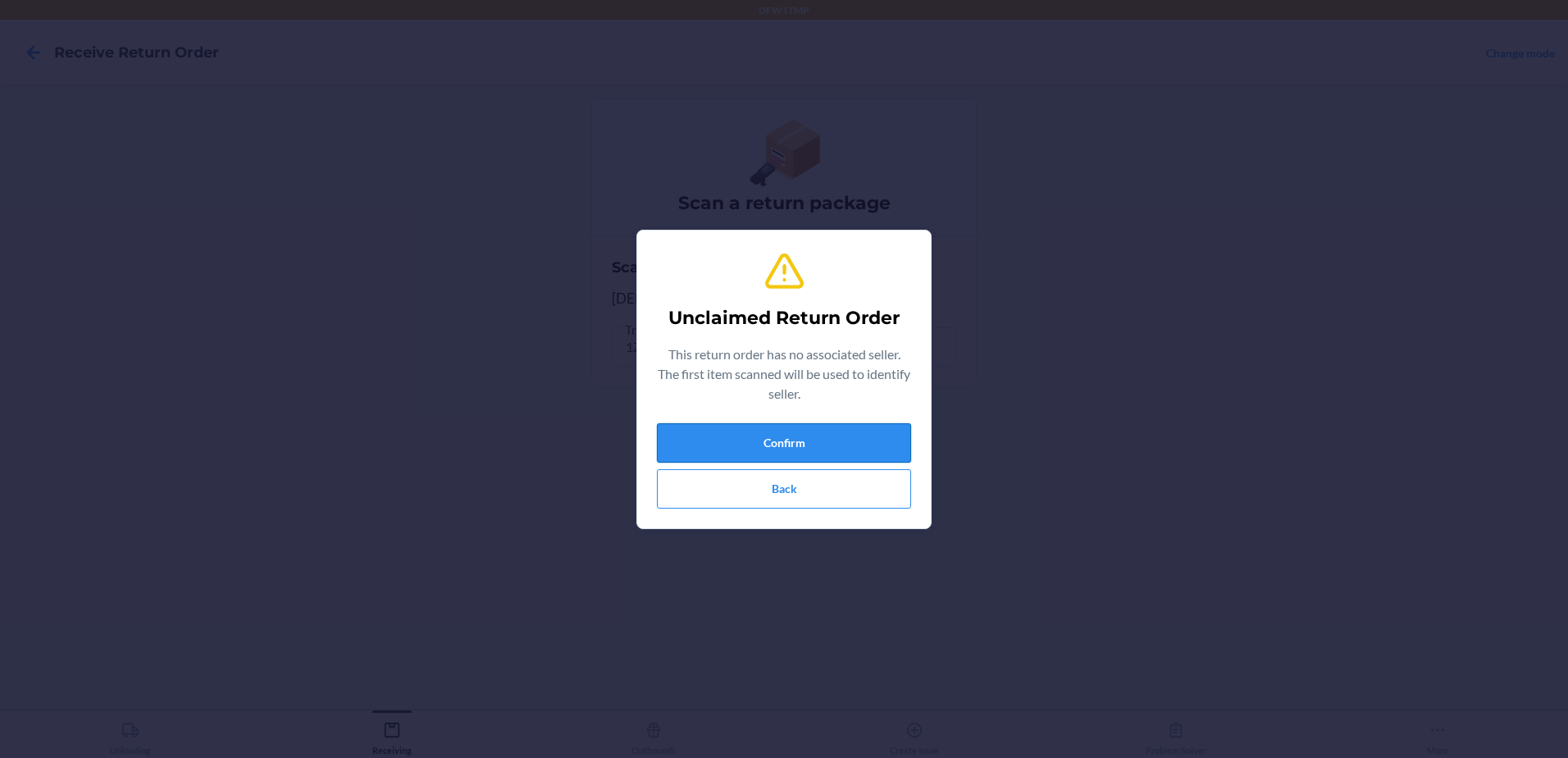
click at [837, 451] on button "Confirm" at bounding box center [784, 443] width 254 height 40
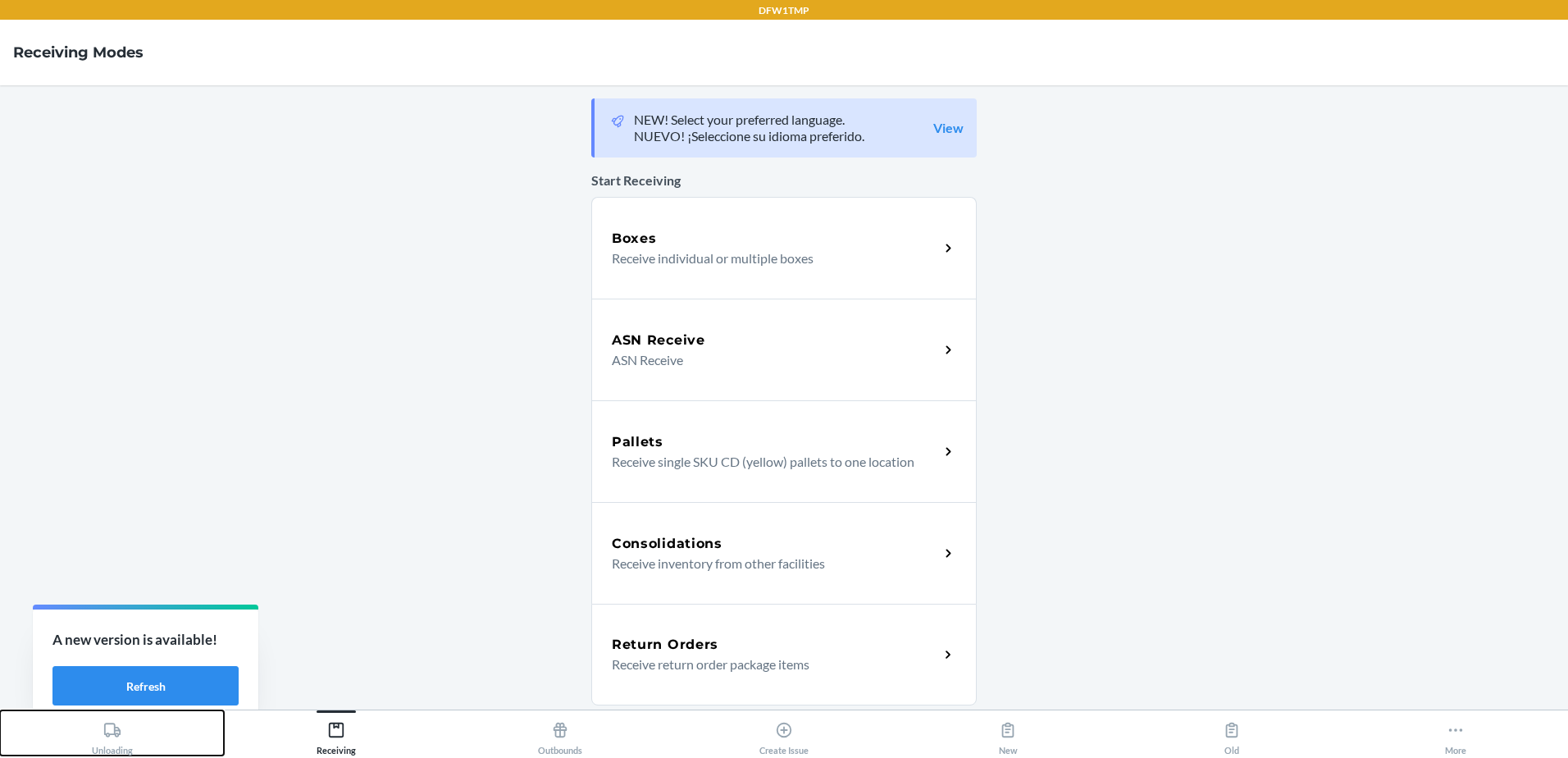
click at [128, 731] on div "Unloading" at bounding box center [112, 735] width 41 height 41
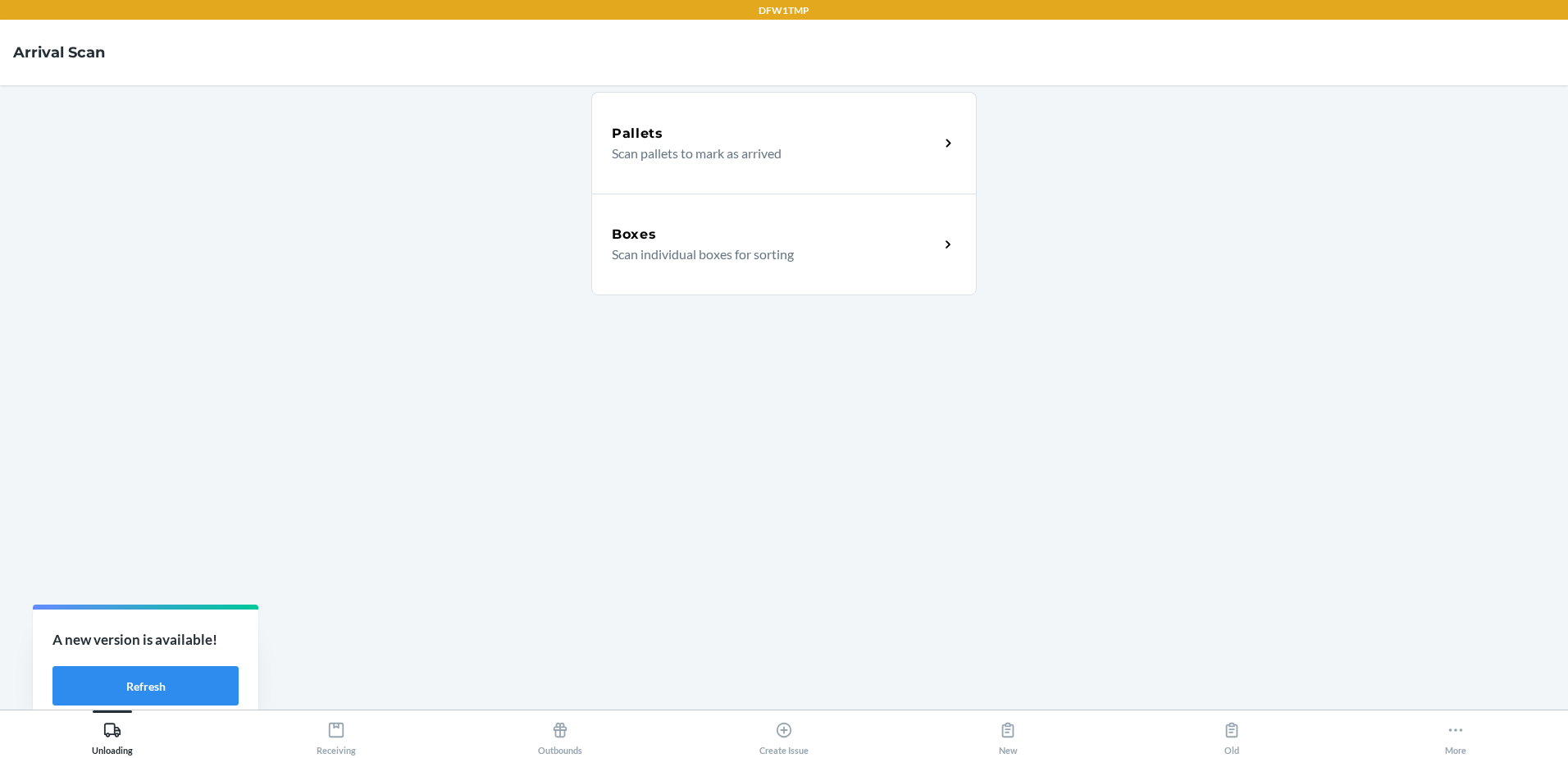
click at [827, 281] on div "Boxes Scan individual boxes for sorting" at bounding box center [784, 244] width 386 height 102
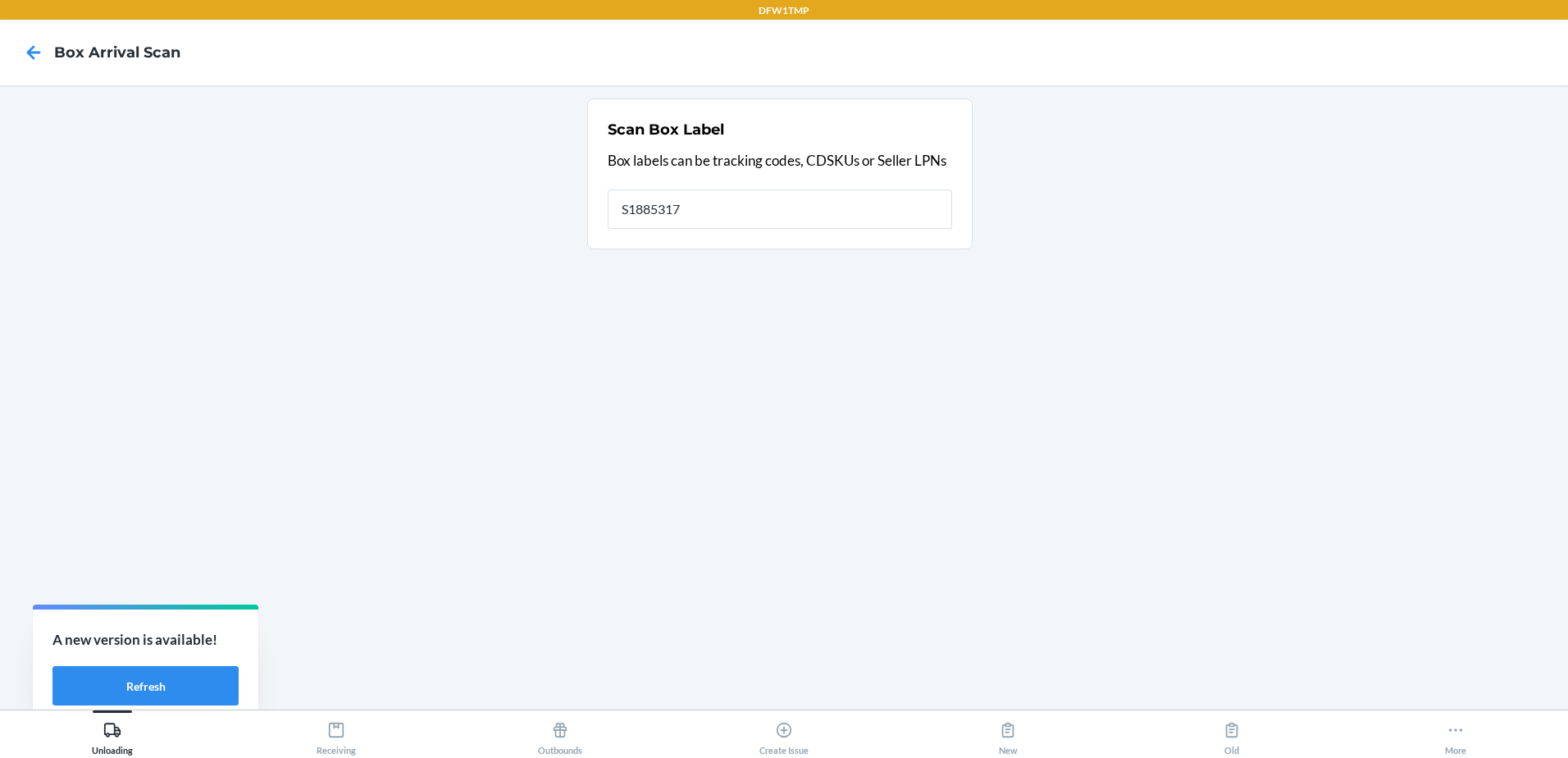
type input "S1885317"
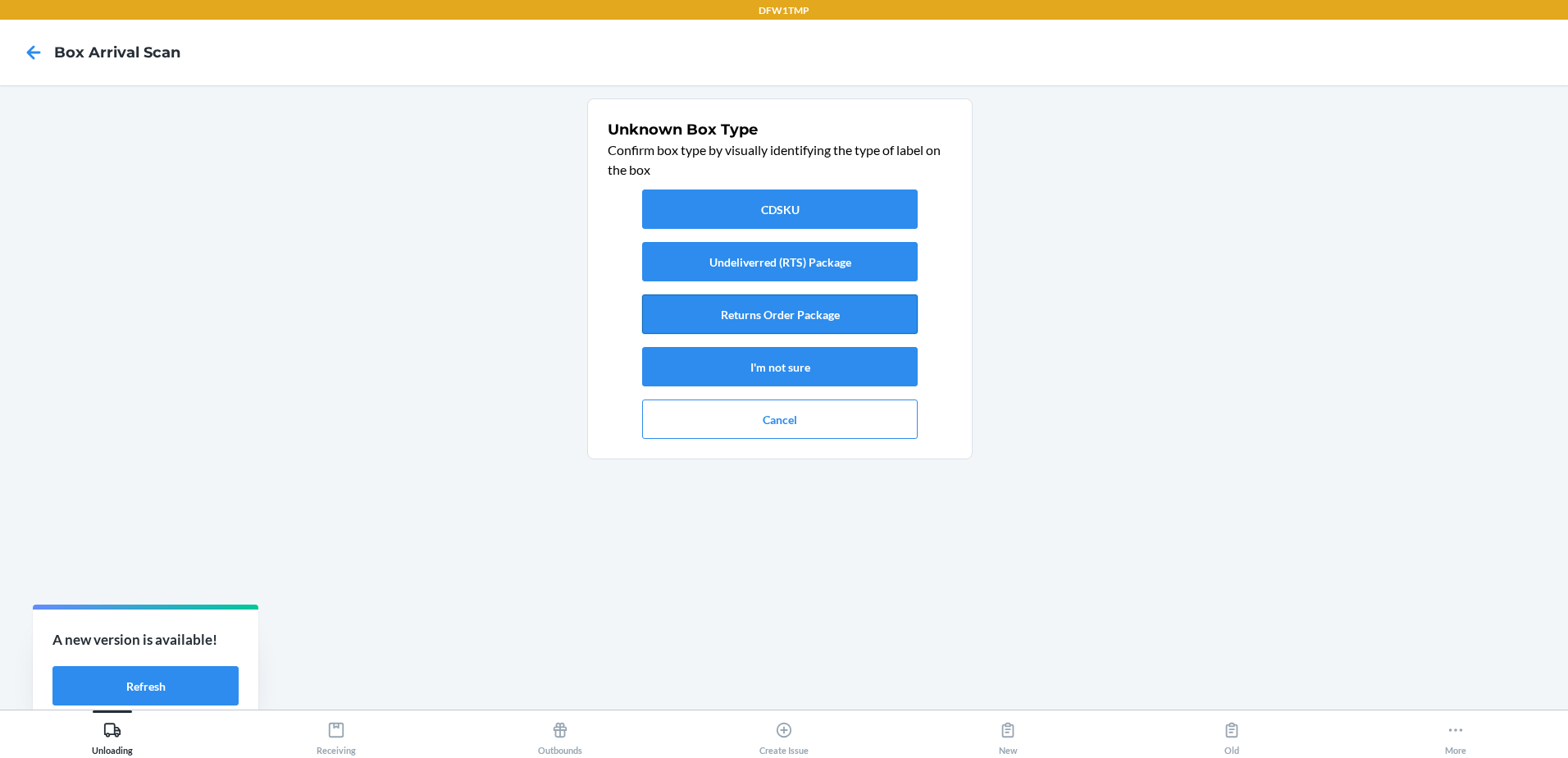
click at [786, 326] on button "Returns Order Package" at bounding box center [780, 313] width 276 height 40
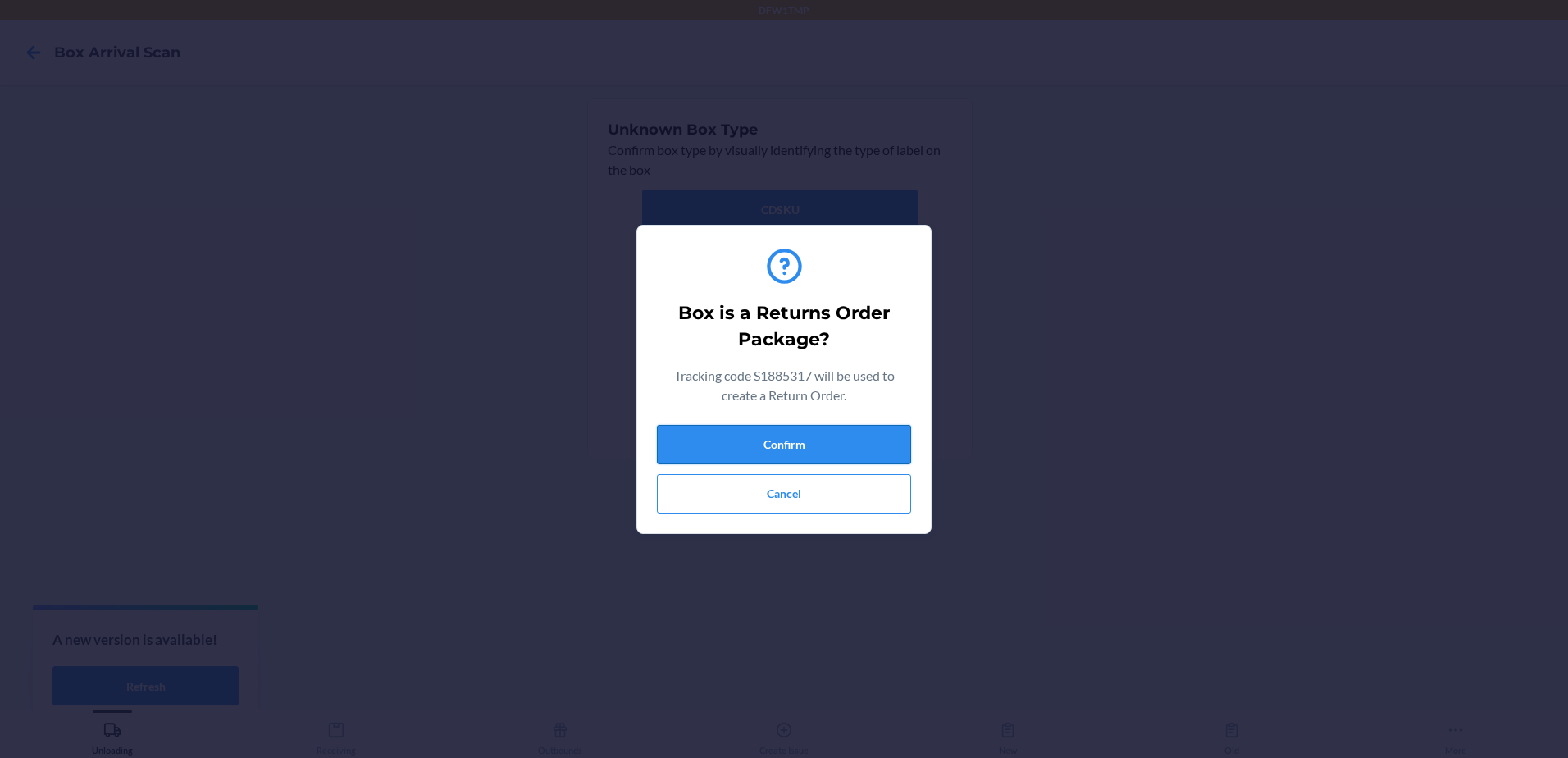
click at [683, 438] on button "Confirm" at bounding box center [784, 444] width 254 height 40
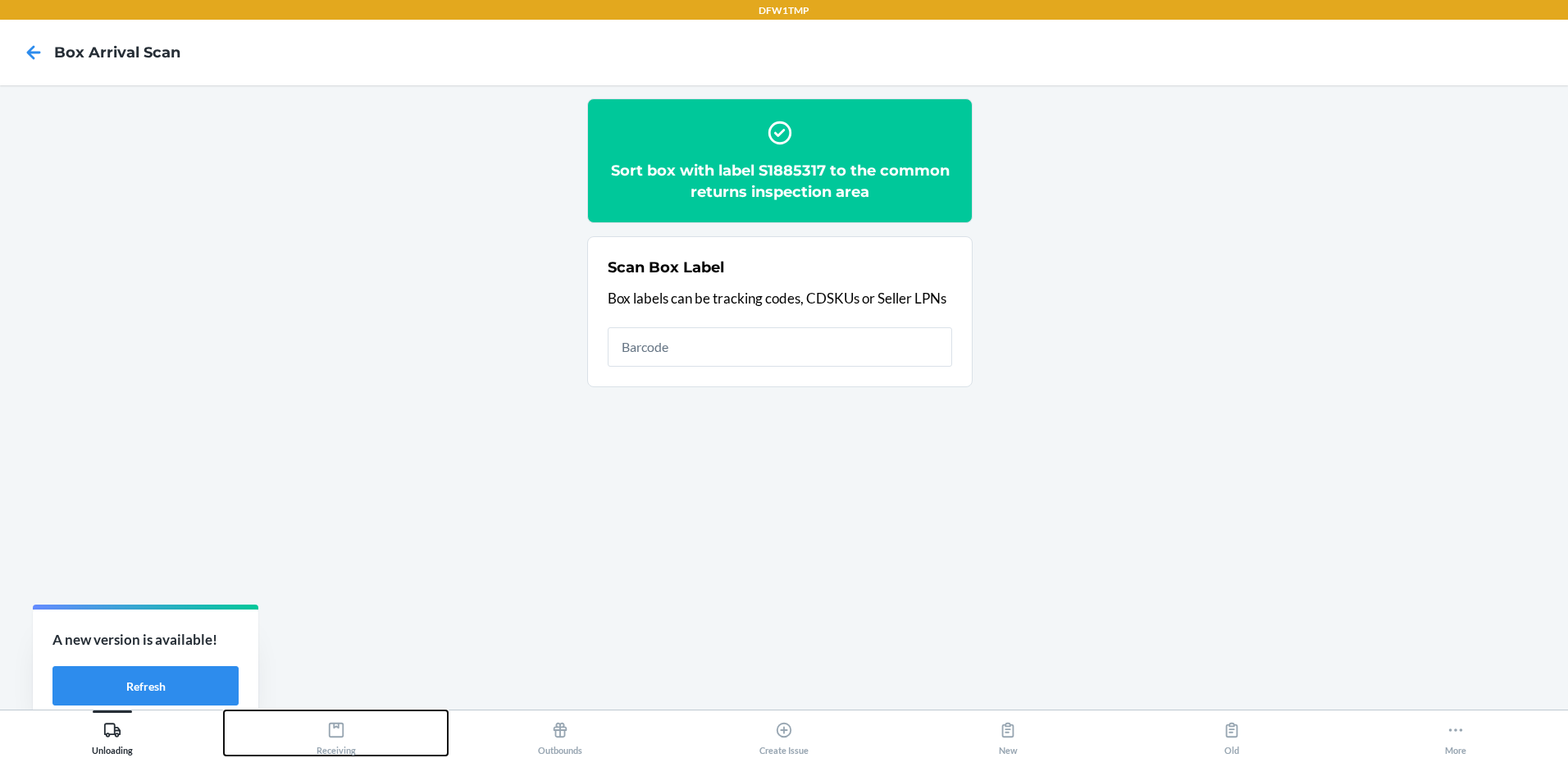
click at [334, 736] on icon at bounding box center [336, 729] width 15 height 15
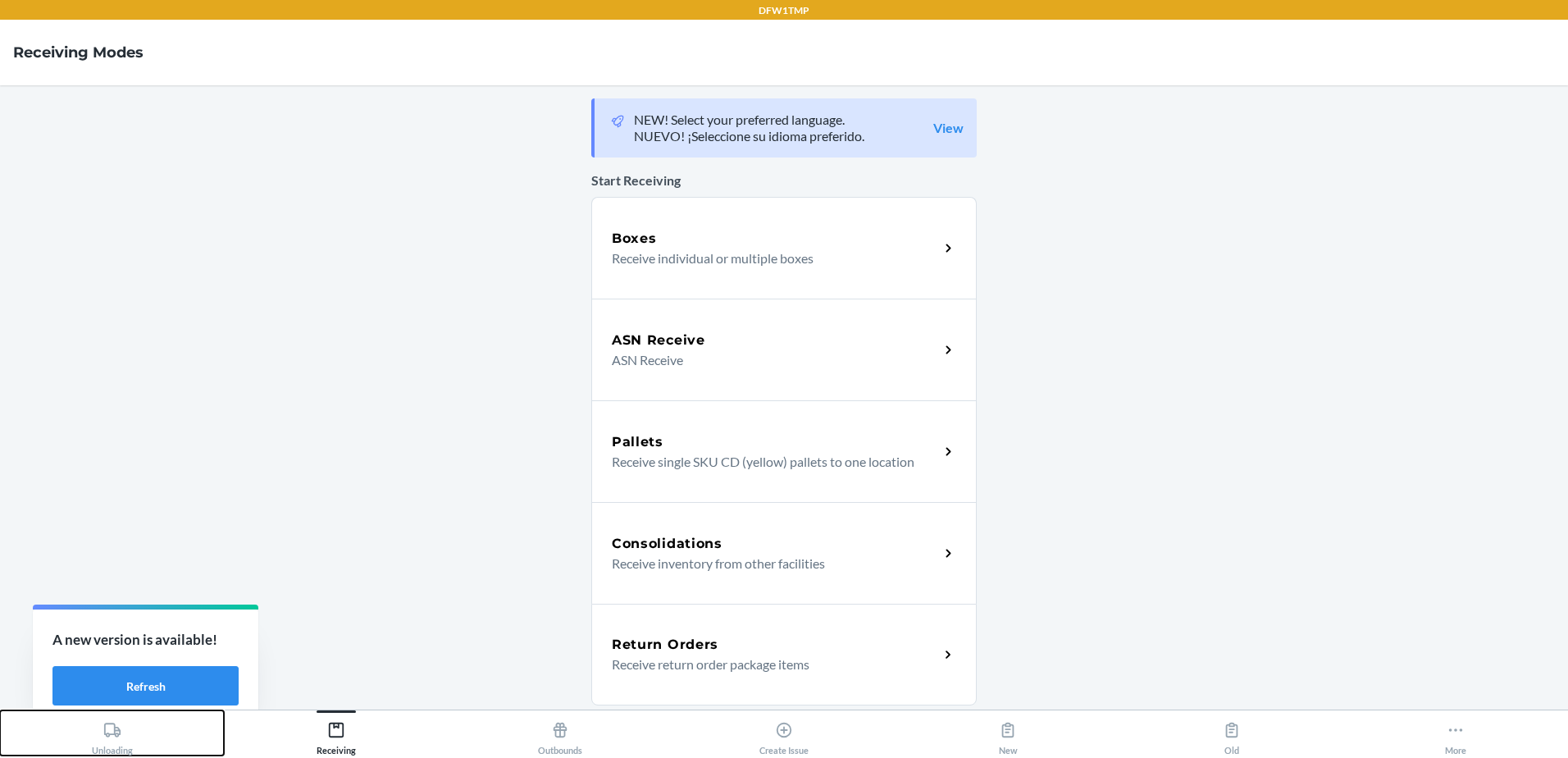
click at [100, 742] on div "Unloading" at bounding box center [112, 735] width 41 height 41
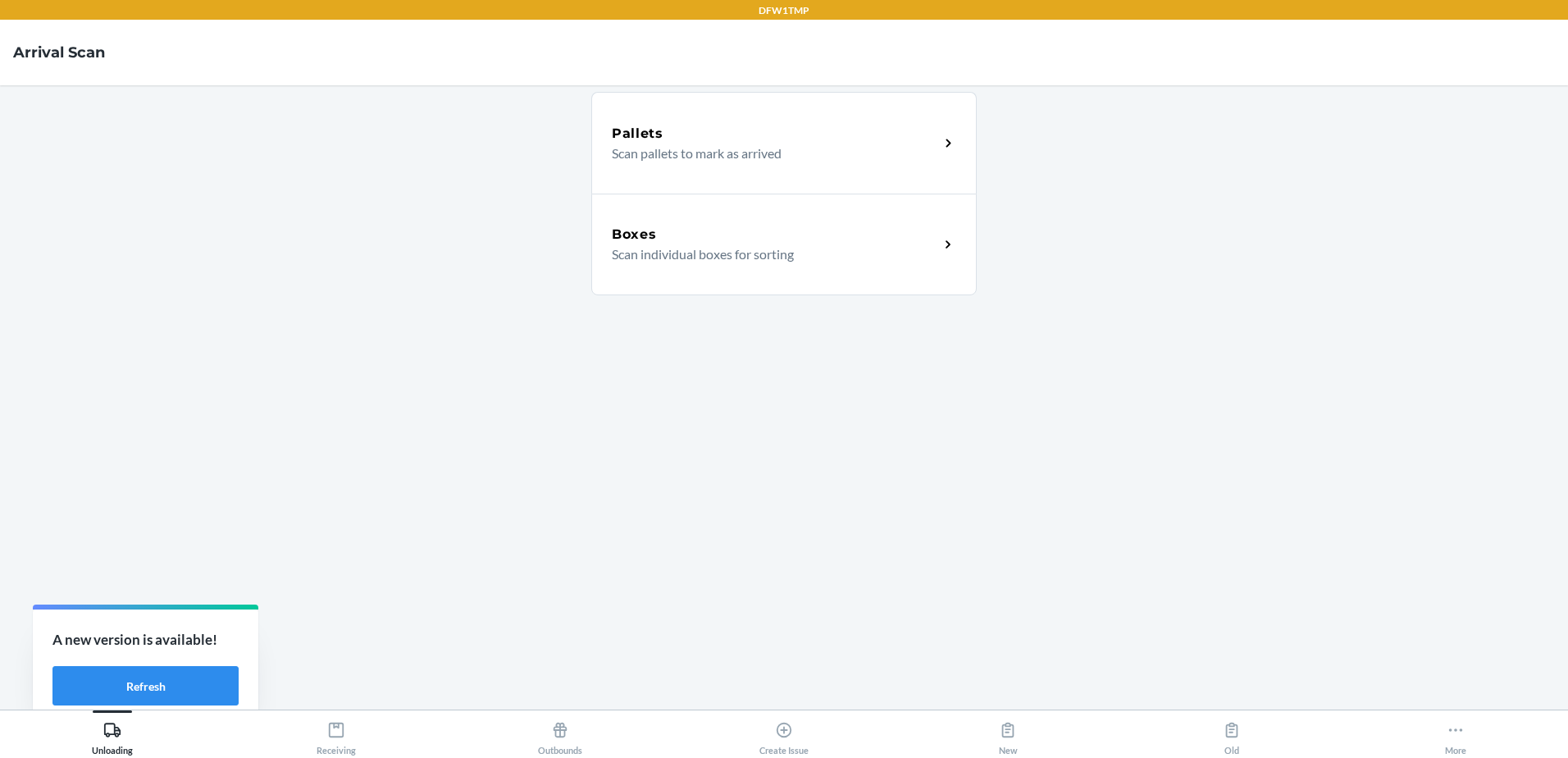
click at [851, 286] on div "Boxes Scan individual boxes for sorting" at bounding box center [784, 244] width 386 height 102
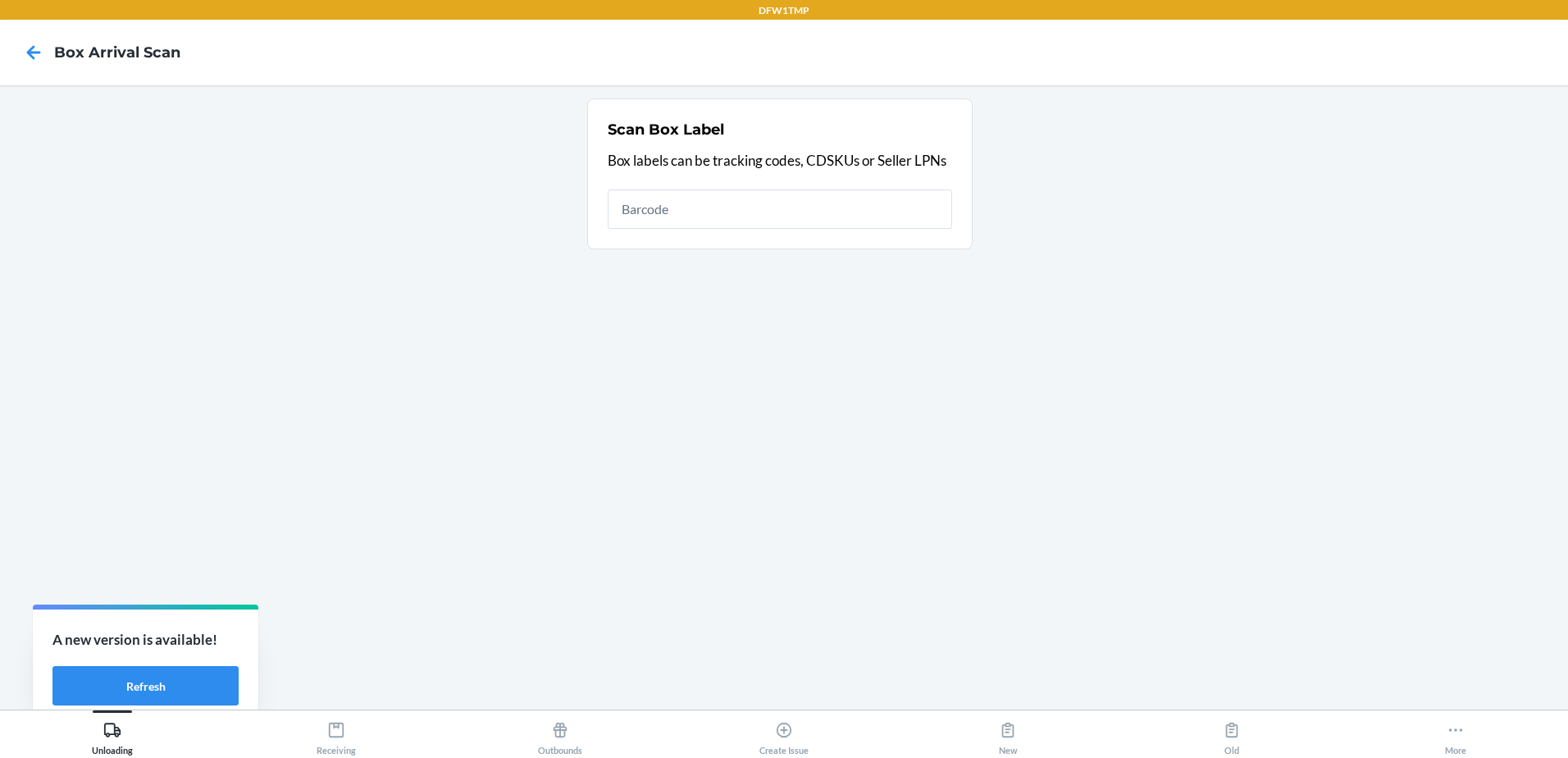
click at [698, 202] on input "text" at bounding box center [780, 209] width 344 height 40
type input "1ZH918279013648664"
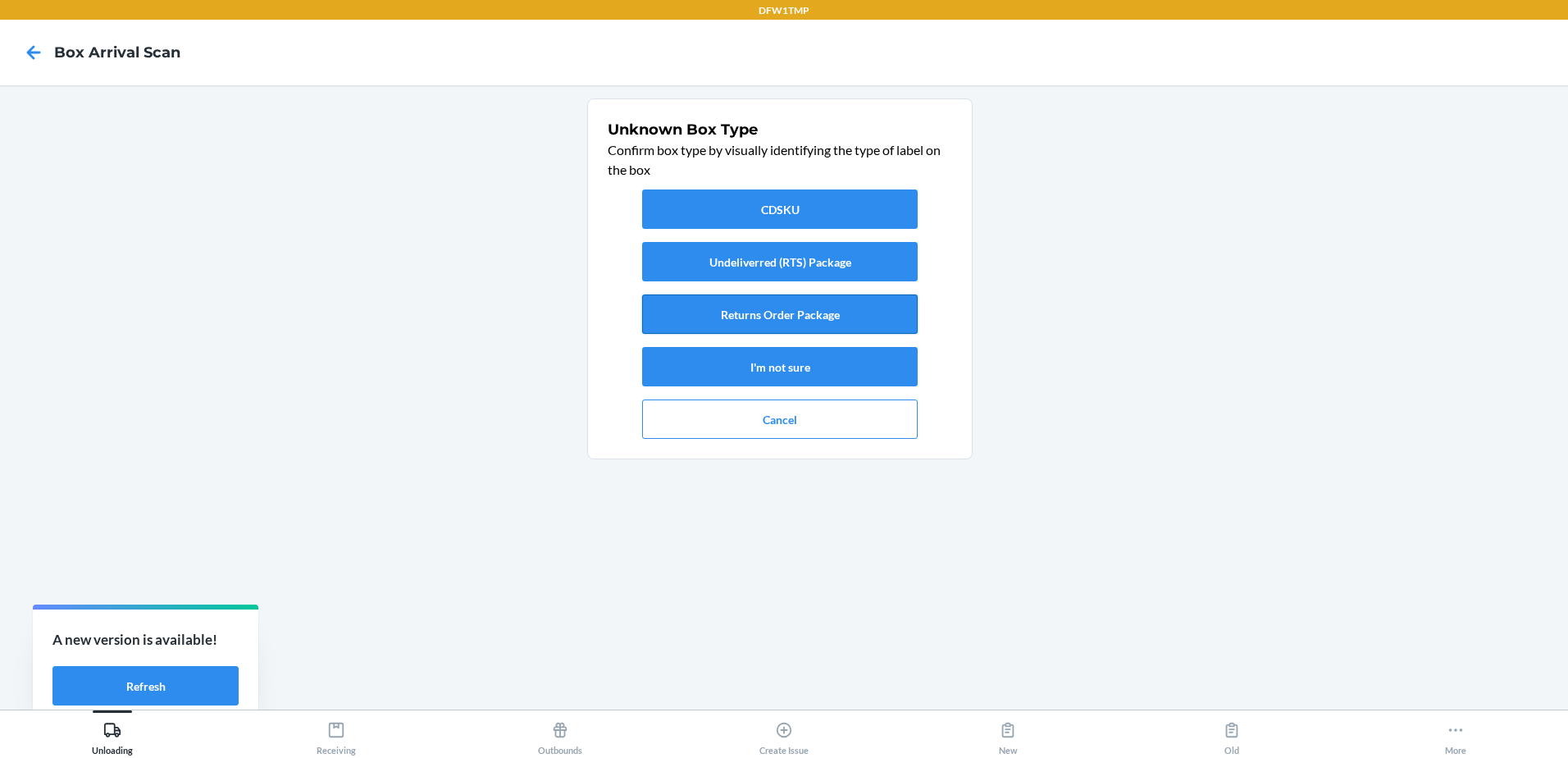
click at [856, 316] on button "Returns Order Package" at bounding box center [780, 313] width 276 height 40
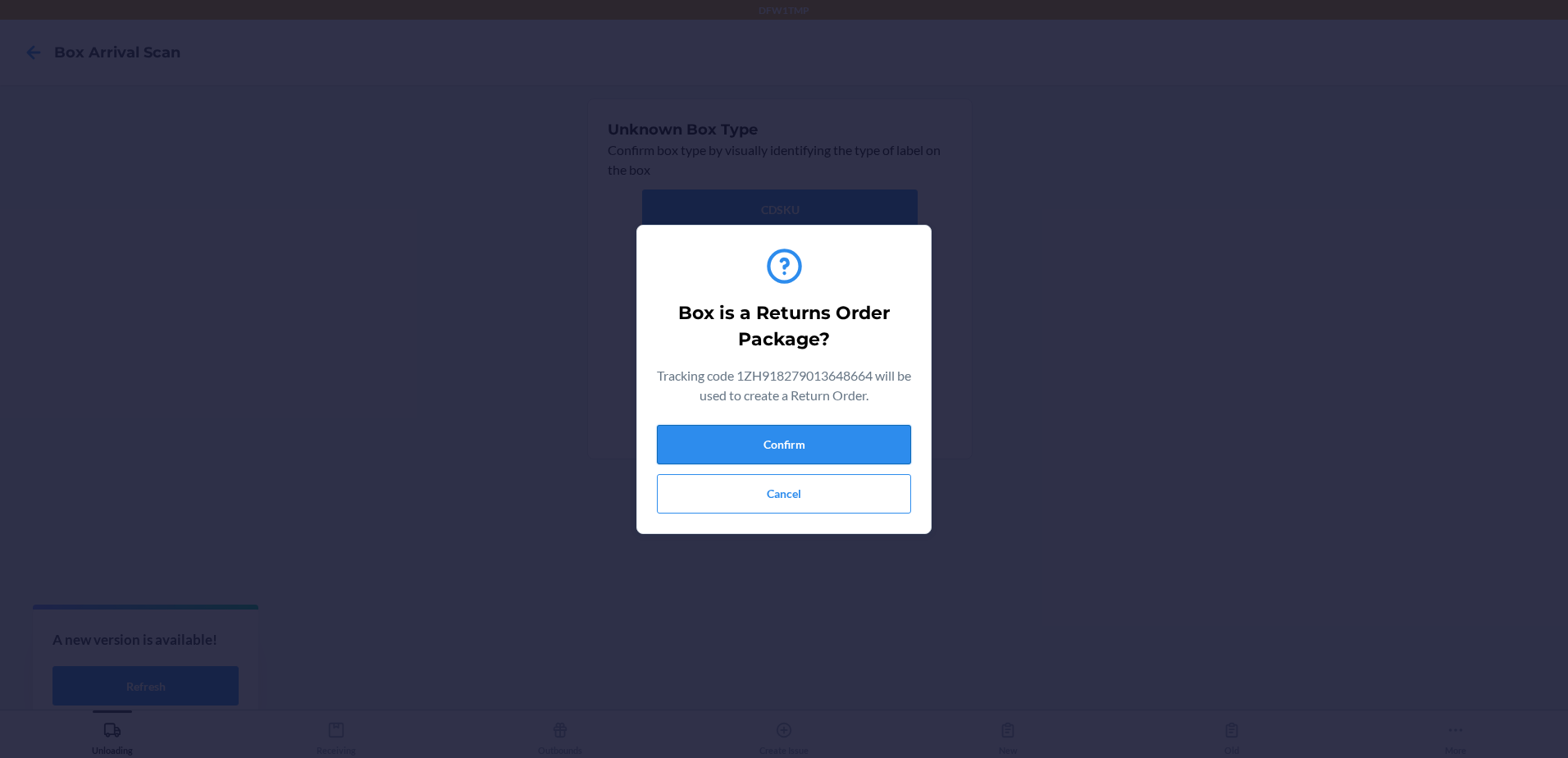
click at [760, 433] on button "Confirm" at bounding box center [784, 444] width 254 height 40
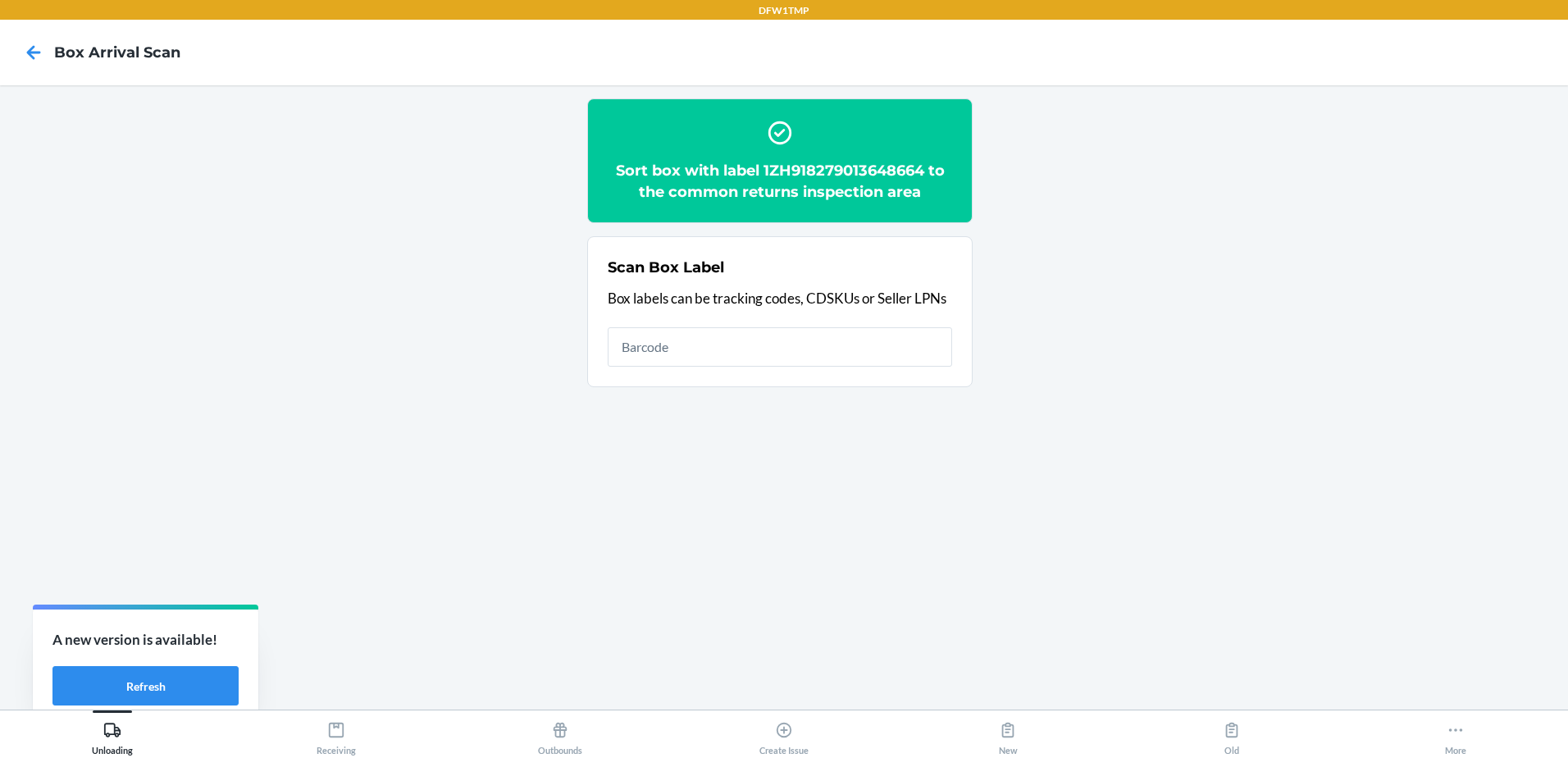
click at [311, 755] on div "Unloading Receiving Outbounds Create Issue New Old More" at bounding box center [784, 733] width 1568 height 48
click at [324, 735] on div "Receiving" at bounding box center [336, 735] width 40 height 41
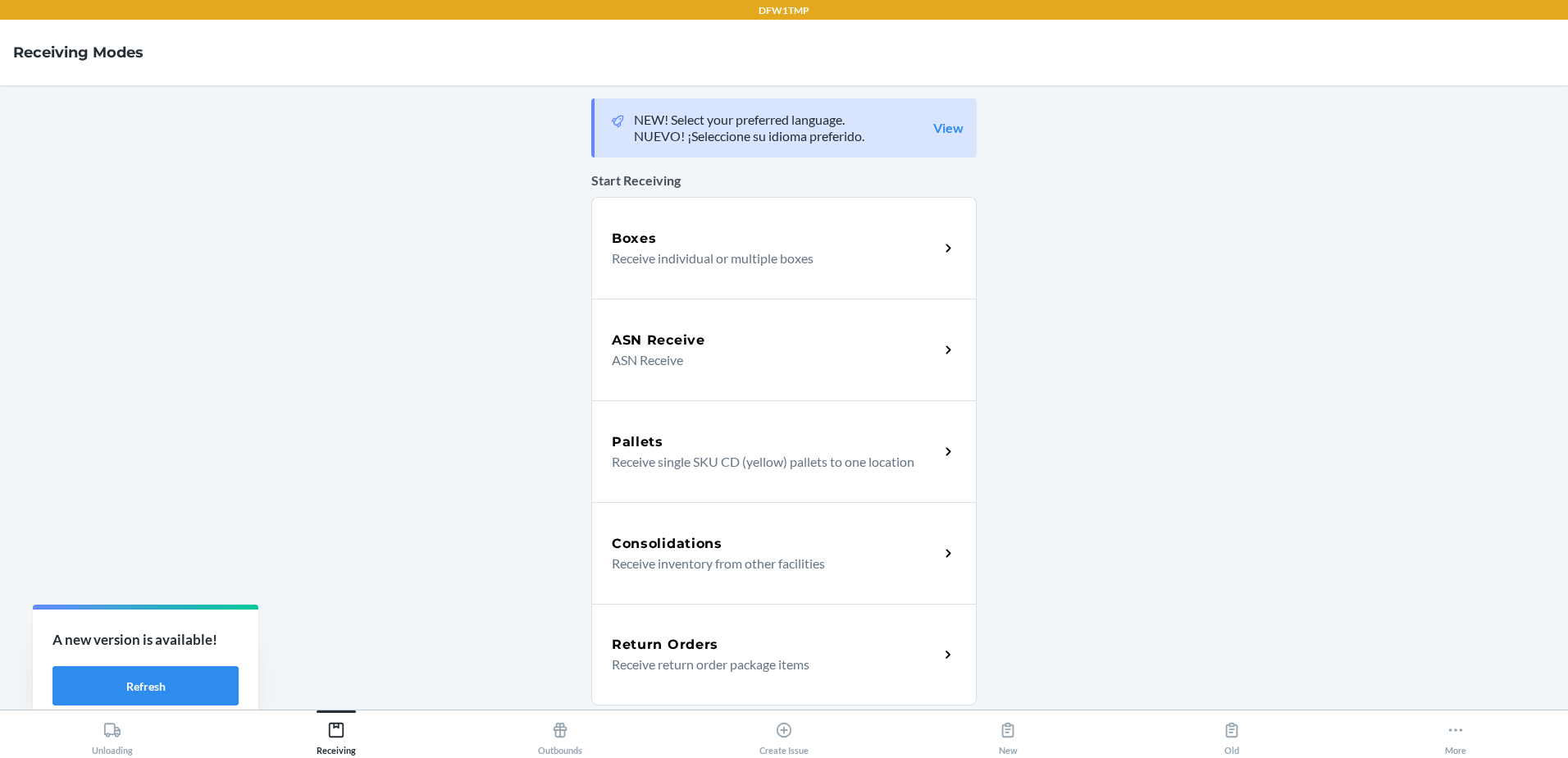
click at [715, 660] on p "Receive return order package items" at bounding box center [769, 664] width 314 height 19
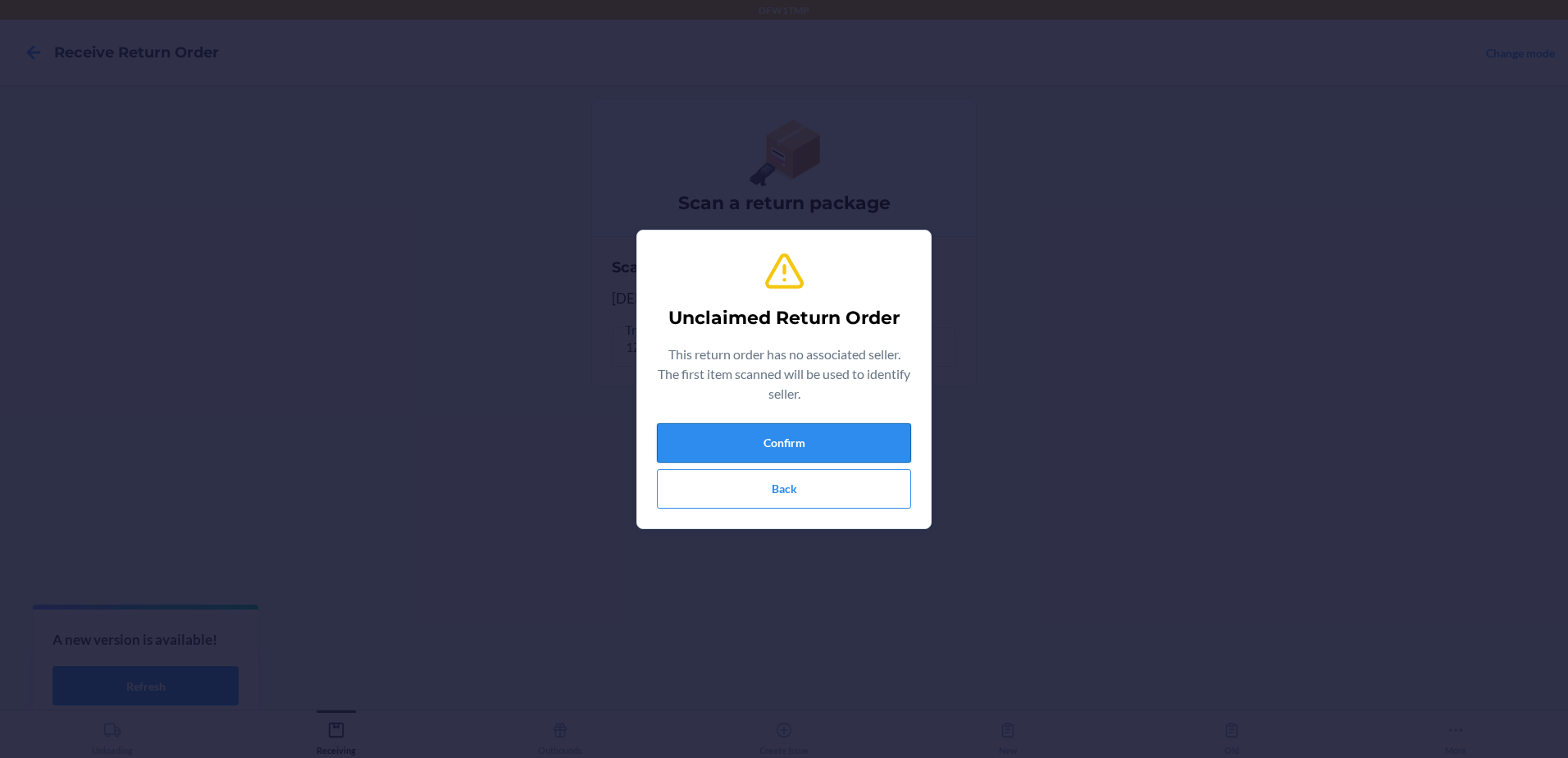
click at [902, 460] on button "Confirm" at bounding box center [784, 443] width 254 height 40
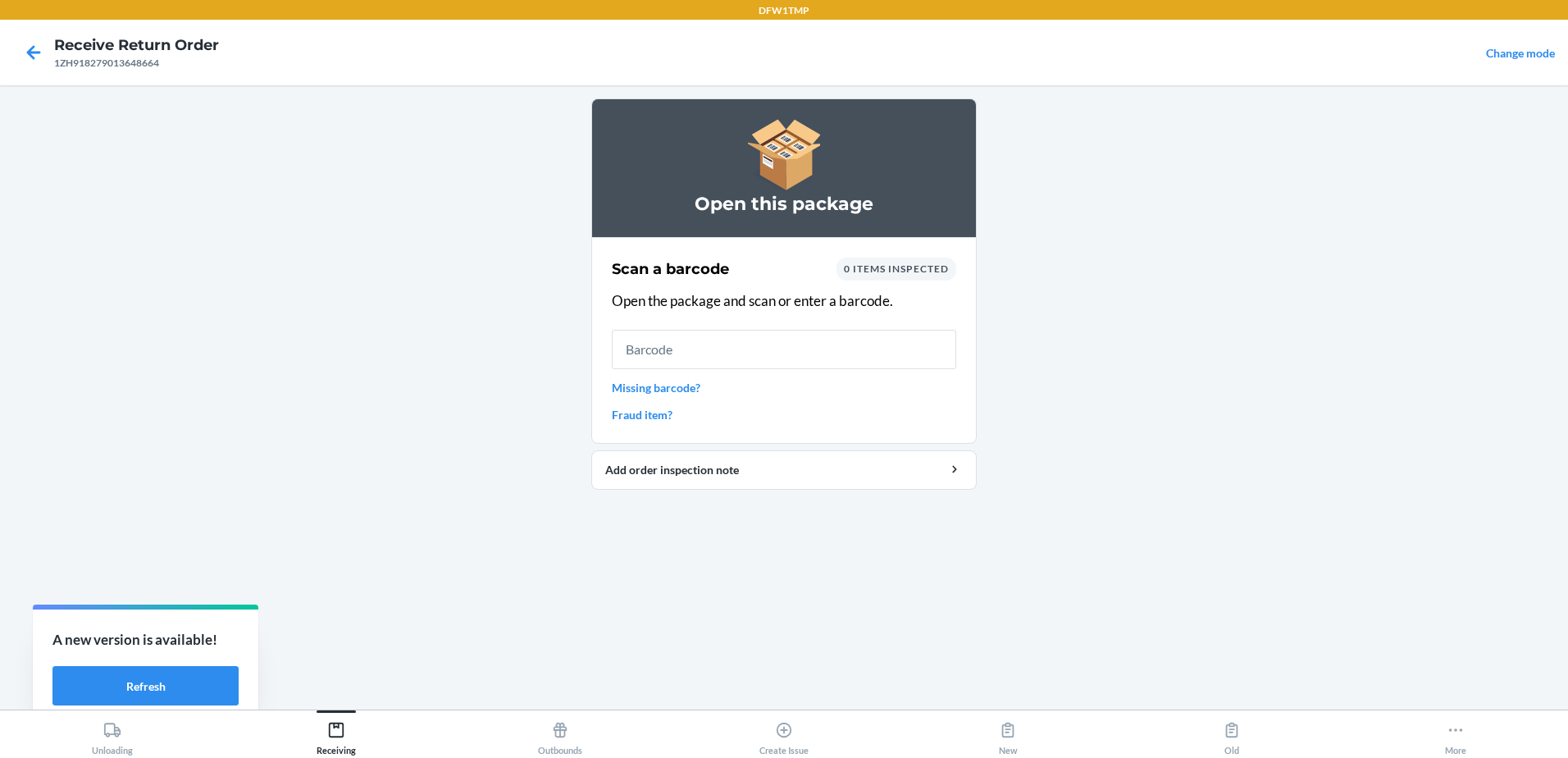
click at [731, 360] on input "text" at bounding box center [784, 349] width 344 height 40
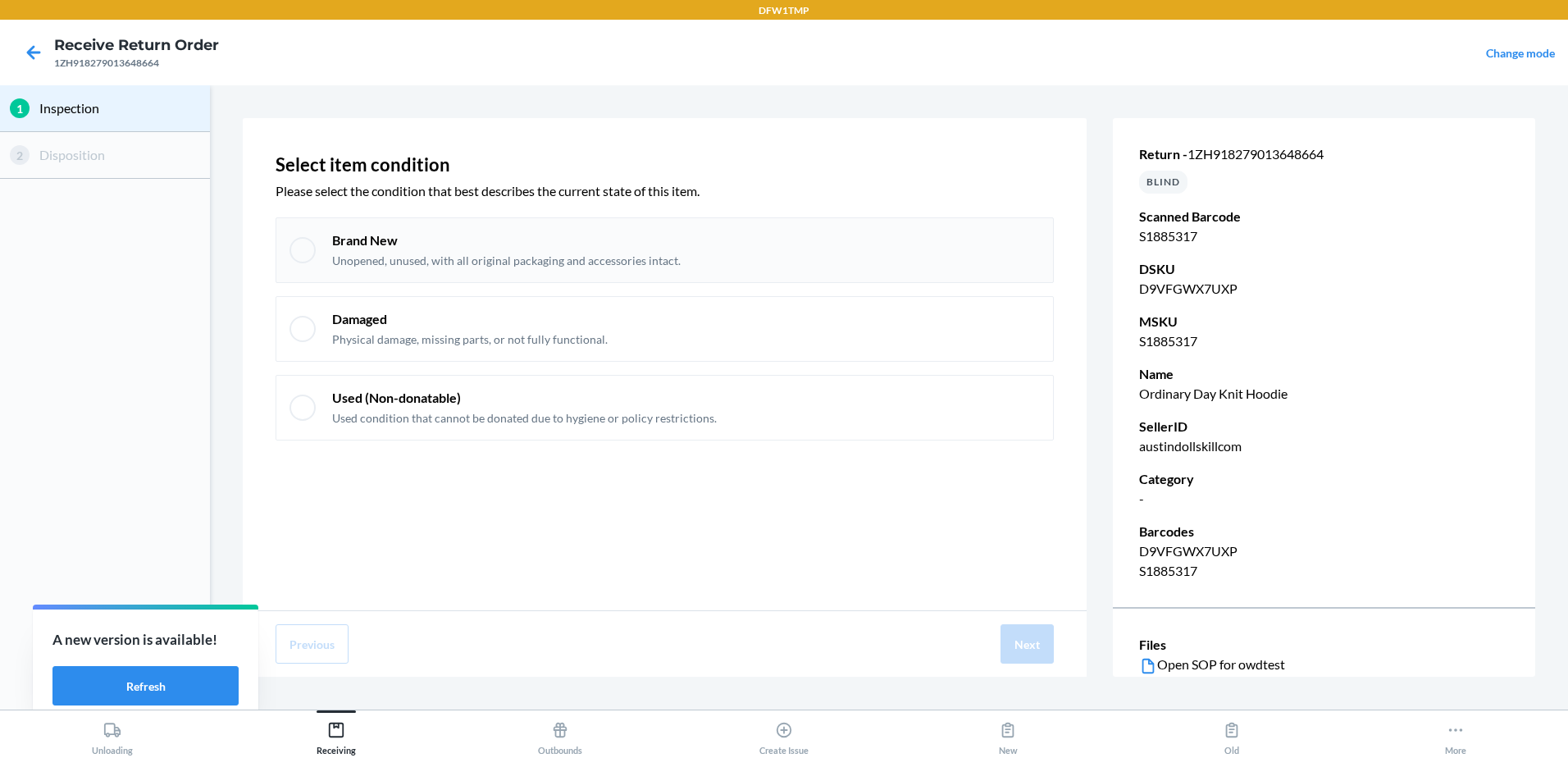
click at [382, 223] on div "Brand New Unopened, unused, with all original packaging and accessories intact." at bounding box center [665, 250] width 779 height 66
checkbox input "true"
click at [1027, 627] on button "Next" at bounding box center [1027, 643] width 53 height 40
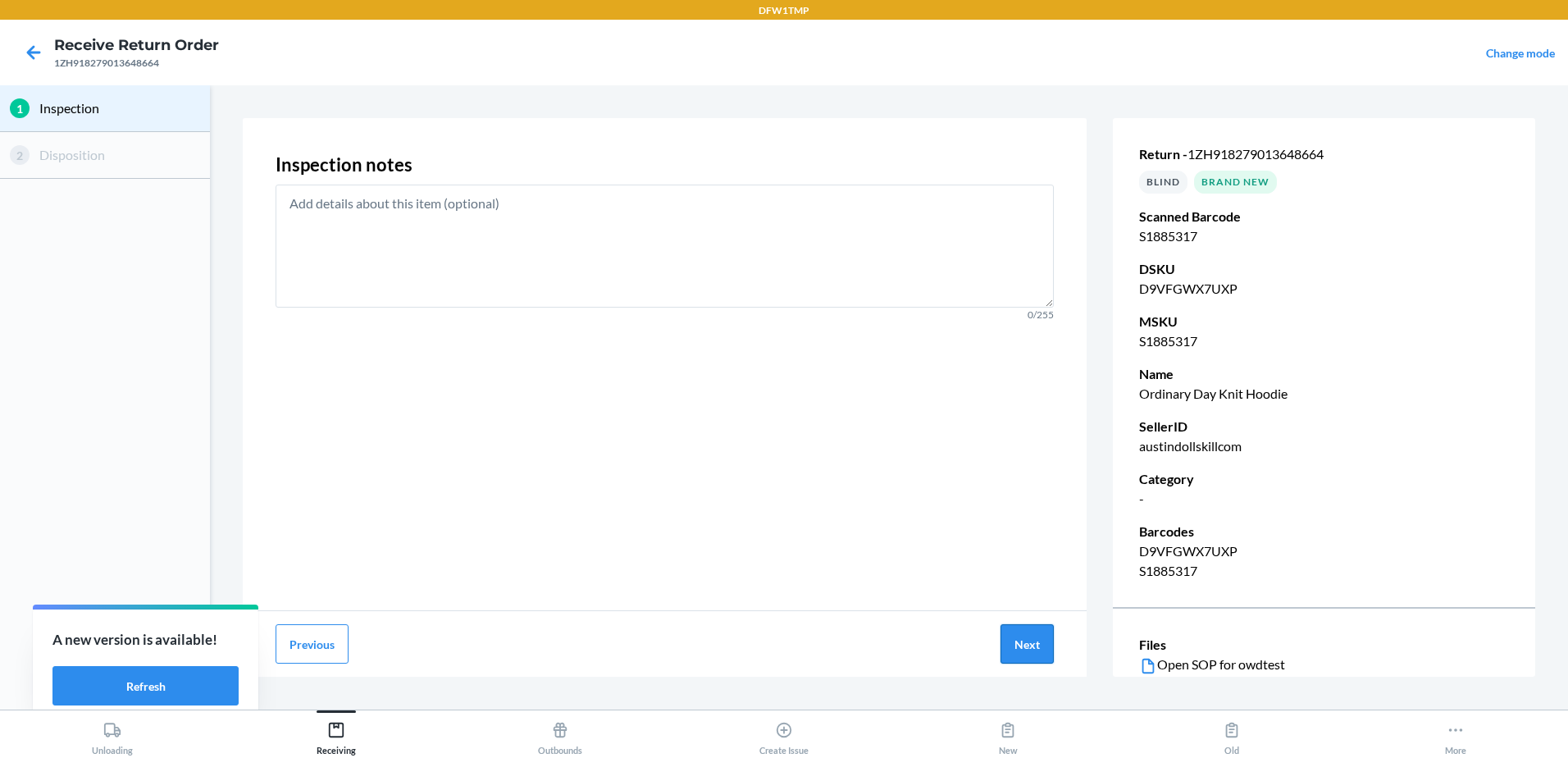
click at [1037, 642] on button "Next" at bounding box center [1027, 643] width 53 height 40
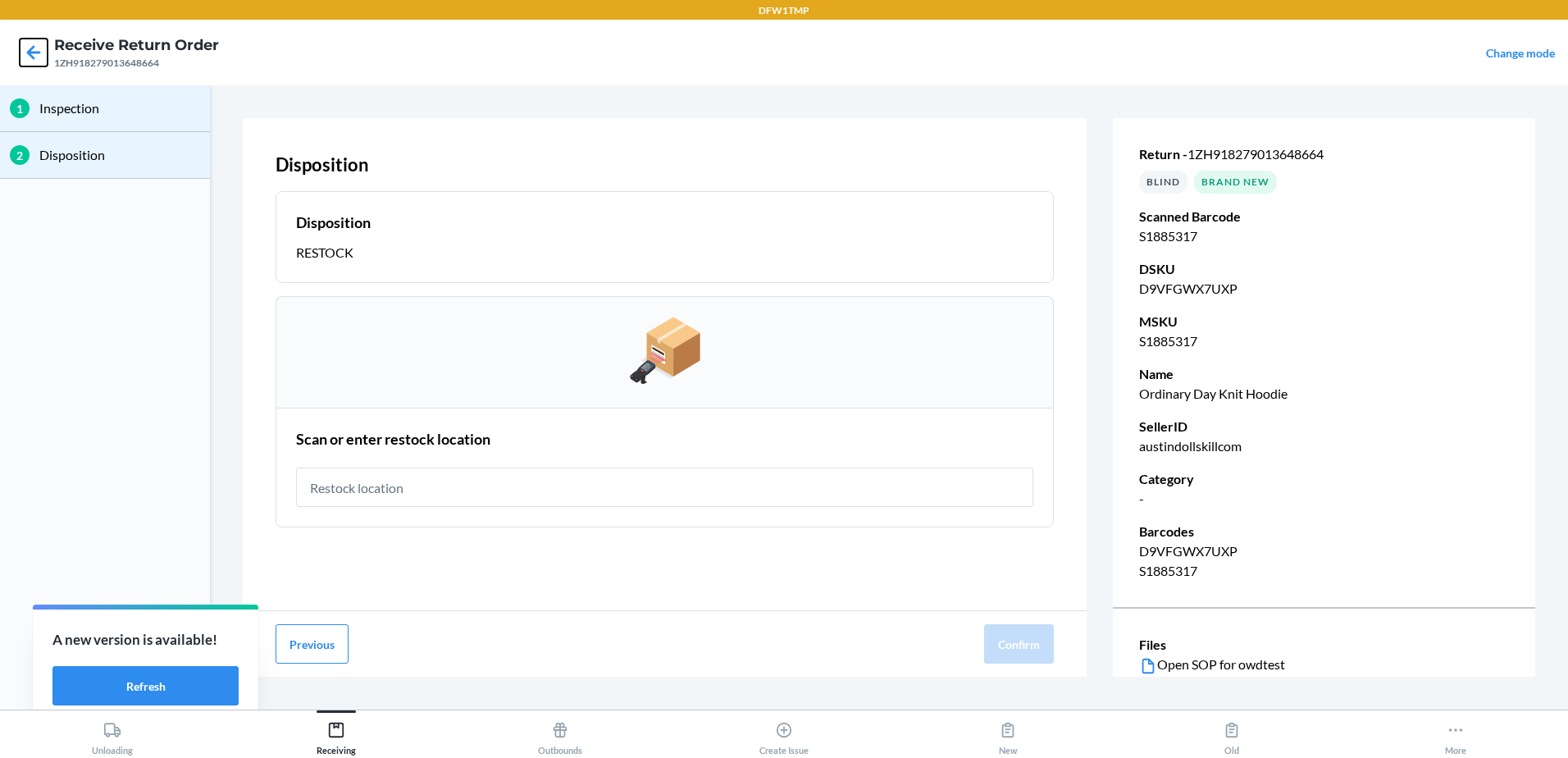
click at [32, 41] on icon at bounding box center [33, 52] width 28 height 28
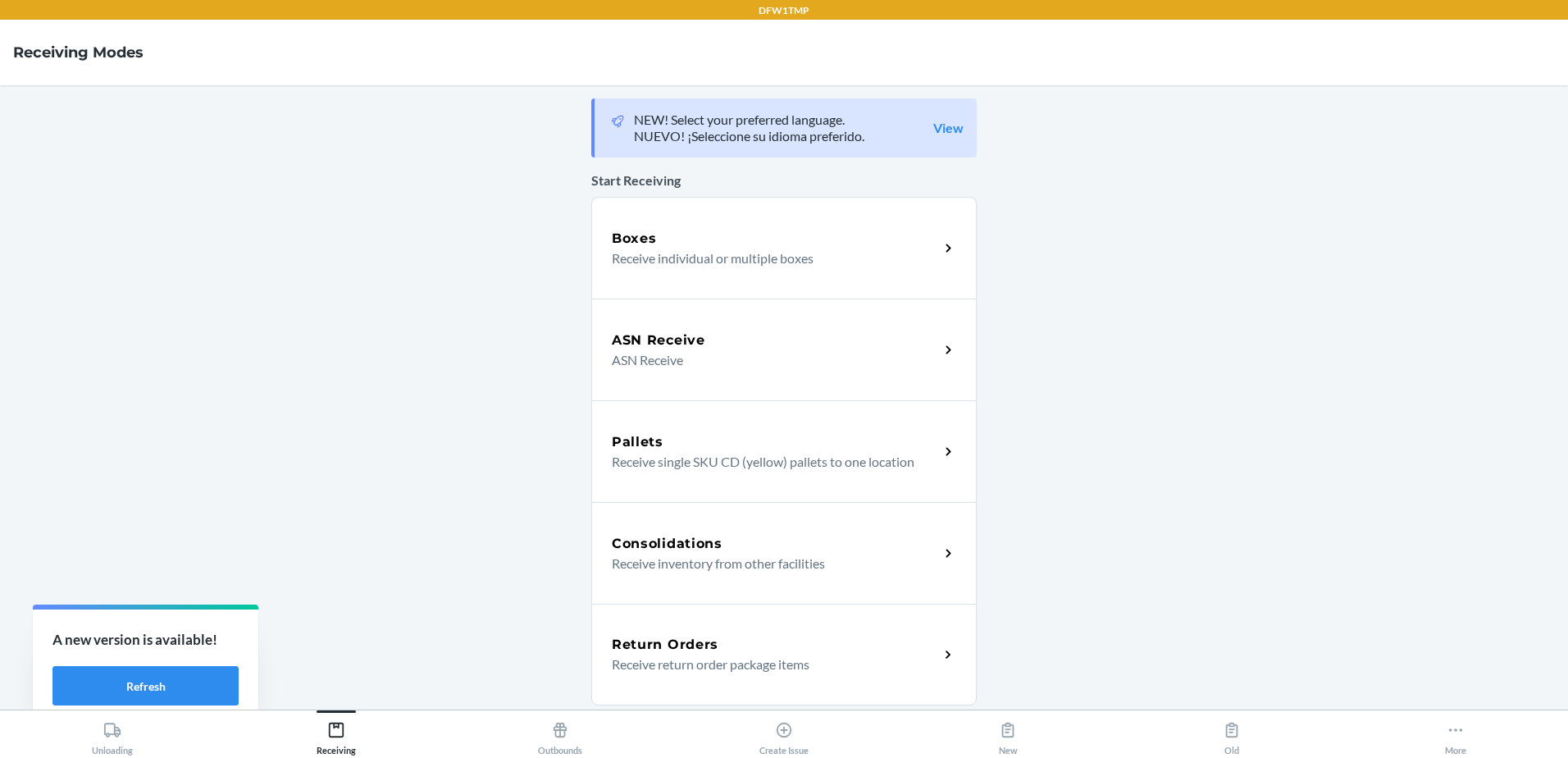
click at [737, 657] on p "Receive return order package items" at bounding box center [769, 664] width 314 height 19
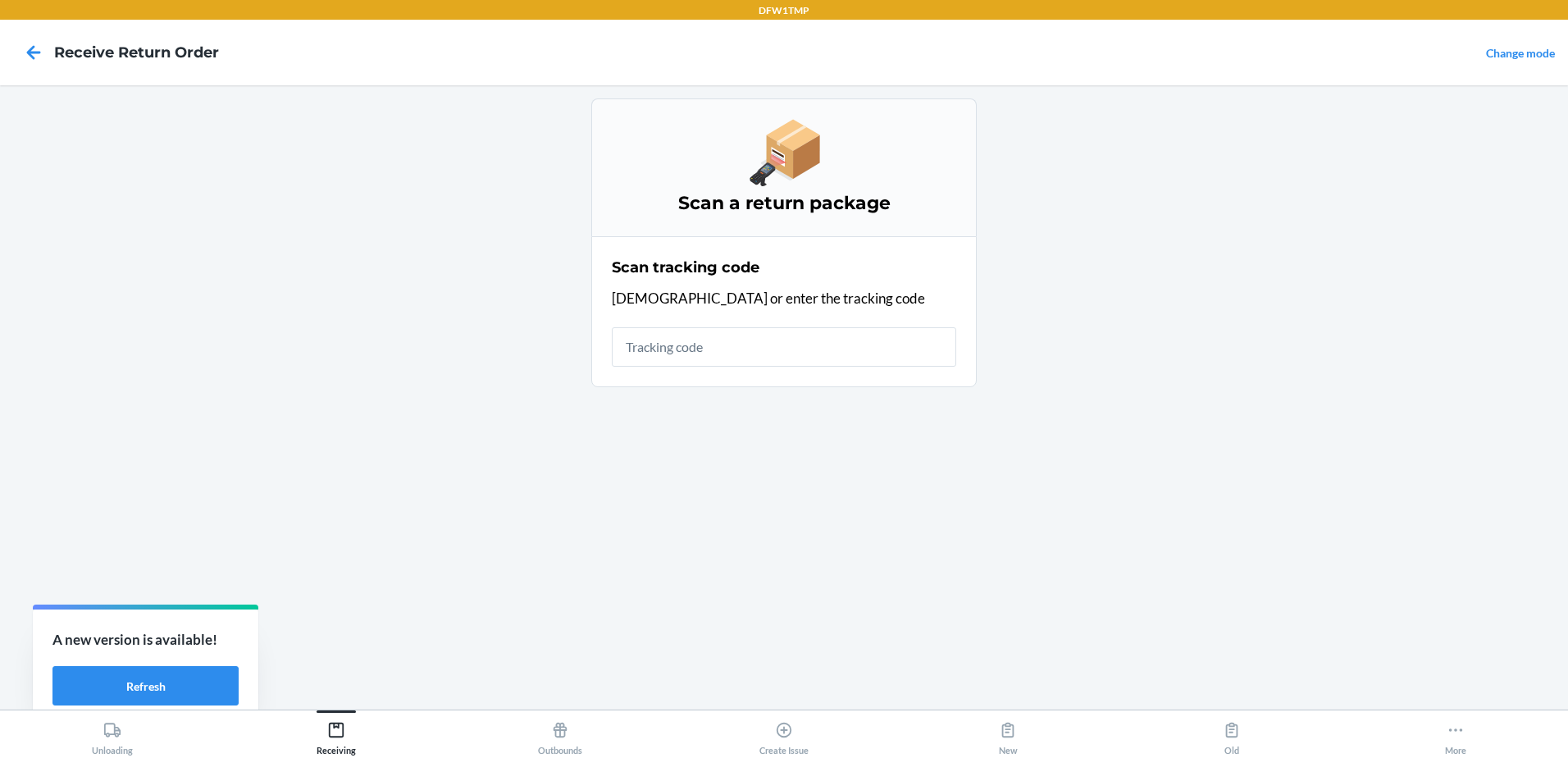
click at [666, 348] on input "text" at bounding box center [784, 346] width 344 height 40
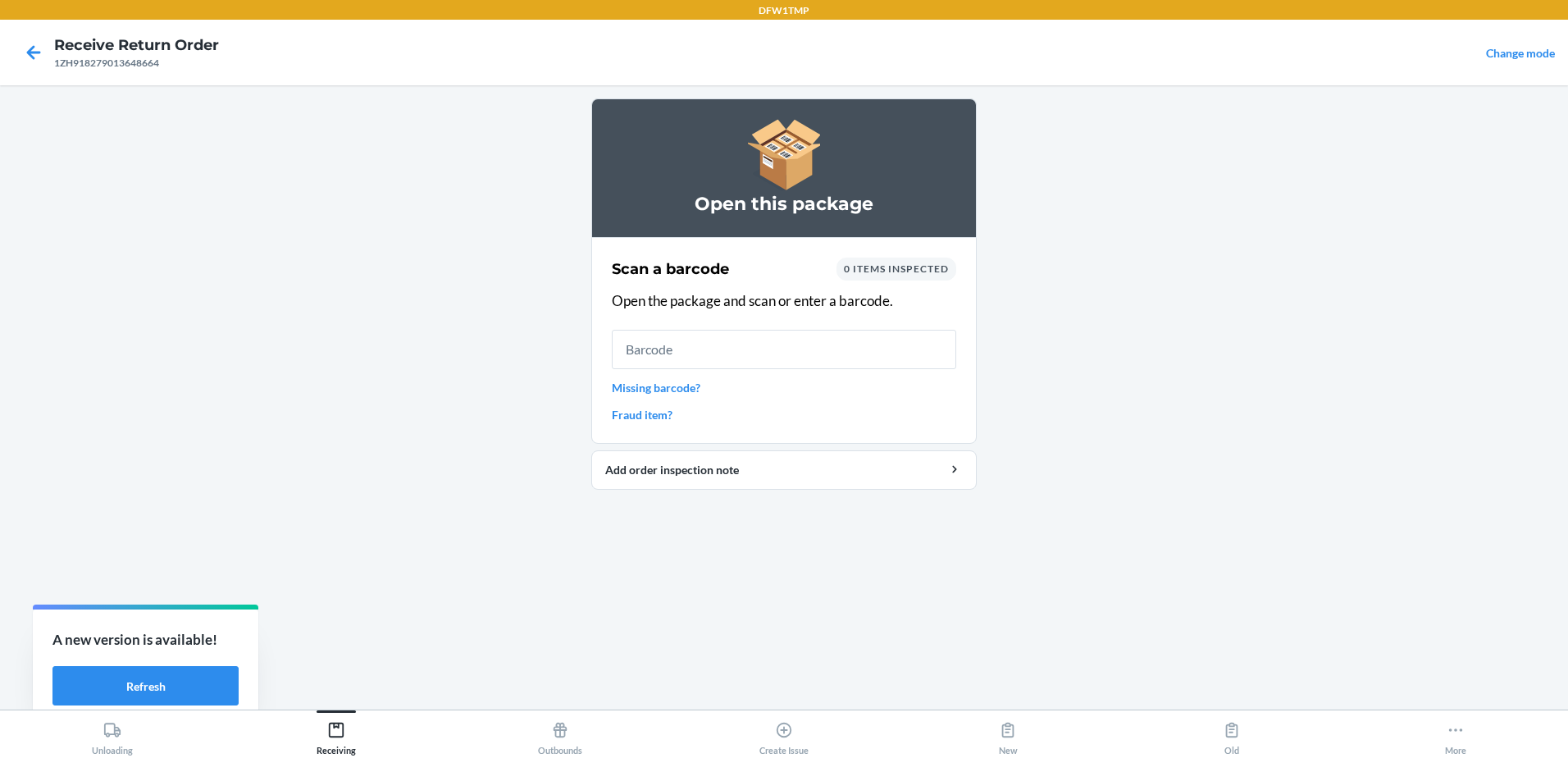
click at [725, 340] on input "text" at bounding box center [784, 349] width 344 height 40
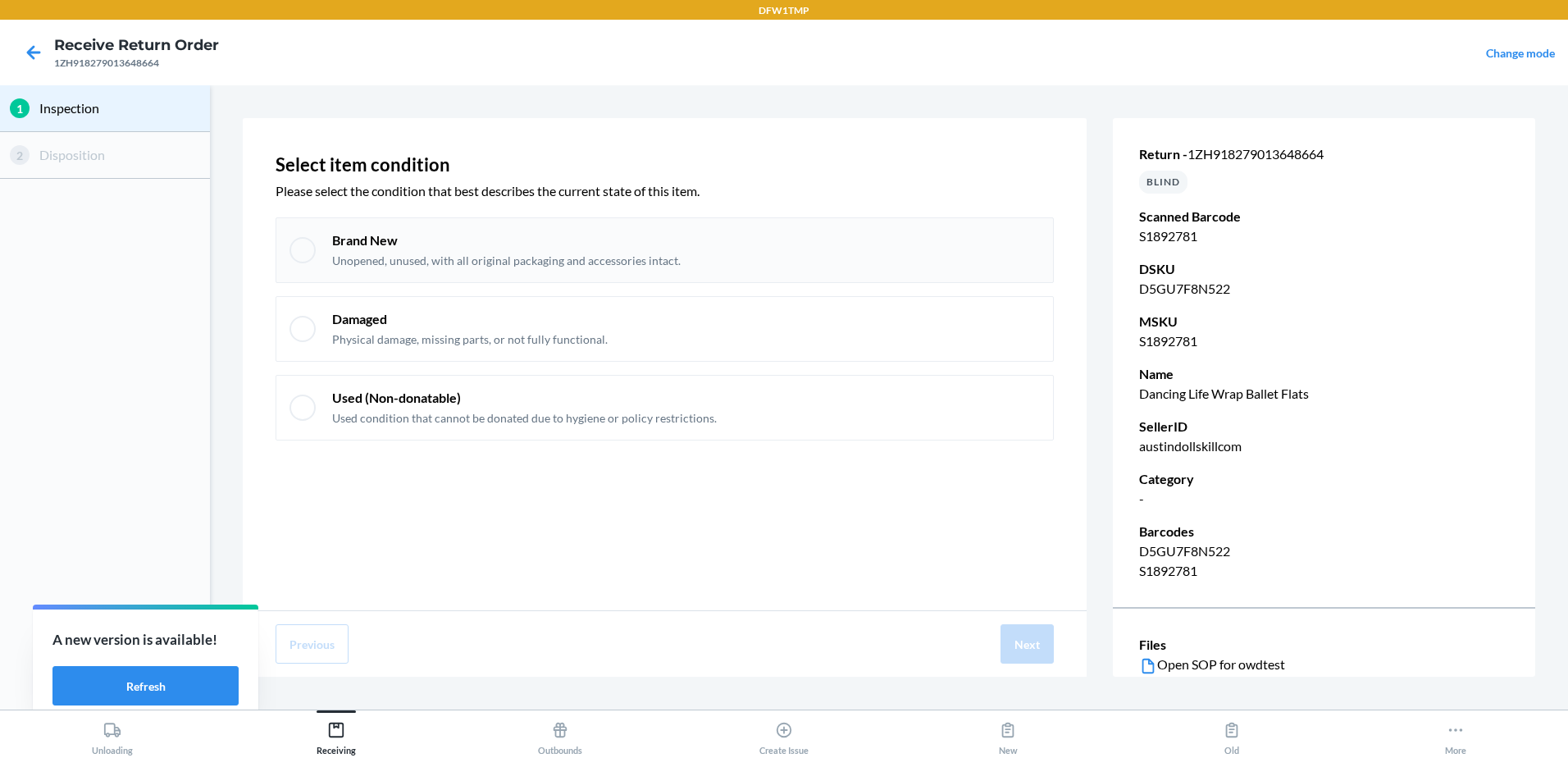
click at [329, 240] on div "Brand New Unopened, unused, with all original packaging and accessories intact." at bounding box center [665, 250] width 779 height 66
checkbox input "true"
click at [1022, 639] on button "Next" at bounding box center [1027, 643] width 53 height 40
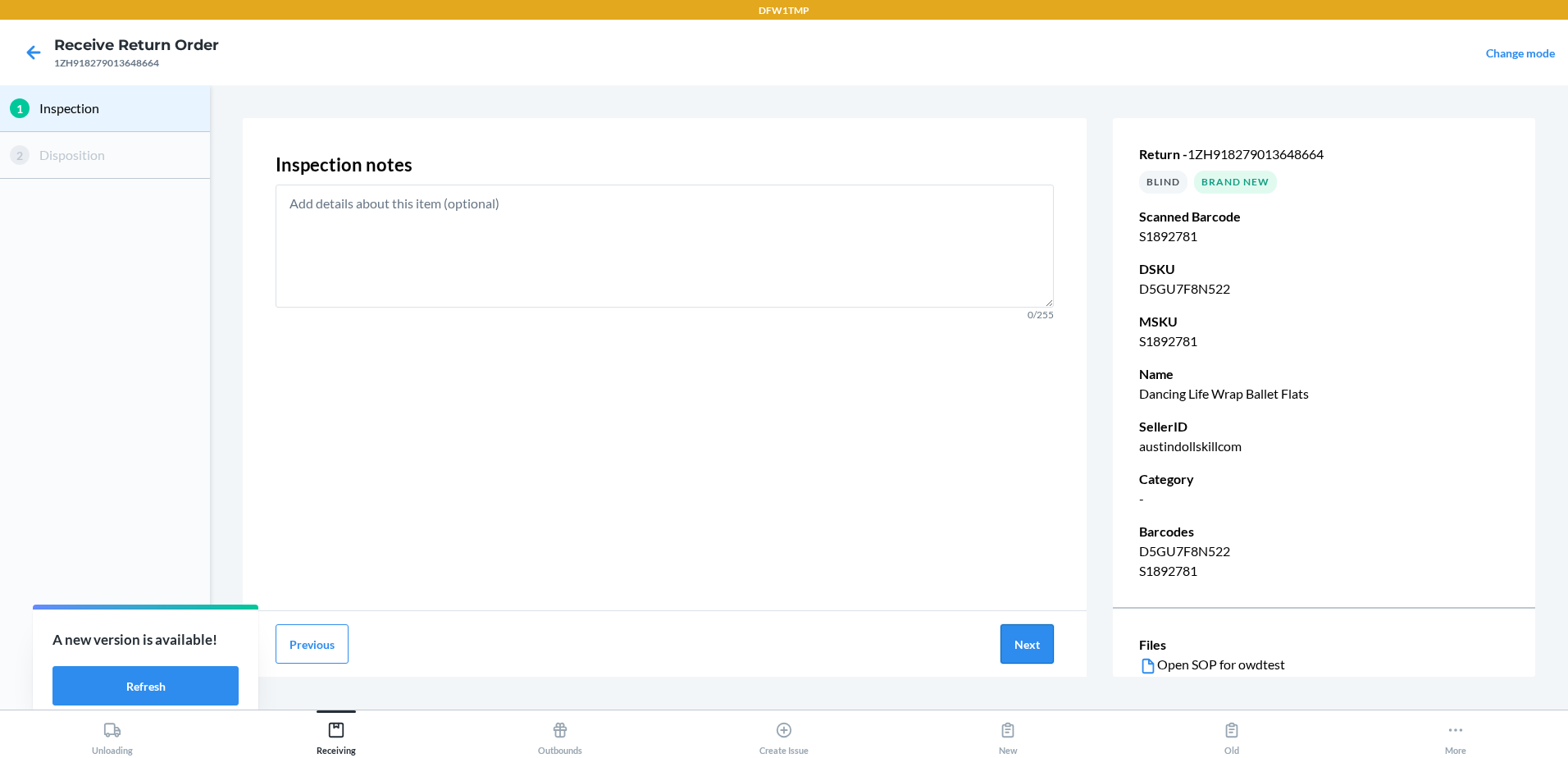
click at [1037, 631] on button "Next" at bounding box center [1027, 643] width 53 height 40
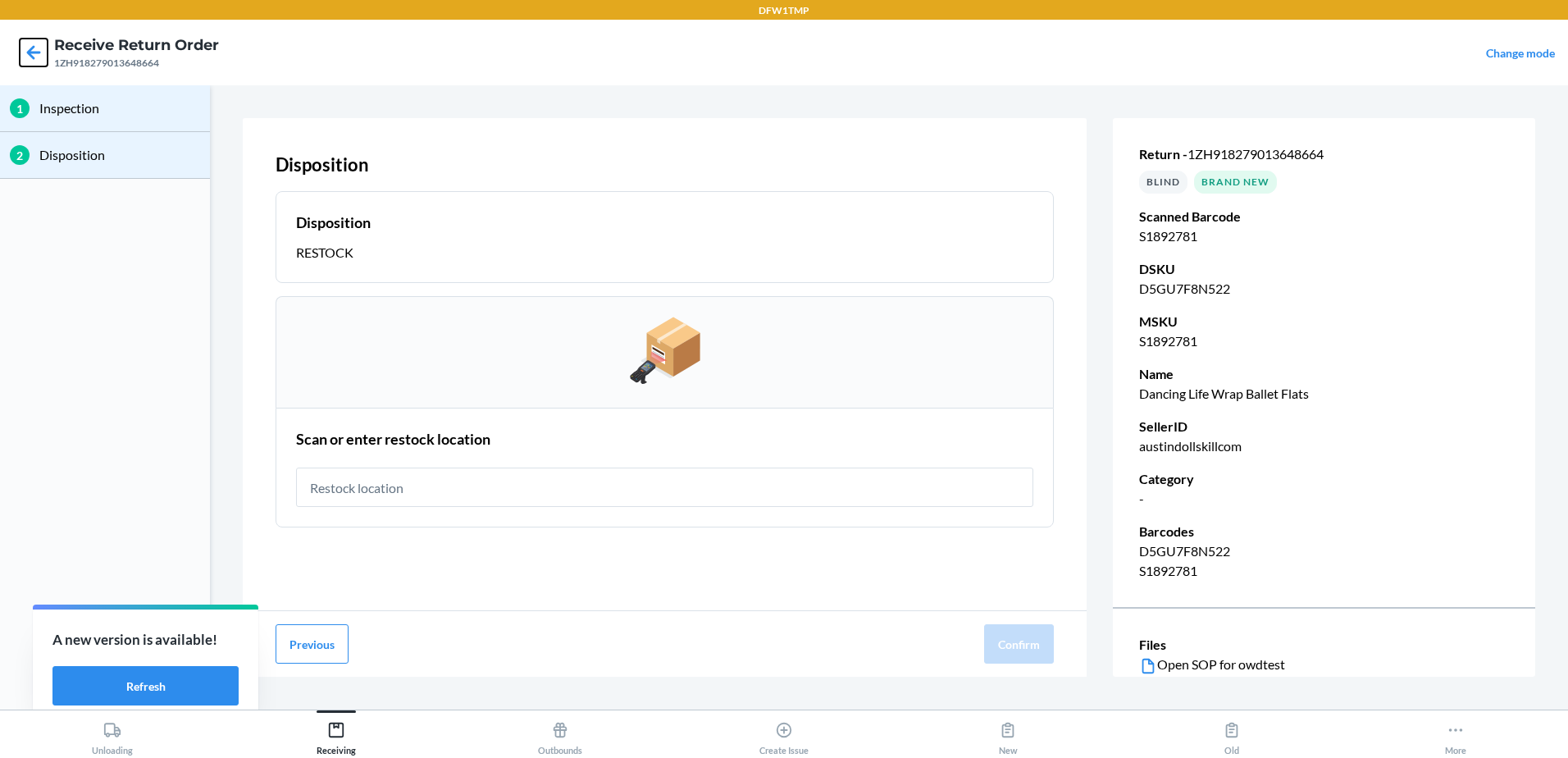
click at [32, 61] on icon at bounding box center [33, 52] width 28 height 28
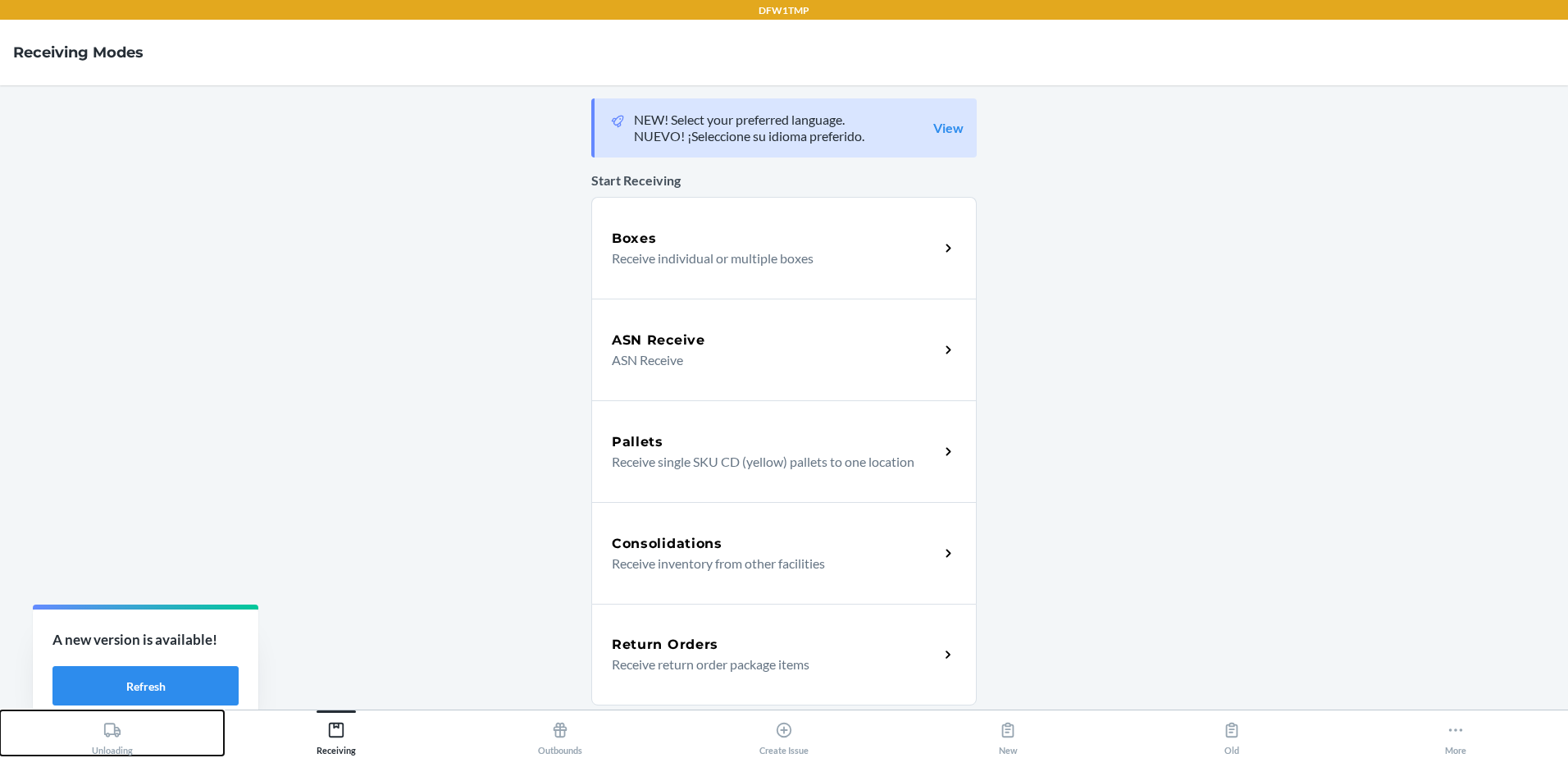
click at [143, 733] on button "Unloading" at bounding box center [111, 732] width 223 height 45
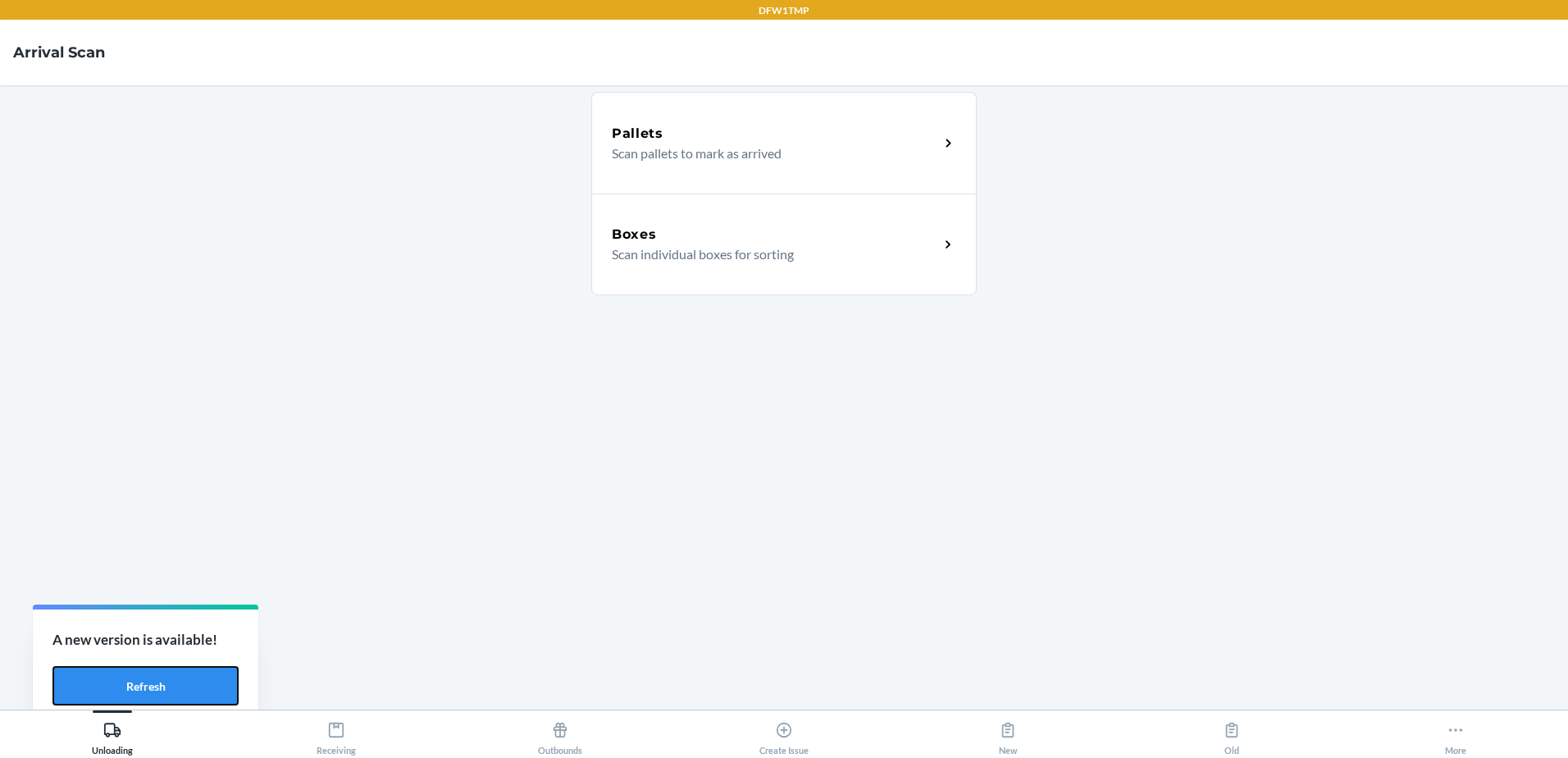
drag, startPoint x: 131, startPoint y: 676, endPoint x: 186, endPoint y: 706, distance: 62.6
click at [130, 676] on button "Refresh" at bounding box center [145, 685] width 186 height 40
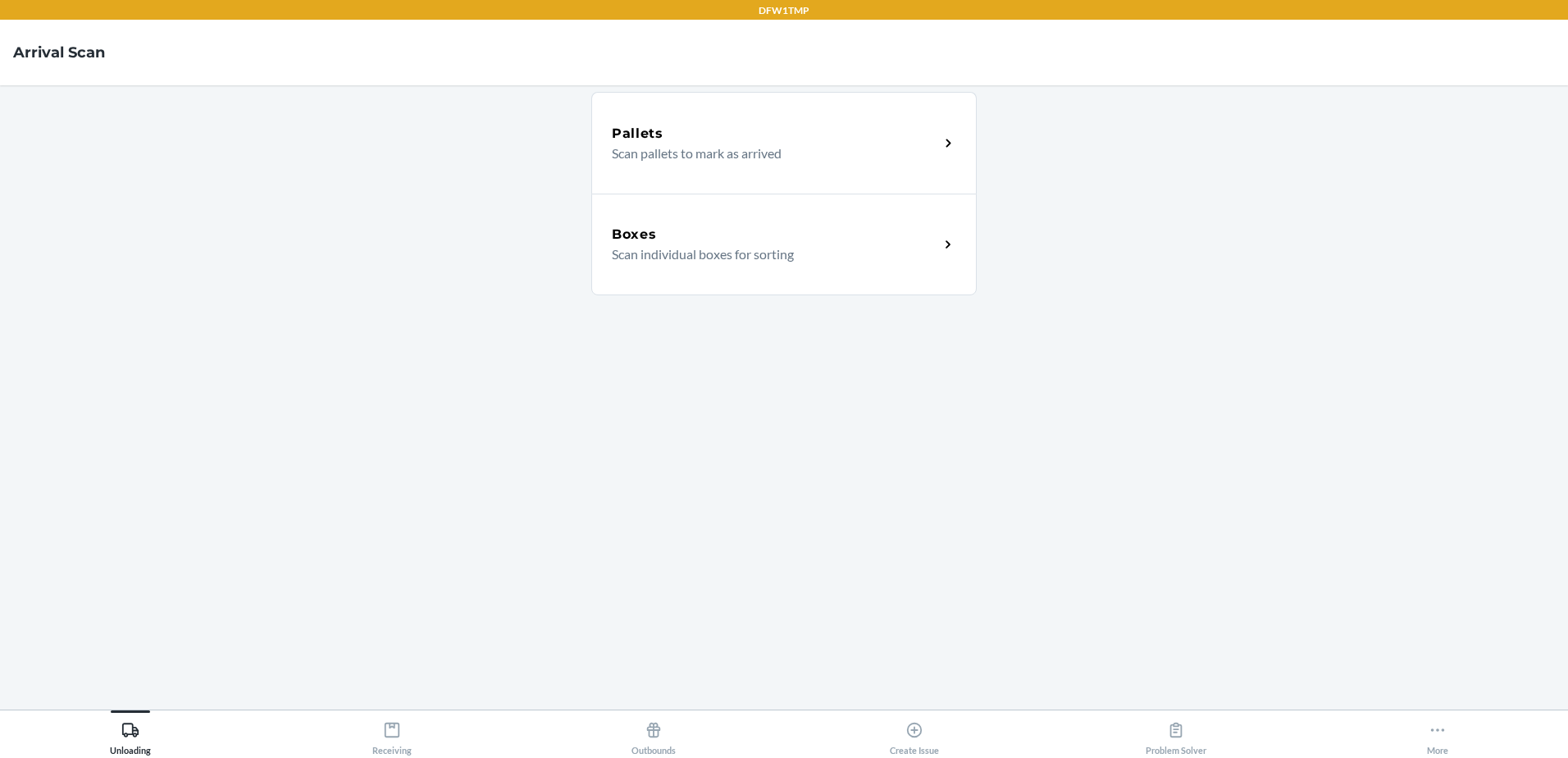
drag, startPoint x: 980, startPoint y: 259, endPoint x: 962, endPoint y: 273, distance: 22.8
click at [980, 259] on main "Pallets Scan pallets to mark as arrived Boxes Scan individual boxes for sorting" at bounding box center [784, 396] width 1568 height 624
click at [908, 261] on p "Scan individual boxes for sorting" at bounding box center [769, 254] width 314 height 19
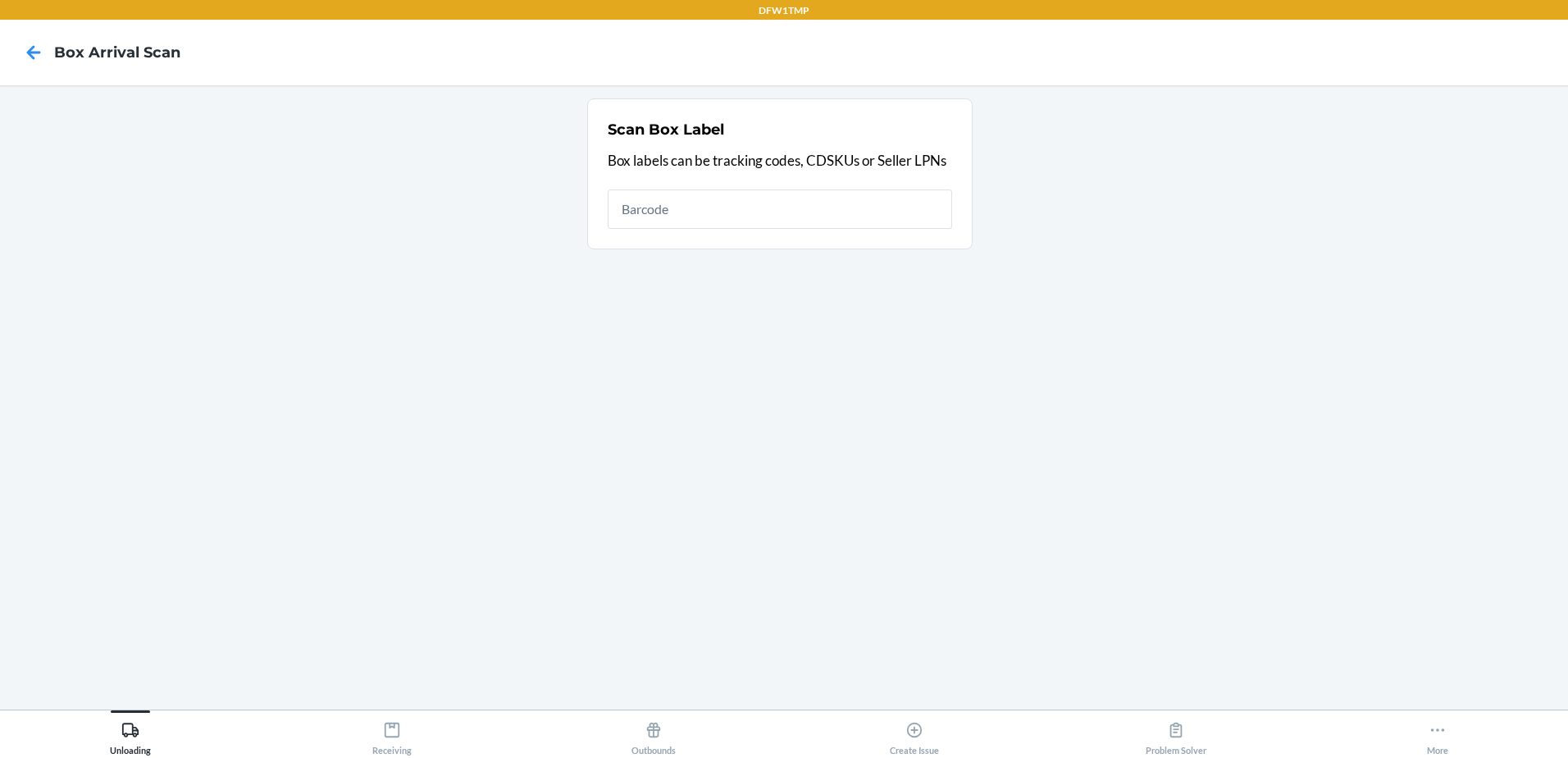
click at [801, 218] on input "text" at bounding box center [780, 209] width 344 height 40
click at [708, 208] on input "text" at bounding box center [780, 209] width 344 height 40
type input "1ZV58C199026627851"
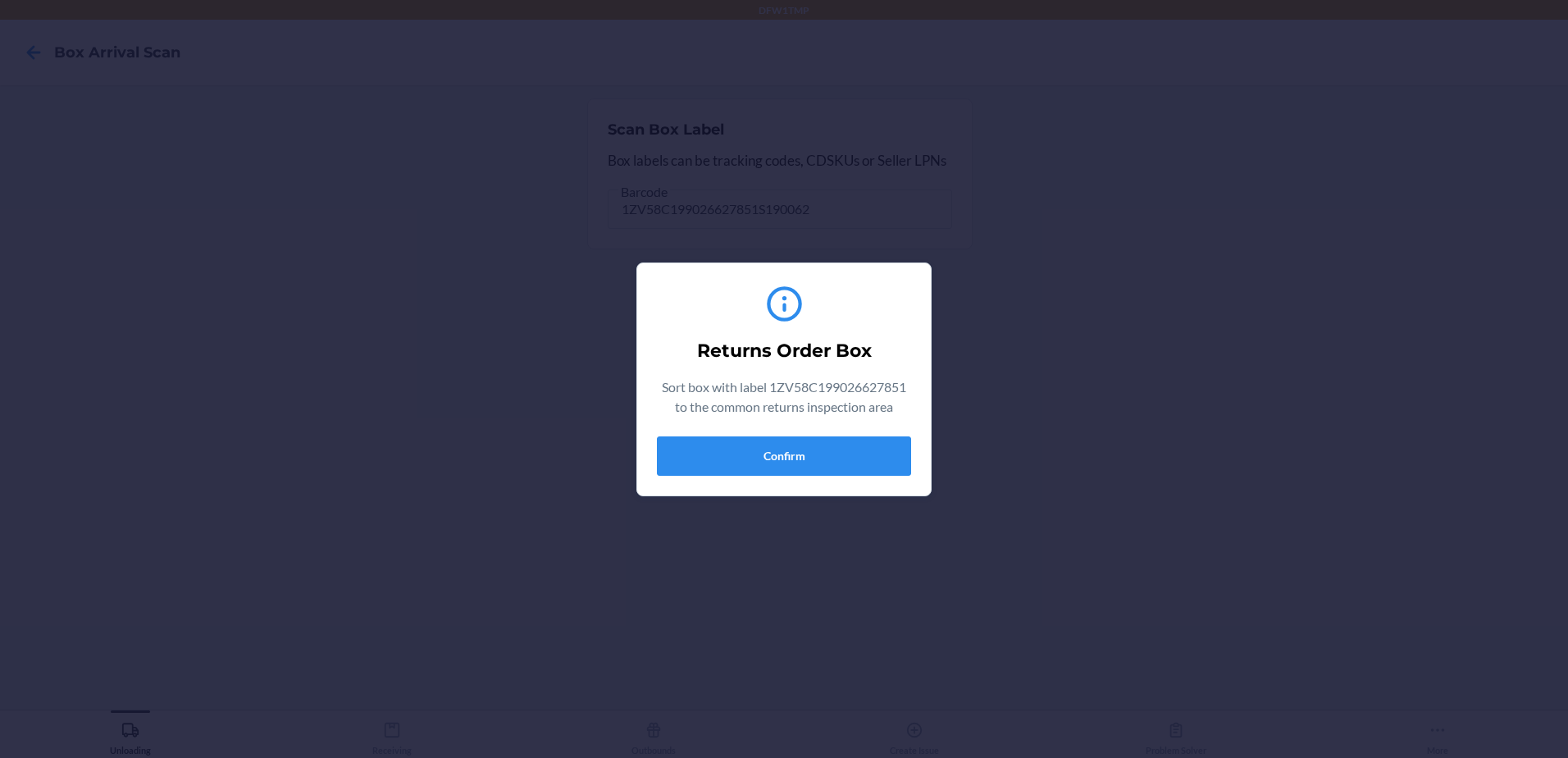
type input "1ZV58C199026627851S1900625"
click at [820, 457] on button "Confirm" at bounding box center [784, 455] width 254 height 40
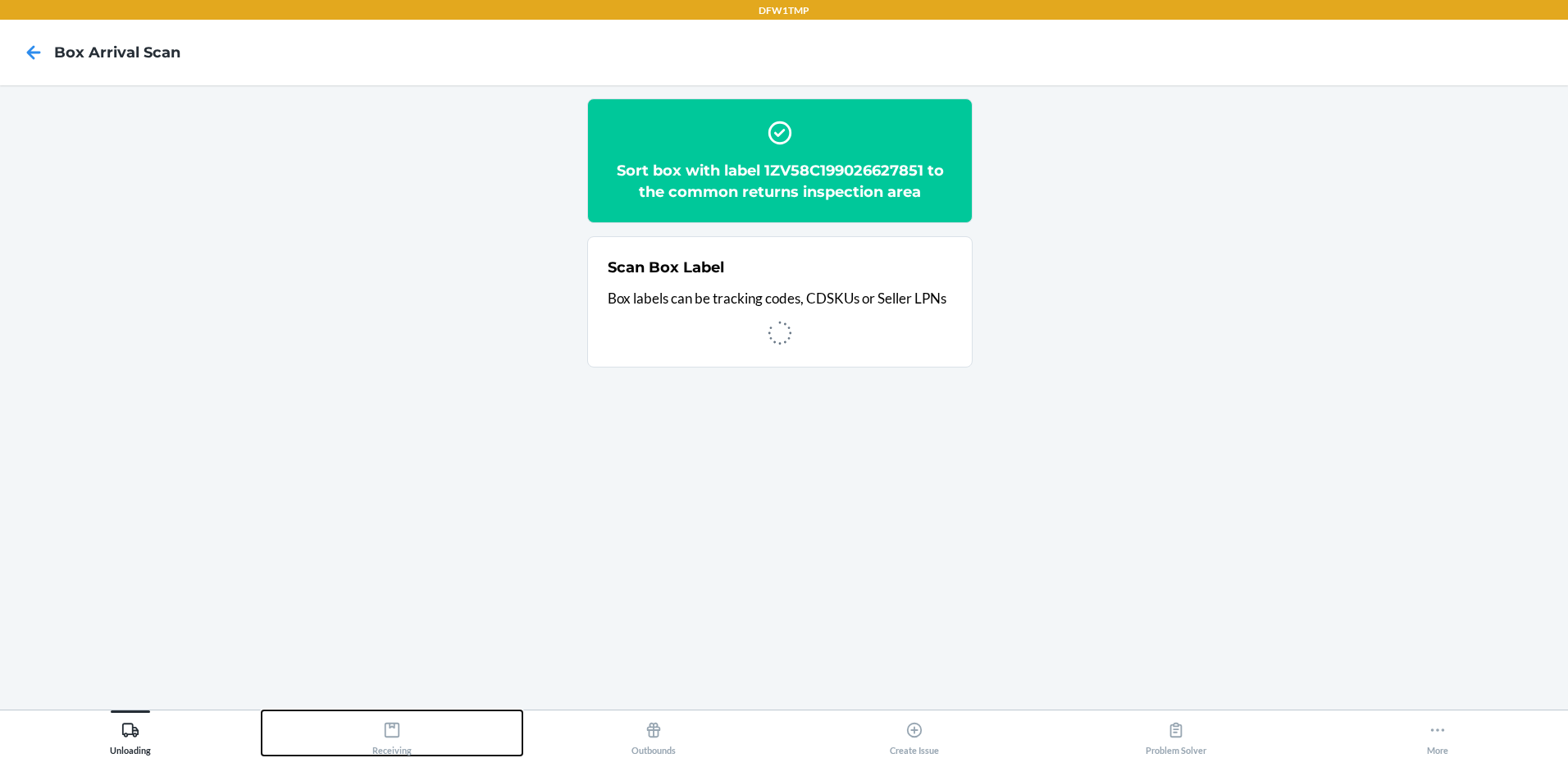
click at [393, 747] on div "Receiving" at bounding box center [392, 735] width 40 height 41
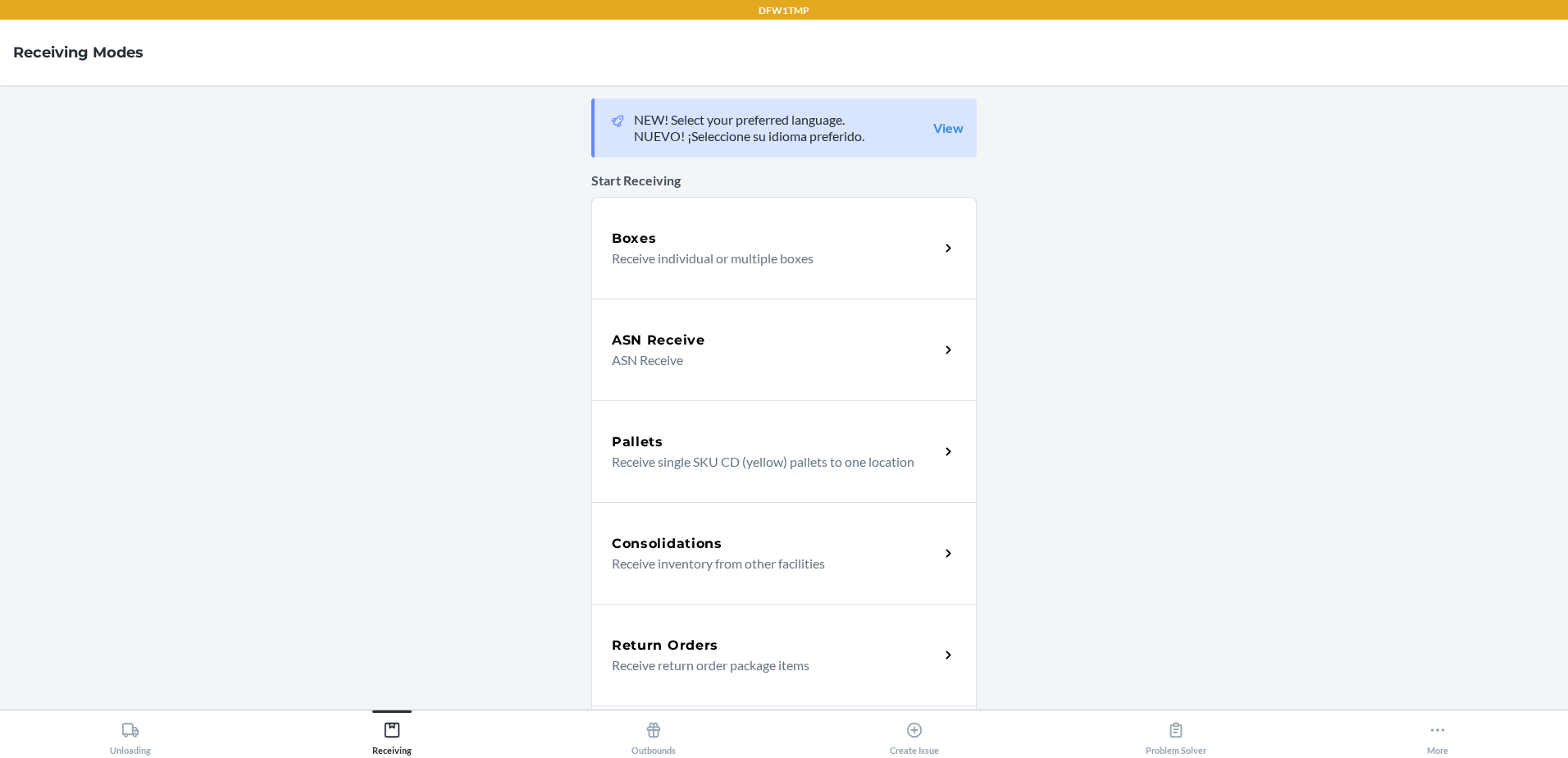
click at [716, 642] on div "Return Orders" at bounding box center [776, 645] width 327 height 19
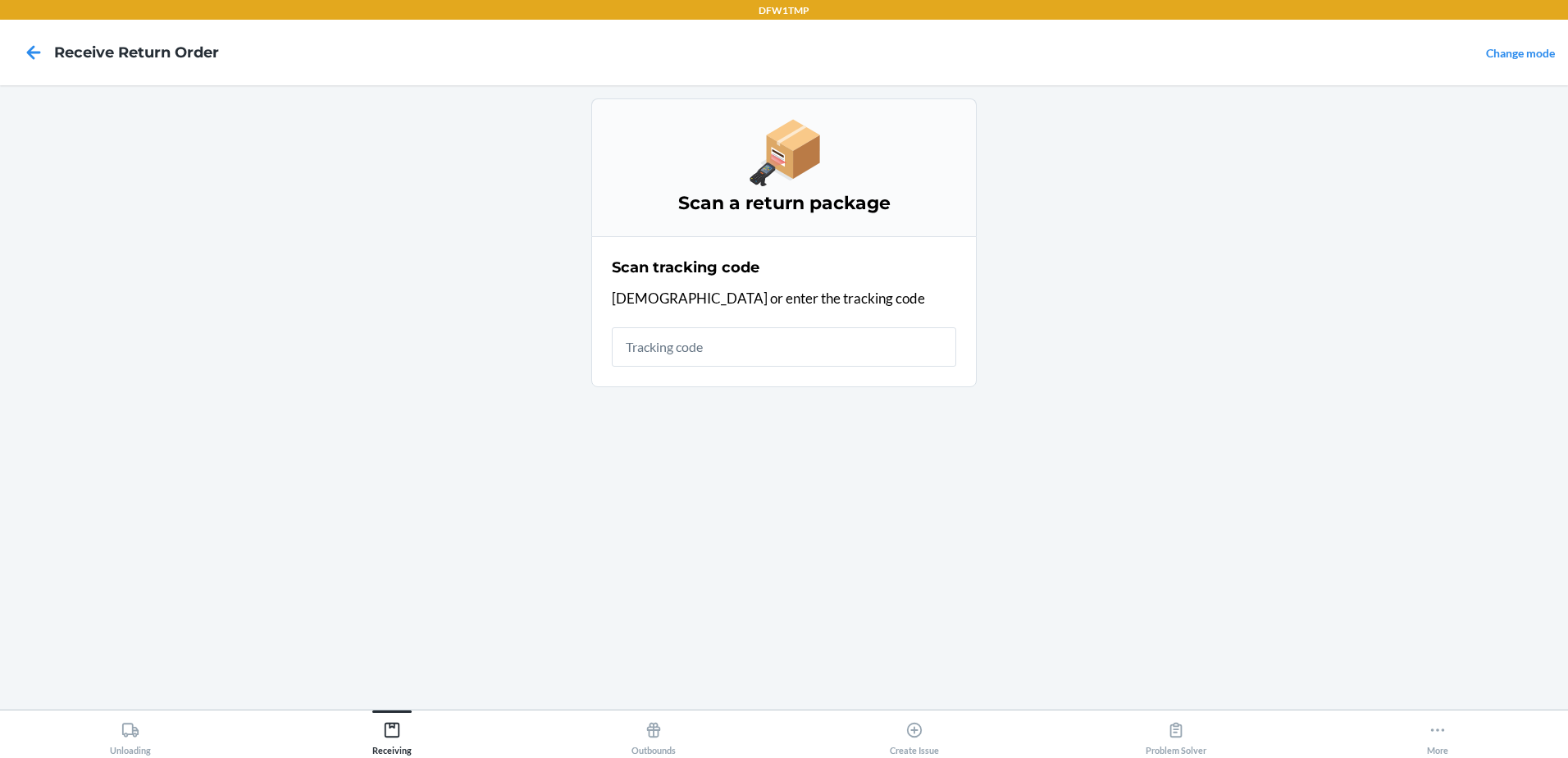
click at [663, 352] on input "text" at bounding box center [784, 346] width 344 height 40
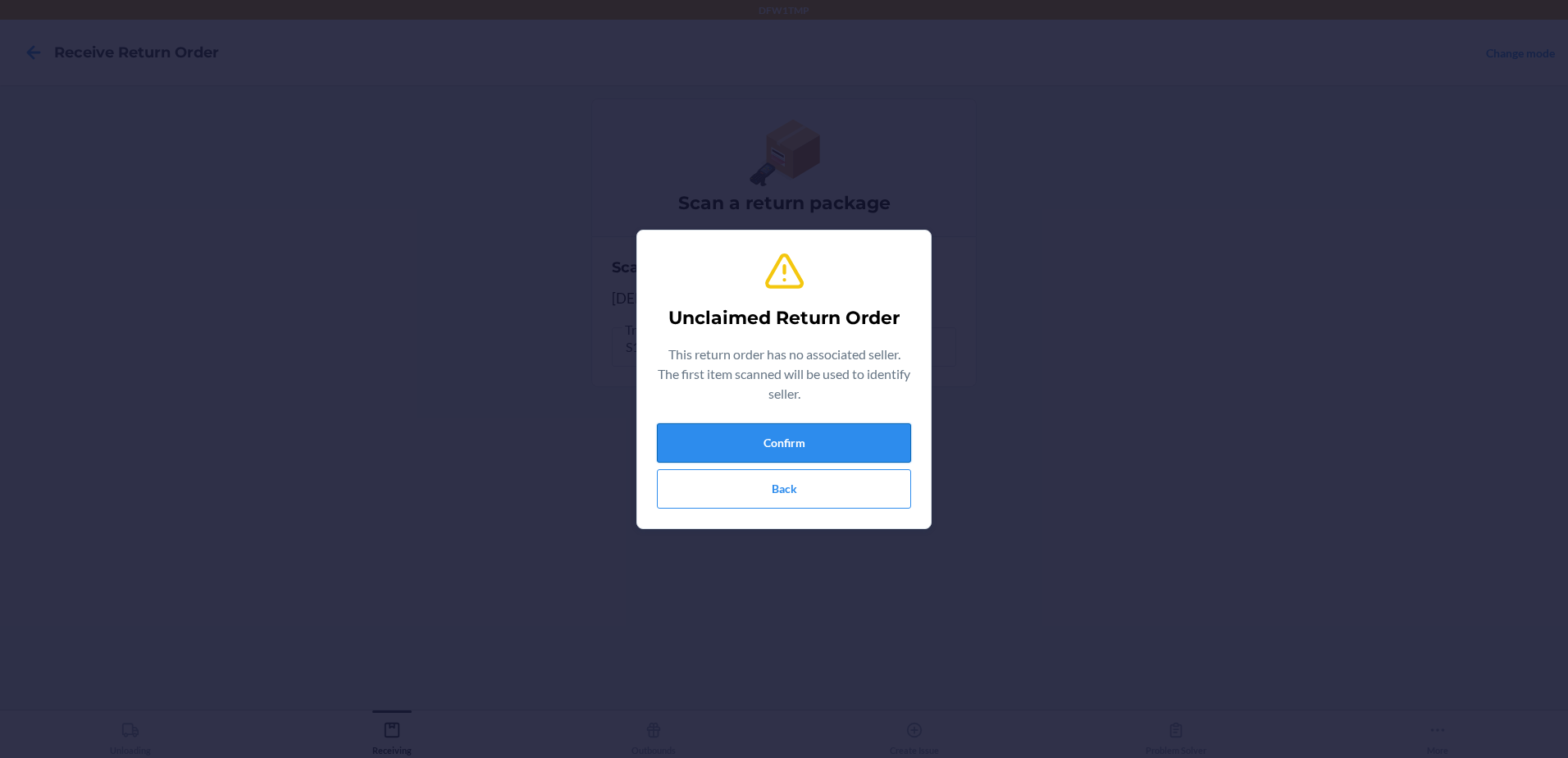
click at [811, 453] on button "Confirm" at bounding box center [784, 443] width 254 height 40
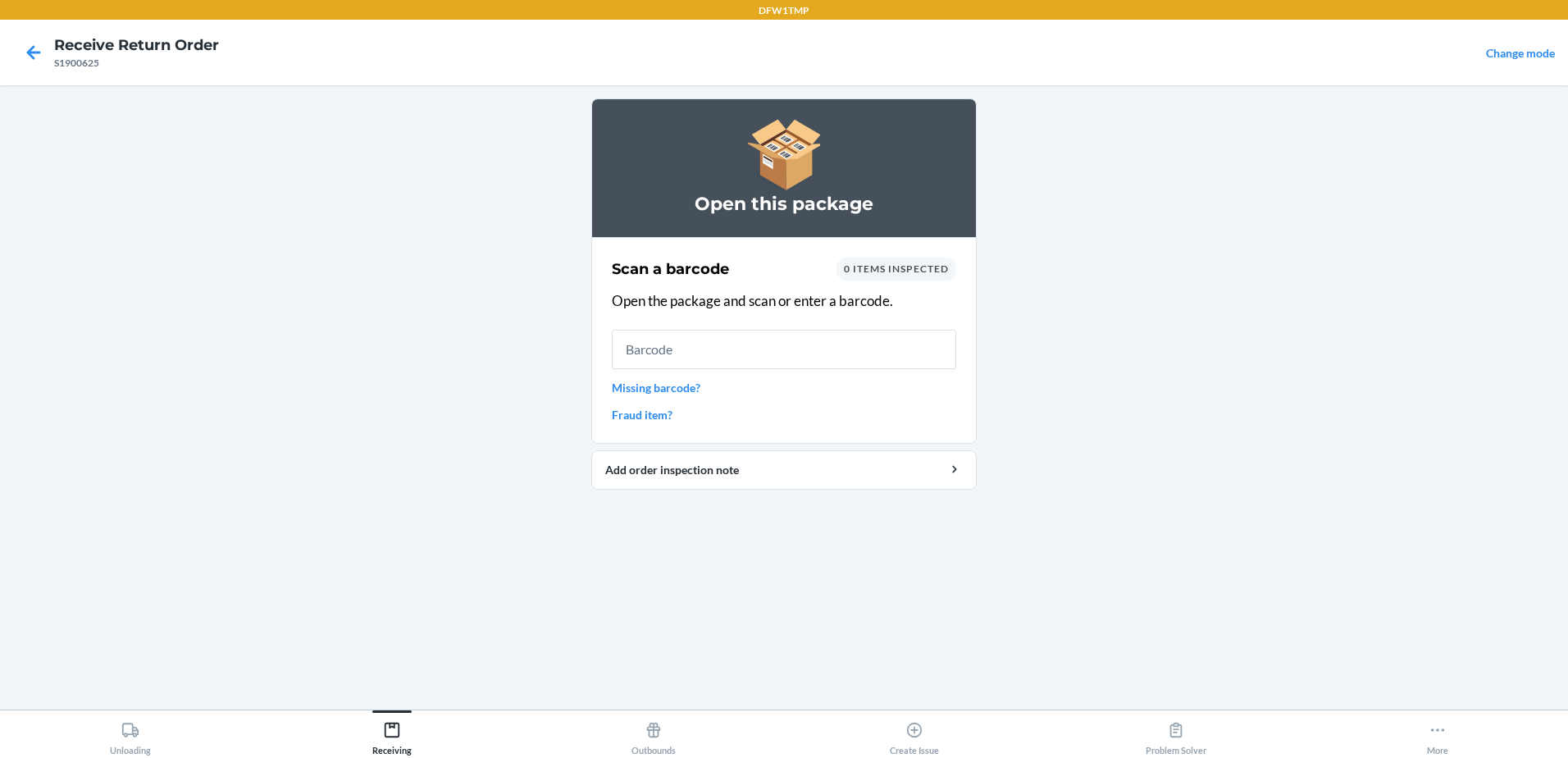
click at [764, 350] on input "text" at bounding box center [784, 349] width 344 height 40
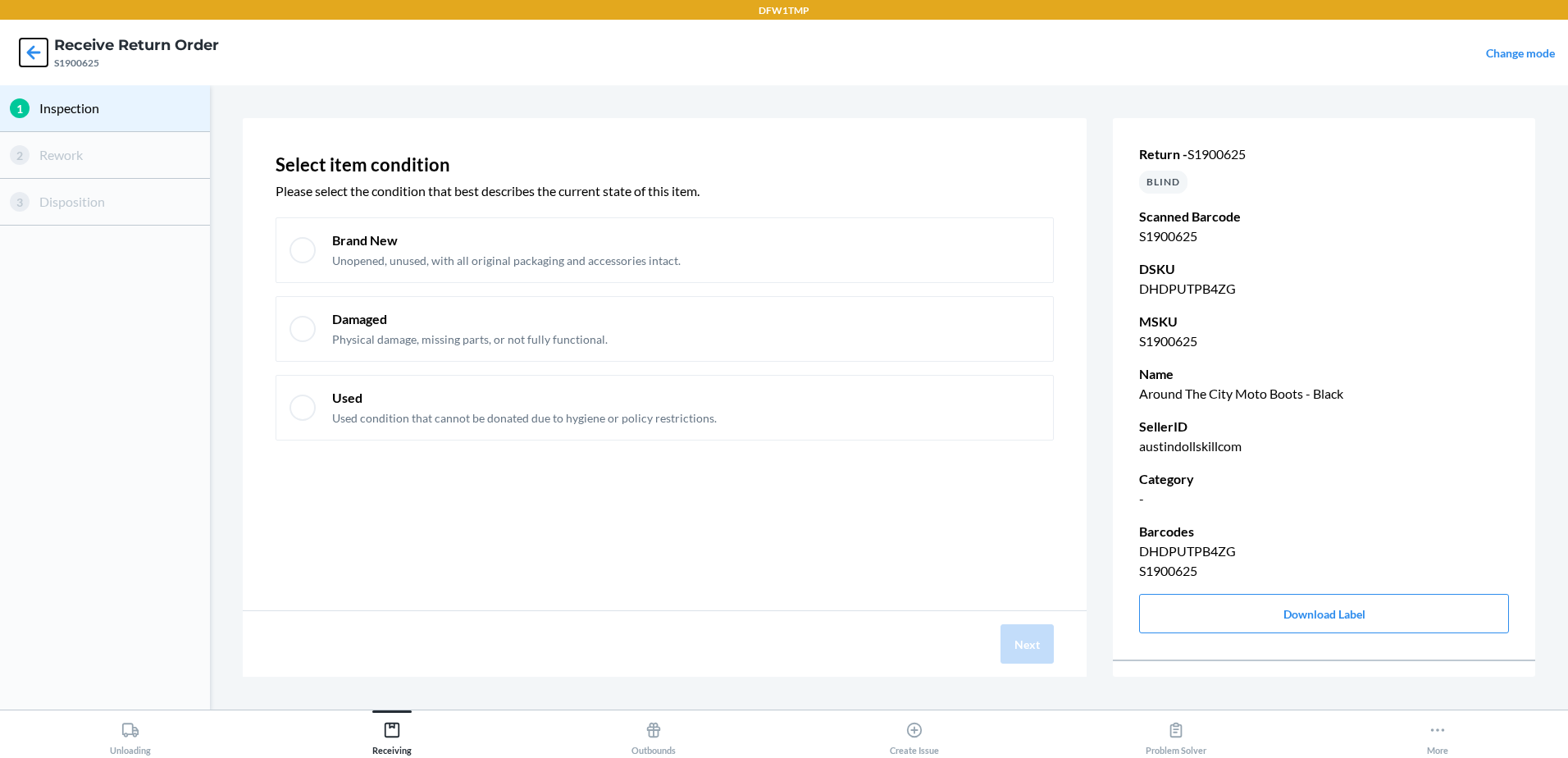
click at [41, 46] on icon at bounding box center [33, 52] width 28 height 28
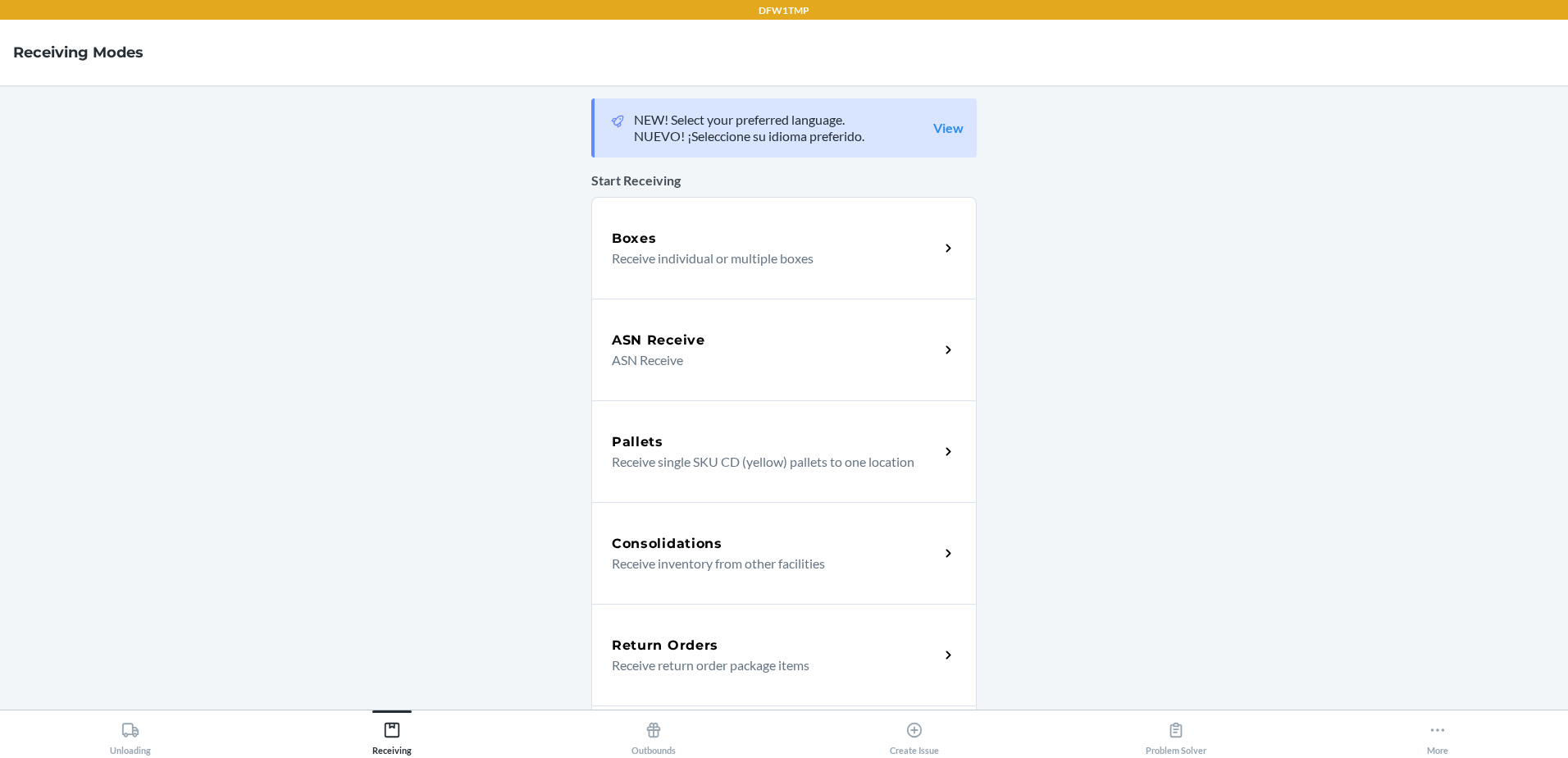
click at [777, 646] on div "Return Orders" at bounding box center [776, 645] width 327 height 19
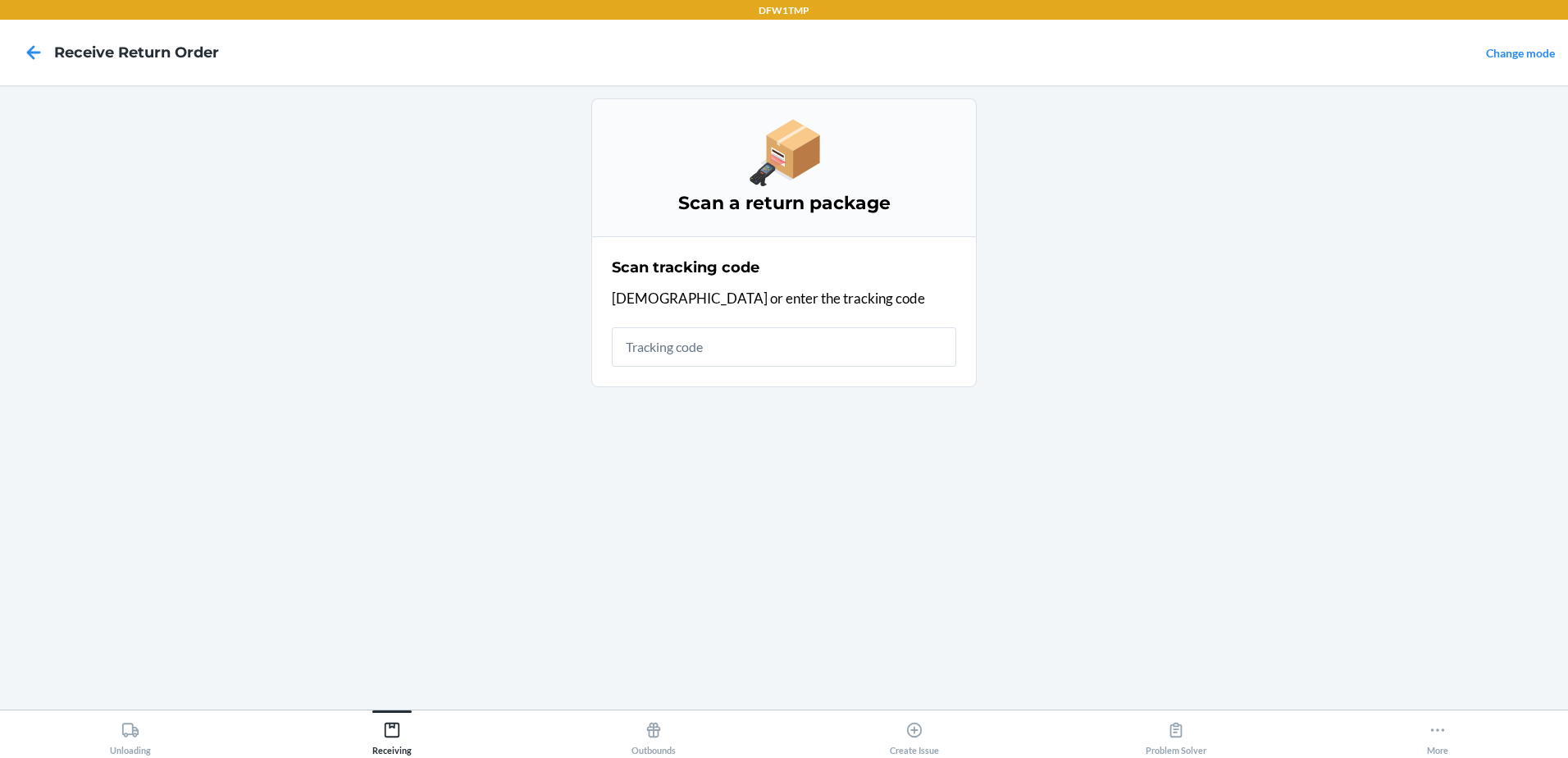
click at [684, 360] on input "text" at bounding box center [784, 346] width 344 height 40
